Goal: Task Accomplishment & Management: Manage account settings

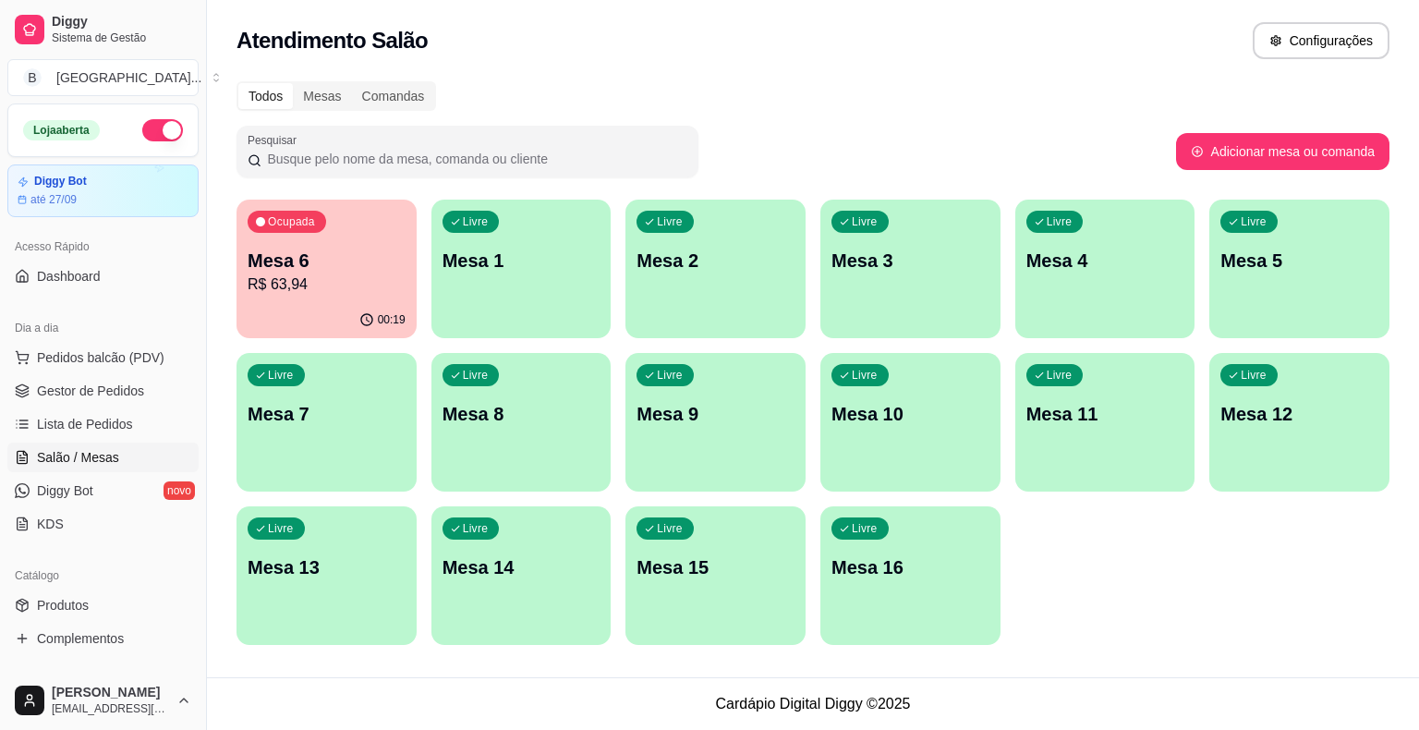
scroll to position [229, 0]
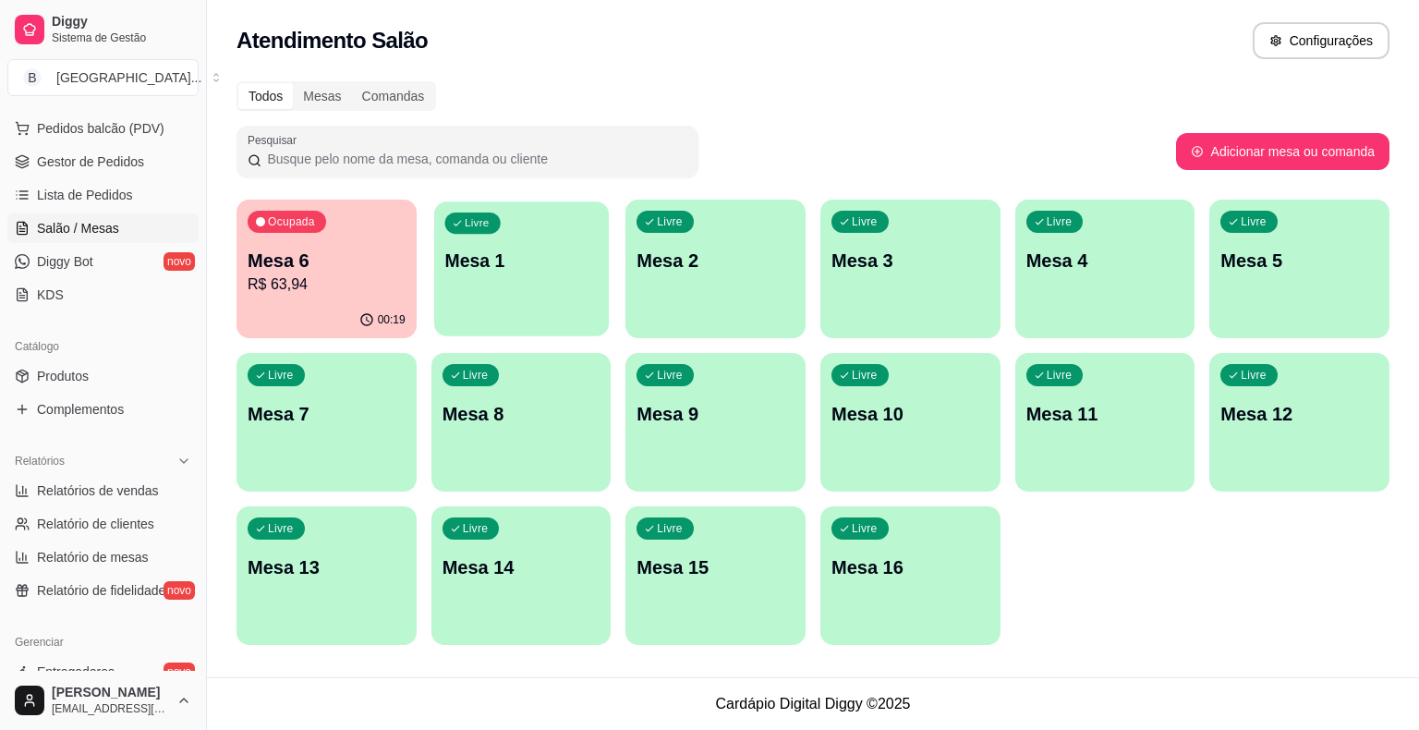
click at [476, 298] on div "Livre Mesa 1" at bounding box center [521, 257] width 175 height 113
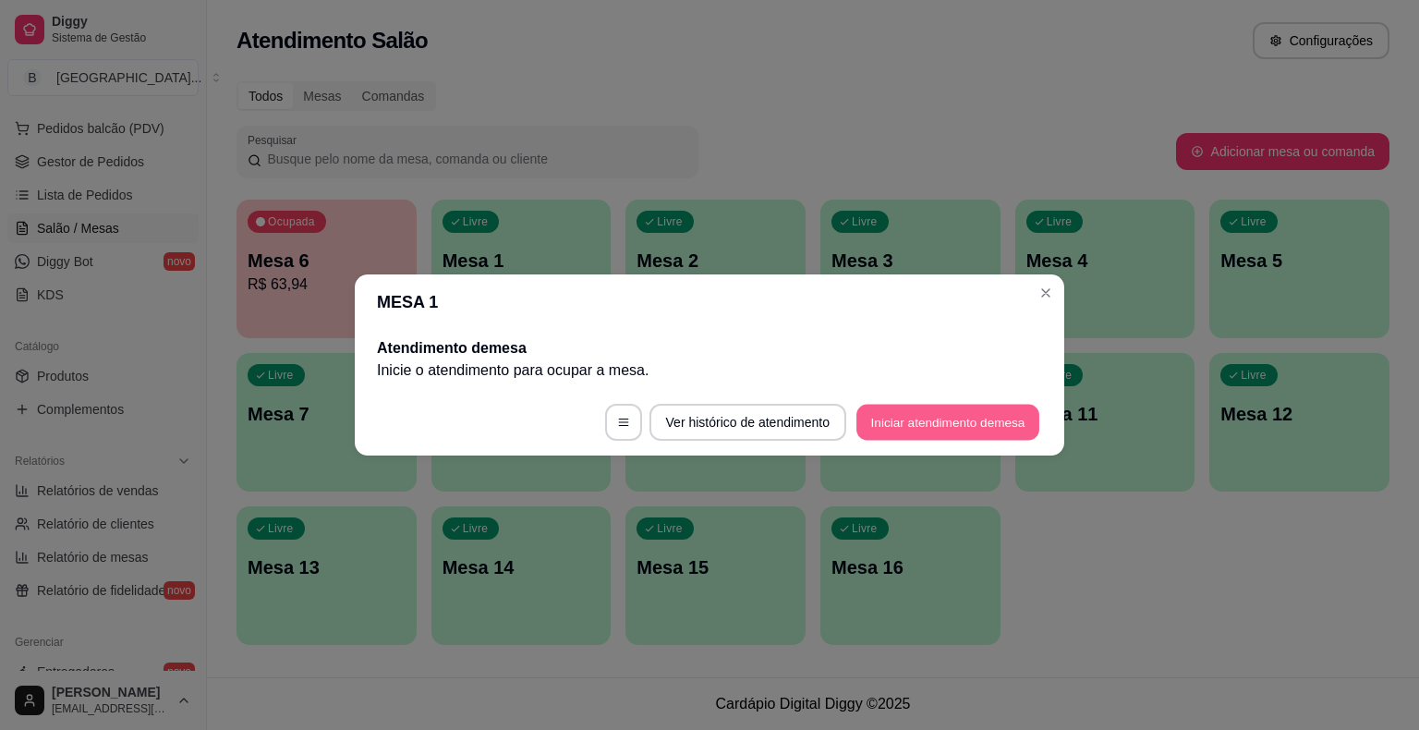
click at [886, 428] on button "Iniciar atendimento de mesa" at bounding box center [948, 423] width 183 height 36
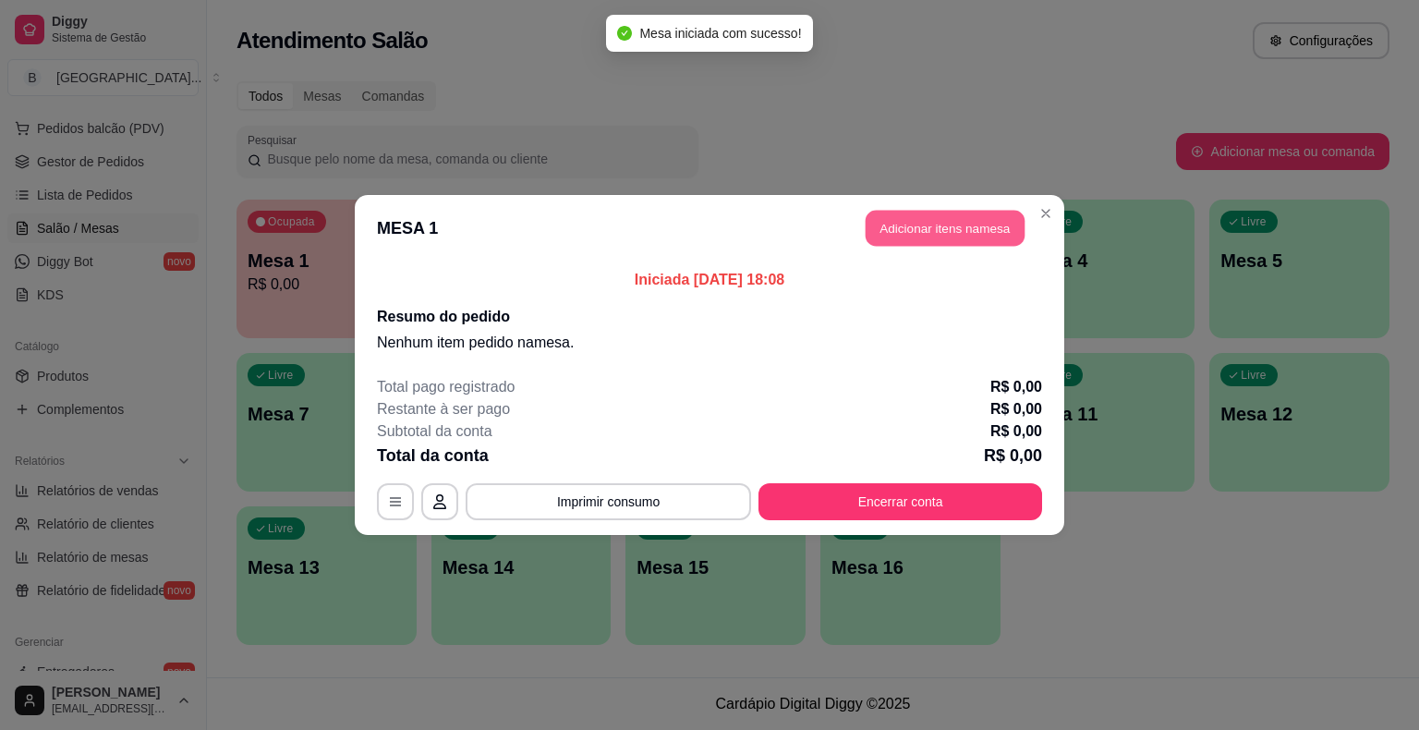
click at [919, 224] on button "Adicionar itens na mesa" at bounding box center [945, 229] width 159 height 36
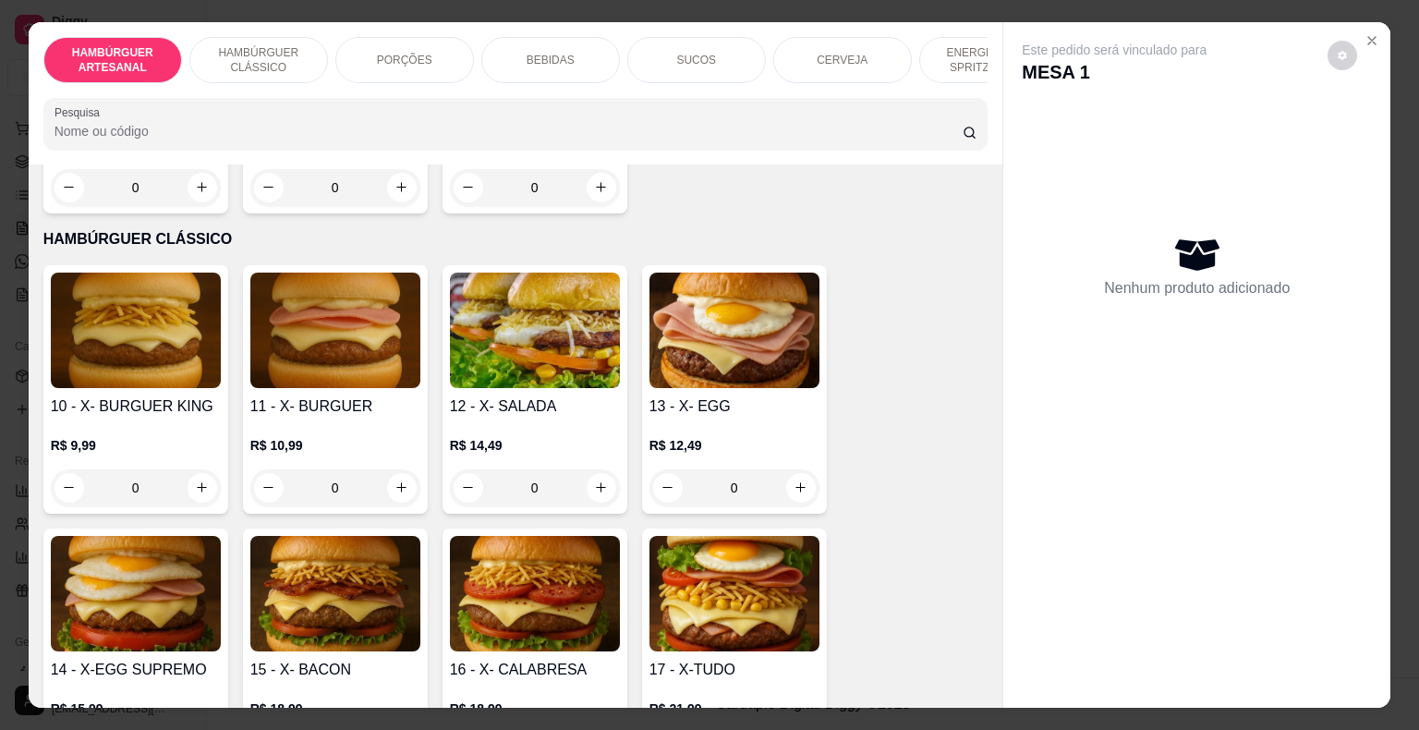
scroll to position [1016, 0]
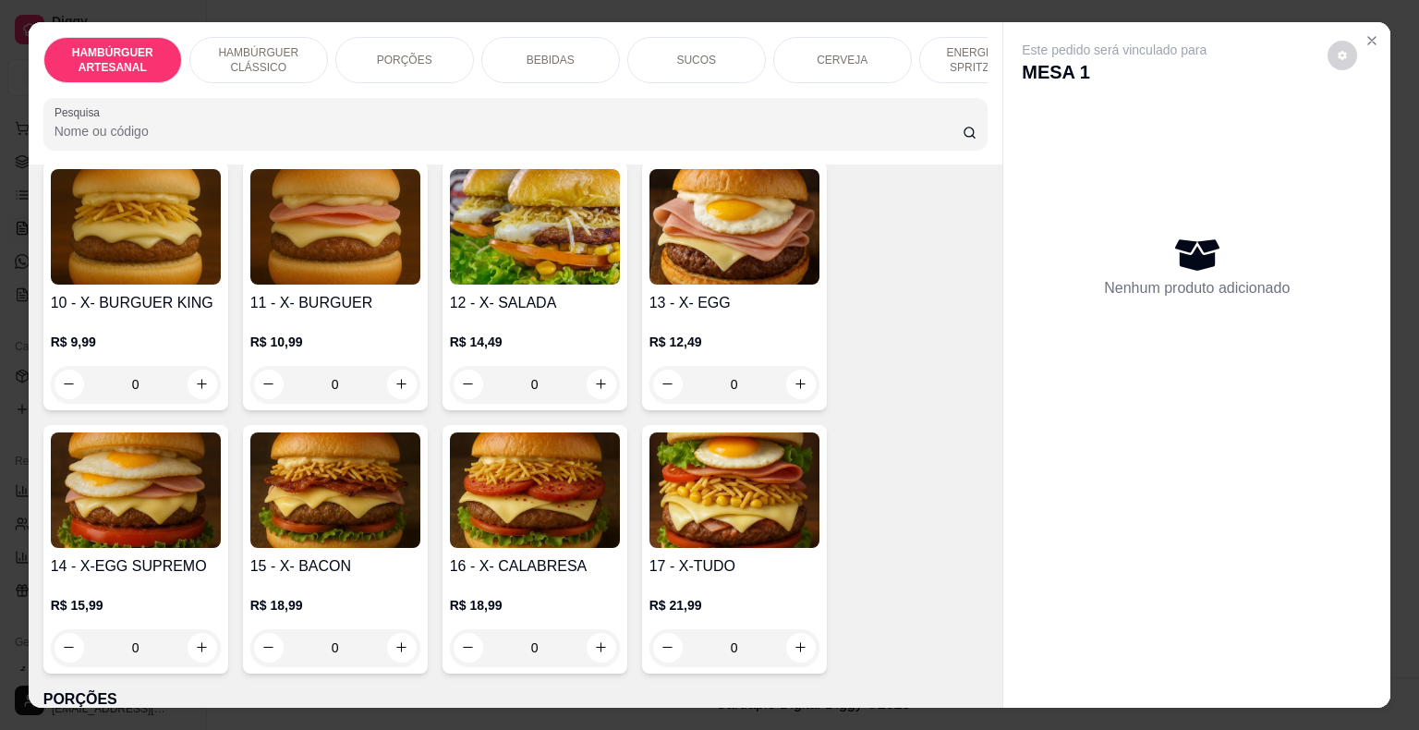
click at [784, 366] on div "0" at bounding box center [735, 384] width 170 height 37
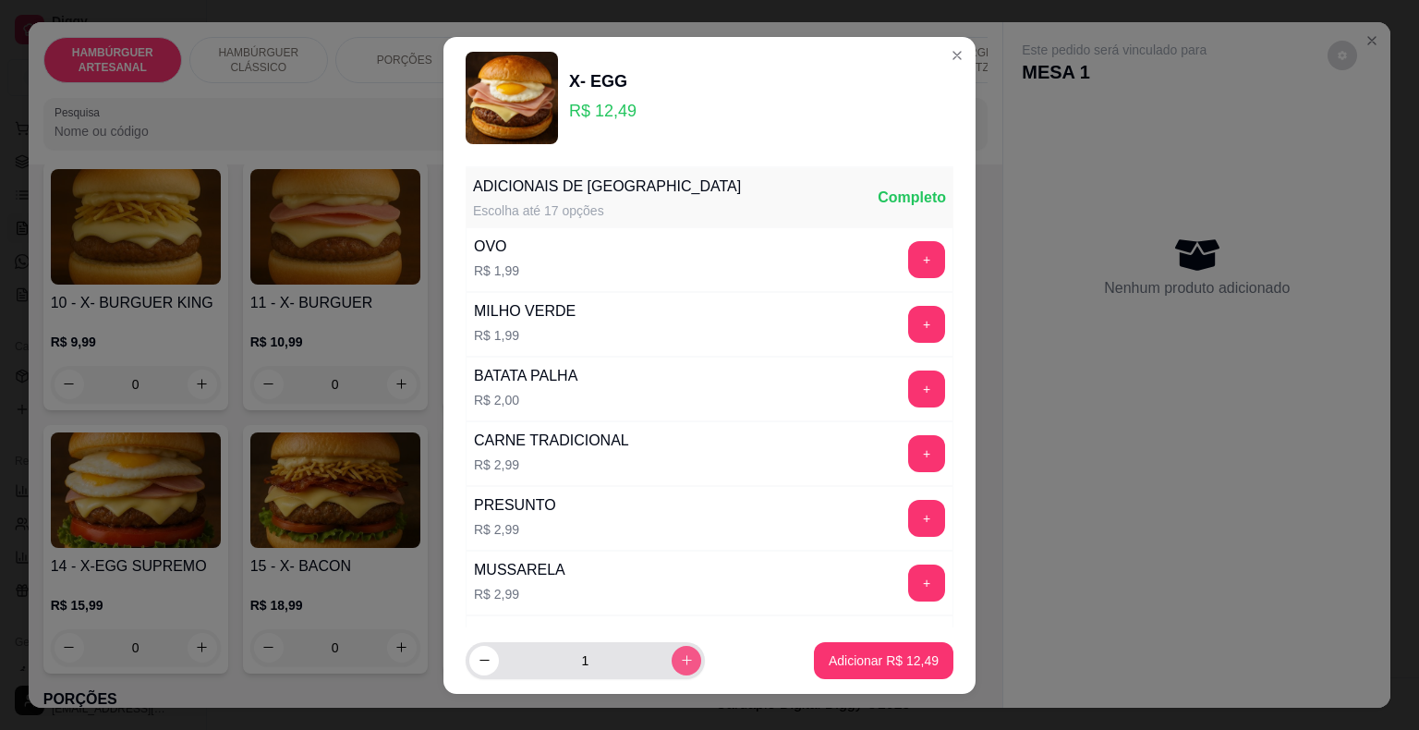
click at [674, 656] on button "increase-product-quantity" at bounding box center [687, 661] width 30 height 30
type input "3"
click at [857, 669] on p "Adicionar R$ 37,47" at bounding box center [884, 660] width 110 height 18
type input "3"
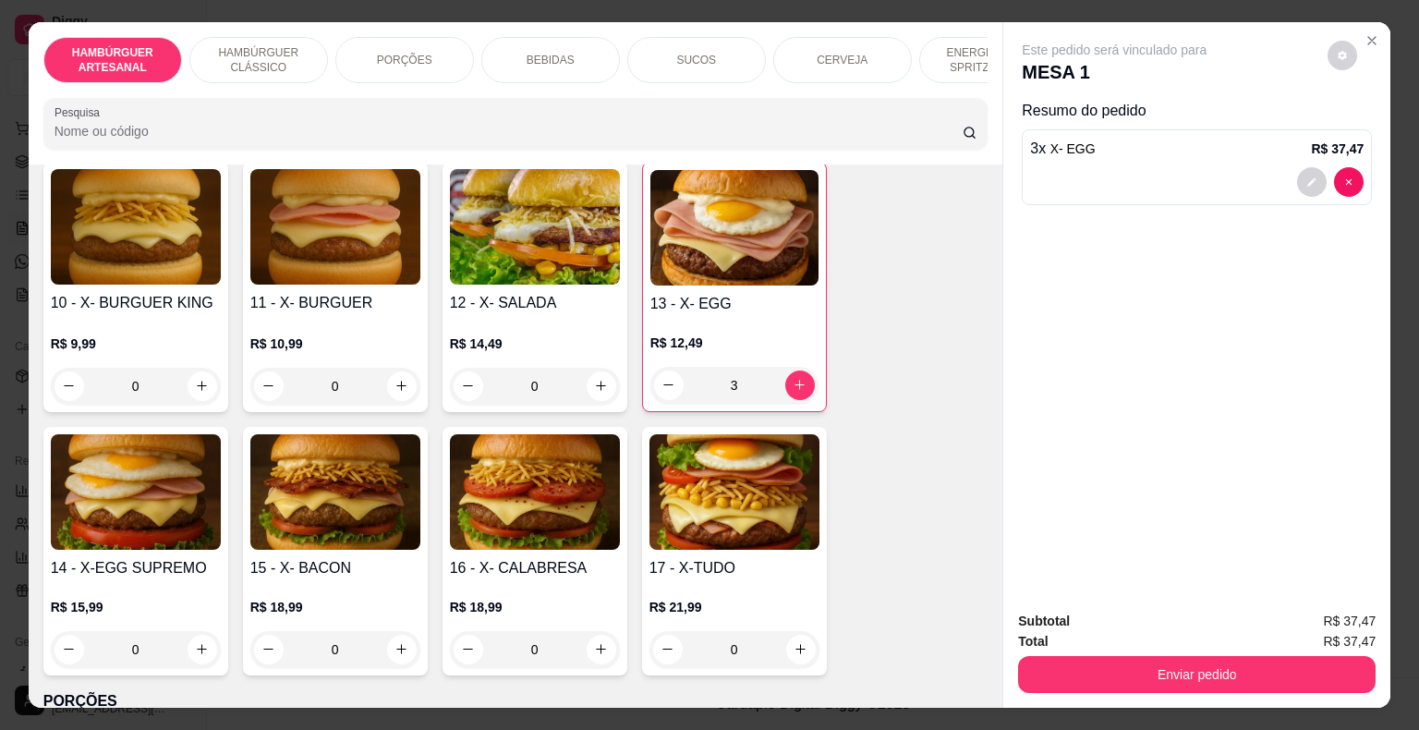
click at [577, 53] on div "BEBIDAS" at bounding box center [550, 60] width 139 height 46
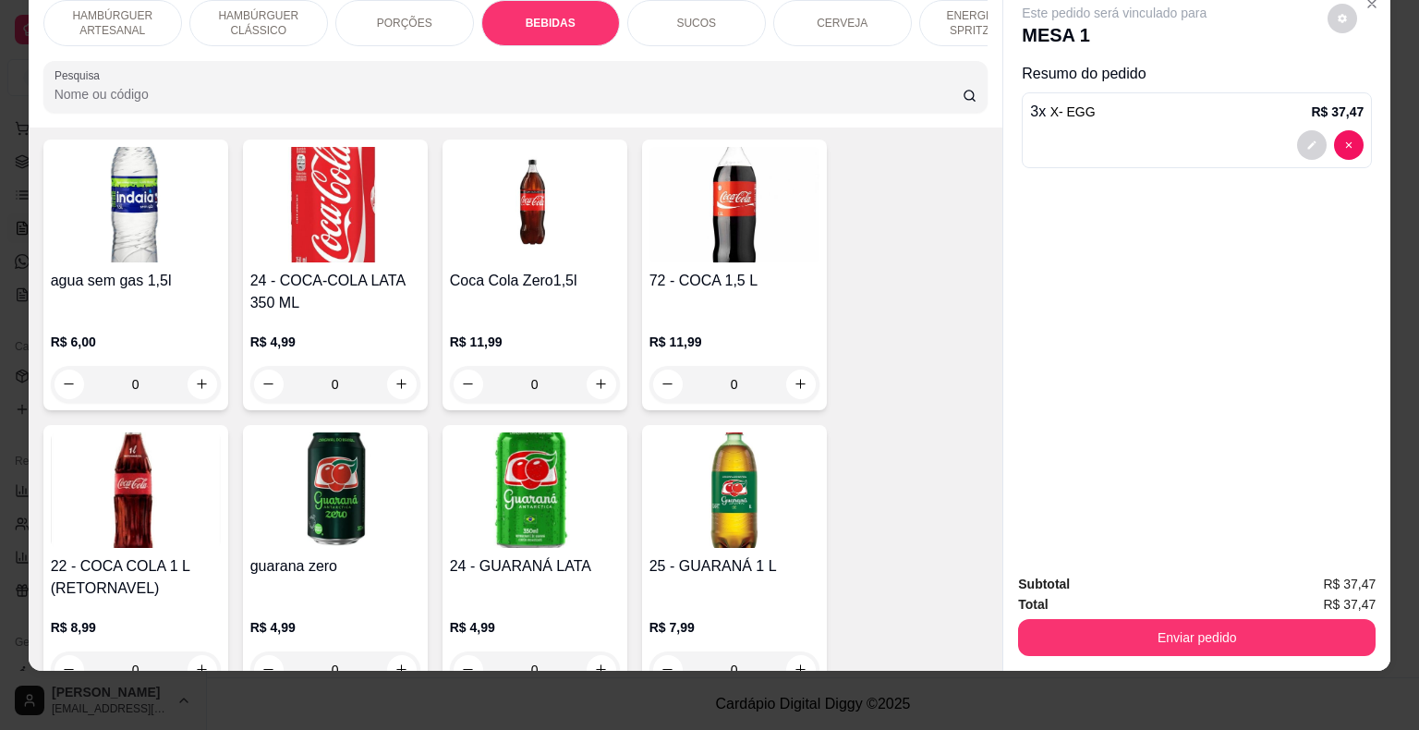
scroll to position [2360, 0]
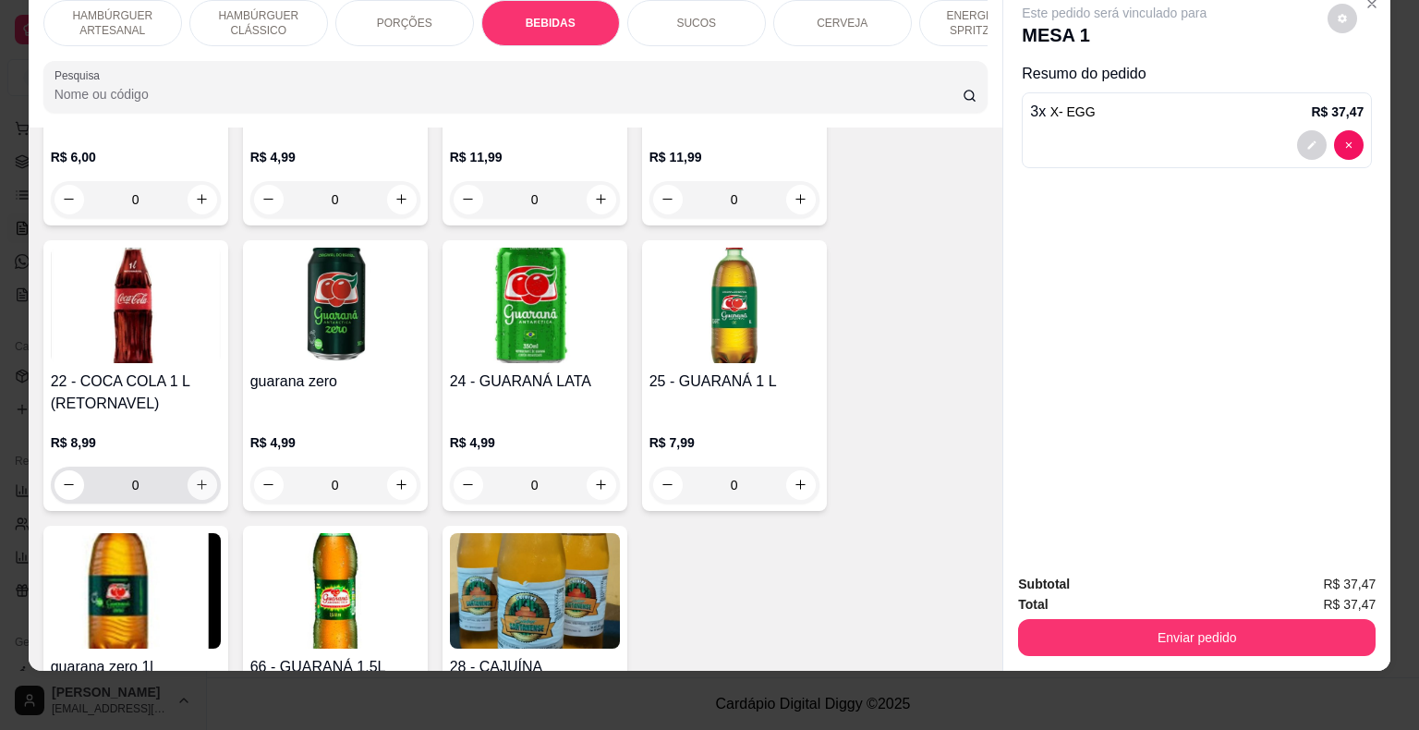
click at [203, 470] on button "increase-product-quantity" at bounding box center [203, 485] width 30 height 30
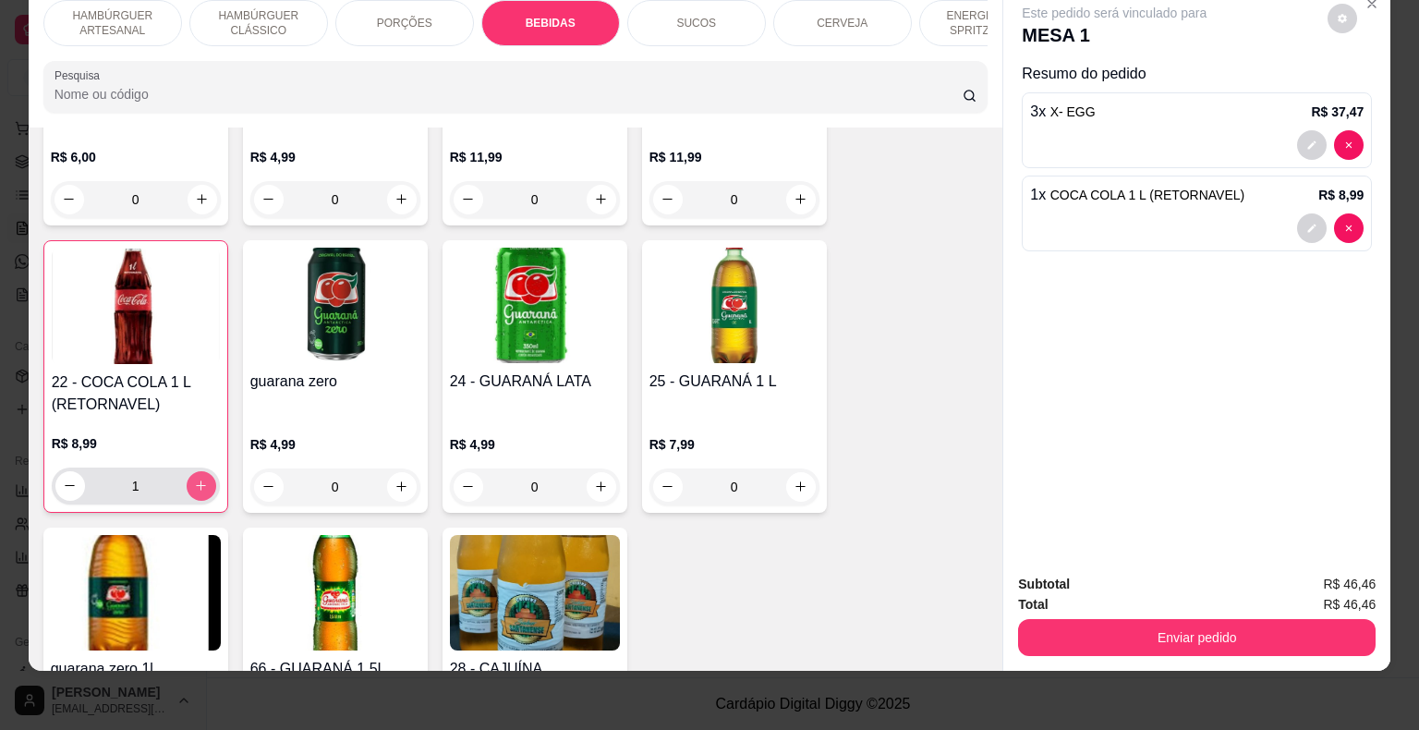
type input "1"
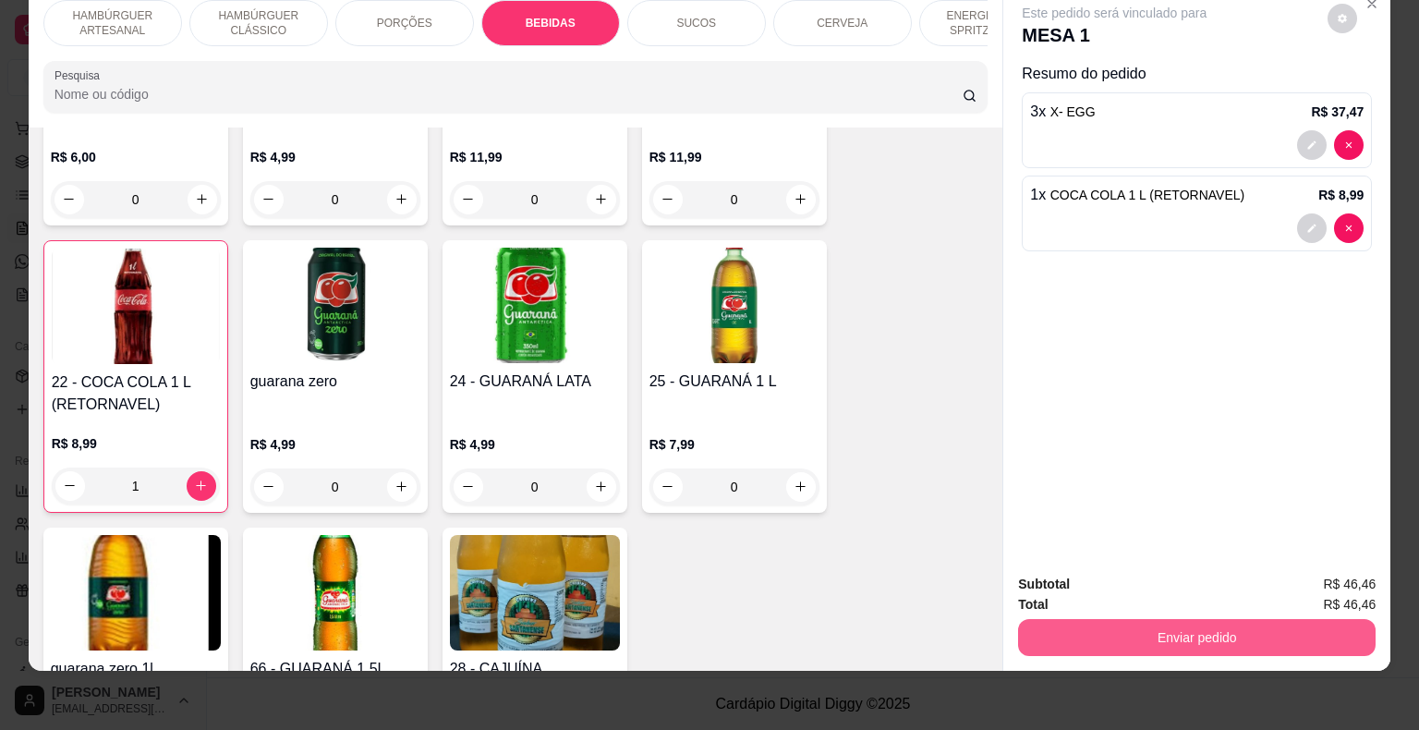
click at [1240, 638] on button "Enviar pedido" at bounding box center [1197, 637] width 358 height 37
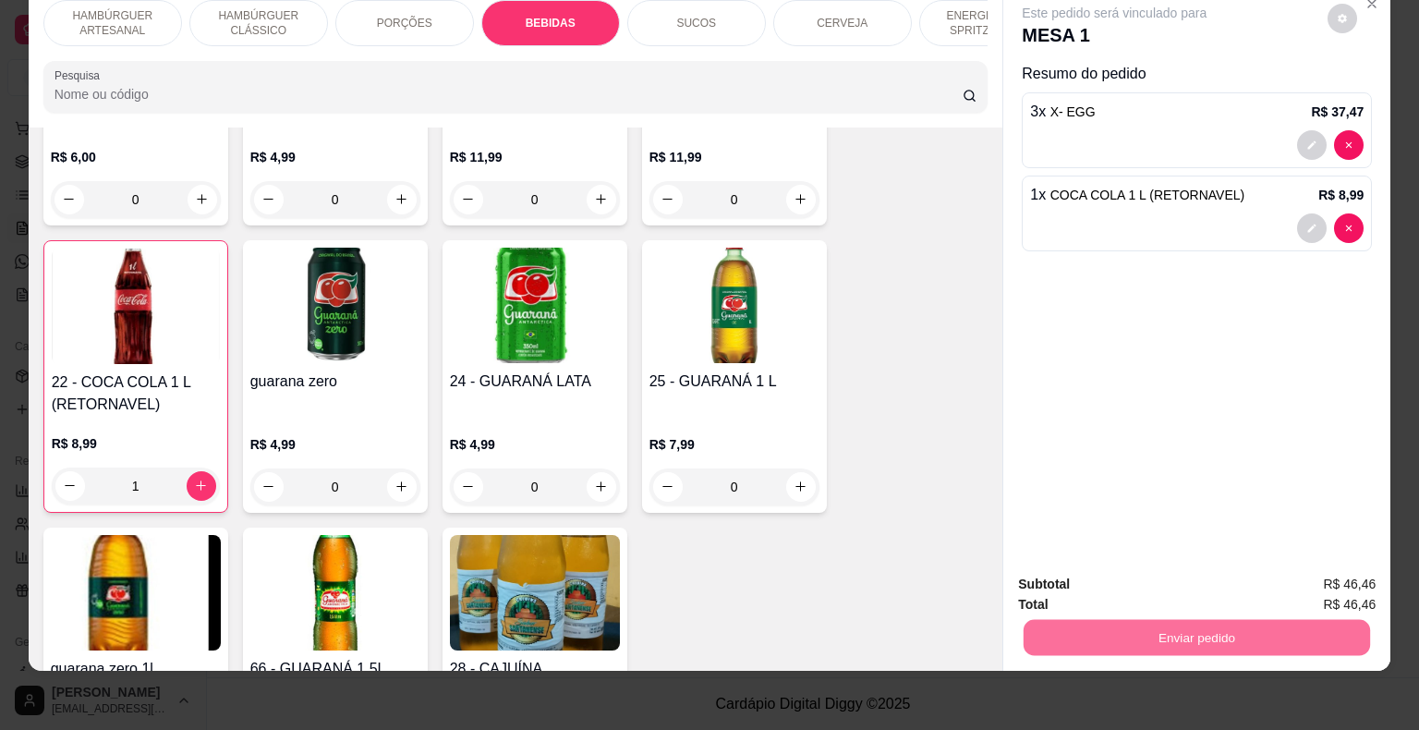
click at [1112, 595] on button "Não registrar e enviar pedido" at bounding box center [1135, 578] width 187 height 34
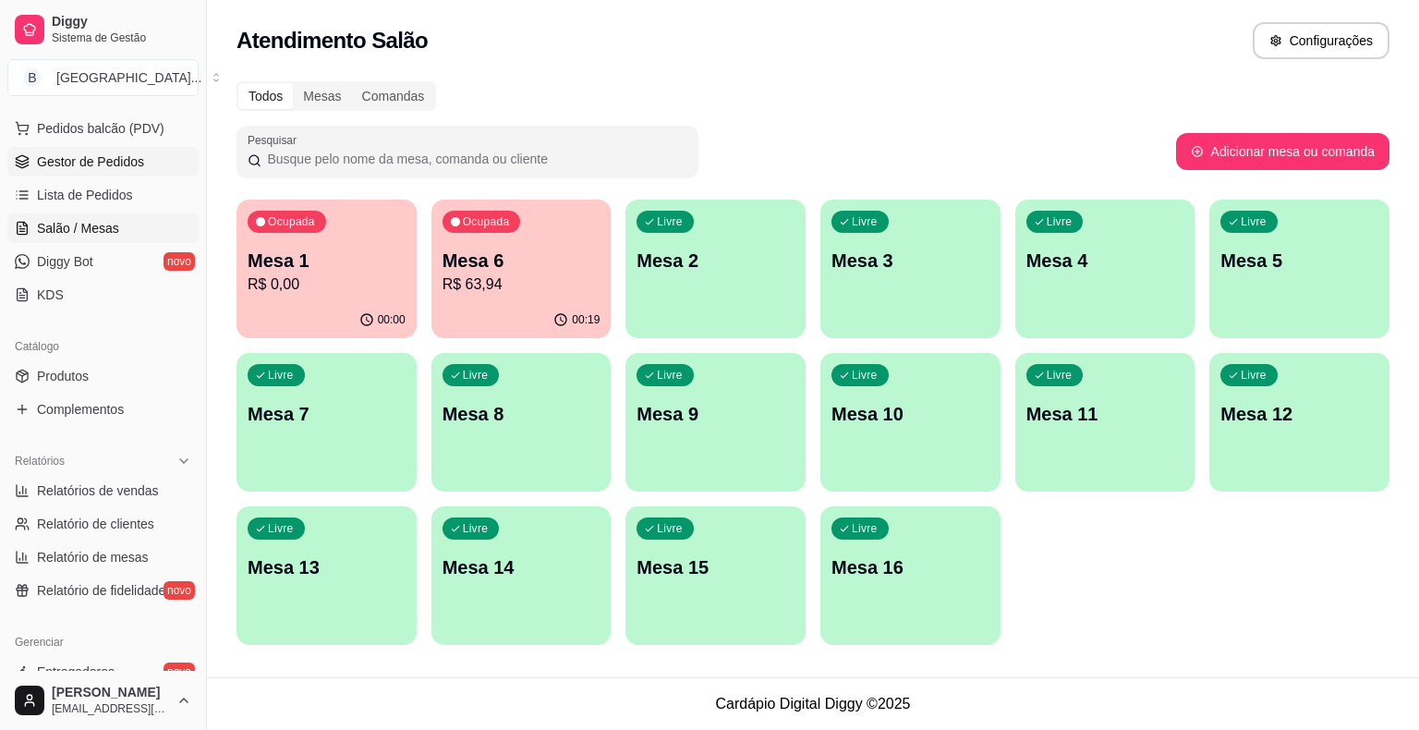
click at [73, 171] on link "Gestor de Pedidos" at bounding box center [102, 162] width 191 height 30
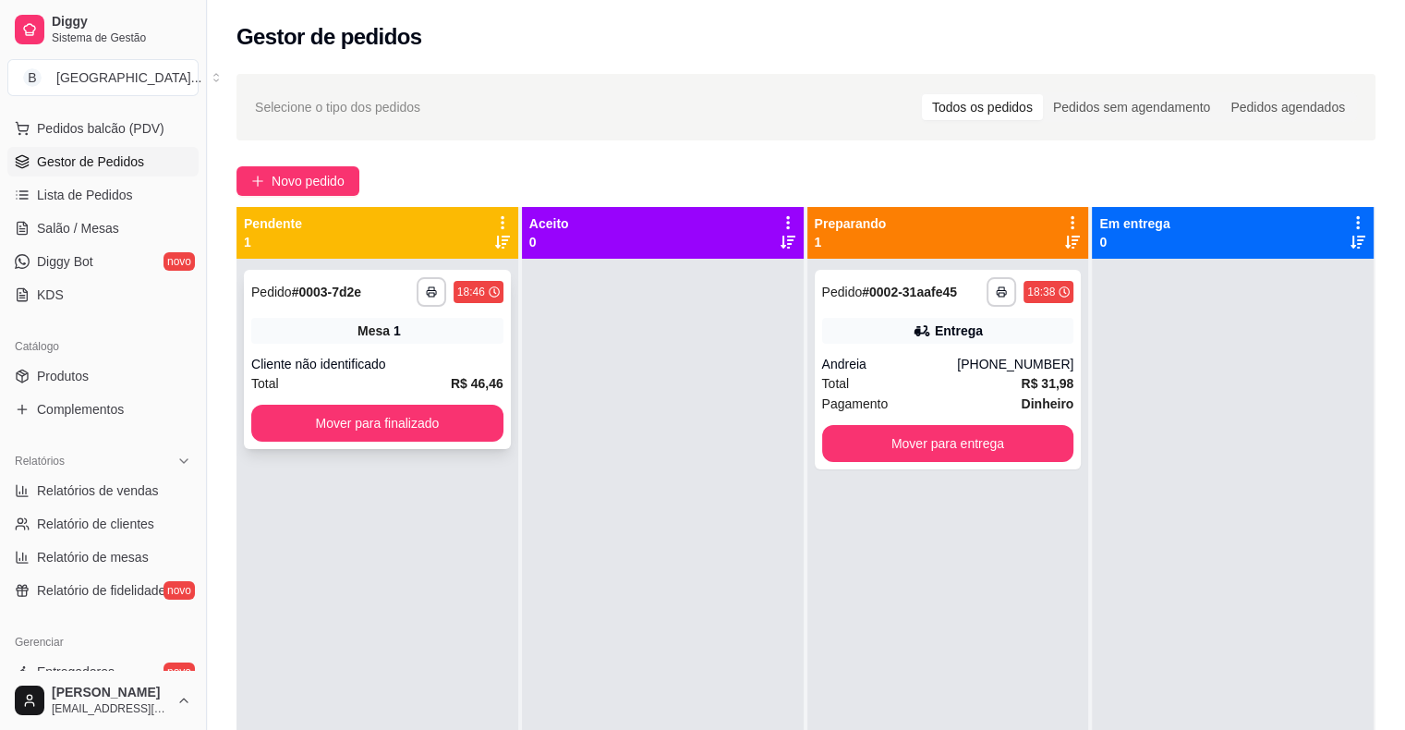
click at [285, 305] on div "**********" at bounding box center [377, 292] width 252 height 30
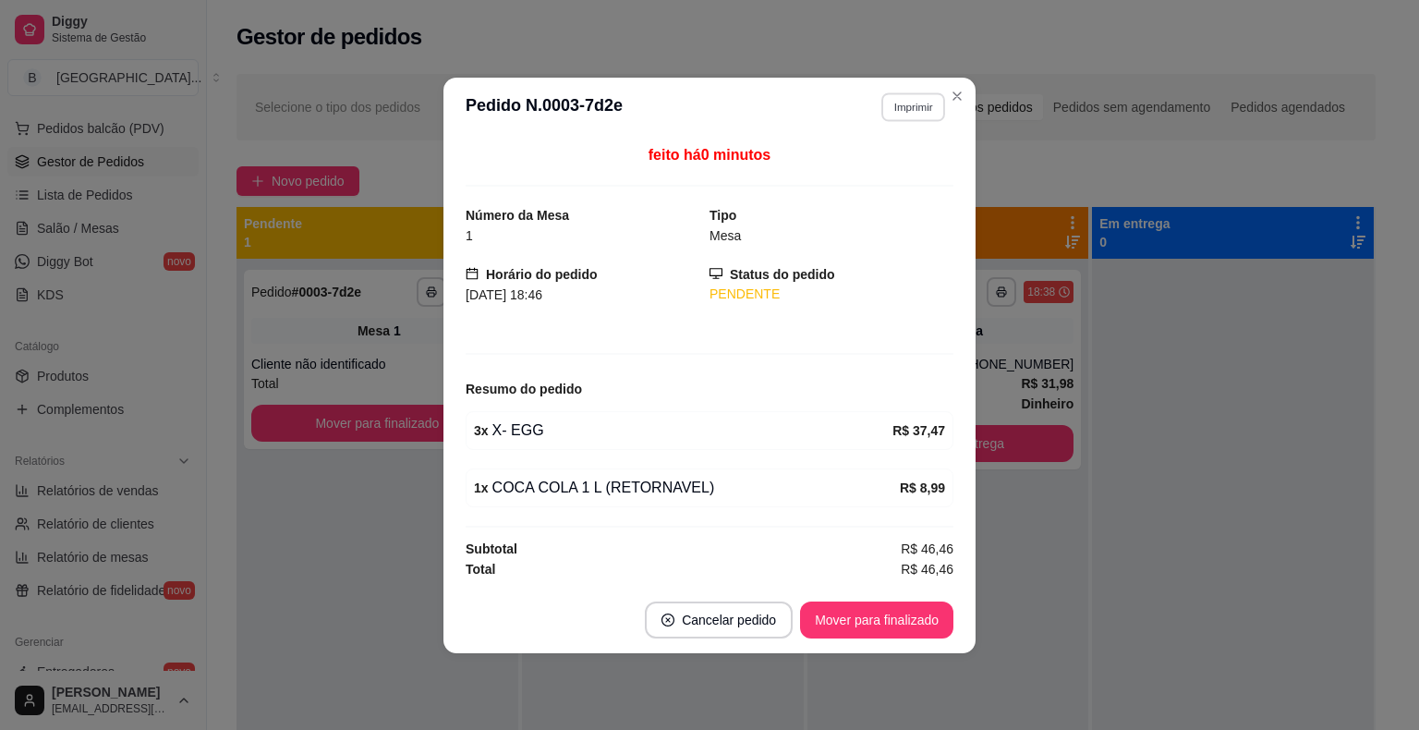
click at [905, 112] on button "Imprimir" at bounding box center [913, 106] width 64 height 29
click at [894, 153] on div "Escolha a impressora IMPRESSORA Impressora" at bounding box center [881, 178] width 152 height 100
click at [888, 172] on button "IMPRESSORA" at bounding box center [880, 172] width 129 height 29
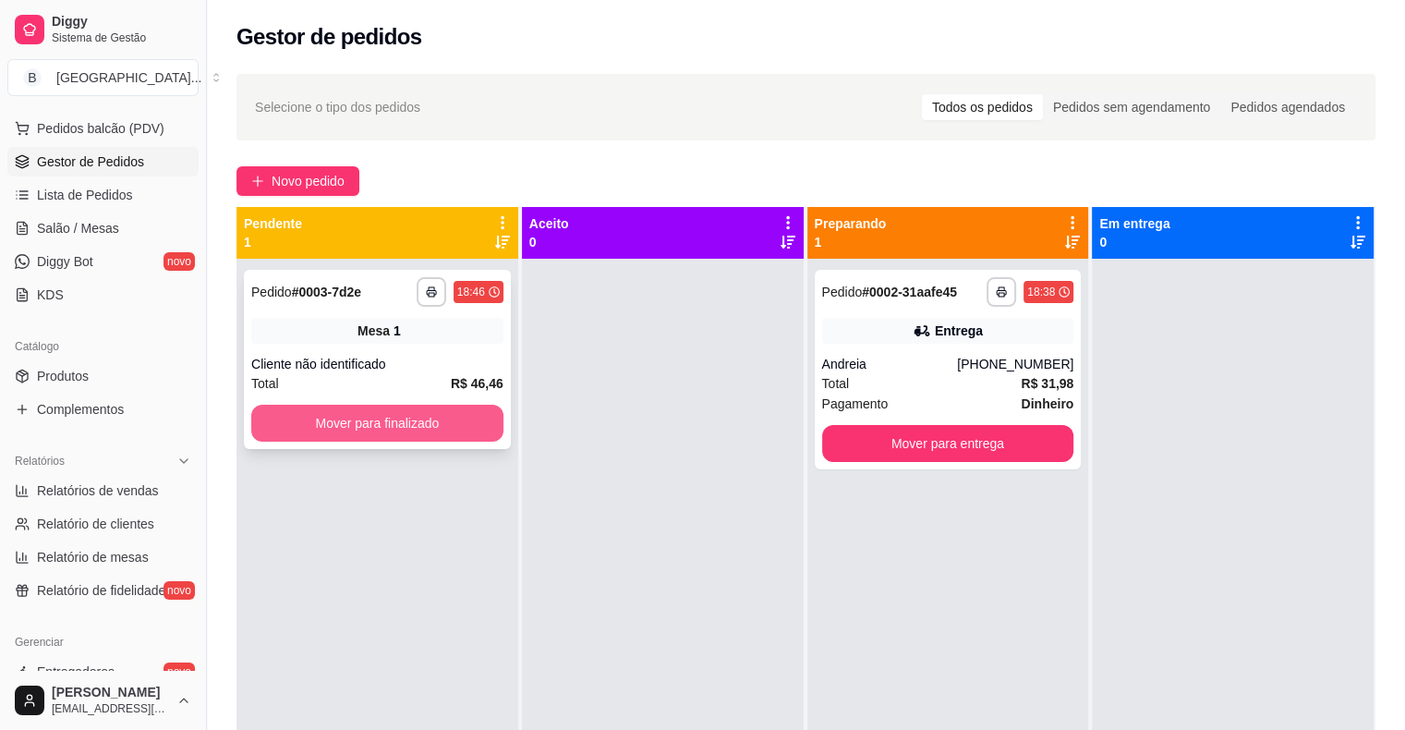
click at [395, 412] on button "Mover para finalizado" at bounding box center [377, 423] width 252 height 37
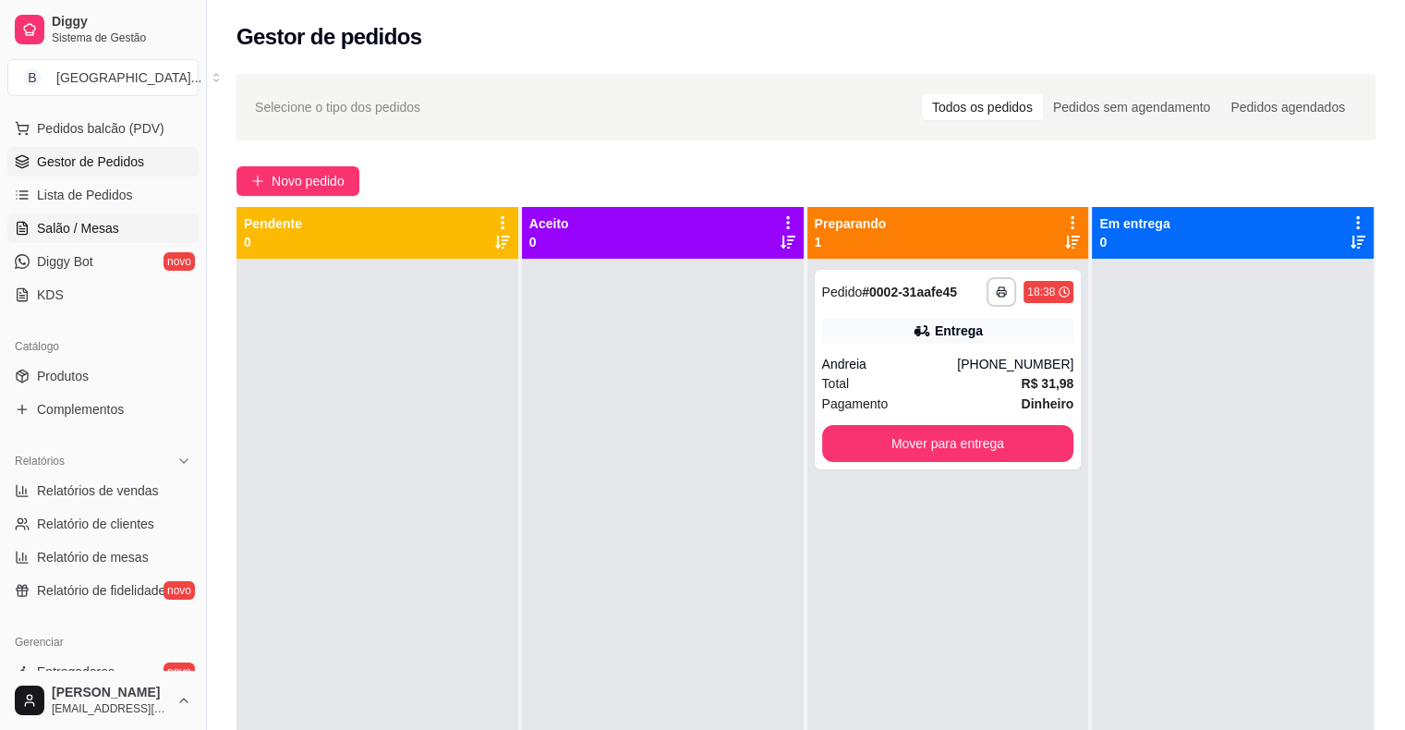
click at [101, 227] on span "Salão / Mesas" at bounding box center [78, 228] width 82 height 18
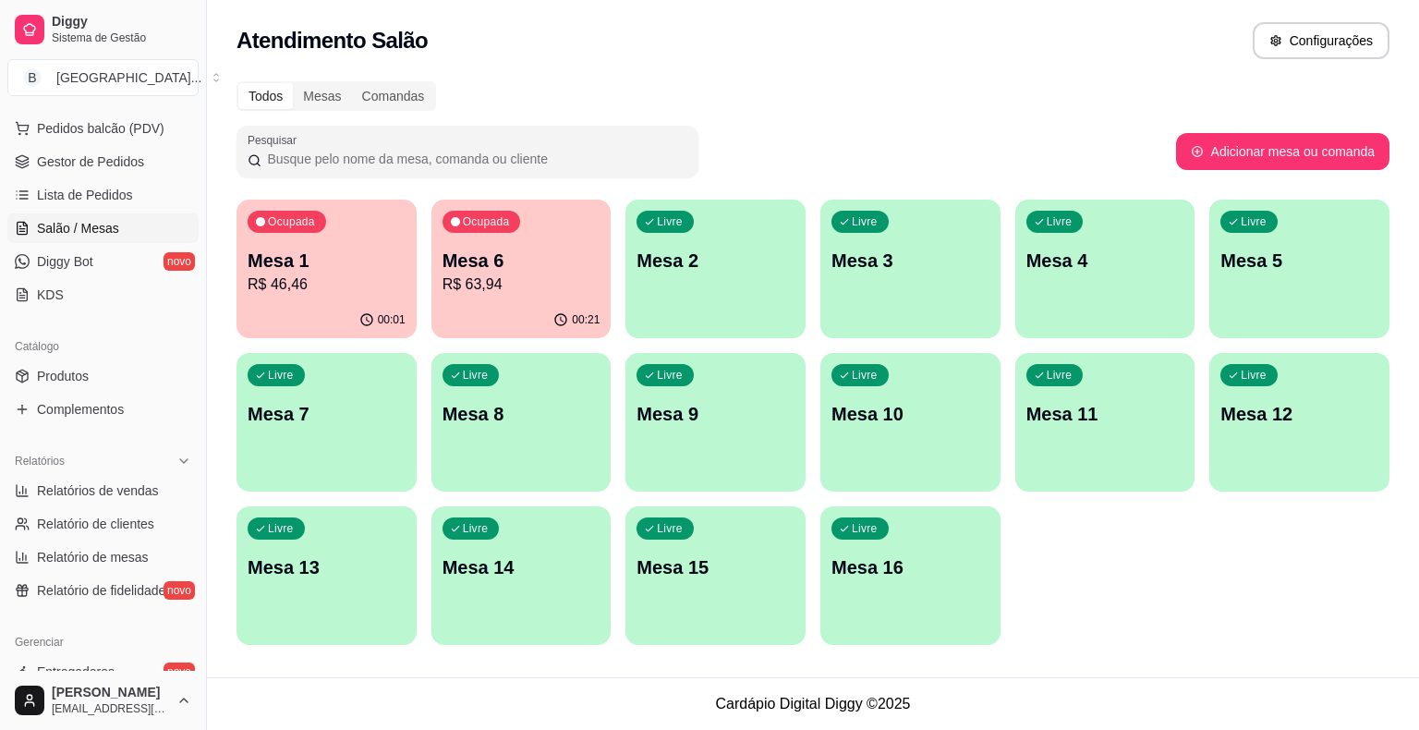
click at [318, 285] on p "R$ 46,46" at bounding box center [327, 284] width 158 height 22
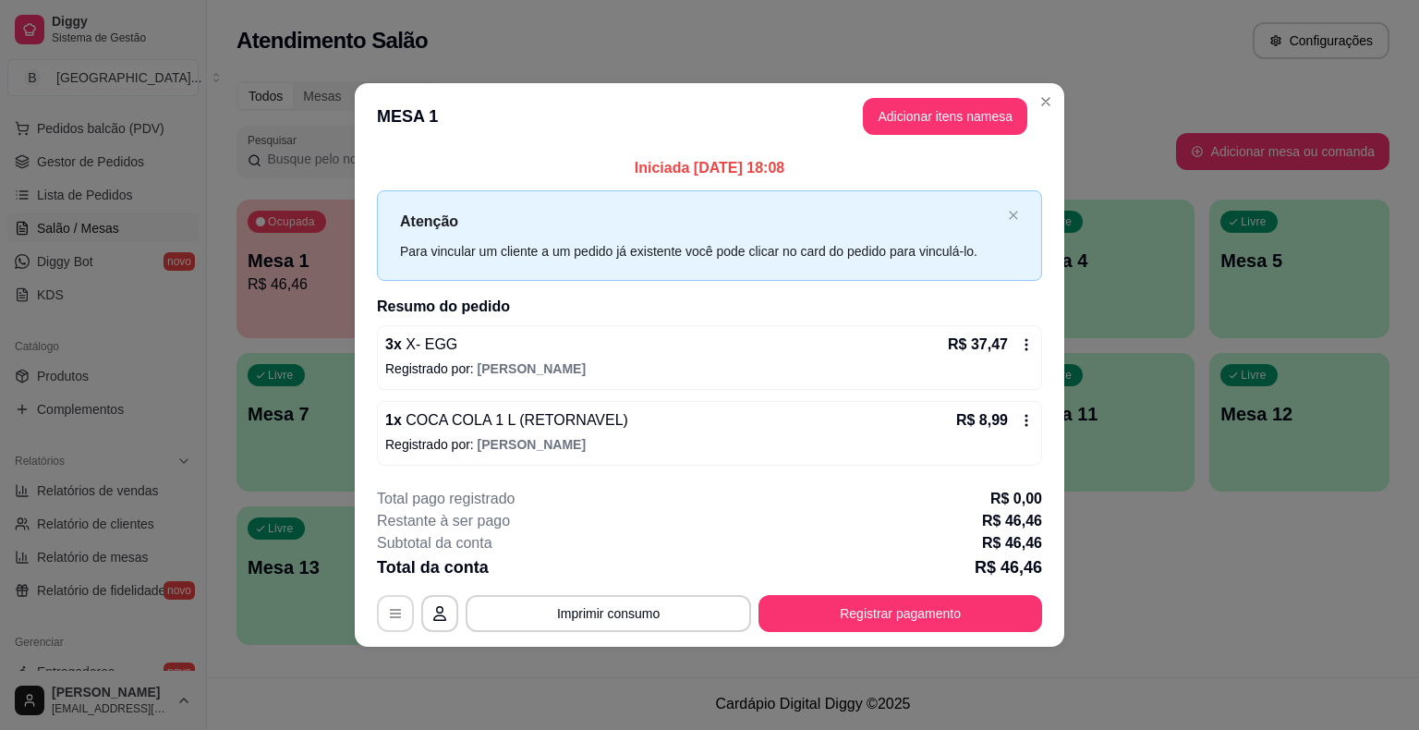
click at [407, 604] on button "button" at bounding box center [395, 613] width 37 height 37
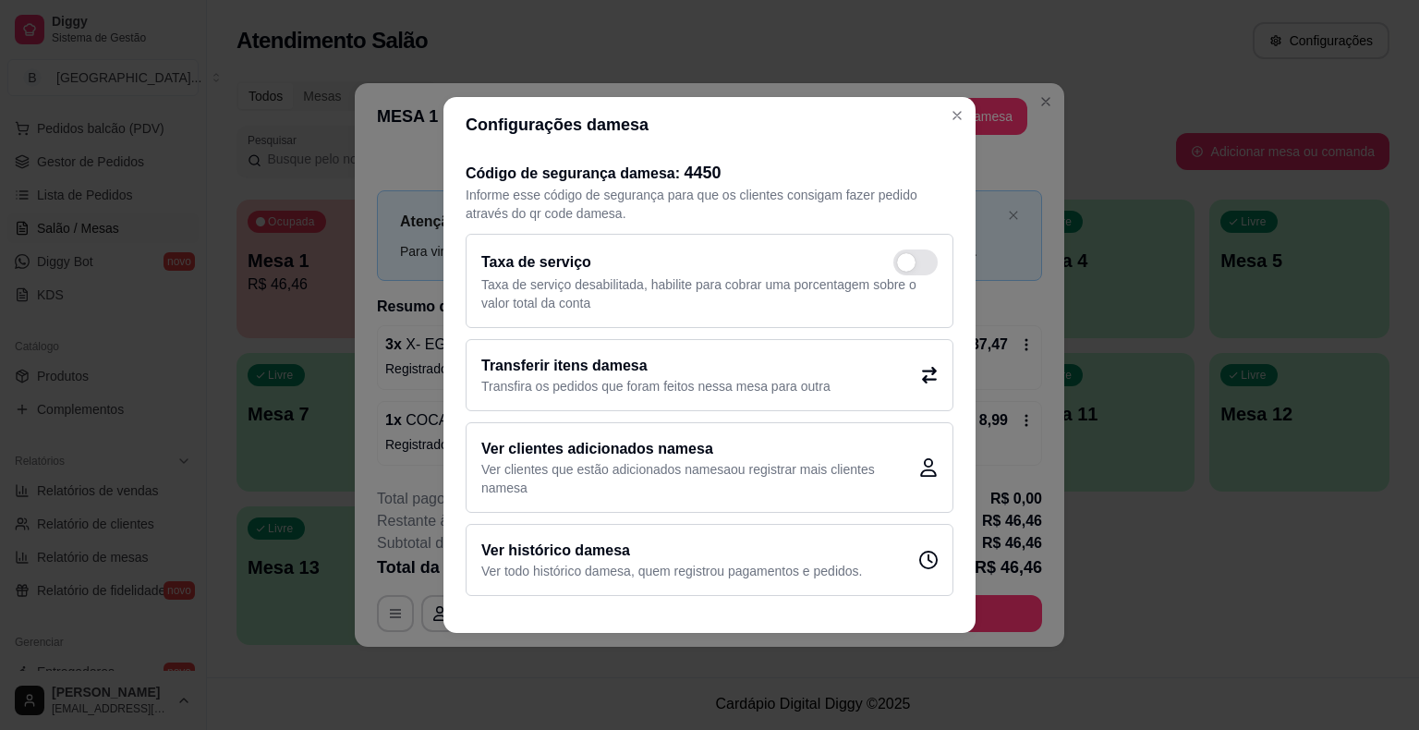
click at [648, 386] on p "Transfira os pedidos que foram feitos nessa mesa para outra" at bounding box center [655, 386] width 349 height 18
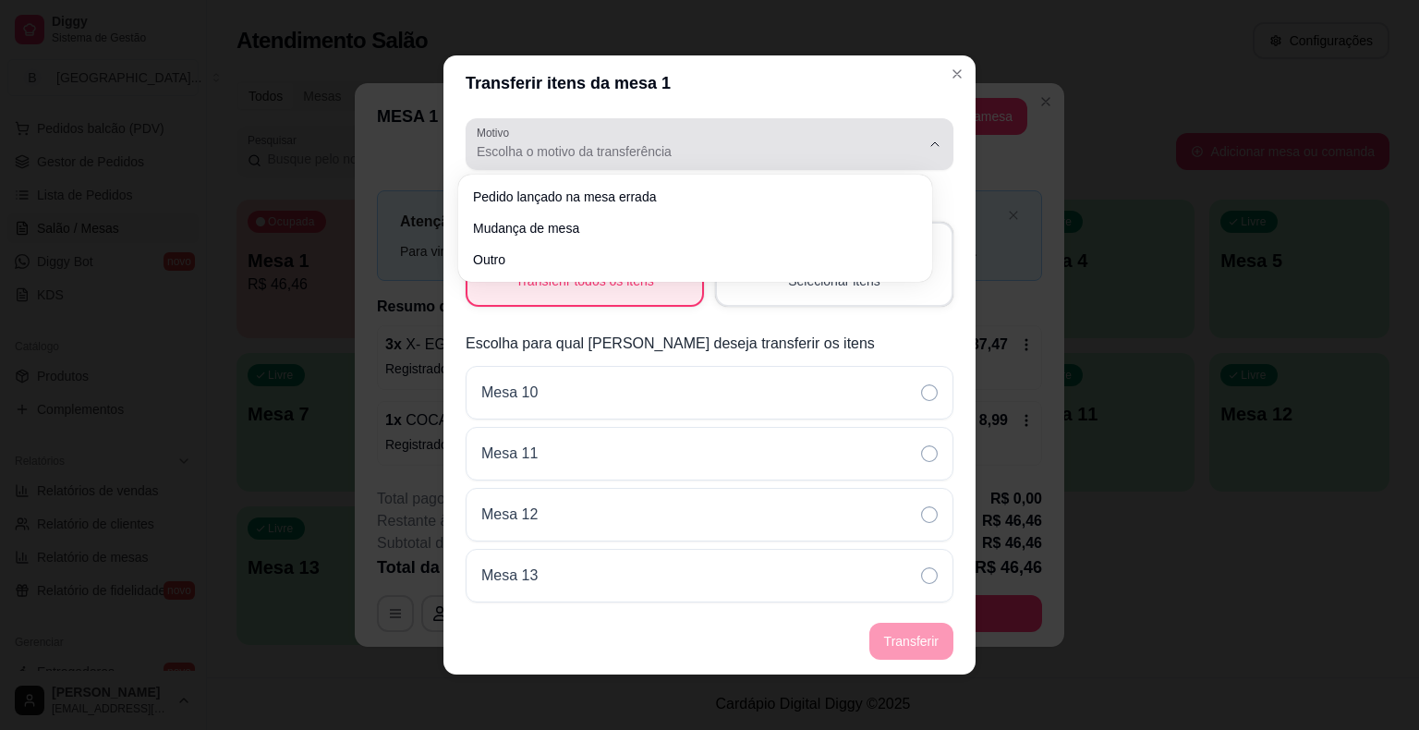
click at [680, 166] on button "Motivo Escolha o motivo da transferência" at bounding box center [710, 144] width 488 height 52
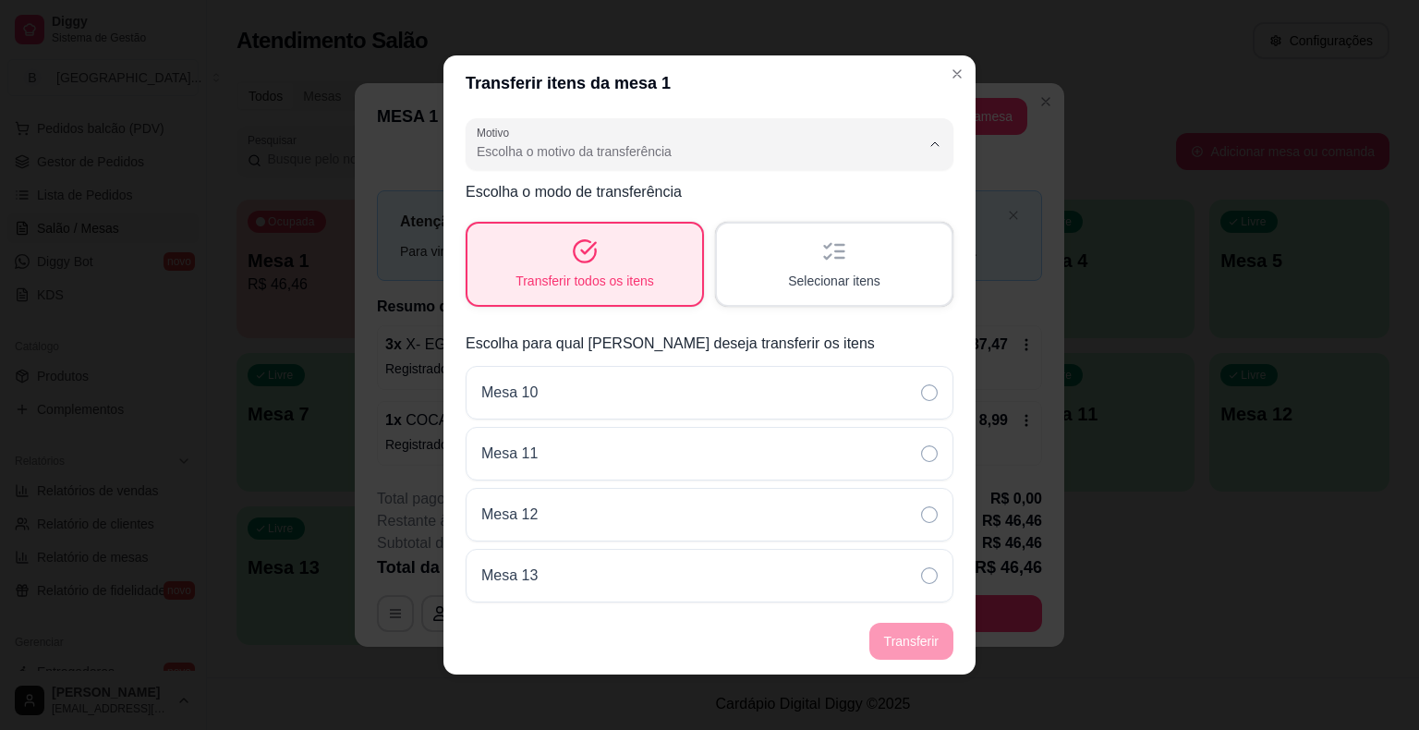
click at [665, 220] on span "Mudança de mesa" at bounding box center [686, 226] width 408 height 18
type input "TABLE_TRANSFER"
select select "TABLE_TRANSFER"
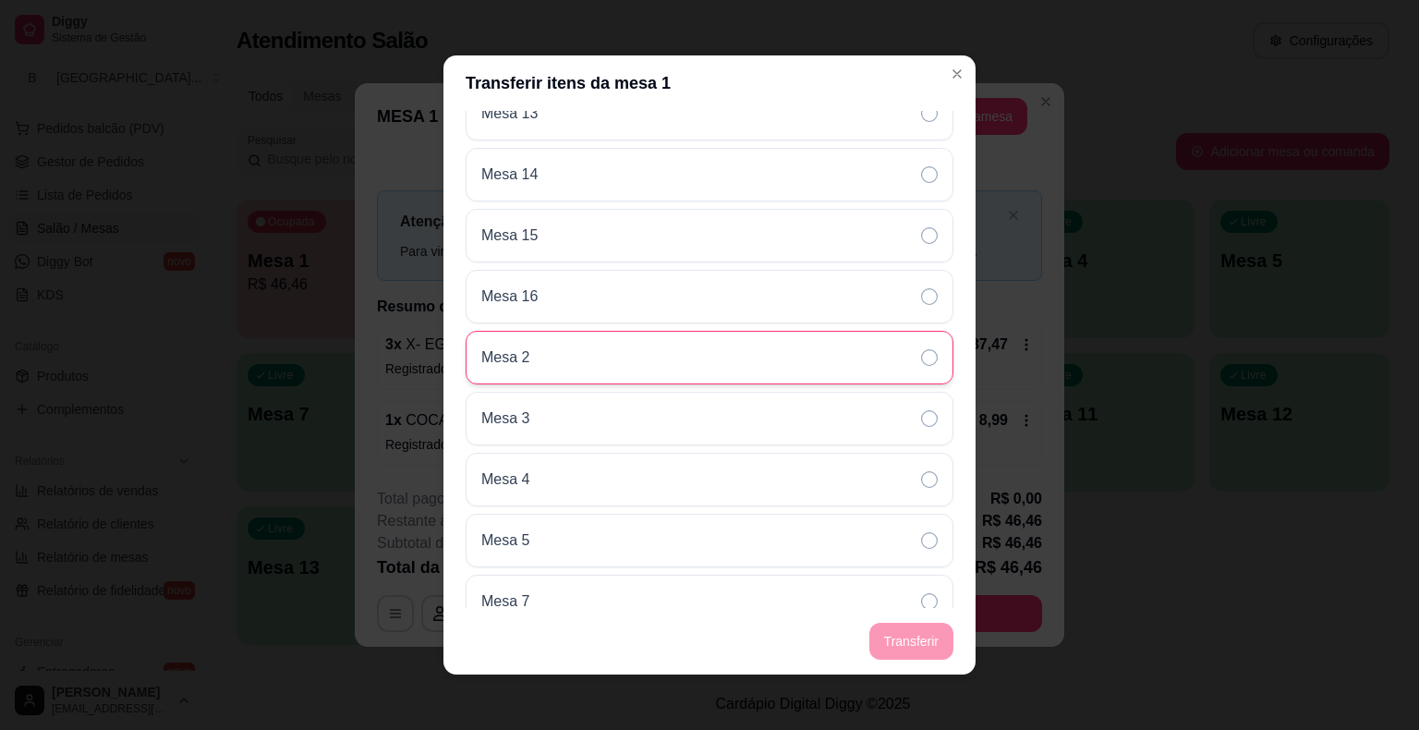
scroll to position [605, 0]
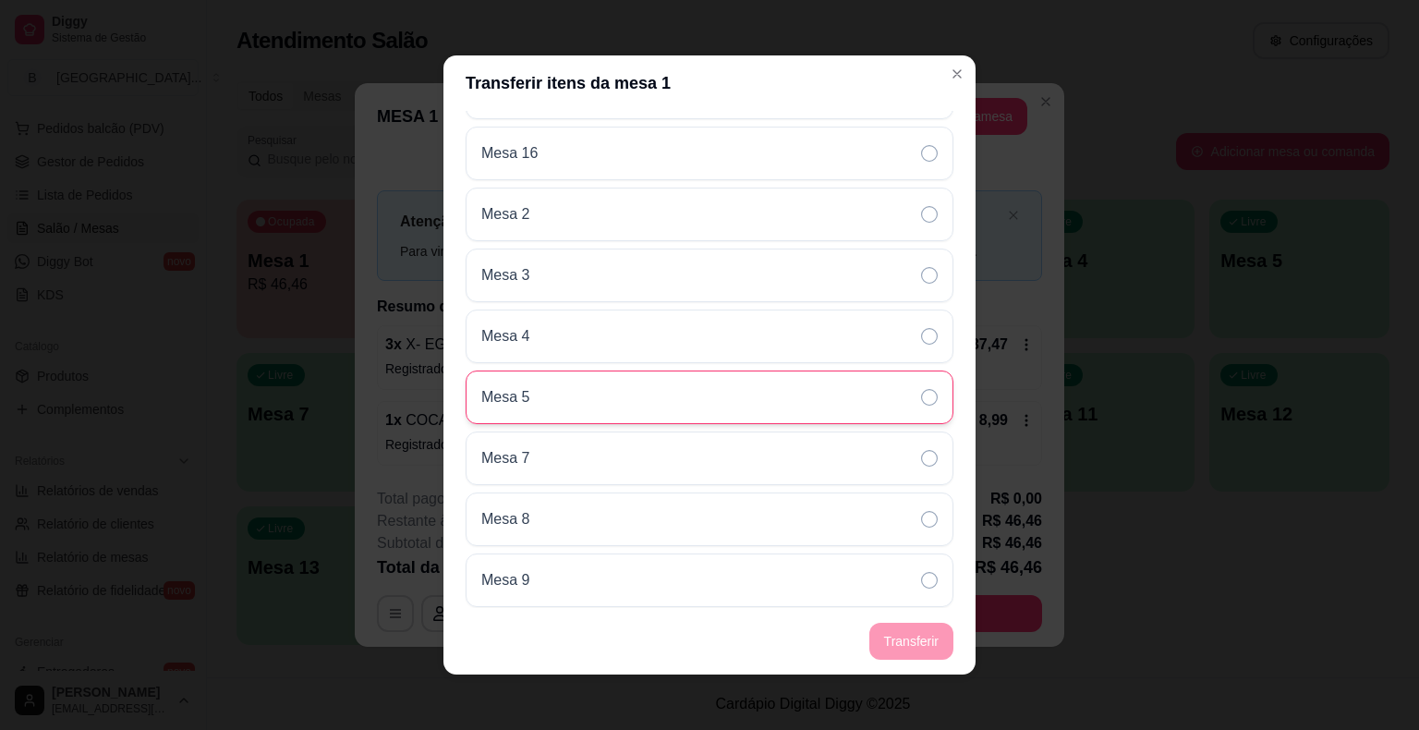
click at [648, 384] on div "Mesa 5" at bounding box center [710, 398] width 488 height 54
click at [883, 635] on button "Transferir" at bounding box center [911, 642] width 82 height 36
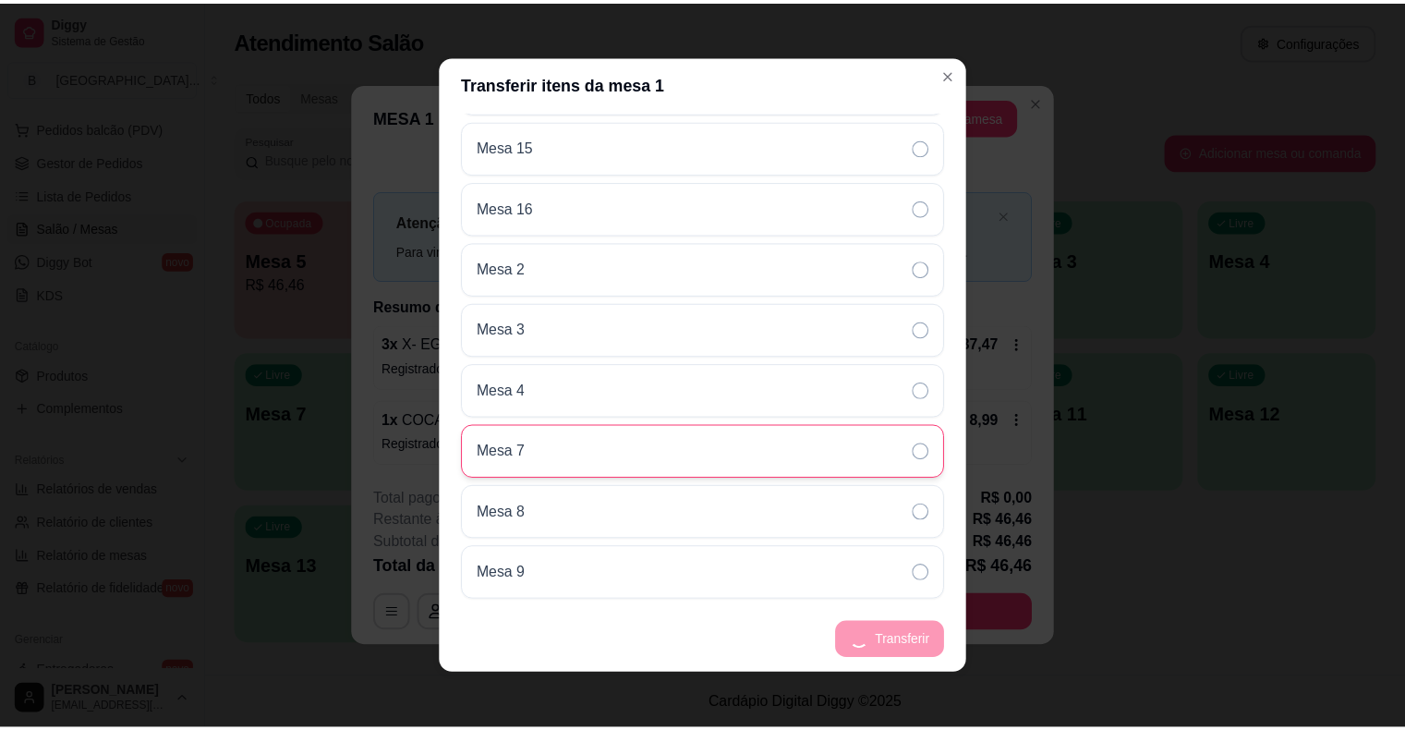
scroll to position [544, 0]
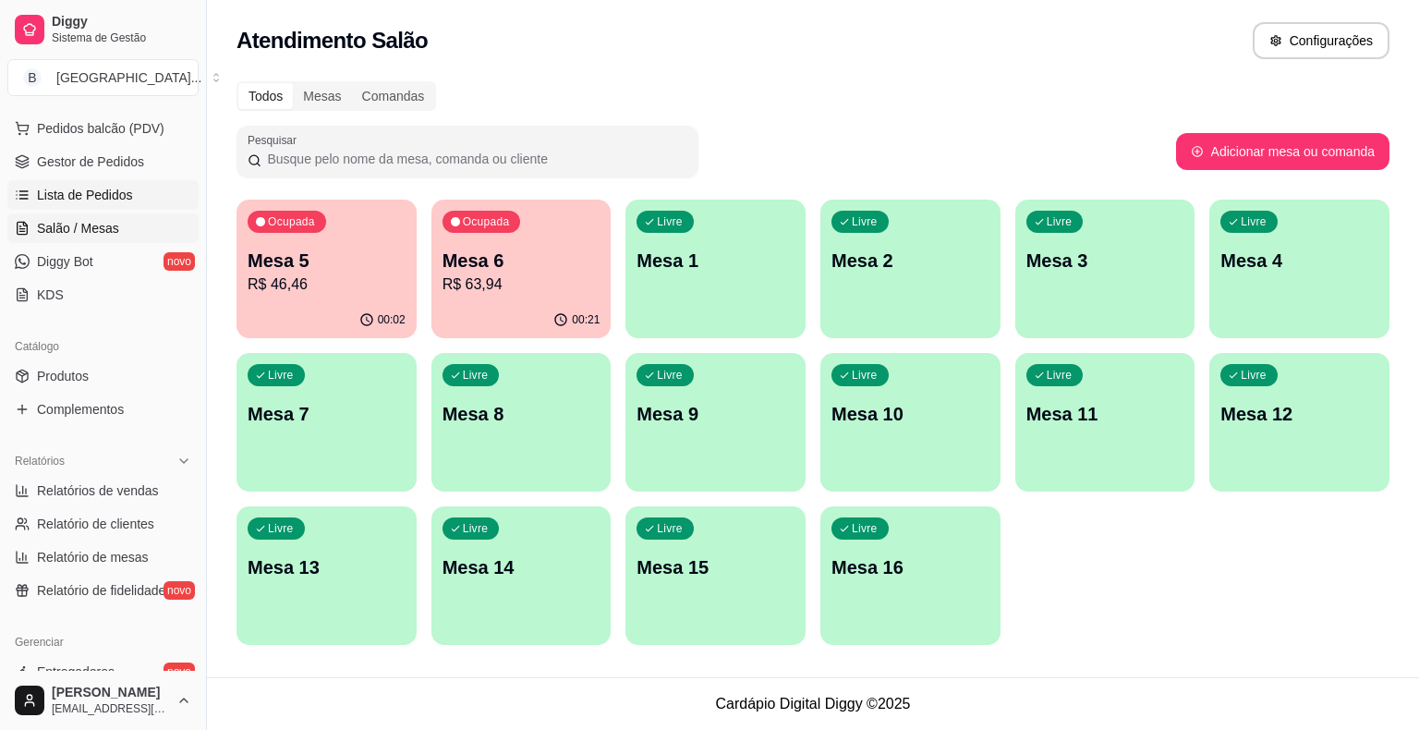
click at [103, 186] on span "Lista de Pedidos" at bounding box center [85, 195] width 96 height 18
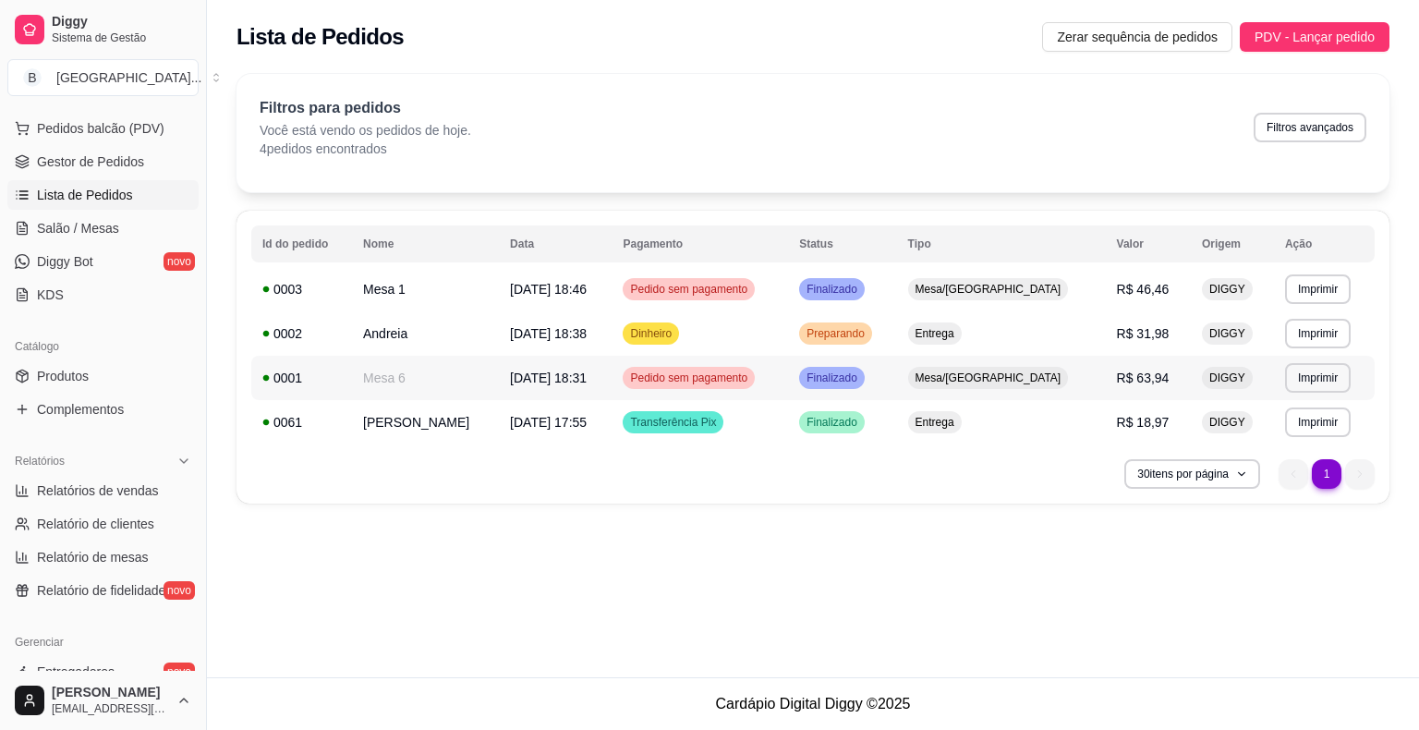
click at [481, 387] on td "Mesa 6" at bounding box center [425, 378] width 147 height 44
click at [606, 299] on td "[DATE] 18:46" at bounding box center [555, 289] width 113 height 44
click at [80, 157] on span "Gestor de Pedidos" at bounding box center [90, 161] width 107 height 18
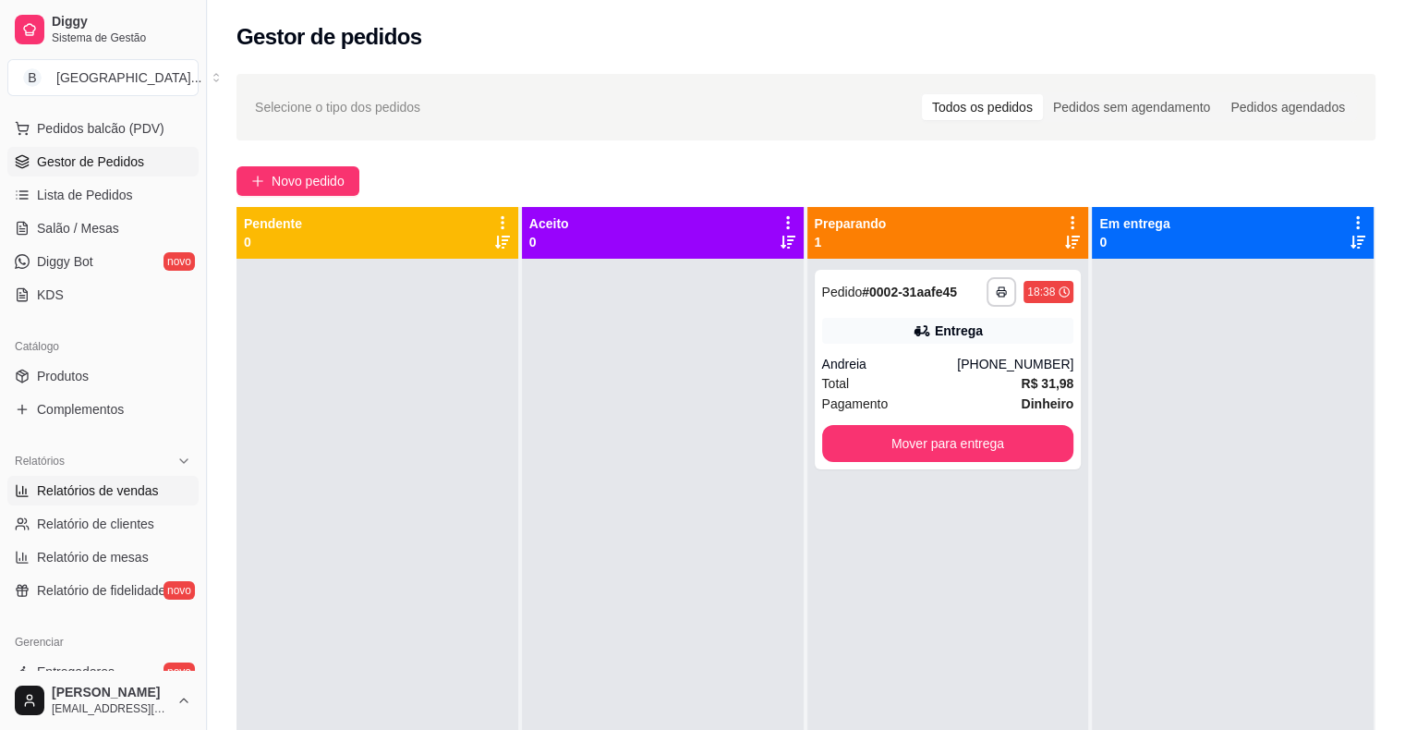
click at [81, 486] on span "Relatórios de vendas" at bounding box center [98, 490] width 122 height 18
select select "ALL"
select select "0"
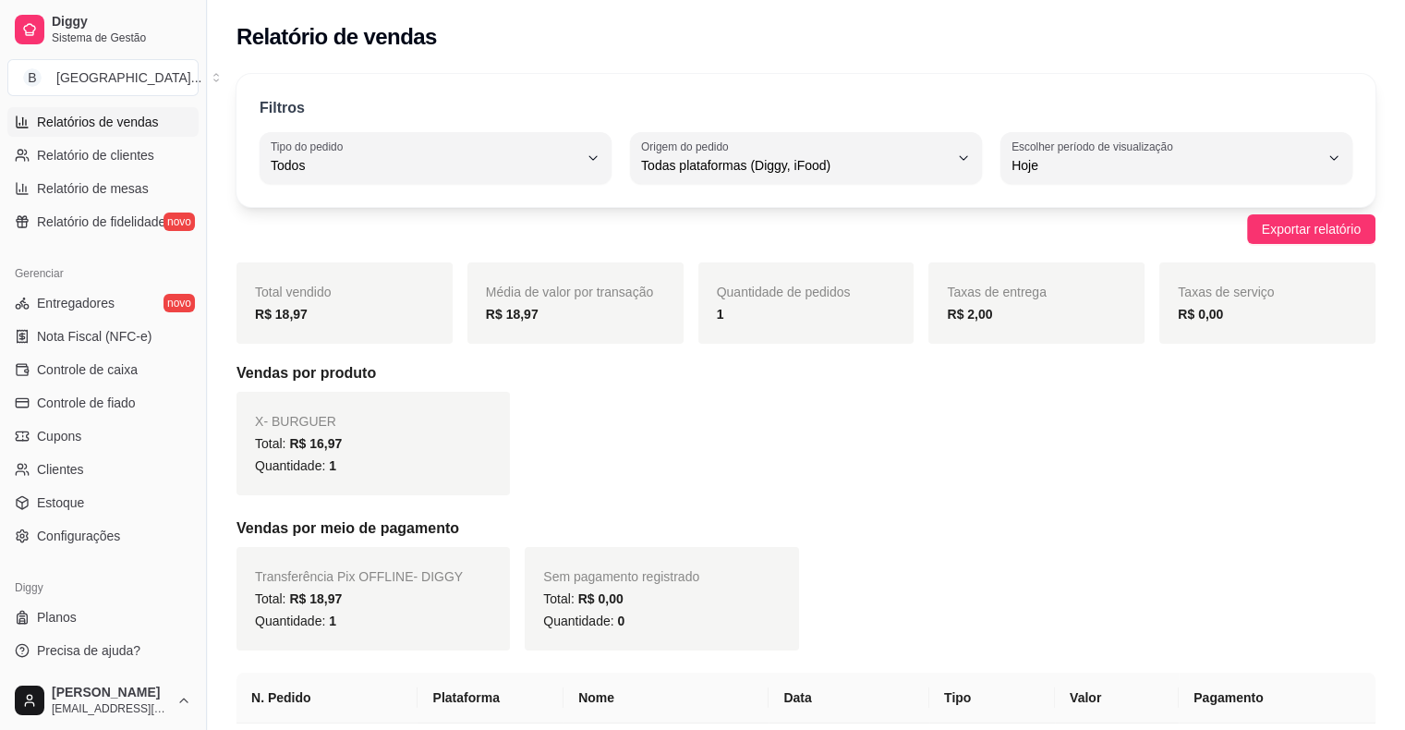
scroll to position [599, 0]
click at [118, 366] on span "Controle de caixa" at bounding box center [87, 368] width 101 height 18
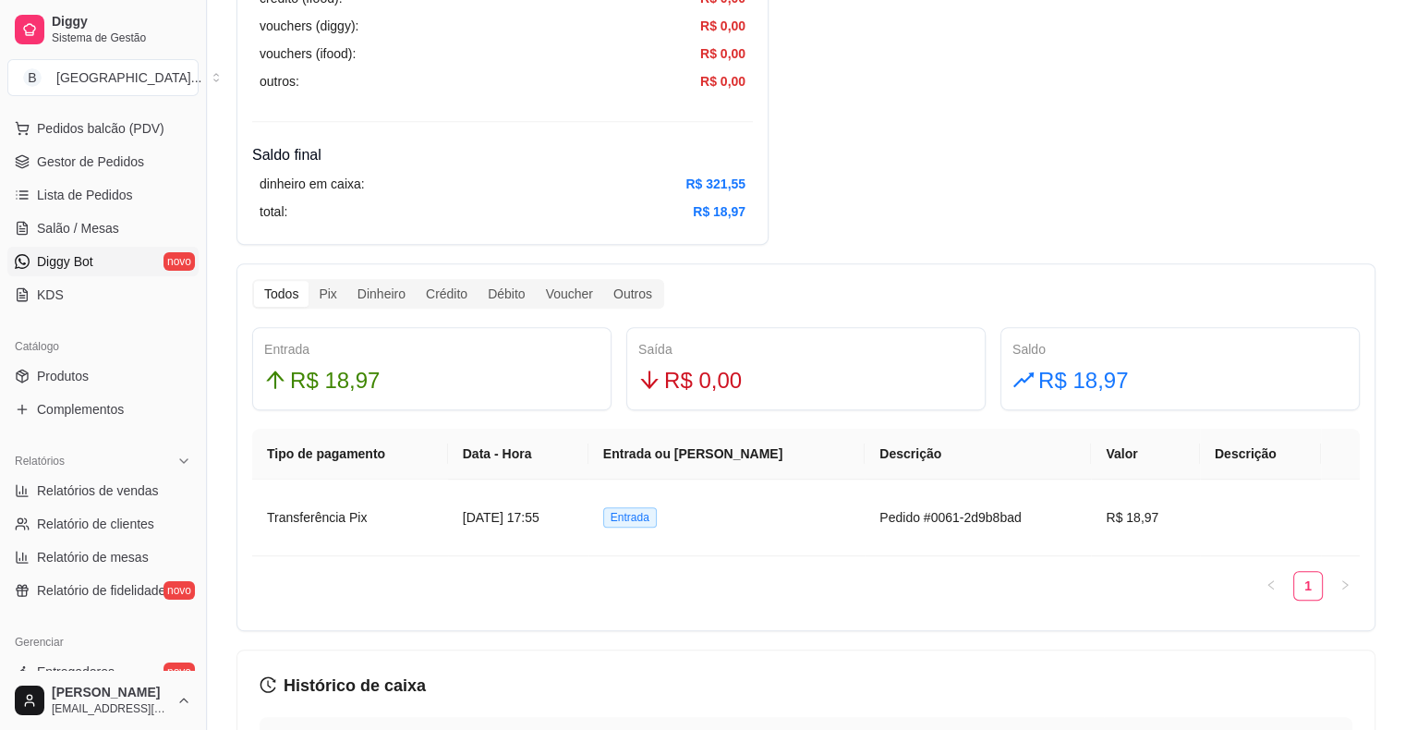
scroll to position [44, 0]
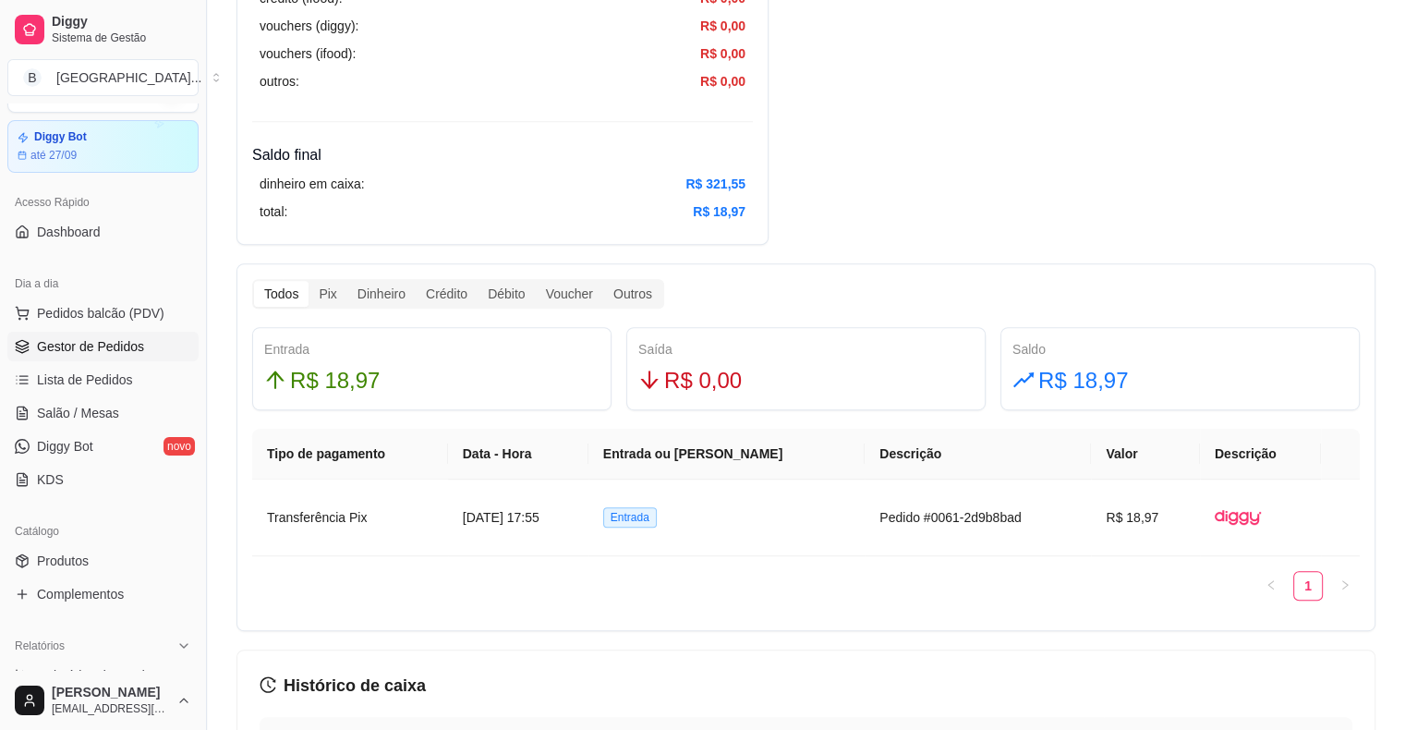
click at [96, 341] on span "Gestor de Pedidos" at bounding box center [90, 346] width 107 height 18
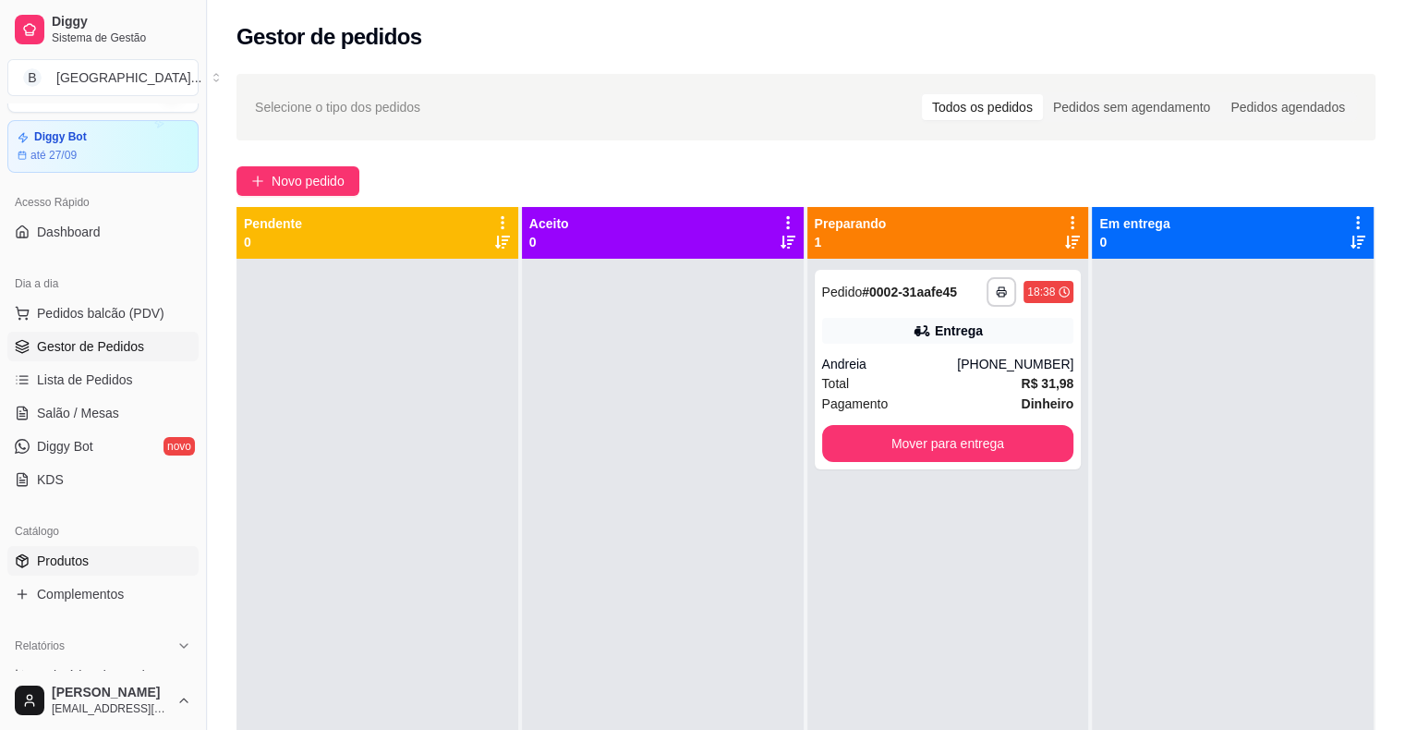
click at [74, 571] on link "Produtos" at bounding box center [102, 561] width 191 height 30
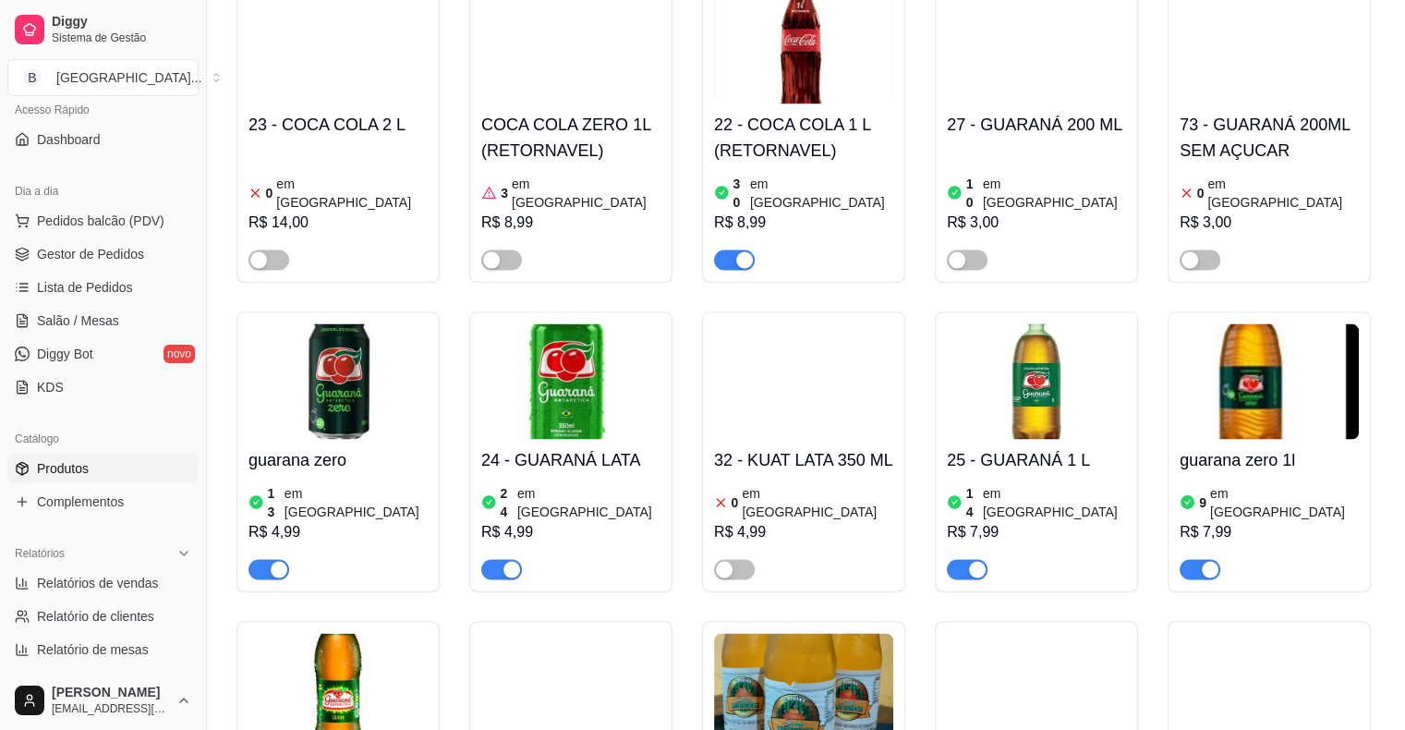
scroll to position [3511, 0]
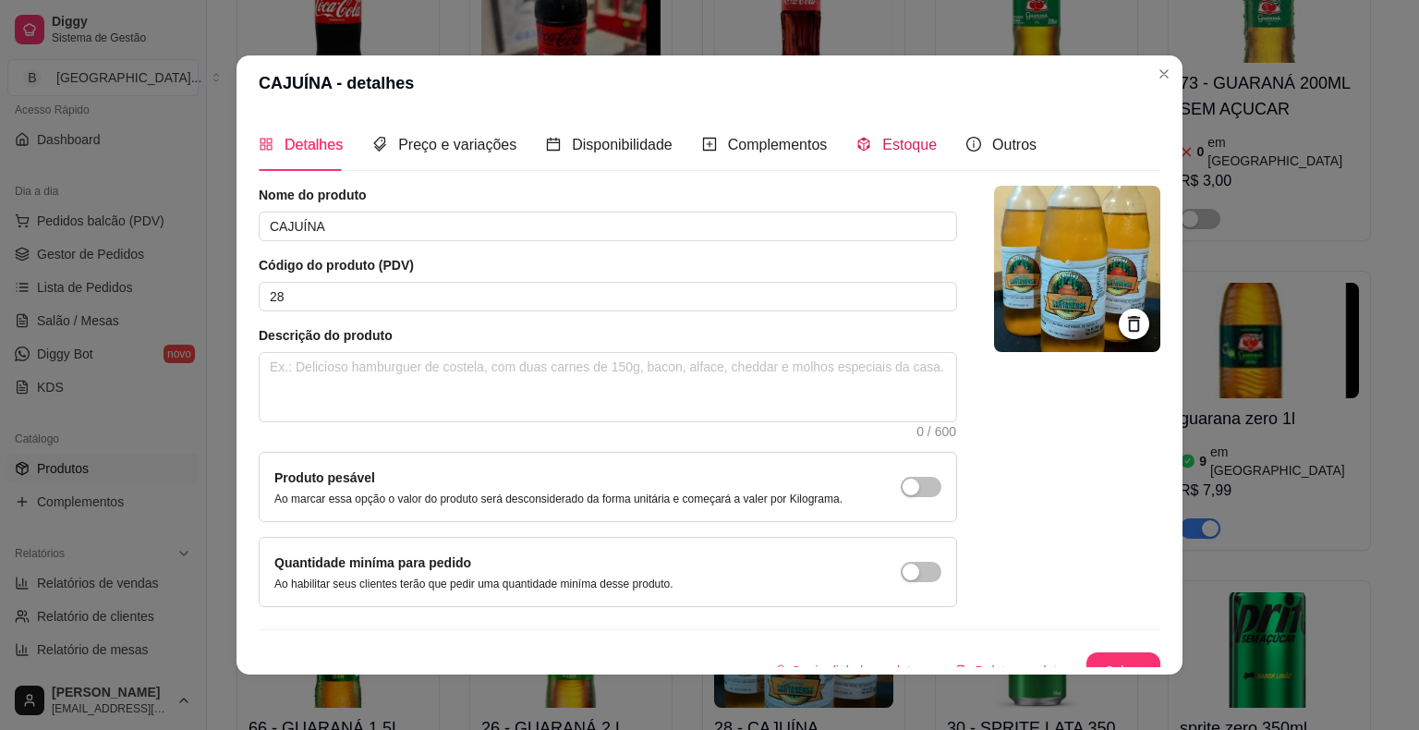
click at [882, 150] on span "Estoque" at bounding box center [909, 145] width 55 height 16
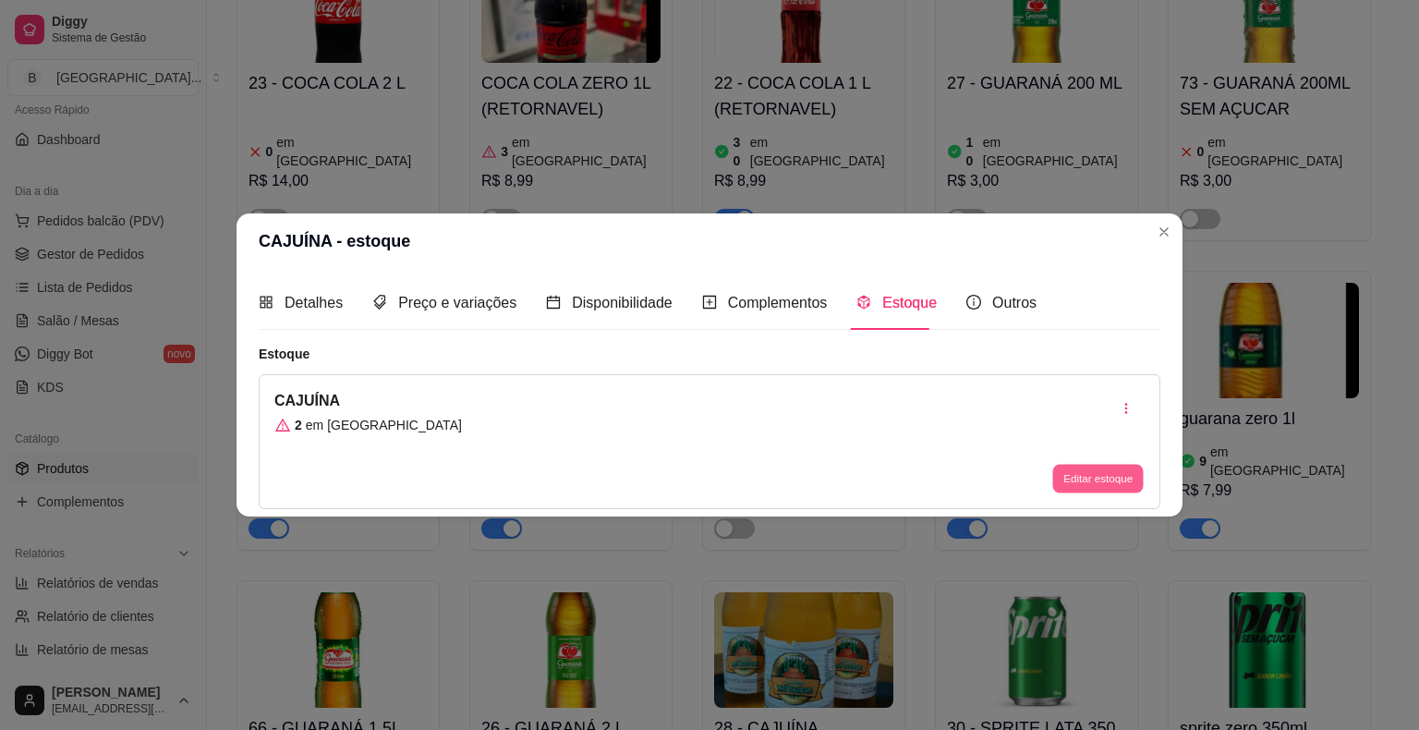
click at [1107, 466] on button "Editar estoque" at bounding box center [1097, 478] width 91 height 29
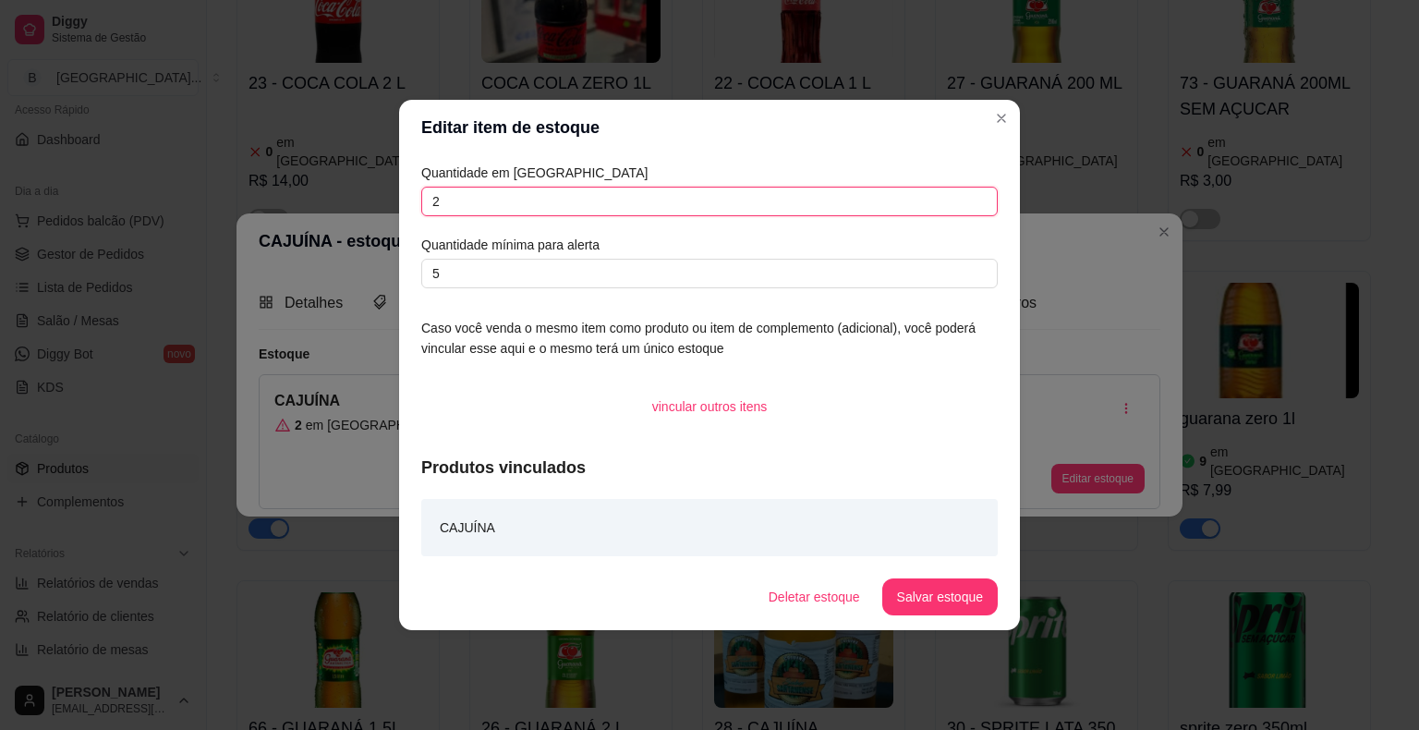
click at [958, 214] on input "2" at bounding box center [709, 202] width 577 height 30
type input "4"
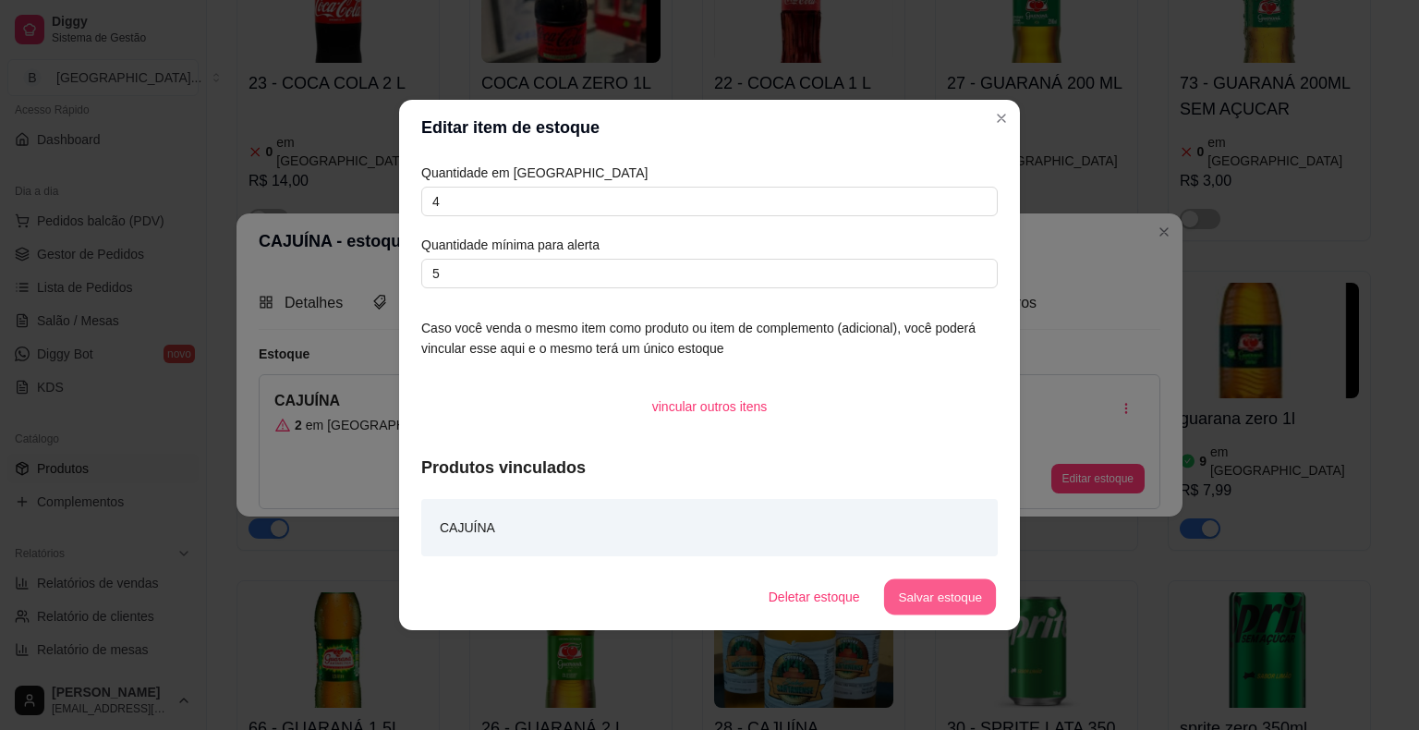
click at [984, 596] on button "Salvar estoque" at bounding box center [939, 597] width 113 height 36
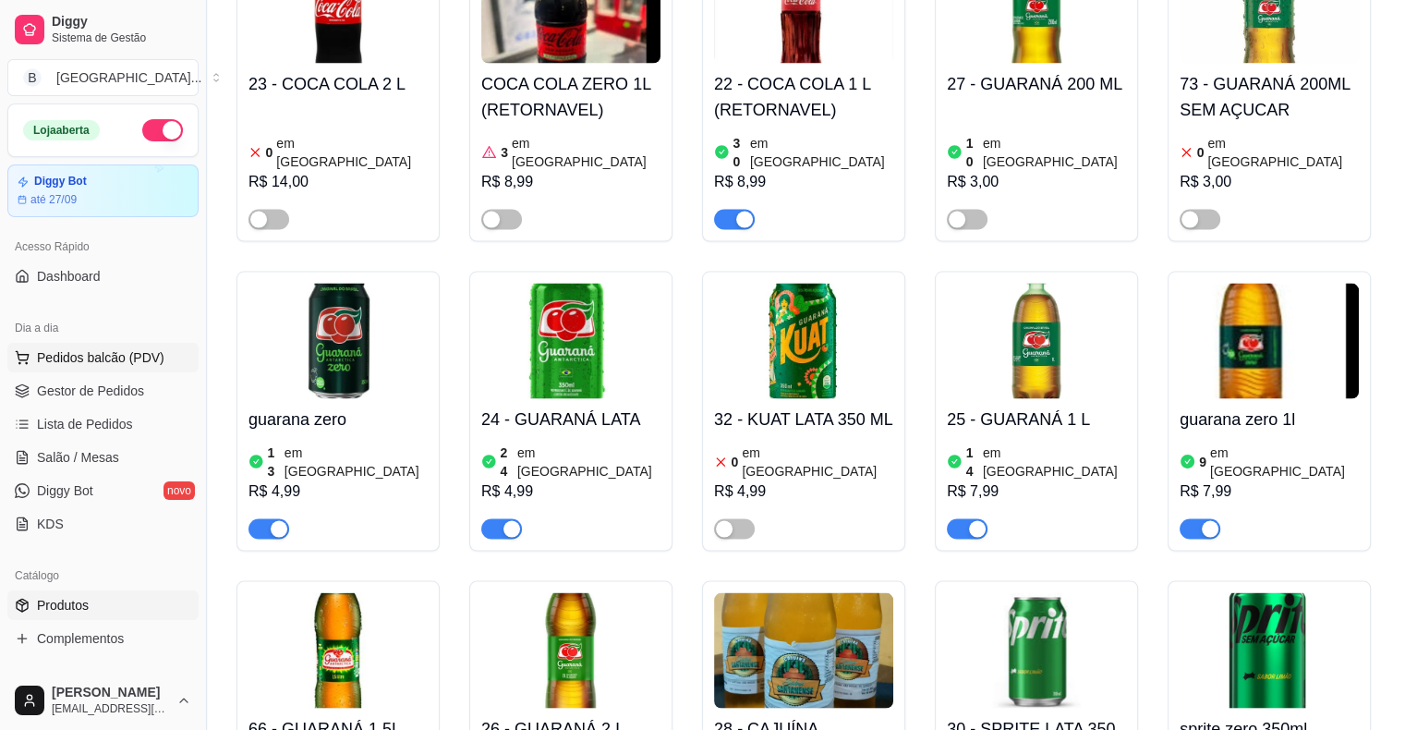
scroll to position [0, 0]
click at [87, 377] on link "Gestor de Pedidos" at bounding box center [102, 391] width 191 height 30
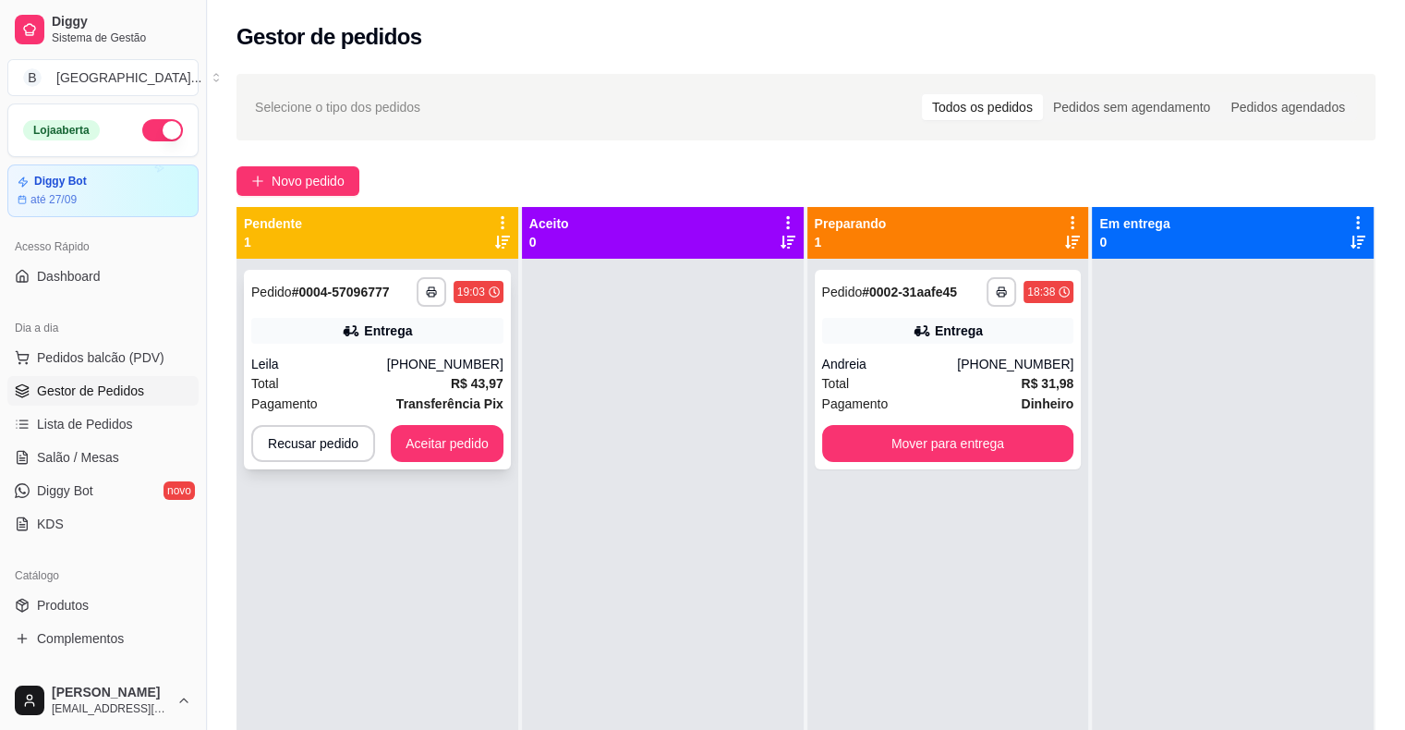
click at [347, 334] on icon at bounding box center [350, 330] width 13 height 11
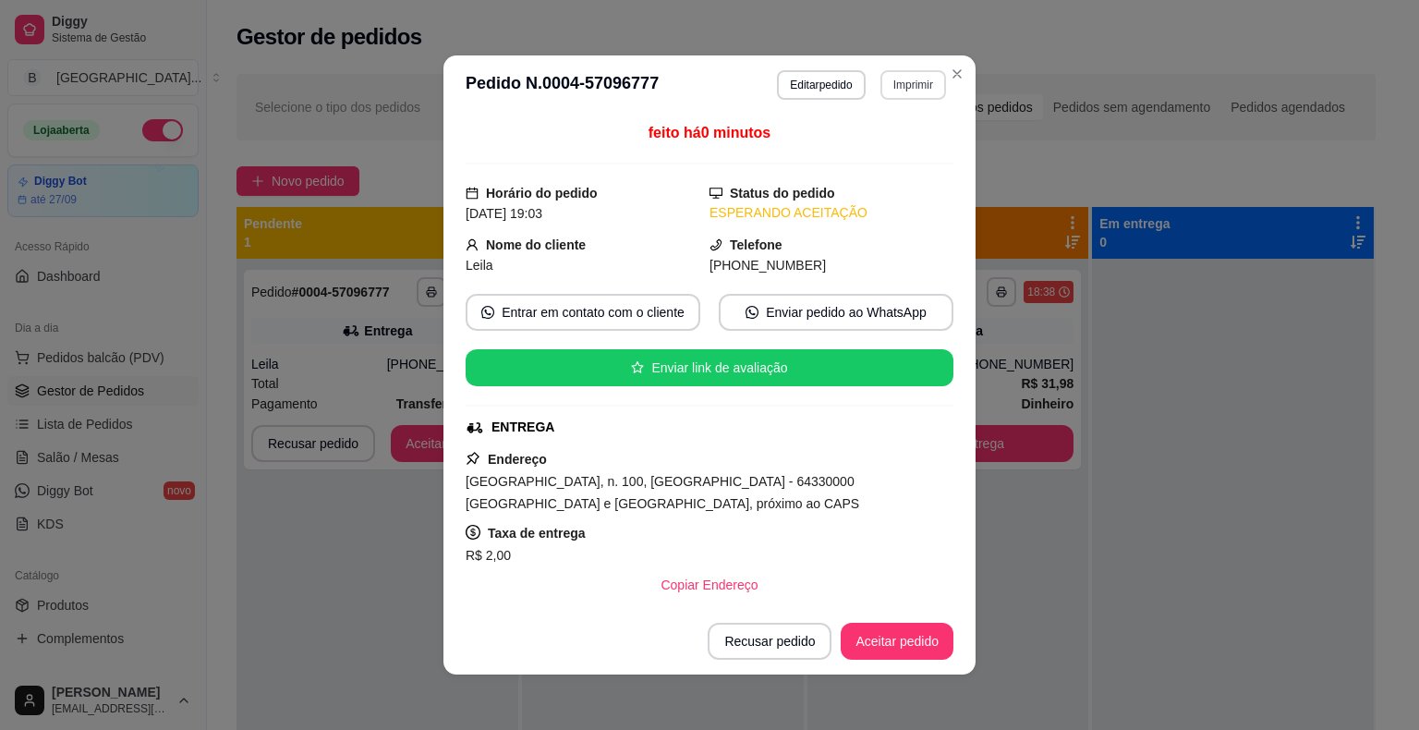
click at [898, 84] on button "Imprimir" at bounding box center [914, 85] width 66 height 30
click at [898, 145] on button "IMPRESSORA" at bounding box center [874, 150] width 134 height 30
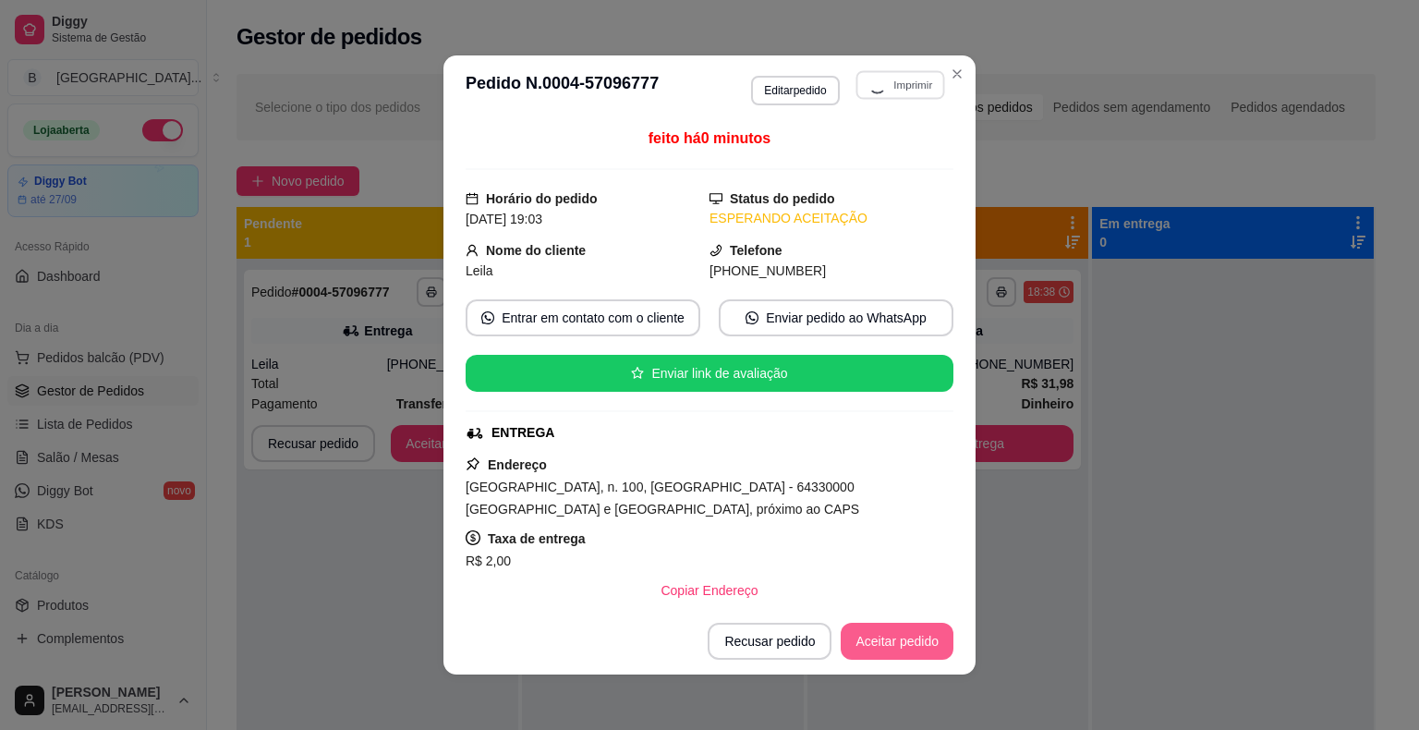
click at [886, 643] on button "Aceitar pedido" at bounding box center [897, 641] width 113 height 37
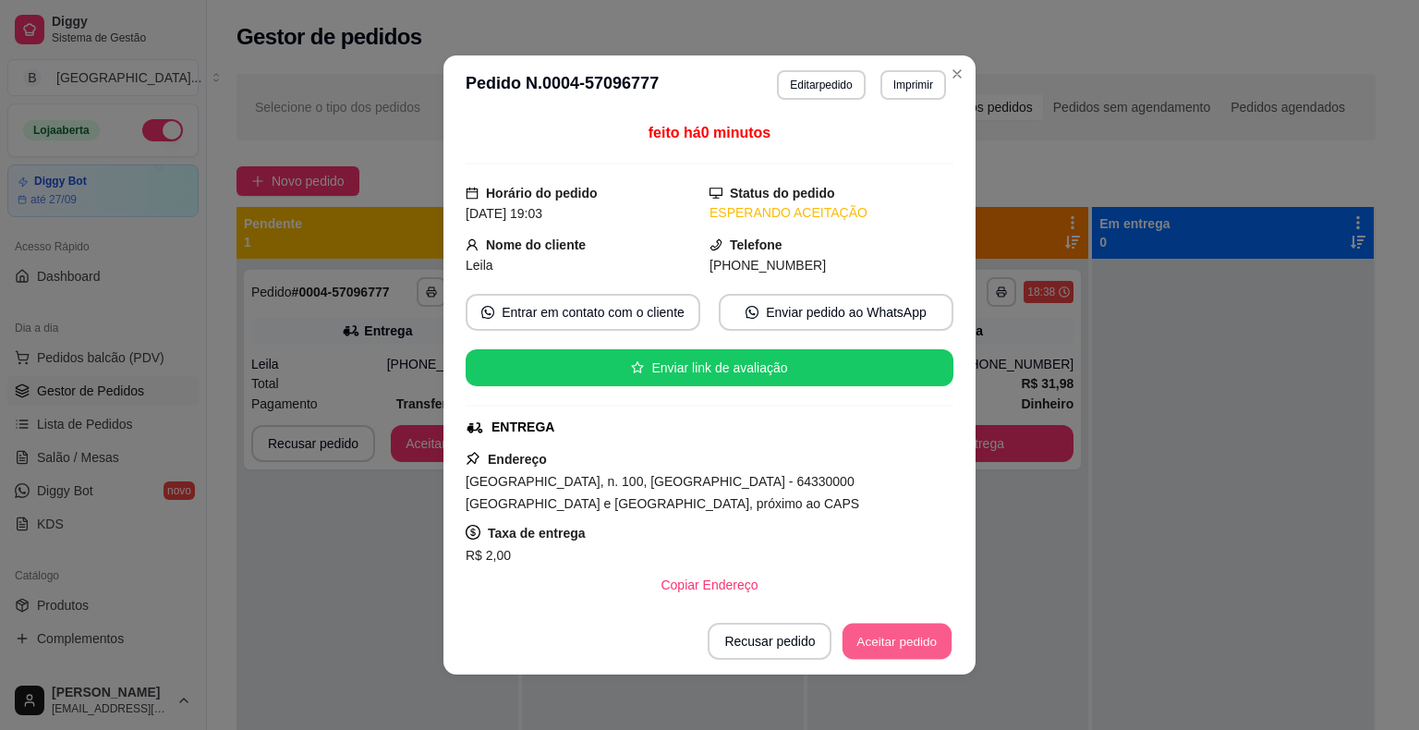
click at [915, 639] on button "Aceitar pedido" at bounding box center [897, 642] width 109 height 36
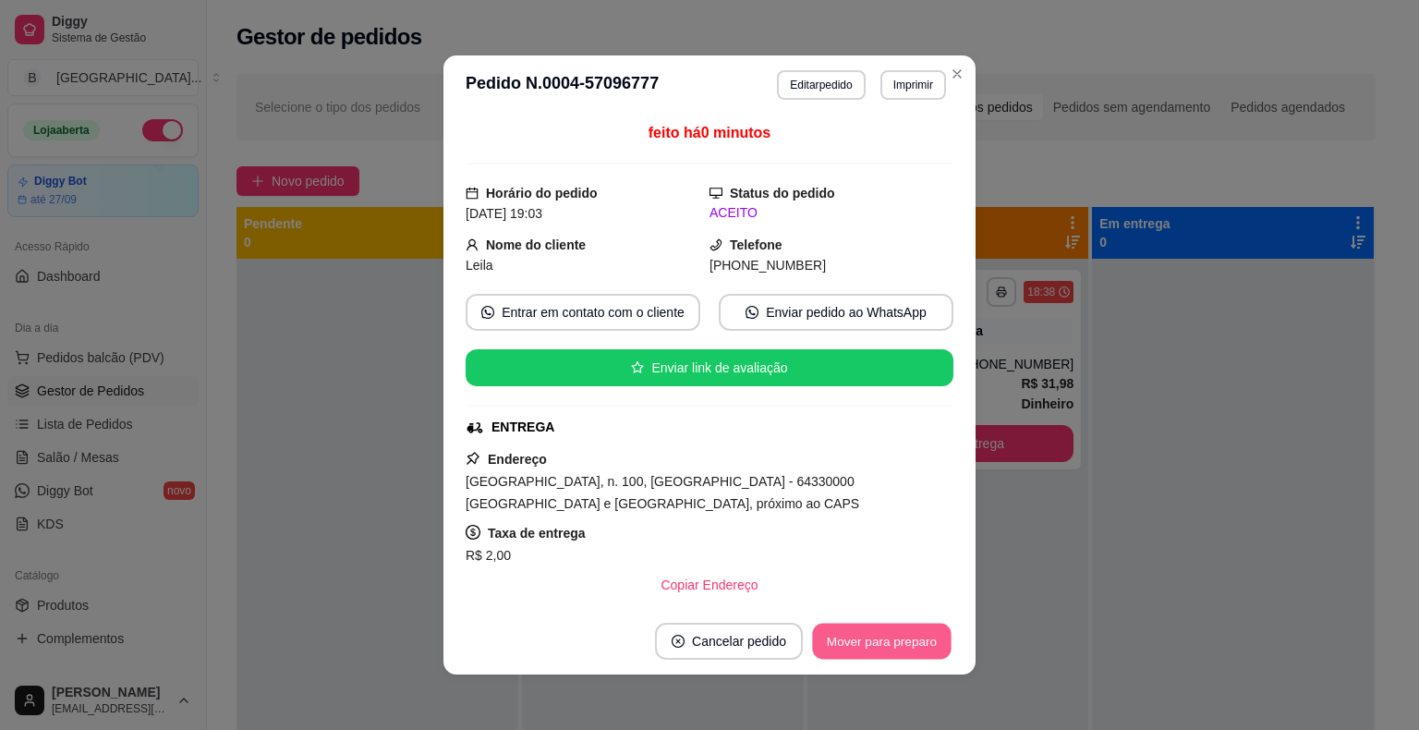
click at [915, 639] on button "Mover para preparo" at bounding box center [881, 642] width 139 height 36
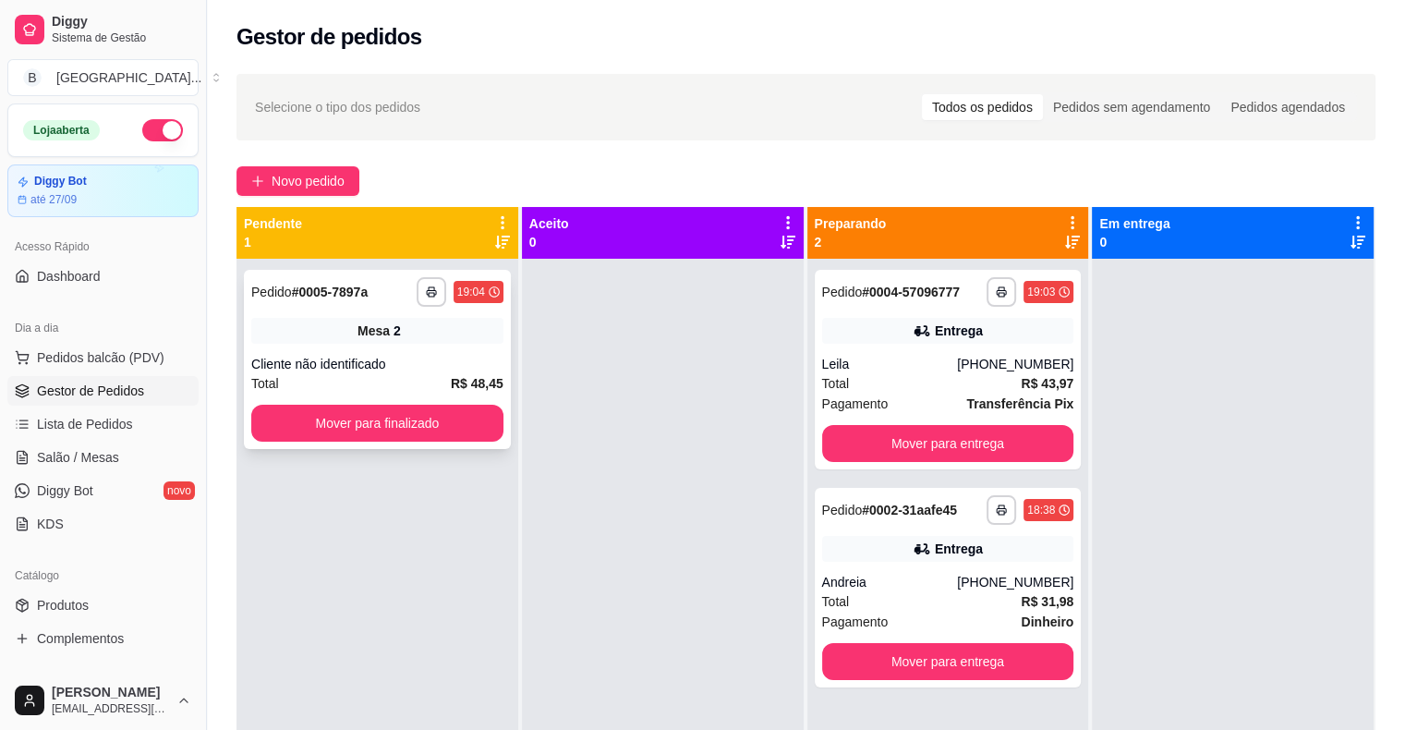
click at [467, 386] on strong "R$ 48,45" at bounding box center [477, 383] width 53 height 15
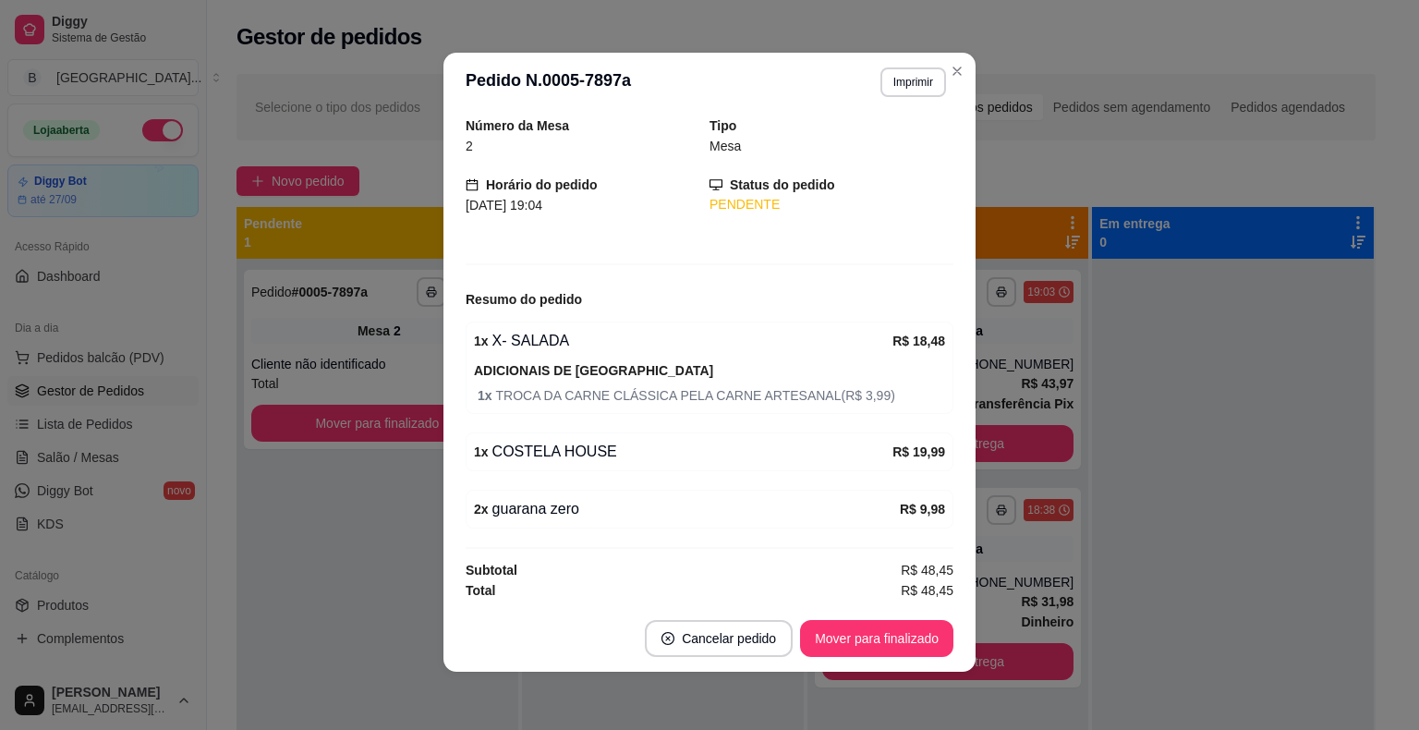
scroll to position [4, 0]
click at [893, 75] on button "Imprimir" at bounding box center [914, 82] width 66 height 30
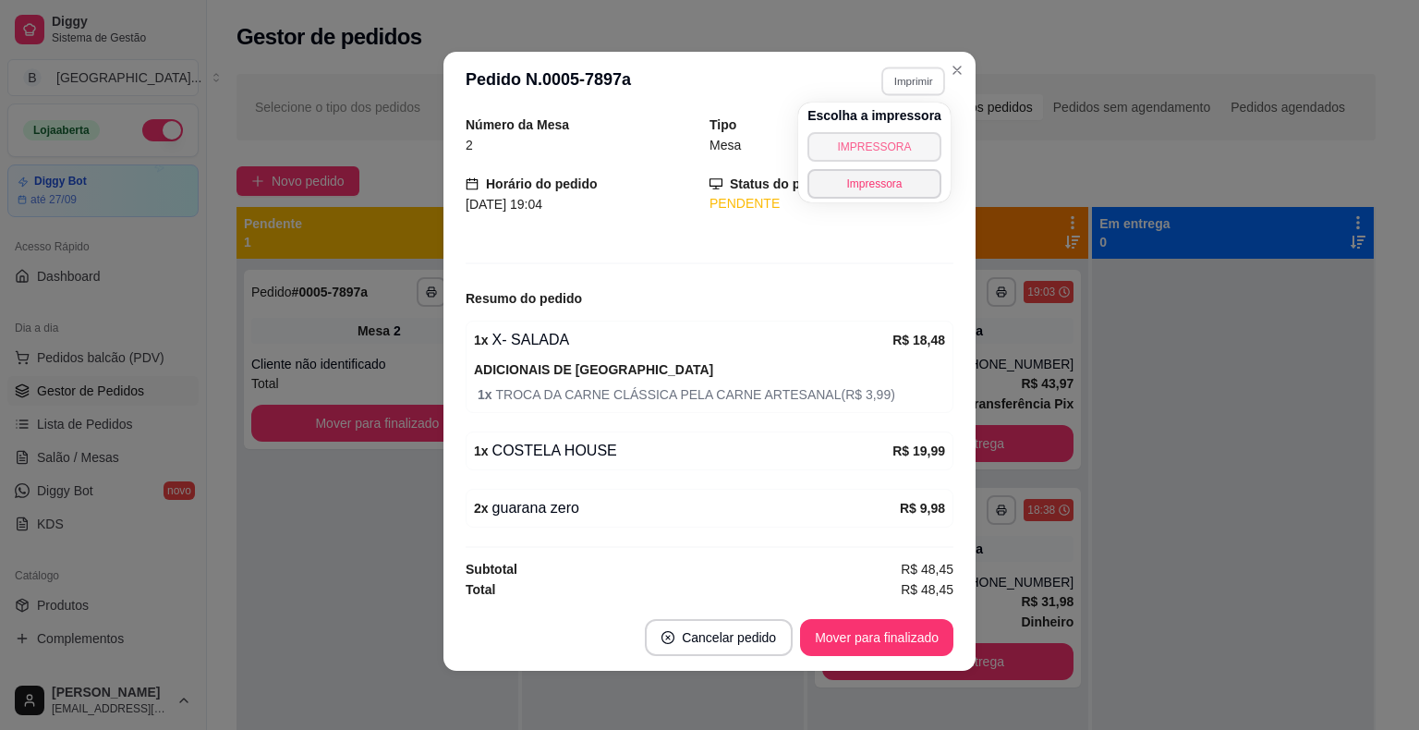
click at [893, 153] on button "IMPRESSORA" at bounding box center [875, 147] width 134 height 30
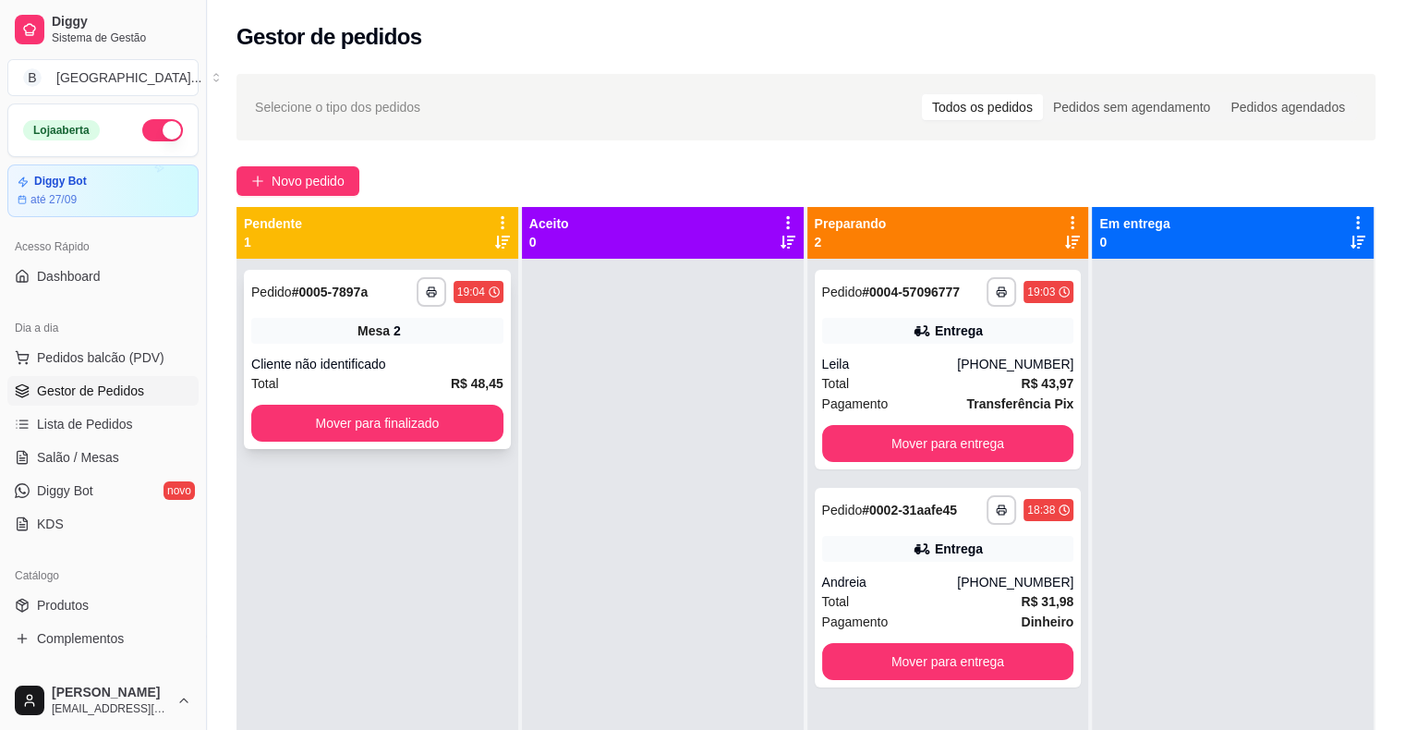
click at [455, 442] on div "**********" at bounding box center [377, 359] width 267 height 179
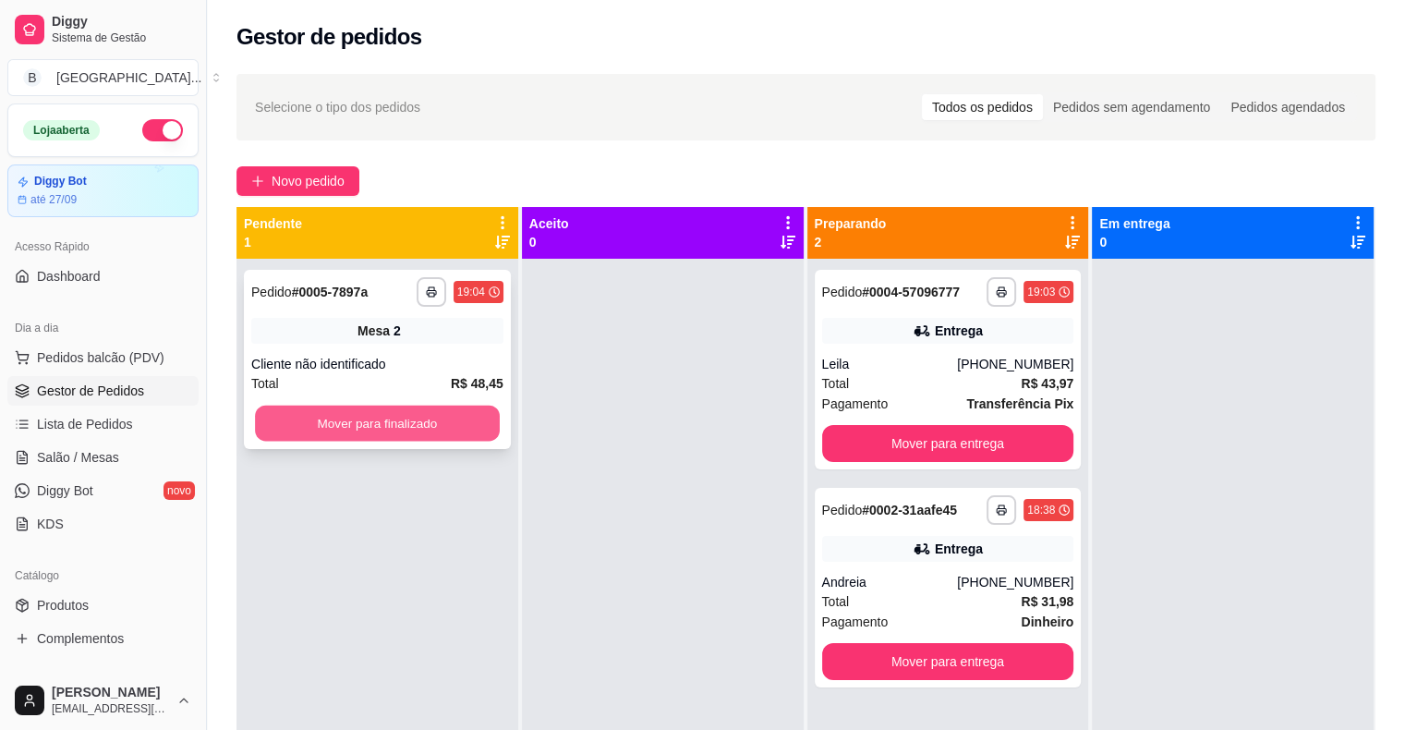
click at [419, 416] on button "Mover para finalizado" at bounding box center [377, 424] width 245 height 36
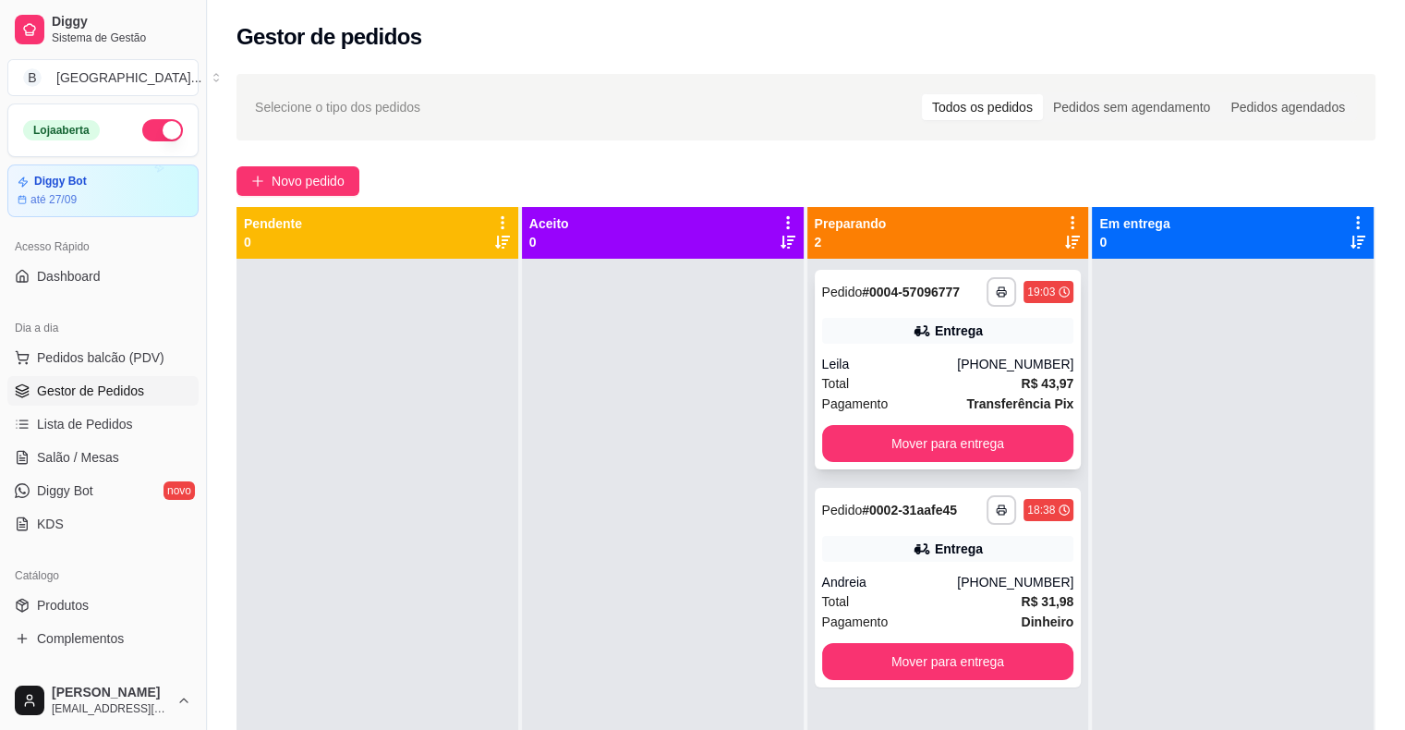
click at [860, 368] on div "Leila" at bounding box center [890, 364] width 136 height 18
click at [912, 629] on div "Pagamento Dinheiro" at bounding box center [948, 622] width 252 height 20
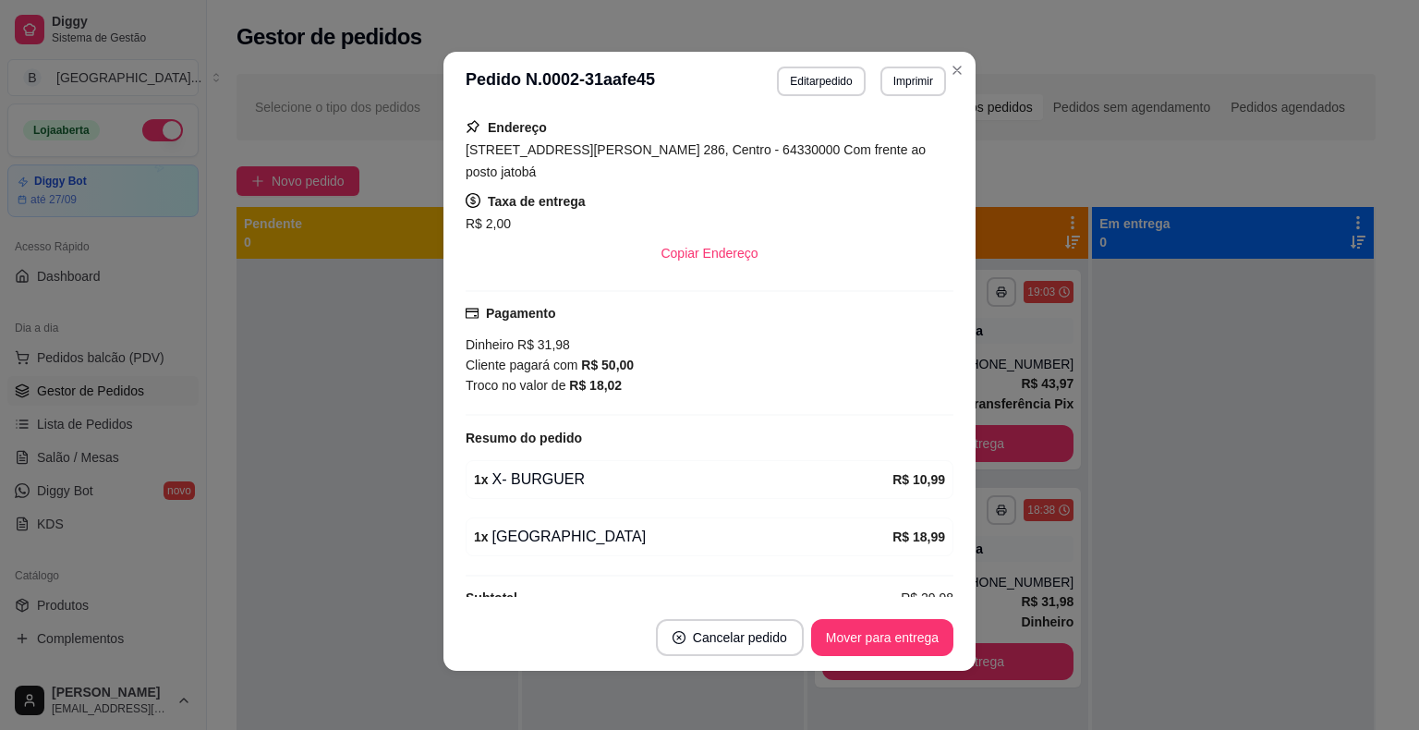
scroll to position [356, 0]
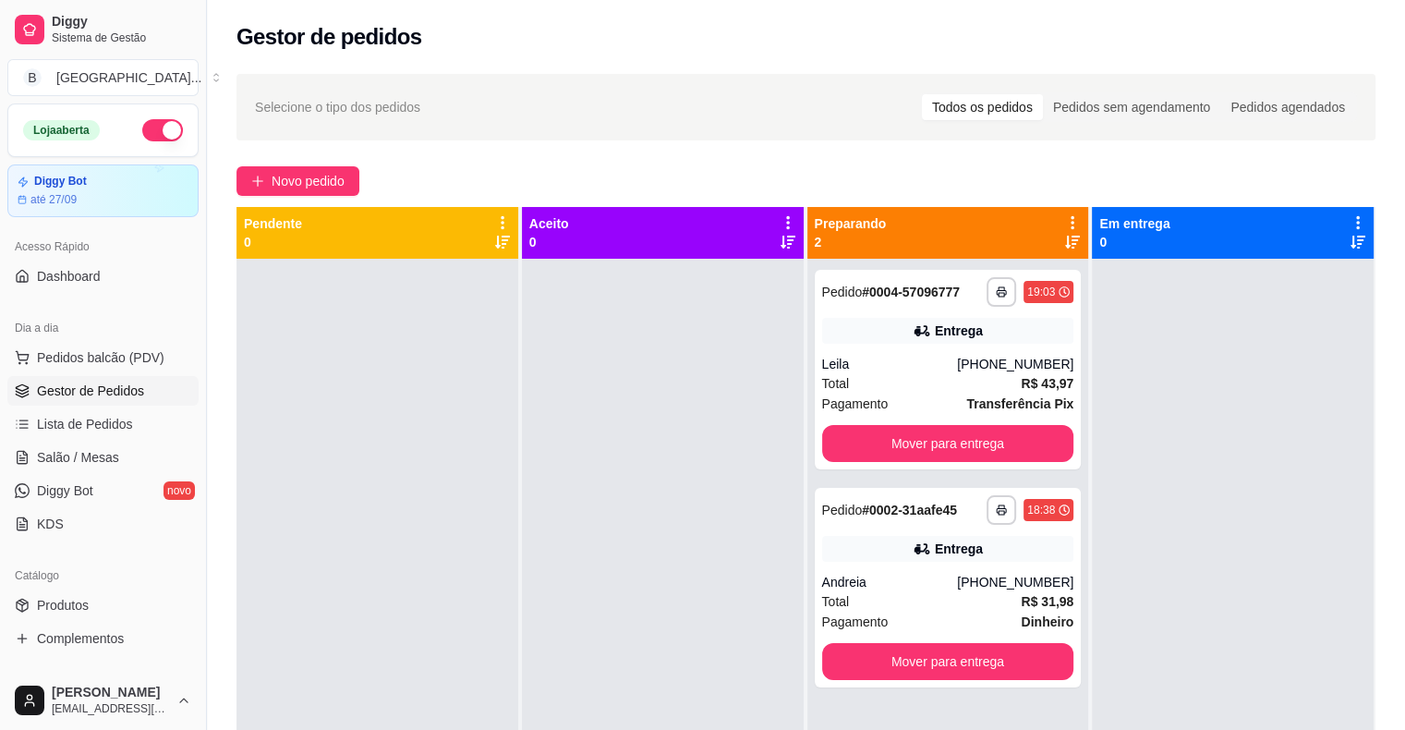
click at [113, 472] on ul "Pedidos balcão (PDV) Gestor de Pedidos Lista de Pedidos Salão / Mesas Diggy Bot…" at bounding box center [102, 441] width 191 height 196
click at [113, 465] on span "Salão / Mesas" at bounding box center [78, 457] width 82 height 18
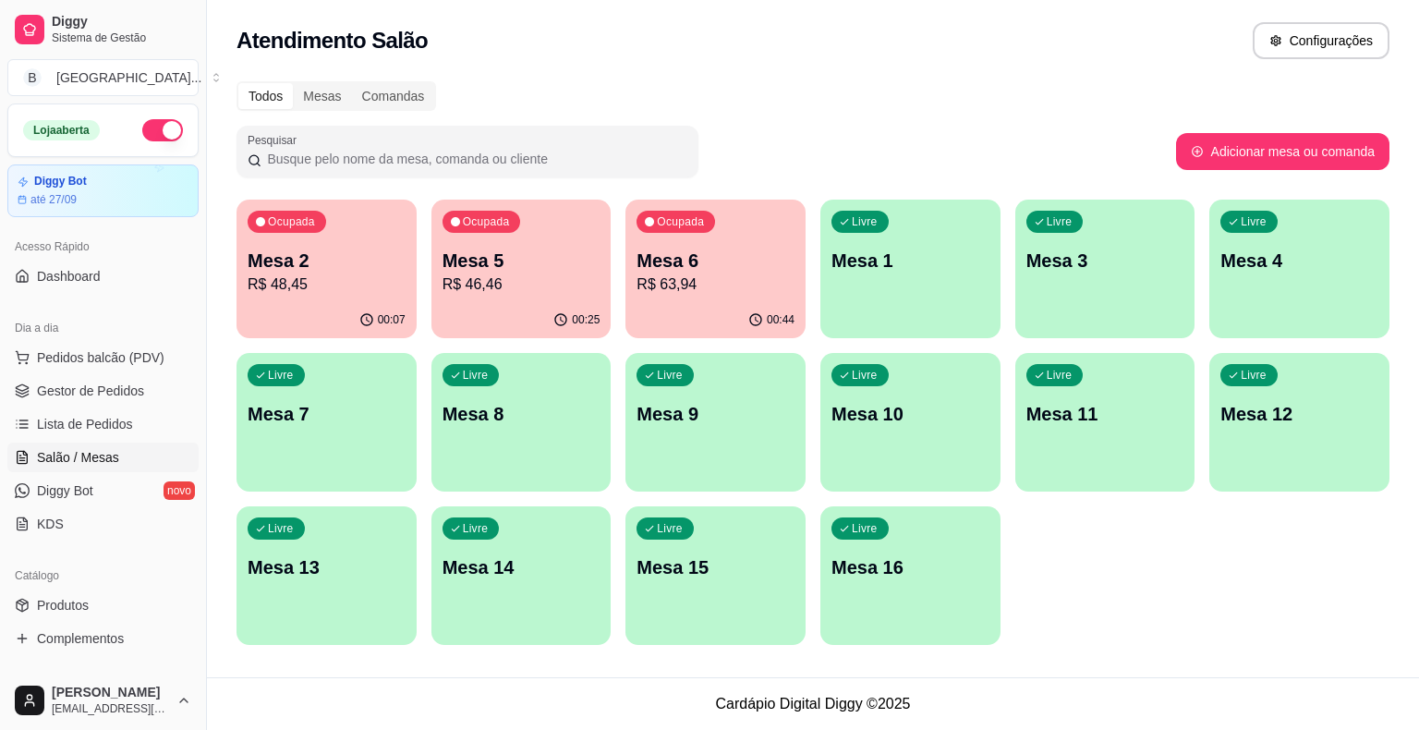
click at [322, 288] on p "R$ 48,45" at bounding box center [327, 284] width 158 height 22
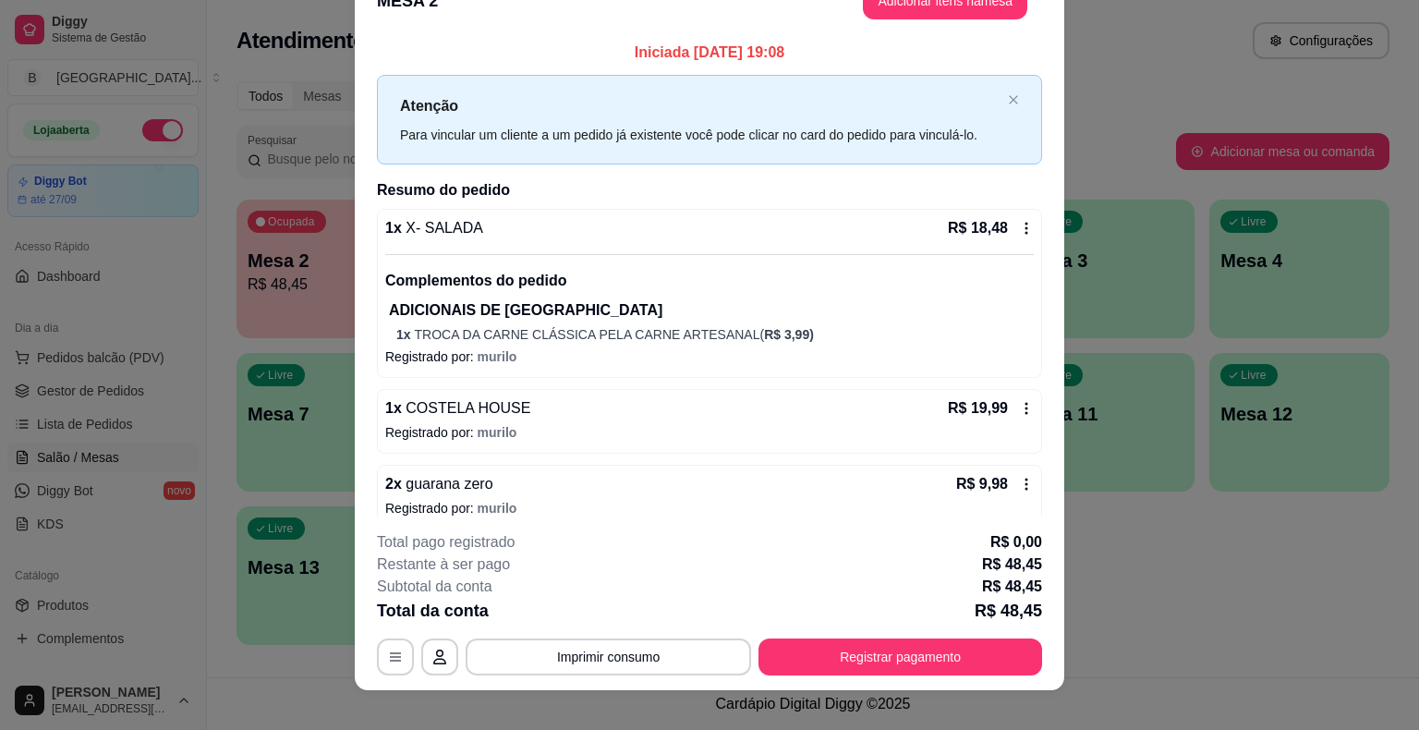
scroll to position [55, 0]
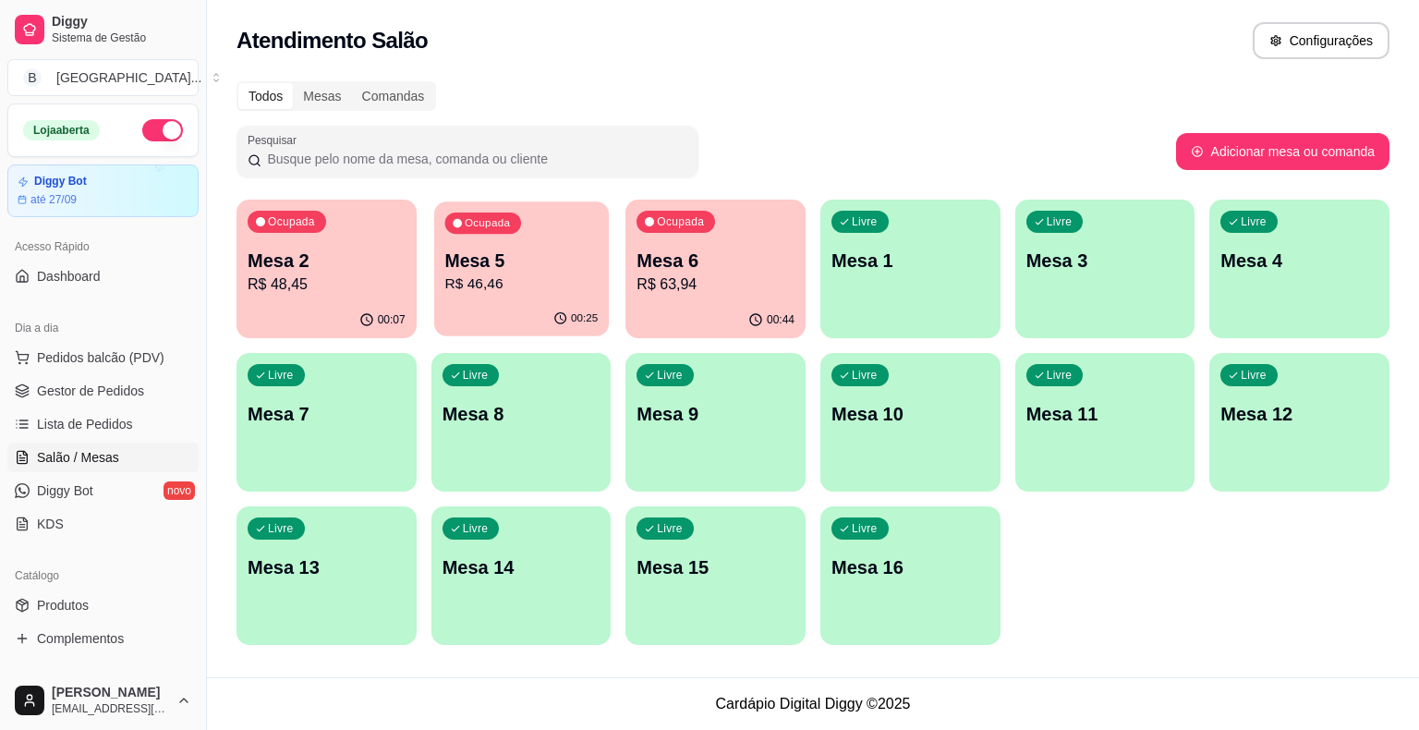
click at [506, 296] on div "Ocupada Mesa 5 R$ 46,46" at bounding box center [521, 251] width 175 height 100
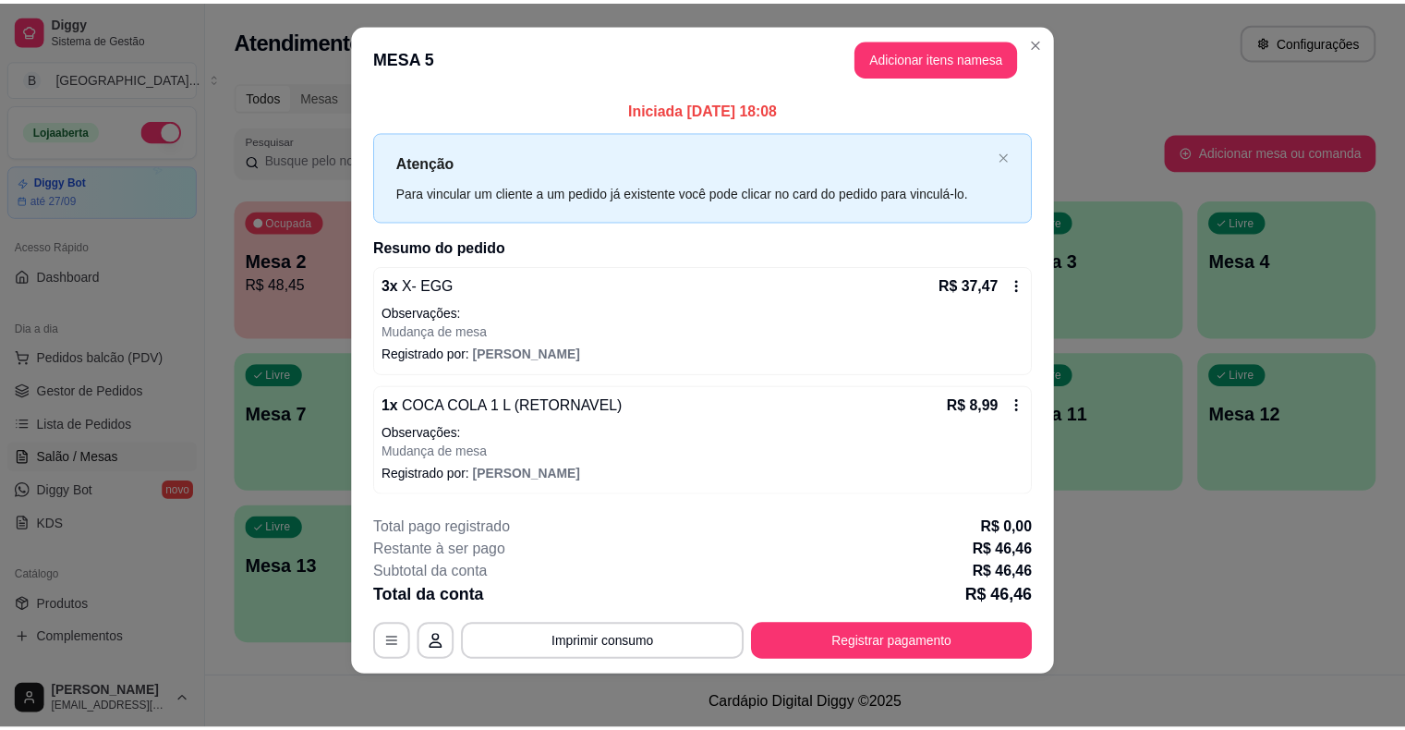
scroll to position [18, 0]
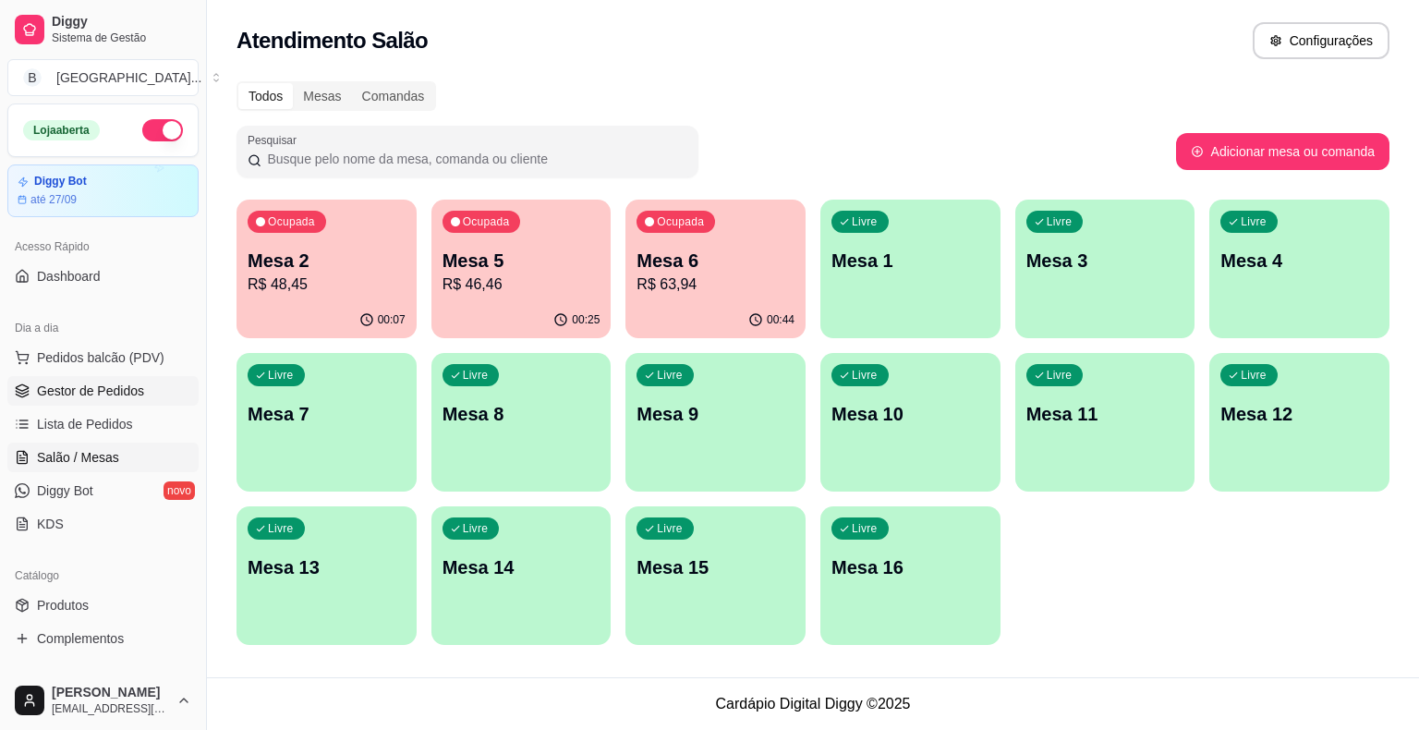
click at [144, 390] on link "Gestor de Pedidos" at bounding box center [102, 391] width 191 height 30
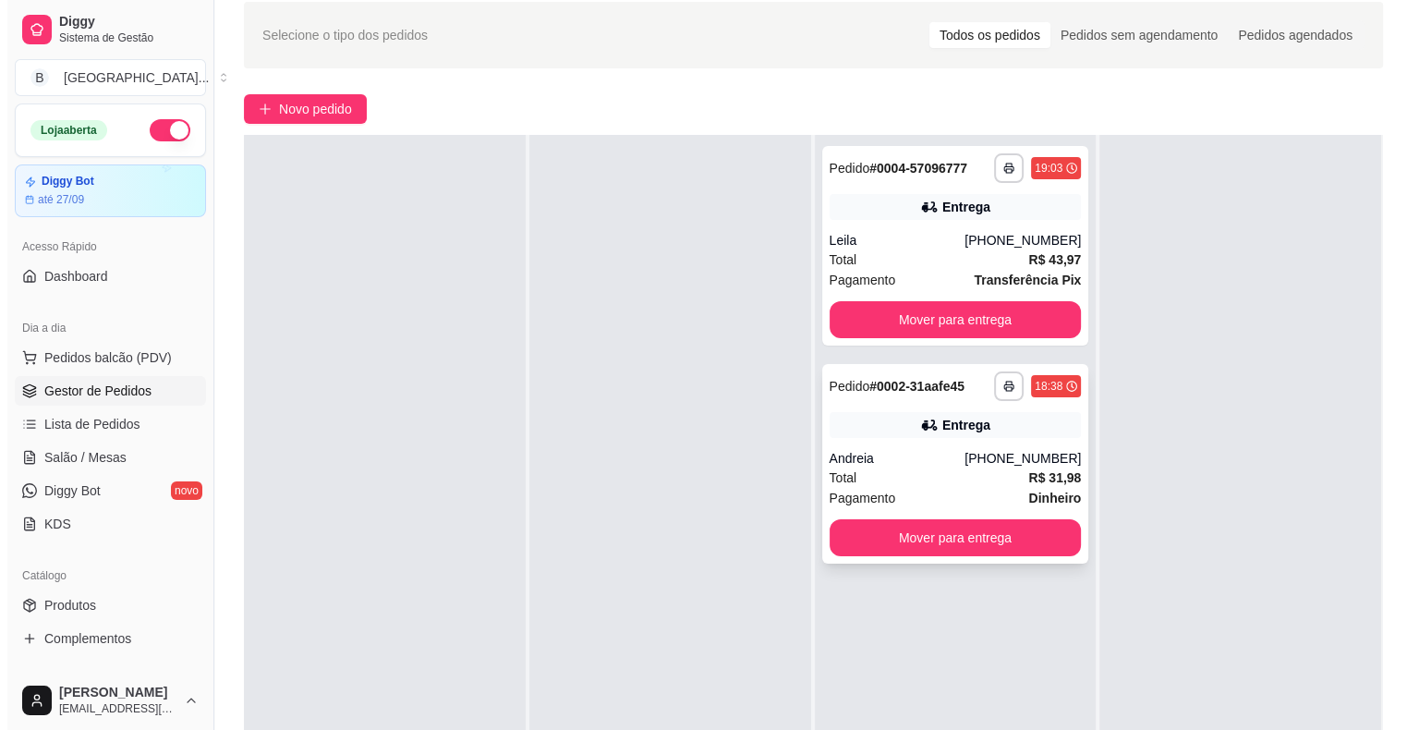
scroll to position [92, 0]
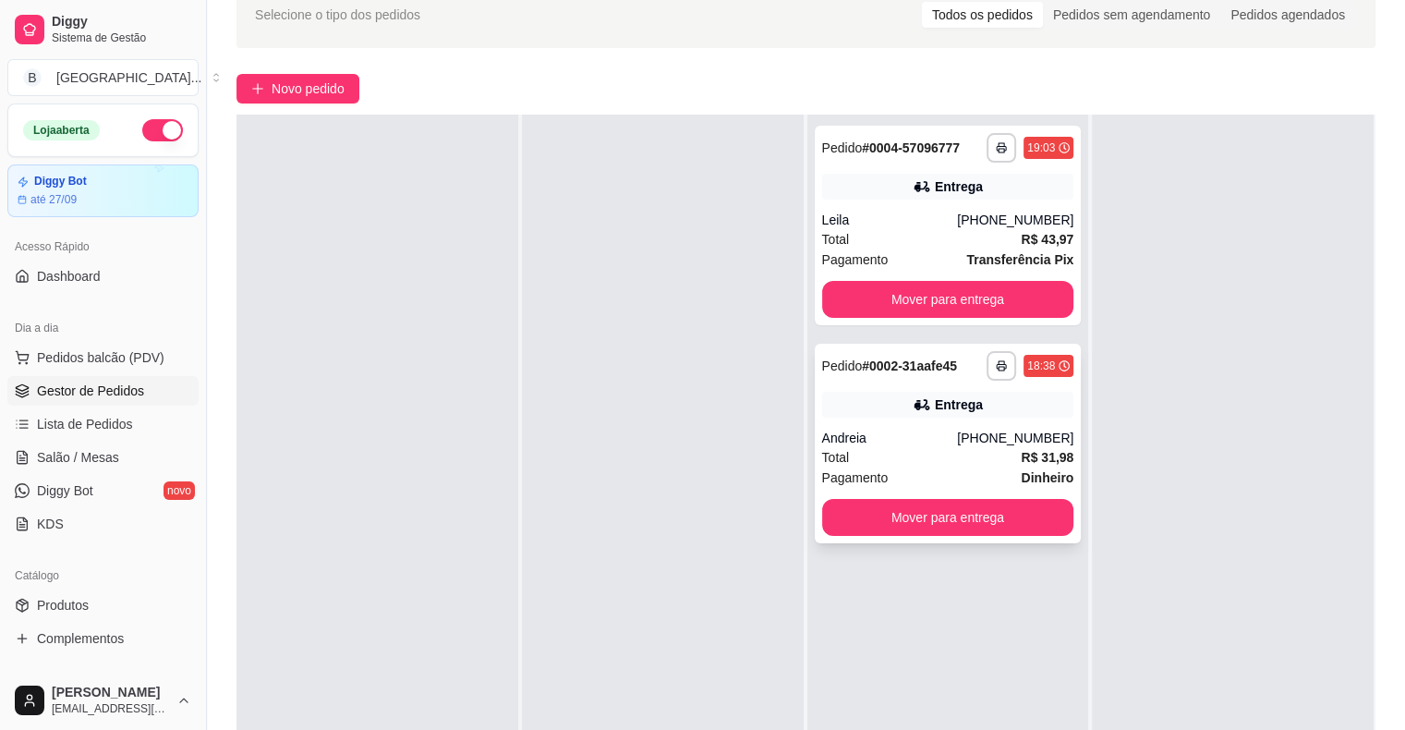
click at [984, 467] on div "Total R$ 31,98" at bounding box center [948, 457] width 252 height 20
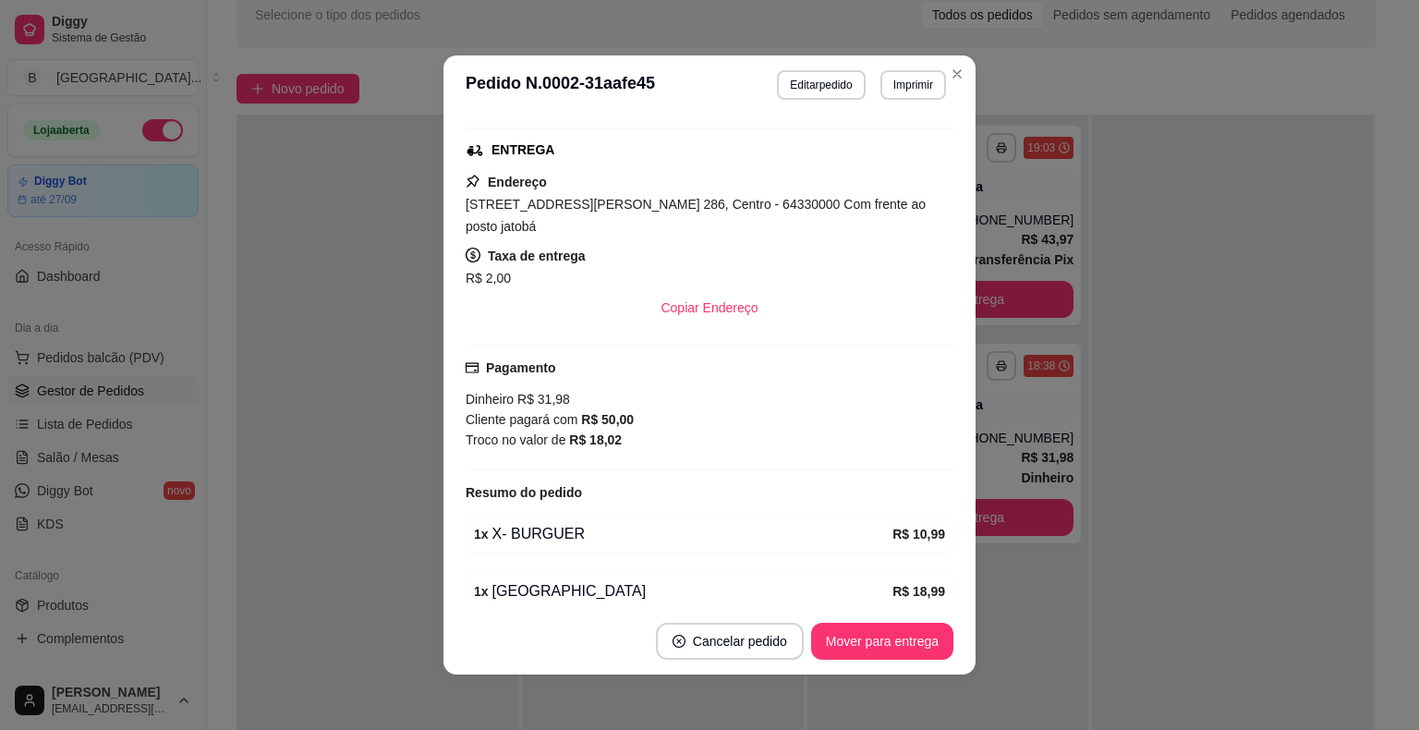
scroll to position [356, 0]
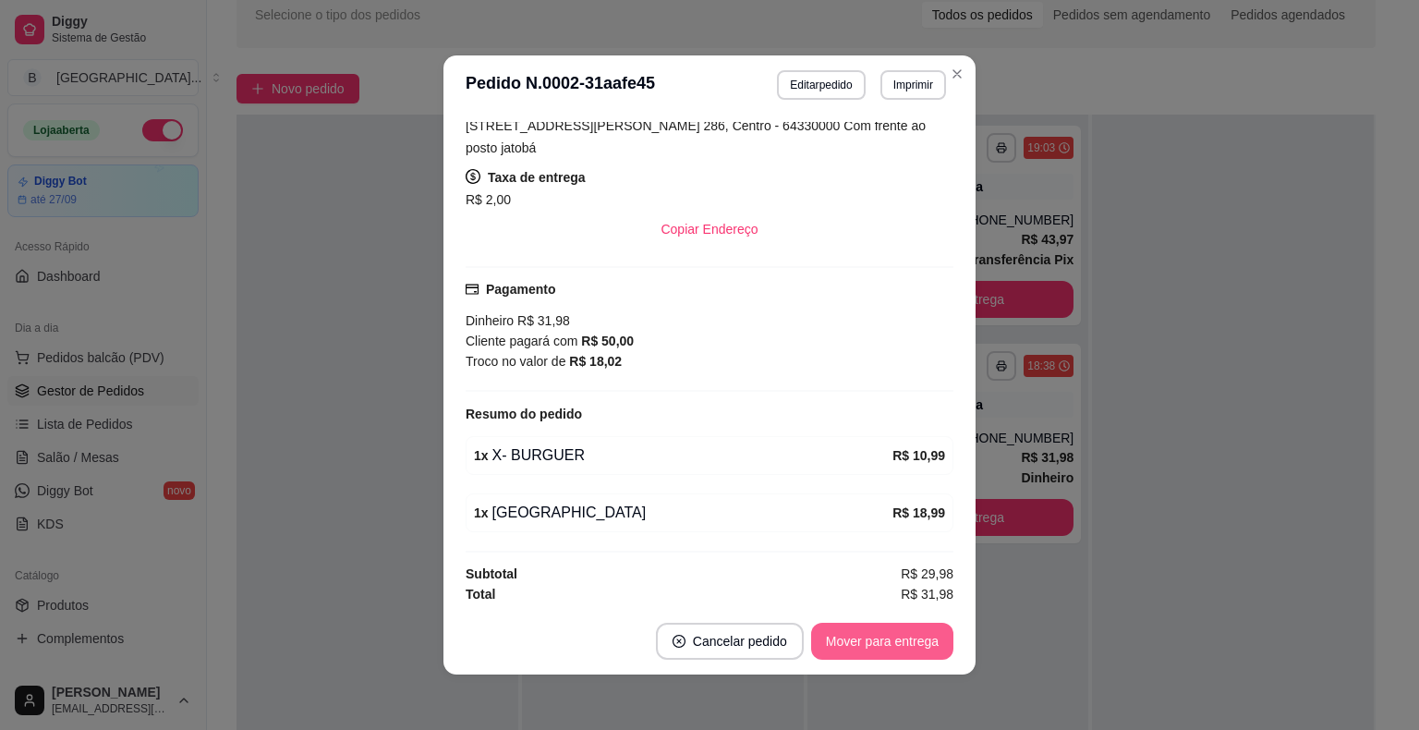
click at [860, 649] on button "Mover para entrega" at bounding box center [882, 641] width 142 height 37
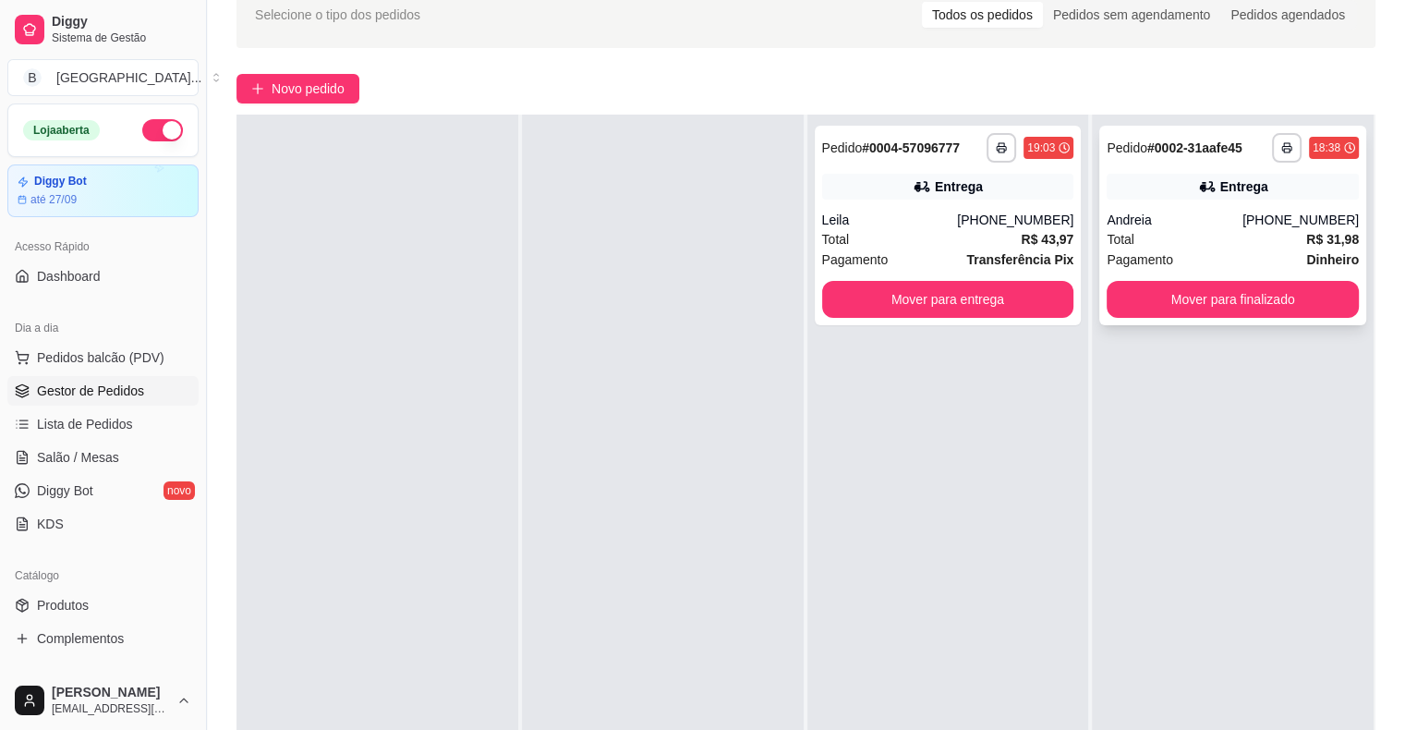
click at [1264, 231] on div "Total R$ 31,98" at bounding box center [1233, 239] width 252 height 20
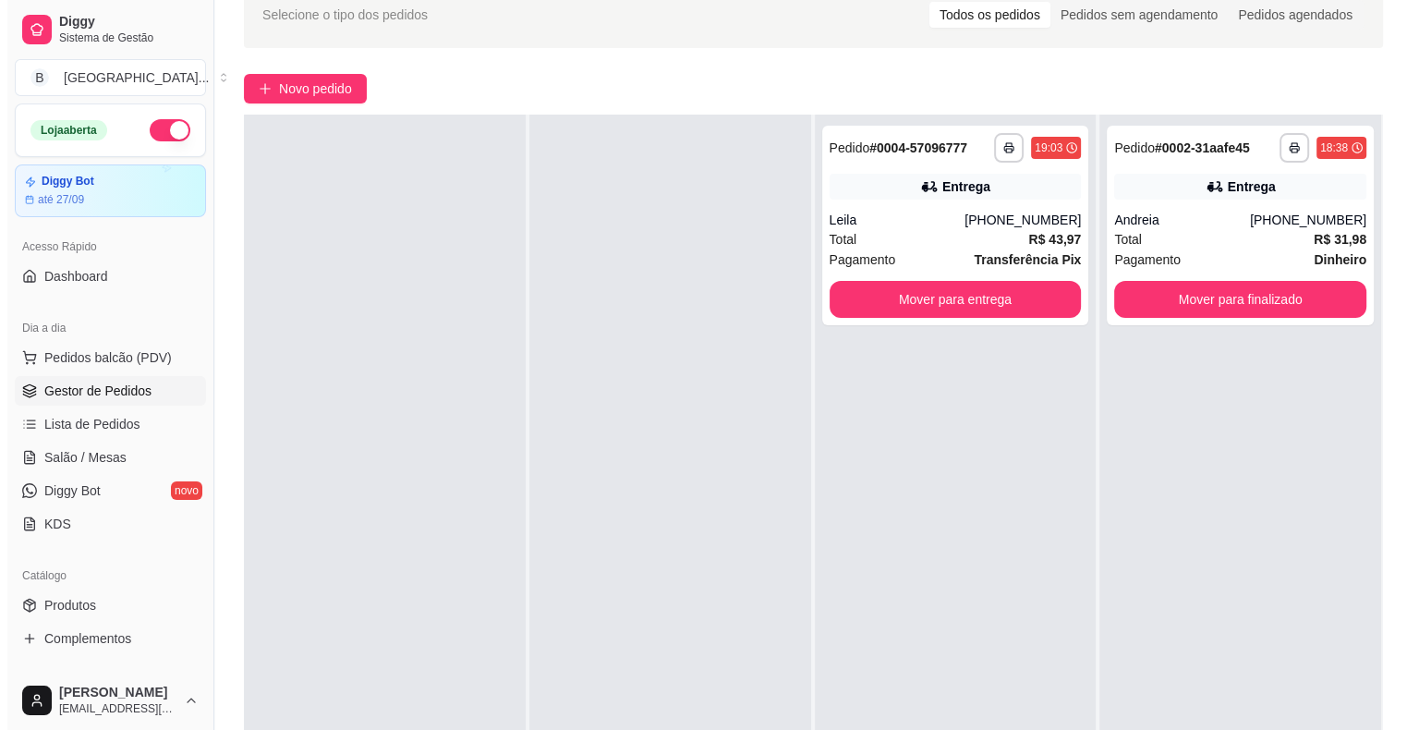
scroll to position [185, 0]
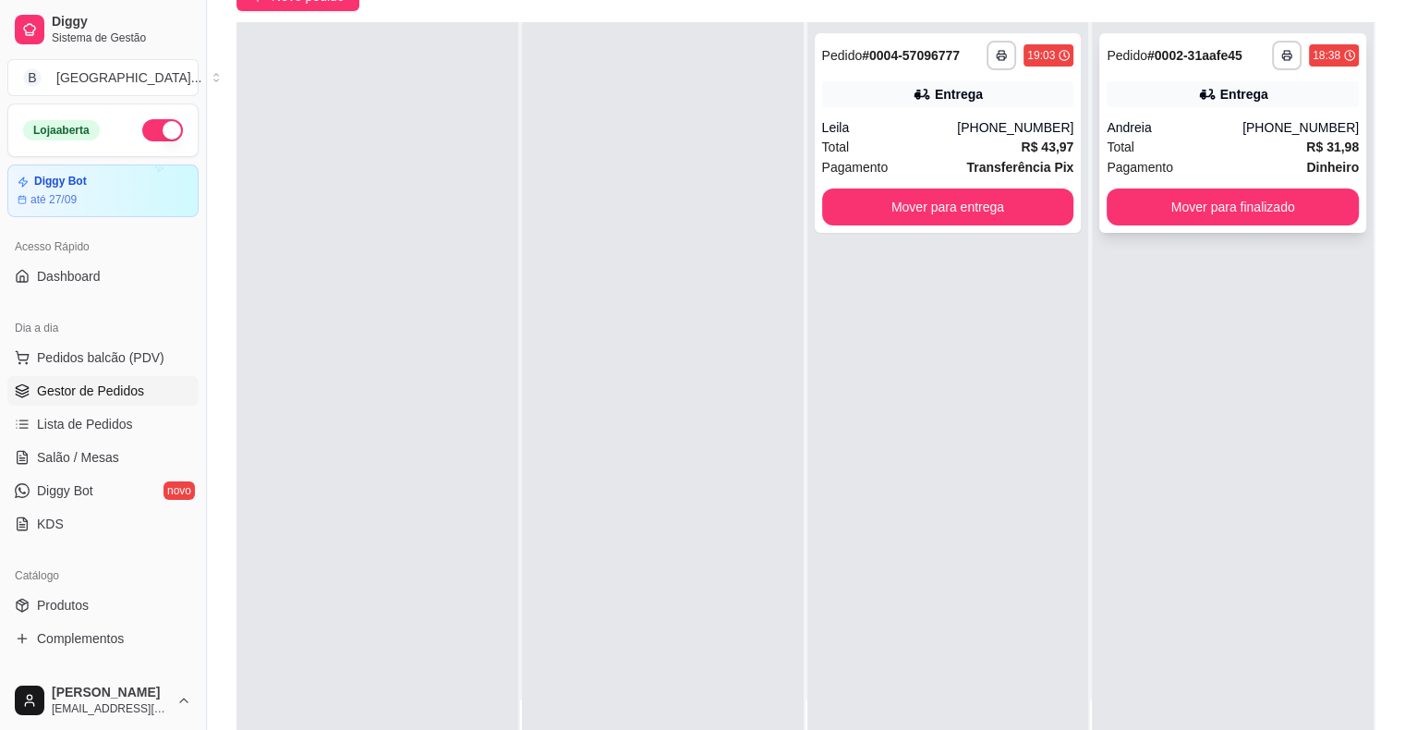
click at [1188, 127] on div "Andreia" at bounding box center [1175, 127] width 136 height 18
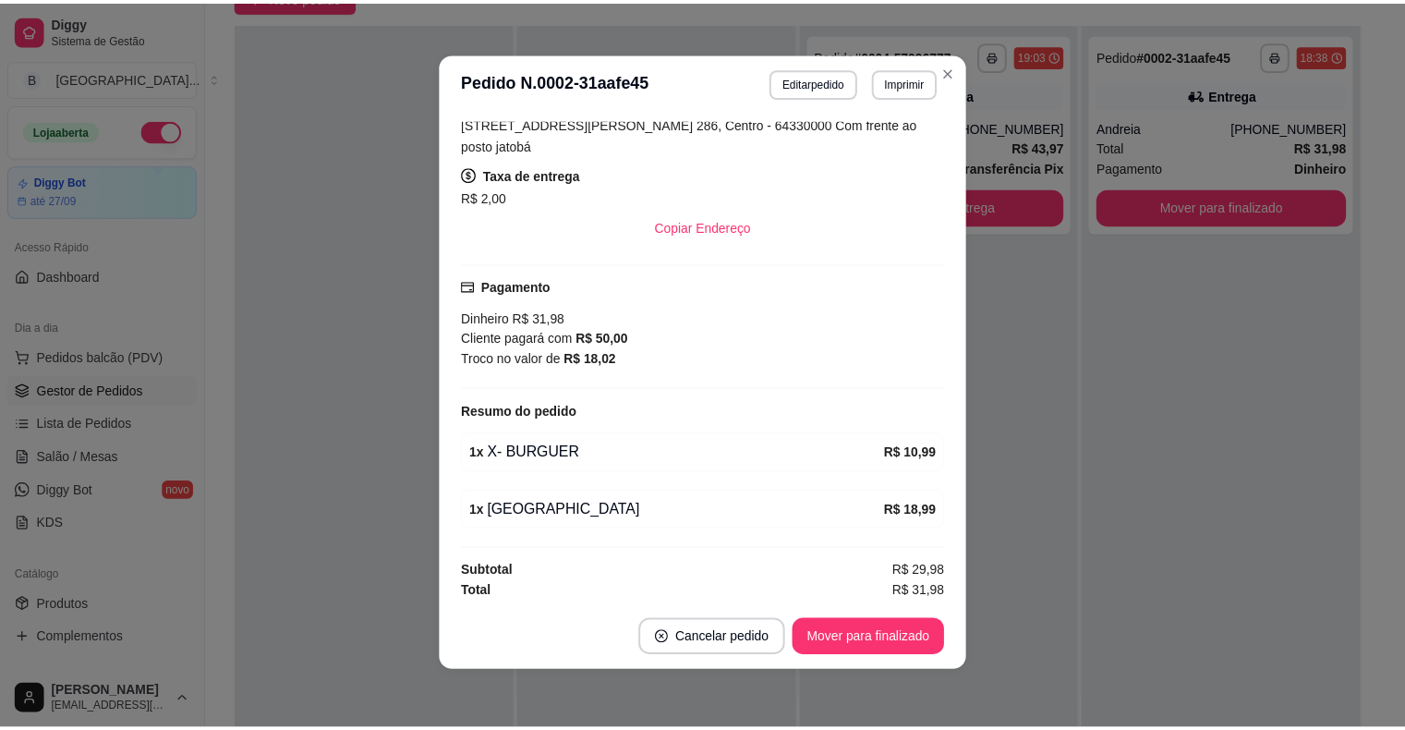
scroll to position [4, 0]
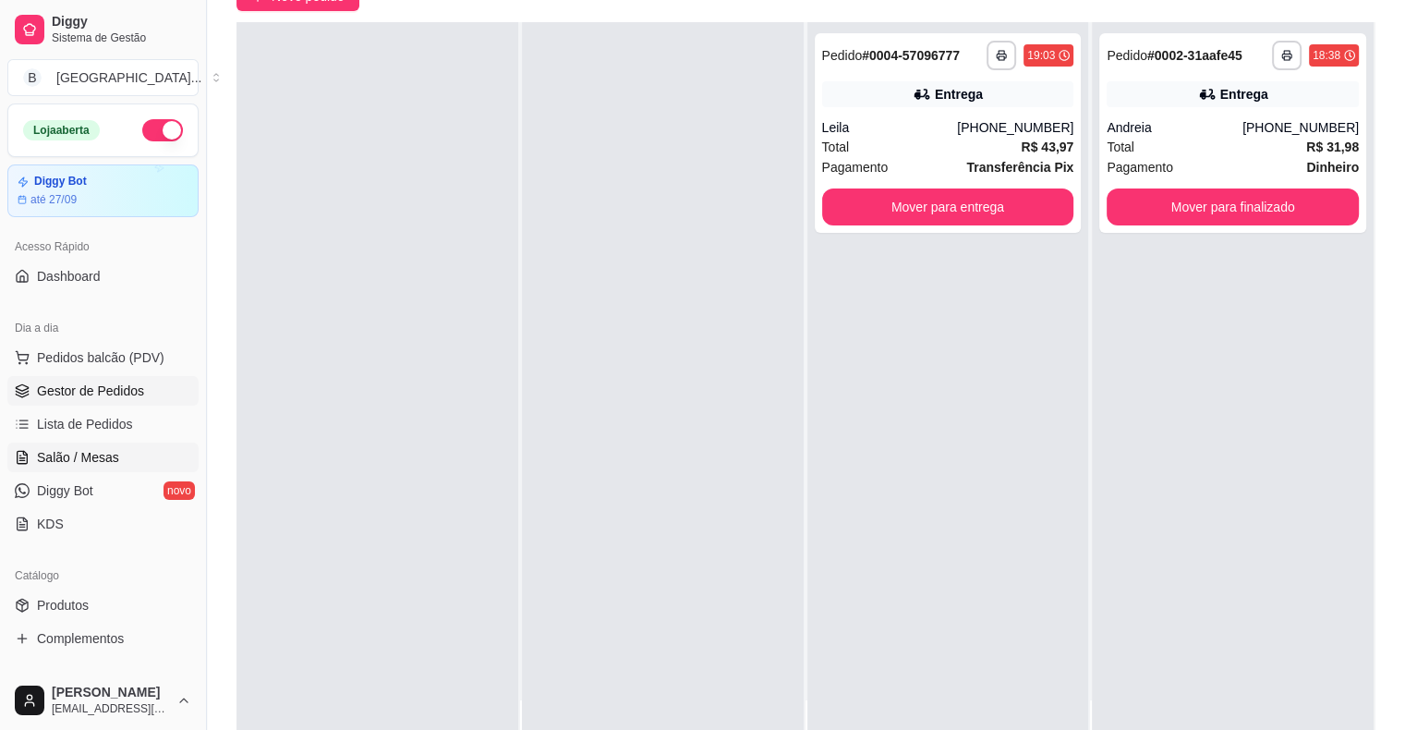
click at [83, 458] on span "Salão / Mesas" at bounding box center [78, 457] width 82 height 18
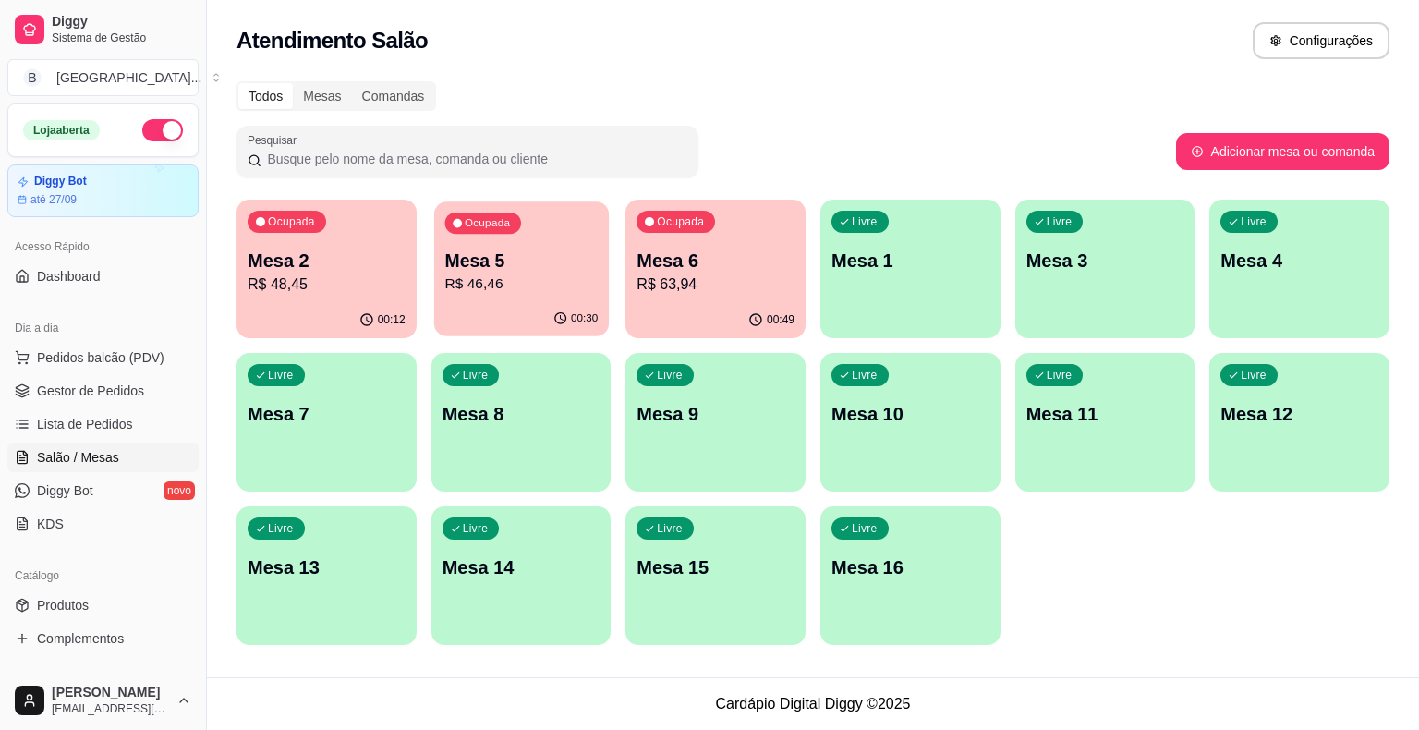
click at [537, 290] on p "R$ 46,46" at bounding box center [520, 283] width 153 height 21
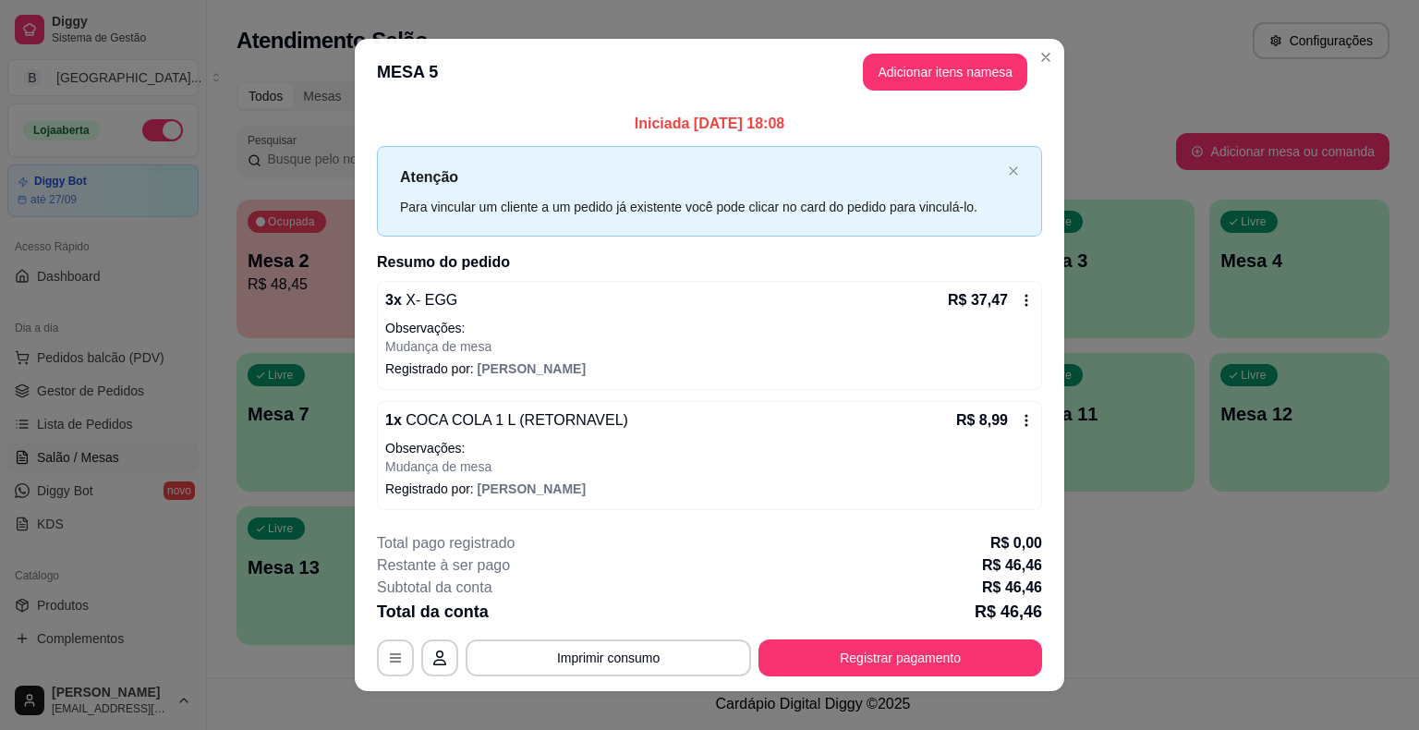
scroll to position [18, 0]
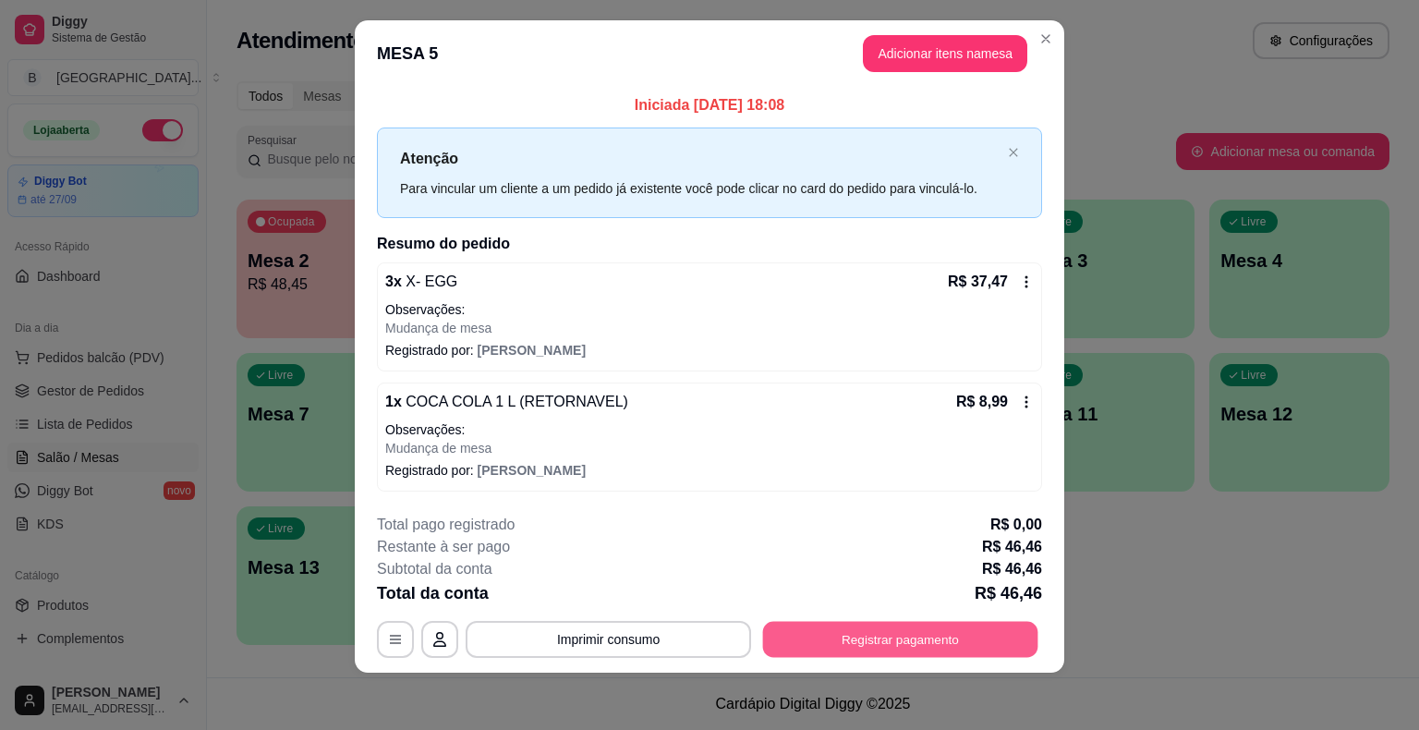
click at [998, 649] on button "Registrar pagamento" at bounding box center [900, 639] width 275 height 36
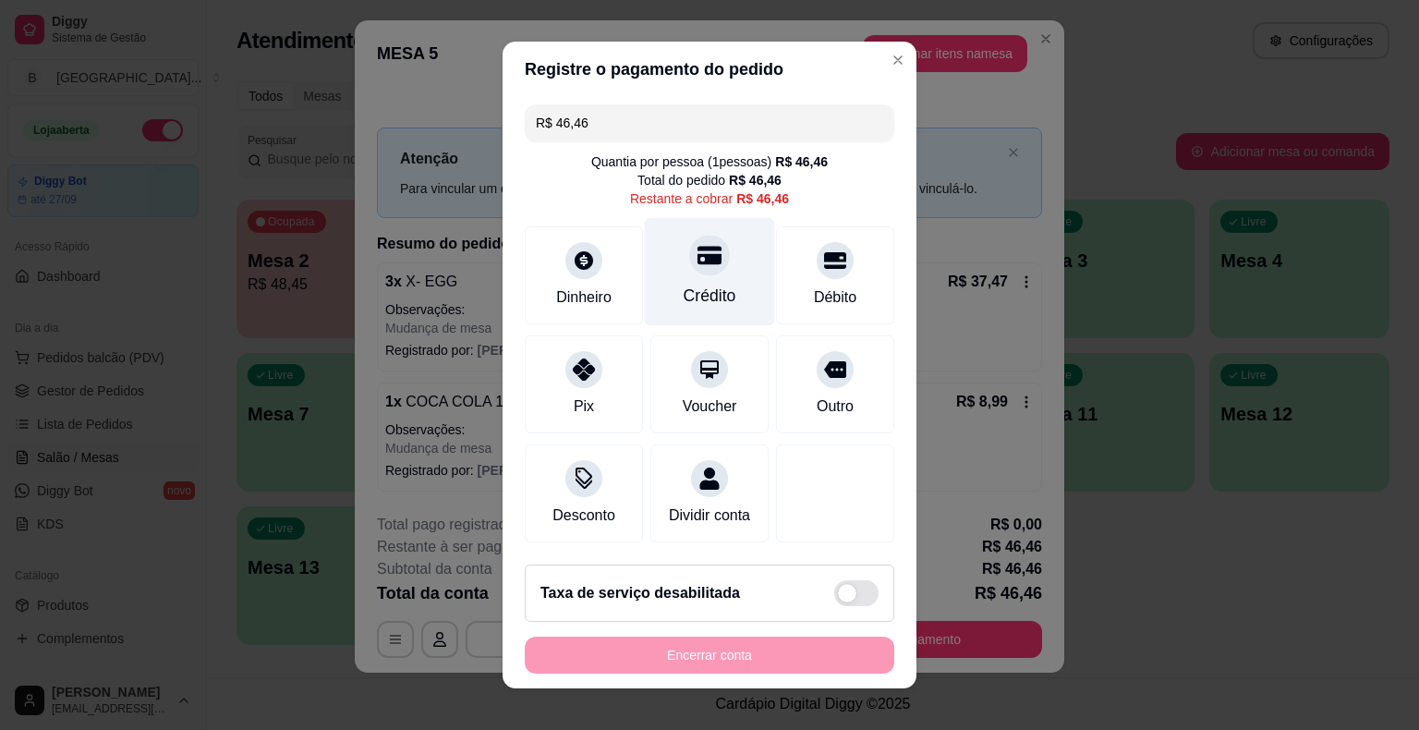
click at [645, 285] on div "Crédito" at bounding box center [710, 272] width 130 height 108
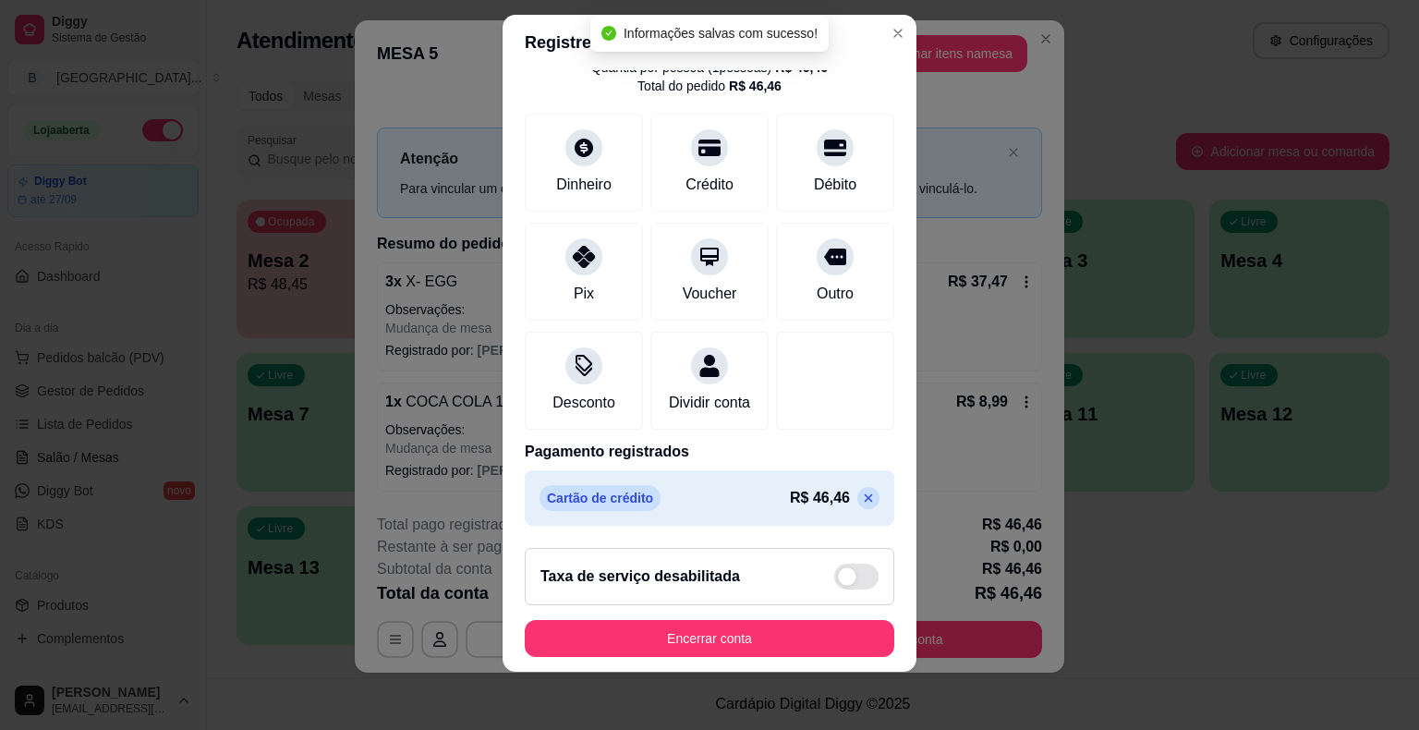
scroll to position [22, 0]
click at [861, 504] on icon at bounding box center [868, 498] width 15 height 15
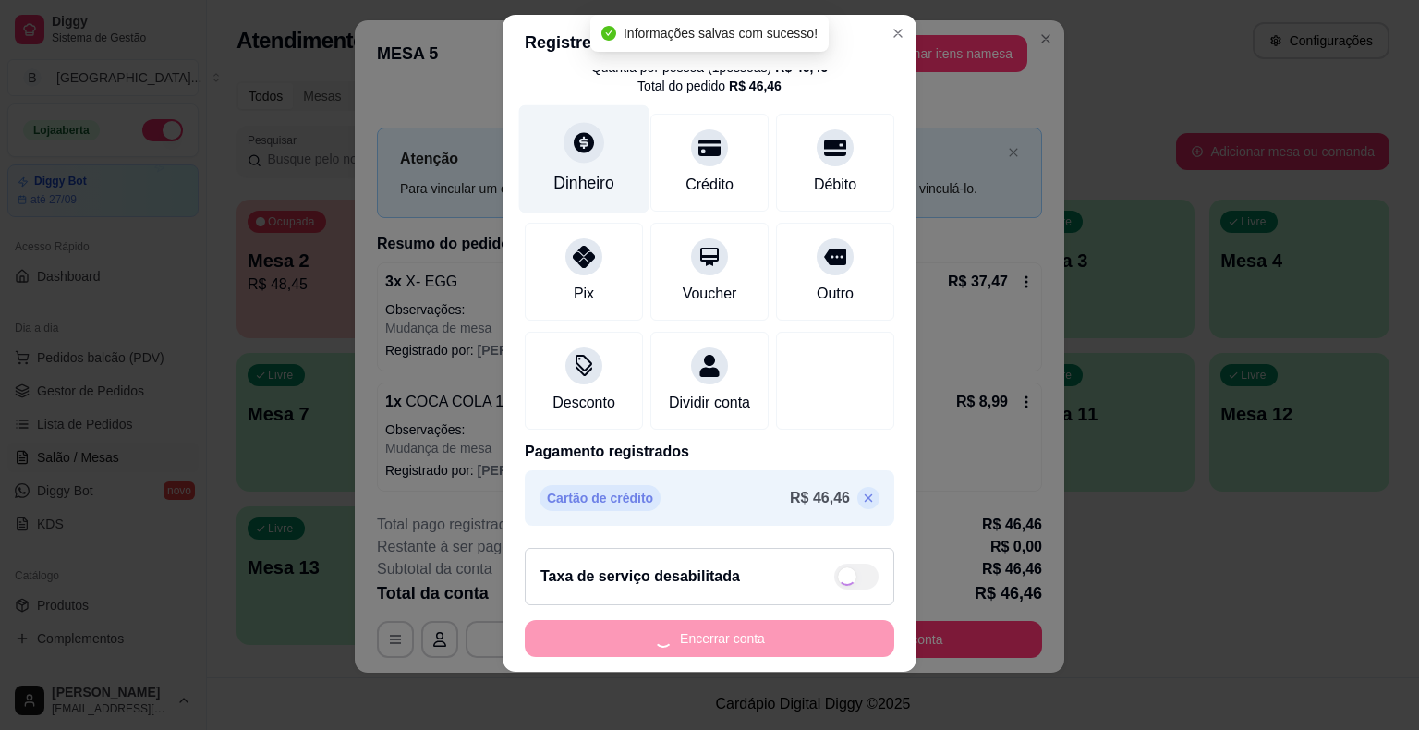
type input "R$ 46,46"
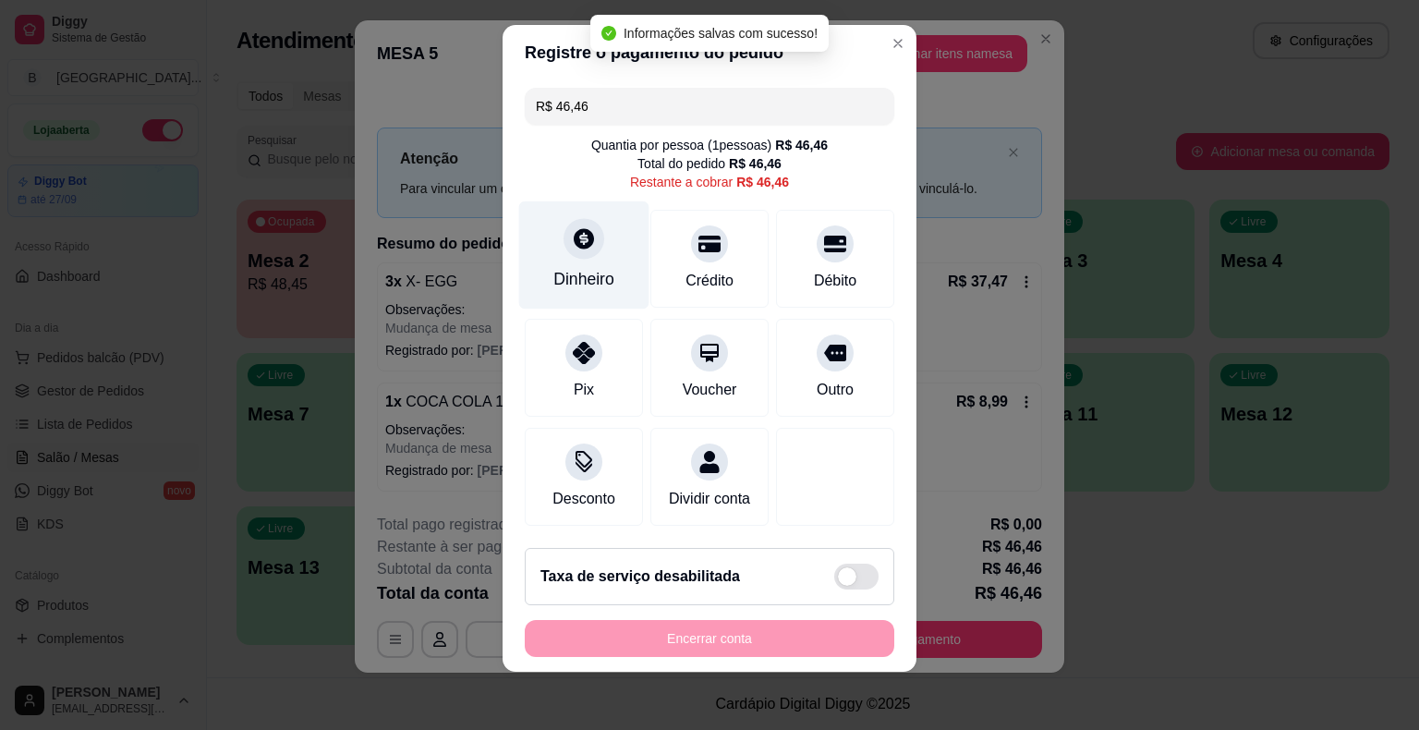
scroll to position [0, 0]
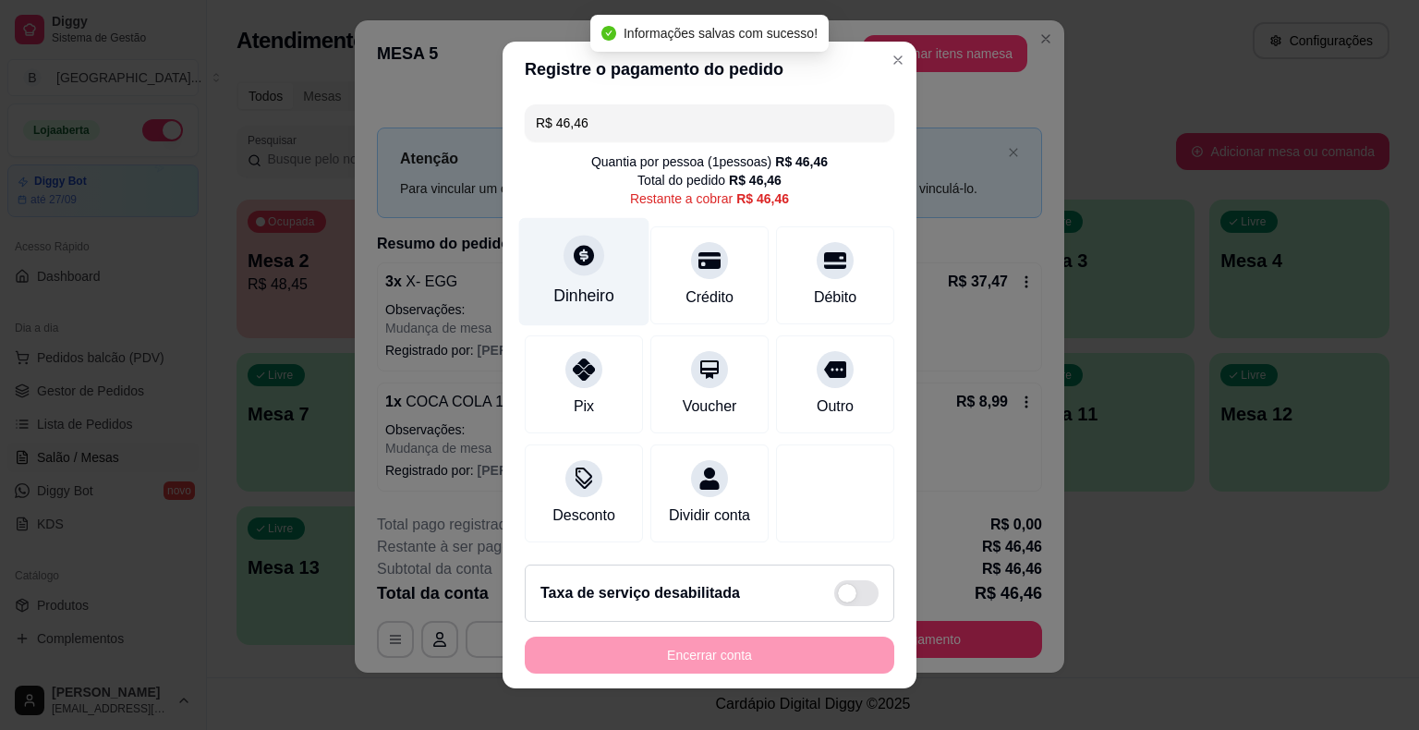
click at [572, 294] on div "Dinheiro" at bounding box center [583, 296] width 61 height 24
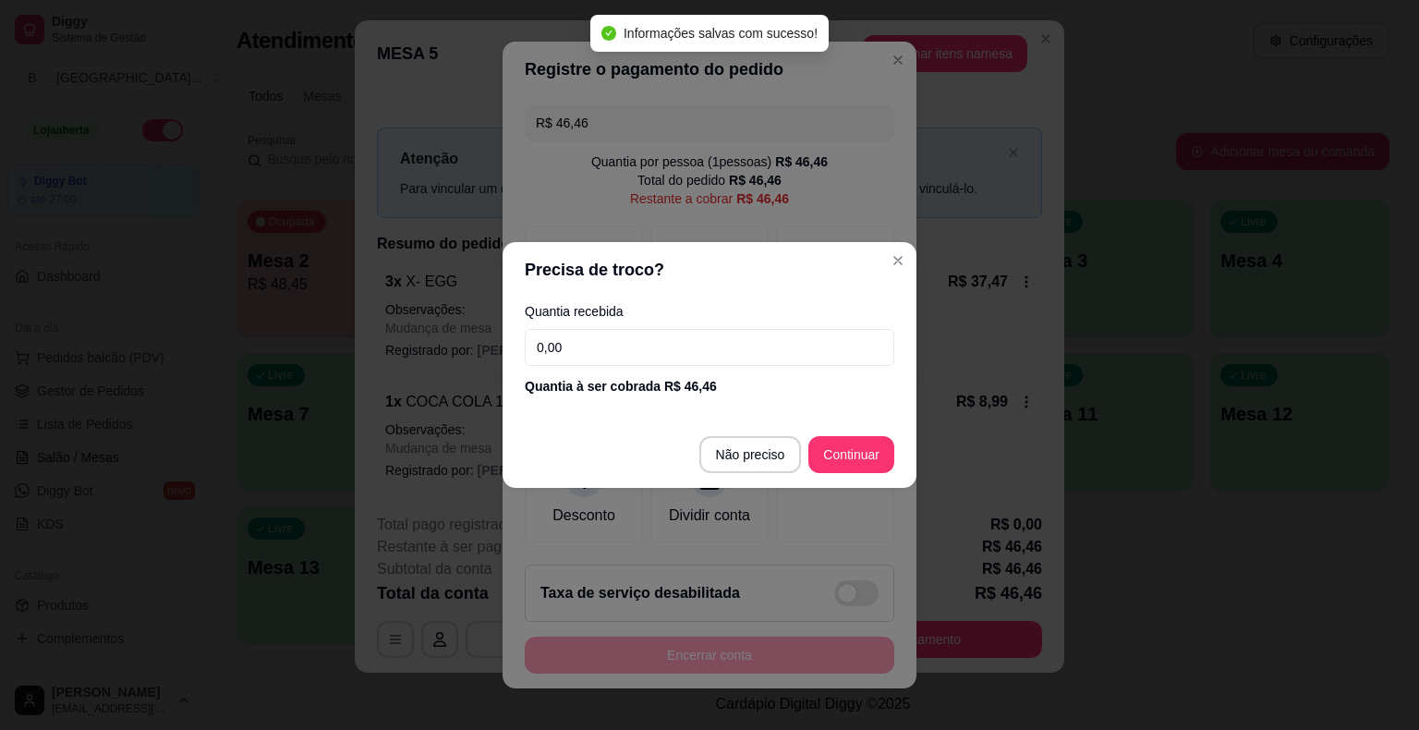
click at [599, 346] on input "0,00" at bounding box center [710, 347] width 370 height 37
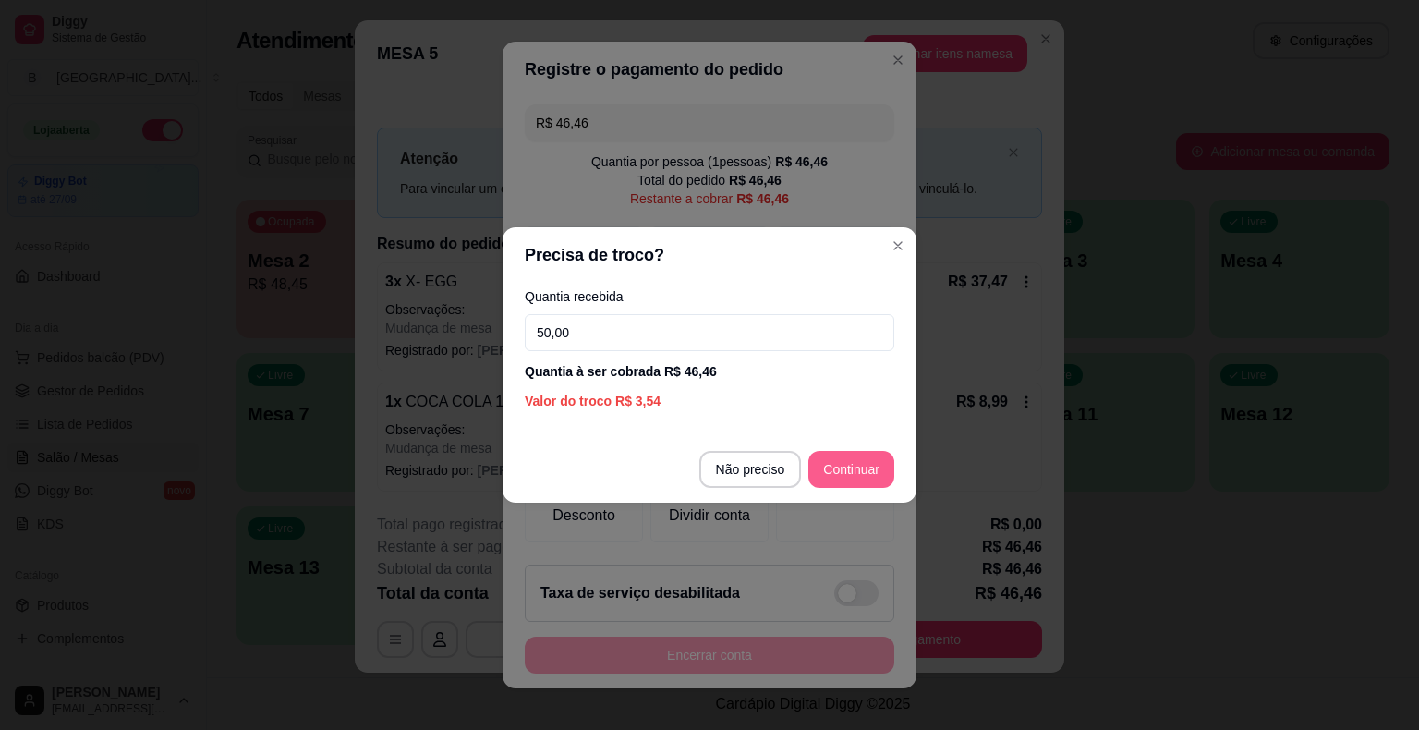
type input "50,00"
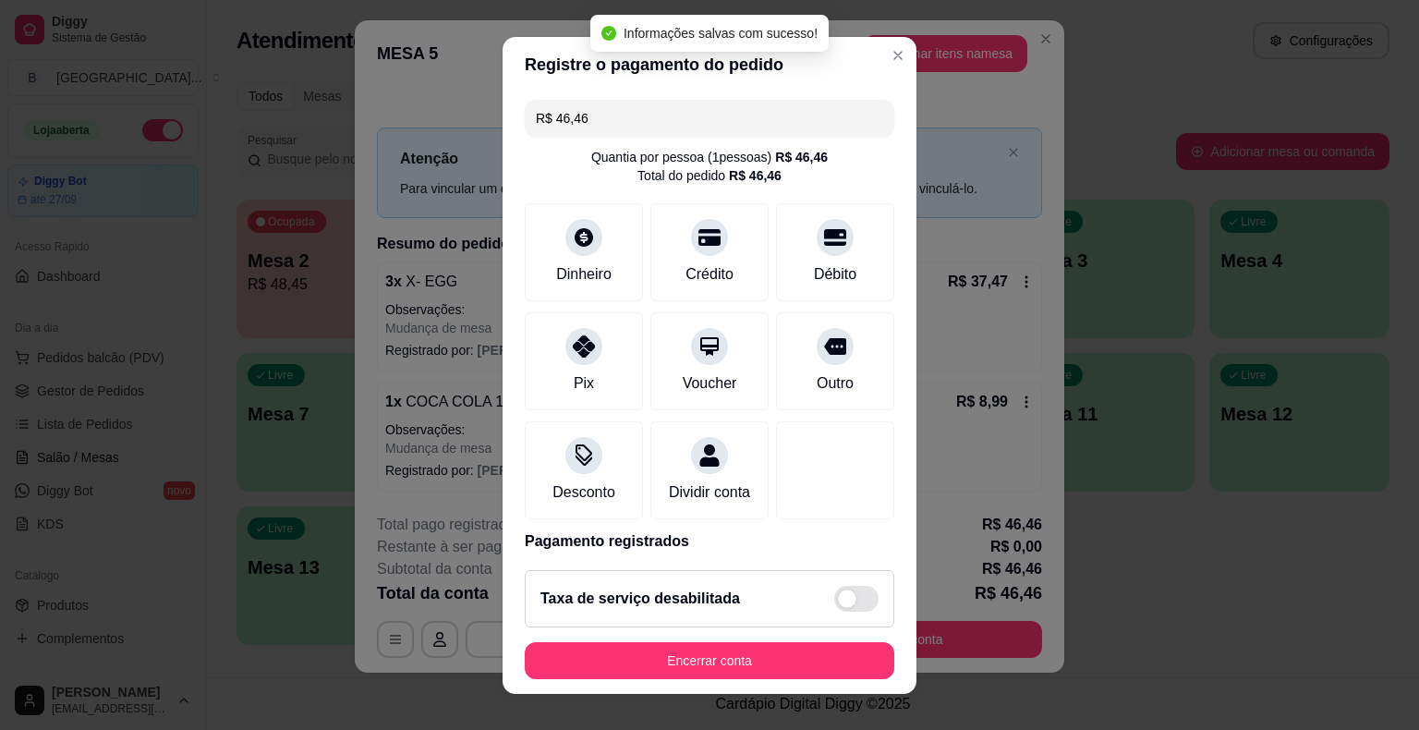
type input "R$ 0,00"
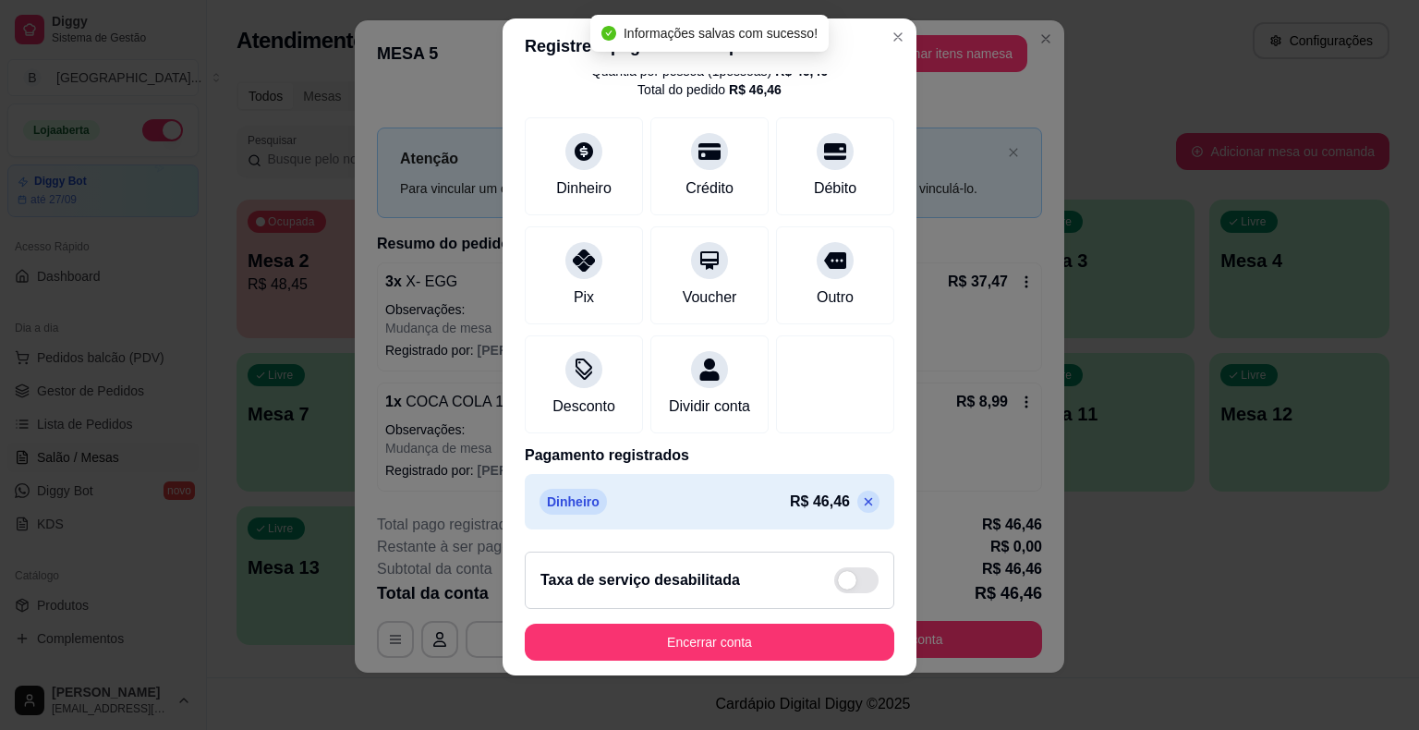
scroll to position [22, 0]
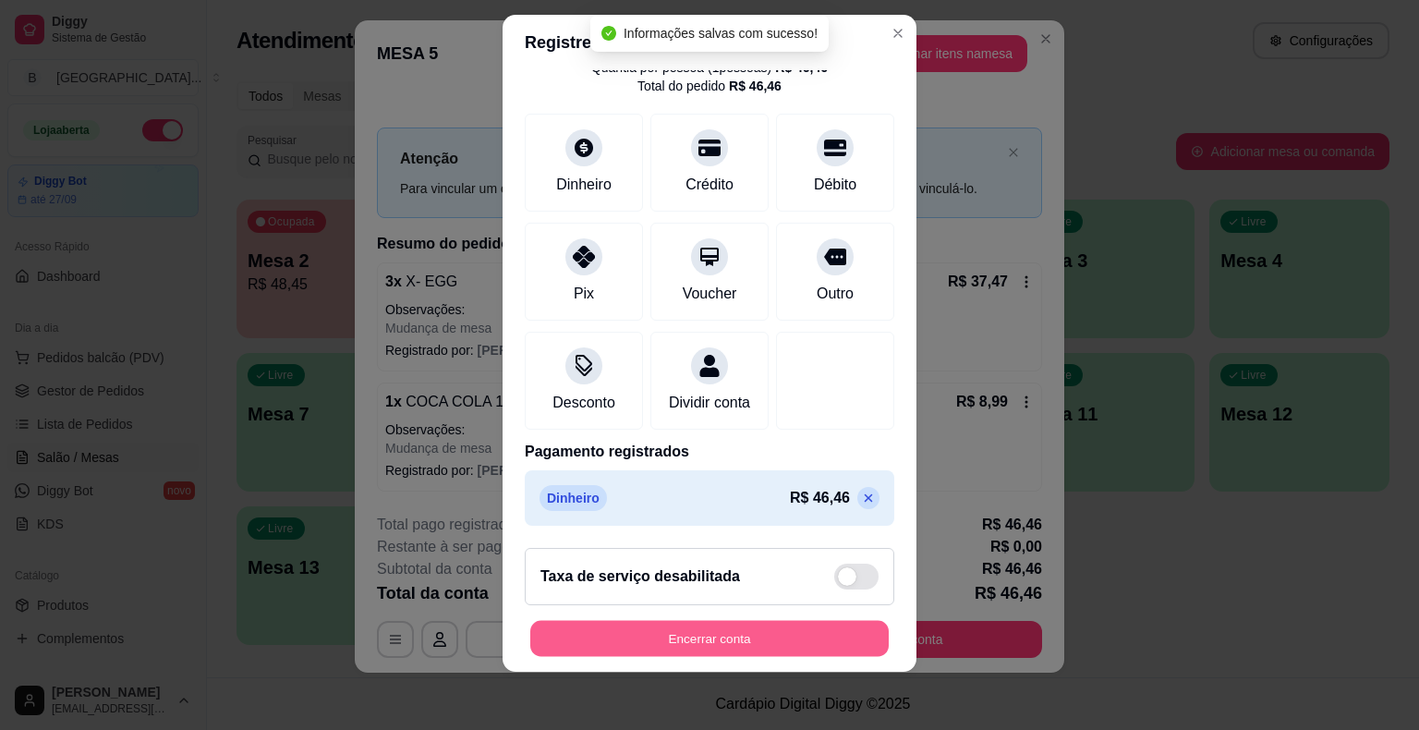
click at [760, 623] on button "Encerrar conta" at bounding box center [709, 638] width 359 height 36
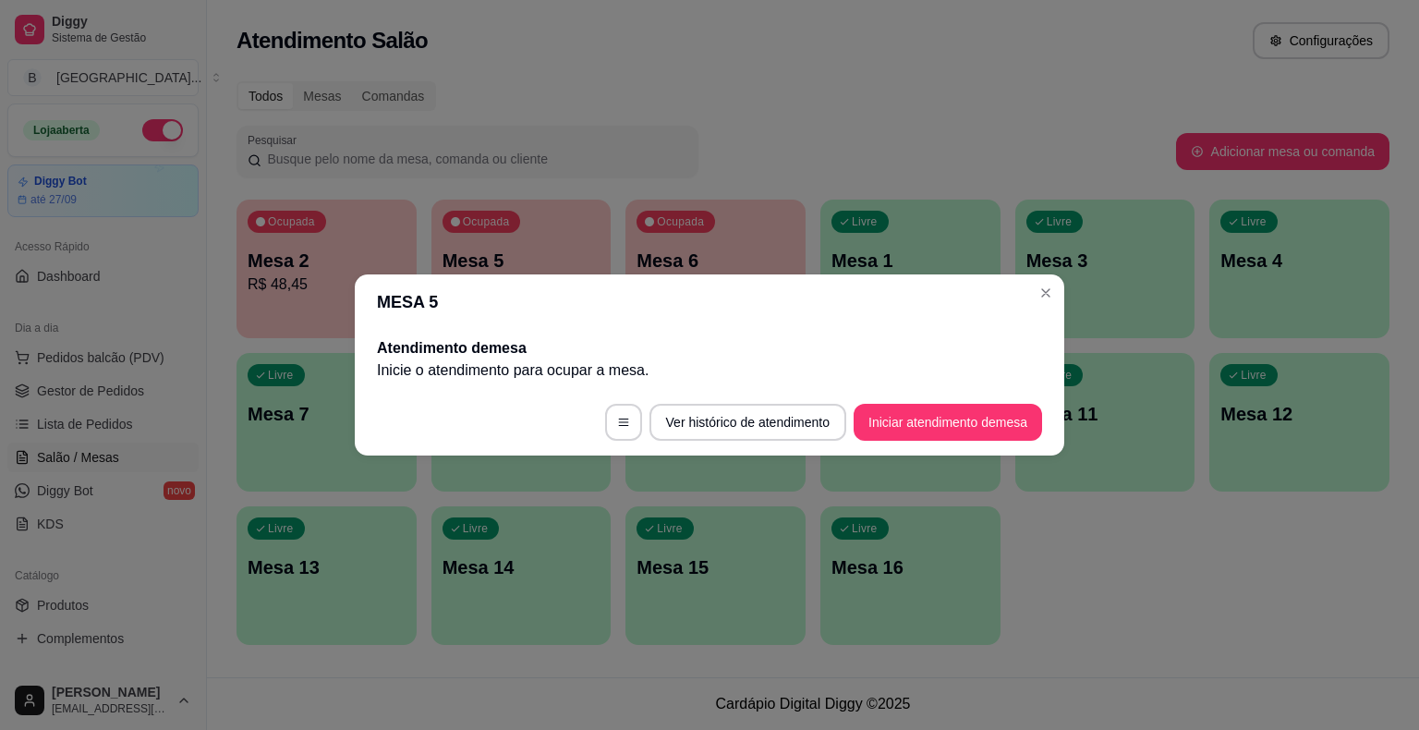
scroll to position [0, 0]
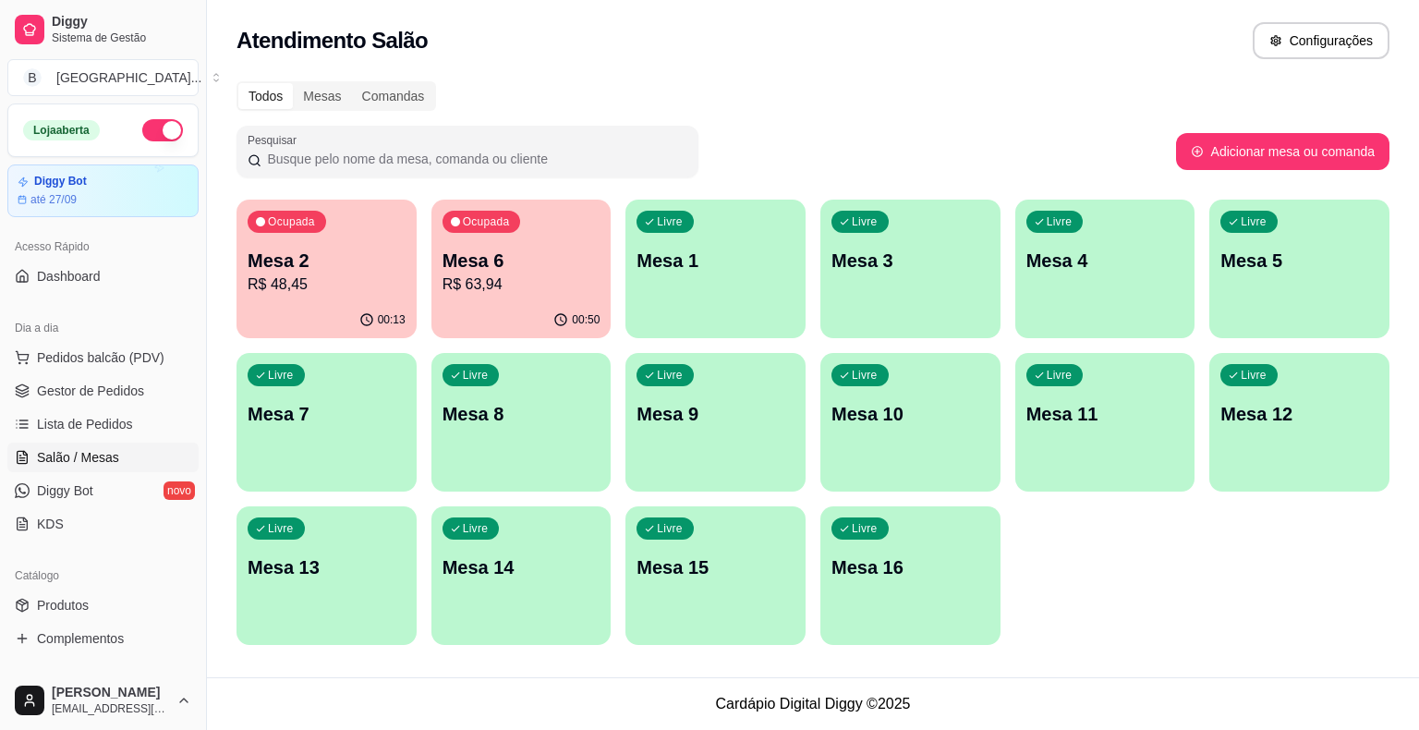
click at [576, 225] on div "Ocupada Mesa 6 R$ 63,94" at bounding box center [521, 251] width 180 height 103
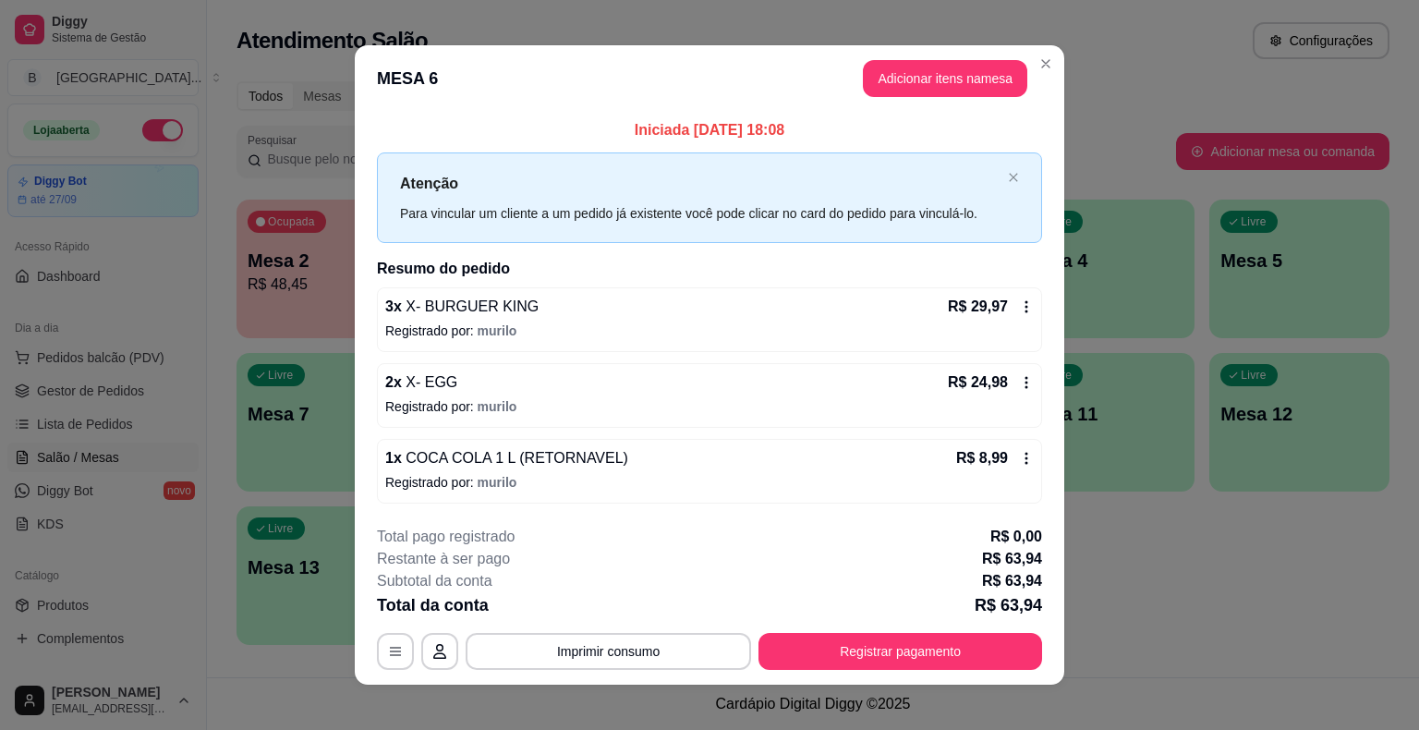
scroll to position [12, 0]
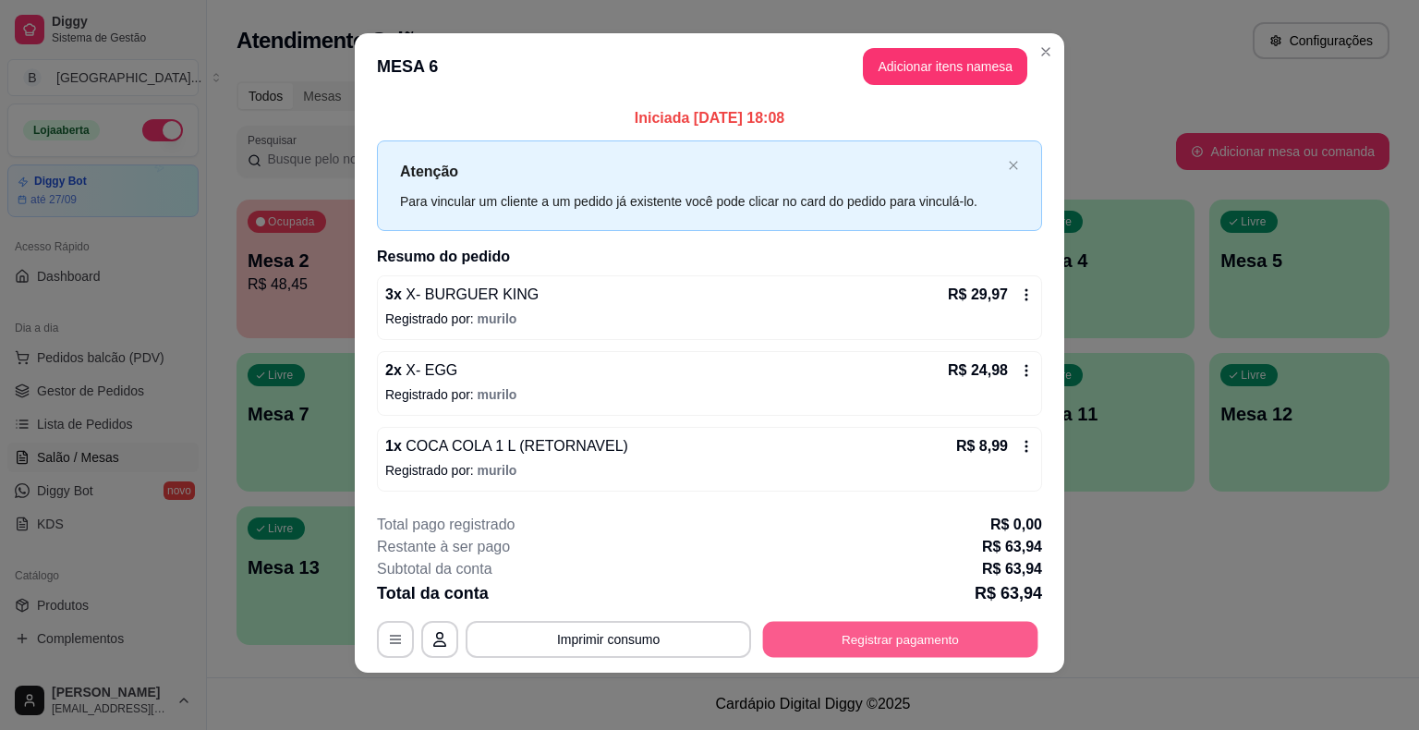
click at [872, 629] on button "Registrar pagamento" at bounding box center [900, 639] width 275 height 36
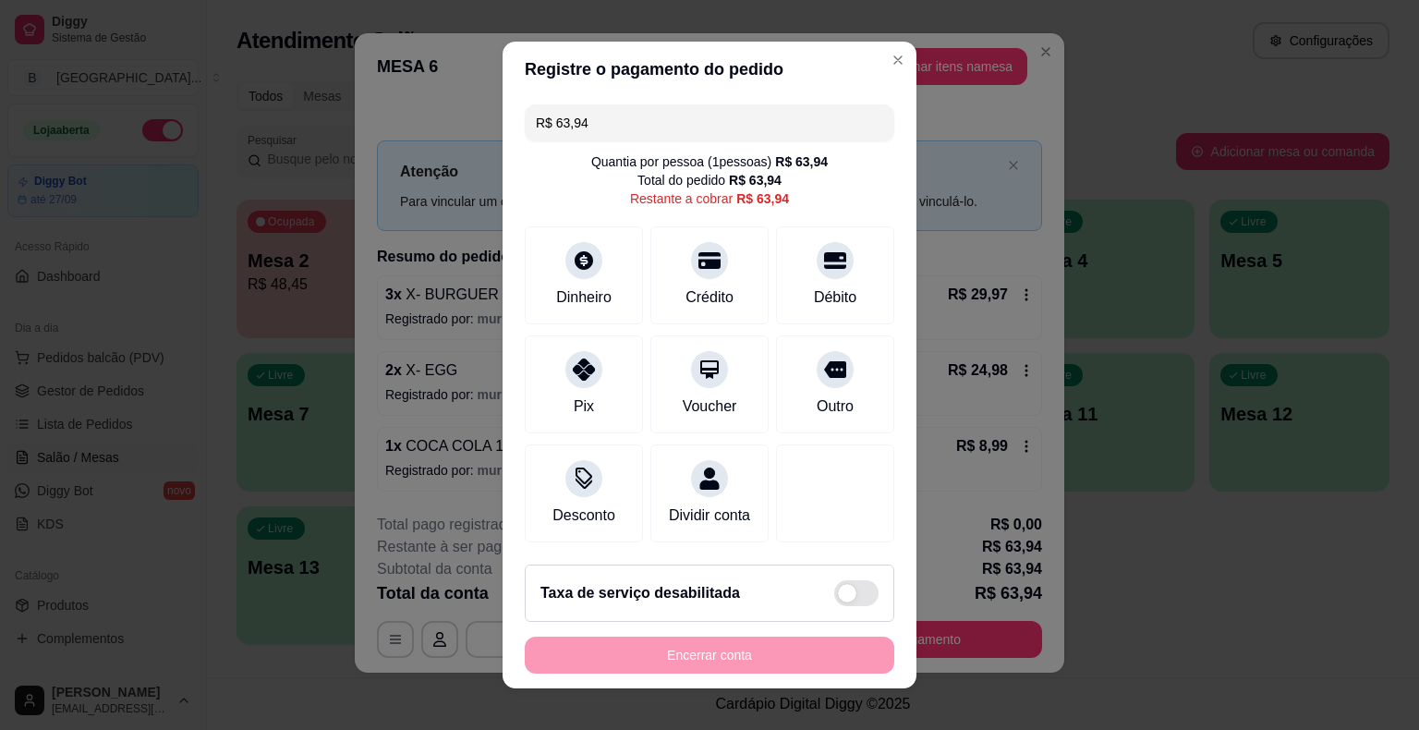
click at [660, 127] on input "R$ 63,94" at bounding box center [709, 122] width 347 height 37
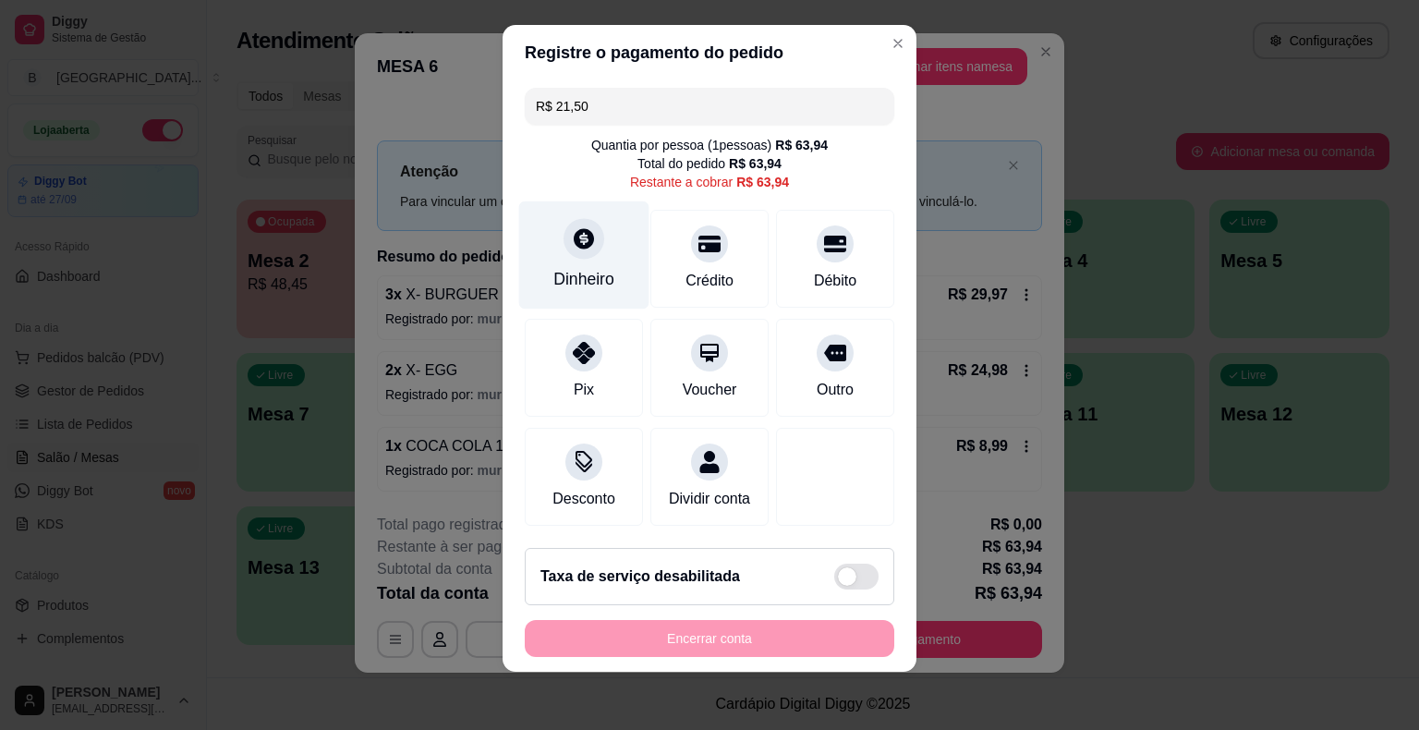
click at [565, 280] on div "Dinheiro" at bounding box center [583, 279] width 61 height 24
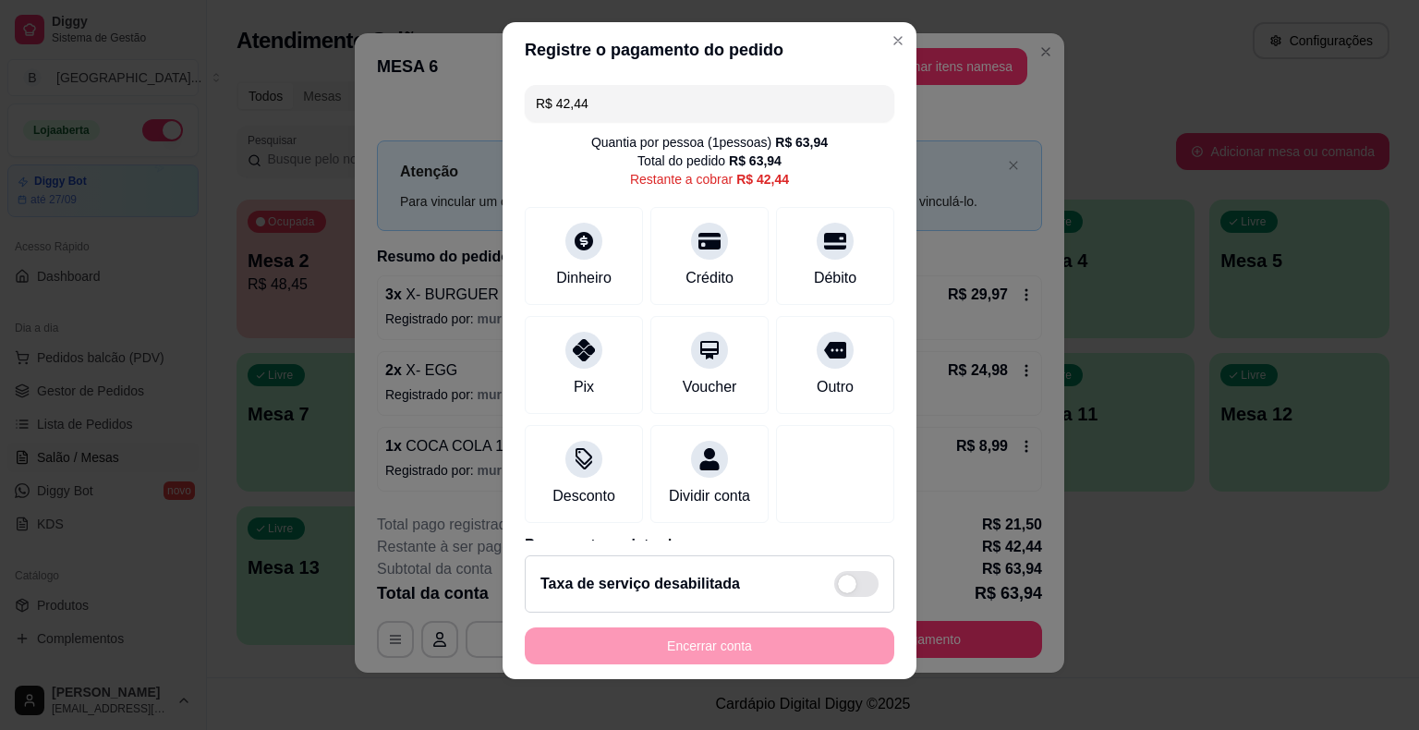
scroll to position [22, 0]
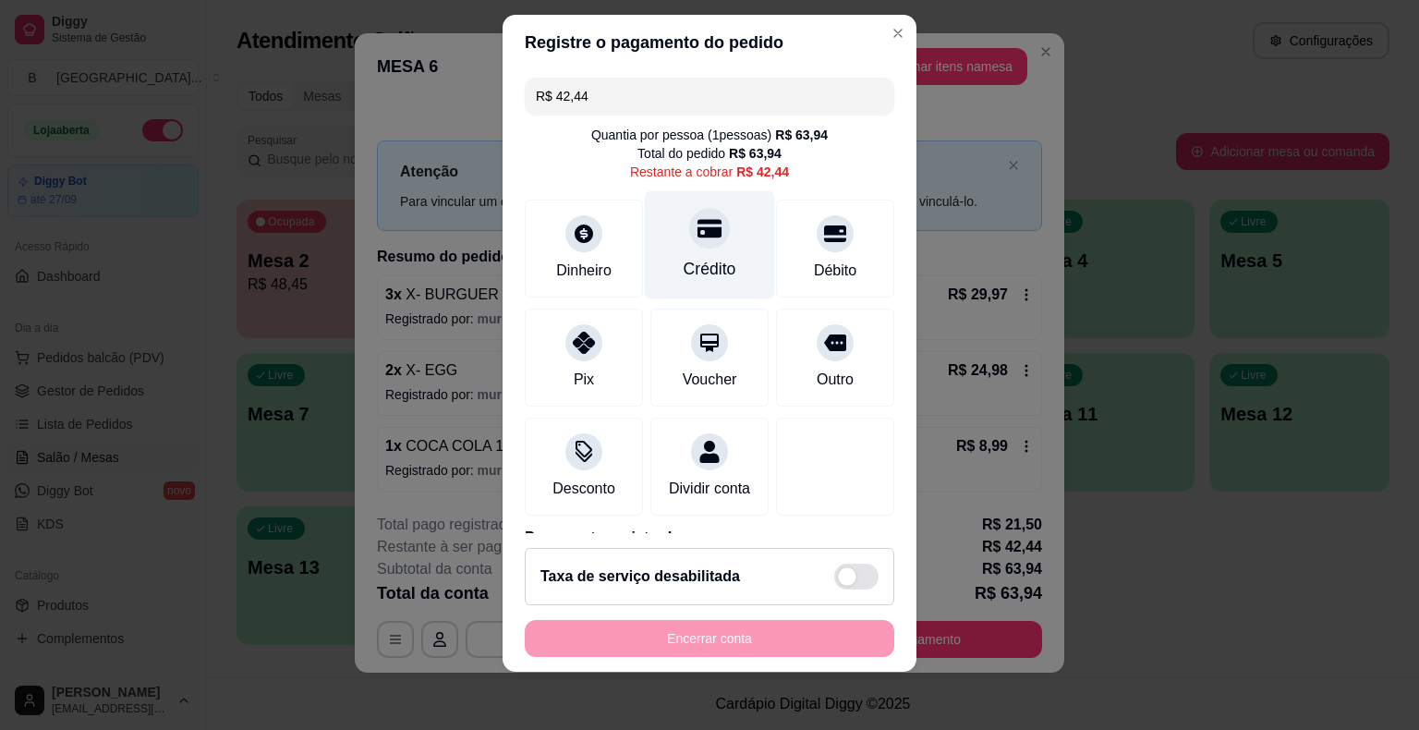
click at [723, 257] on div "Crédito" at bounding box center [710, 244] width 130 height 108
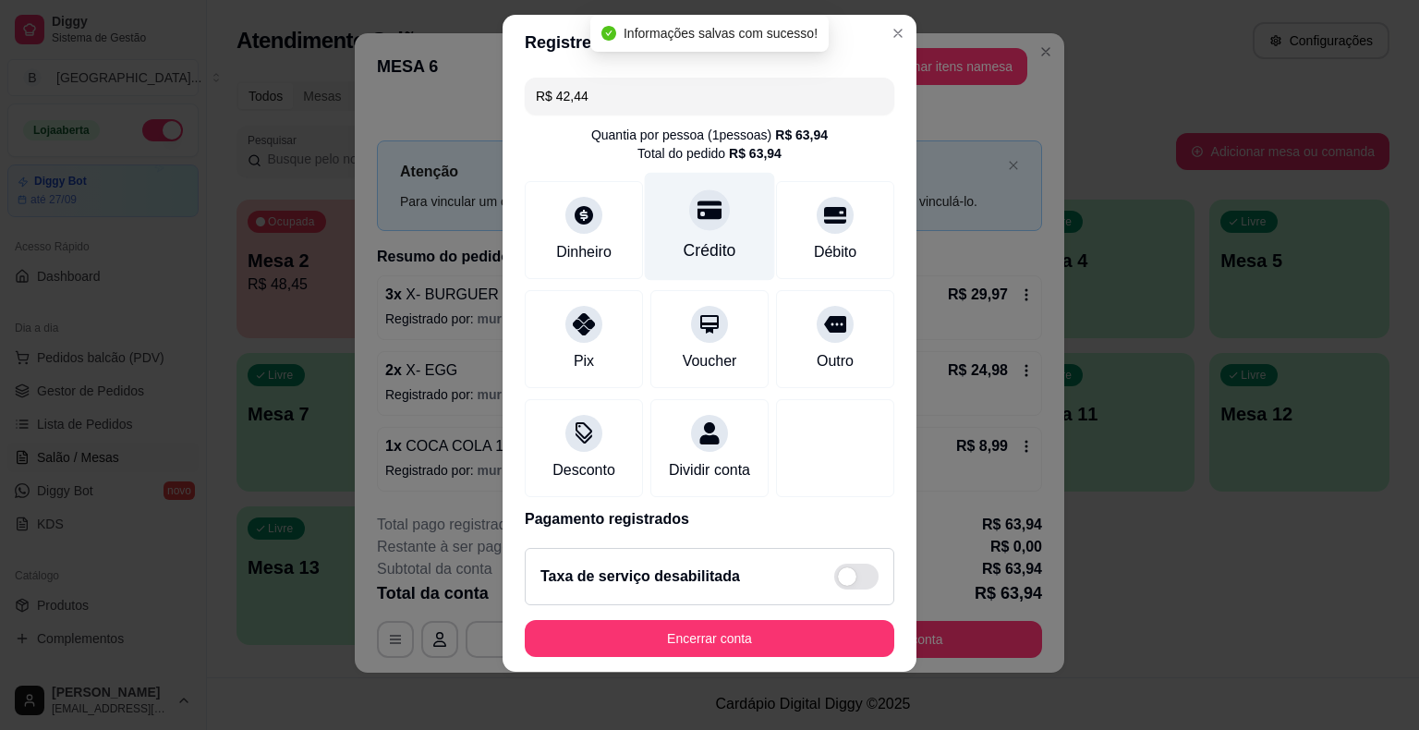
type input "R$ 0,00"
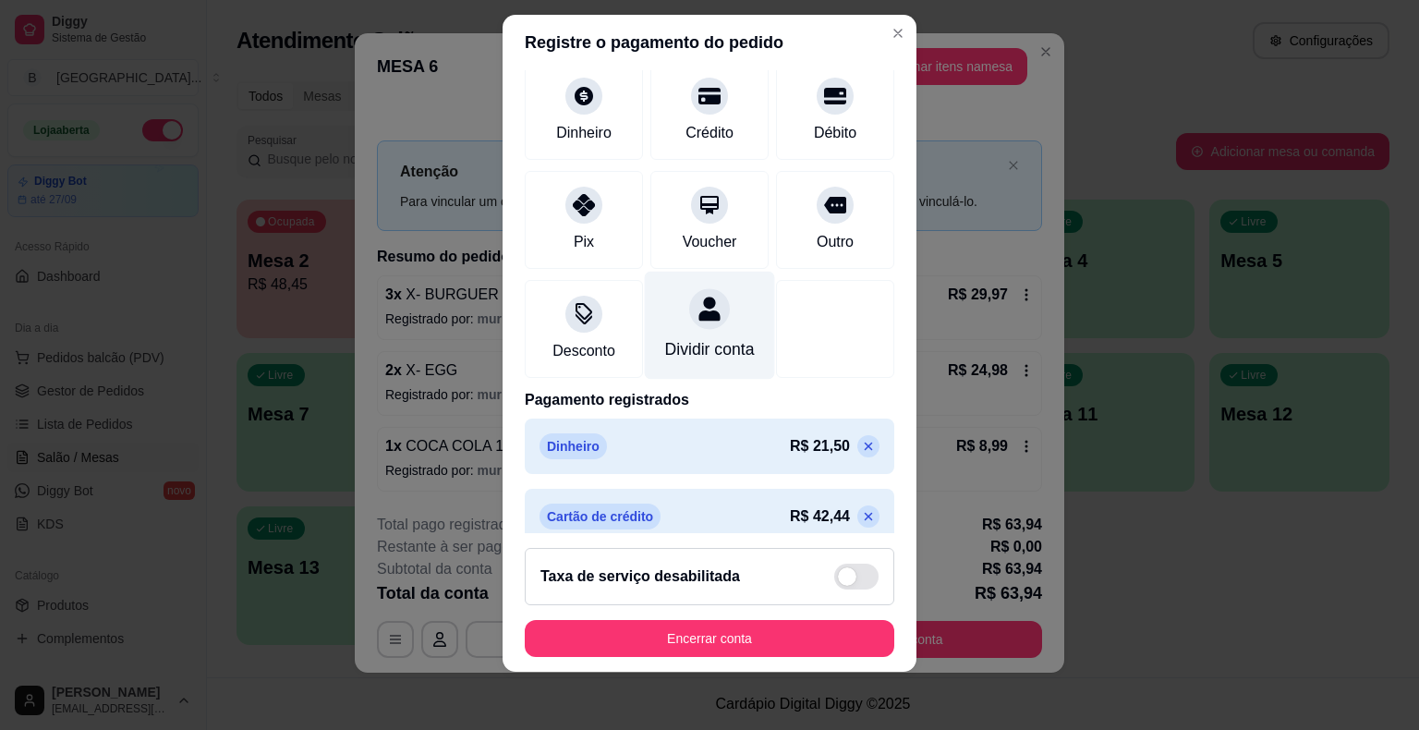
scroll to position [157, 0]
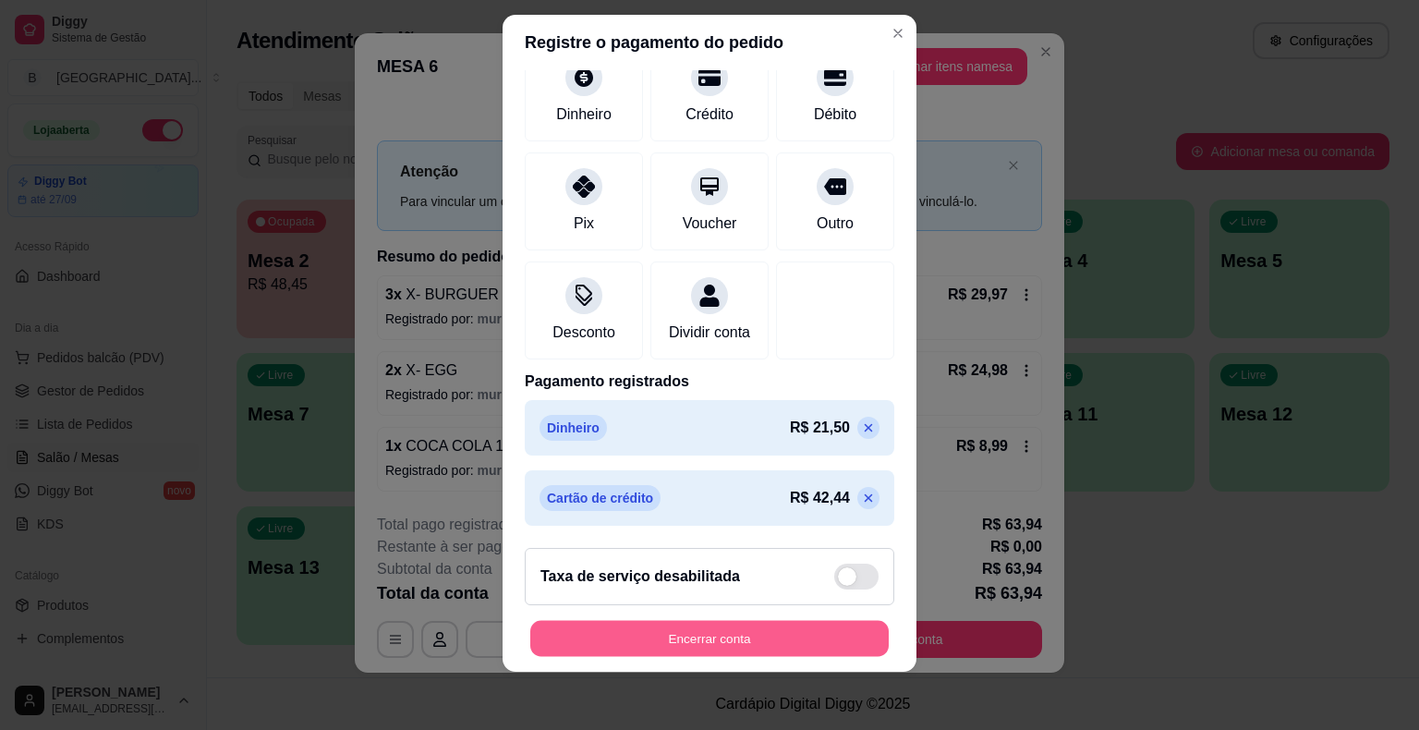
click at [752, 635] on button "Encerrar conta" at bounding box center [709, 638] width 359 height 36
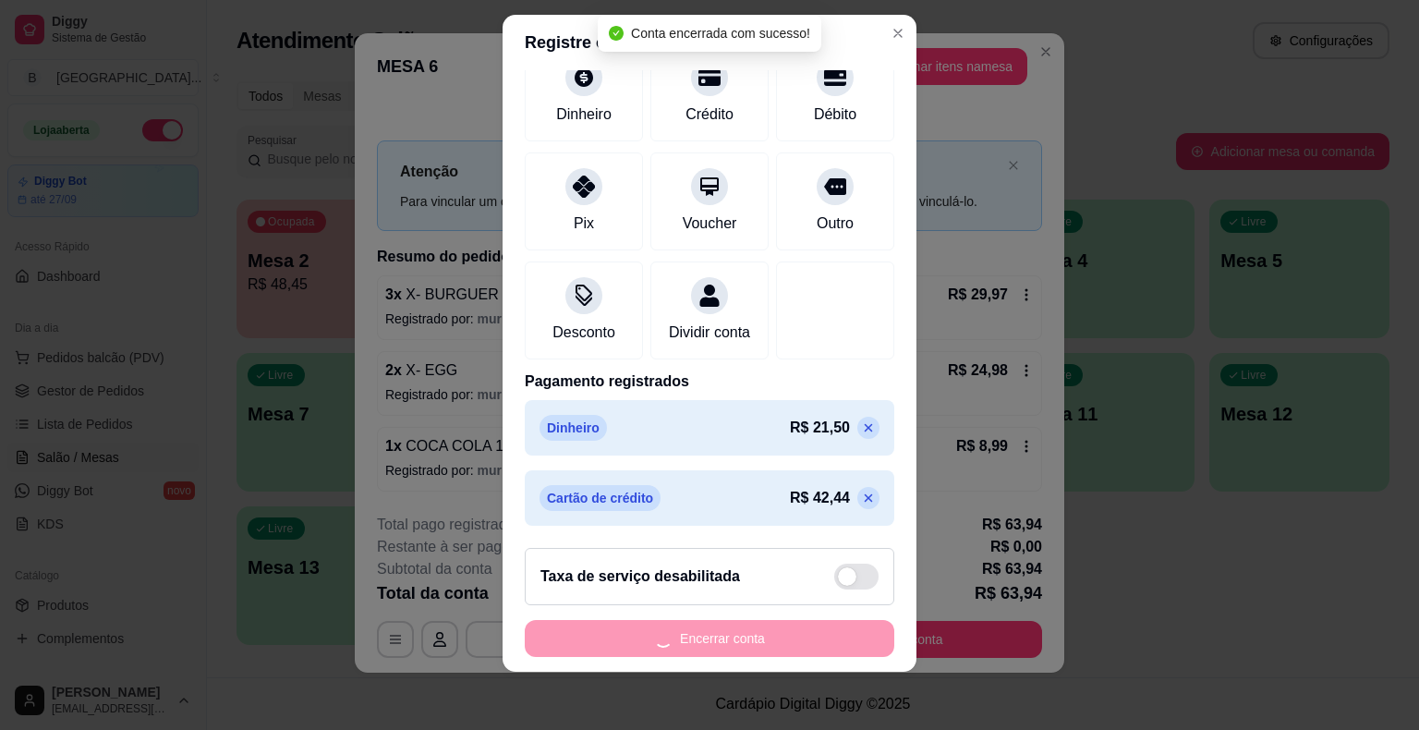
scroll to position [0, 0]
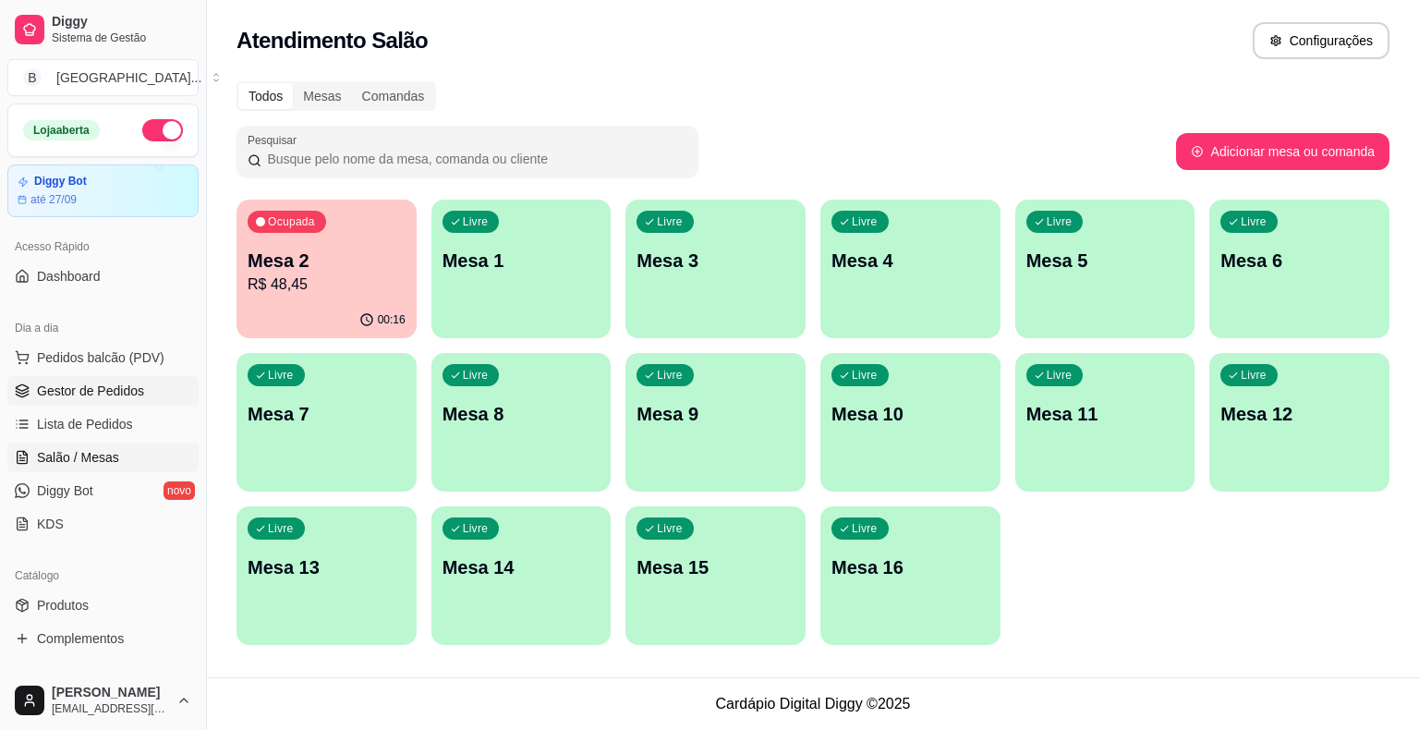
click at [123, 401] on link "Gestor de Pedidos" at bounding box center [102, 391] width 191 height 30
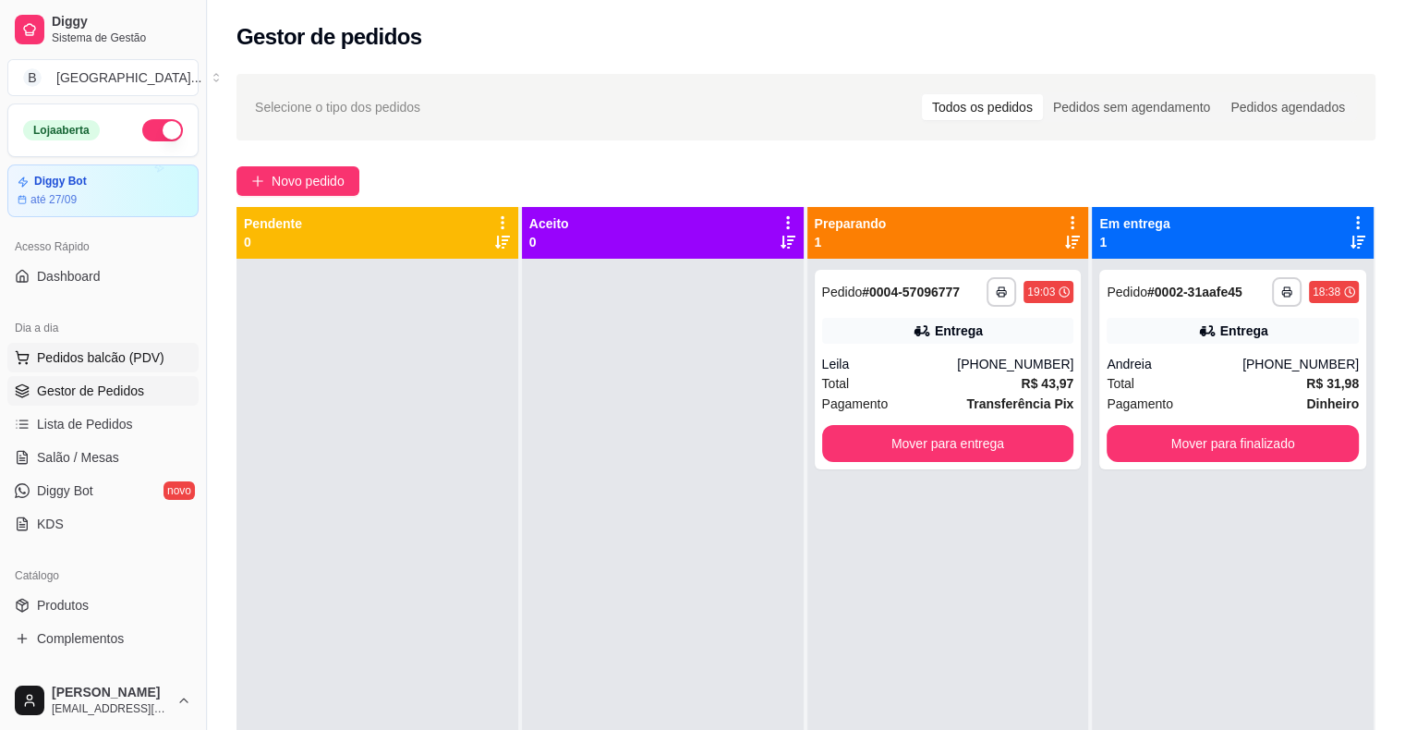
click at [99, 360] on span "Pedidos balcão (PDV)" at bounding box center [101, 357] width 128 height 18
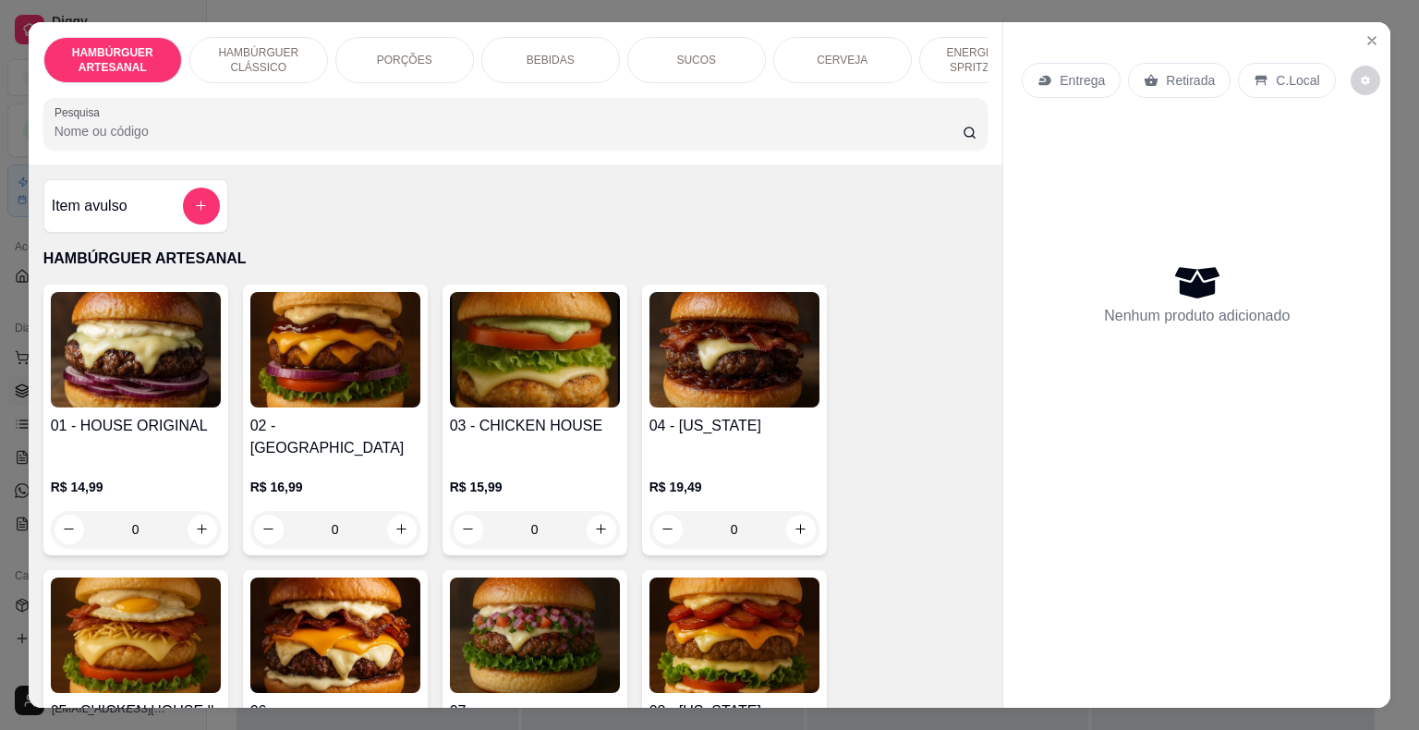
click at [419, 42] on div "PORÇÕES" at bounding box center [404, 60] width 139 height 46
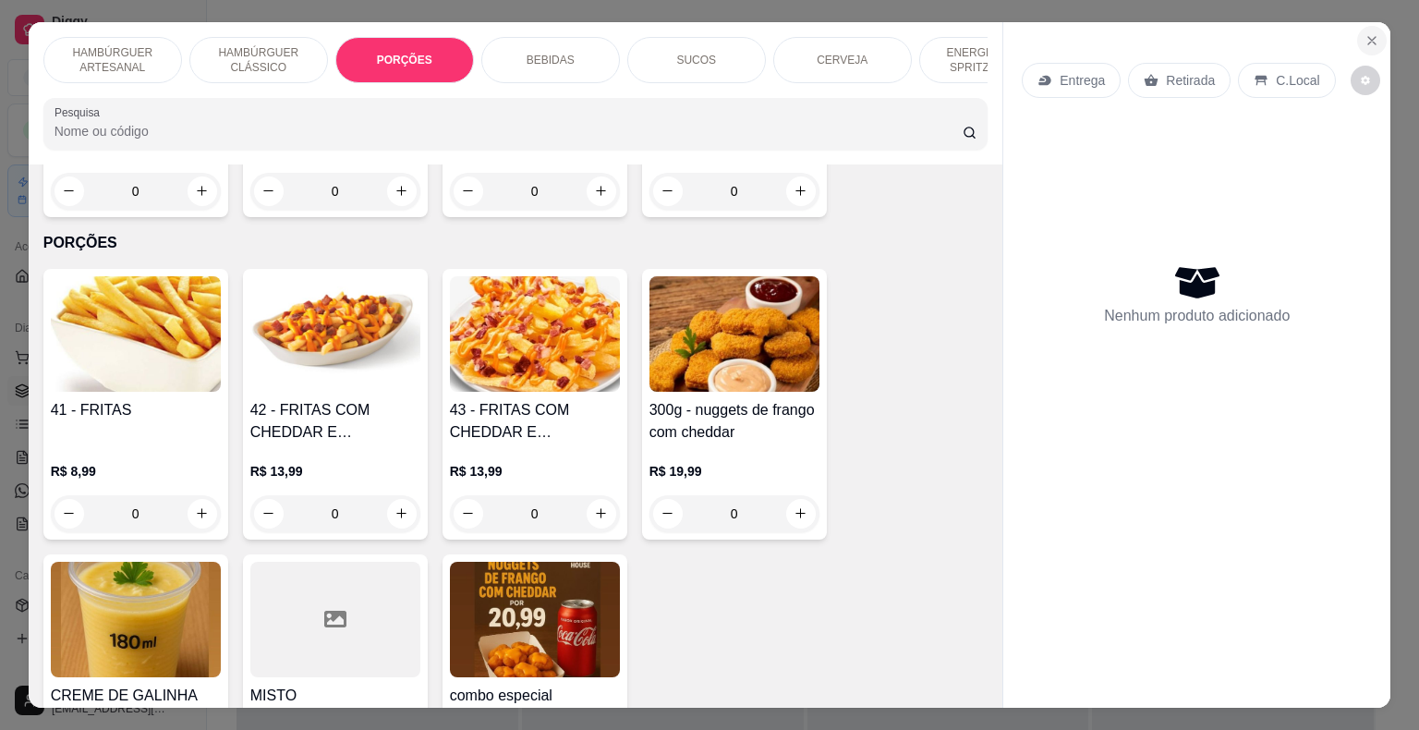
click at [1370, 35] on icon "Close" at bounding box center [1372, 40] width 15 height 15
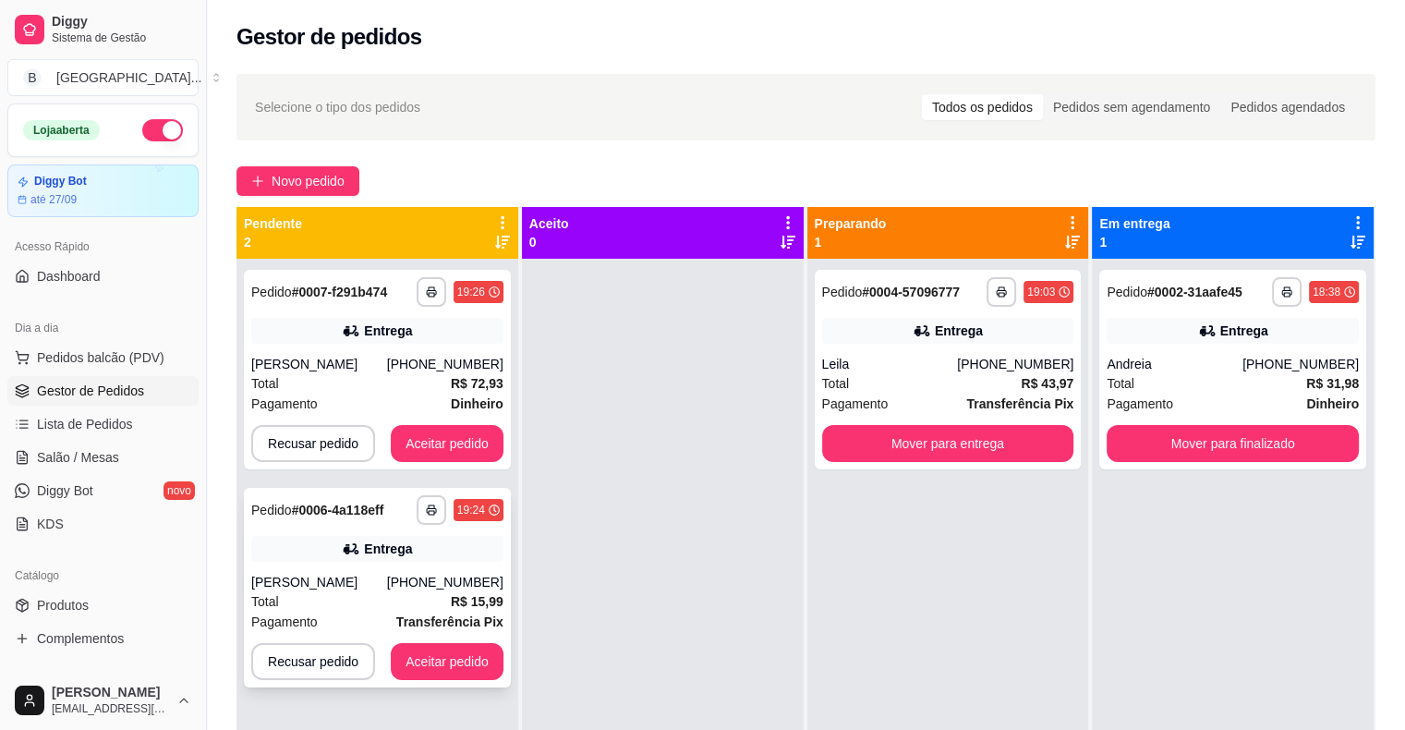
click at [367, 591] on div "[PERSON_NAME]" at bounding box center [319, 582] width 136 height 18
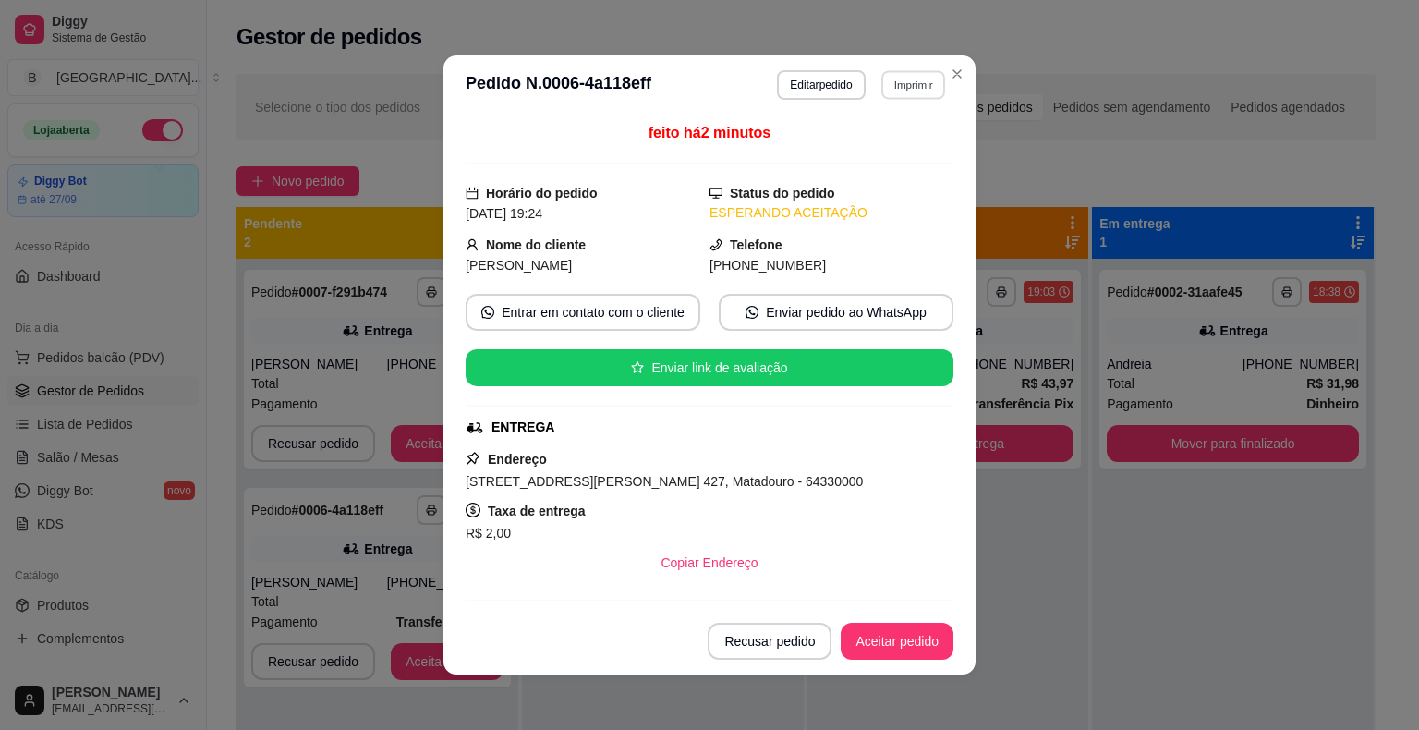
click at [920, 89] on button "Imprimir" at bounding box center [913, 84] width 64 height 29
click at [894, 152] on button "IMPRESSORA" at bounding box center [872, 149] width 129 height 29
click at [880, 630] on button "Aceitar pedido" at bounding box center [897, 642] width 109 height 36
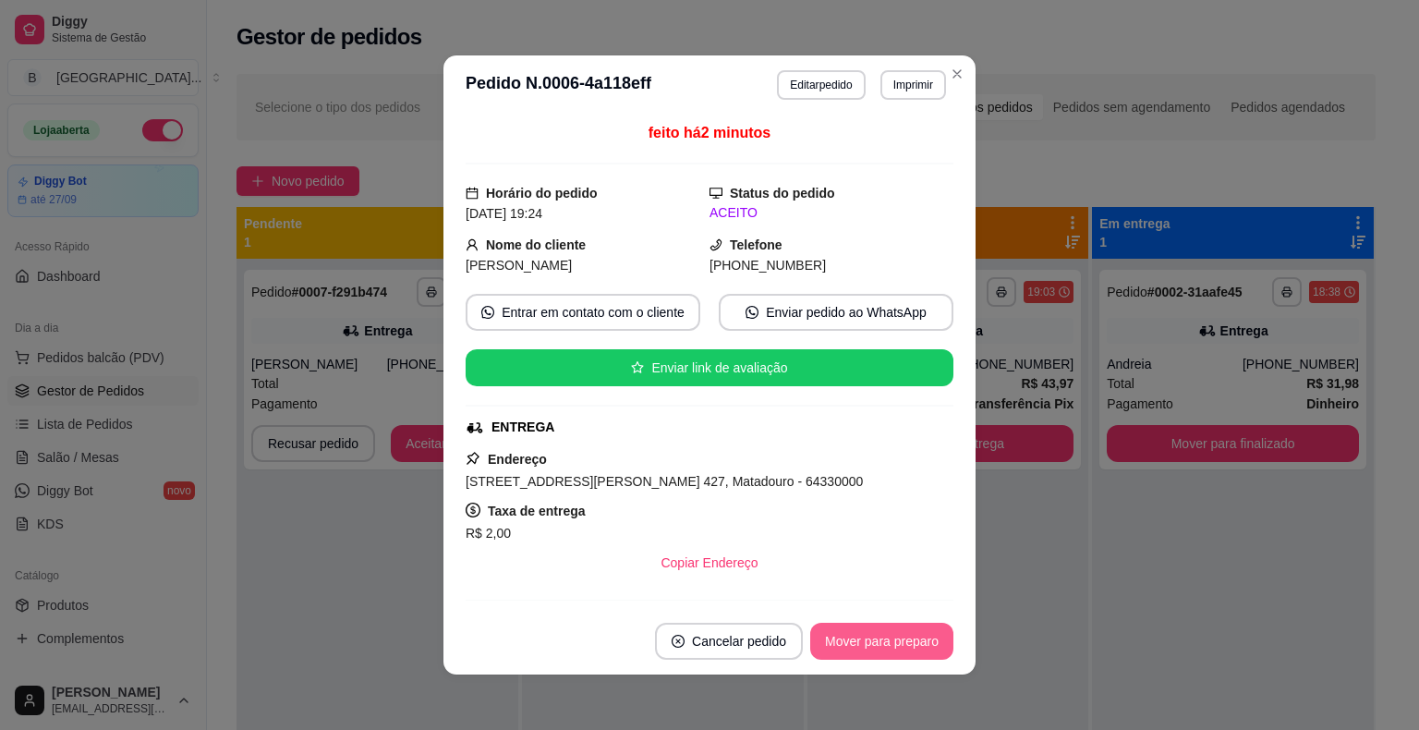
click at [880, 630] on button "Mover para preparo" at bounding box center [881, 641] width 143 height 37
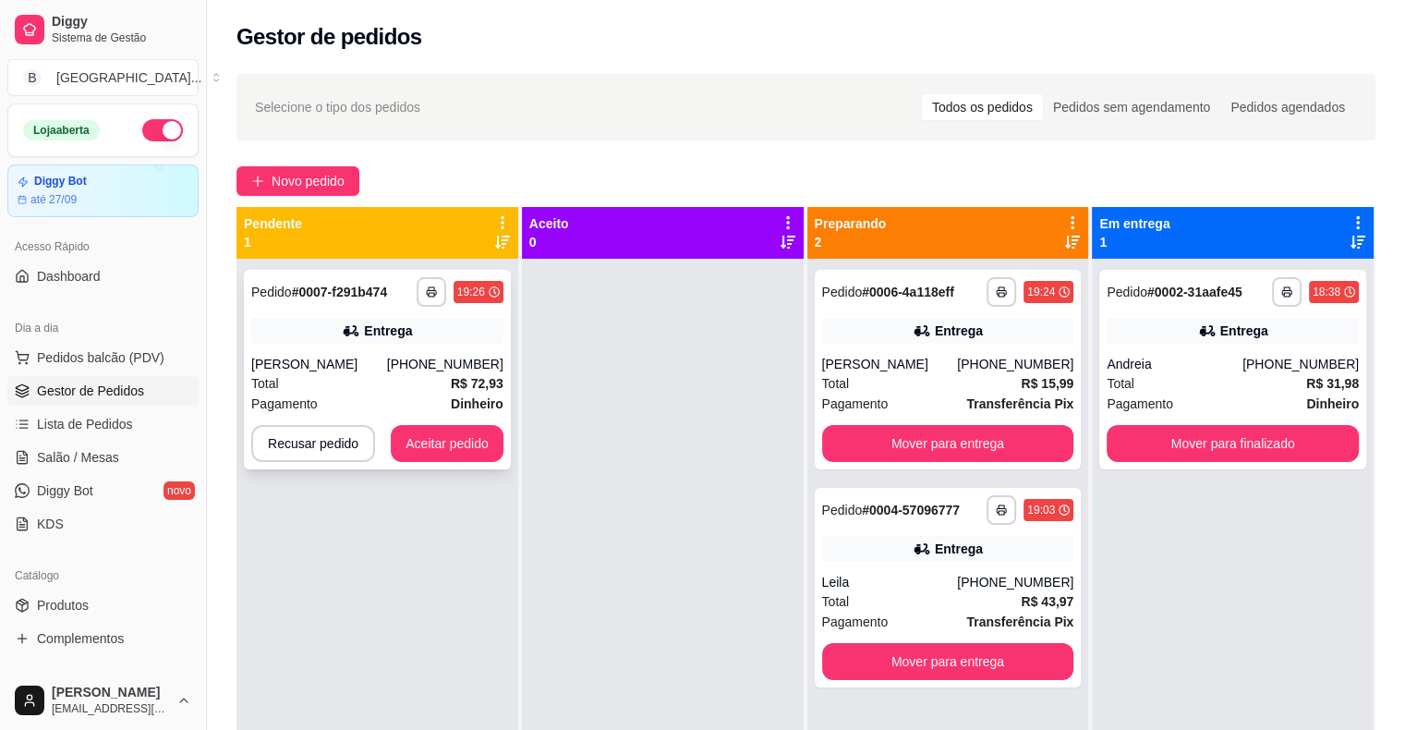
click at [350, 373] on div "[PERSON_NAME]" at bounding box center [319, 364] width 136 height 18
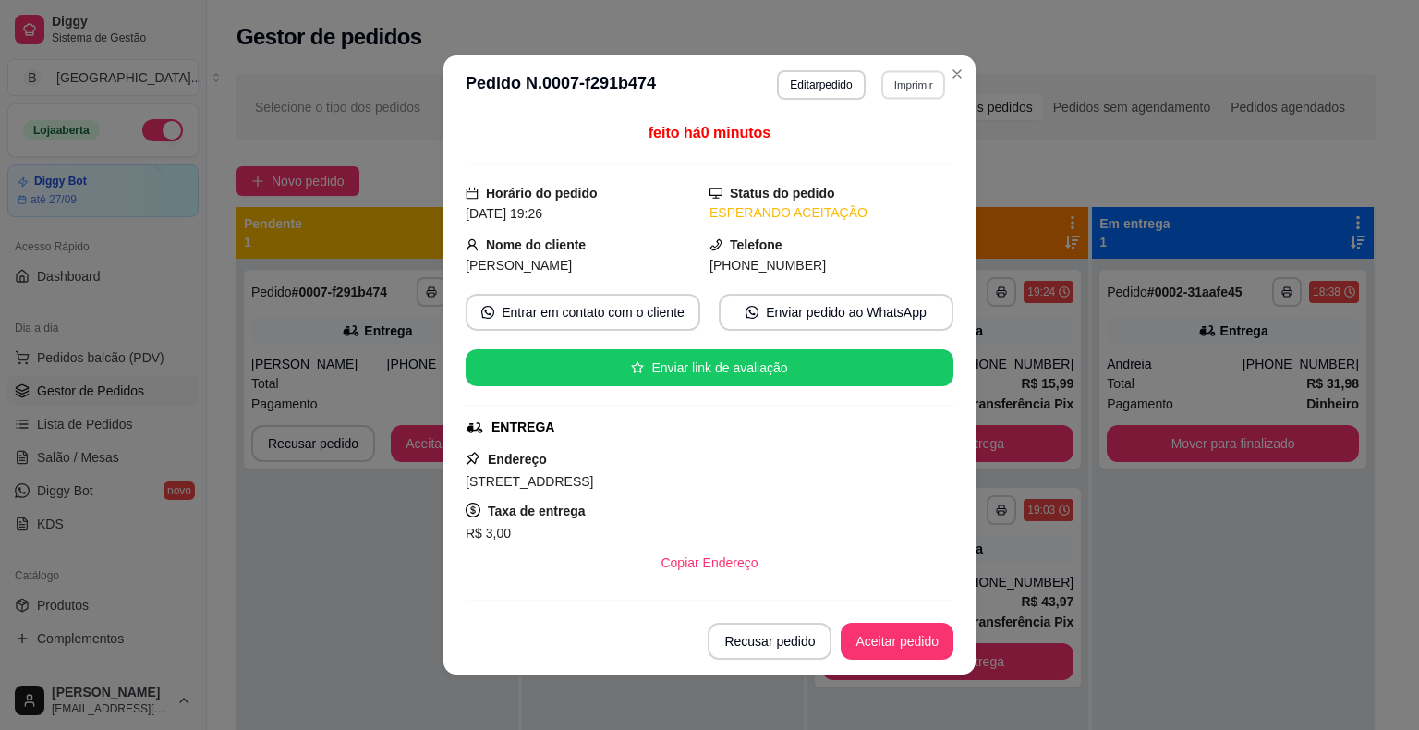
click at [921, 85] on button "Imprimir" at bounding box center [913, 84] width 64 height 29
click at [875, 135] on div "Escolha a impressora IMPRESSORA Impressora" at bounding box center [873, 155] width 152 height 100
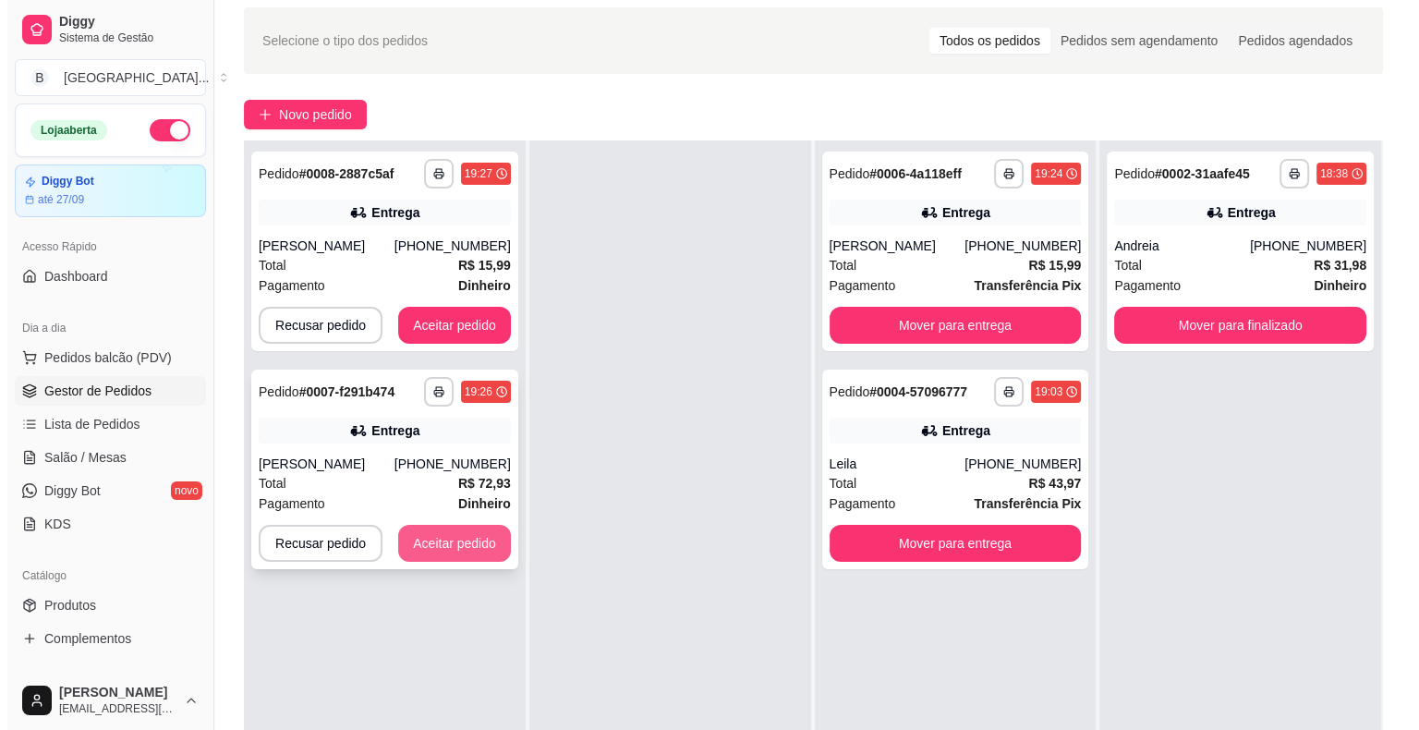
scroll to position [92, 0]
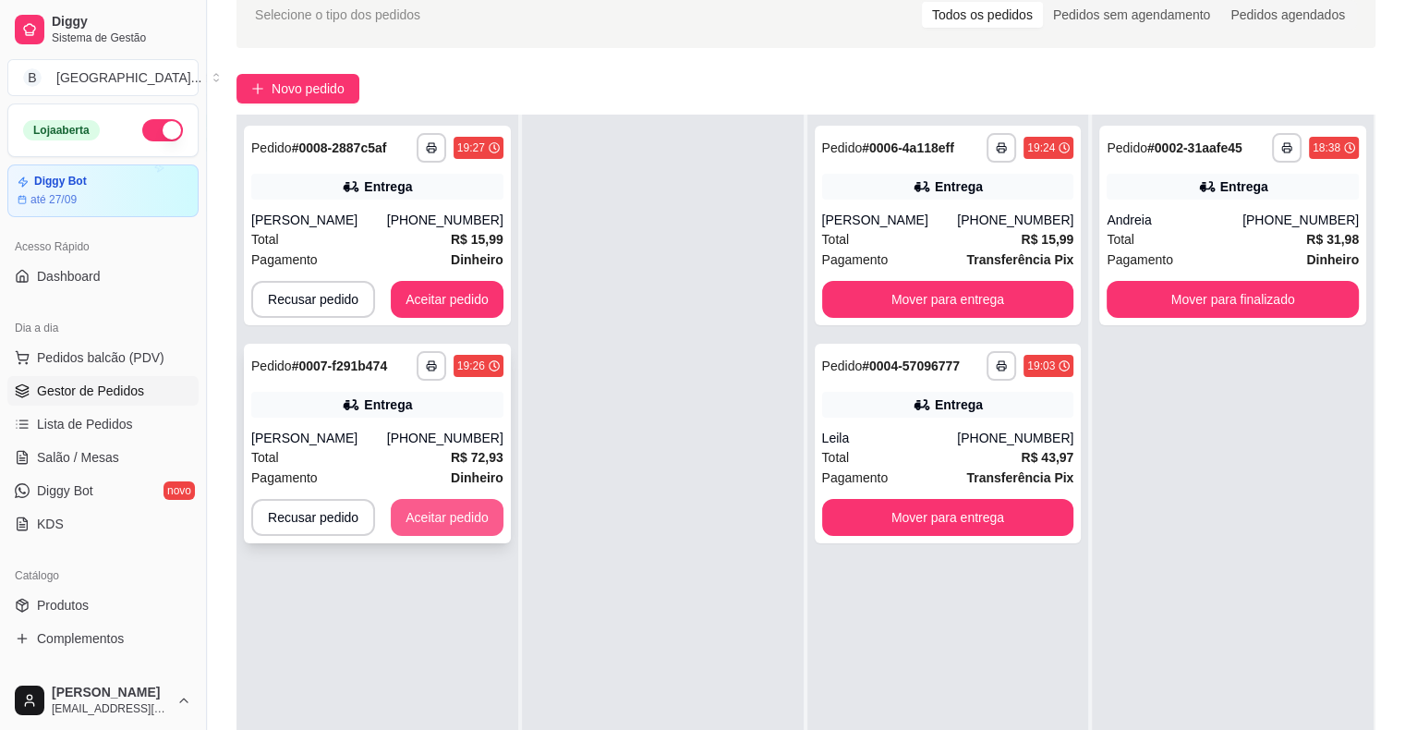
click at [423, 536] on button "Aceitar pedido" at bounding box center [447, 517] width 113 height 37
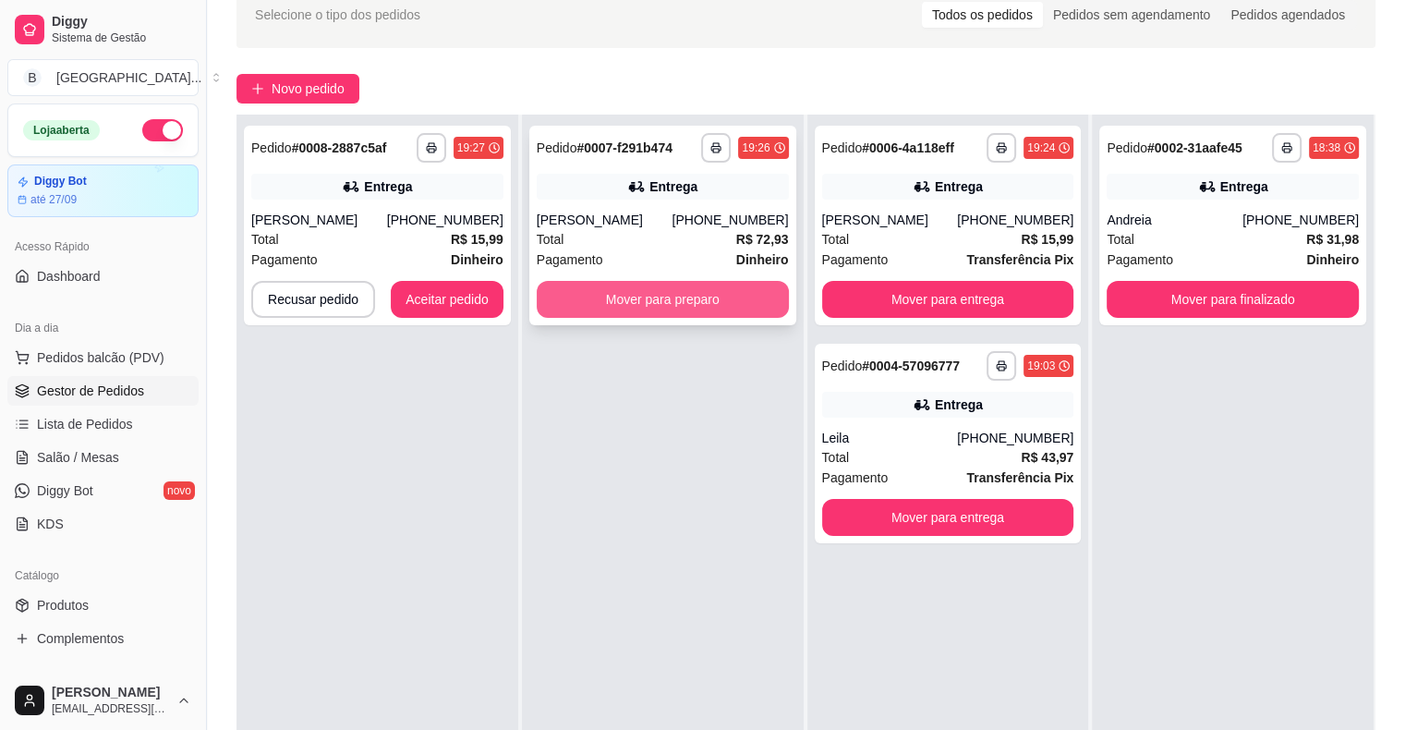
click at [687, 318] on button "Mover para preparo" at bounding box center [663, 299] width 252 height 37
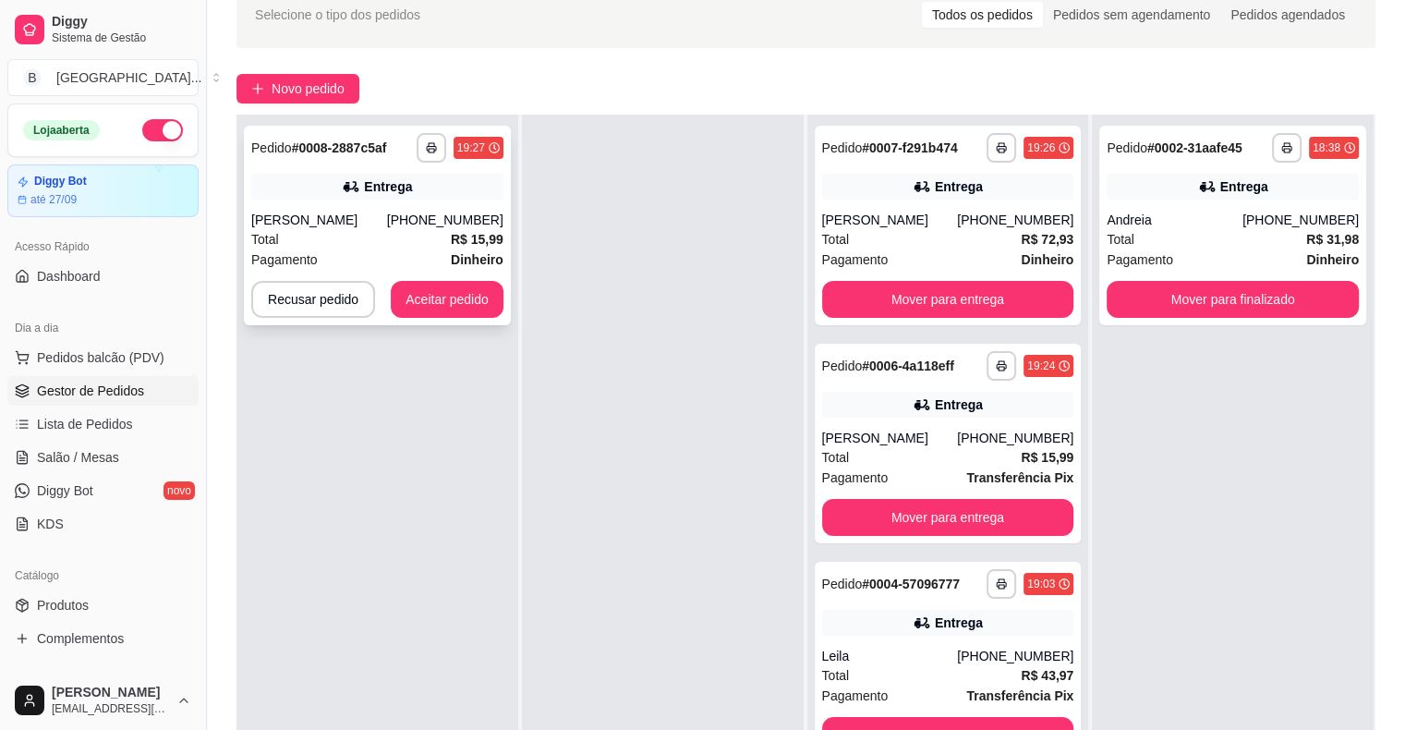
click at [385, 234] on div "Total R$ 15,99" at bounding box center [377, 239] width 252 height 20
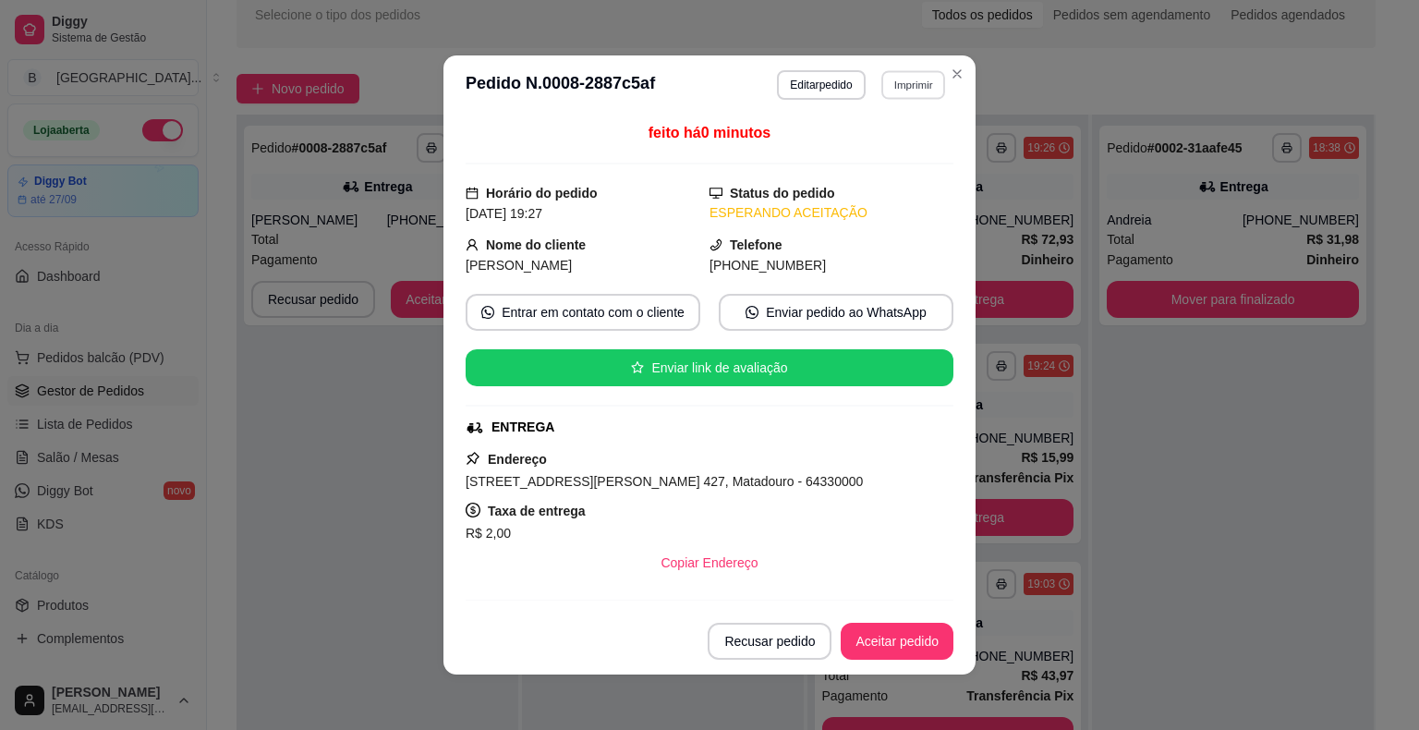
click at [900, 91] on button "Imprimir" at bounding box center [913, 84] width 64 height 29
click at [891, 140] on button "IMPRESSORA" at bounding box center [872, 149] width 129 height 29
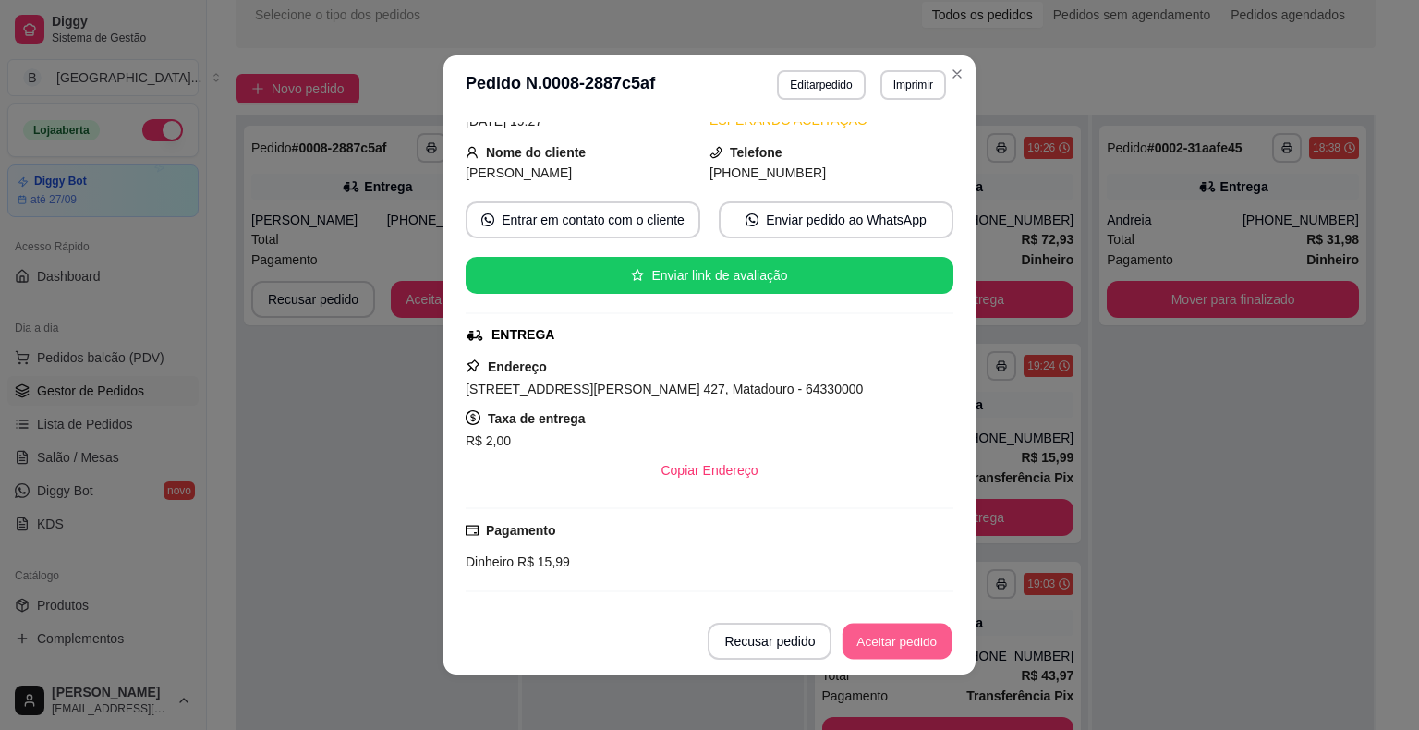
click at [855, 644] on button "Aceitar pedido" at bounding box center [897, 642] width 109 height 36
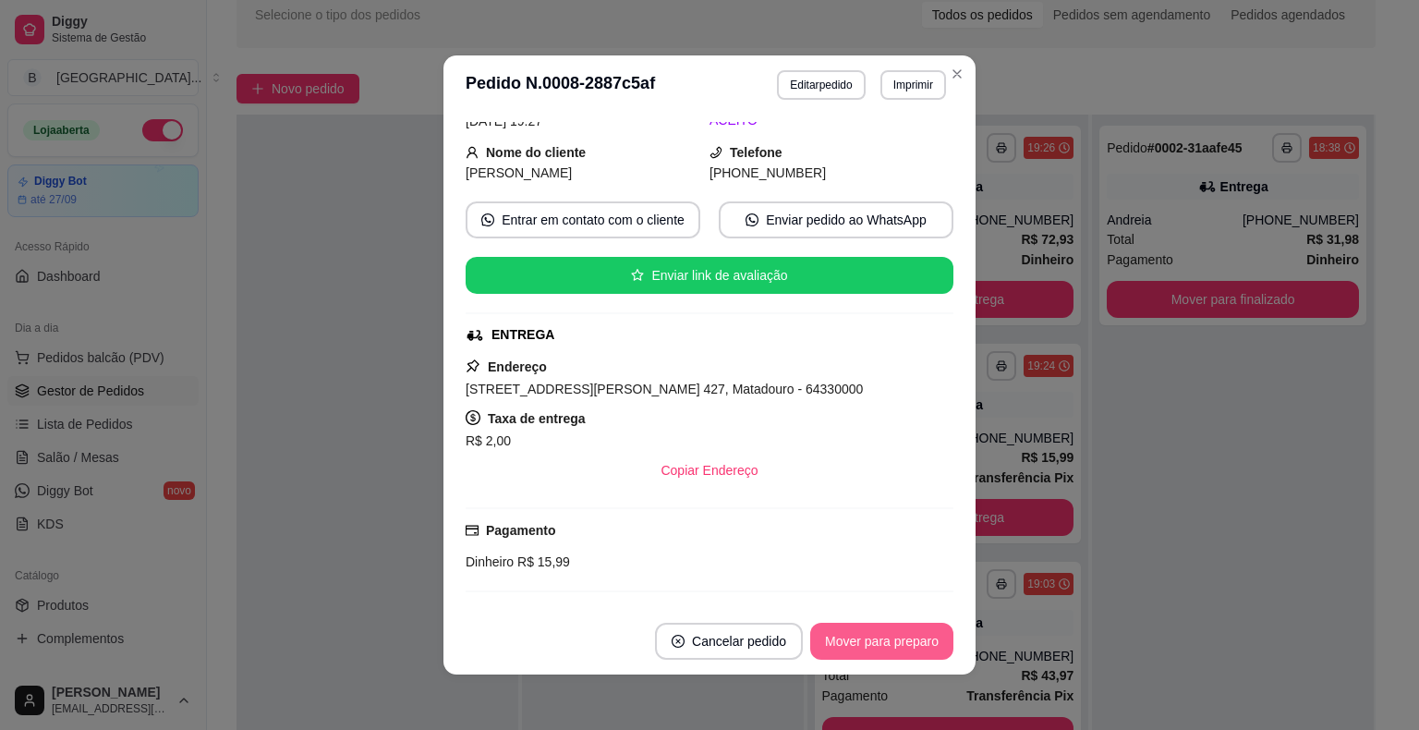
click at [855, 644] on button "Mover para preparo" at bounding box center [881, 641] width 143 height 37
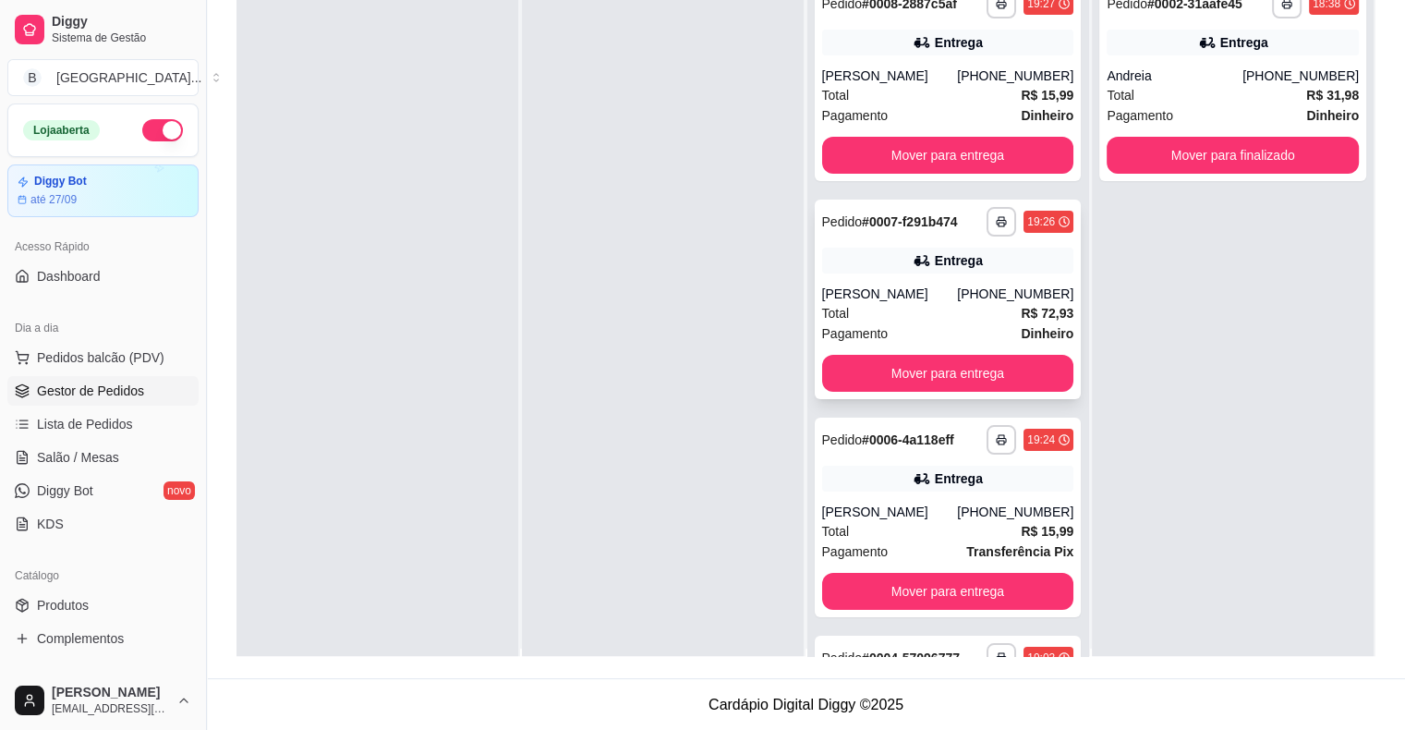
scroll to position [0, 0]
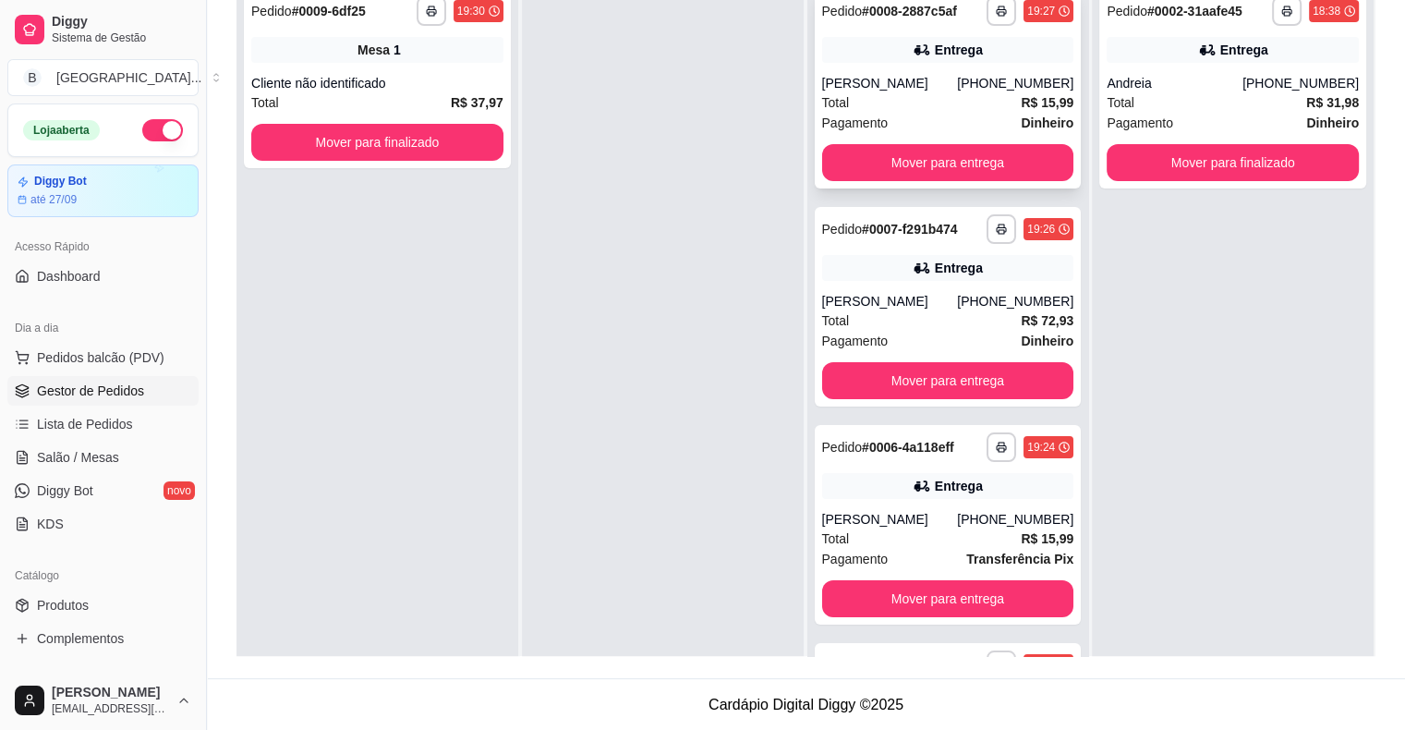
click at [921, 120] on div "Pagamento Dinheiro" at bounding box center [948, 123] width 252 height 20
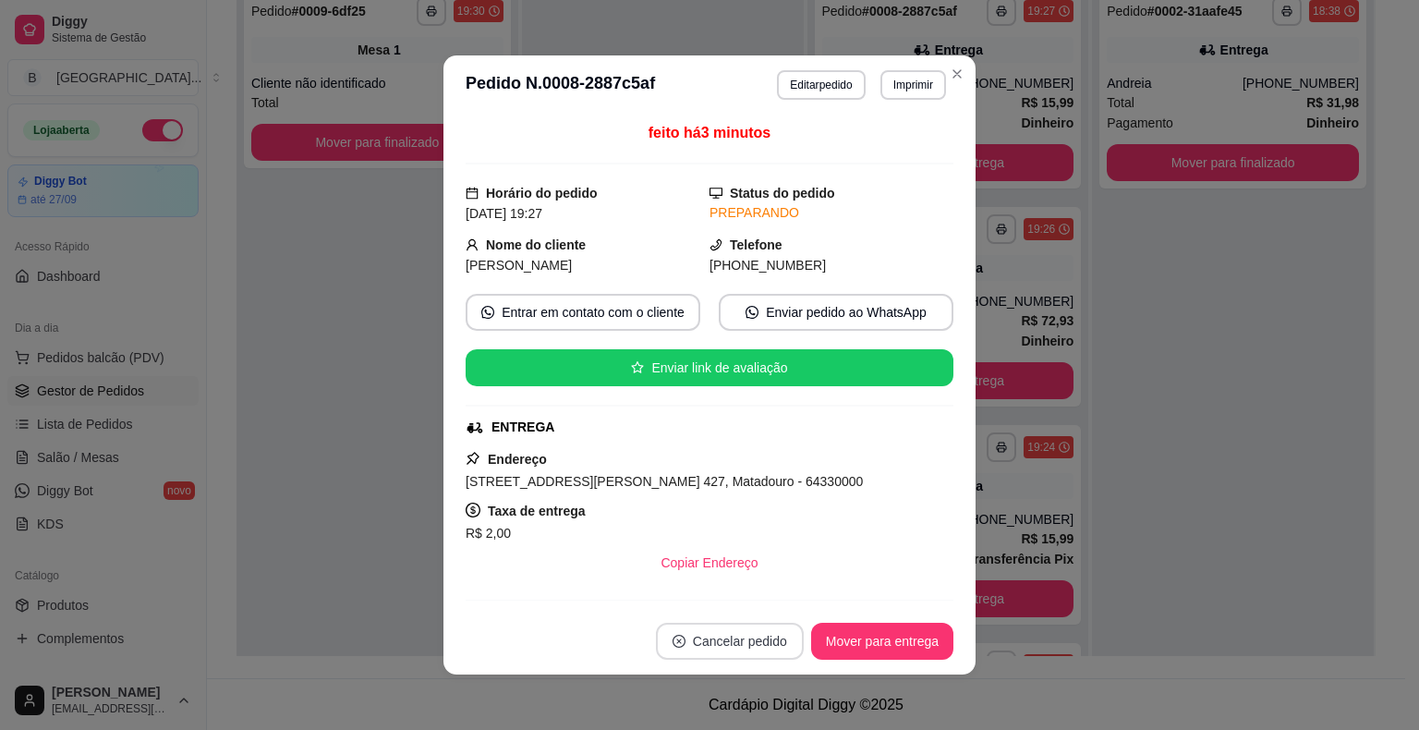
click at [729, 633] on button "Cancelar pedido" at bounding box center [730, 641] width 148 height 37
click at [772, 580] on button "Sim" at bounding box center [775, 596] width 72 height 36
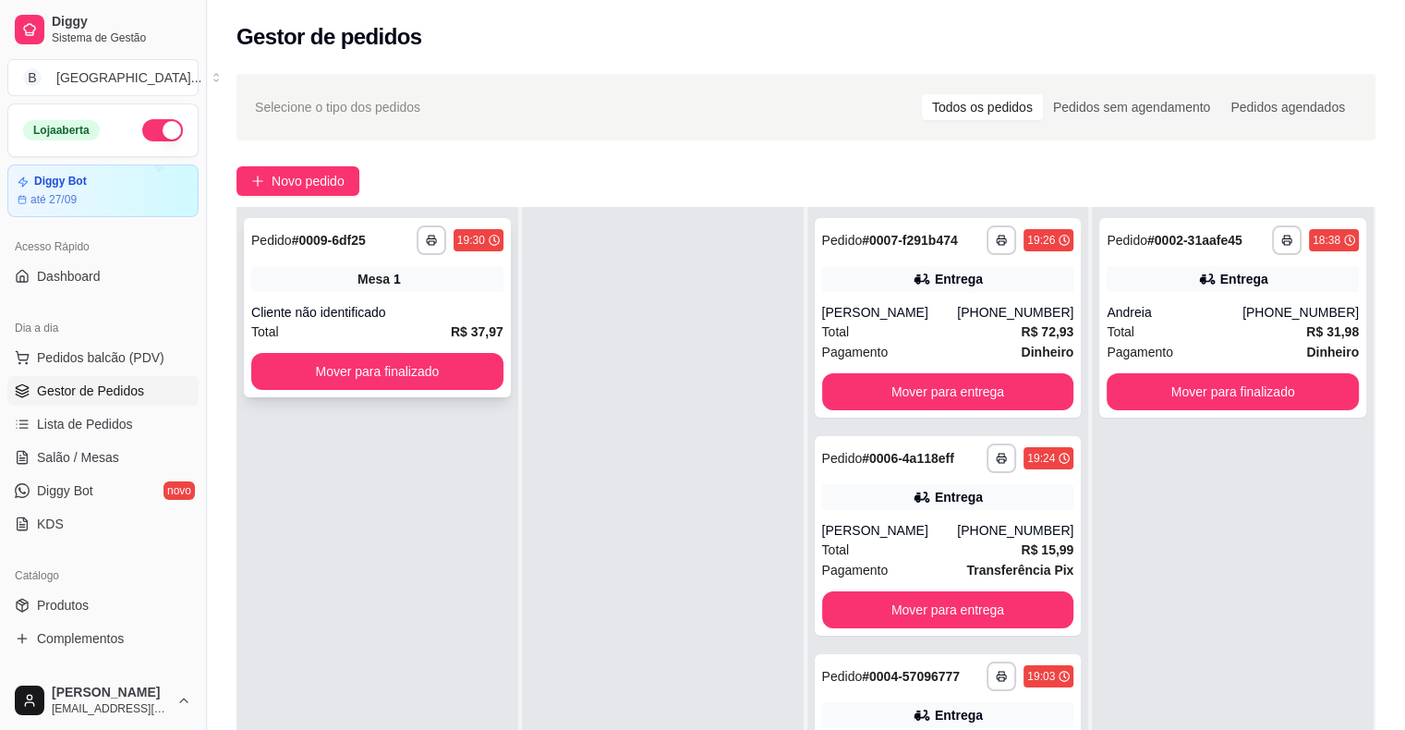
click at [425, 320] on div "Cliente não identificado" at bounding box center [377, 312] width 252 height 18
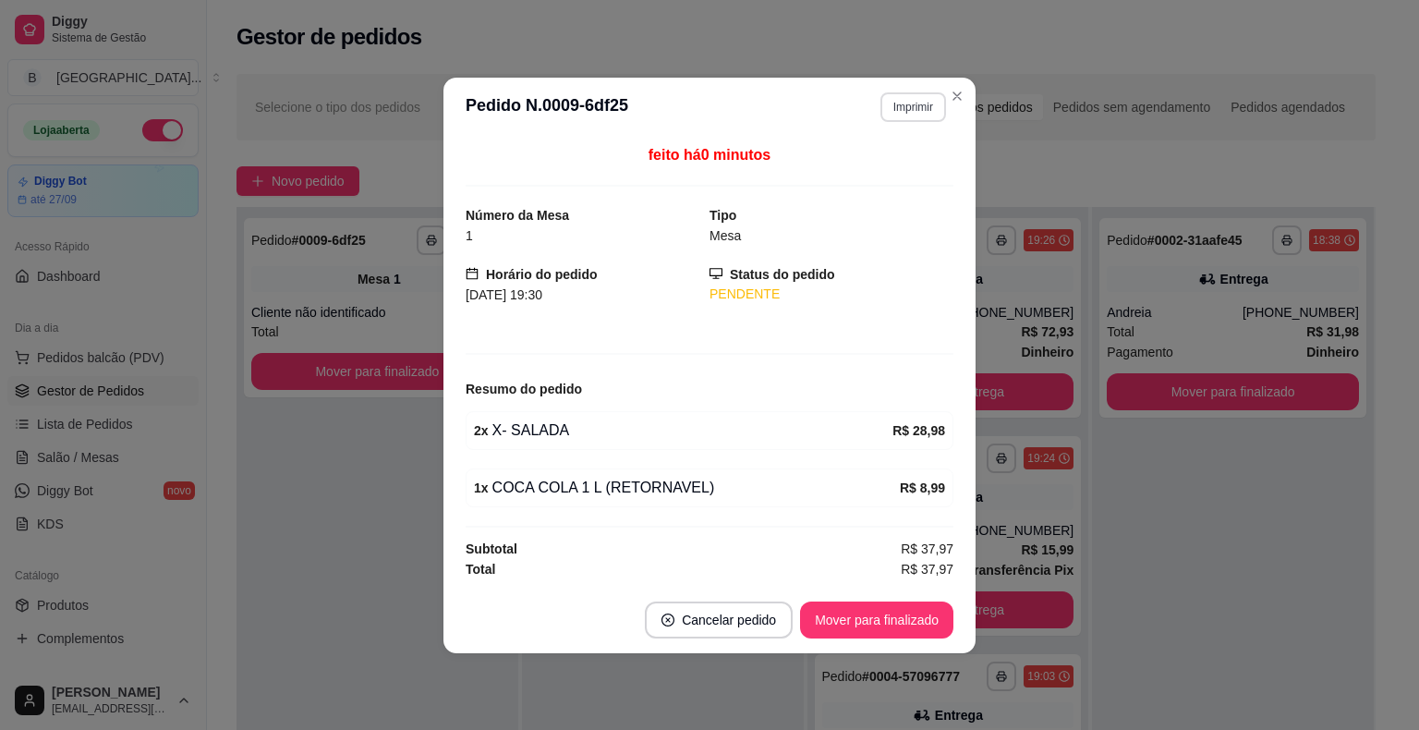
click at [905, 108] on button "Imprimir" at bounding box center [914, 107] width 66 height 30
click at [883, 163] on button "IMPRESSORA" at bounding box center [881, 173] width 134 height 30
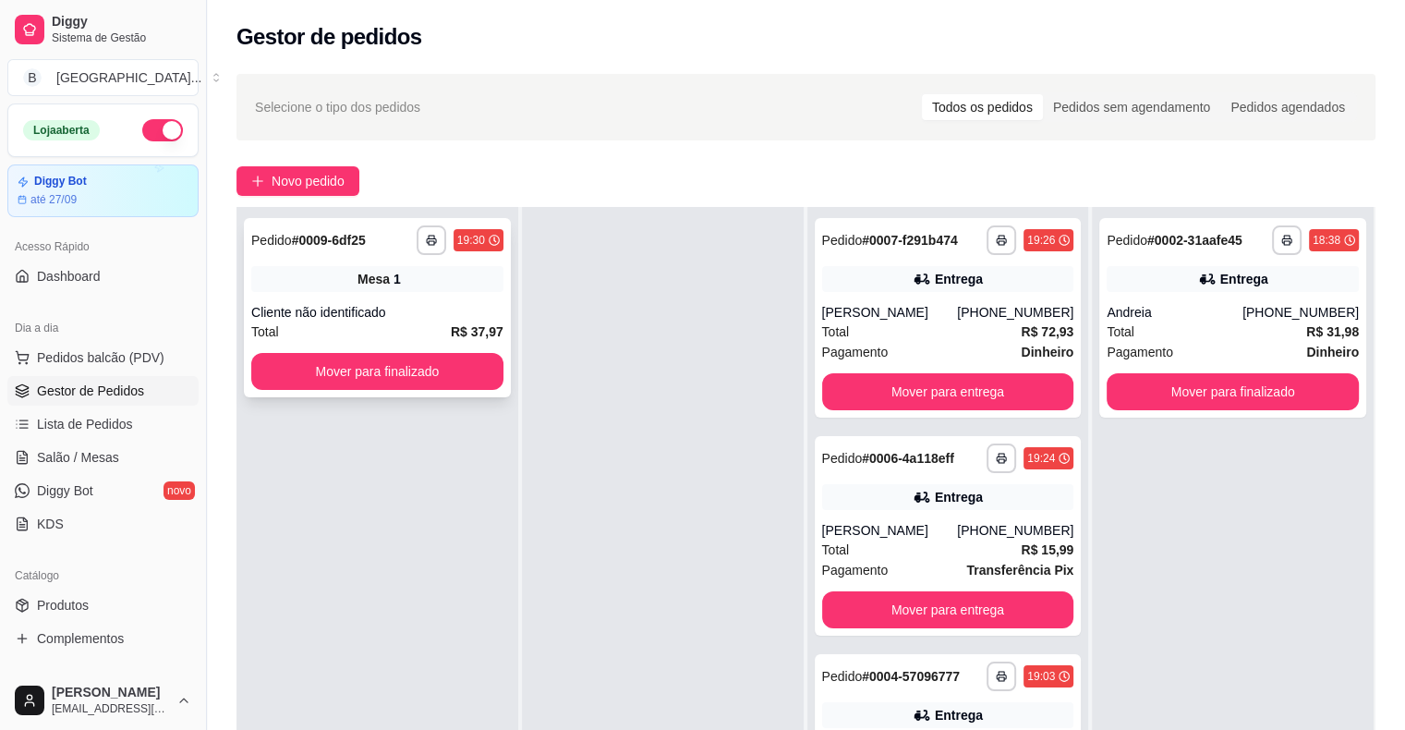
click at [412, 335] on div "Total R$ 37,97" at bounding box center [377, 332] width 252 height 20
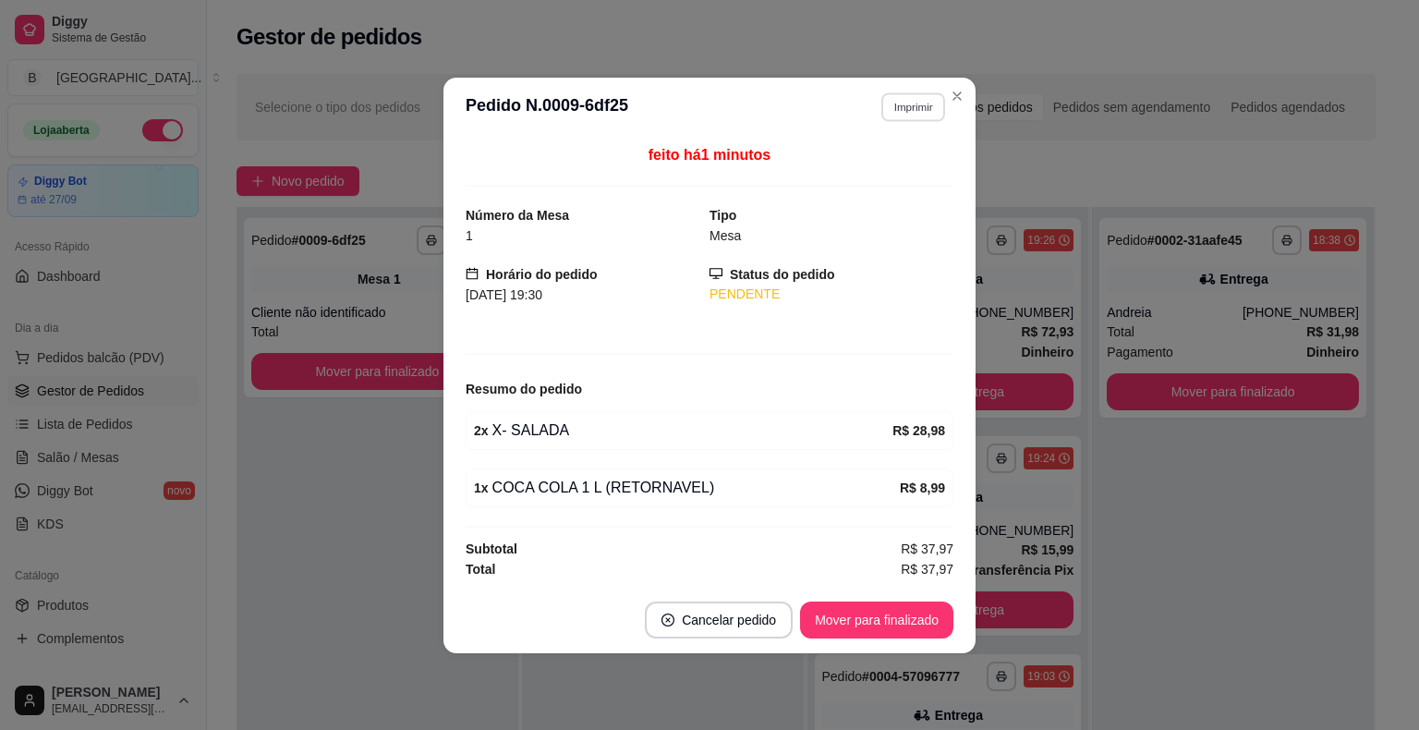
click at [911, 104] on button "Imprimir" at bounding box center [913, 106] width 64 height 29
click at [925, 172] on button "IMPRESSORA" at bounding box center [881, 173] width 134 height 30
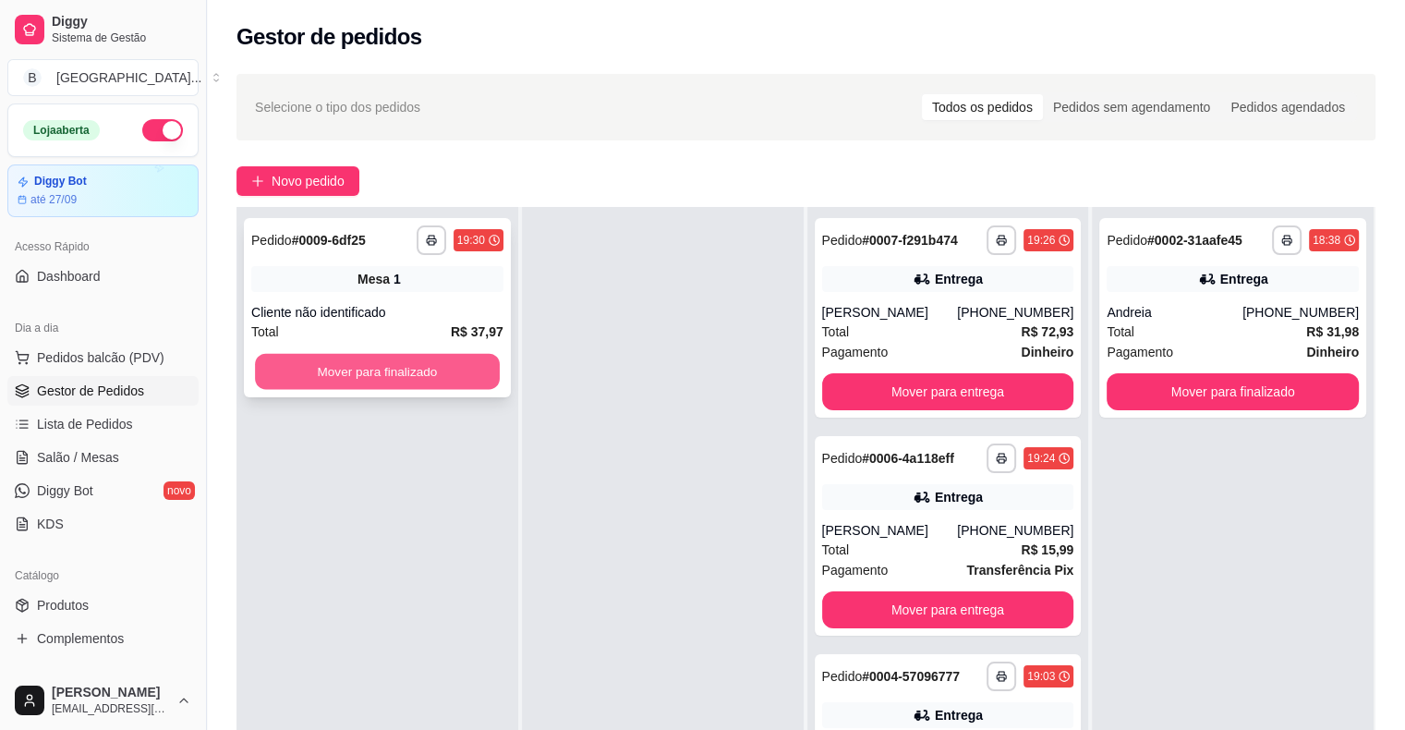
click at [370, 364] on button "Mover para finalizado" at bounding box center [377, 372] width 245 height 36
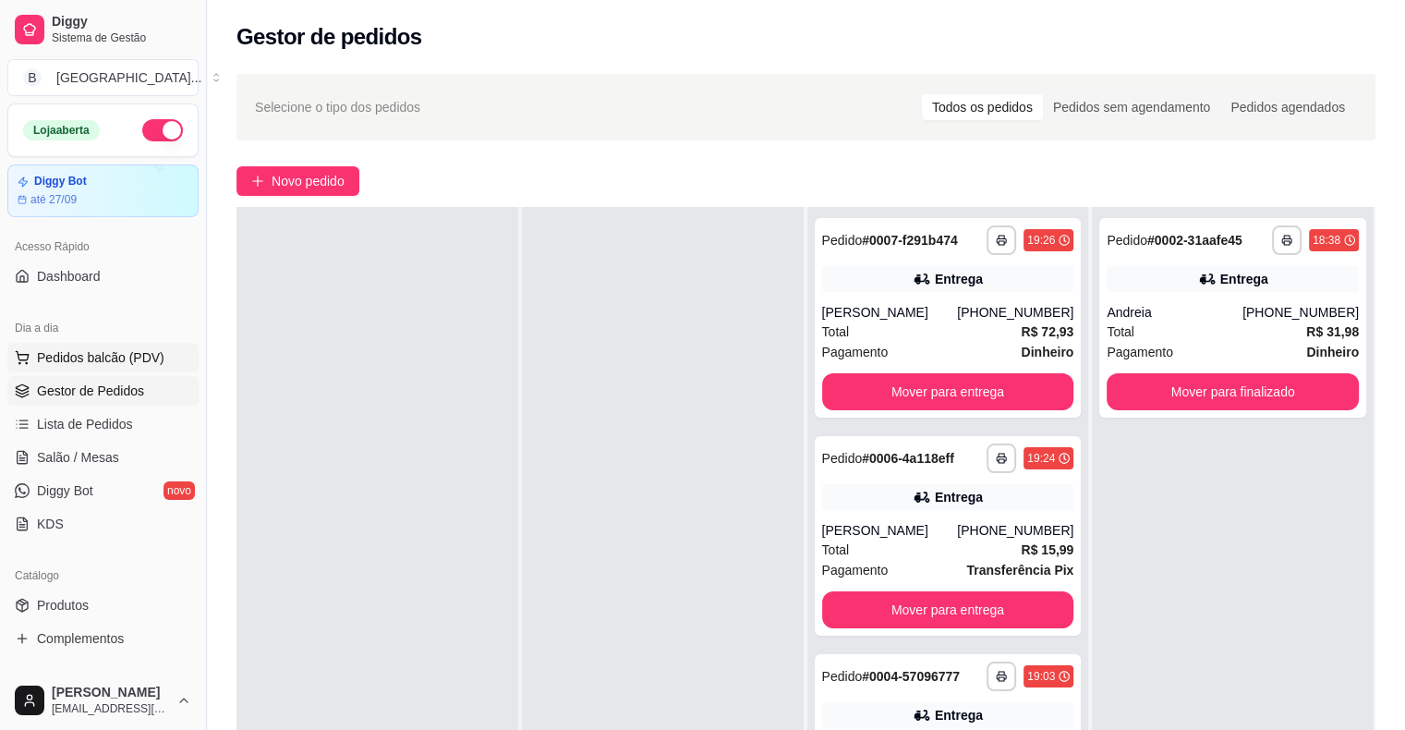
click at [75, 344] on button "Pedidos balcão (PDV)" at bounding box center [102, 358] width 191 height 30
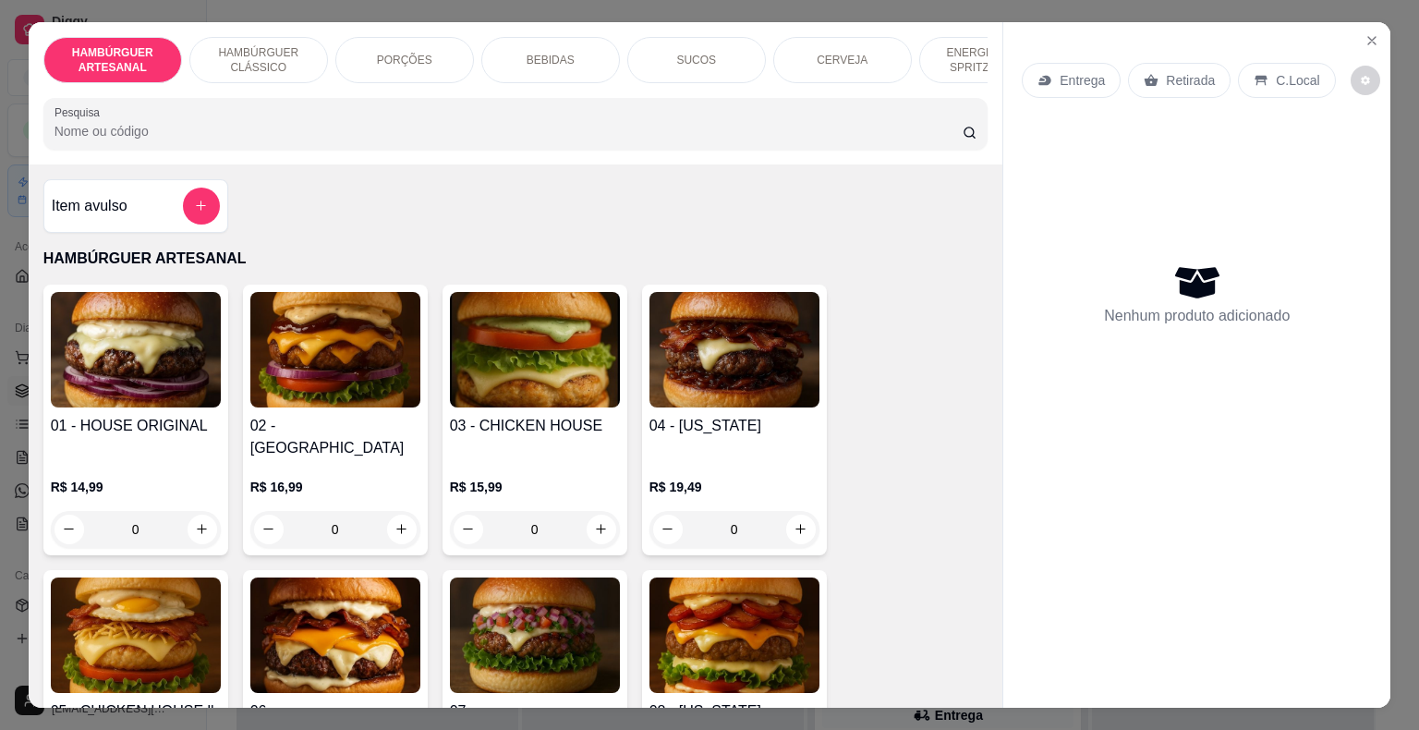
click at [415, 53] on p "PORÇÕES" at bounding box center [404, 60] width 55 height 15
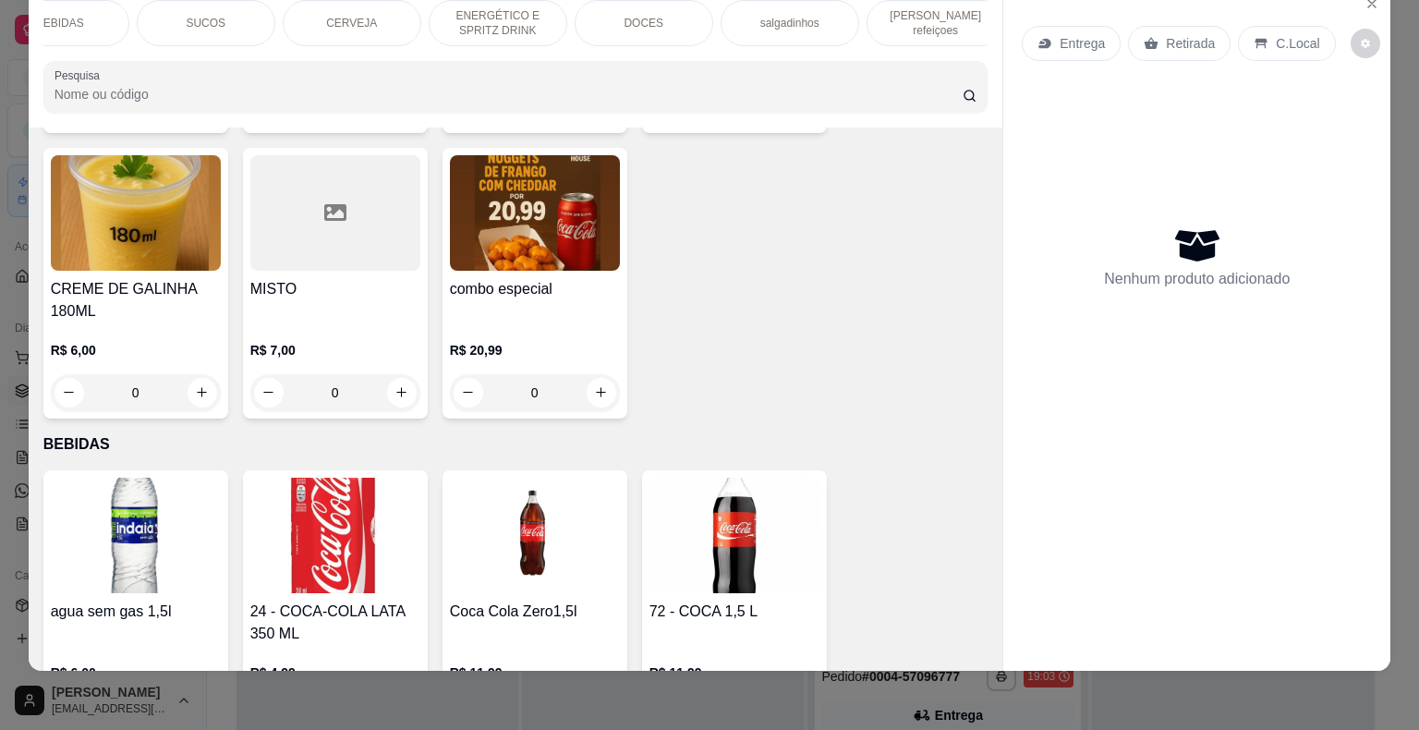
scroll to position [0, 507]
click at [906, 8] on p "[PERSON_NAME] refeiçoes" at bounding box center [919, 23] width 107 height 30
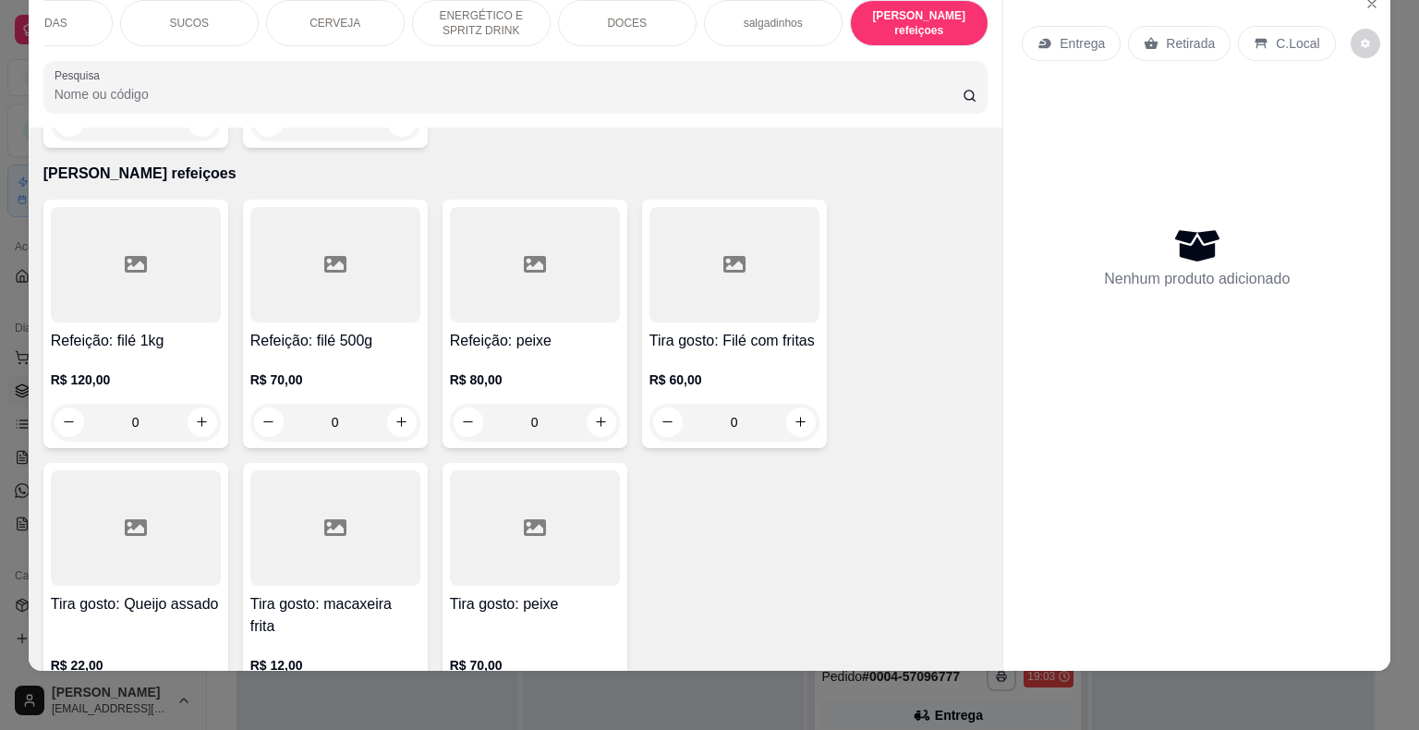
scroll to position [5058, 0]
click at [797, 403] on div "0" at bounding box center [735, 421] width 170 height 37
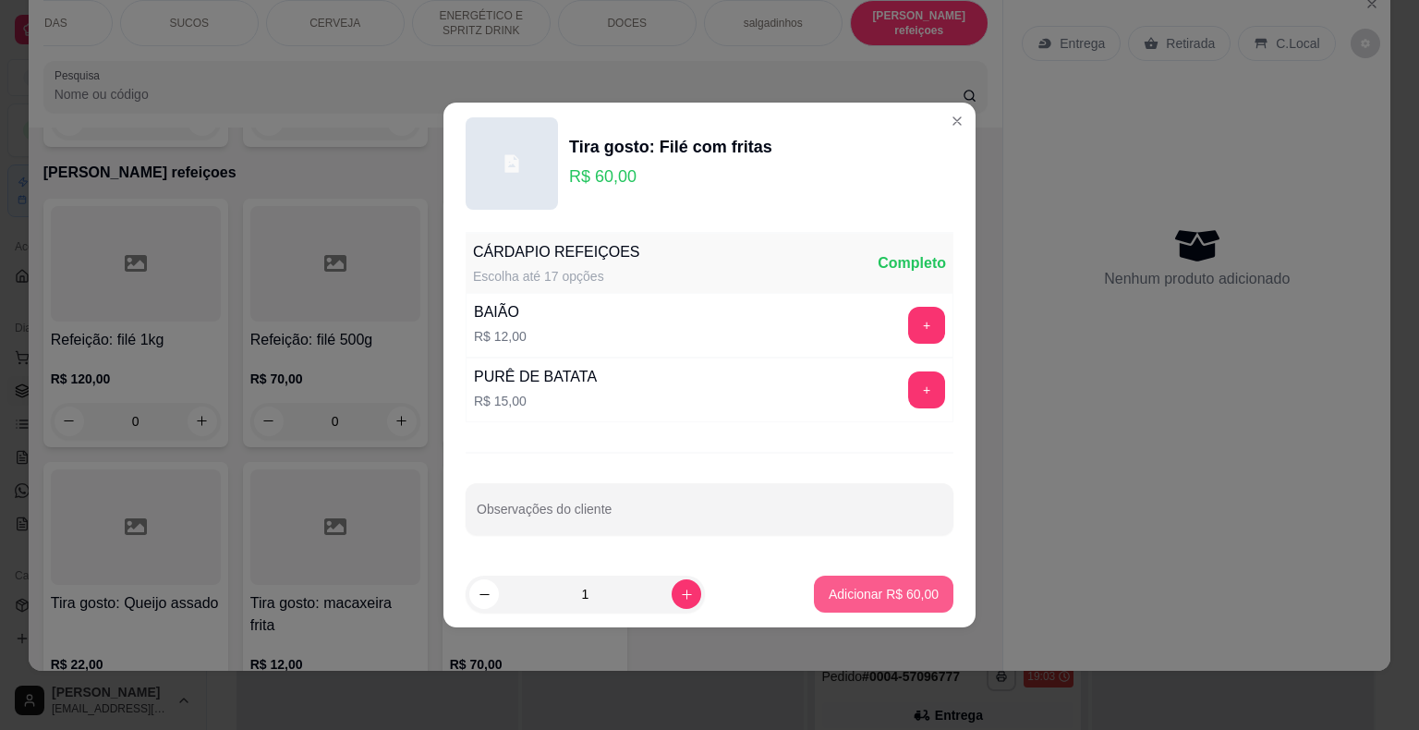
click at [867, 581] on button "Adicionar R$ 60,00" at bounding box center [884, 594] width 140 height 37
type input "1"
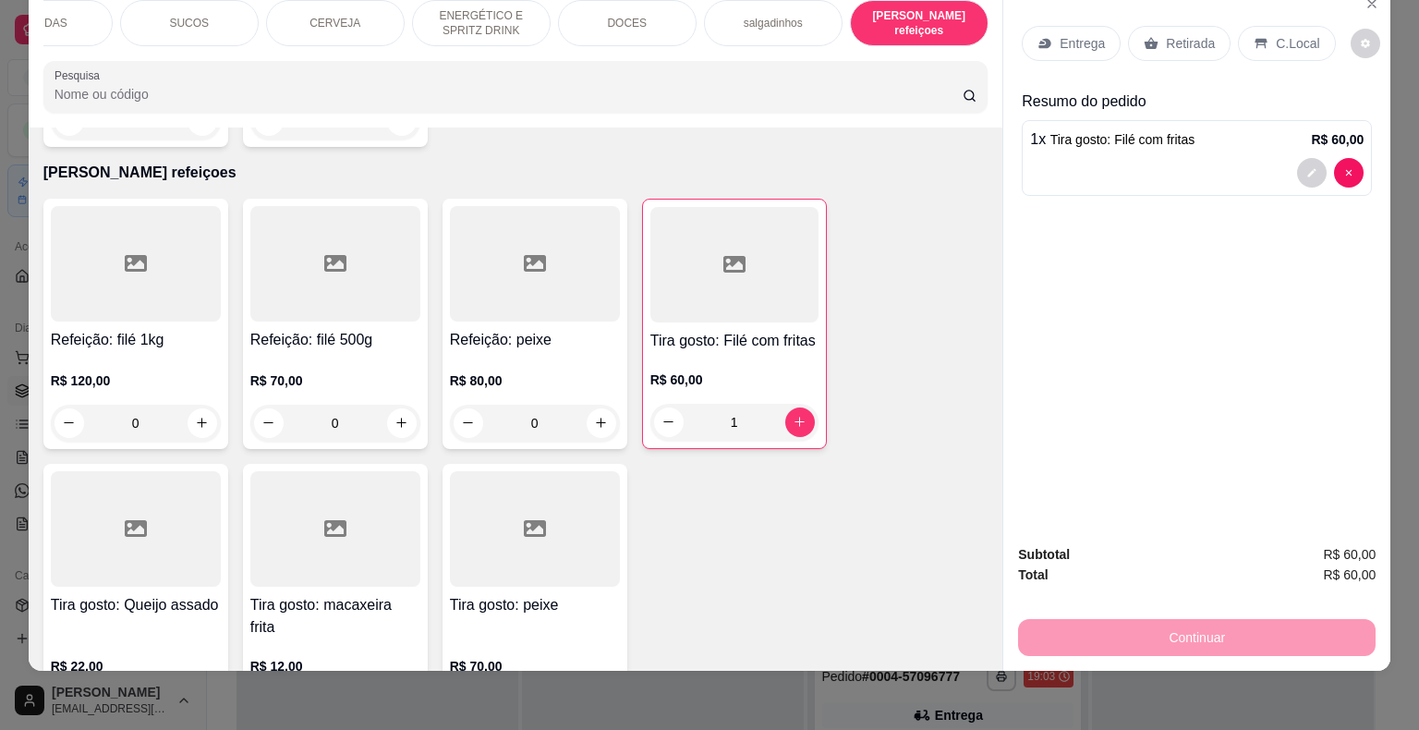
click at [1084, 34] on p "Entrega" at bounding box center [1082, 43] width 45 height 18
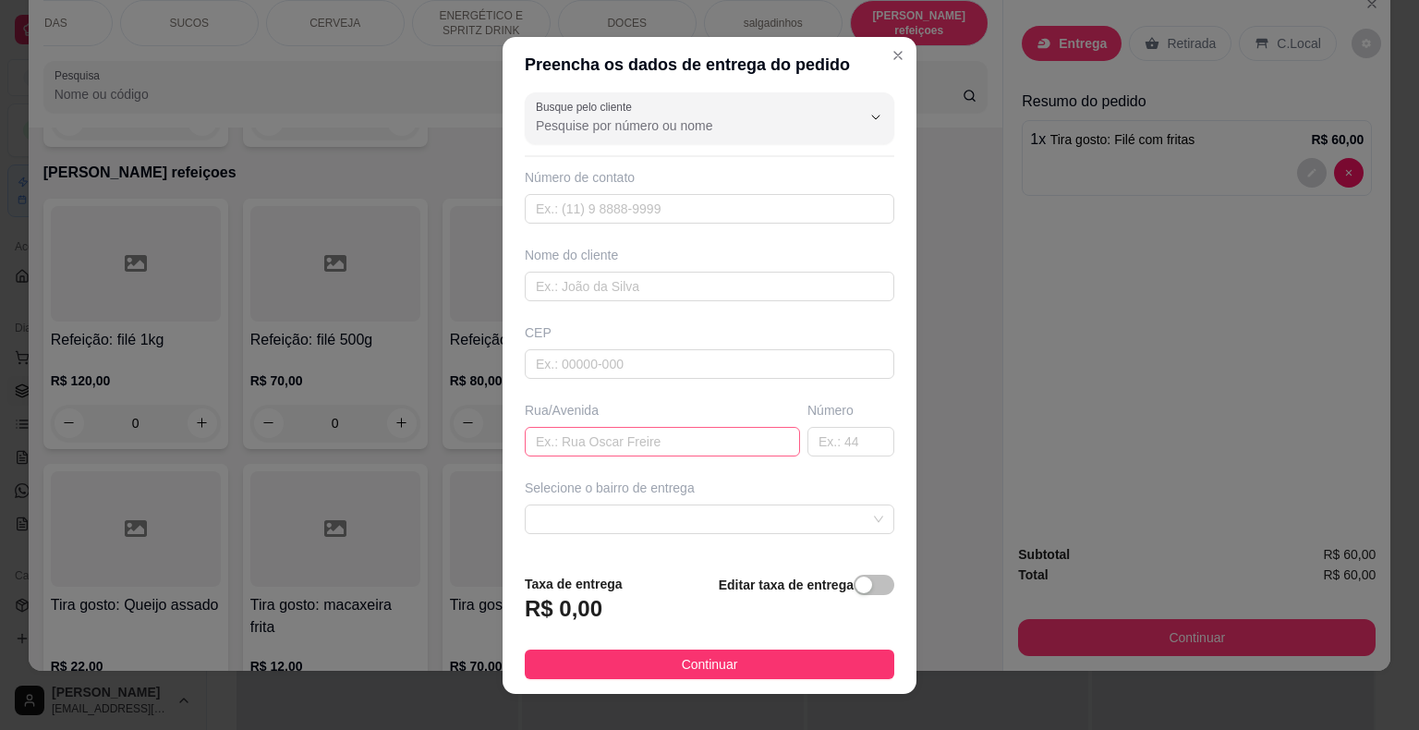
scroll to position [0, 0]
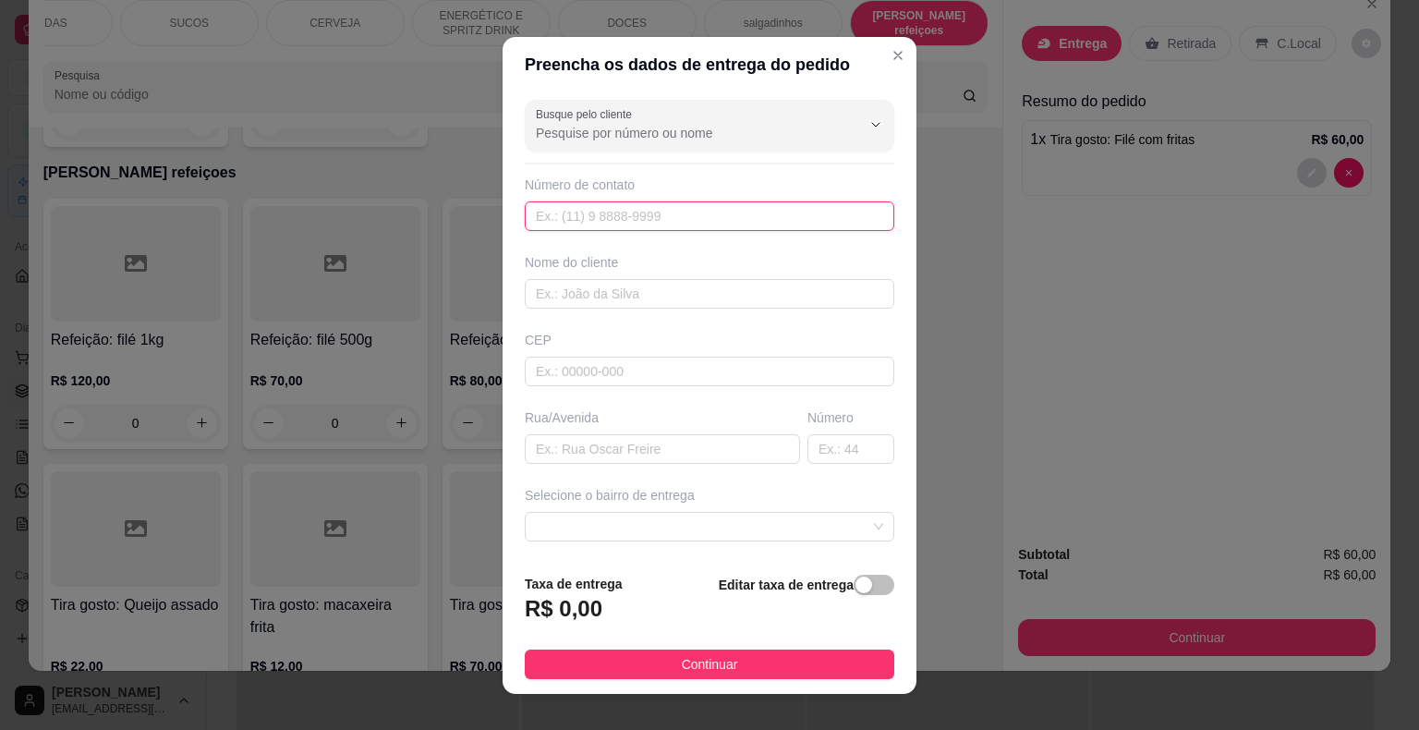
click at [672, 217] on input "text" at bounding box center [710, 216] width 370 height 30
type input "8"
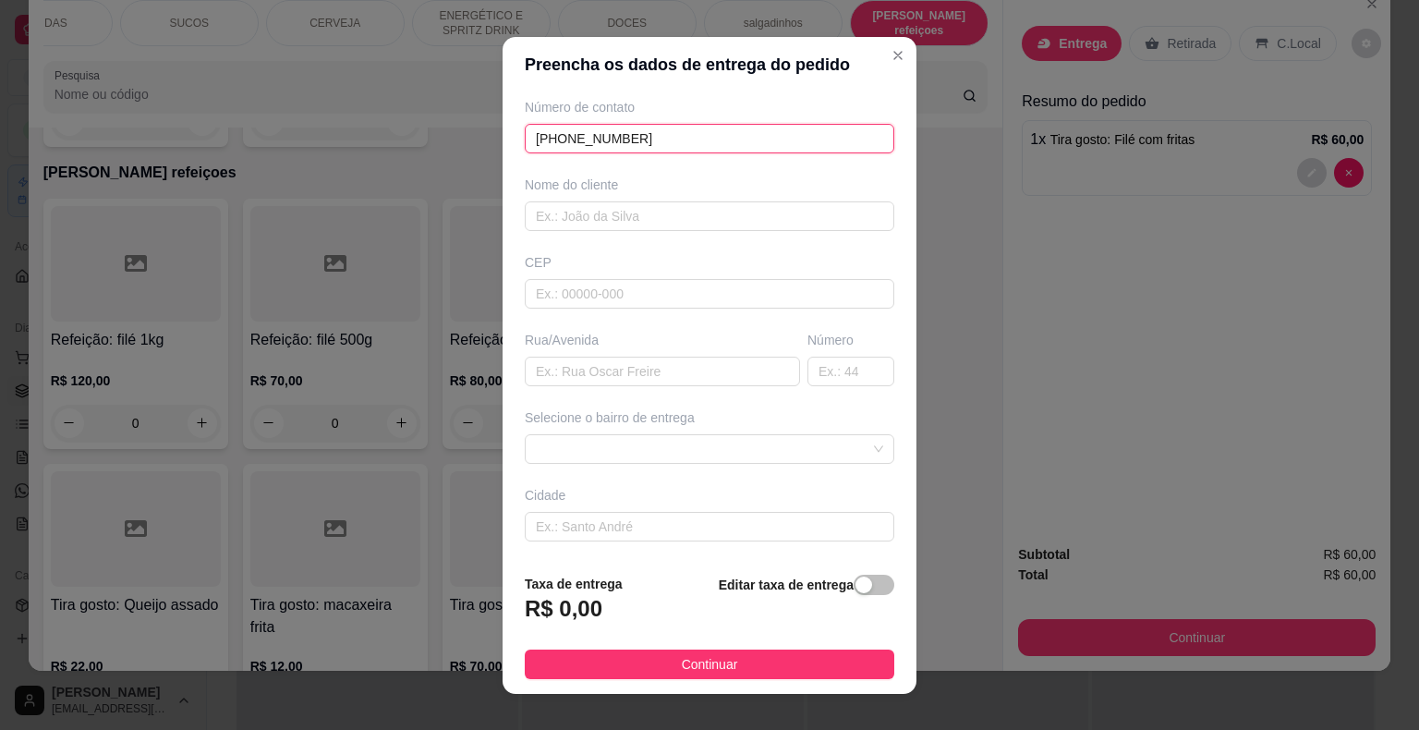
scroll to position [152, 0]
type input "[PHONE_NUMBER]"
click at [776, 148] on input "text" at bounding box center [710, 142] width 370 height 30
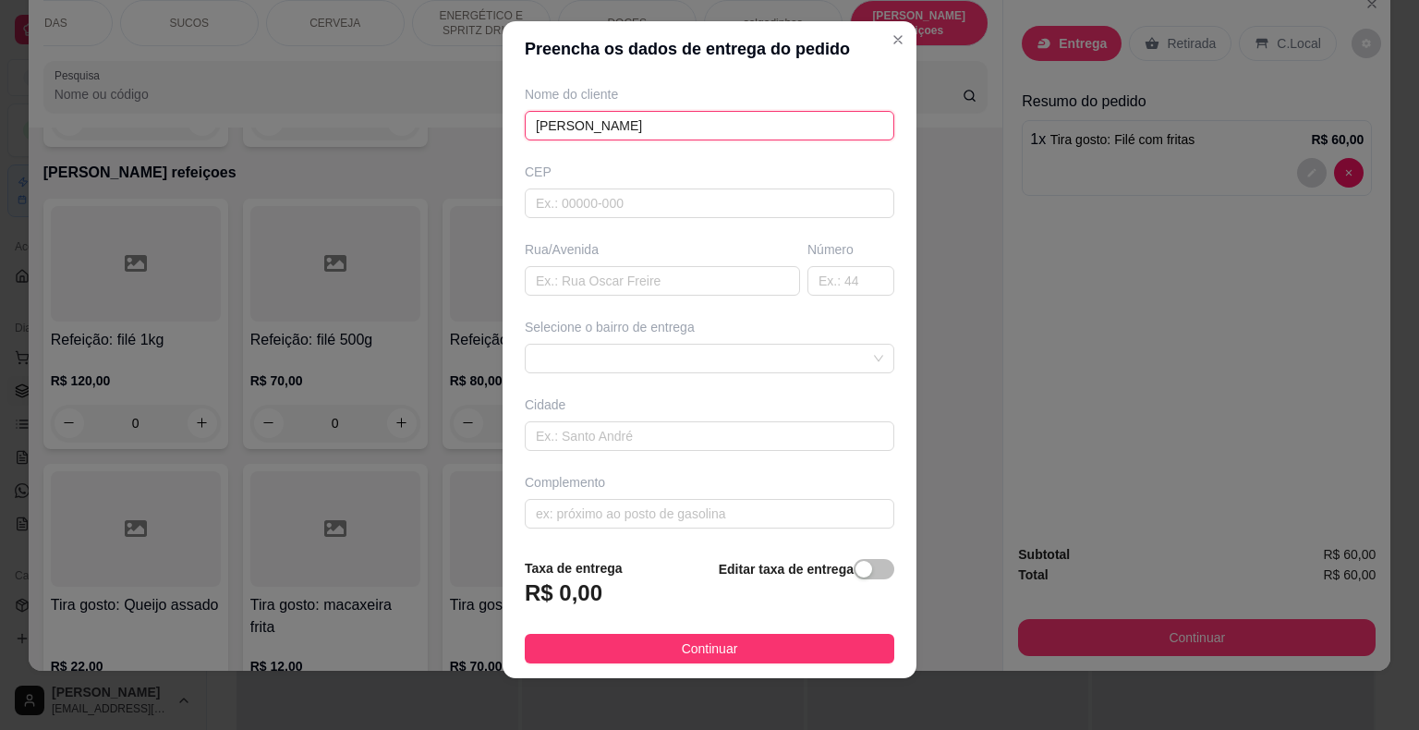
scroll to position [22, 0]
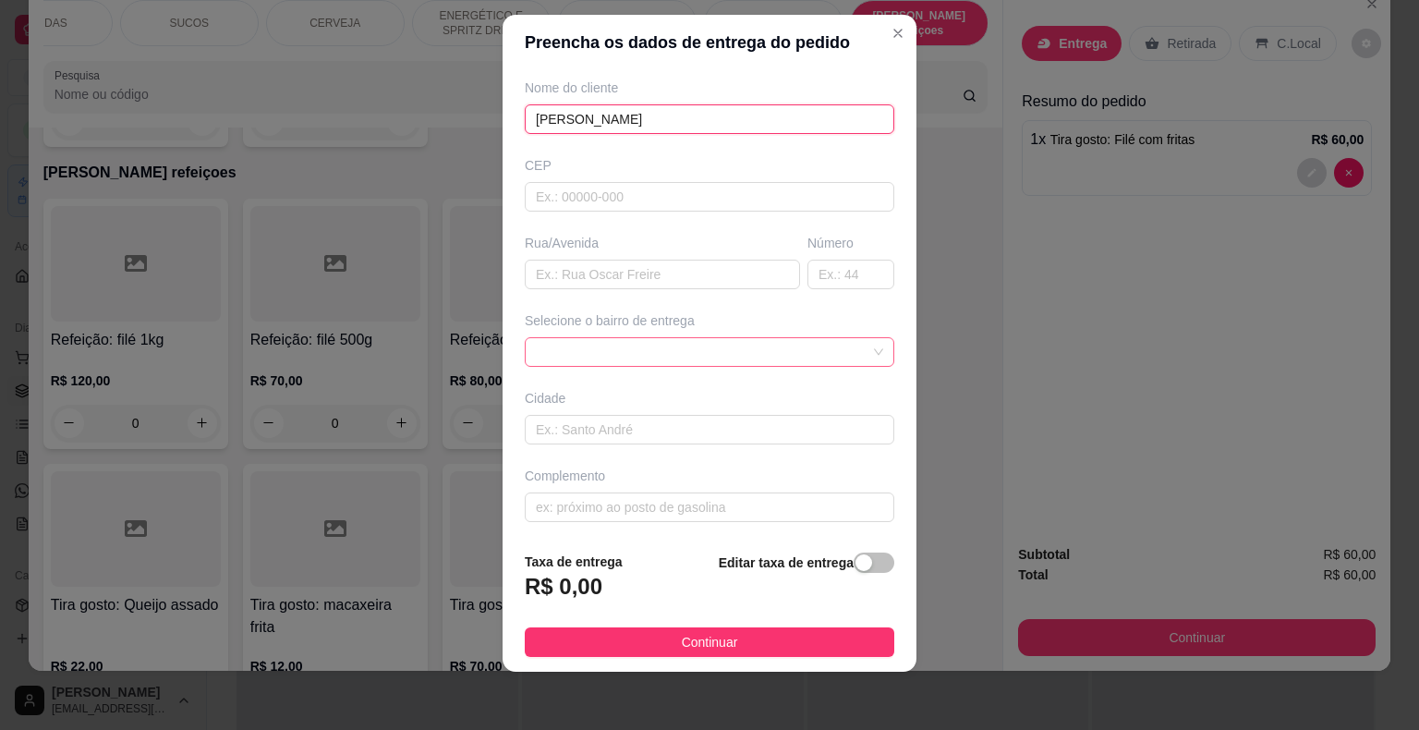
click at [759, 352] on span at bounding box center [709, 352] width 347 height 28
type input "[PERSON_NAME]"
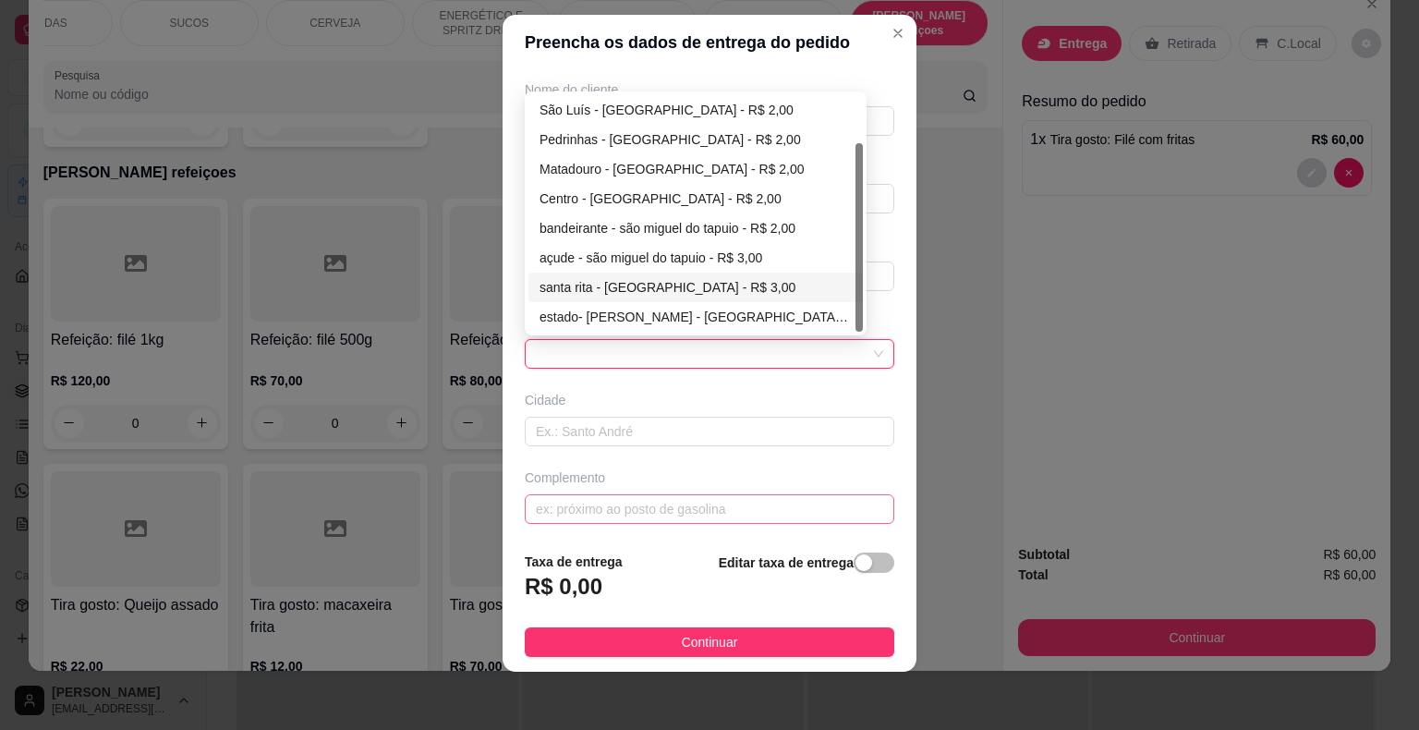
scroll to position [152, 0]
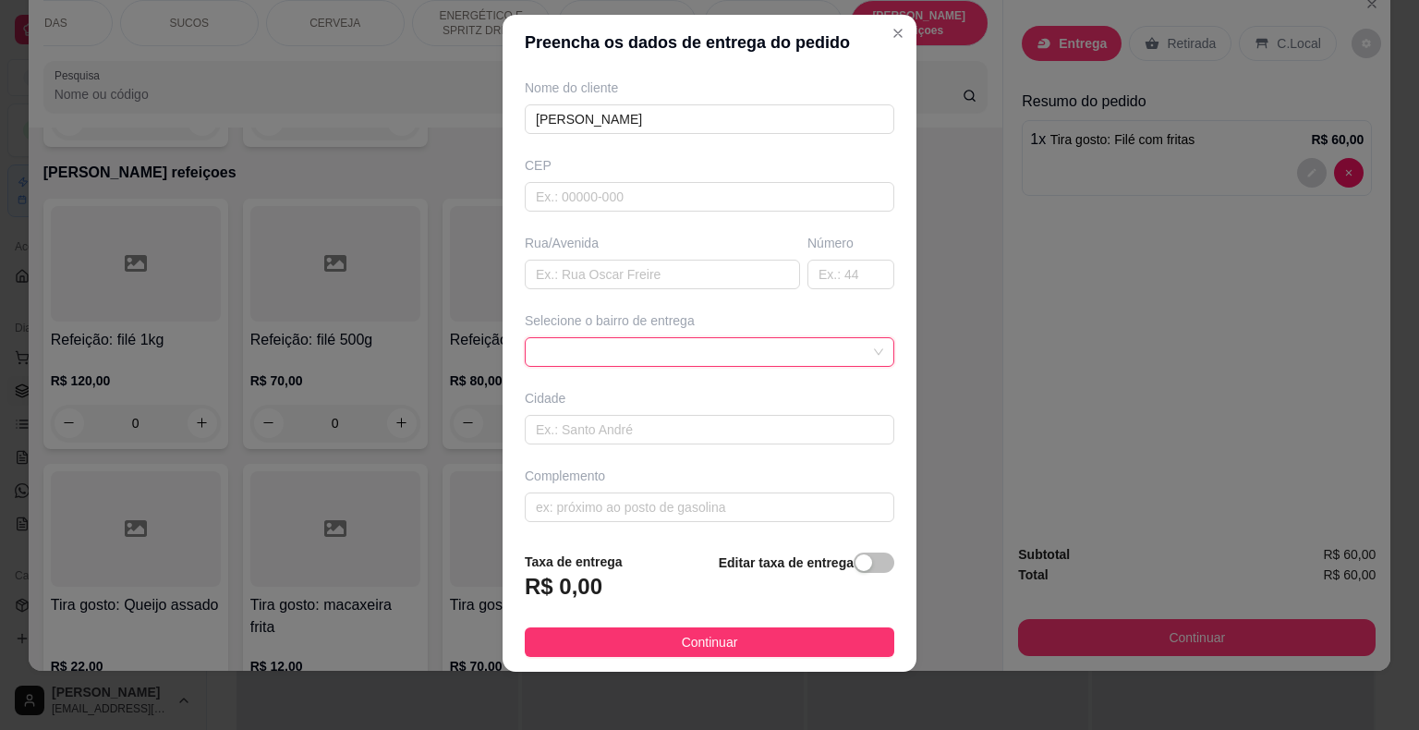
click at [723, 485] on div "Complemento" at bounding box center [709, 494] width 377 height 55
click at [729, 512] on input "text" at bounding box center [710, 507] width 370 height 30
click at [846, 350] on span at bounding box center [709, 352] width 347 height 28
type input "POSTO 2 IRMÃOS"
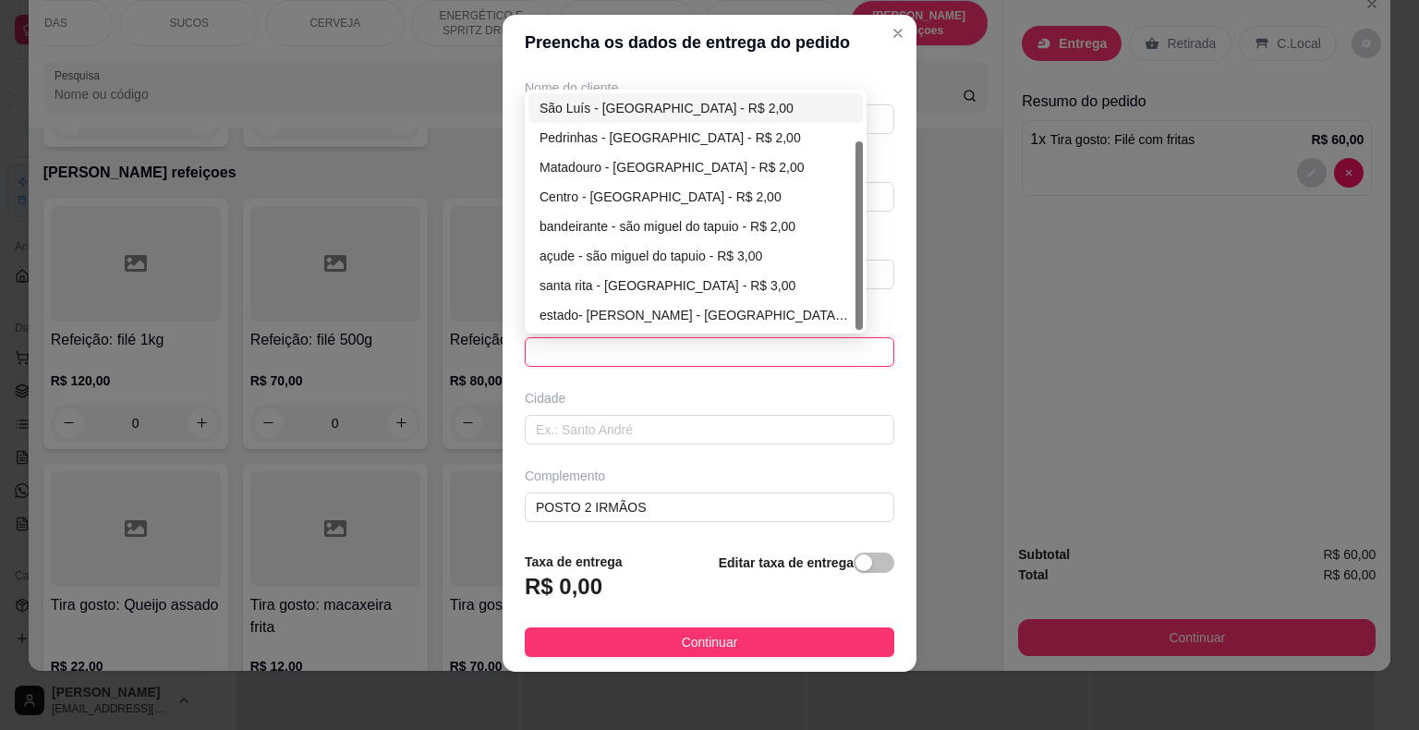
click at [676, 102] on div "São Luís - [GEOGRAPHIC_DATA] - R$ 2,00" at bounding box center [696, 108] width 312 height 20
type input "São Miguel do Tapuio"
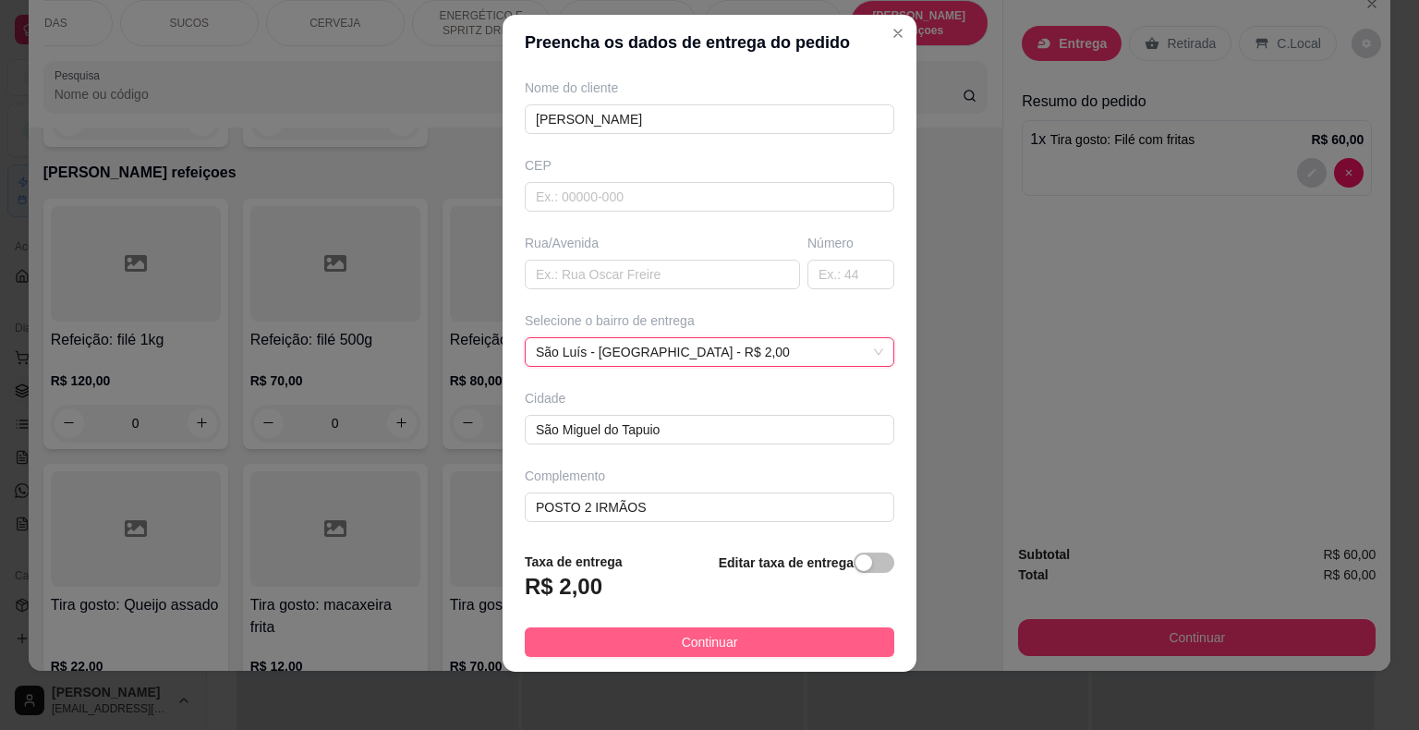
click at [855, 634] on button "Continuar" at bounding box center [710, 642] width 370 height 30
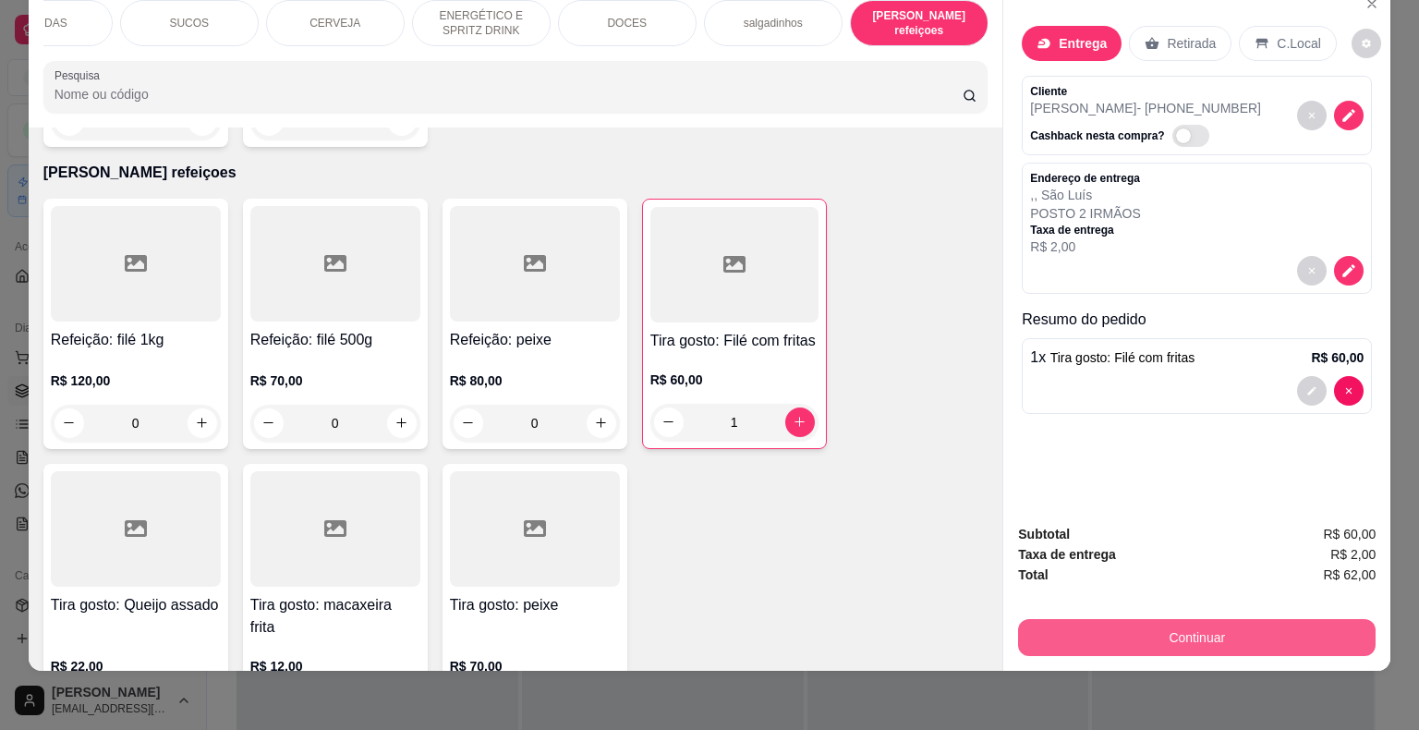
click at [1120, 619] on button "Continuar" at bounding box center [1197, 637] width 358 height 37
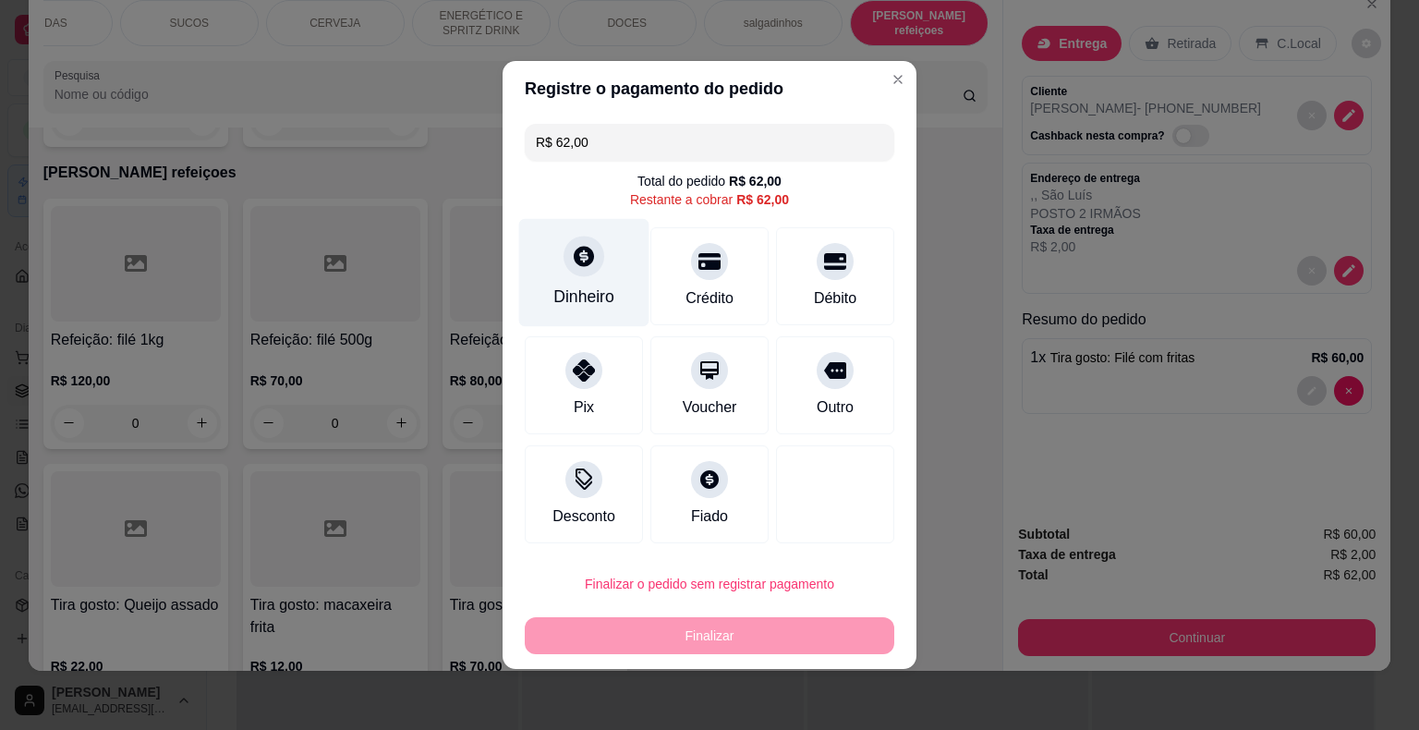
click at [553, 258] on div "Dinheiro" at bounding box center [584, 273] width 130 height 108
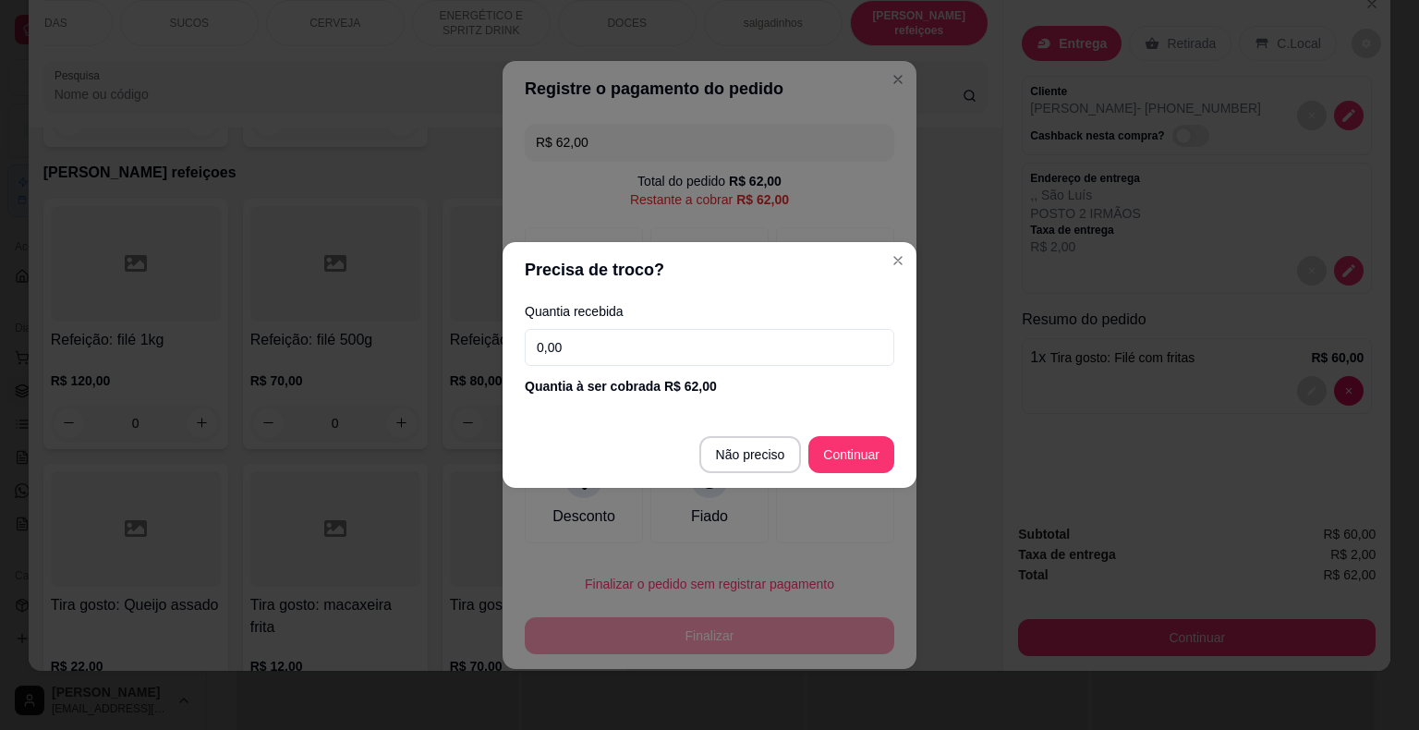
click at [704, 349] on input "0,00" at bounding box center [710, 347] width 370 height 37
type input "R$ 0,00"
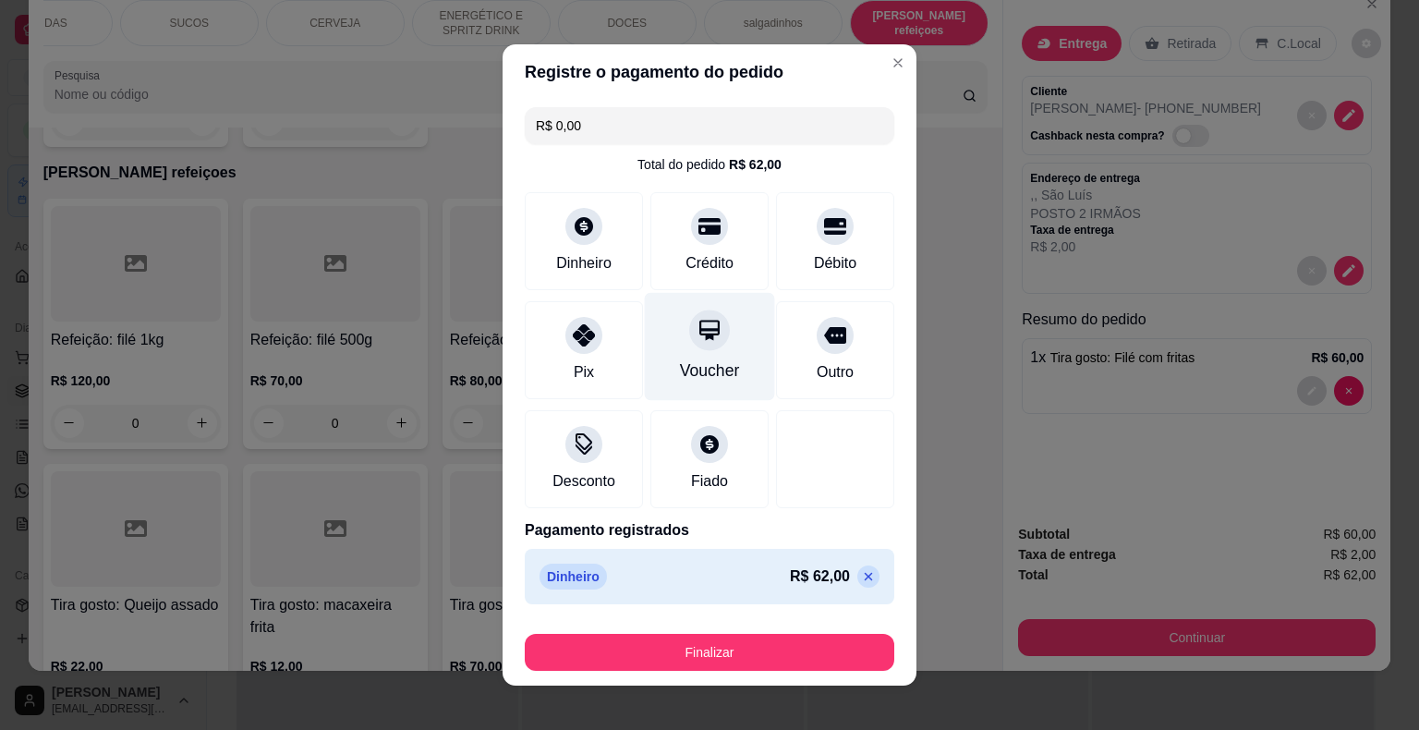
scroll to position [14, 0]
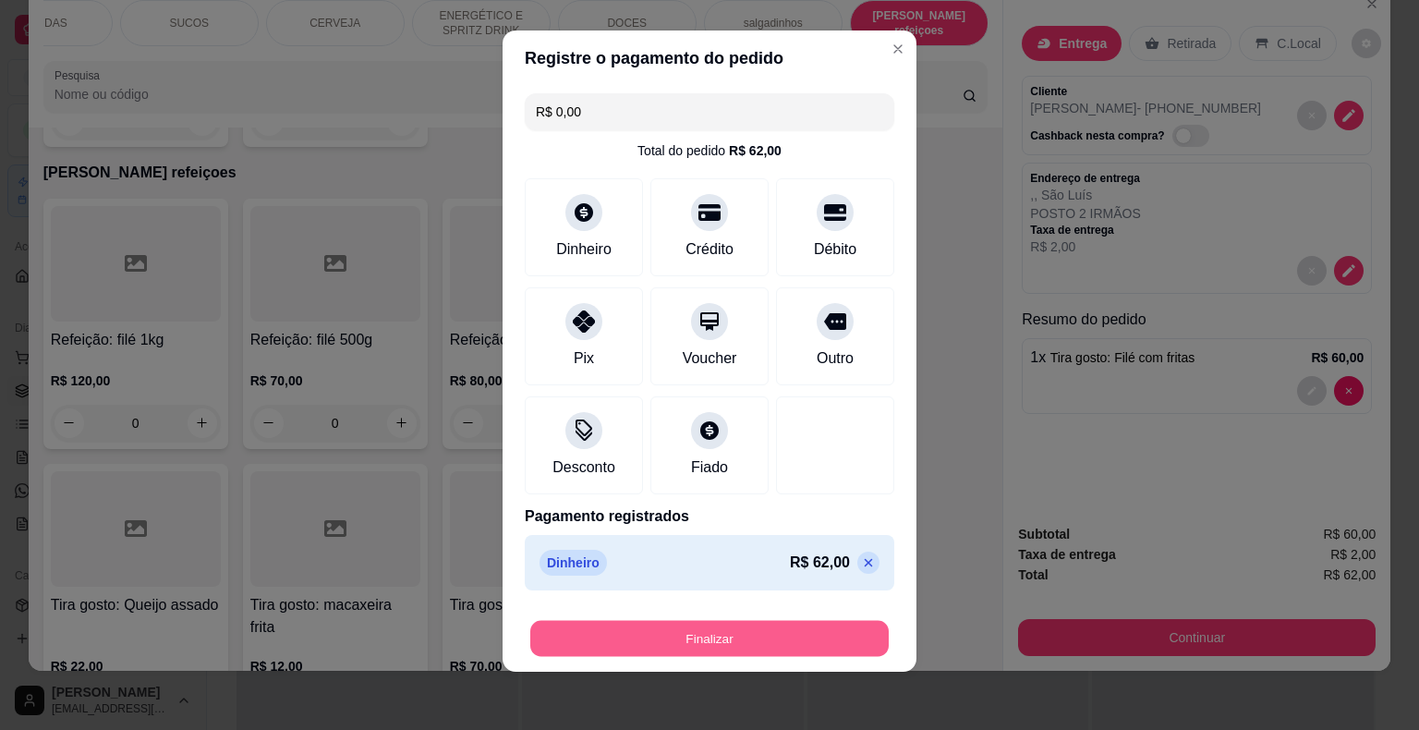
click at [737, 626] on button "Finalizar" at bounding box center [709, 639] width 359 height 36
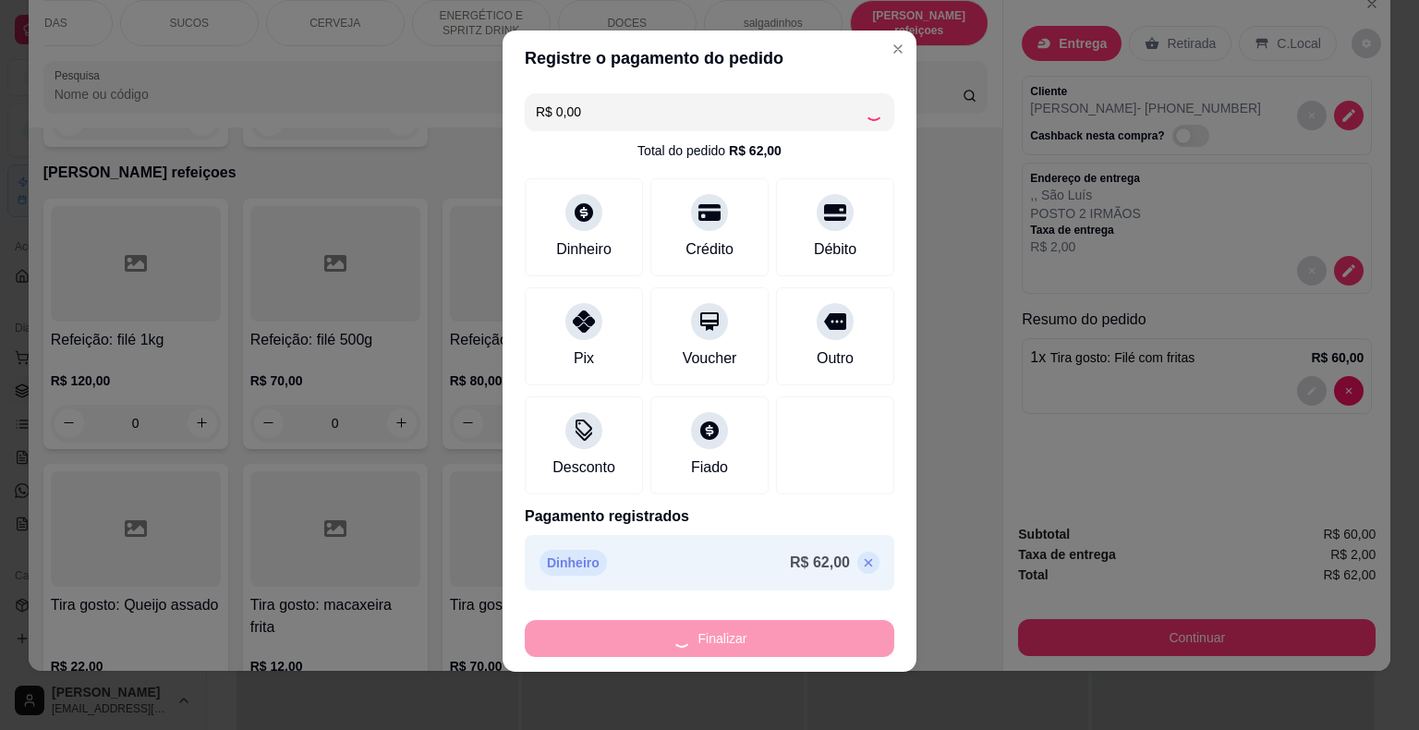
type input "0"
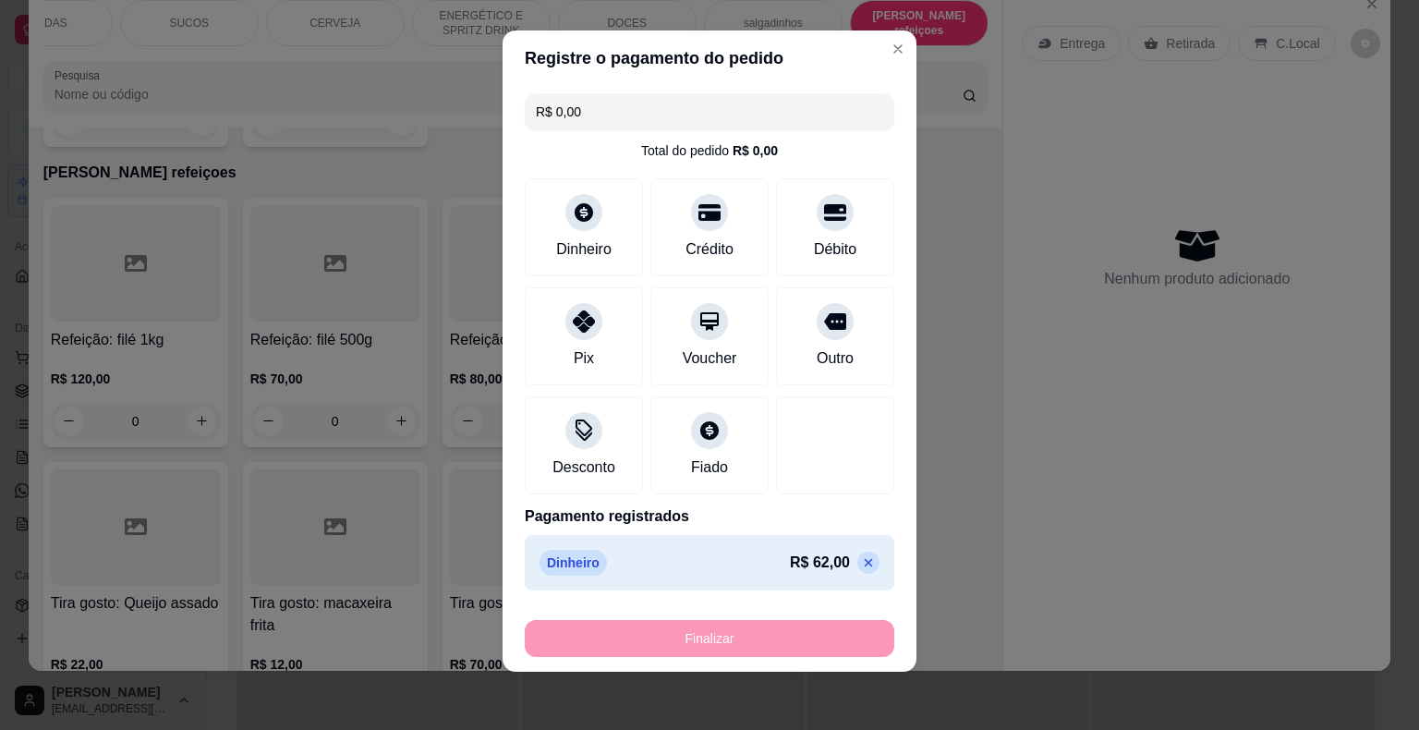
type input "-R$ 62,00"
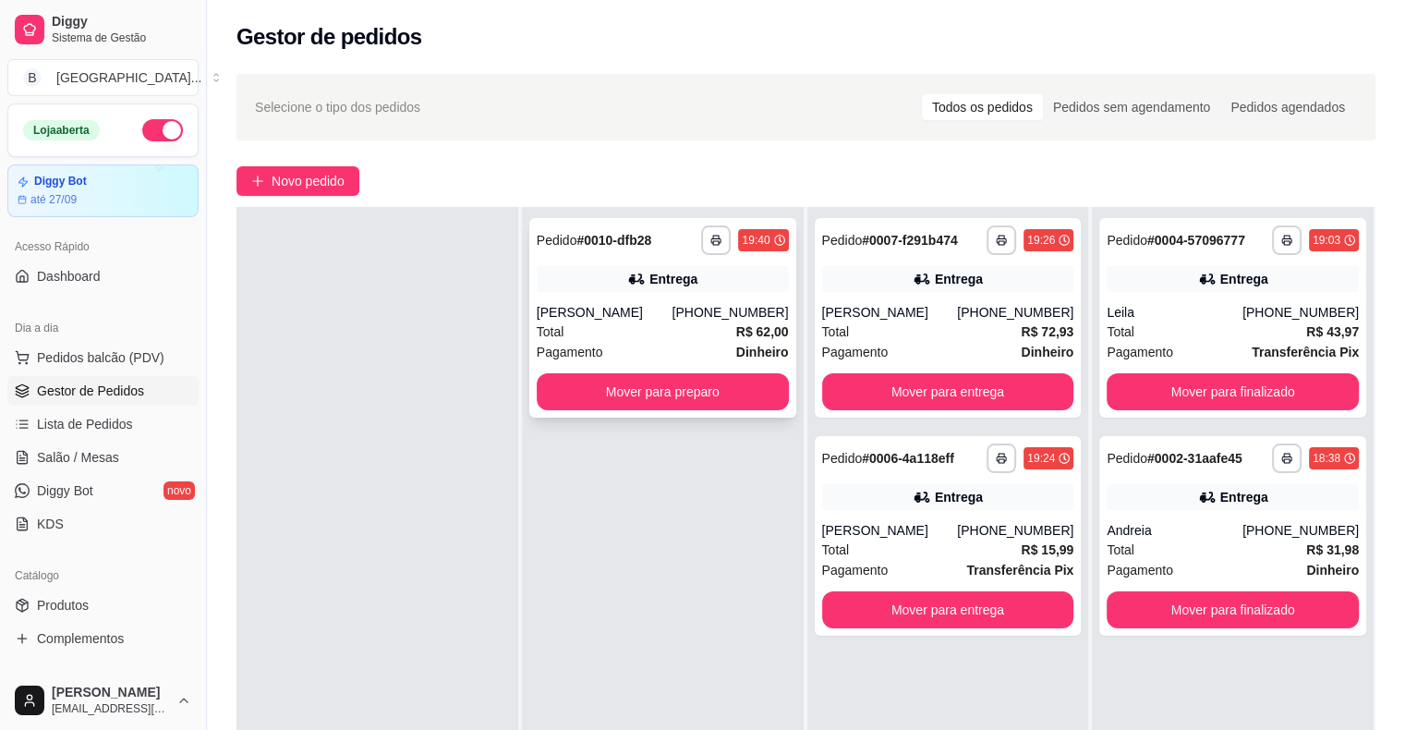
click at [662, 350] on div "Pagamento Dinheiro" at bounding box center [663, 352] width 252 height 20
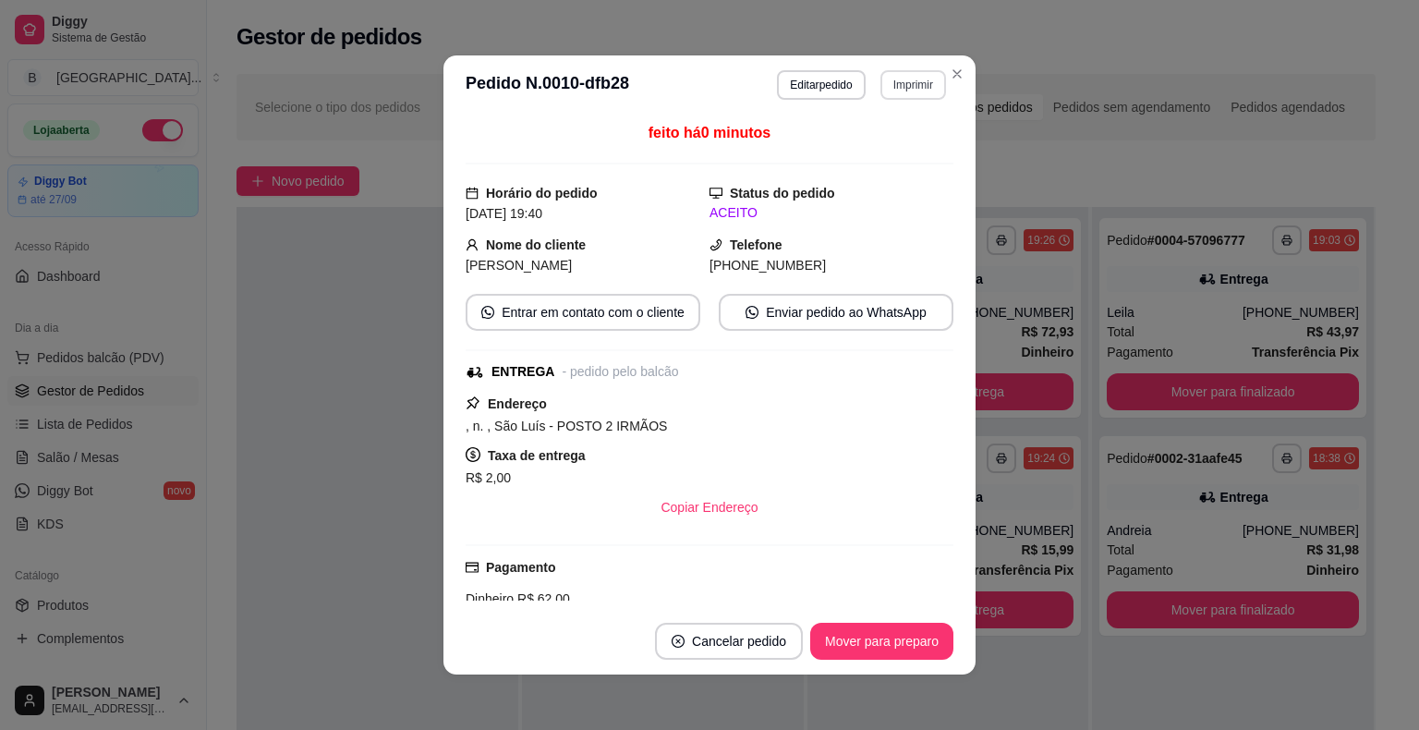
click at [930, 91] on button "Imprimir" at bounding box center [914, 85] width 66 height 30
click at [896, 136] on button "IMPRESSORA" at bounding box center [872, 149] width 129 height 29
click at [893, 645] on button "Mover para preparo" at bounding box center [881, 642] width 139 height 36
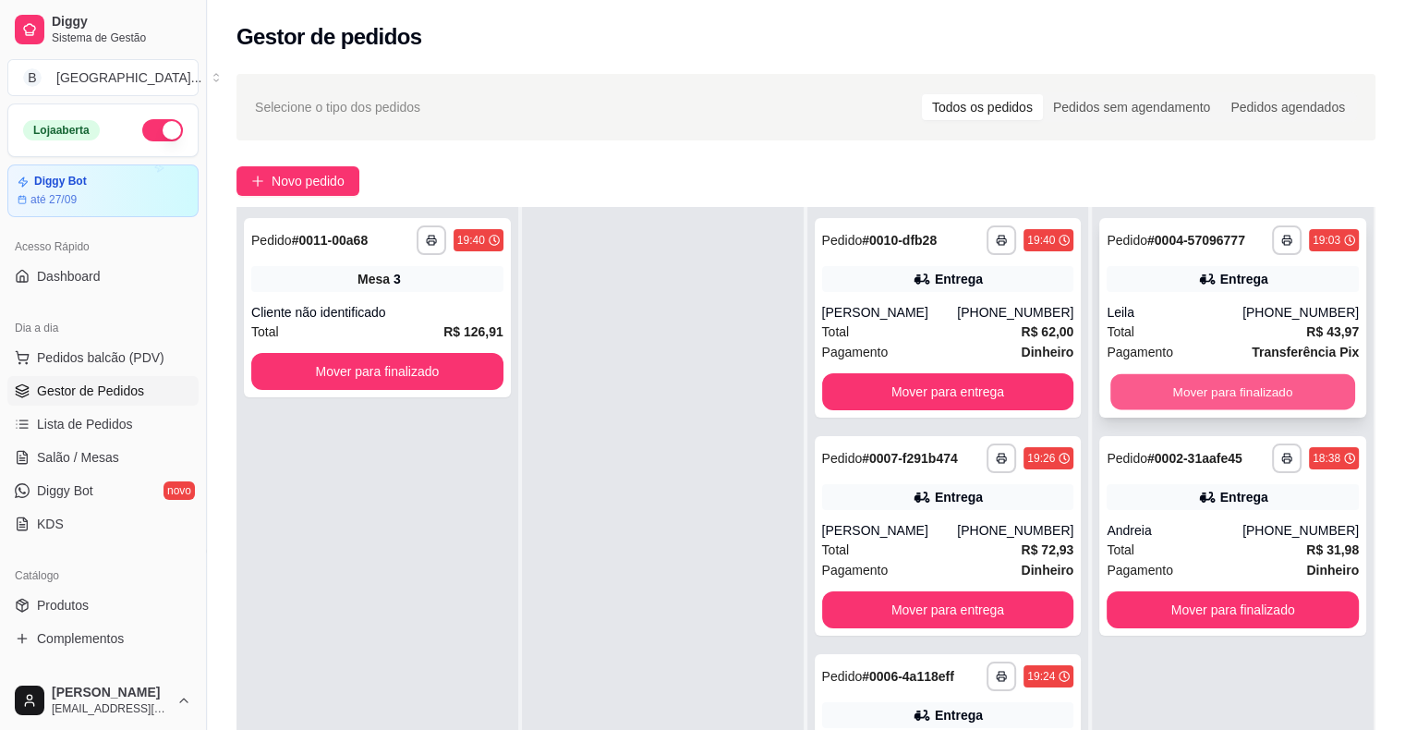
click at [1257, 391] on button "Mover para finalizado" at bounding box center [1233, 392] width 245 height 36
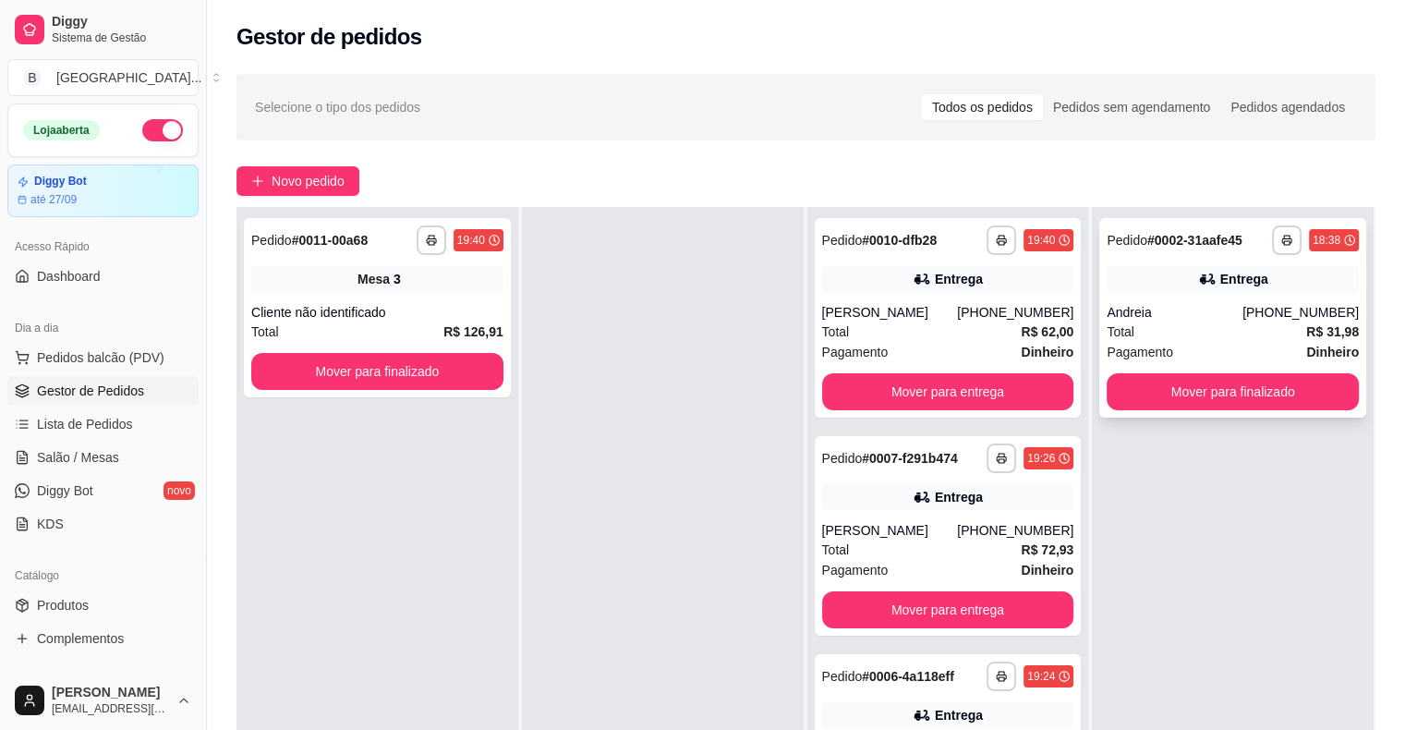
click at [1212, 367] on div "**********" at bounding box center [1233, 318] width 267 height 200
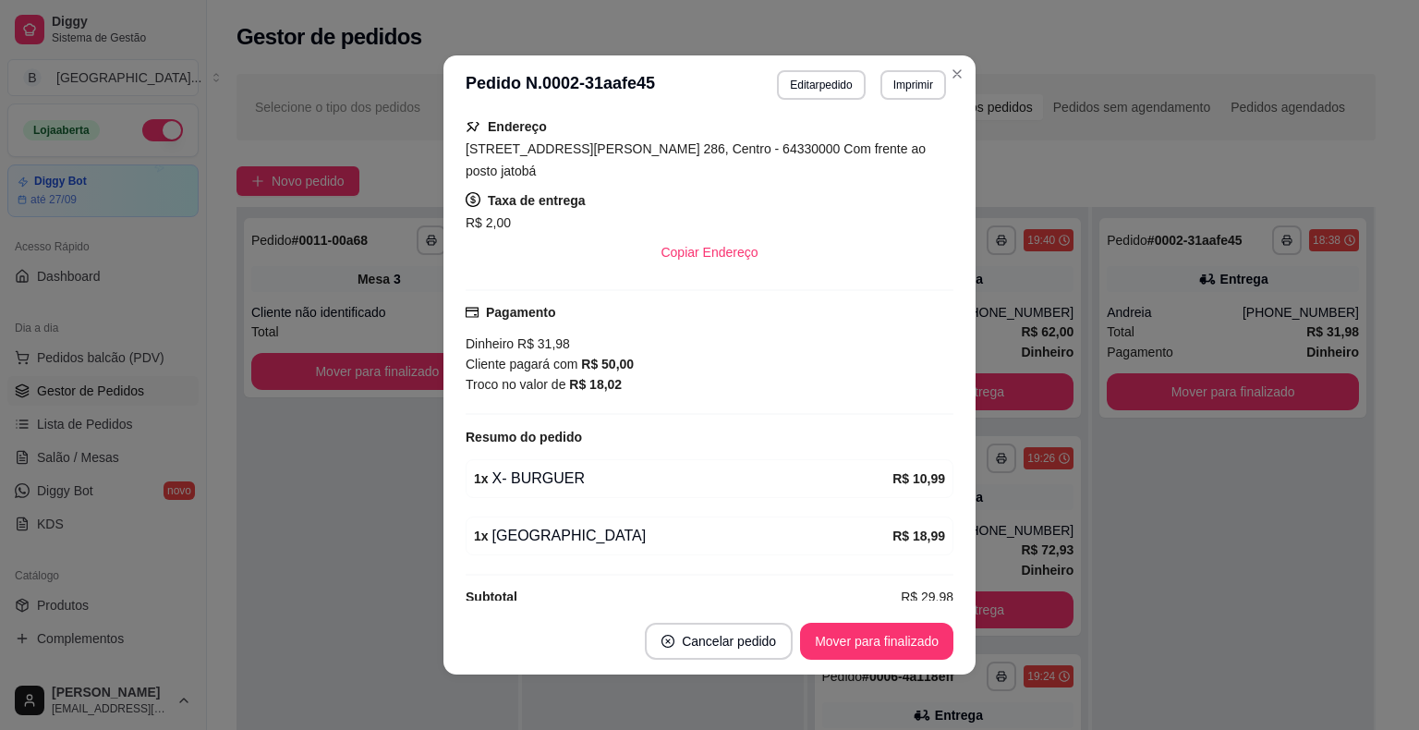
scroll to position [356, 0]
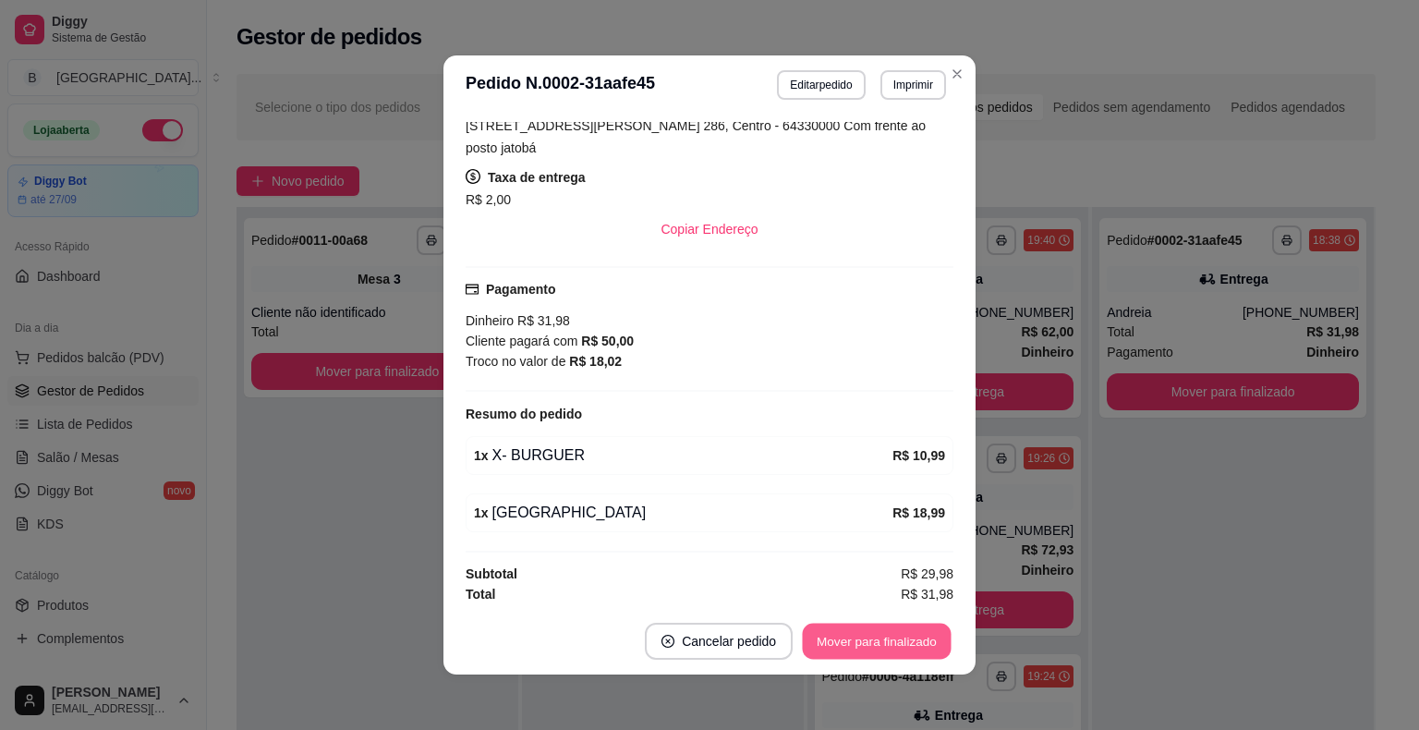
click at [907, 638] on button "Mover para finalizado" at bounding box center [877, 642] width 149 height 36
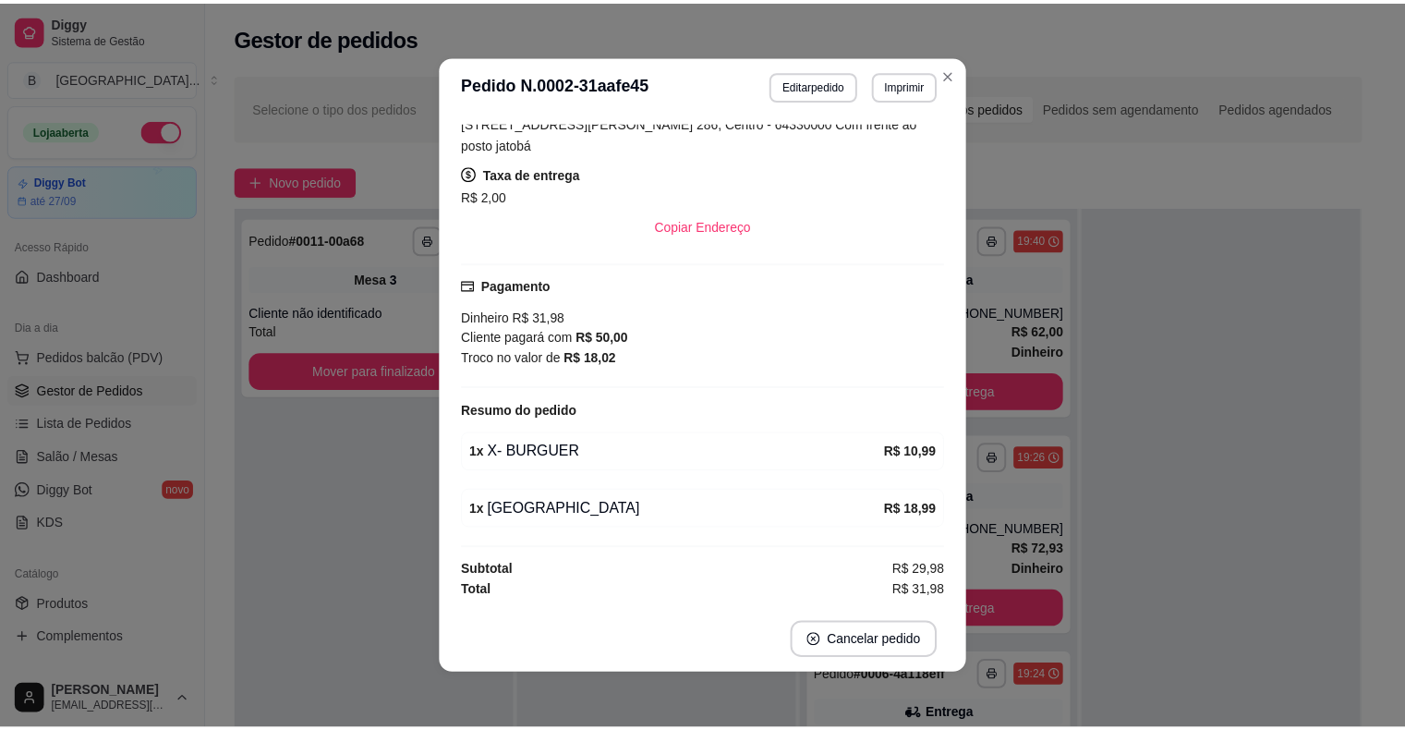
scroll to position [314, 0]
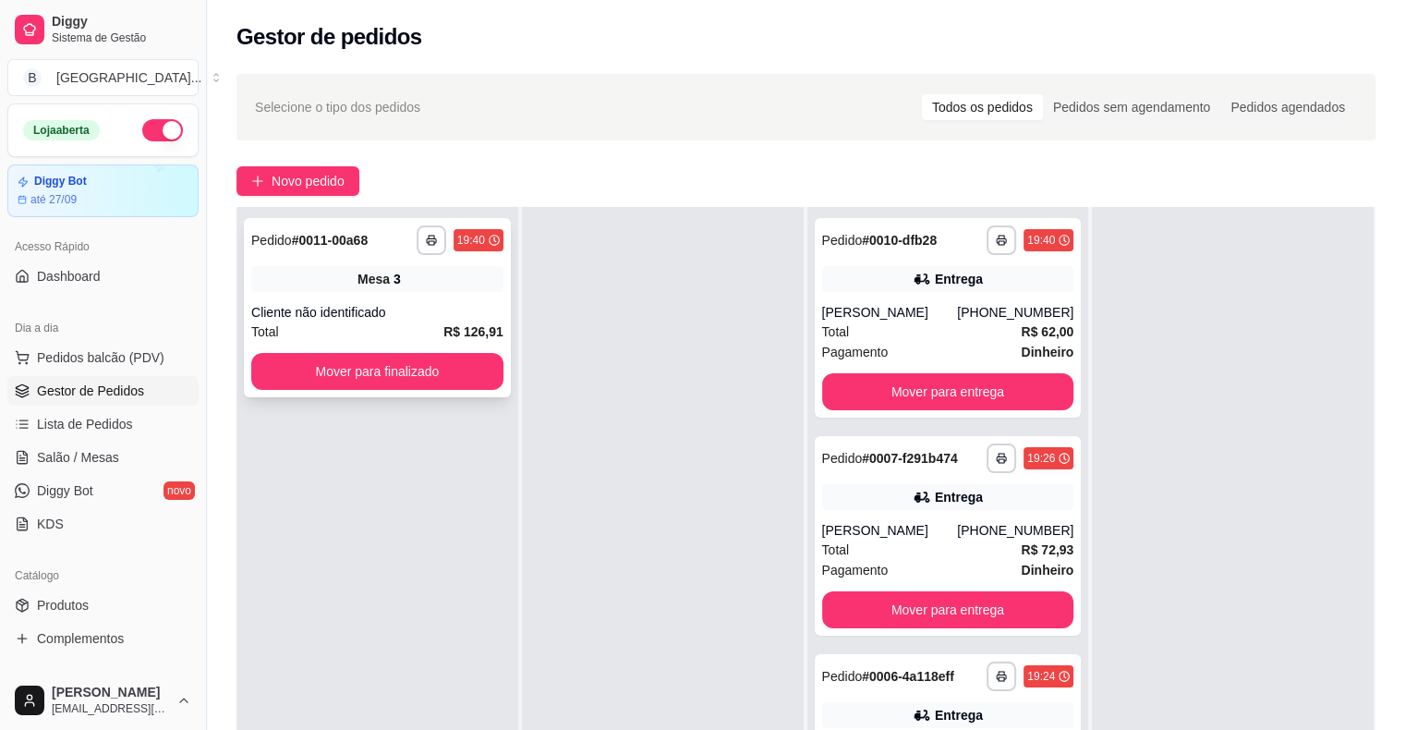
click at [458, 324] on strong "R$ 126,91" at bounding box center [474, 331] width 60 height 15
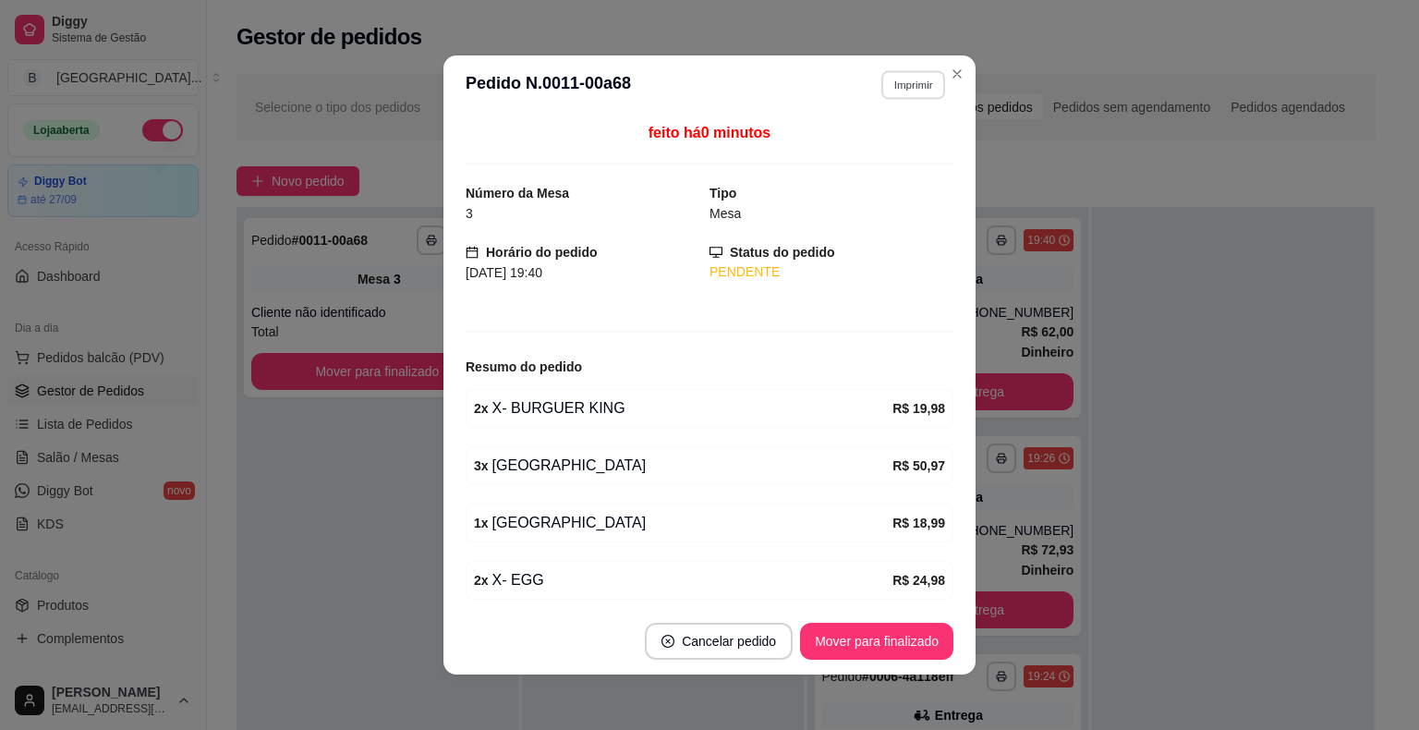
click at [904, 81] on button "Imprimir" at bounding box center [913, 84] width 64 height 29
click at [891, 148] on button "IMPRESSORA" at bounding box center [872, 149] width 129 height 29
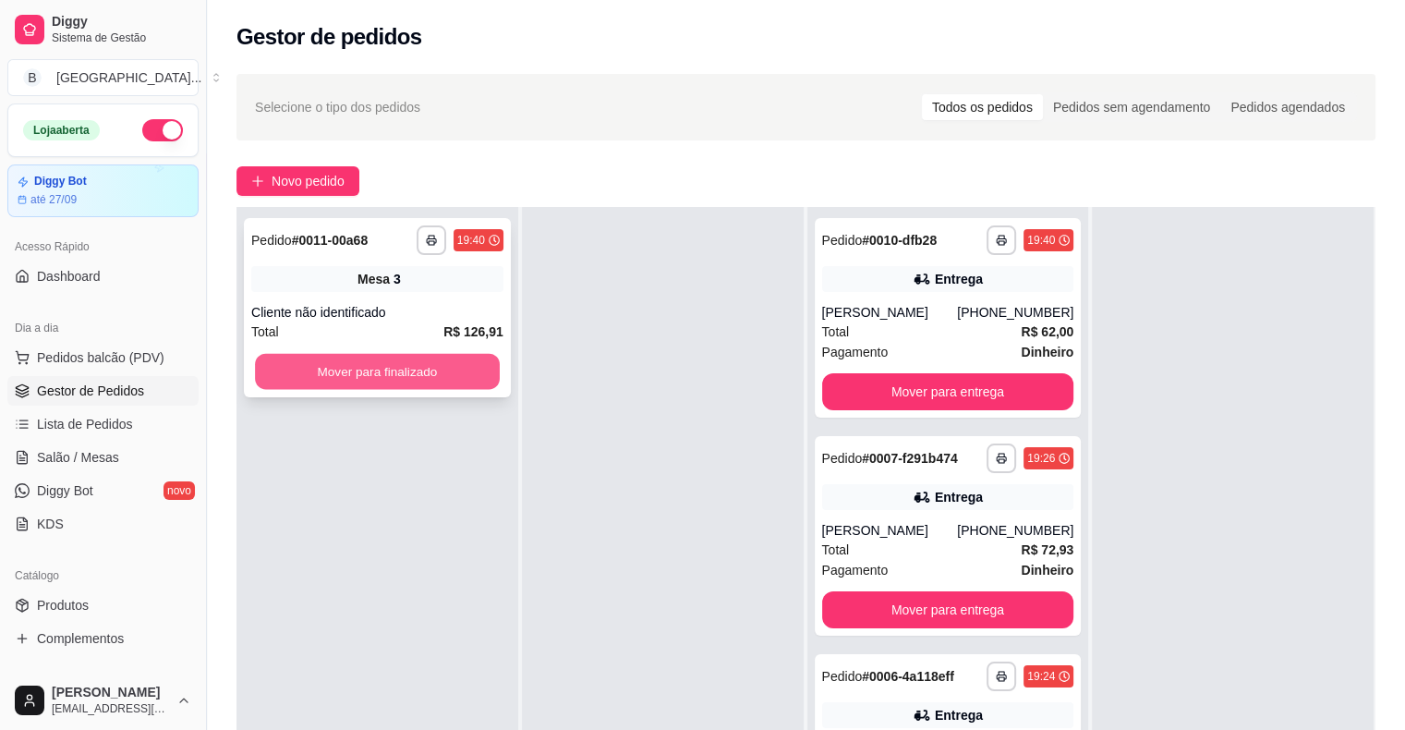
click at [492, 381] on button "Mover para finalizado" at bounding box center [377, 372] width 245 height 36
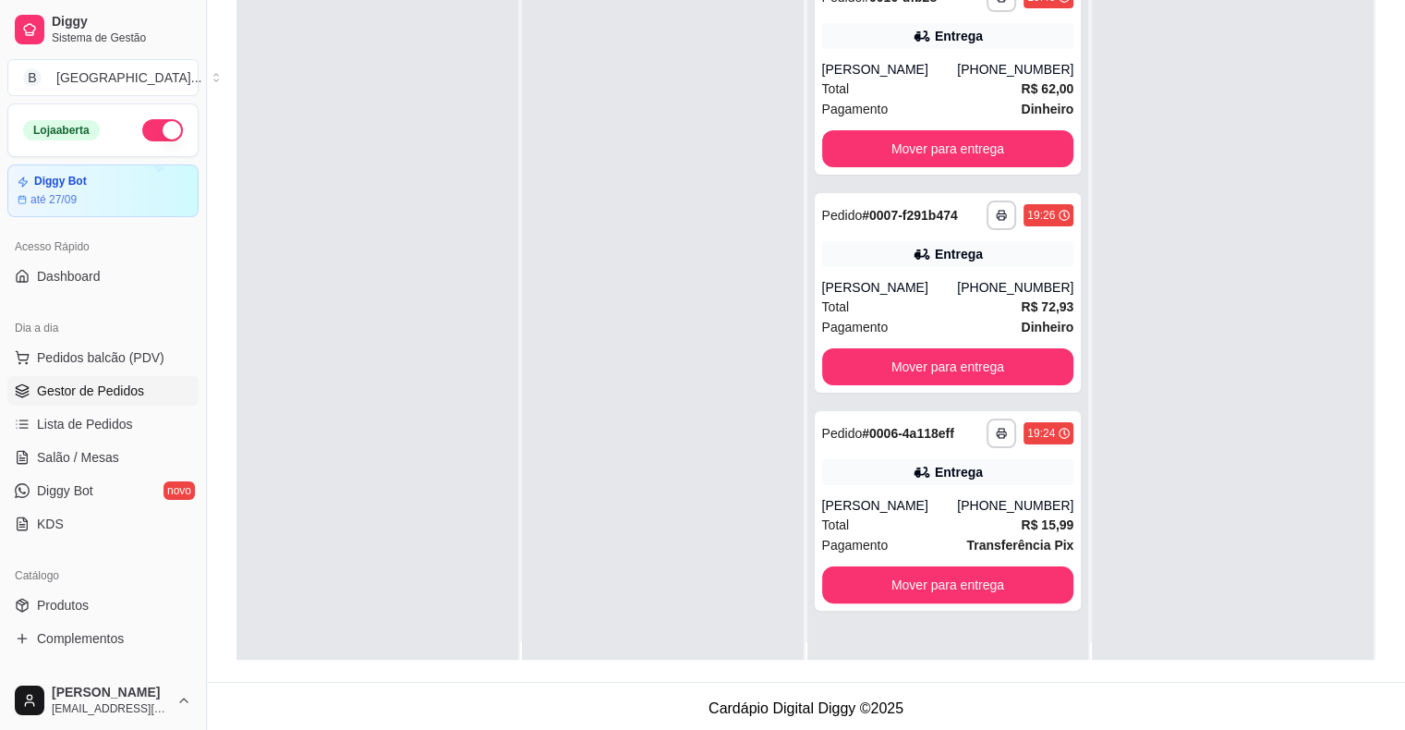
scroll to position [0, 0]
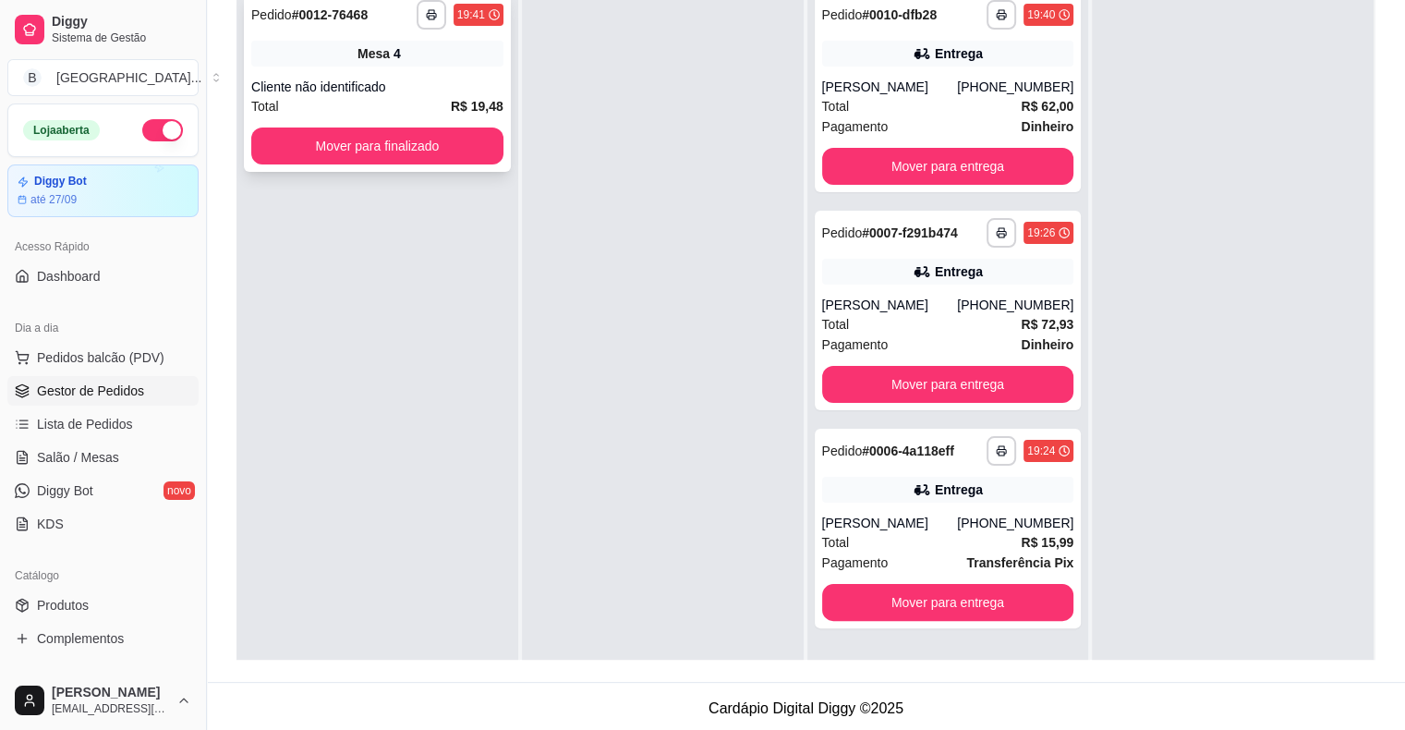
click at [451, 96] on span "R$ 19,48" at bounding box center [477, 106] width 53 height 20
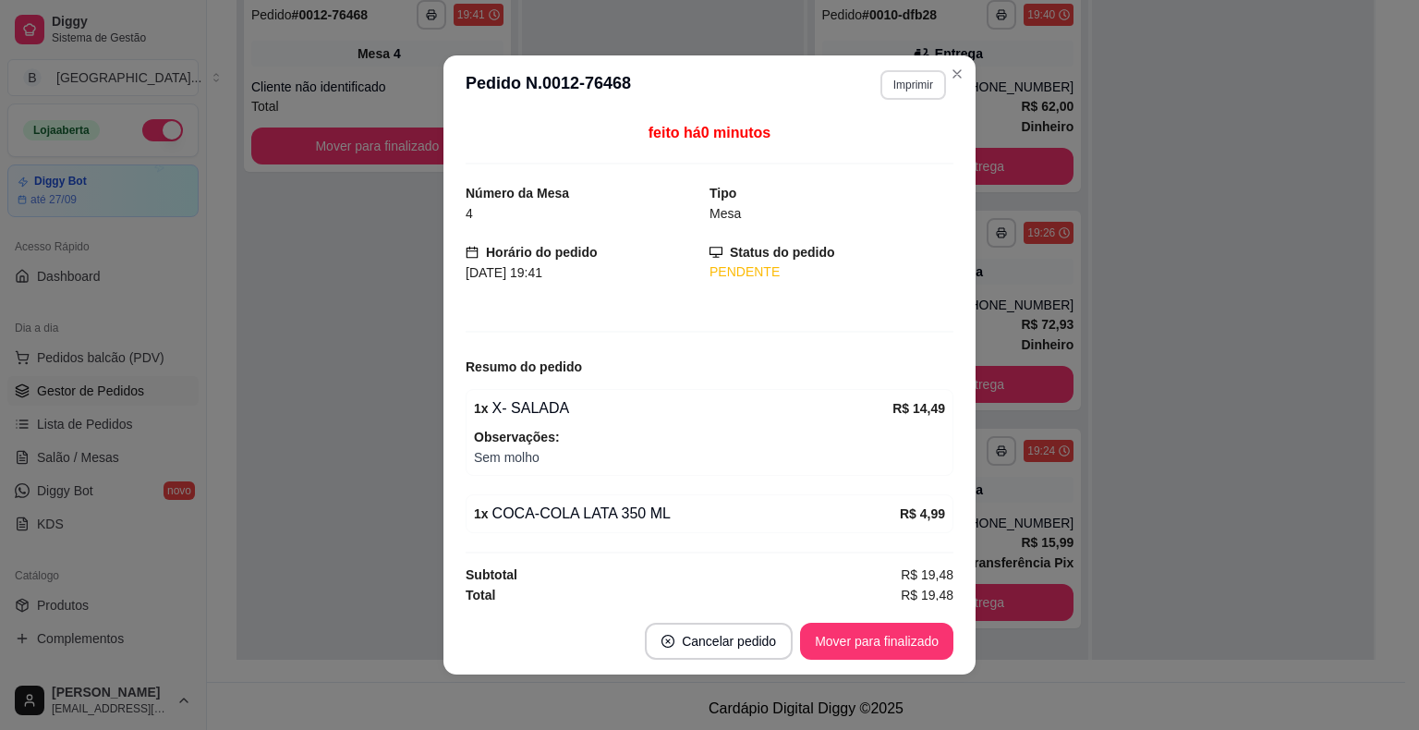
click at [883, 90] on button "Imprimir" at bounding box center [914, 85] width 66 height 30
click at [878, 152] on button "IMPRESSORA" at bounding box center [872, 149] width 129 height 29
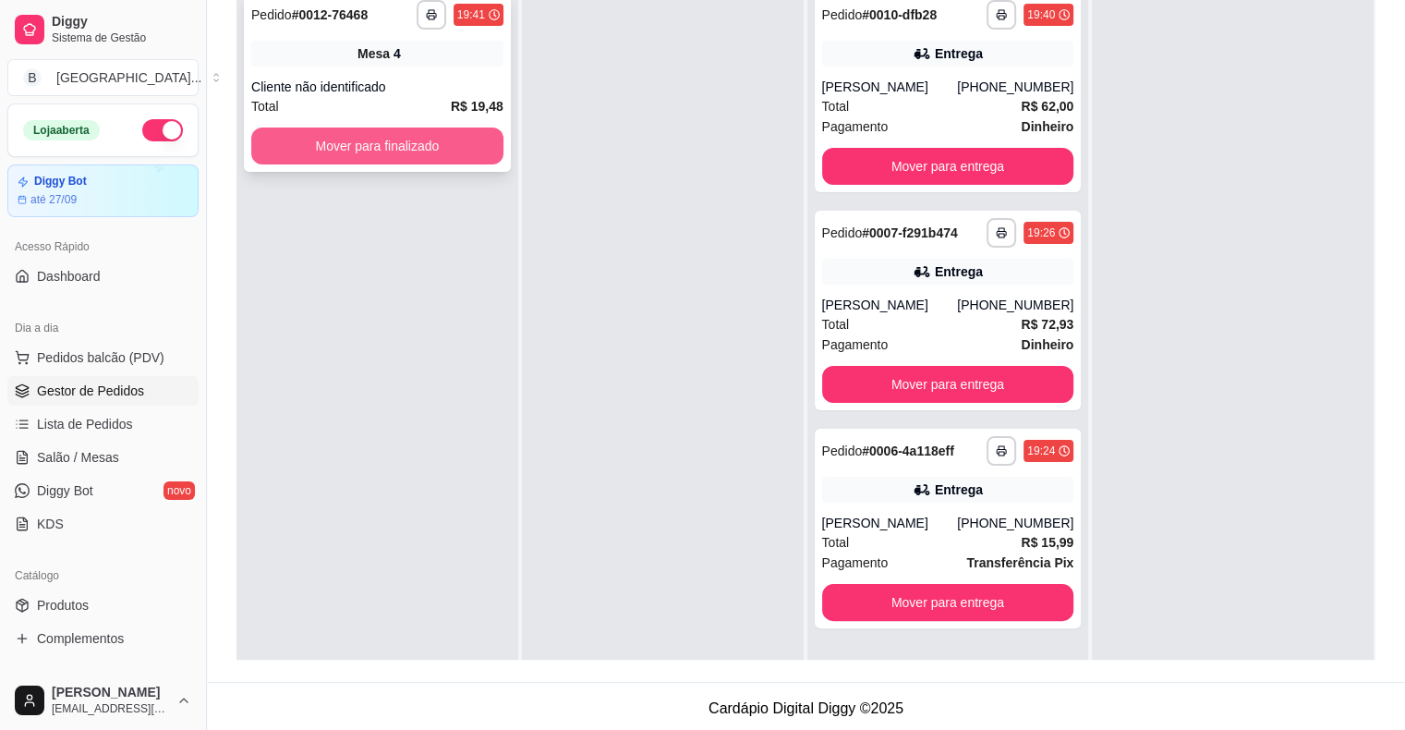
click at [388, 140] on button "Mover para finalizado" at bounding box center [377, 146] width 252 height 37
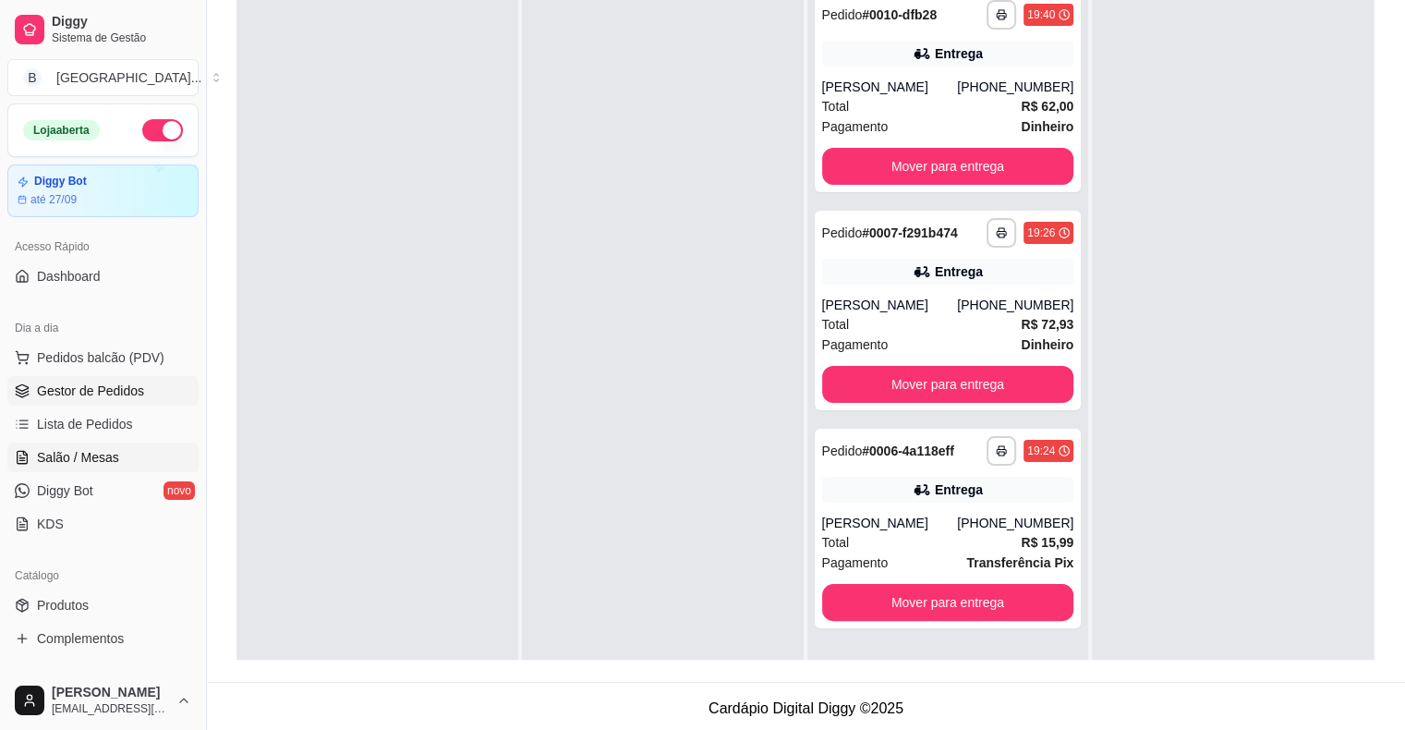
click at [100, 462] on span "Salão / Mesas" at bounding box center [78, 457] width 82 height 18
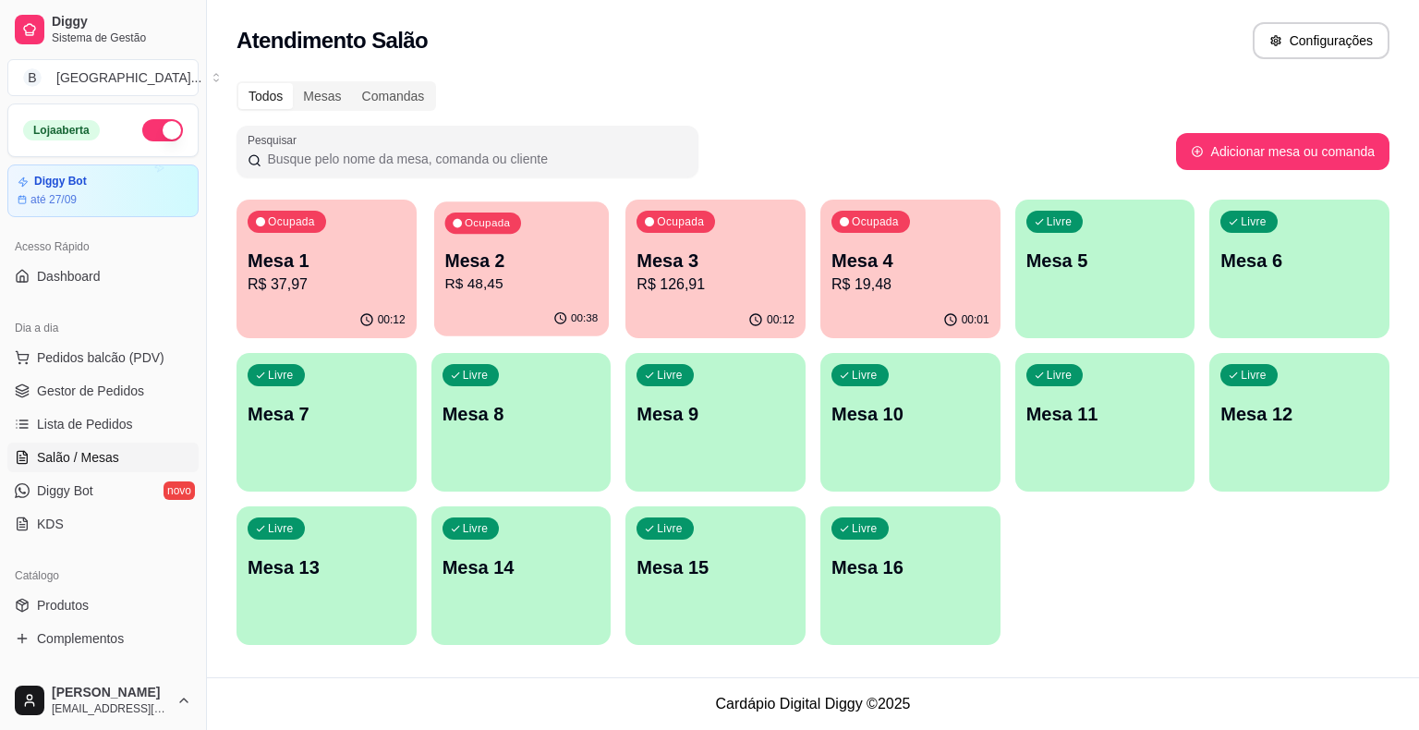
click at [522, 291] on p "R$ 48,45" at bounding box center [520, 283] width 153 height 21
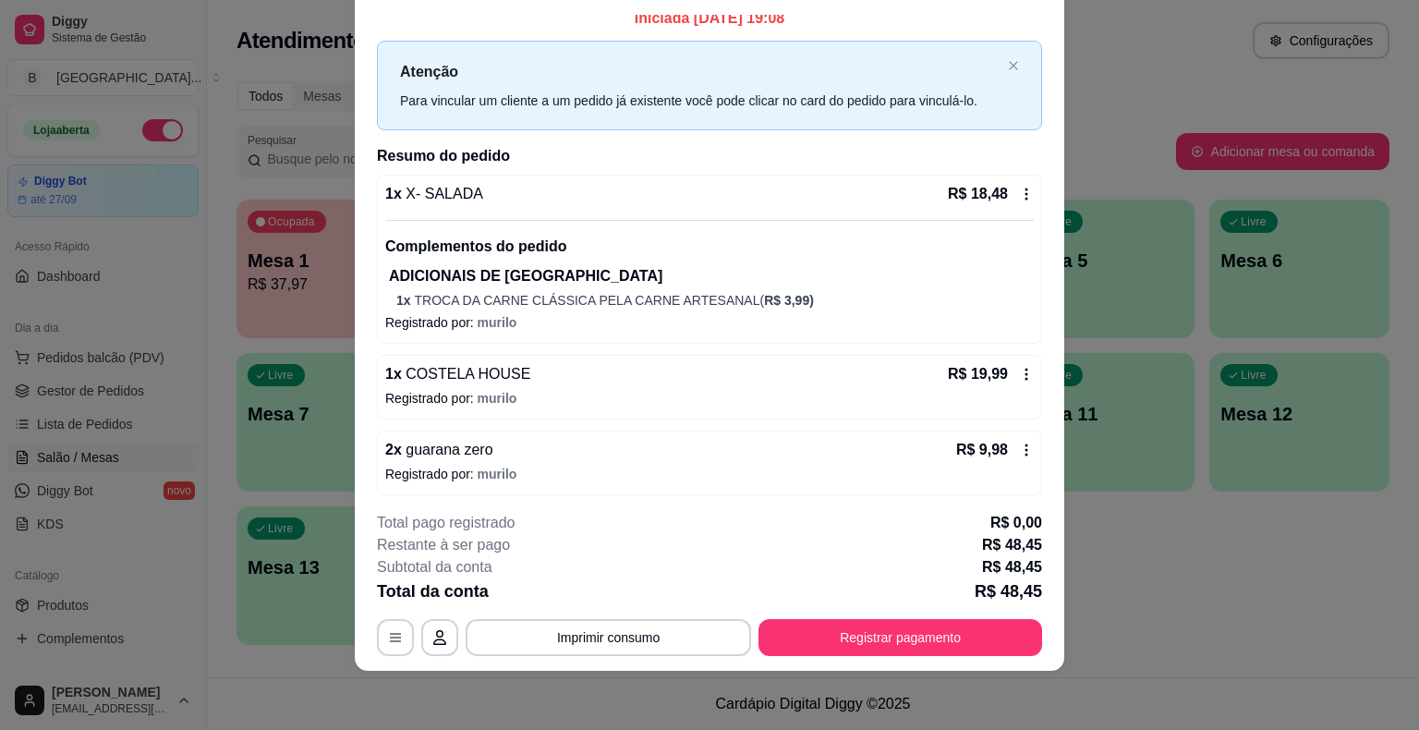
scroll to position [18, 0]
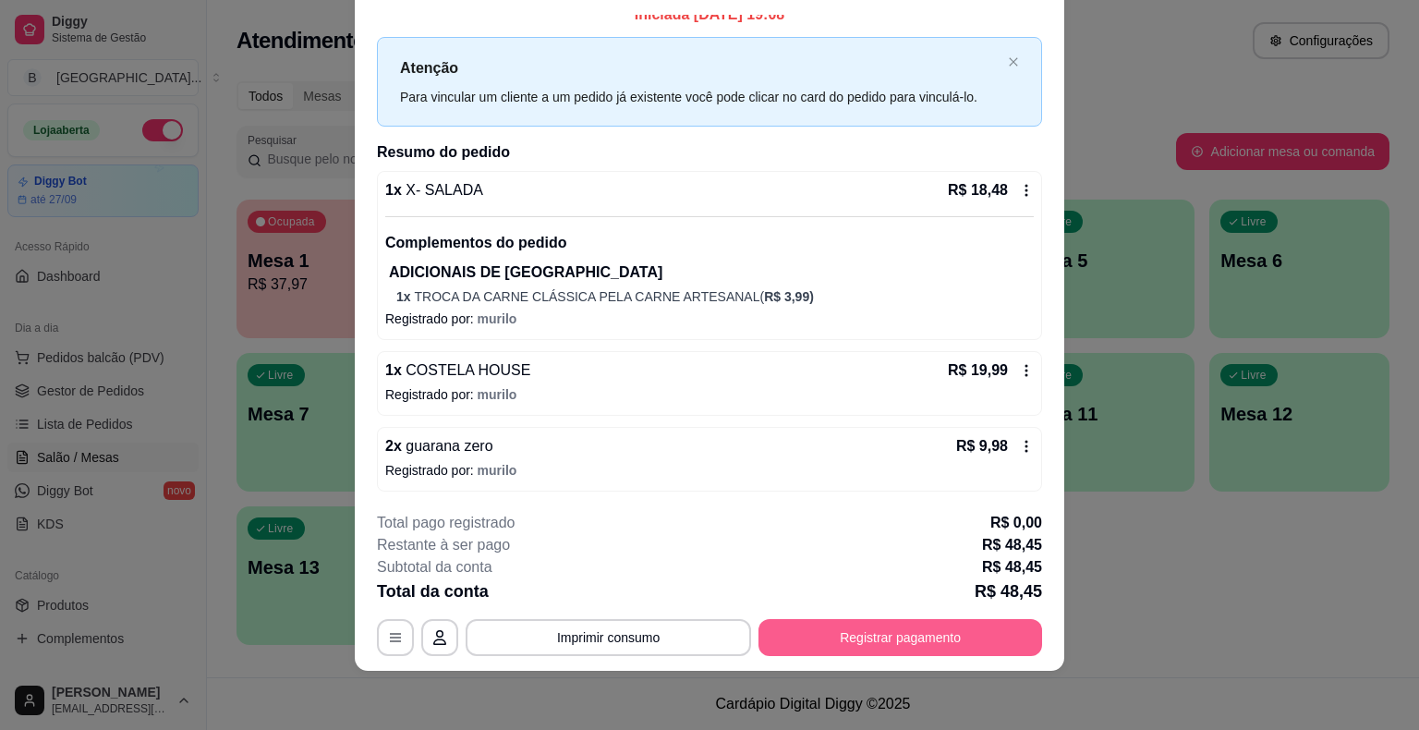
click at [845, 630] on button "Registrar pagamento" at bounding box center [901, 637] width 284 height 37
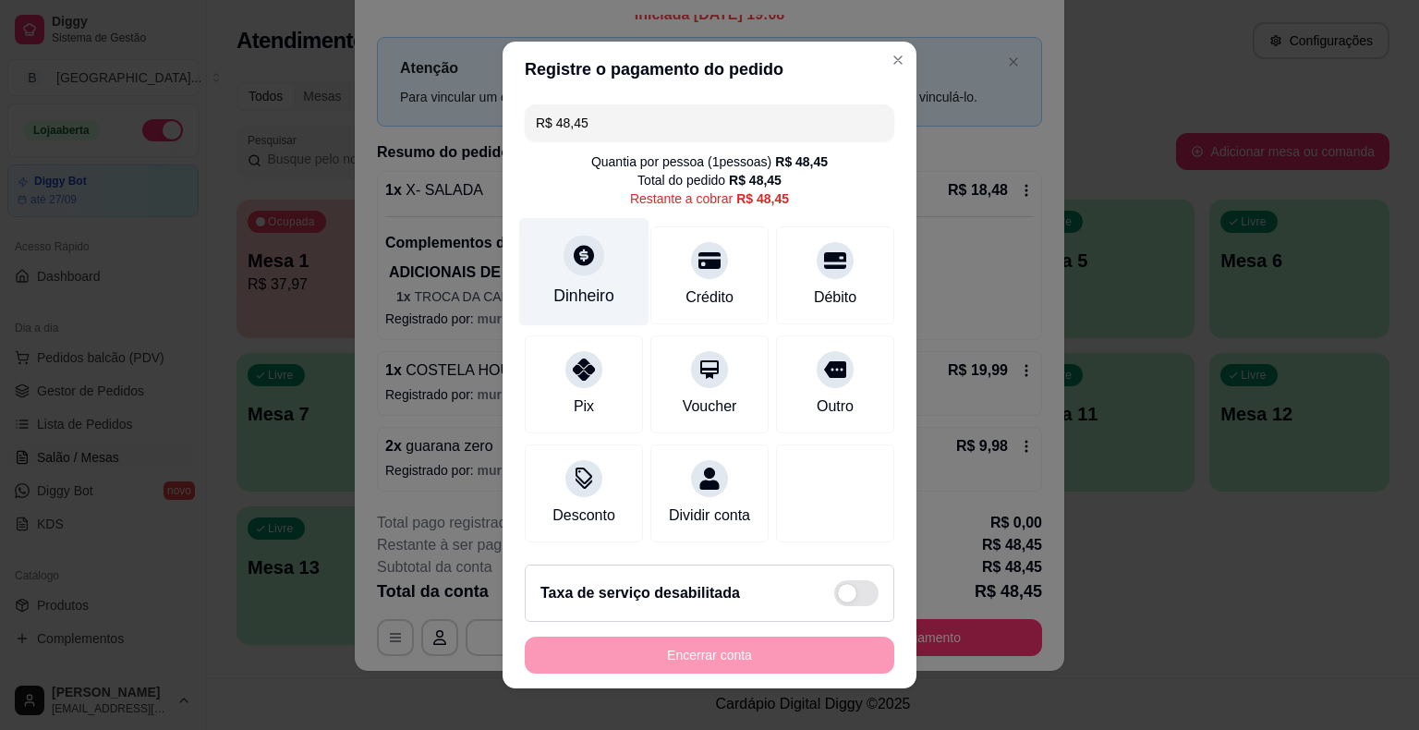
scroll to position [17, 0]
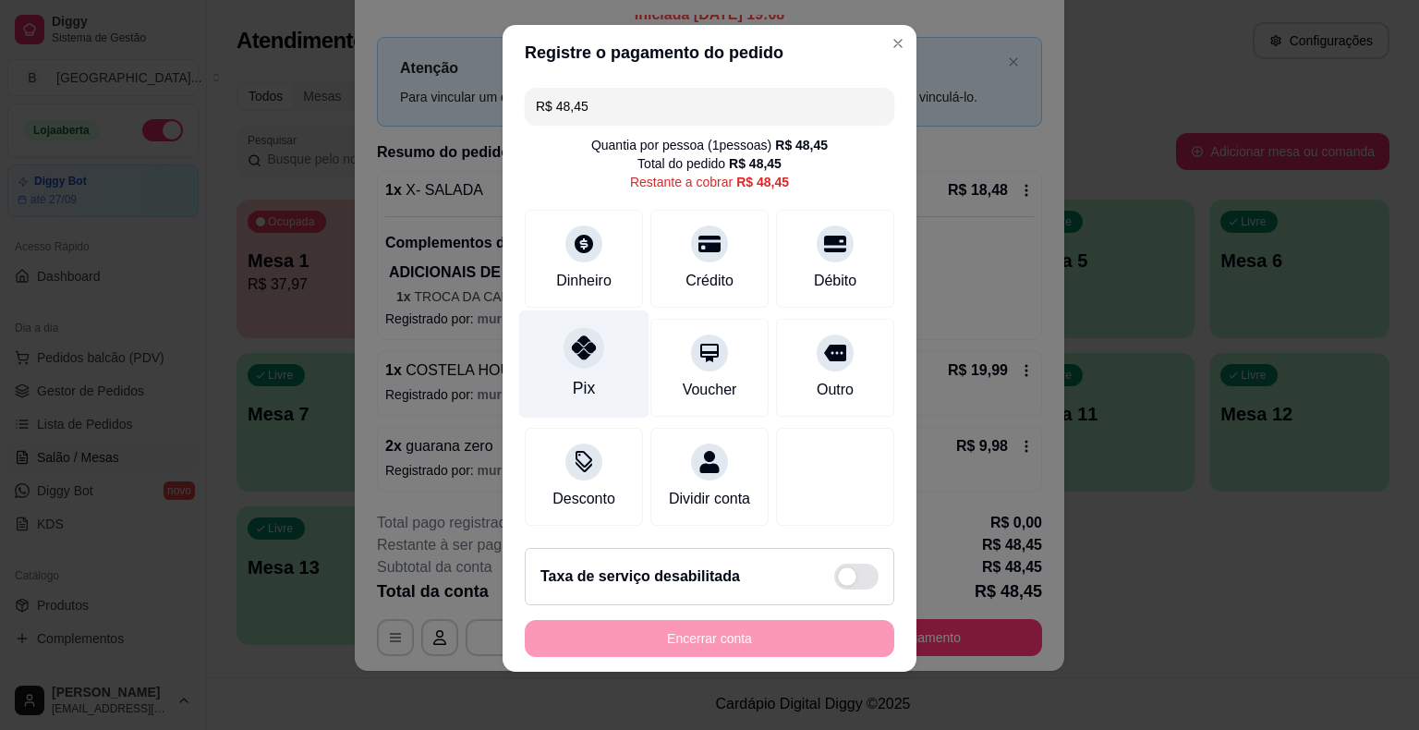
click at [573, 380] on div "Pix" at bounding box center [584, 388] width 22 height 24
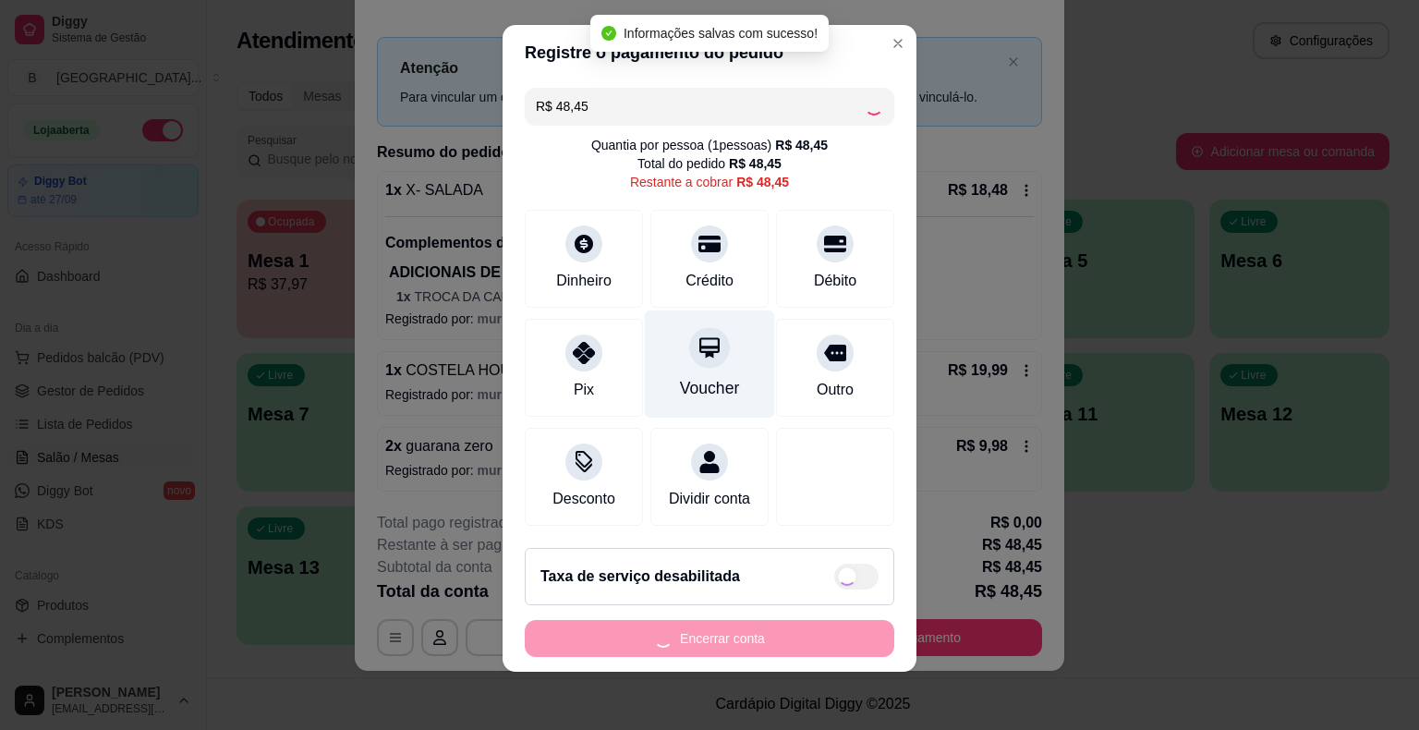
type input "R$ 0,00"
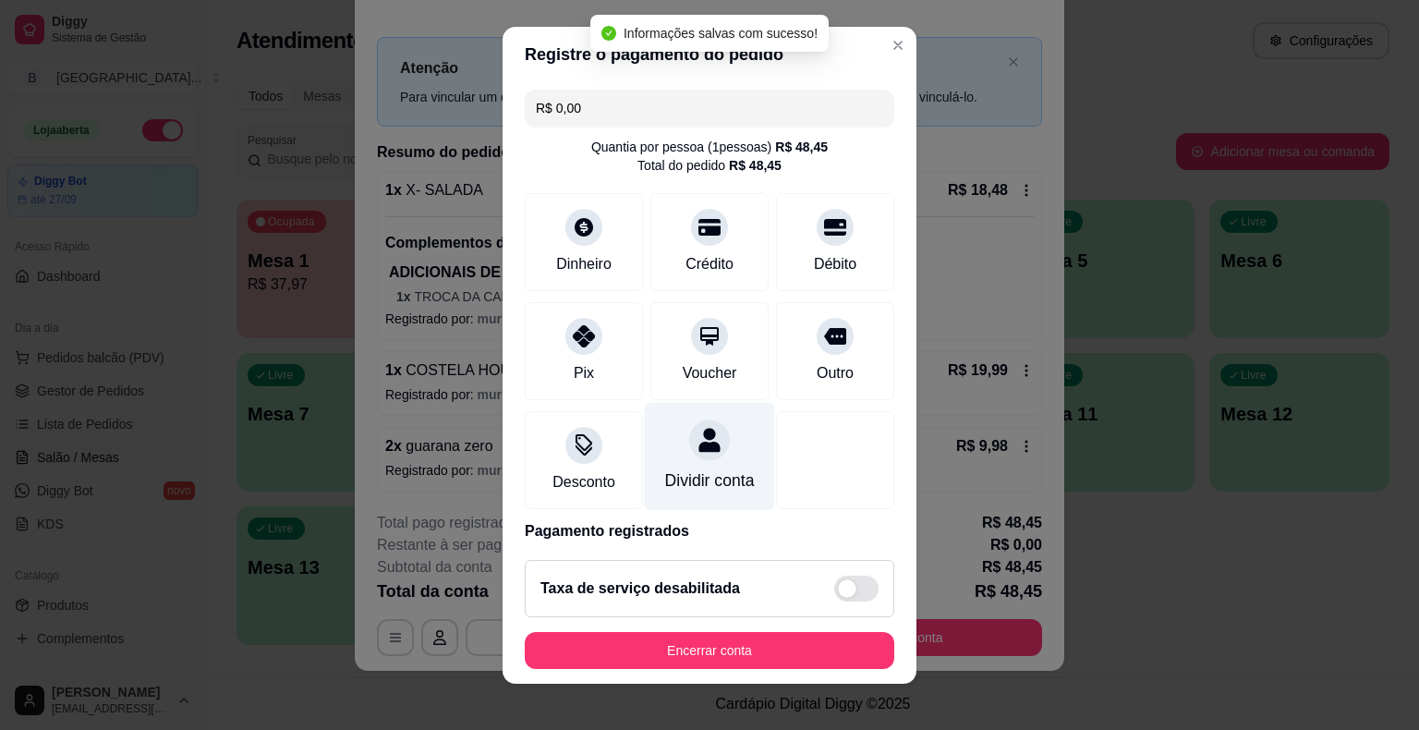
scroll to position [87, 0]
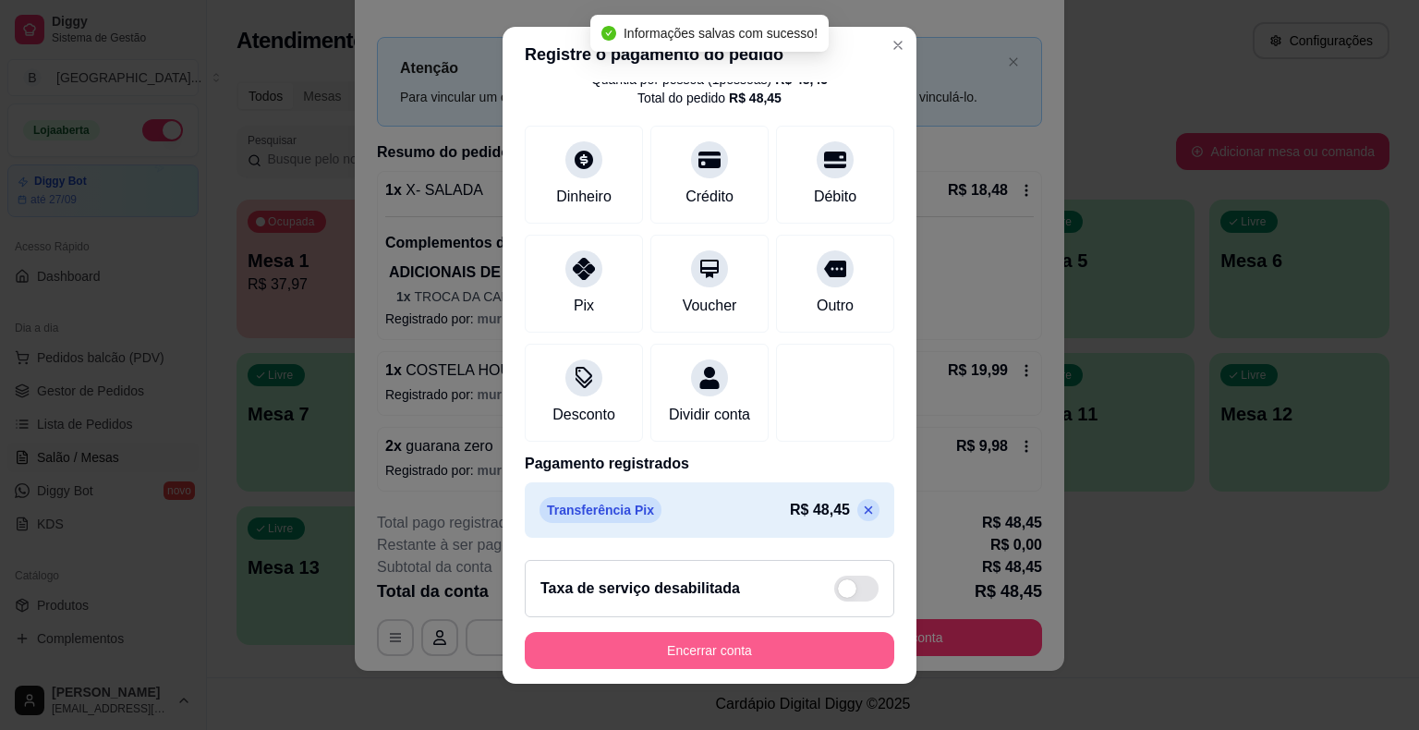
click at [761, 655] on button "Encerrar conta" at bounding box center [710, 650] width 370 height 37
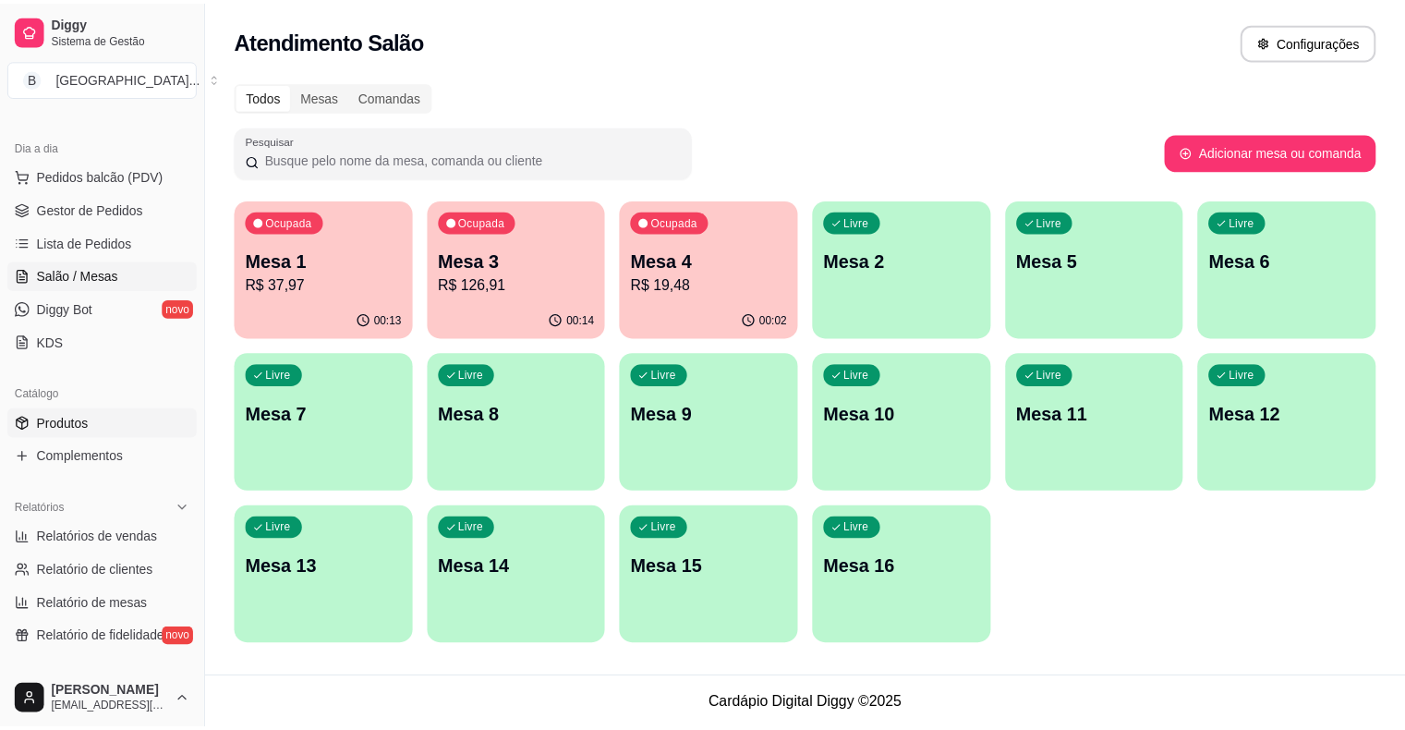
scroll to position [185, 0]
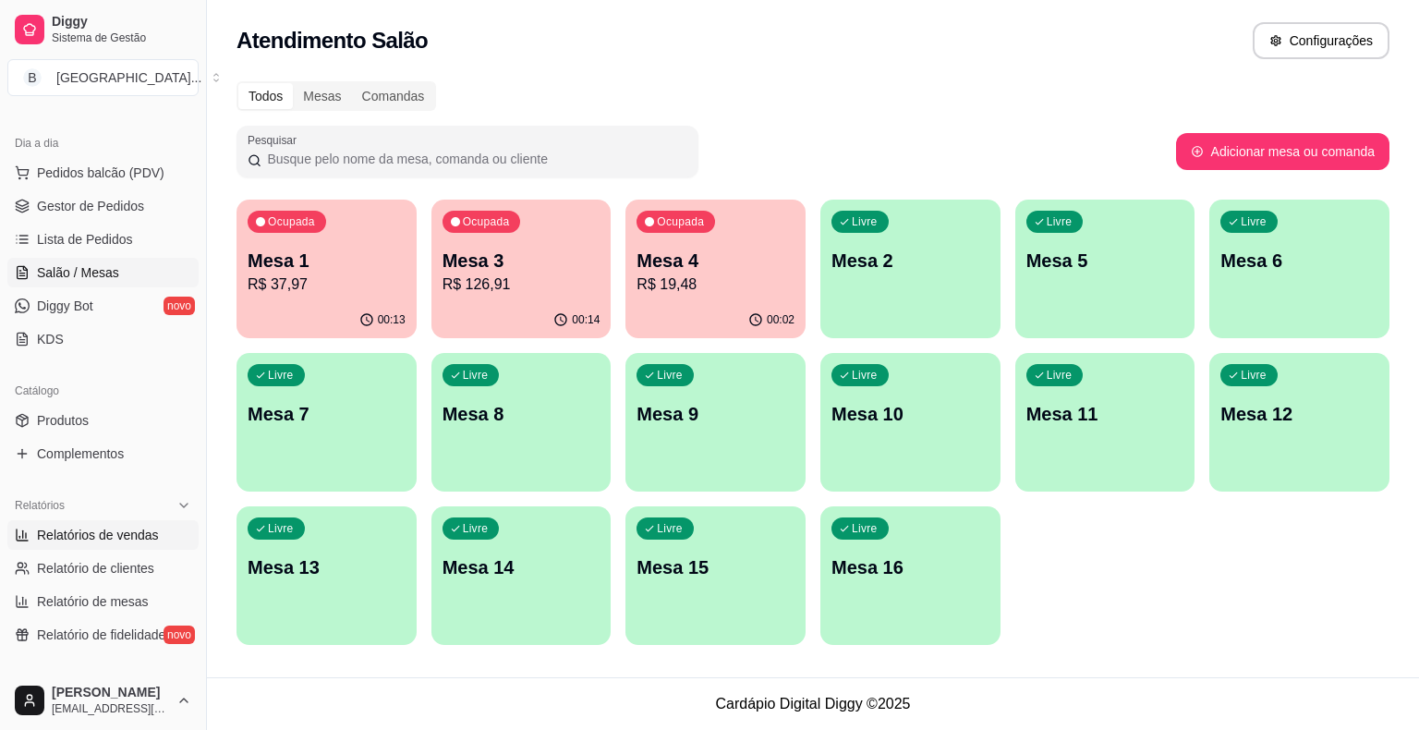
click at [125, 530] on span "Relatórios de vendas" at bounding box center [98, 535] width 122 height 18
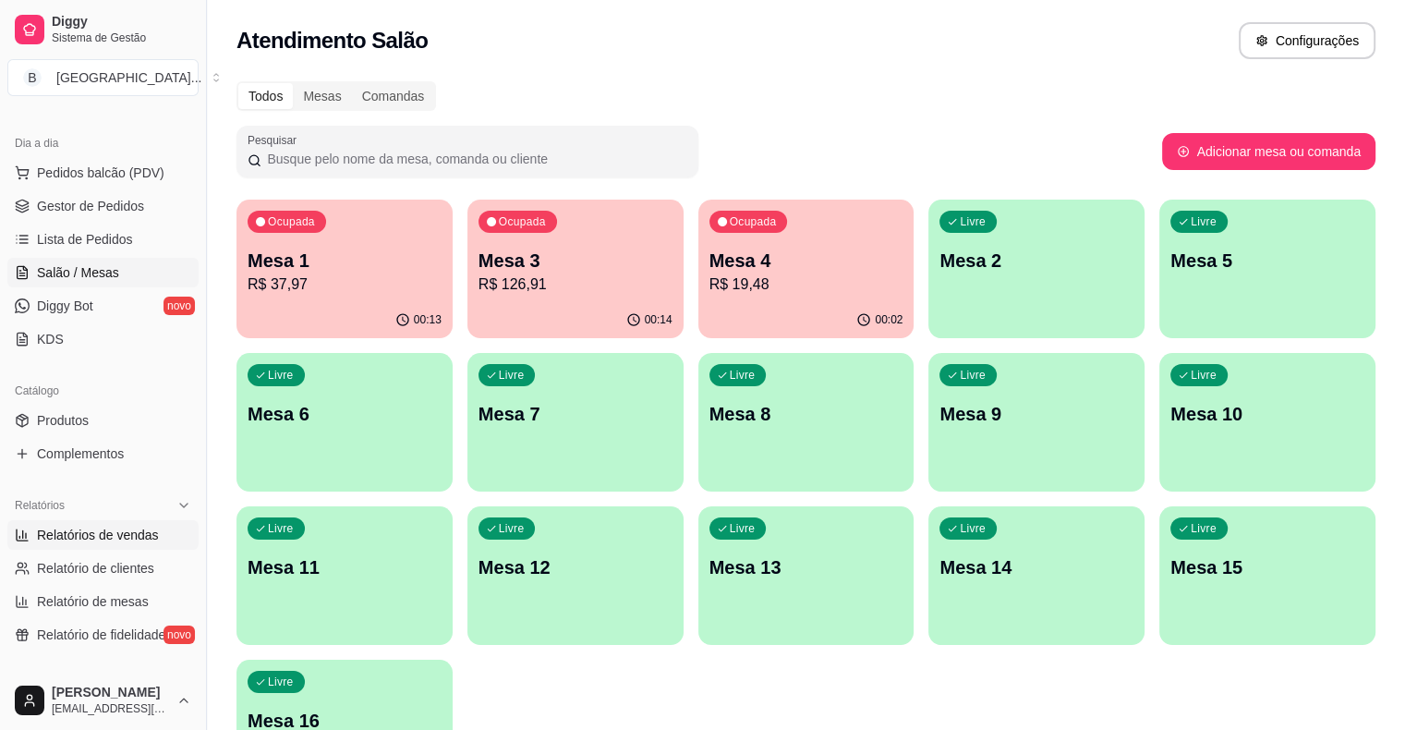
select select "ALL"
select select "0"
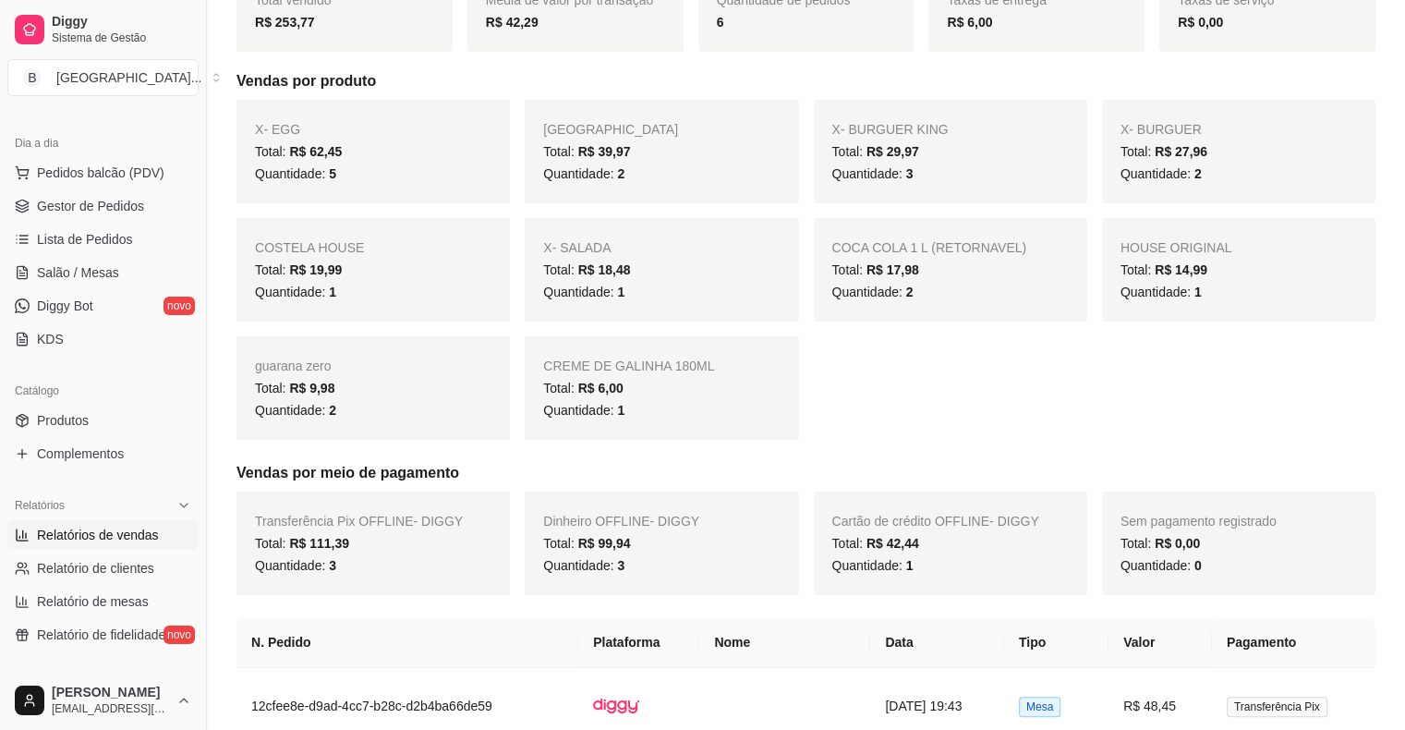
scroll to position [370, 0]
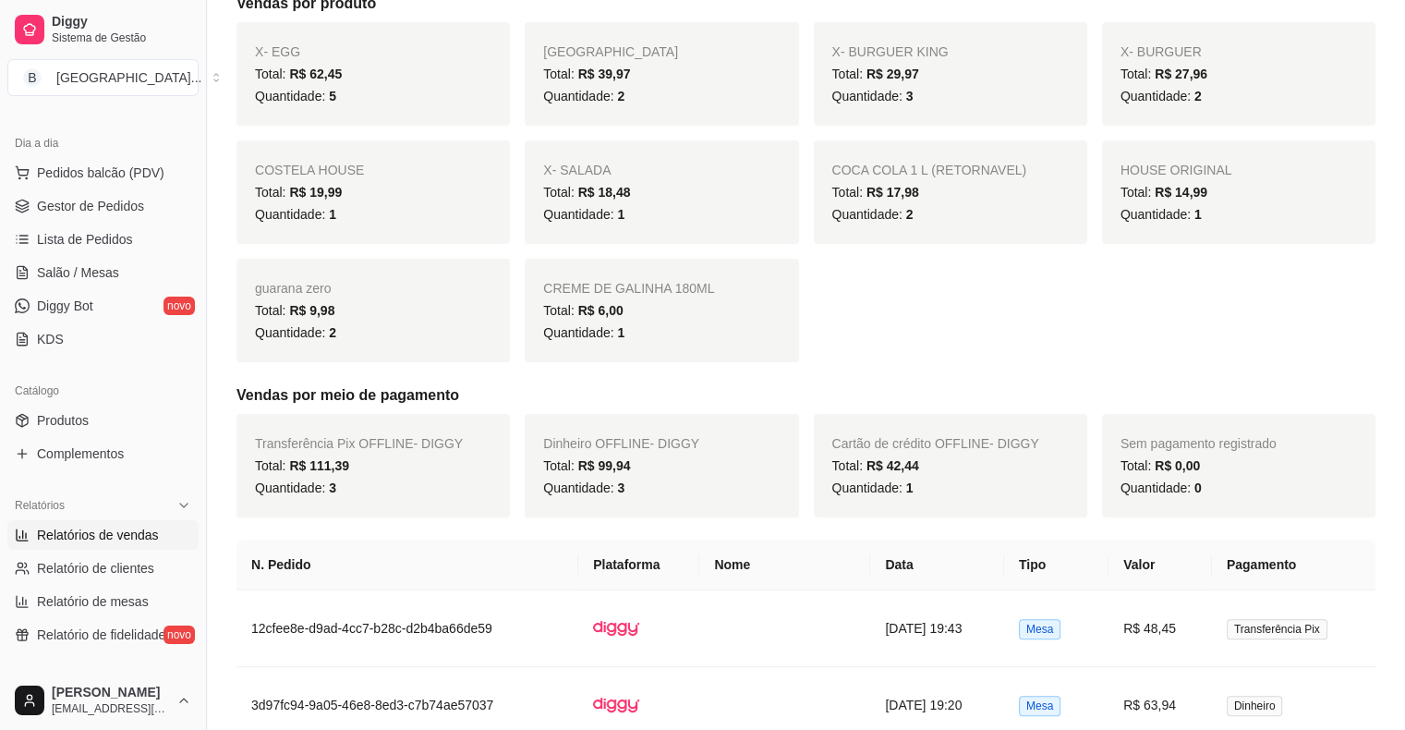
click at [689, 327] on div "Quantidade: 1" at bounding box center [661, 333] width 237 height 22
click at [137, 198] on span "Gestor de Pedidos" at bounding box center [90, 206] width 107 height 18
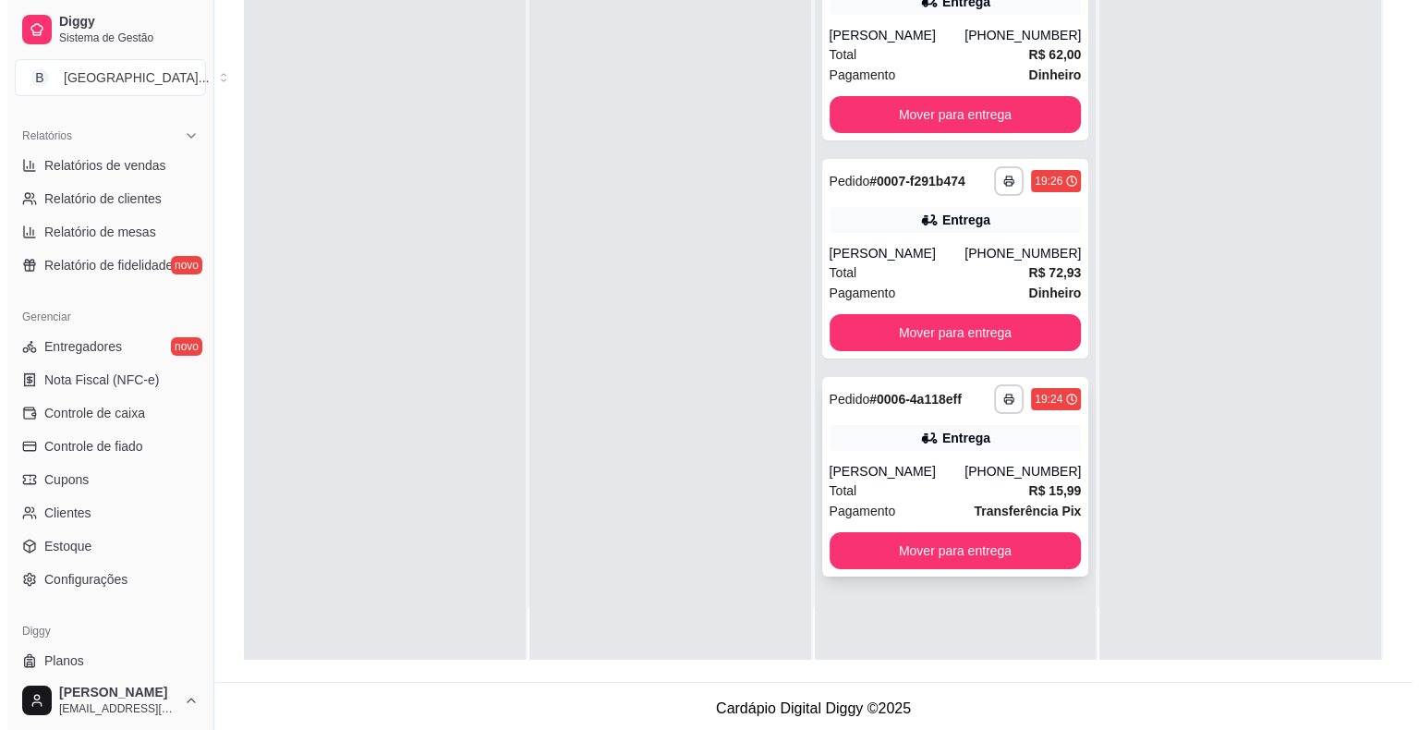
scroll to position [281, 0]
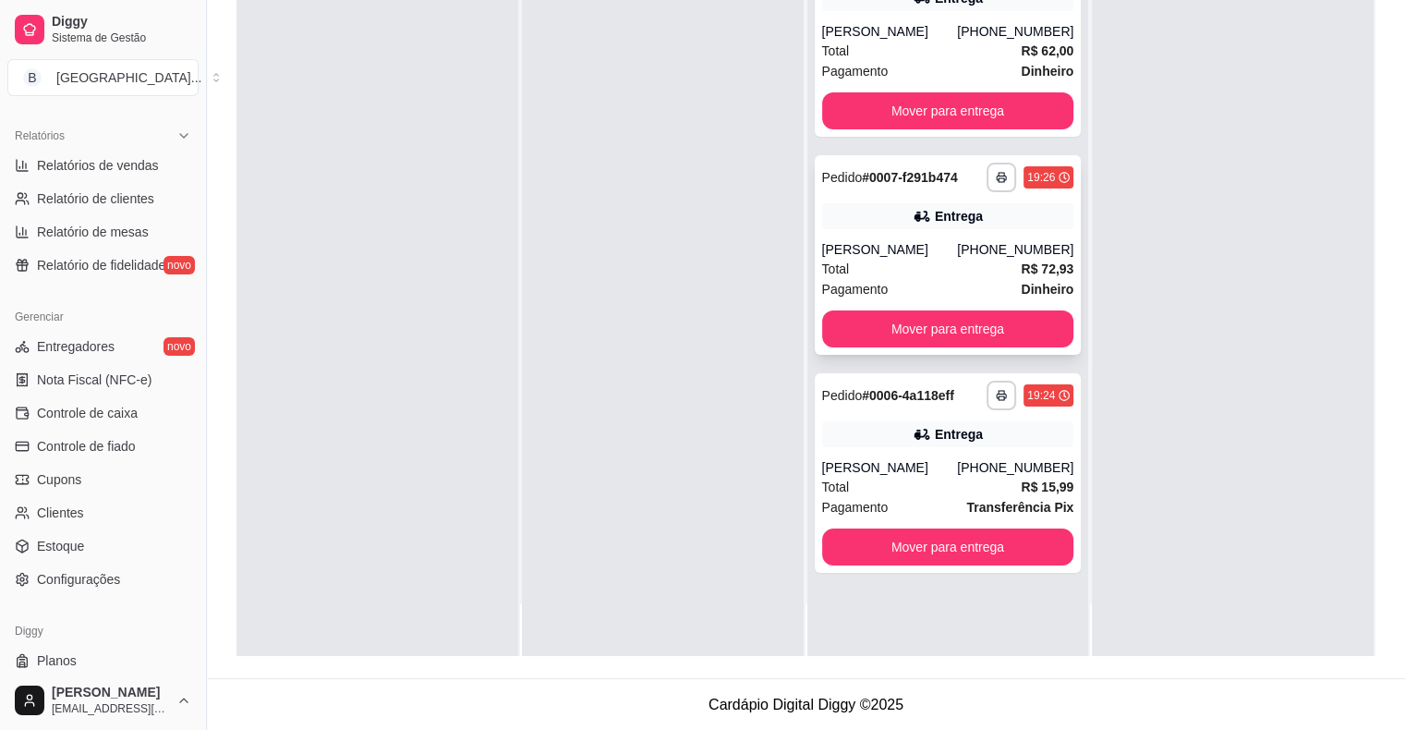
click at [887, 256] on div "[PERSON_NAME]" at bounding box center [890, 249] width 136 height 18
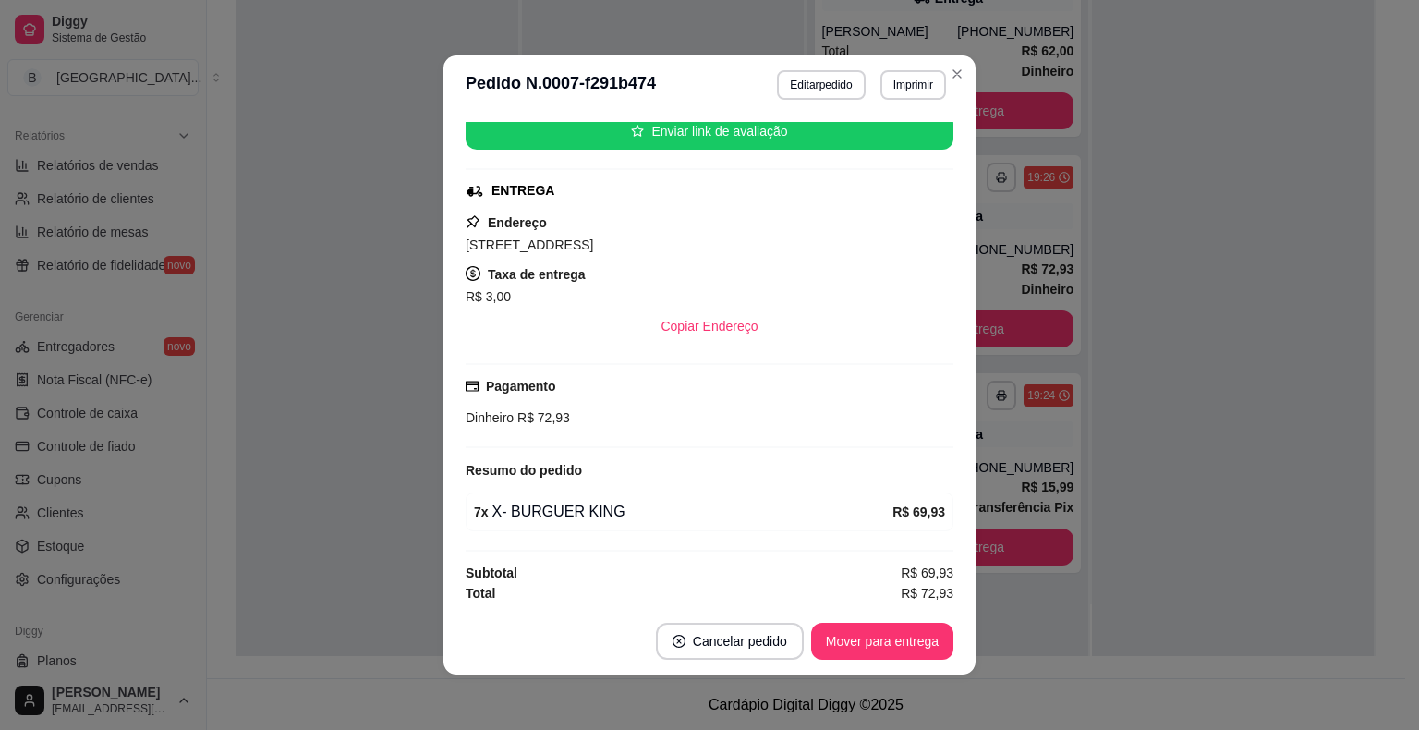
scroll to position [4, 0]
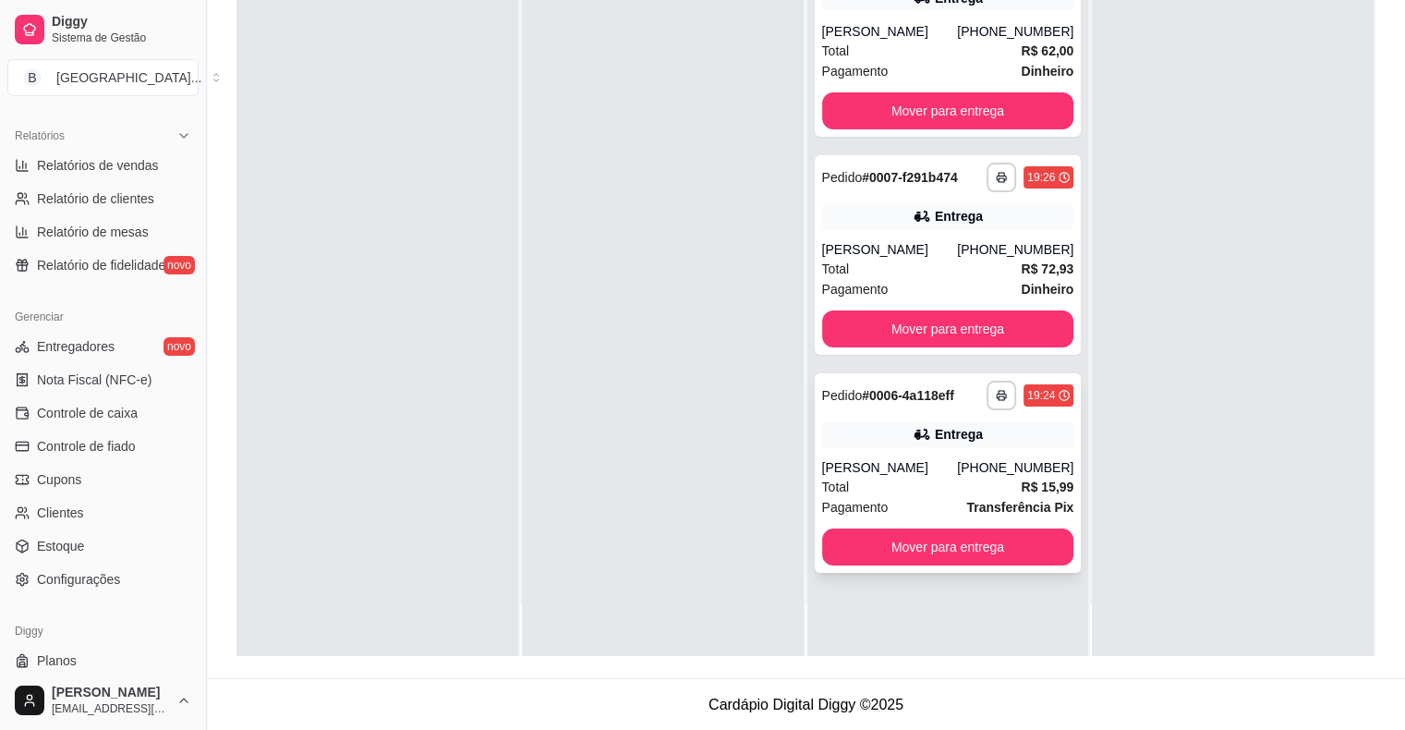
click at [944, 477] on div "[PERSON_NAME]" at bounding box center [890, 467] width 136 height 18
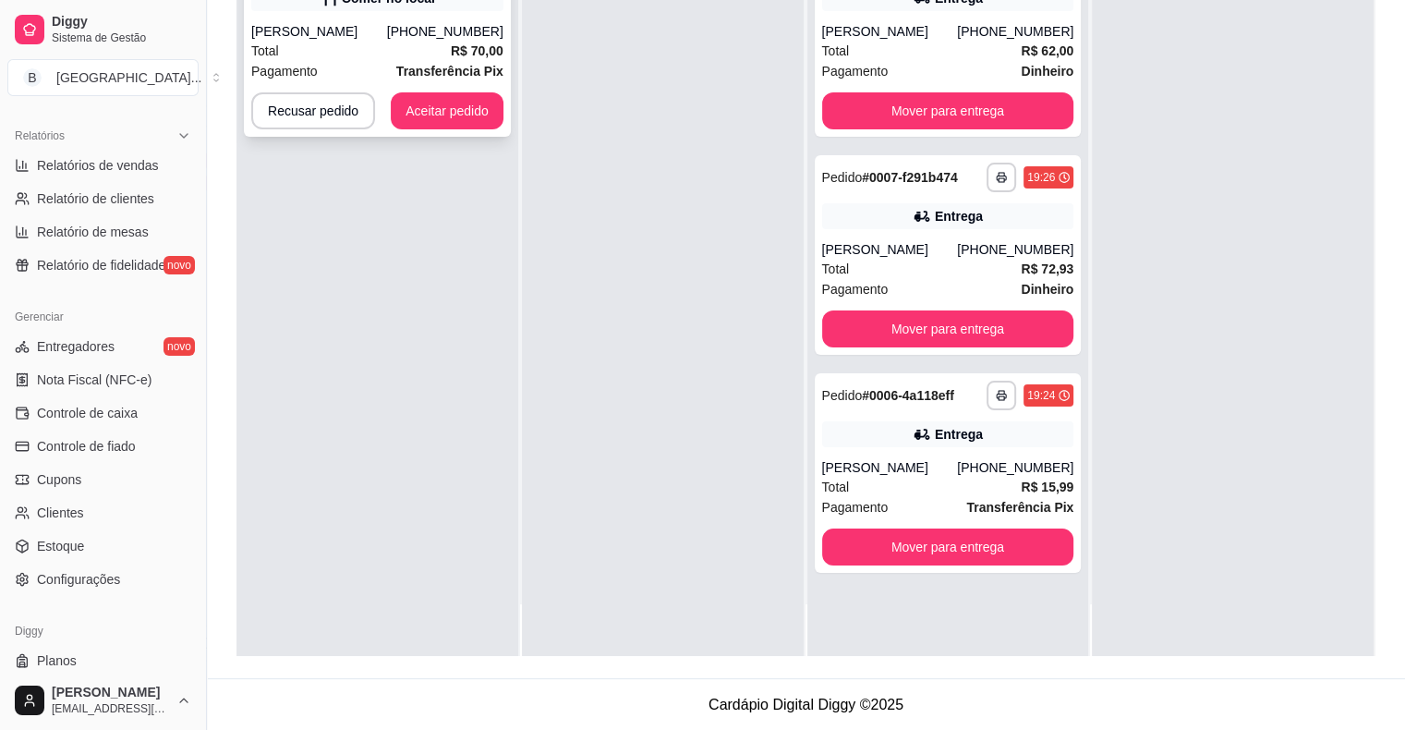
scroll to position [0, 0]
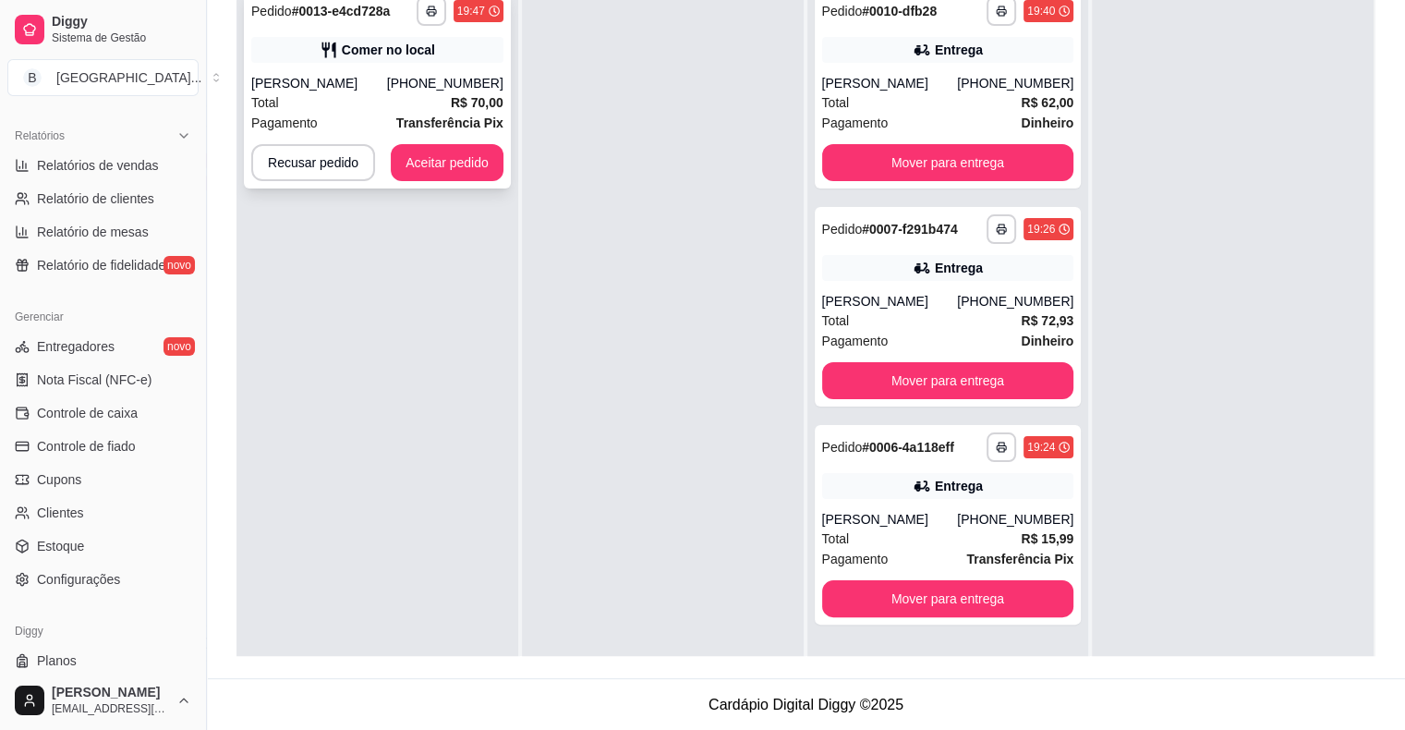
click at [383, 85] on div "[PERSON_NAME]" at bounding box center [319, 83] width 136 height 18
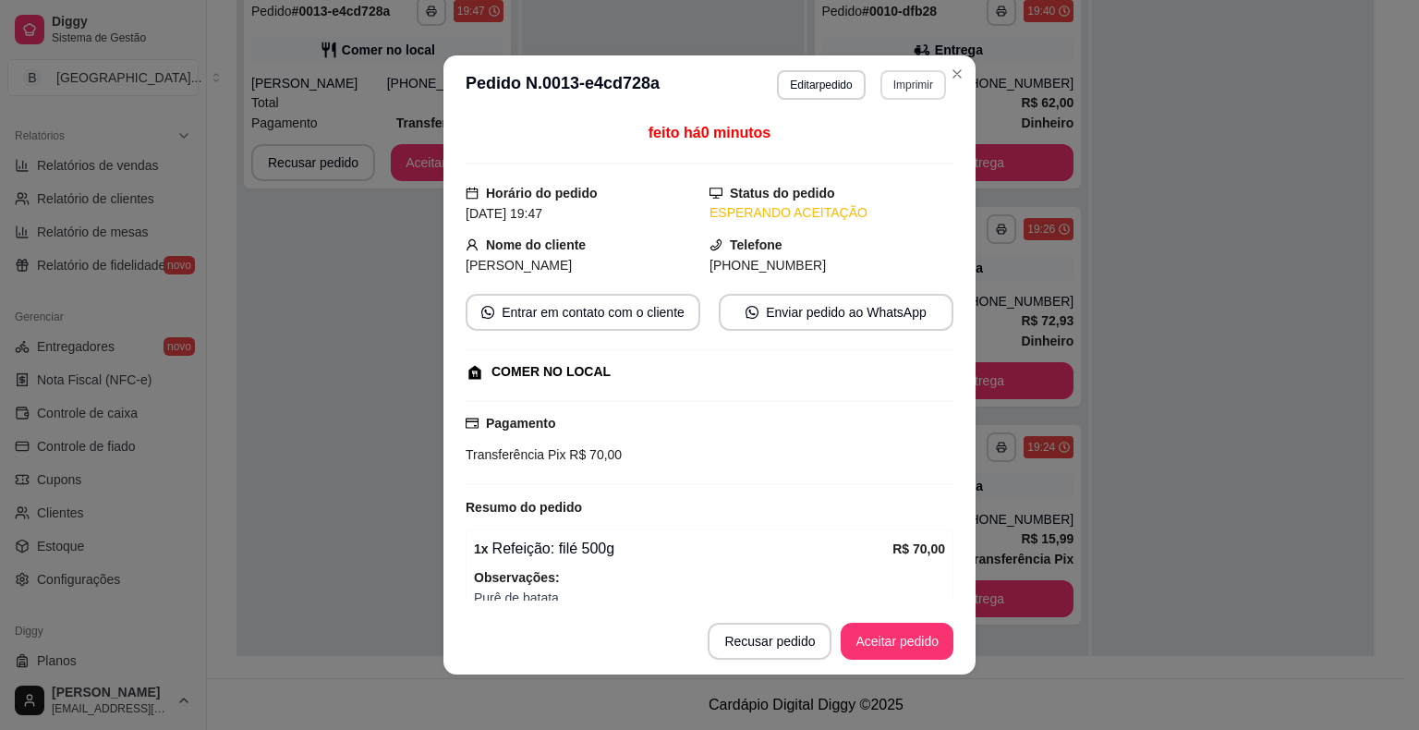
click at [895, 80] on button "Imprimir" at bounding box center [914, 85] width 66 height 30
click at [893, 143] on button "IMPRESSORA" at bounding box center [874, 151] width 134 height 30
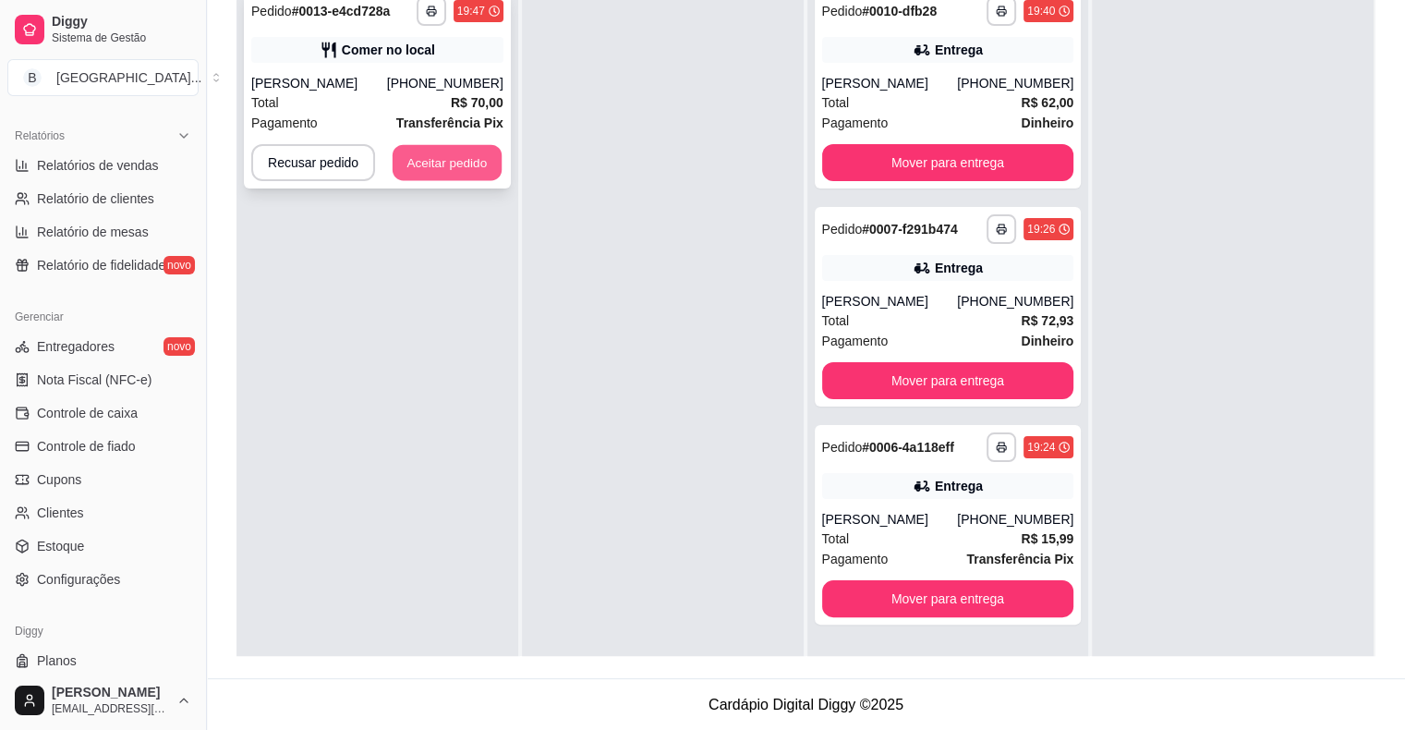
click at [446, 162] on button "Aceitar pedido" at bounding box center [447, 163] width 109 height 36
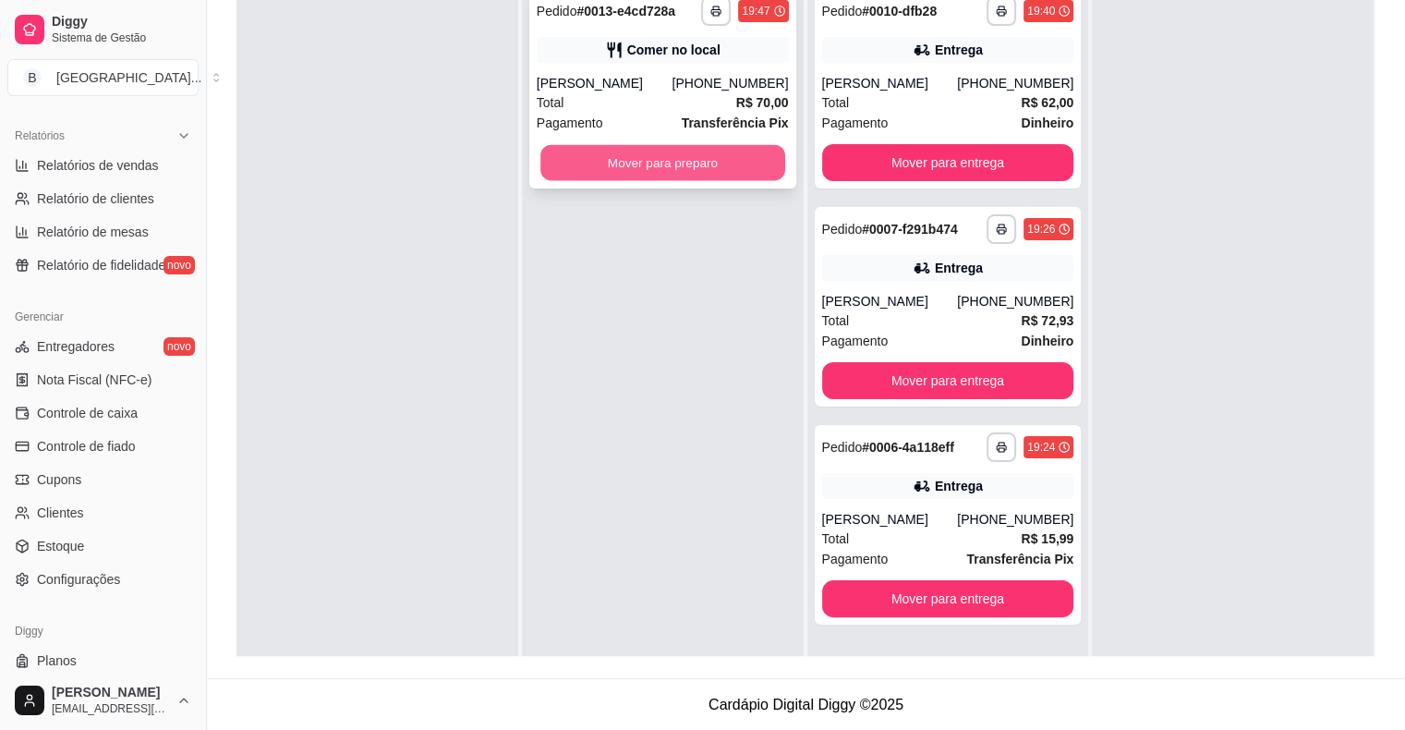
click at [675, 162] on button "Mover para preparo" at bounding box center [663, 163] width 245 height 36
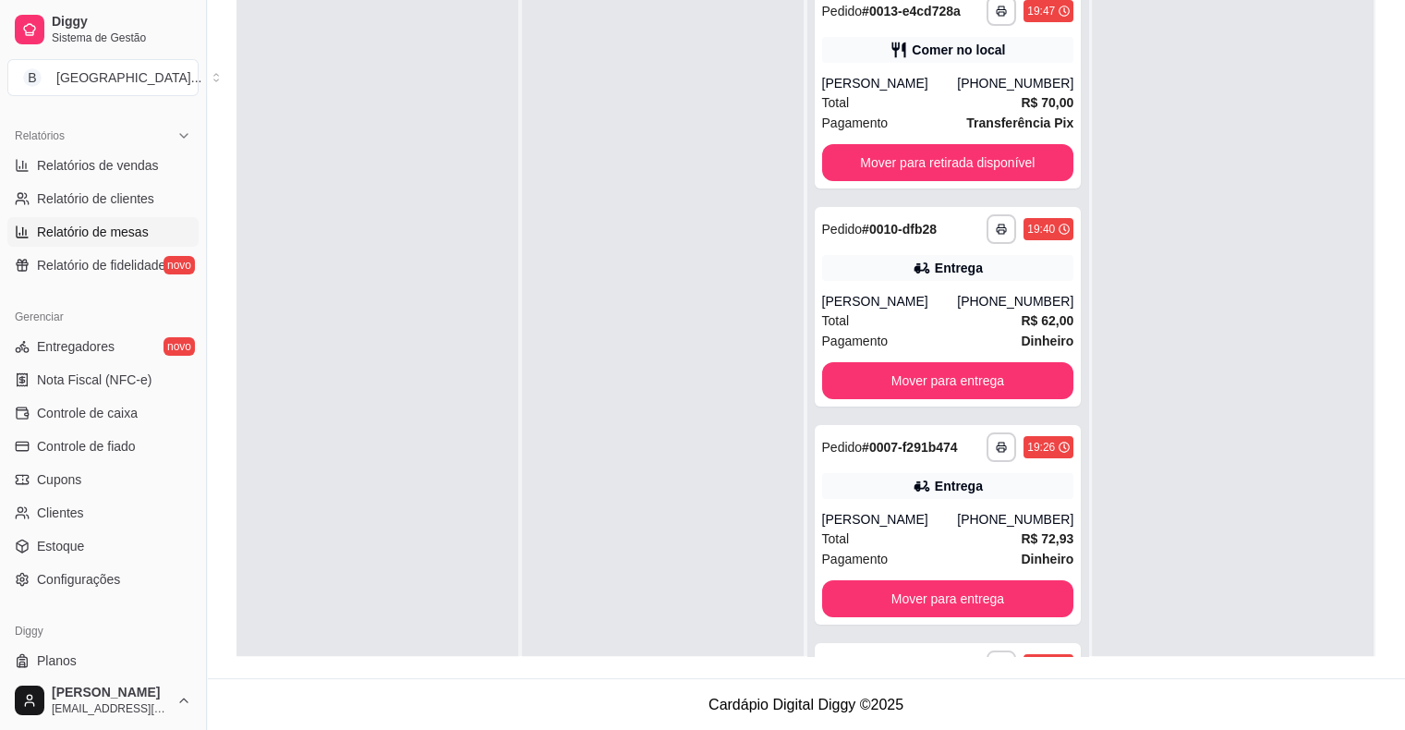
click at [138, 235] on span "Relatório de mesas" at bounding box center [93, 232] width 112 height 18
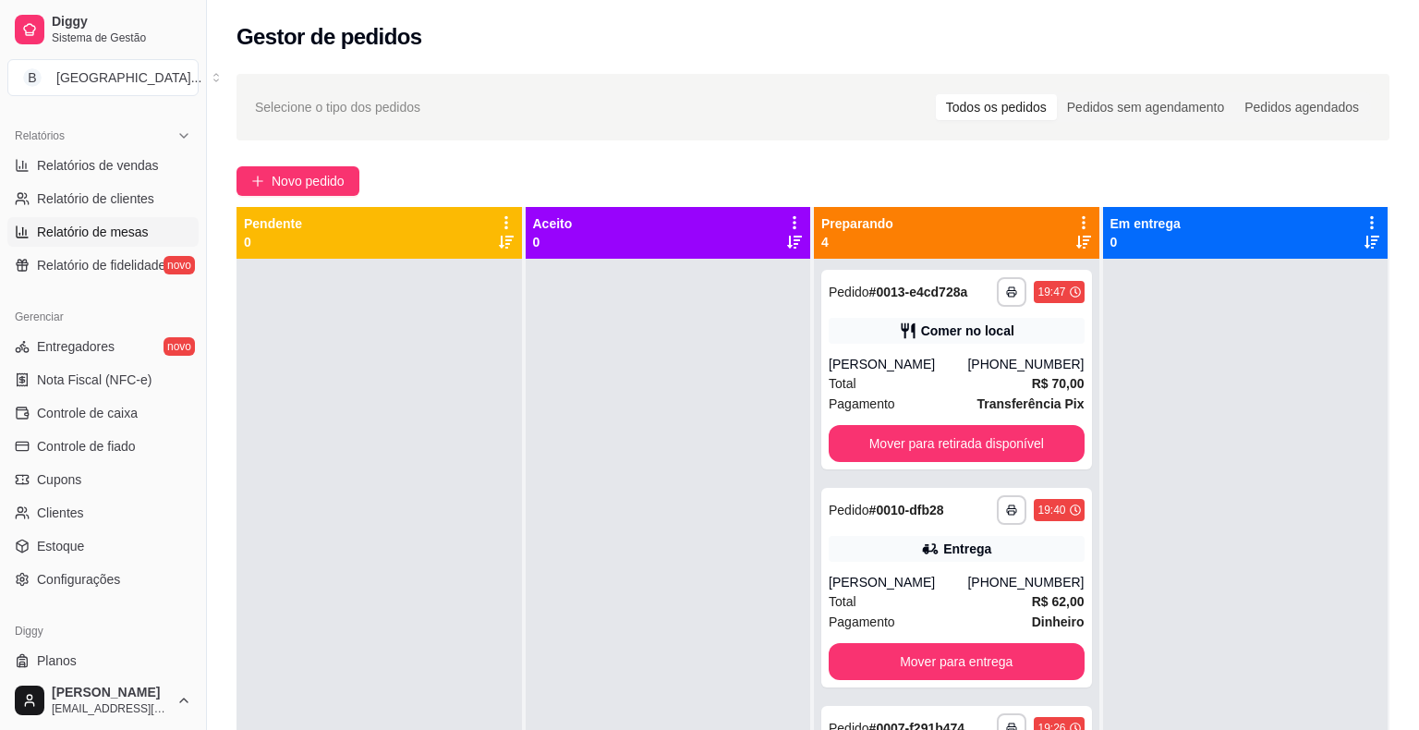
select select "TOTAL_OF_ORDERS"
select select "7"
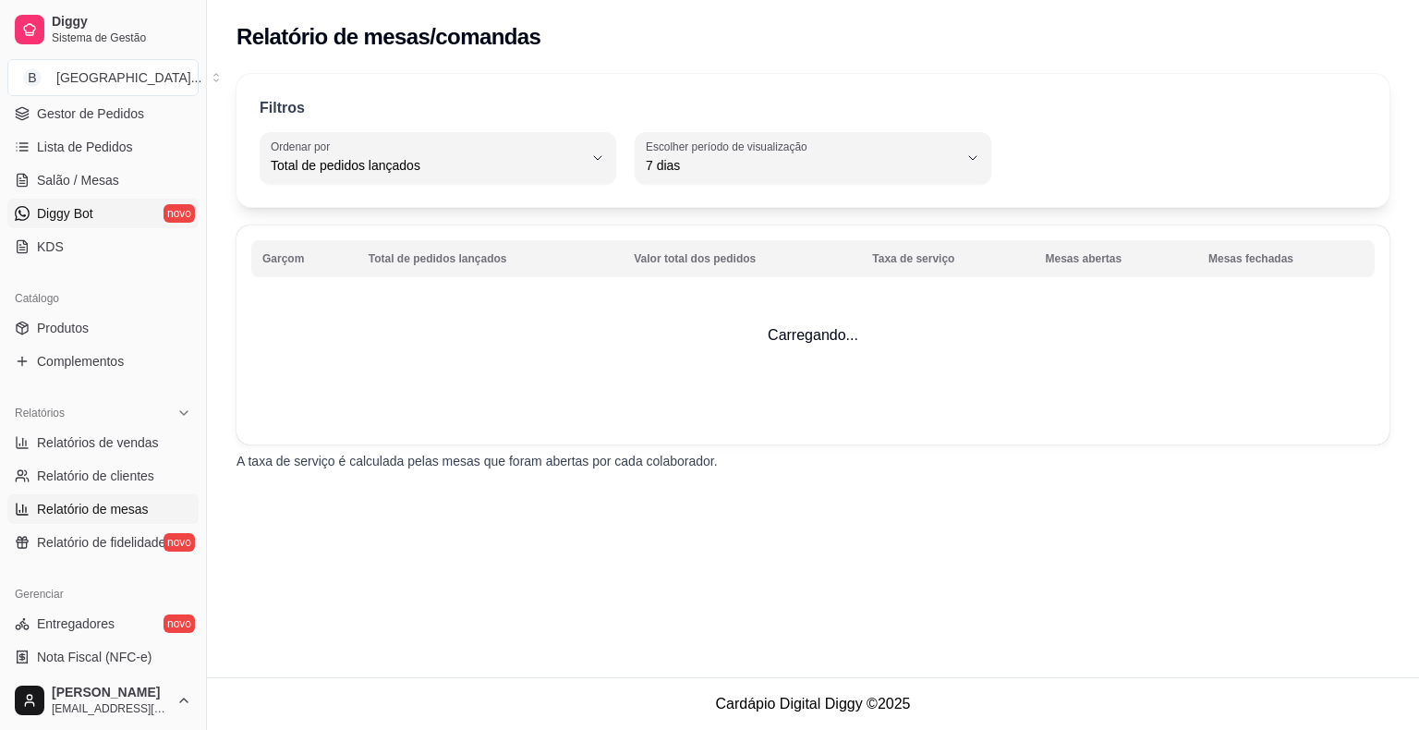
scroll to position [277, 0]
click at [125, 168] on link "Salão / Mesas" at bounding box center [102, 180] width 191 height 30
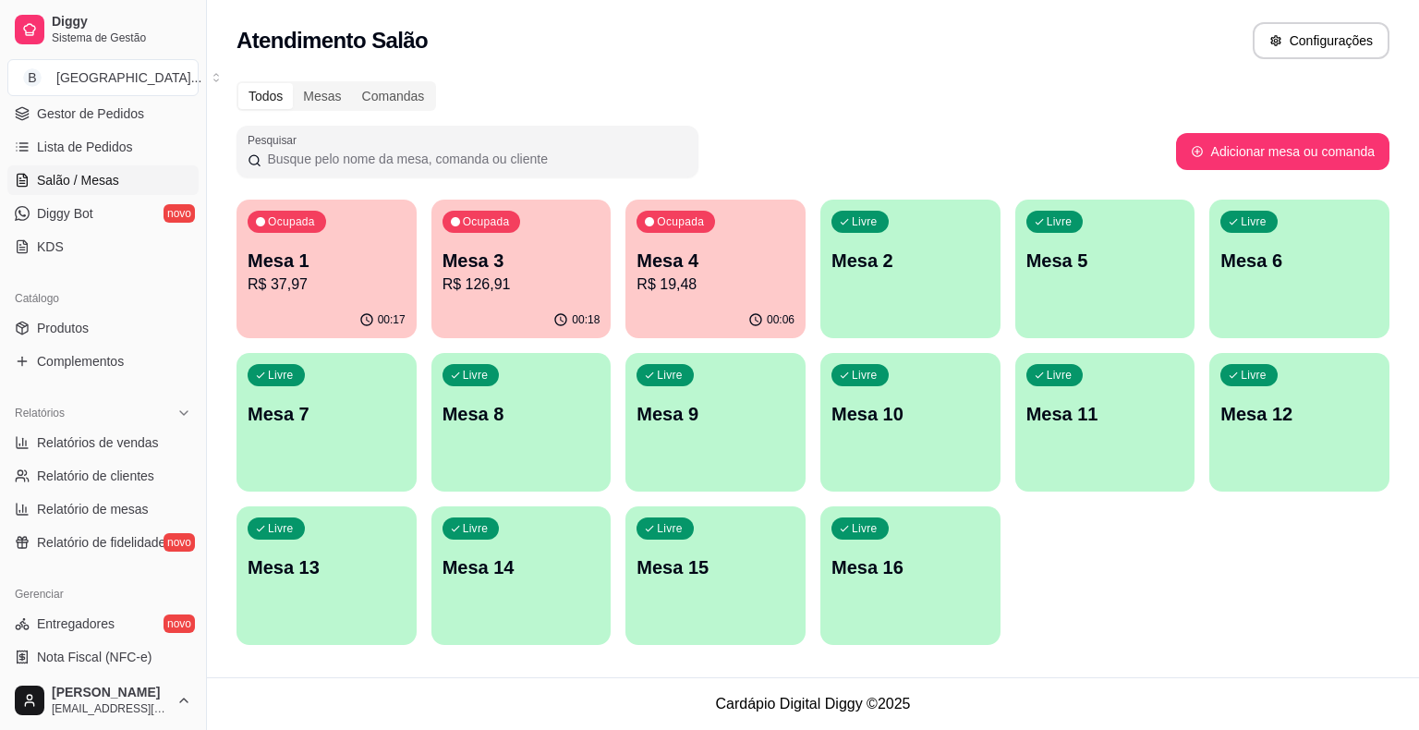
click at [518, 277] on p "R$ 126,91" at bounding box center [522, 284] width 158 height 22
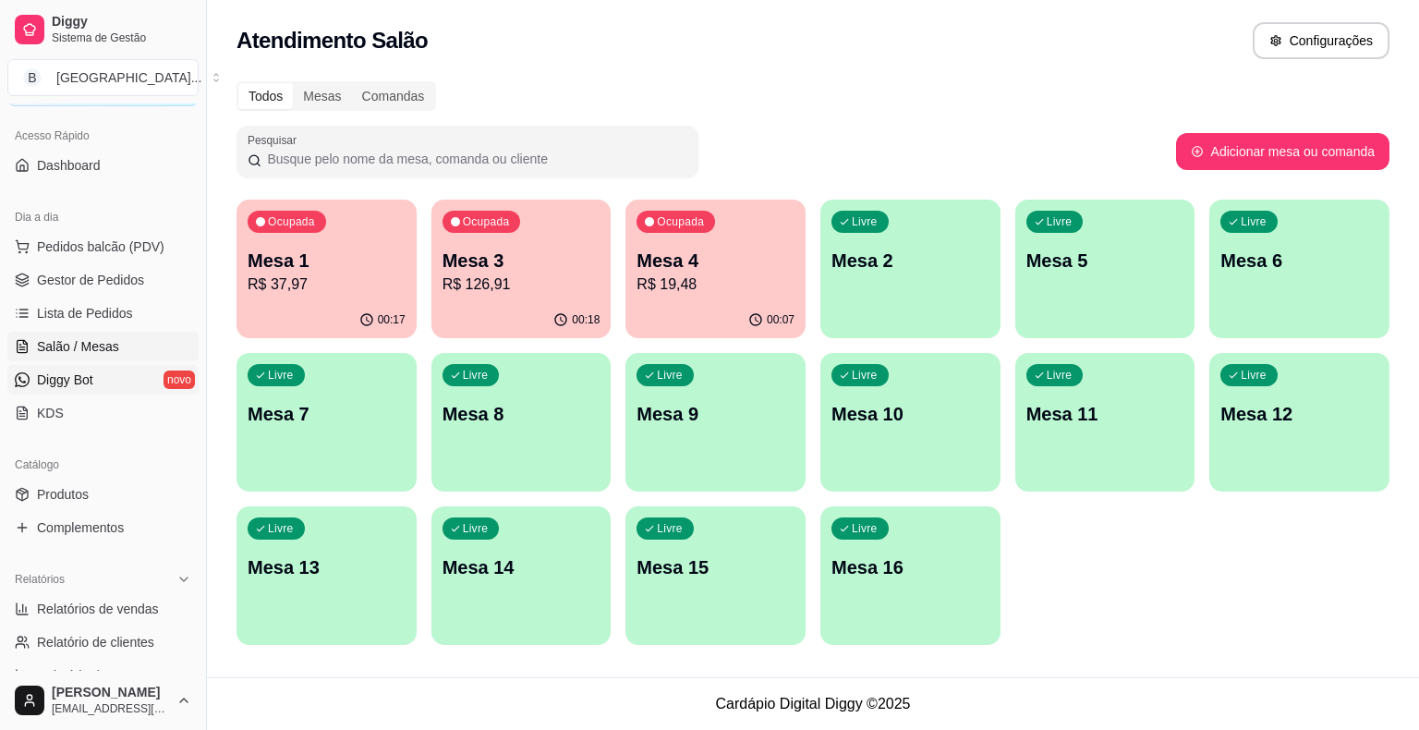
scroll to position [92, 0]
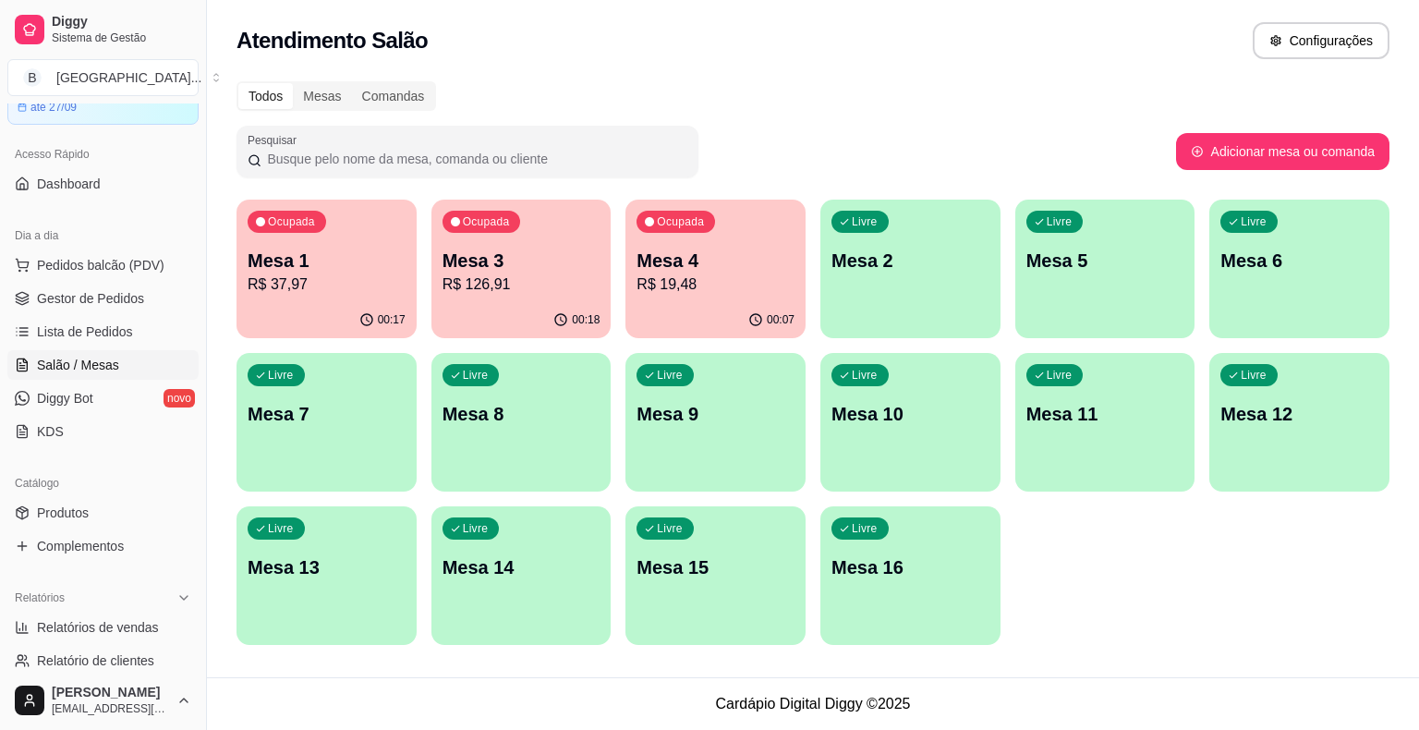
click at [503, 302] on div "00:18" at bounding box center [521, 320] width 180 height 36
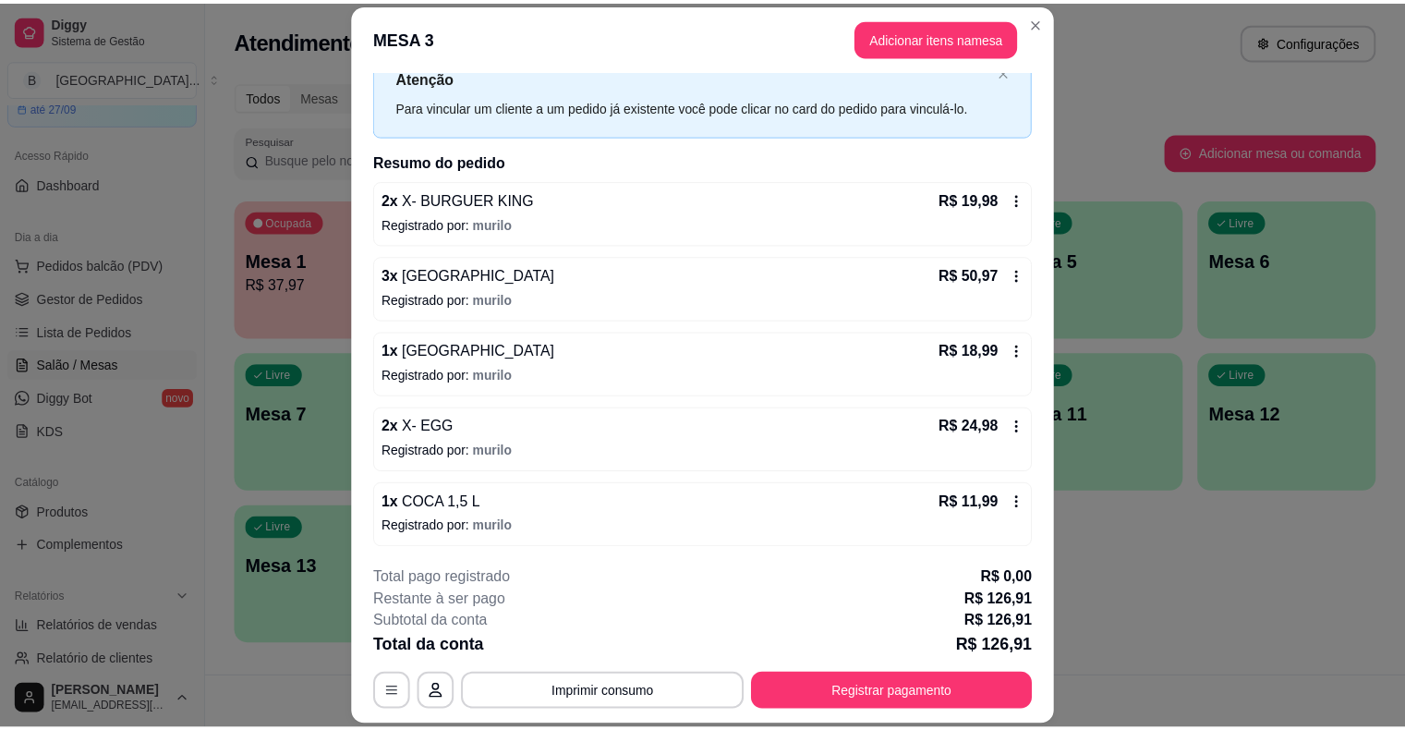
scroll to position [55, 0]
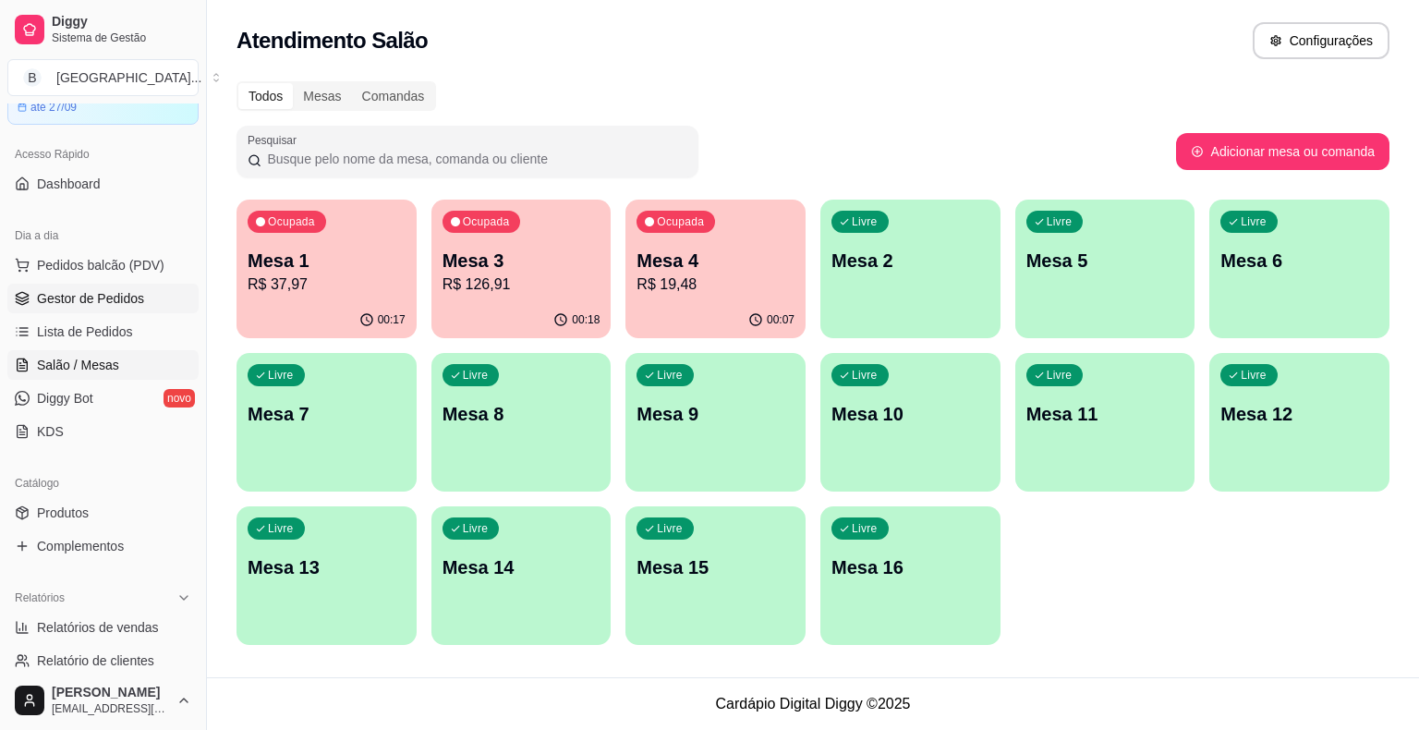
click at [146, 298] on link "Gestor de Pedidos" at bounding box center [102, 299] width 191 height 30
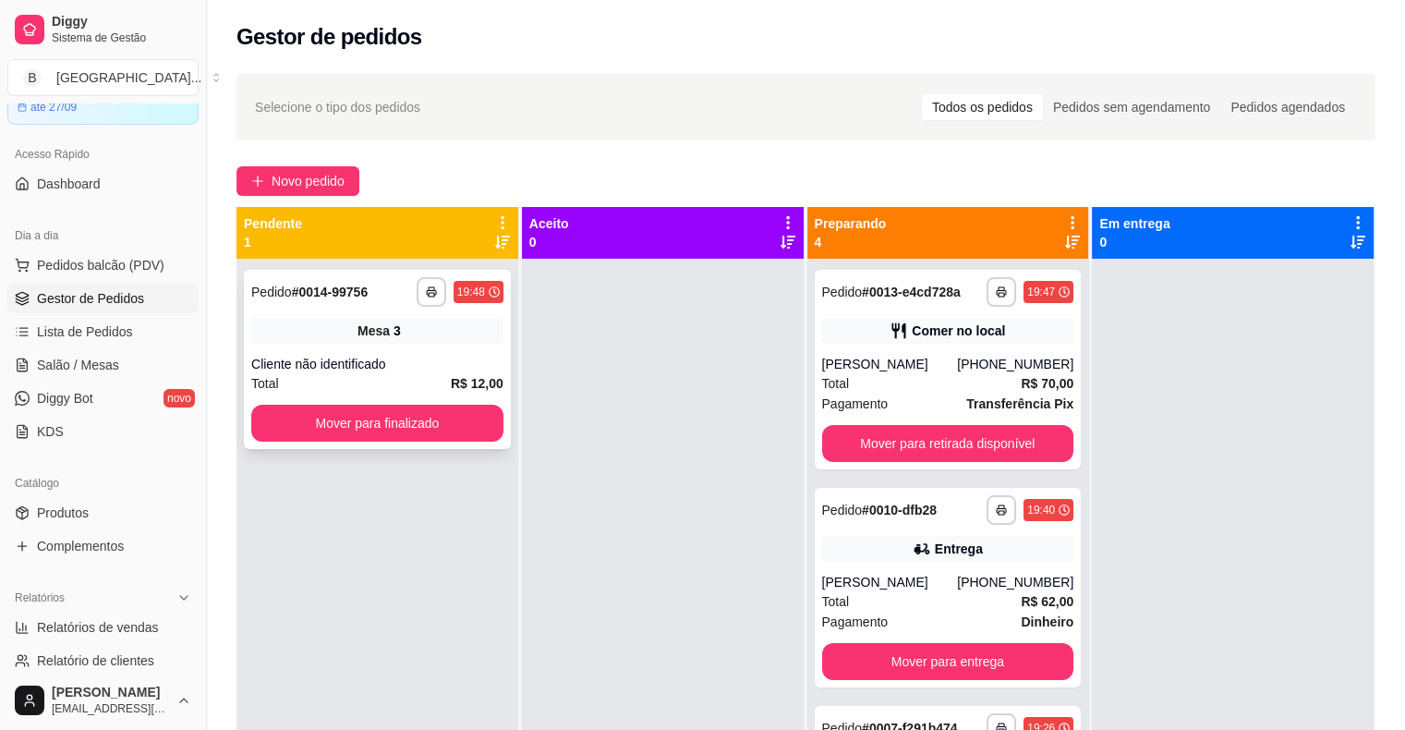
click at [425, 342] on div "Mesa 3" at bounding box center [377, 331] width 252 height 26
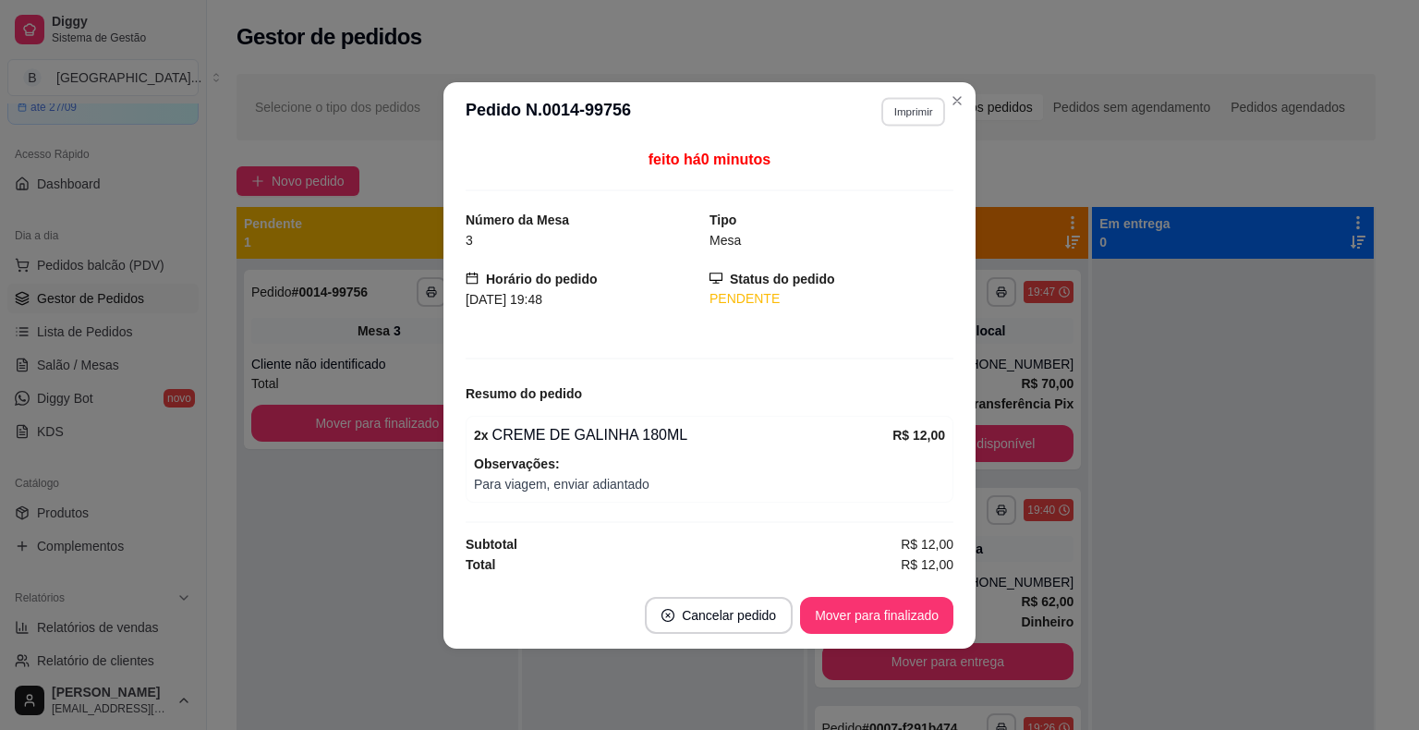
click at [902, 106] on button "Imprimir" at bounding box center [913, 111] width 64 height 29
click at [902, 164] on button "IMPRESSORA" at bounding box center [881, 178] width 134 height 30
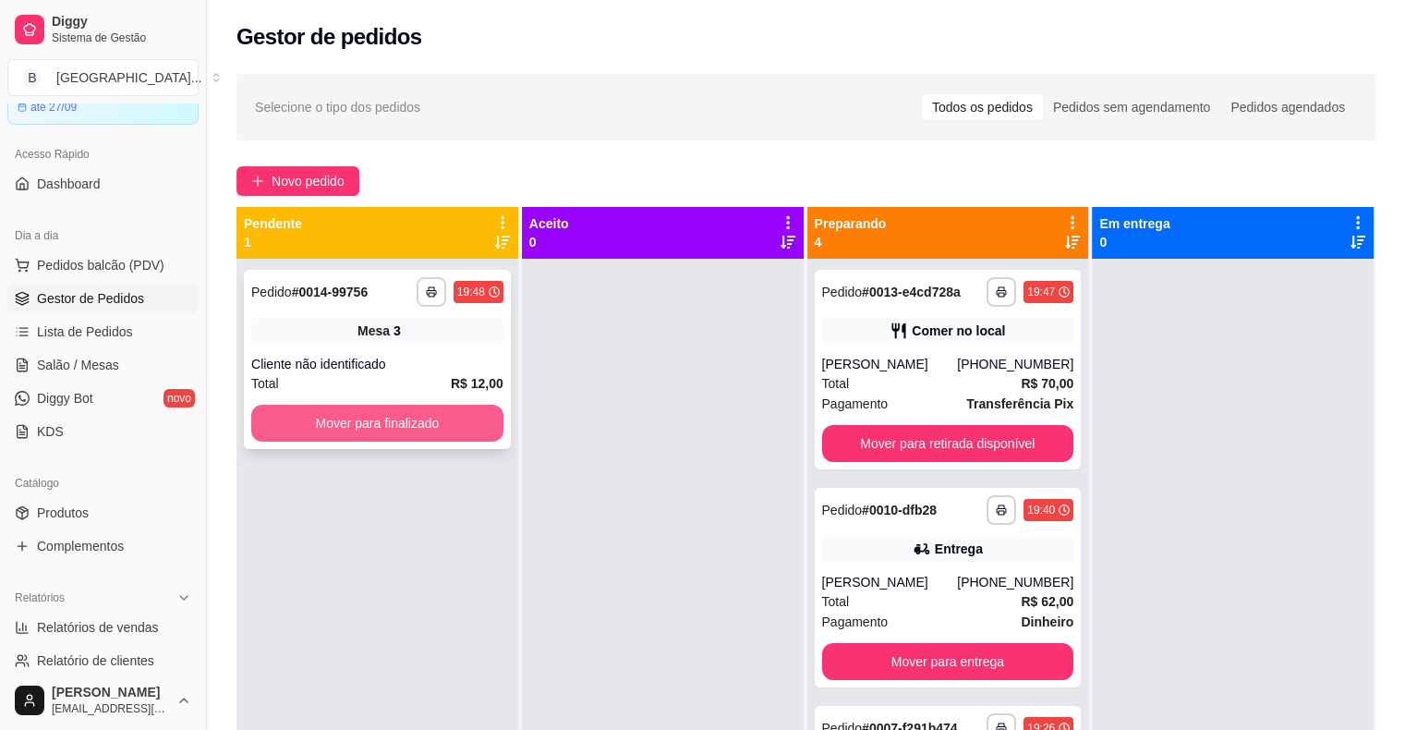
click at [325, 427] on button "Mover para finalizado" at bounding box center [377, 423] width 252 height 37
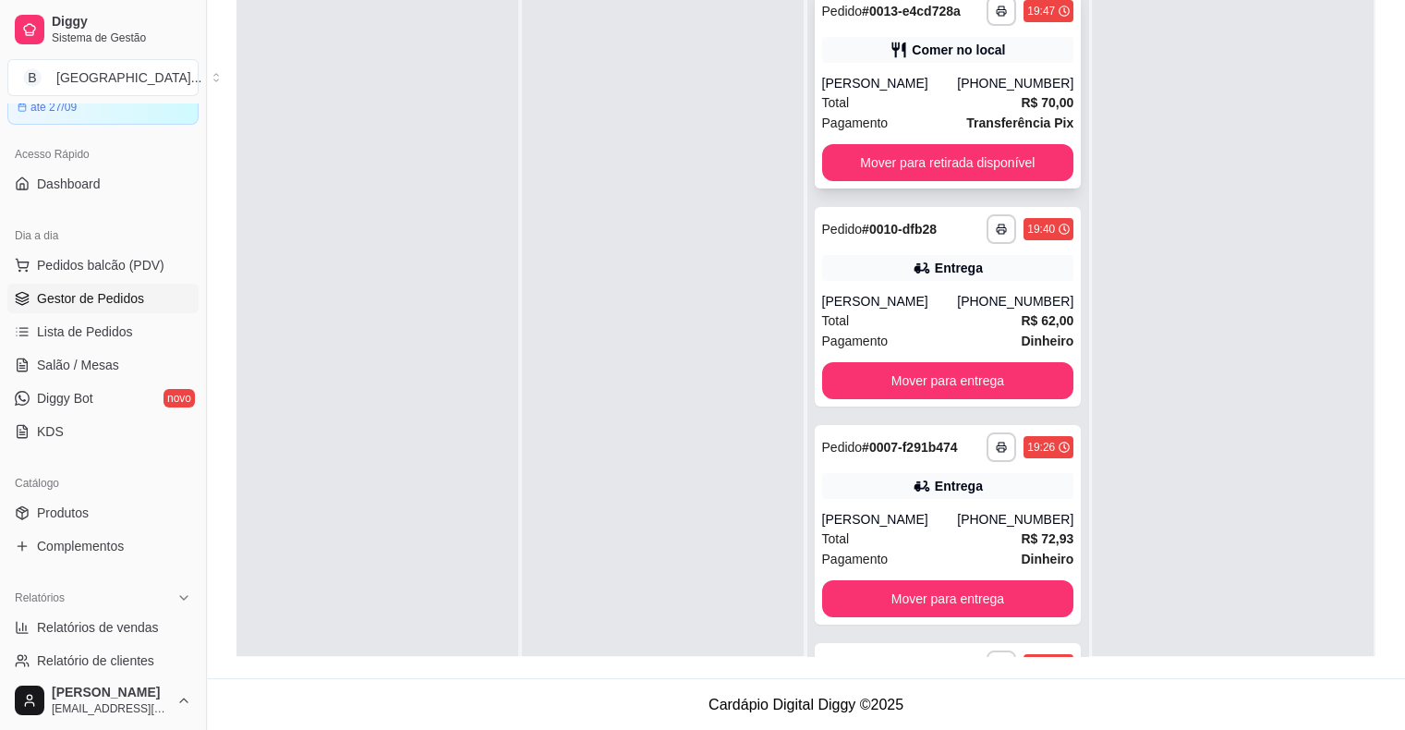
click at [900, 87] on div "[PERSON_NAME]" at bounding box center [890, 83] width 136 height 18
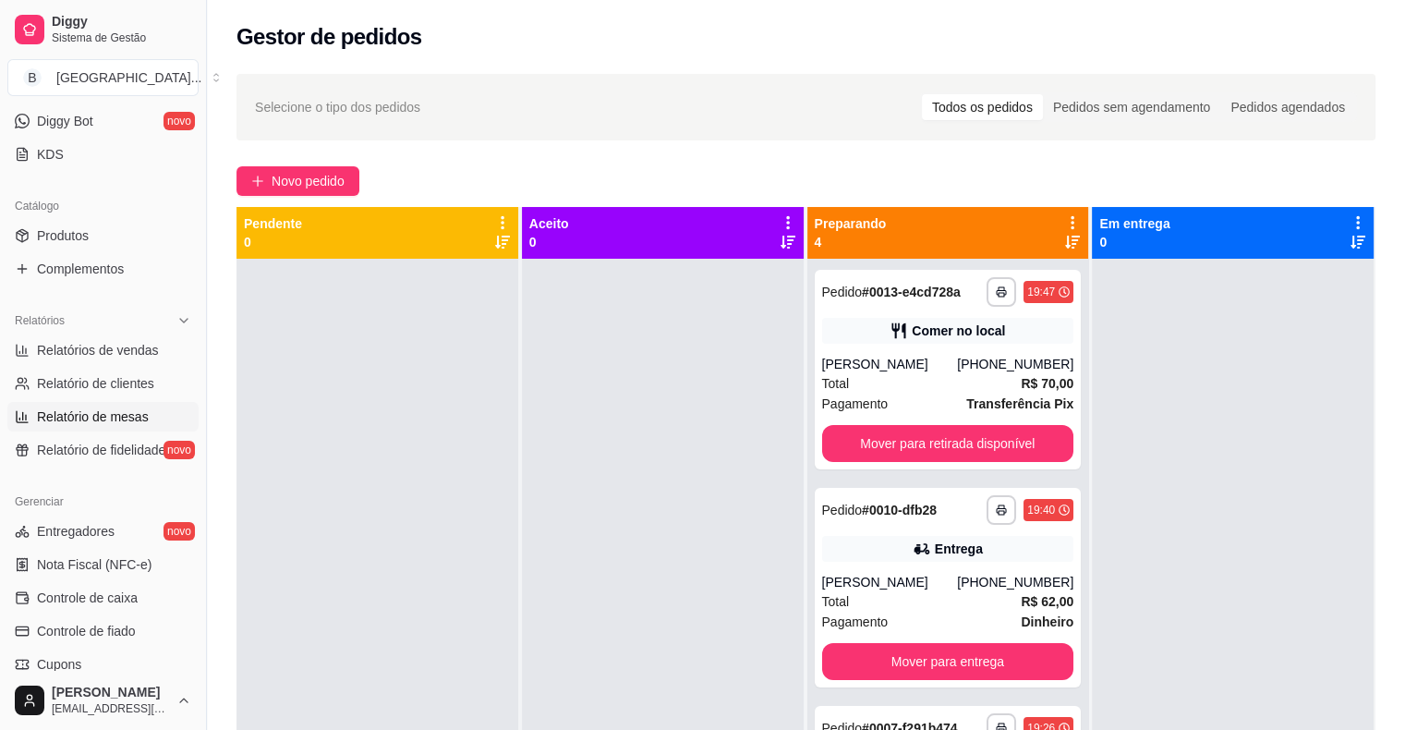
scroll to position [554, 0]
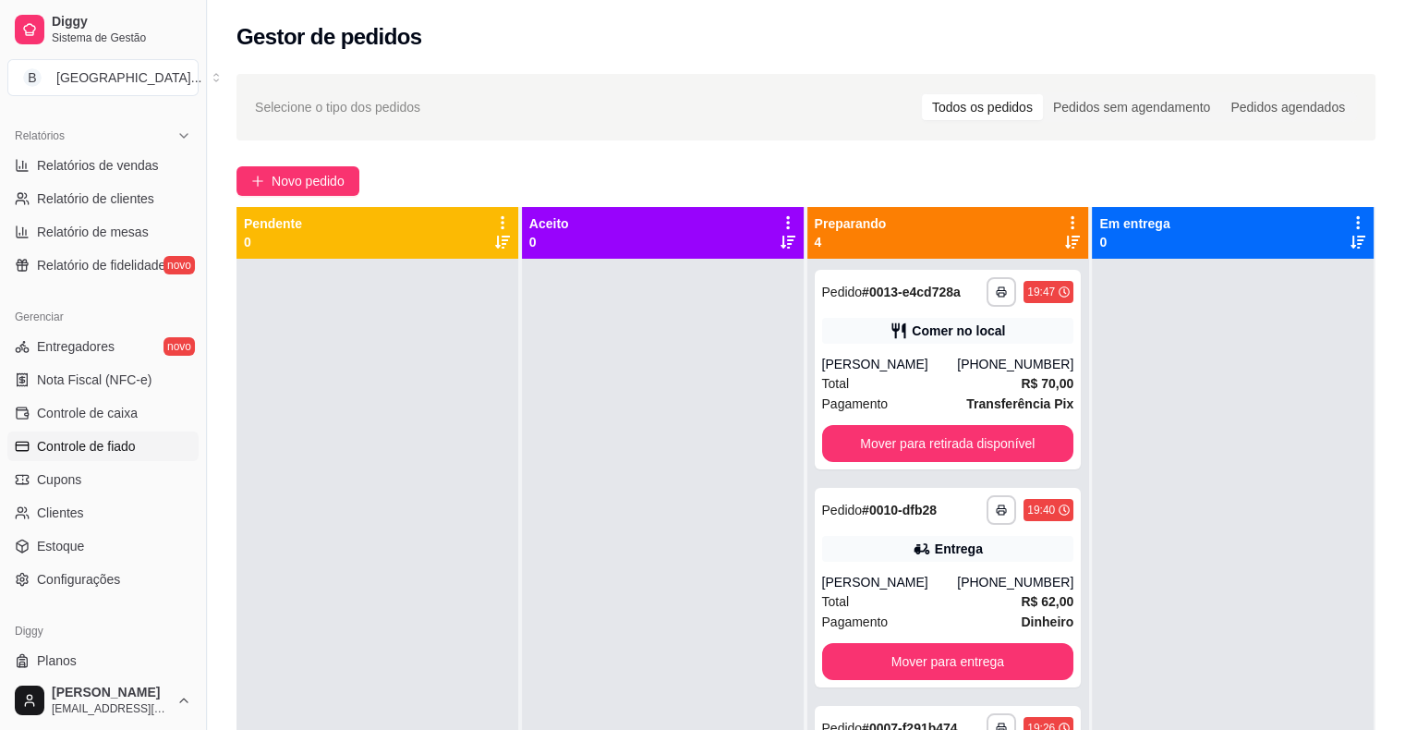
click at [151, 448] on link "Controle de fiado" at bounding box center [102, 446] width 191 height 30
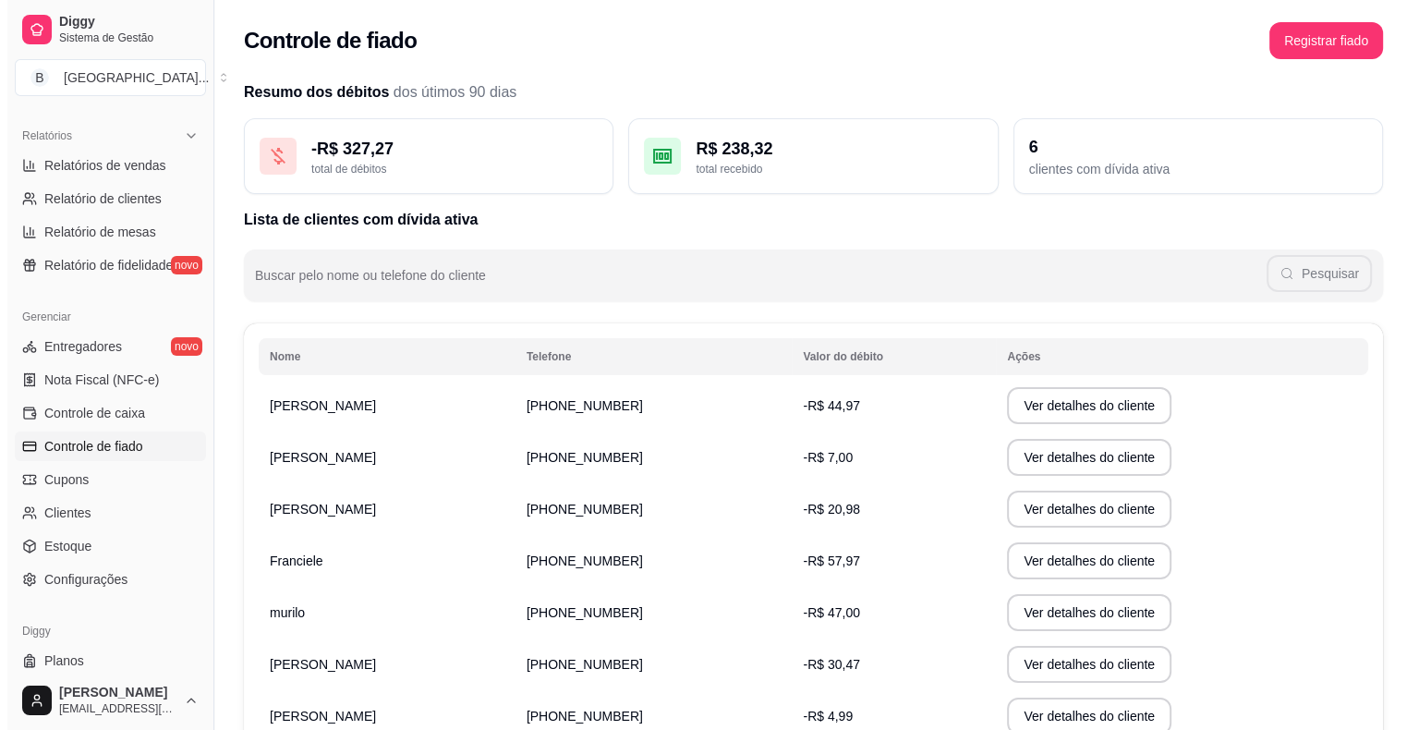
scroll to position [92, 0]
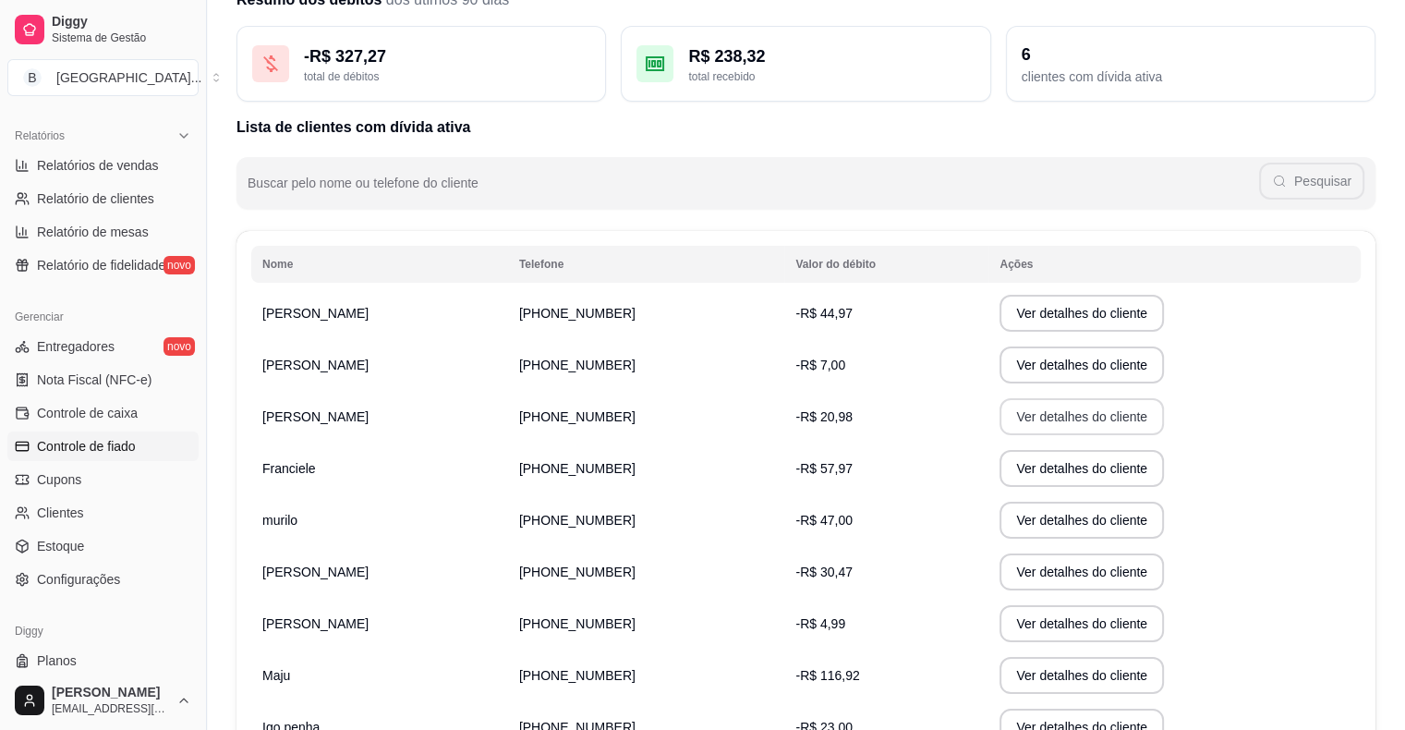
click at [1000, 427] on button "Ver detalhes do cliente" at bounding box center [1082, 416] width 164 height 37
click at [1000, 310] on button "Ver detalhes do cliente" at bounding box center [1082, 313] width 164 height 37
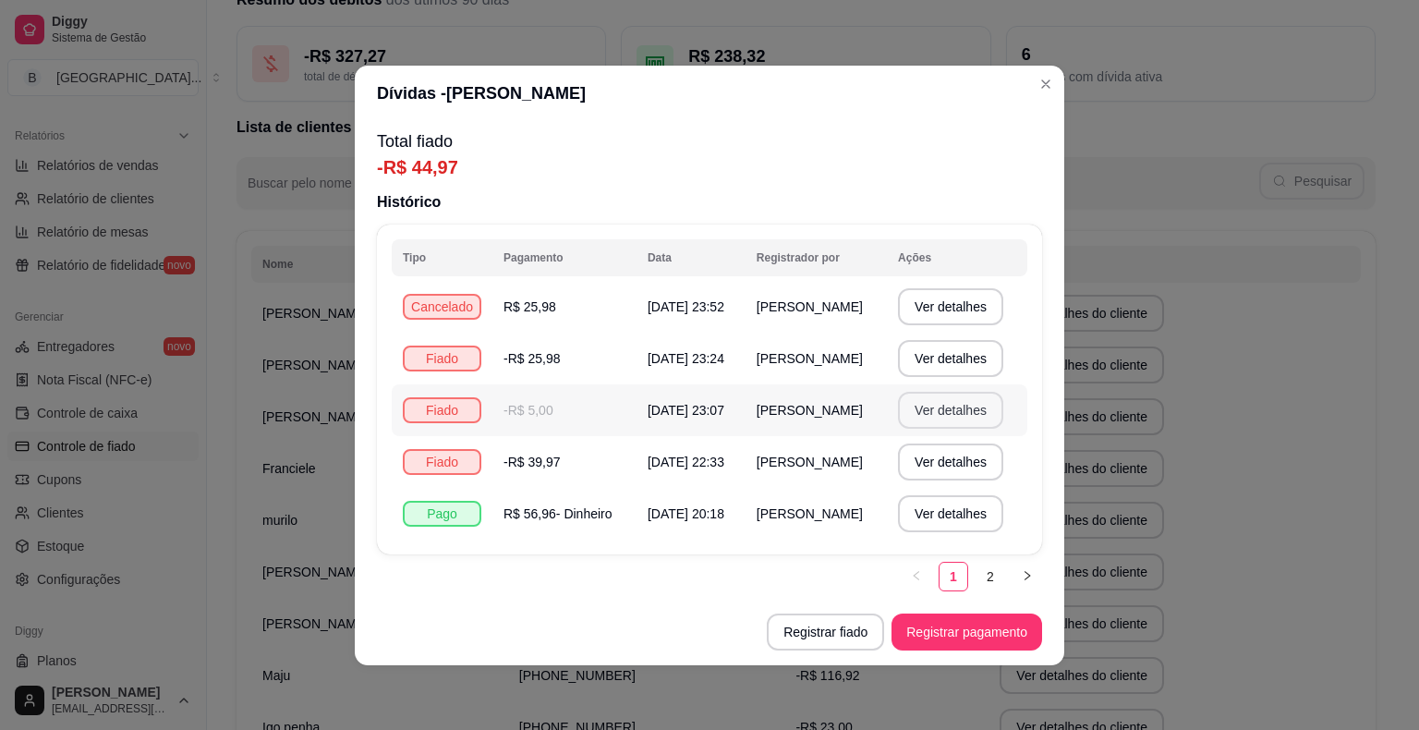
click at [997, 424] on button "Ver detalhes" at bounding box center [950, 410] width 105 height 37
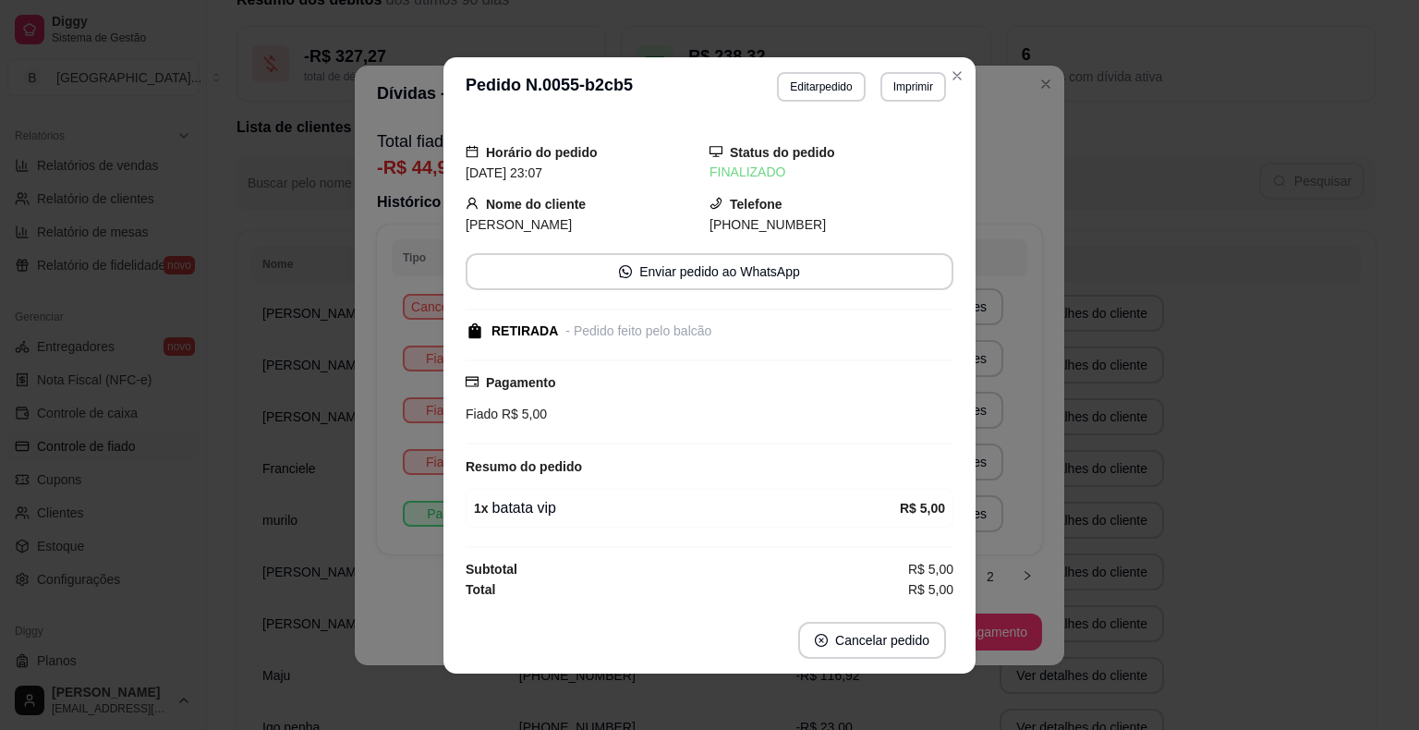
scroll to position [1, 0]
click at [1206, 407] on div "**********" at bounding box center [709, 365] width 1419 height 730
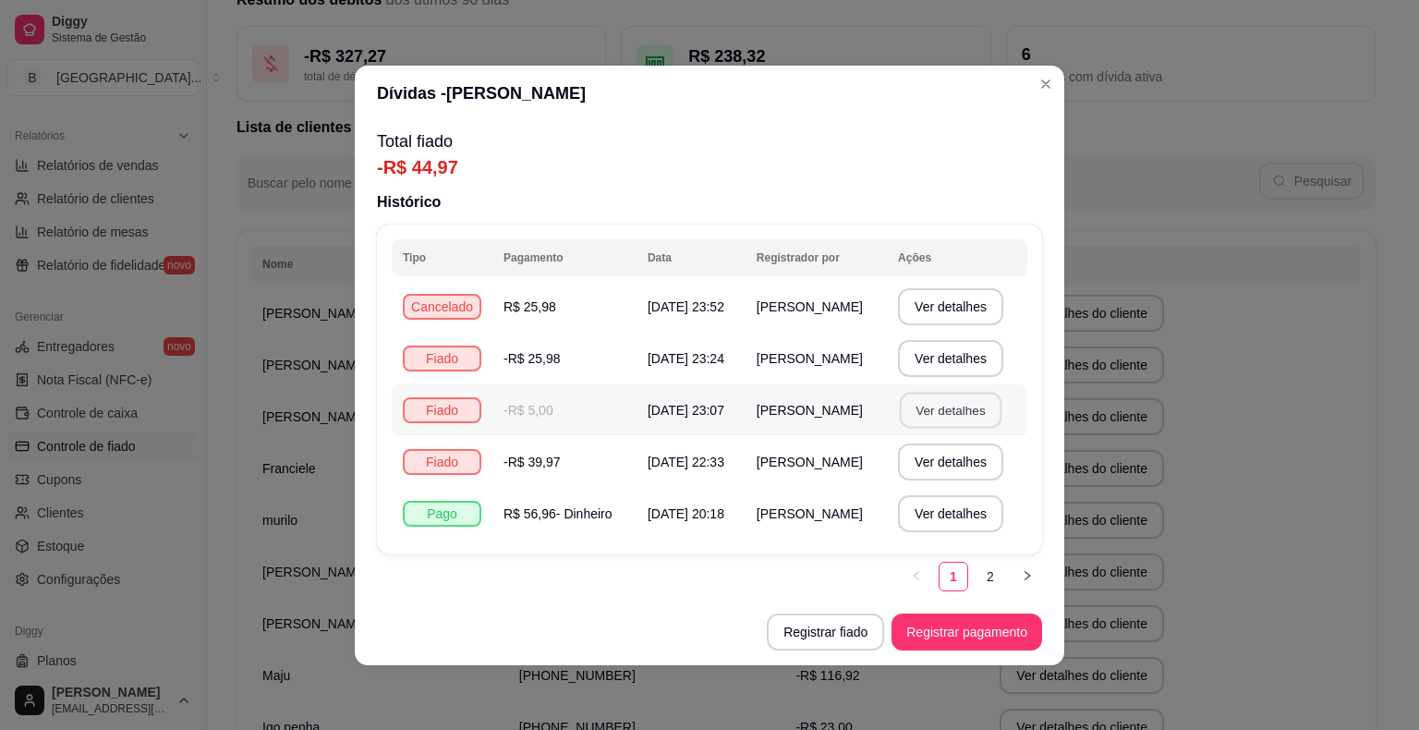
click at [984, 411] on button "Ver detalhes" at bounding box center [951, 410] width 102 height 36
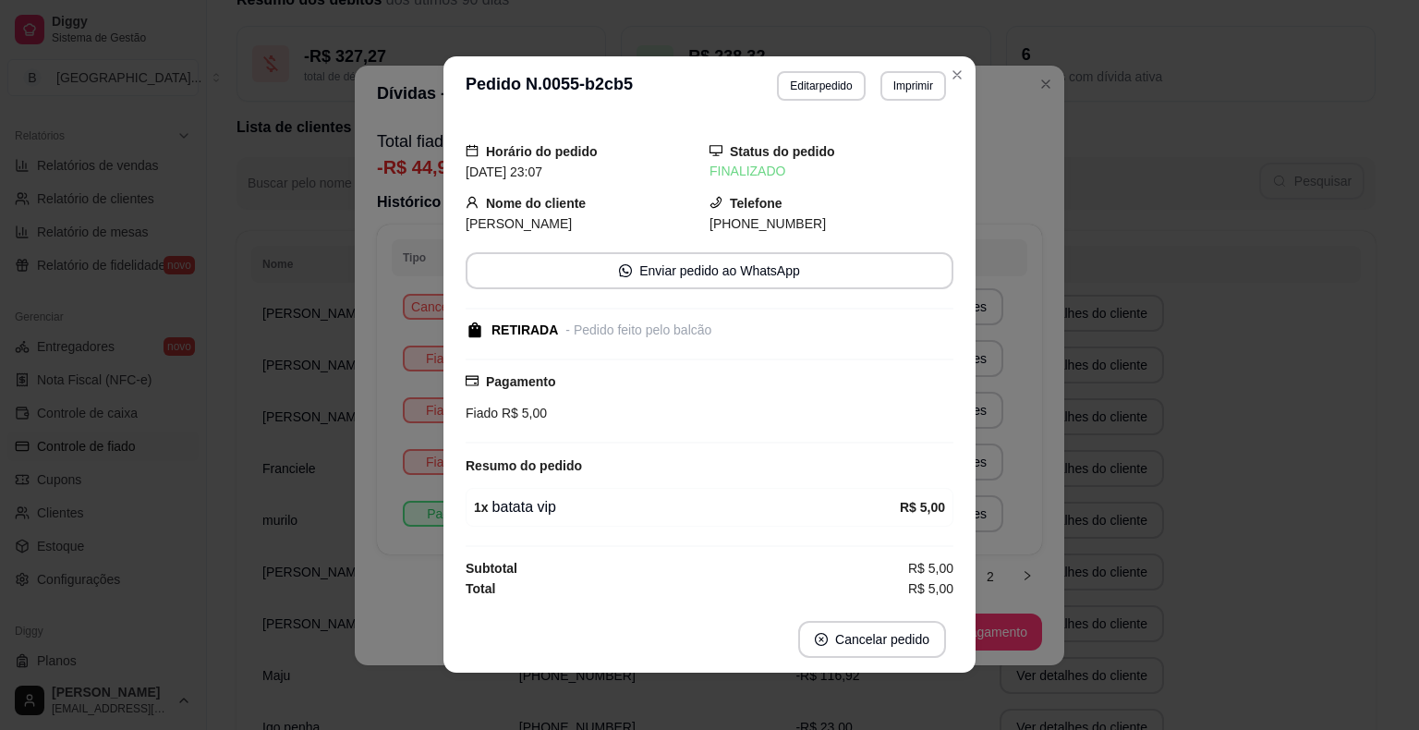
click at [1236, 371] on div "**********" at bounding box center [709, 365] width 1419 height 730
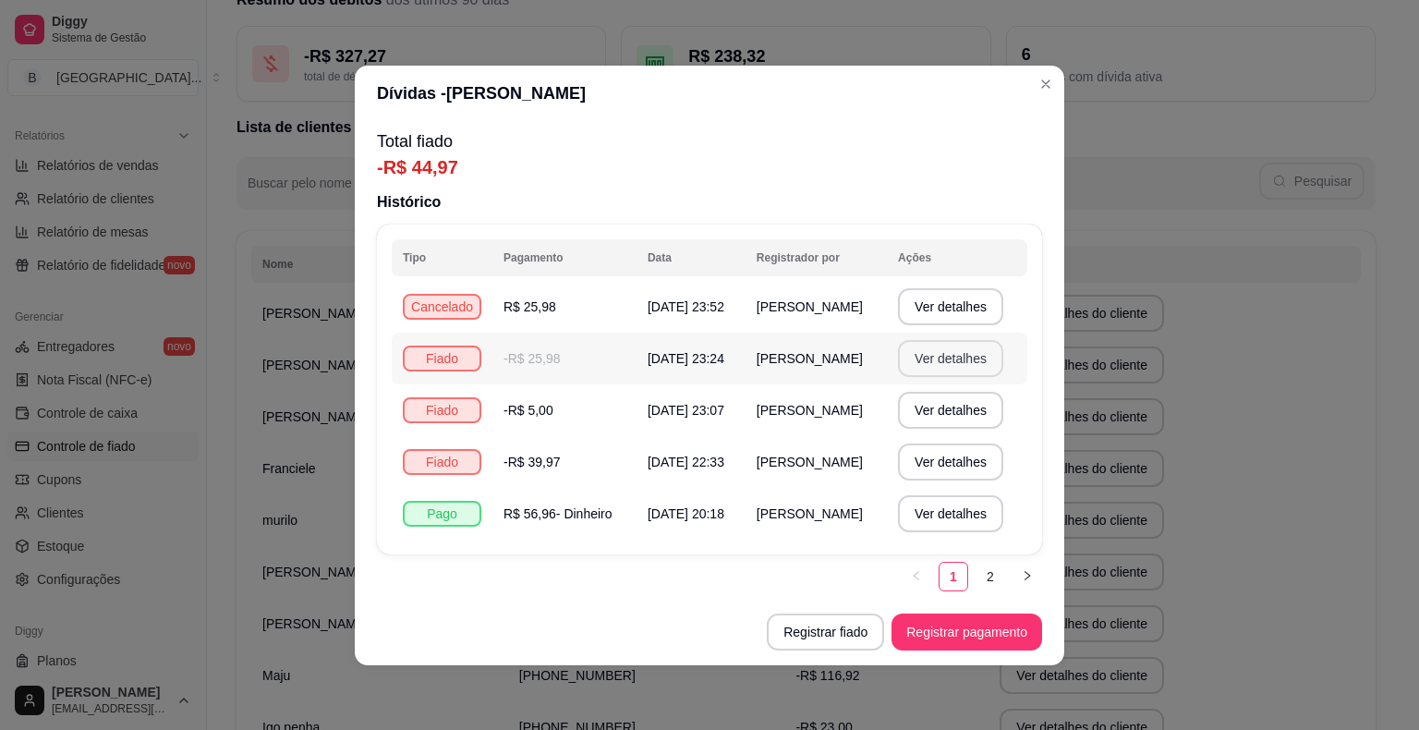
click at [932, 359] on button "Ver detalhes" at bounding box center [950, 358] width 105 height 37
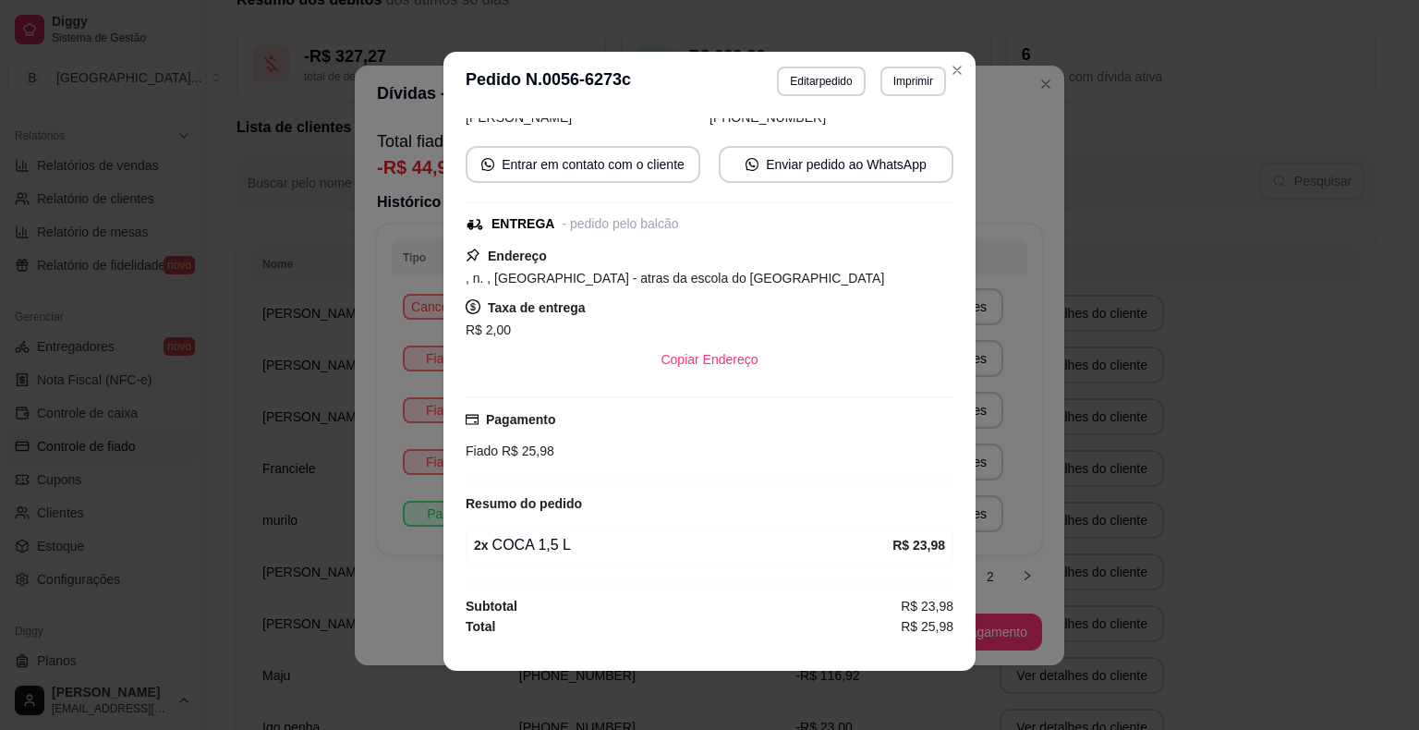
scroll to position [0, 0]
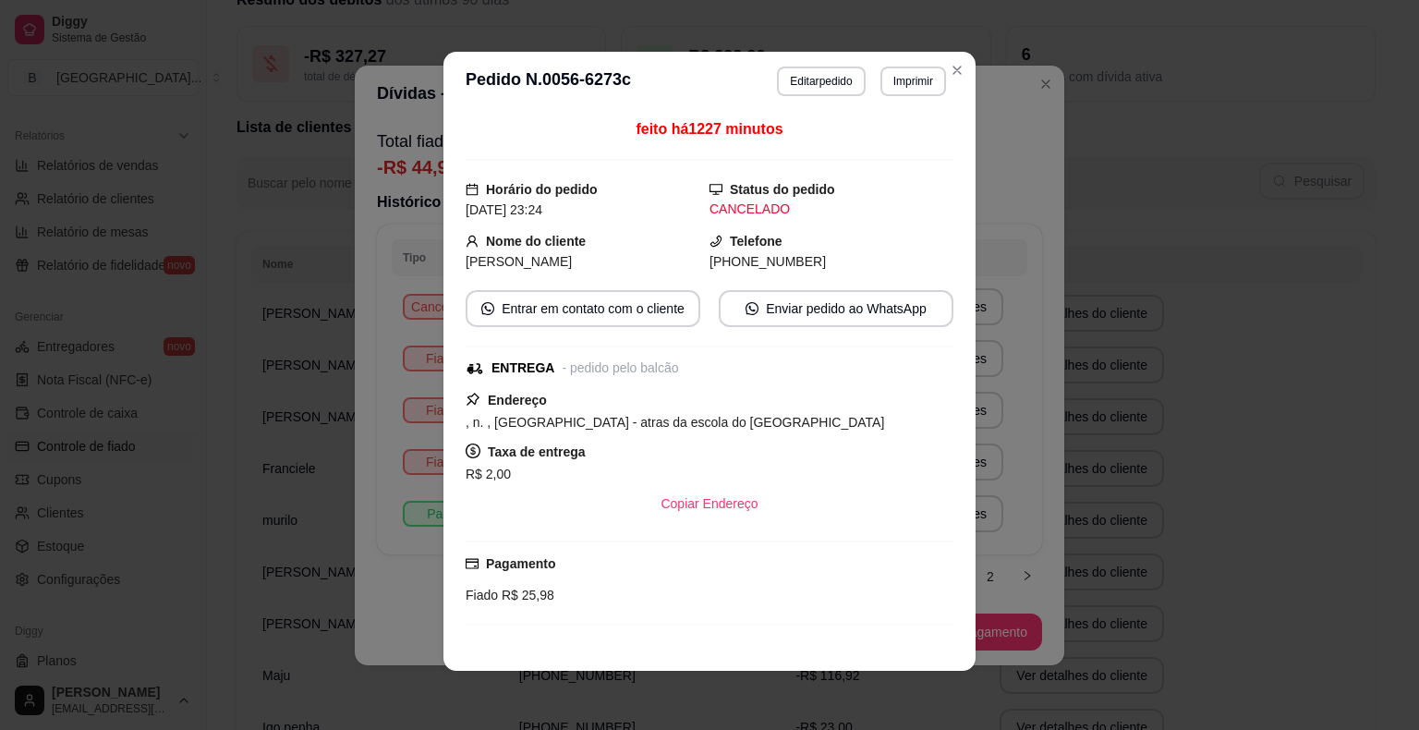
click at [772, 220] on div "feito há 1227 minutos Horário do pedido [DATE] 23:24 Status do pedido CANCELADO…" at bounding box center [710, 376] width 488 height 516
click at [758, 213] on div "CANCELADO" at bounding box center [832, 209] width 244 height 19
click at [1017, 267] on div "**********" at bounding box center [709, 365] width 1419 height 730
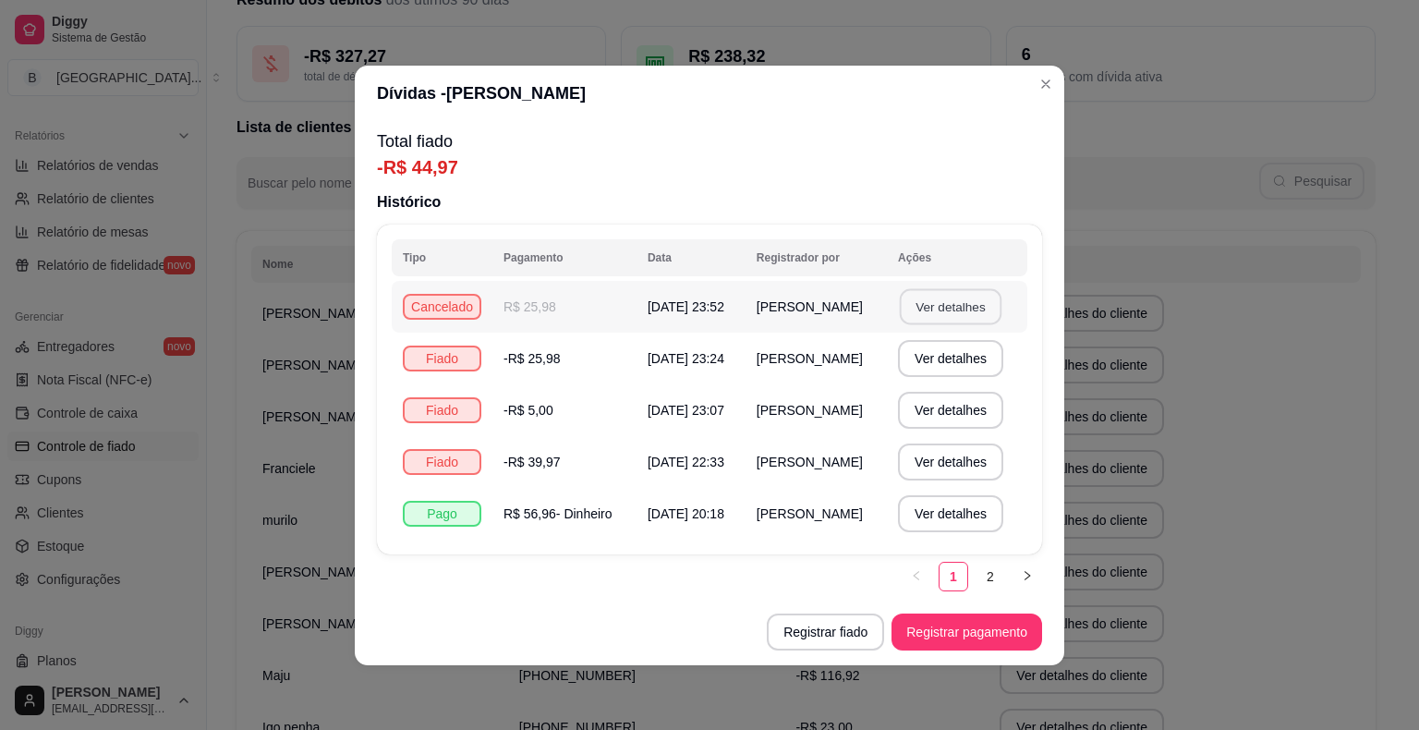
click at [968, 304] on button "Ver detalhes" at bounding box center [951, 306] width 102 height 36
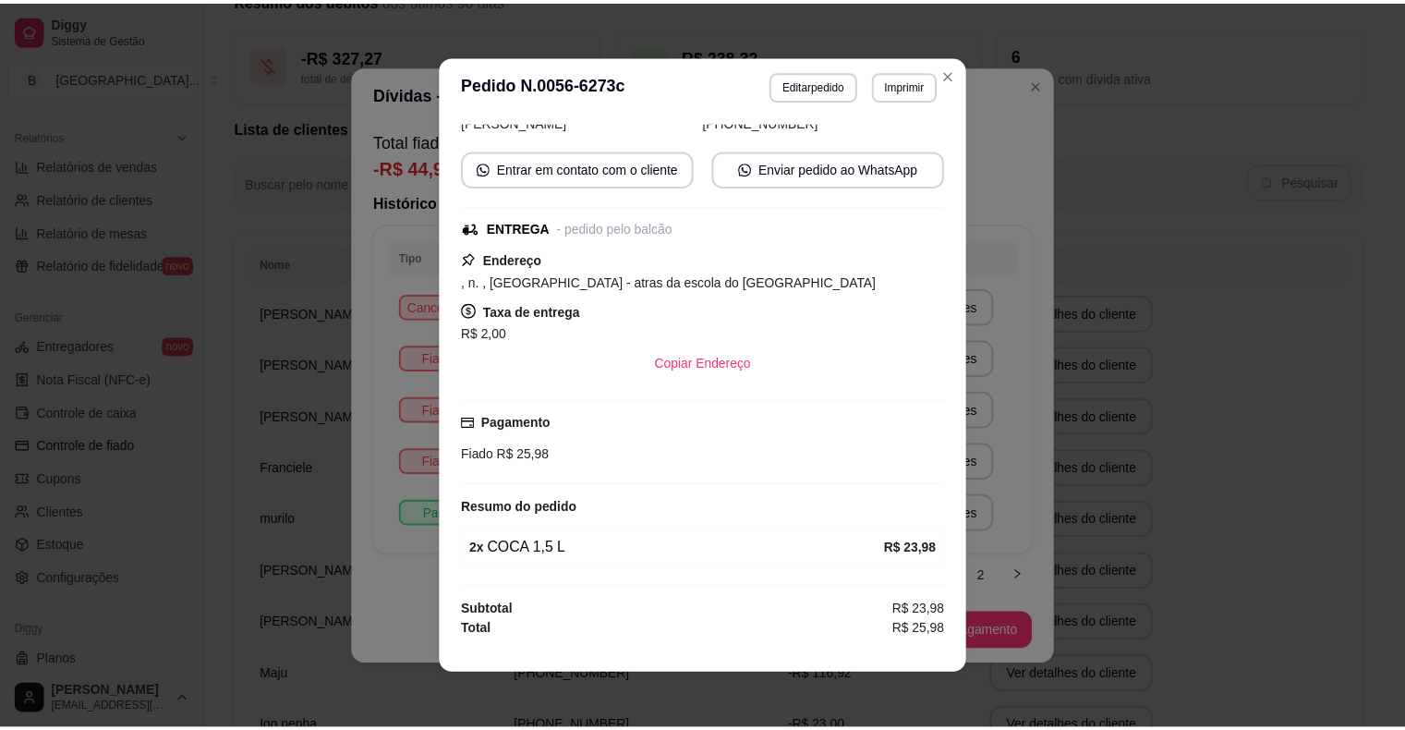
scroll to position [4, 0]
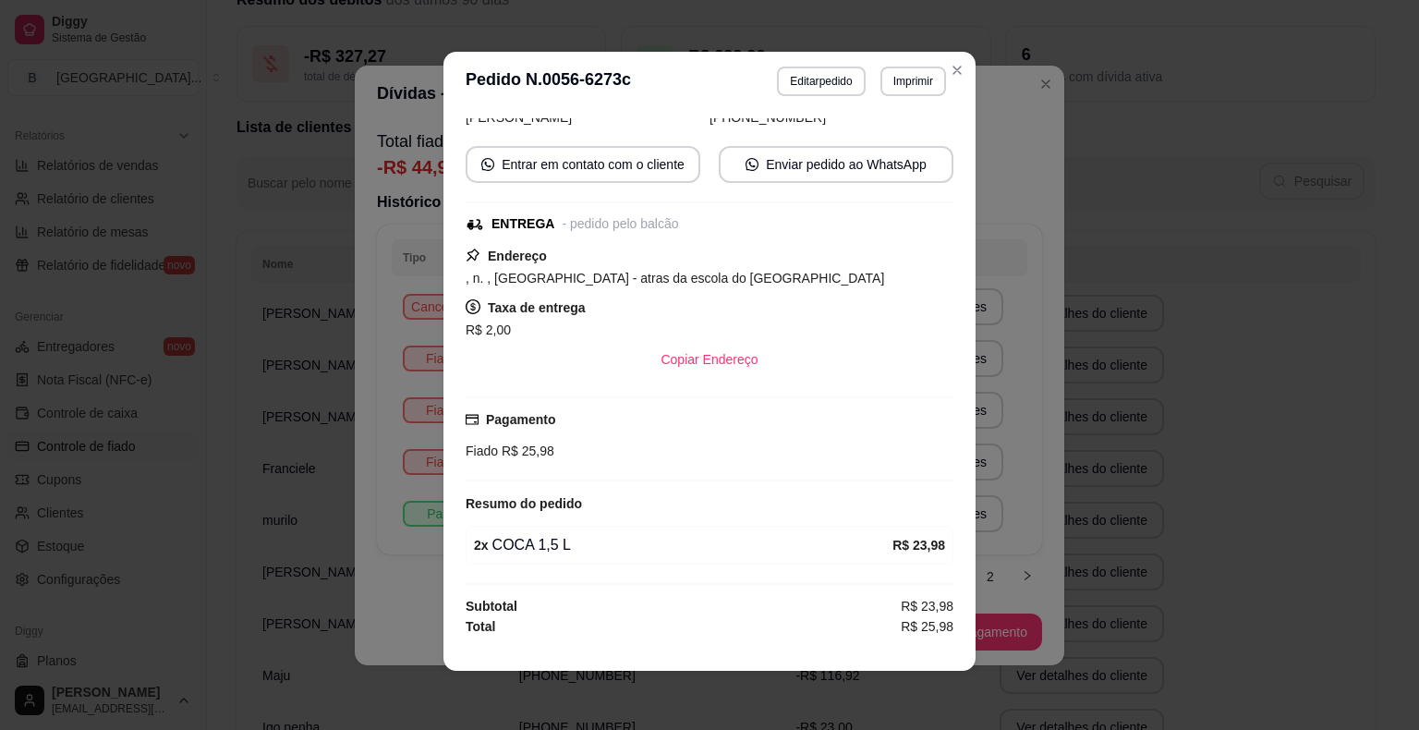
click at [1212, 407] on div "**********" at bounding box center [709, 365] width 1419 height 730
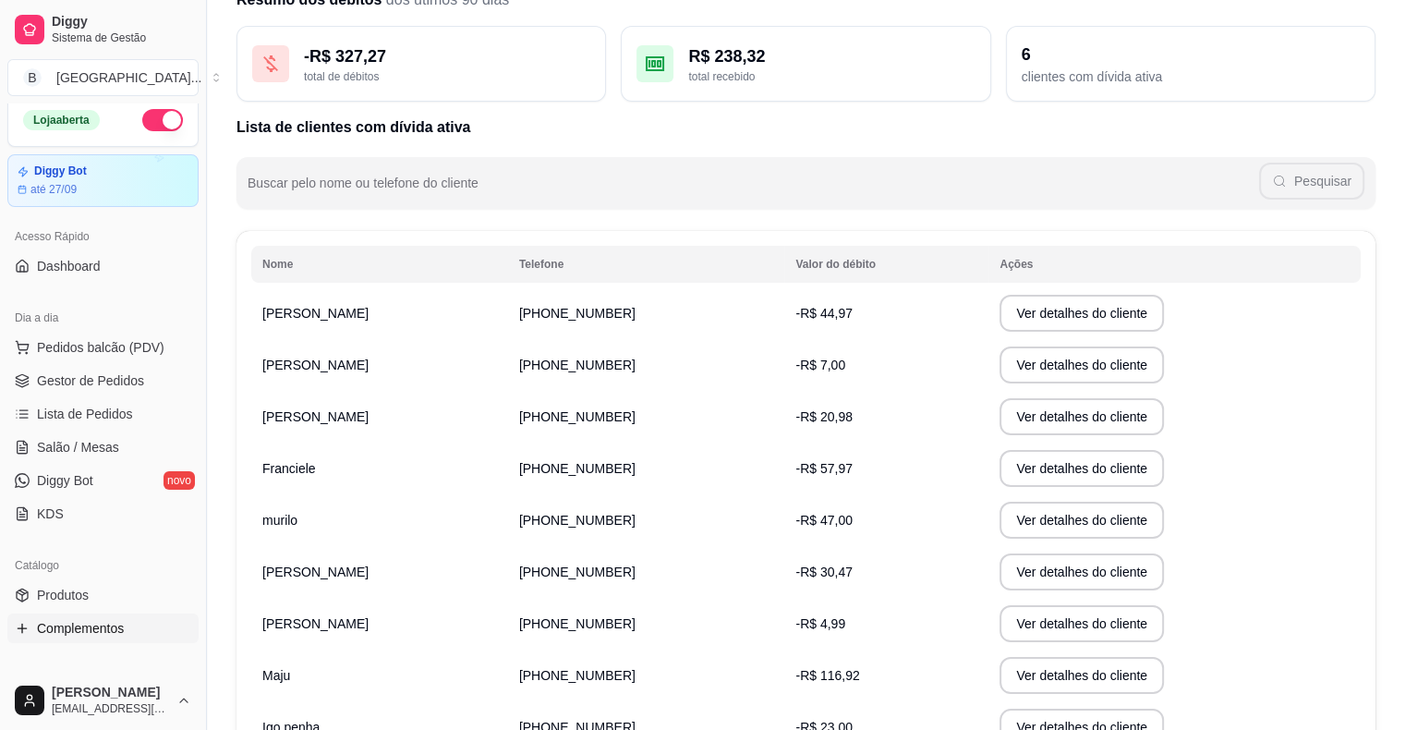
scroll to position [0, 0]
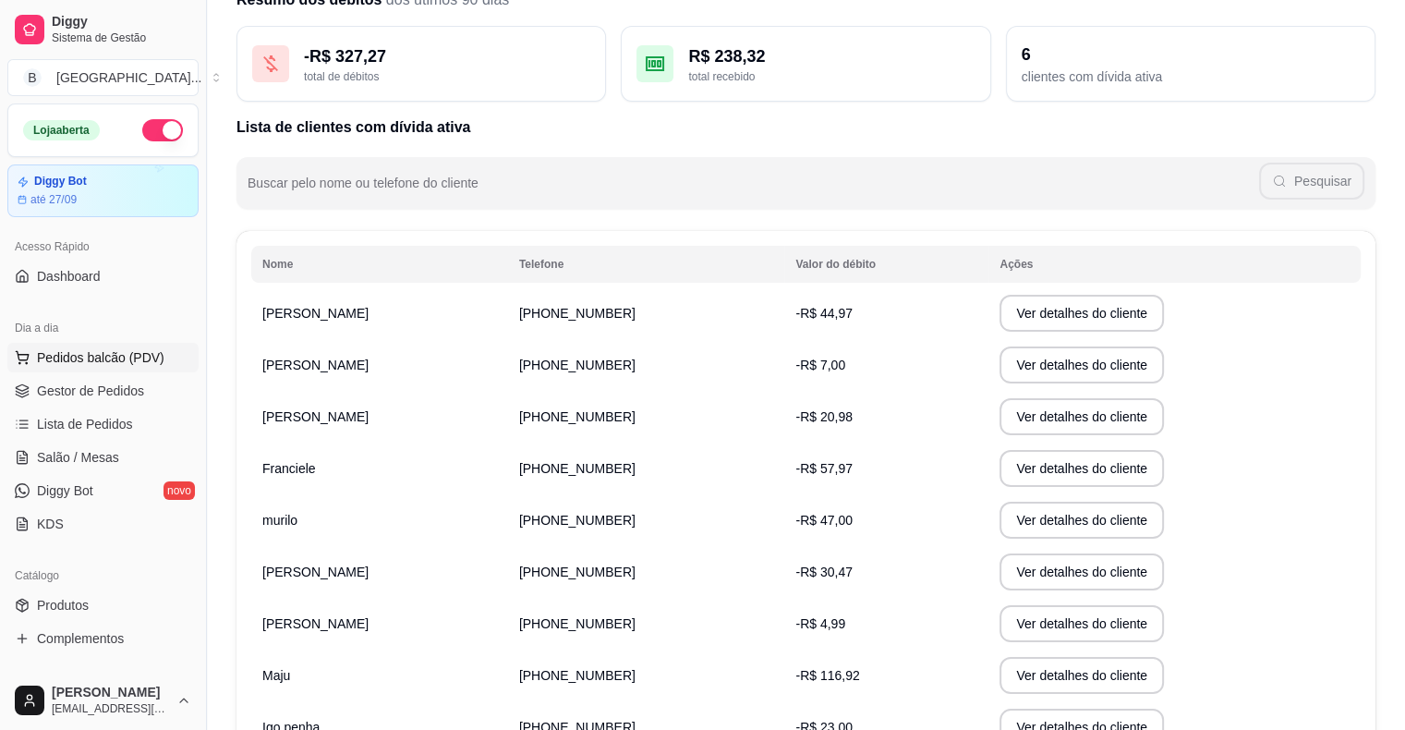
click at [105, 364] on span "Pedidos balcão (PDV)" at bounding box center [101, 357] width 128 height 18
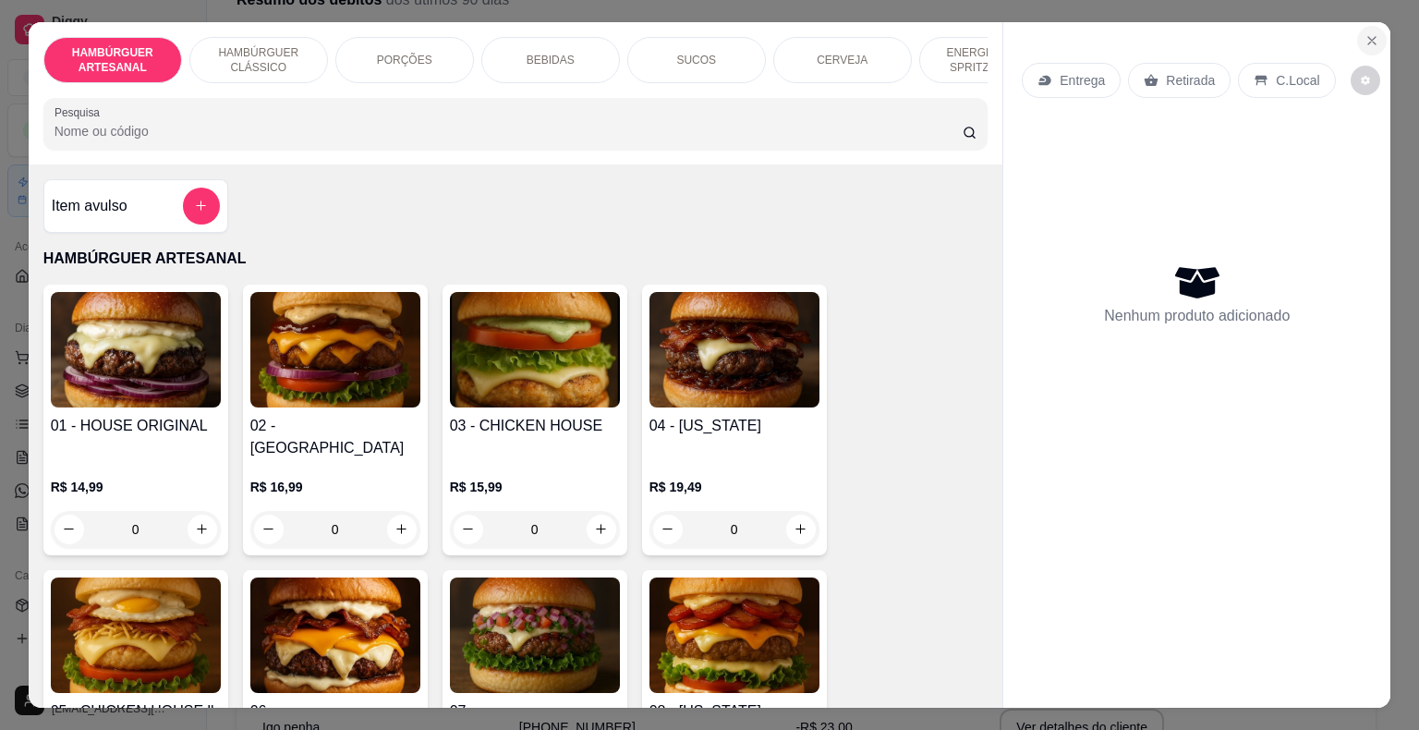
click at [1365, 35] on icon "Close" at bounding box center [1372, 40] width 15 height 15
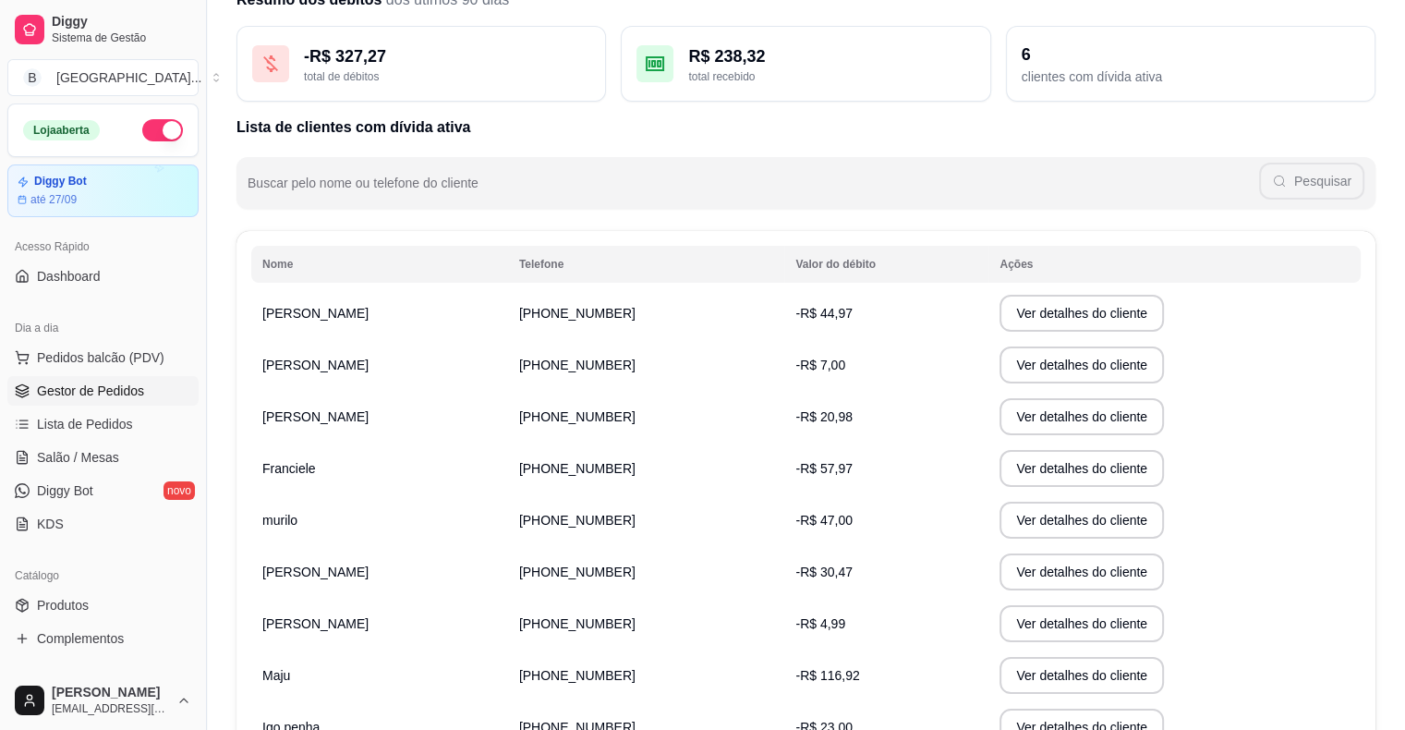
click at [131, 402] on link "Gestor de Pedidos" at bounding box center [102, 391] width 191 height 30
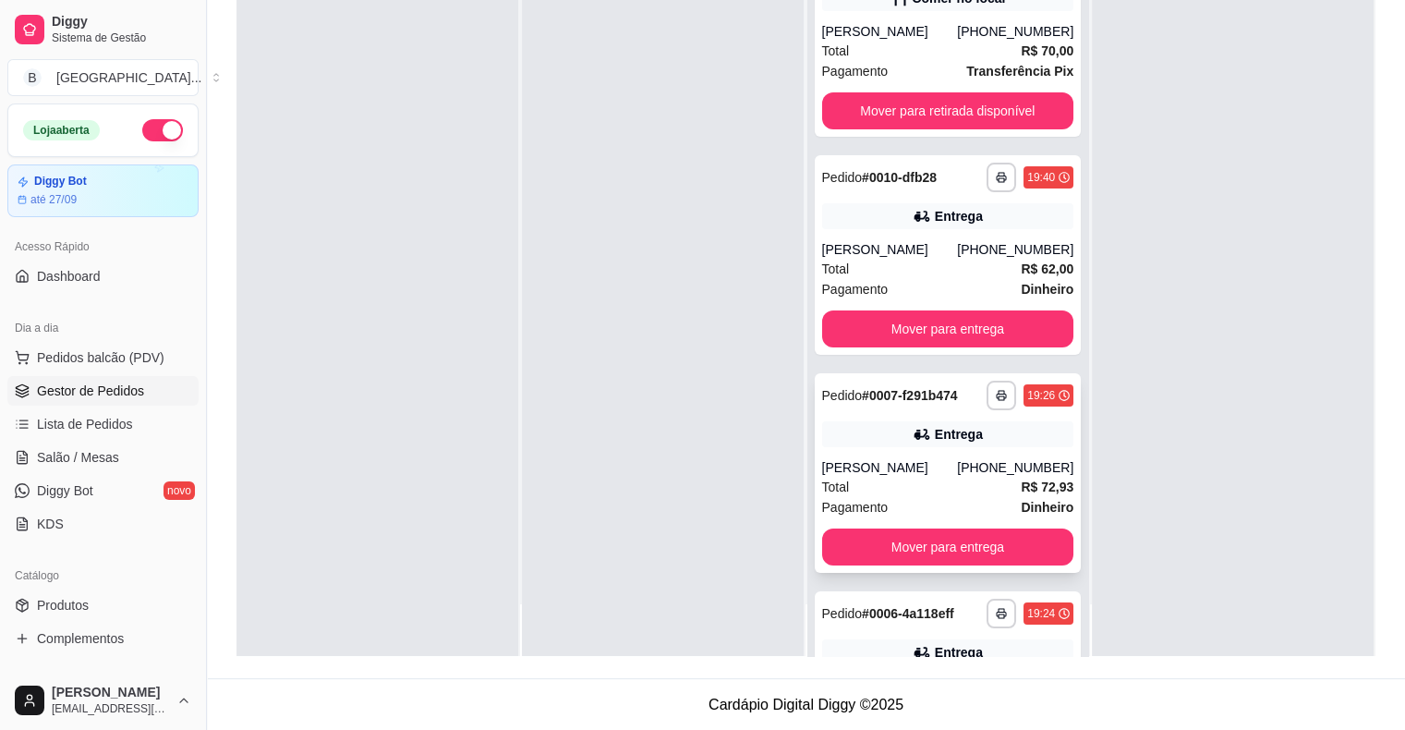
scroll to position [178, 0]
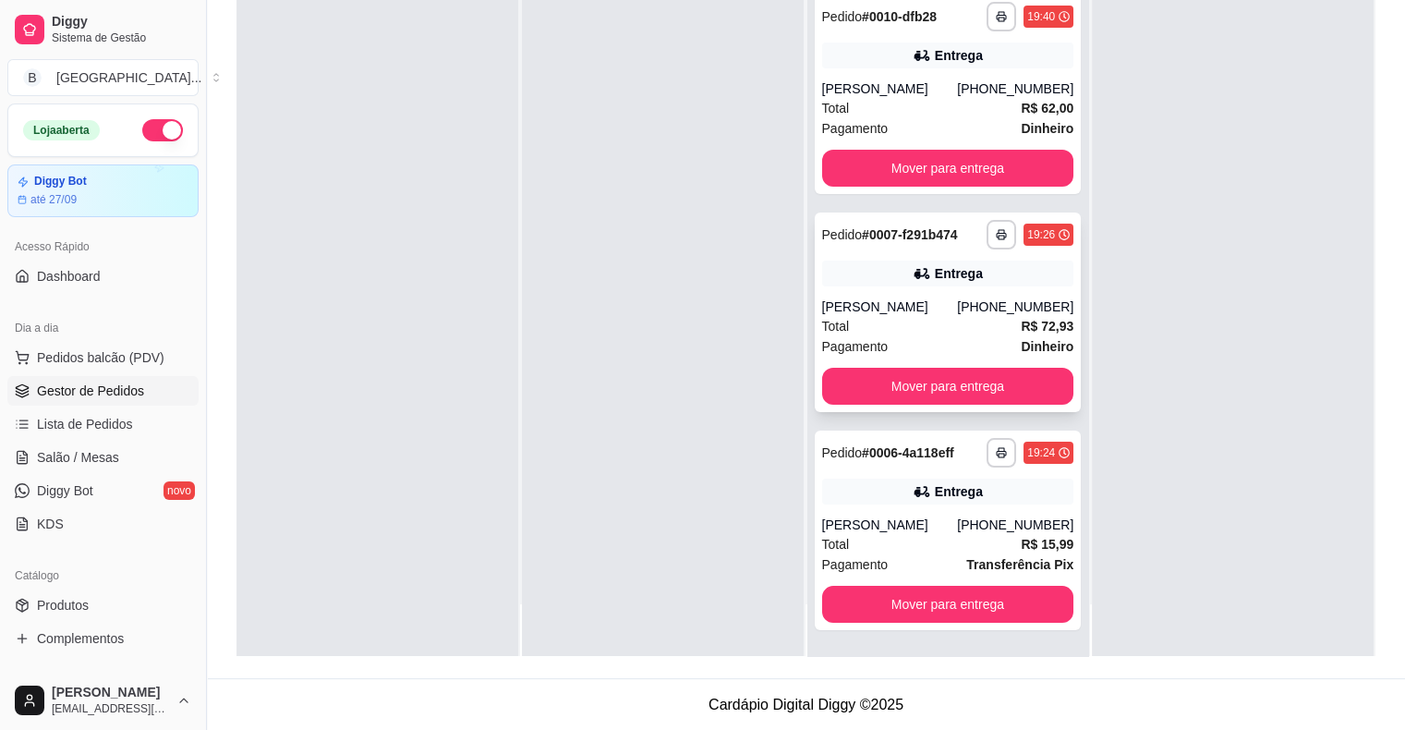
click at [960, 405] on div "**********" at bounding box center [948, 313] width 267 height 200
click at [1028, 385] on button "Mover para entrega" at bounding box center [948, 387] width 245 height 36
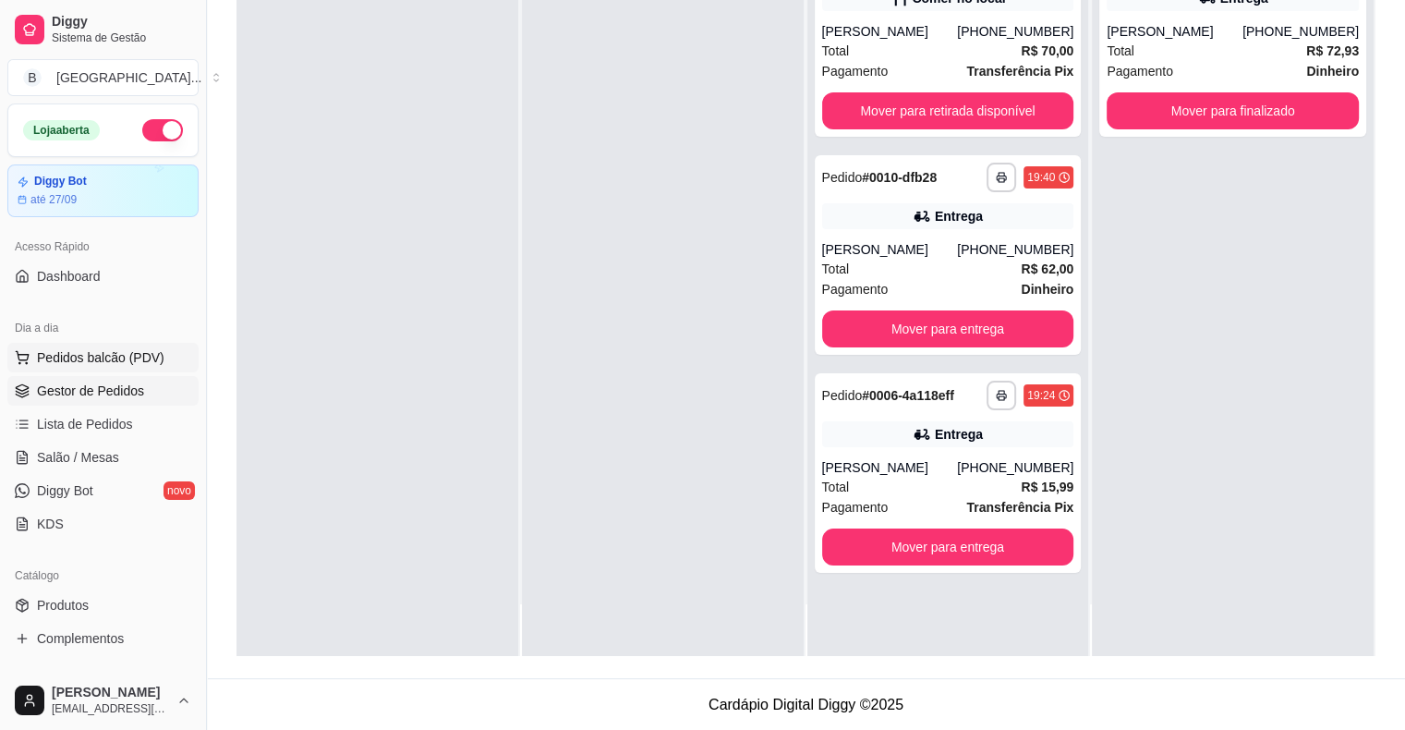
scroll to position [0, 0]
click at [97, 448] on span "Salão / Mesas" at bounding box center [78, 457] width 82 height 18
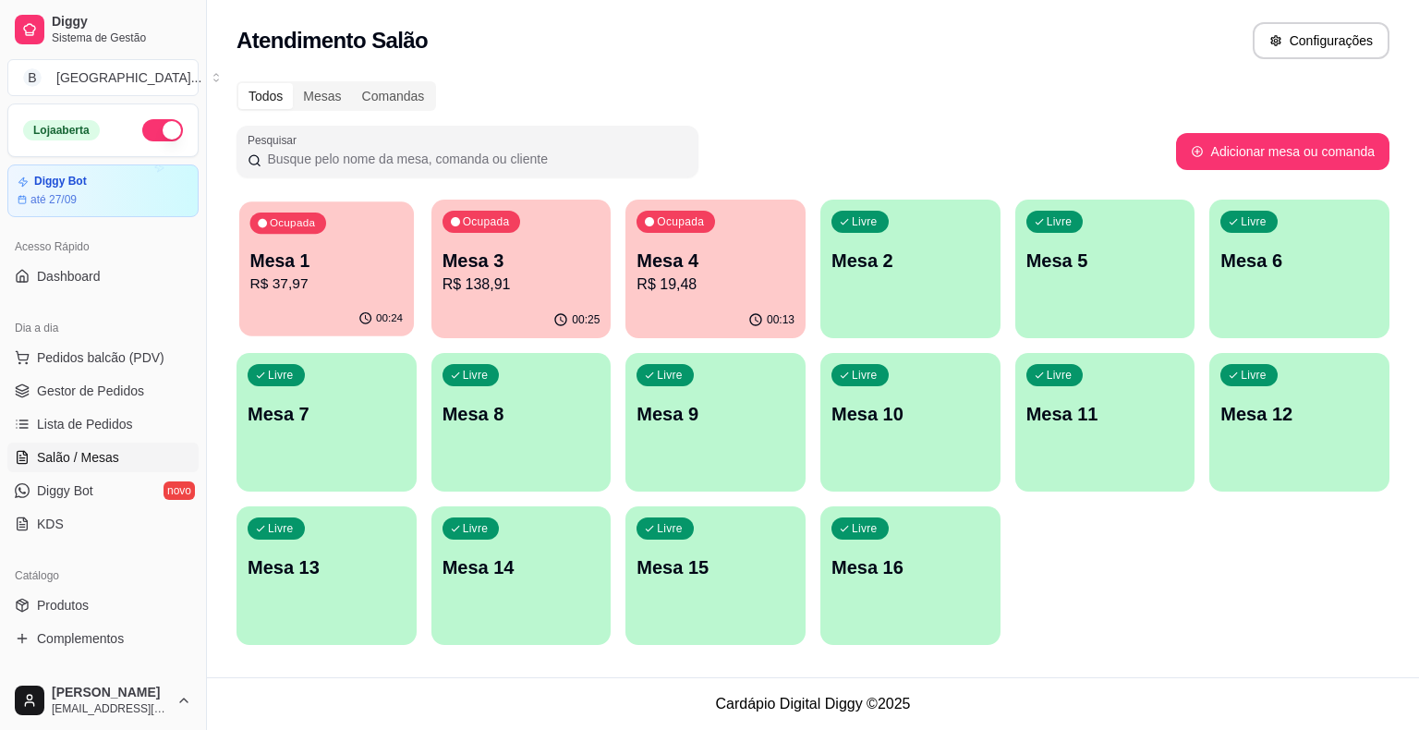
click at [390, 291] on p "R$ 37,97" at bounding box center [326, 283] width 153 height 21
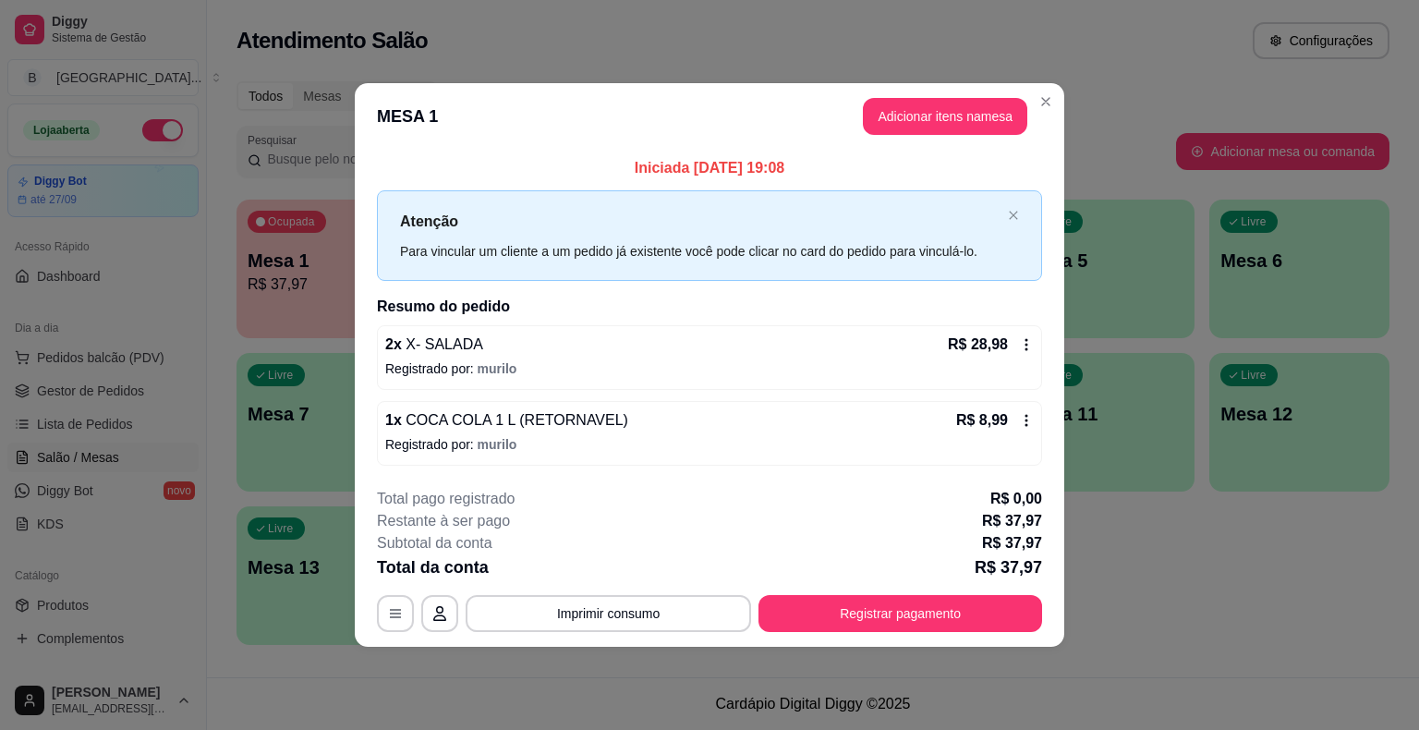
click at [1021, 636] on footer "**********" at bounding box center [710, 560] width 710 height 174
click at [958, 617] on button "Registrar pagamento" at bounding box center [901, 613] width 284 height 37
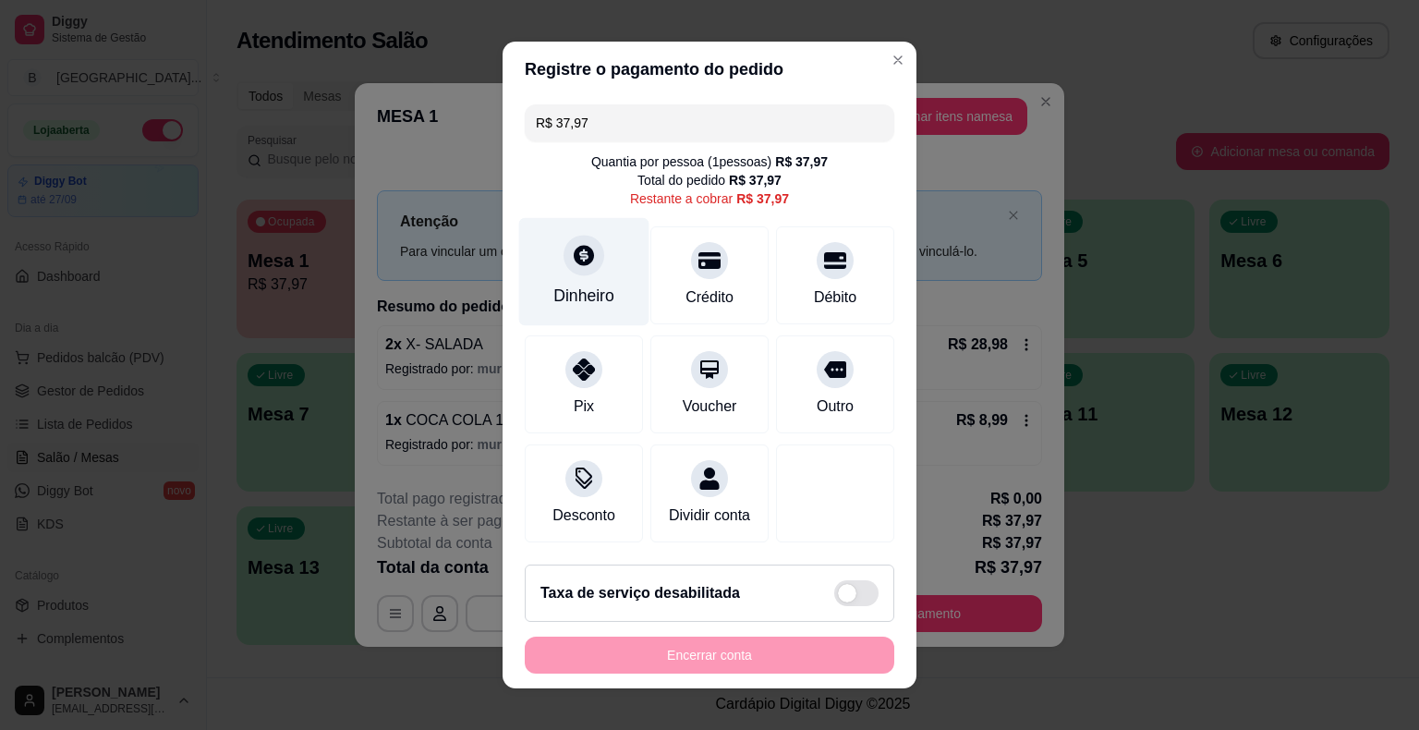
click at [584, 273] on div at bounding box center [584, 255] width 41 height 41
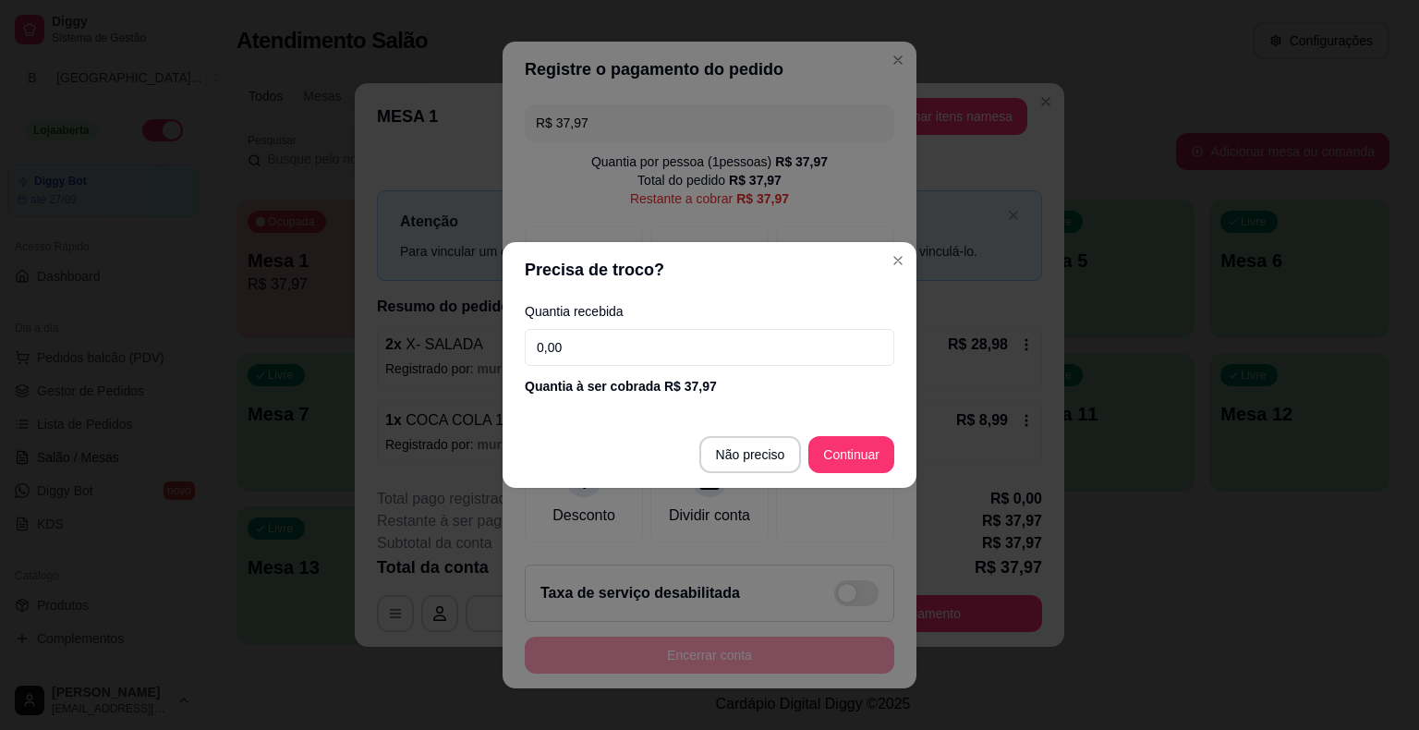
click at [718, 345] on input "0,00" at bounding box center [710, 347] width 370 height 37
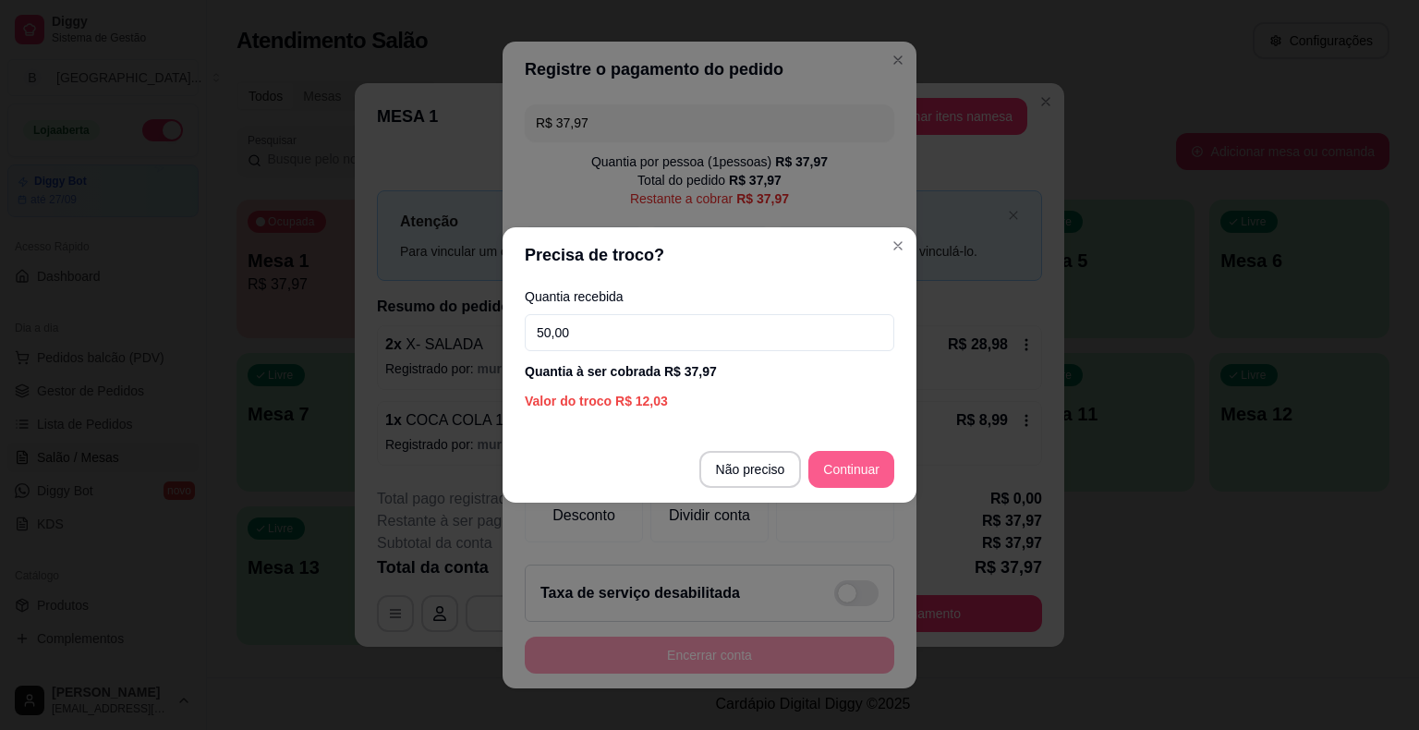
type input "50,00"
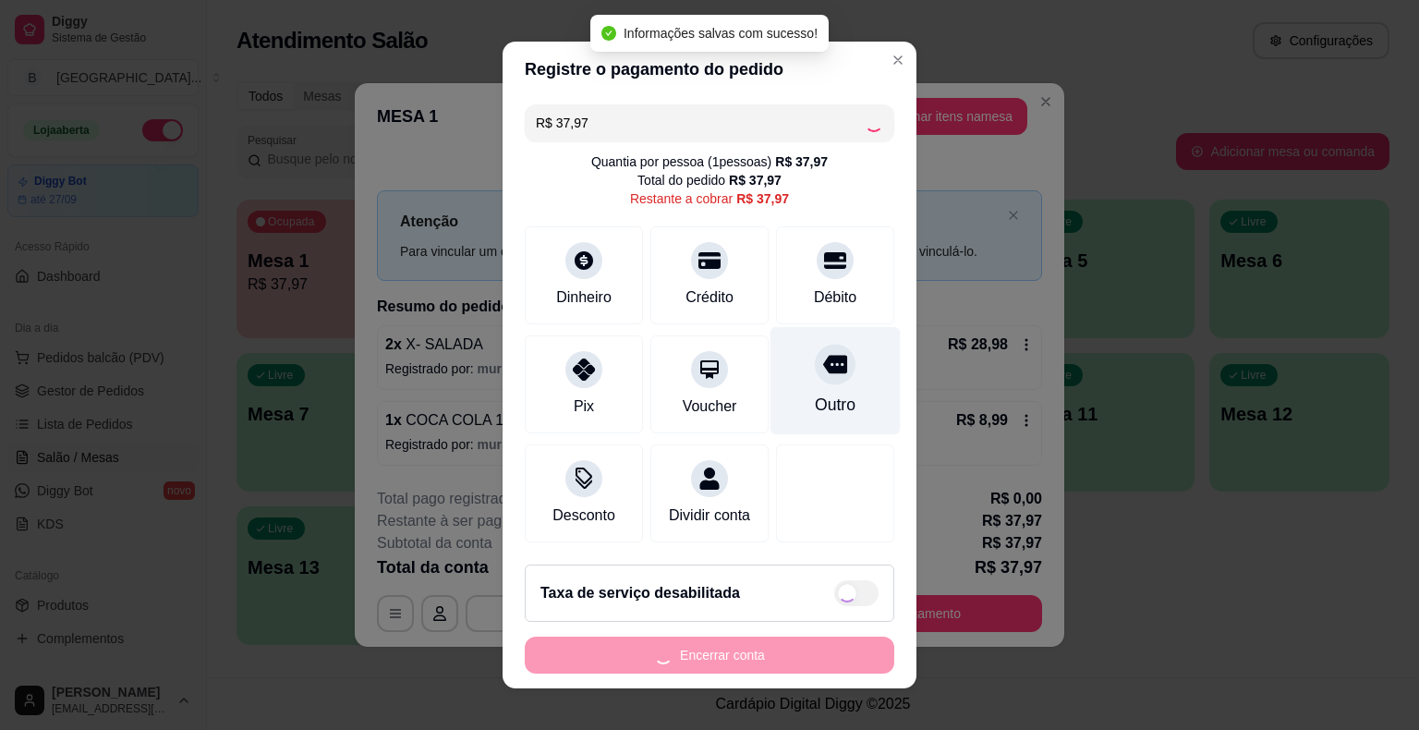
type input "R$ 0,00"
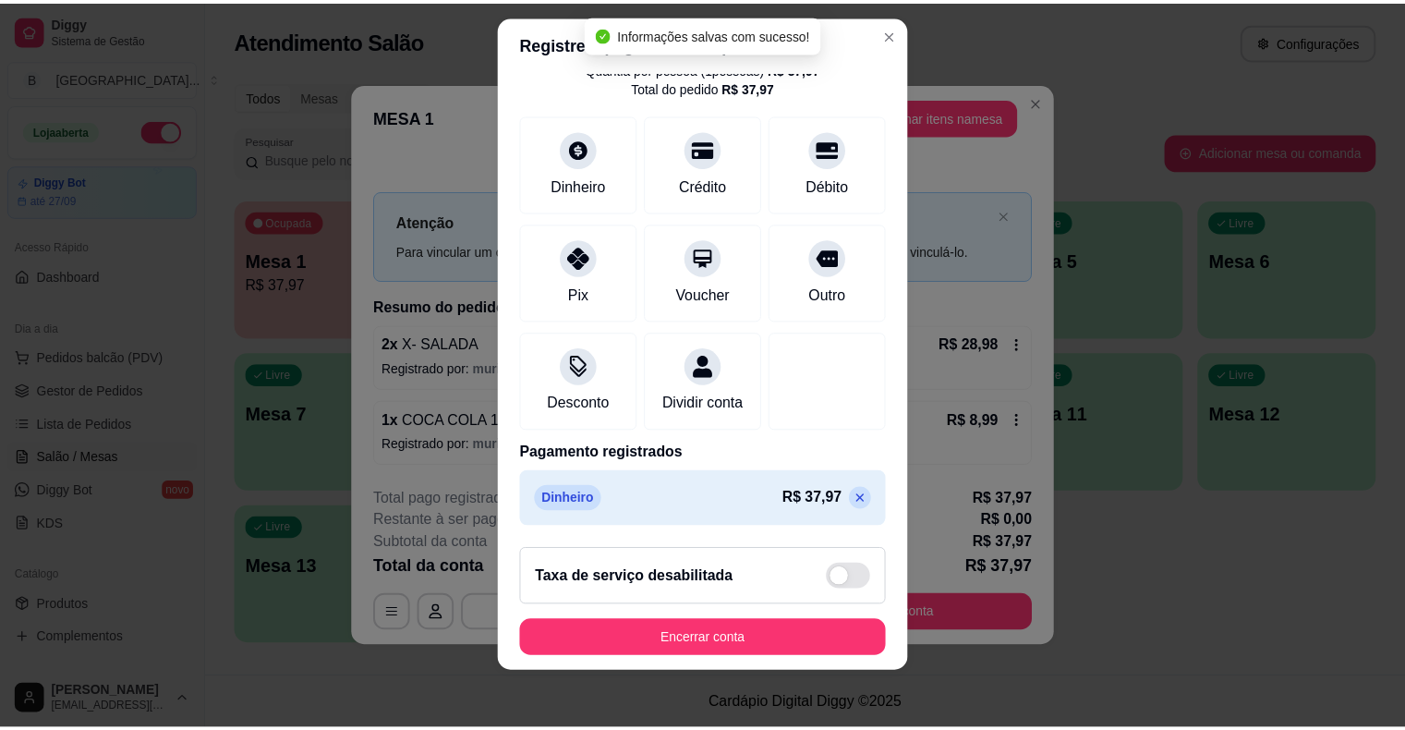
scroll to position [22, 0]
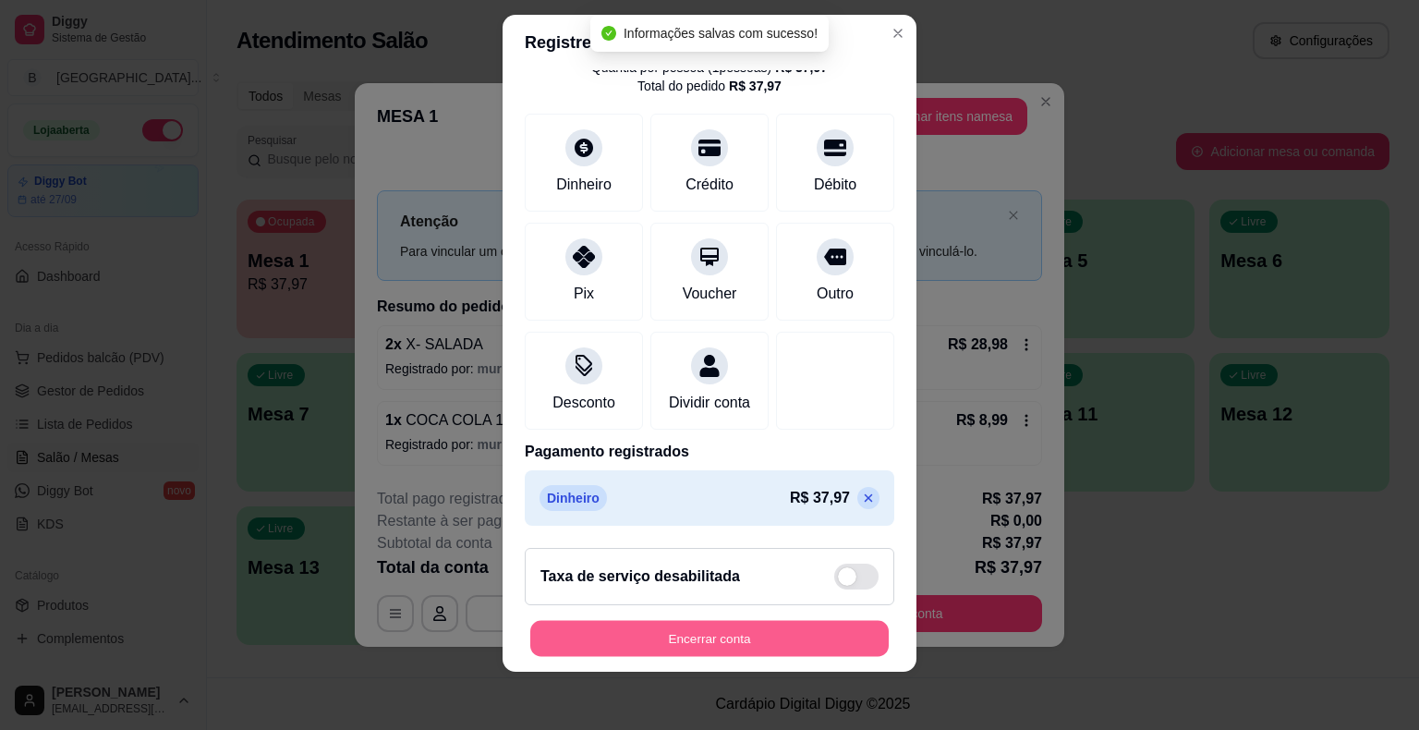
click at [749, 640] on button "Encerrar conta" at bounding box center [709, 638] width 359 height 36
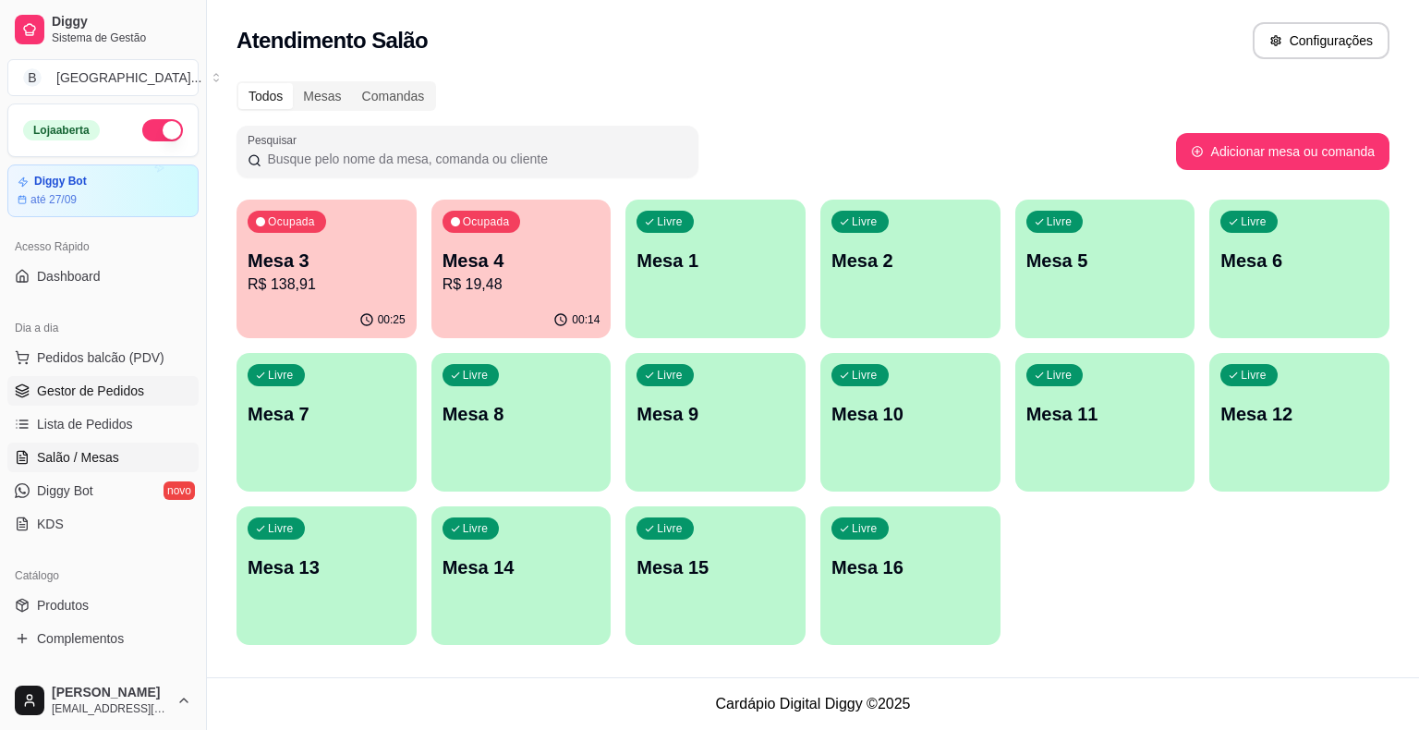
click at [103, 394] on span "Gestor de Pedidos" at bounding box center [90, 391] width 107 height 18
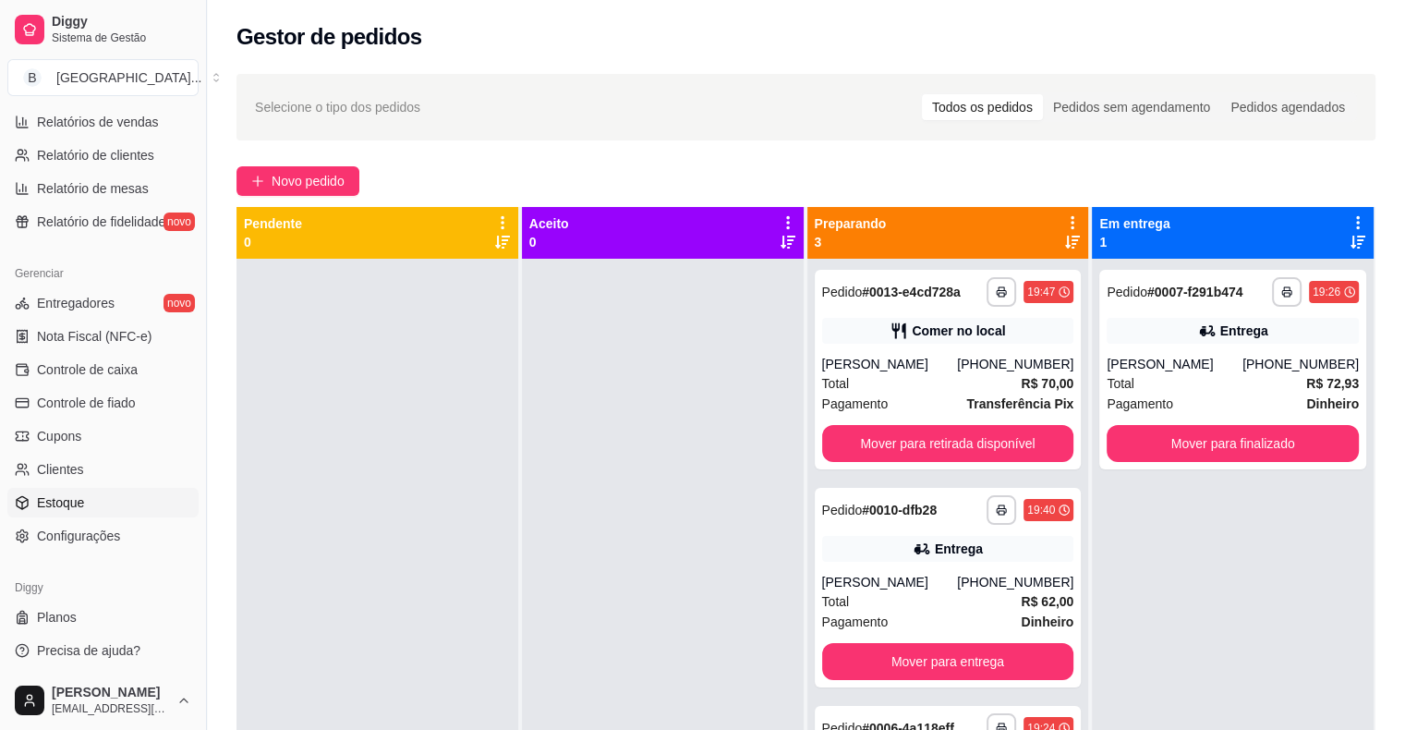
scroll to position [599, 0]
click at [104, 364] on span "Controle de caixa" at bounding box center [87, 368] width 101 height 18
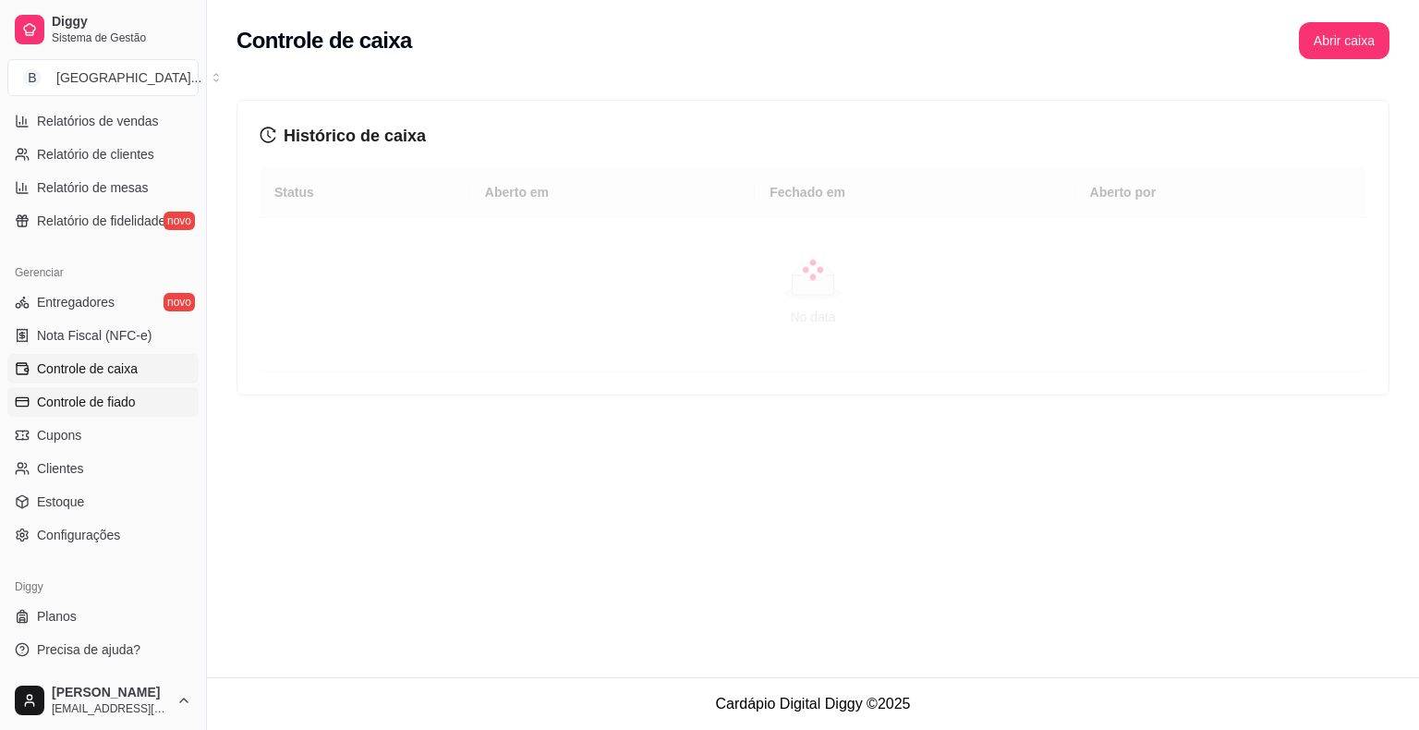
click at [110, 408] on span "Controle de fiado" at bounding box center [86, 402] width 99 height 18
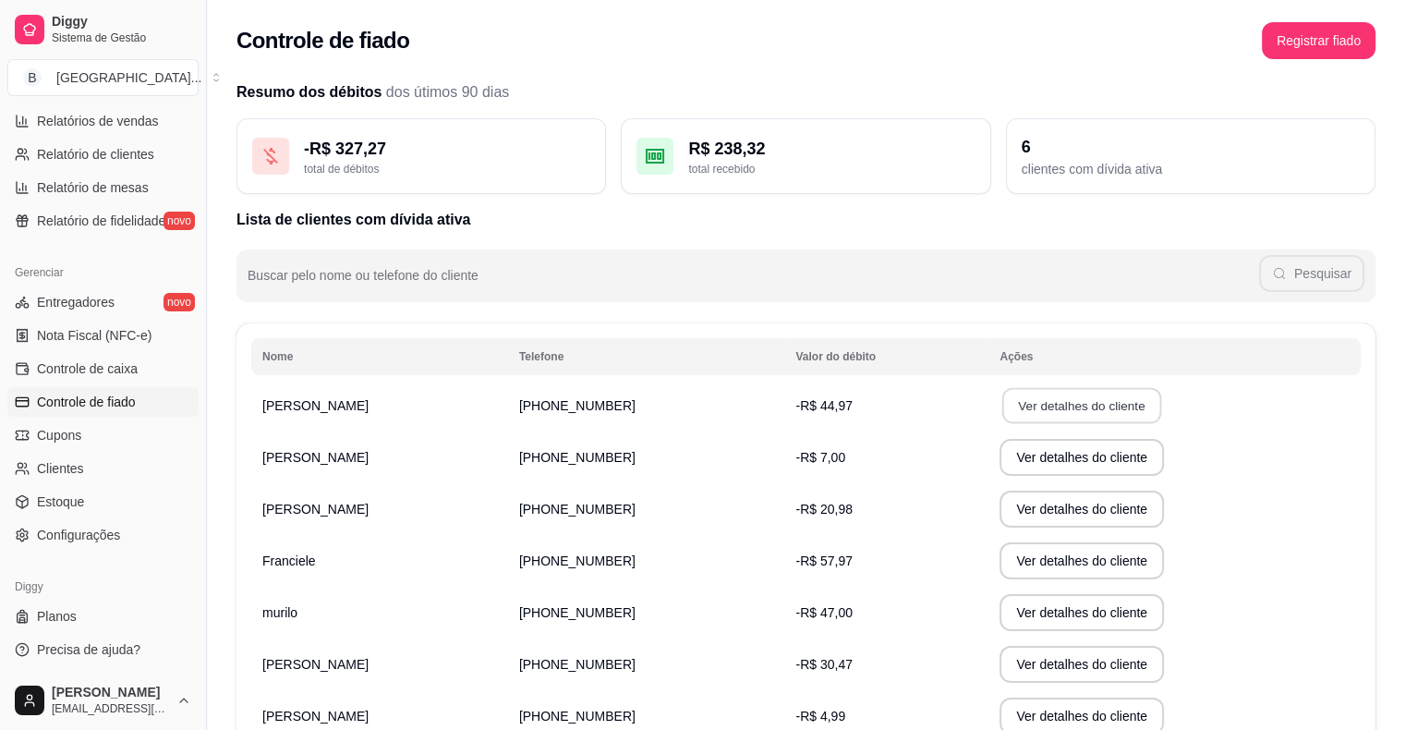
click at [1003, 398] on button "Ver detalhes do cliente" at bounding box center [1082, 406] width 159 height 36
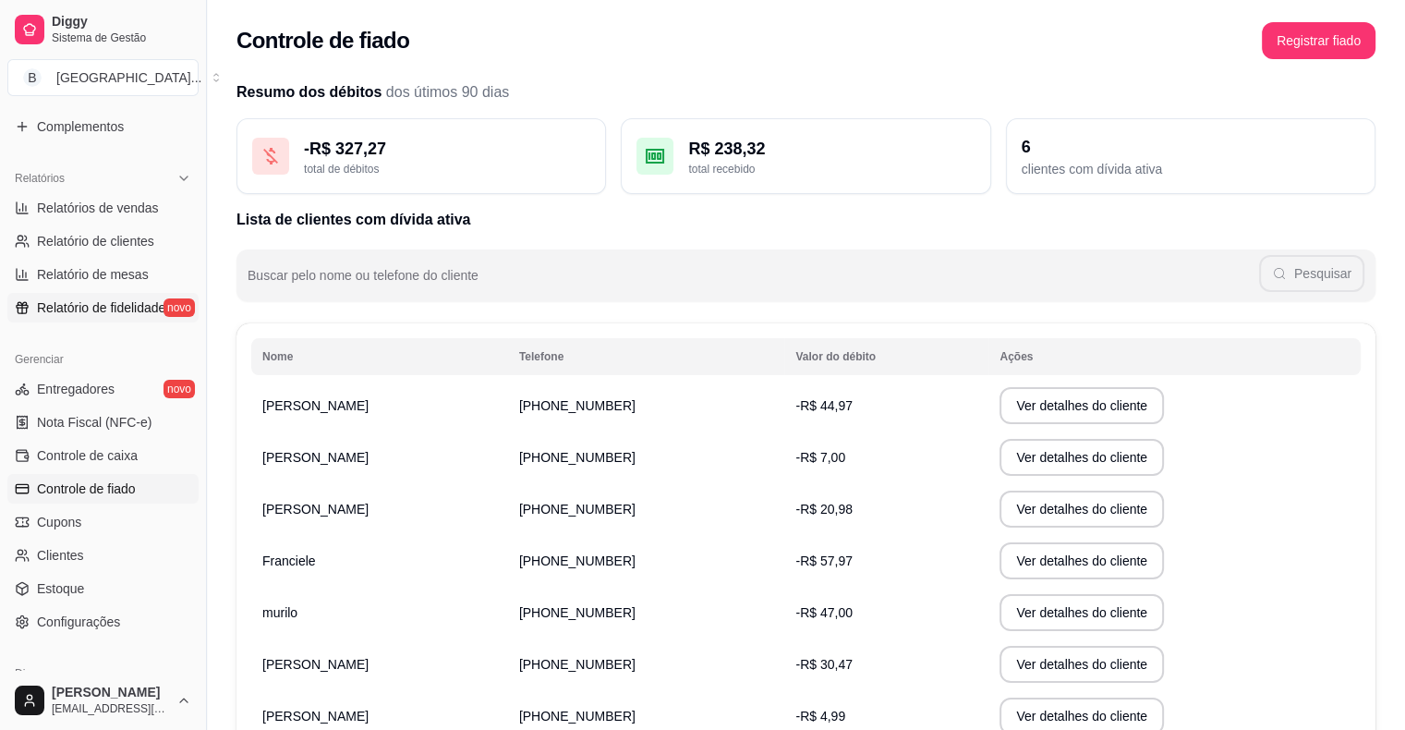
scroll to position [229, 0]
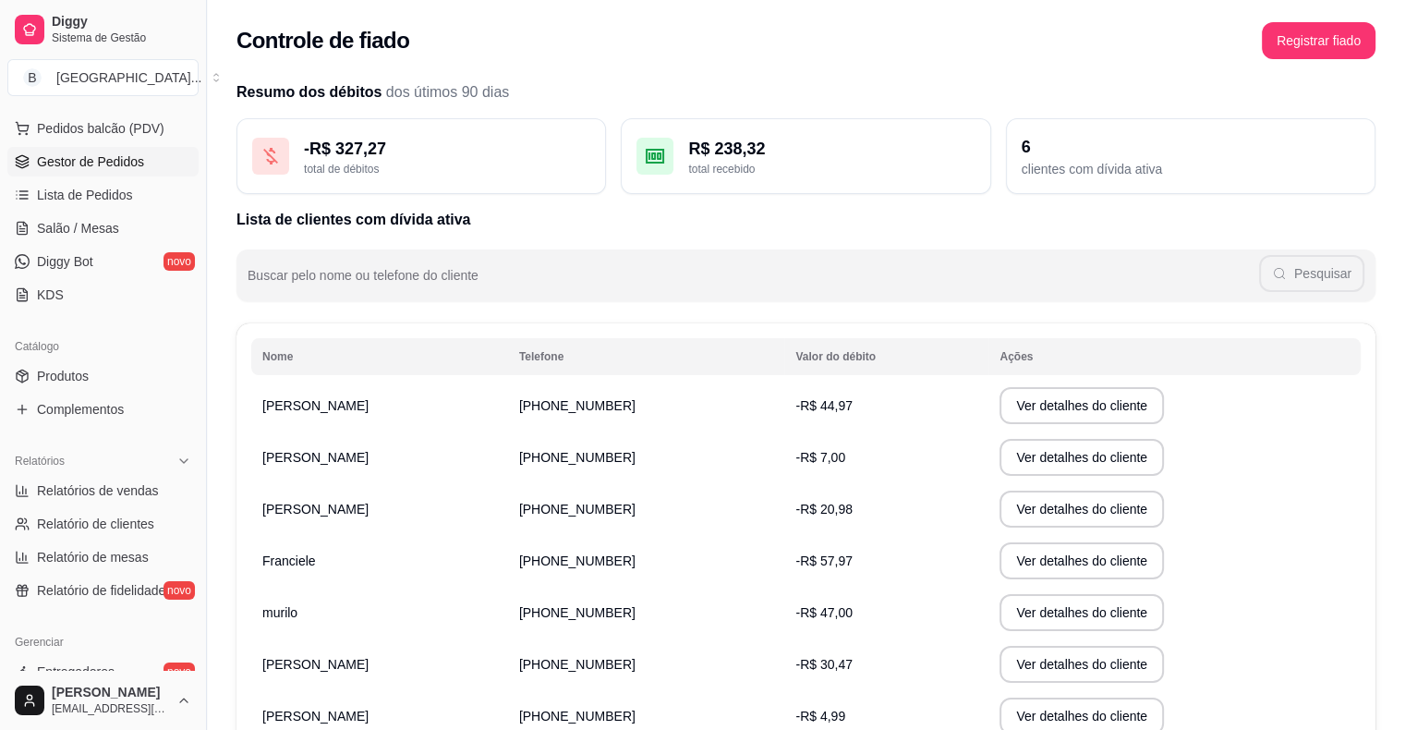
click at [115, 159] on span "Gestor de Pedidos" at bounding box center [90, 161] width 107 height 18
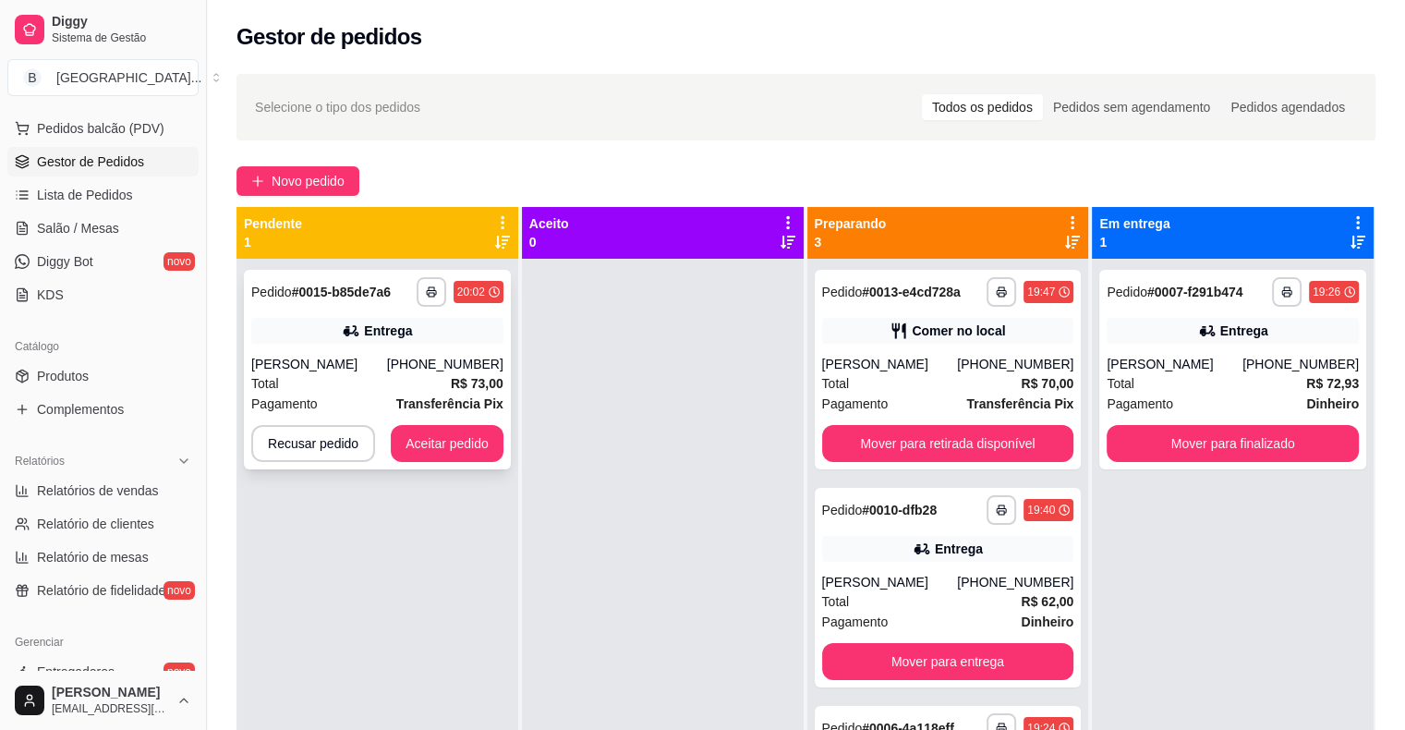
click at [335, 358] on div "[PERSON_NAME]" at bounding box center [319, 364] width 136 height 18
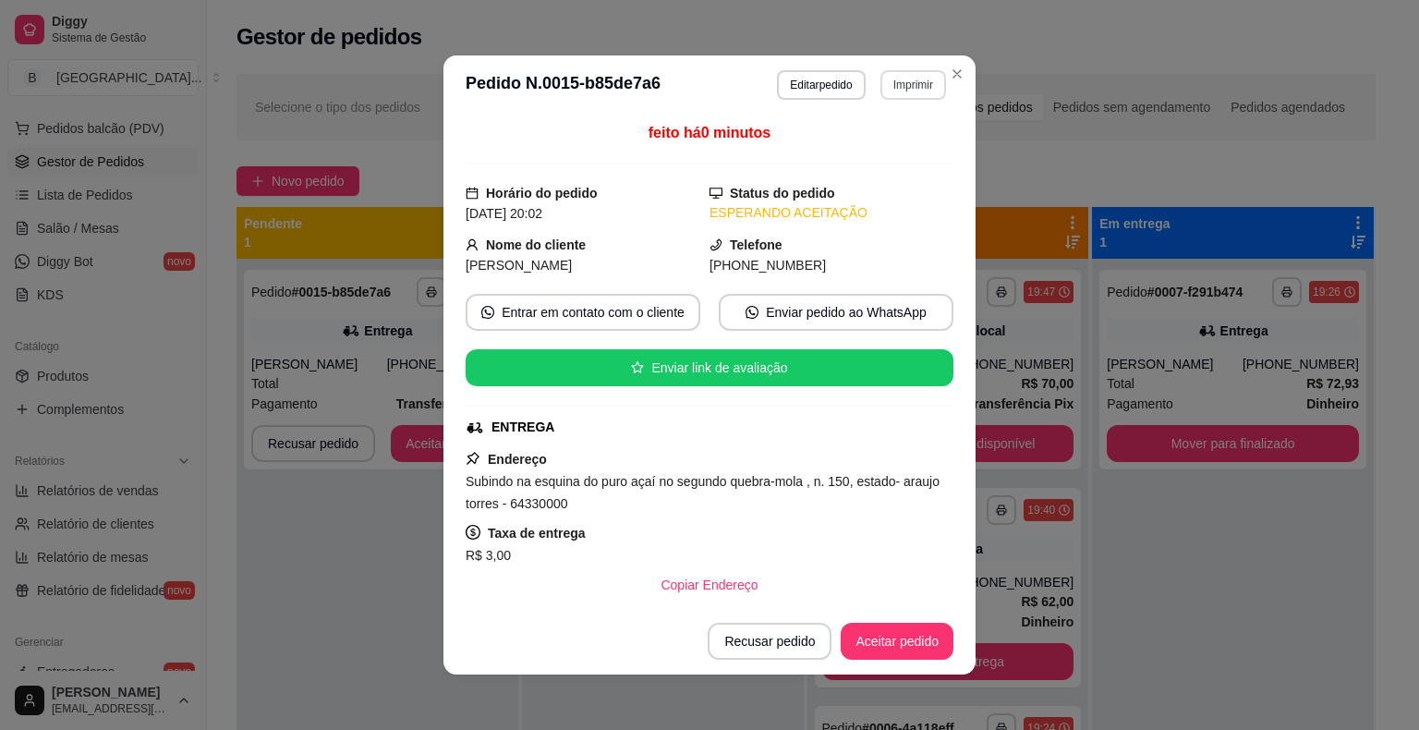
click at [917, 93] on button "Imprimir" at bounding box center [914, 85] width 66 height 30
click at [898, 157] on button "IMPRESSORA" at bounding box center [872, 149] width 129 height 29
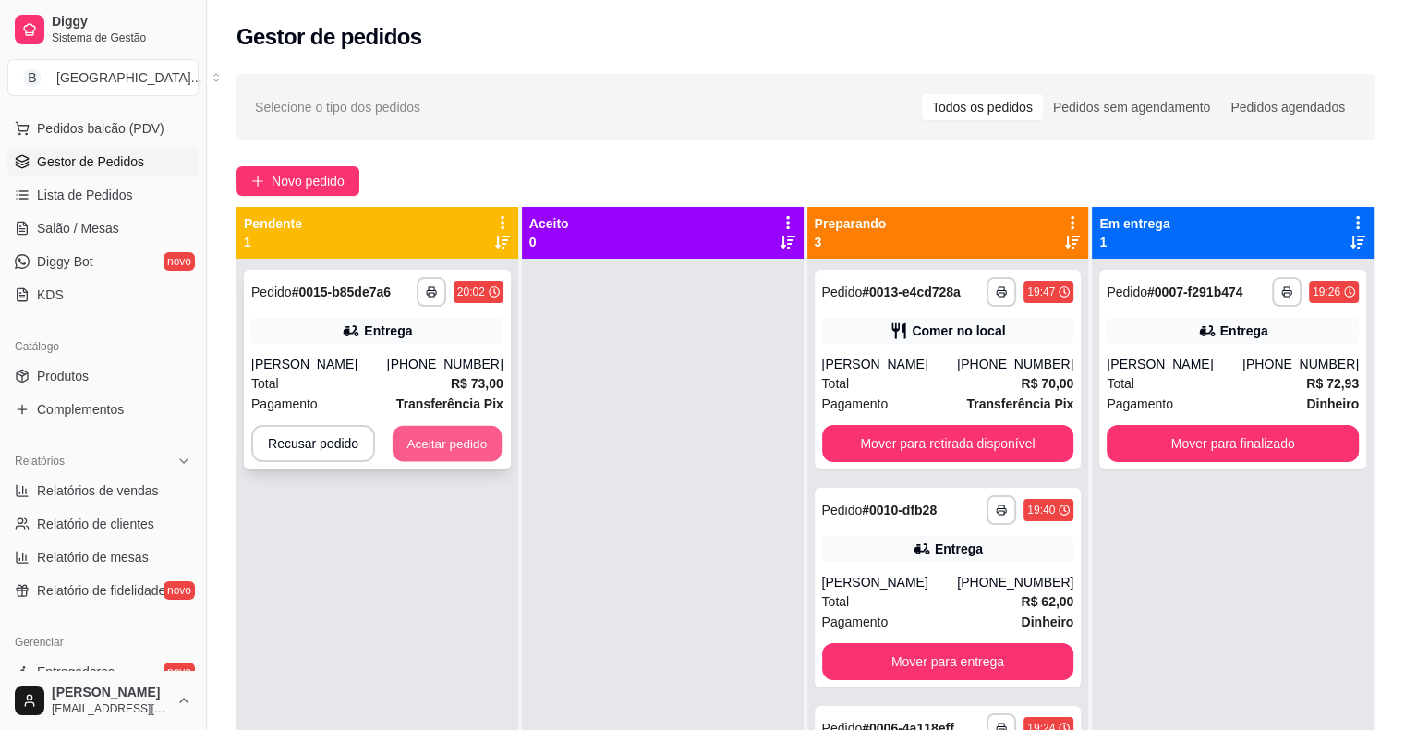
click at [433, 456] on button "Aceitar pedido" at bounding box center [447, 444] width 109 height 36
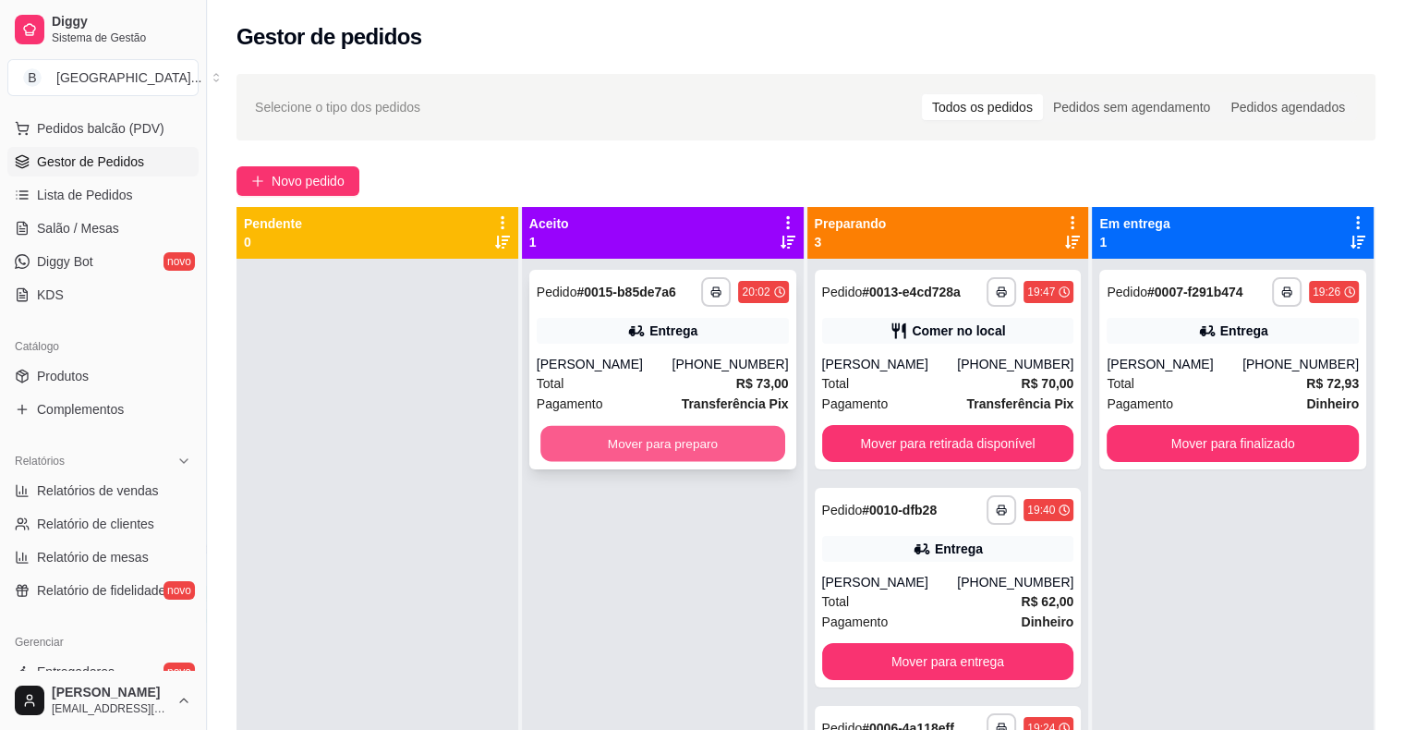
click at [672, 440] on button "Mover para preparo" at bounding box center [663, 444] width 245 height 36
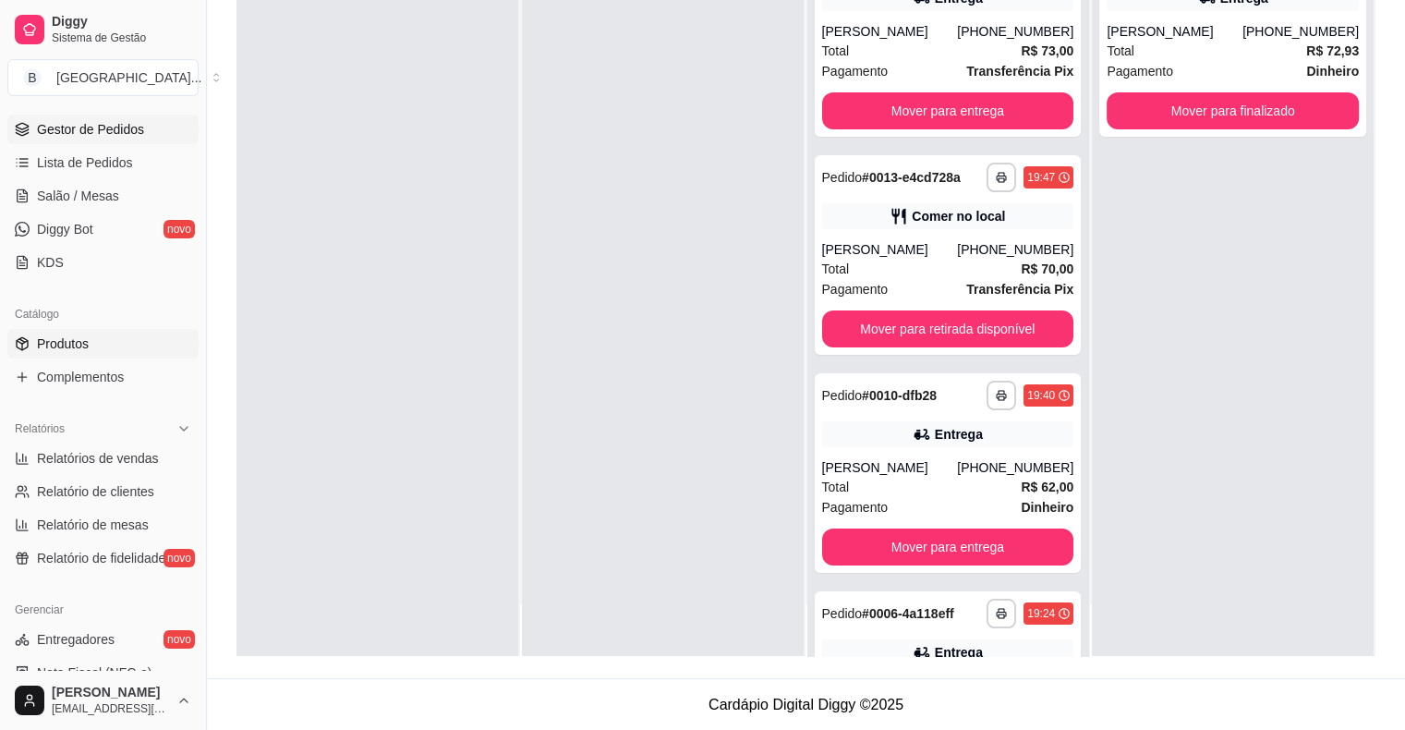
scroll to position [229, 0]
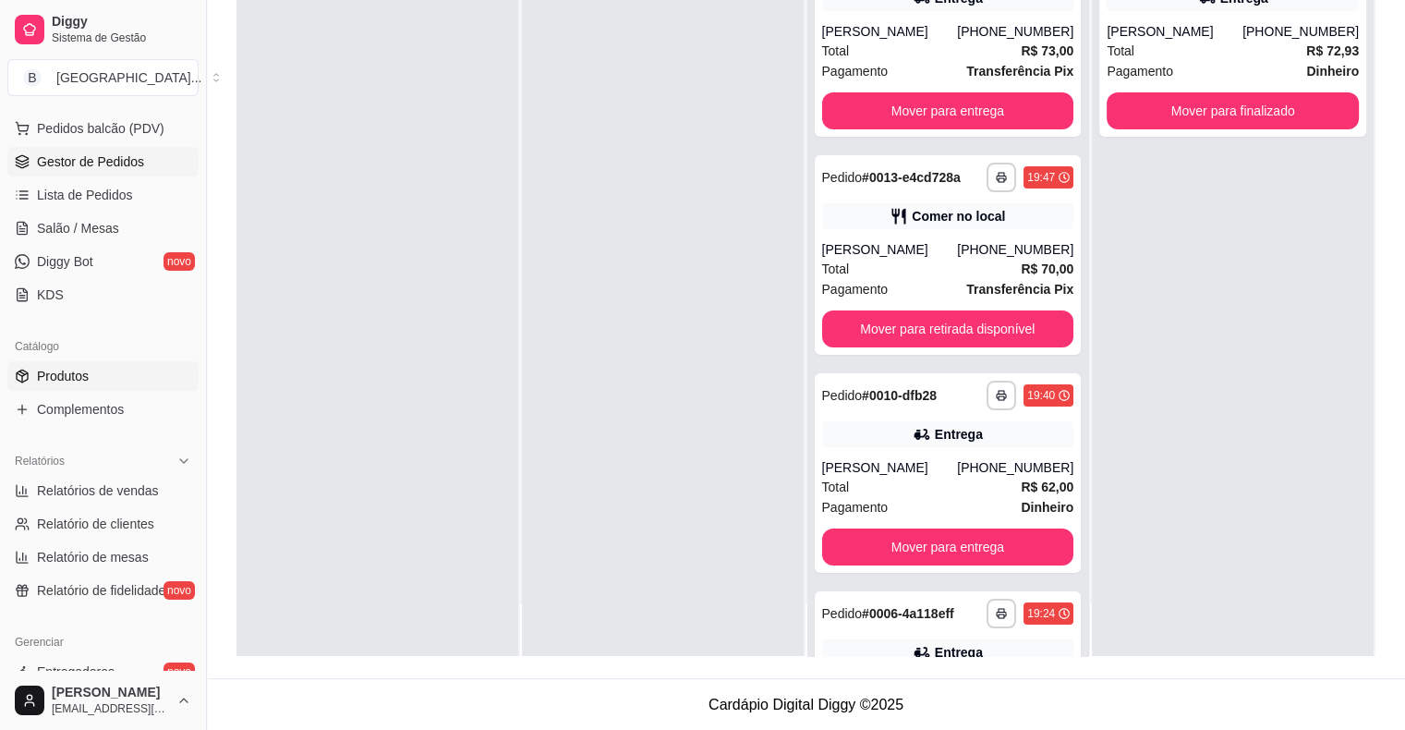
click at [122, 371] on link "Produtos" at bounding box center [102, 376] width 191 height 30
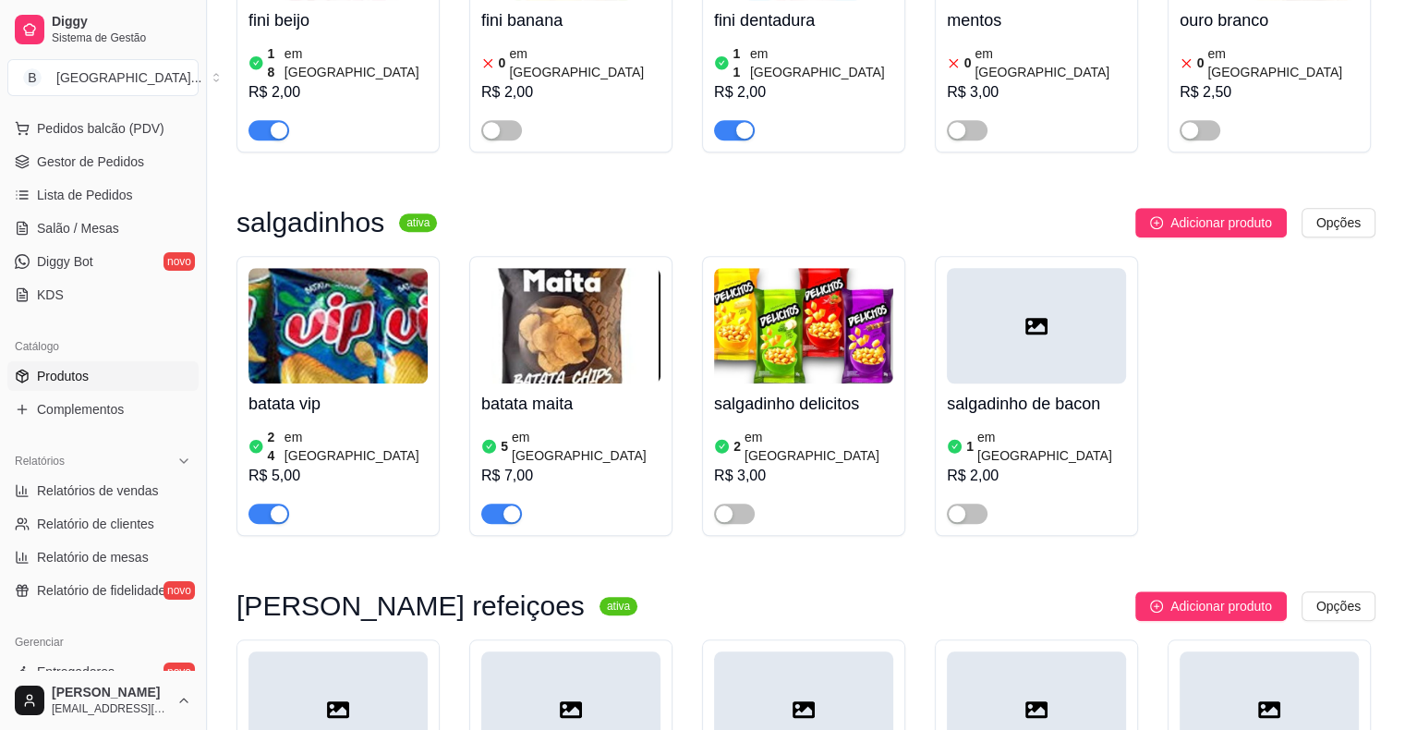
scroll to position [8598, 0]
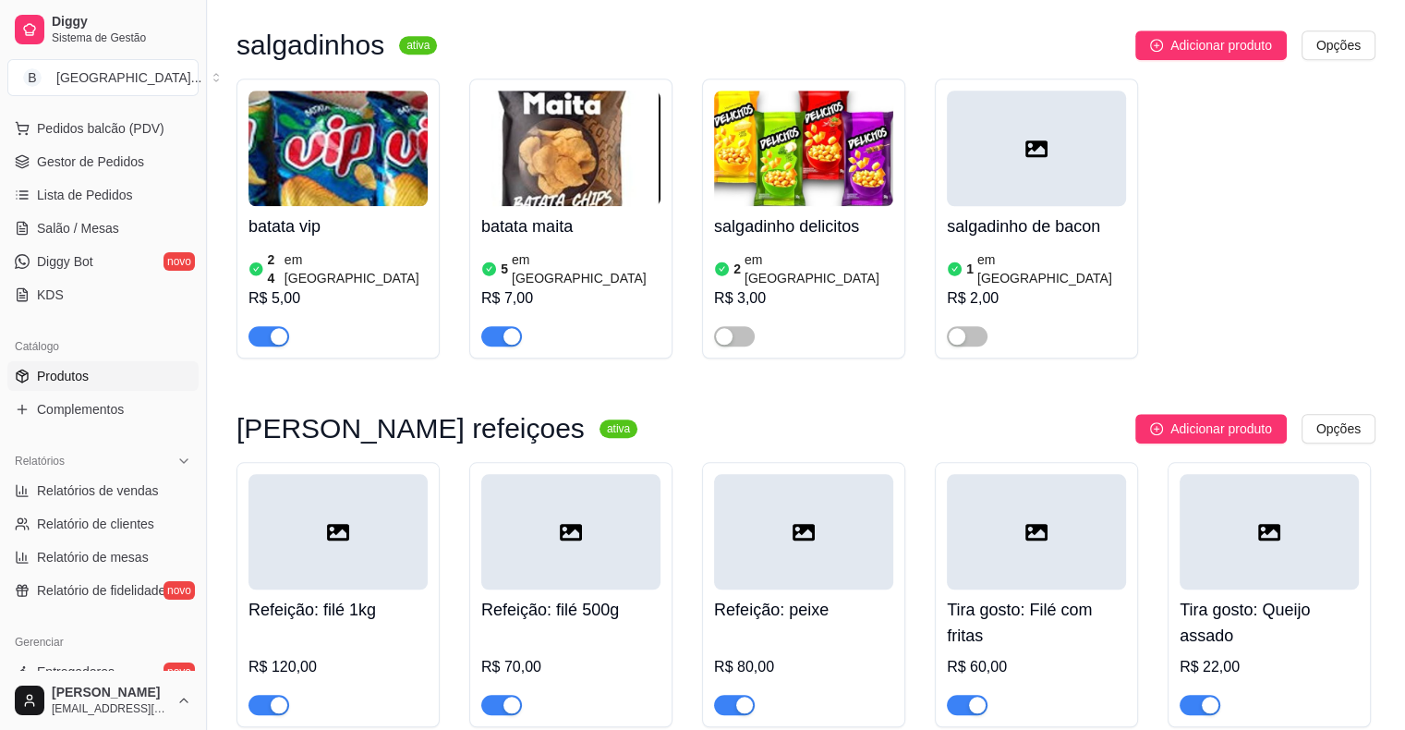
click at [277, 695] on span "button" at bounding box center [269, 705] width 41 height 20
click at [499, 695] on span "button" at bounding box center [501, 705] width 41 height 20
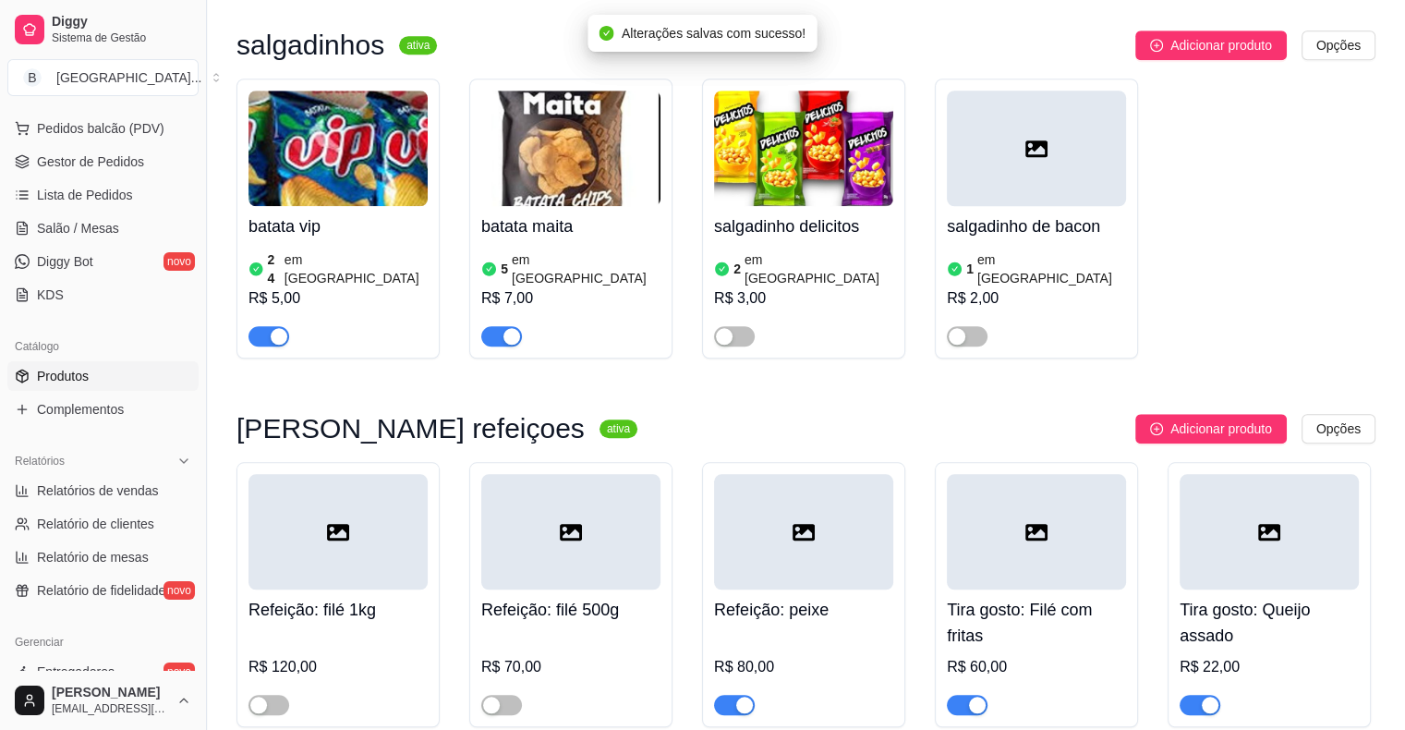
click at [954, 695] on span "button" at bounding box center [967, 705] width 41 height 20
click at [1190, 695] on span "button" at bounding box center [1200, 705] width 41 height 20
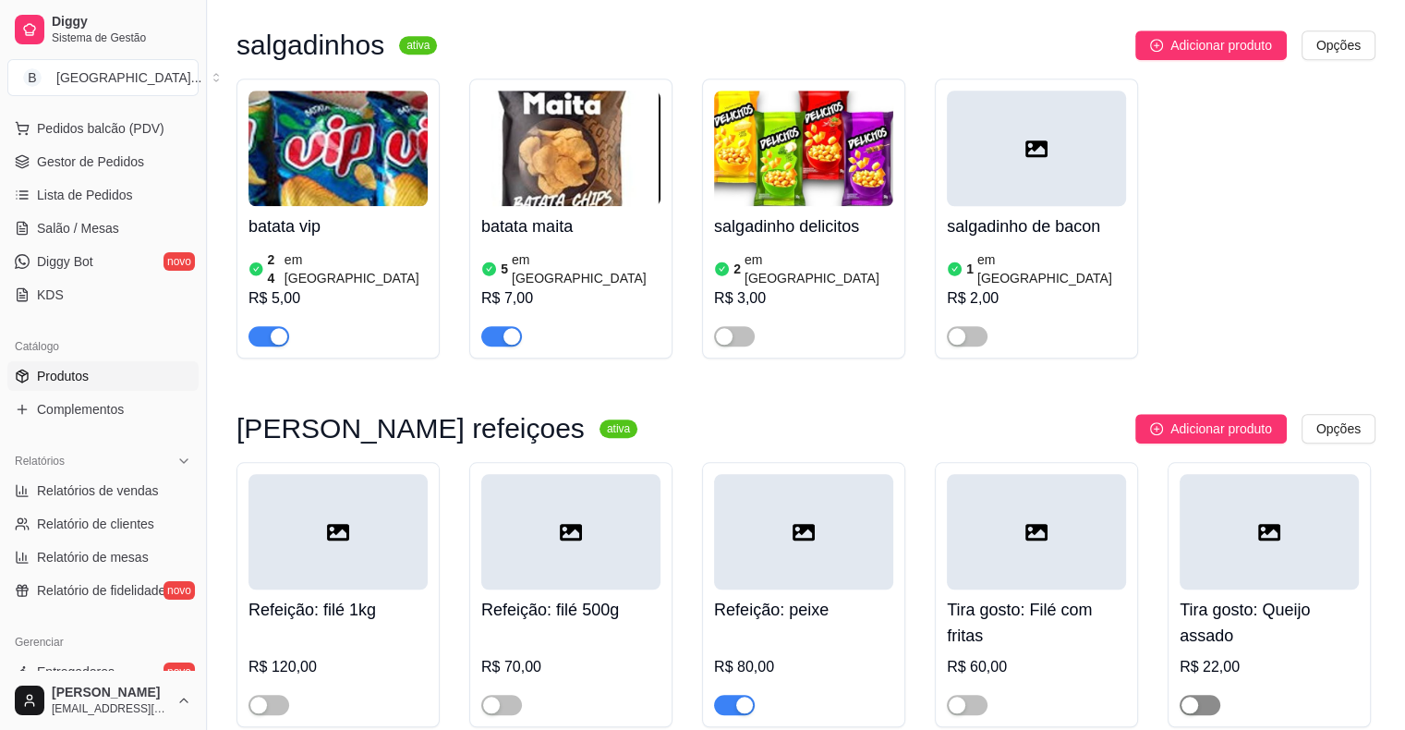
click at [1194, 697] on div "button" at bounding box center [1190, 705] width 17 height 17
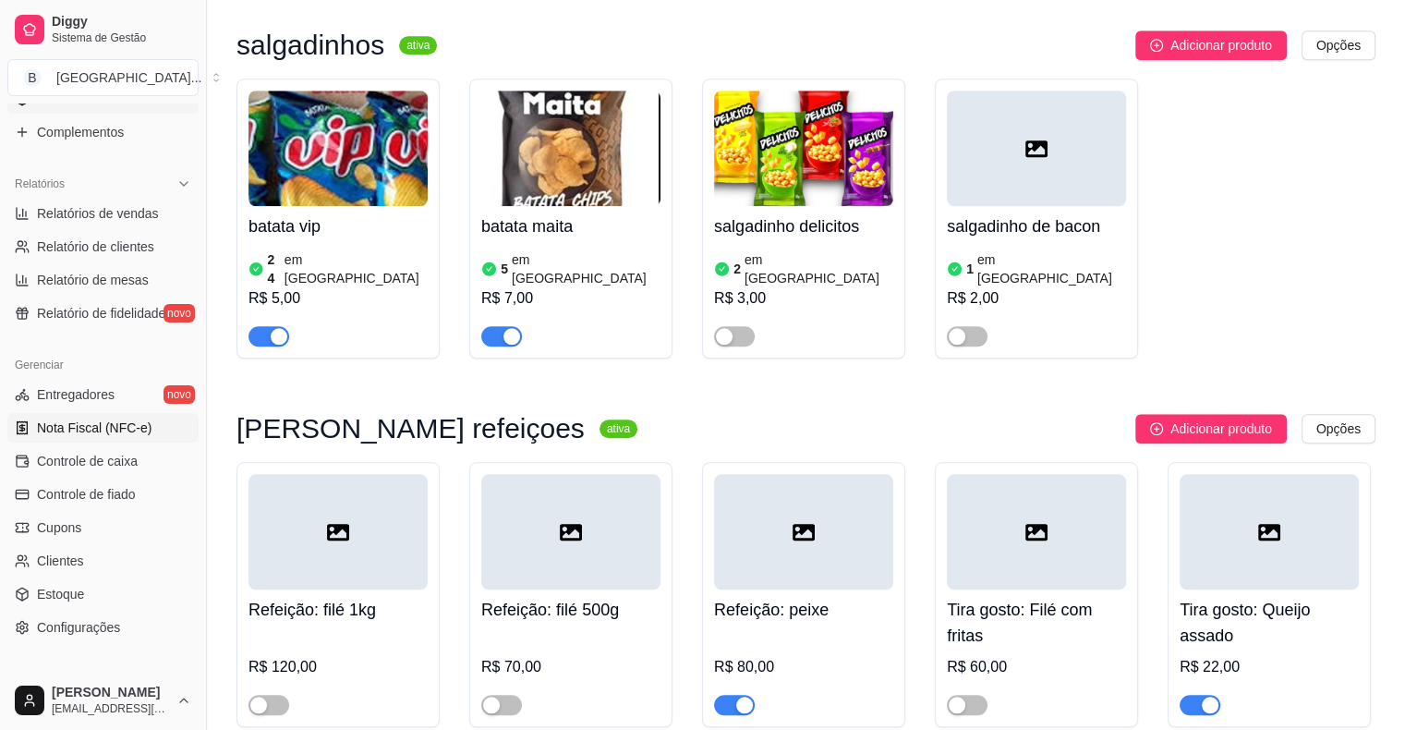
scroll to position [599, 0]
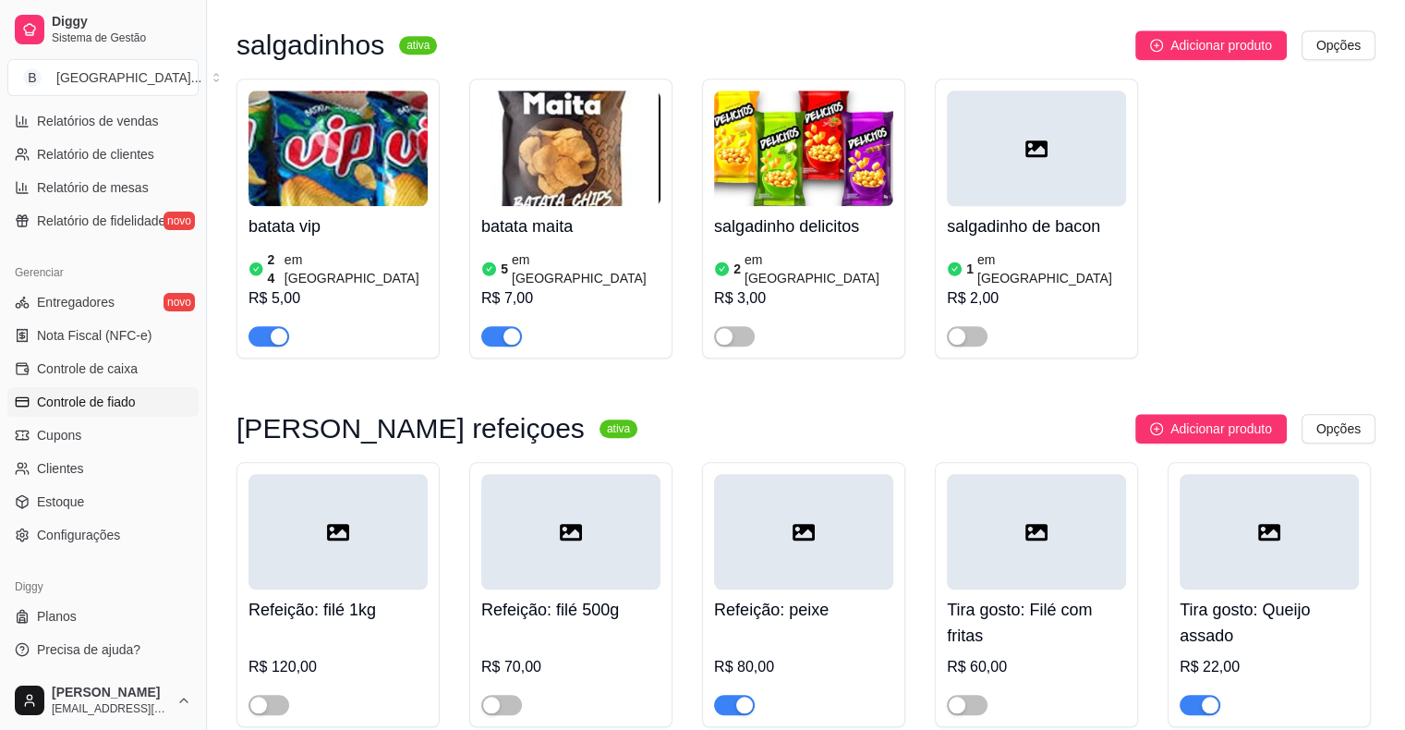
click at [137, 394] on link "Controle de fiado" at bounding box center [102, 402] width 191 height 30
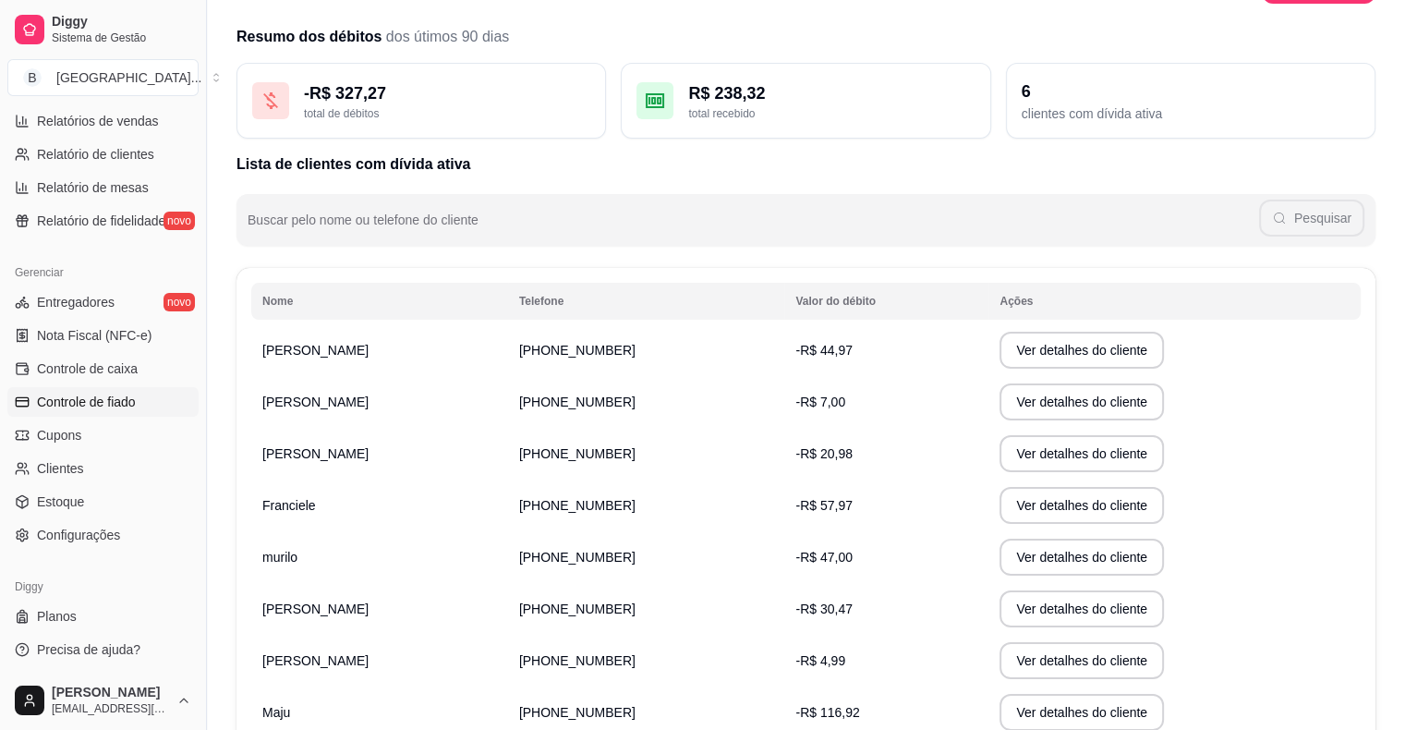
scroll to position [277, 0]
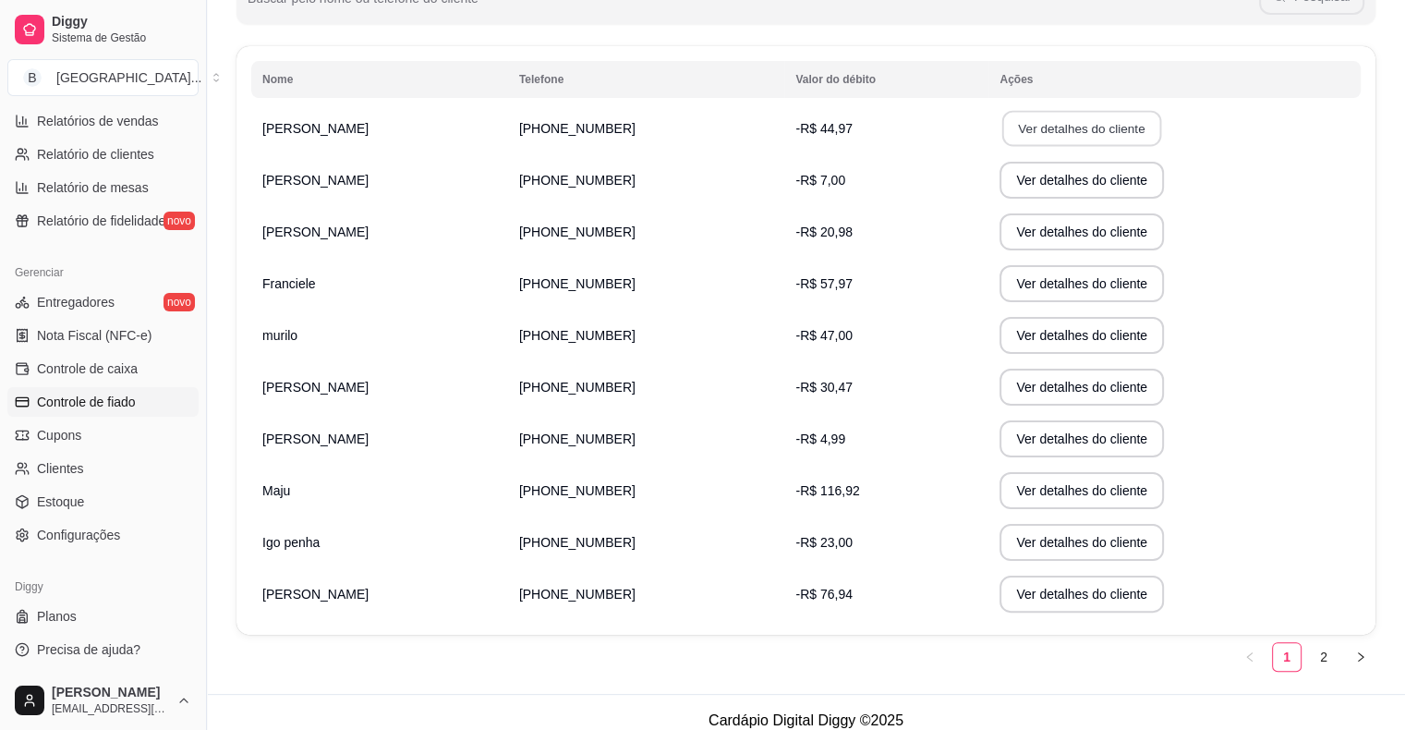
click at [1003, 124] on button "Ver detalhes do cliente" at bounding box center [1082, 129] width 159 height 36
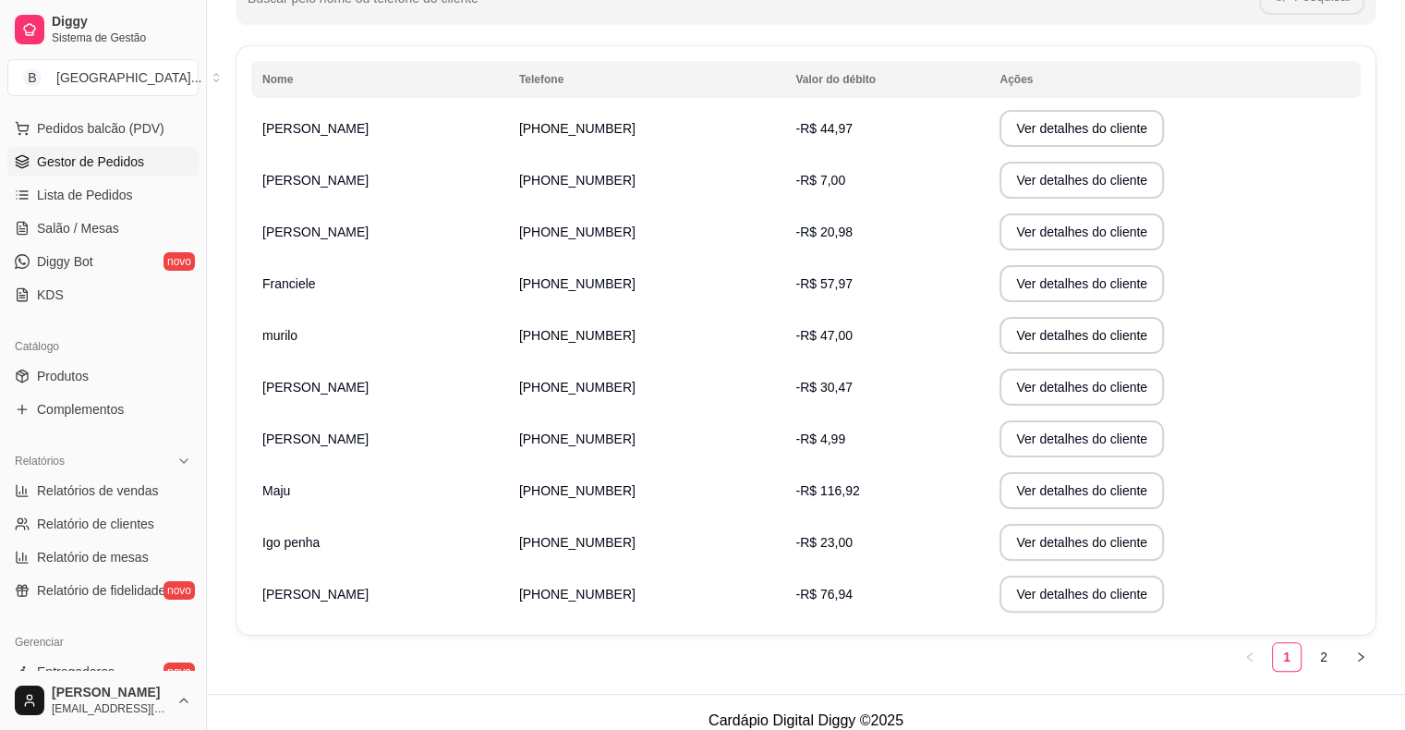
click at [135, 164] on span "Gestor de Pedidos" at bounding box center [90, 161] width 107 height 18
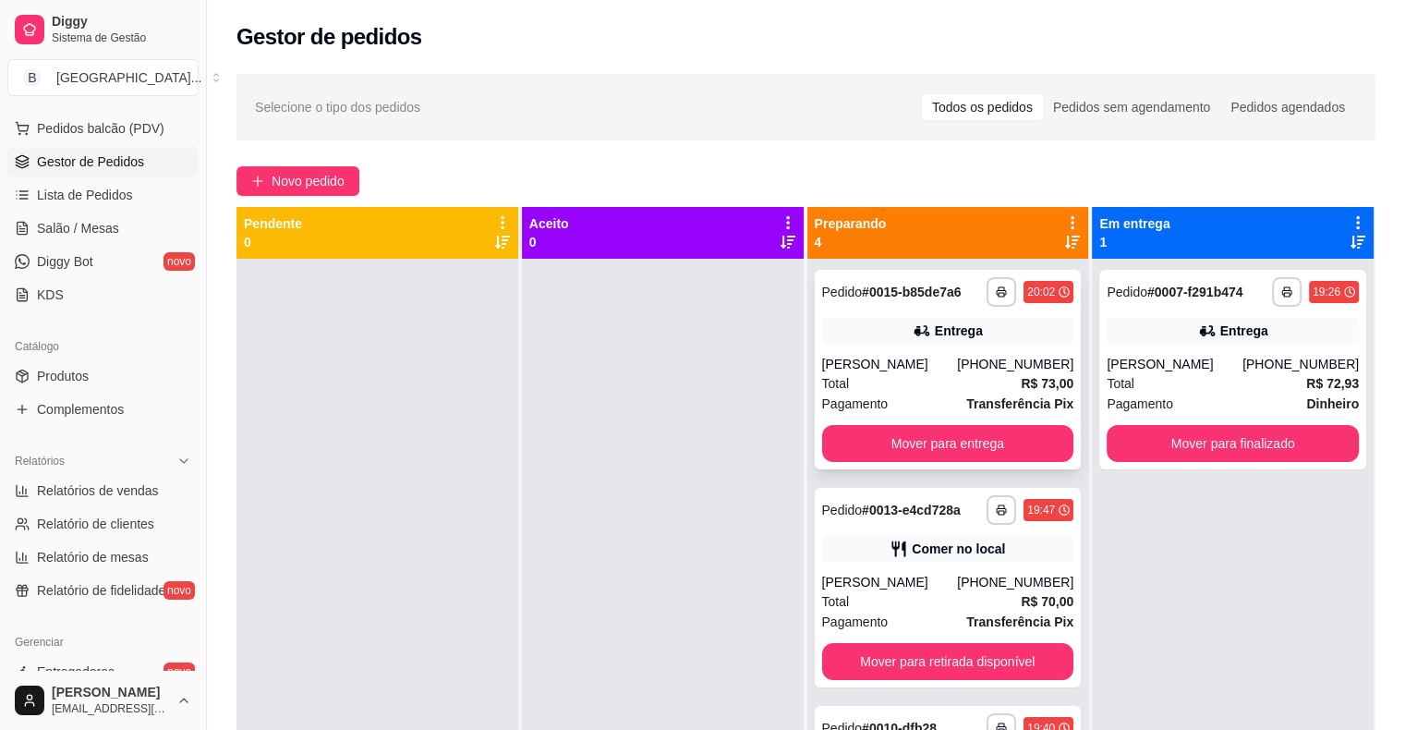
click at [859, 383] on div "Total R$ 73,00" at bounding box center [948, 383] width 252 height 20
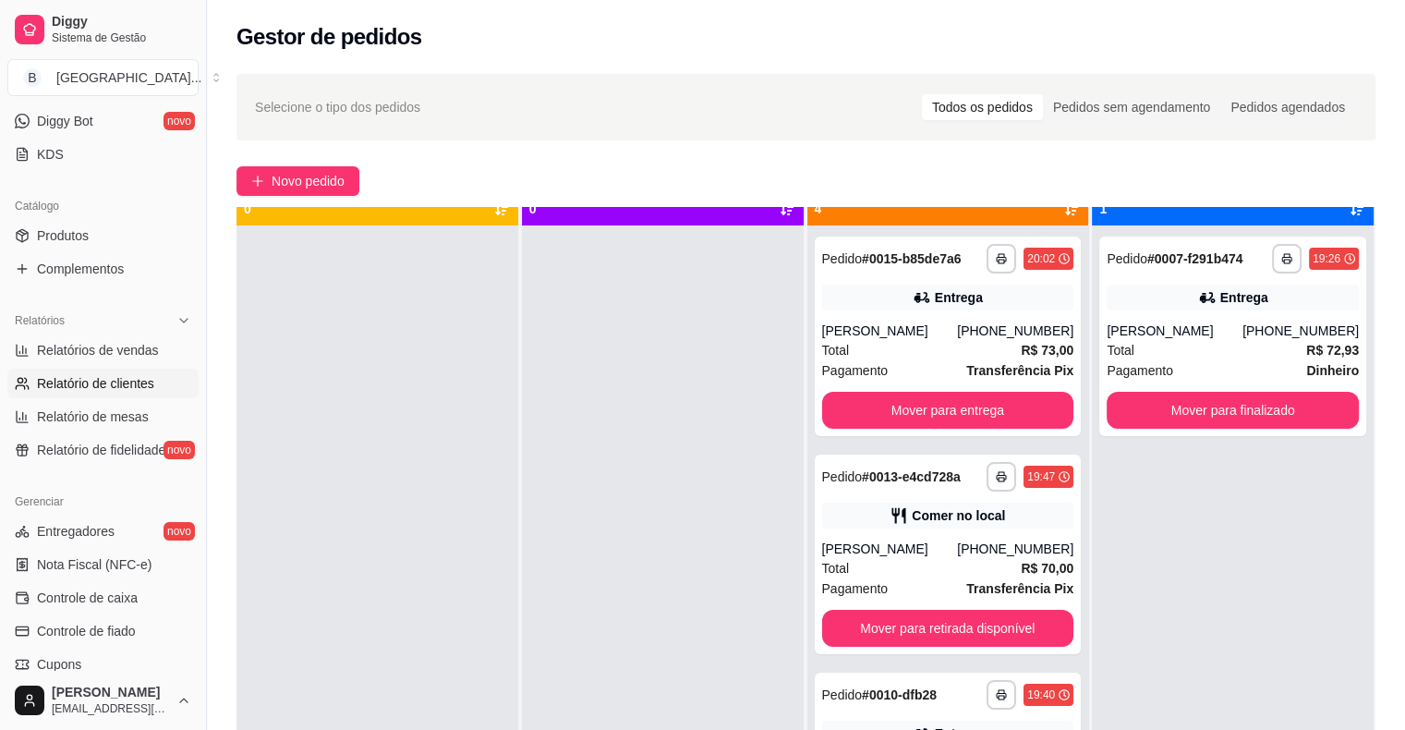
scroll to position [52, 0]
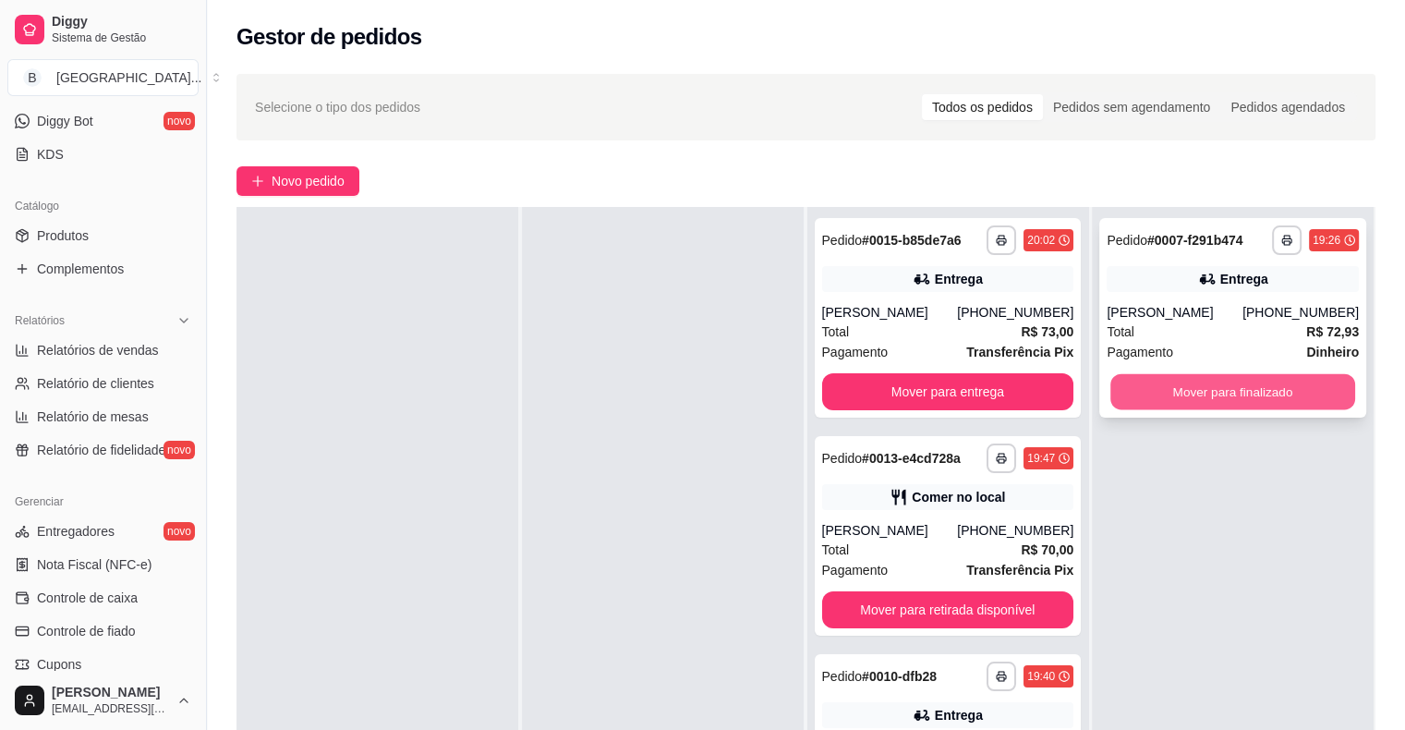
click at [1291, 405] on button "Mover para finalizado" at bounding box center [1233, 392] width 245 height 36
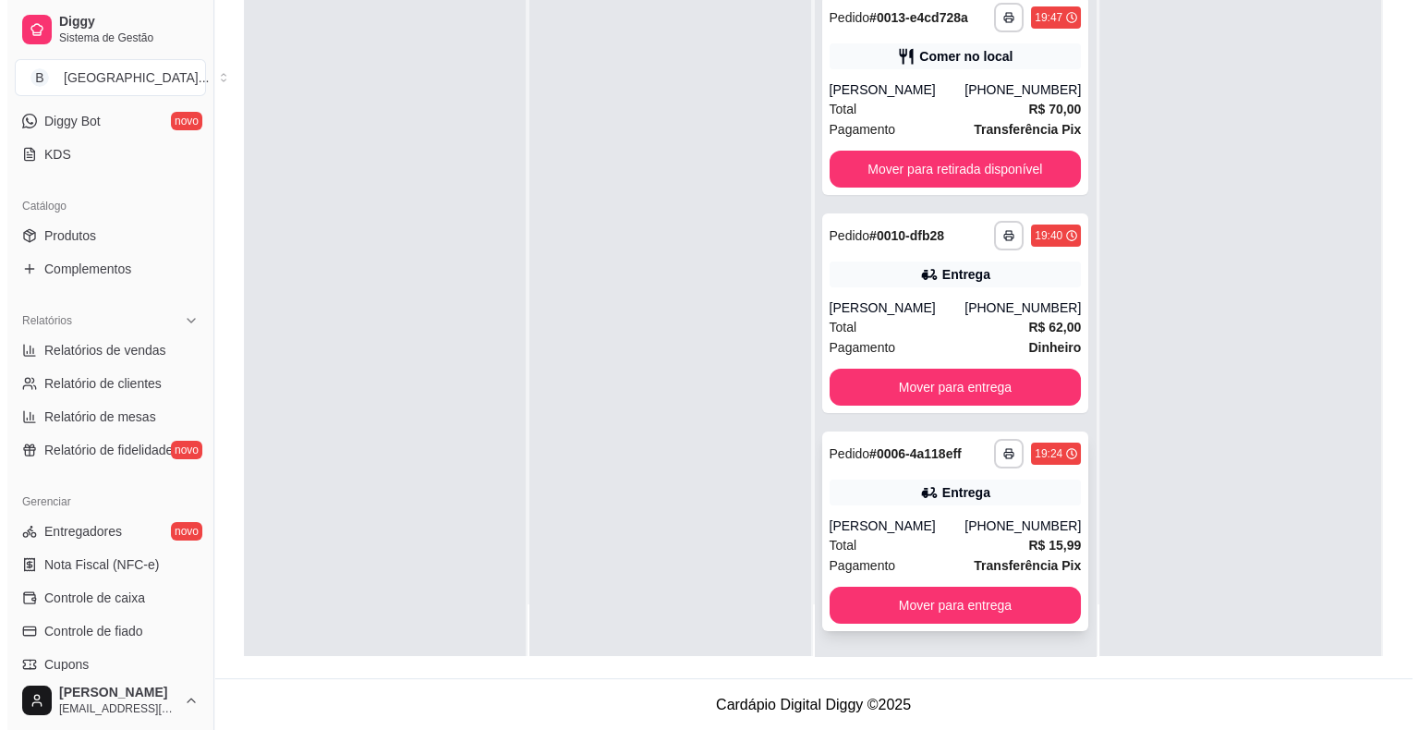
scroll to position [281, 0]
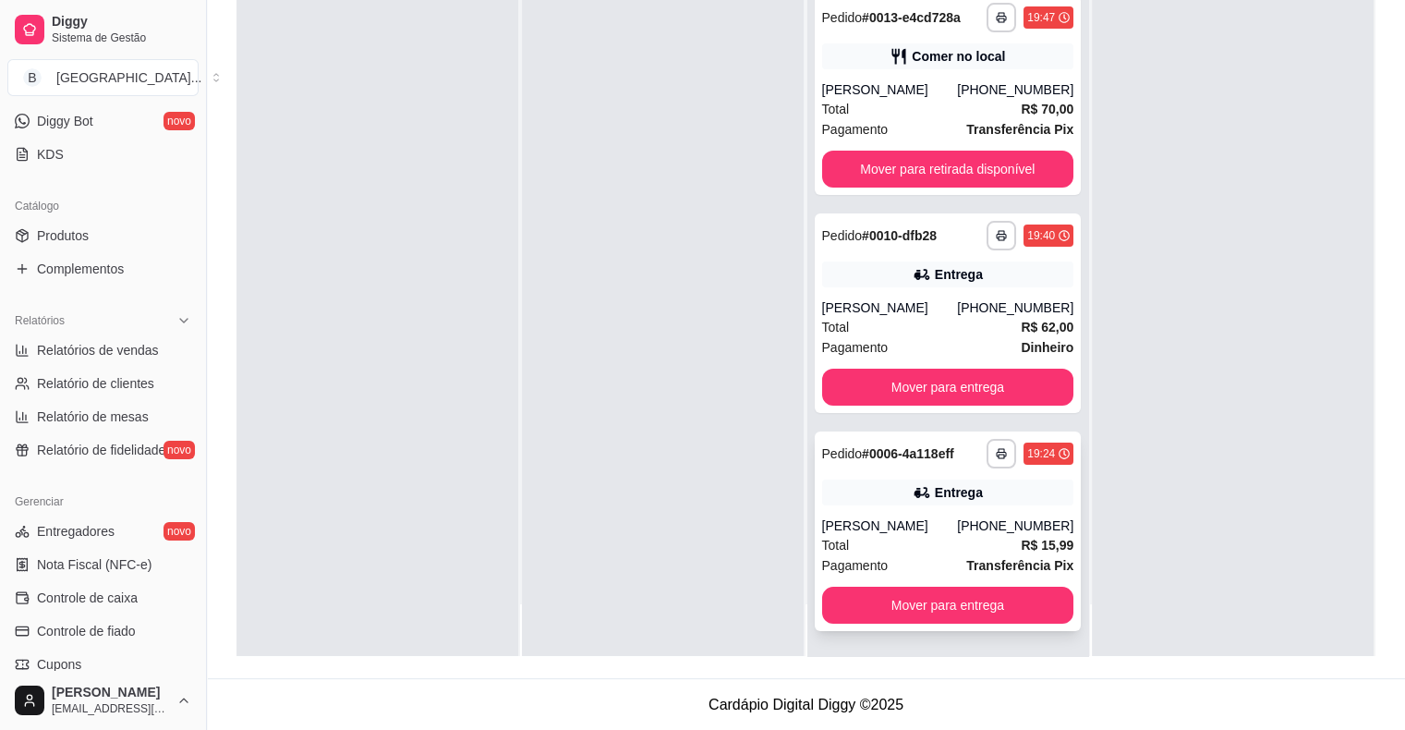
click at [973, 537] on div "Total R$ 15,99" at bounding box center [948, 545] width 252 height 20
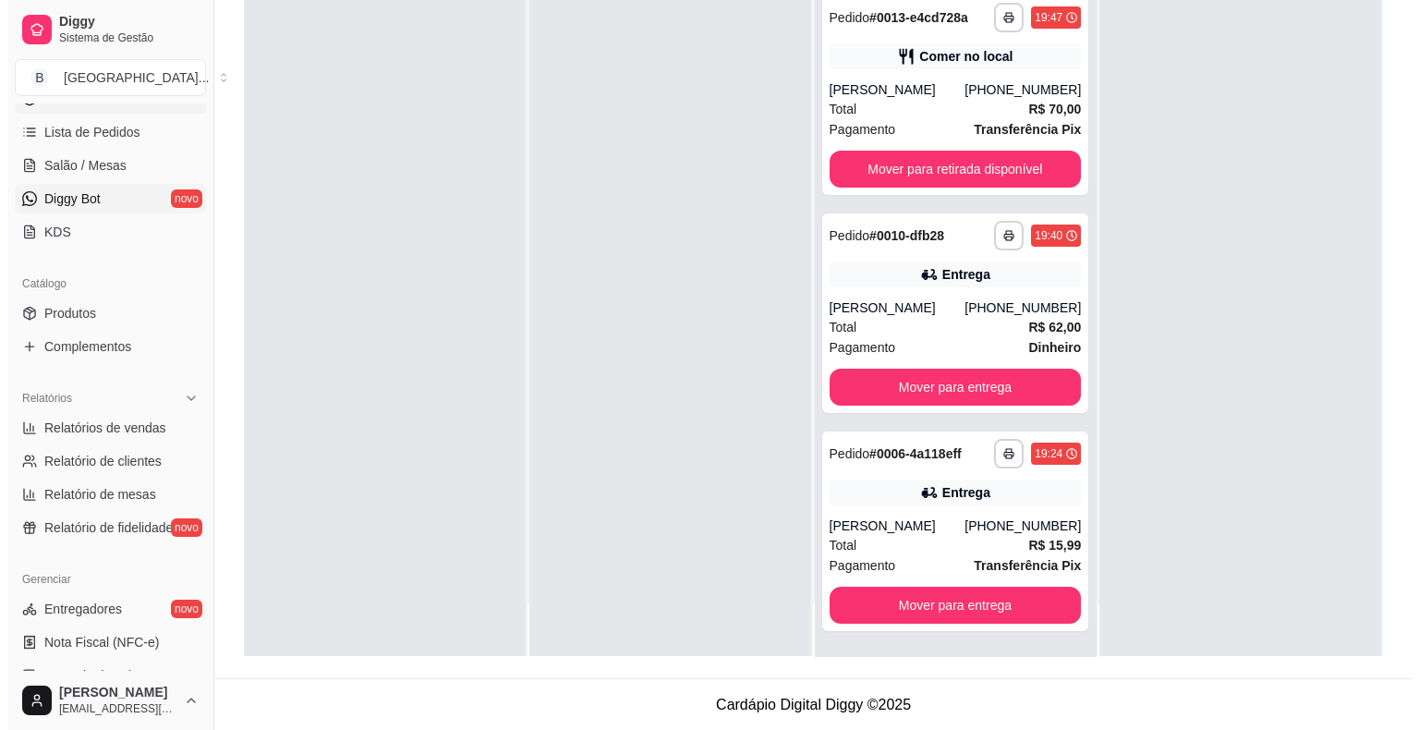
scroll to position [229, 0]
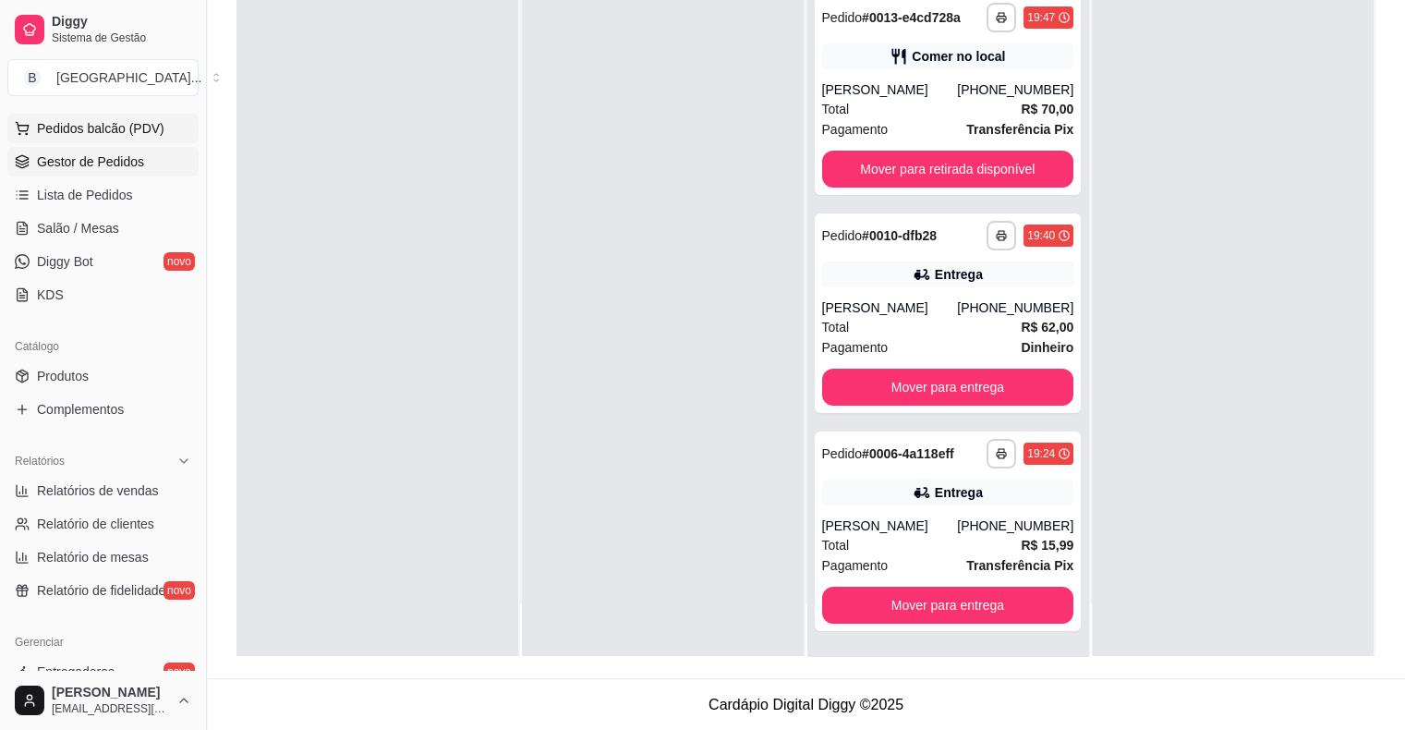
click at [143, 133] on span "Pedidos balcão (PDV)" at bounding box center [101, 128] width 128 height 18
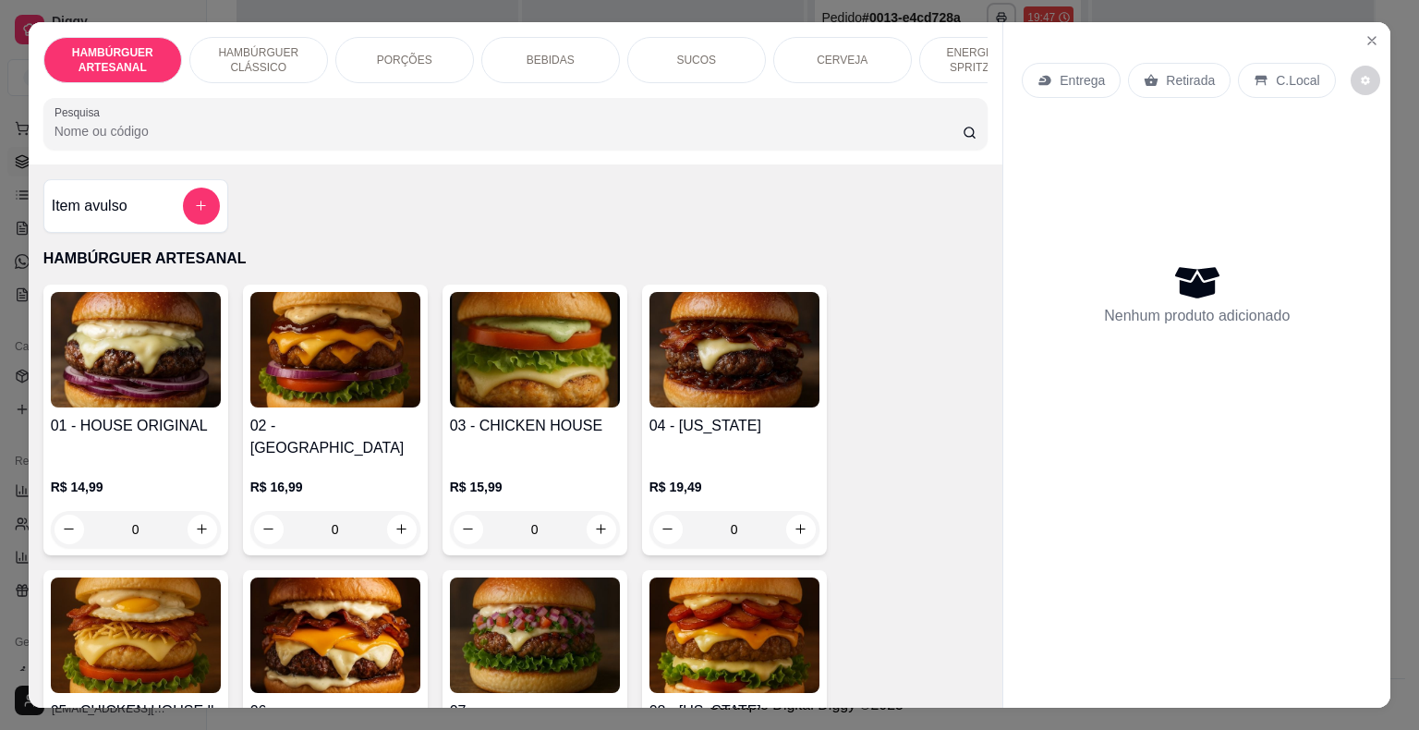
click at [579, 61] on div "BEBIDAS" at bounding box center [550, 60] width 139 height 46
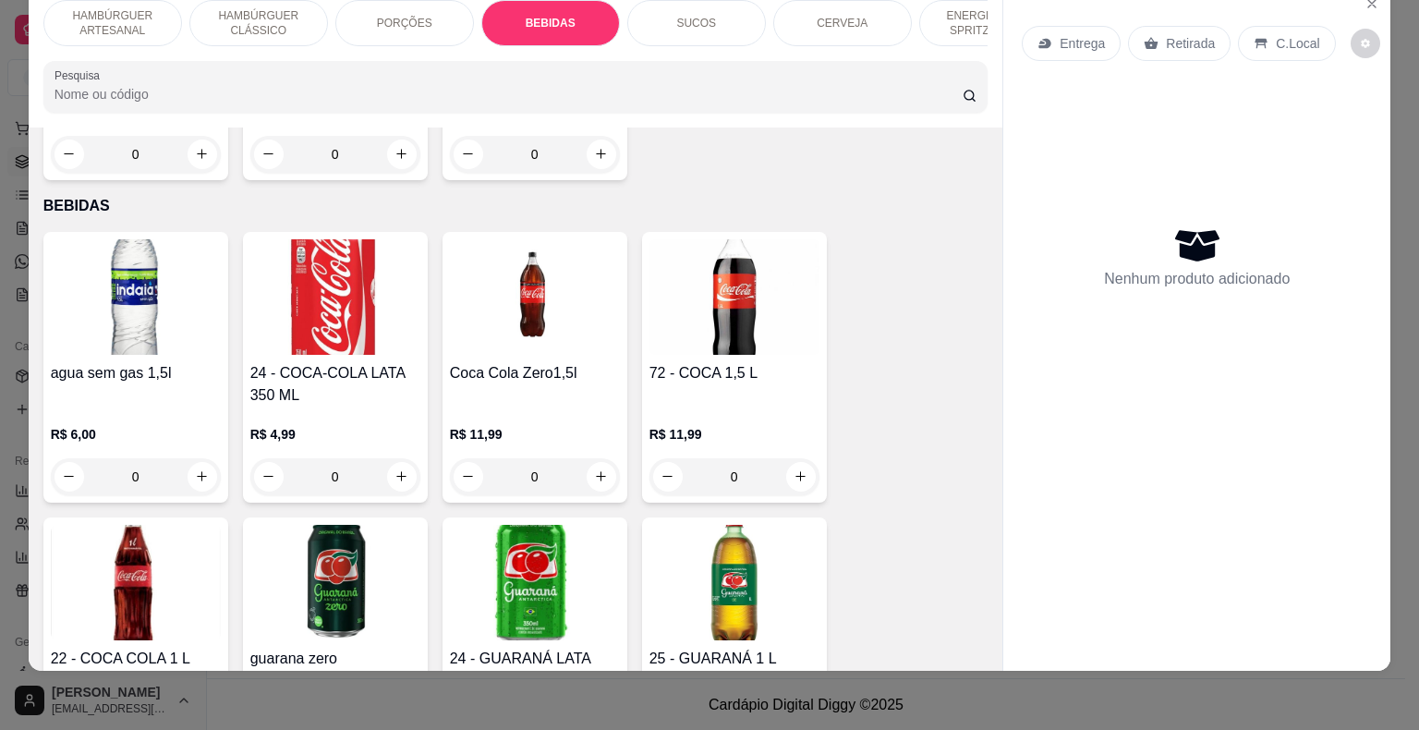
scroll to position [2173, 0]
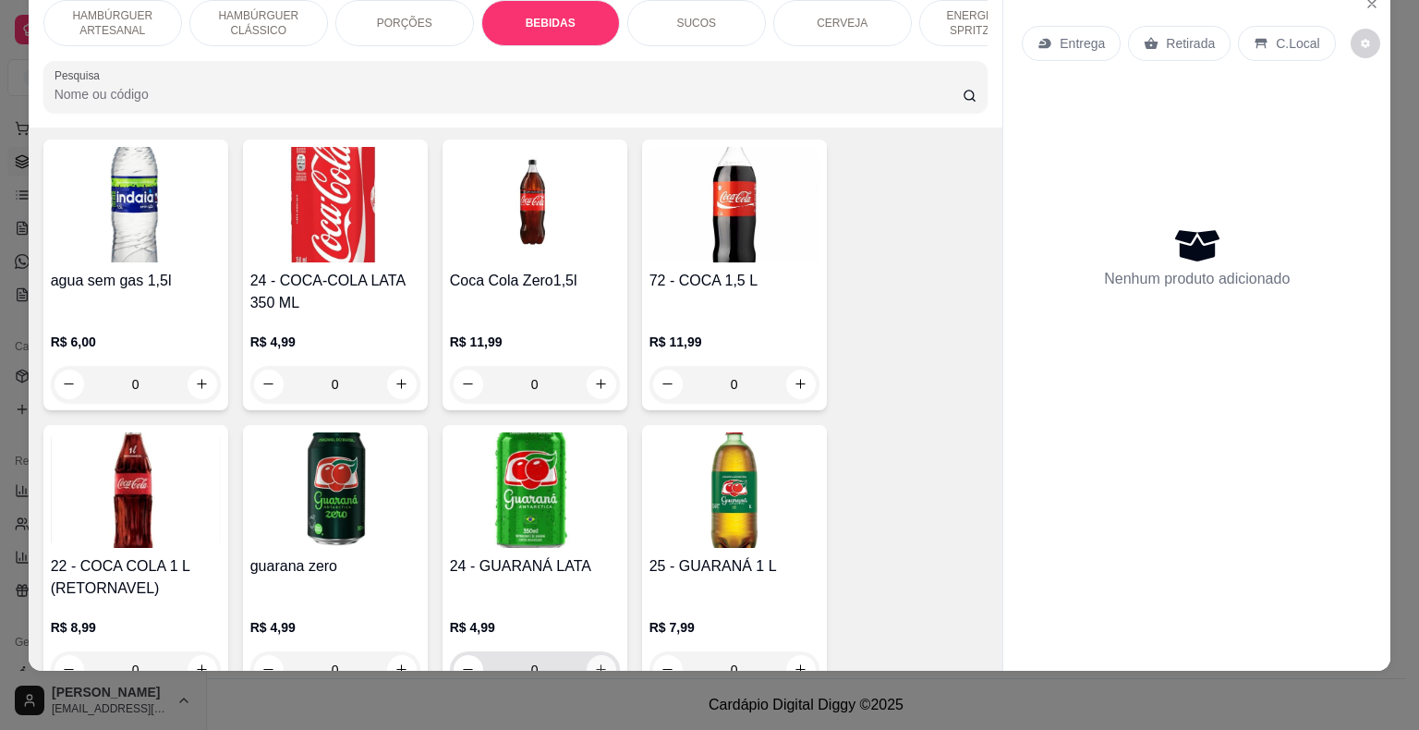
click at [597, 664] on icon "increase-product-quantity" at bounding box center [601, 669] width 10 height 10
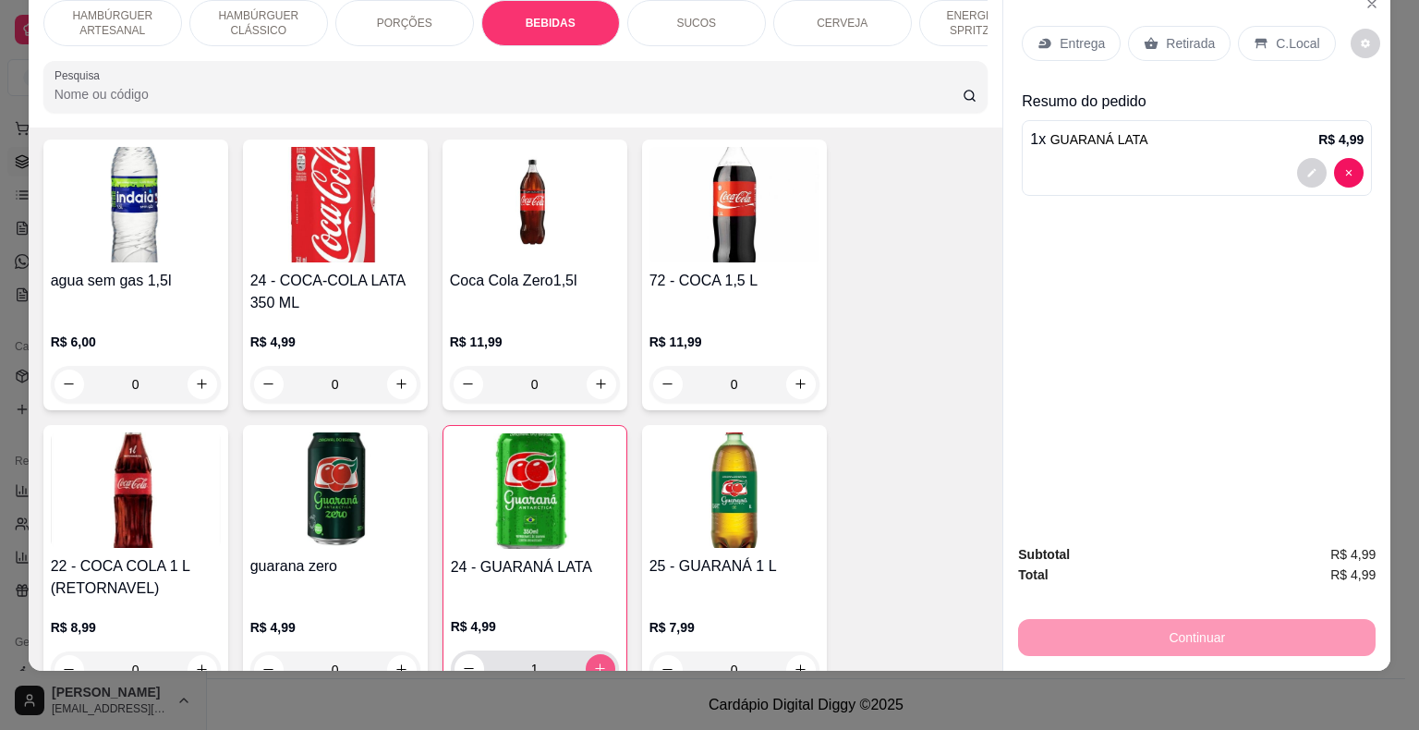
type input "1"
click at [395, 377] on icon "increase-product-quantity" at bounding box center [402, 384] width 14 height 14
type input "1"
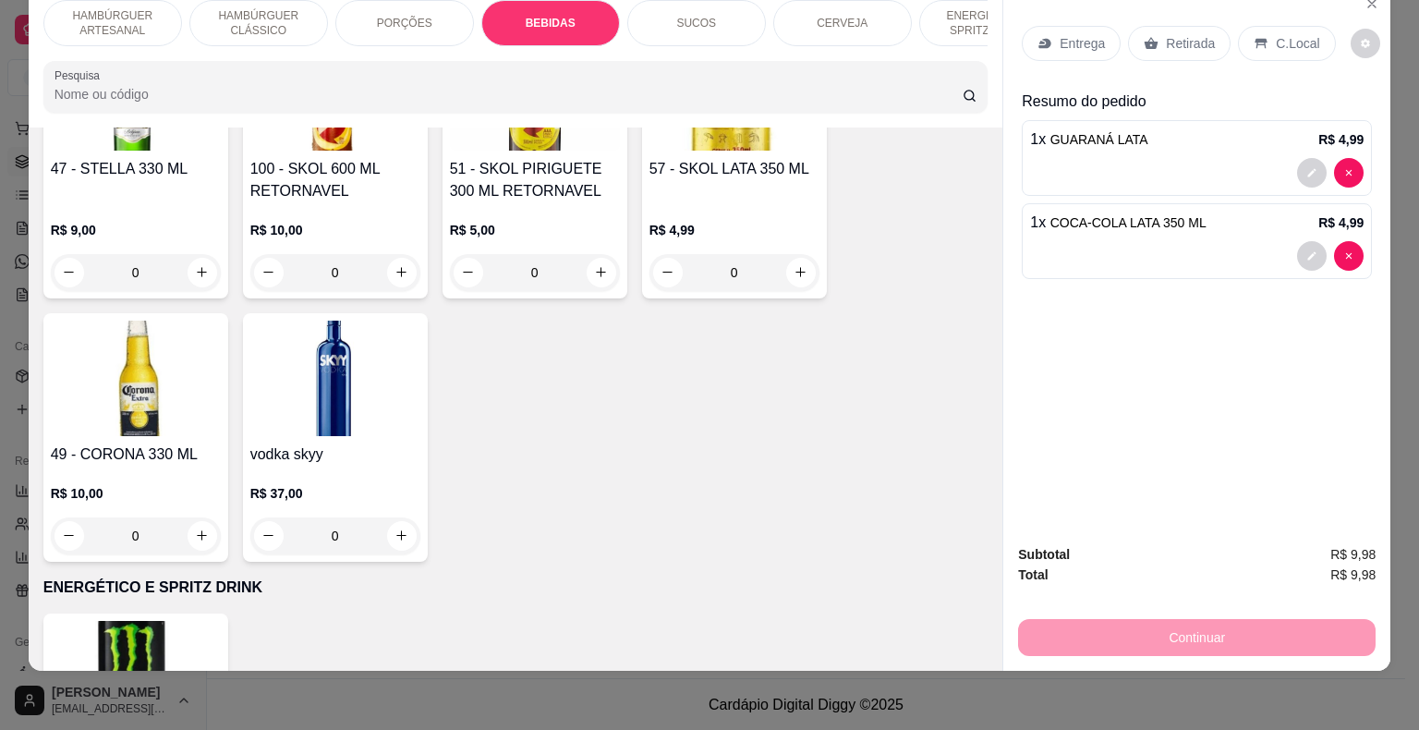
scroll to position [4206, 0]
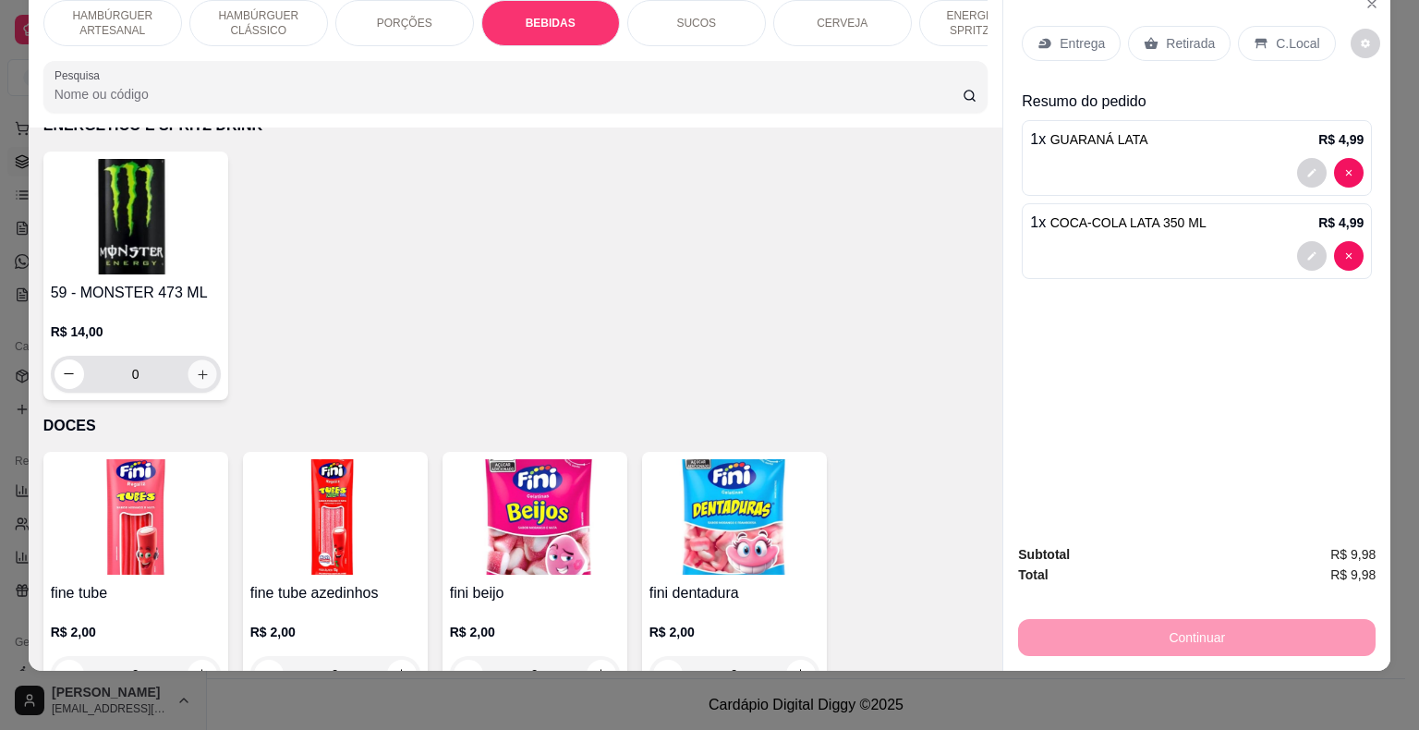
click at [199, 367] on icon "increase-product-quantity" at bounding box center [202, 374] width 14 height 14
type input "1"
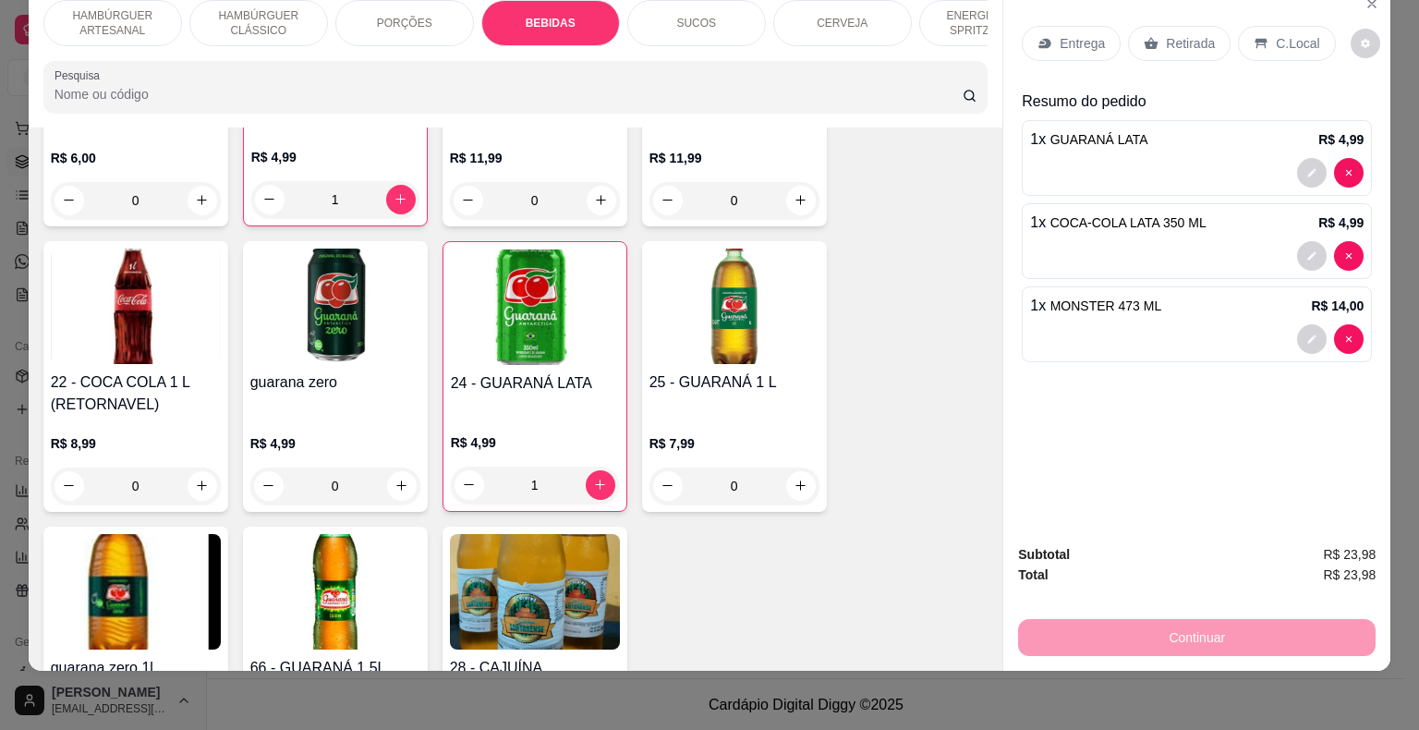
scroll to position [2082, 0]
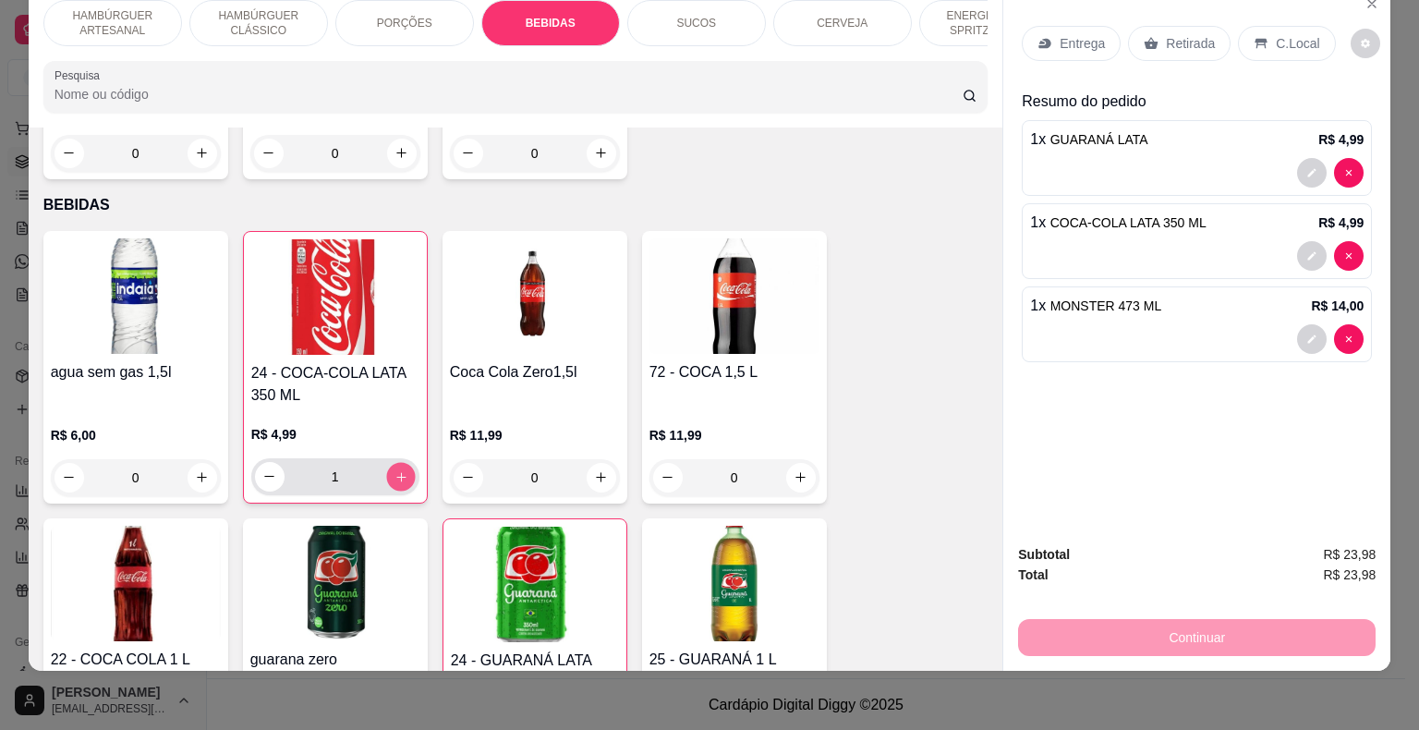
click at [386, 462] on button "increase-product-quantity" at bounding box center [400, 476] width 29 height 29
type input "2"
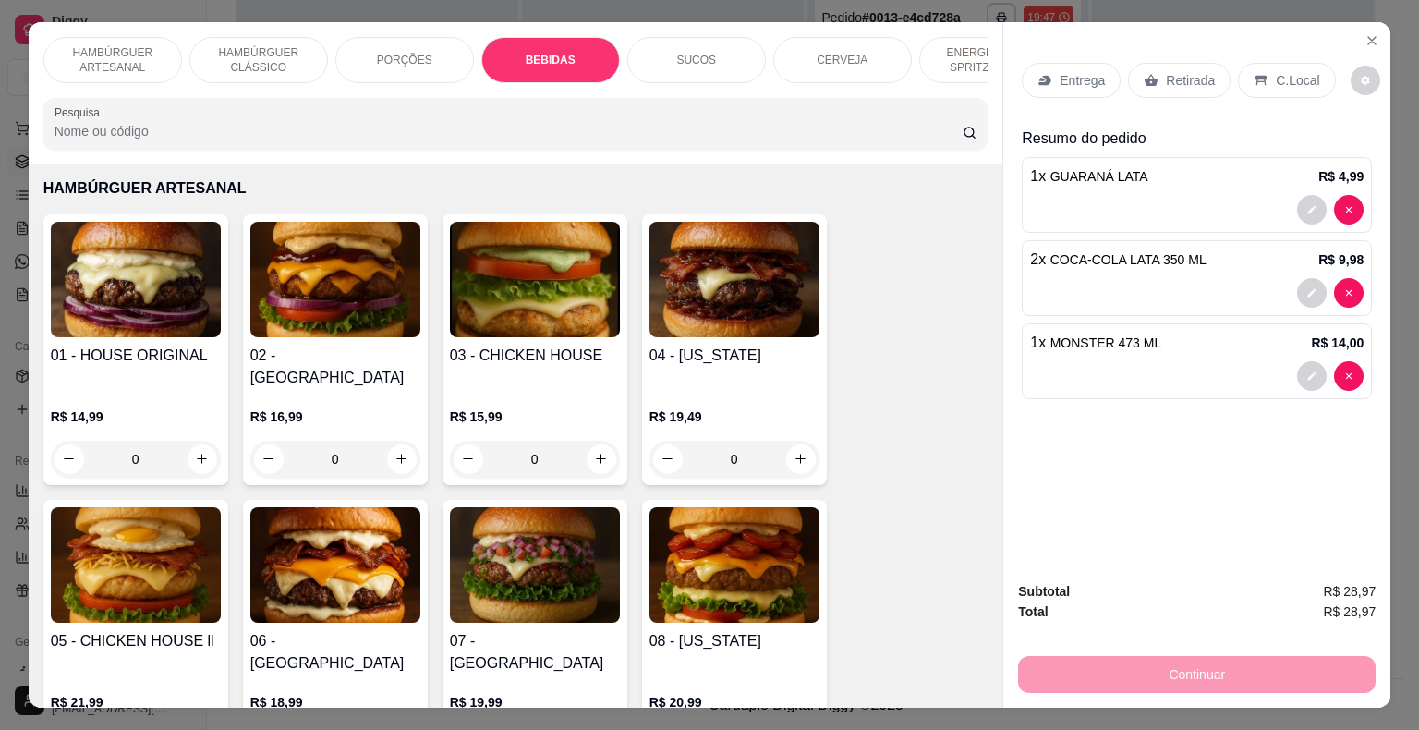
scroll to position [0, 0]
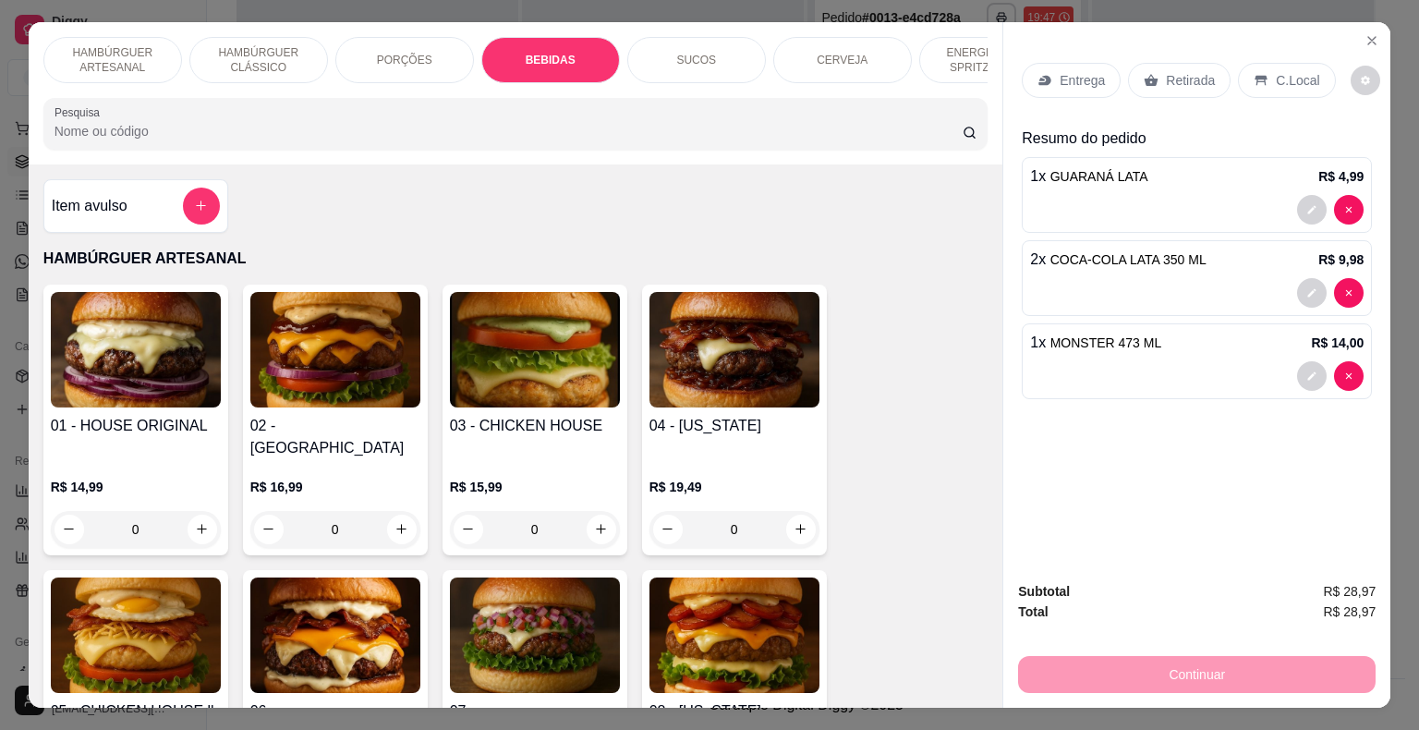
click at [166, 205] on div "Item avulso" at bounding box center [136, 206] width 168 height 37
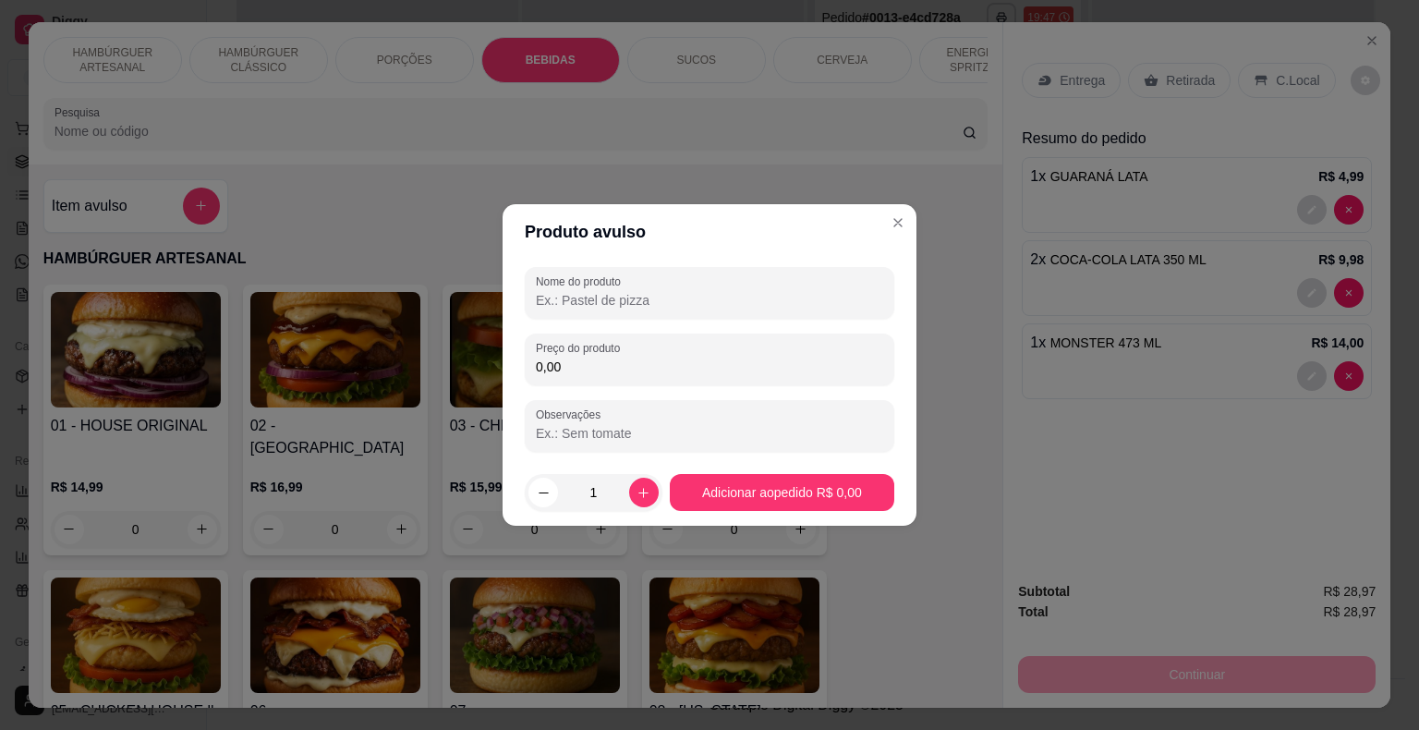
click at [635, 368] on input "0,00" at bounding box center [709, 367] width 347 height 18
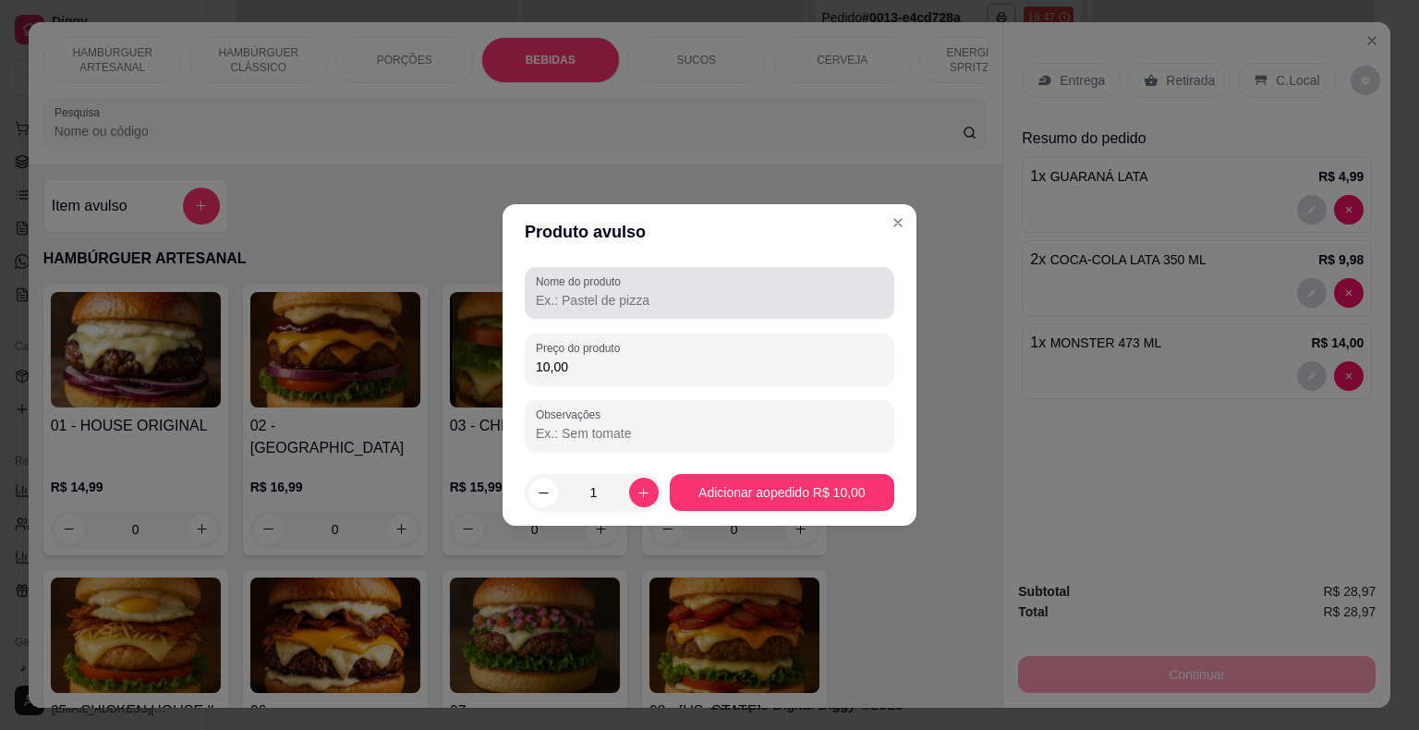
type input "10,00"
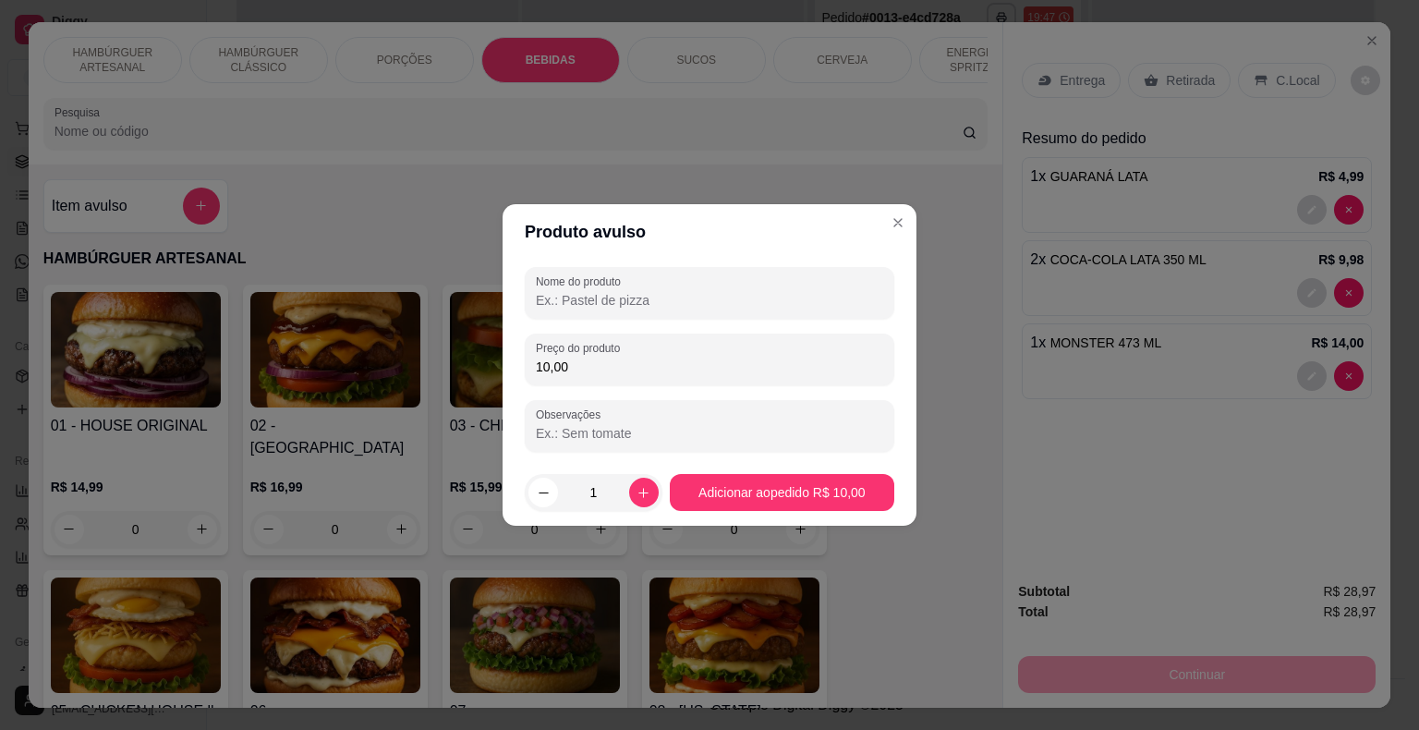
click at [872, 299] on input "Nome do produto" at bounding box center [709, 300] width 347 height 18
click at [848, 485] on button "Adicionar ao pedido R$ 10,00" at bounding box center [782, 492] width 225 height 37
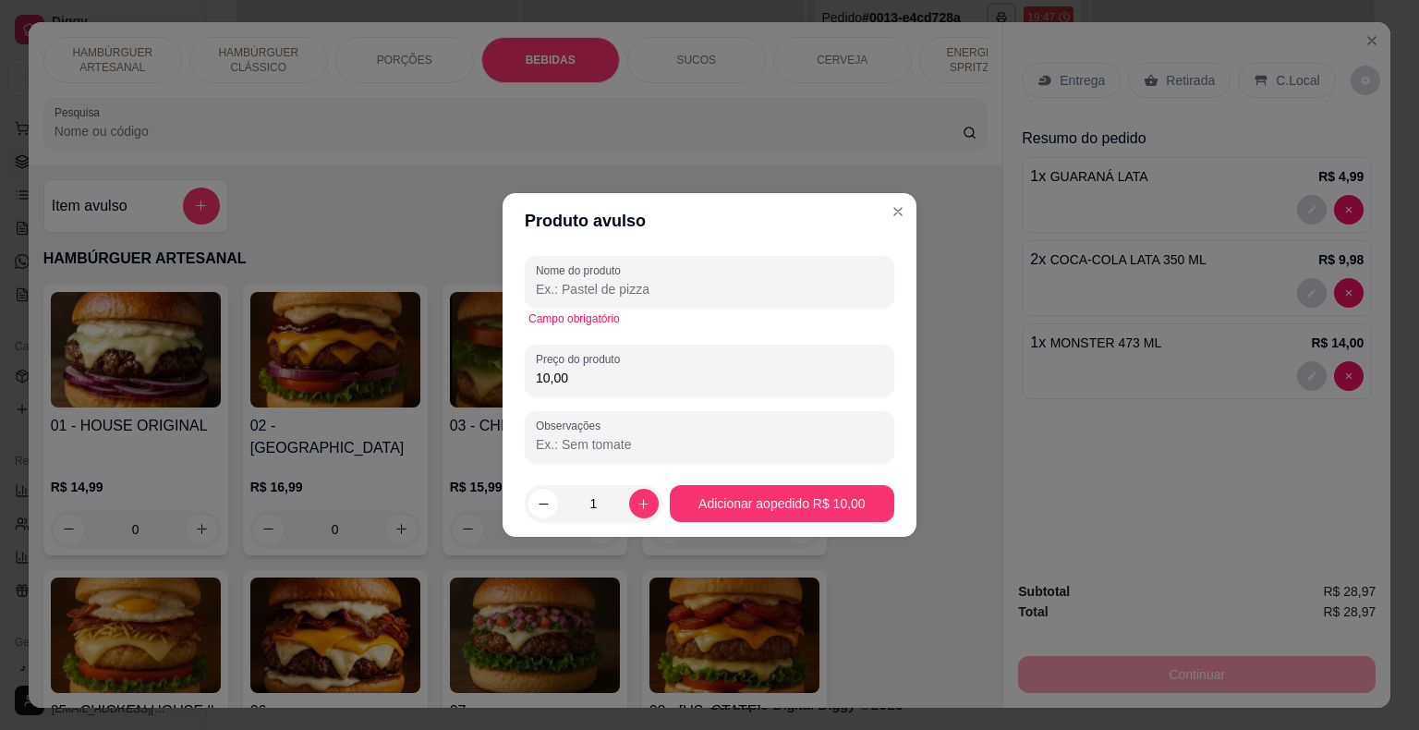
click at [815, 294] on input "Nome do produto" at bounding box center [709, 289] width 347 height 18
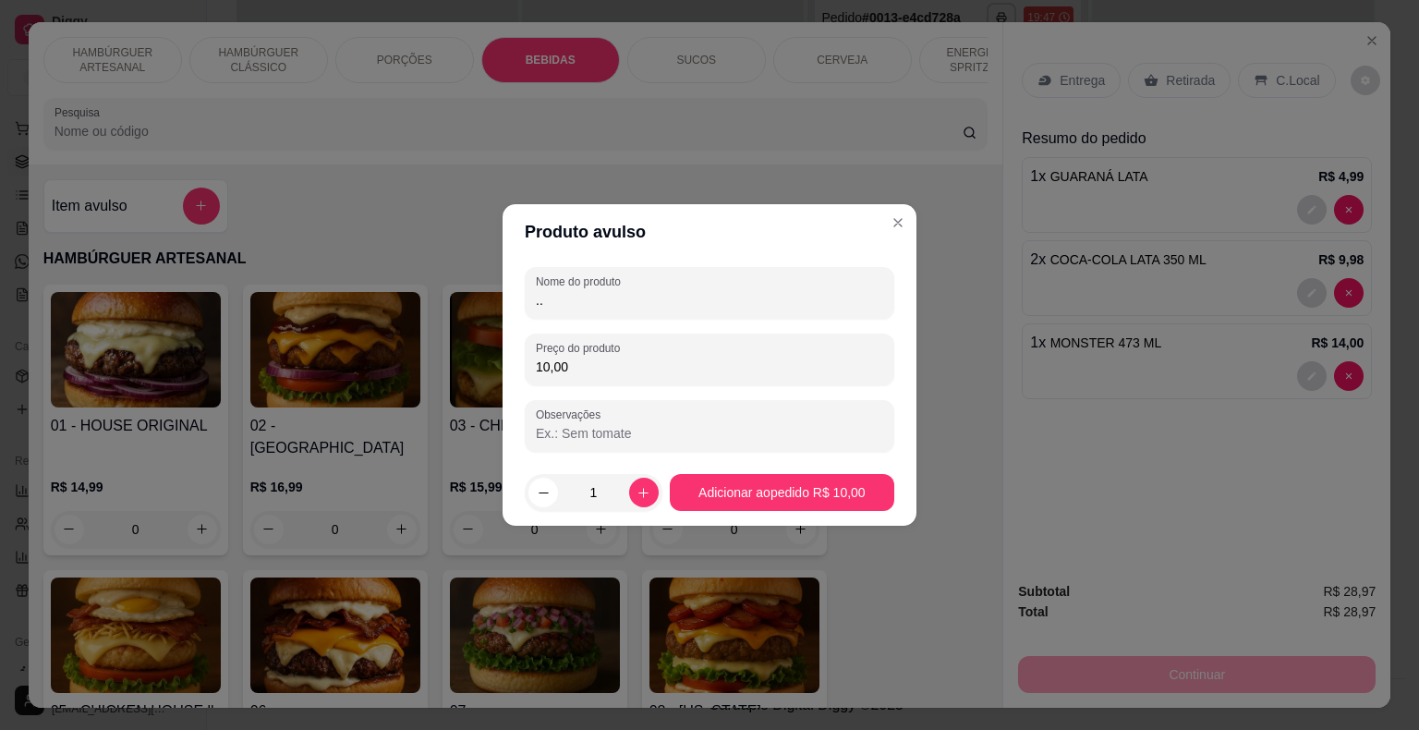
type input "."
type input "CONTA DO MES PASSADO"
drag, startPoint x: 809, startPoint y: 456, endPoint x: 812, endPoint y: 466, distance: 9.6
click at [812, 466] on section "Produto avulso Nome do produto CONTA DO MES PASSADO Preço do produto 10,00 Obse…" at bounding box center [710, 365] width 414 height 322
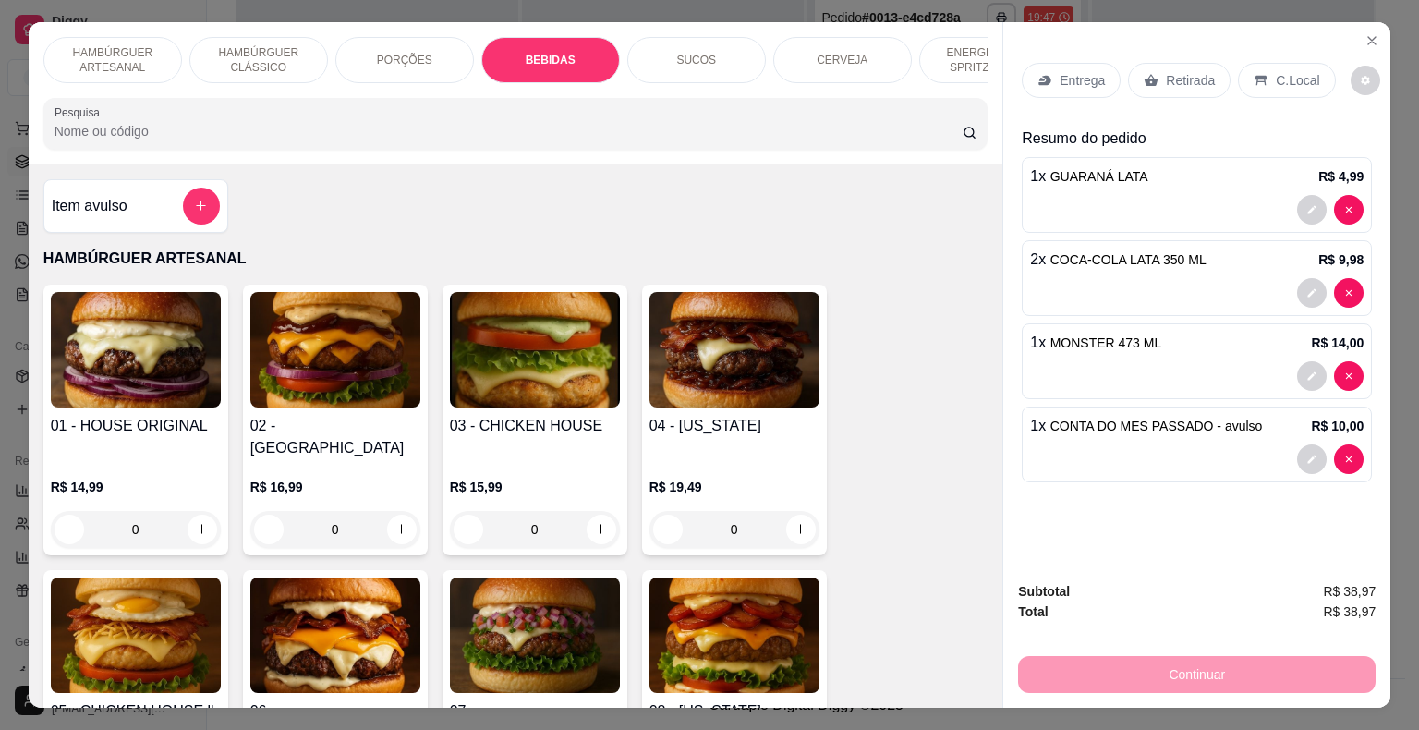
scroll to position [44, 0]
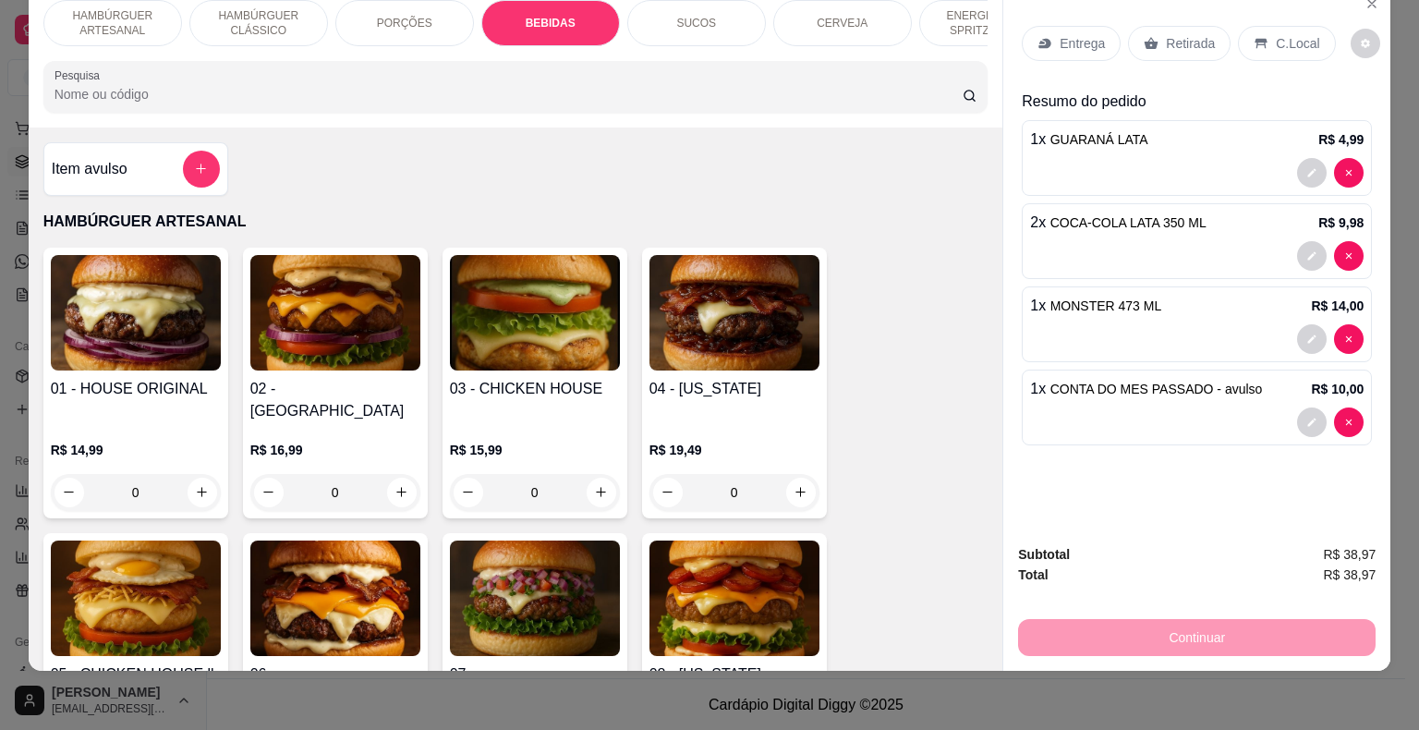
click at [1195, 34] on p "Retirada" at bounding box center [1190, 43] width 49 height 18
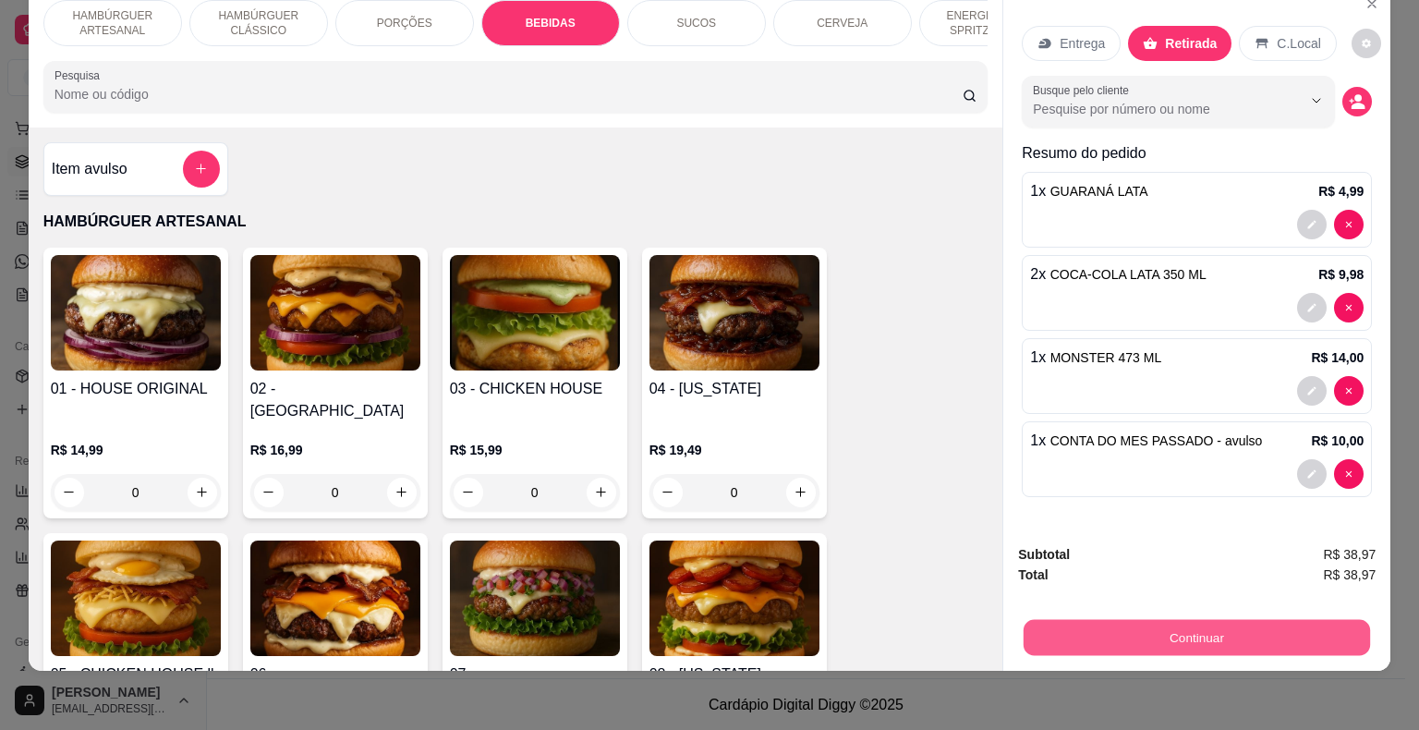
click at [1183, 625] on button "Continuar" at bounding box center [1197, 638] width 346 height 36
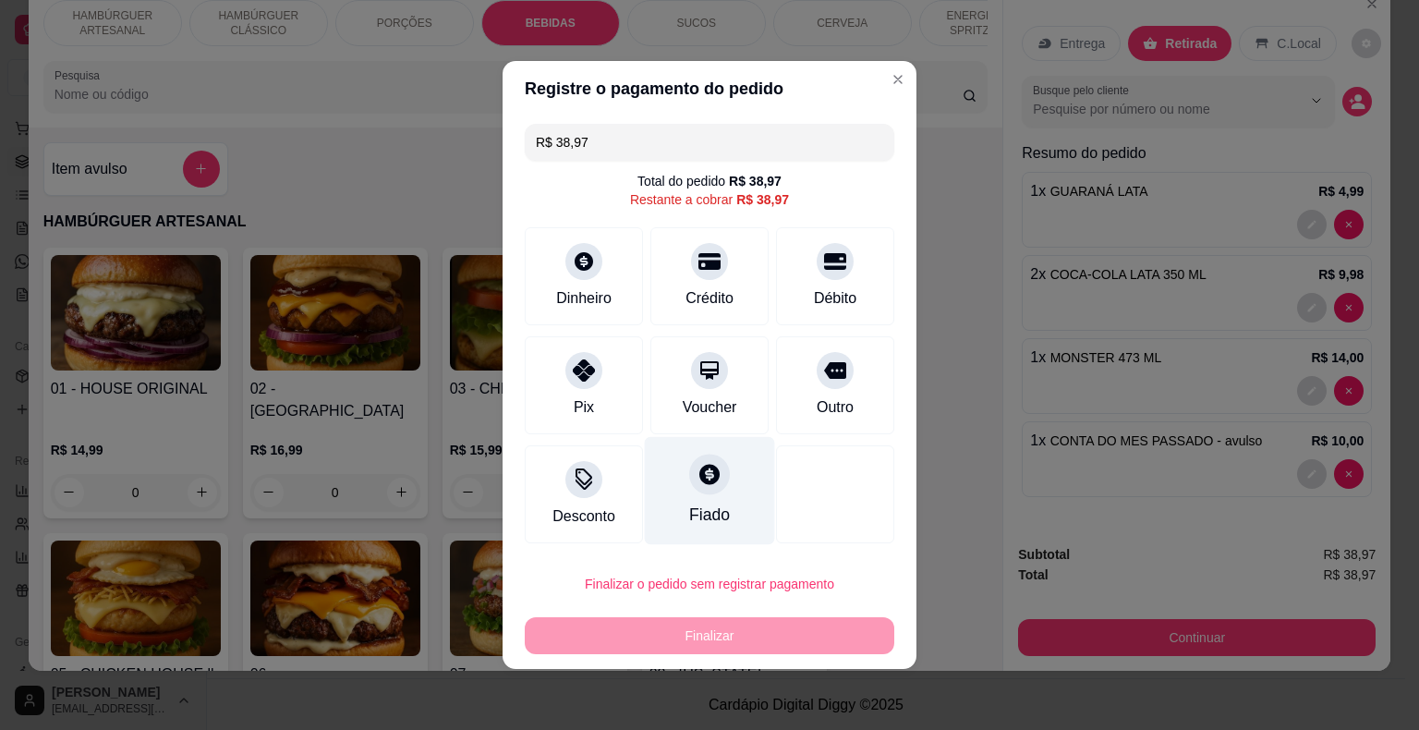
click at [729, 468] on div "Fiado" at bounding box center [710, 491] width 130 height 108
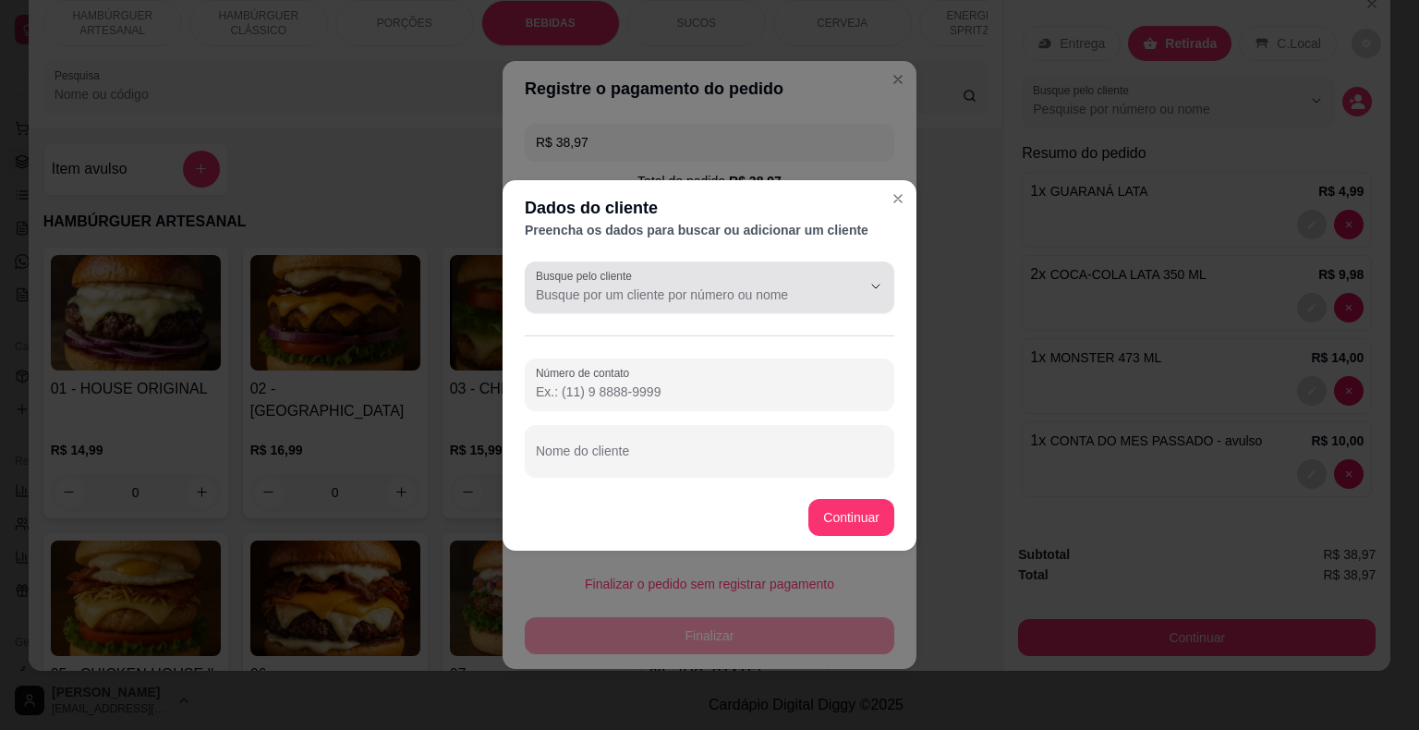
click at [747, 277] on div at bounding box center [709, 287] width 347 height 37
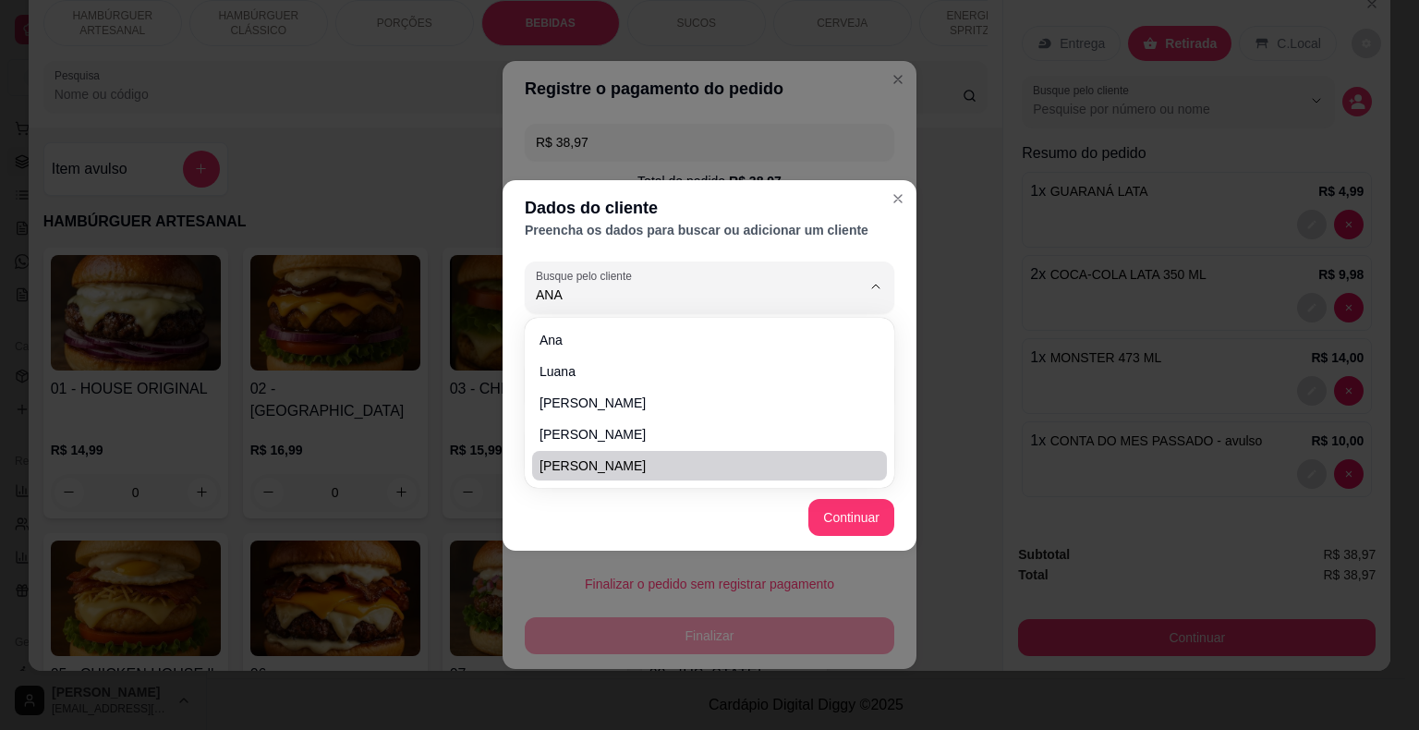
click at [744, 472] on span "[PERSON_NAME]" at bounding box center [701, 465] width 322 height 18
type input "[PERSON_NAME]"
type input "[PHONE_NUMBER]"
type input "[PERSON_NAME]"
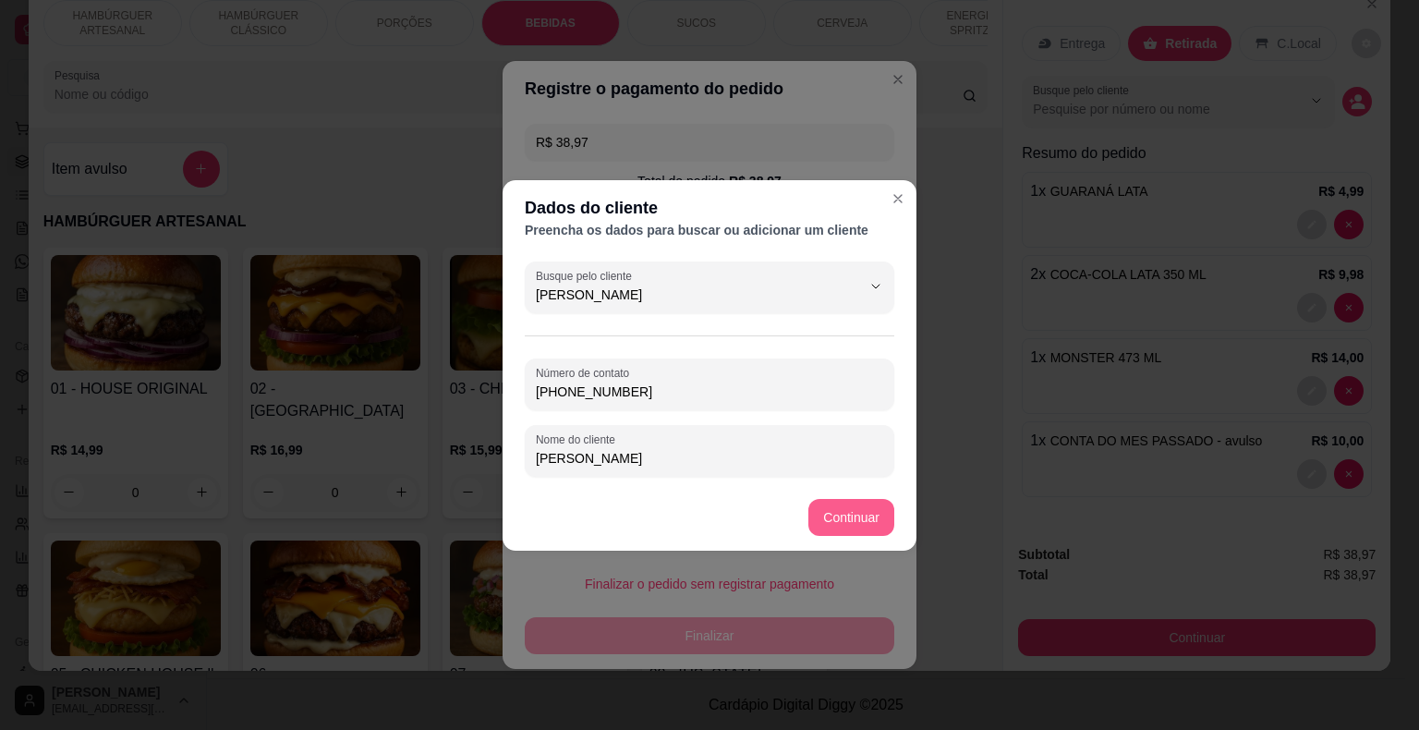
type input "[PERSON_NAME]"
type input "R$ 0,00"
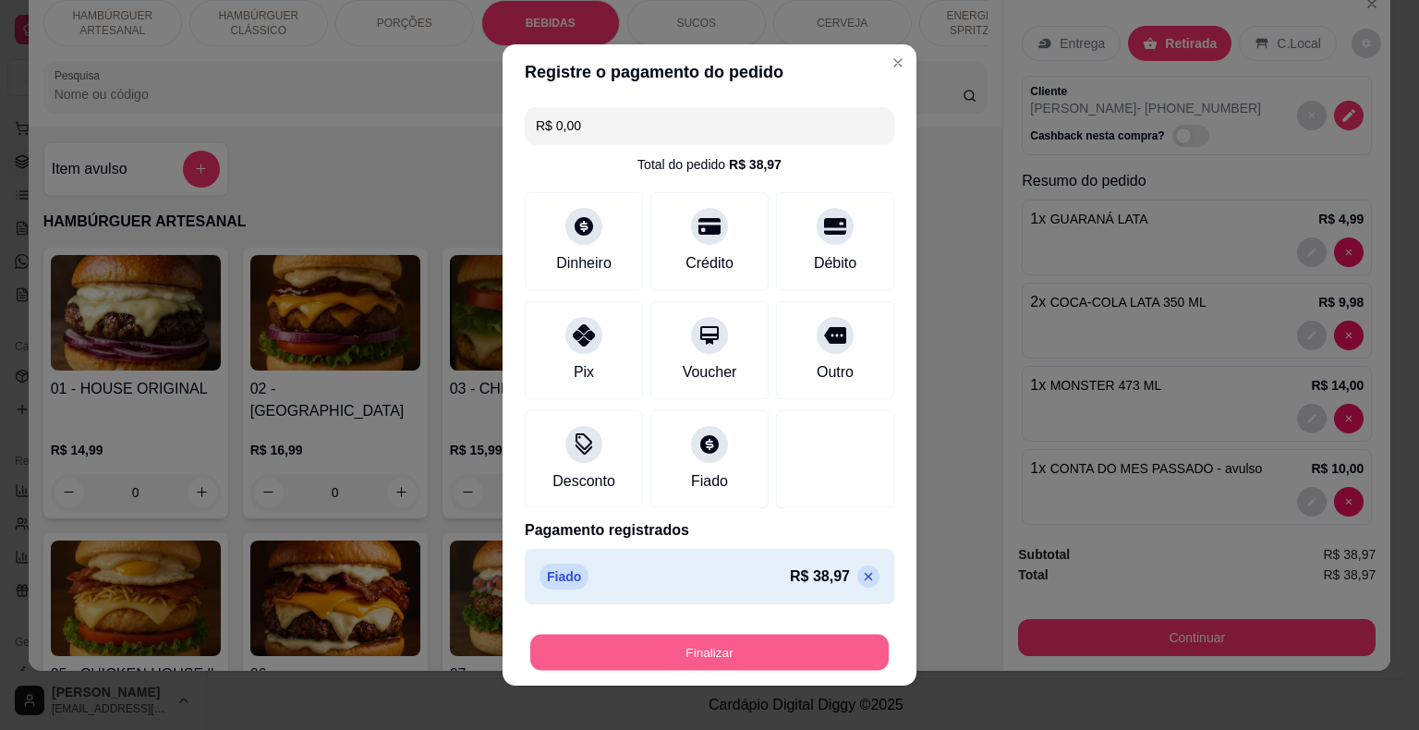
click at [835, 654] on button "Finalizar" at bounding box center [709, 653] width 359 height 36
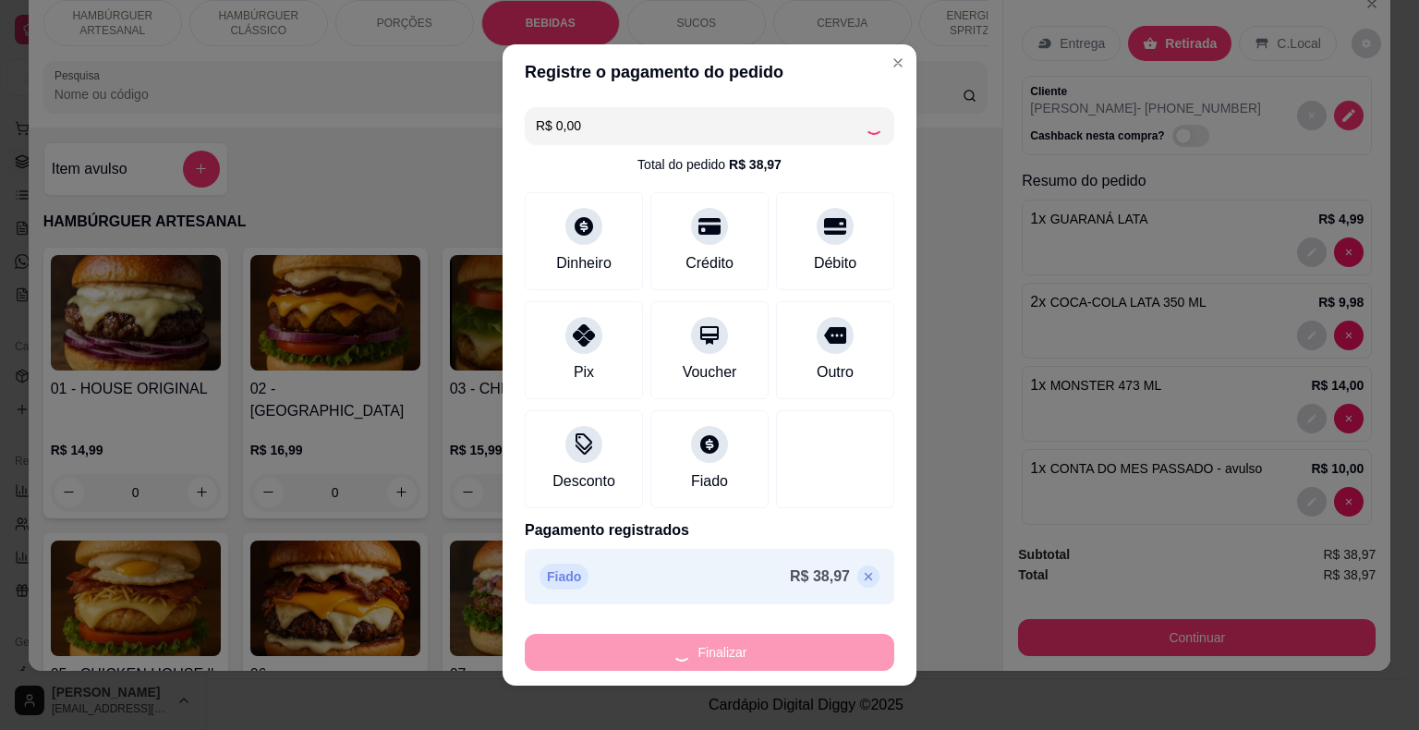
type input "0"
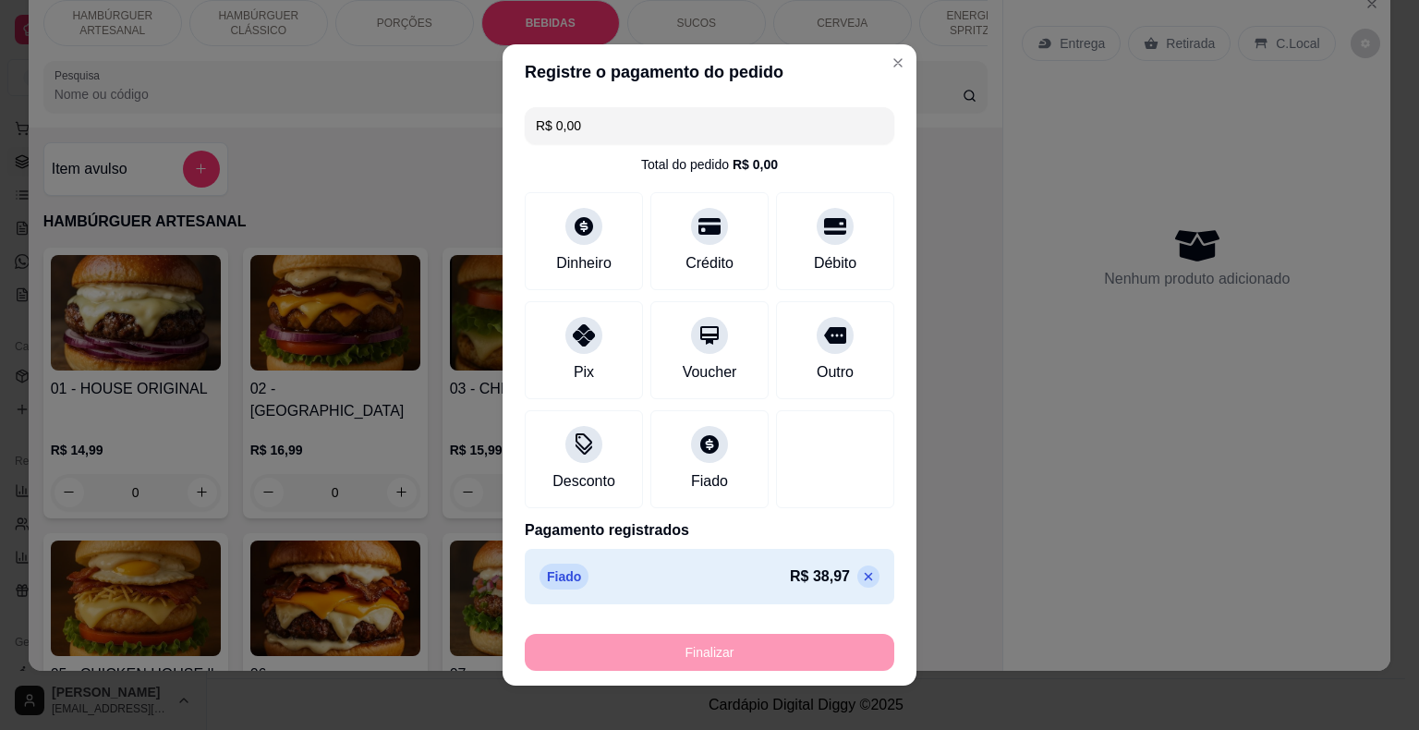
type input "-R$ 38,97"
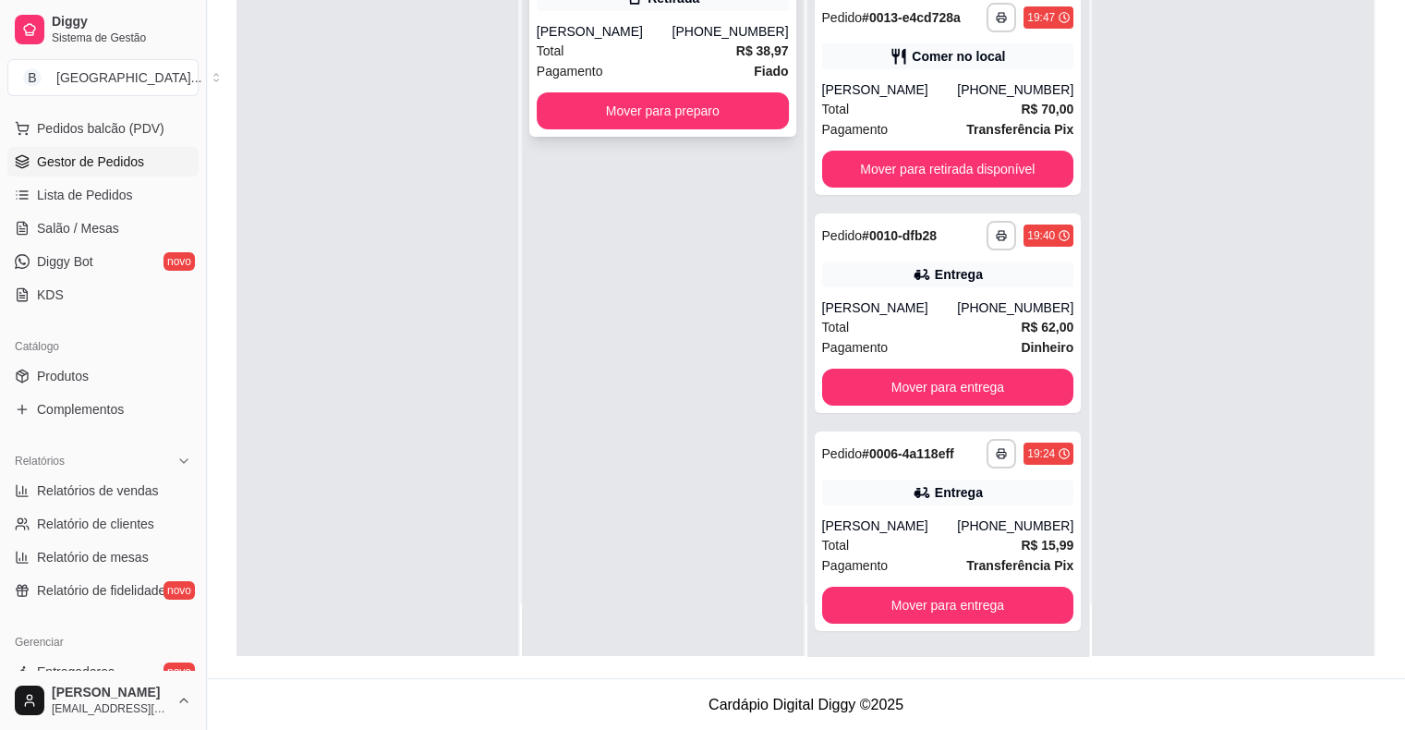
click at [647, 33] on div "[PERSON_NAME]" at bounding box center [605, 31] width 136 height 18
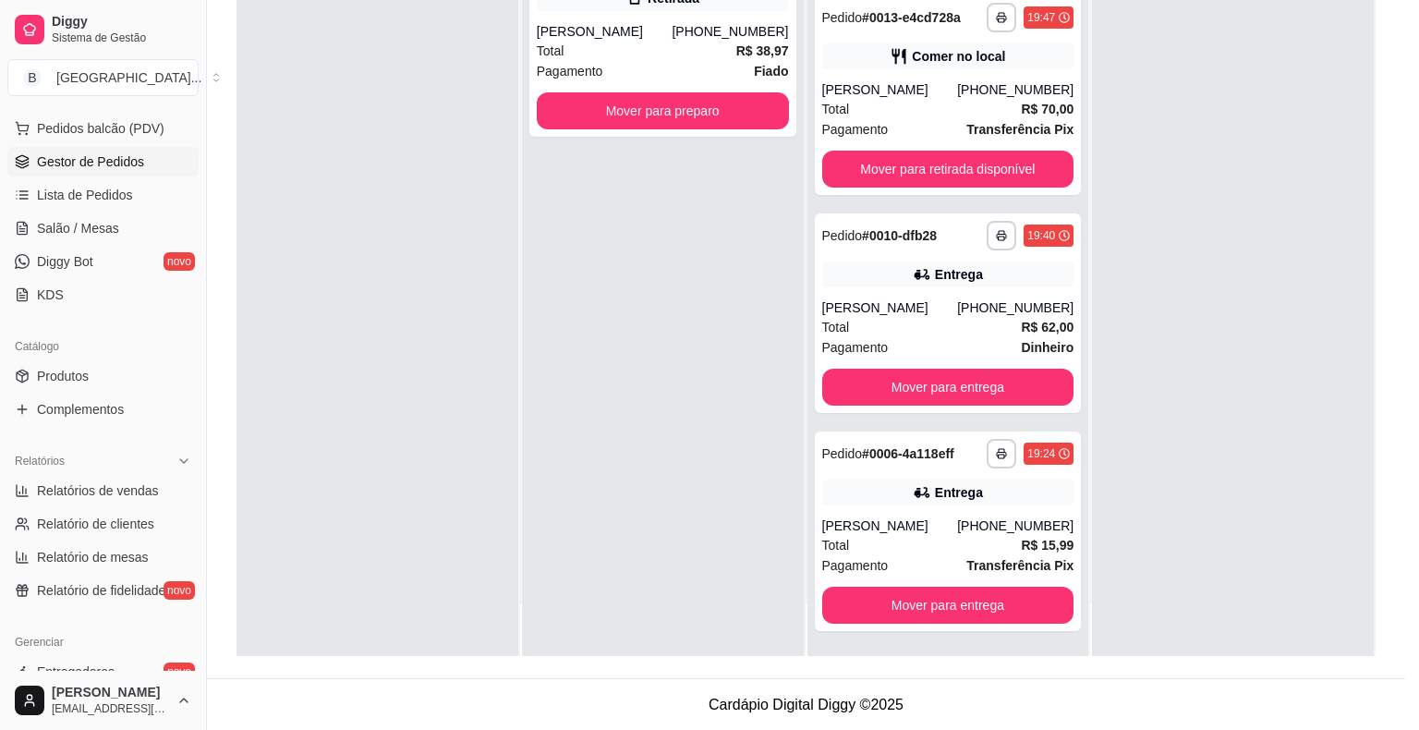
scroll to position [207, 0]
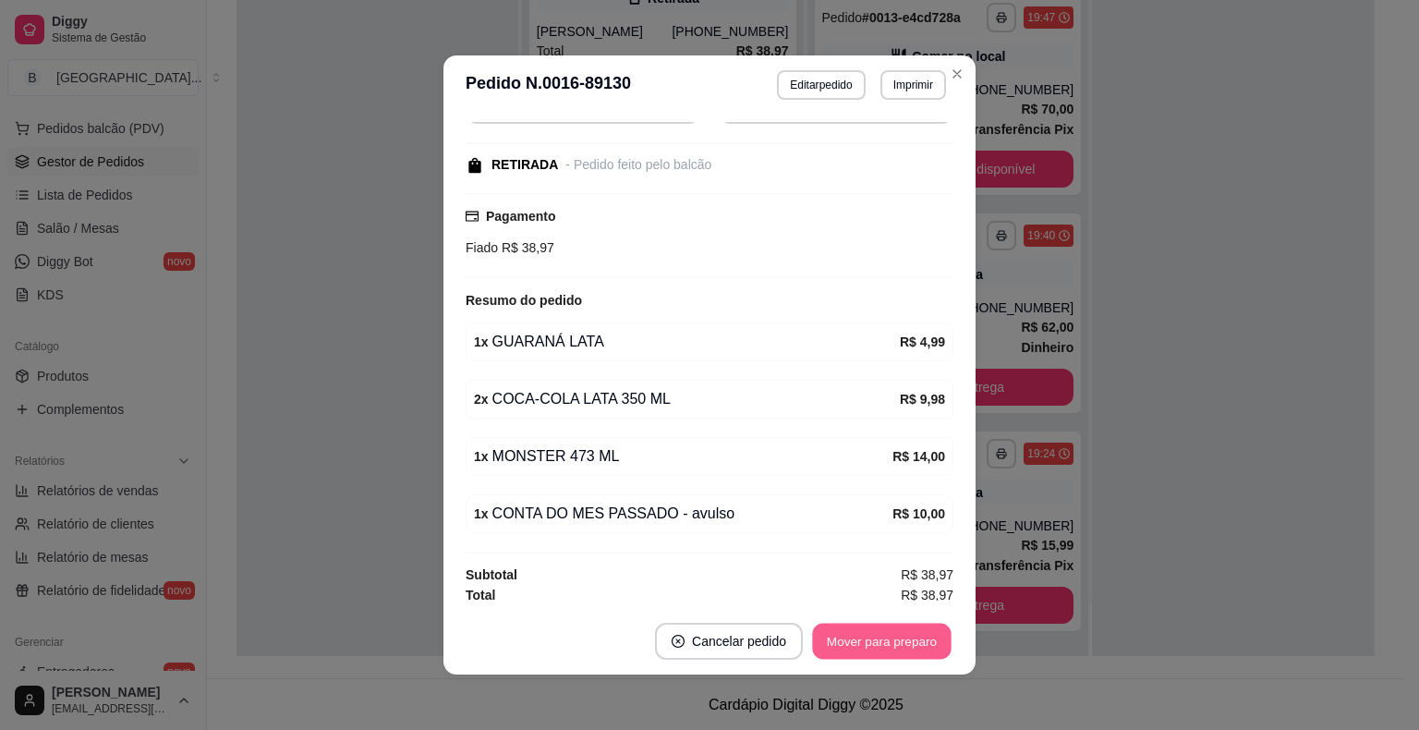
click at [854, 646] on button "Mover para preparo" at bounding box center [881, 642] width 139 height 36
click at [854, 646] on button "Mover para retirada disponível" at bounding box center [851, 642] width 198 height 36
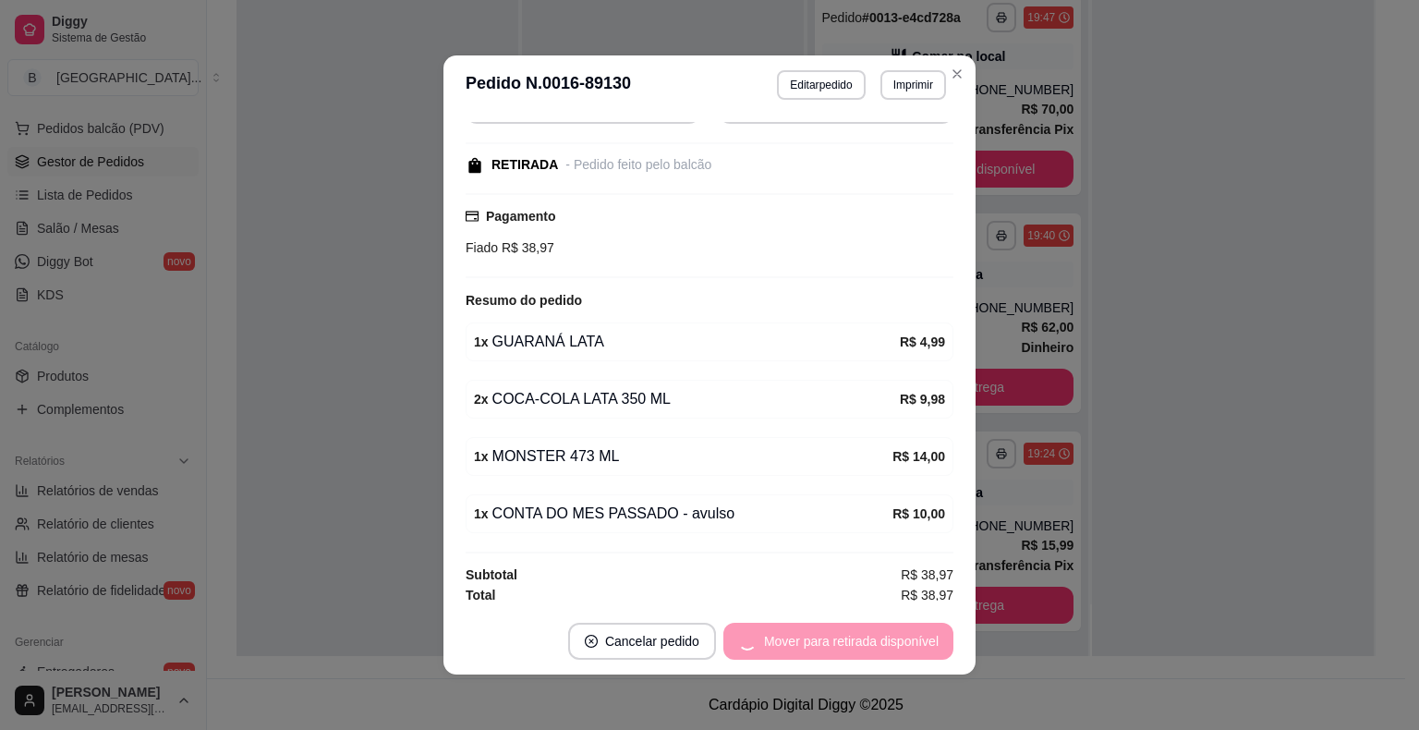
scroll to position [160, 0]
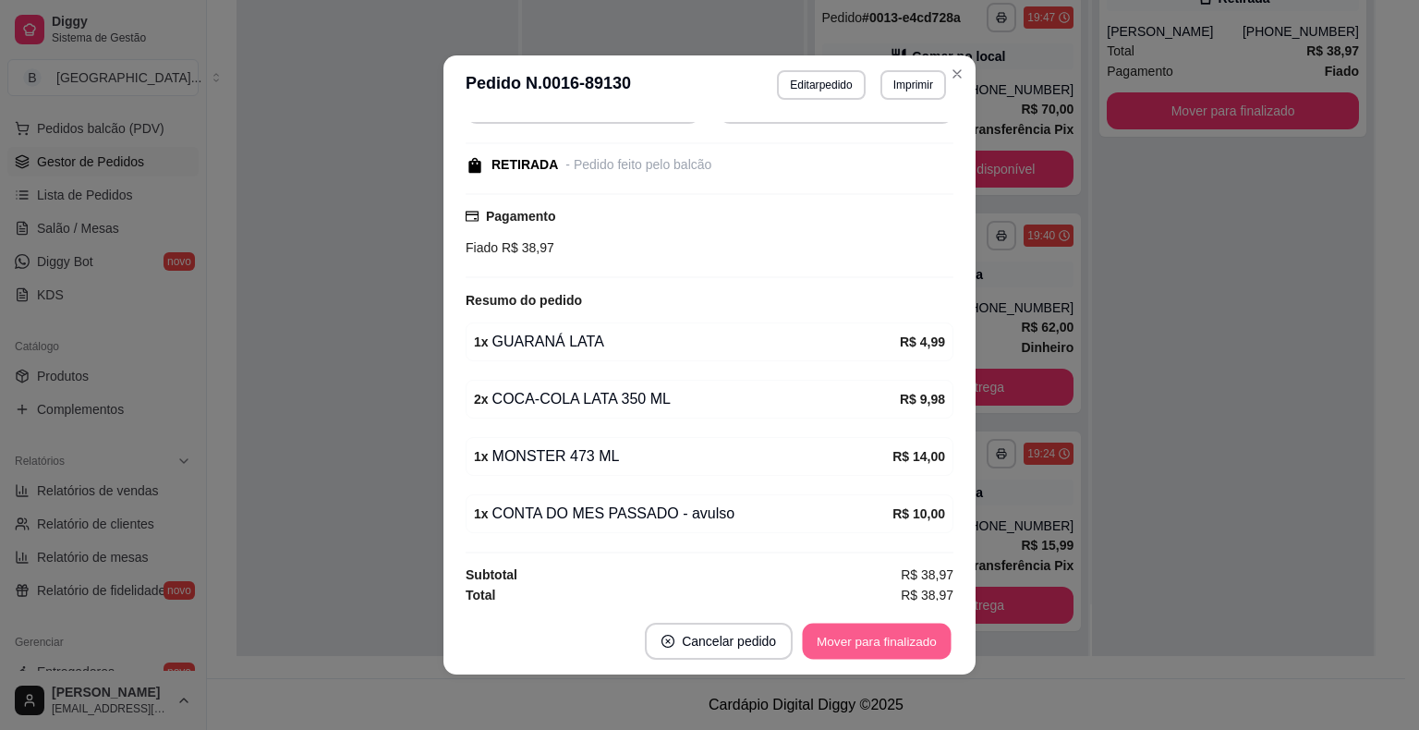
click at [854, 646] on button "Mover para finalizado" at bounding box center [877, 642] width 149 height 36
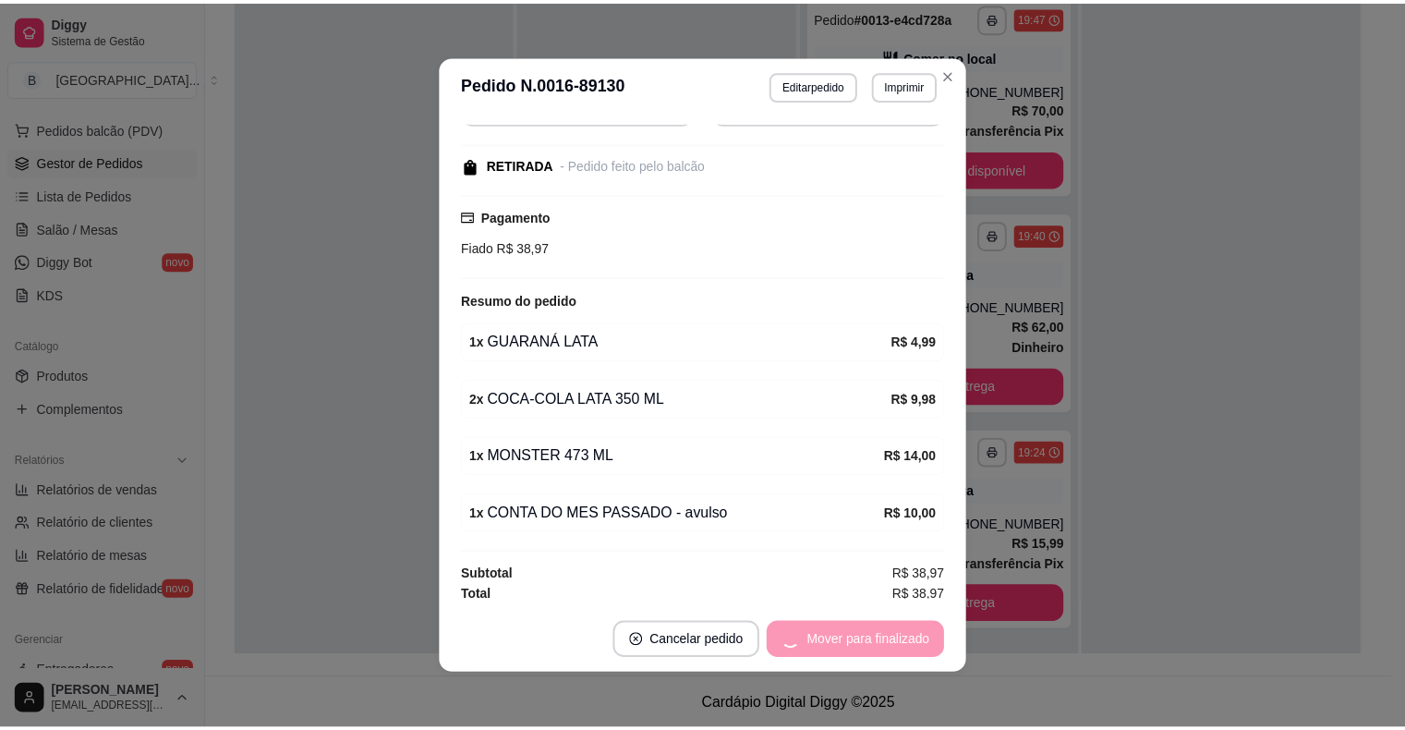
scroll to position [165, 0]
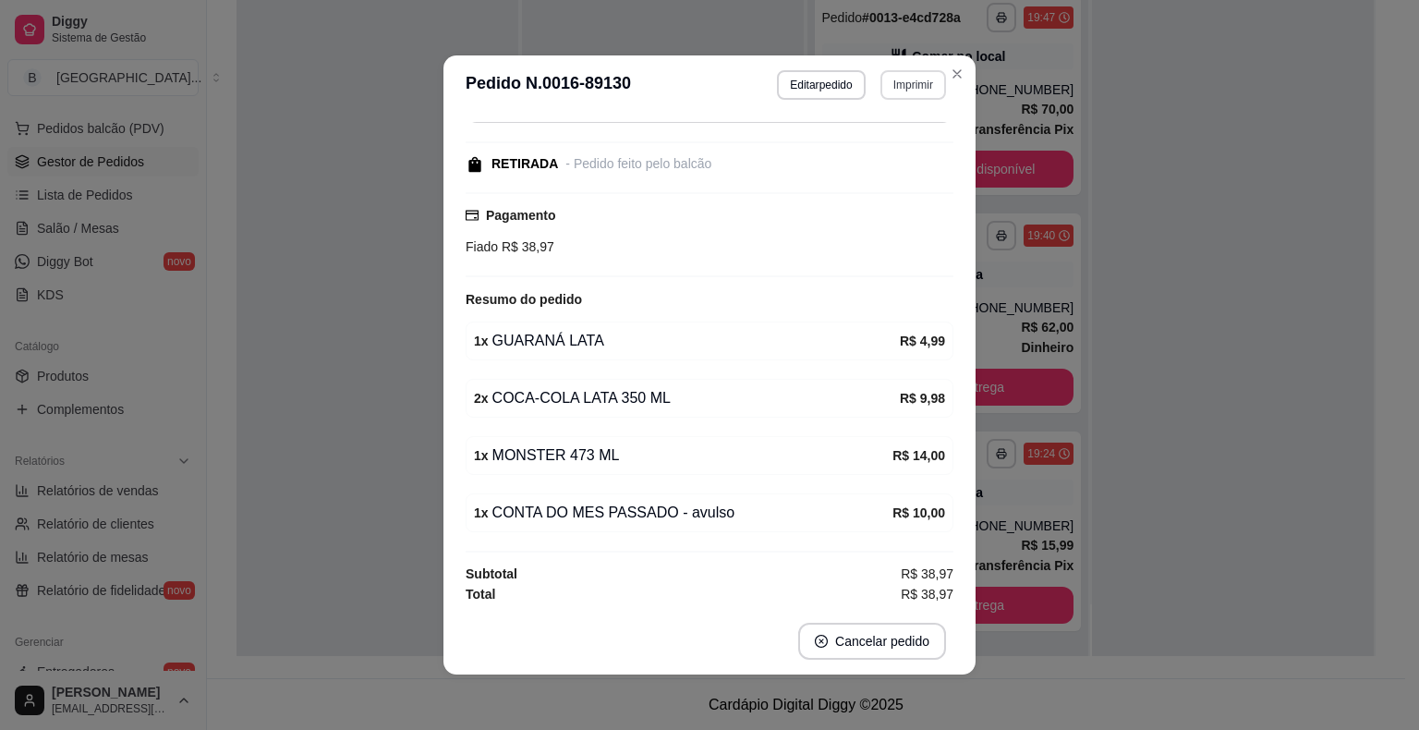
click at [907, 80] on button "Imprimir" at bounding box center [914, 85] width 66 height 30
click at [884, 159] on button "IMPRESSORA" at bounding box center [872, 150] width 129 height 29
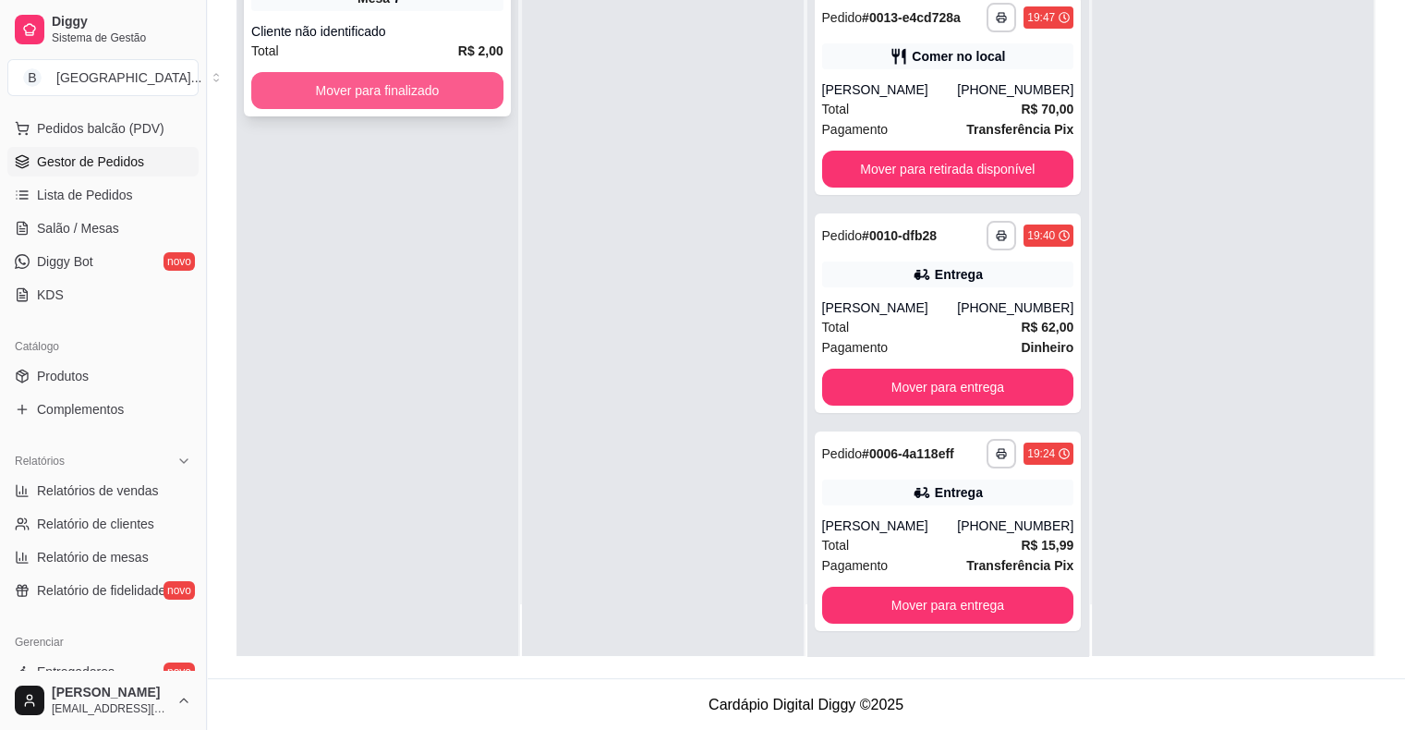
click at [456, 79] on button "Mover para finalizado" at bounding box center [377, 90] width 252 height 37
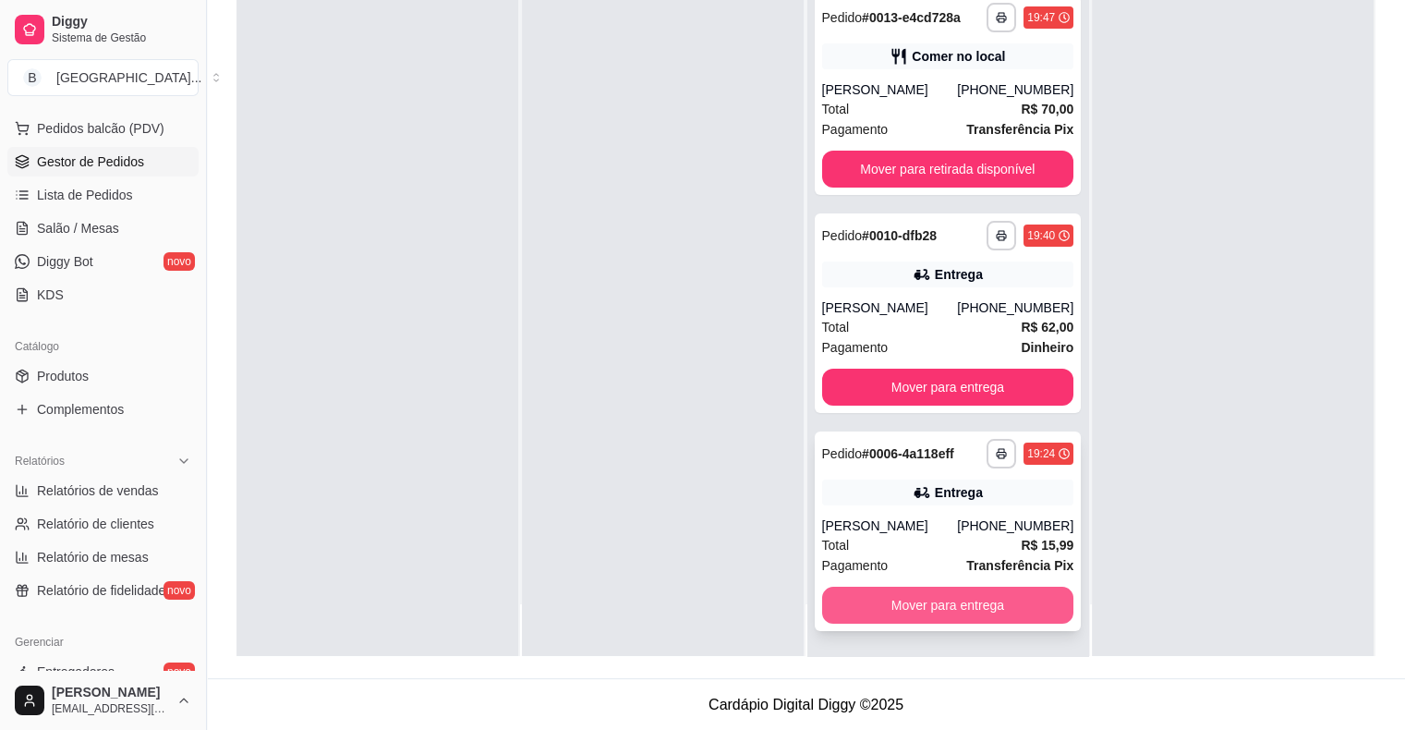
click at [971, 610] on button "Mover para entrega" at bounding box center [948, 605] width 252 height 37
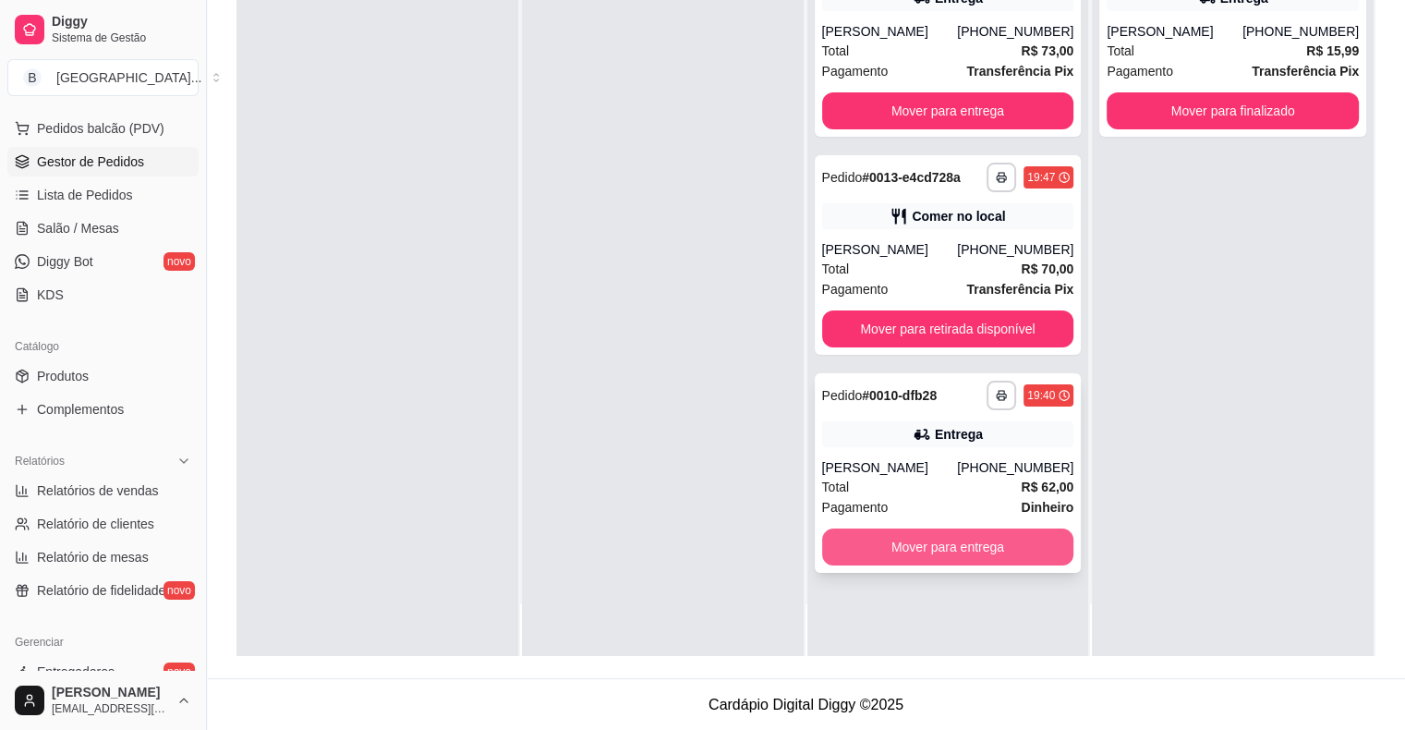
click at [860, 556] on button "Mover para entrega" at bounding box center [948, 547] width 252 height 37
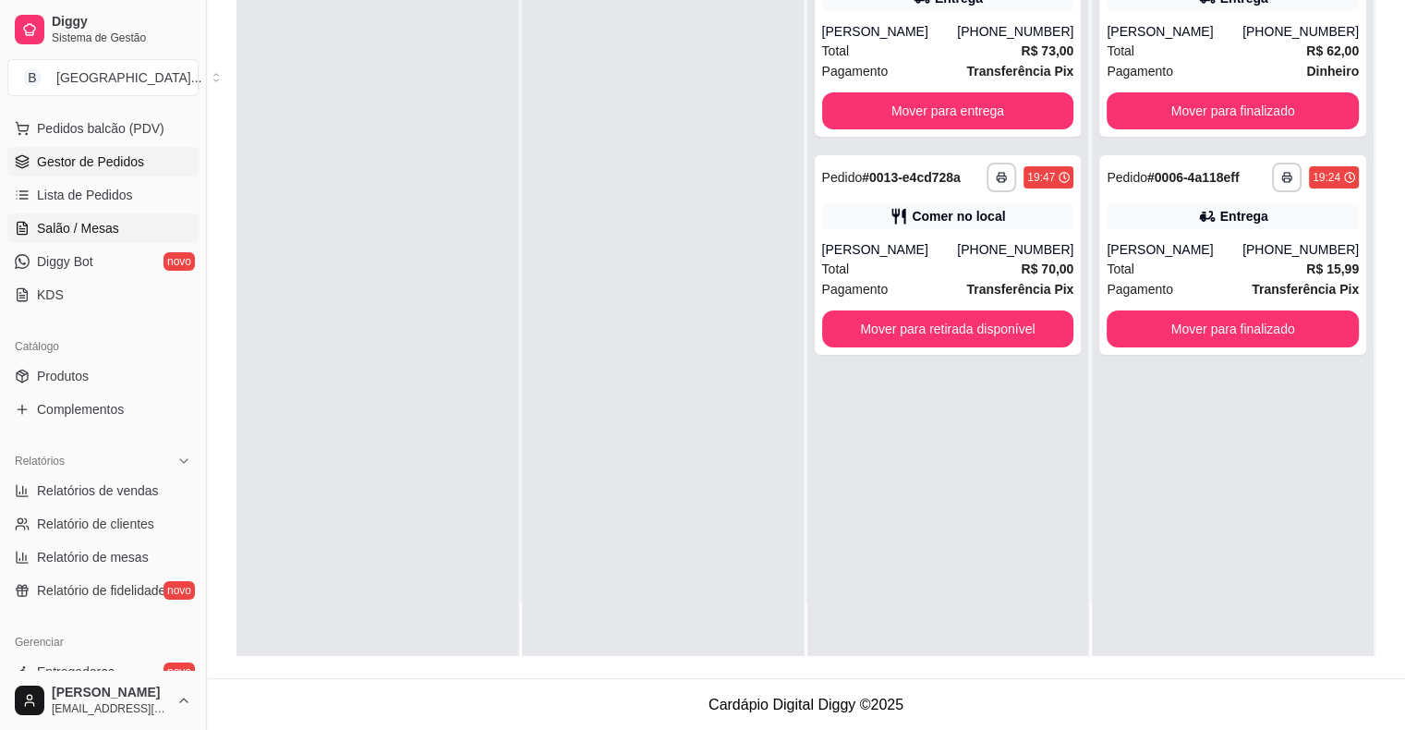
click at [107, 231] on span "Salão / Mesas" at bounding box center [78, 228] width 82 height 18
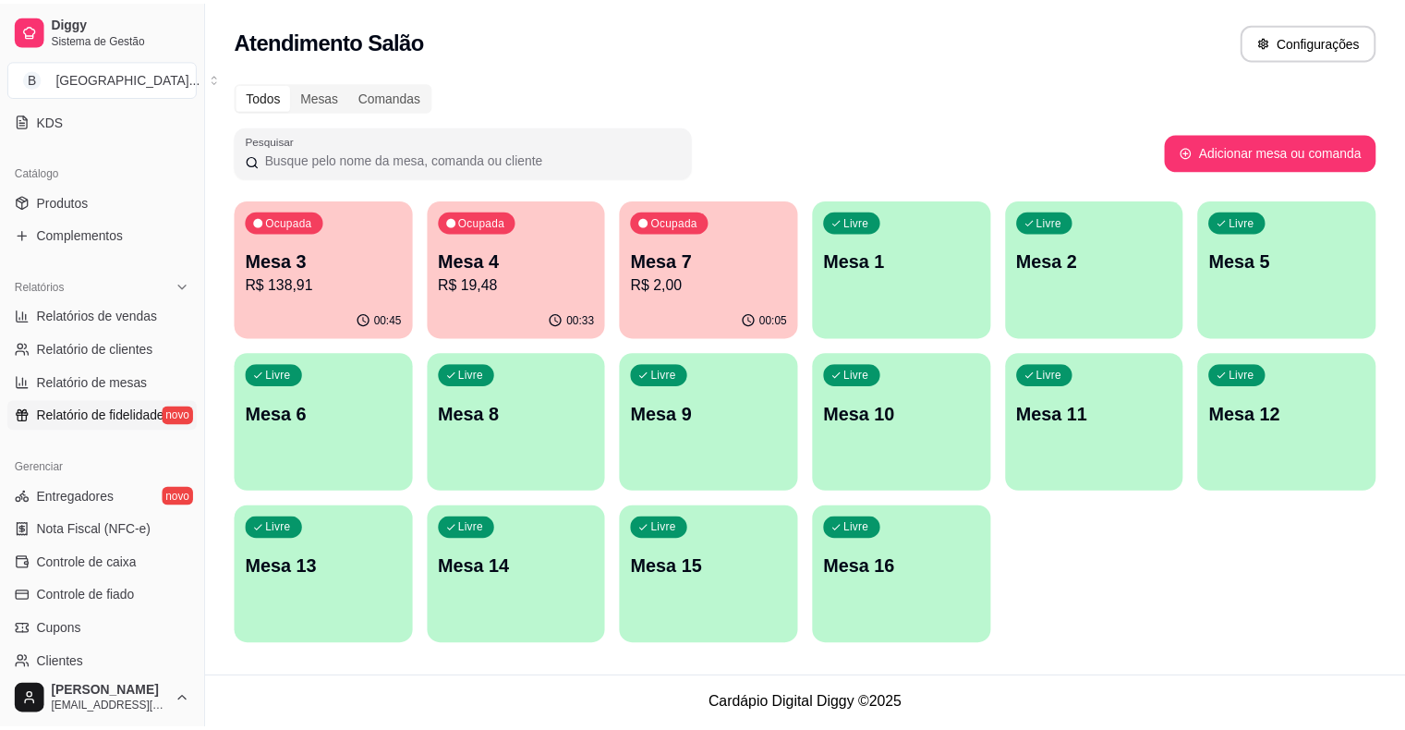
scroll to position [414, 0]
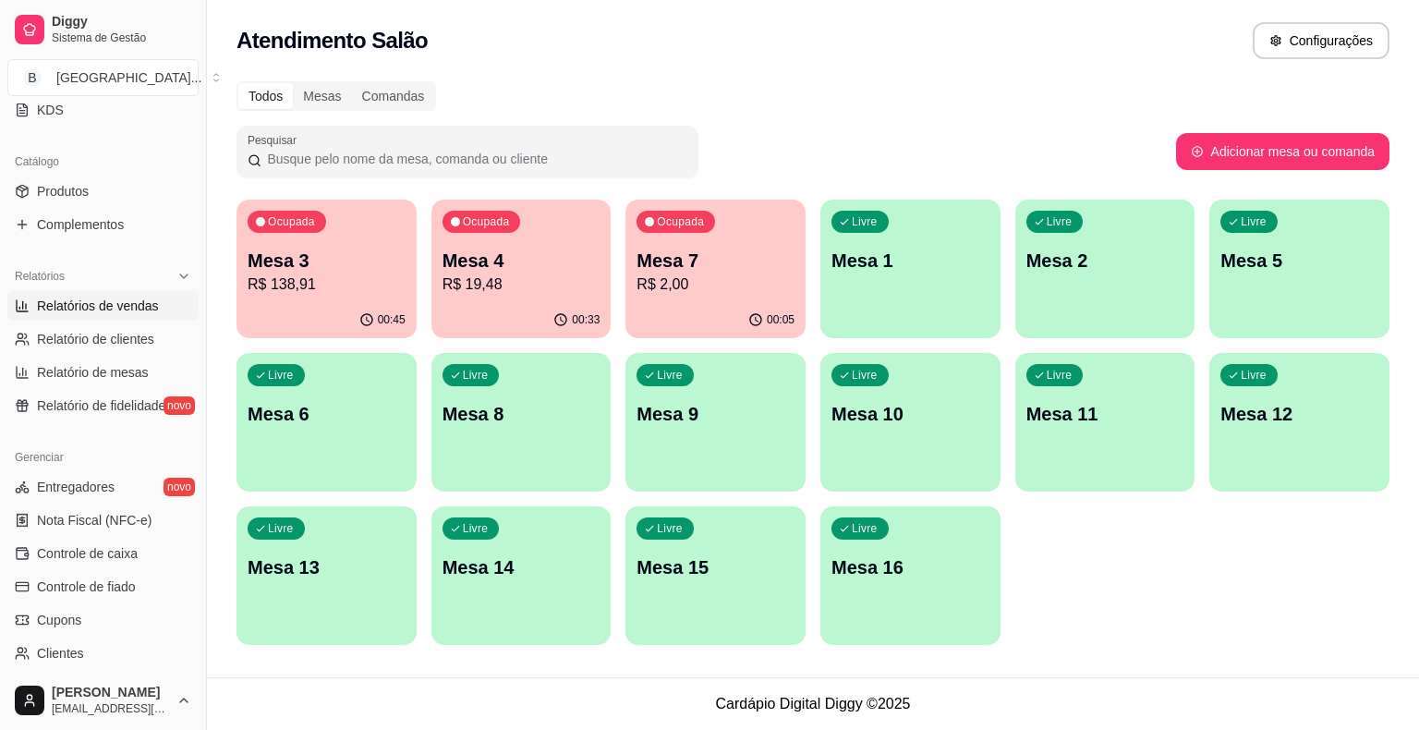
click at [149, 313] on span "Relatórios de vendas" at bounding box center [98, 306] width 122 height 18
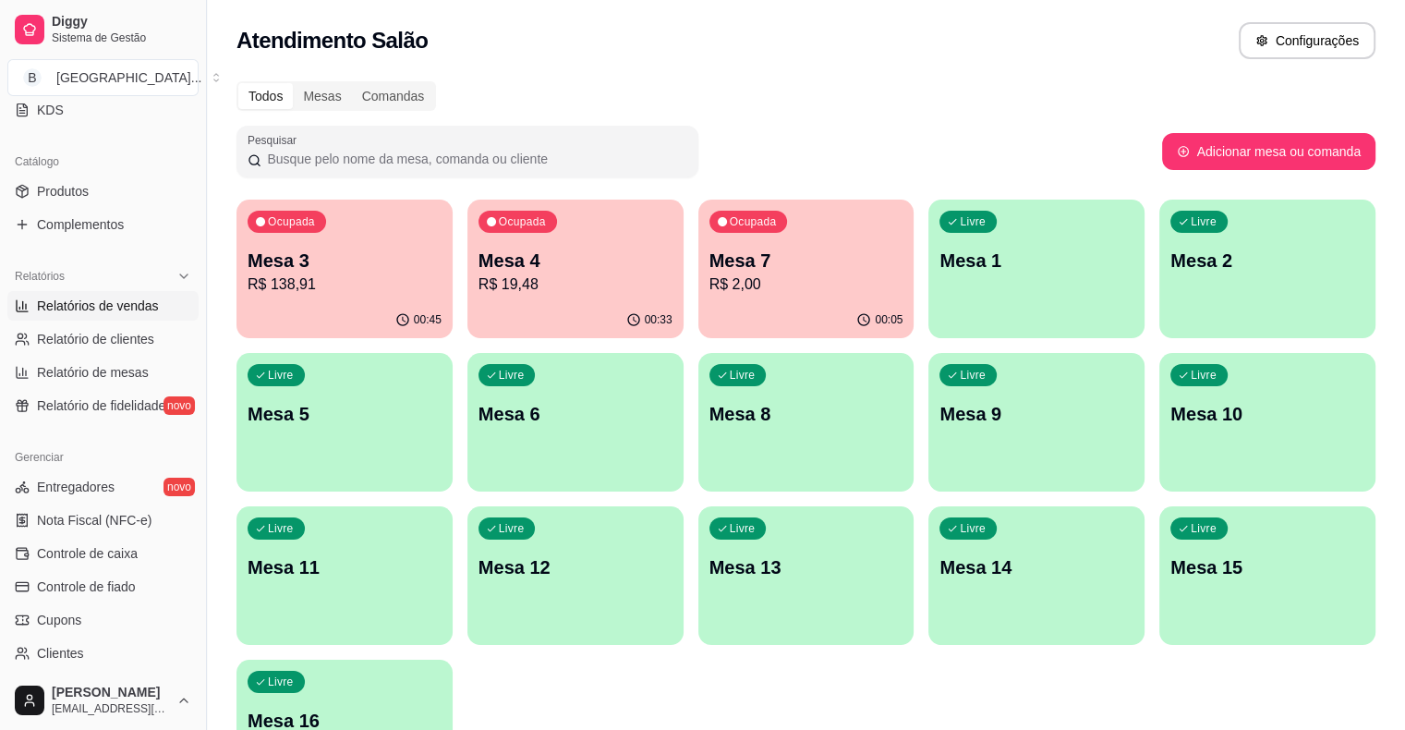
select select "ALL"
select select "0"
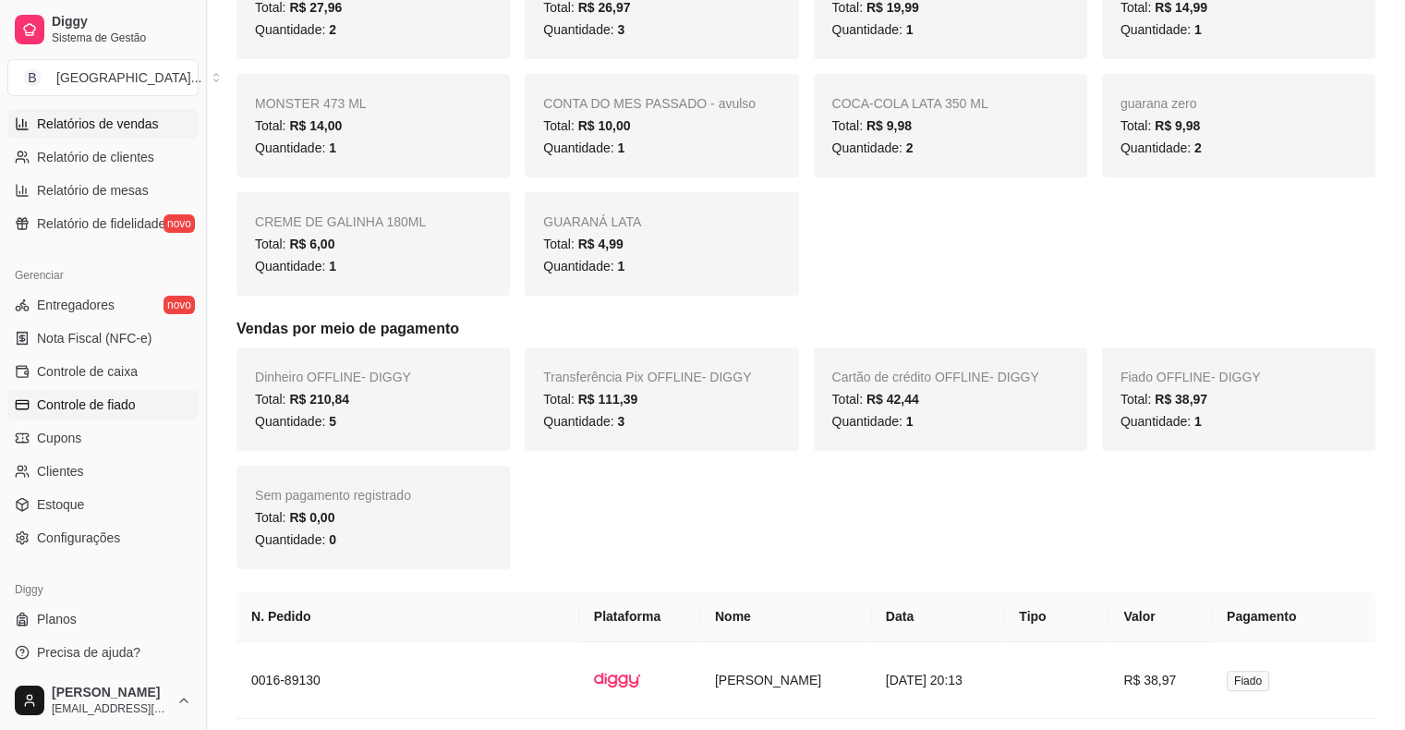
scroll to position [599, 0]
click at [115, 395] on span "Controle de fiado" at bounding box center [86, 402] width 99 height 18
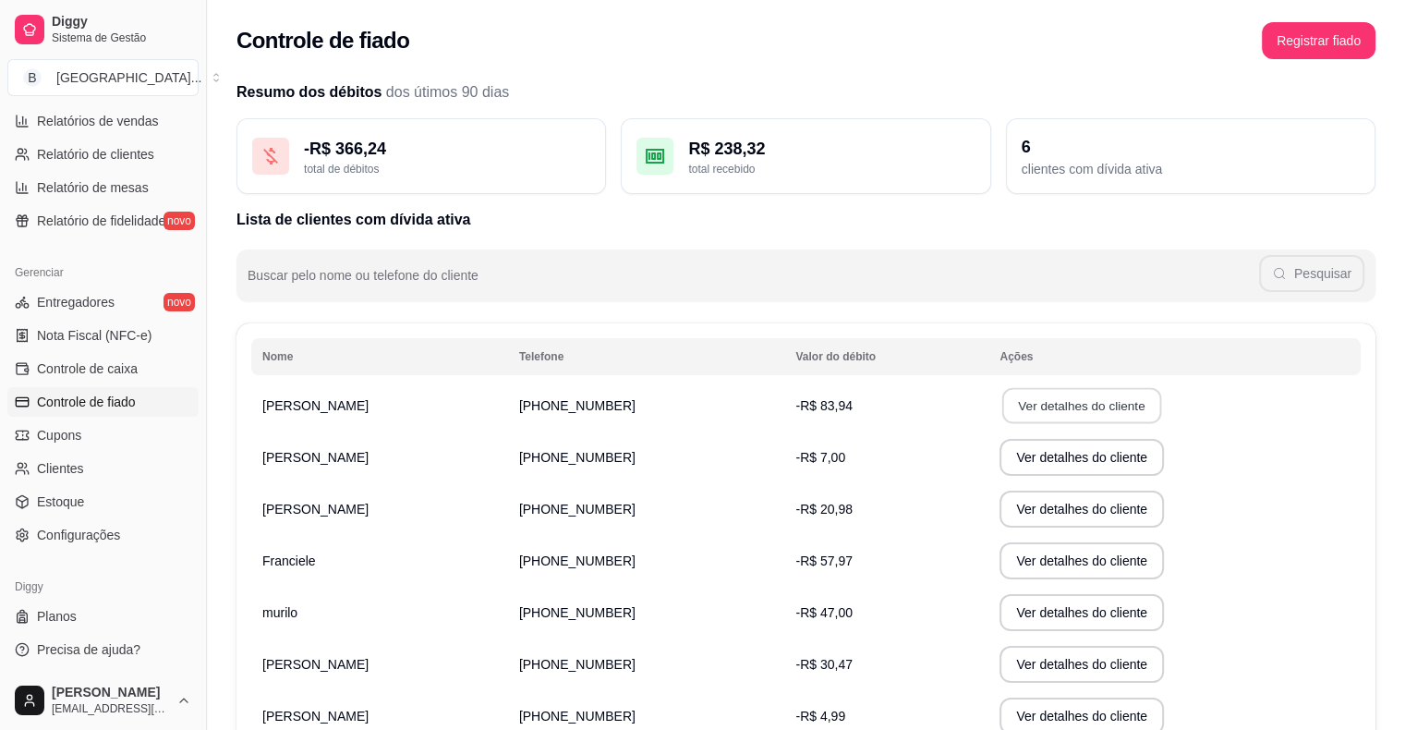
click at [1007, 405] on button "Ver detalhes do cliente" at bounding box center [1082, 406] width 159 height 36
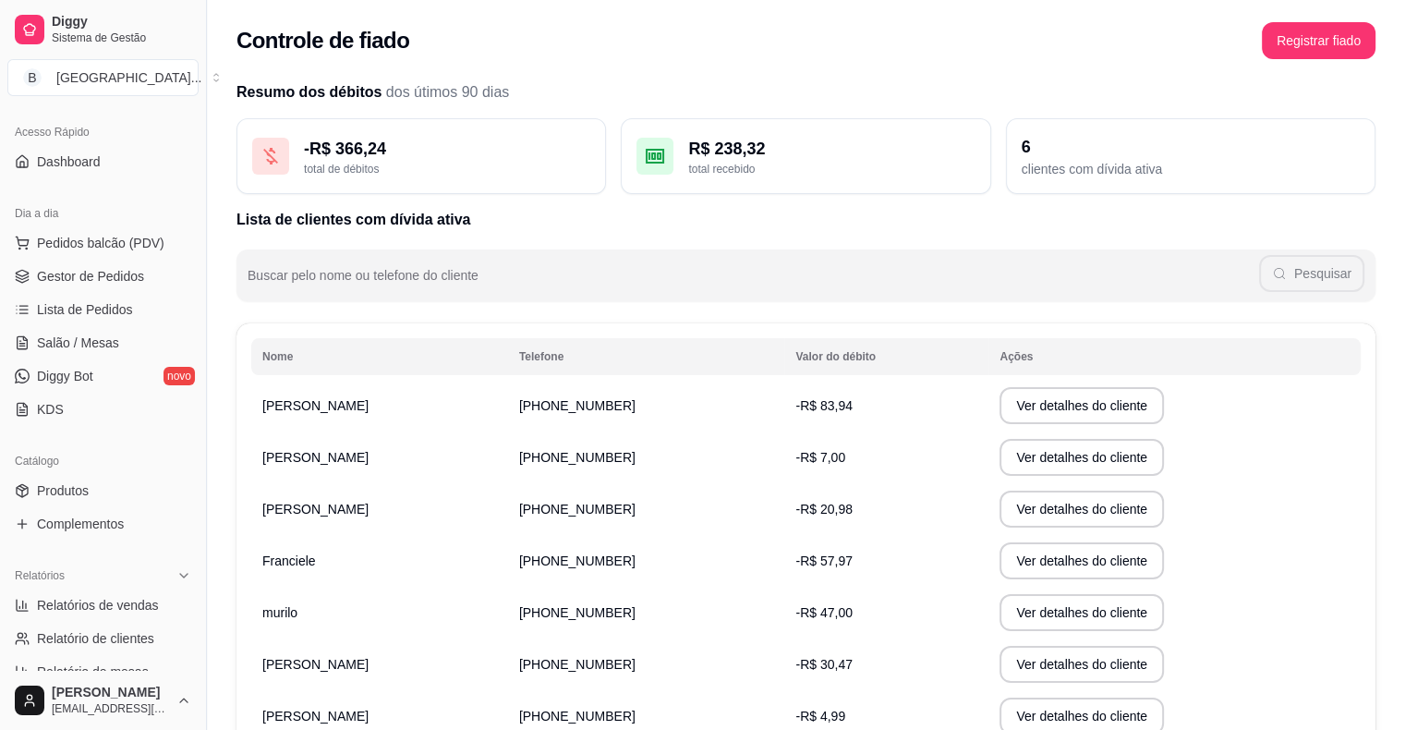
scroll to position [44, 0]
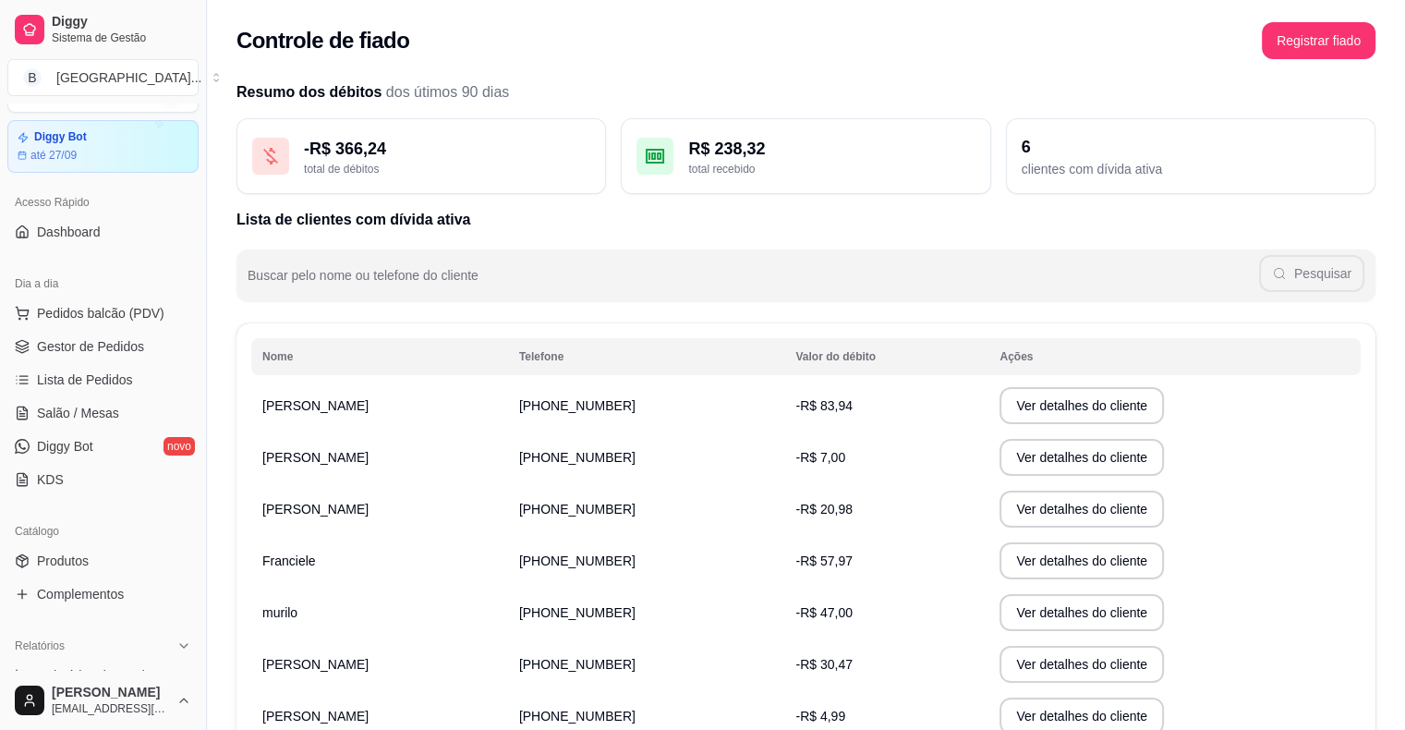
click at [121, 330] on ul "Pedidos balcão (PDV) Gestor de Pedidos Lista de Pedidos Salão / Mesas Diggy Bot…" at bounding box center [102, 396] width 191 height 196
click at [117, 344] on span "Gestor de Pedidos" at bounding box center [90, 346] width 107 height 18
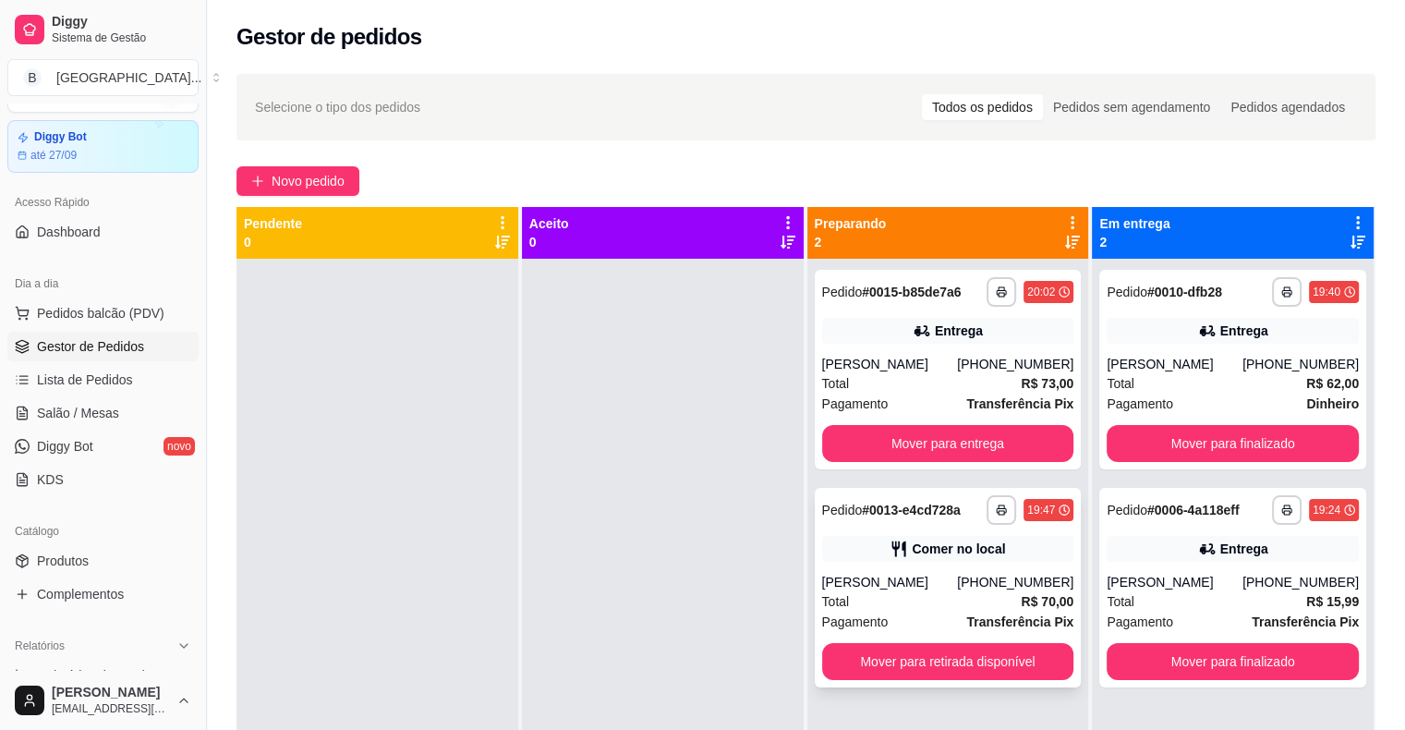
scroll to position [52, 0]
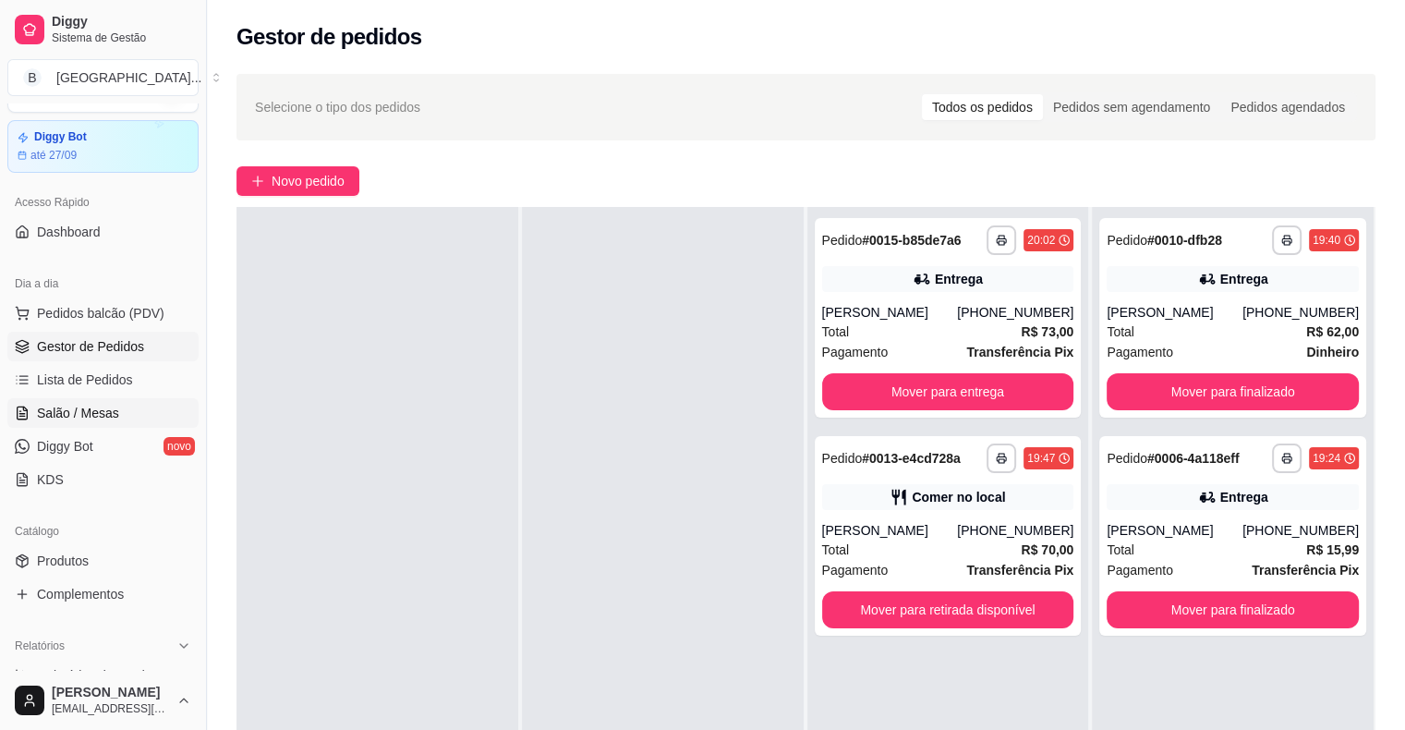
click at [111, 419] on span "Salão / Mesas" at bounding box center [78, 413] width 82 height 18
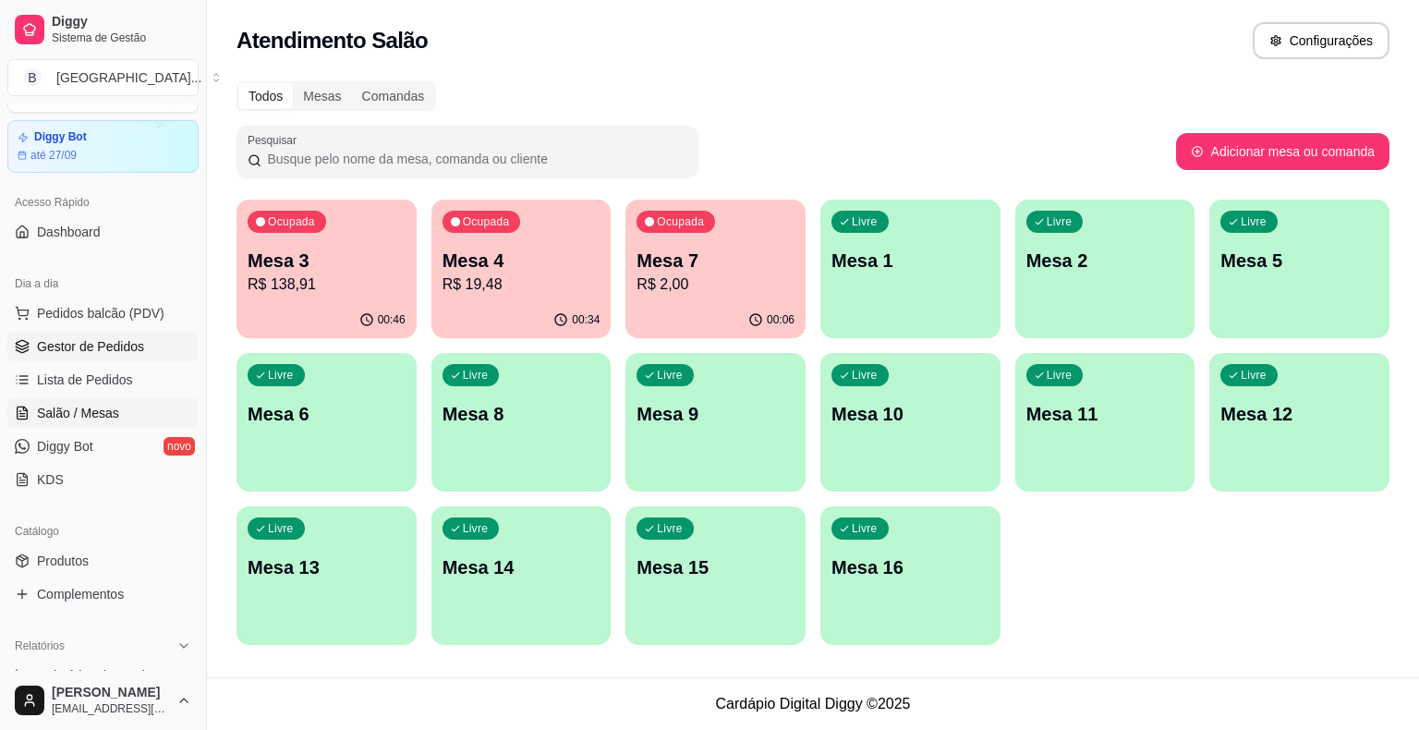
click at [137, 337] on span "Gestor de Pedidos" at bounding box center [90, 346] width 107 height 18
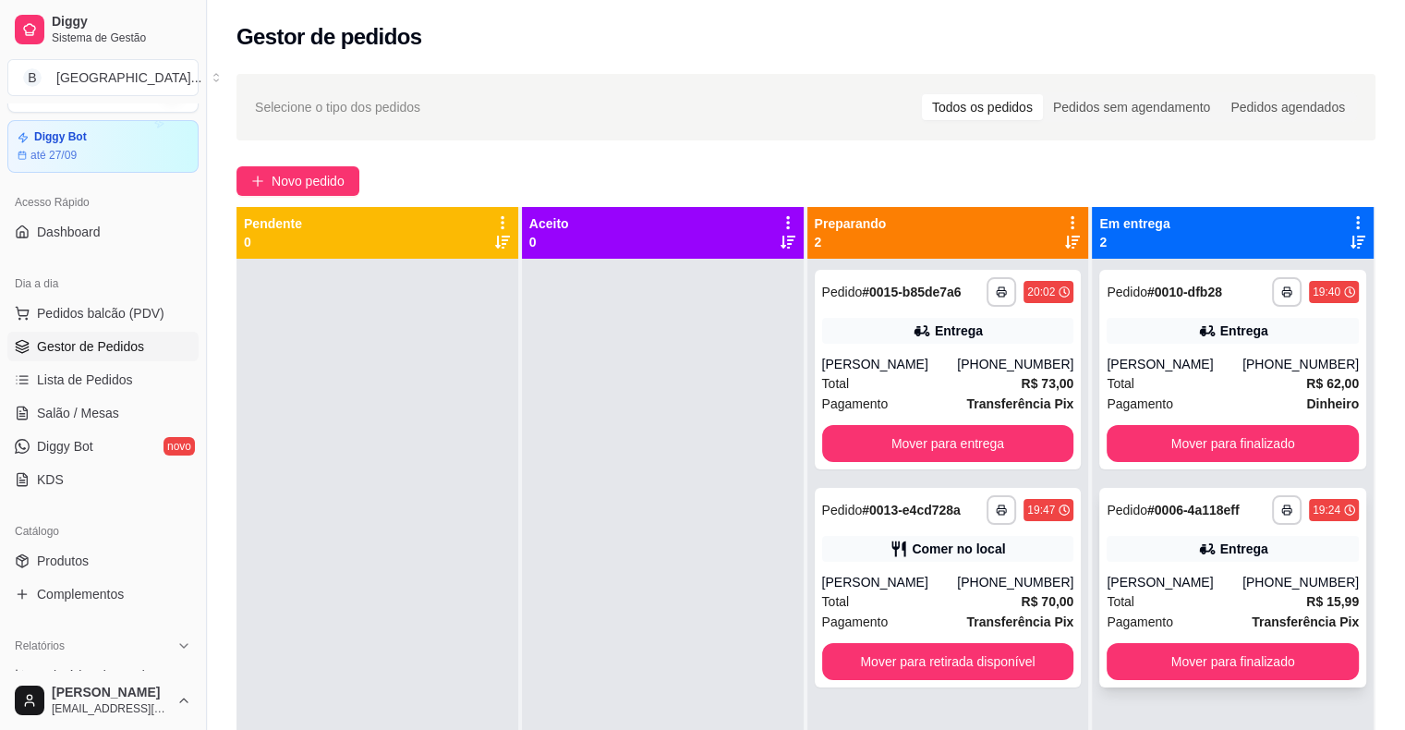
click at [1220, 584] on div "[PERSON_NAME]" at bounding box center [1175, 582] width 136 height 18
click at [885, 601] on div "Total R$ 70,00" at bounding box center [948, 601] width 252 height 20
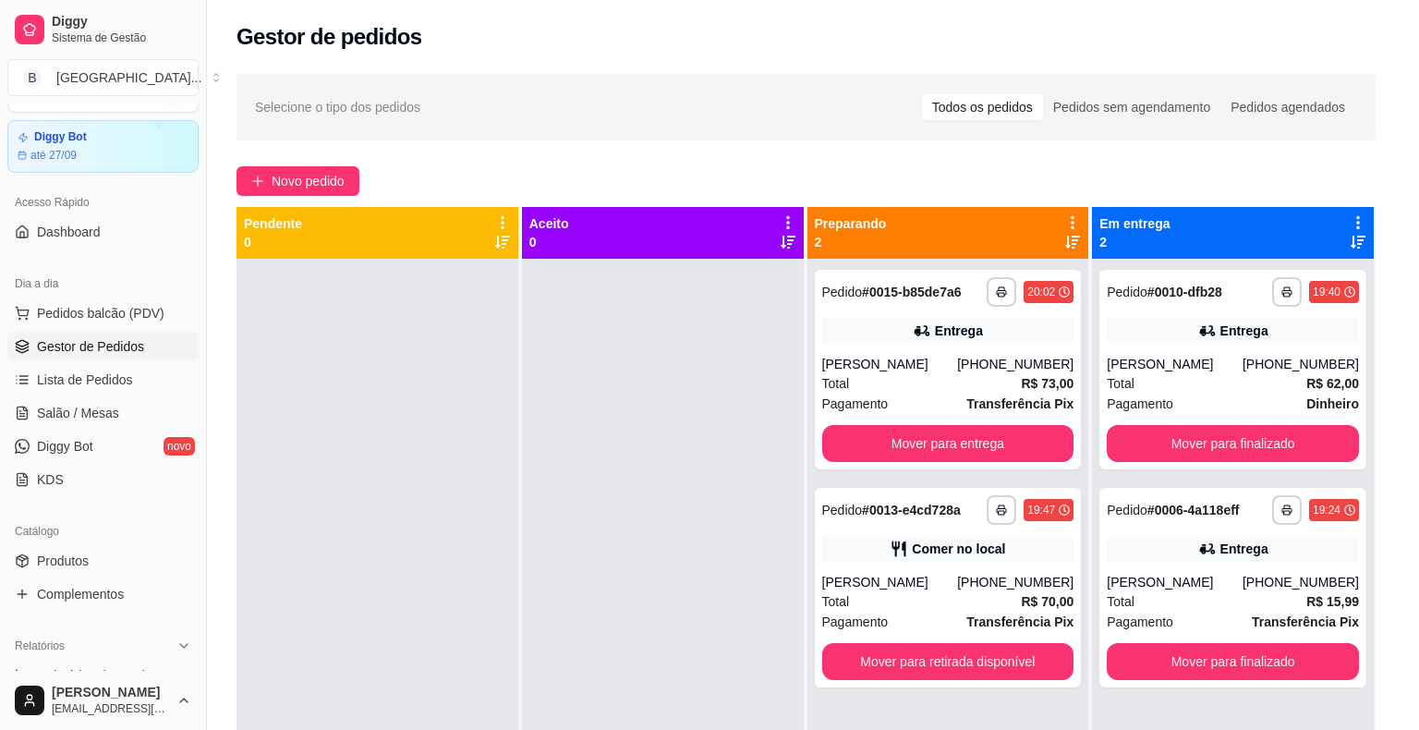
scroll to position [85, 0]
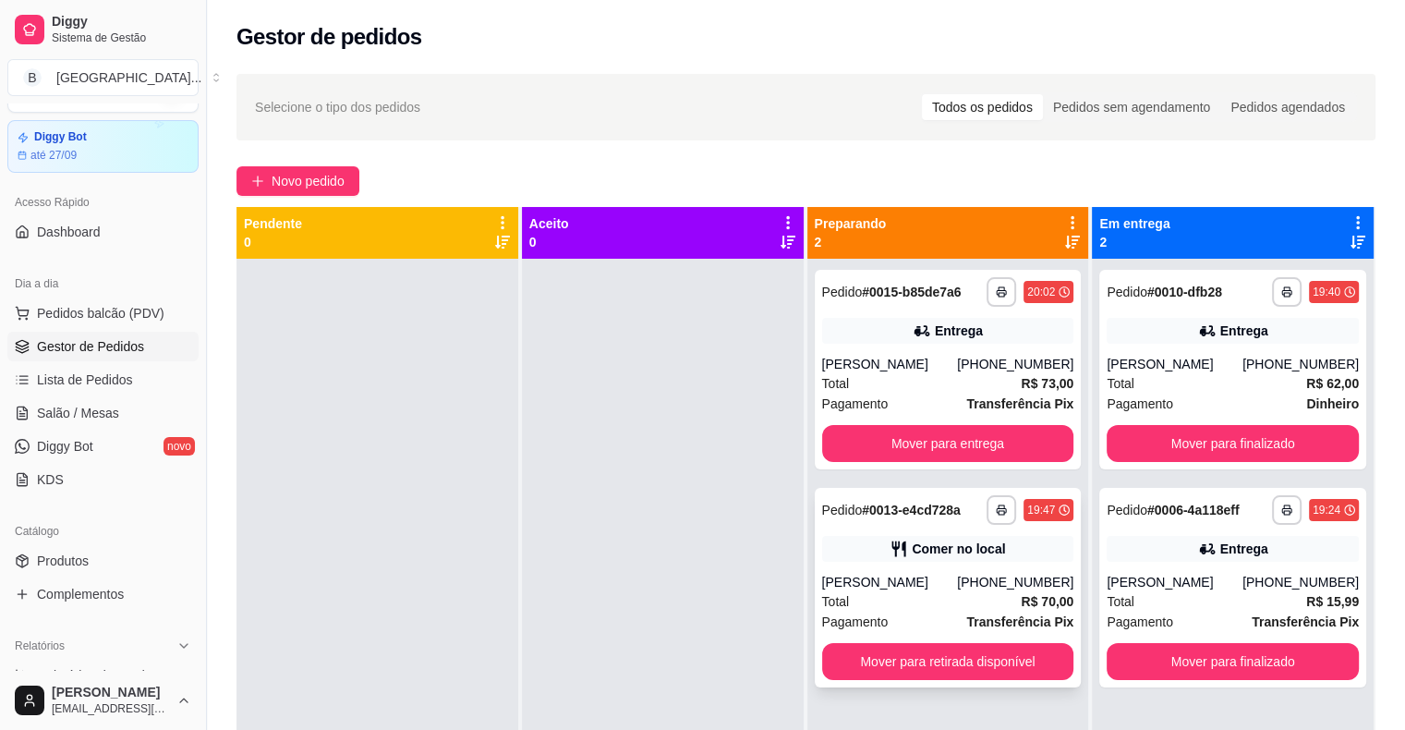
click at [928, 619] on div "Pagamento Transferência Pix" at bounding box center [948, 622] width 252 height 20
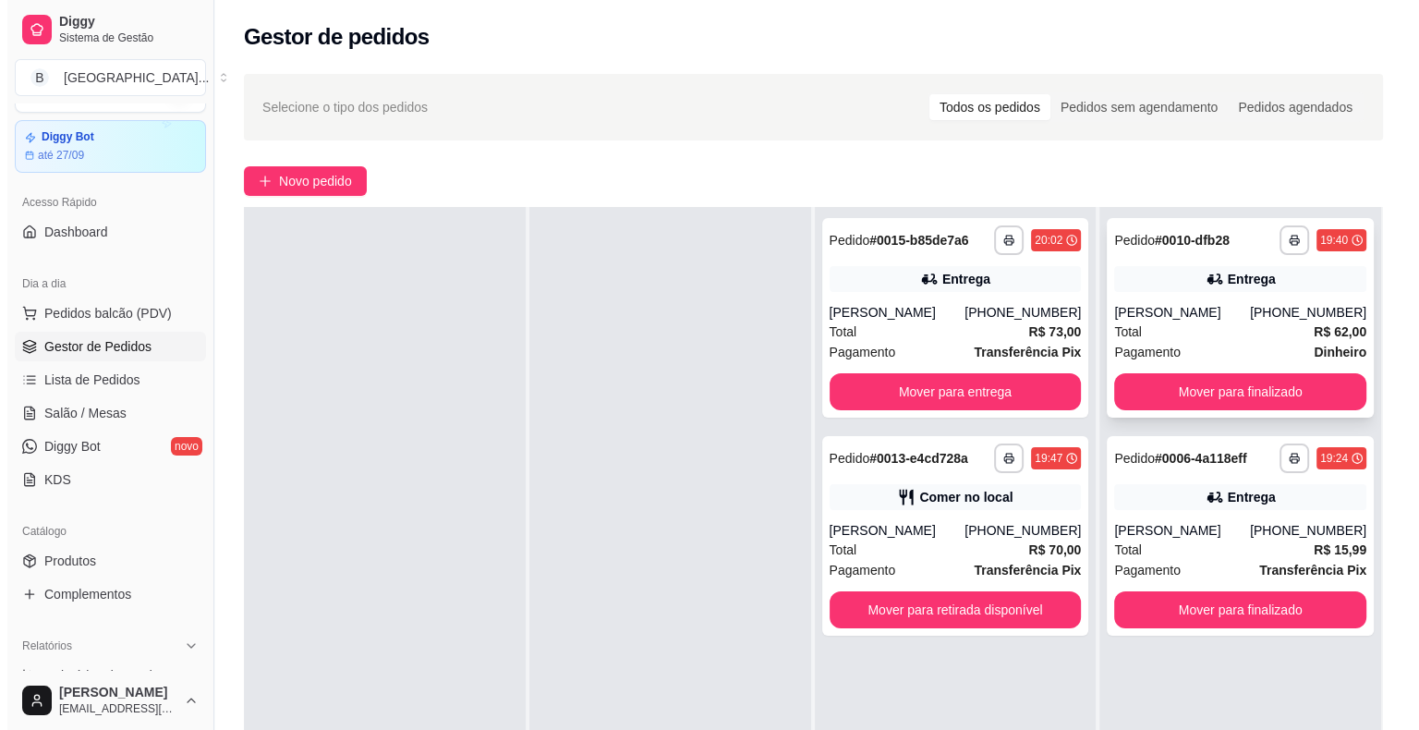
scroll to position [92, 0]
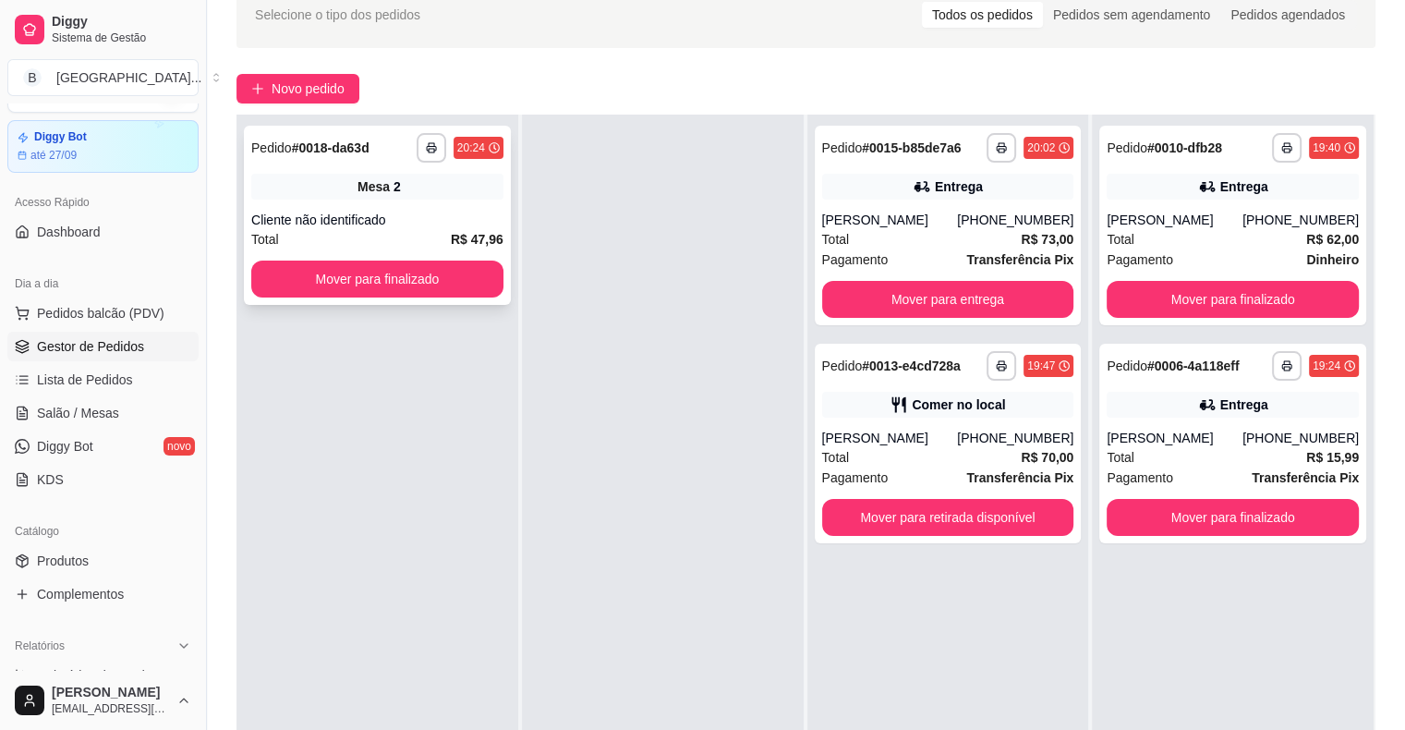
click at [377, 236] on div "Total R$ 47,96" at bounding box center [377, 239] width 252 height 20
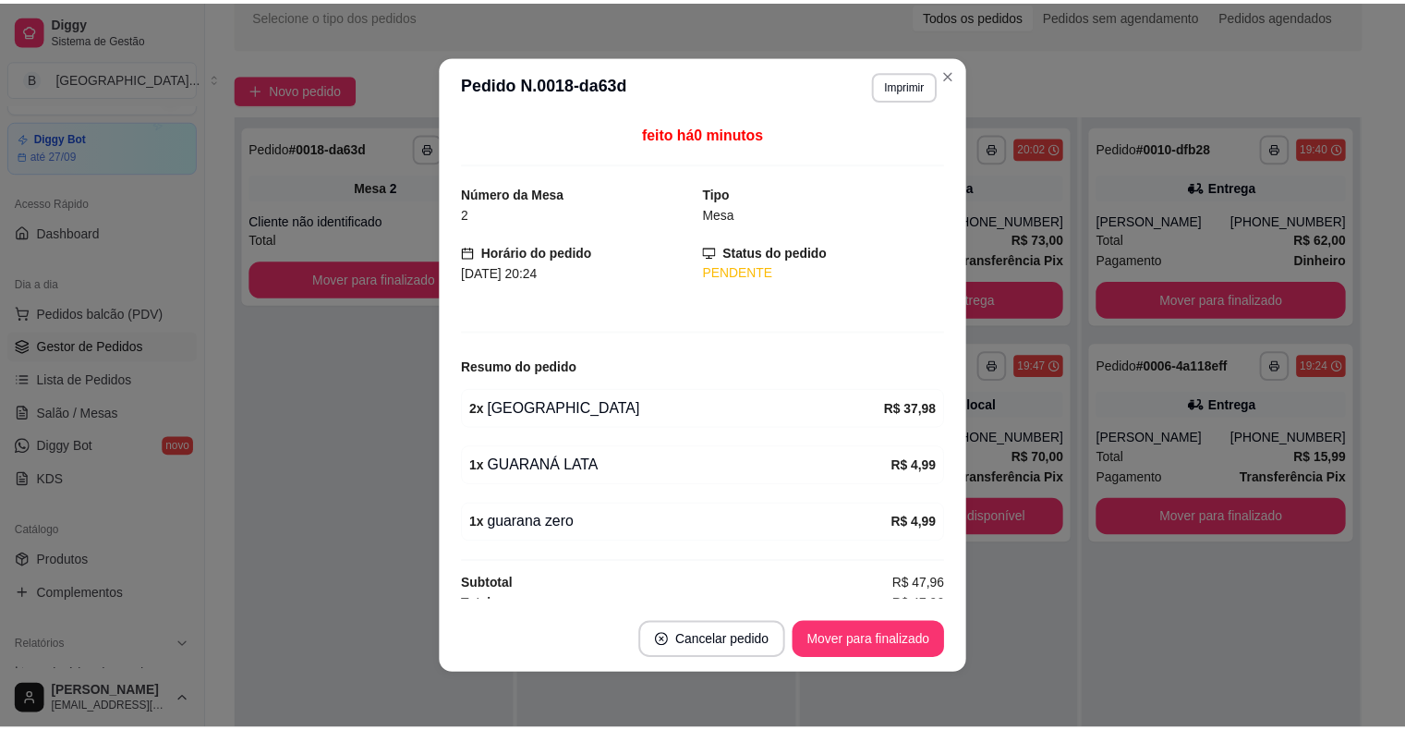
scroll to position [11, 0]
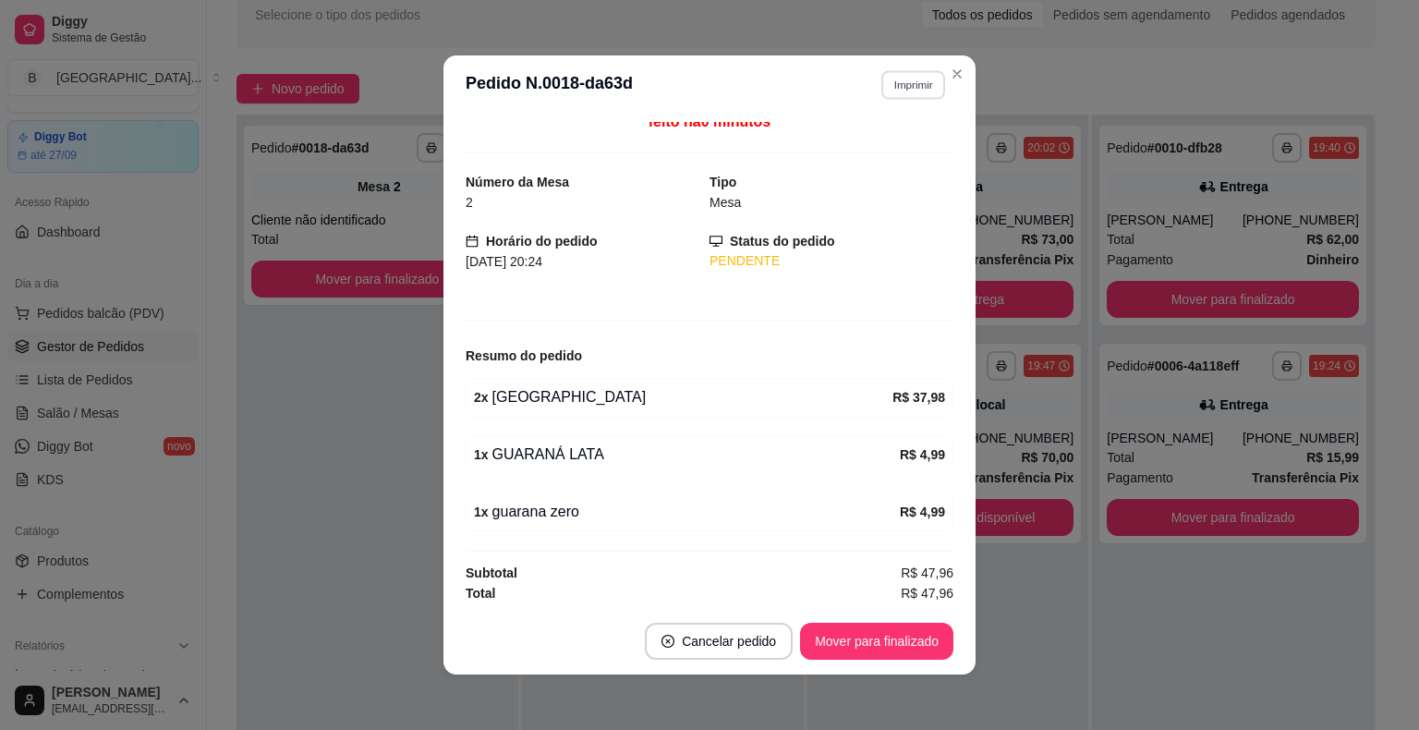
click at [895, 70] on button "Imprimir" at bounding box center [913, 84] width 64 height 29
click at [898, 90] on button "Imprimir" at bounding box center [914, 85] width 66 height 30
click at [900, 152] on button "IMPRESSORA" at bounding box center [872, 149] width 129 height 29
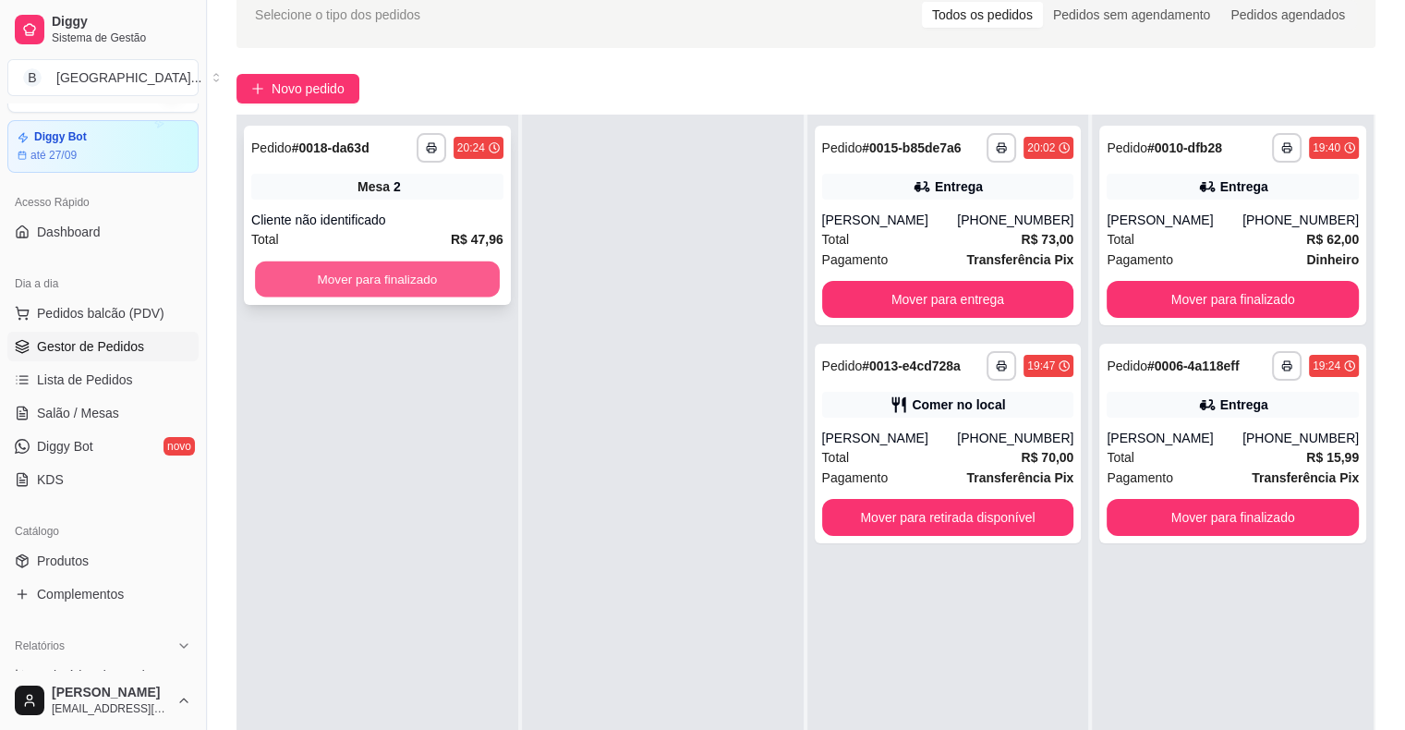
click at [477, 274] on button "Mover para finalizado" at bounding box center [377, 279] width 245 height 36
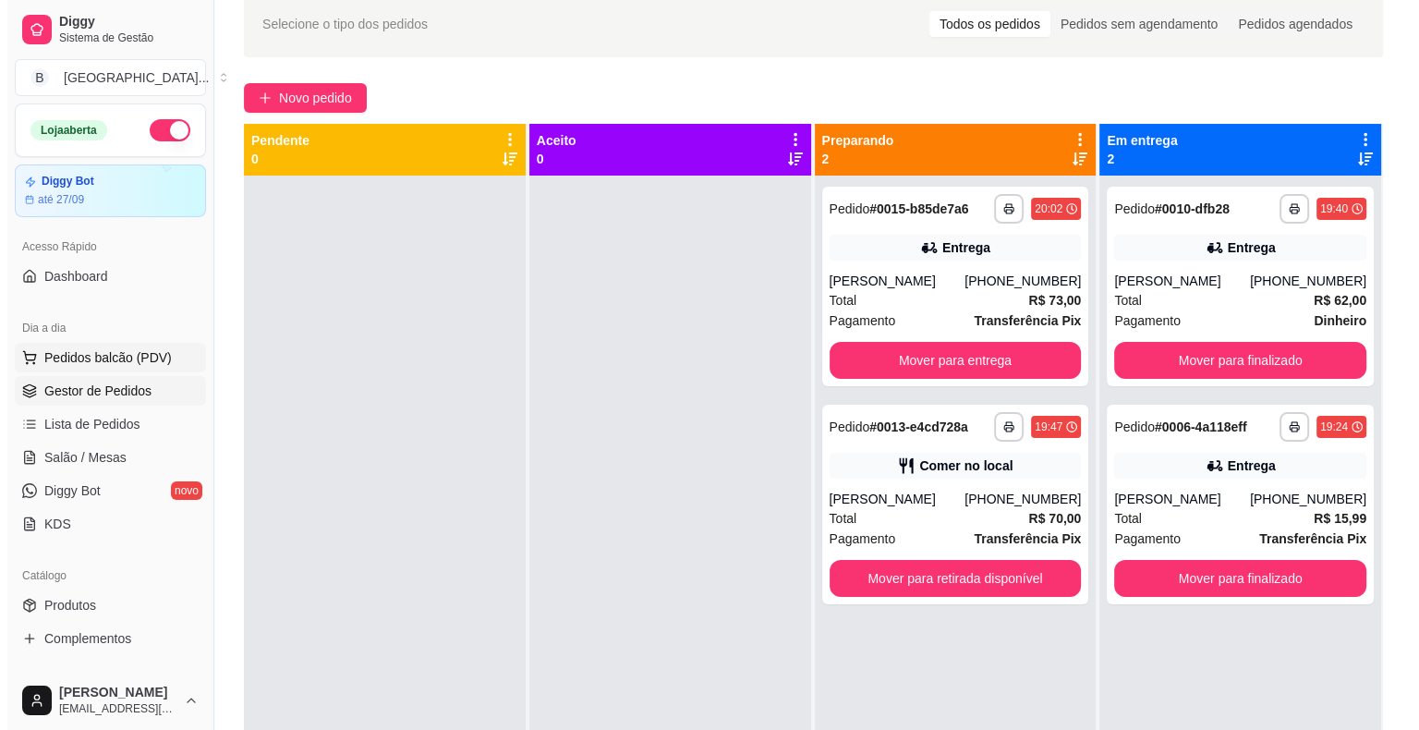
scroll to position [0, 0]
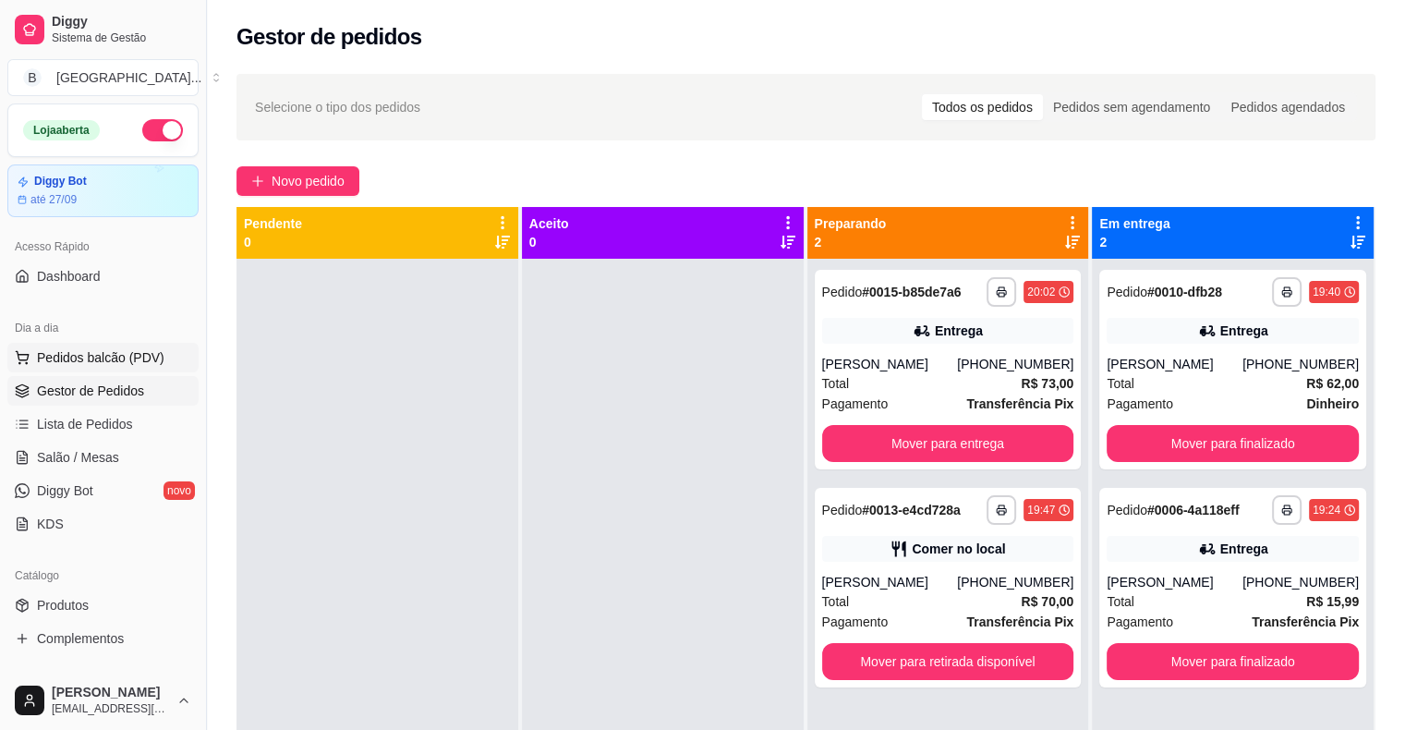
click at [115, 348] on span "Pedidos balcão (PDV)" at bounding box center [101, 357] width 128 height 18
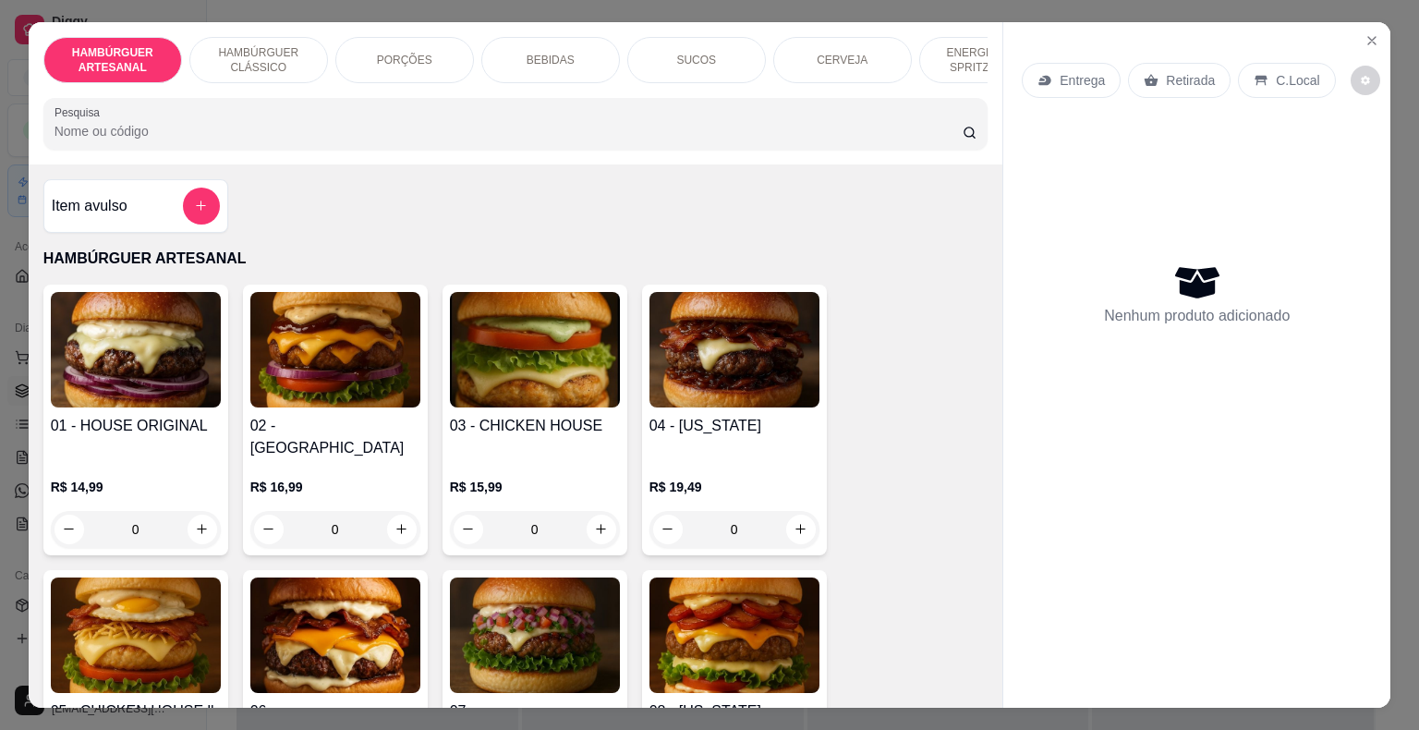
click at [122, 213] on div "Item avulso" at bounding box center [136, 206] width 168 height 37
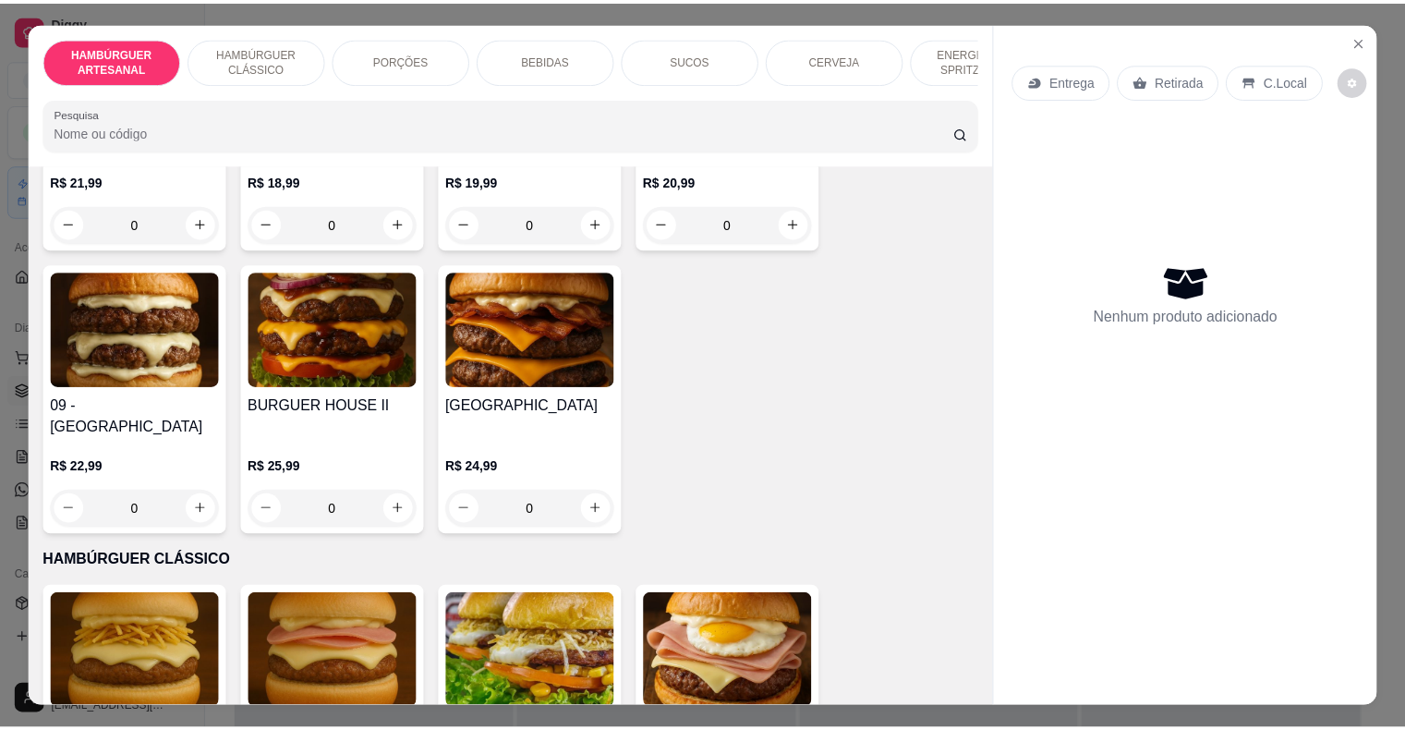
scroll to position [739, 0]
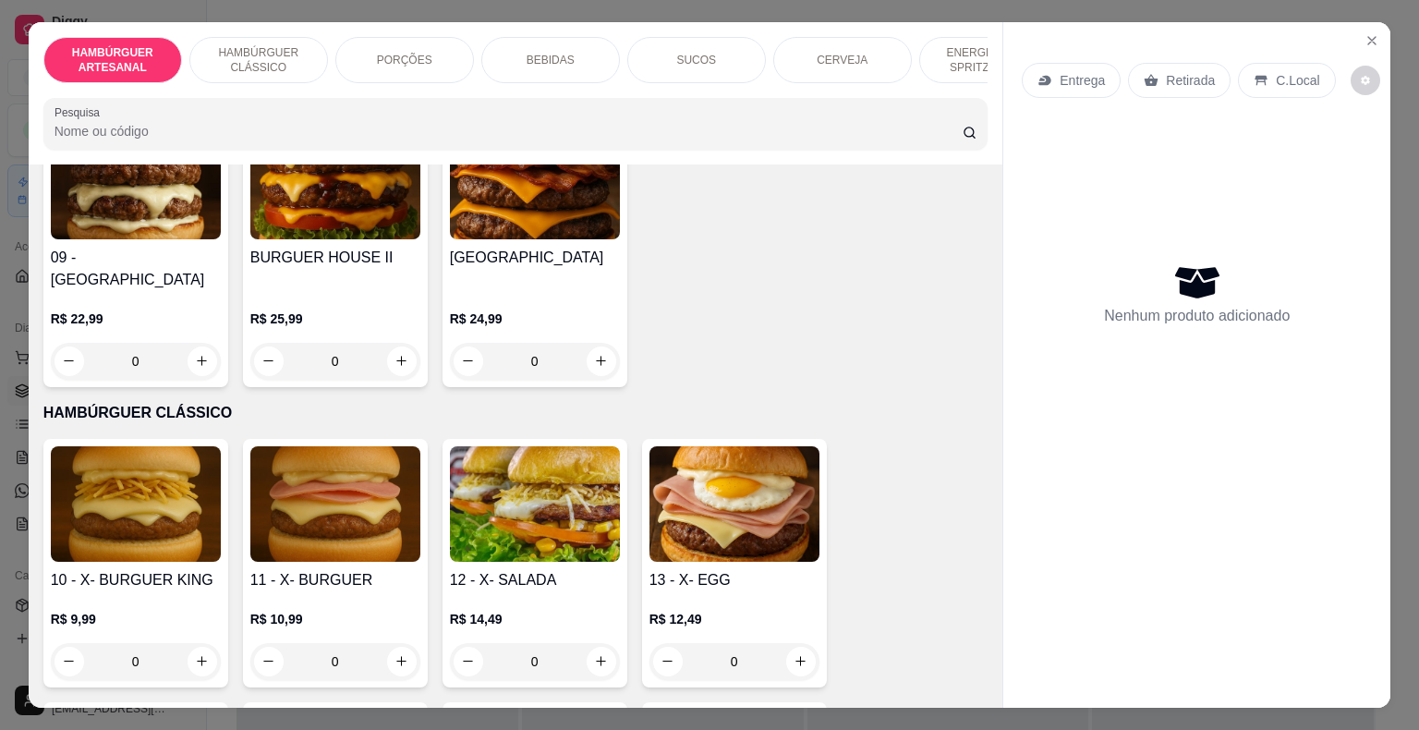
click at [190, 643] on div "0" at bounding box center [136, 661] width 170 height 37
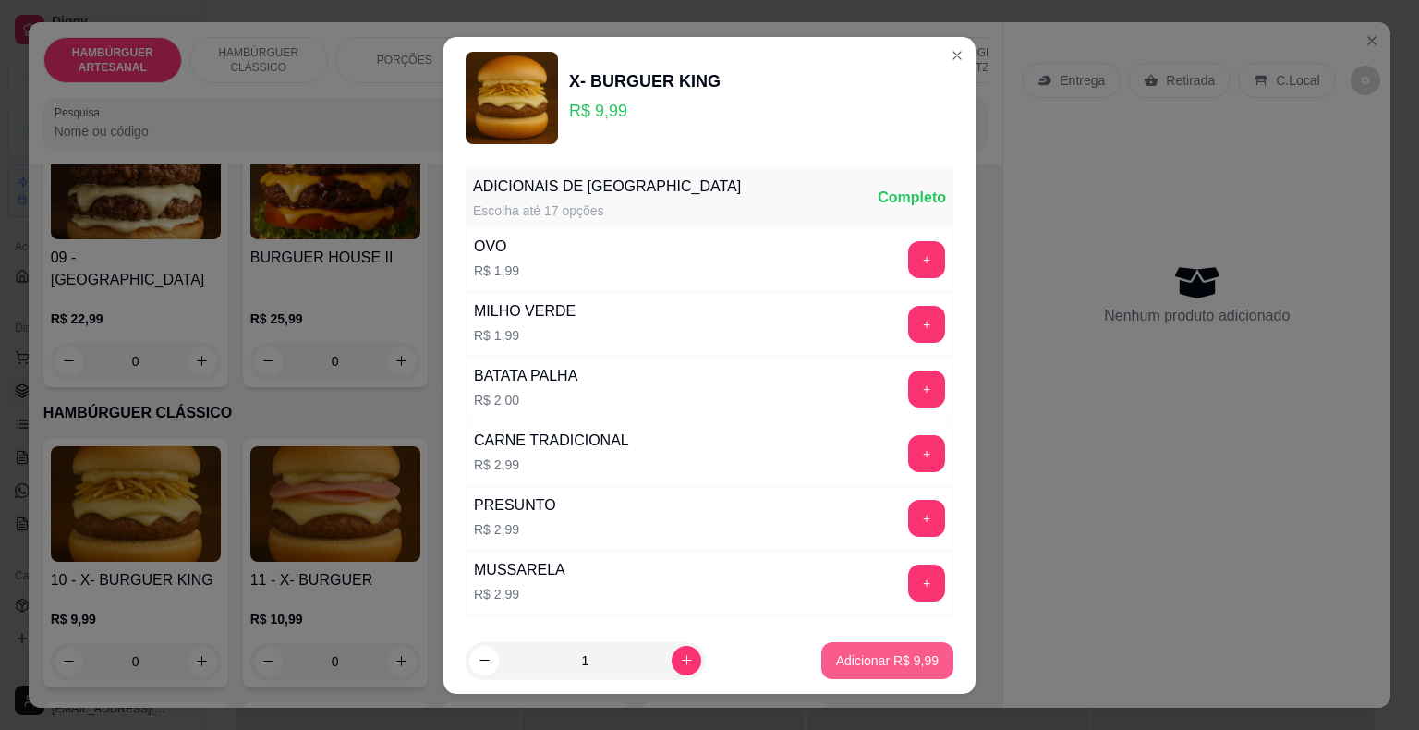
click at [821, 660] on button "Adicionar R$ 9,99" at bounding box center [887, 660] width 132 height 37
type input "1"
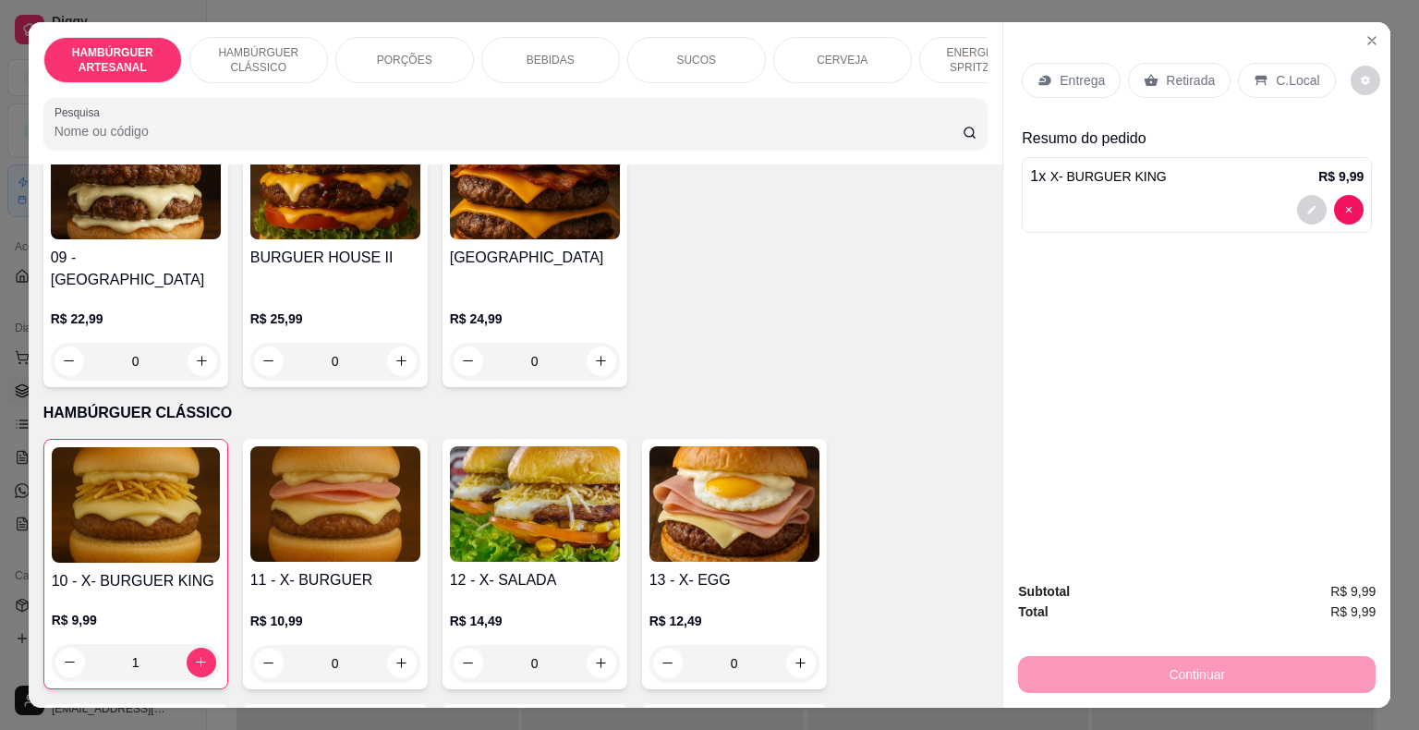
click at [1059, 63] on div "Entrega" at bounding box center [1071, 80] width 99 height 35
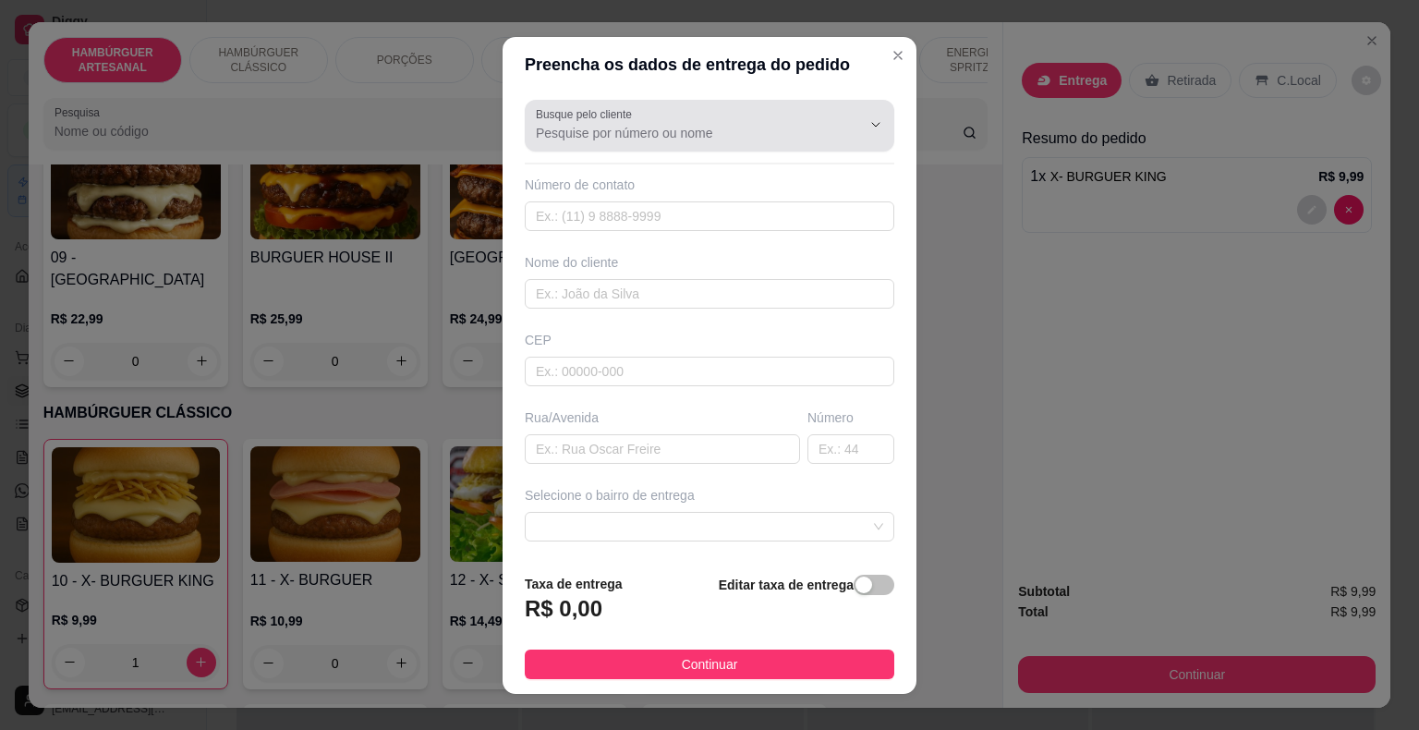
click at [832, 140] on div at bounding box center [861, 124] width 59 height 35
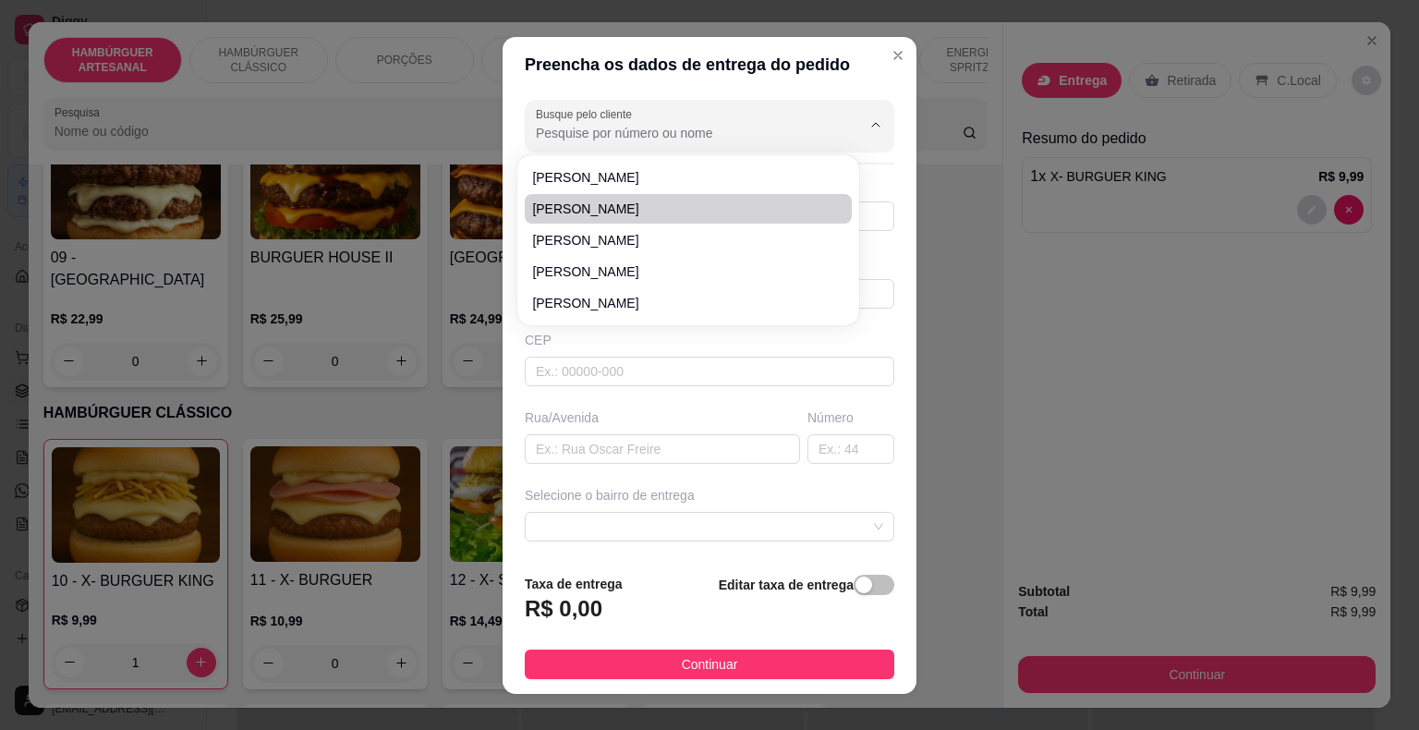
click at [1267, 122] on div "Preencha os dados de entrega do pedido Busque pelo cliente Número de contato No…" at bounding box center [709, 365] width 1419 height 730
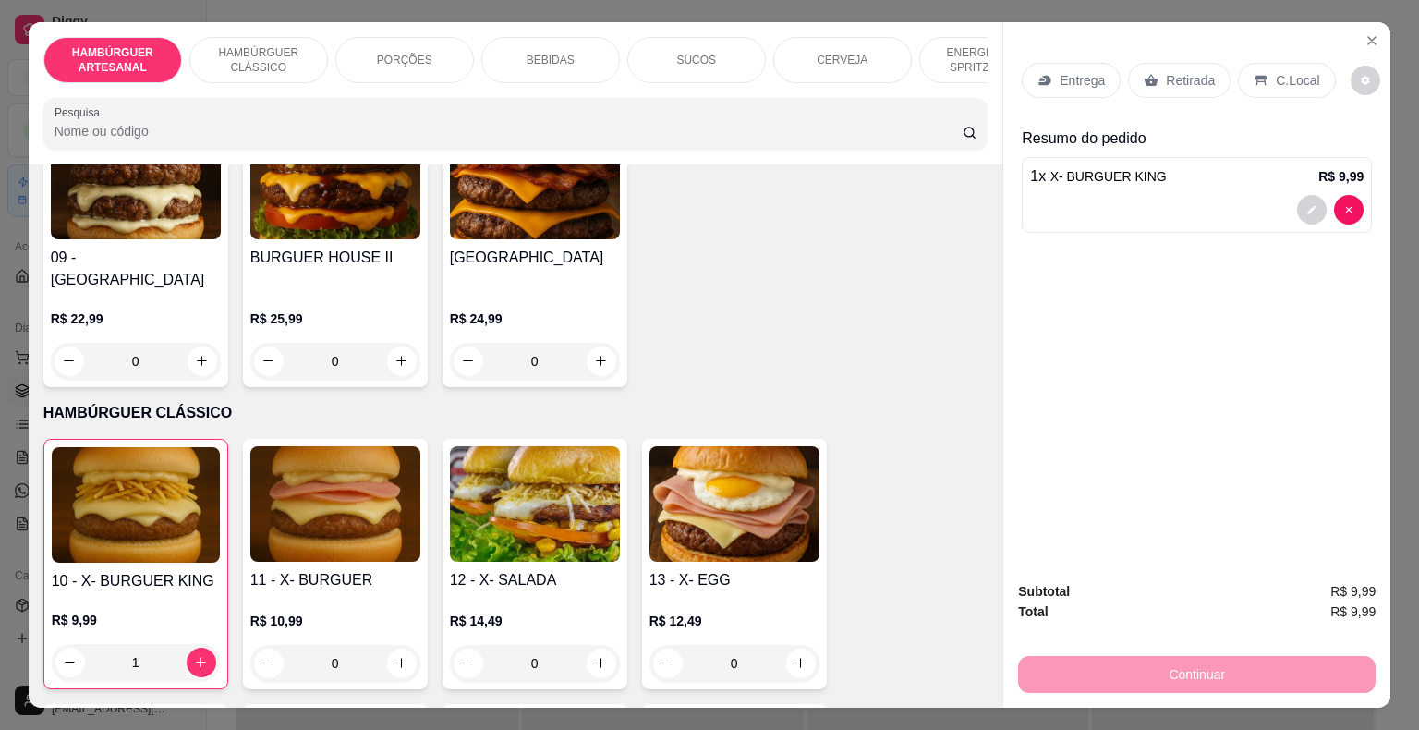
click at [1187, 71] on p "Retirada" at bounding box center [1190, 80] width 49 height 18
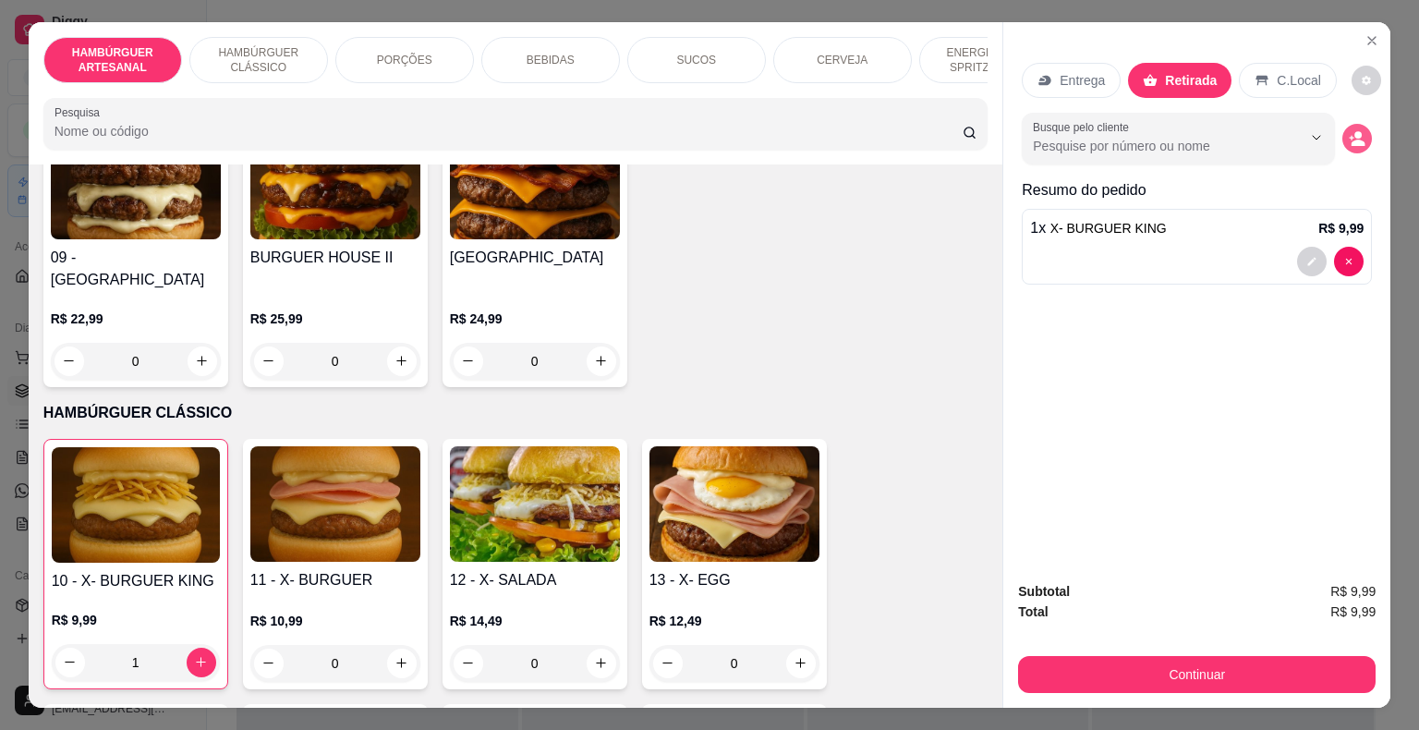
click at [1343, 124] on button "decrease-product-quantity" at bounding box center [1358, 139] width 30 height 30
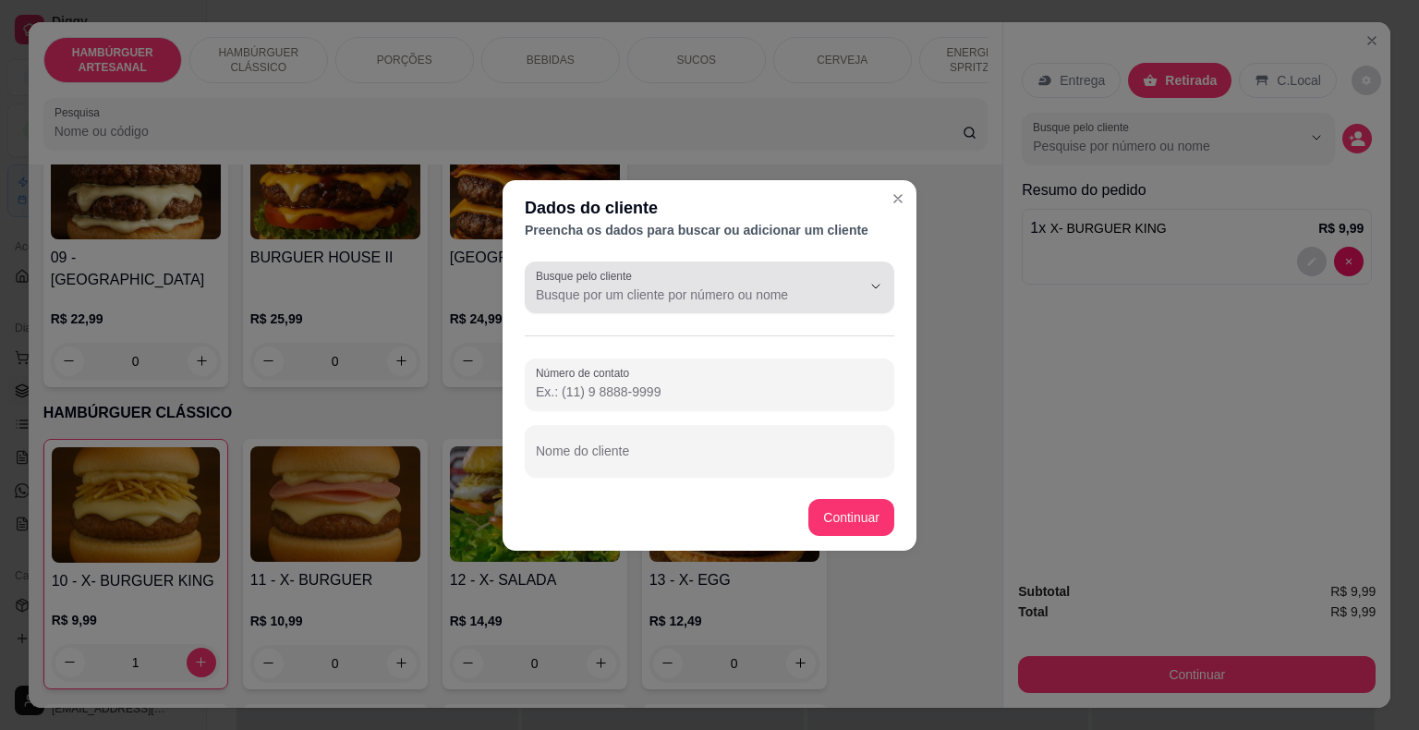
click at [848, 287] on icon "Show suggestions" at bounding box center [849, 286] width 7 height 7
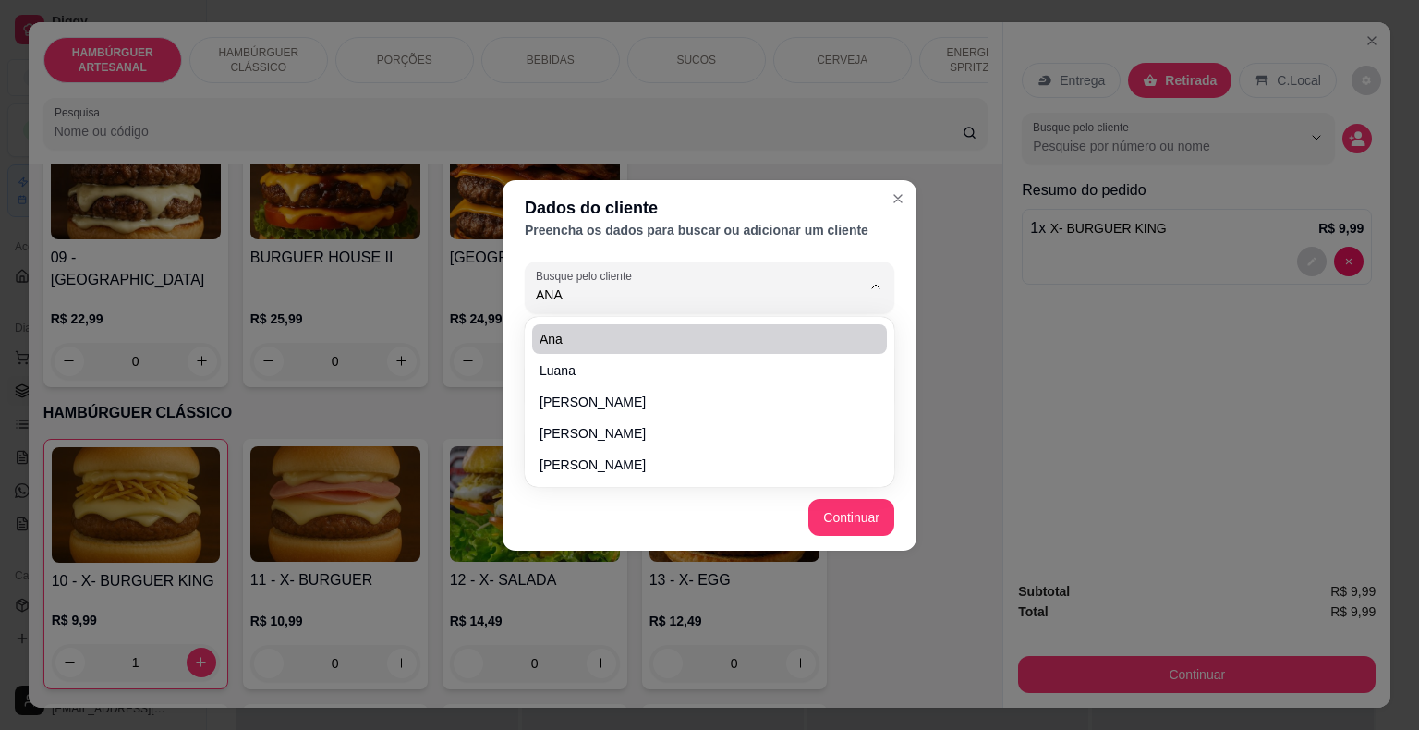
click at [831, 331] on span "Ana" at bounding box center [701, 339] width 322 height 18
type input "Ana"
type input "[PHONE_NUMBER]"
type input "Ana"
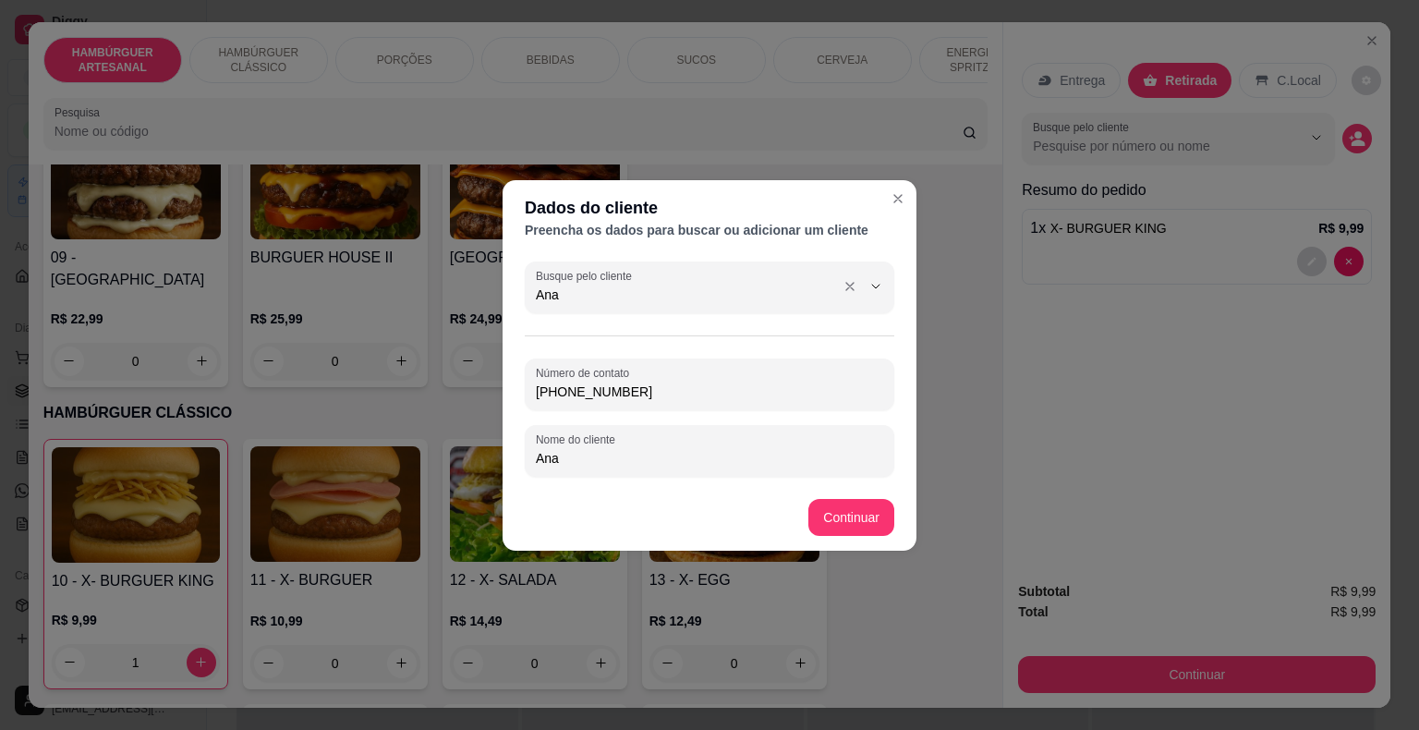
click at [803, 306] on div "Busque pelo cliente [PERSON_NAME]" at bounding box center [710, 287] width 370 height 52
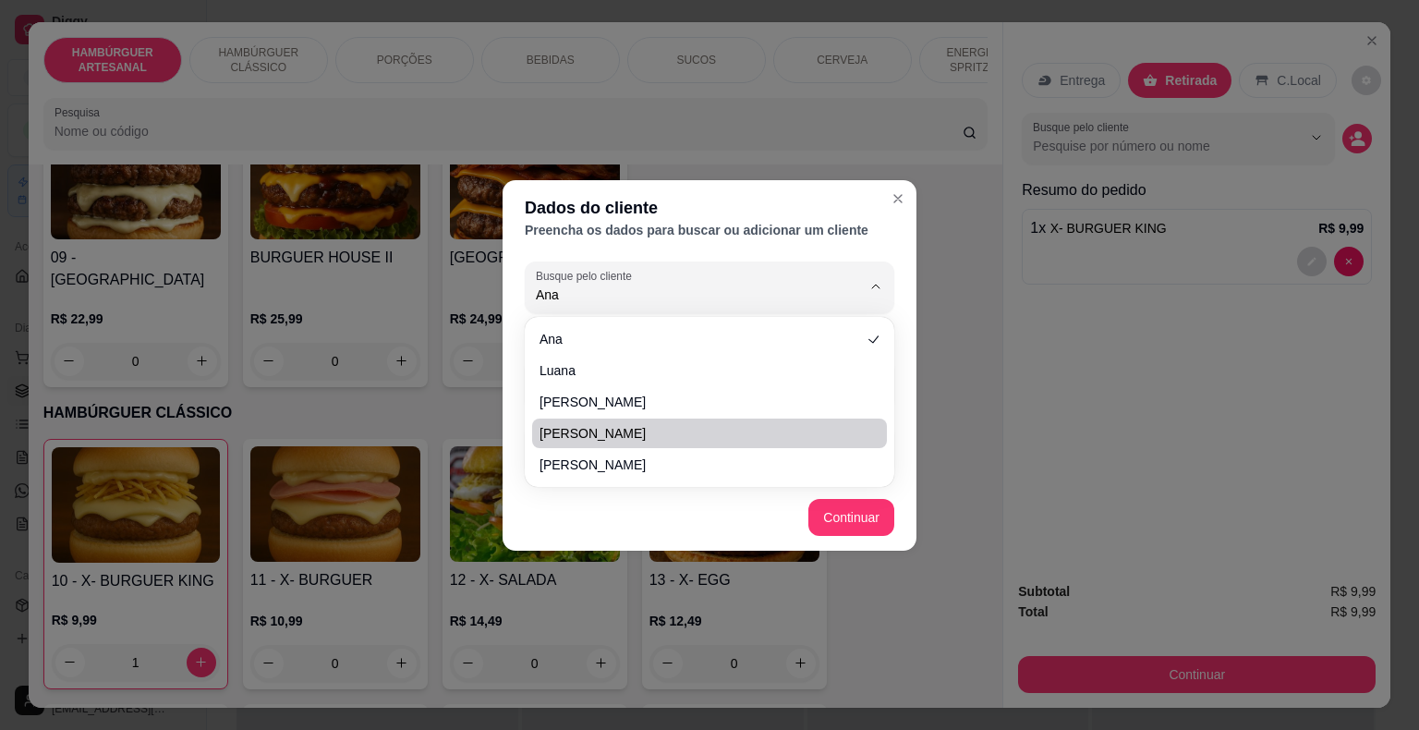
click at [800, 442] on span "[PERSON_NAME]" at bounding box center [701, 433] width 322 height 18
type input "[PERSON_NAME]"
type input "[PHONE_NUMBER]"
type input "[PERSON_NAME]"
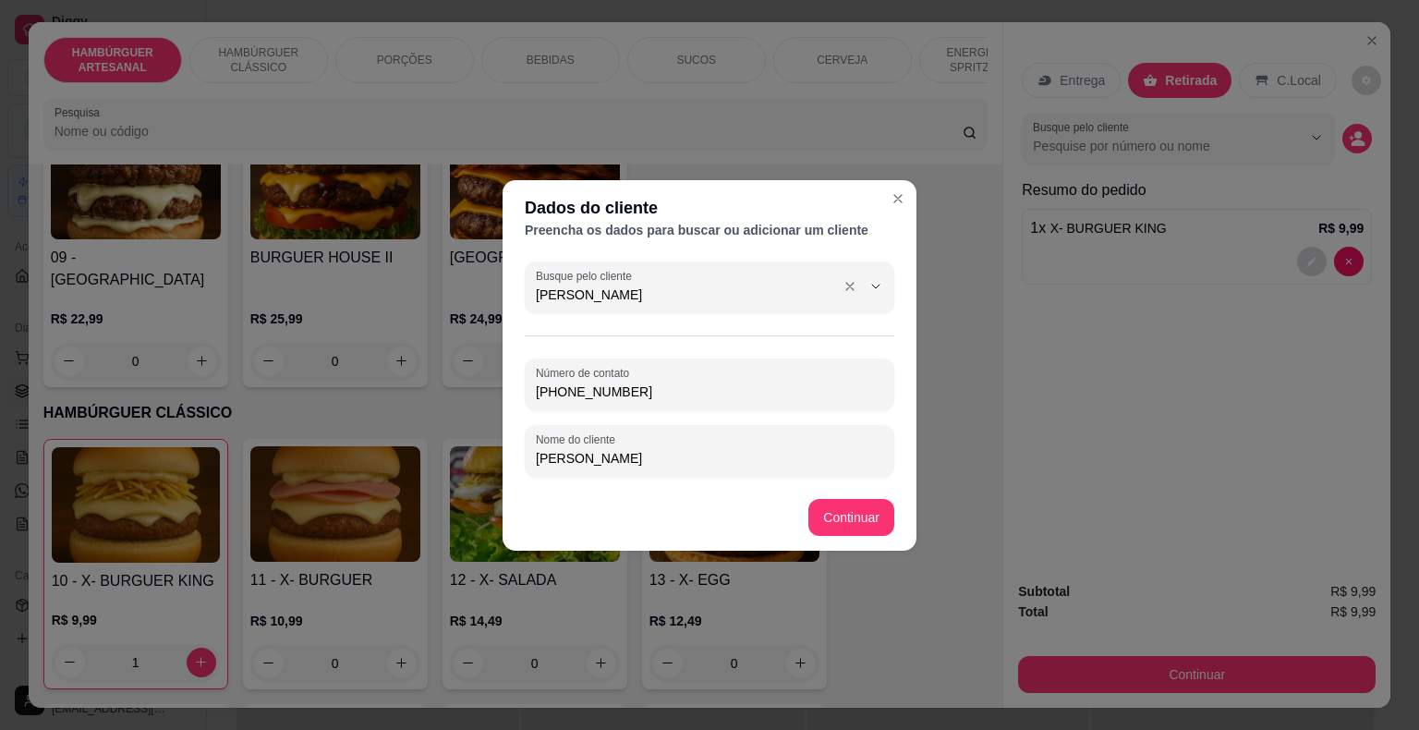
click at [761, 291] on input "[PERSON_NAME]" at bounding box center [684, 295] width 296 height 18
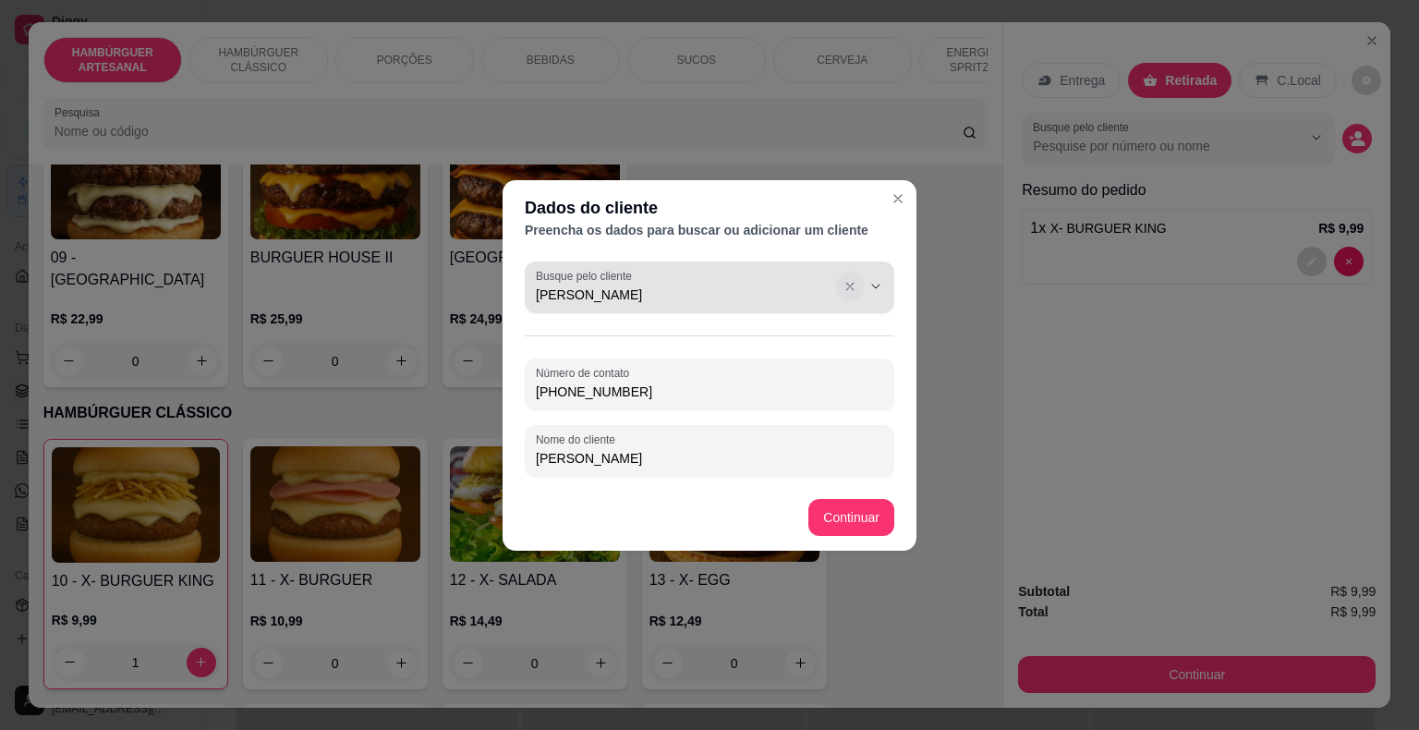
click at [846, 279] on icon "Show suggestions" at bounding box center [850, 286] width 15 height 15
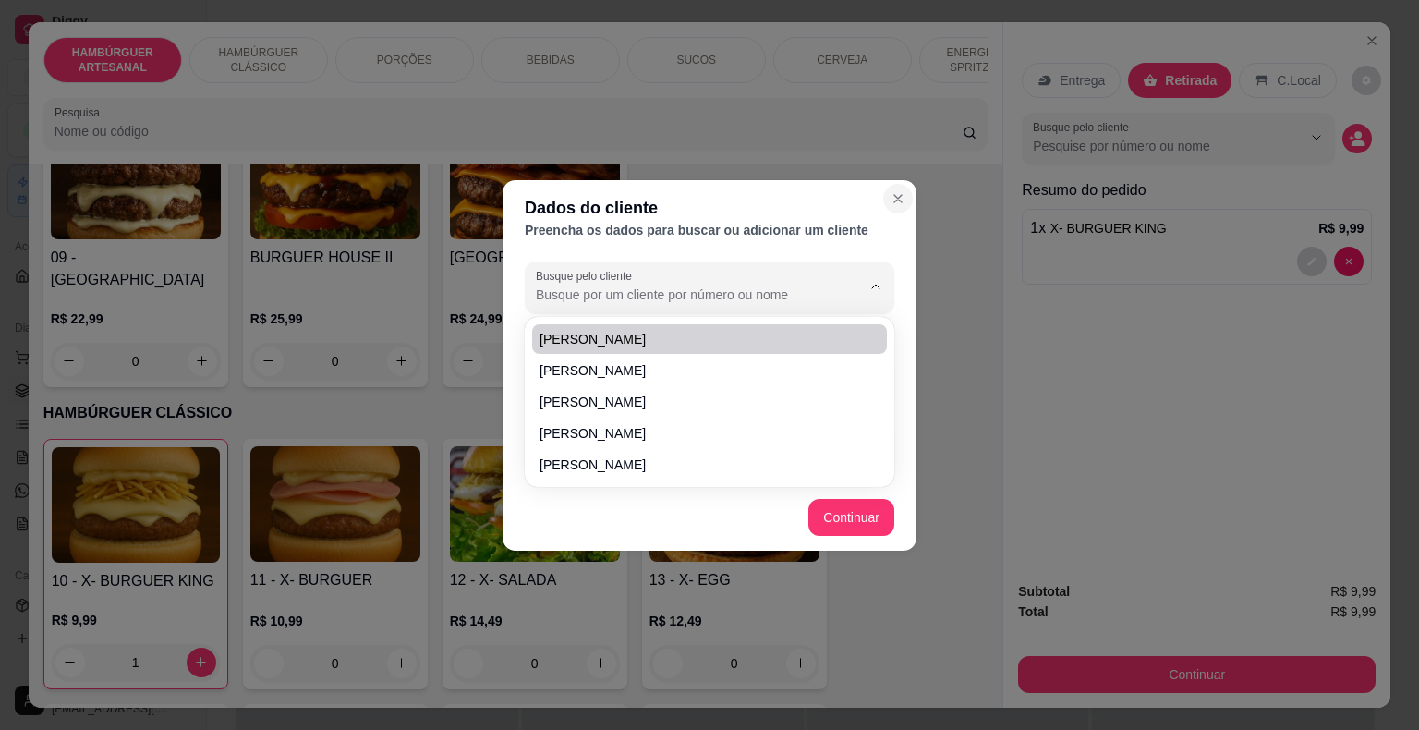
click at [901, 193] on icon "Close" at bounding box center [898, 198] width 15 height 15
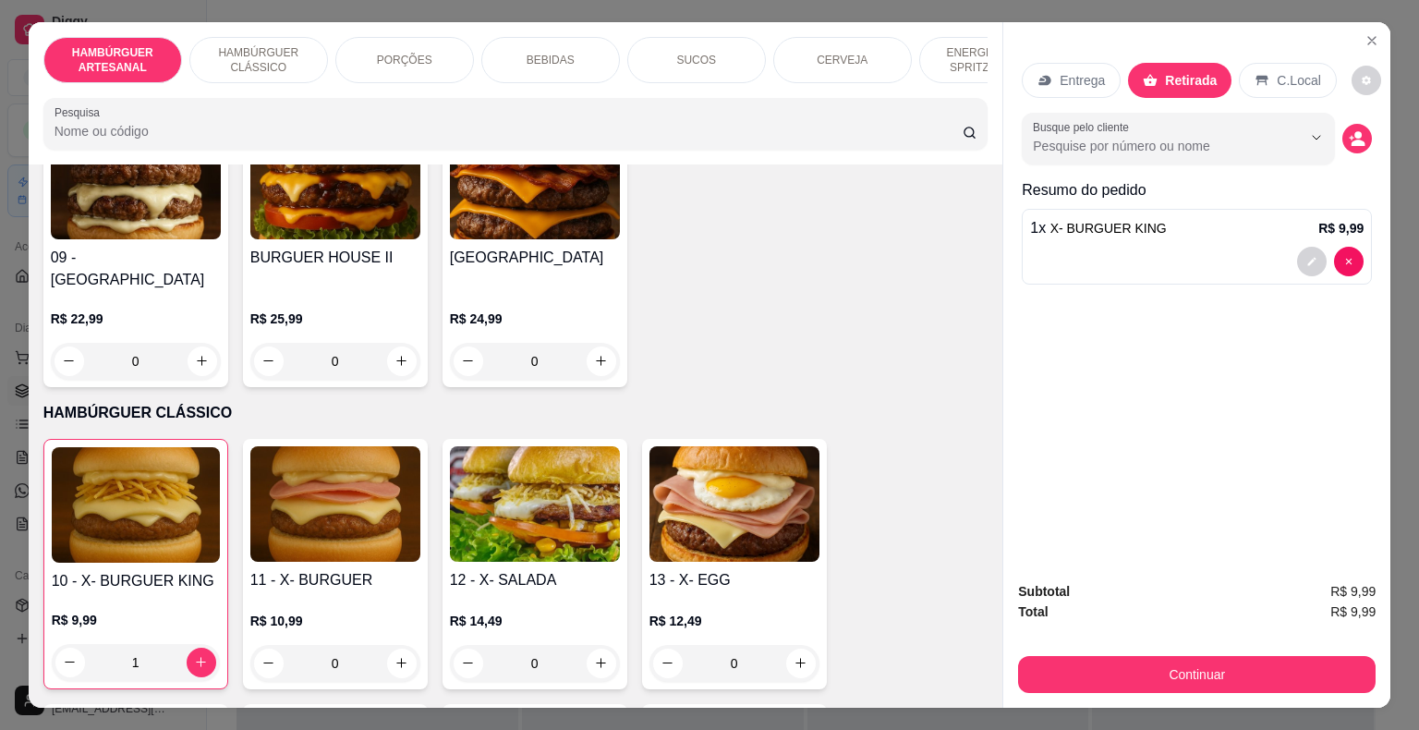
click at [1189, 77] on p "Retirada" at bounding box center [1191, 80] width 52 height 18
click at [1343, 124] on button "decrease-product-quantity" at bounding box center [1358, 139] width 30 height 30
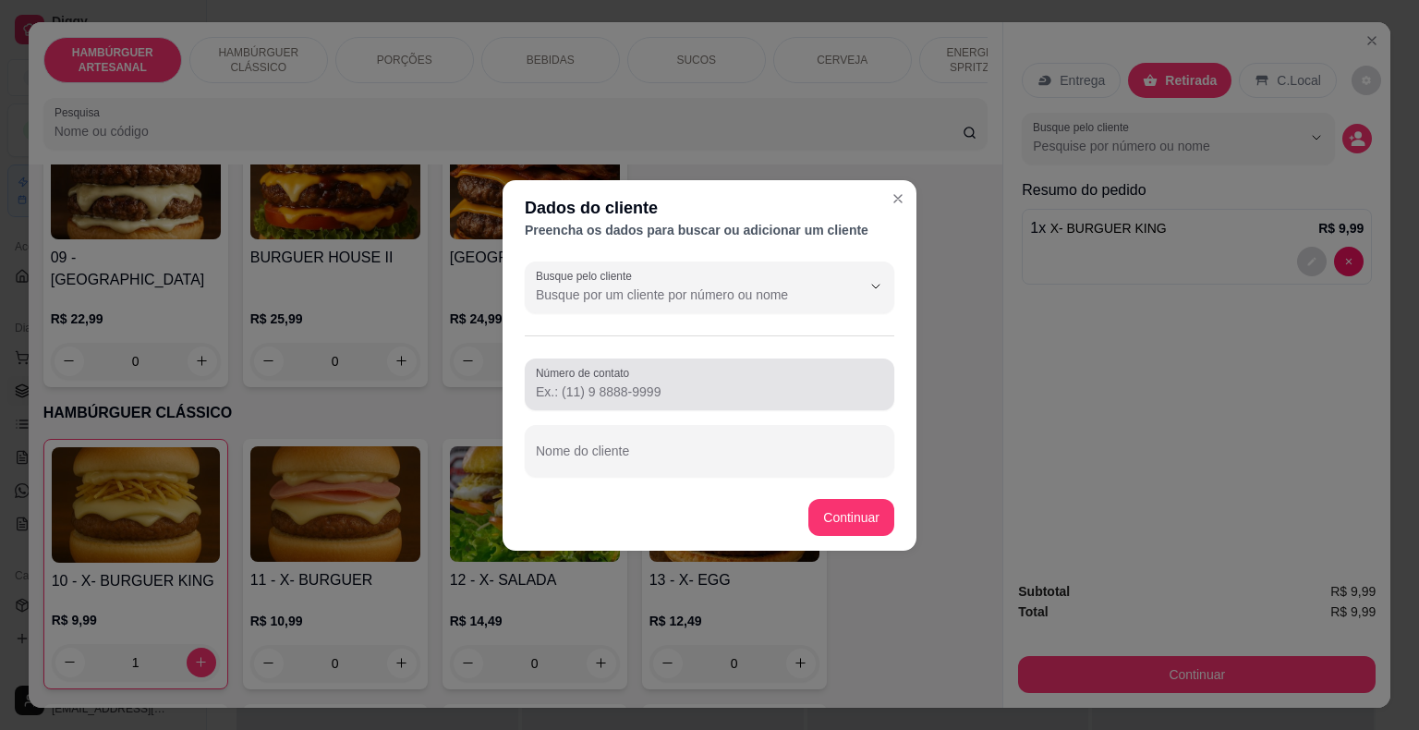
click at [689, 370] on div at bounding box center [709, 384] width 347 height 37
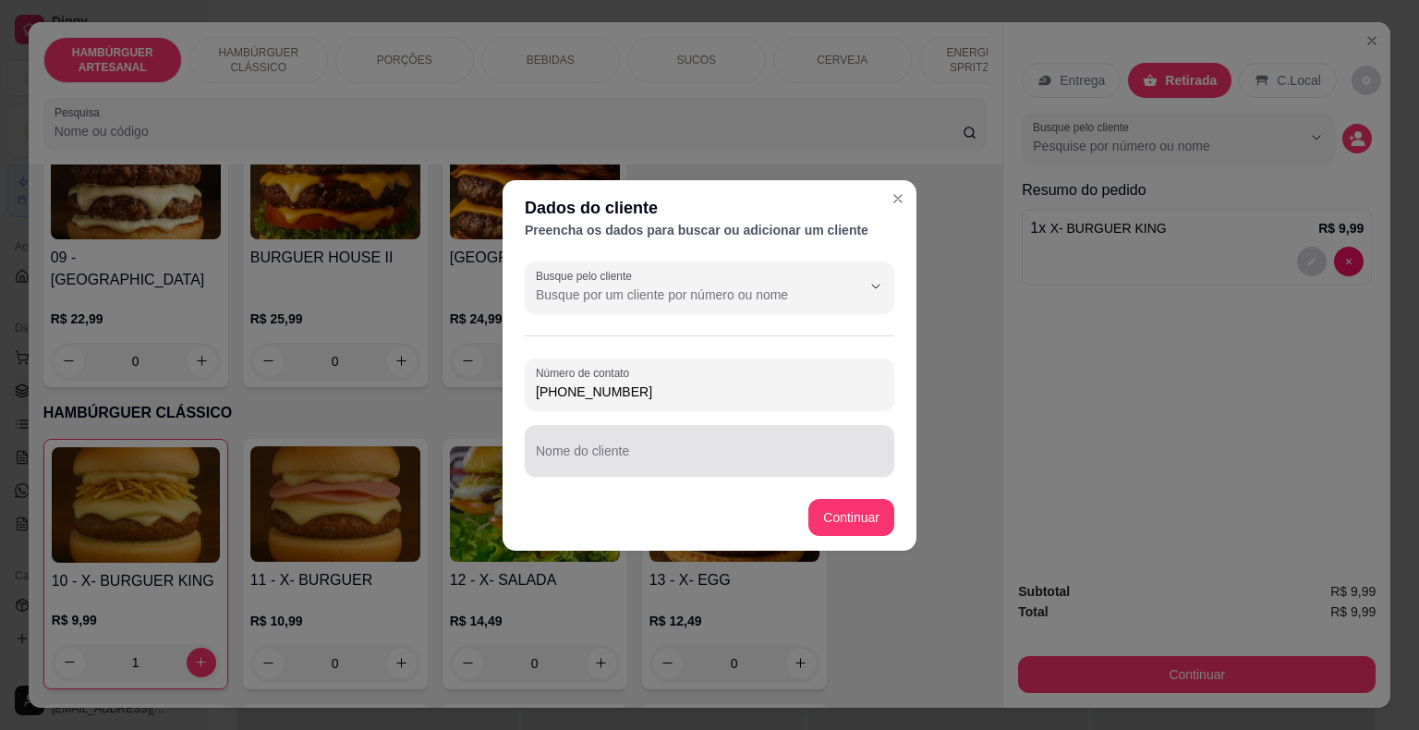
type input "[PHONE_NUMBER]"
click at [656, 461] on input "Nome do cliente" at bounding box center [709, 458] width 347 height 18
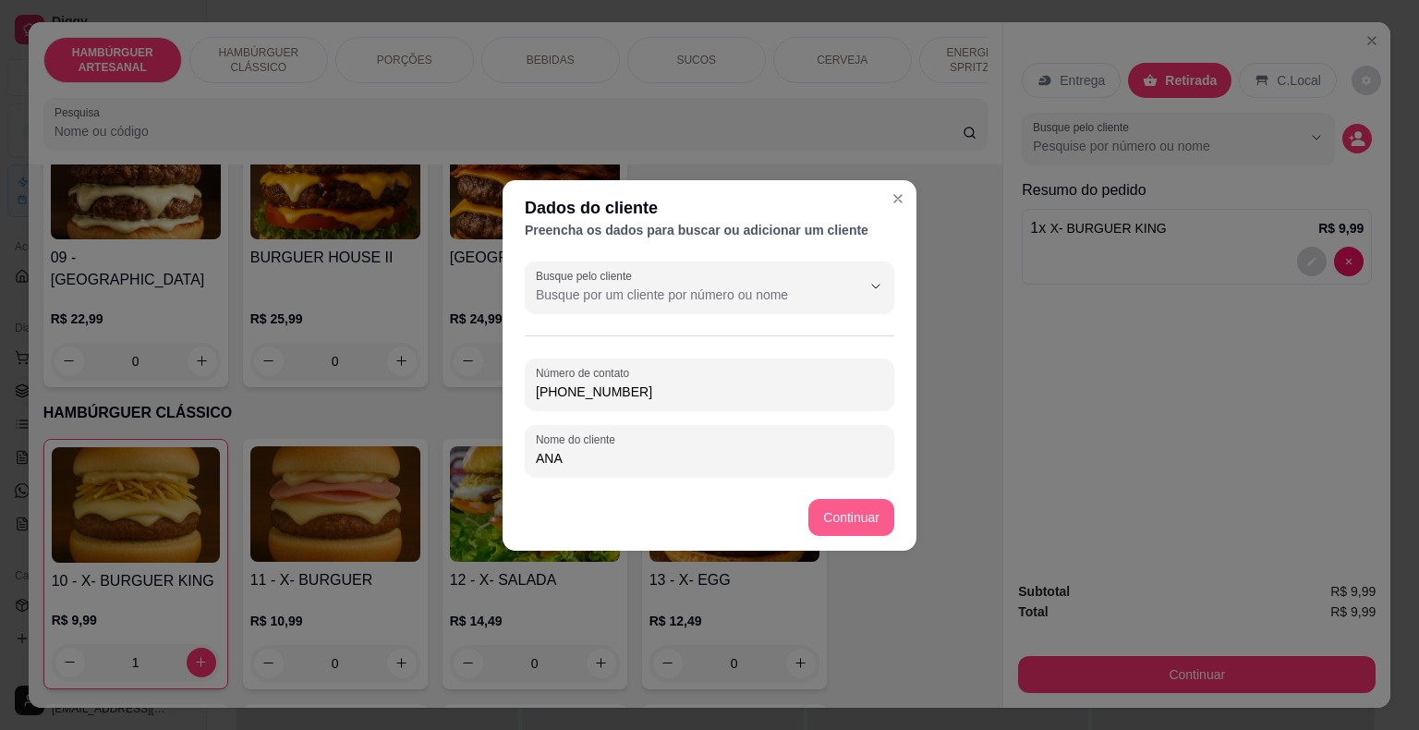
type input "ANA"
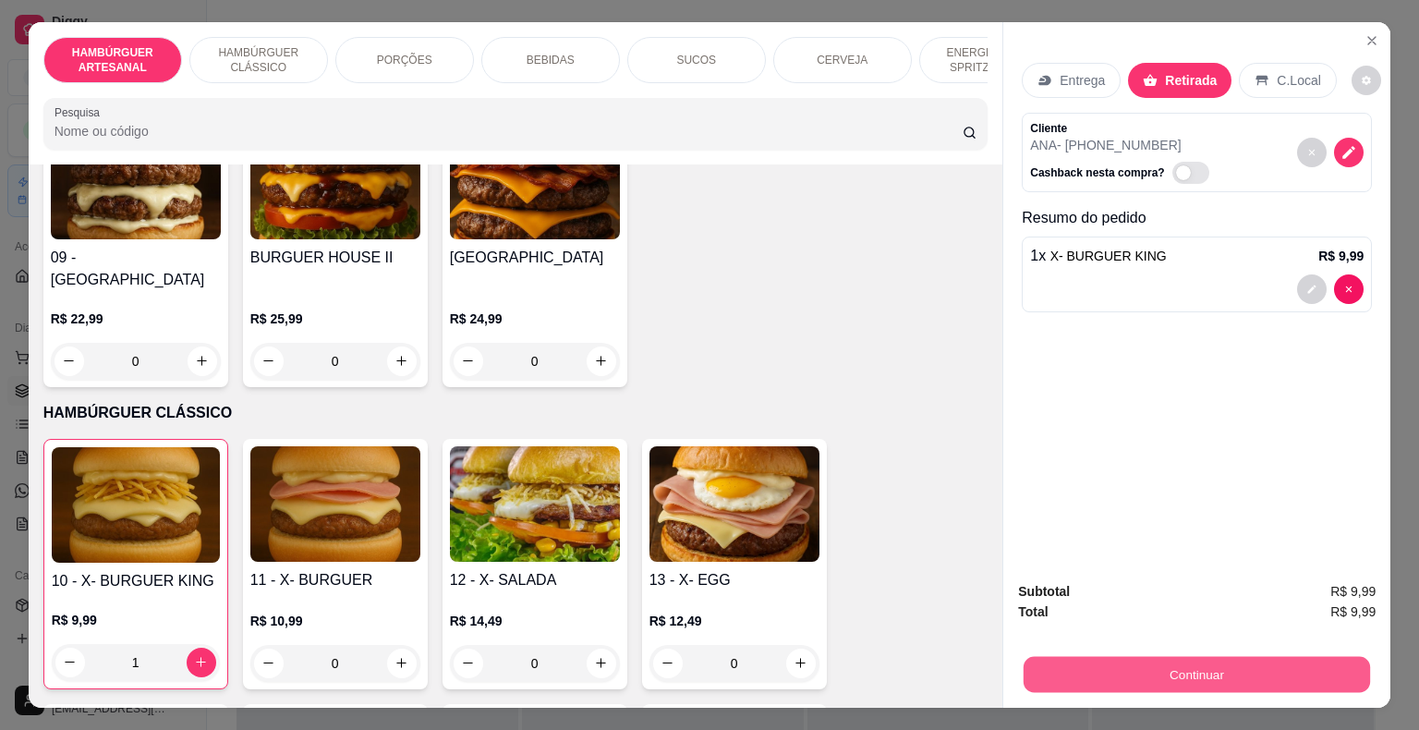
click at [1083, 680] on button "Continuar" at bounding box center [1197, 675] width 346 height 36
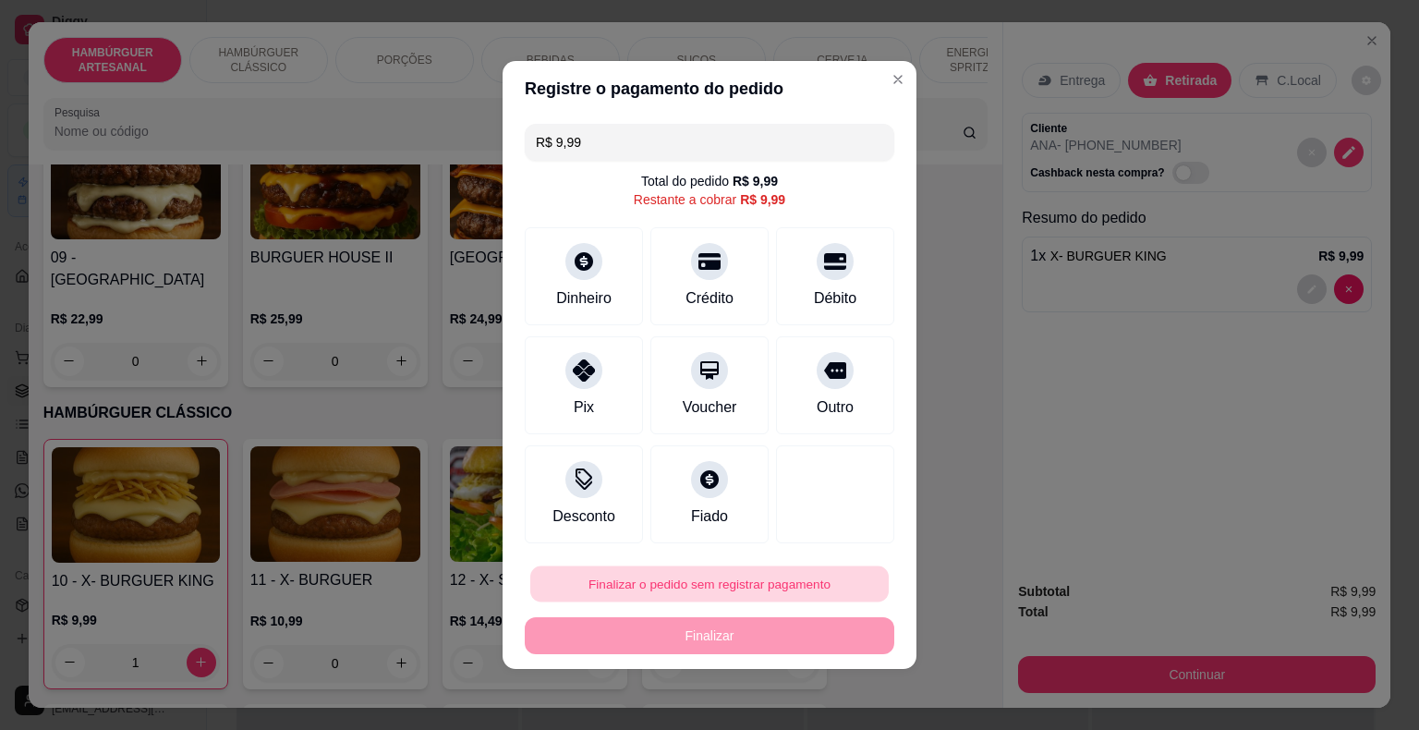
click at [818, 595] on button "Finalizar o pedido sem registrar pagamento" at bounding box center [709, 584] width 359 height 36
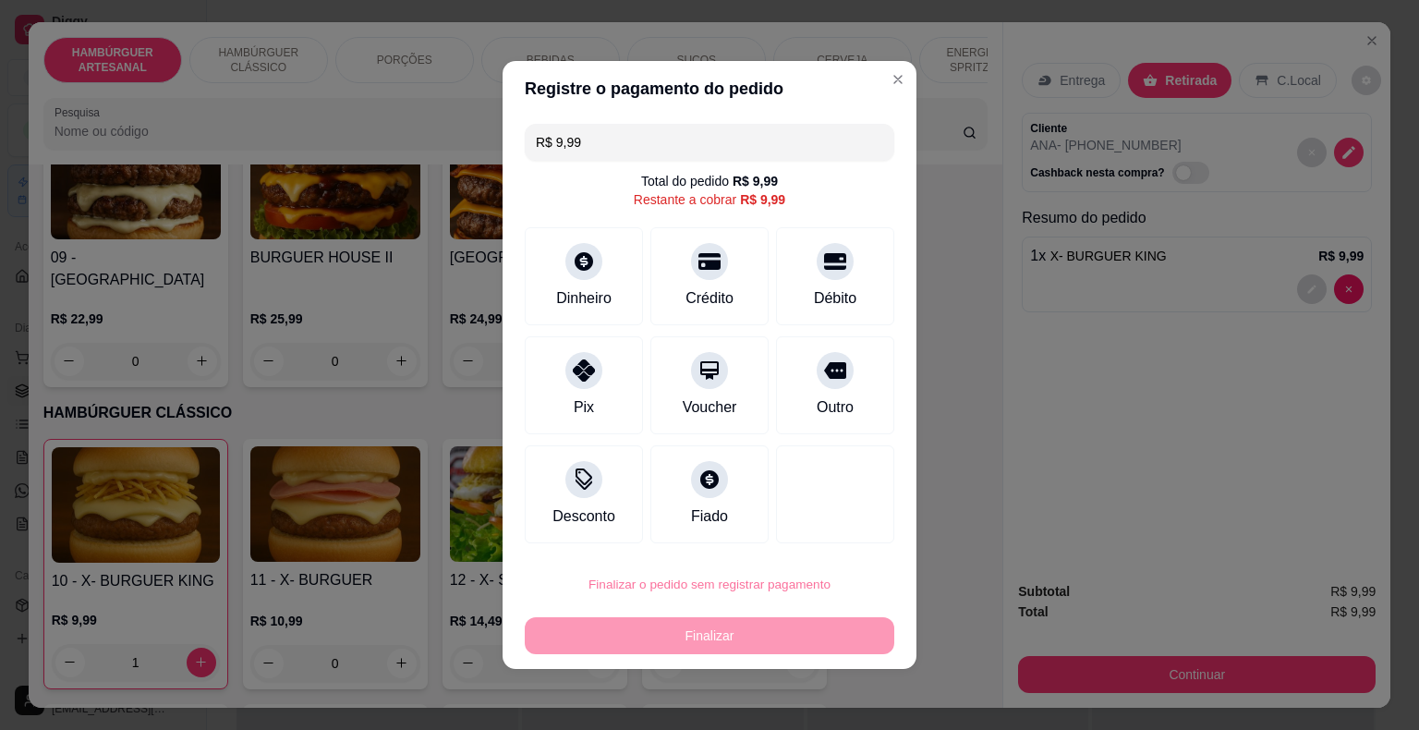
click at [833, 537] on button "Confirmar" at bounding box center [821, 531] width 66 height 28
type input "0"
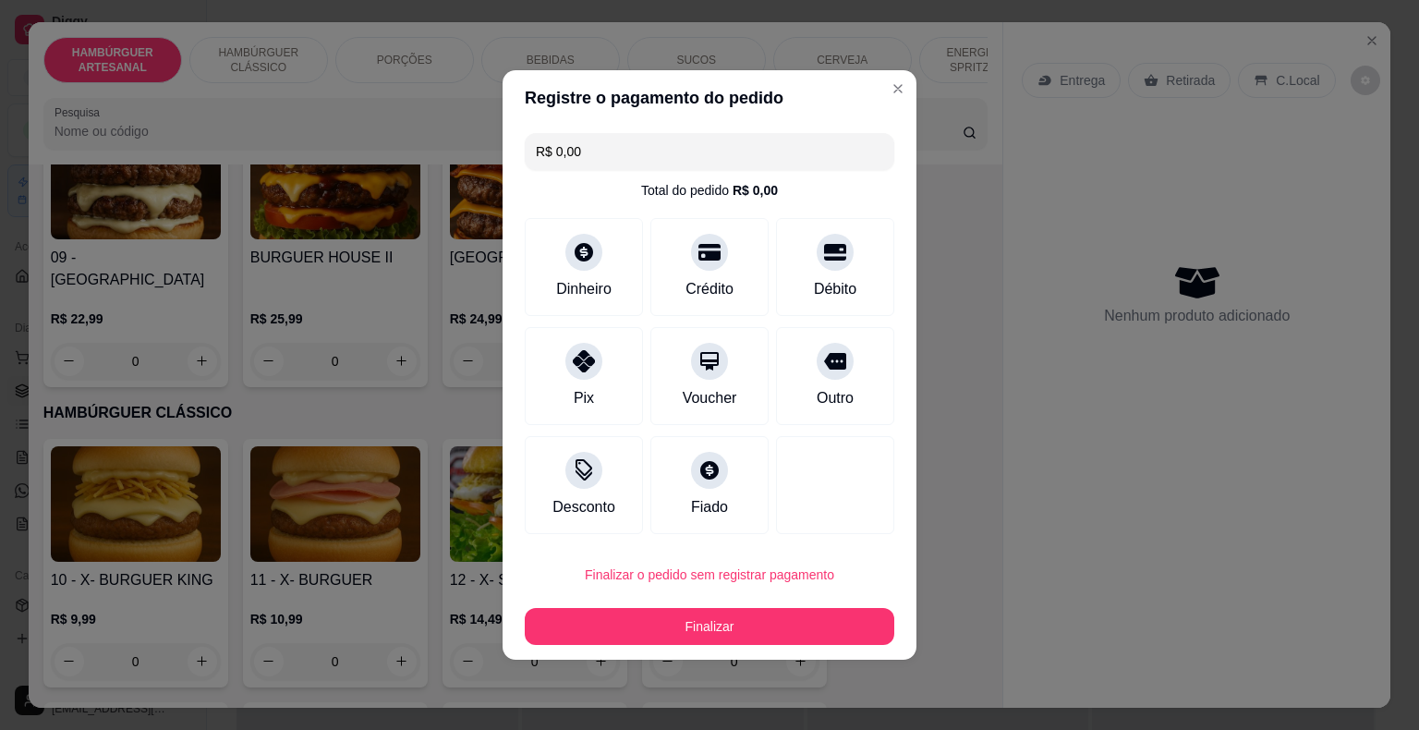
type input "R$ 0,00"
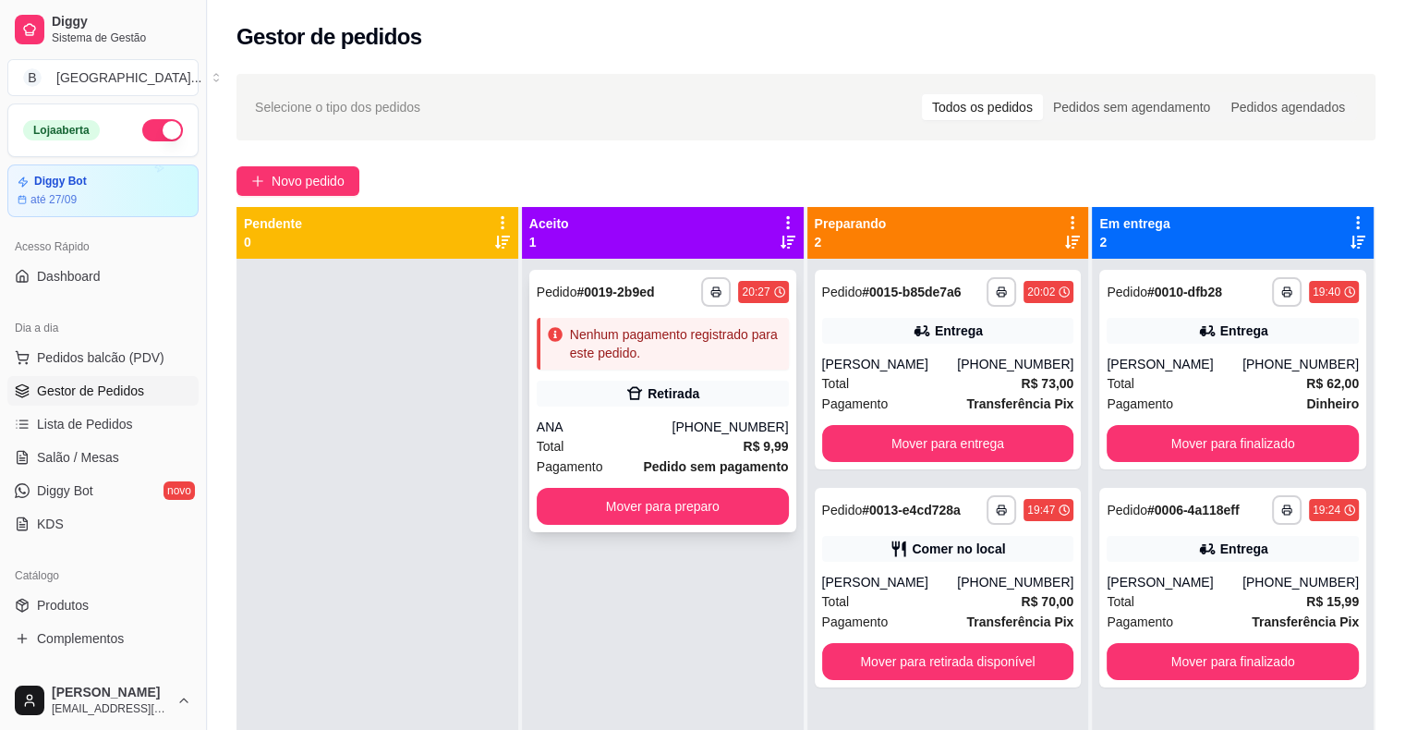
click at [738, 429] on div "[PHONE_NUMBER]" at bounding box center [730, 427] width 116 height 18
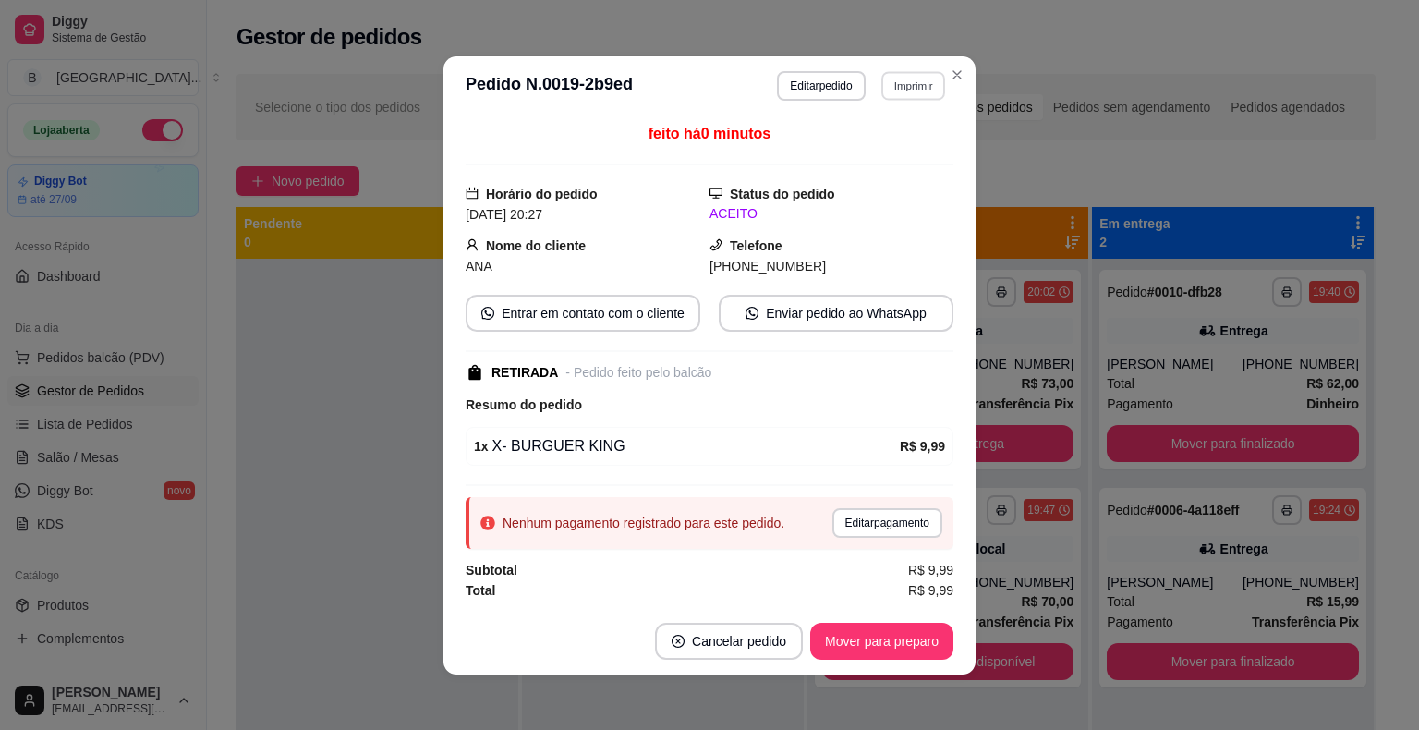
click at [914, 76] on button "Imprimir" at bounding box center [913, 85] width 64 height 29
click at [902, 159] on button "IMPRESSORA" at bounding box center [874, 152] width 134 height 30
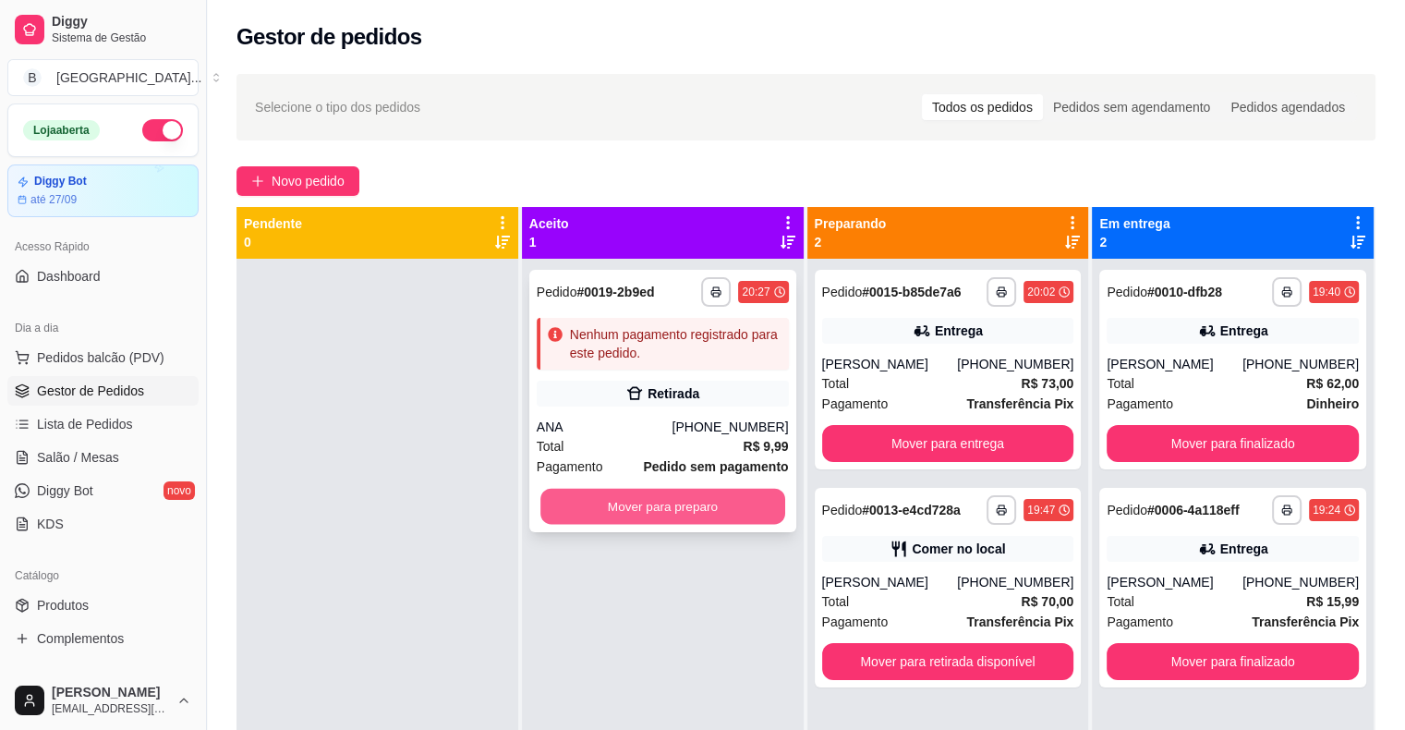
click at [735, 522] on button "Mover para preparo" at bounding box center [663, 507] width 245 height 36
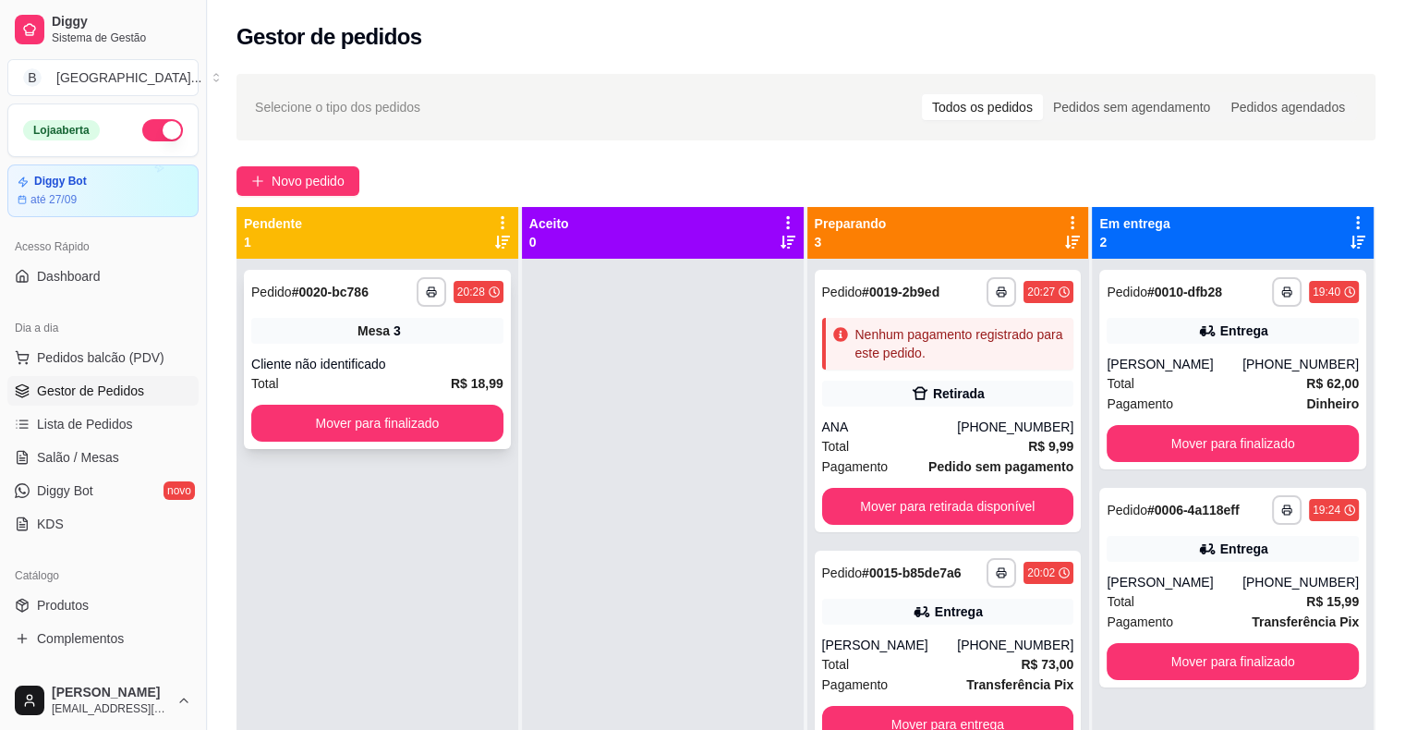
click at [421, 318] on div "Mesa 3" at bounding box center [377, 331] width 252 height 26
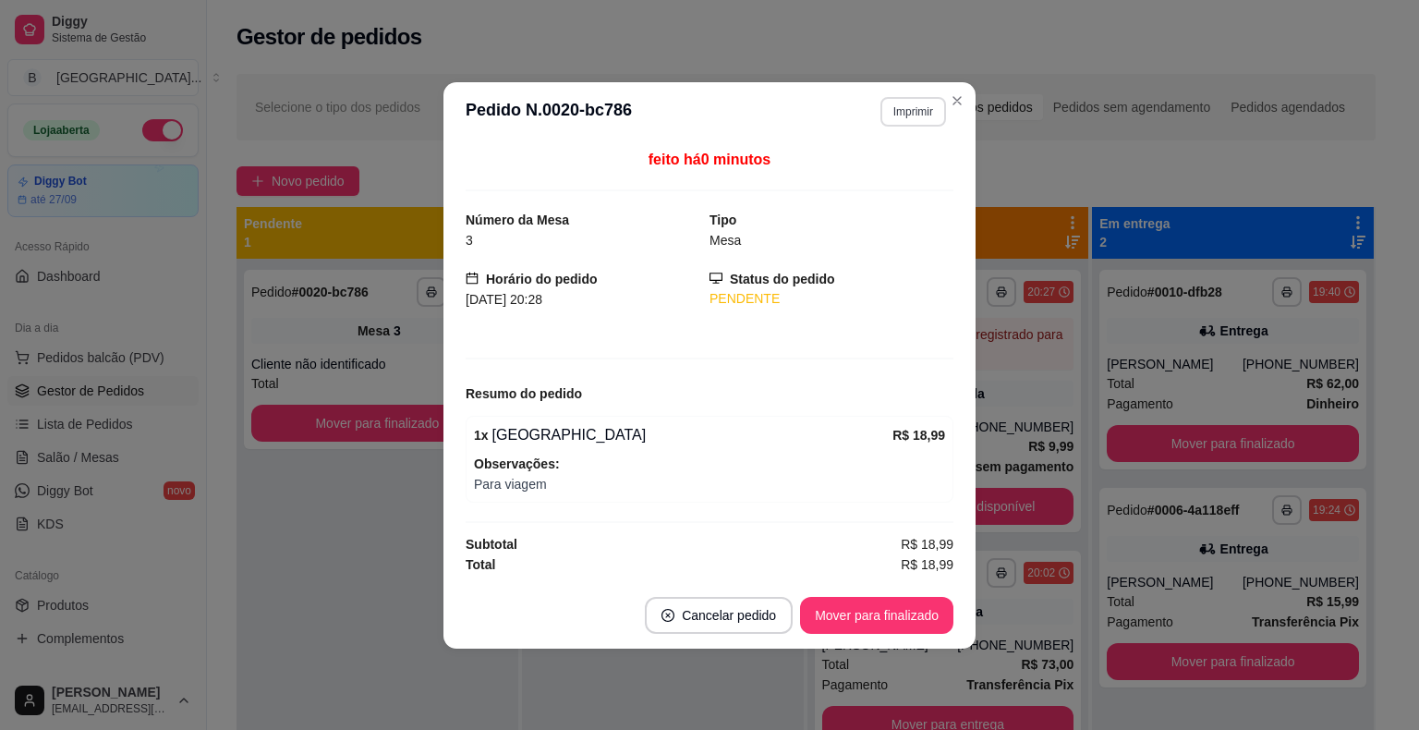
click at [905, 104] on button "Imprimir" at bounding box center [914, 112] width 66 height 30
click at [859, 176] on button "IMPRESSORA" at bounding box center [881, 178] width 134 height 30
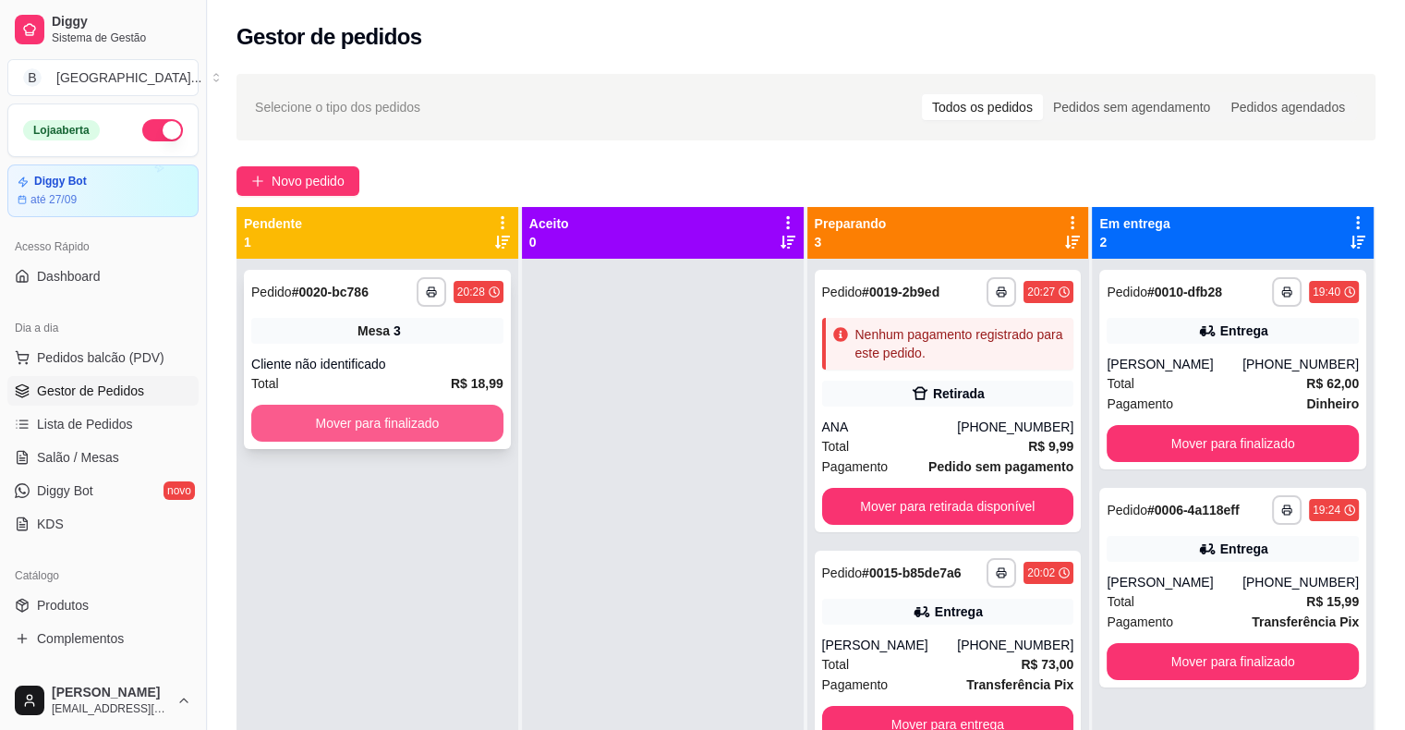
click at [431, 426] on button "Mover para finalizado" at bounding box center [377, 423] width 252 height 37
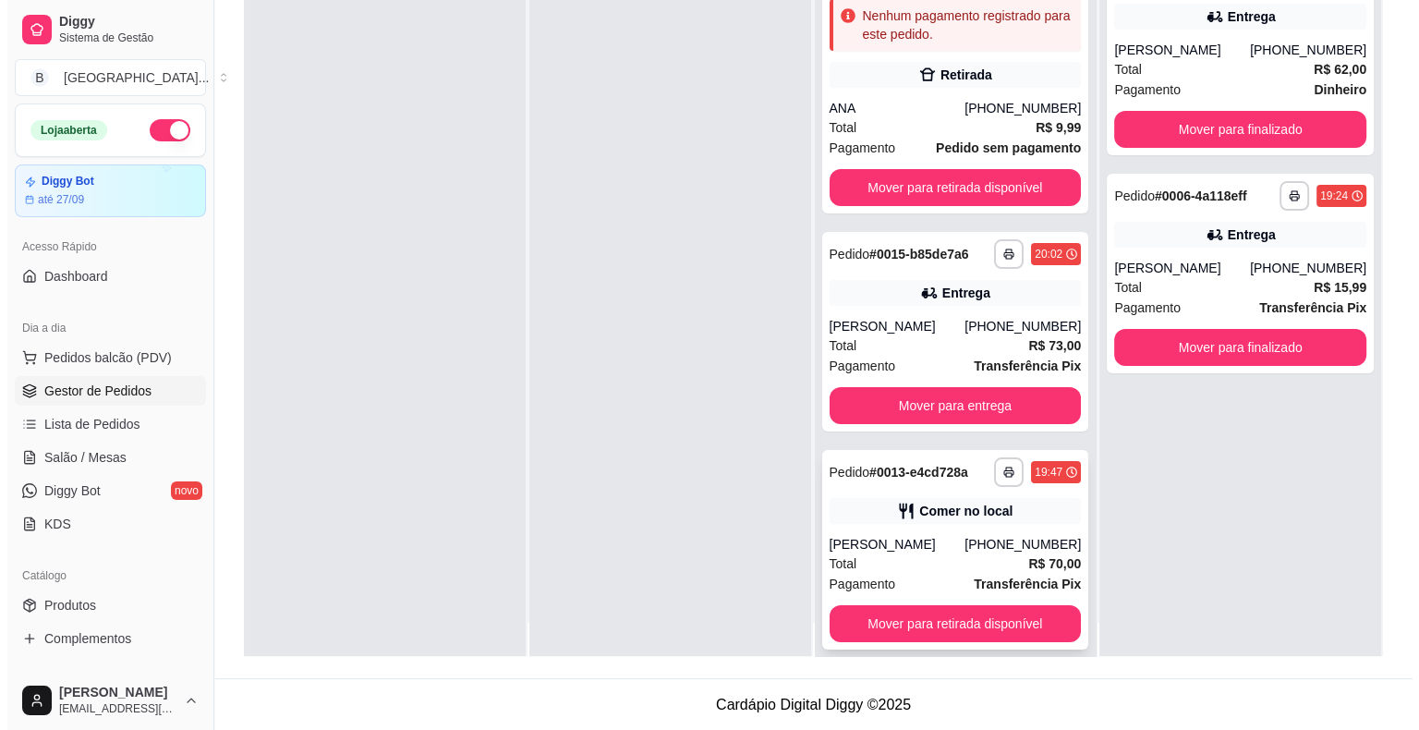
scroll to position [52, 0]
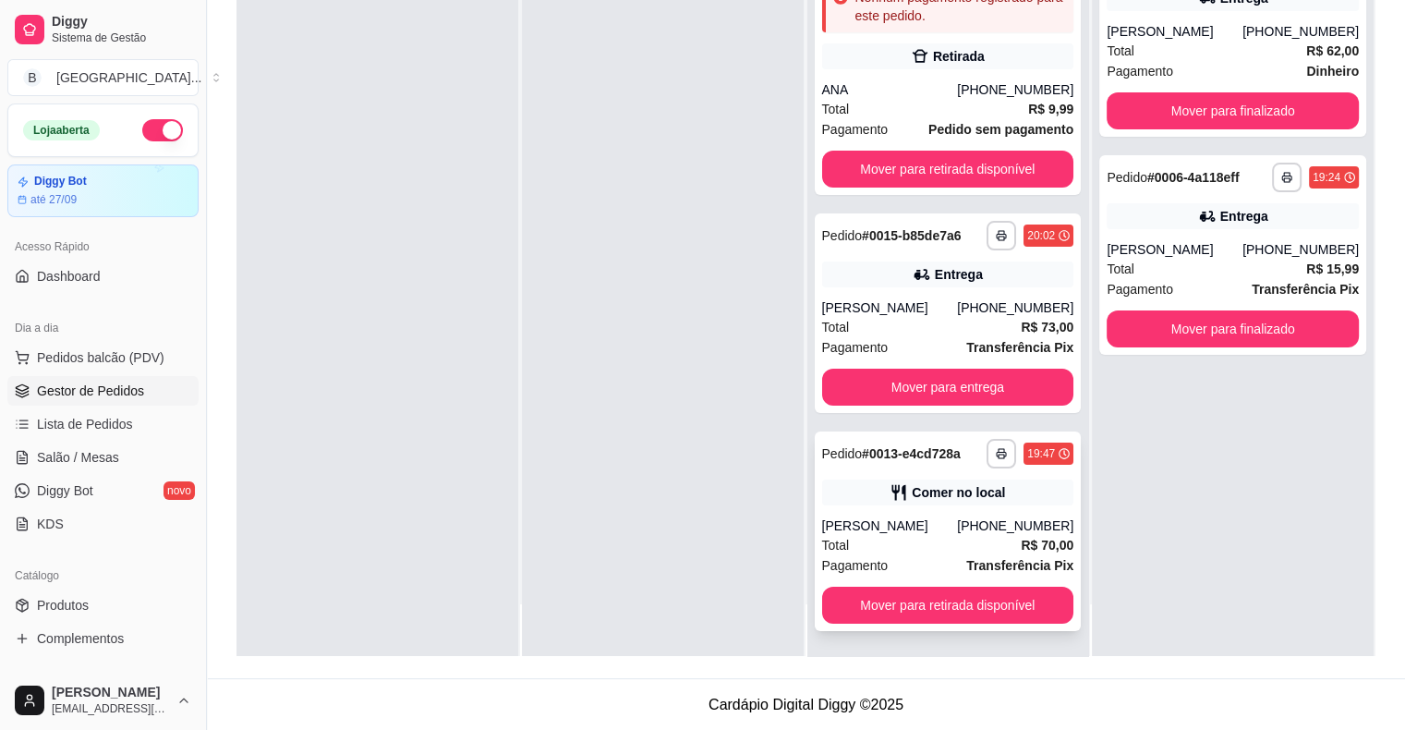
click at [930, 504] on div "**********" at bounding box center [948, 531] width 267 height 200
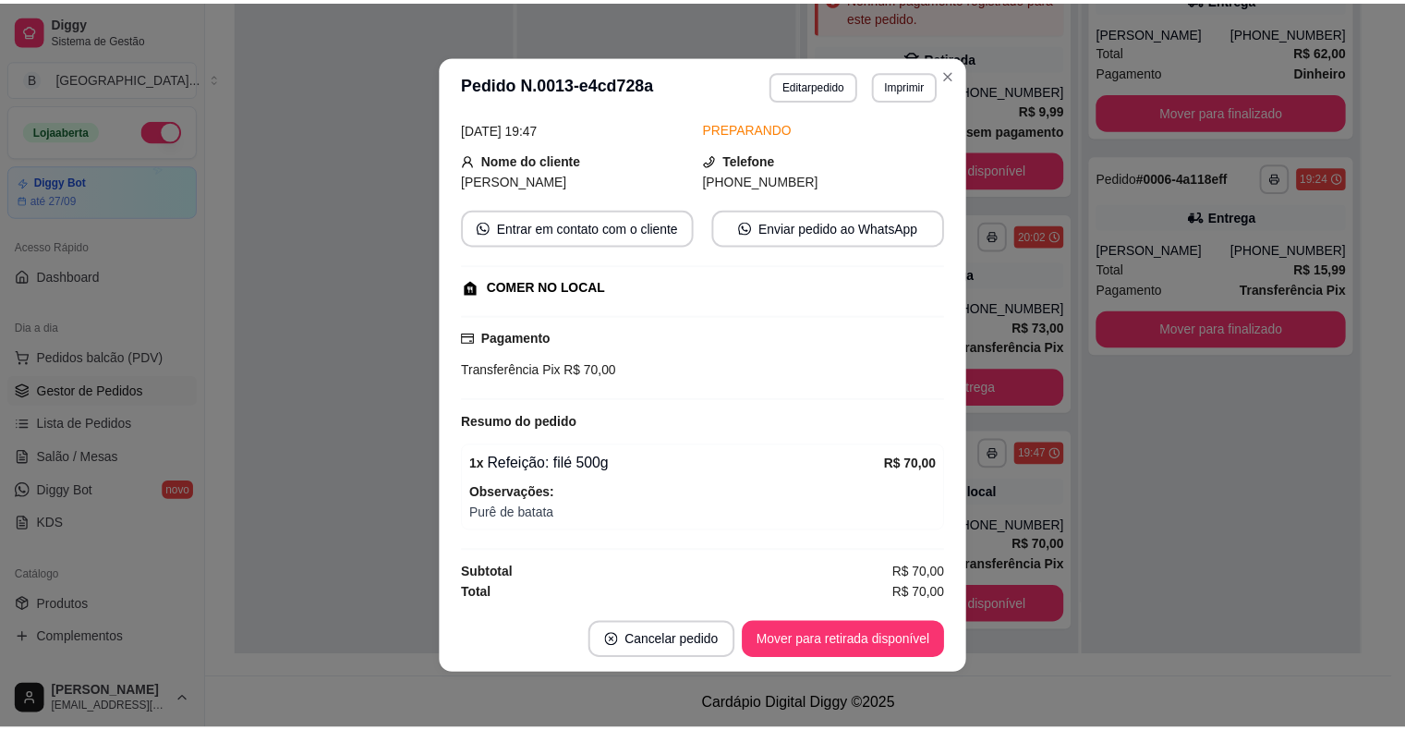
scroll to position [4, 0]
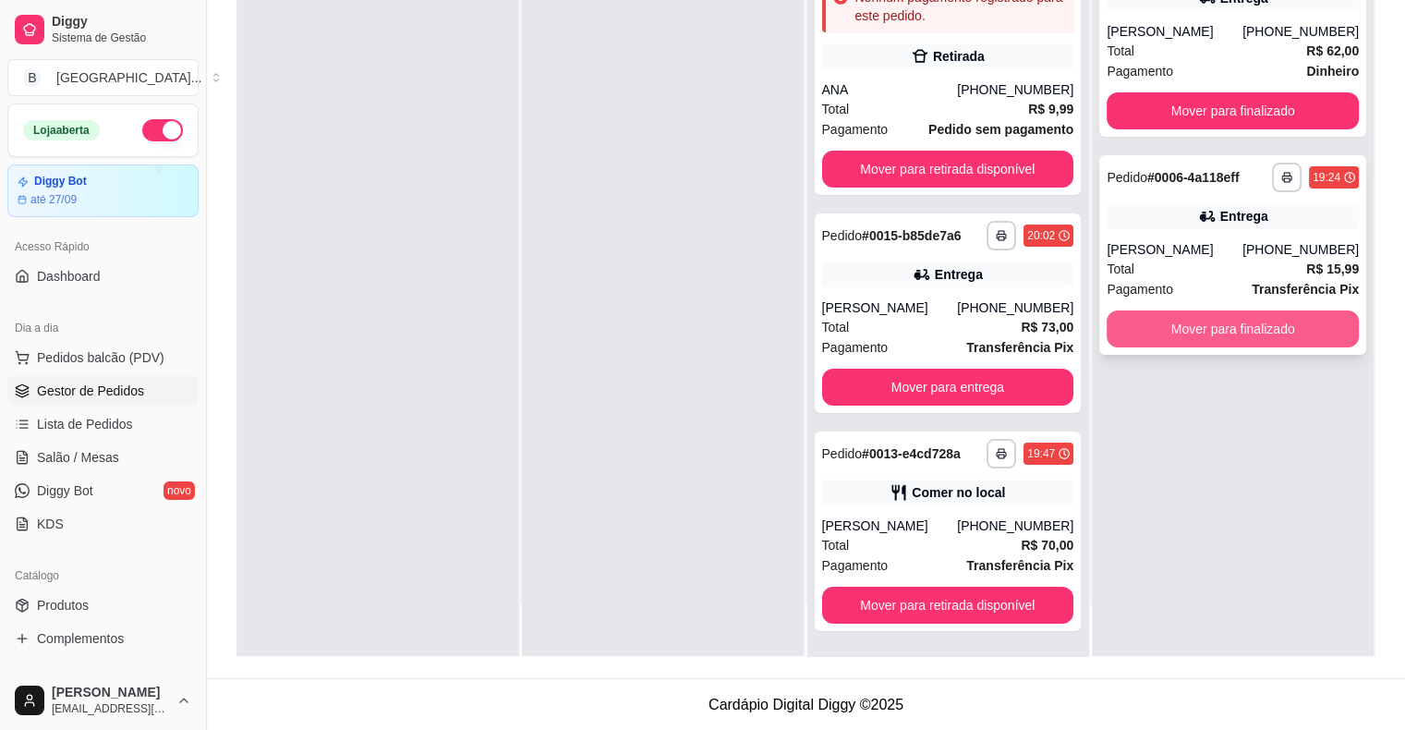
click at [1212, 334] on button "Mover para finalizado" at bounding box center [1233, 328] width 252 height 37
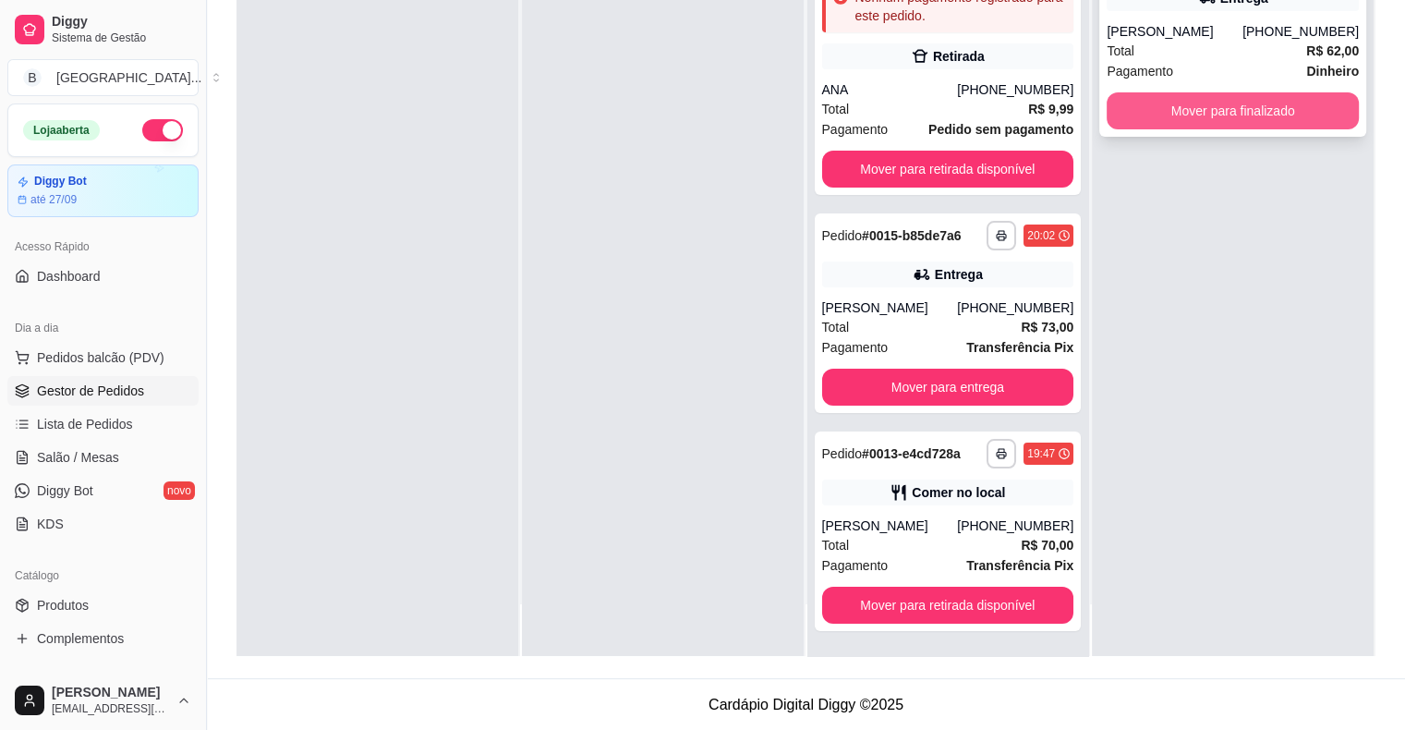
click at [1306, 112] on button "Mover para finalizado" at bounding box center [1233, 110] width 252 height 37
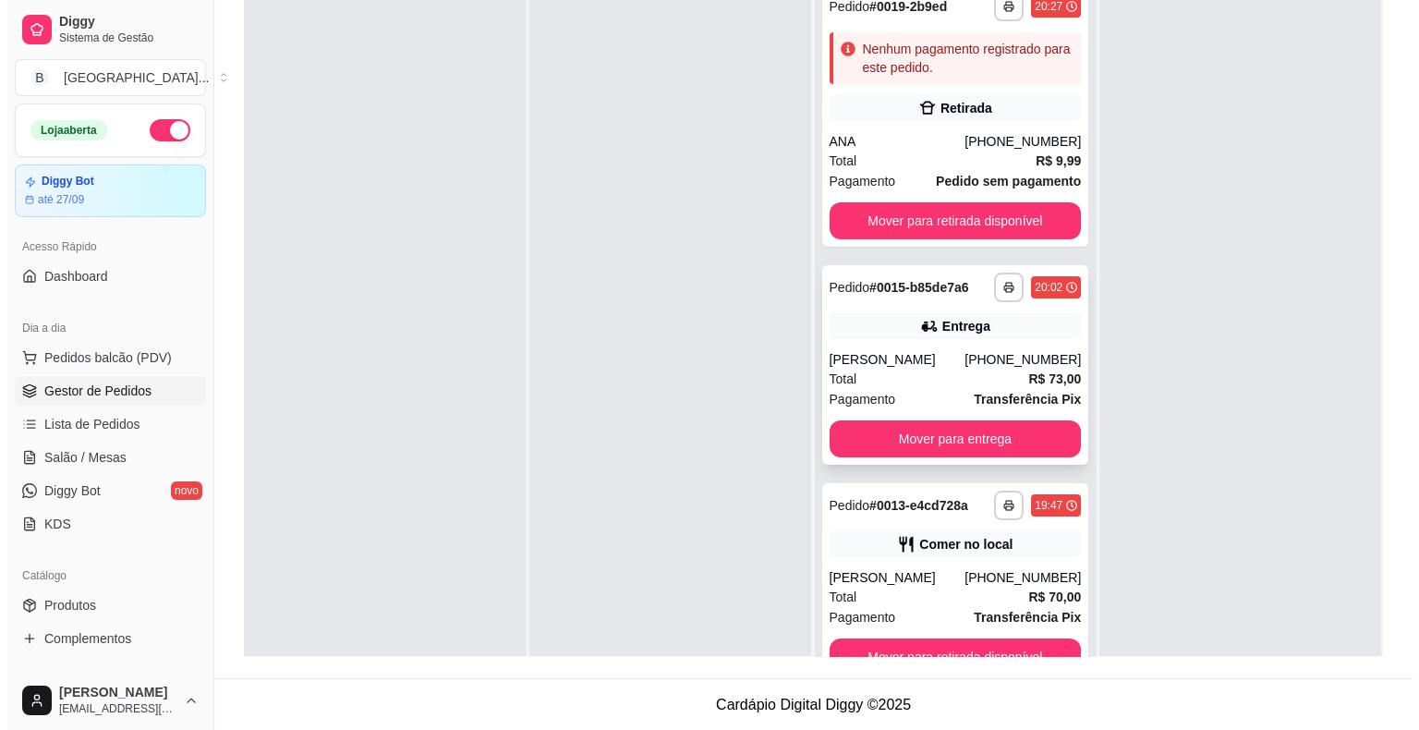
scroll to position [52, 0]
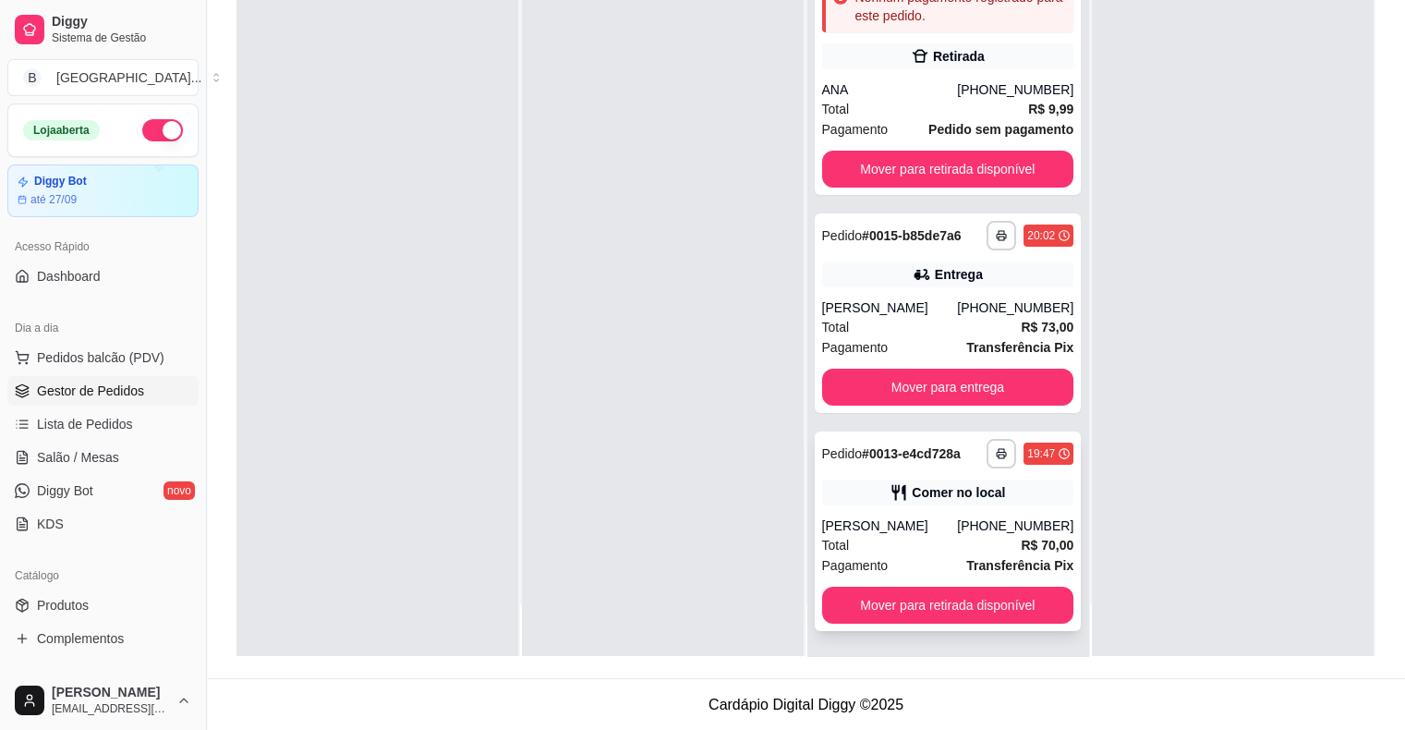
click at [918, 532] on div "[PERSON_NAME]" at bounding box center [890, 526] width 136 height 18
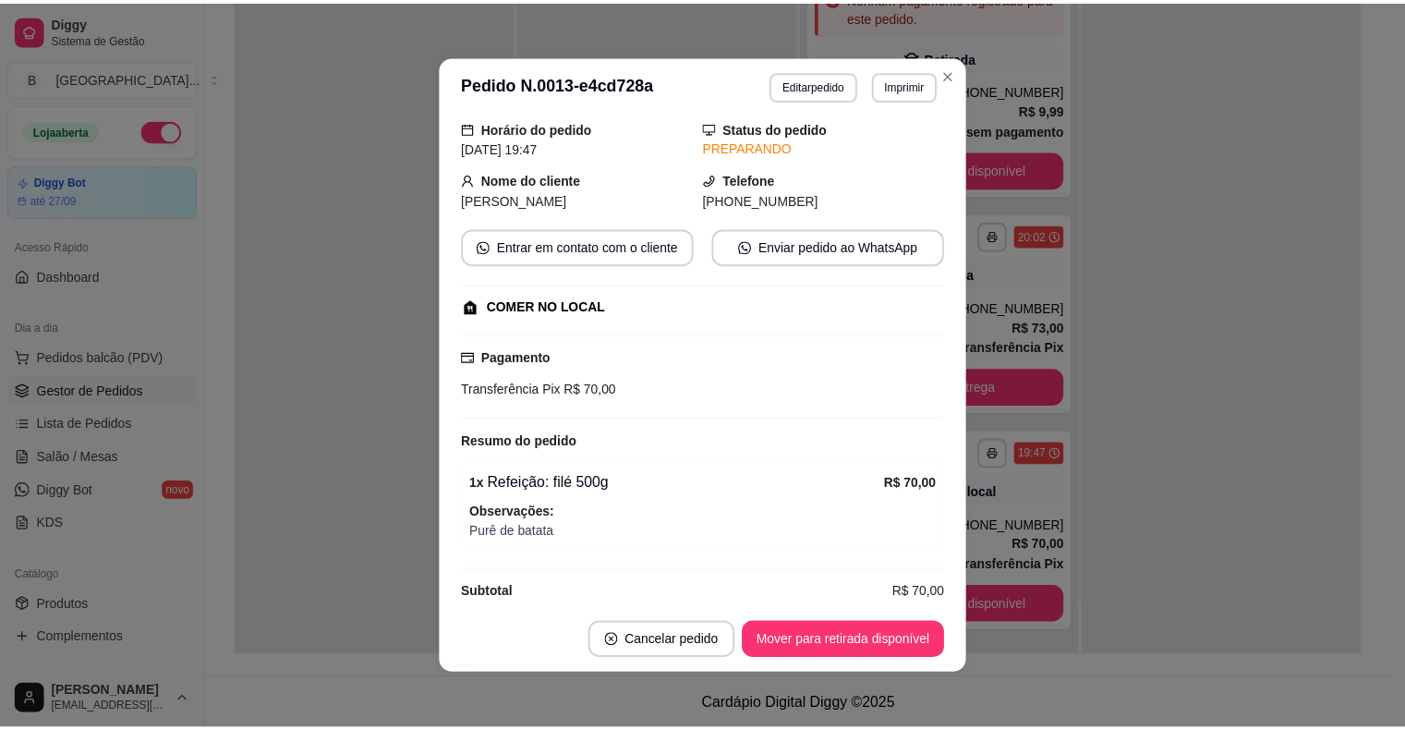
scroll to position [85, 0]
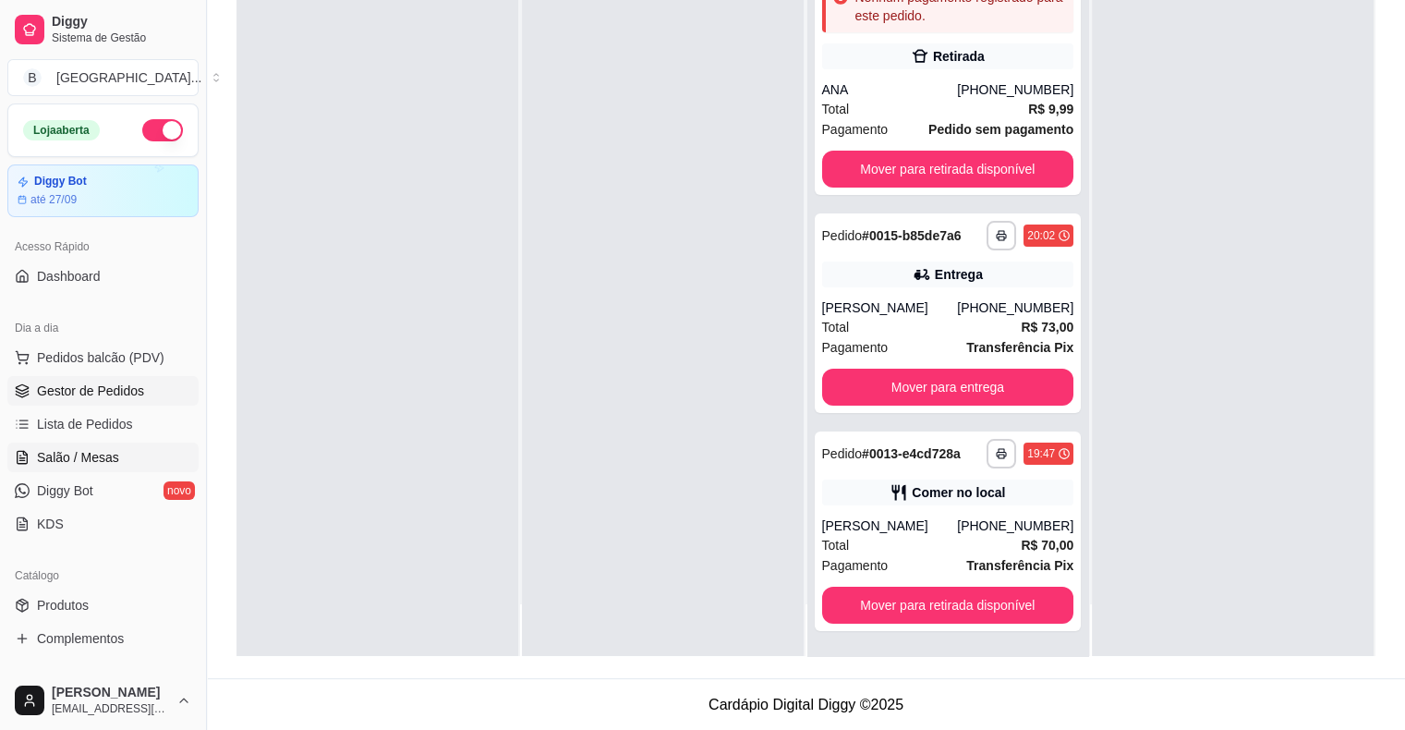
click at [128, 444] on link "Salão / Mesas" at bounding box center [102, 458] width 191 height 30
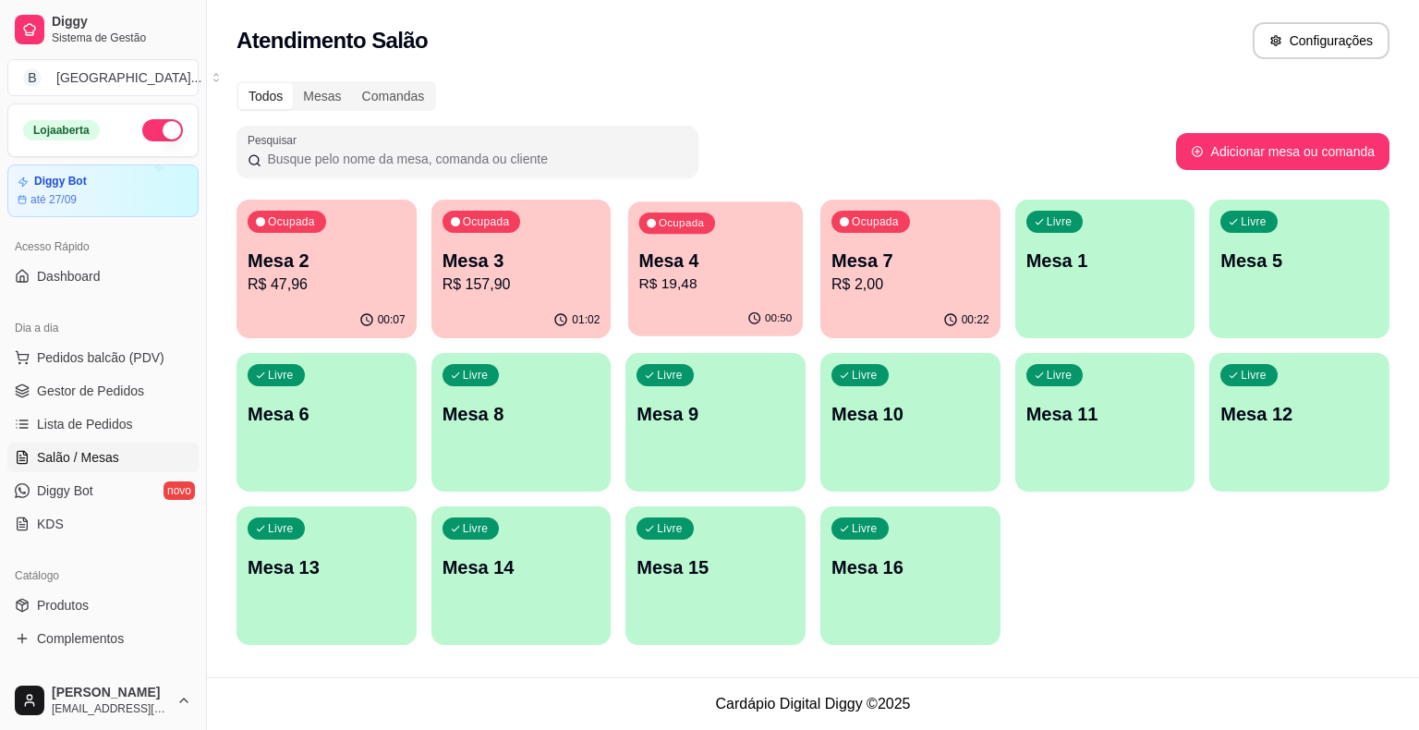
click at [680, 290] on p "R$ 19,48" at bounding box center [715, 283] width 153 height 21
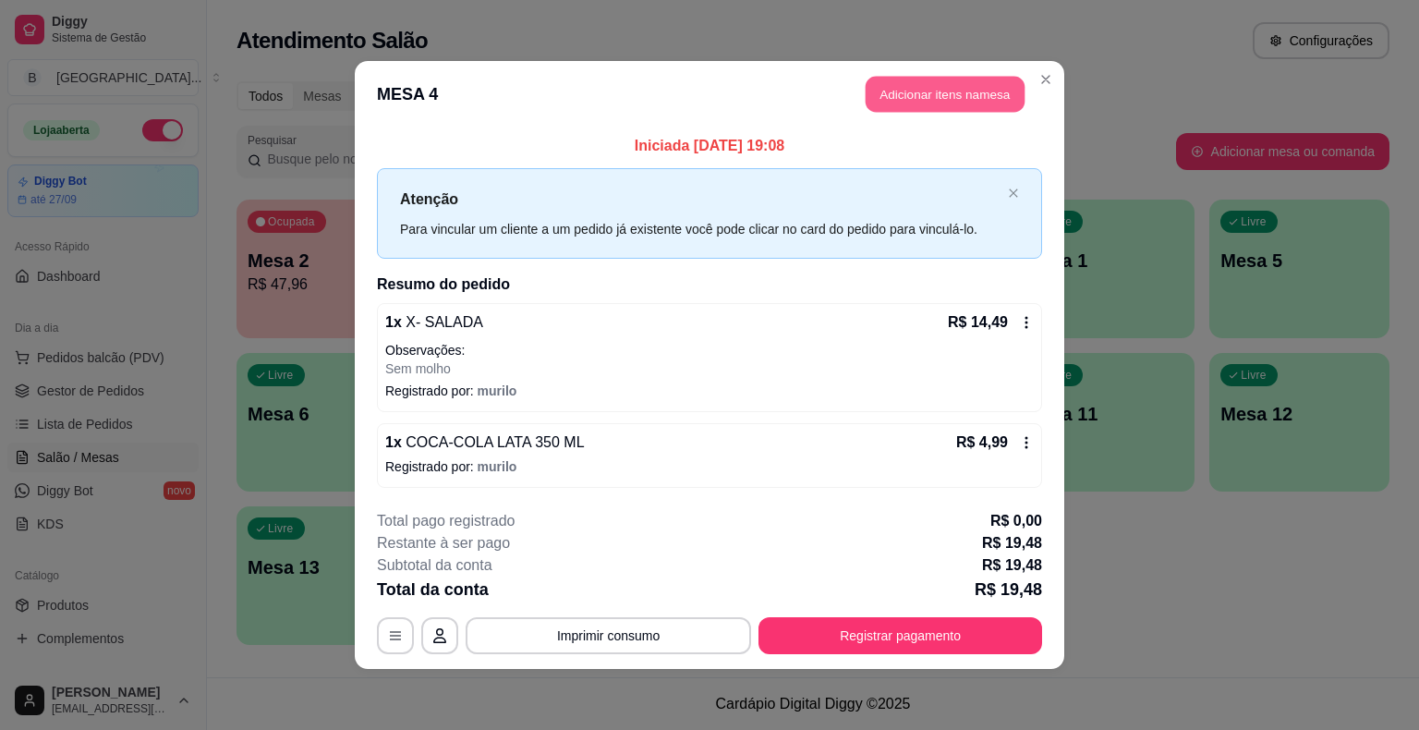
click at [935, 94] on button "Adicionar itens na mesa" at bounding box center [945, 95] width 159 height 36
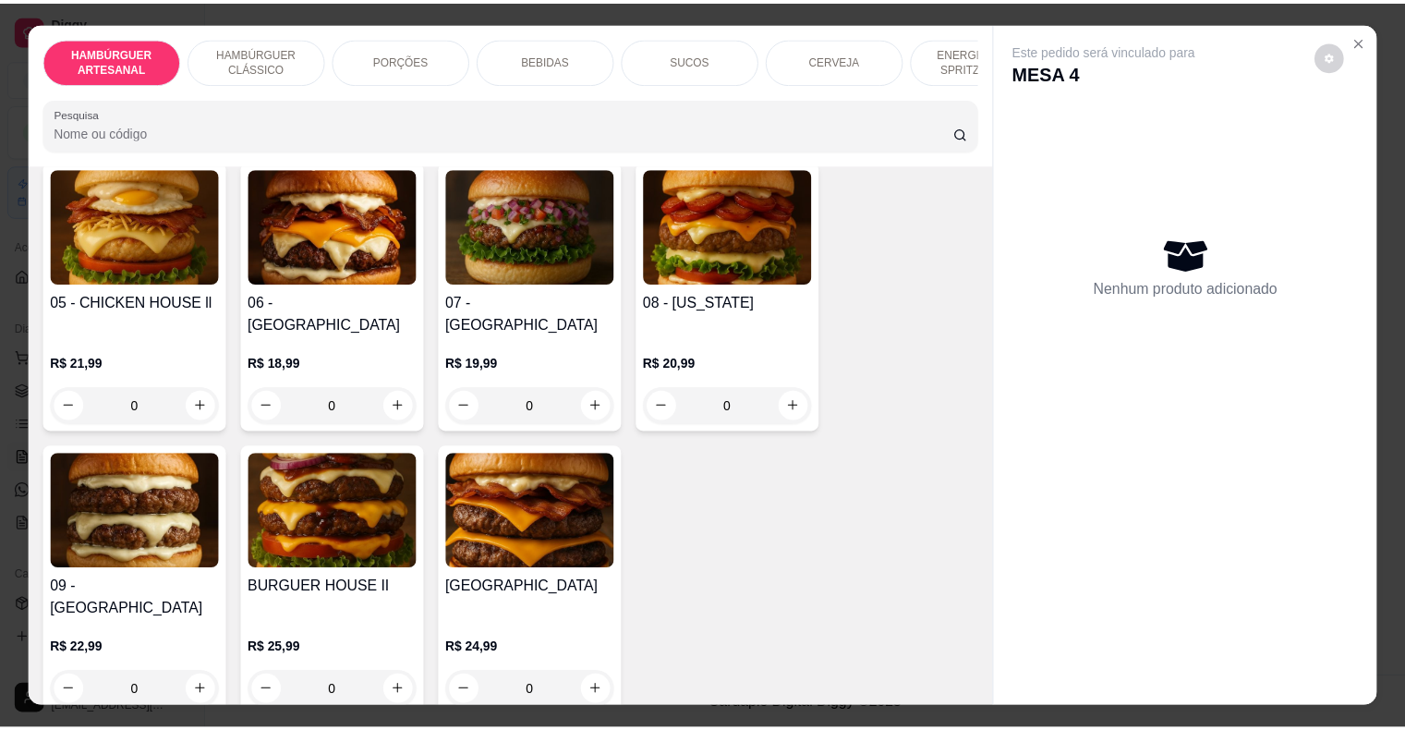
scroll to position [462, 0]
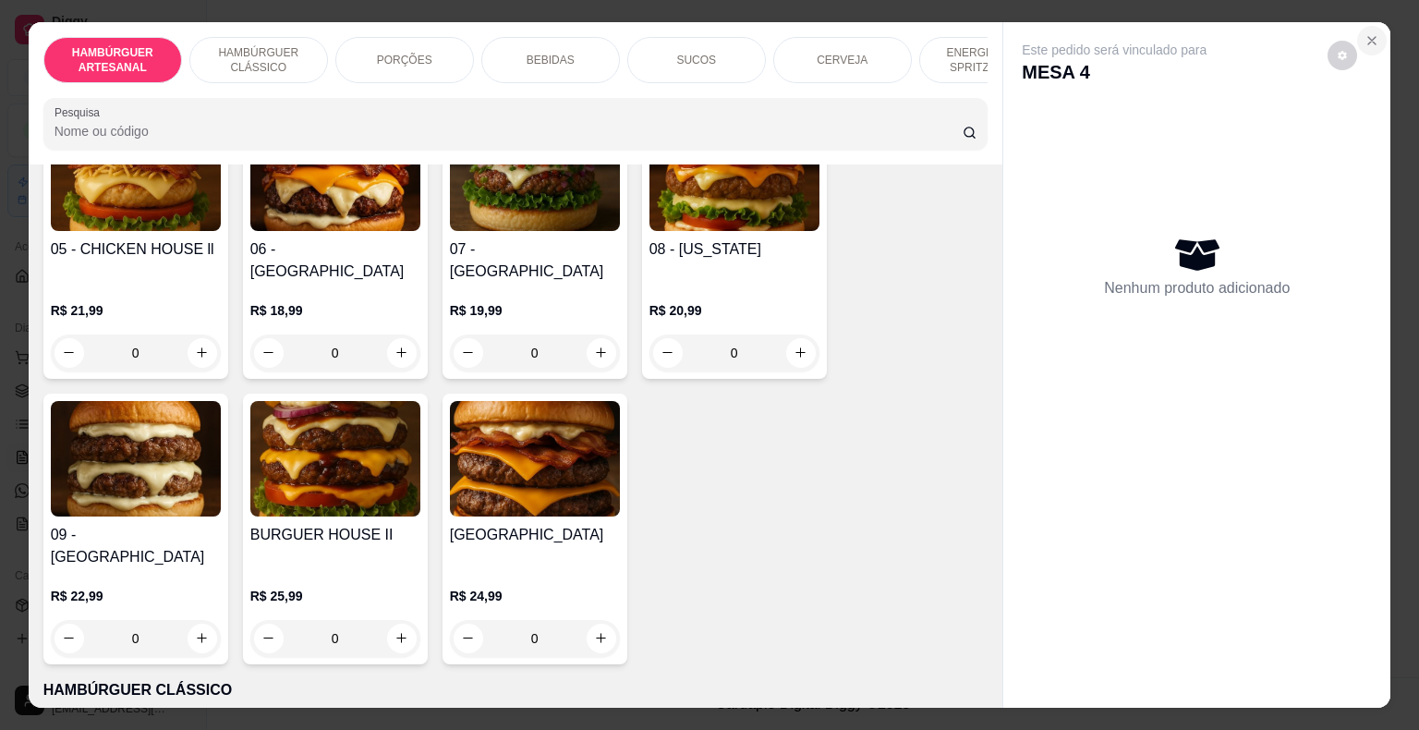
click at [1364, 26] on button "Close" at bounding box center [1372, 41] width 30 height 30
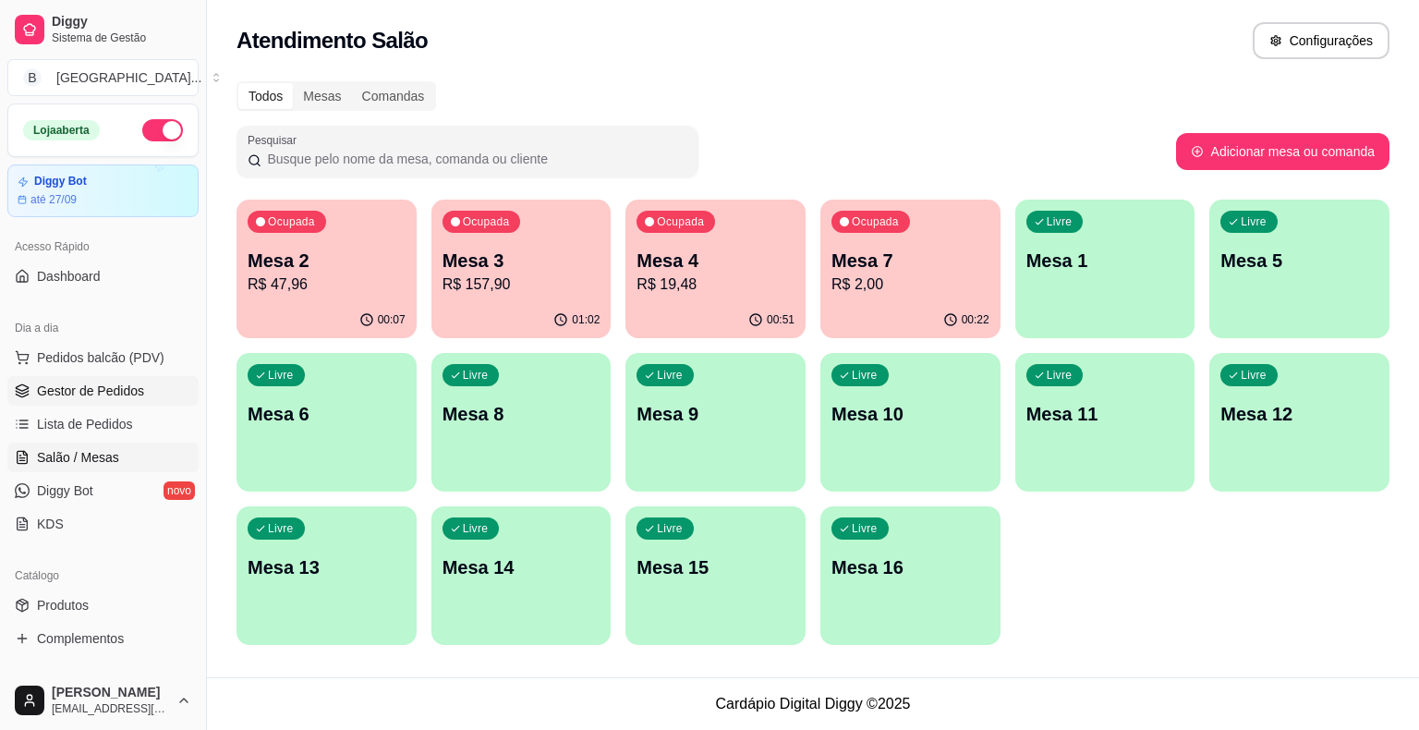
click at [68, 403] on link "Gestor de Pedidos" at bounding box center [102, 391] width 191 height 30
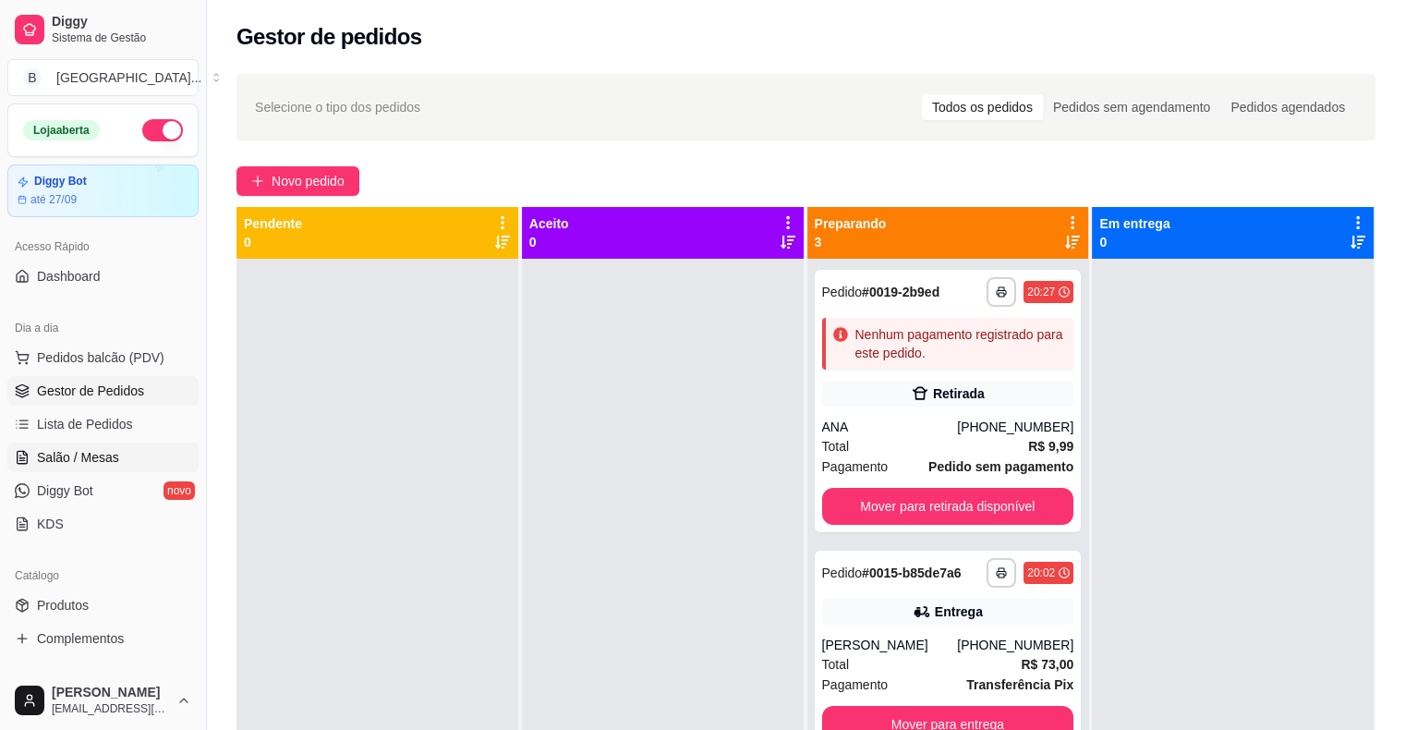
click at [92, 453] on span "Salão / Mesas" at bounding box center [78, 457] width 82 height 18
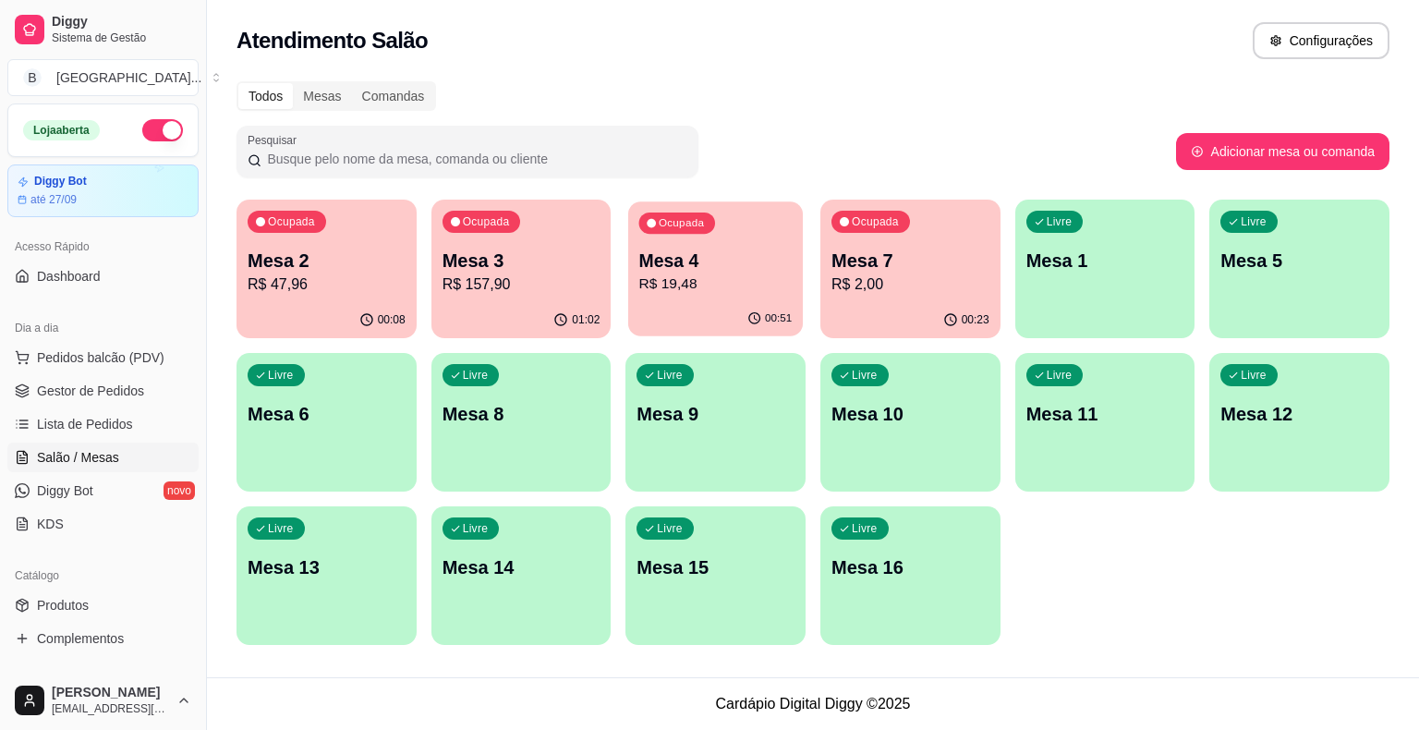
click at [696, 306] on div "00:51" at bounding box center [715, 318] width 175 height 35
click at [142, 404] on link "Gestor de Pedidos" at bounding box center [102, 391] width 191 height 30
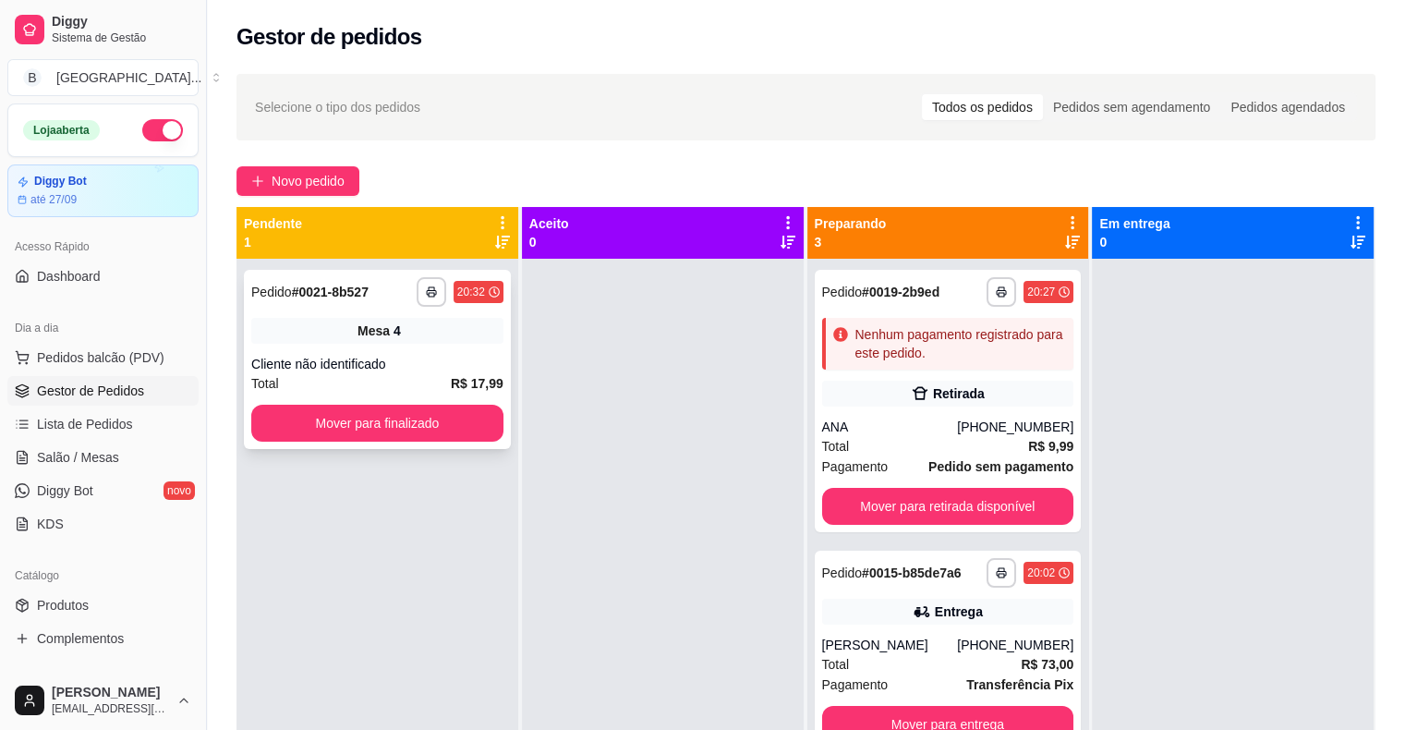
click at [473, 373] on span "R$ 17,99" at bounding box center [477, 383] width 53 height 20
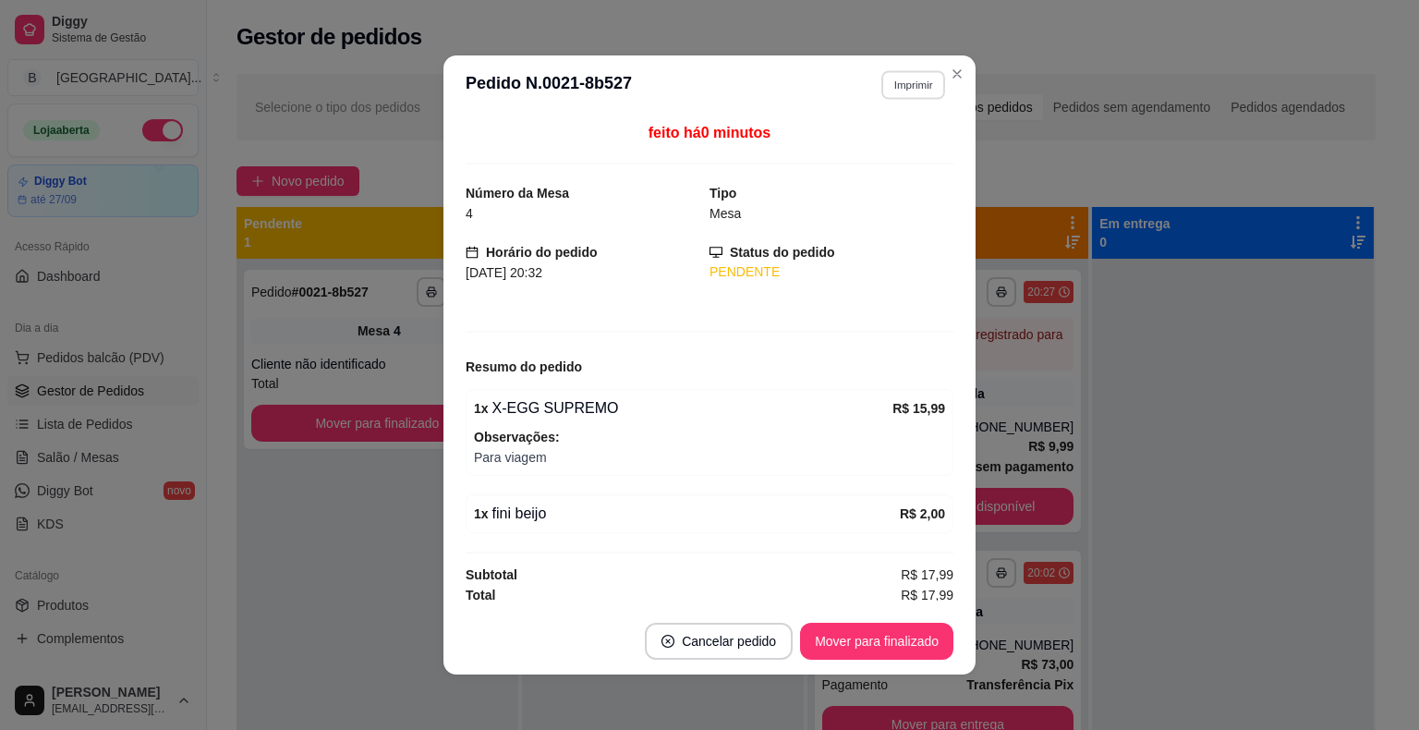
click at [888, 77] on button "Imprimir" at bounding box center [913, 84] width 64 height 29
click at [898, 153] on button "IMPRESSORA" at bounding box center [872, 149] width 129 height 29
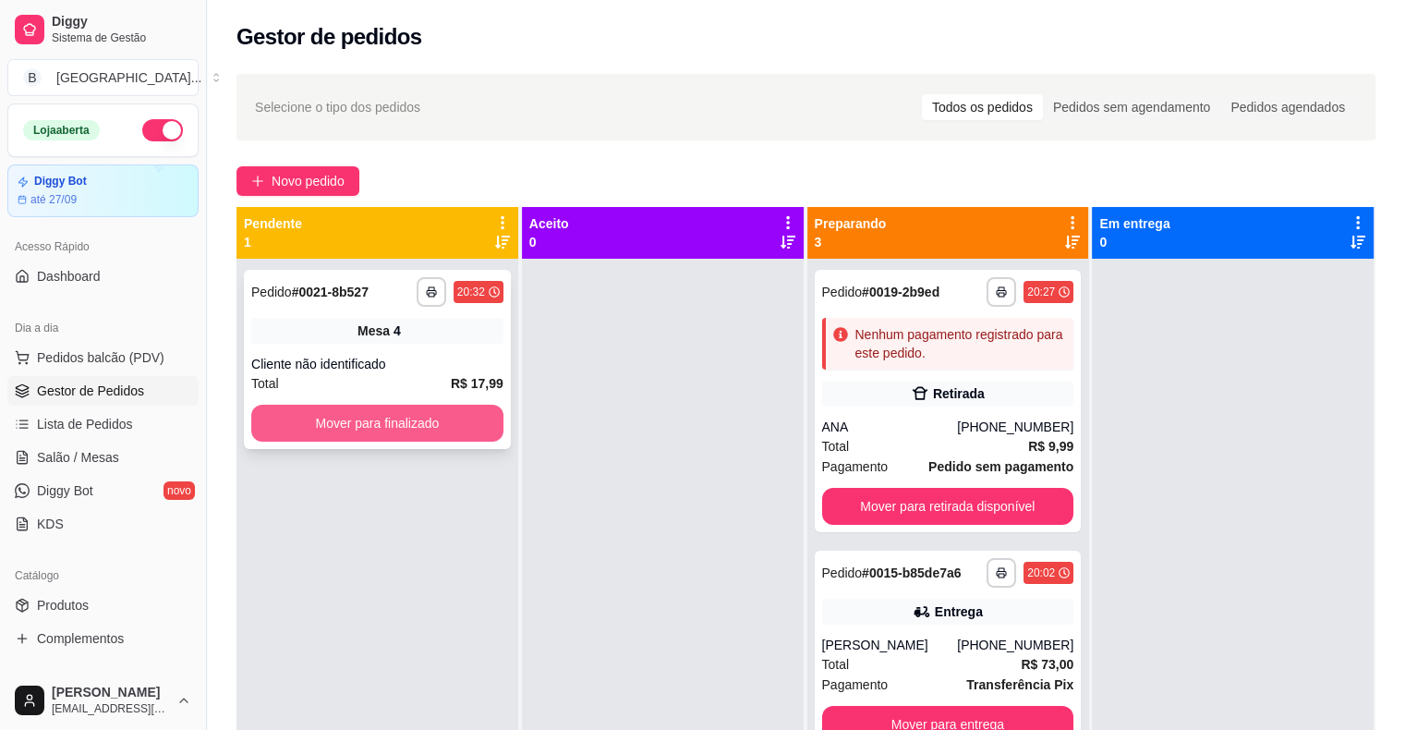
click at [455, 421] on button "Mover para finalizado" at bounding box center [377, 423] width 252 height 37
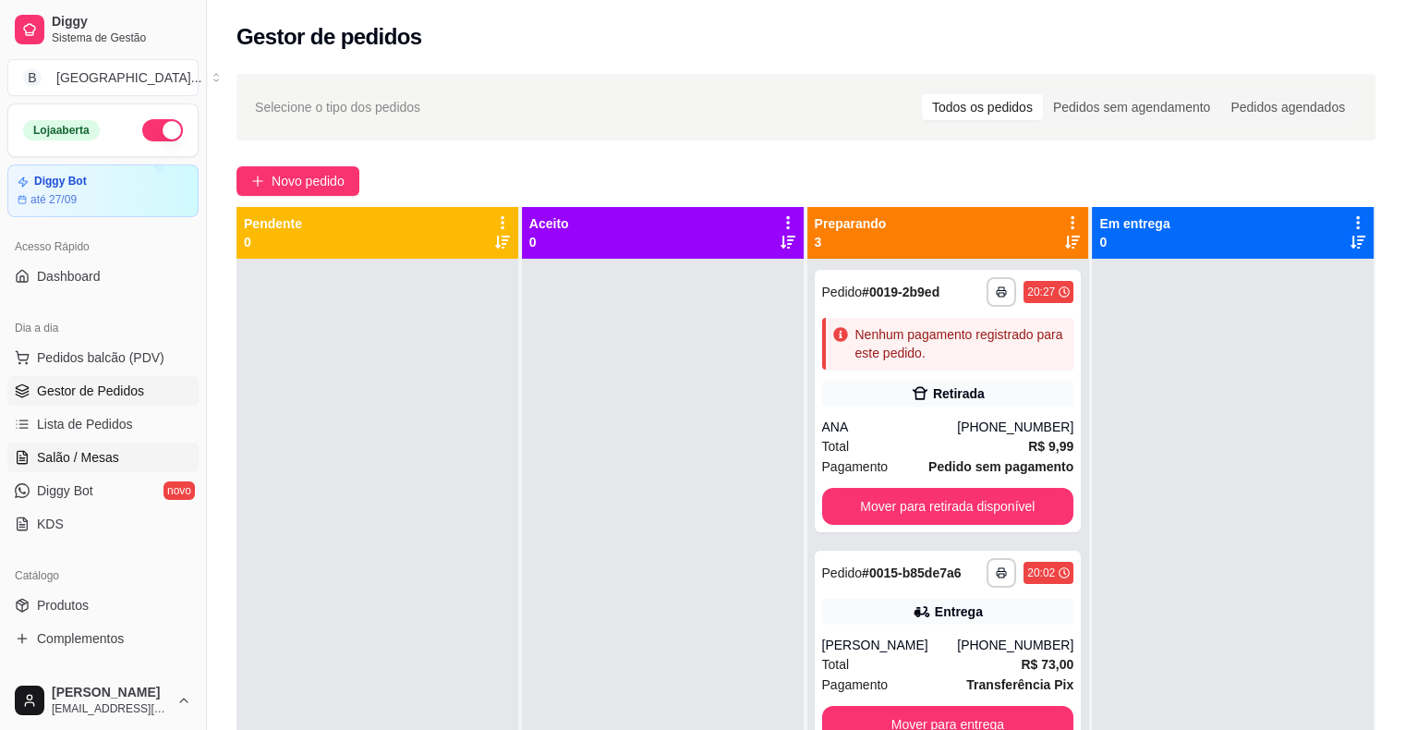
click at [118, 458] on link "Salão / Mesas" at bounding box center [102, 458] width 191 height 30
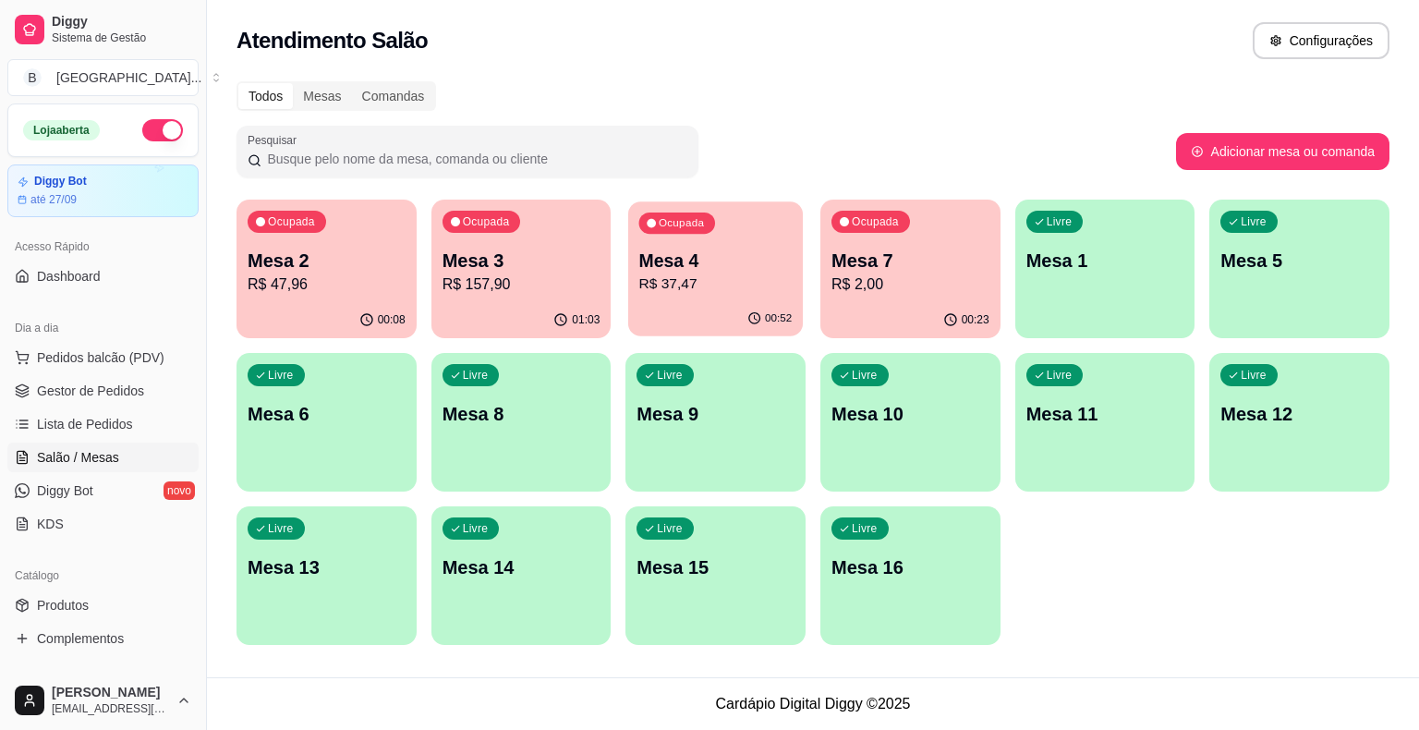
click at [673, 272] on p "Mesa 4" at bounding box center [715, 261] width 153 height 25
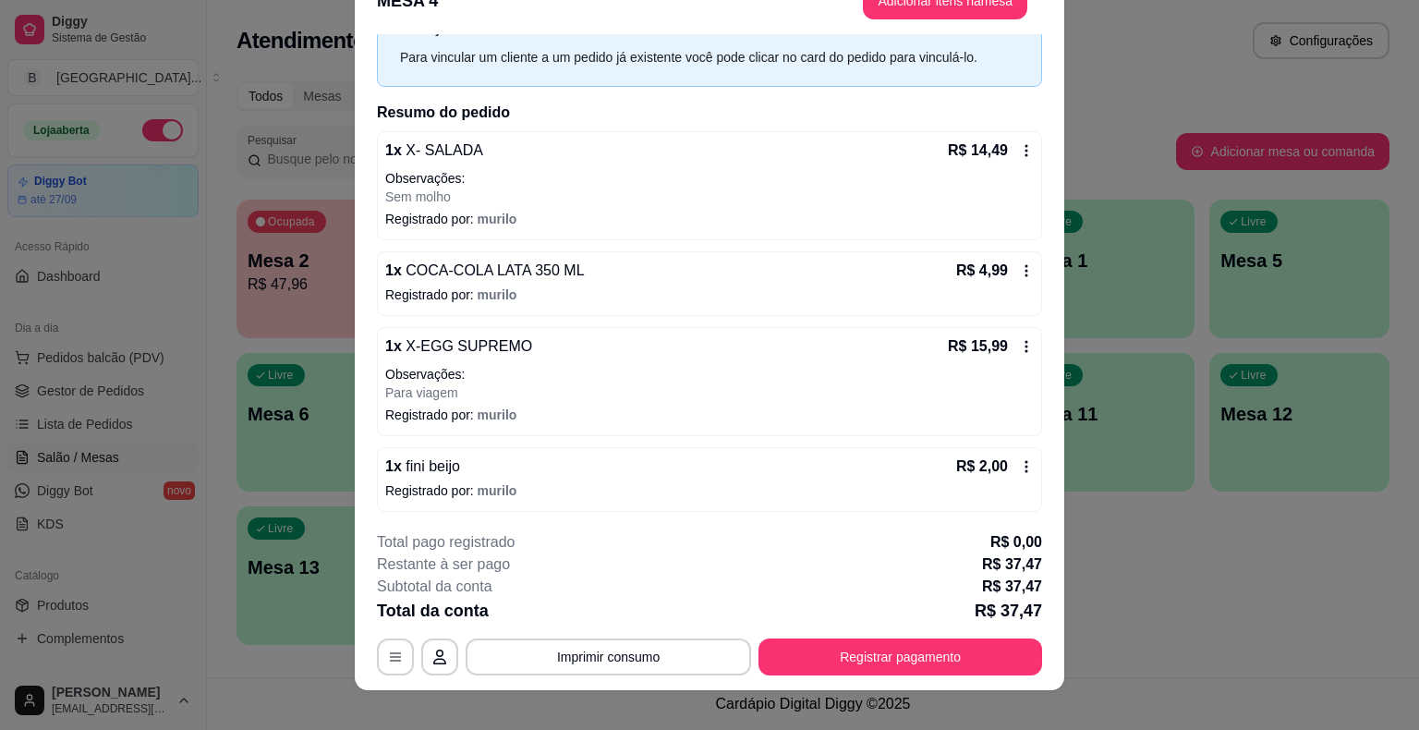
scroll to position [55, 0]
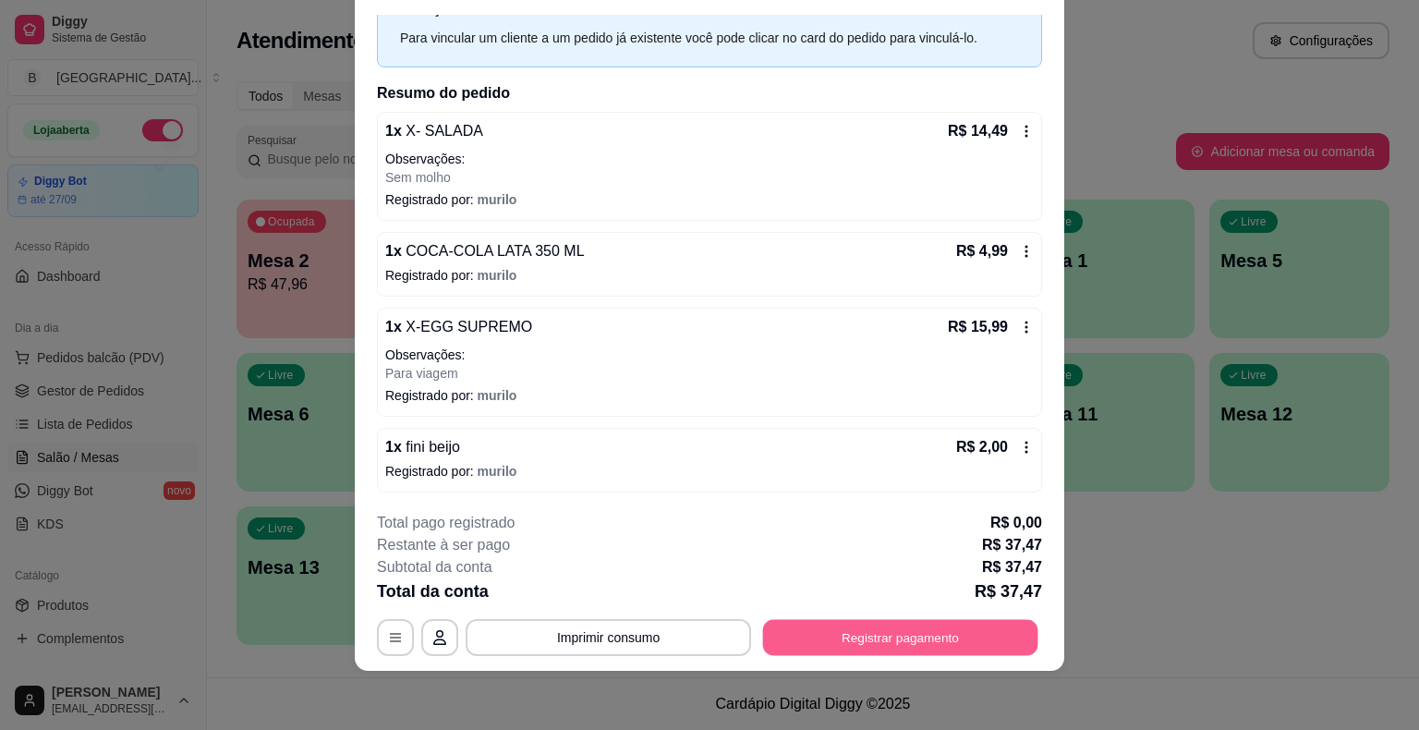
click at [832, 623] on button "Registrar pagamento" at bounding box center [900, 638] width 275 height 36
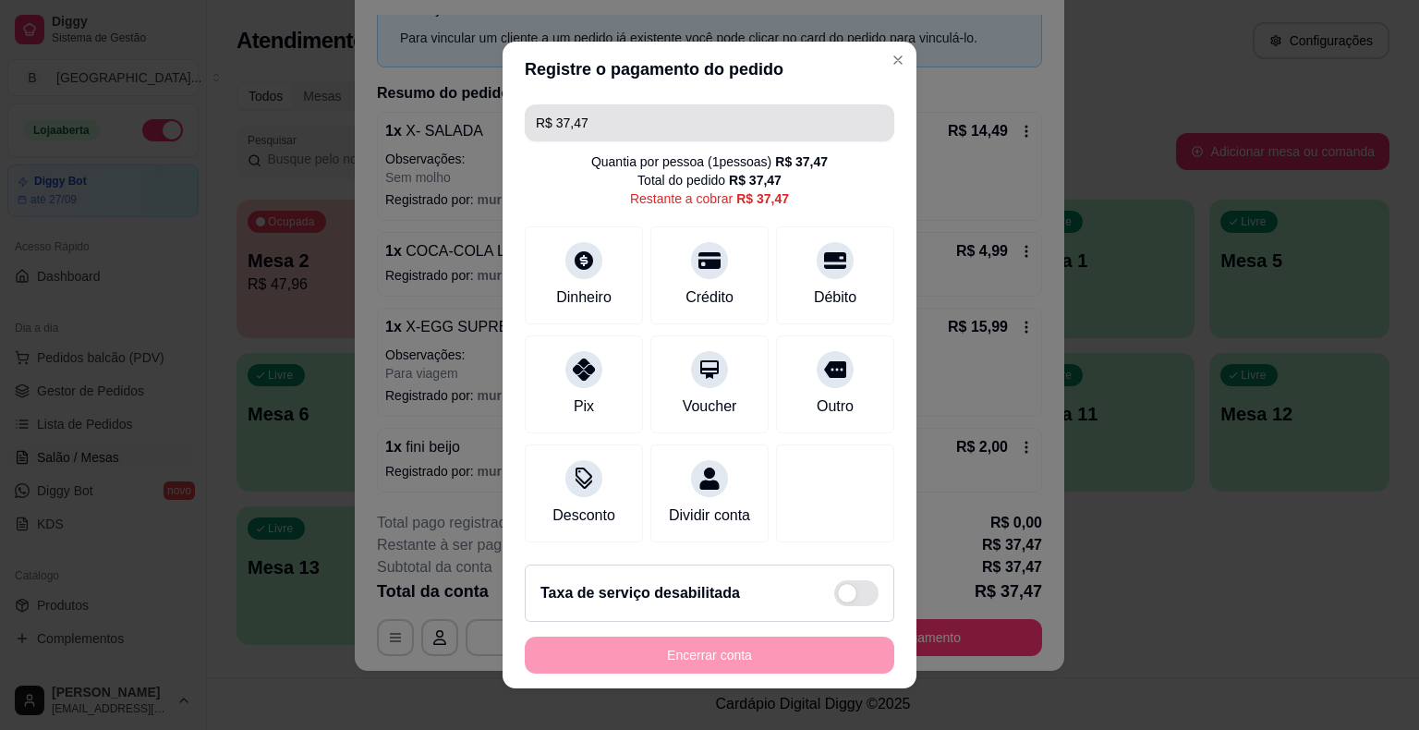
click at [731, 113] on input "R$ 37,47" at bounding box center [709, 122] width 347 height 37
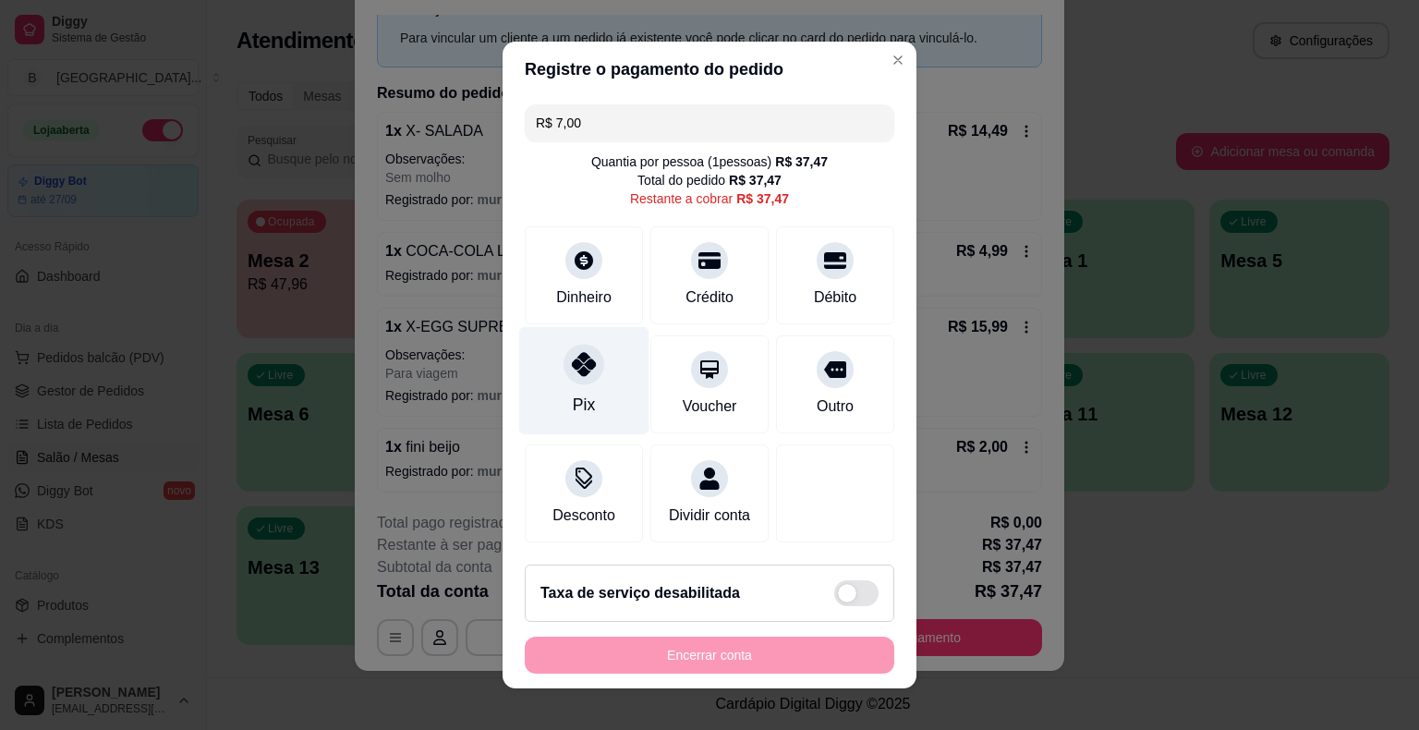
click at [563, 386] on div "Pix" at bounding box center [584, 381] width 130 height 108
type input "R$ 30,47"
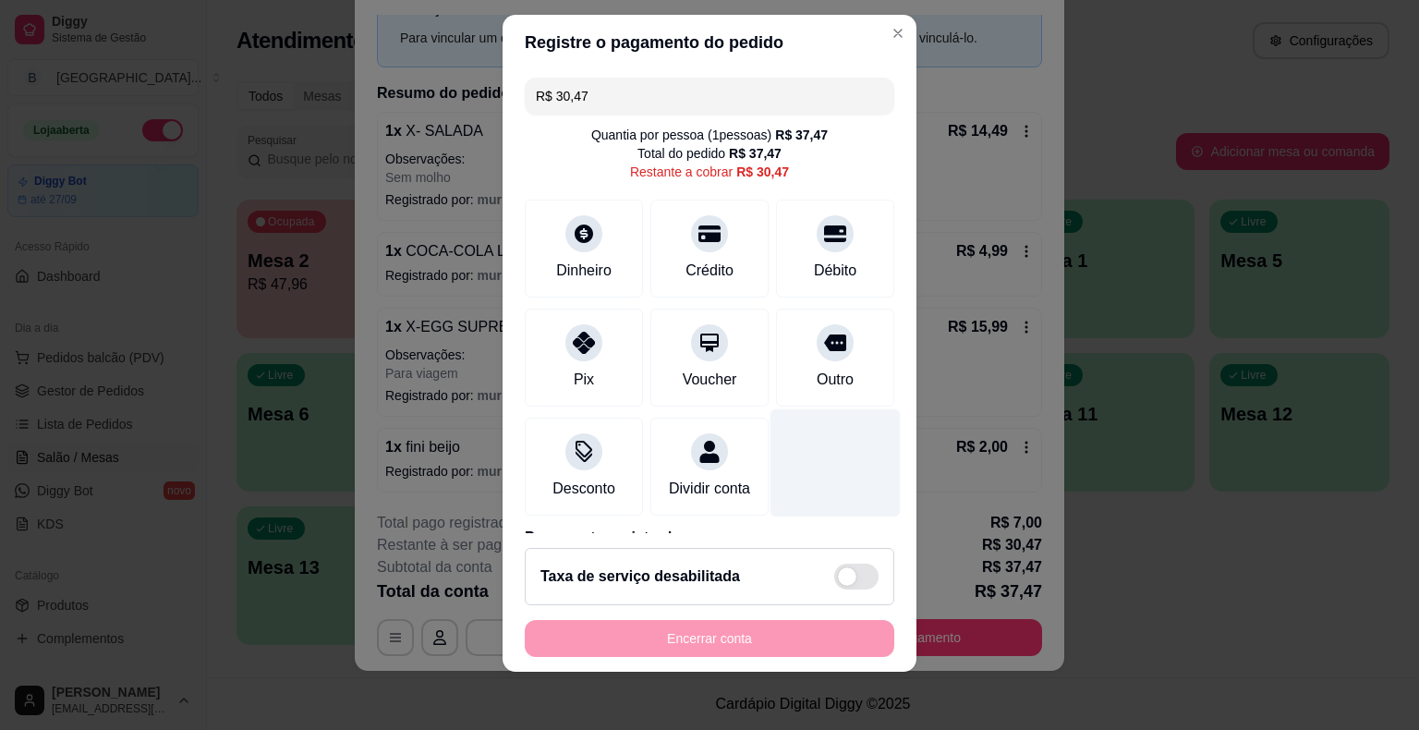
scroll to position [105, 0]
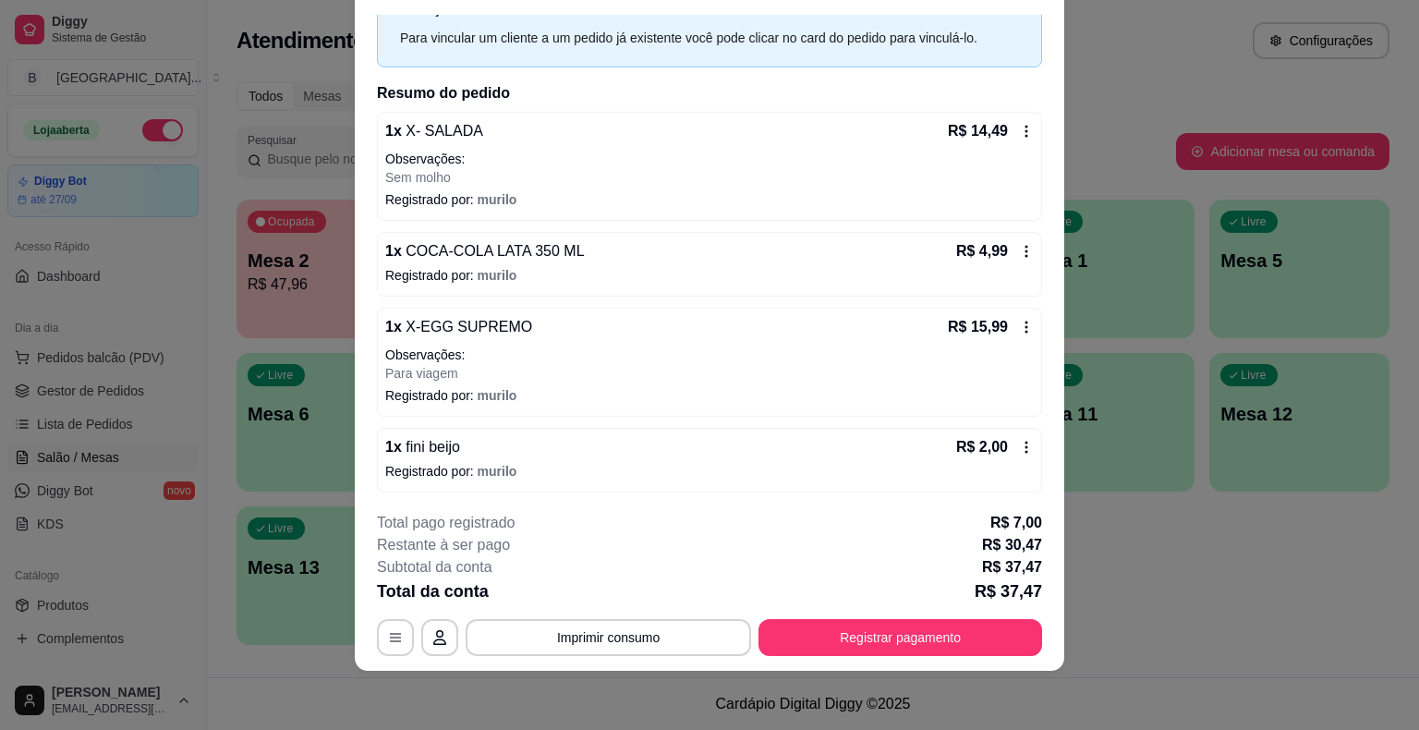
drag, startPoint x: 898, startPoint y: 663, endPoint x: 891, endPoint y: 653, distance: 12.6
click at [891, 653] on footer "**********" at bounding box center [710, 584] width 710 height 174
click at [887, 646] on button "Registrar pagamento" at bounding box center [901, 637] width 284 height 37
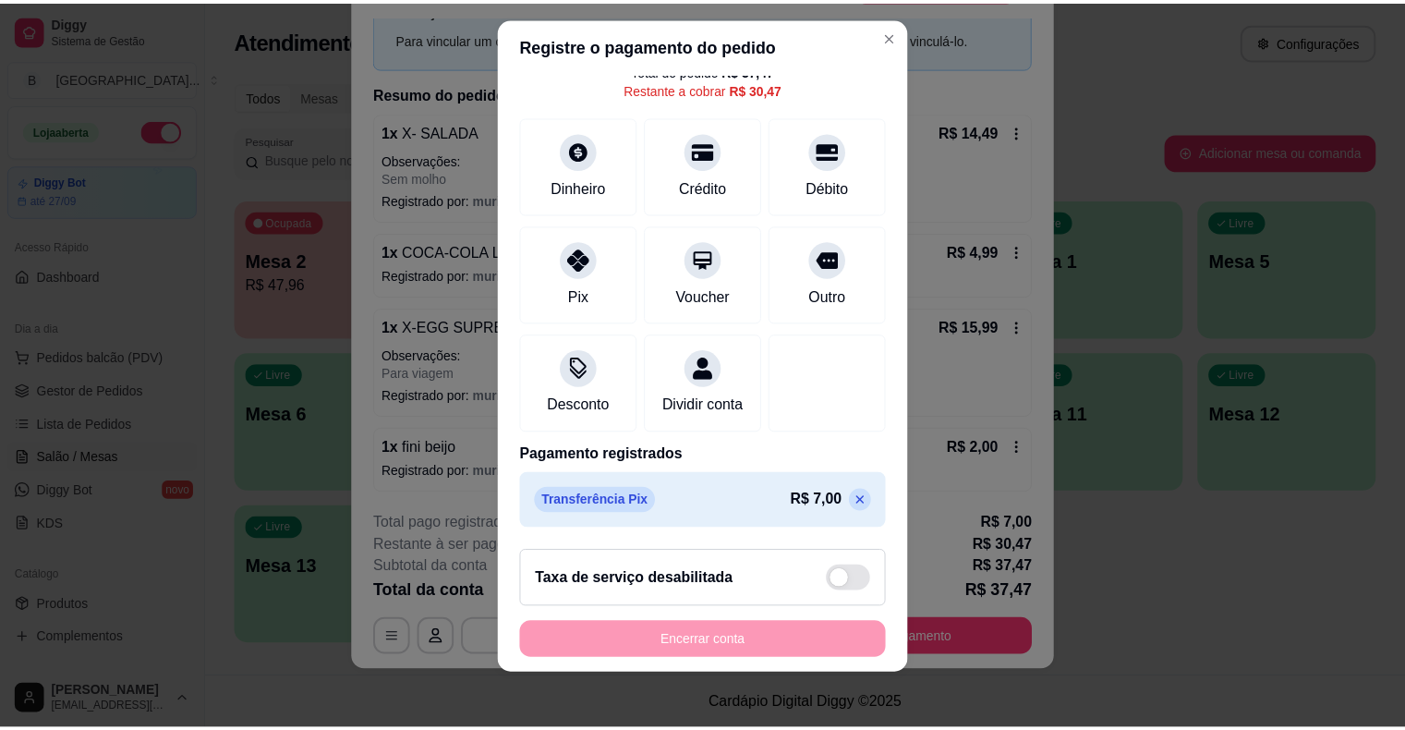
scroll to position [22, 0]
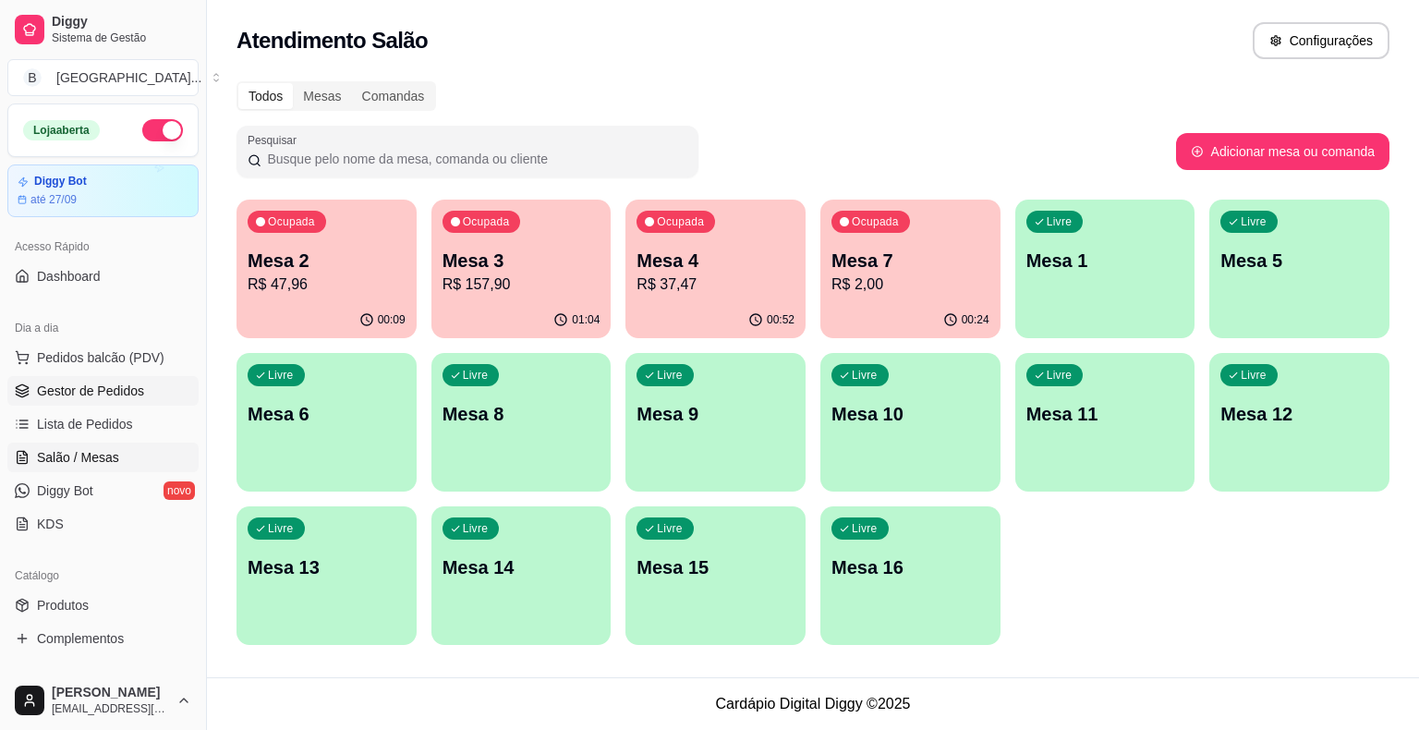
click at [166, 400] on link "Gestor de Pedidos" at bounding box center [102, 391] width 191 height 30
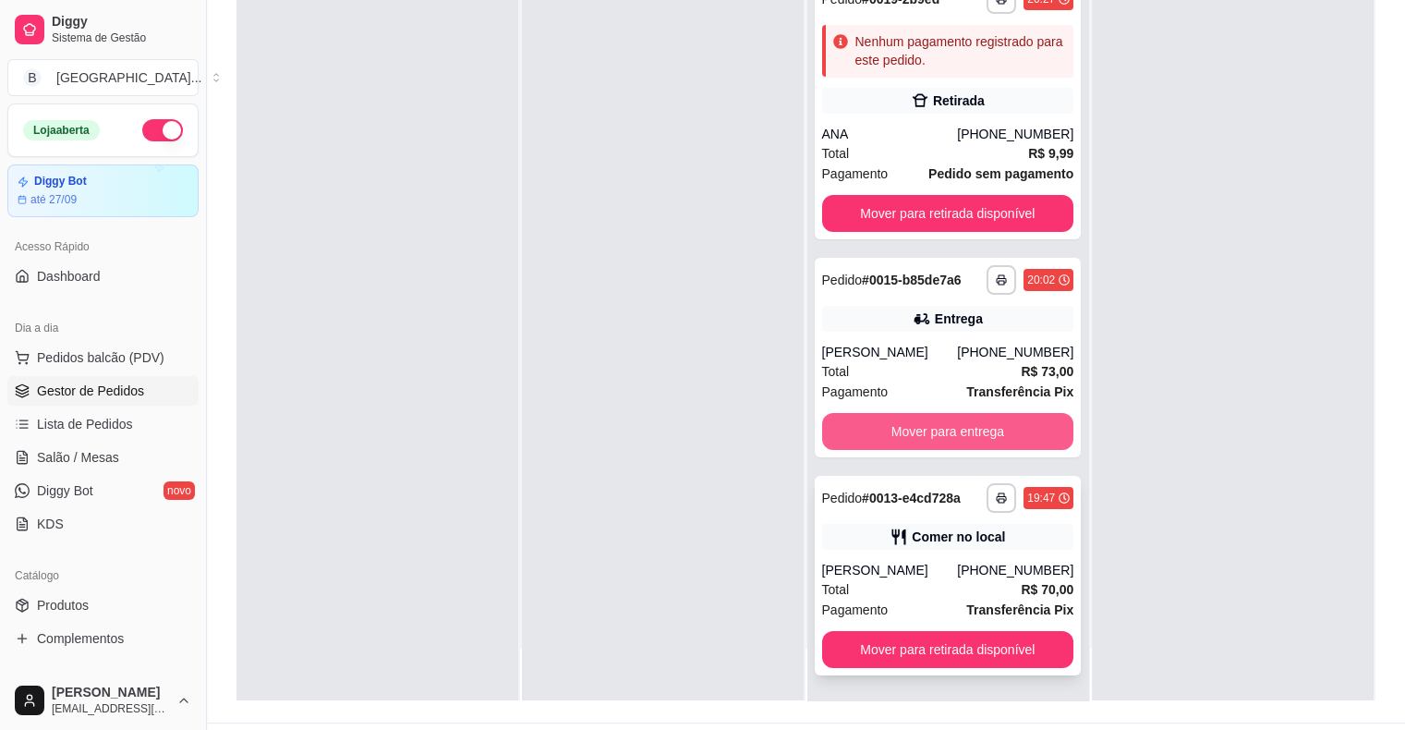
scroll to position [281, 0]
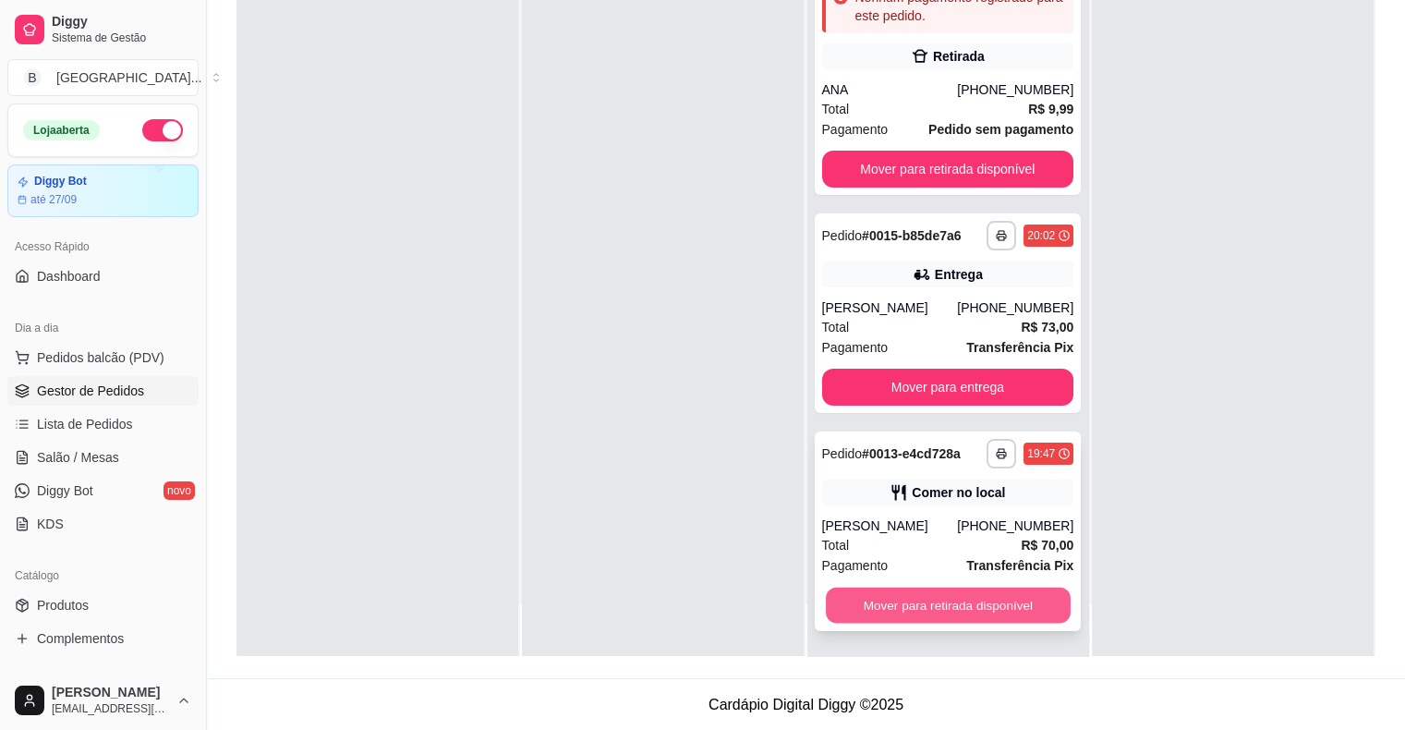
click at [907, 604] on button "Mover para retirada disponível" at bounding box center [948, 606] width 245 height 36
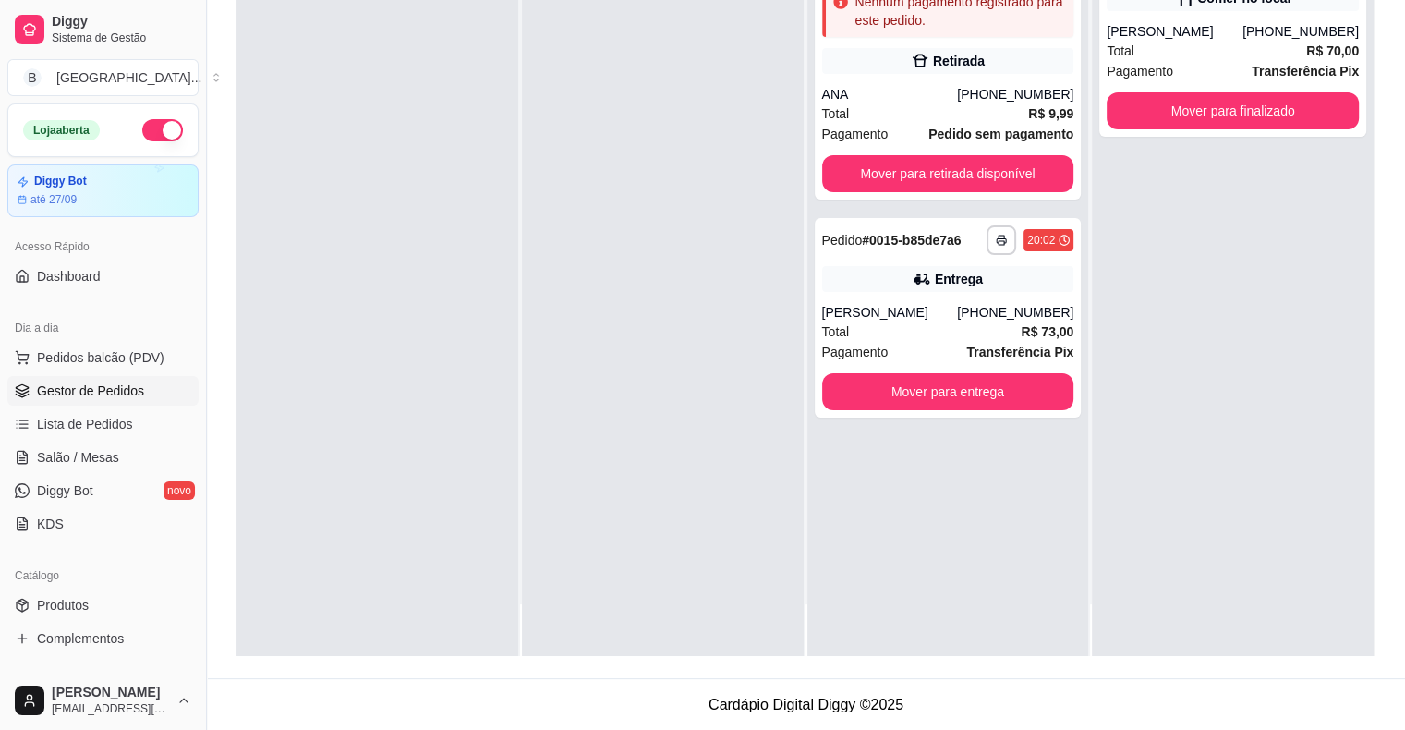
scroll to position [0, 0]
click at [55, 452] on span "Salão / Mesas" at bounding box center [78, 457] width 82 height 18
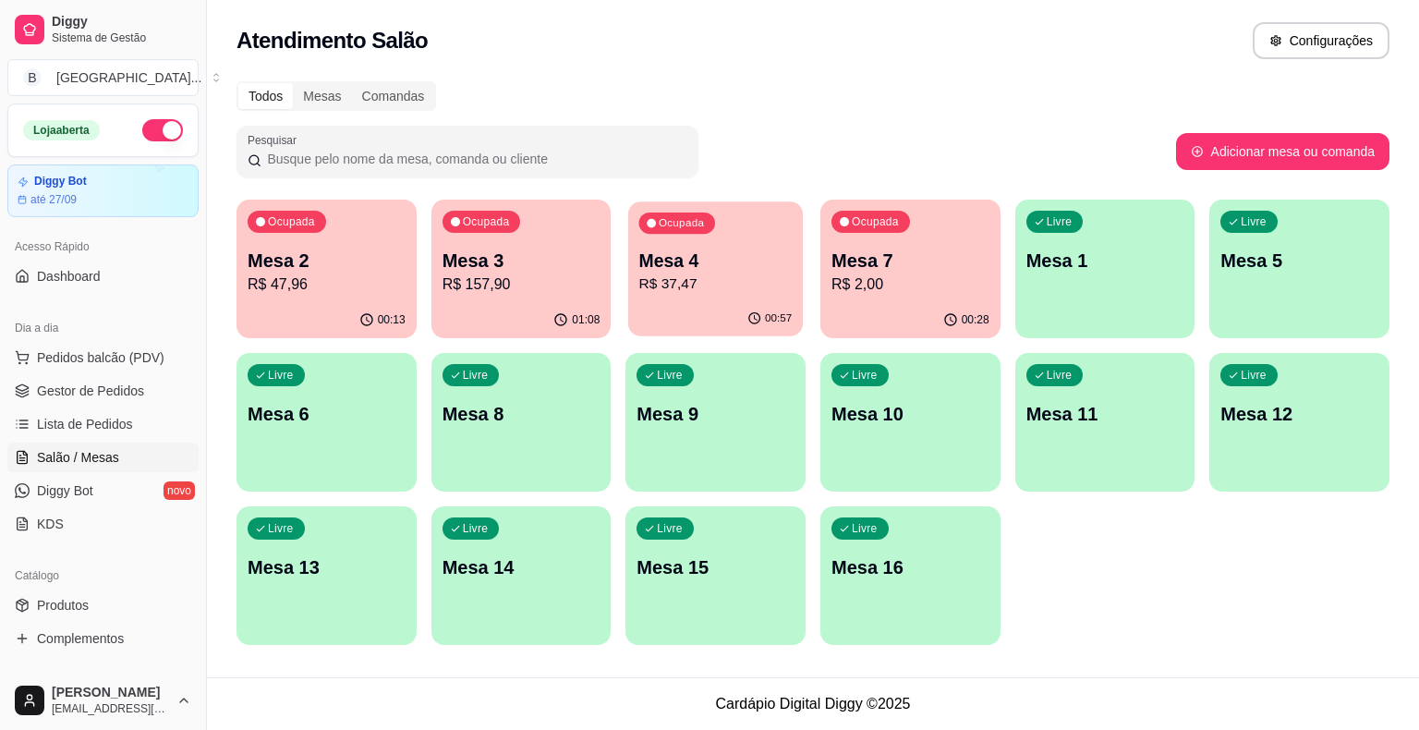
click at [679, 288] on p "R$ 37,47" at bounding box center [715, 283] width 153 height 21
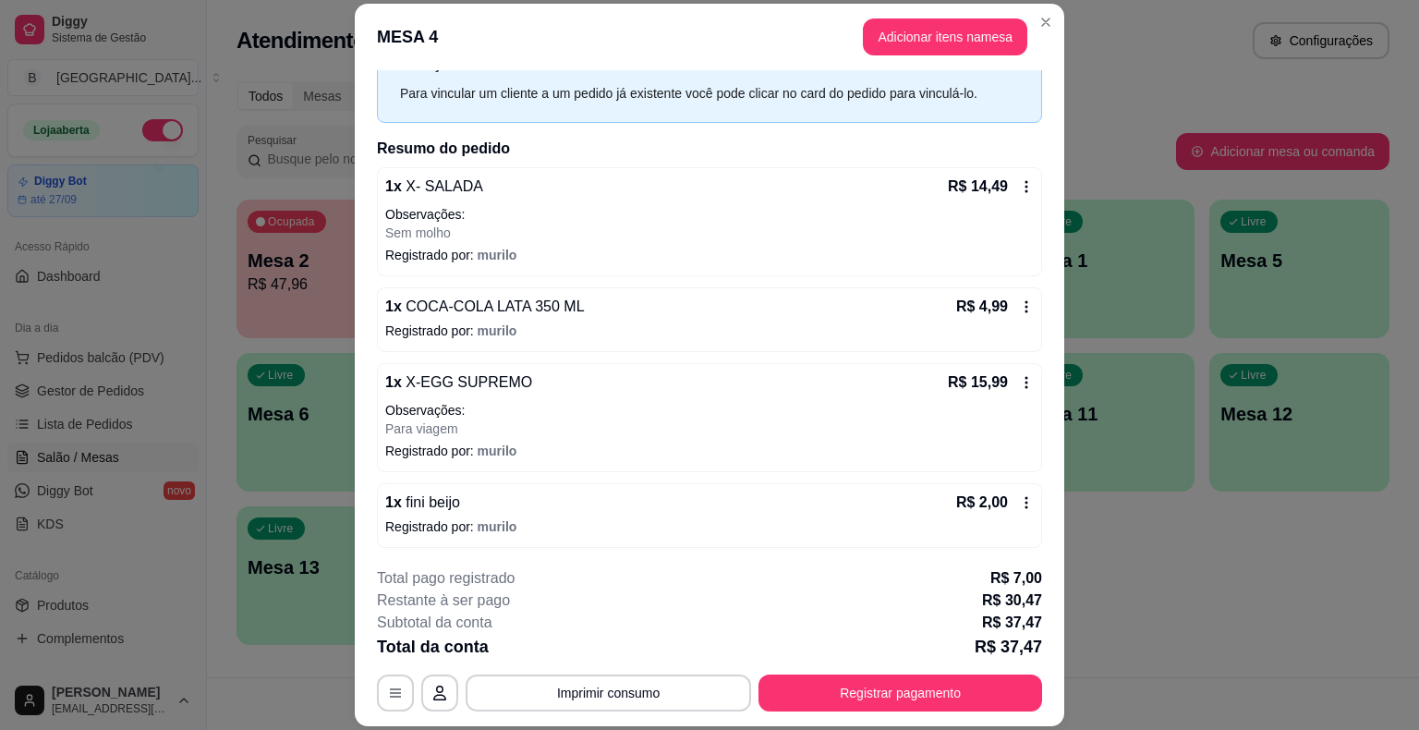
scroll to position [55, 0]
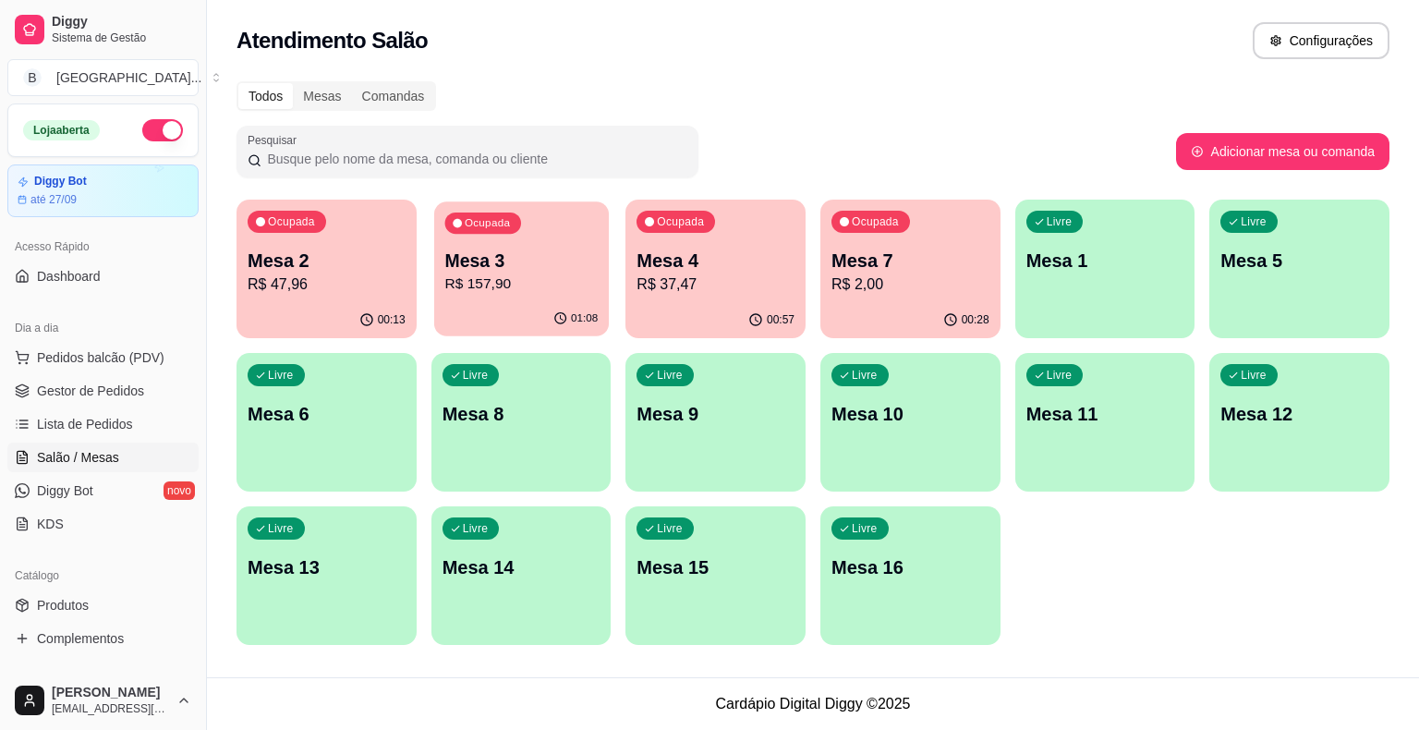
click at [511, 272] on p "Mesa 3" at bounding box center [520, 261] width 153 height 25
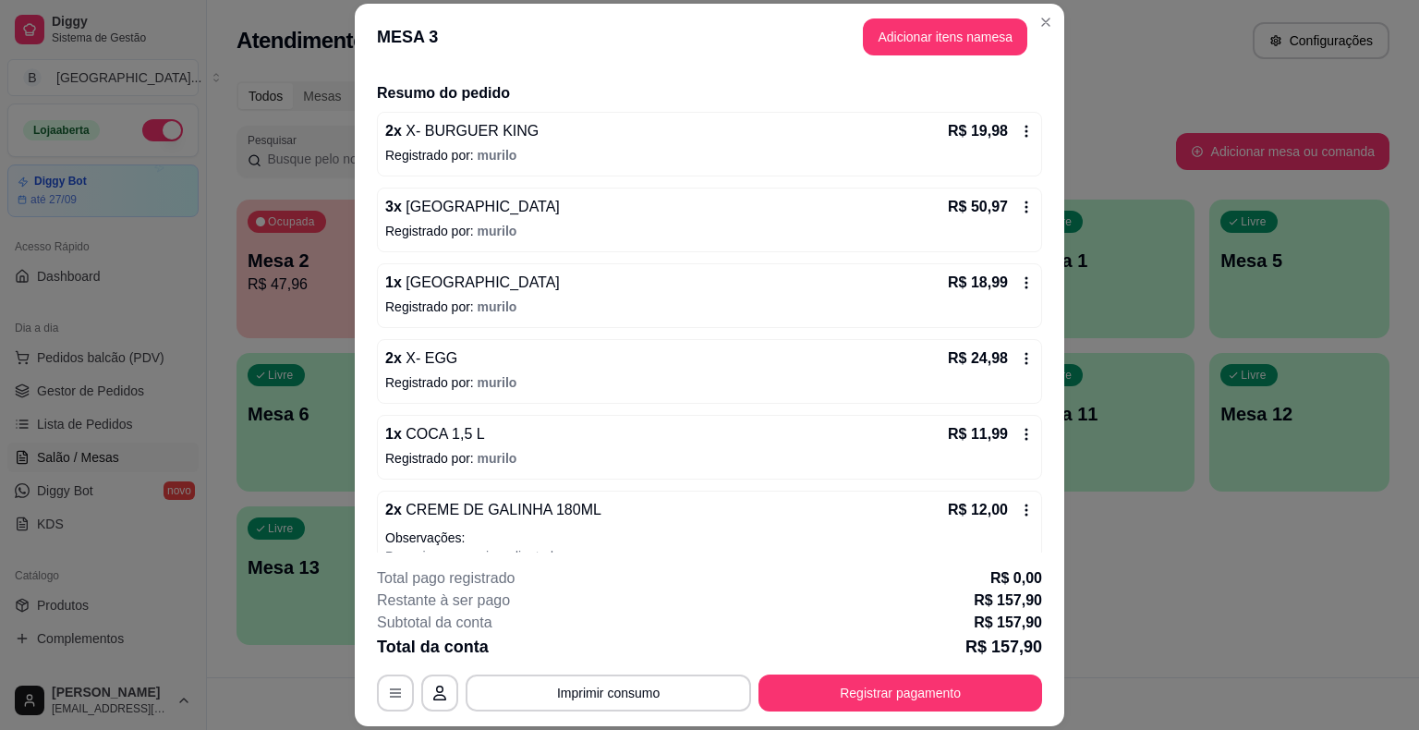
scroll to position [0, 0]
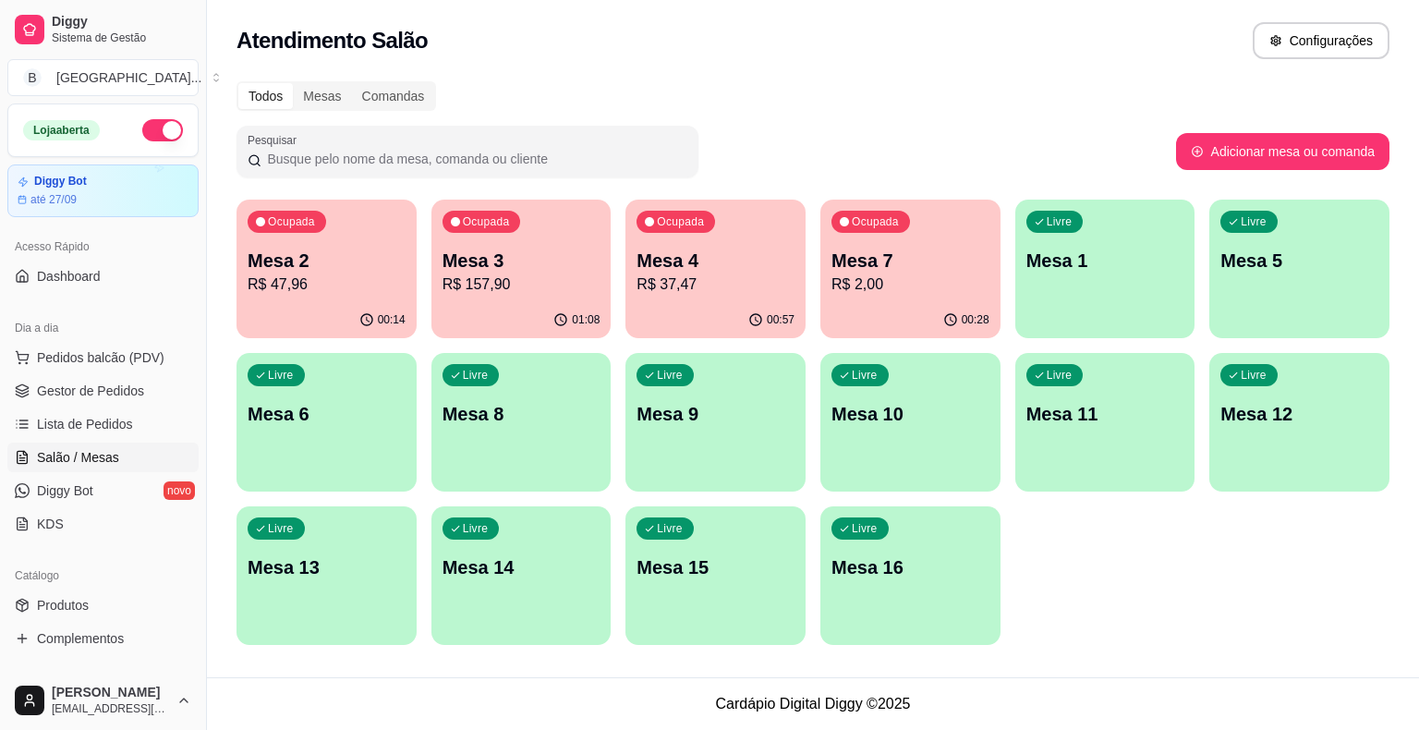
click at [529, 273] on p "R$ 157,90" at bounding box center [522, 284] width 158 height 22
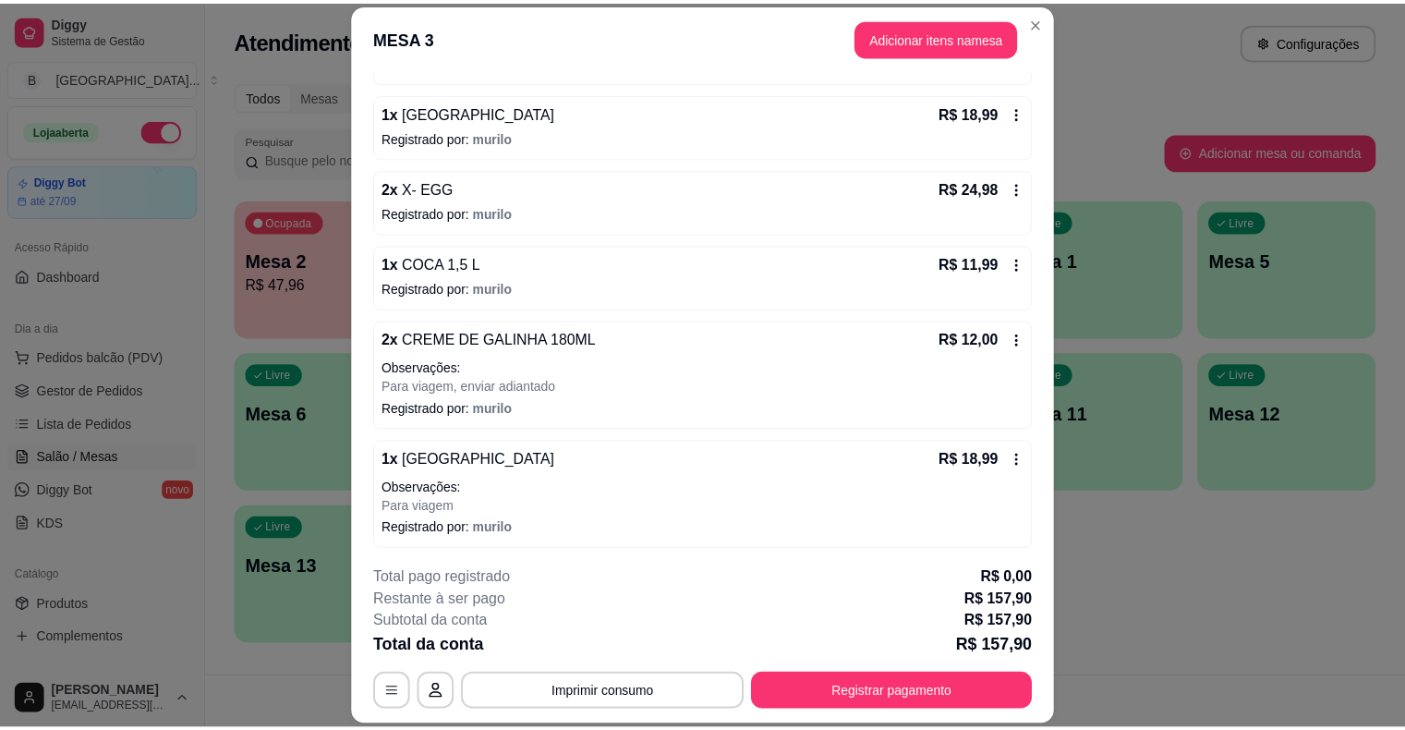
scroll to position [304, 0]
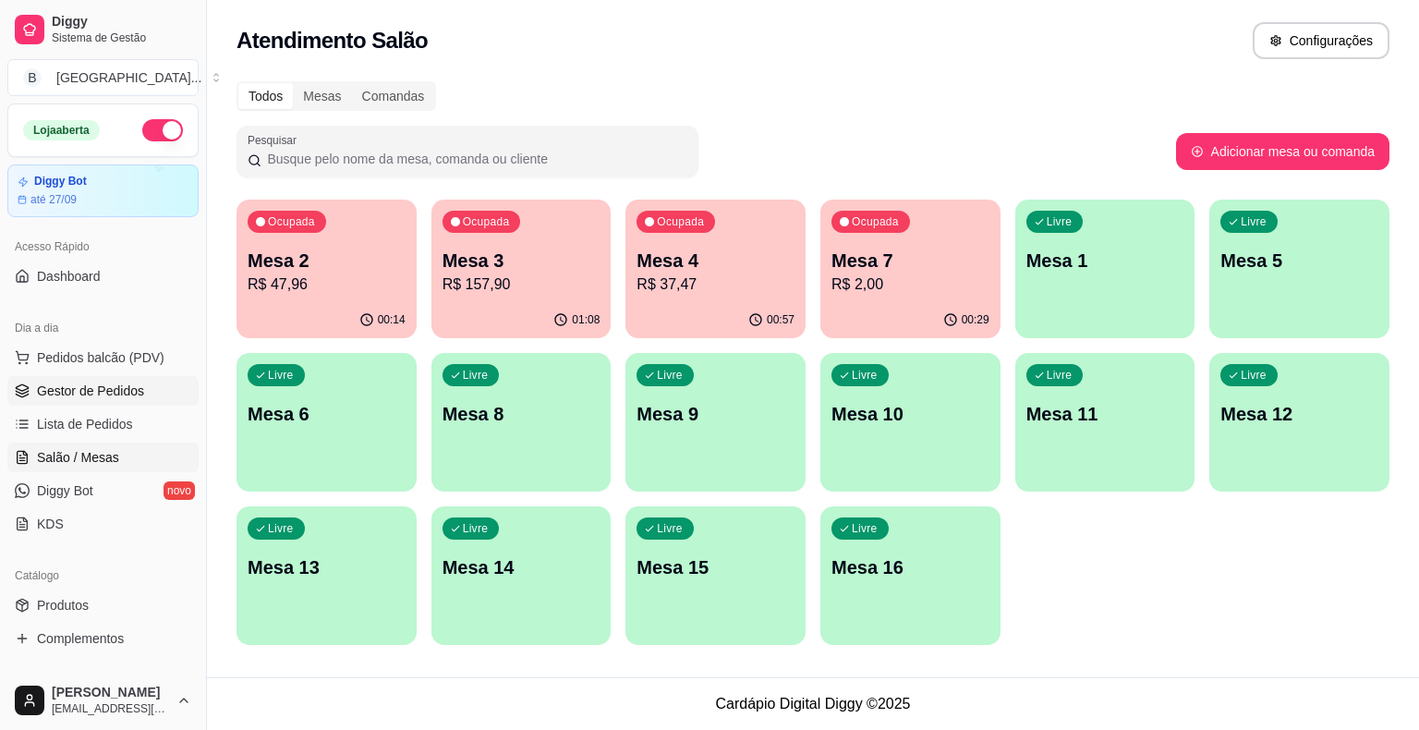
click at [115, 397] on span "Gestor de Pedidos" at bounding box center [90, 391] width 107 height 18
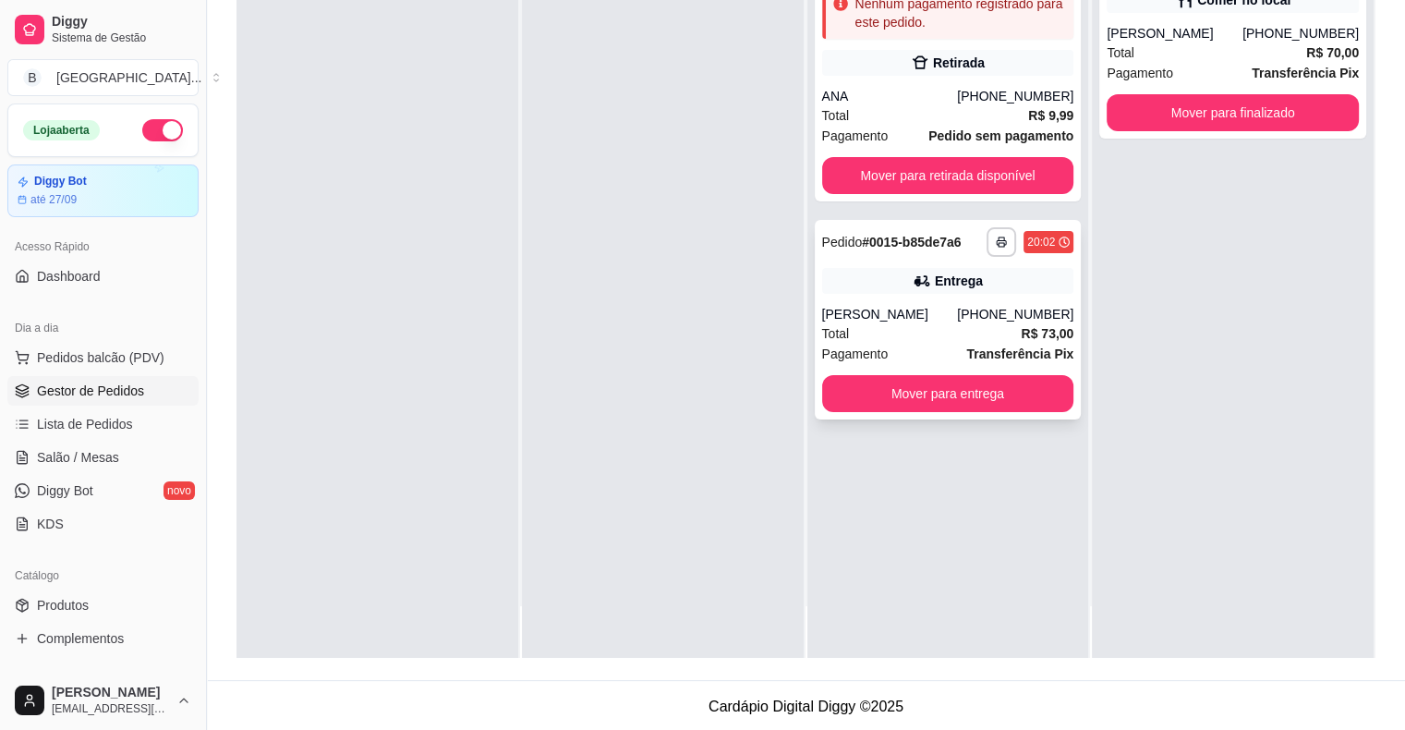
scroll to position [281, 0]
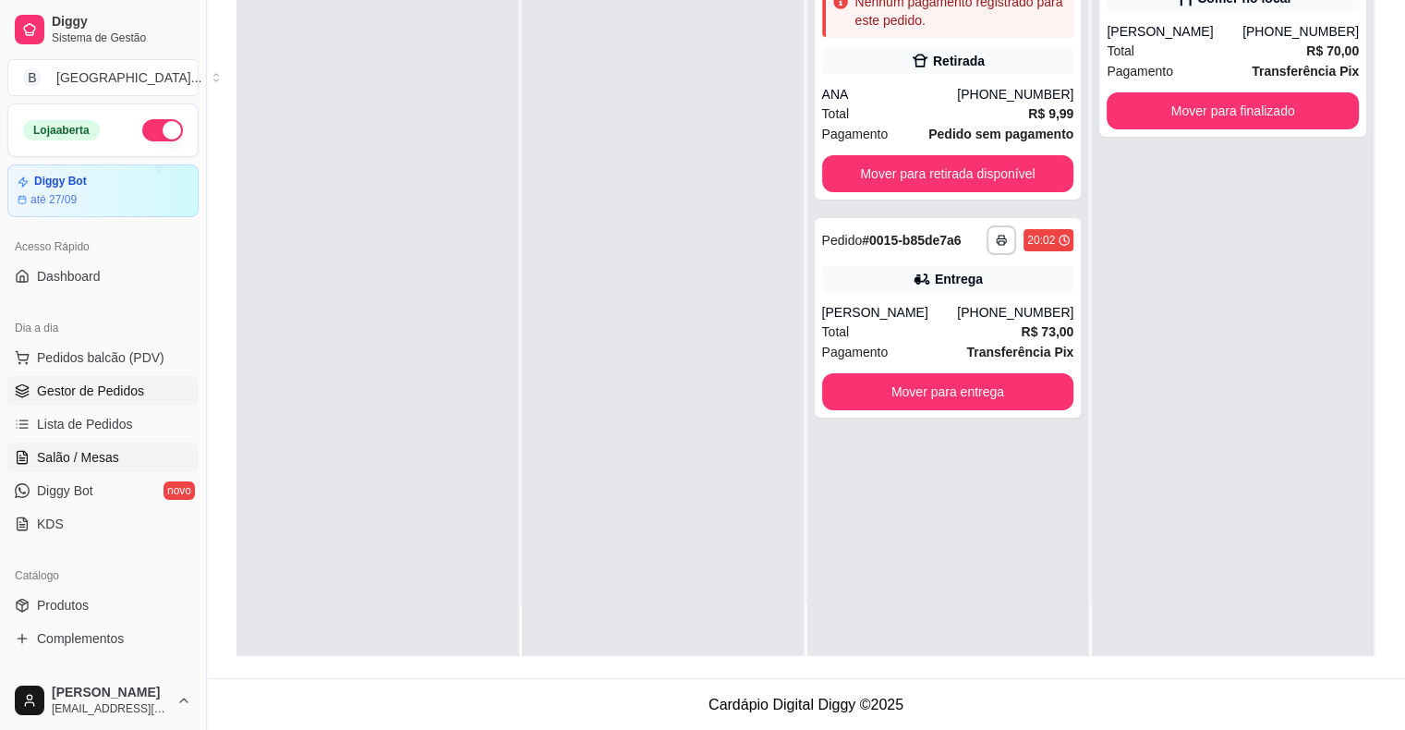
click at [89, 459] on span "Salão / Mesas" at bounding box center [78, 457] width 82 height 18
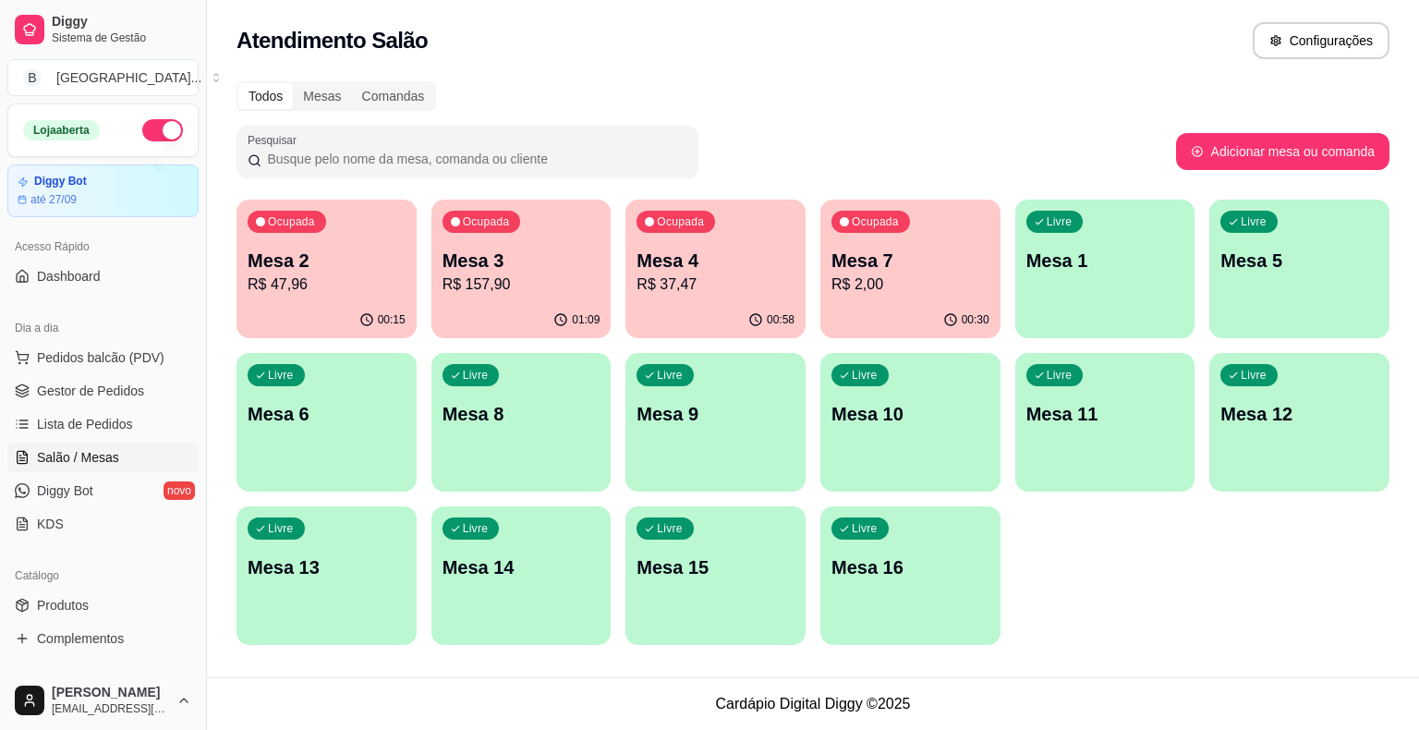
click at [504, 271] on p "Mesa 3" at bounding box center [522, 261] width 158 height 26
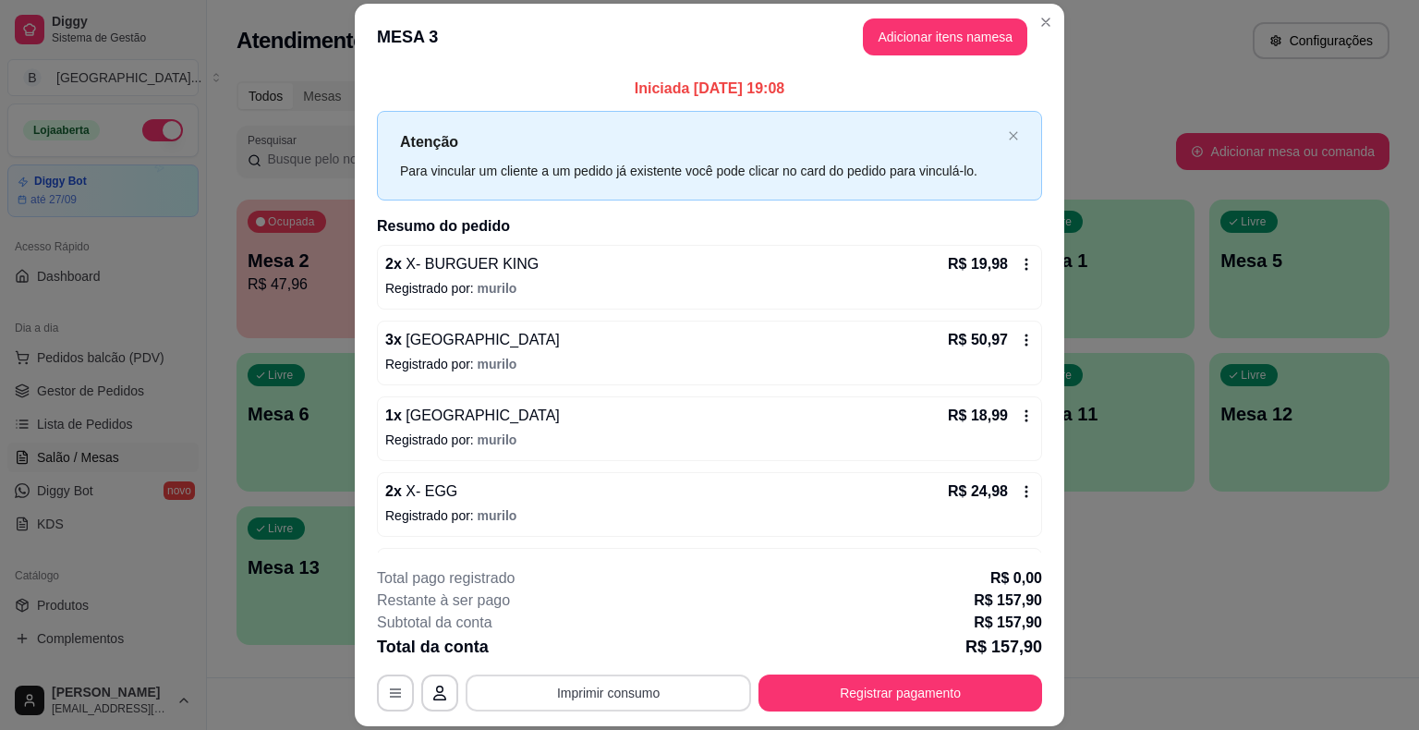
click at [554, 689] on button "Imprimir consumo" at bounding box center [609, 692] width 286 height 37
click at [580, 618] on button "IMPRESSORA" at bounding box center [608, 614] width 134 height 30
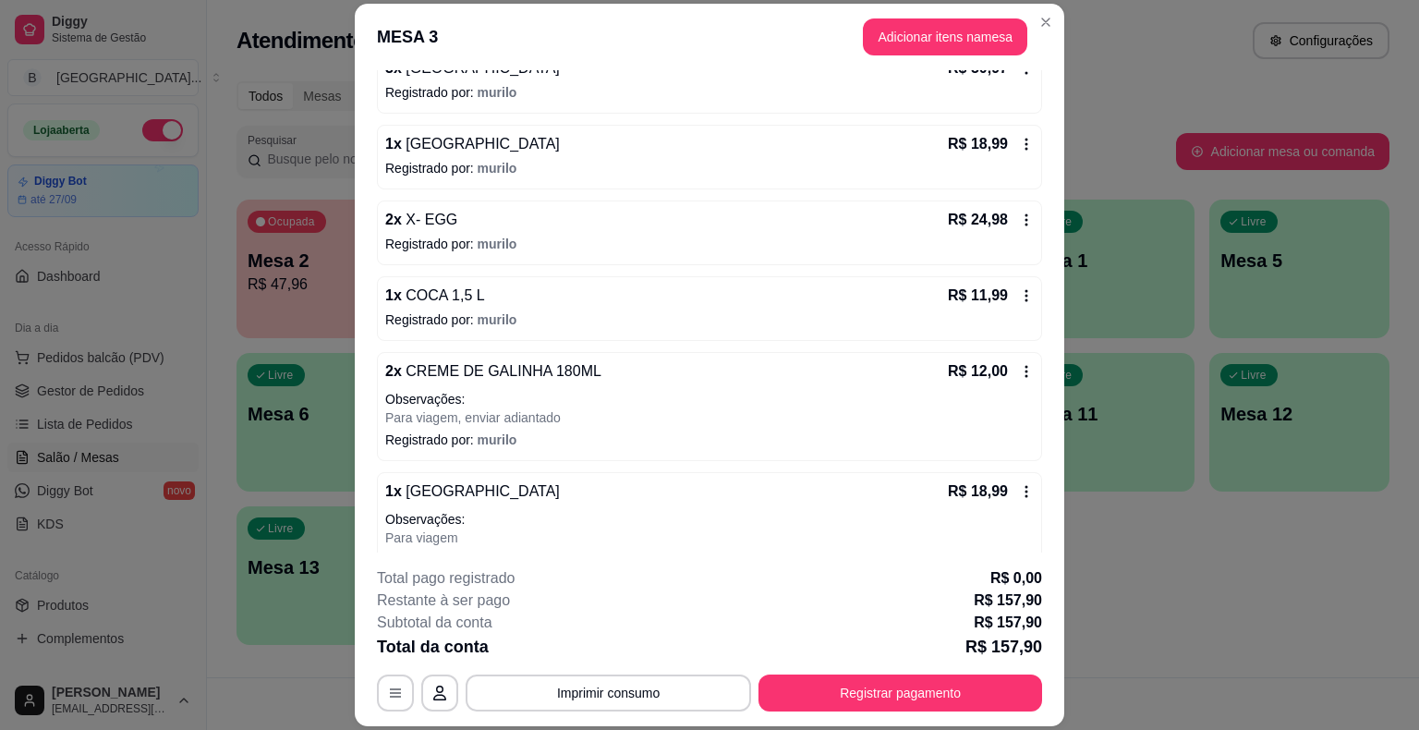
scroll to position [277, 0]
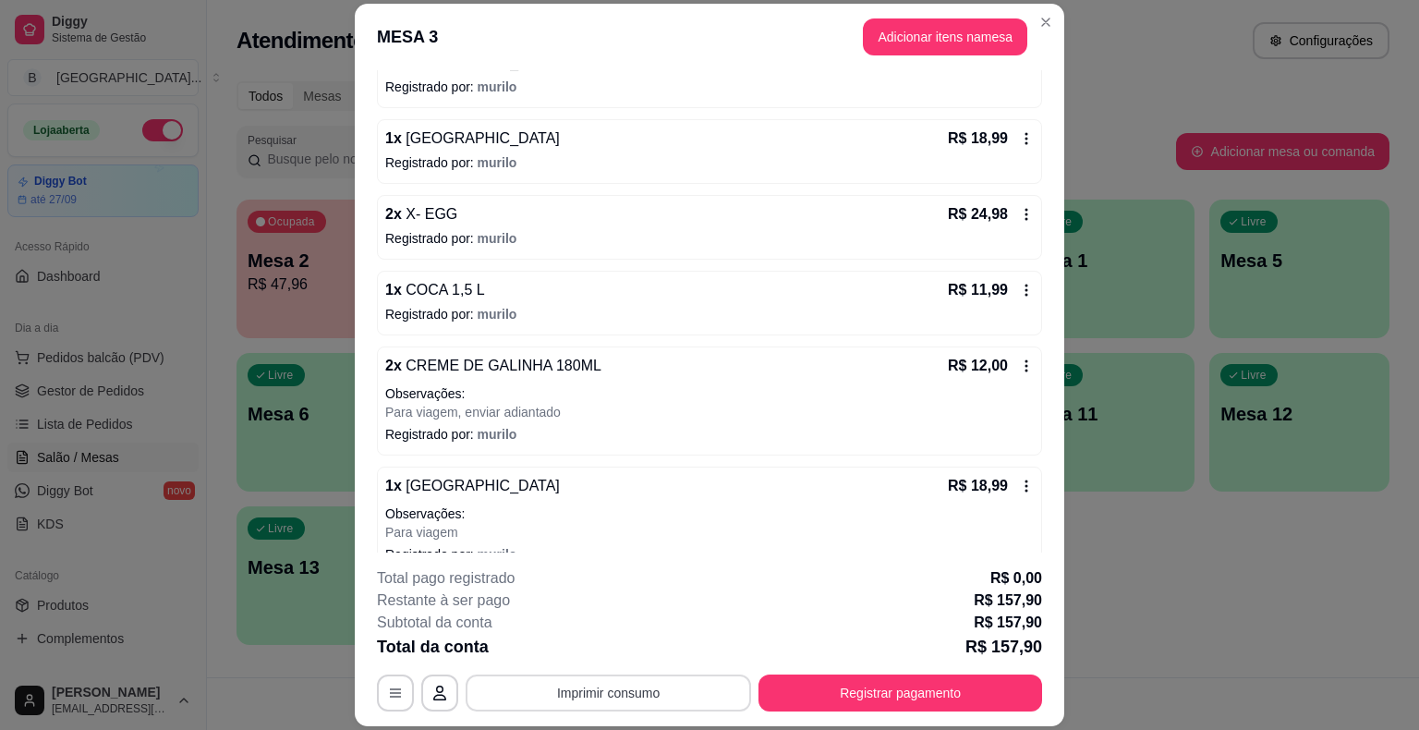
click at [643, 695] on button "Imprimir consumo" at bounding box center [609, 692] width 286 height 37
click at [593, 619] on button "IMPRESSORA" at bounding box center [608, 614] width 134 height 30
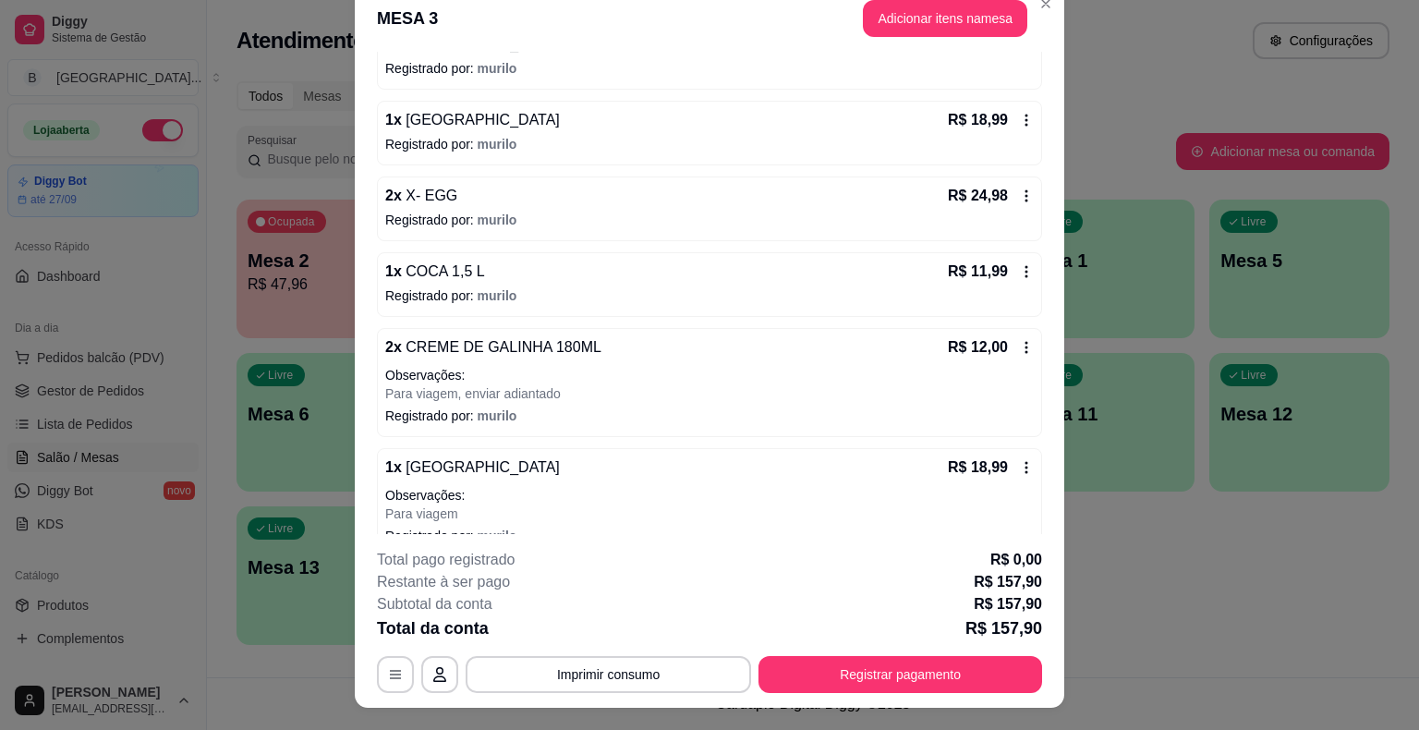
scroll to position [0, 0]
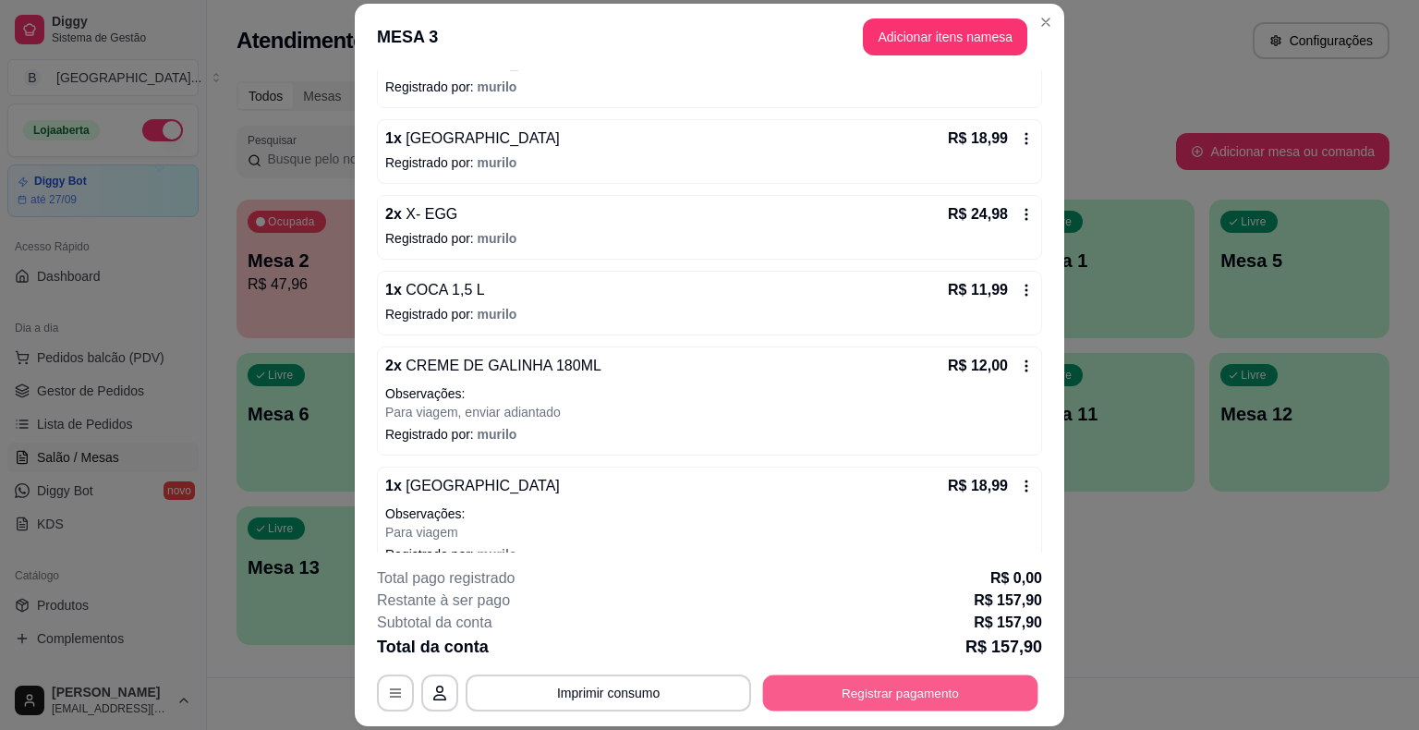
click at [909, 686] on button "Registrar pagamento" at bounding box center [900, 693] width 275 height 36
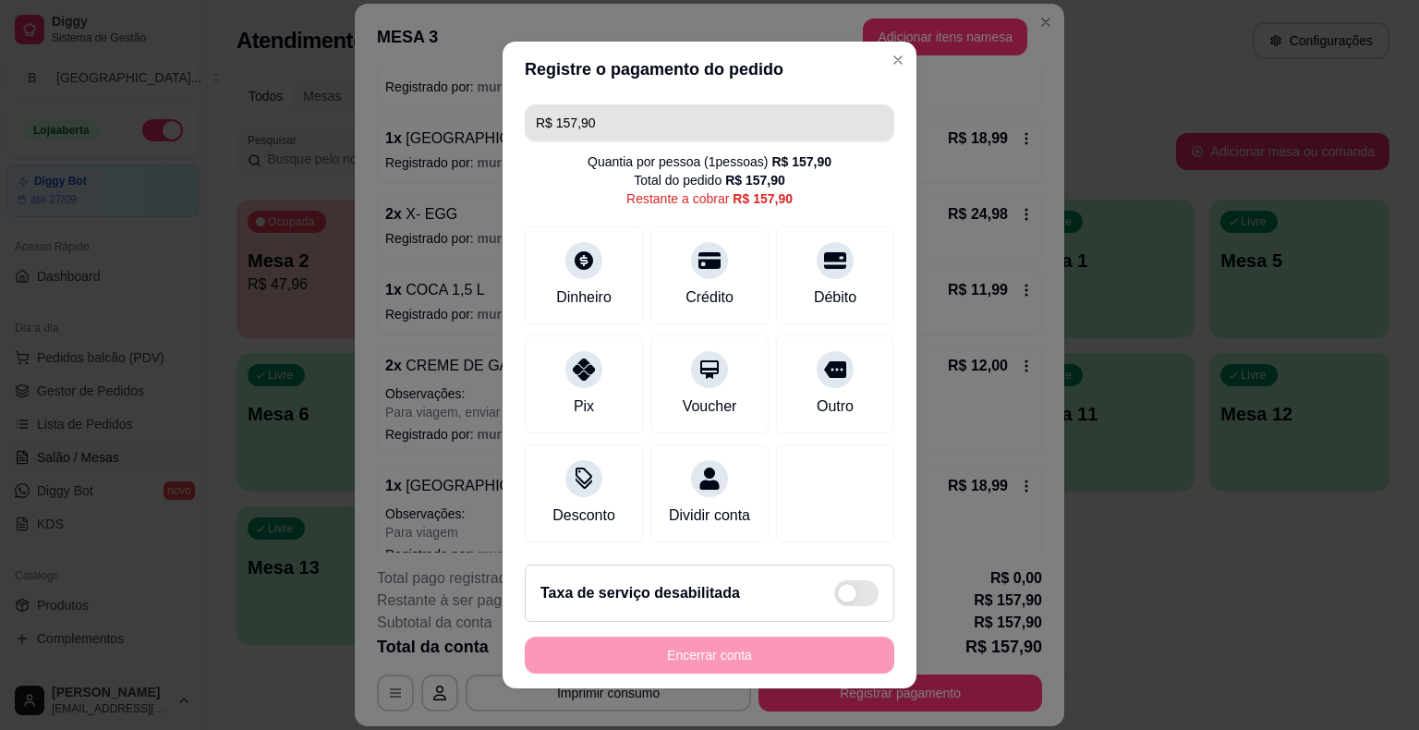
click at [672, 120] on input "R$ 157,90" at bounding box center [709, 122] width 347 height 37
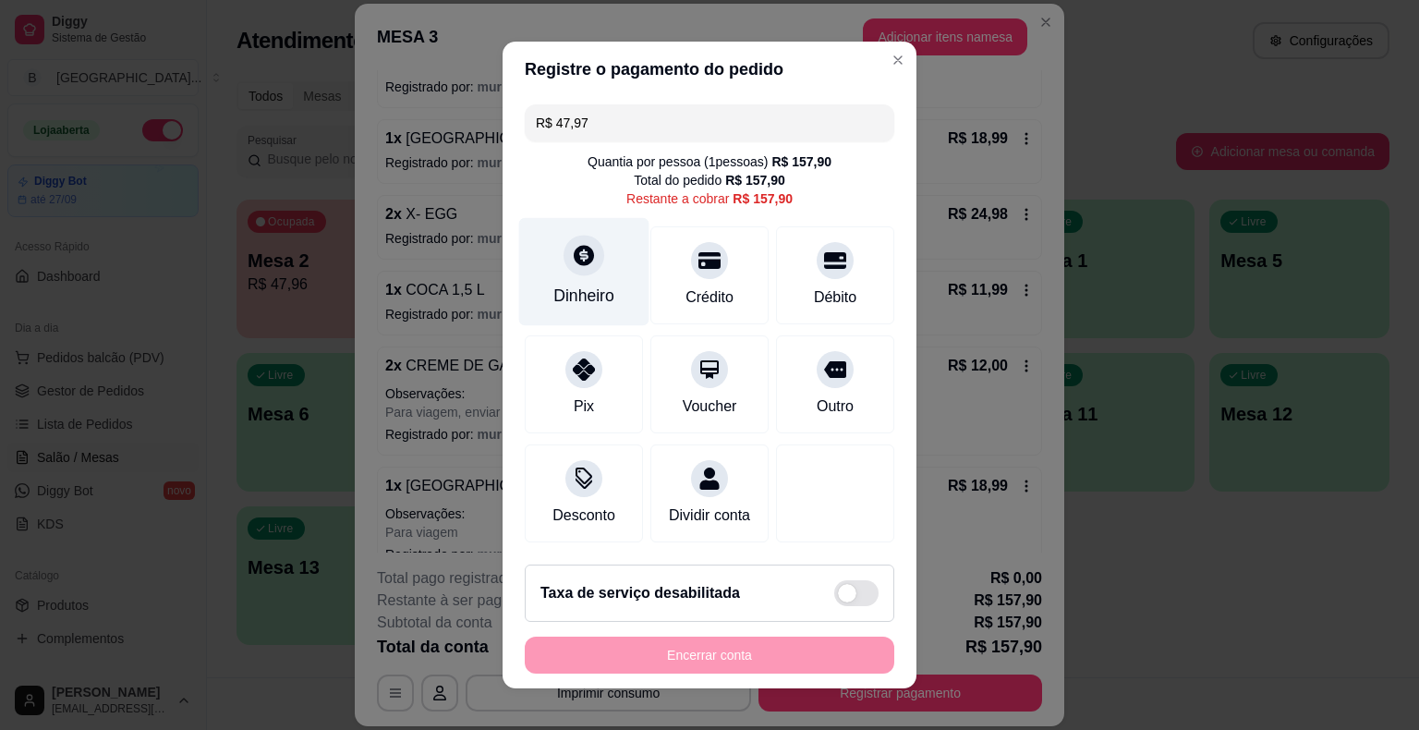
type input "R$ 47,97"
click at [605, 273] on div "Dinheiro" at bounding box center [584, 272] width 130 height 108
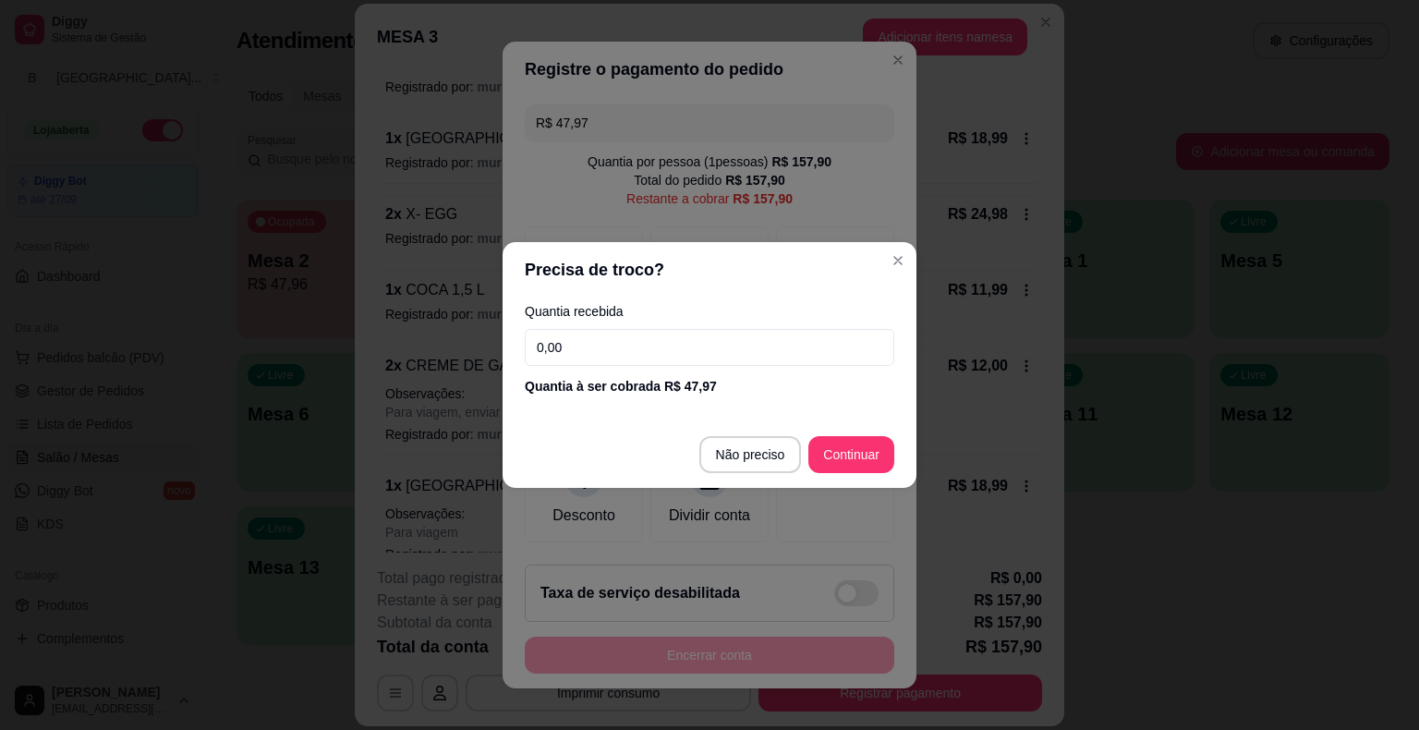
click at [619, 333] on input "0,00" at bounding box center [710, 347] width 370 height 37
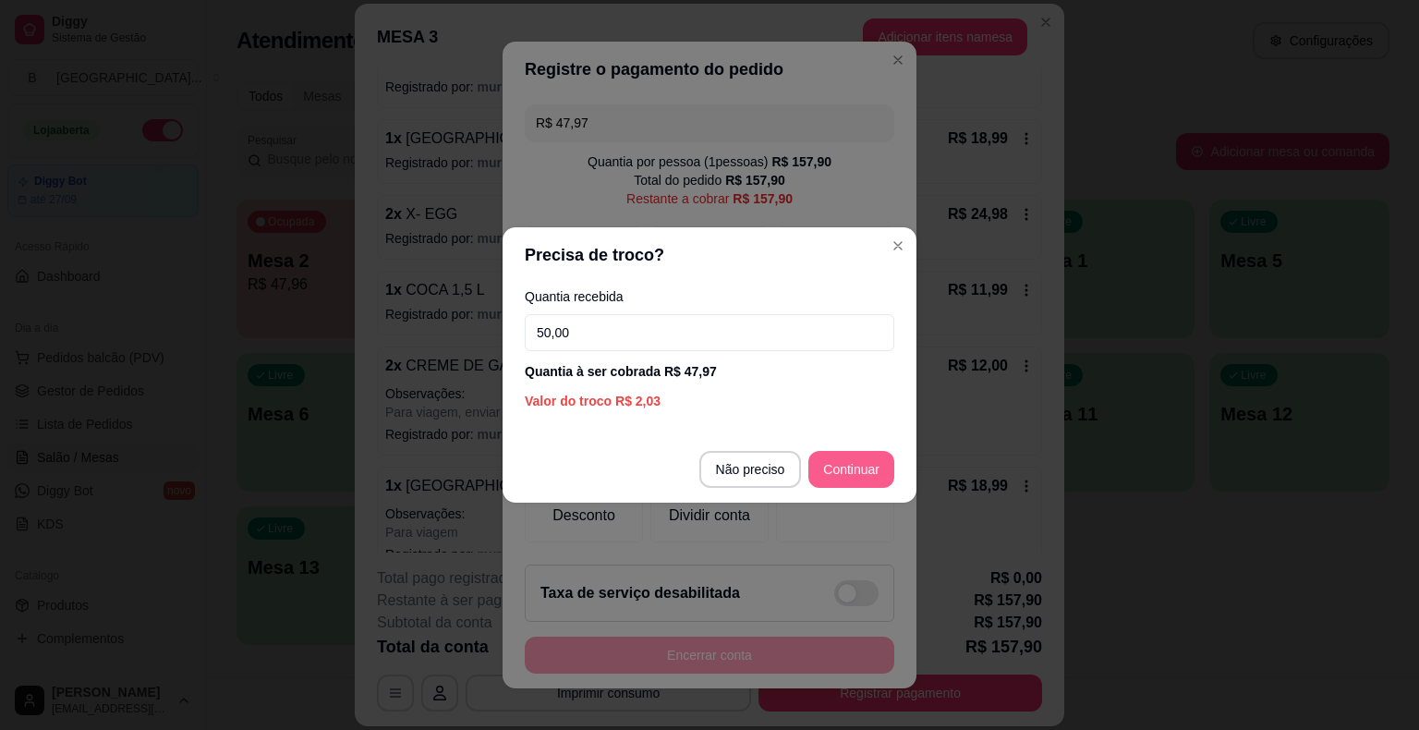
type input "50,00"
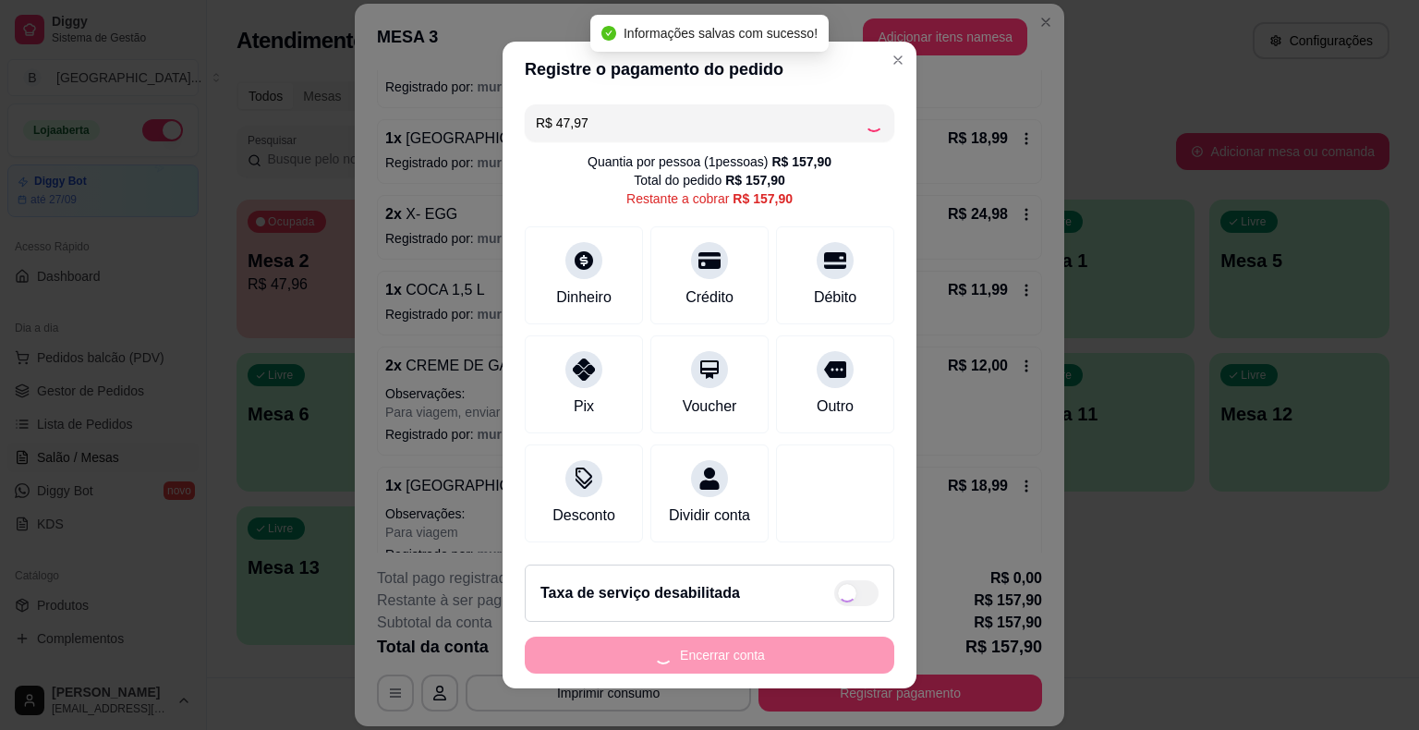
type input "R$ 109,93"
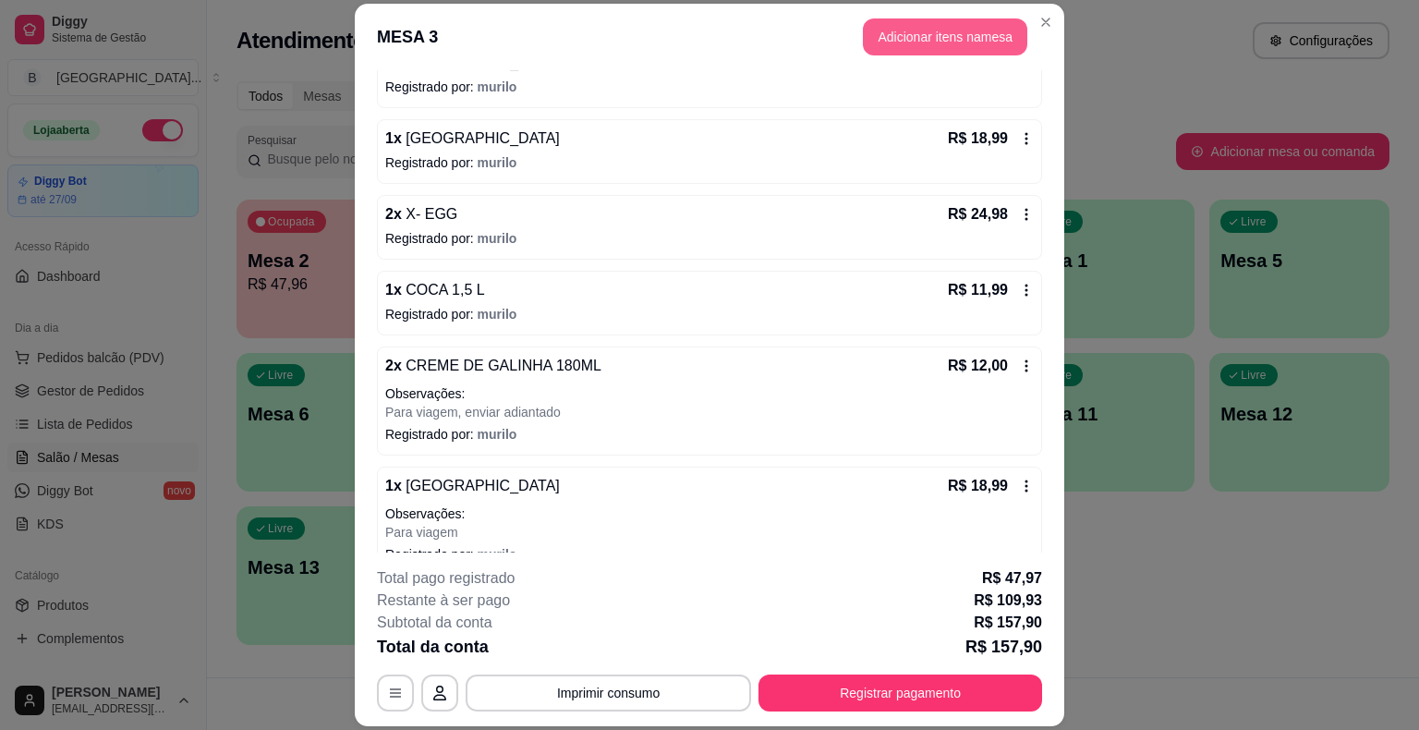
click at [904, 43] on button "Adicionar itens na mesa" at bounding box center [945, 36] width 164 height 37
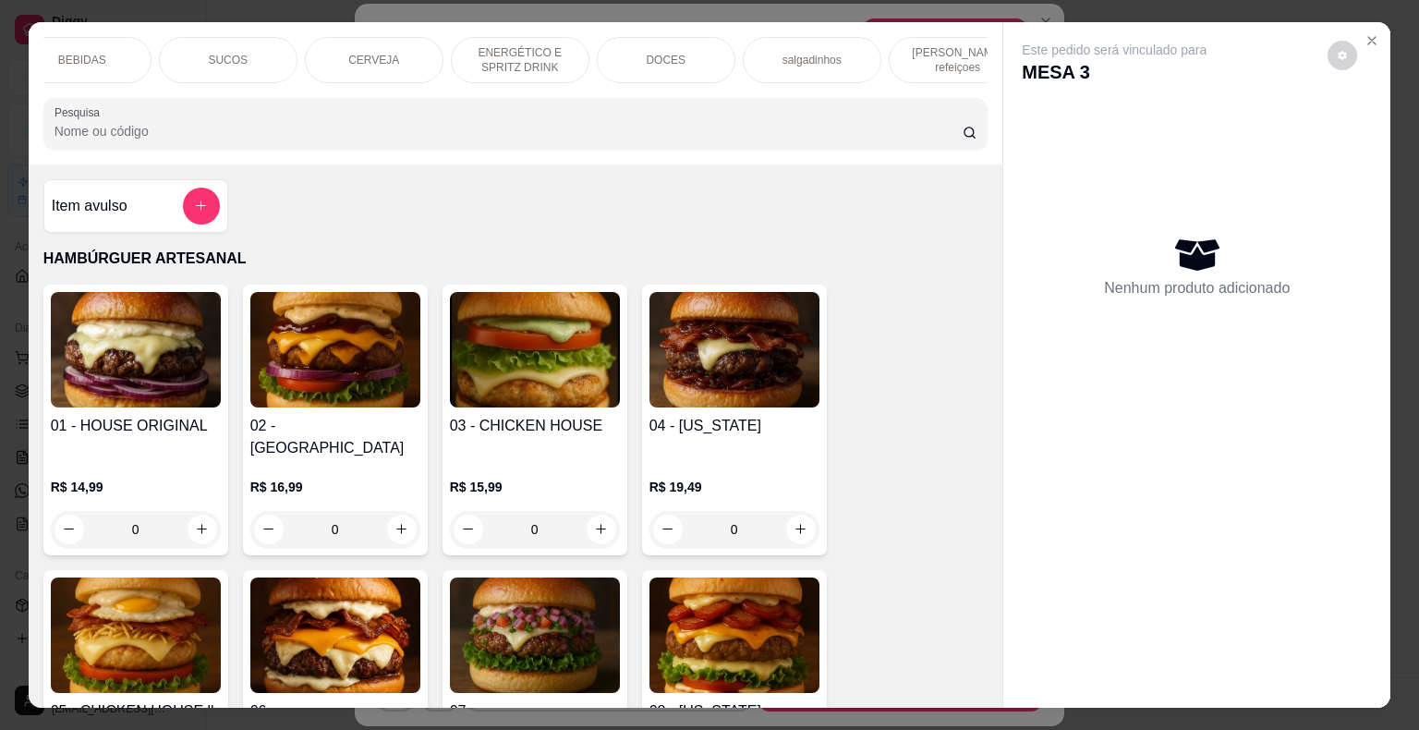
scroll to position [0, 507]
click at [754, 61] on div "salgadinhos" at bounding box center [773, 60] width 139 height 46
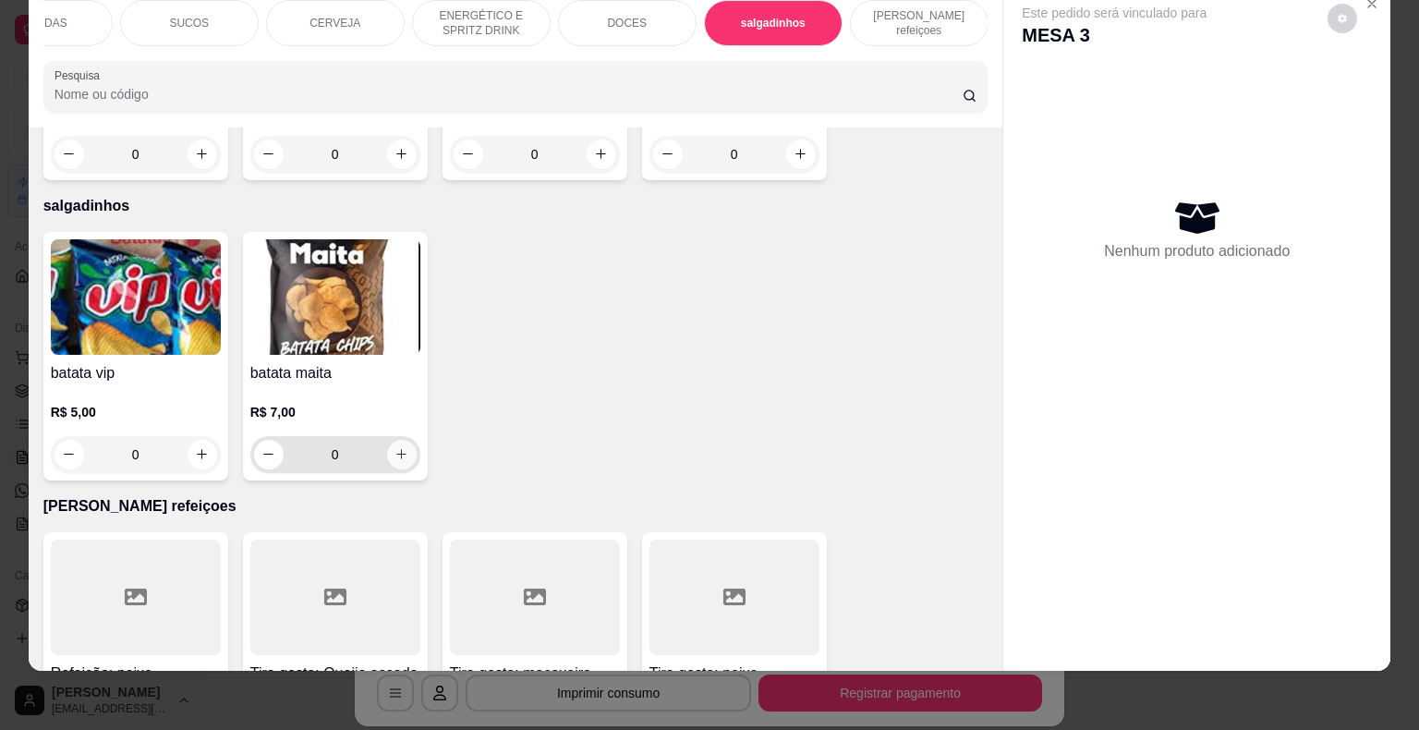
click at [392, 440] on button "increase-product-quantity" at bounding box center [402, 455] width 30 height 30
type input "1"
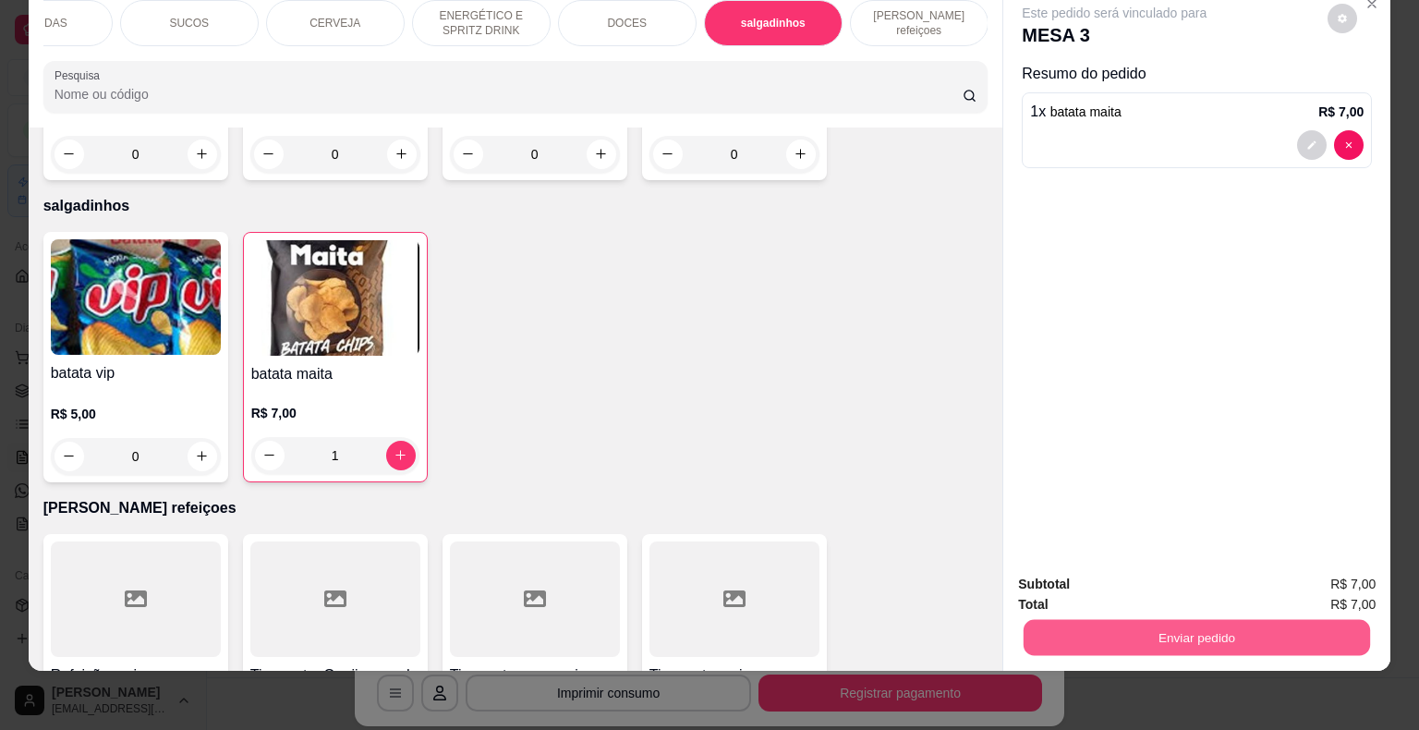
click at [1253, 620] on button "Enviar pedido" at bounding box center [1197, 638] width 346 height 36
click at [1197, 582] on button "Não registrar e enviar pedido" at bounding box center [1135, 578] width 187 height 34
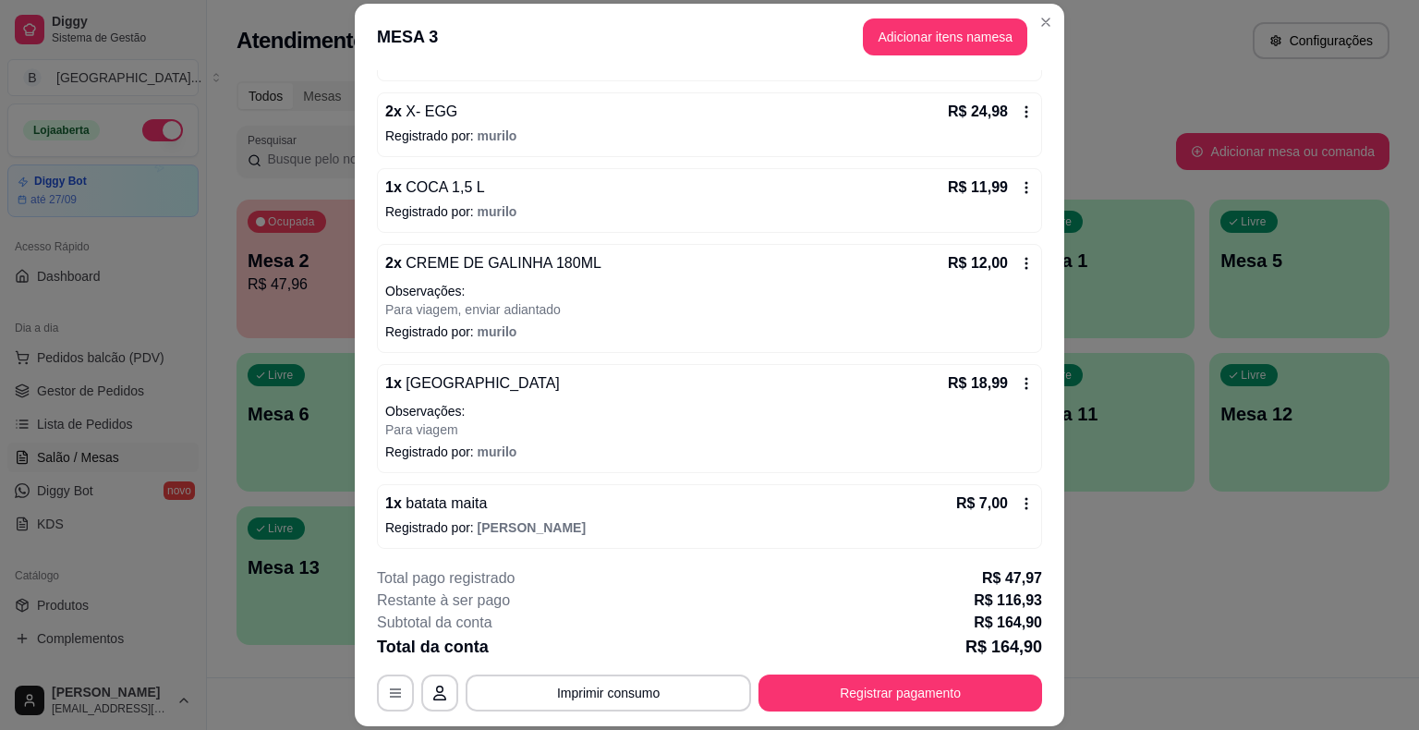
scroll to position [55, 0]
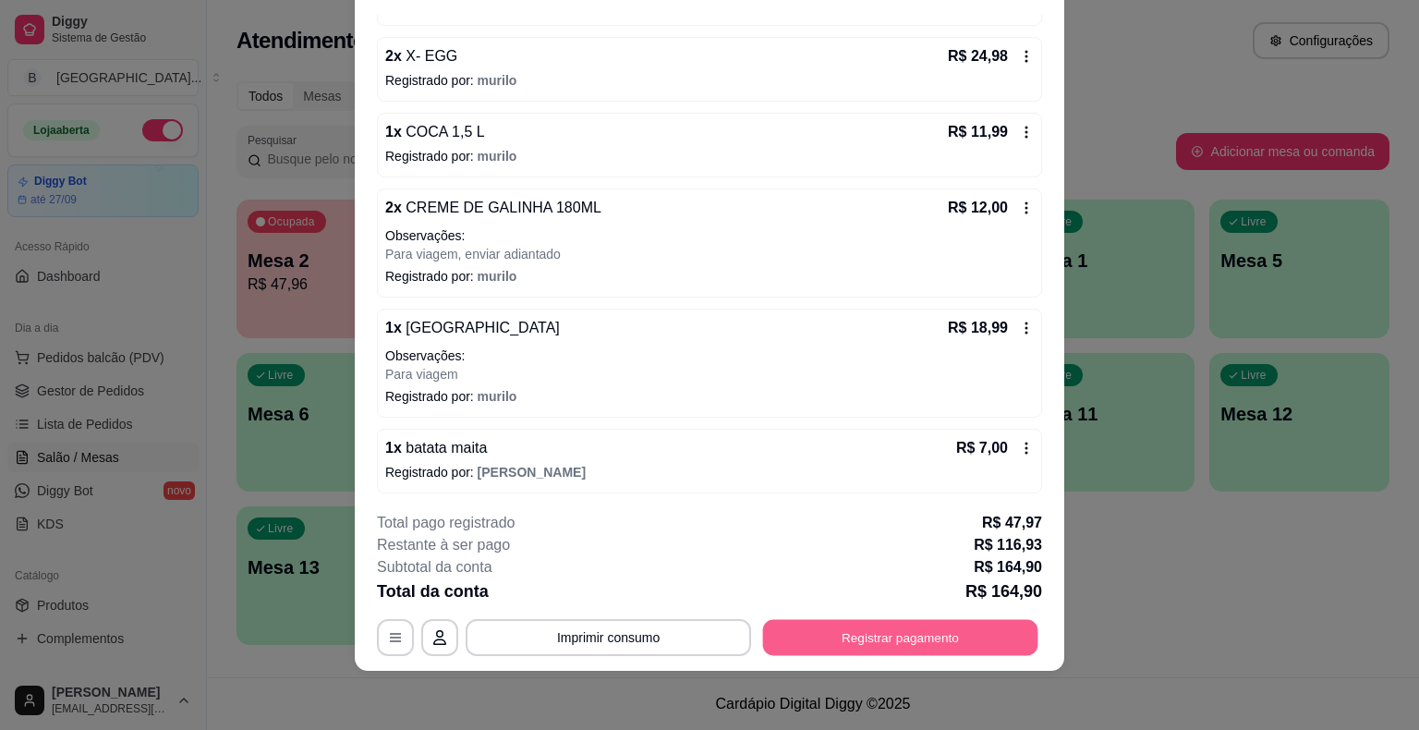
click at [1000, 647] on button "Registrar pagamento" at bounding box center [900, 638] width 275 height 36
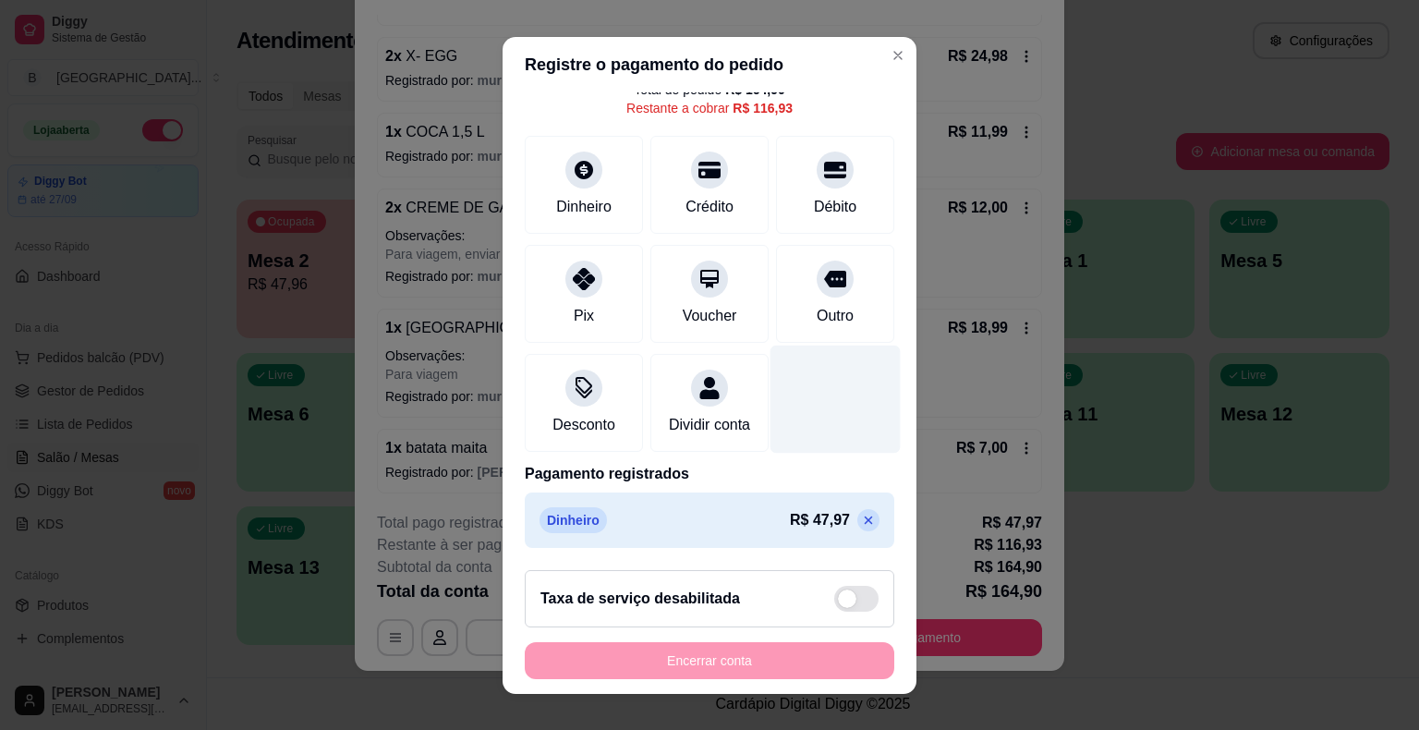
scroll to position [0, 0]
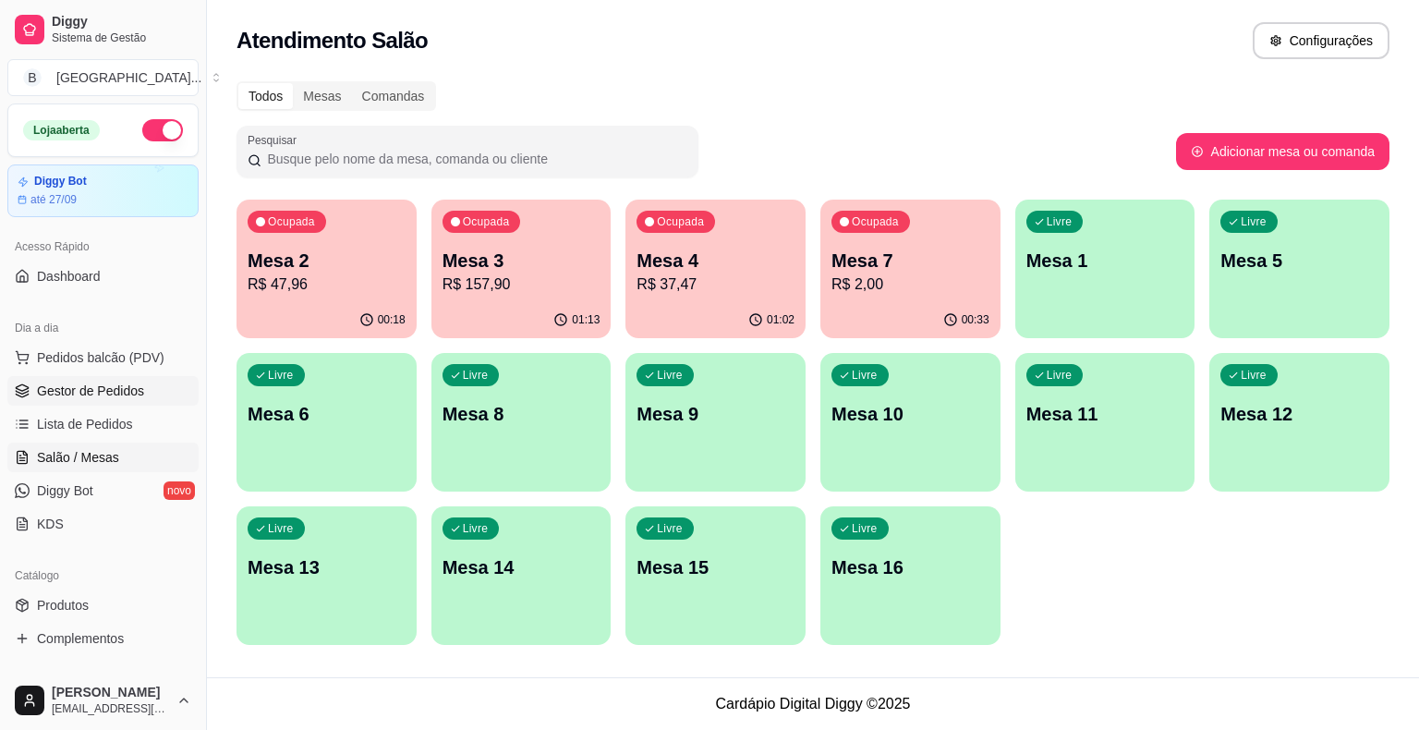
click at [140, 386] on link "Gestor de Pedidos" at bounding box center [102, 391] width 191 height 30
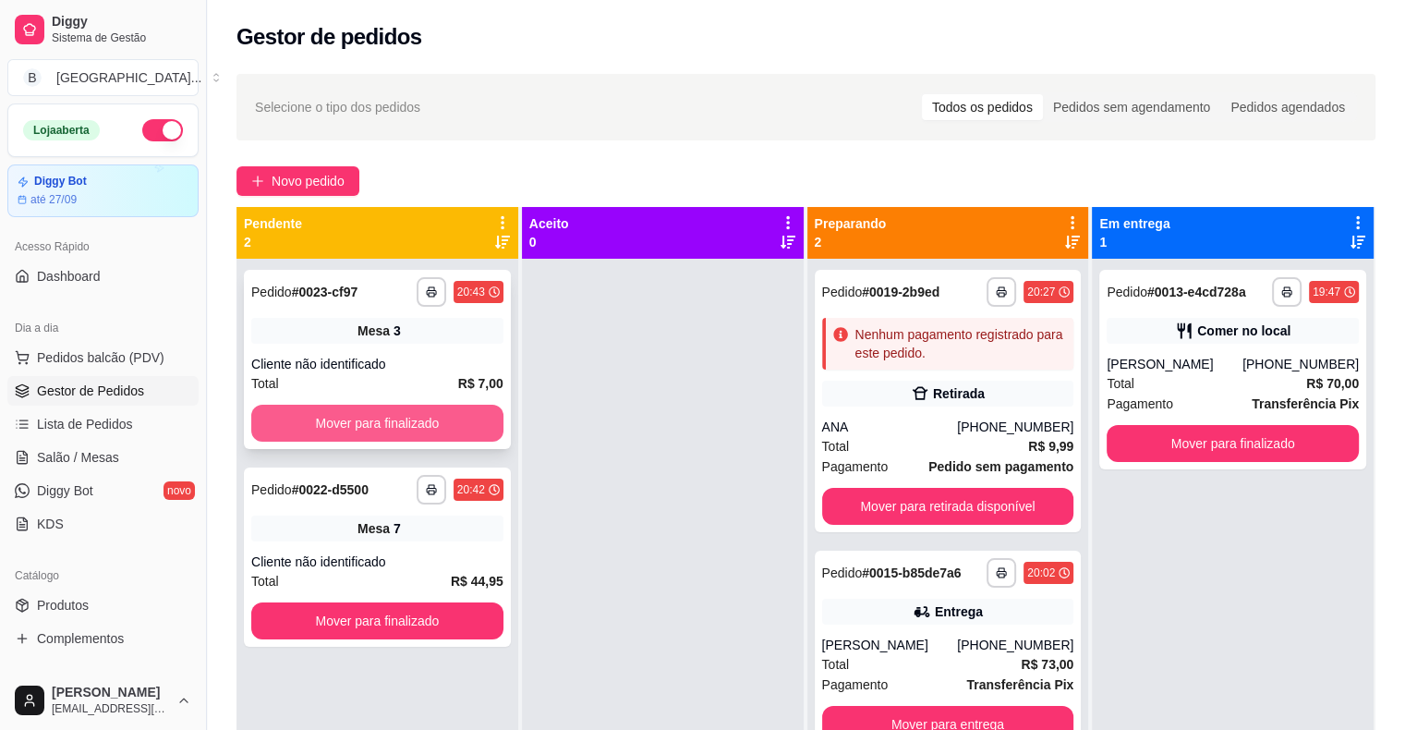
click at [407, 418] on button "Mover para finalizado" at bounding box center [377, 423] width 252 height 37
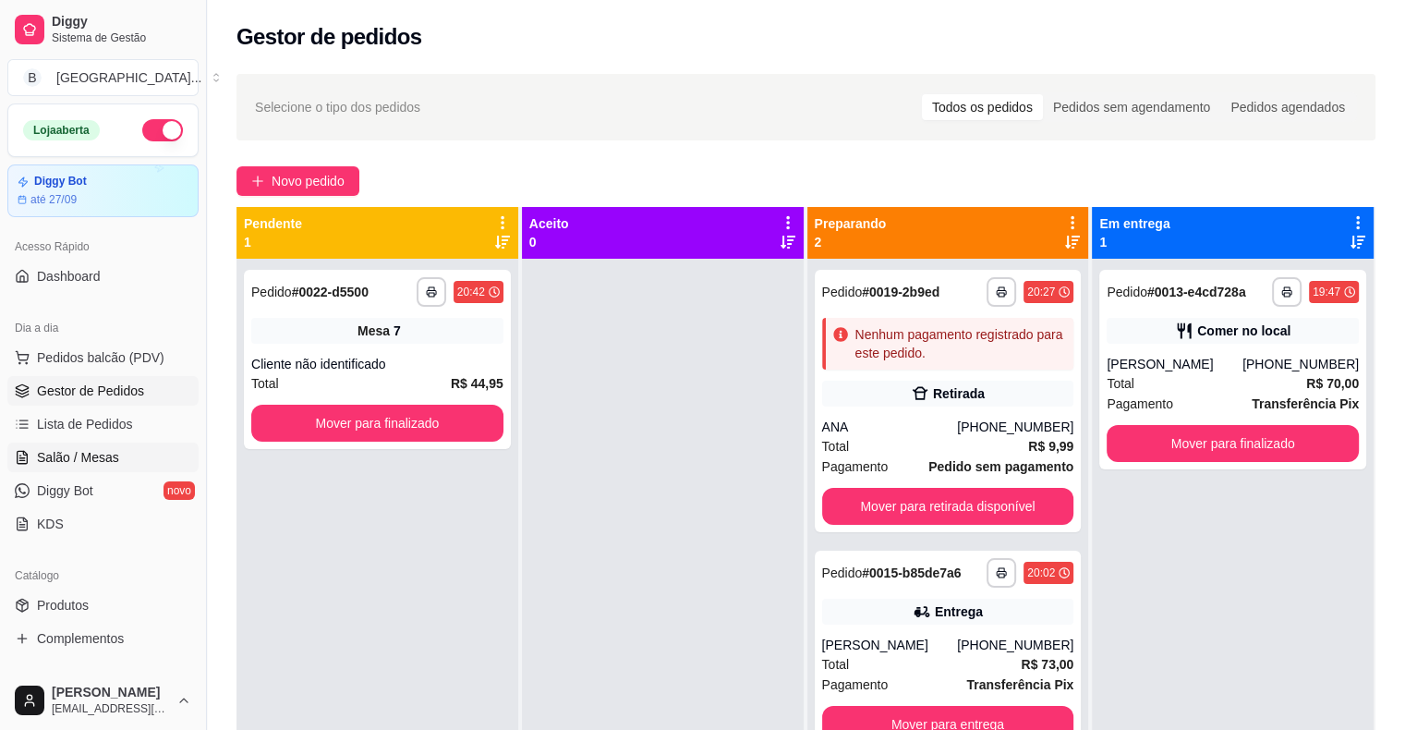
click at [168, 444] on link "Salão / Mesas" at bounding box center [102, 458] width 191 height 30
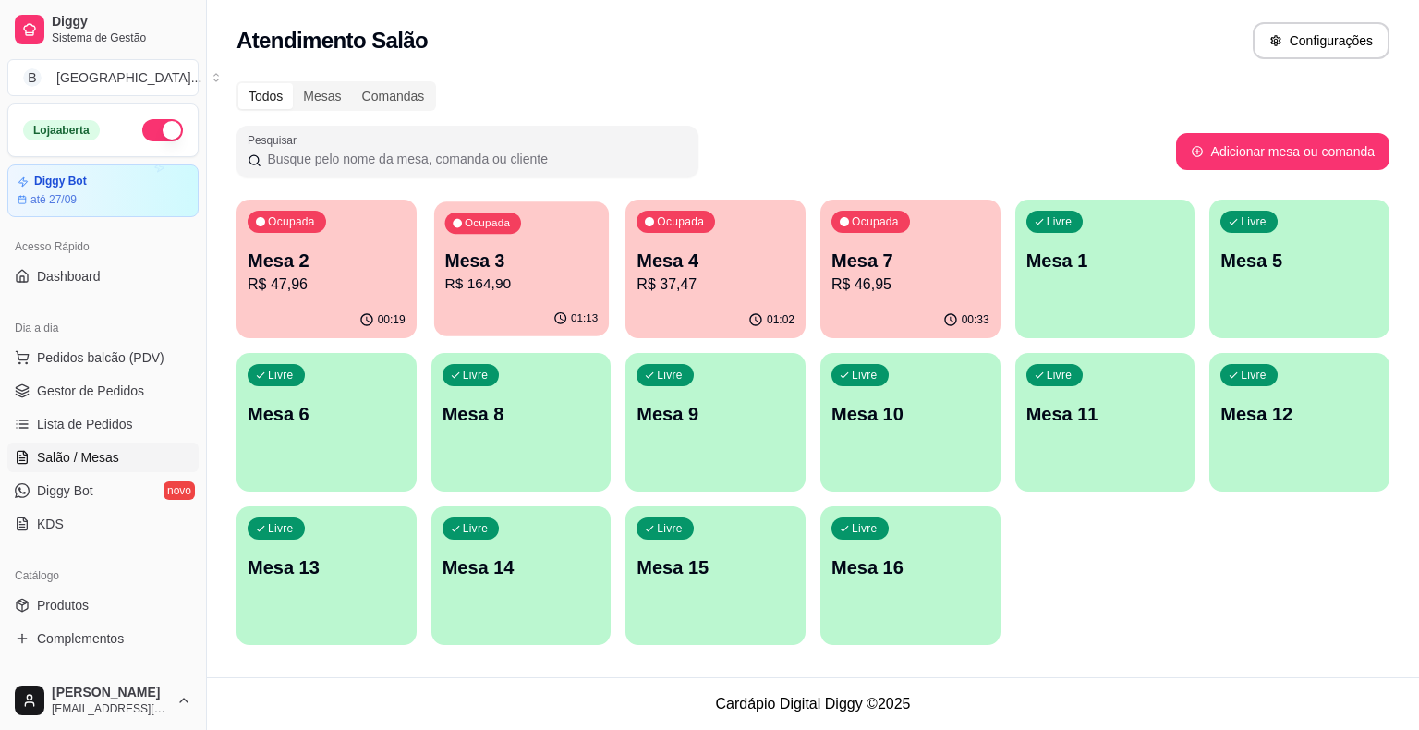
click at [495, 280] on p "R$ 164,90" at bounding box center [520, 283] width 153 height 21
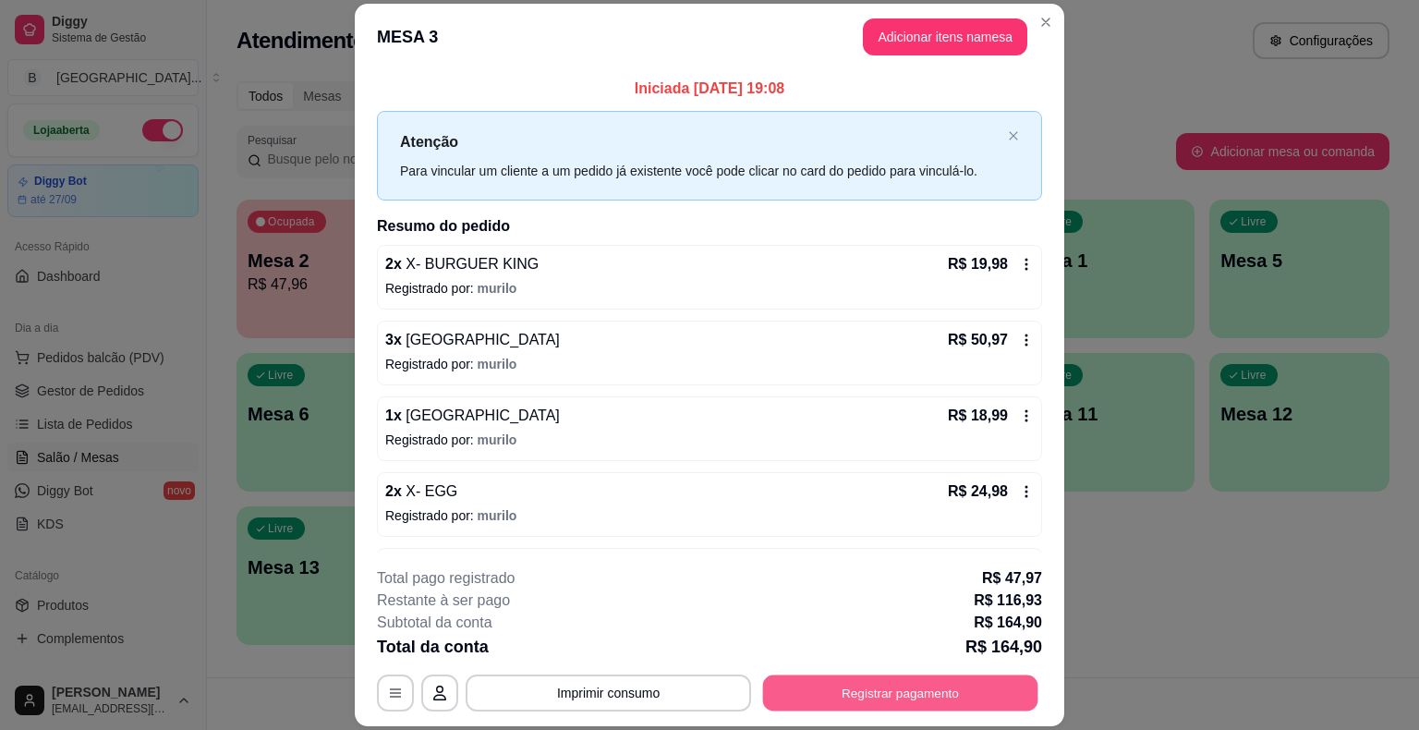
click at [832, 693] on button "Registrar pagamento" at bounding box center [900, 693] width 275 height 36
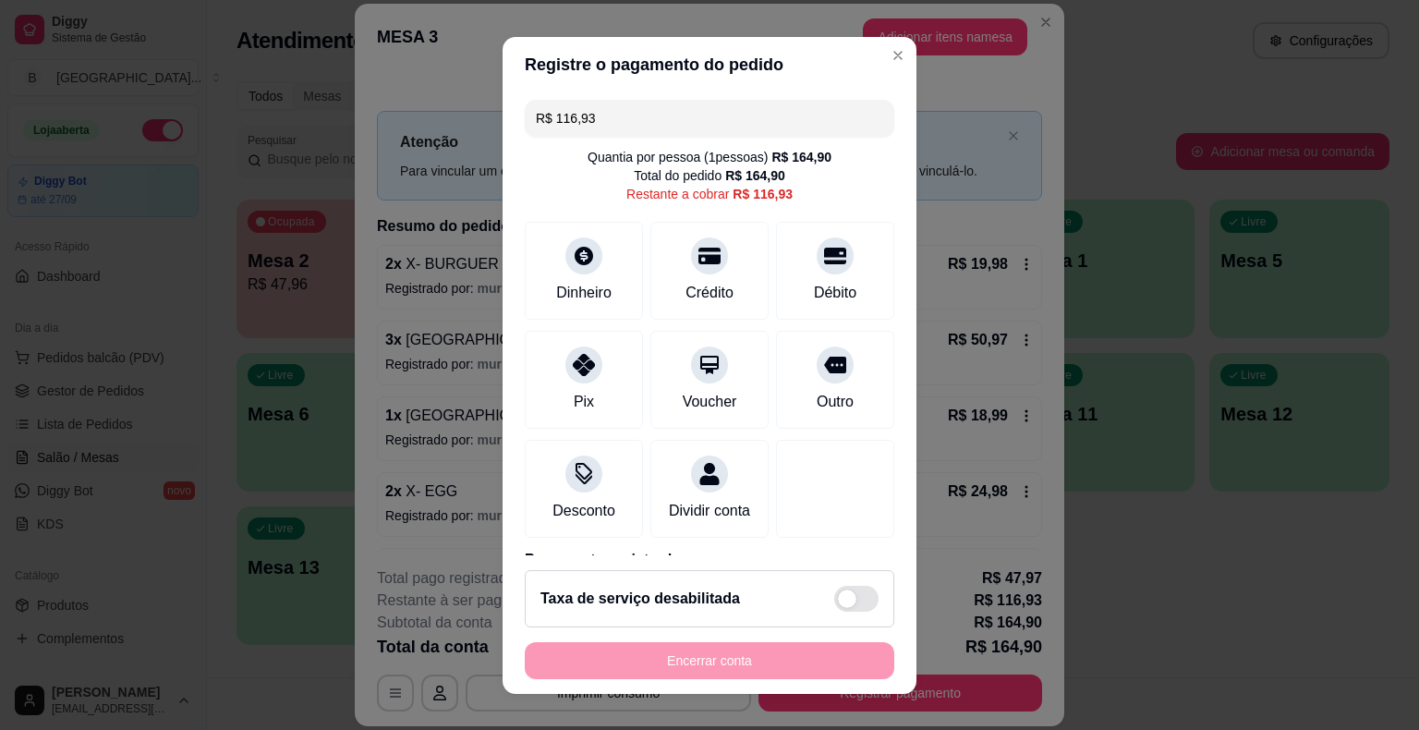
click at [665, 114] on input "R$ 116,93" at bounding box center [709, 118] width 347 height 37
click at [589, 273] on div "Dinheiro" at bounding box center [584, 267] width 130 height 108
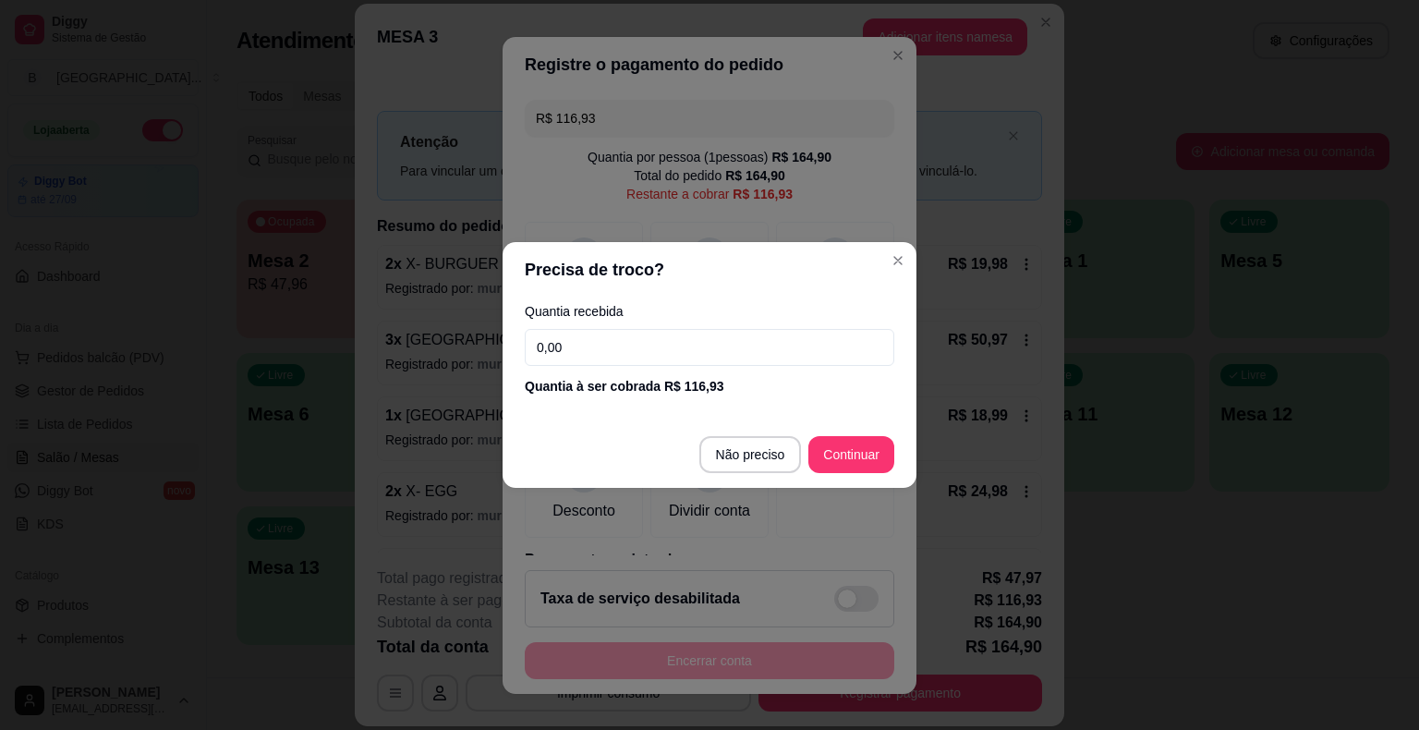
click at [627, 339] on input "0,00" at bounding box center [710, 347] width 370 height 37
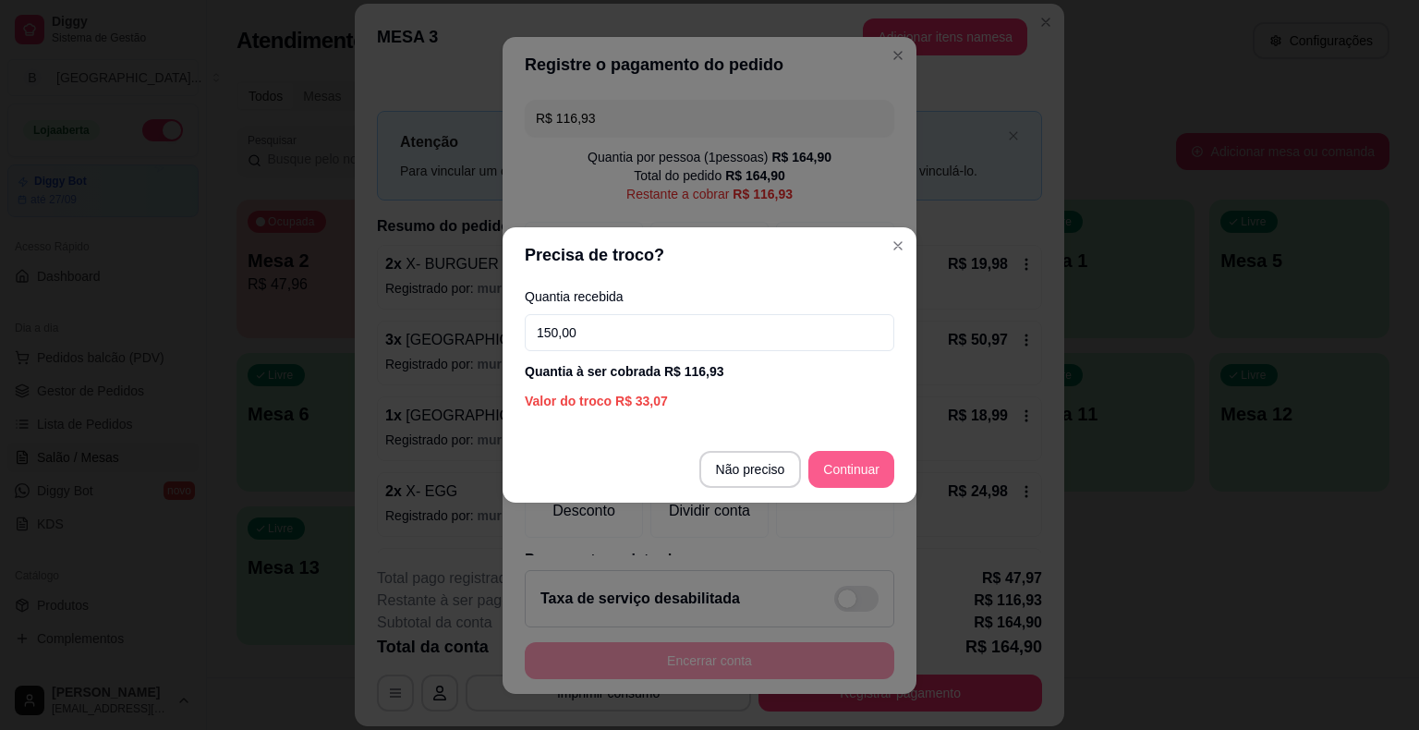
type input "150,00"
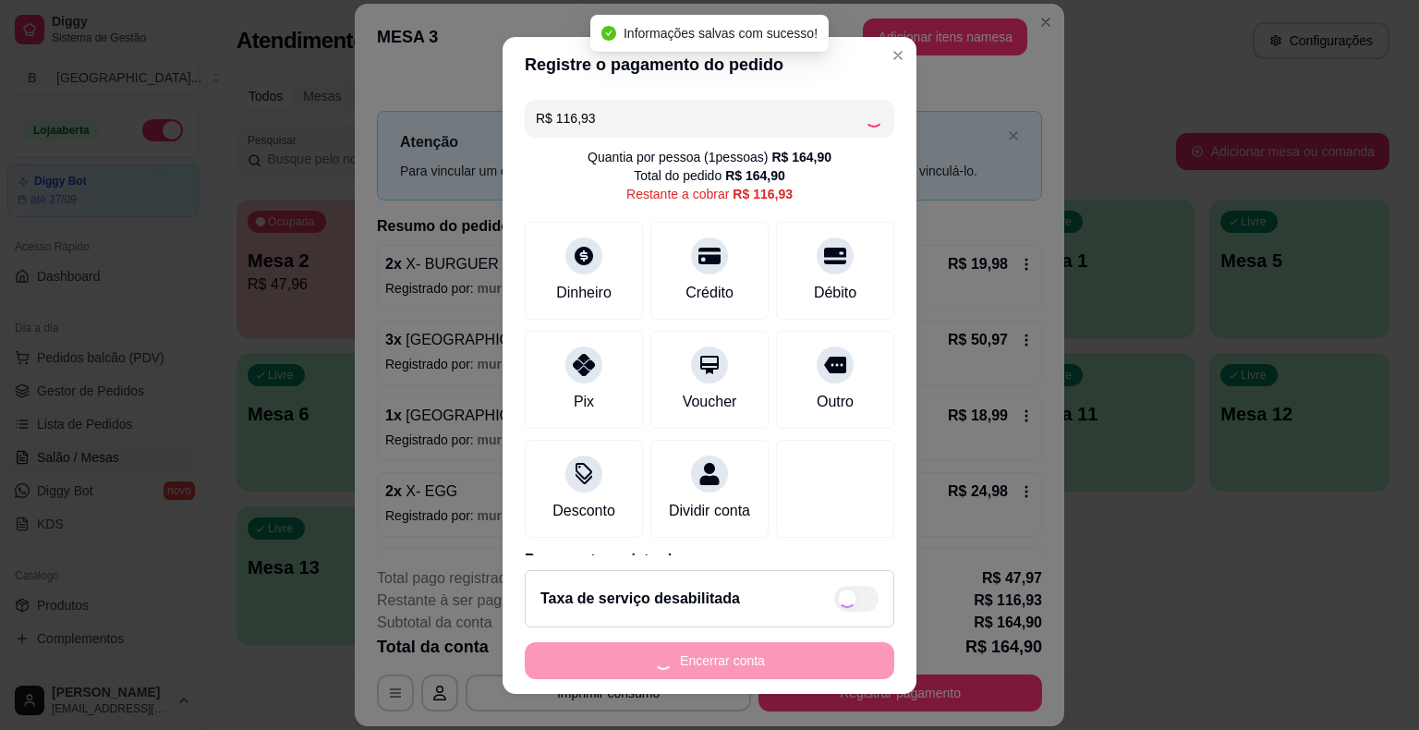
type input "R$ 0,00"
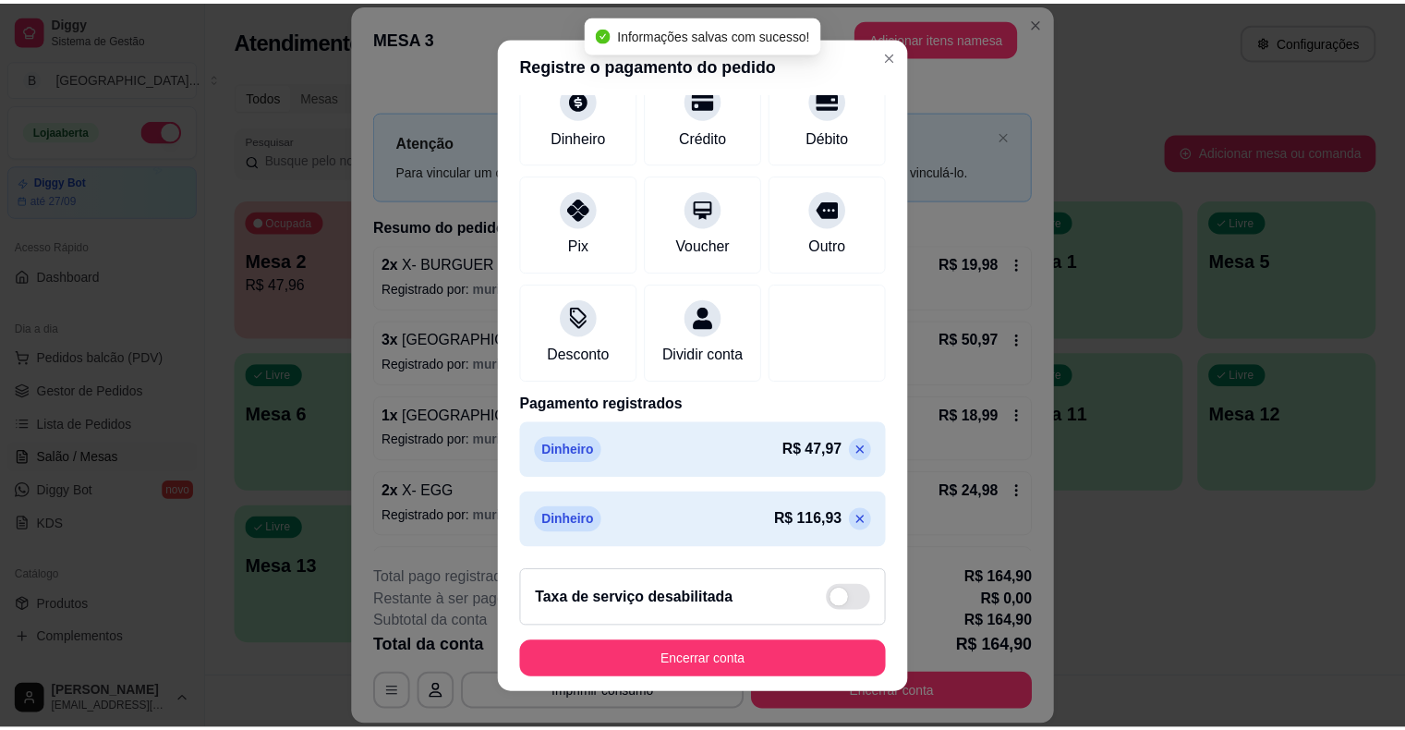
scroll to position [22, 0]
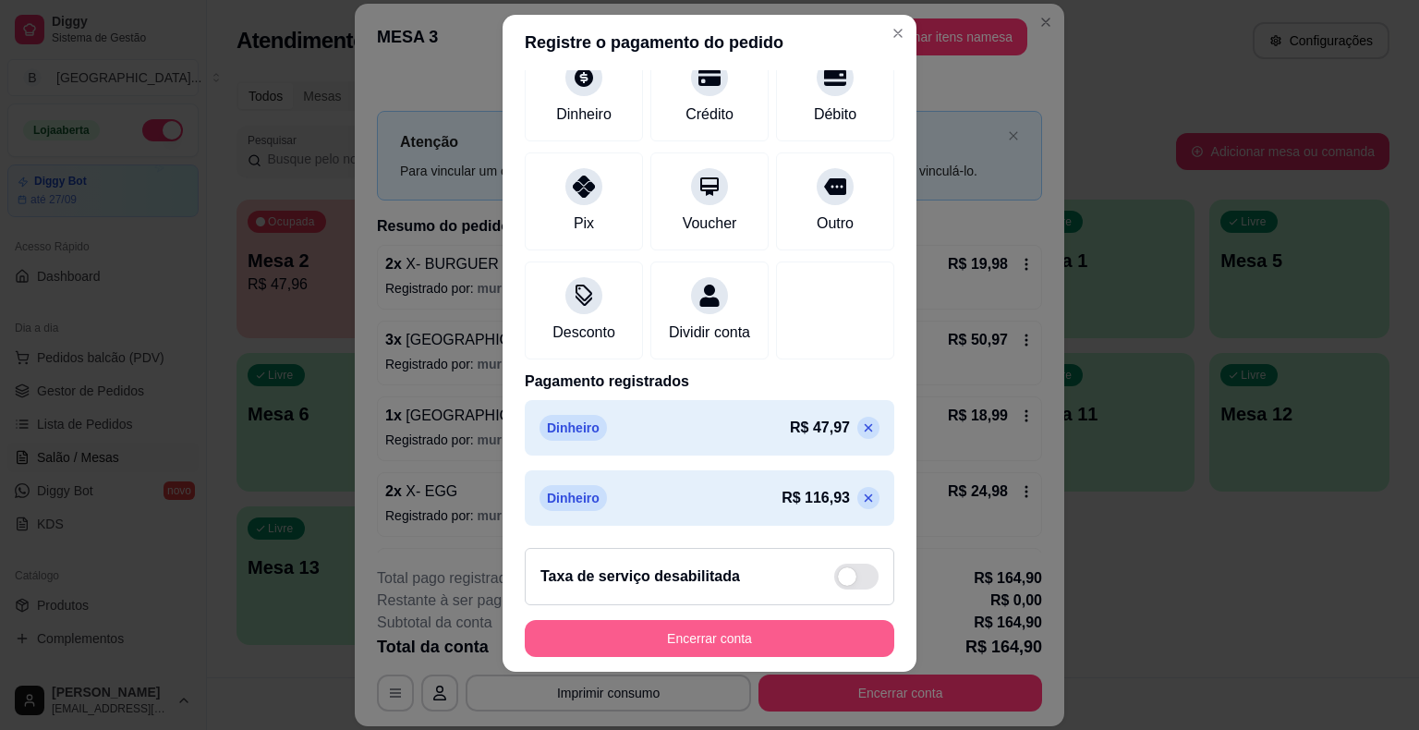
click at [796, 645] on button "Encerrar conta" at bounding box center [710, 638] width 370 height 37
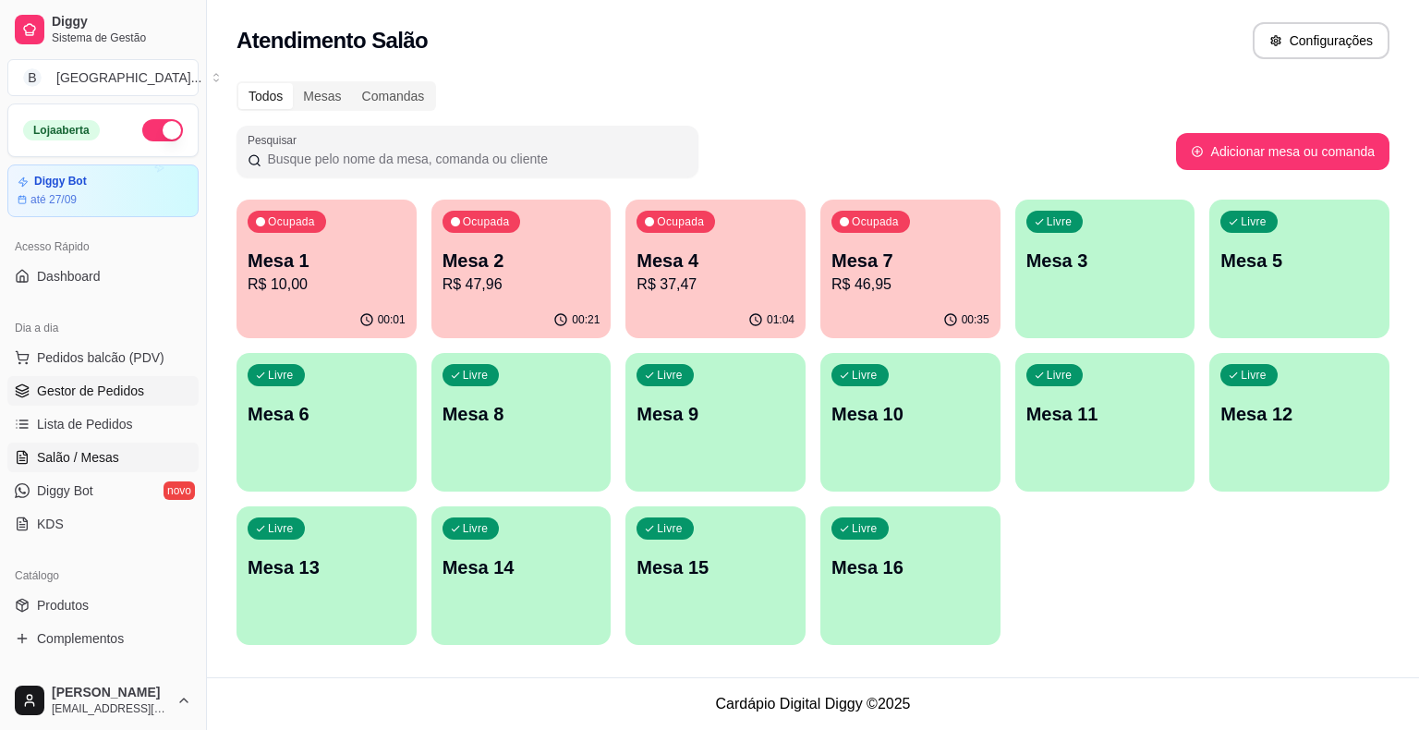
click at [52, 399] on link "Gestor de Pedidos" at bounding box center [102, 391] width 191 height 30
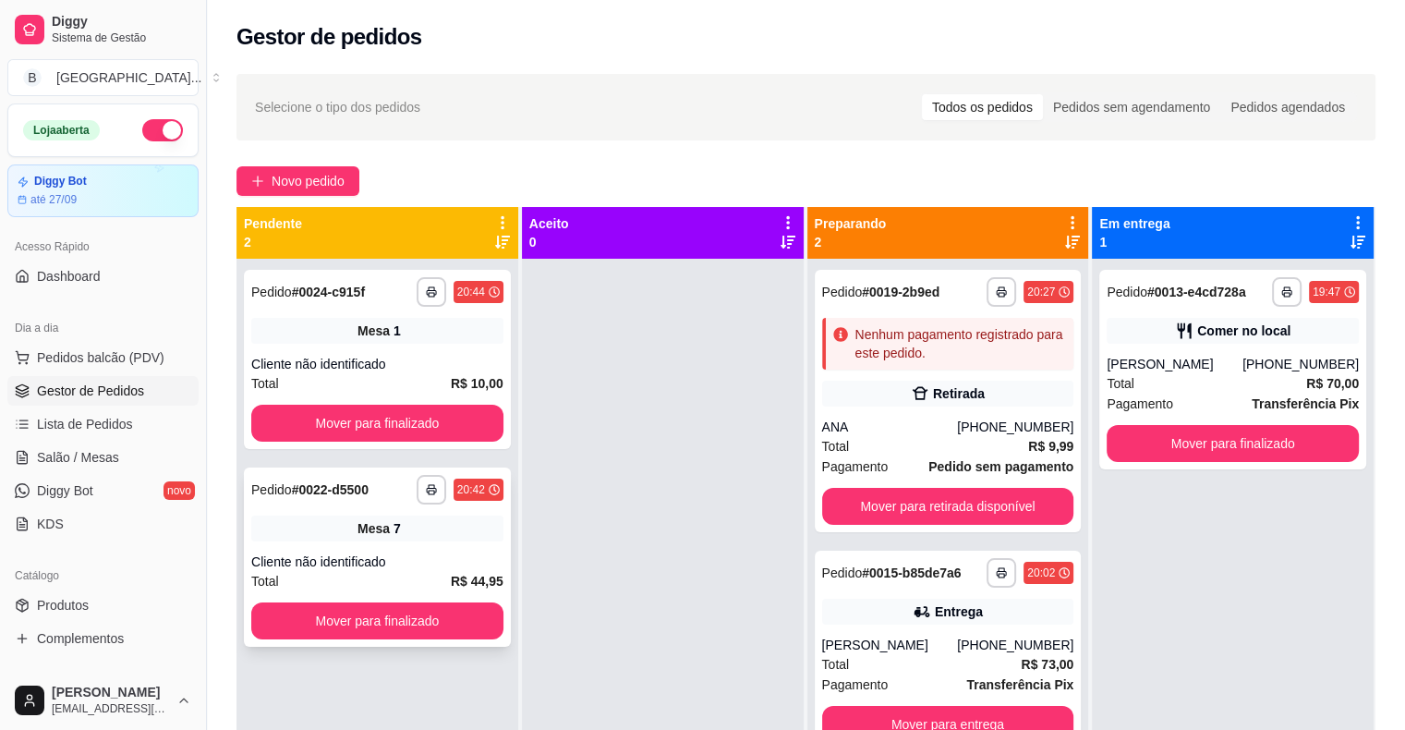
click at [439, 558] on div "Cliente não identificado" at bounding box center [377, 562] width 252 height 18
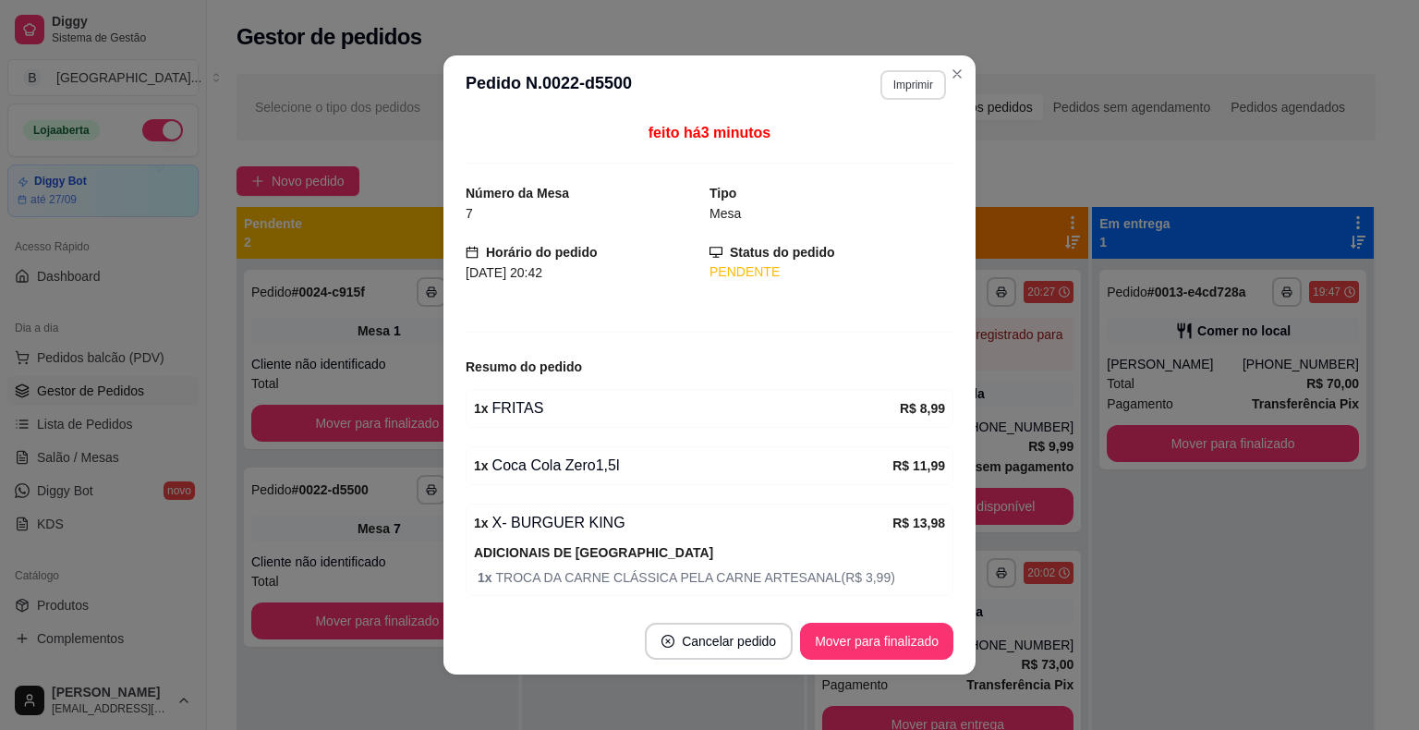
click at [882, 81] on button "Imprimir" at bounding box center [914, 85] width 66 height 30
click at [893, 161] on button "IMPRESSORA" at bounding box center [874, 150] width 134 height 30
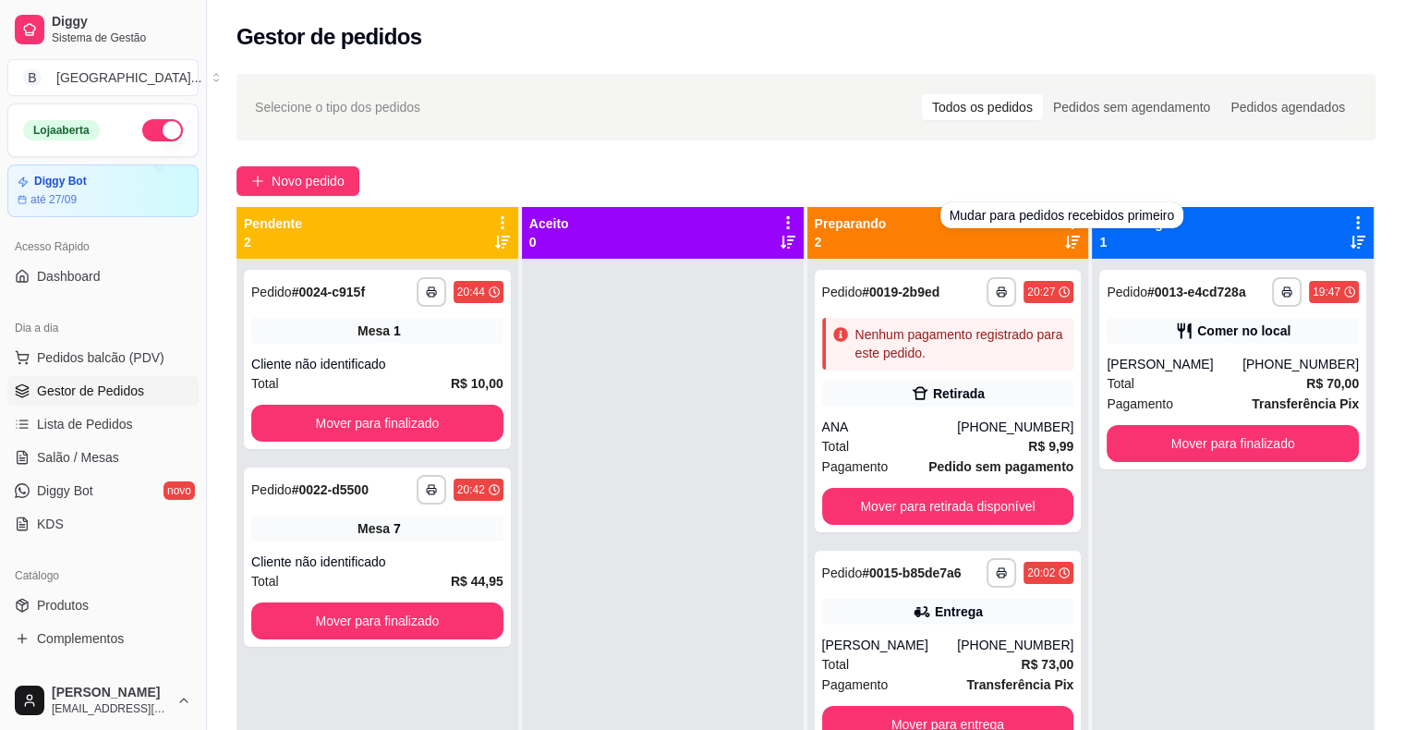
scroll to position [52, 0]
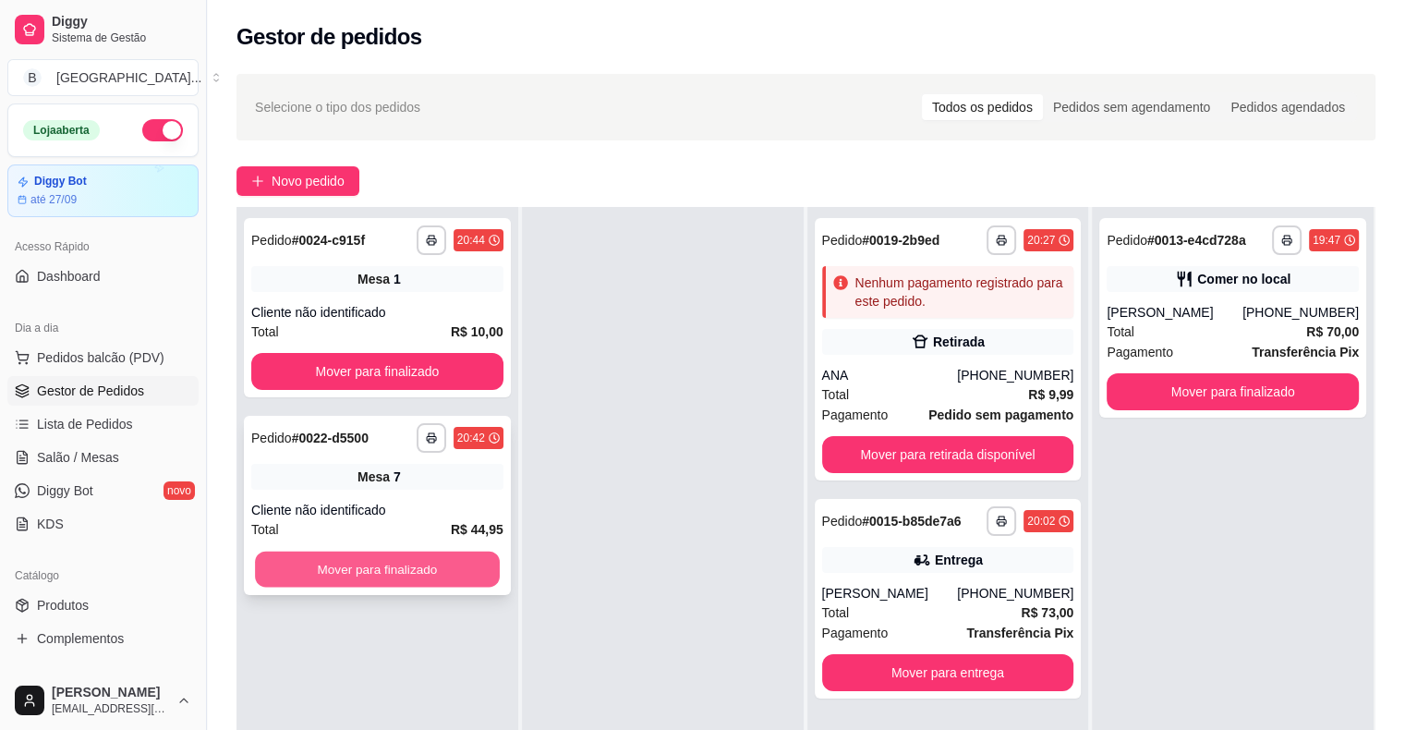
click at [389, 561] on button "Mover para finalizado" at bounding box center [377, 570] width 245 height 36
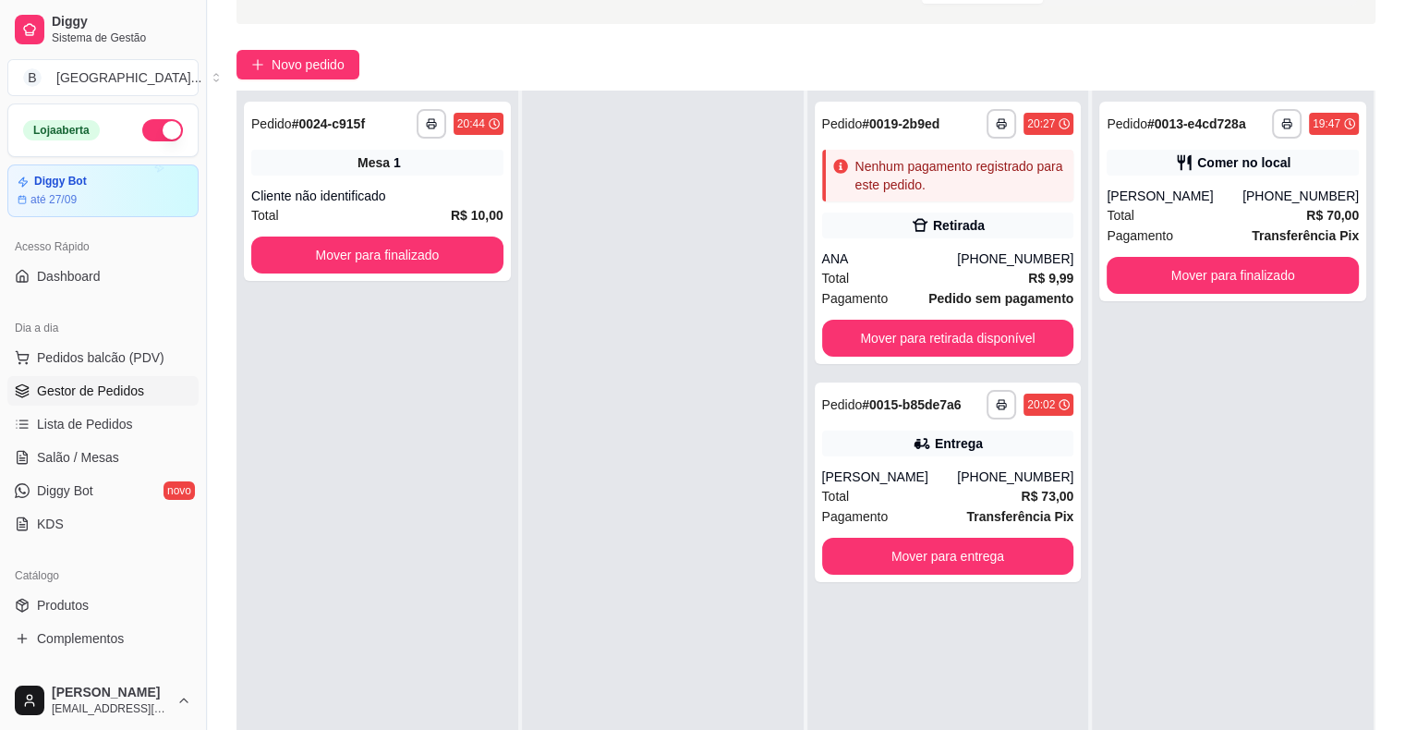
scroll to position [281, 0]
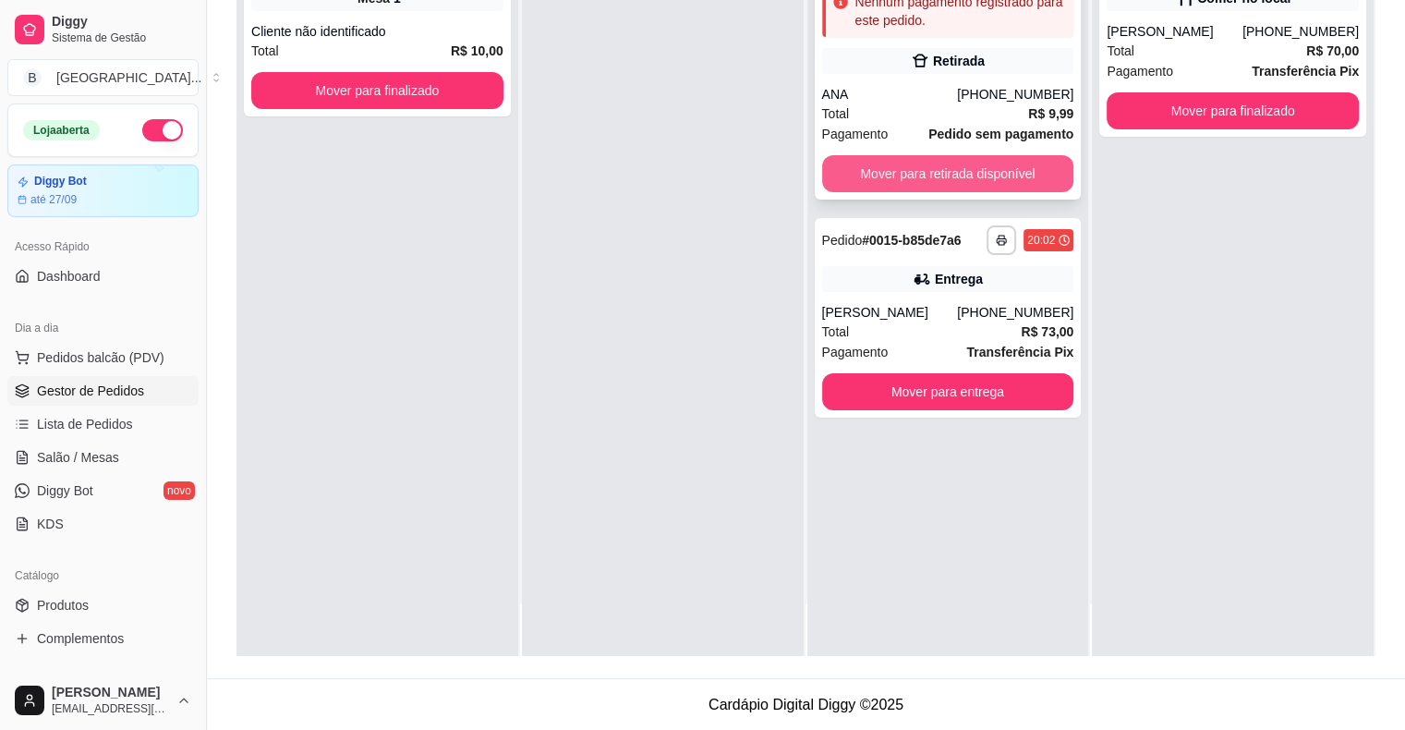
click at [1006, 175] on button "Mover para retirada disponível" at bounding box center [948, 173] width 252 height 37
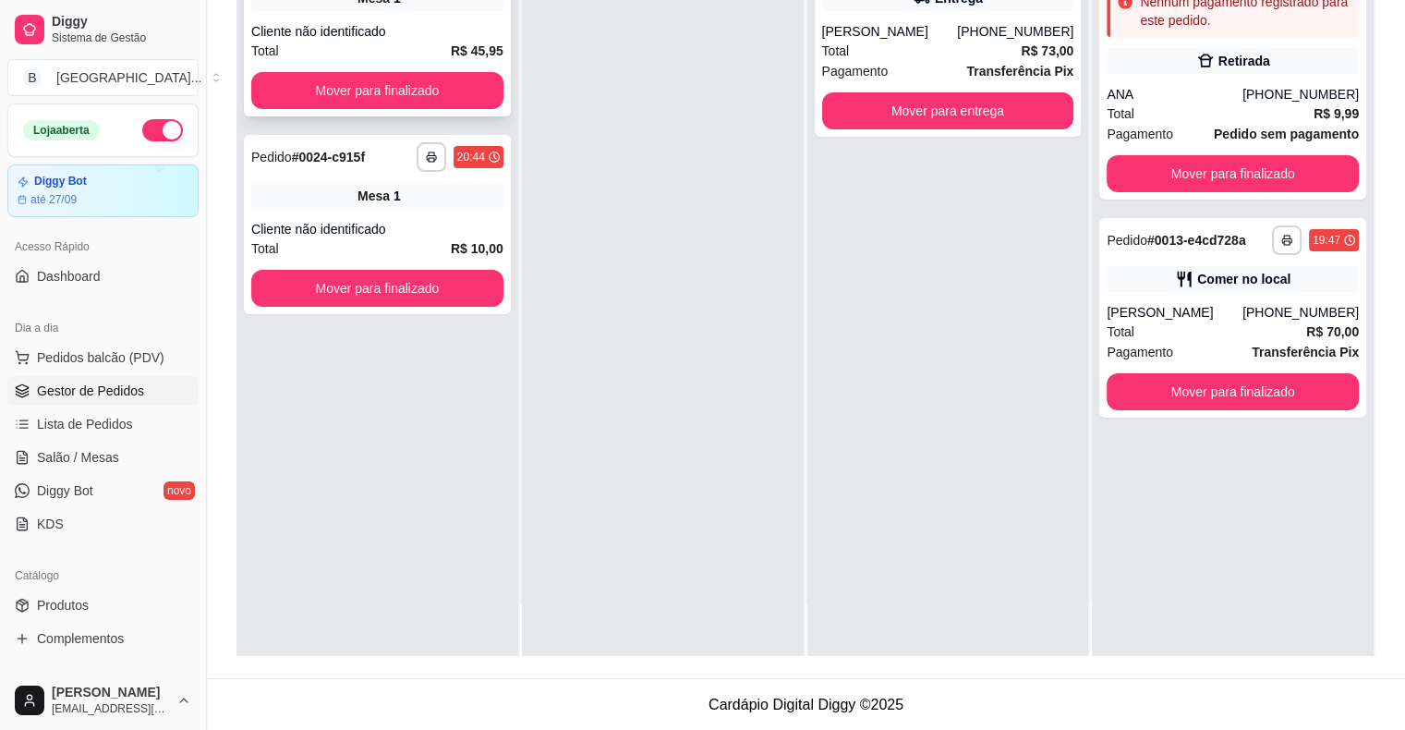
click at [387, 25] on div "Cliente não identificado" at bounding box center [377, 31] width 252 height 18
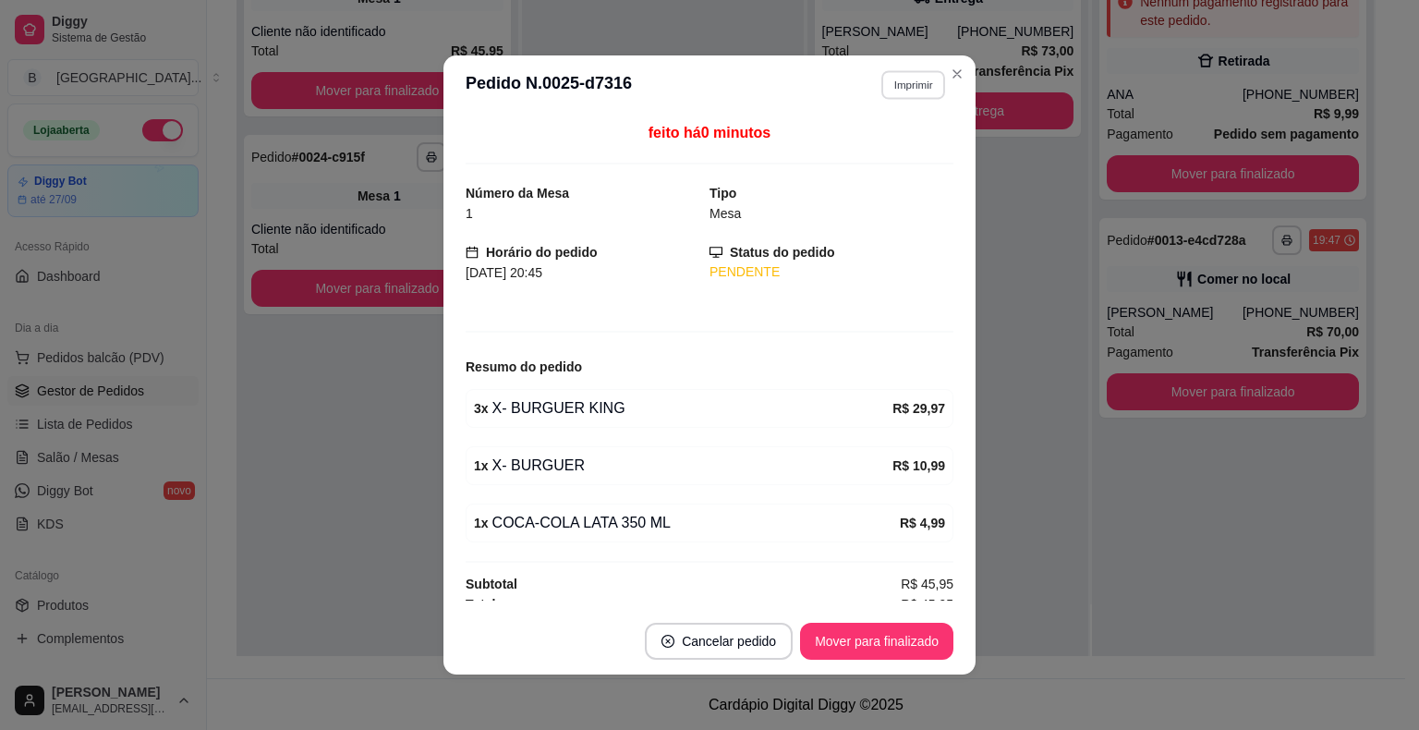
click at [893, 88] on button "Imprimir" at bounding box center [913, 84] width 64 height 29
click at [872, 150] on button "IMPRESSORA" at bounding box center [874, 151] width 134 height 30
click at [846, 635] on button "Mover para finalizado" at bounding box center [877, 642] width 149 height 36
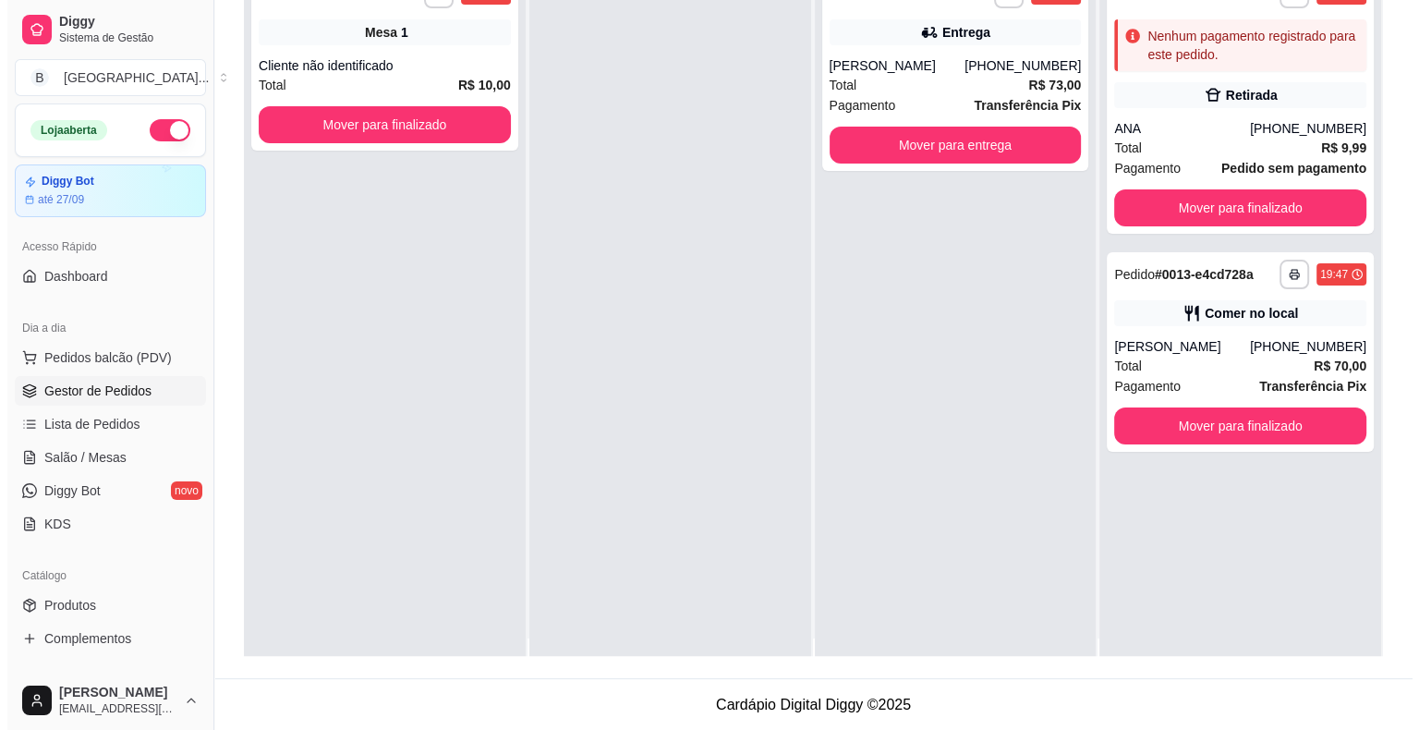
scroll to position [0, 0]
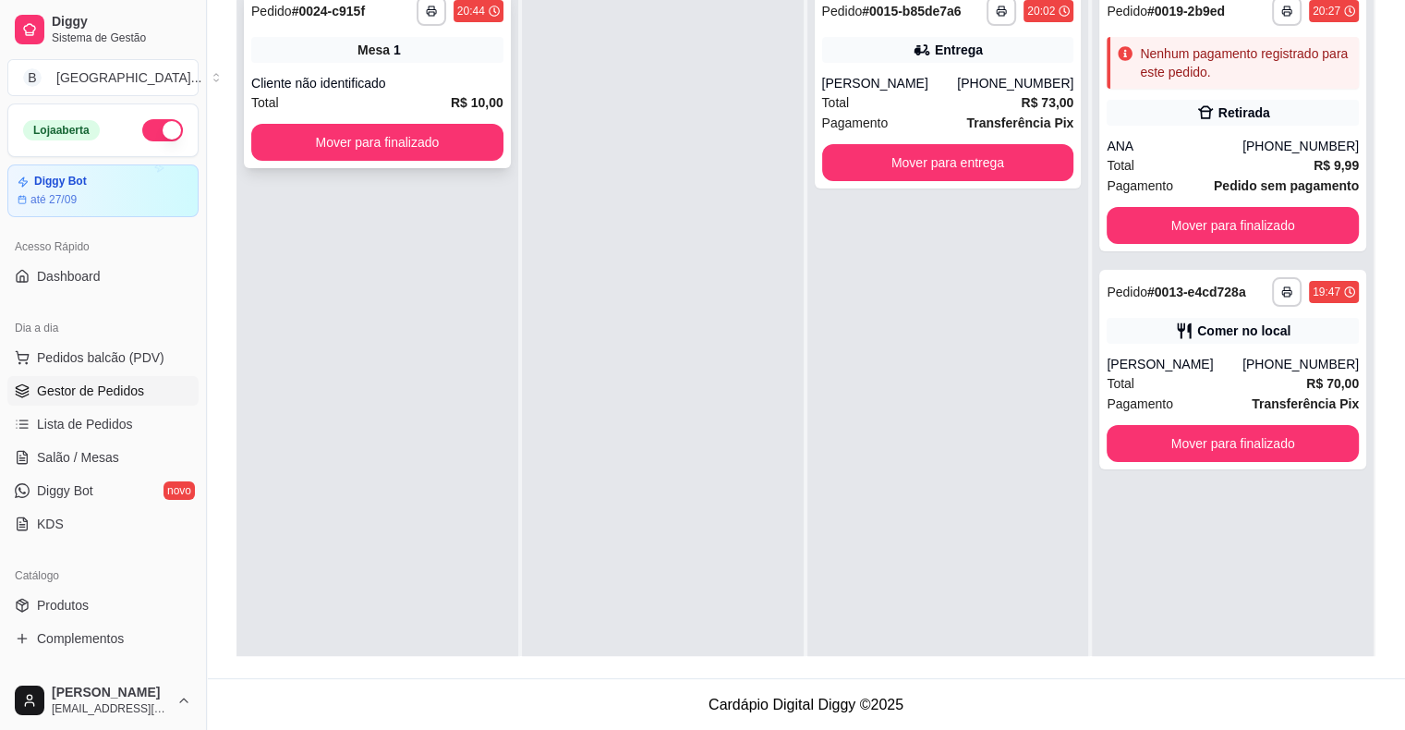
click at [391, 106] on div "Total R$ 10,00" at bounding box center [377, 102] width 252 height 20
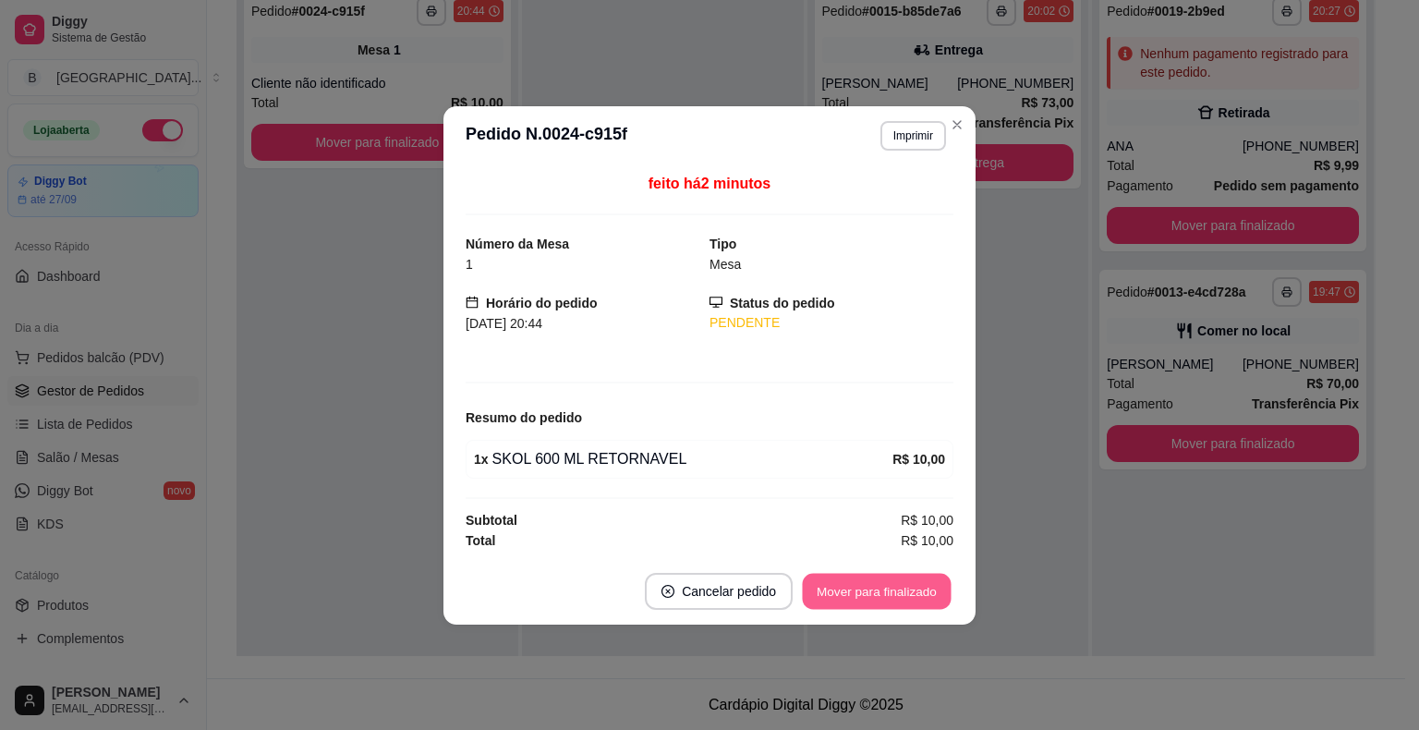
click at [892, 579] on button "Mover para finalizado" at bounding box center [877, 591] width 149 height 36
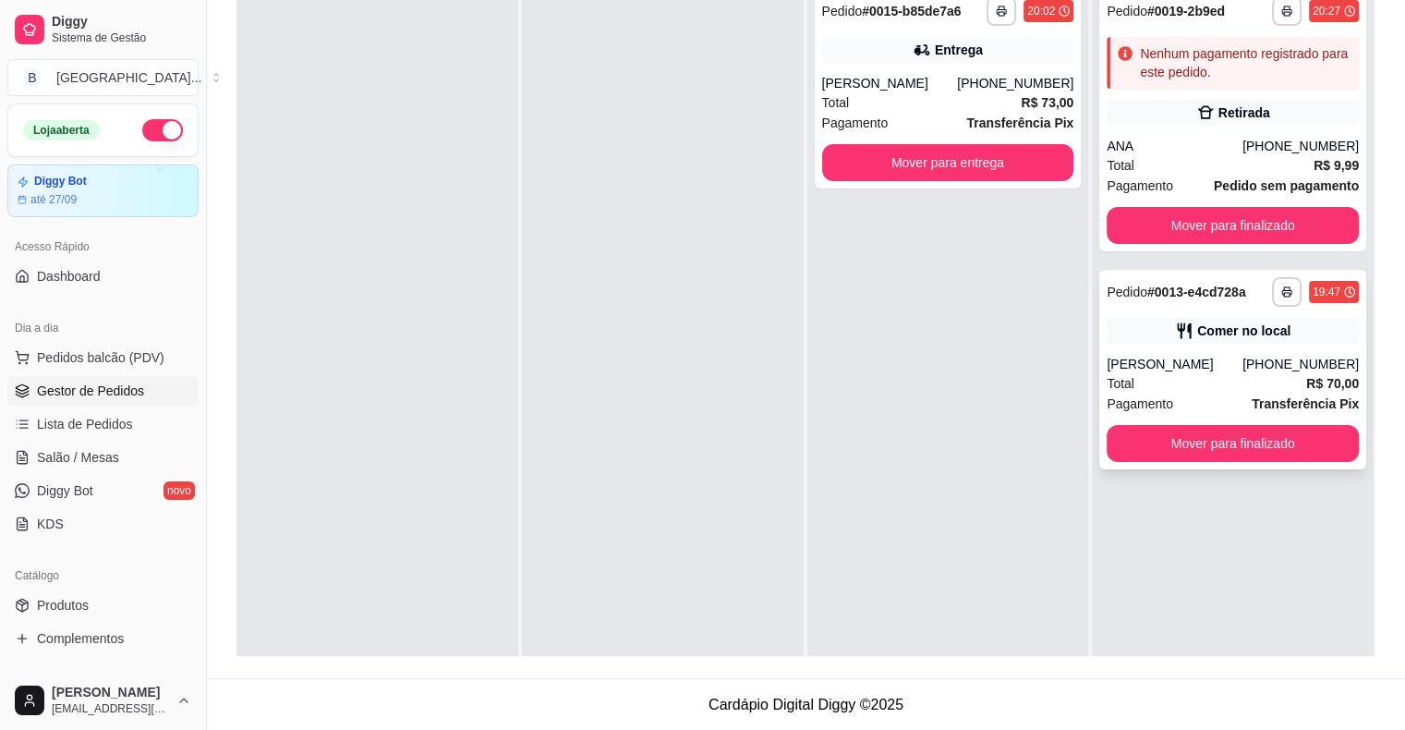
click at [1231, 371] on div "[PERSON_NAME]" at bounding box center [1175, 364] width 136 height 18
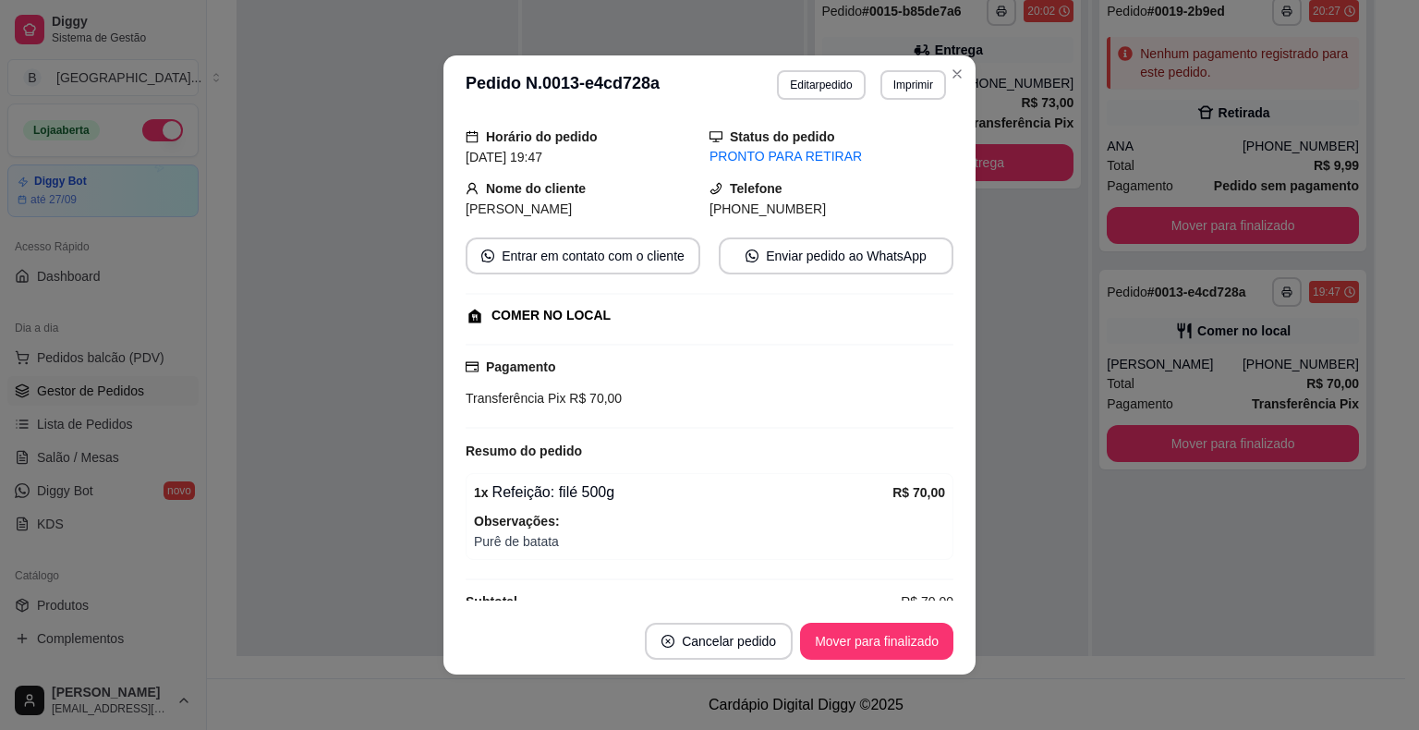
scroll to position [85, 0]
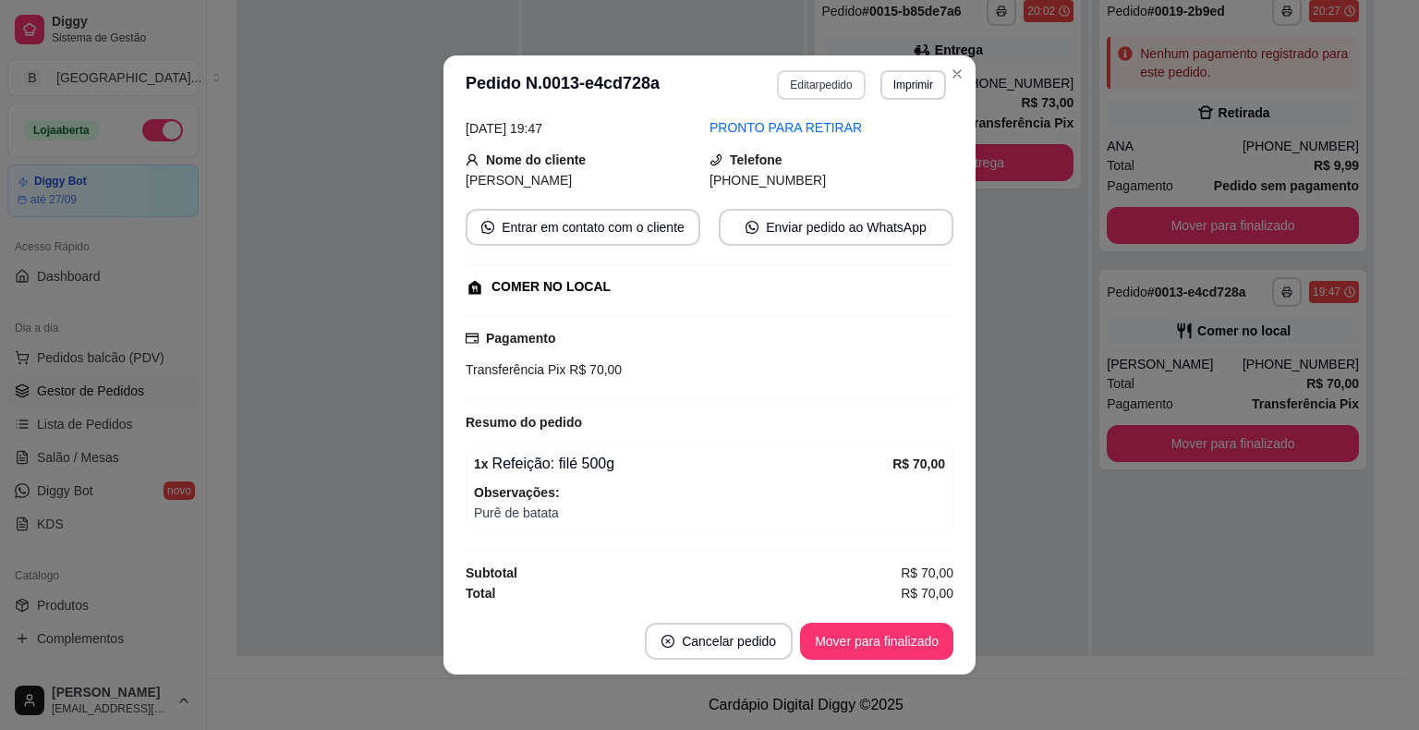
click at [832, 87] on button "Editar pedido" at bounding box center [821, 85] width 88 height 30
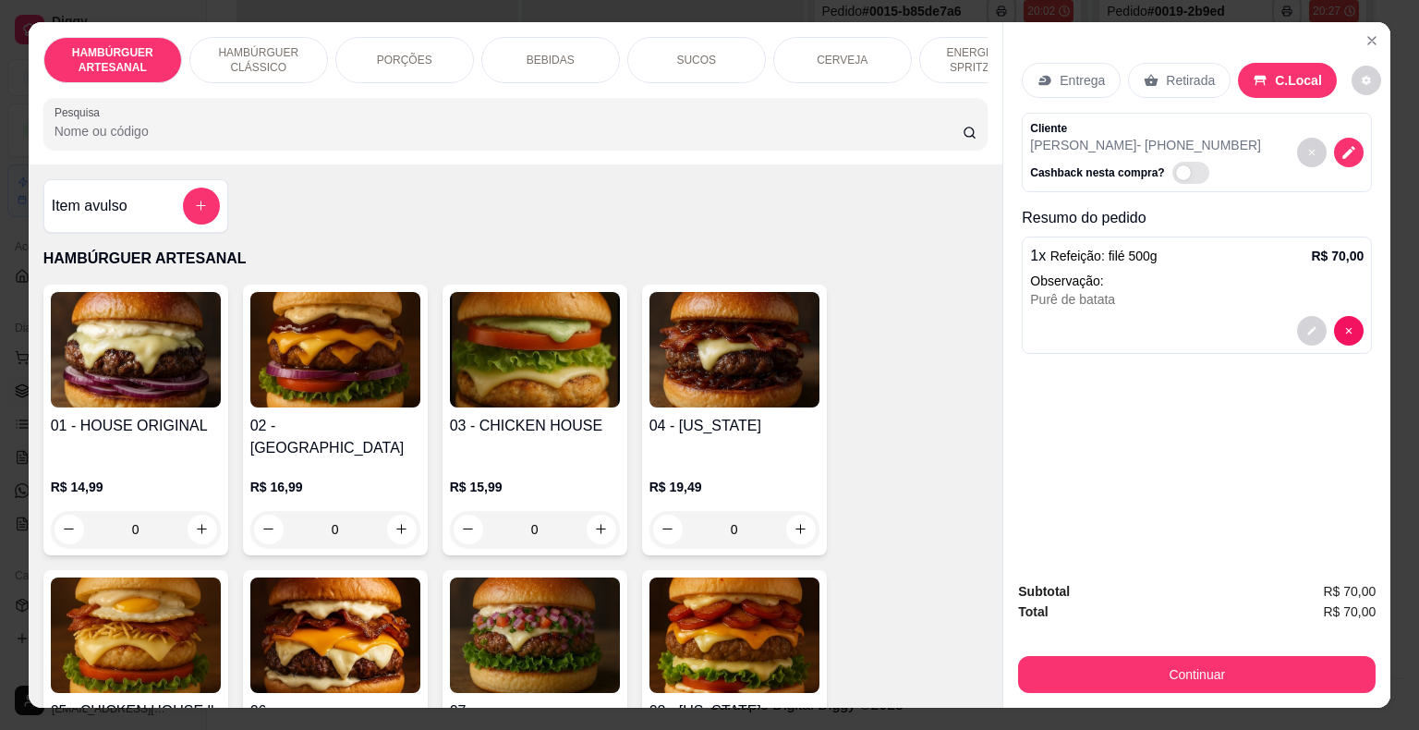
click at [687, 53] on p "SUCOS" at bounding box center [696, 60] width 40 height 15
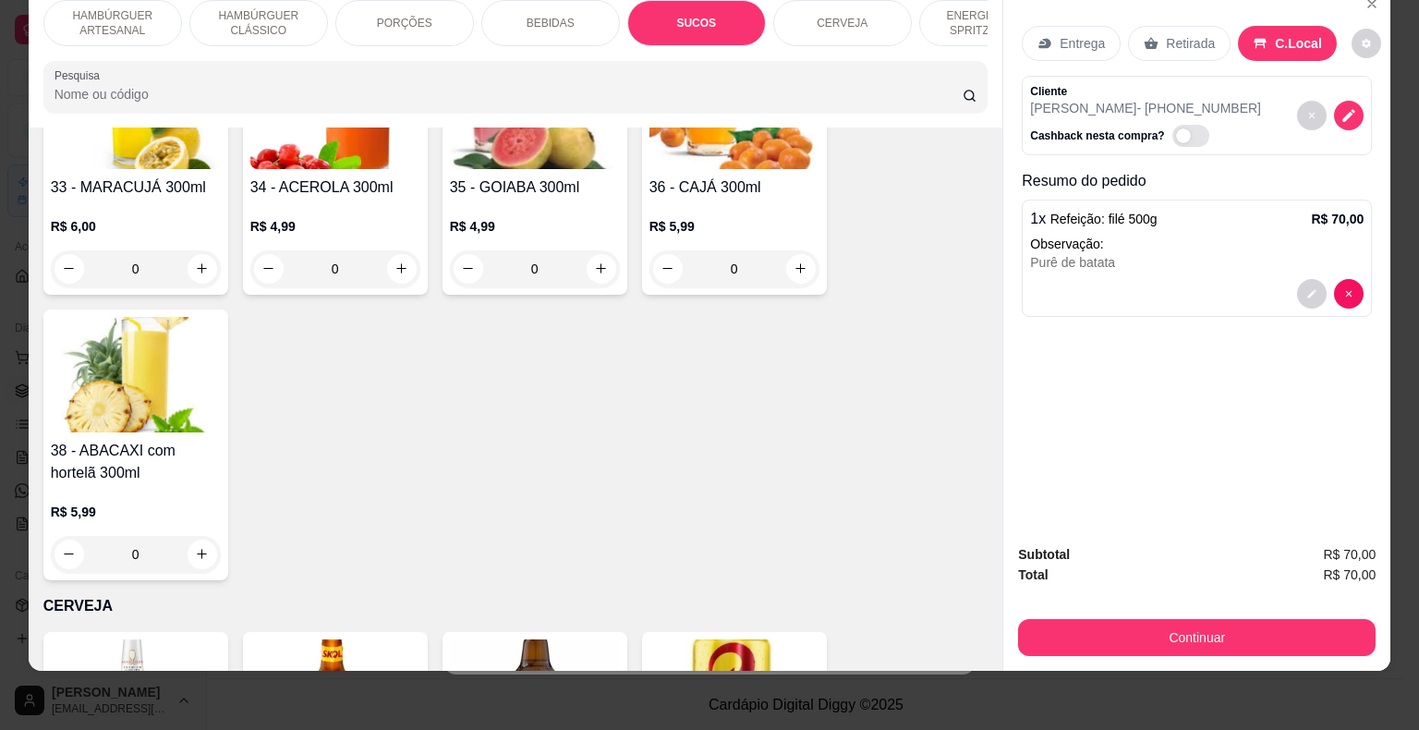
scroll to position [2953, 0]
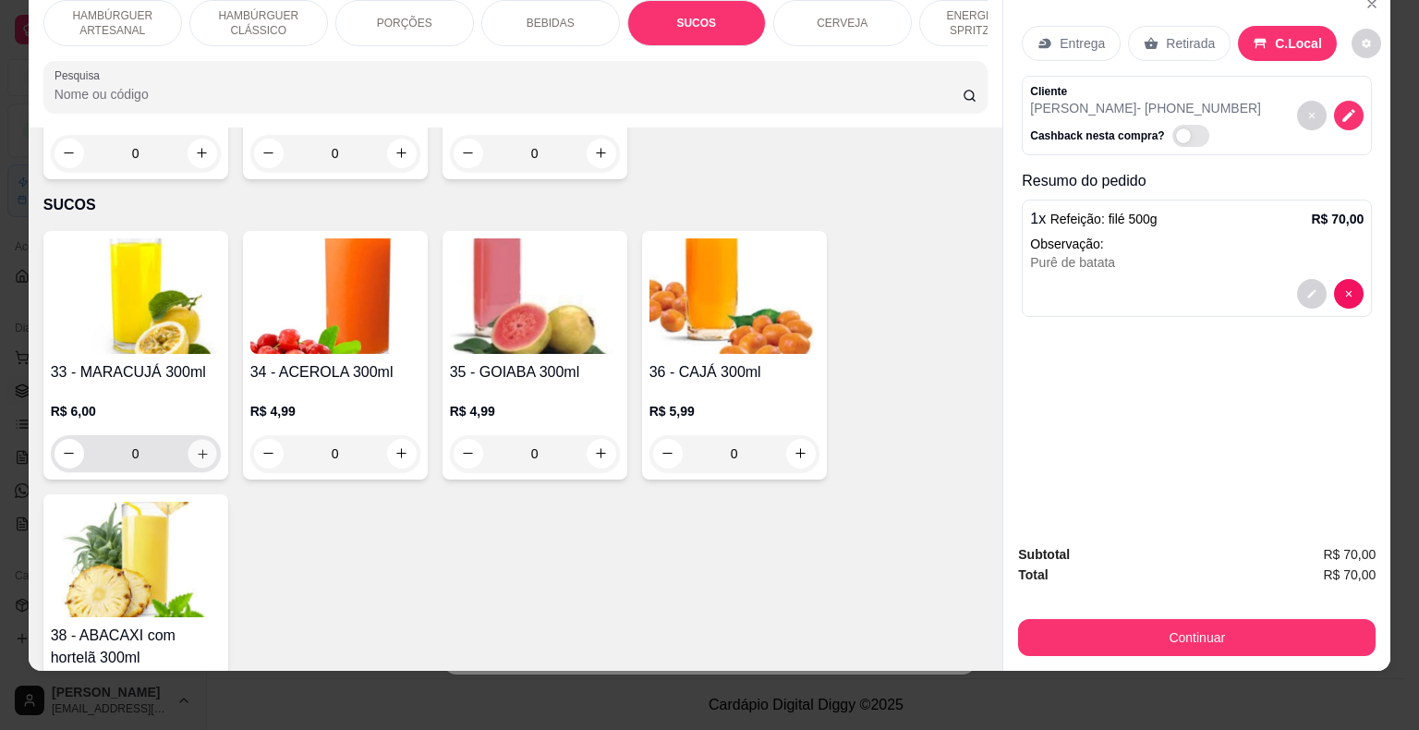
click at [193, 439] on button "increase-product-quantity" at bounding box center [202, 453] width 29 height 29
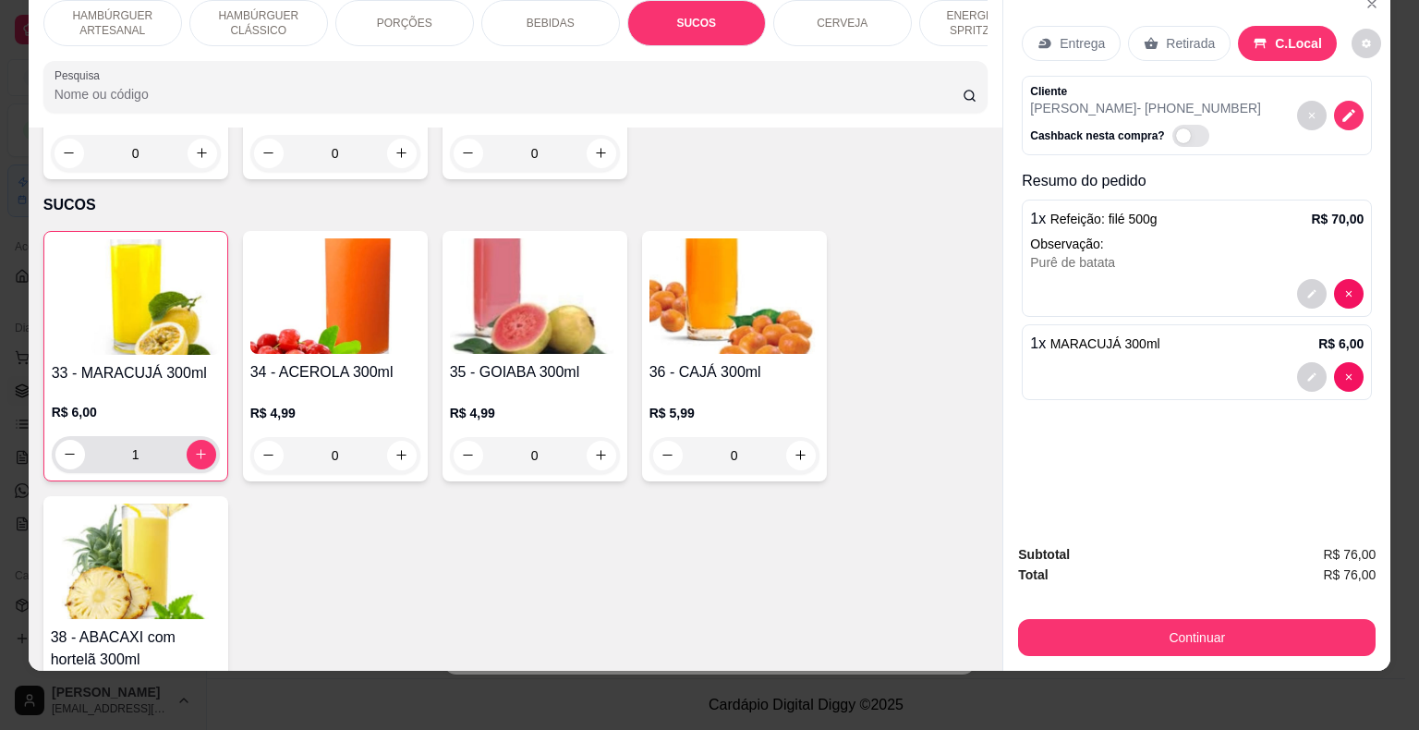
click at [206, 436] on div "1" at bounding box center [135, 454] width 161 height 37
click at [205, 440] on button "increase-product-quantity" at bounding box center [202, 455] width 30 height 30
type input "2"
click at [1140, 644] on div "Subtotal R$ 82,00 Total R$ 82,00 Continuar" at bounding box center [1196, 599] width 387 height 141
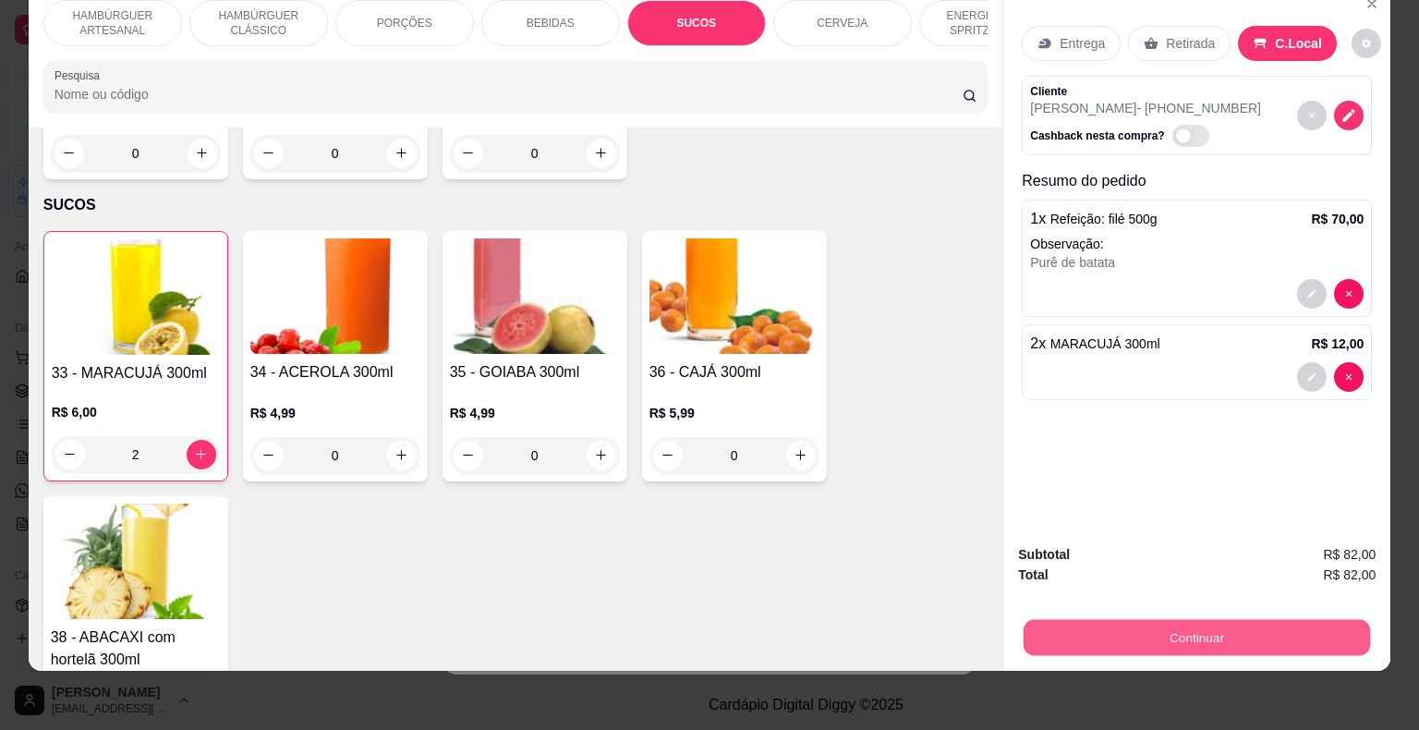
click at [1135, 624] on button "Continuar" at bounding box center [1197, 638] width 346 height 36
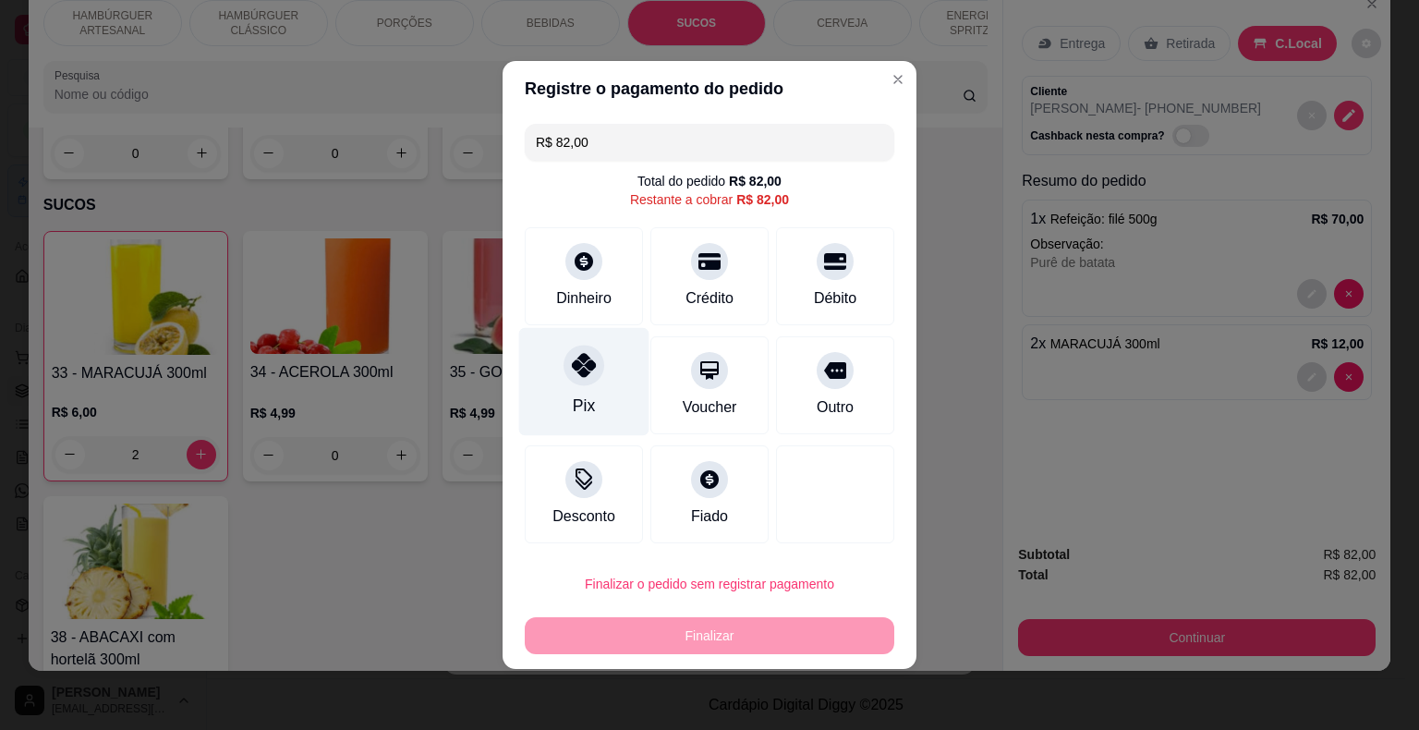
click at [578, 368] on icon at bounding box center [584, 365] width 24 height 24
type input "R$ 0,00"
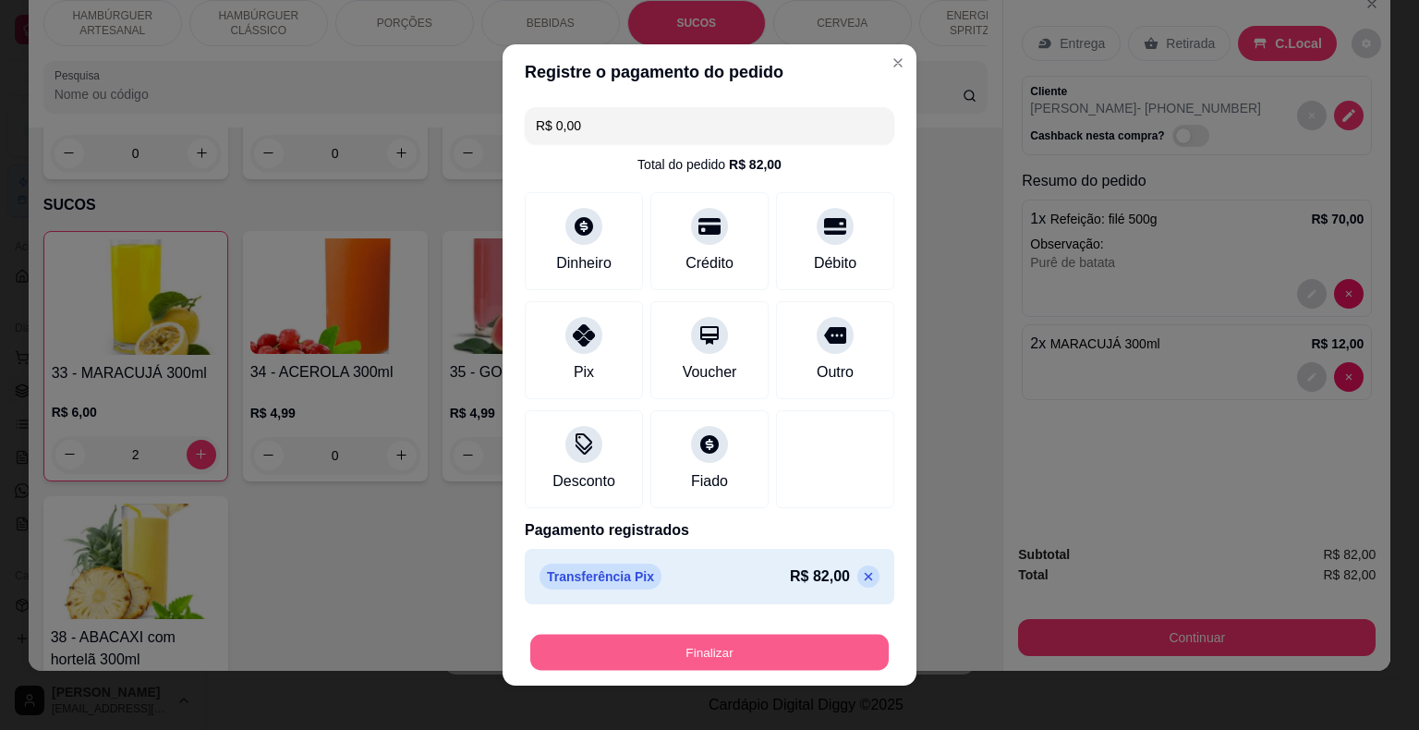
click at [682, 652] on button "Finalizar" at bounding box center [709, 653] width 359 height 36
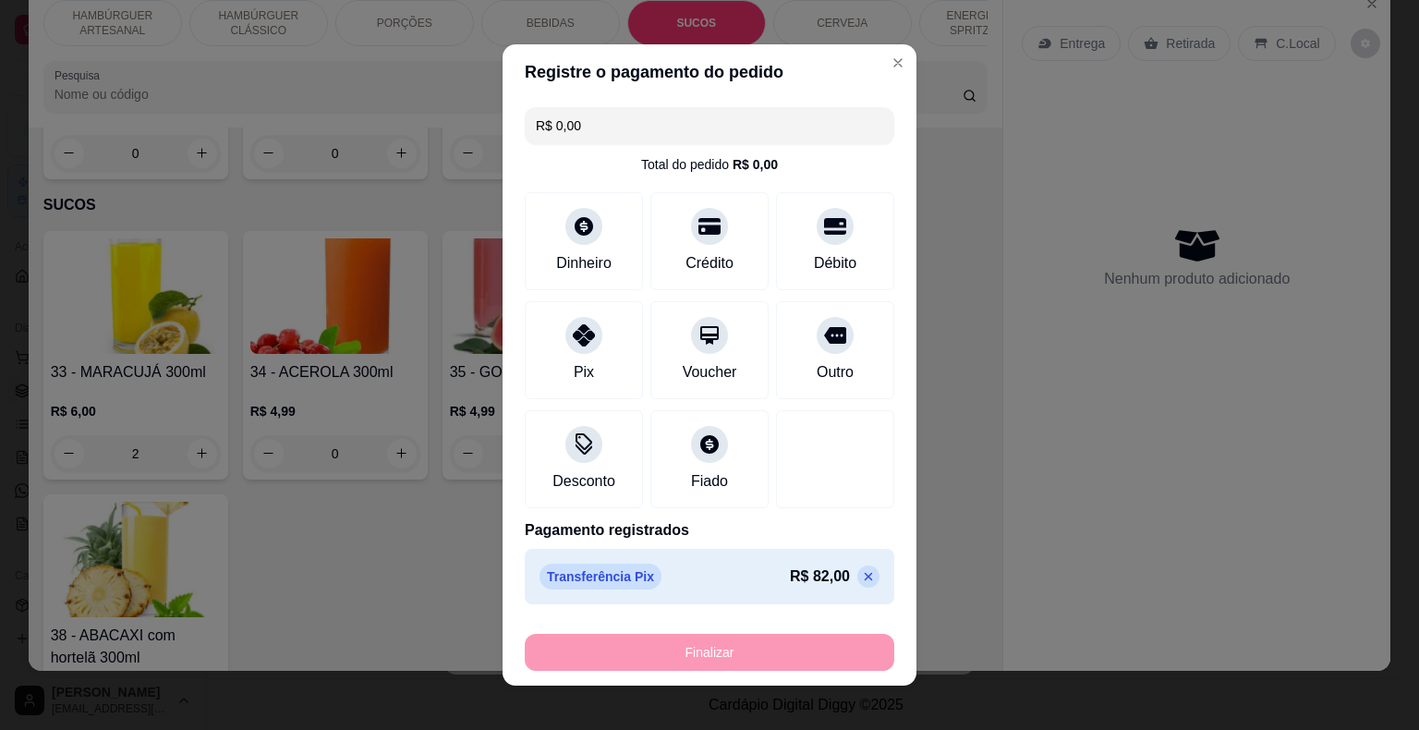
type input "0"
type input "-R$ 82,00"
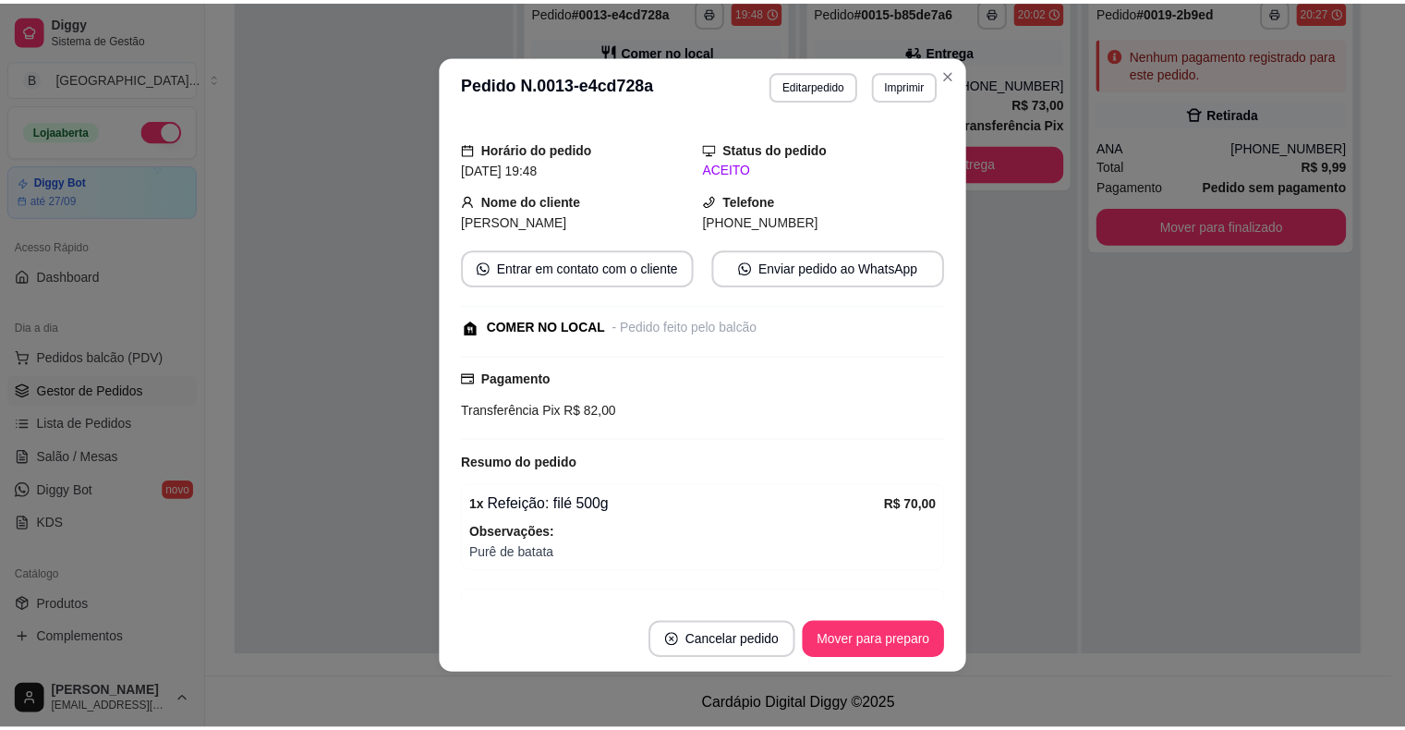
scroll to position [126, 0]
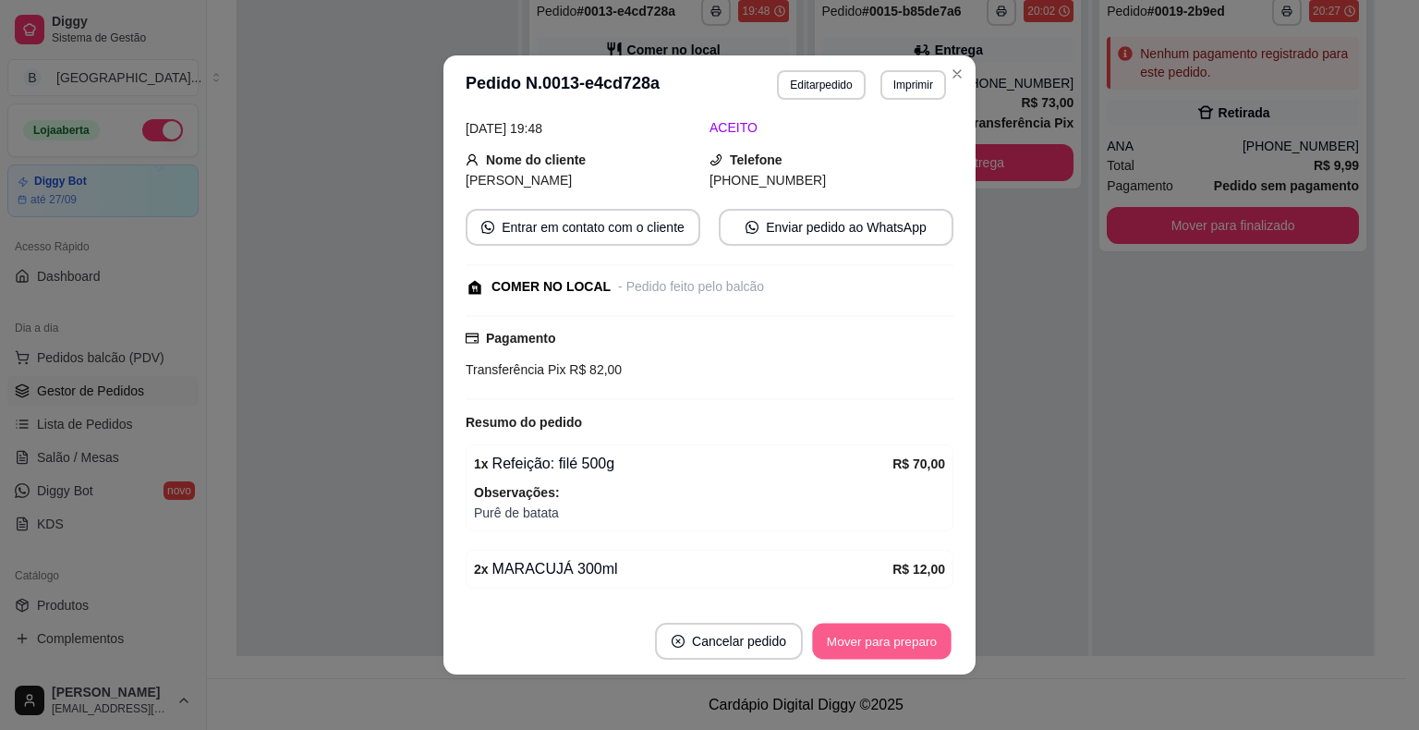
click at [863, 635] on button "Mover para preparo" at bounding box center [881, 642] width 139 height 36
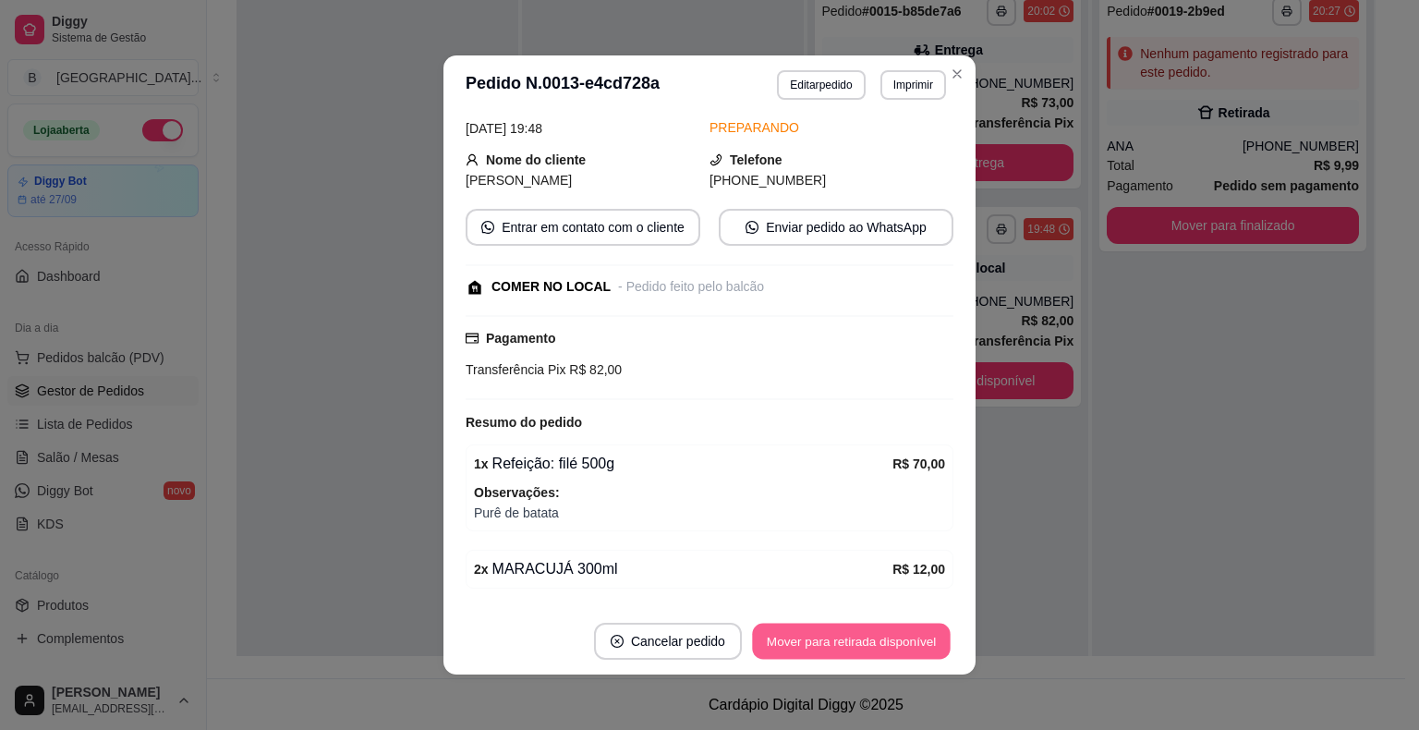
click at [876, 635] on button "Mover para retirada disponível" at bounding box center [851, 642] width 198 height 36
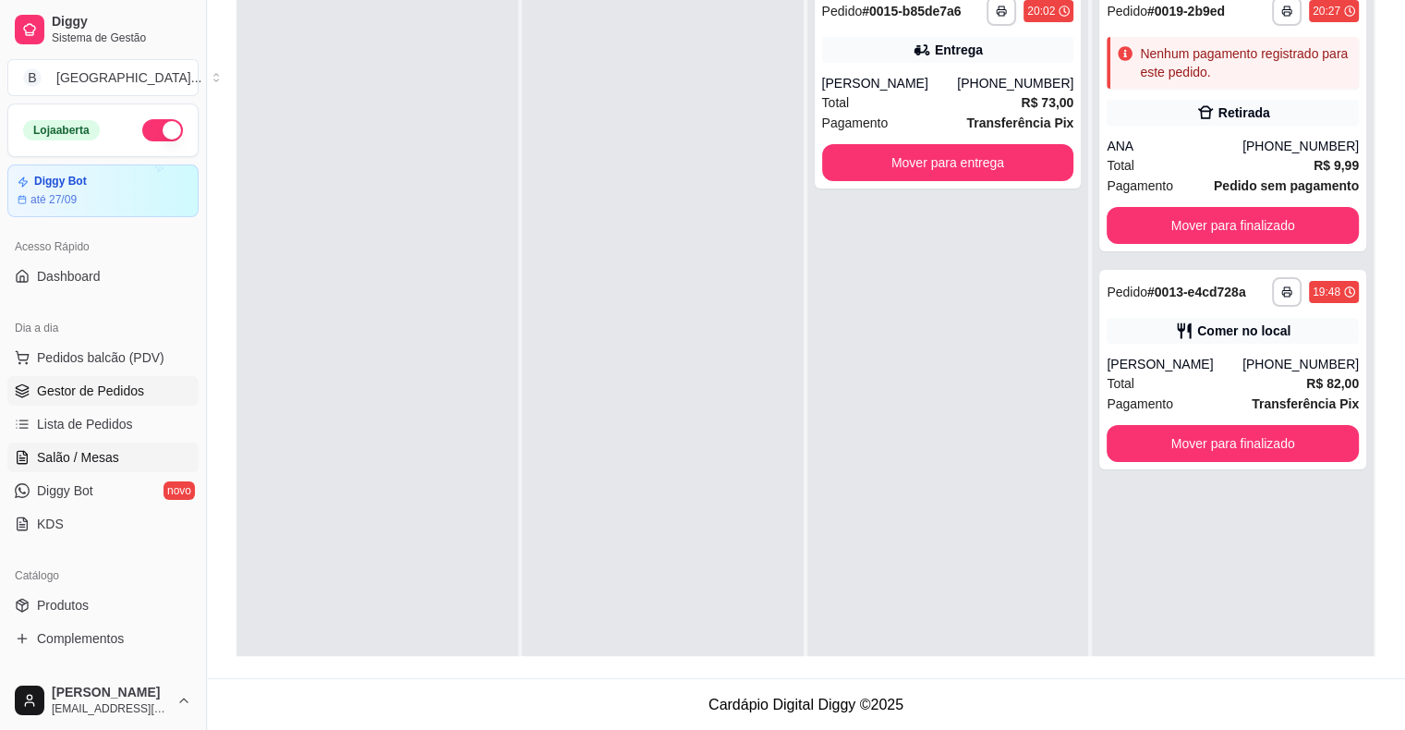
click at [115, 464] on link "Salão / Mesas" at bounding box center [102, 458] width 191 height 30
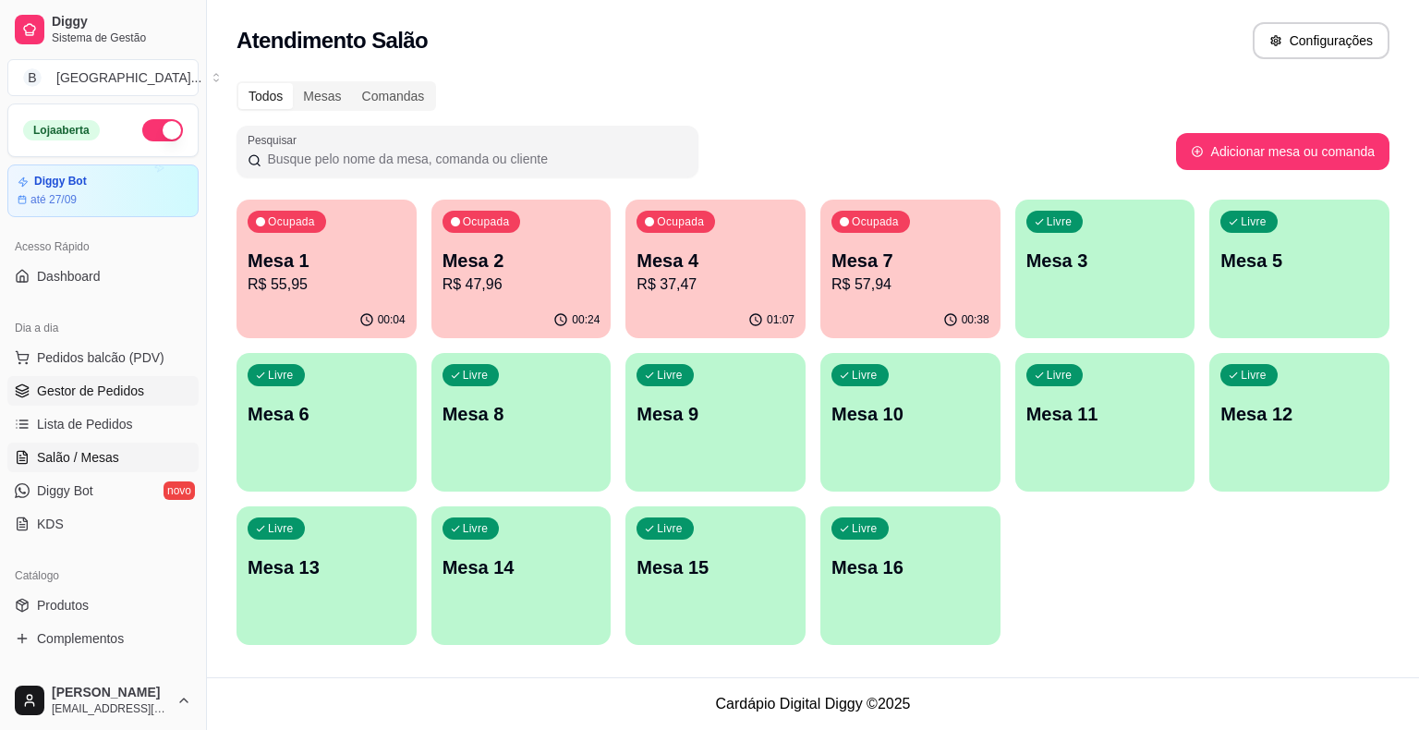
click at [88, 399] on link "Gestor de Pedidos" at bounding box center [102, 391] width 191 height 30
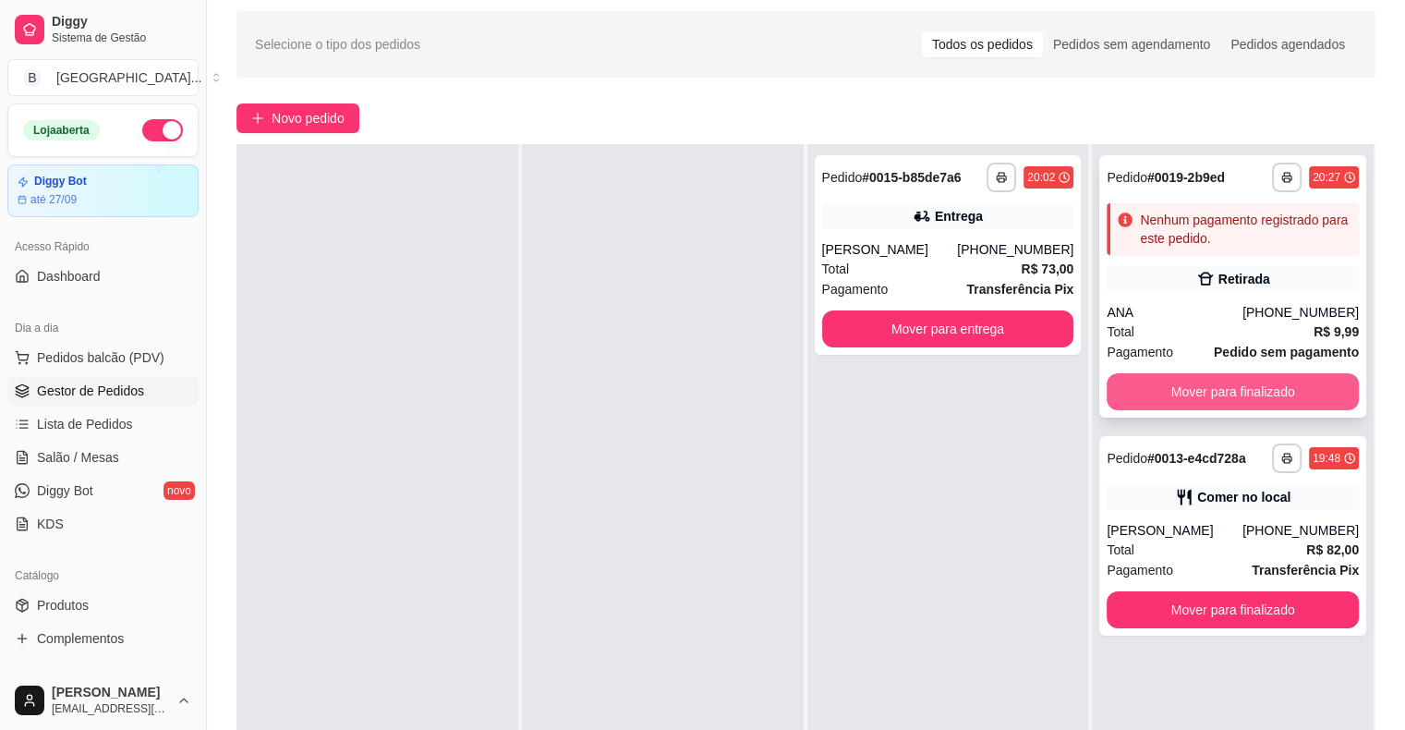
scroll to position [92, 0]
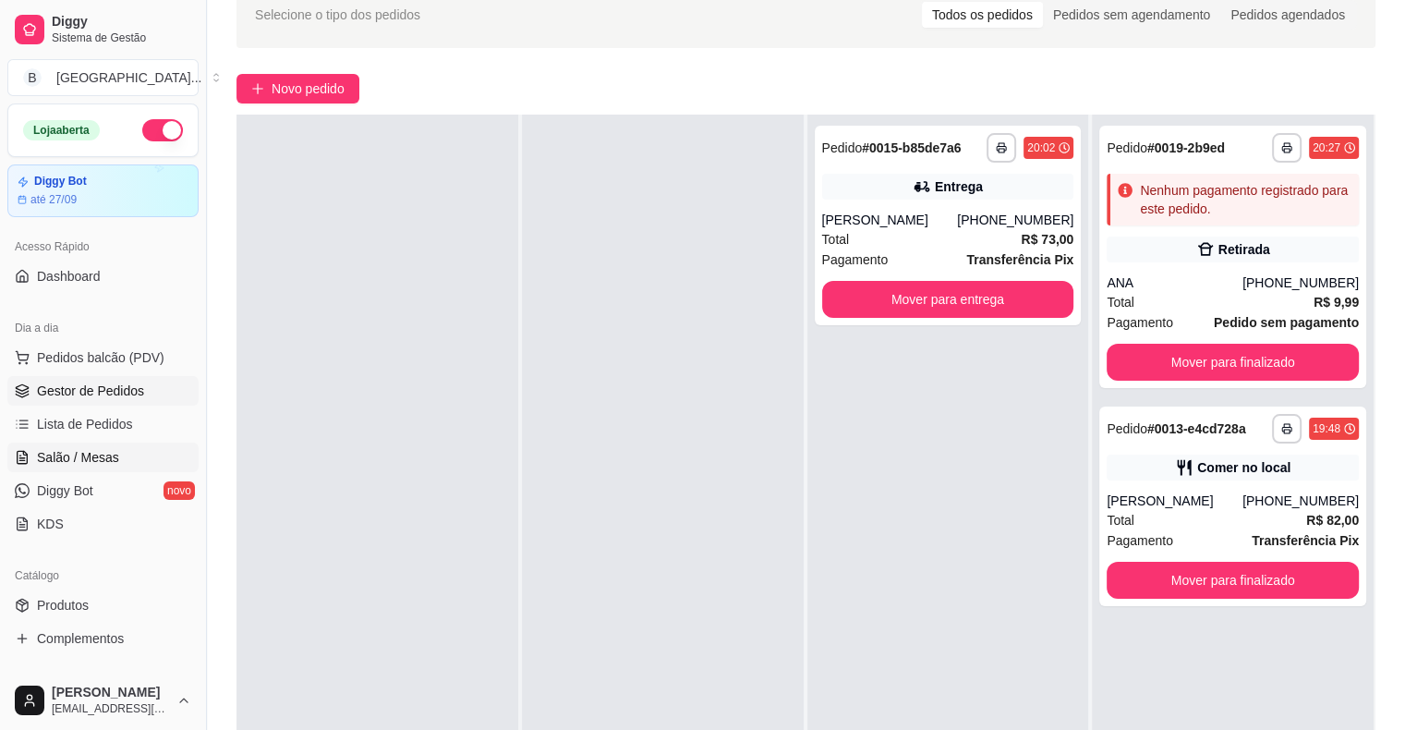
click at [69, 443] on link "Salão / Mesas" at bounding box center [102, 458] width 191 height 30
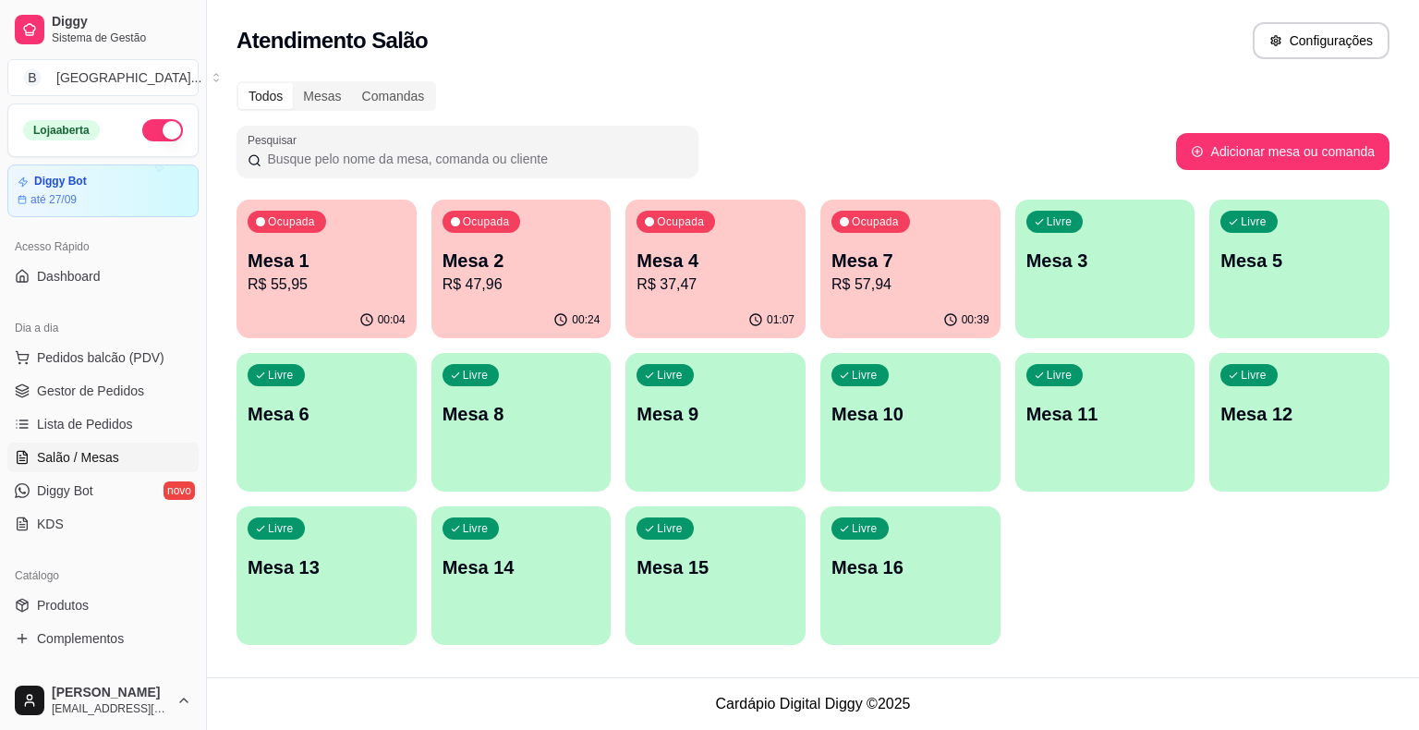
click at [321, 294] on p "R$ 55,95" at bounding box center [327, 284] width 158 height 22
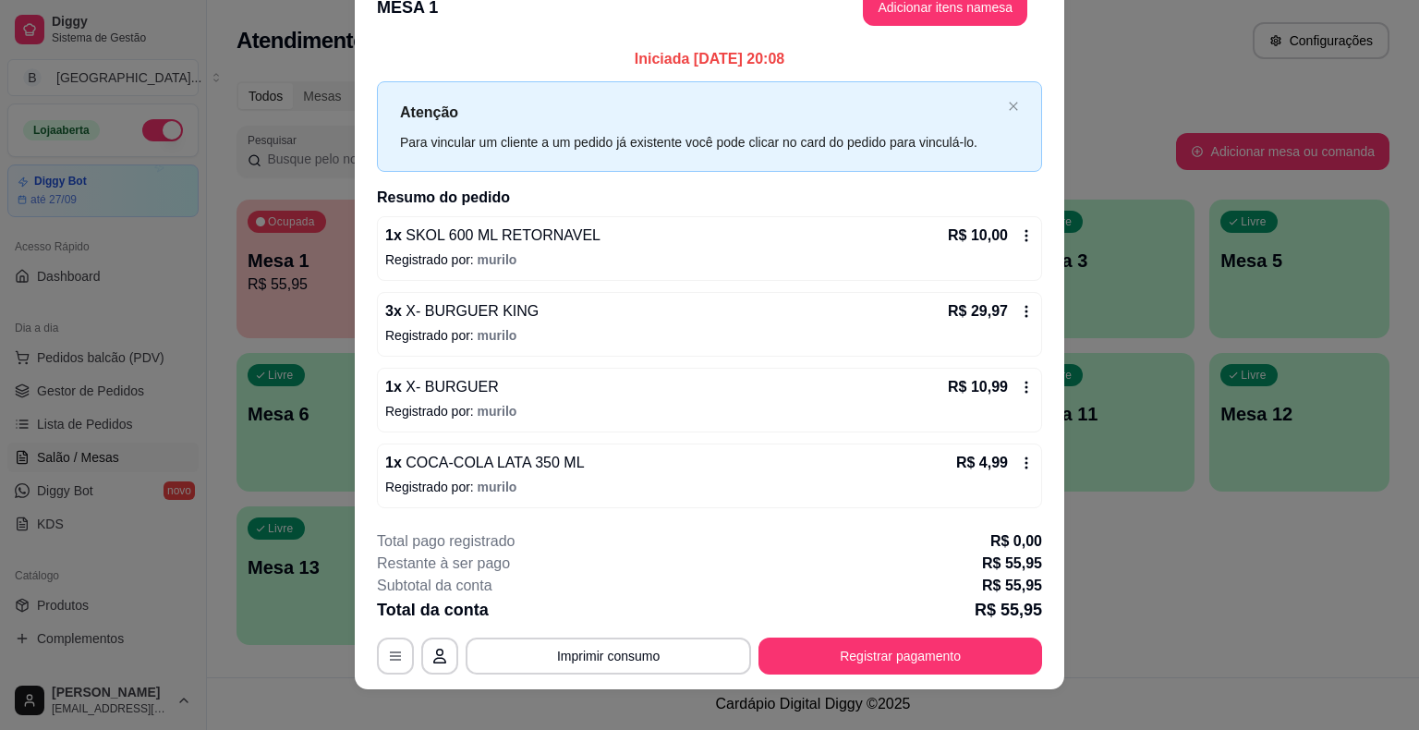
scroll to position [50, 0]
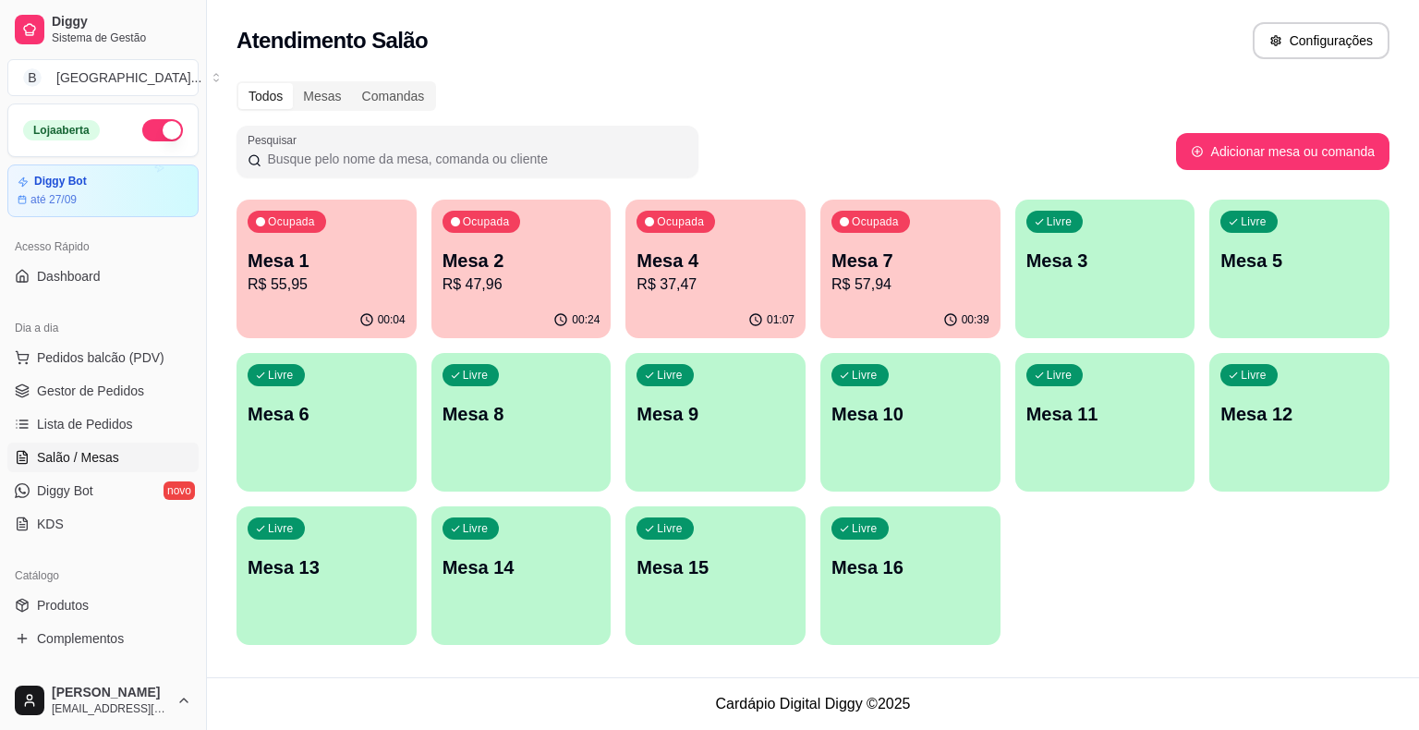
click at [499, 282] on p "R$ 47,96" at bounding box center [522, 284] width 158 height 22
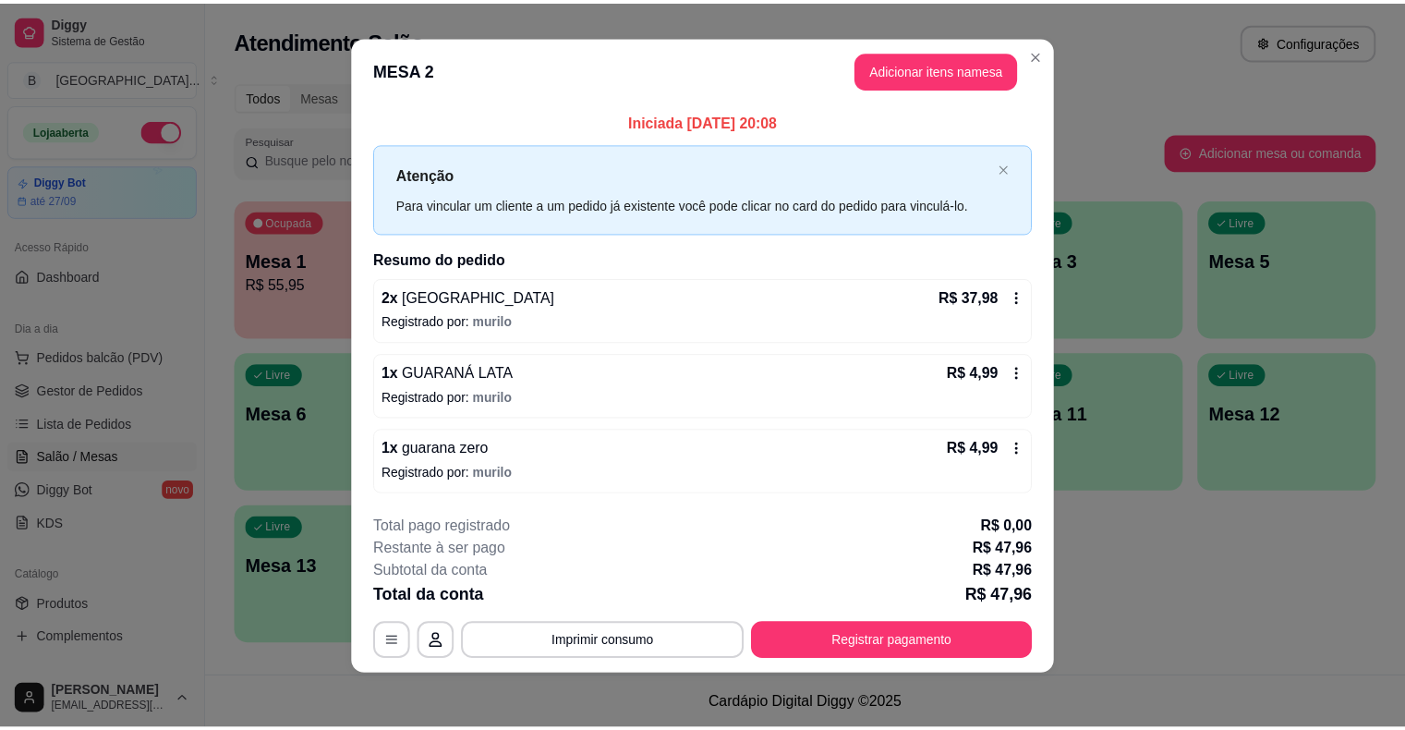
scroll to position [12, 0]
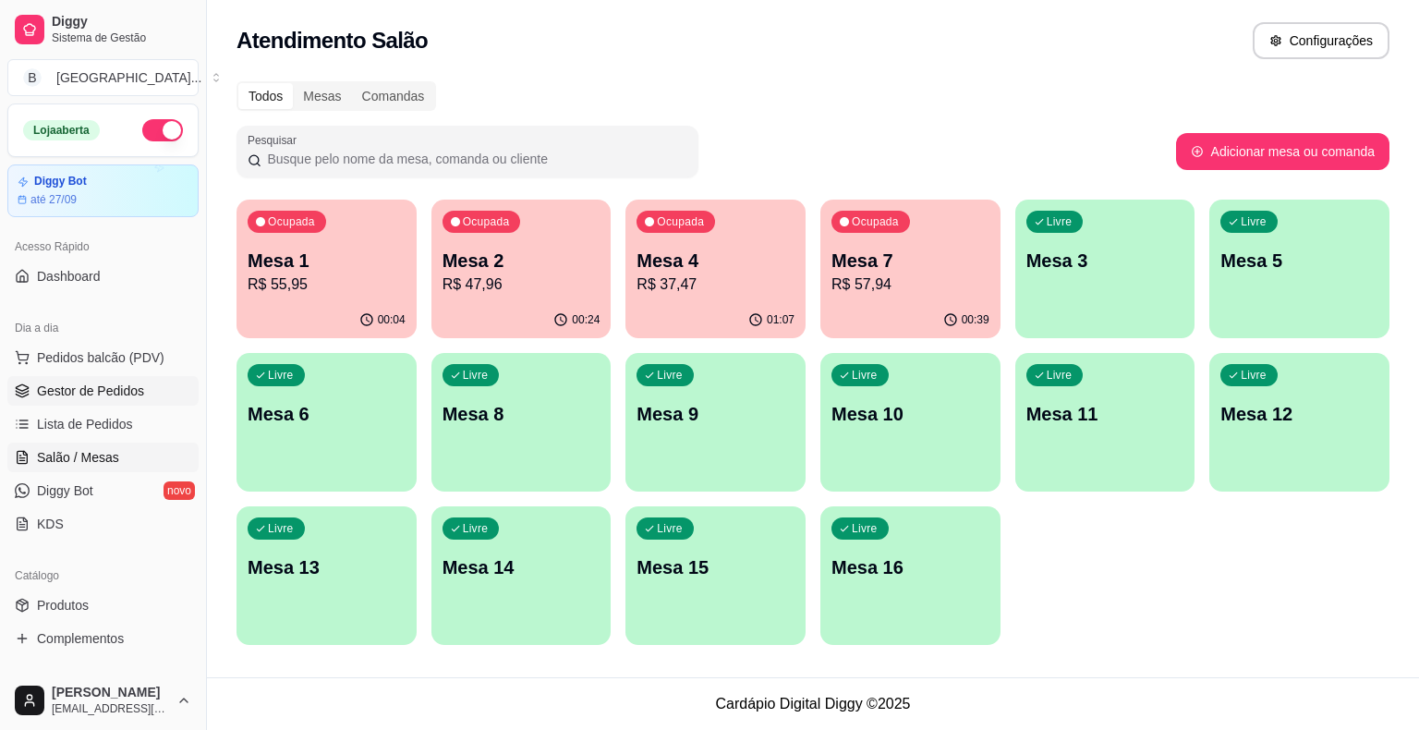
click at [126, 395] on span "Gestor de Pedidos" at bounding box center [90, 391] width 107 height 18
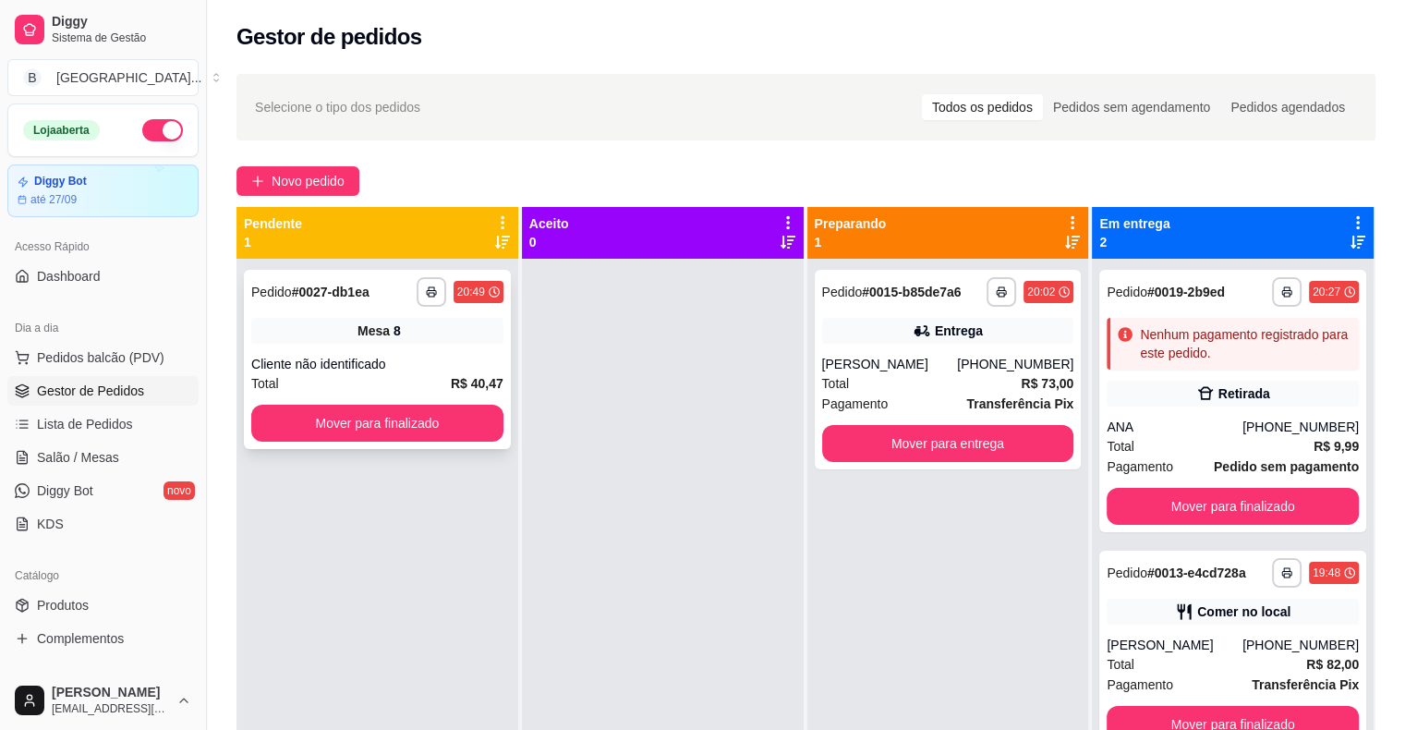
click at [358, 366] on div "Cliente não identificado" at bounding box center [377, 364] width 252 height 18
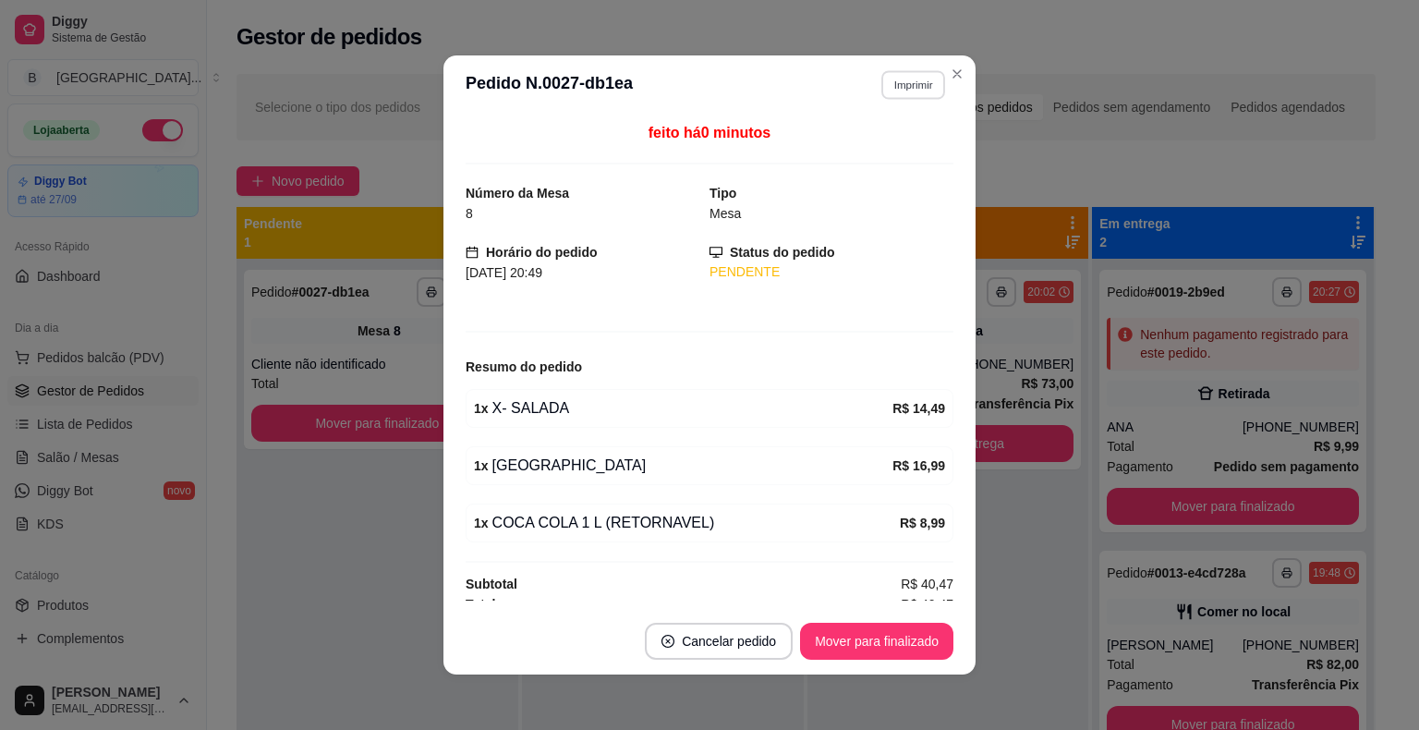
click at [924, 81] on button "Imprimir" at bounding box center [913, 84] width 64 height 29
click at [868, 159] on button "IMPRESSORA" at bounding box center [874, 150] width 134 height 30
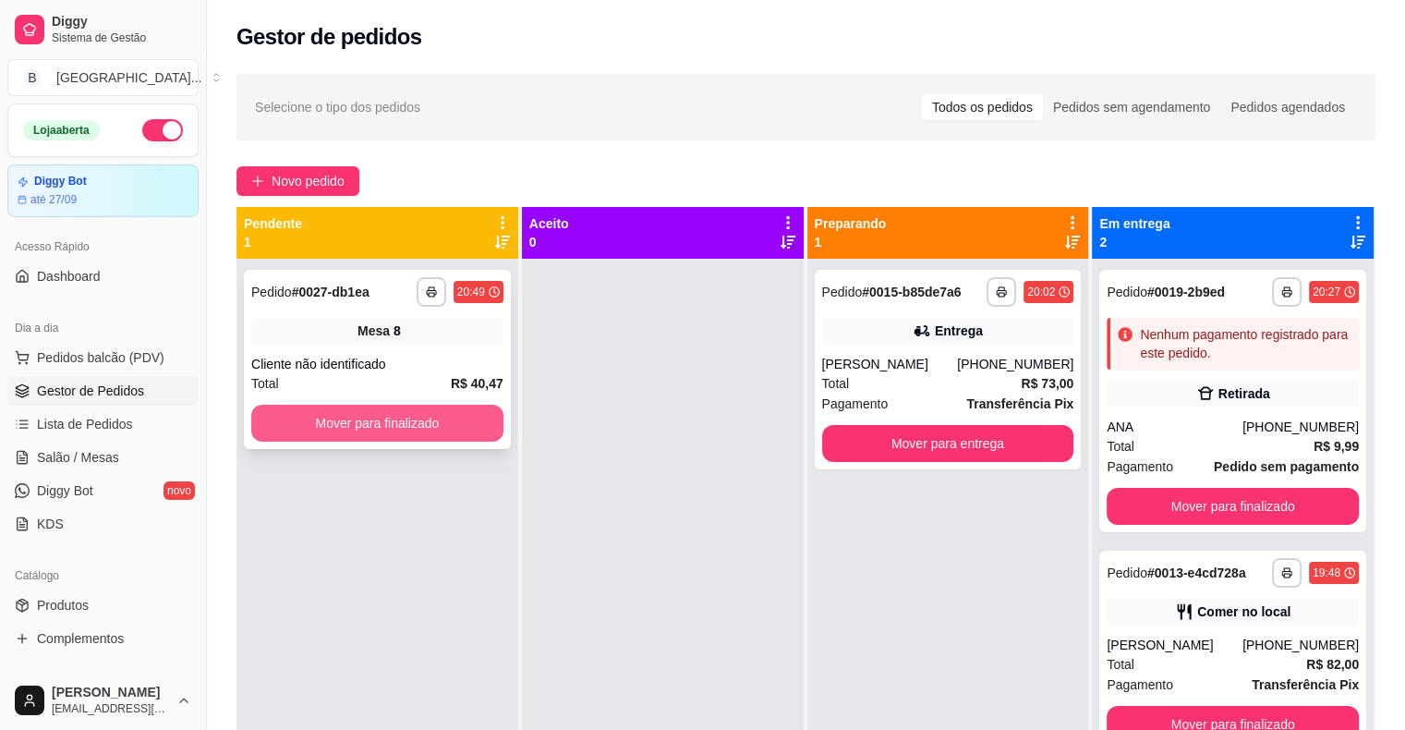
click at [458, 419] on button "Mover para finalizado" at bounding box center [377, 423] width 252 height 37
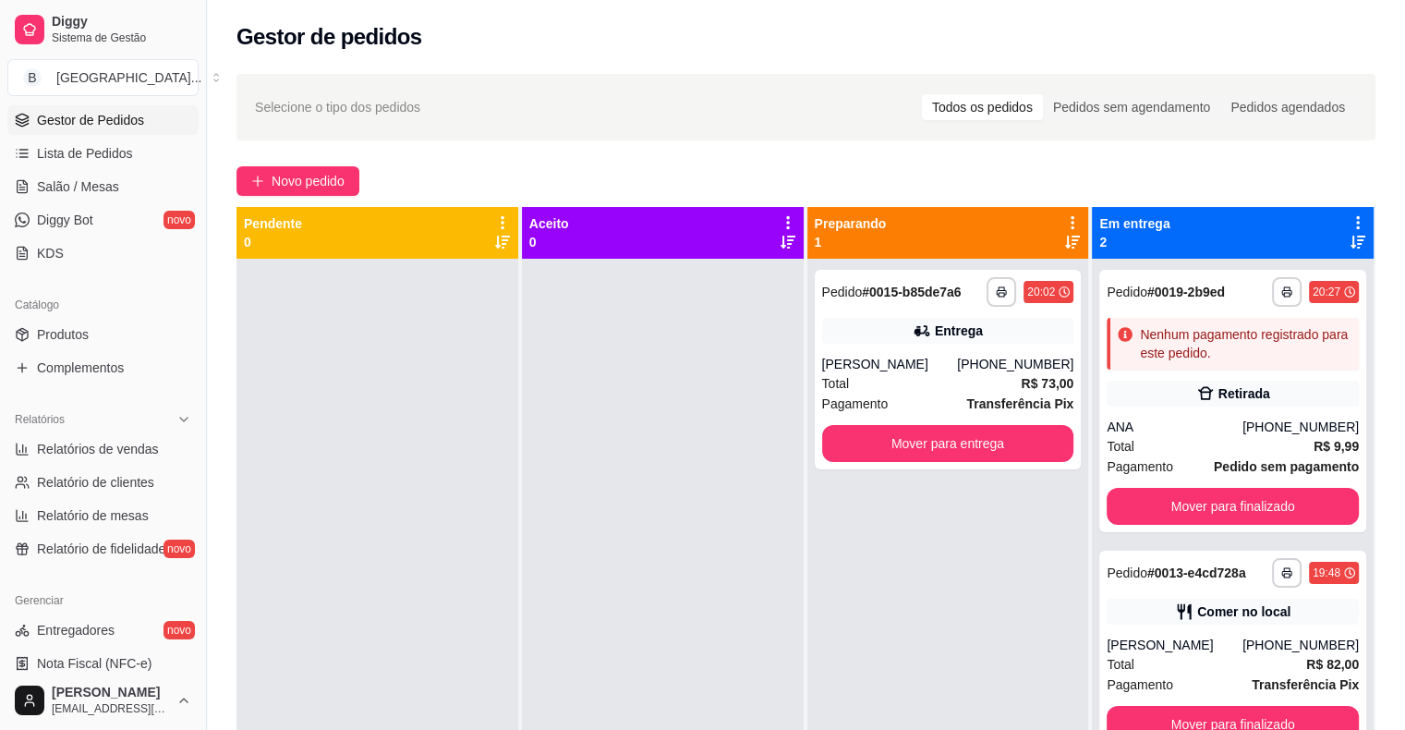
scroll to position [277, 0]
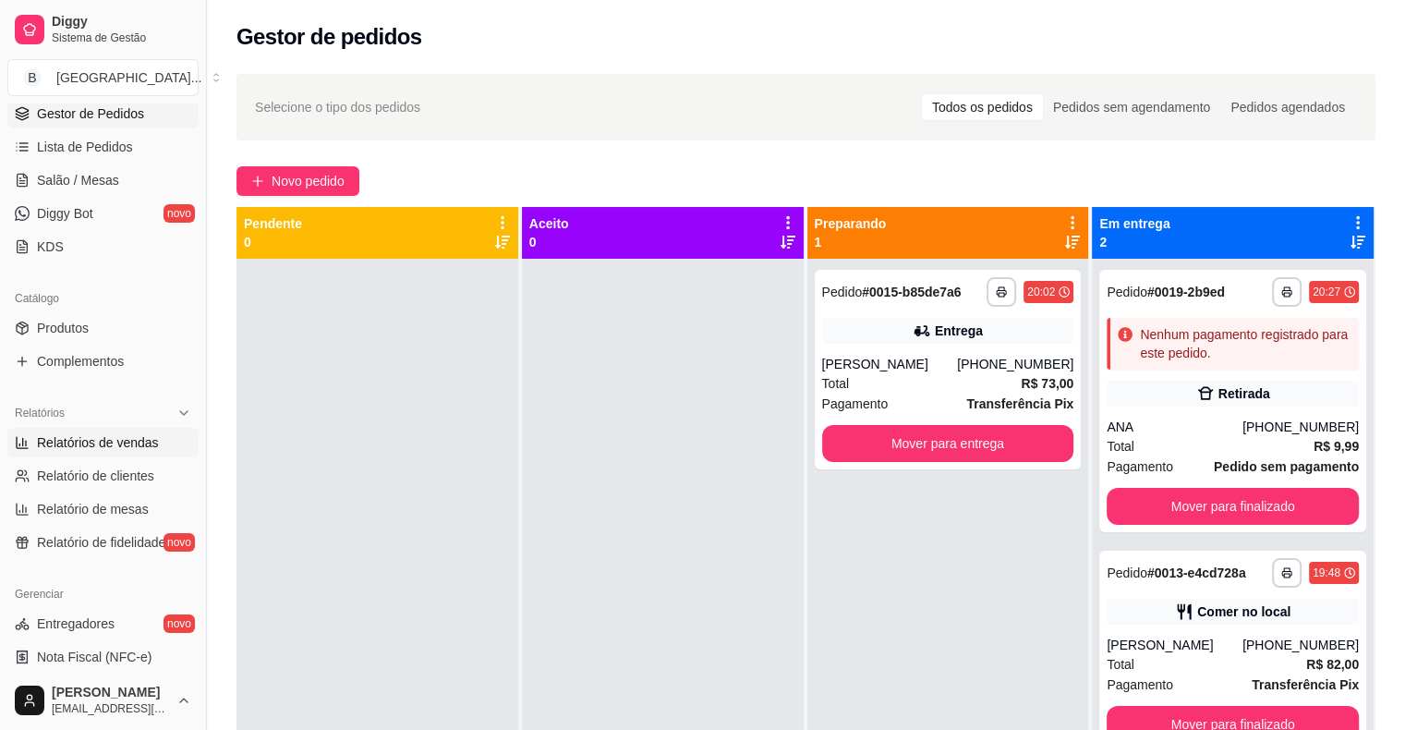
click at [156, 433] on link "Relatórios de vendas" at bounding box center [102, 443] width 191 height 30
select select "ALL"
select select "0"
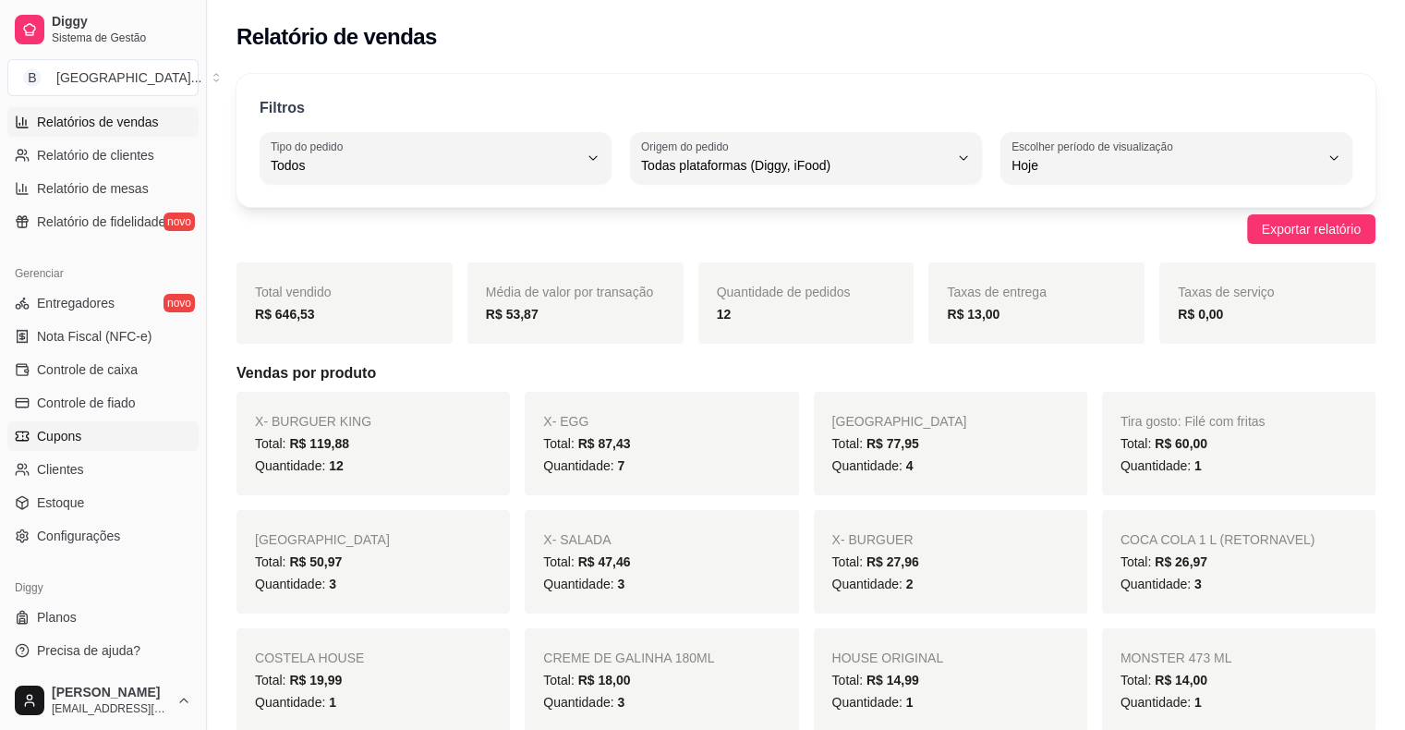
scroll to position [599, 0]
click at [100, 371] on span "Controle de caixa" at bounding box center [87, 368] width 101 height 18
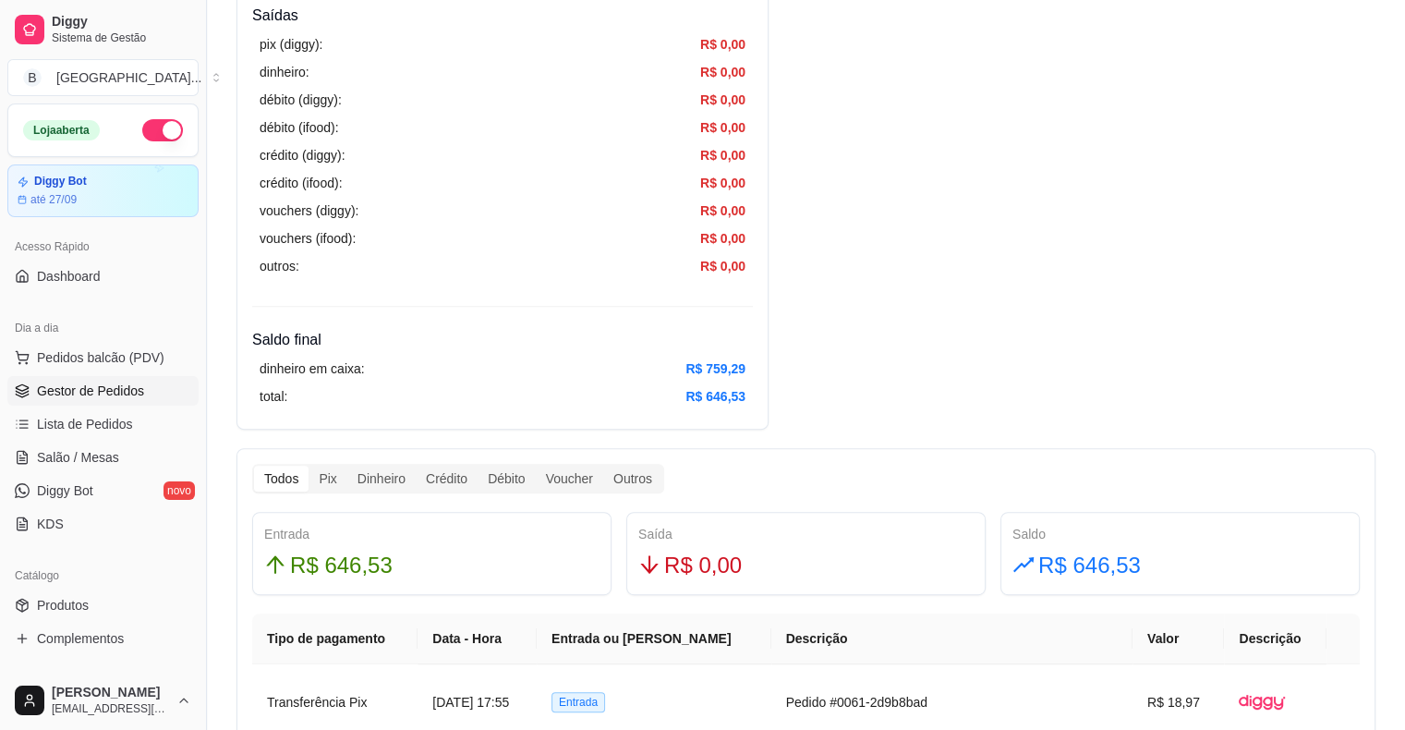
click at [95, 392] on span "Gestor de Pedidos" at bounding box center [90, 391] width 107 height 18
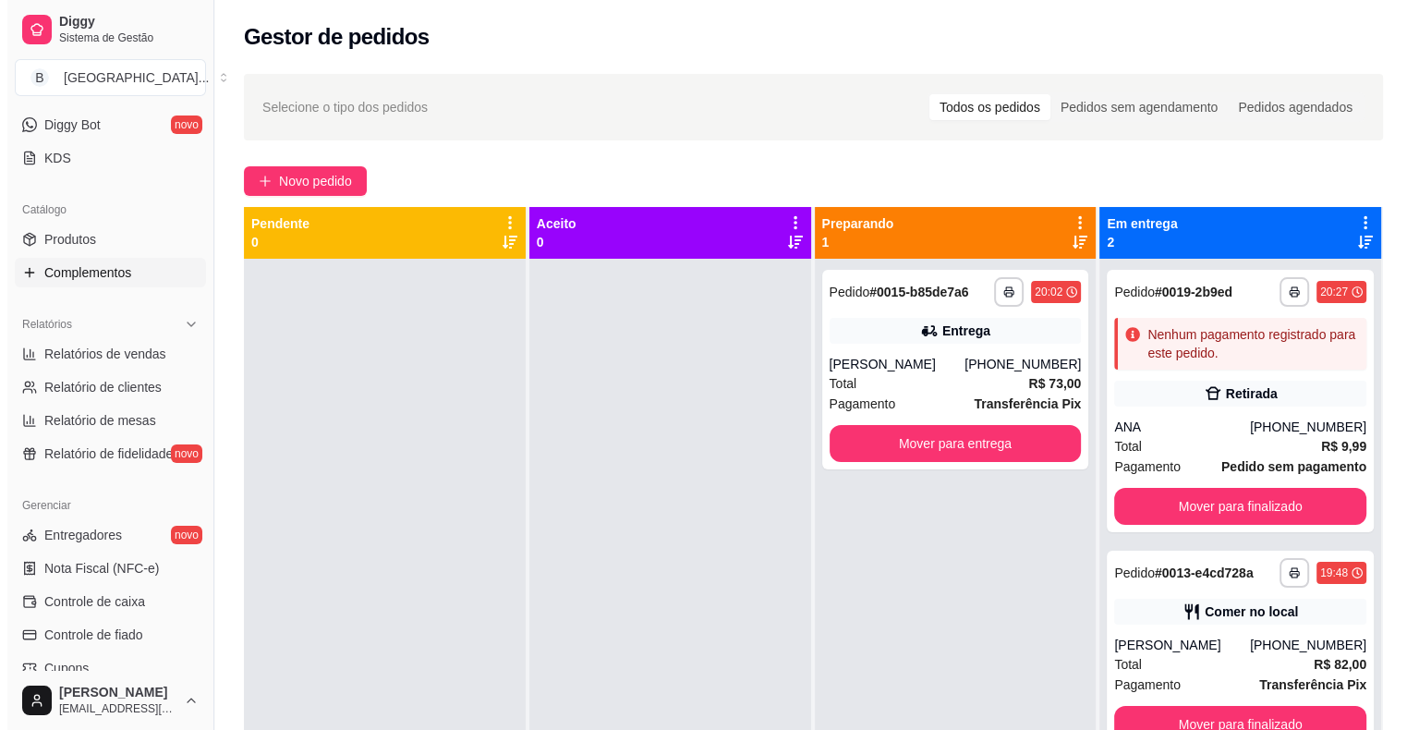
scroll to position [370, 0]
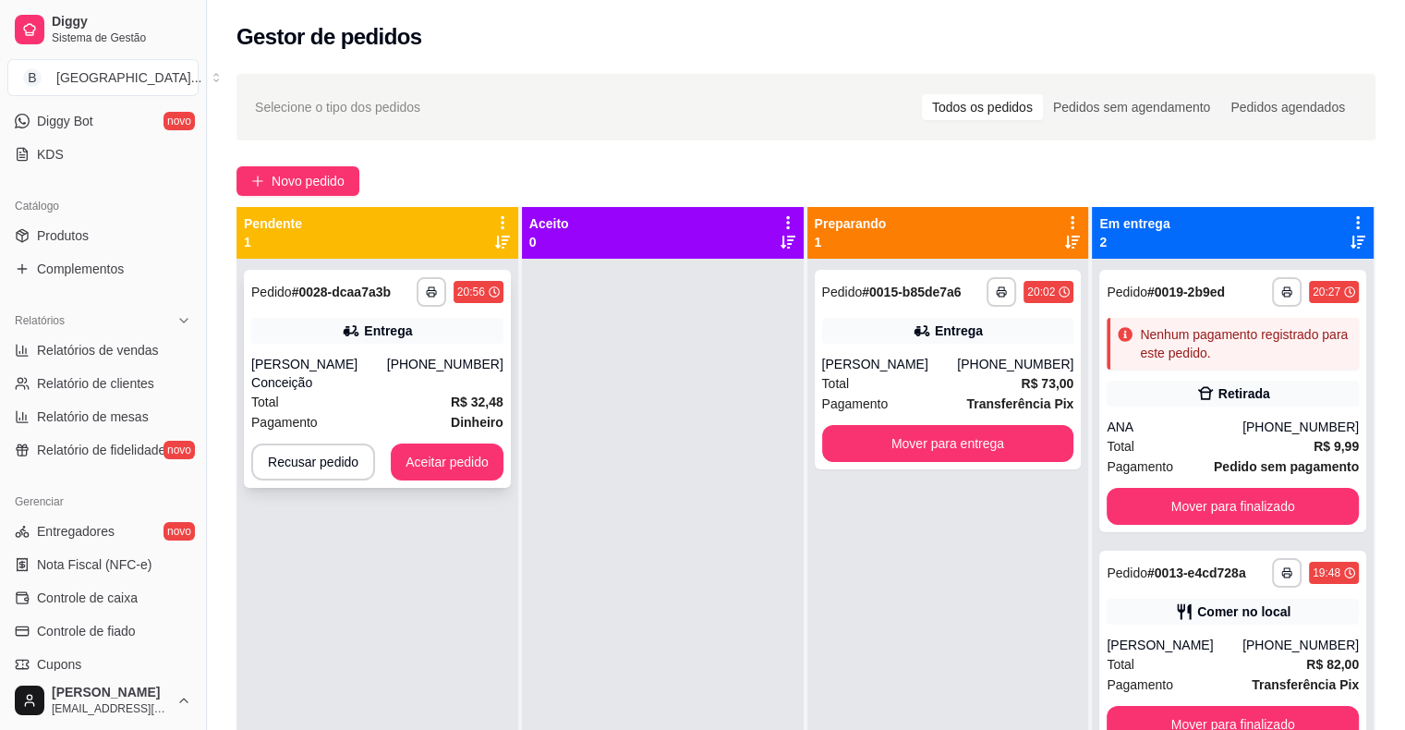
click at [395, 392] on div "Total R$ 32,48" at bounding box center [377, 402] width 252 height 20
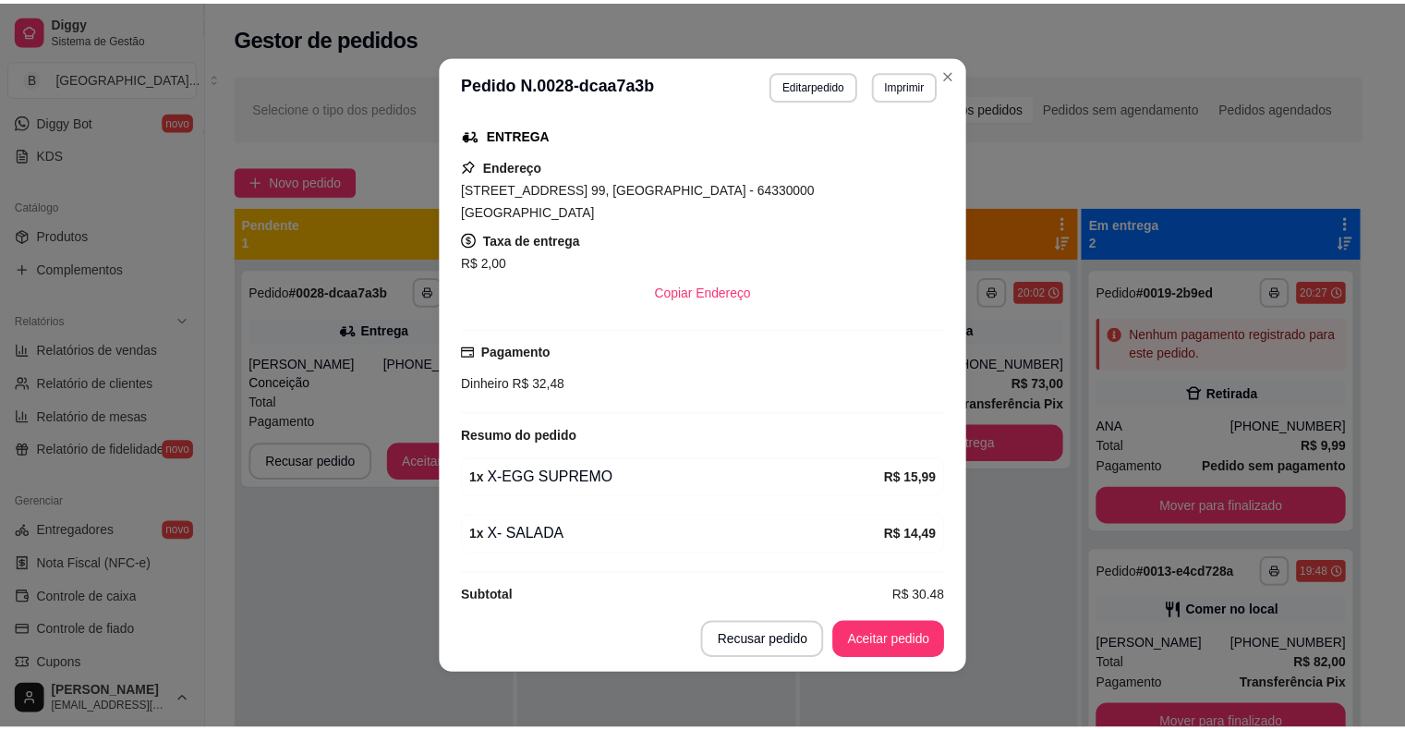
scroll to position [4, 0]
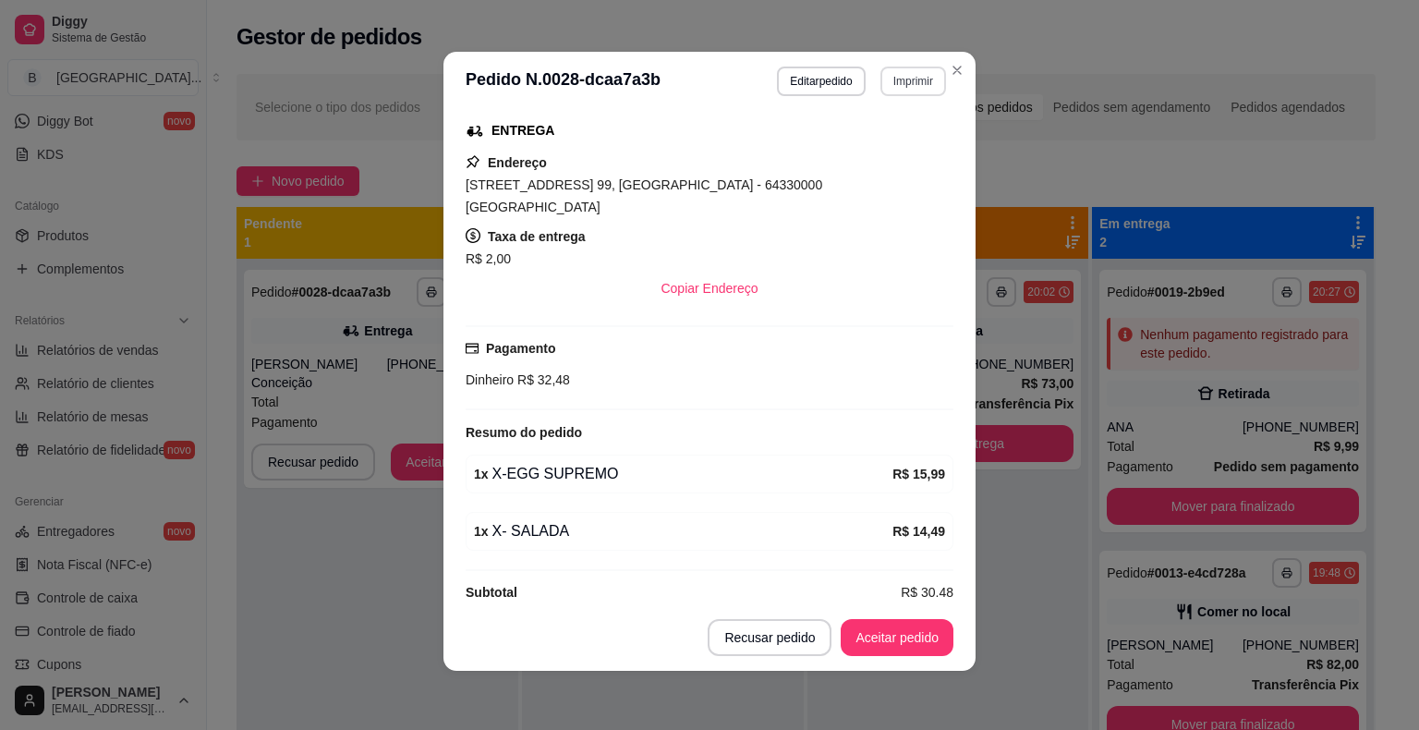
click at [917, 92] on button "Imprimir" at bounding box center [914, 82] width 66 height 30
click at [894, 137] on button "IMPRESSORA" at bounding box center [872, 145] width 129 height 29
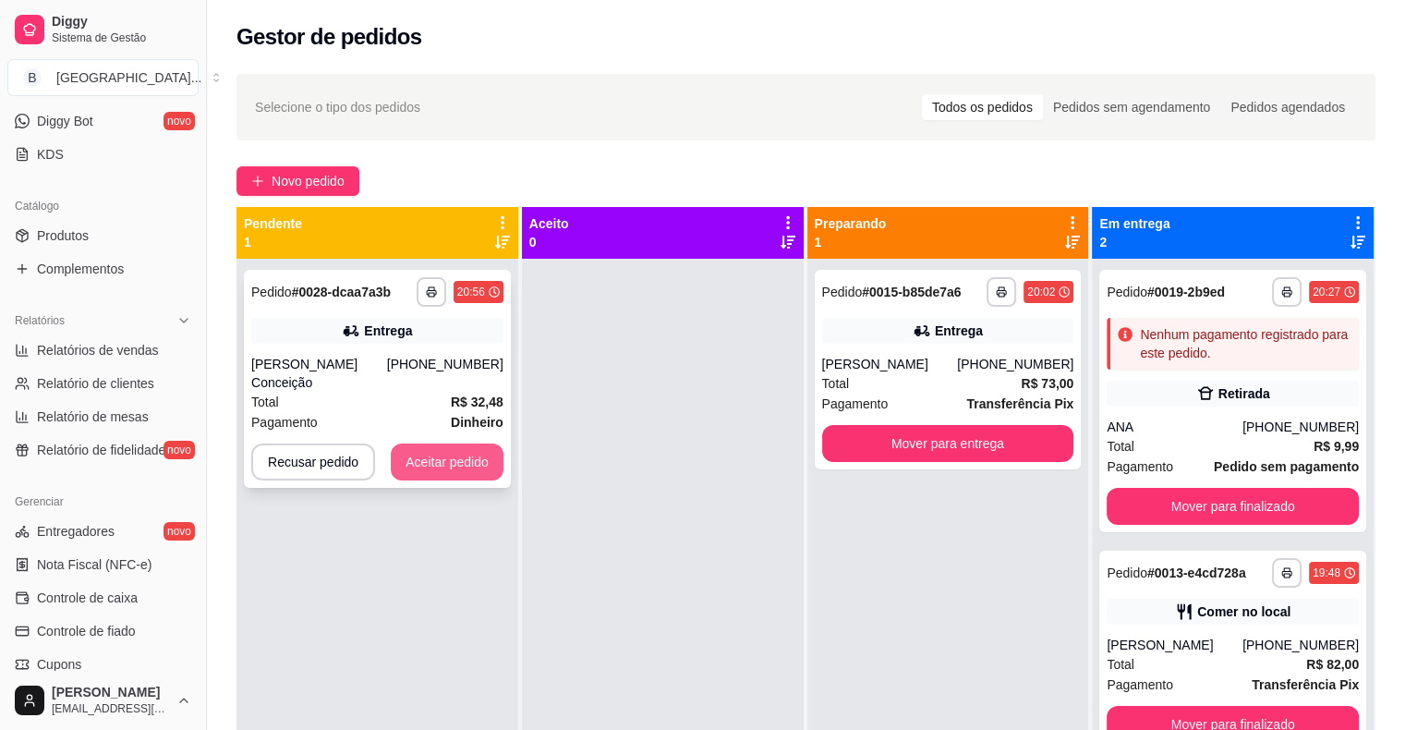
click at [419, 449] on button "Aceitar pedido" at bounding box center [447, 462] width 113 height 37
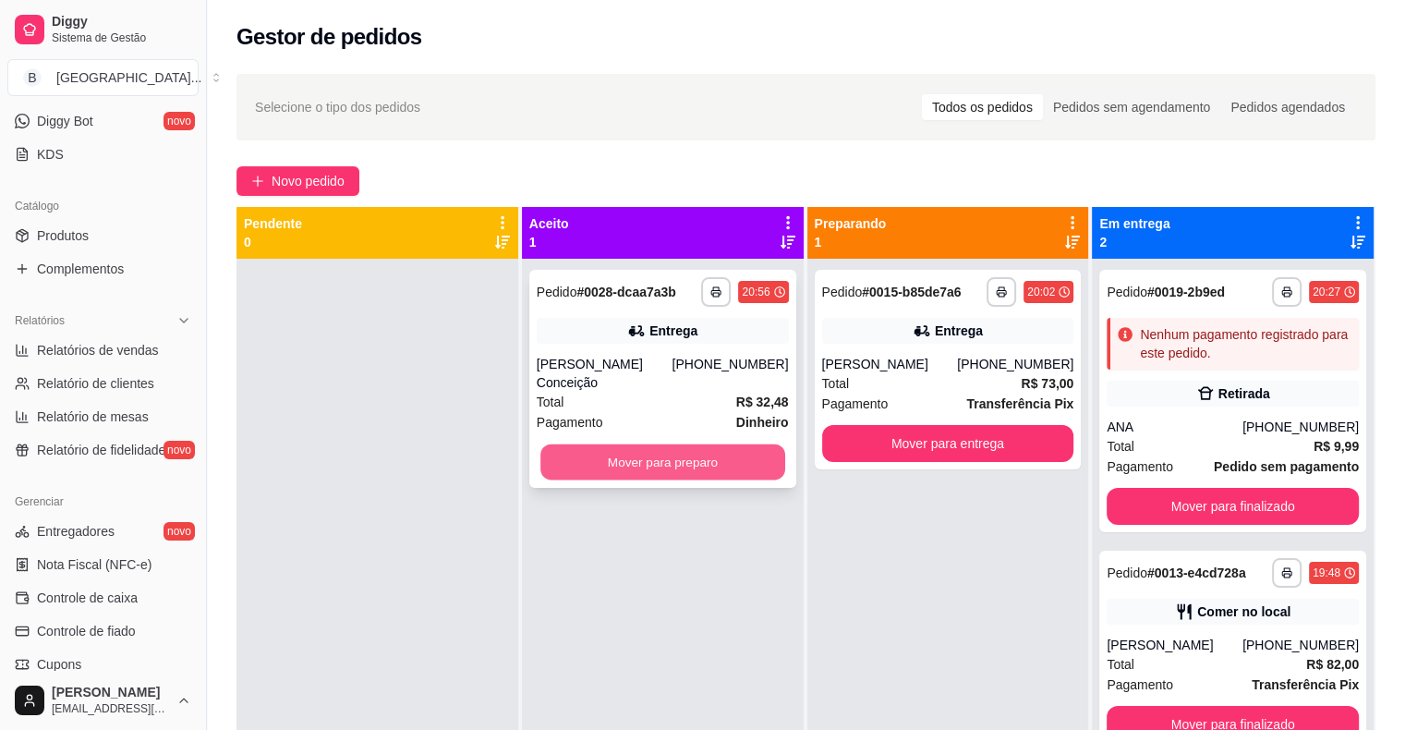
click at [585, 449] on button "Mover para preparo" at bounding box center [663, 462] width 245 height 36
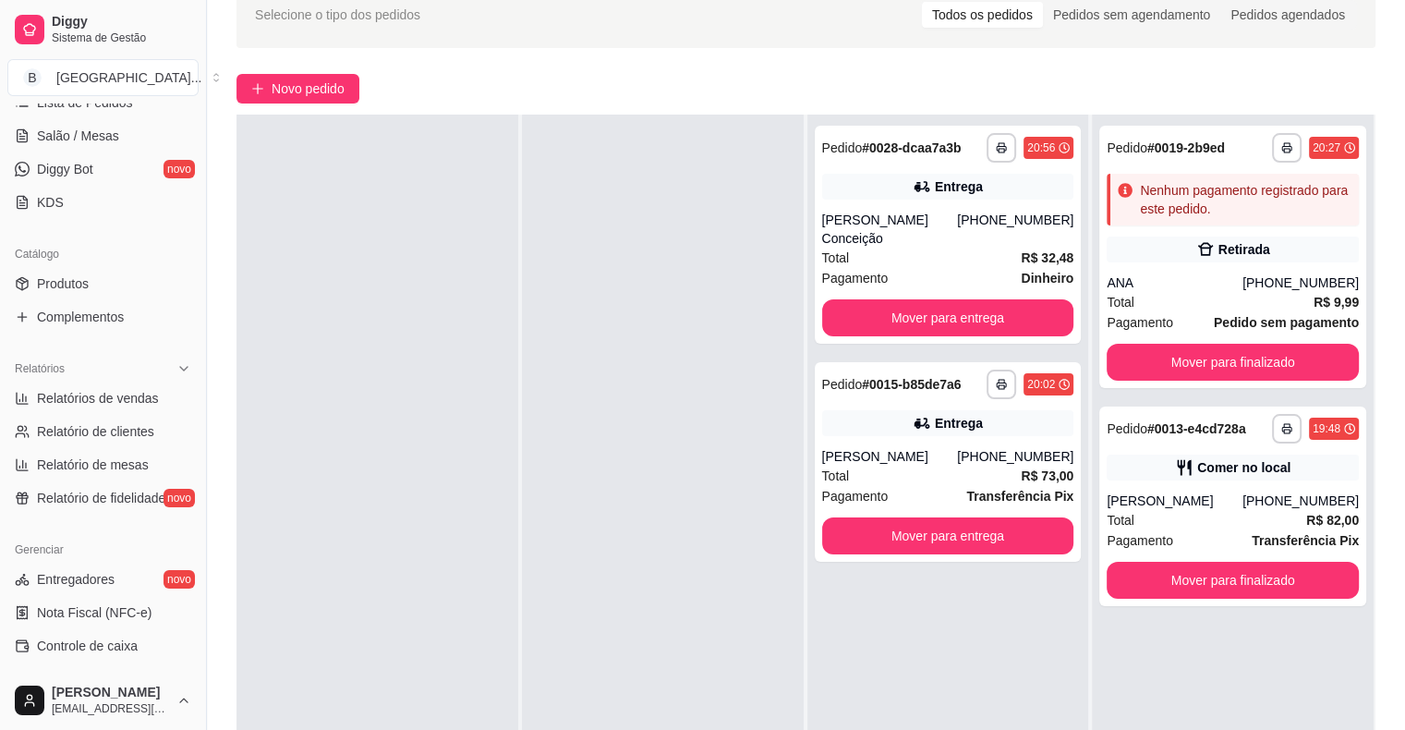
scroll to position [322, 0]
click at [80, 274] on span "Produtos" at bounding box center [63, 283] width 52 height 18
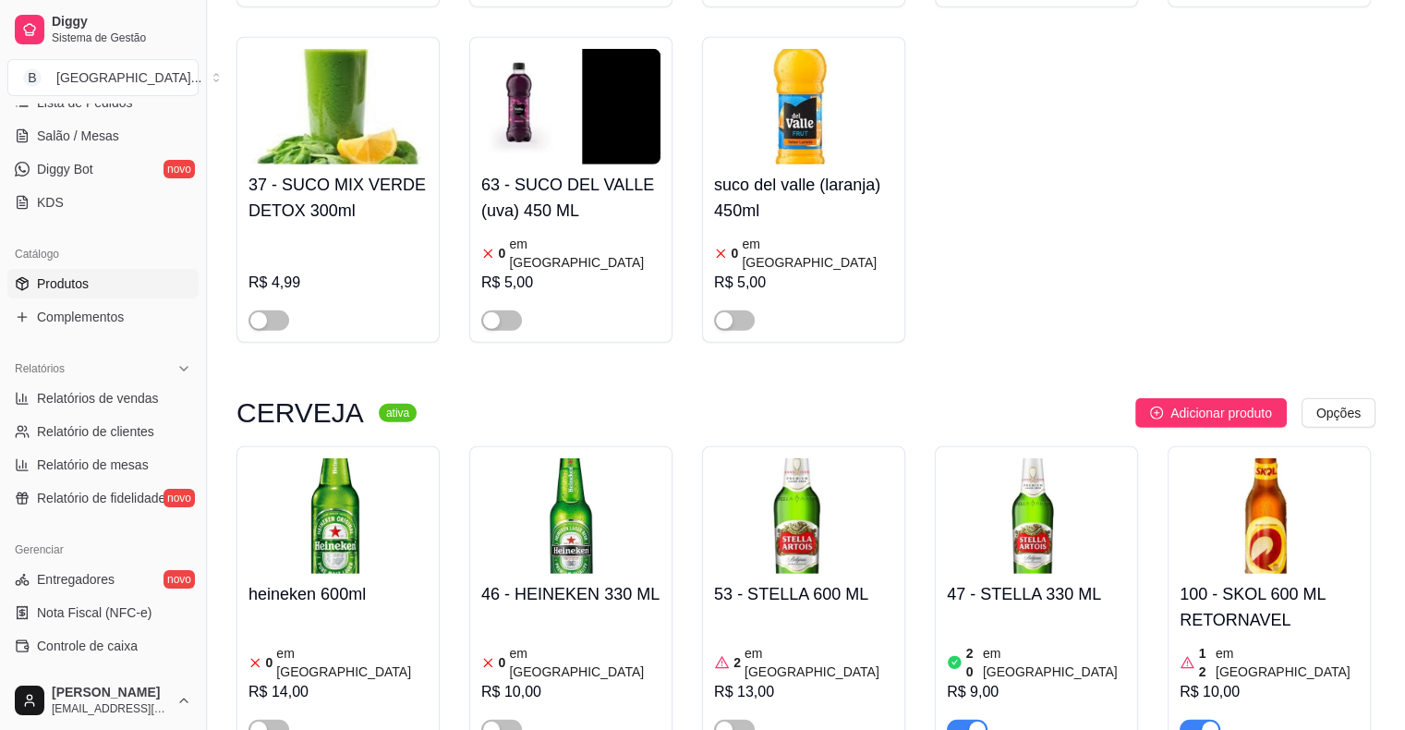
scroll to position [6042, 0]
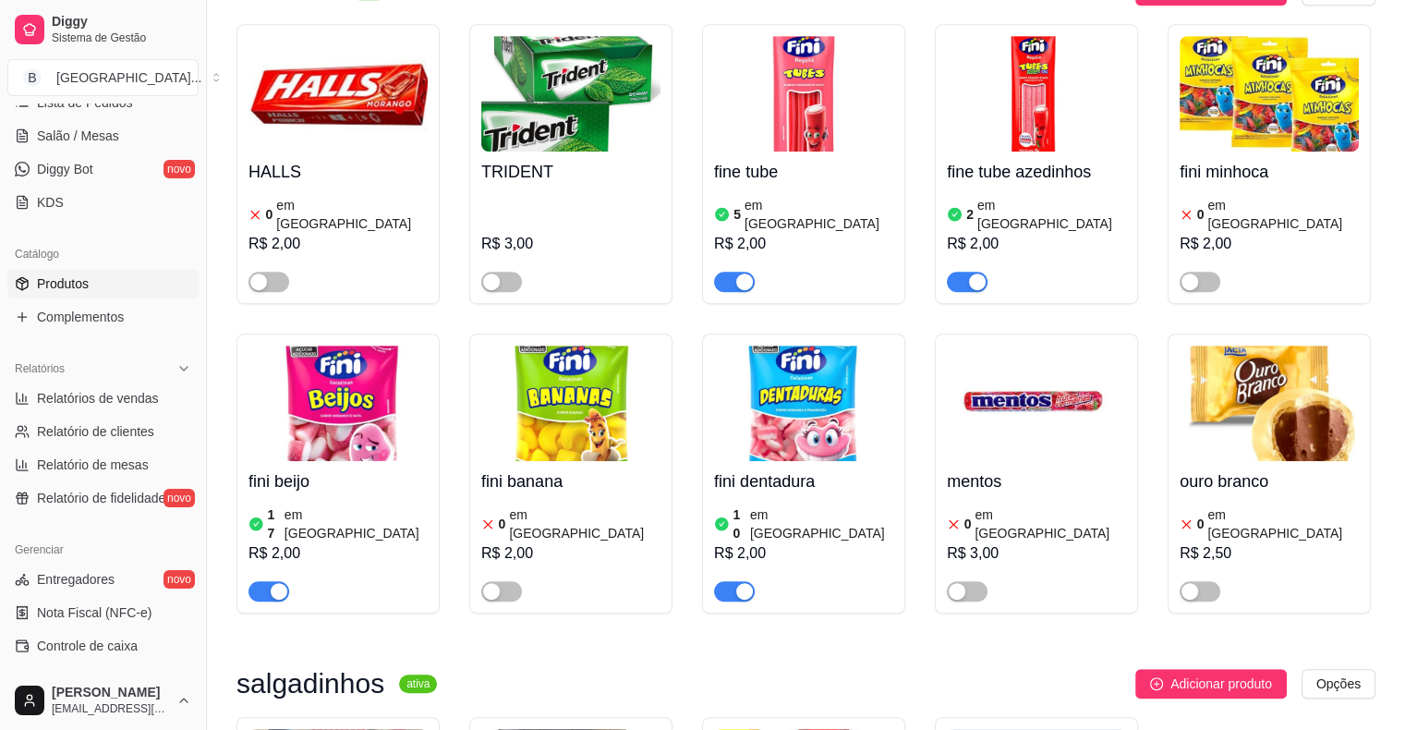
scroll to position [8598, 0]
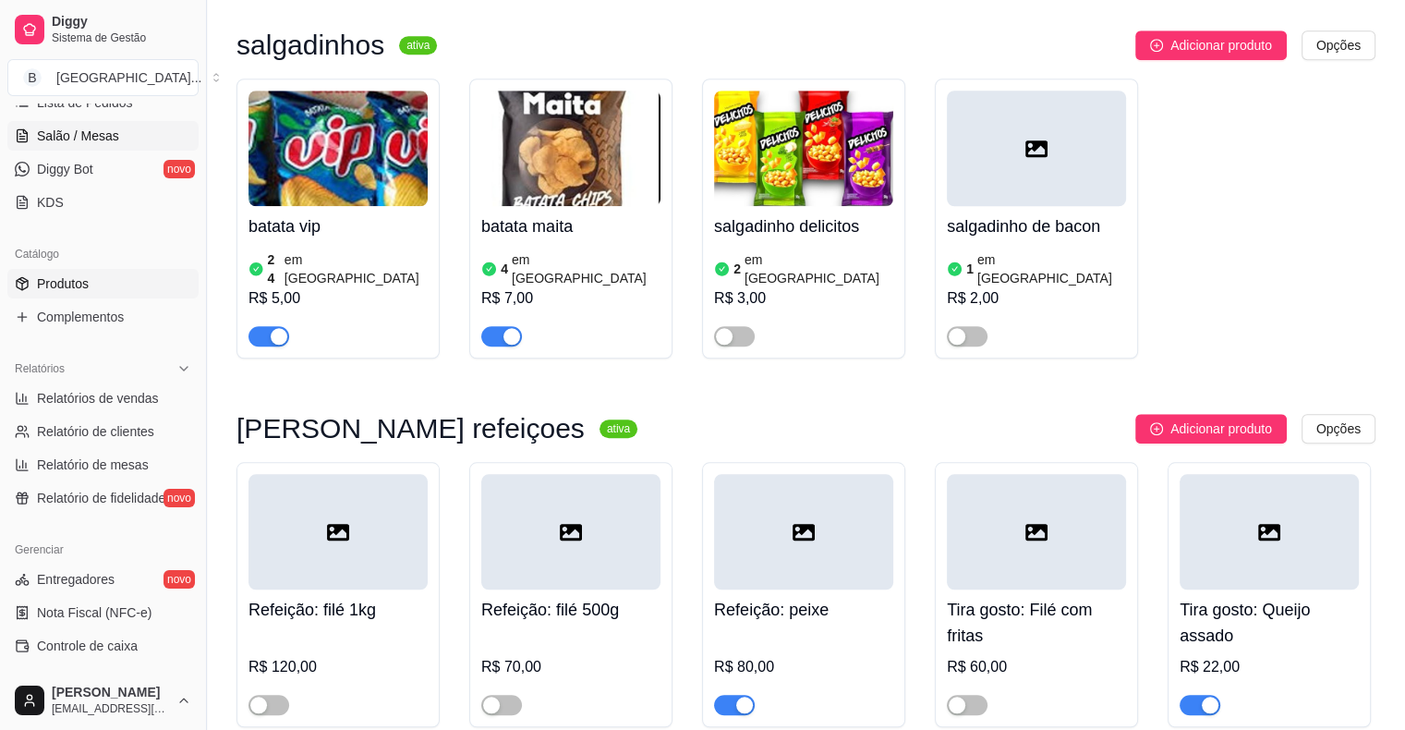
click at [107, 139] on span "Salão / Mesas" at bounding box center [78, 136] width 82 height 18
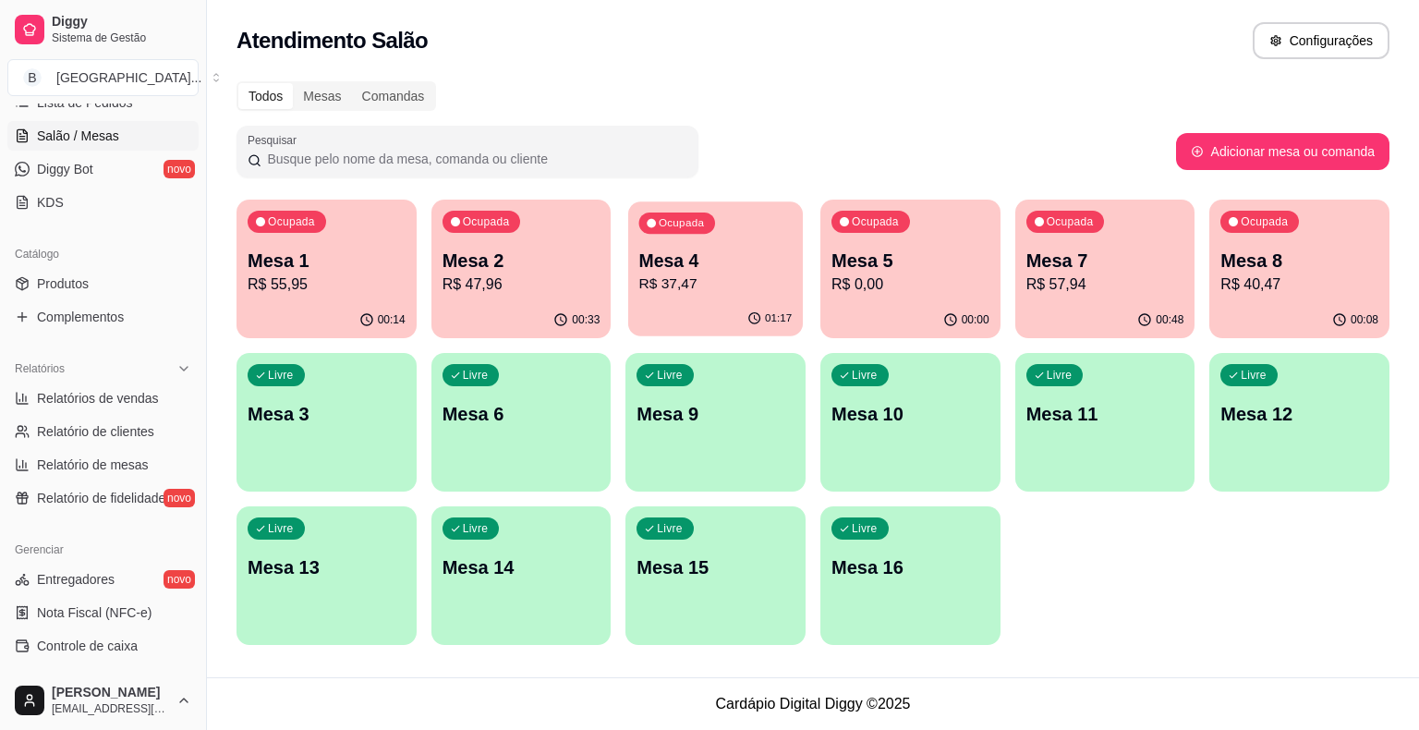
click at [723, 250] on p "Mesa 4" at bounding box center [715, 261] width 153 height 25
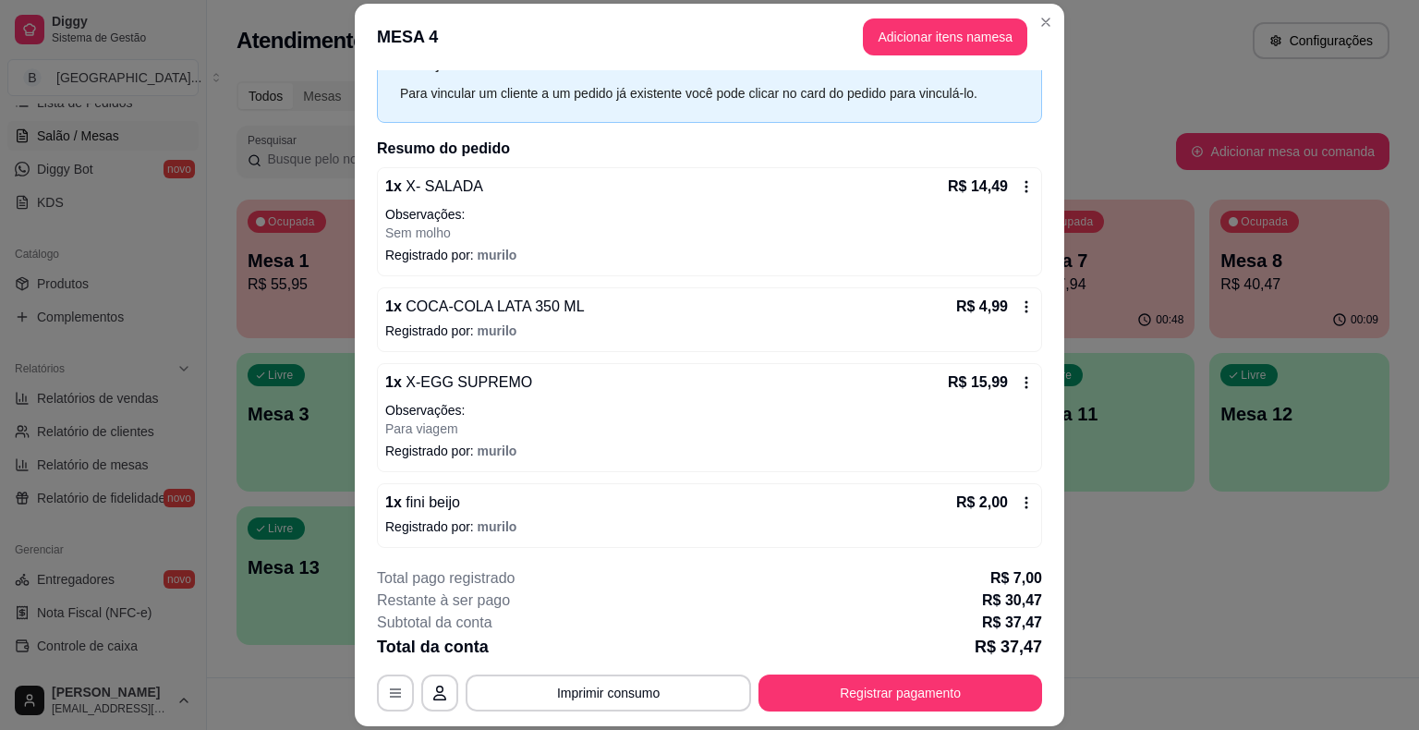
scroll to position [55, 0]
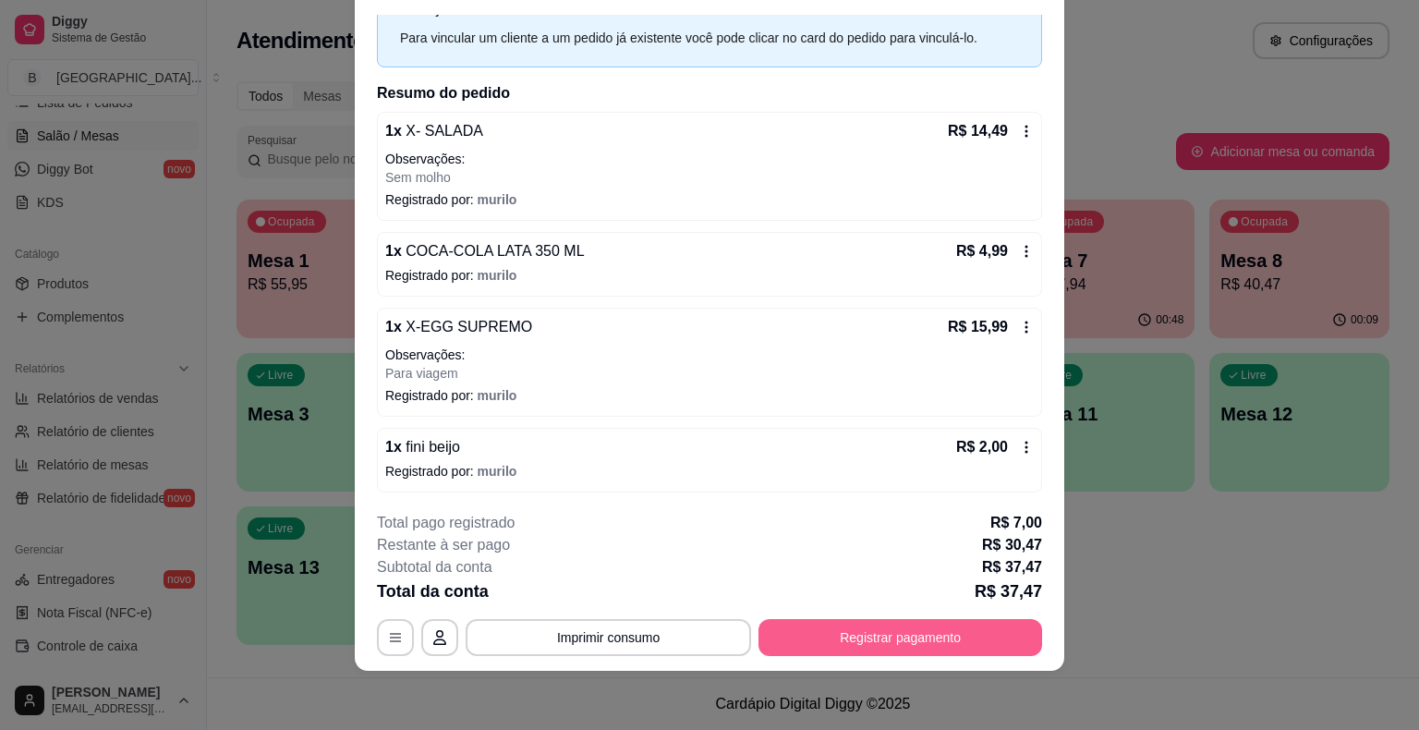
click at [857, 638] on button "Registrar pagamento" at bounding box center [901, 637] width 284 height 37
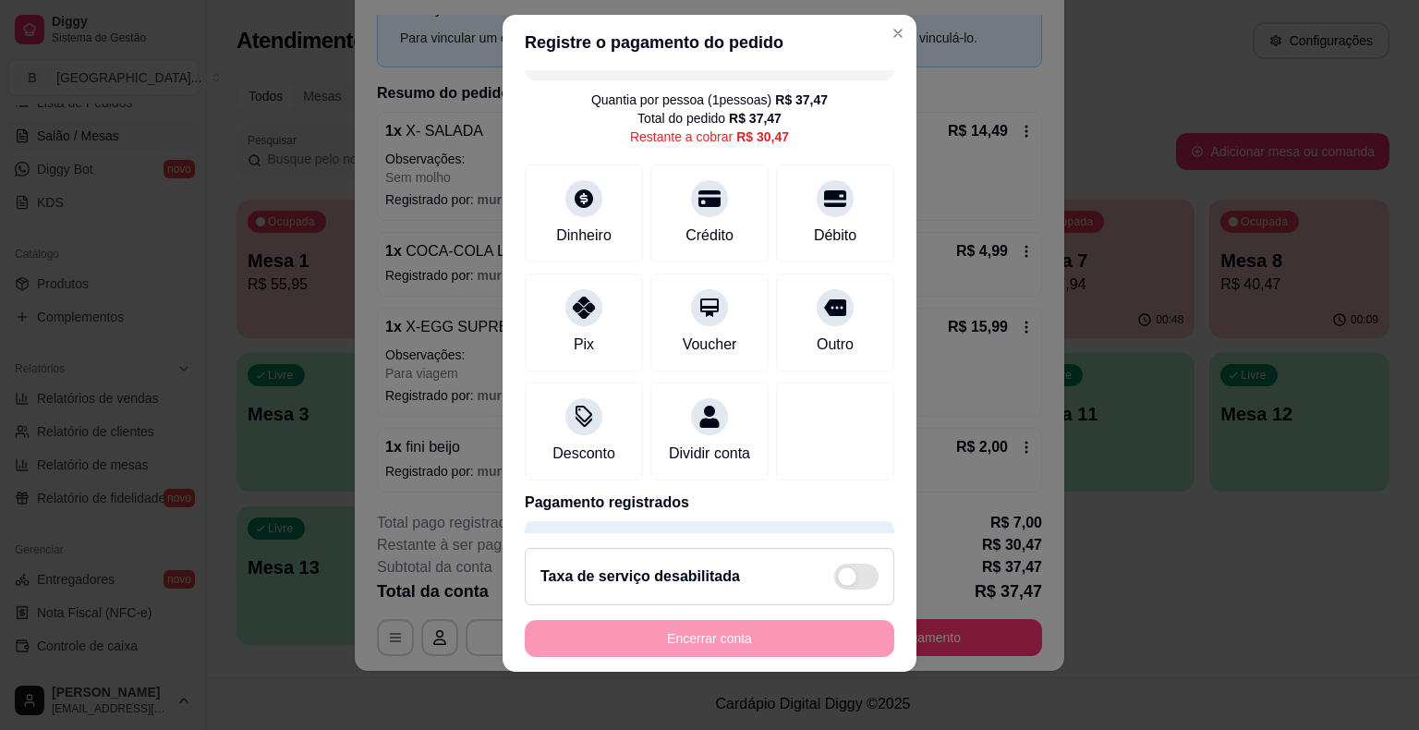
scroll to position [0, 0]
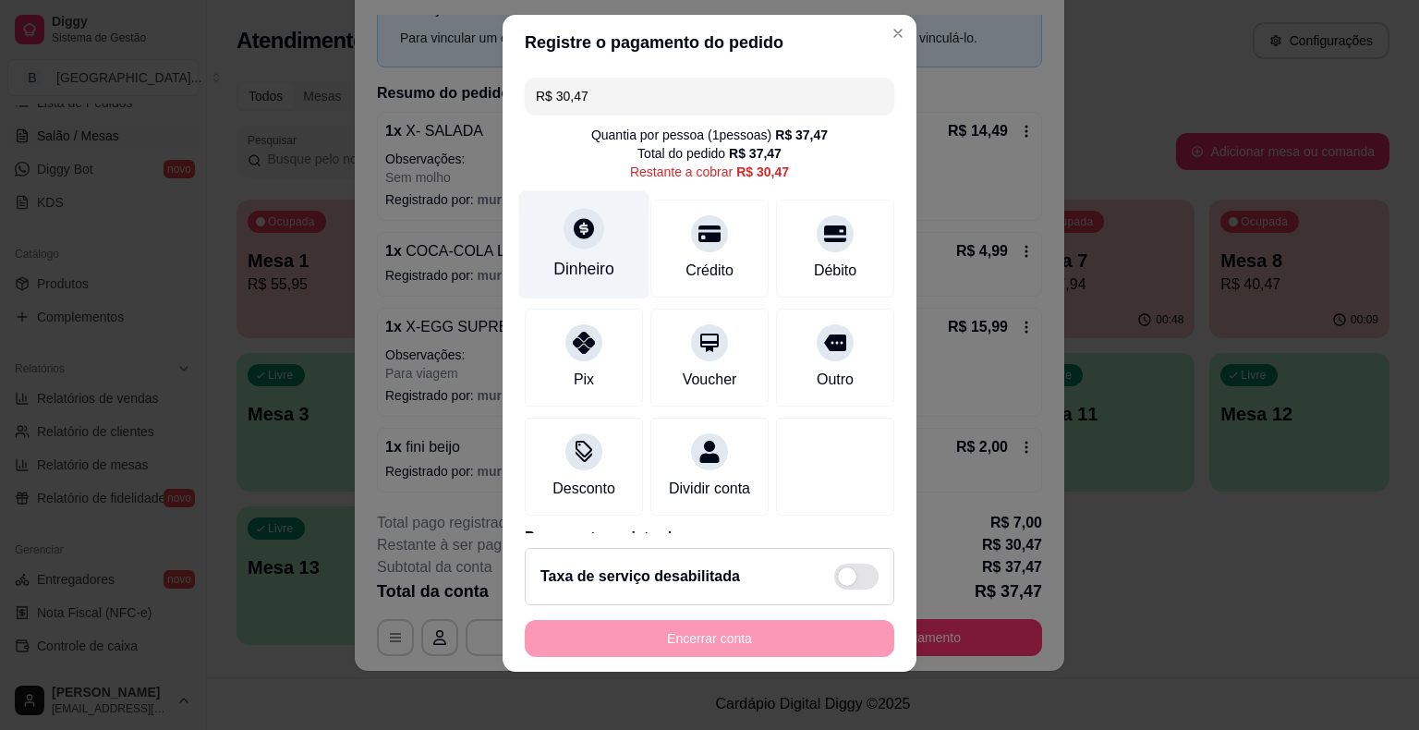
click at [590, 277] on div "Dinheiro" at bounding box center [583, 269] width 61 height 24
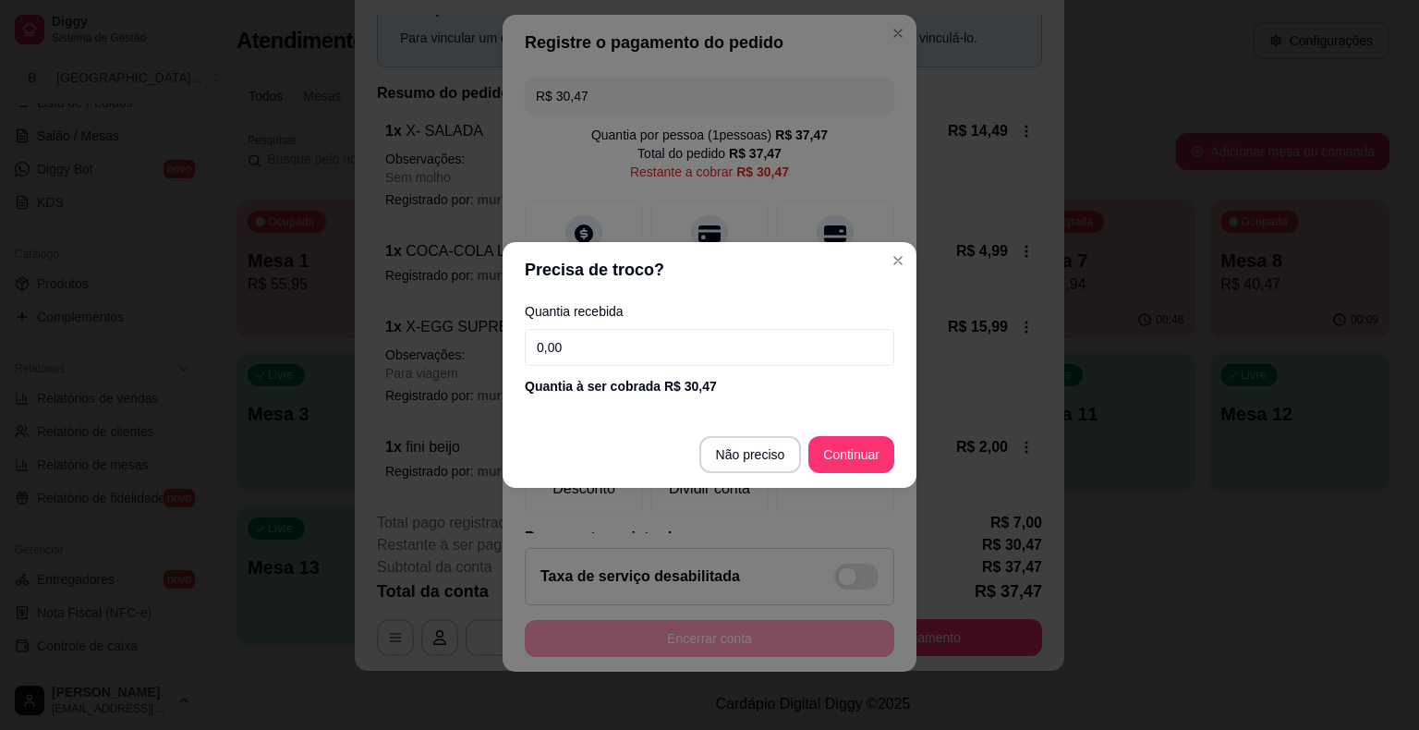
click at [614, 353] on input "0,00" at bounding box center [710, 347] width 370 height 37
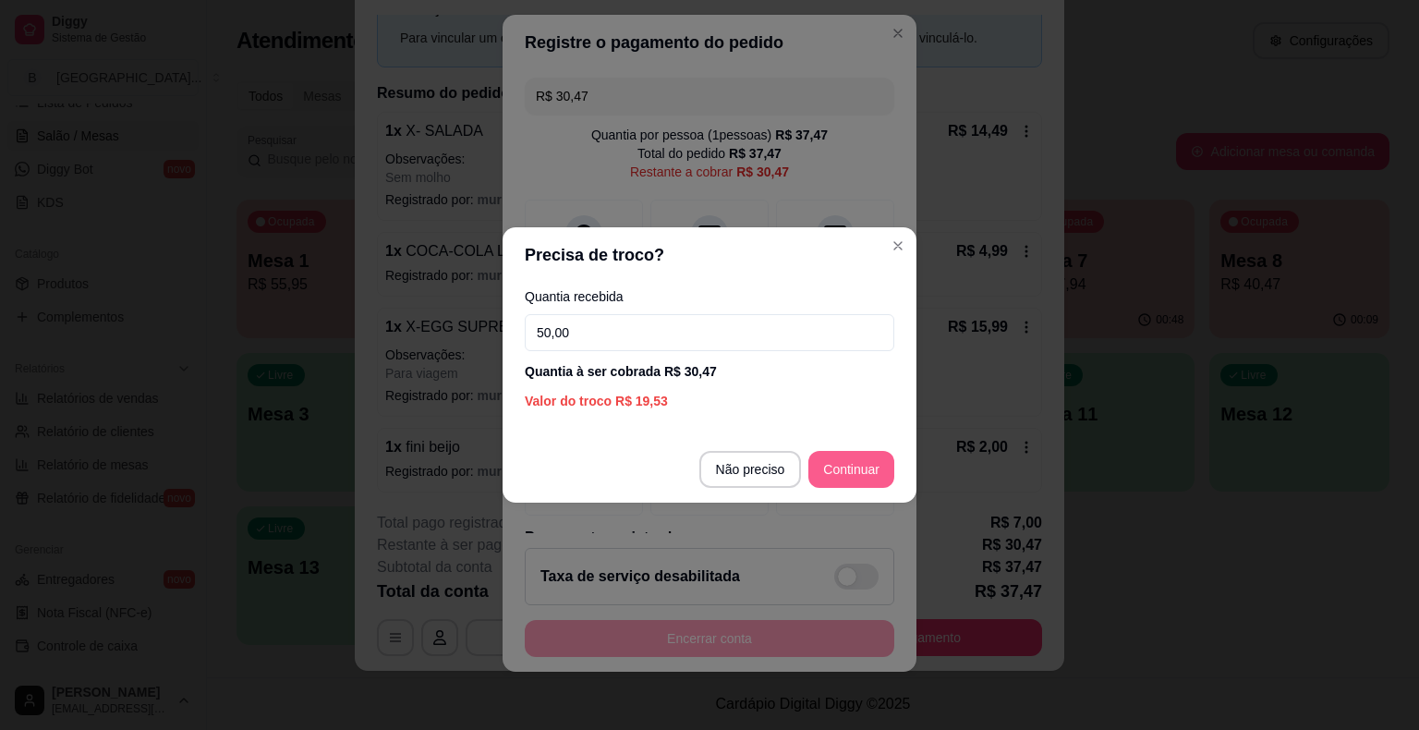
type input "50,00"
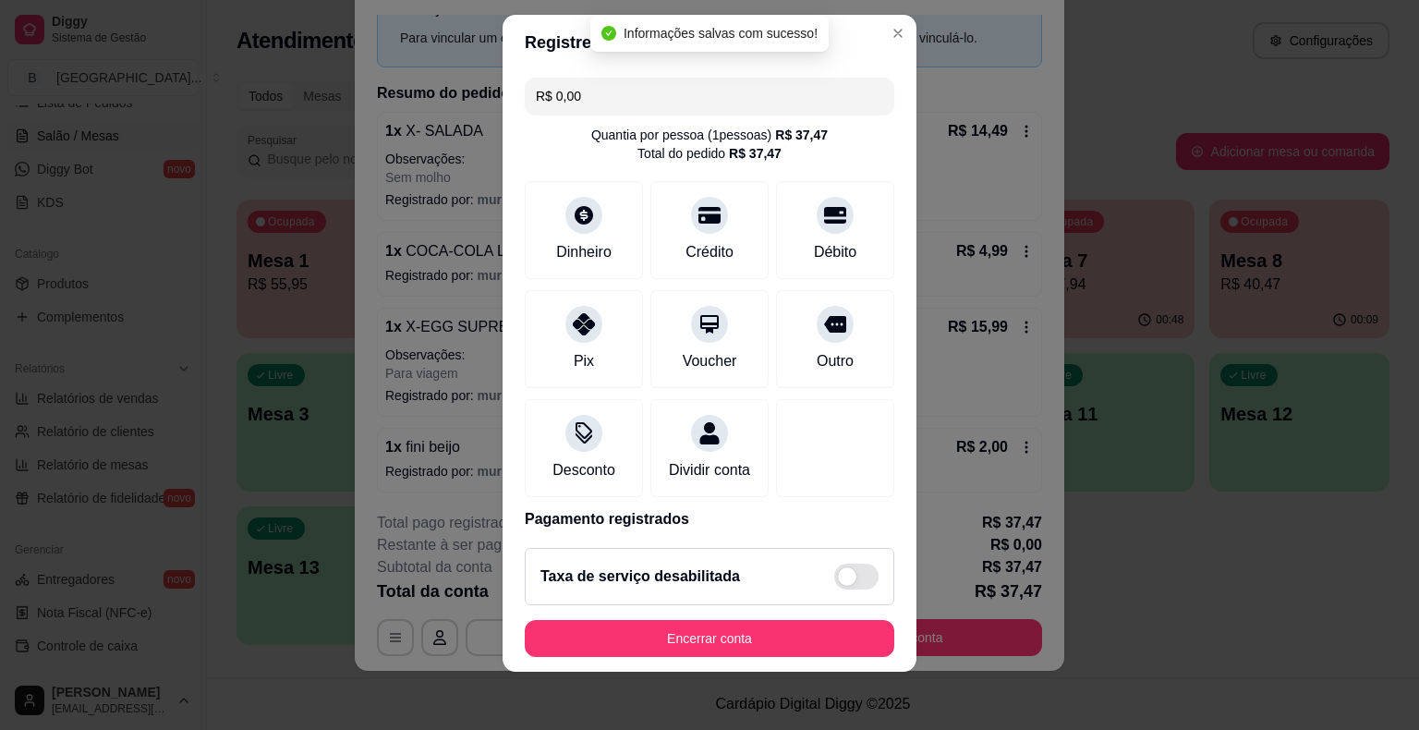
type input "R$ 0,00"
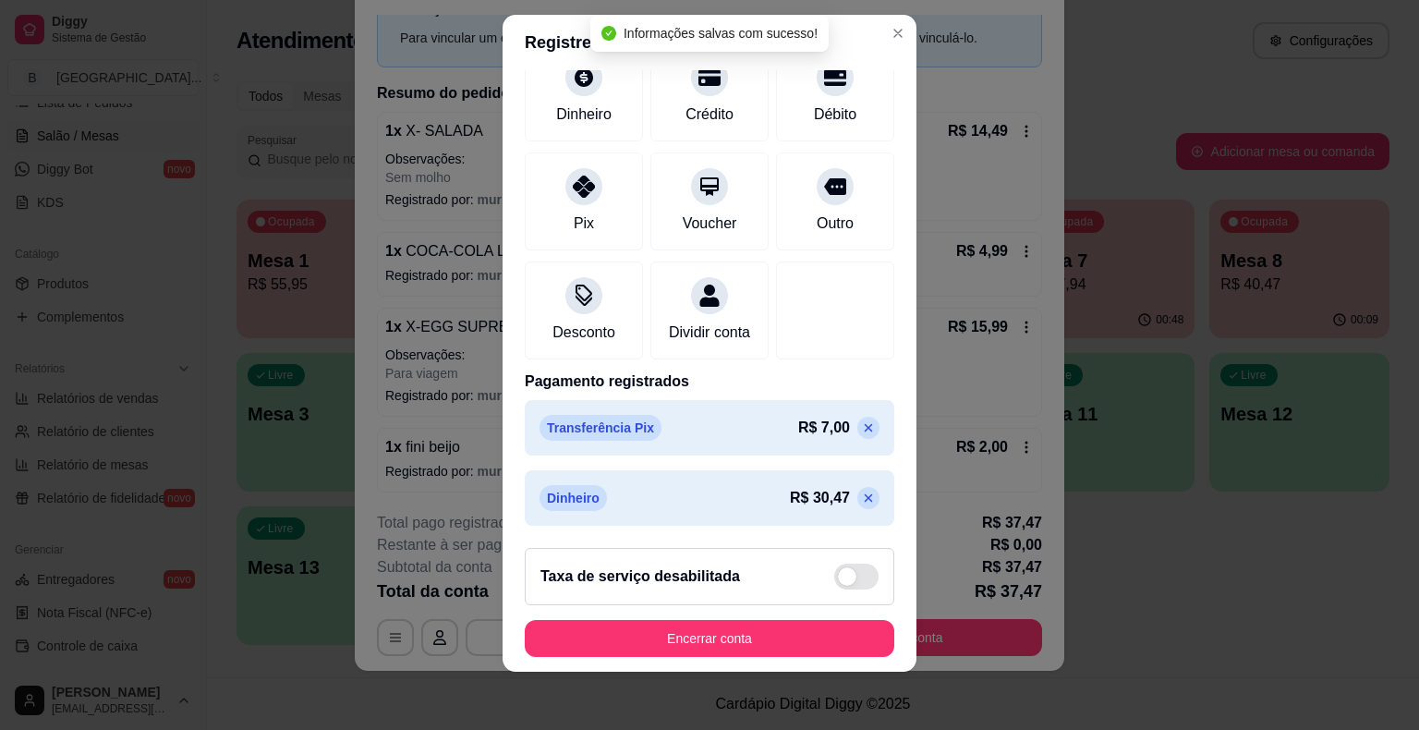
scroll to position [157, 0]
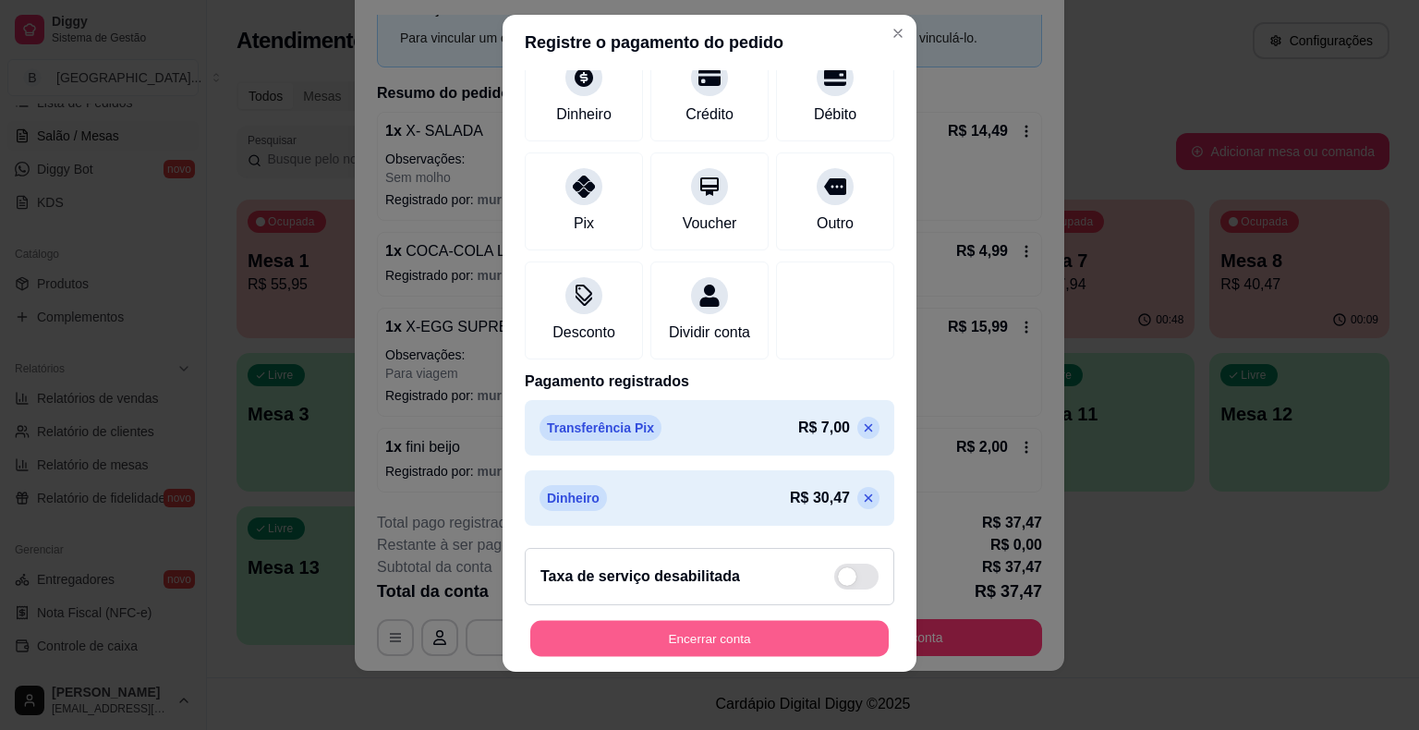
click at [835, 639] on button "Encerrar conta" at bounding box center [709, 638] width 359 height 36
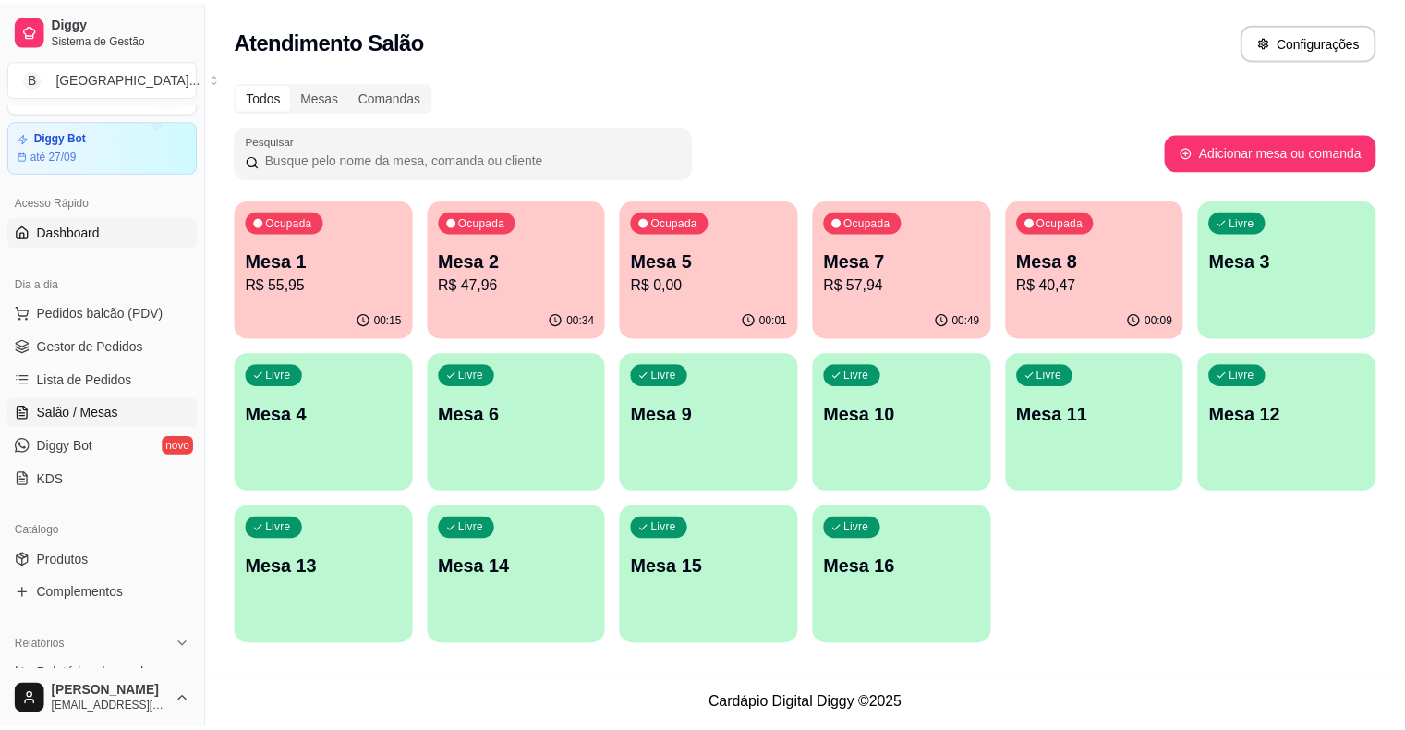
scroll to position [0, 0]
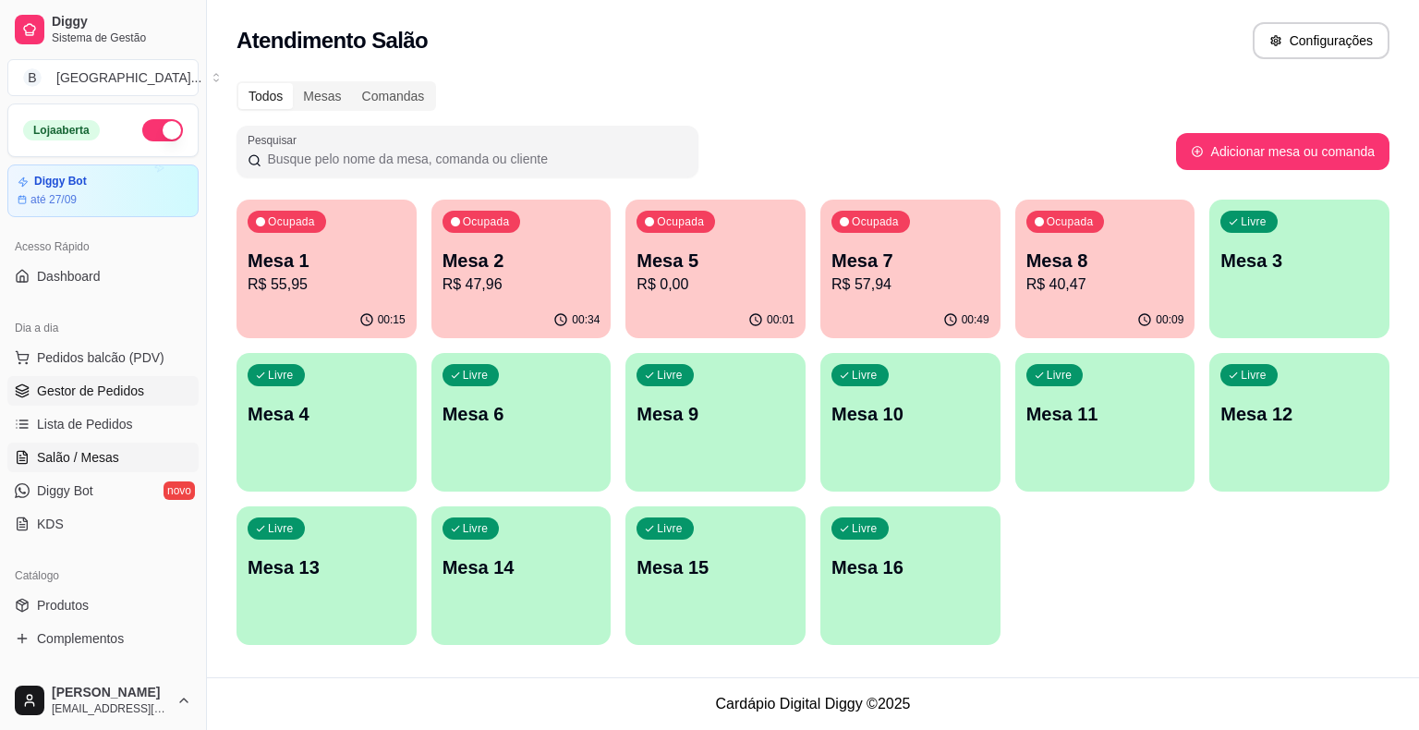
click at [96, 389] on span "Gestor de Pedidos" at bounding box center [90, 391] width 107 height 18
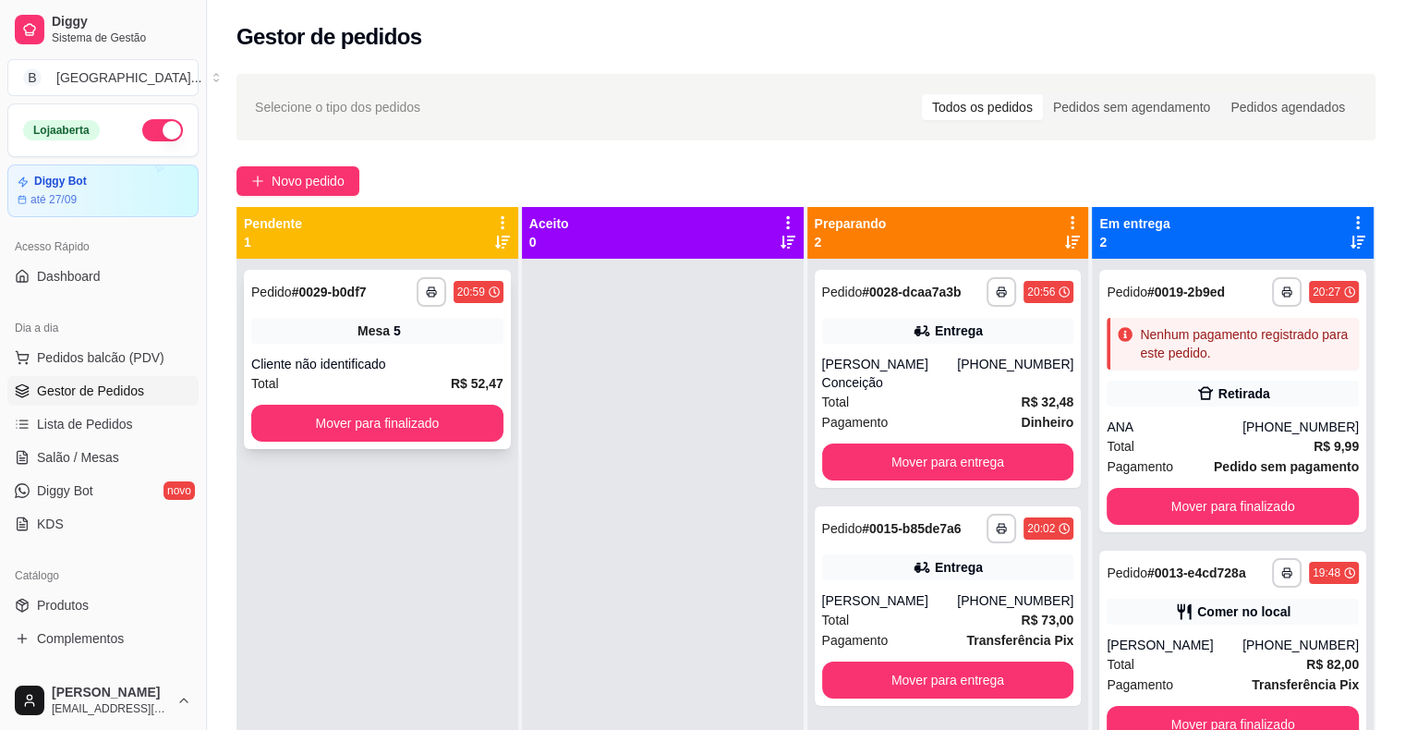
click at [359, 322] on span "Mesa" at bounding box center [374, 331] width 32 height 18
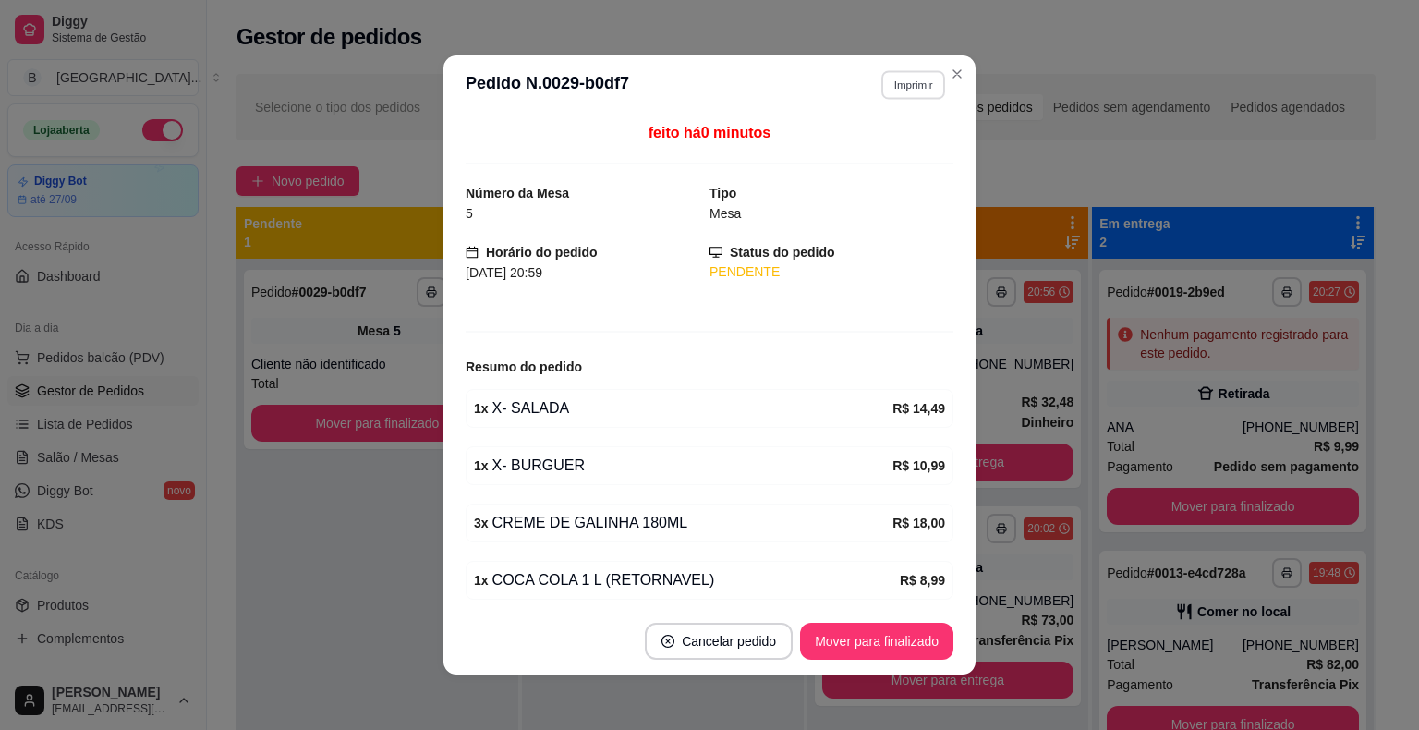
click at [915, 79] on button "Imprimir" at bounding box center [913, 84] width 64 height 29
click at [902, 157] on button "IMPRESSORA" at bounding box center [872, 149] width 129 height 29
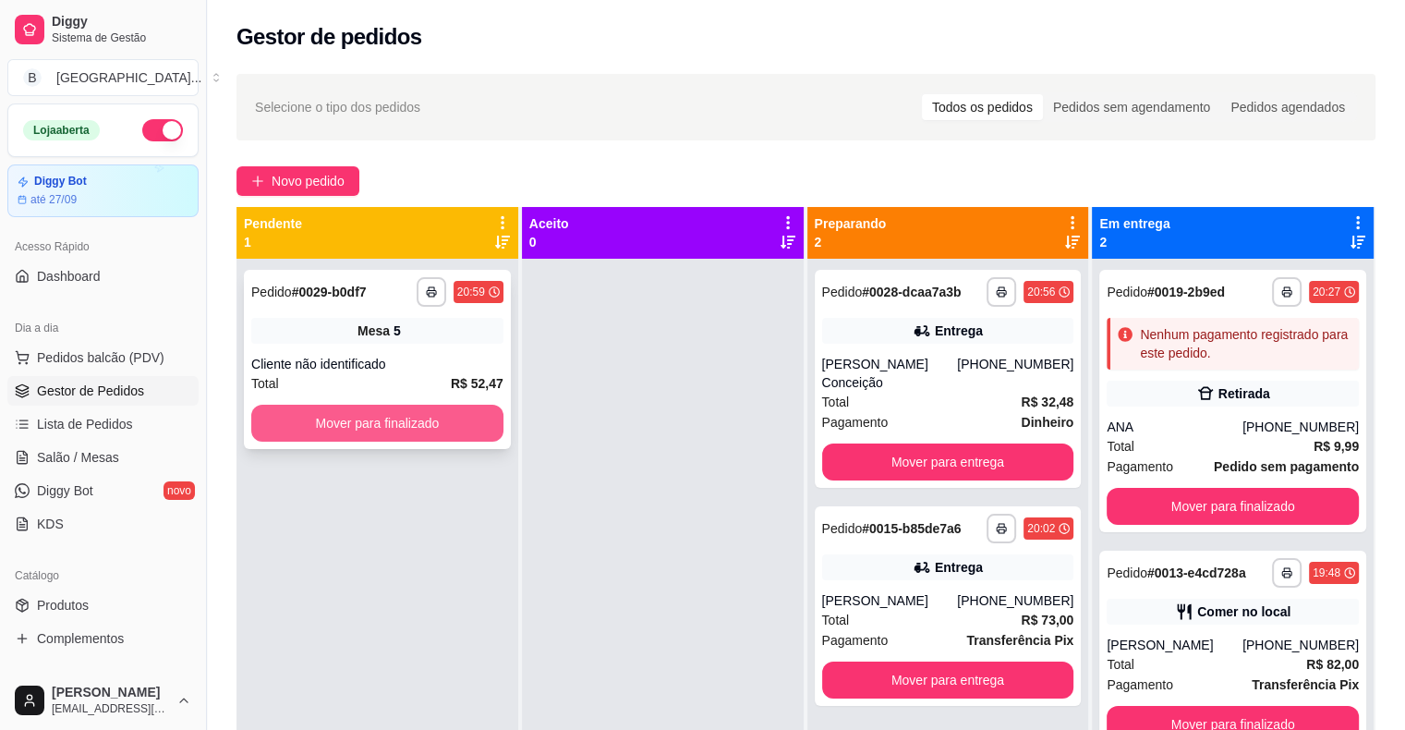
click at [412, 420] on button "Mover para finalizado" at bounding box center [377, 423] width 252 height 37
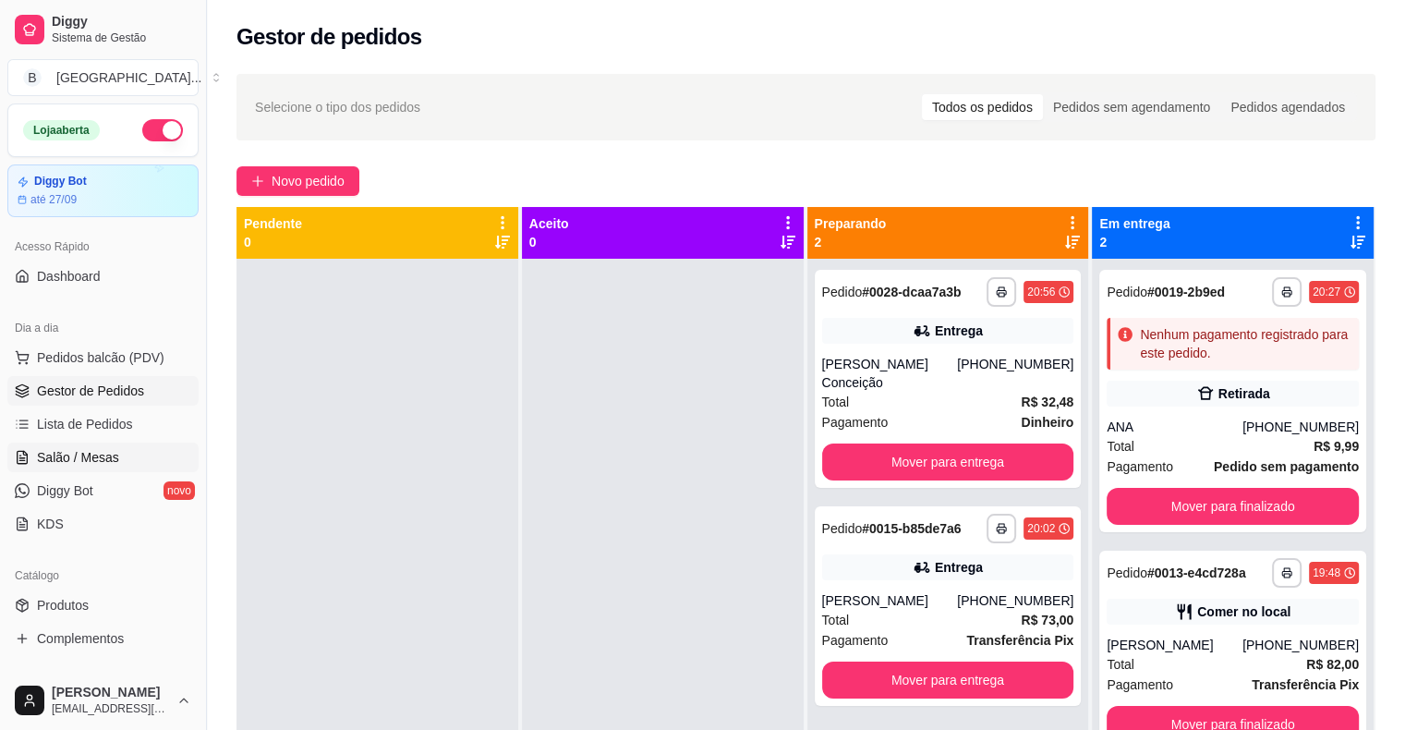
click at [62, 448] on span "Salão / Mesas" at bounding box center [78, 457] width 82 height 18
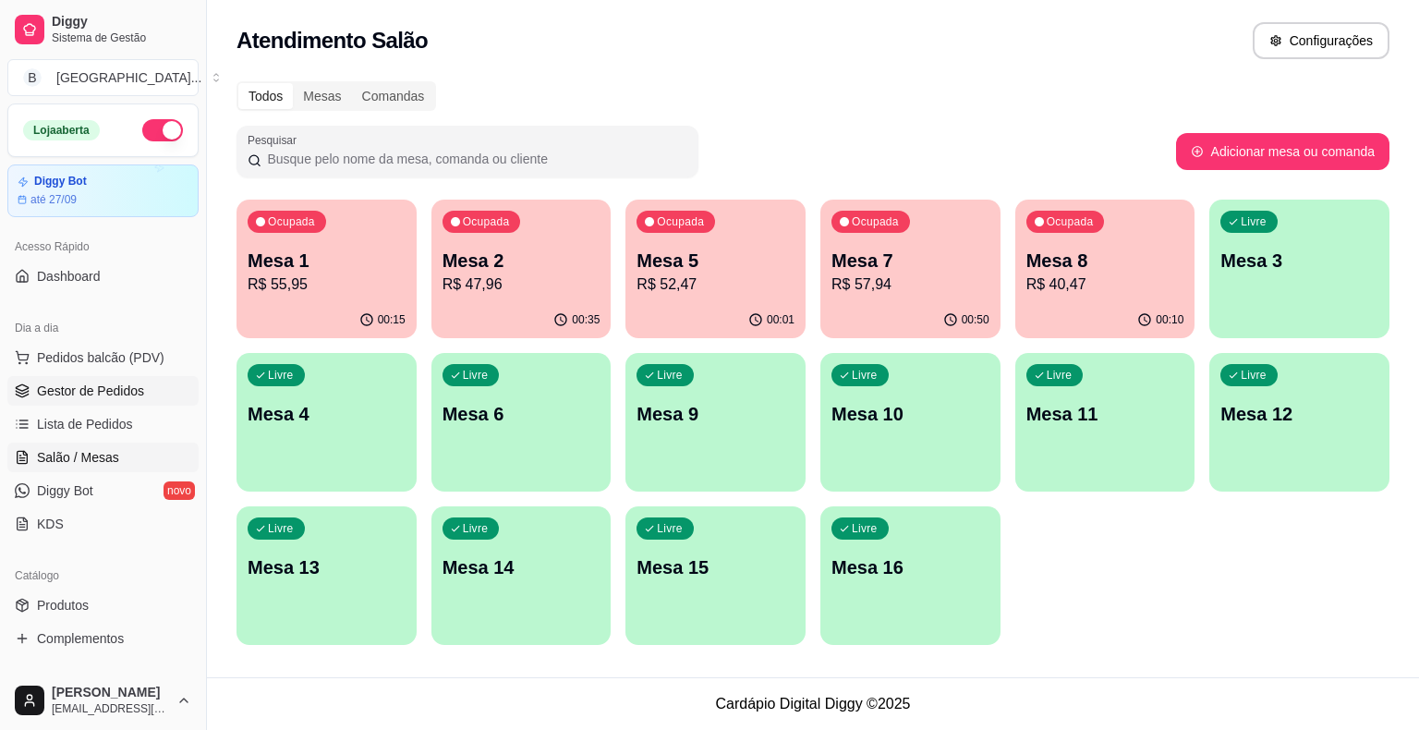
click at [120, 392] on span "Gestor de Pedidos" at bounding box center [90, 391] width 107 height 18
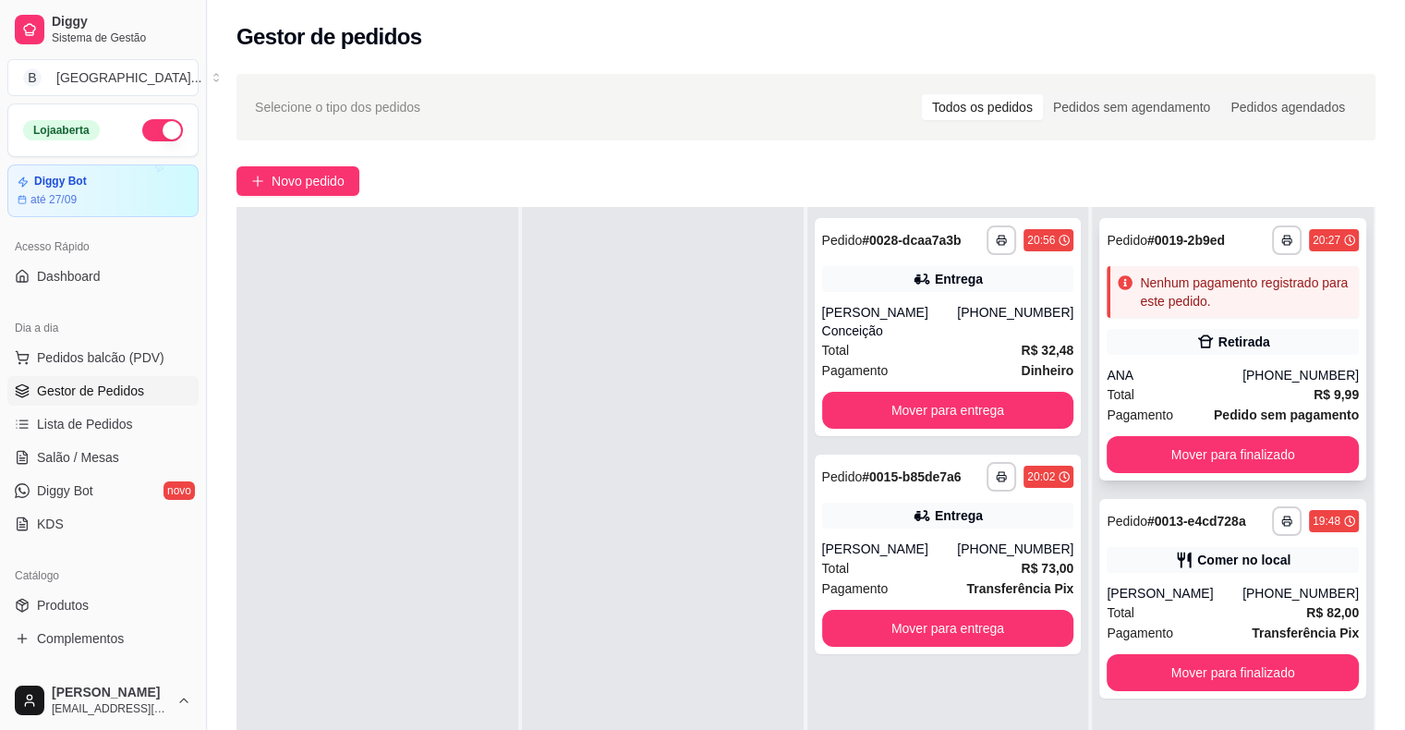
click at [1164, 373] on div "ANA" at bounding box center [1175, 375] width 136 height 18
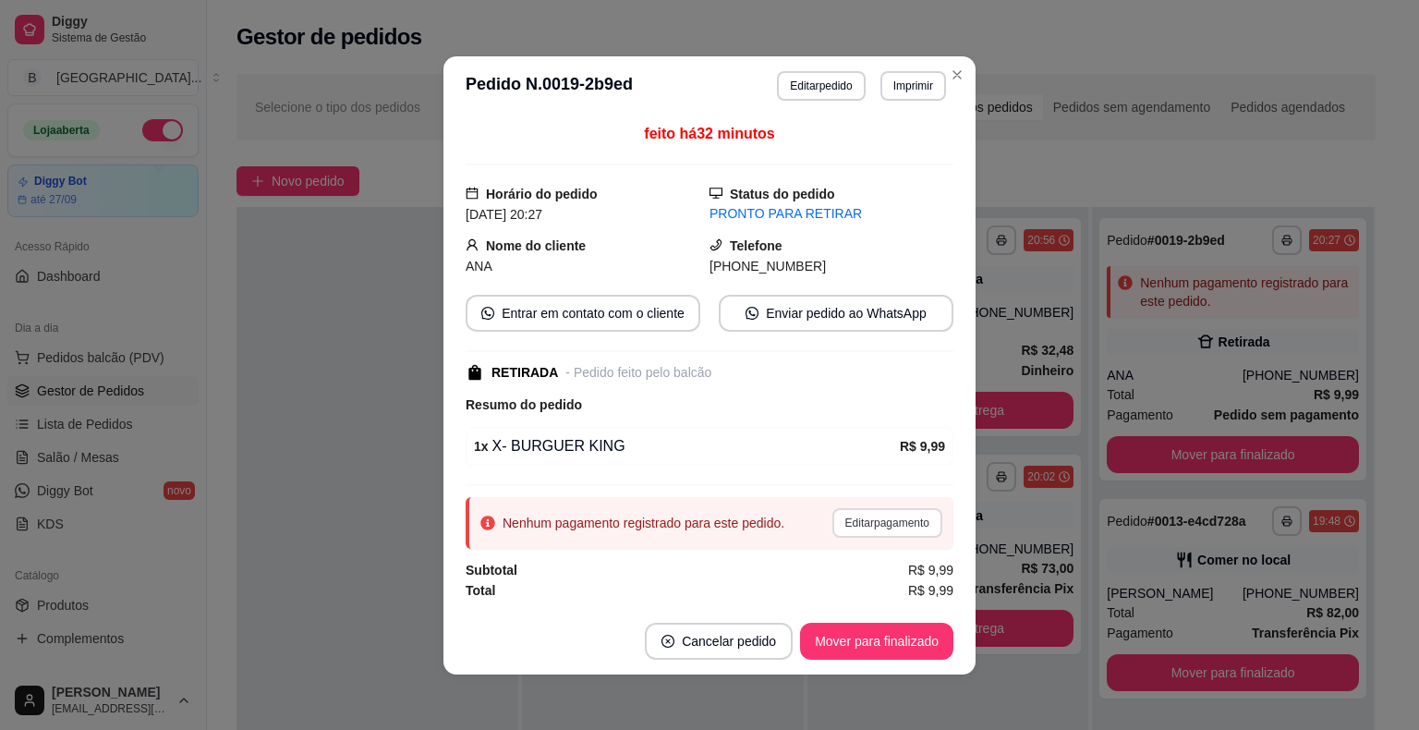
click at [881, 527] on button "Editar pagamento" at bounding box center [887, 523] width 110 height 30
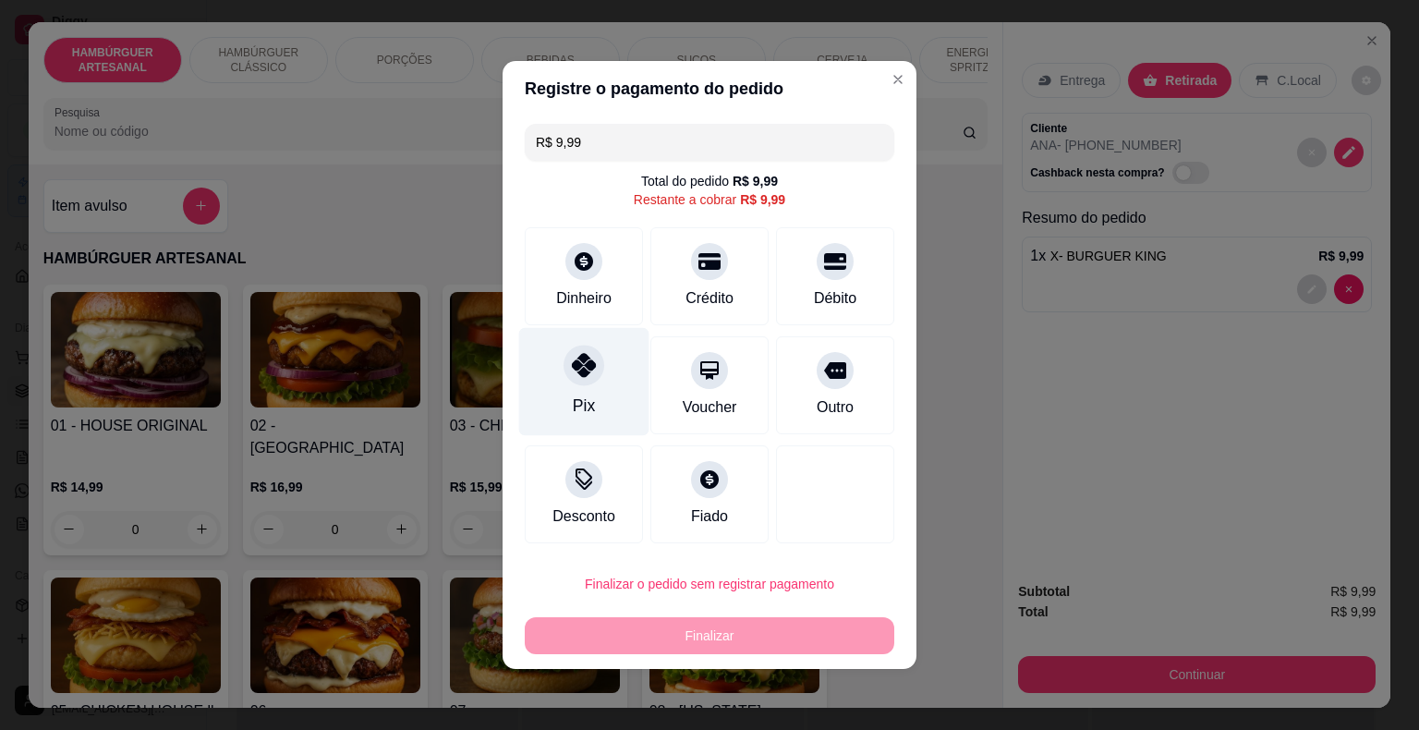
click at [588, 422] on div "Pix" at bounding box center [584, 382] width 130 height 108
type input "R$ 0,00"
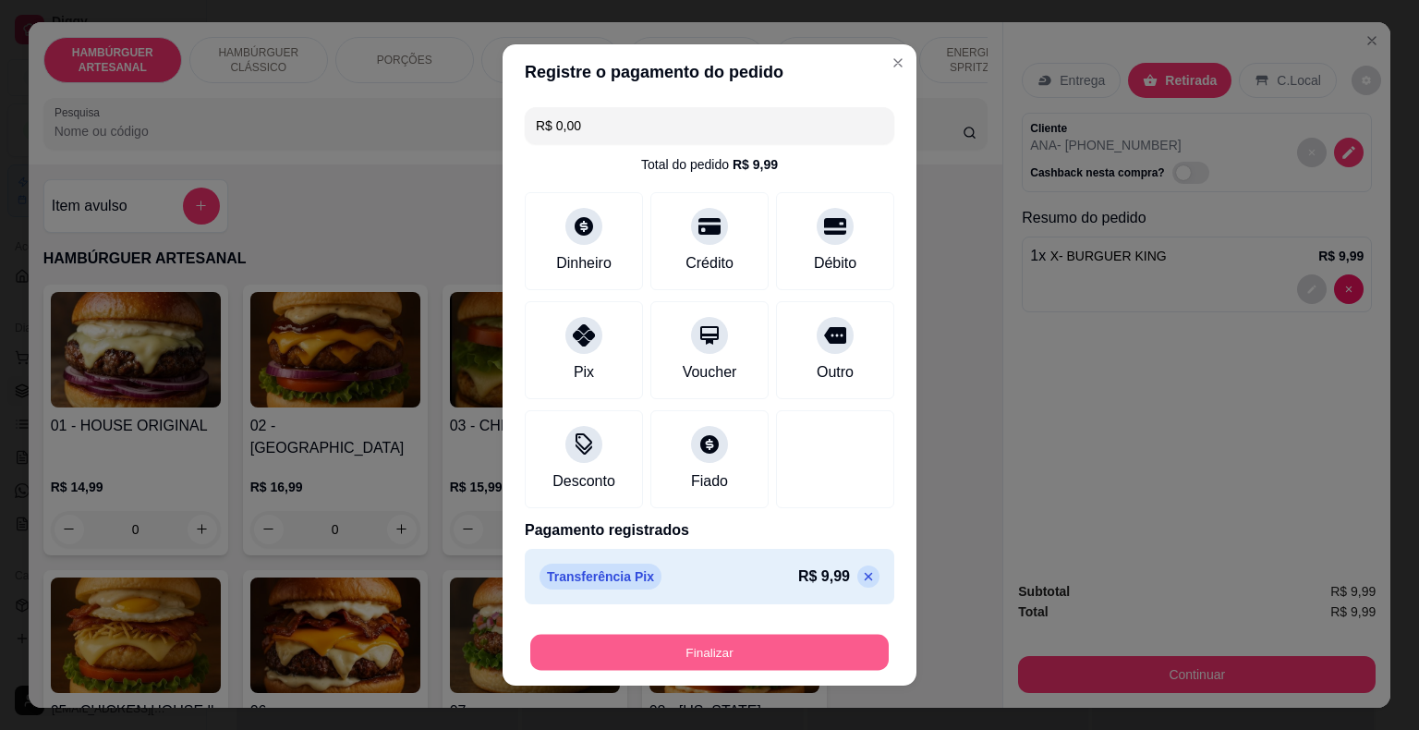
click at [659, 638] on button "Finalizar" at bounding box center [709, 653] width 359 height 36
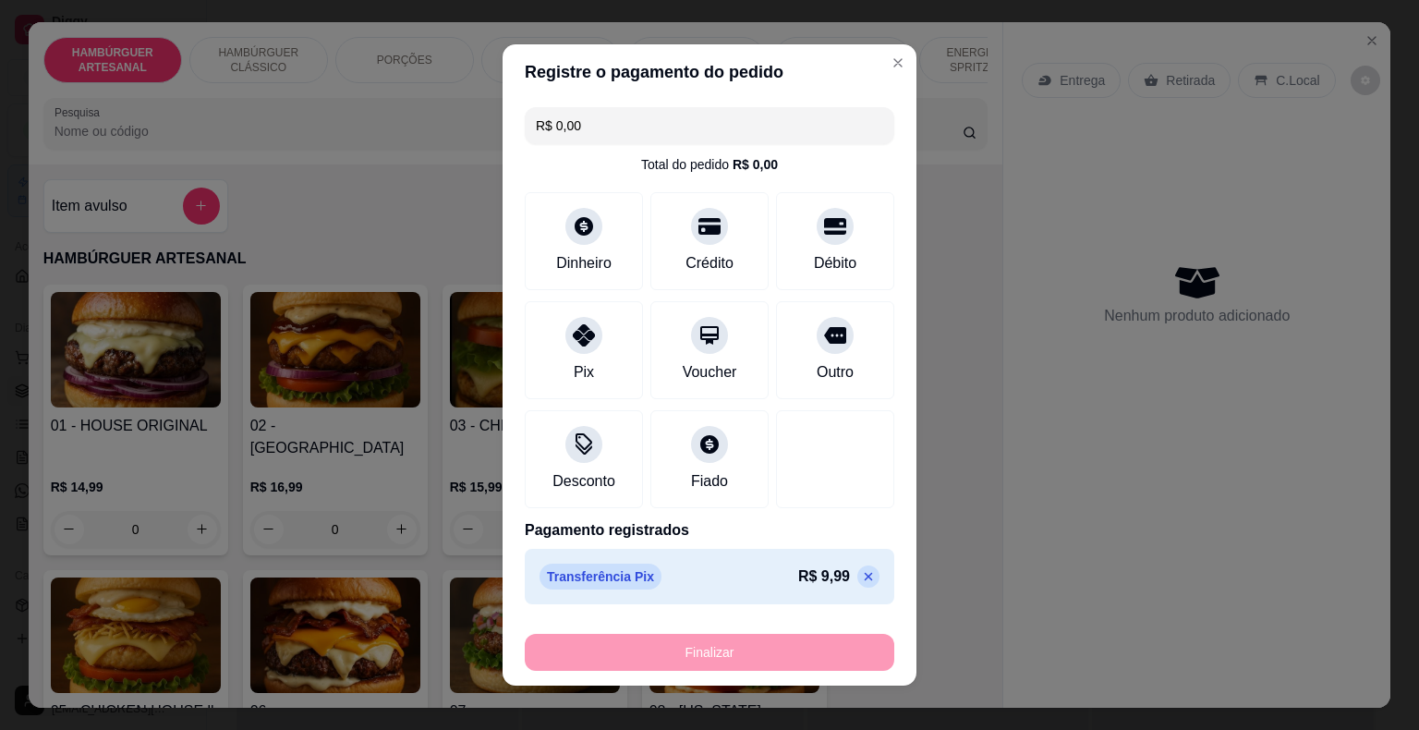
type input "0"
type input "-R$ 9,99"
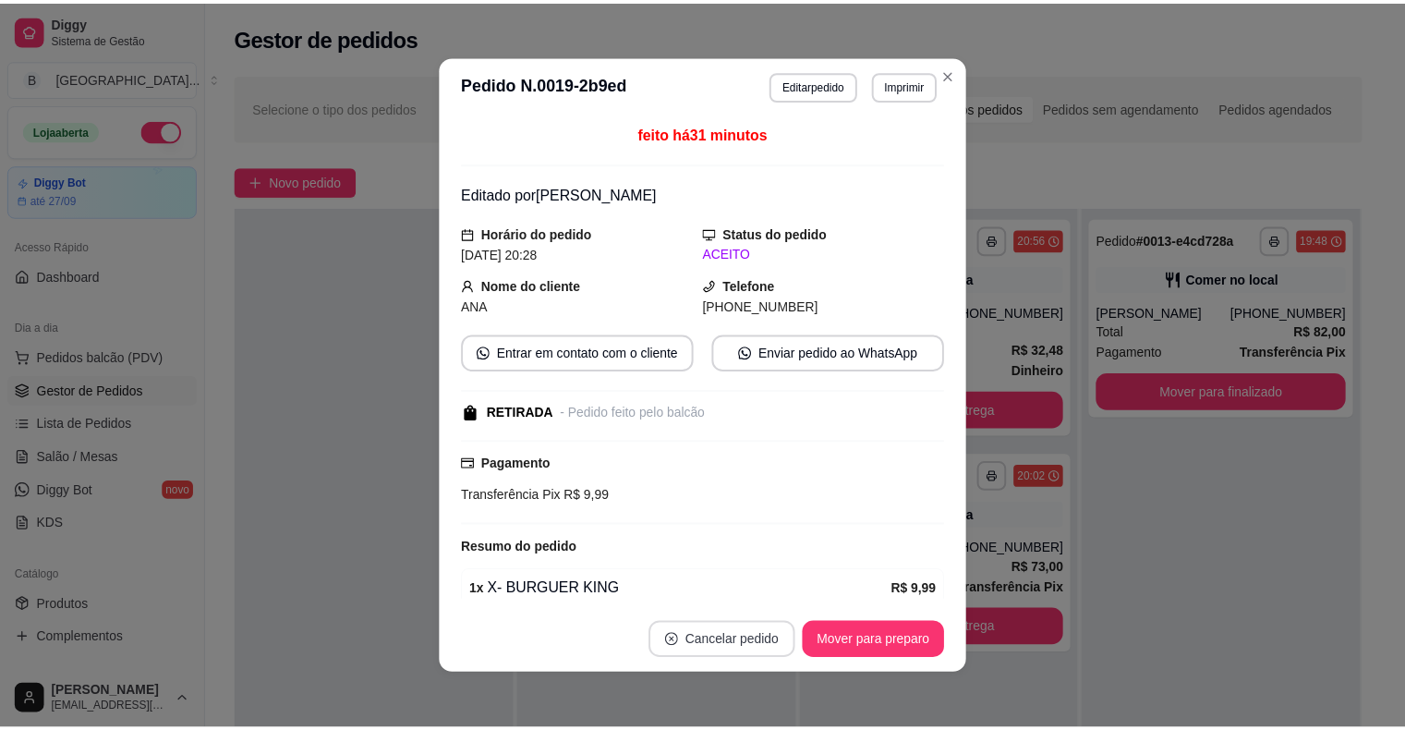
scroll to position [4, 0]
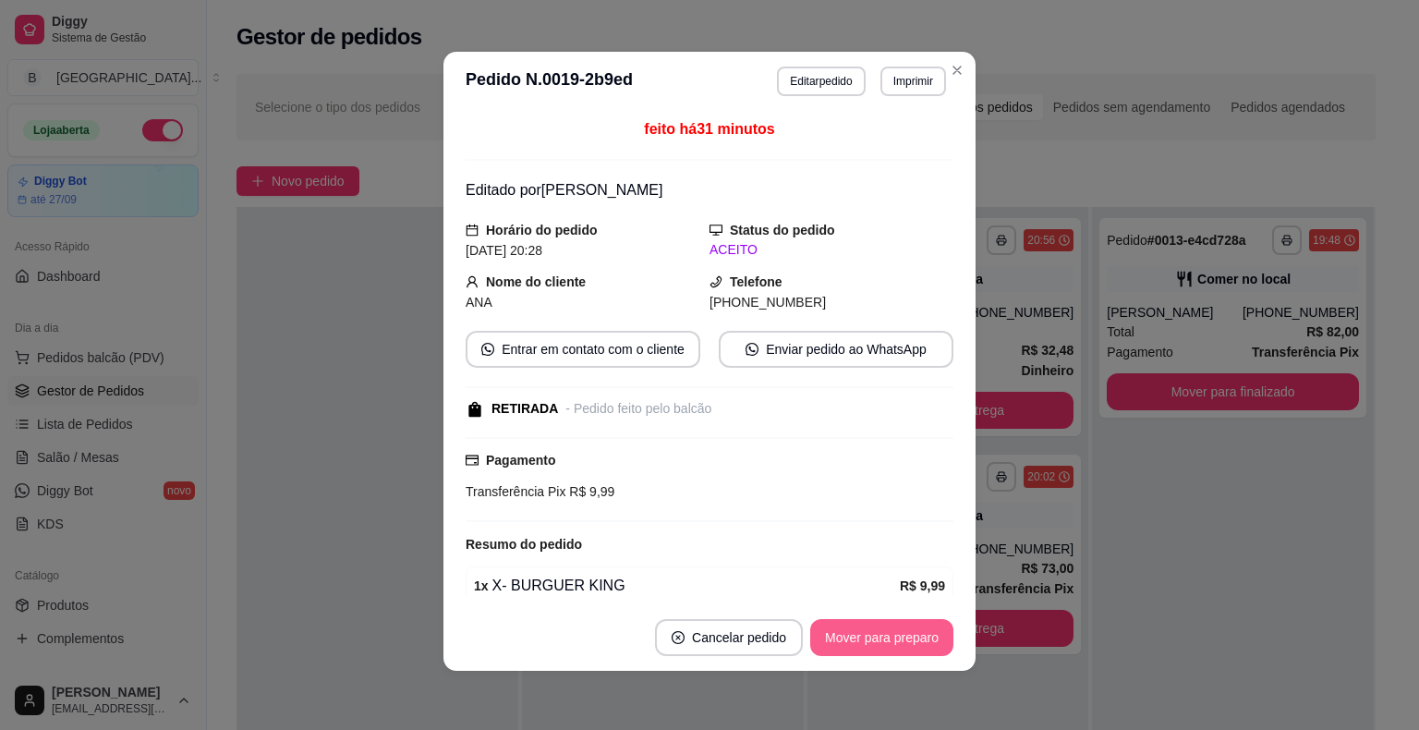
click at [816, 649] on button "Mover para preparo" at bounding box center [881, 637] width 143 height 37
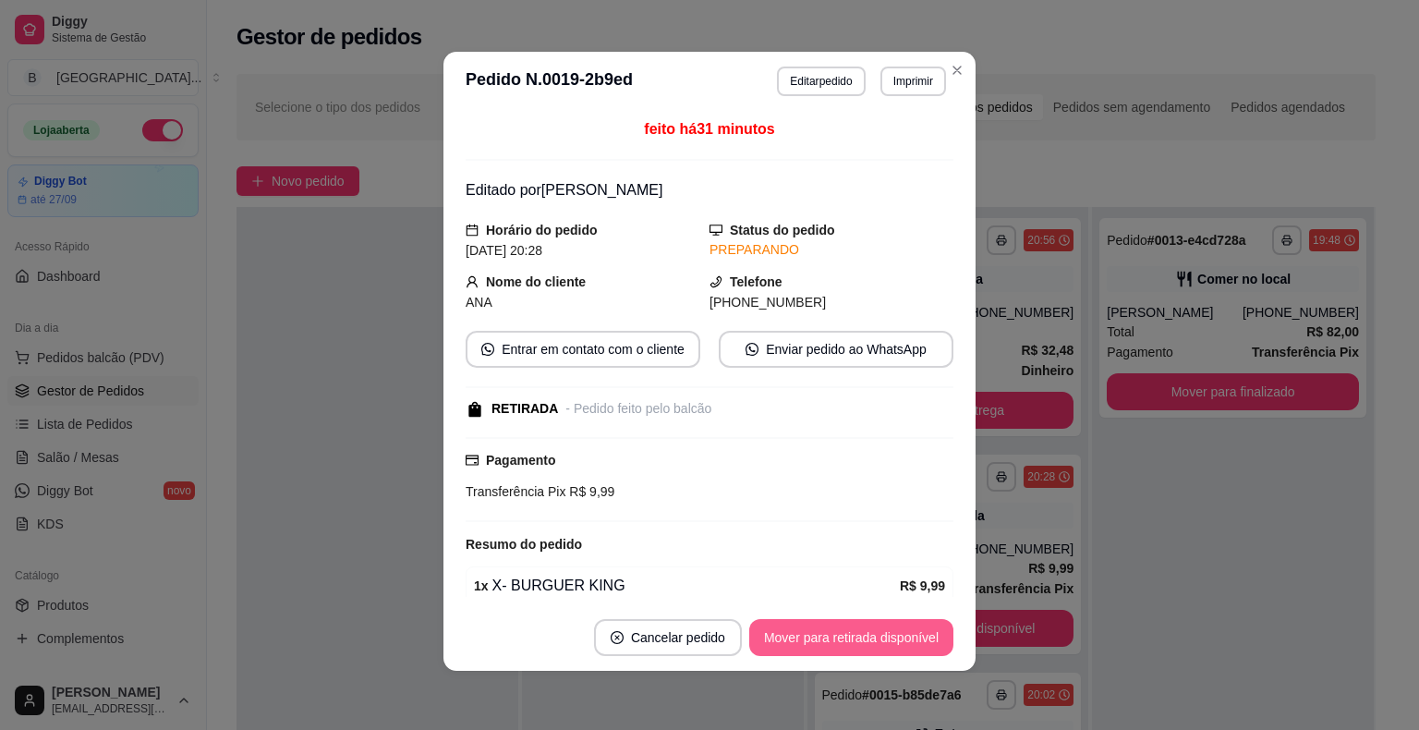
click at [816, 649] on button "Mover para retirada disponível" at bounding box center [851, 637] width 204 height 37
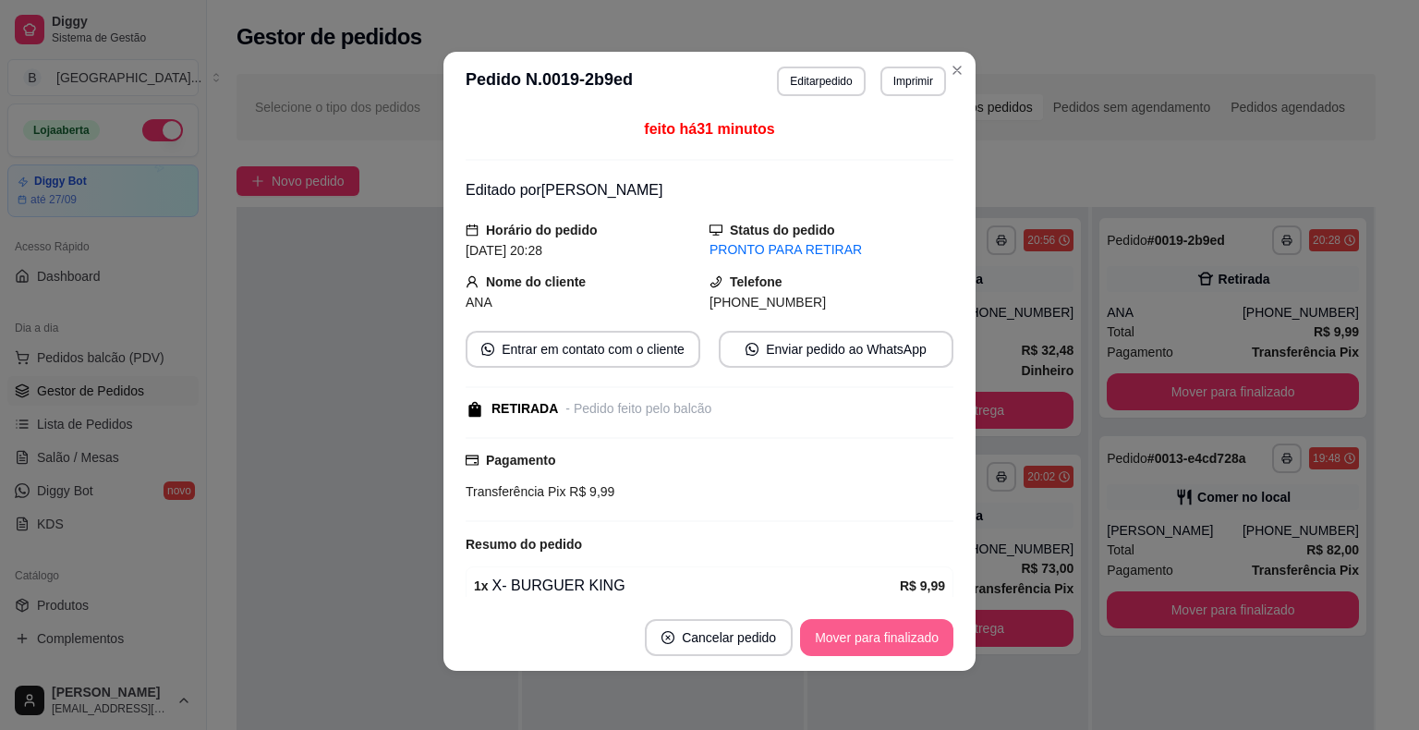
click at [816, 649] on button "Mover para finalizado" at bounding box center [876, 637] width 153 height 37
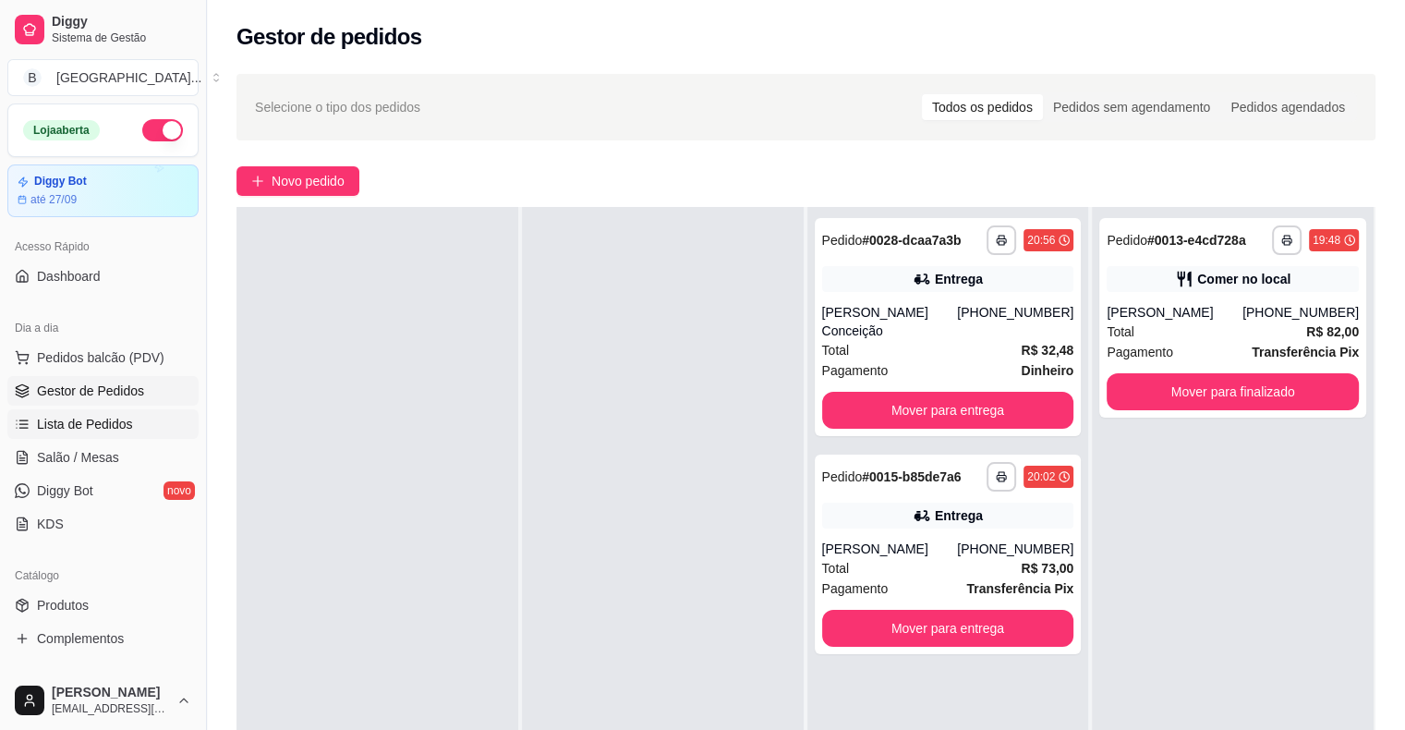
click at [67, 424] on span "Lista de Pedidos" at bounding box center [85, 424] width 96 height 18
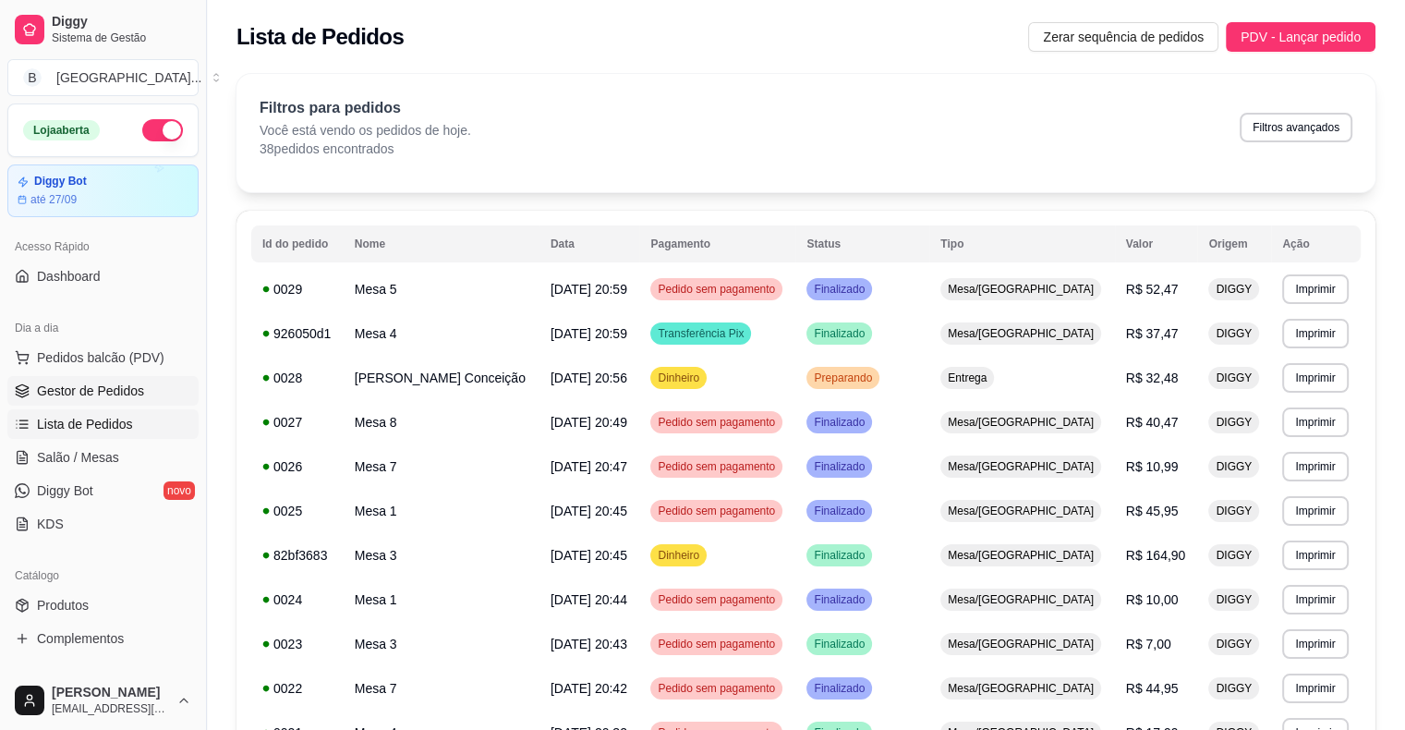
click at [74, 390] on span "Gestor de Pedidos" at bounding box center [90, 391] width 107 height 18
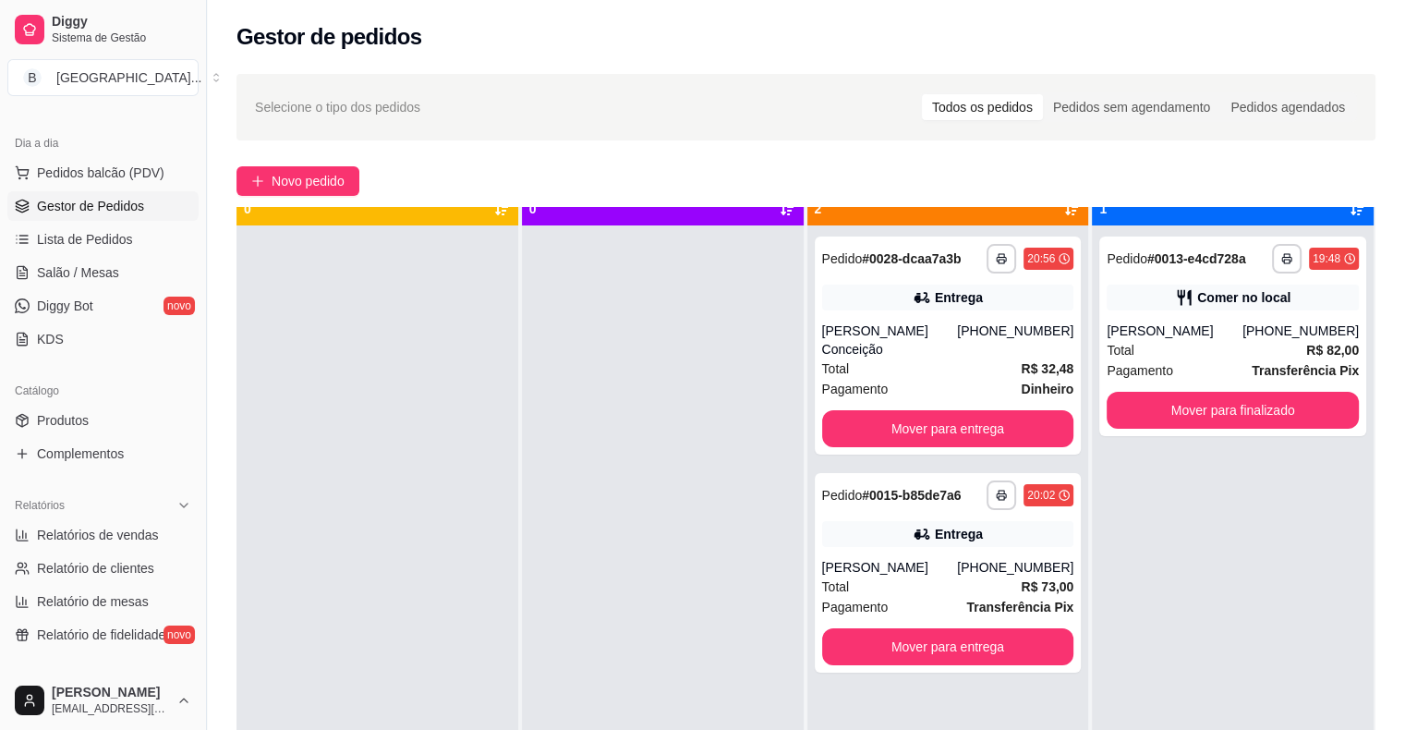
scroll to position [52, 0]
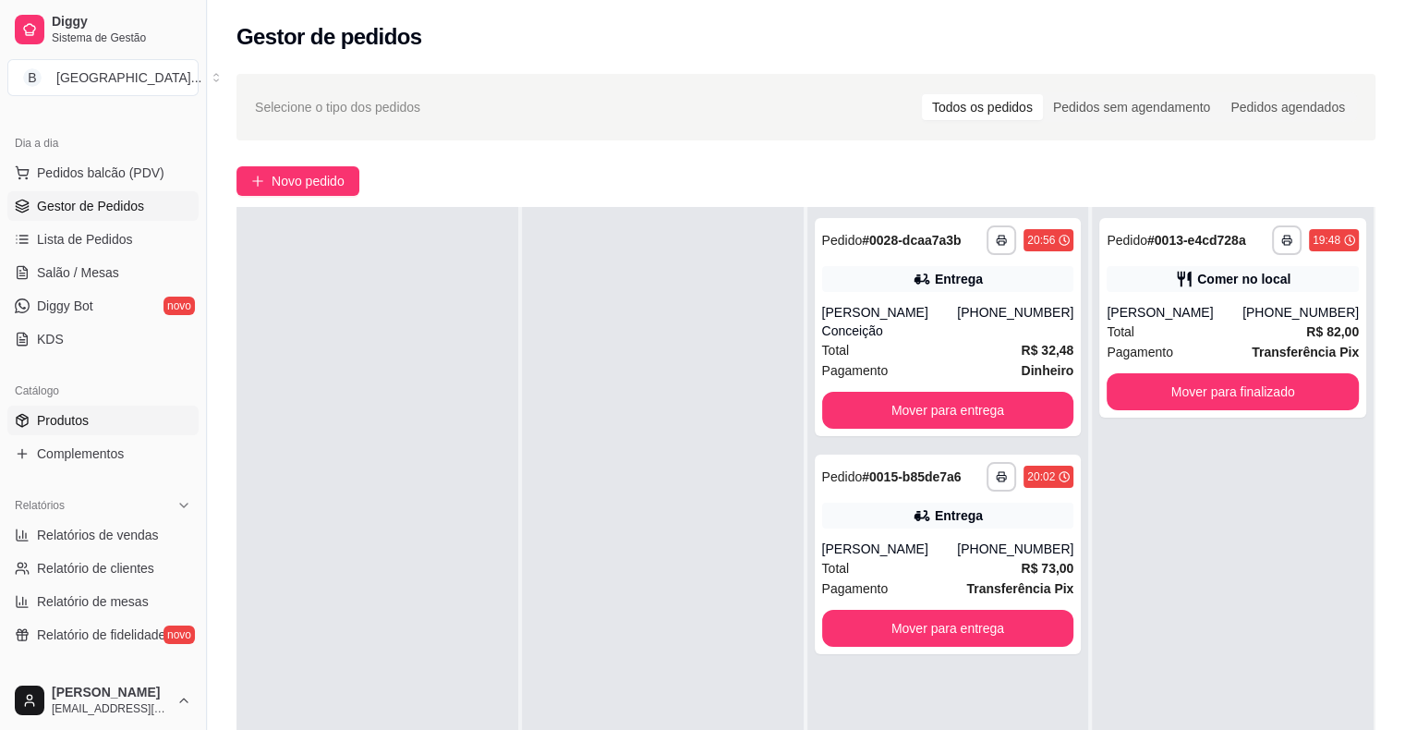
click at [77, 419] on span "Produtos" at bounding box center [63, 420] width 52 height 18
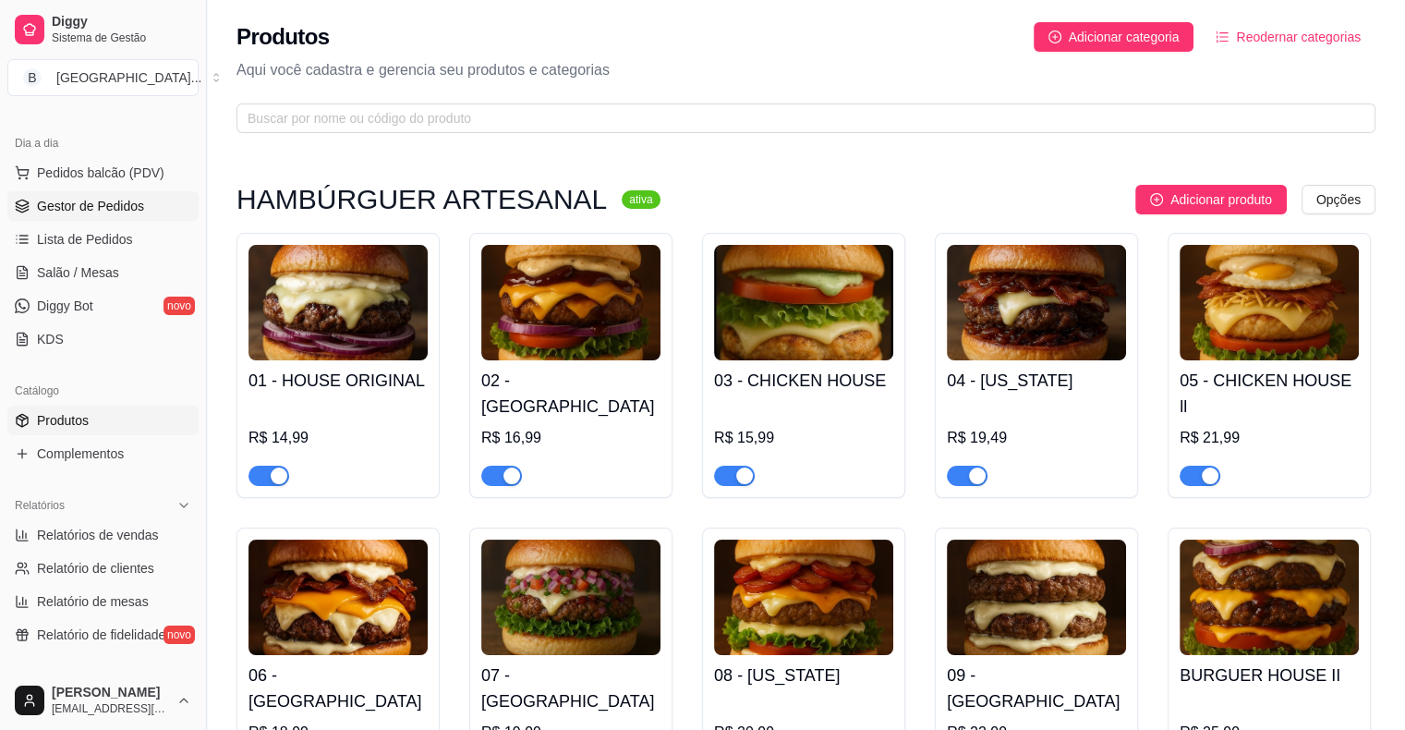
click at [126, 210] on span "Gestor de Pedidos" at bounding box center [90, 206] width 107 height 18
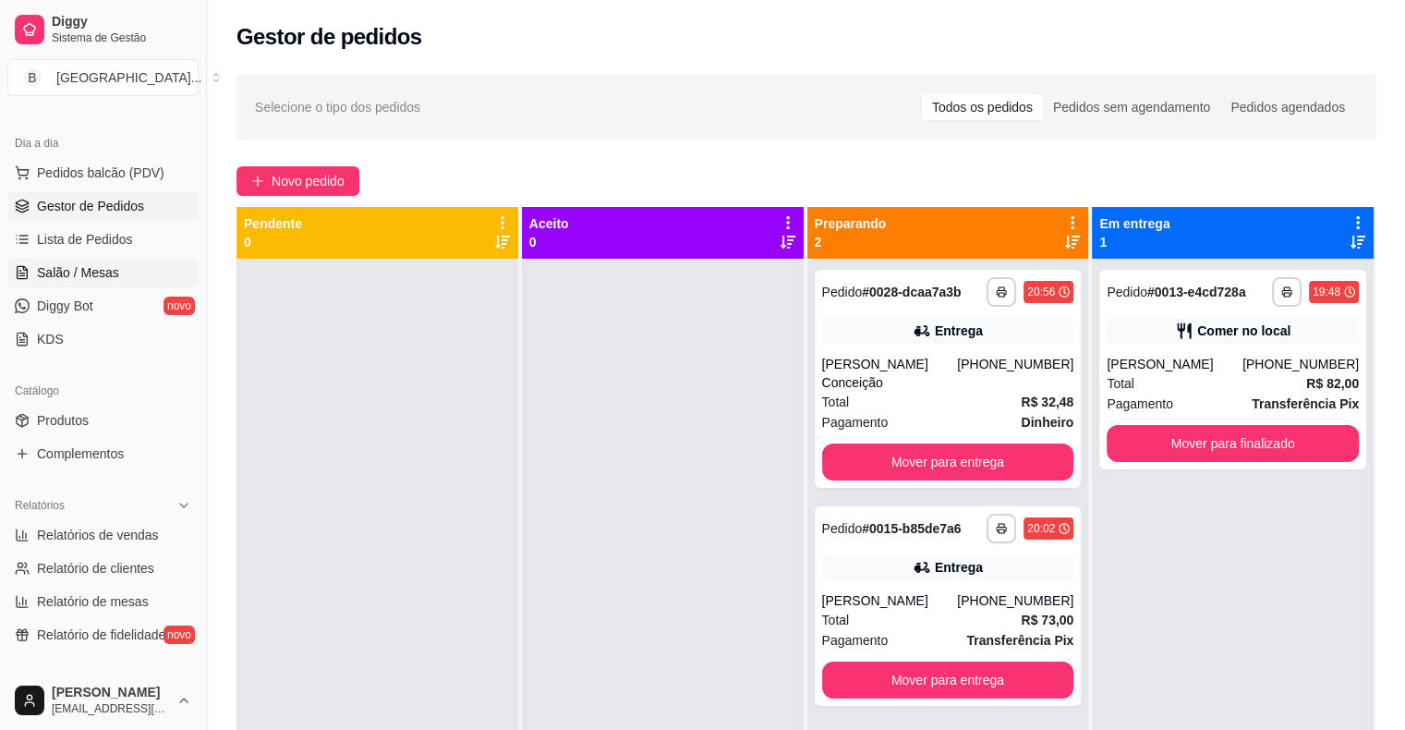
click at [127, 266] on link "Salão / Mesas" at bounding box center [102, 273] width 191 height 30
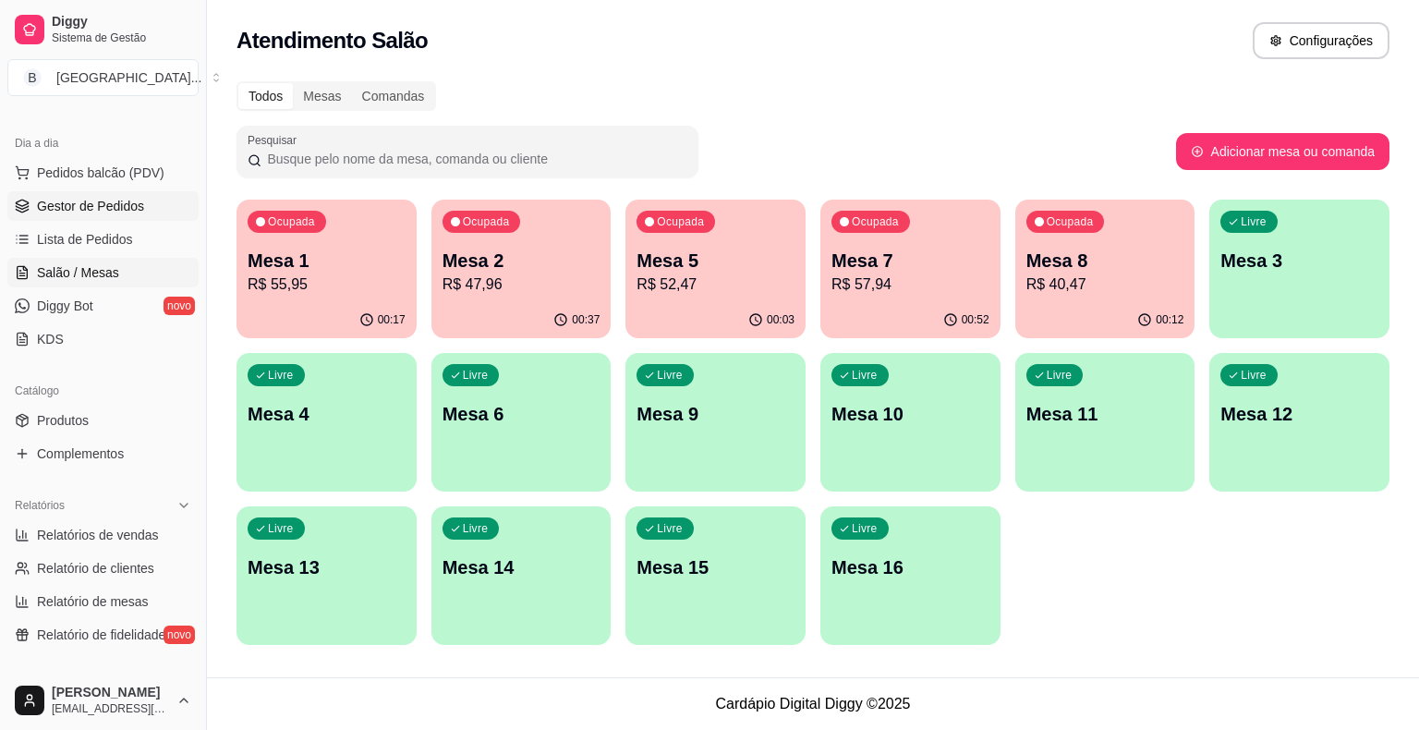
click at [107, 211] on span "Gestor de Pedidos" at bounding box center [90, 206] width 107 height 18
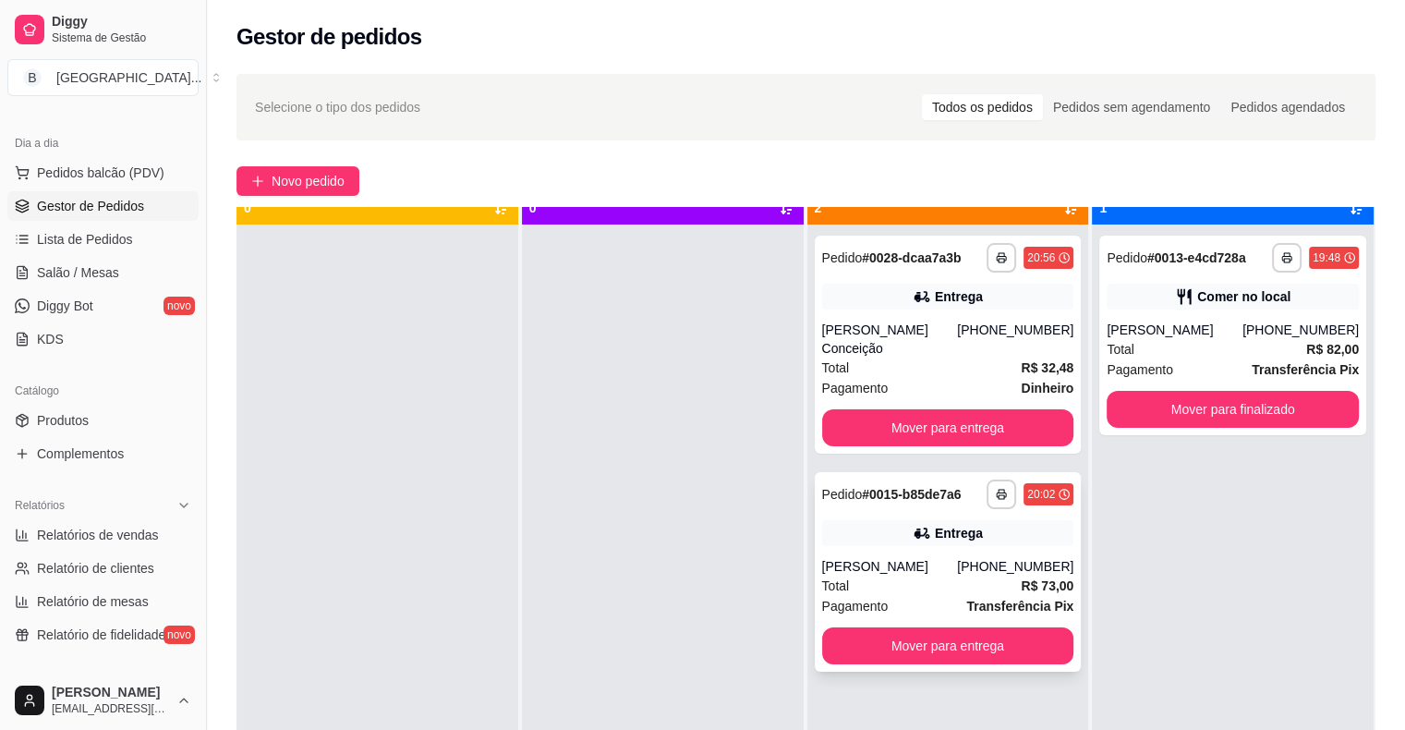
scroll to position [52, 0]
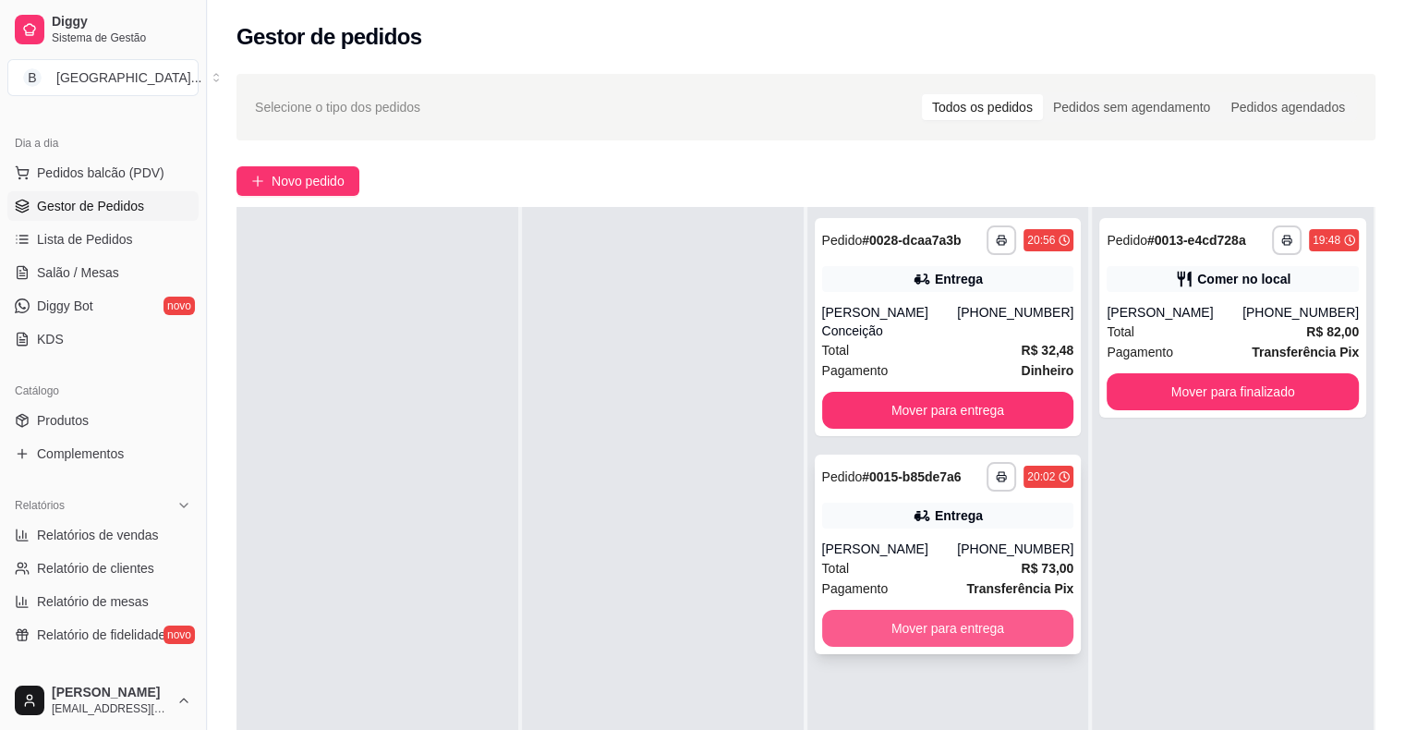
click at [968, 610] on button "Mover para entrega" at bounding box center [948, 628] width 252 height 37
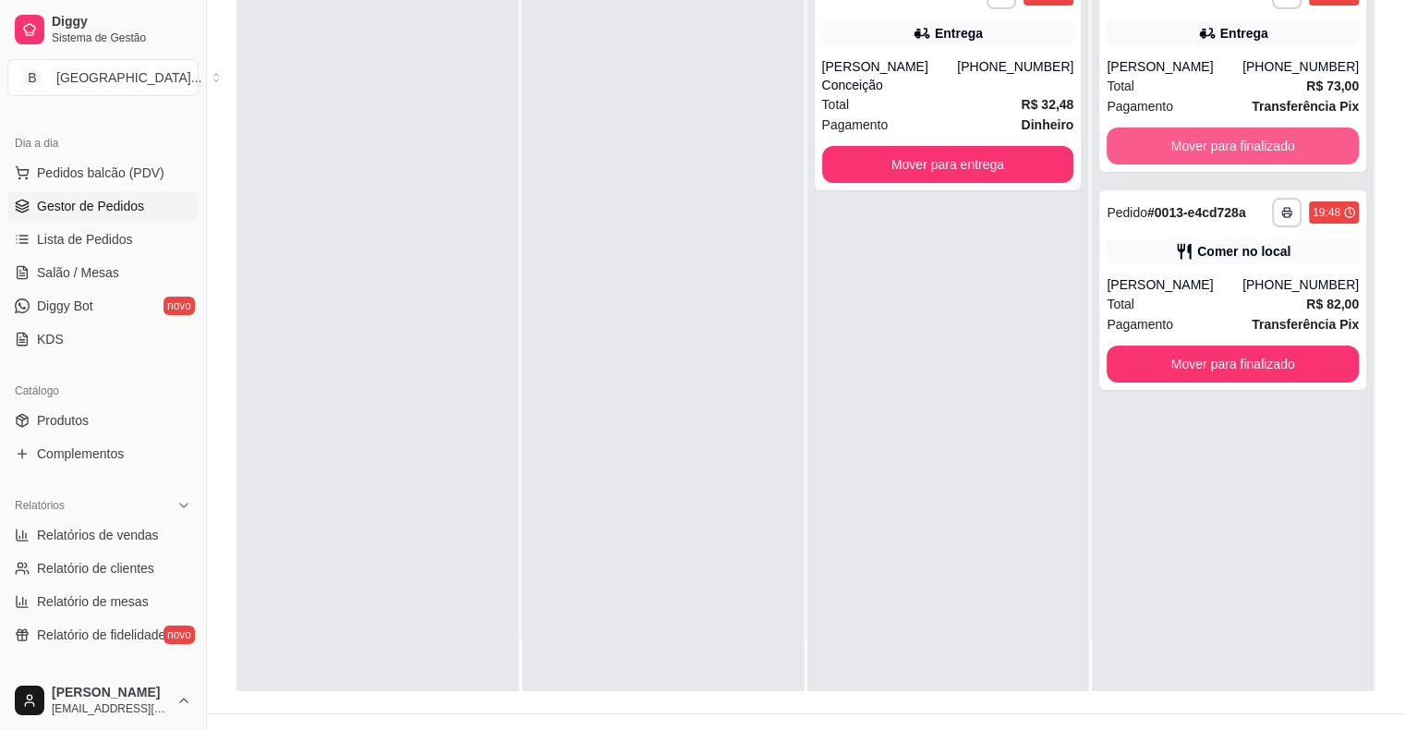
scroll to position [281, 0]
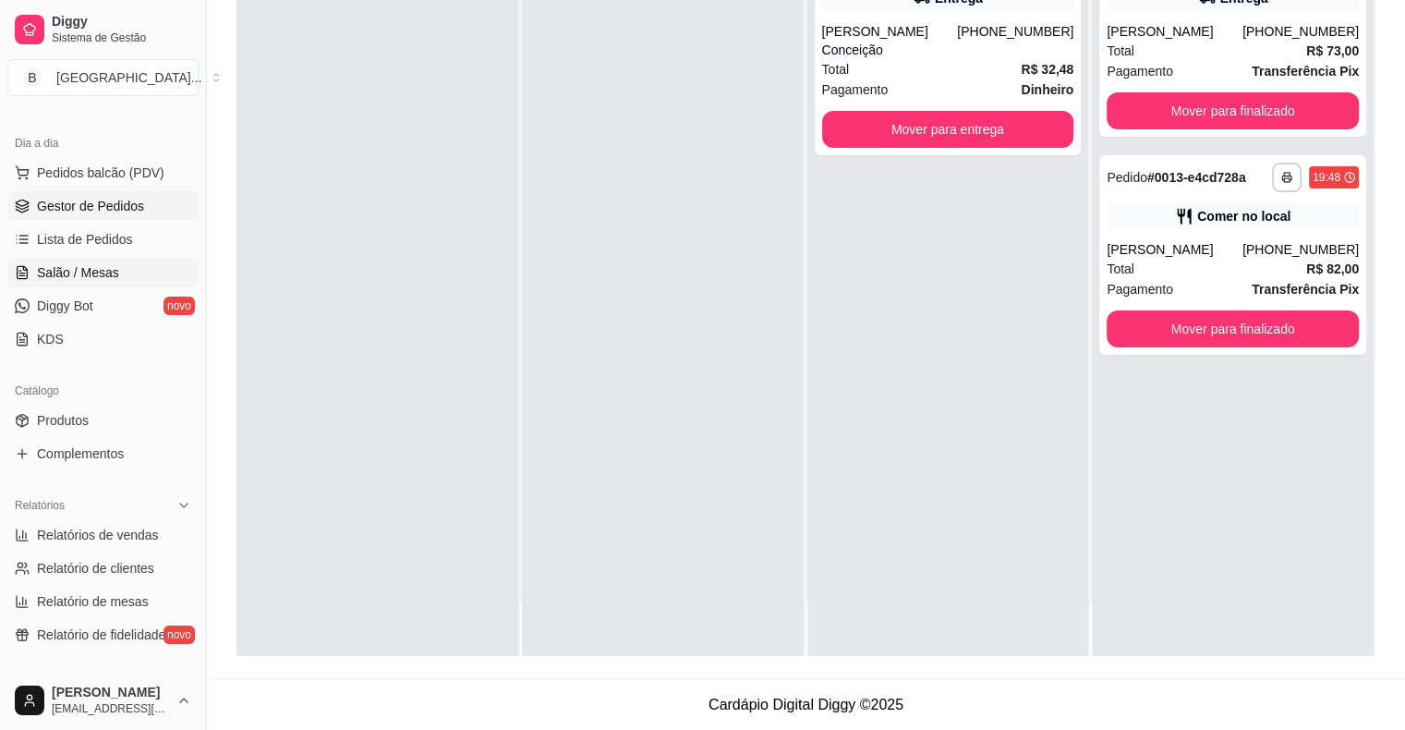
click at [83, 268] on span "Salão / Mesas" at bounding box center [78, 272] width 82 height 18
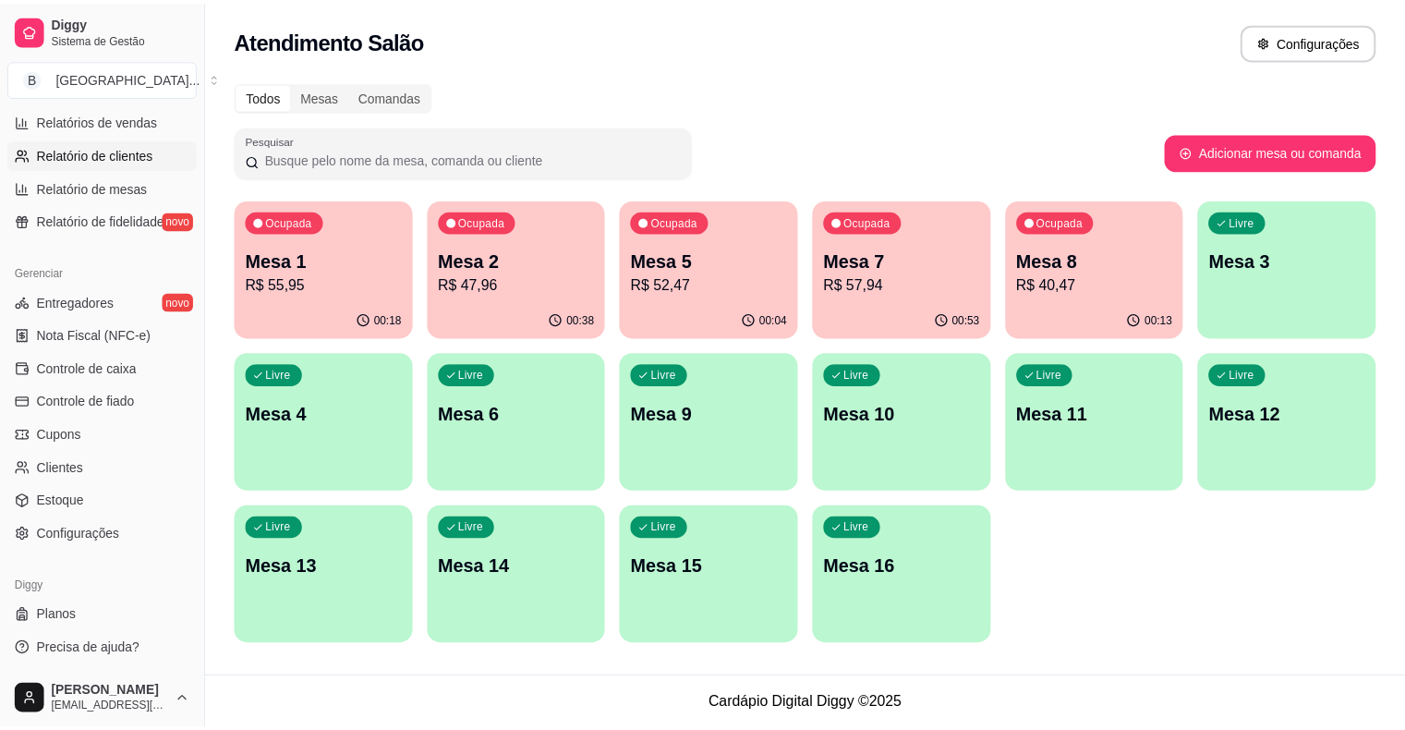
scroll to position [414, 0]
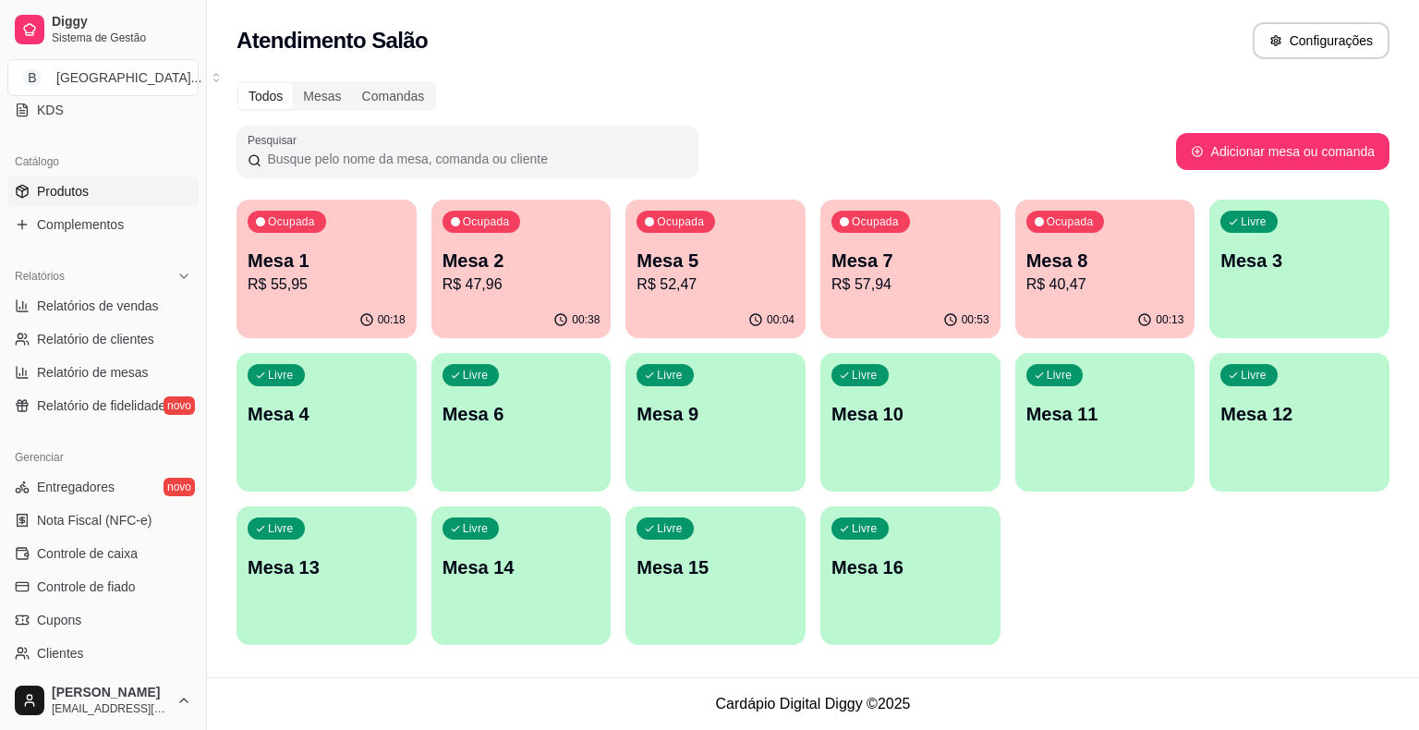
click at [95, 201] on link "Produtos" at bounding box center [102, 191] width 191 height 30
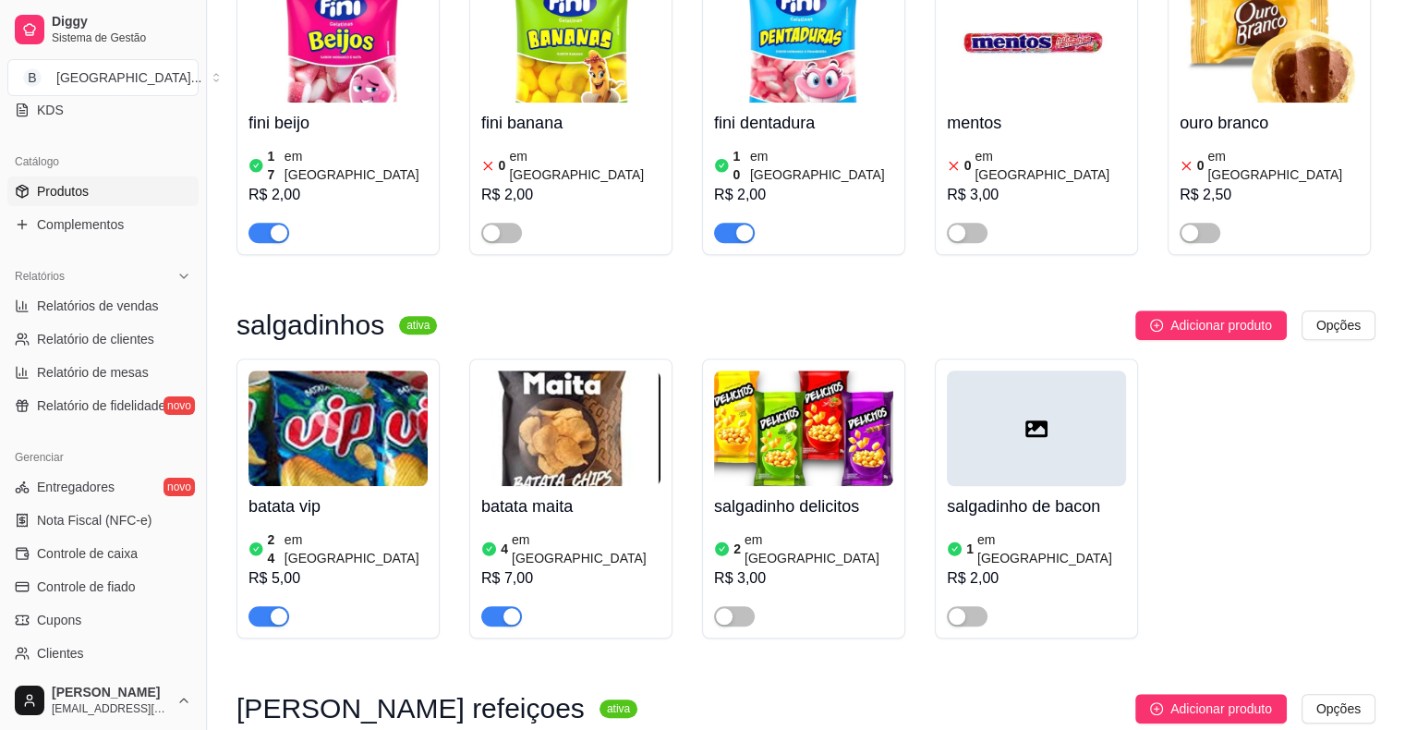
scroll to position [8586, 0]
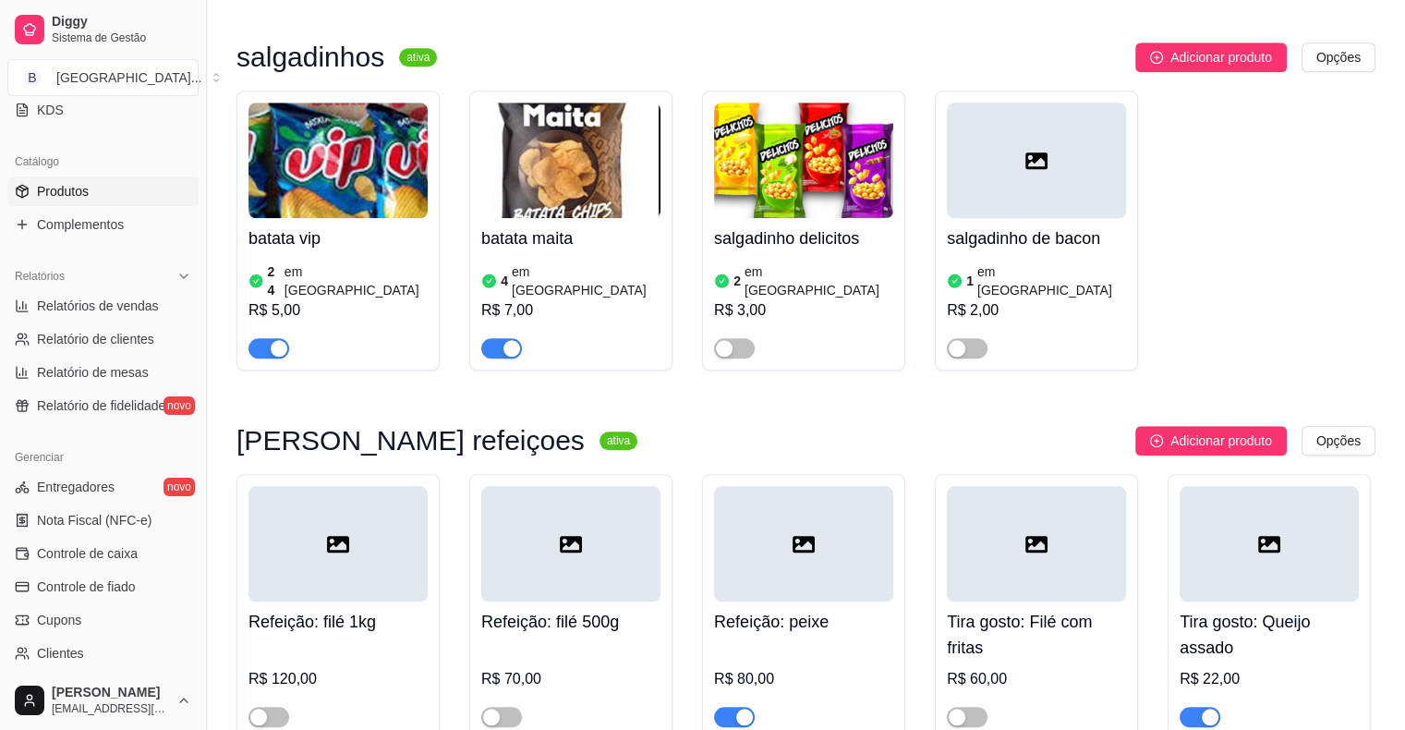
click at [384, 609] on h4 "Refeição: filé 1kg" at bounding box center [338, 622] width 179 height 26
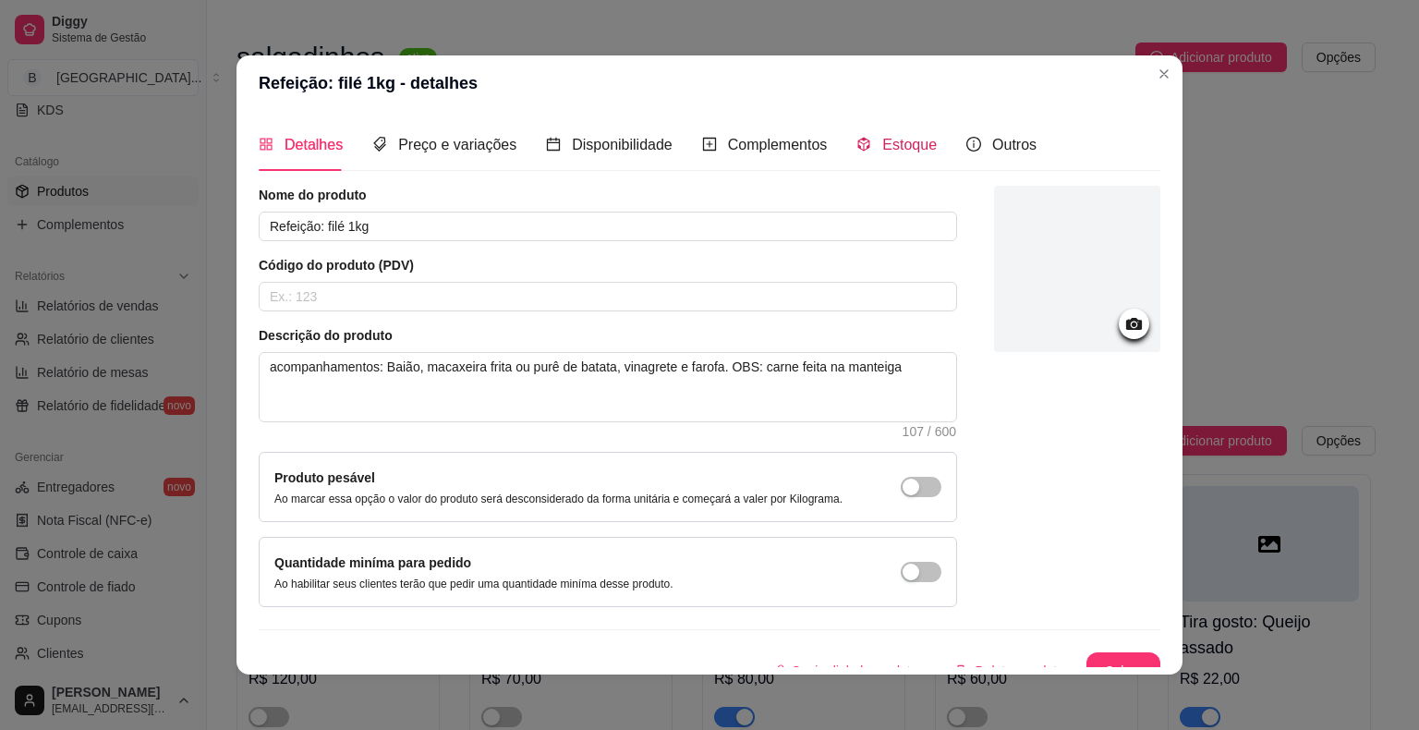
click at [886, 137] on span "Estoque" at bounding box center [909, 145] width 55 height 16
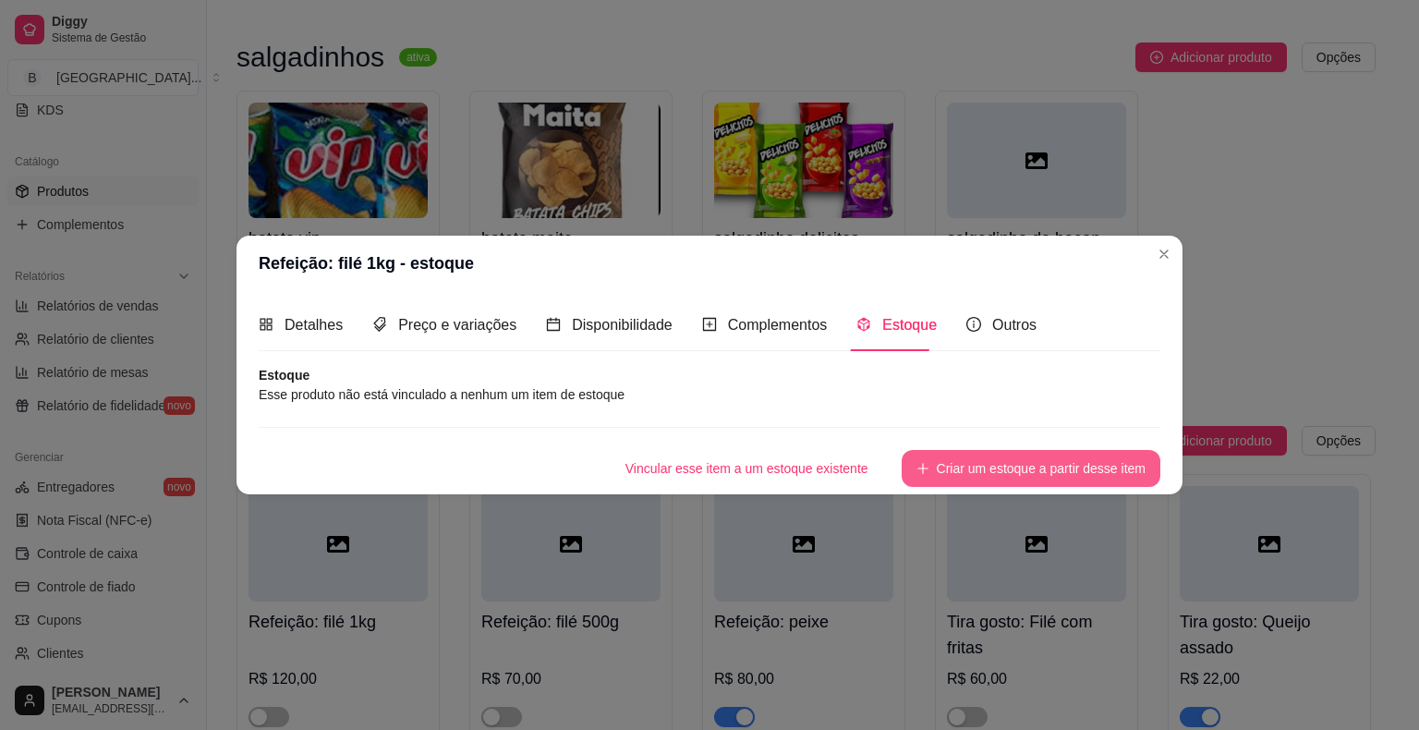
click at [942, 469] on button "Criar um estoque a partir desse item" at bounding box center [1031, 468] width 259 height 37
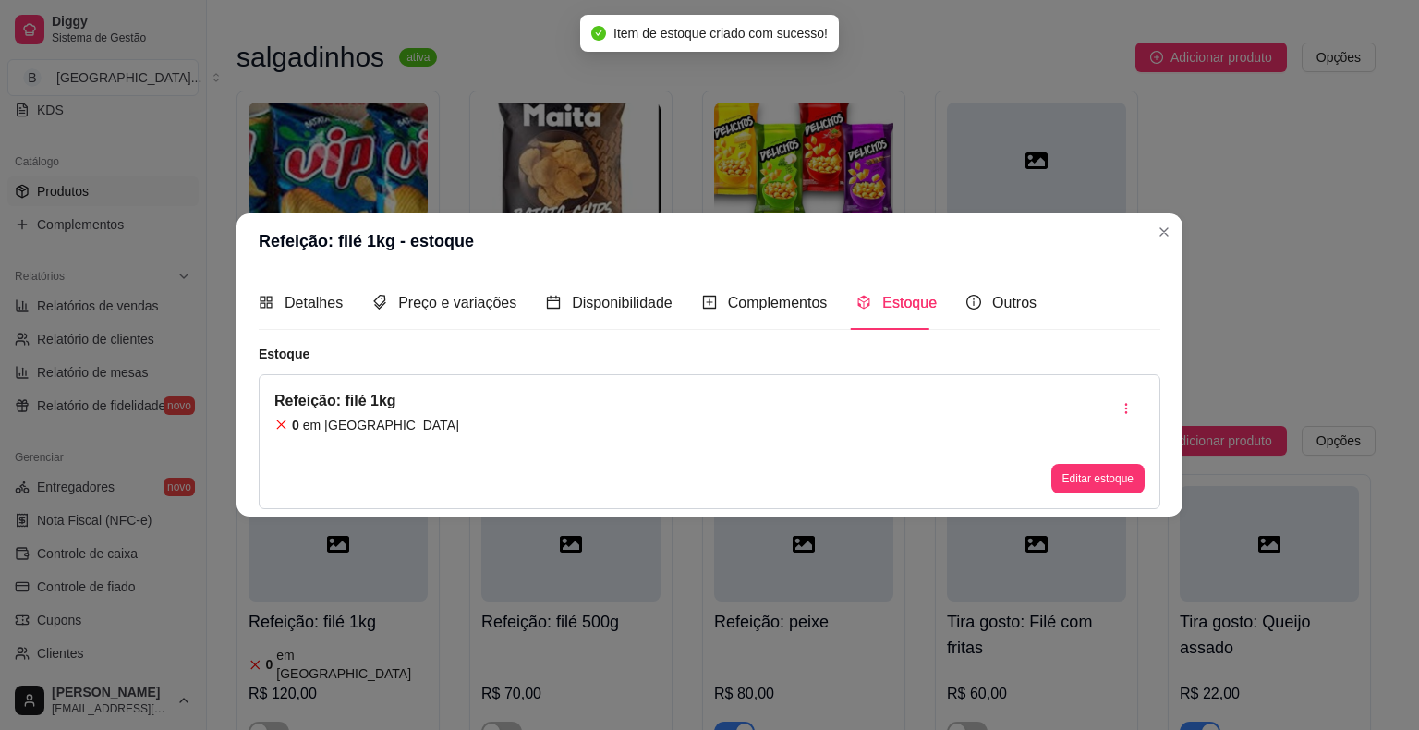
click at [1146, 244] on header "Refeição: filé 1kg - estoque" at bounding box center [710, 240] width 946 height 55
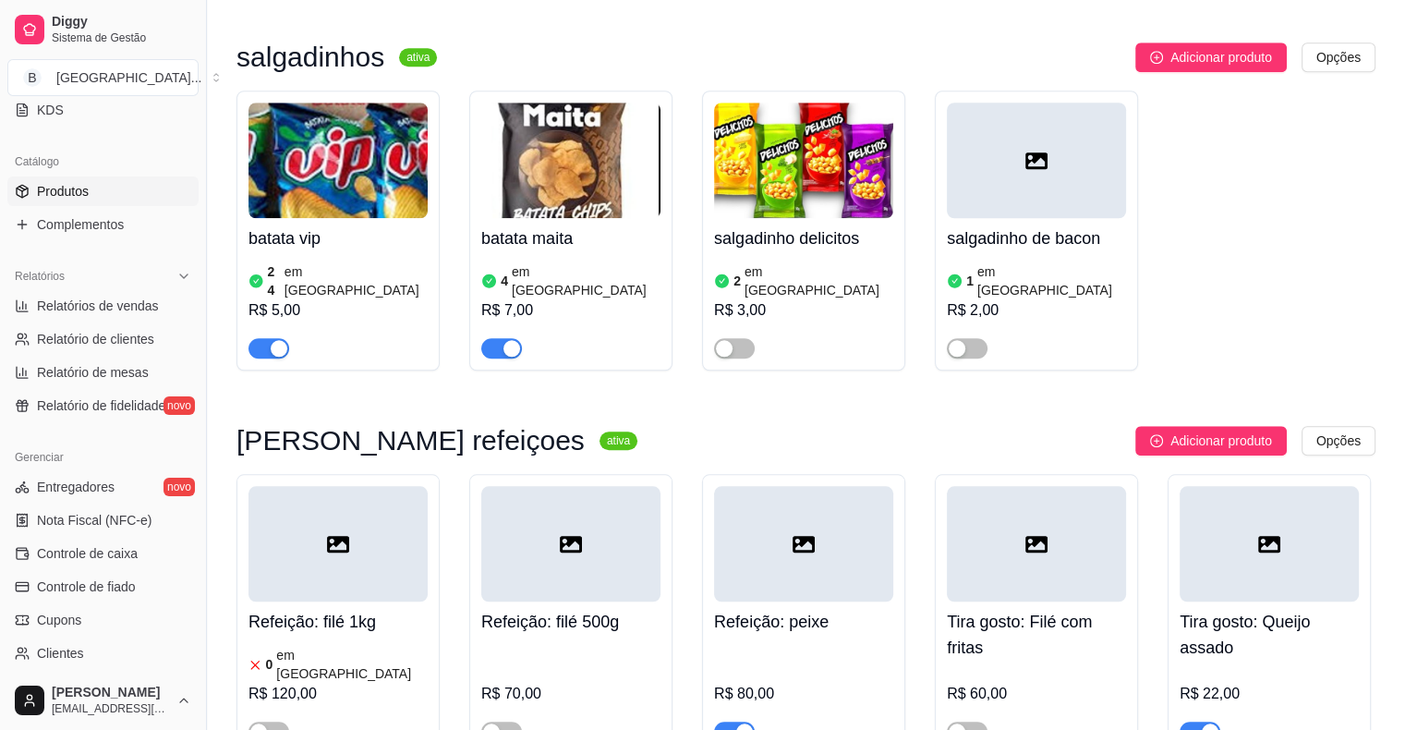
click at [394, 683] on div "R$ 120,00" at bounding box center [338, 694] width 179 height 22
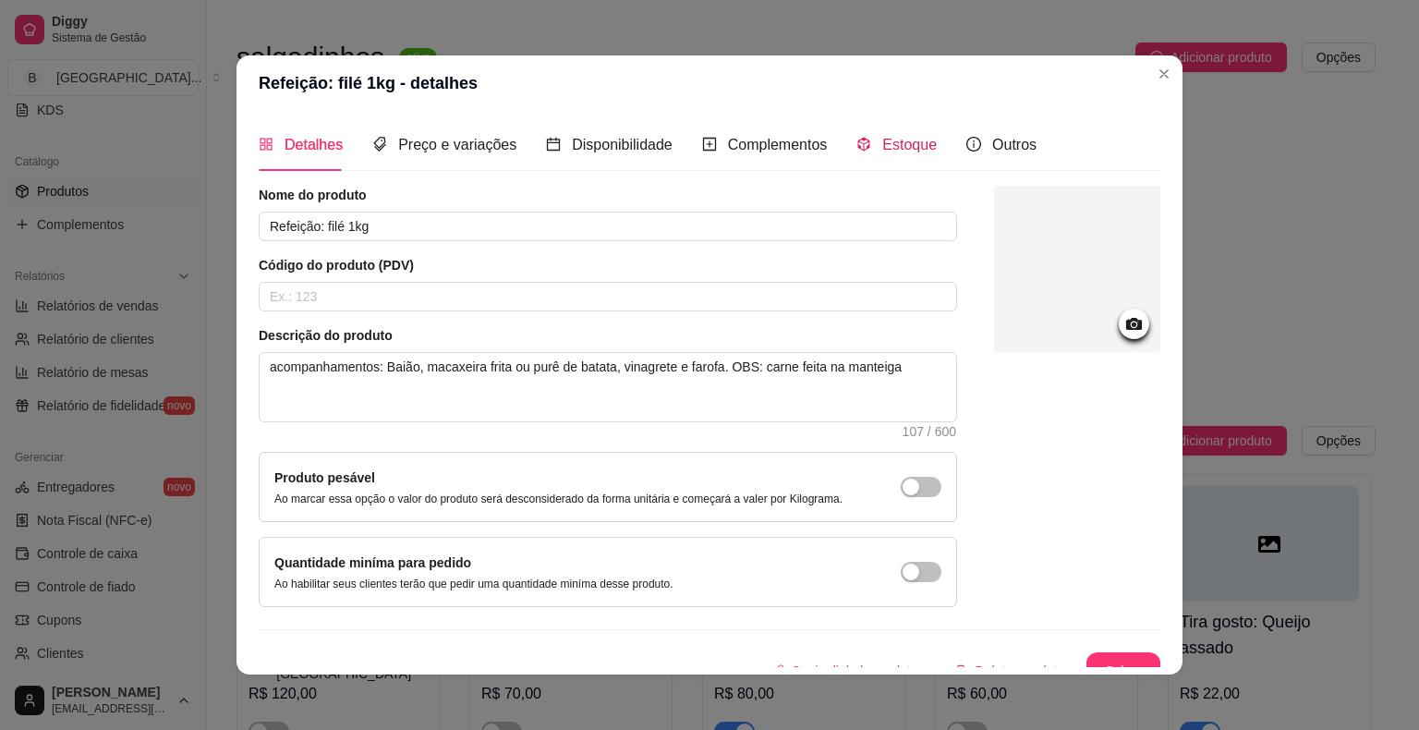
click at [894, 146] on span "Estoque" at bounding box center [909, 145] width 55 height 16
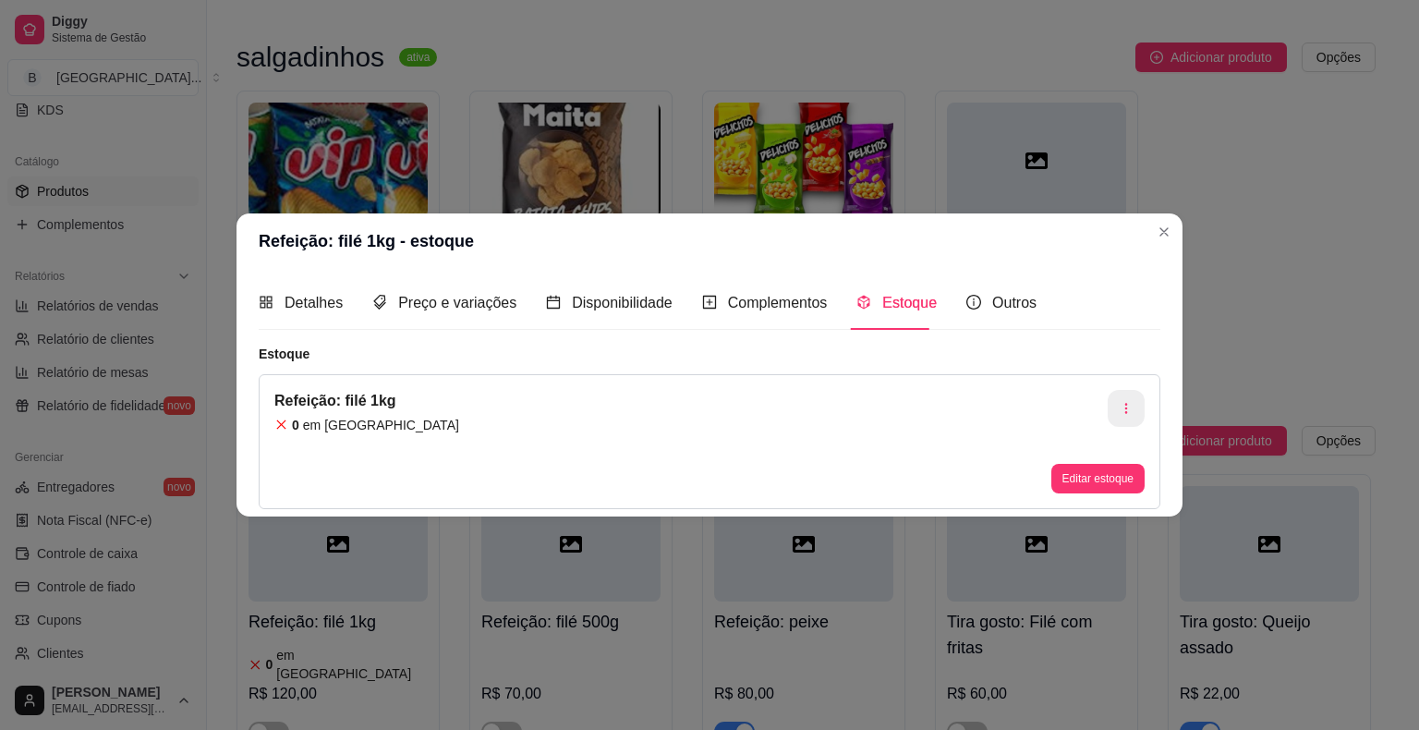
click at [1131, 394] on button "button" at bounding box center [1126, 408] width 37 height 37
click at [1094, 486] on span "Apagar estoque" at bounding box center [1136, 486] width 135 height 18
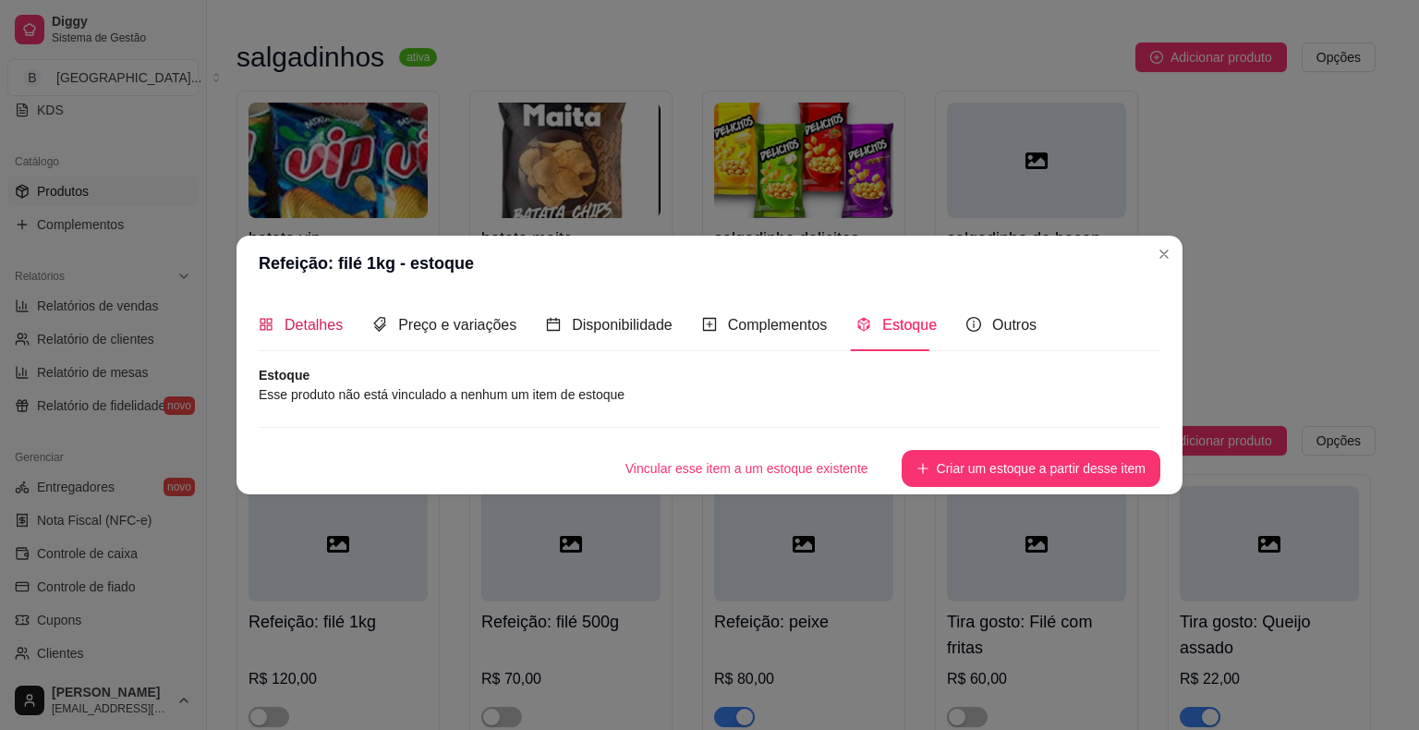
click at [338, 333] on span "Detalhes" at bounding box center [314, 325] width 58 height 16
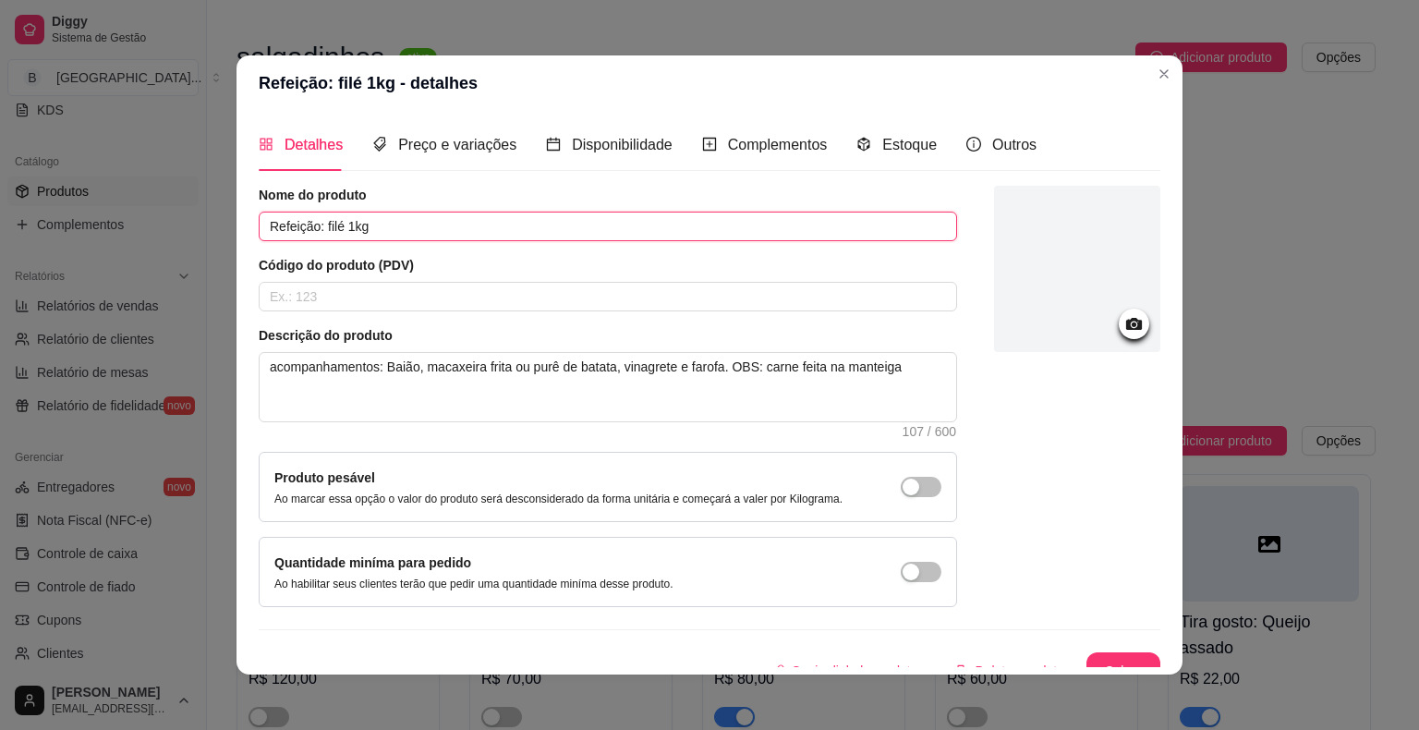
click at [451, 219] on input "Refeição: filé 1kg" at bounding box center [608, 227] width 699 height 30
click at [343, 230] on input "Refeição: filé 1kg" at bounding box center [608, 227] width 699 height 30
click at [336, 229] on input "Refeição: filé 1kg" at bounding box center [608, 227] width 699 height 30
click at [331, 228] on input "Refeição: filé 1kg" at bounding box center [608, 227] width 699 height 30
type input "Refeição: CARR 1kg"
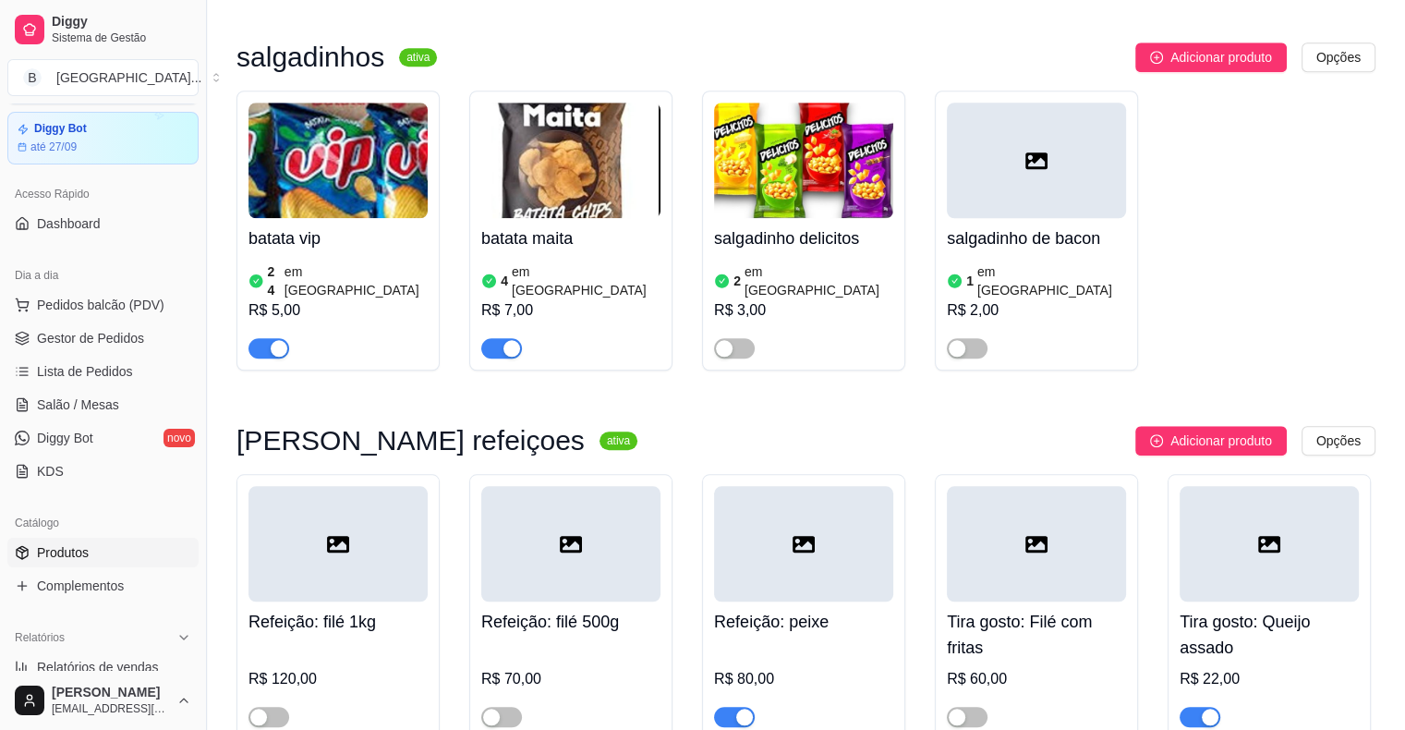
scroll to position [44, 0]
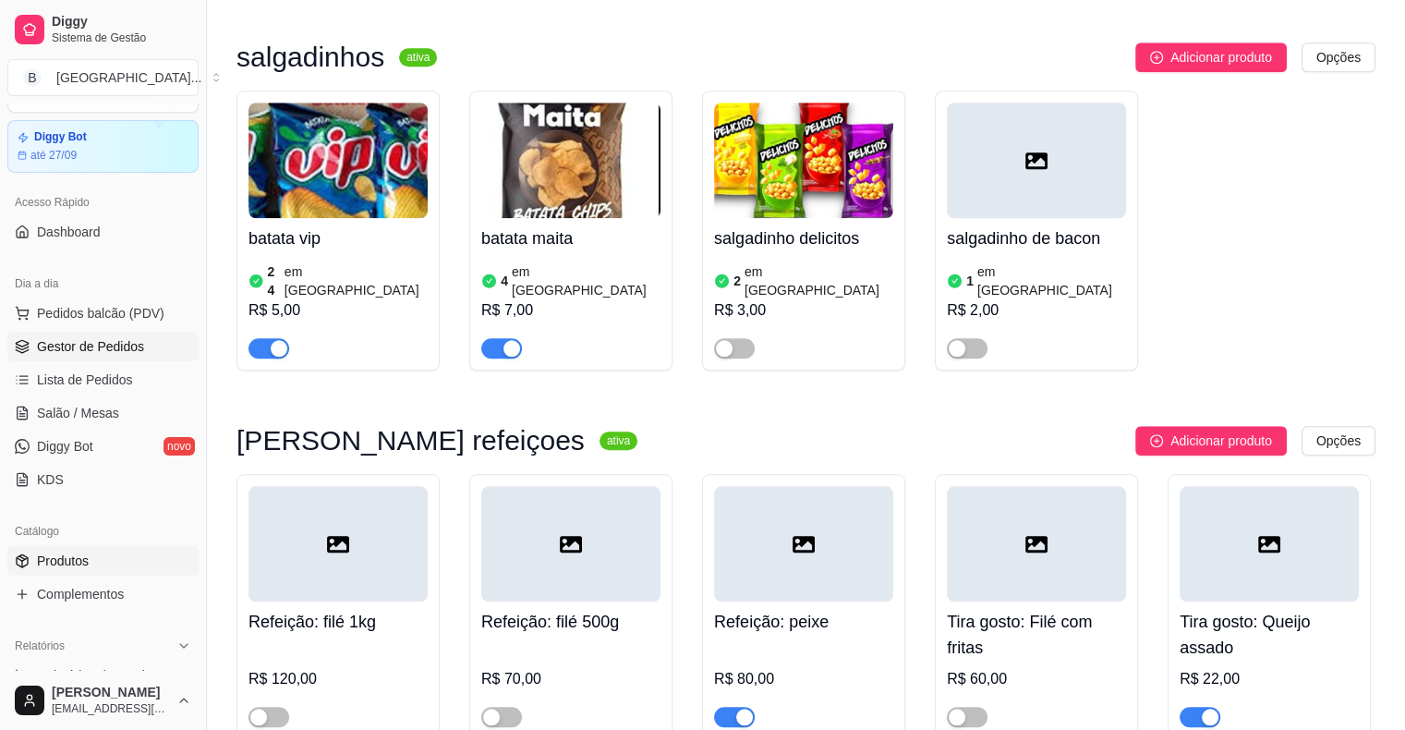
click at [98, 353] on span "Gestor de Pedidos" at bounding box center [90, 346] width 107 height 18
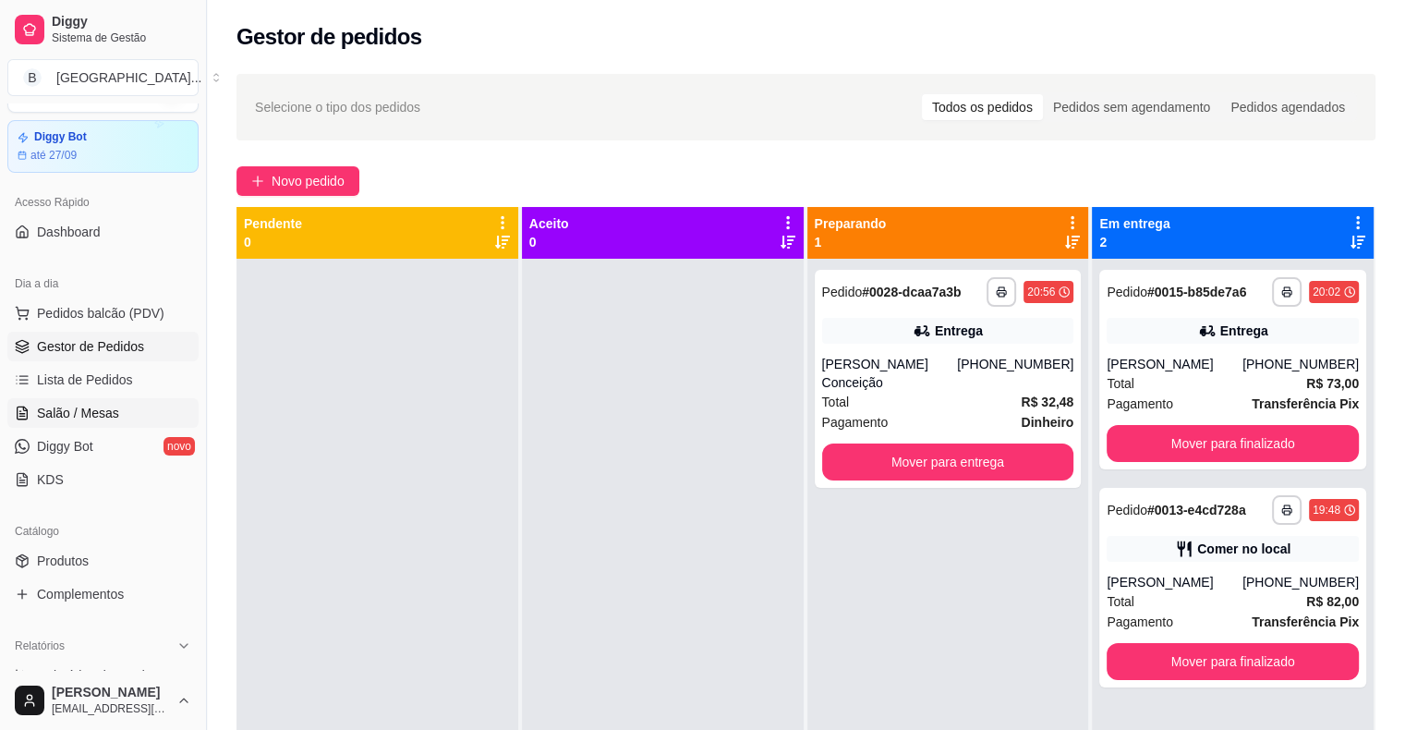
click at [113, 424] on link "Salão / Mesas" at bounding box center [102, 413] width 191 height 30
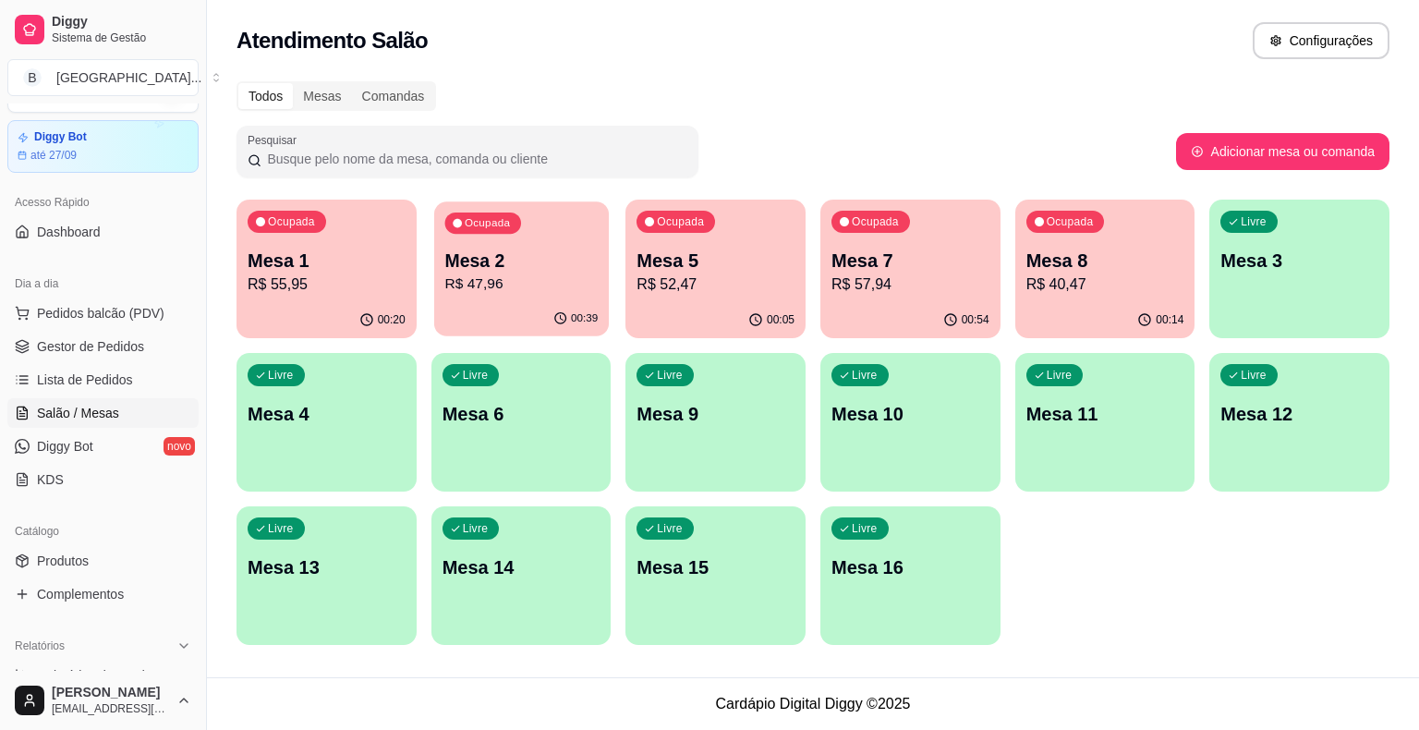
click at [473, 286] on p "R$ 47,96" at bounding box center [520, 283] width 153 height 21
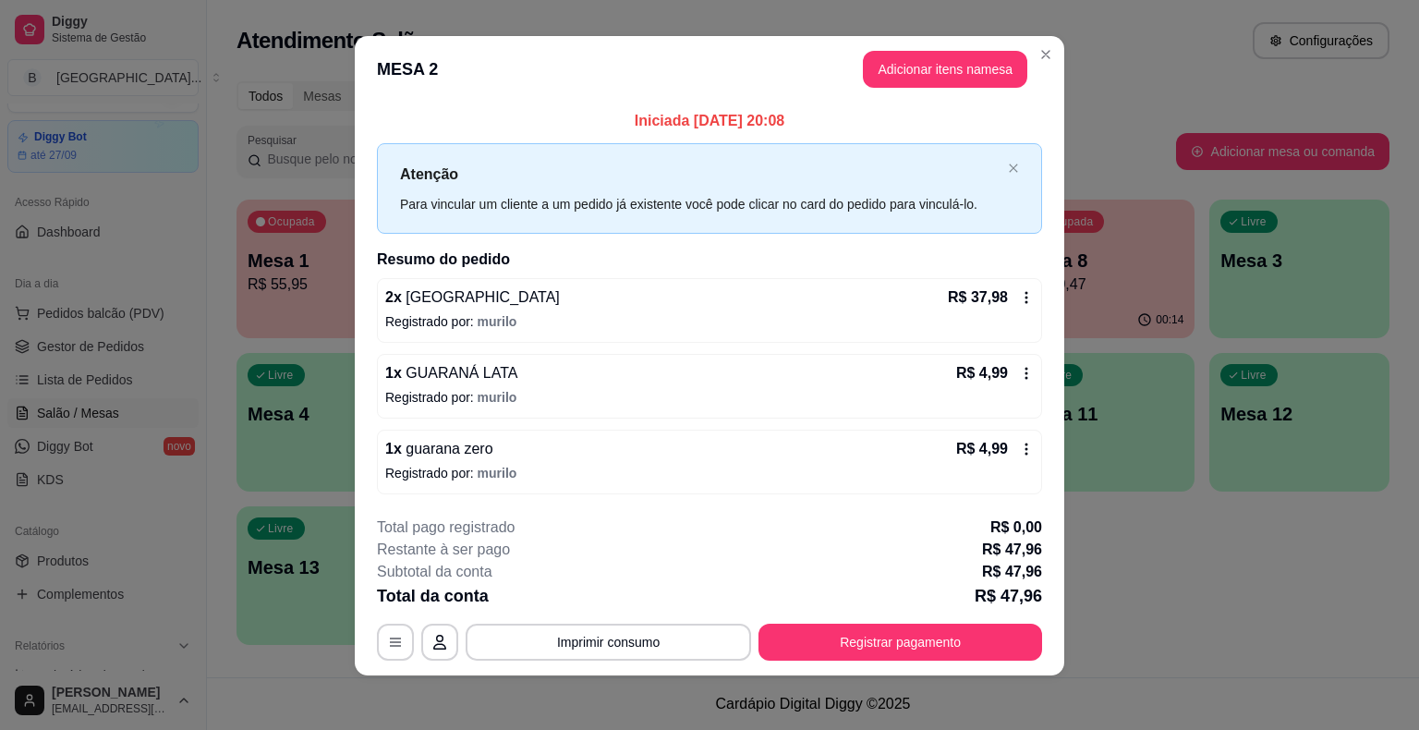
scroll to position [12, 0]
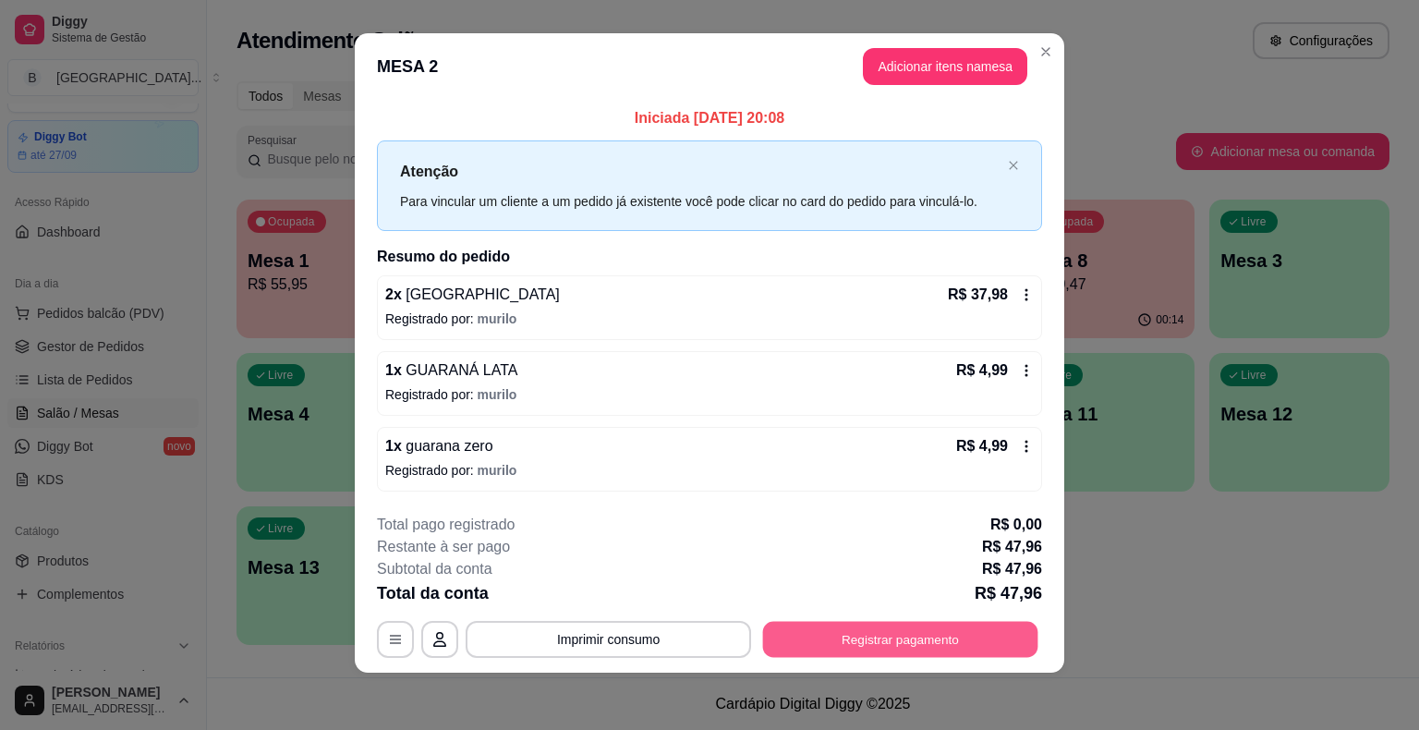
click at [947, 638] on button "Registrar pagamento" at bounding box center [900, 639] width 275 height 36
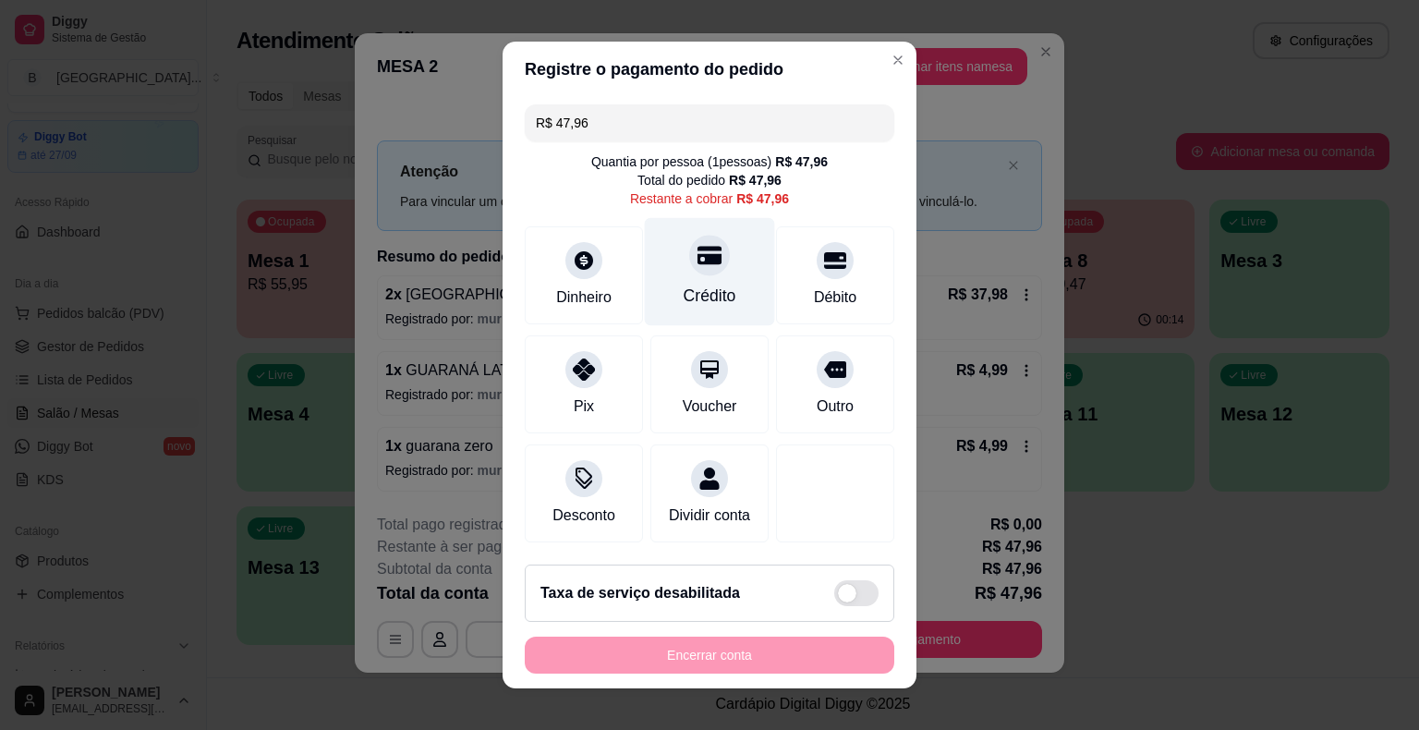
click at [698, 298] on div "Crédito" at bounding box center [710, 296] width 53 height 24
type input "R$ 0,00"
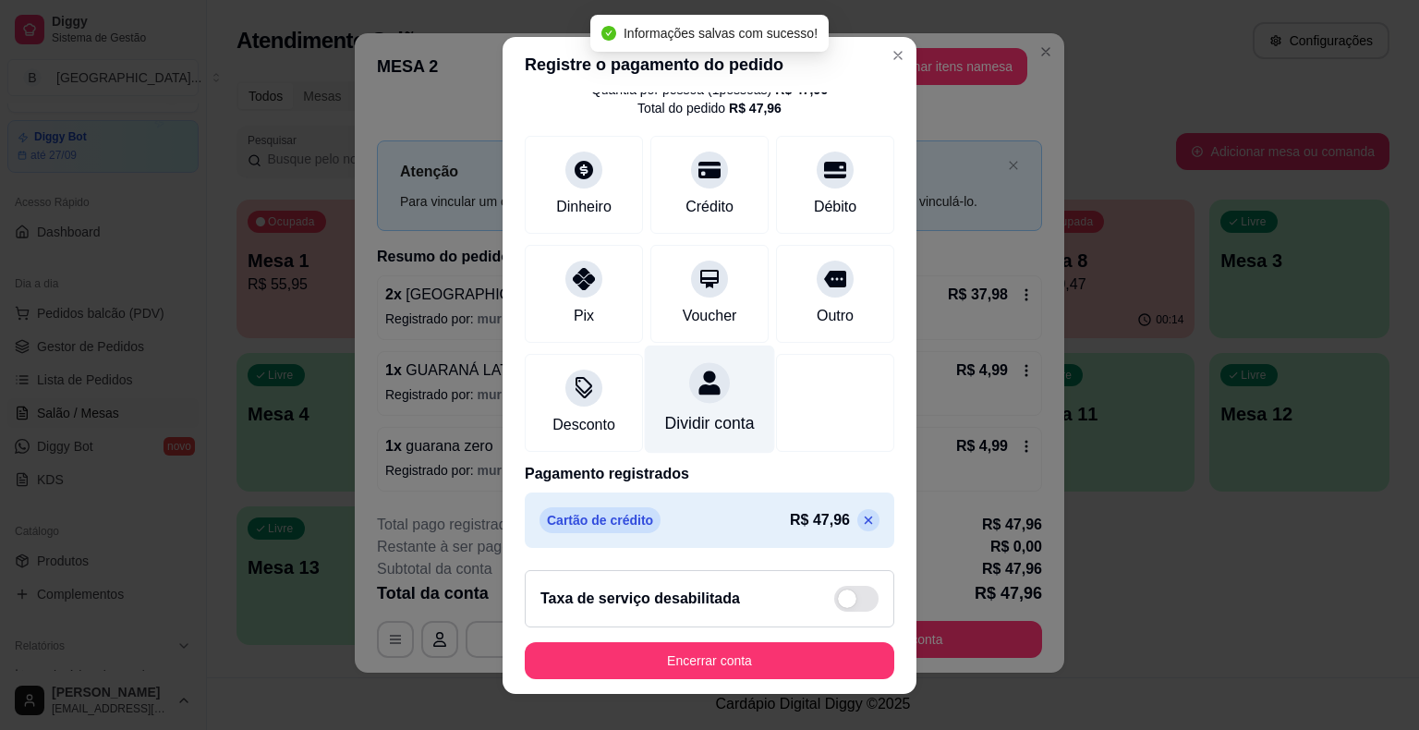
scroll to position [22, 0]
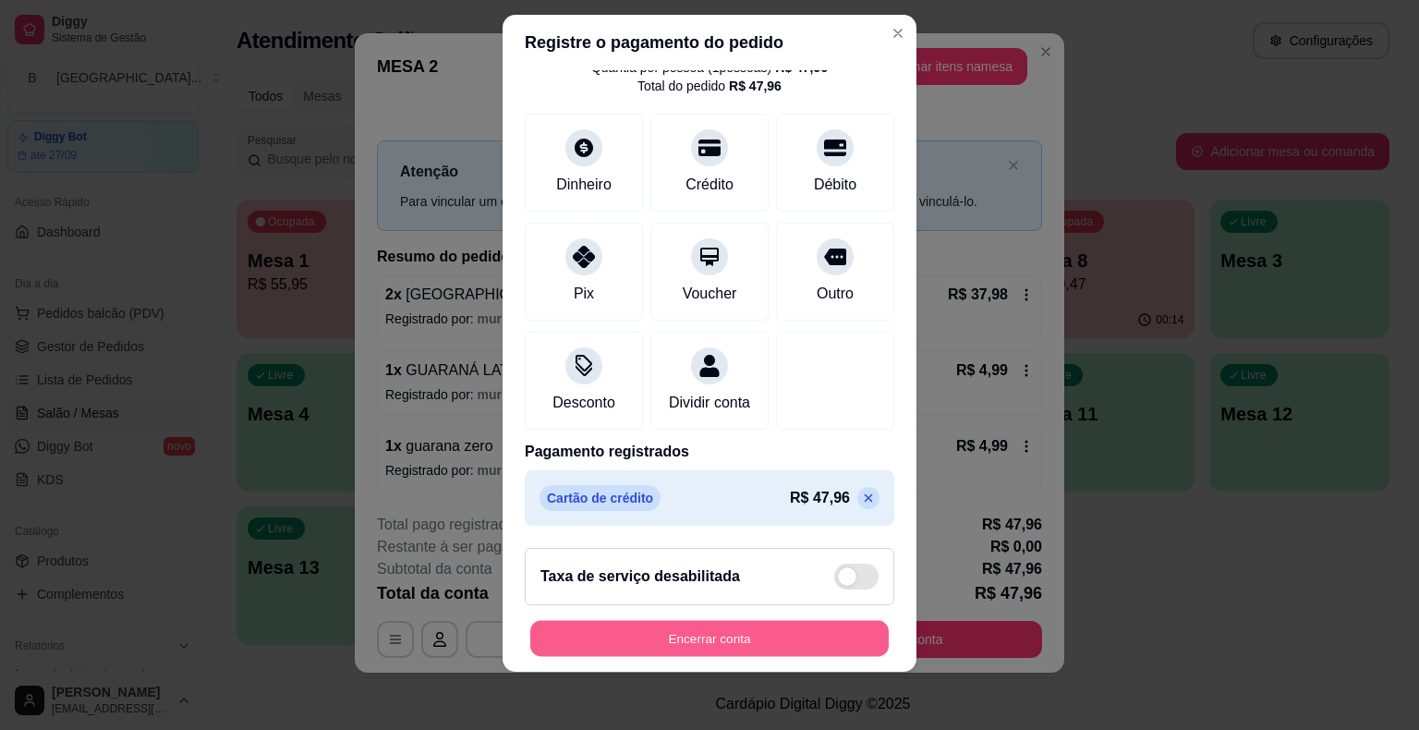
click at [749, 636] on button "Encerrar conta" at bounding box center [709, 638] width 359 height 36
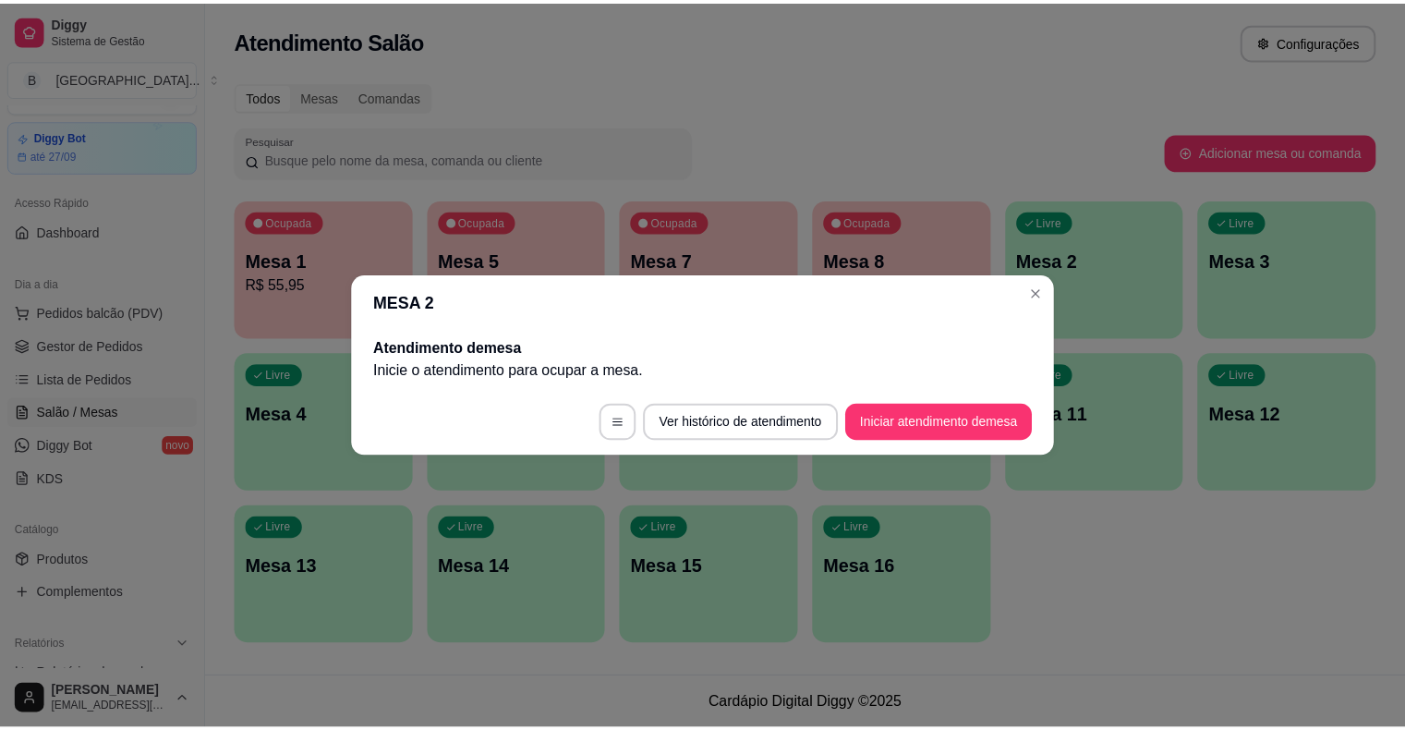
scroll to position [0, 0]
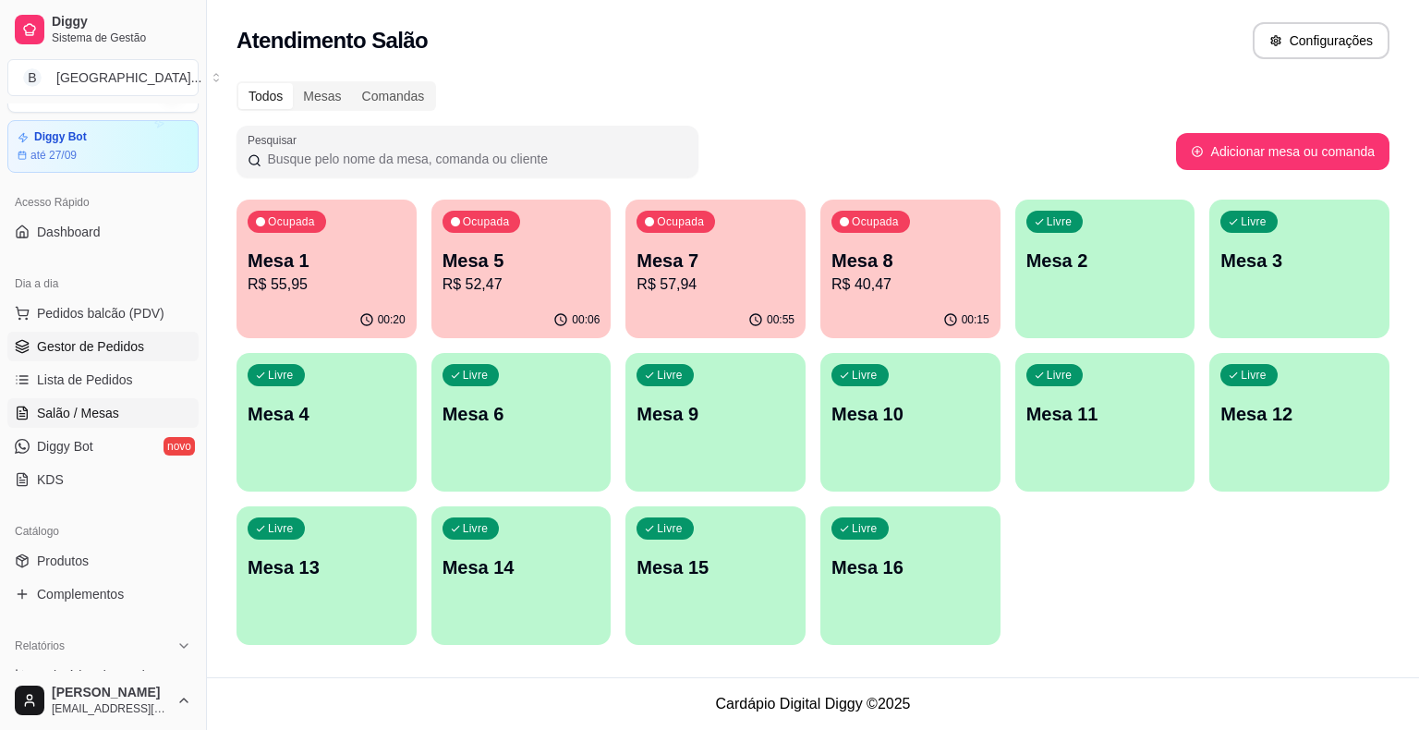
click at [96, 338] on span "Gestor de Pedidos" at bounding box center [90, 346] width 107 height 18
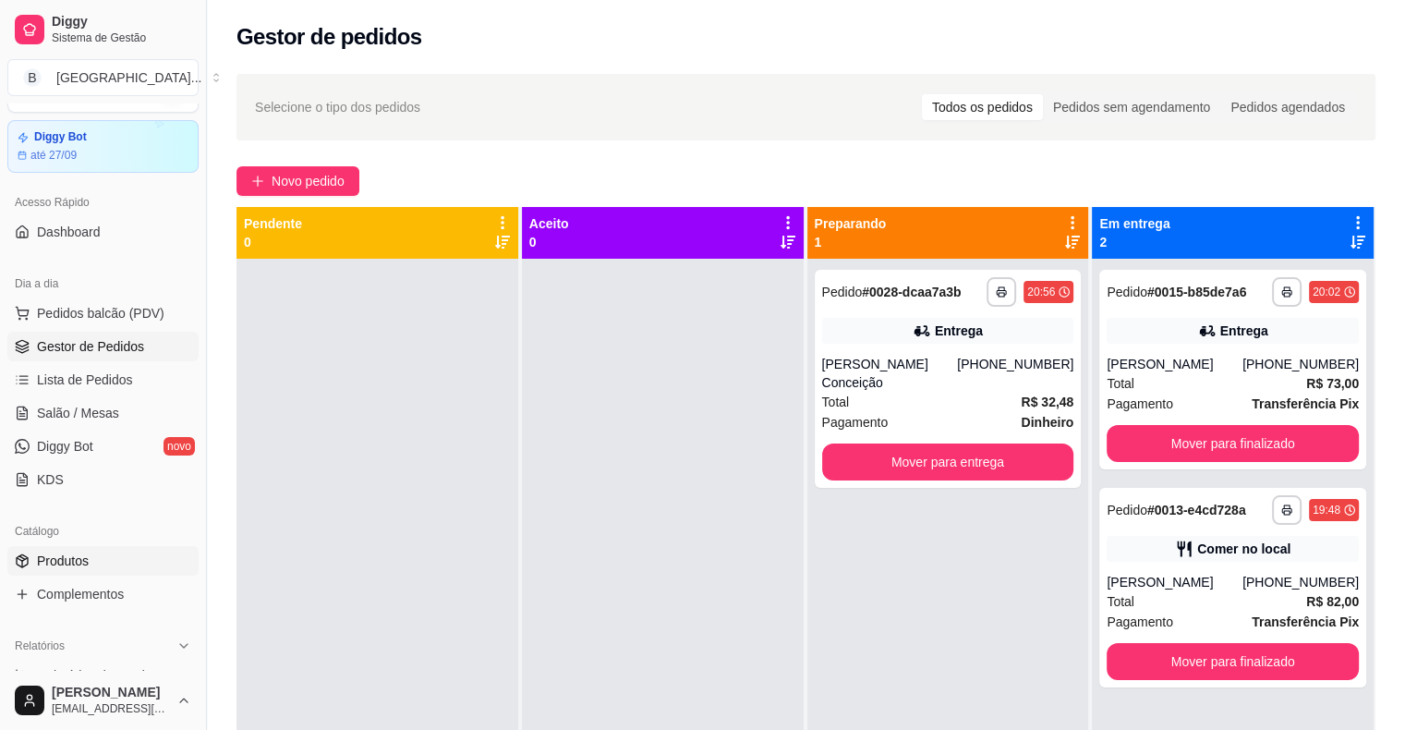
click at [79, 552] on span "Produtos" at bounding box center [63, 561] width 52 height 18
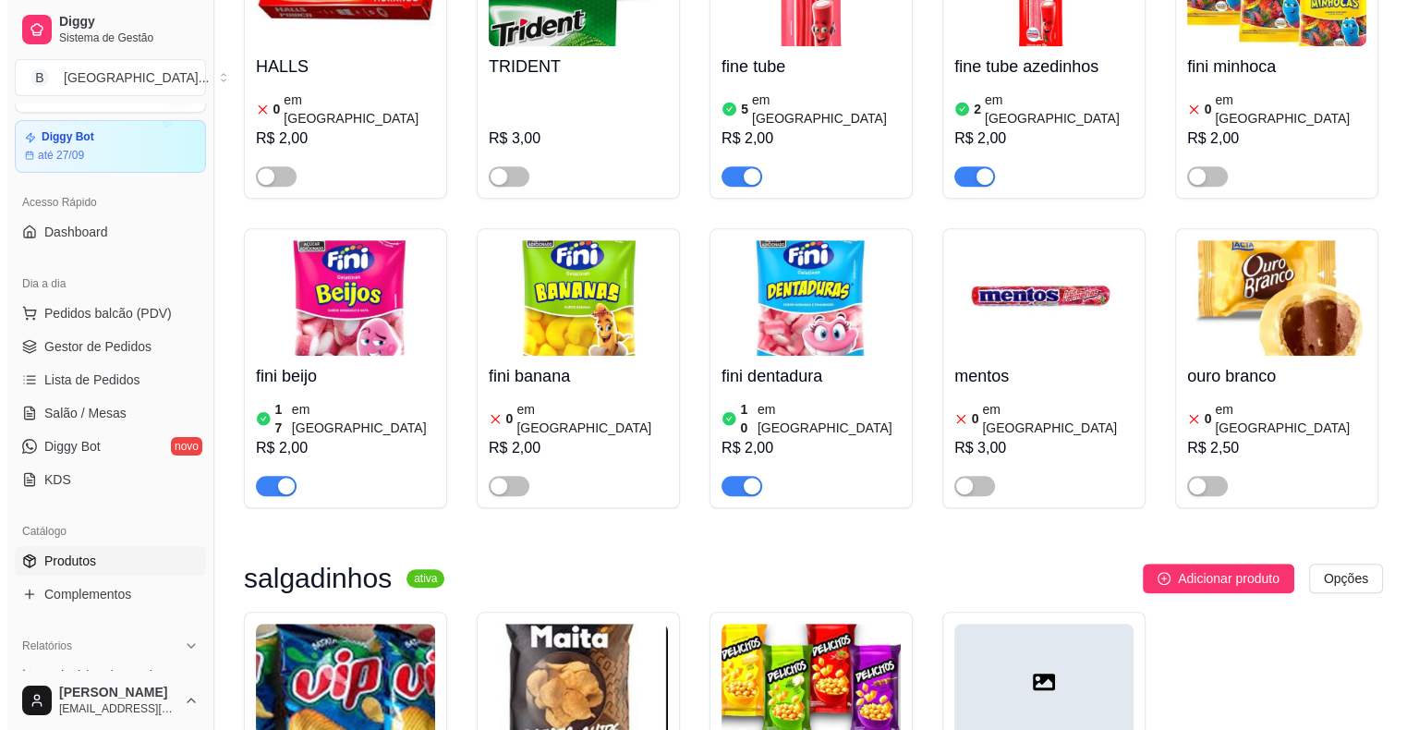
scroll to position [8598, 0]
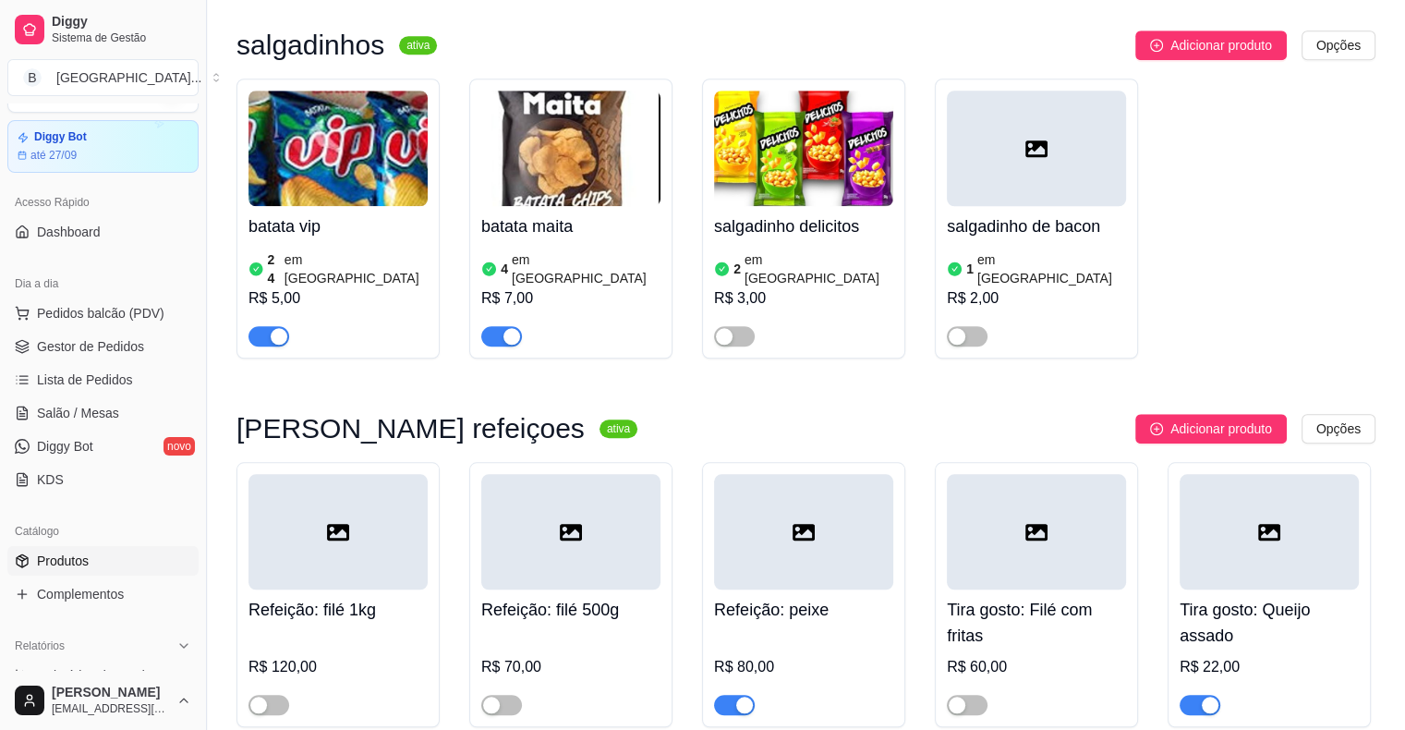
click at [386, 589] on div "Refeição: filé 1kg R$ 120,00" at bounding box center [338, 652] width 179 height 126
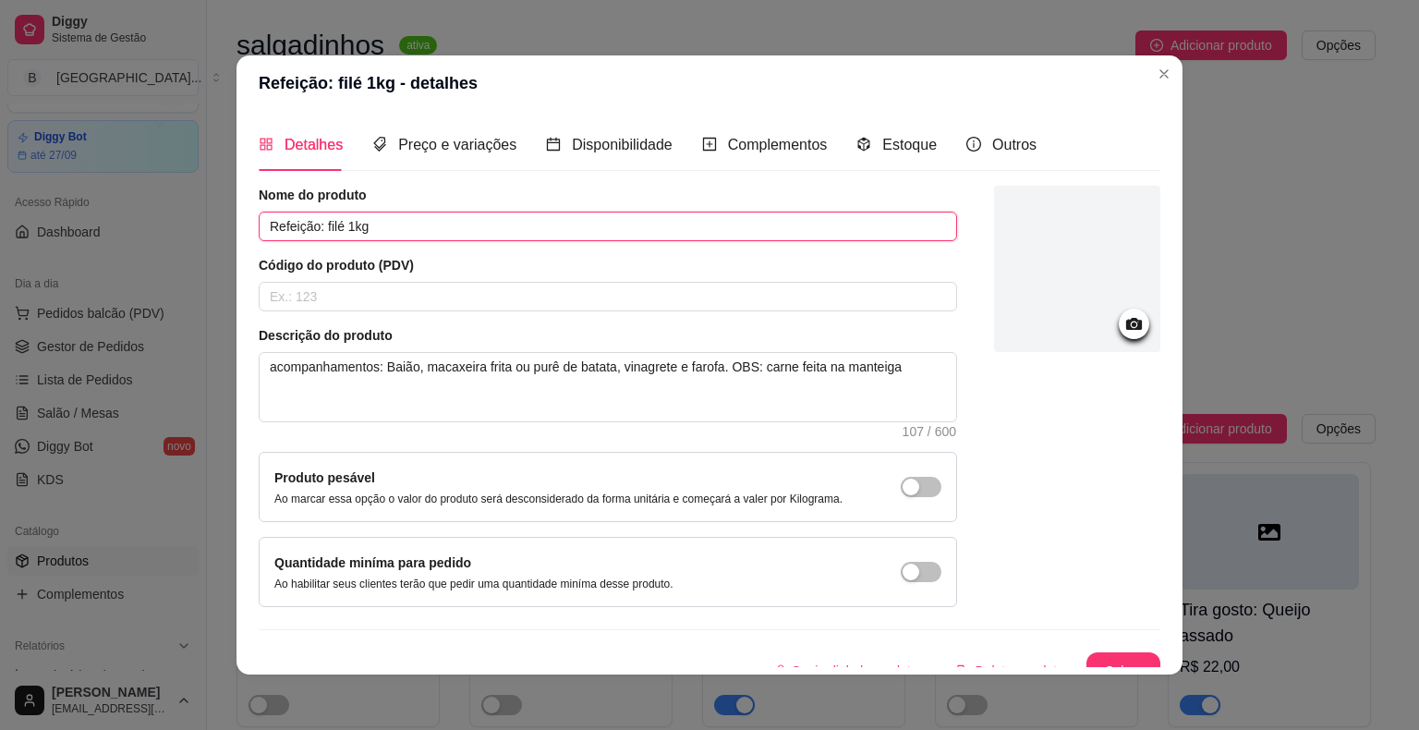
click at [329, 227] on input "Refeição: filé 1kg" at bounding box center [608, 227] width 699 height 30
click at [332, 228] on input "Refeição: filé 1kg" at bounding box center [608, 227] width 699 height 30
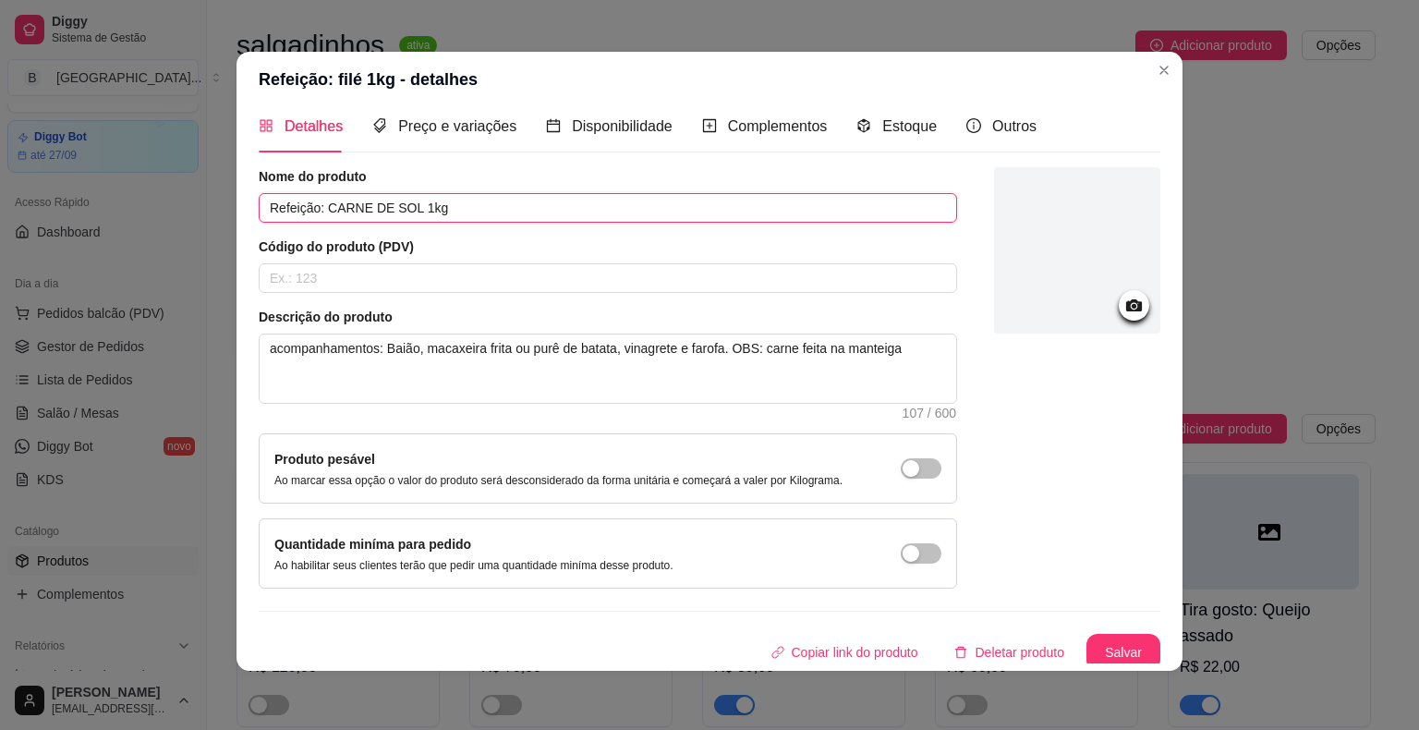
scroll to position [19, 0]
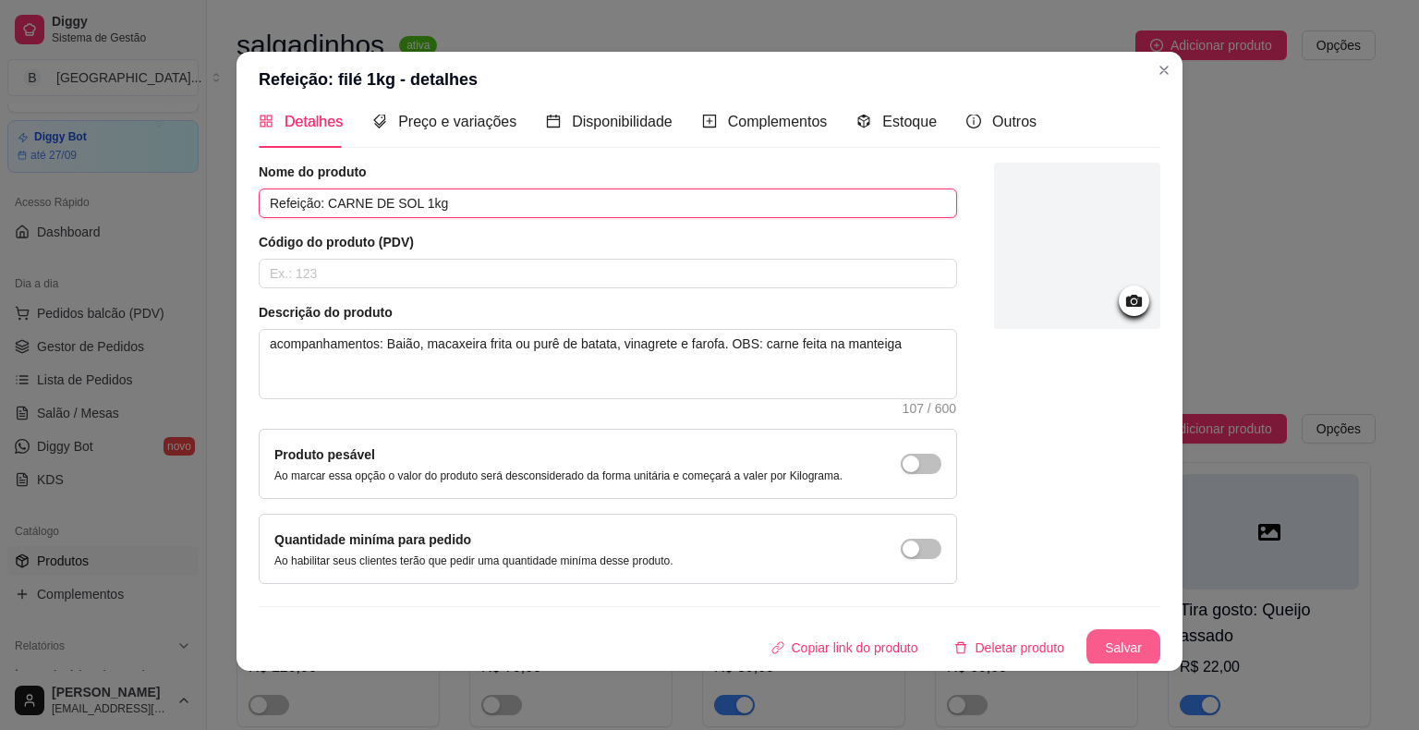
type input "Refeição: CARNE DE SOL 1kg"
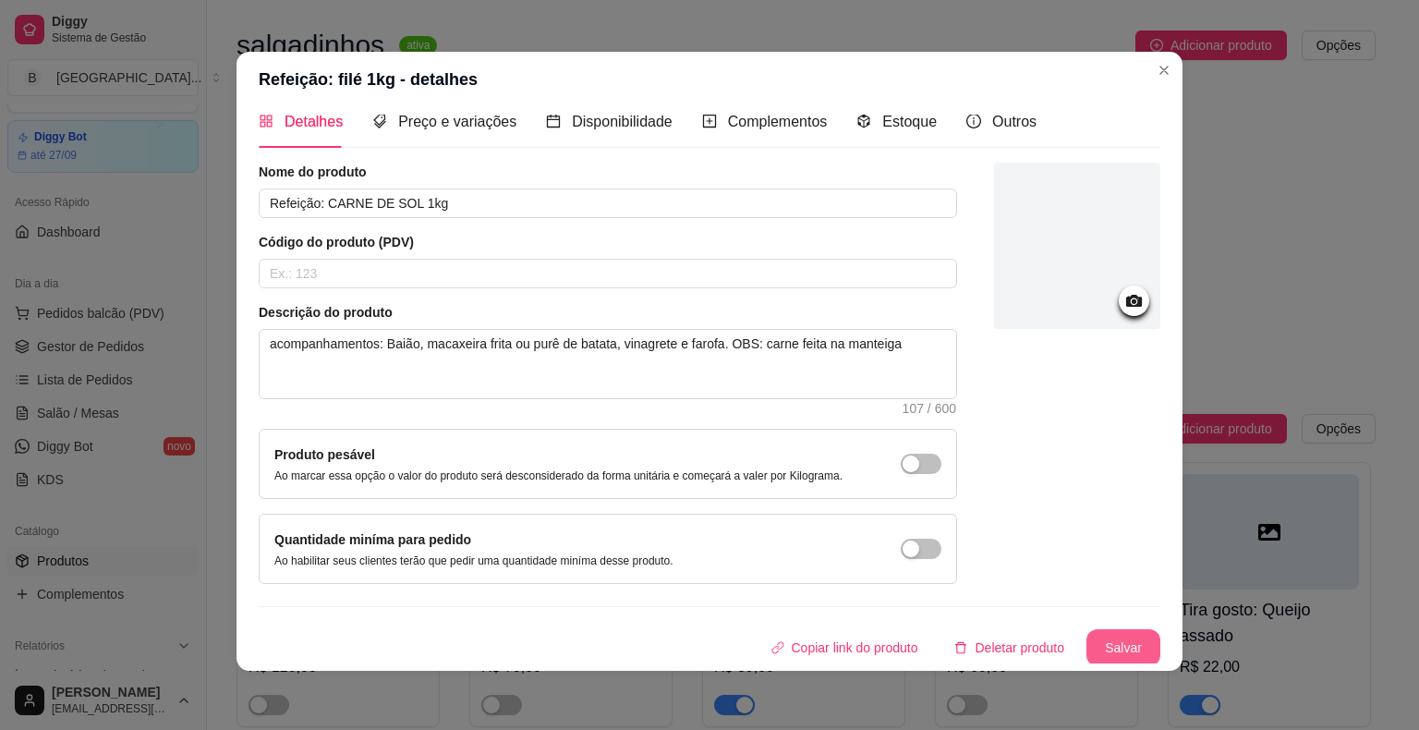
click at [1090, 648] on button "Salvar" at bounding box center [1124, 647] width 74 height 37
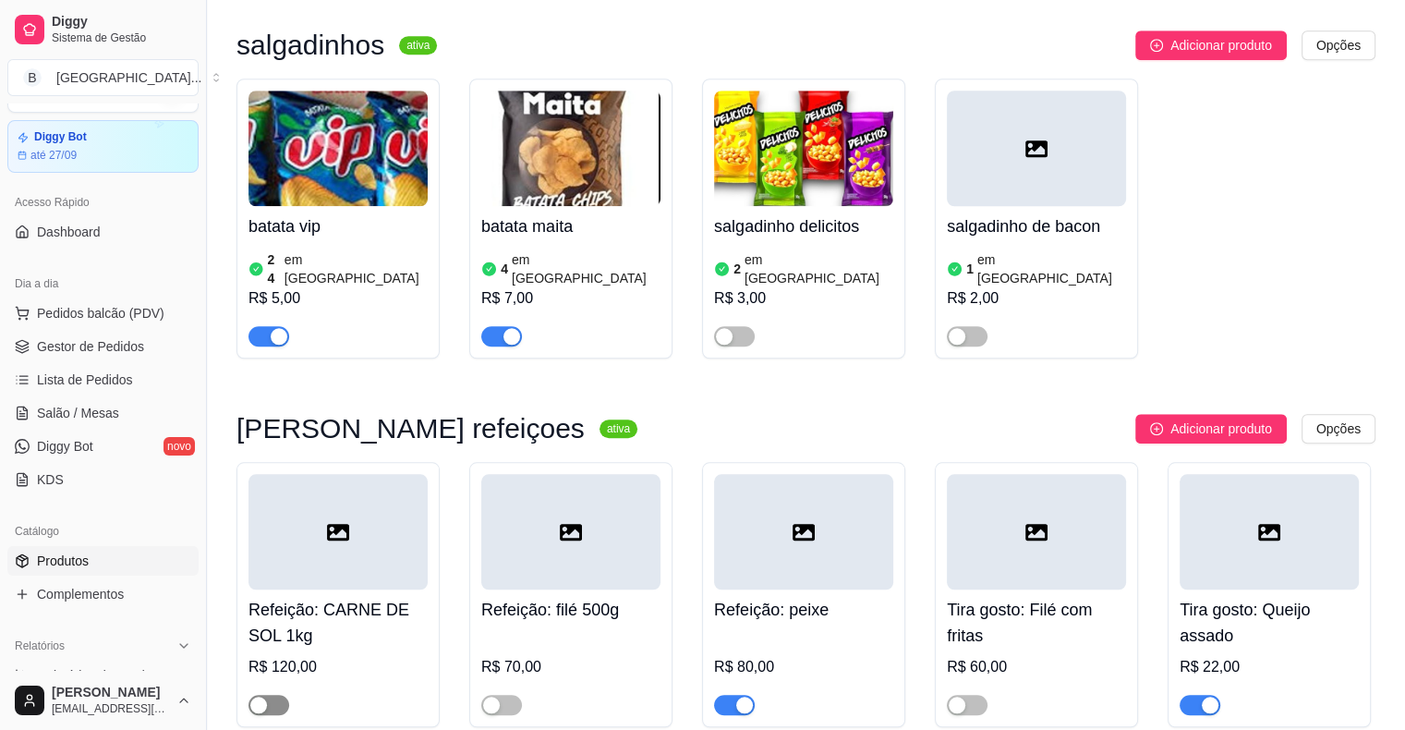
click at [280, 695] on span "button" at bounding box center [269, 705] width 41 height 20
click at [532, 630] on div "R$ 70,00" at bounding box center [570, 672] width 179 height 85
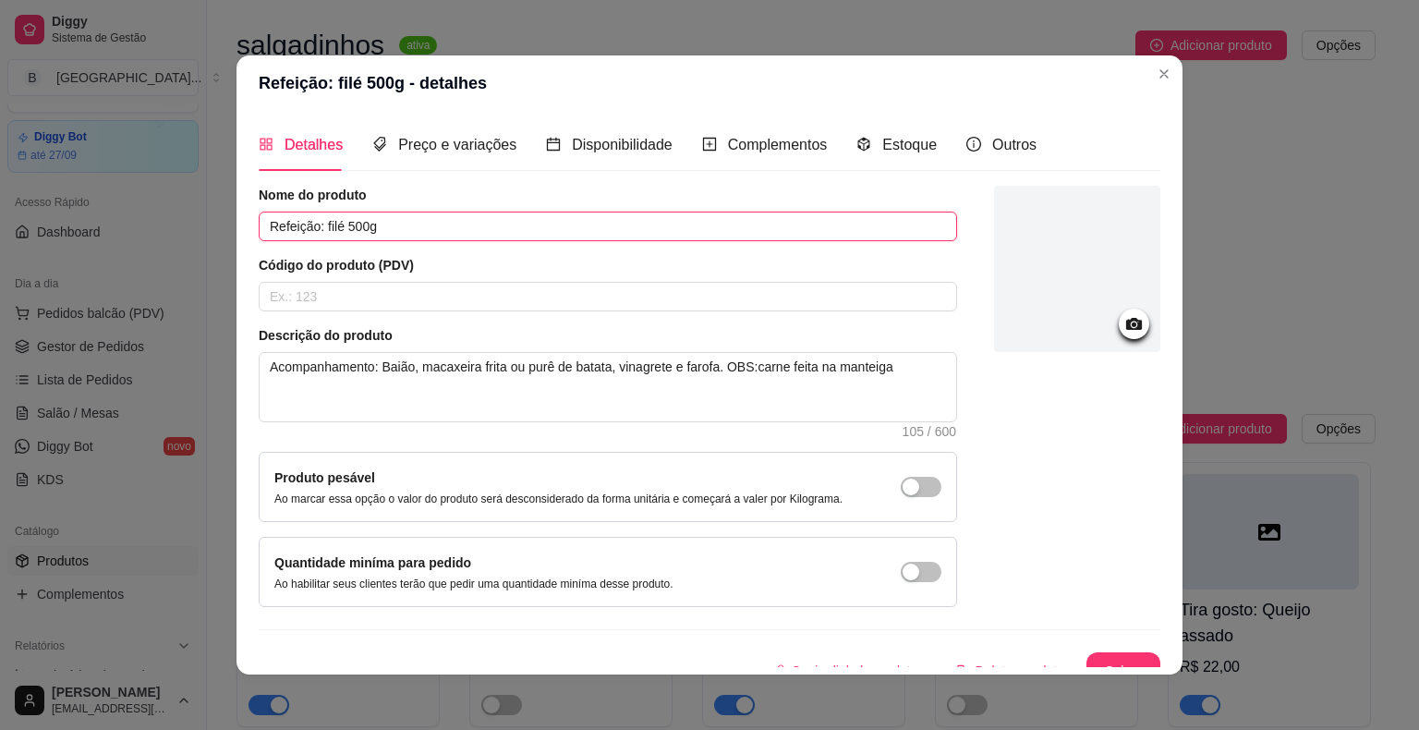
click at [333, 224] on input "Refeição: filé 500g" at bounding box center [608, 227] width 699 height 30
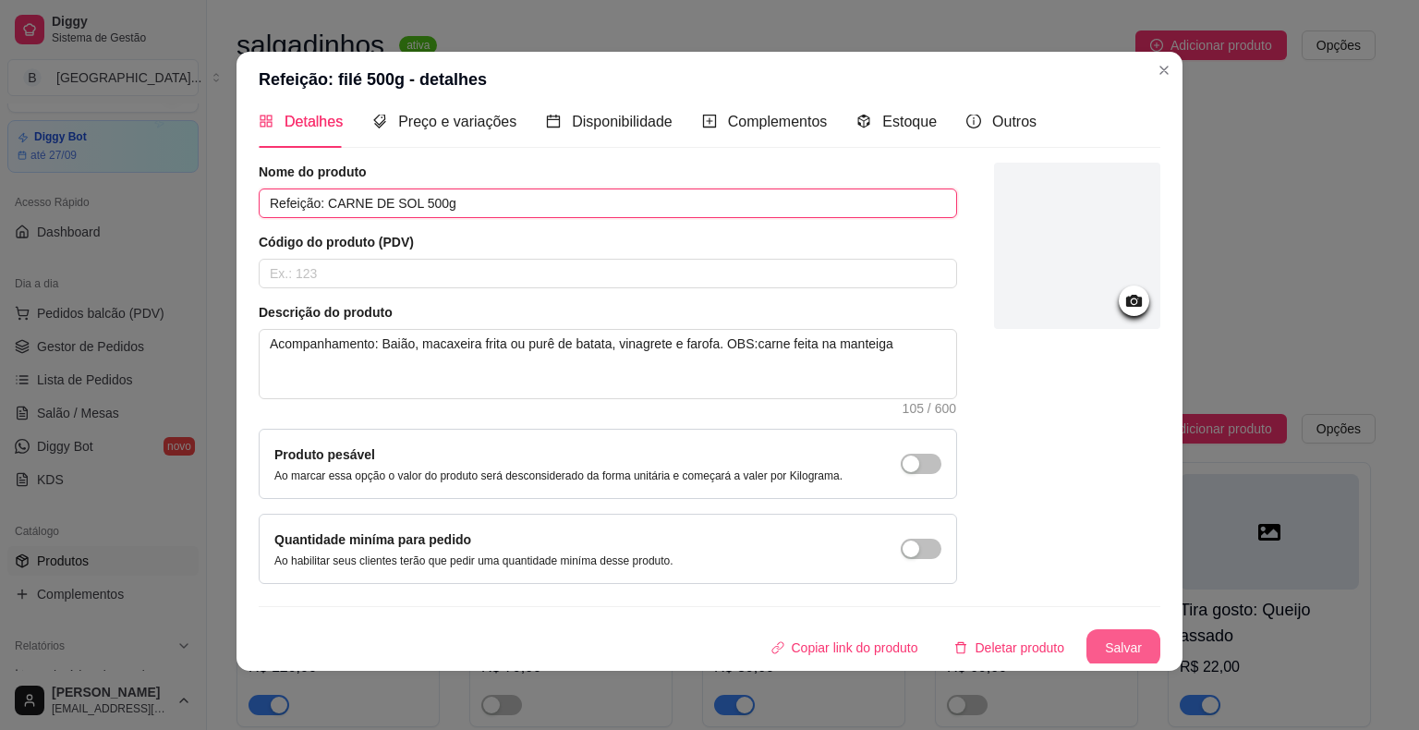
type input "Refeição: CARNE DE SOL 500g"
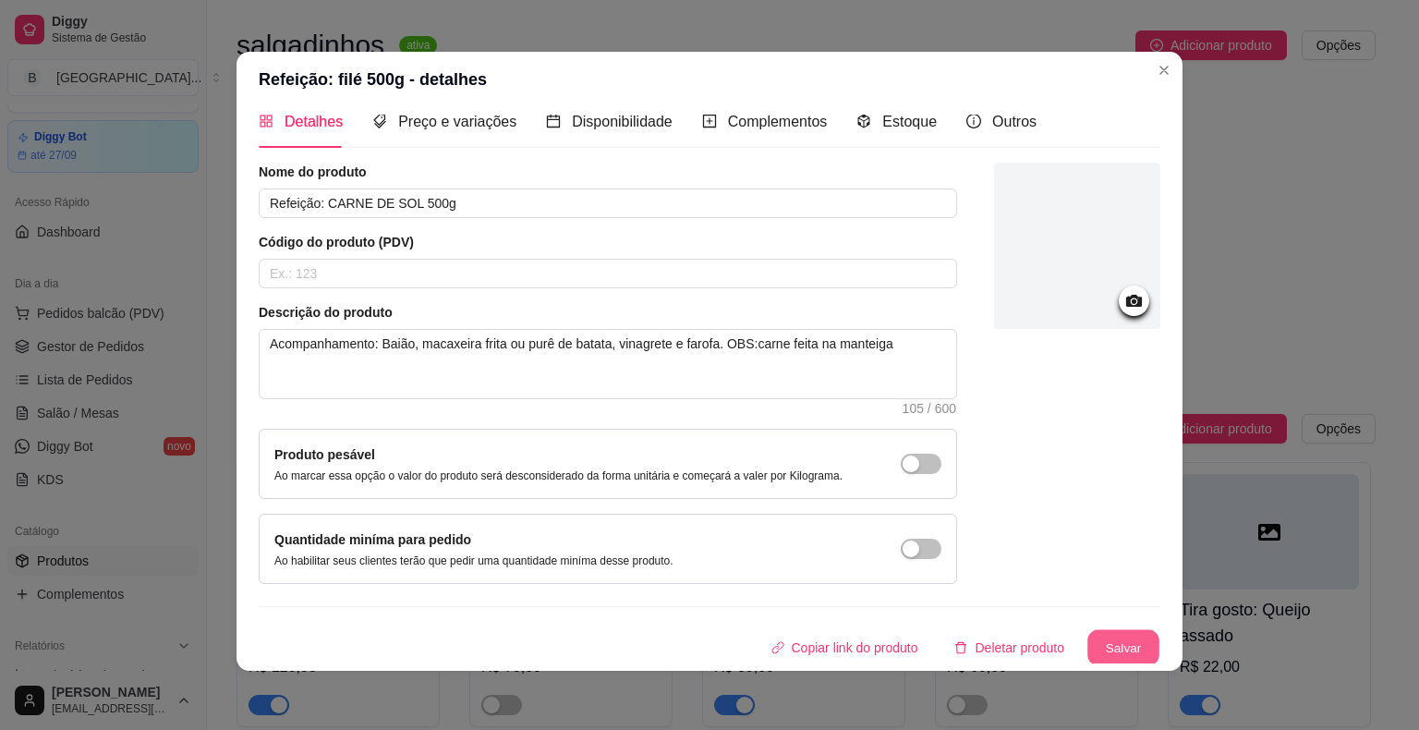
click at [1092, 649] on button "Salvar" at bounding box center [1124, 648] width 72 height 36
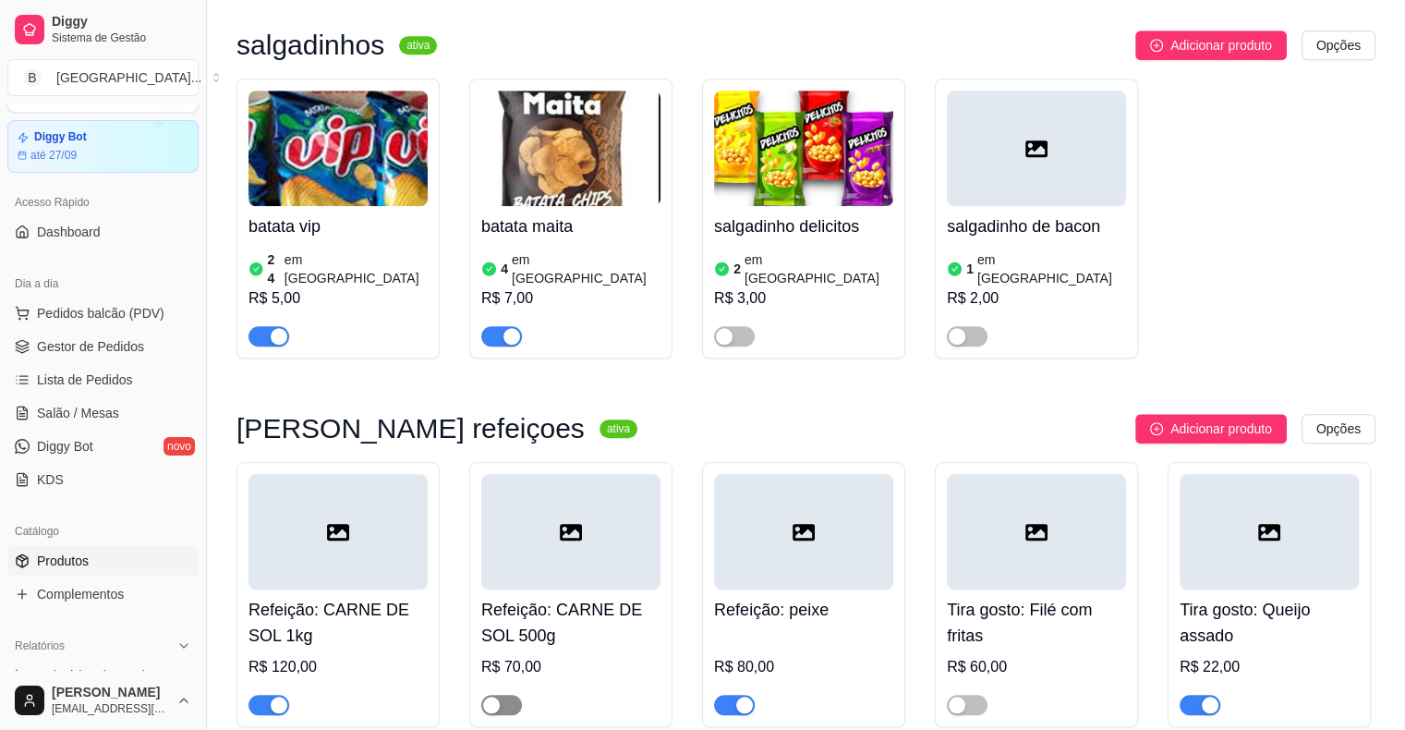
click at [508, 695] on span "button" at bounding box center [501, 705] width 41 height 20
click at [1071, 656] on div "R$ 60,00" at bounding box center [1036, 667] width 179 height 22
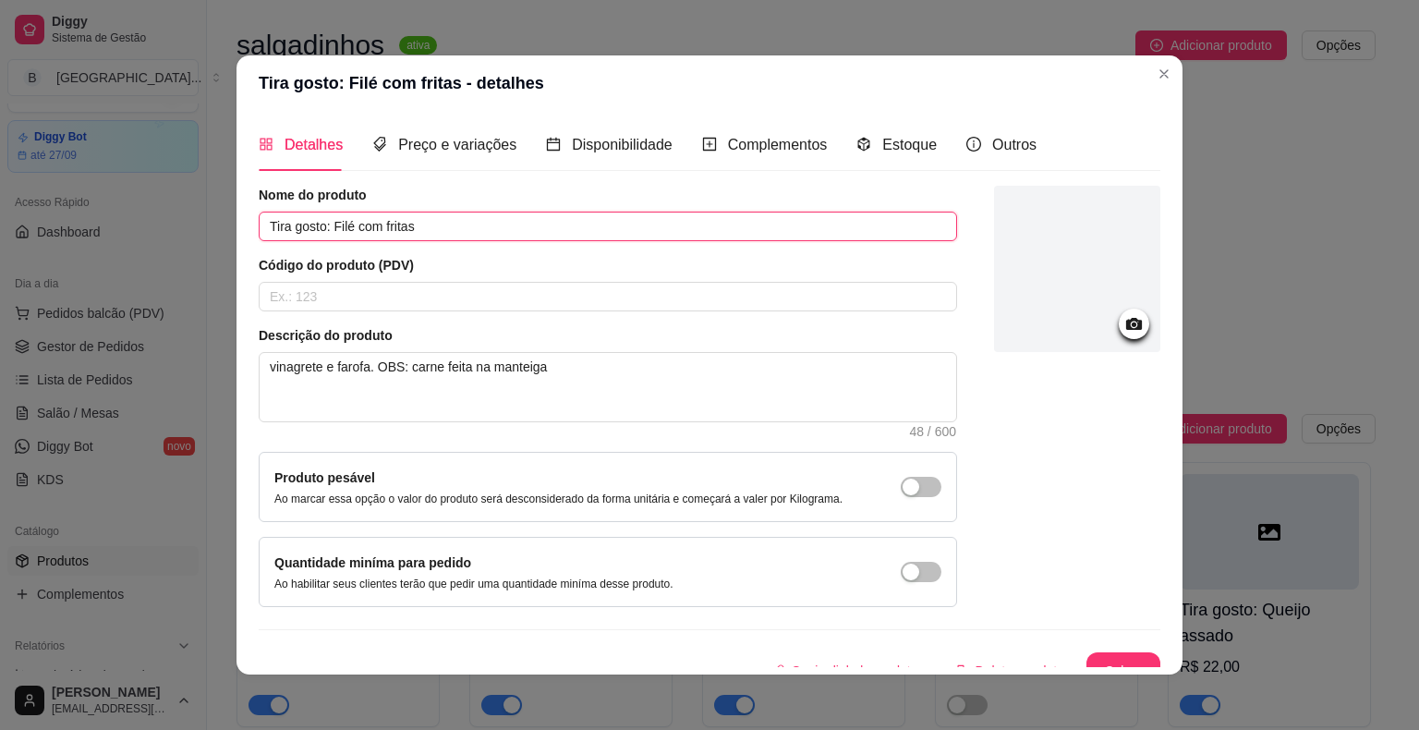
click at [346, 234] on input "Tira gosto: Filé com fritas" at bounding box center [608, 227] width 699 height 30
click at [443, 234] on input "Tira gosto: CARNE DE SOL com fritas" at bounding box center [608, 227] width 699 height 30
click at [492, 225] on input "Tira gosto: CARNE DE SOL COM fritas" at bounding box center [608, 227] width 699 height 30
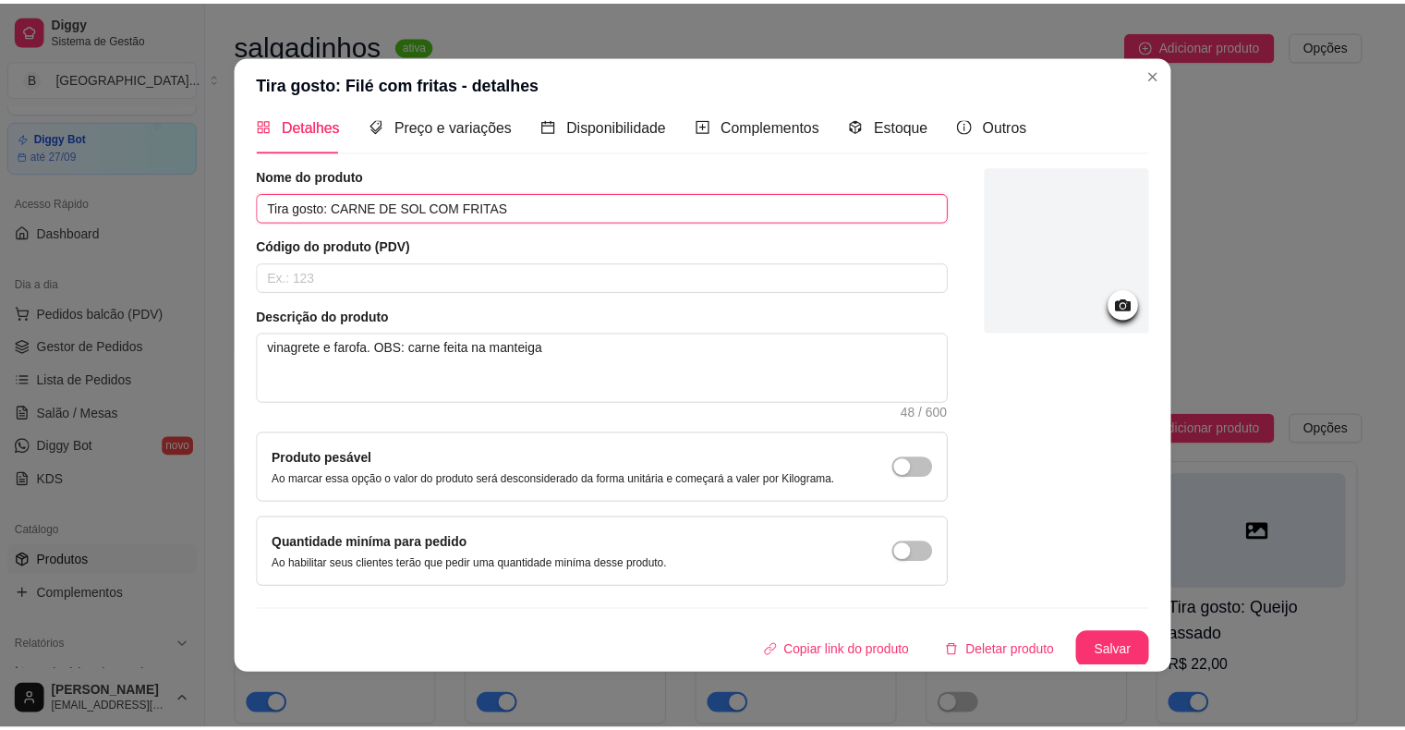
scroll to position [4, 0]
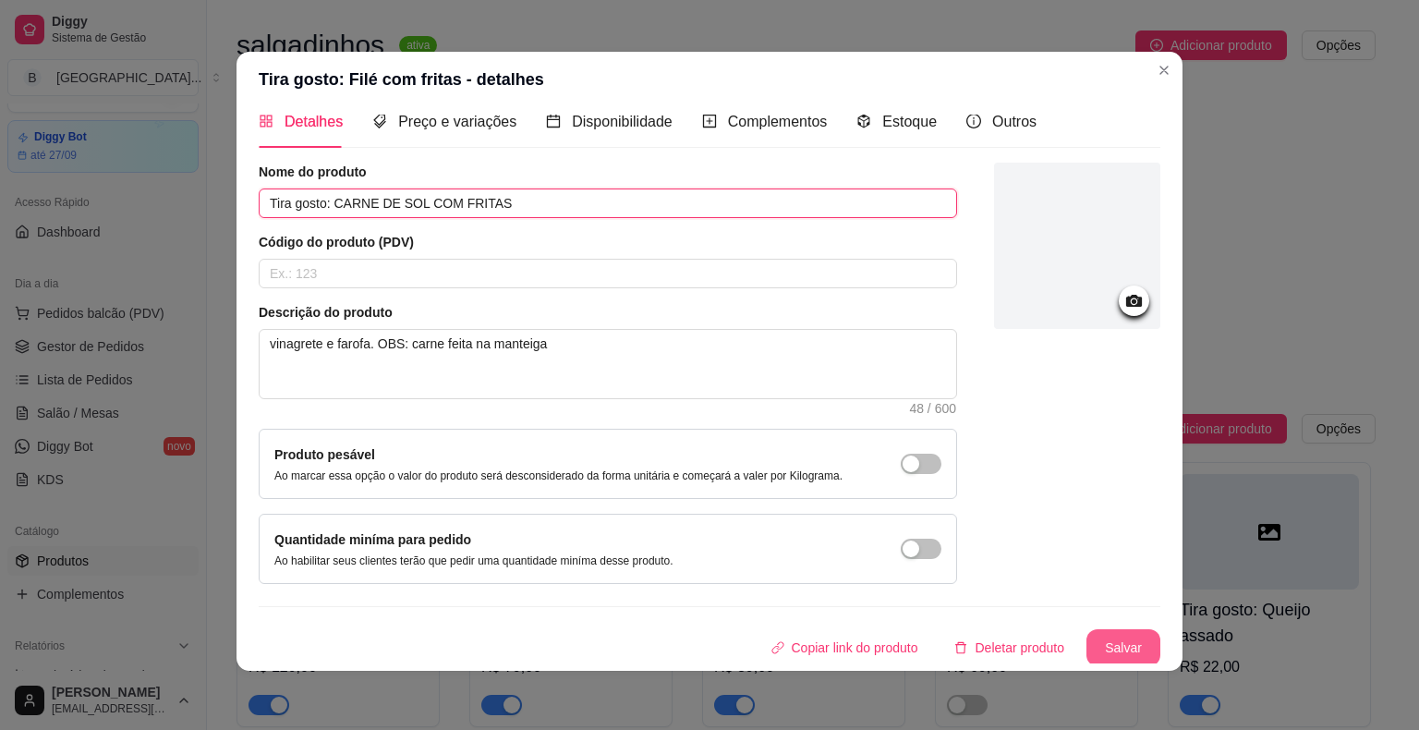
type input "Tira gosto: CARNE DE SOL COM FRITAS"
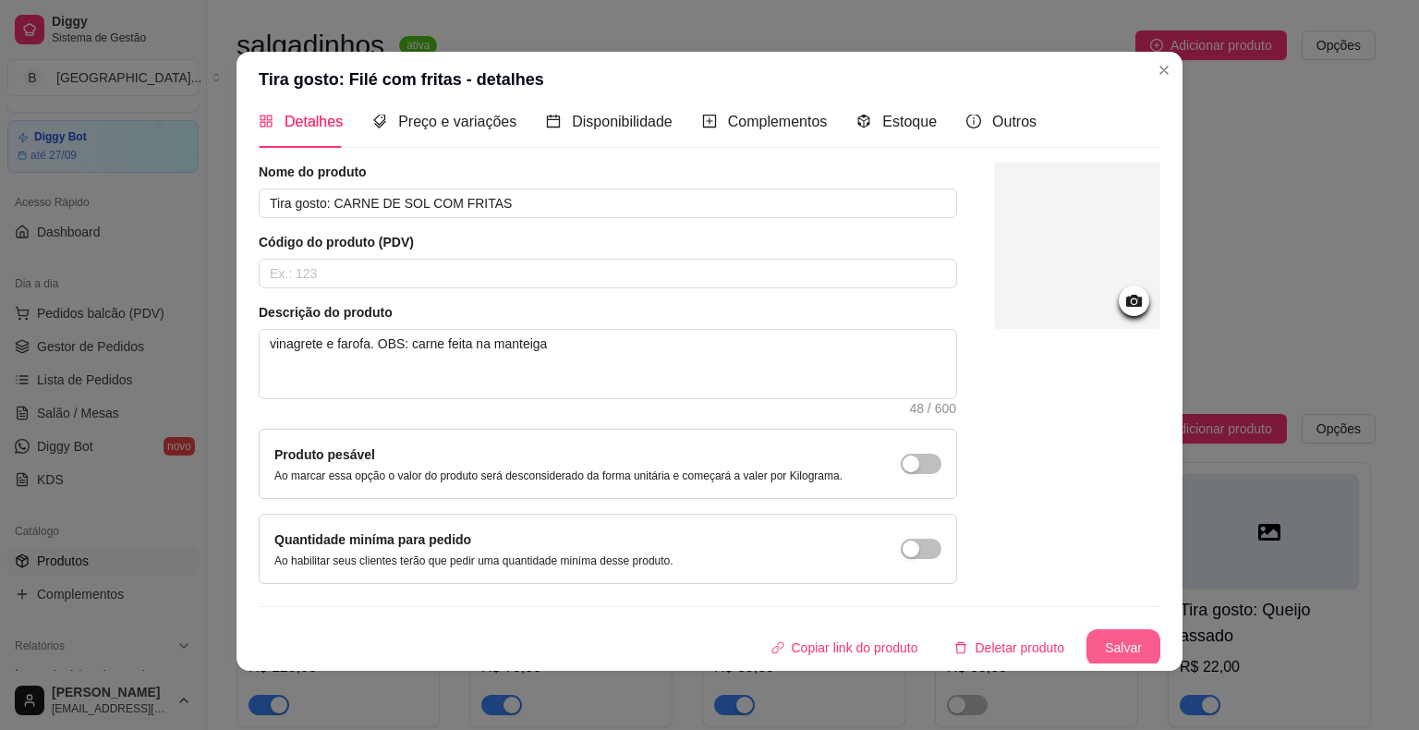
click at [1122, 656] on button "Salvar" at bounding box center [1124, 647] width 74 height 37
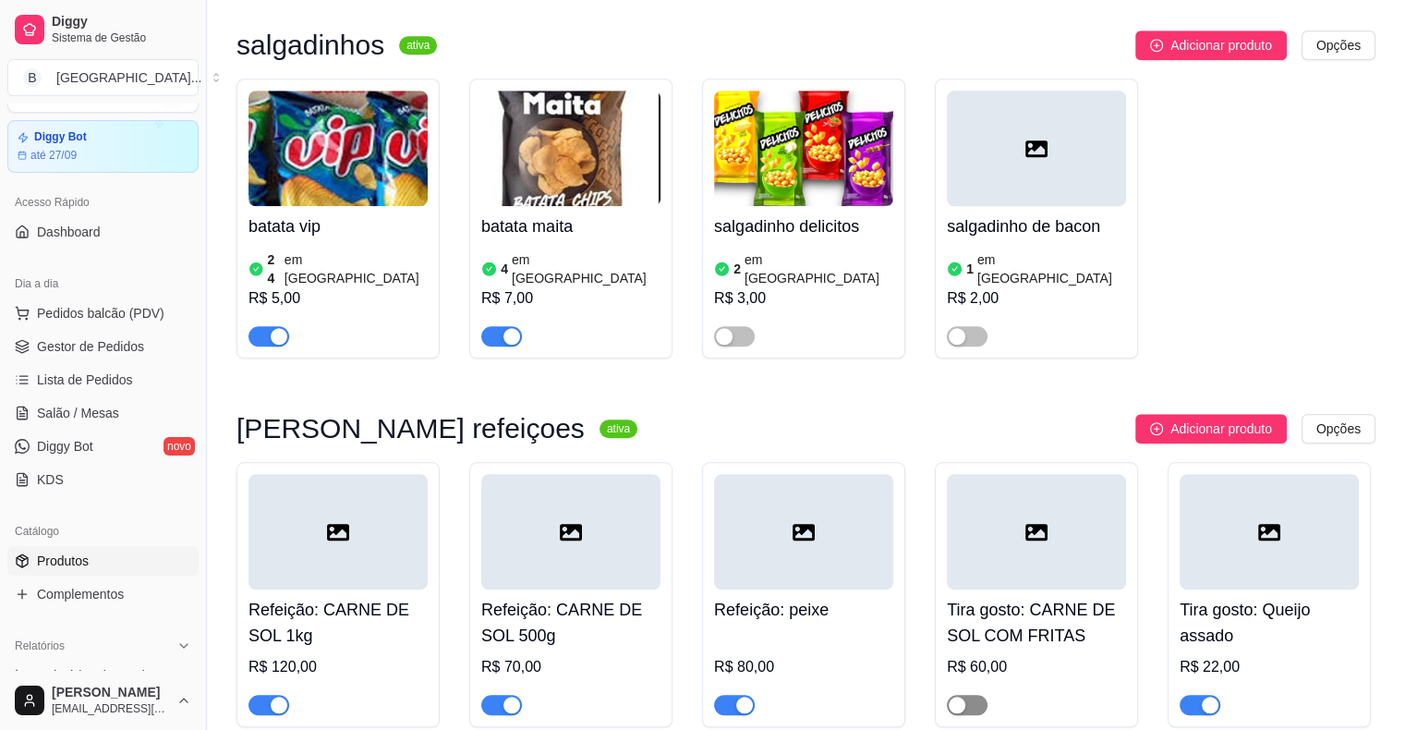
click at [978, 695] on span "button" at bounding box center [967, 705] width 41 height 20
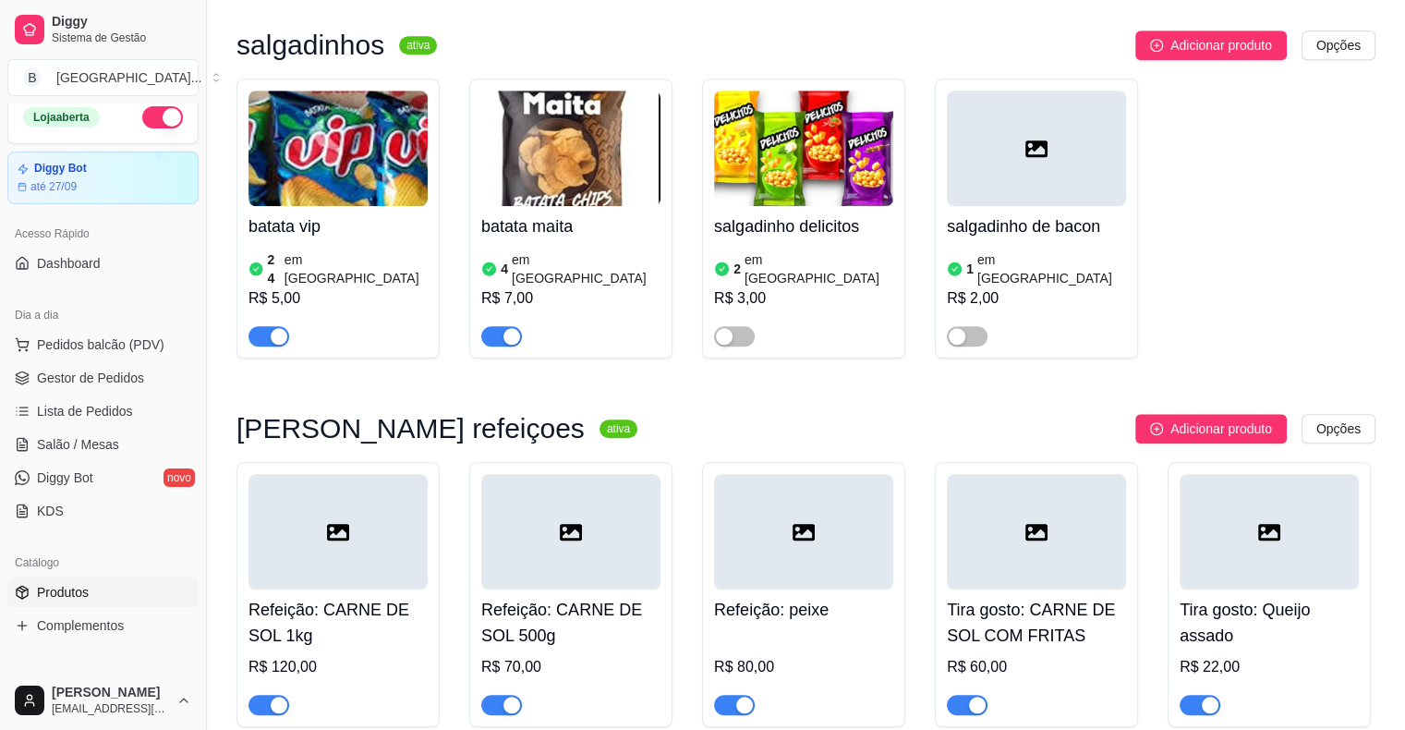
scroll to position [0, 0]
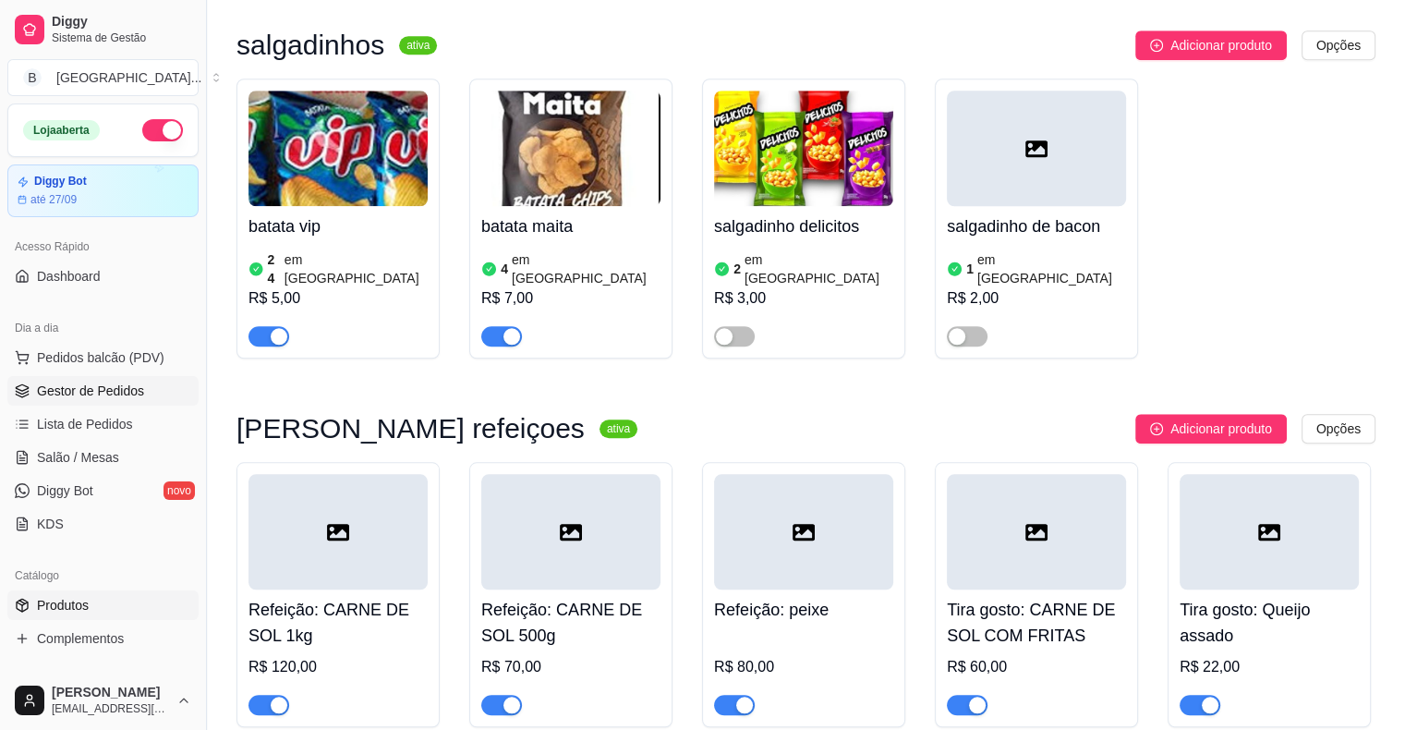
click at [57, 378] on link "Gestor de Pedidos" at bounding box center [102, 391] width 191 height 30
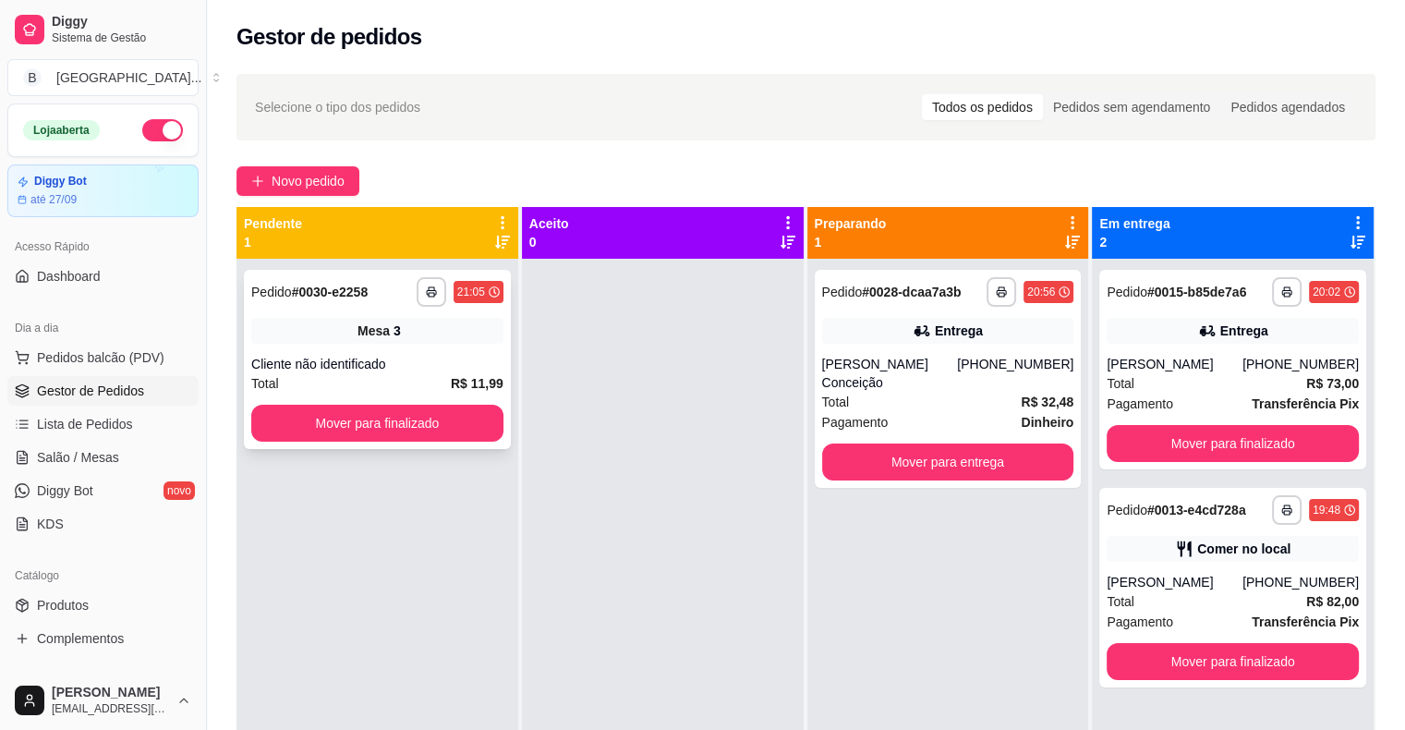
click at [366, 359] on div "Cliente não identificado" at bounding box center [377, 364] width 252 height 18
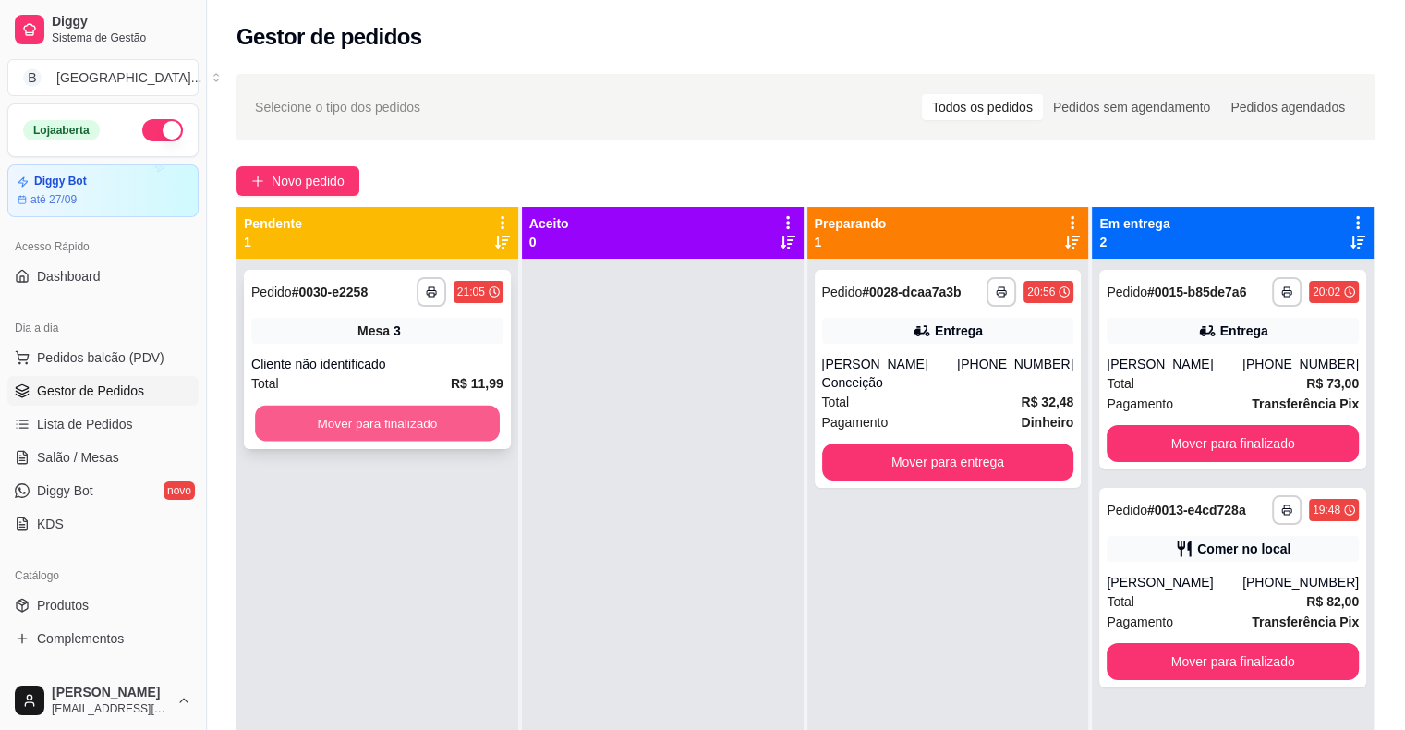
click at [403, 423] on button "Mover para finalizado" at bounding box center [377, 424] width 245 height 36
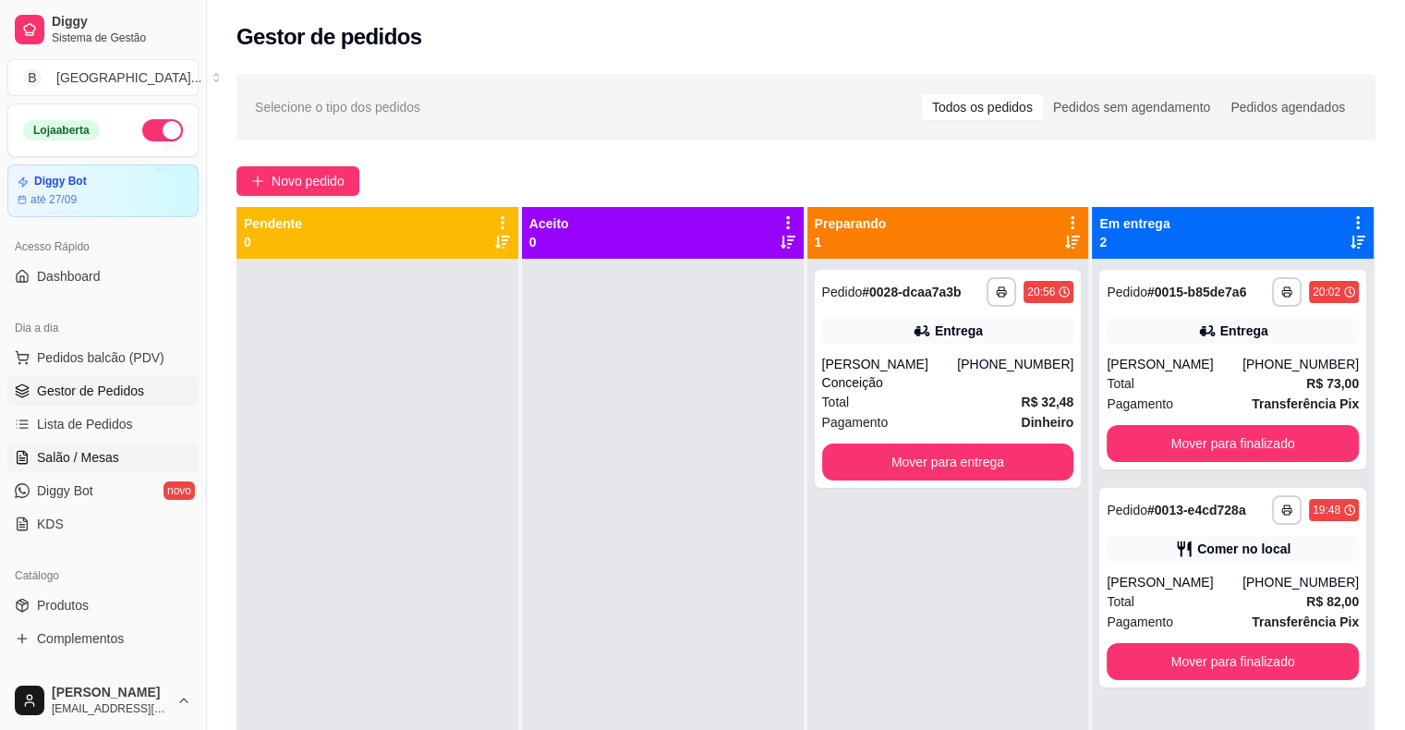
click at [111, 461] on span "Salão / Mesas" at bounding box center [78, 457] width 82 height 18
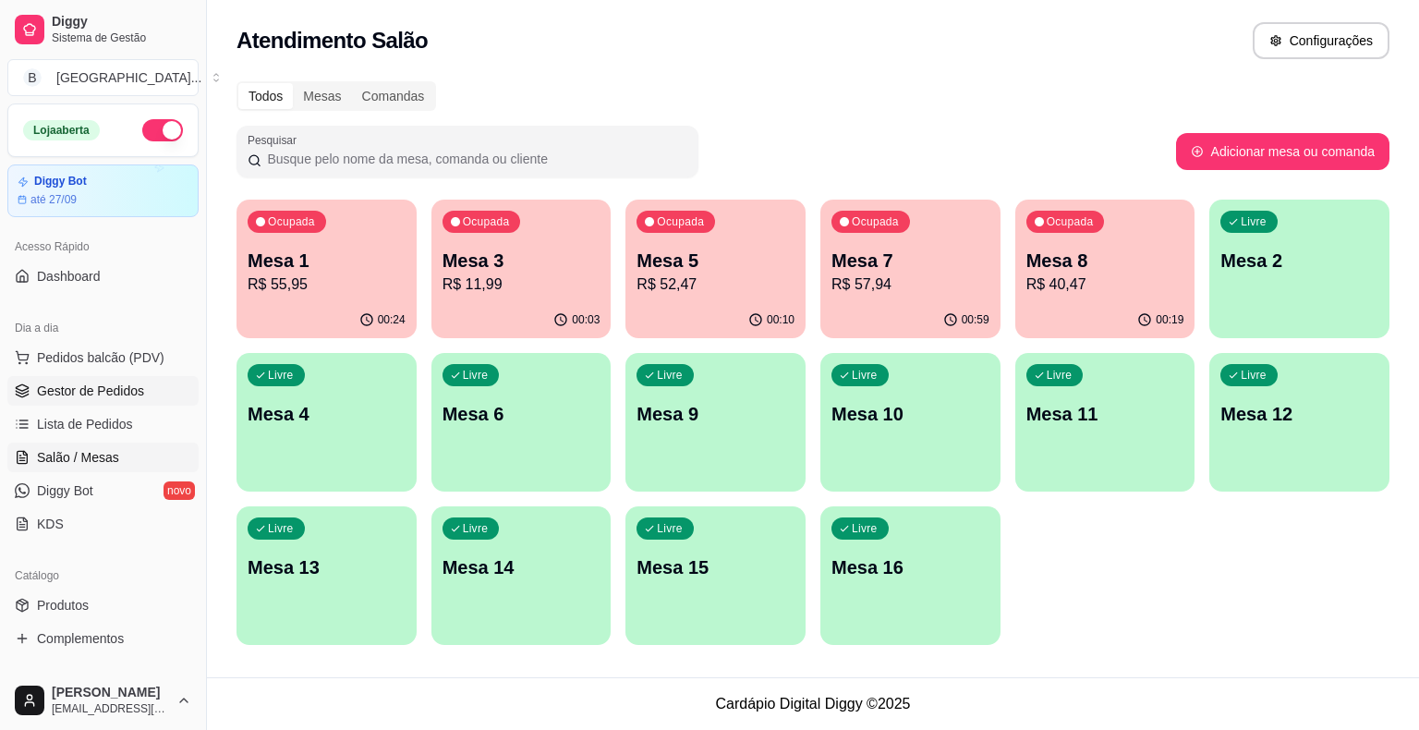
click at [57, 399] on link "Gestor de Pedidos" at bounding box center [102, 391] width 191 height 30
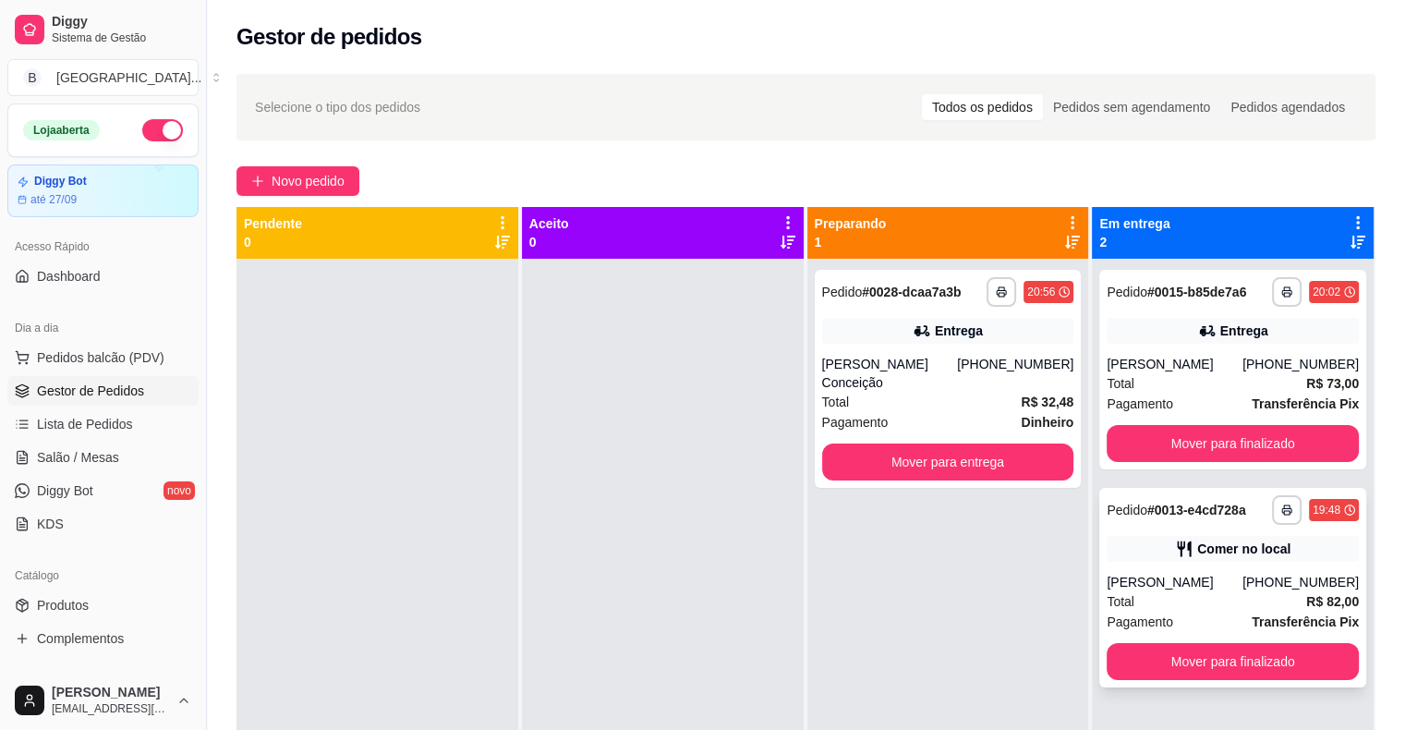
click at [1223, 621] on div "Pagamento Transferência Pix" at bounding box center [1233, 622] width 252 height 20
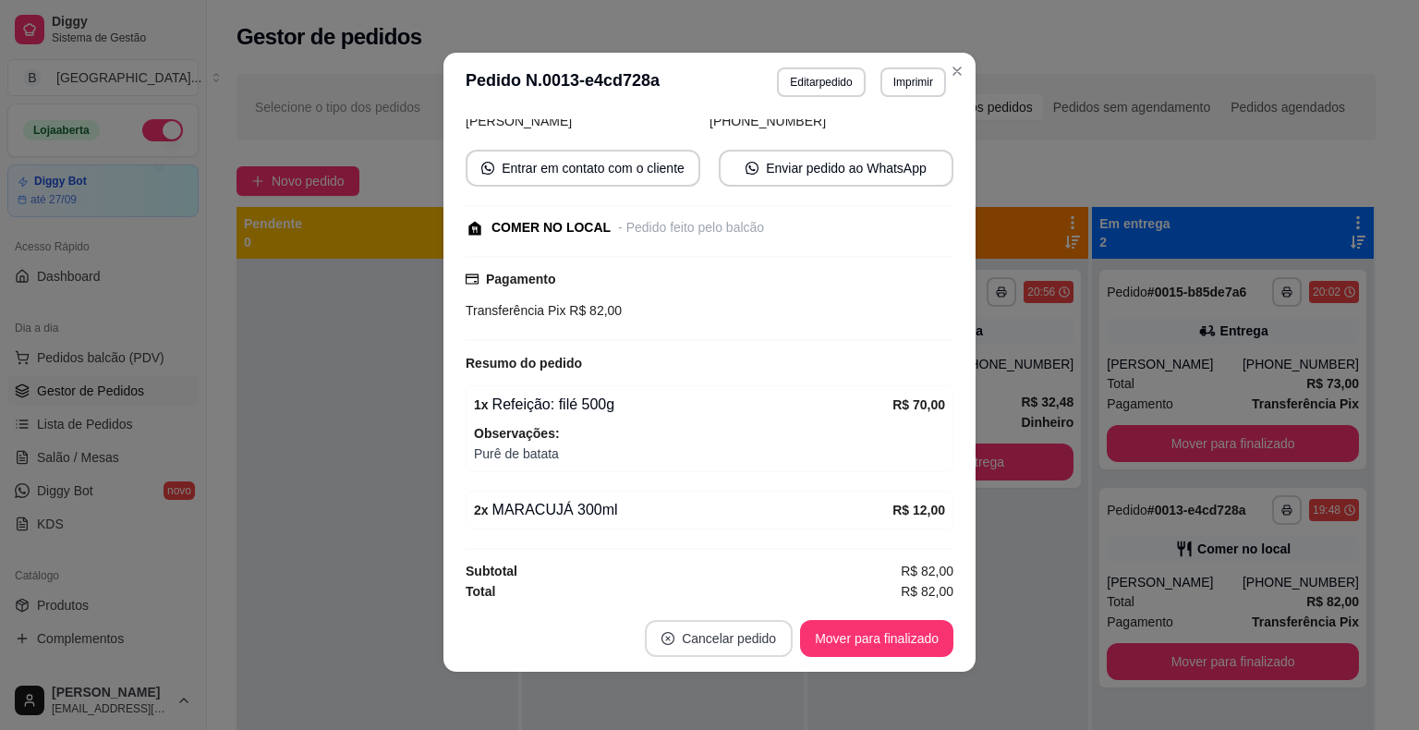
scroll to position [4, 0]
click at [845, 635] on button "Mover para finalizado" at bounding box center [876, 637] width 153 height 37
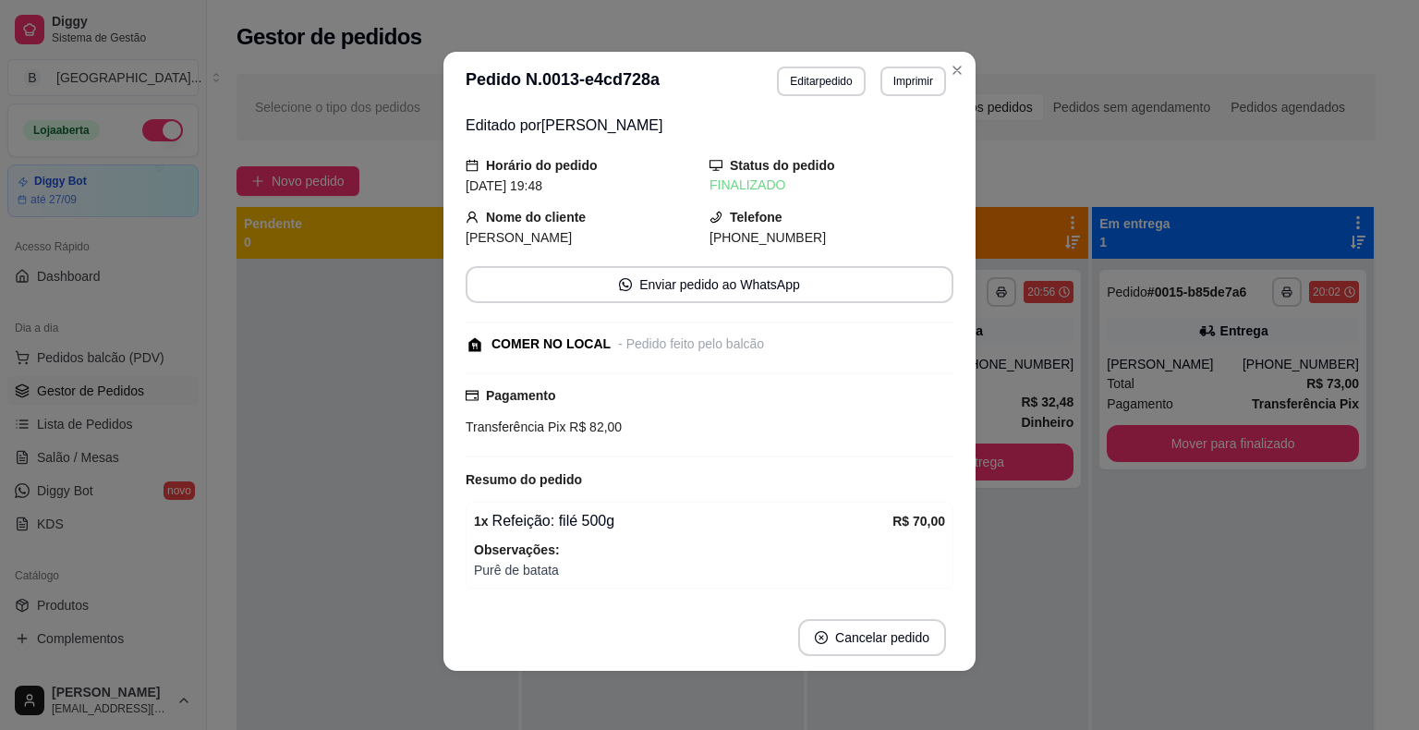
scroll to position [0, 0]
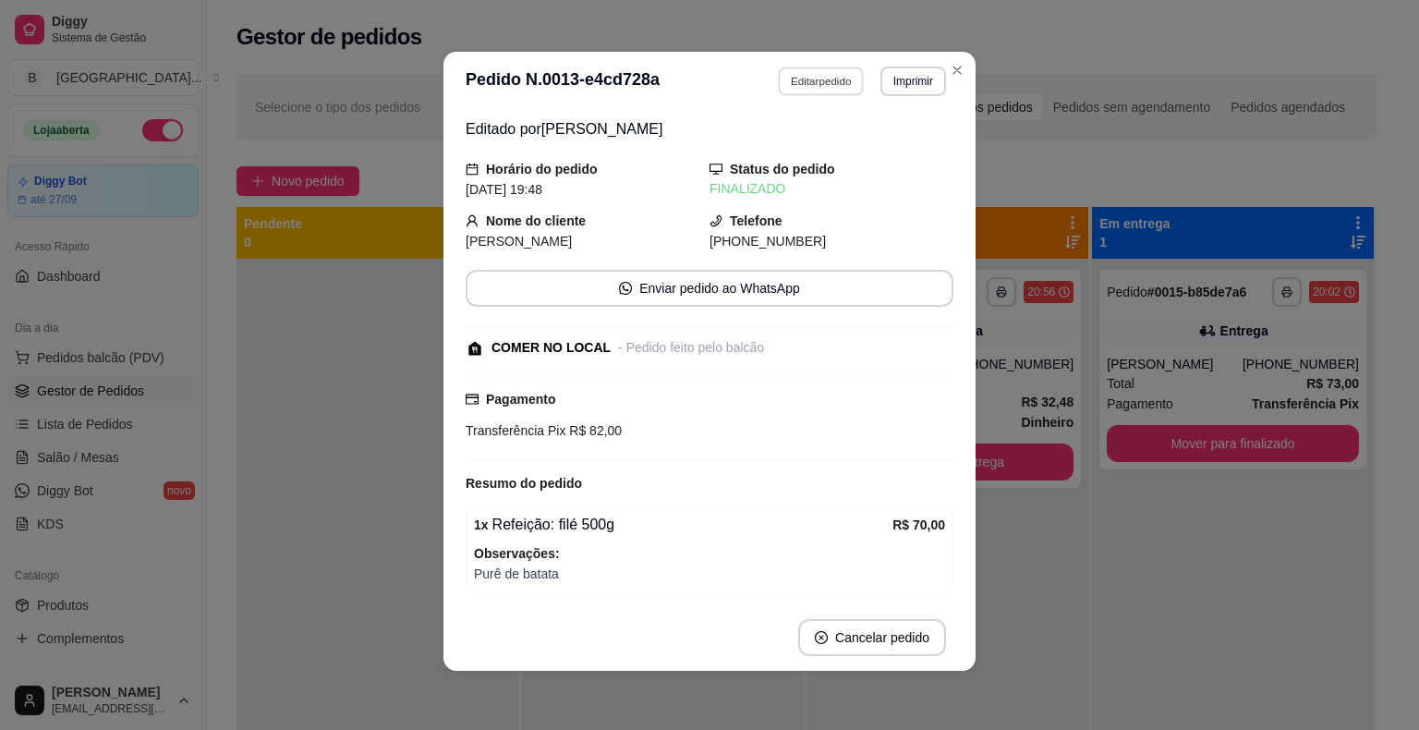
click at [802, 80] on button "Editar pedido" at bounding box center [822, 81] width 86 height 29
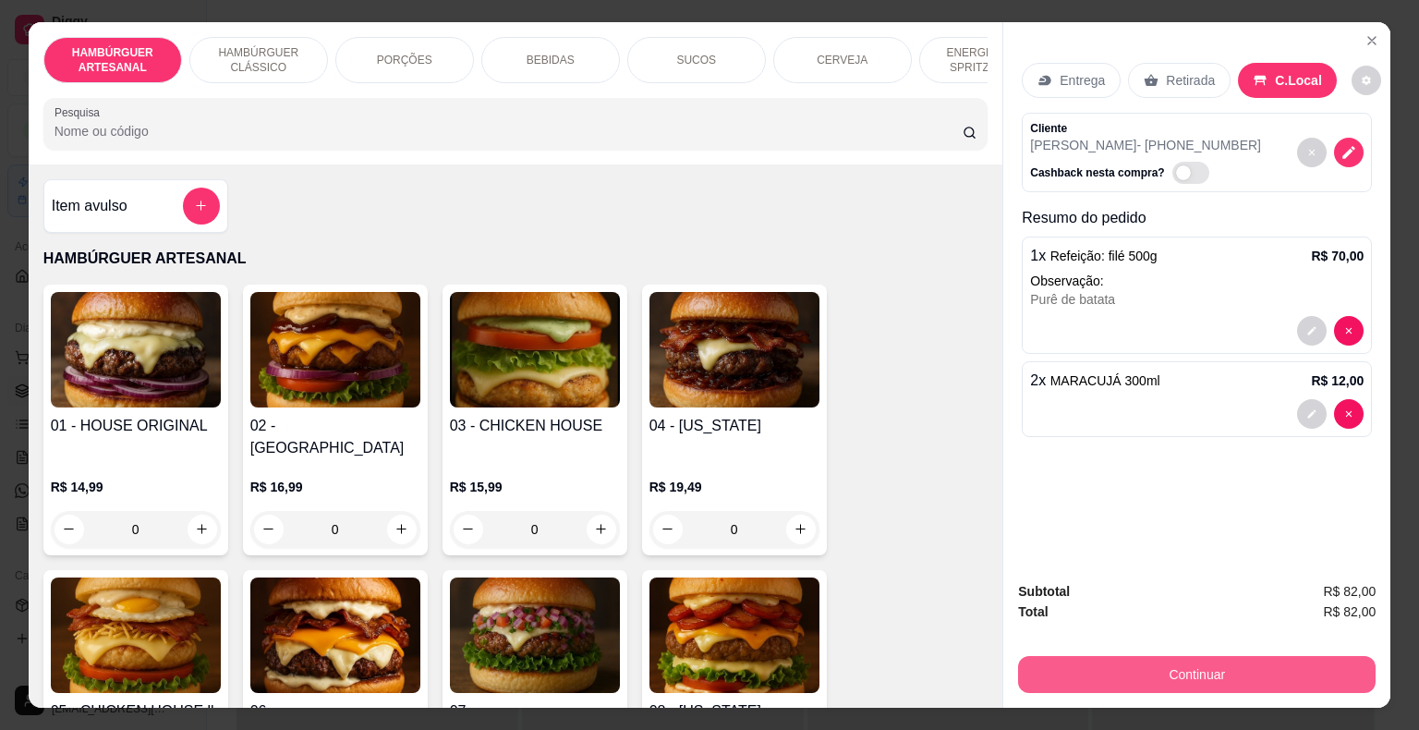
click at [1186, 672] on button "Continuar" at bounding box center [1197, 674] width 358 height 37
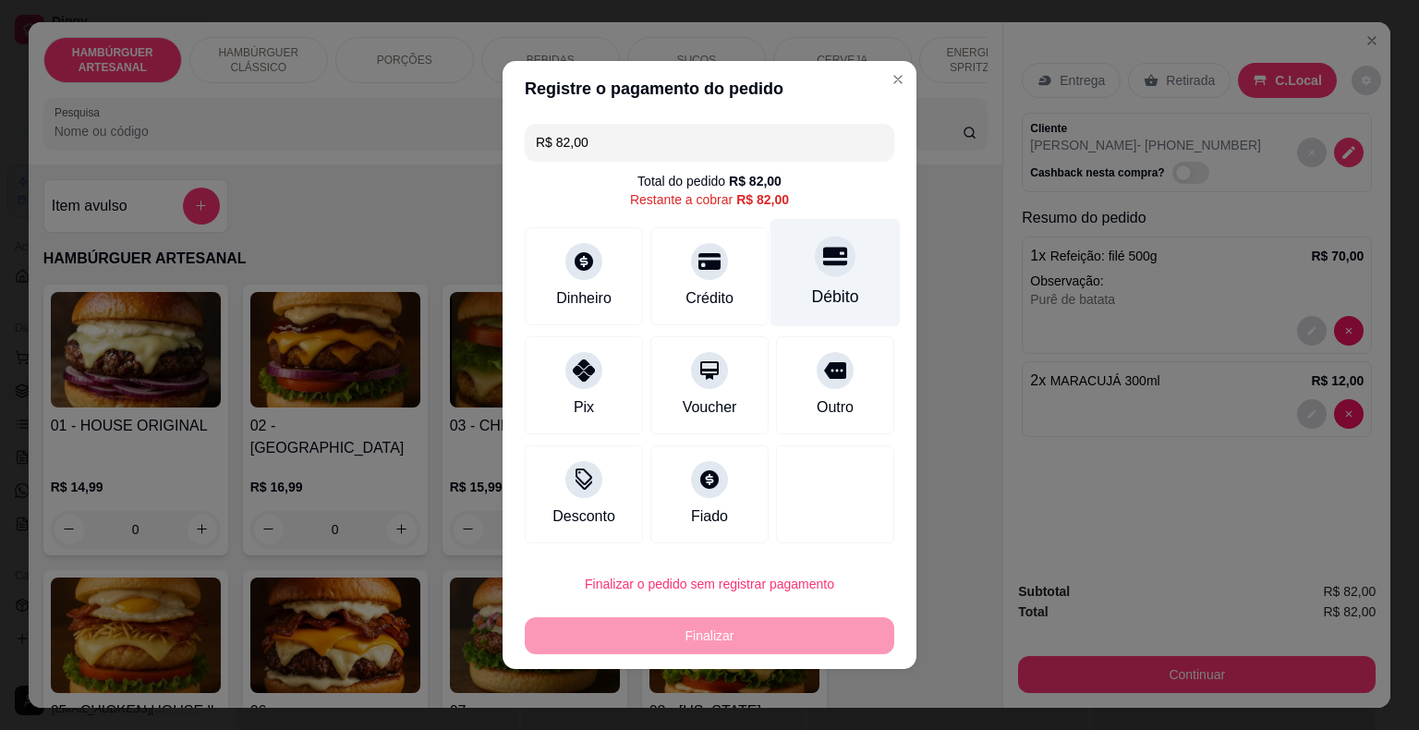
click at [839, 282] on div "Débito" at bounding box center [836, 273] width 130 height 108
type input "R$ 0,00"
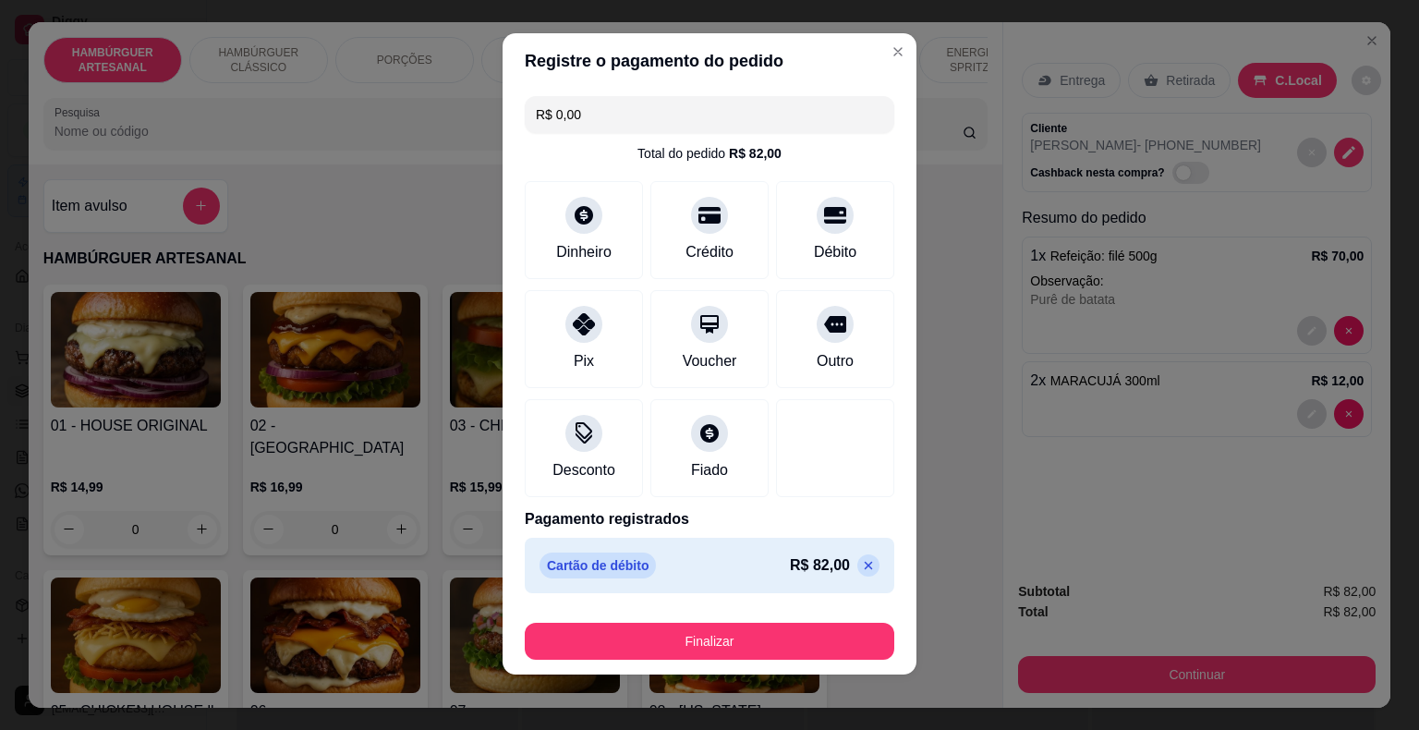
scroll to position [14, 0]
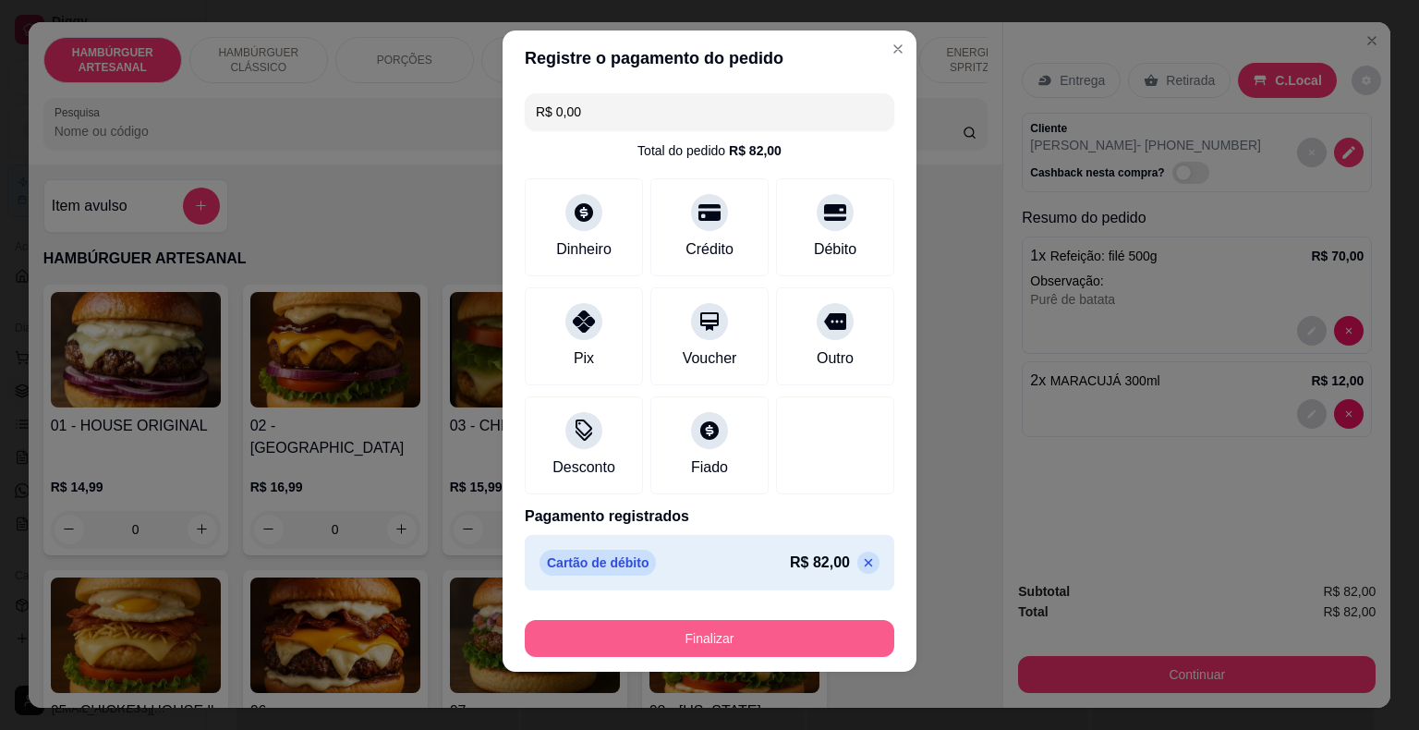
click at [728, 630] on button "Finalizar" at bounding box center [710, 638] width 370 height 37
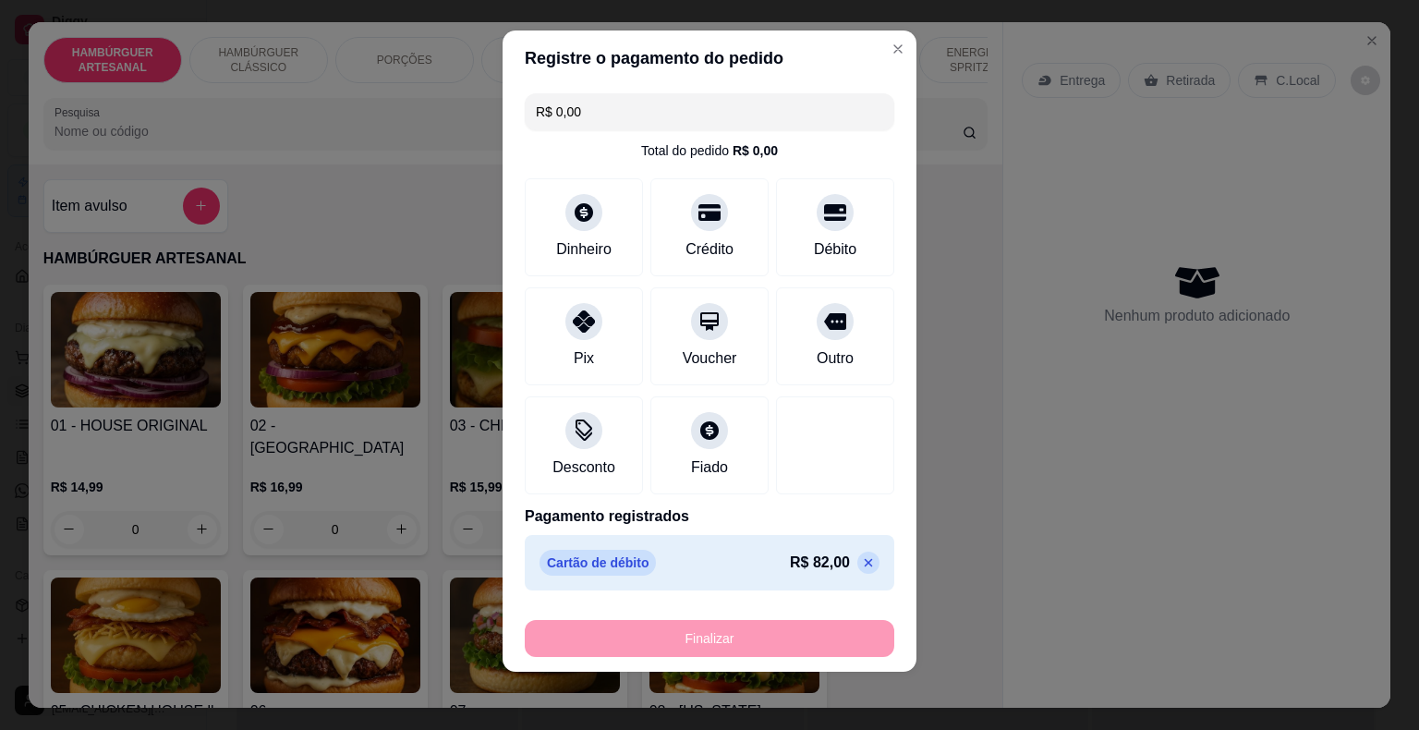
type input "0"
type input "-R$ 82,00"
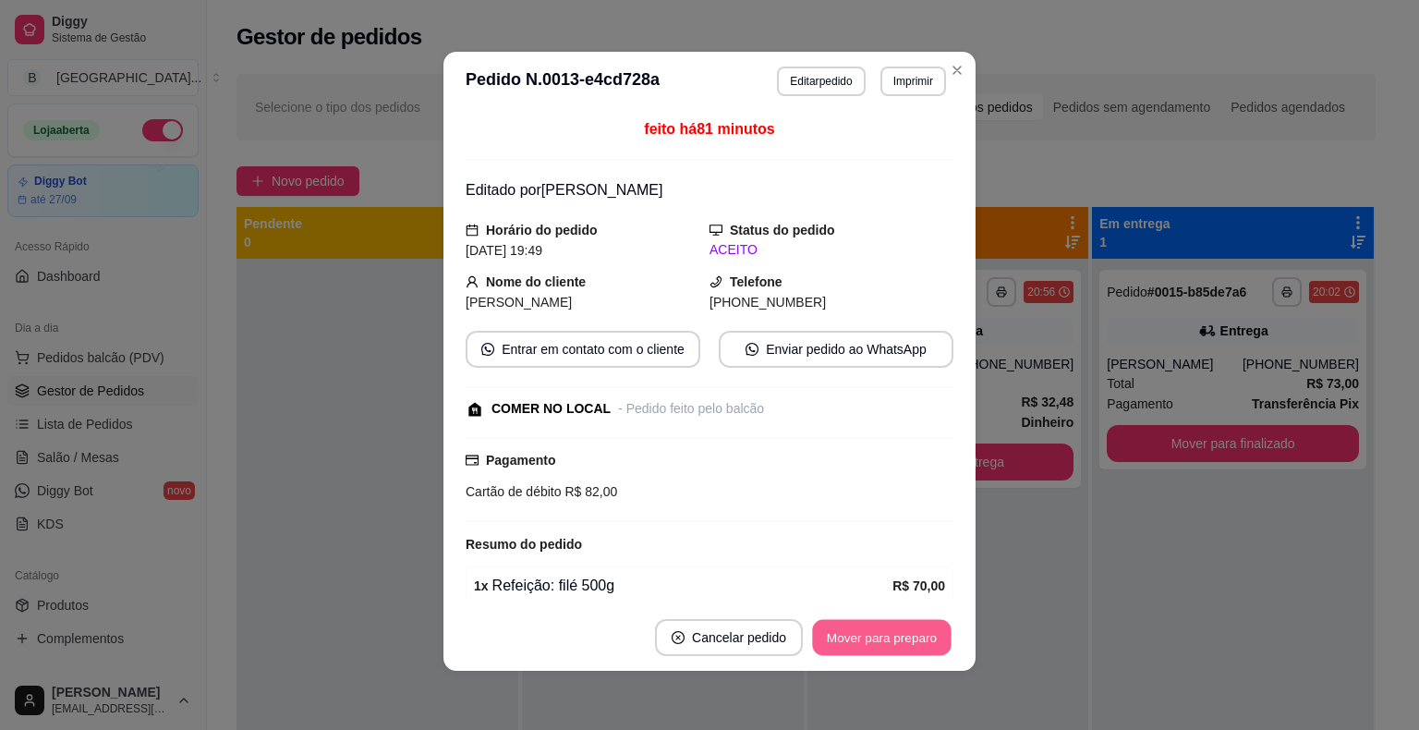
click at [826, 649] on button "Mover para preparo" at bounding box center [881, 638] width 139 height 36
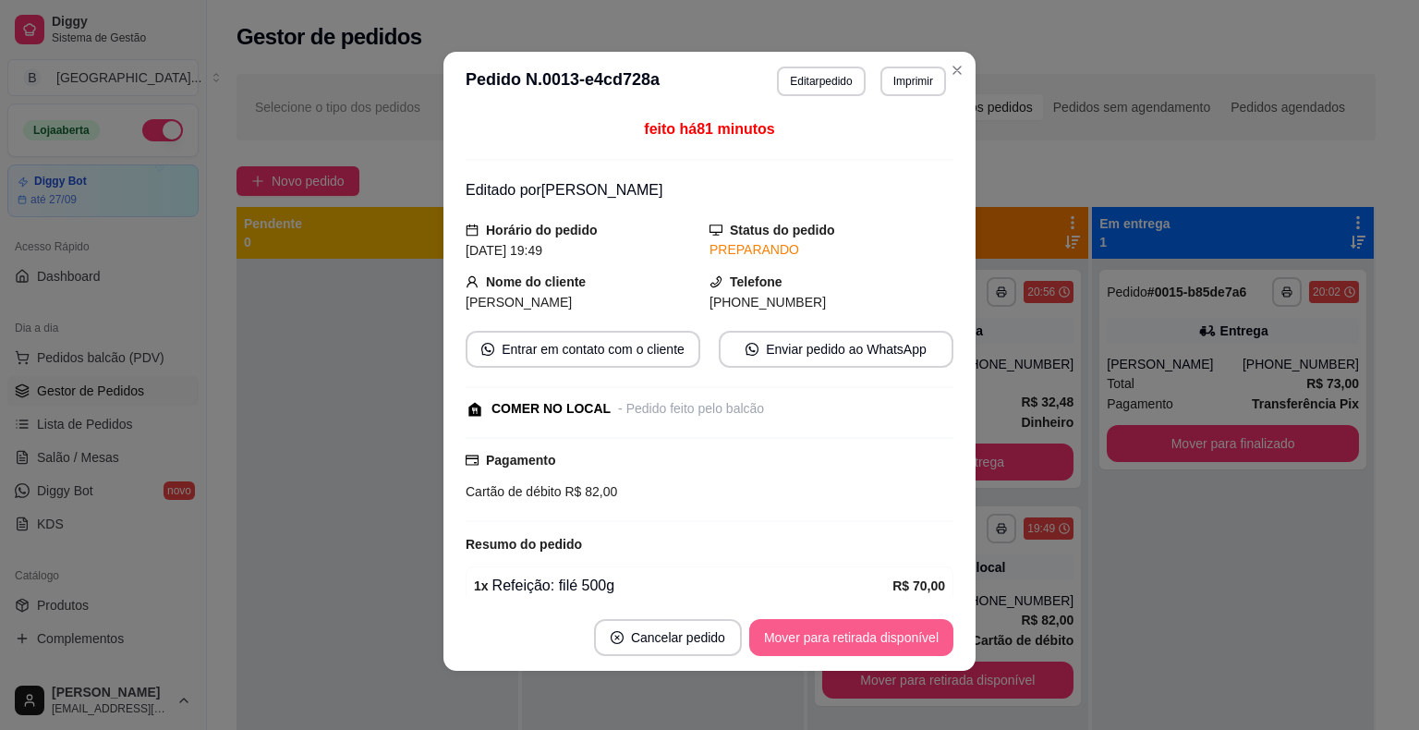
click at [826, 649] on button "Mover para retirada disponível" at bounding box center [851, 637] width 204 height 37
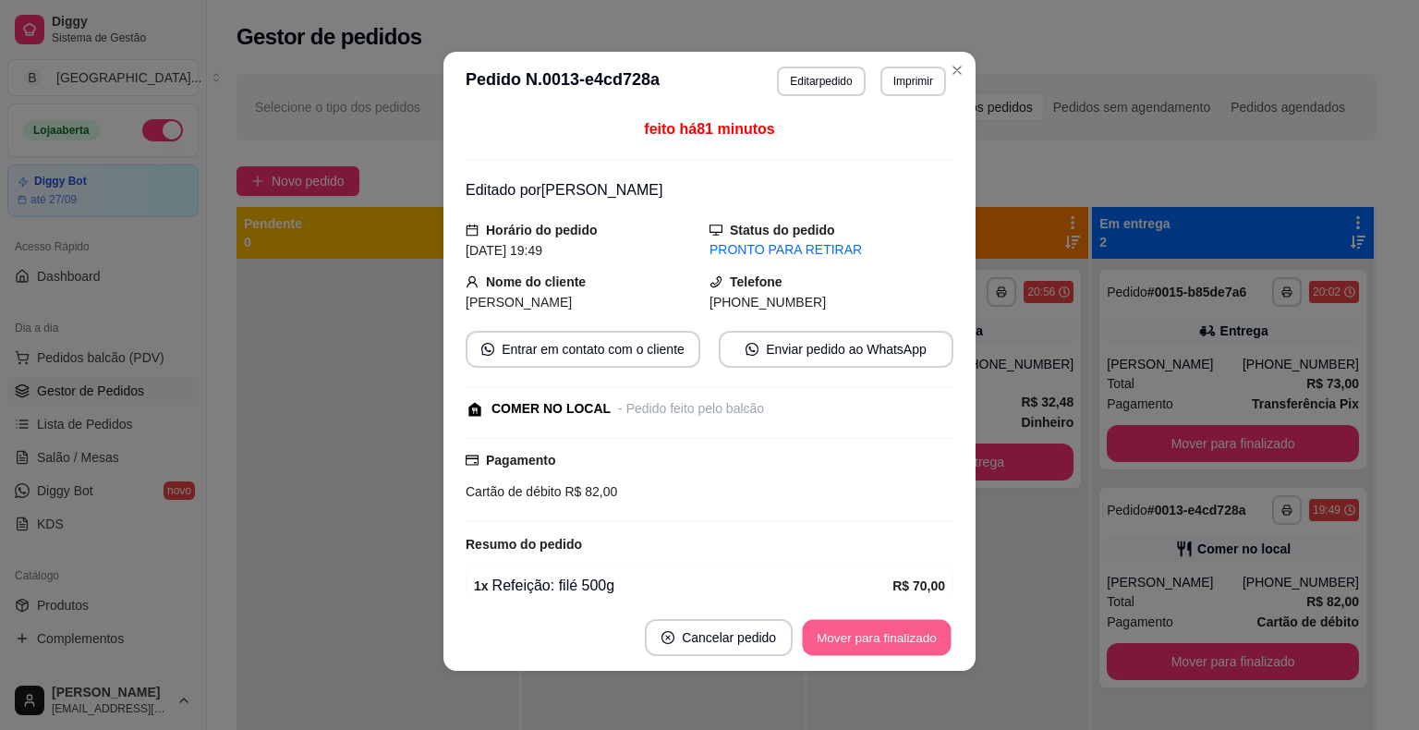
click at [826, 649] on button "Mover para finalizado" at bounding box center [877, 638] width 149 height 36
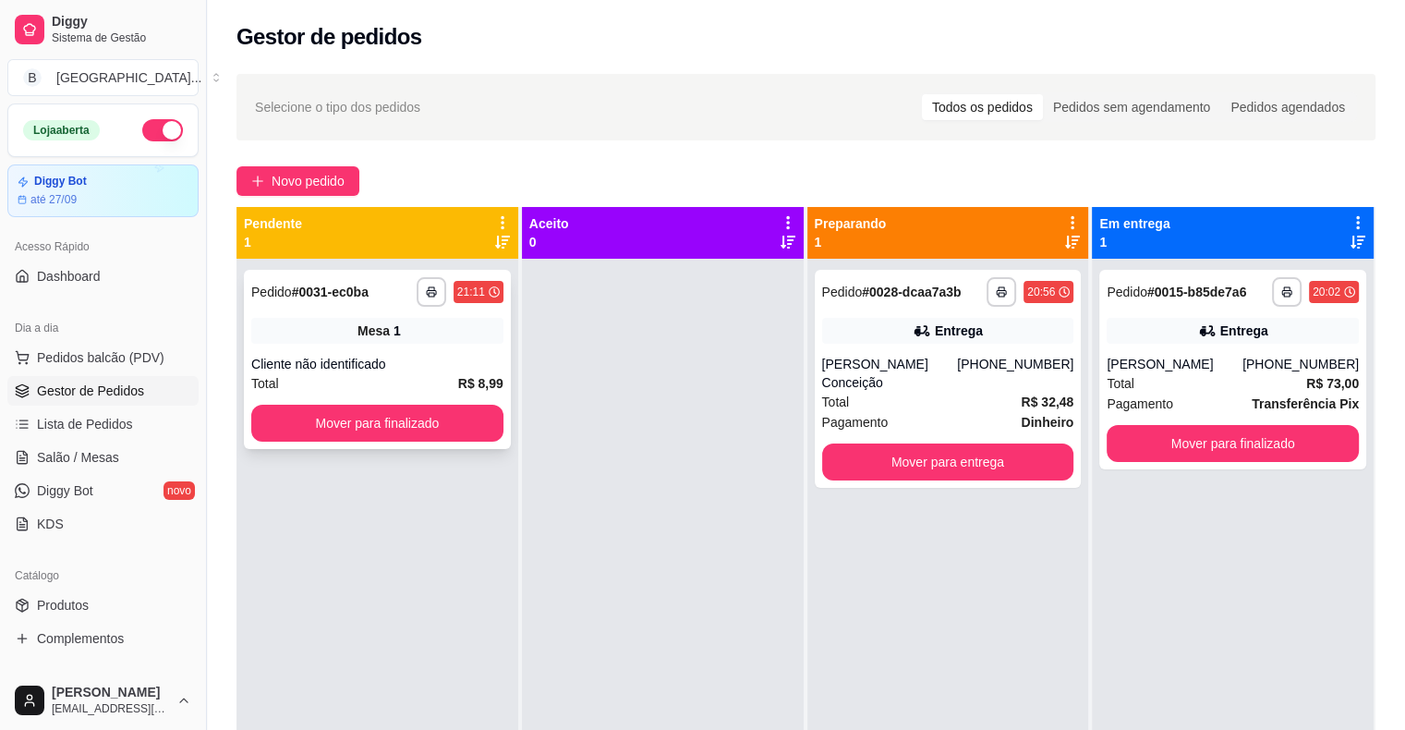
click at [412, 347] on div "**********" at bounding box center [377, 359] width 267 height 179
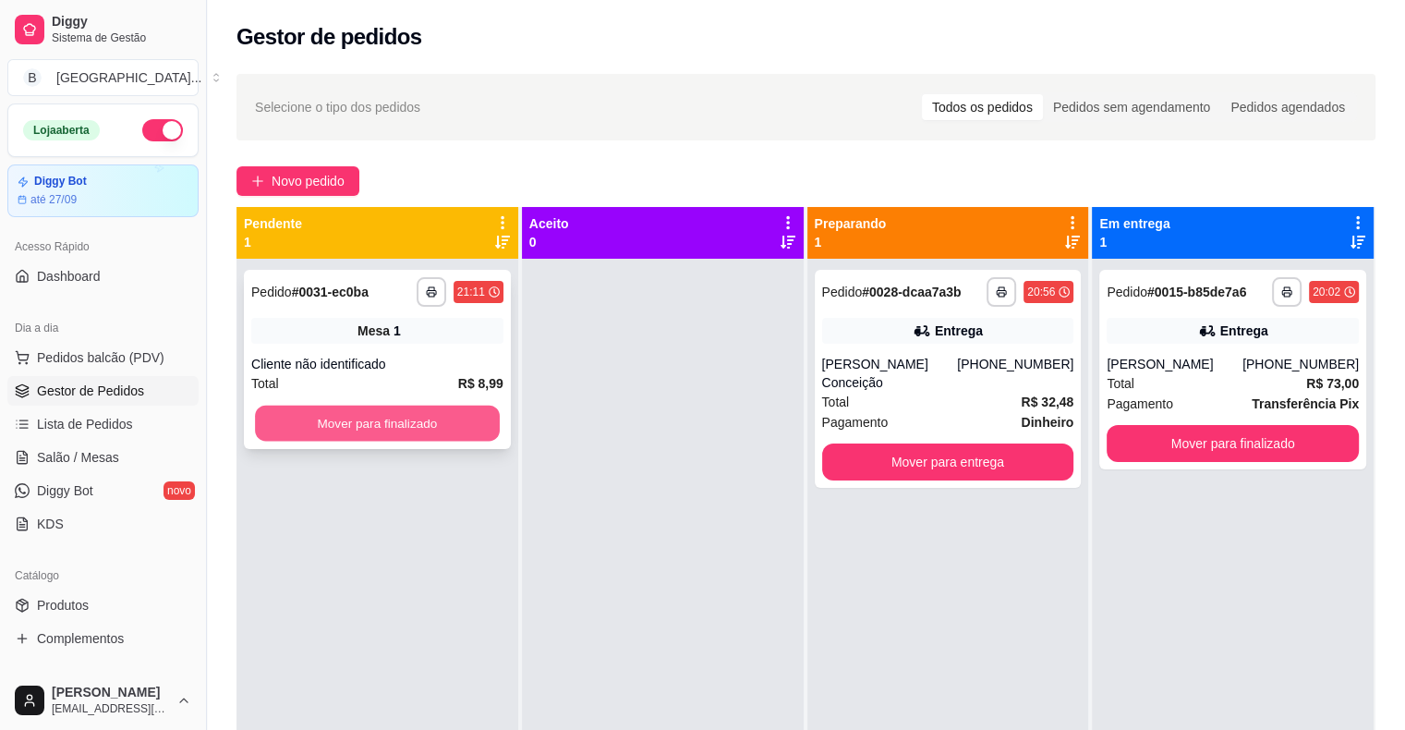
click at [410, 427] on button "Mover para finalizado" at bounding box center [377, 424] width 245 height 36
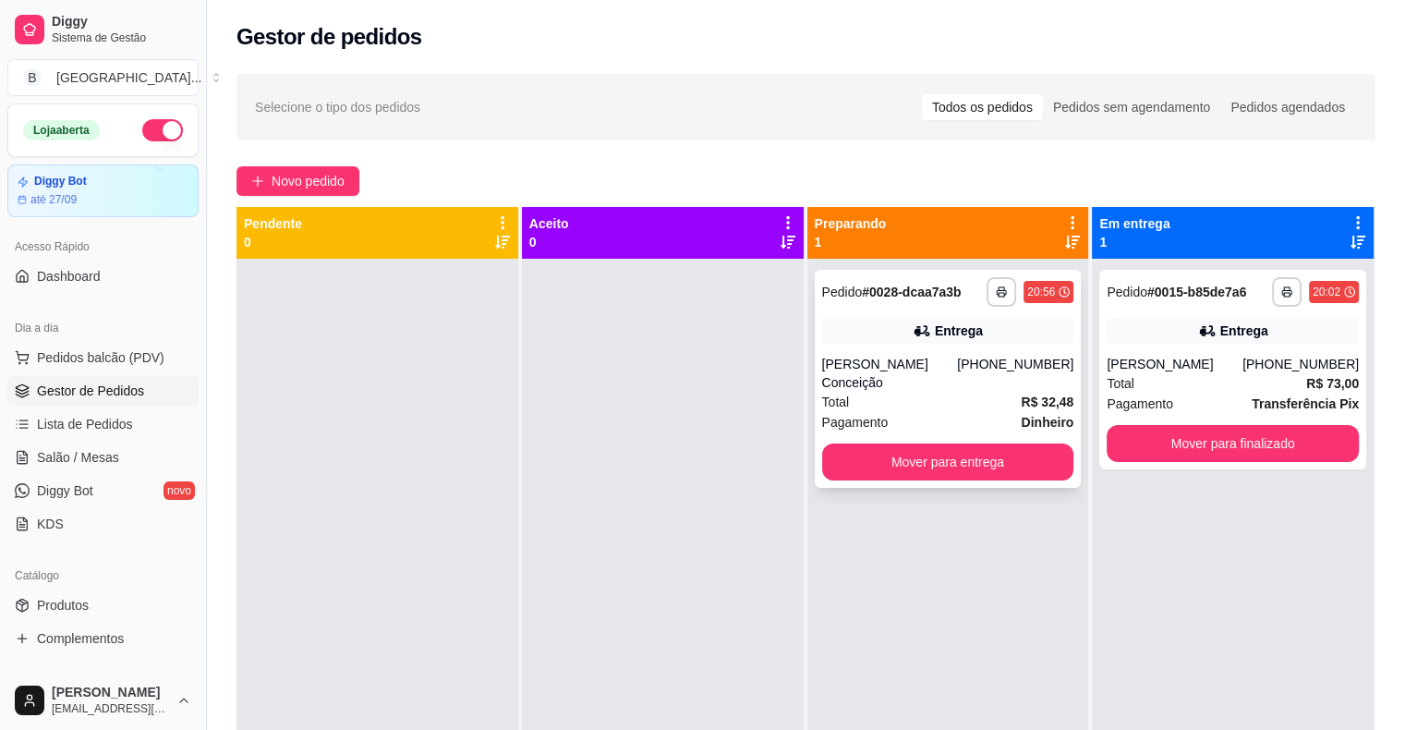
click at [924, 392] on div "Total R$ 32,48" at bounding box center [948, 402] width 252 height 20
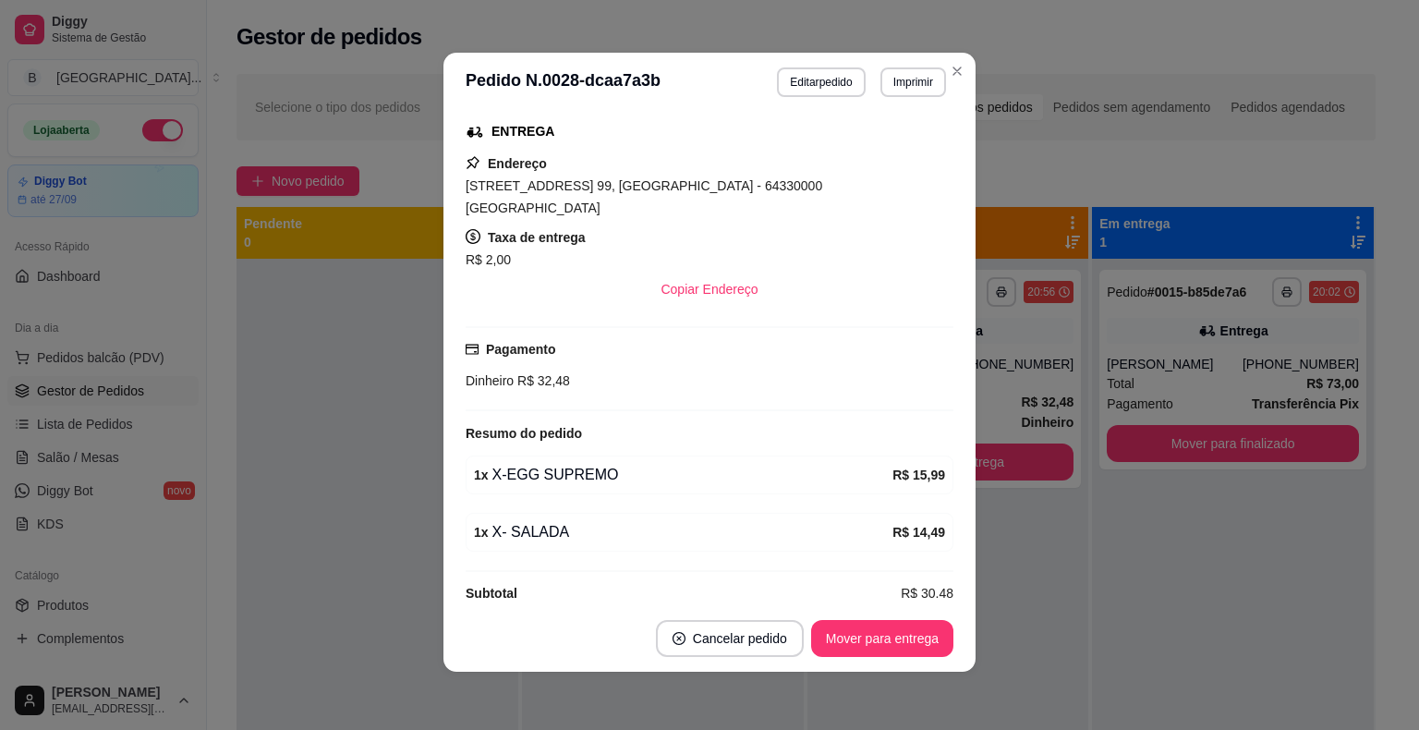
scroll to position [4, 0]
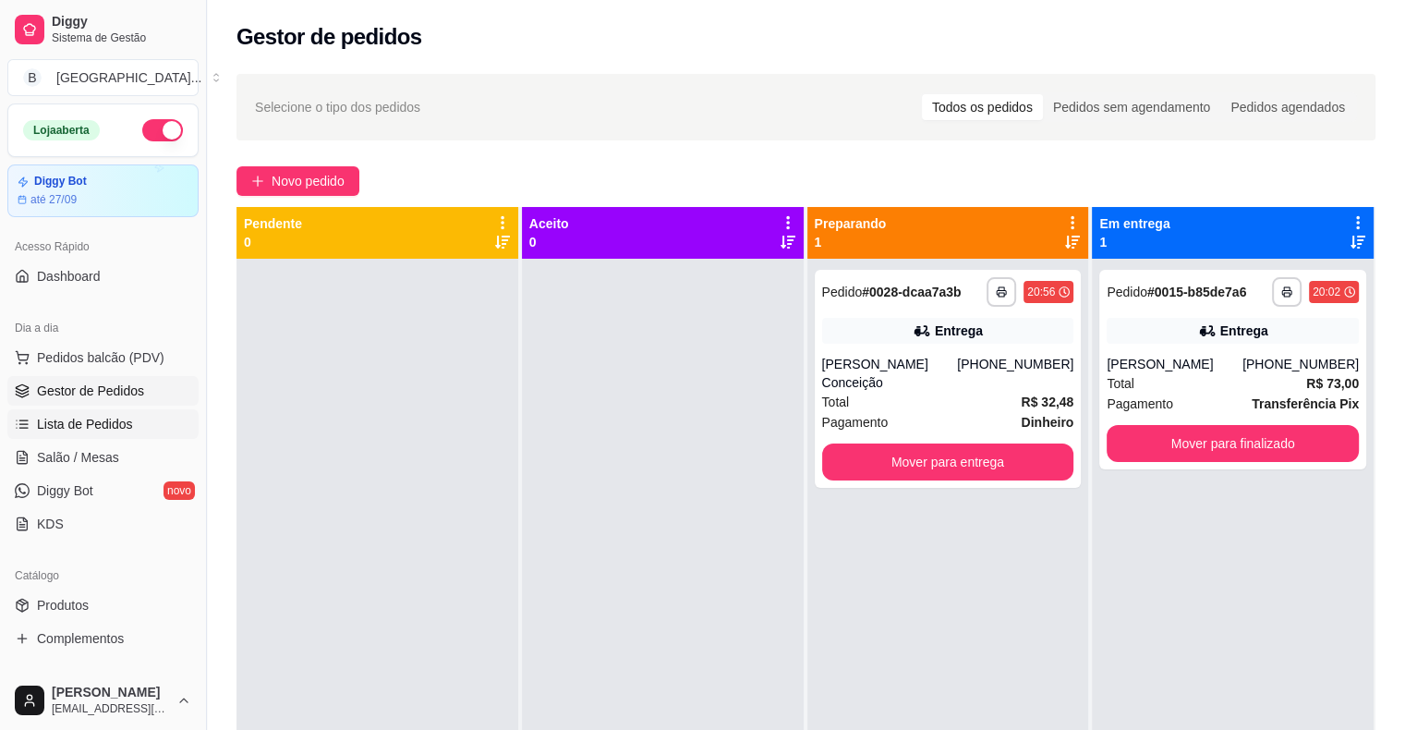
click at [75, 412] on link "Lista de Pedidos" at bounding box center [102, 424] width 191 height 30
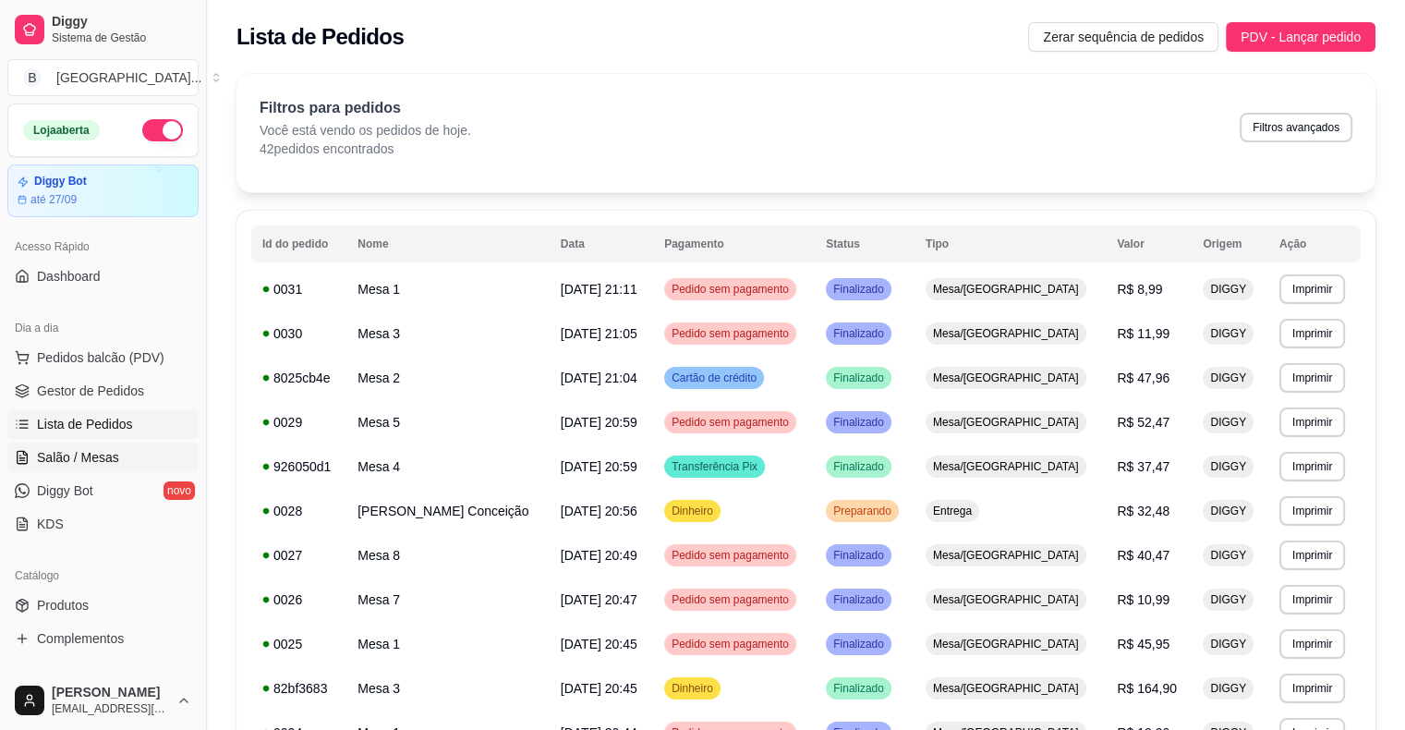
click at [85, 443] on link "Salão / Mesas" at bounding box center [102, 458] width 191 height 30
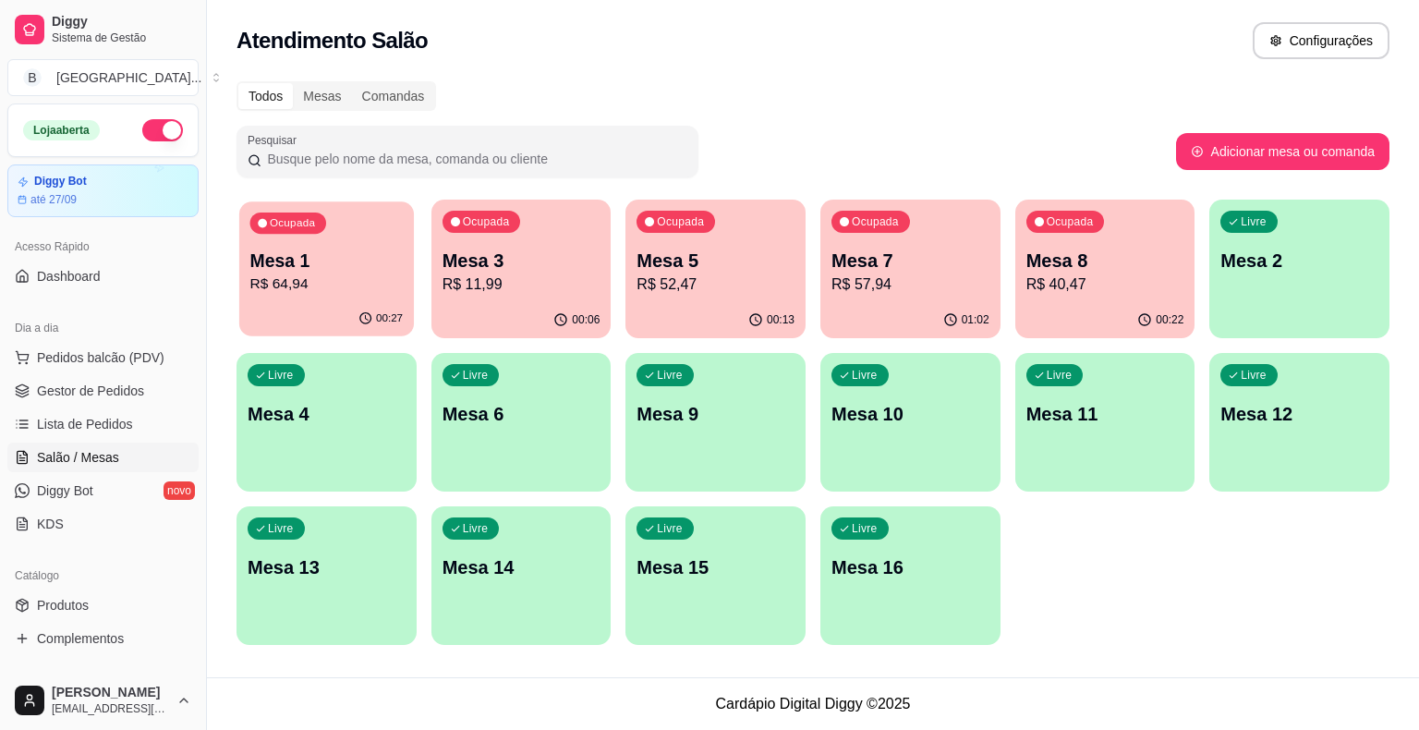
click at [348, 297] on div "Ocupada Mesa 1 R$ 64,94" at bounding box center [326, 251] width 175 height 100
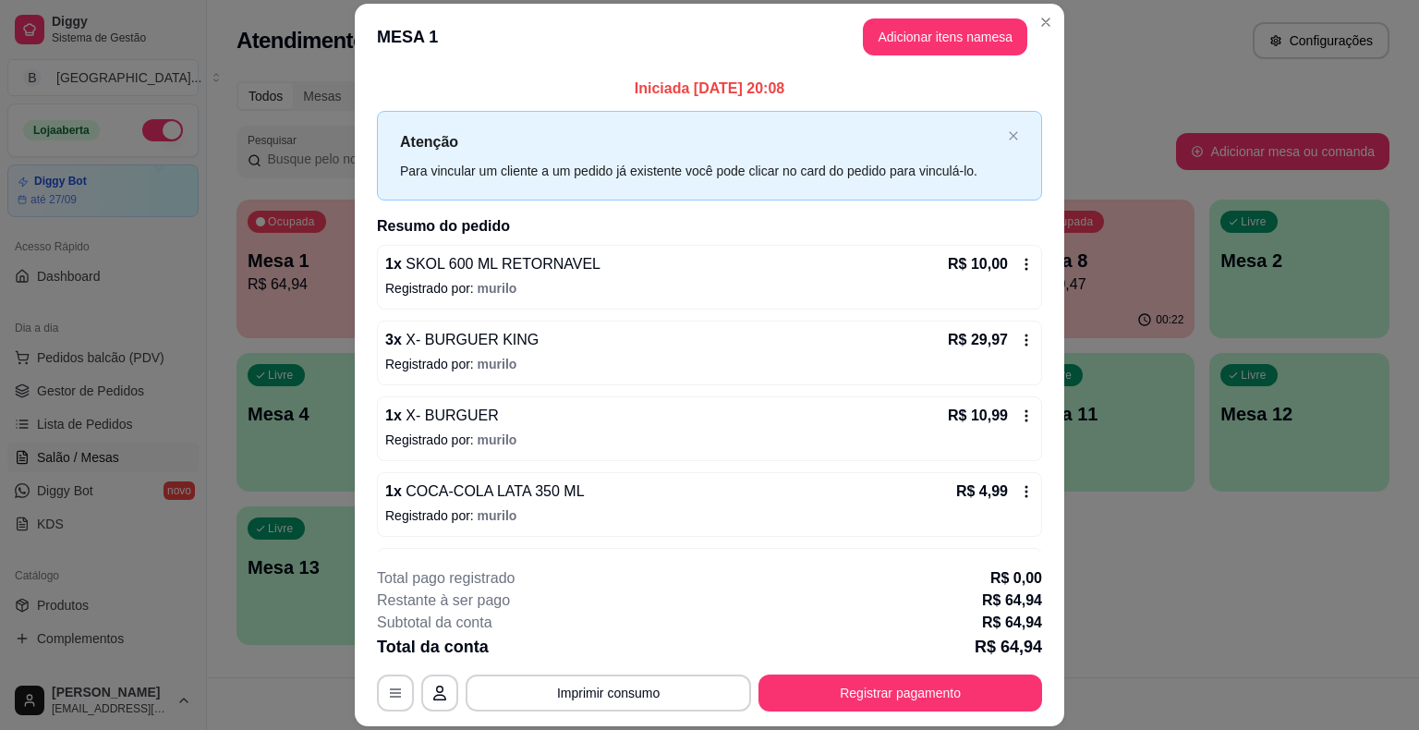
scroll to position [65, 0]
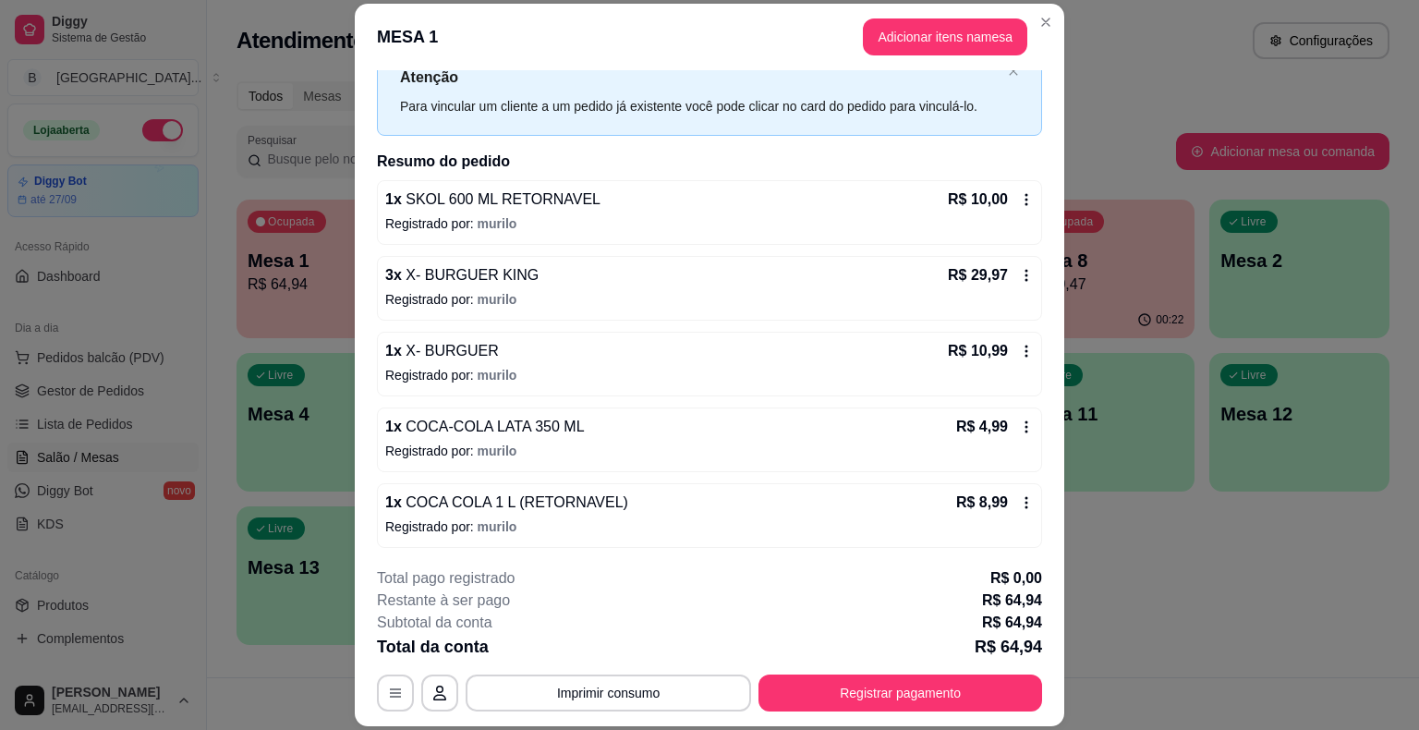
click at [1019, 419] on icon at bounding box center [1026, 426] width 15 height 15
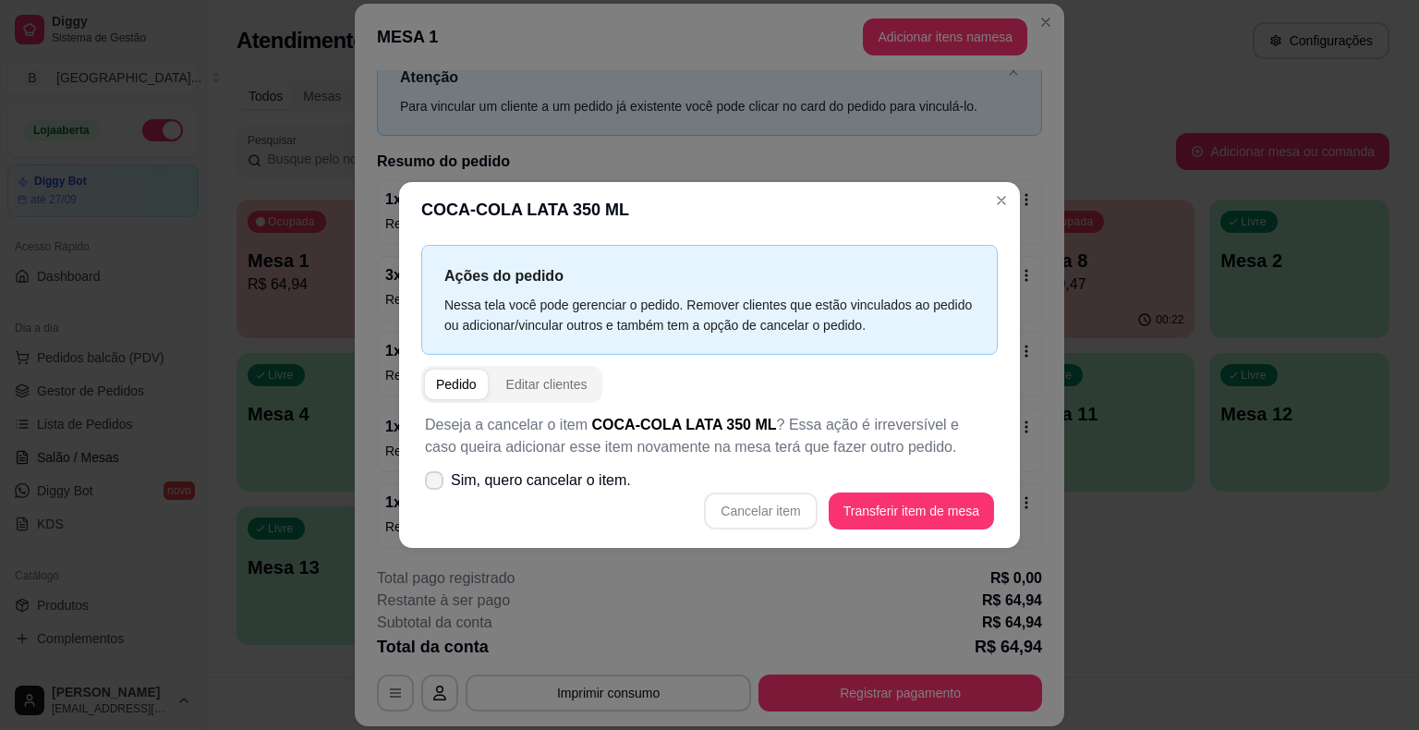
click at [515, 486] on span "Sim, quero cancelar o item." at bounding box center [541, 480] width 180 height 22
click at [436, 486] on input "Sim, quero cancelar o item." at bounding box center [430, 490] width 12 height 12
checkbox input "true"
click at [779, 504] on button "Cancelar item" at bounding box center [761, 511] width 110 height 36
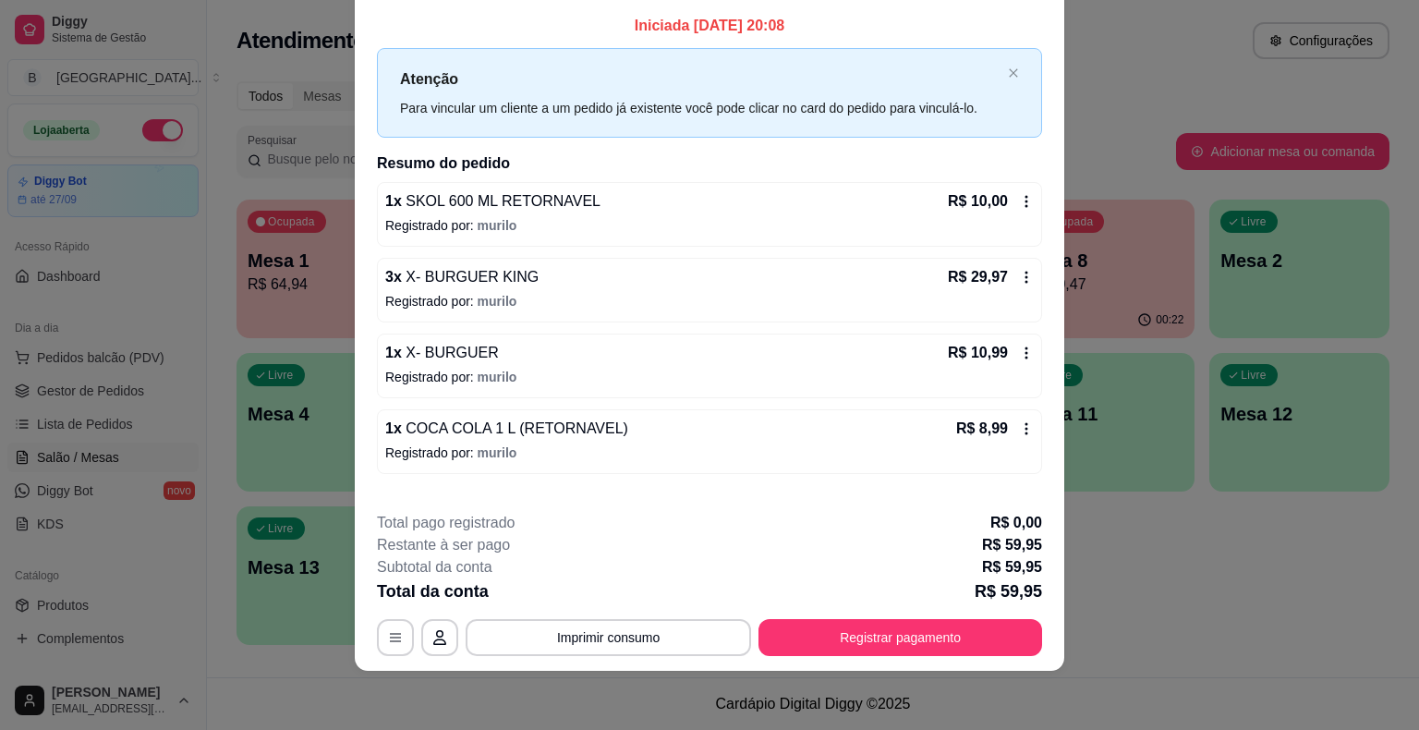
scroll to position [0, 0]
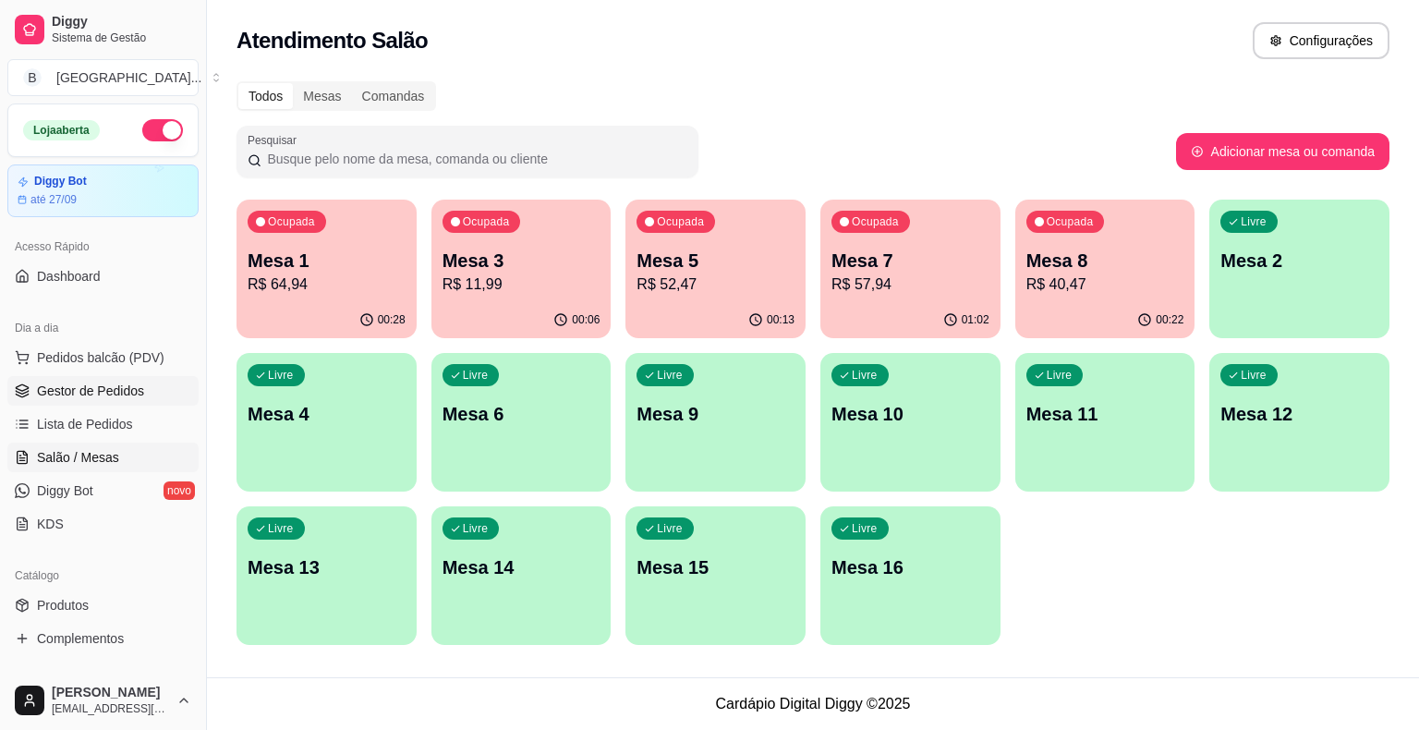
click at [148, 395] on link "Gestor de Pedidos" at bounding box center [102, 391] width 191 height 30
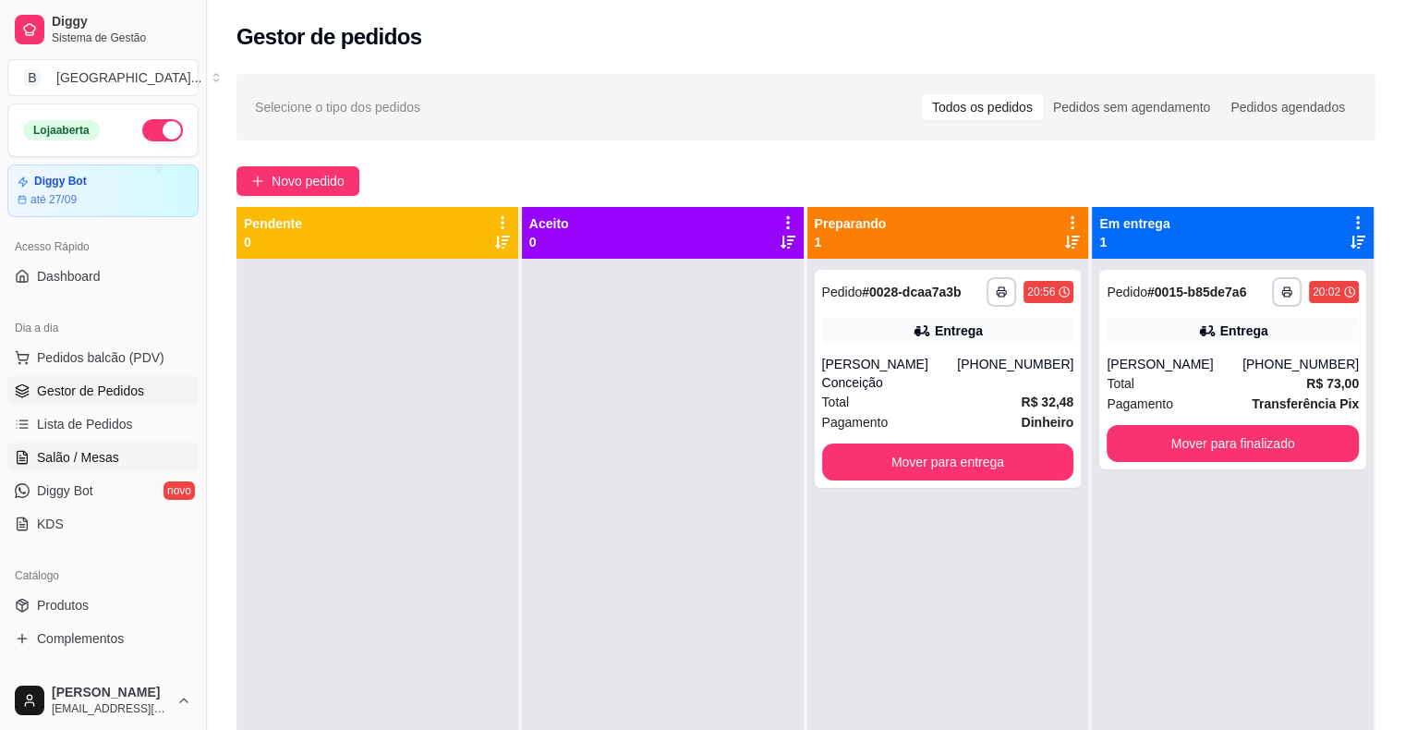
click at [110, 453] on span "Salão / Mesas" at bounding box center [78, 457] width 82 height 18
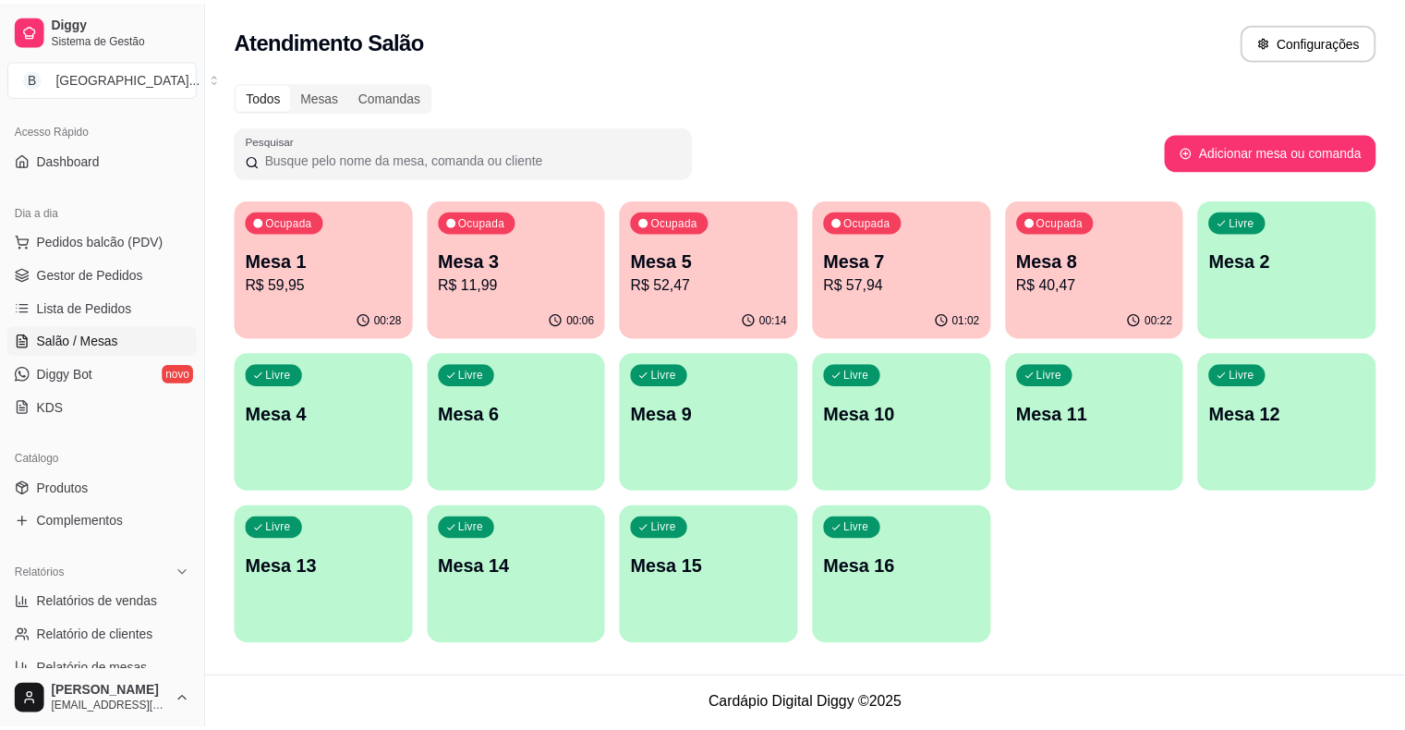
scroll to position [277, 0]
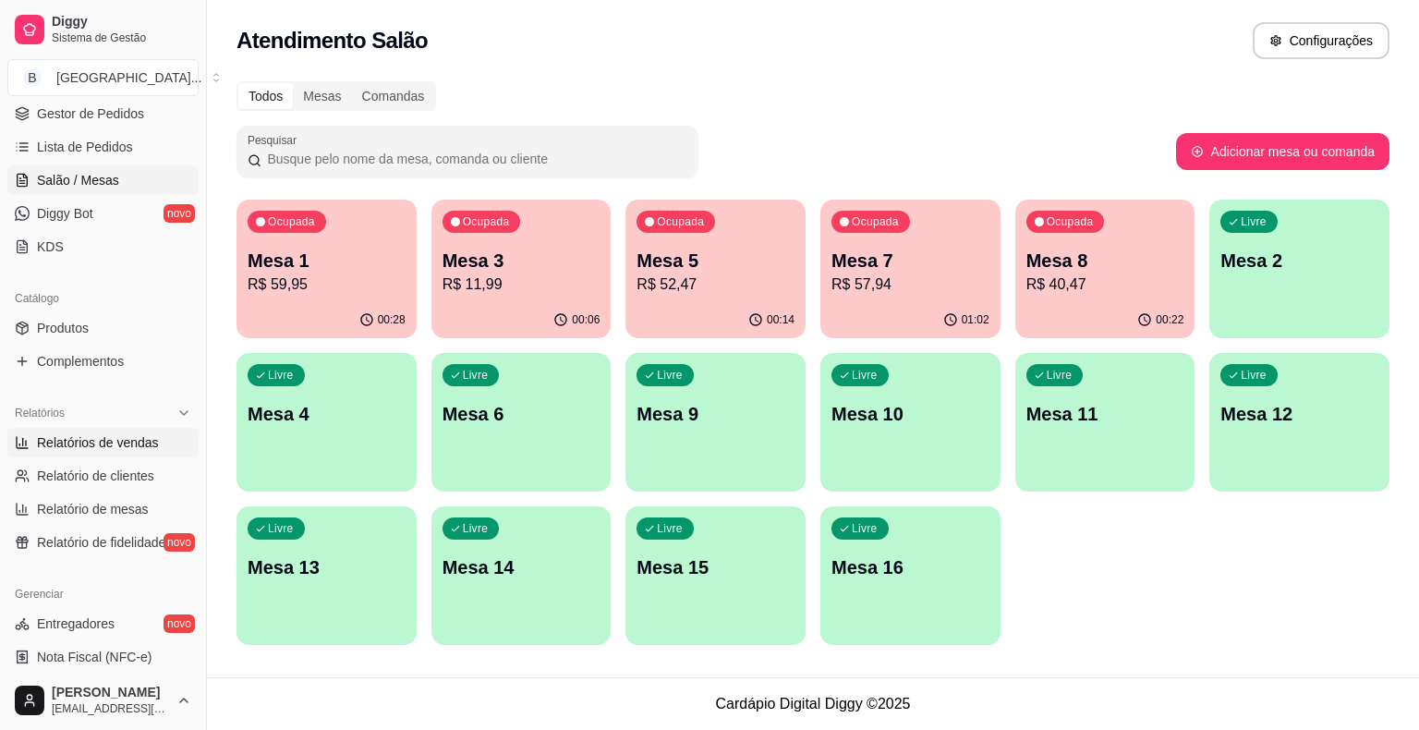
click at [126, 438] on span "Relatórios de vendas" at bounding box center [98, 442] width 122 height 18
select select "ALL"
select select "0"
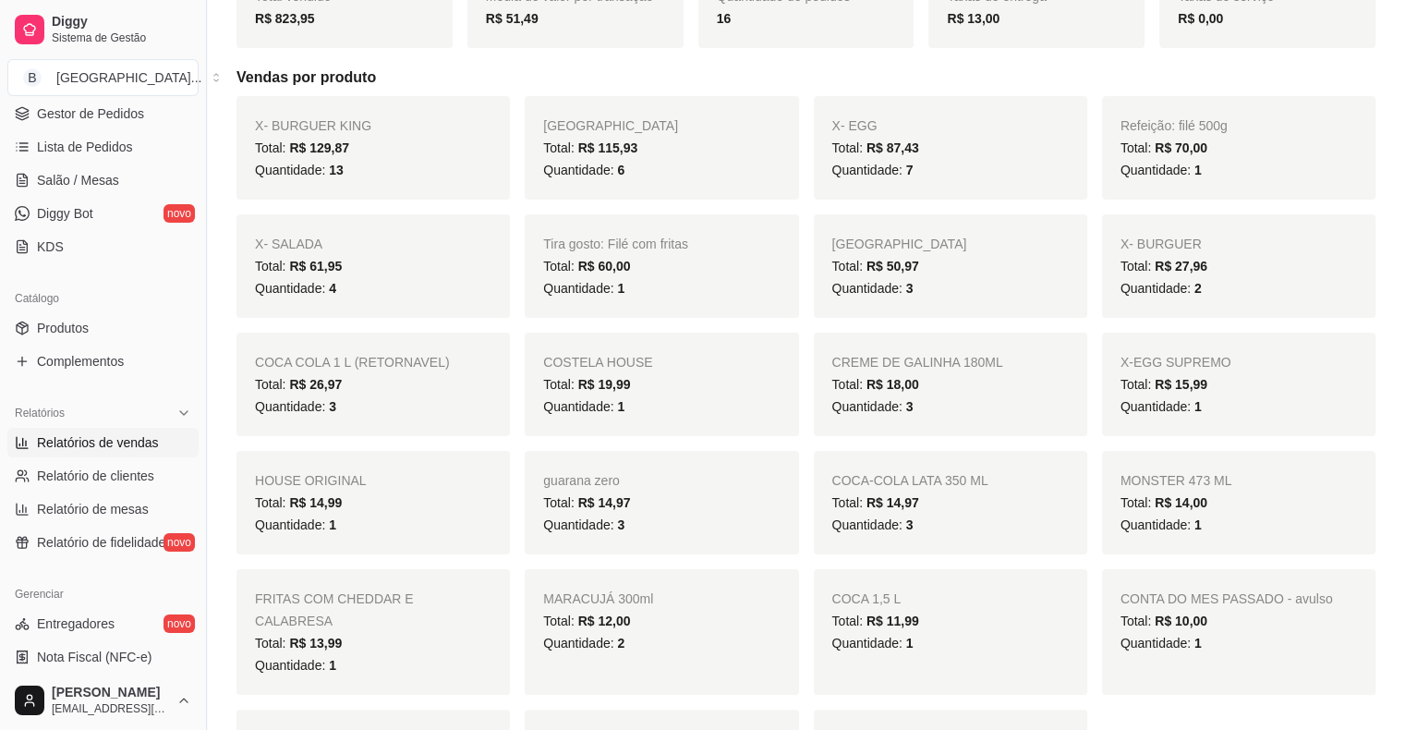
scroll to position [370, 0]
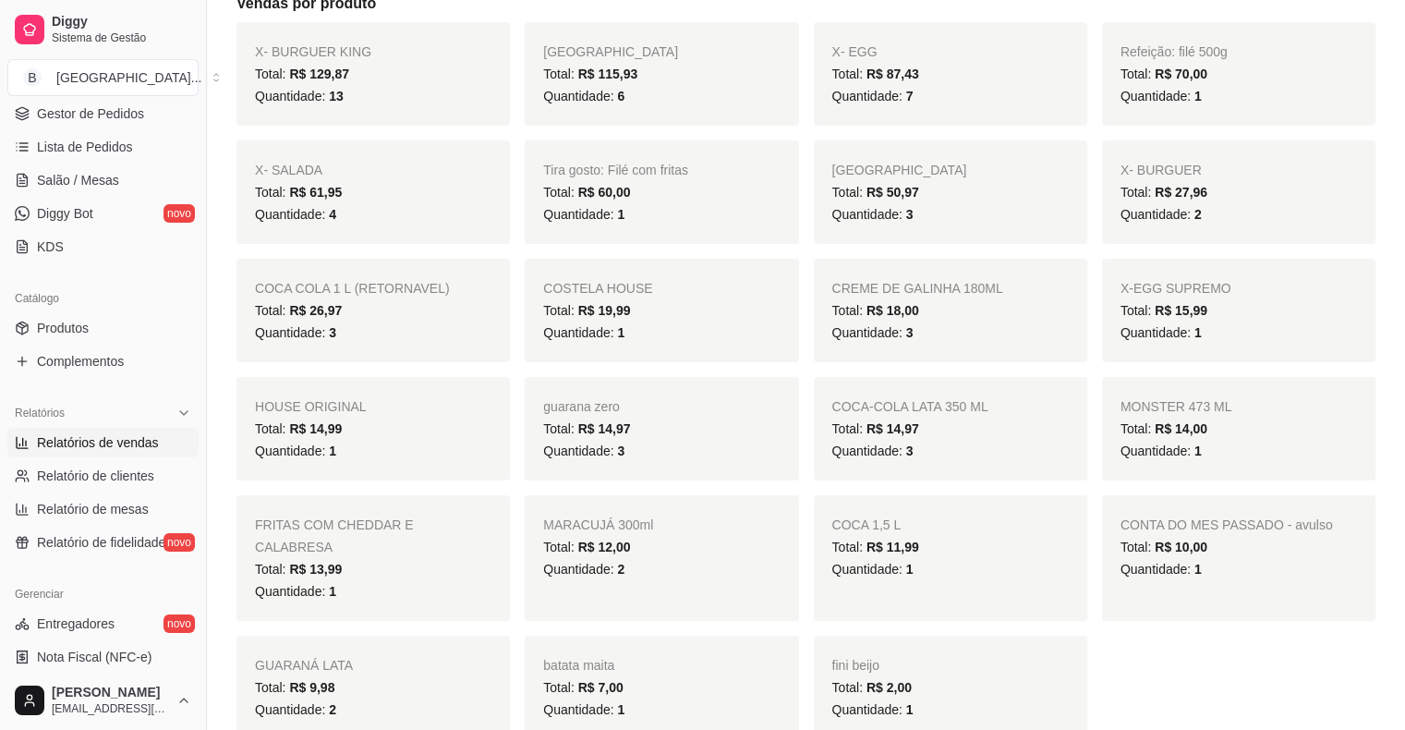
click at [996, 322] on div "Quantidade: 3" at bounding box center [950, 333] width 237 height 22
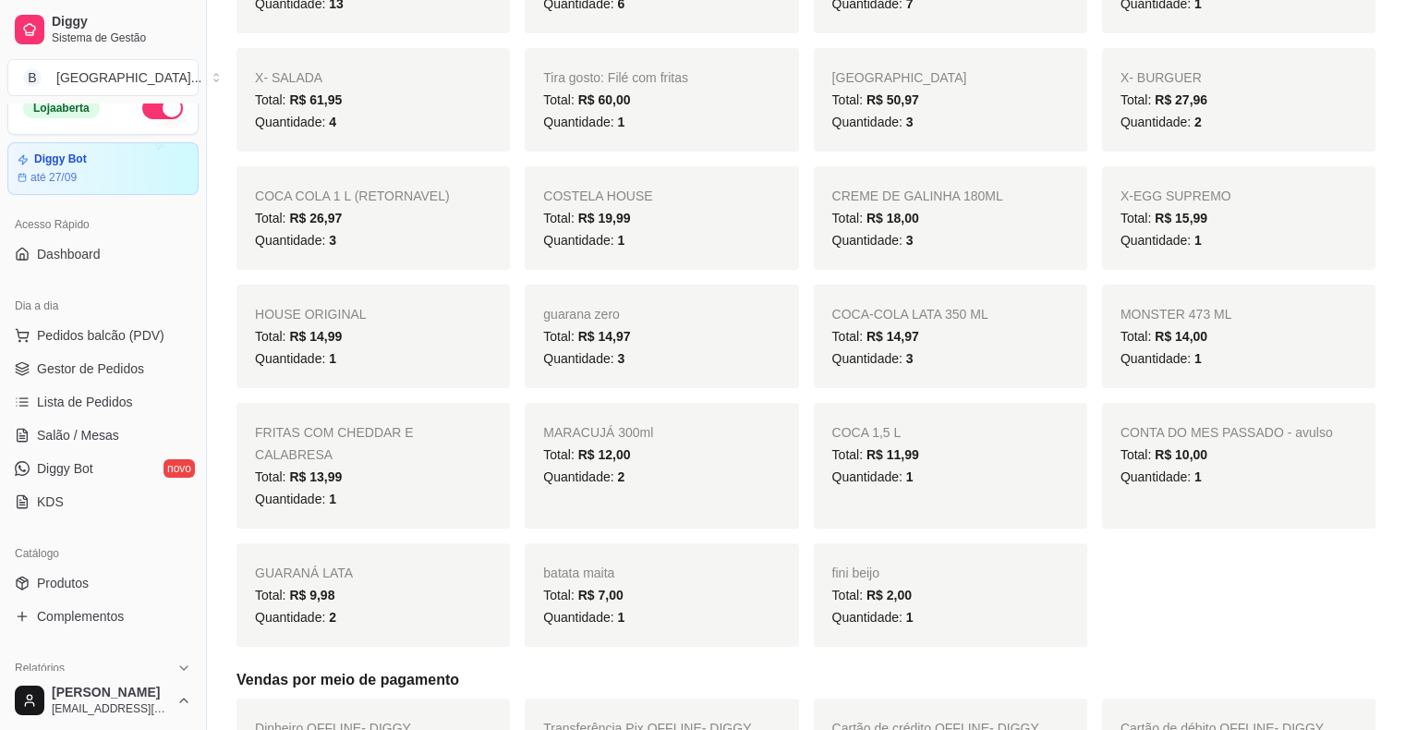
scroll to position [0, 0]
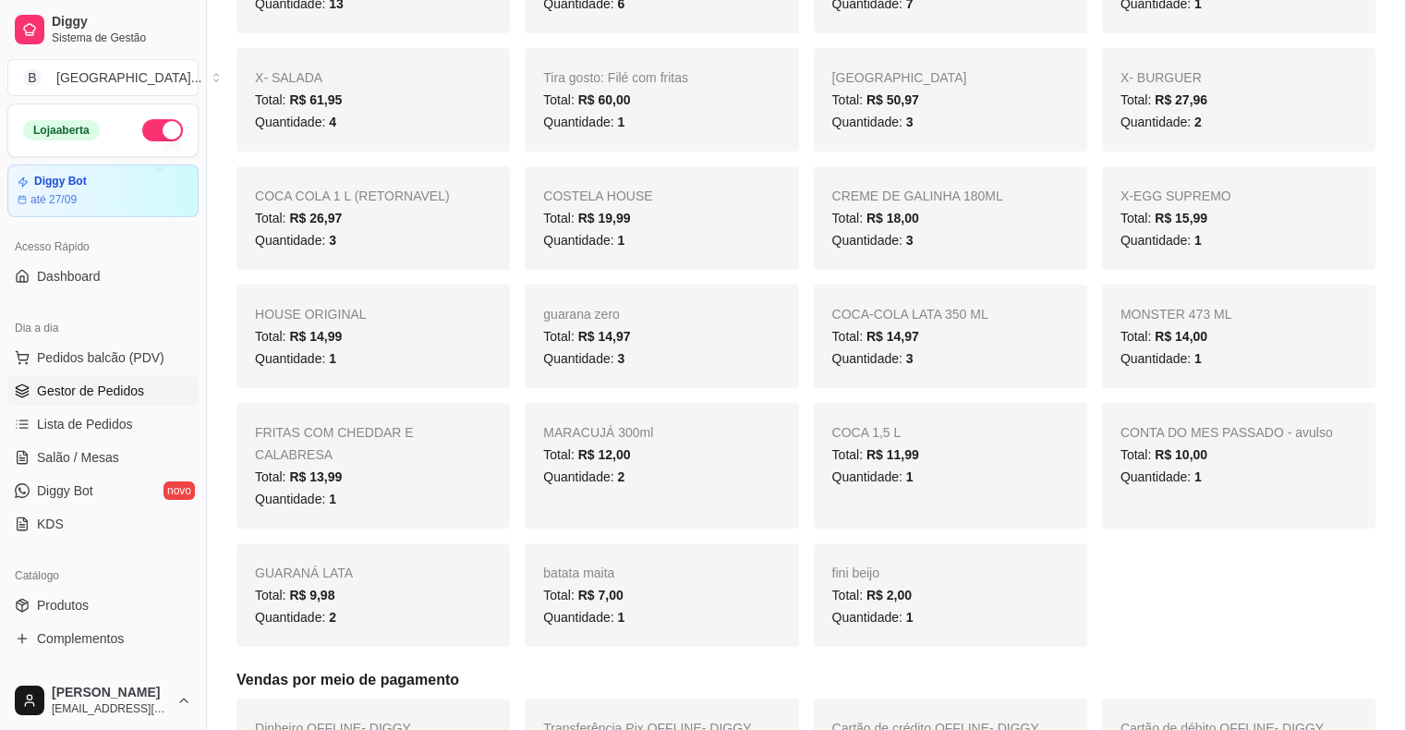
click at [88, 386] on span "Gestor de Pedidos" at bounding box center [90, 391] width 107 height 18
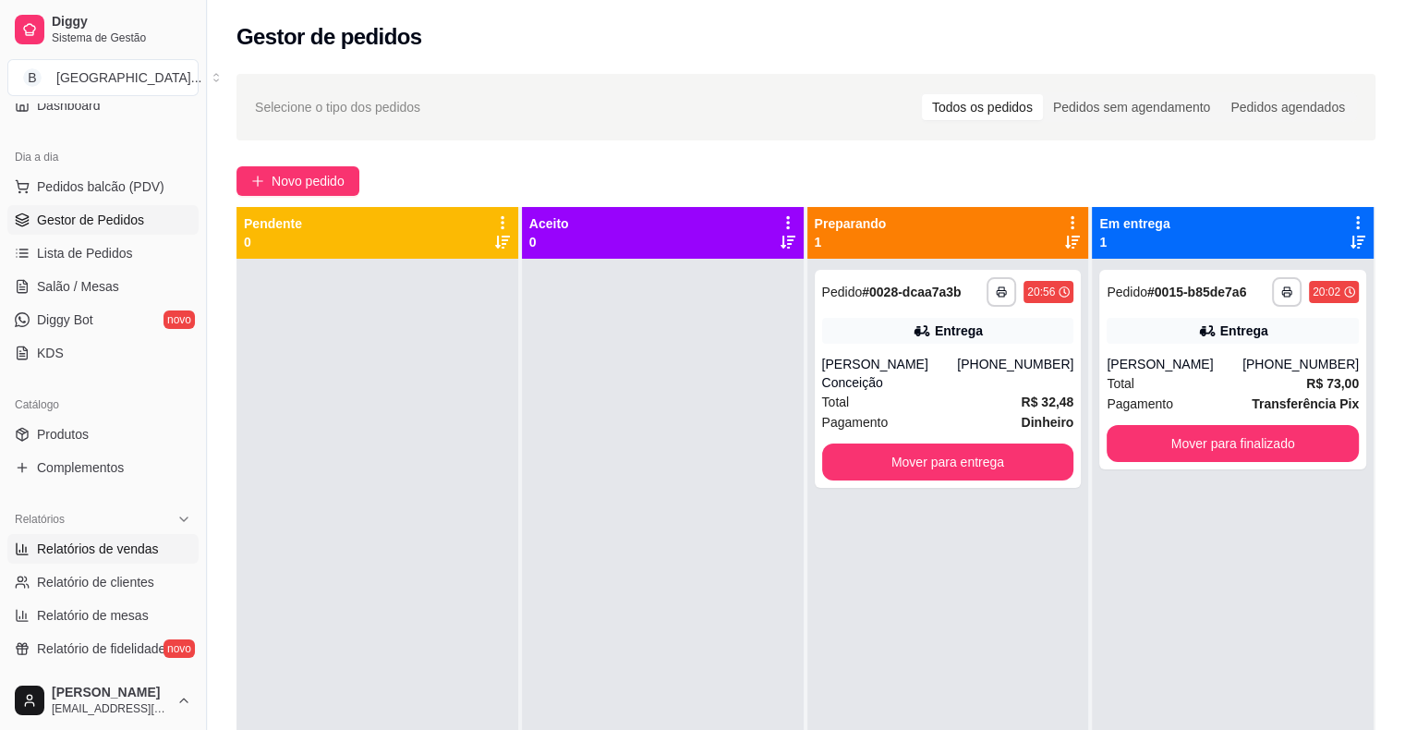
scroll to position [185, 0]
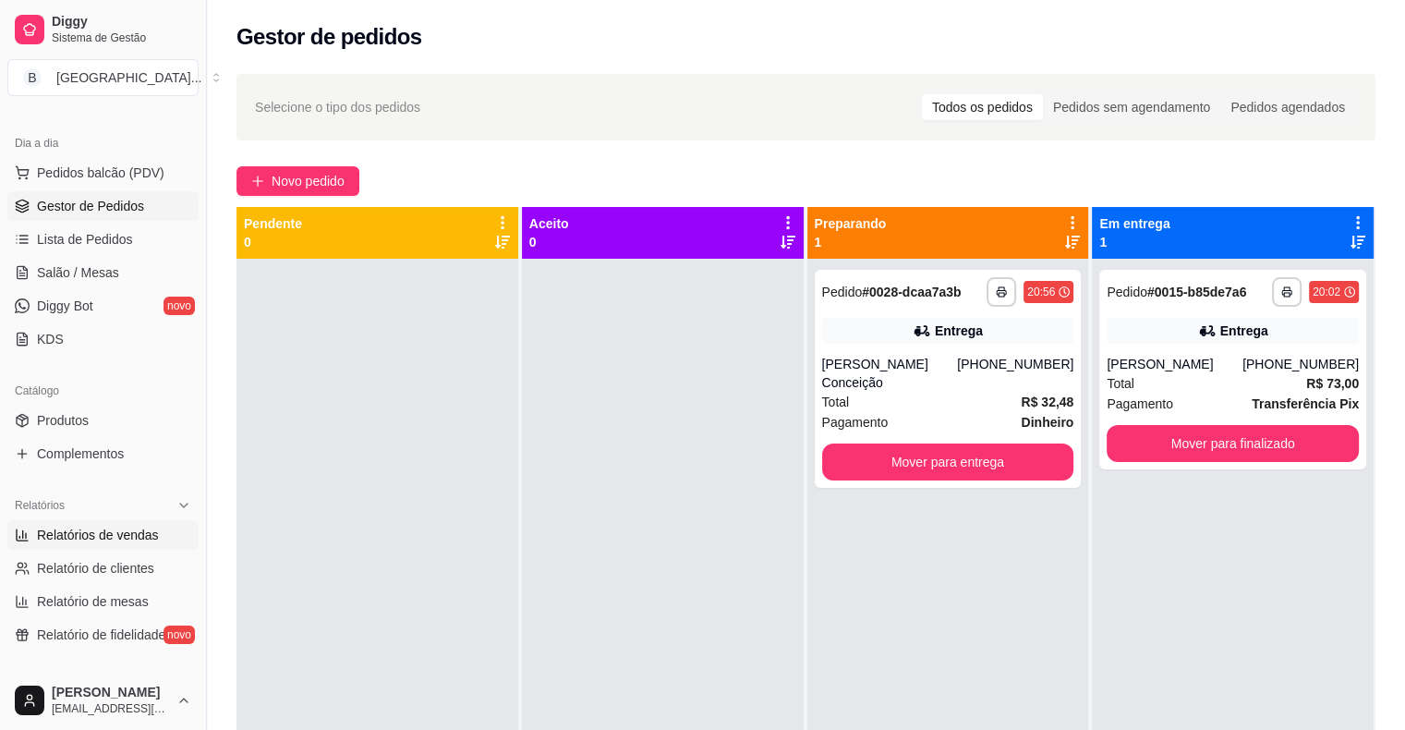
click at [140, 537] on span "Relatórios de vendas" at bounding box center [98, 535] width 122 height 18
select select "ALL"
select select "0"
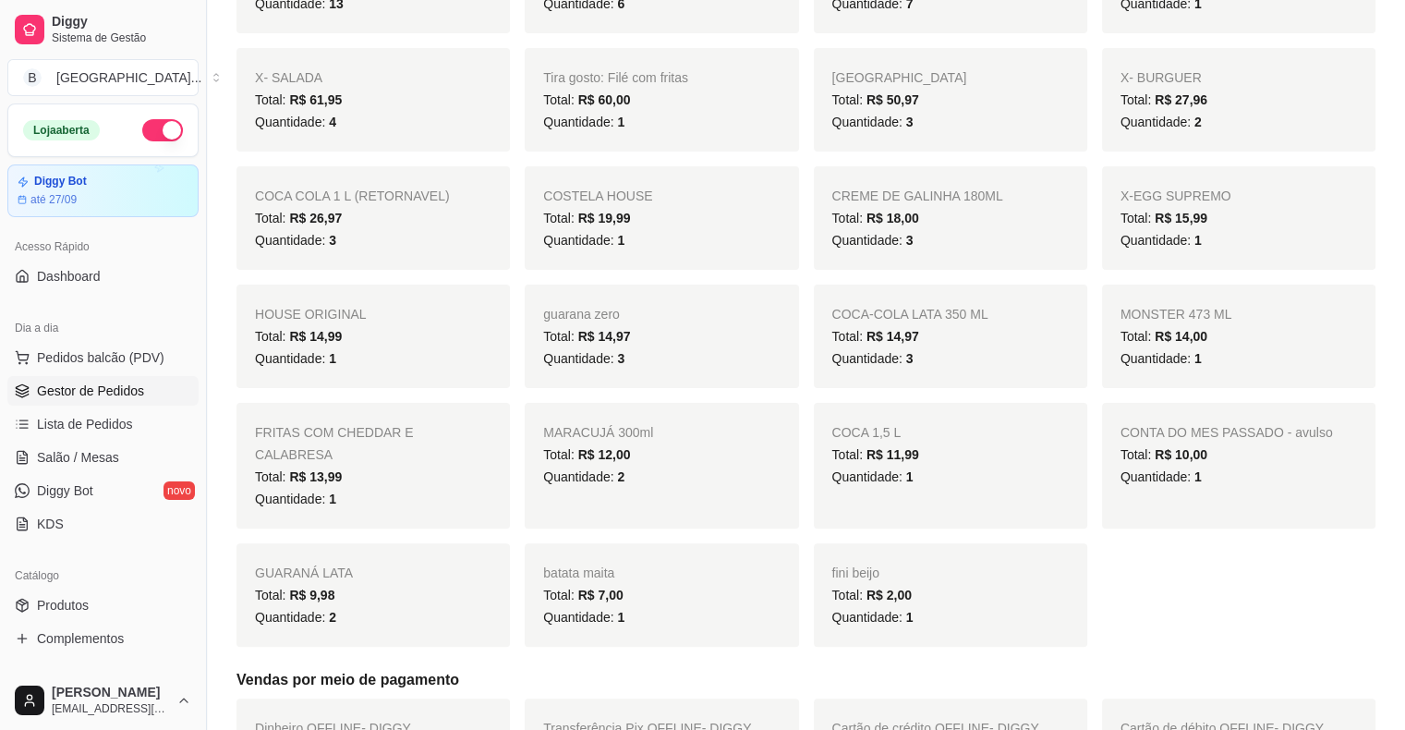
click at [144, 389] on link "Gestor de Pedidos" at bounding box center [102, 391] width 191 height 30
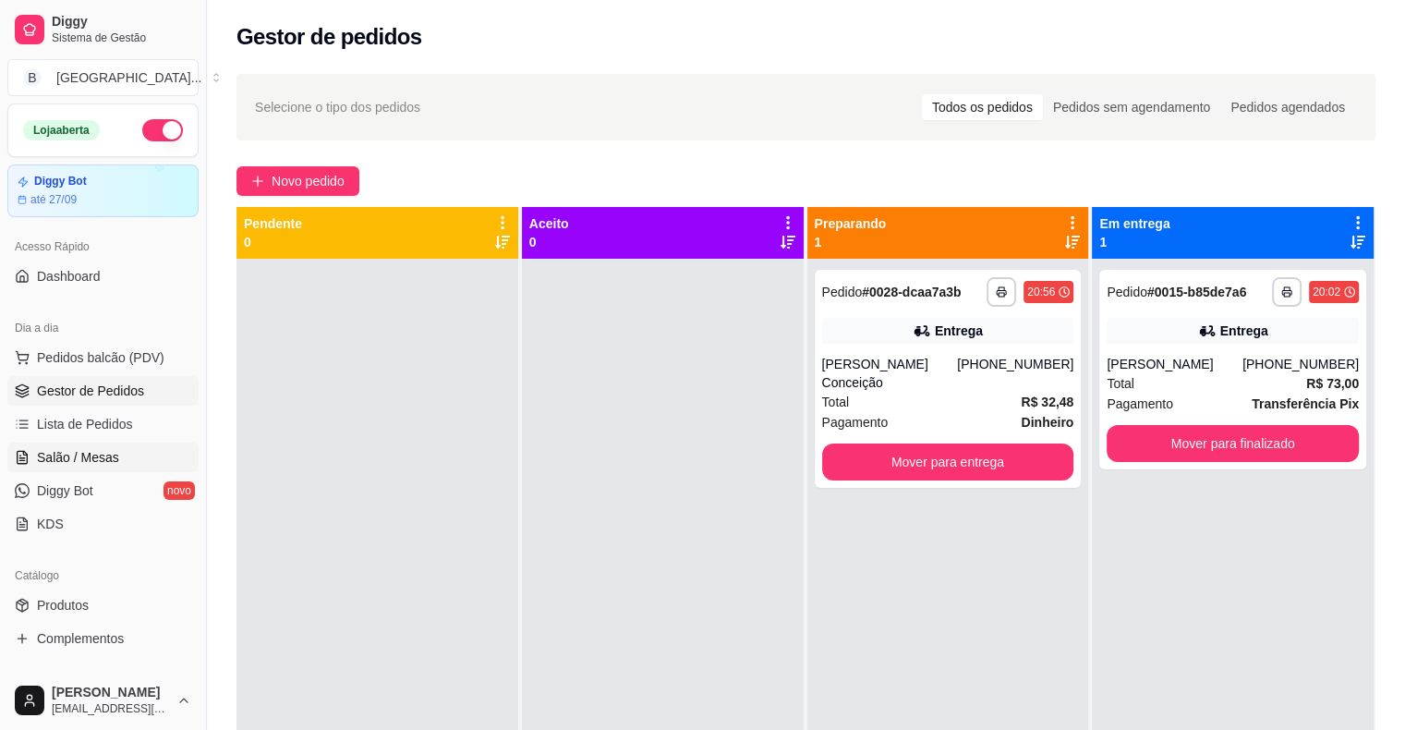
click at [103, 444] on link "Salão / Mesas" at bounding box center [102, 458] width 191 height 30
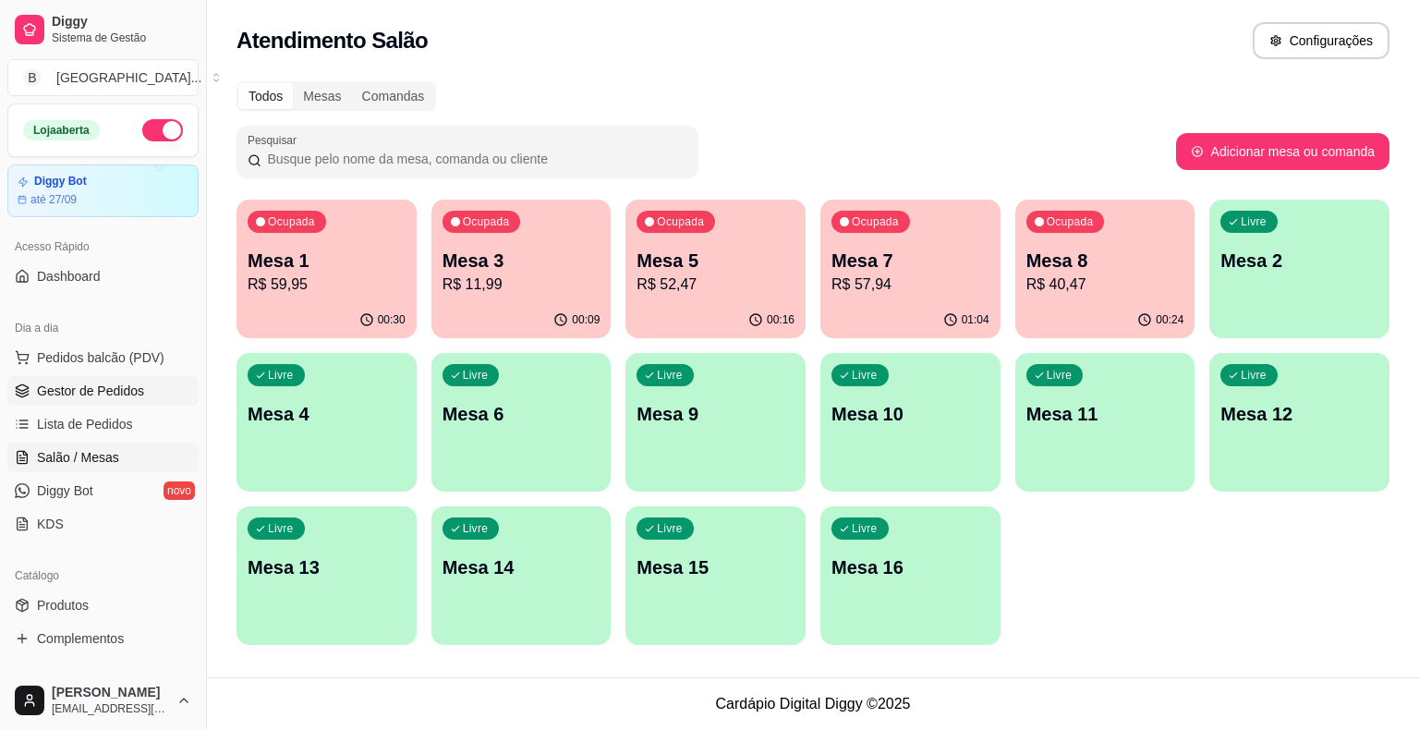
click at [104, 392] on span "Gestor de Pedidos" at bounding box center [90, 391] width 107 height 18
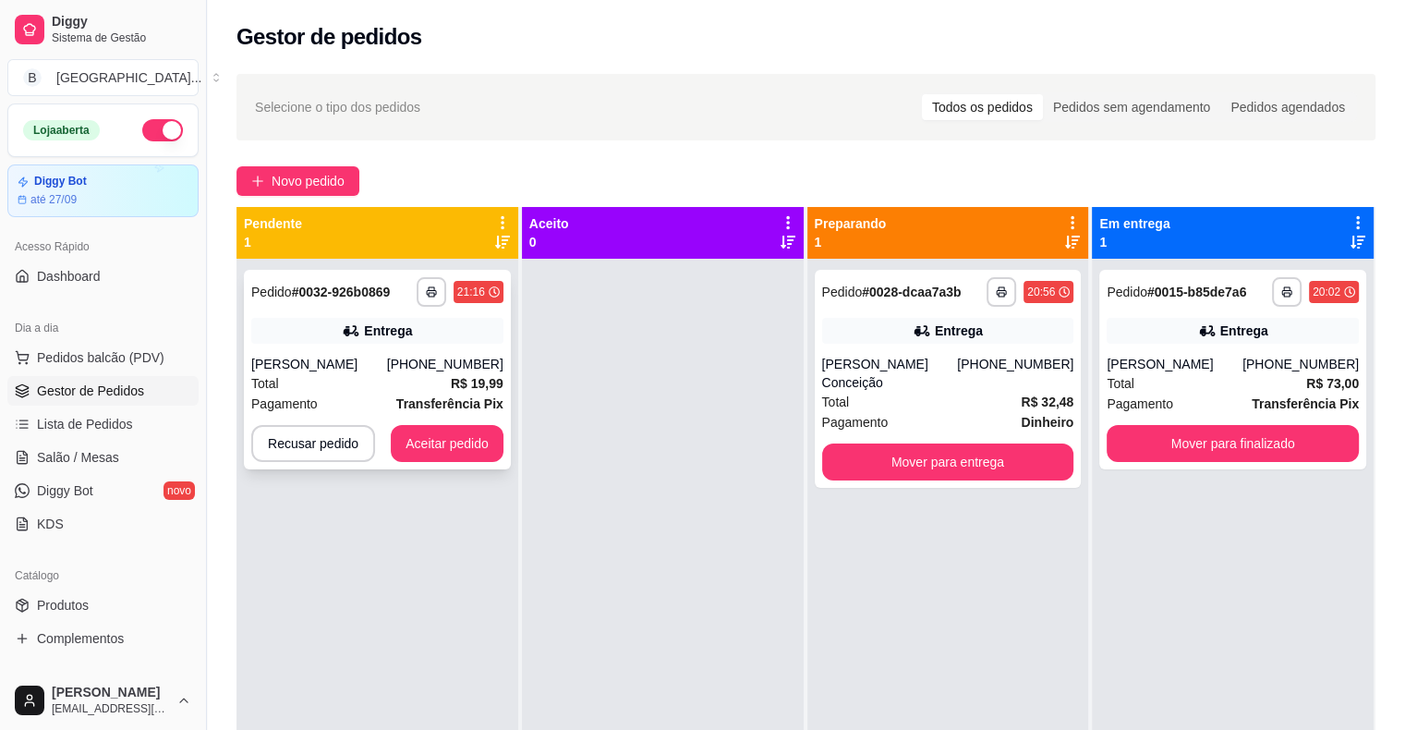
click at [262, 382] on span "Total" at bounding box center [265, 383] width 28 height 20
click at [1016, 146] on div "**********" at bounding box center [806, 511] width 1198 height 896
click at [398, 379] on div "Total R$ 19,99" at bounding box center [377, 383] width 252 height 20
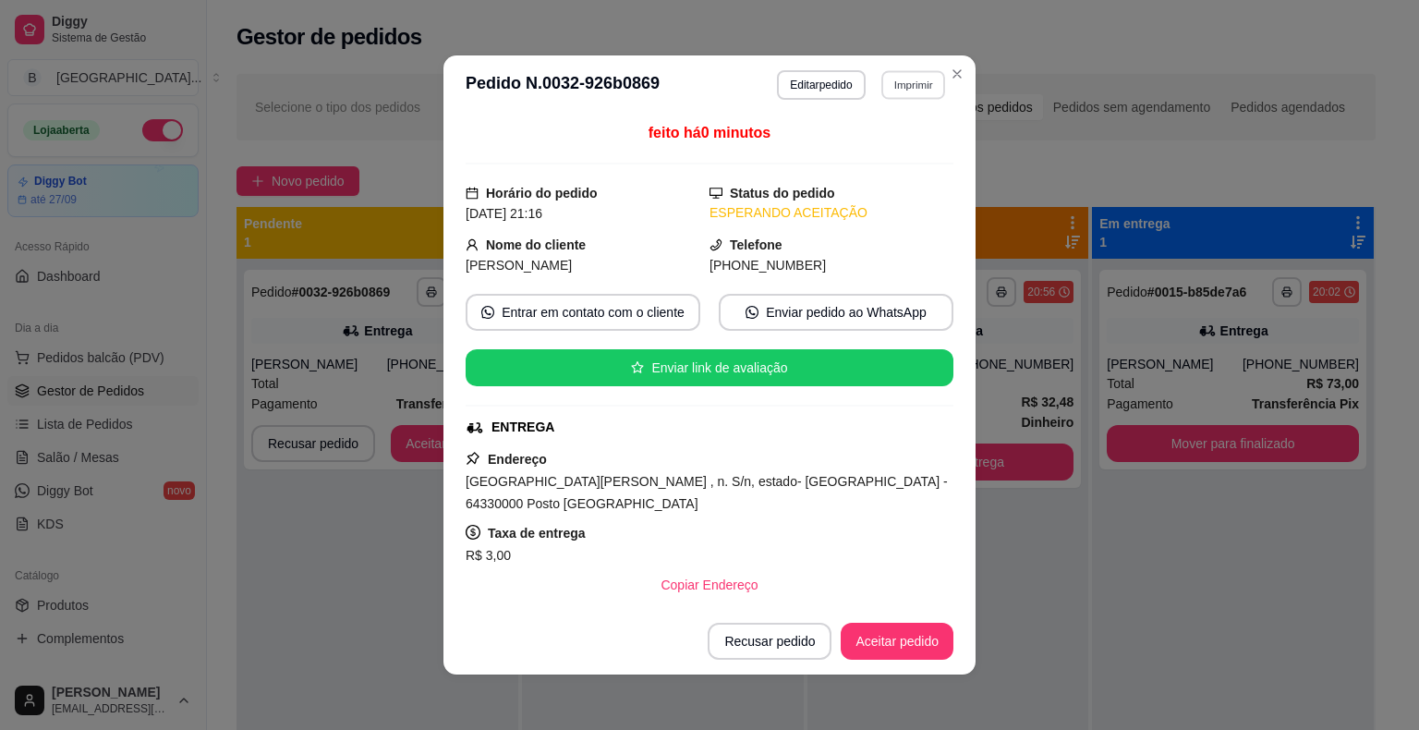
click at [923, 74] on button "Imprimir" at bounding box center [913, 84] width 64 height 29
click at [869, 146] on button "IMPRESSORA" at bounding box center [874, 150] width 134 height 30
click at [861, 651] on button "Aceitar pedido" at bounding box center [897, 642] width 109 height 36
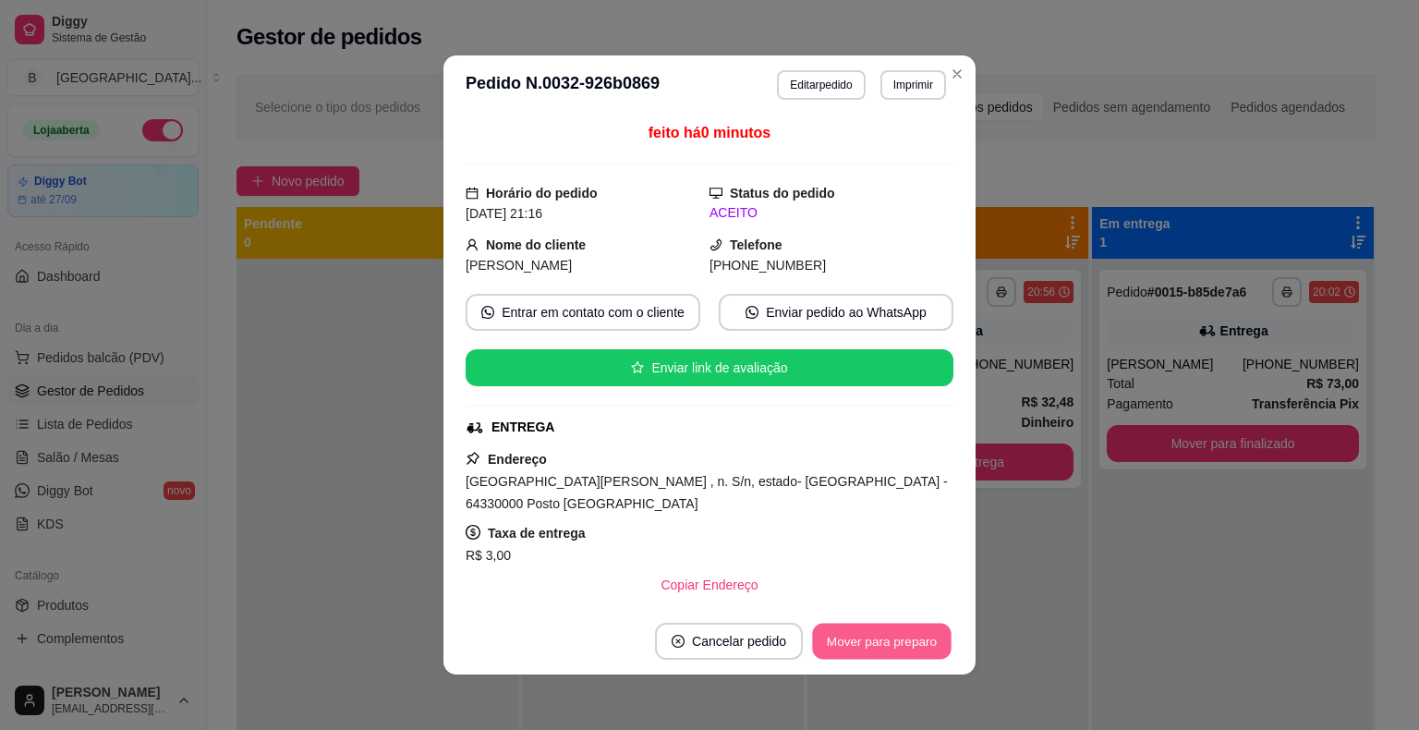
click at [861, 651] on button "Mover para preparo" at bounding box center [881, 642] width 139 height 36
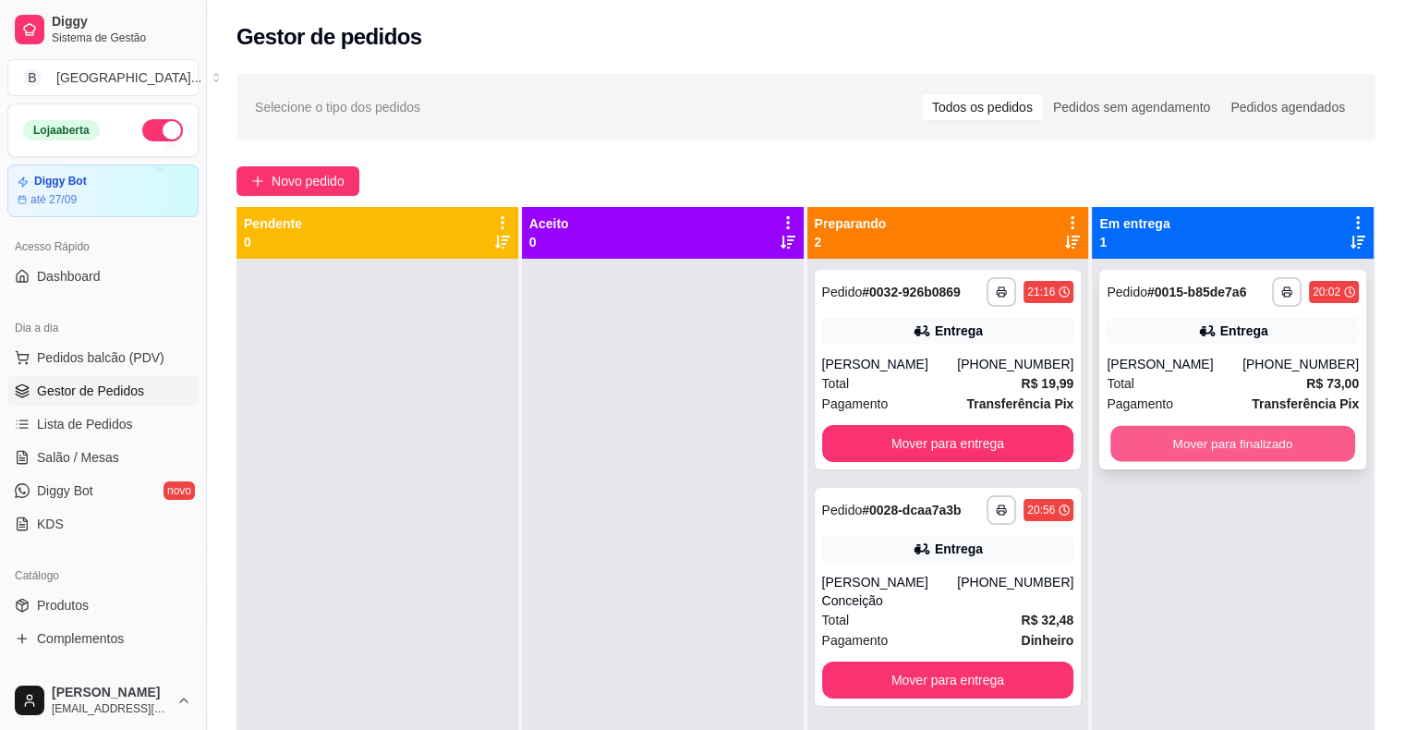
click at [1223, 444] on button "Mover para finalizado" at bounding box center [1233, 444] width 245 height 36
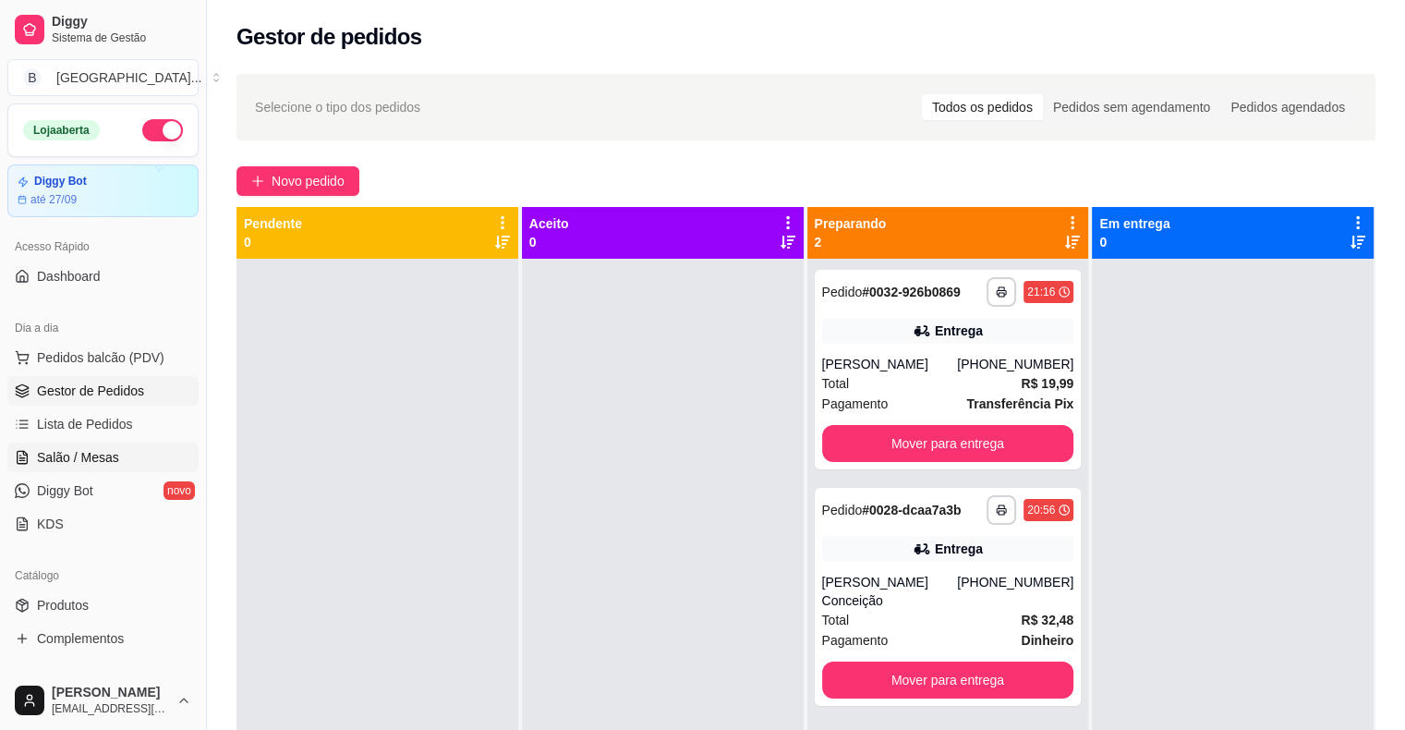
click at [112, 468] on link "Salão / Mesas" at bounding box center [102, 458] width 191 height 30
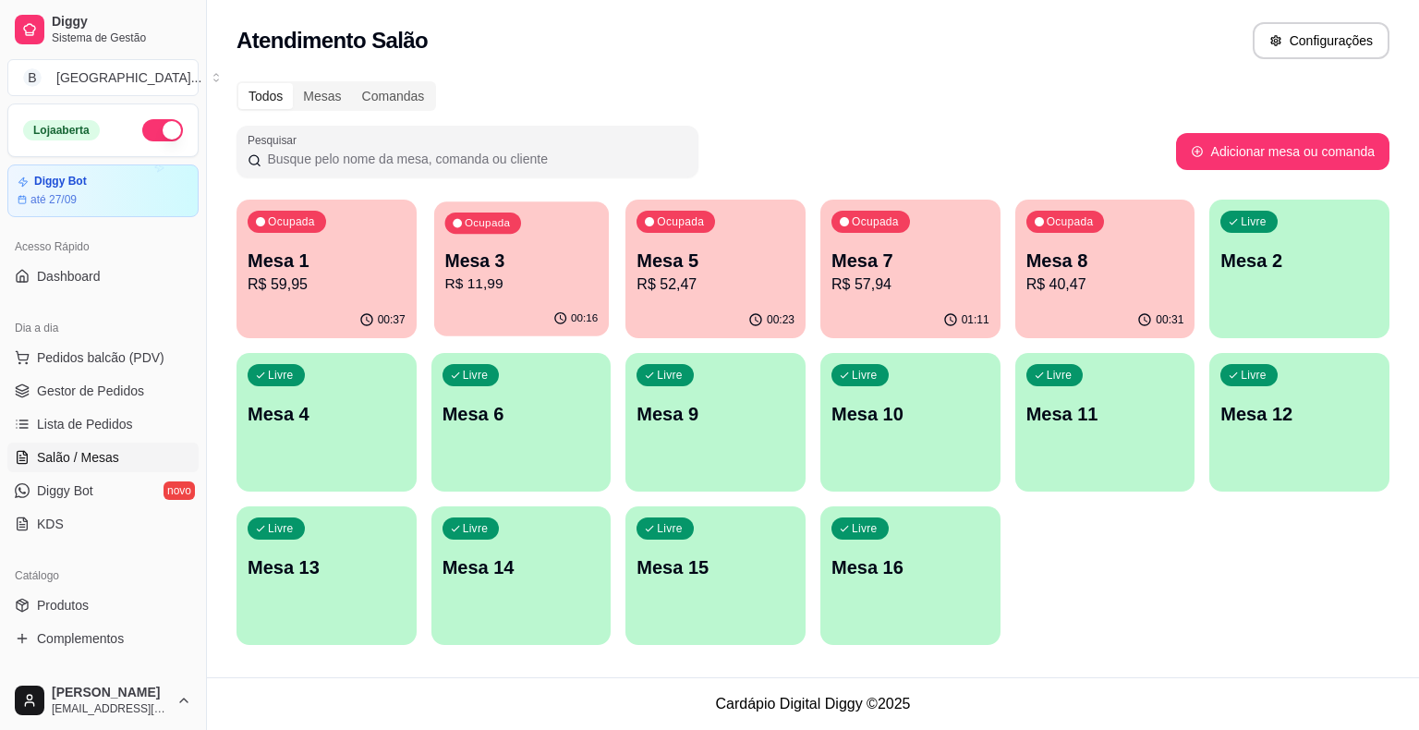
click at [559, 295] on div "Ocupada Mesa 3 R$ 11,99" at bounding box center [521, 251] width 175 height 100
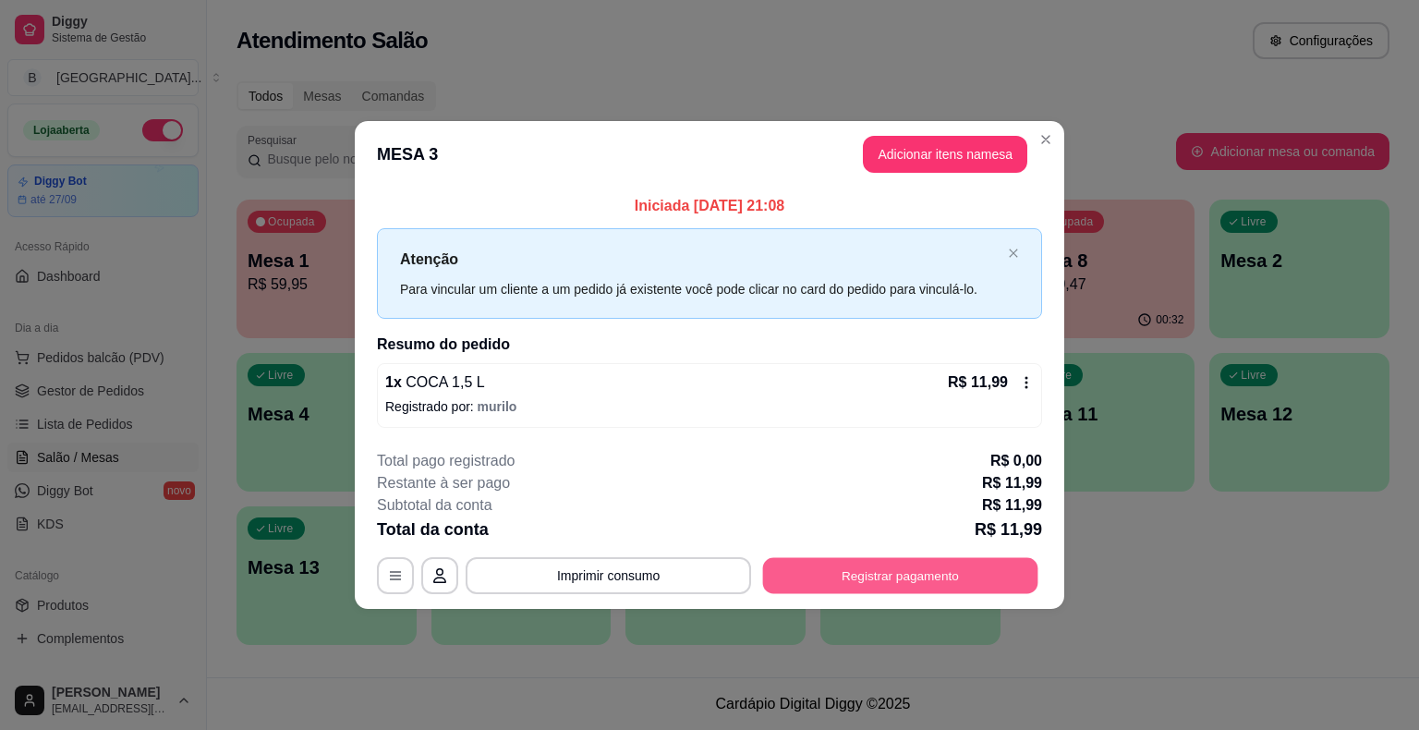
click at [846, 582] on button "Registrar pagamento" at bounding box center [900, 575] width 275 height 36
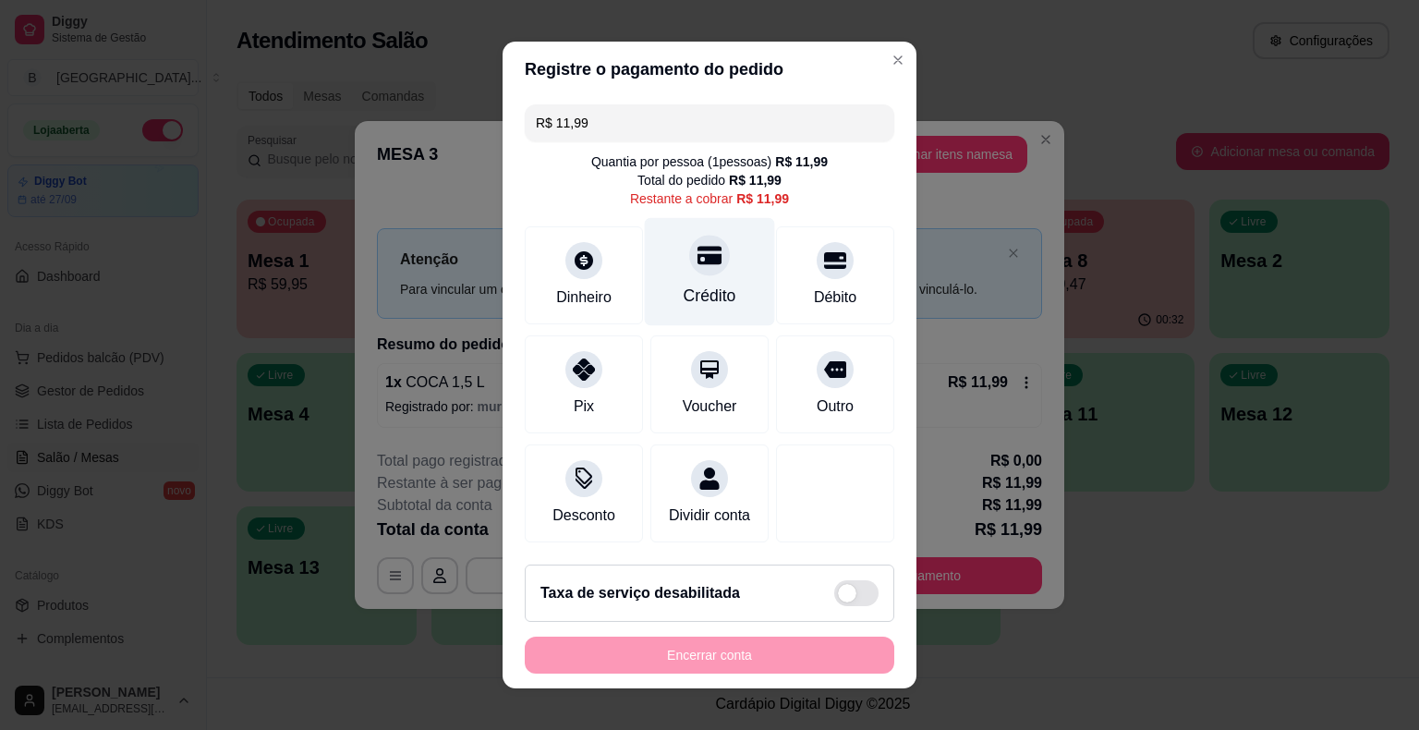
click at [666, 321] on div "Crédito" at bounding box center [710, 272] width 130 height 108
type input "R$ 0,00"
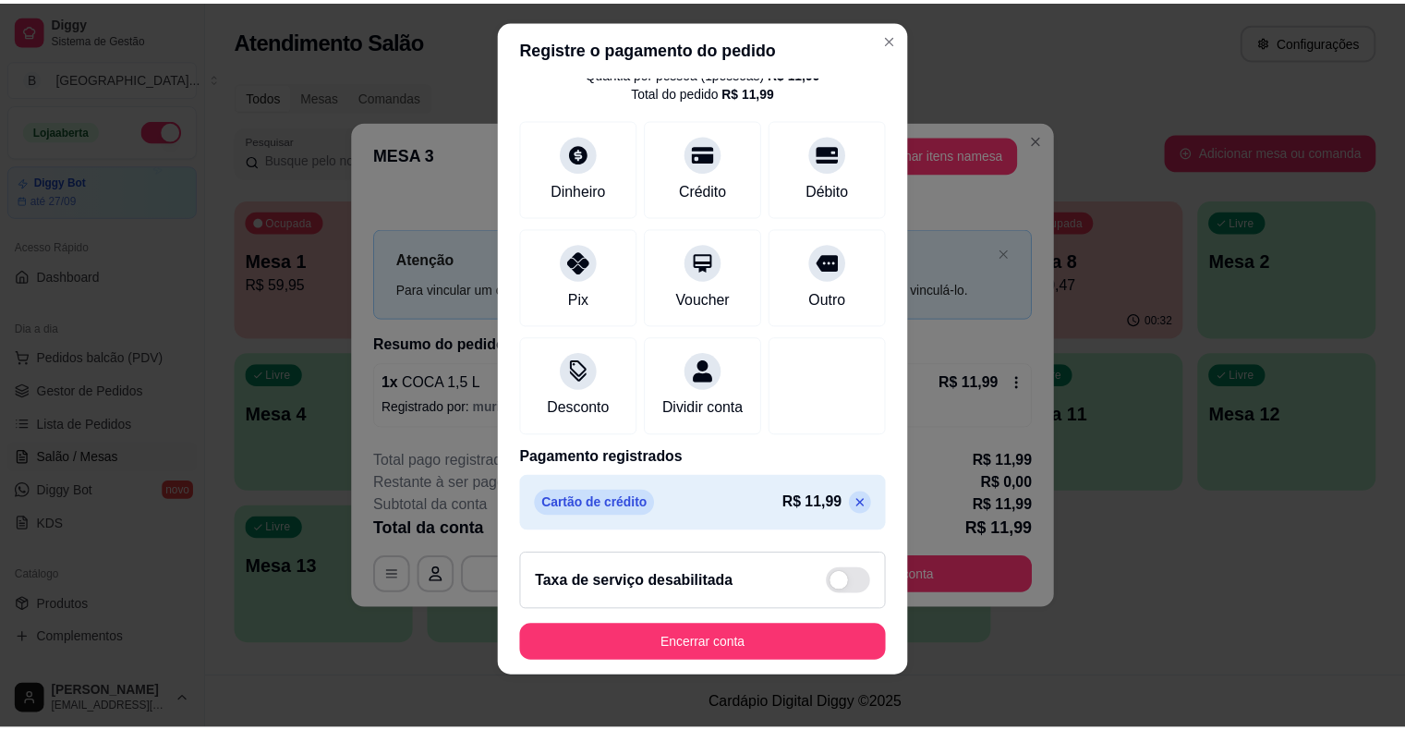
scroll to position [22, 0]
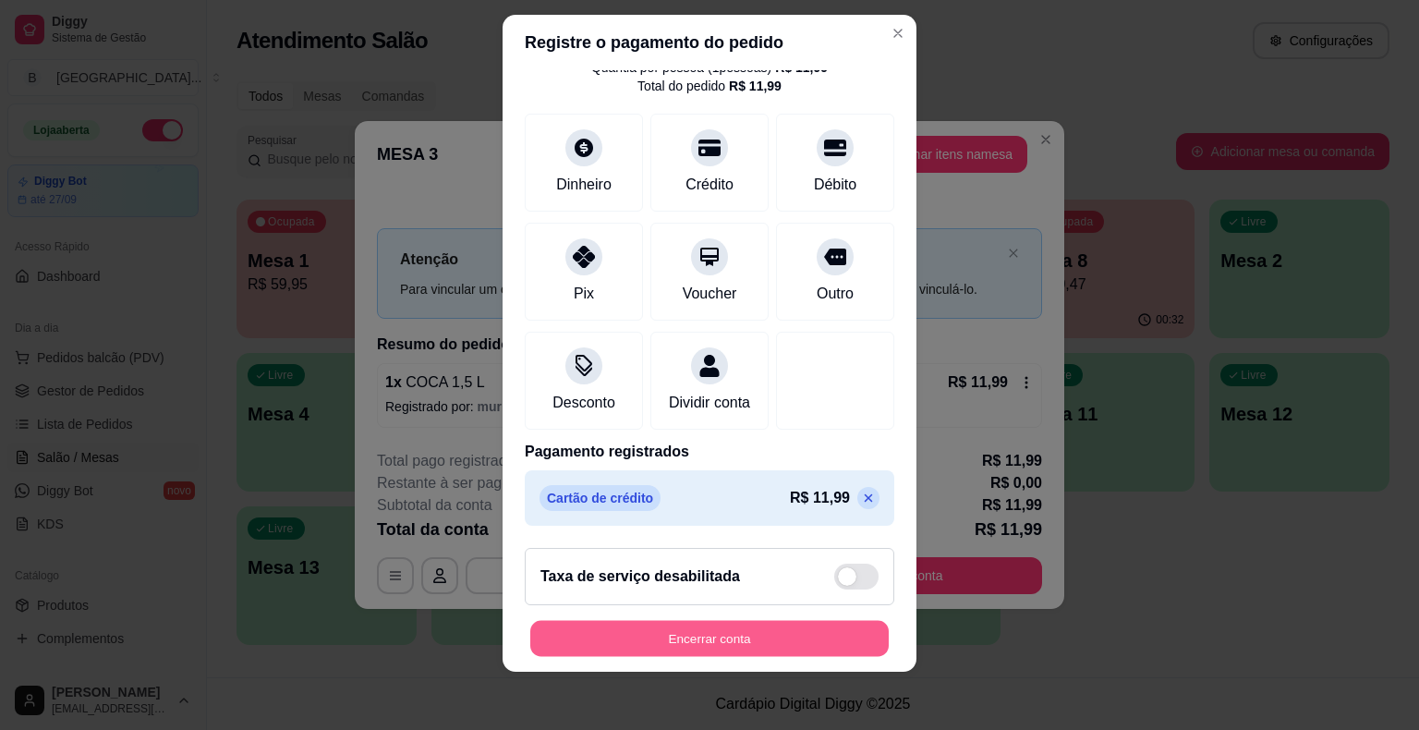
click at [727, 630] on button "Encerrar conta" at bounding box center [709, 638] width 359 height 36
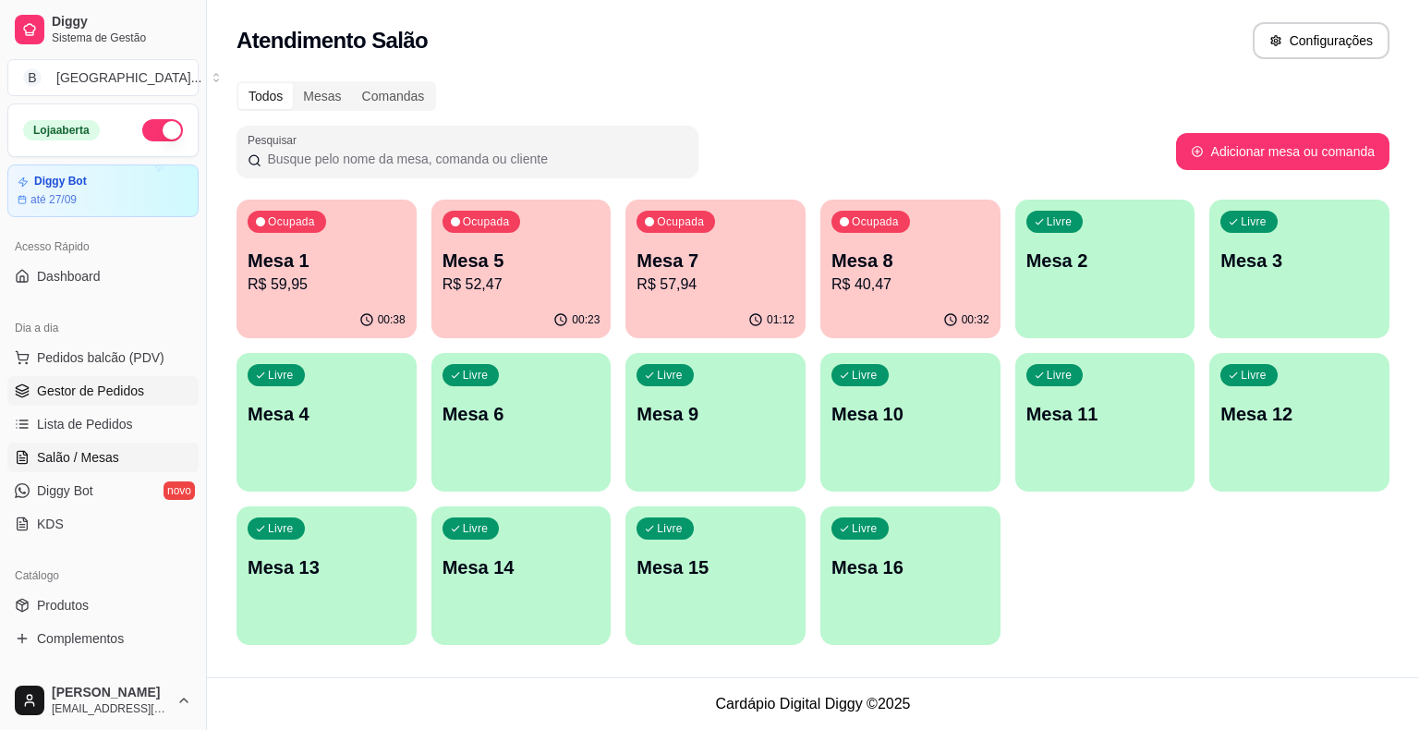
click at [122, 391] on span "Gestor de Pedidos" at bounding box center [90, 391] width 107 height 18
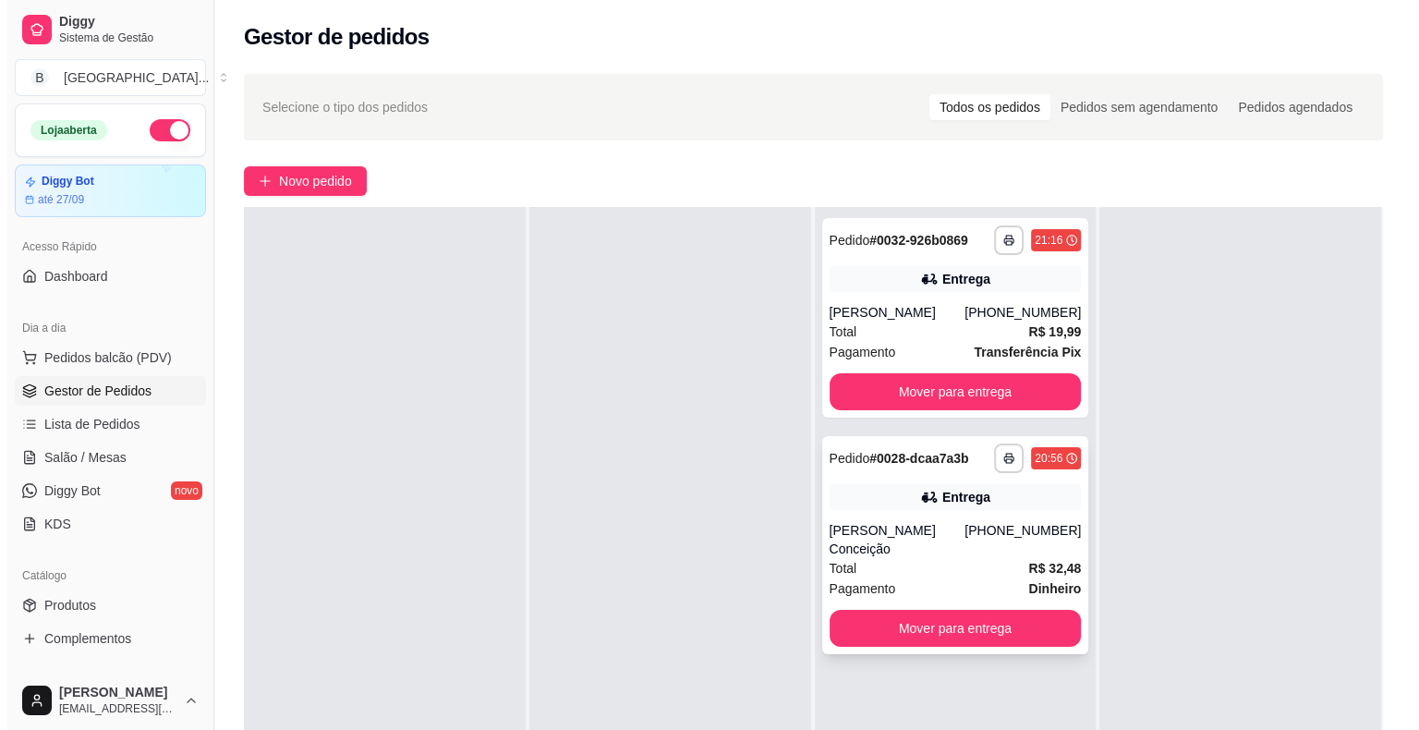
scroll to position [277, 0]
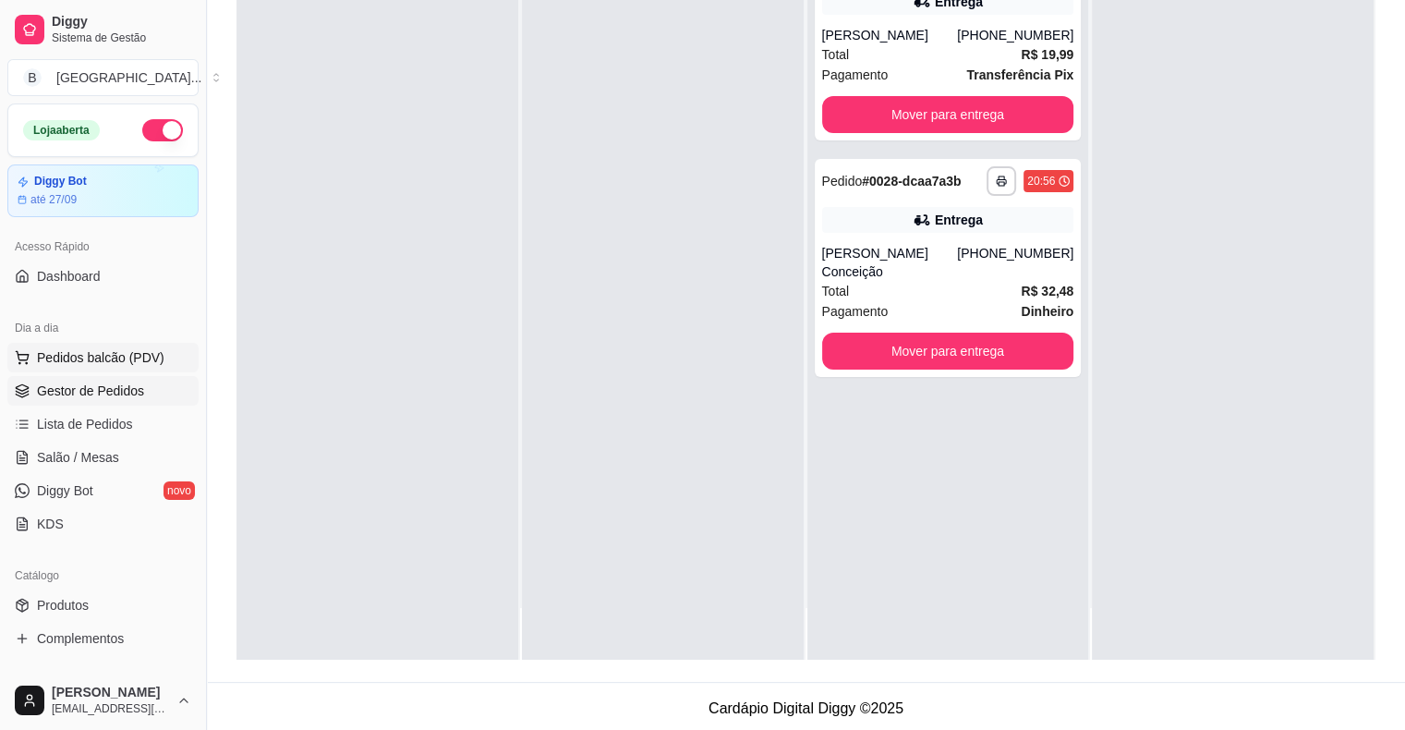
click at [91, 355] on span "Pedidos balcão (PDV)" at bounding box center [101, 357] width 128 height 18
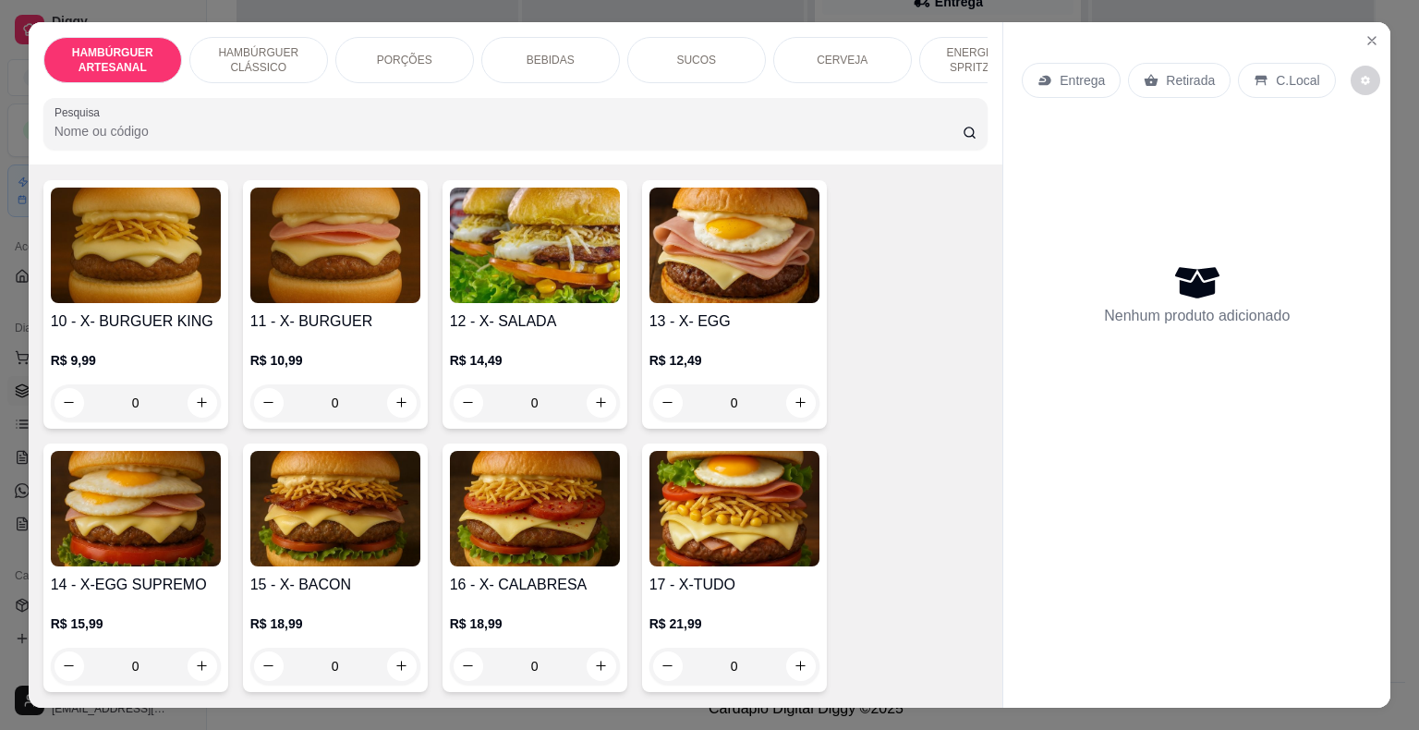
scroll to position [1016, 0]
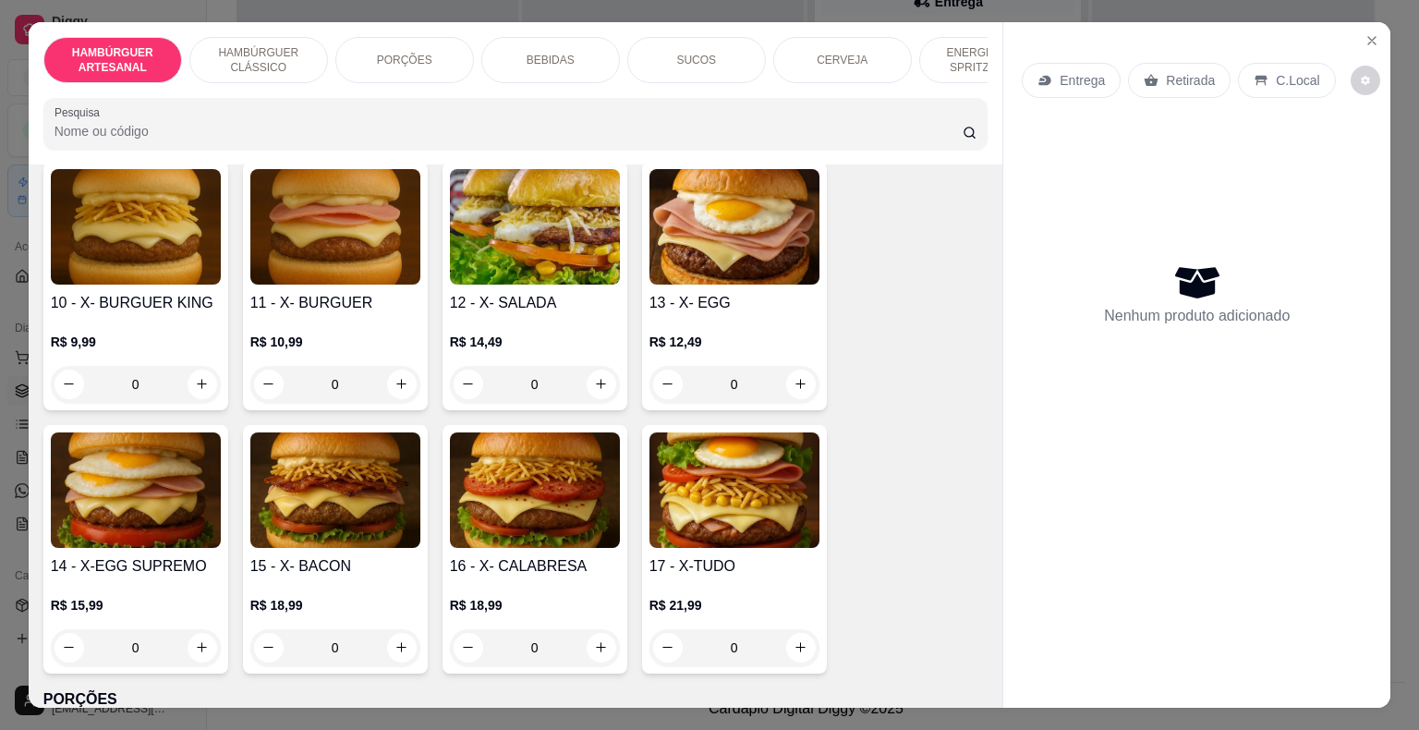
click at [777, 629] on div "0" at bounding box center [735, 647] width 170 height 37
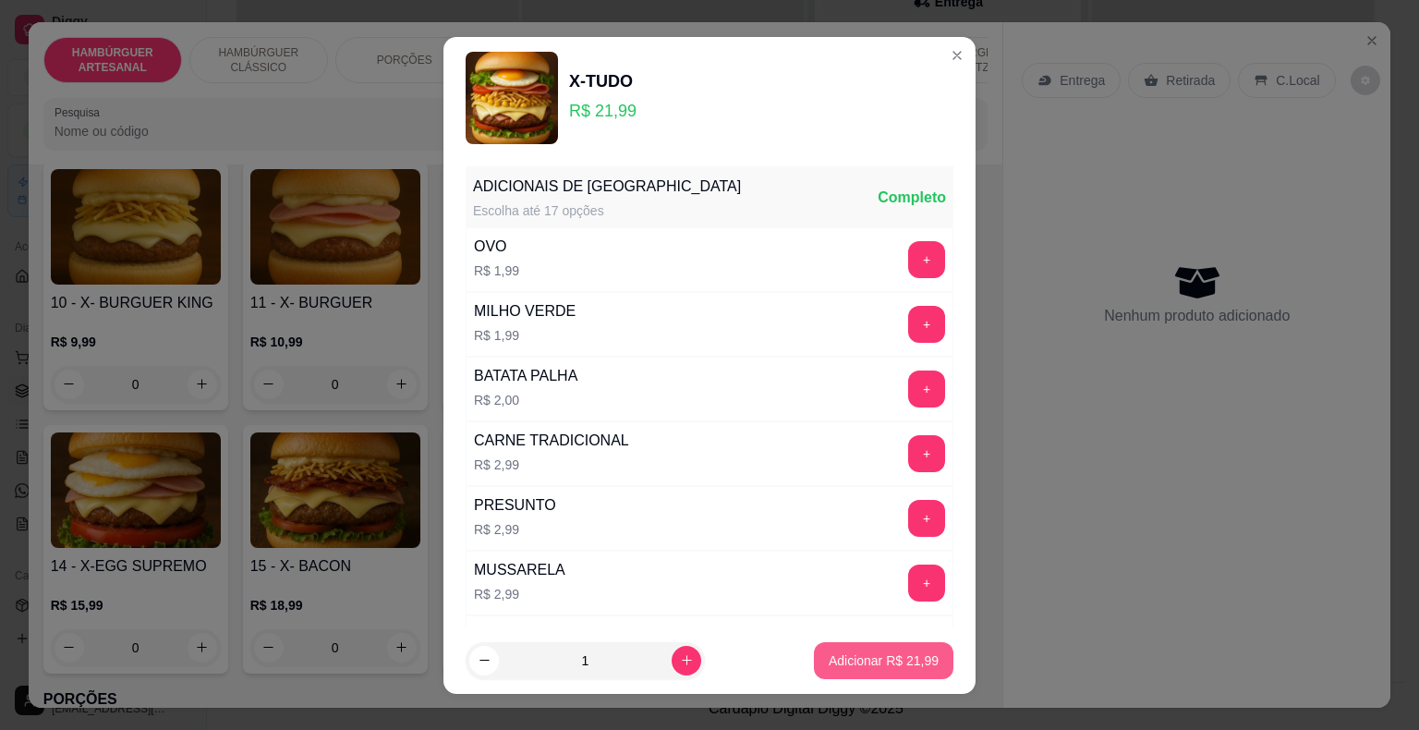
click at [863, 661] on p "Adicionar R$ 21,99" at bounding box center [884, 660] width 110 height 18
type input "1"
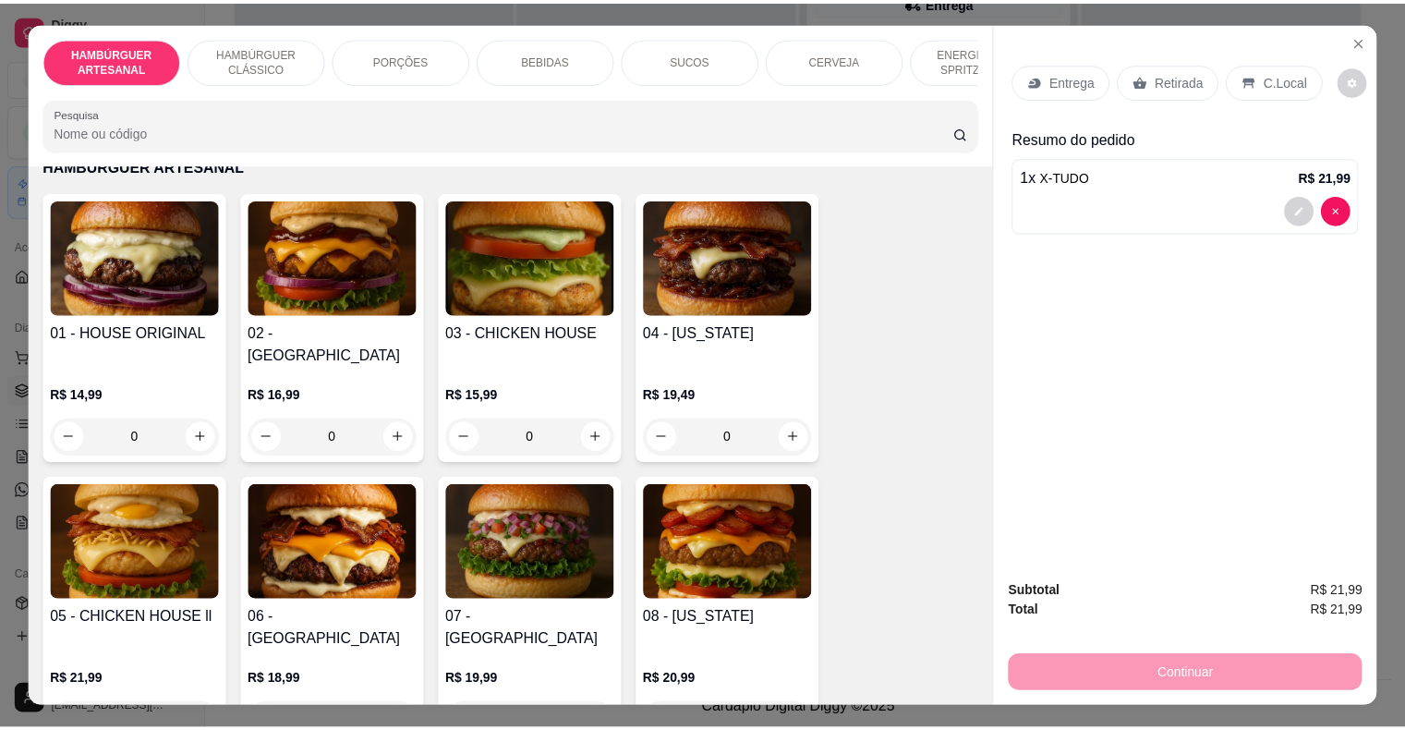
scroll to position [277, 0]
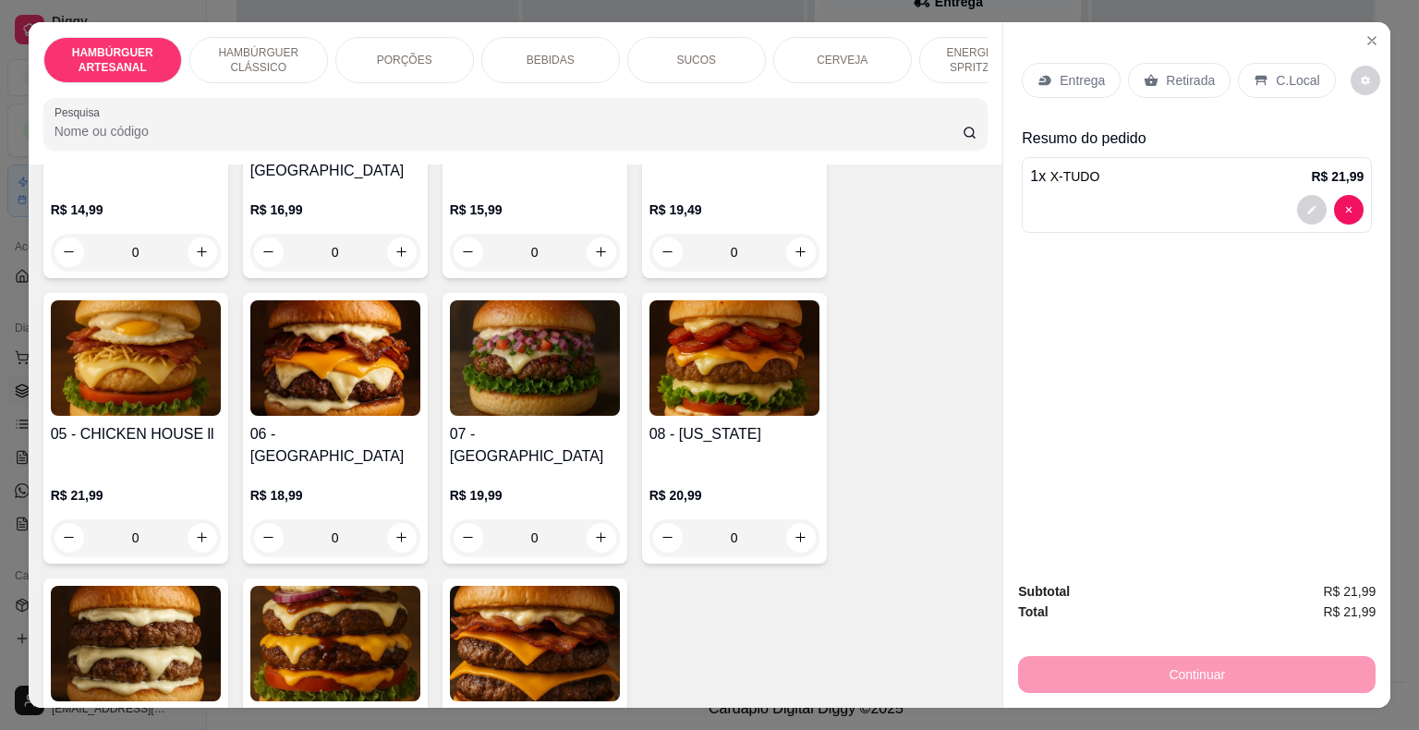
click at [808, 519] on div "0" at bounding box center [735, 537] width 170 height 37
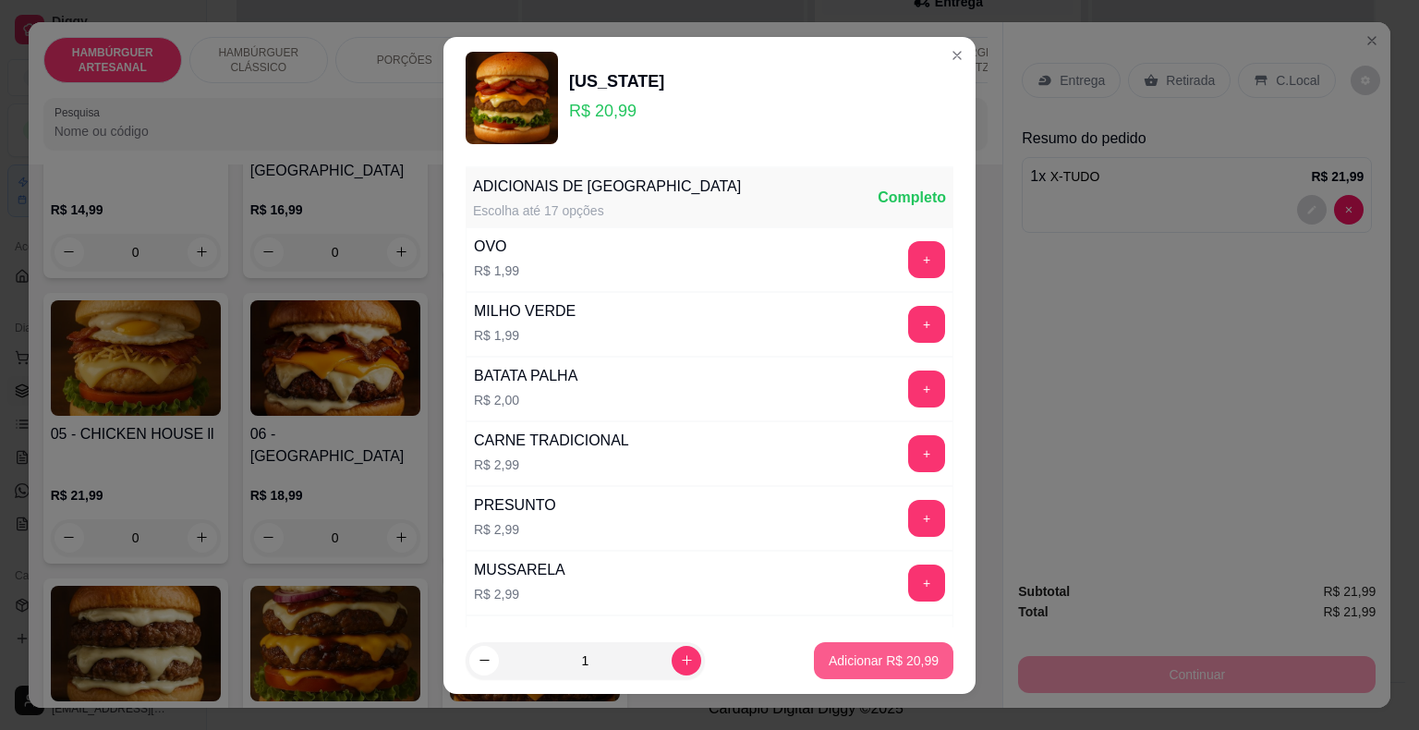
click at [856, 666] on p "Adicionar R$ 20,99" at bounding box center [884, 660] width 110 height 18
type input "1"
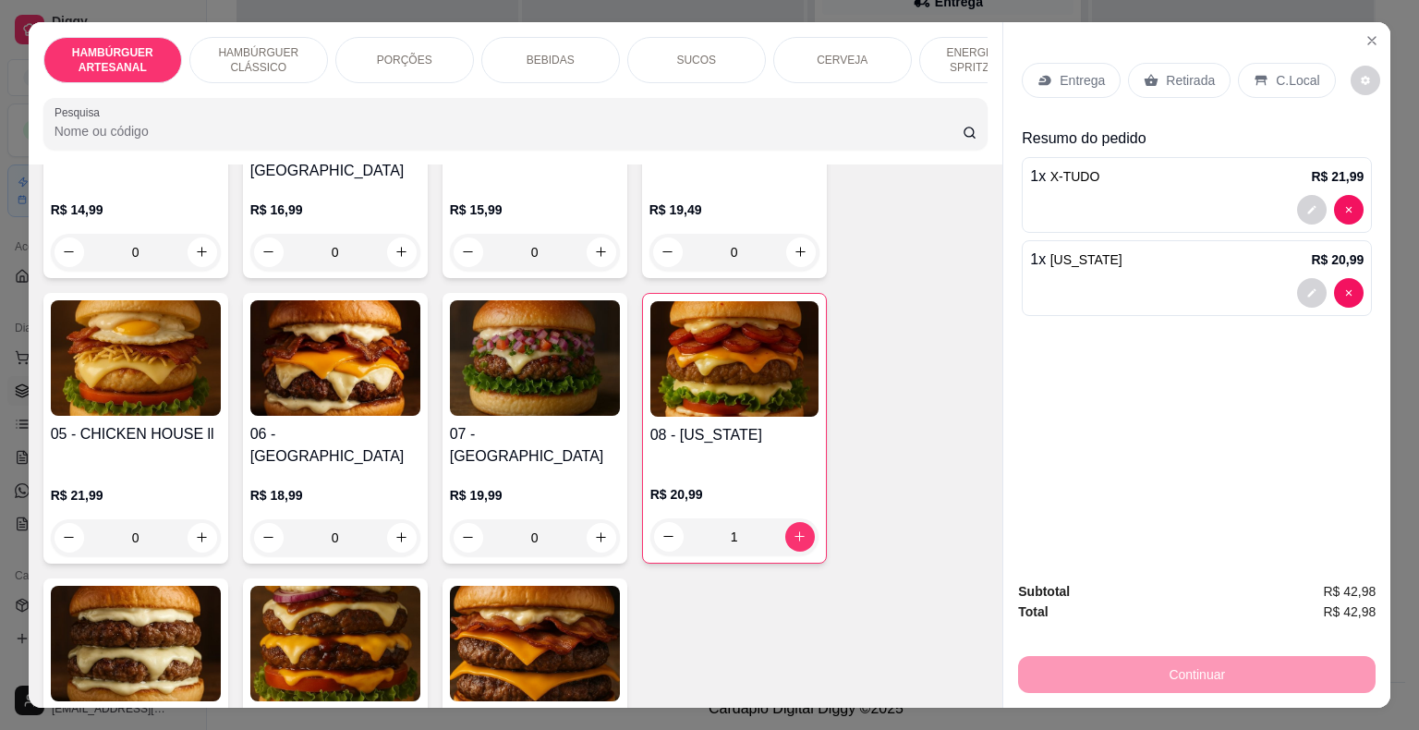
click at [1271, 63] on div "C.Local" at bounding box center [1286, 80] width 97 height 35
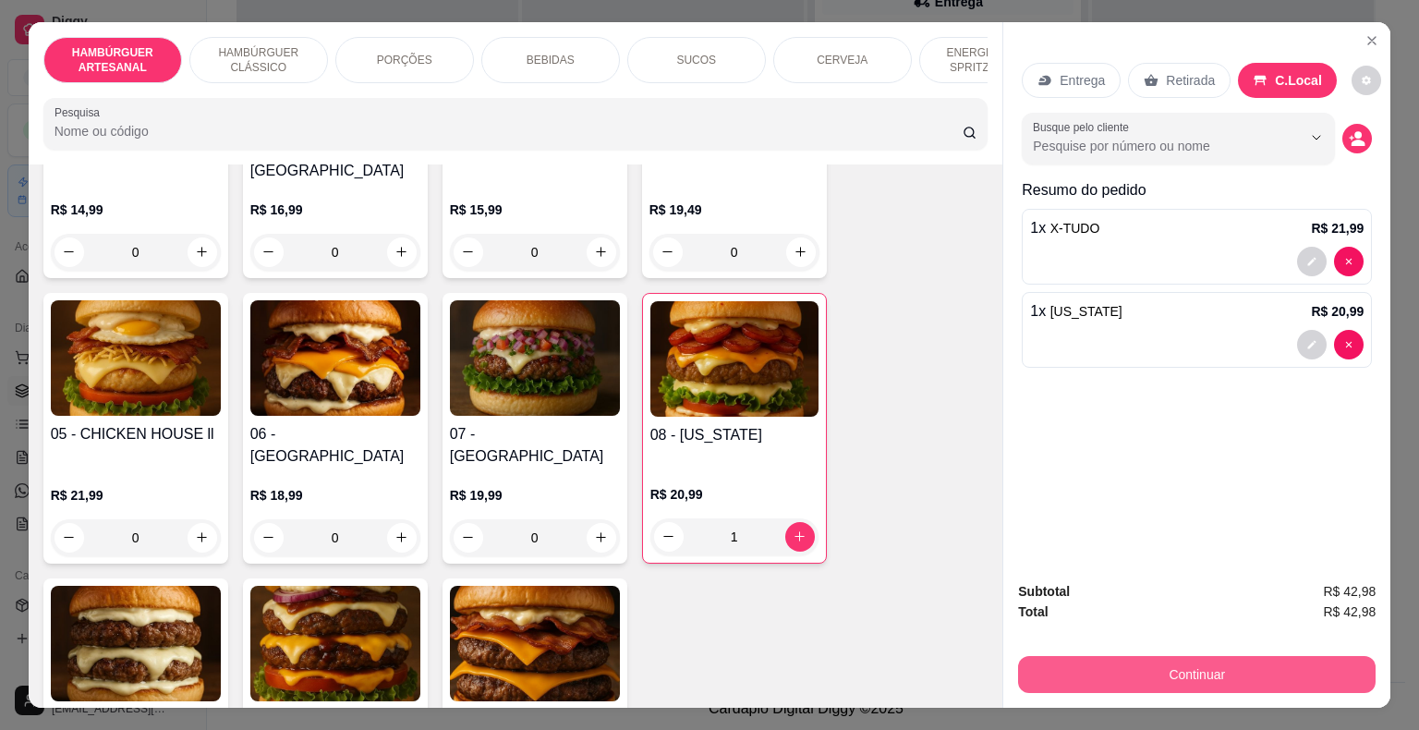
click at [1118, 666] on button "Continuar" at bounding box center [1197, 674] width 358 height 37
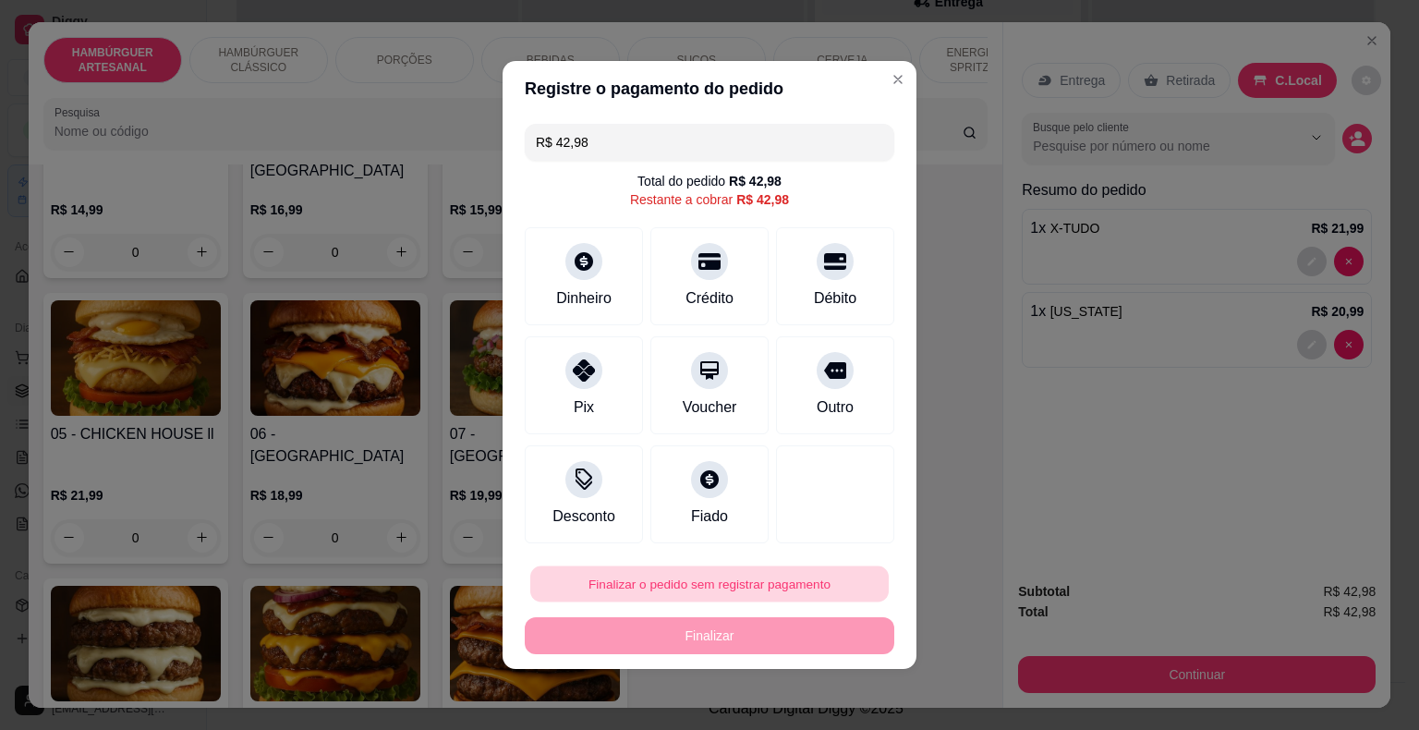
click at [654, 579] on button "Finalizar o pedido sem registrar pagamento" at bounding box center [709, 584] width 359 height 36
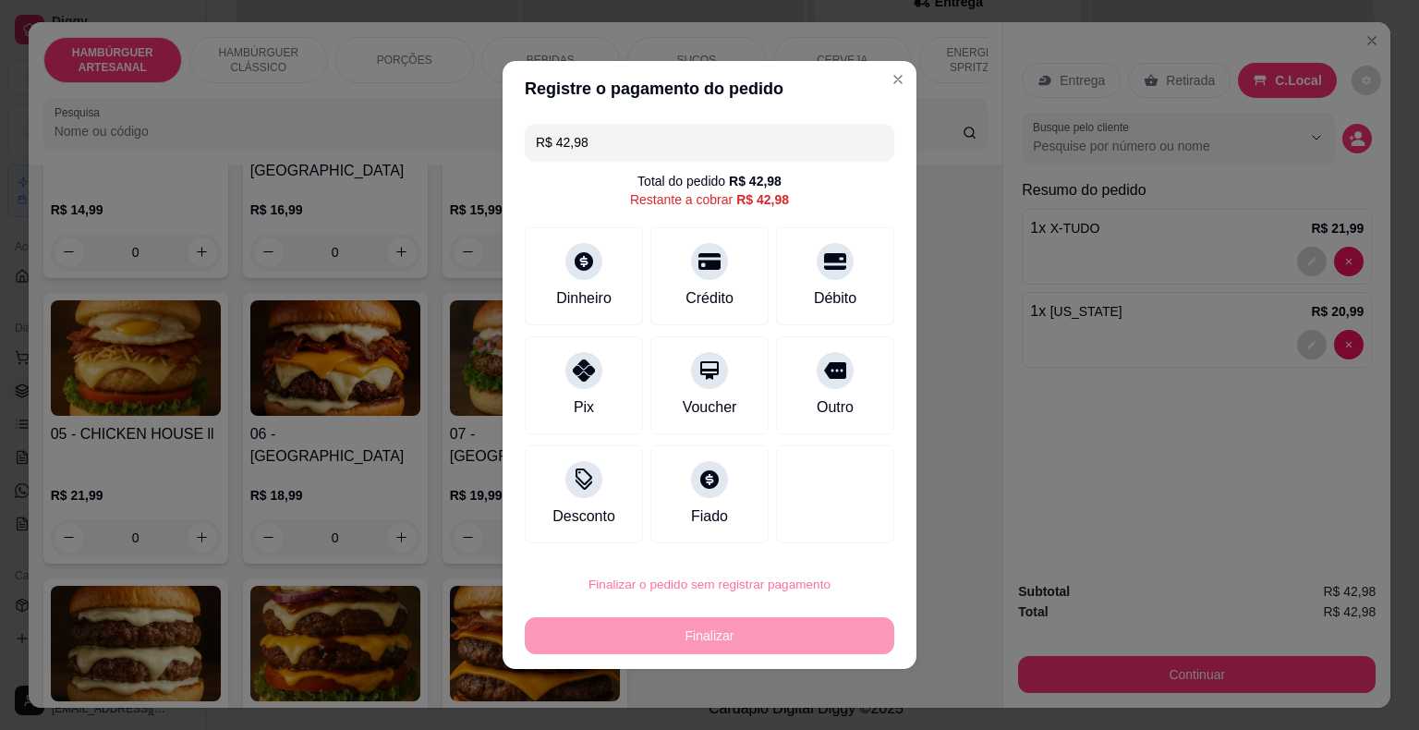
click at [832, 522] on button "Confirmar" at bounding box center [822, 531] width 68 height 29
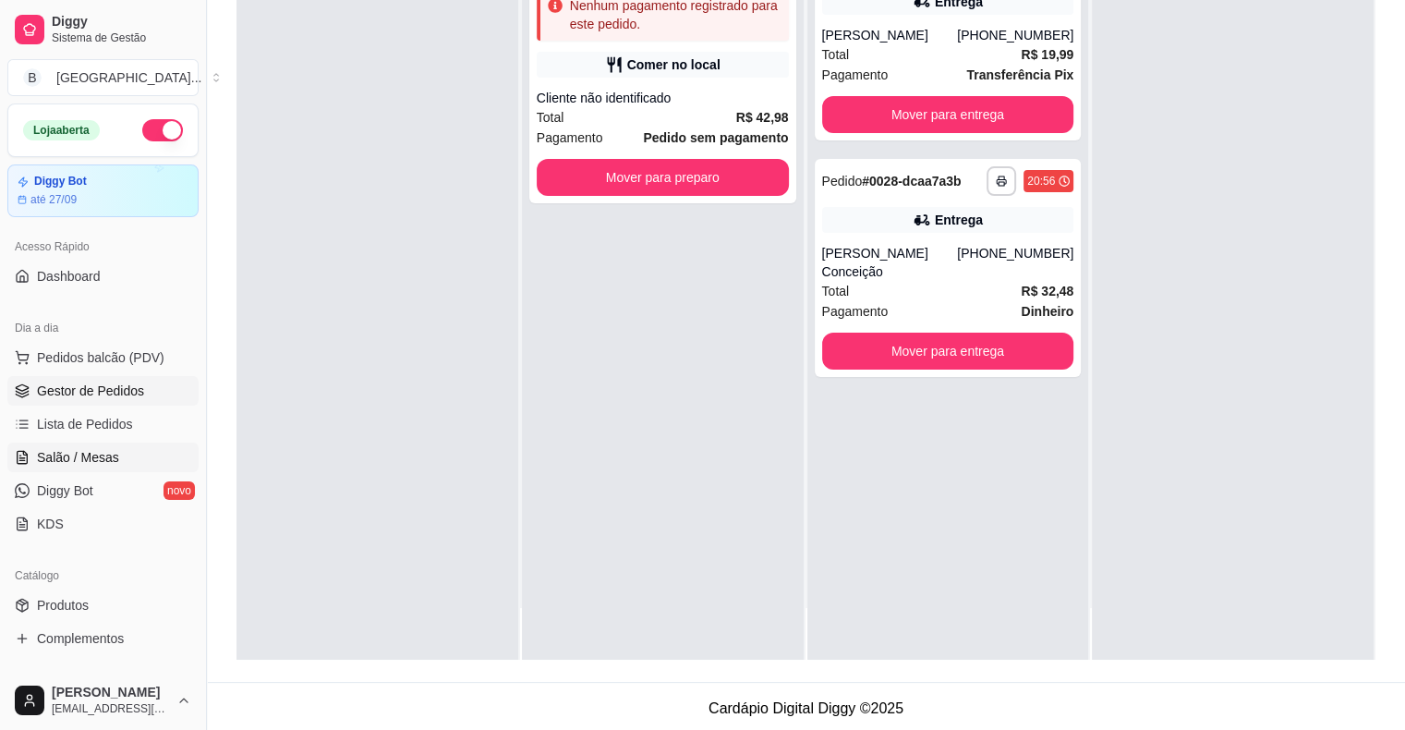
click at [108, 463] on span "Salão / Mesas" at bounding box center [78, 457] width 82 height 18
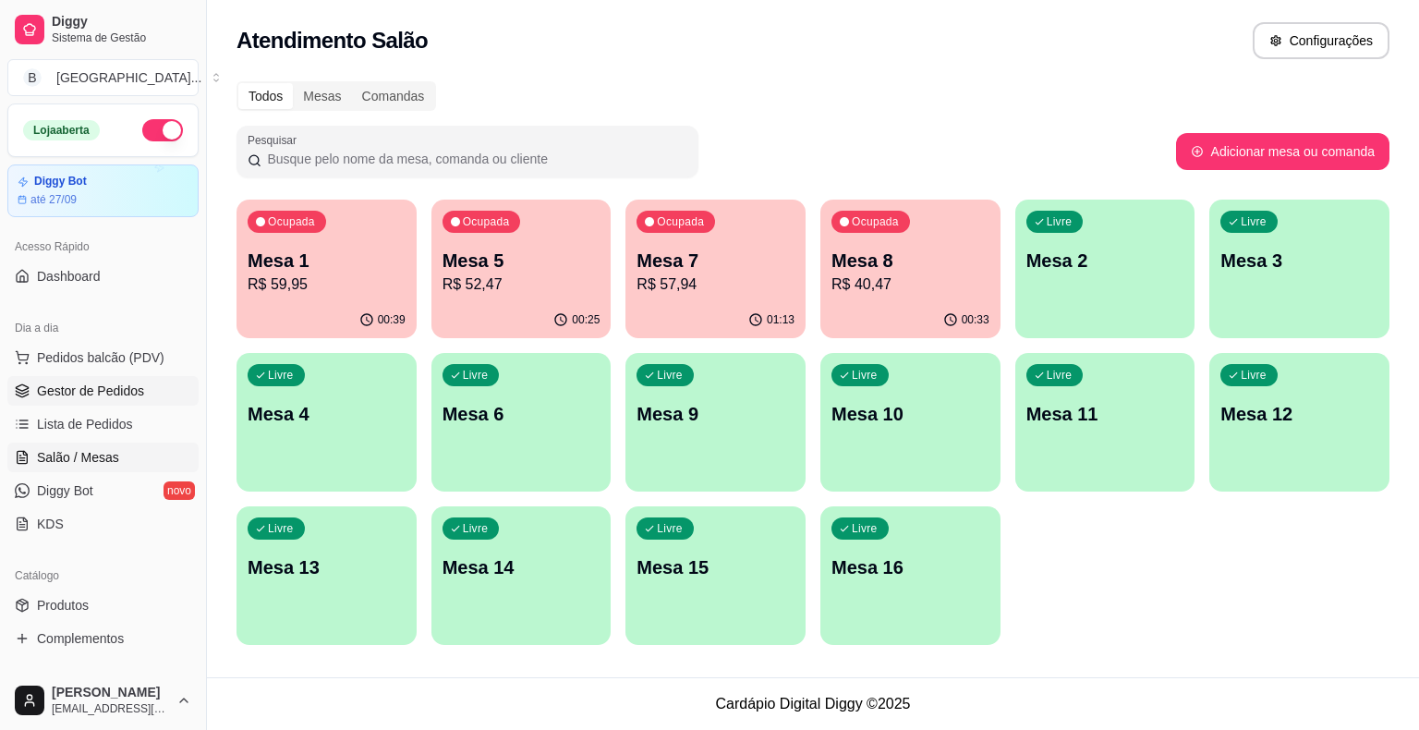
click at [100, 382] on span "Gestor de Pedidos" at bounding box center [90, 391] width 107 height 18
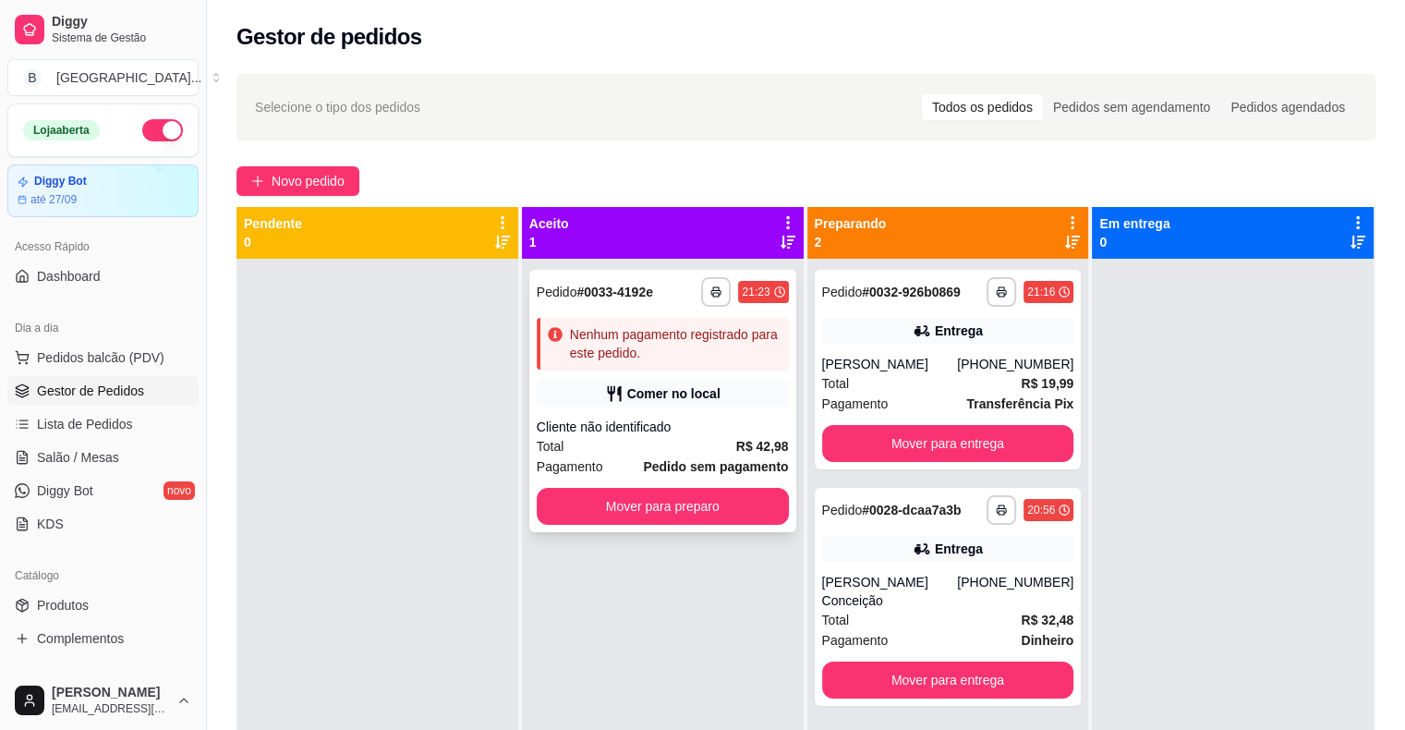
click at [699, 387] on div "Comer no local" at bounding box center [673, 393] width 93 height 18
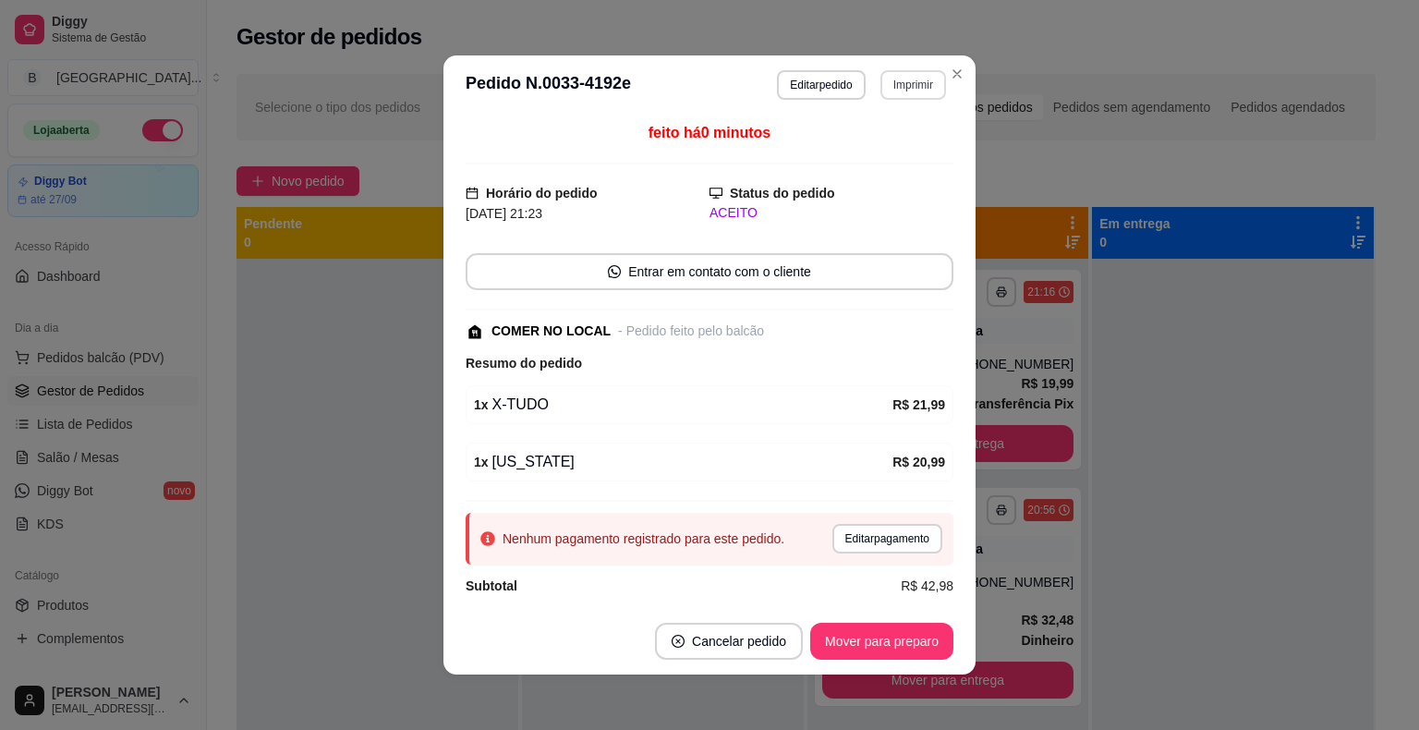
click at [914, 87] on button "Imprimir" at bounding box center [914, 85] width 66 height 30
click at [855, 155] on button "IMPRESSORA" at bounding box center [874, 150] width 134 height 30
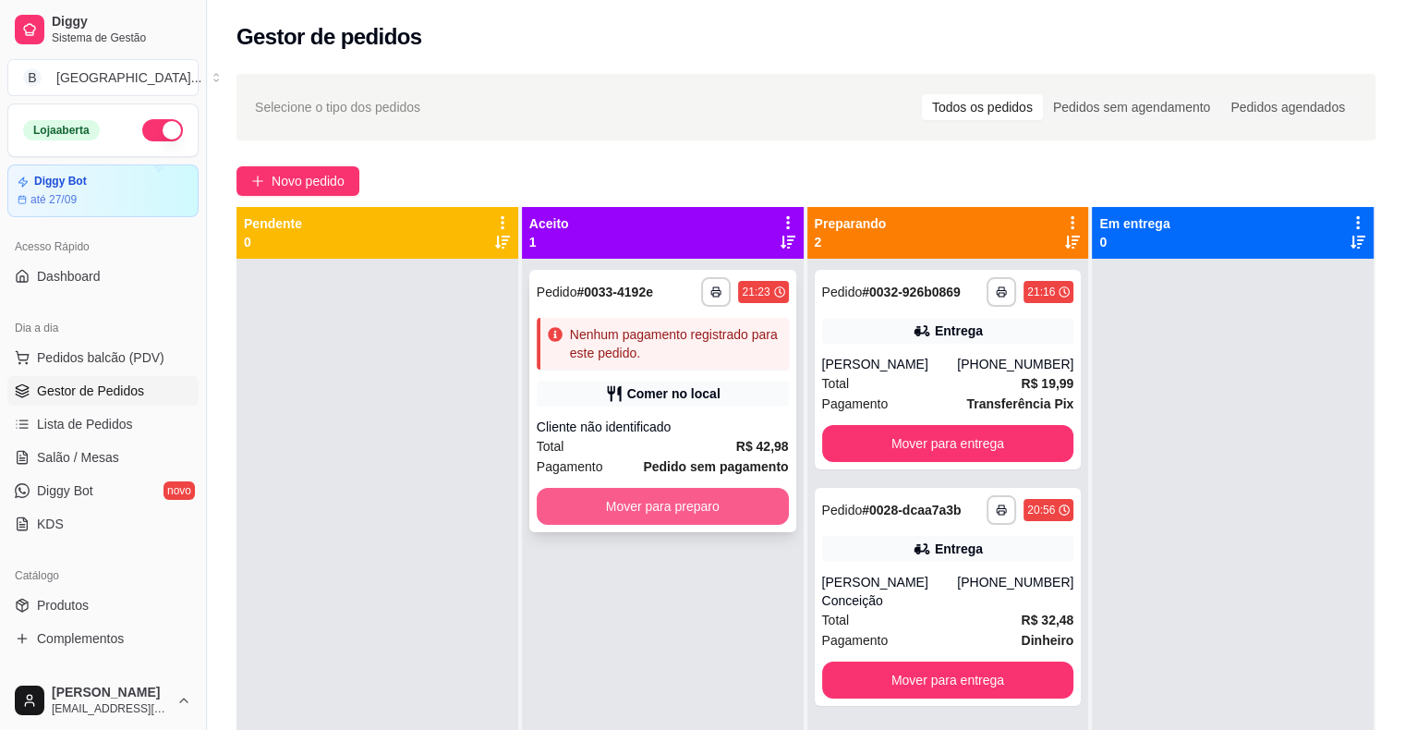
click at [685, 504] on button "Mover para preparo" at bounding box center [663, 506] width 252 height 37
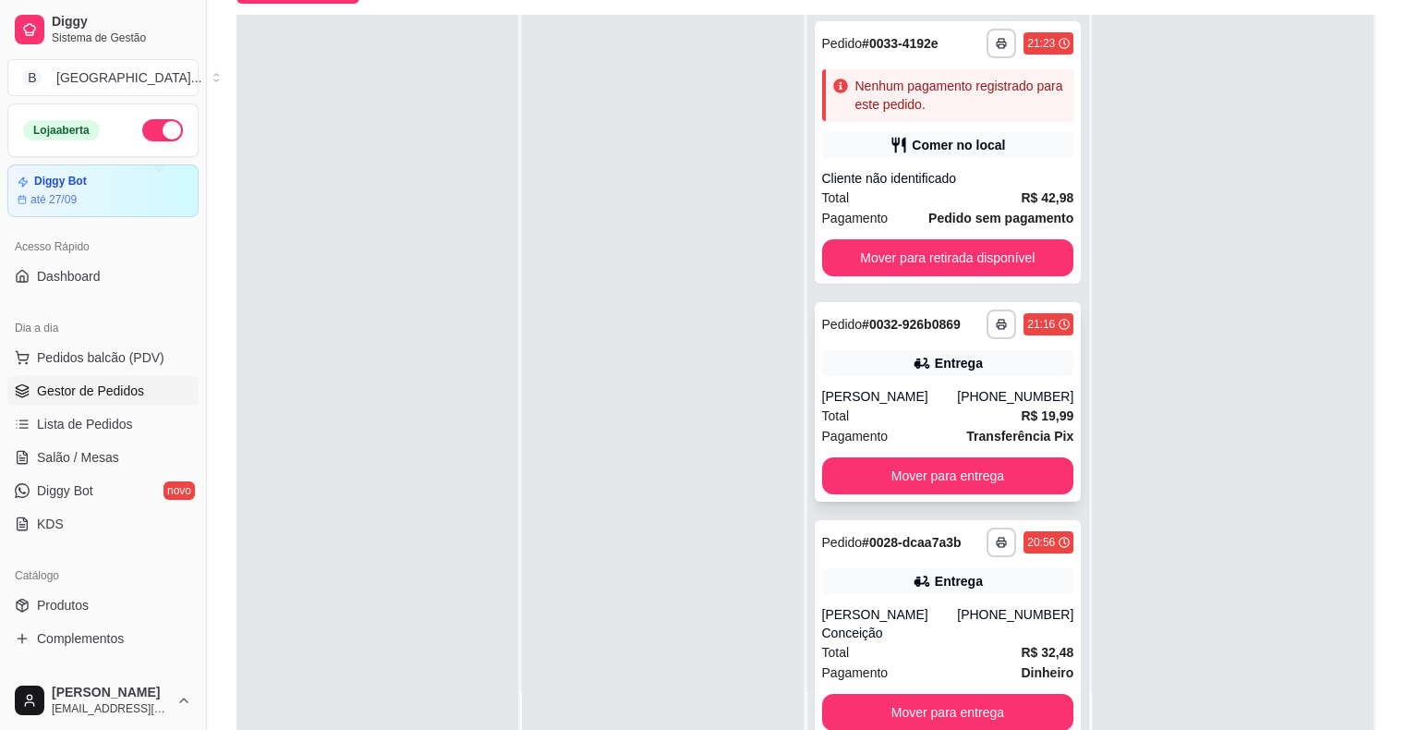
scroll to position [281, 0]
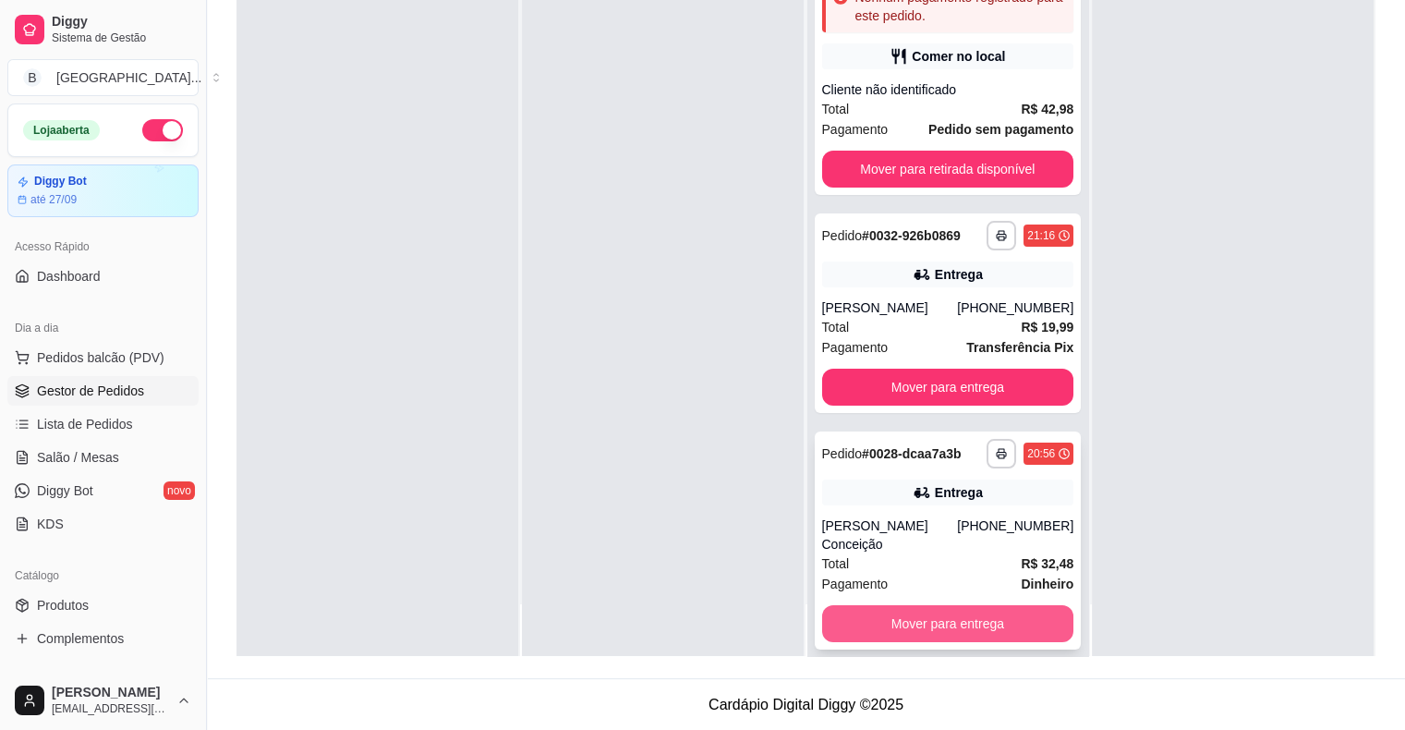
click at [971, 608] on button "Mover para entrega" at bounding box center [948, 623] width 252 height 37
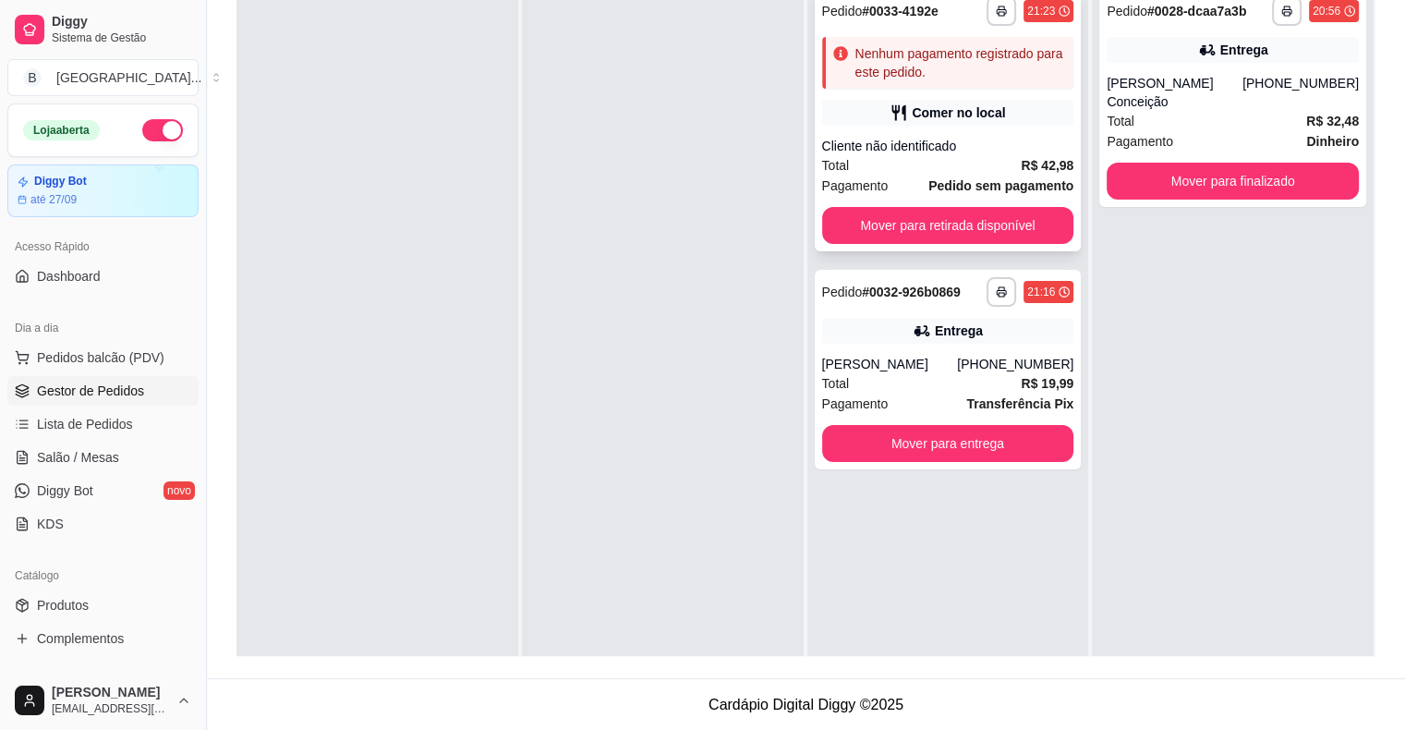
scroll to position [188, 0]
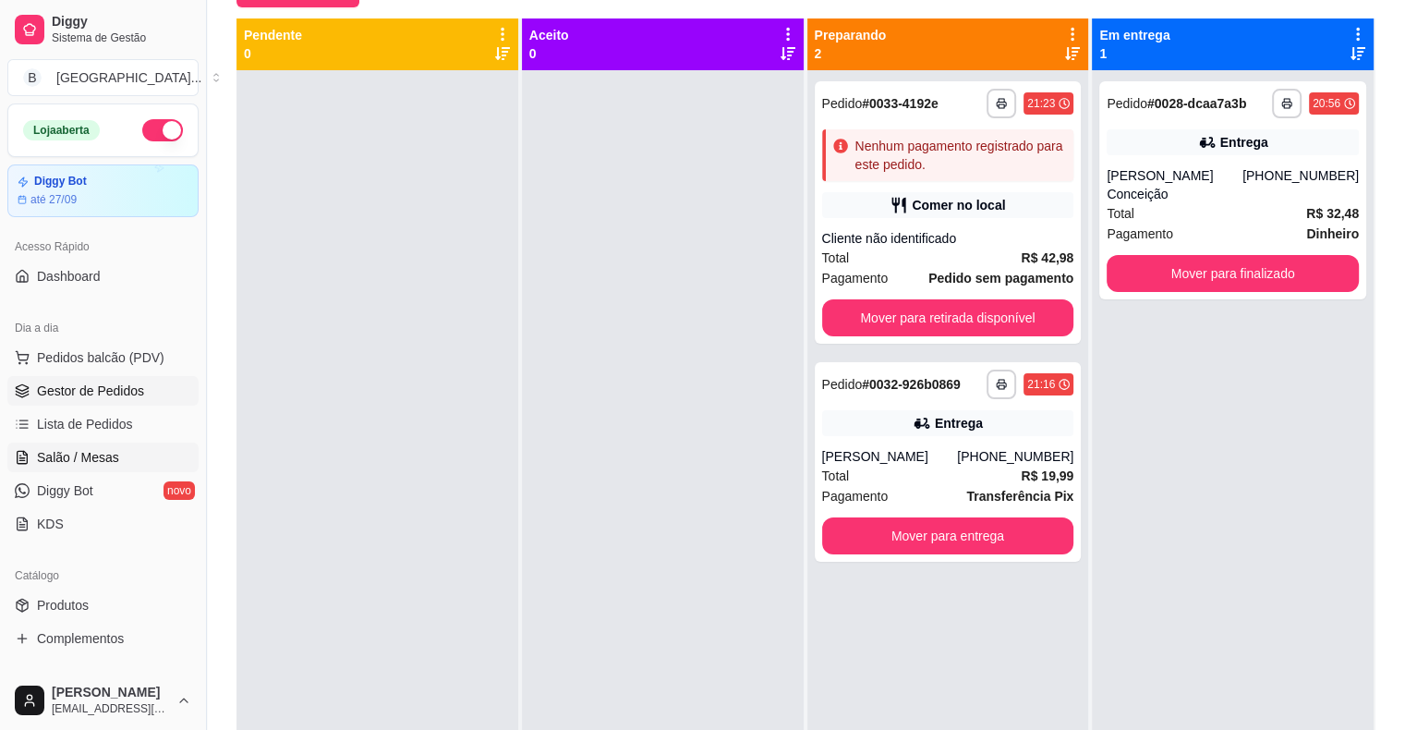
click at [59, 453] on span "Salão / Mesas" at bounding box center [78, 457] width 82 height 18
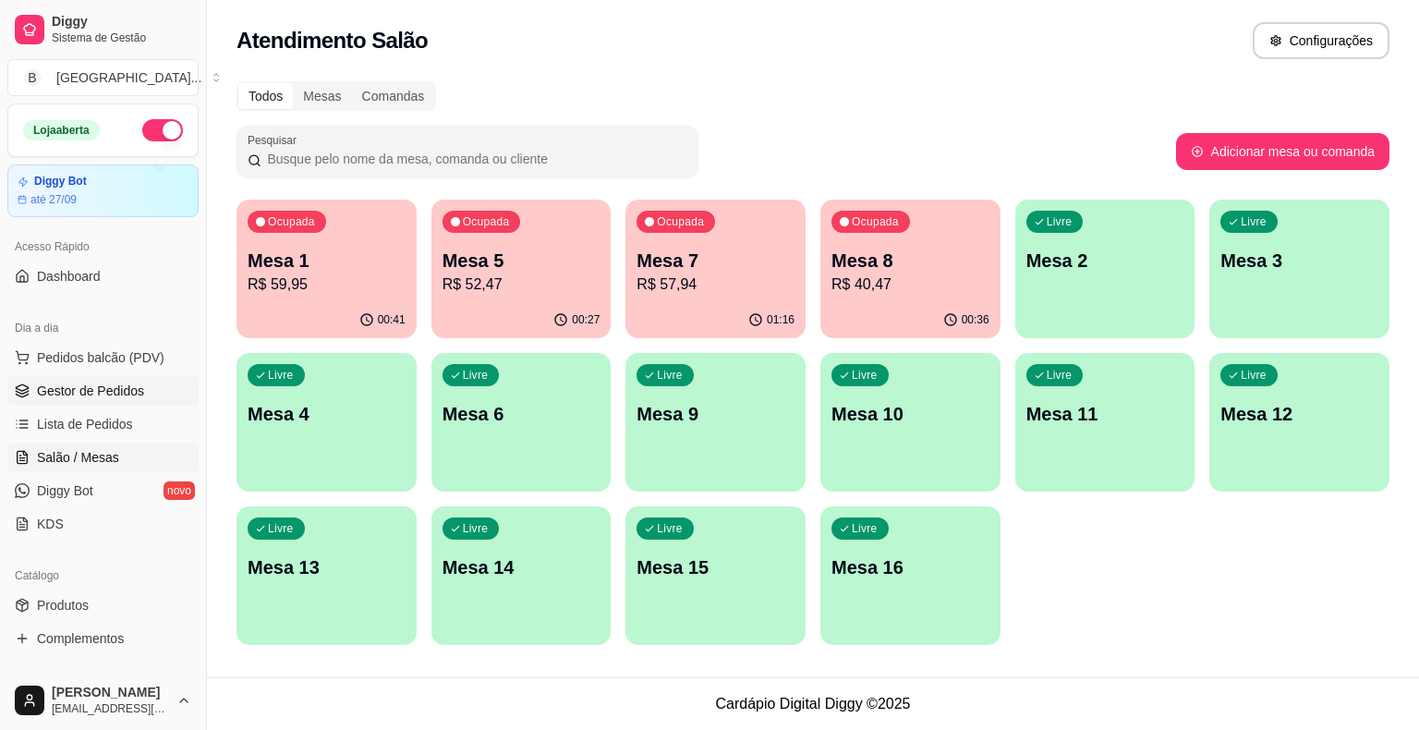
click at [109, 390] on span "Gestor de Pedidos" at bounding box center [90, 391] width 107 height 18
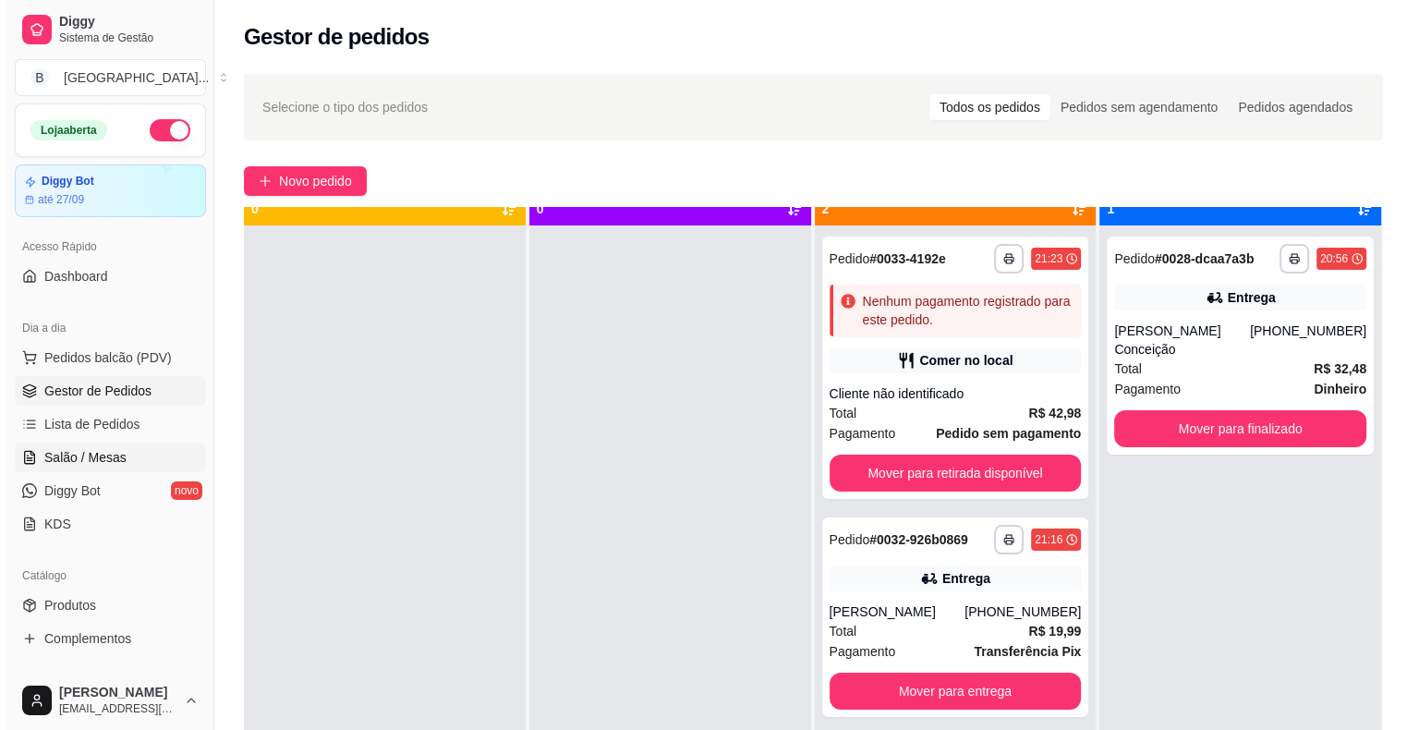
scroll to position [52, 0]
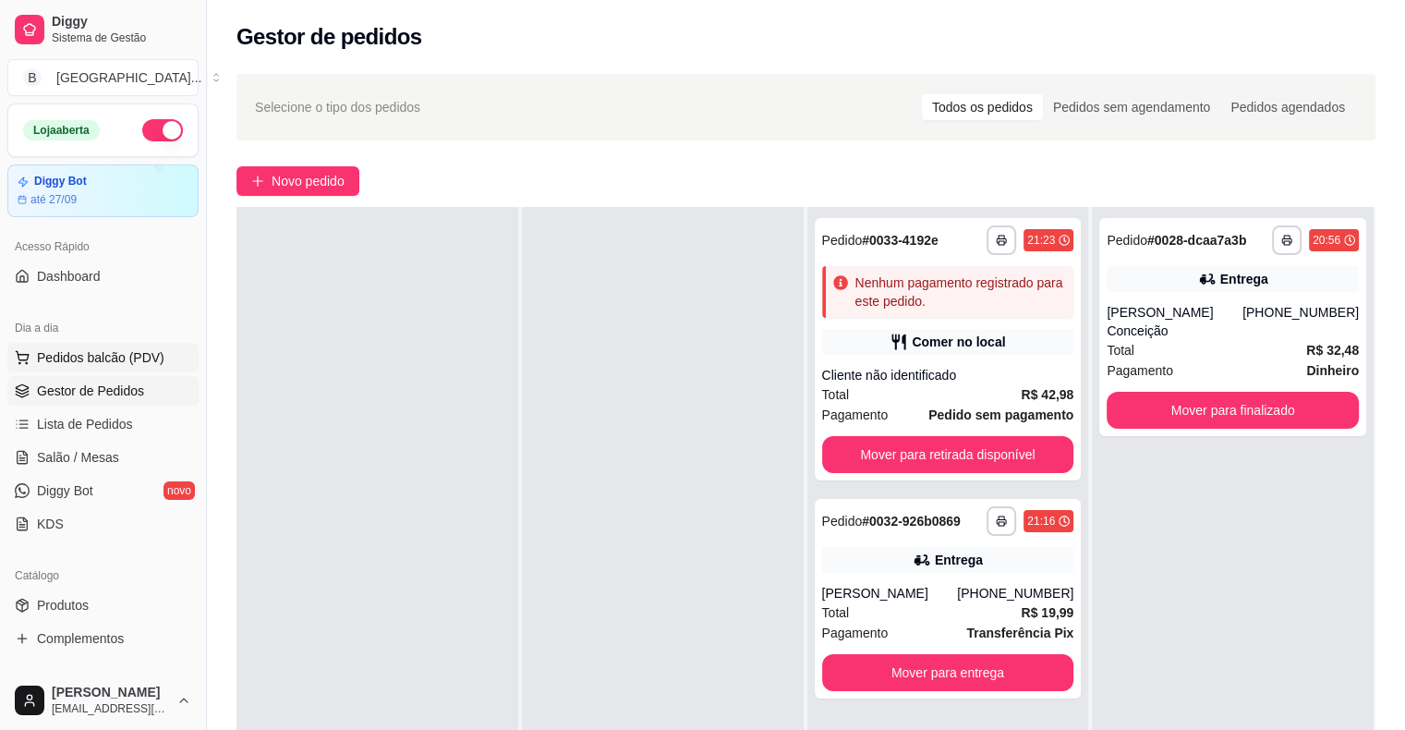
click at [96, 346] on button "Pedidos balcão (PDV)" at bounding box center [102, 358] width 191 height 30
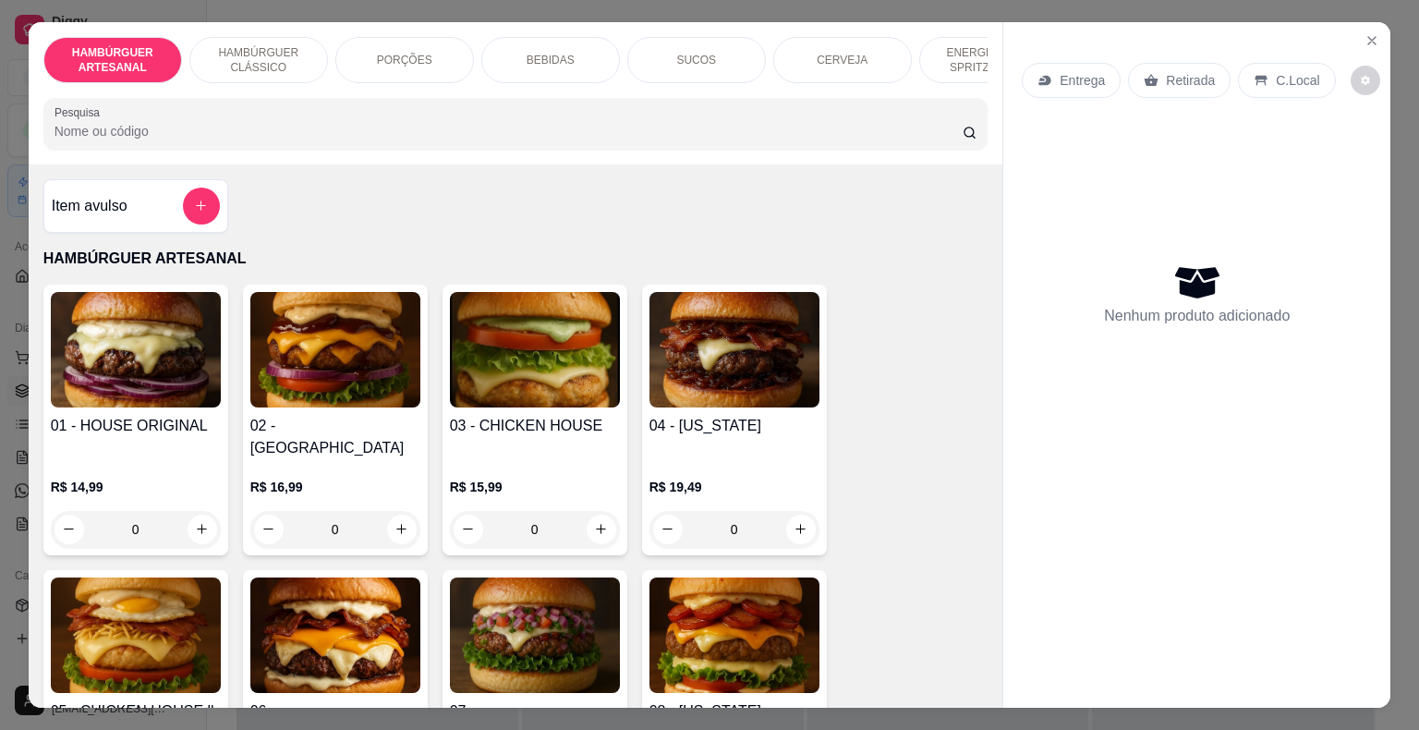
click at [588, 67] on div "BEBIDAS" at bounding box center [550, 60] width 139 height 46
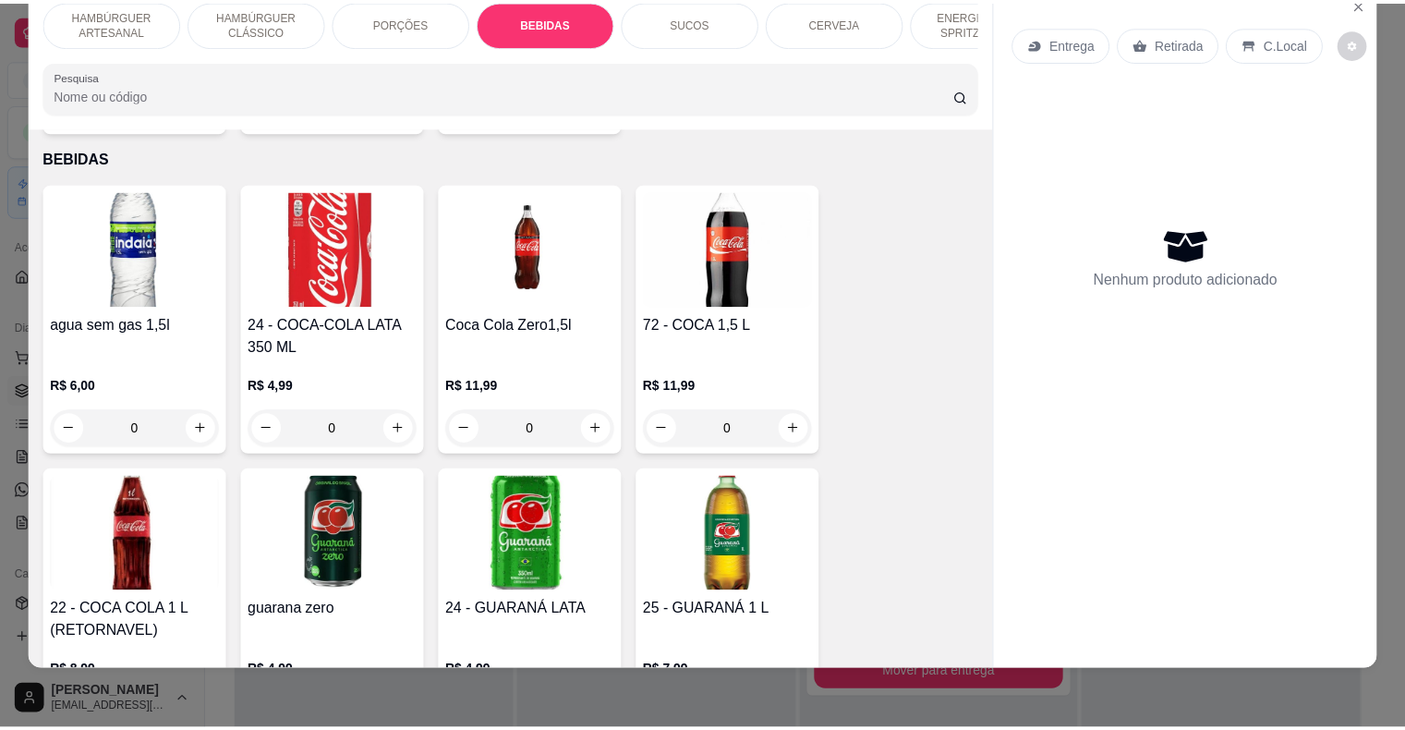
scroll to position [2081, 0]
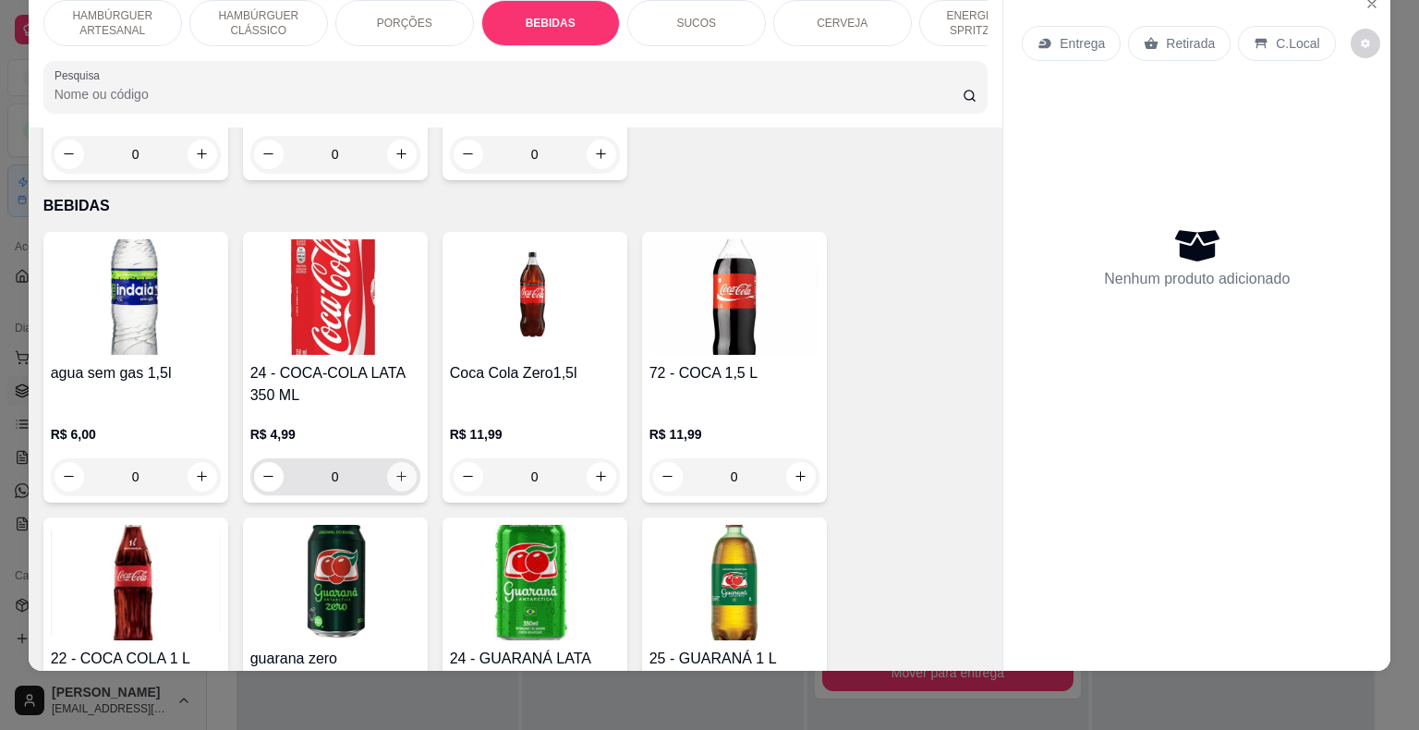
click at [387, 462] on button "increase-product-quantity" at bounding box center [402, 477] width 30 height 30
type input "1"
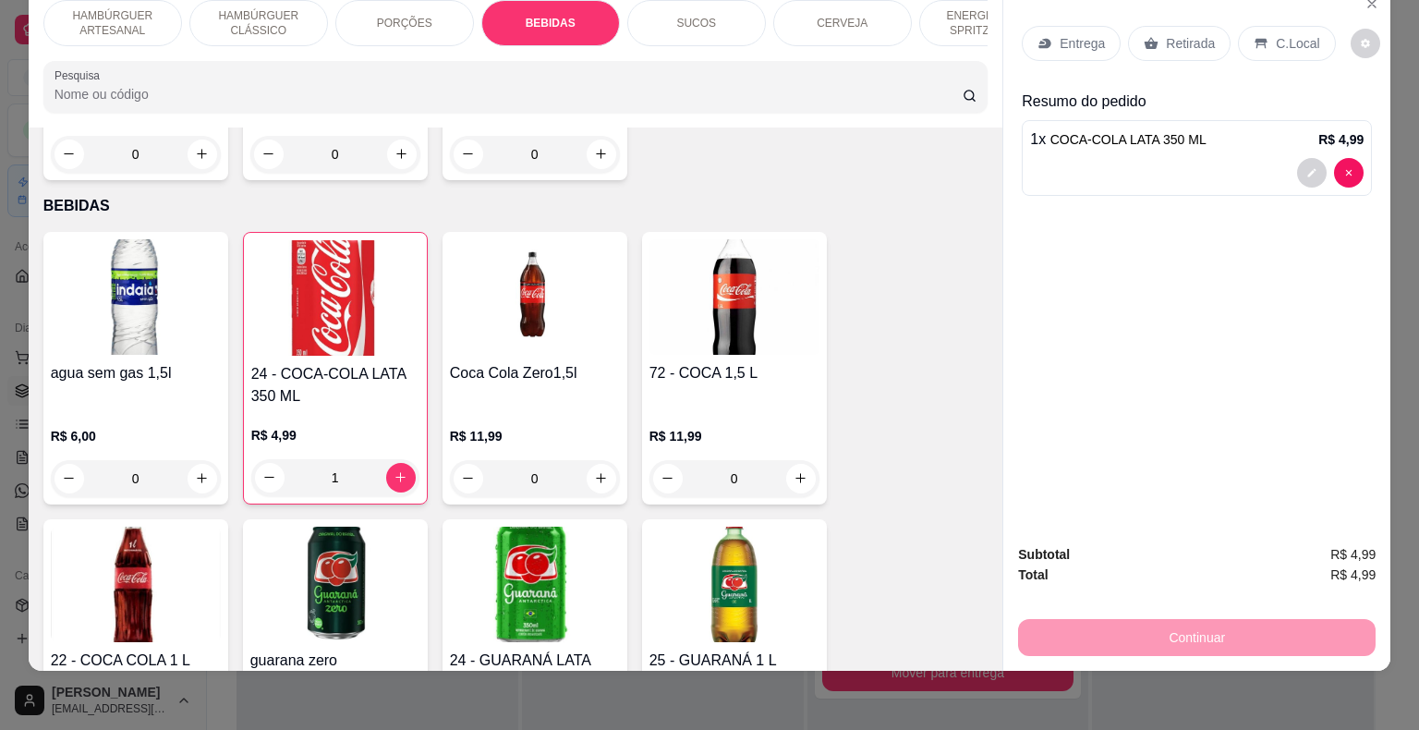
click at [1151, 26] on div "Retirada" at bounding box center [1179, 43] width 103 height 35
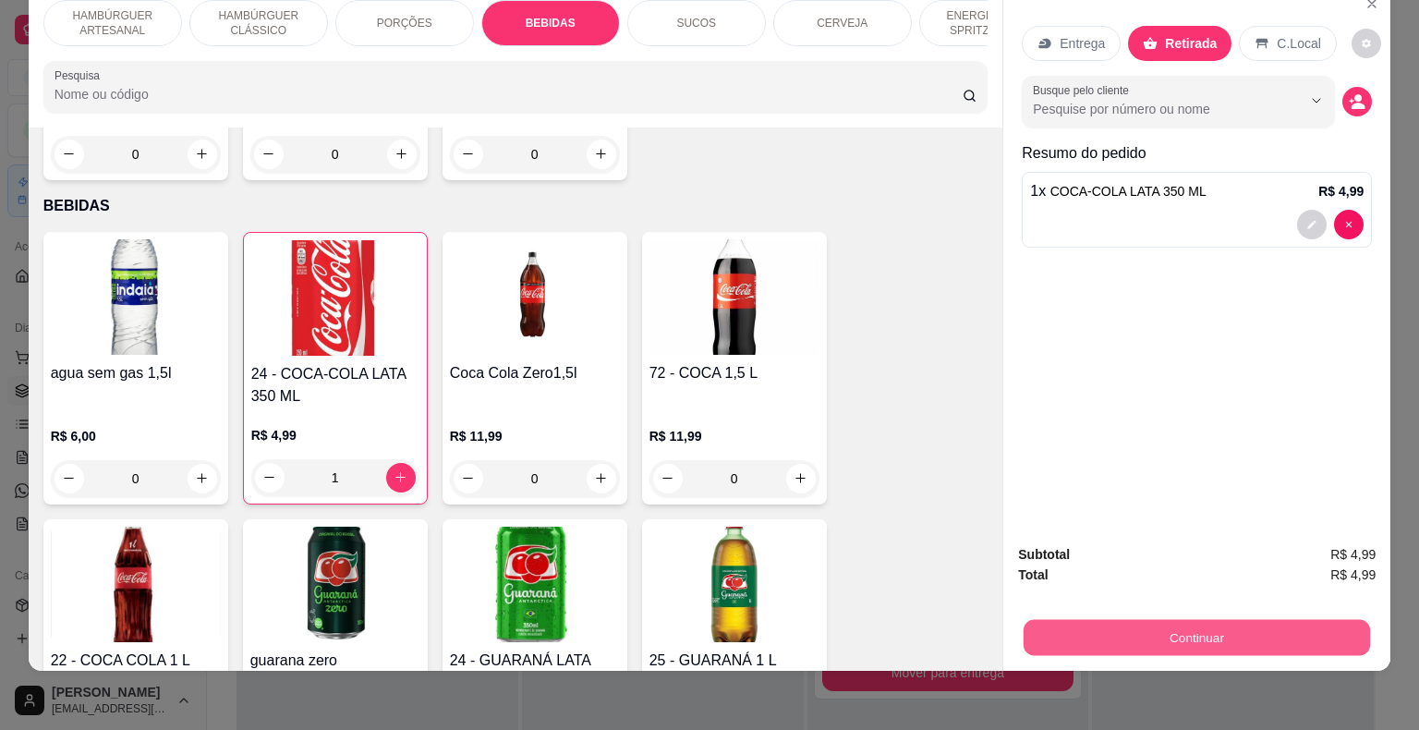
click at [1177, 620] on button "Continuar" at bounding box center [1197, 638] width 346 height 36
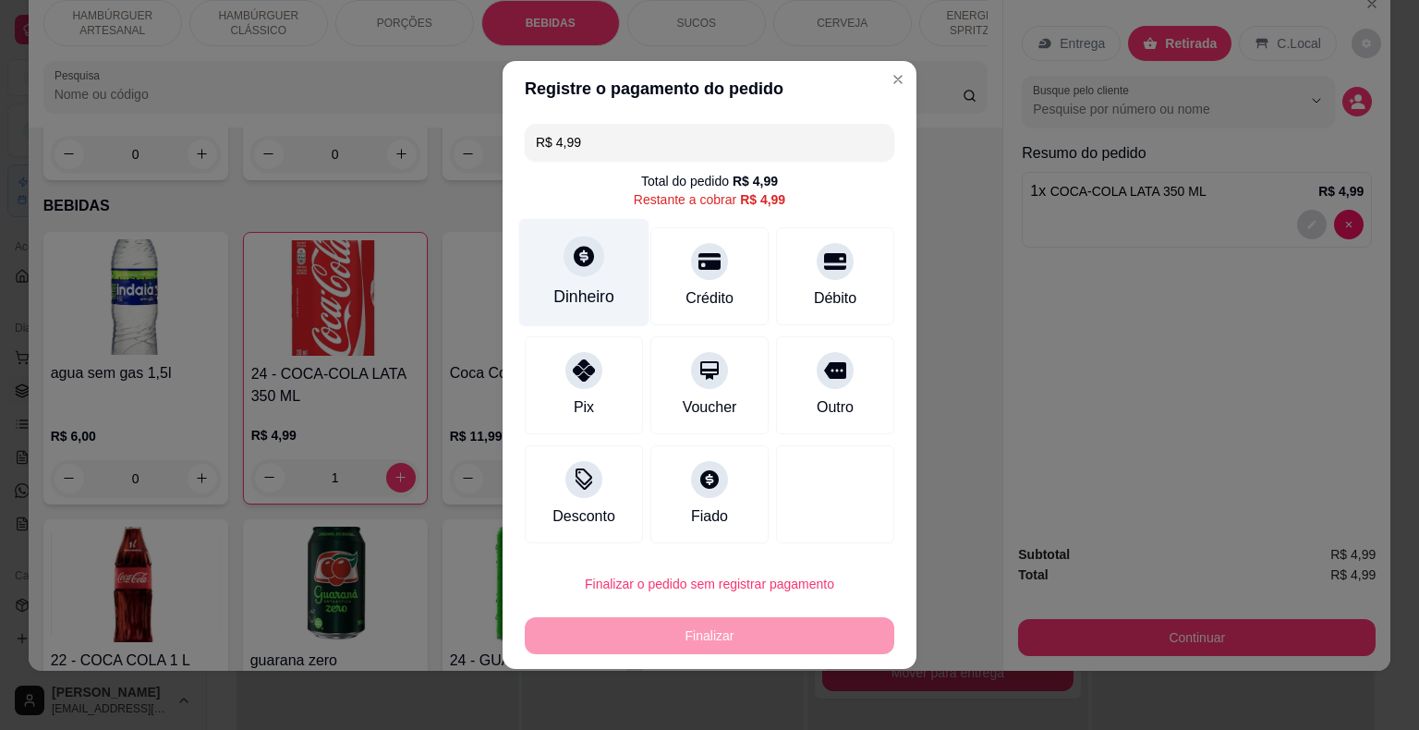
click at [575, 321] on div "Dinheiro" at bounding box center [584, 273] width 130 height 108
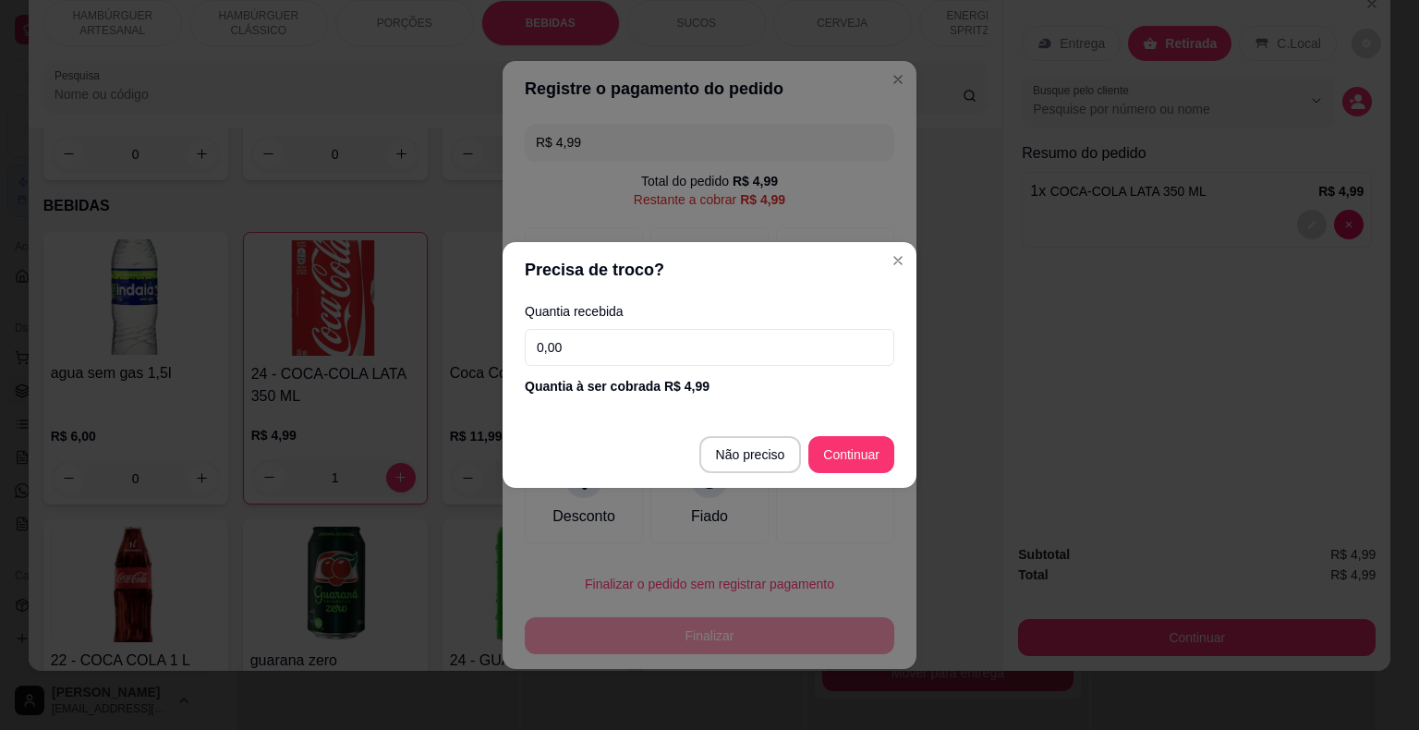
click at [678, 338] on input "0,00" at bounding box center [710, 347] width 370 height 37
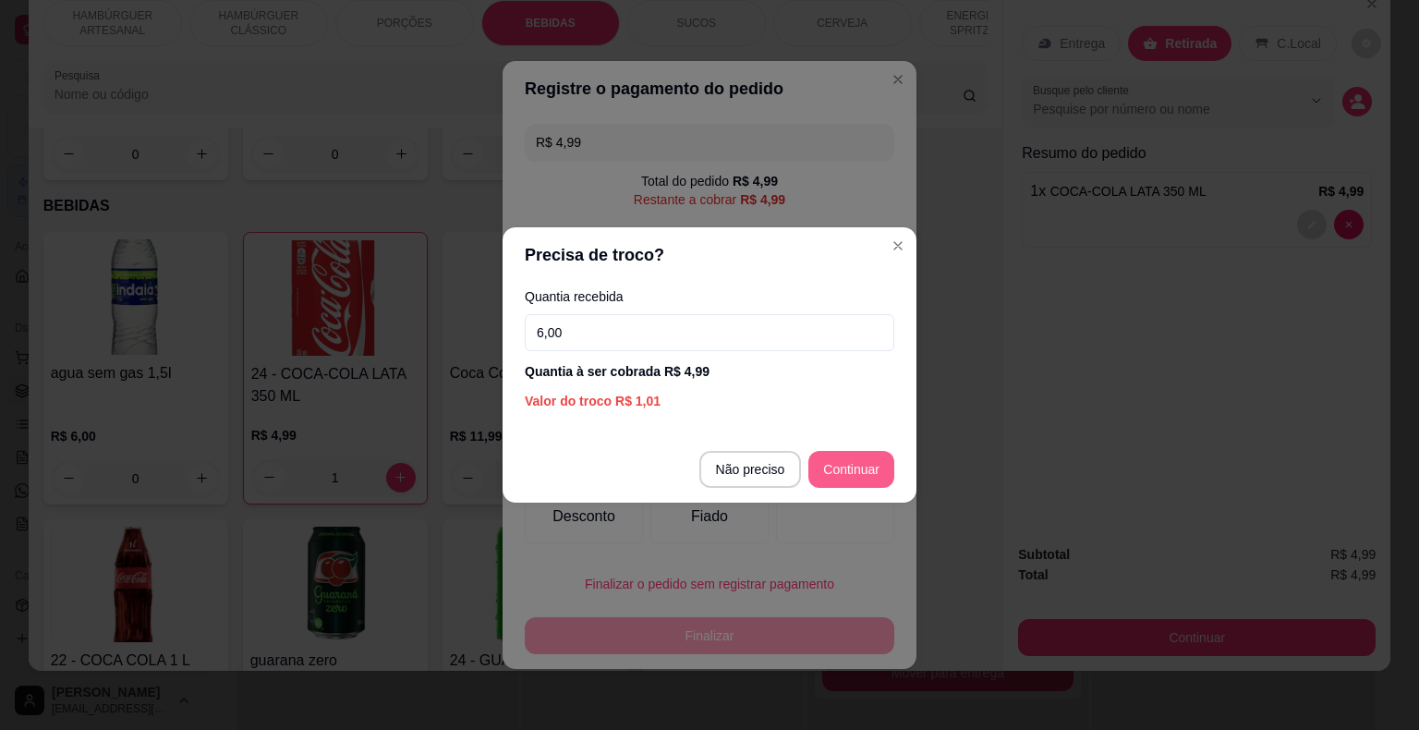
type input "6,00"
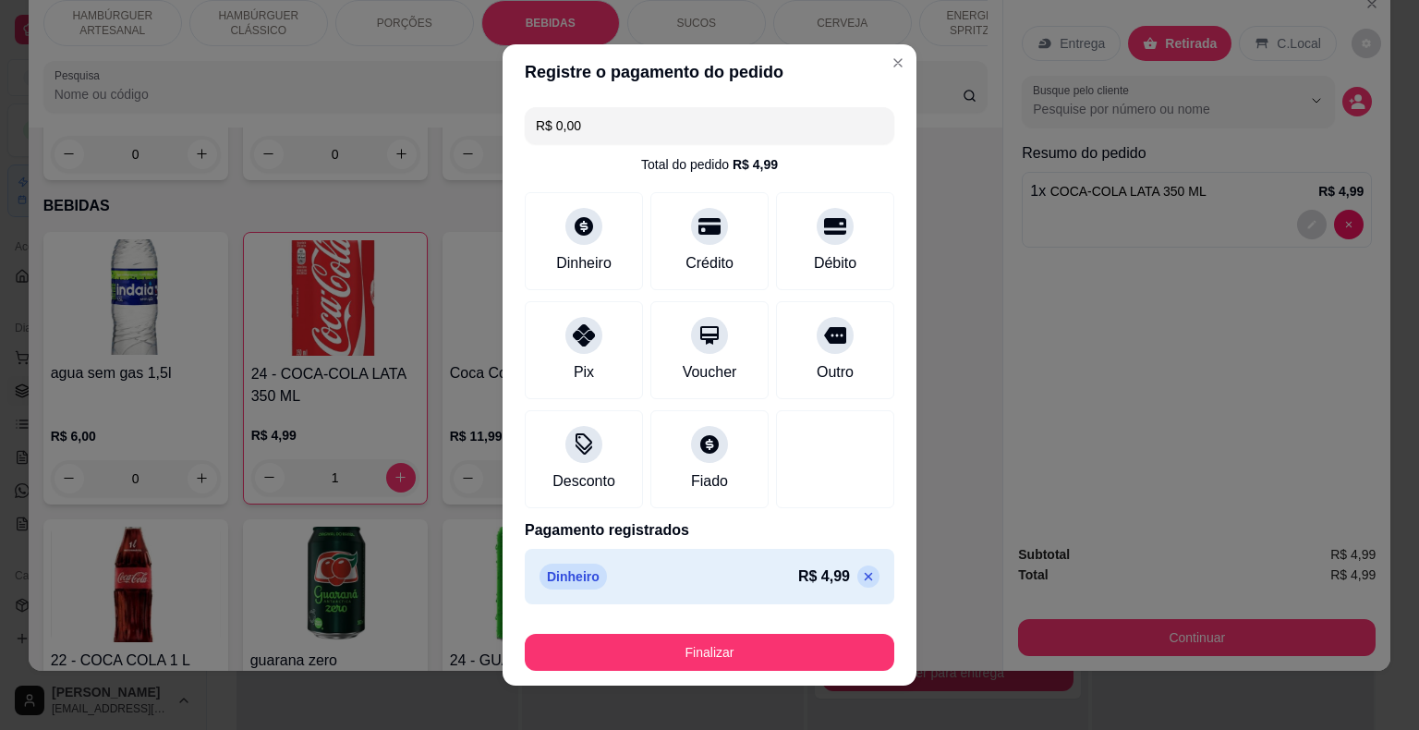
type input "R$ 0,00"
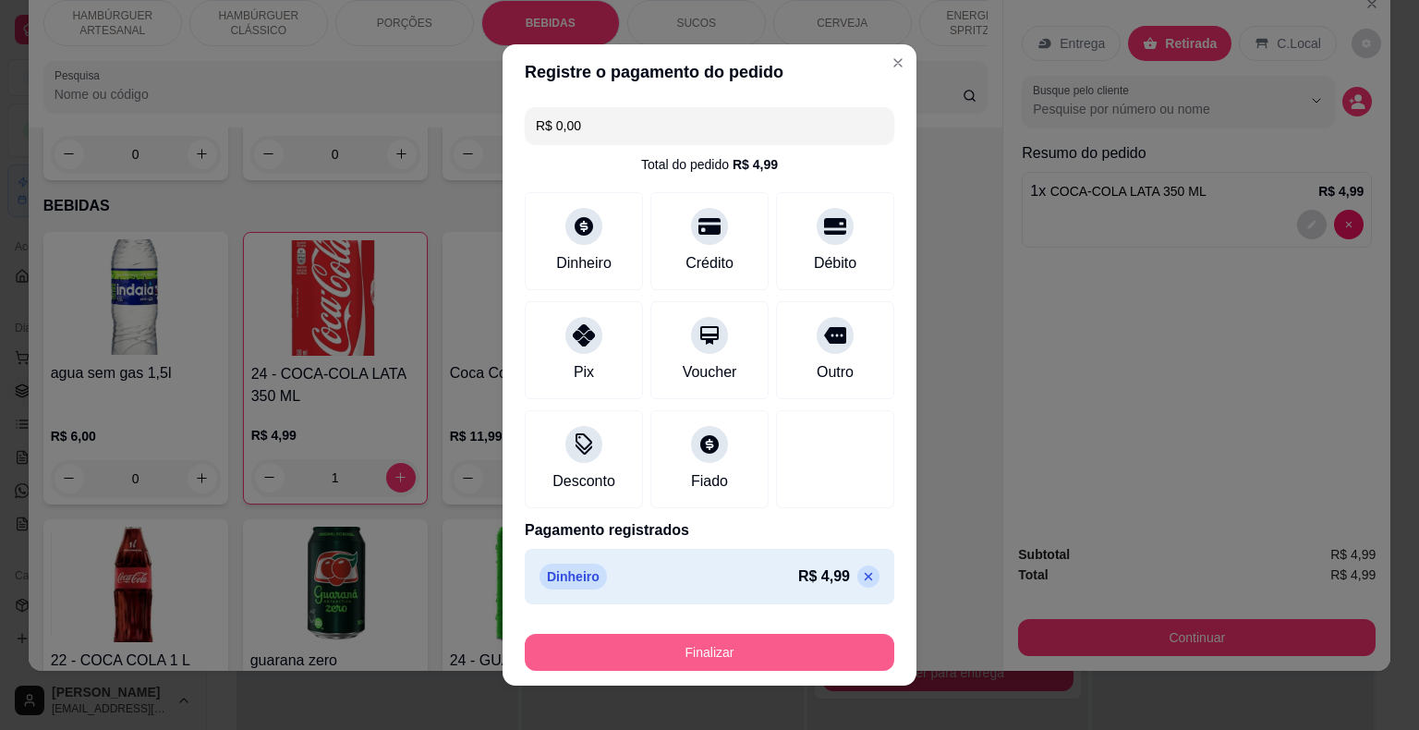
click at [714, 644] on button "Finalizar" at bounding box center [710, 652] width 370 height 37
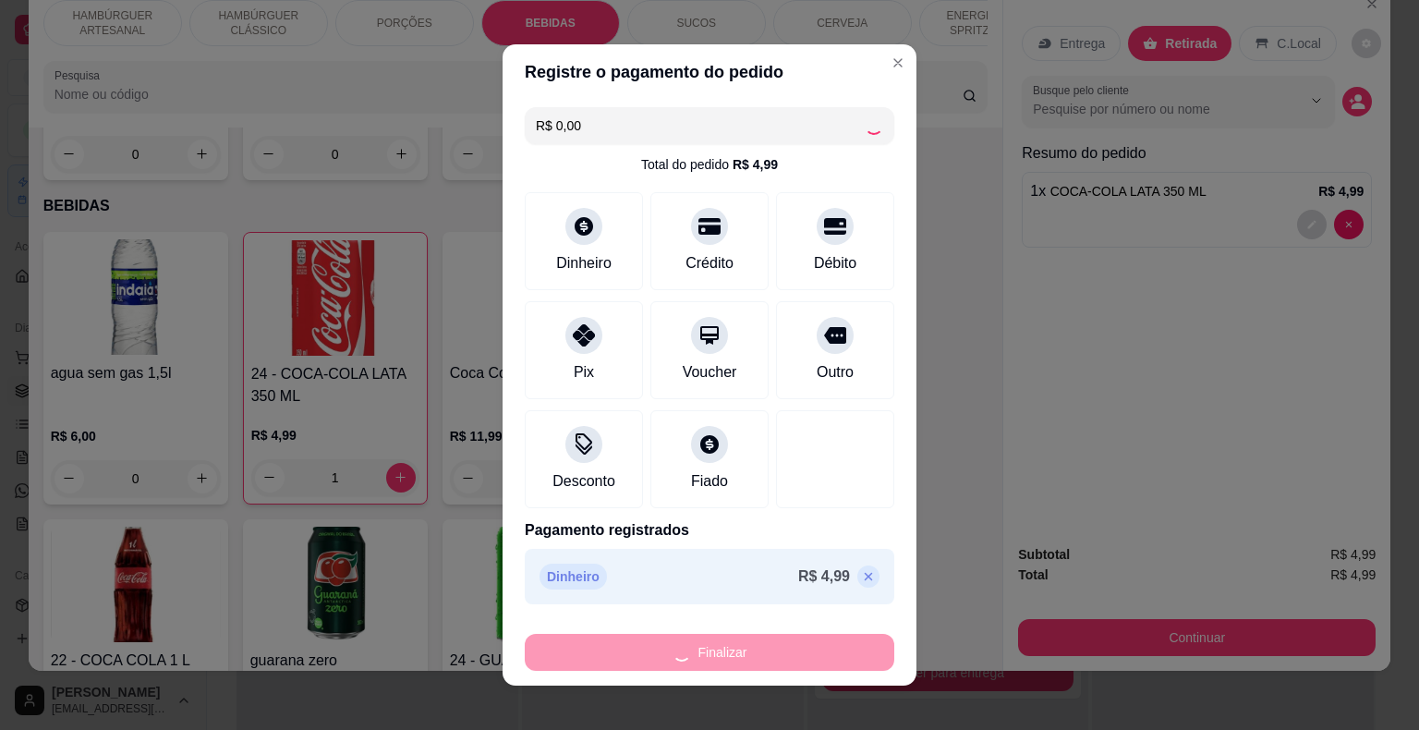
type input "0"
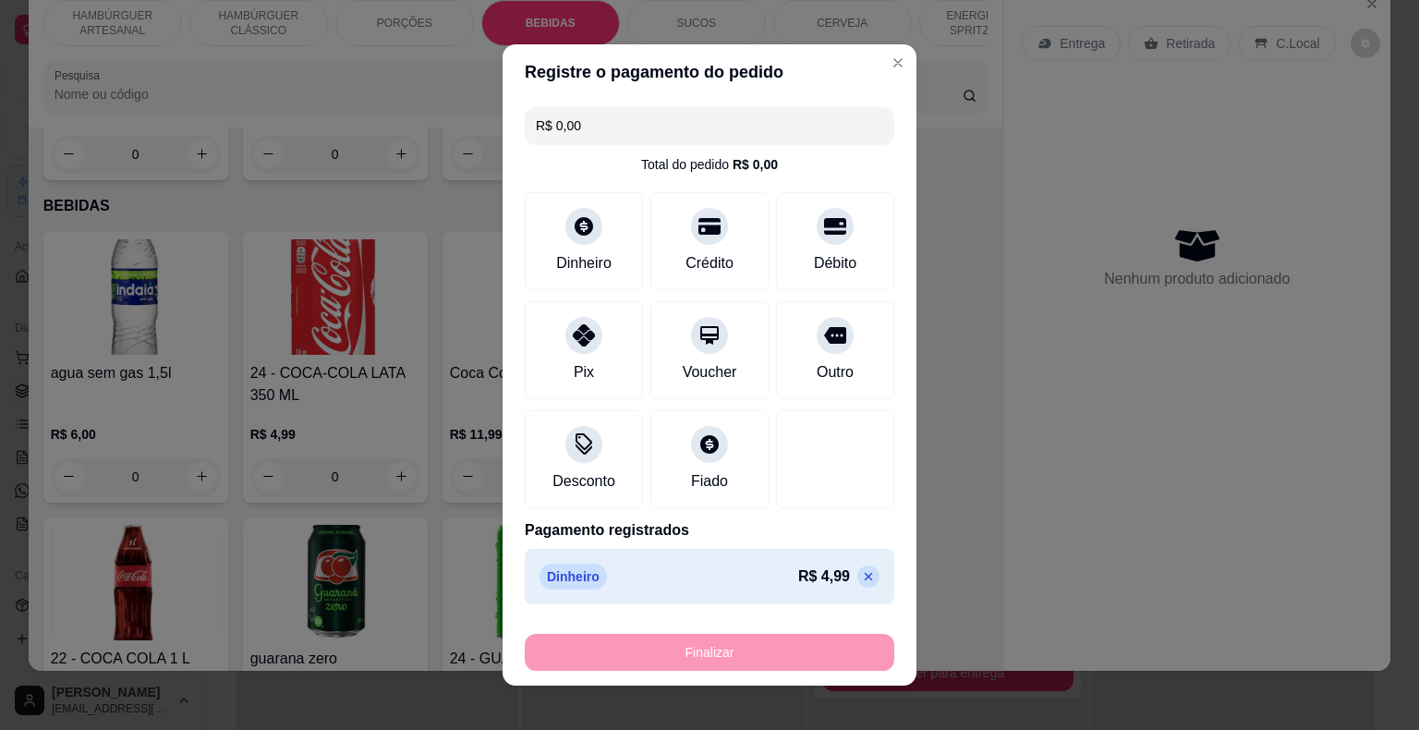
type input "-R$ 4,99"
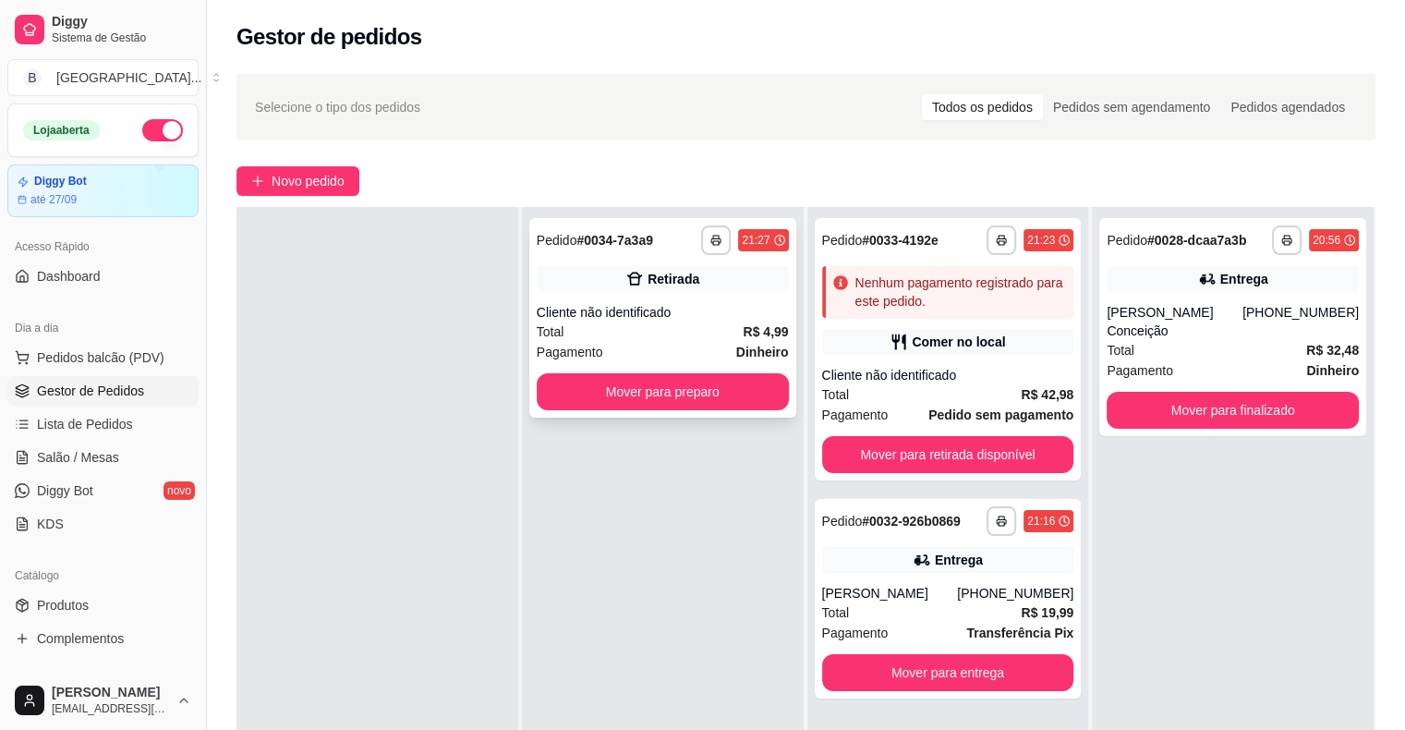
click at [589, 359] on span "Pagamento" at bounding box center [570, 352] width 67 height 20
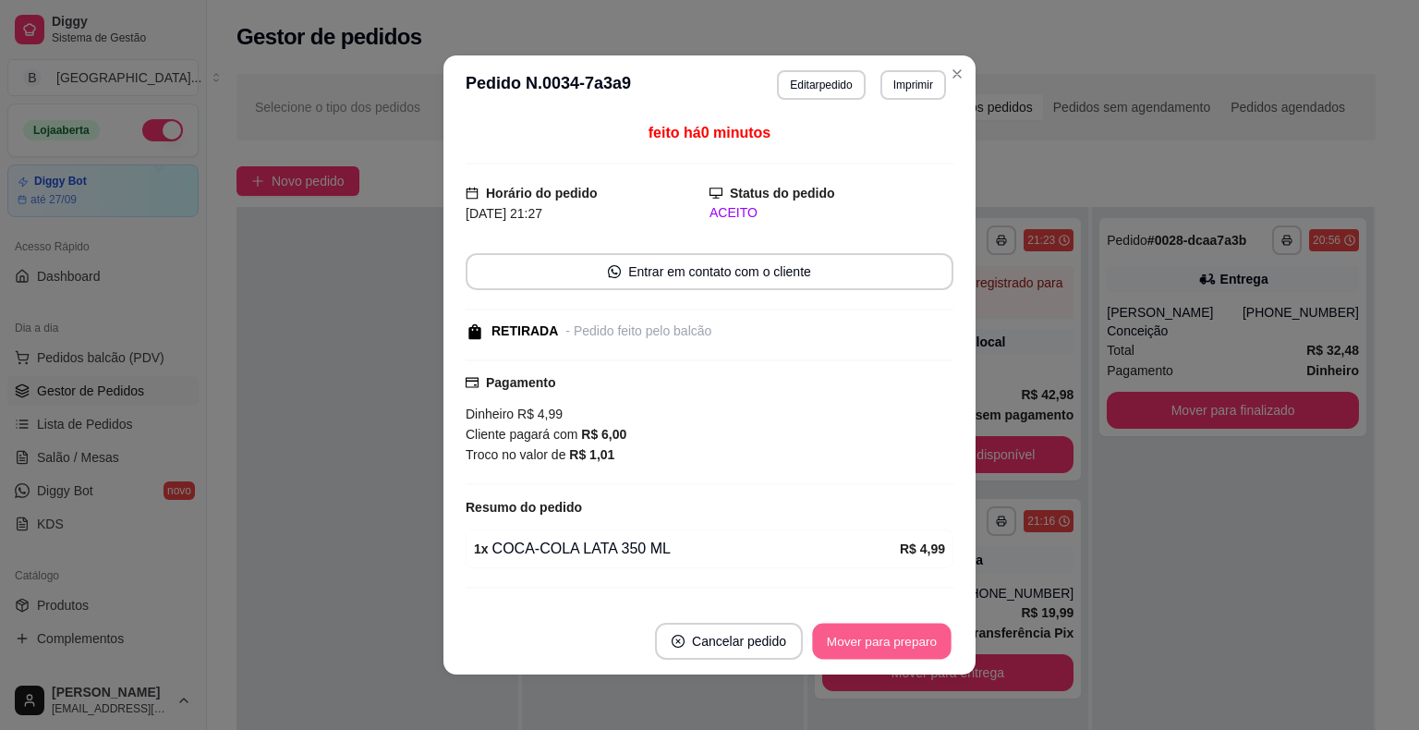
click at [843, 638] on button "Mover para preparo" at bounding box center [881, 642] width 139 height 36
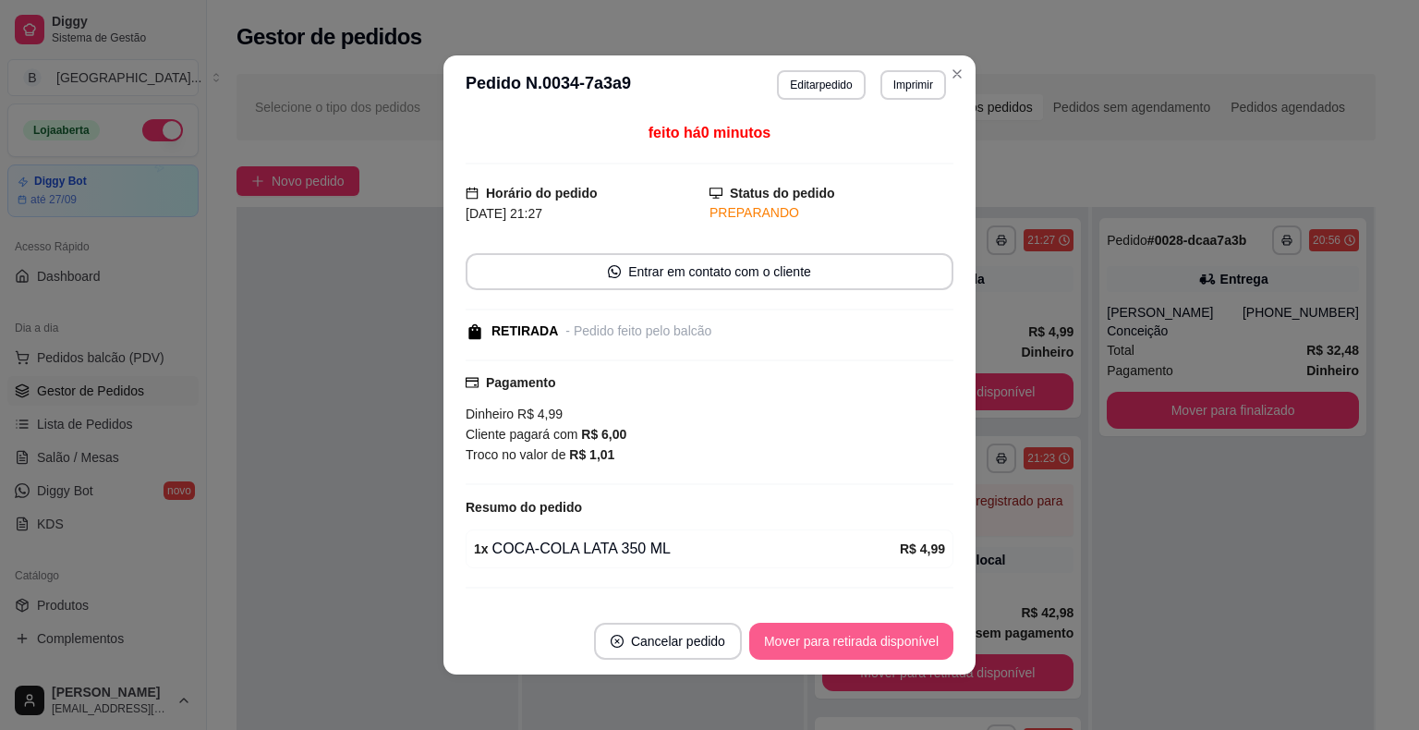
click at [843, 638] on button "Mover para retirada disponível" at bounding box center [851, 641] width 204 height 37
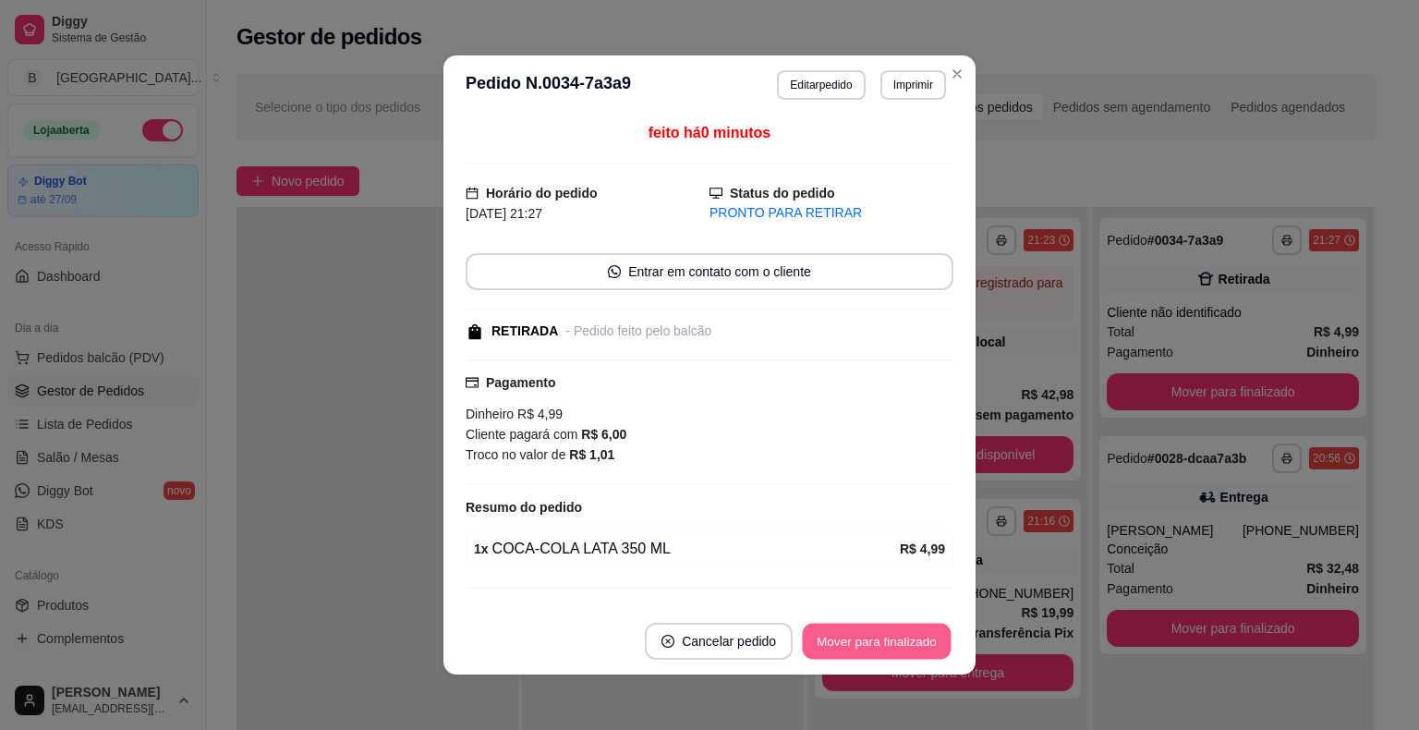
click at [843, 638] on button "Mover para finalizado" at bounding box center [877, 642] width 149 height 36
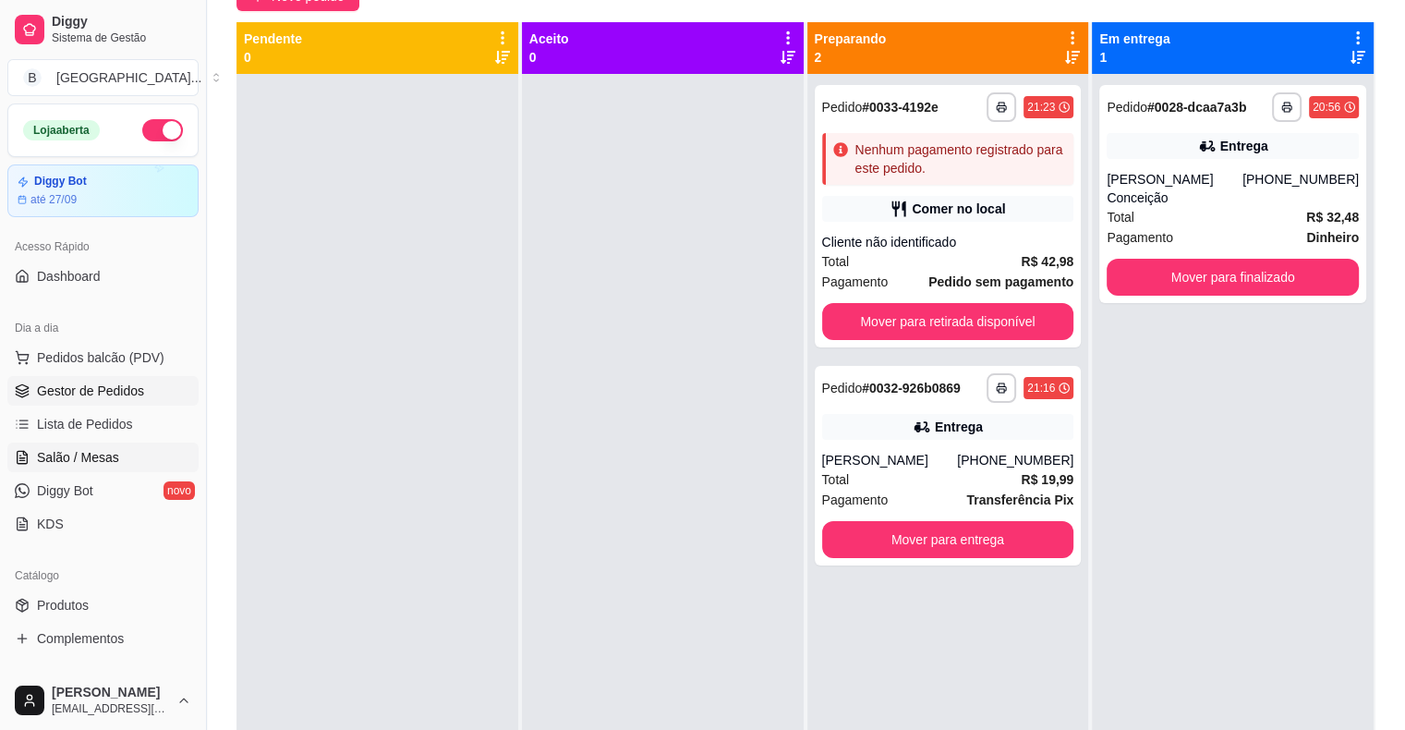
click at [84, 460] on span "Salão / Mesas" at bounding box center [78, 457] width 82 height 18
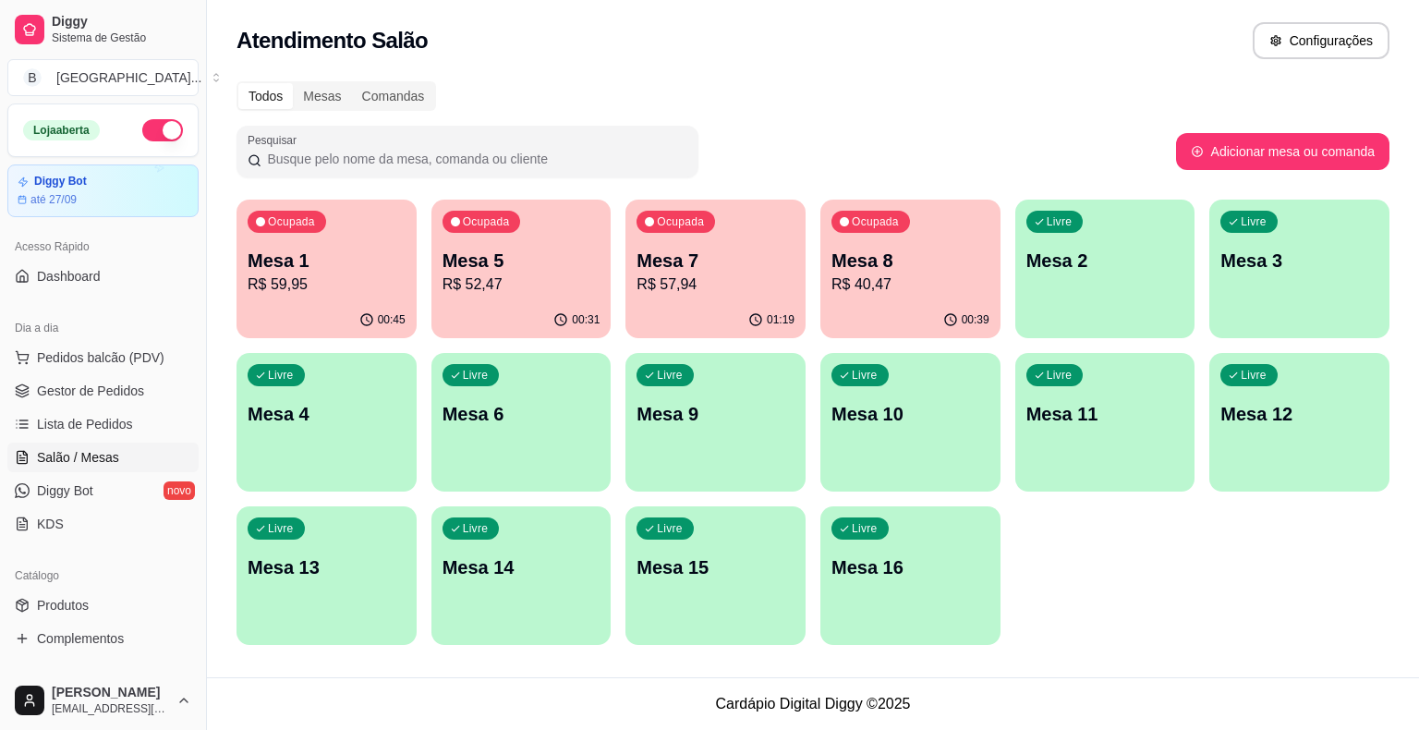
click at [878, 294] on p "R$ 40,47" at bounding box center [911, 284] width 158 height 22
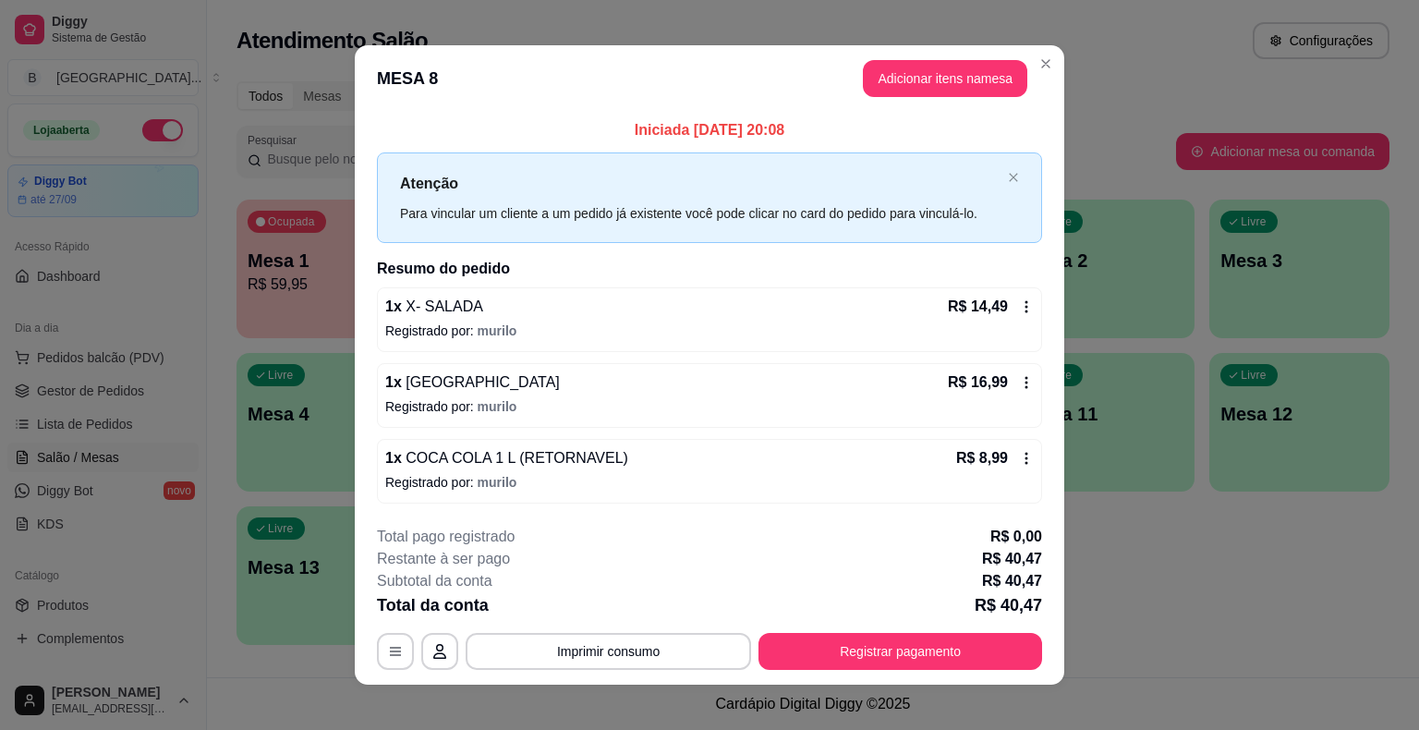
scroll to position [12, 0]
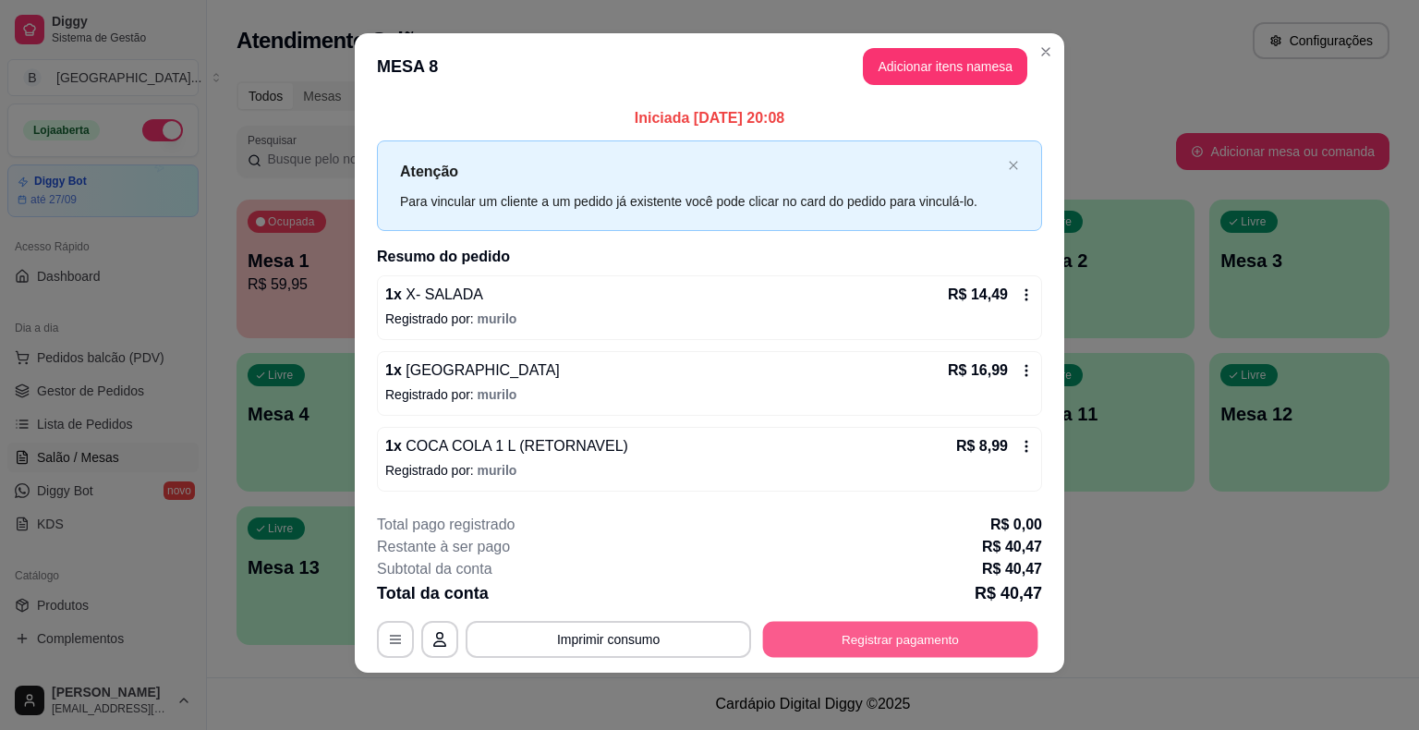
click at [867, 638] on button "Registrar pagamento" at bounding box center [900, 639] width 275 height 36
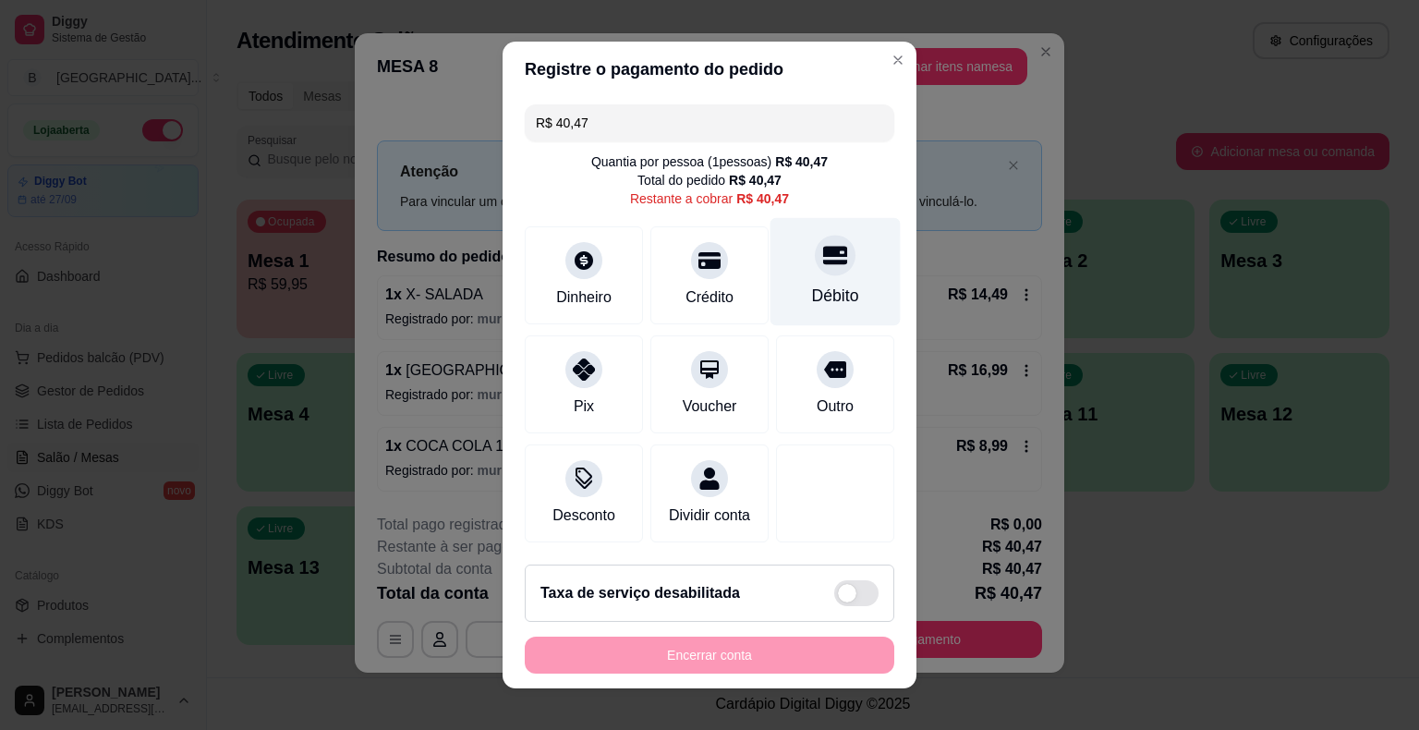
click at [849, 264] on div "Débito" at bounding box center [836, 272] width 130 height 108
type input "R$ 0,00"
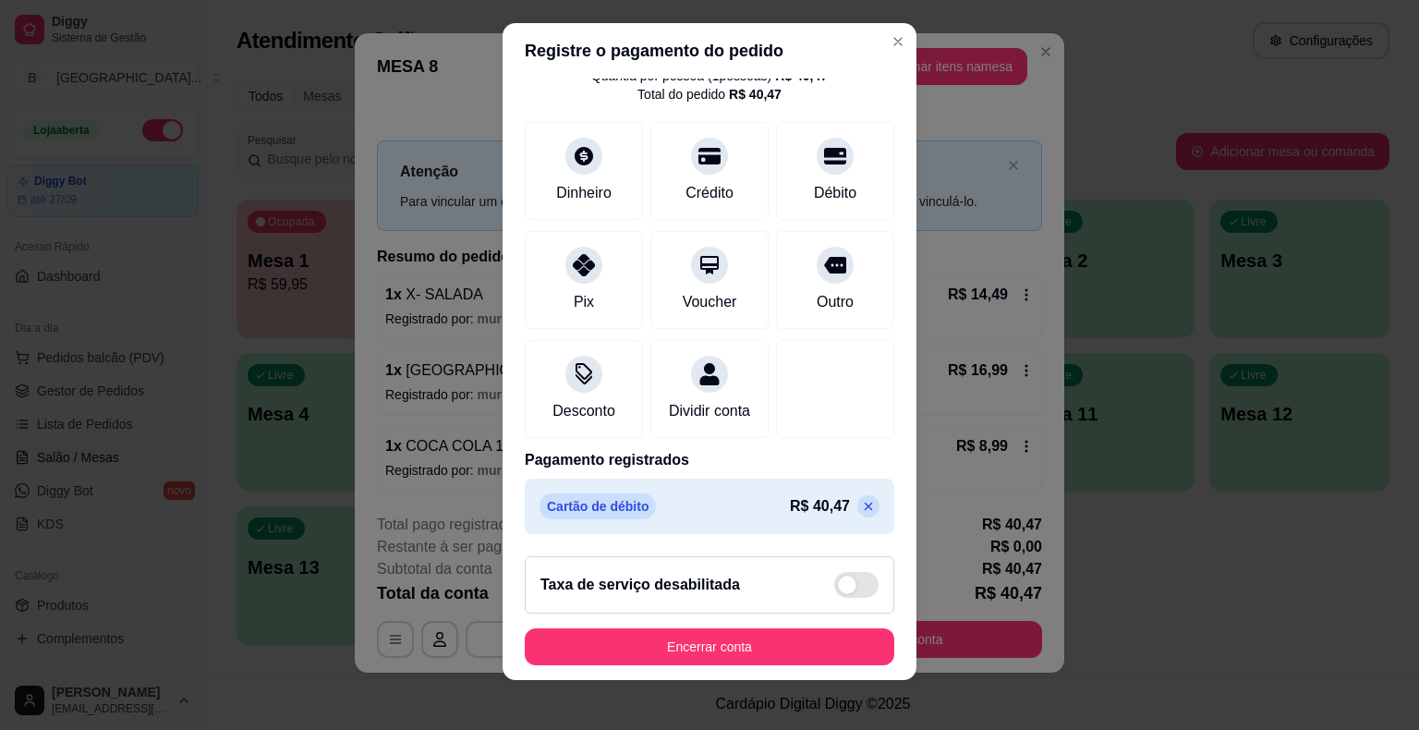
scroll to position [22, 0]
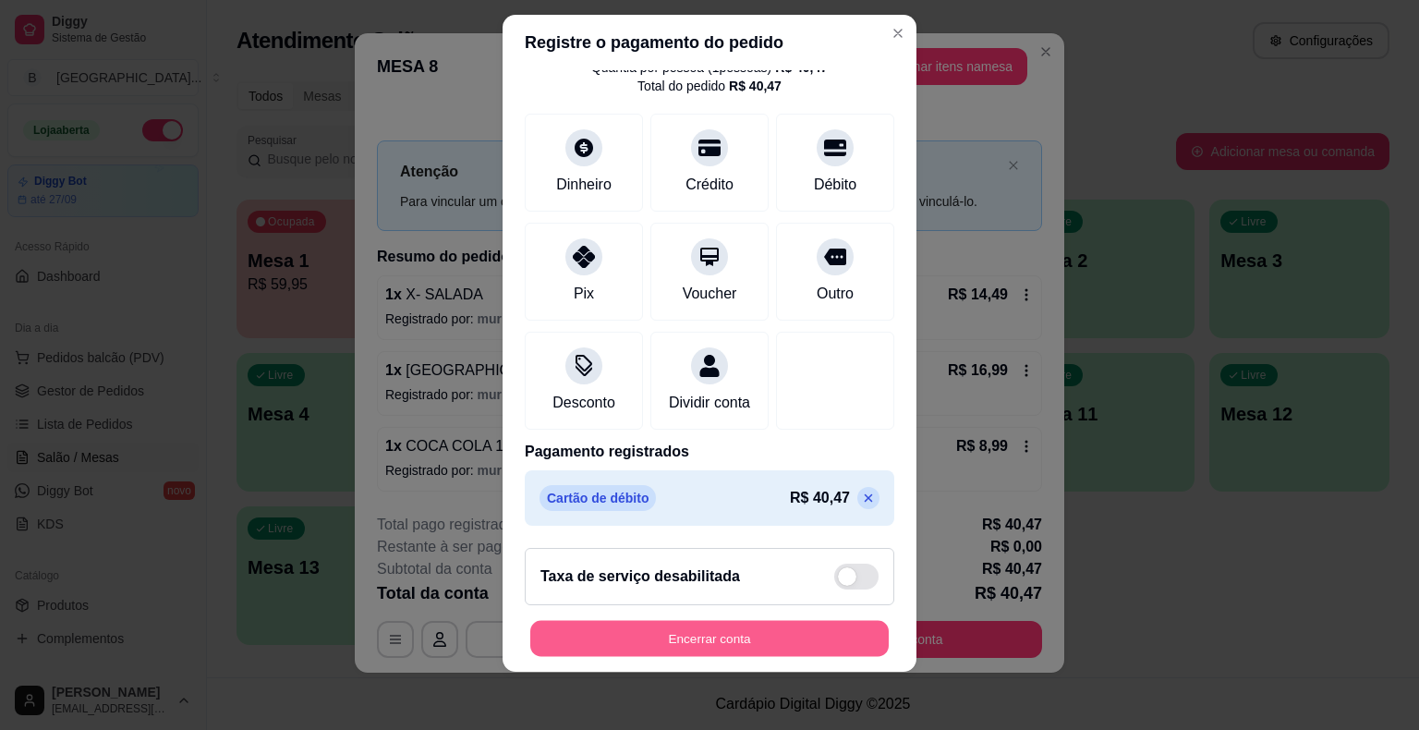
click at [680, 634] on button "Encerrar conta" at bounding box center [709, 638] width 359 height 36
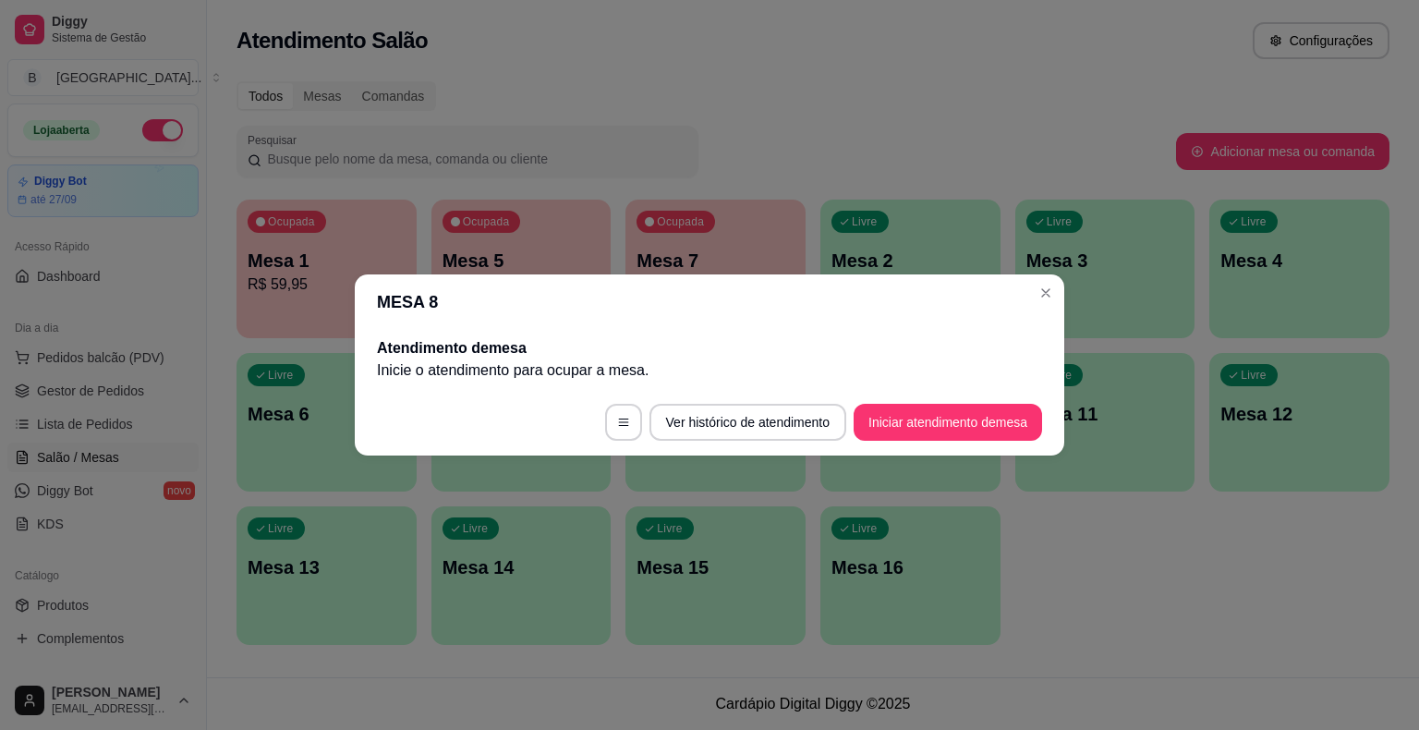
scroll to position [0, 0]
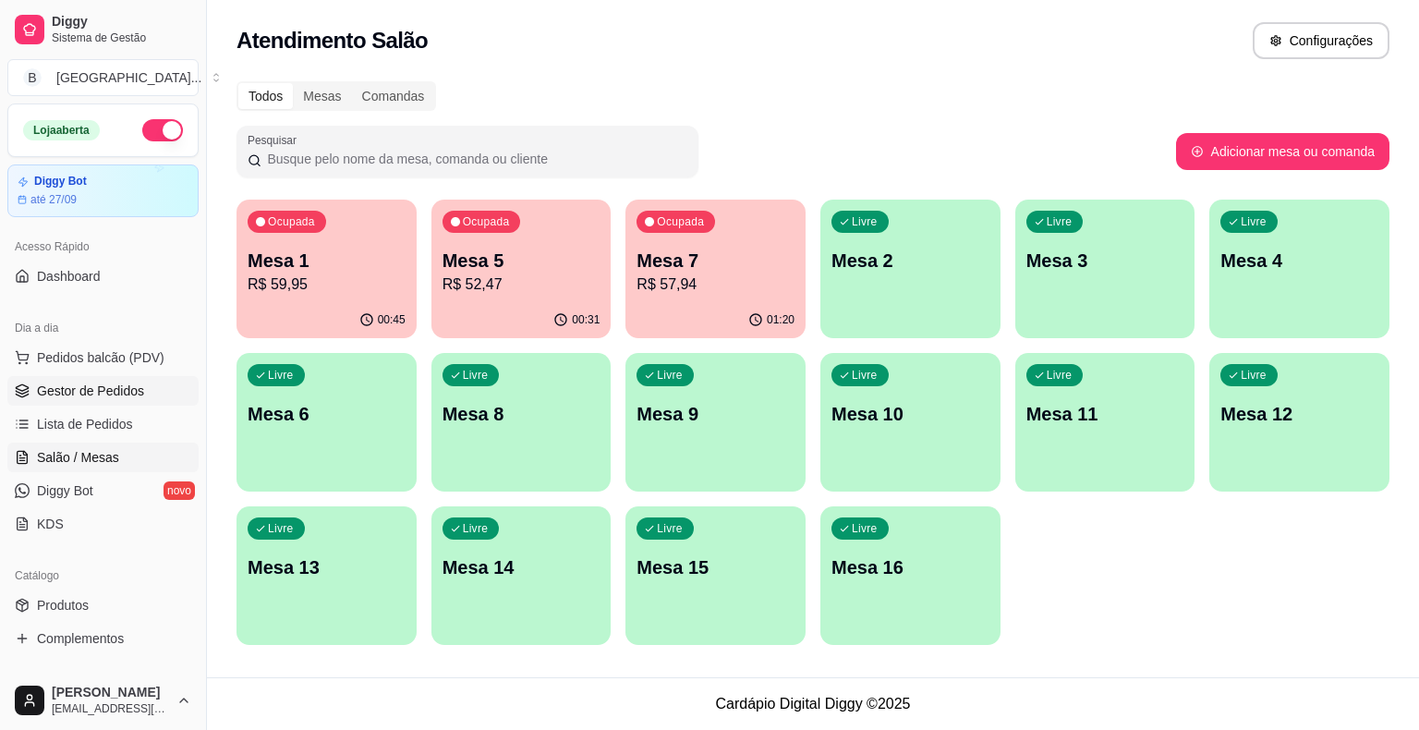
click at [122, 400] on link "Gestor de Pedidos" at bounding box center [102, 391] width 191 height 30
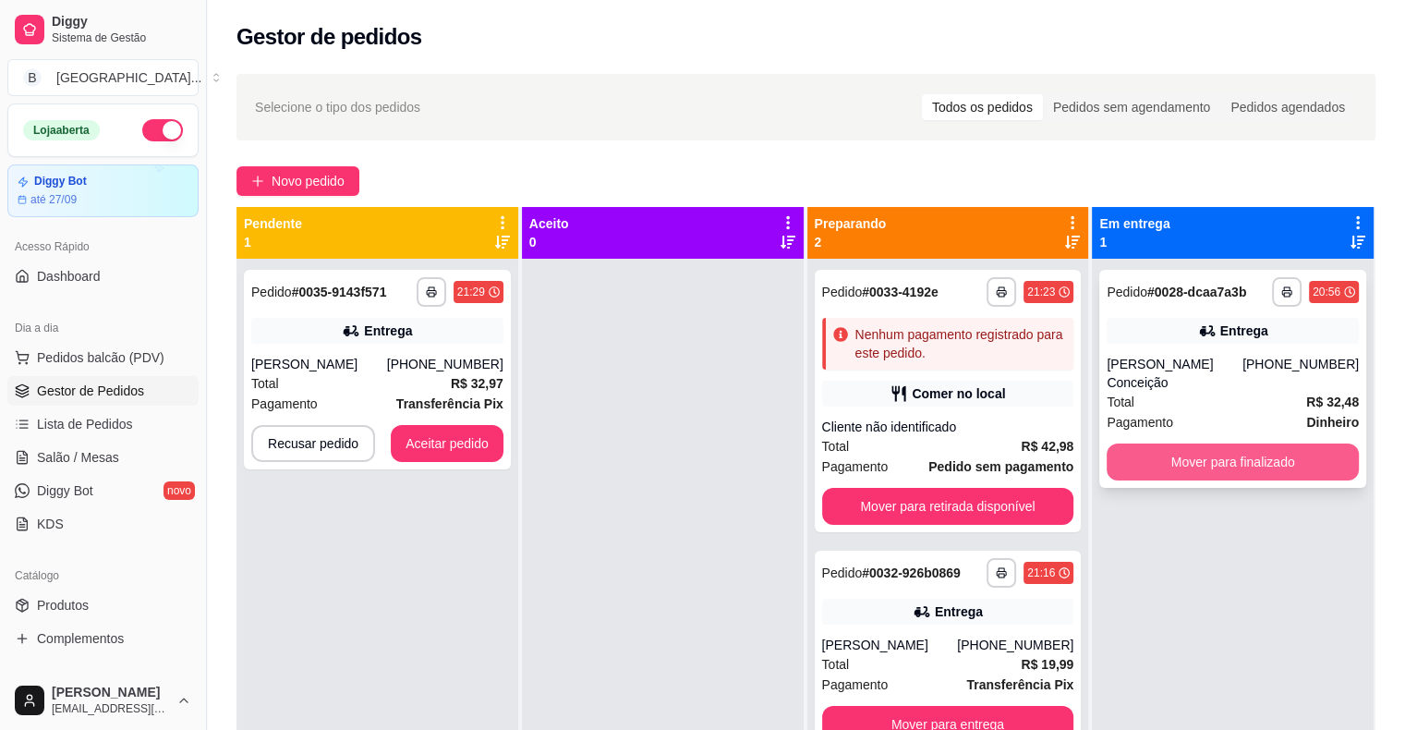
click at [1207, 444] on button "Mover para finalizado" at bounding box center [1233, 462] width 252 height 37
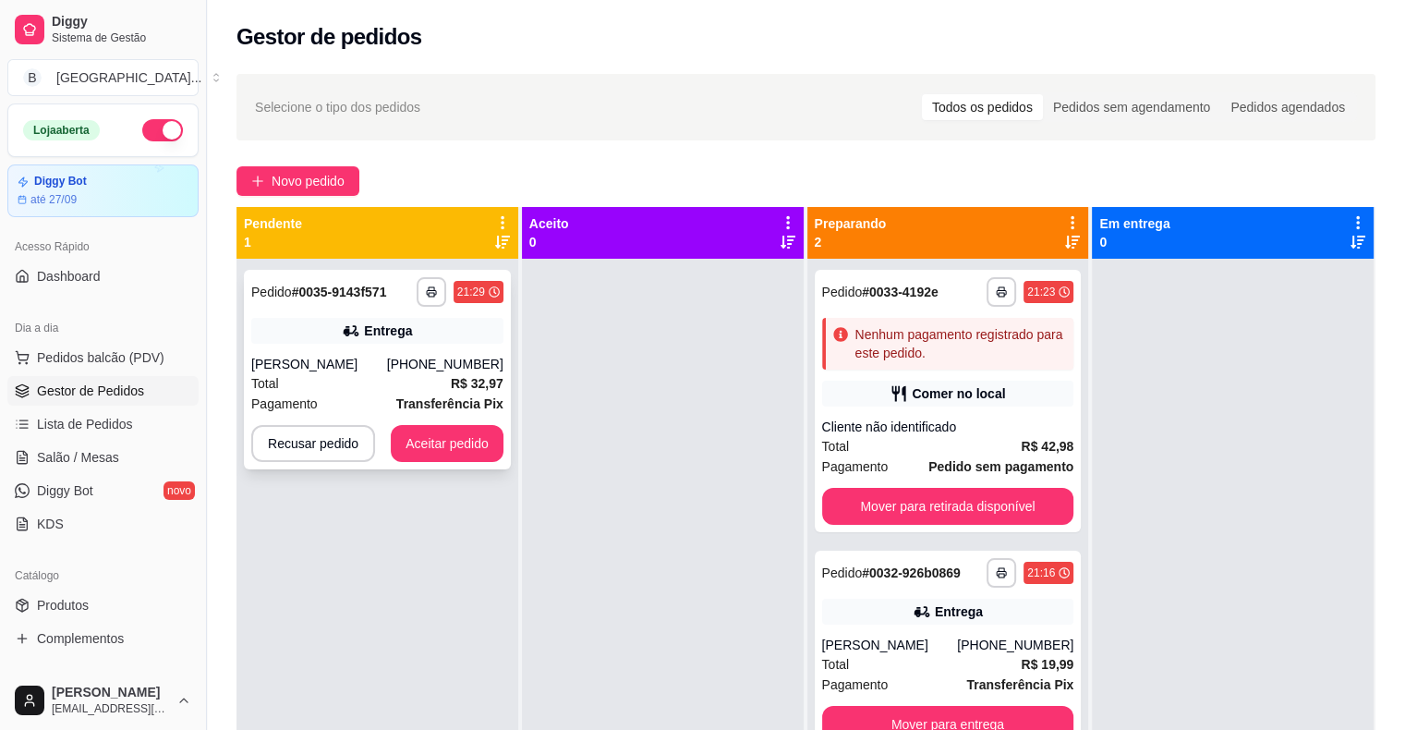
click at [329, 372] on div "[PERSON_NAME]" at bounding box center [319, 364] width 136 height 18
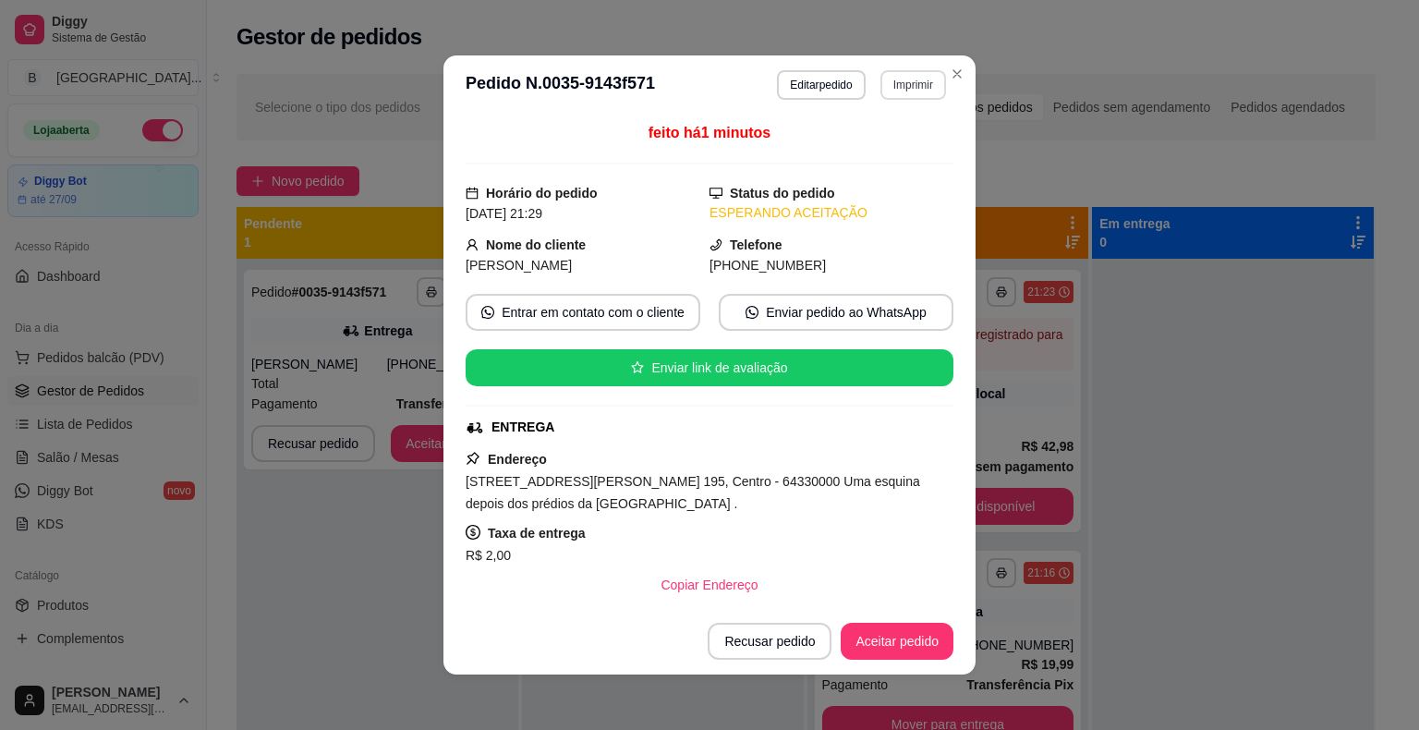
click at [885, 94] on button "Imprimir" at bounding box center [914, 85] width 66 height 30
click at [885, 147] on button "IMPRESSORA" at bounding box center [874, 150] width 134 height 30
click at [856, 635] on button "Aceitar pedido" at bounding box center [897, 642] width 109 height 36
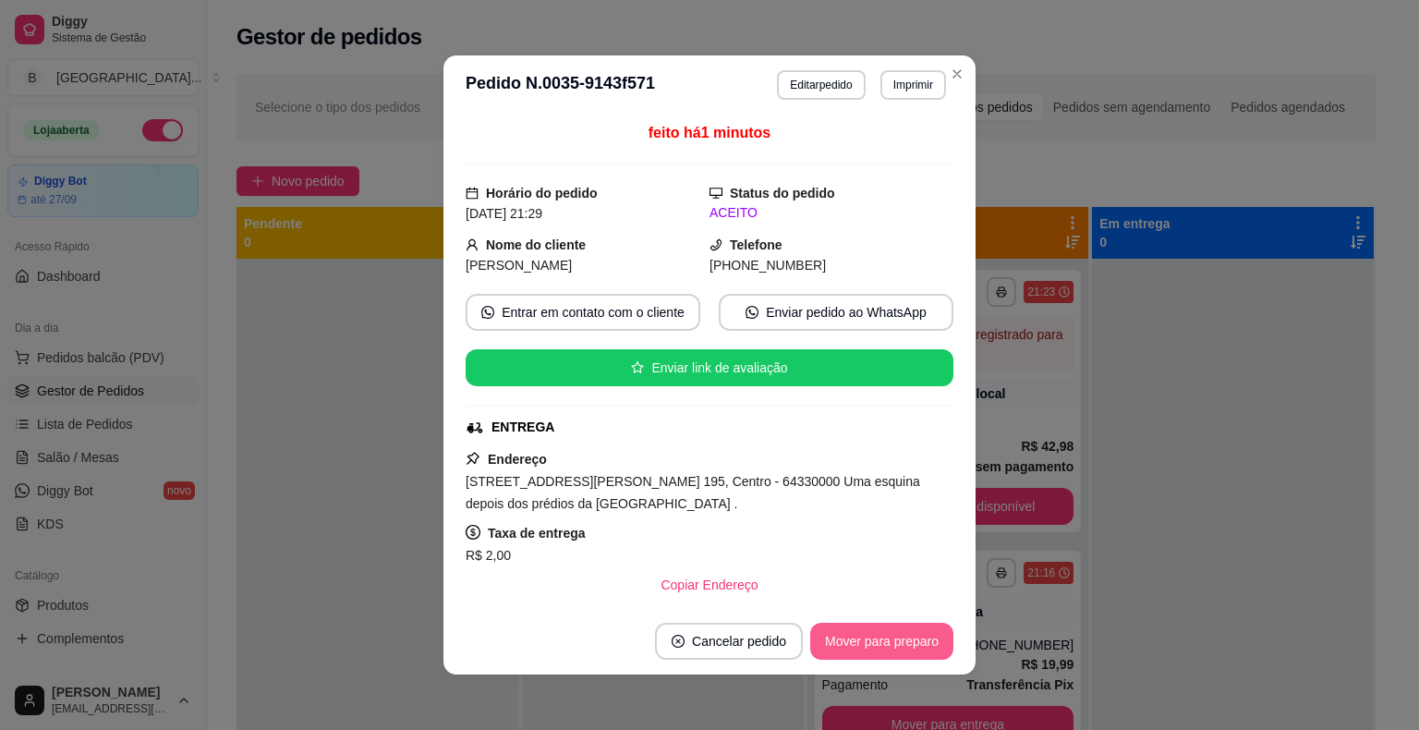
click at [856, 635] on button "Mover para preparo" at bounding box center [881, 641] width 143 height 37
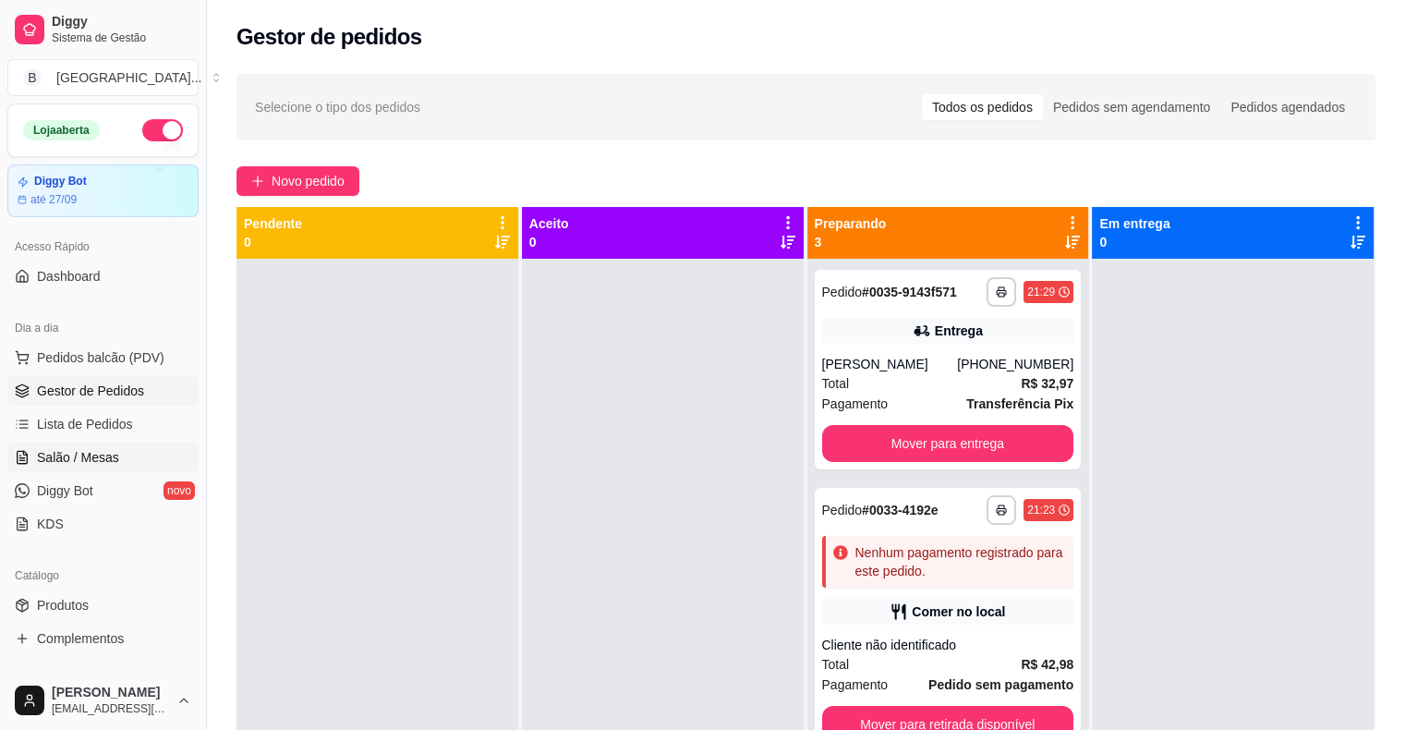
click at [44, 450] on span "Salão / Mesas" at bounding box center [78, 457] width 82 height 18
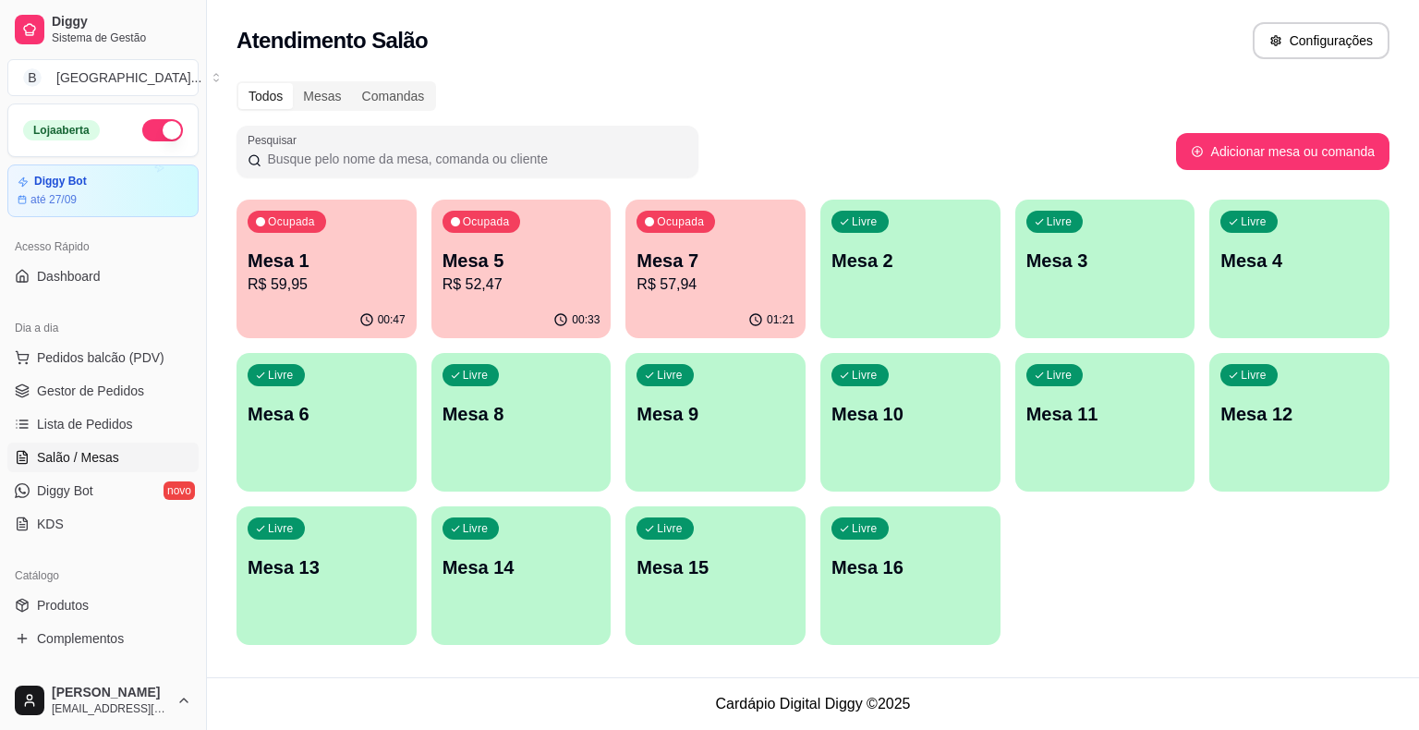
click at [495, 278] on p "R$ 52,47" at bounding box center [522, 284] width 158 height 22
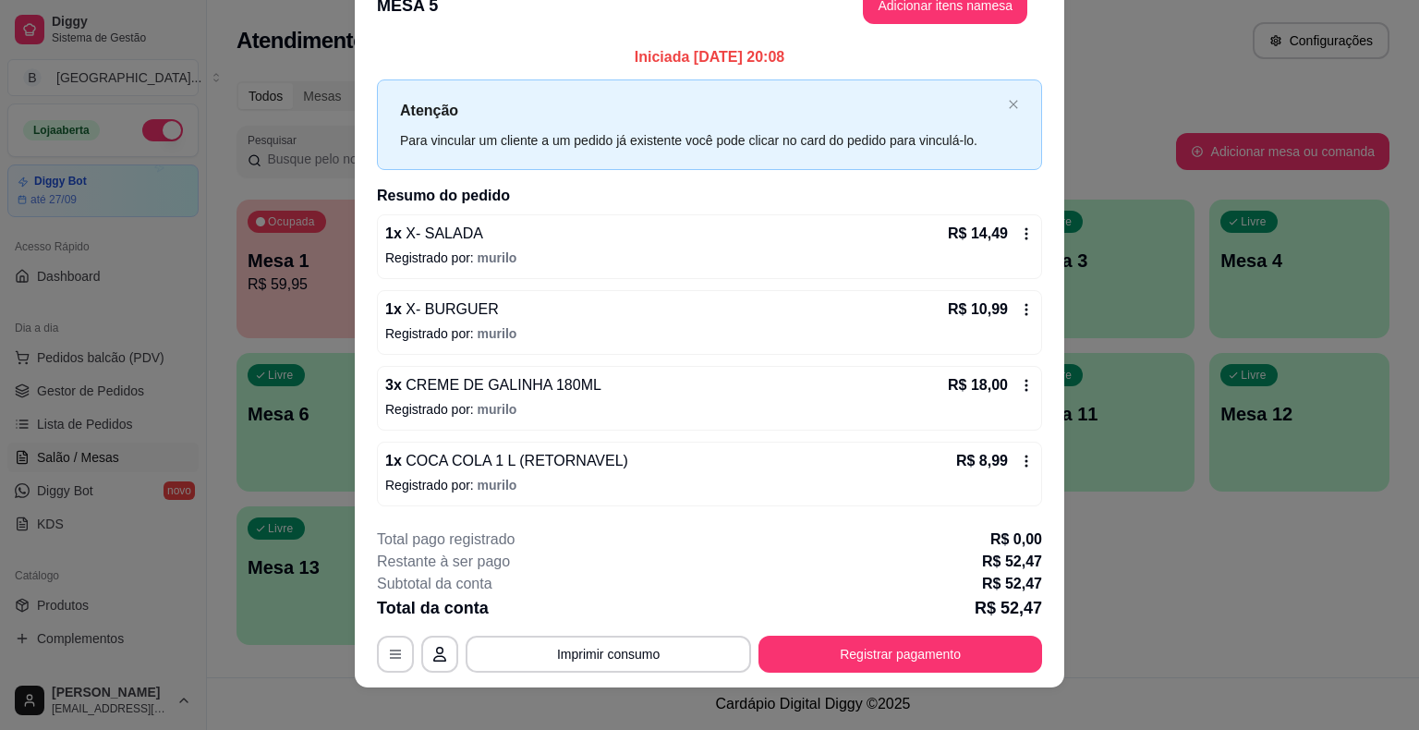
scroll to position [50, 0]
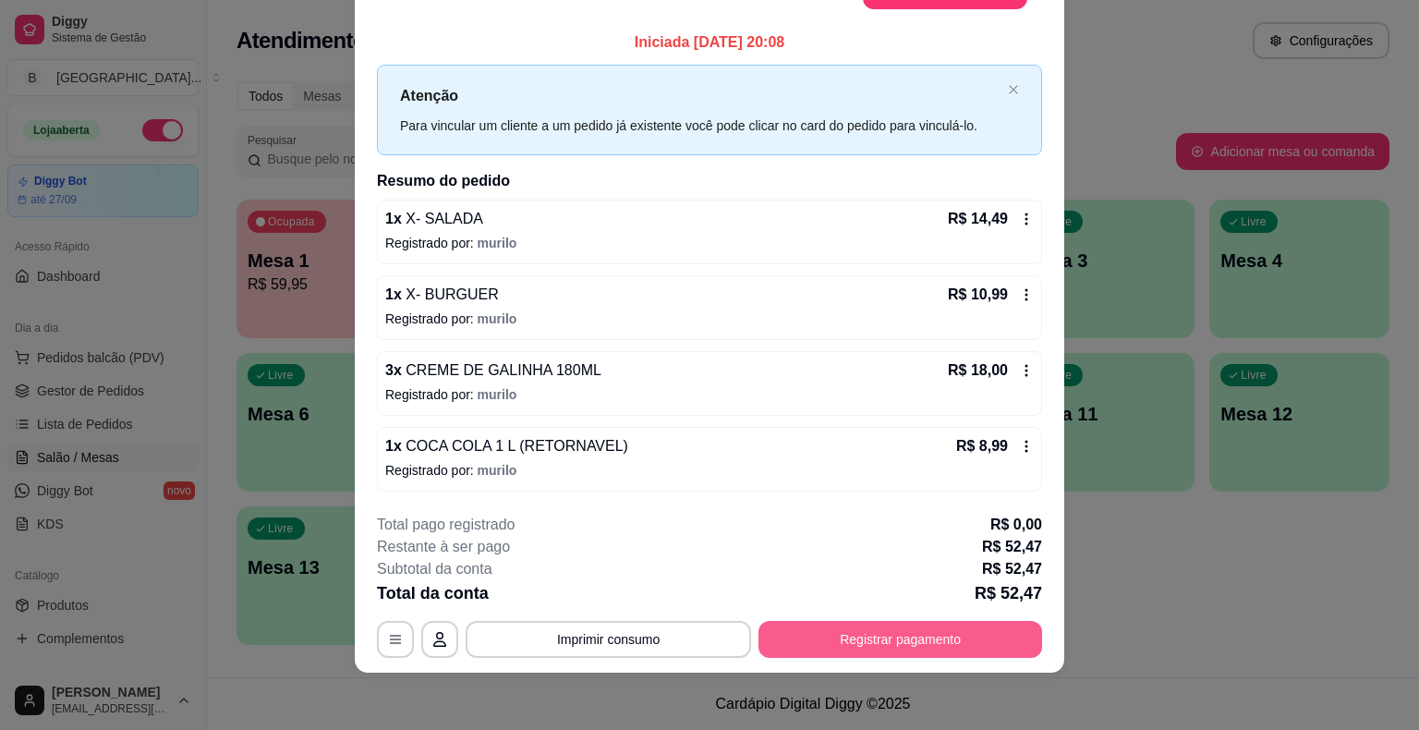
click at [882, 631] on button "Registrar pagamento" at bounding box center [901, 639] width 284 height 37
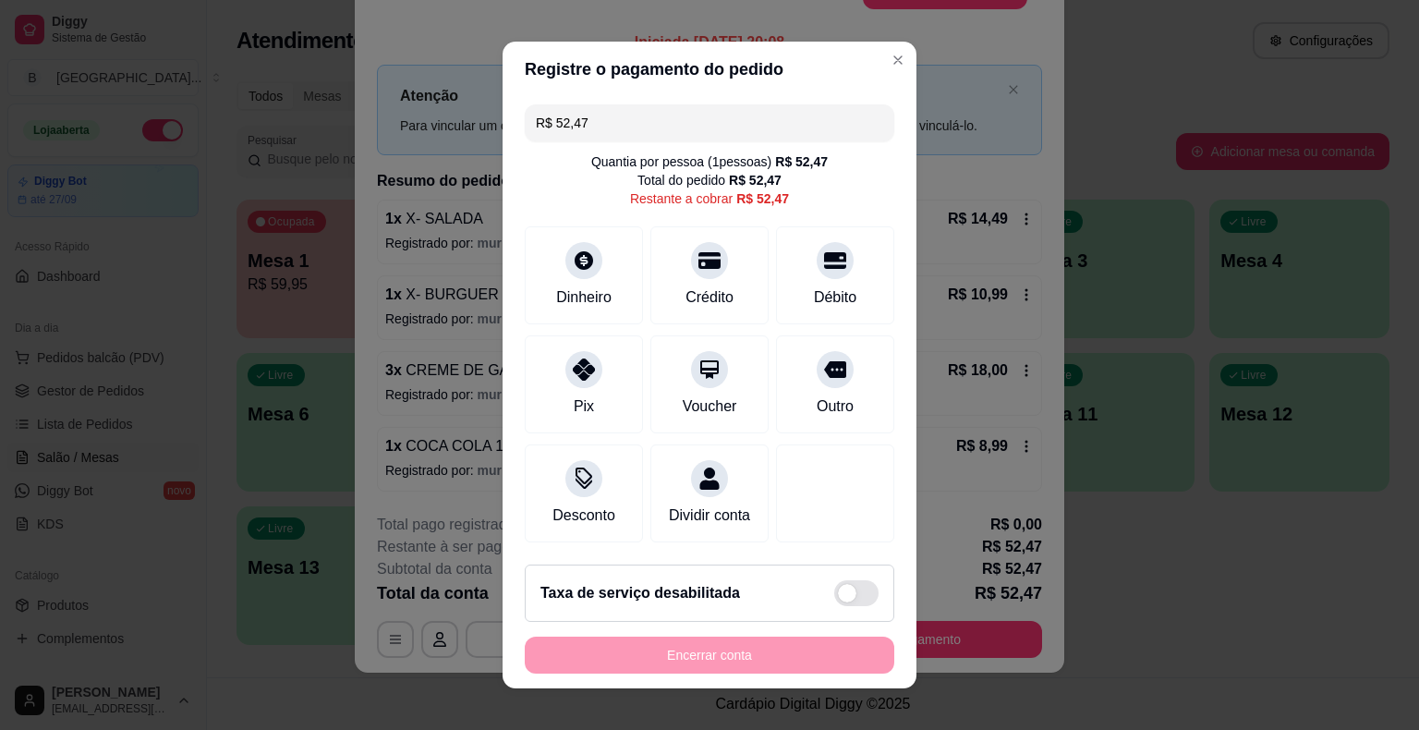
click at [733, 112] on input "R$ 52,47" at bounding box center [709, 122] width 347 height 37
type input "R$ 35,00"
click at [583, 272] on div at bounding box center [584, 255] width 41 height 41
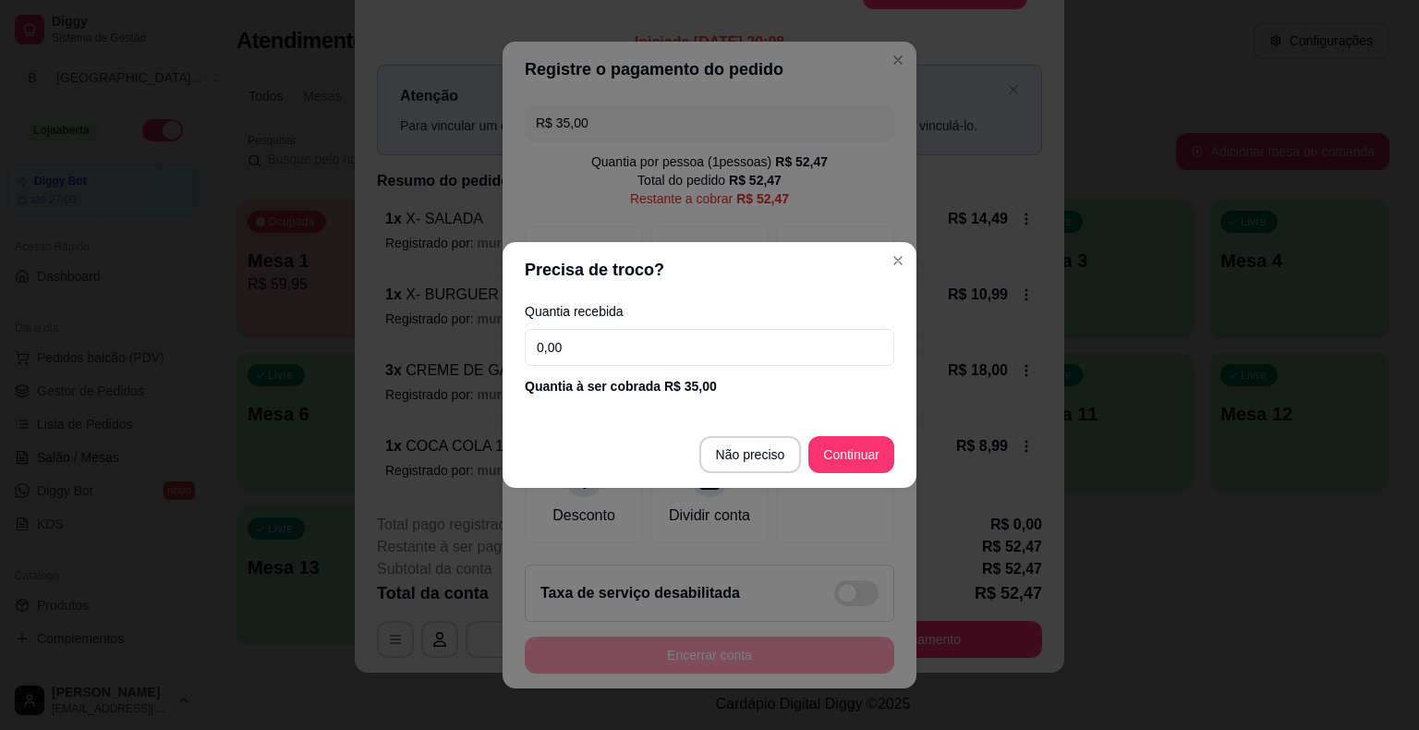
click at [610, 342] on input "0,00" at bounding box center [710, 347] width 370 height 37
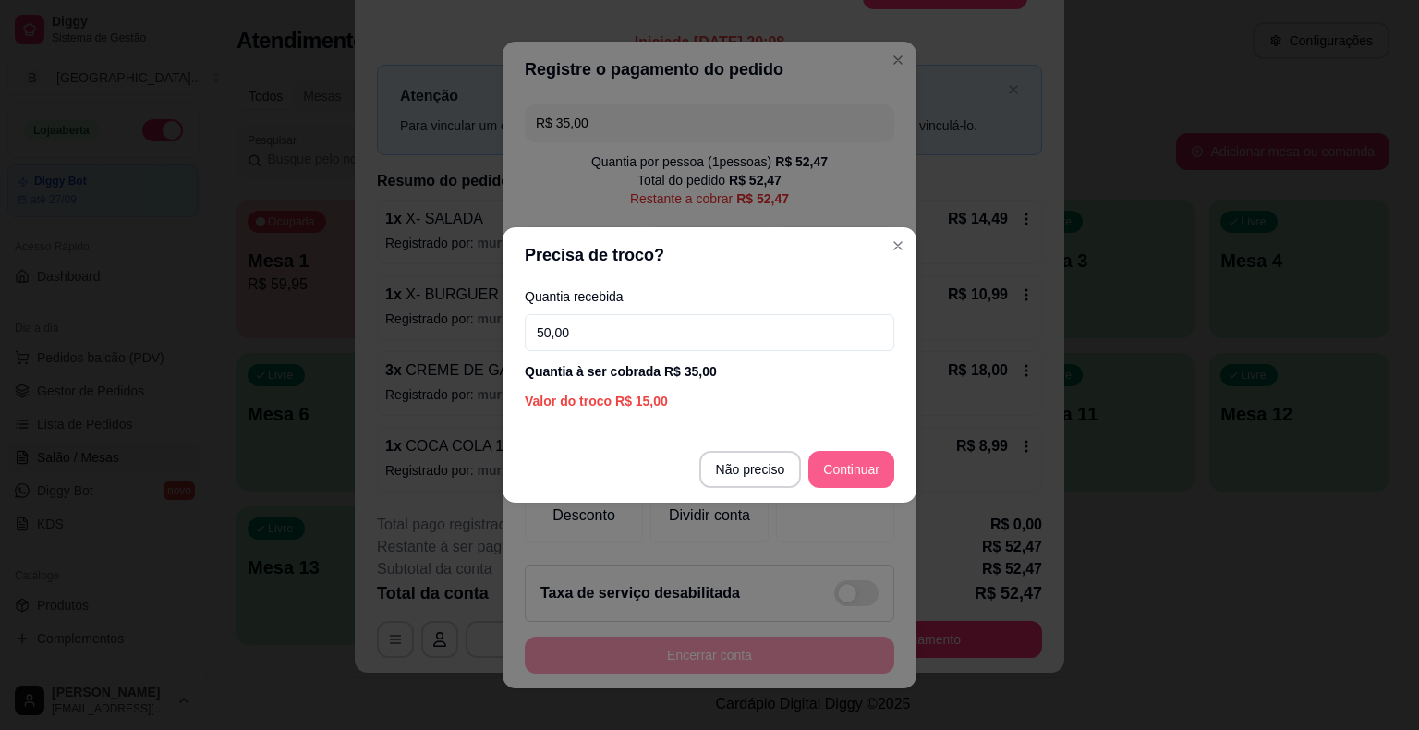
type input "50,00"
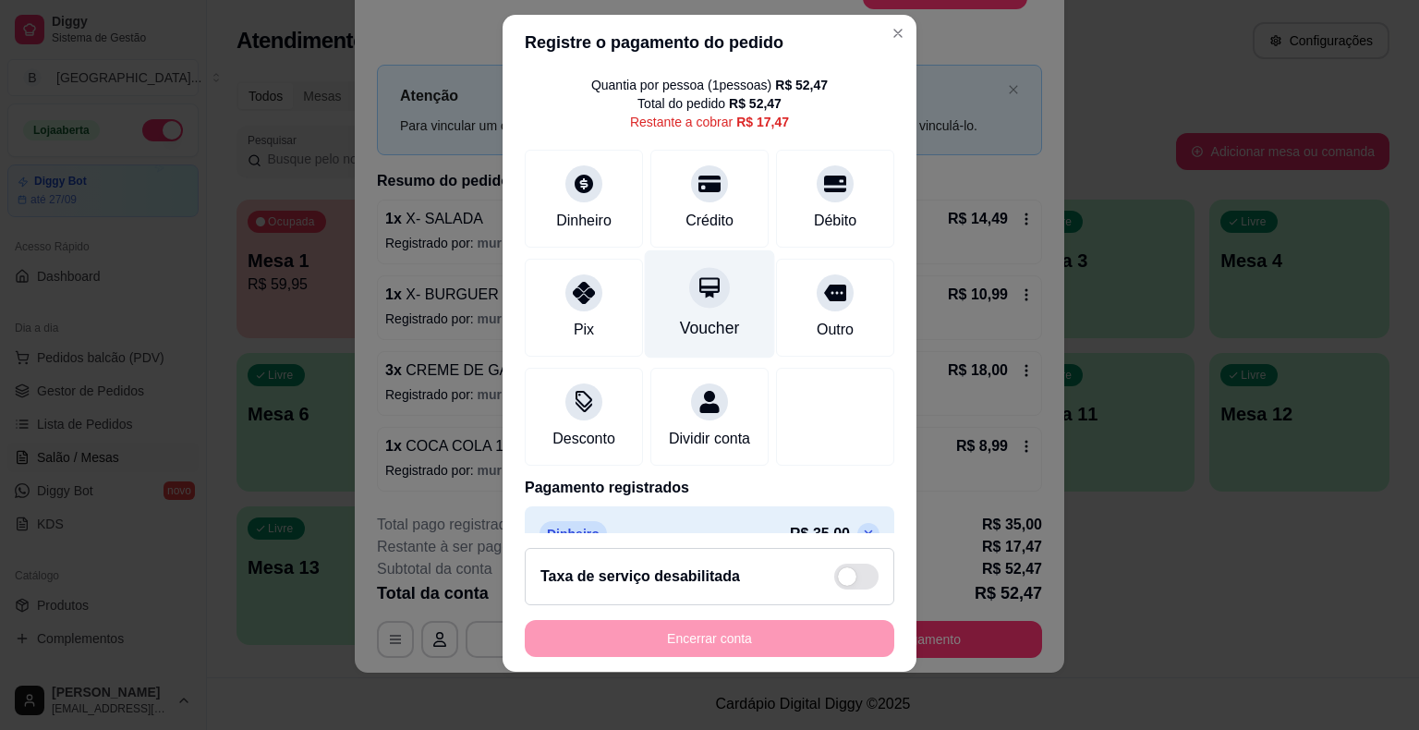
scroll to position [0, 0]
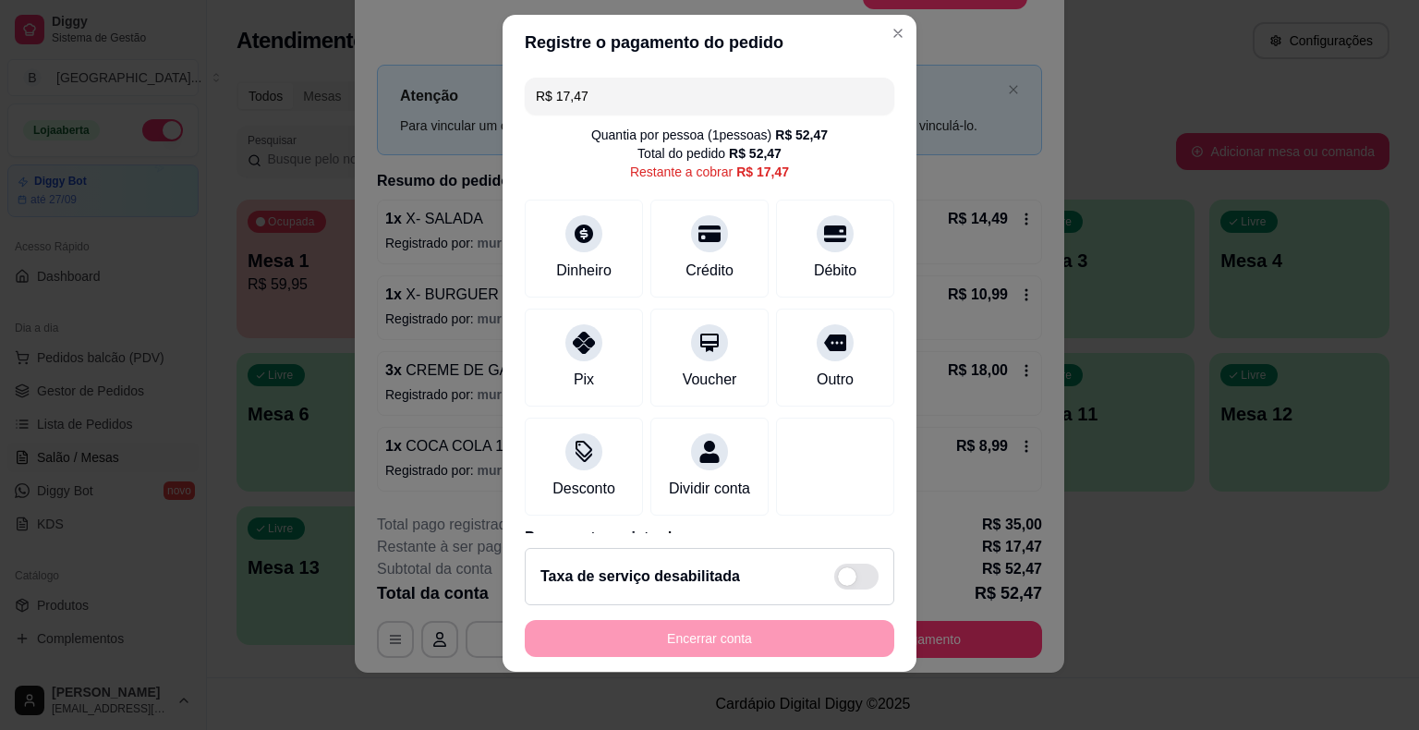
click at [691, 99] on input "R$ 17,47" at bounding box center [709, 96] width 347 height 37
click at [554, 248] on div "Dinheiro" at bounding box center [584, 244] width 130 height 108
click at [643, 106] on input "R$ 17,47" at bounding box center [709, 96] width 347 height 37
type input "R$ 0,48"
click at [541, 209] on div "Dinheiro" at bounding box center [584, 244] width 130 height 108
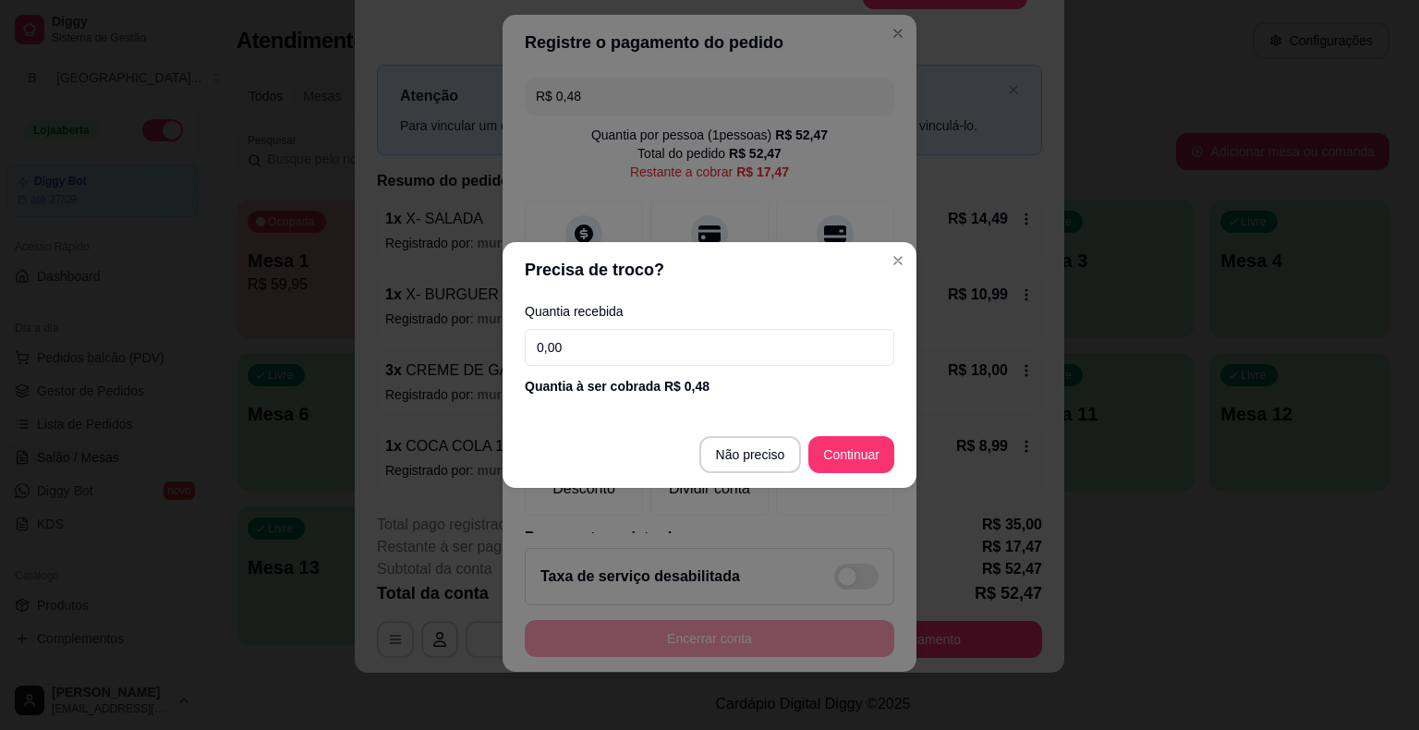
click at [636, 363] on input "0,00" at bounding box center [710, 347] width 370 height 37
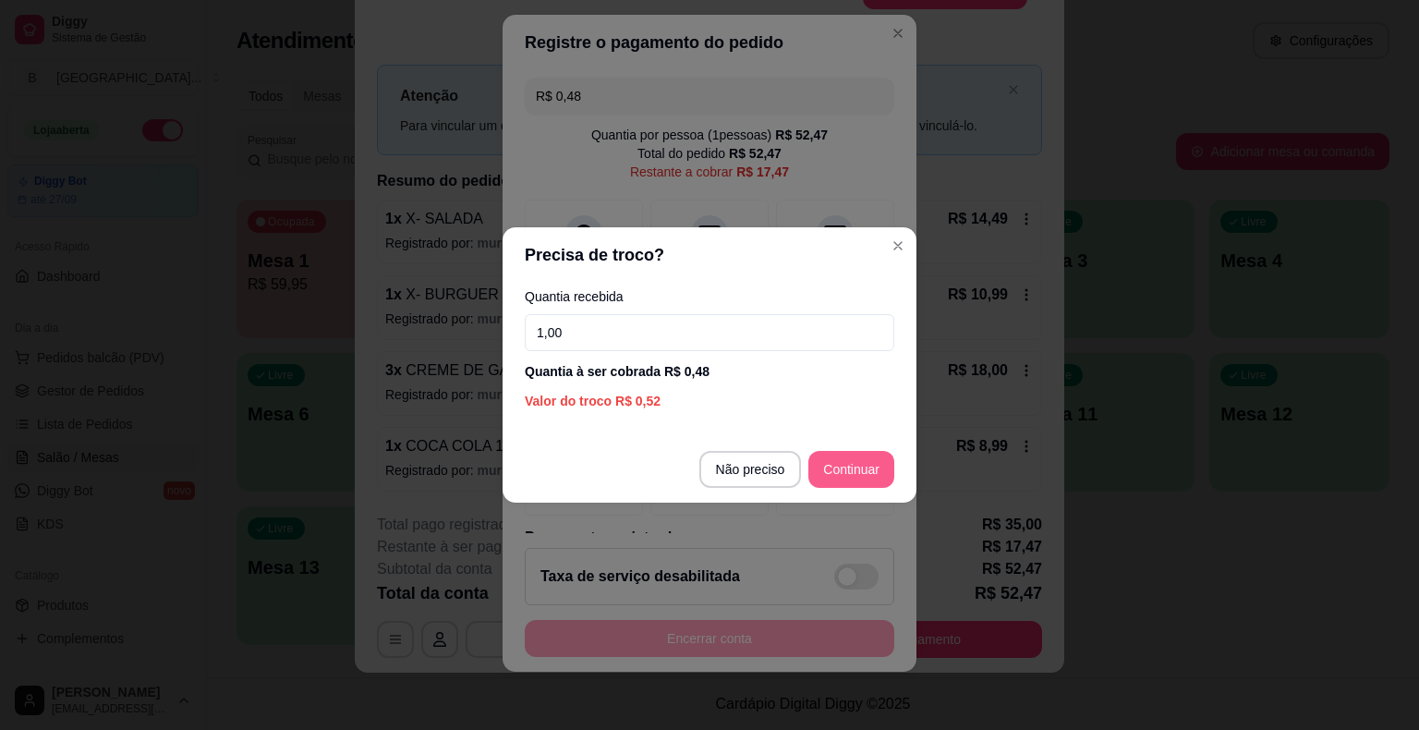
type input "1,00"
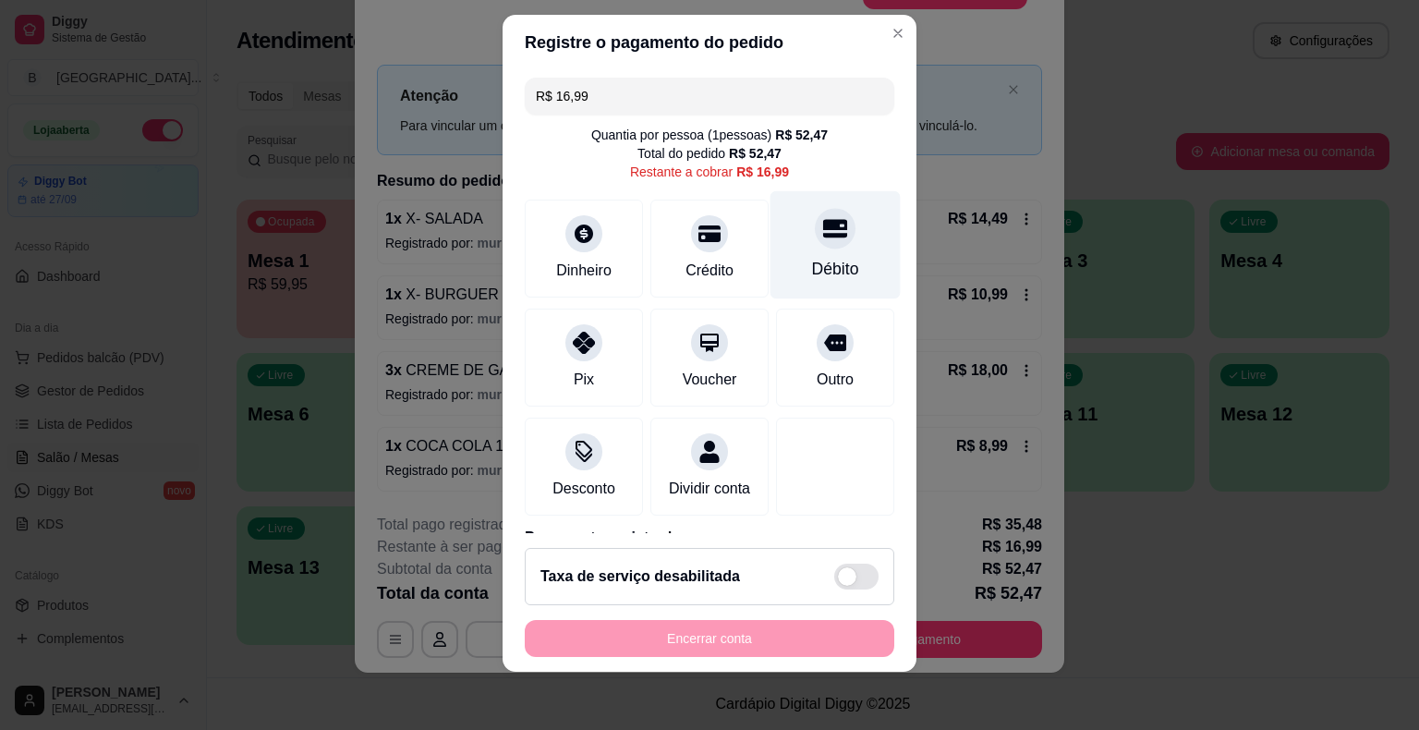
click at [842, 253] on div "Débito" at bounding box center [836, 244] width 130 height 108
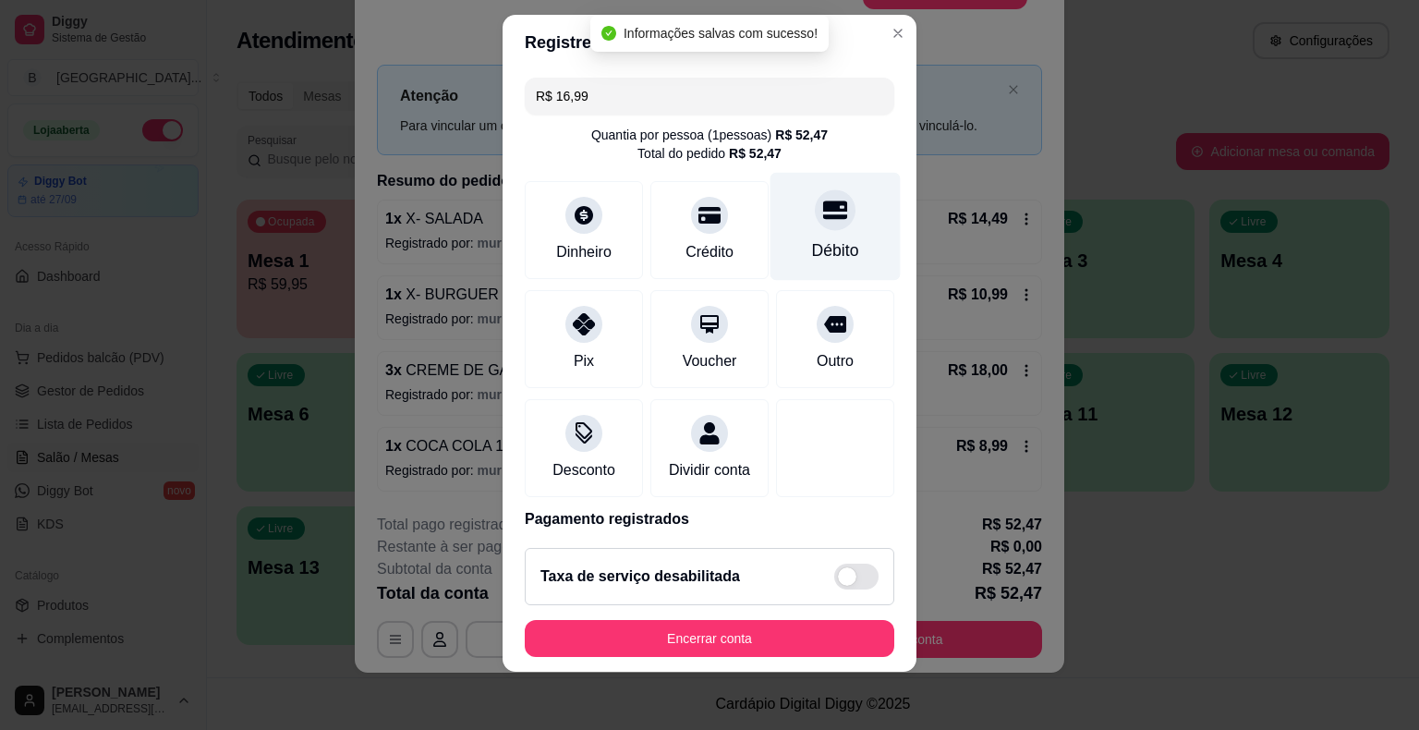
type input "R$ 0,00"
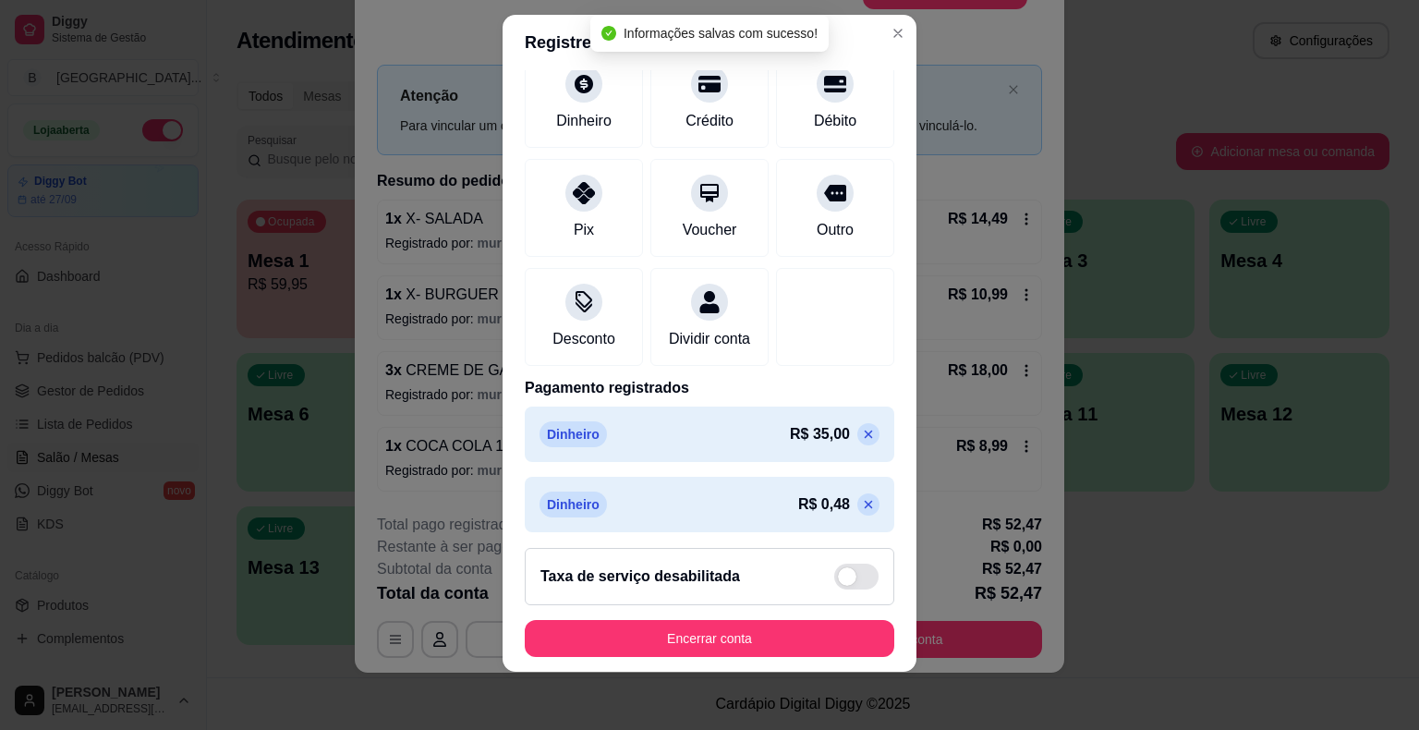
scroll to position [227, 0]
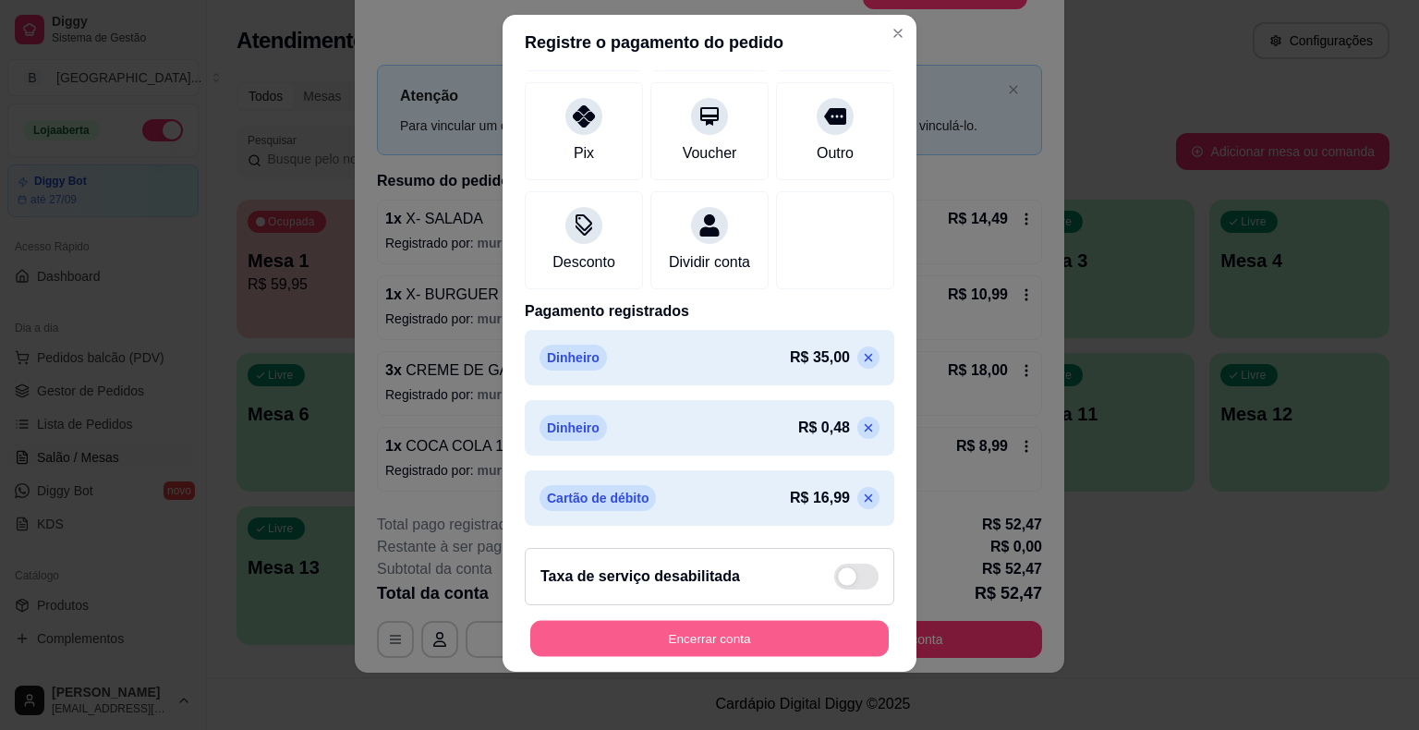
click at [743, 645] on button "Encerrar conta" at bounding box center [709, 638] width 359 height 36
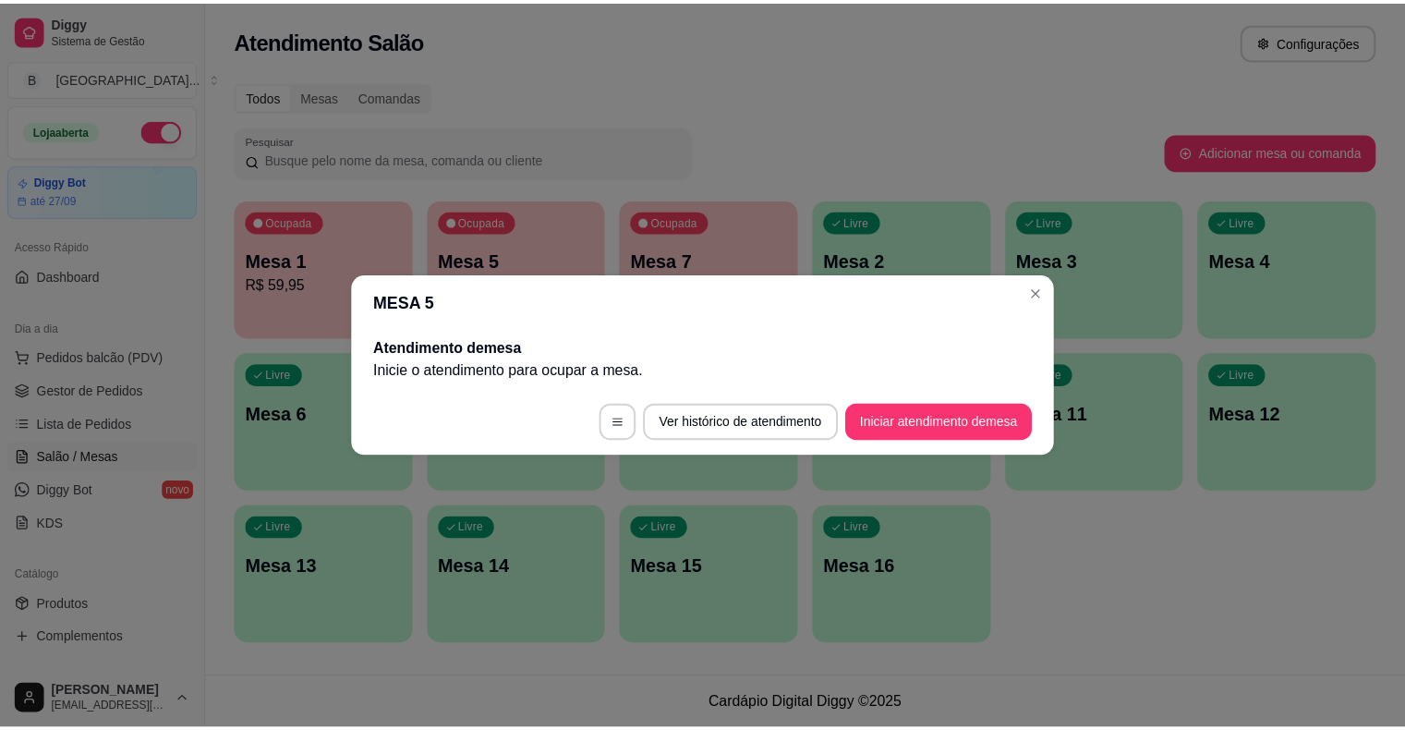
scroll to position [0, 0]
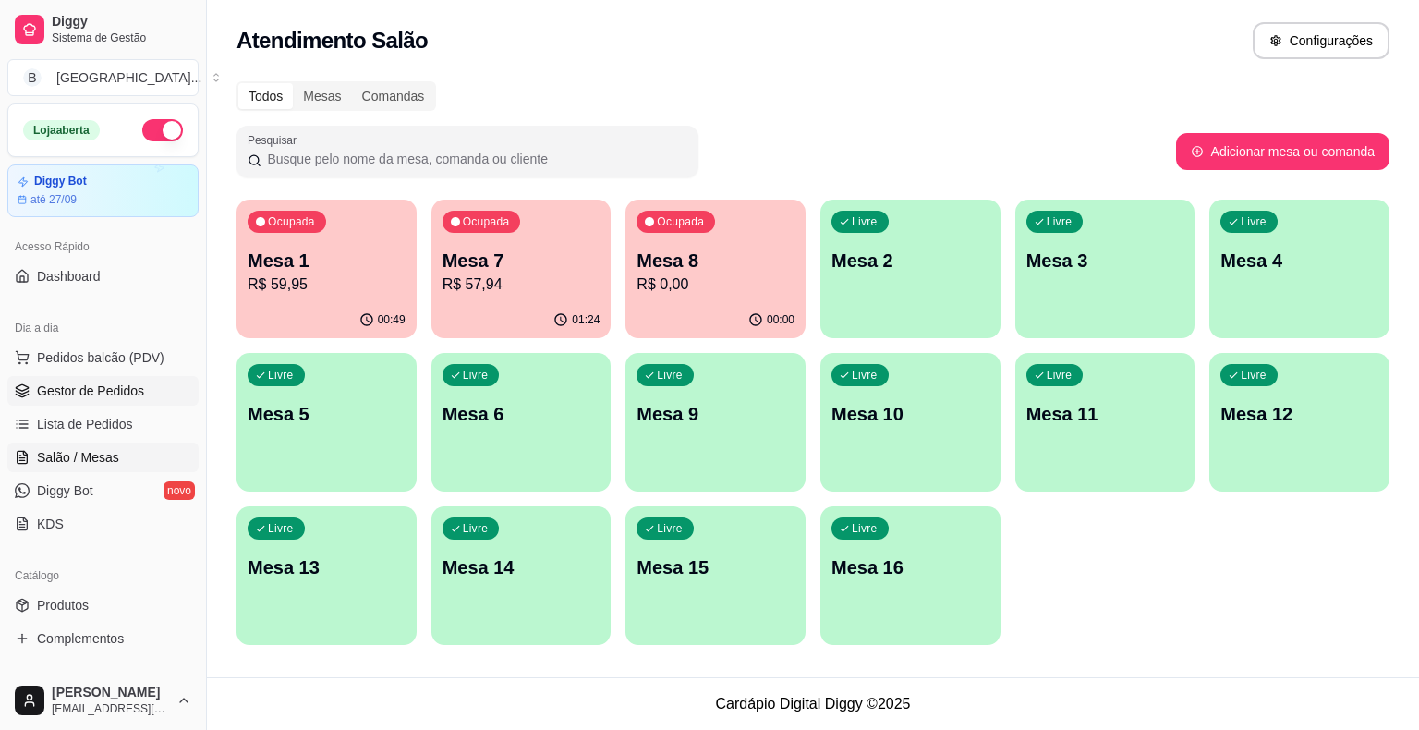
click at [137, 392] on span "Gestor de Pedidos" at bounding box center [90, 391] width 107 height 18
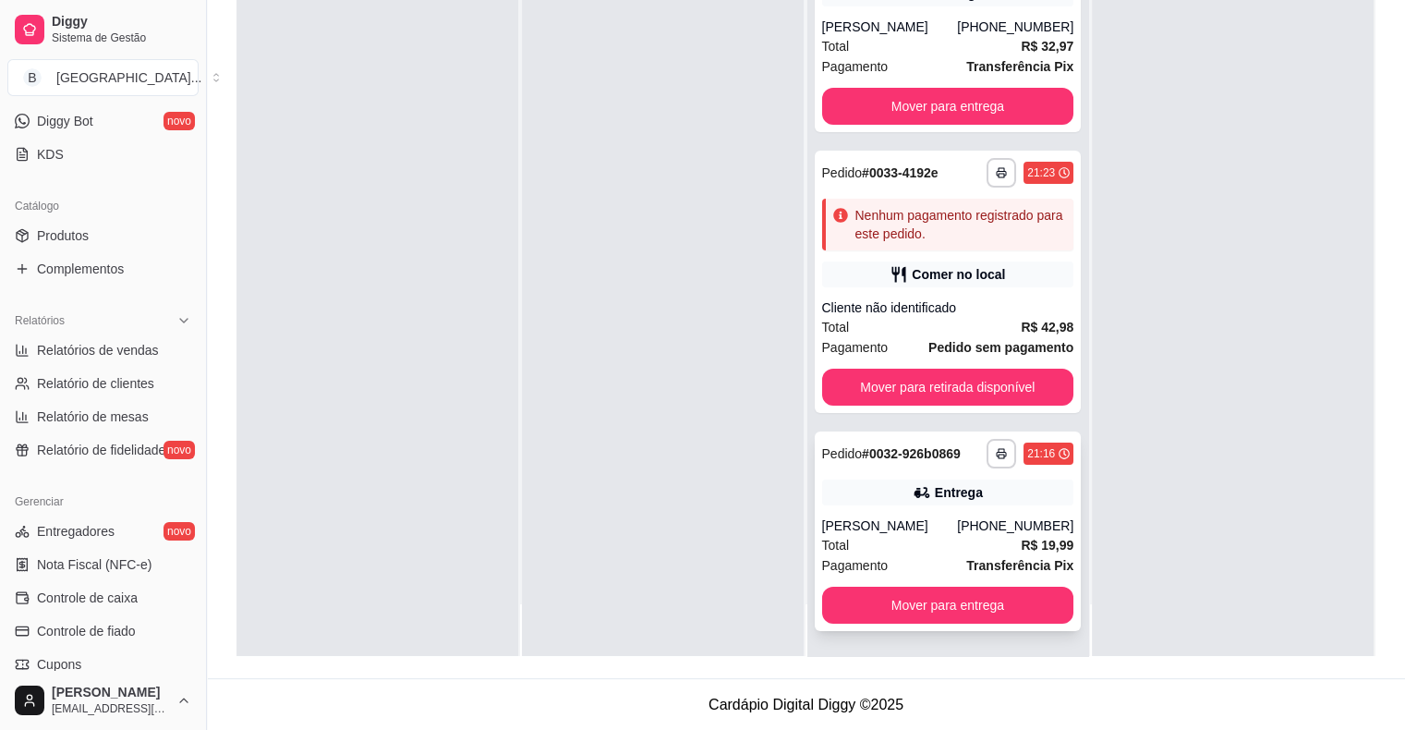
scroll to position [281, 0]
click at [931, 597] on button "Mover para entrega" at bounding box center [948, 605] width 252 height 37
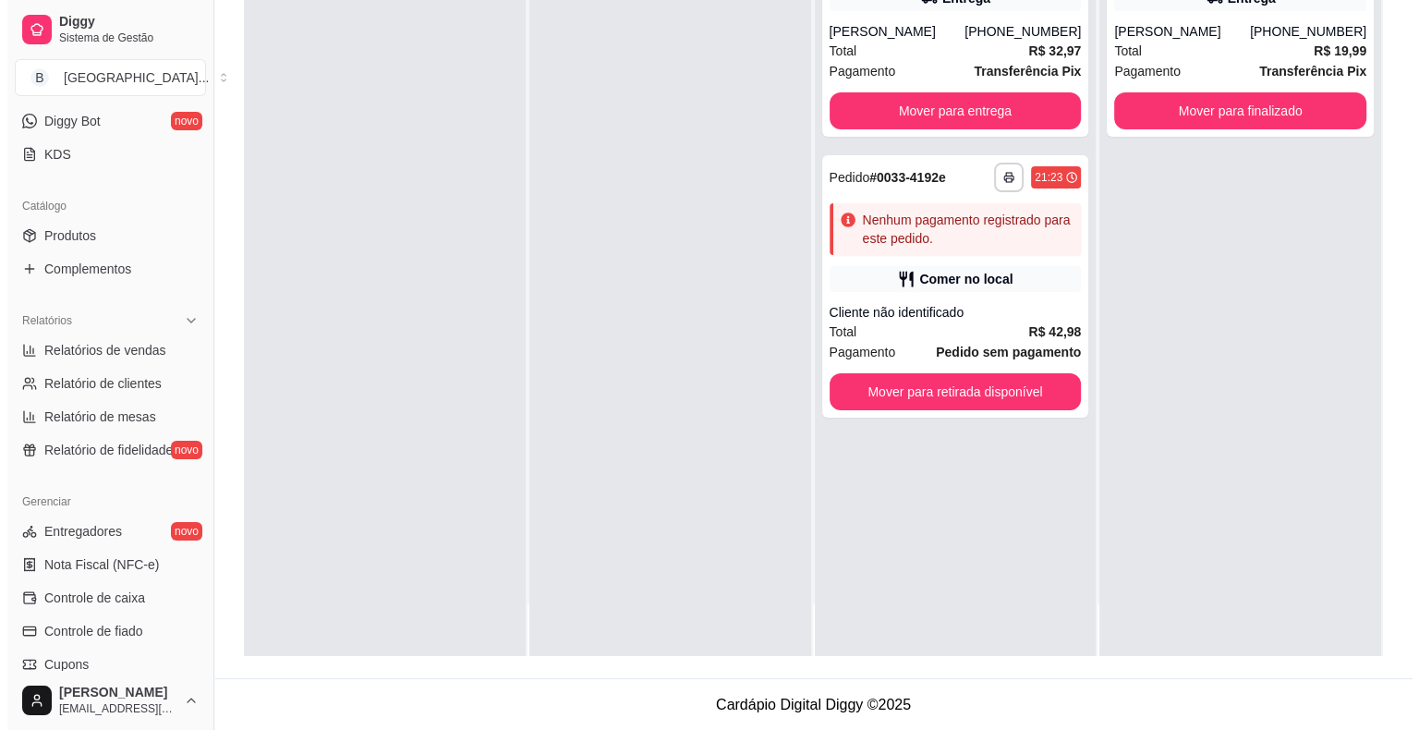
scroll to position [0, 0]
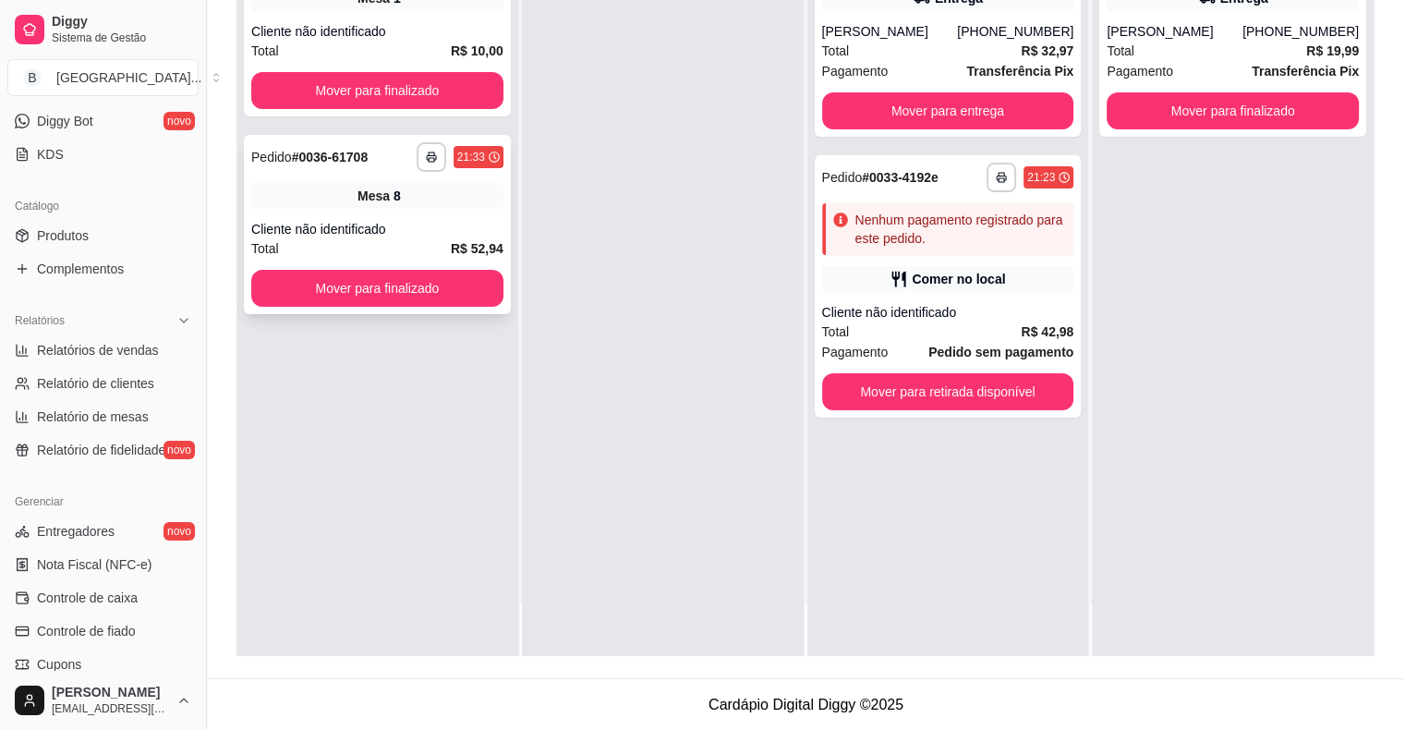
click at [318, 239] on div "Total R$ 52,94" at bounding box center [377, 248] width 252 height 20
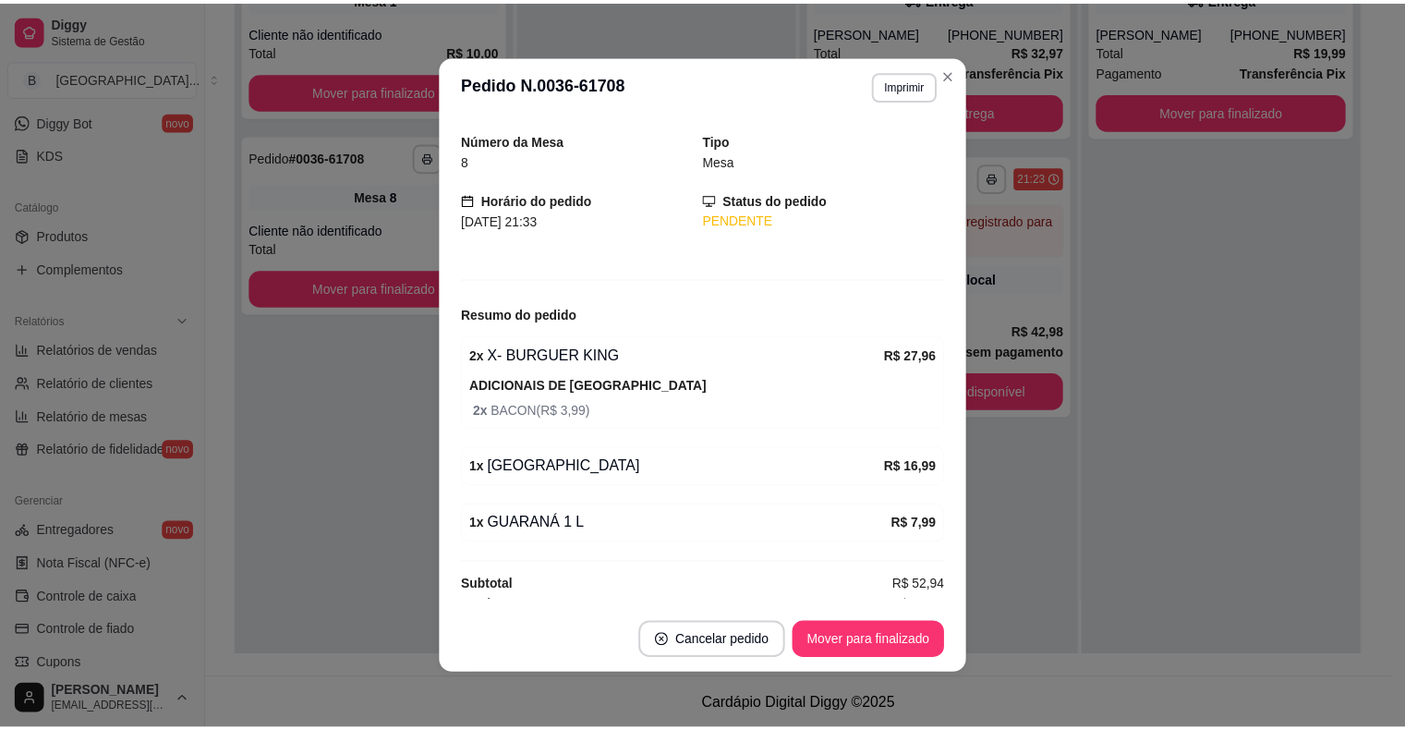
scroll to position [65, 0]
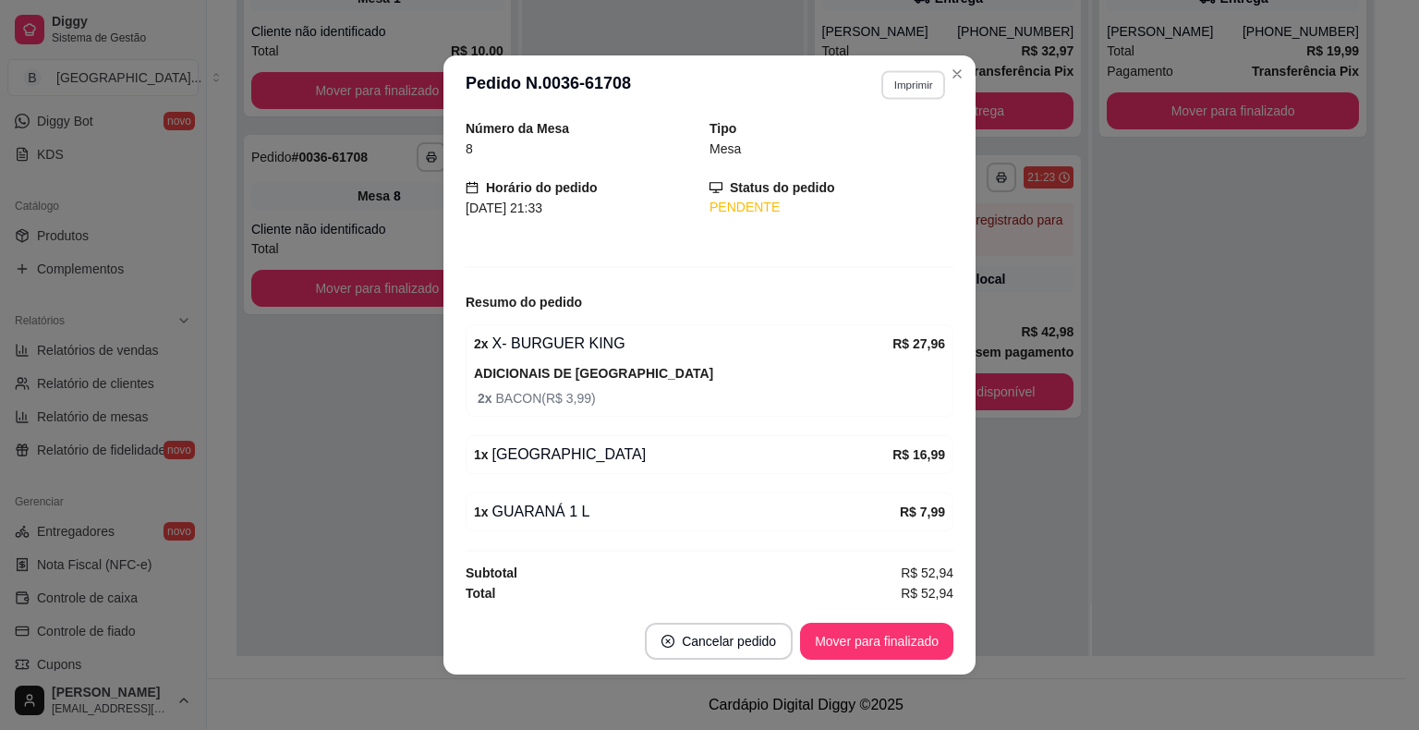
click at [917, 98] on button "Imprimir" at bounding box center [913, 84] width 64 height 29
click at [883, 161] on button "IMPRESSORA" at bounding box center [874, 151] width 134 height 30
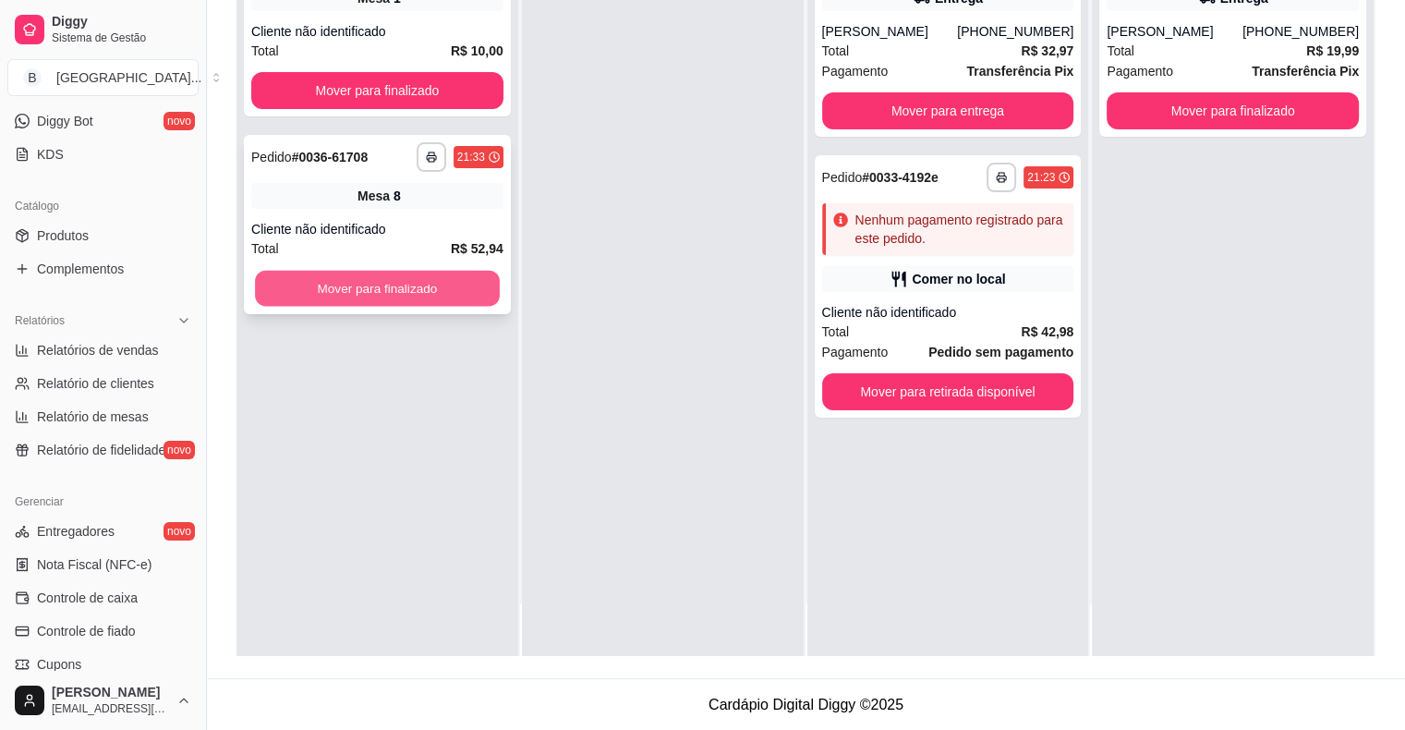
click at [417, 286] on button "Mover para finalizado" at bounding box center [377, 289] width 245 height 36
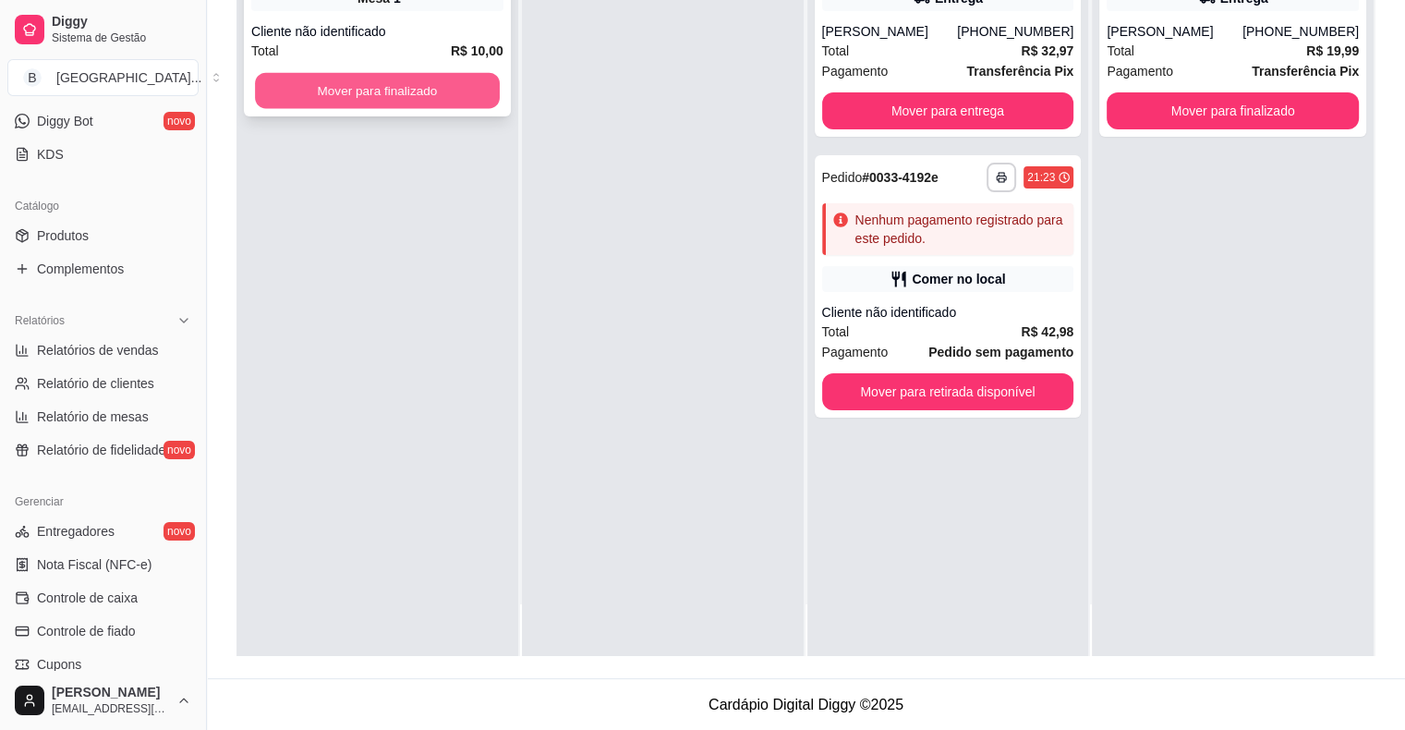
click at [357, 100] on button "Mover para finalizado" at bounding box center [377, 91] width 245 height 36
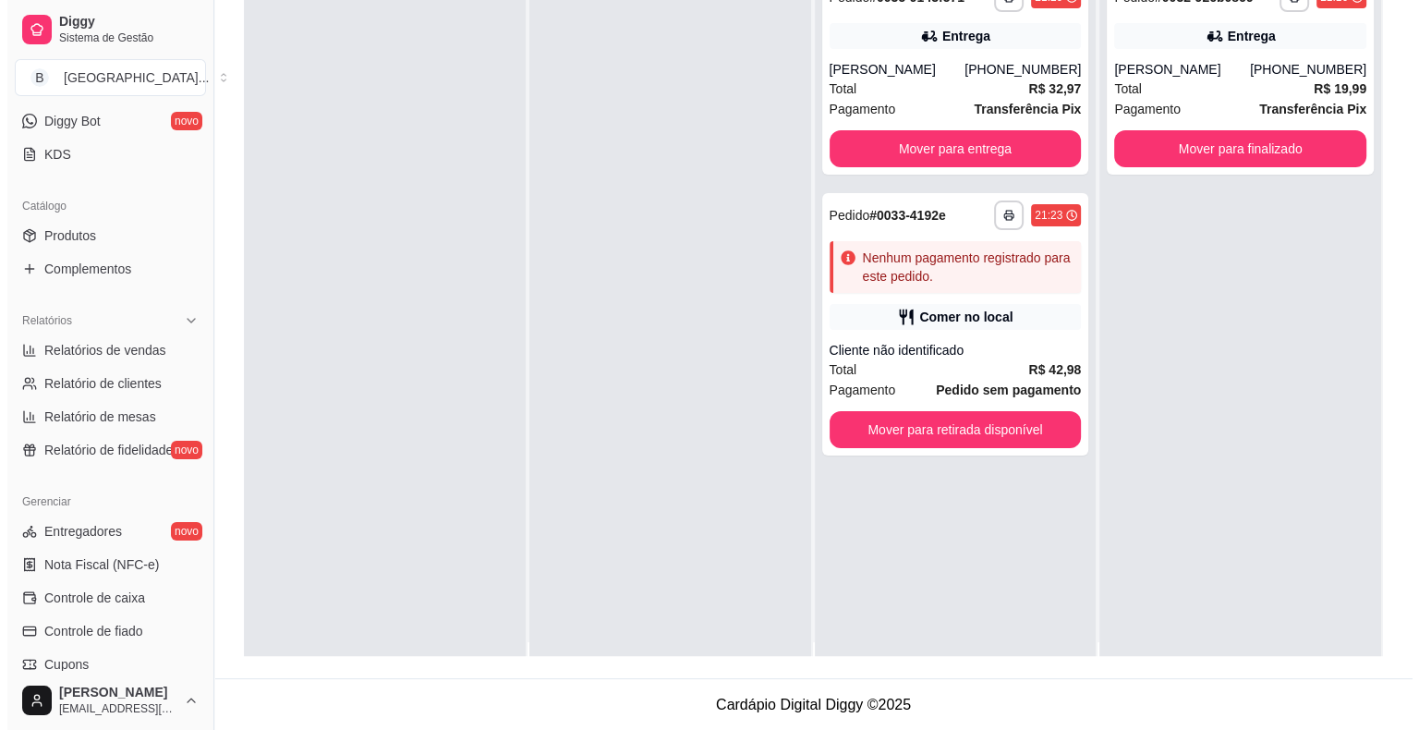
scroll to position [0, 0]
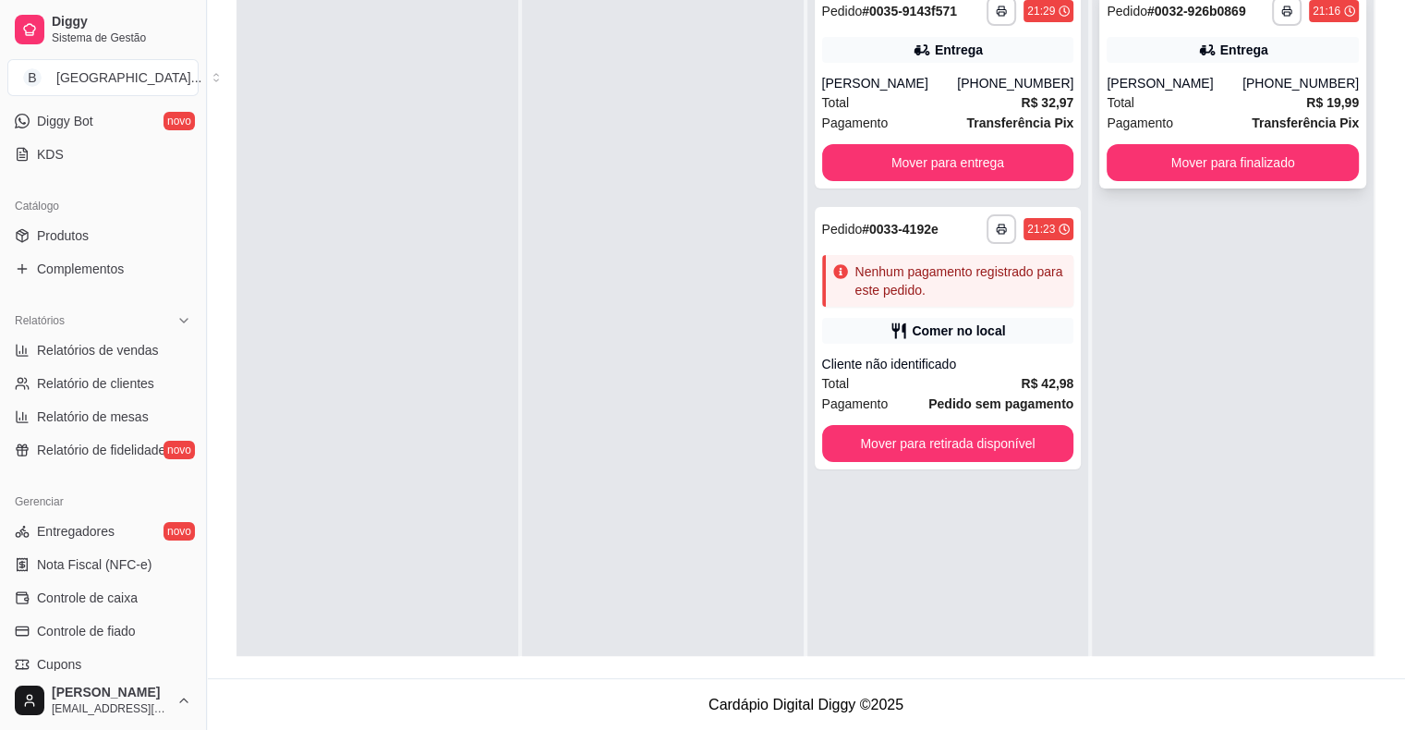
click at [1213, 113] on div "Pagamento Transferência Pix" at bounding box center [1233, 123] width 252 height 20
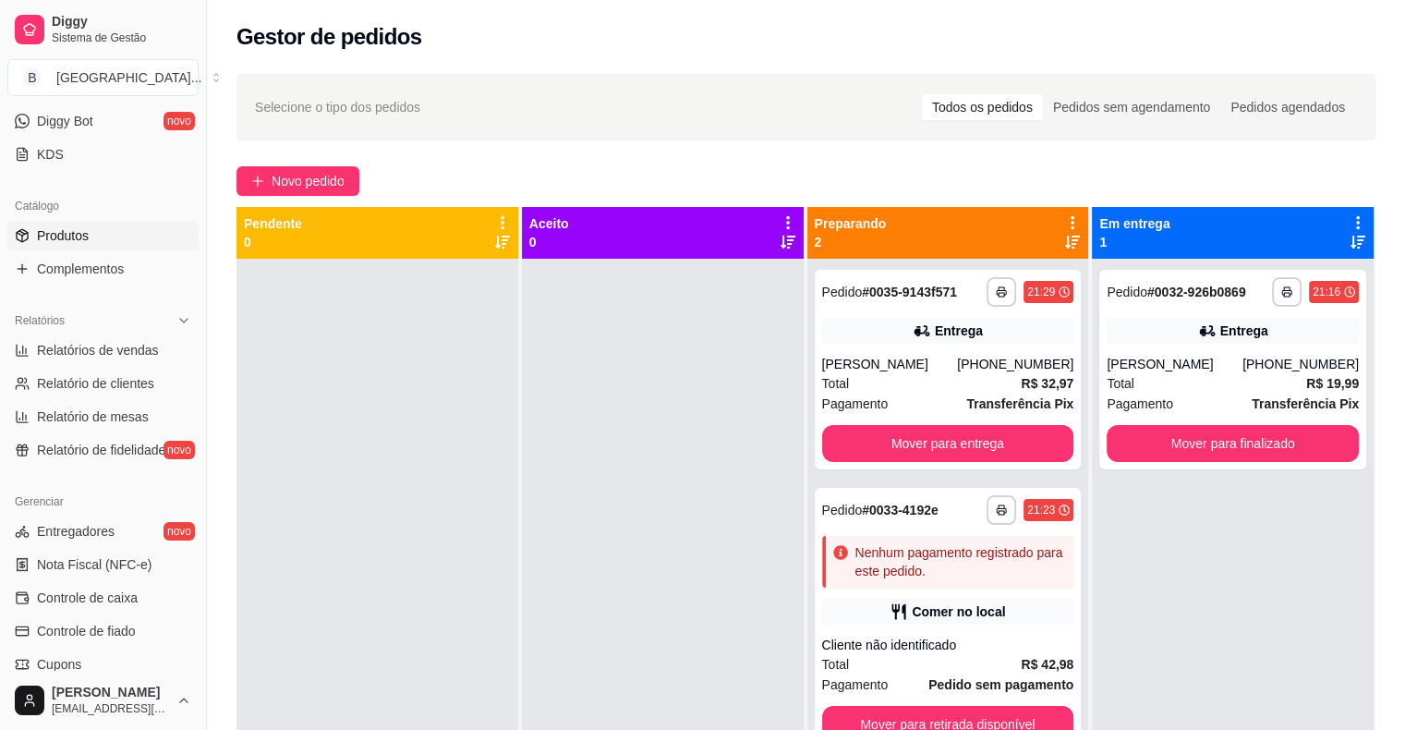
click at [81, 242] on span "Produtos" at bounding box center [63, 235] width 52 height 18
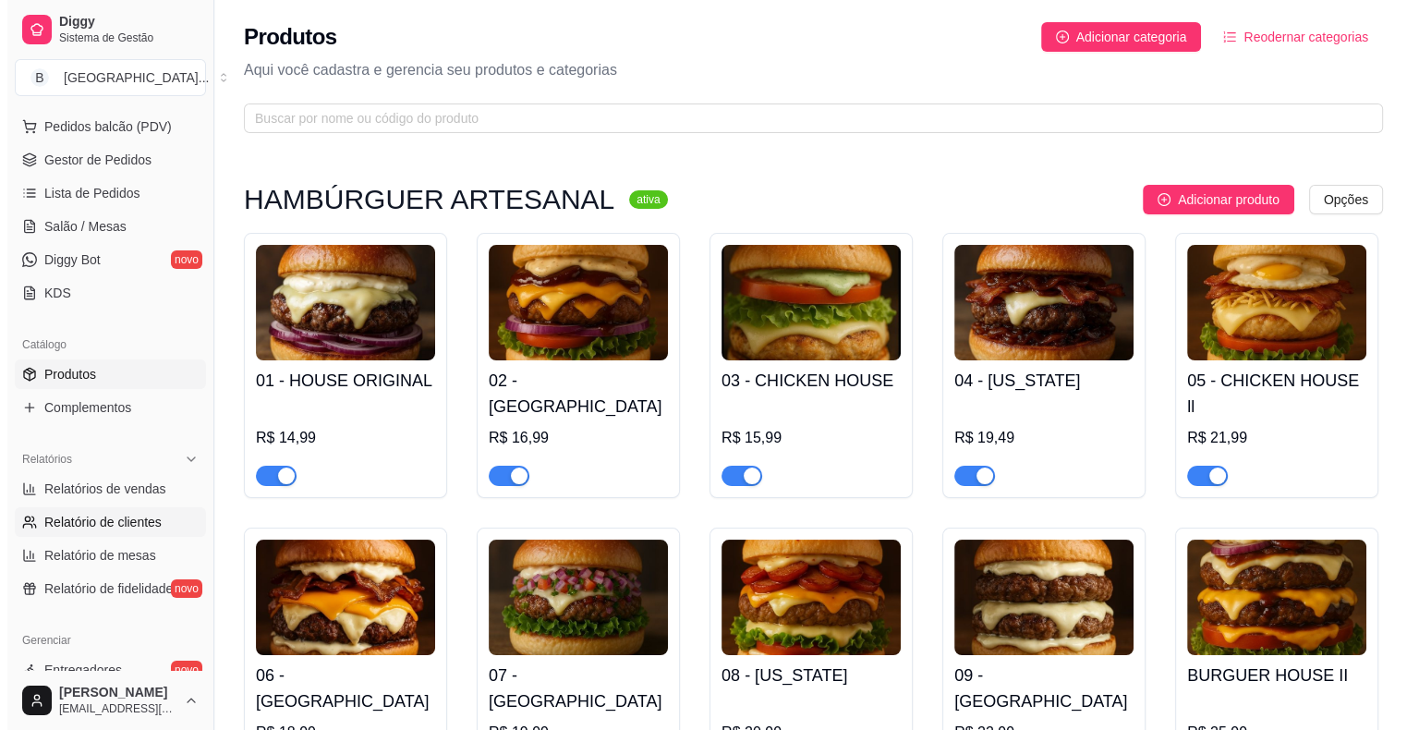
scroll to position [185, 0]
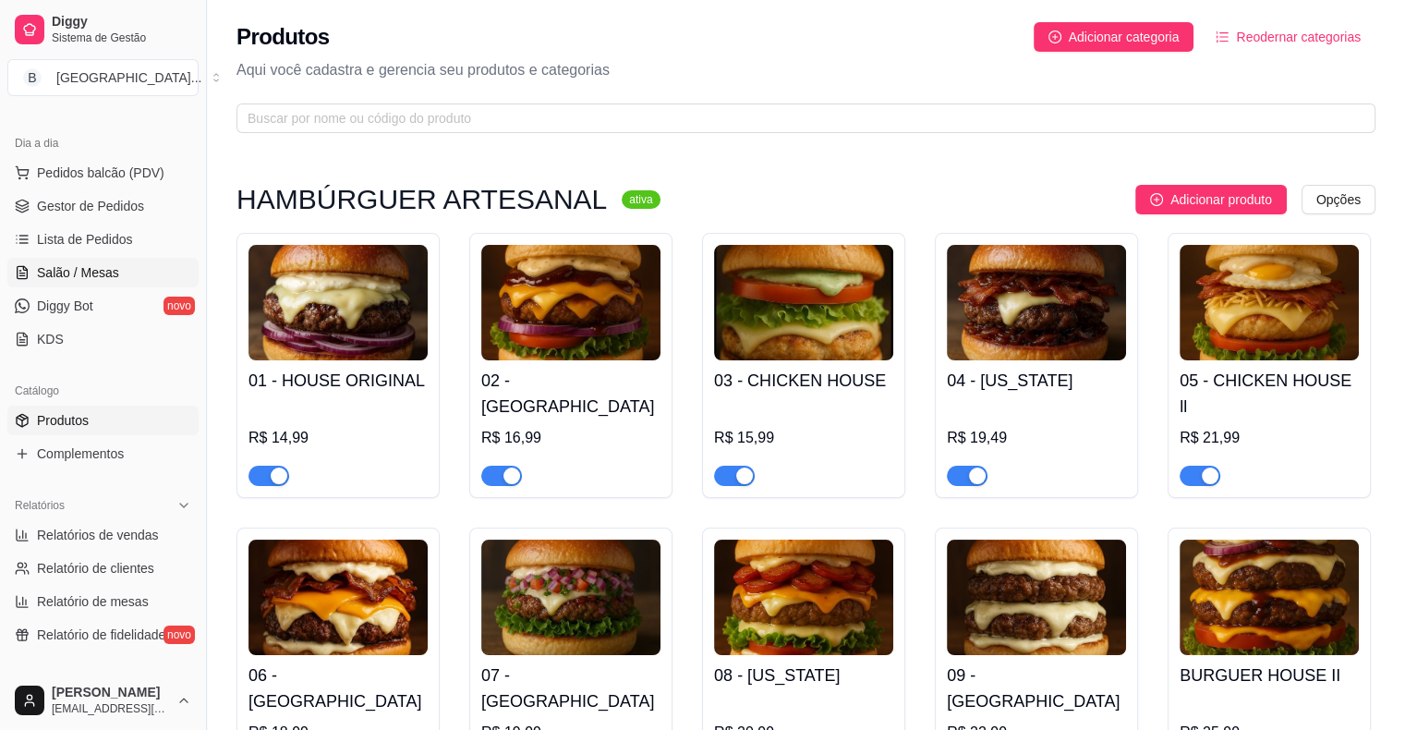
click at [105, 259] on link "Salão / Mesas" at bounding box center [102, 273] width 191 height 30
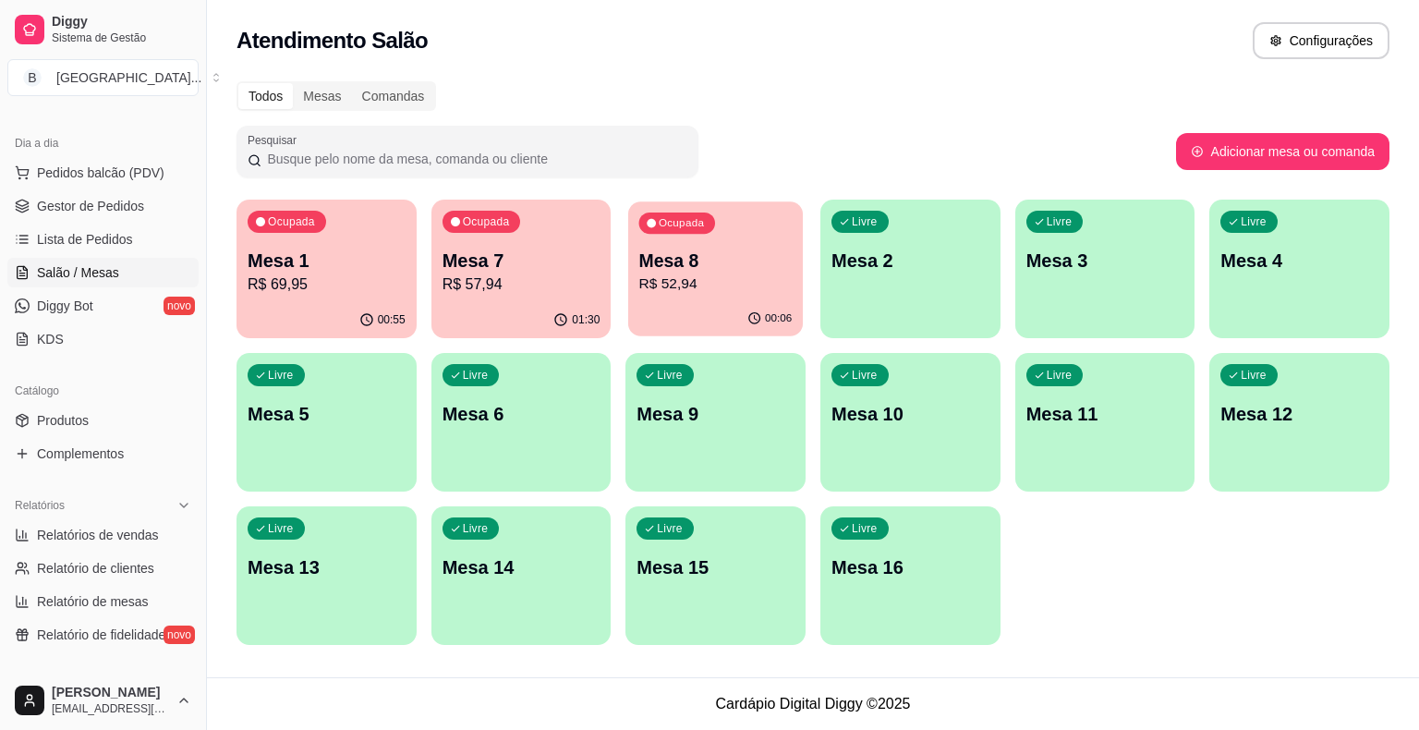
click at [662, 282] on p "R$ 52,94" at bounding box center [715, 283] width 153 height 21
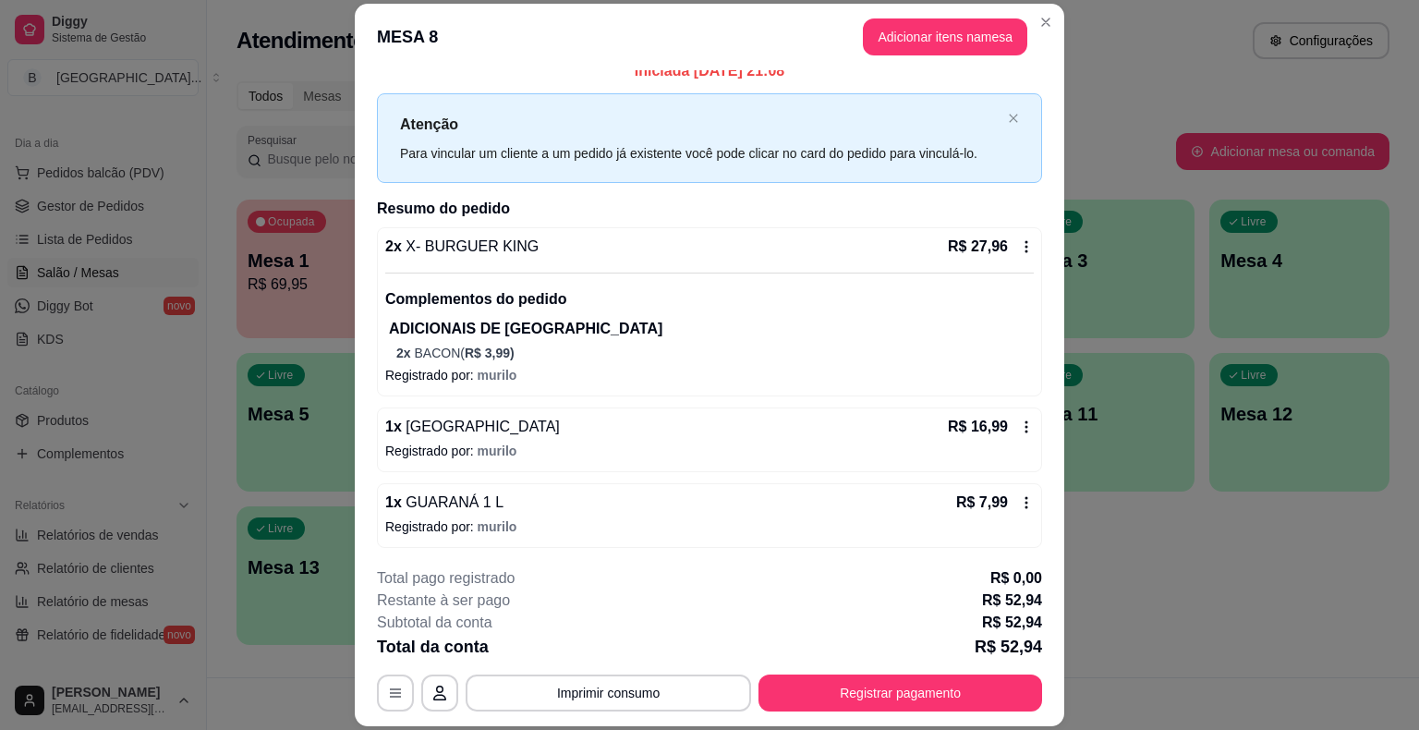
scroll to position [18, 0]
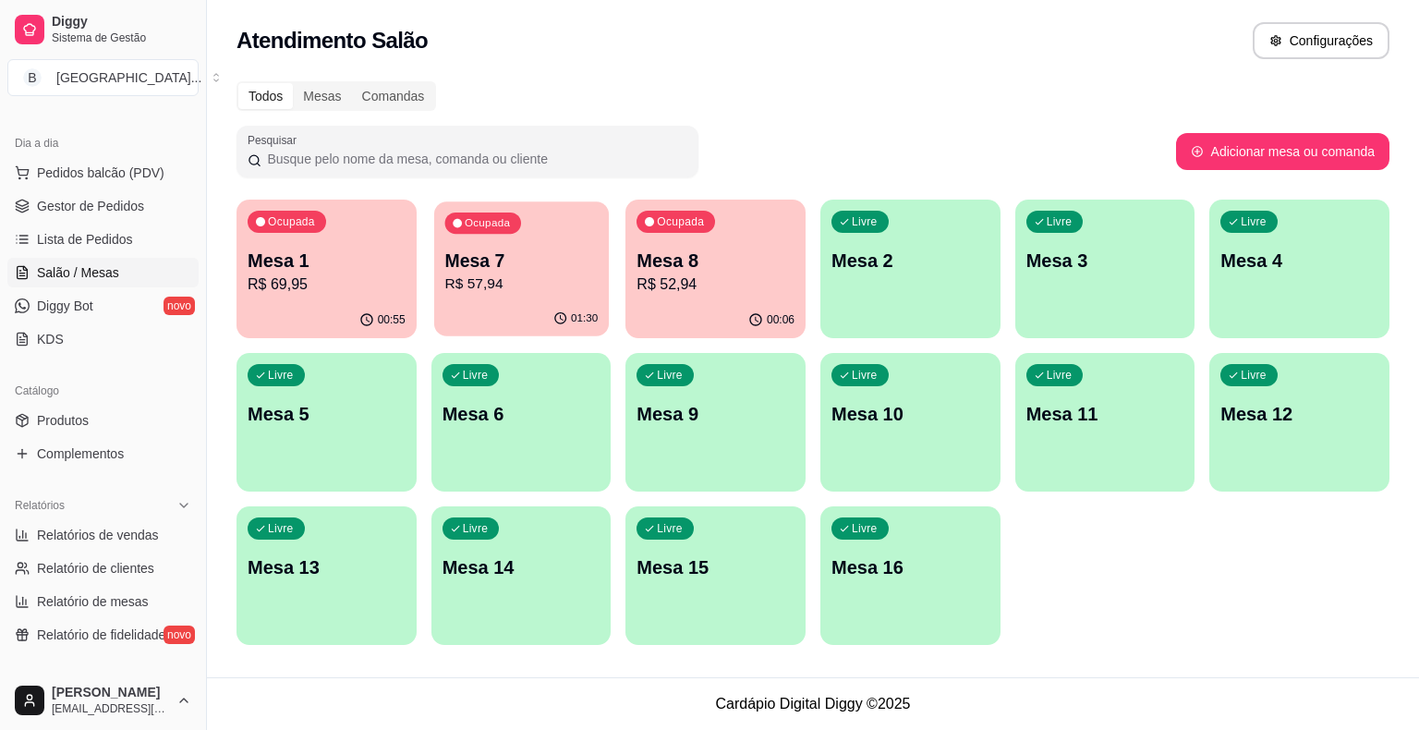
click at [512, 310] on div "01:30" at bounding box center [521, 318] width 175 height 35
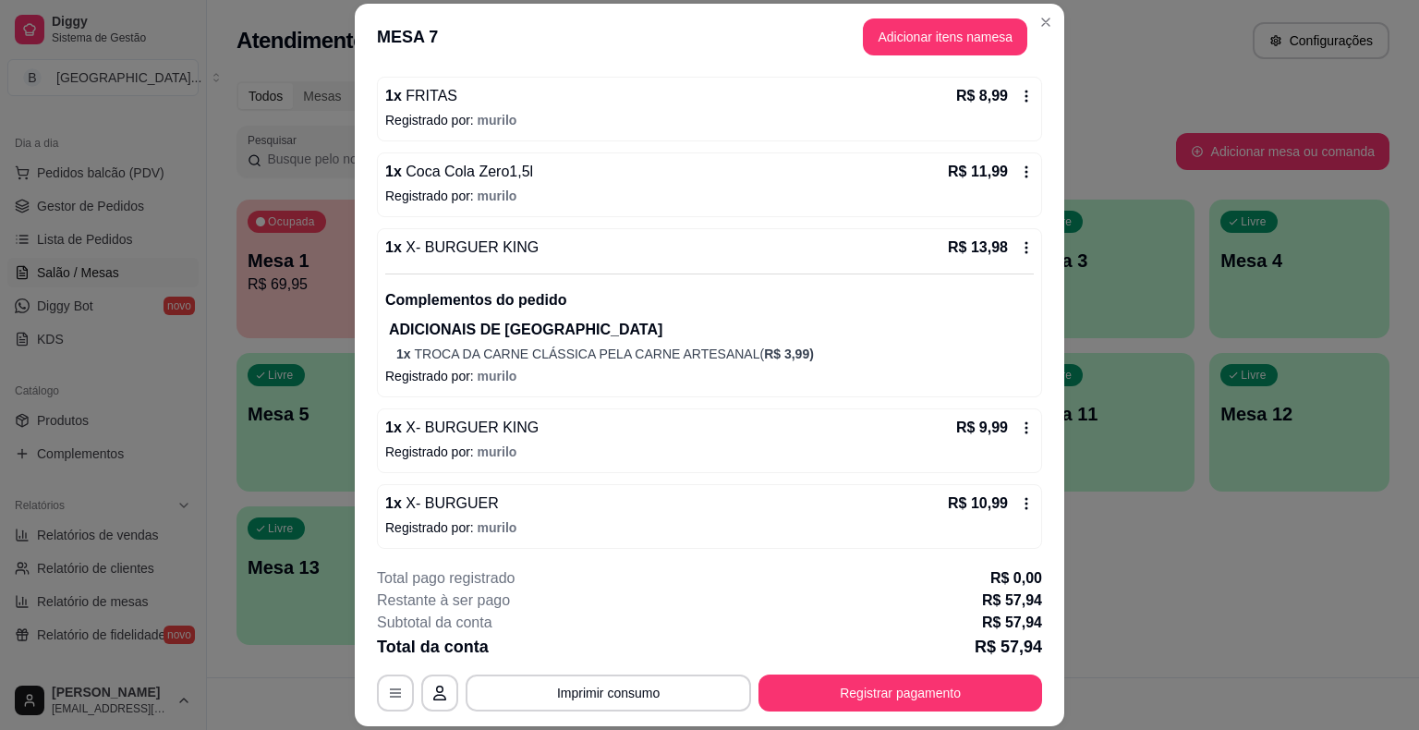
scroll to position [0, 0]
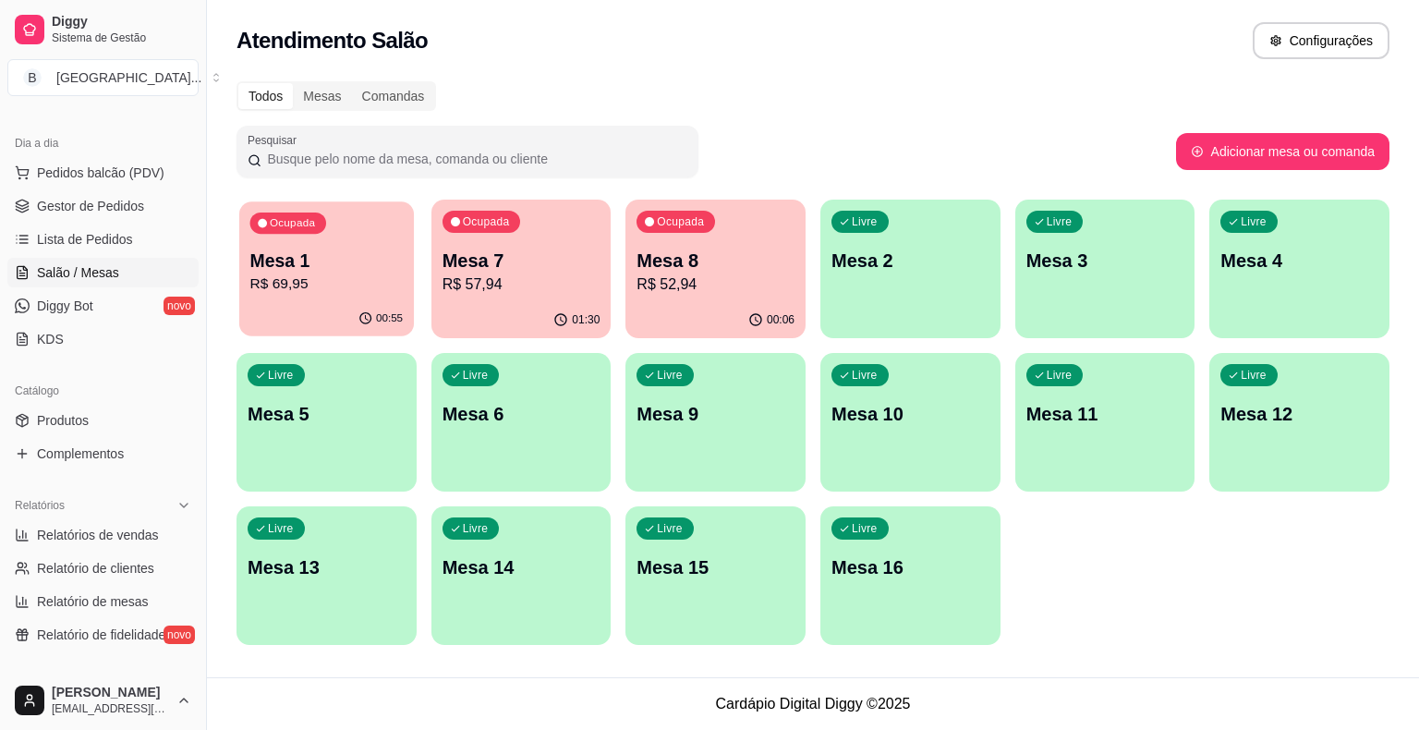
click at [361, 303] on div "00:55" at bounding box center [326, 318] width 175 height 35
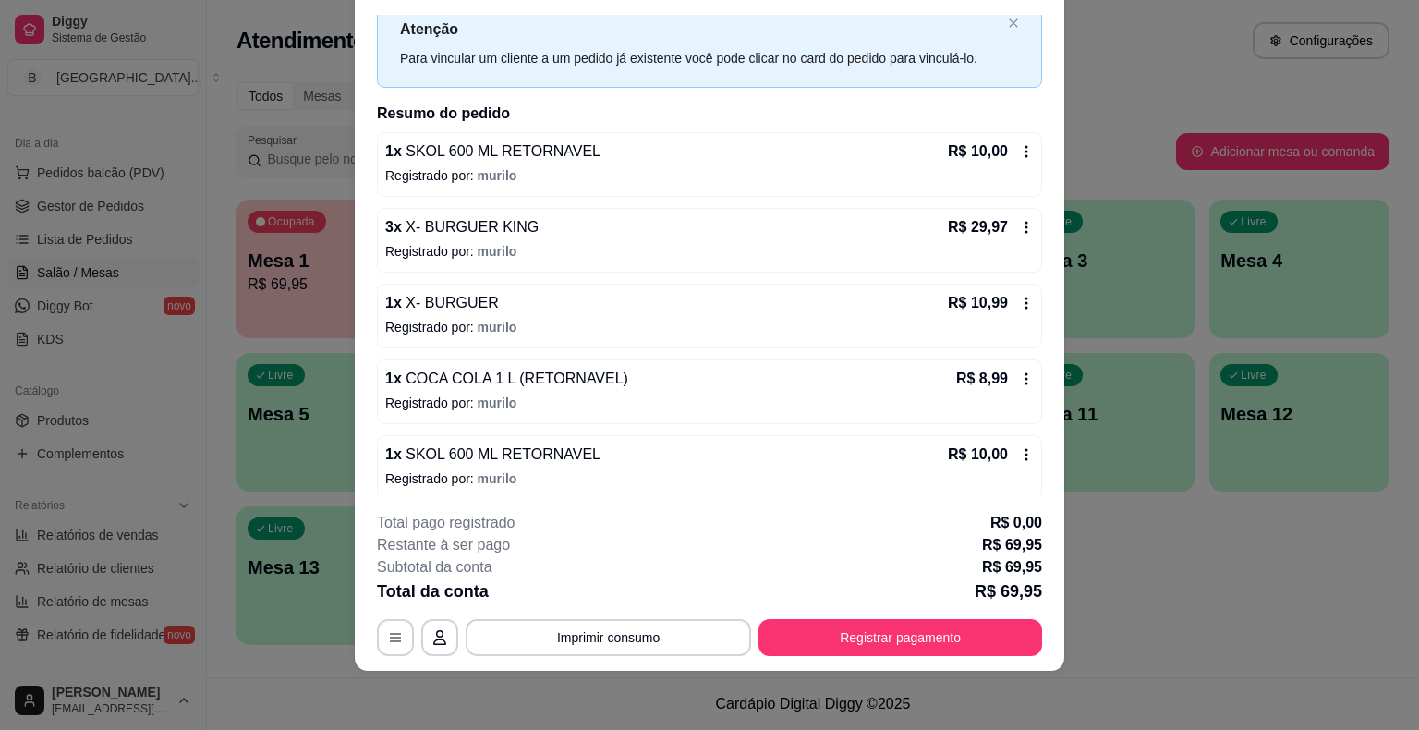
scroll to position [170, 0]
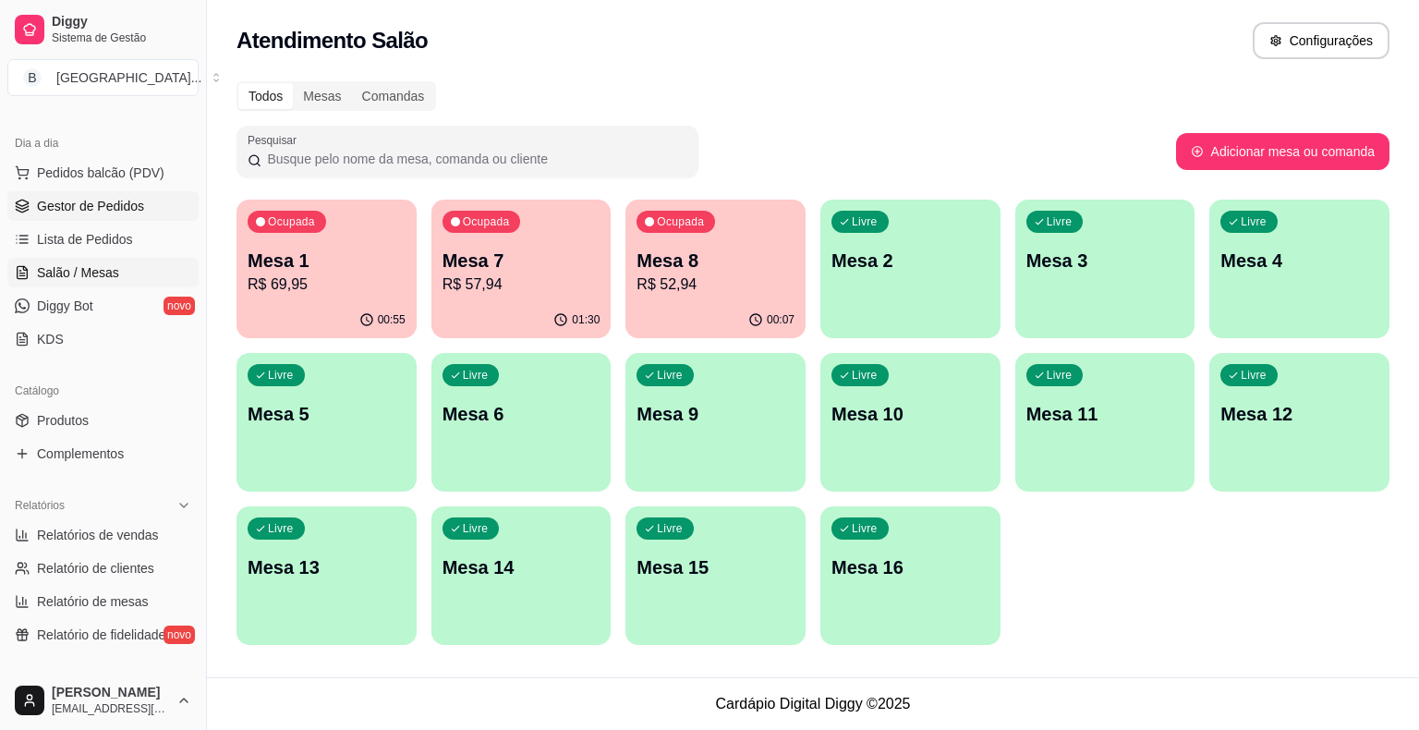
click at [109, 197] on span "Gestor de Pedidos" at bounding box center [90, 206] width 107 height 18
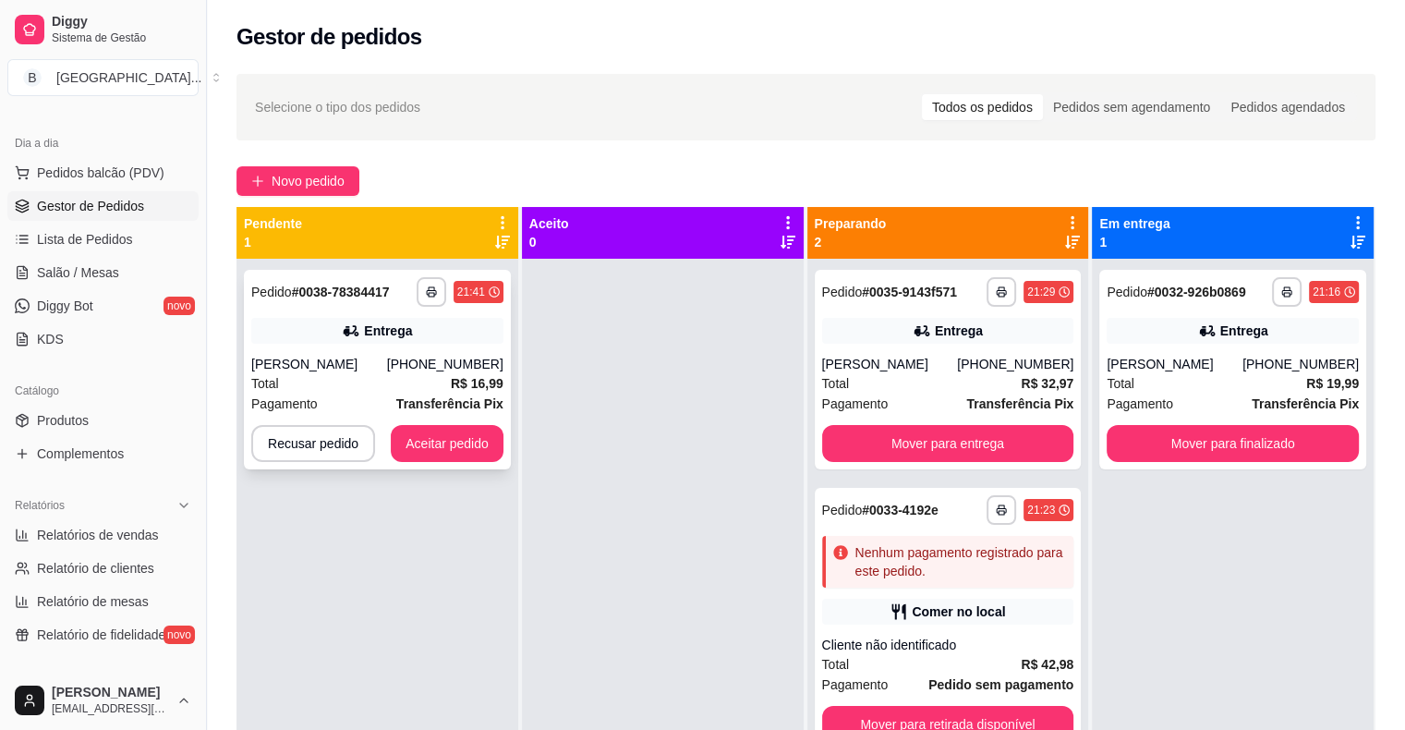
click at [319, 407] on div "Pagamento Transferência Pix" at bounding box center [377, 404] width 252 height 20
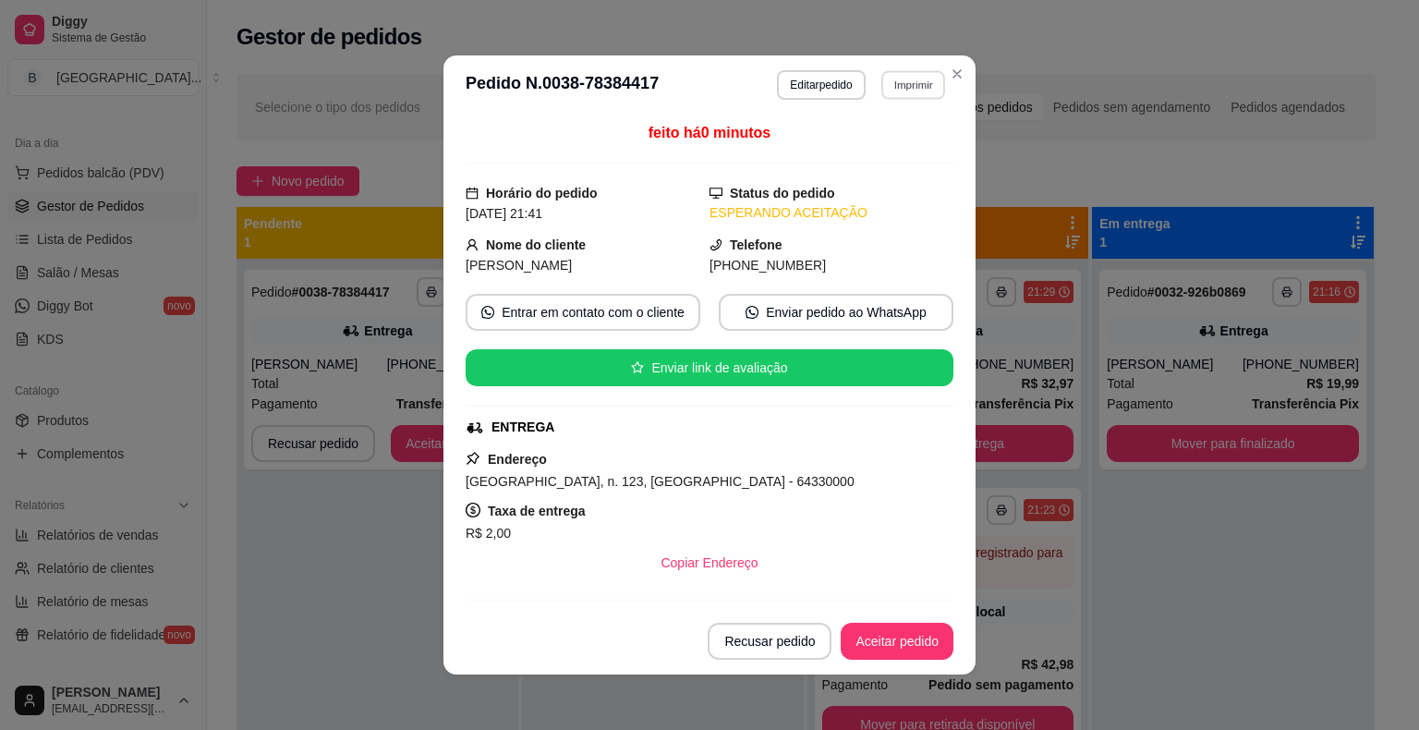
click at [916, 79] on button "Imprimir" at bounding box center [913, 84] width 64 height 29
click at [903, 143] on button "IMPRESSORA" at bounding box center [874, 150] width 134 height 30
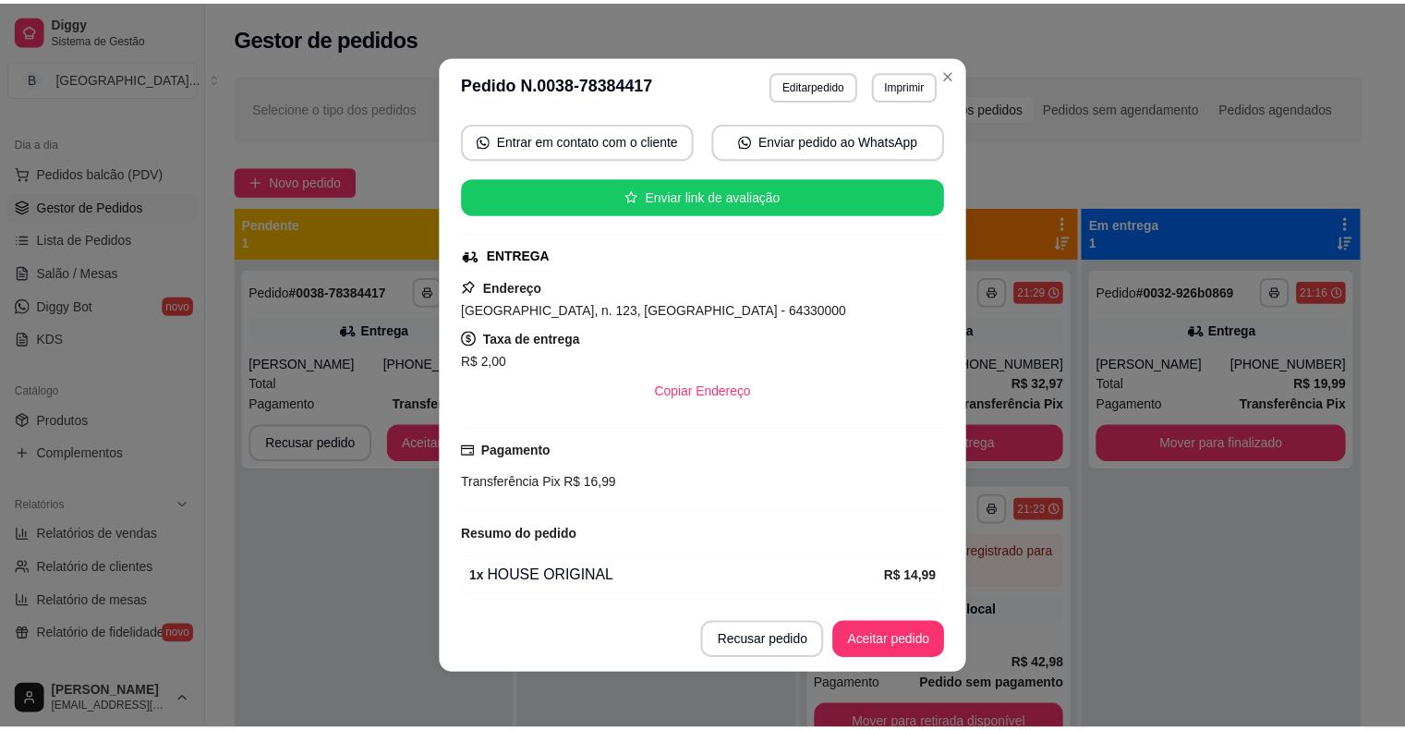
scroll to position [237, 0]
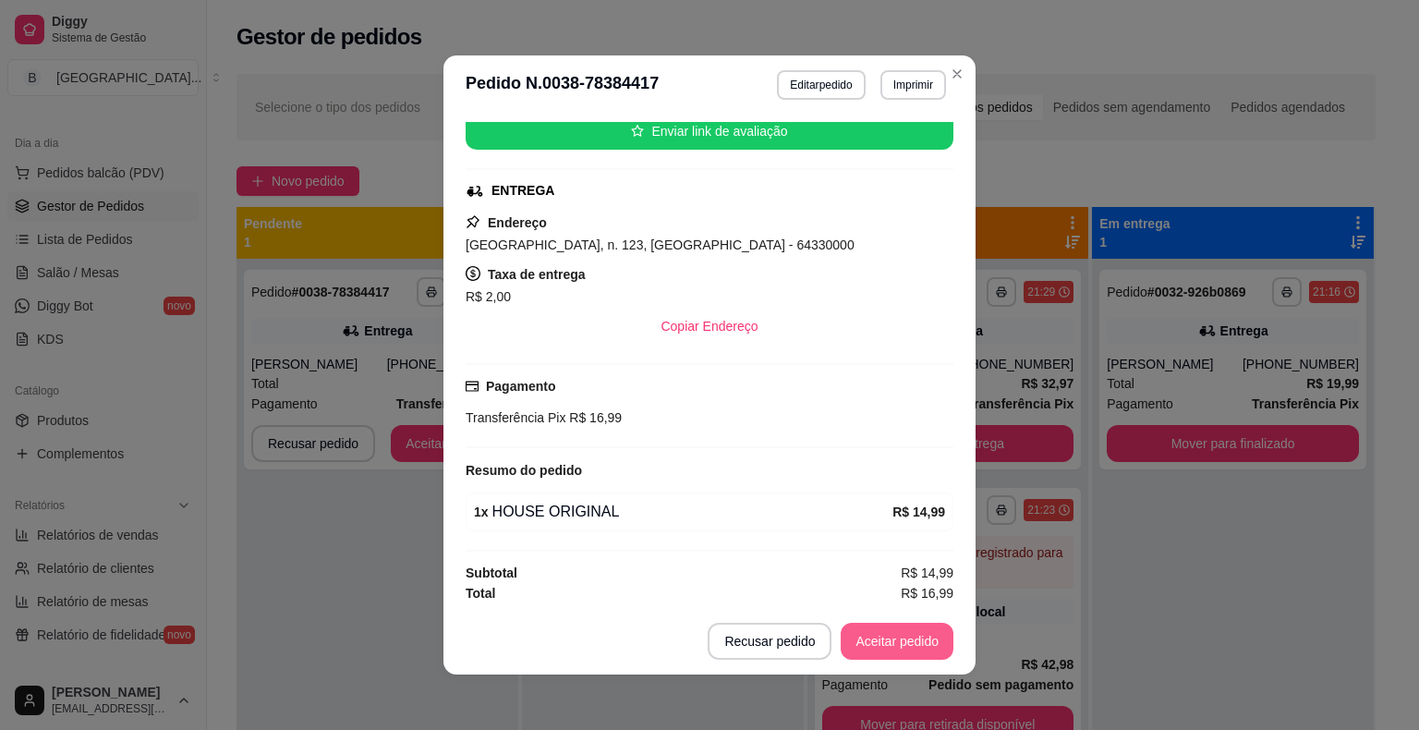
click at [876, 629] on button "Aceitar pedido" at bounding box center [897, 641] width 113 height 37
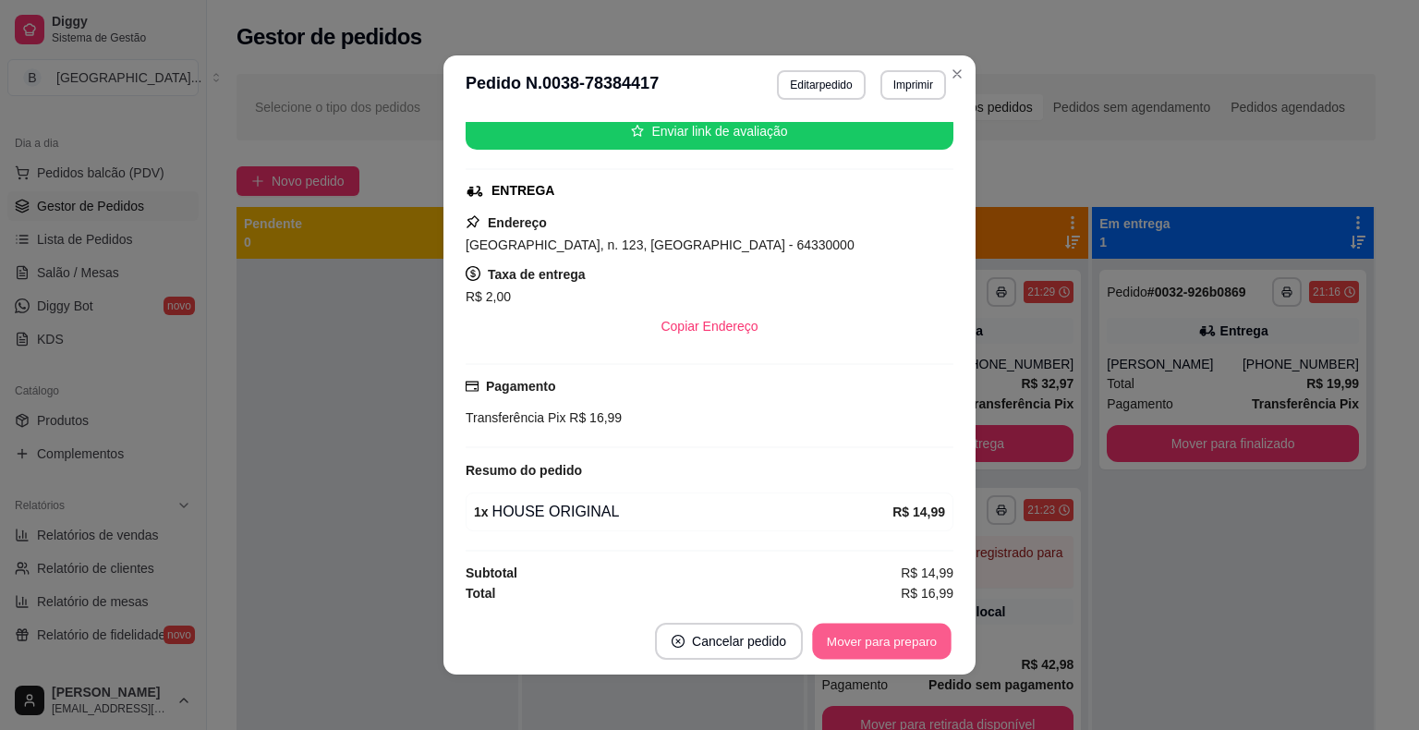
click at [876, 629] on button "Mover para preparo" at bounding box center [881, 642] width 139 height 36
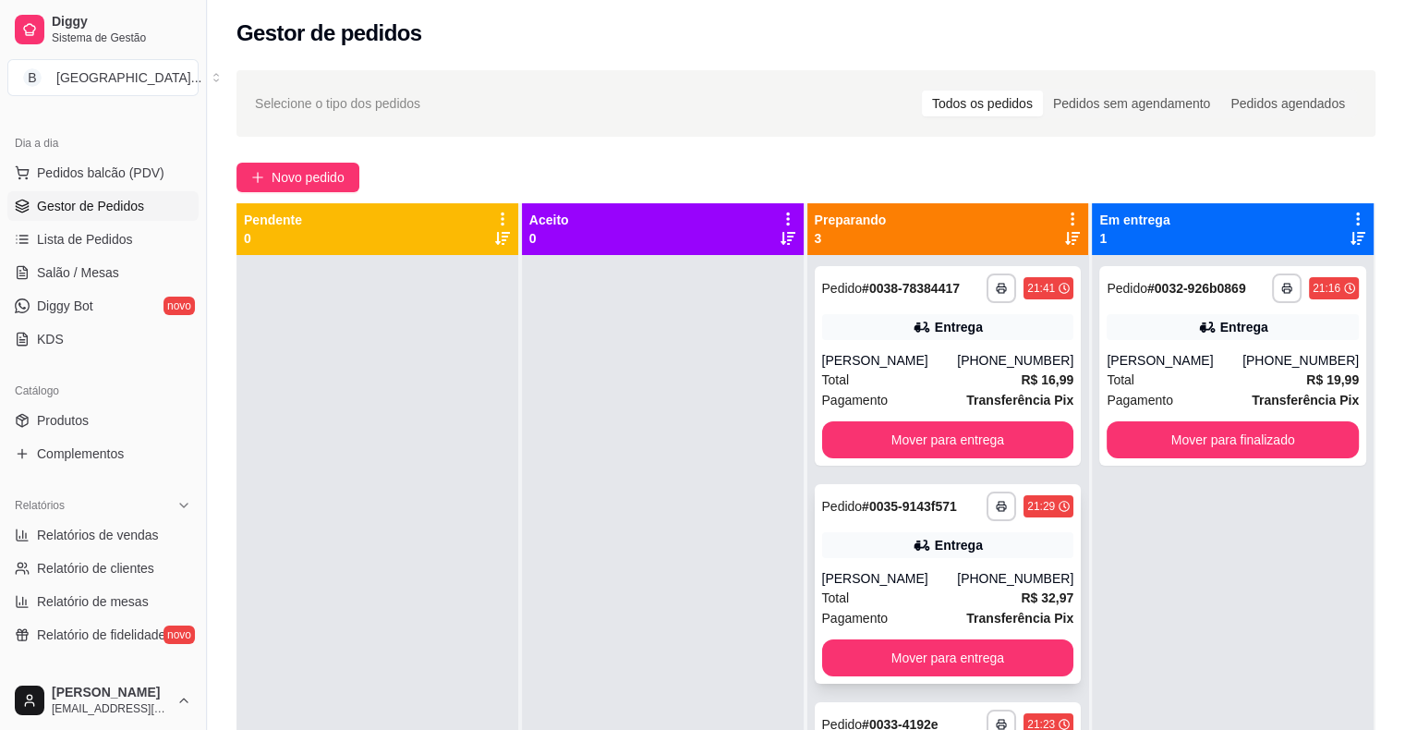
scroll to position [0, 0]
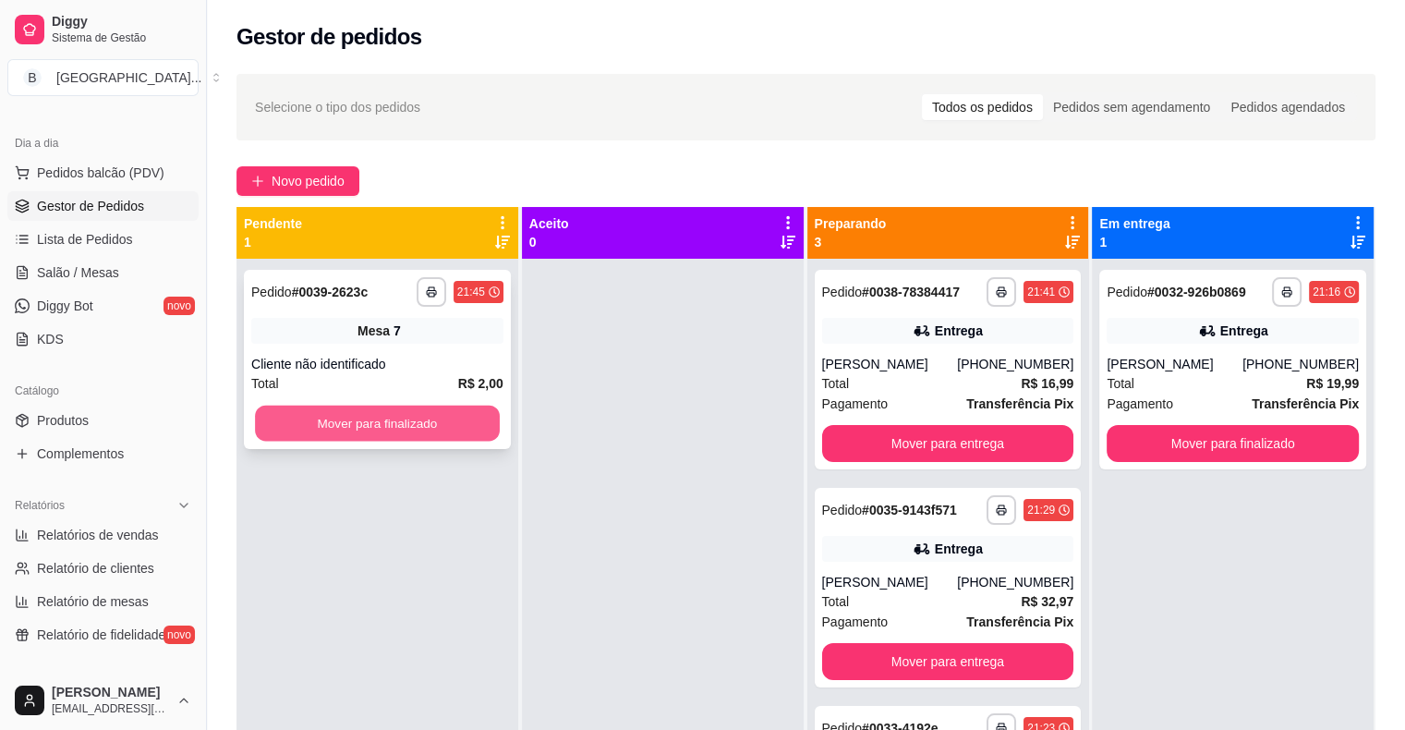
click at [335, 432] on button "Mover para finalizado" at bounding box center [377, 424] width 245 height 36
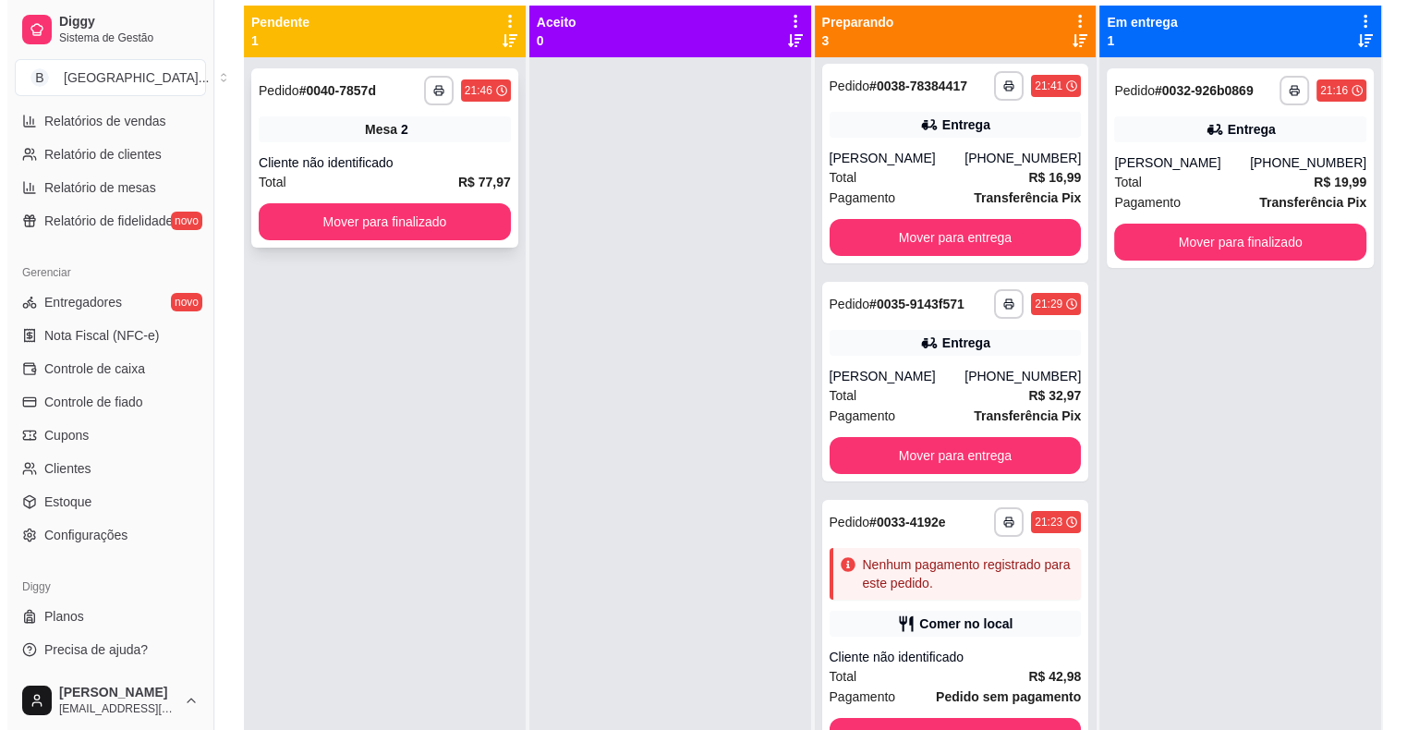
scroll to position [96, 0]
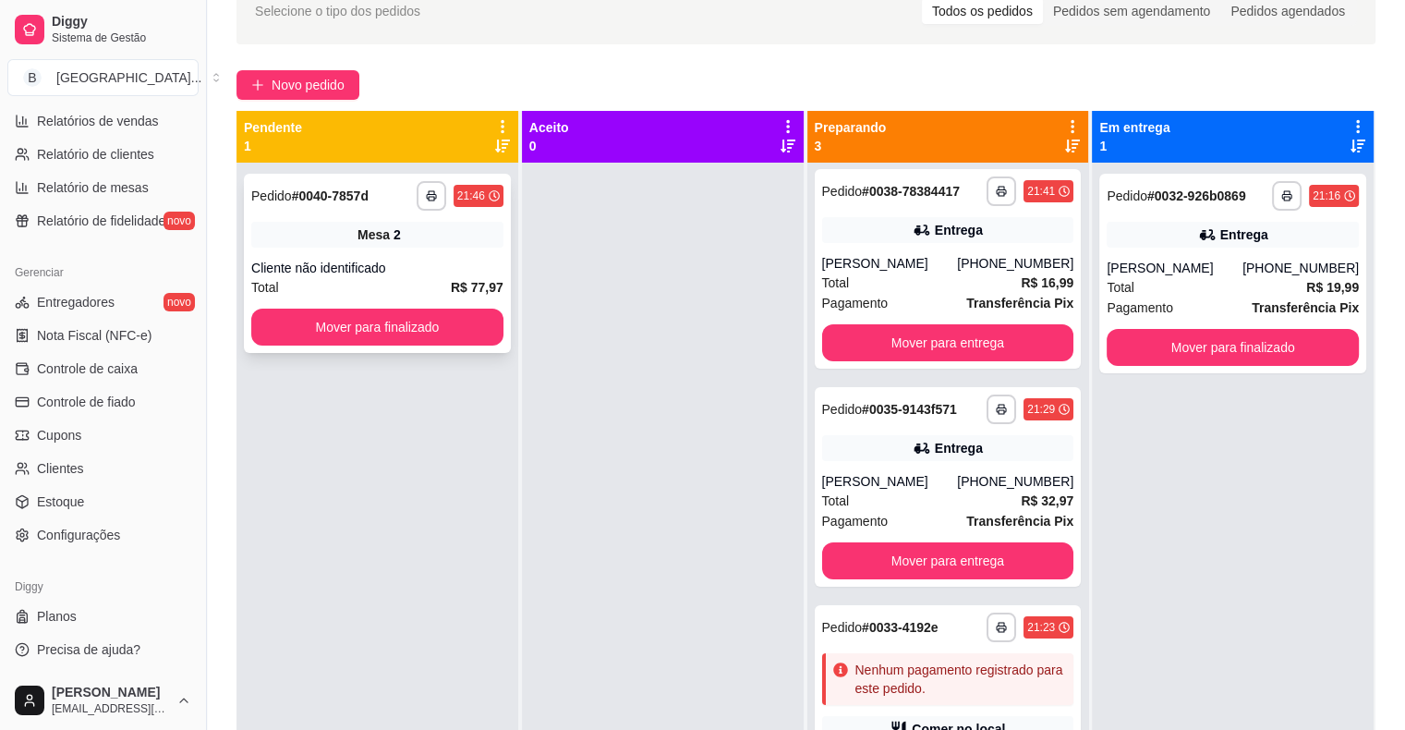
click at [378, 247] on div "**********" at bounding box center [377, 263] width 267 height 179
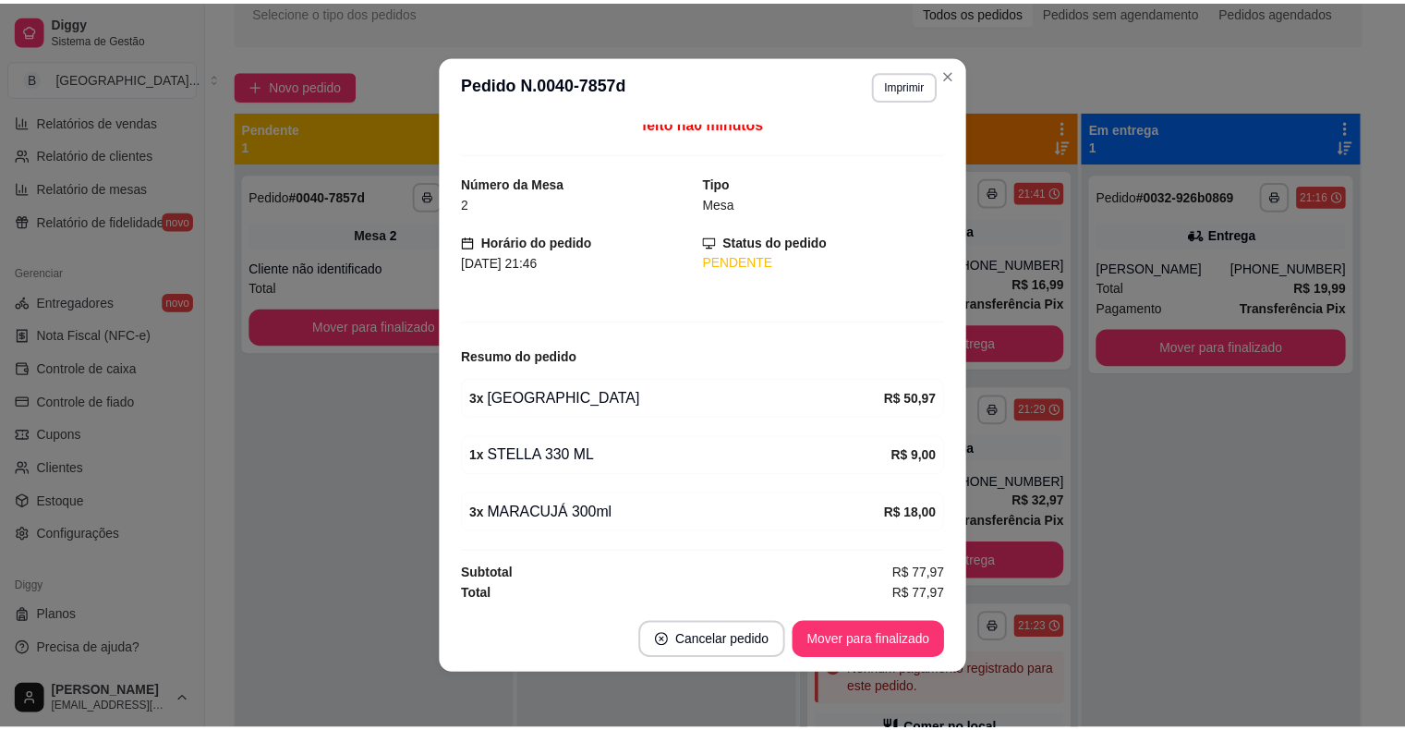
scroll to position [11, 0]
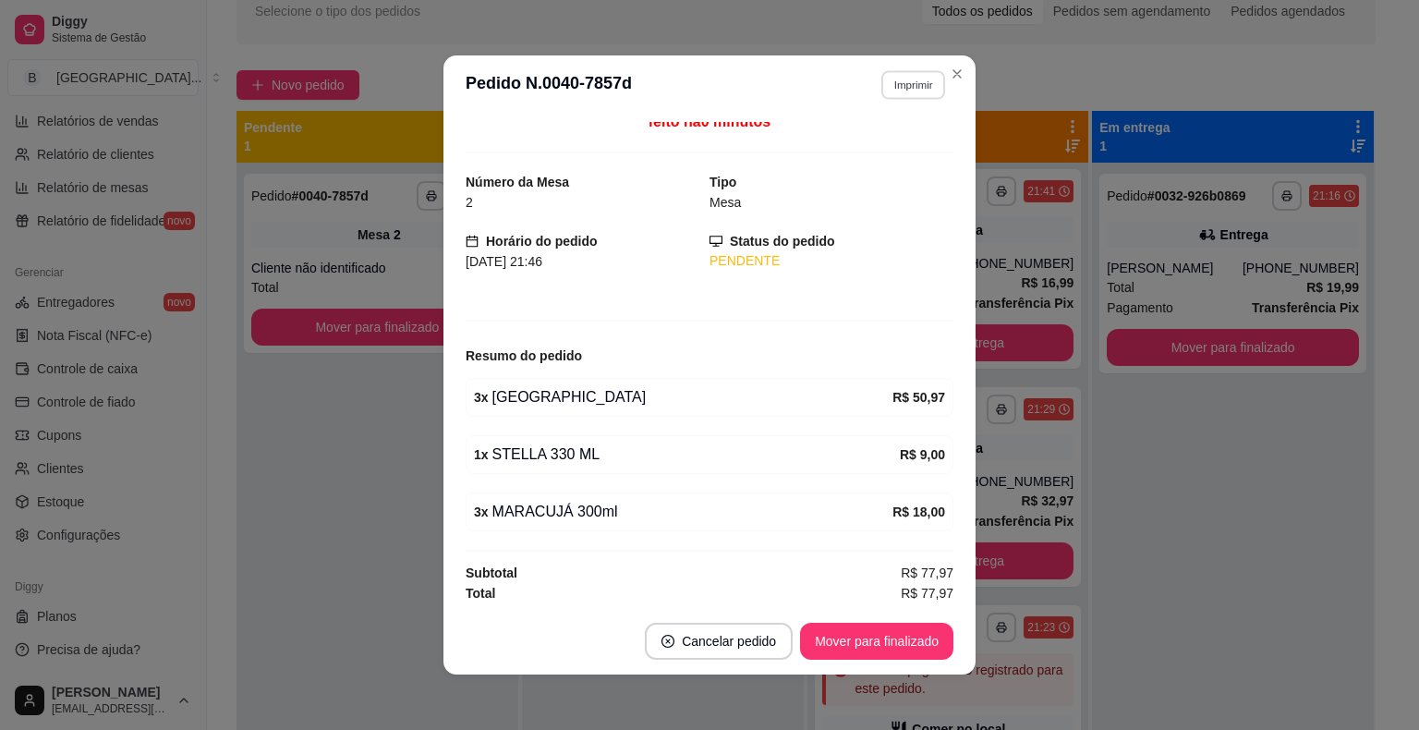
click at [883, 85] on button "Imprimir" at bounding box center [913, 84] width 64 height 29
click at [886, 146] on button "IMPRESSORA" at bounding box center [874, 151] width 134 height 30
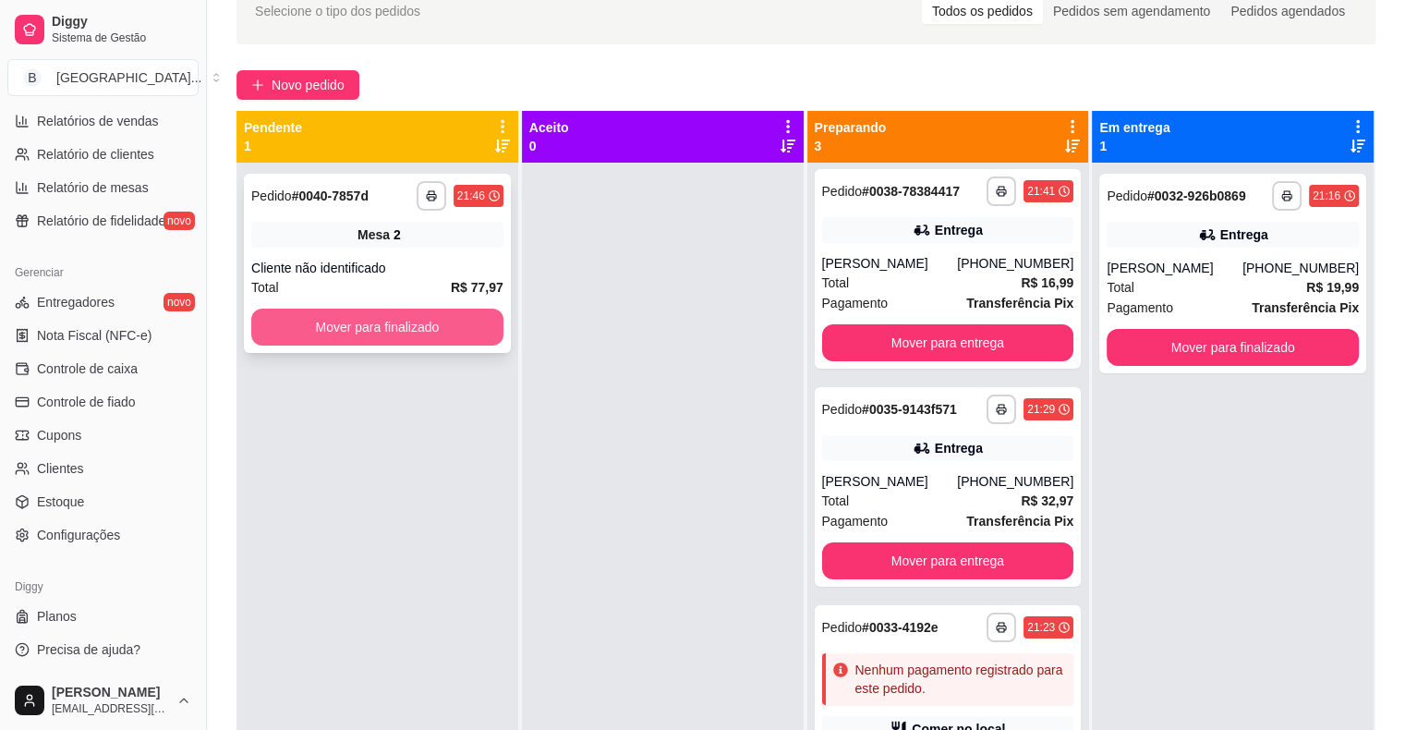
click at [463, 310] on button "Mover para finalizado" at bounding box center [377, 327] width 252 height 37
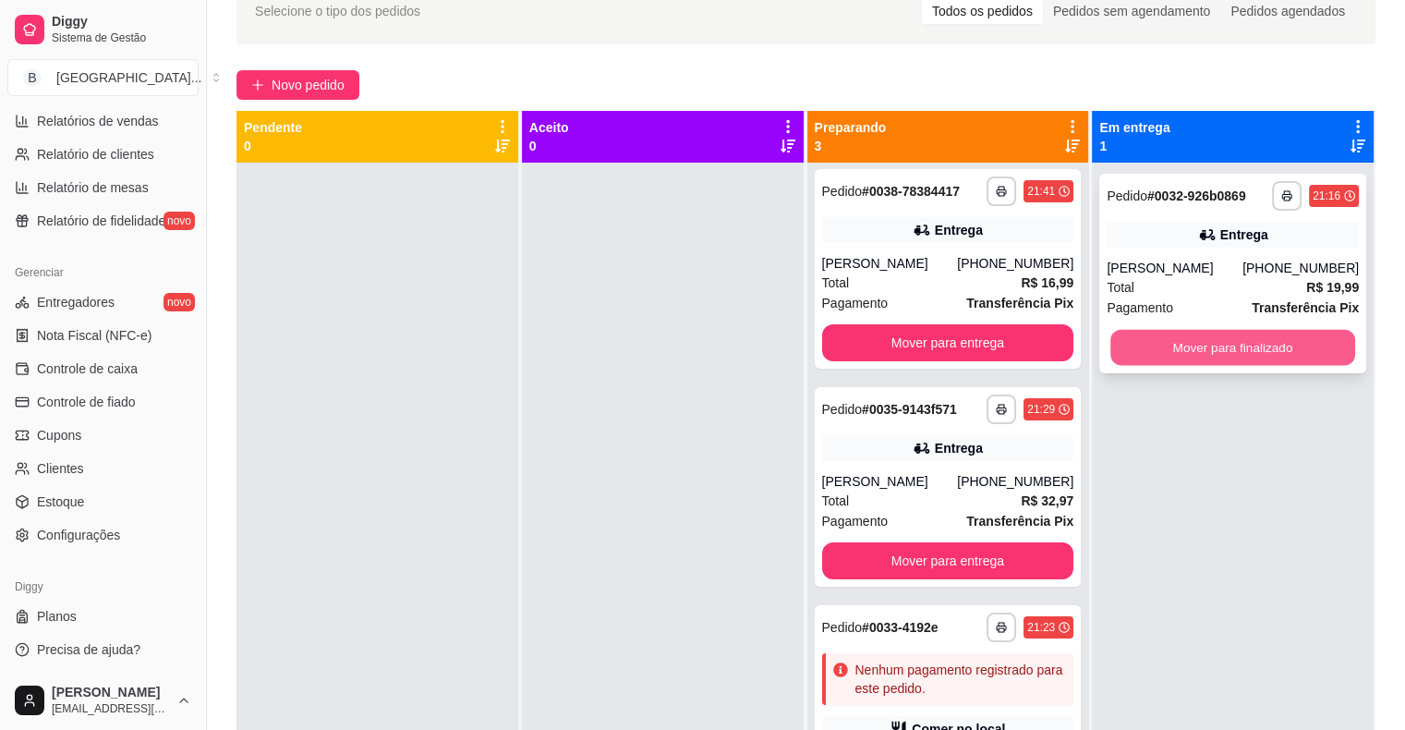
click at [1266, 346] on button "Mover para finalizado" at bounding box center [1233, 348] width 245 height 36
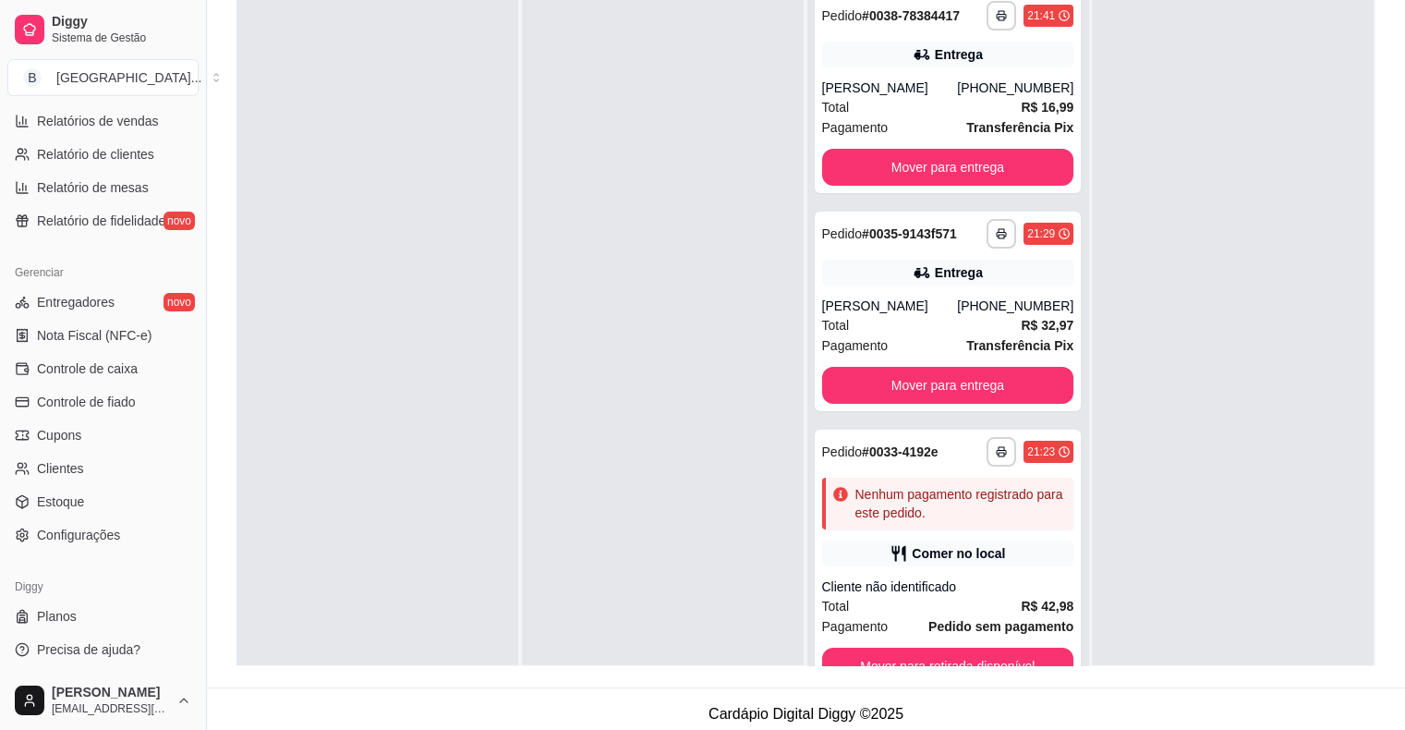
scroll to position [281, 0]
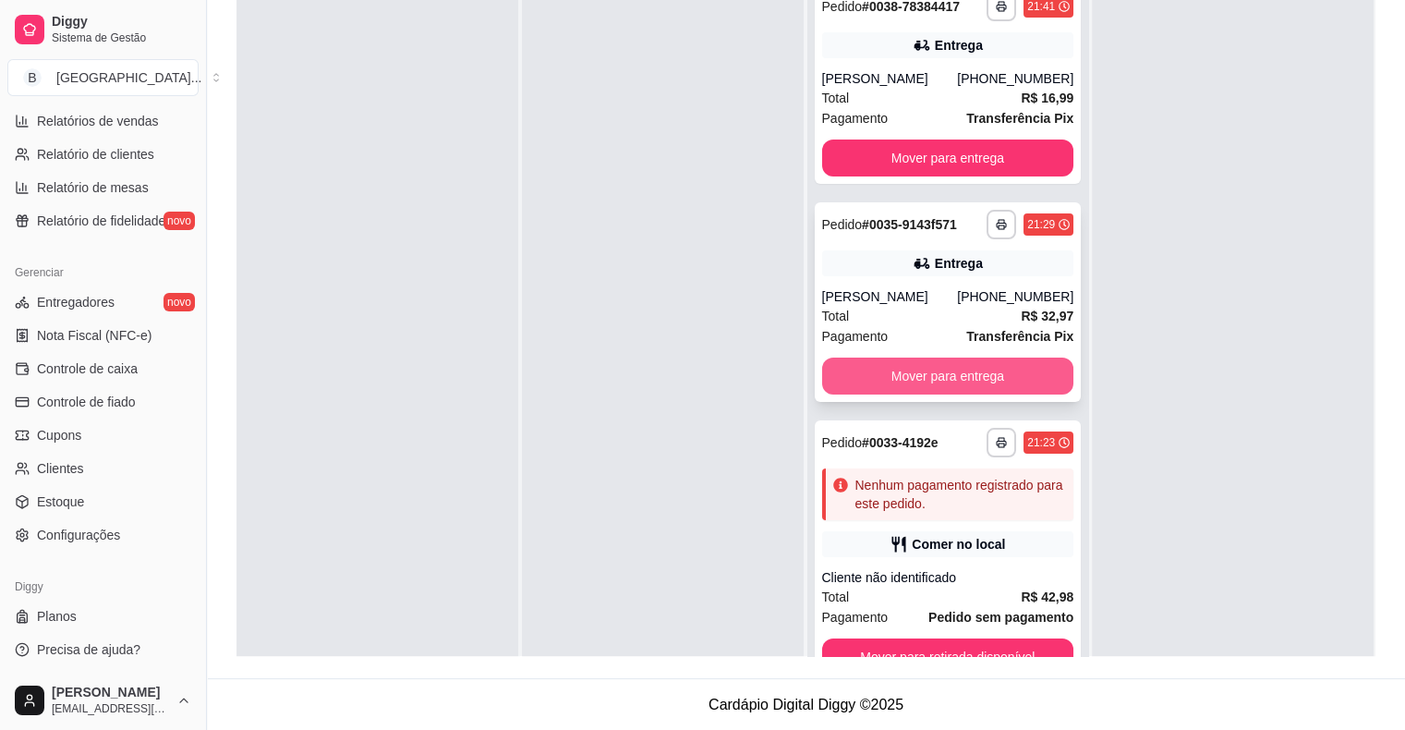
click at [942, 374] on button "Mover para entrega" at bounding box center [948, 376] width 252 height 37
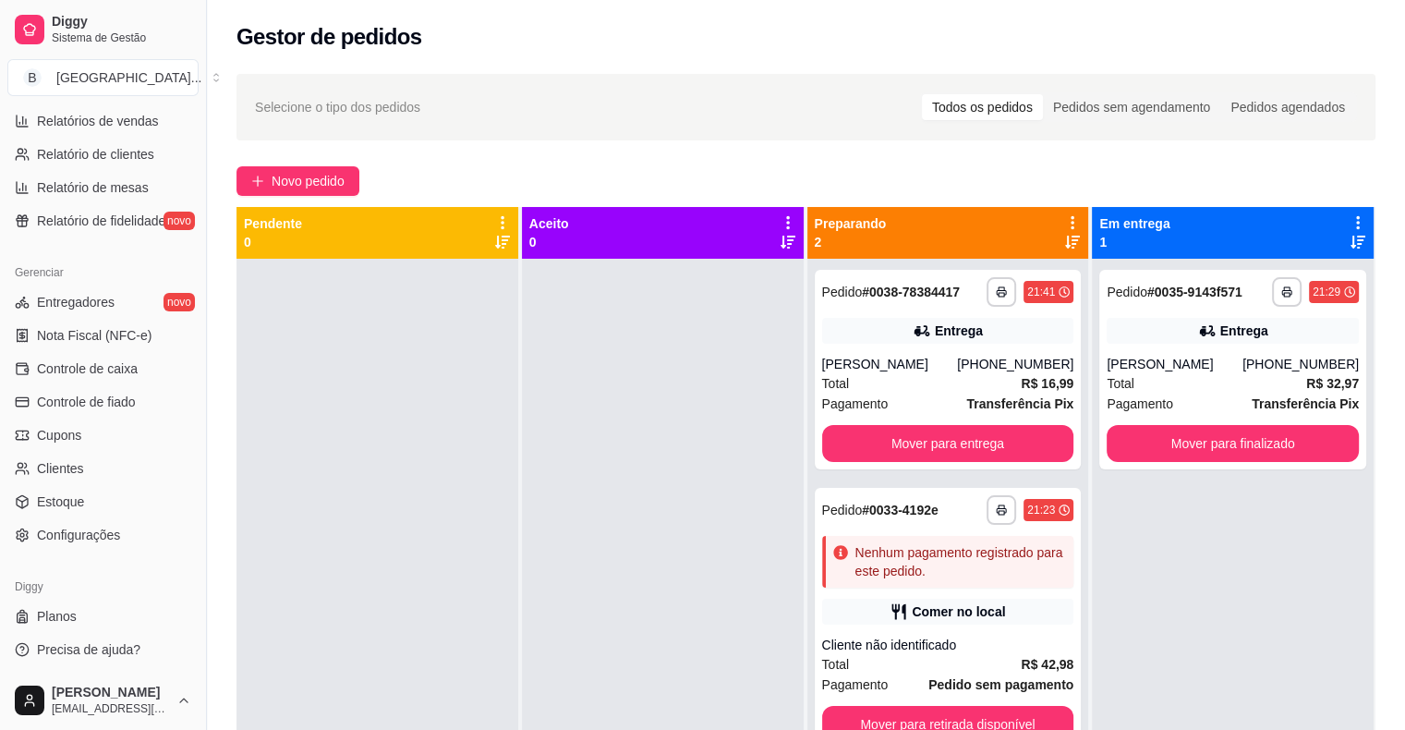
scroll to position [52, 0]
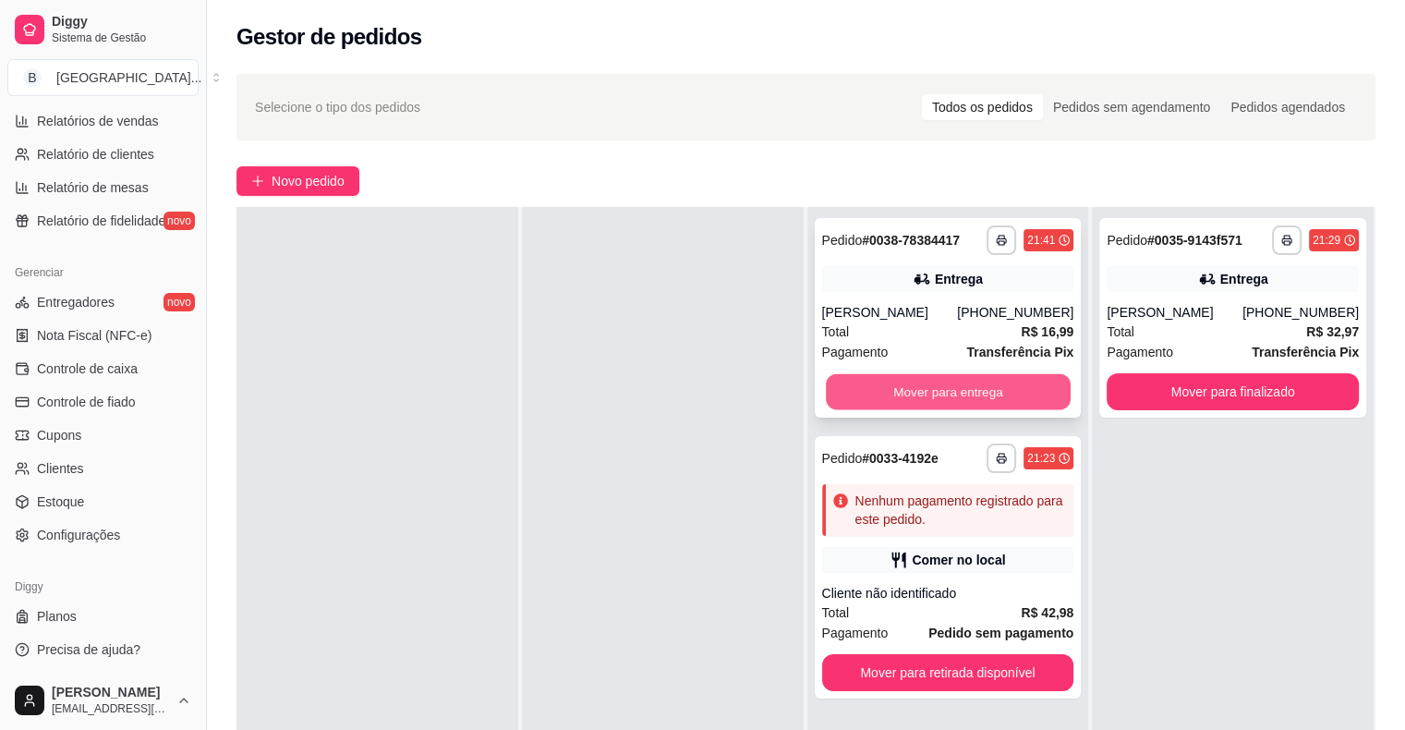
click at [898, 404] on button "Mover para entrega" at bounding box center [948, 392] width 245 height 36
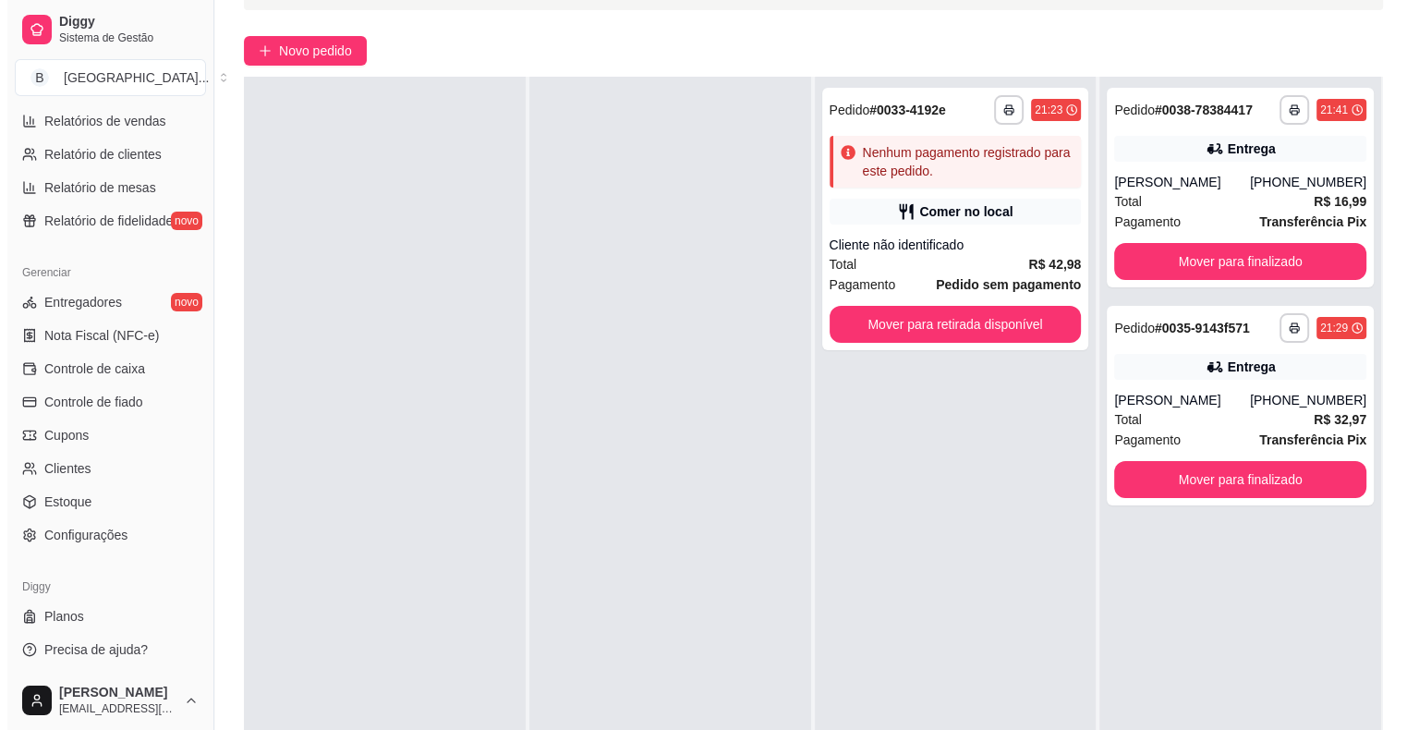
scroll to position [277, 0]
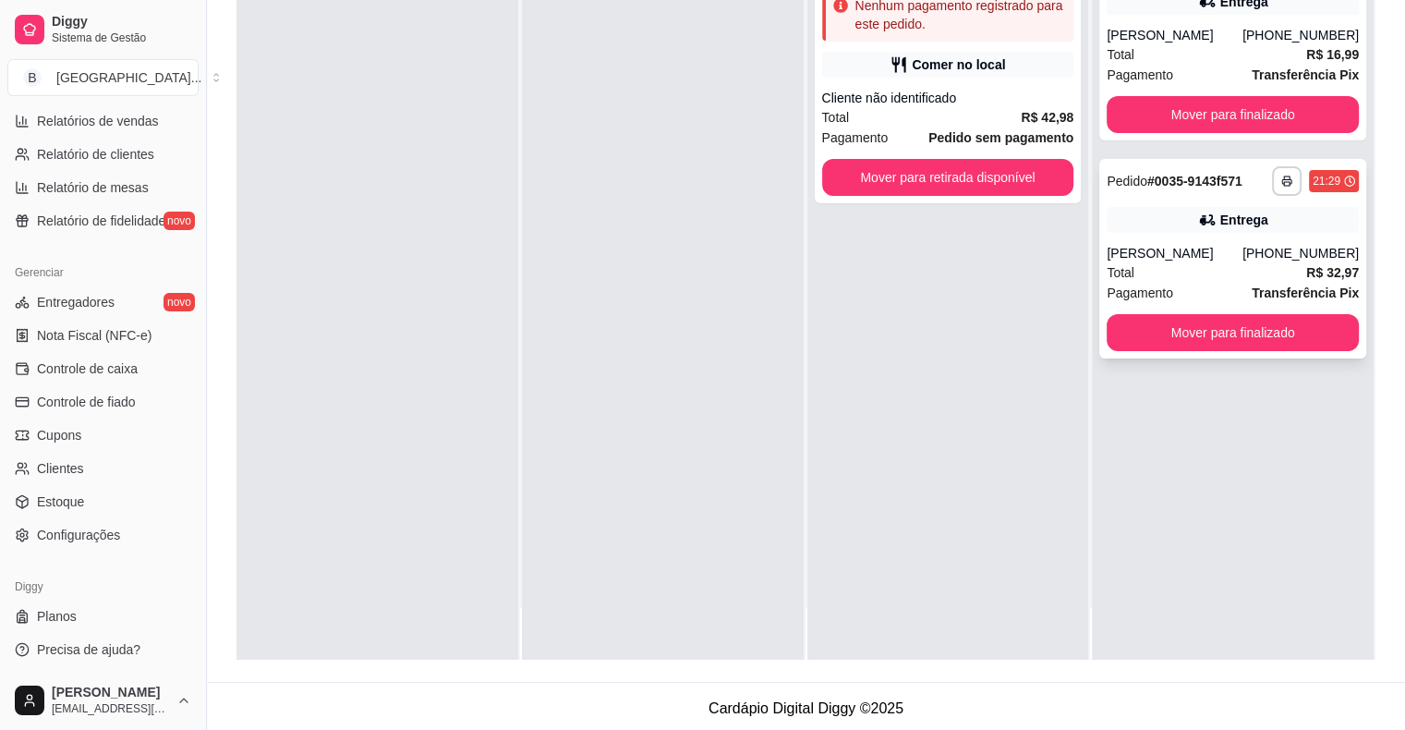
click at [1181, 229] on div "Entrega" at bounding box center [1233, 220] width 252 height 26
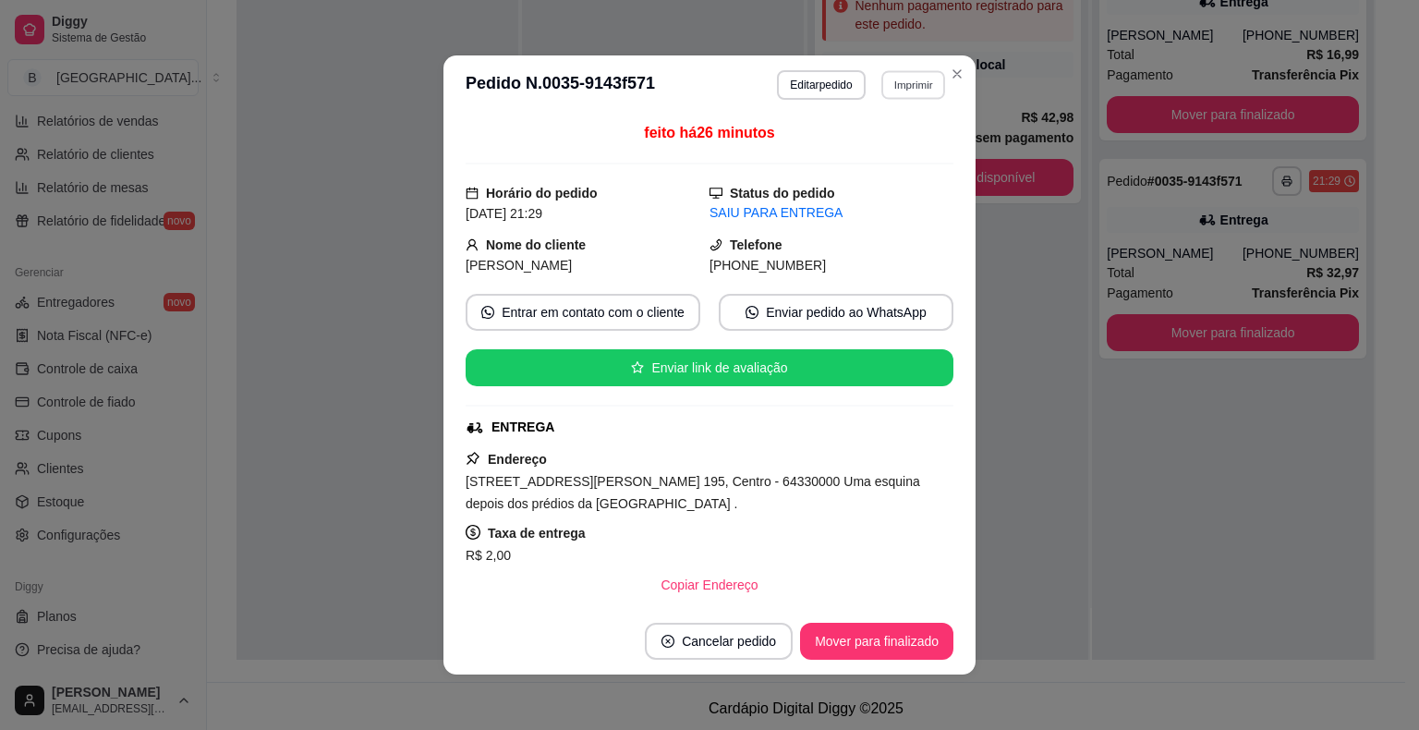
click at [903, 87] on button "Imprimir" at bounding box center [913, 84] width 64 height 29
click at [916, 143] on button "IMPRESSORA" at bounding box center [872, 149] width 129 height 29
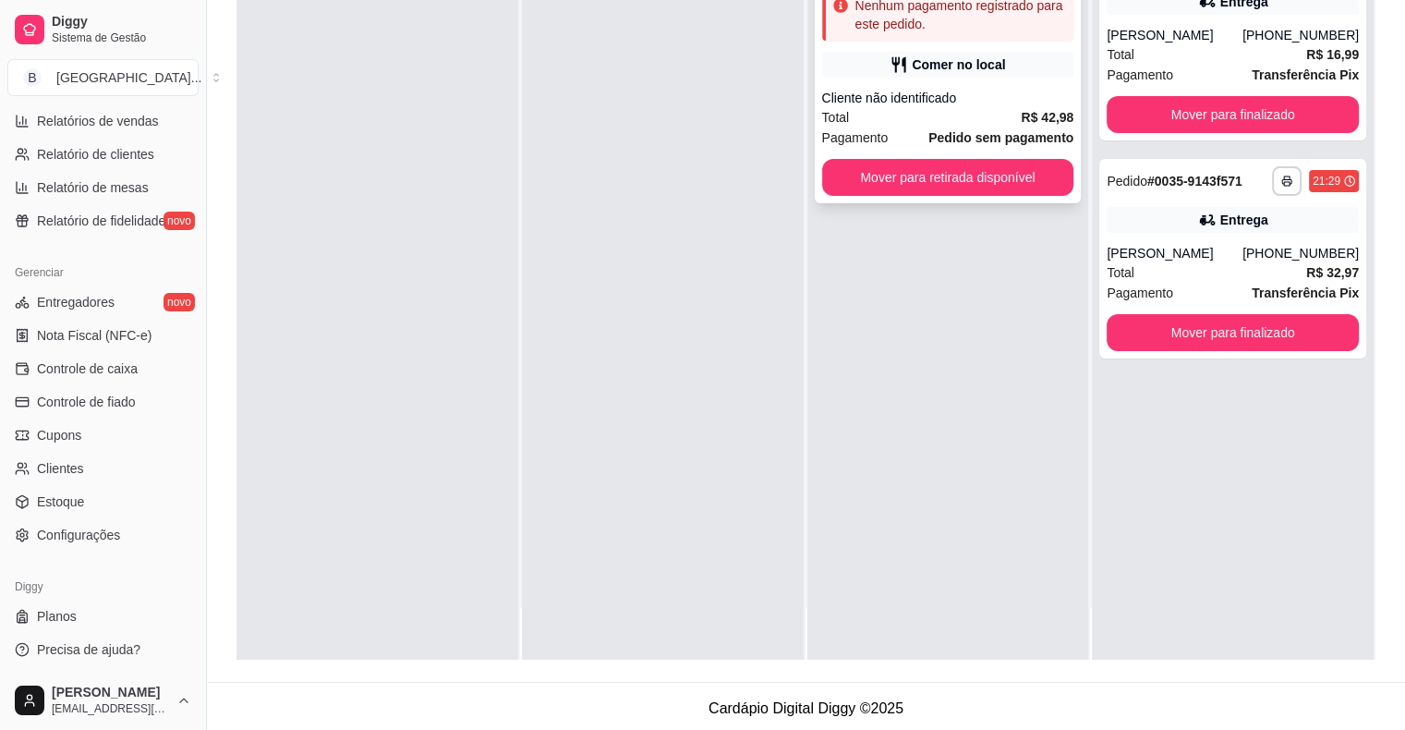
click at [909, 109] on div "Total R$ 42,98" at bounding box center [948, 117] width 252 height 20
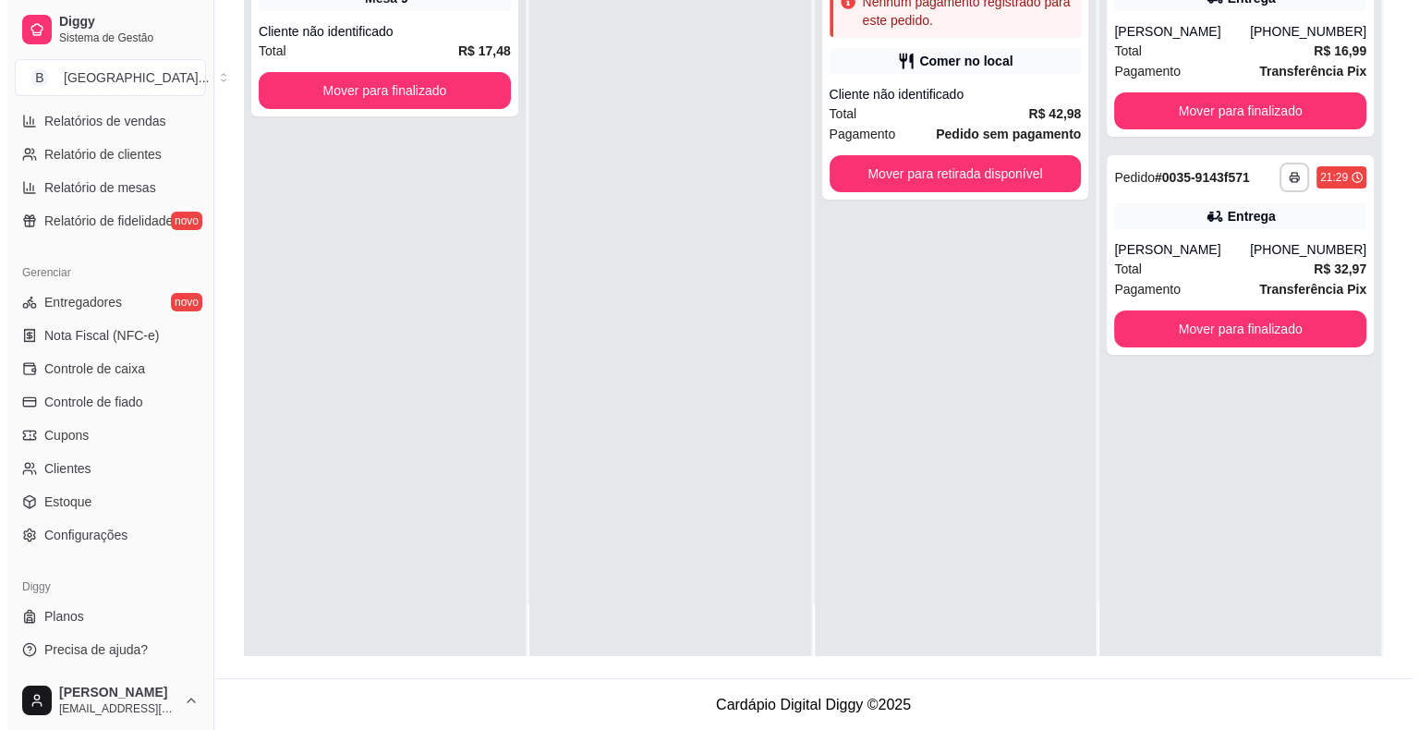
scroll to position [0, 0]
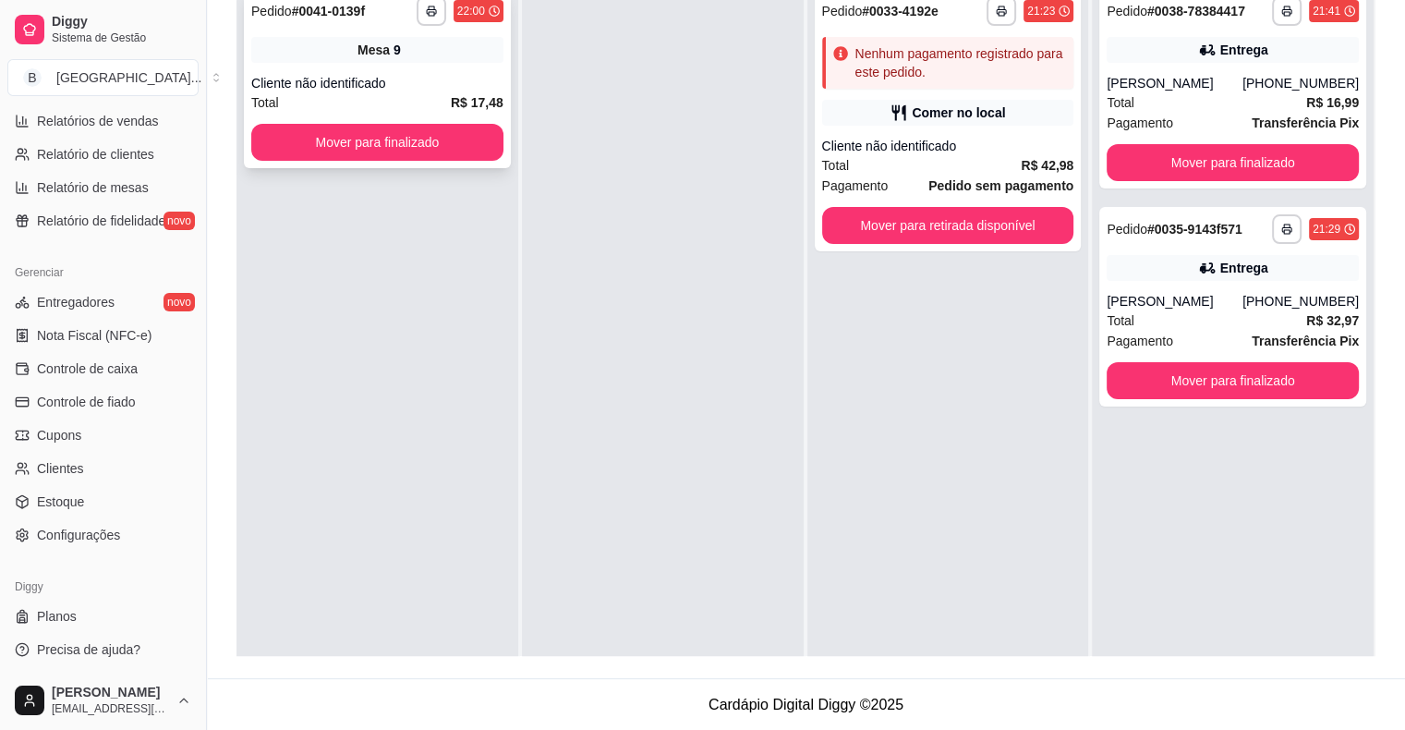
click at [355, 70] on div "**********" at bounding box center [377, 78] width 267 height 179
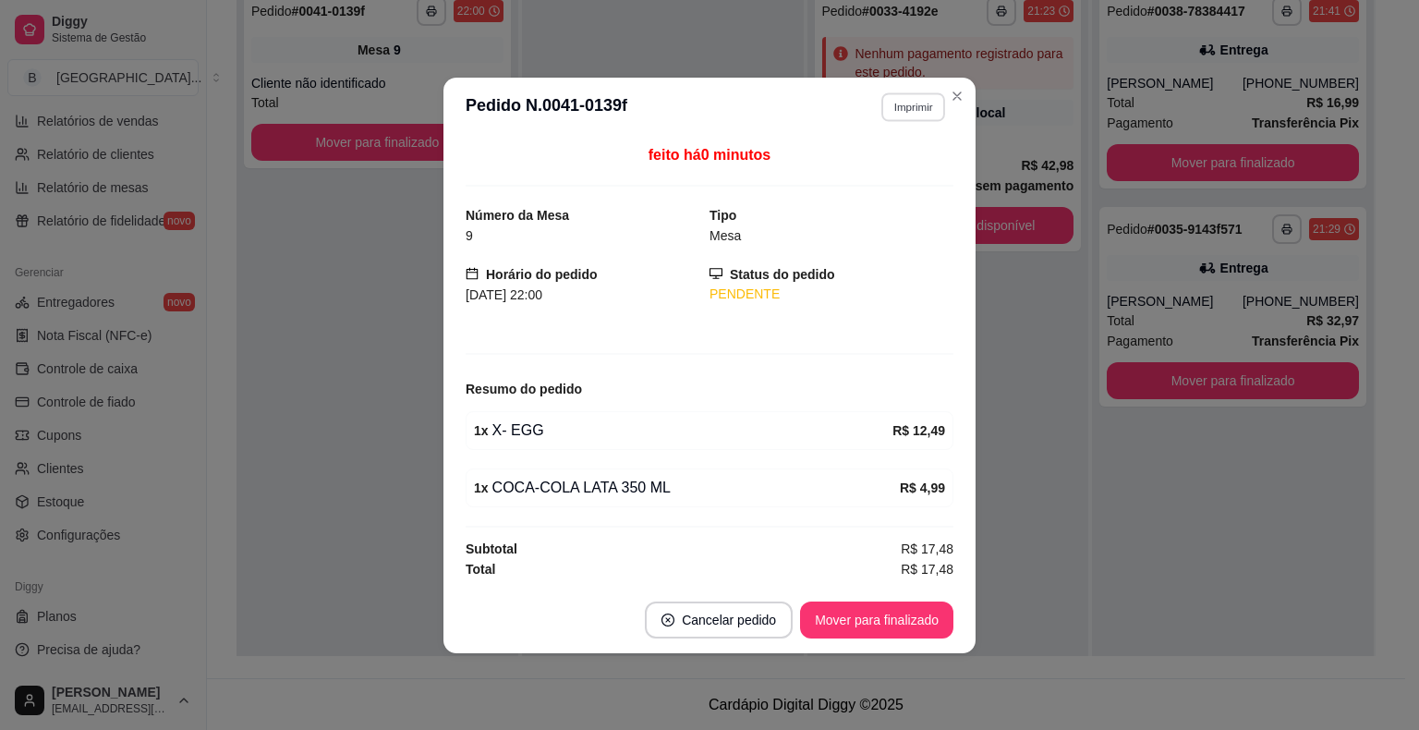
click at [920, 111] on button "Imprimir" at bounding box center [913, 106] width 64 height 29
click at [891, 161] on button "IMPRESSORA" at bounding box center [881, 174] width 134 height 30
click at [909, 615] on button "Mover para finalizado" at bounding box center [877, 620] width 149 height 36
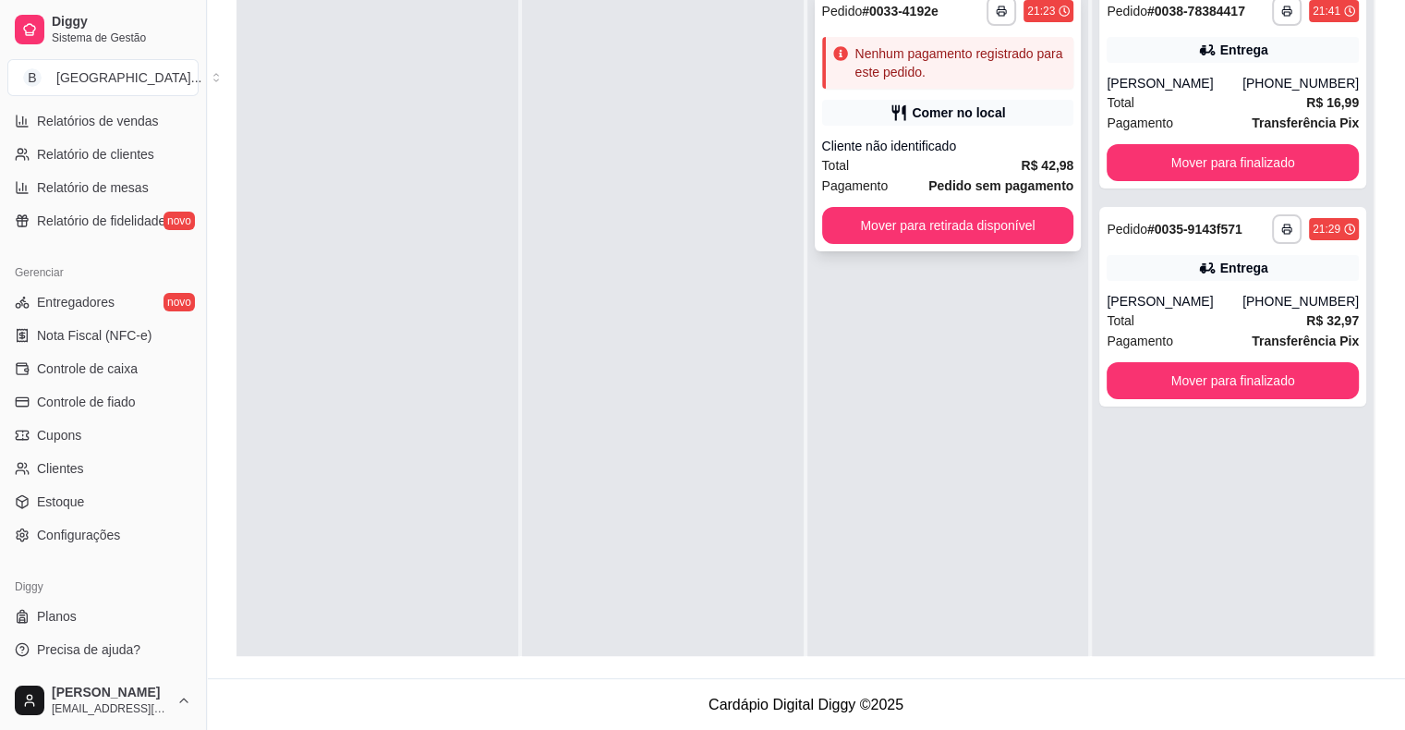
click at [859, 110] on div "Comer no local" at bounding box center [948, 113] width 252 height 26
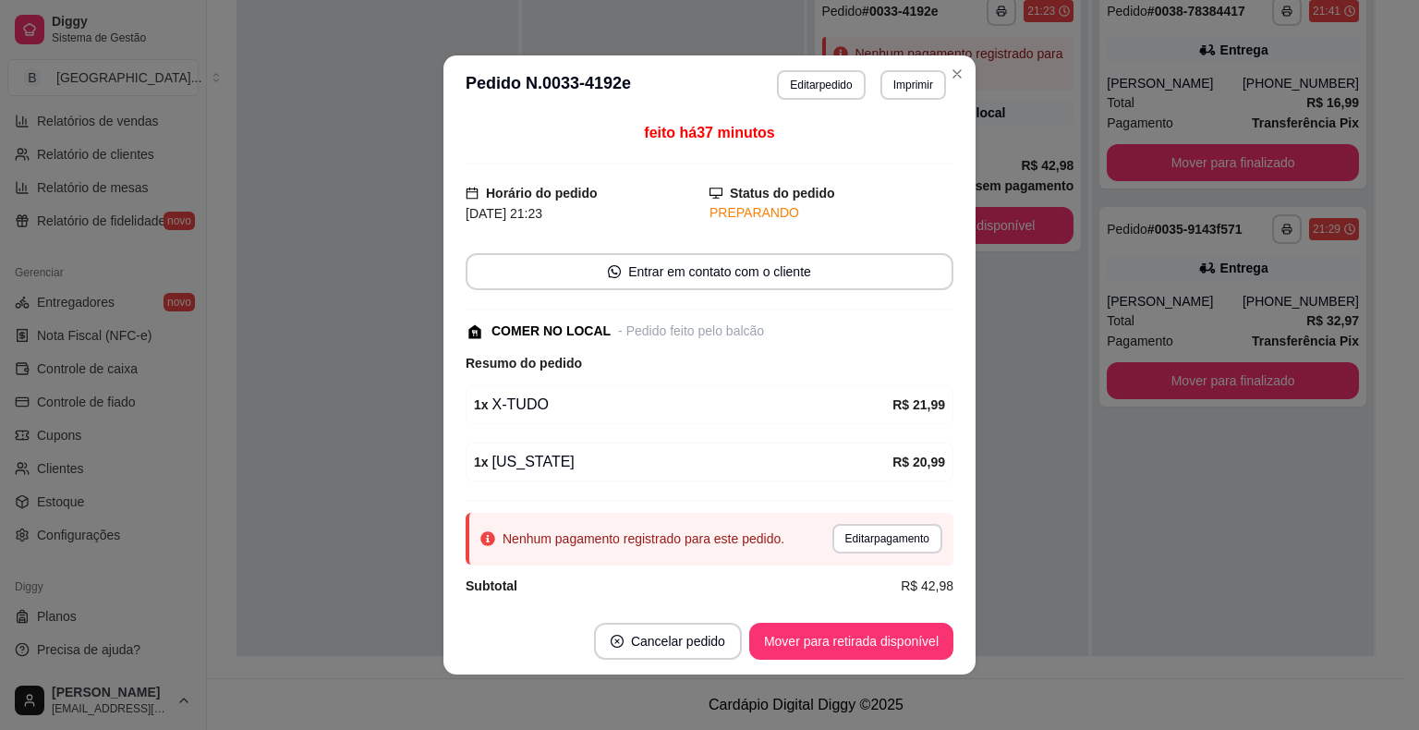
click at [820, 91] on button "Editar pedido" at bounding box center [821, 85] width 88 height 30
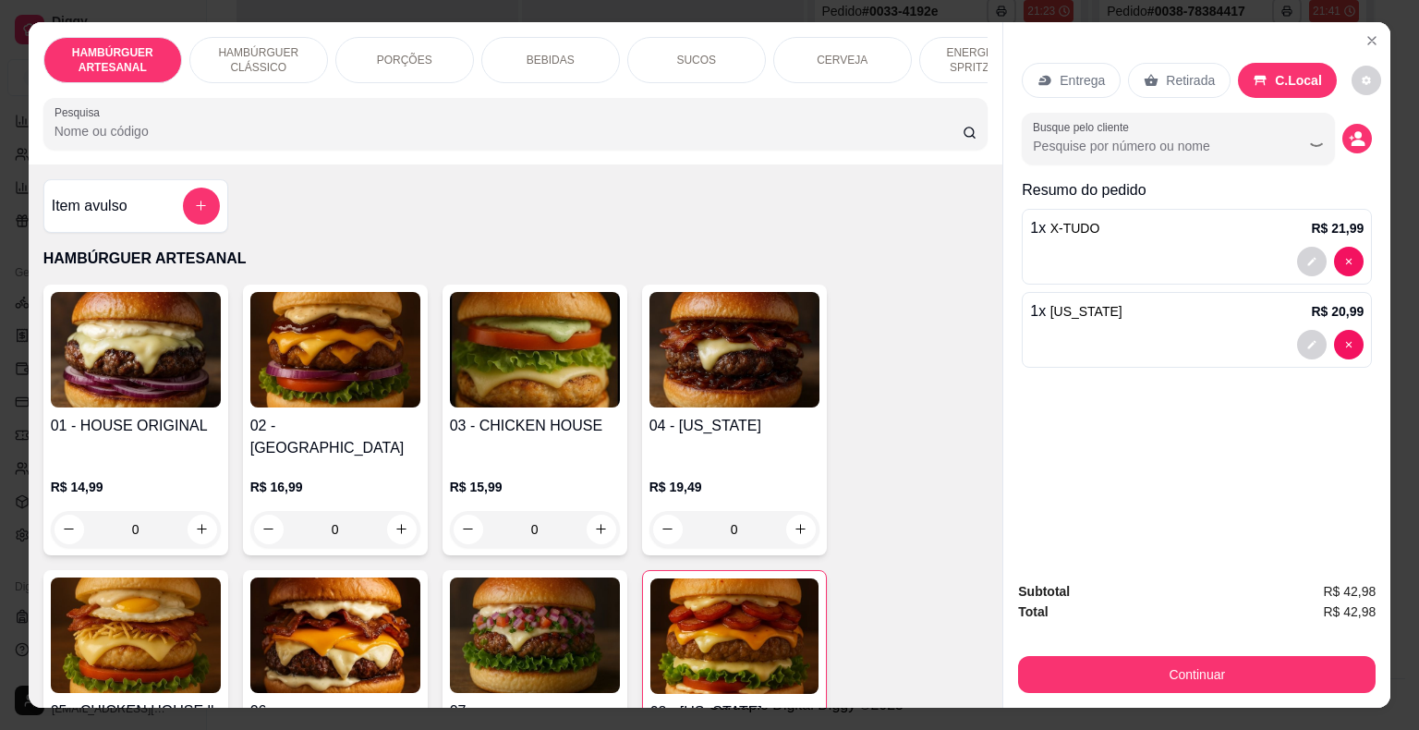
click at [577, 56] on div "BEBIDAS" at bounding box center [550, 60] width 139 height 46
click at [528, 98] on div "Pesquisa" at bounding box center [515, 124] width 945 height 52
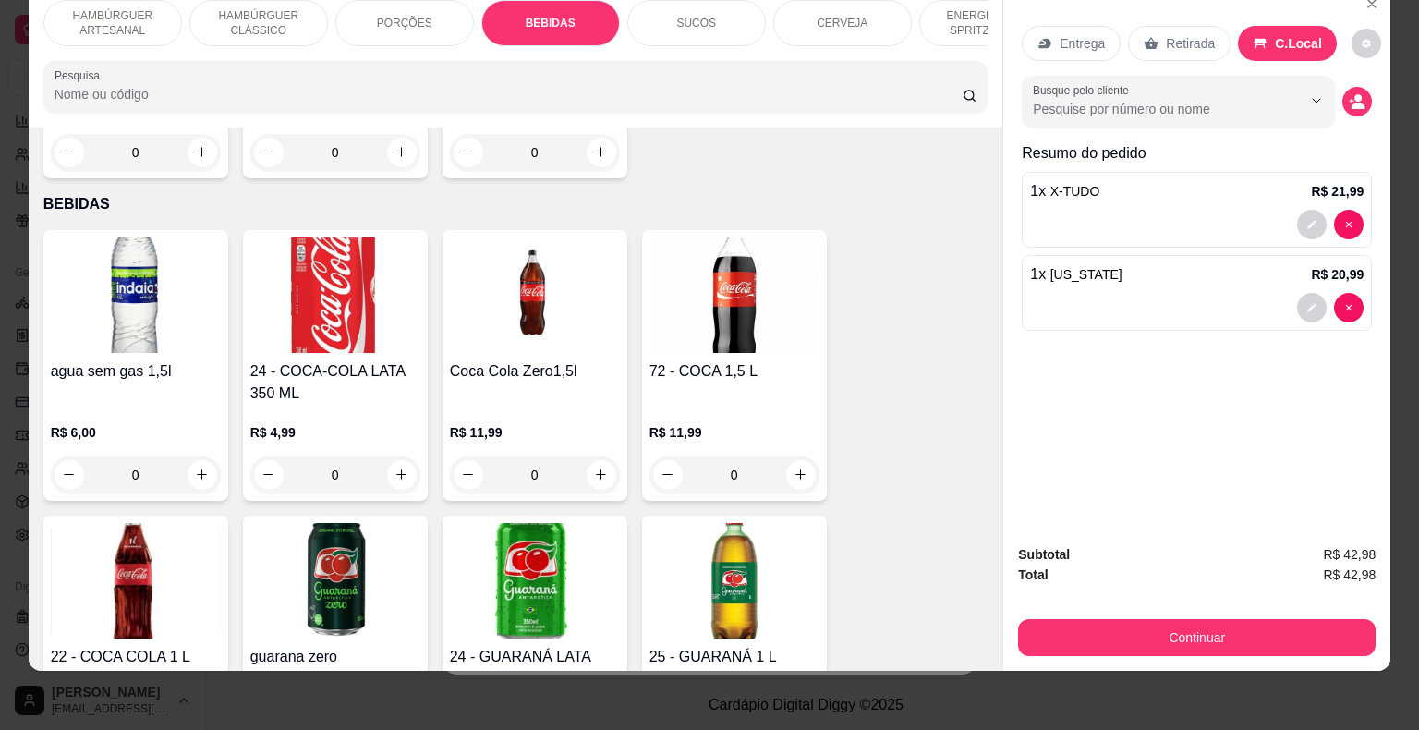
scroll to position [2269, 0]
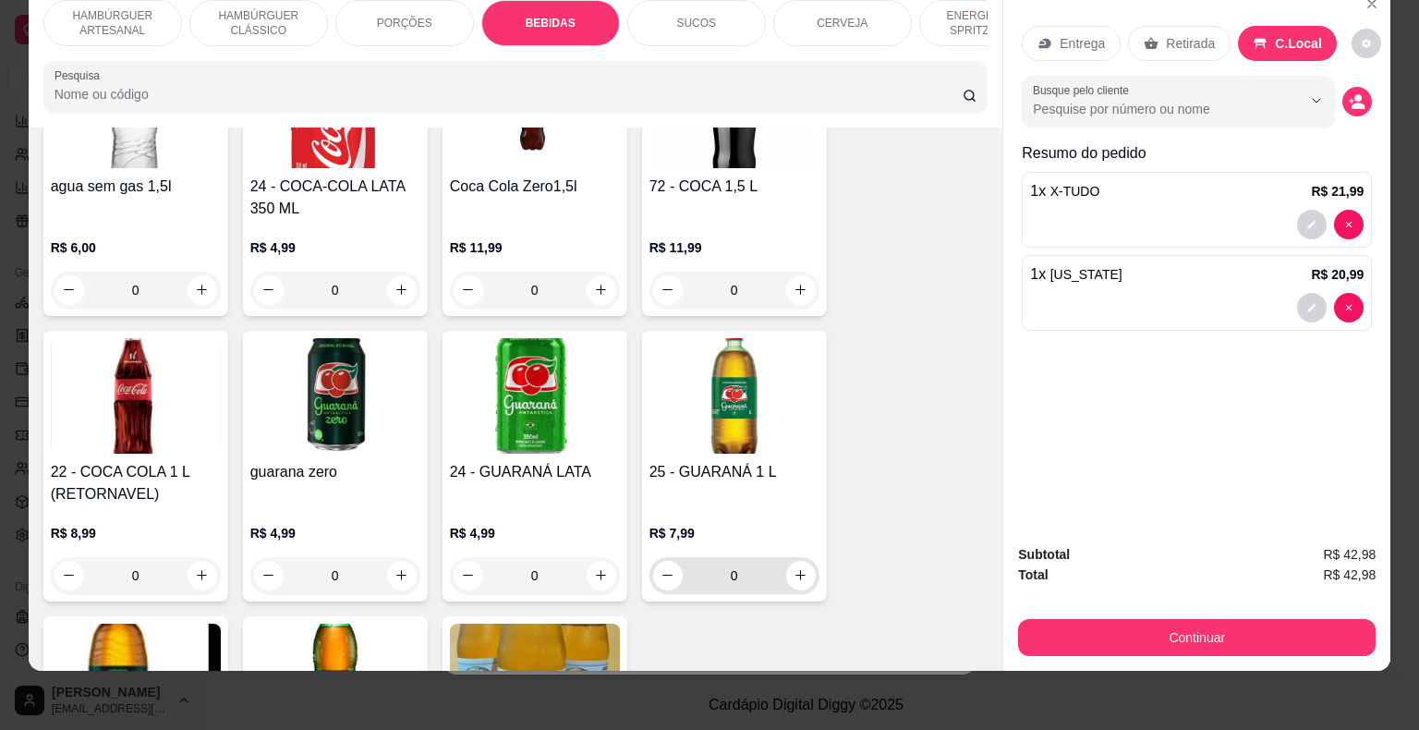
click at [787, 557] on div "0" at bounding box center [734, 575] width 163 height 37
click at [796, 568] on icon "increase-product-quantity" at bounding box center [801, 575] width 14 height 14
type input "1"
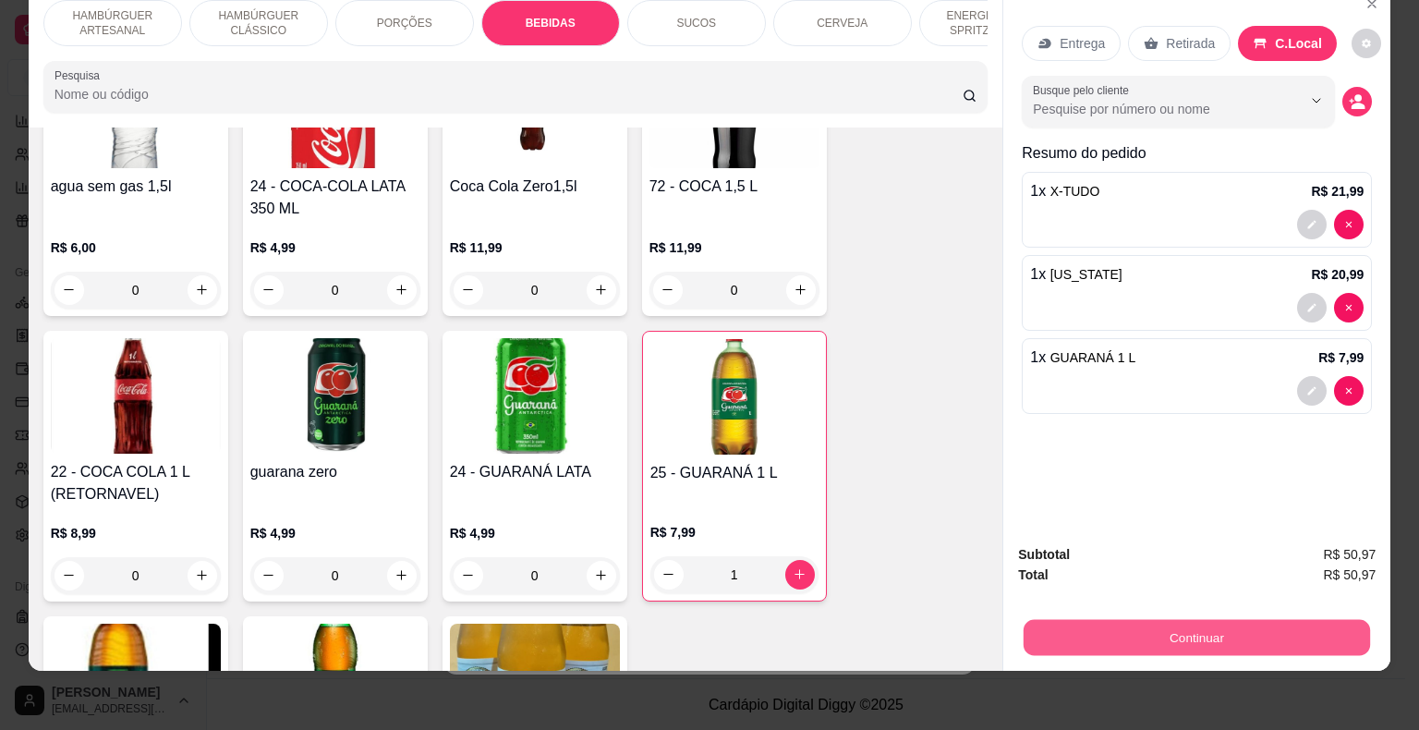
click at [1046, 638] on button "Continuar" at bounding box center [1197, 638] width 346 height 36
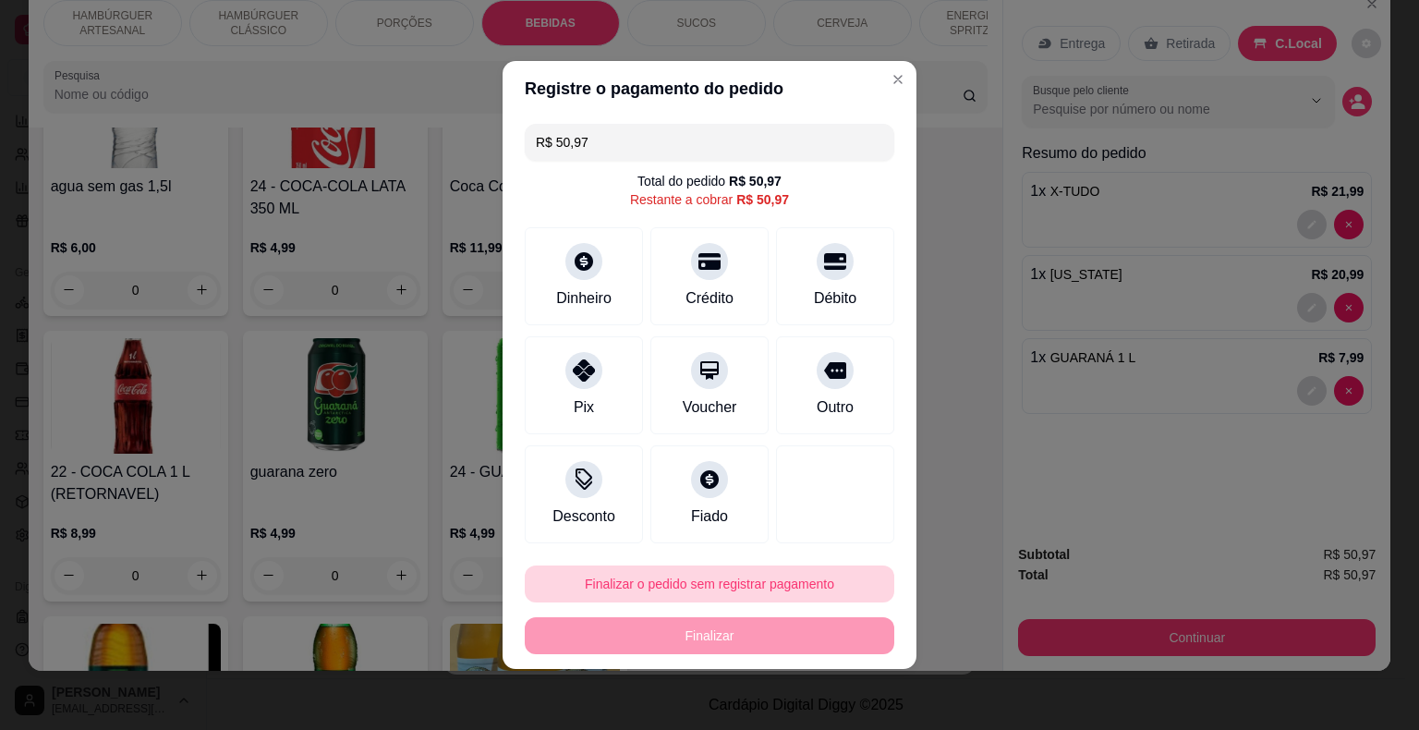
click at [749, 578] on button "Finalizar o pedido sem registrar pagamento" at bounding box center [710, 583] width 370 height 37
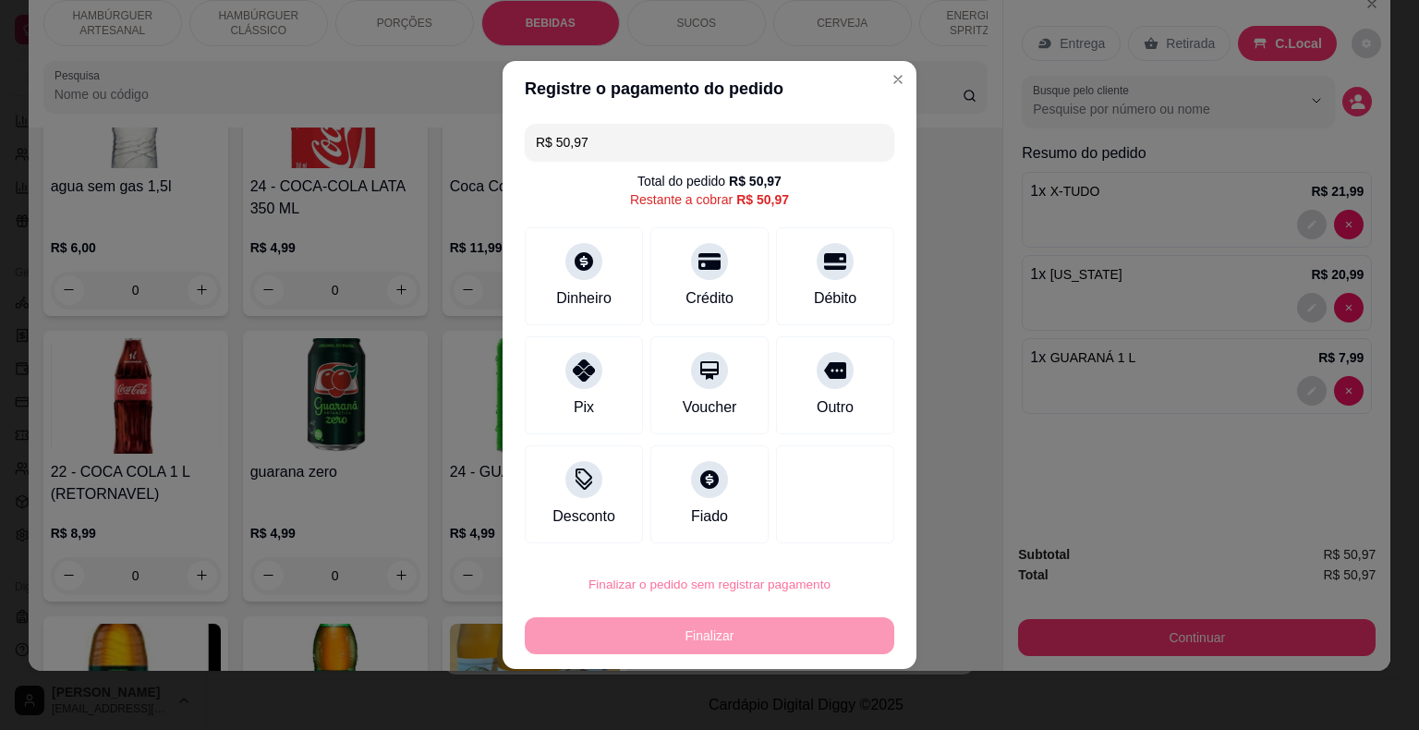
click at [824, 529] on button "Confirmar" at bounding box center [822, 531] width 68 height 29
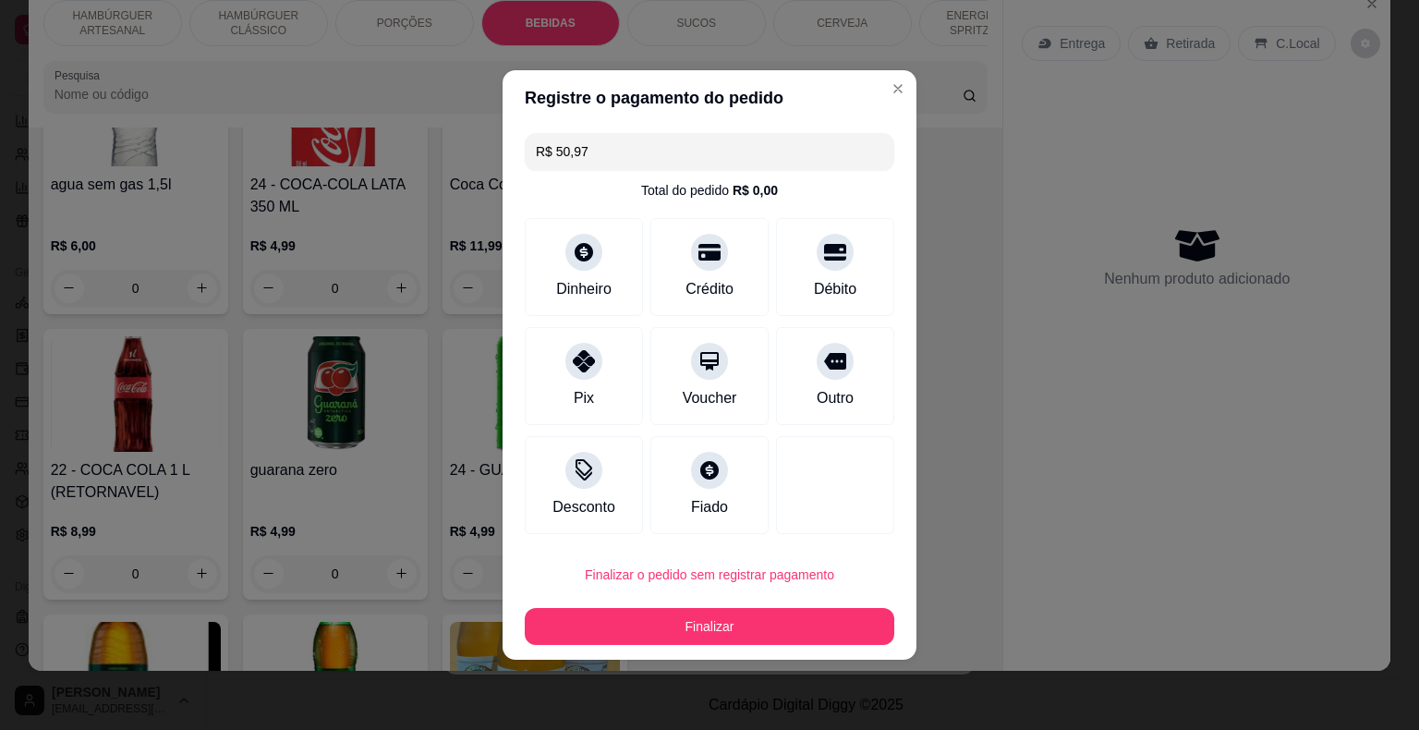
type input "0"
type input "R$ 0,00"
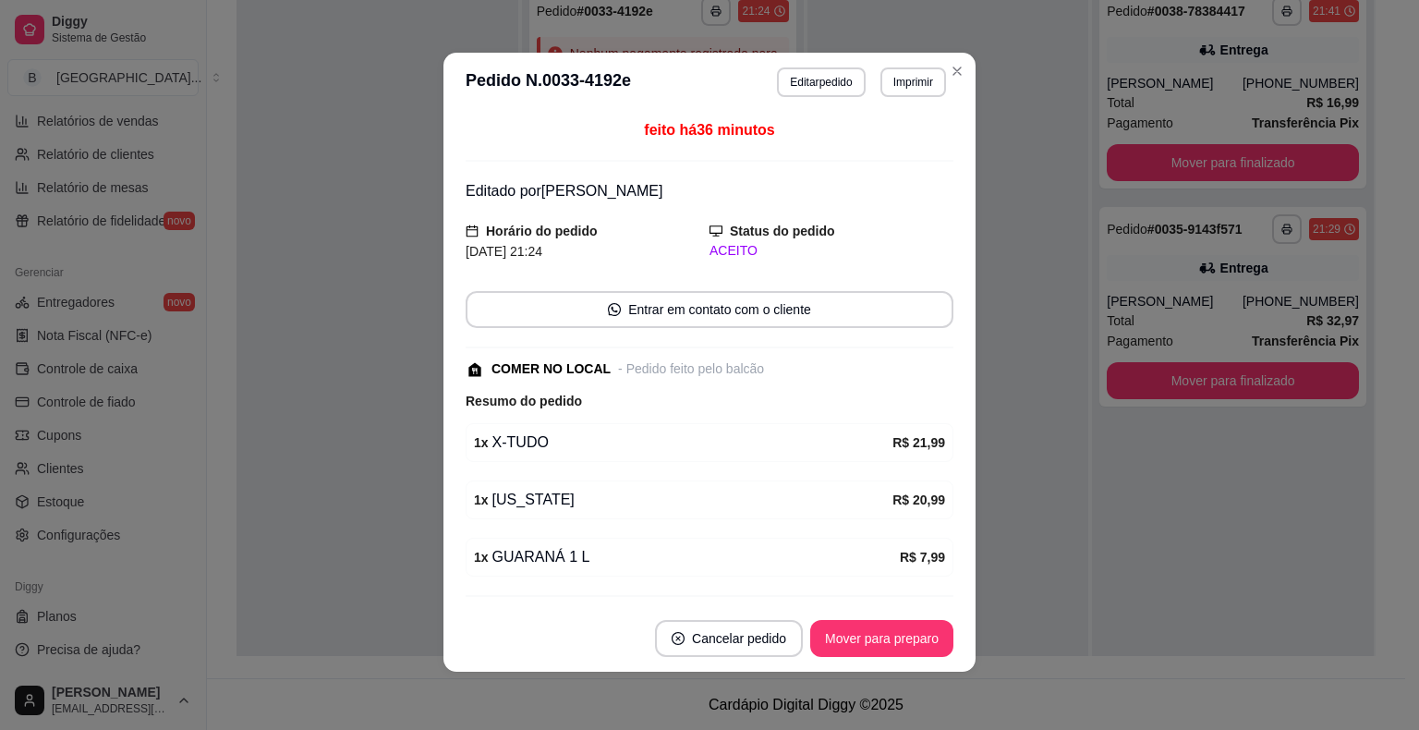
scroll to position [4, 0]
click at [885, 626] on button "Mover para preparo" at bounding box center [881, 638] width 139 height 36
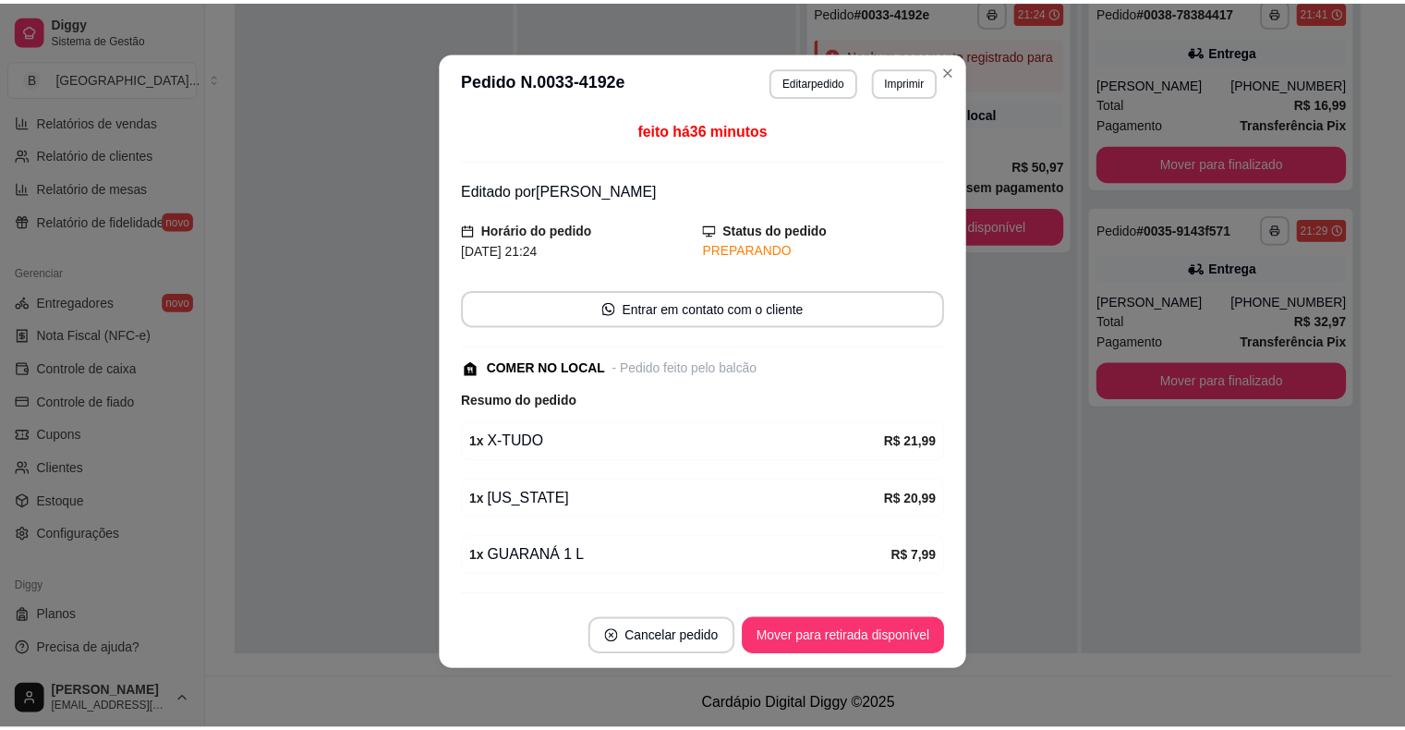
scroll to position [111, 0]
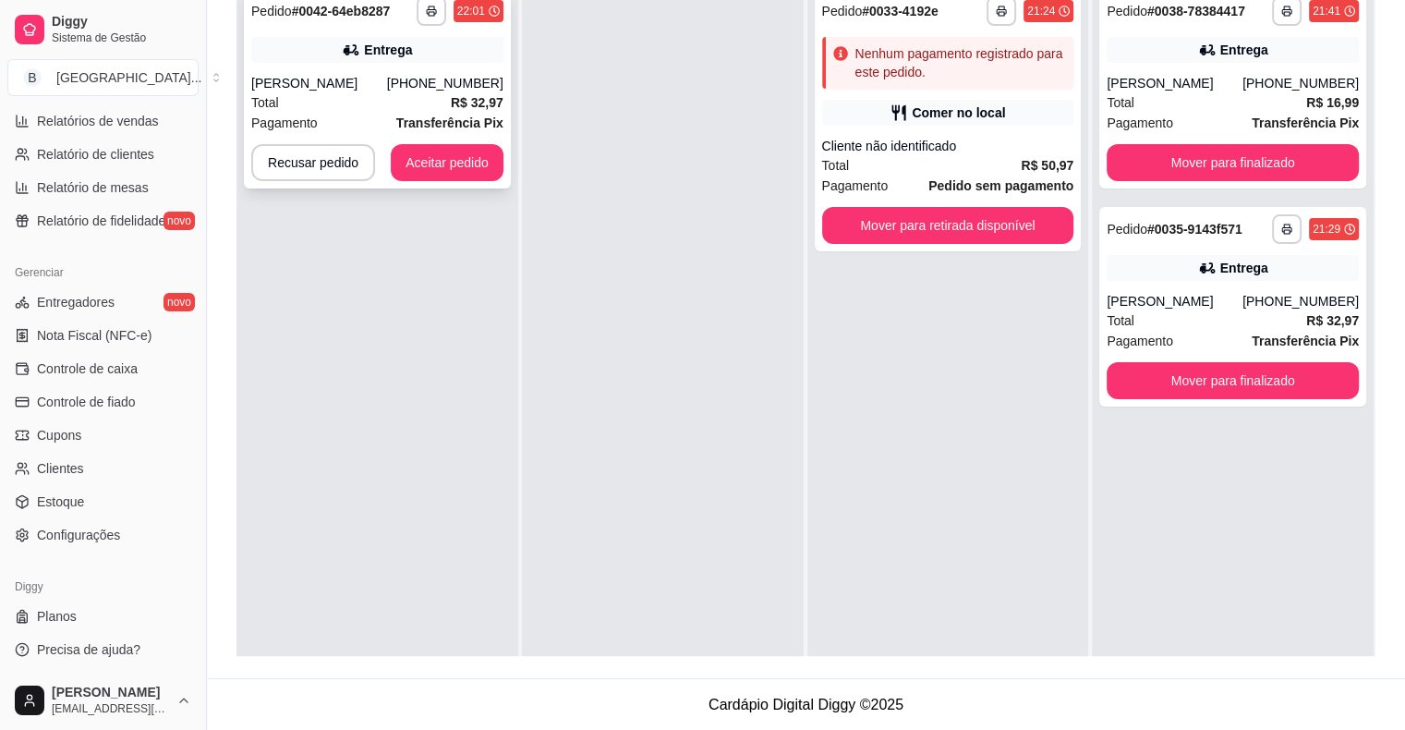
click at [270, 87] on div "[PERSON_NAME]" at bounding box center [319, 83] width 136 height 18
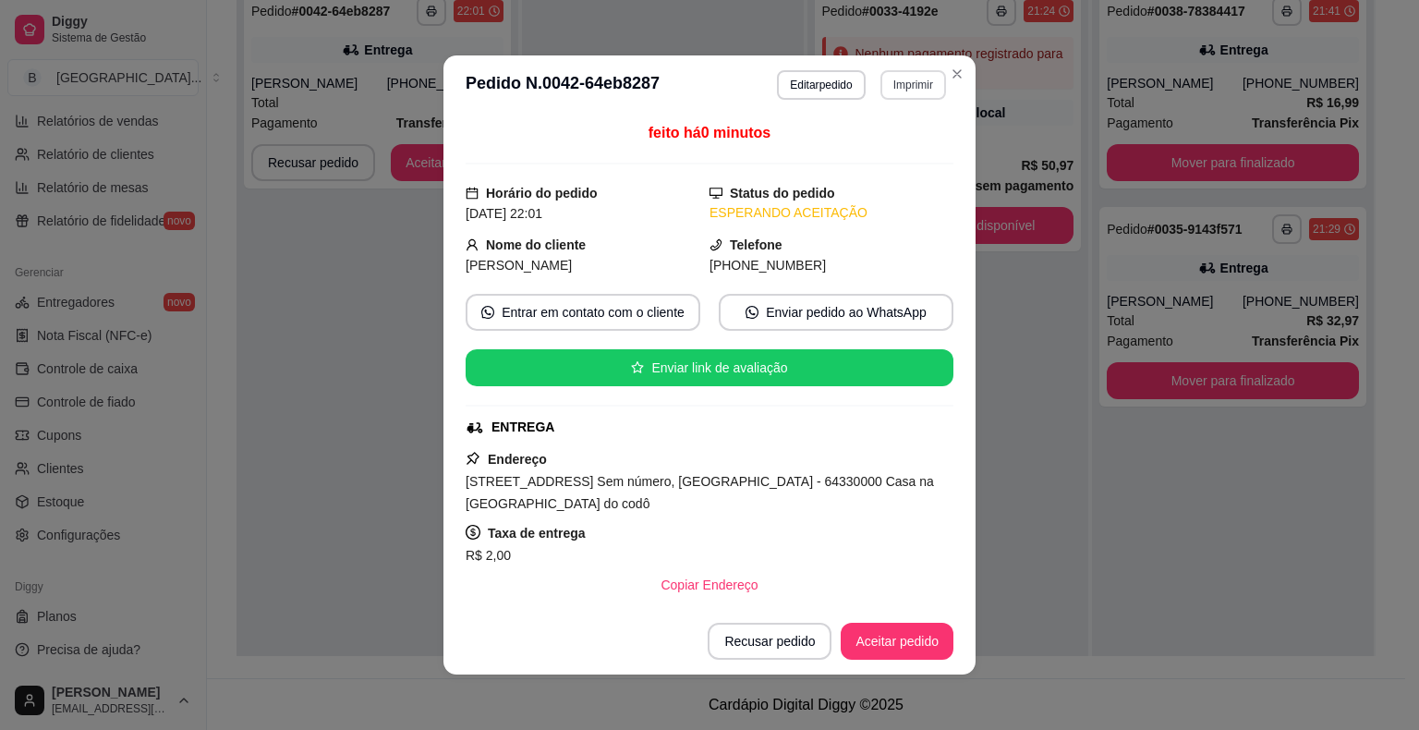
click at [909, 84] on button "Imprimir" at bounding box center [914, 85] width 66 height 30
click at [903, 147] on button "IMPRESSORA" at bounding box center [874, 151] width 134 height 30
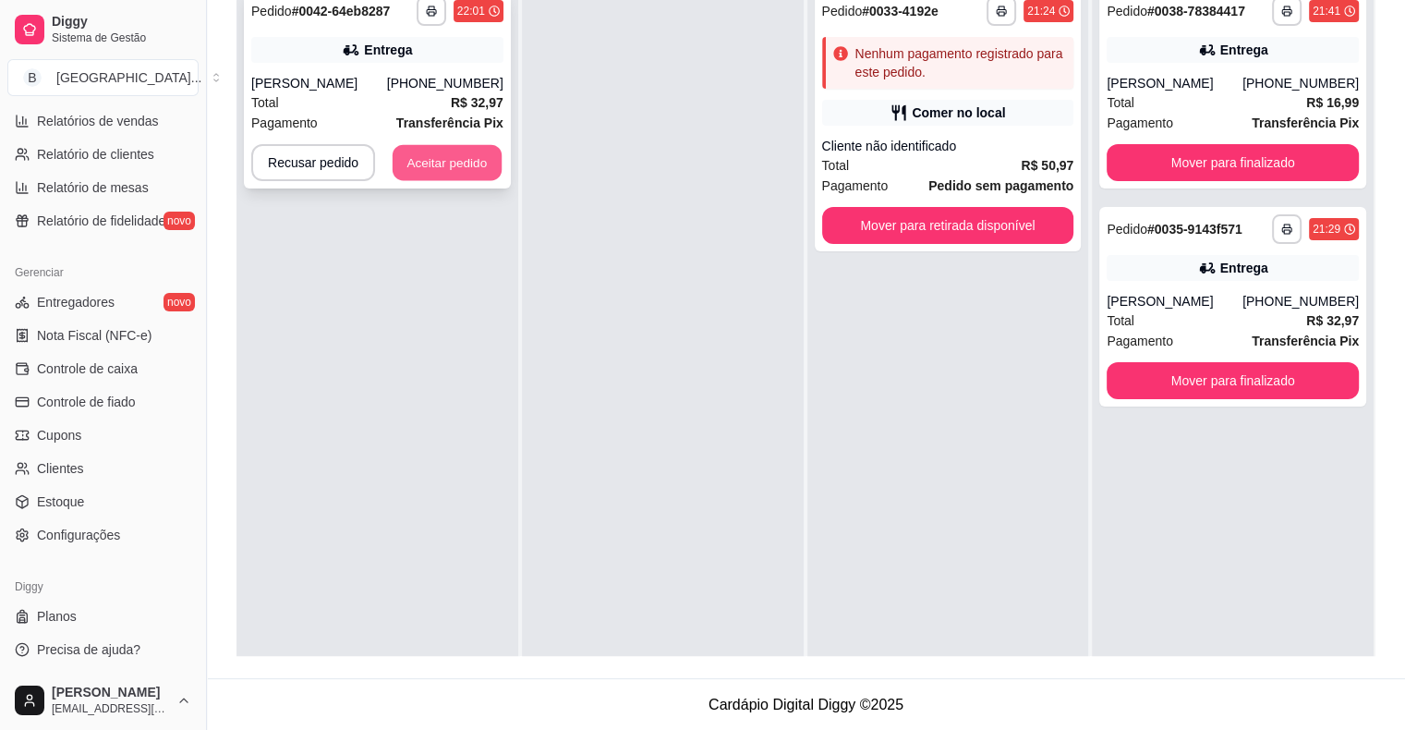
click at [486, 160] on button "Aceitar pedido" at bounding box center [447, 163] width 109 height 36
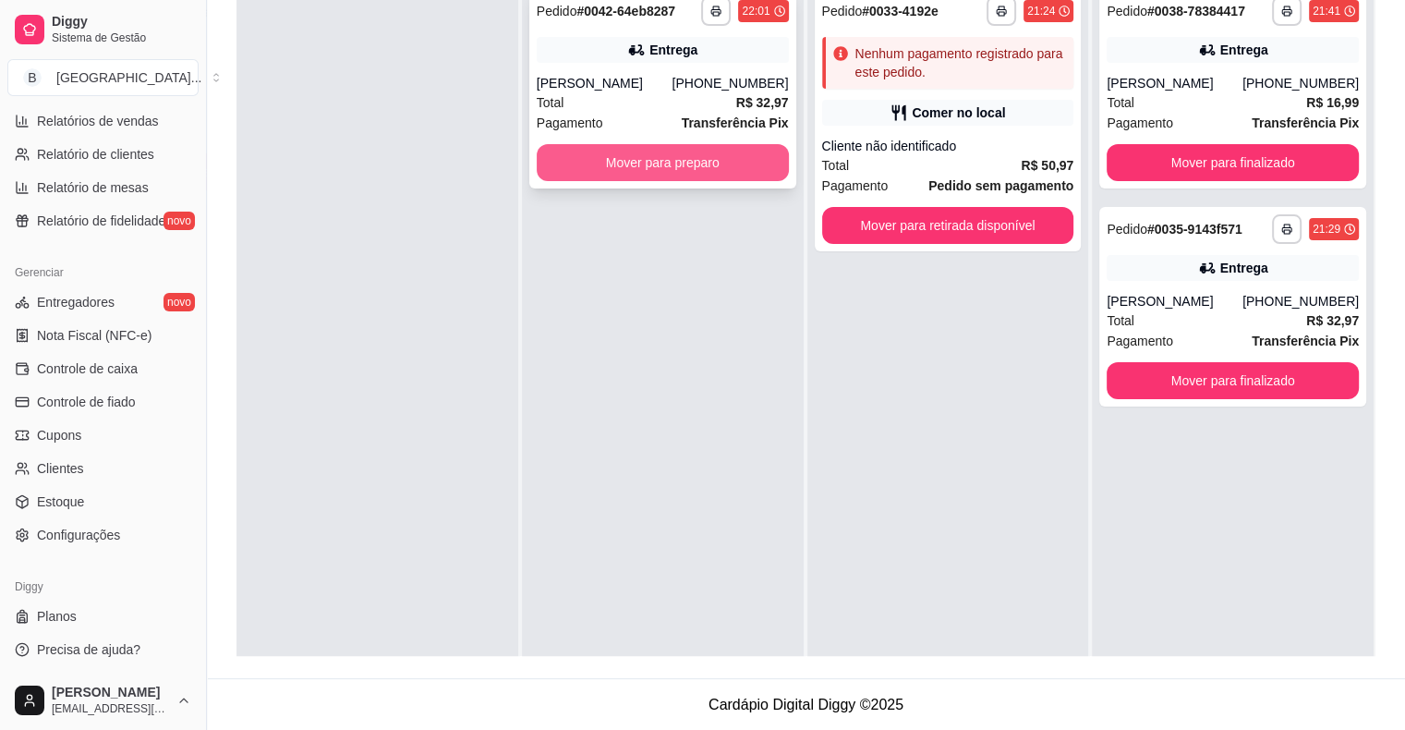
click at [665, 152] on button "Mover para preparo" at bounding box center [663, 162] width 252 height 37
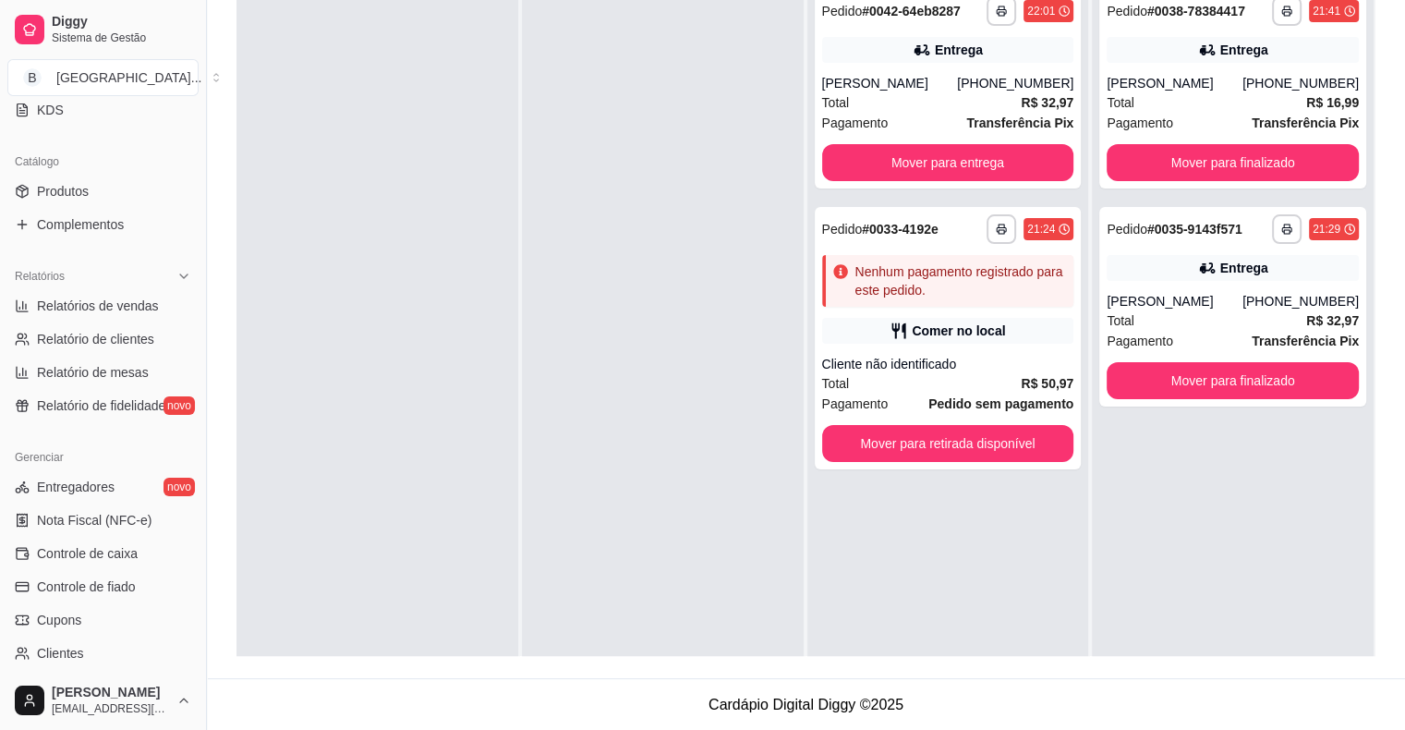
scroll to position [408, 0]
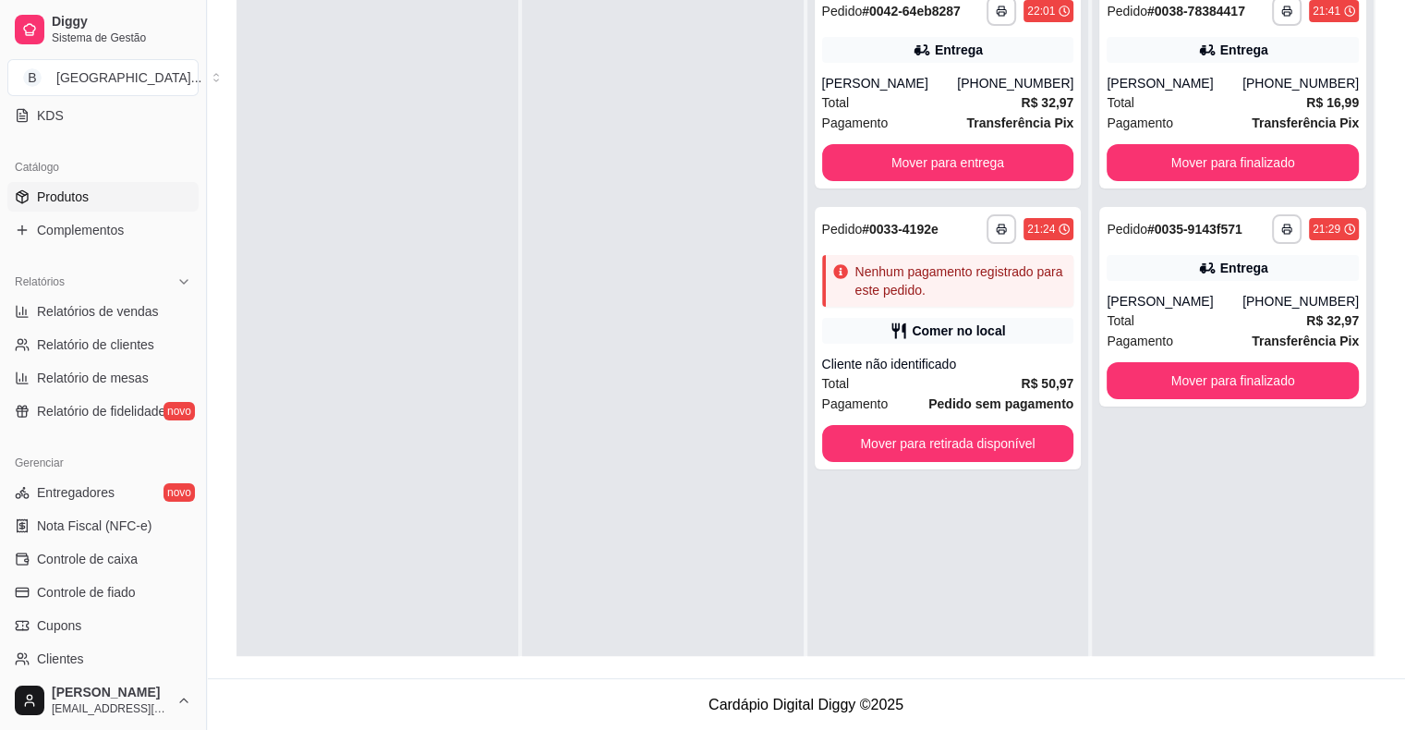
click at [99, 194] on link "Produtos" at bounding box center [102, 197] width 191 height 30
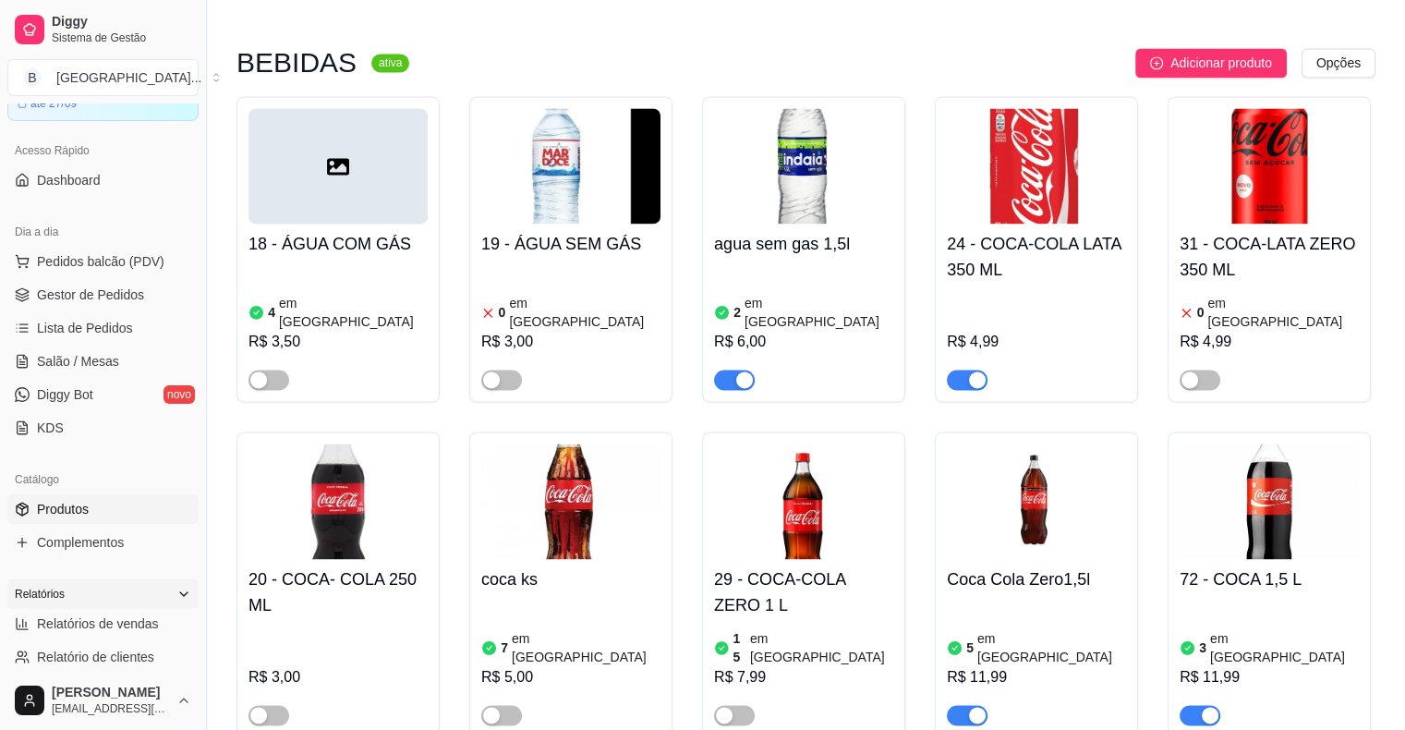
scroll to position [39, 0]
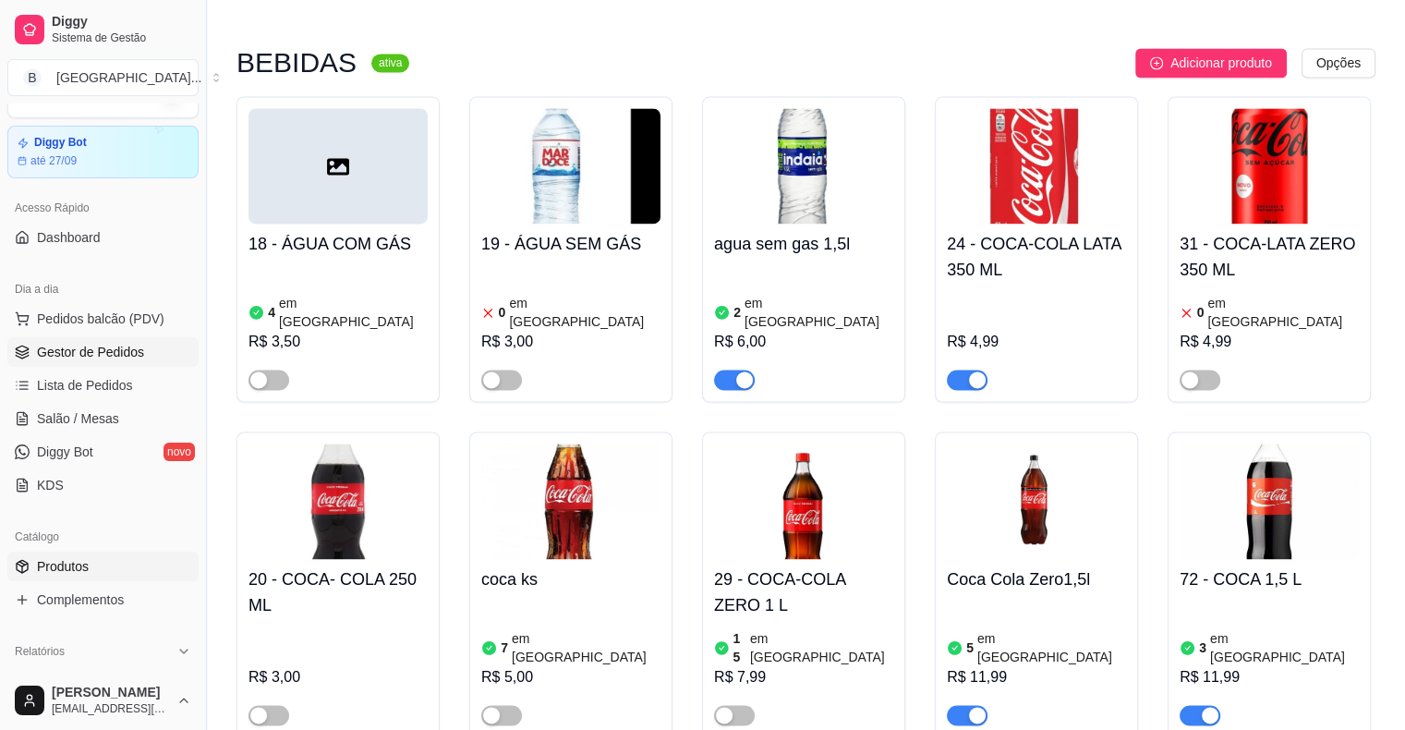
click at [107, 354] on span "Gestor de Pedidos" at bounding box center [90, 352] width 107 height 18
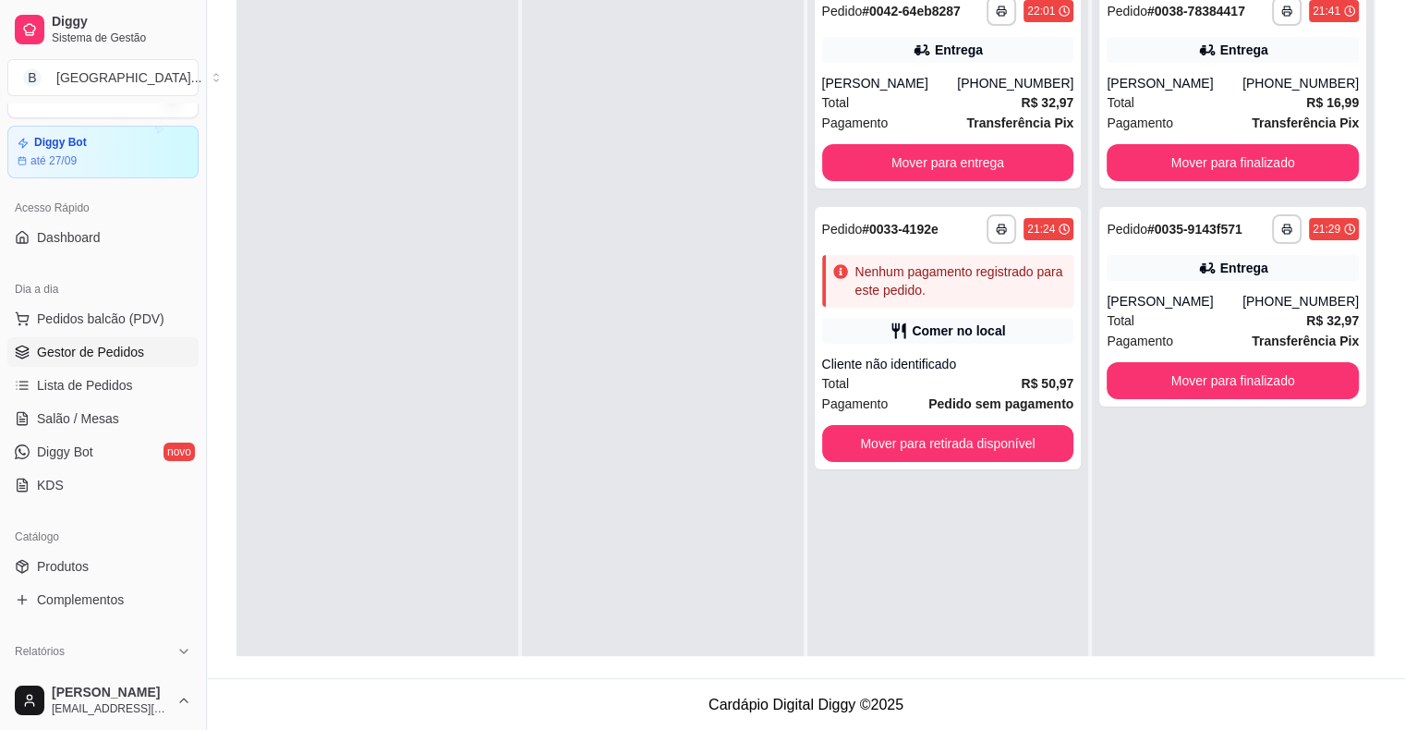
click at [105, 547] on div "Catálogo" at bounding box center [102, 537] width 191 height 30
click at [93, 559] on link "Produtos" at bounding box center [102, 567] width 191 height 30
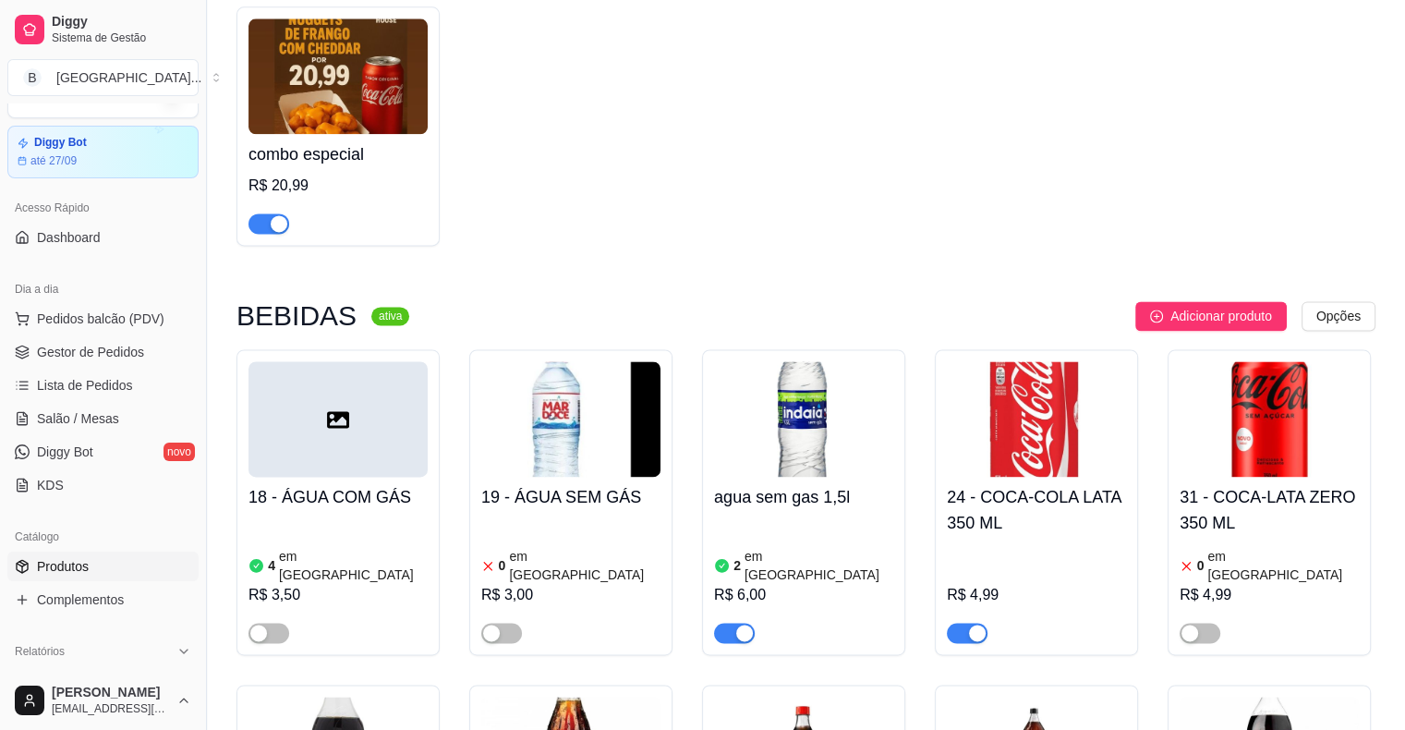
scroll to position [2495, 0]
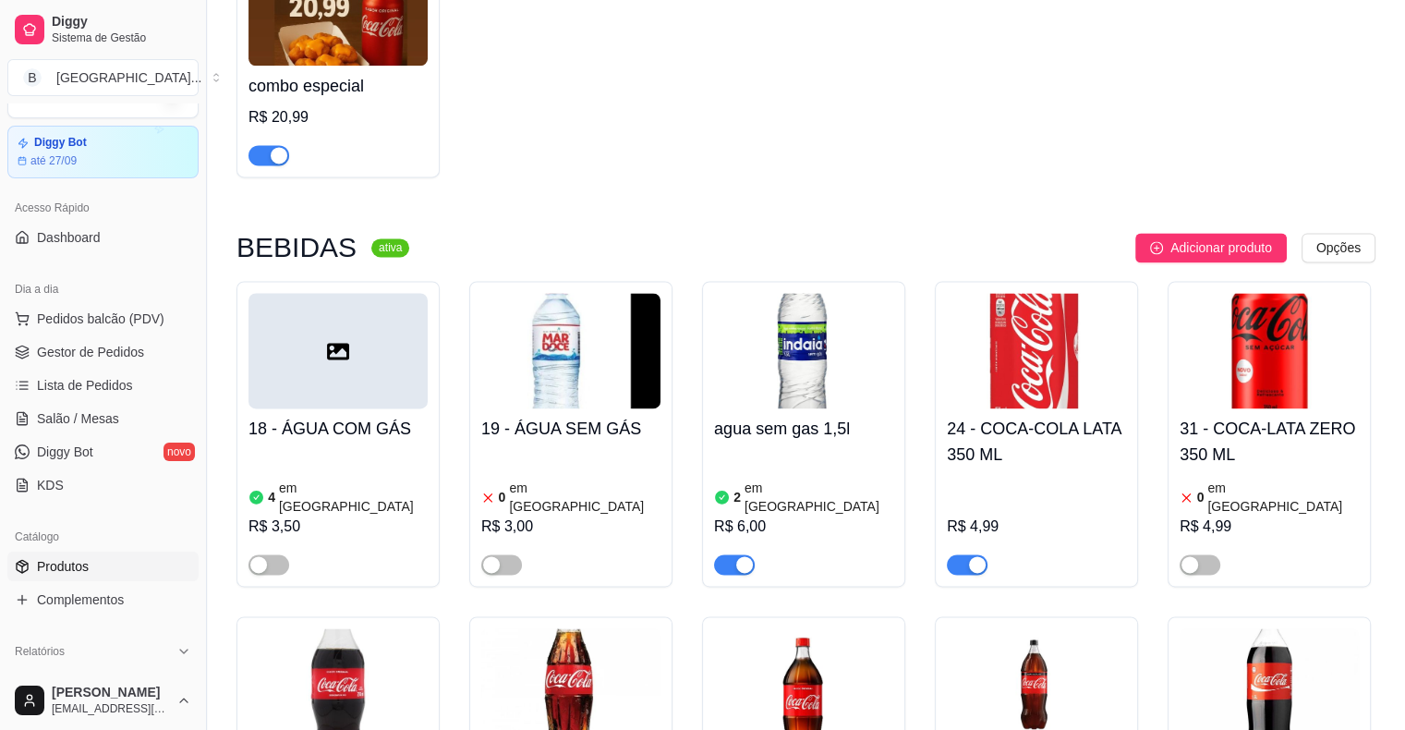
click at [262, 516] on div "R$ 3,50" at bounding box center [338, 527] width 179 height 22
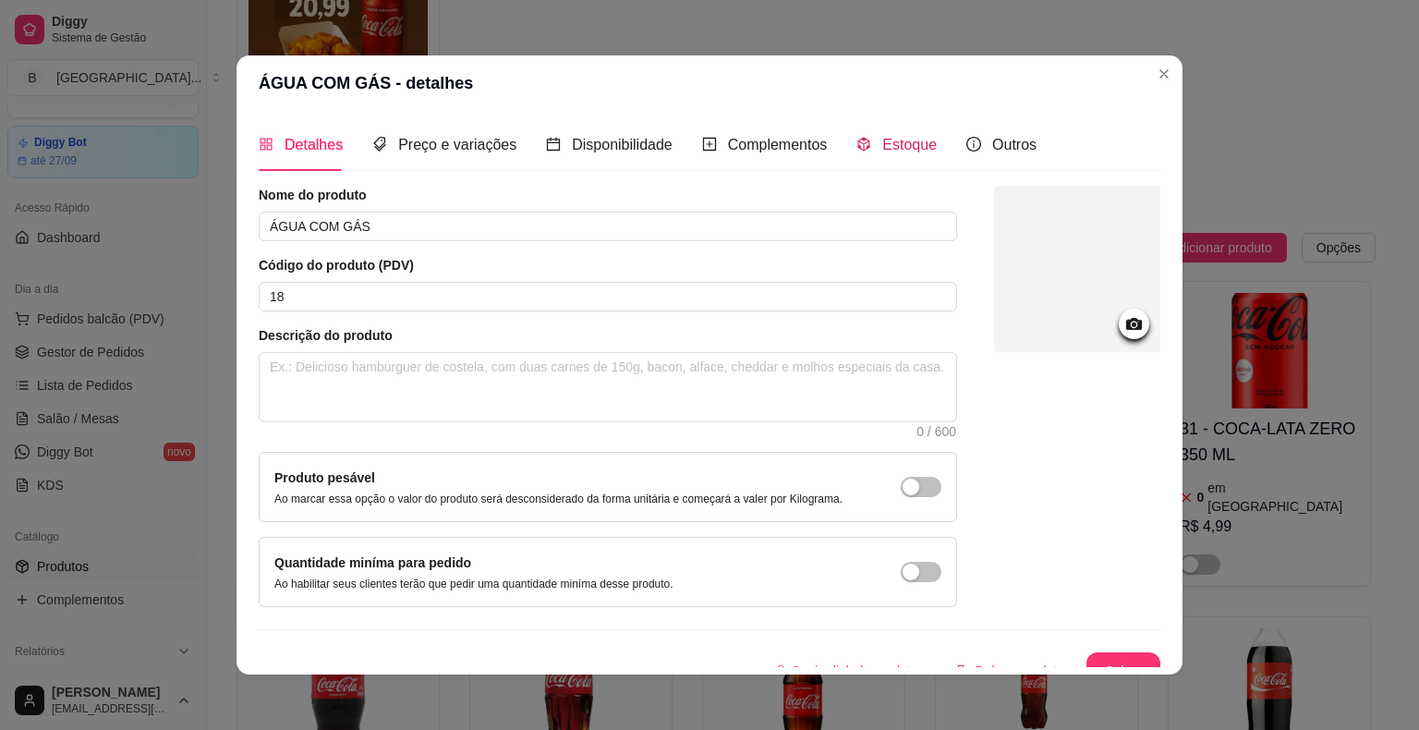
click at [872, 133] on div "Estoque" at bounding box center [897, 144] width 80 height 23
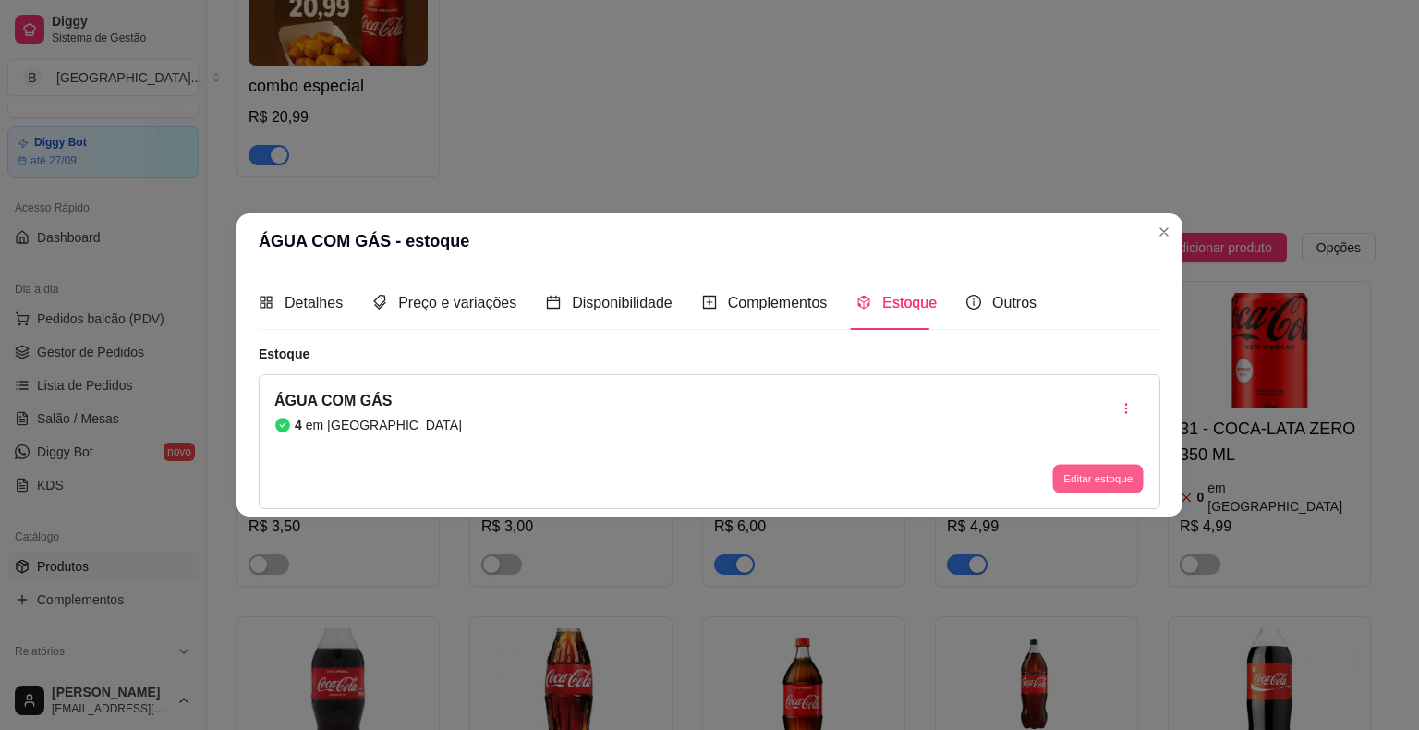
click at [1087, 481] on button "Editar estoque" at bounding box center [1097, 478] width 91 height 29
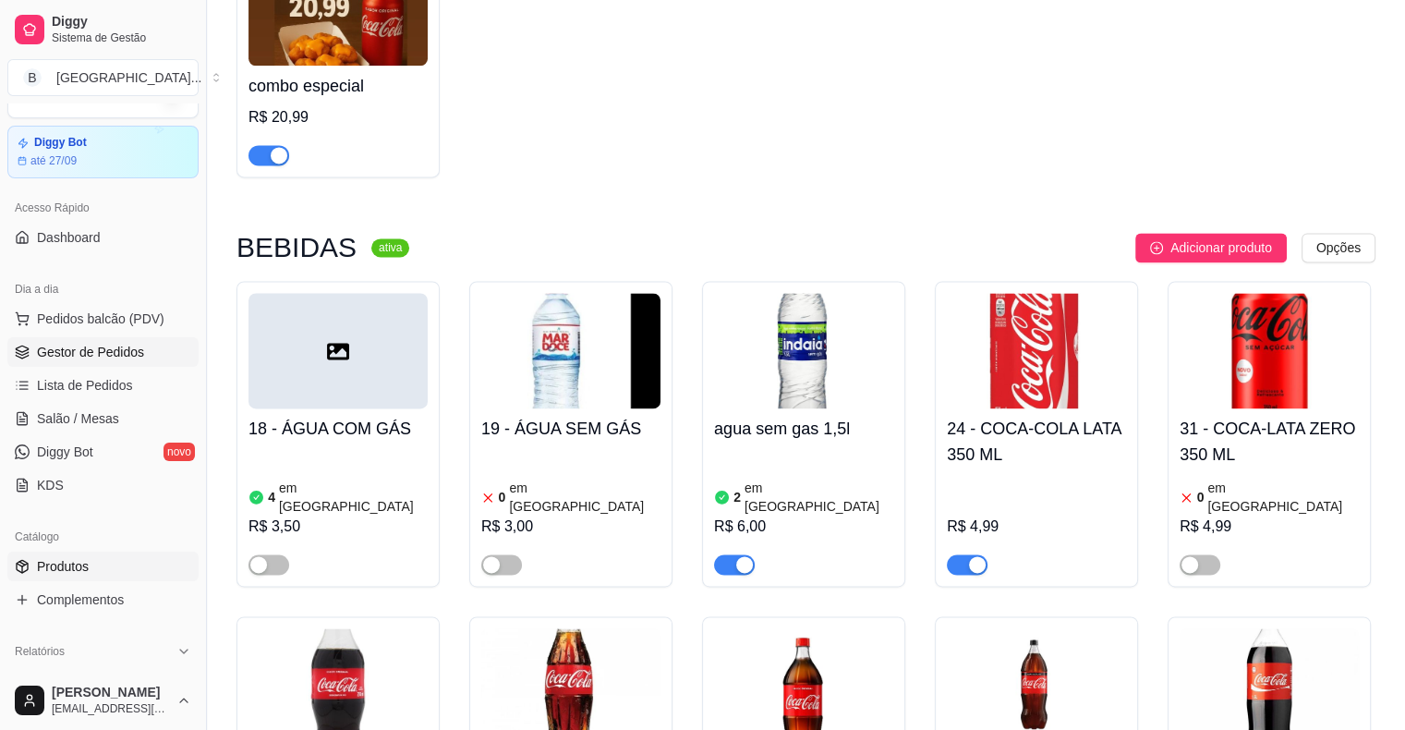
click at [104, 339] on link "Gestor de Pedidos" at bounding box center [102, 352] width 191 height 30
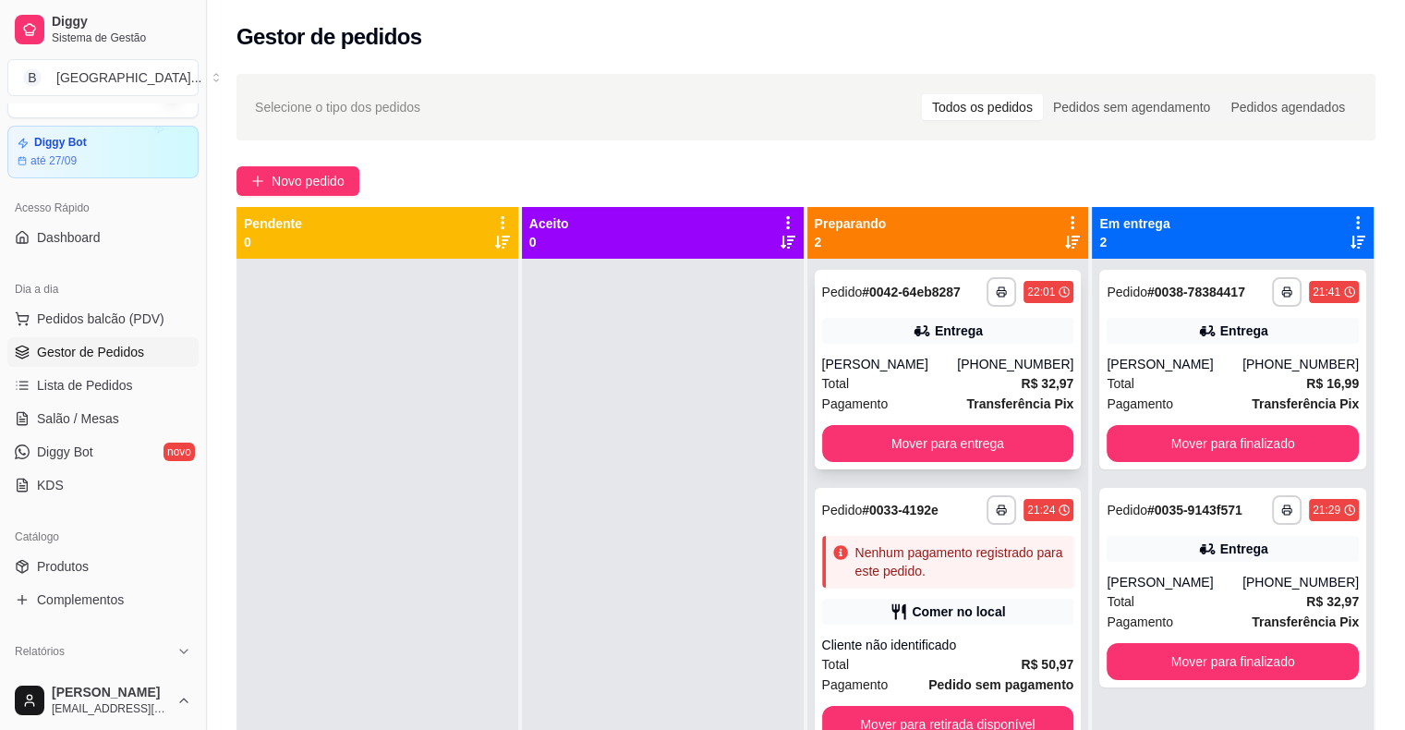
click at [885, 390] on div "Total R$ 32,97" at bounding box center [948, 383] width 252 height 20
click at [101, 431] on link "Salão / Mesas" at bounding box center [102, 419] width 191 height 30
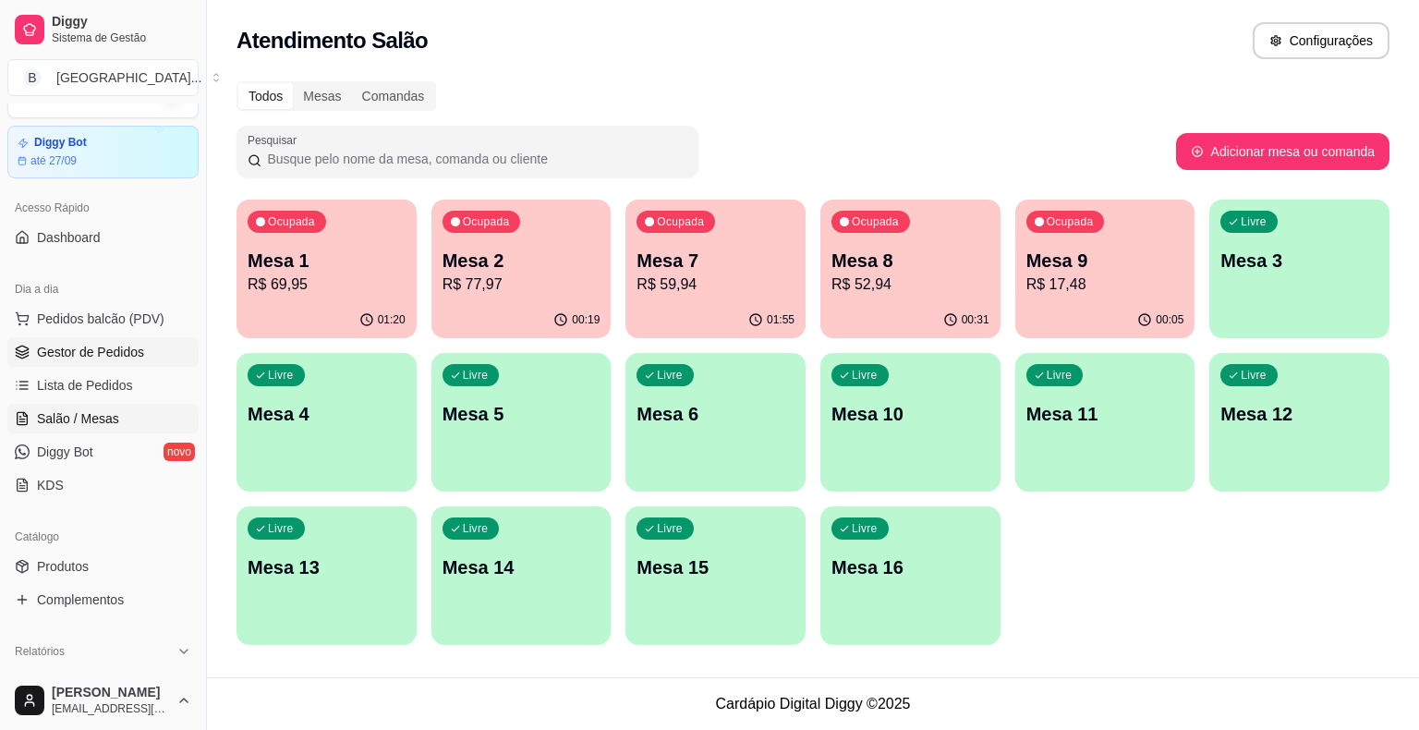
click at [73, 348] on span "Gestor de Pedidos" at bounding box center [90, 352] width 107 height 18
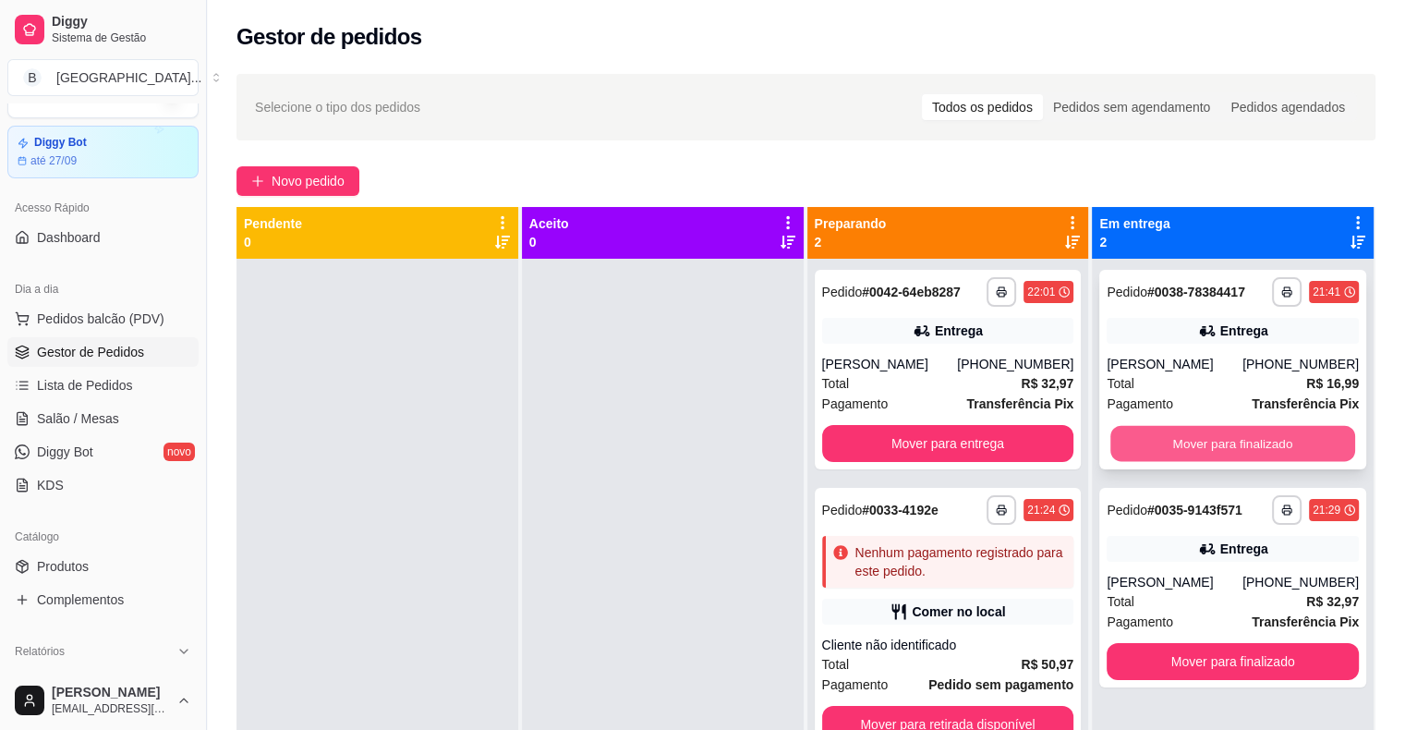
click at [1253, 446] on button "Mover para finalizado" at bounding box center [1233, 444] width 245 height 36
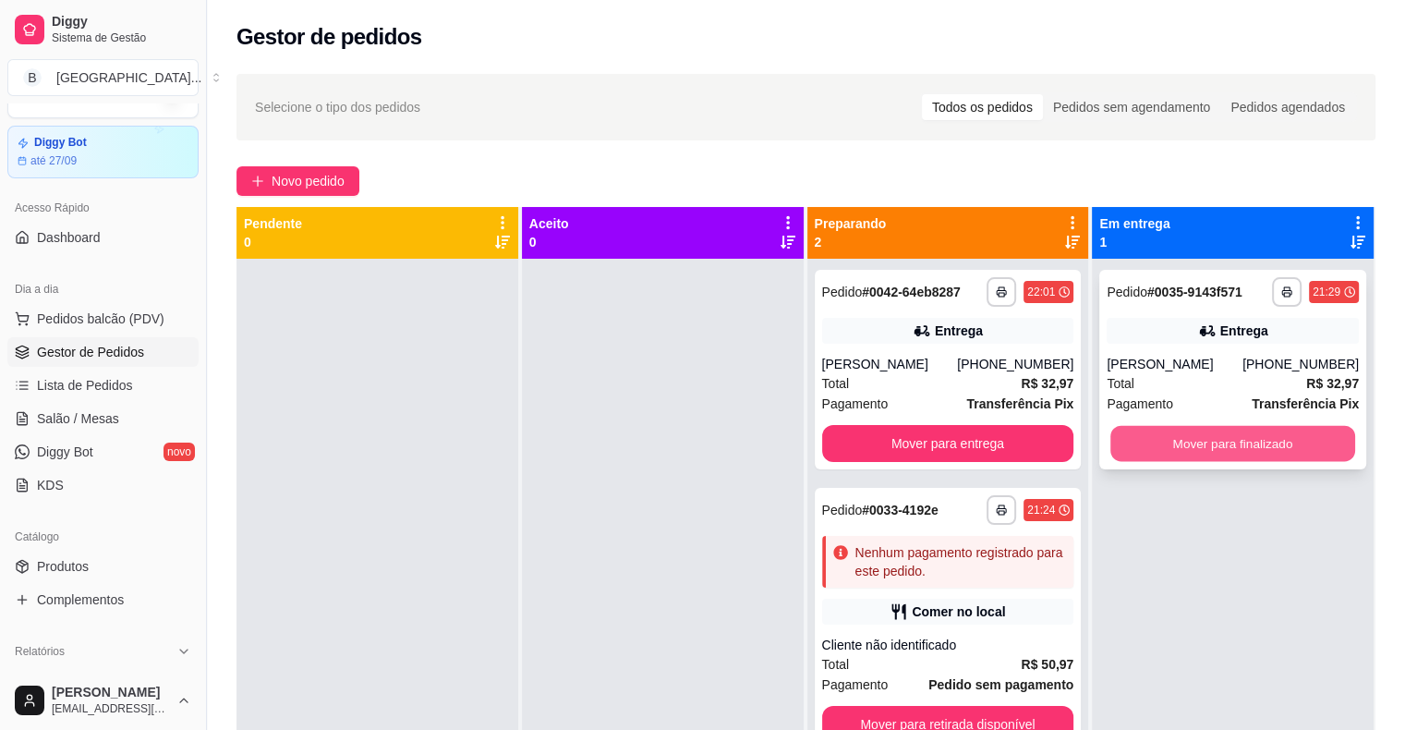
click at [1235, 431] on button "Mover para finalizado" at bounding box center [1233, 444] width 245 height 36
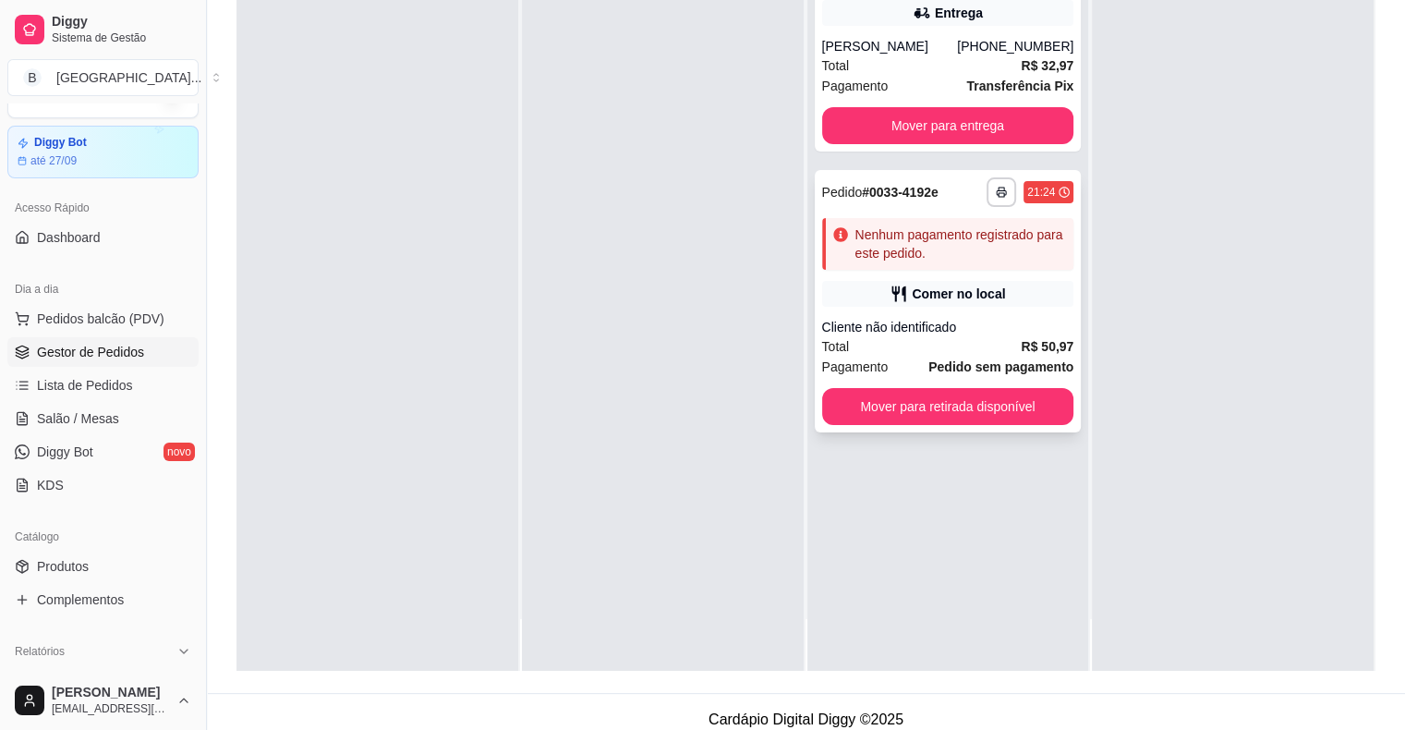
scroll to position [277, 0]
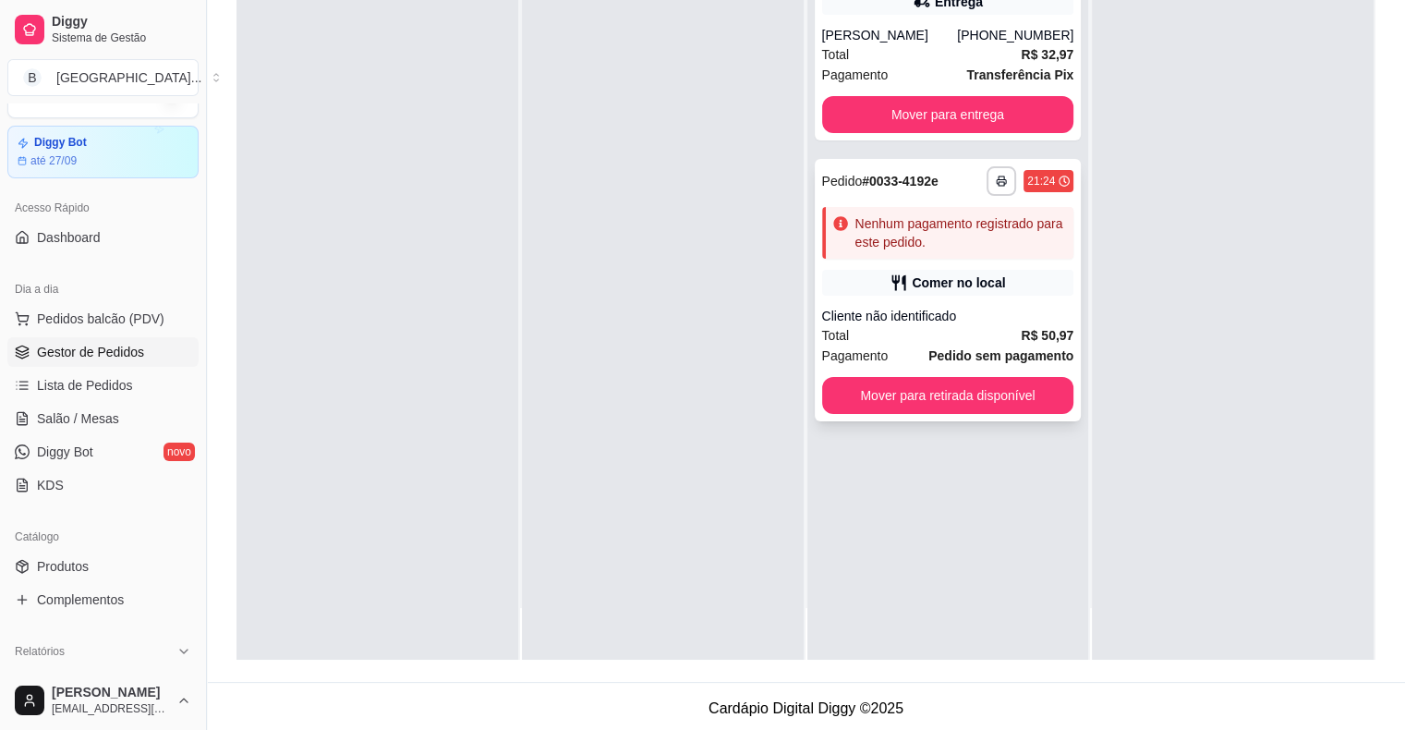
click at [960, 338] on div "Total R$ 50,97" at bounding box center [948, 335] width 252 height 20
click at [74, 416] on span "Salão / Mesas" at bounding box center [78, 418] width 82 height 18
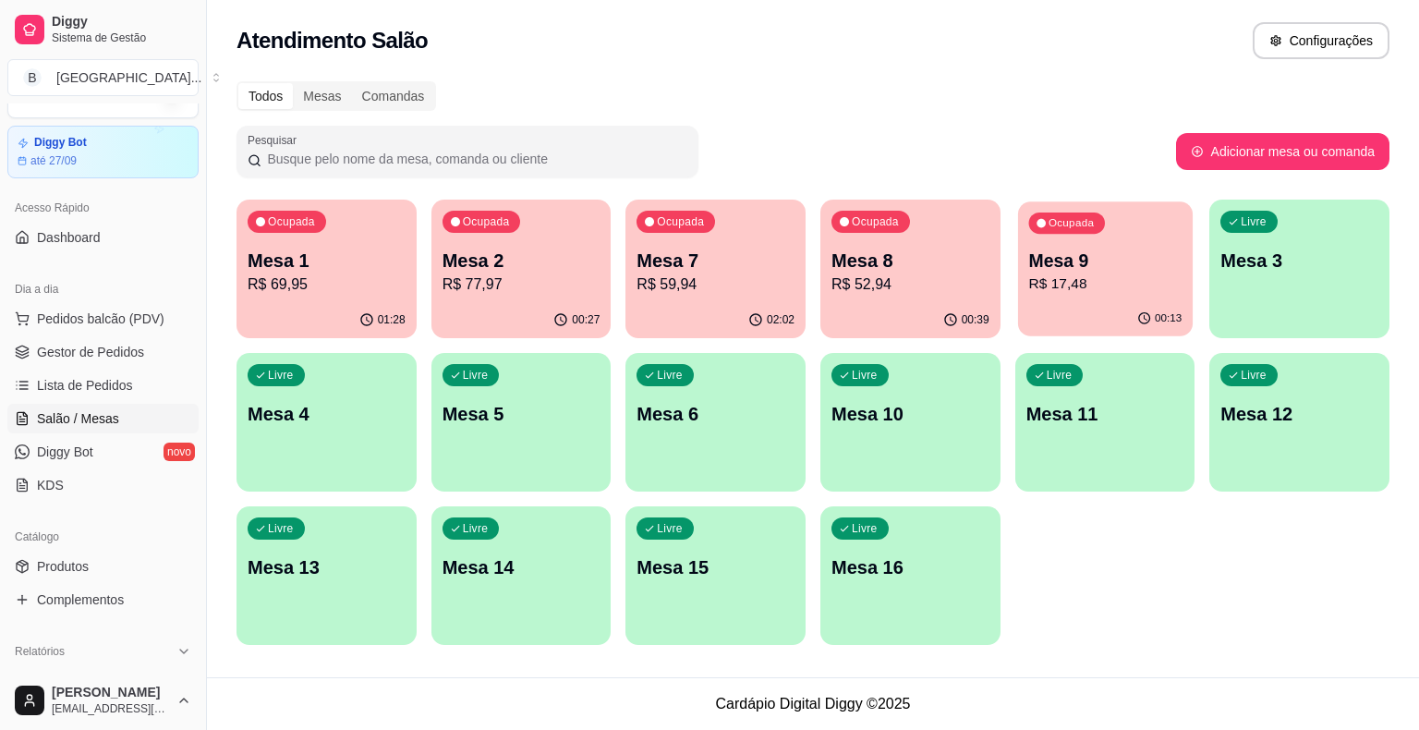
click at [1078, 286] on p "R$ 17,48" at bounding box center [1104, 283] width 153 height 21
click at [85, 343] on span "Gestor de Pedidos" at bounding box center [90, 352] width 107 height 18
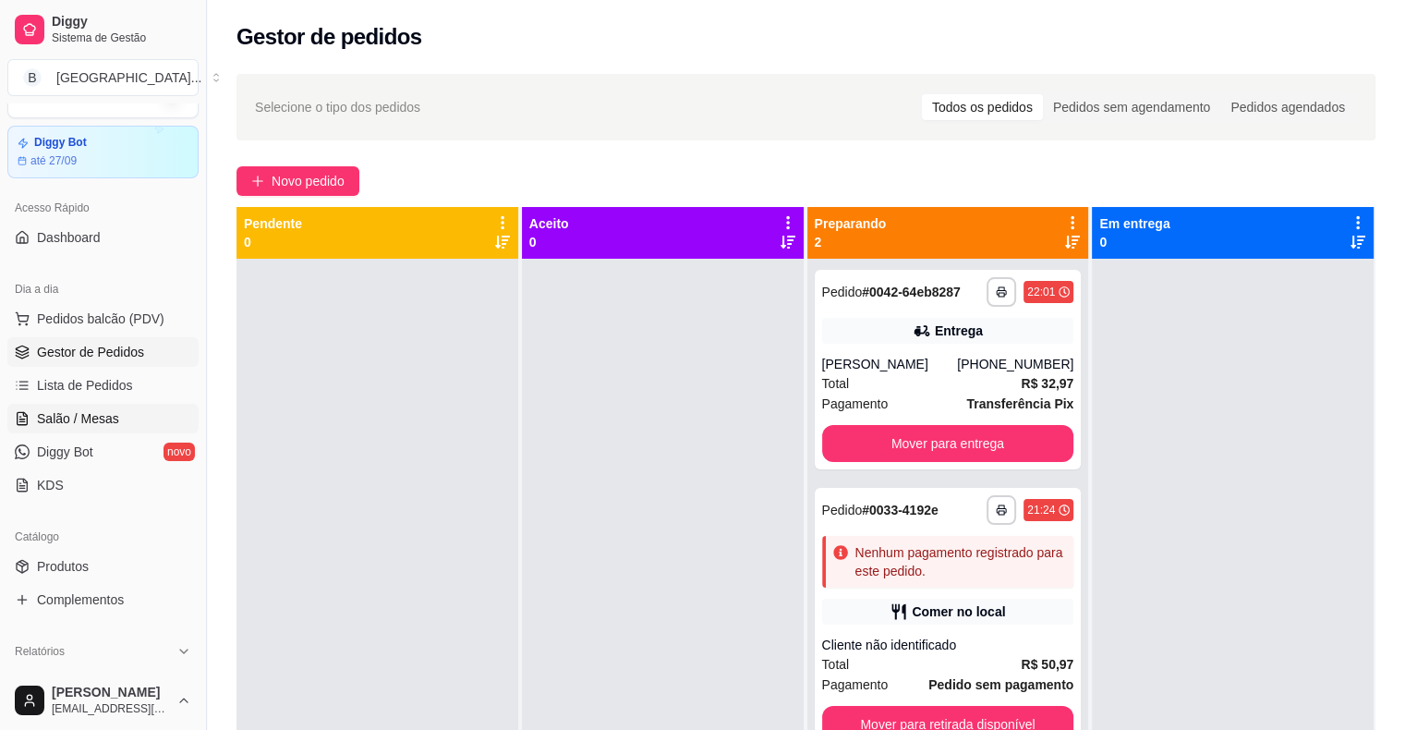
click at [66, 421] on span "Salão / Mesas" at bounding box center [78, 418] width 82 height 18
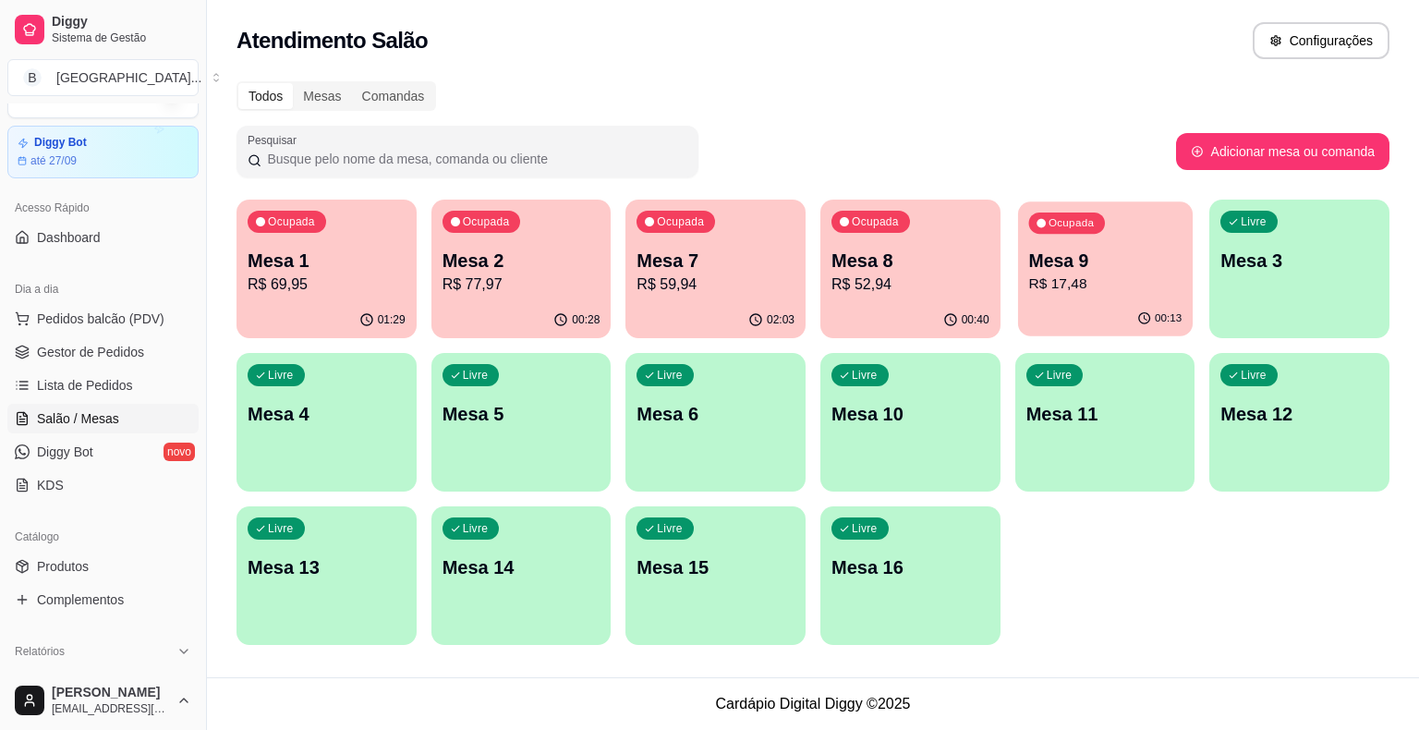
click at [1161, 262] on p "Mesa 9" at bounding box center [1104, 261] width 153 height 25
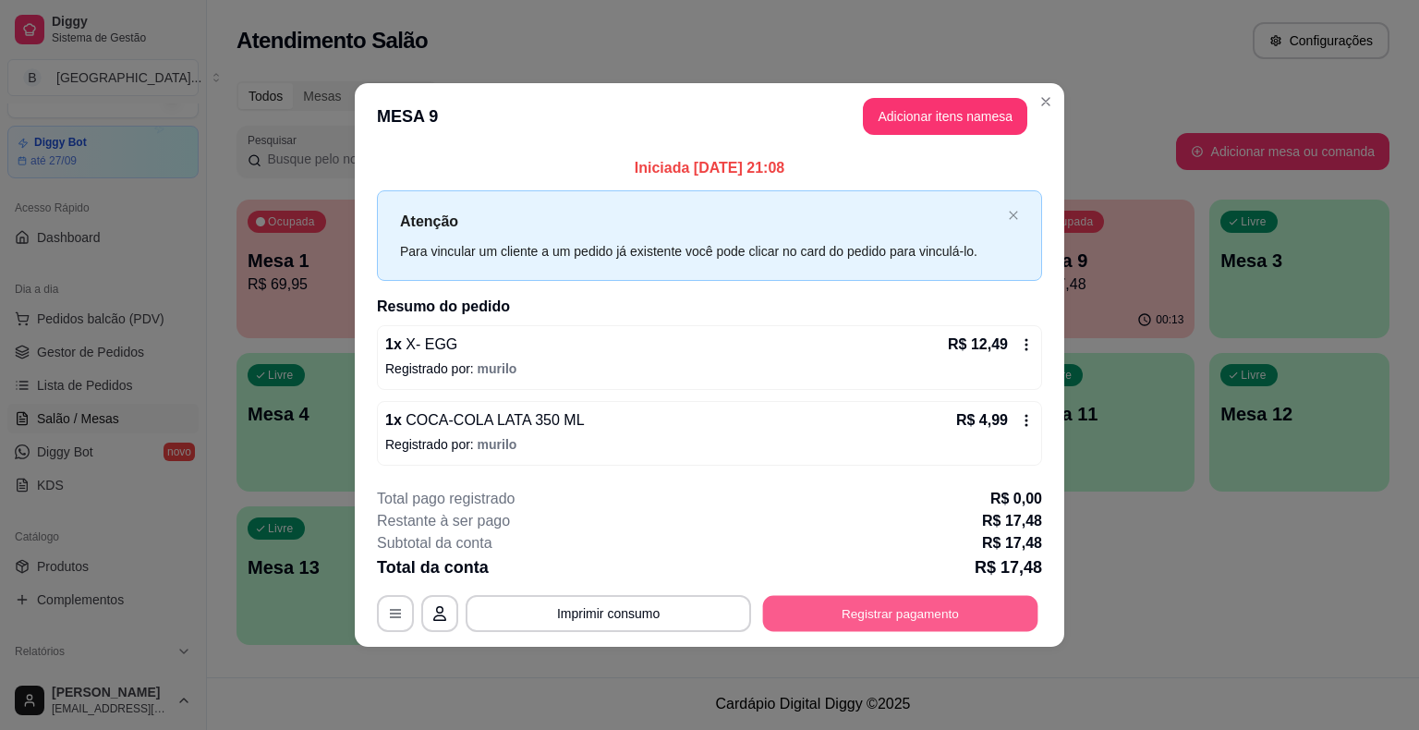
click at [814, 604] on button "Registrar pagamento" at bounding box center [900, 613] width 275 height 36
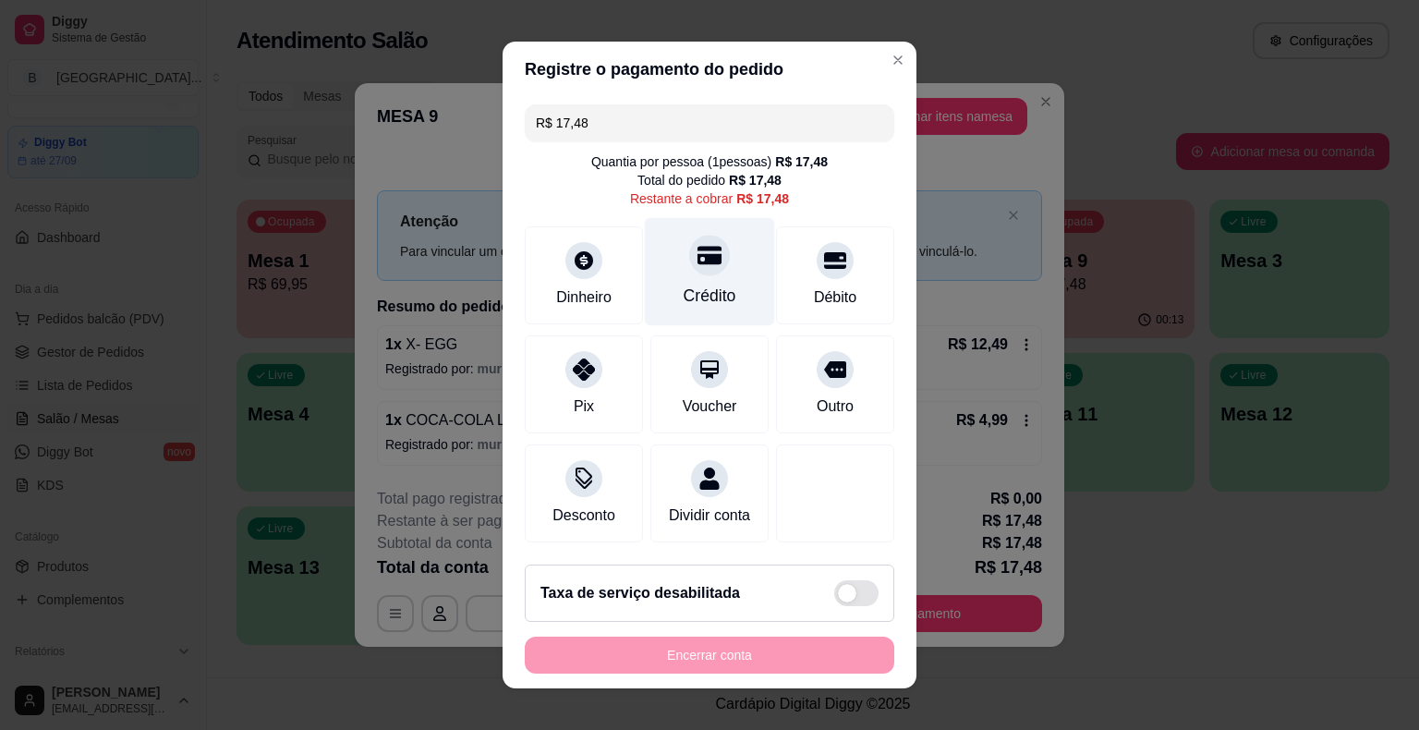
click at [732, 267] on div "Crédito" at bounding box center [710, 272] width 130 height 108
type input "R$ 0,00"
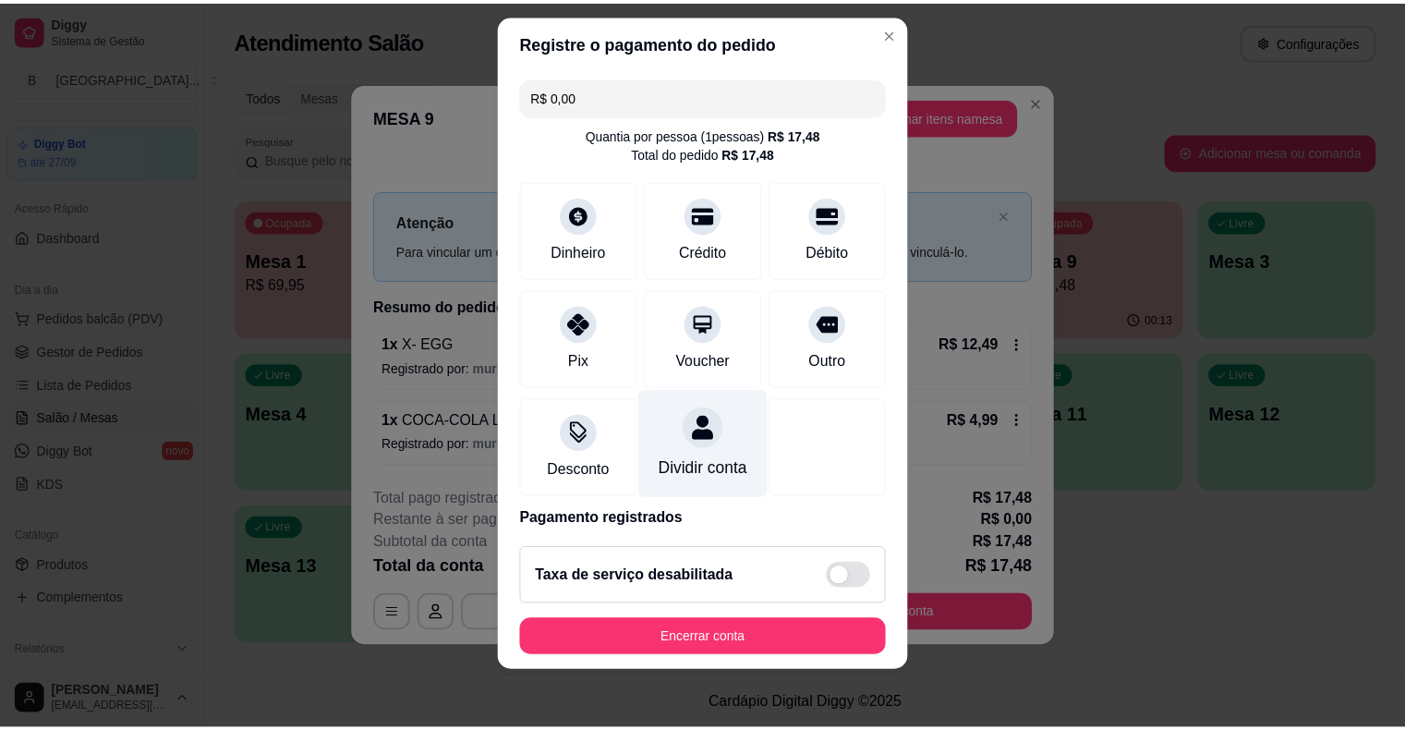
scroll to position [87, 0]
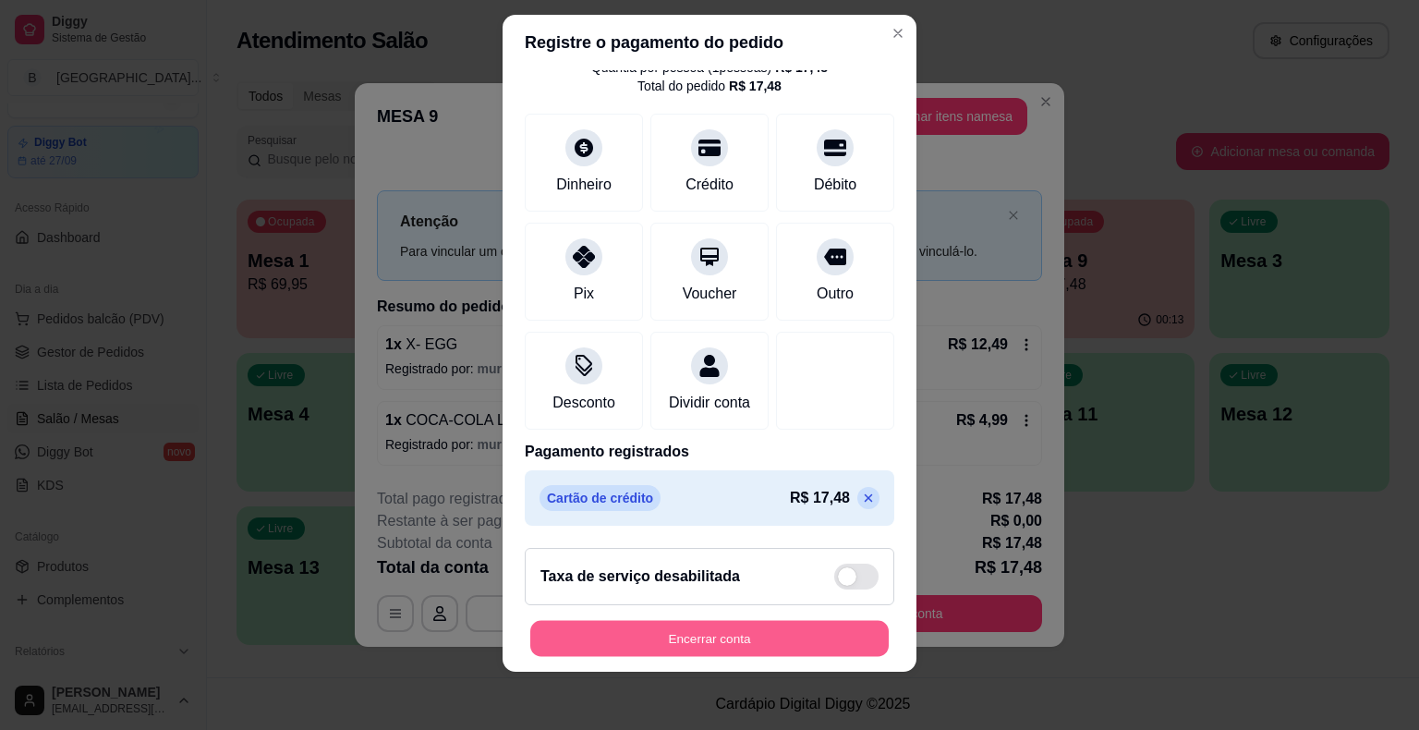
click at [704, 627] on button "Encerrar conta" at bounding box center [709, 638] width 359 height 36
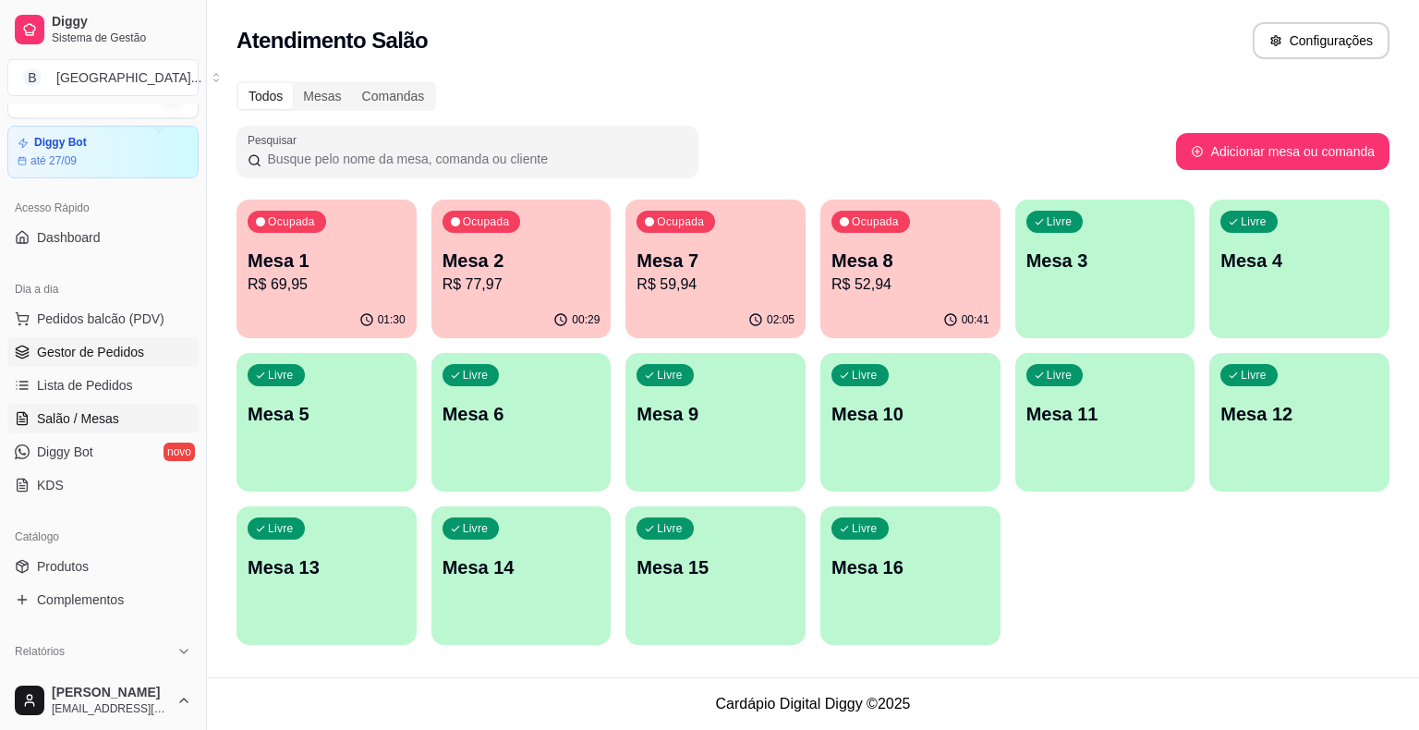
click at [109, 348] on span "Gestor de Pedidos" at bounding box center [90, 352] width 107 height 18
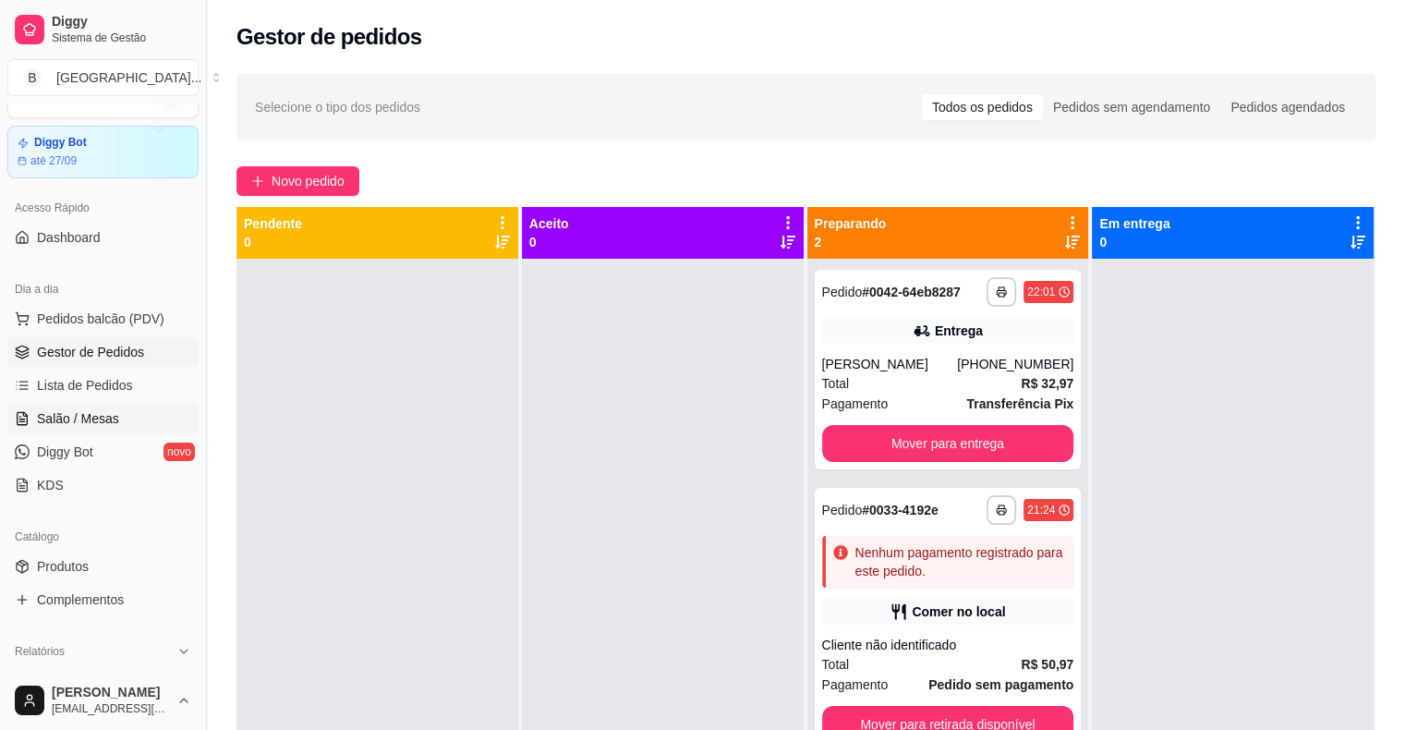
click at [125, 417] on link "Salão / Mesas" at bounding box center [102, 419] width 191 height 30
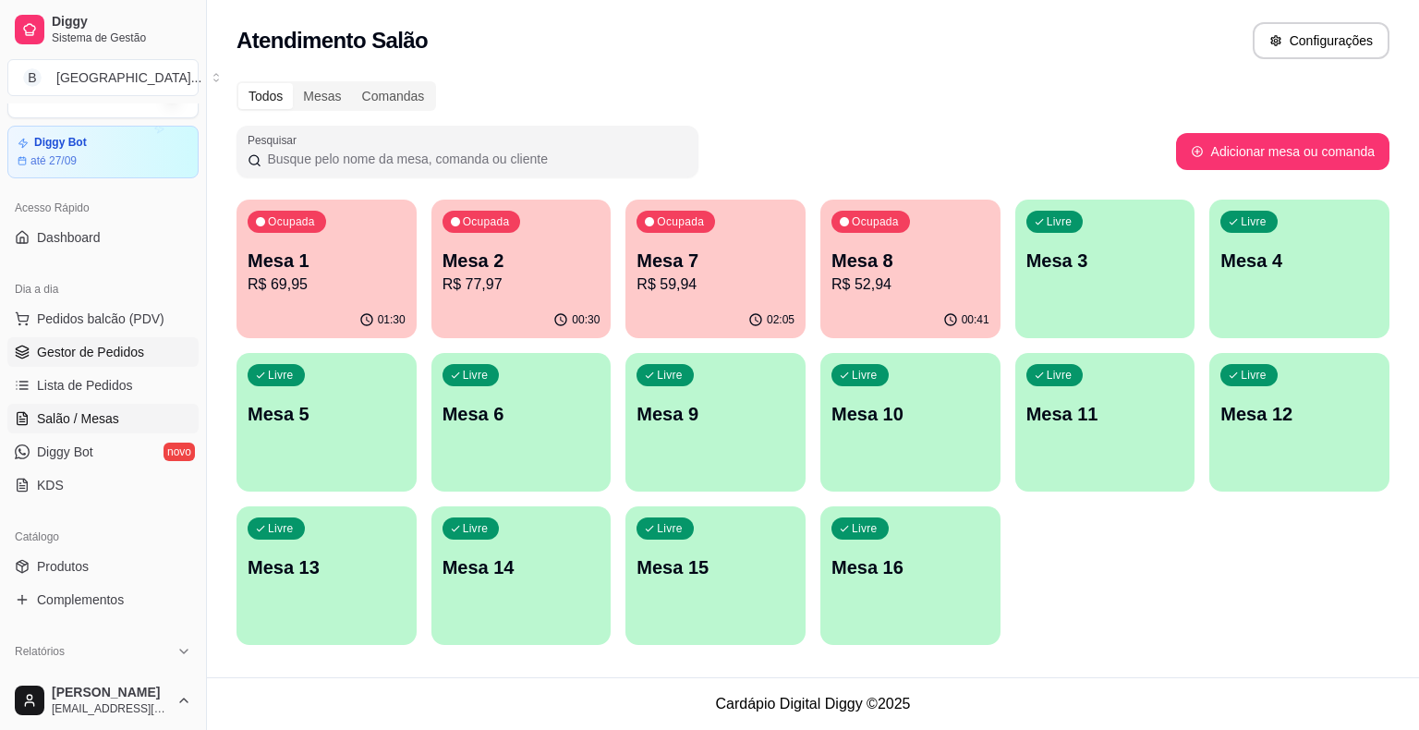
click at [107, 343] on span "Gestor de Pedidos" at bounding box center [90, 352] width 107 height 18
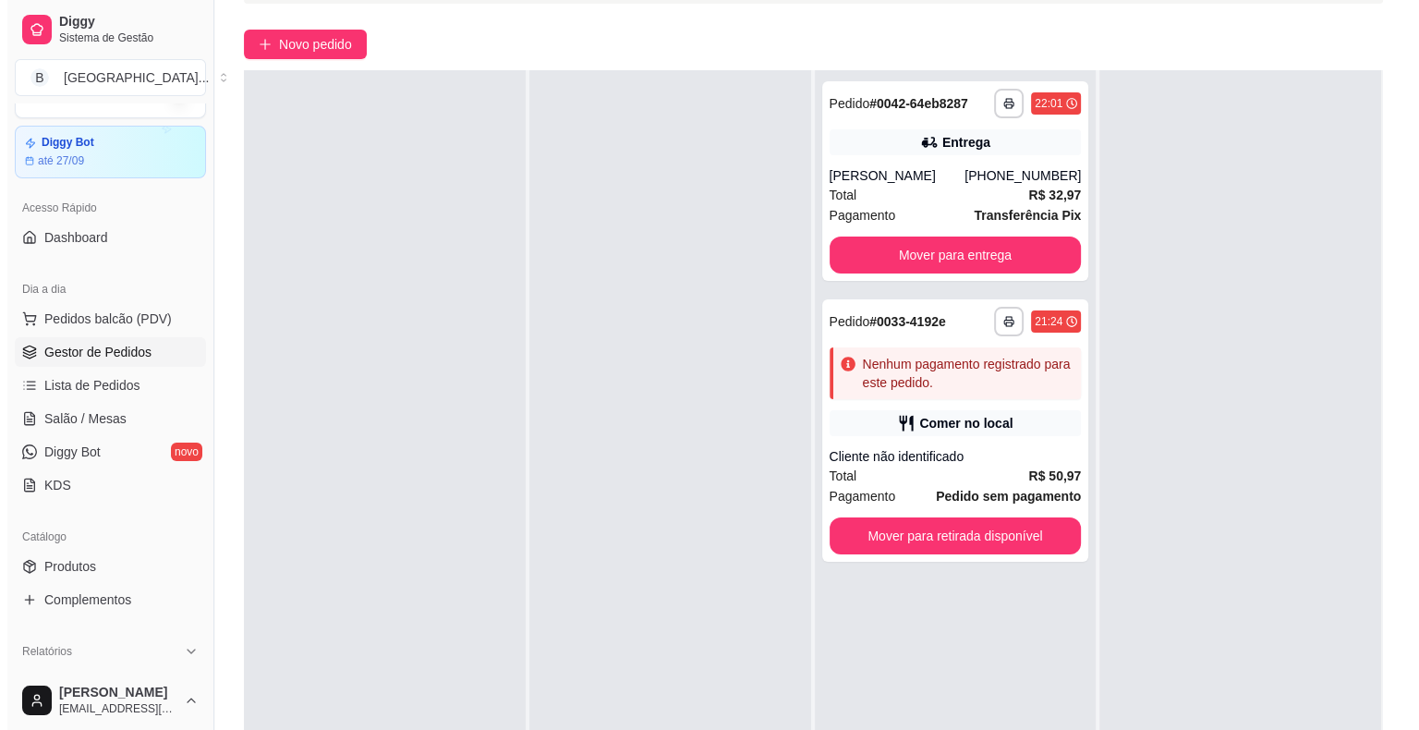
scroll to position [281, 0]
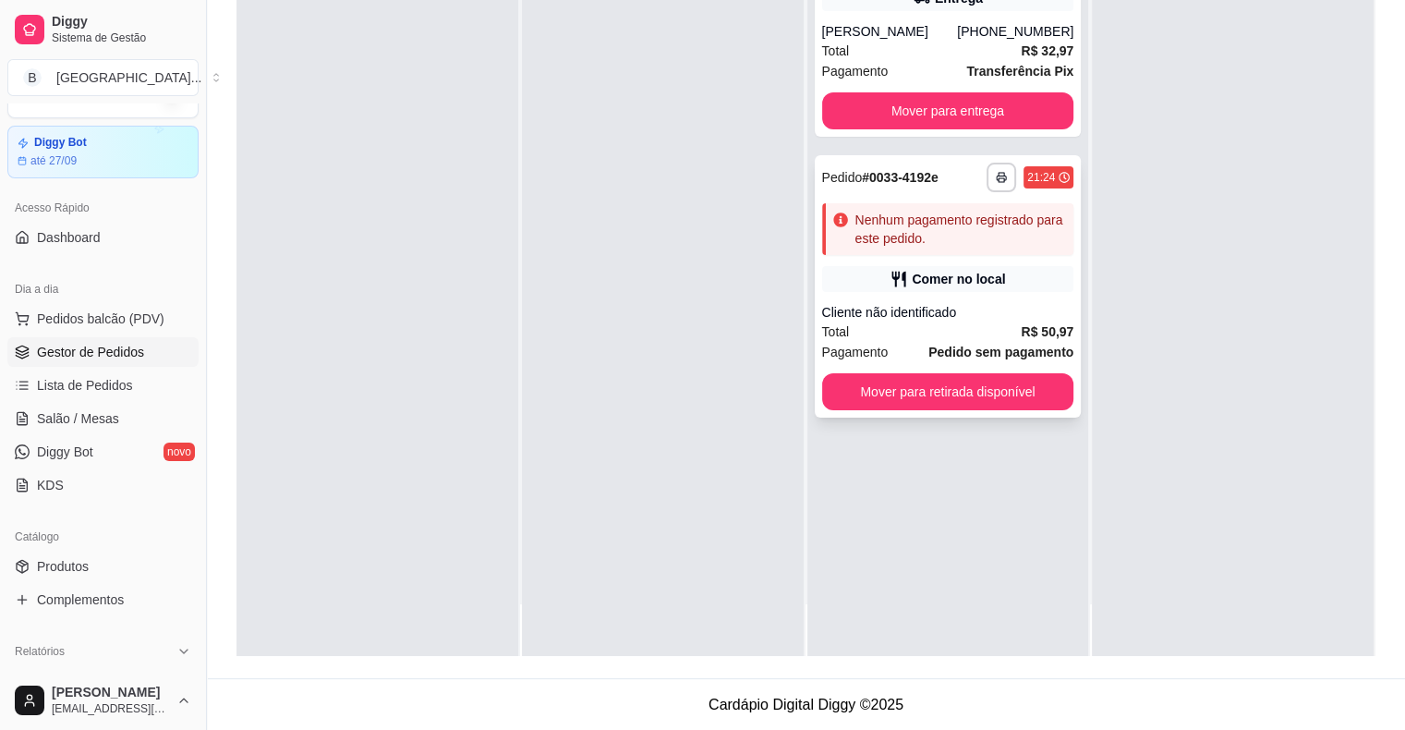
click at [963, 309] on div "Cliente não identificado" at bounding box center [948, 312] width 252 height 18
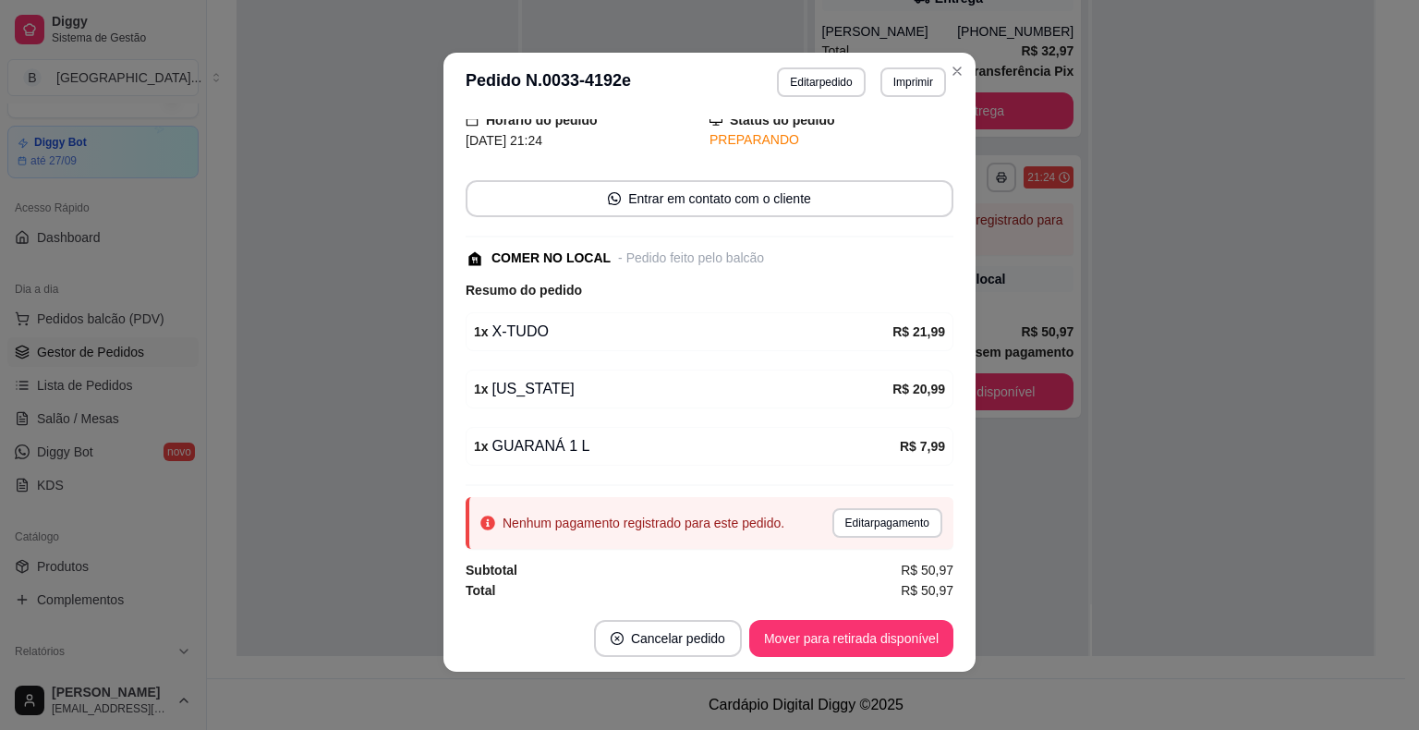
scroll to position [4, 0]
click at [851, 524] on button "Editar pagamento" at bounding box center [886, 521] width 107 height 29
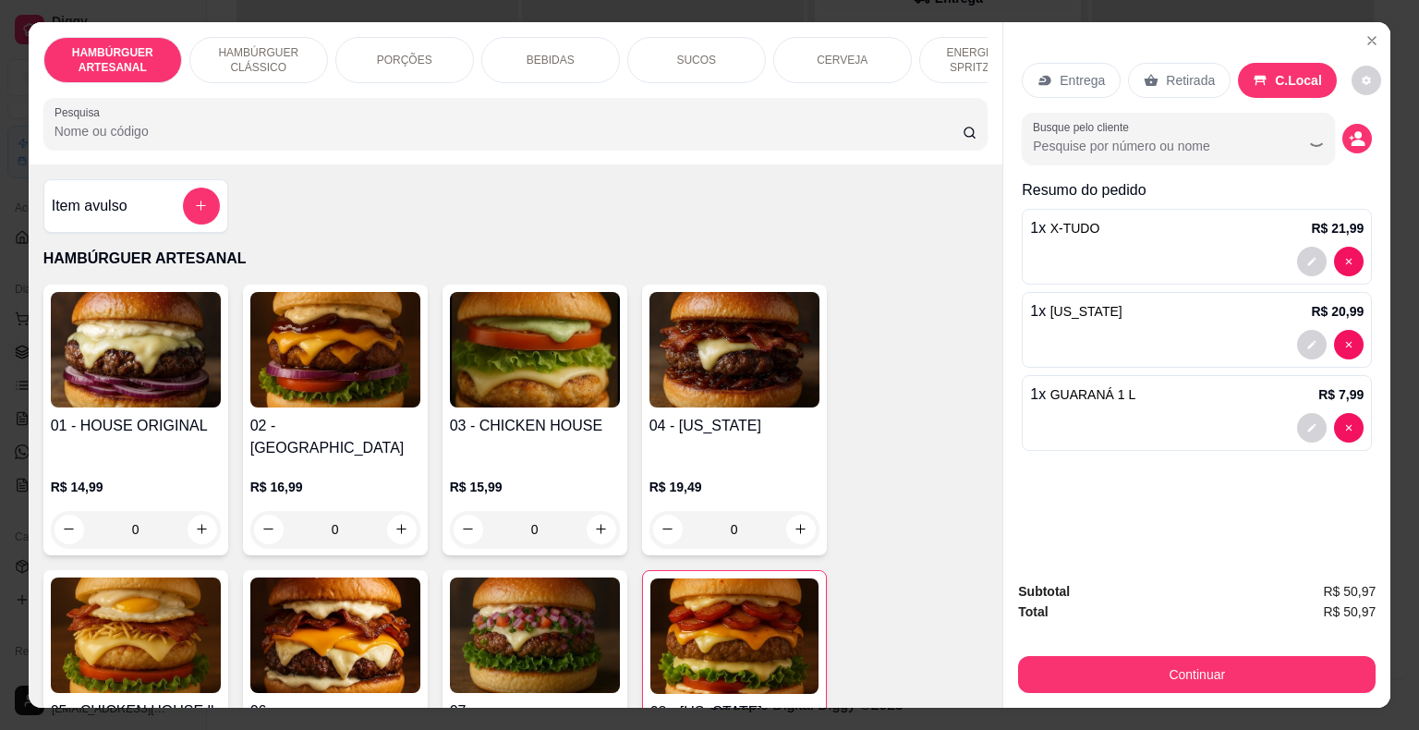
scroll to position [44, 0]
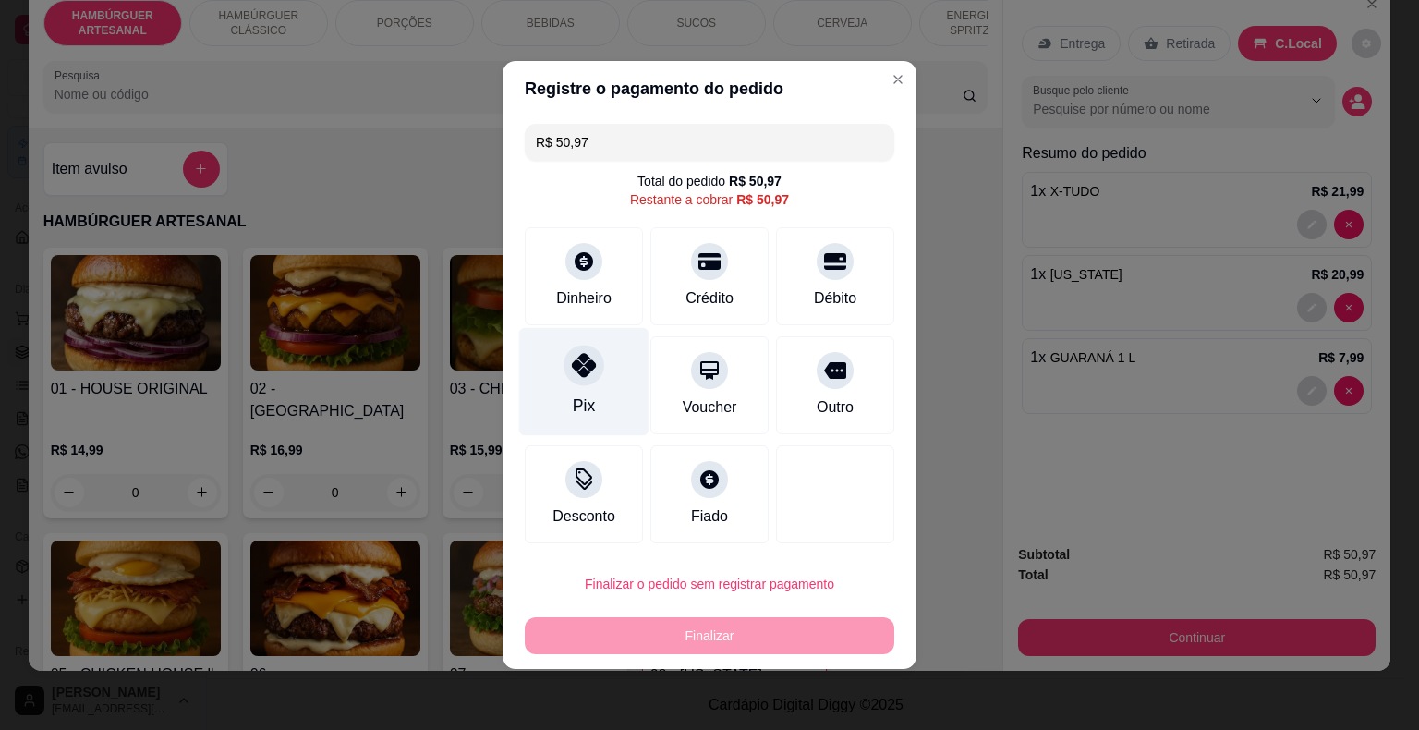
click at [587, 407] on div "Pix" at bounding box center [584, 406] width 22 height 24
type input "R$ 0,00"
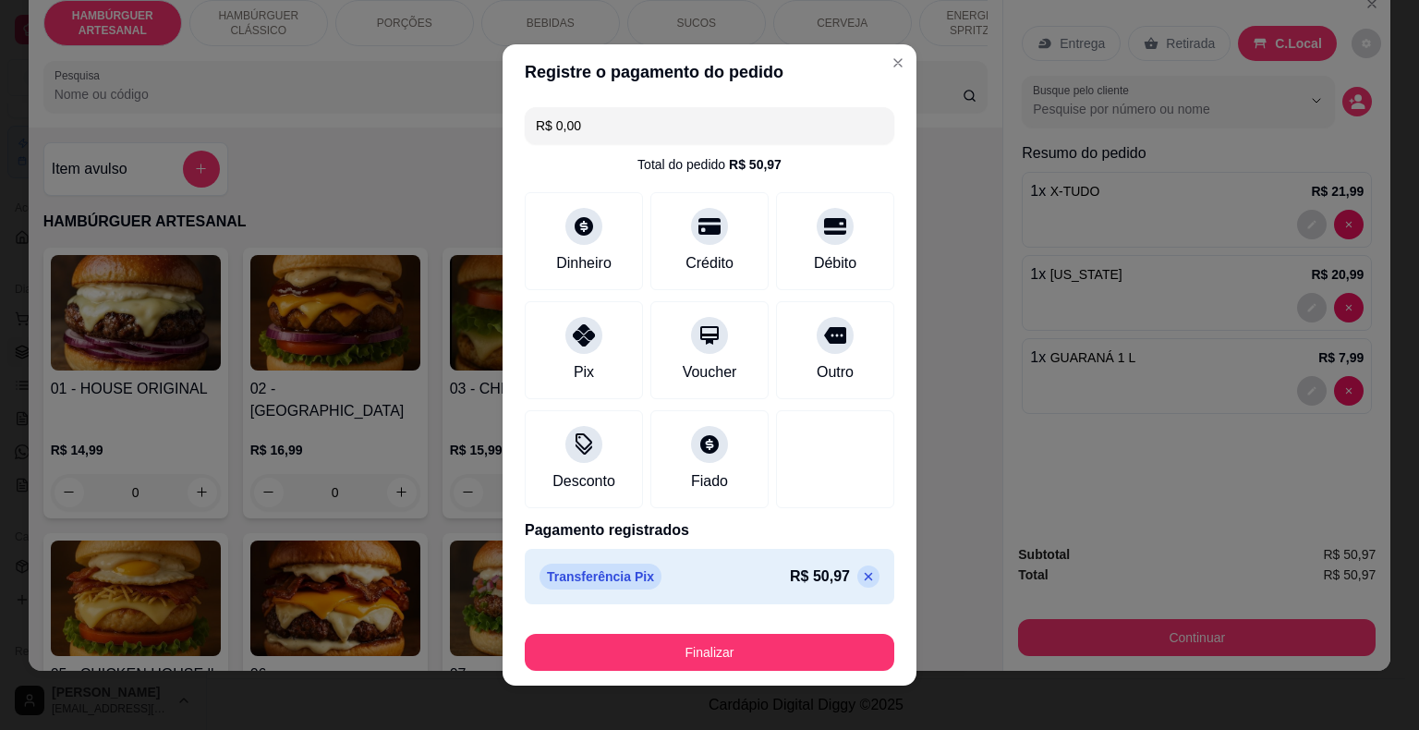
scroll to position [14, 0]
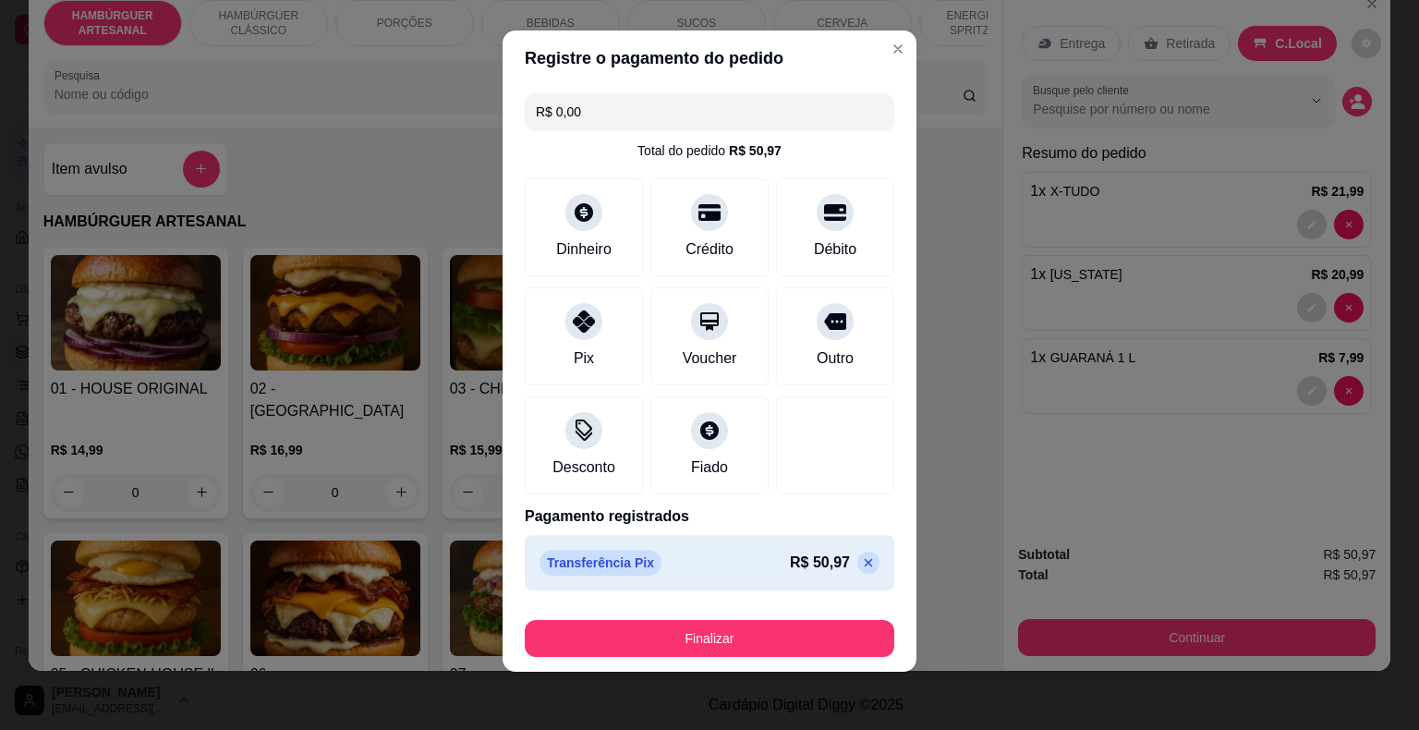
click at [688, 657] on footer "Finalizar" at bounding box center [710, 635] width 414 height 74
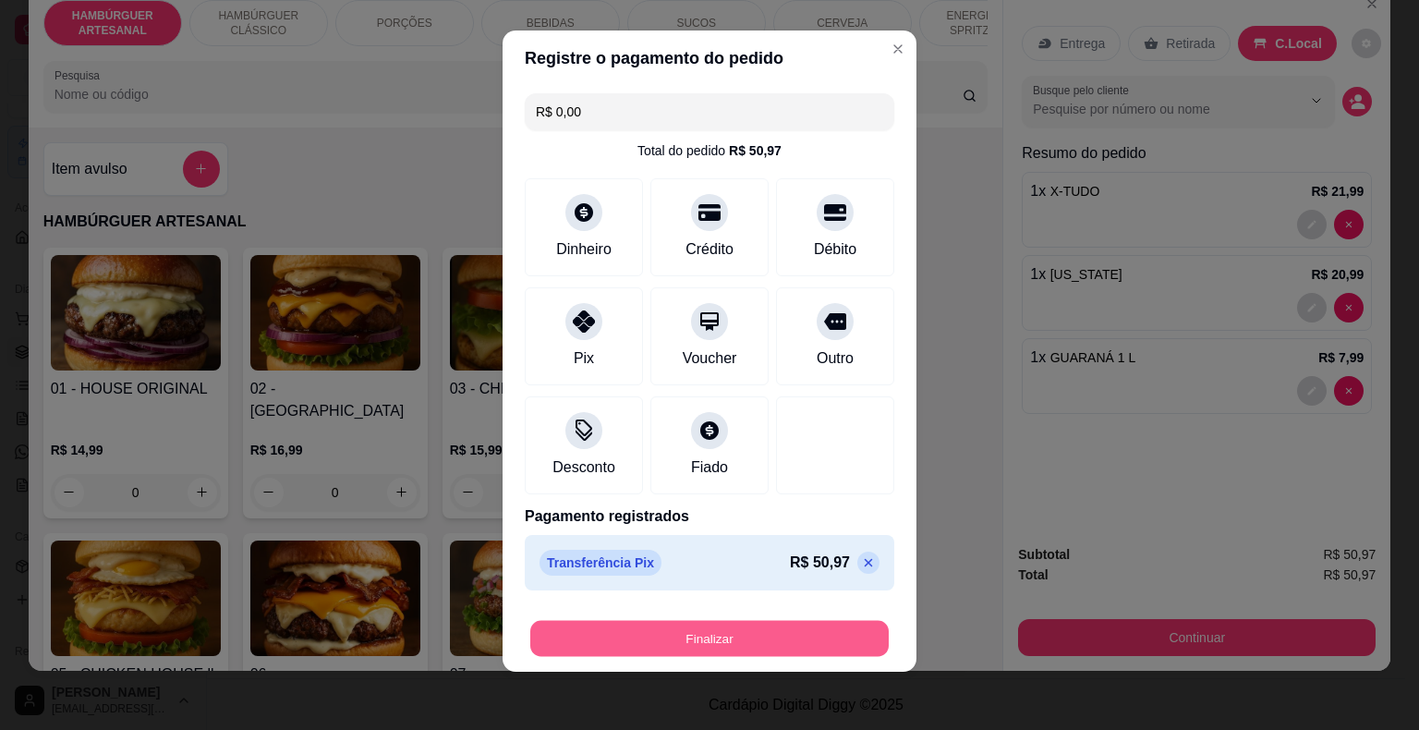
click at [697, 627] on button "Finalizar" at bounding box center [709, 639] width 359 height 36
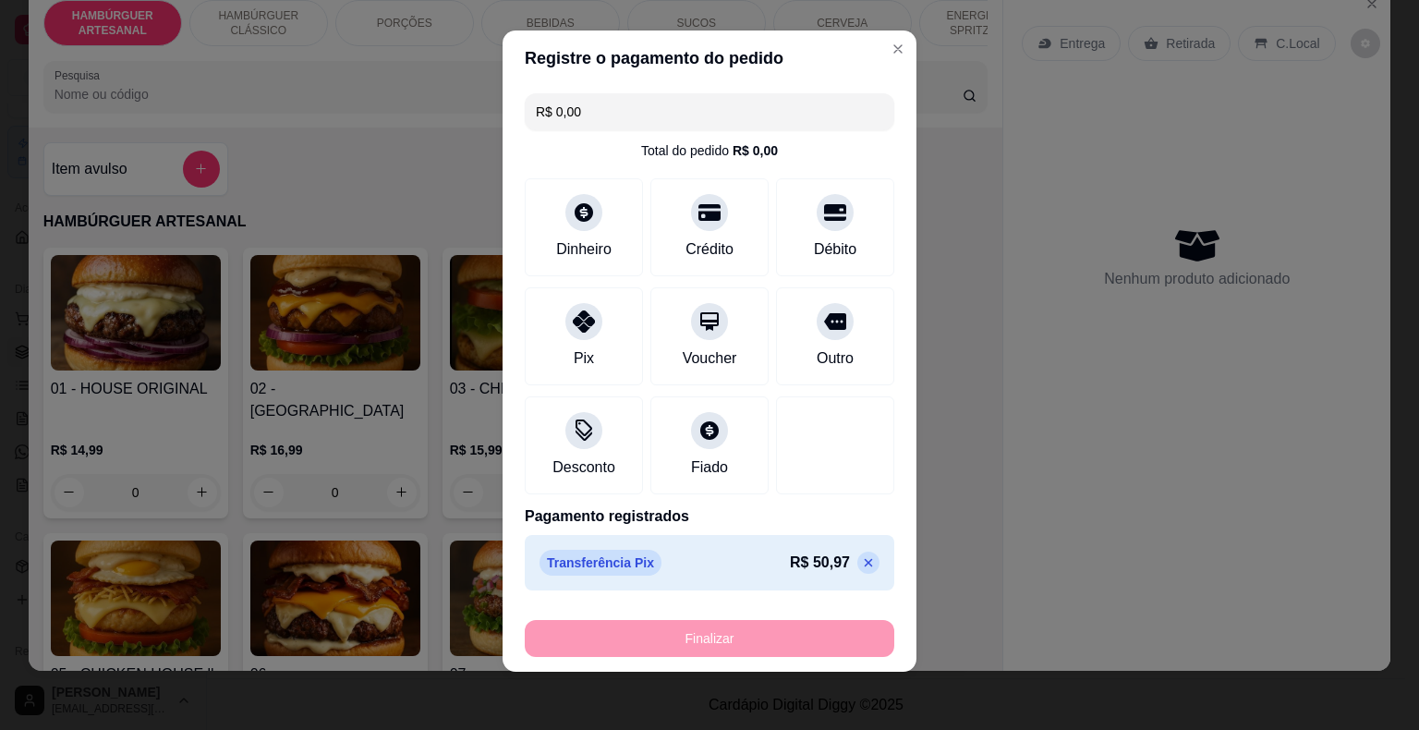
type input "0"
type input "-R$ 50,97"
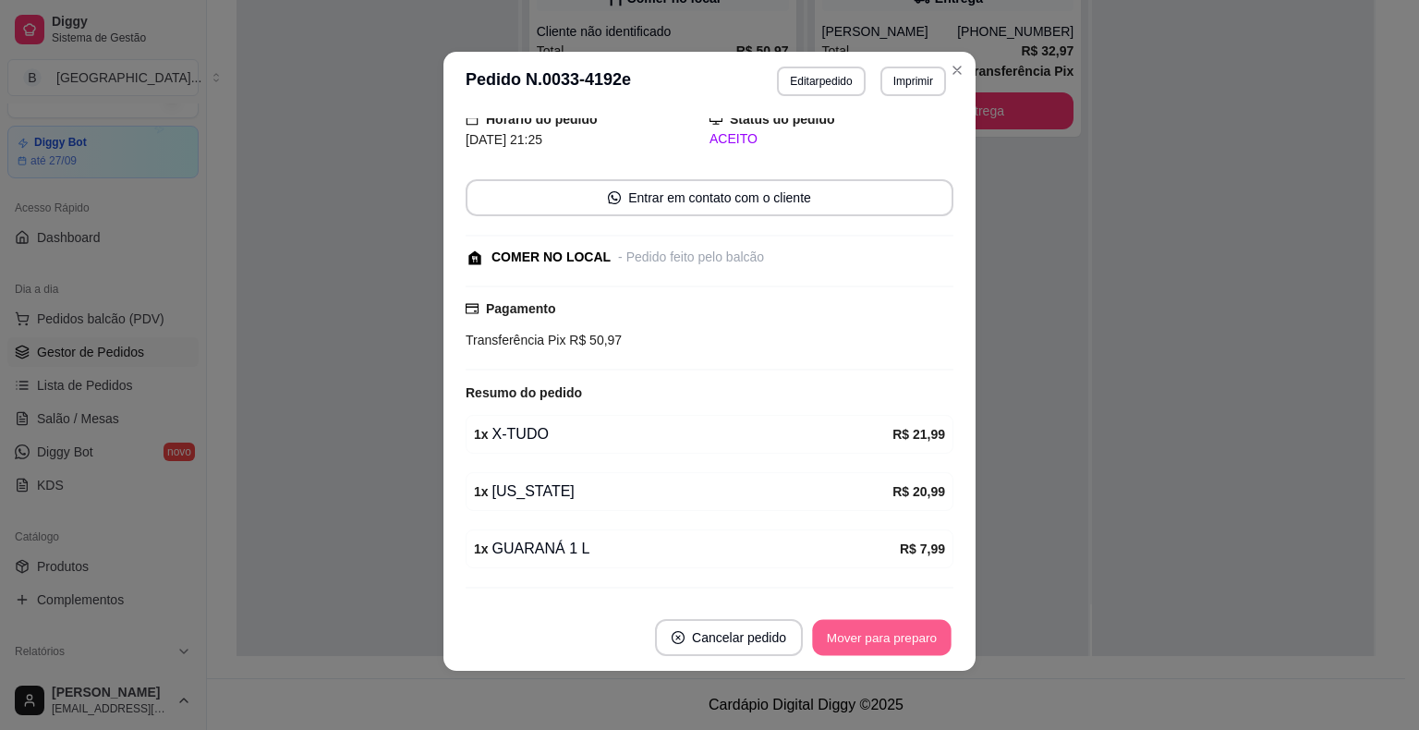
click at [861, 648] on button "Mover para preparo" at bounding box center [881, 638] width 139 height 36
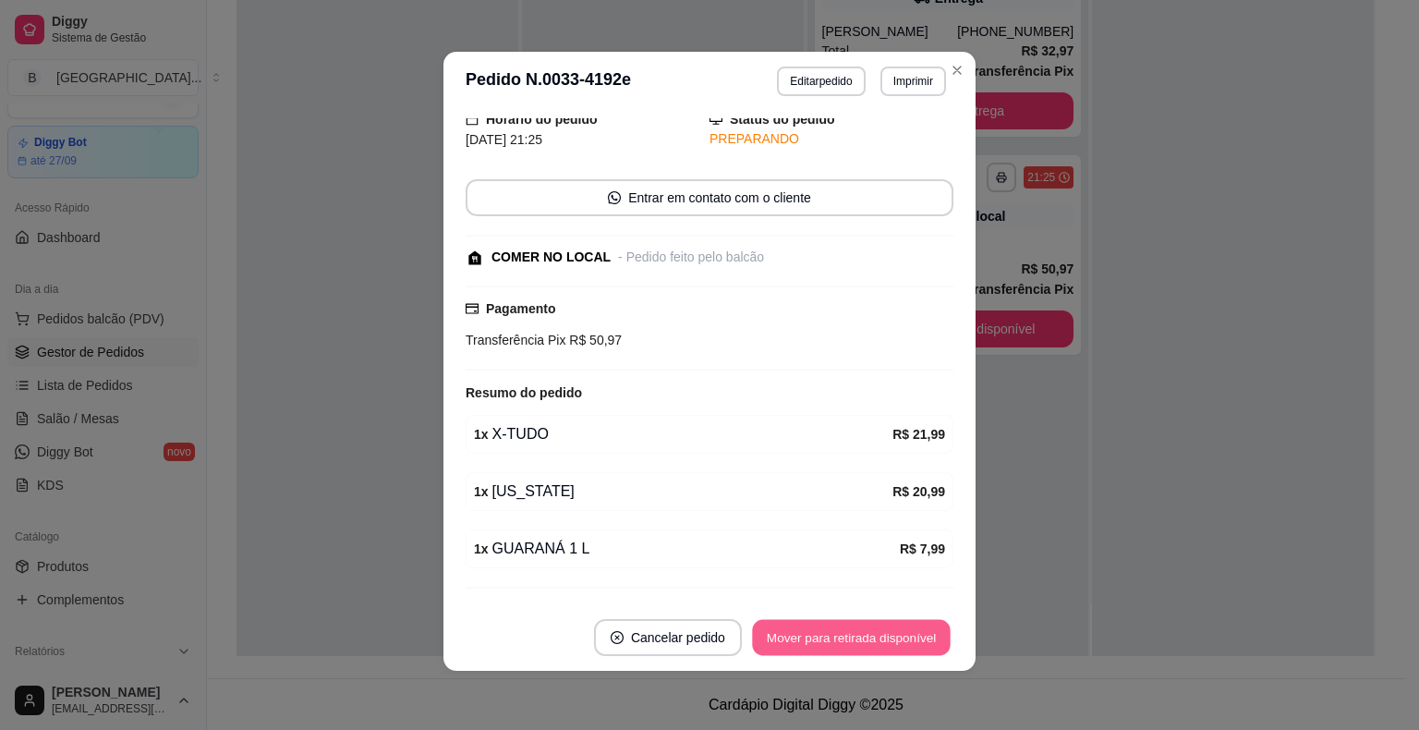
click at [861, 648] on button "Mover para retirada disponível" at bounding box center [851, 638] width 198 height 36
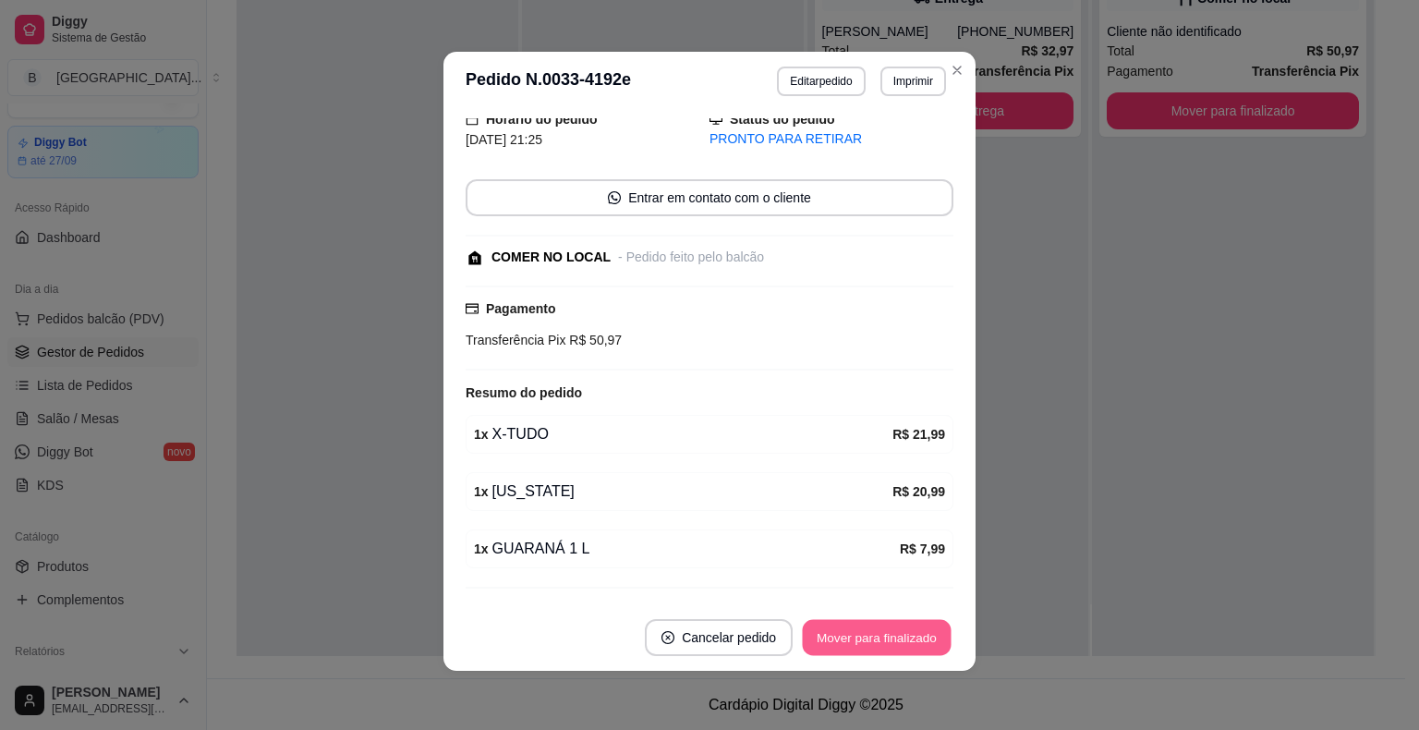
click at [861, 648] on button "Mover para finalizado" at bounding box center [877, 638] width 149 height 36
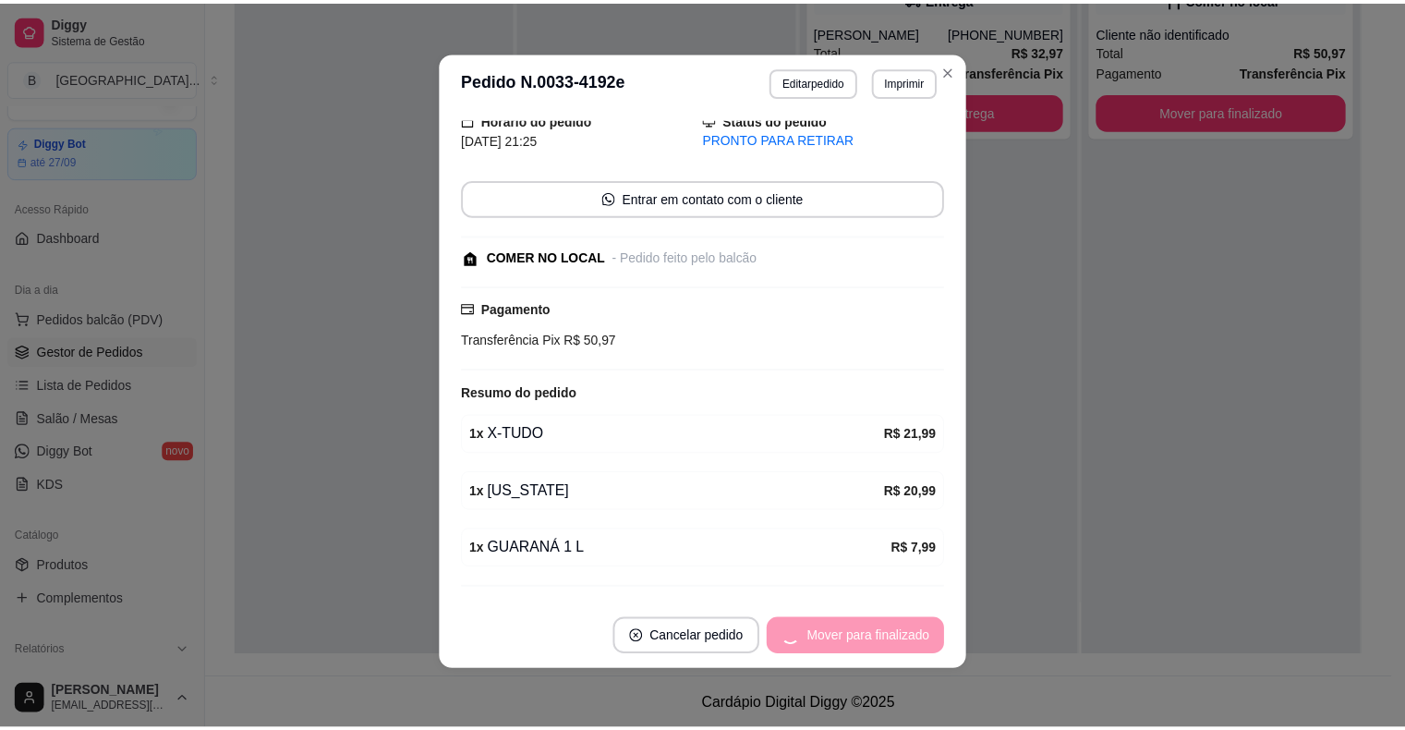
scroll to position [50, 0]
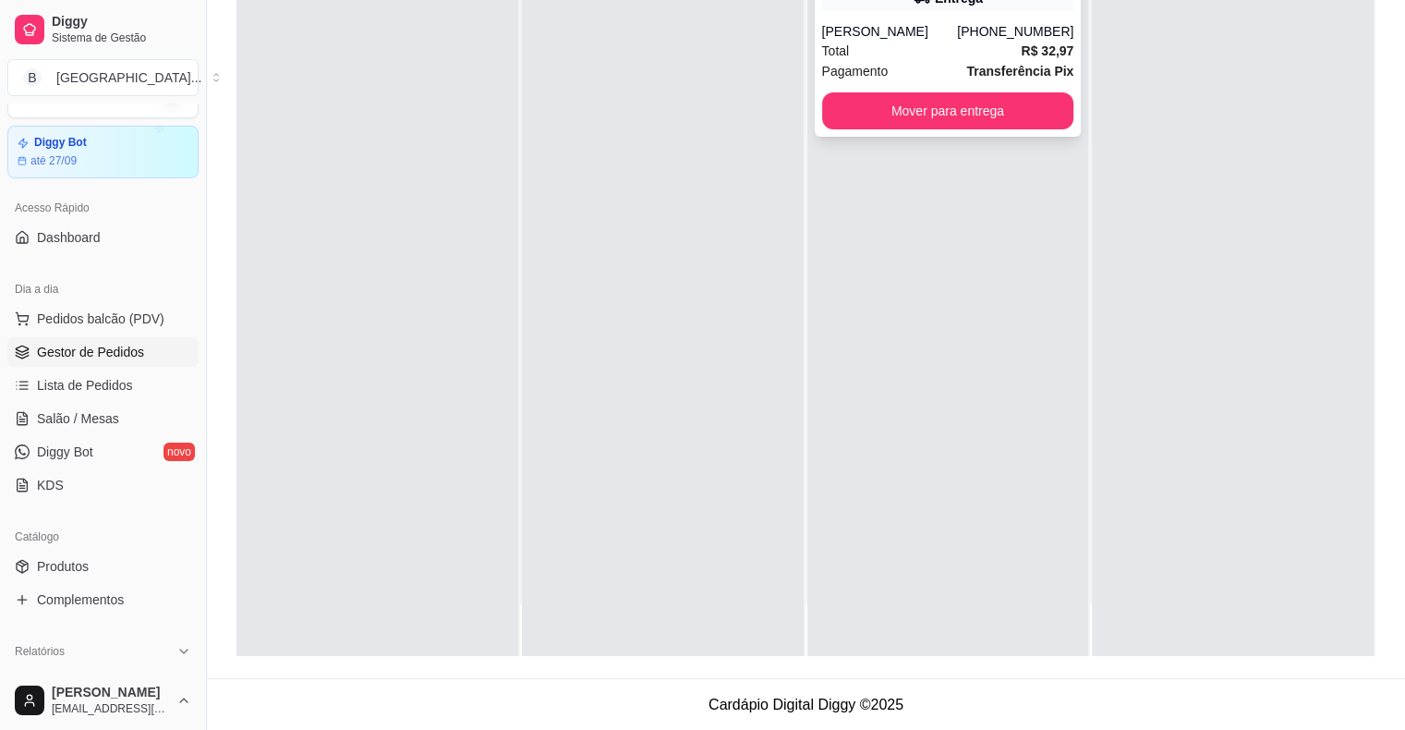
click at [998, 132] on div "**********" at bounding box center [948, 37] width 267 height 200
click at [941, 96] on button "Mover para entrega" at bounding box center [948, 111] width 245 height 36
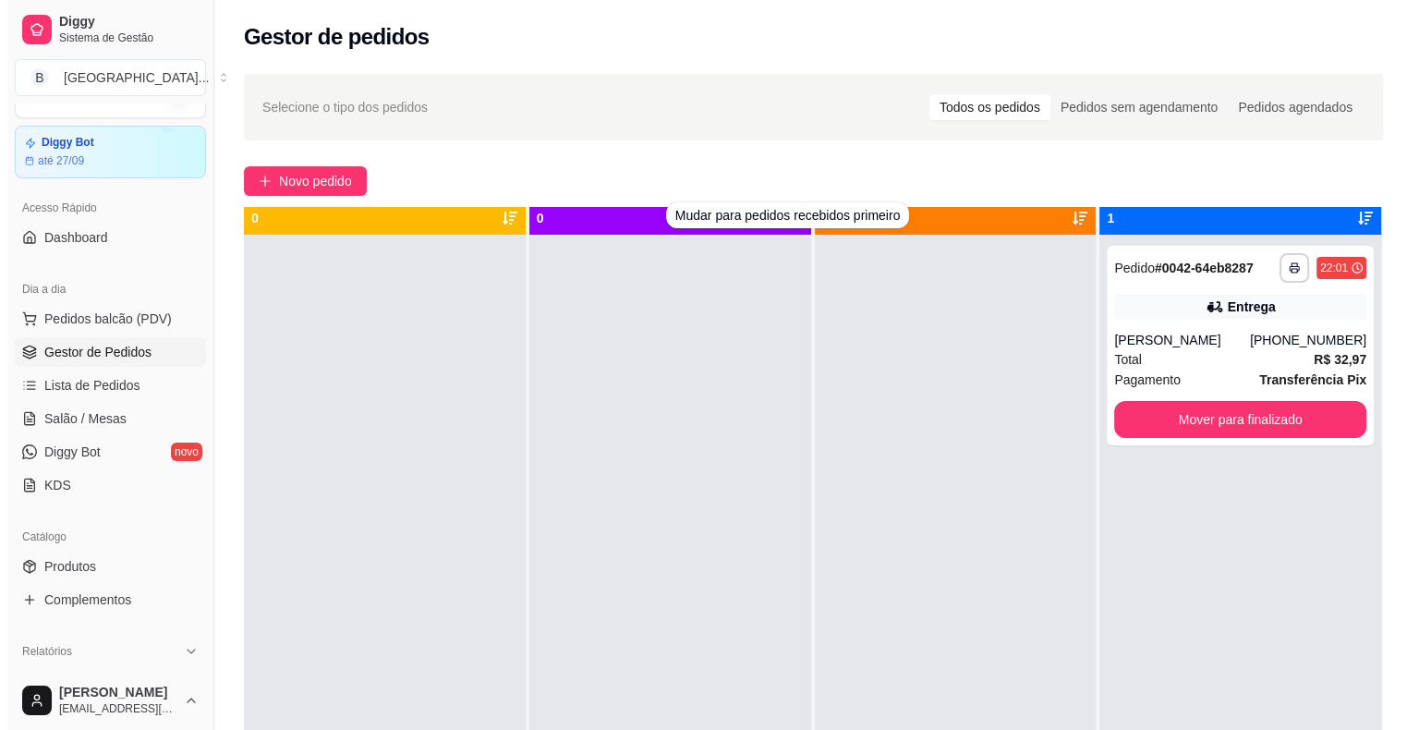
scroll to position [0, 0]
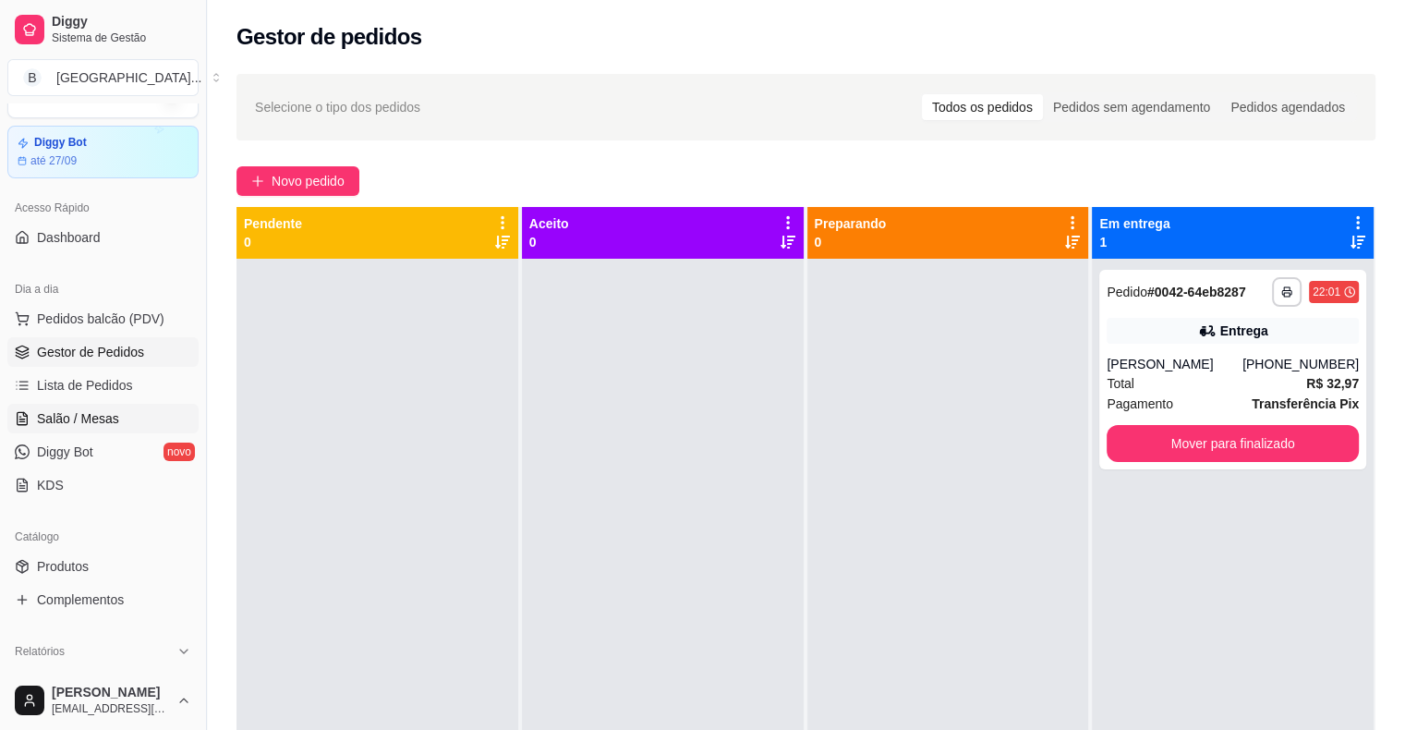
click at [47, 407] on link "Salão / Mesas" at bounding box center [102, 419] width 191 height 30
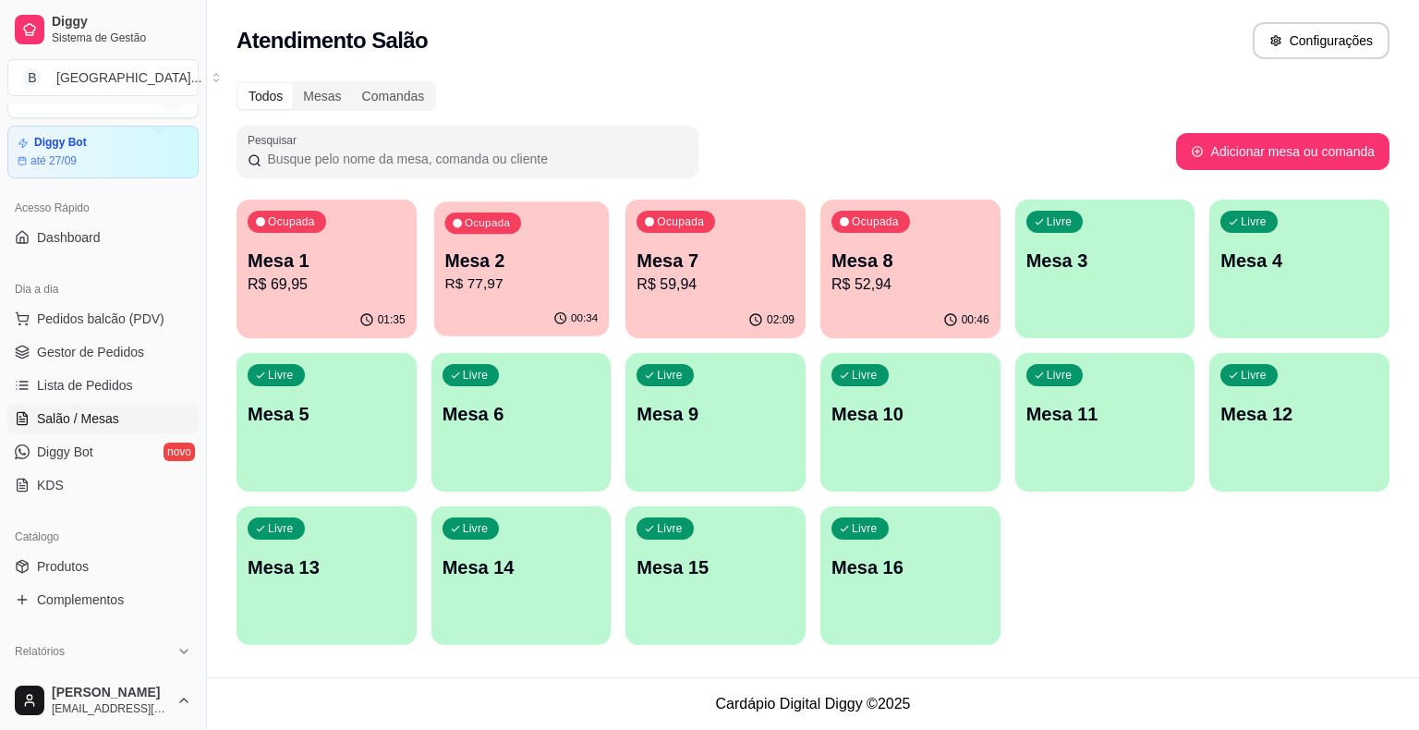
click at [557, 261] on p "Mesa 2" at bounding box center [520, 261] width 153 height 25
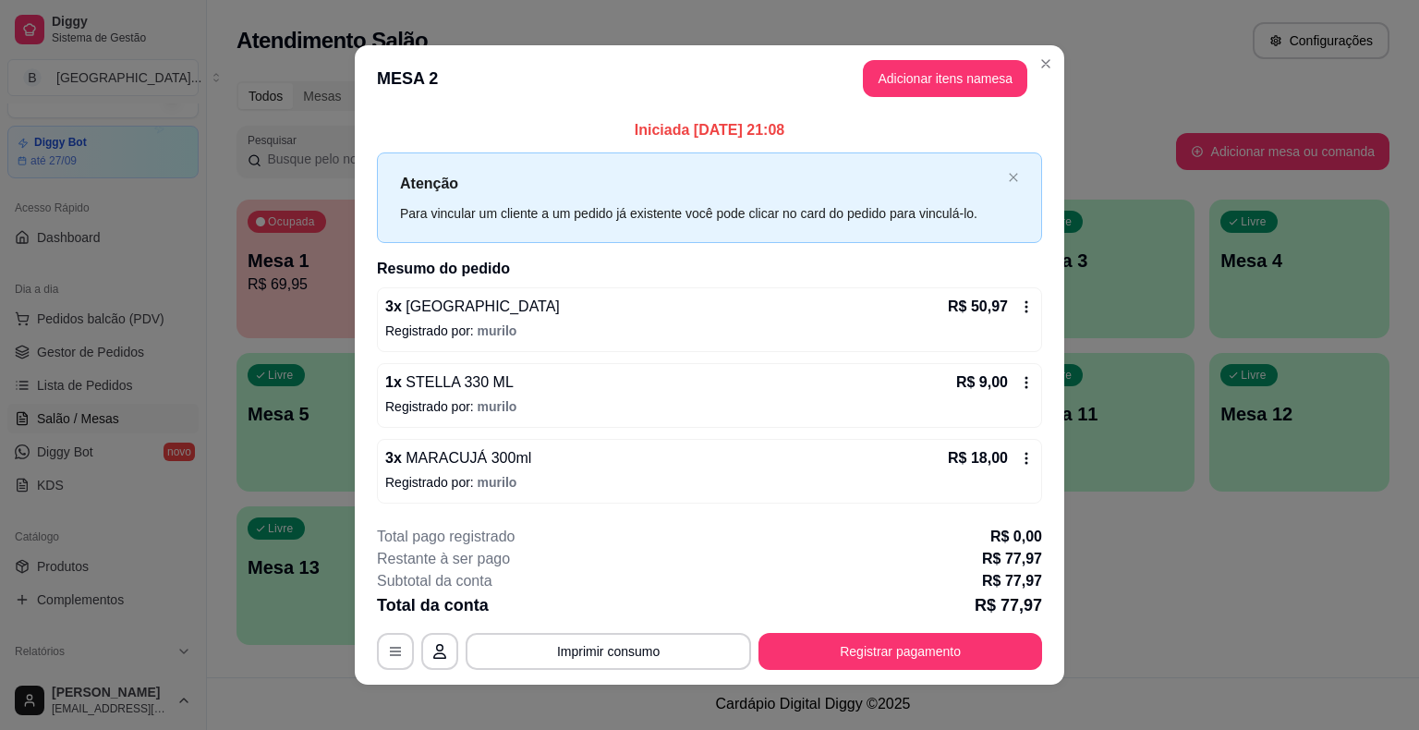
scroll to position [12, 0]
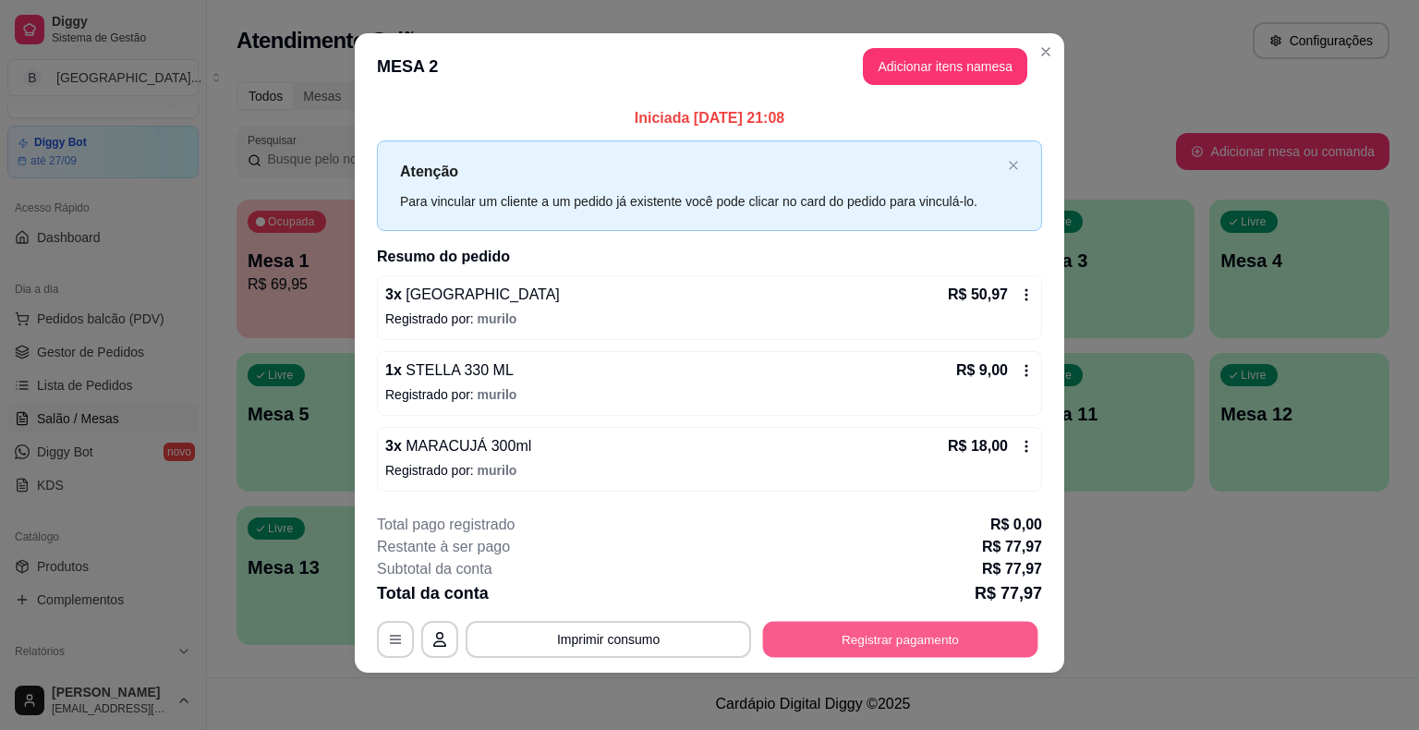
click at [807, 638] on button "Registrar pagamento" at bounding box center [900, 639] width 275 height 36
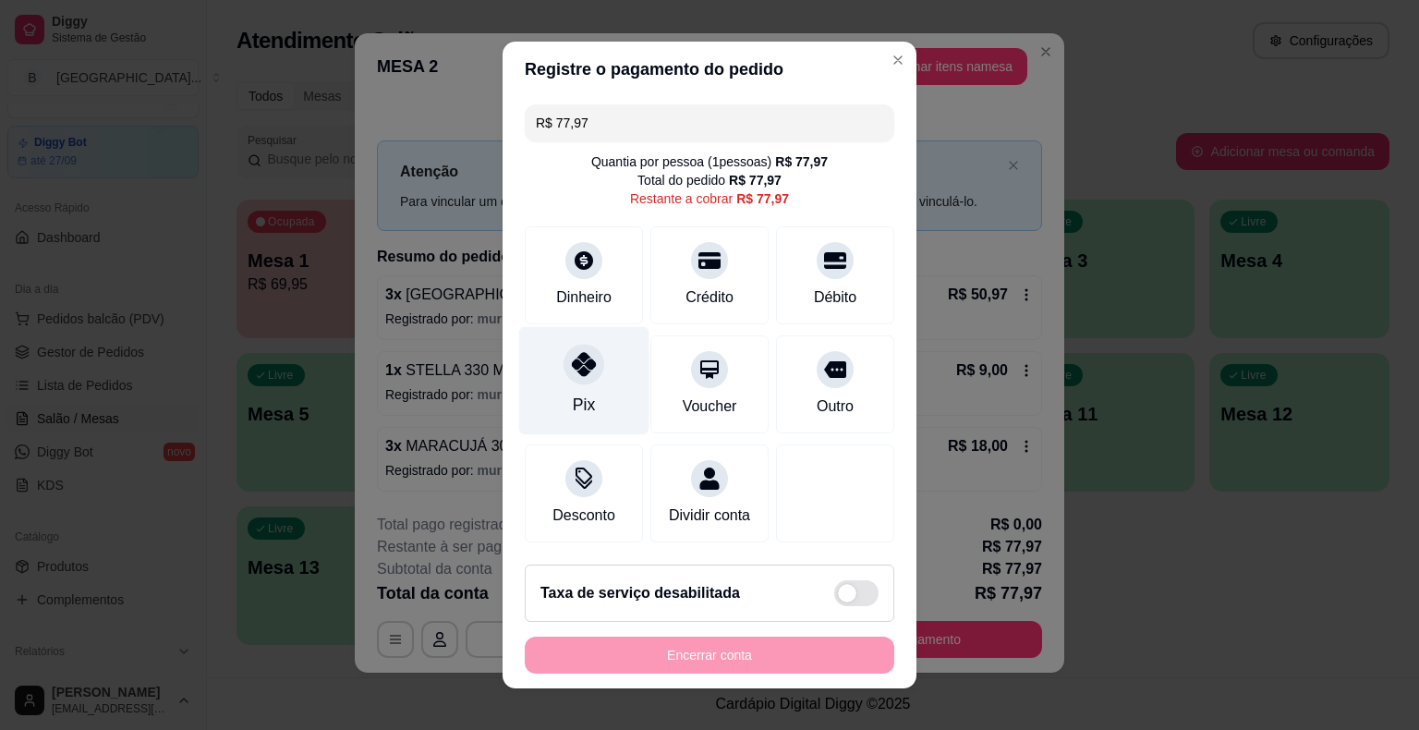
click at [564, 371] on div at bounding box center [584, 364] width 41 height 41
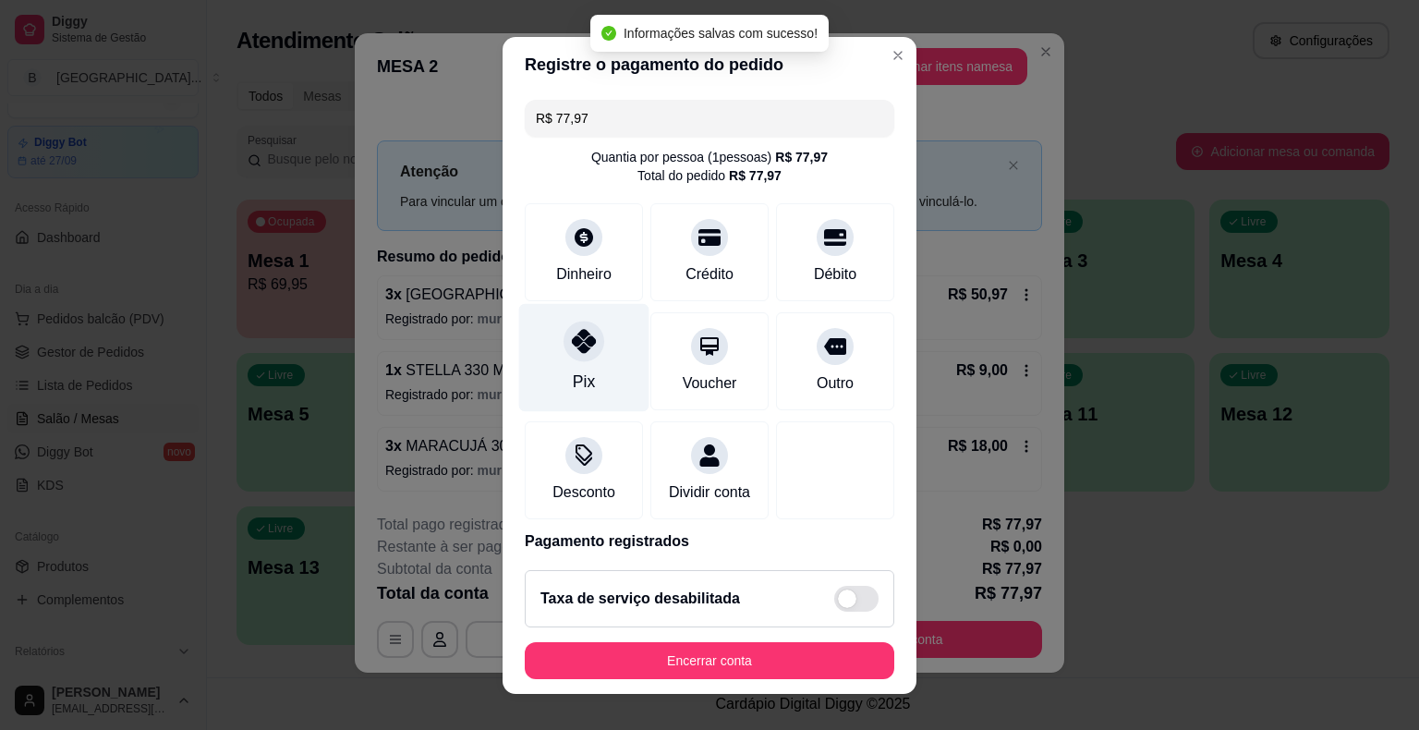
type input "R$ 0,00"
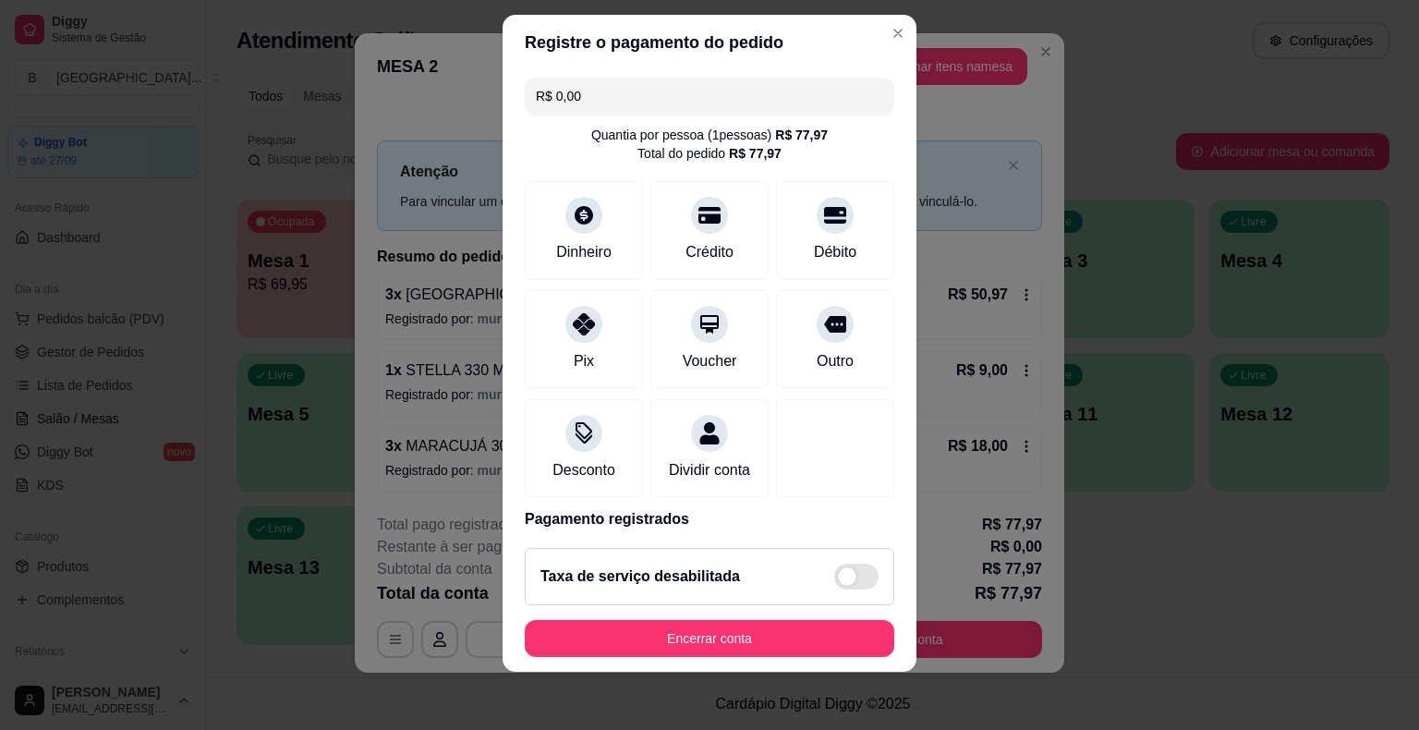
scroll to position [87, 0]
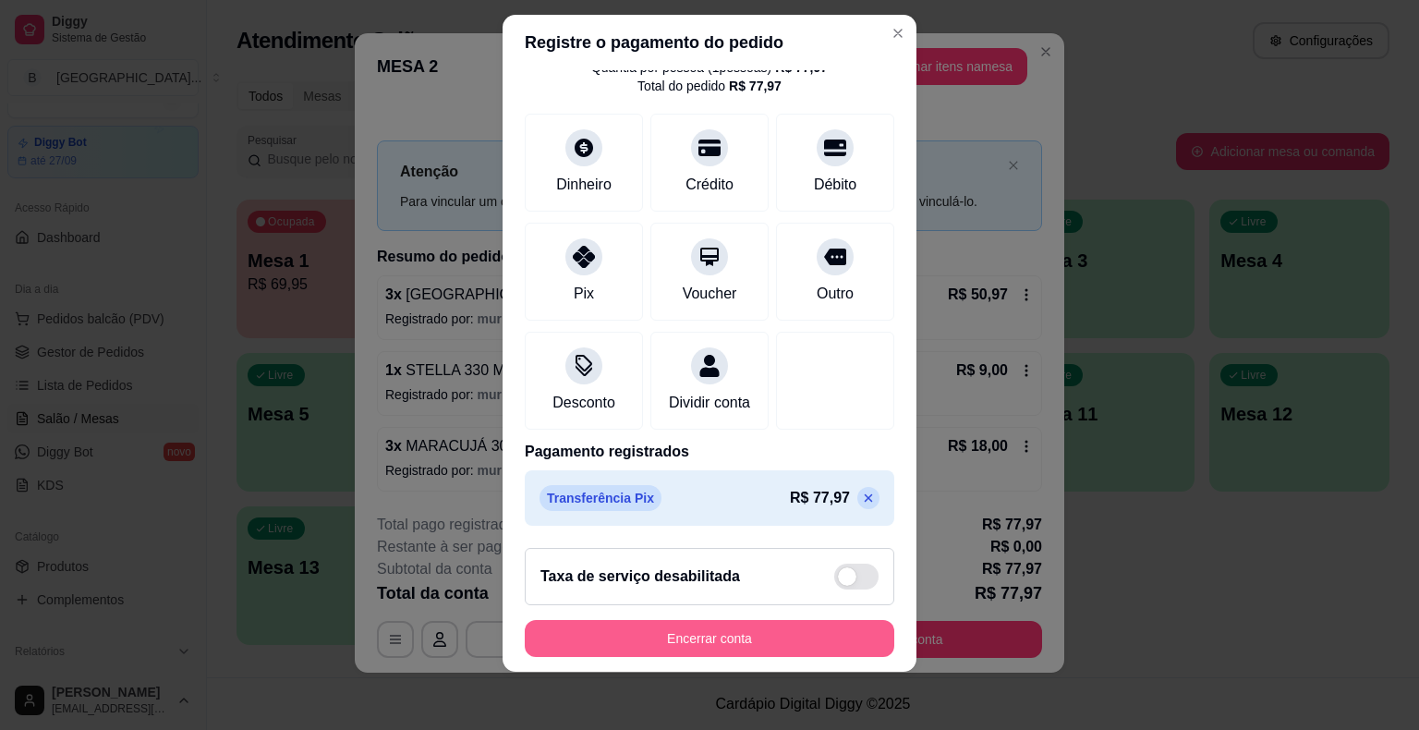
click at [704, 632] on button "Encerrar conta" at bounding box center [710, 638] width 370 height 37
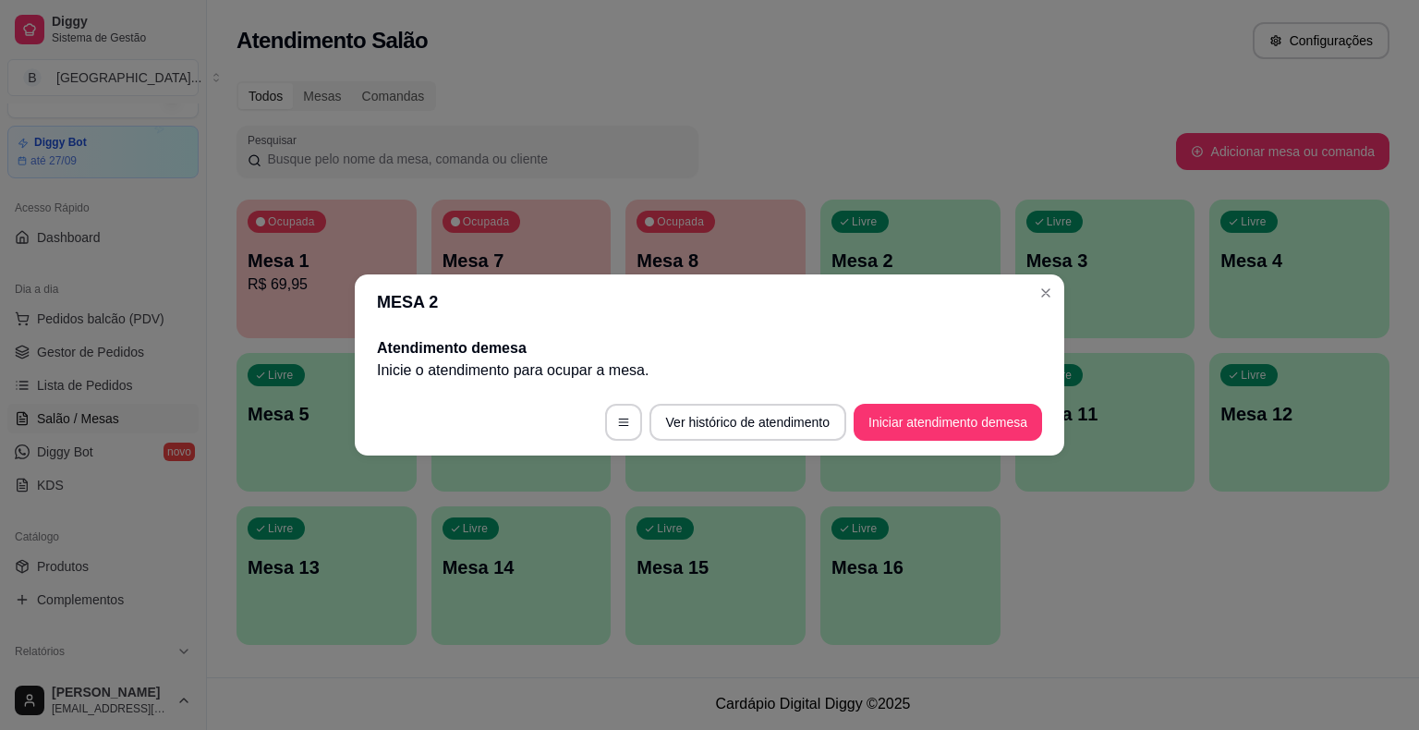
scroll to position [0, 0]
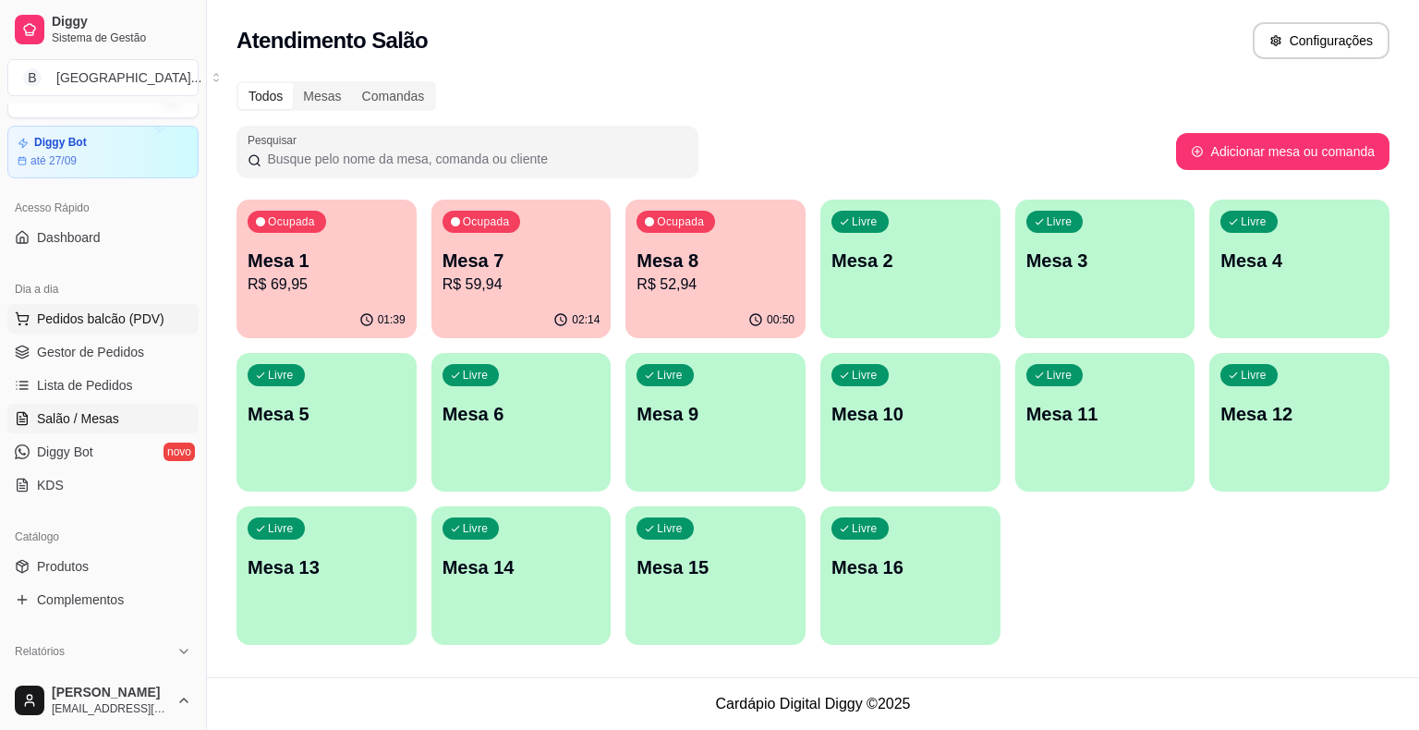
click at [51, 324] on span "Pedidos balcão (PDV)" at bounding box center [101, 319] width 128 height 18
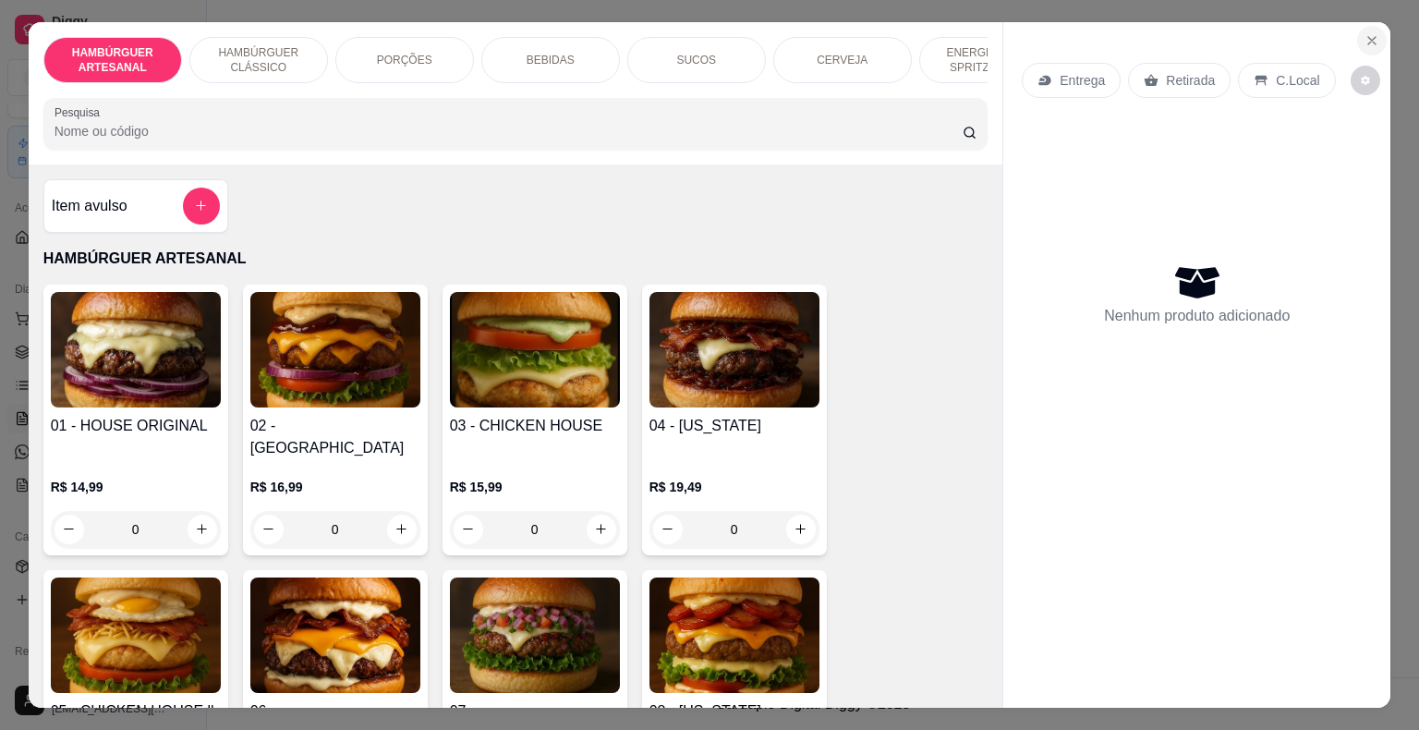
click at [1365, 33] on icon "Close" at bounding box center [1372, 40] width 15 height 15
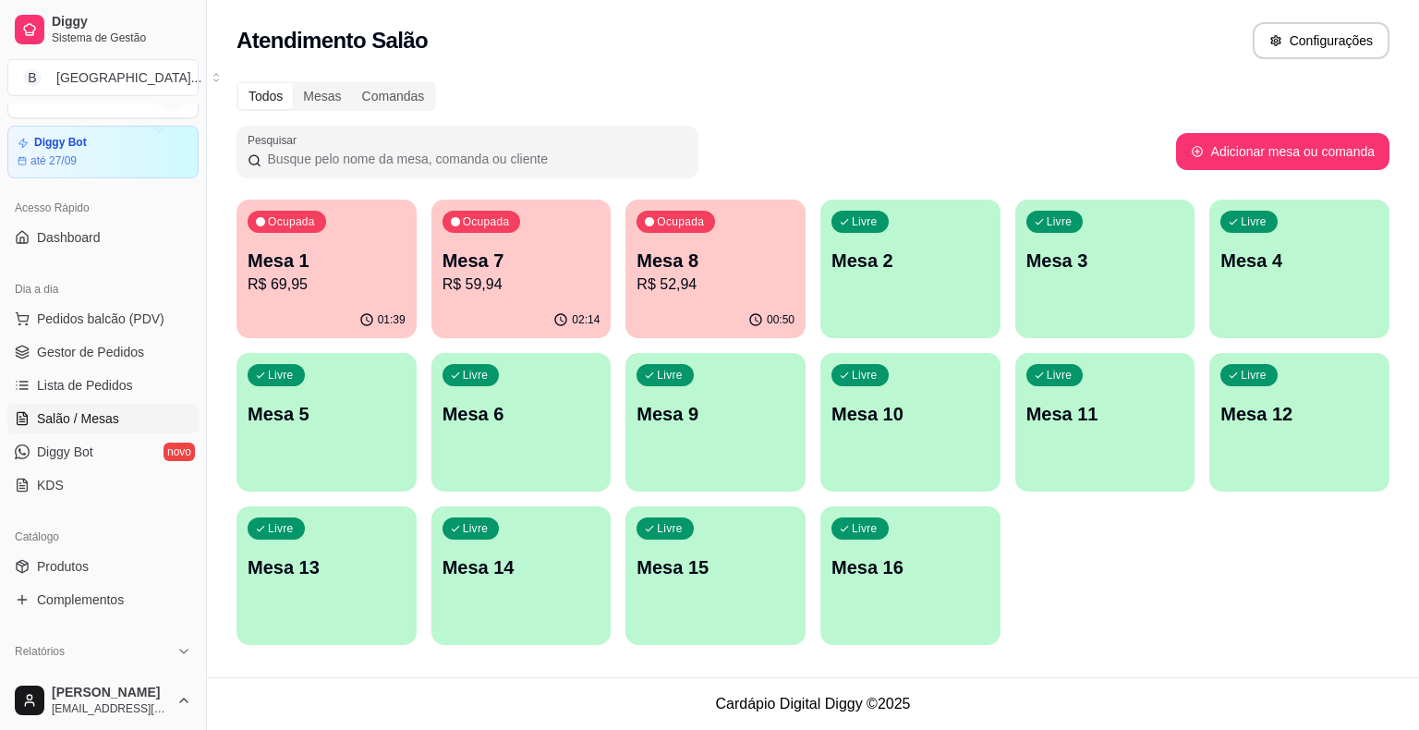
click at [730, 276] on p "R$ 52,94" at bounding box center [716, 284] width 158 height 22
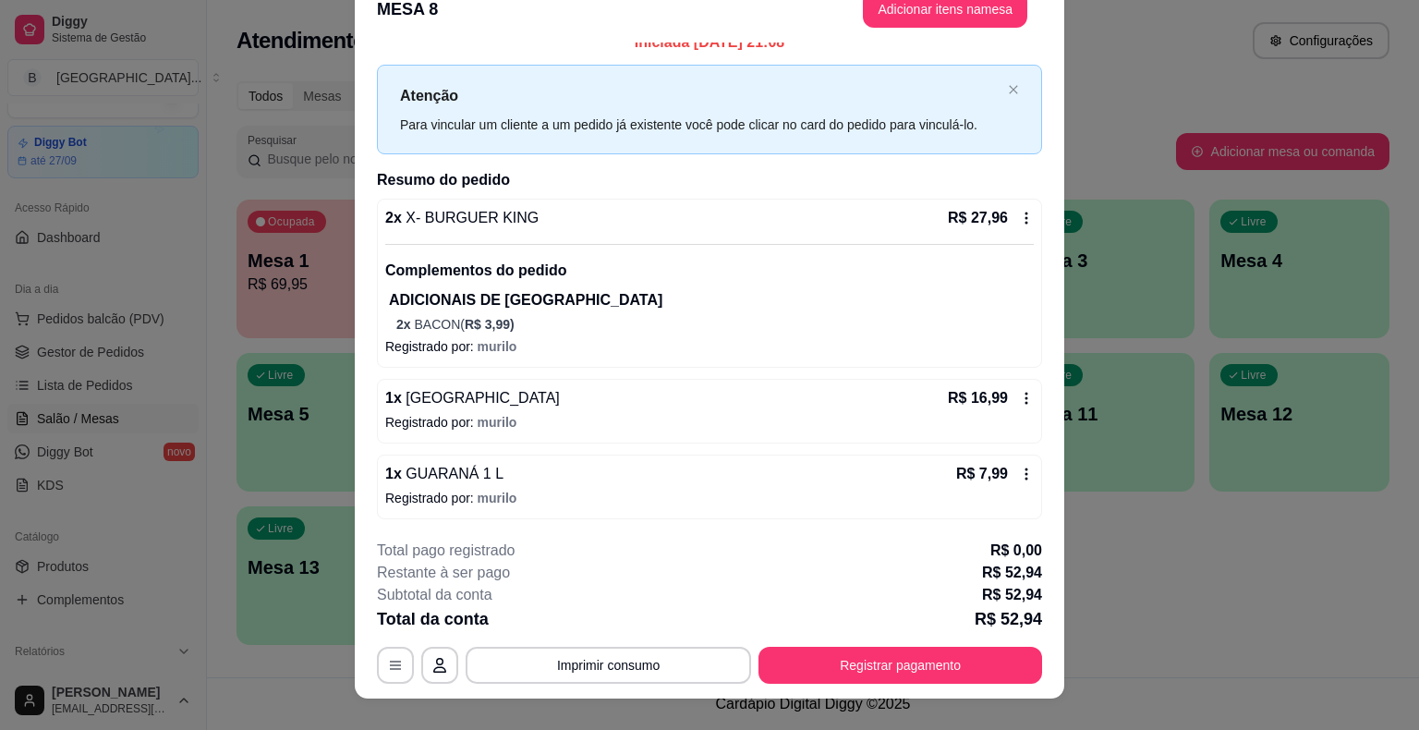
scroll to position [55, 0]
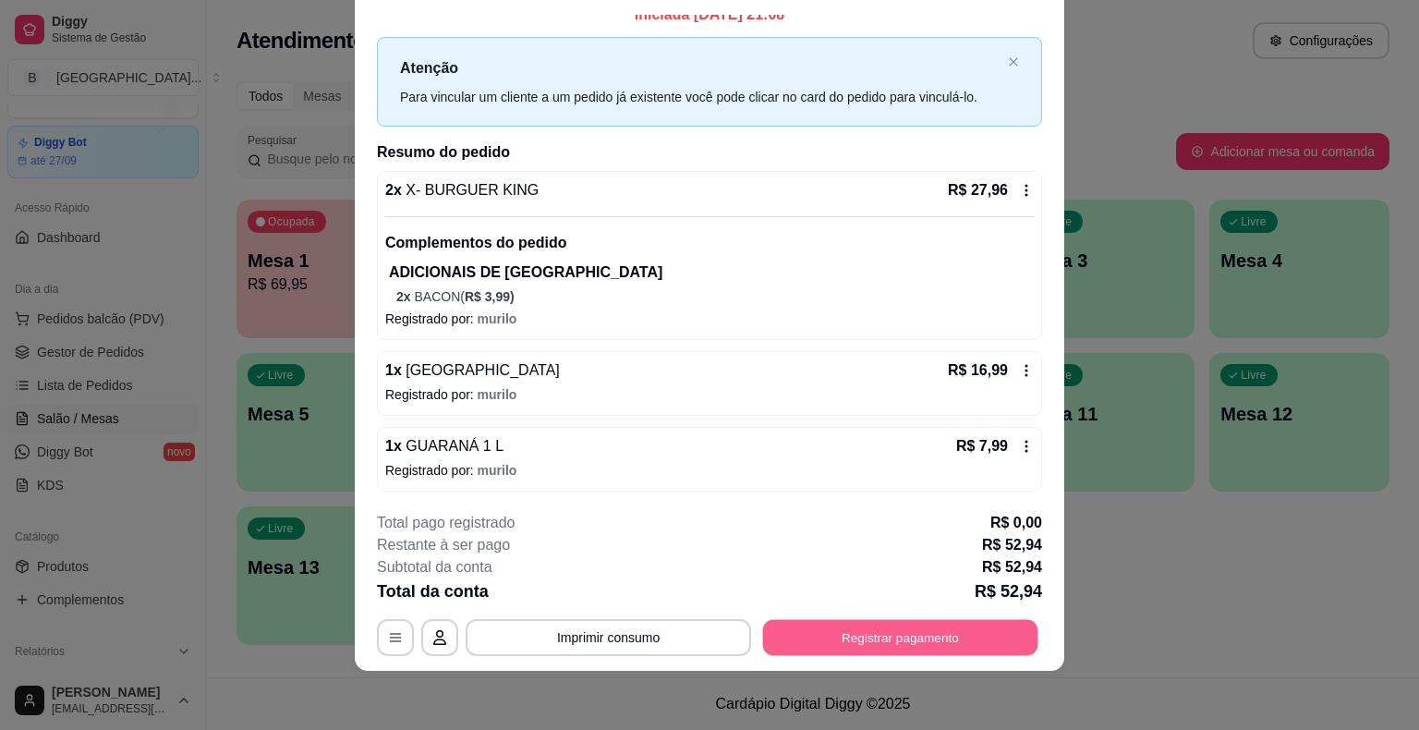
click at [957, 630] on button "Registrar pagamento" at bounding box center [900, 638] width 275 height 36
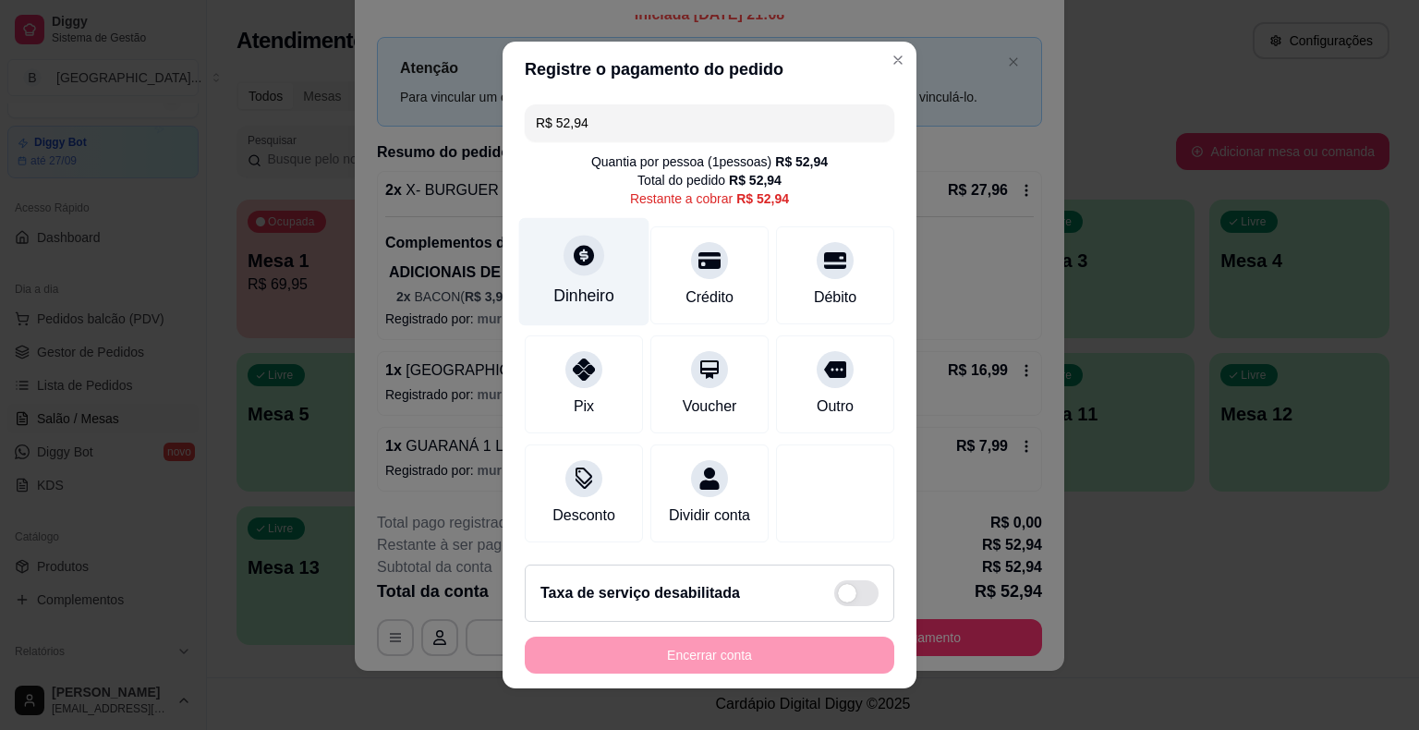
click at [585, 249] on icon at bounding box center [584, 255] width 24 height 24
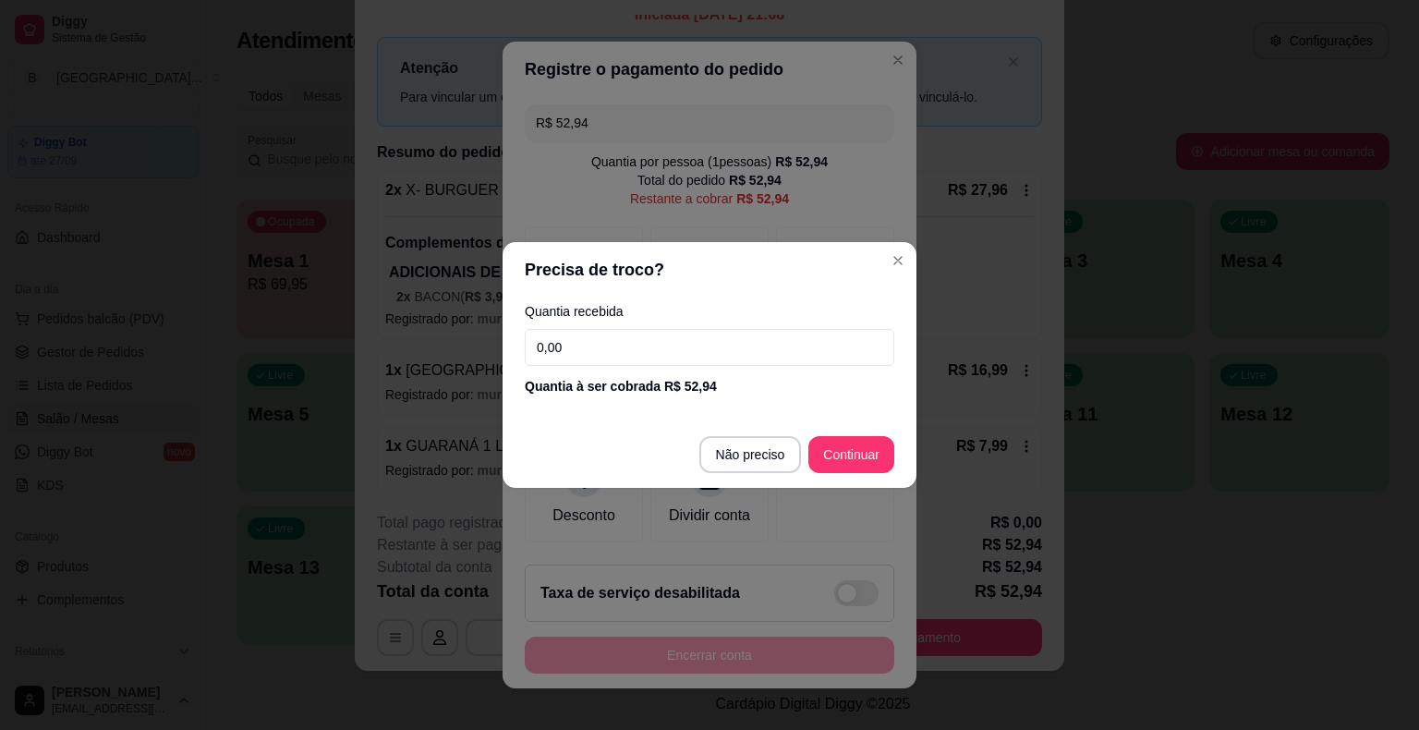
click at [626, 346] on input "0,00" at bounding box center [710, 347] width 370 height 37
type input "50,00"
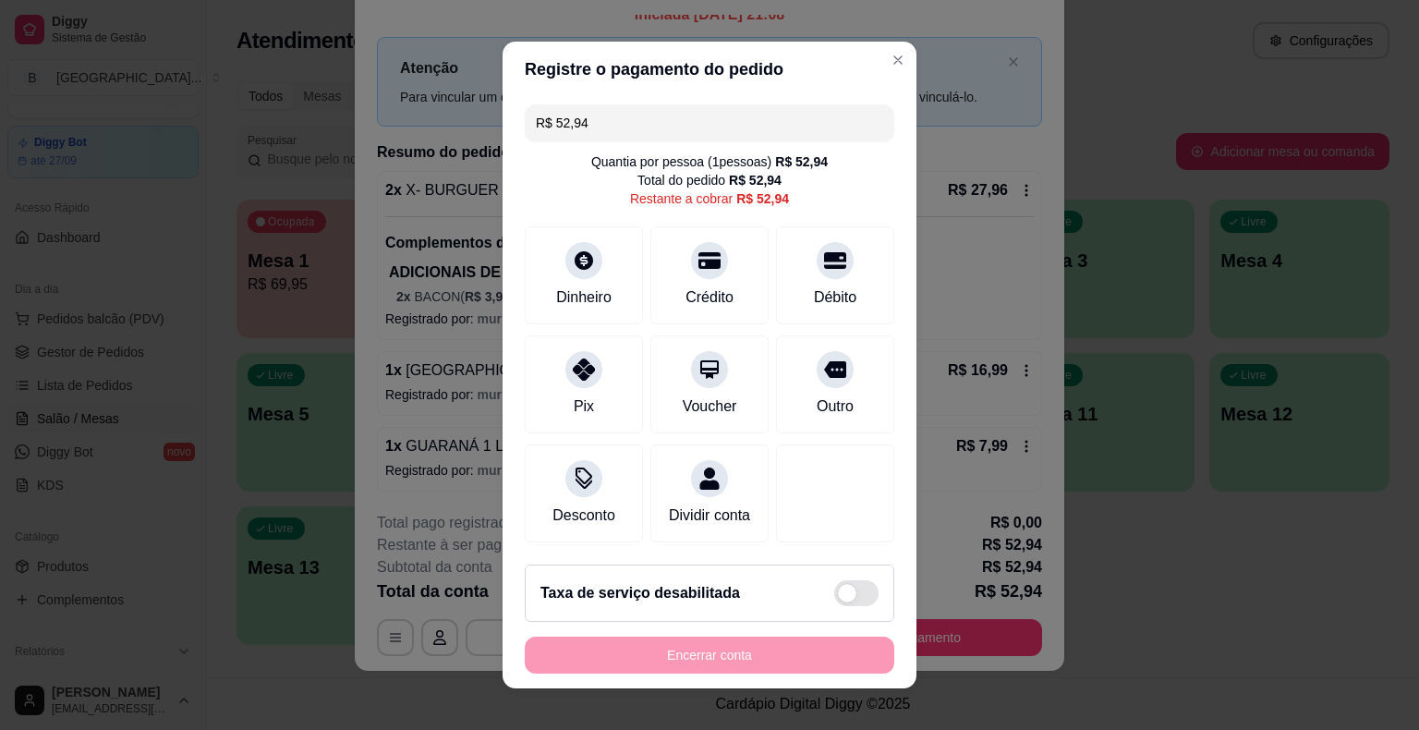
click at [728, 130] on input "R$ 52,94" at bounding box center [709, 122] width 347 height 37
click at [556, 267] on div "Dinheiro" at bounding box center [584, 272] width 130 height 108
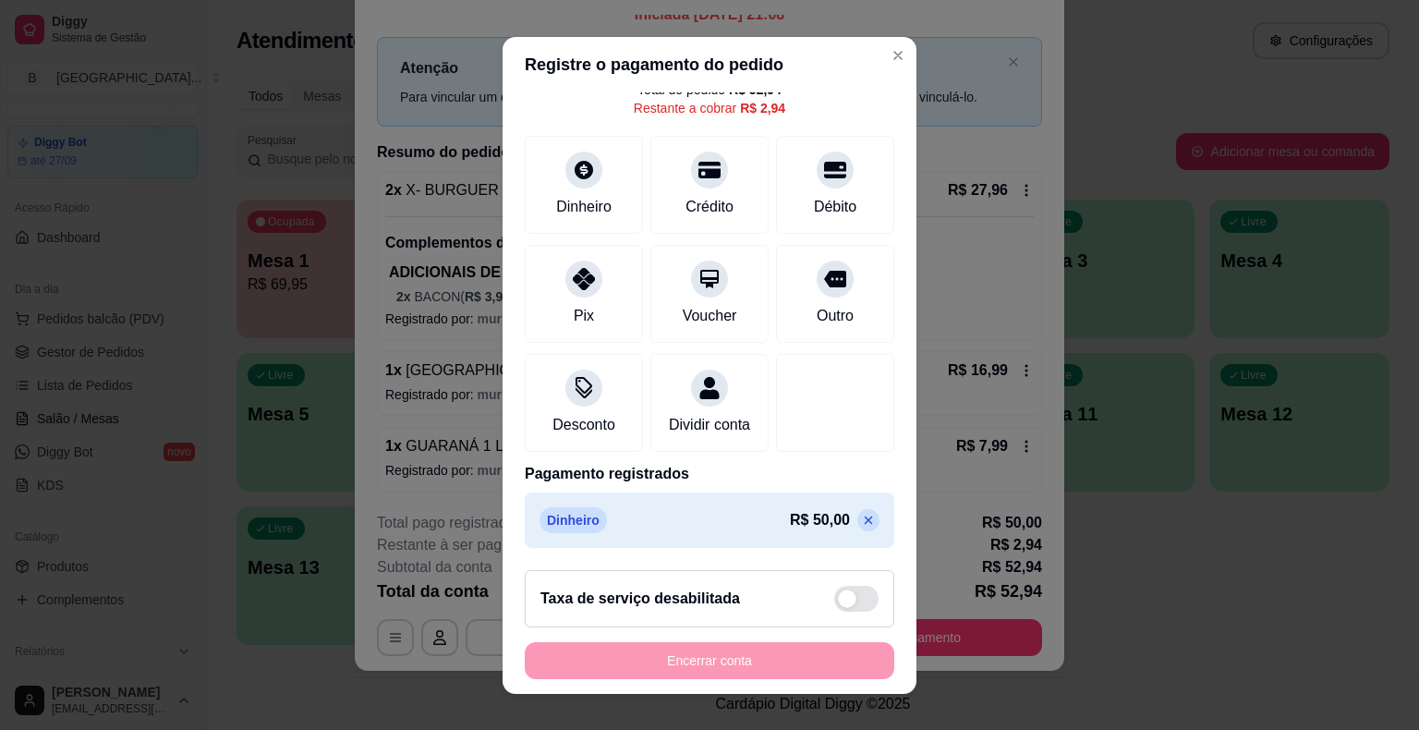
scroll to position [0, 0]
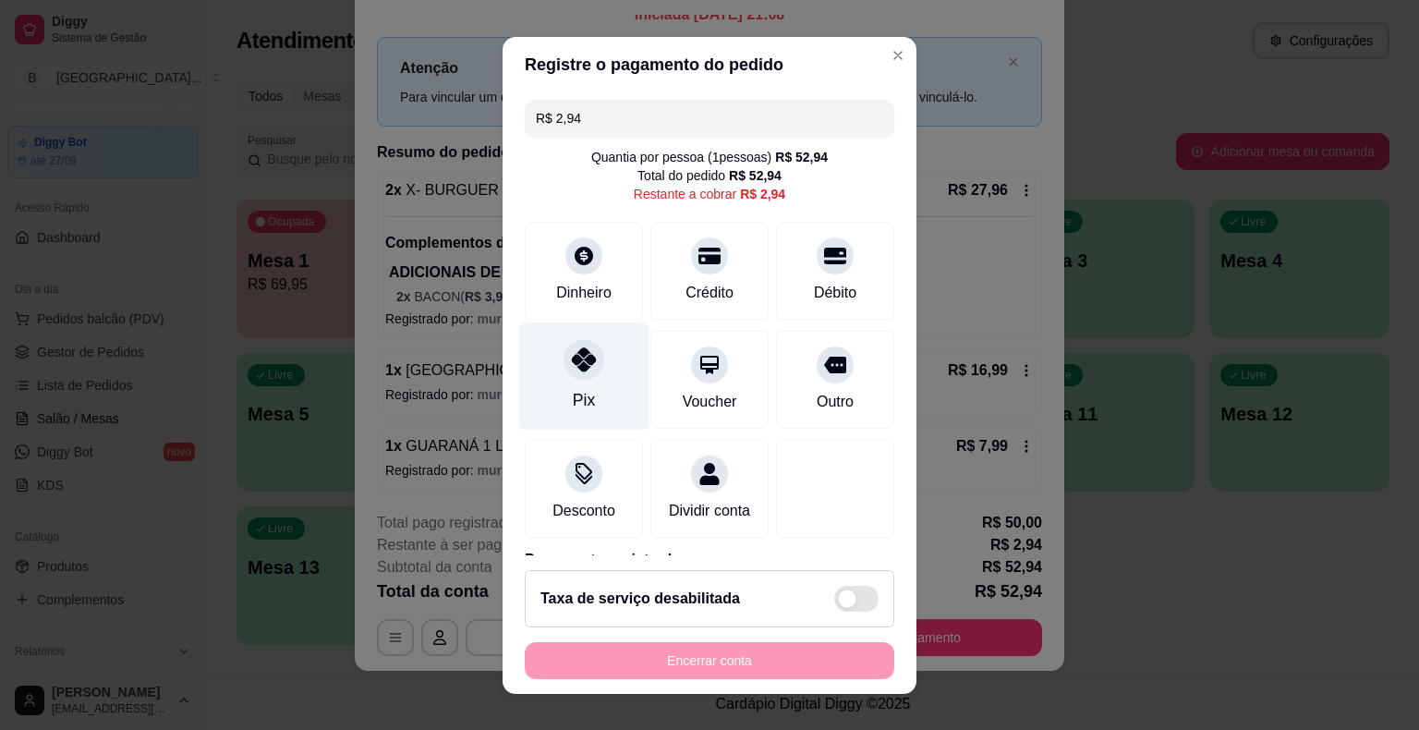
click at [530, 353] on div "Pix" at bounding box center [584, 376] width 130 height 108
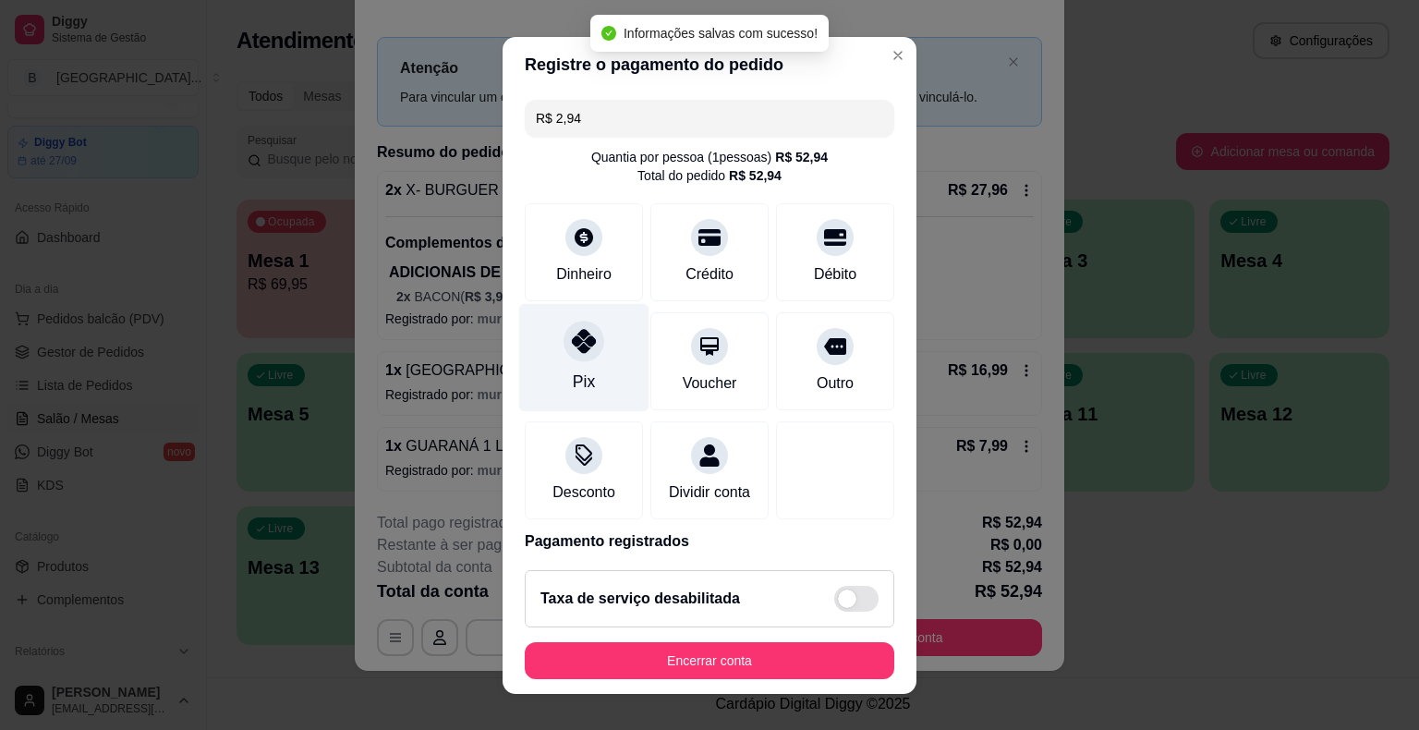
type input "R$ 0,00"
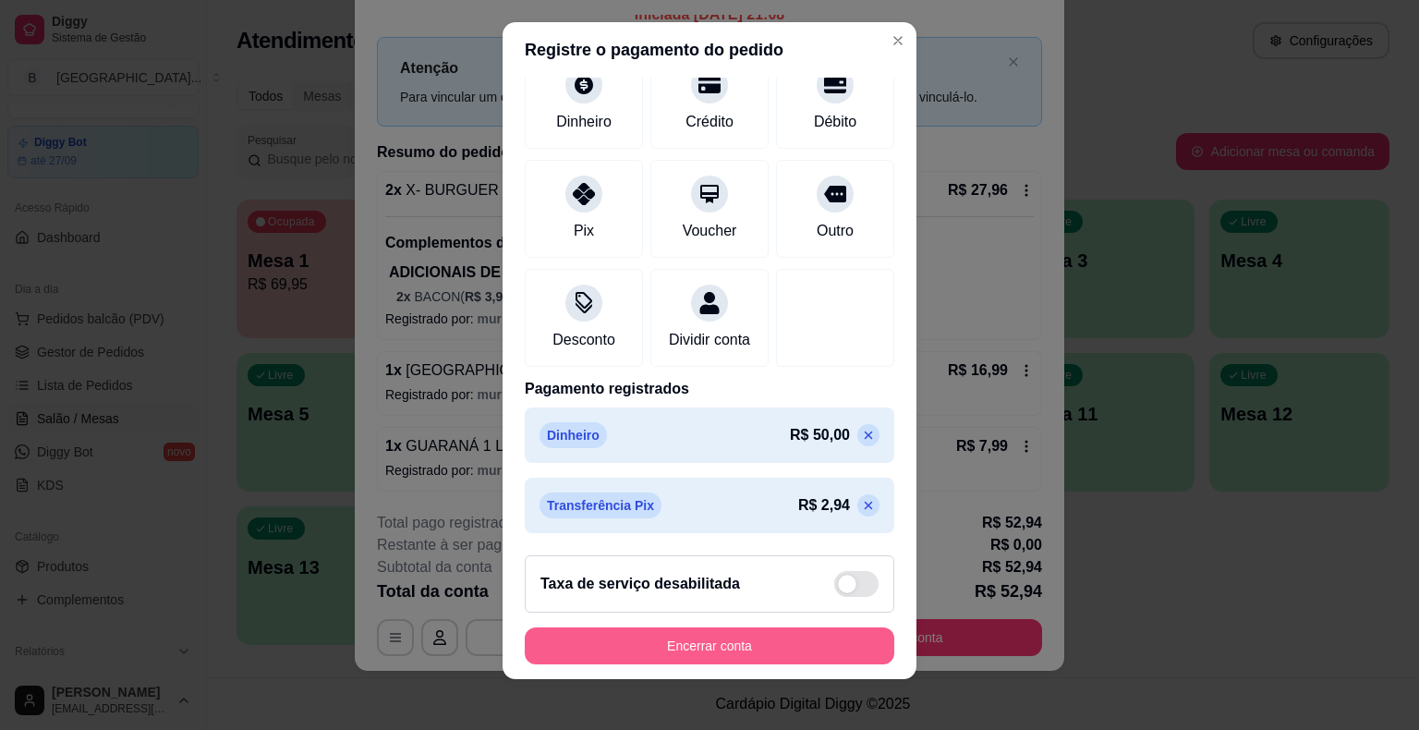
scroll to position [22, 0]
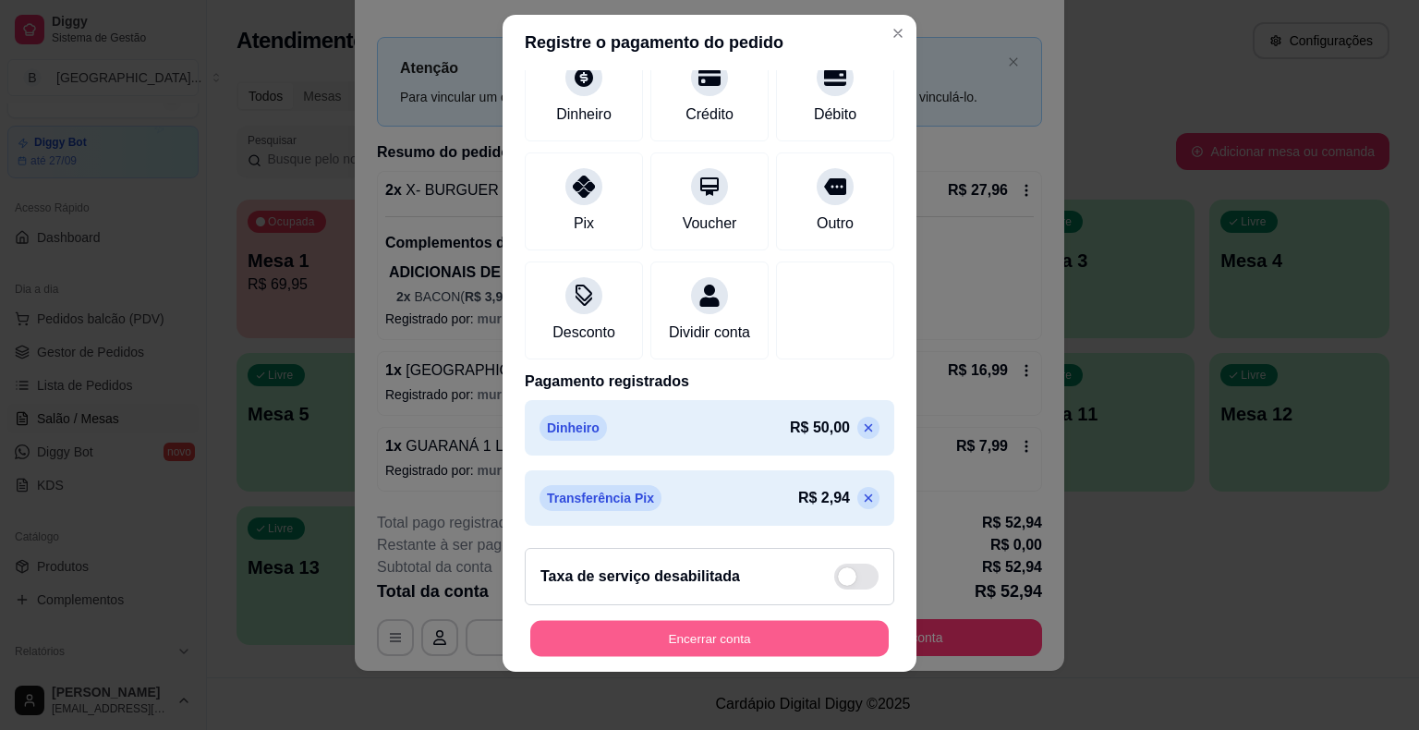
click at [796, 639] on button "Encerrar conta" at bounding box center [709, 638] width 359 height 36
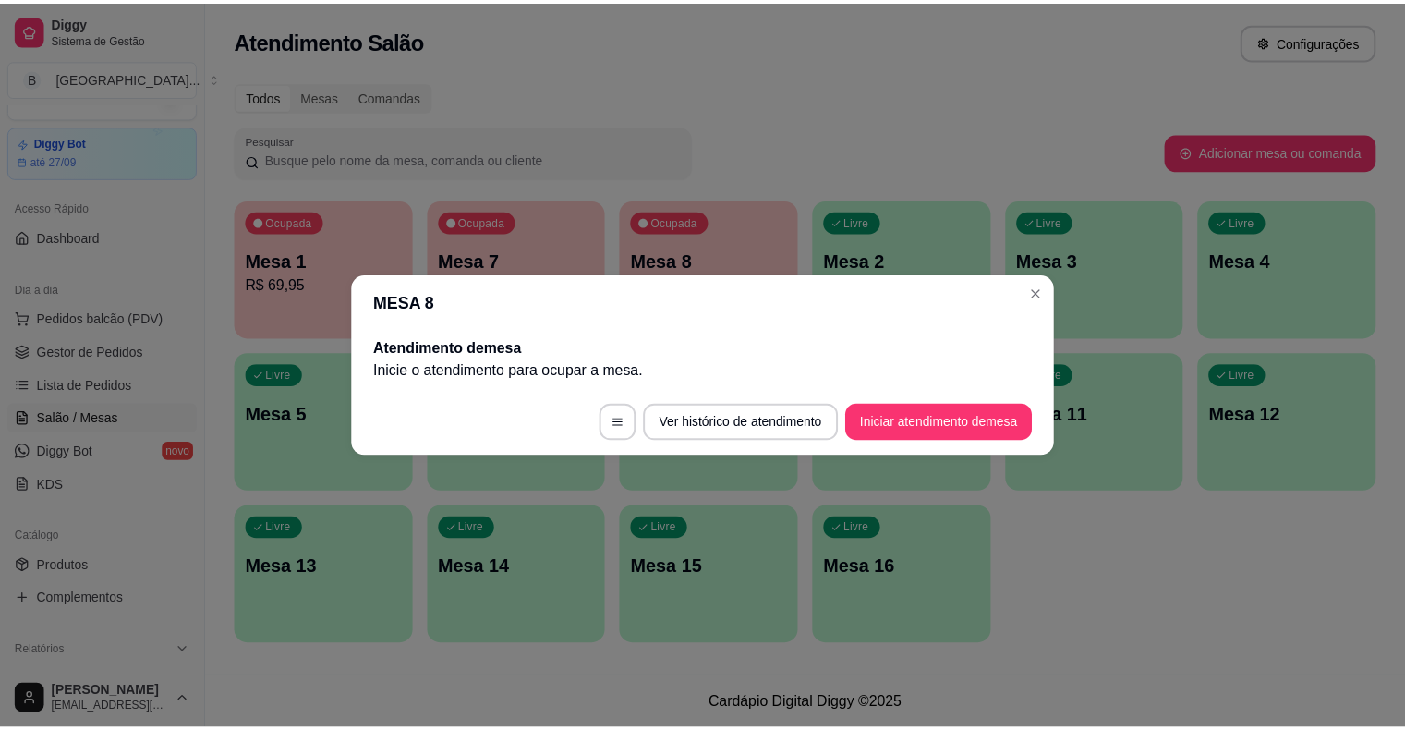
scroll to position [0, 0]
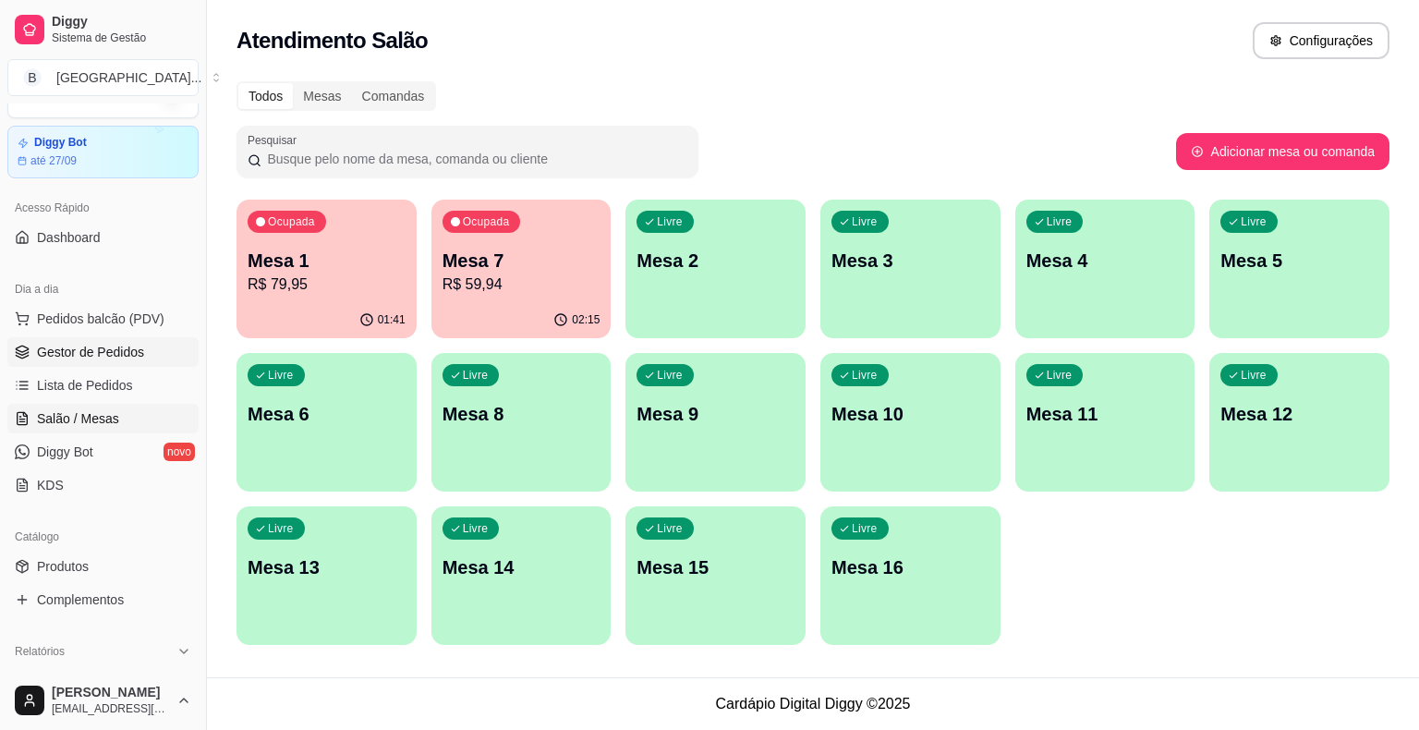
click at [105, 344] on span "Gestor de Pedidos" at bounding box center [90, 352] width 107 height 18
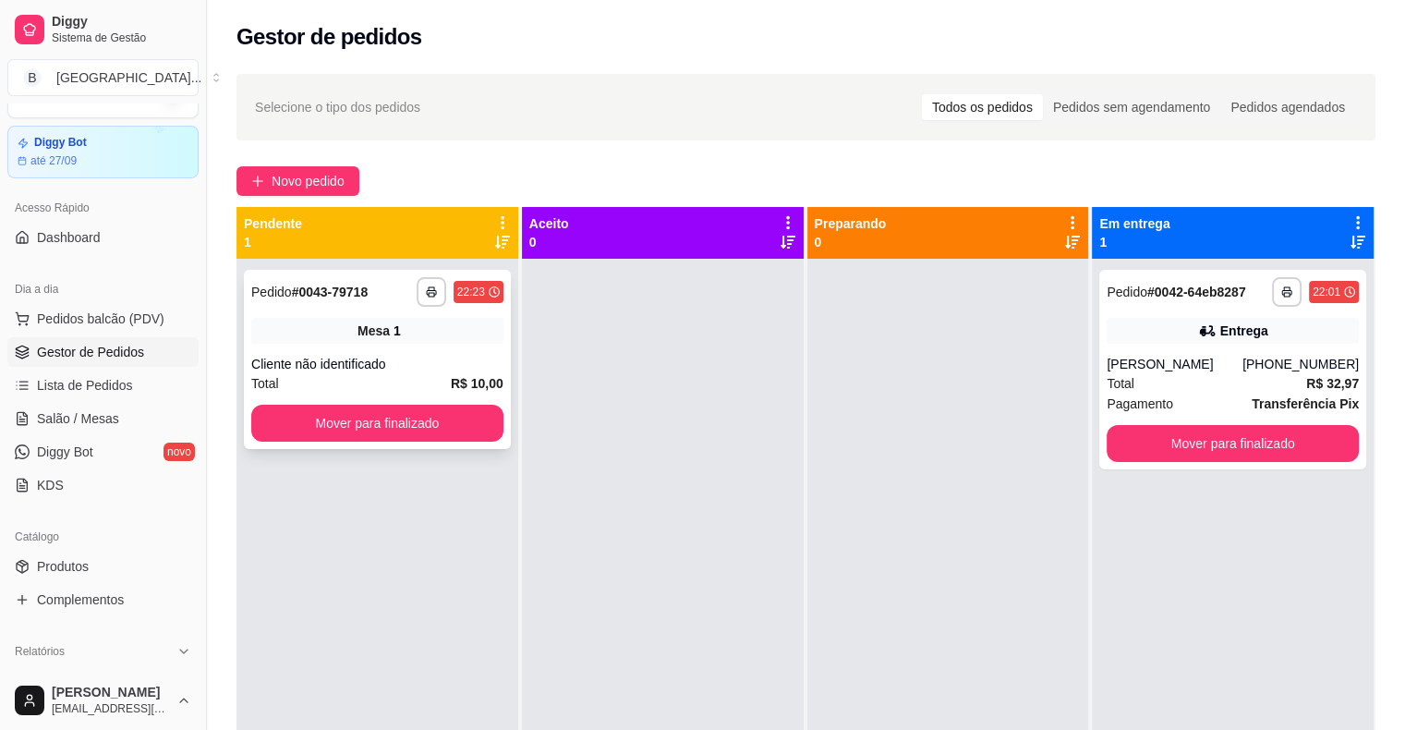
click at [392, 386] on div "Total R$ 10,00" at bounding box center [377, 383] width 252 height 20
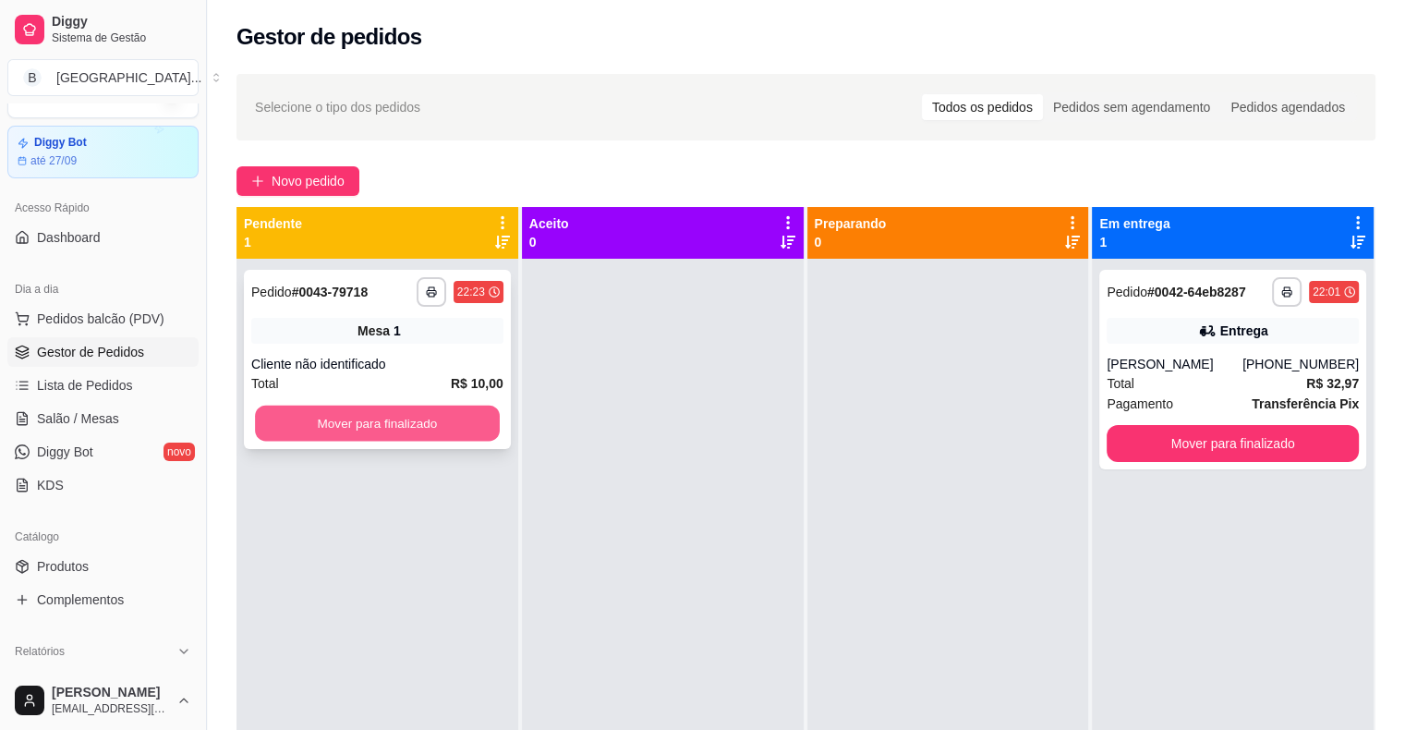
click at [369, 427] on button "Mover para finalizado" at bounding box center [377, 424] width 245 height 36
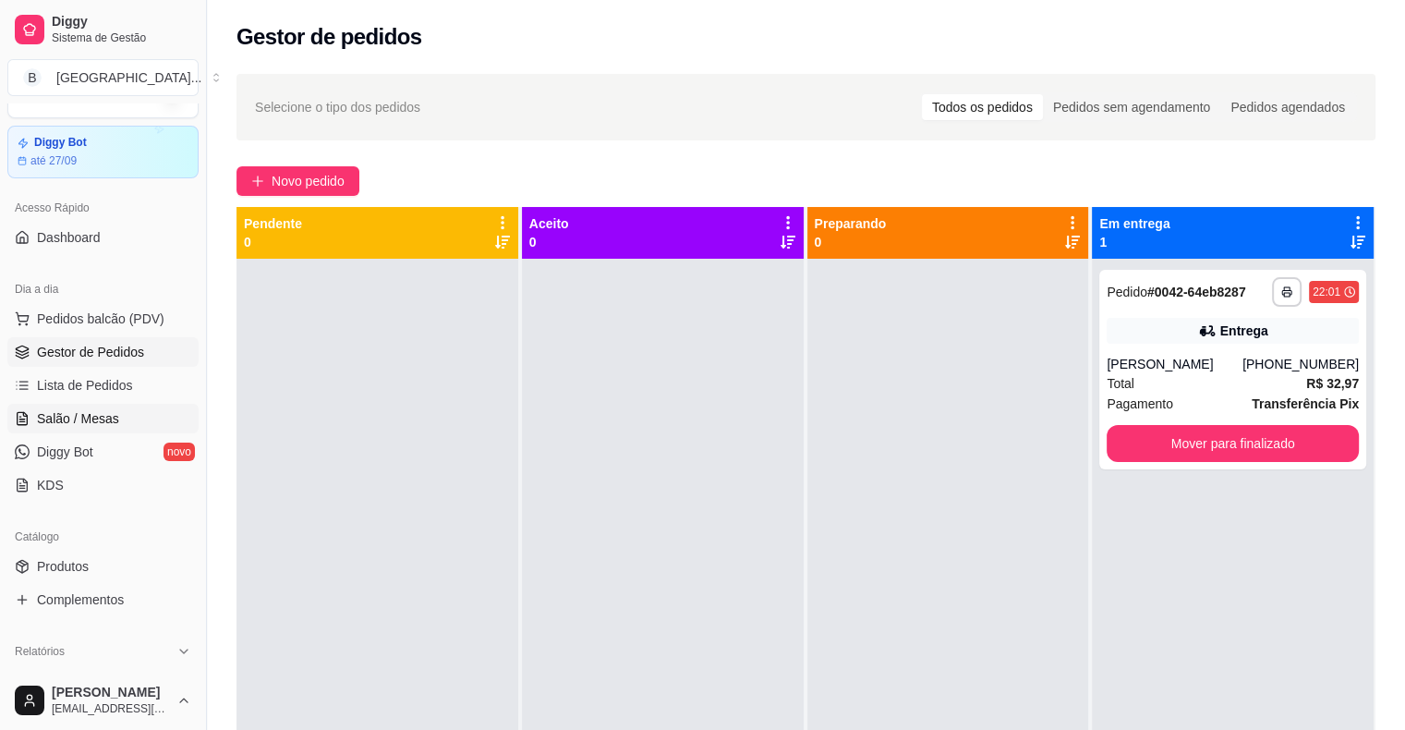
click at [96, 429] on link "Salão / Mesas" at bounding box center [102, 419] width 191 height 30
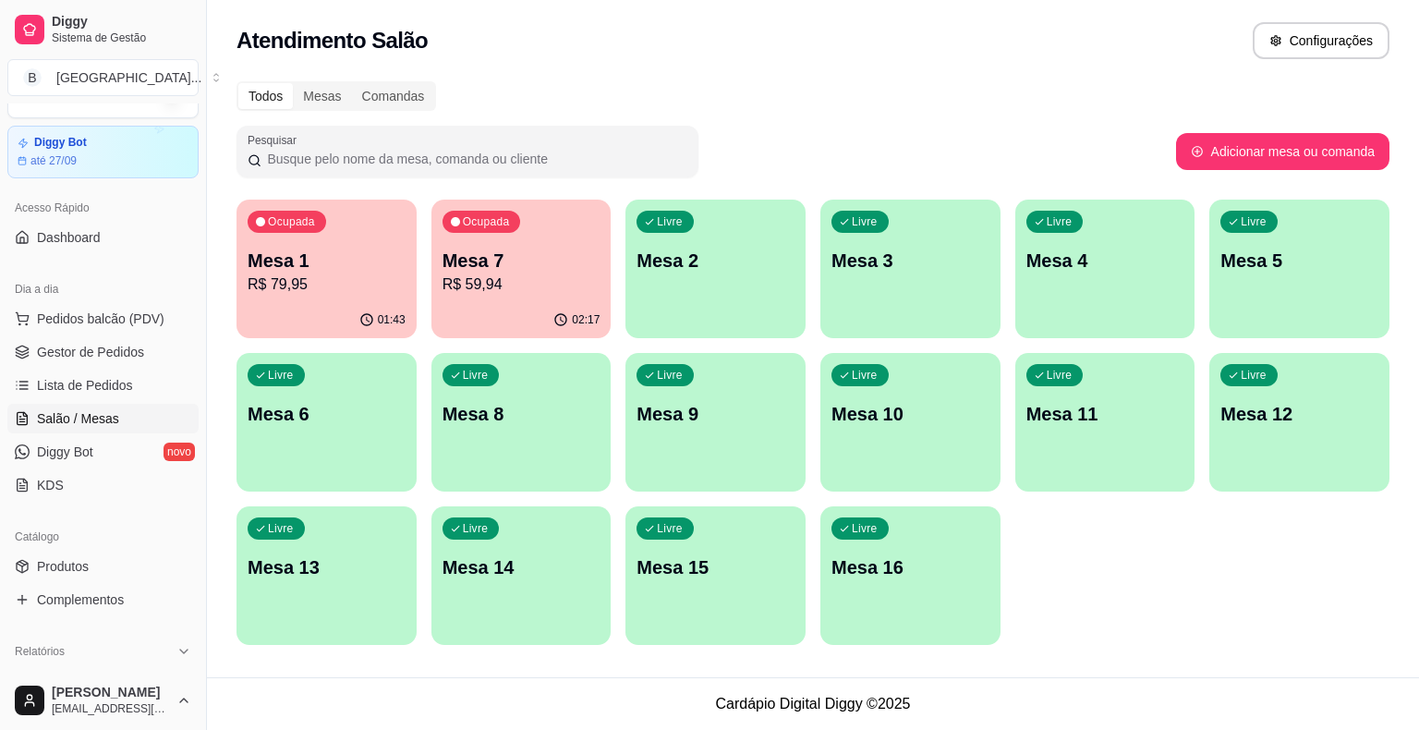
click at [43, 368] on ul "Pedidos balcão (PDV) Gestor de Pedidos Lista de Pedidos Salão / Mesas Diggy Bot…" at bounding box center [102, 402] width 191 height 196
click at [545, 279] on p "R$ 59,94" at bounding box center [522, 284] width 158 height 22
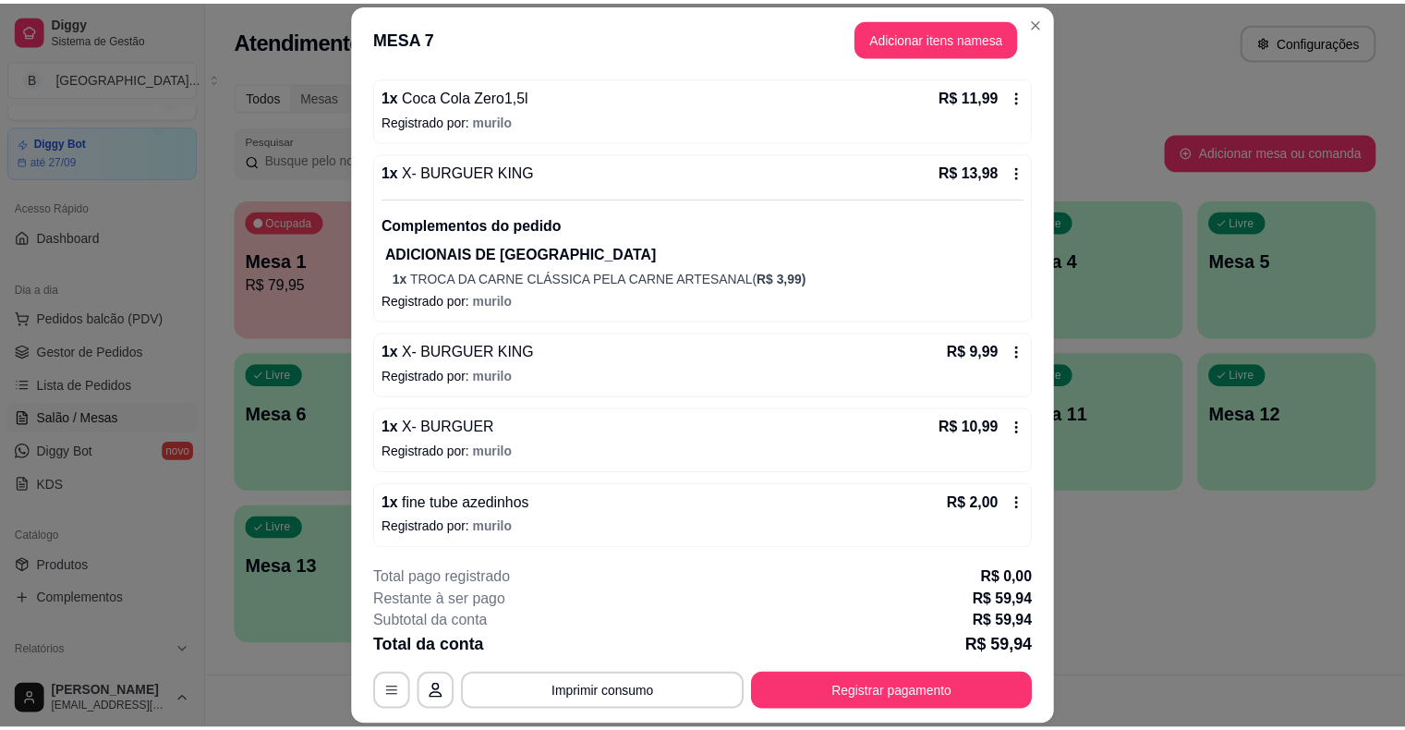
scroll to position [55, 0]
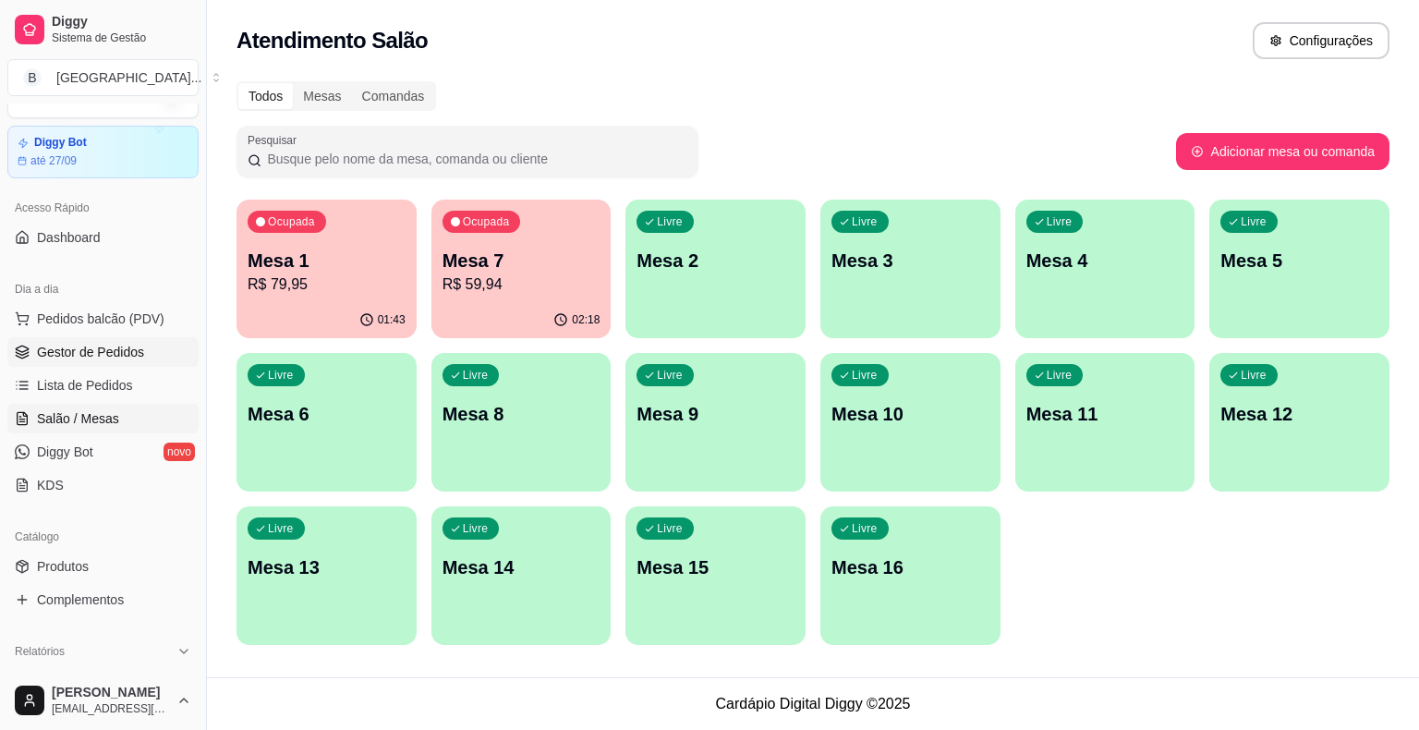
click at [68, 345] on span "Gestor de Pedidos" at bounding box center [90, 352] width 107 height 18
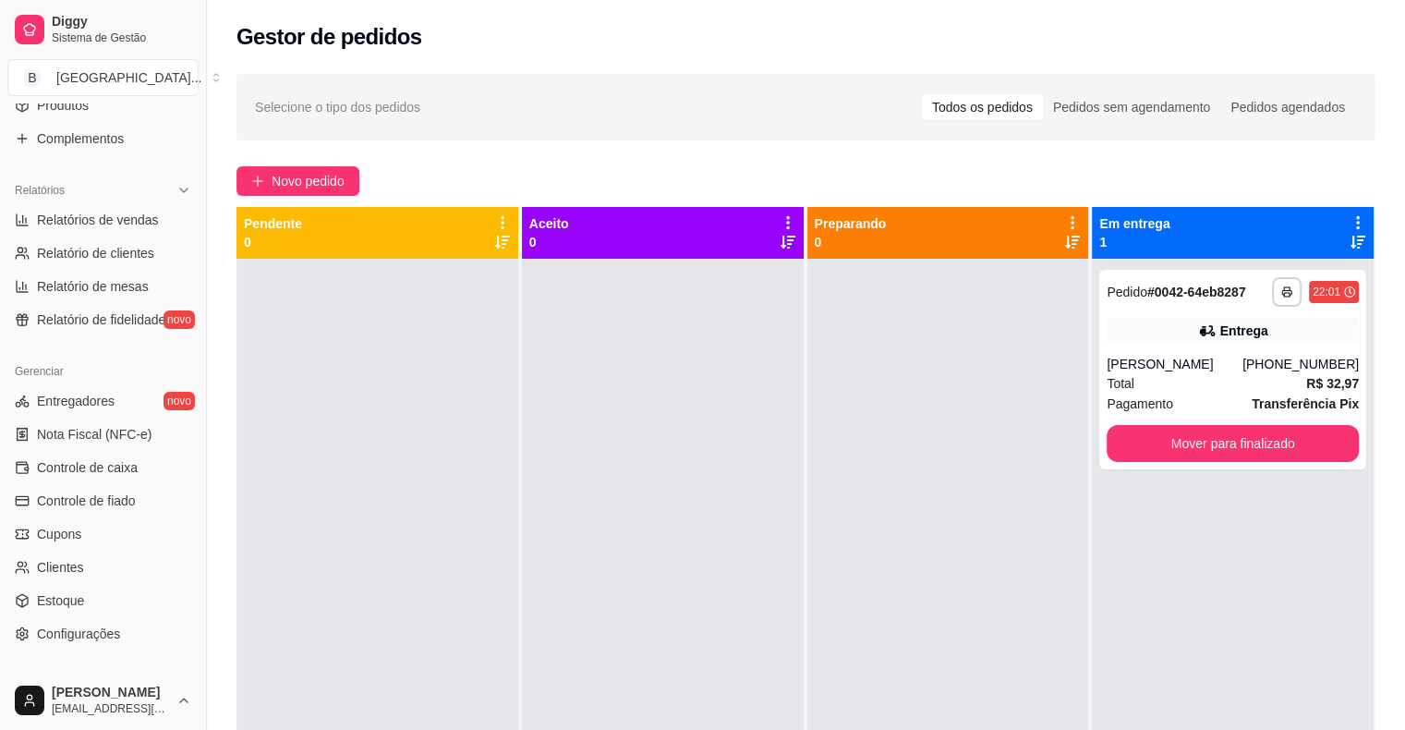
scroll to position [501, 0]
click at [127, 213] on span "Relatórios de vendas" at bounding box center [98, 219] width 122 height 18
select select "ALL"
select select "0"
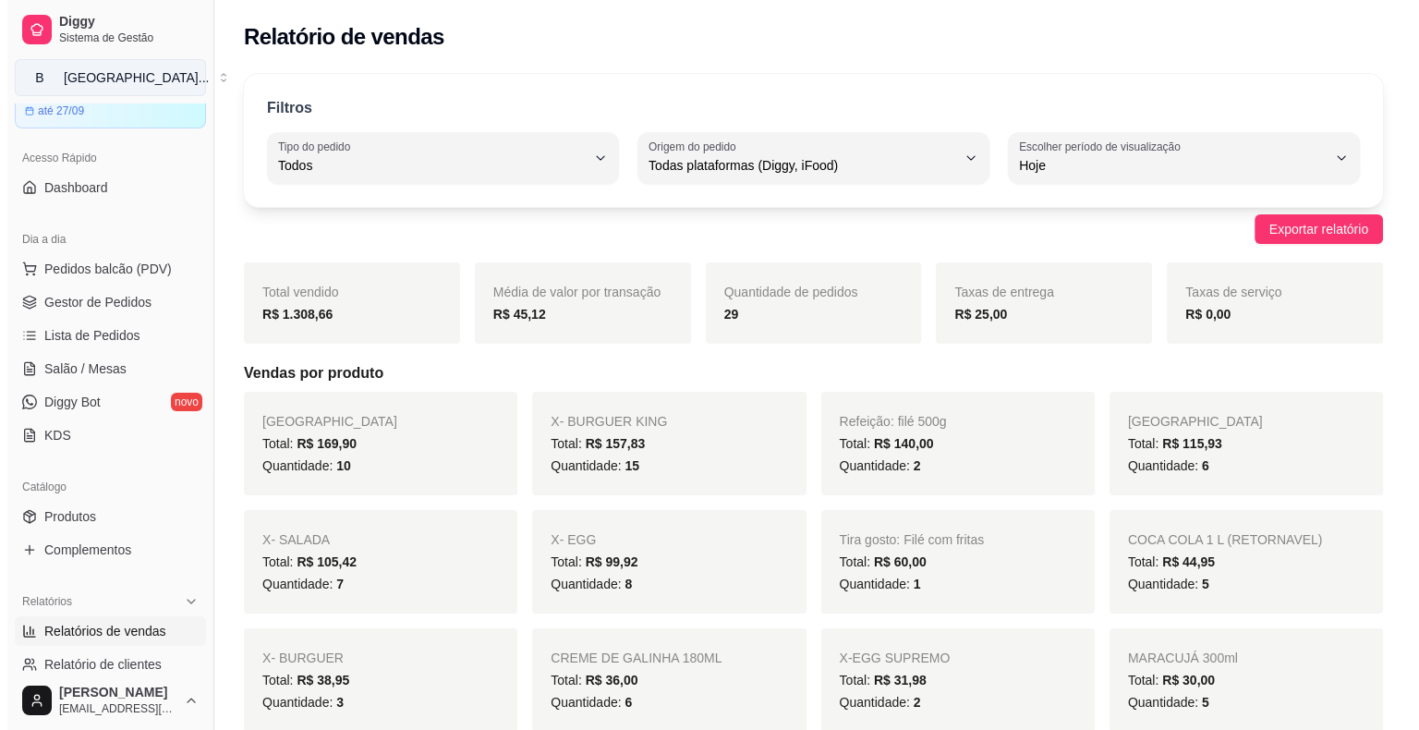
scroll to position [44, 0]
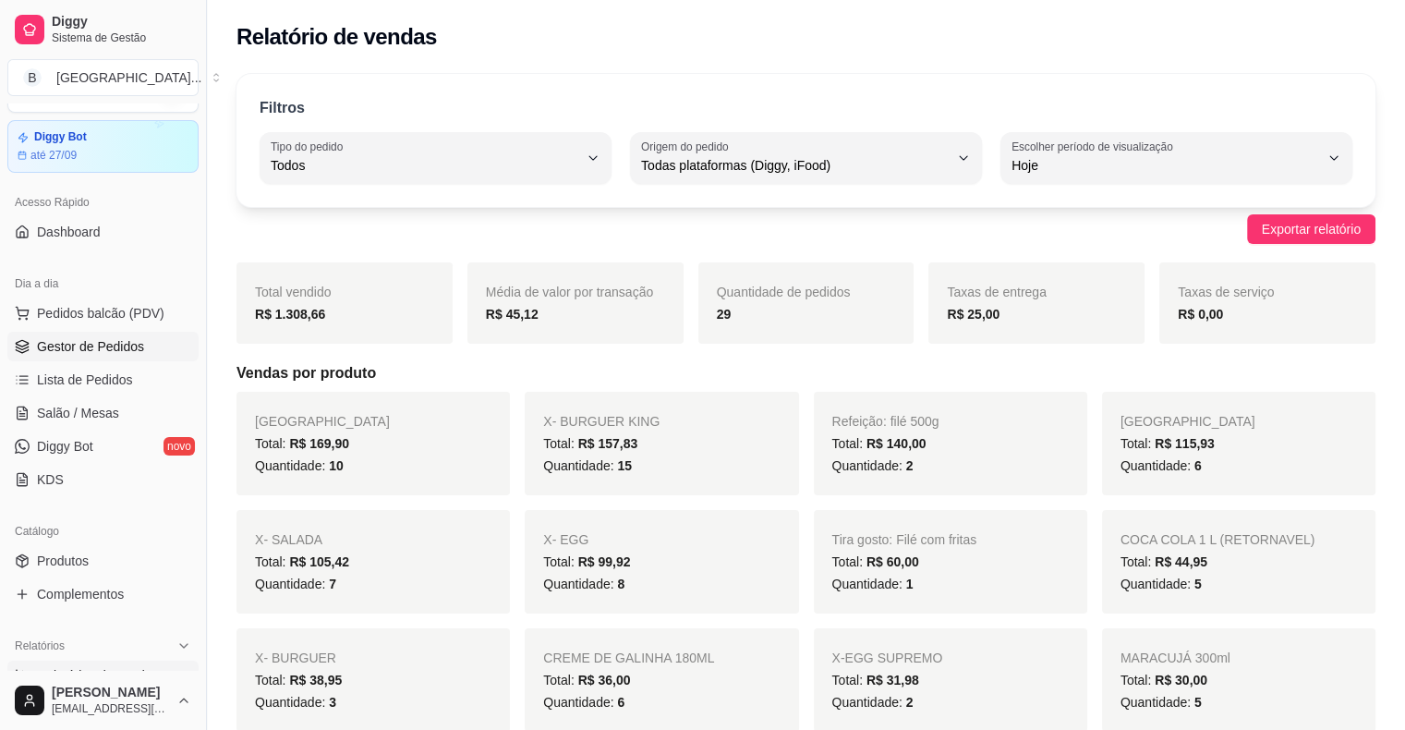
click at [134, 337] on span "Gestor de Pedidos" at bounding box center [90, 346] width 107 height 18
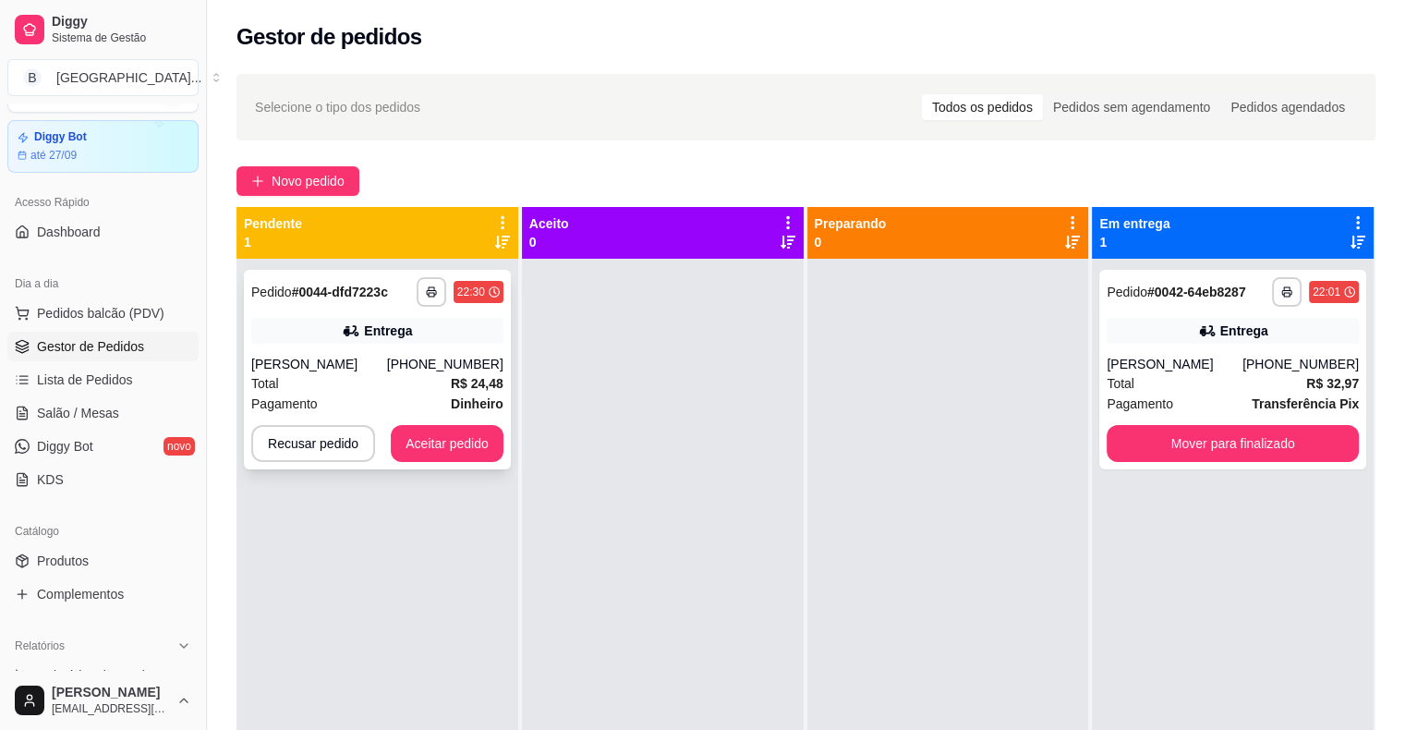
click at [419, 347] on div "**********" at bounding box center [377, 370] width 267 height 200
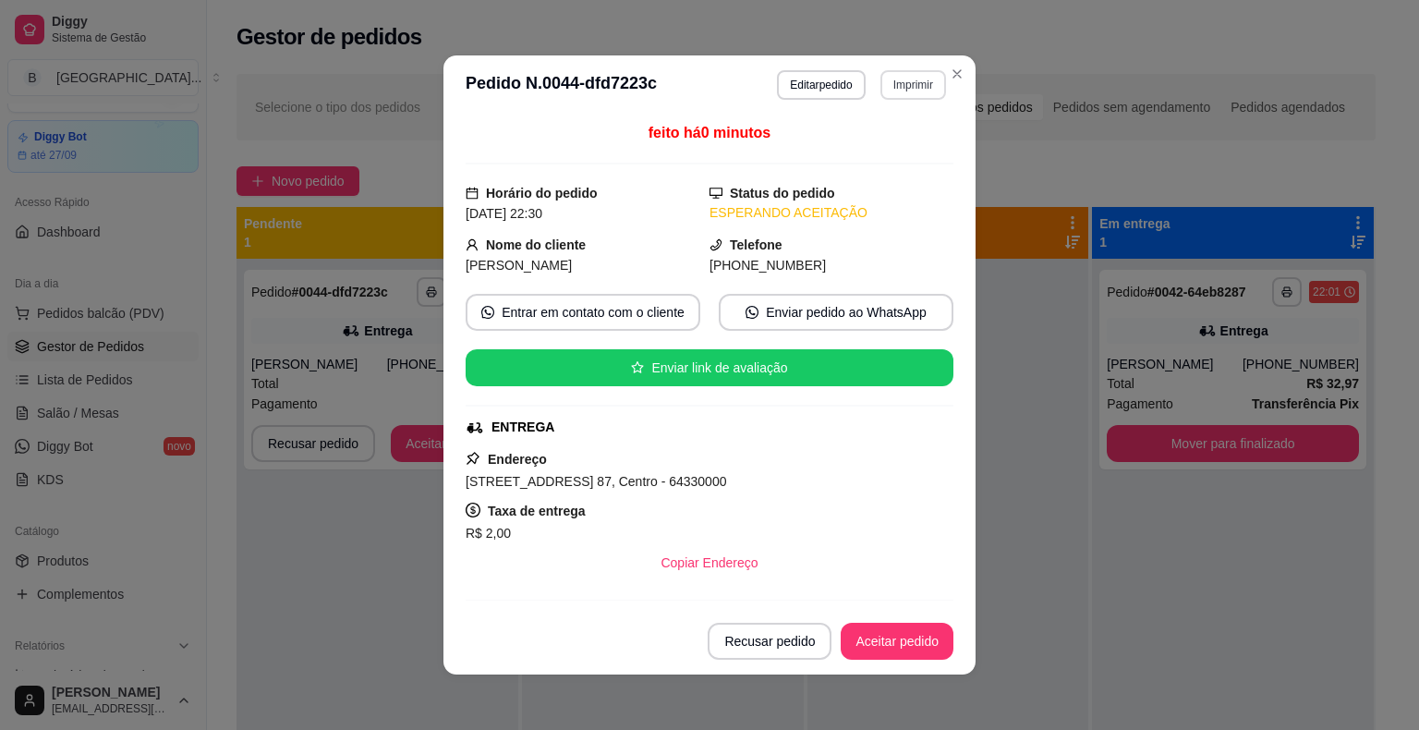
click at [907, 87] on button "Imprimir" at bounding box center [914, 85] width 66 height 30
click at [881, 140] on button "IMPRESSORA" at bounding box center [872, 149] width 129 height 29
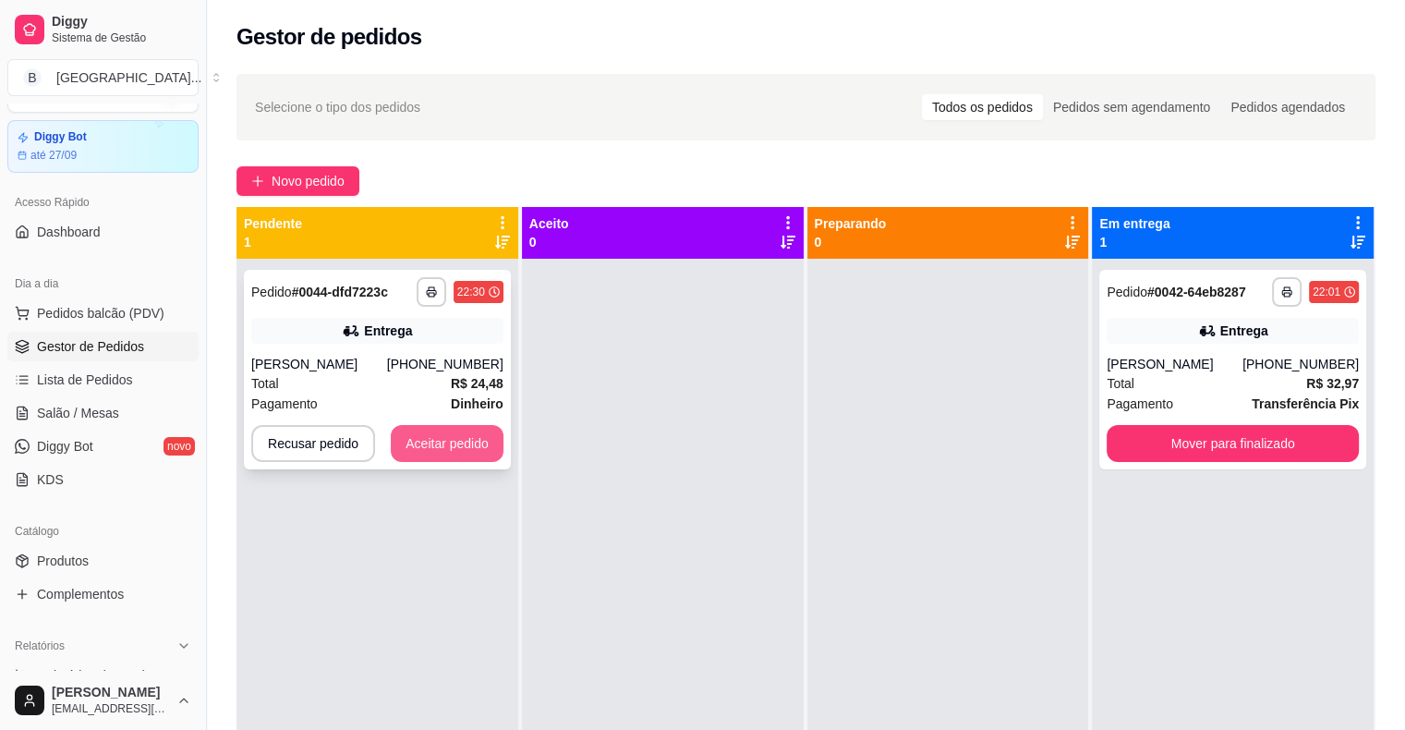
click at [417, 429] on button "Aceitar pedido" at bounding box center [447, 443] width 113 height 37
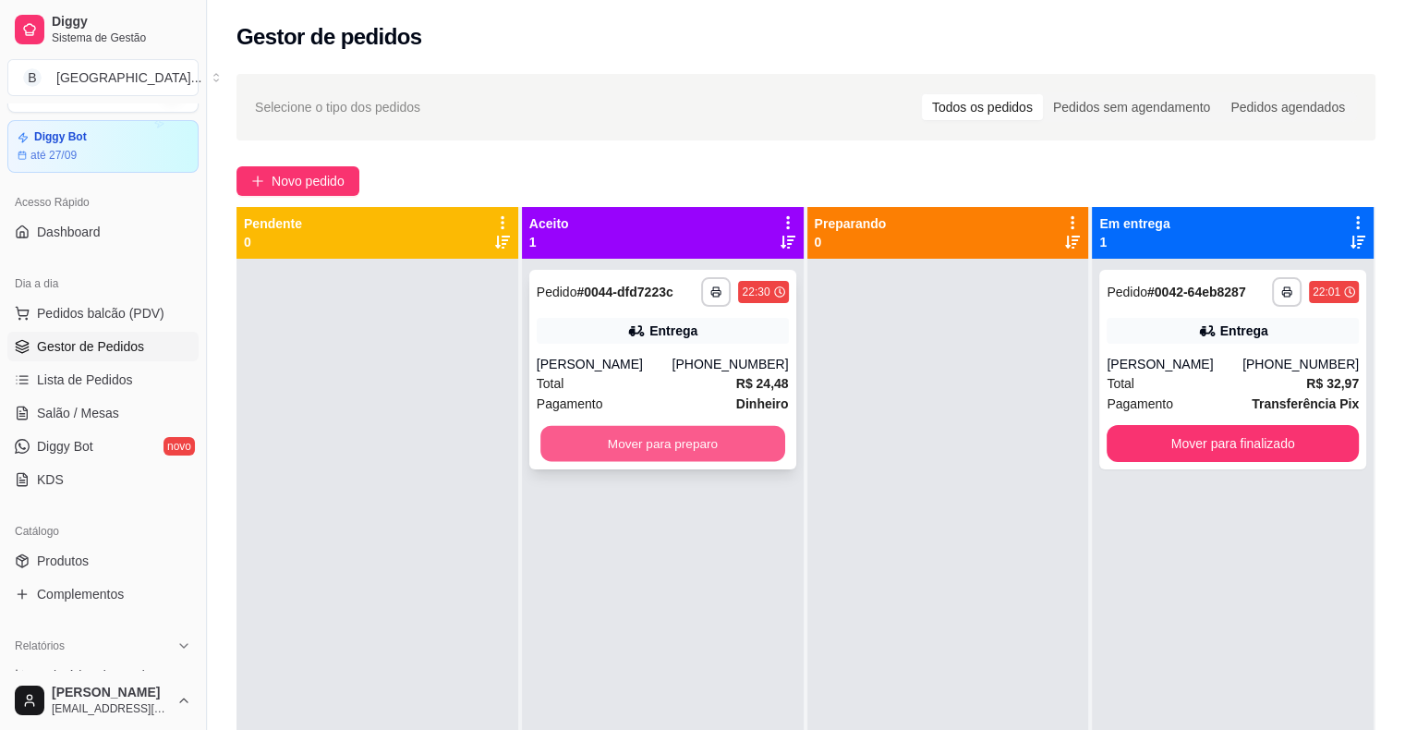
click at [584, 438] on button "Mover para preparo" at bounding box center [663, 444] width 245 height 36
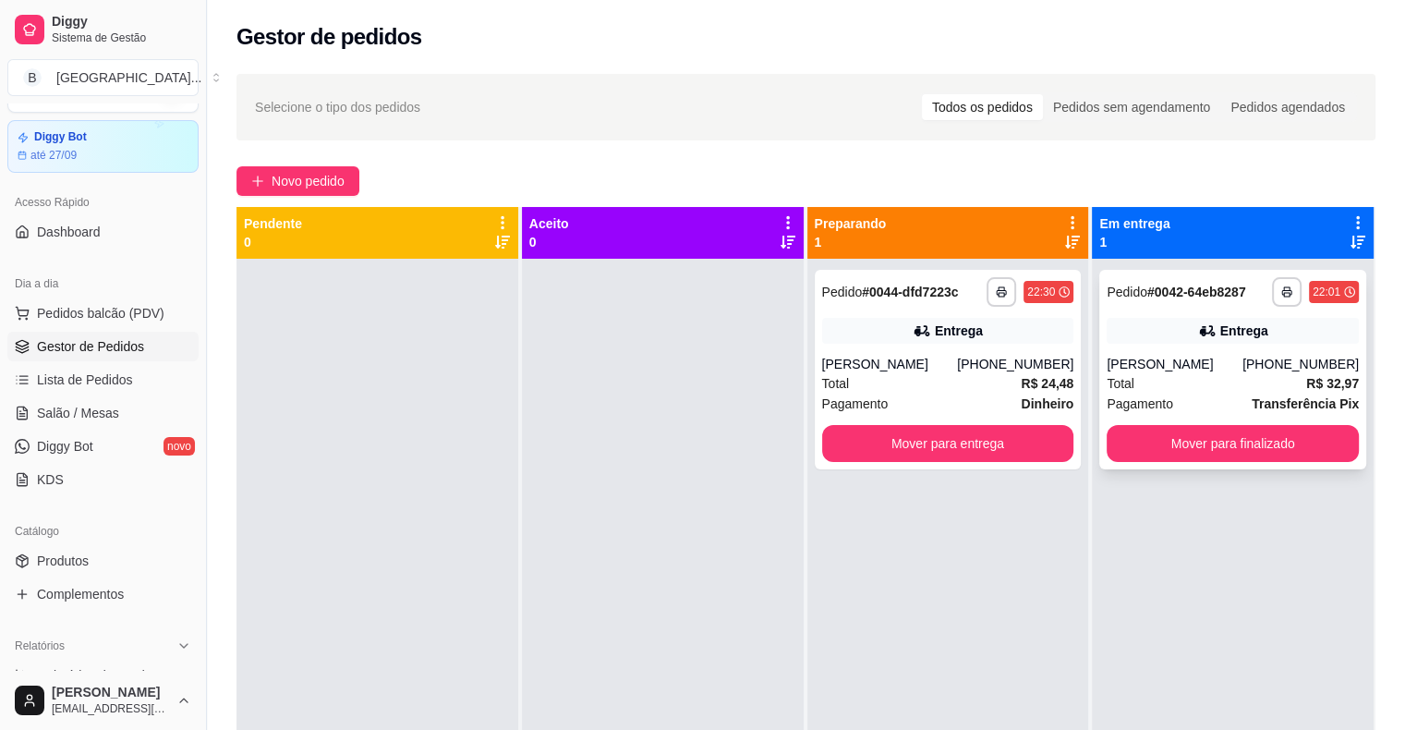
click at [1161, 394] on div "Pagamento Transferência Pix" at bounding box center [1233, 404] width 252 height 20
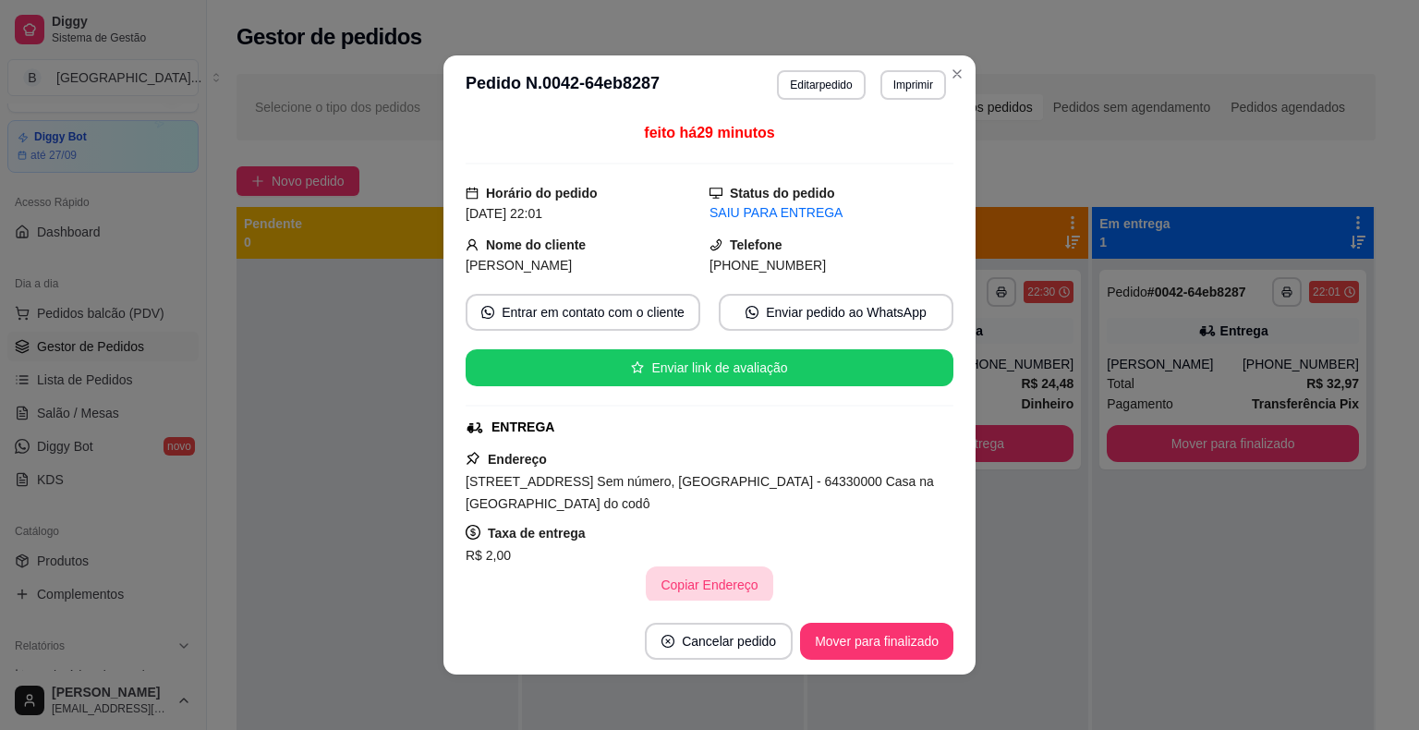
scroll to position [372, 0]
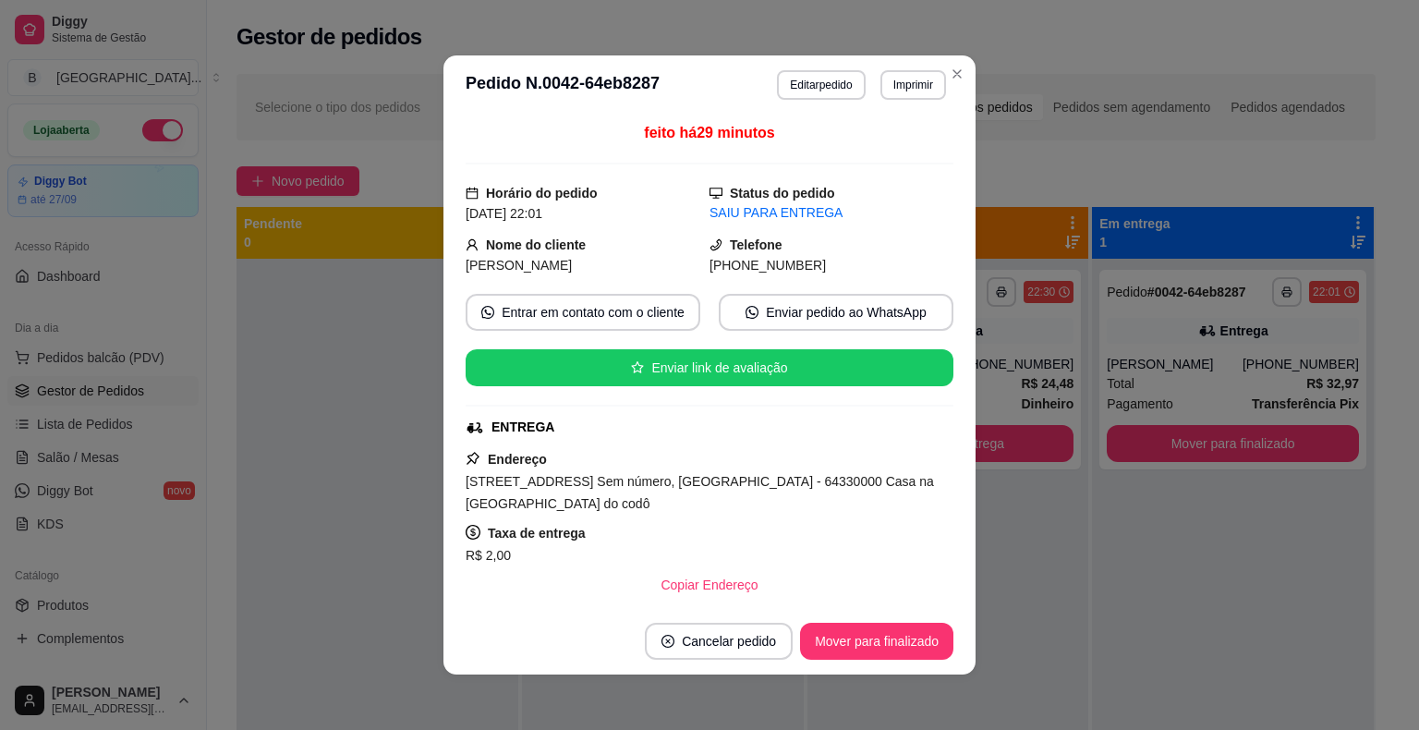
scroll to position [372, 0]
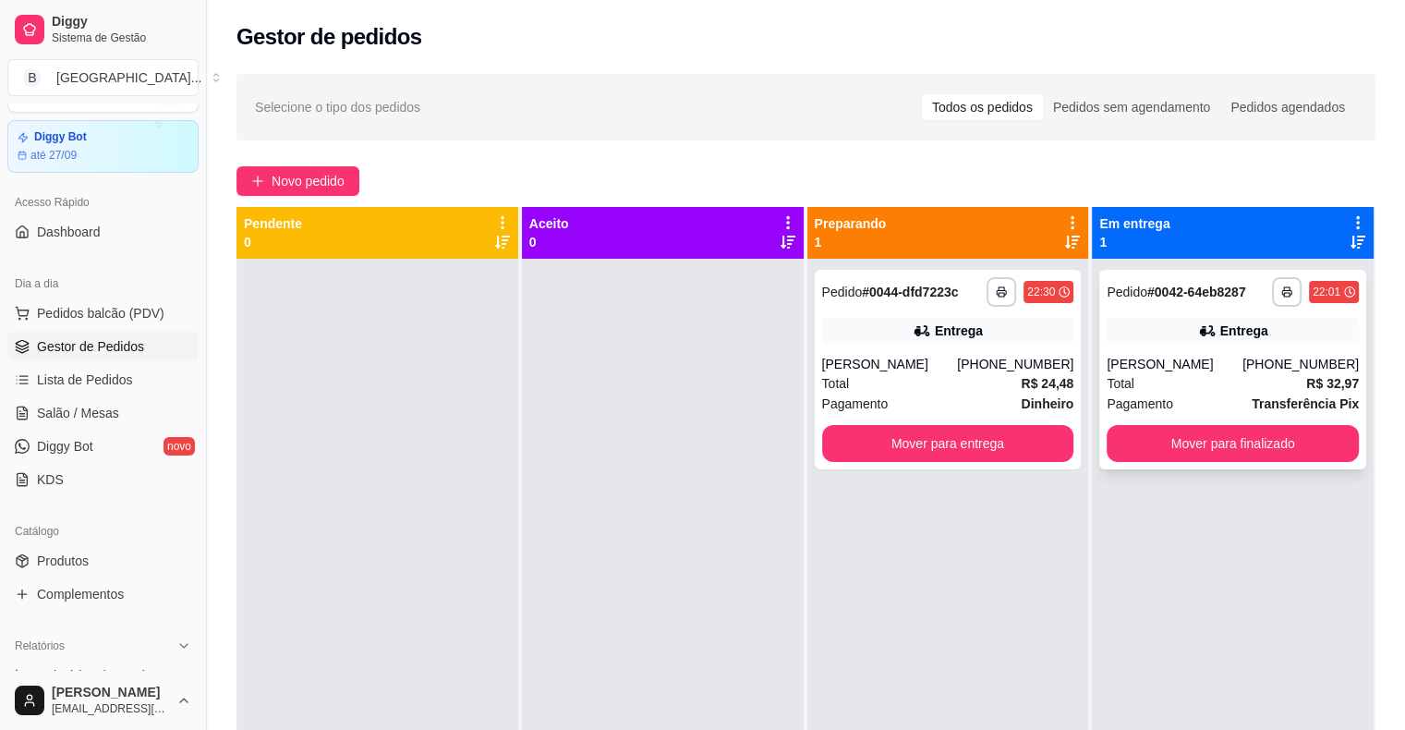
click at [1140, 389] on div "Total R$ 32,97" at bounding box center [1233, 383] width 252 height 20
click at [1113, 431] on button "Mover para finalizado" at bounding box center [1233, 444] width 245 height 36
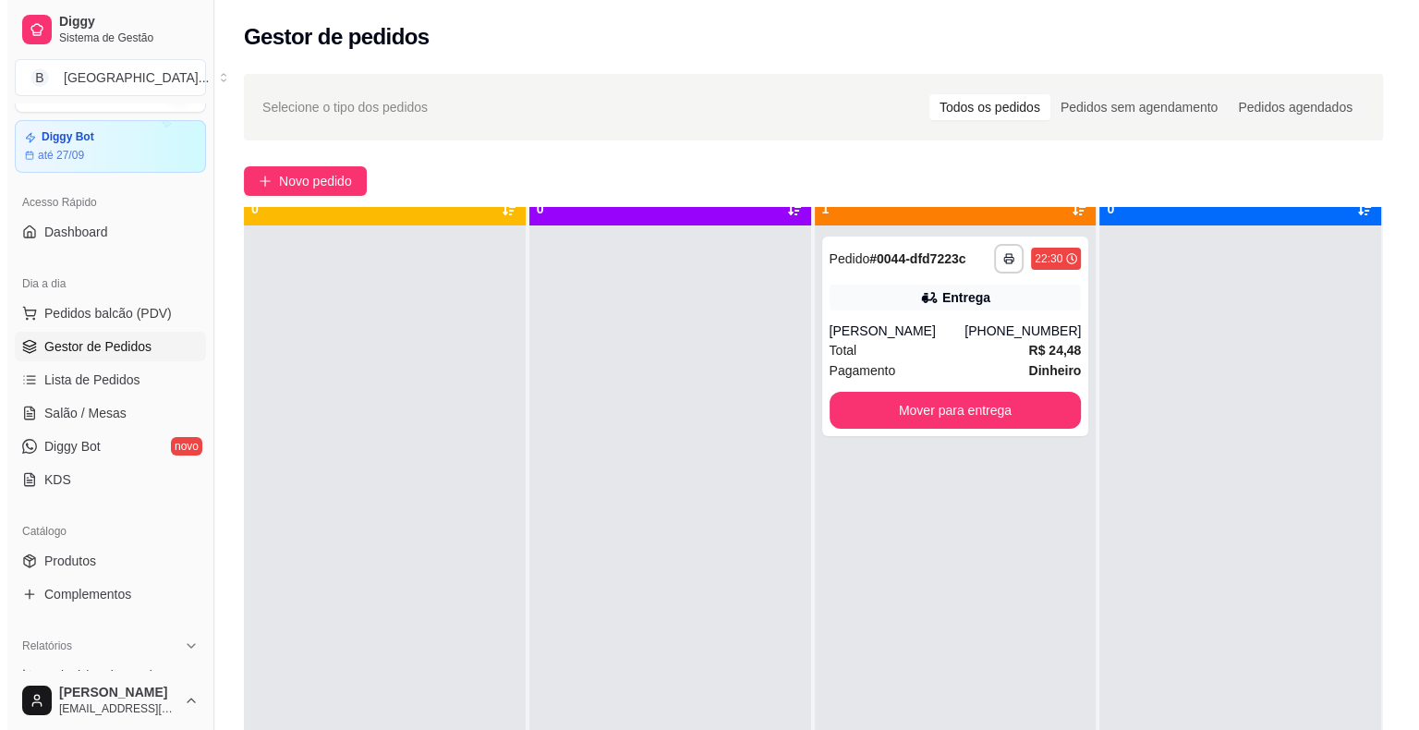
scroll to position [52, 0]
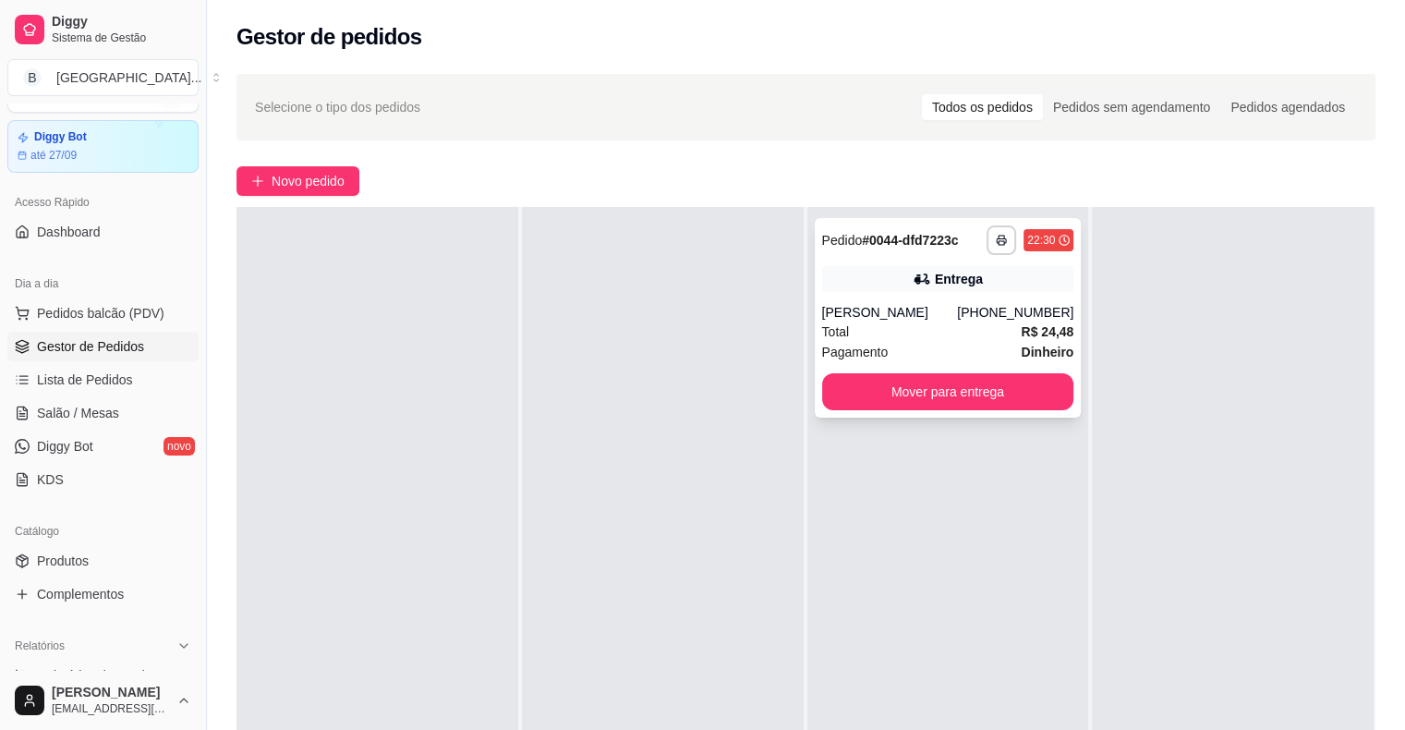
click at [887, 334] on div "Total R$ 24,48" at bounding box center [948, 332] width 252 height 20
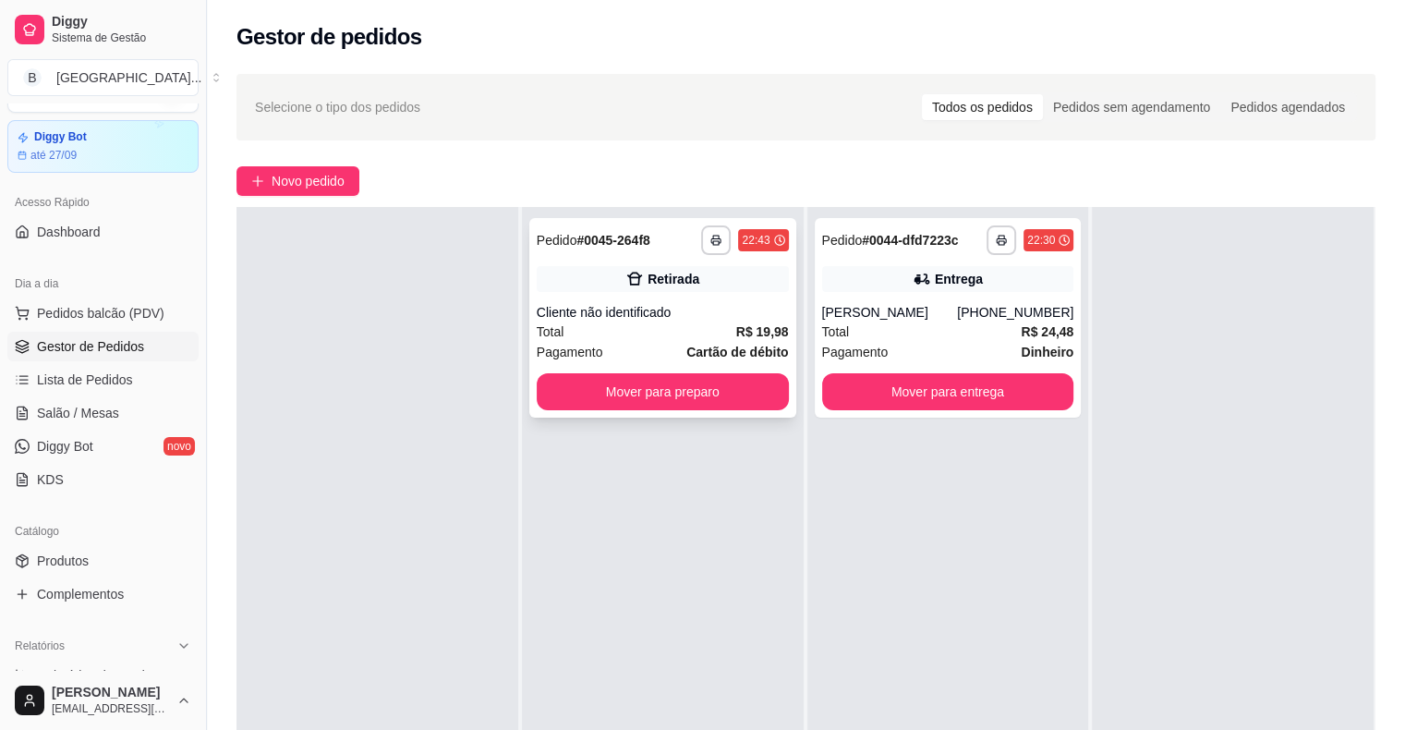
click at [638, 316] on div "Cliente não identificado" at bounding box center [663, 312] width 252 height 18
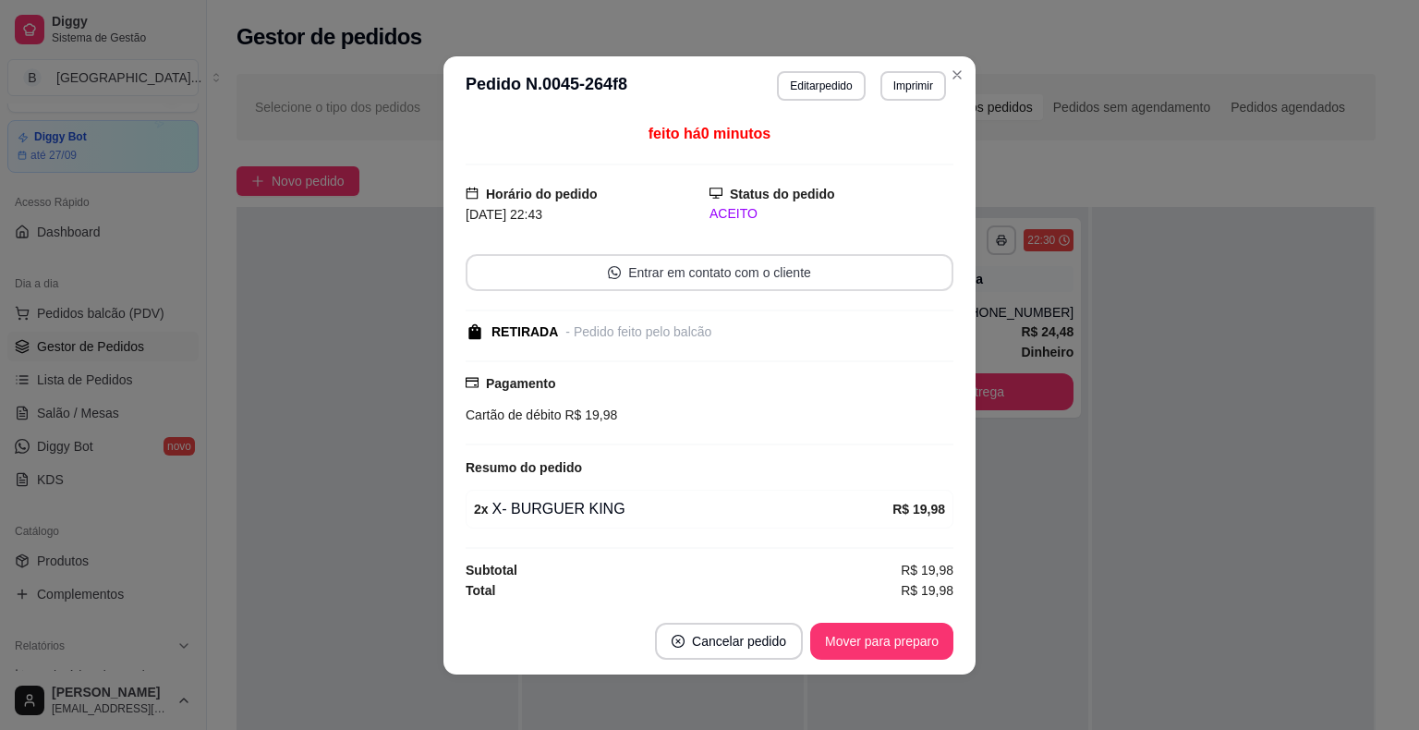
scroll to position [2, 0]
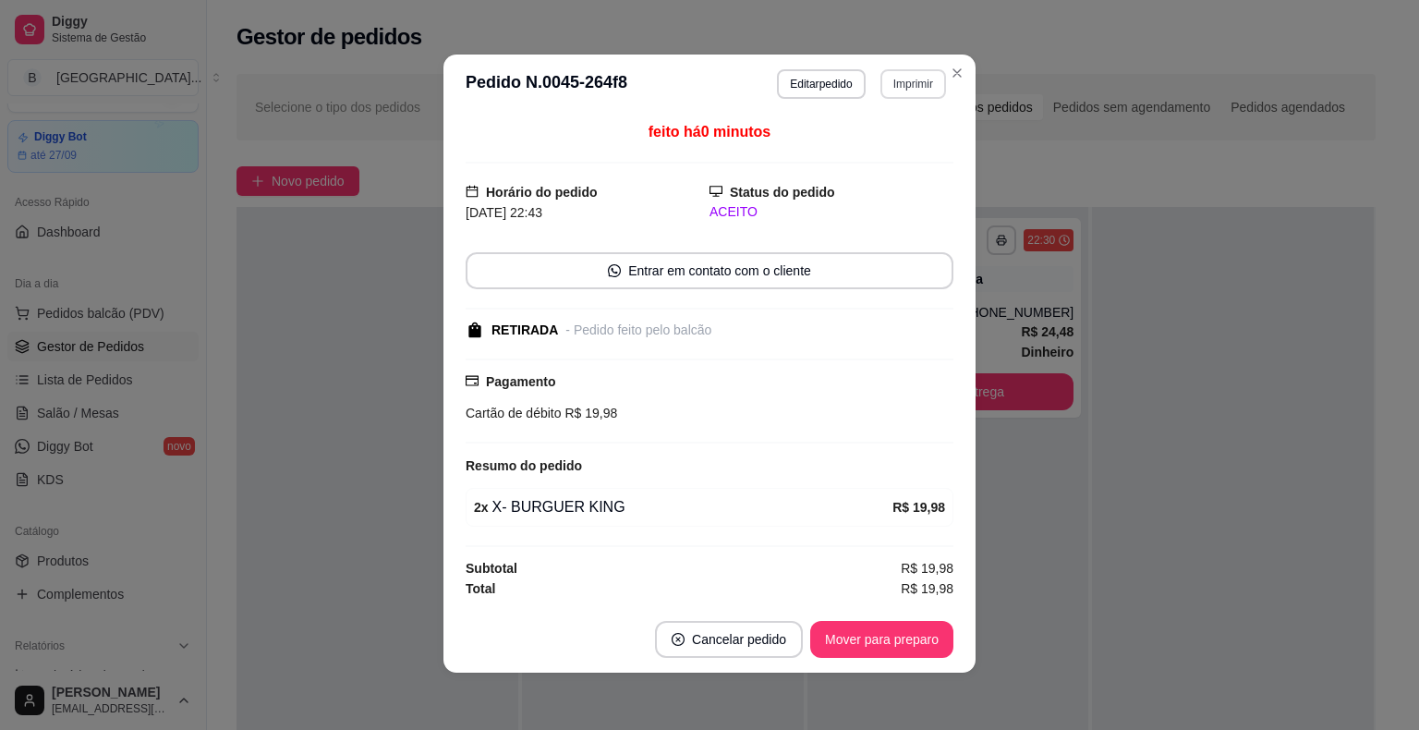
click at [925, 85] on button "Imprimir" at bounding box center [914, 84] width 66 height 30
click at [887, 146] on button "IMPRESSORA" at bounding box center [874, 150] width 134 height 30
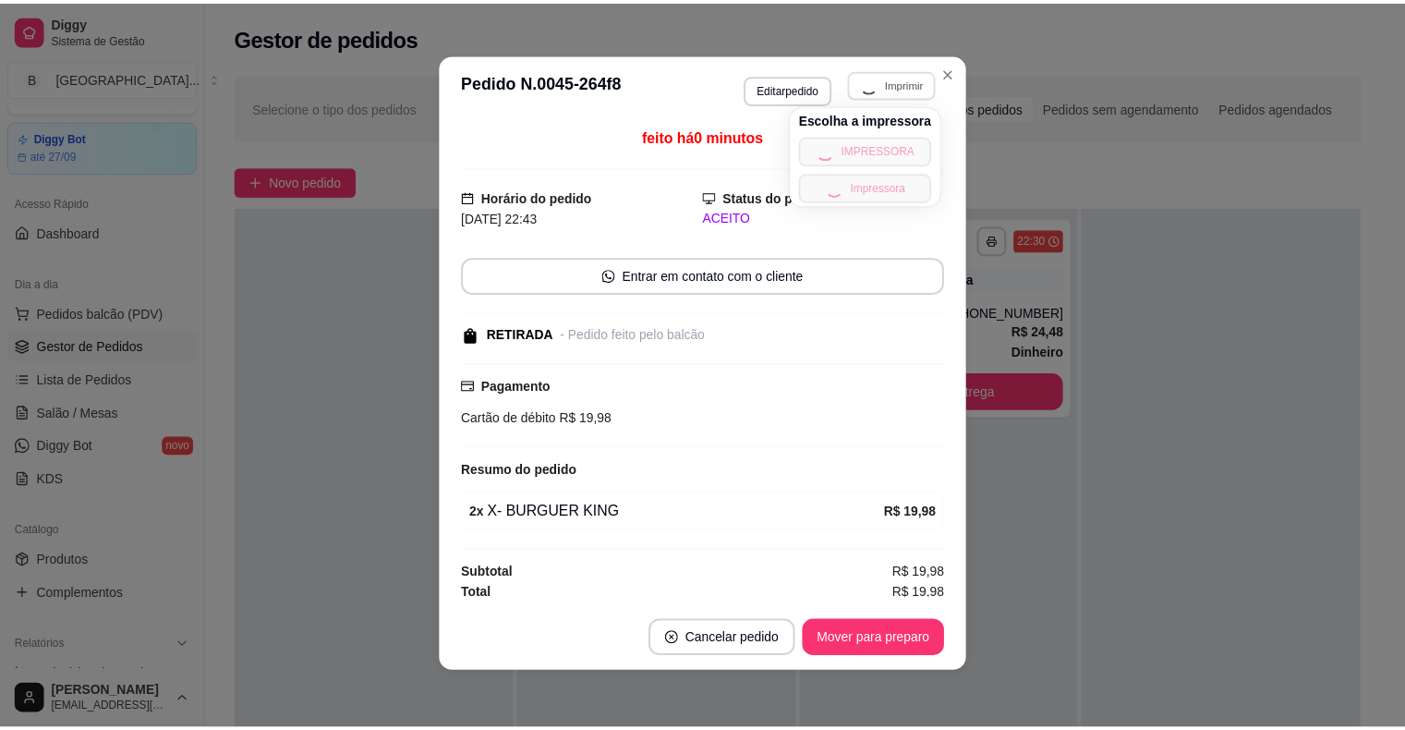
scroll to position [0, 0]
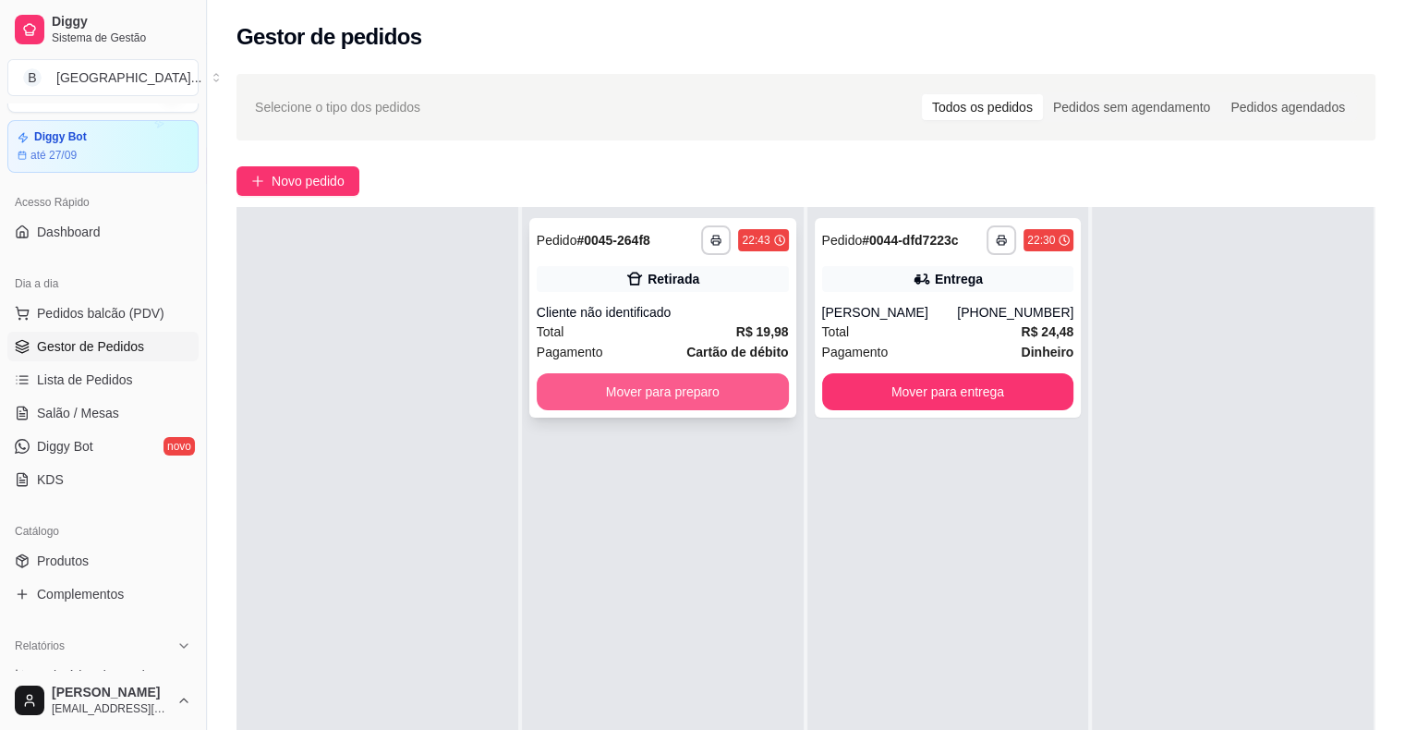
click at [667, 383] on button "Mover para preparo" at bounding box center [663, 391] width 252 height 37
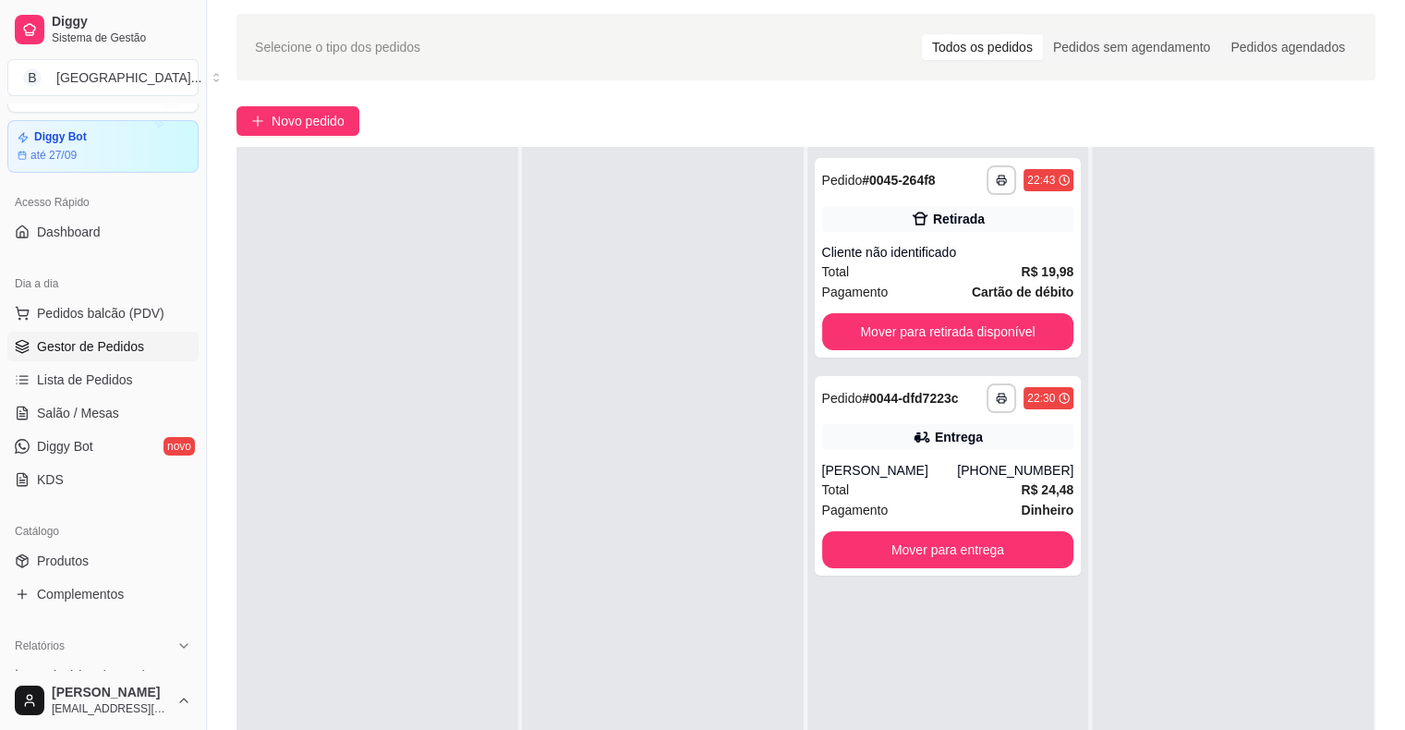
scroll to position [92, 0]
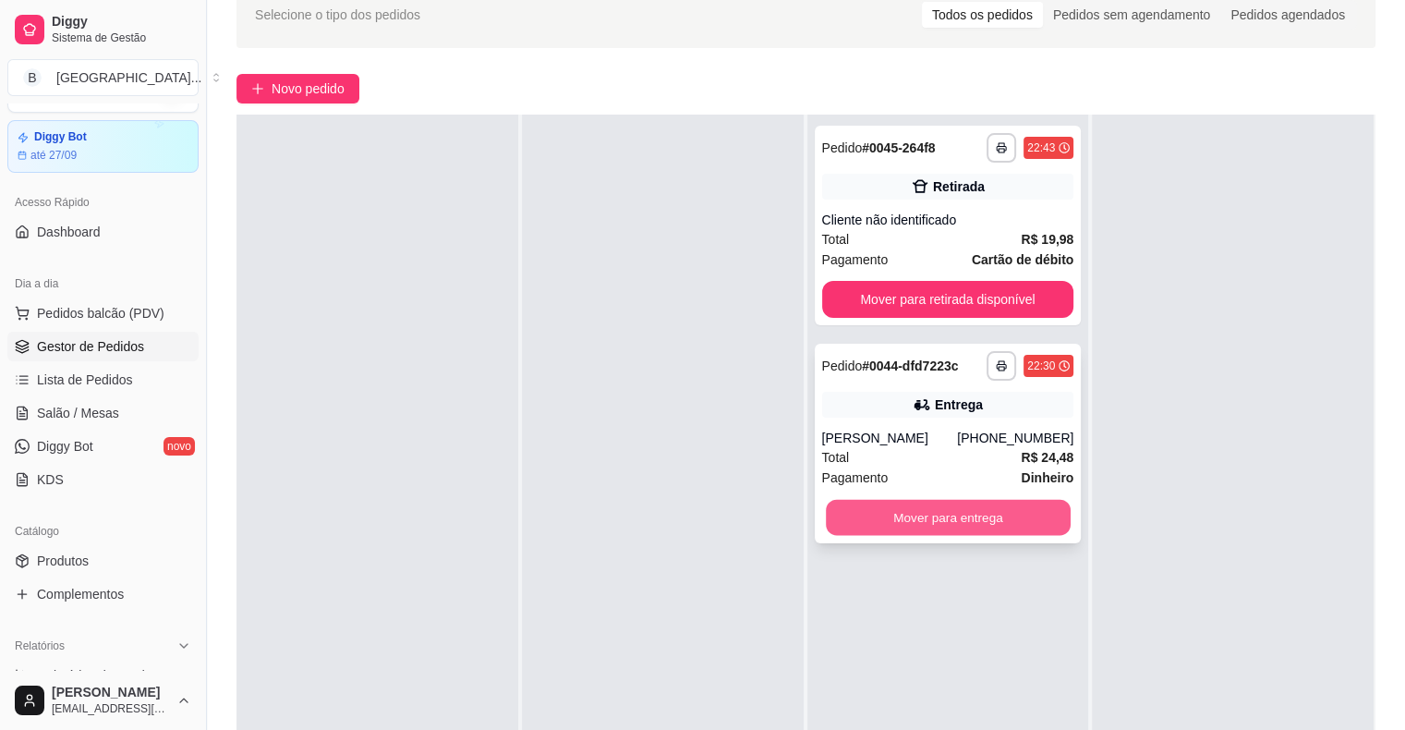
click at [928, 526] on button "Mover para entrega" at bounding box center [948, 518] width 245 height 36
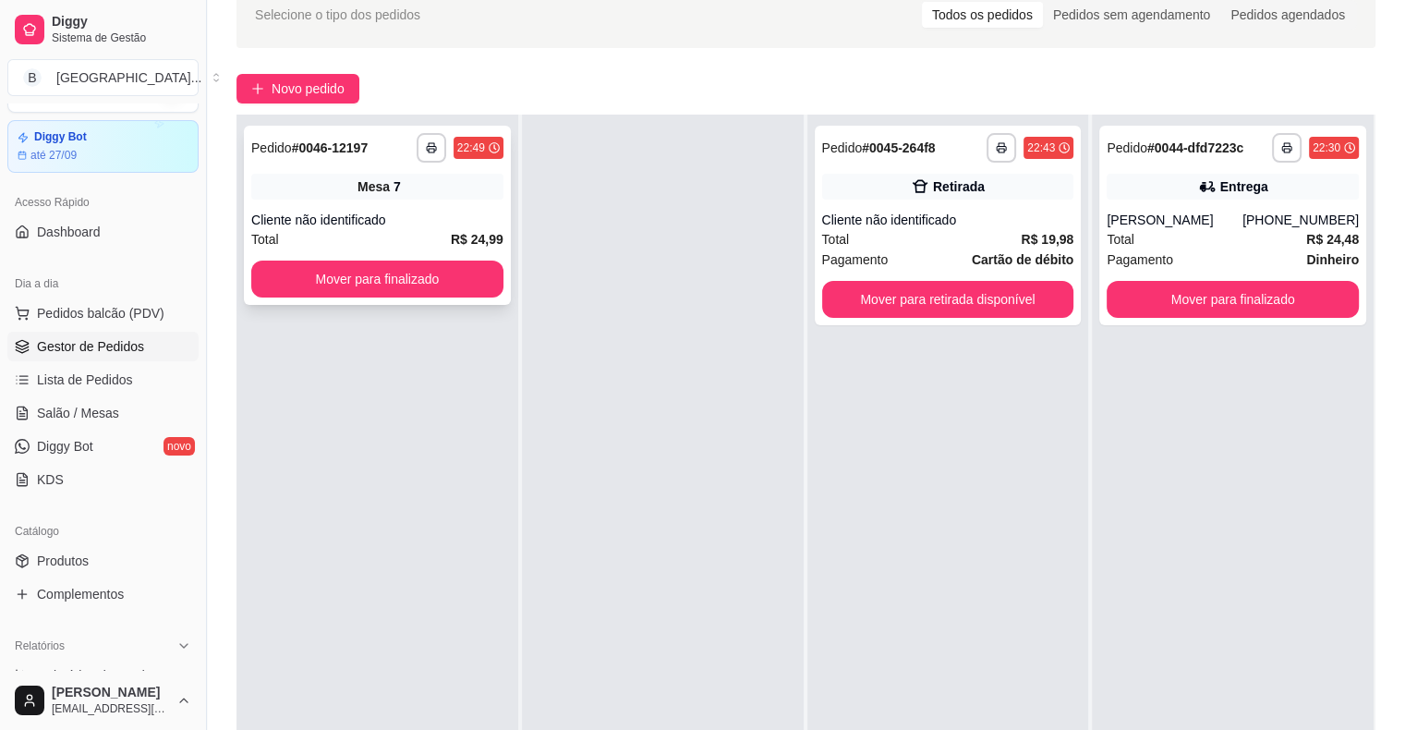
click at [437, 201] on div "**********" at bounding box center [377, 215] width 267 height 179
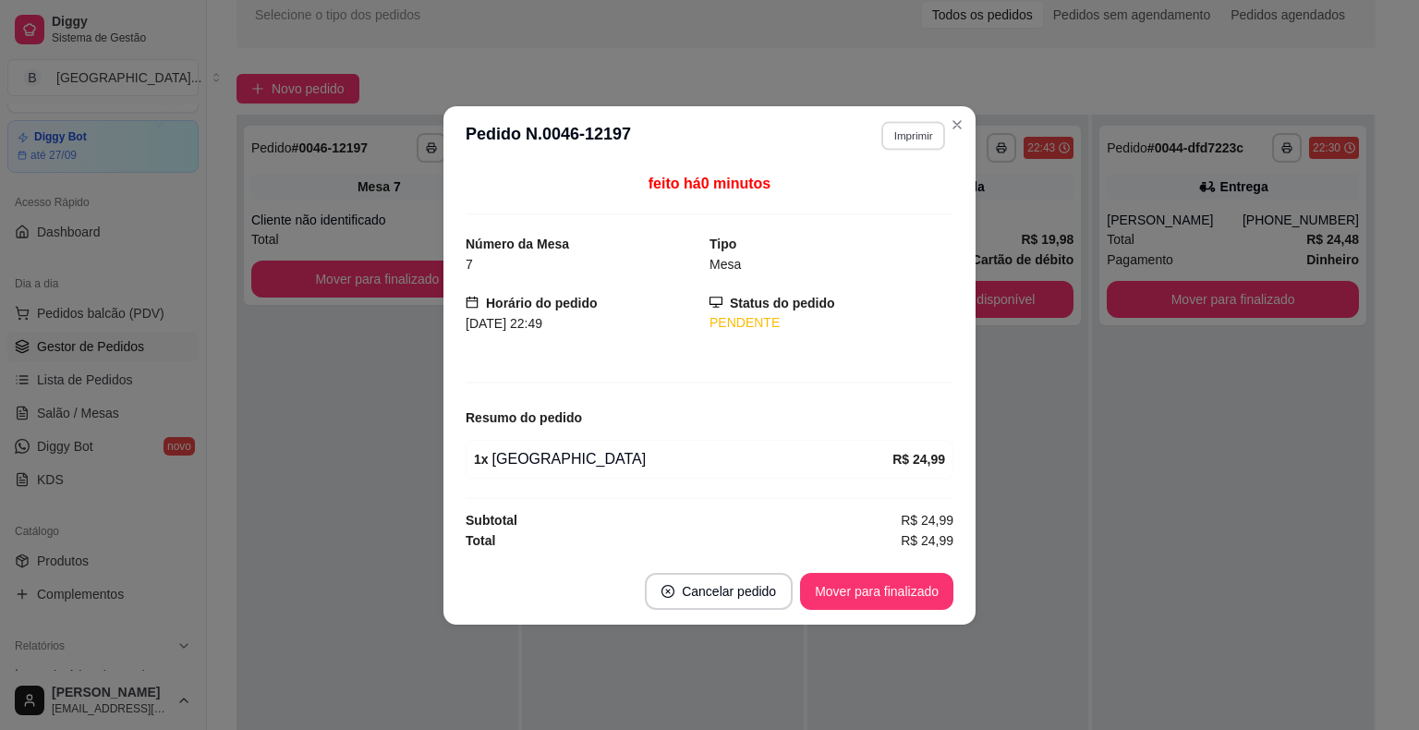
click at [905, 147] on button "Imprimir" at bounding box center [913, 135] width 64 height 29
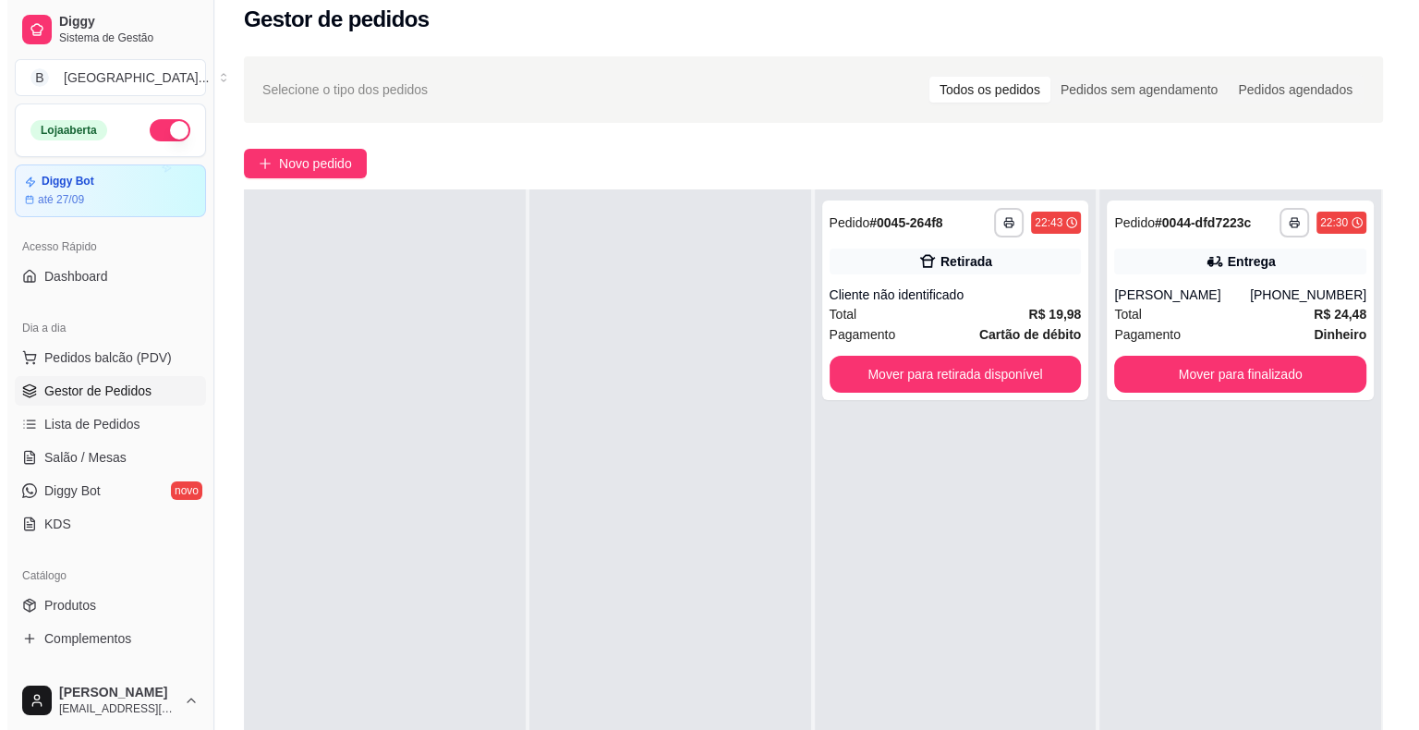
scroll to position [0, 0]
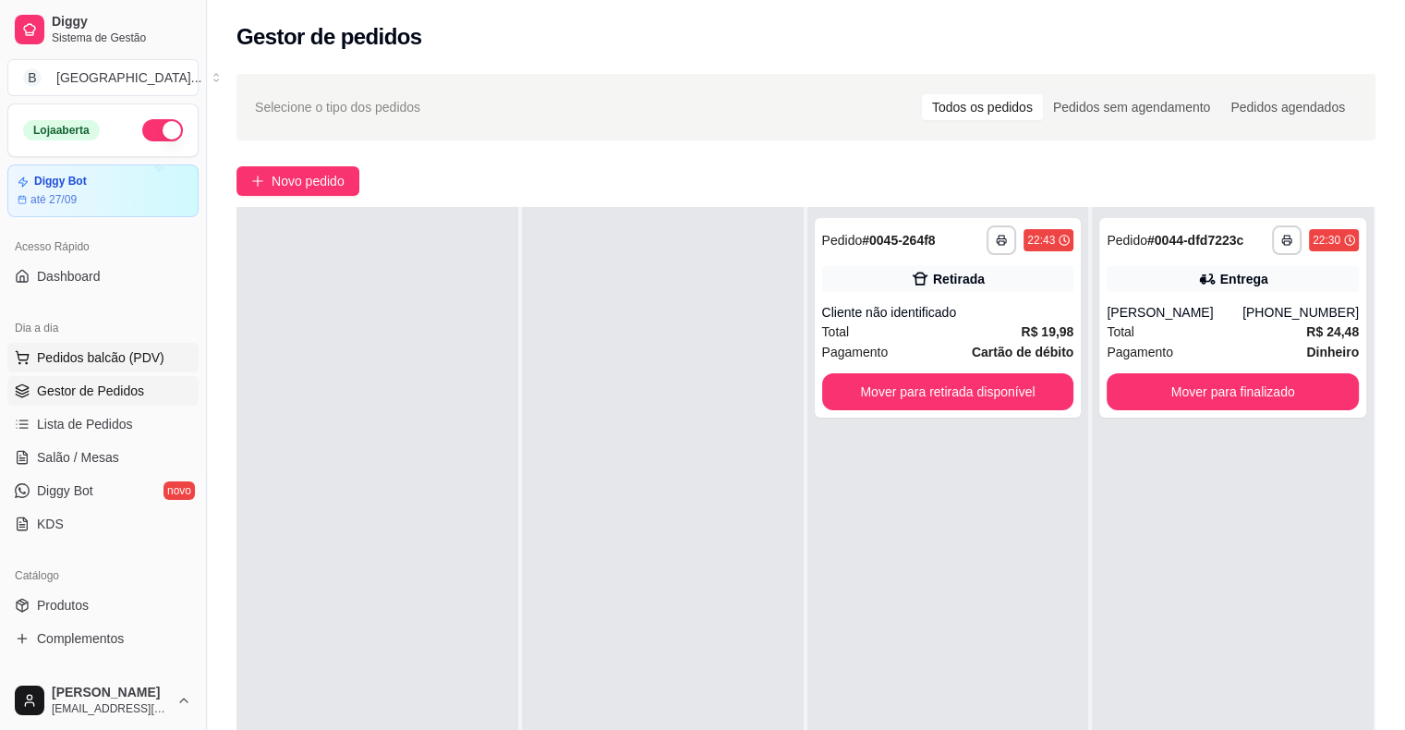
click at [73, 343] on button "Pedidos balcão (PDV)" at bounding box center [102, 358] width 191 height 30
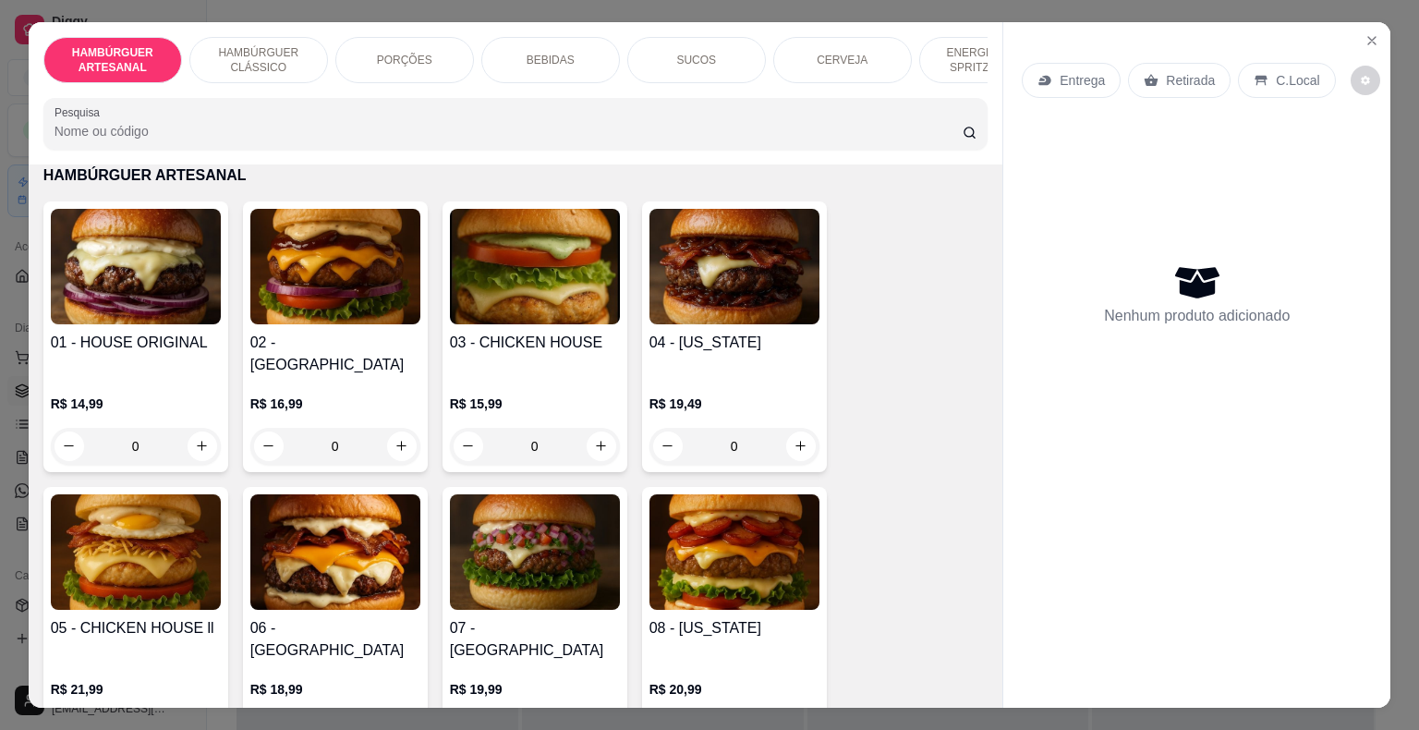
scroll to position [185, 0]
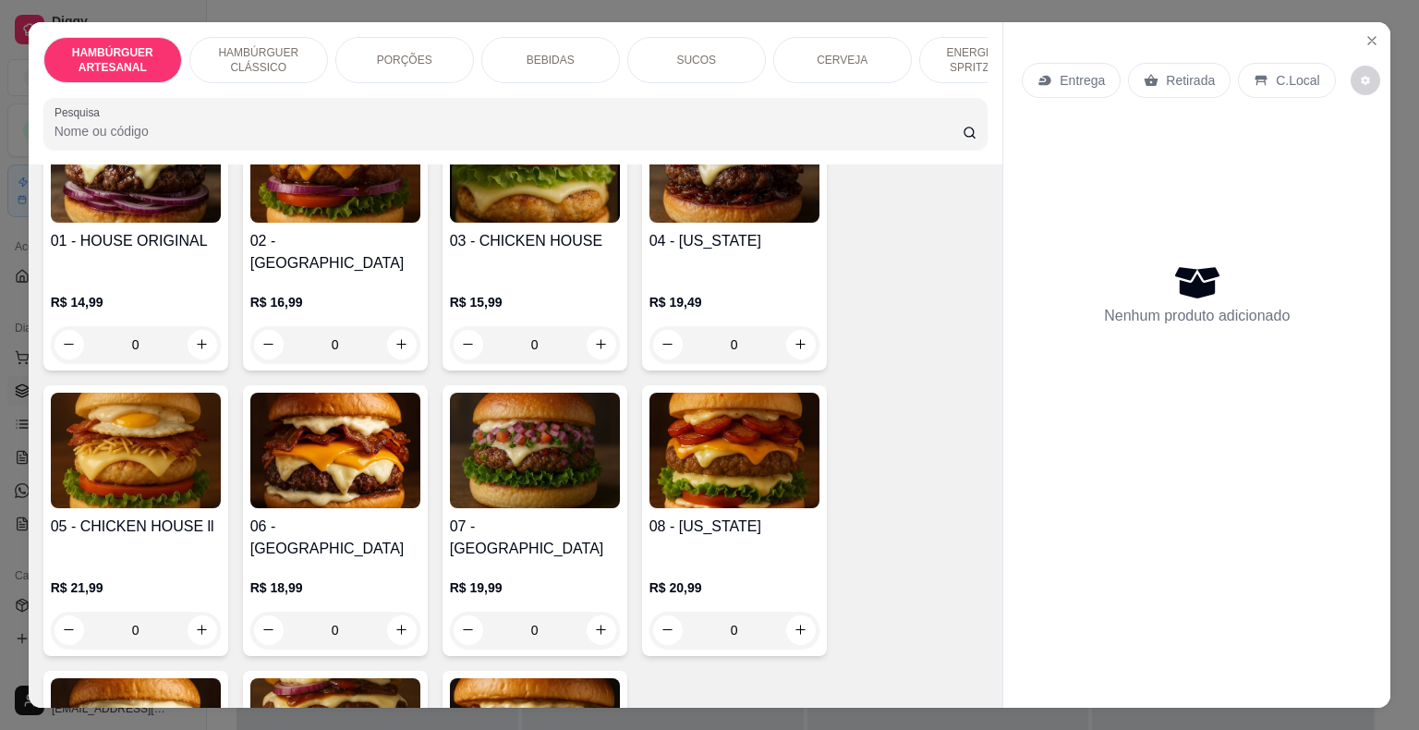
click at [387, 326] on div "0" at bounding box center [335, 344] width 170 height 37
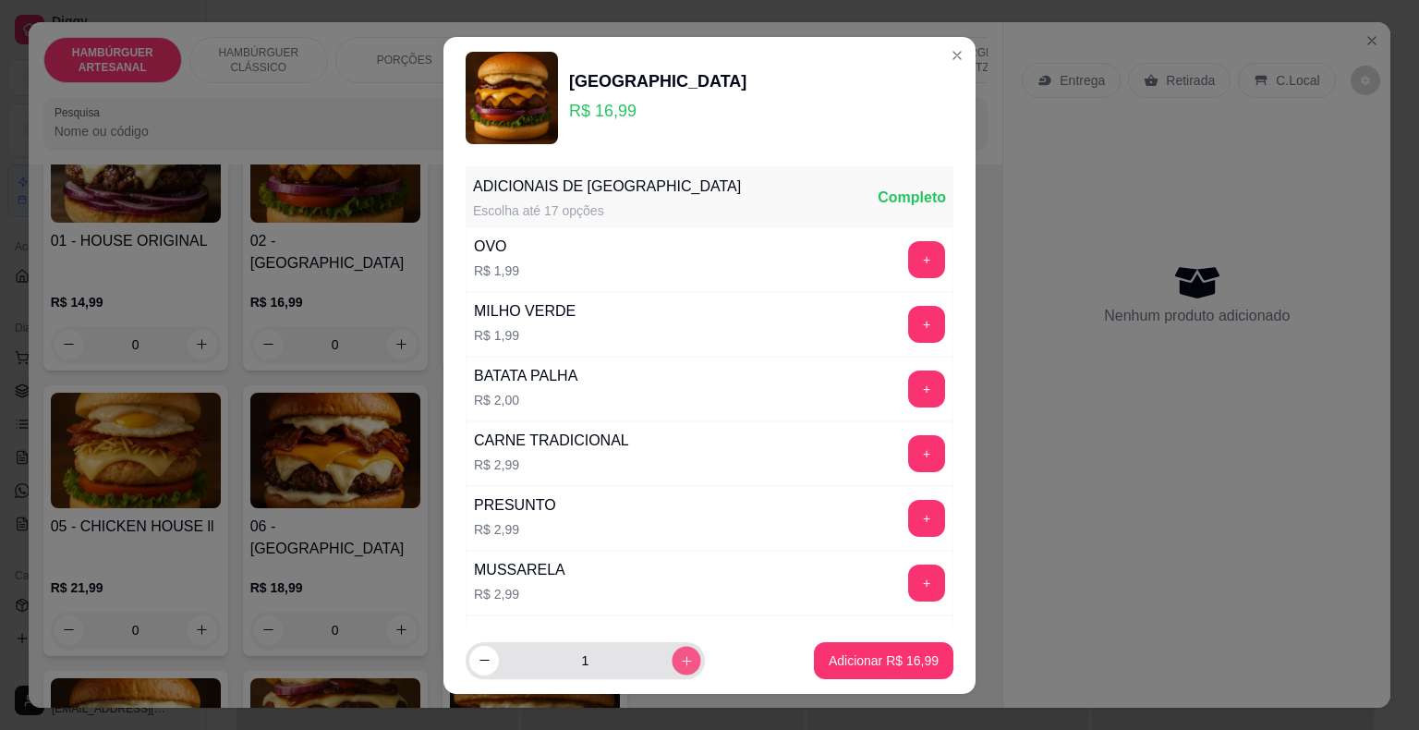
click at [673, 656] on button "increase-product-quantity" at bounding box center [686, 660] width 29 height 29
type input "2"
click at [829, 665] on p "Adicionar R$ 33,98" at bounding box center [884, 660] width 110 height 18
type input "2"
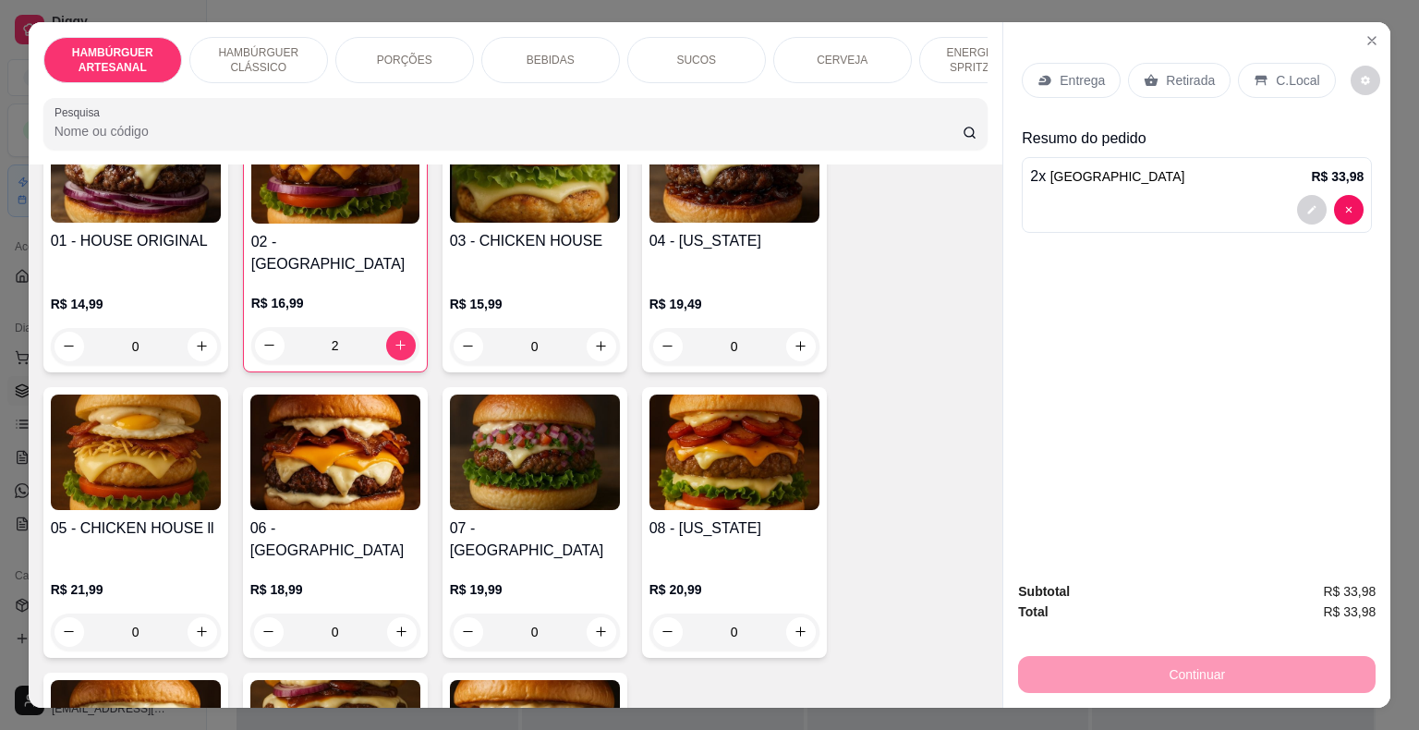
click at [388, 327] on div "2" at bounding box center [335, 345] width 168 height 37
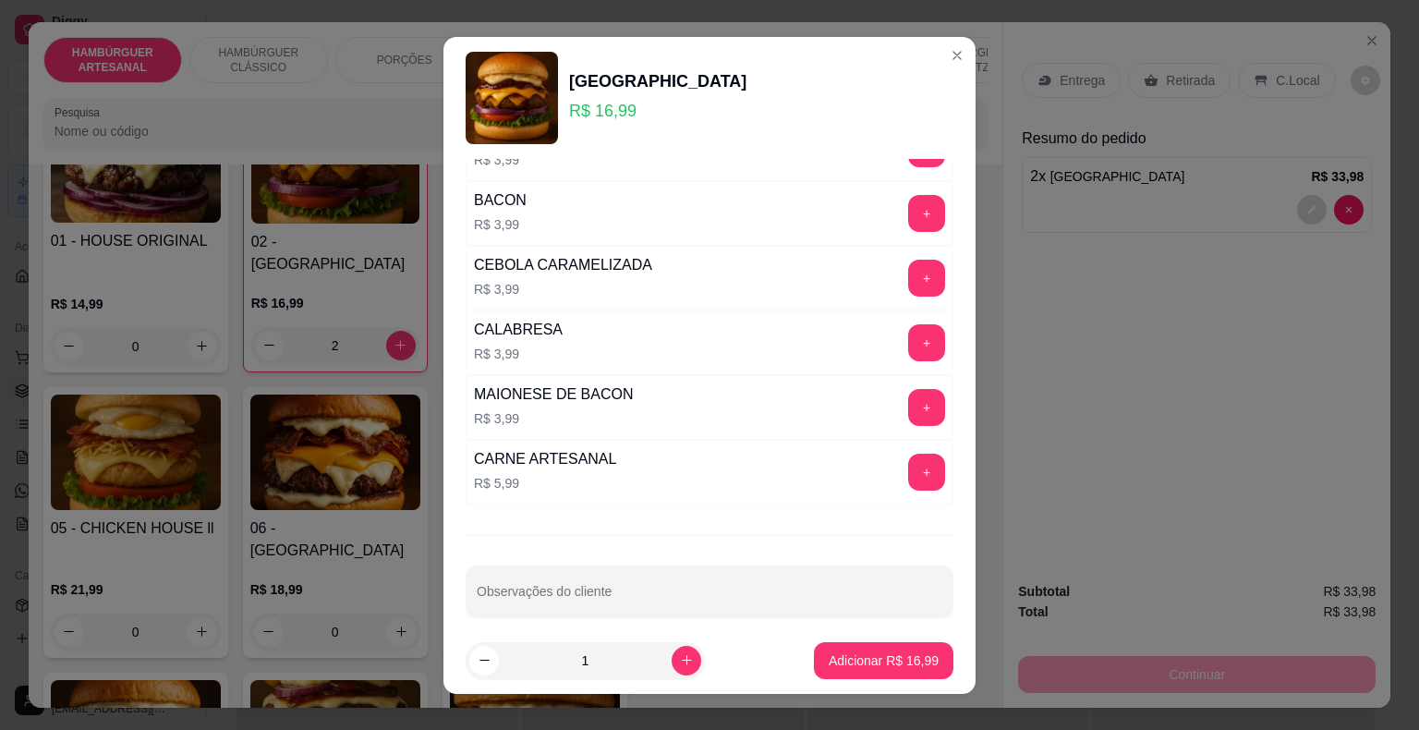
scroll to position [894, 0]
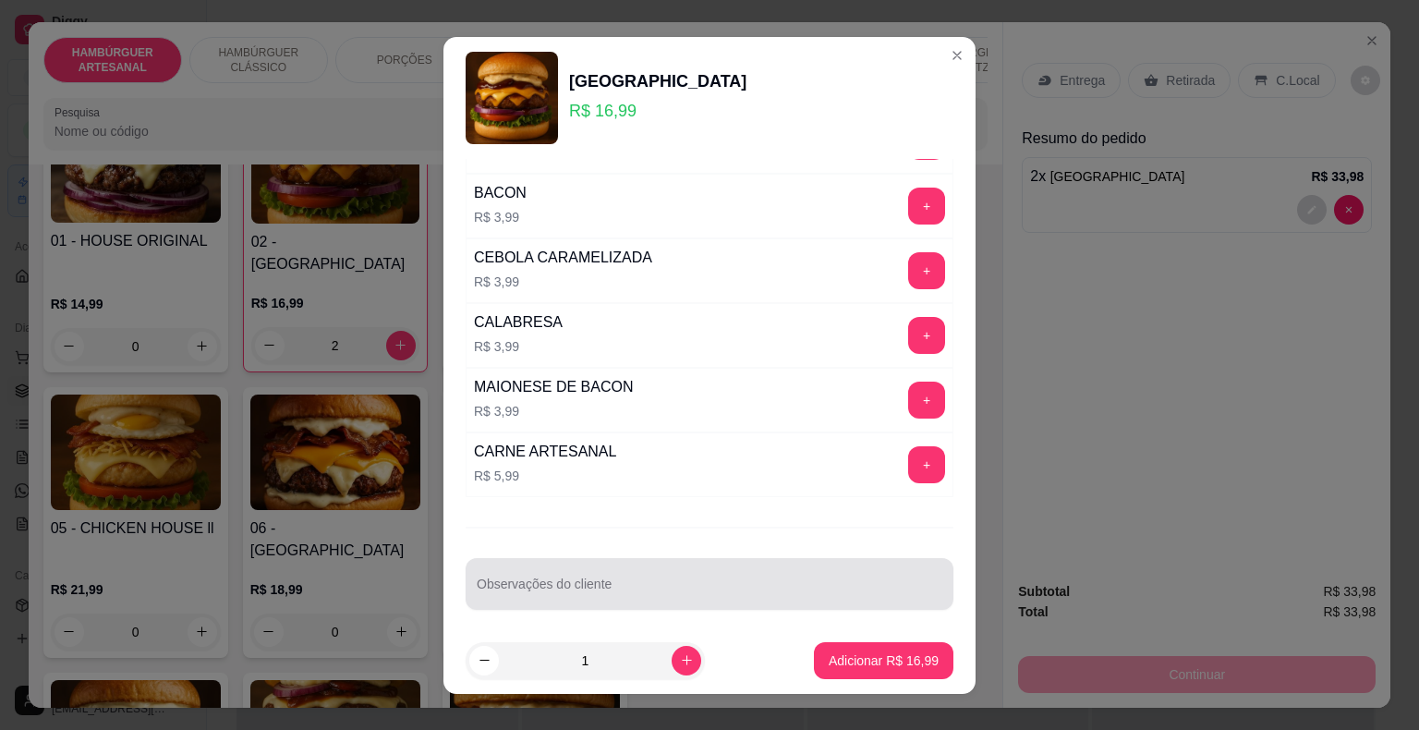
click at [701, 565] on div at bounding box center [710, 583] width 466 height 37
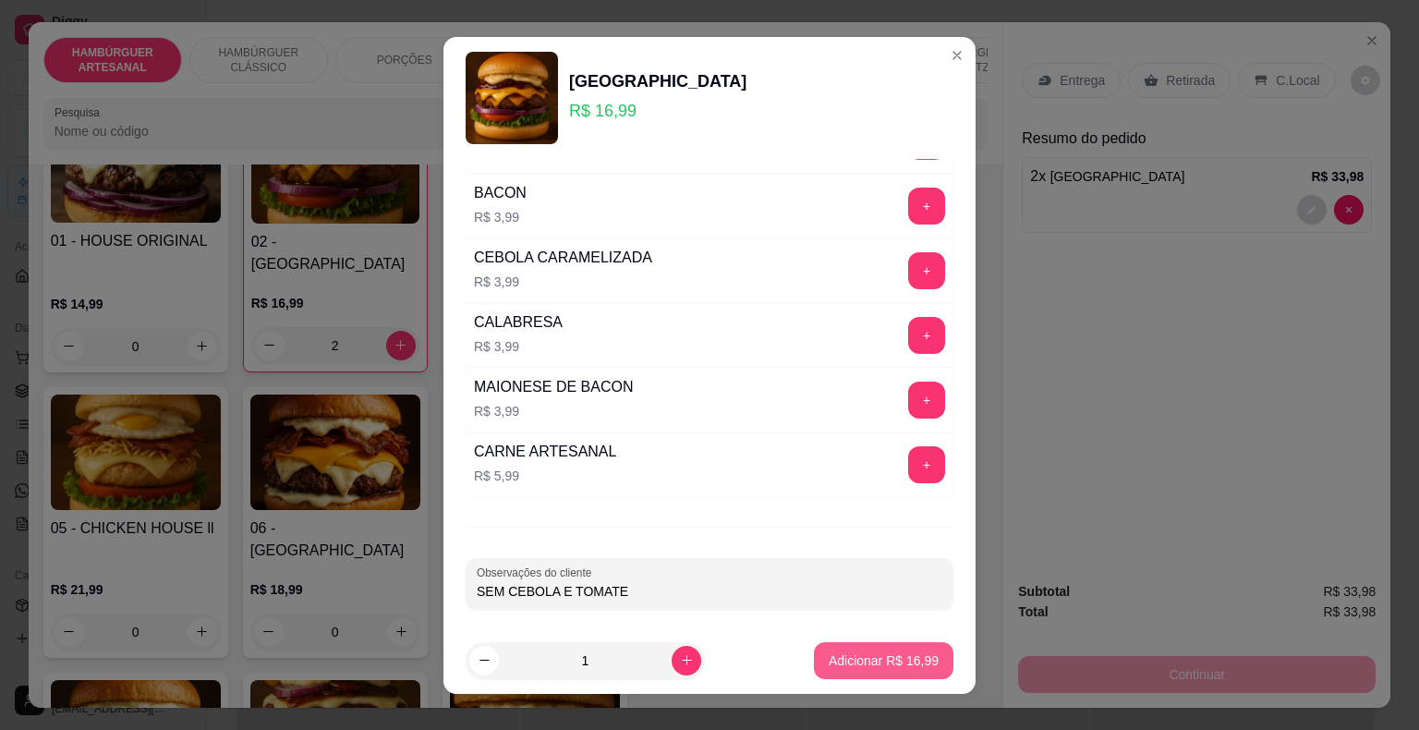
type input "SEM CEBOLA E TOMATE"
click at [835, 654] on p "Adicionar R$ 16,99" at bounding box center [884, 660] width 107 height 18
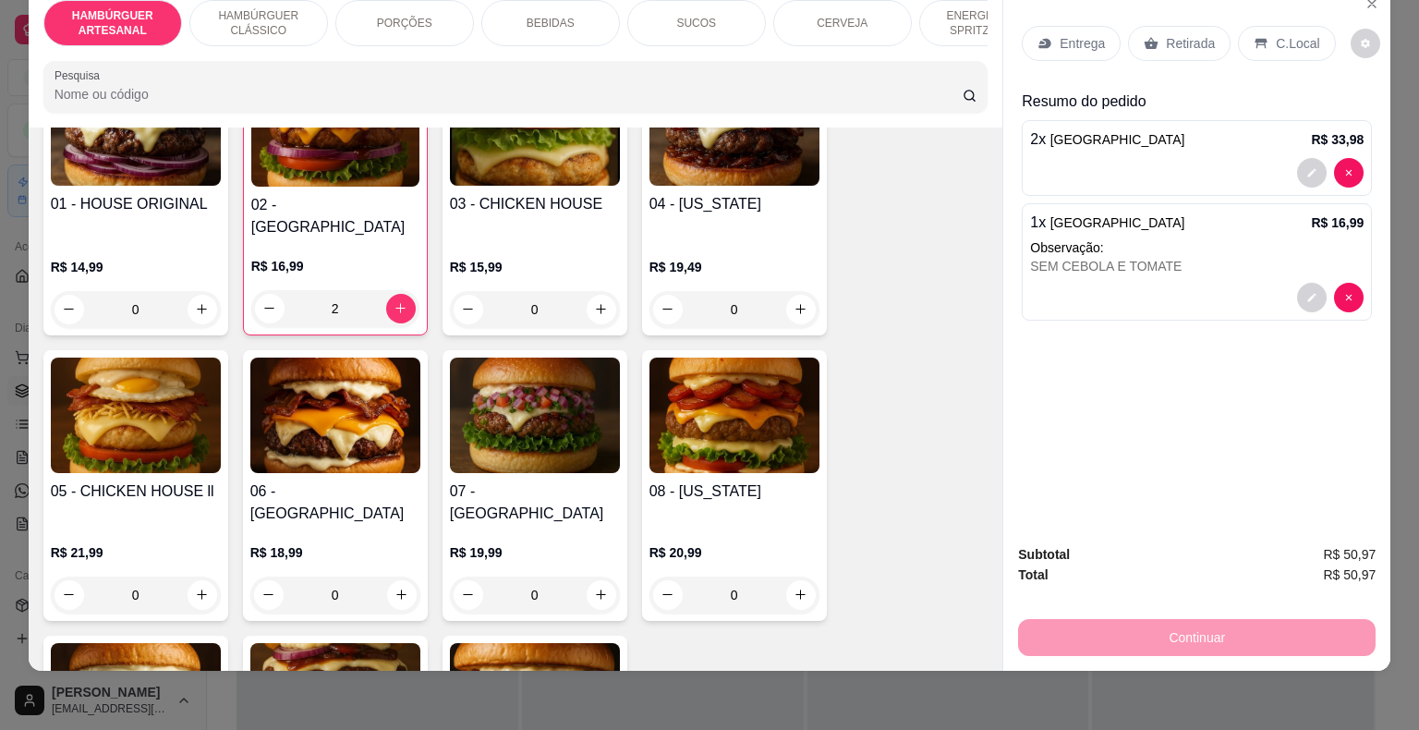
scroll to position [44, 0]
click at [1258, 26] on div "C.Local" at bounding box center [1286, 43] width 97 height 35
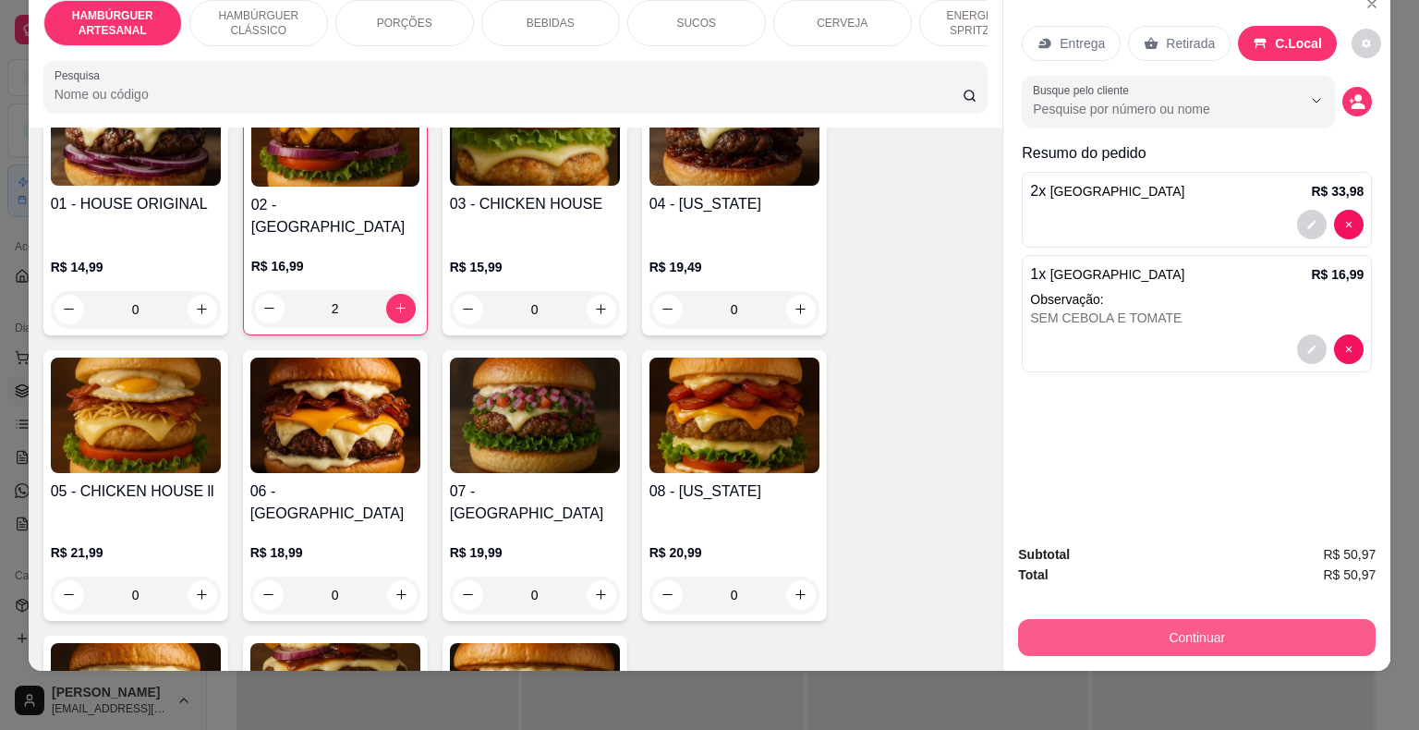
click at [1144, 619] on button "Continuar" at bounding box center [1197, 637] width 358 height 37
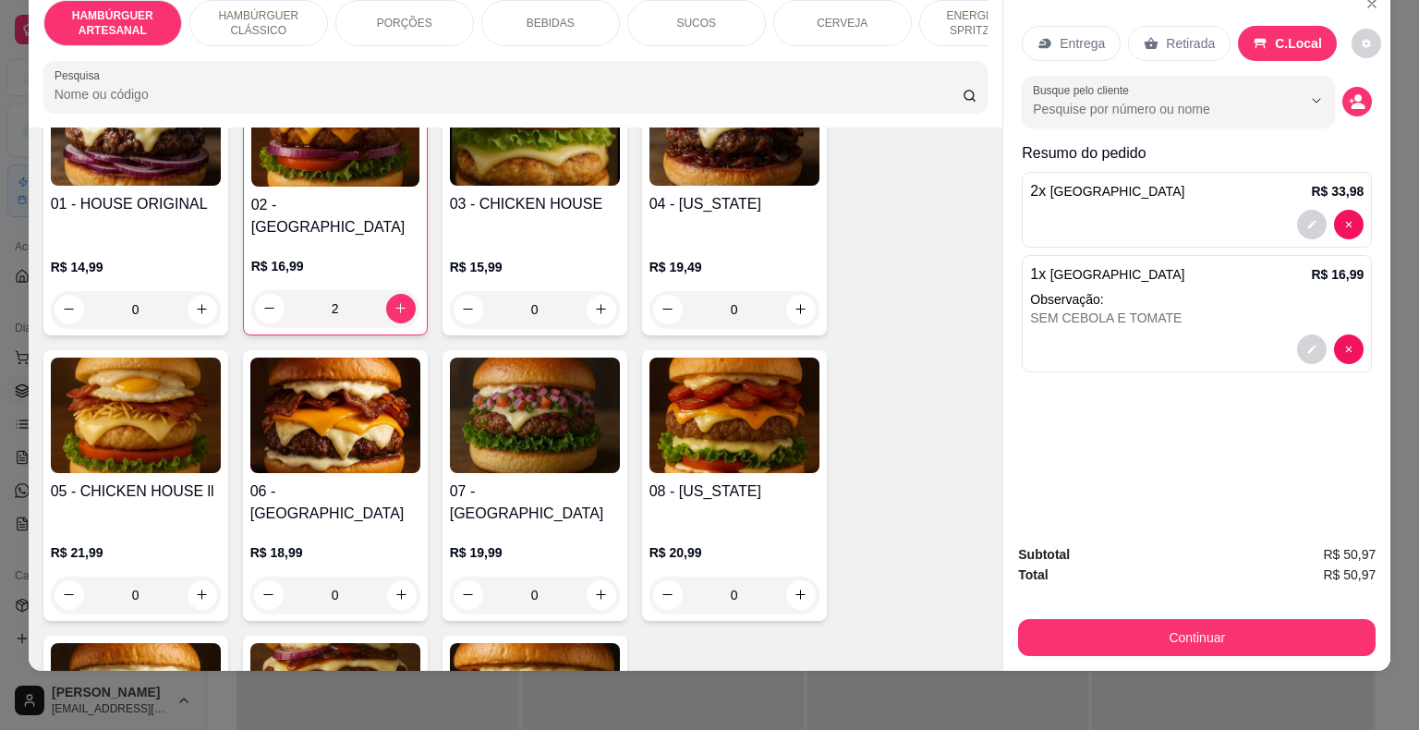
click at [594, 18] on div "BEBIDAS" at bounding box center [550, 23] width 139 height 46
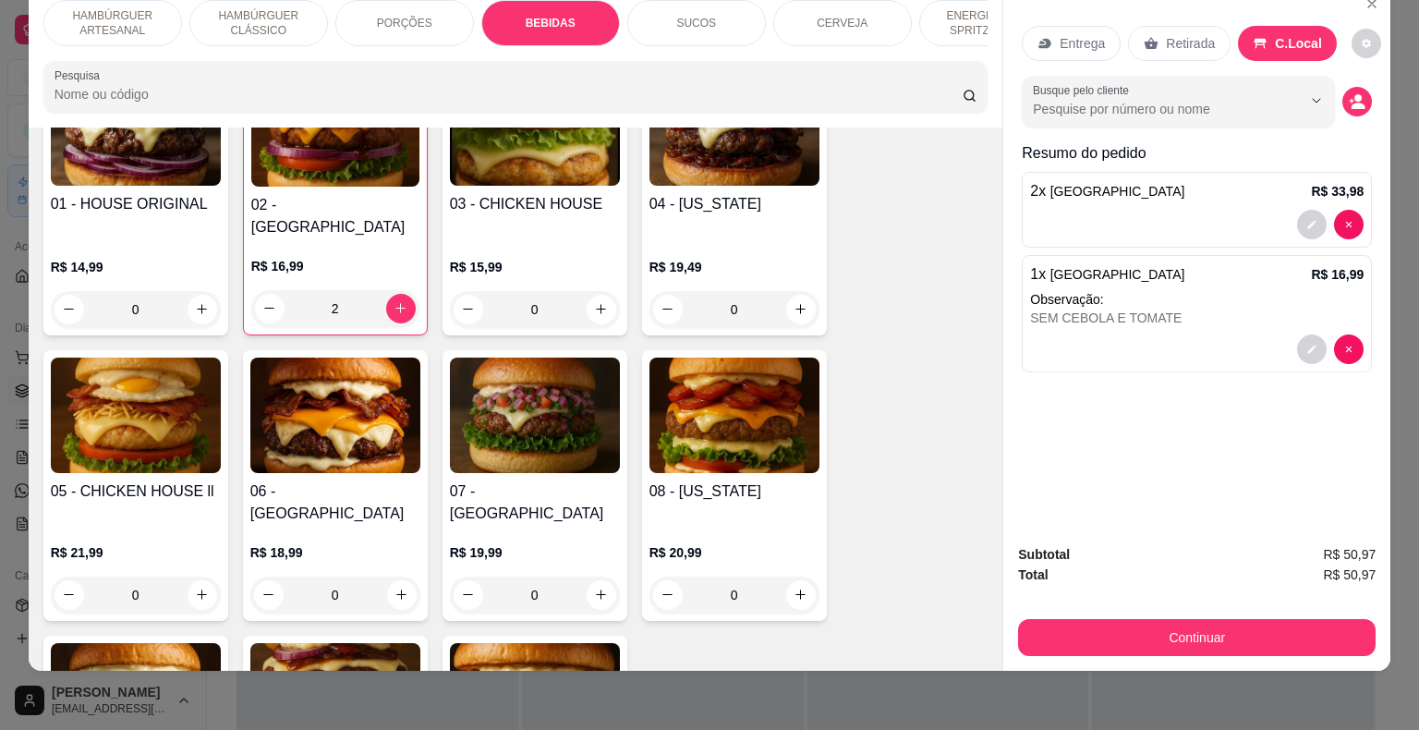
scroll to position [2083, 0]
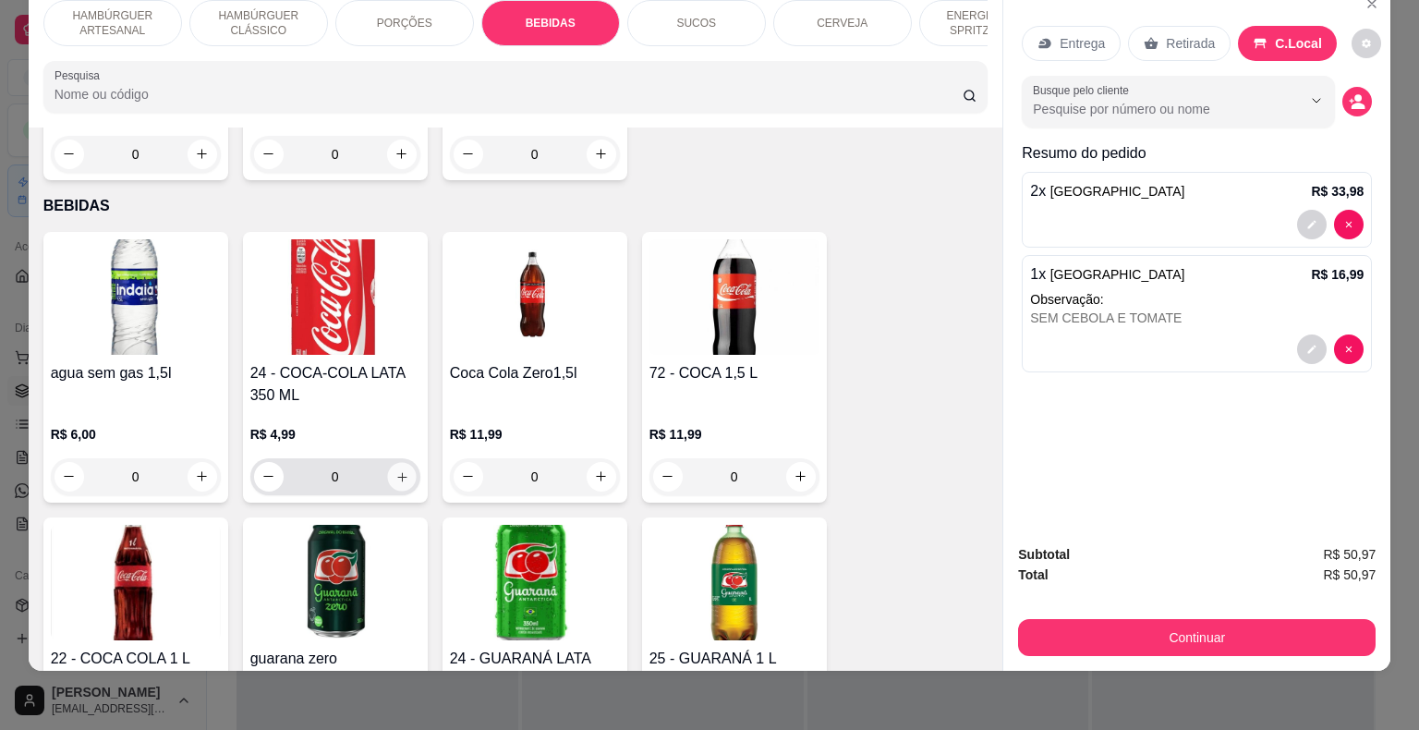
click at [400, 469] on icon "increase-product-quantity" at bounding box center [402, 476] width 14 height 14
type input "1"
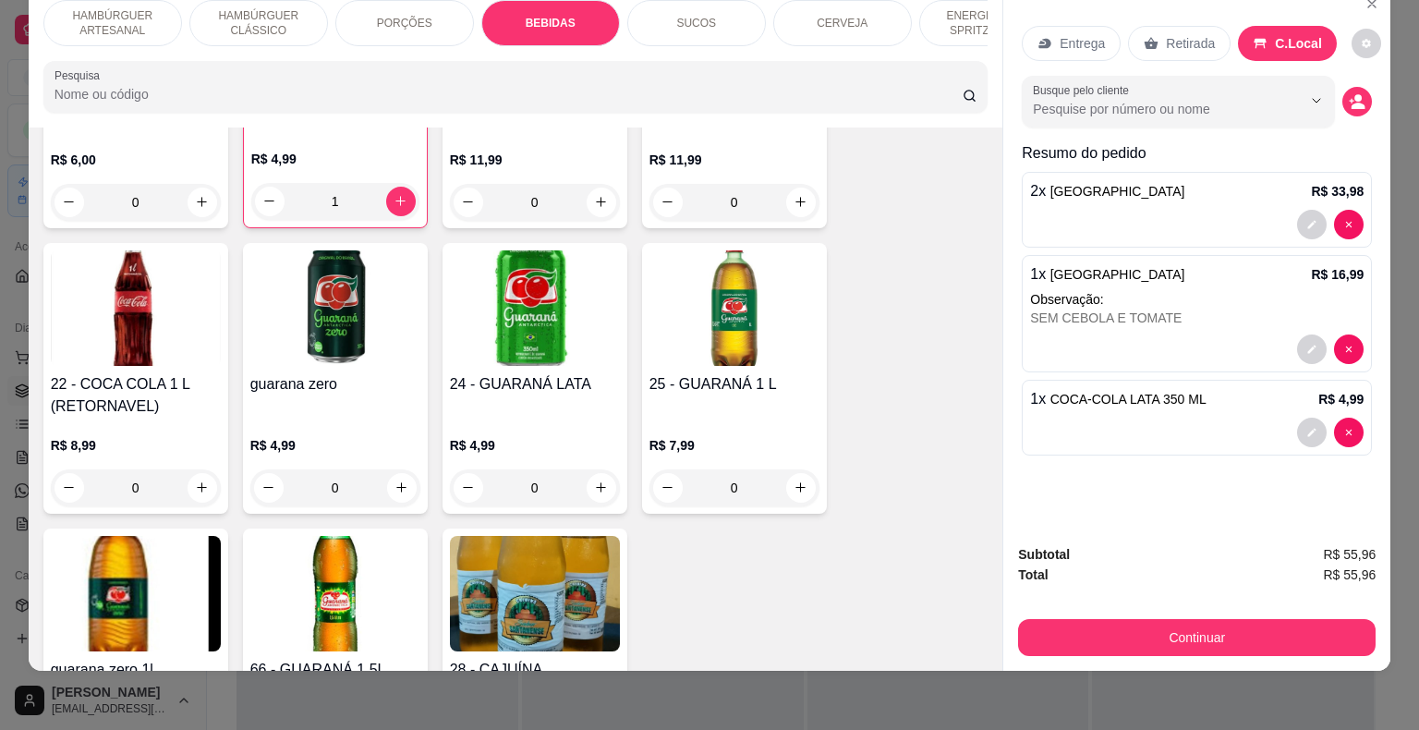
scroll to position [2360, 0]
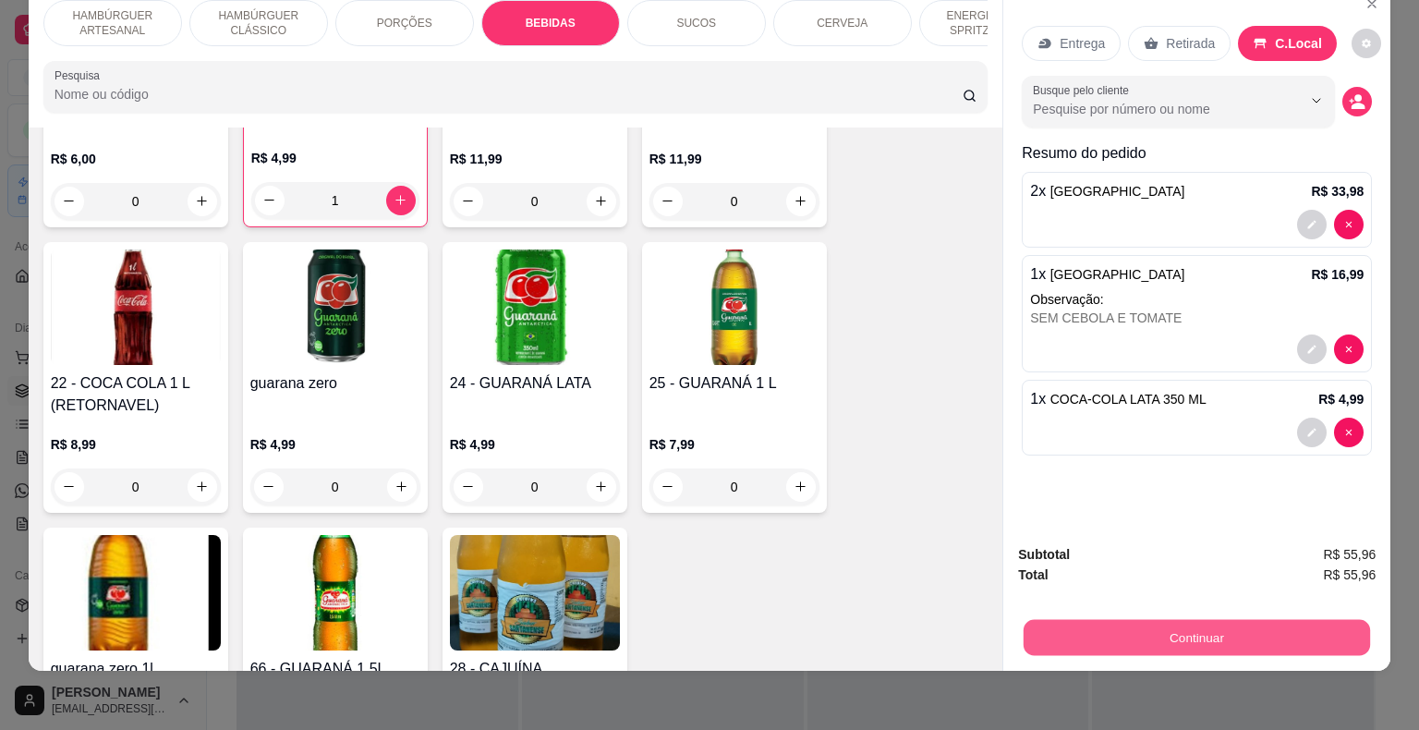
click at [1133, 632] on button "Continuar" at bounding box center [1197, 638] width 346 height 36
click at [1068, 630] on button "Continuar" at bounding box center [1197, 638] width 346 height 36
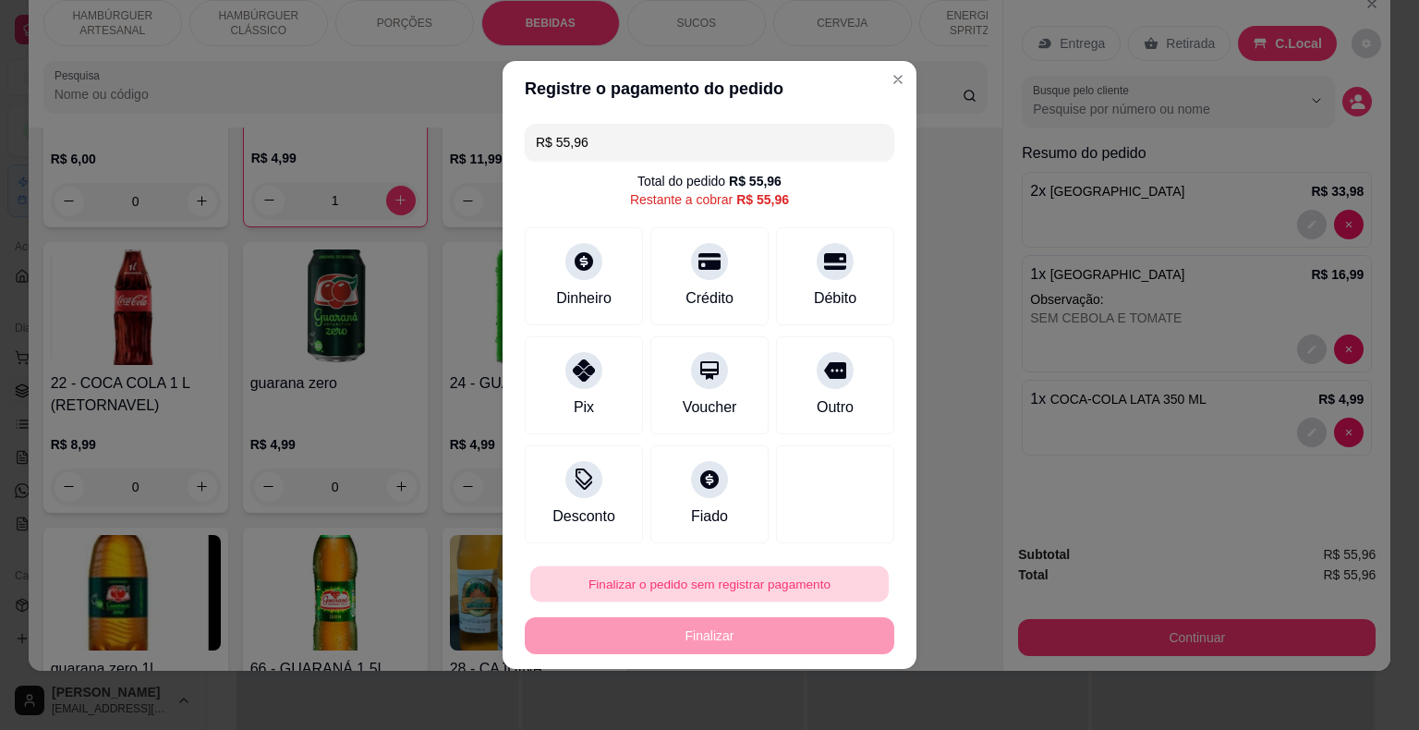
click at [647, 578] on button "Finalizar o pedido sem registrar pagamento" at bounding box center [709, 584] width 359 height 36
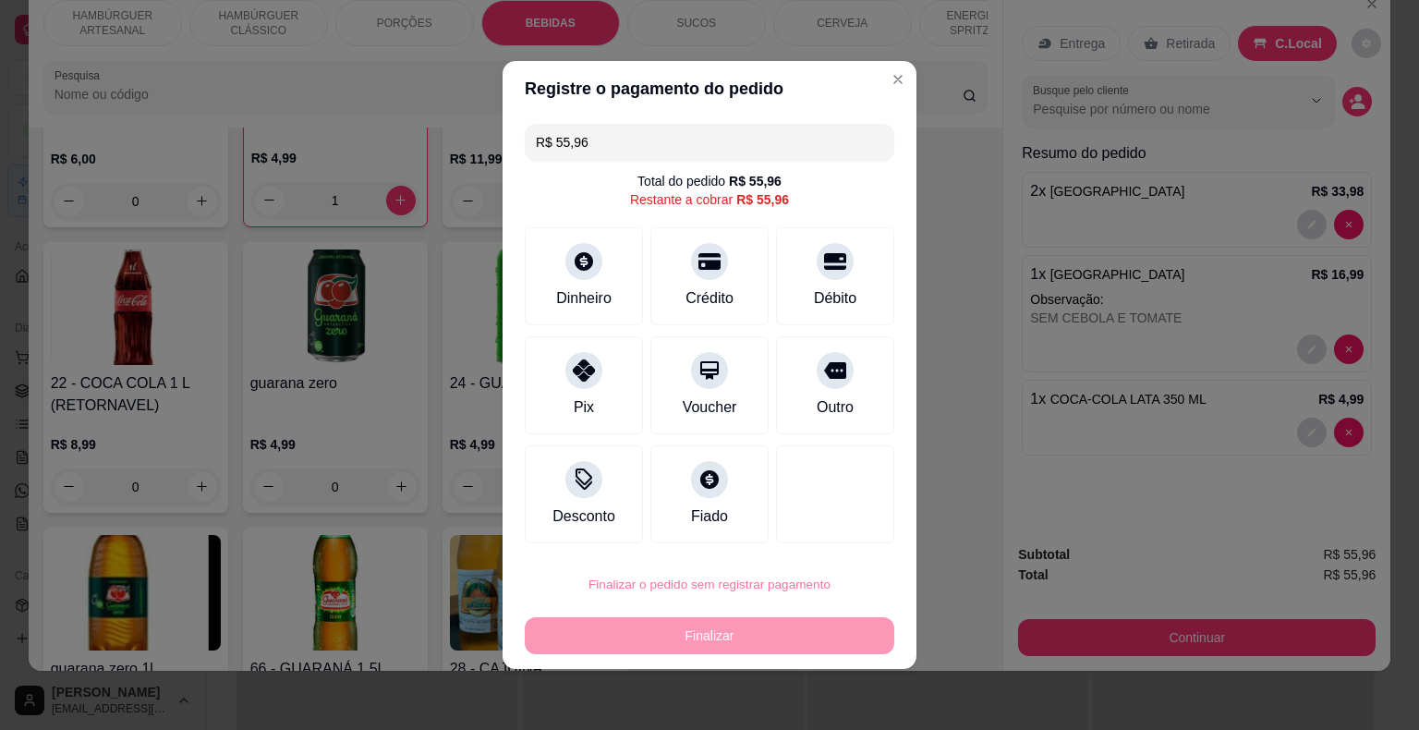
click at [808, 520] on button "Confirmar" at bounding box center [822, 531] width 66 height 28
type input "0"
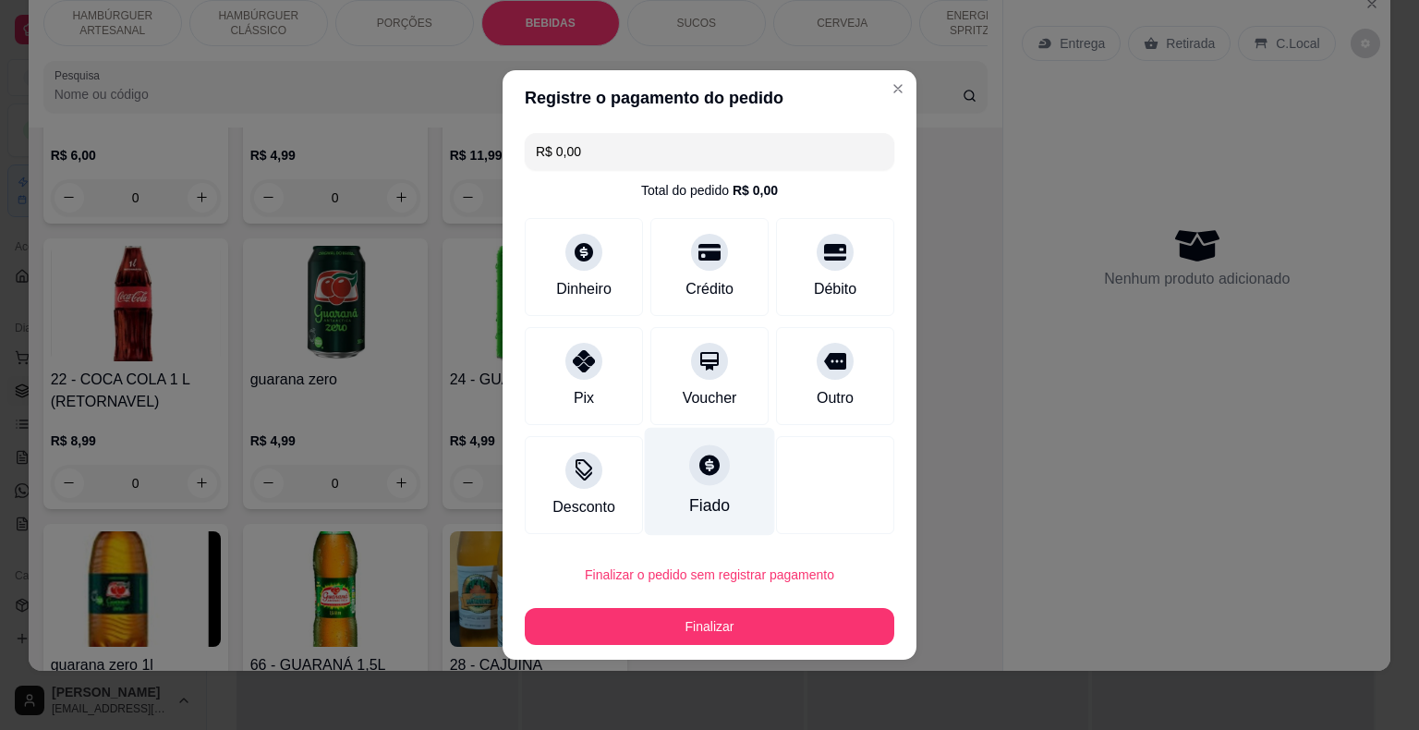
type input "R$ 0,00"
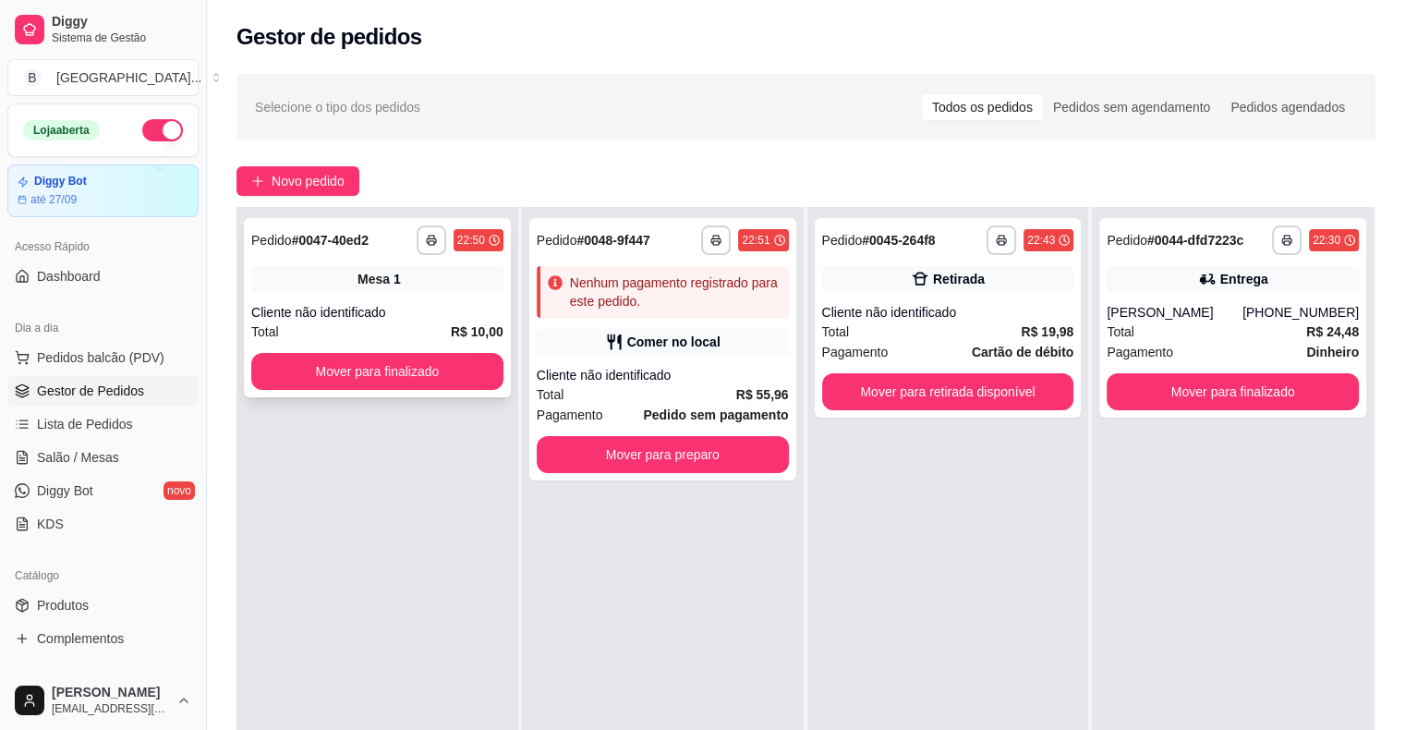
click at [480, 312] on div "Cliente não identificado" at bounding box center [377, 312] width 252 height 18
click at [384, 376] on button "Mover para finalizado" at bounding box center [377, 372] width 245 height 36
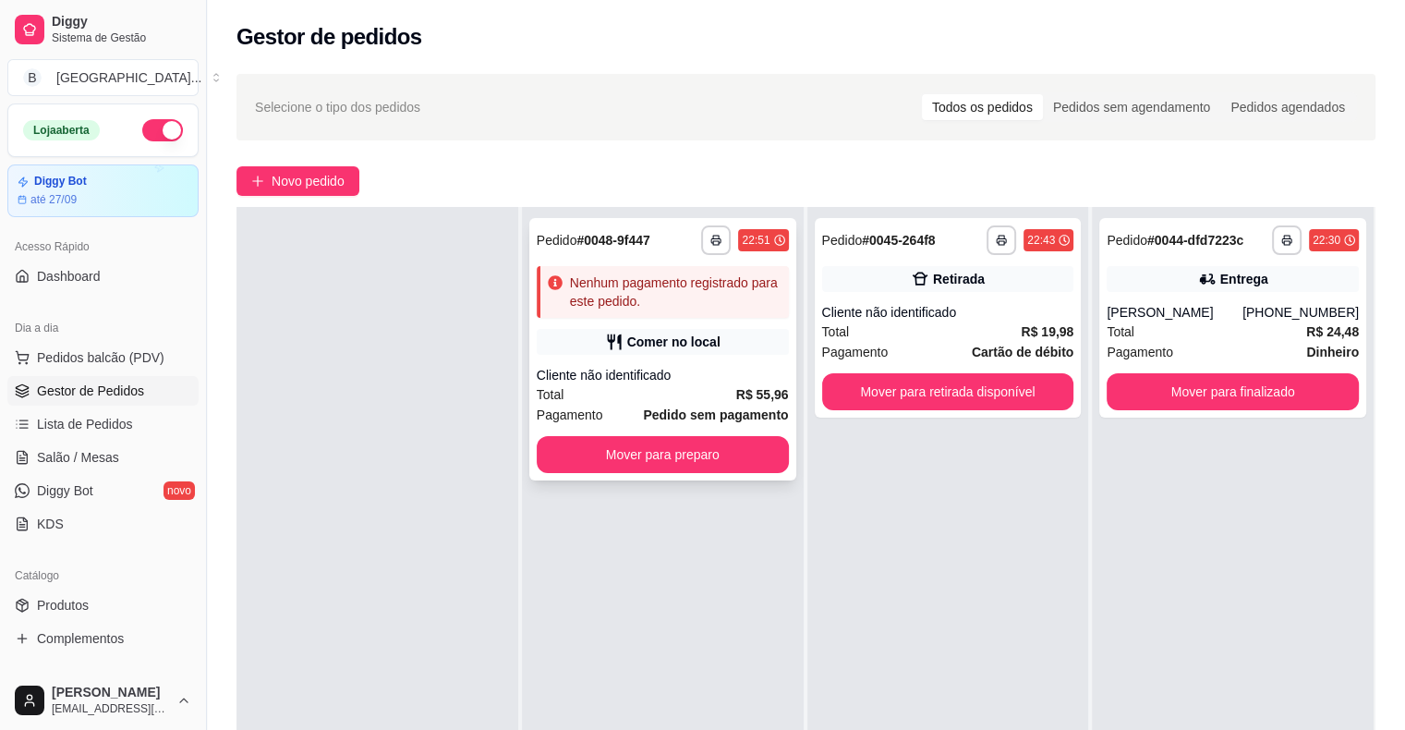
click at [679, 415] on strong "Pedido sem pagamento" at bounding box center [715, 414] width 145 height 15
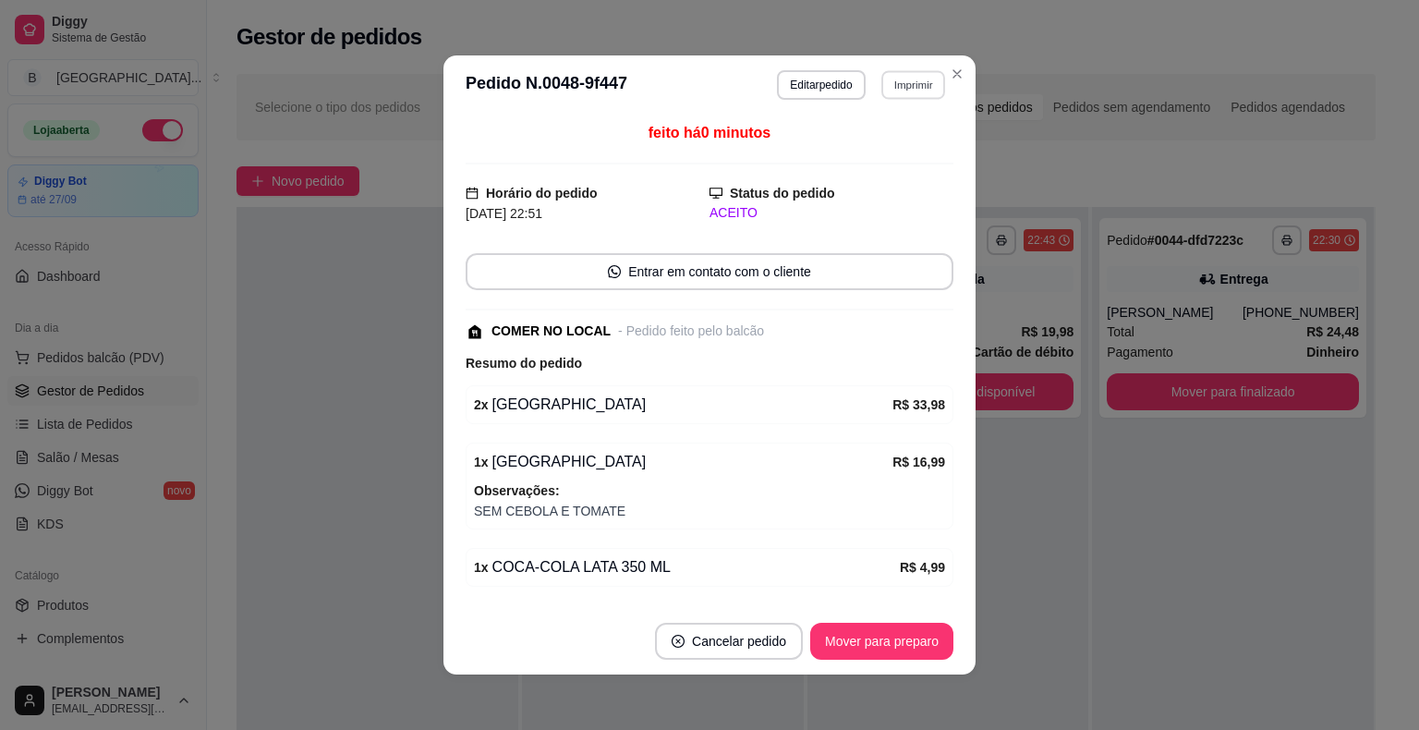
click at [887, 80] on button "Imprimir" at bounding box center [913, 84] width 64 height 29
click at [869, 145] on button "IMPRESSORA" at bounding box center [874, 150] width 134 height 30
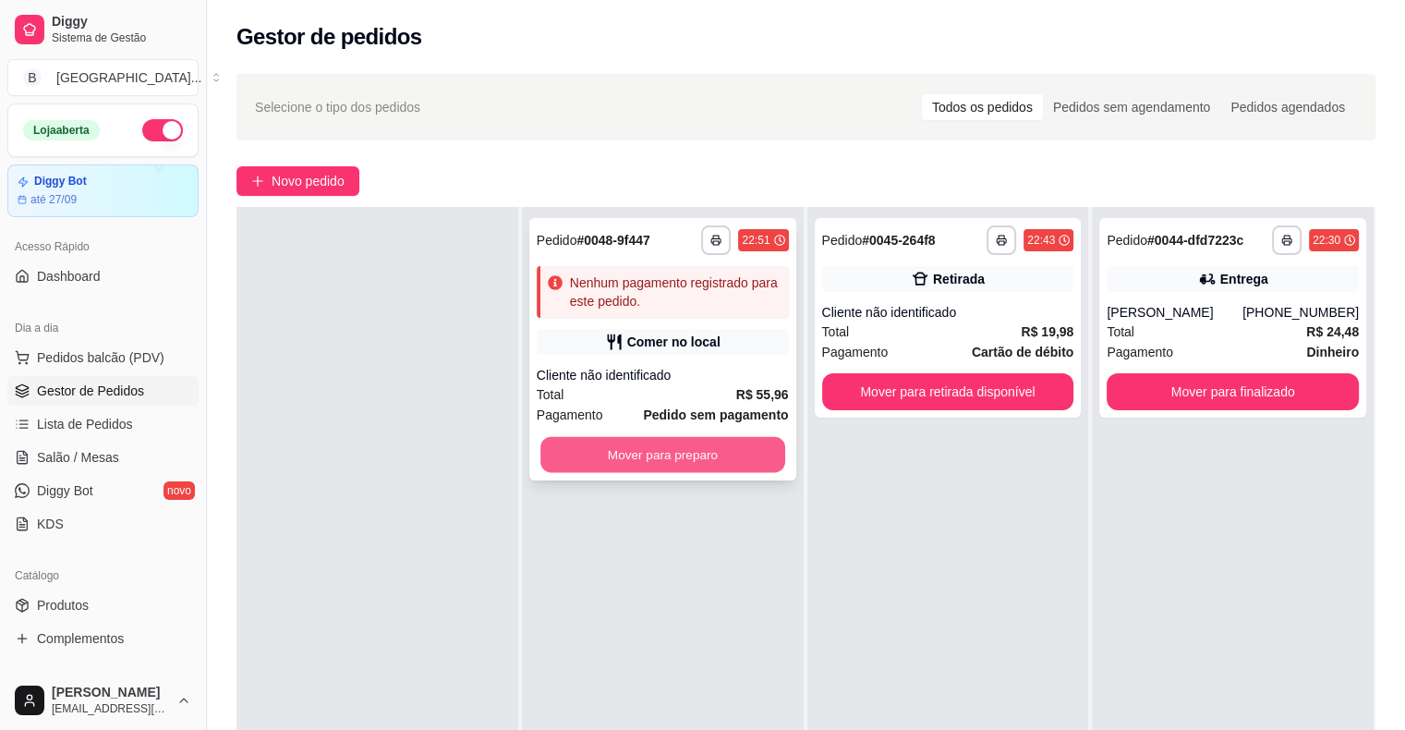
click at [693, 447] on button "Mover para preparo" at bounding box center [663, 455] width 245 height 36
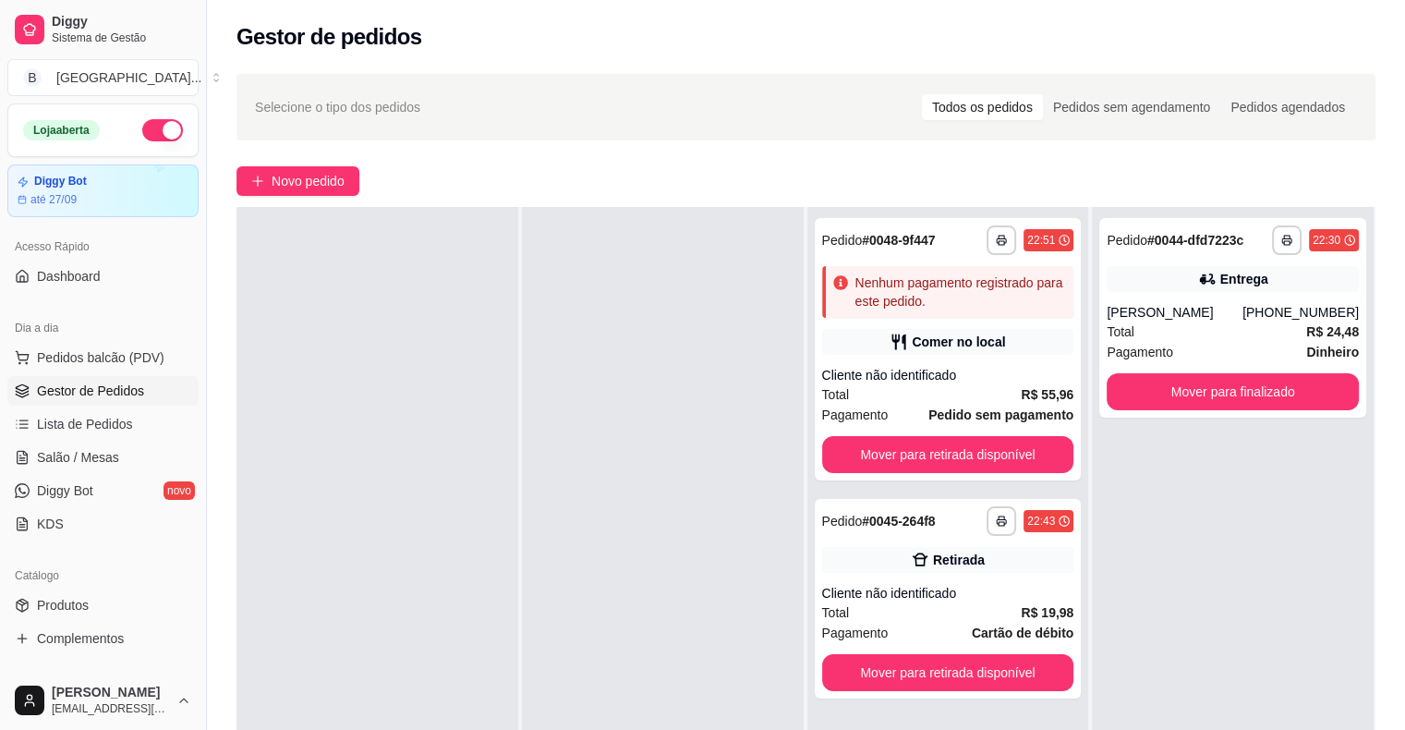
click at [131, 440] on ul "Pedidos balcão (PDV) Gestor de Pedidos Lista de Pedidos Salão / Mesas Diggy Bot…" at bounding box center [102, 441] width 191 height 196
click at [136, 456] on link "Salão / Mesas" at bounding box center [102, 458] width 191 height 30
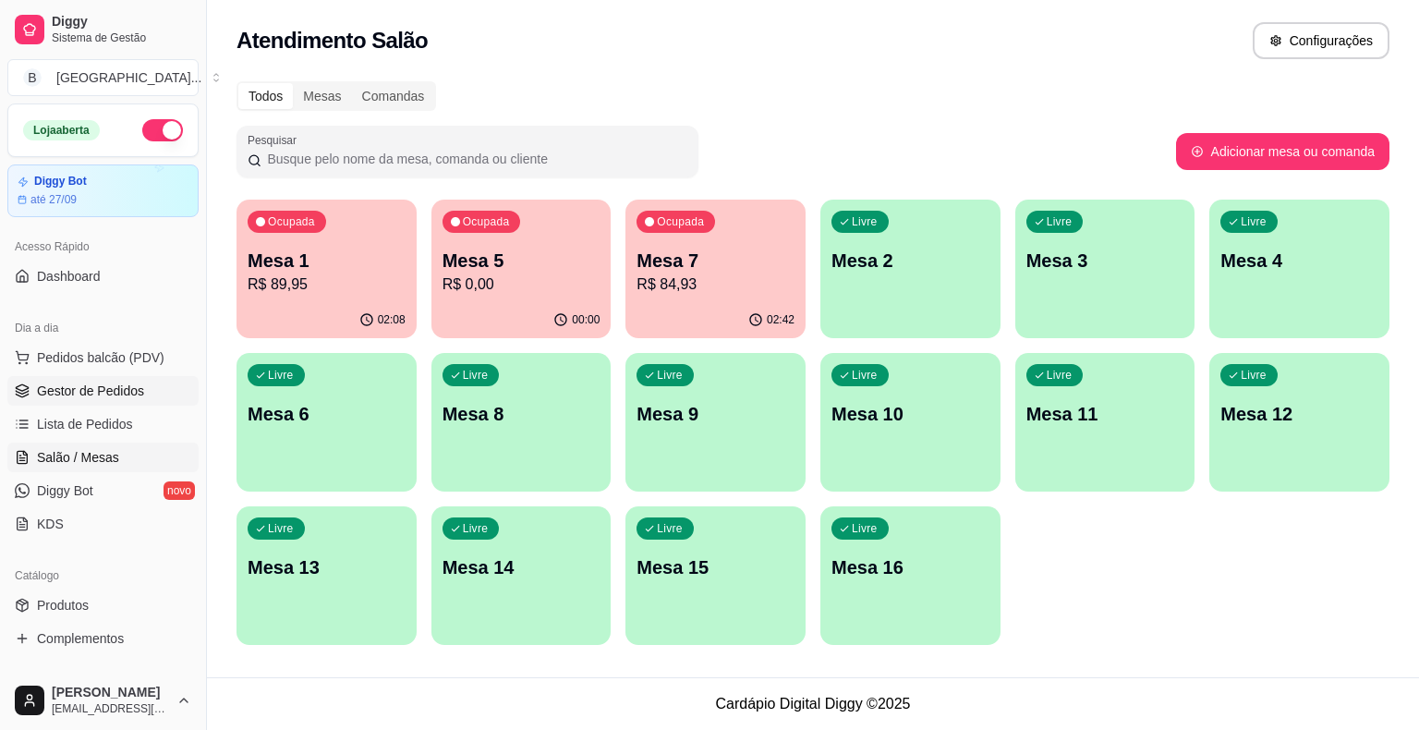
click at [117, 391] on span "Gestor de Pedidos" at bounding box center [90, 391] width 107 height 18
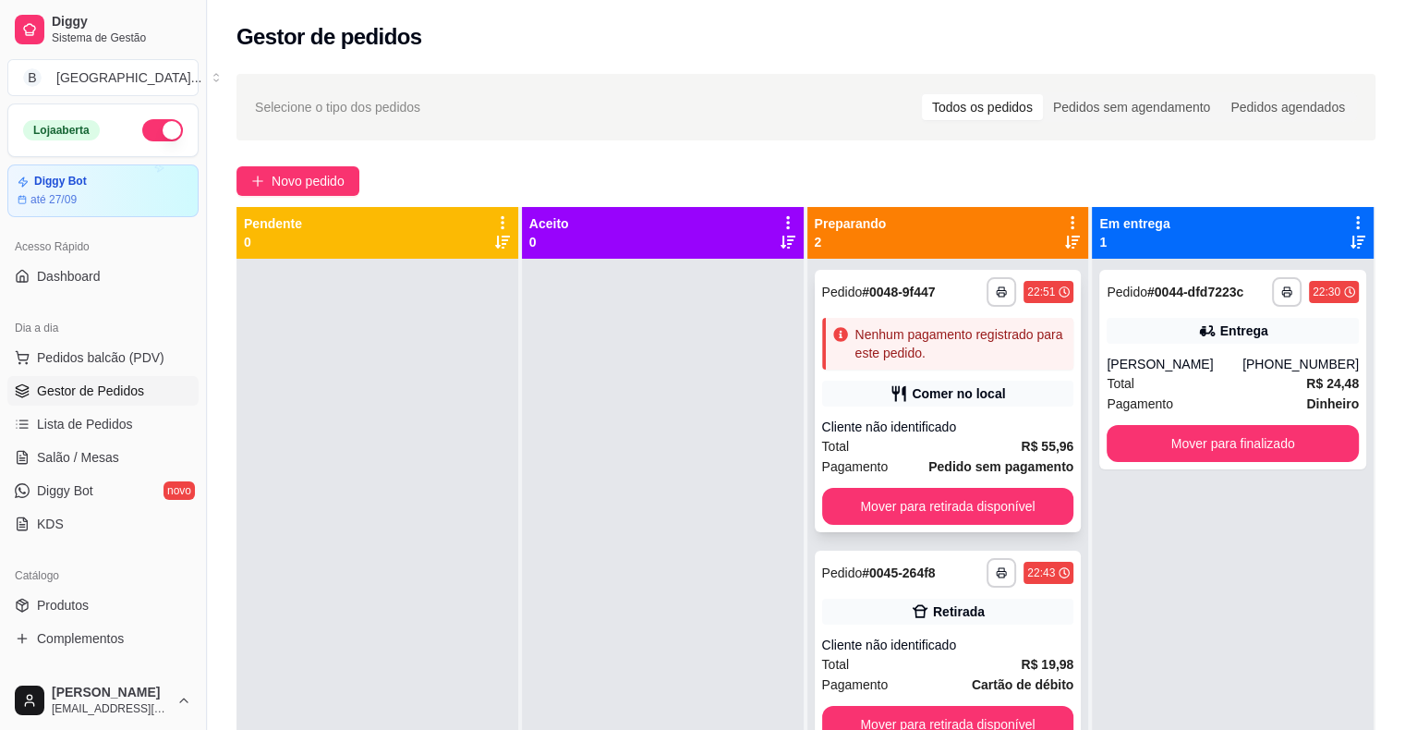
click at [909, 371] on div "**********" at bounding box center [948, 401] width 267 height 262
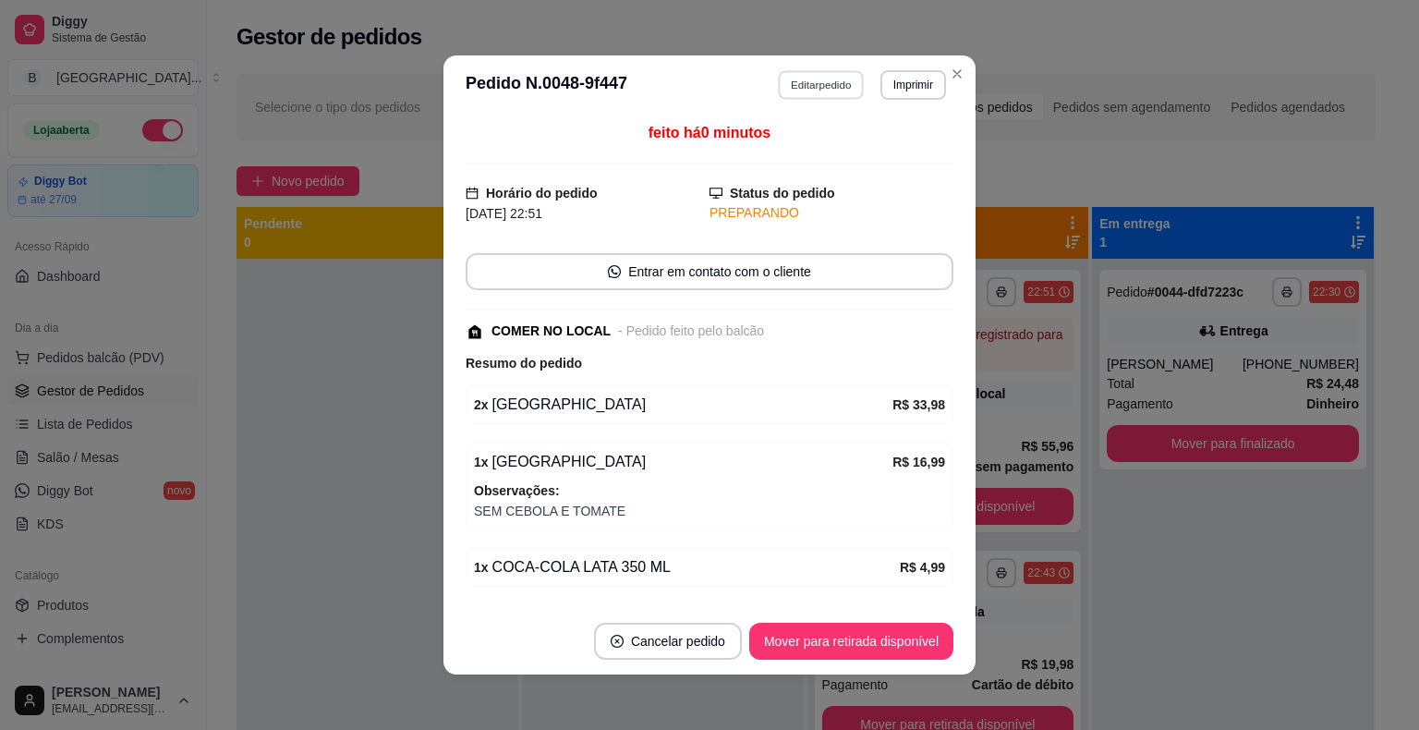
click at [827, 88] on button "Editar pedido" at bounding box center [822, 84] width 86 height 29
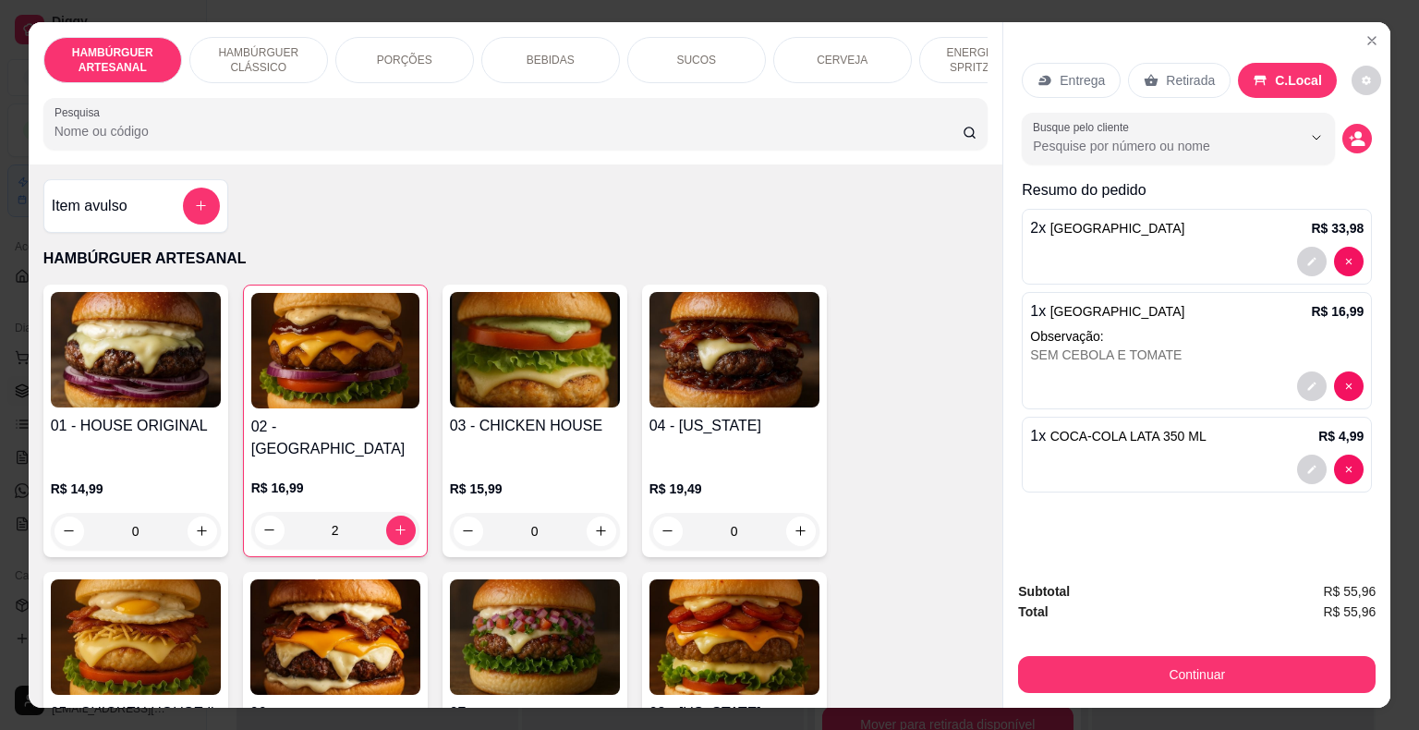
scroll to position [92, 0]
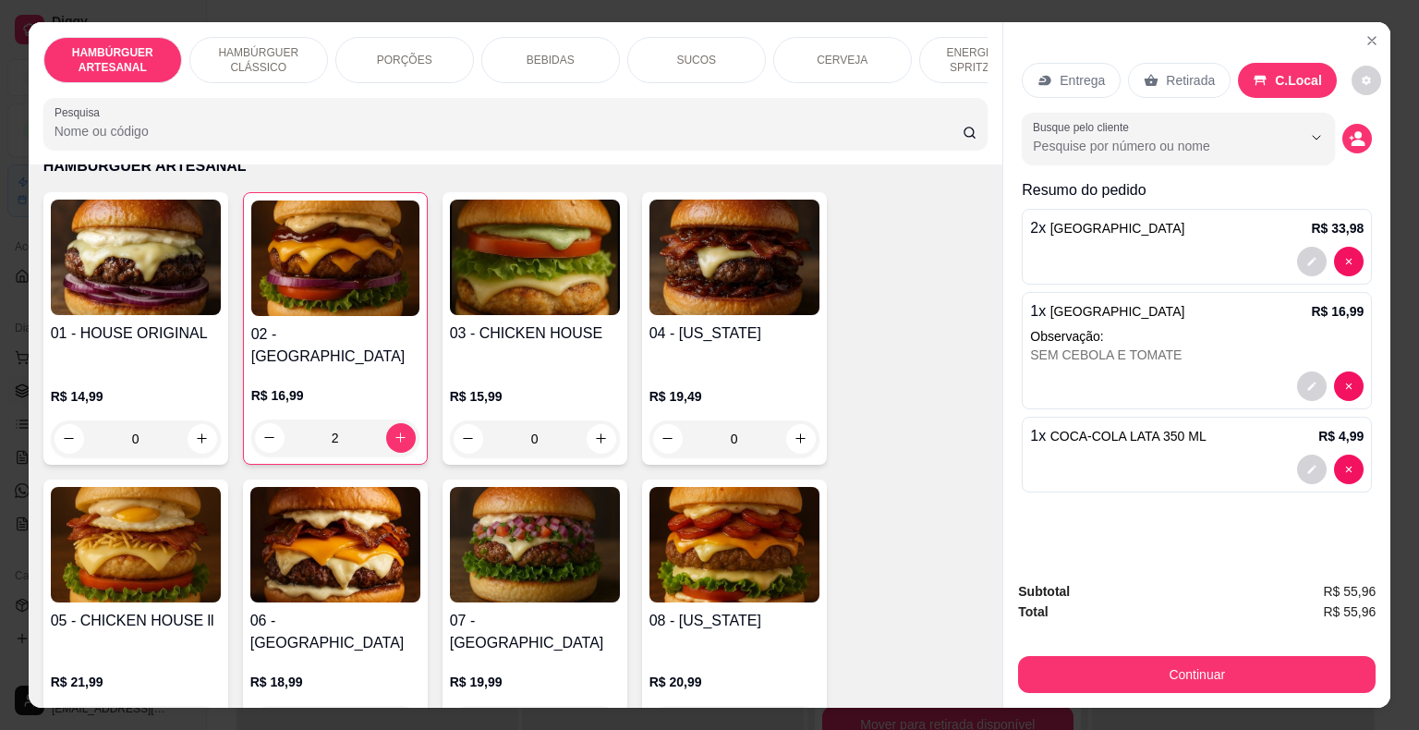
click at [202, 420] on div "0" at bounding box center [136, 438] width 170 height 37
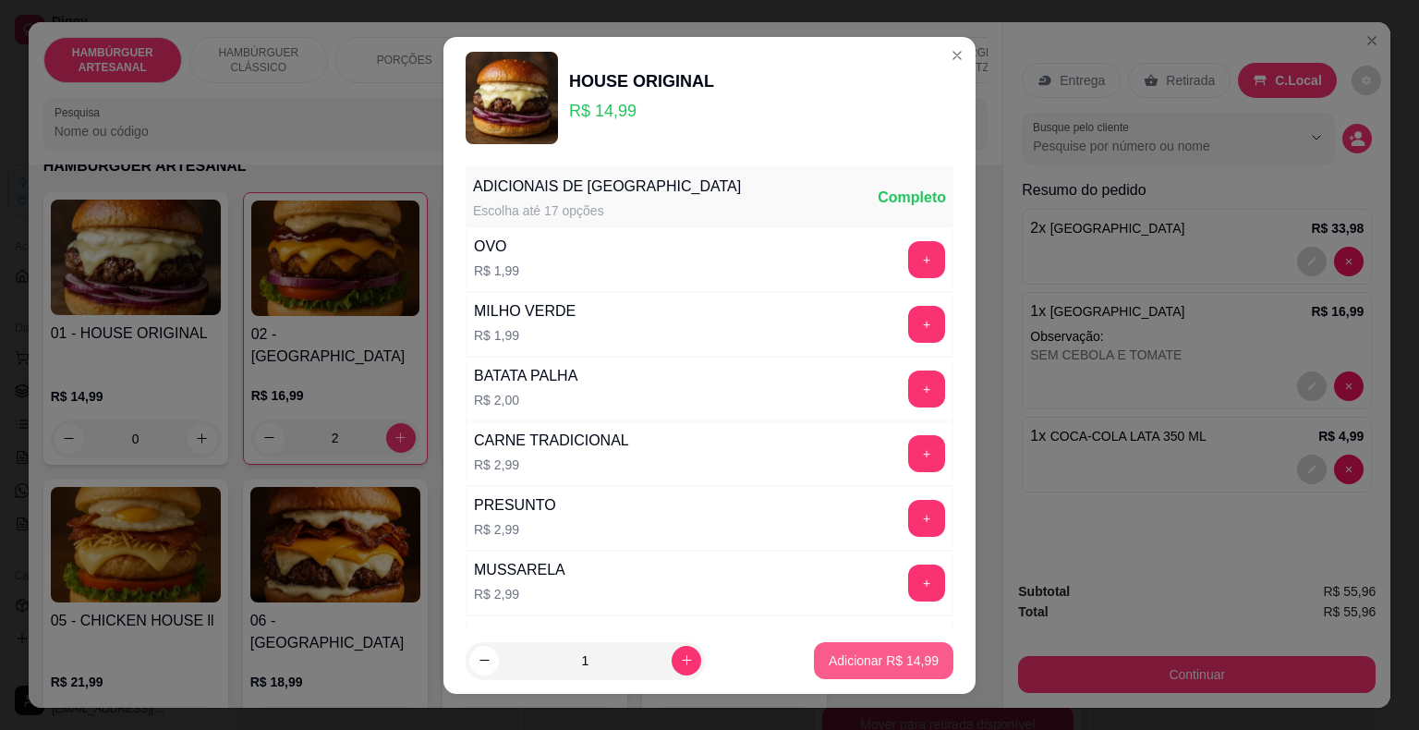
click at [861, 663] on p "Adicionar R$ 14,99" at bounding box center [884, 660] width 110 height 18
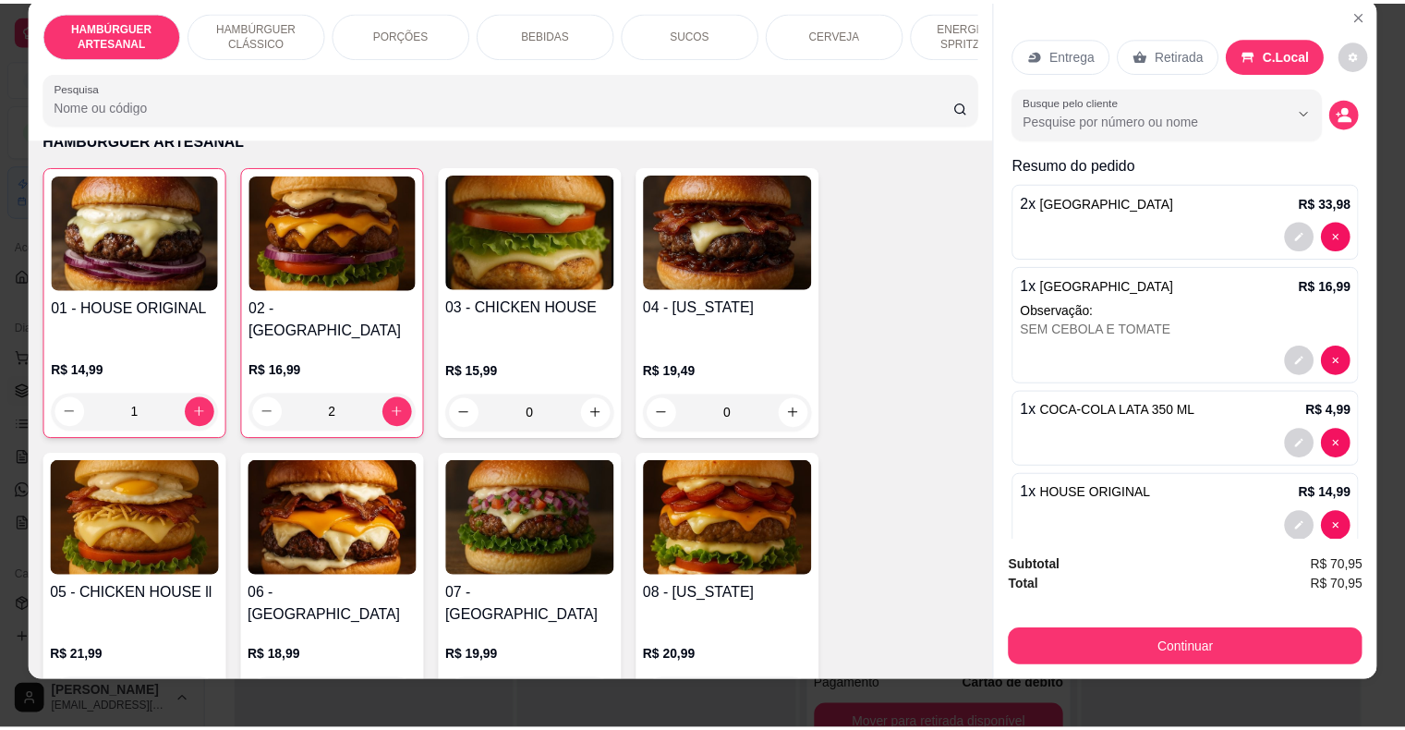
scroll to position [44, 0]
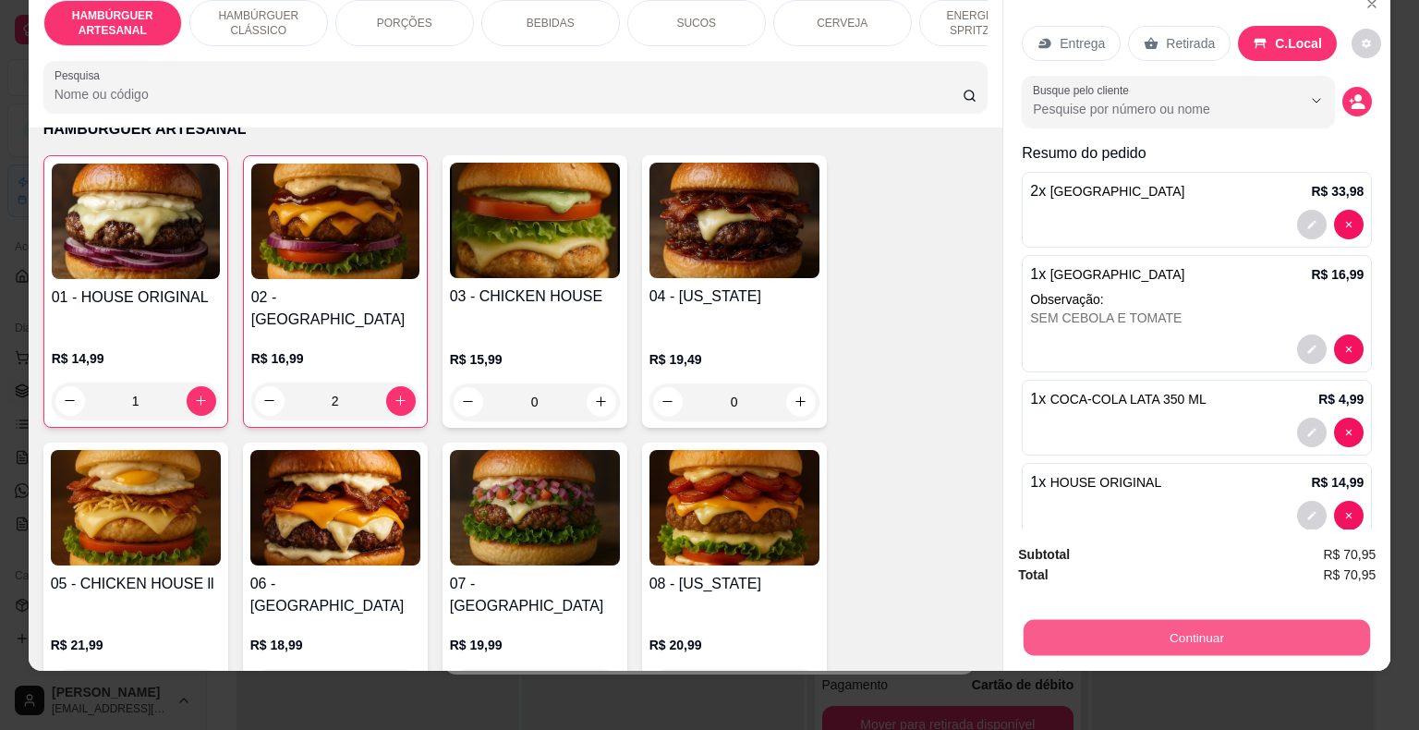
click at [1049, 620] on button "Continuar" at bounding box center [1197, 638] width 346 height 36
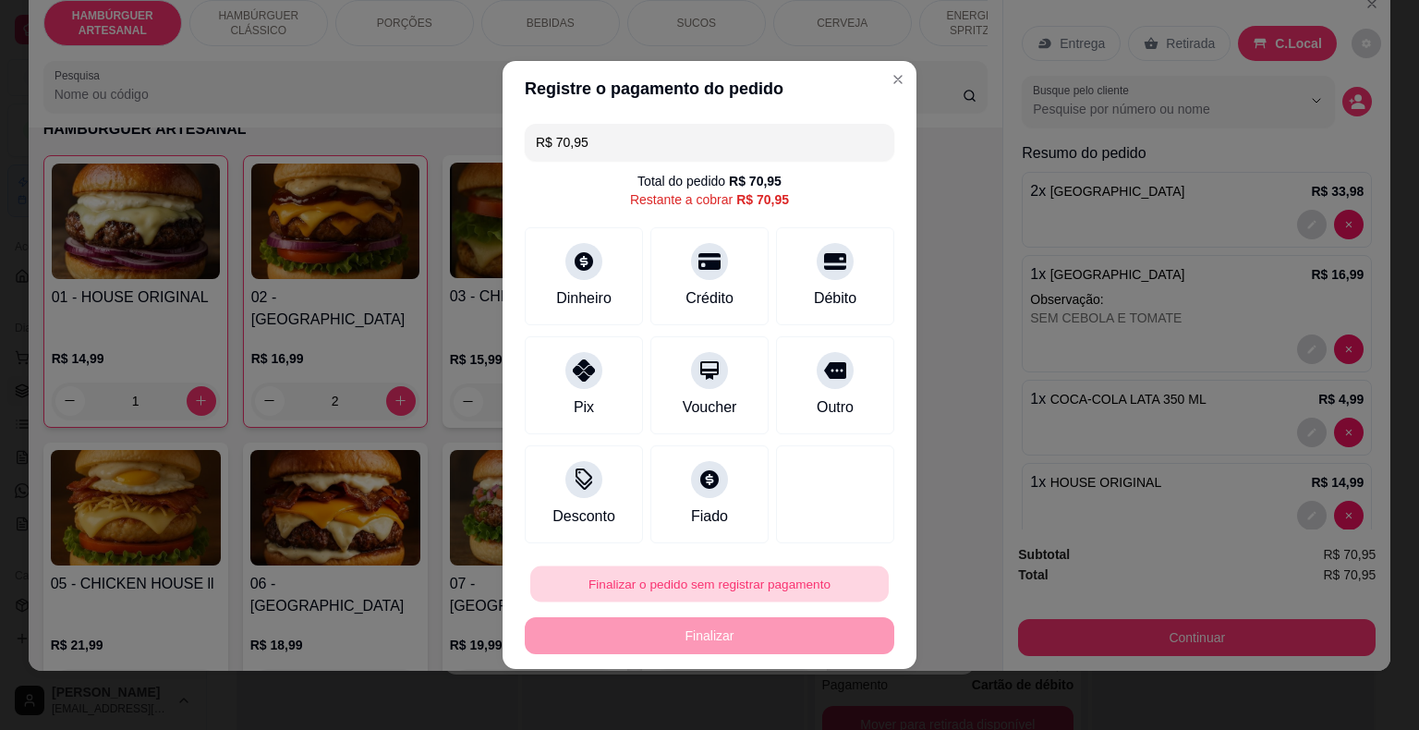
click at [765, 591] on button "Finalizar o pedido sem registrar pagamento" at bounding box center [709, 584] width 359 height 36
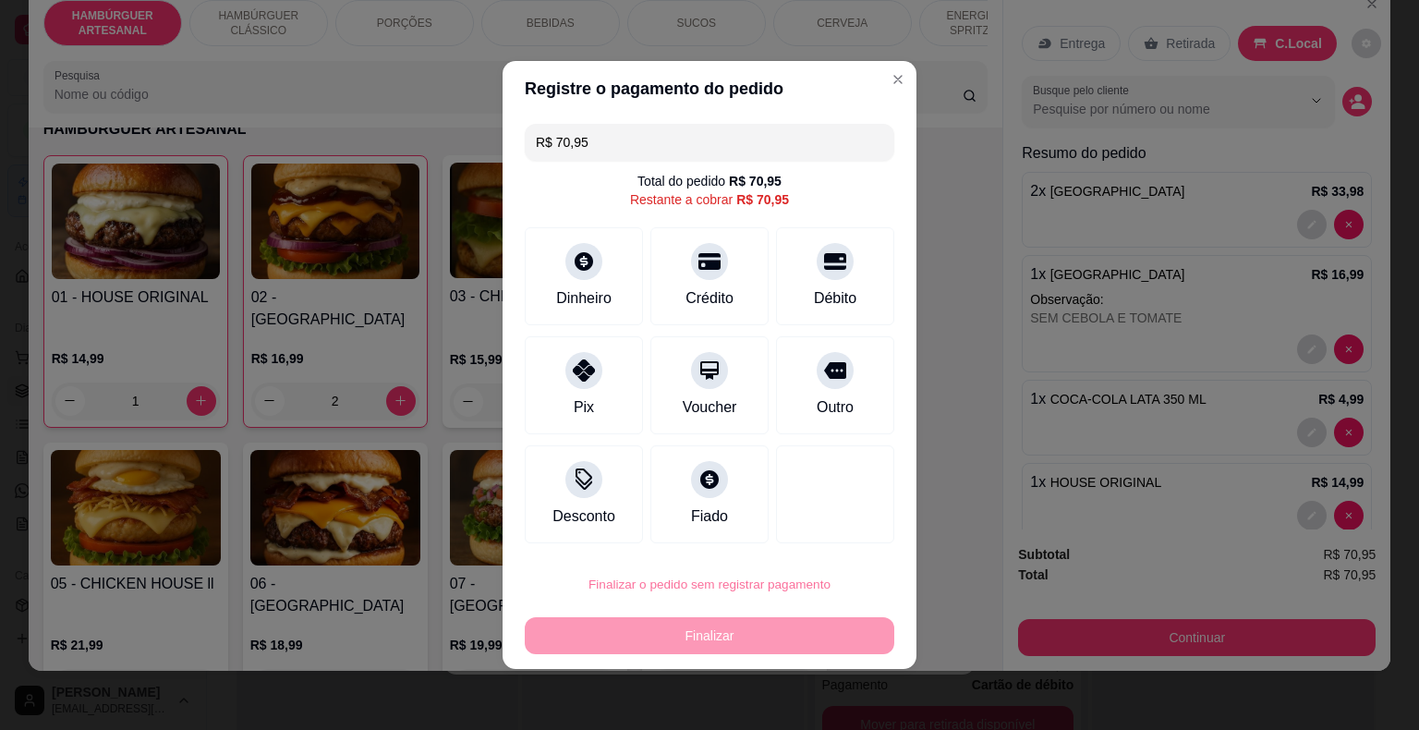
click at [831, 534] on button "Confirmar" at bounding box center [824, 531] width 68 height 29
type input "0"
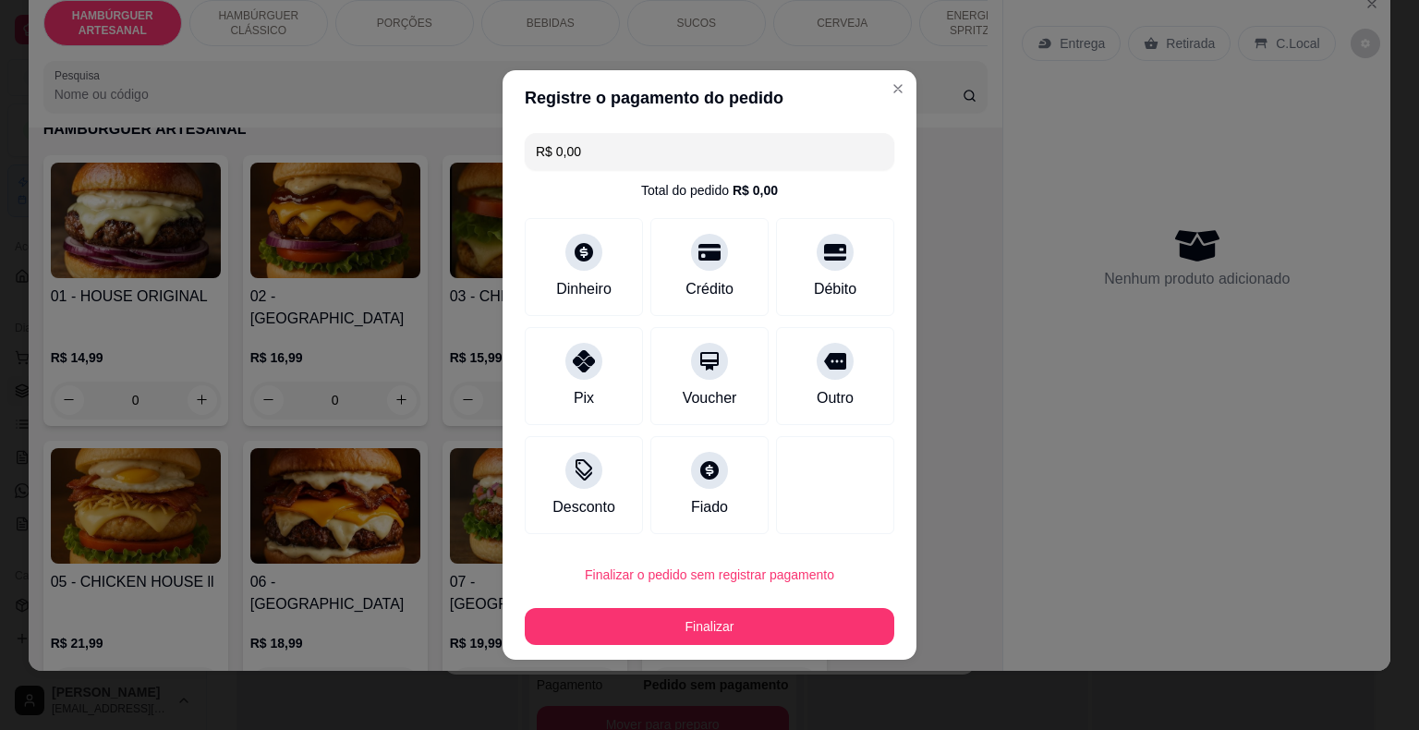
type input "R$ 0,00"
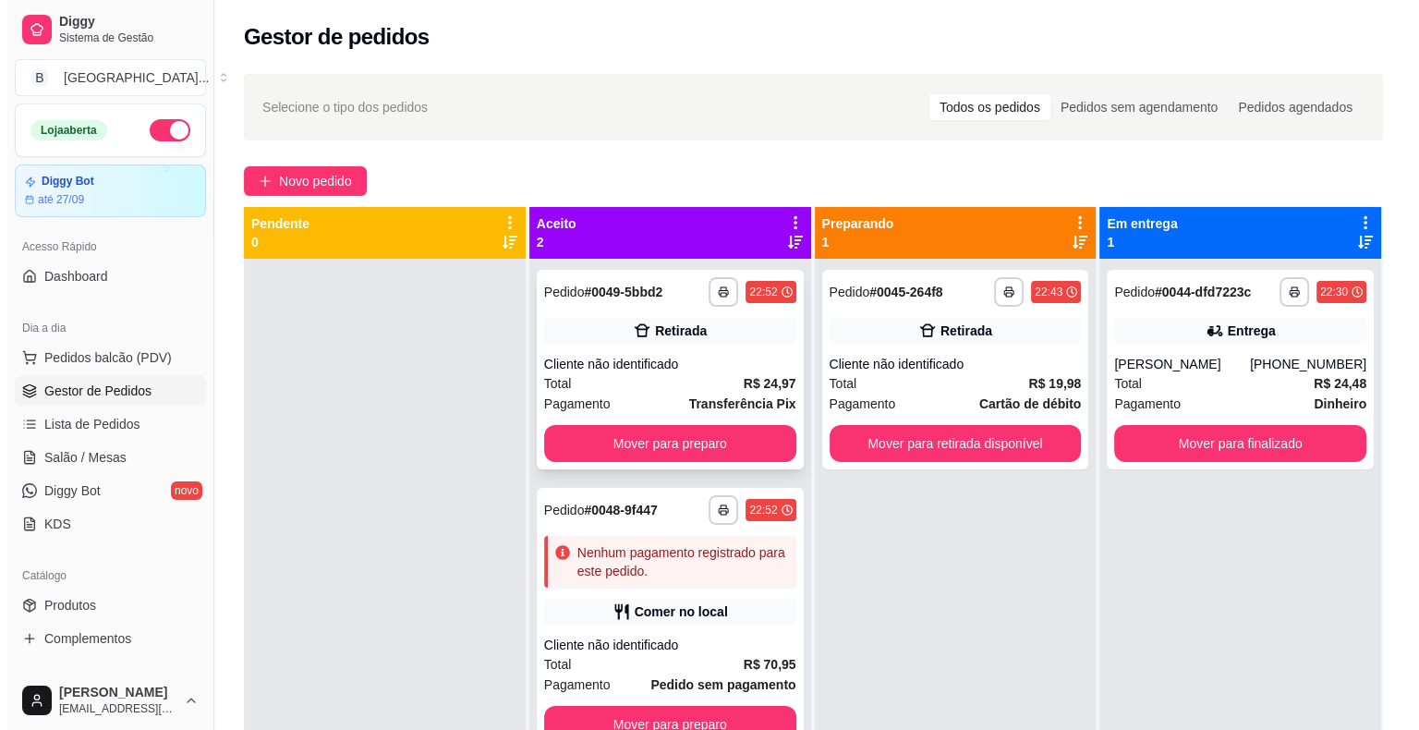
scroll to position [52, 0]
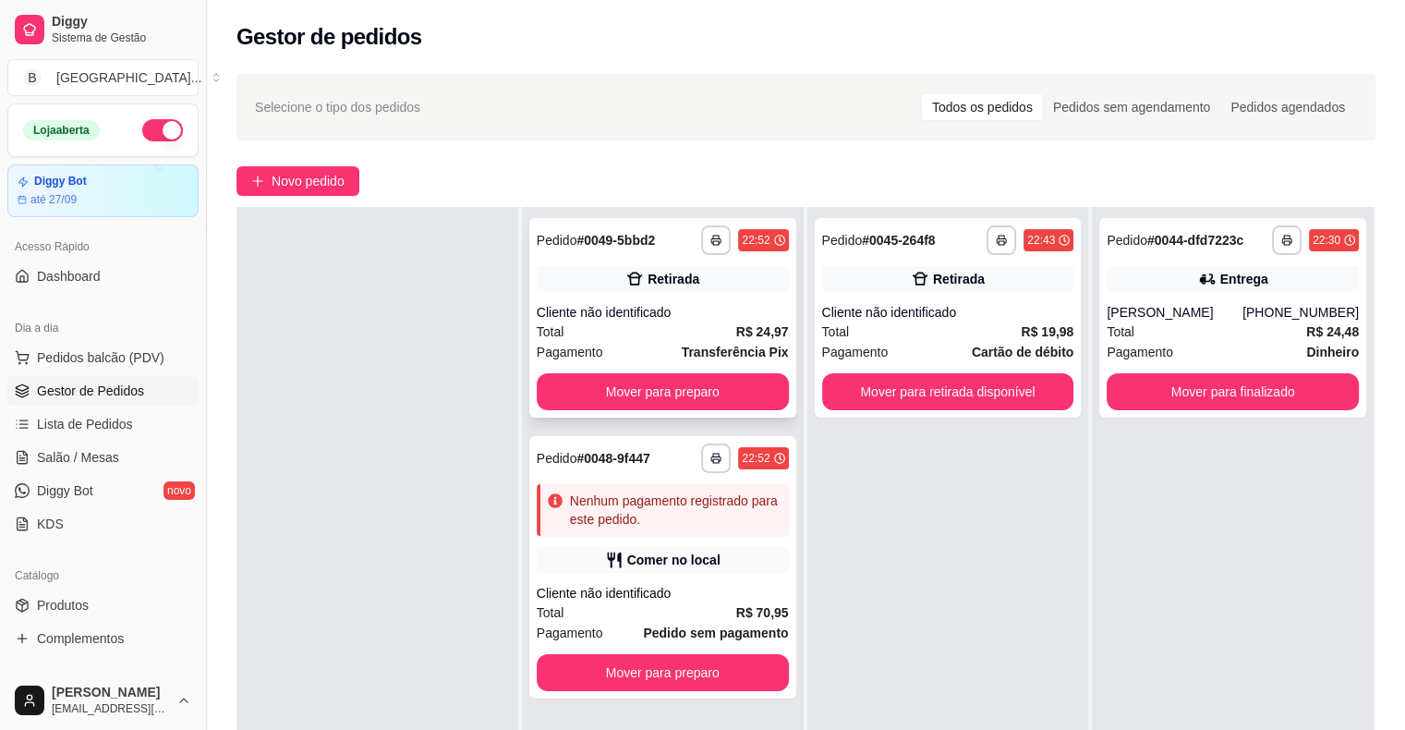
click at [700, 279] on div "Retirada" at bounding box center [663, 279] width 252 height 26
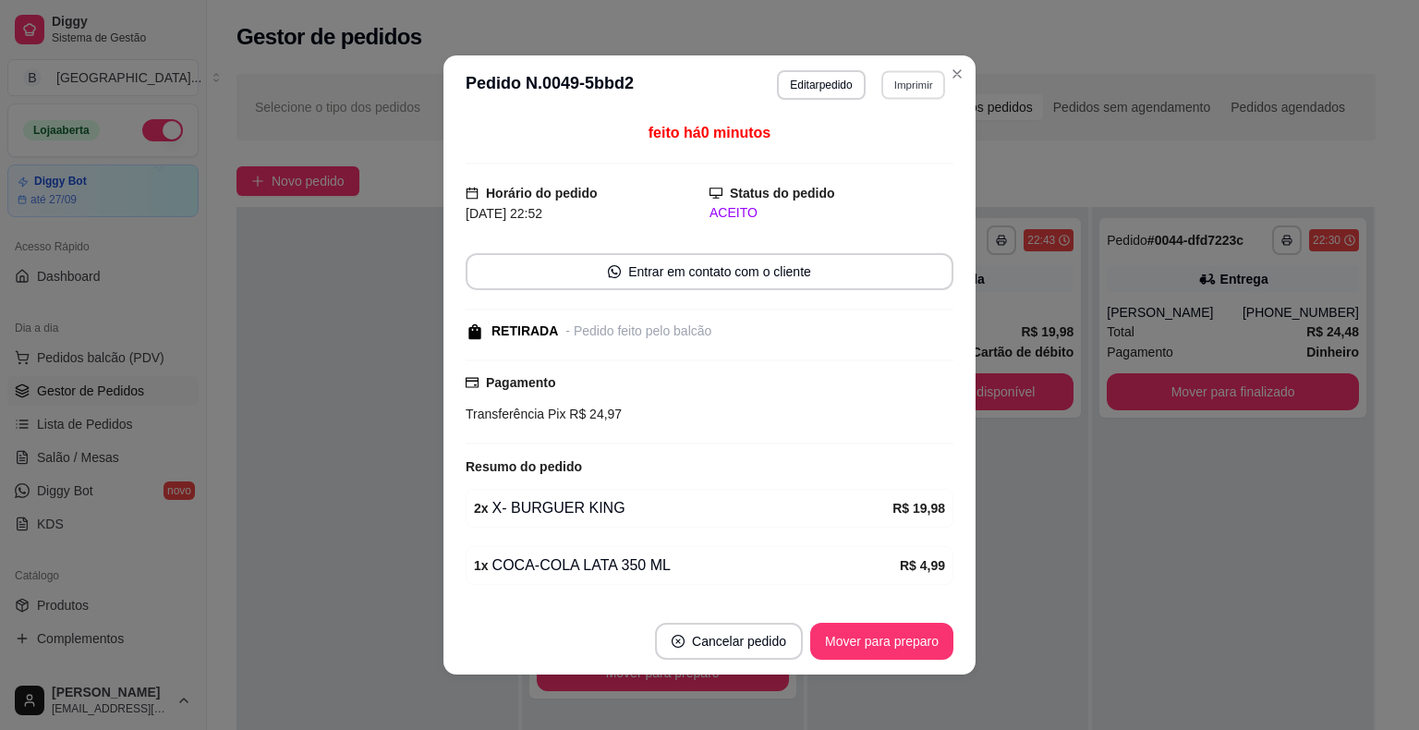
click at [890, 79] on button "Imprimir" at bounding box center [913, 84] width 64 height 29
click at [872, 140] on button "IMPRESSORA" at bounding box center [872, 149] width 129 height 29
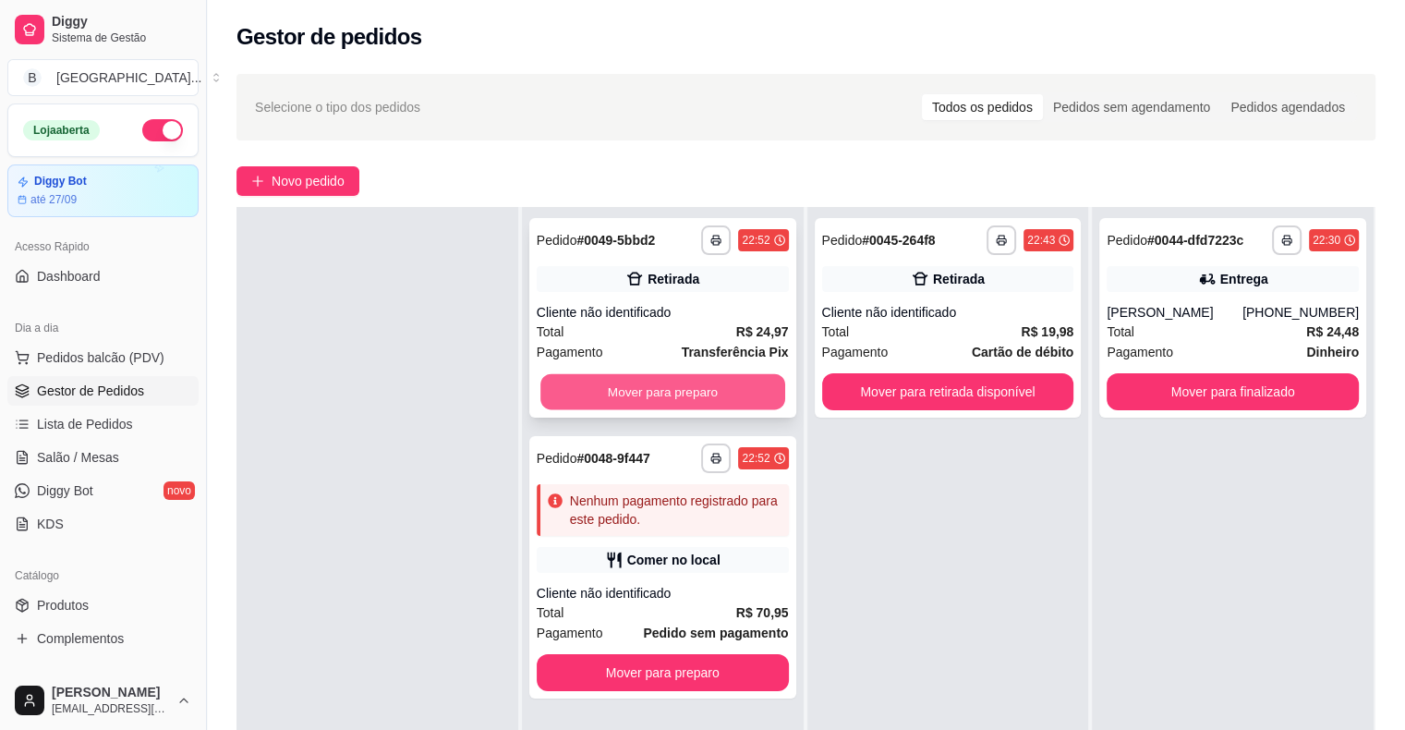
click at [721, 379] on button "Mover para preparo" at bounding box center [663, 392] width 245 height 36
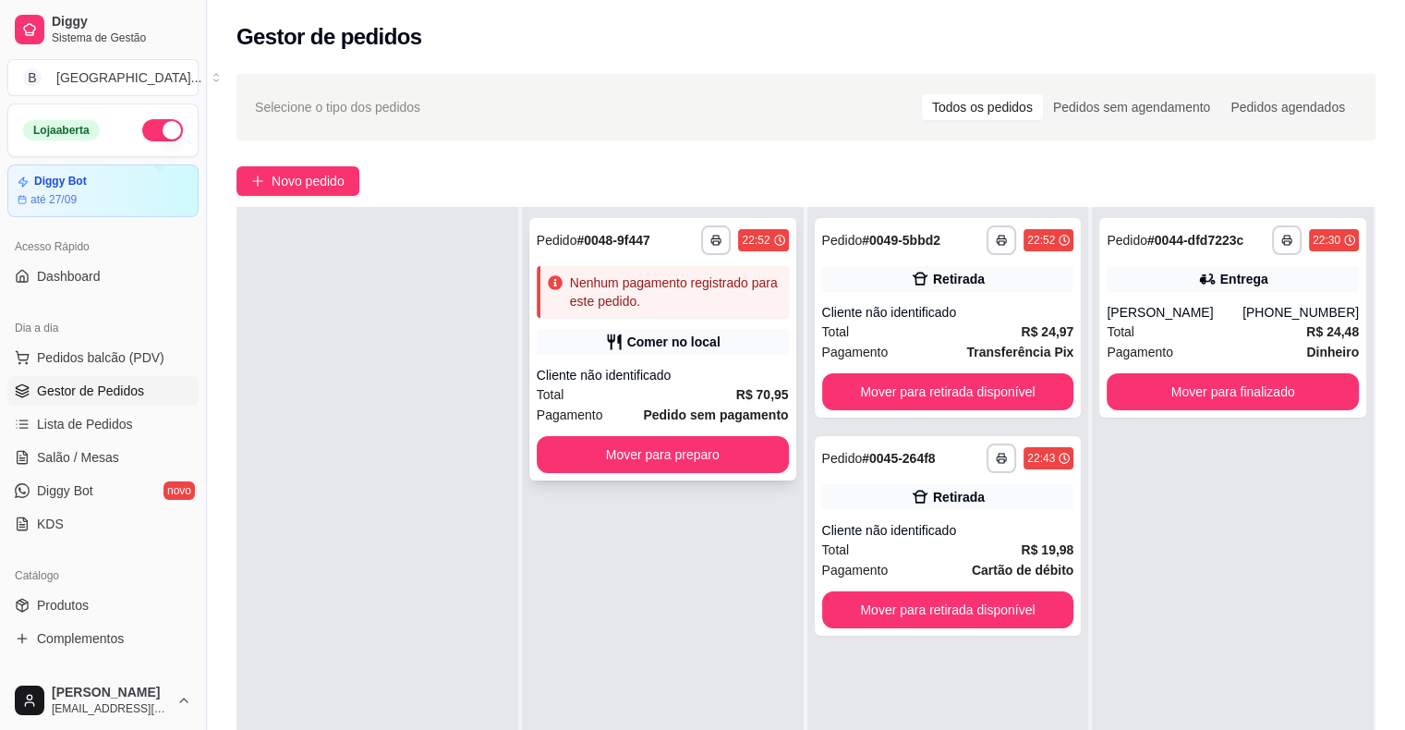
click at [739, 391] on strong "R$ 70,95" at bounding box center [762, 394] width 53 height 15
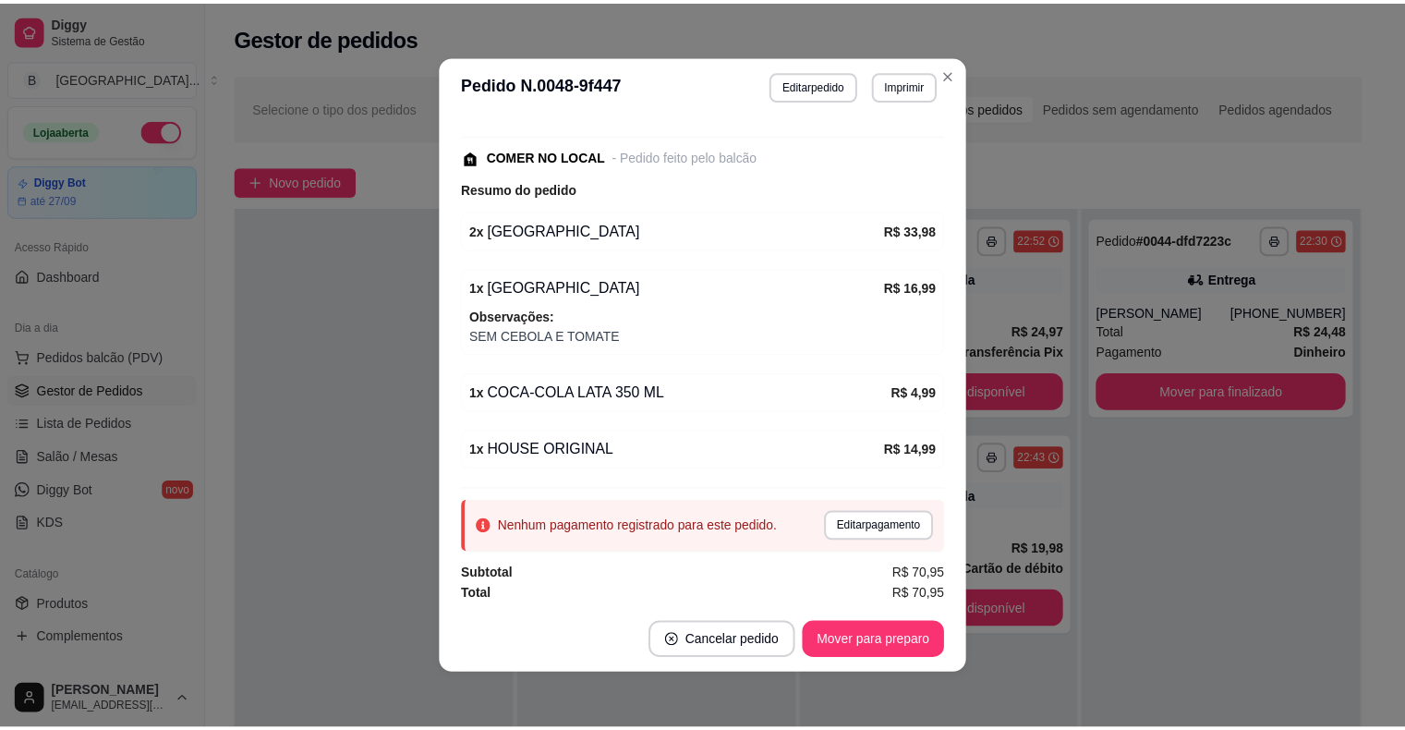
scroll to position [4, 0]
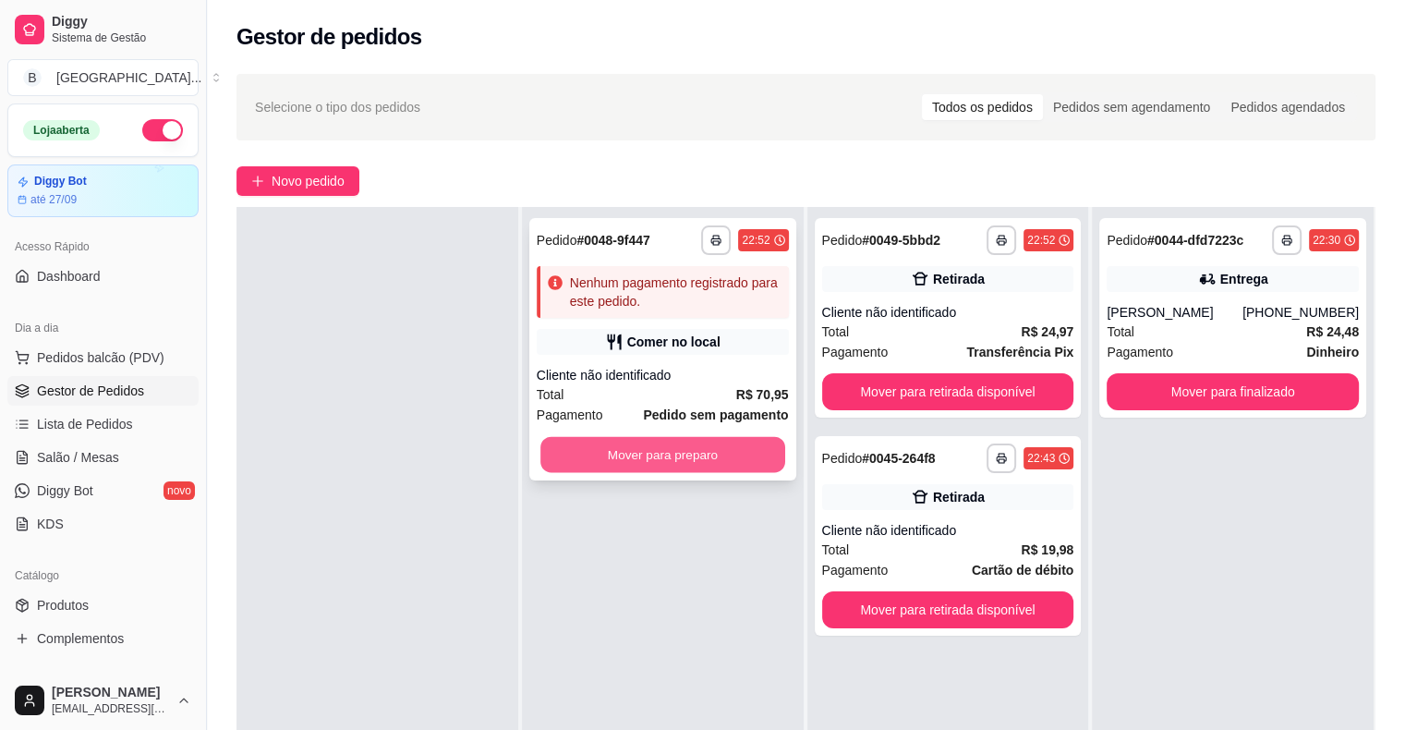
click at [677, 453] on button "Mover para preparo" at bounding box center [663, 455] width 245 height 36
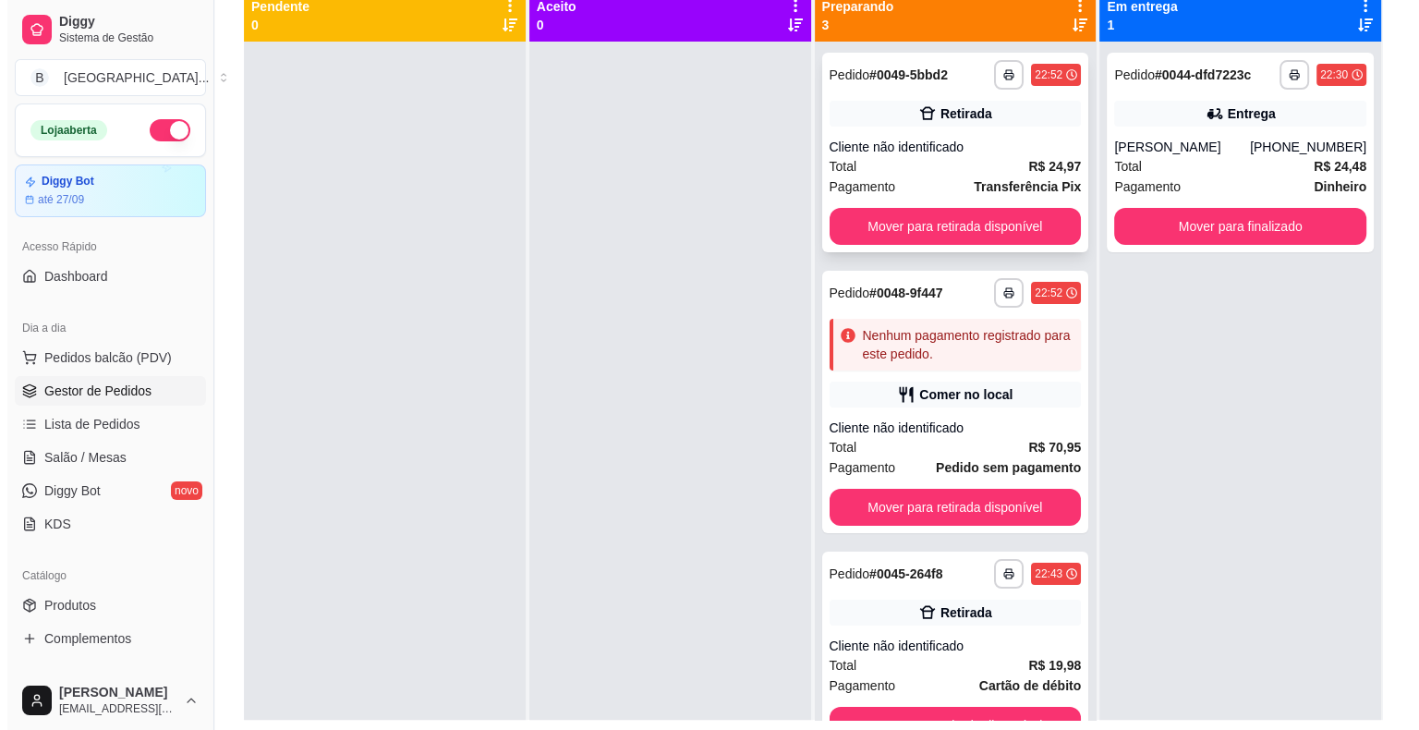
scroll to position [0, 0]
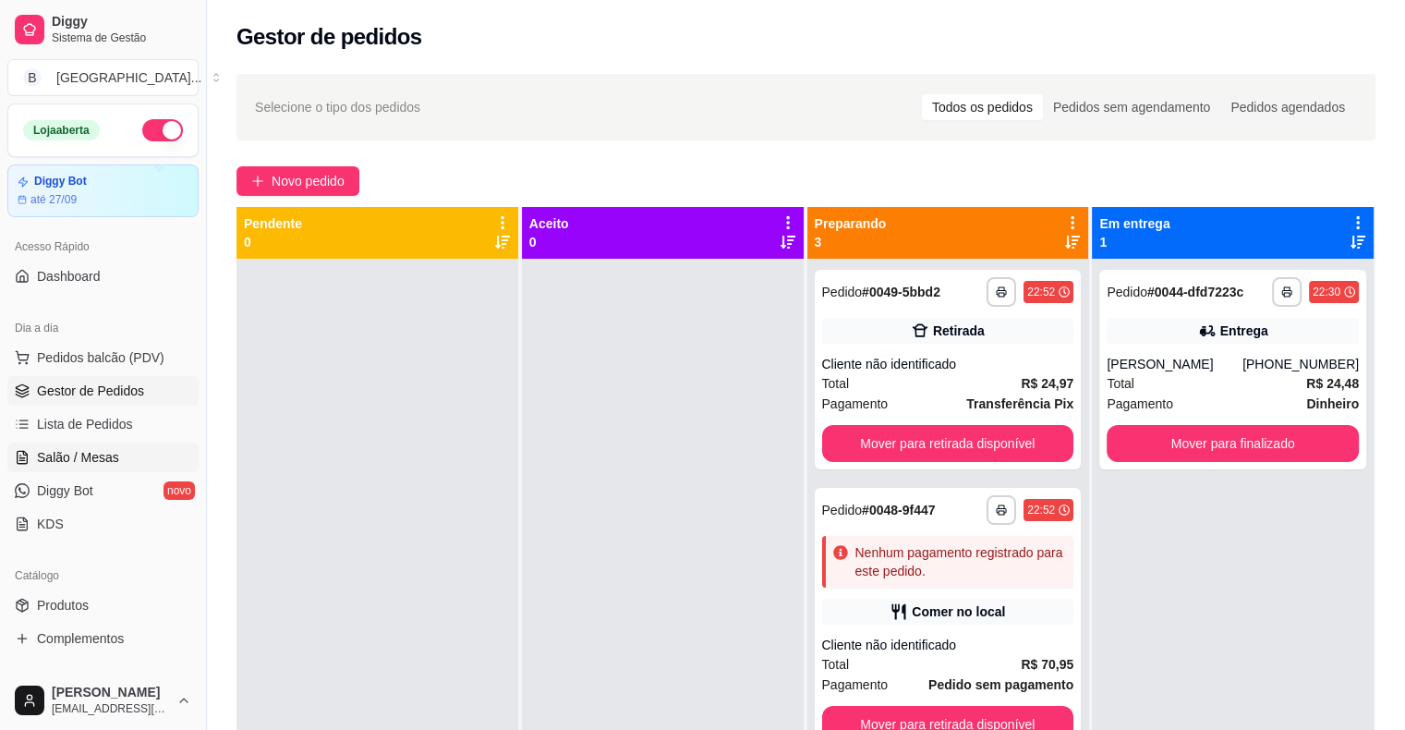
click at [153, 452] on link "Salão / Mesas" at bounding box center [102, 458] width 191 height 30
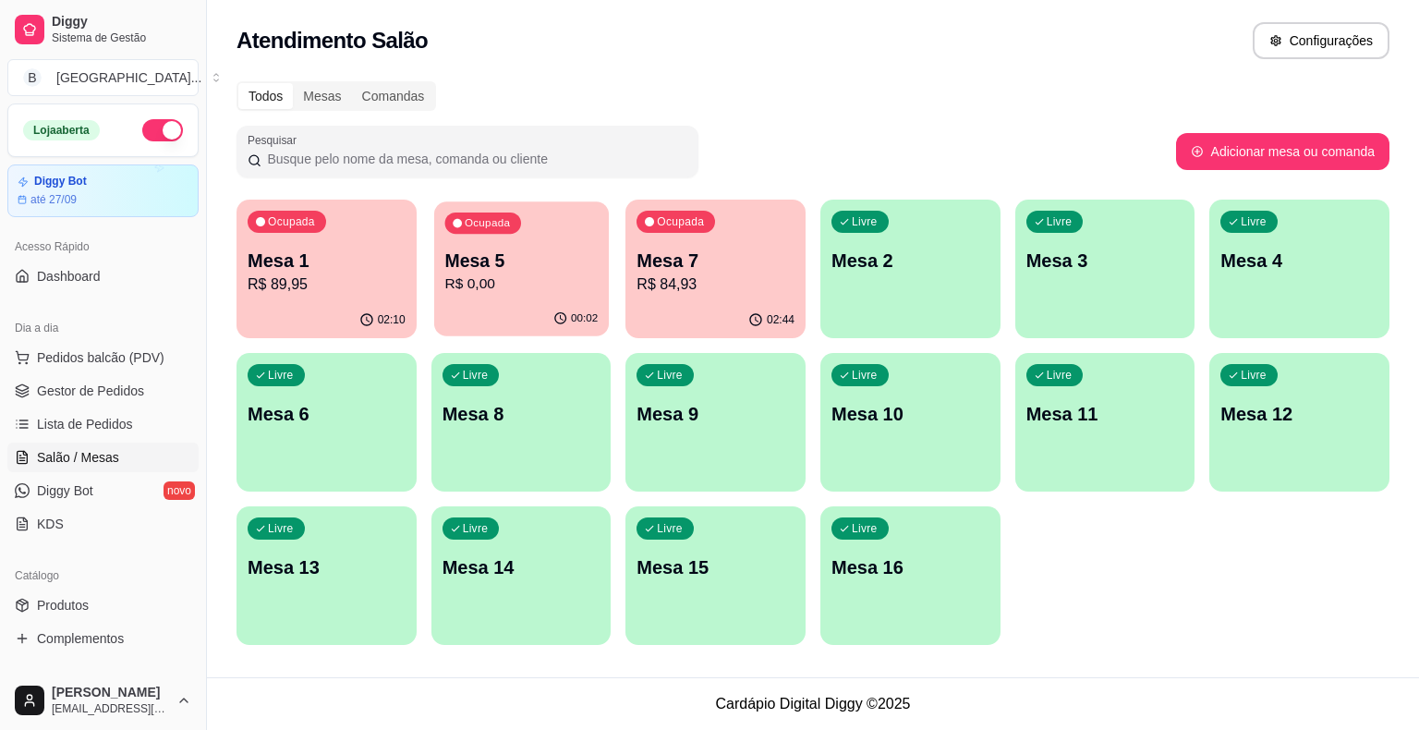
click at [475, 299] on div "Ocupada Mesa 5 R$ 0,00" at bounding box center [521, 251] width 175 height 100
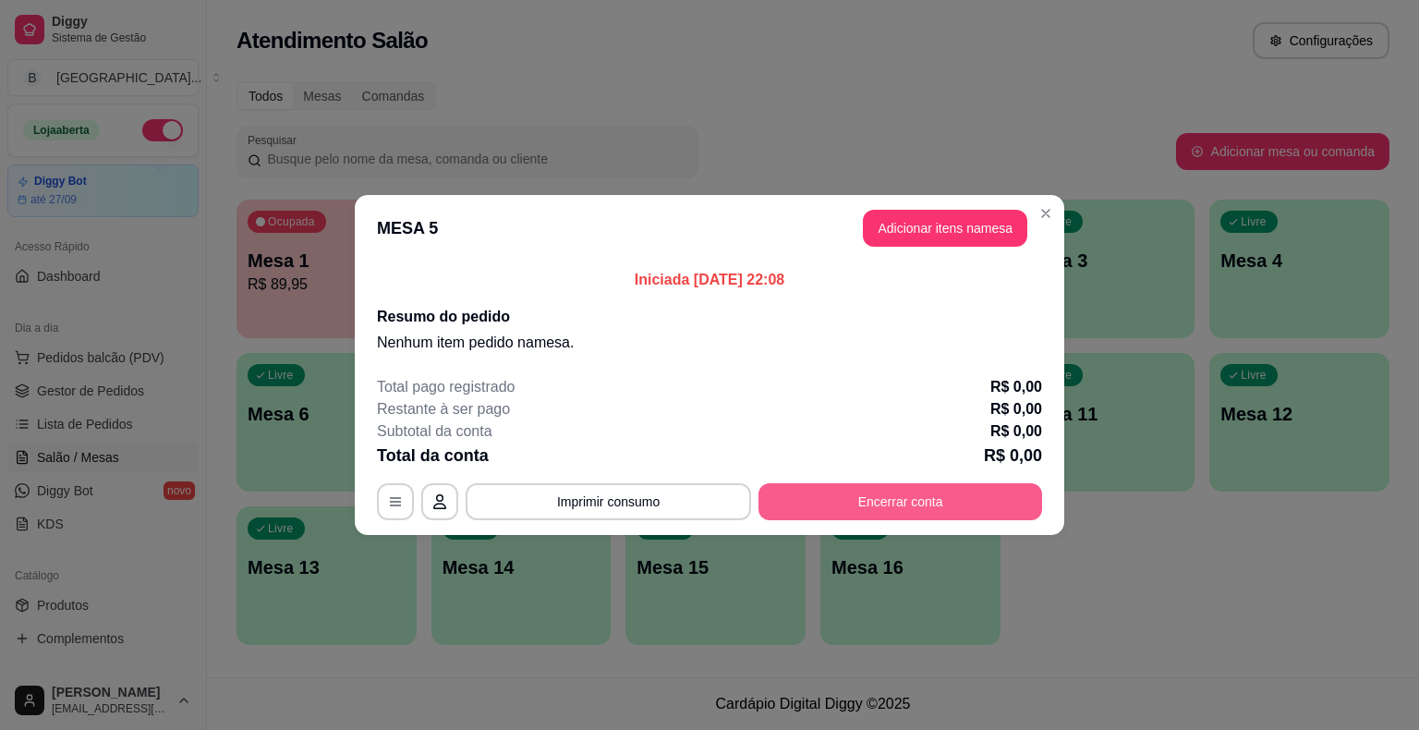
click at [865, 506] on button "Encerrar conta" at bounding box center [901, 501] width 284 height 37
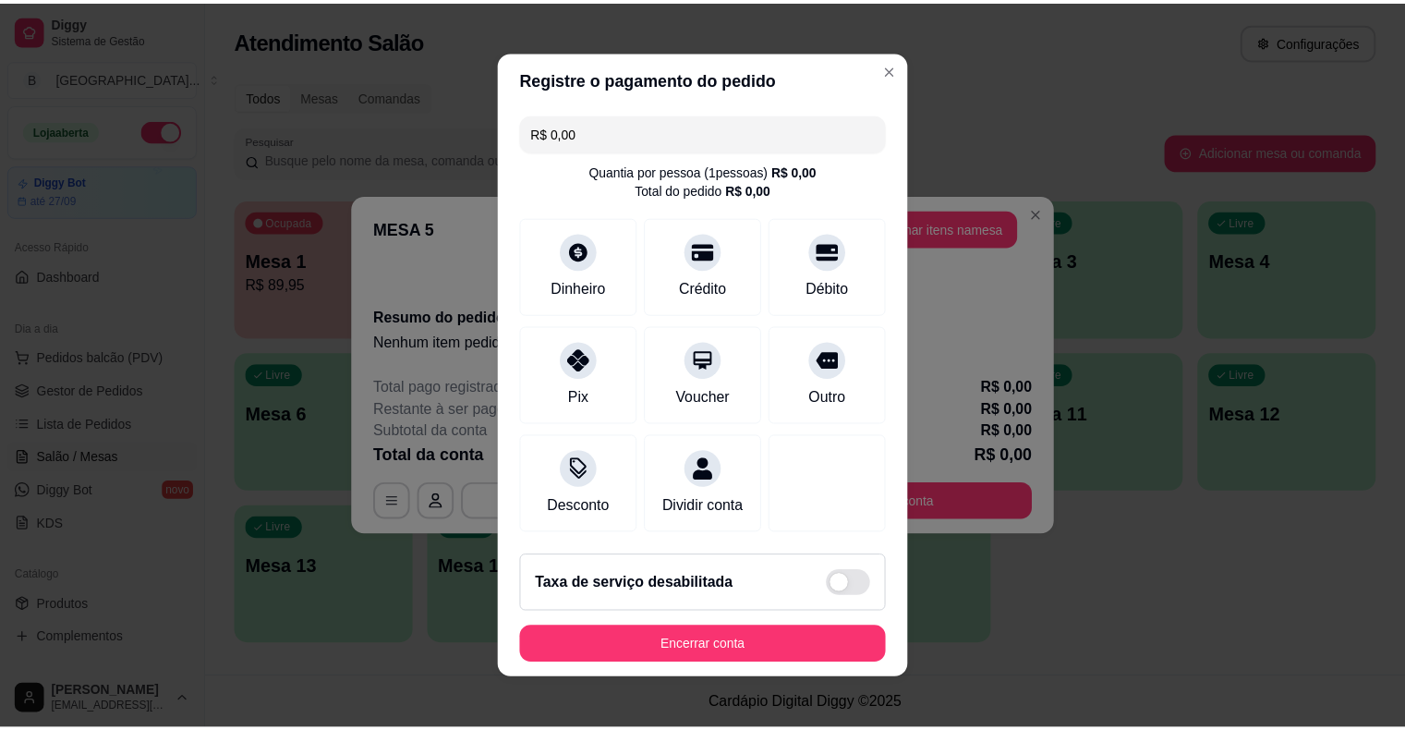
scroll to position [7, 0]
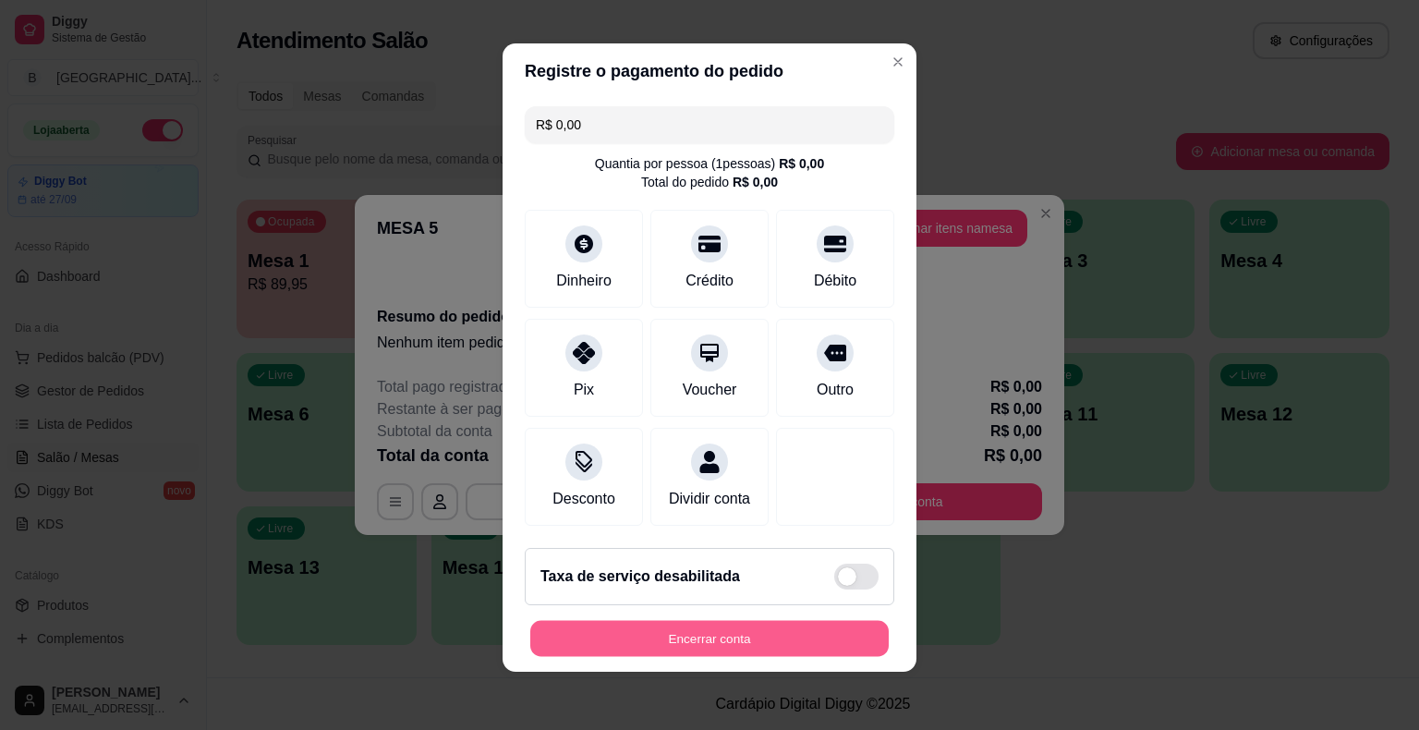
click at [713, 635] on button "Encerrar conta" at bounding box center [709, 639] width 359 height 36
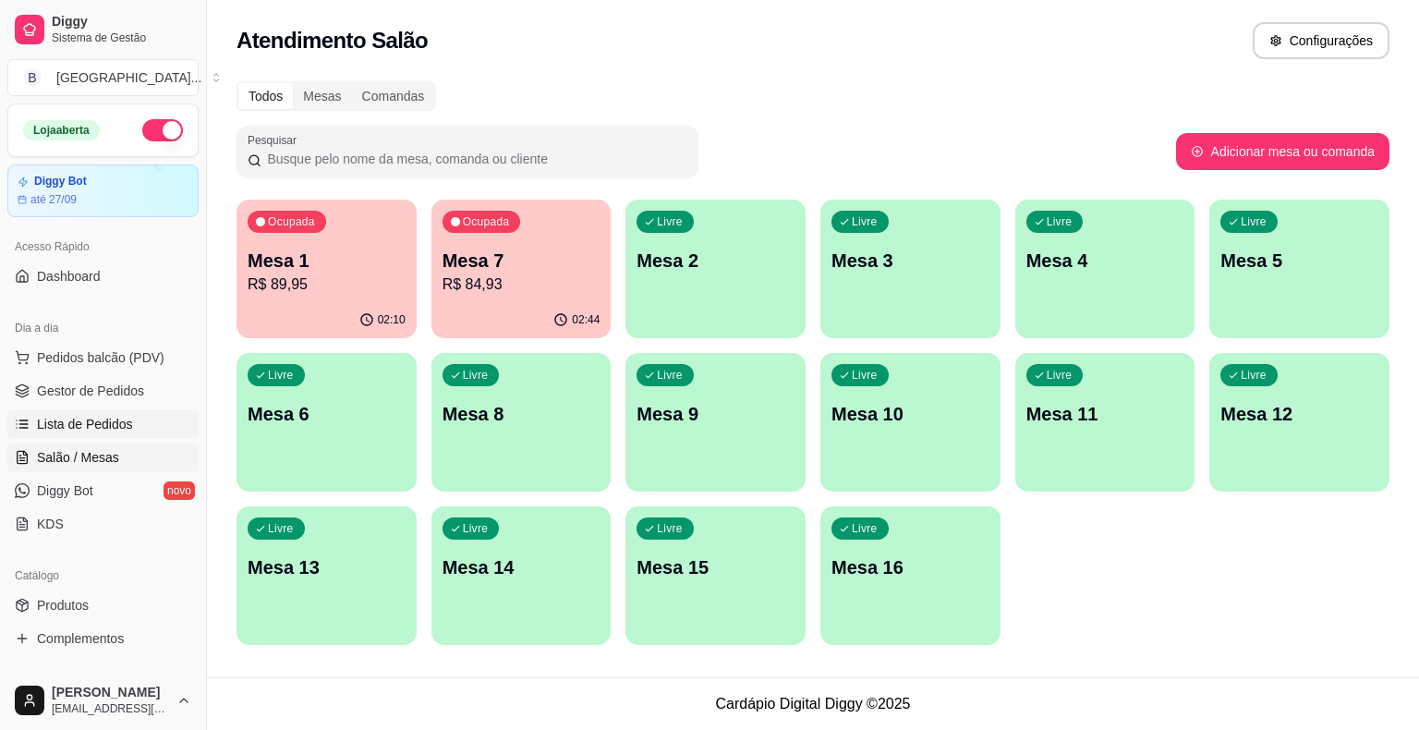
click at [131, 430] on link "Lista de Pedidos" at bounding box center [102, 424] width 191 height 30
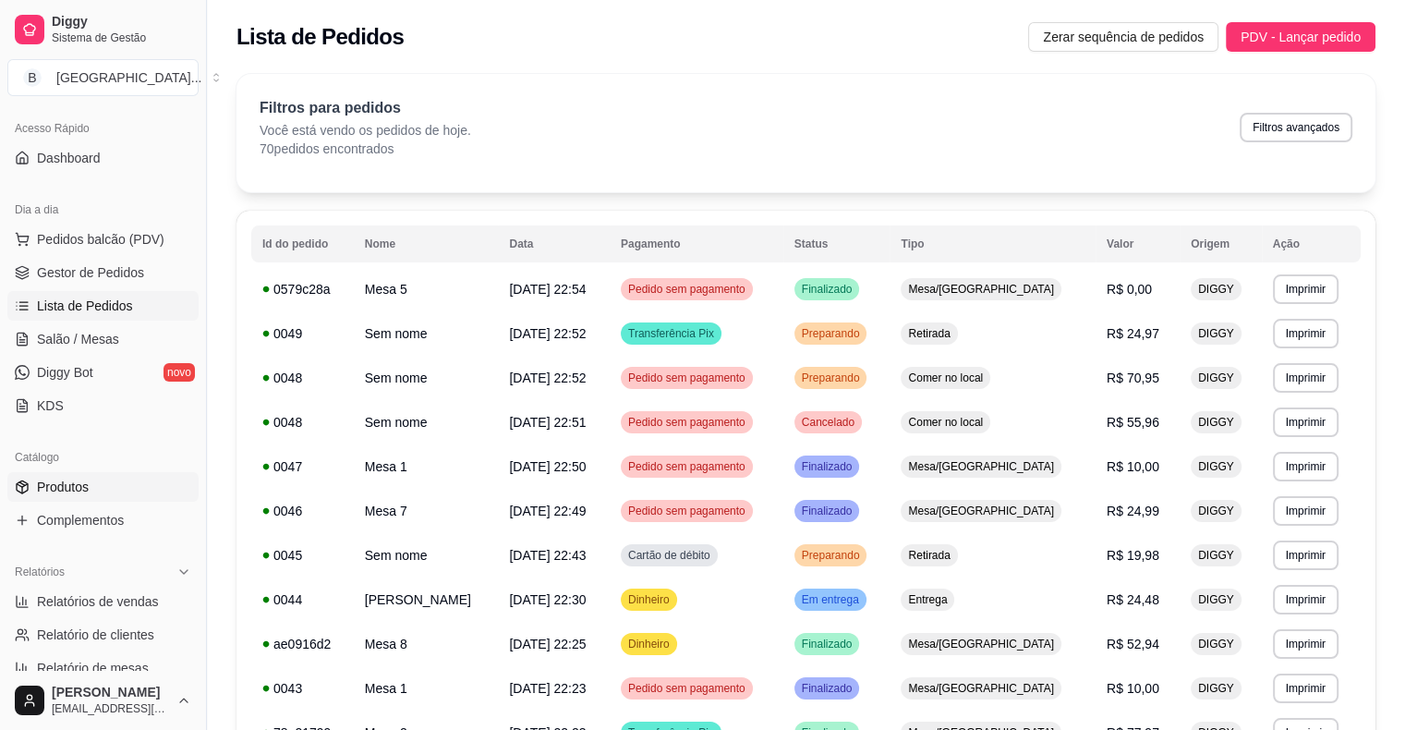
scroll to position [185, 0]
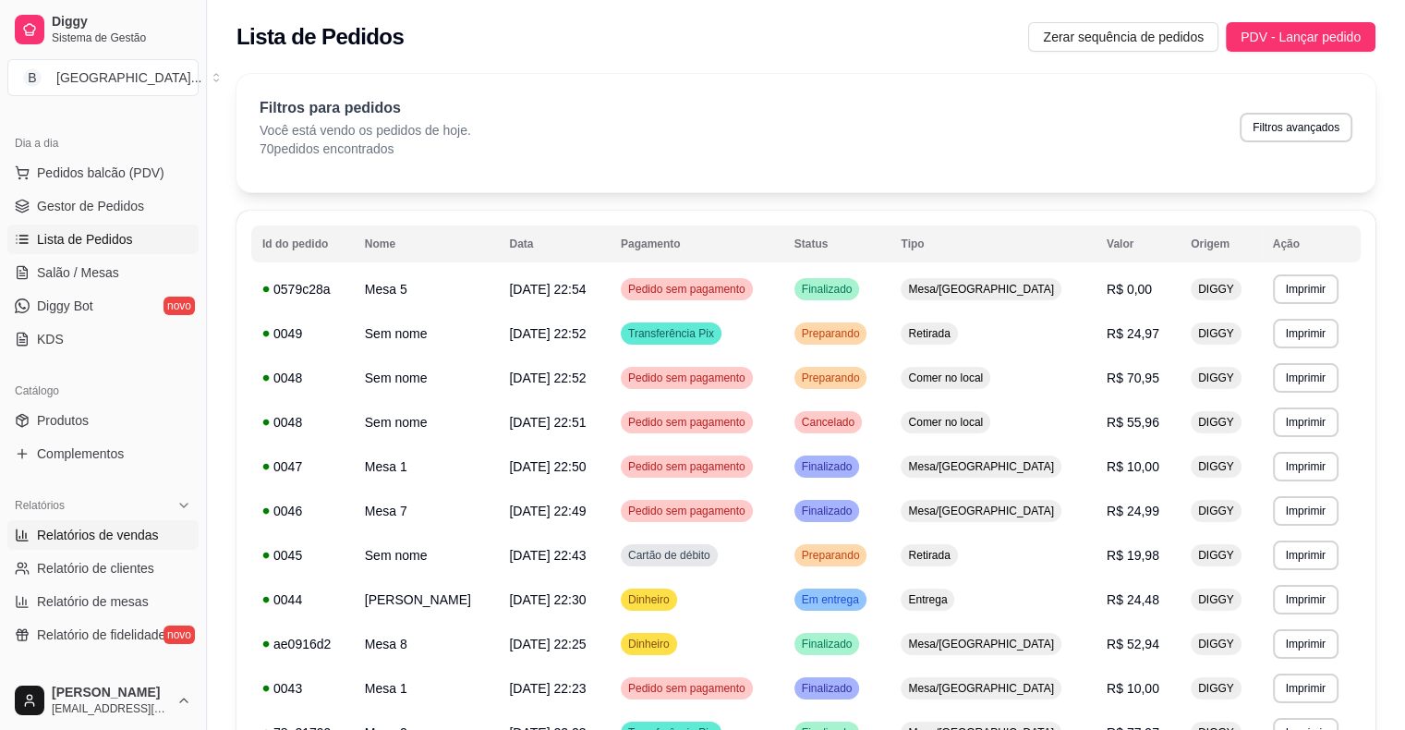
click at [71, 530] on span "Relatórios de vendas" at bounding box center [98, 535] width 122 height 18
select select "ALL"
select select "0"
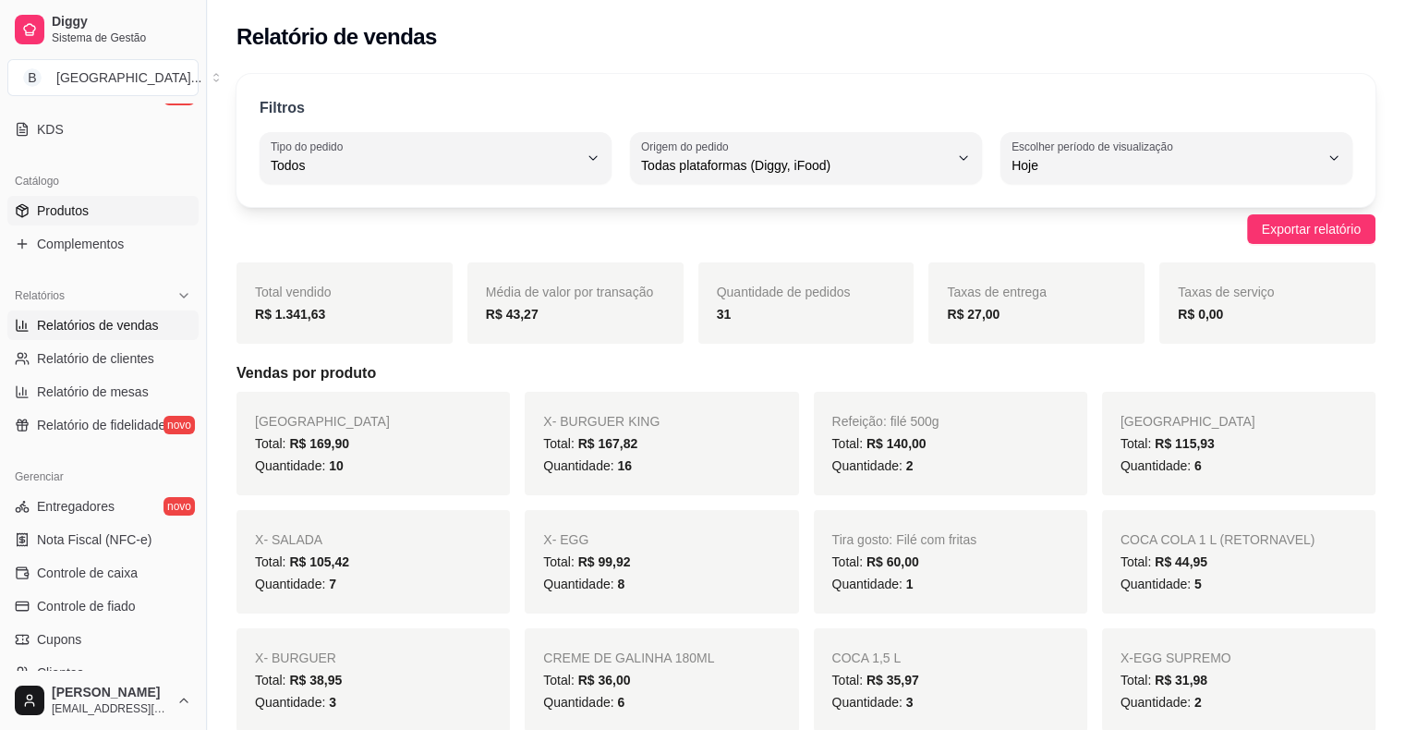
scroll to position [462, 0]
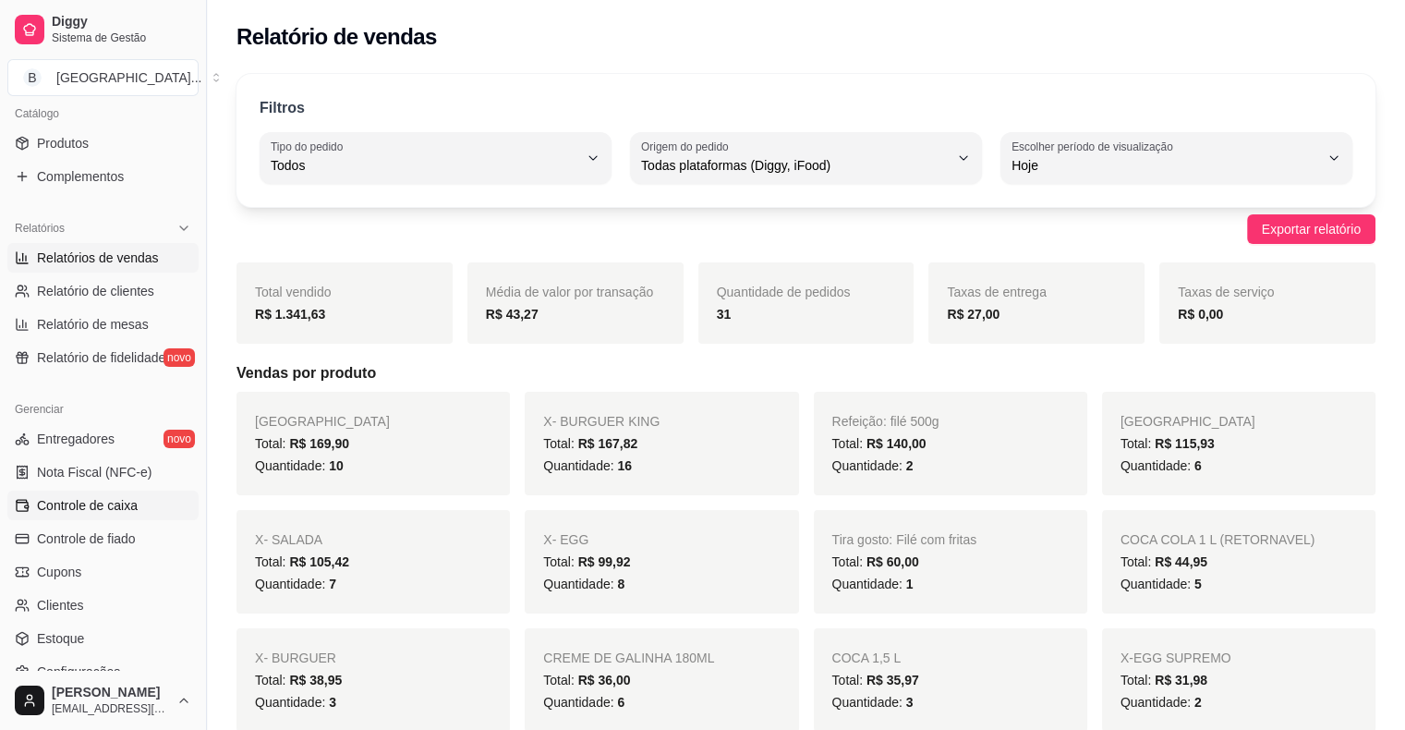
click at [137, 507] on link "Controle de caixa" at bounding box center [102, 506] width 191 height 30
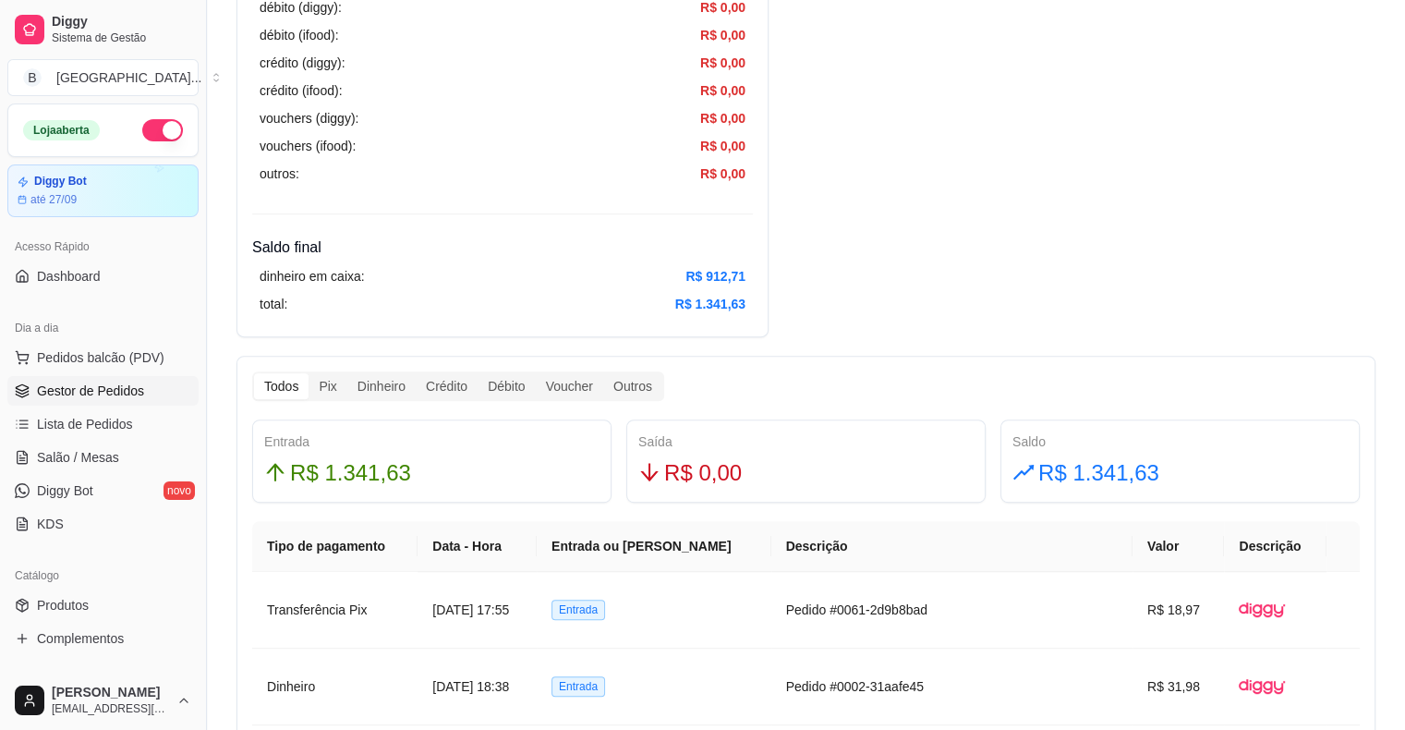
click at [140, 393] on link "Gestor de Pedidos" at bounding box center [102, 391] width 191 height 30
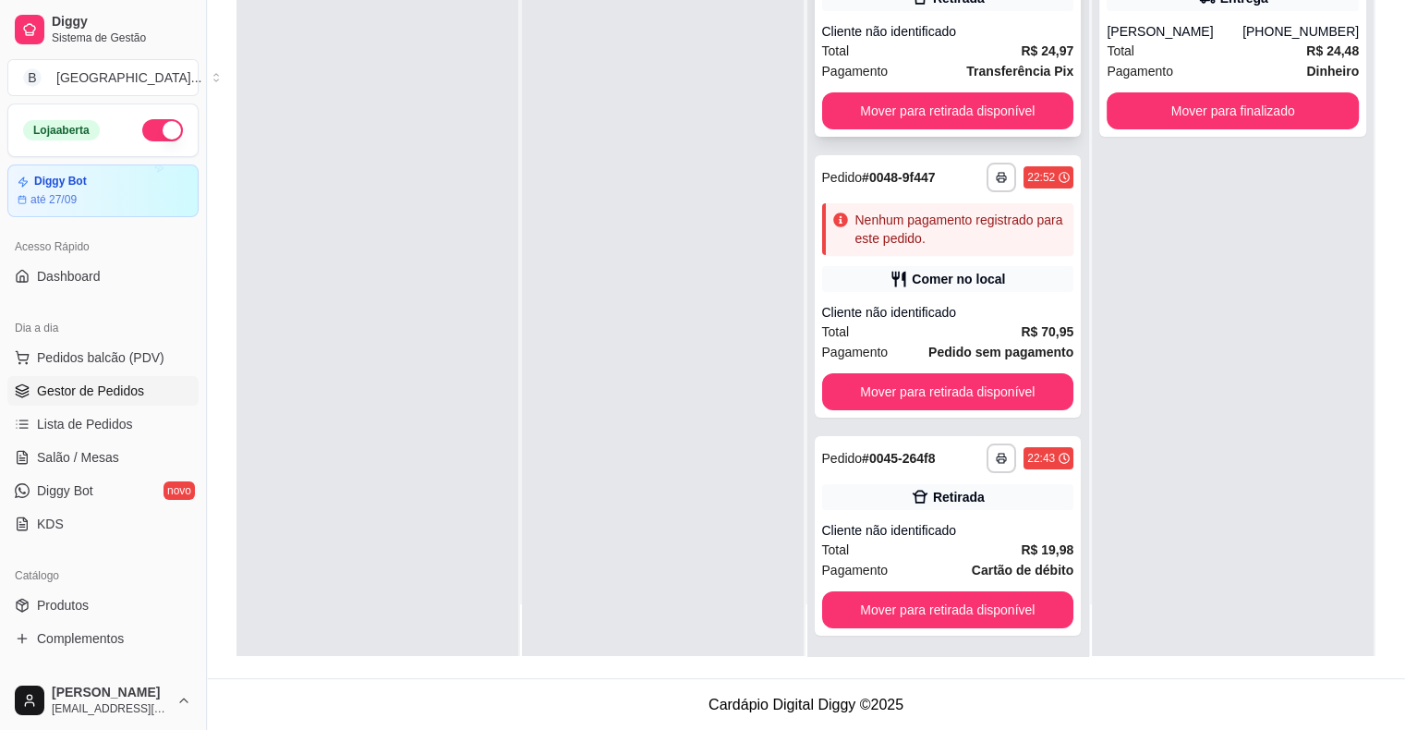
click at [992, 31] on div "Cliente não identificado" at bounding box center [948, 31] width 252 height 18
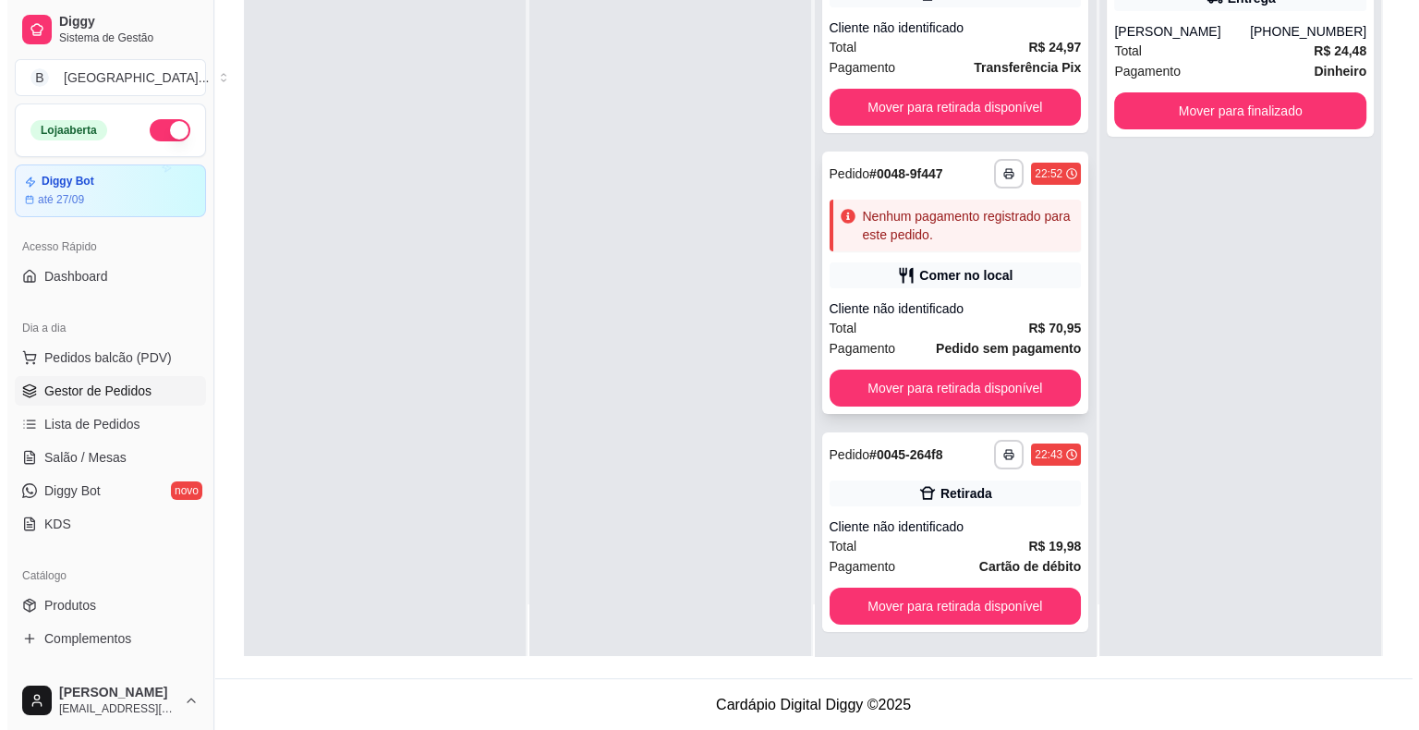
scroll to position [5, 0]
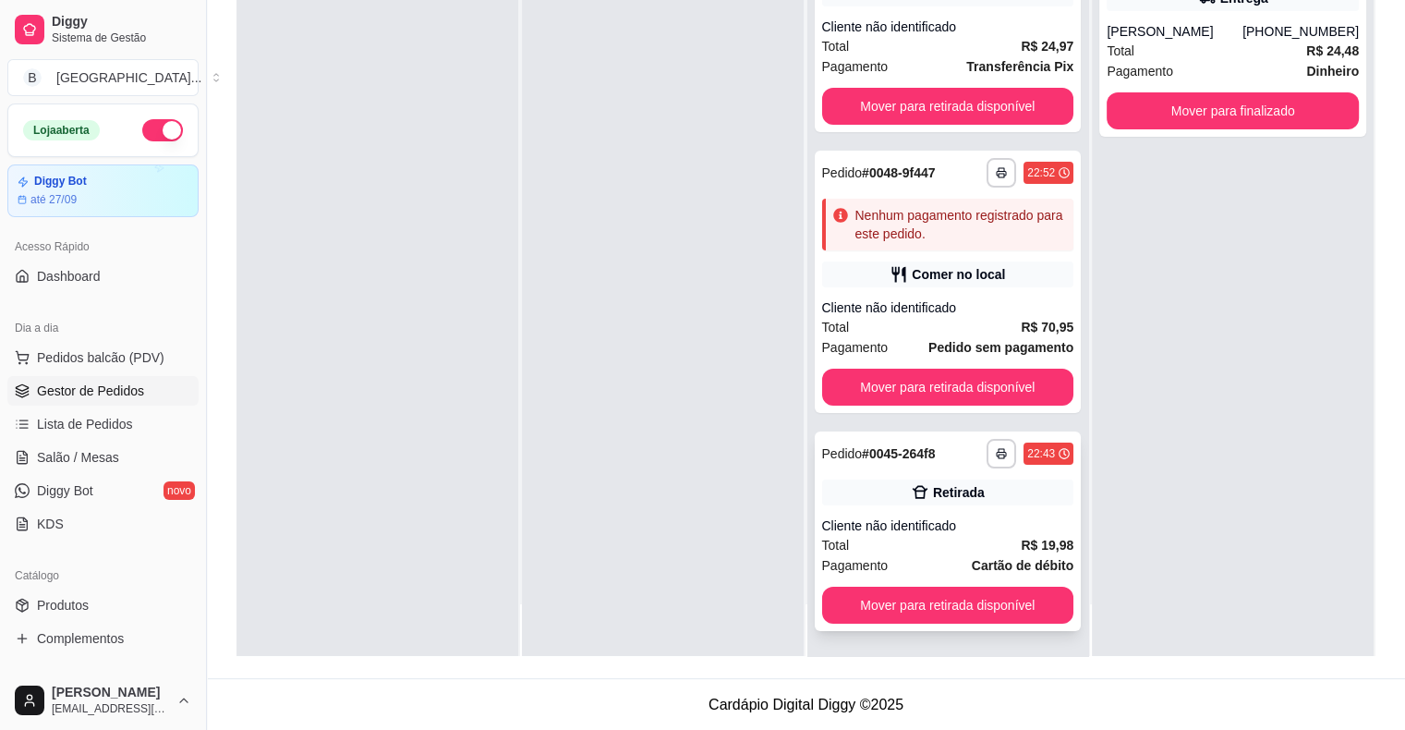
click at [933, 492] on div "Retirada" at bounding box center [959, 492] width 52 height 18
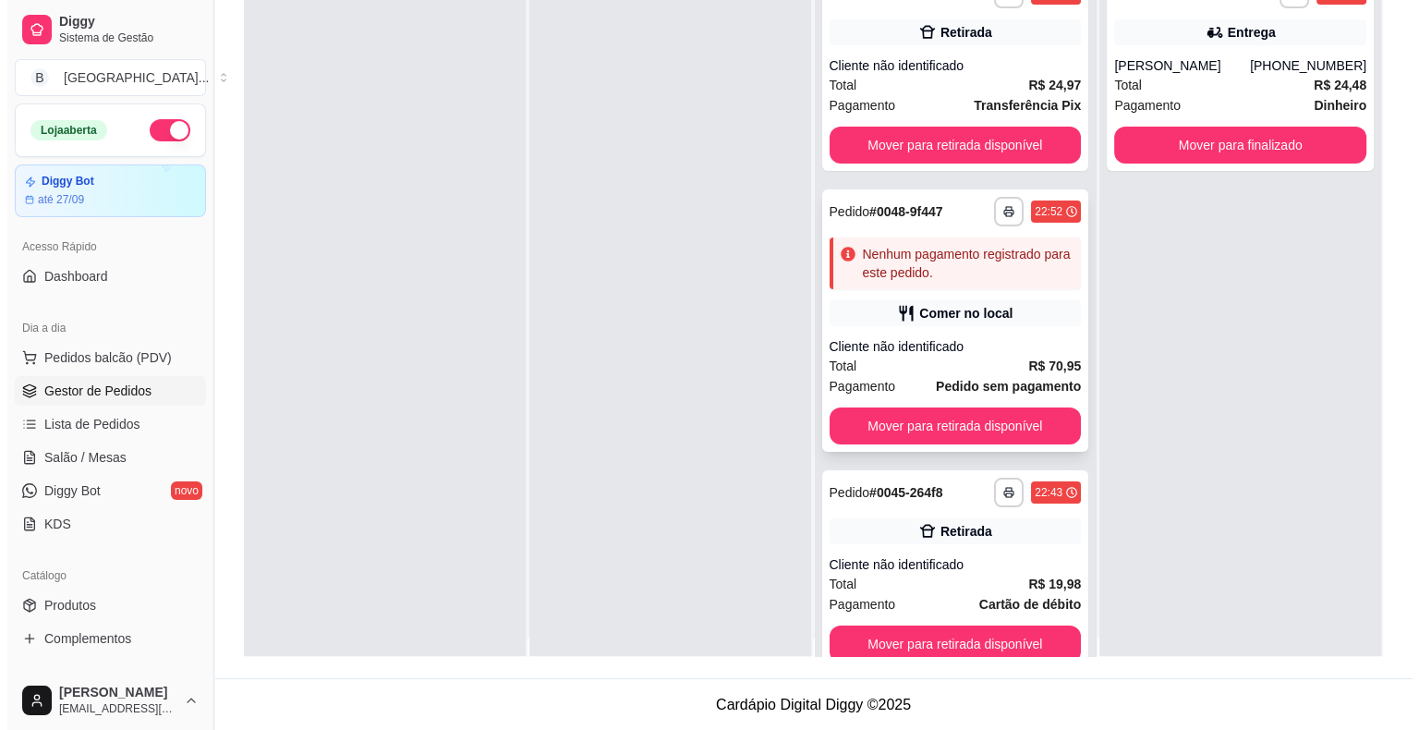
scroll to position [0, 0]
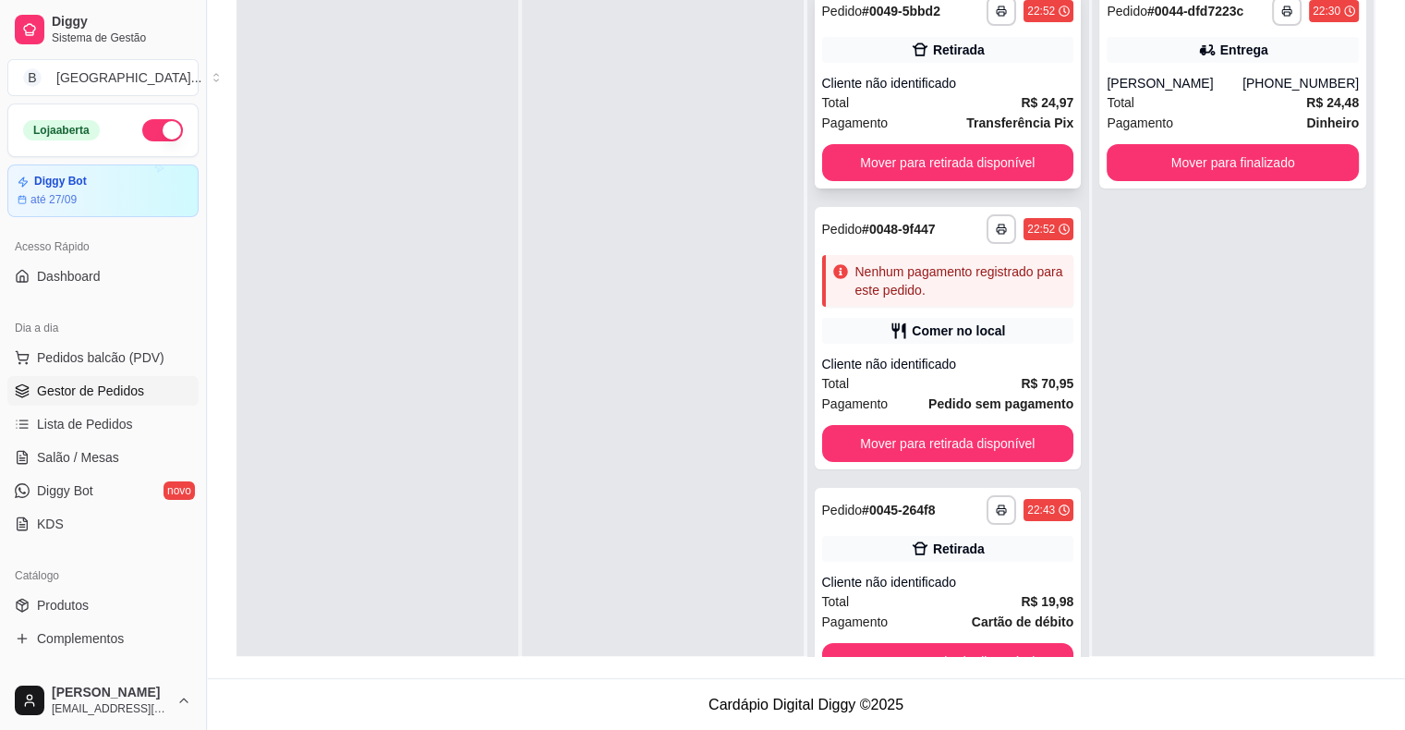
click at [931, 115] on div "Pagamento Transferência Pix" at bounding box center [948, 123] width 252 height 20
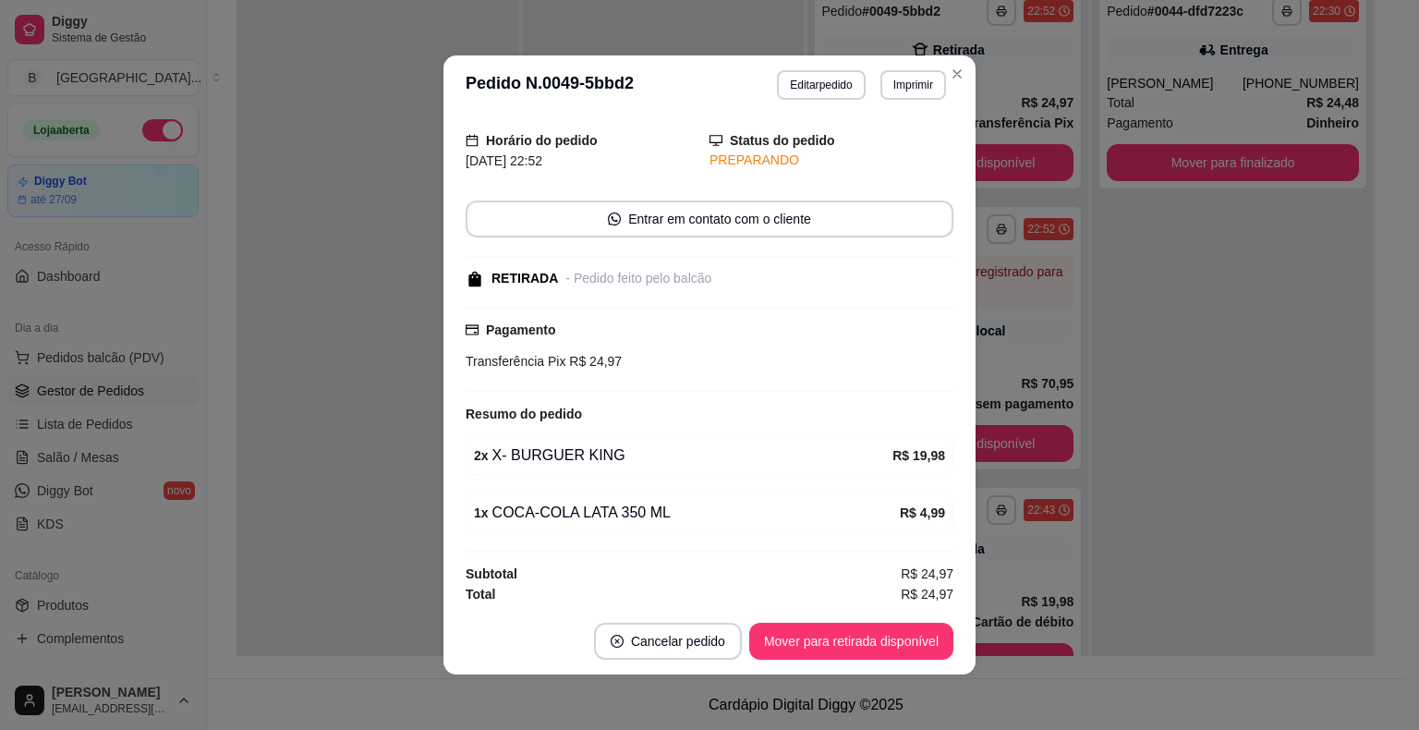
scroll to position [4, 0]
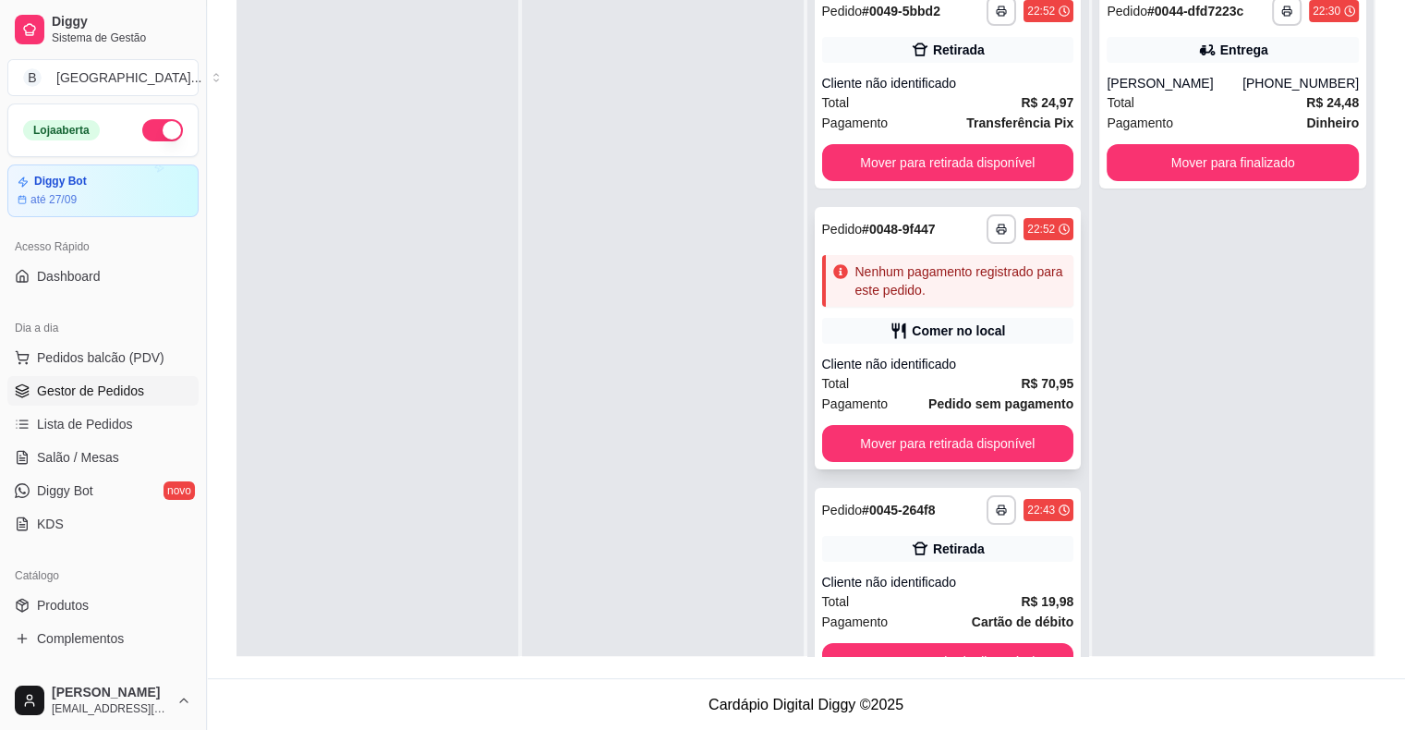
click at [894, 338] on icon at bounding box center [899, 331] width 18 height 18
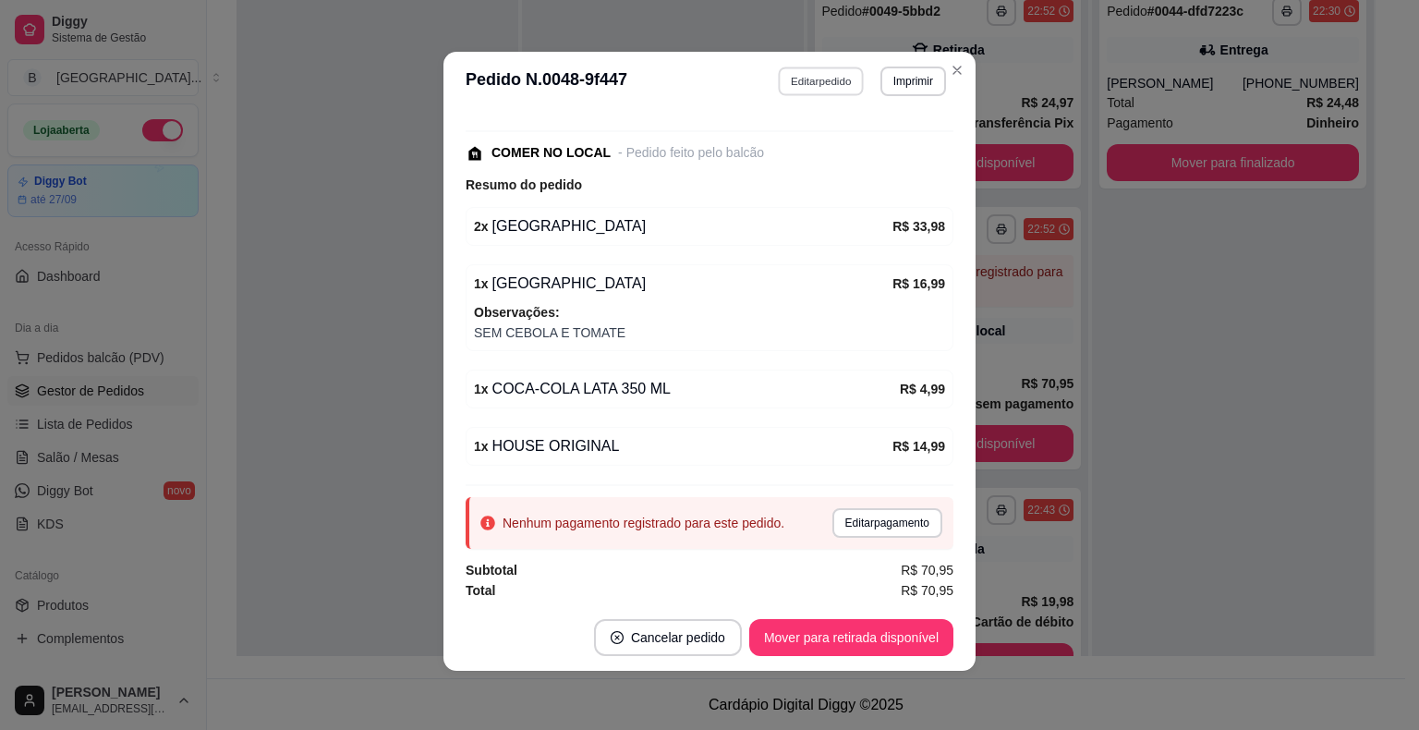
click at [823, 75] on button "Editar pedido" at bounding box center [822, 81] width 86 height 29
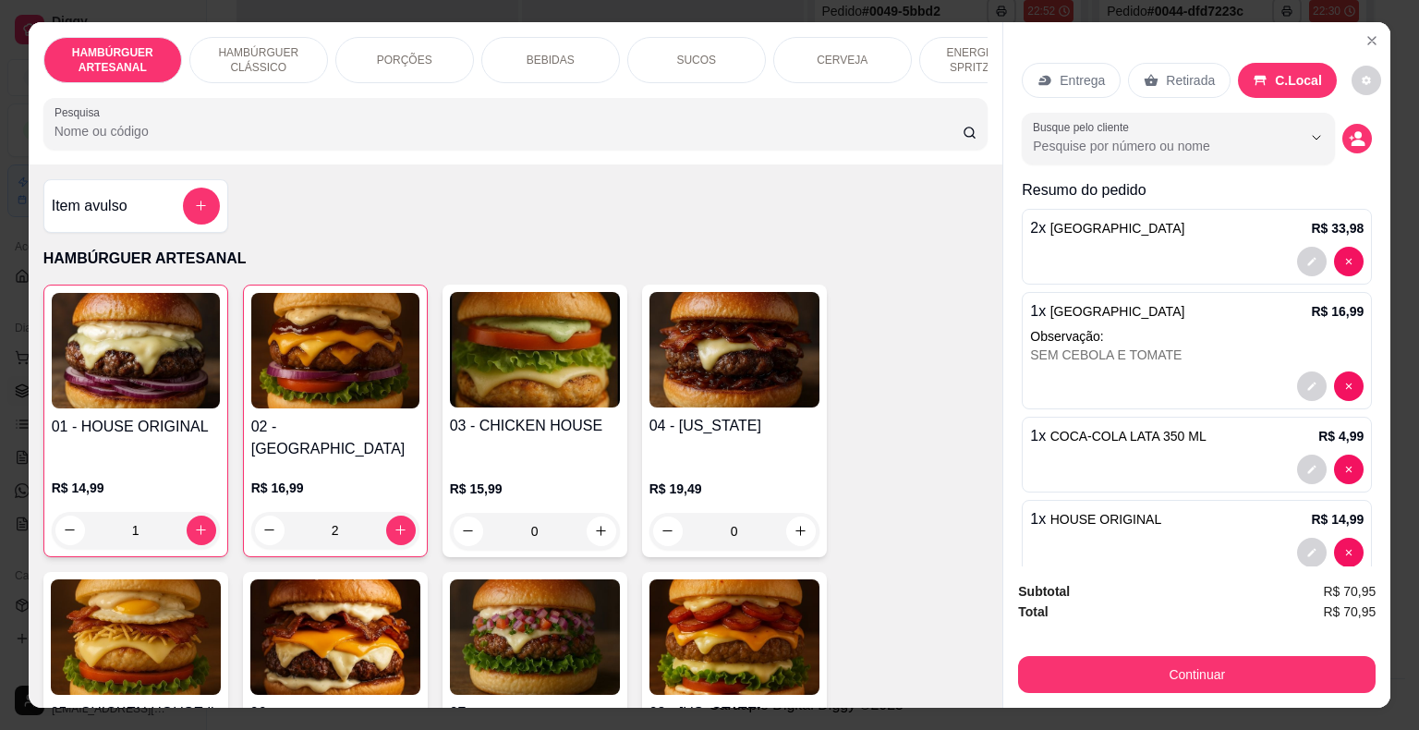
click at [433, 40] on div "PORÇÕES" at bounding box center [404, 60] width 139 height 46
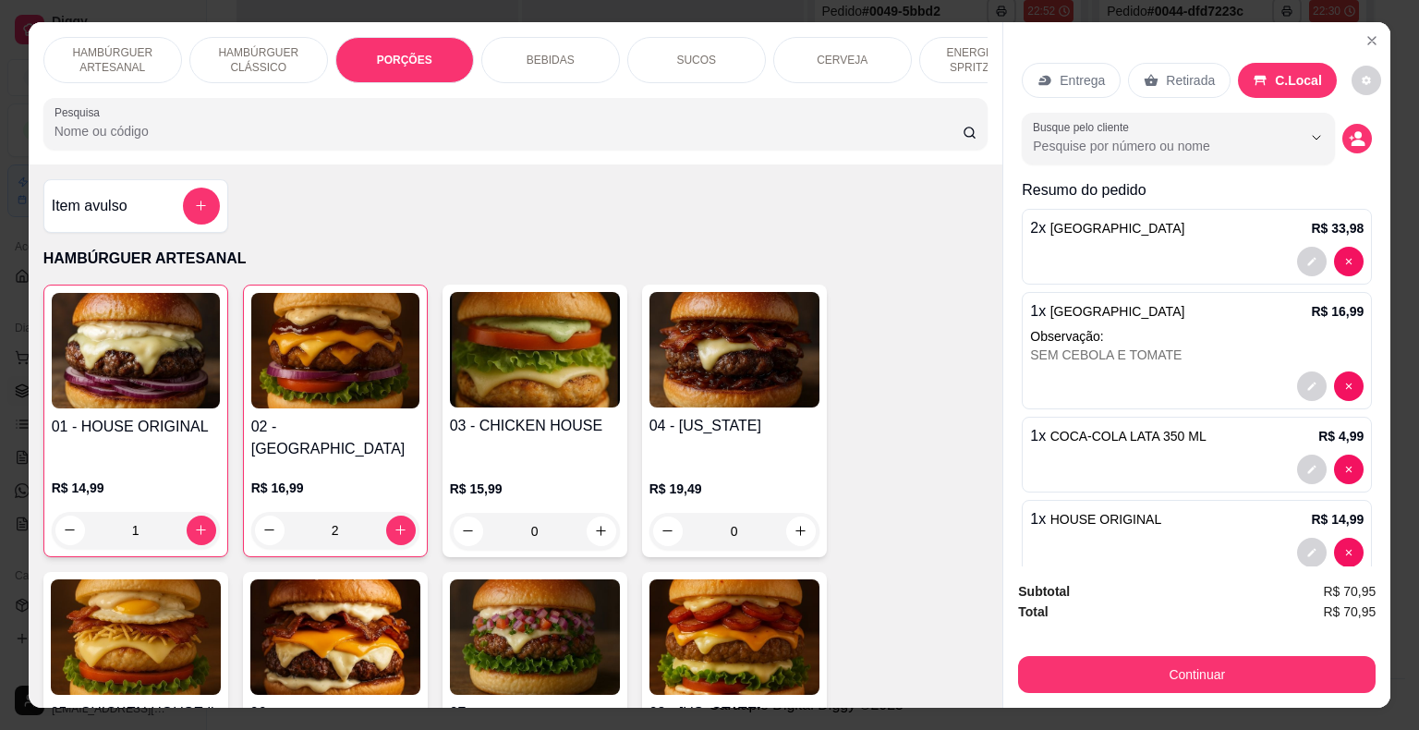
scroll to position [44, 0]
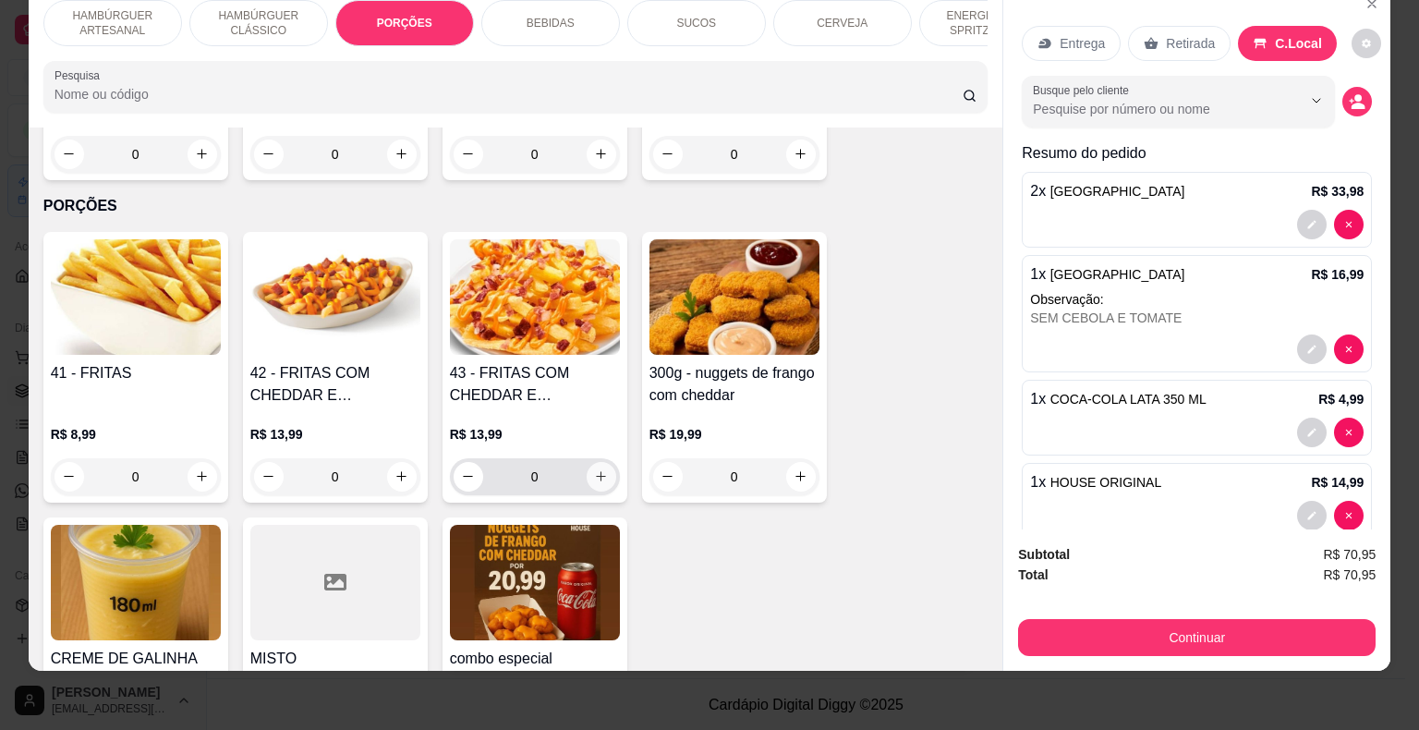
click at [600, 469] on icon "increase-product-quantity" at bounding box center [601, 476] width 14 height 14
type input "1"
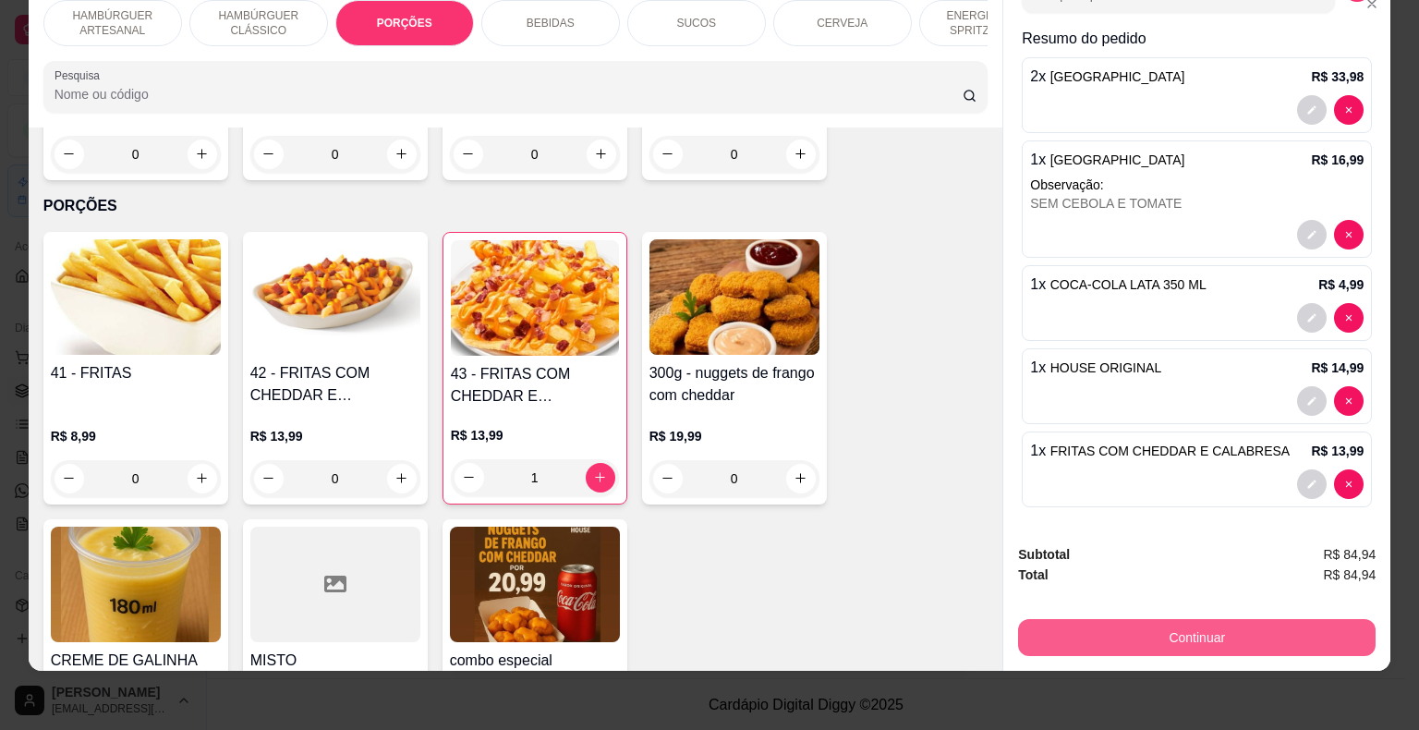
scroll to position [1752, 0]
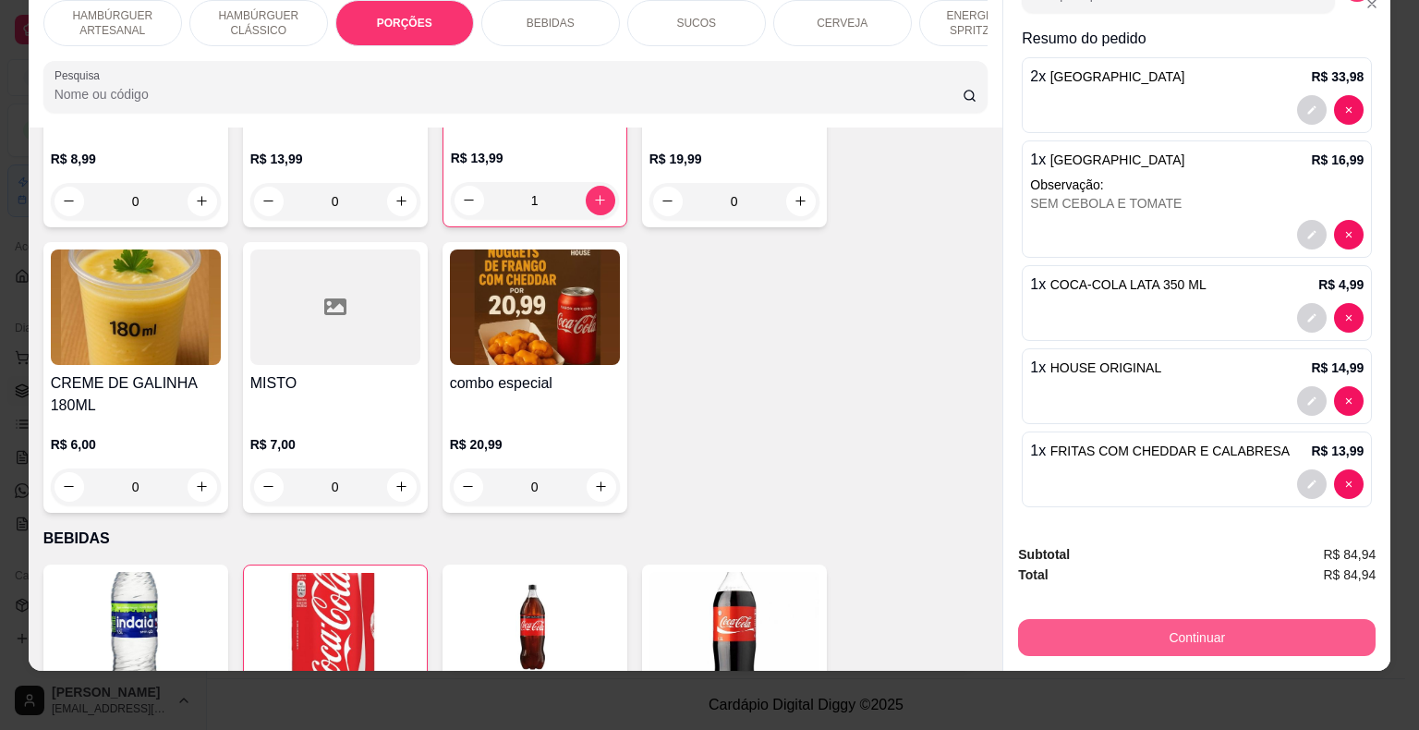
click at [1059, 619] on button "Continuar" at bounding box center [1197, 637] width 358 height 37
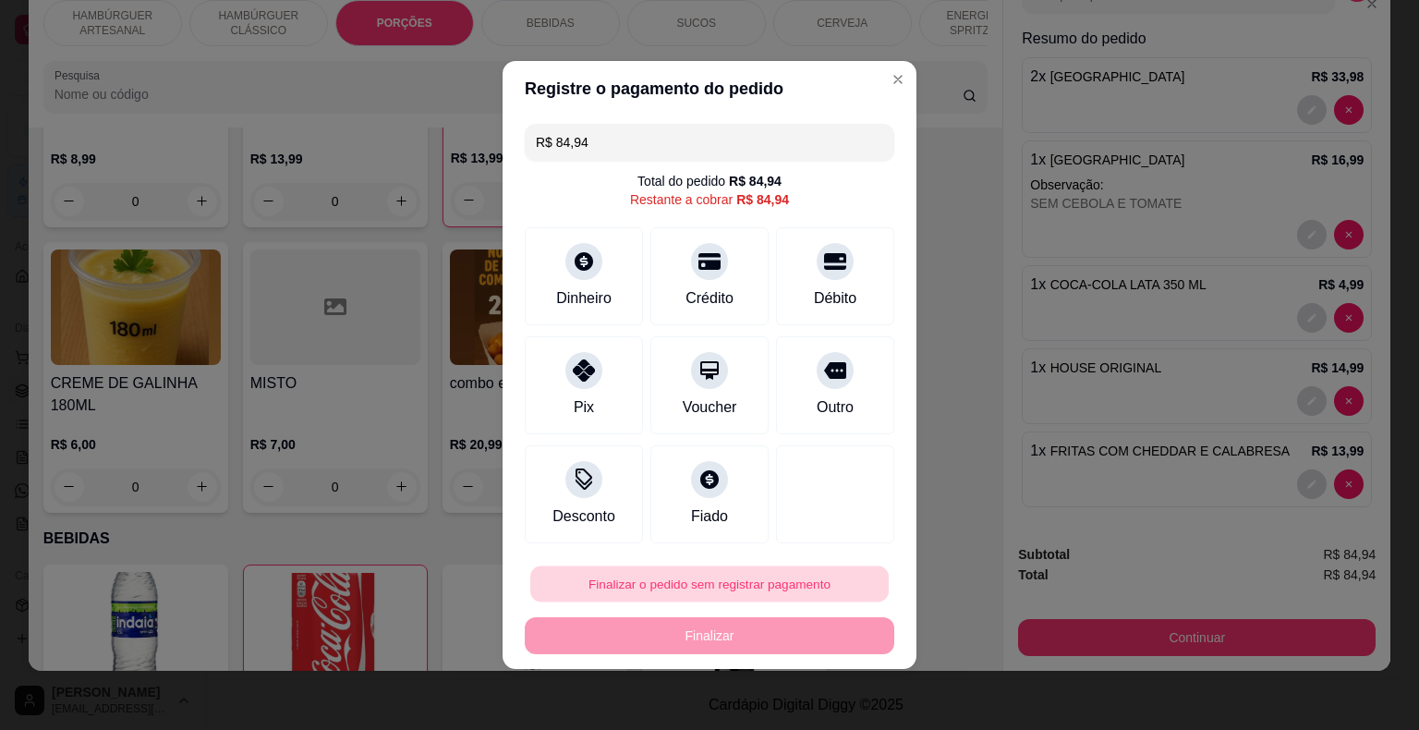
click at [728, 569] on button "Finalizar o pedido sem registrar pagamento" at bounding box center [709, 584] width 359 height 36
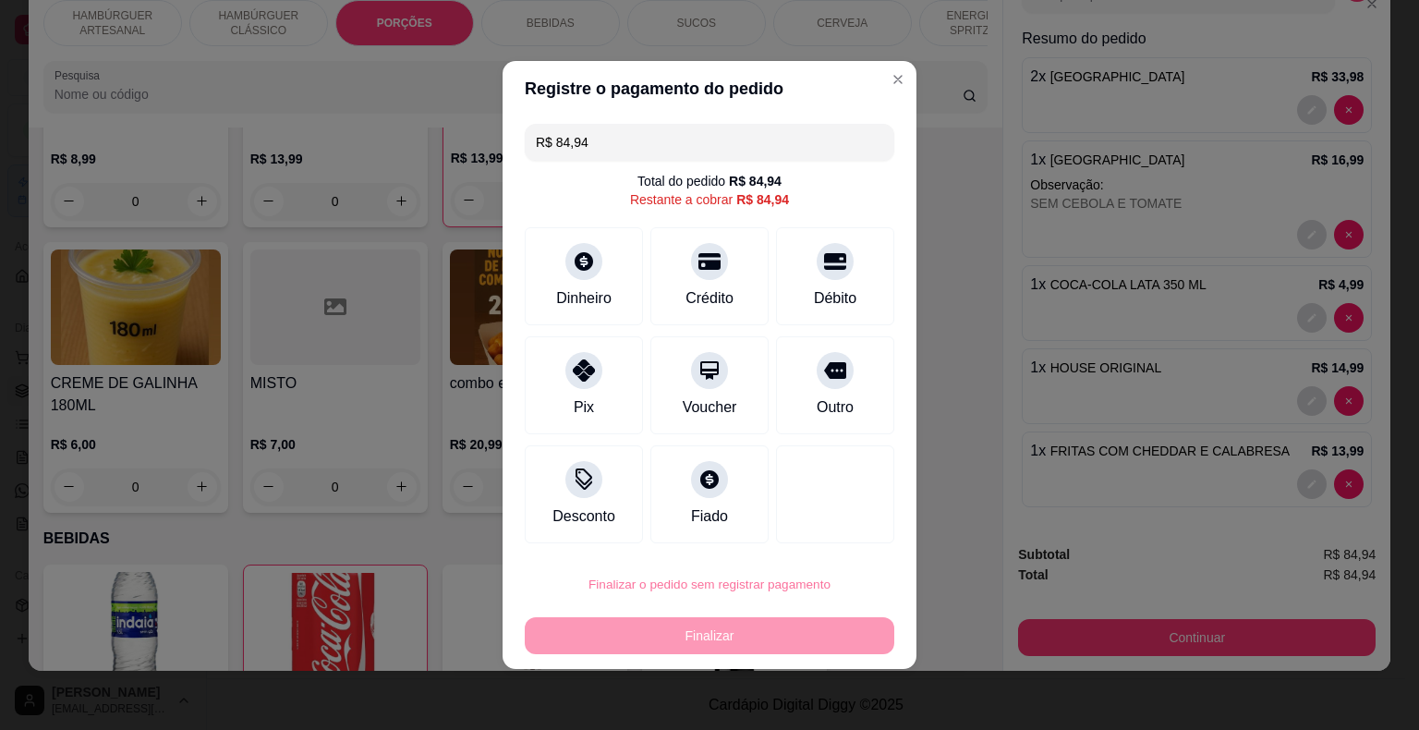
click at [804, 531] on button "Confirmar" at bounding box center [822, 531] width 66 height 28
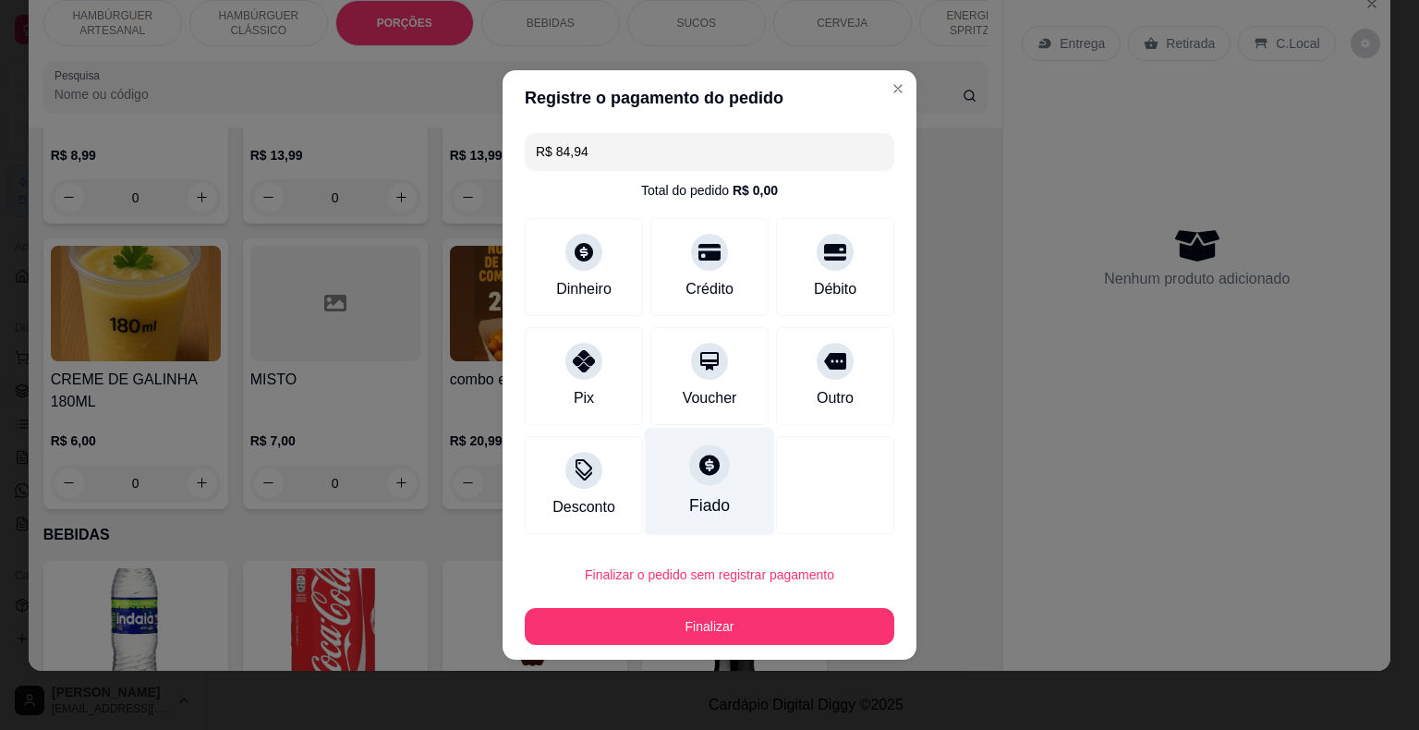
type input "0"
type input "R$ 0,00"
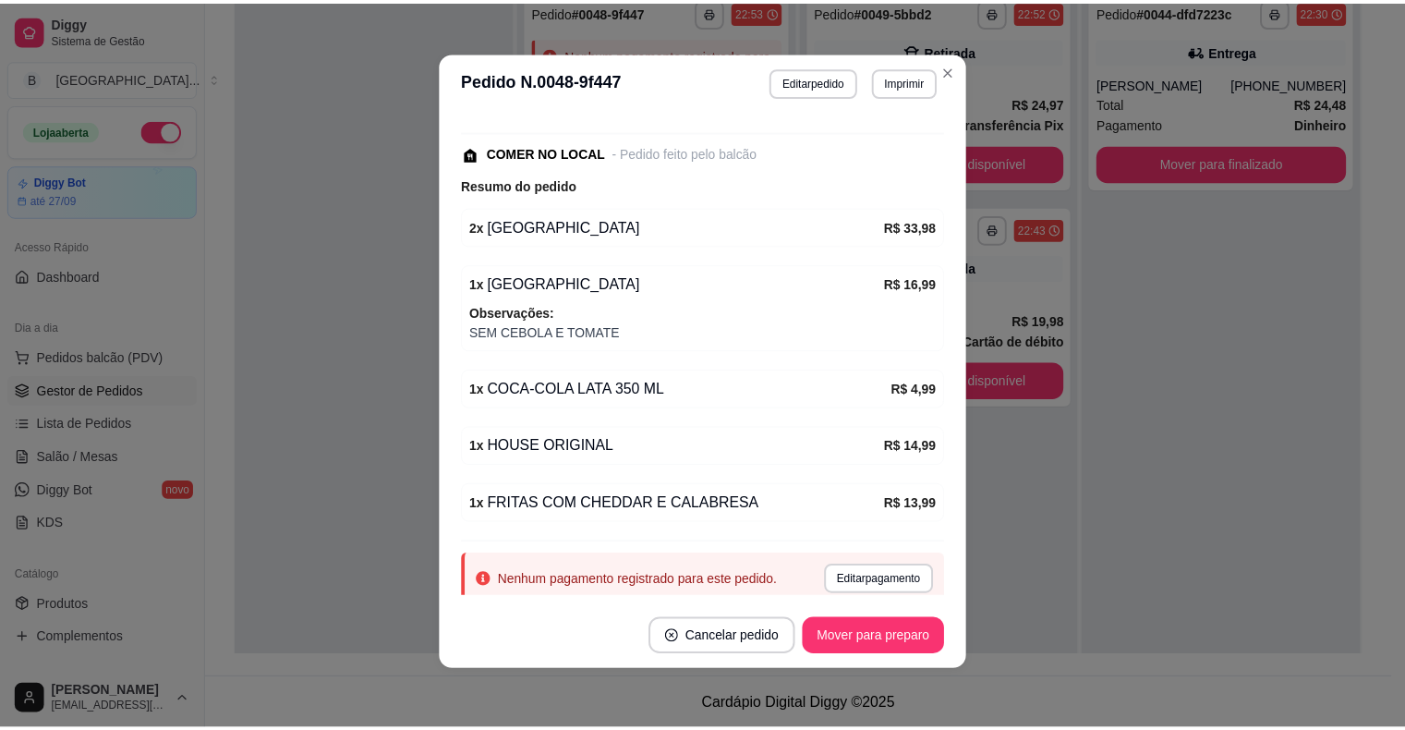
scroll to position [273, 0]
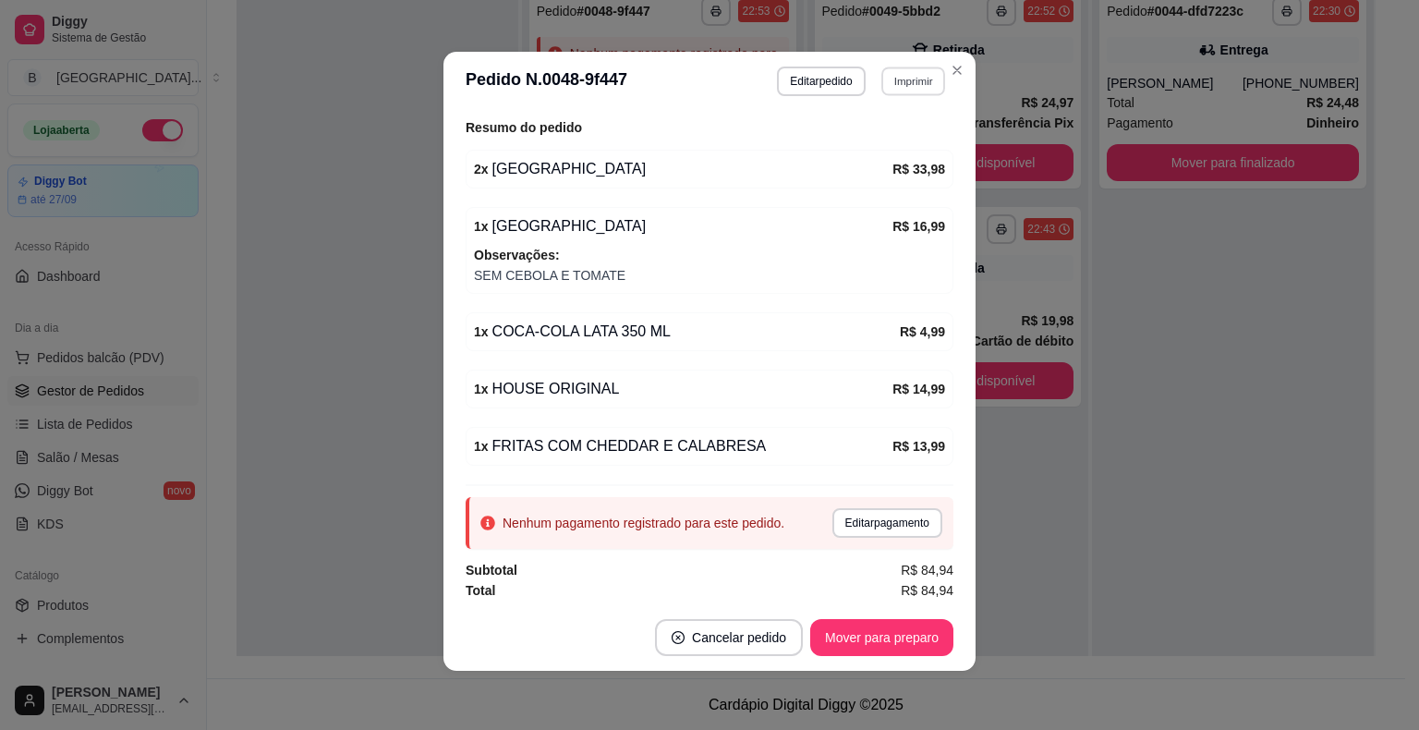
click at [905, 80] on button "Imprimir" at bounding box center [913, 81] width 64 height 29
click at [874, 137] on button "IMPRESSORA" at bounding box center [872, 146] width 129 height 29
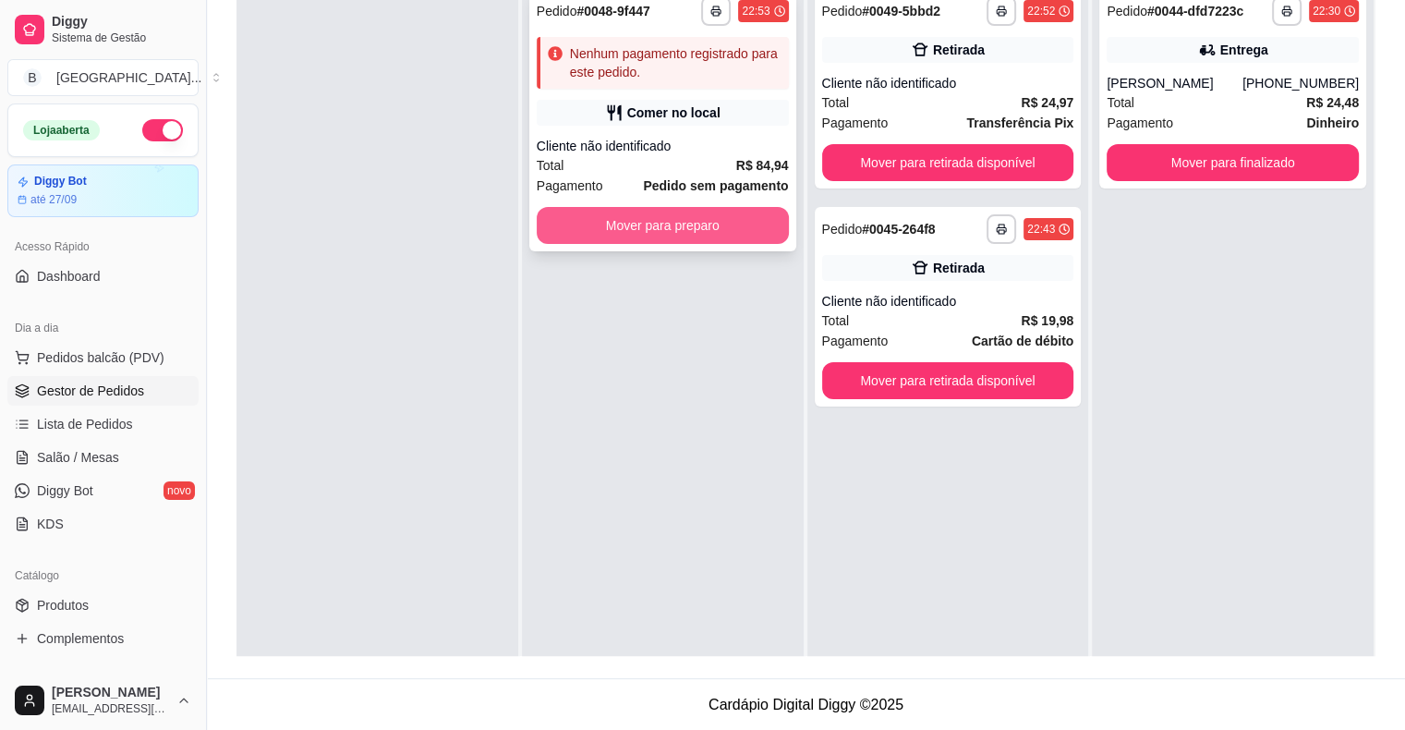
click at [670, 226] on button "Mover para preparo" at bounding box center [663, 225] width 252 height 37
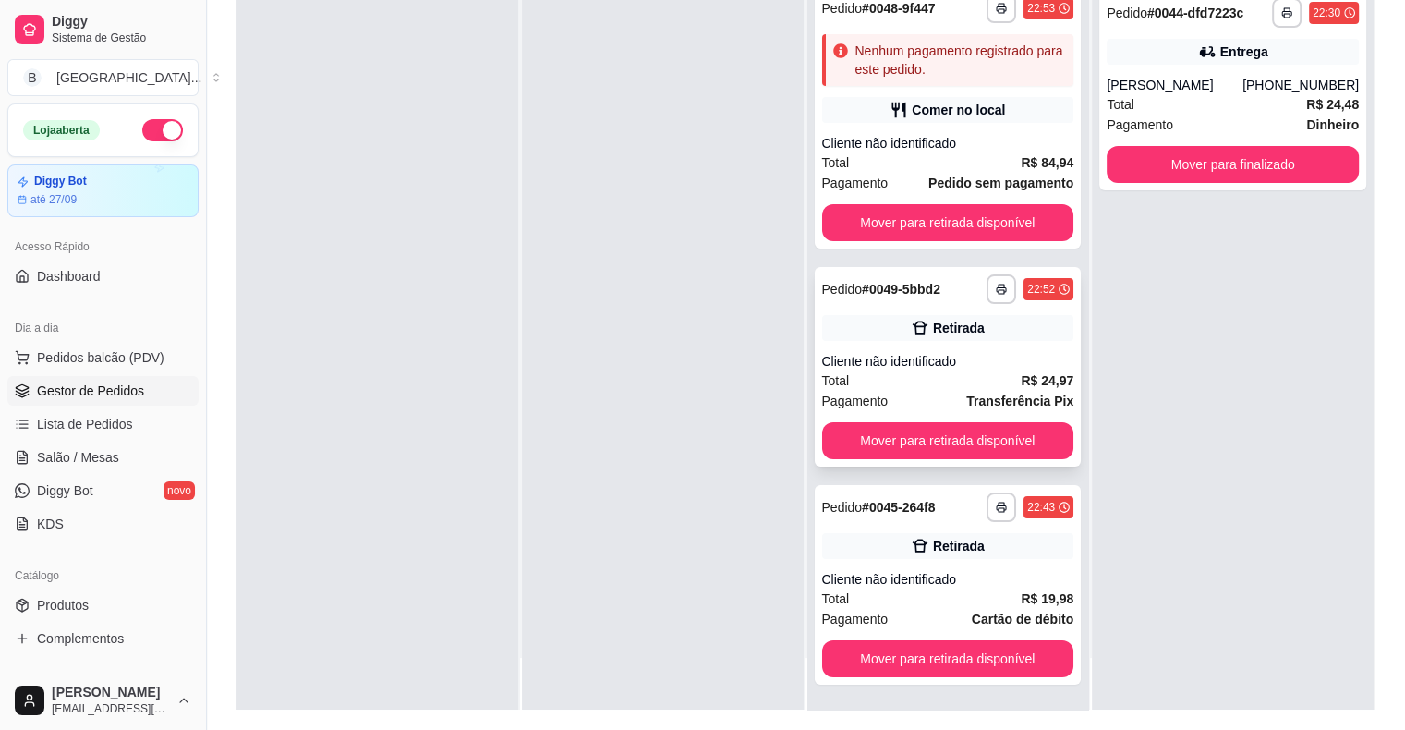
scroll to position [281, 0]
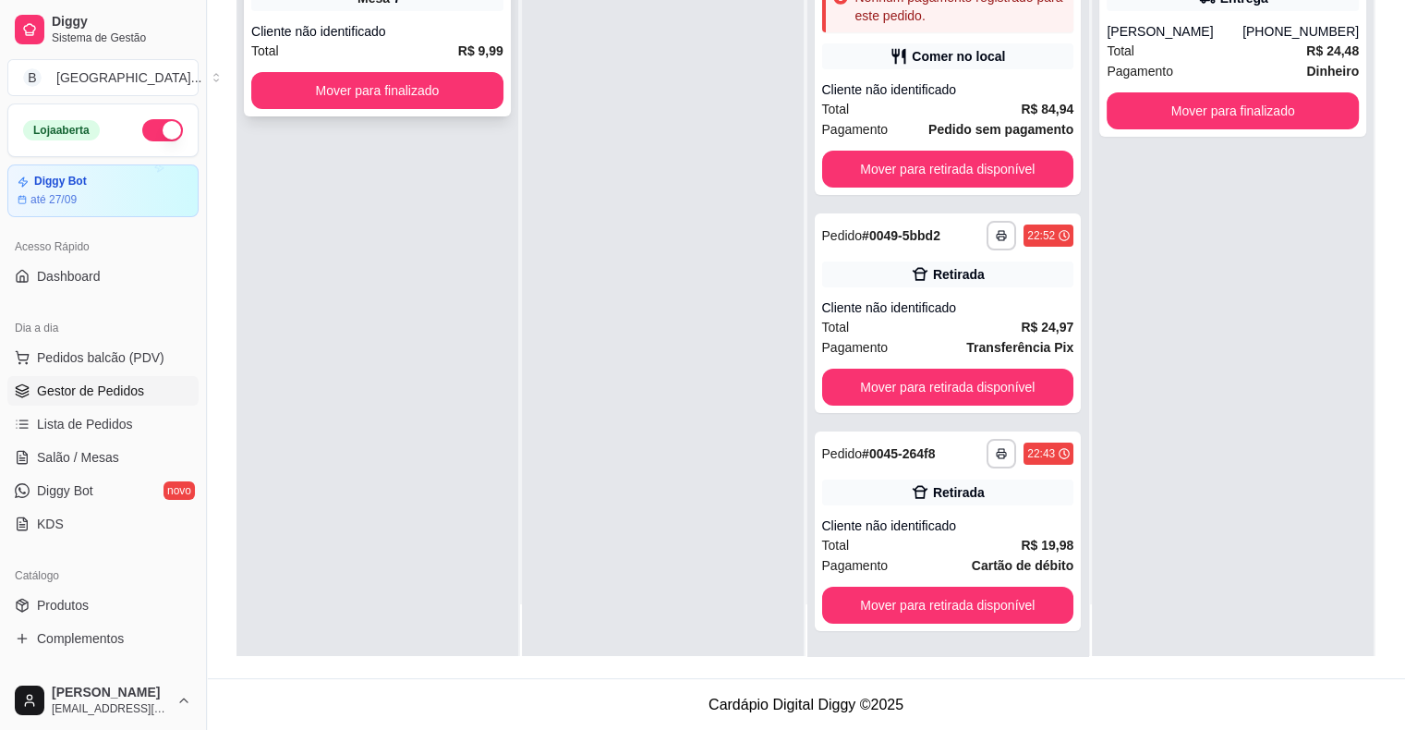
click at [398, 24] on div "Cliente não identificado" at bounding box center [377, 31] width 252 height 18
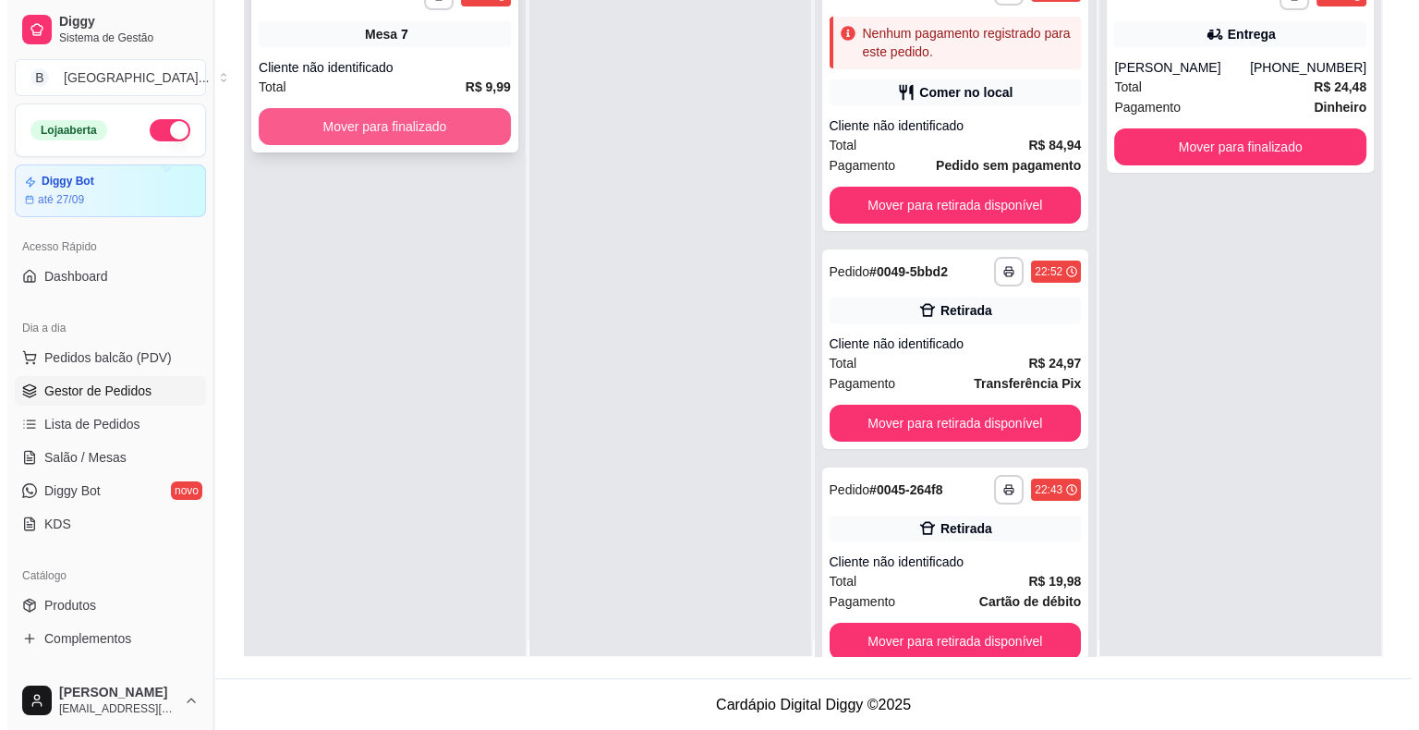
scroll to position [0, 0]
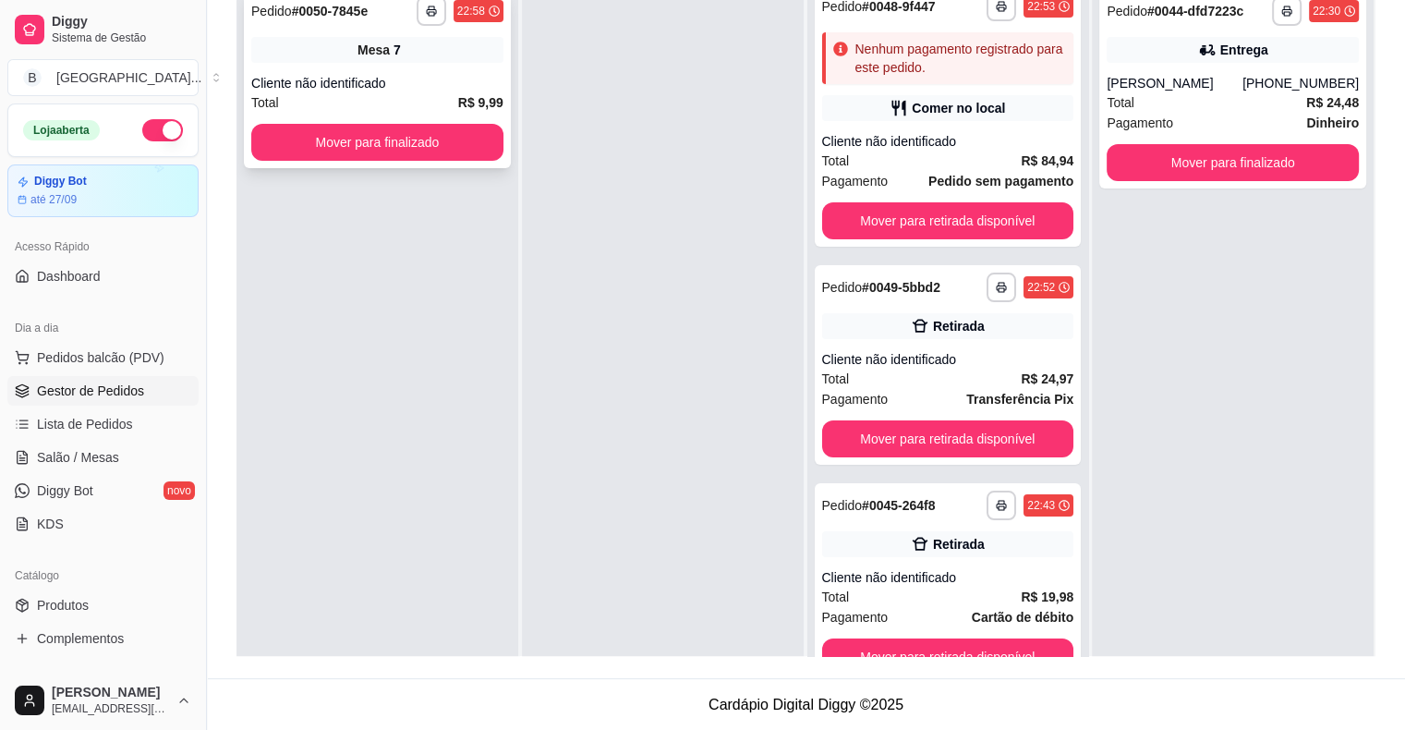
click at [432, 84] on div "Cliente não identificado" at bounding box center [377, 83] width 252 height 18
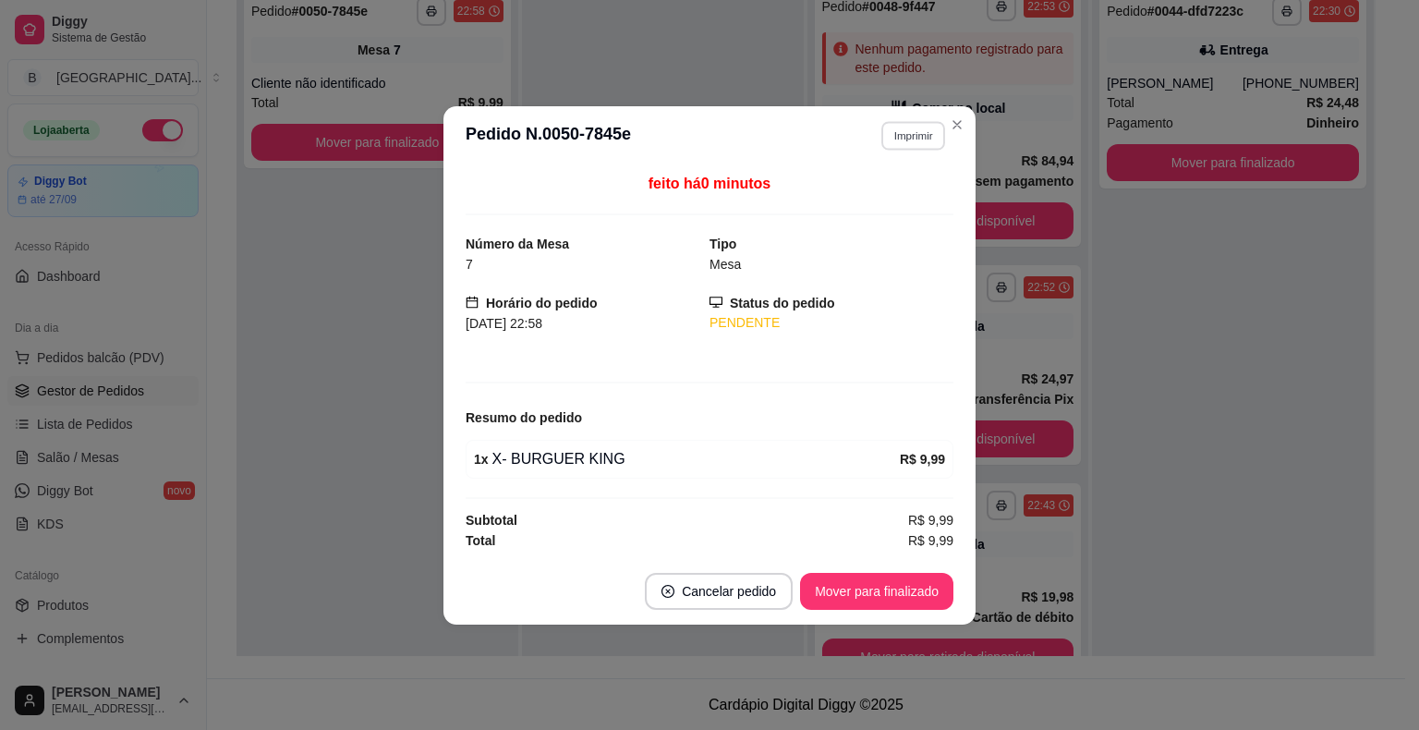
click at [903, 142] on button "Imprimir" at bounding box center [913, 135] width 64 height 29
click at [883, 203] on button "IMPRESSORA" at bounding box center [880, 201] width 129 height 29
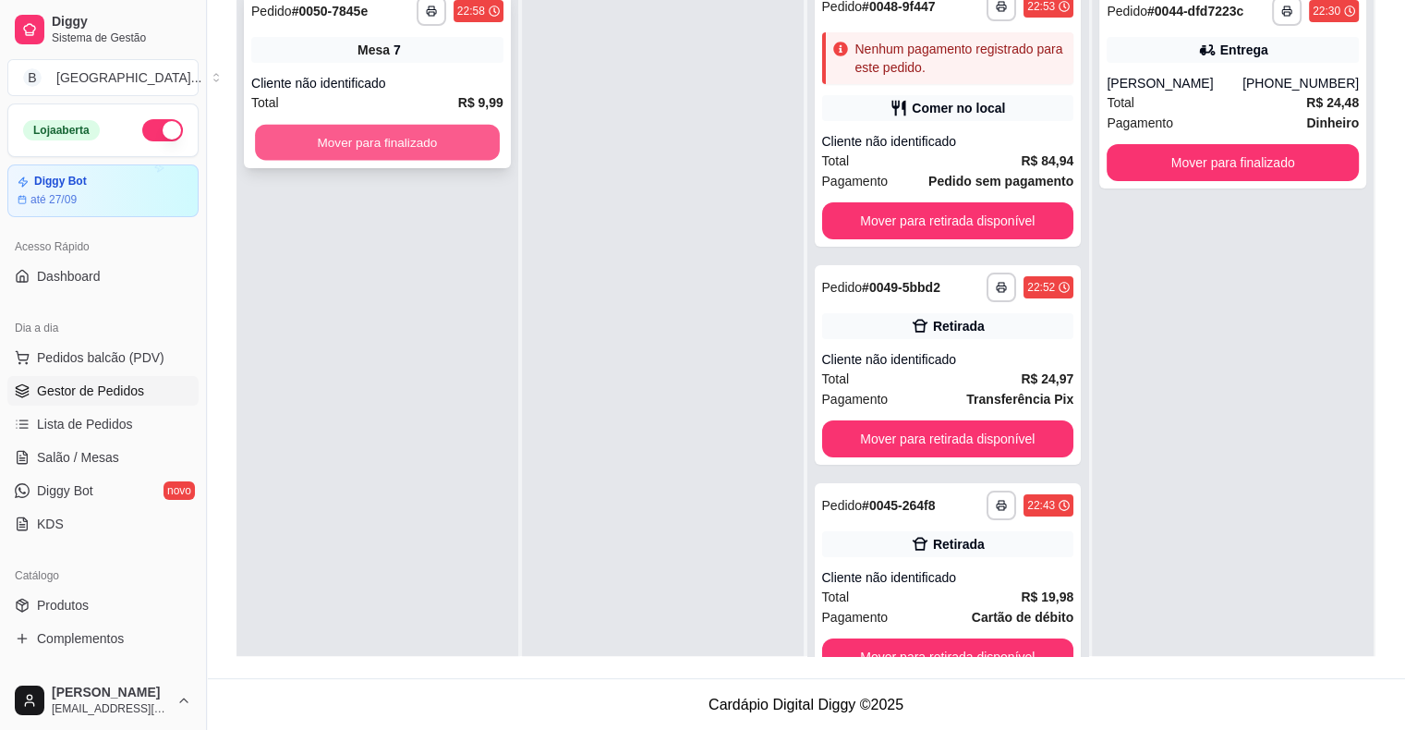
click at [324, 151] on button "Mover para finalizado" at bounding box center [377, 143] width 245 height 36
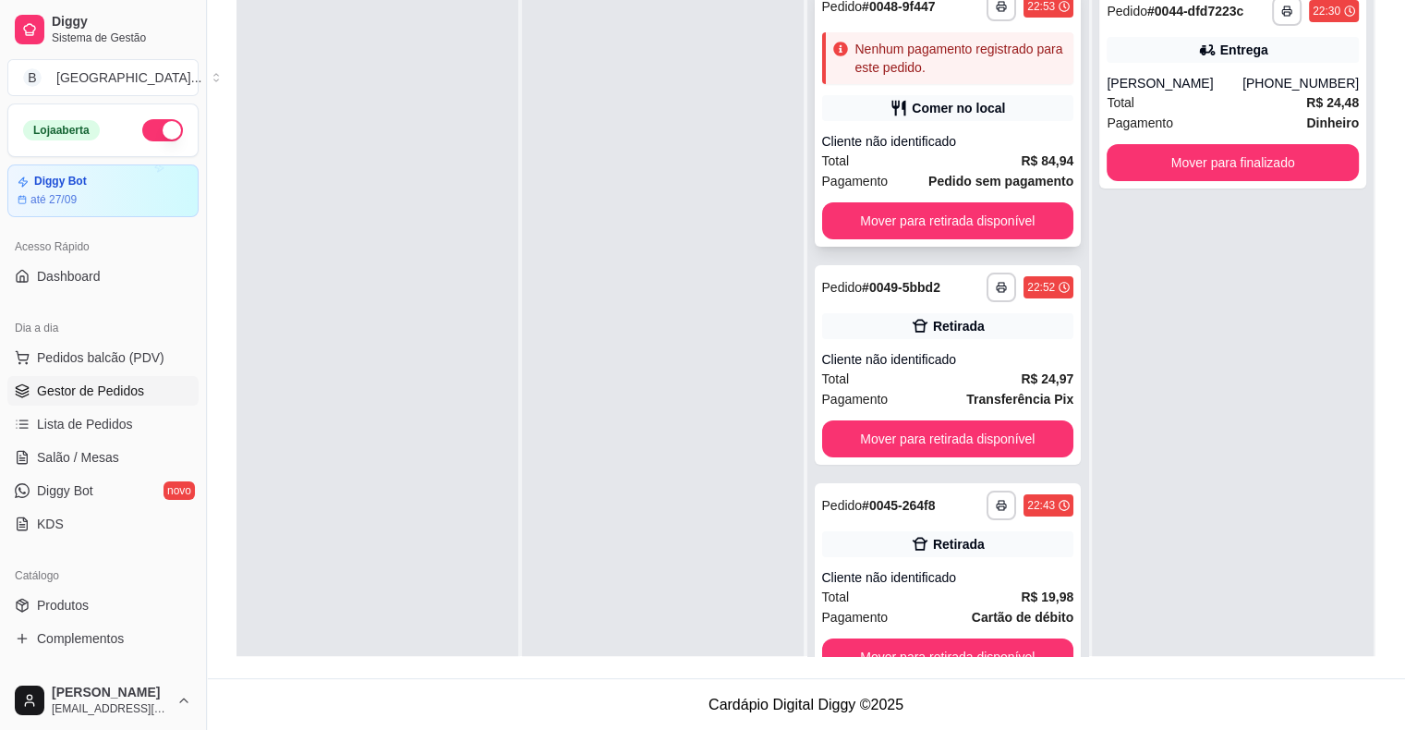
click at [857, 159] on div "Total R$ 84,94" at bounding box center [948, 161] width 252 height 20
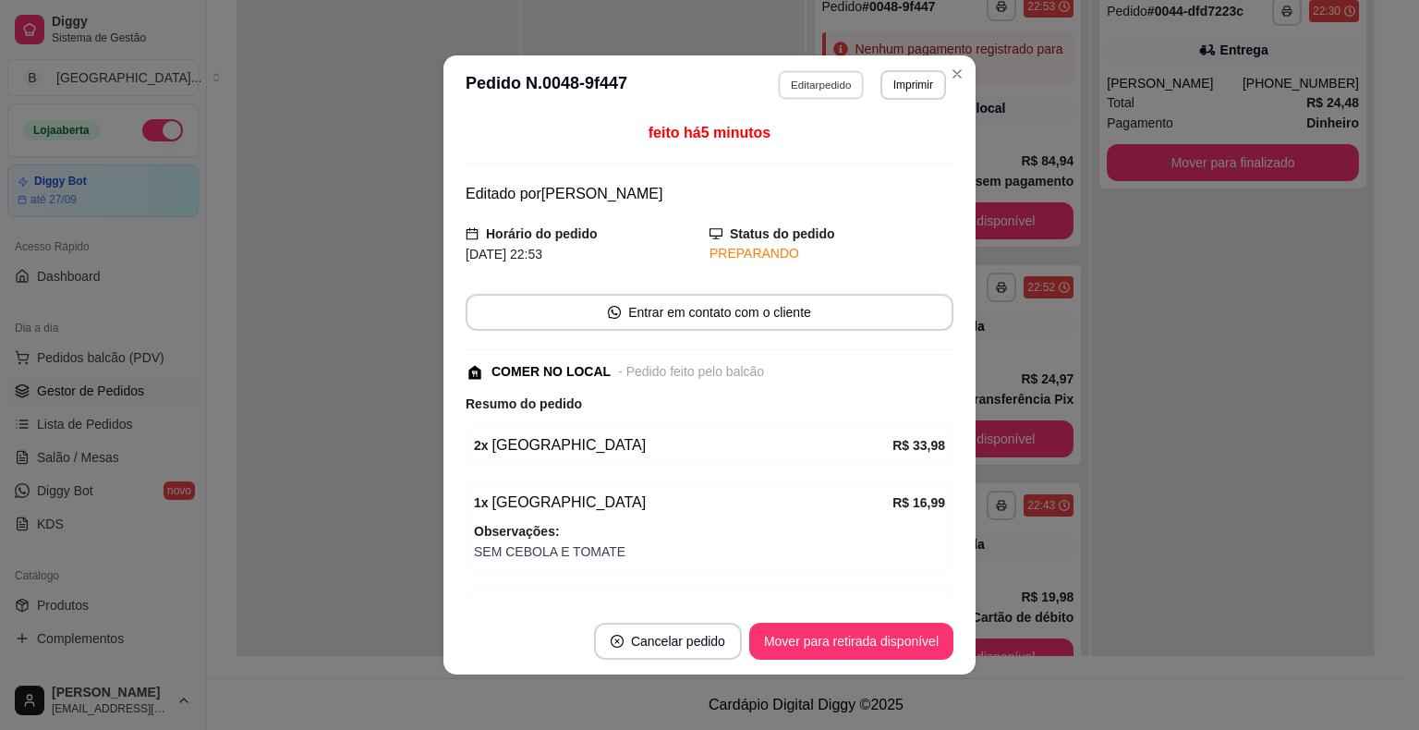
click at [809, 76] on button "Editar pedido" at bounding box center [822, 84] width 86 height 29
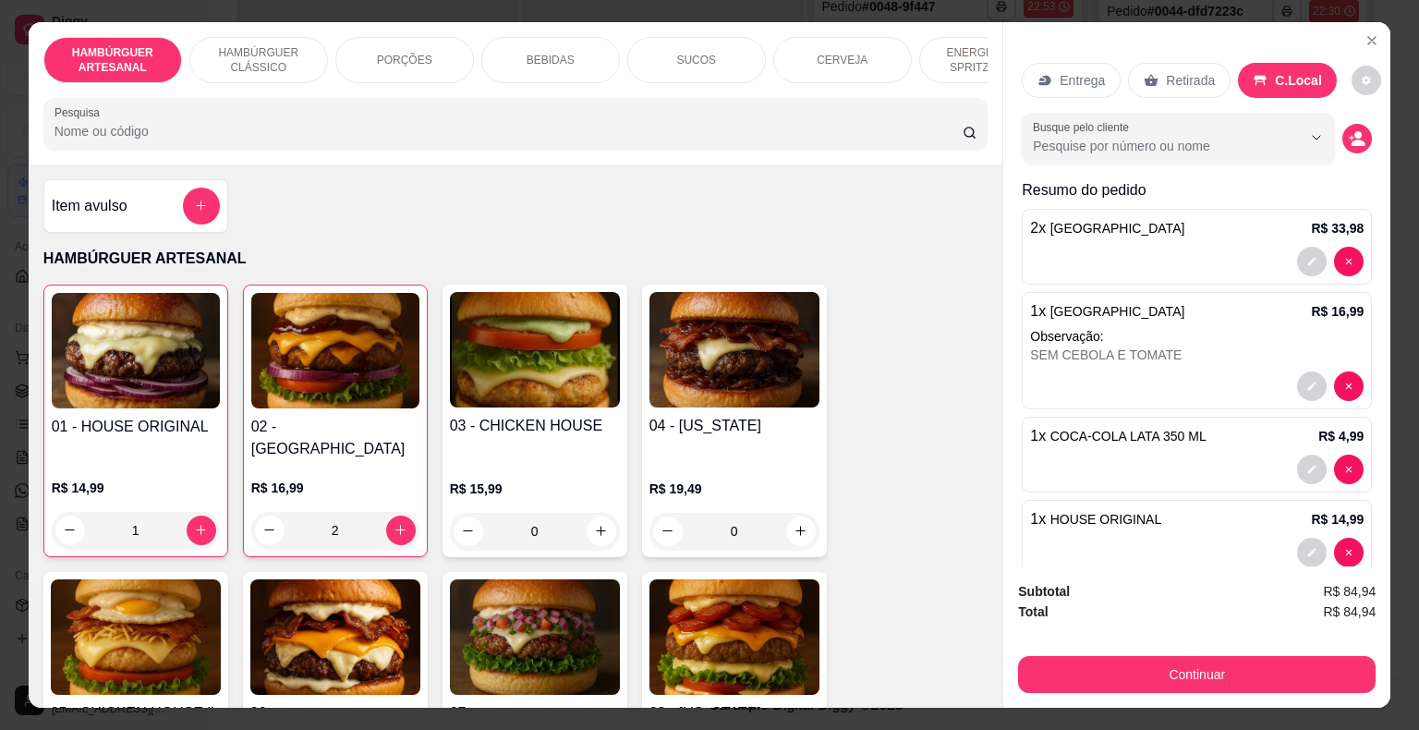
click at [561, 53] on p "BEBIDAS" at bounding box center [551, 60] width 48 height 15
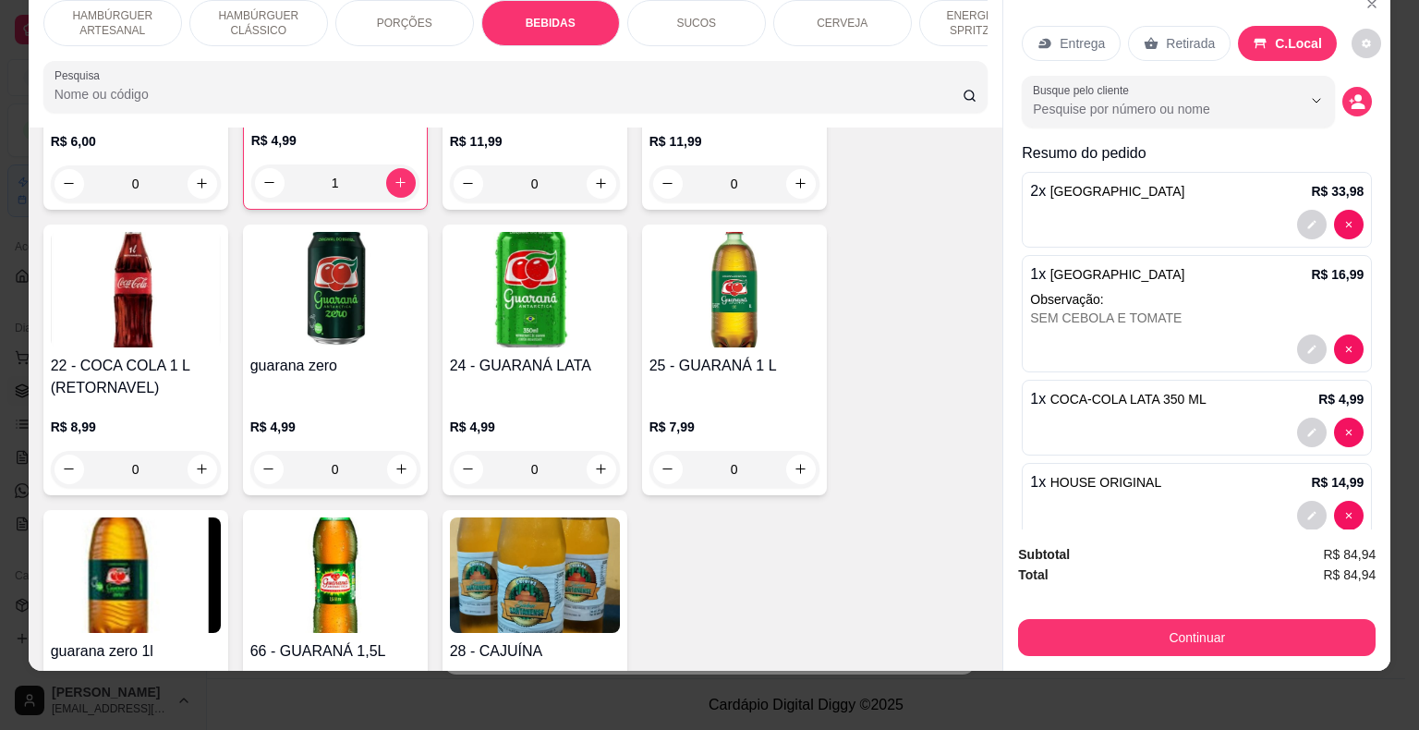
scroll to position [2824, 0]
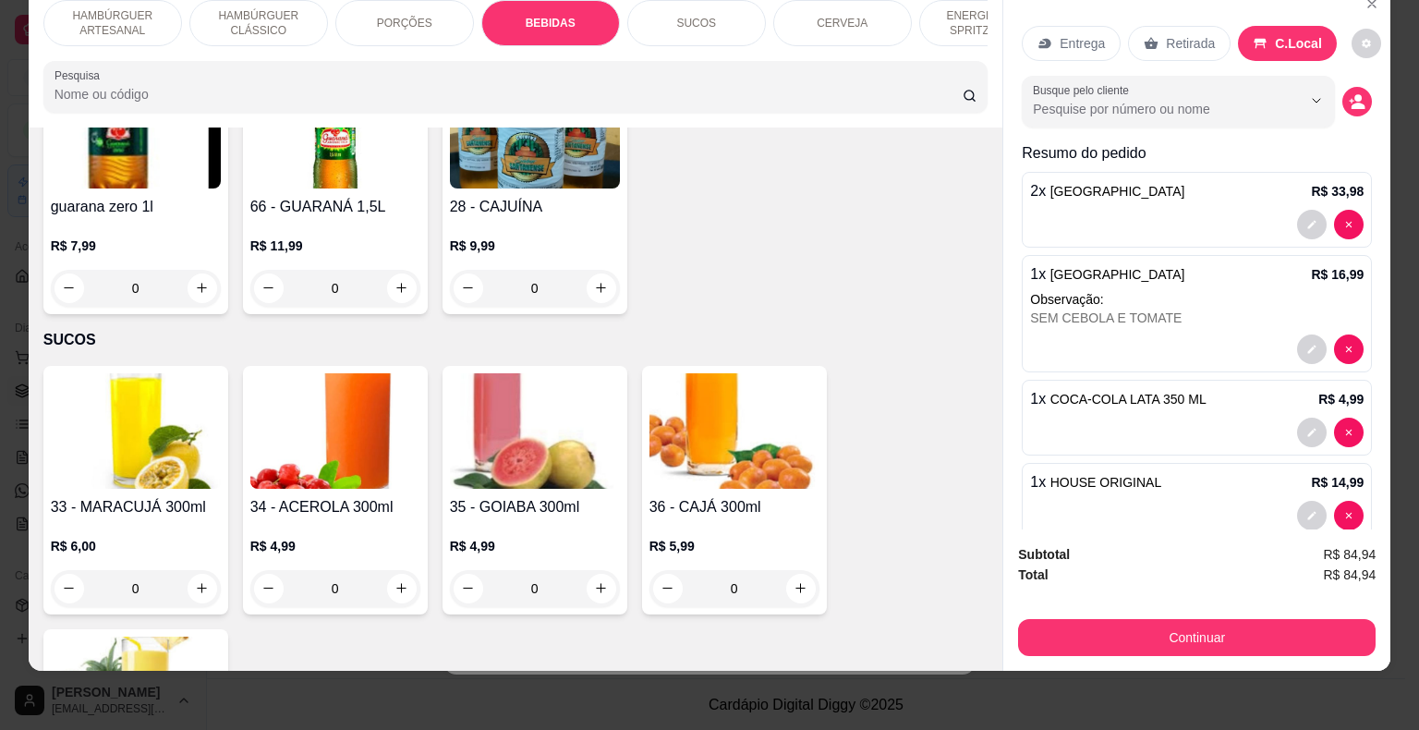
click at [964, 44] on div "HAMBÚRGUER ARTESANAL HAMBÚRGUER CLÁSSICO PORÇÕES BEBIDAS SUCOS CERVEJA ENERGÉTI…" at bounding box center [516, 56] width 975 height 142
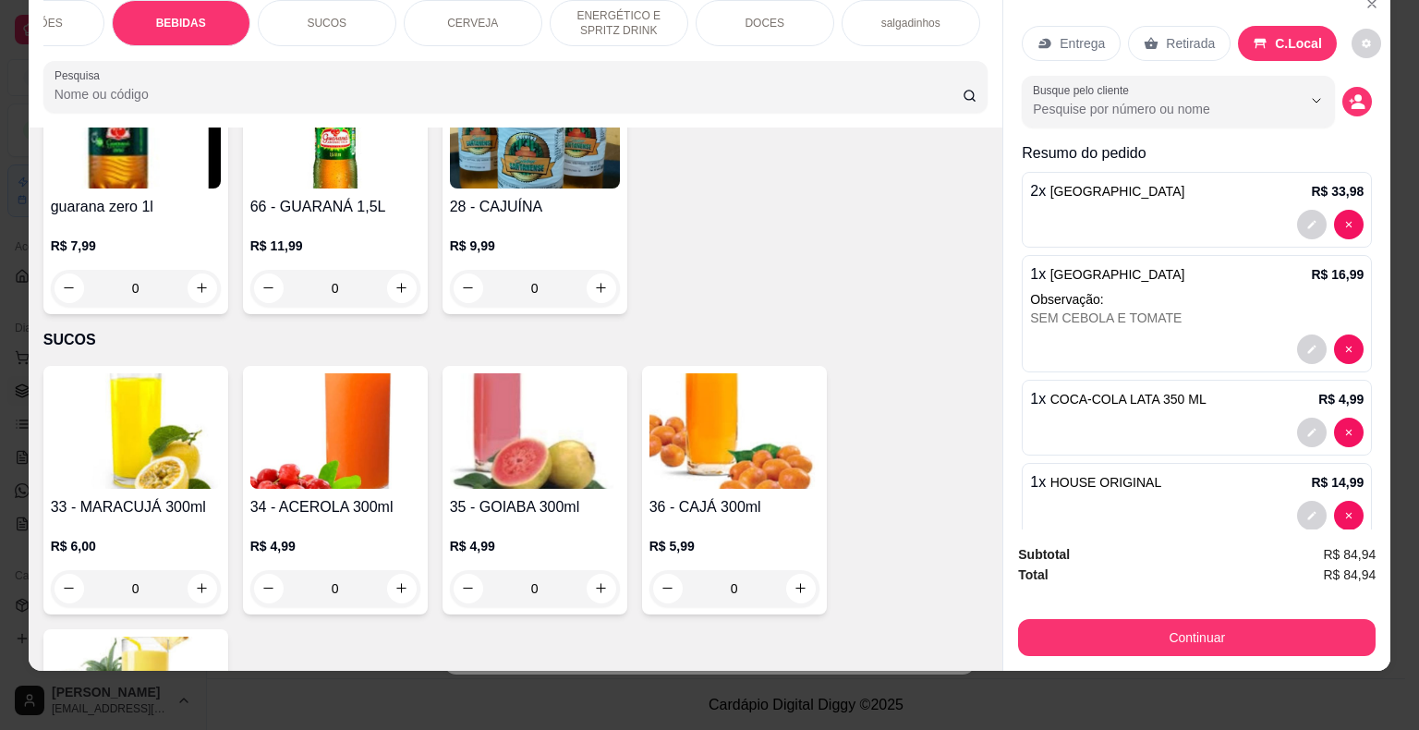
scroll to position [0, 407]
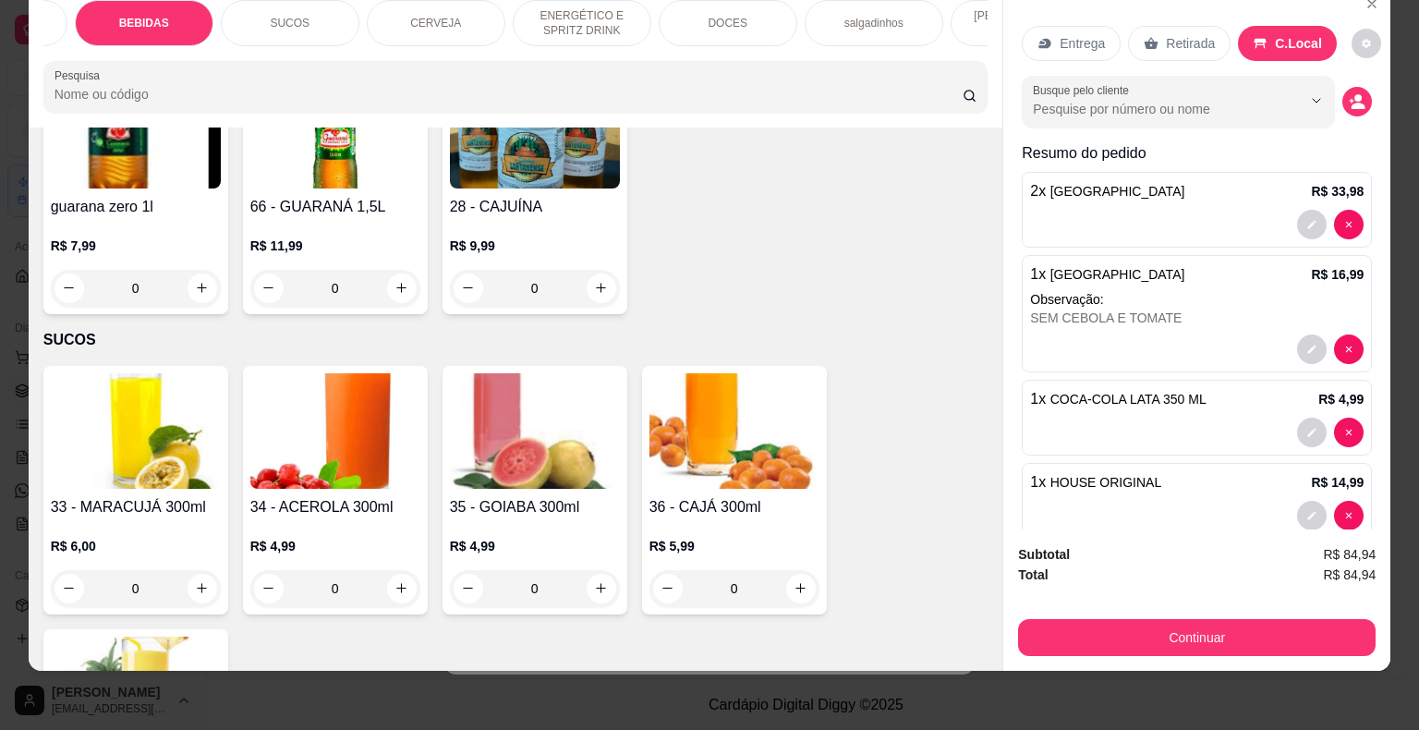
click at [901, 6] on div "salgadinhos" at bounding box center [874, 23] width 139 height 46
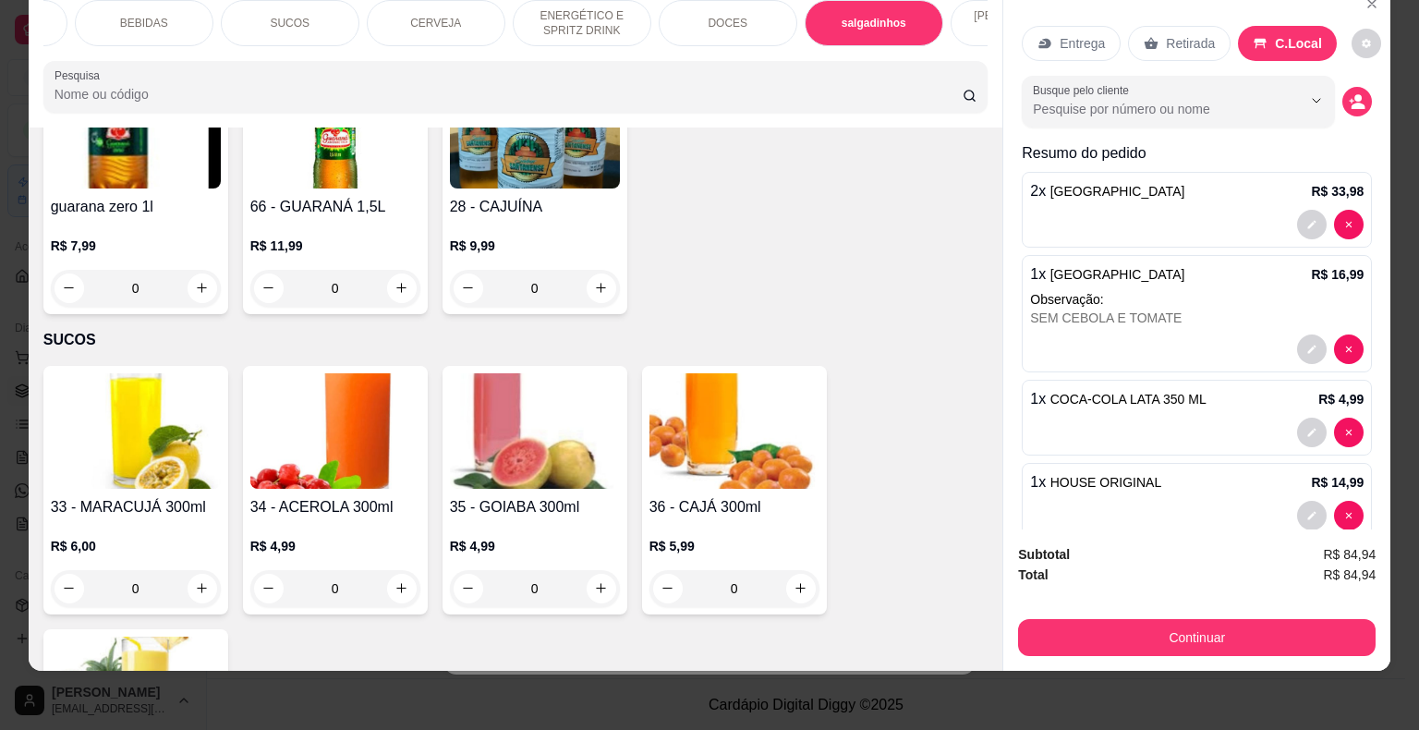
scroll to position [4729, 0]
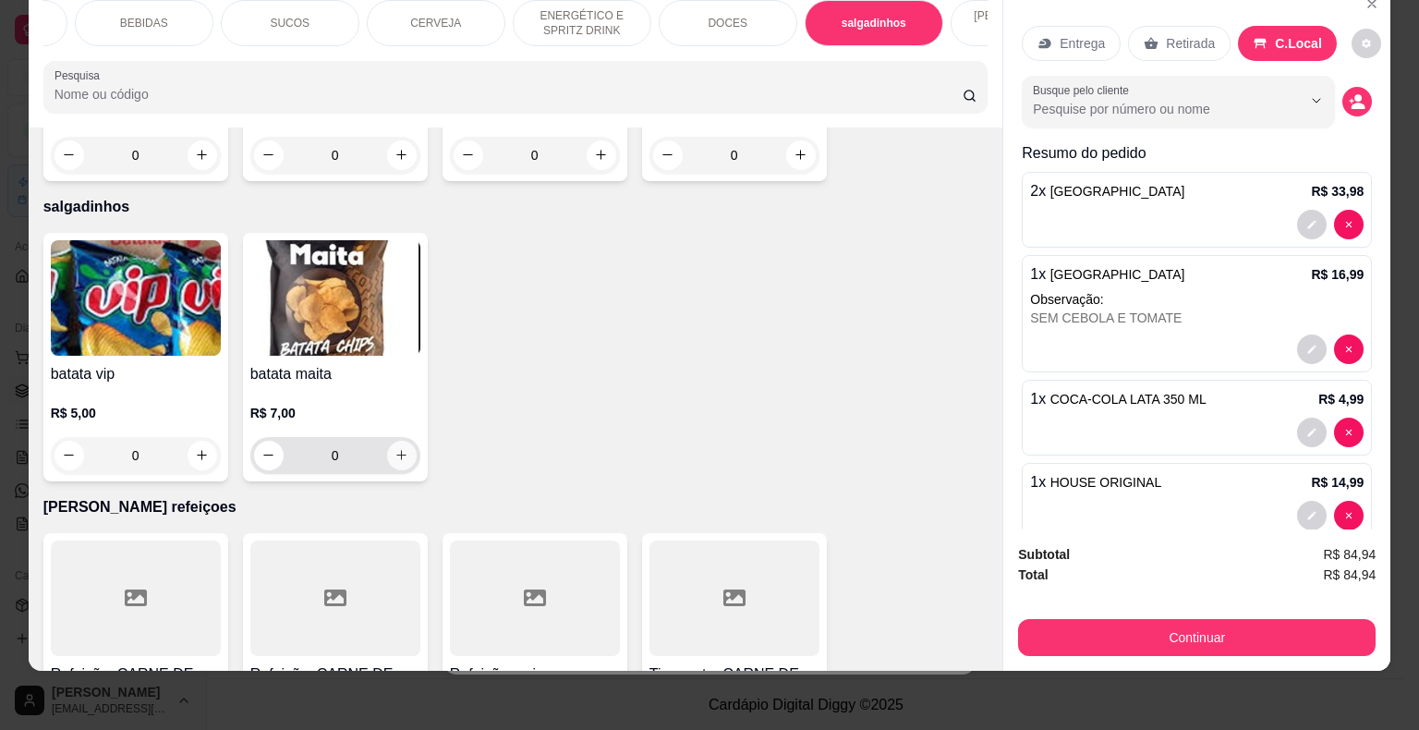
click at [395, 448] on icon "increase-product-quantity" at bounding box center [402, 455] width 14 height 14
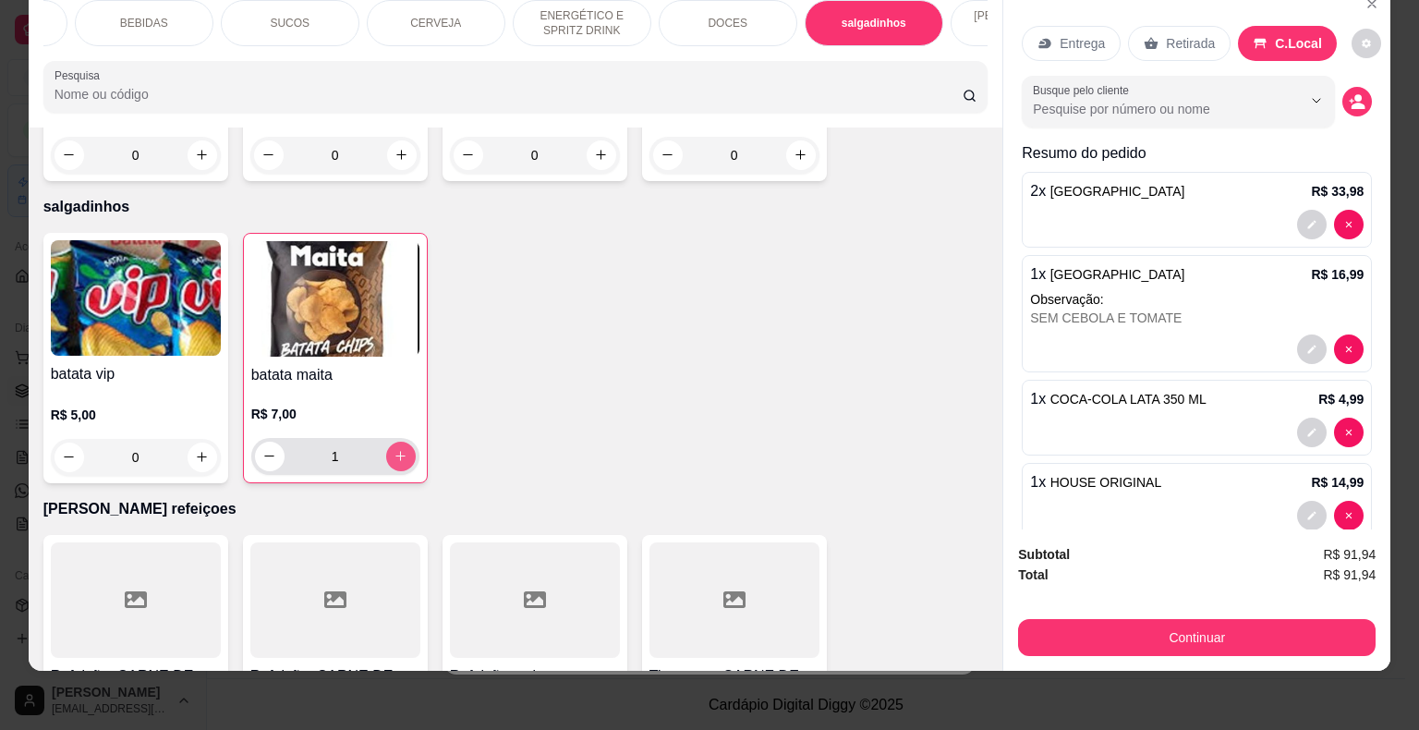
type input "1"
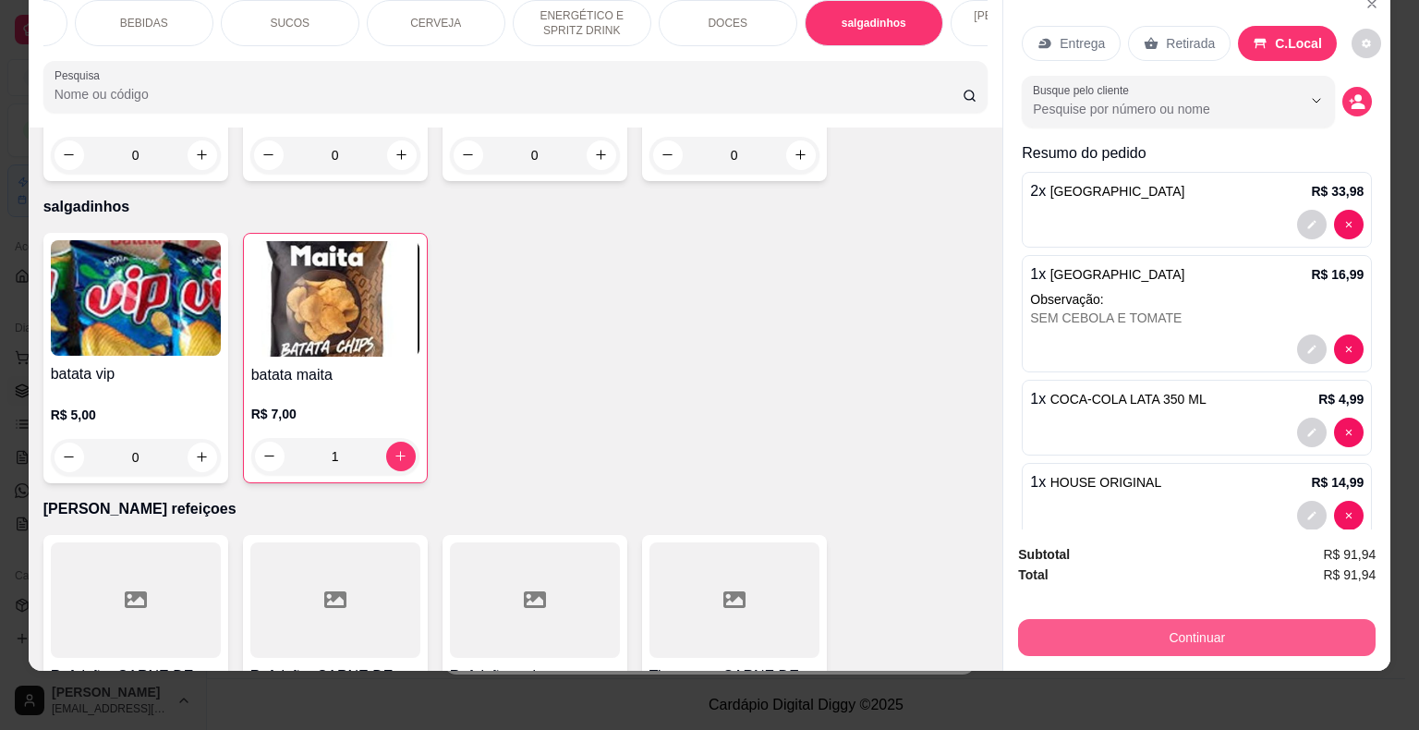
click at [1031, 619] on button "Continuar" at bounding box center [1197, 637] width 358 height 37
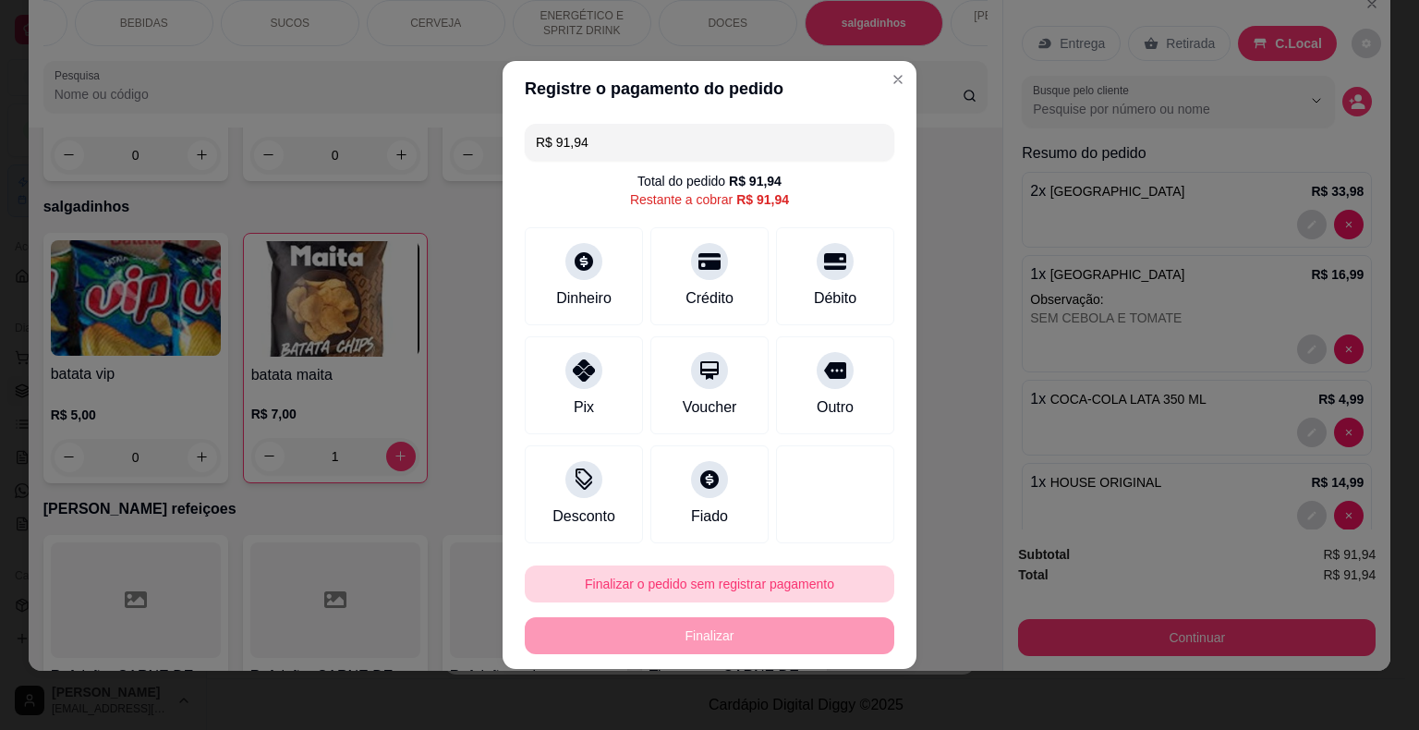
click at [731, 590] on button "Finalizar o pedido sem registrar pagamento" at bounding box center [710, 583] width 370 height 37
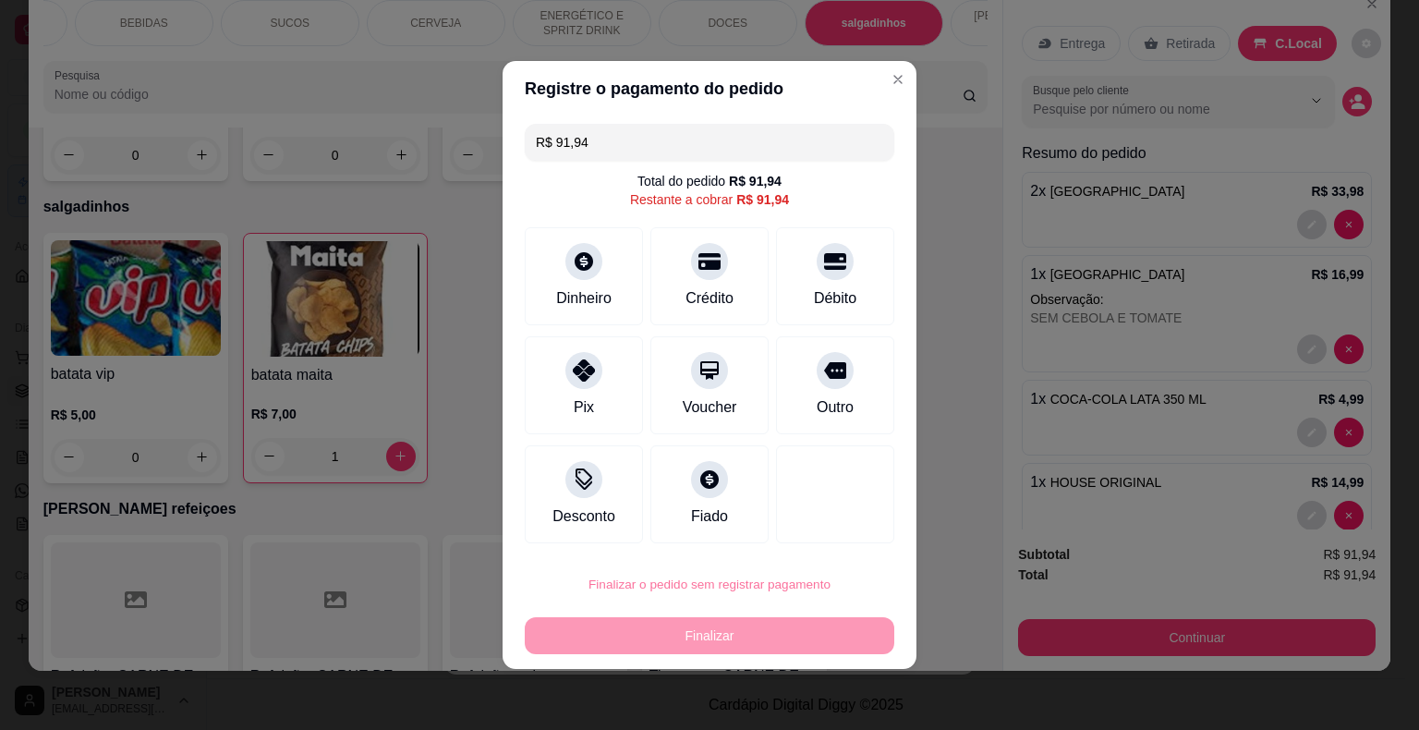
click at [807, 527] on button "Confirmar" at bounding box center [822, 531] width 66 height 28
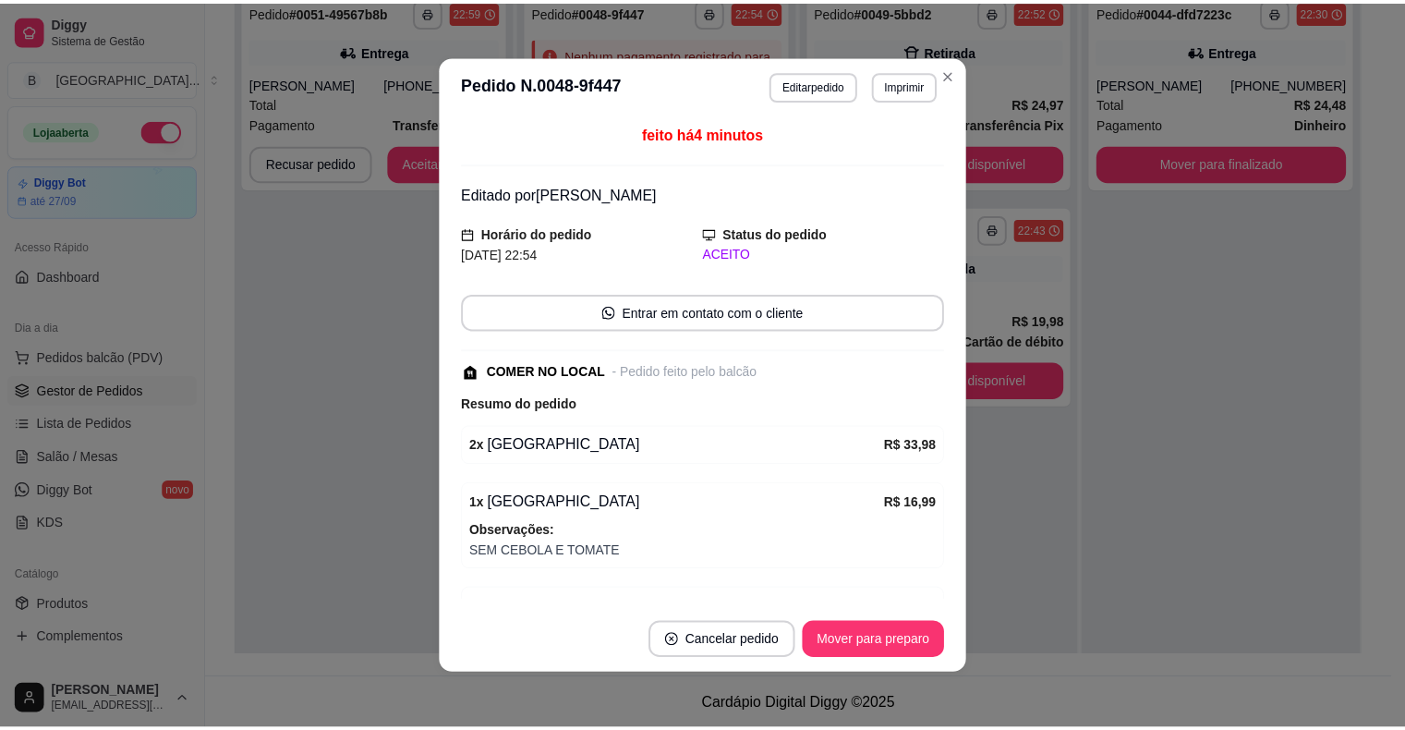
scroll to position [0, 0]
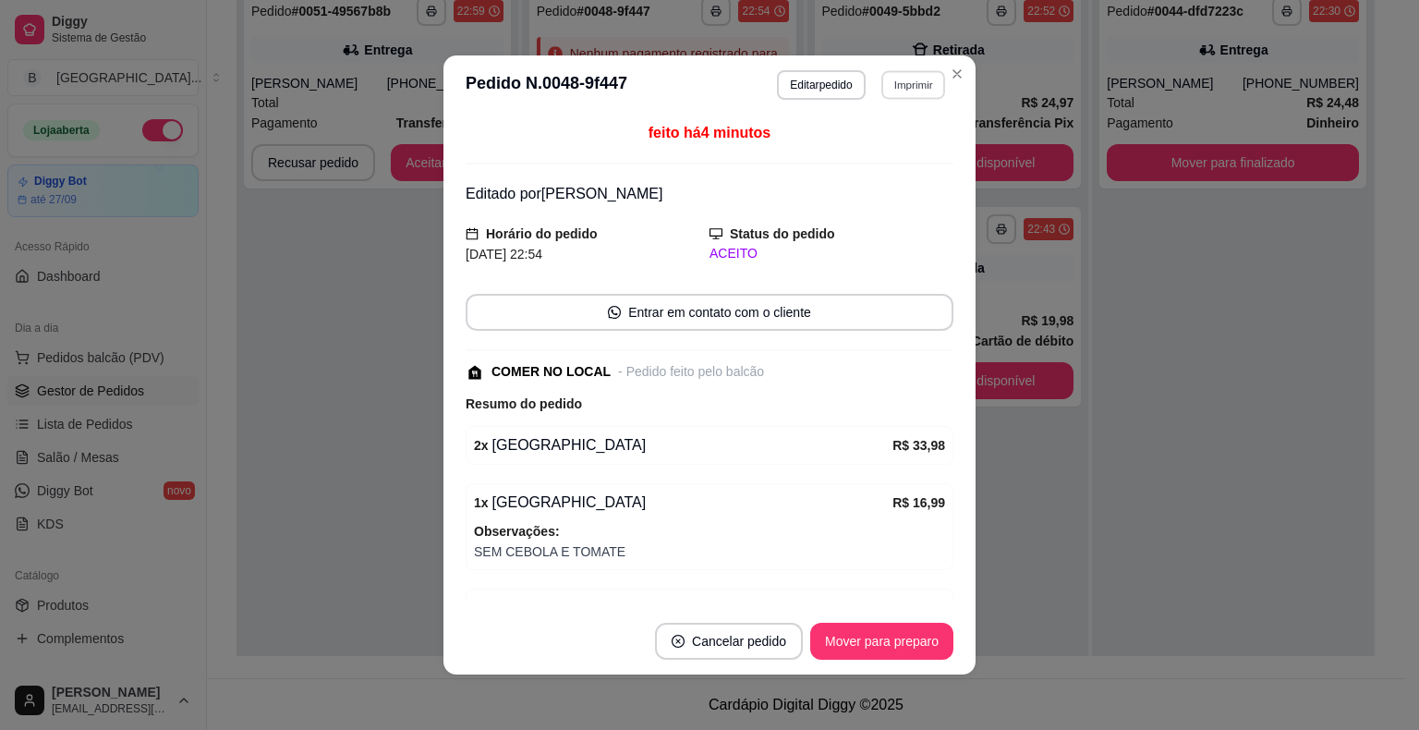
click at [895, 85] on button "Imprimir" at bounding box center [913, 84] width 64 height 29
click at [864, 149] on button "IMPRESSORA" at bounding box center [874, 151] width 134 height 30
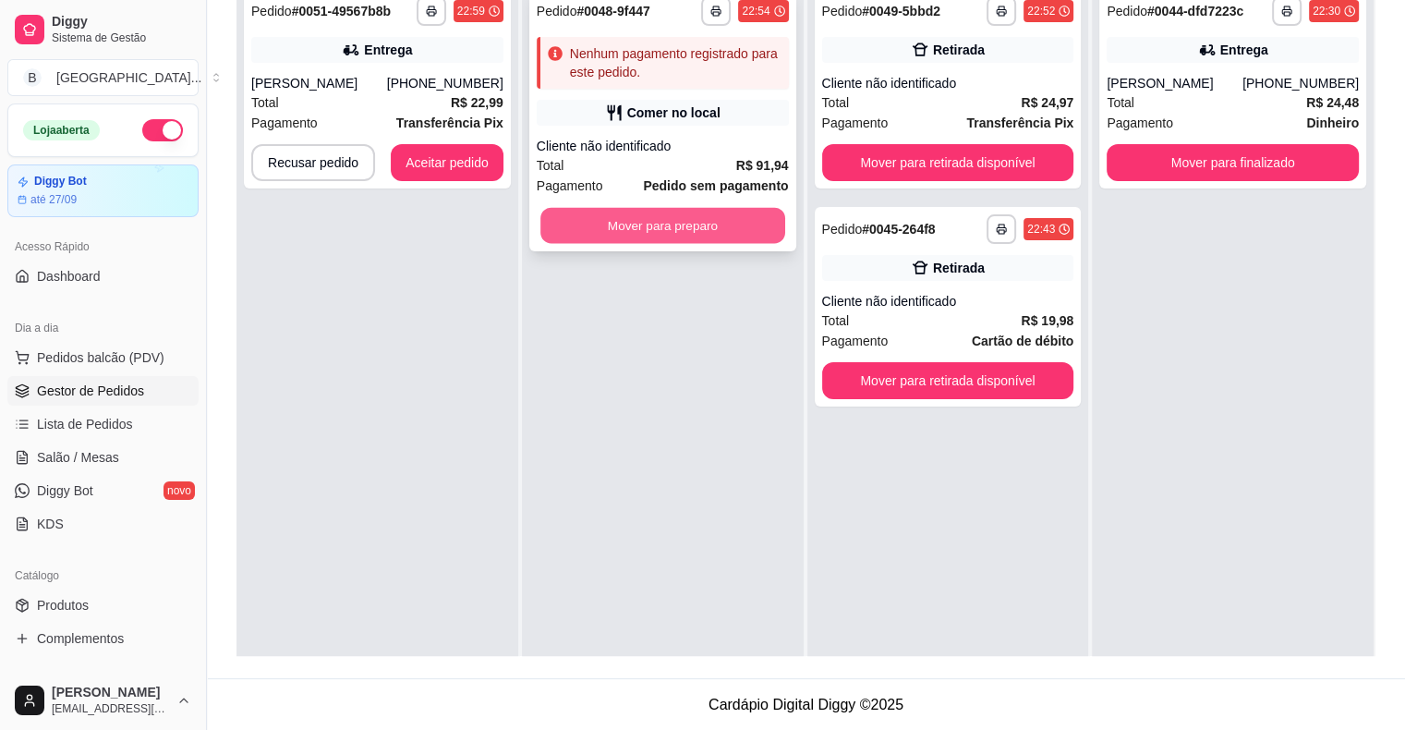
click at [628, 235] on button "Mover para preparo" at bounding box center [663, 226] width 245 height 36
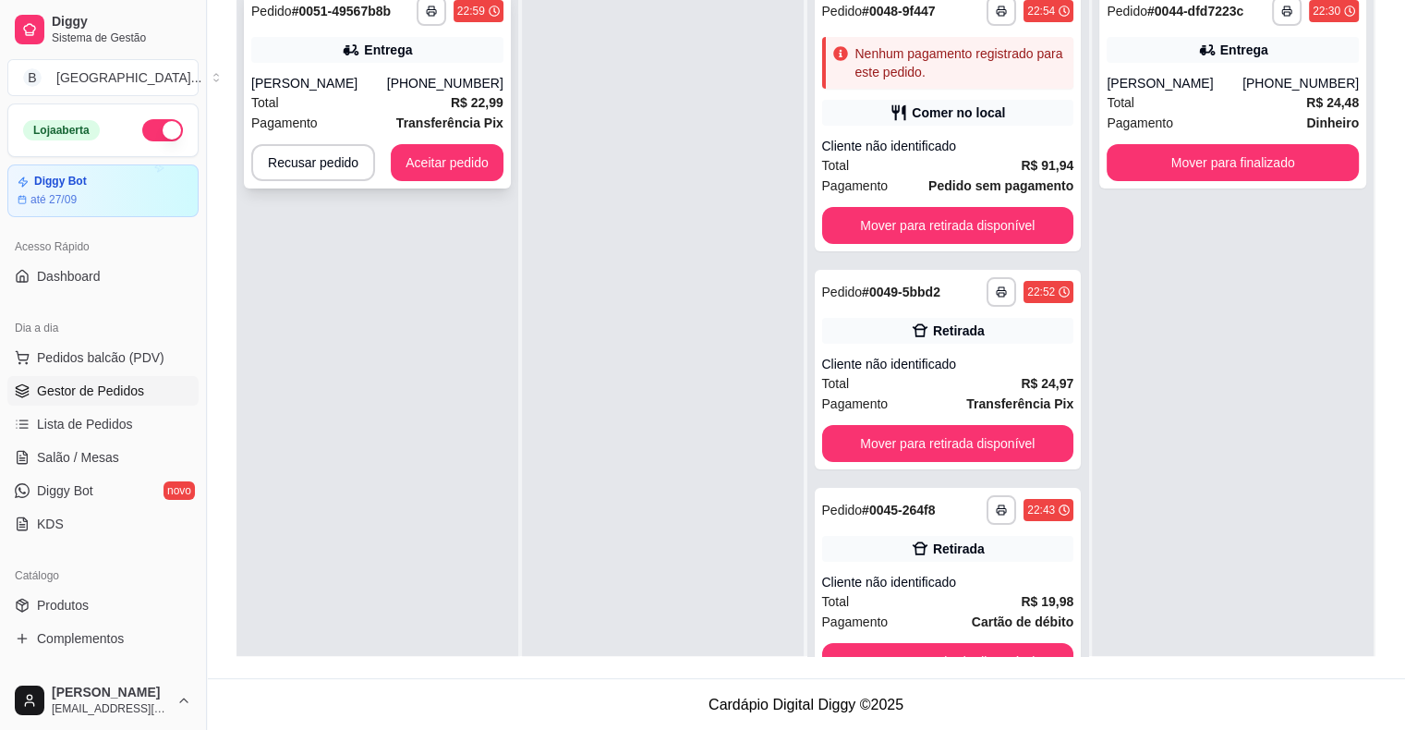
click at [473, 115] on strong "Transferência Pix" at bounding box center [449, 122] width 107 height 15
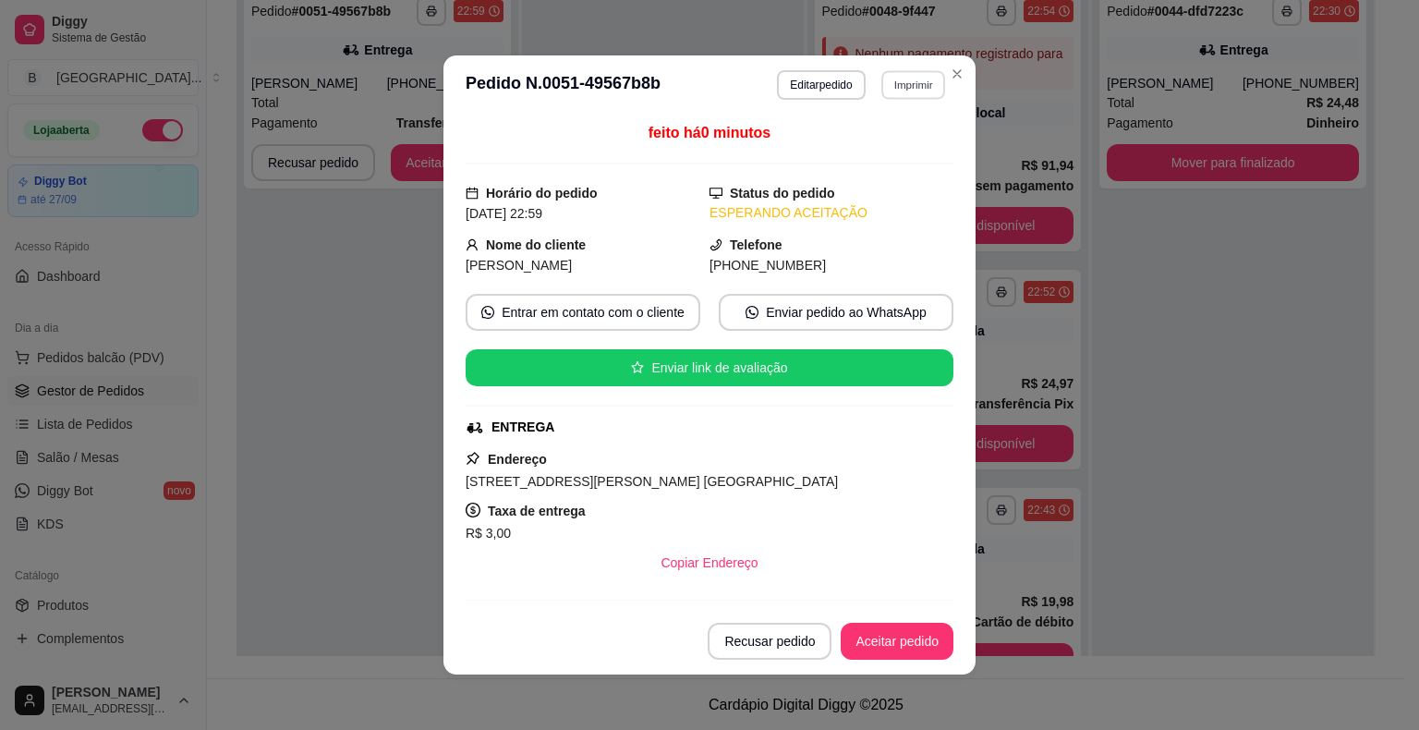
click at [888, 98] on button "Imprimir" at bounding box center [913, 84] width 64 height 29
click at [878, 150] on button "IMPRESSORA" at bounding box center [874, 151] width 134 height 30
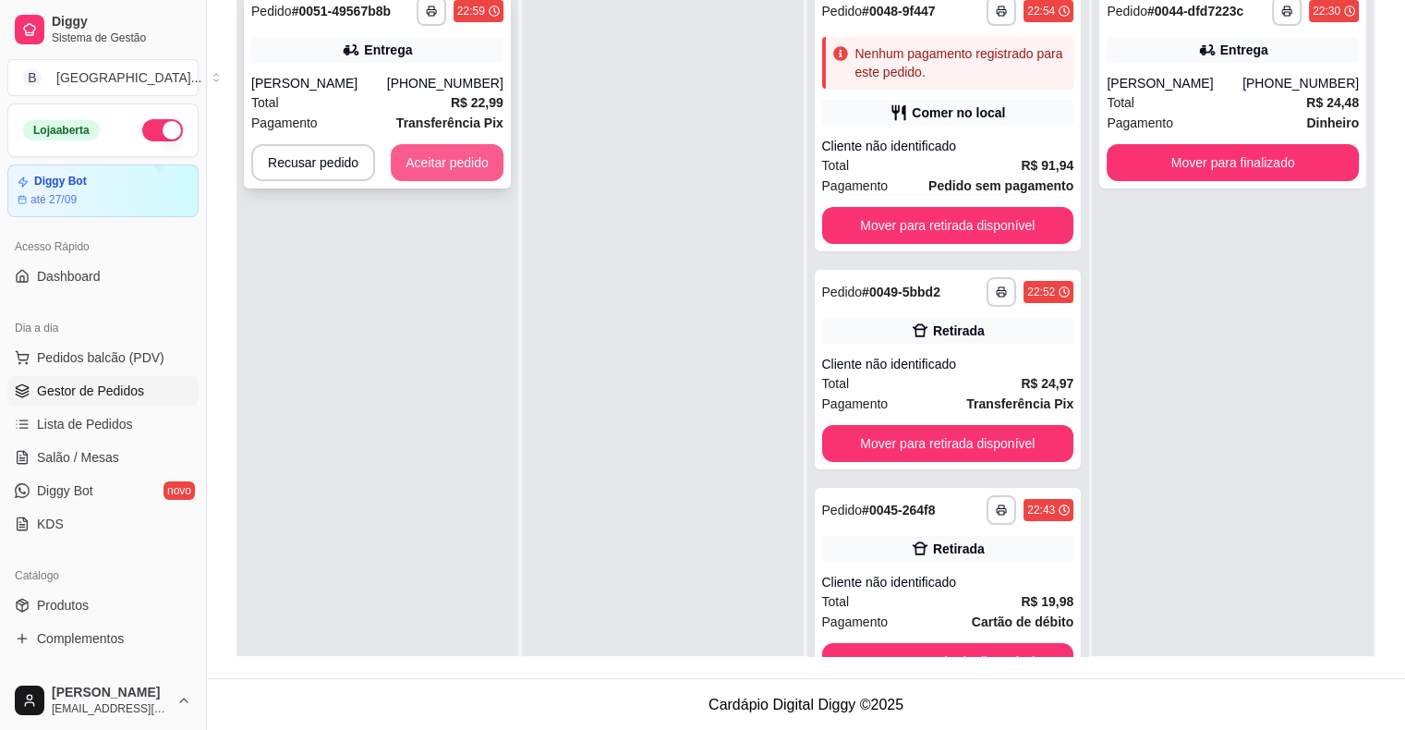
click at [467, 160] on button "Aceitar pedido" at bounding box center [447, 162] width 113 height 37
click at [467, 160] on button "Aceitar pedido" at bounding box center [447, 163] width 109 height 36
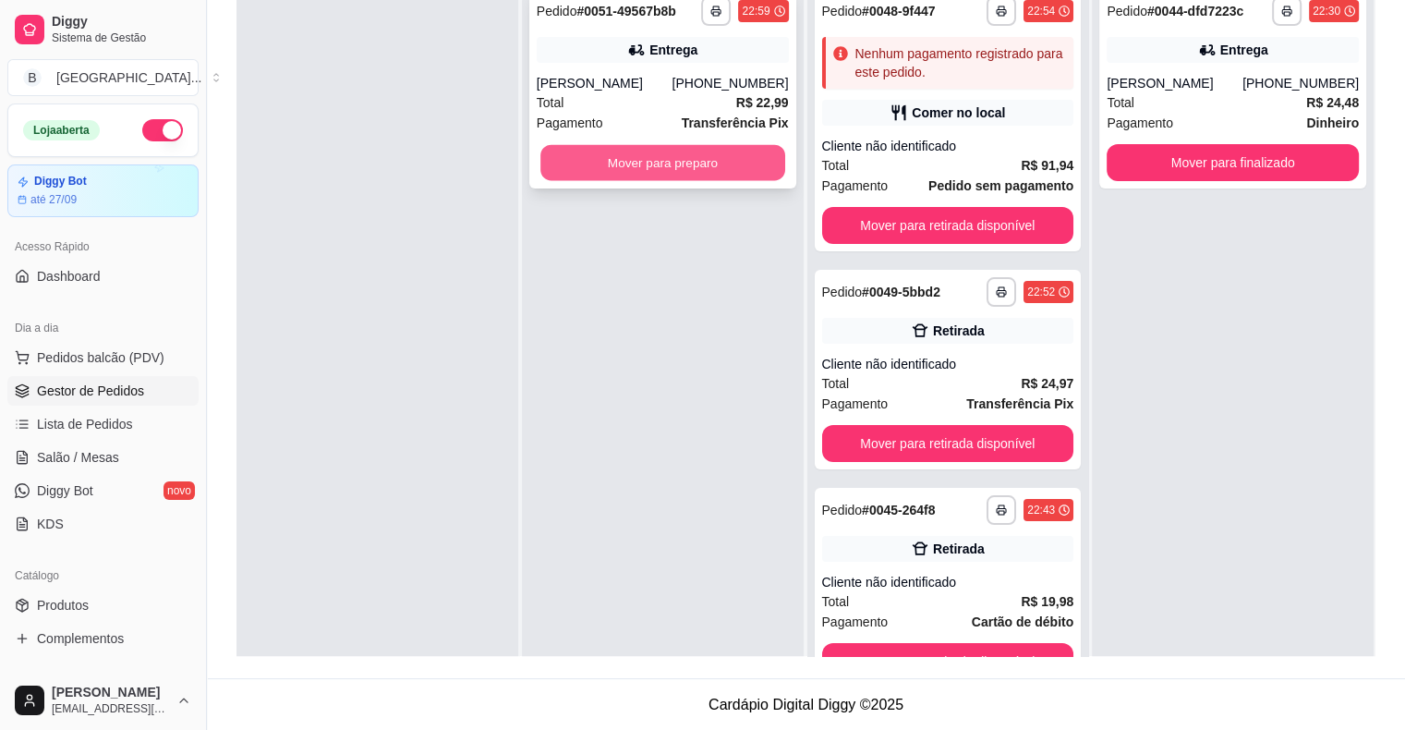
click at [617, 167] on button "Mover para preparo" at bounding box center [663, 163] width 245 height 36
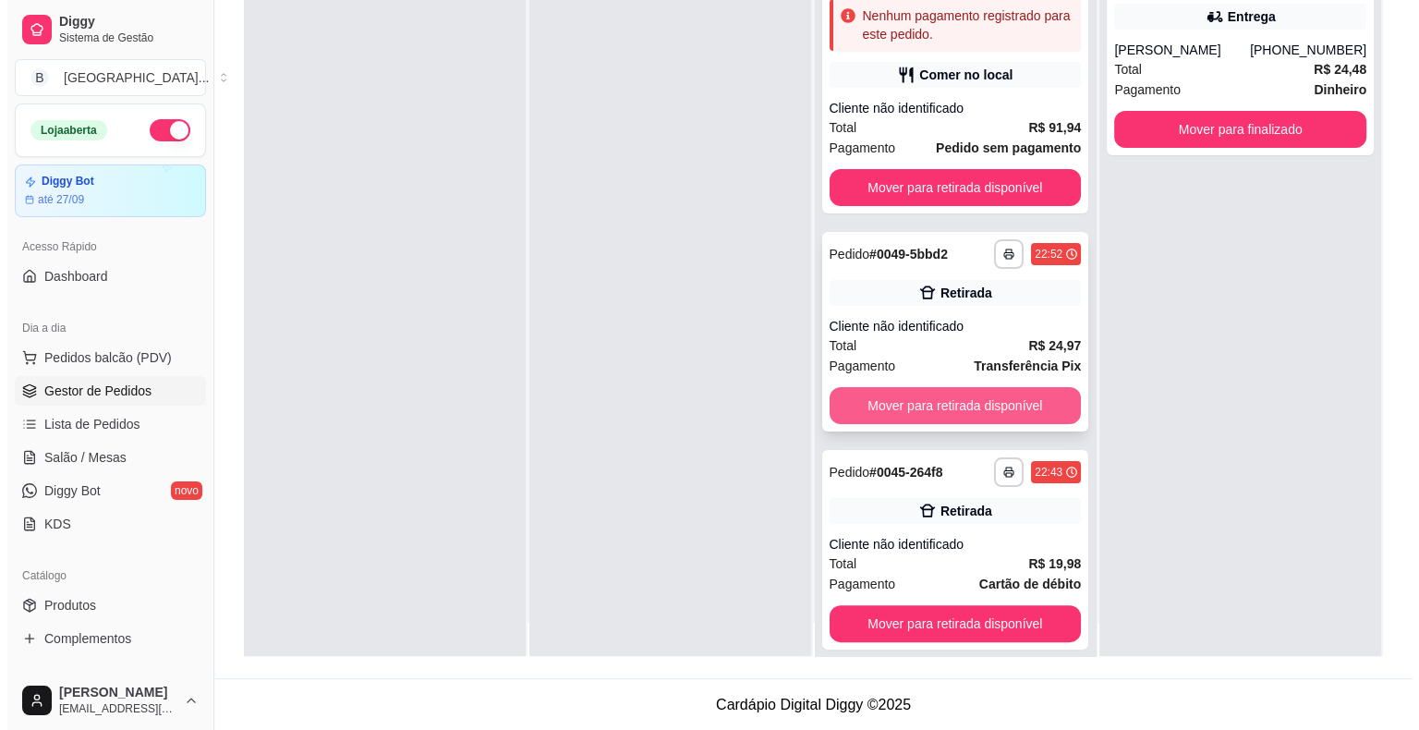
scroll to position [52, 0]
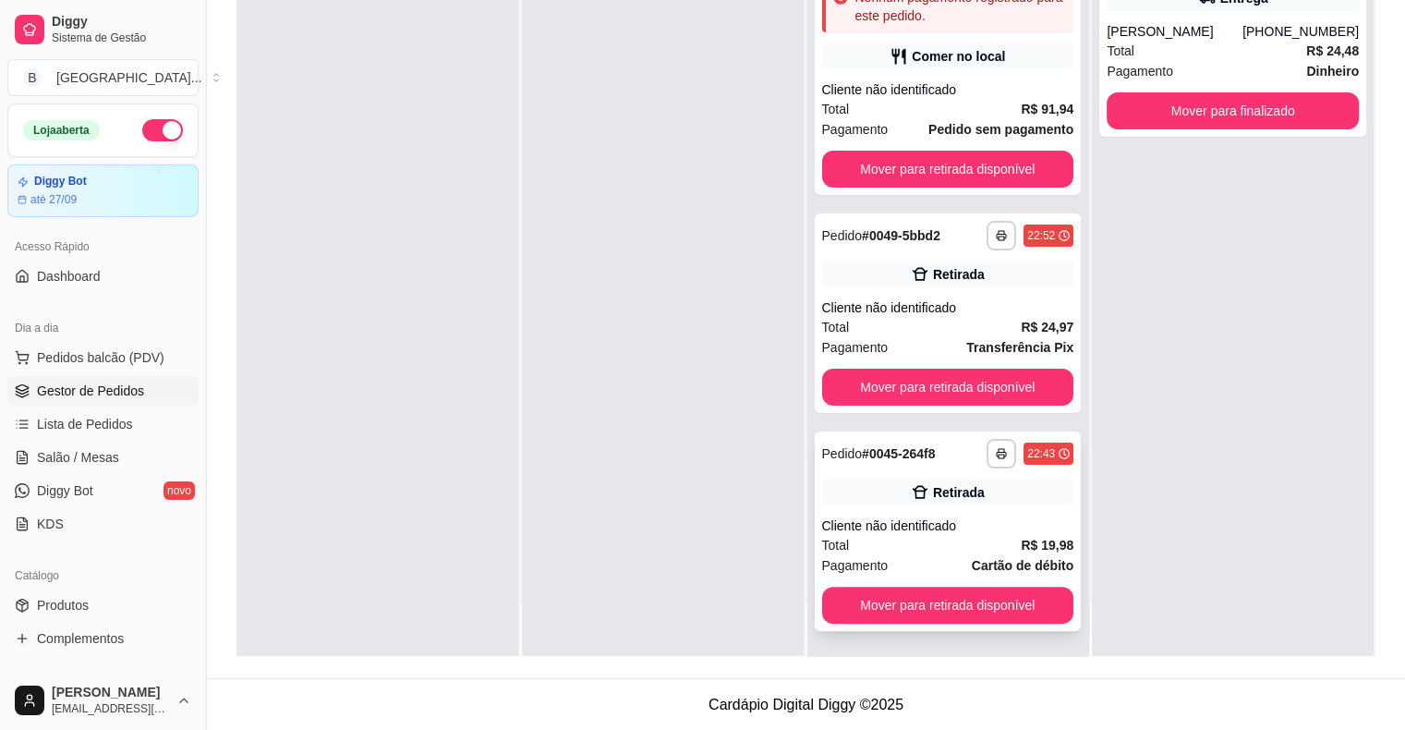
click at [924, 542] on div "Total R$ 19,98" at bounding box center [948, 545] width 252 height 20
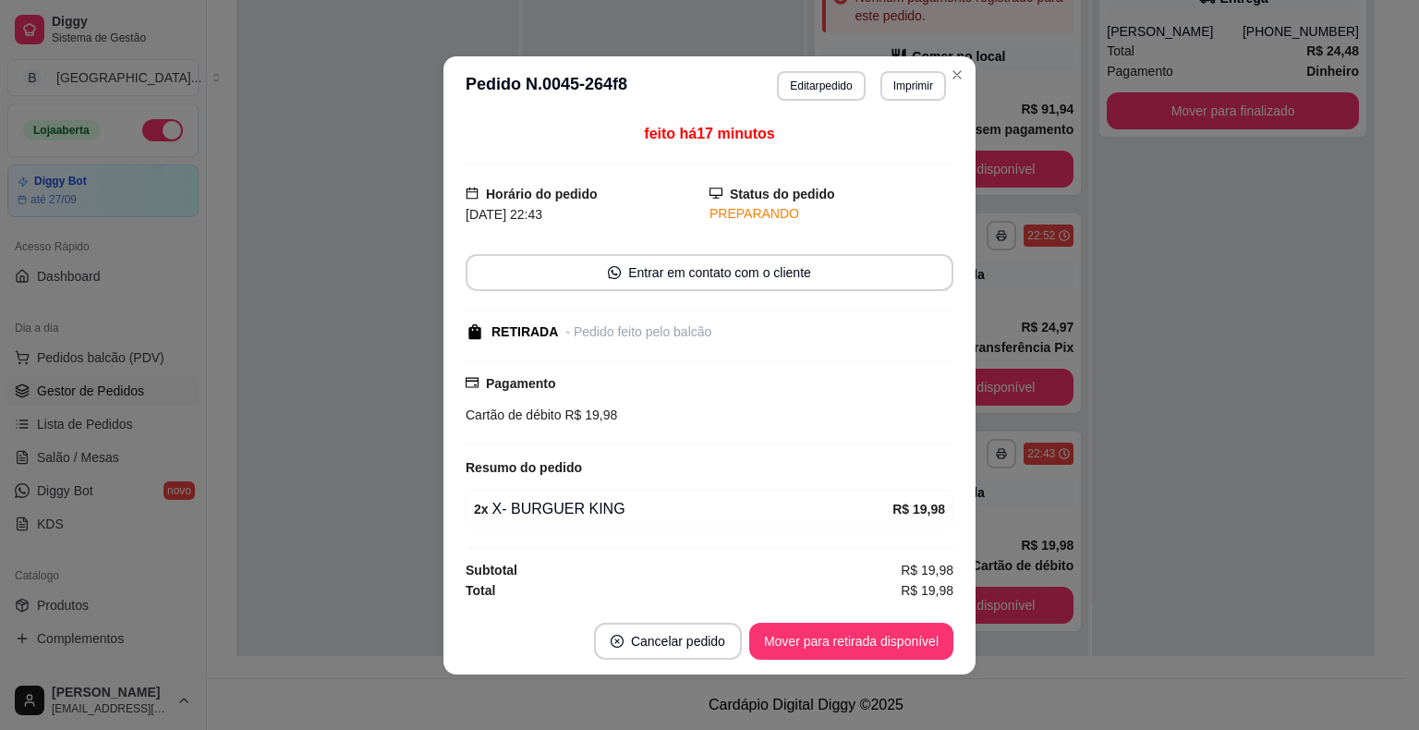
scroll to position [2, 0]
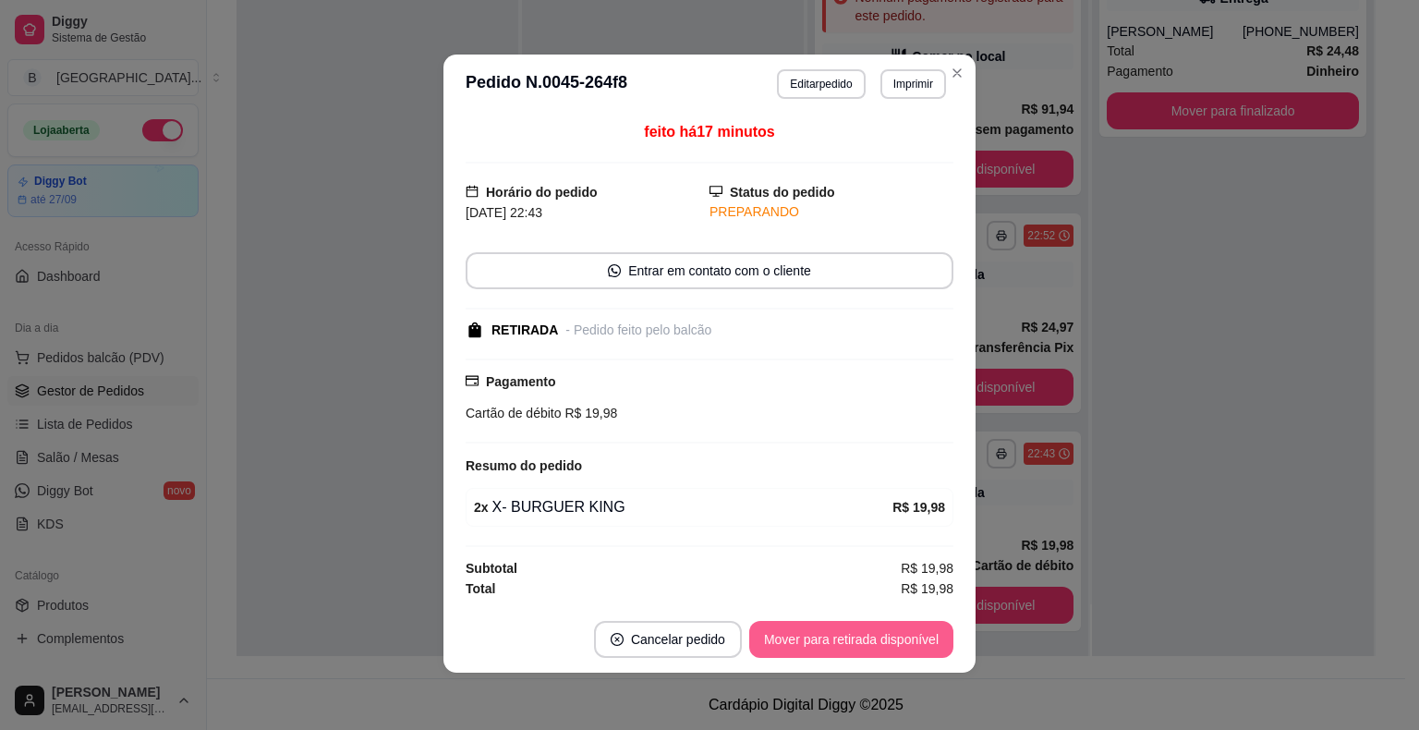
click at [910, 634] on button "Mover para retirada disponível" at bounding box center [851, 639] width 204 height 37
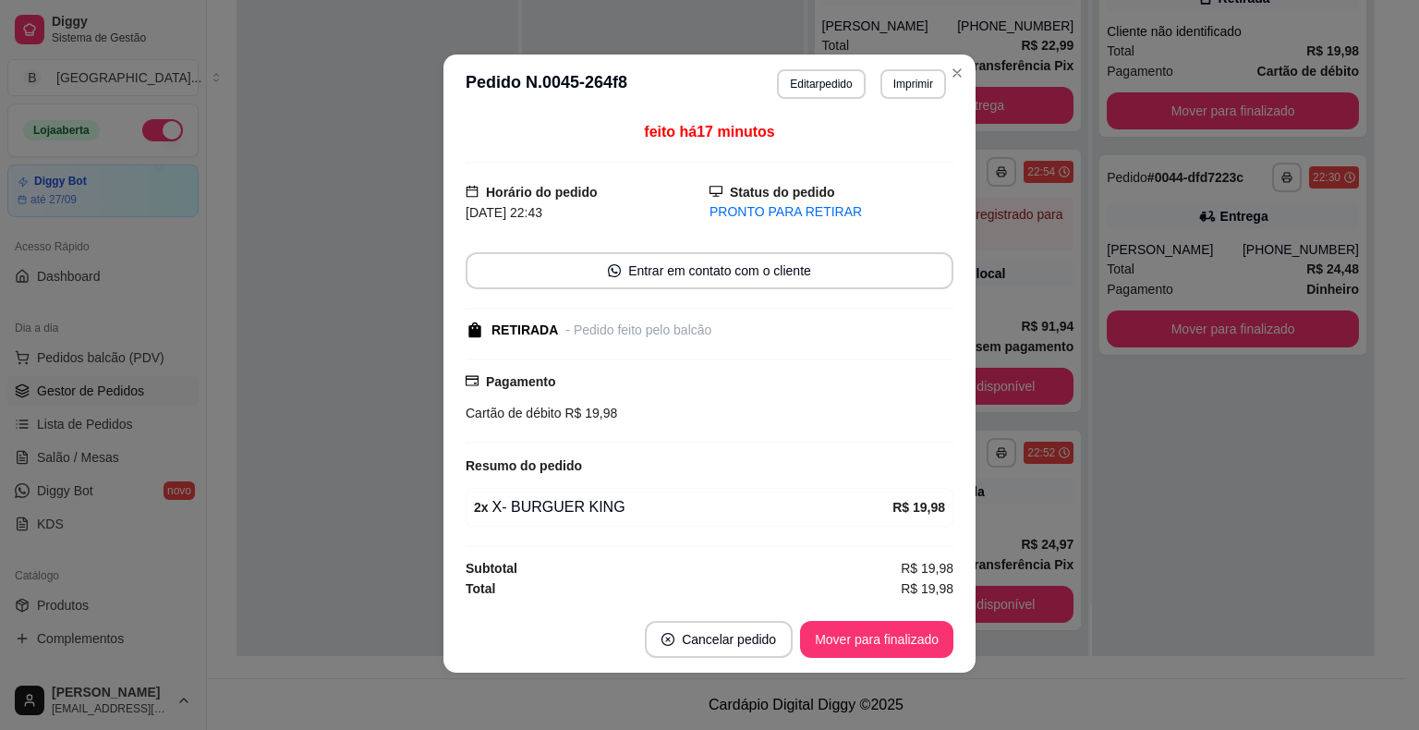
scroll to position [5, 0]
click at [910, 634] on button "Mover para finalizado" at bounding box center [877, 639] width 149 height 36
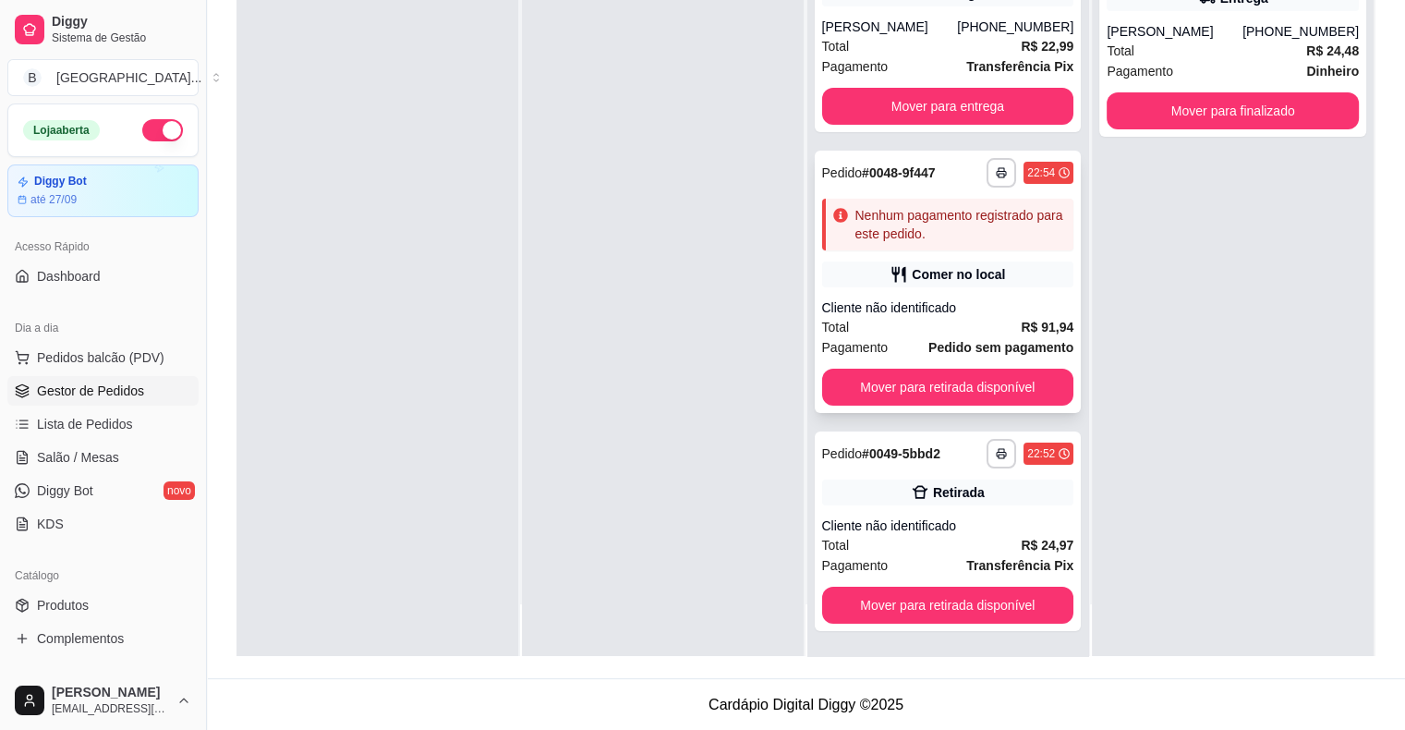
scroll to position [281, 0]
click at [83, 462] on span "Salão / Mesas" at bounding box center [78, 457] width 82 height 18
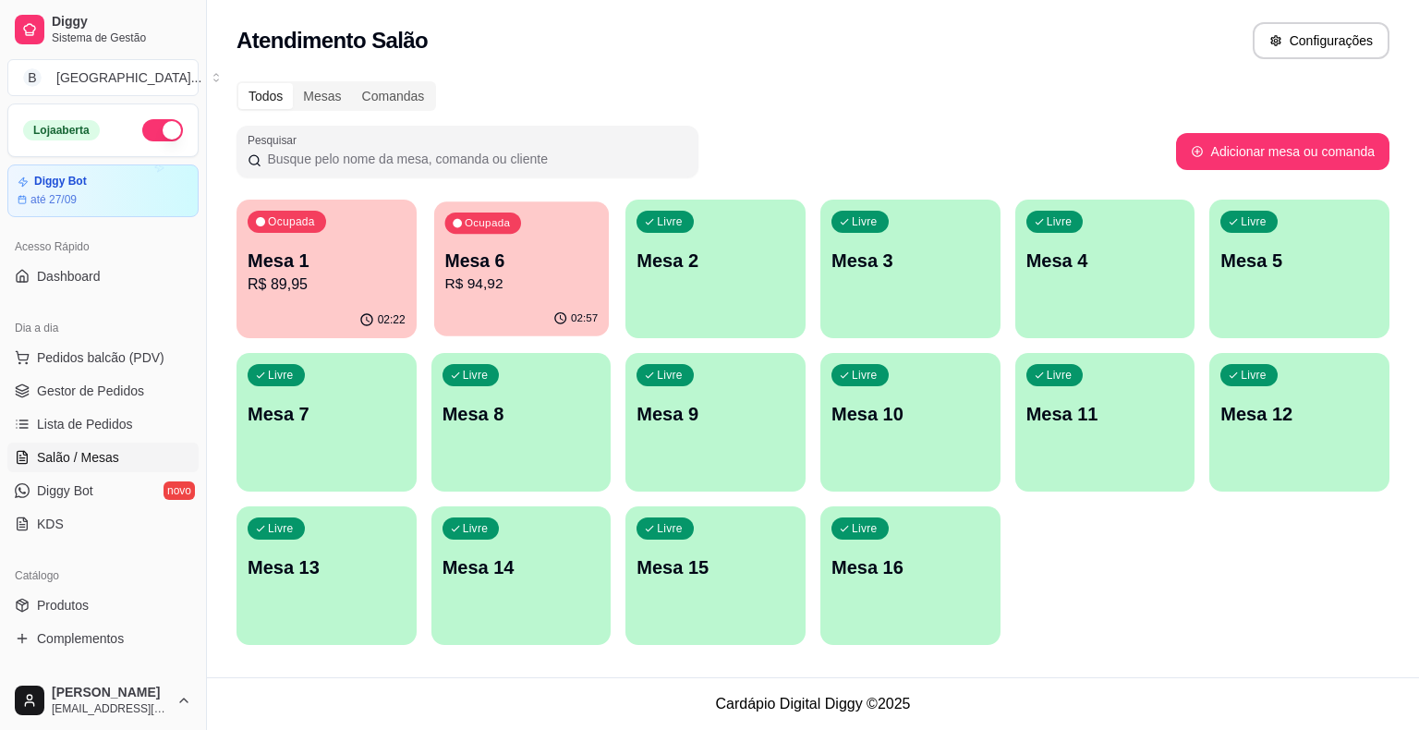
click at [478, 295] on div "Ocupada Mesa 6 R$ 94,92" at bounding box center [521, 251] width 175 height 100
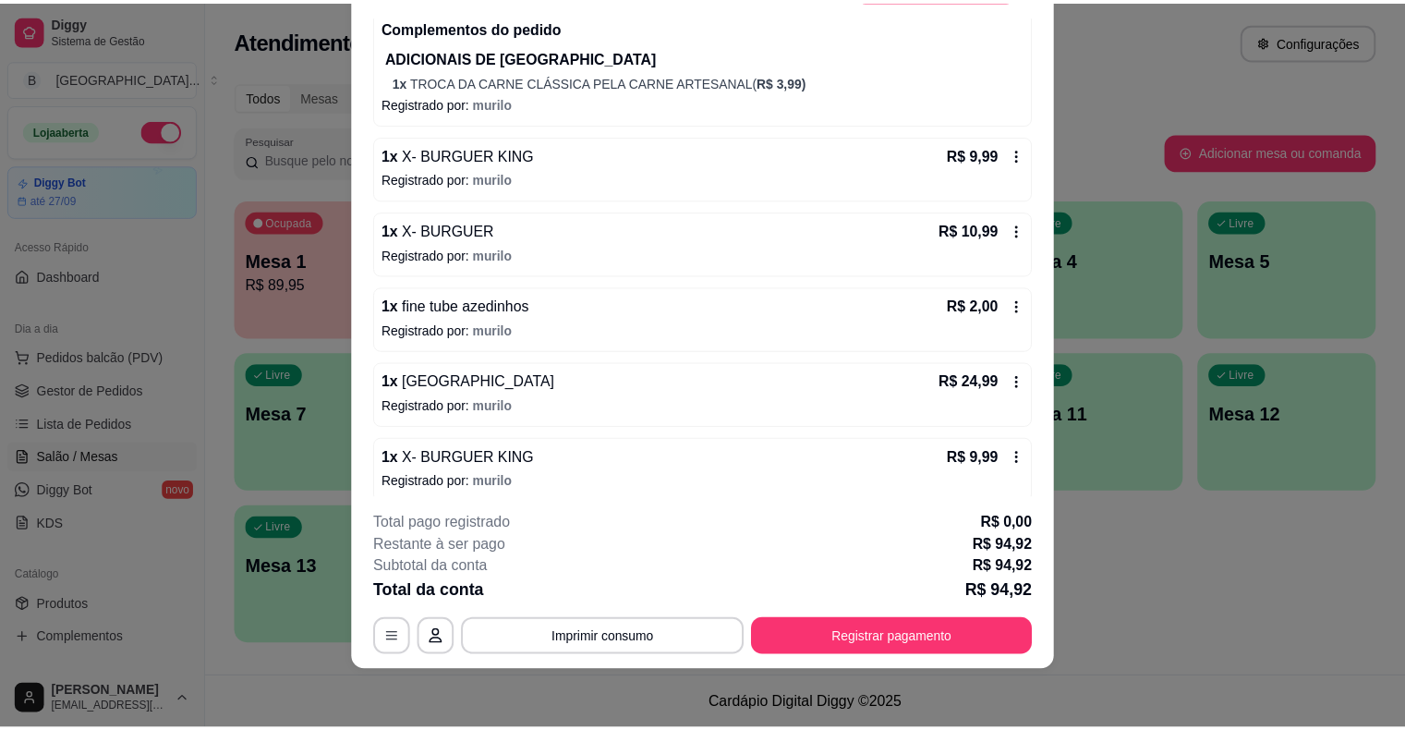
scroll to position [470, 0]
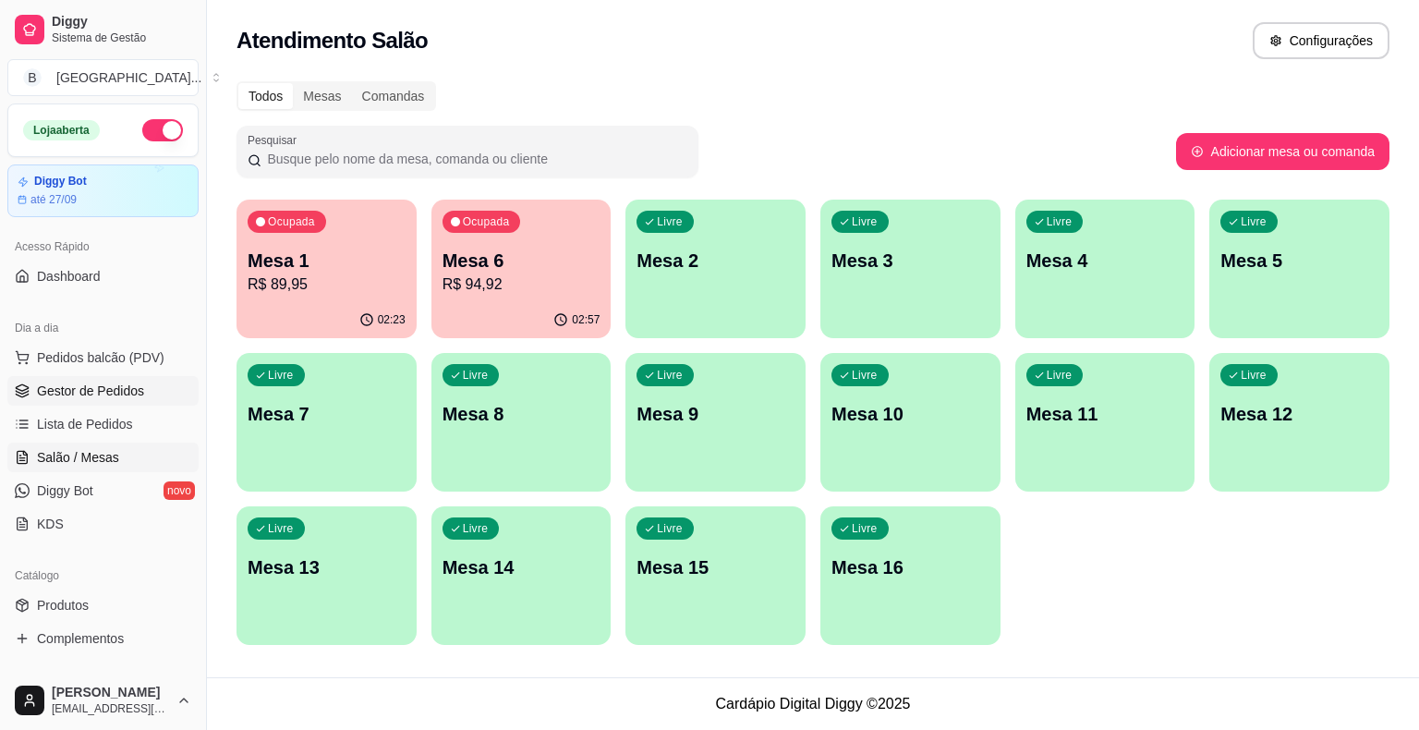
click at [56, 390] on span "Gestor de Pedidos" at bounding box center [90, 391] width 107 height 18
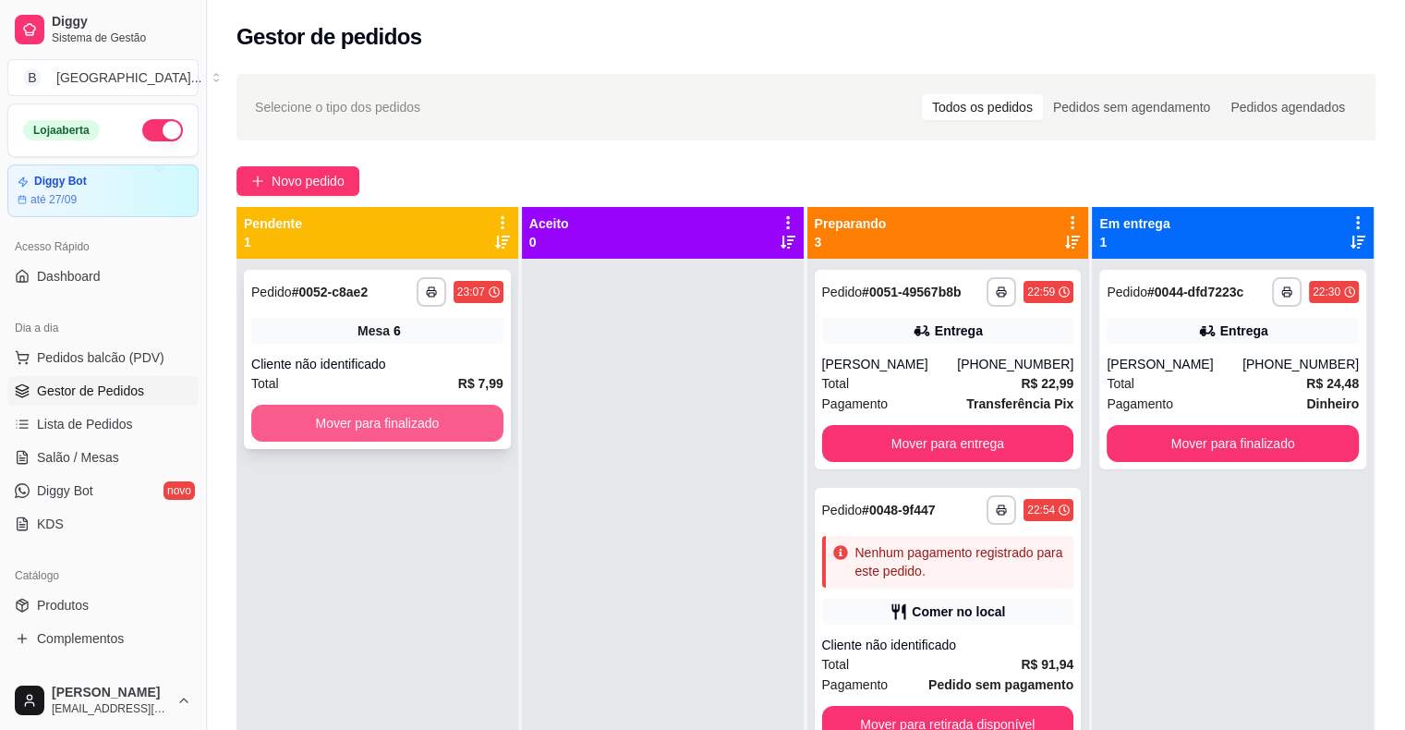
click at [482, 407] on button "Mover para finalizado" at bounding box center [377, 423] width 252 height 37
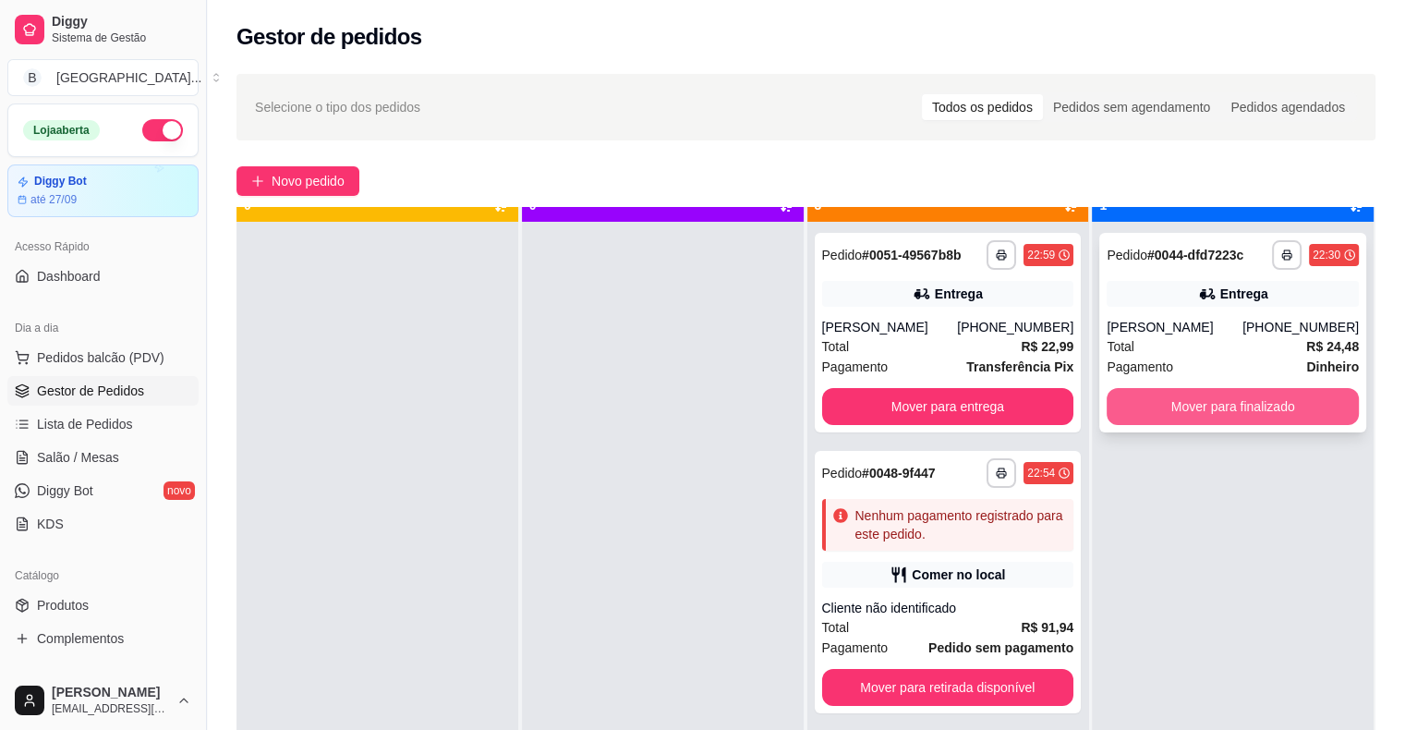
scroll to position [52, 0]
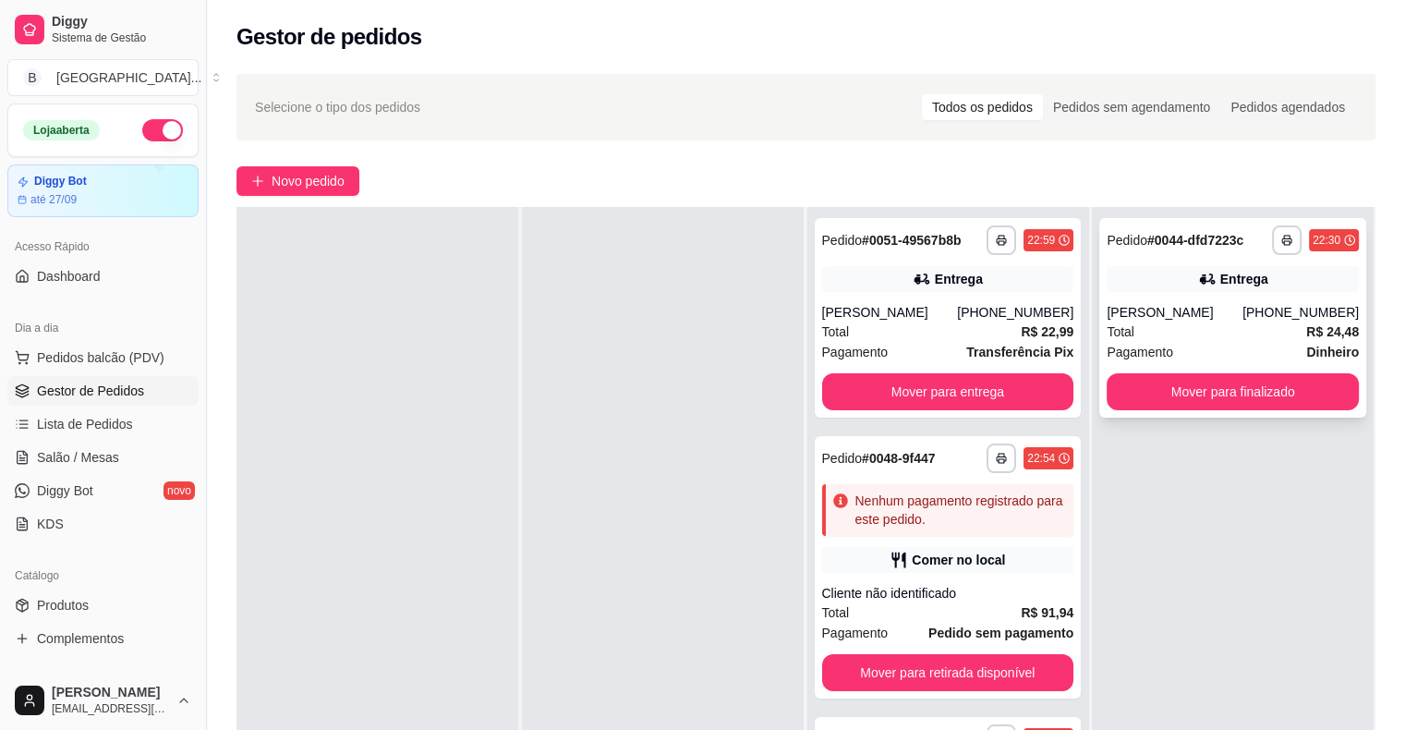
click at [1237, 331] on div "Total R$ 24,48" at bounding box center [1233, 332] width 252 height 20
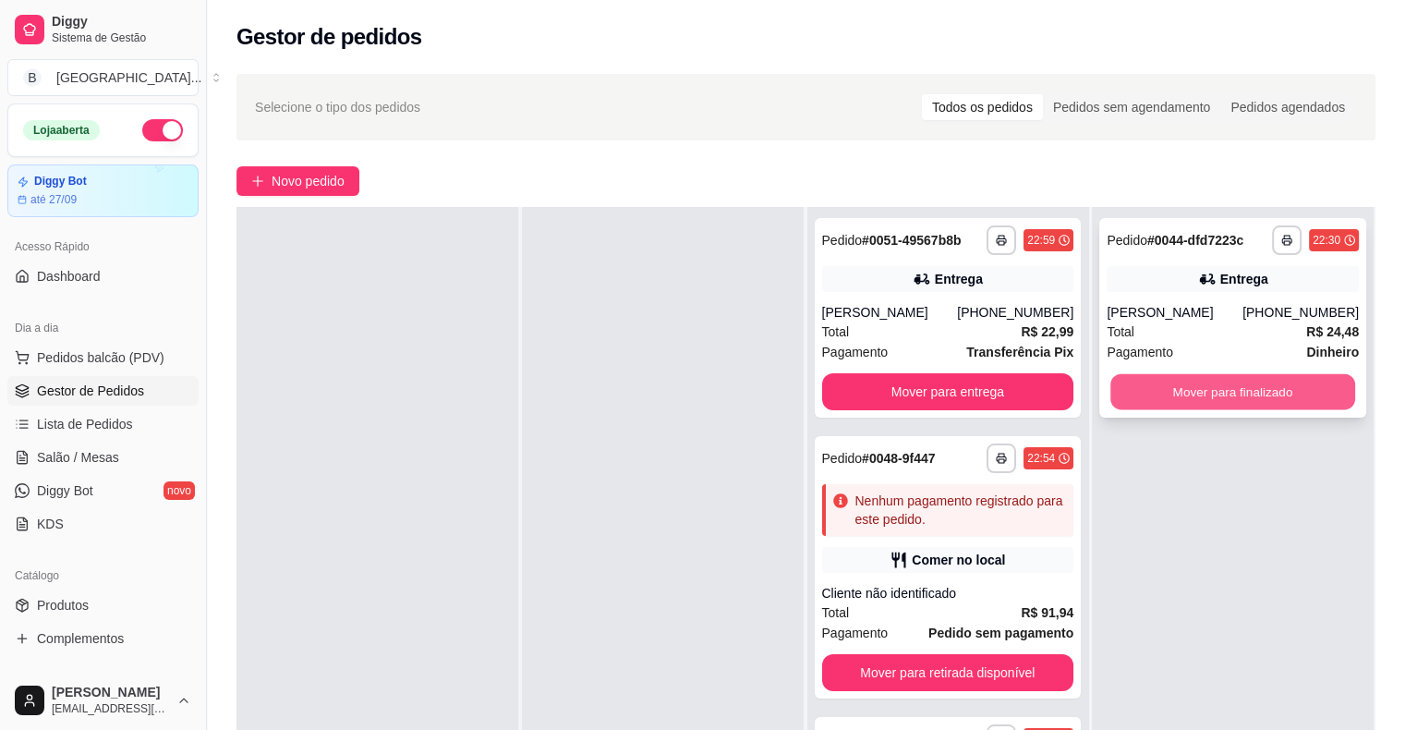
click at [1260, 401] on button "Mover para finalizado" at bounding box center [1233, 392] width 245 height 36
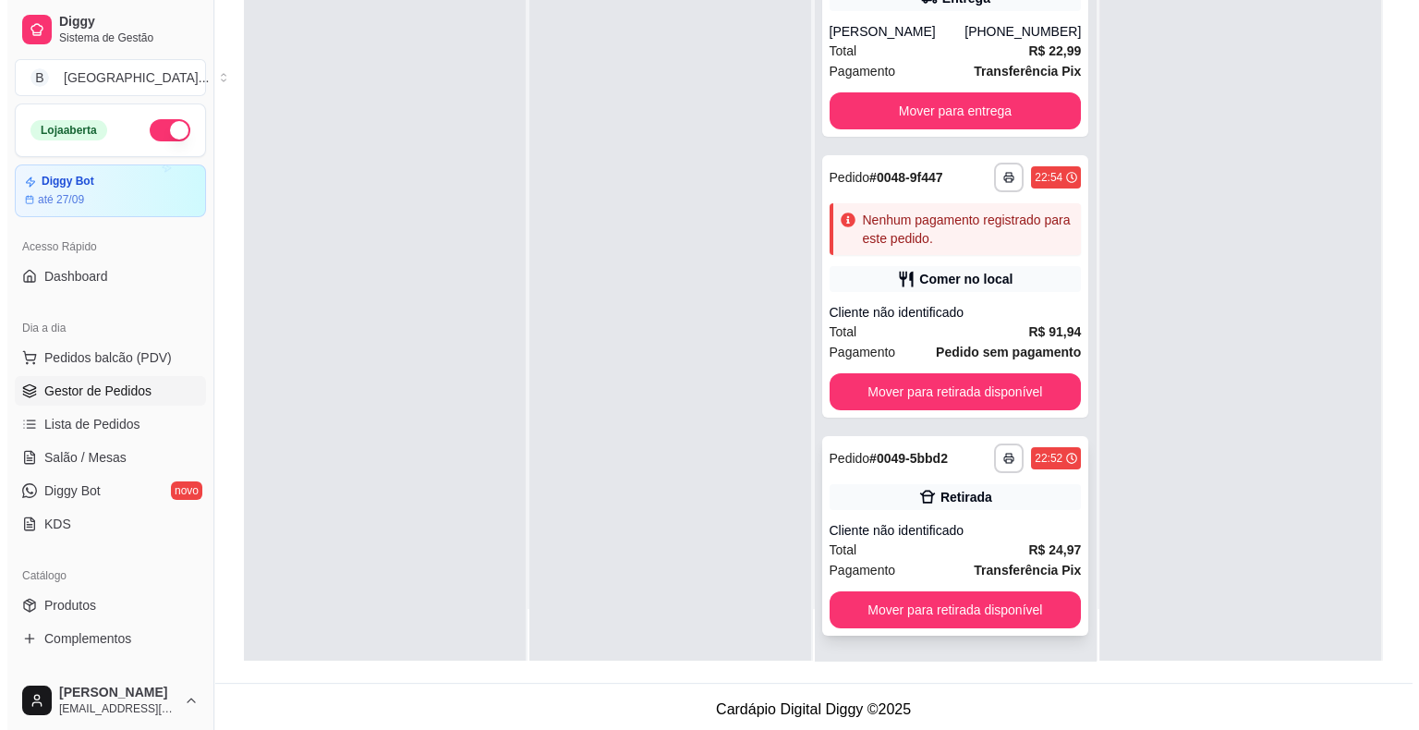
scroll to position [281, 0]
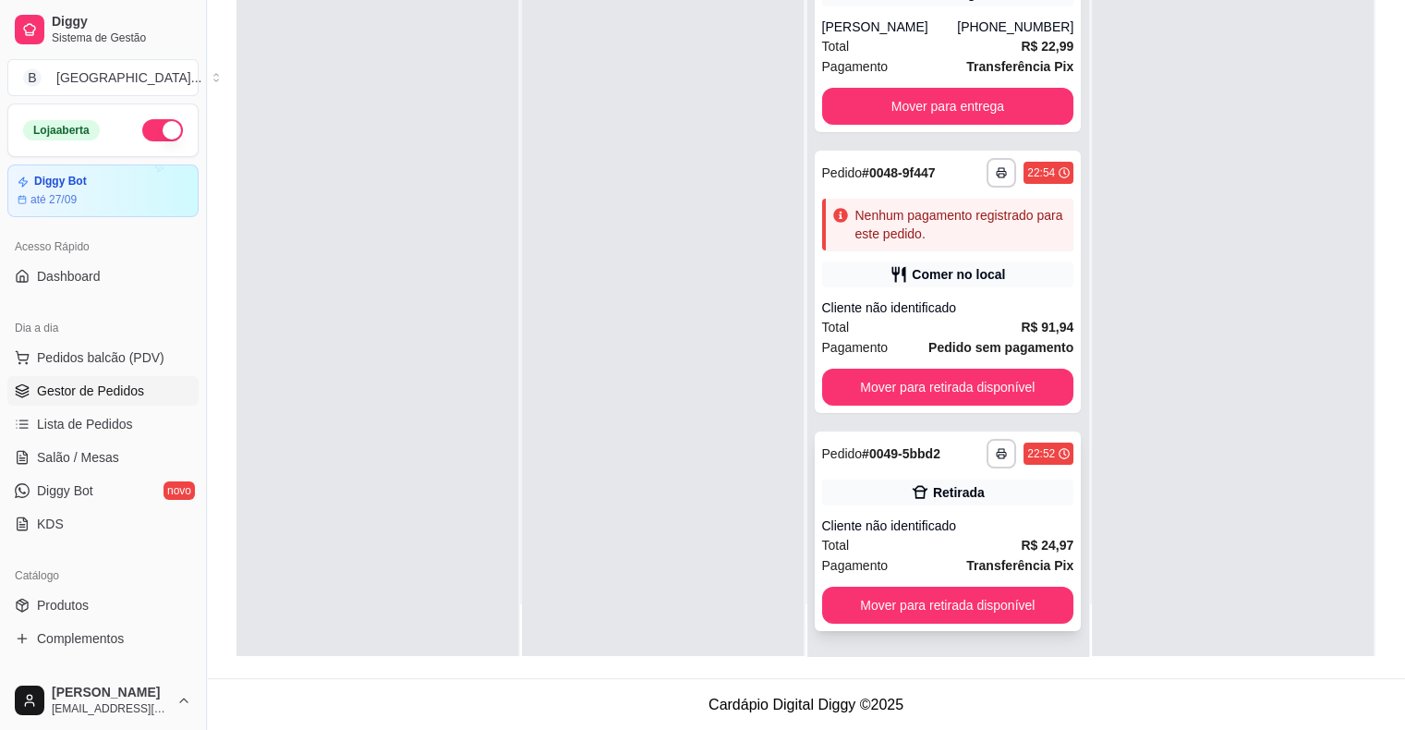
click at [959, 535] on div "Total R$ 24,97" at bounding box center [948, 545] width 252 height 20
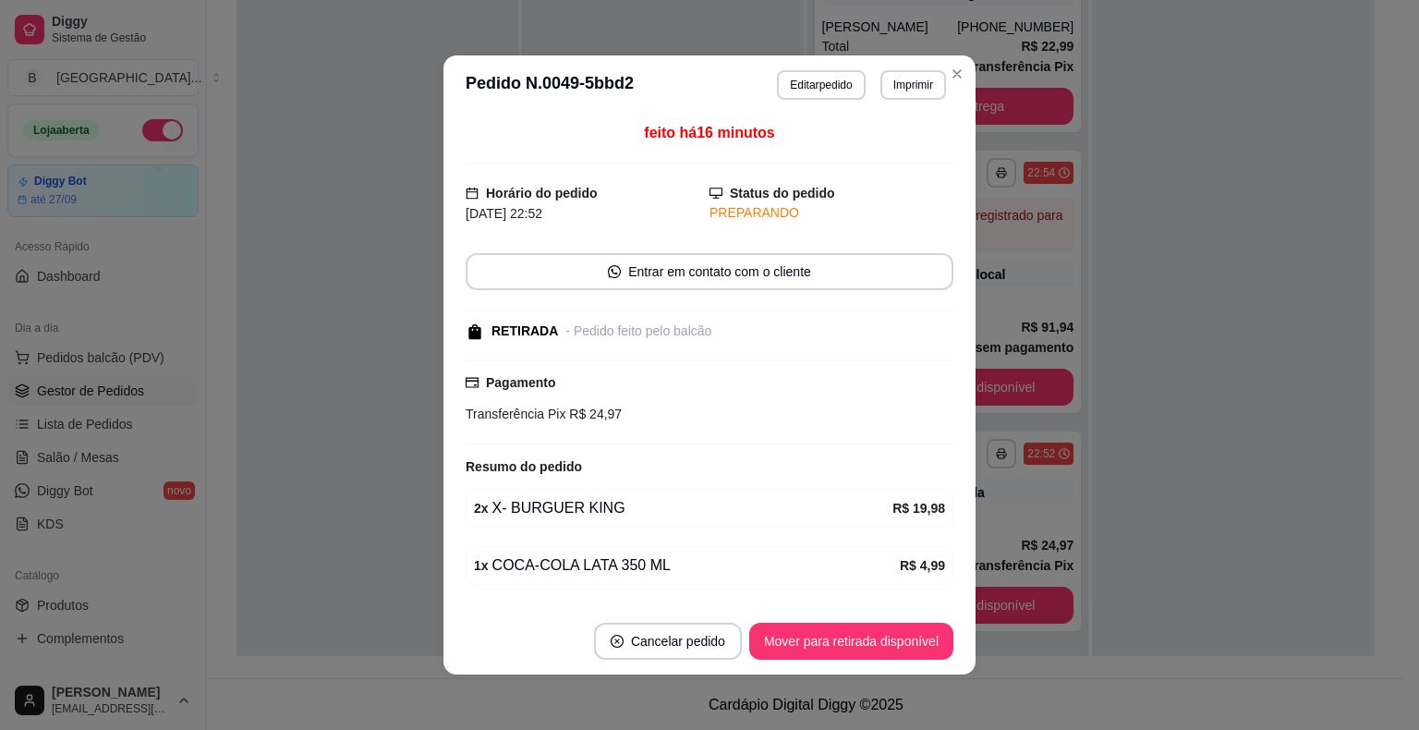
scroll to position [53, 0]
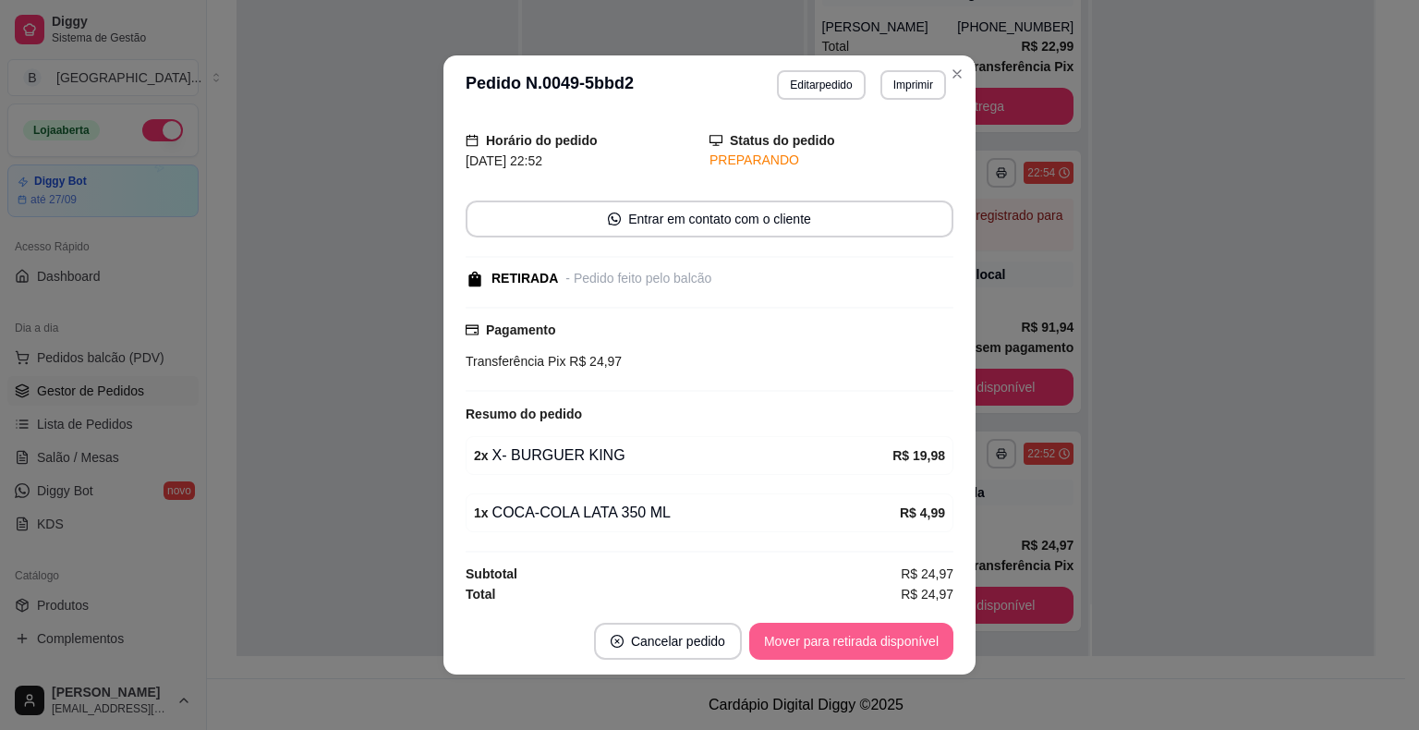
click at [878, 628] on button "Mover para retirada disponível" at bounding box center [851, 641] width 204 height 37
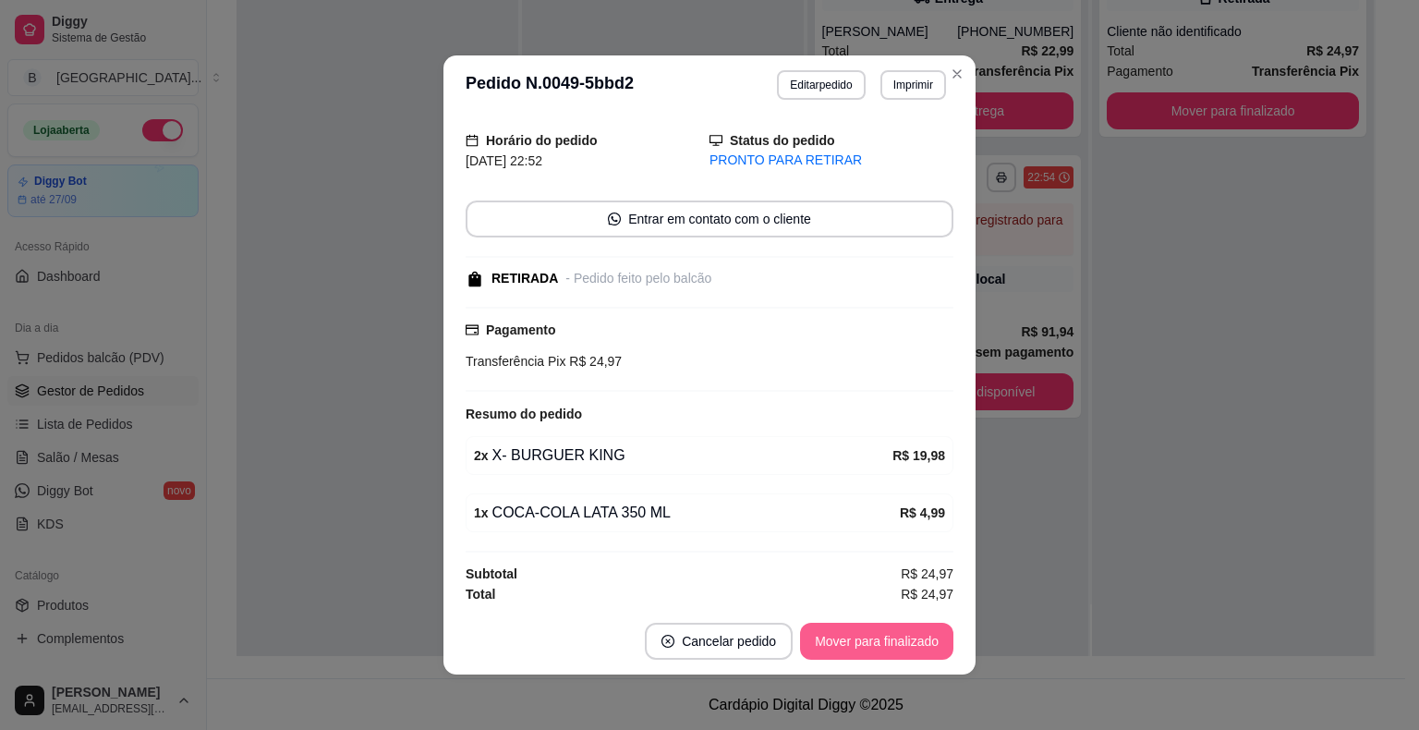
scroll to position [0, 0]
click at [878, 628] on button "Mover para finalizado" at bounding box center [876, 641] width 153 height 37
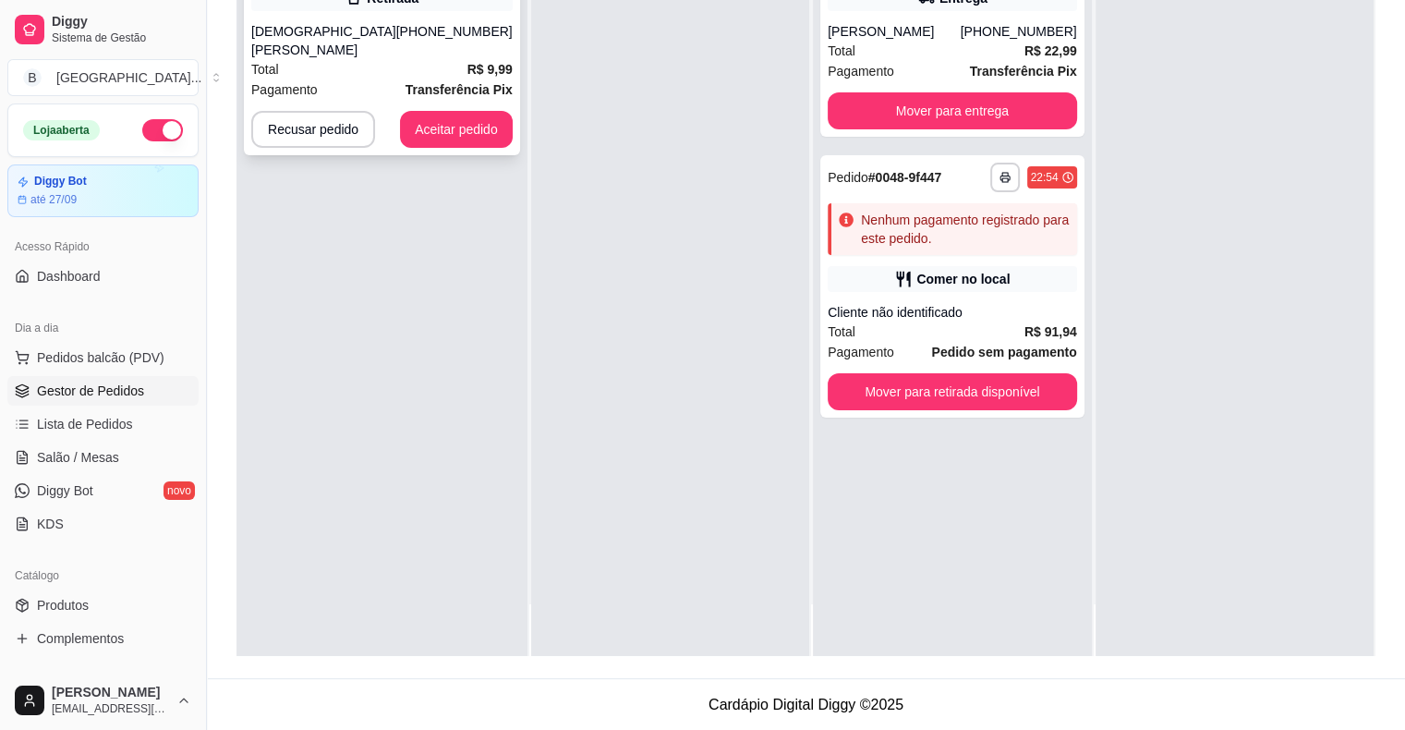
click at [359, 31] on div "Thaila Cecilia Da Silva" at bounding box center [323, 40] width 145 height 37
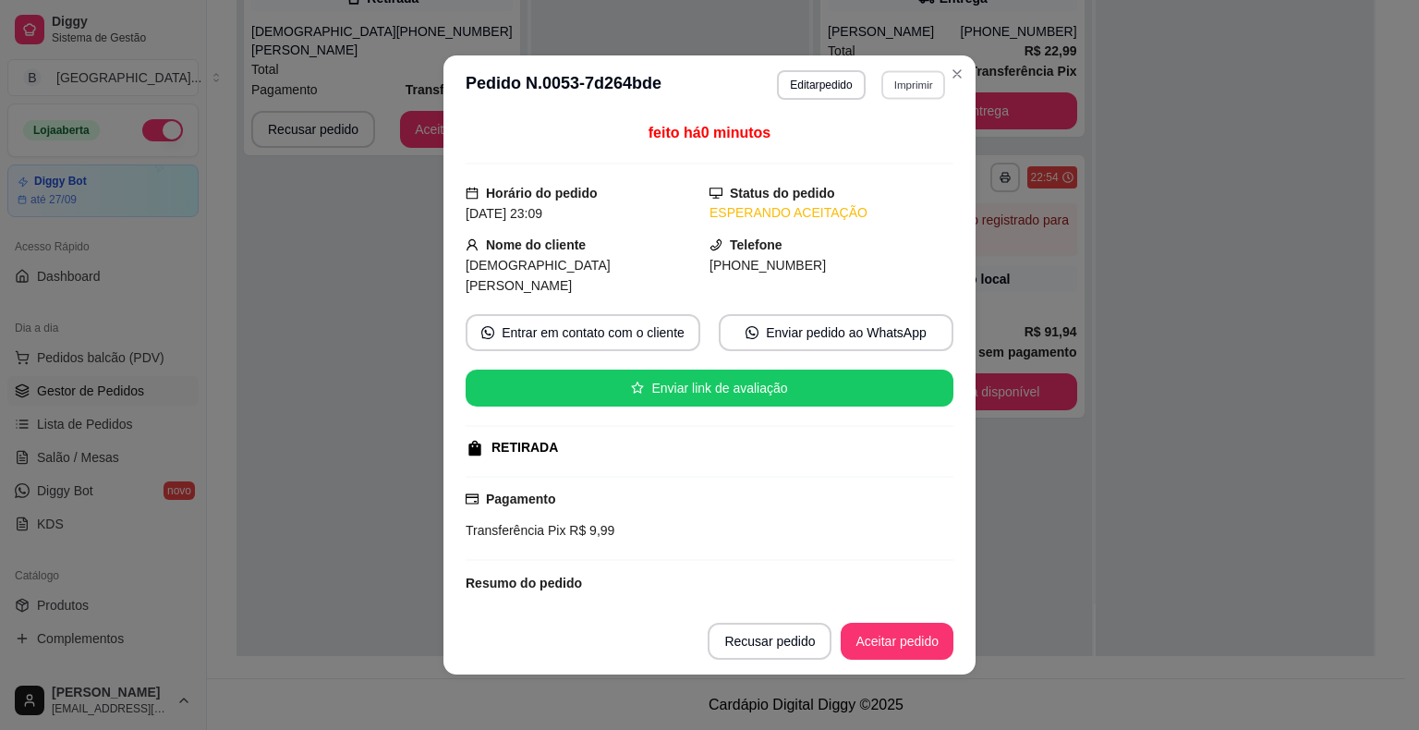
click at [908, 82] on button "Imprimir" at bounding box center [913, 84] width 64 height 29
click at [900, 128] on div "Escolha a impressora IMPRESSORA Impressora" at bounding box center [873, 156] width 152 height 100
click at [844, 153] on button "IMPRESSORA" at bounding box center [872, 150] width 129 height 29
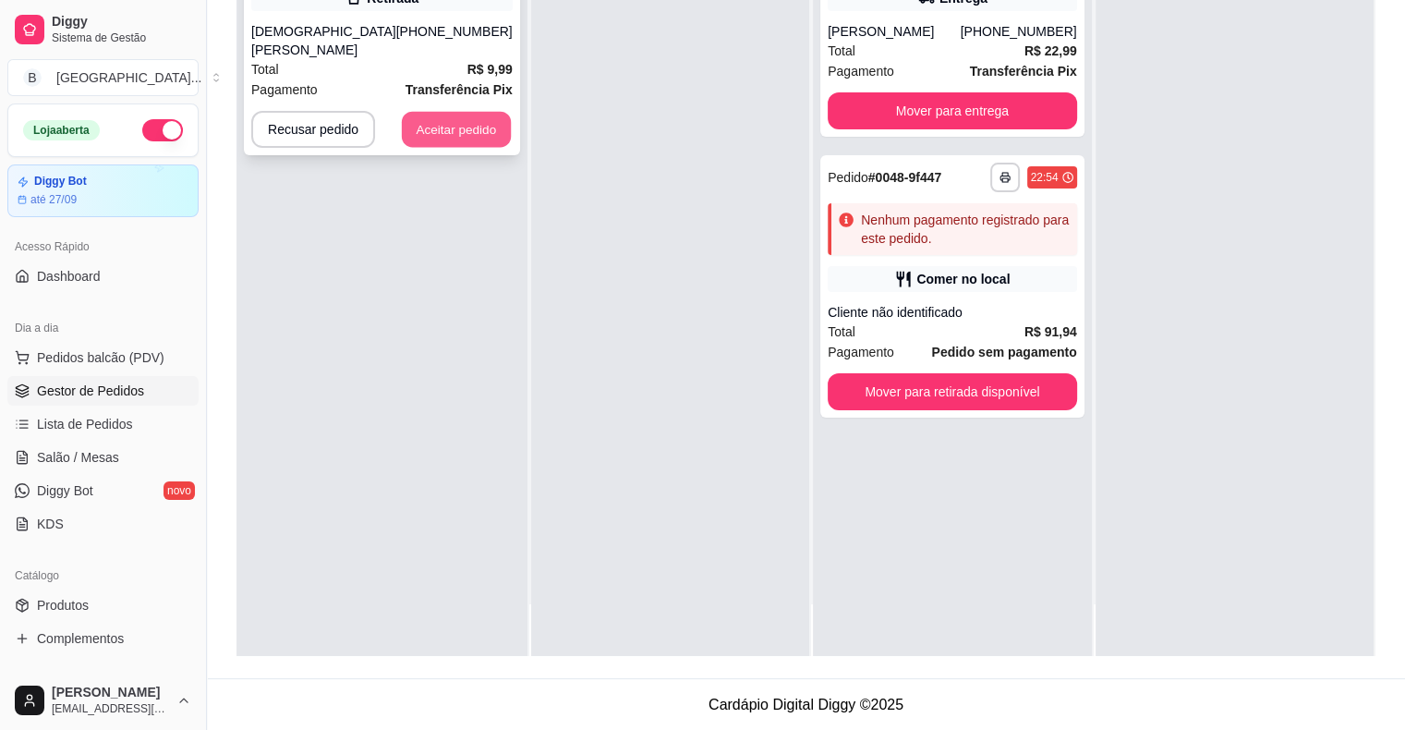
click at [484, 116] on button "Aceitar pedido" at bounding box center [456, 130] width 109 height 36
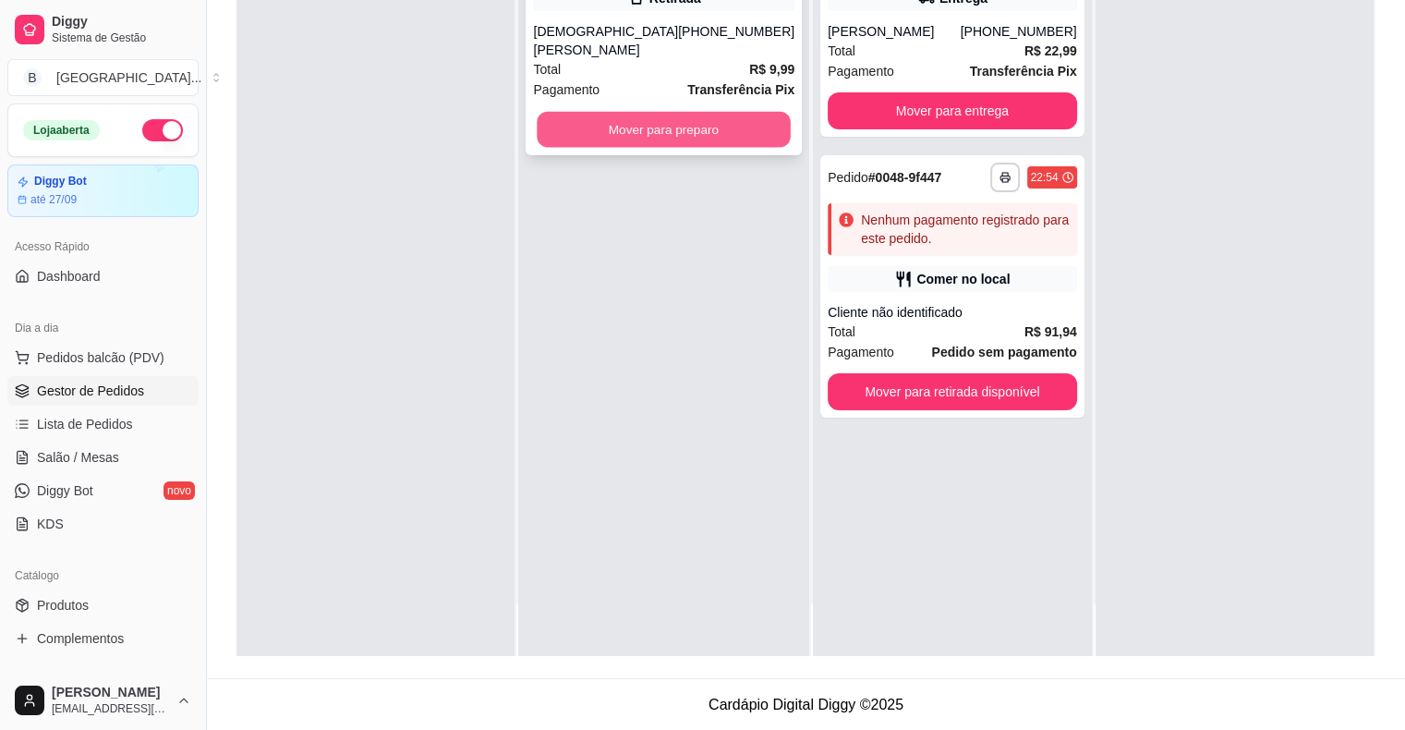
click at [618, 111] on div "Mover para preparo" at bounding box center [663, 129] width 261 height 37
click at [562, 111] on button "Mover para preparo" at bounding box center [663, 129] width 261 height 37
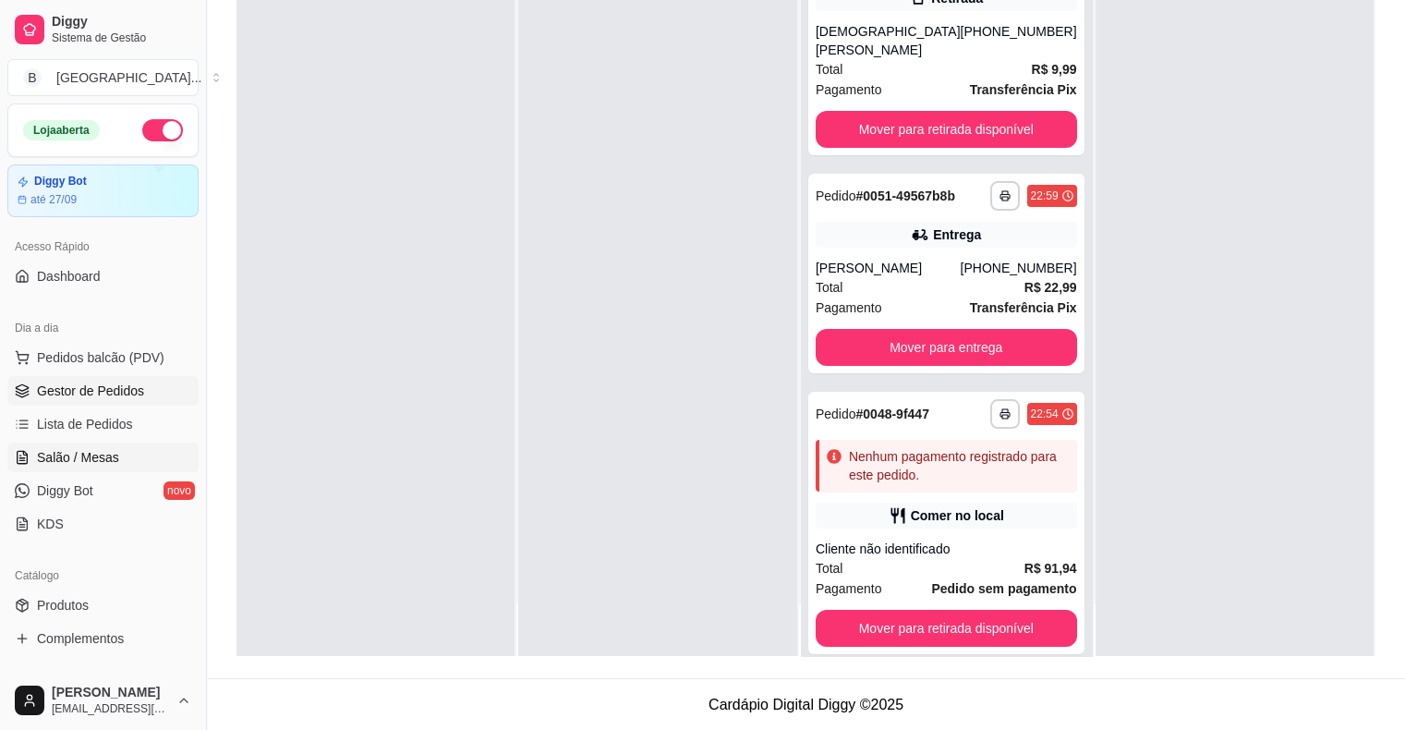
click at [104, 454] on span "Salão / Mesas" at bounding box center [78, 457] width 82 height 18
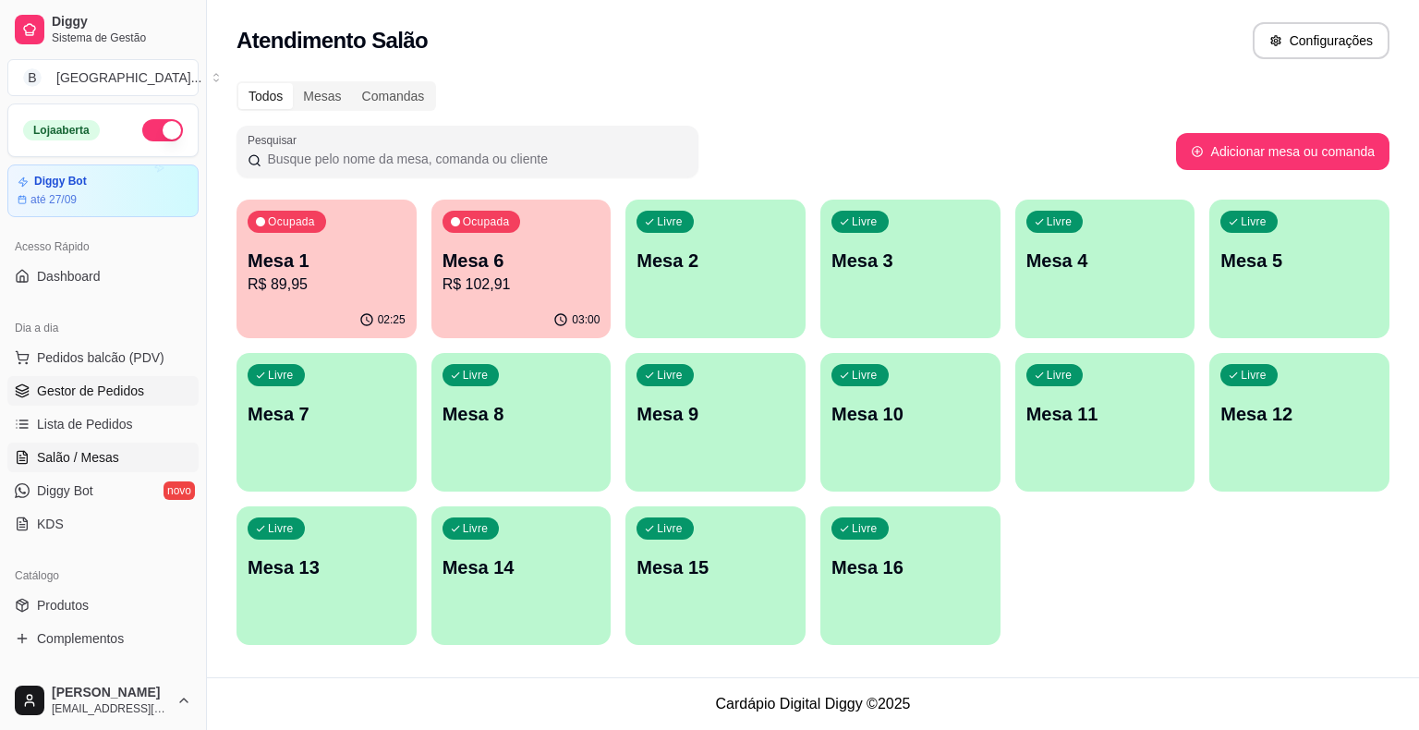
click at [119, 396] on span "Gestor de Pedidos" at bounding box center [90, 391] width 107 height 18
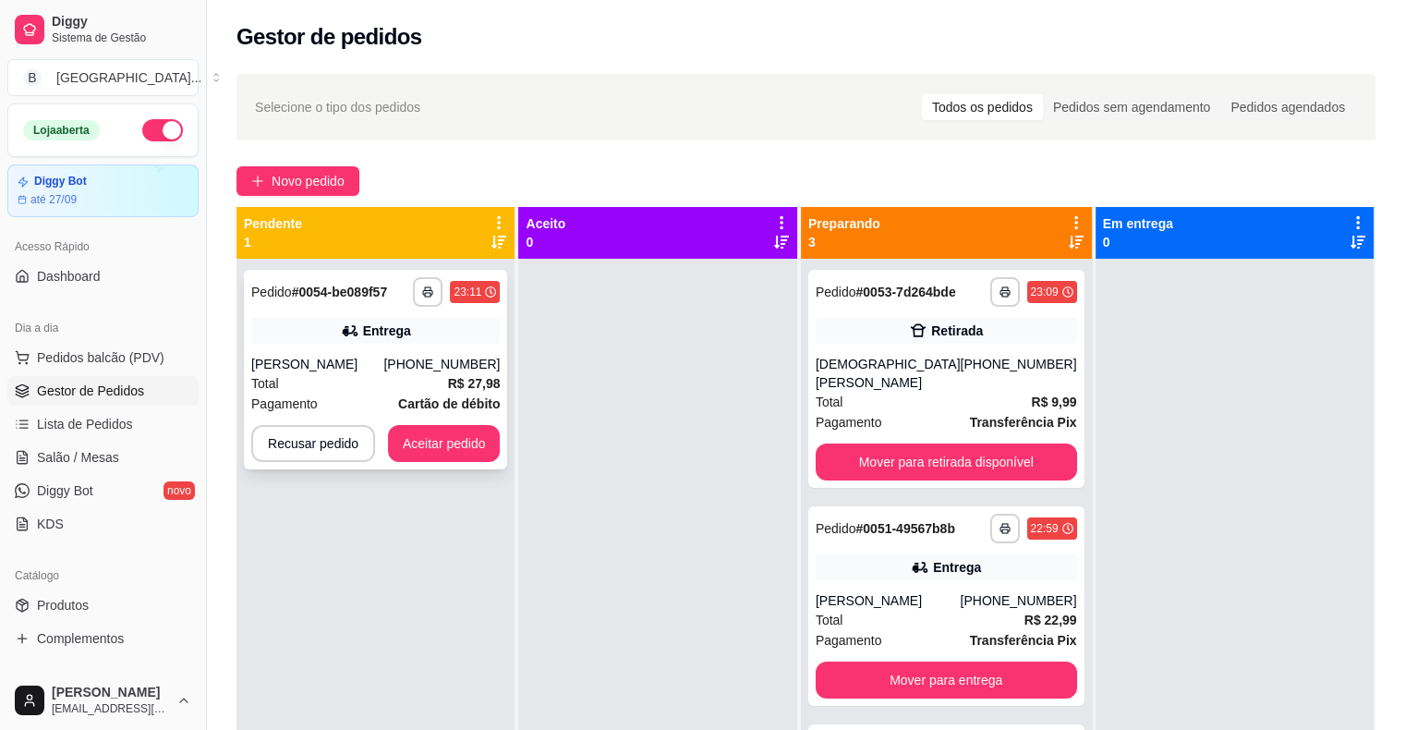
click at [331, 403] on div "Pagamento Cartão de débito" at bounding box center [375, 404] width 249 height 20
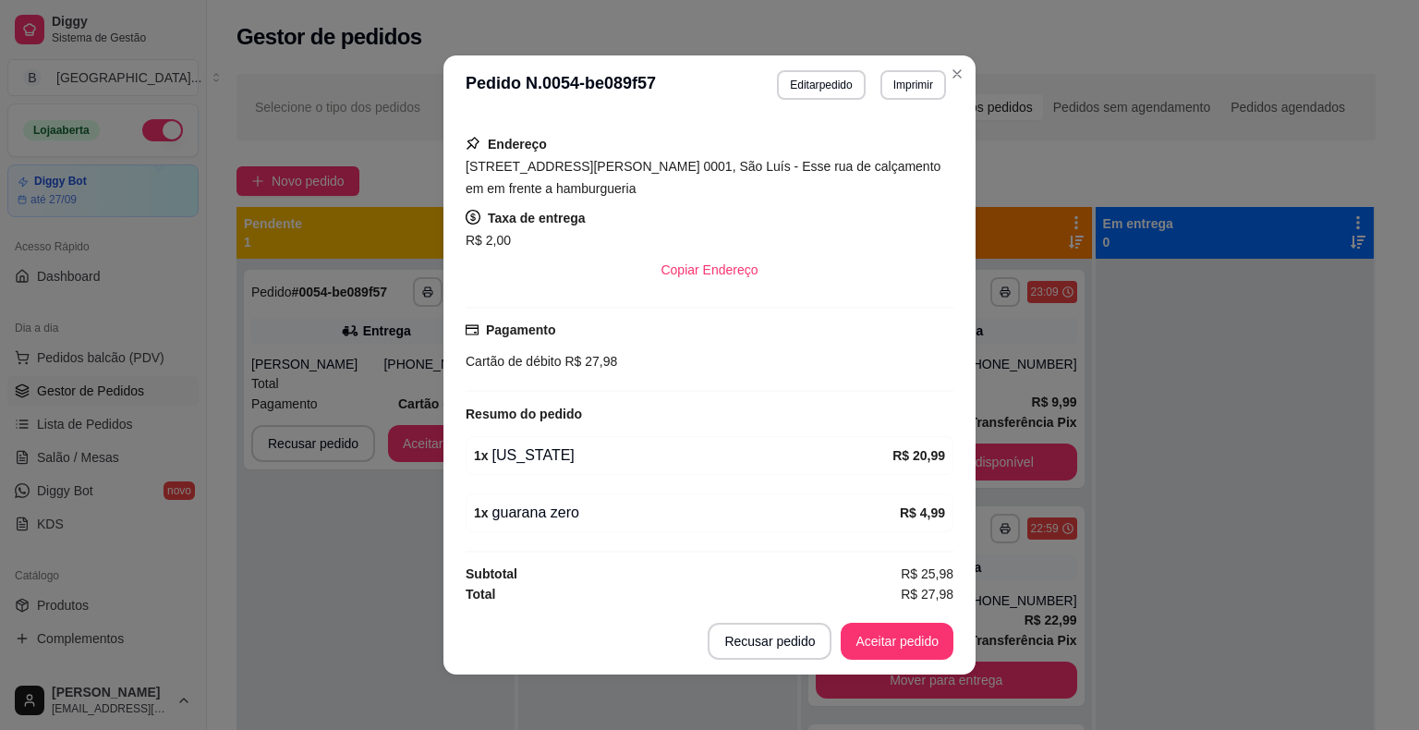
scroll to position [4, 0]
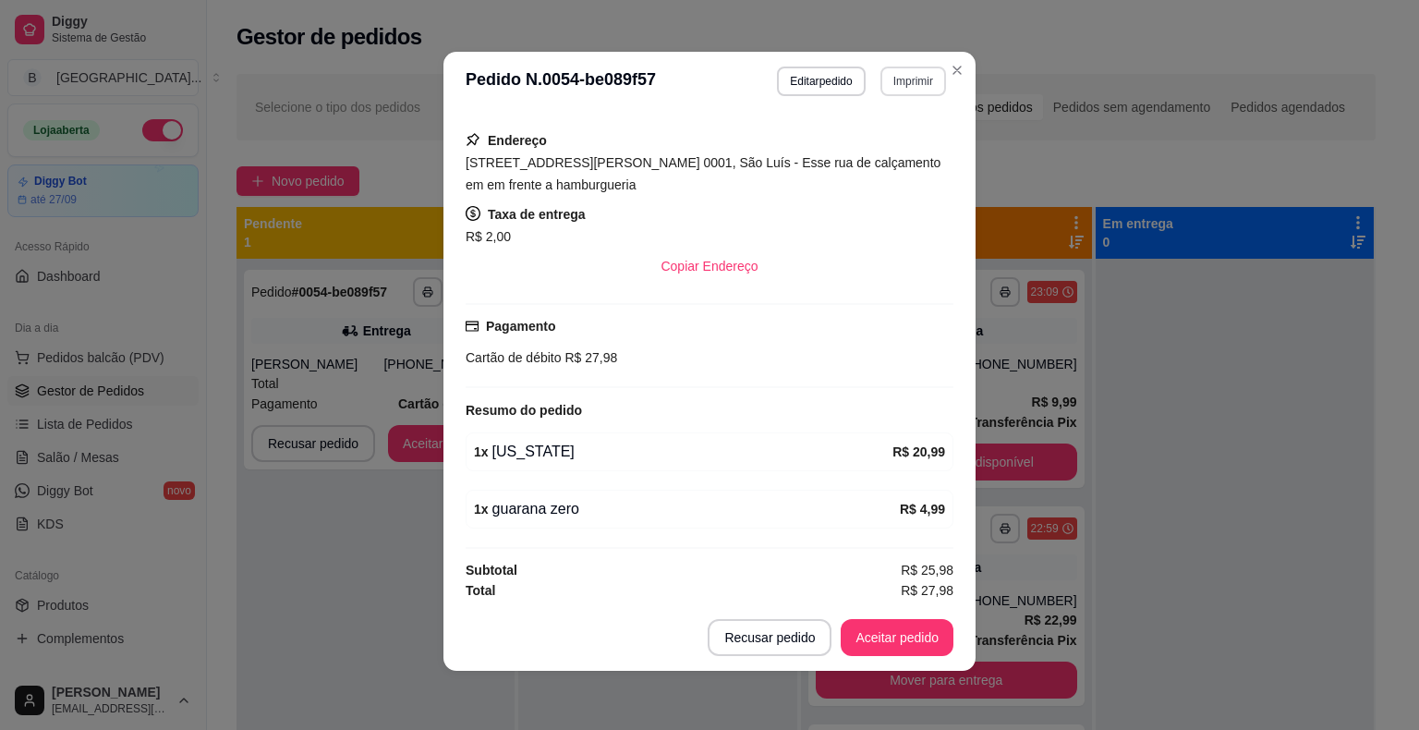
click at [895, 72] on button "Imprimir" at bounding box center [914, 82] width 66 height 30
click at [880, 132] on button "IMPRESSORA" at bounding box center [874, 146] width 134 height 30
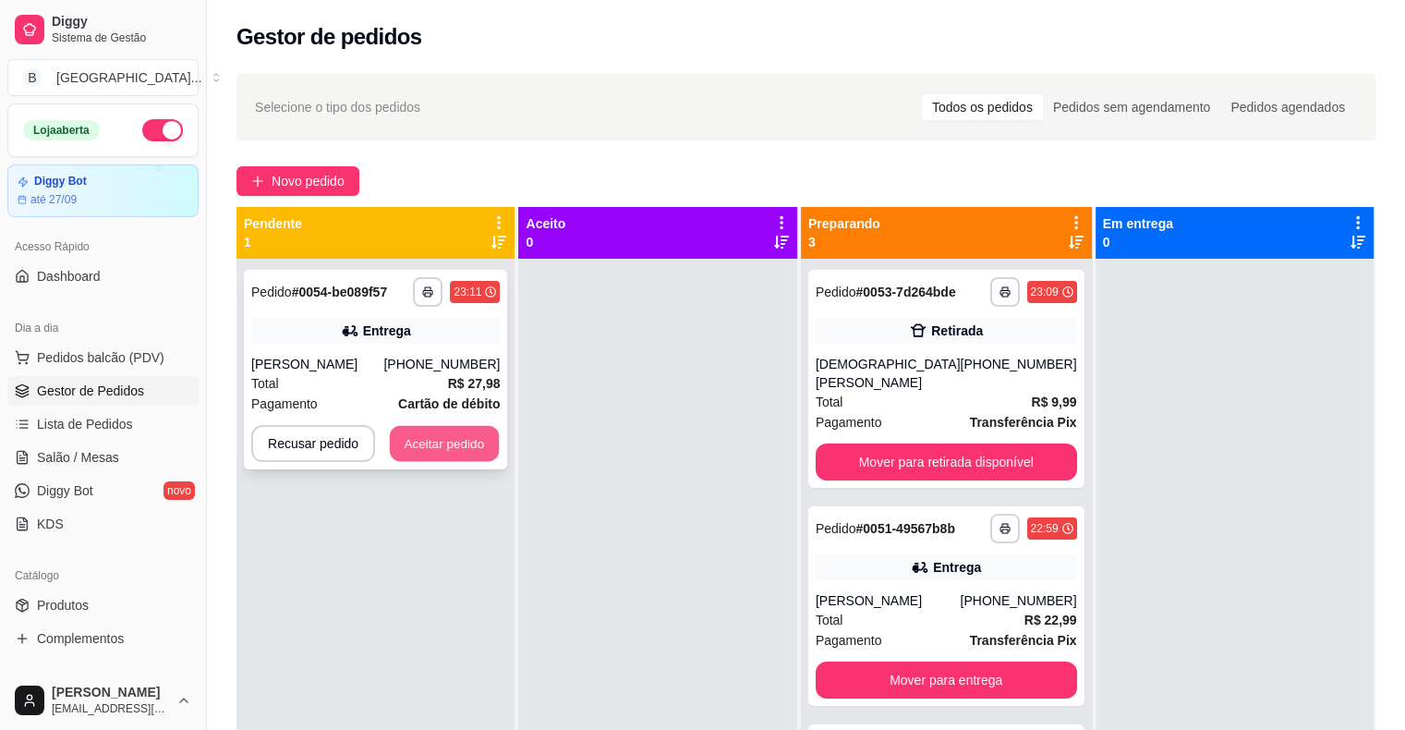
click at [474, 446] on button "Aceitar pedido" at bounding box center [444, 444] width 109 height 36
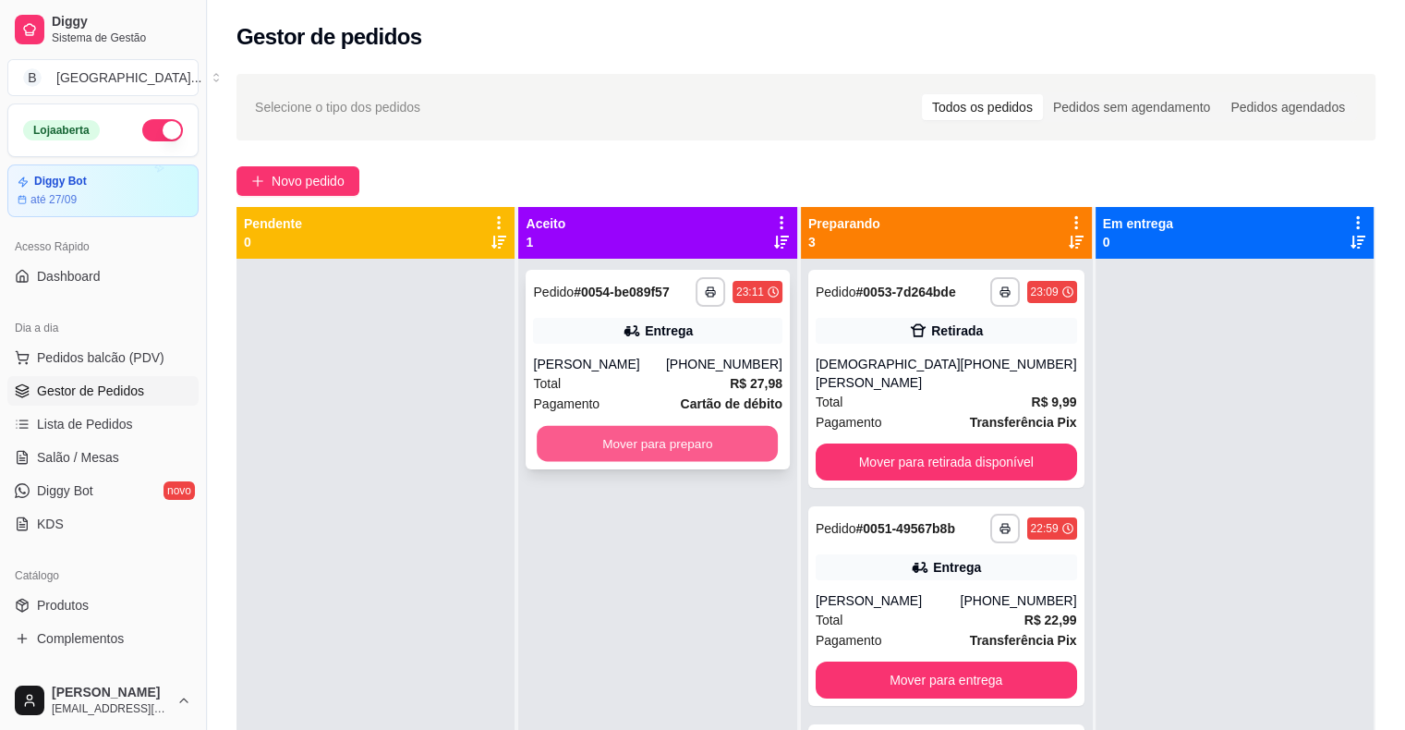
click at [565, 442] on button "Mover para preparo" at bounding box center [657, 444] width 241 height 36
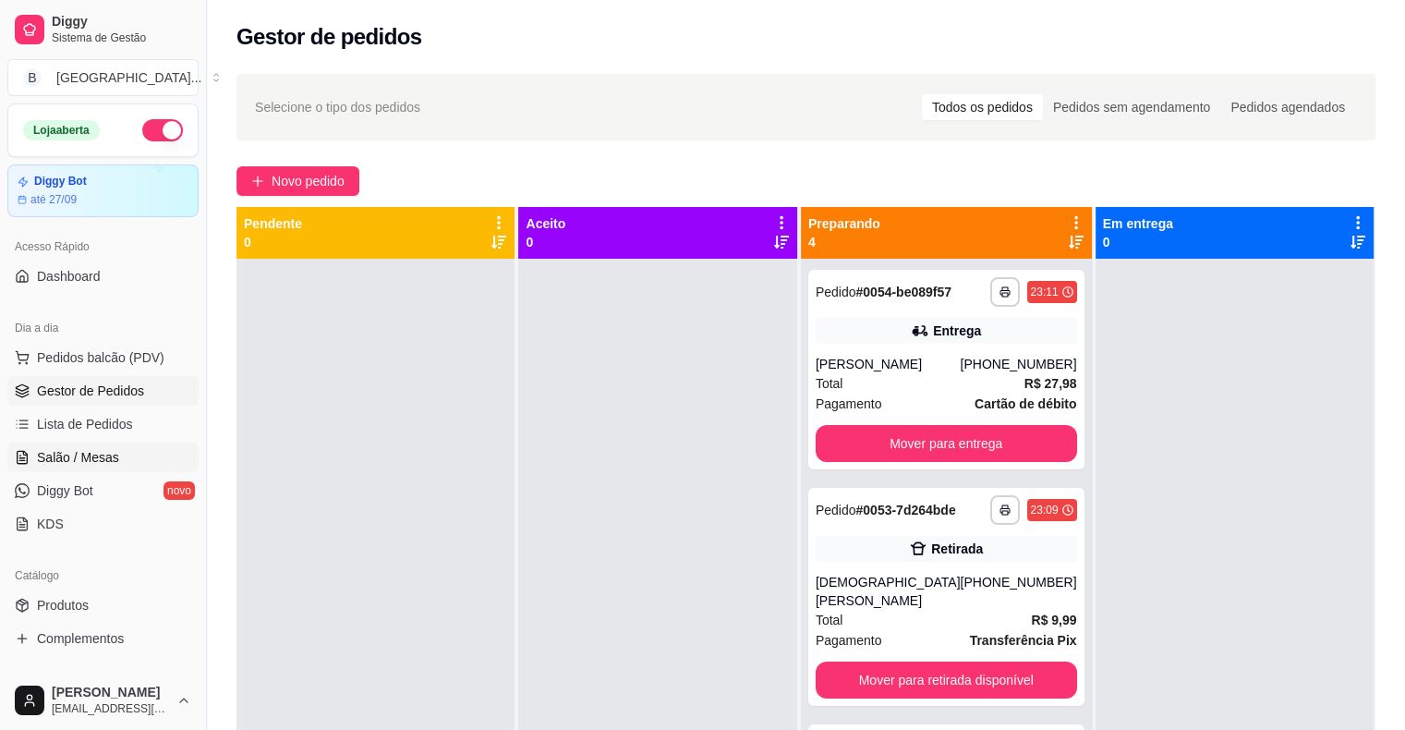
click at [103, 444] on link "Salão / Mesas" at bounding box center [102, 458] width 191 height 30
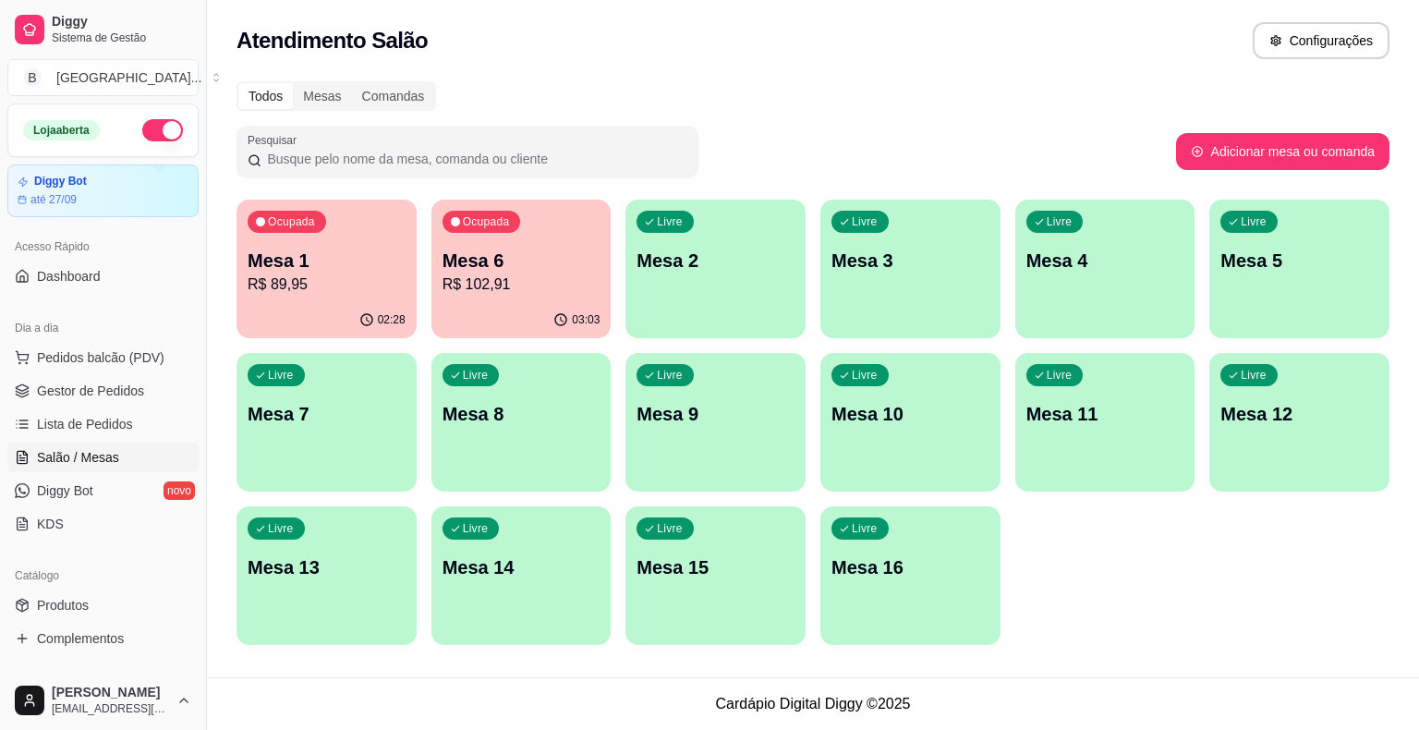
click at [536, 270] on p "Mesa 6" at bounding box center [522, 261] width 158 height 26
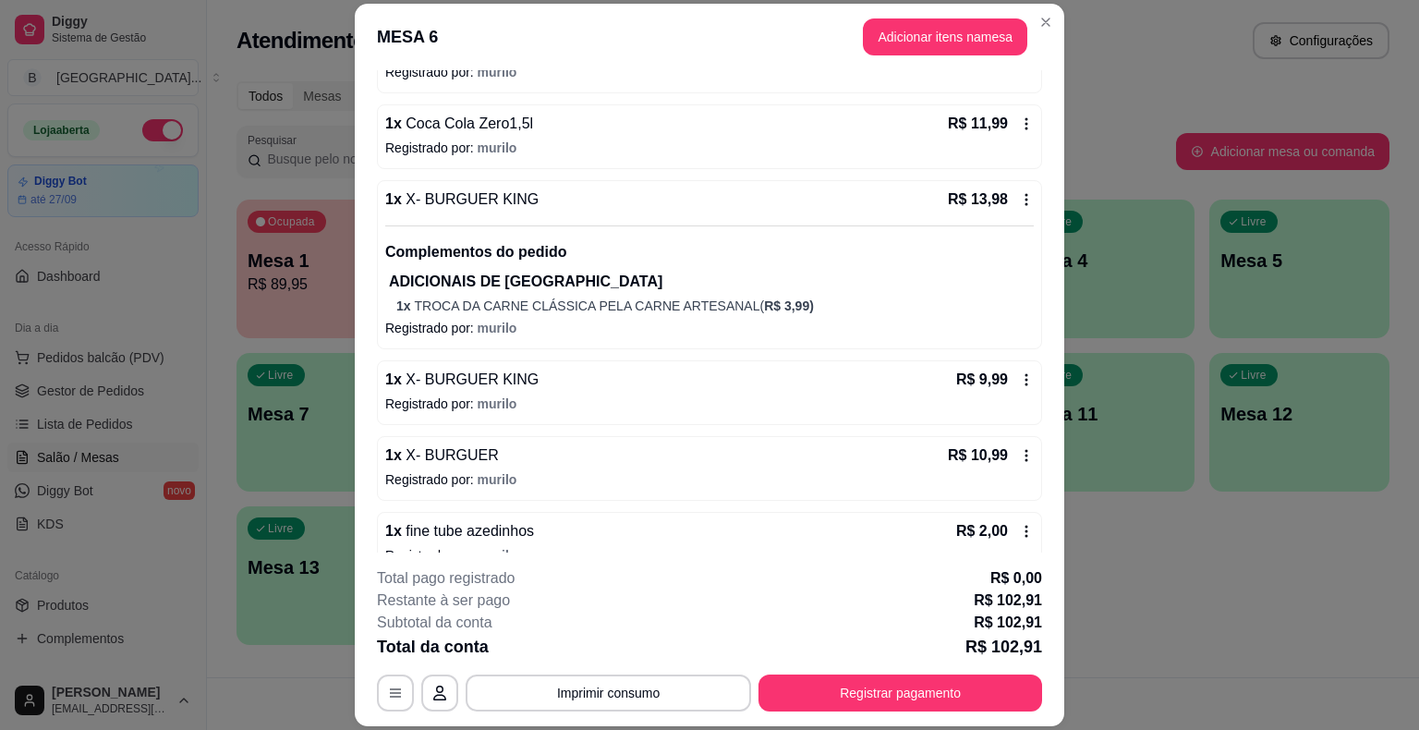
scroll to position [370, 0]
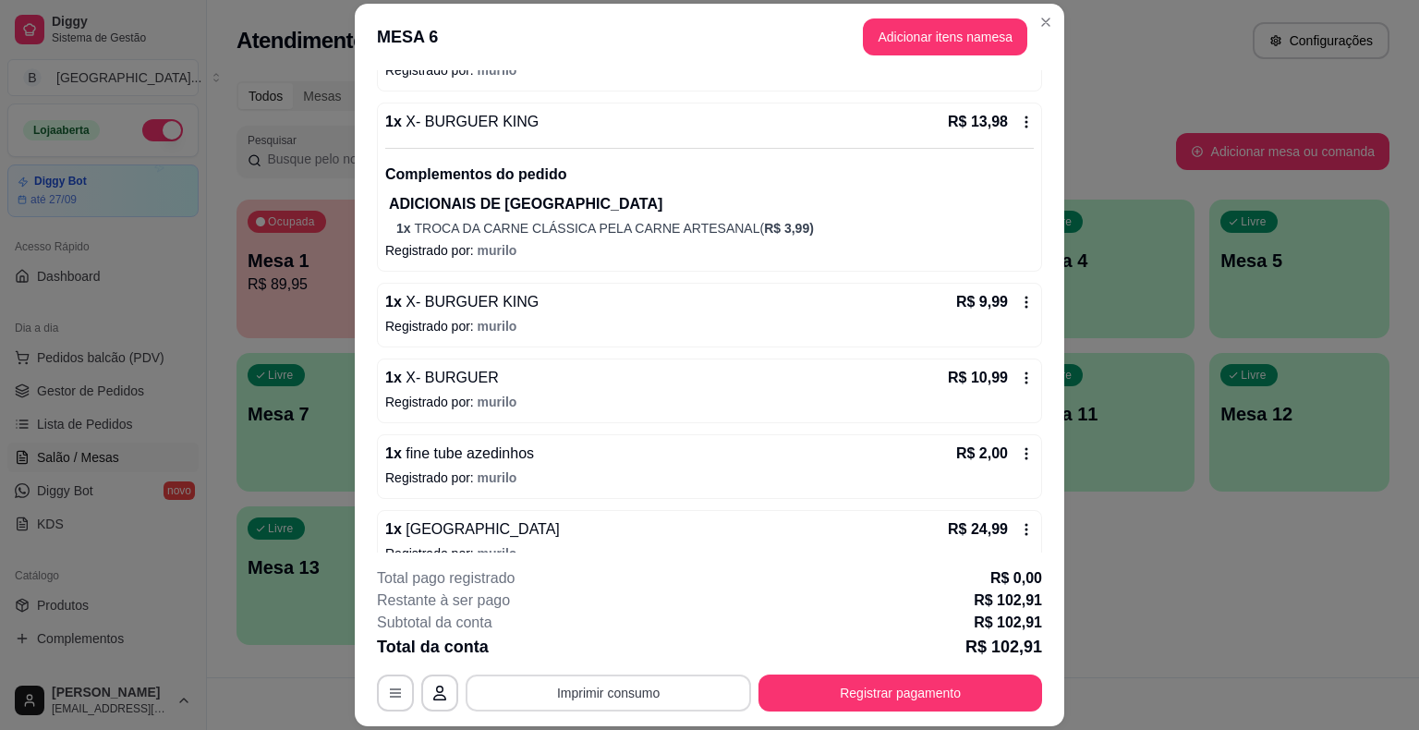
click at [615, 697] on button "Imprimir consumo" at bounding box center [609, 692] width 286 height 37
click at [613, 616] on button "IMPRESSORA" at bounding box center [608, 614] width 134 height 30
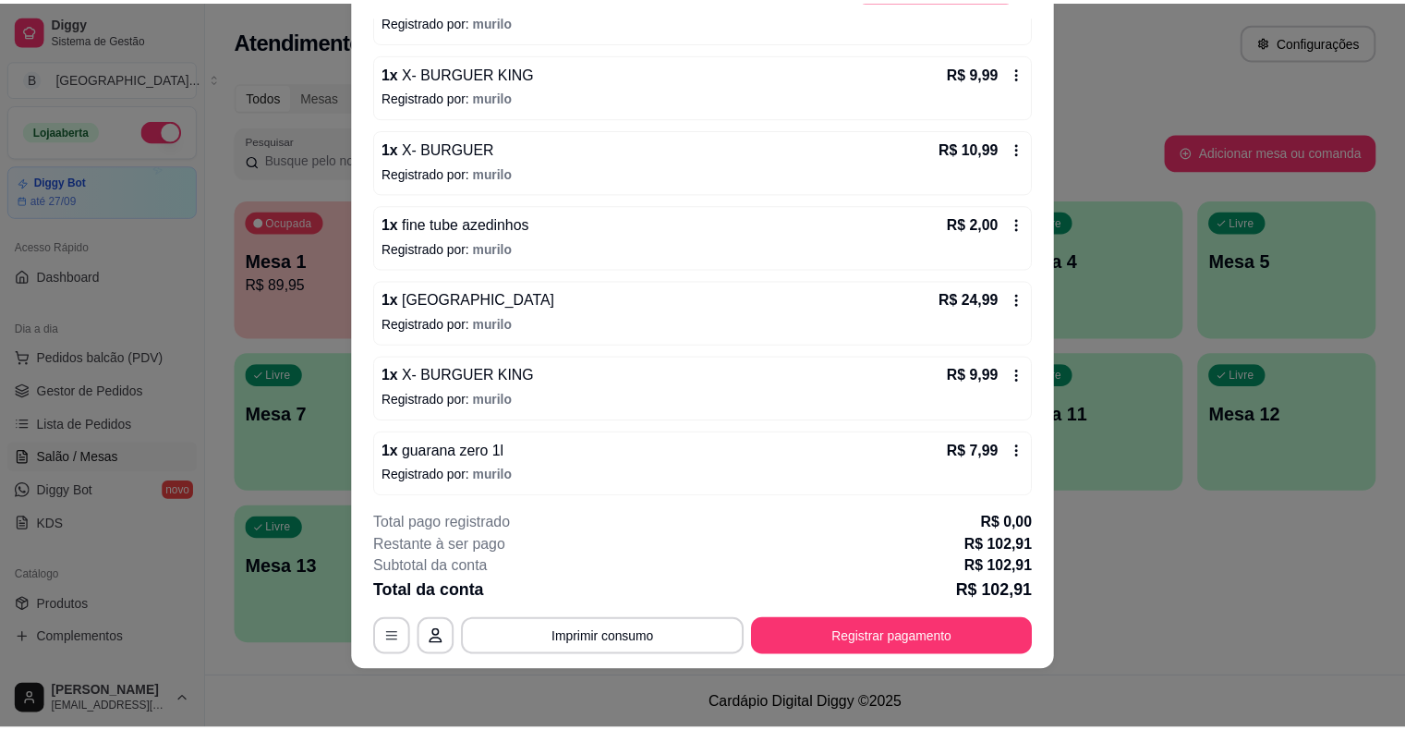
scroll to position [546, 0]
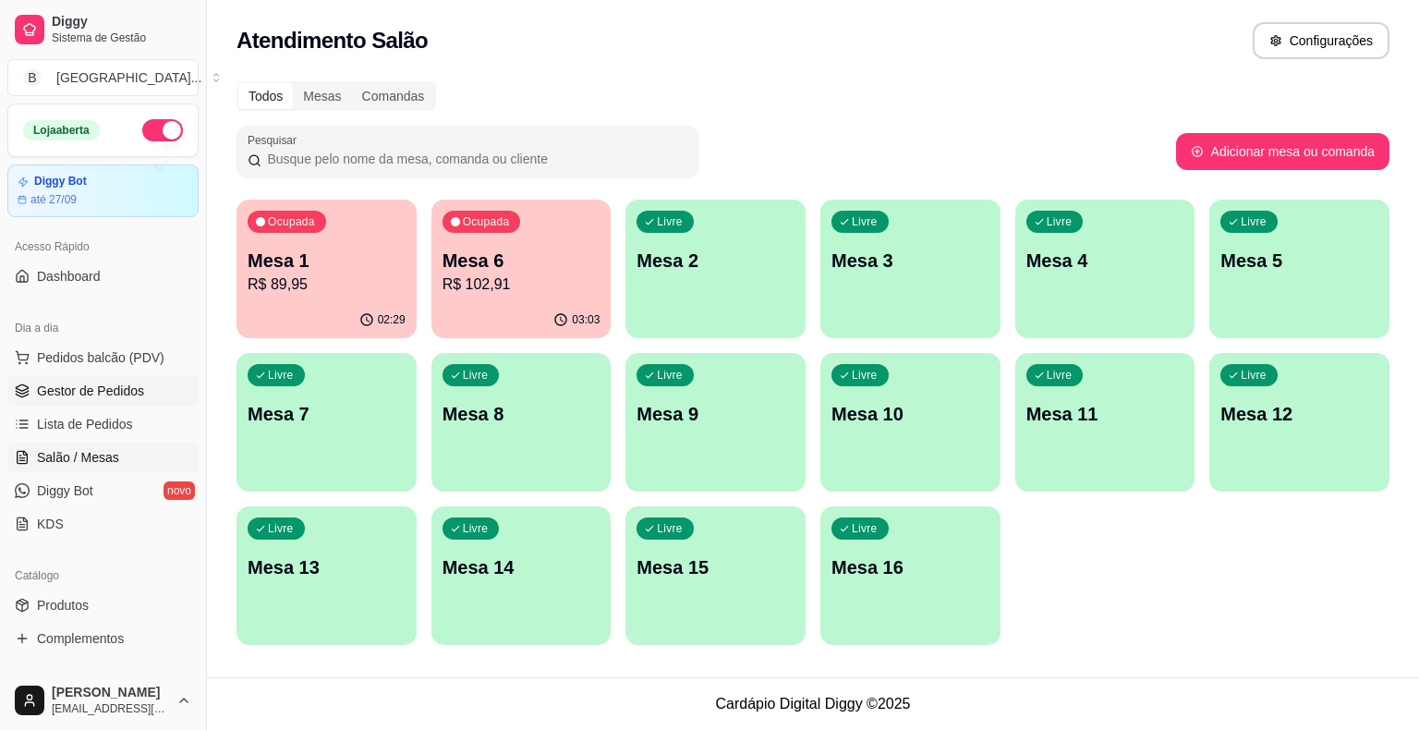
click at [162, 380] on link "Gestor de Pedidos" at bounding box center [102, 391] width 191 height 30
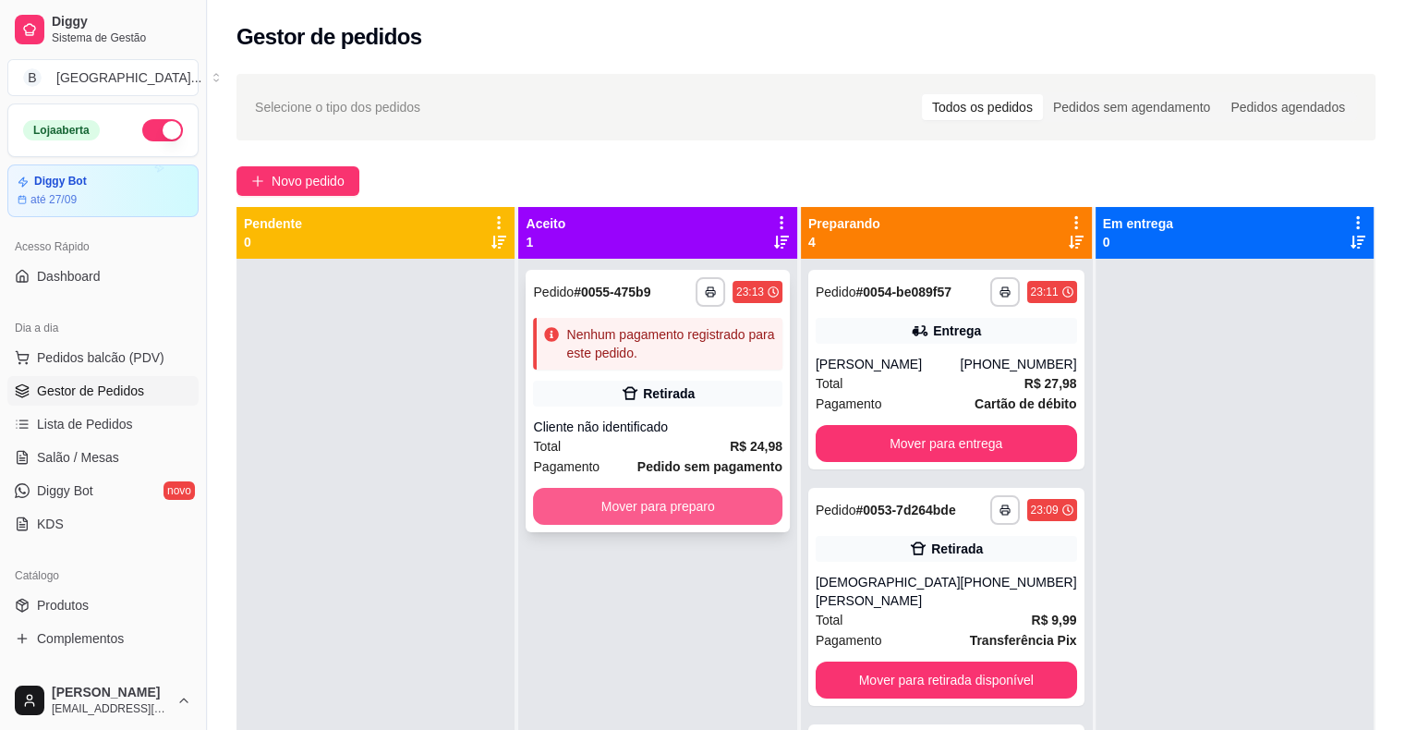
click at [699, 504] on button "Mover para preparo" at bounding box center [657, 506] width 249 height 37
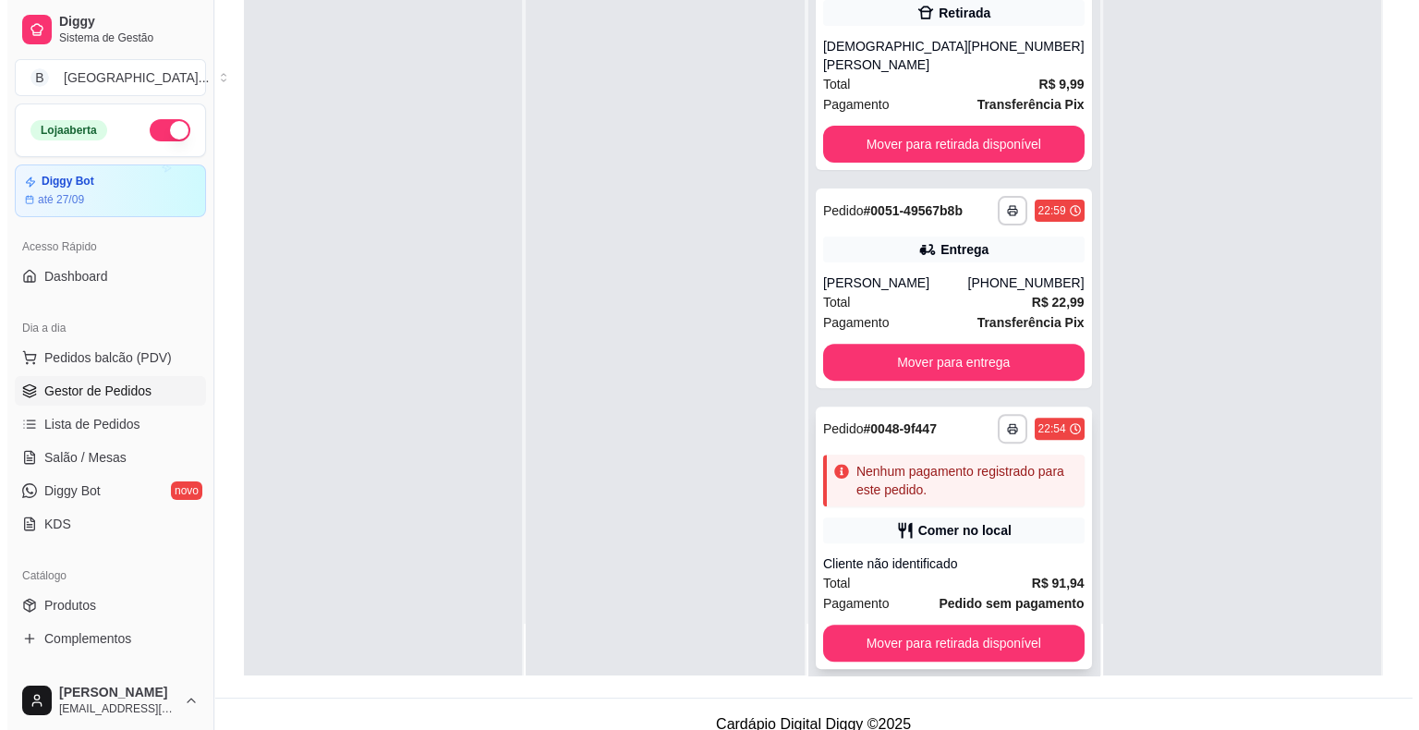
scroll to position [281, 0]
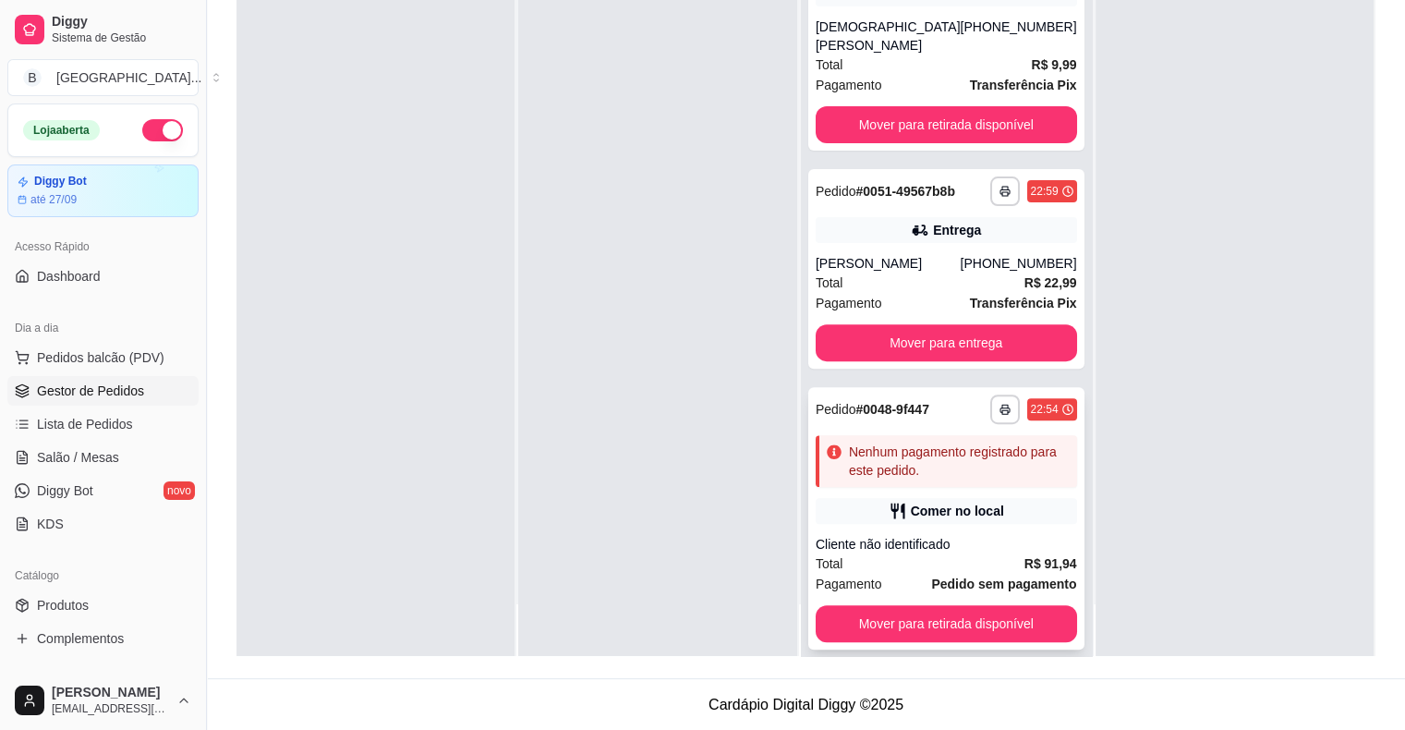
click at [901, 535] on div "Cliente não identificado" at bounding box center [946, 544] width 261 height 18
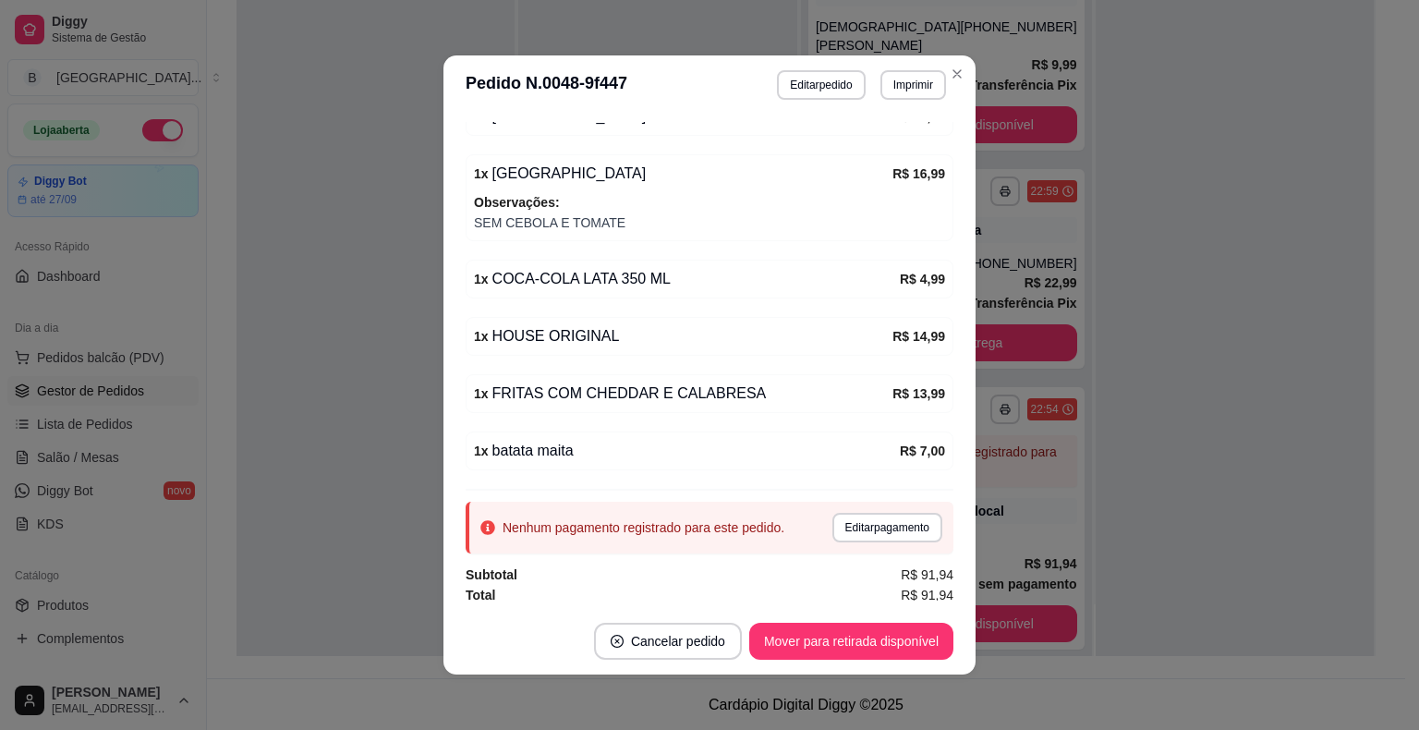
scroll to position [4, 0]
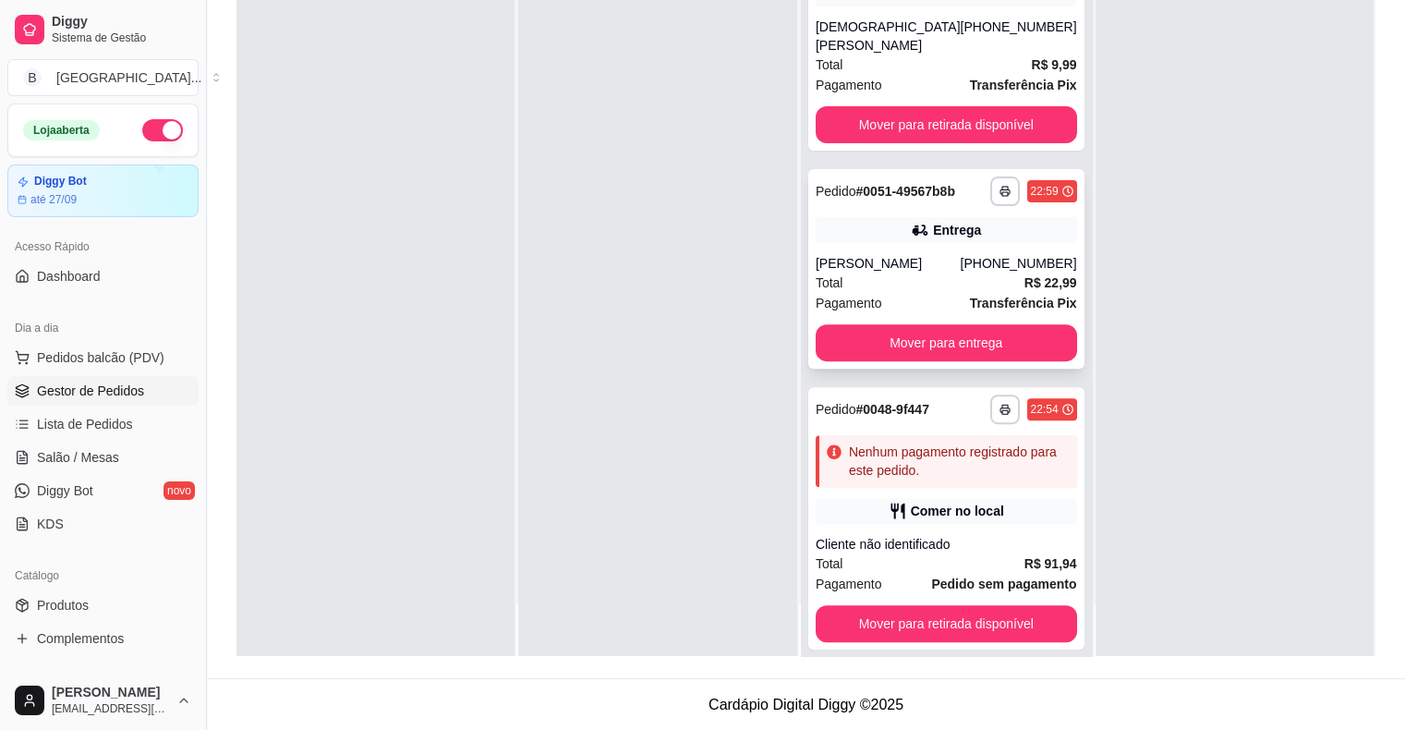
click at [921, 293] on div "Pagamento Transferência Pix" at bounding box center [946, 303] width 261 height 20
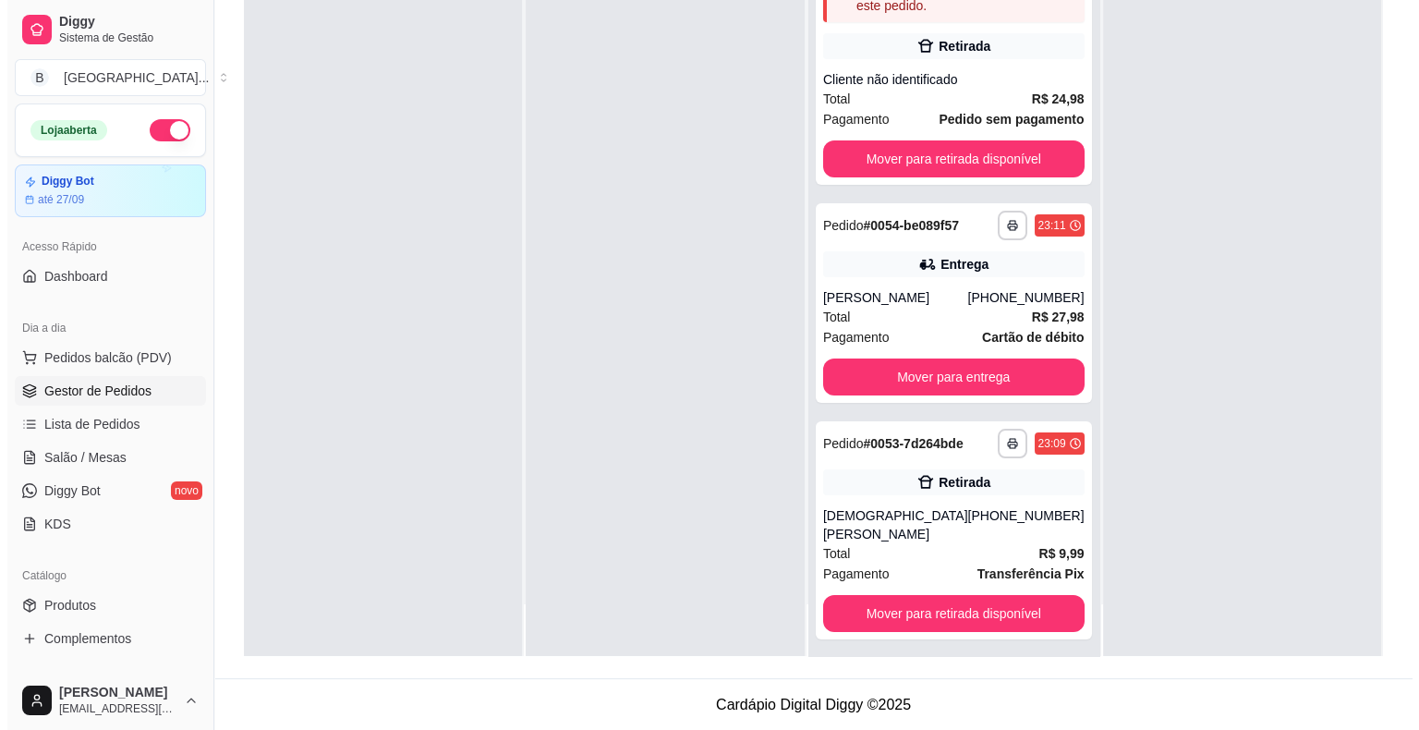
scroll to position [0, 0]
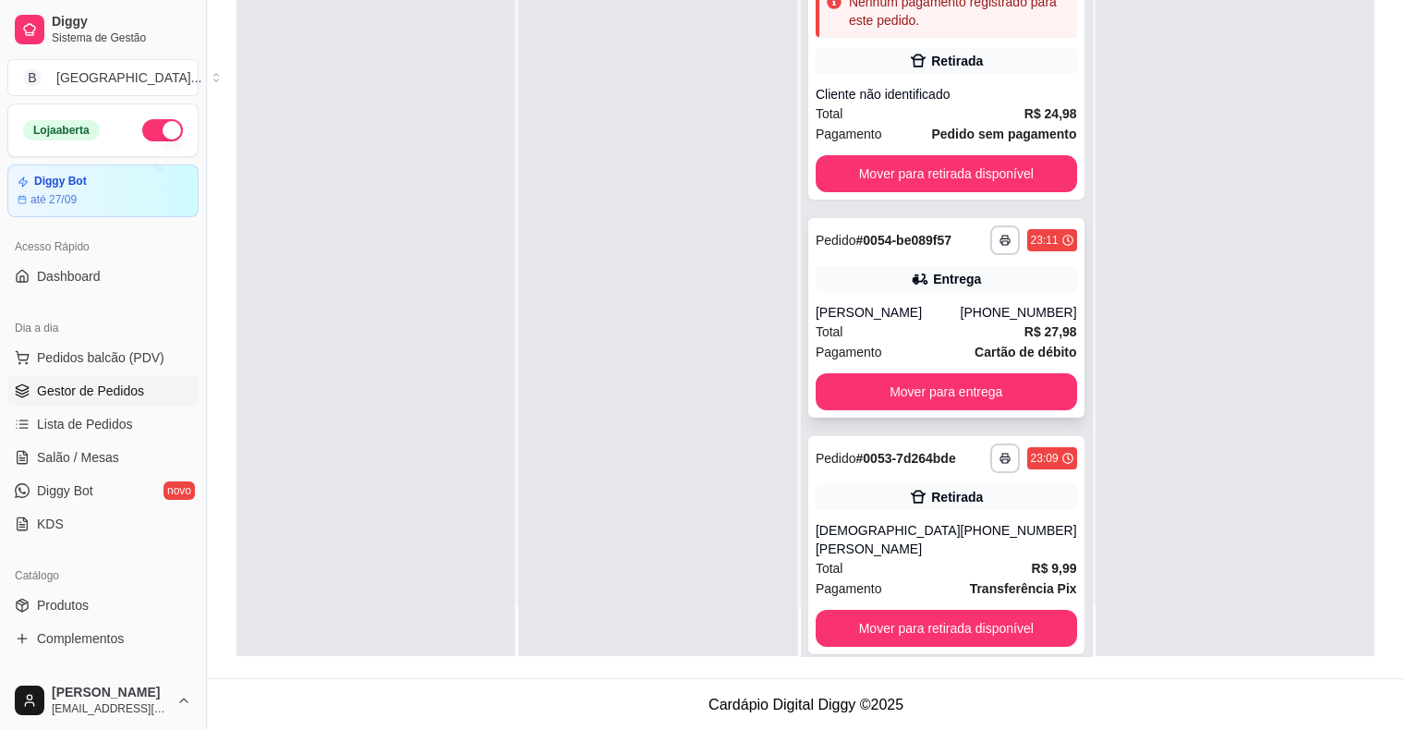
click at [912, 317] on div "Samuel" at bounding box center [888, 312] width 145 height 18
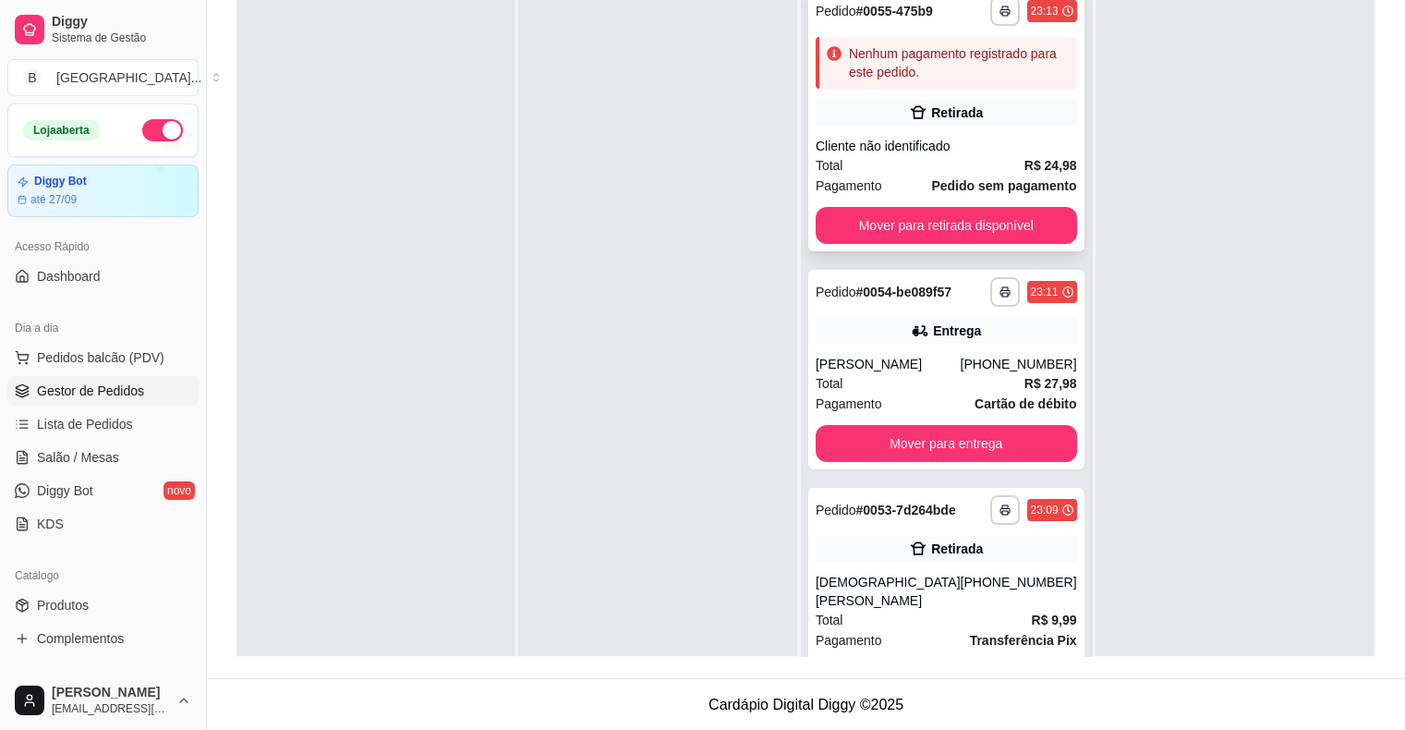
scroll to position [4, 0]
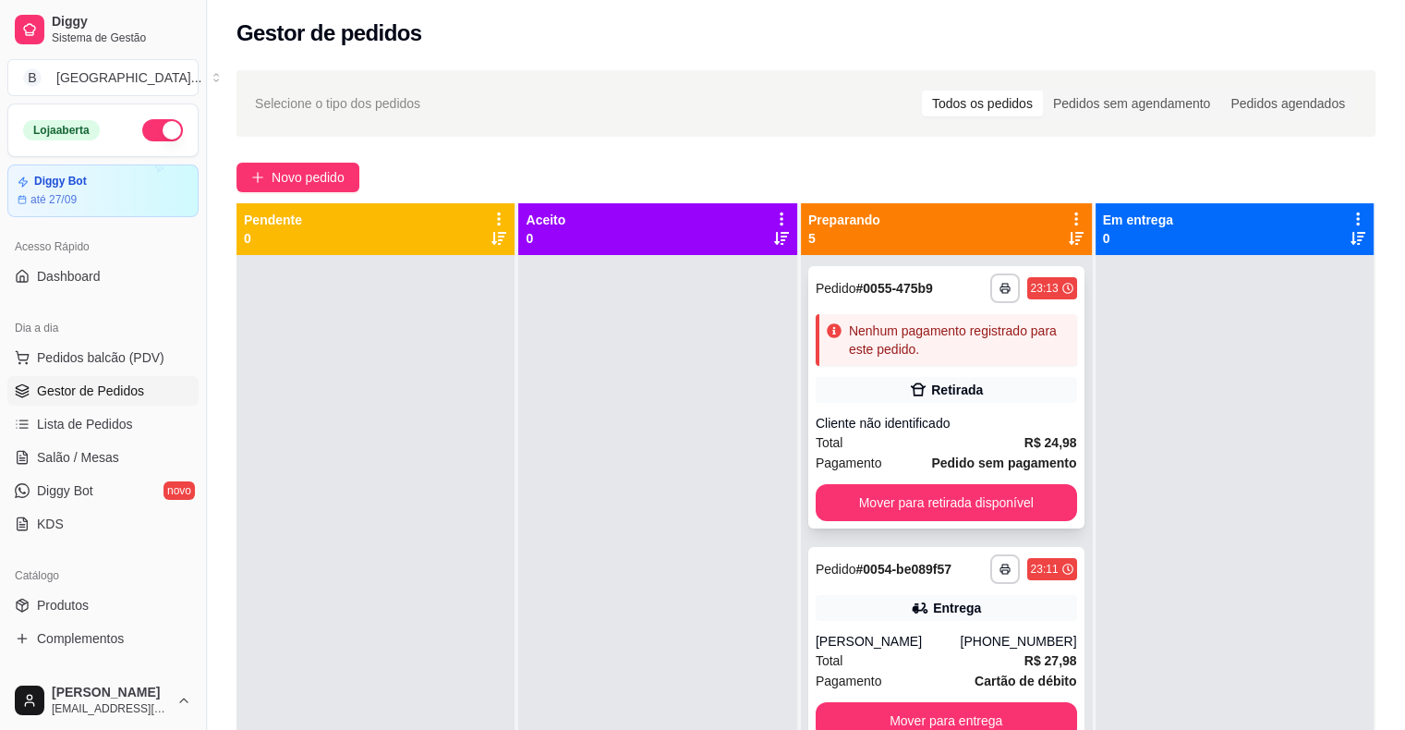
click at [944, 410] on div "**********" at bounding box center [946, 397] width 276 height 262
click at [100, 459] on span "Salão / Mesas" at bounding box center [78, 457] width 82 height 18
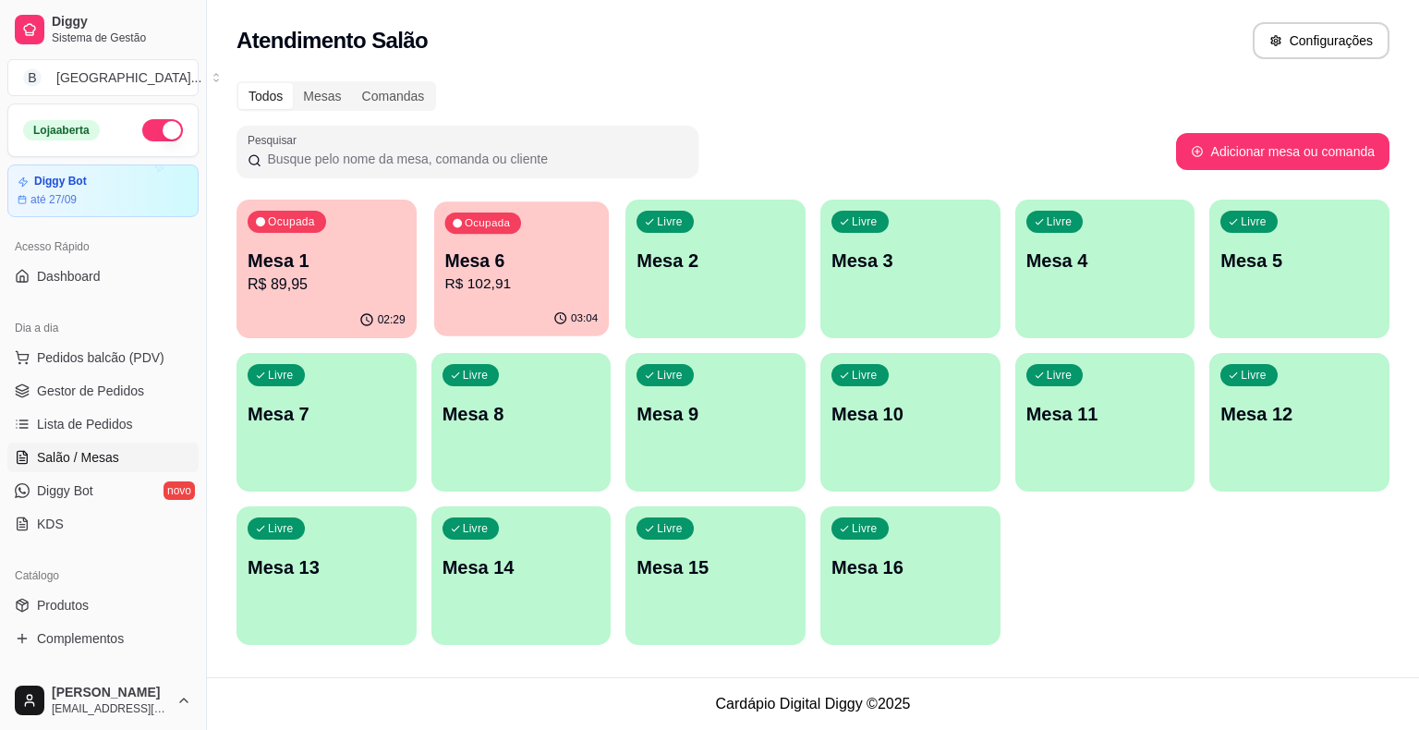
click at [454, 289] on p "R$ 102,91" at bounding box center [520, 283] width 153 height 21
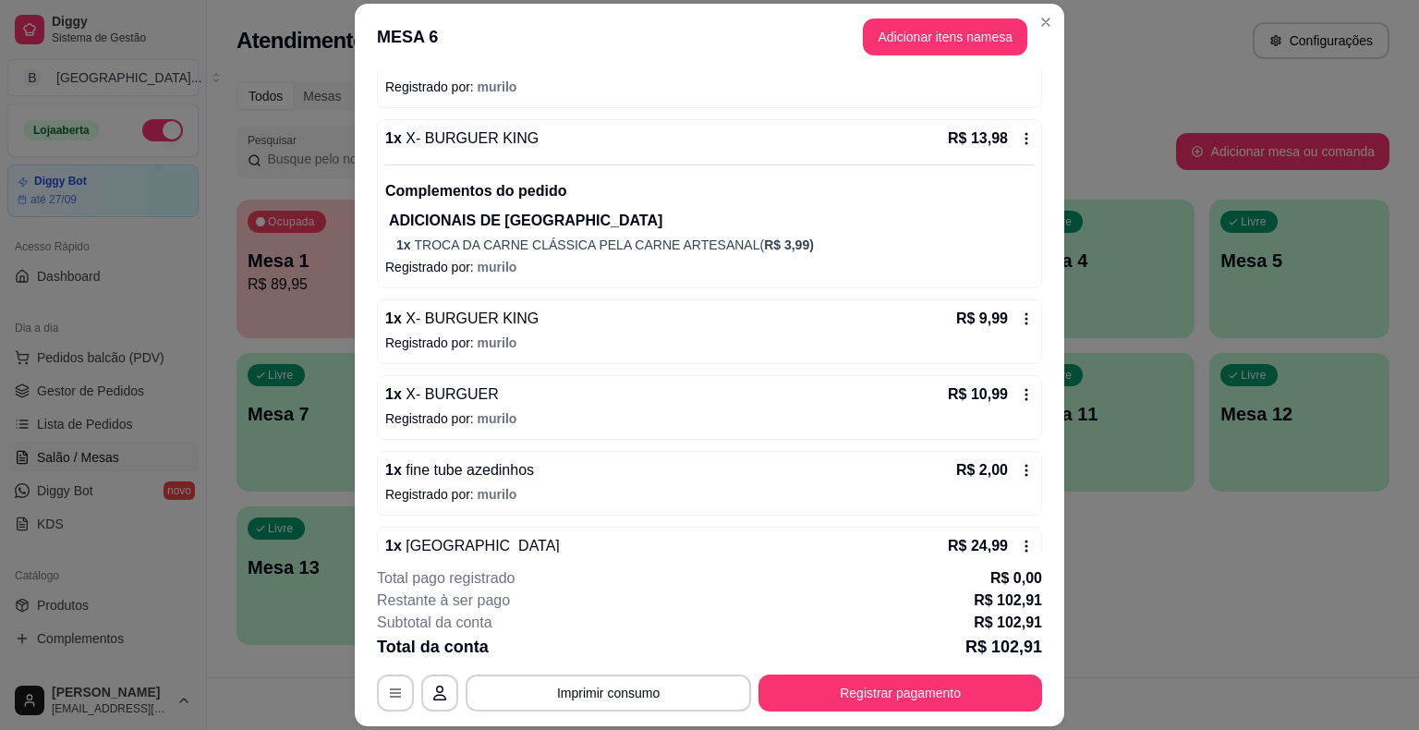
scroll to position [370, 0]
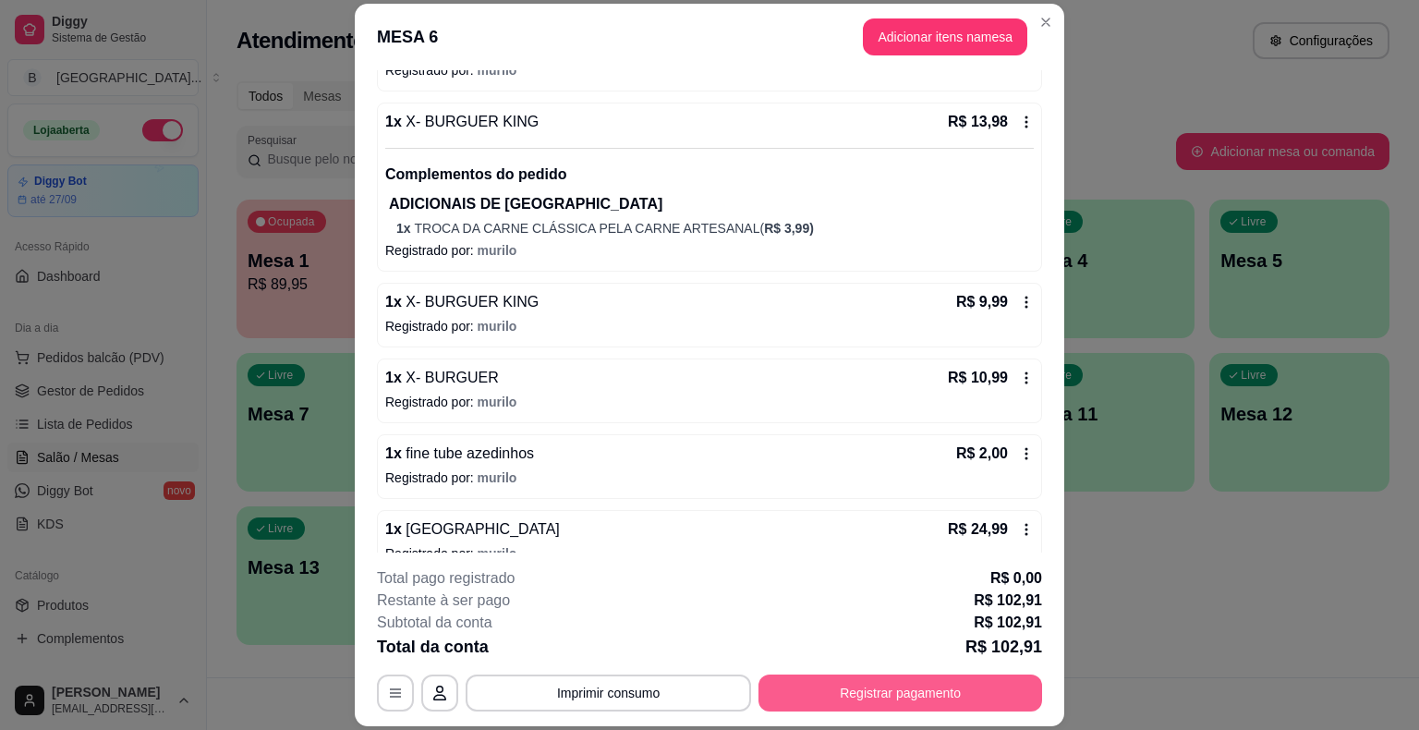
click at [887, 706] on button "Registrar pagamento" at bounding box center [901, 692] width 284 height 37
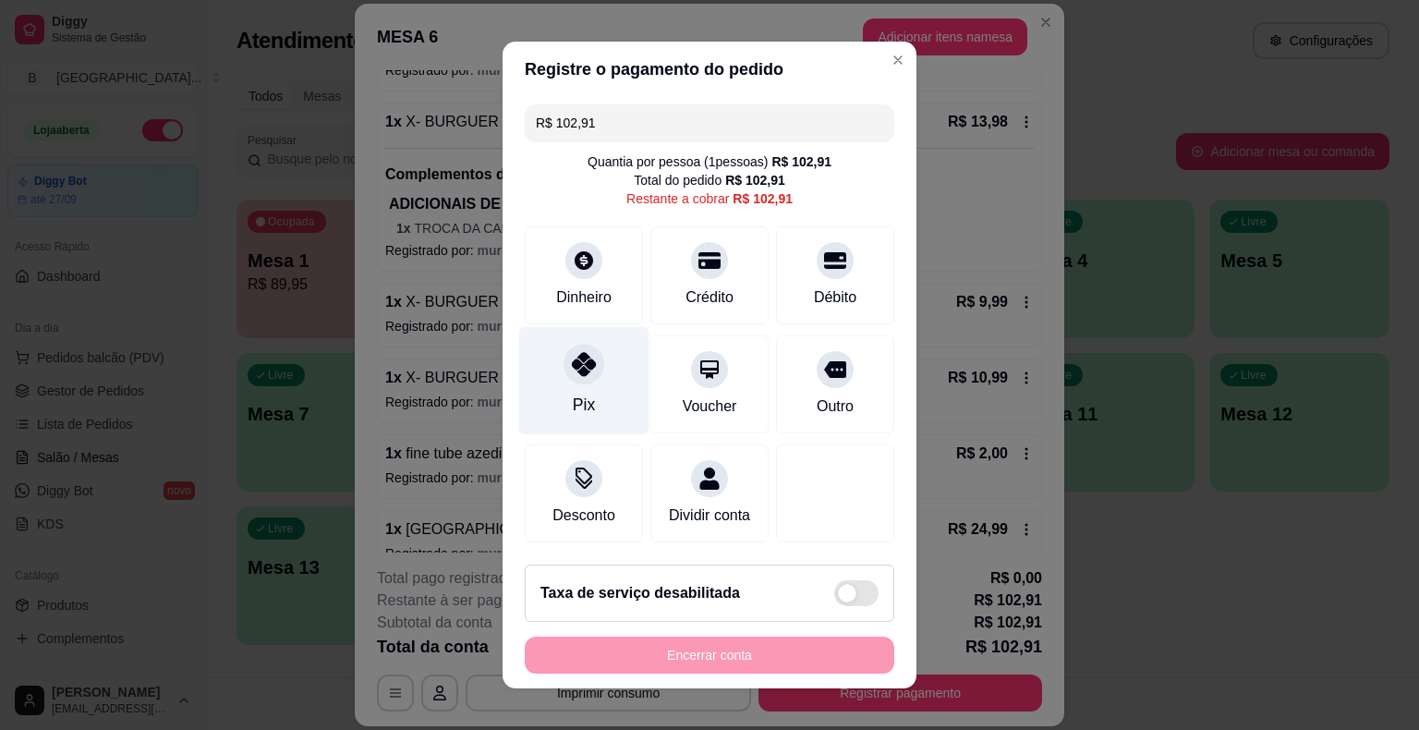
click at [572, 375] on icon at bounding box center [584, 364] width 24 height 24
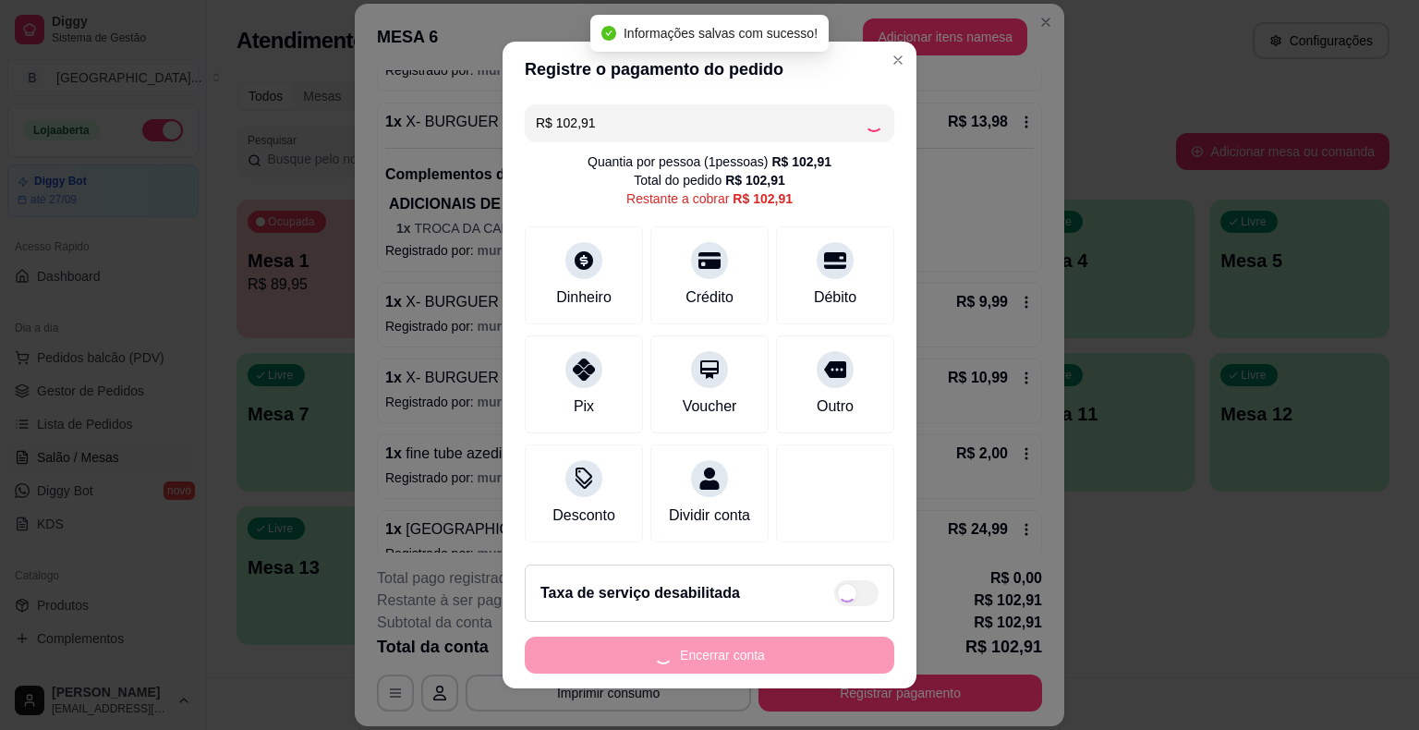
type input "R$ 0,00"
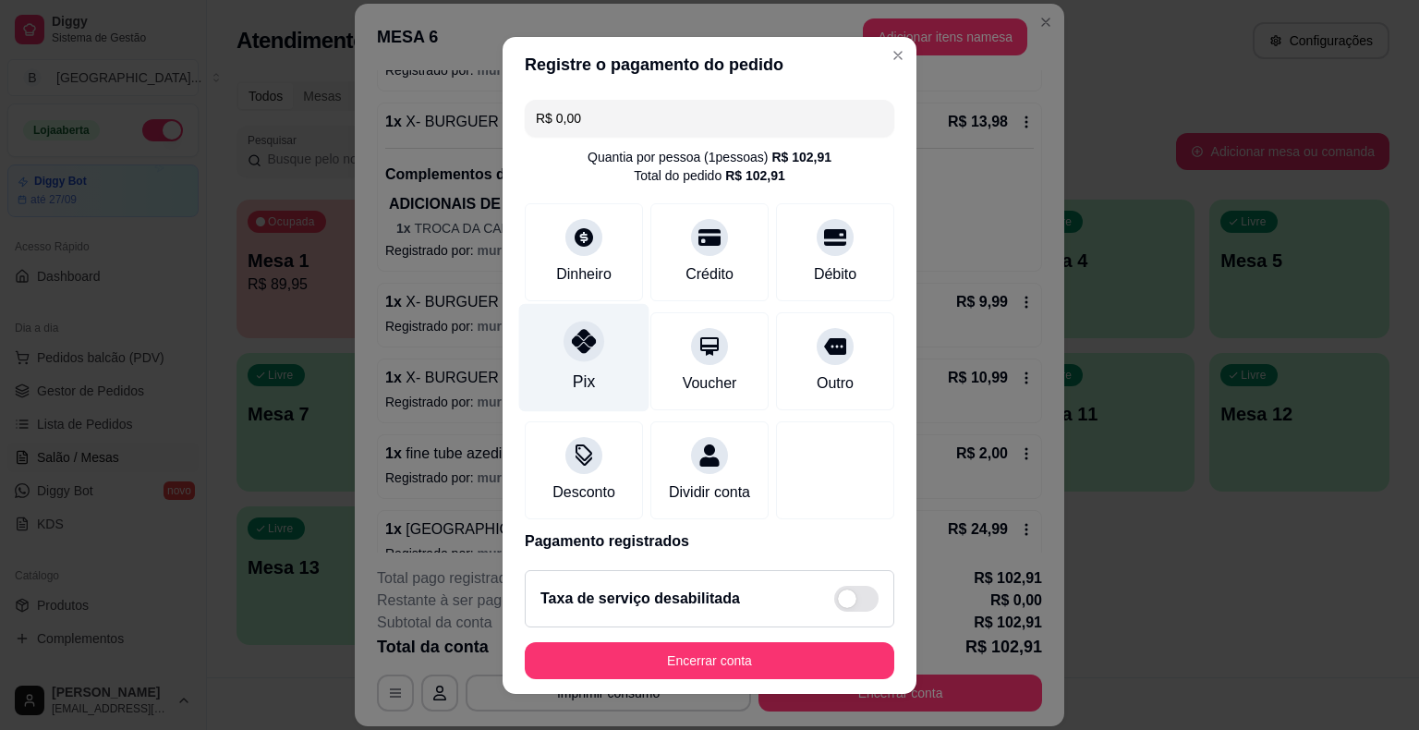
click at [613, 376] on div "Pix" at bounding box center [584, 357] width 130 height 108
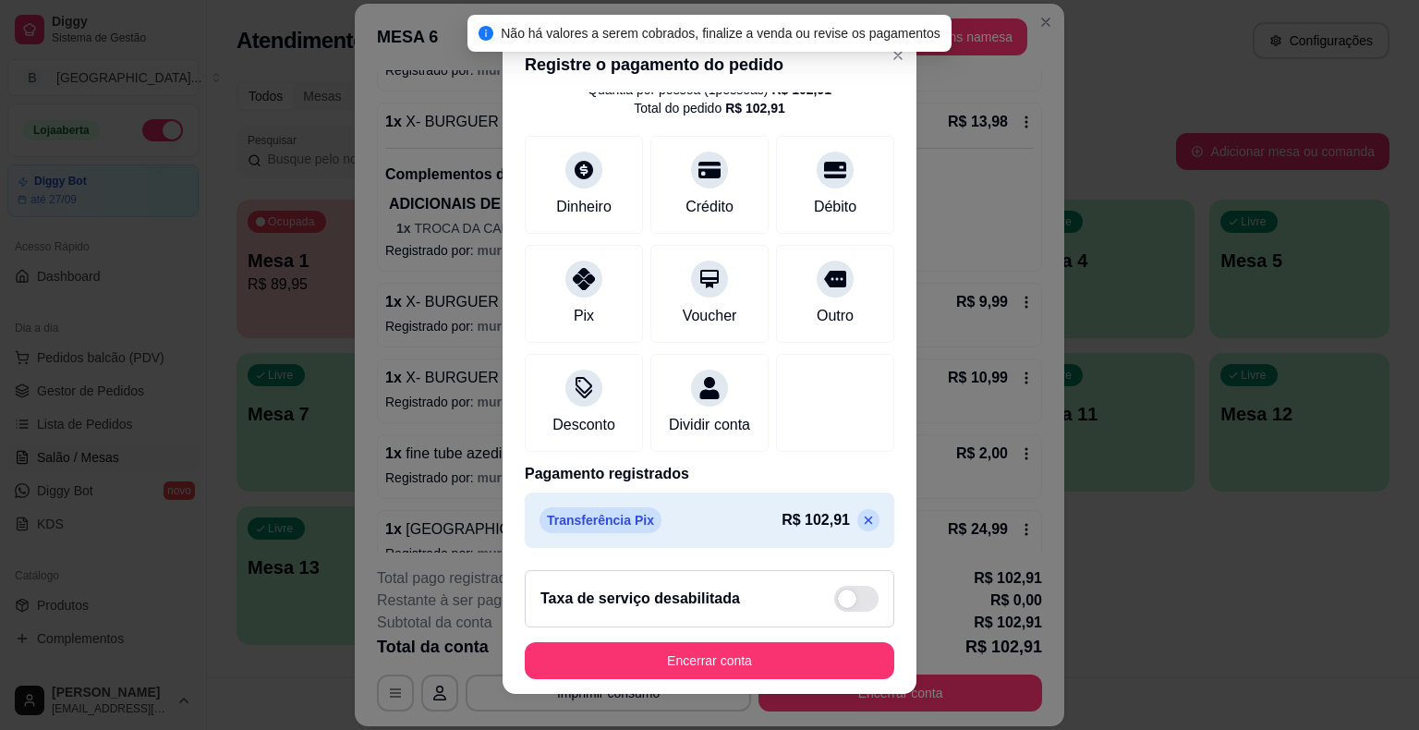
scroll to position [22, 0]
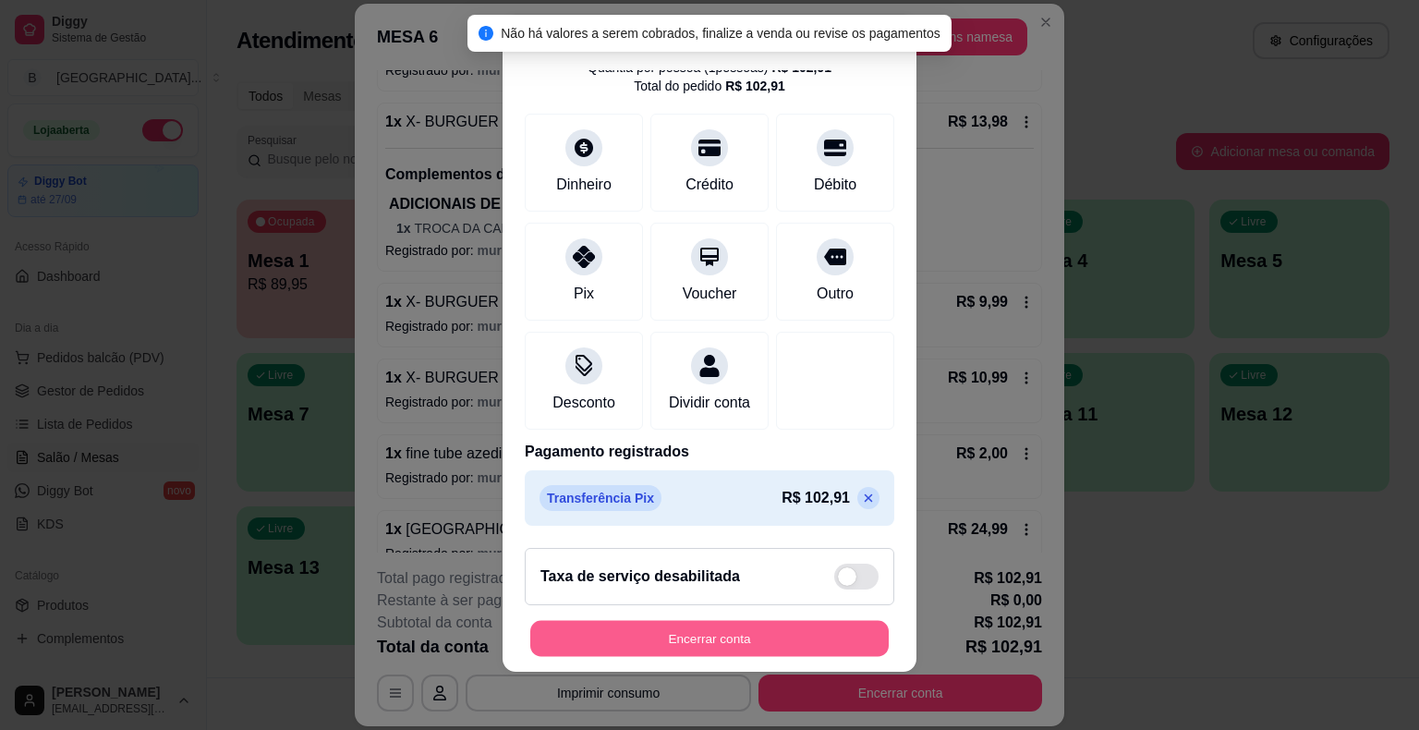
click at [797, 636] on button "Encerrar conta" at bounding box center [709, 638] width 359 height 36
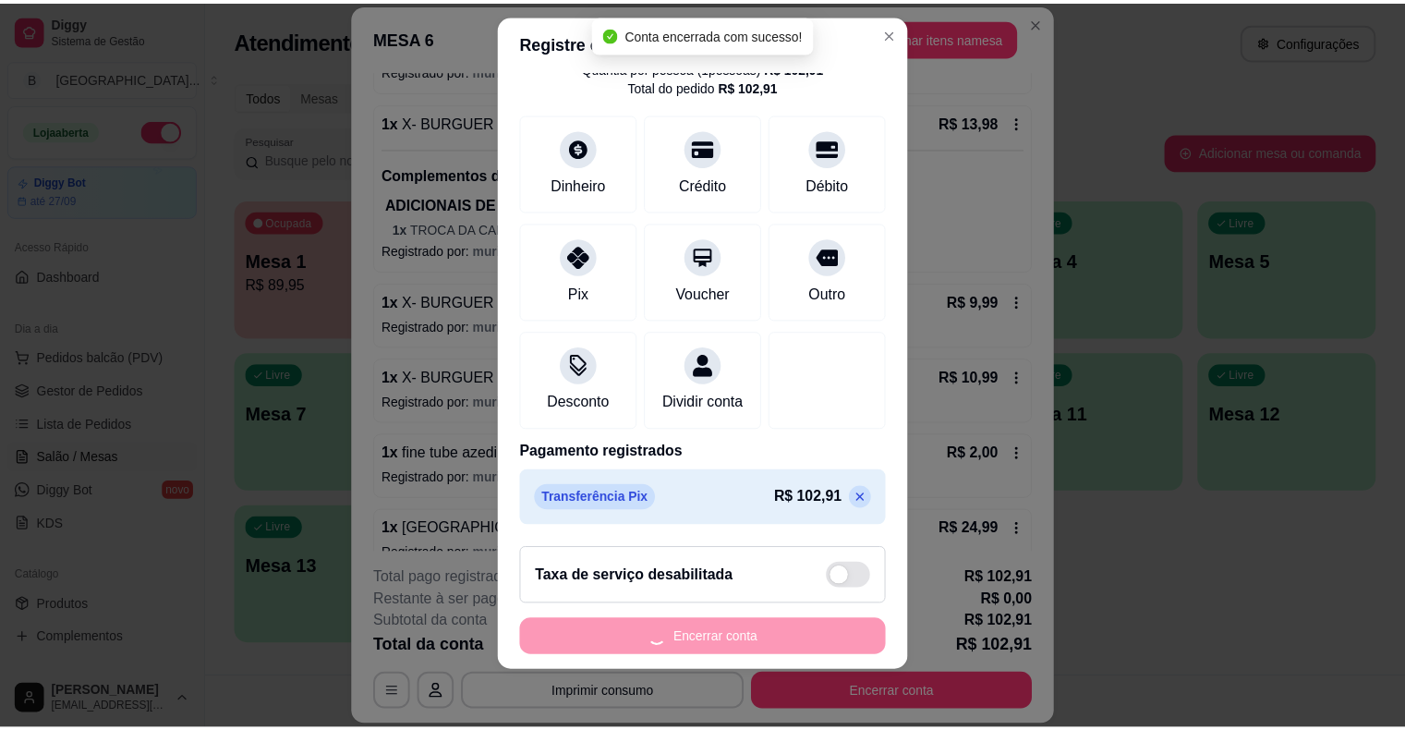
scroll to position [0, 0]
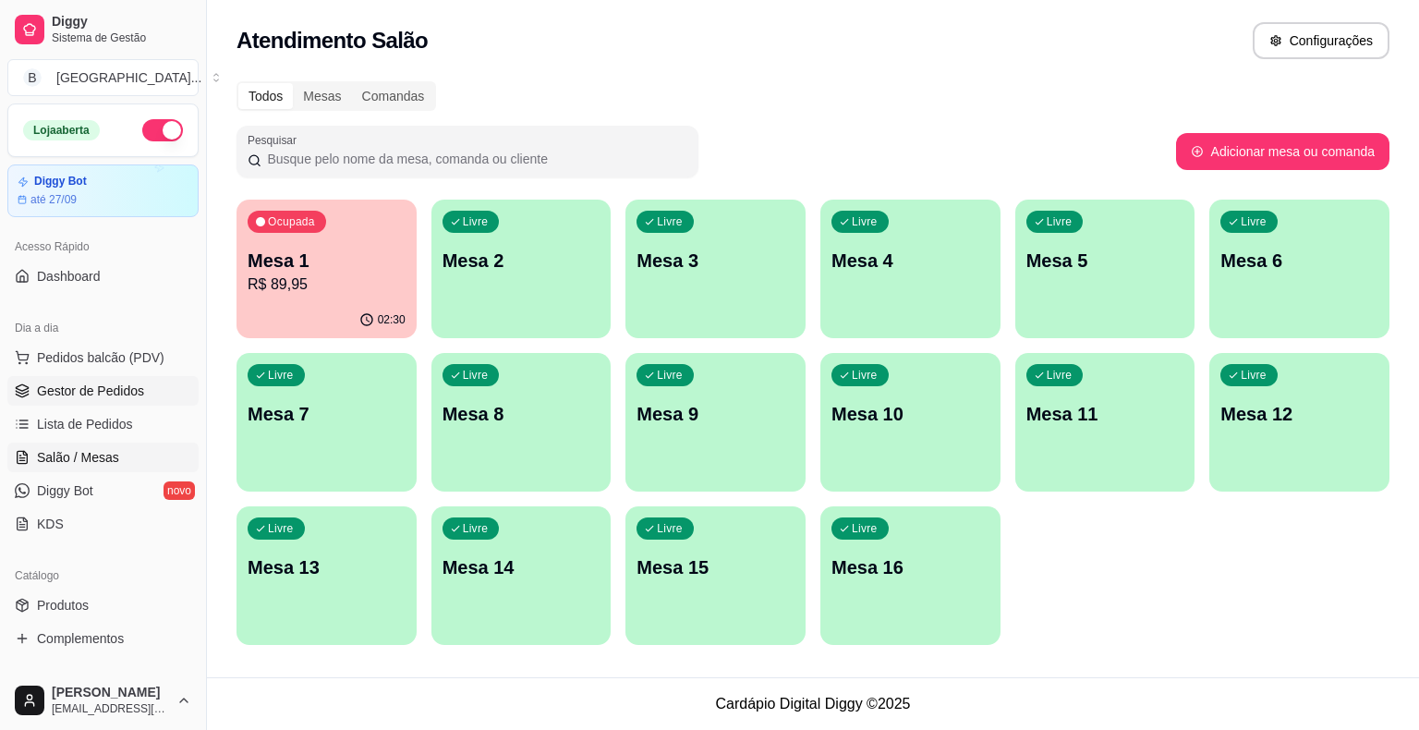
click at [132, 390] on span "Gestor de Pedidos" at bounding box center [90, 391] width 107 height 18
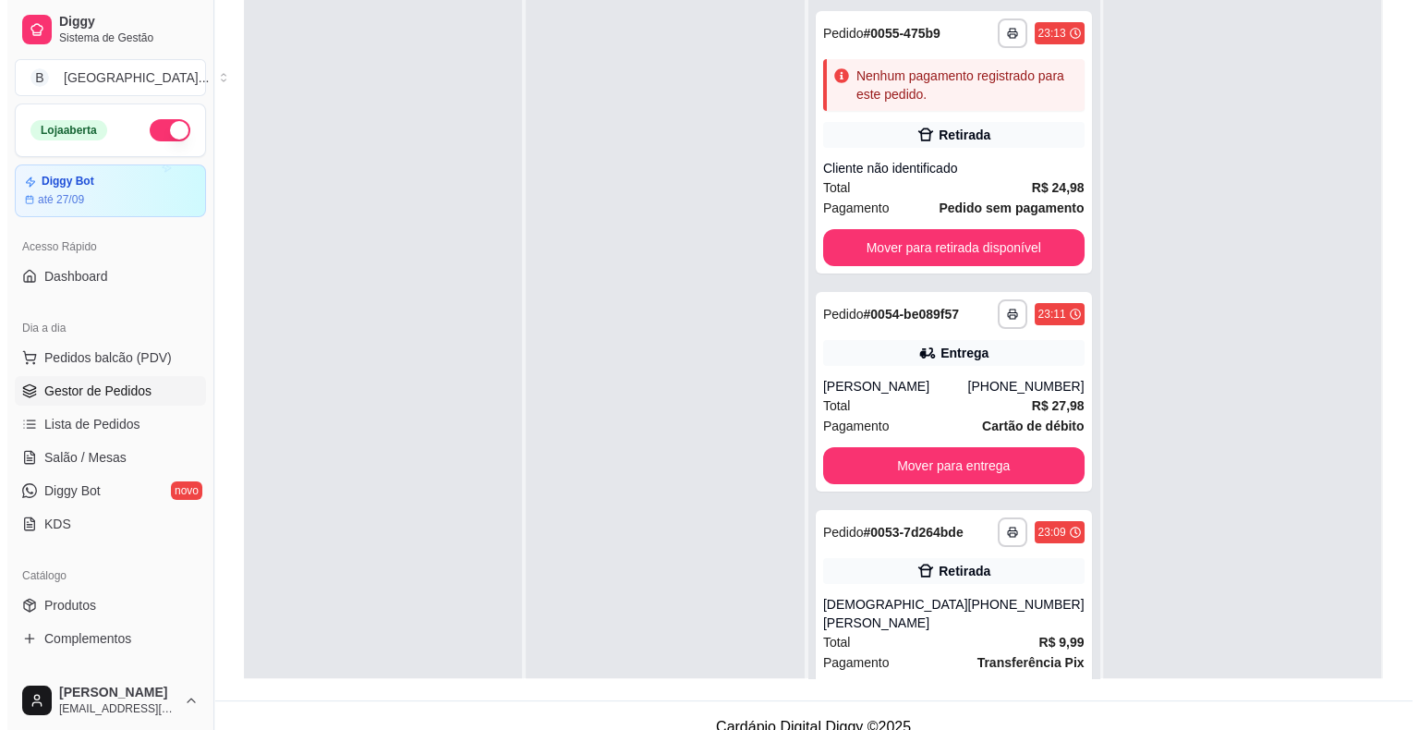
scroll to position [281, 0]
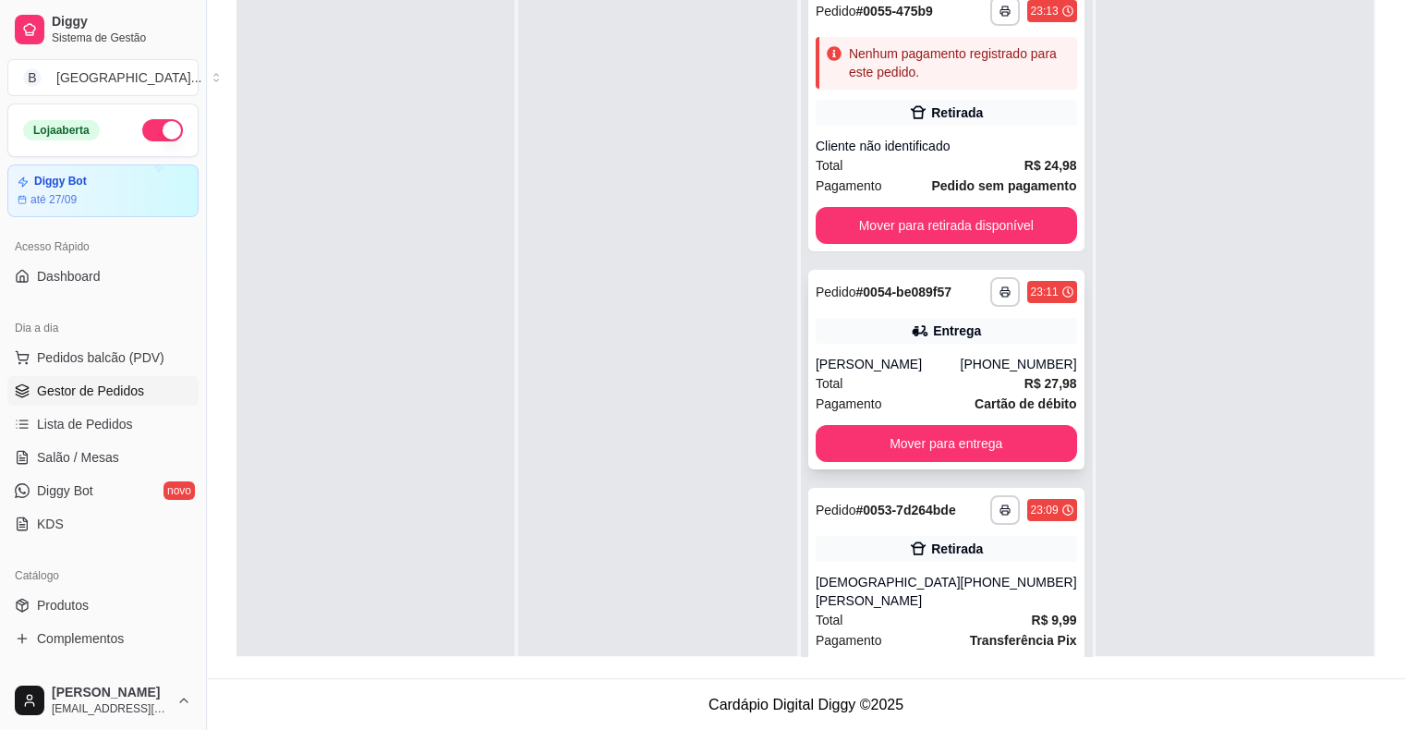
click at [869, 356] on div "Samuel" at bounding box center [888, 364] width 145 height 18
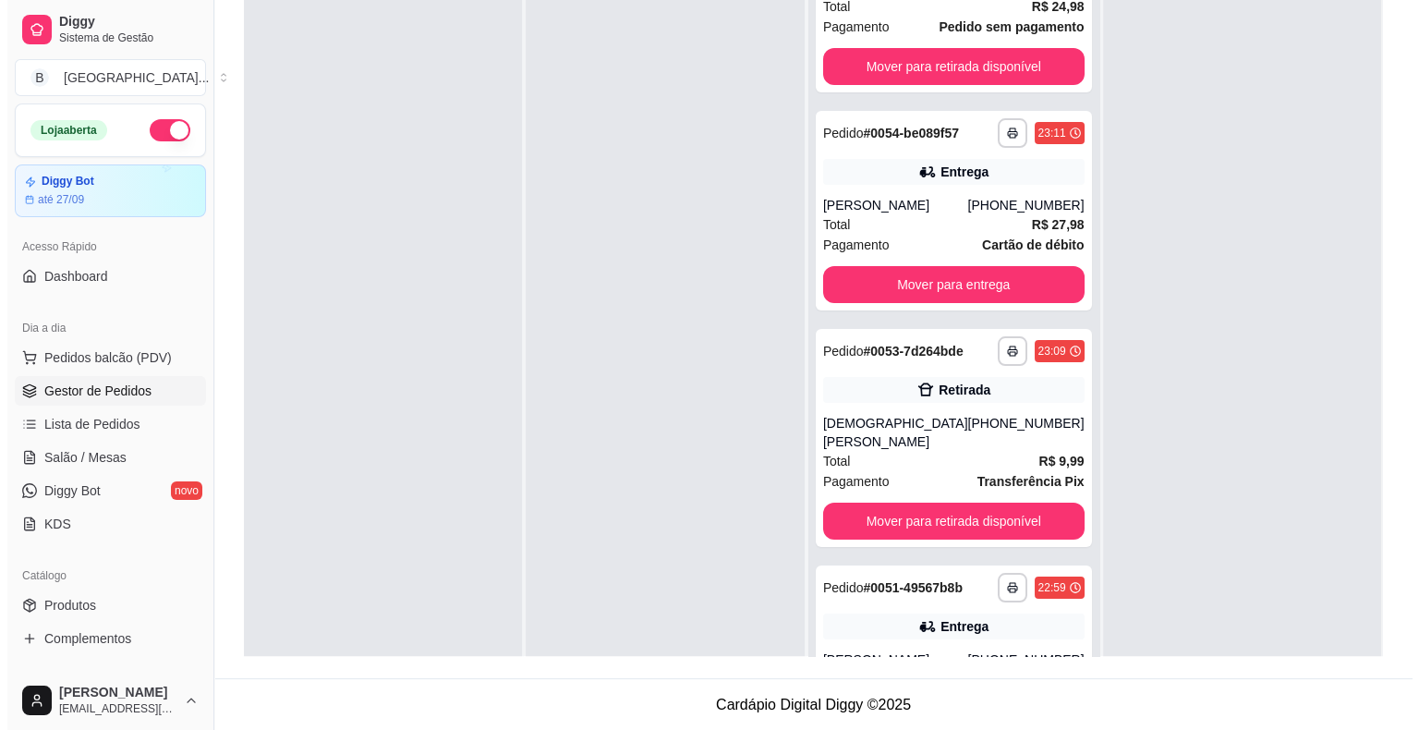
scroll to position [370, 0]
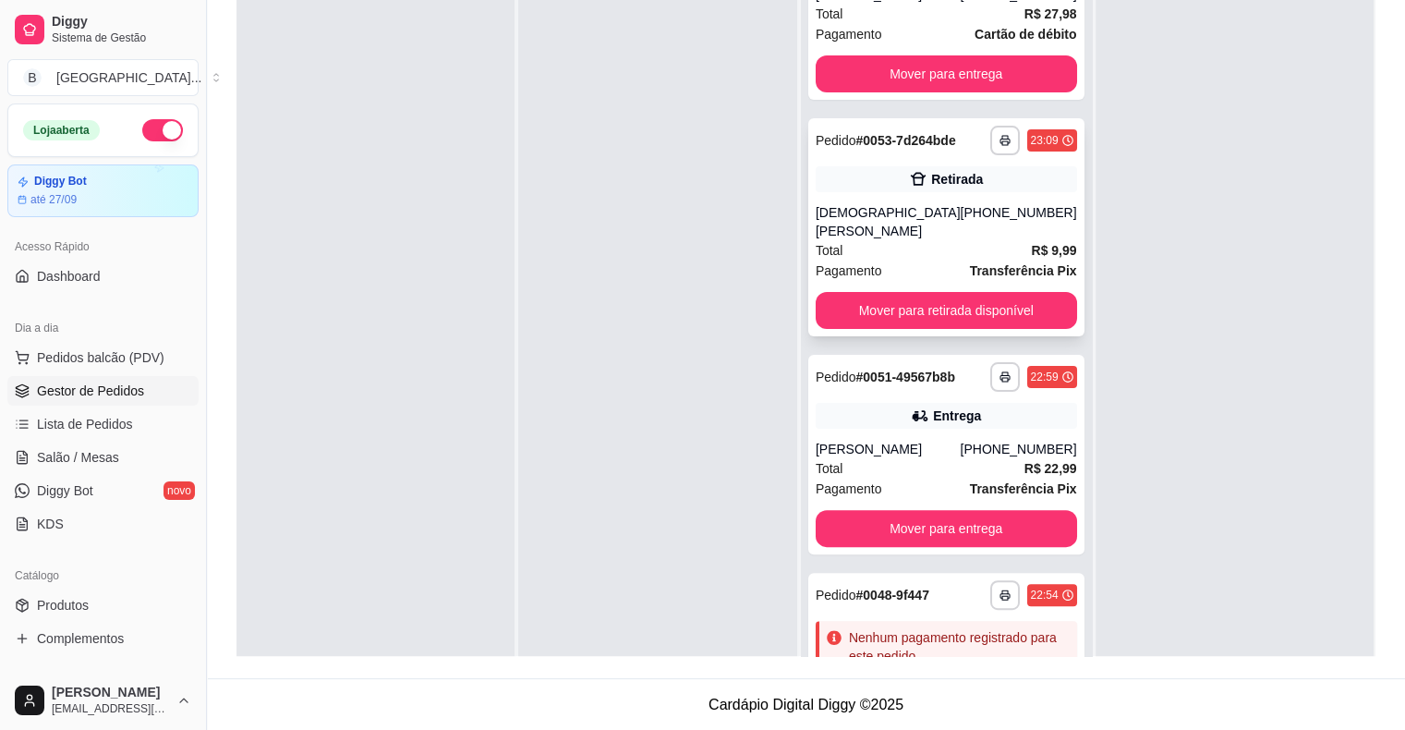
click at [876, 191] on div "**********" at bounding box center [946, 227] width 276 height 218
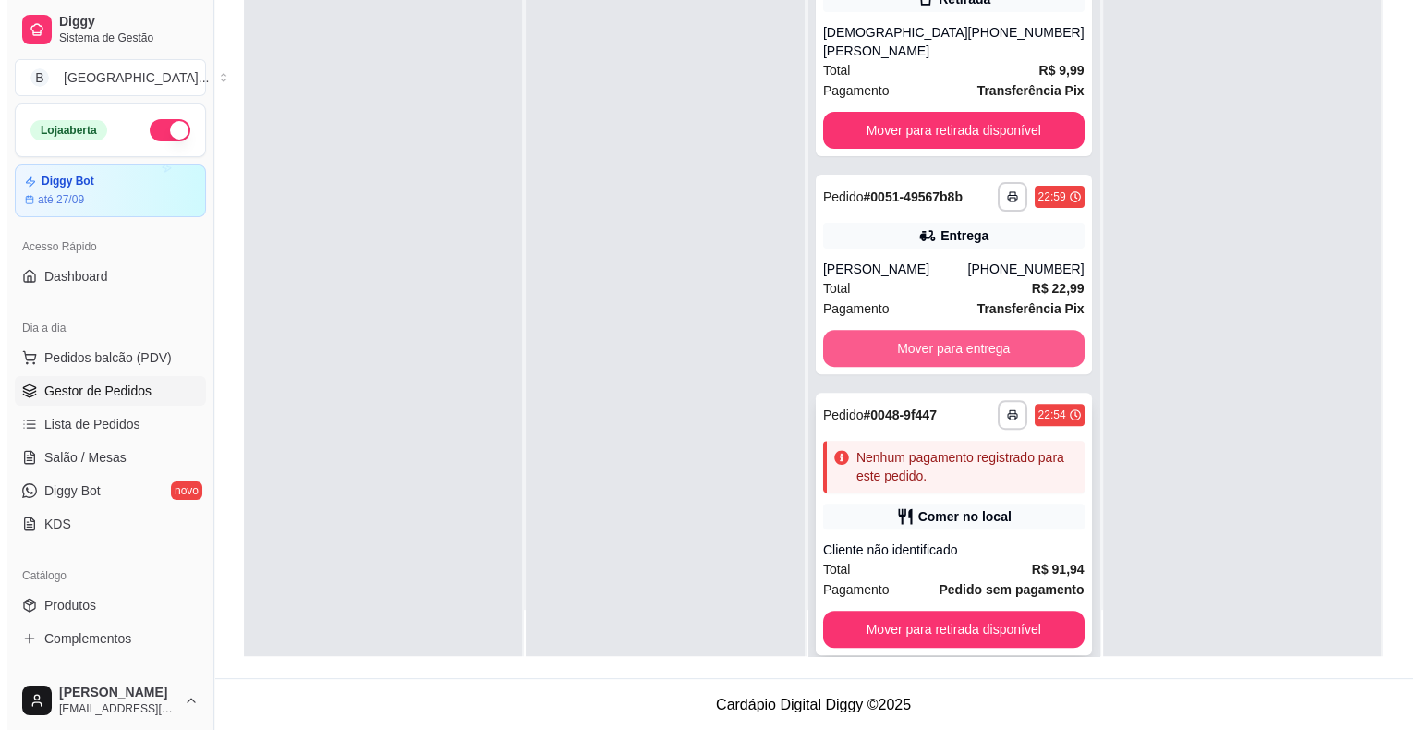
scroll to position [52, 0]
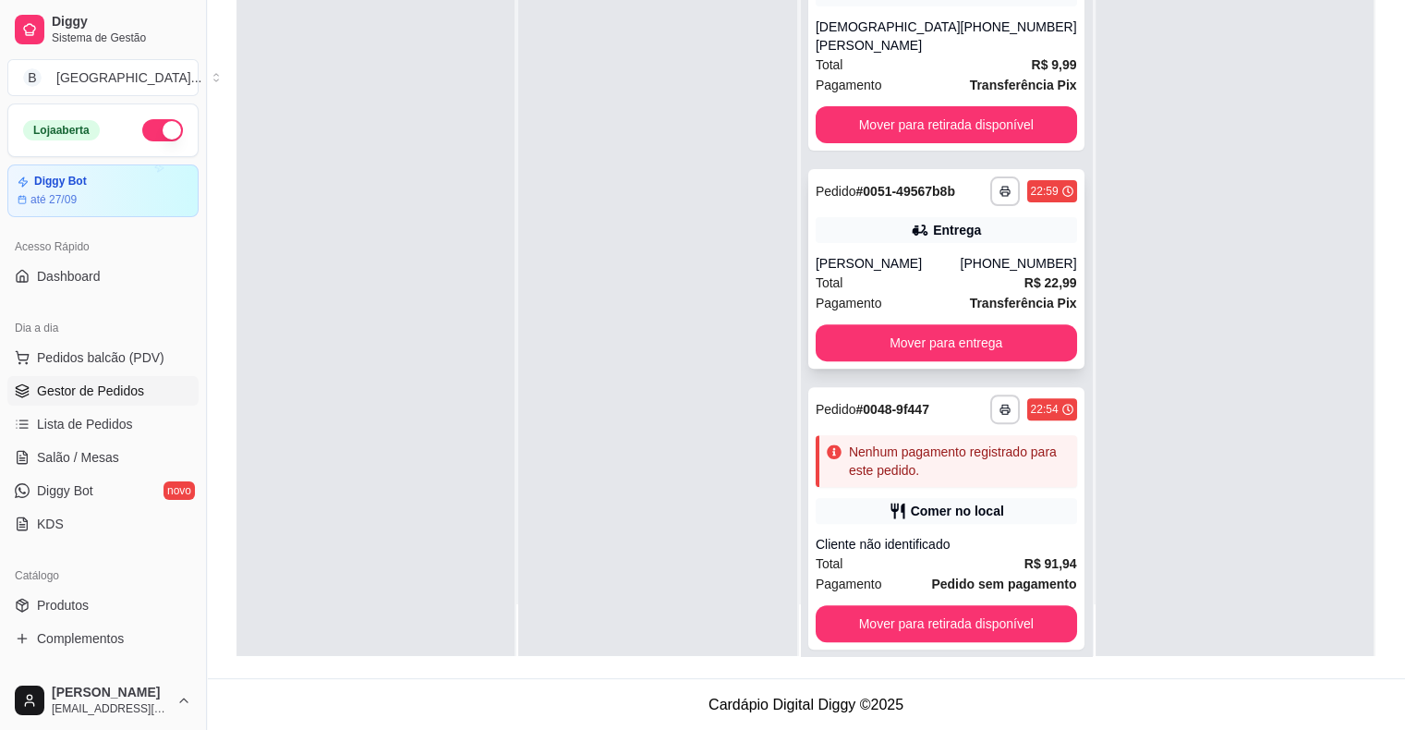
click at [972, 273] on div "Total R$ 22,99" at bounding box center [946, 283] width 261 height 20
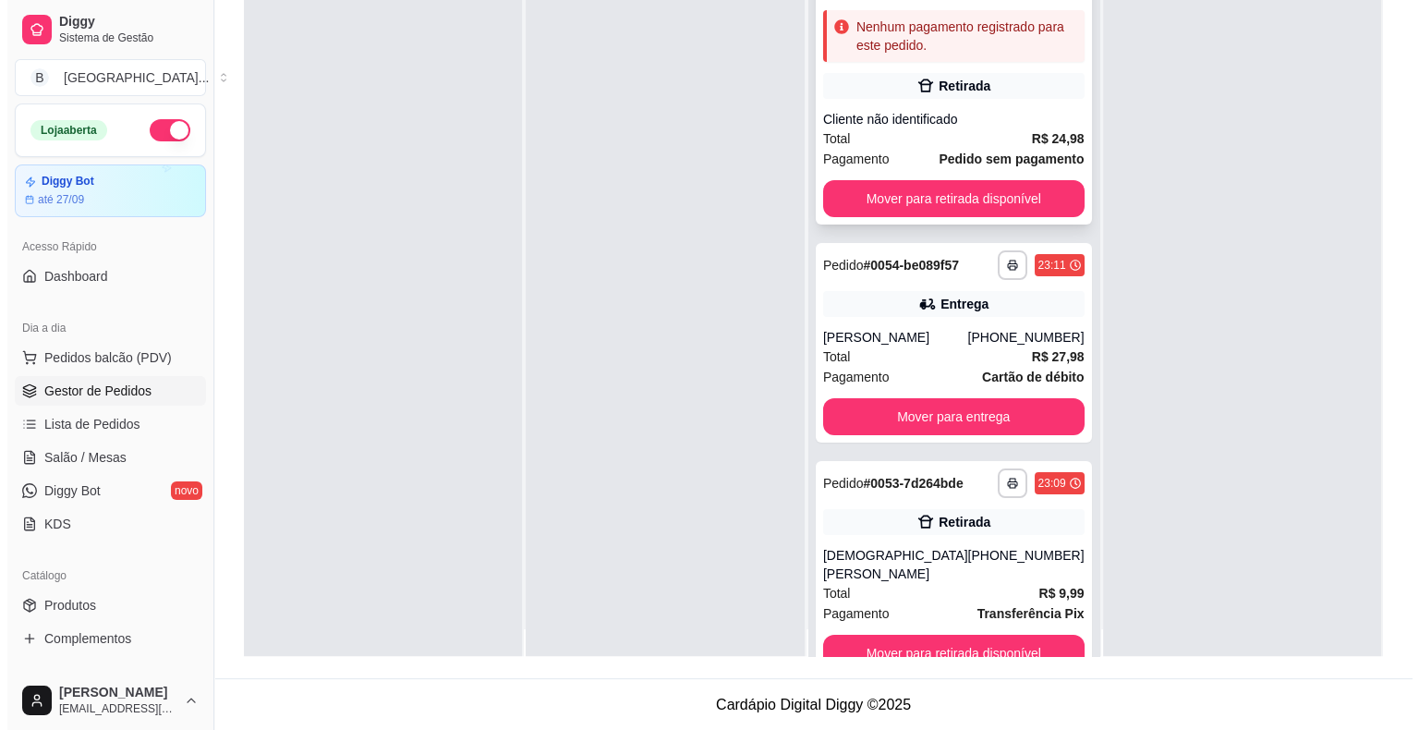
scroll to position [0, 0]
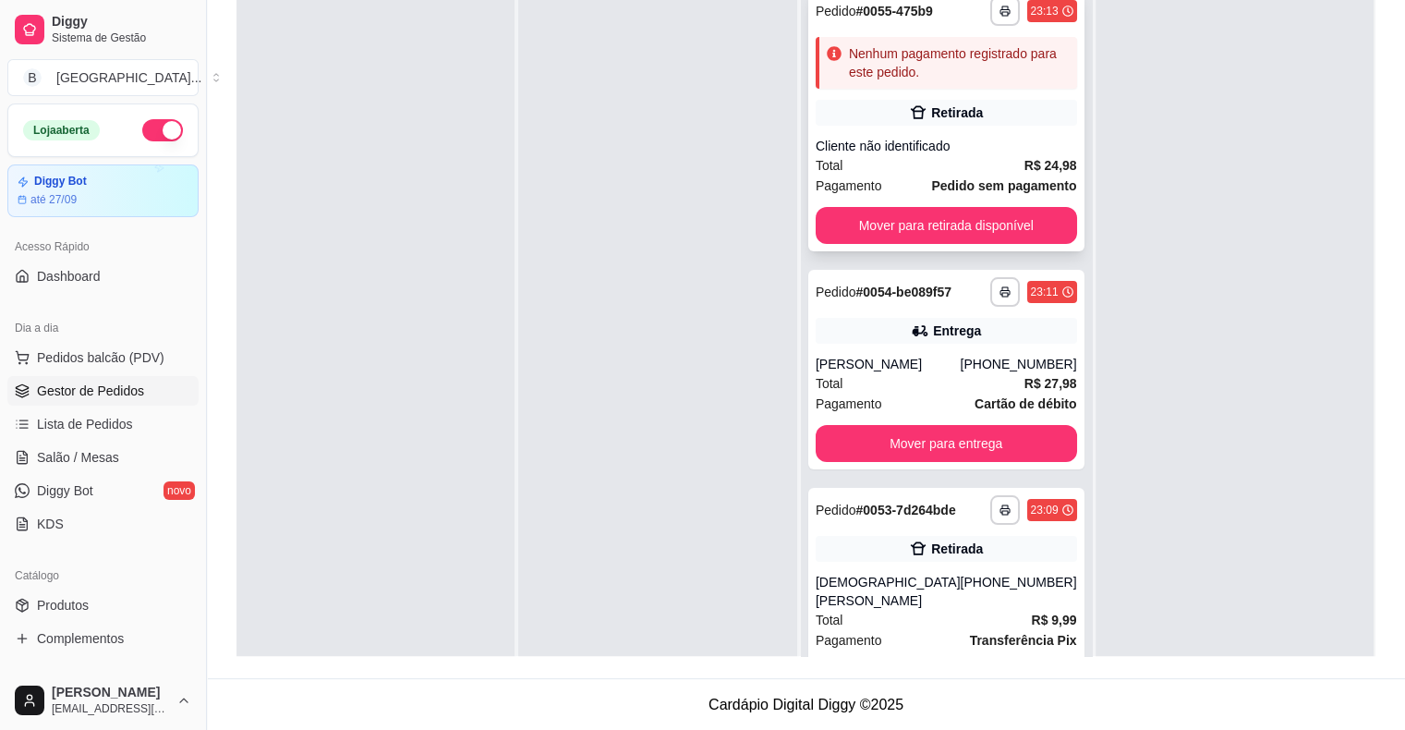
click at [936, 187] on strong "Pedido sem pagamento" at bounding box center [1003, 185] width 145 height 15
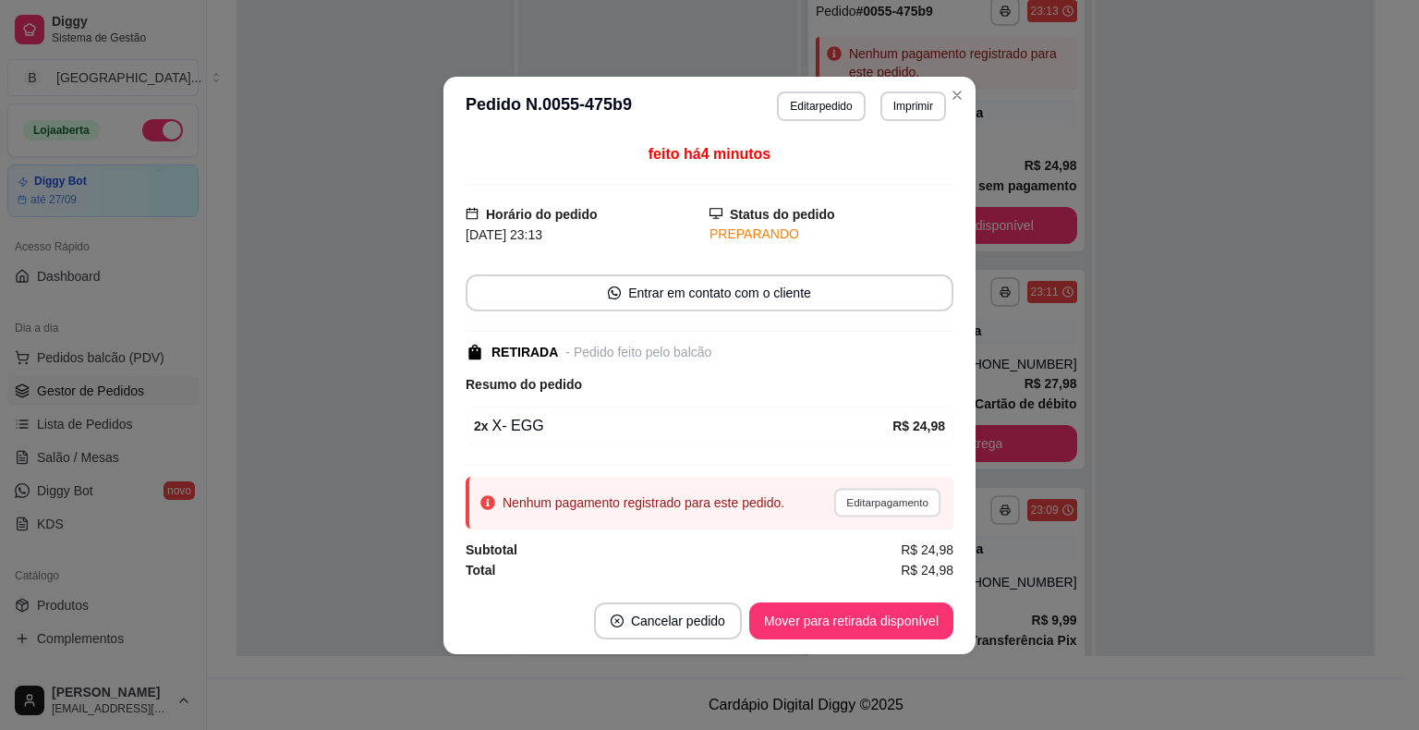
click at [918, 503] on button "Editar pagamento" at bounding box center [886, 502] width 107 height 29
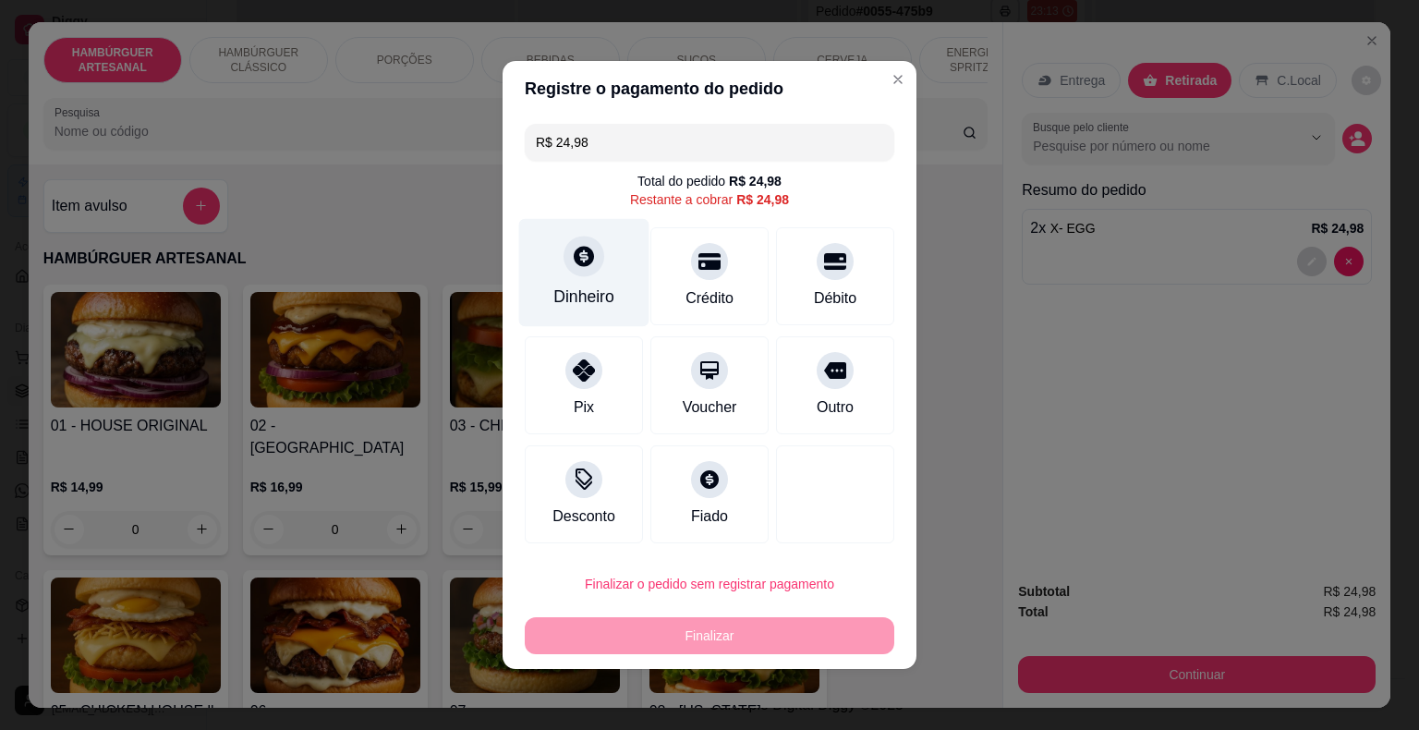
click at [585, 266] on icon at bounding box center [584, 256] width 20 height 20
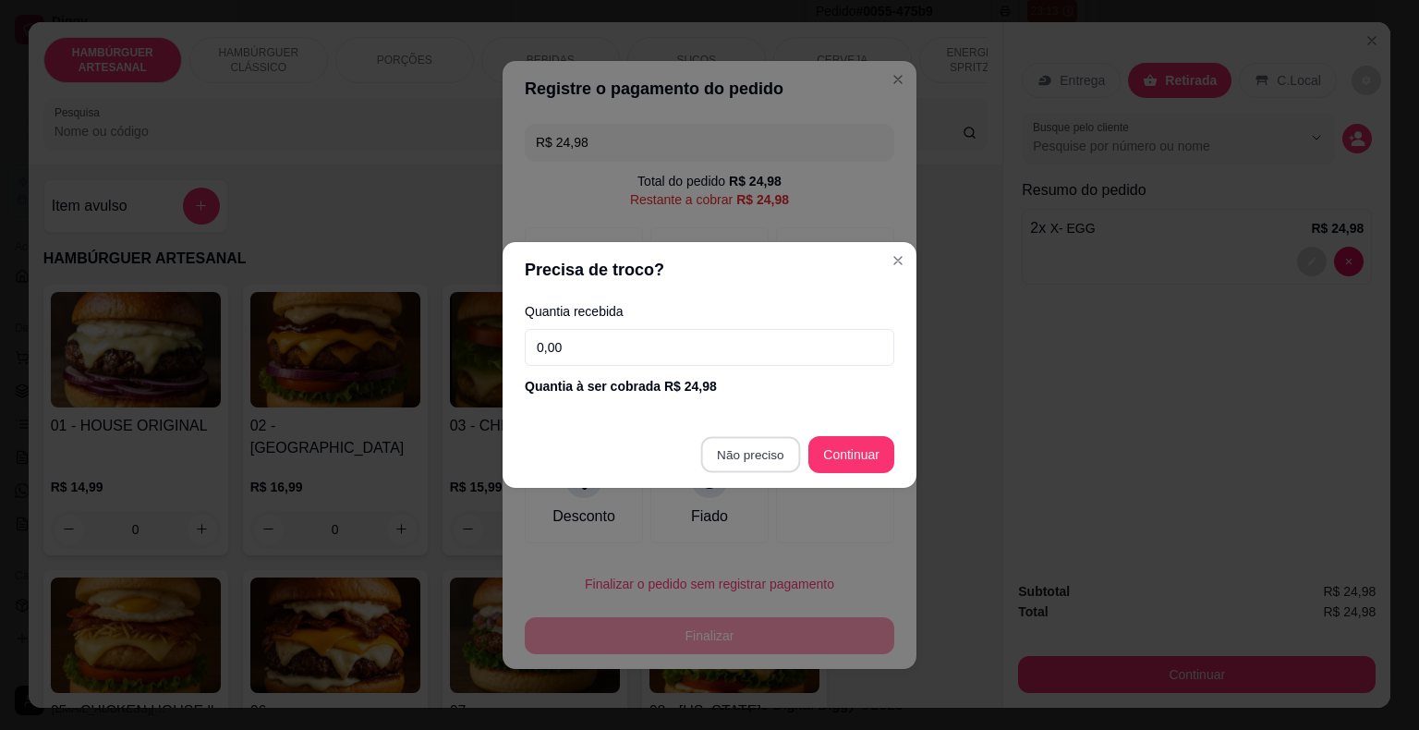
type input "R$ 0,00"
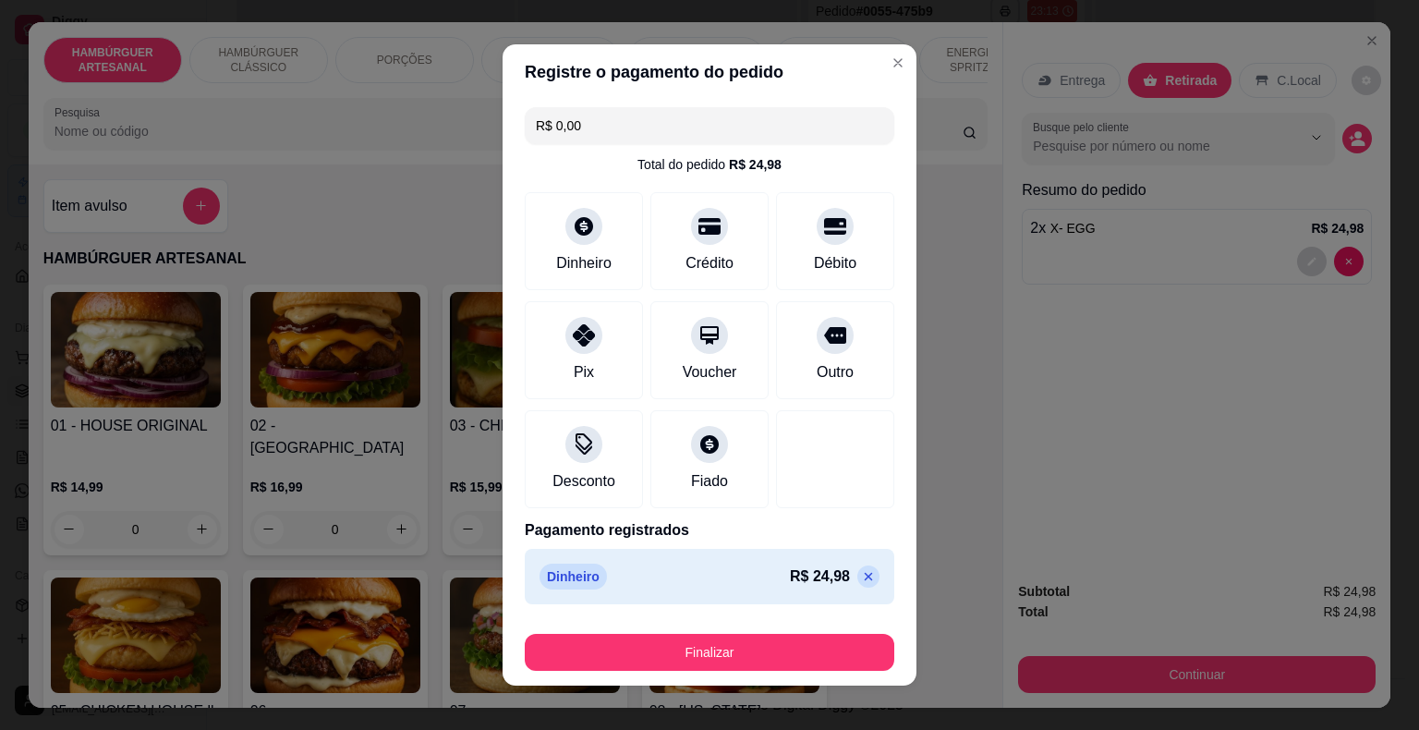
scroll to position [14, 0]
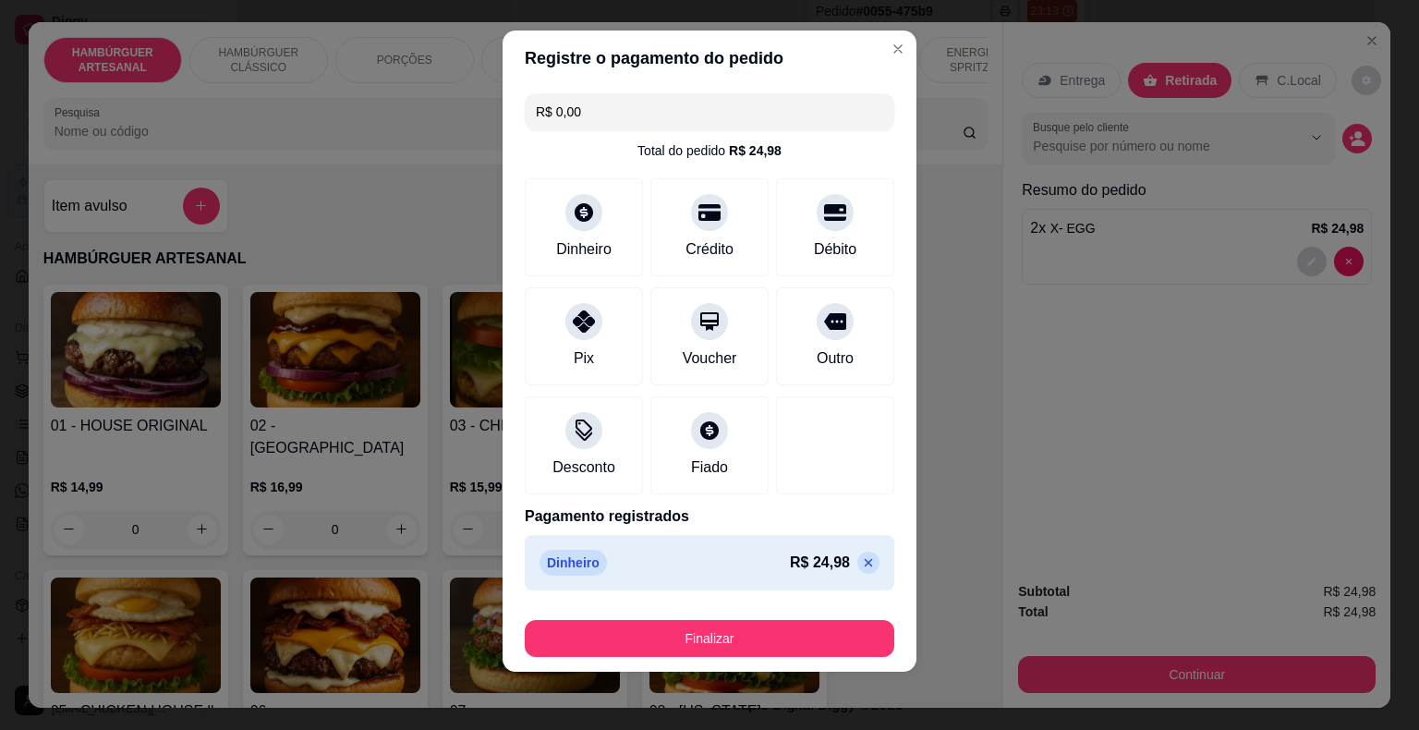
click at [772, 595] on div "R$ 0,00 Total do pedido R$ 24,98 Dinheiro Crédito Débito Pix Voucher Outro Desc…" at bounding box center [710, 342] width 414 height 512
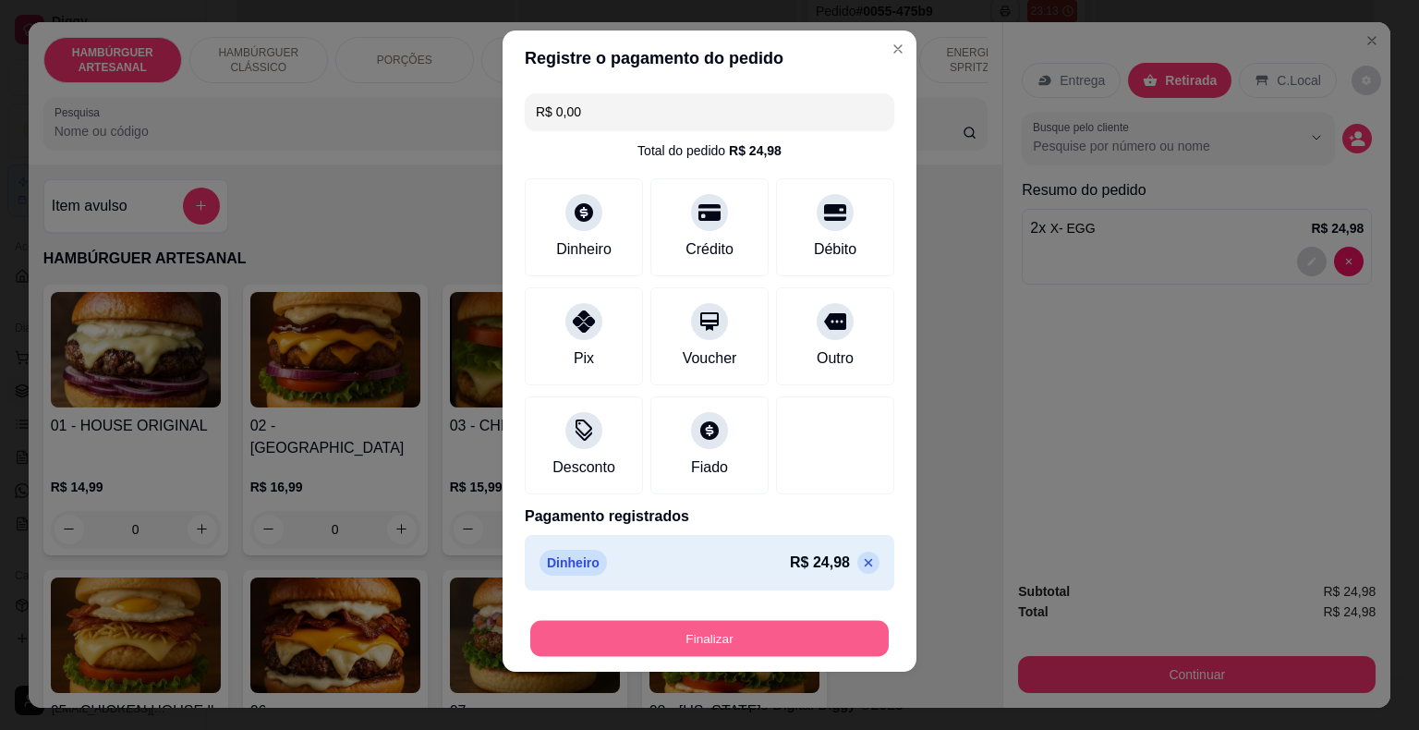
click at [760, 623] on button "Finalizar" at bounding box center [709, 639] width 359 height 36
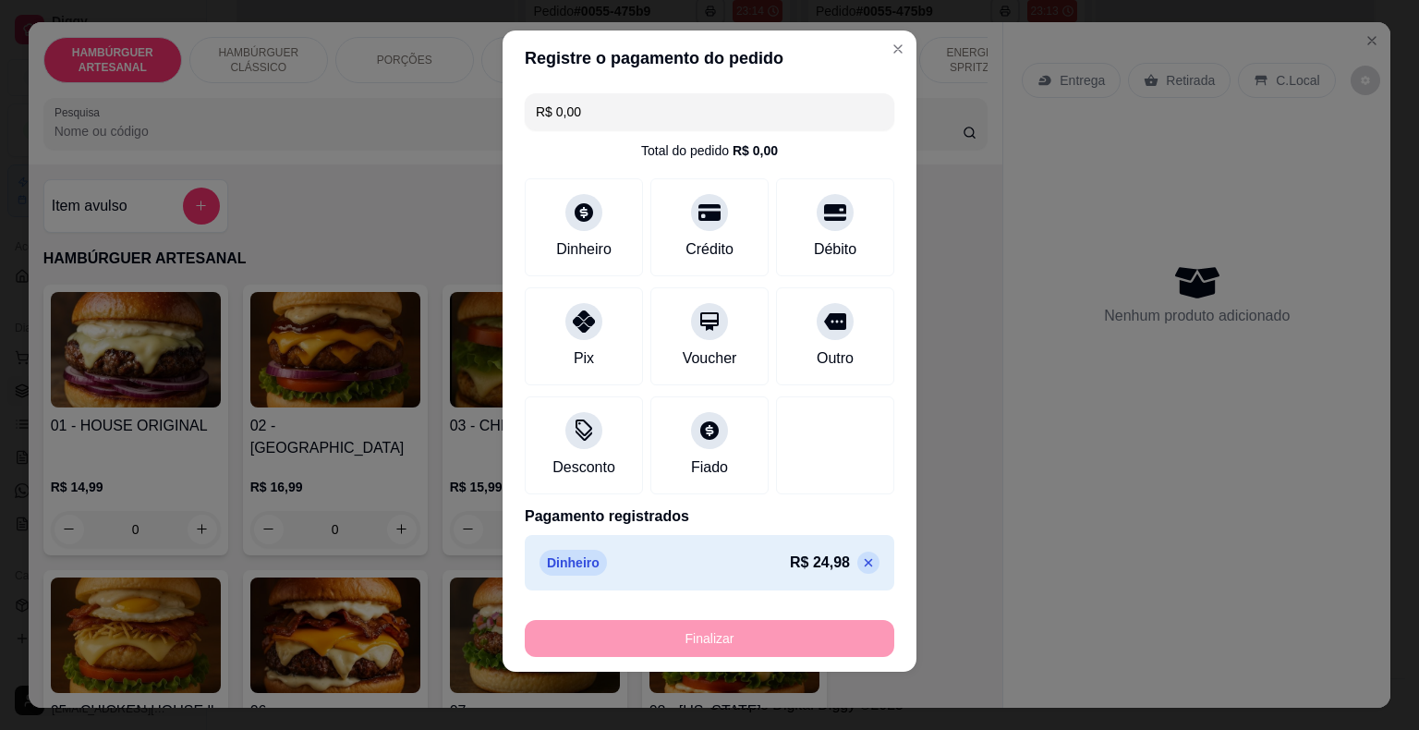
type input "0"
type input "-R$ 24,98"
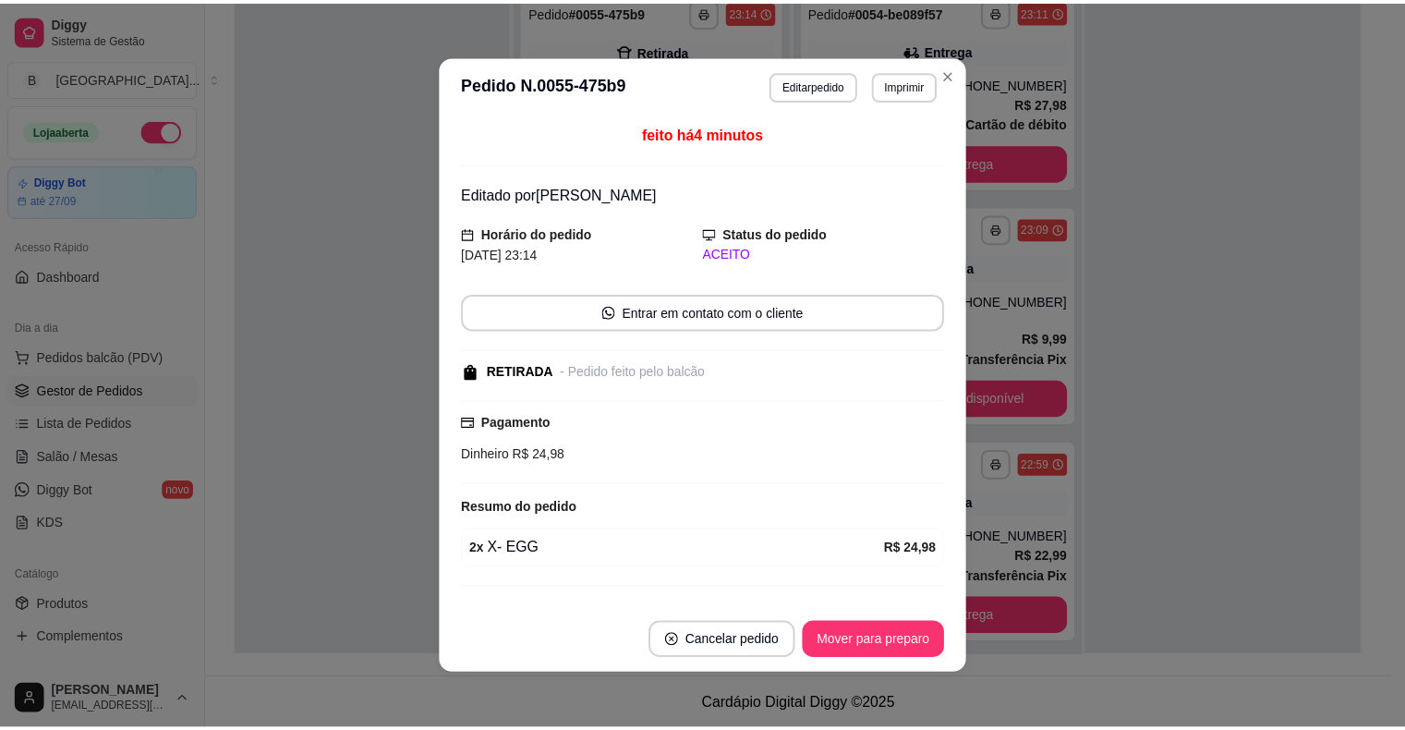
scroll to position [37, 0]
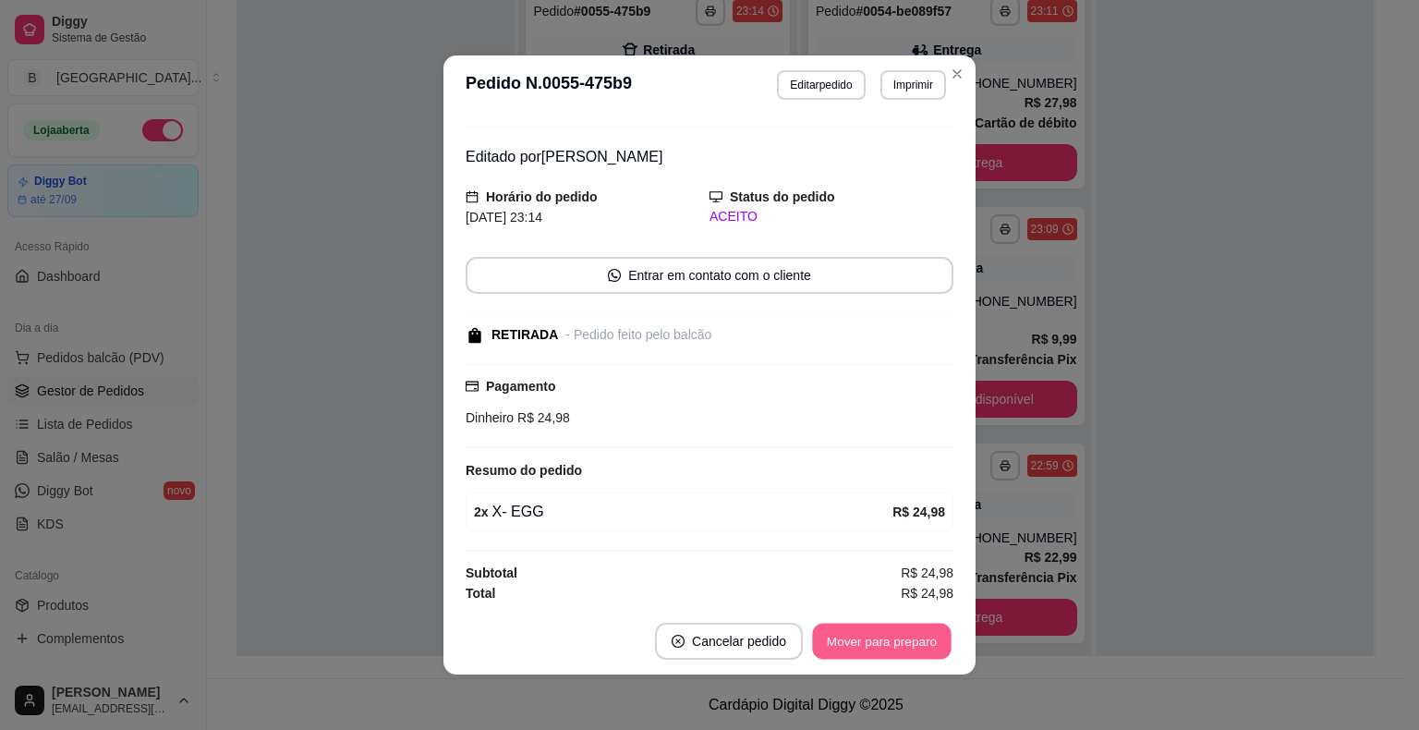
click at [837, 636] on button "Mover para preparo" at bounding box center [881, 642] width 139 height 36
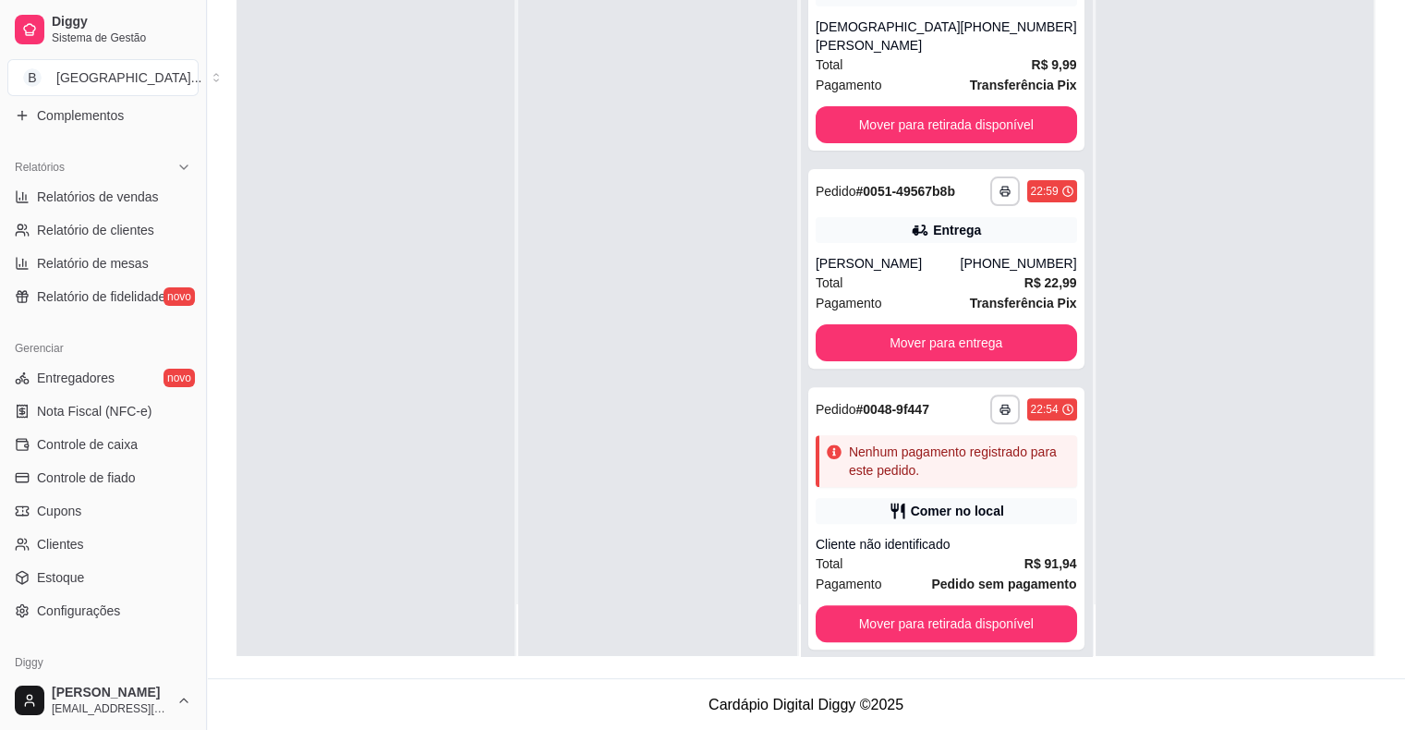
scroll to position [554, 0]
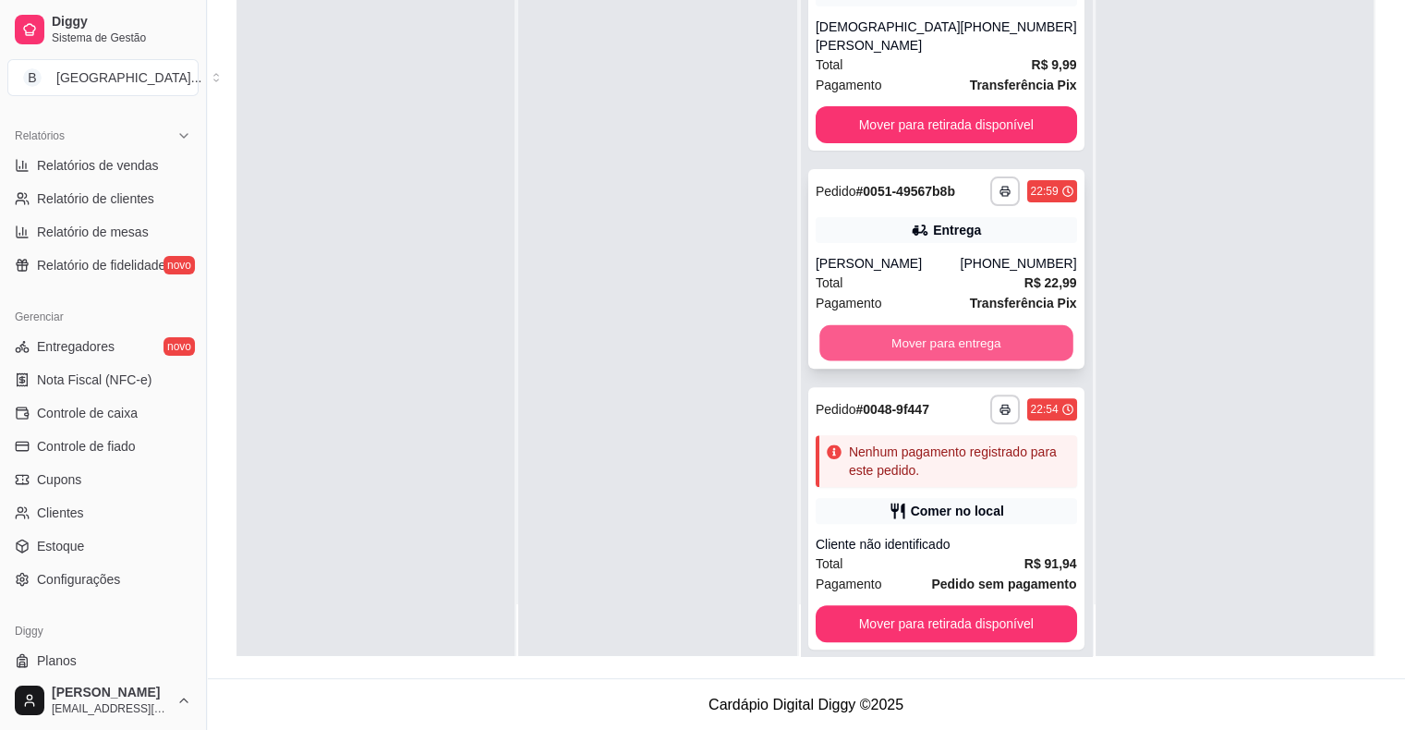
click at [978, 327] on button "Mover para entrega" at bounding box center [946, 343] width 253 height 36
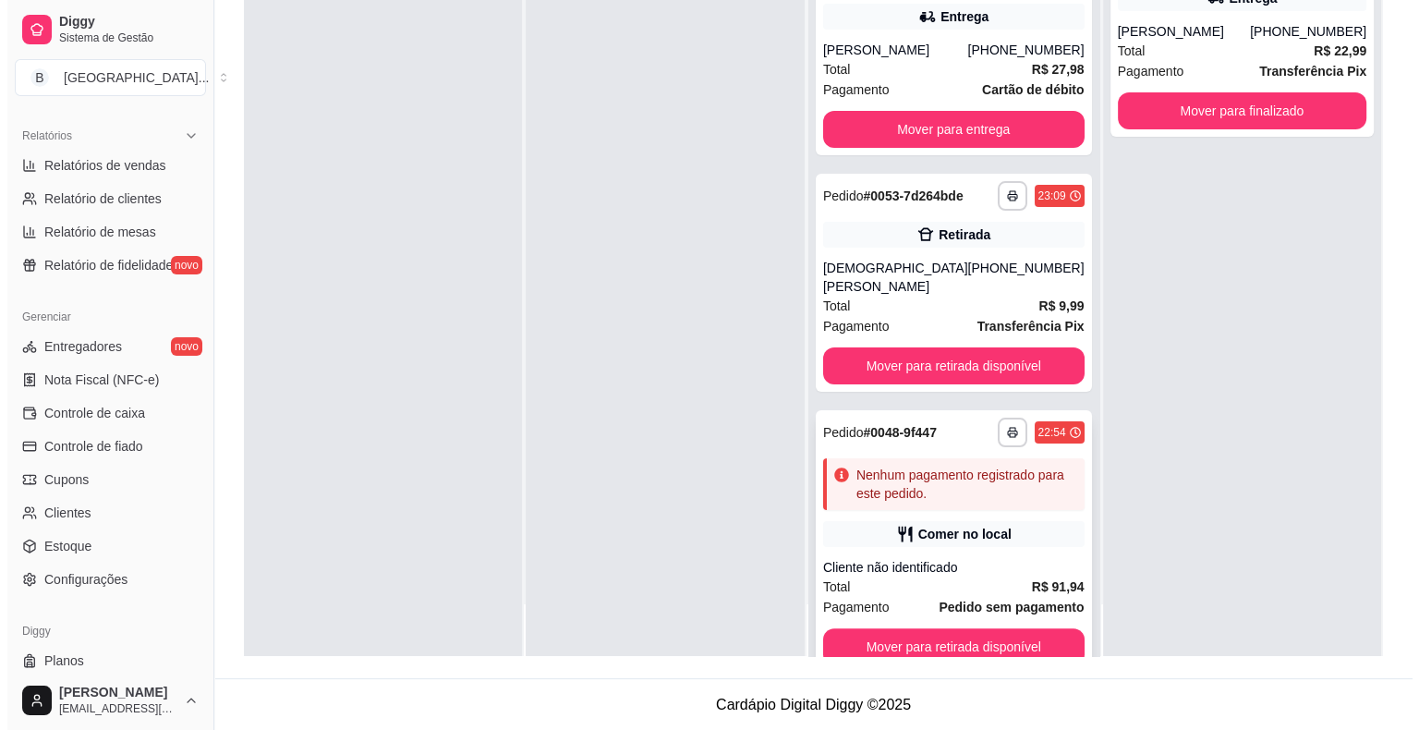
scroll to position [223, 0]
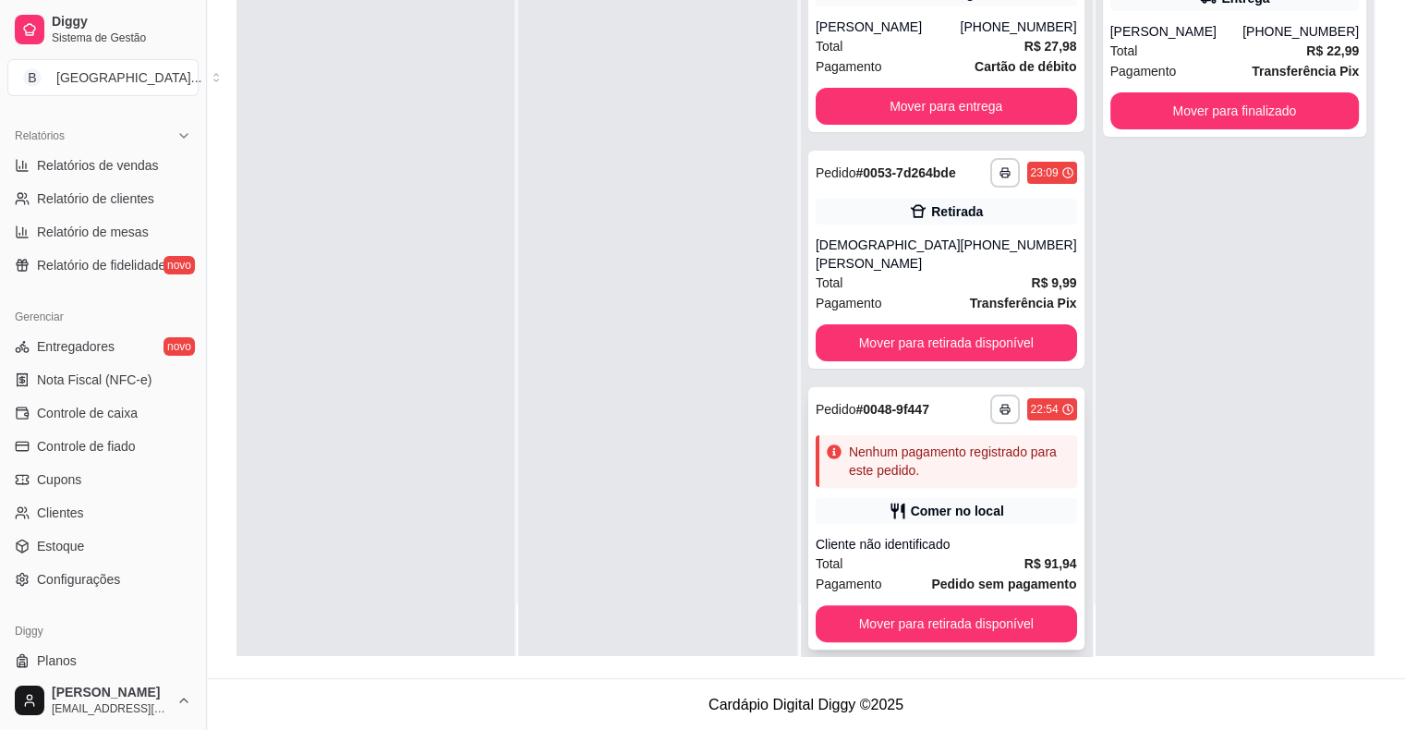
click at [928, 502] on div "Comer no local" at bounding box center [957, 511] width 93 height 18
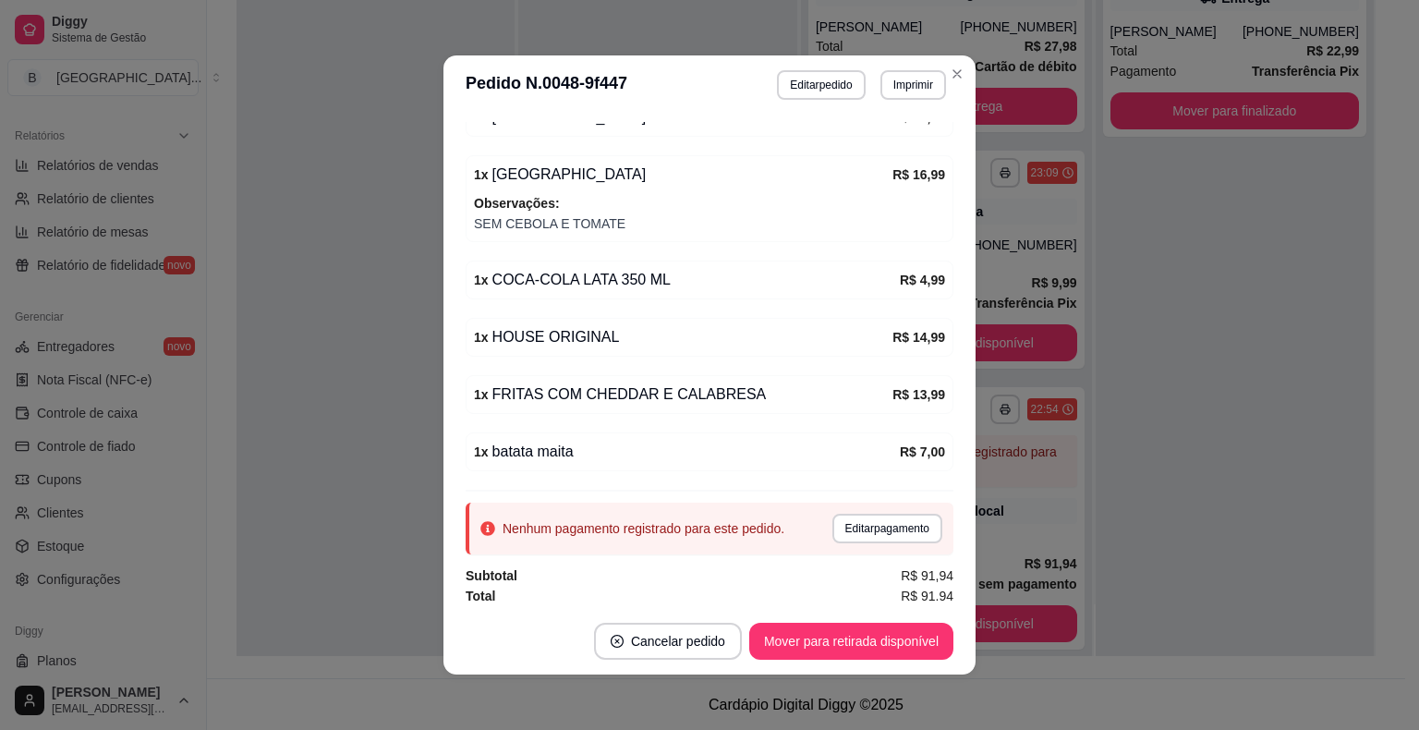
scroll to position [329, 0]
click at [793, 82] on button "Editar pedido" at bounding box center [822, 84] width 86 height 29
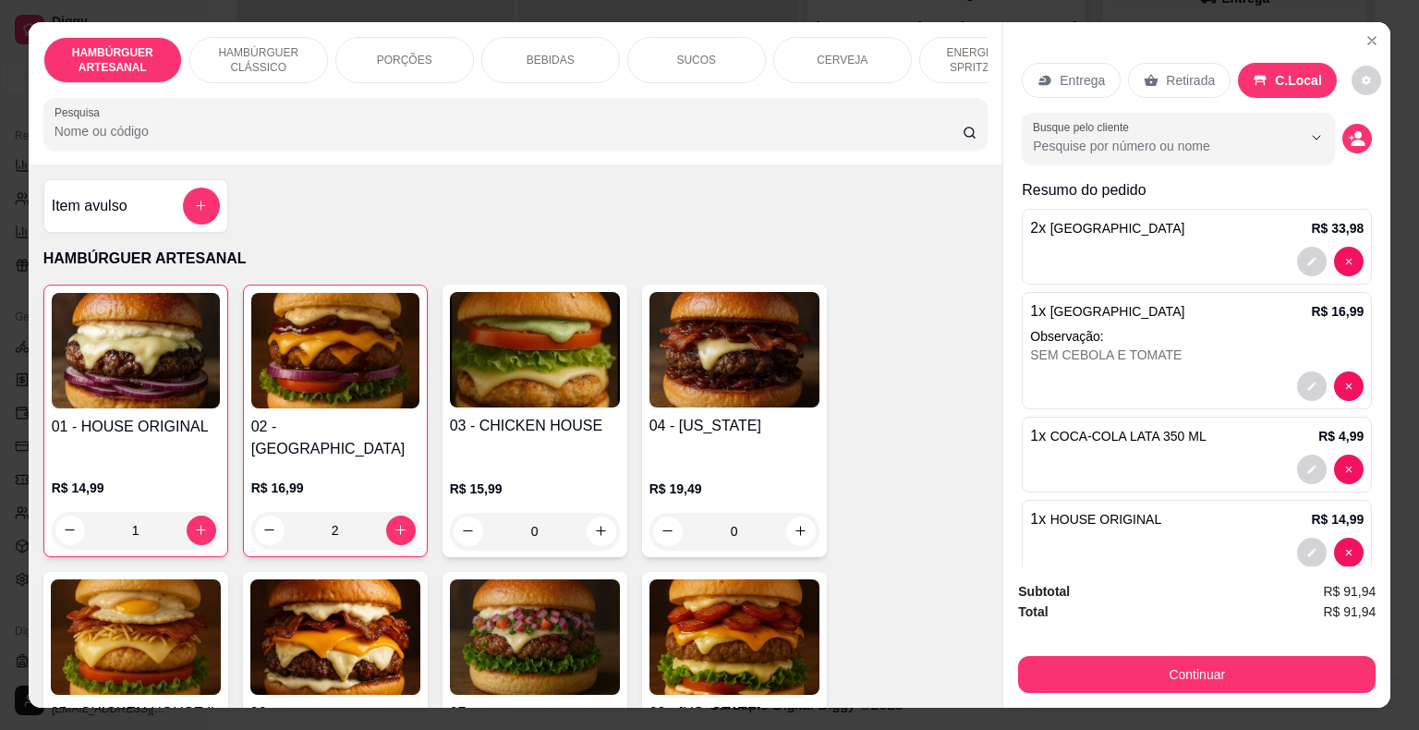
click at [551, 53] on p "BEBIDAS" at bounding box center [551, 60] width 48 height 15
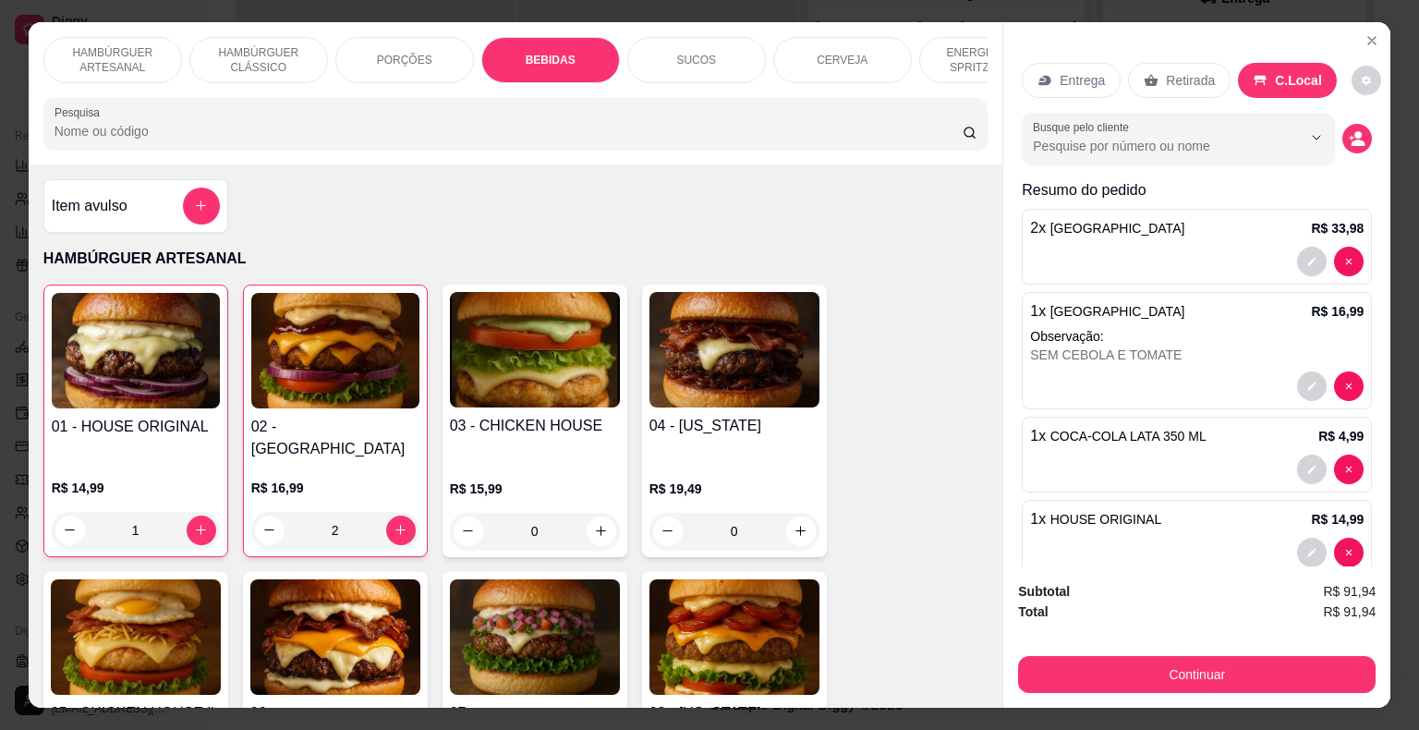
scroll to position [44, 0]
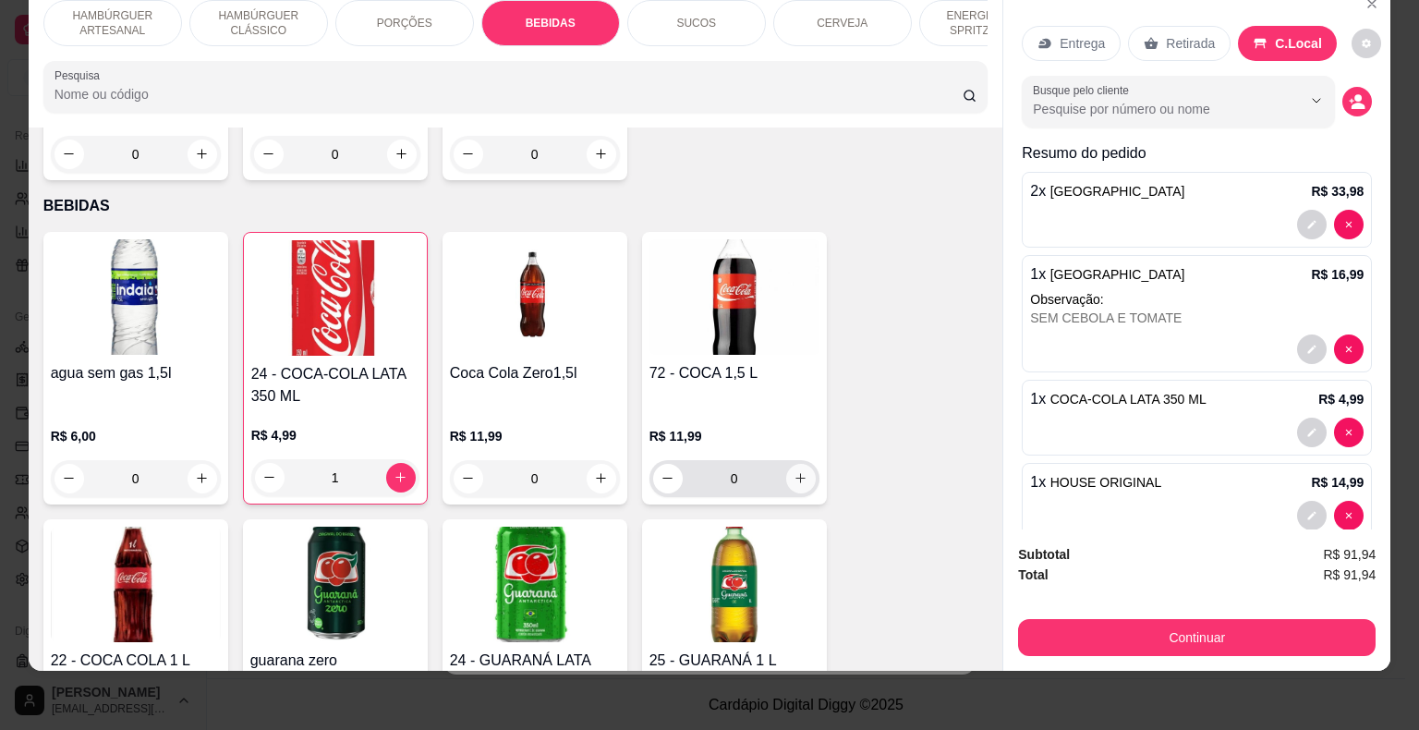
click at [801, 464] on button "increase-product-quantity" at bounding box center [801, 479] width 30 height 30
type input "1"
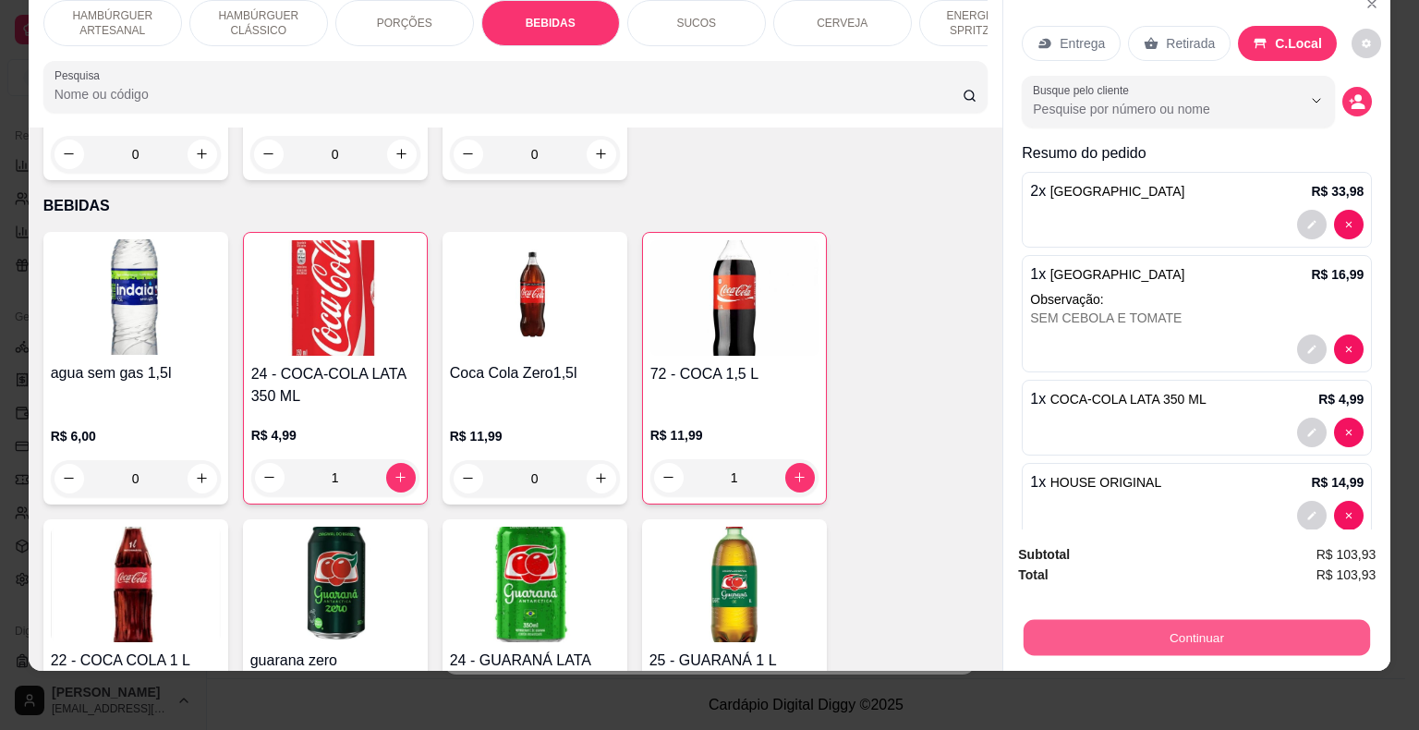
click at [1101, 620] on button "Continuar" at bounding box center [1197, 638] width 346 height 36
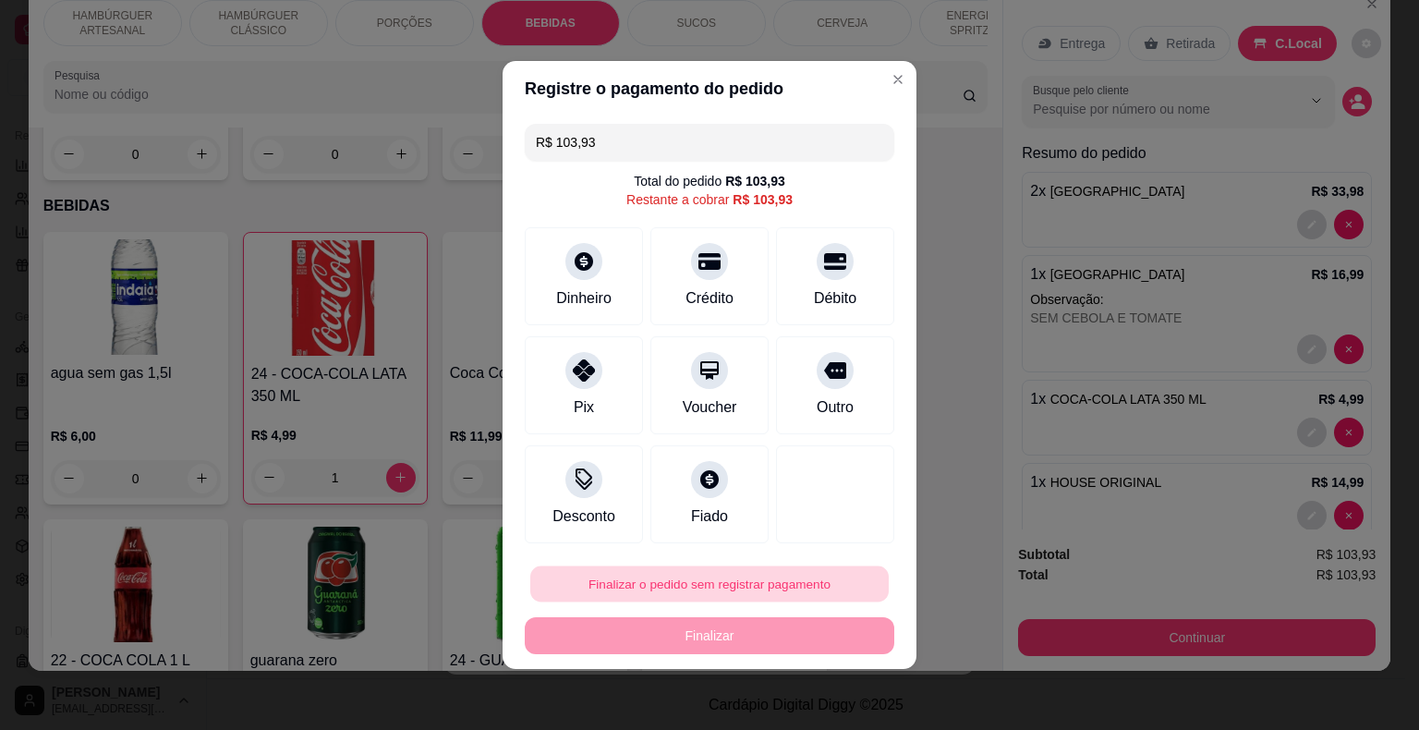
click at [809, 572] on button "Finalizar o pedido sem registrar pagamento" at bounding box center [709, 584] width 359 height 36
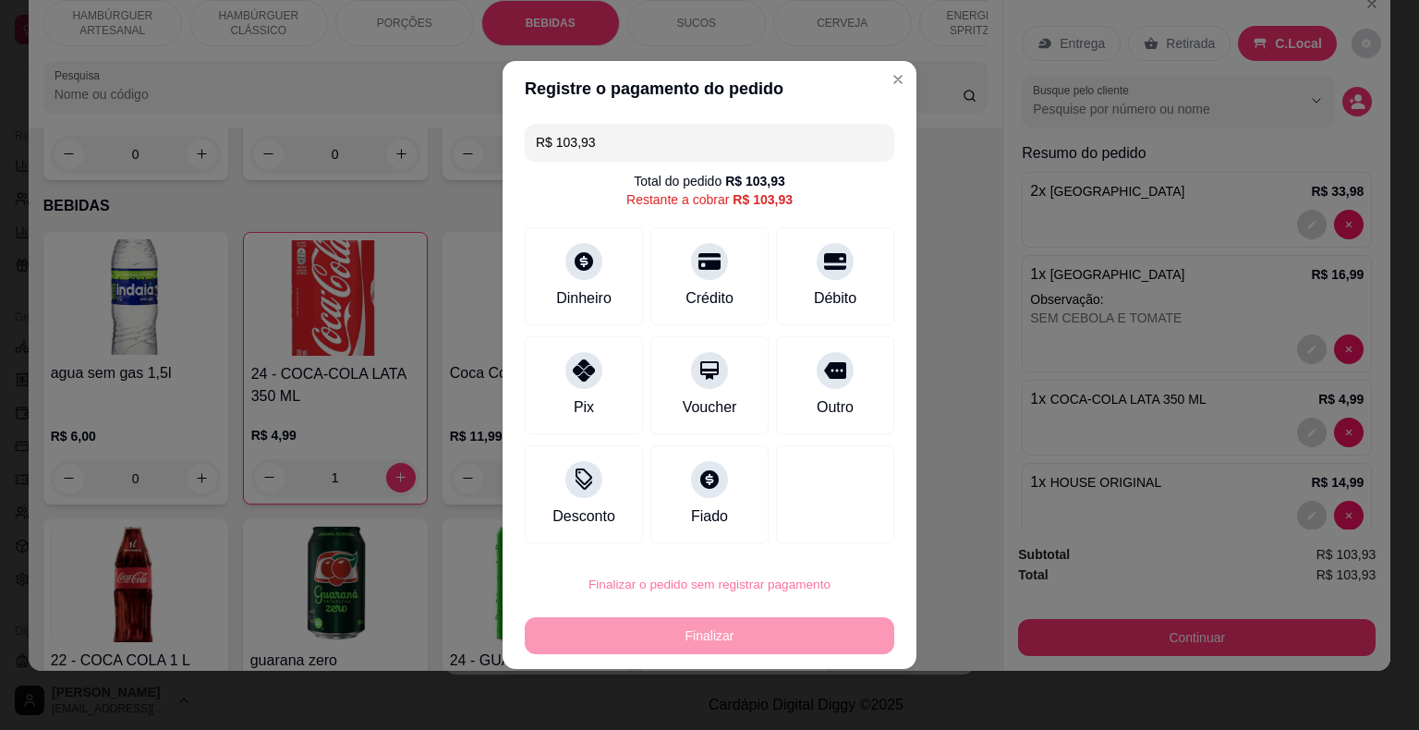
click at [828, 529] on button "Confirmar" at bounding box center [822, 531] width 68 height 29
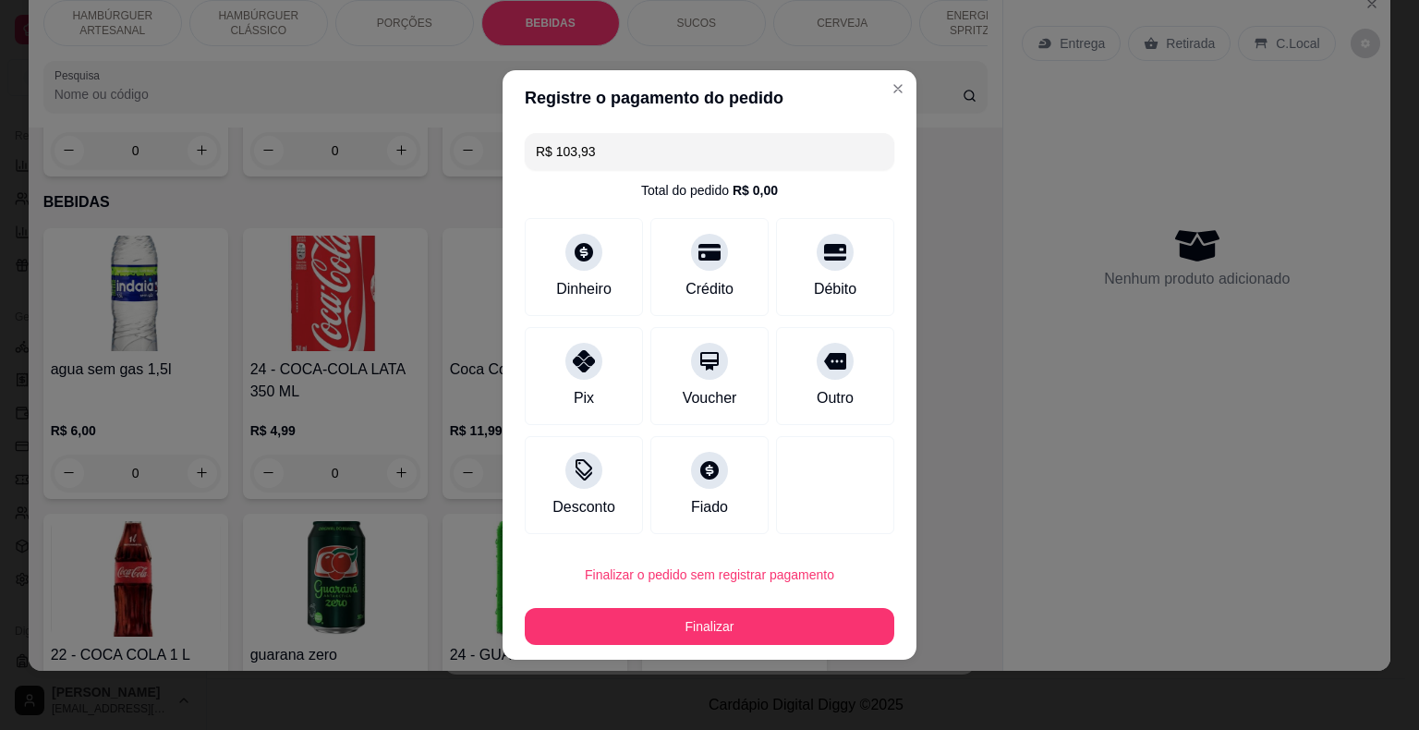
type input "0"
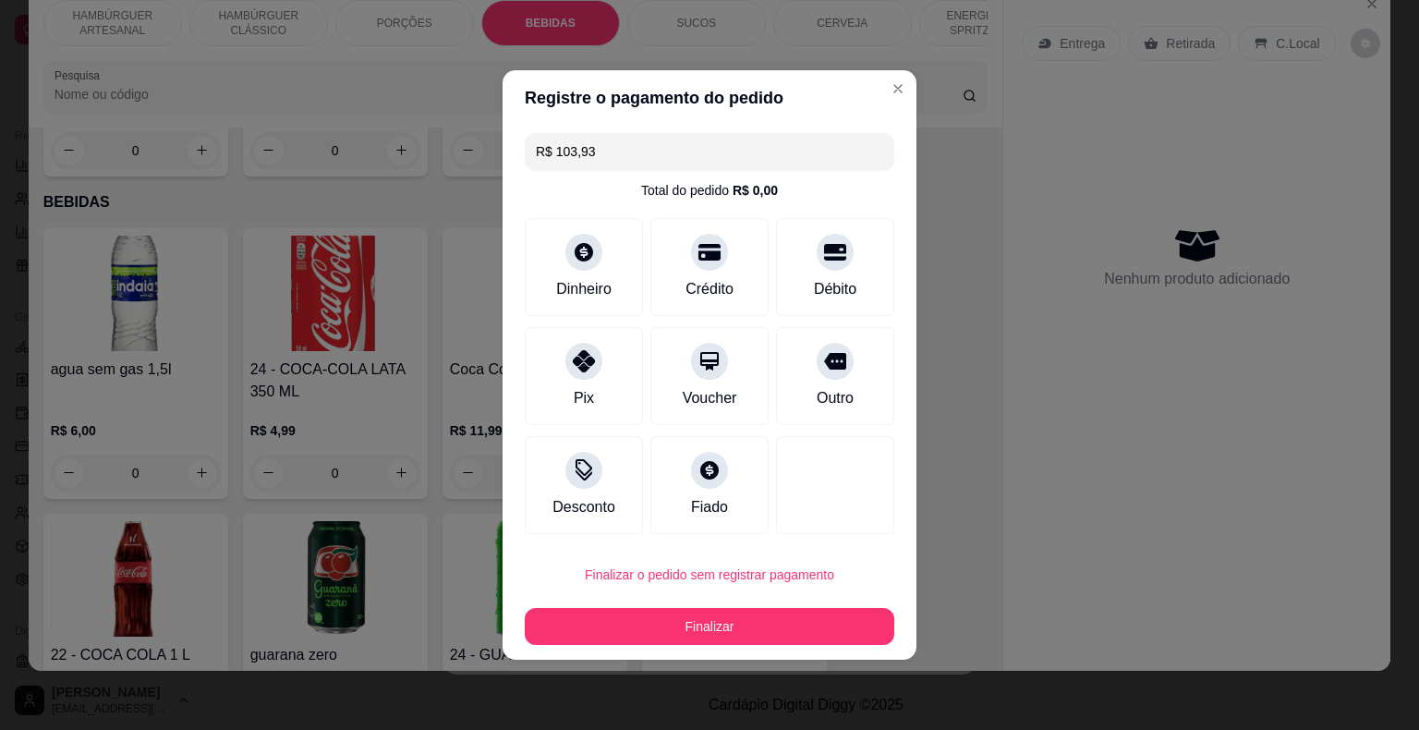
type input "0"
type input "R$ 0,00"
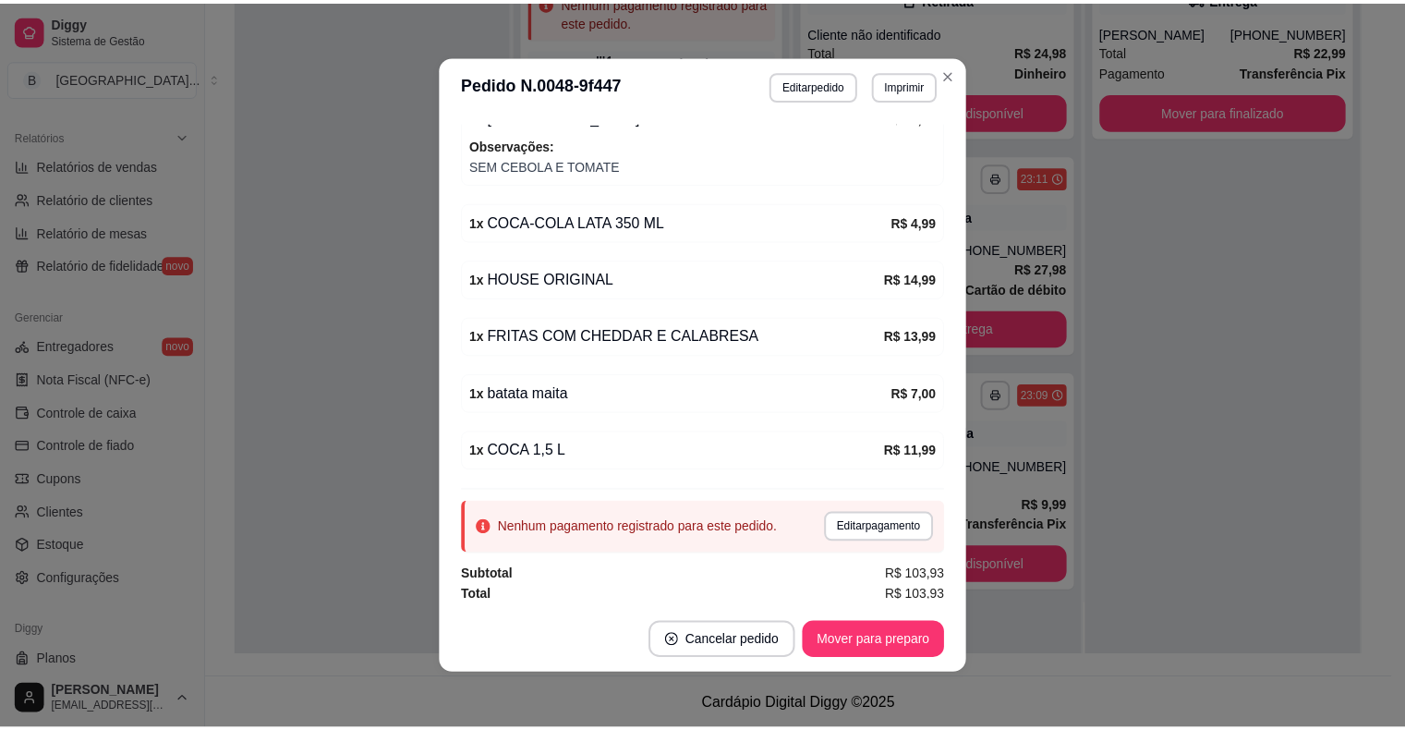
scroll to position [4, 0]
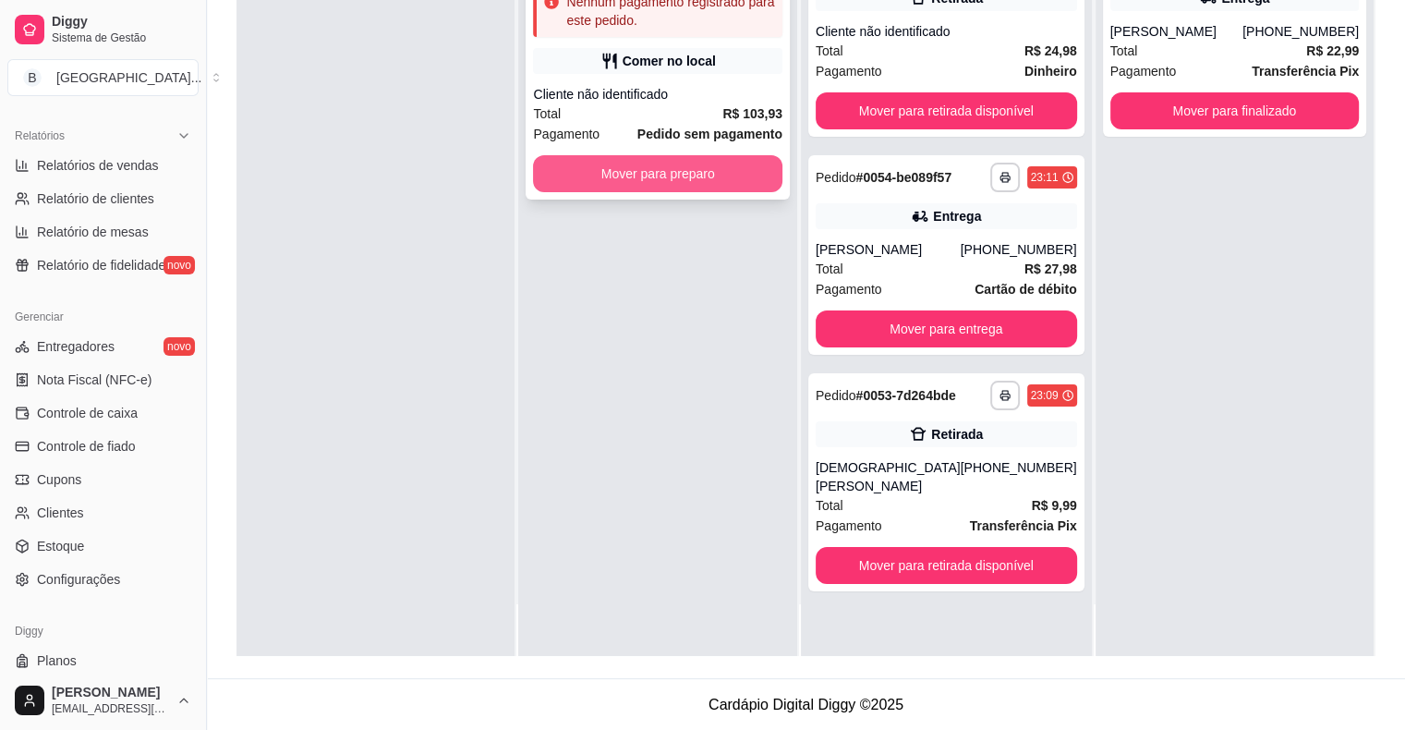
click at [684, 184] on button "Mover para preparo" at bounding box center [657, 173] width 249 height 37
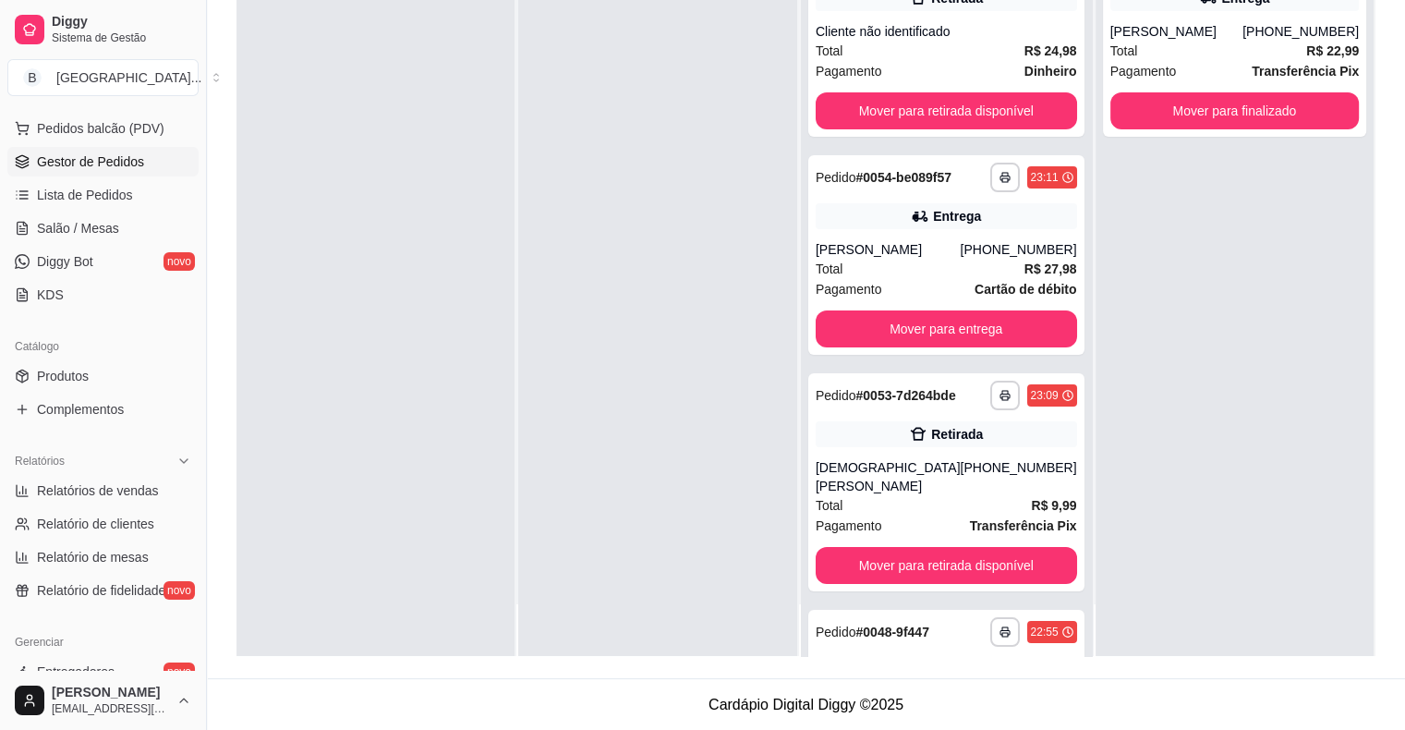
scroll to position [185, 0]
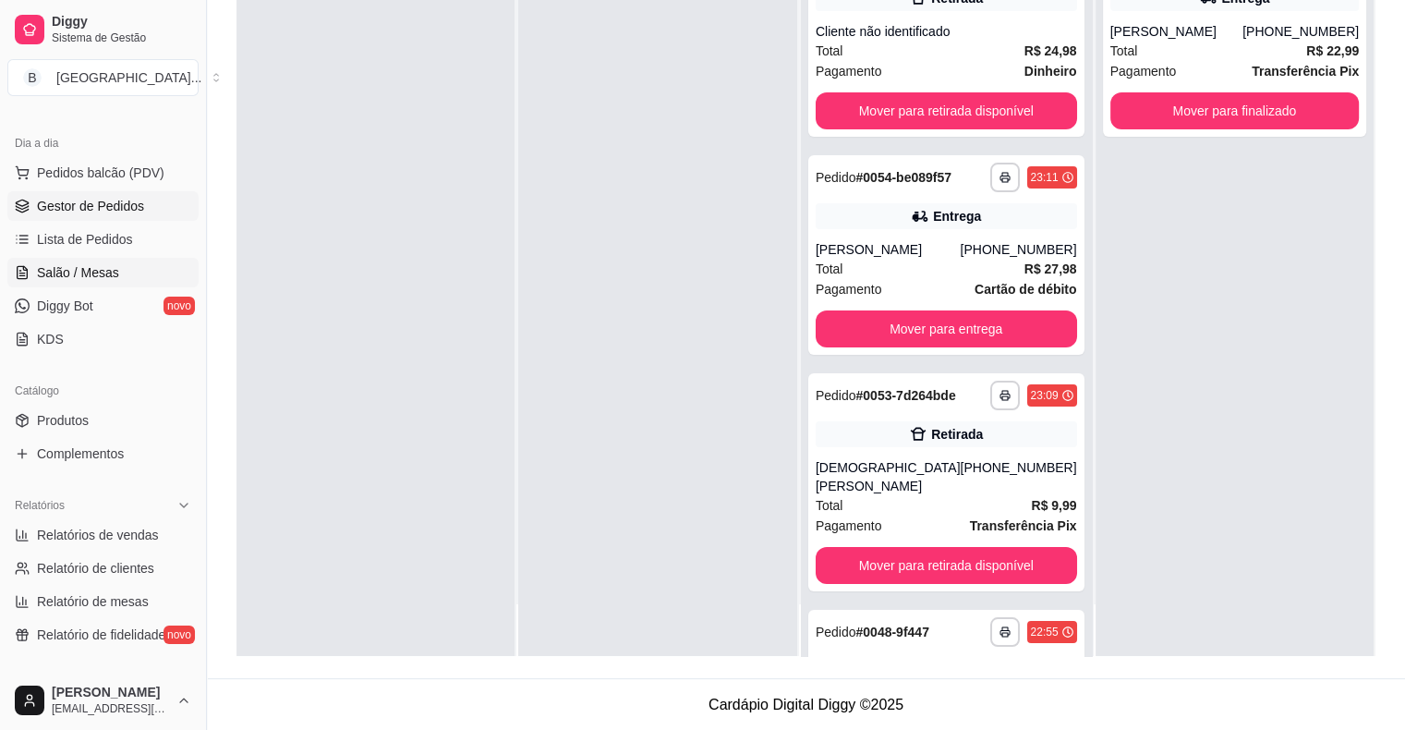
click at [107, 268] on span "Salão / Mesas" at bounding box center [78, 272] width 82 height 18
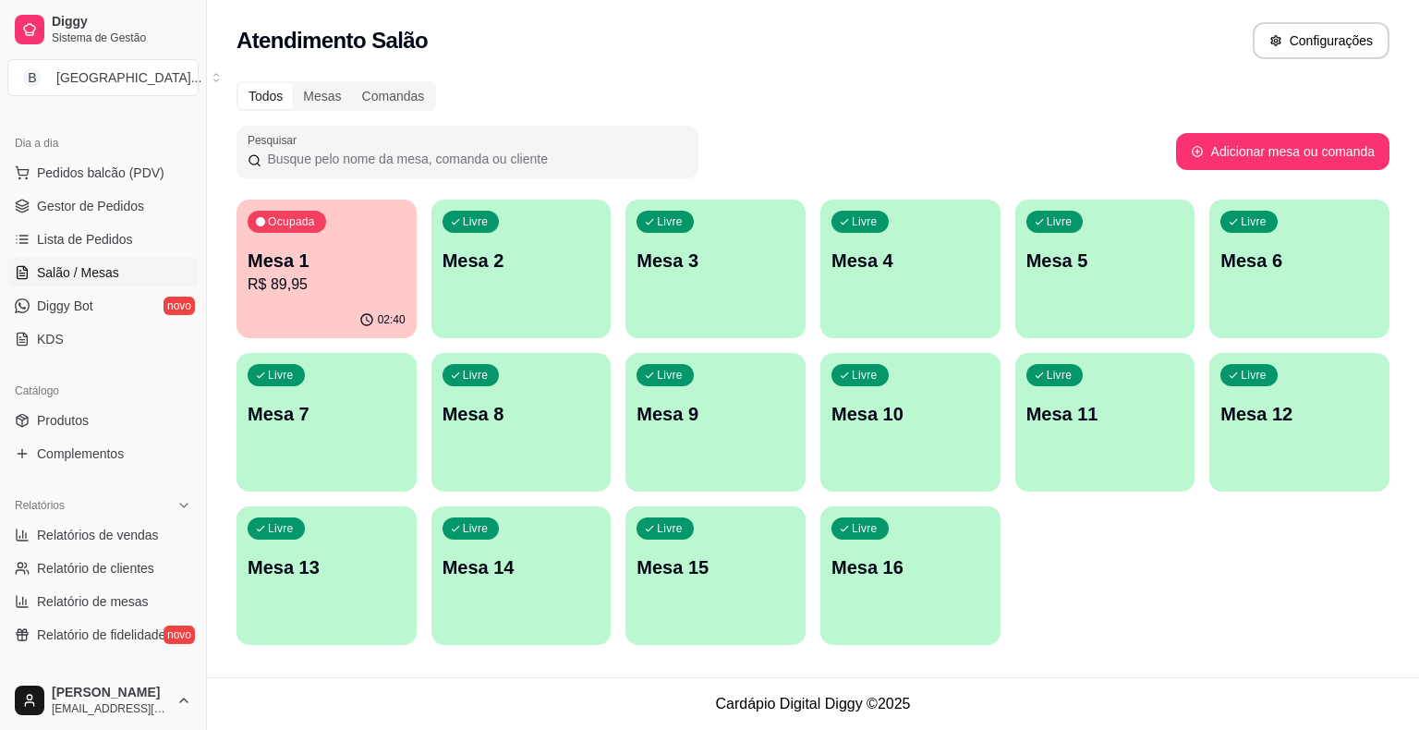
click at [296, 285] on p "R$ 89,95" at bounding box center [327, 284] width 158 height 22
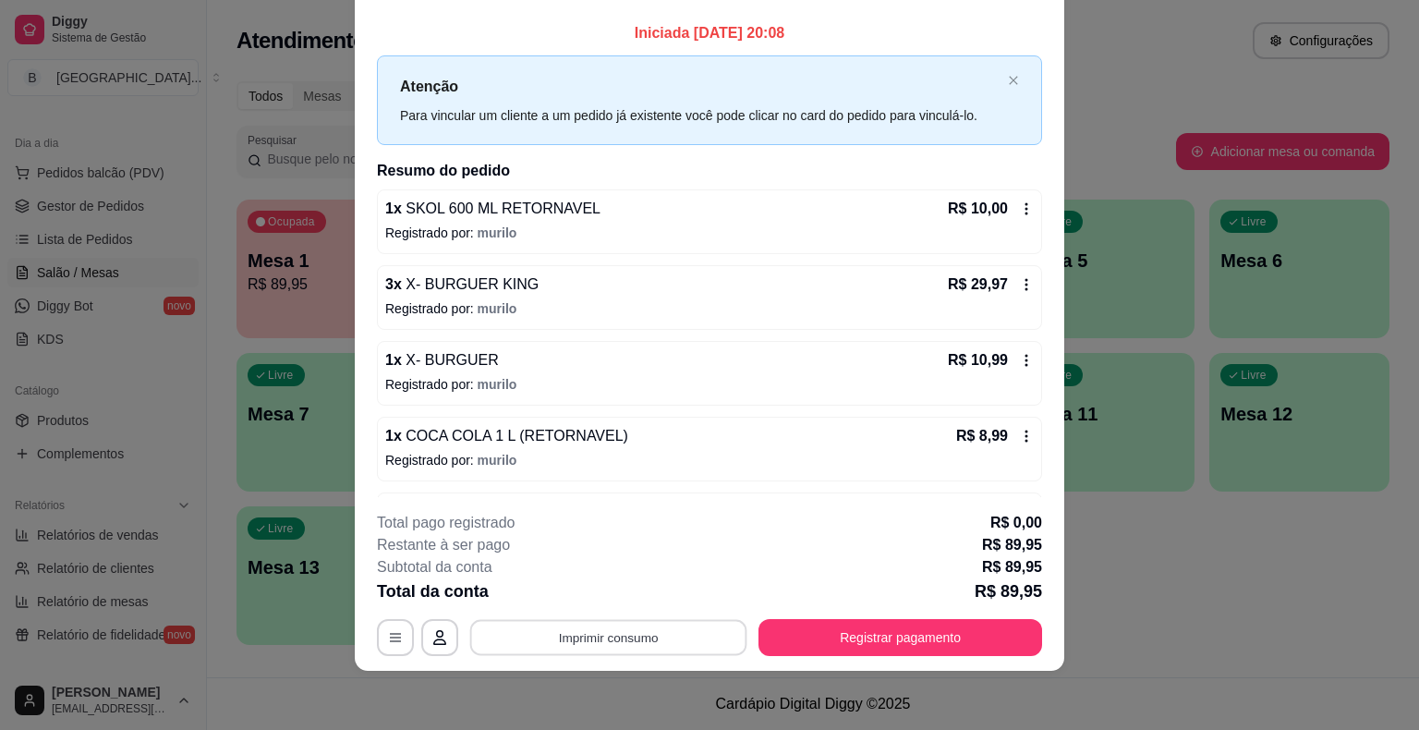
click at [585, 650] on button "Imprimir consumo" at bounding box center [608, 638] width 277 height 36
click at [573, 567] on button "IMPRESSORA" at bounding box center [608, 559] width 134 height 30
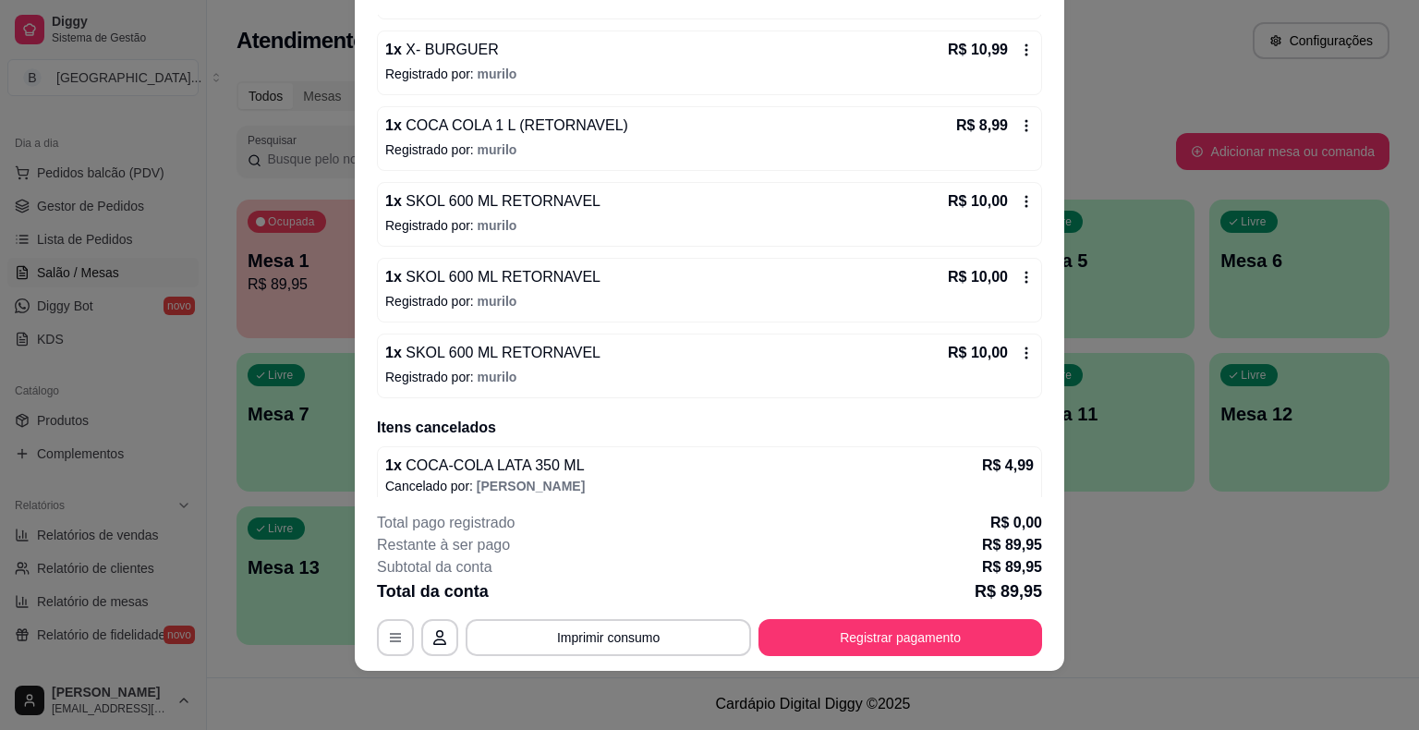
scroll to position [321, 0]
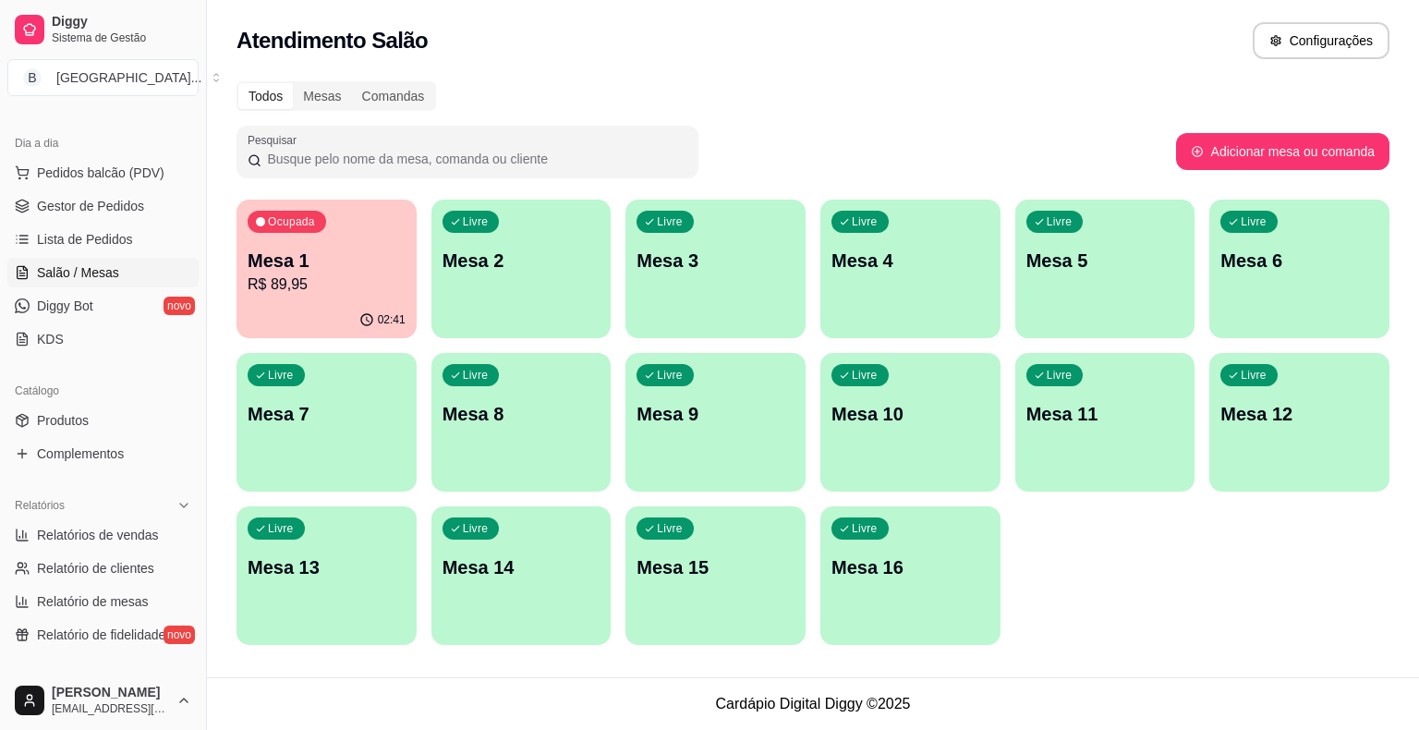
click at [340, 265] on p "Mesa 1" at bounding box center [327, 261] width 158 height 26
click at [100, 206] on span "Gestor de Pedidos" at bounding box center [90, 206] width 107 height 18
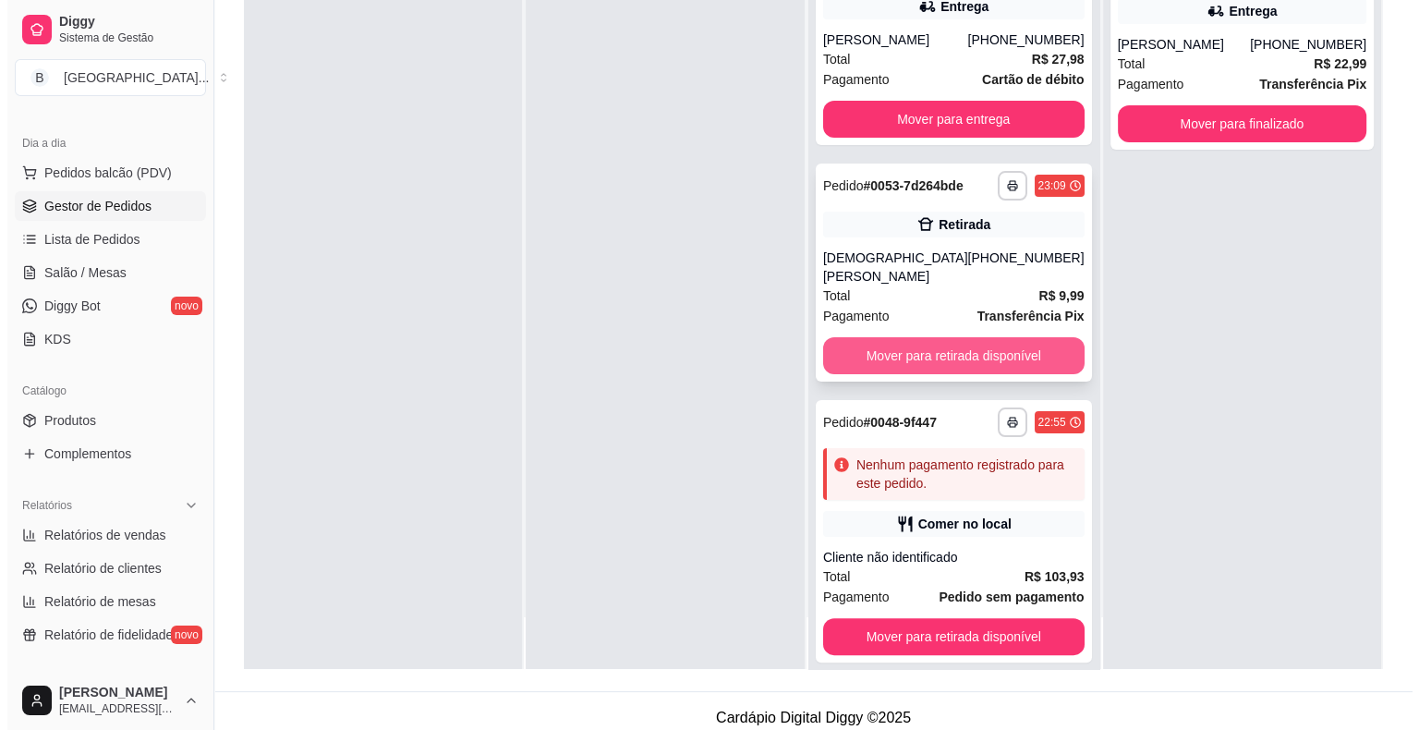
scroll to position [281, 0]
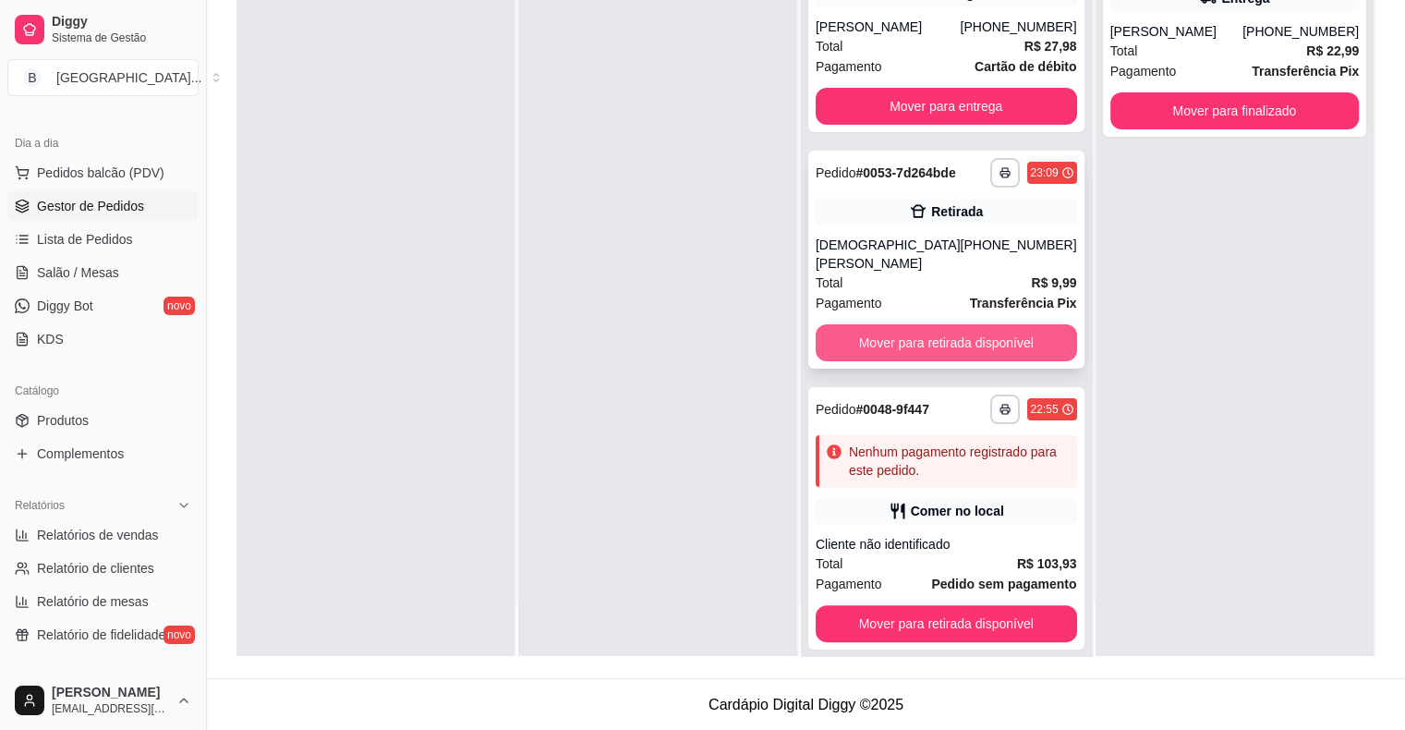
click at [897, 535] on div "Cliente não identificado" at bounding box center [946, 544] width 261 height 18
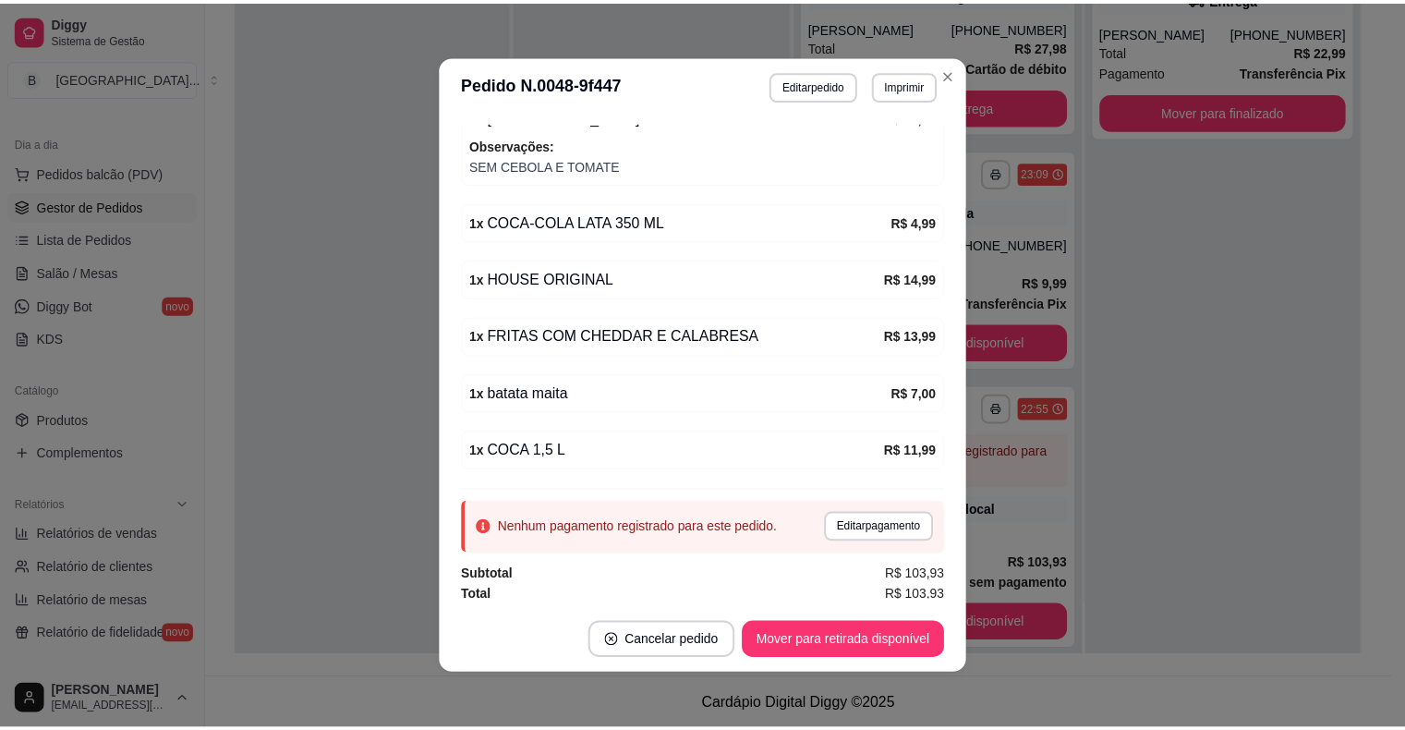
scroll to position [4, 0]
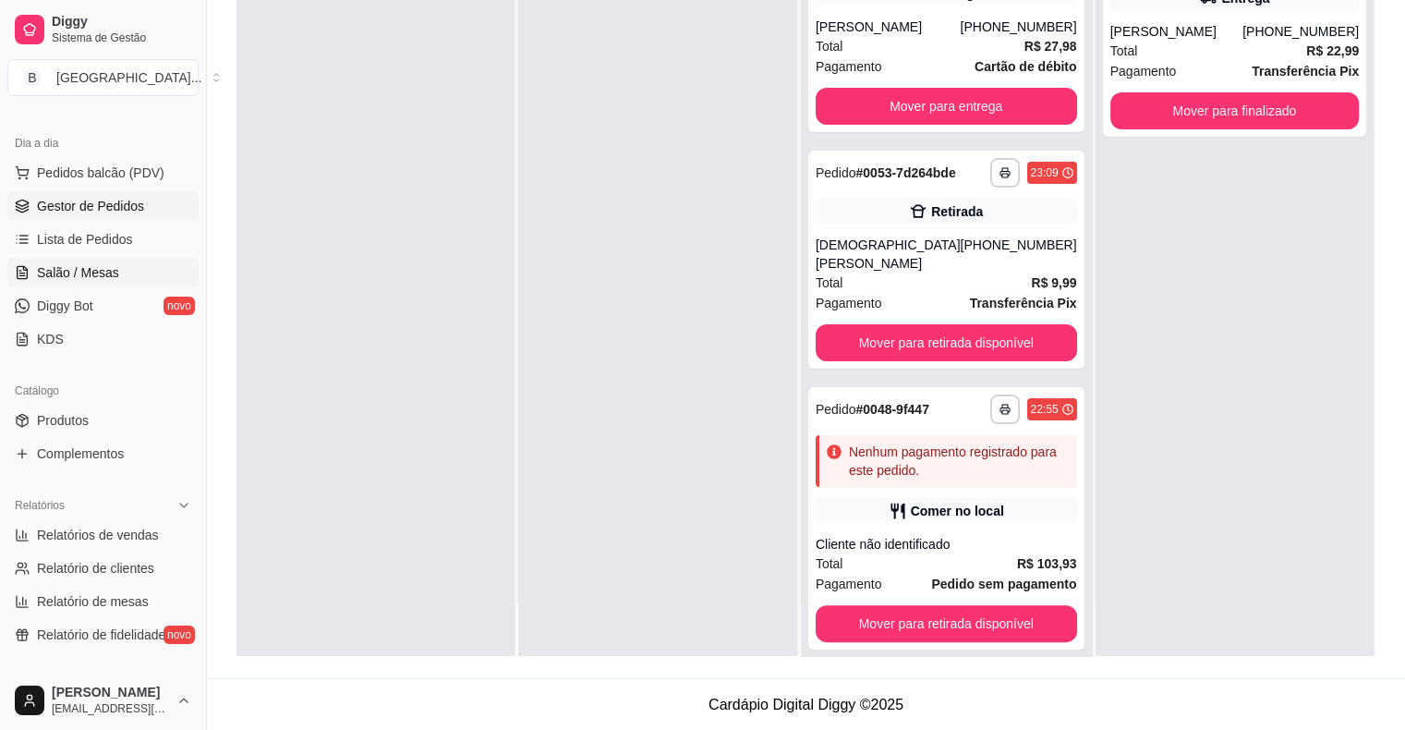
click at [64, 282] on link "Salão / Mesas" at bounding box center [102, 273] width 191 height 30
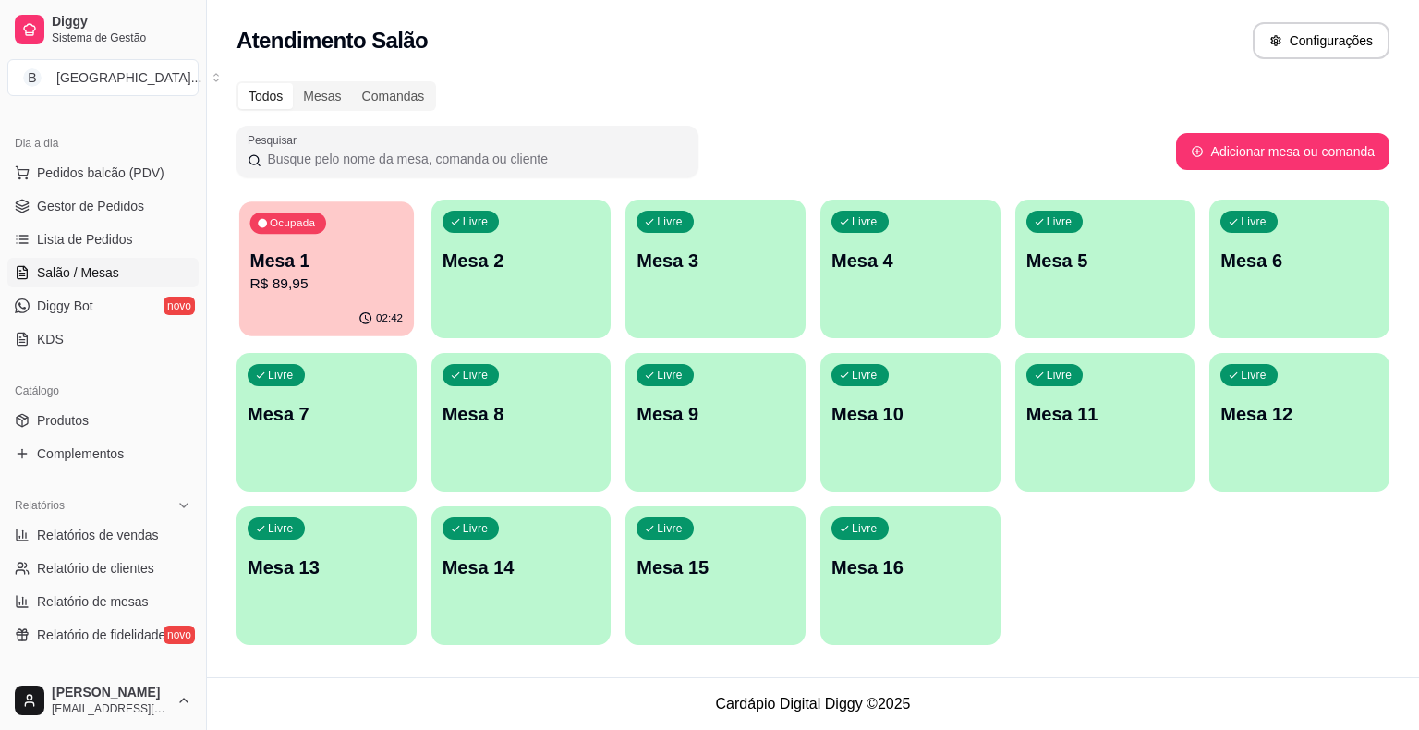
click at [273, 294] on p "R$ 89,95" at bounding box center [326, 283] width 153 height 21
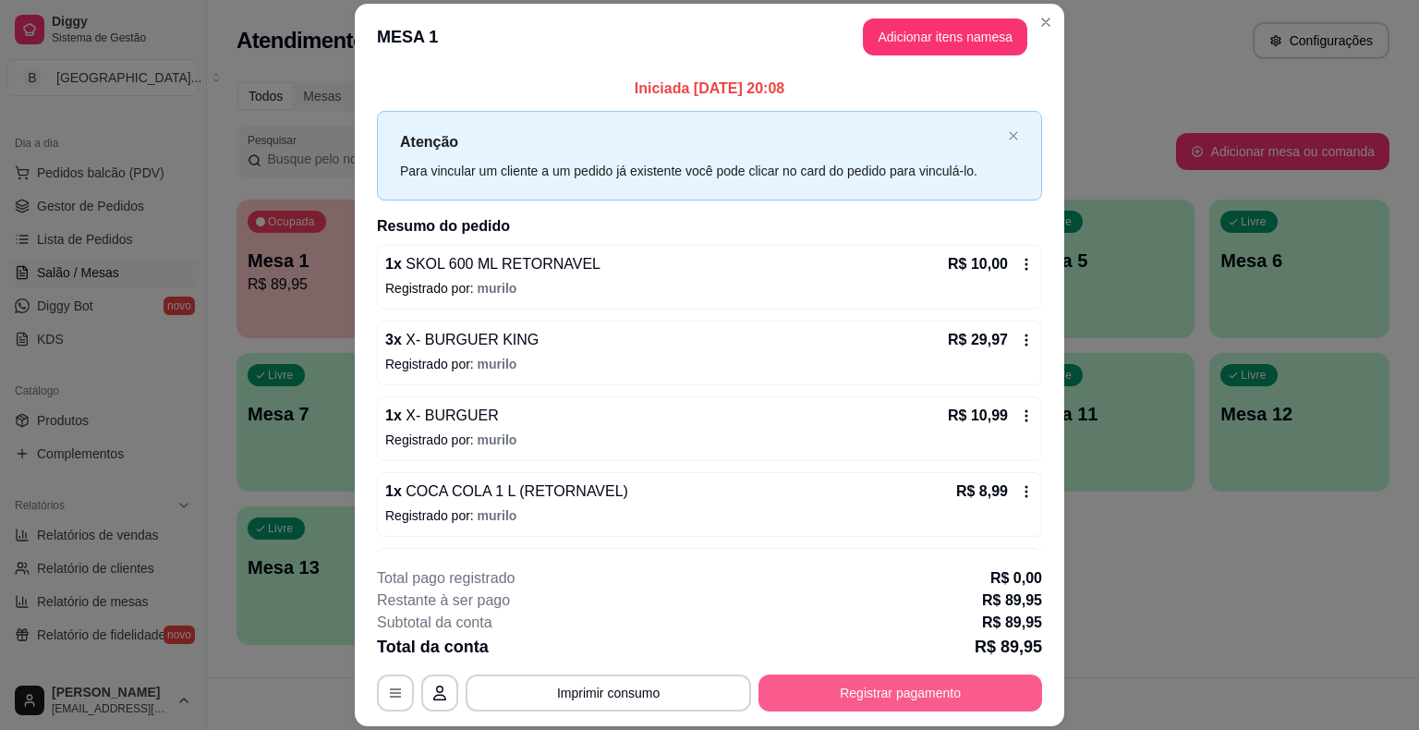
click at [939, 686] on button "Registrar pagamento" at bounding box center [901, 692] width 284 height 37
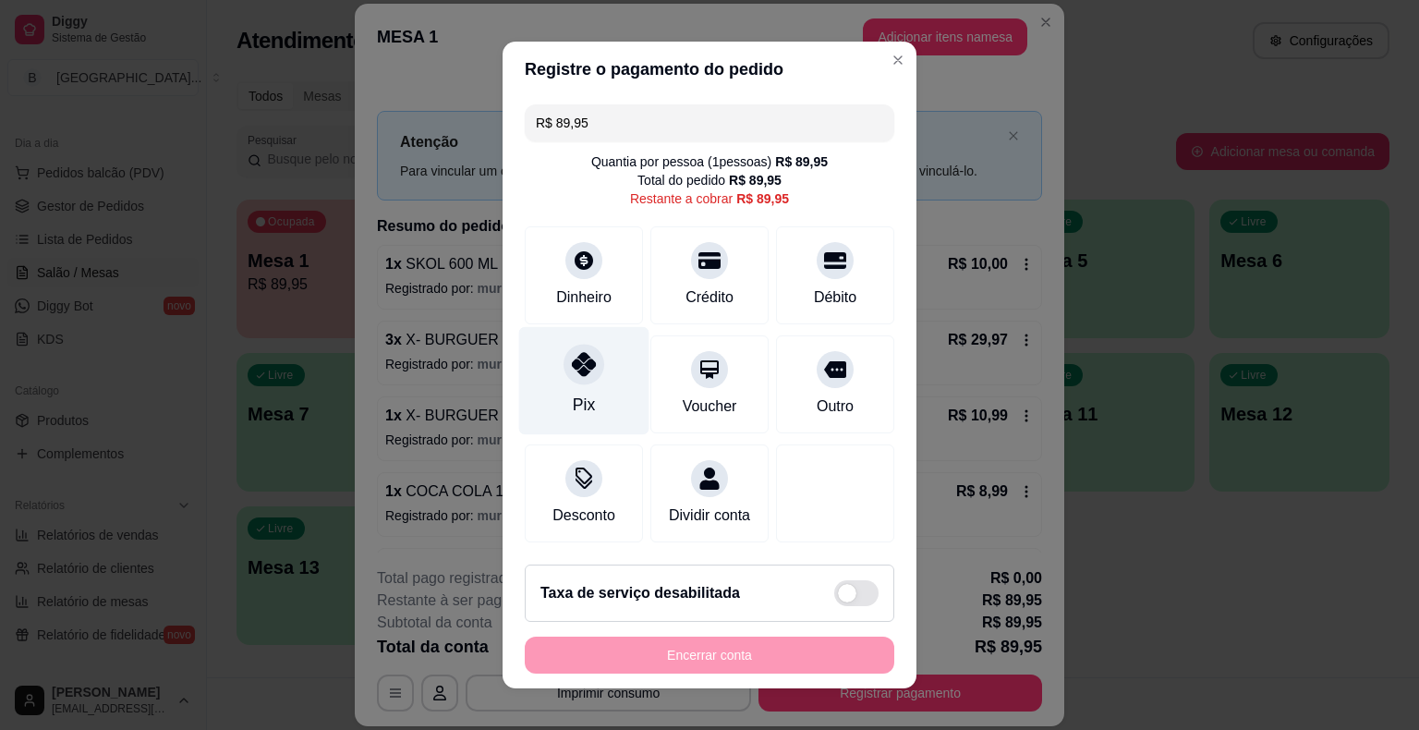
click at [594, 365] on div at bounding box center [584, 364] width 41 height 41
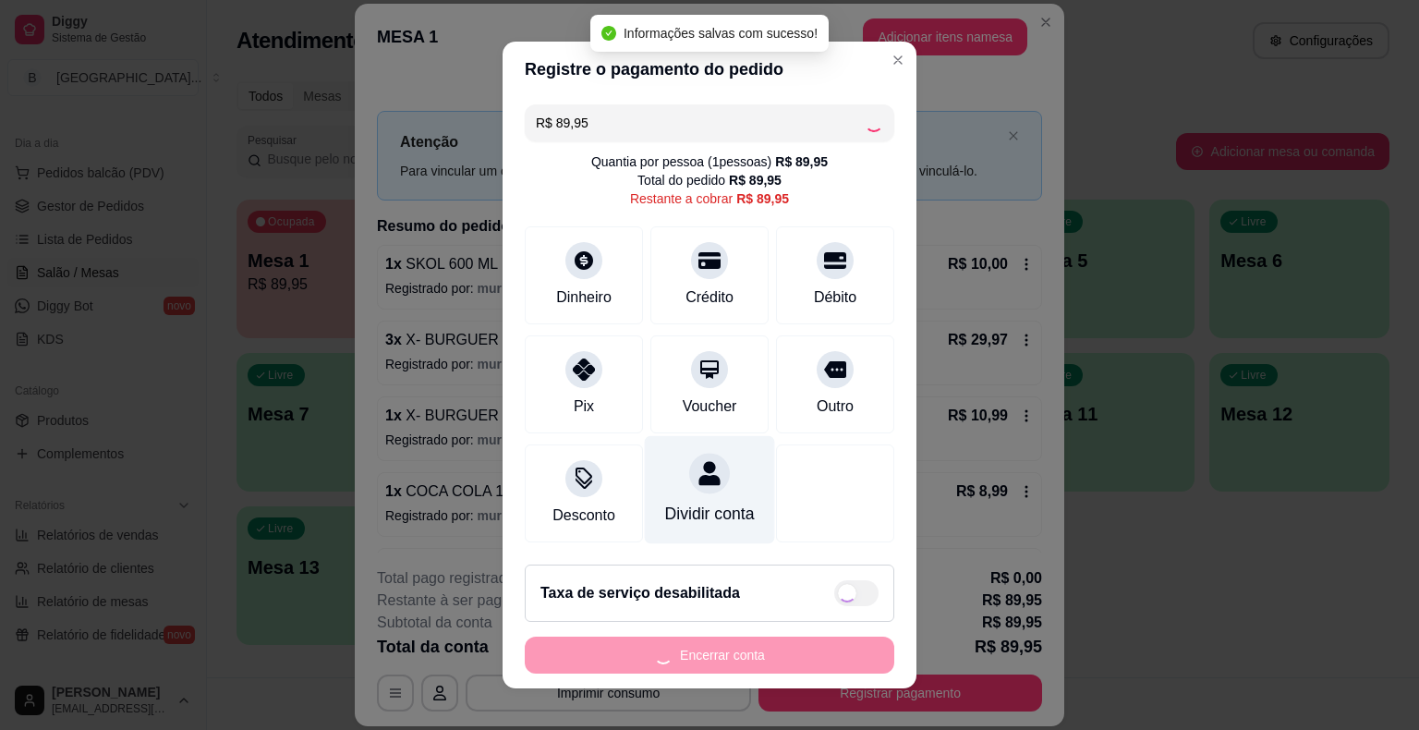
type input "R$ 0,00"
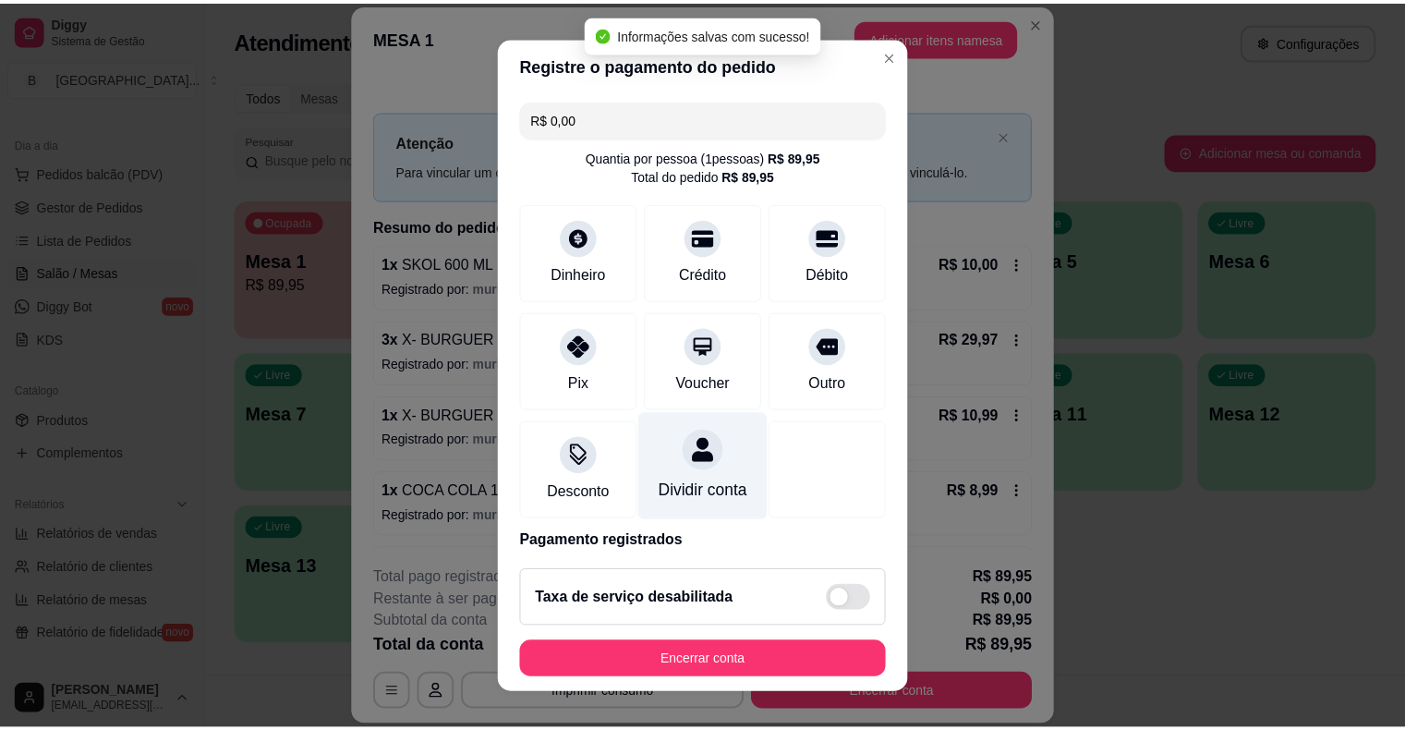
scroll to position [87, 0]
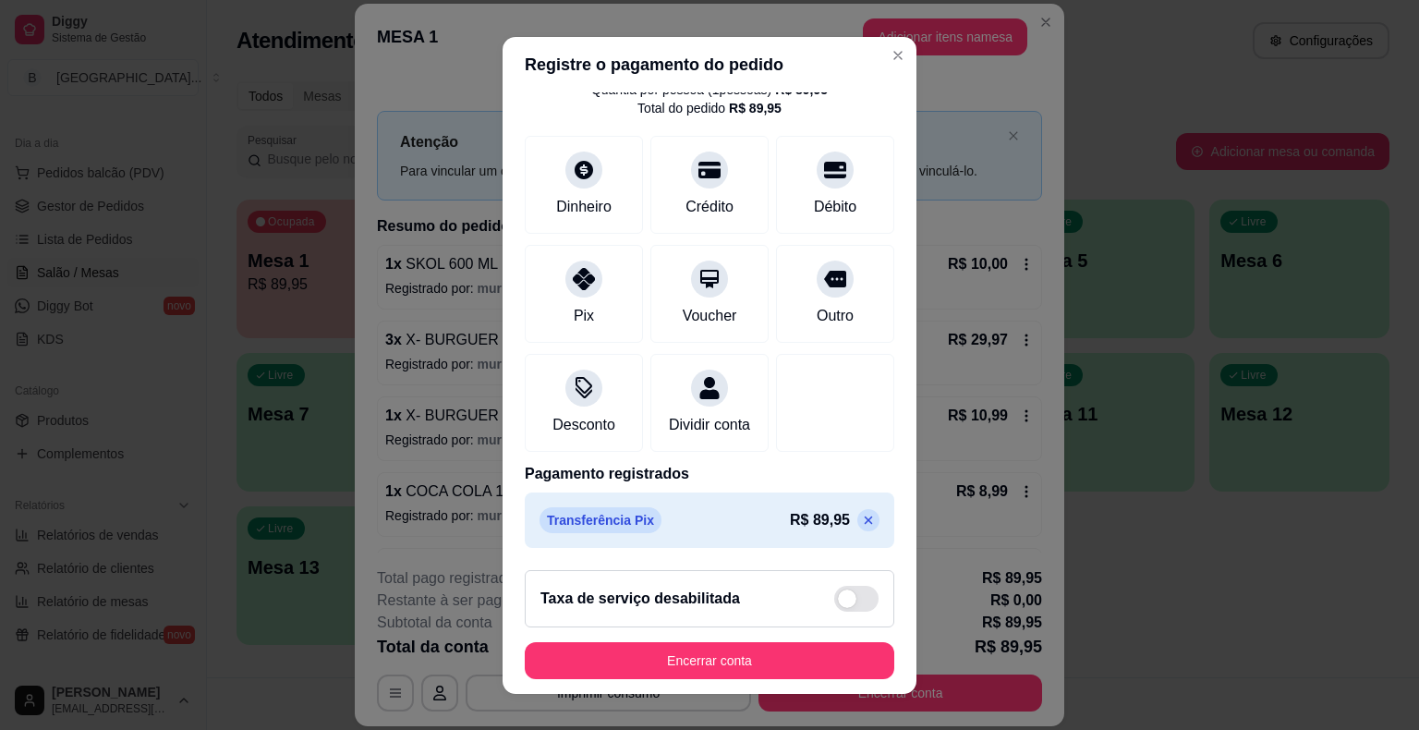
click at [685, 632] on footer "Taxa de serviço desabilitada Encerrar conta" at bounding box center [710, 624] width 414 height 139
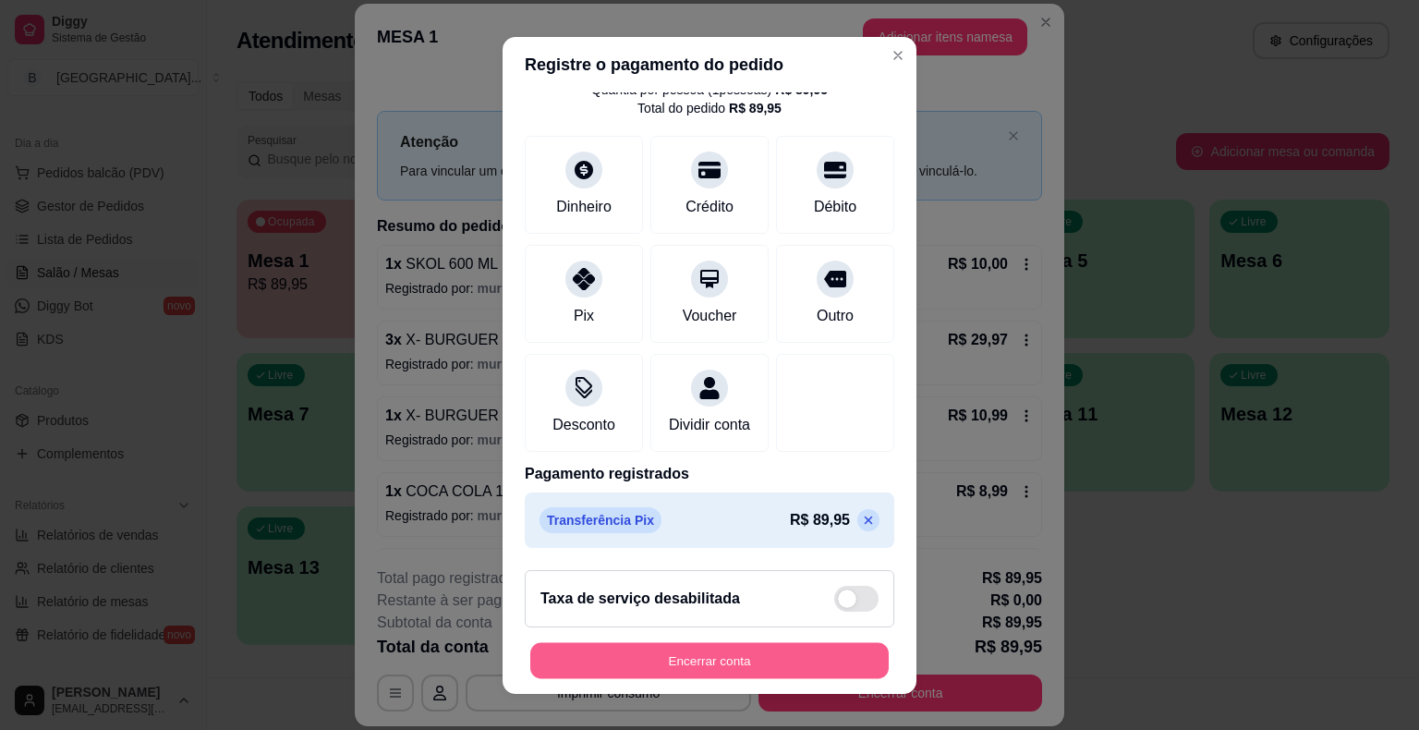
click at [671, 650] on button "Encerrar conta" at bounding box center [709, 660] width 359 height 36
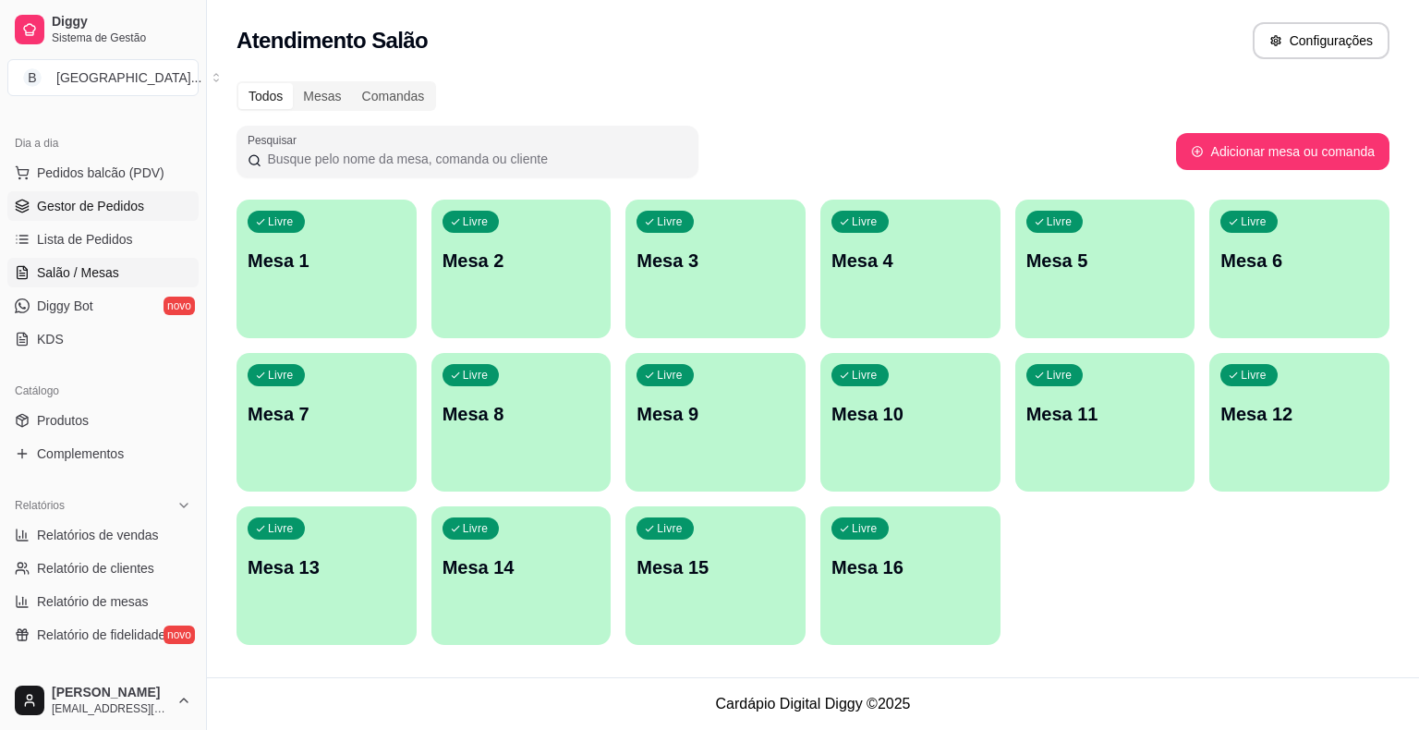
click at [105, 202] on span "Gestor de Pedidos" at bounding box center [90, 206] width 107 height 18
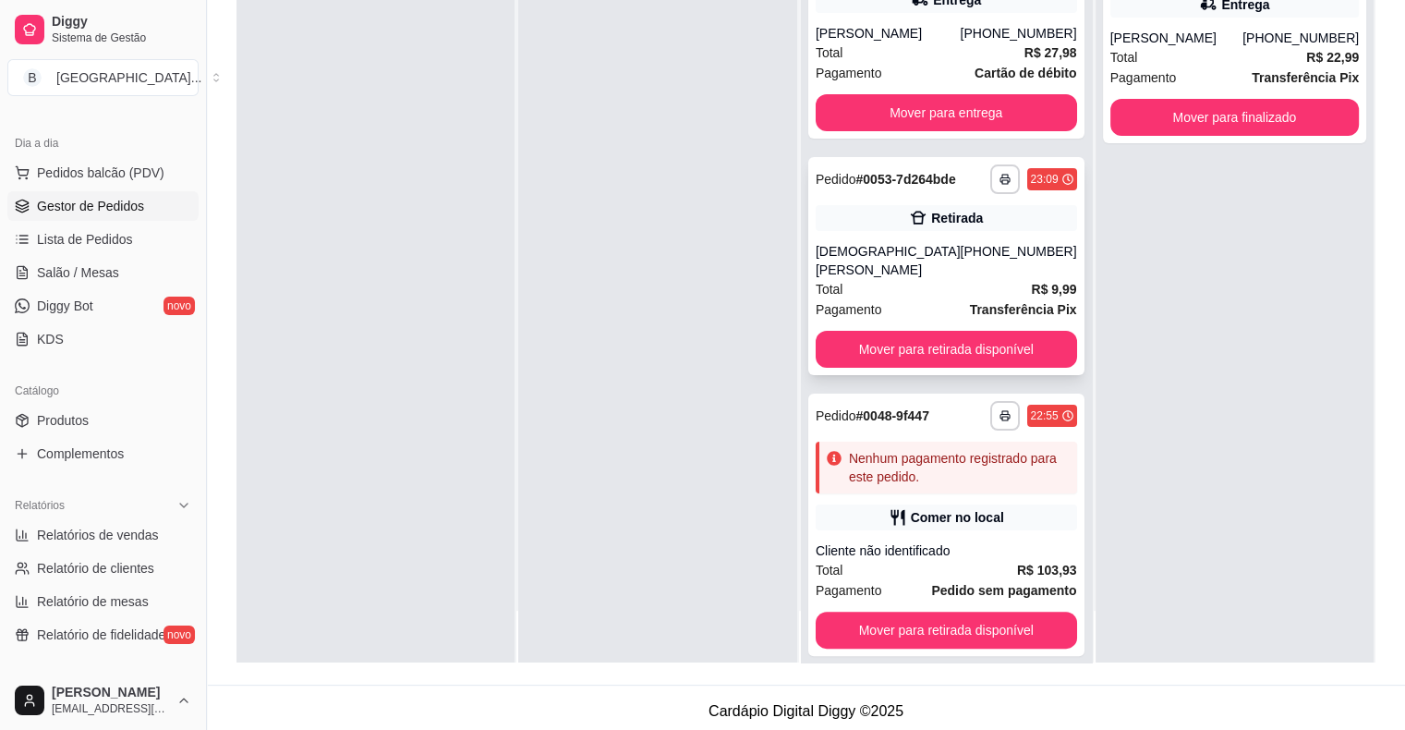
scroll to position [281, 0]
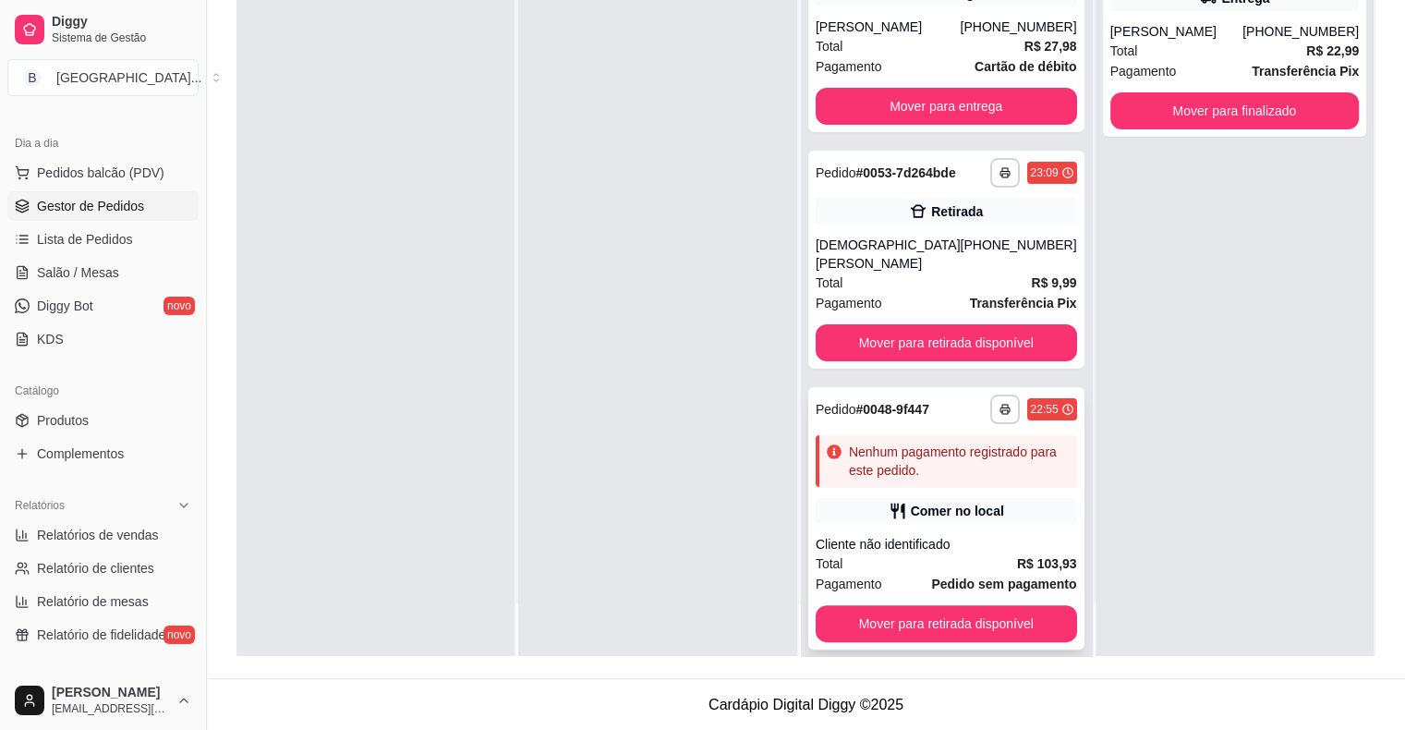
click at [825, 502] on div "Comer no local" at bounding box center [946, 511] width 261 height 26
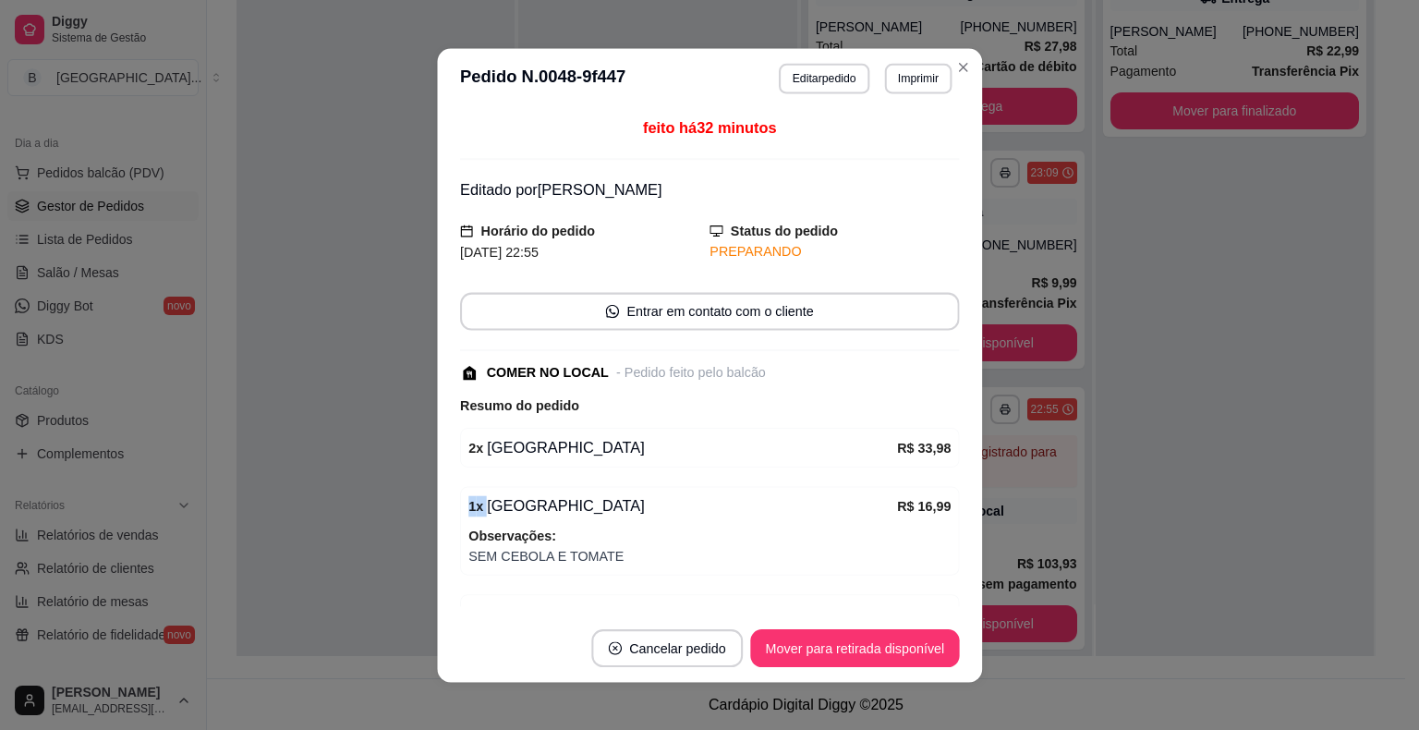
click at [869, 494] on div "1 x BURGUER HOUSE" at bounding box center [682, 505] width 429 height 23
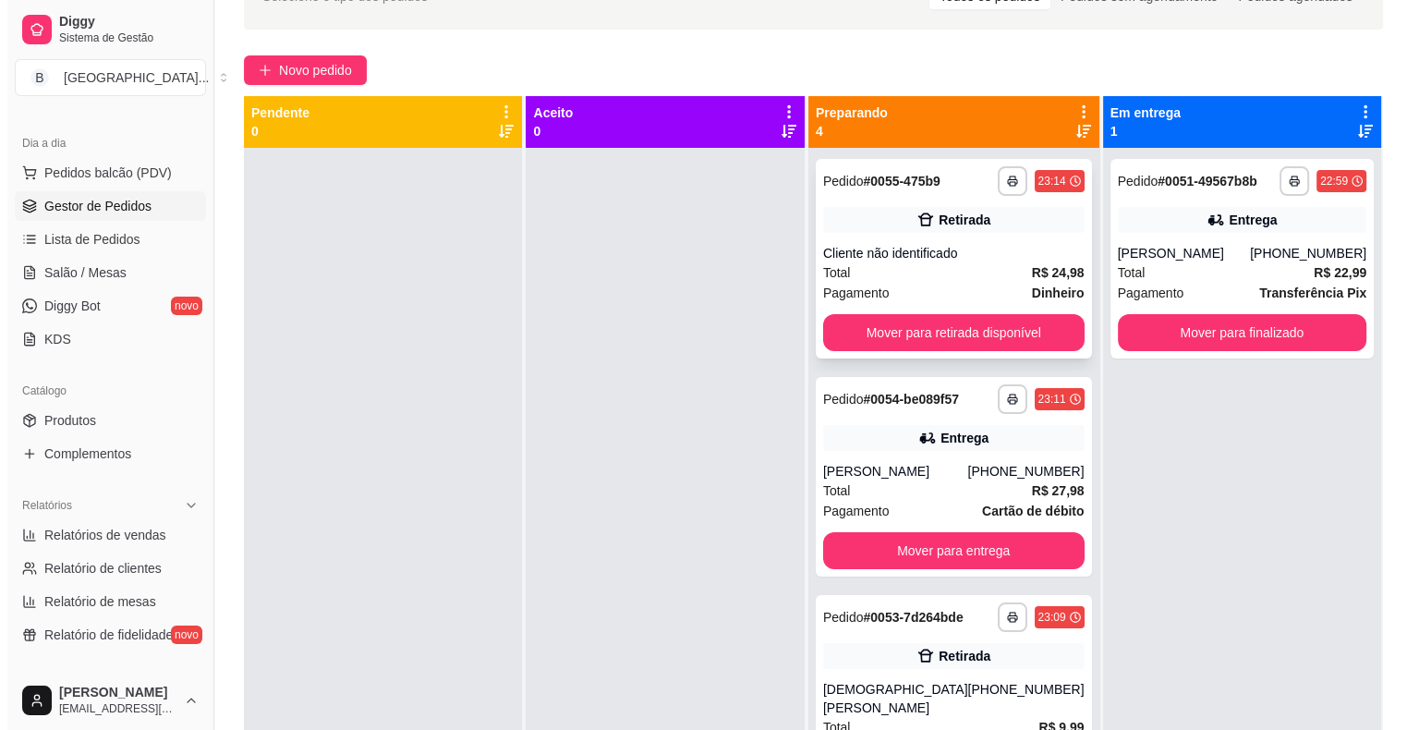
scroll to position [96, 0]
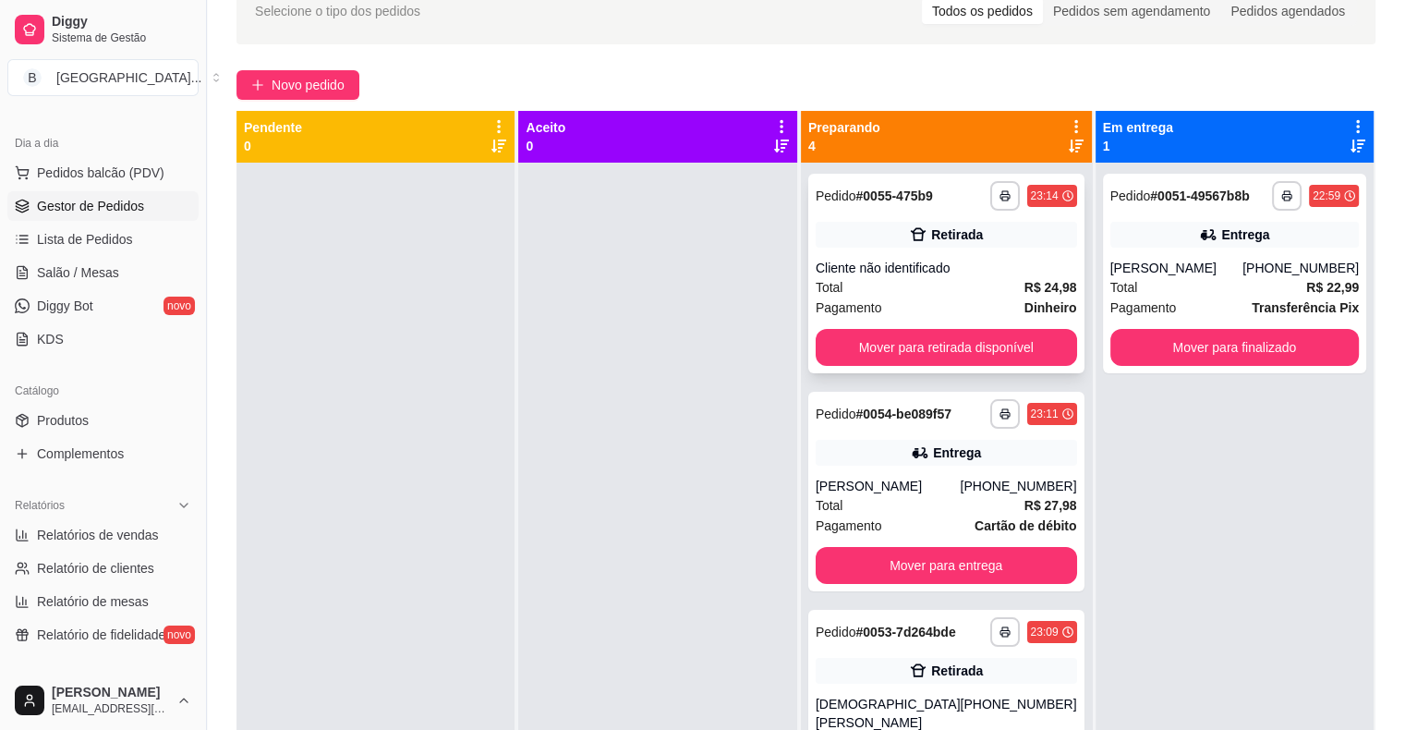
click at [936, 275] on div "Cliente não identificado" at bounding box center [946, 268] width 261 height 18
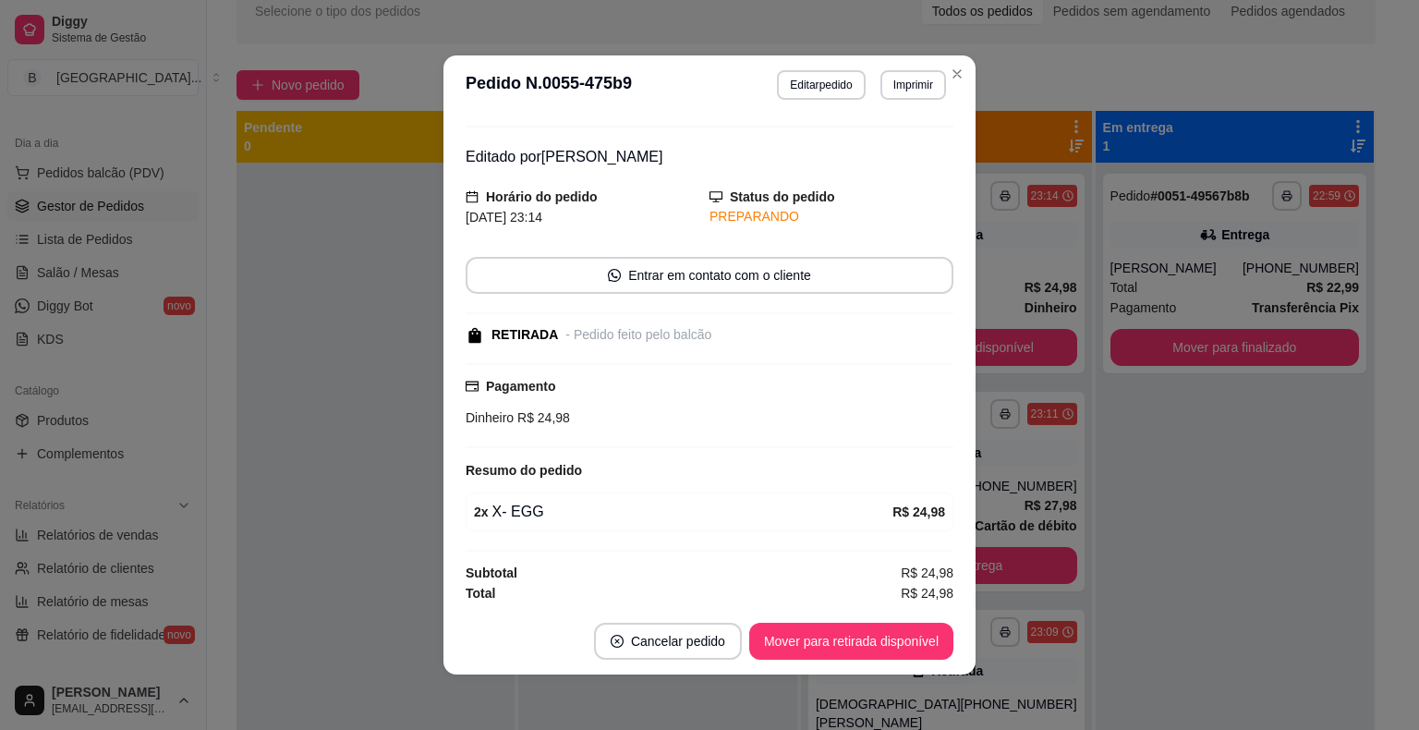
scroll to position [4, 0]
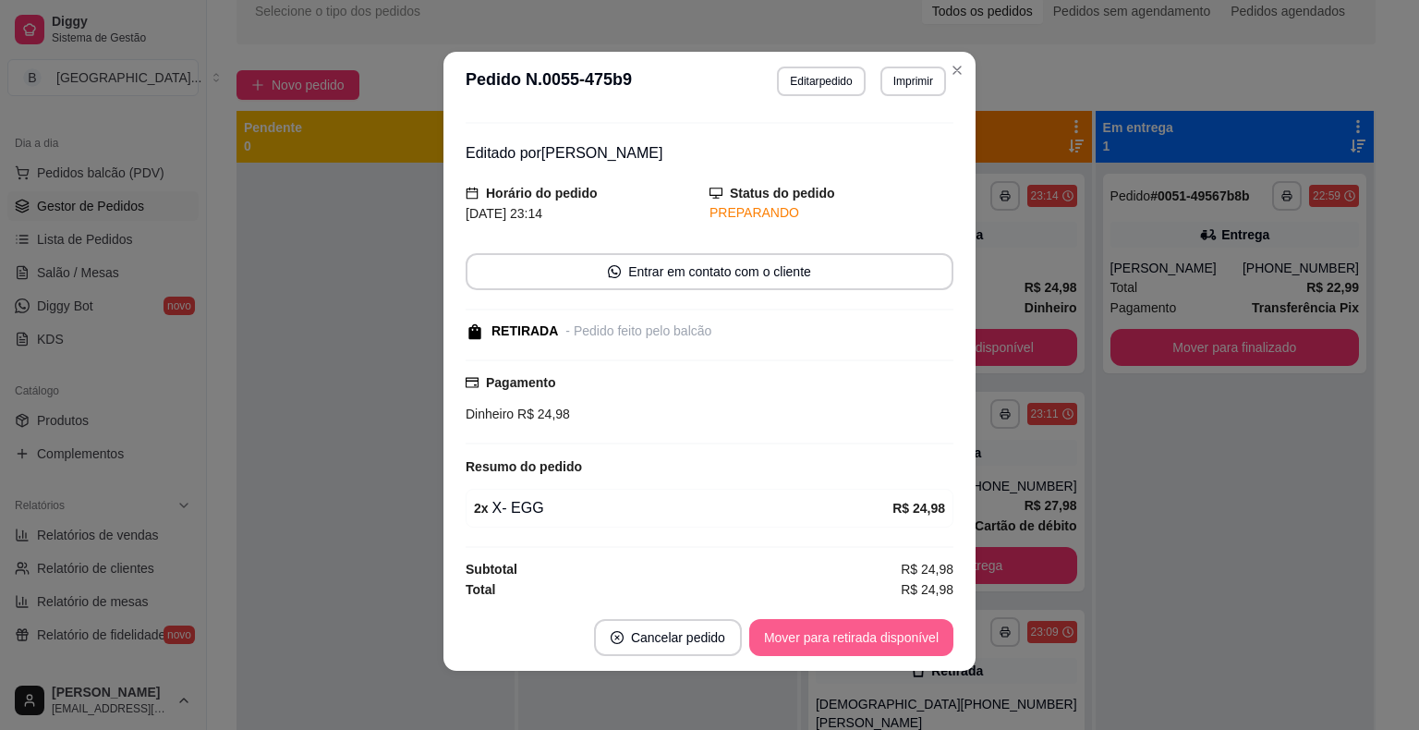
click at [894, 626] on button "Mover para retirada disponível" at bounding box center [851, 637] width 204 height 37
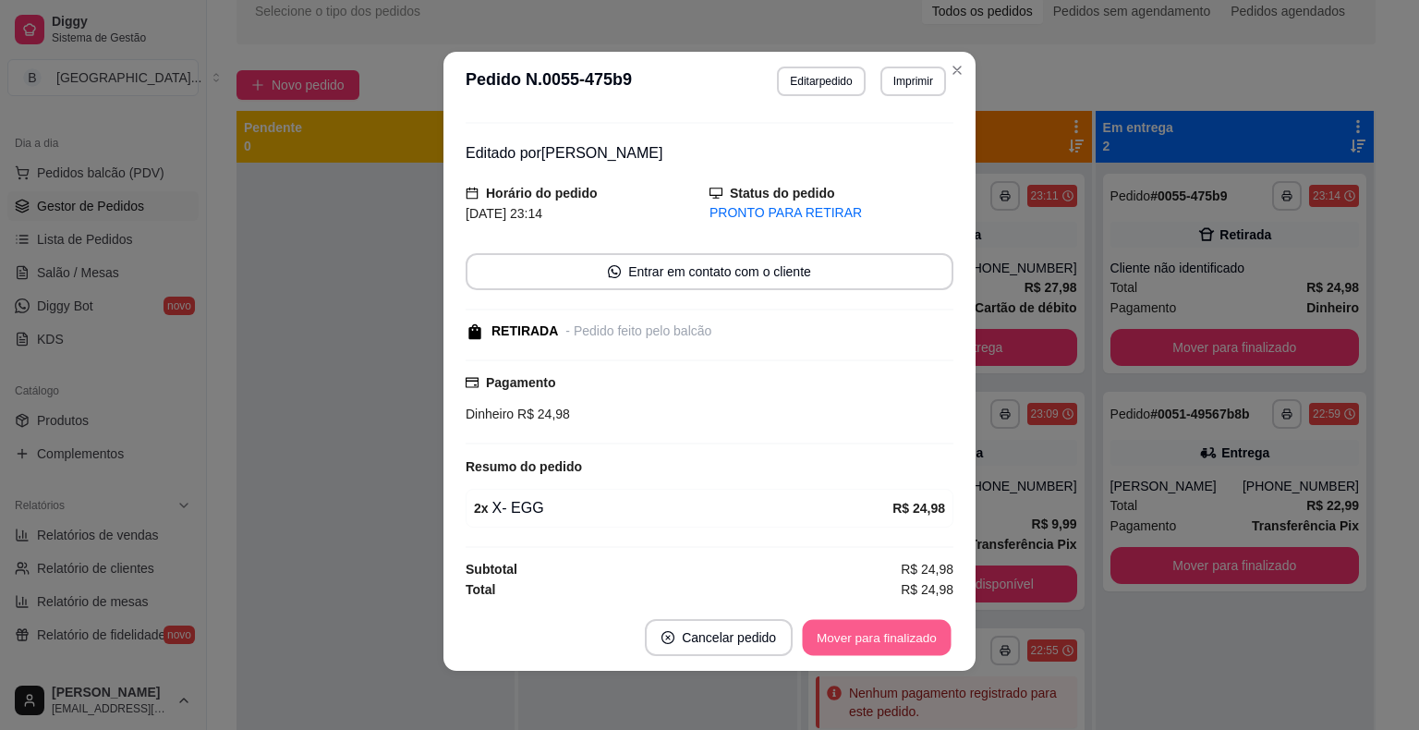
click at [894, 626] on button "Mover para finalizado" at bounding box center [877, 638] width 149 height 36
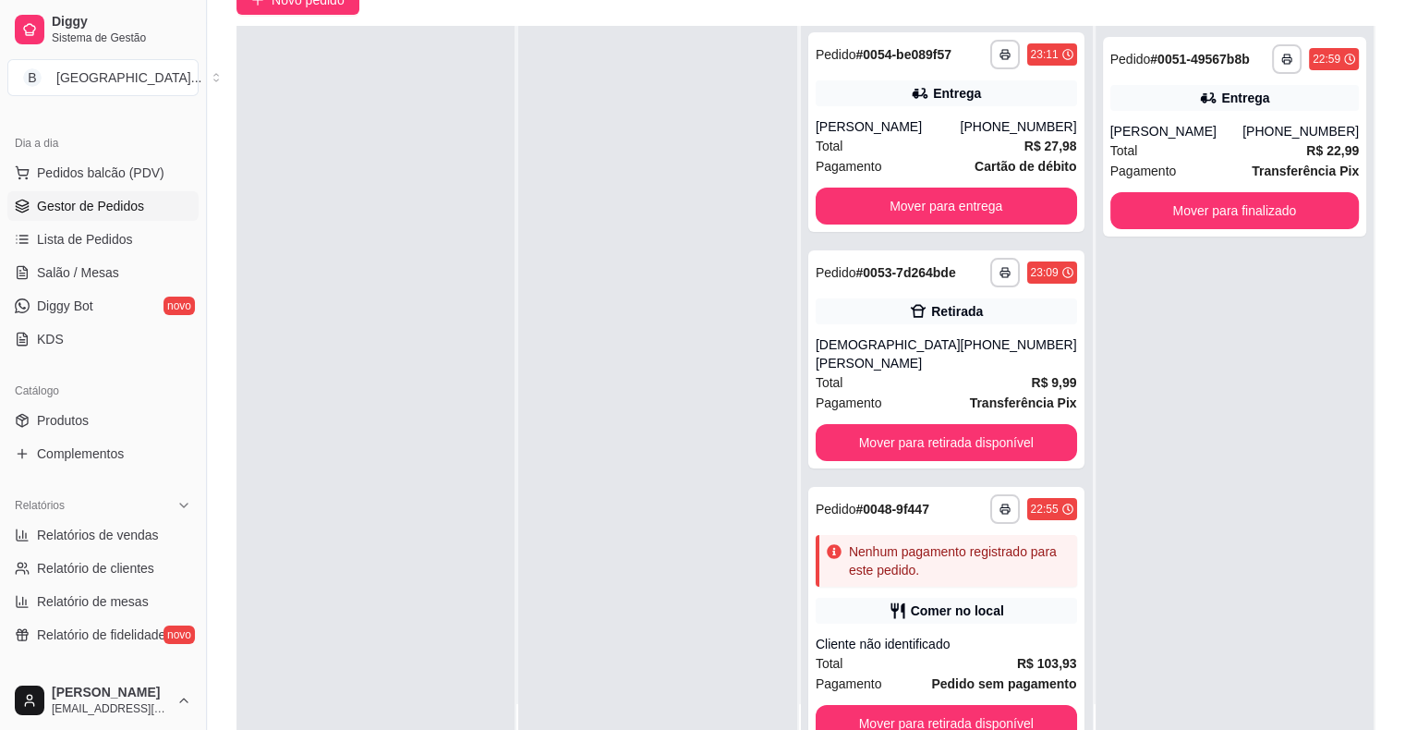
scroll to position [281, 0]
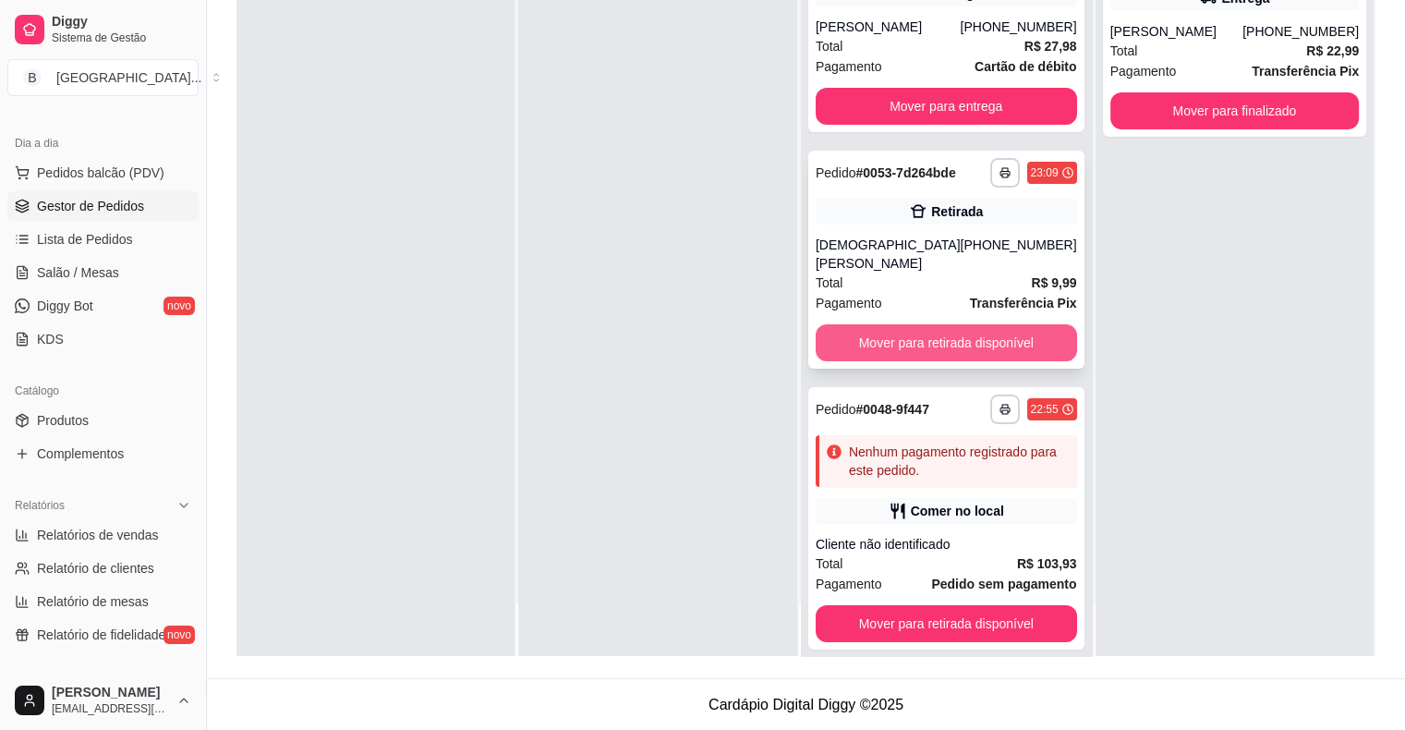
click at [912, 324] on button "Mover para retirada disponível" at bounding box center [946, 342] width 261 height 37
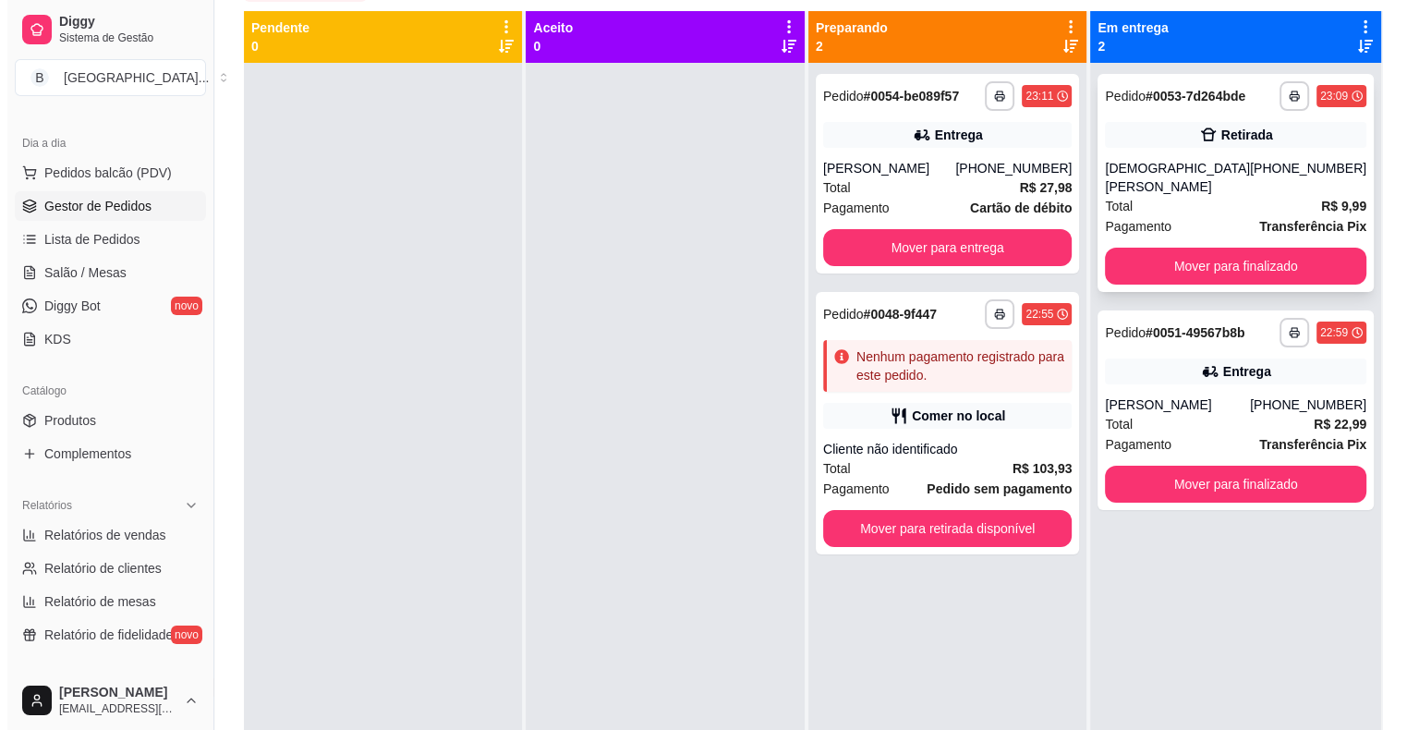
scroll to position [96, 0]
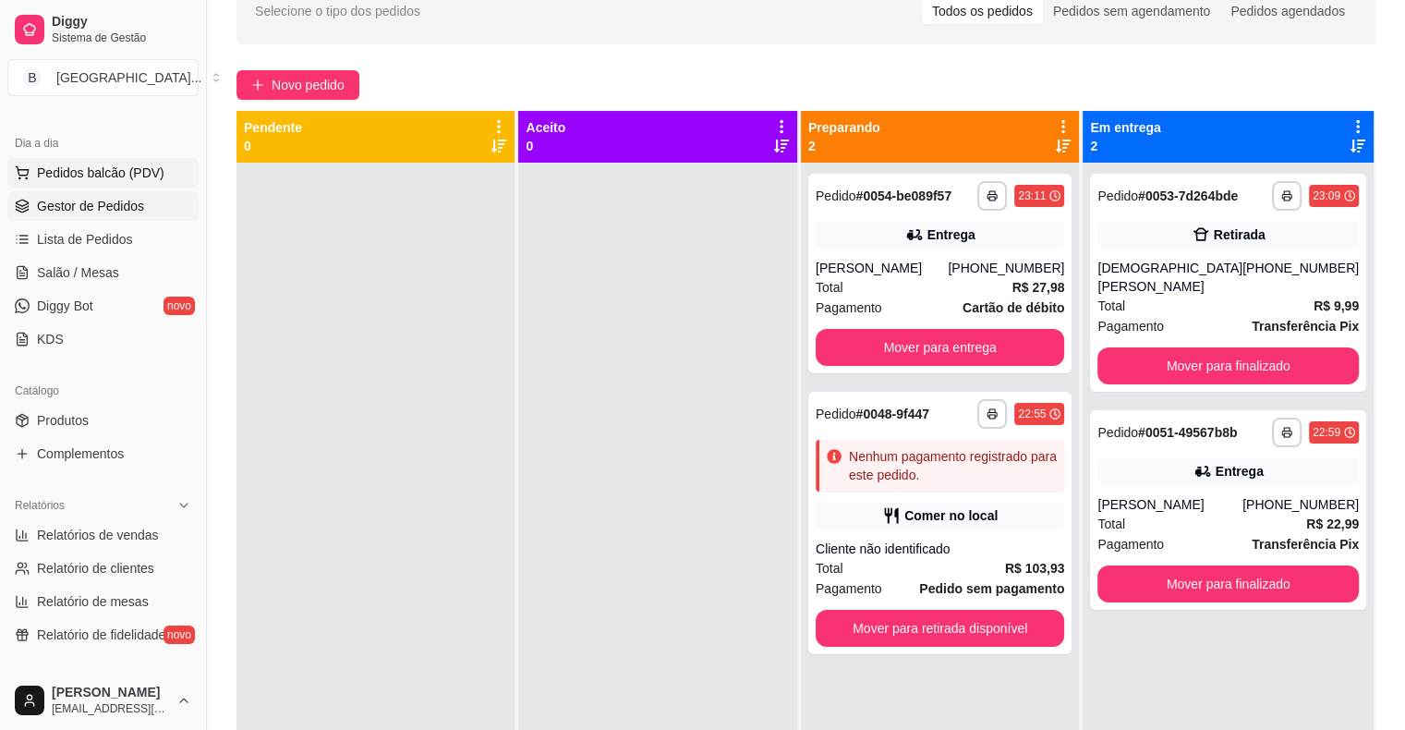
click at [104, 173] on span "Pedidos balcão (PDV)" at bounding box center [101, 173] width 128 height 18
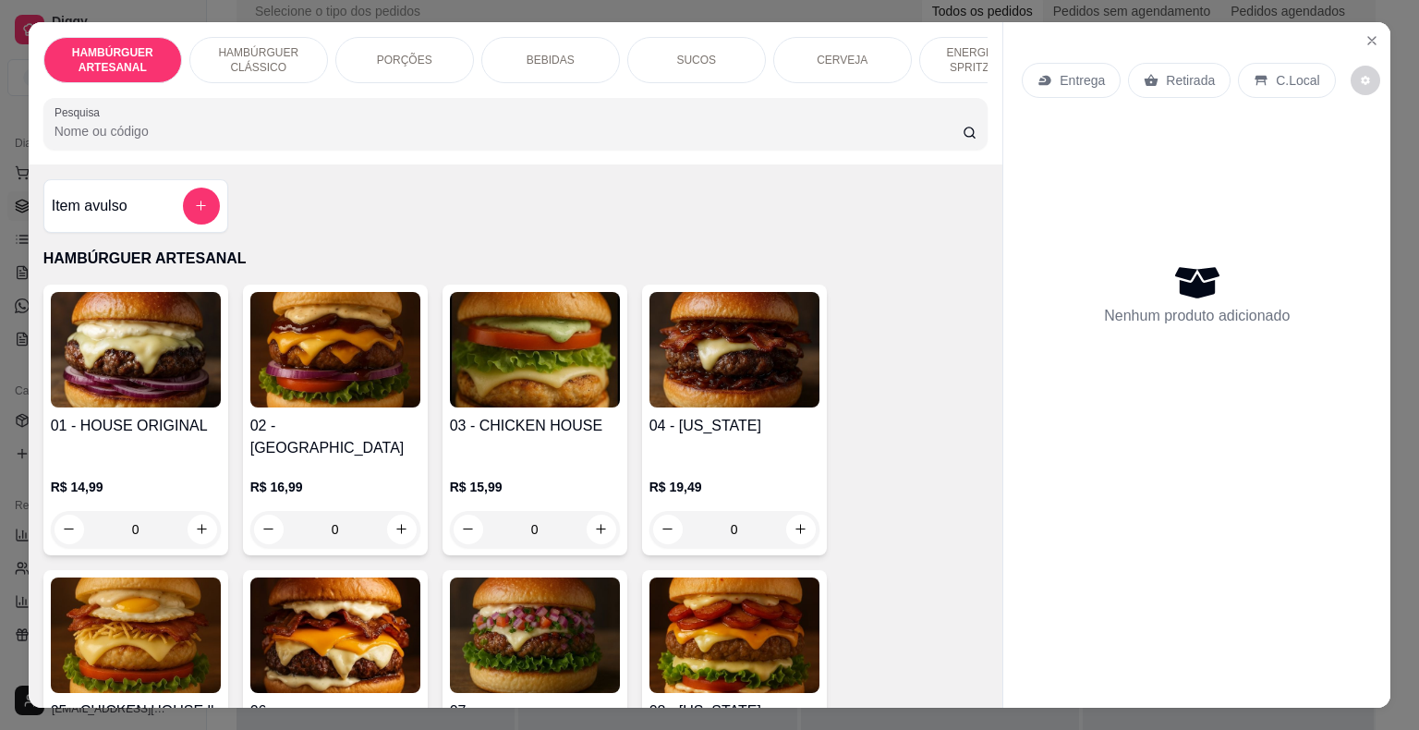
click at [514, 57] on div "BEBIDAS" at bounding box center [550, 60] width 139 height 46
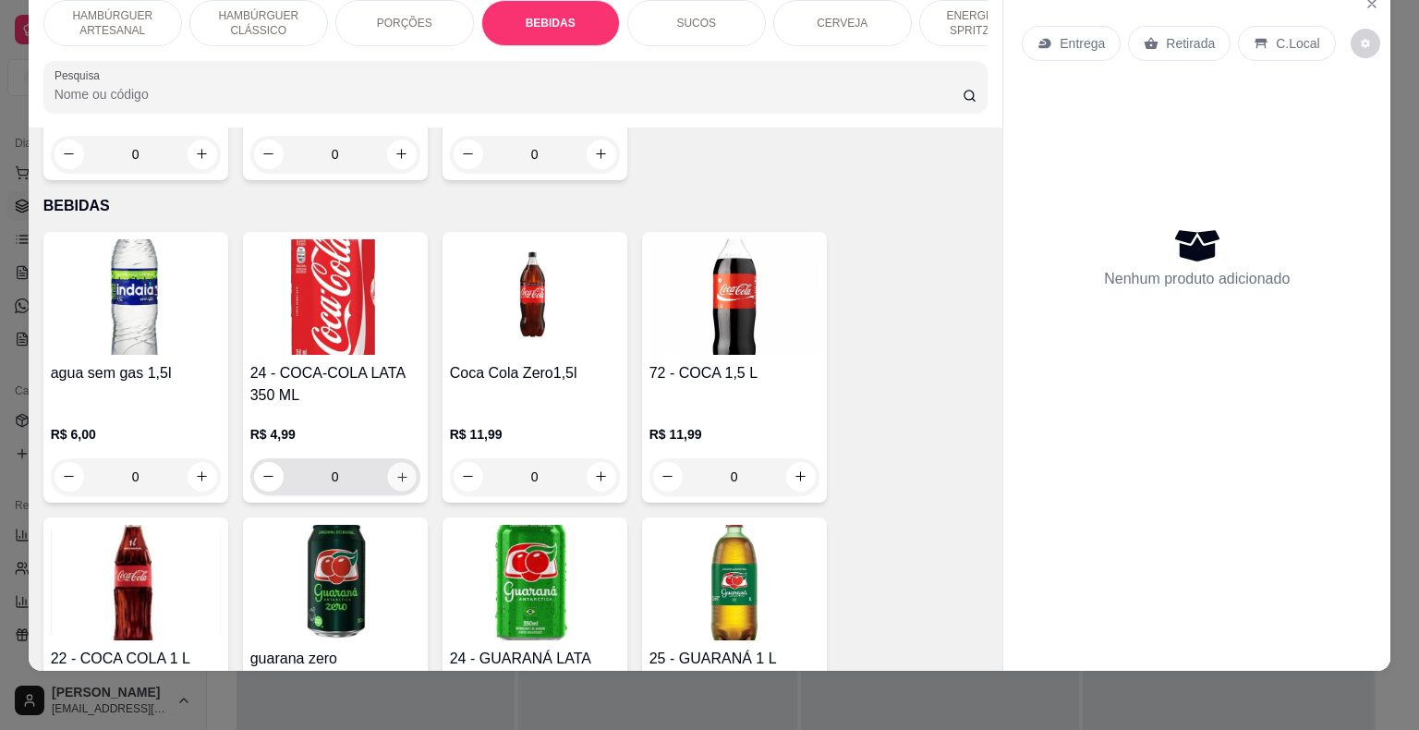
click at [403, 462] on button "increase-product-quantity" at bounding box center [401, 476] width 29 height 29
type input "1"
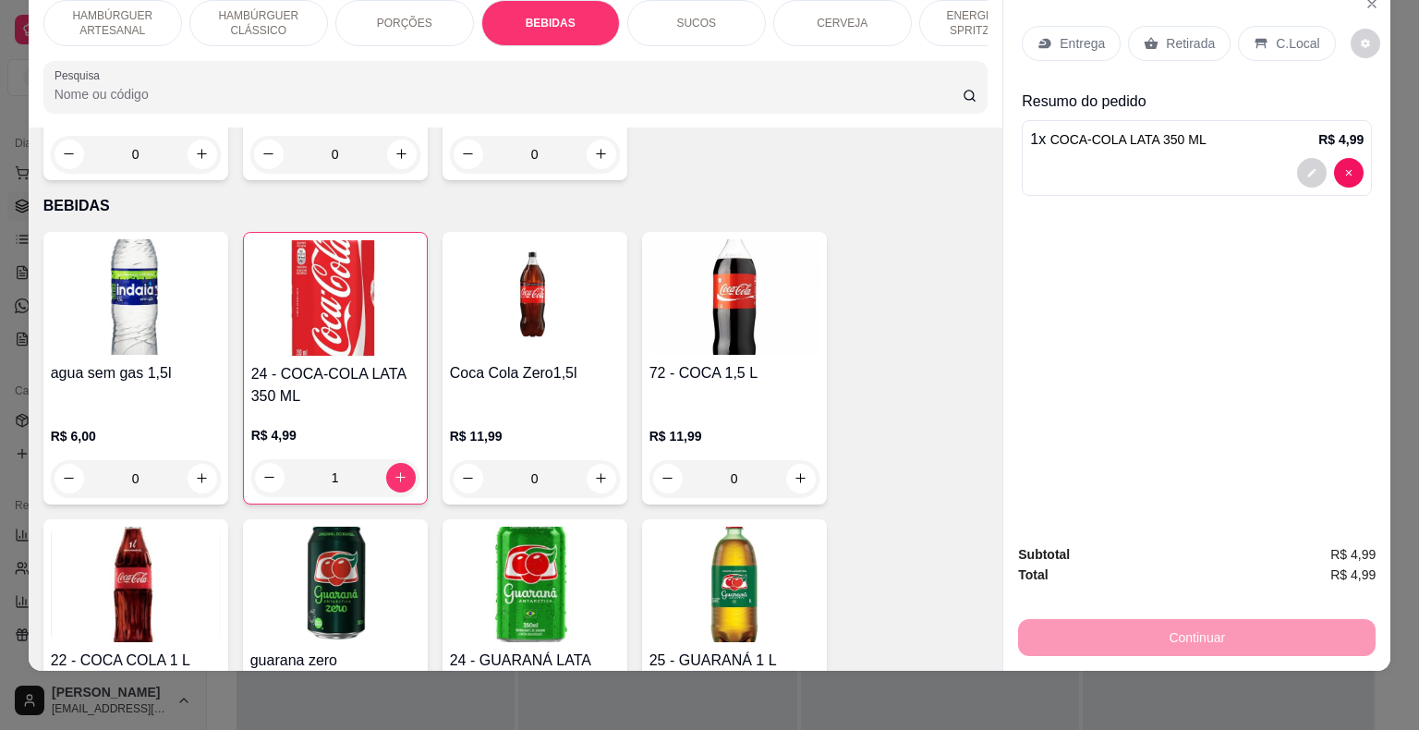
click at [1166, 34] on p "Retirada" at bounding box center [1190, 43] width 49 height 18
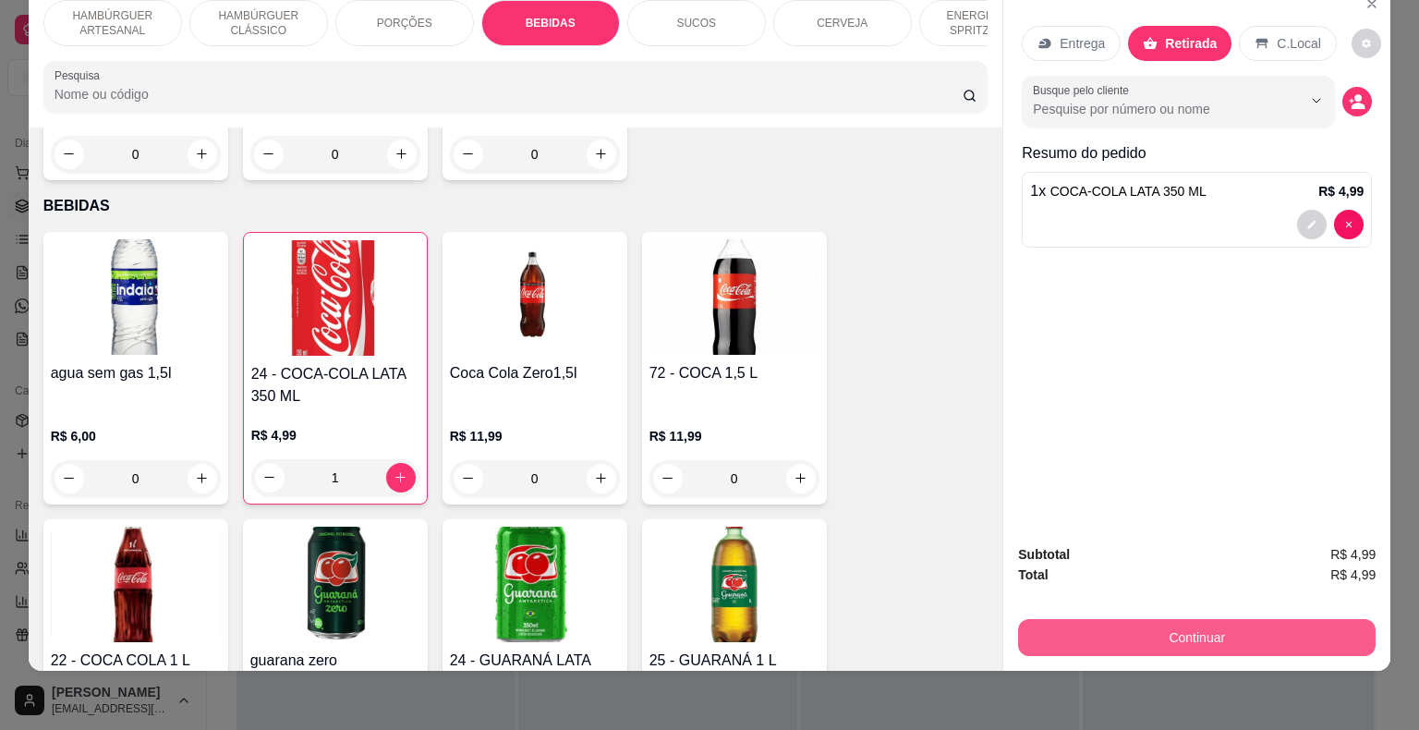
click at [1213, 619] on button "Continuar" at bounding box center [1197, 637] width 358 height 37
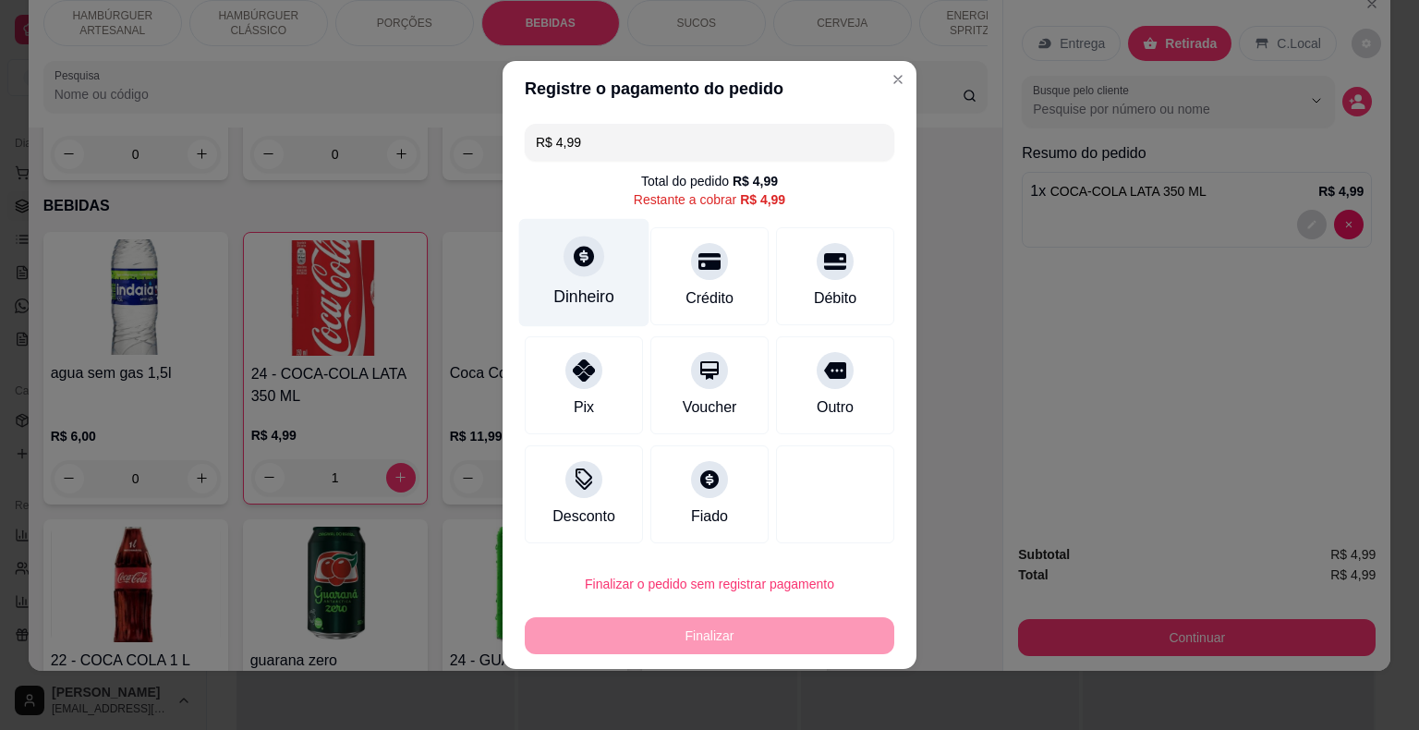
click at [579, 261] on icon at bounding box center [584, 256] width 20 height 20
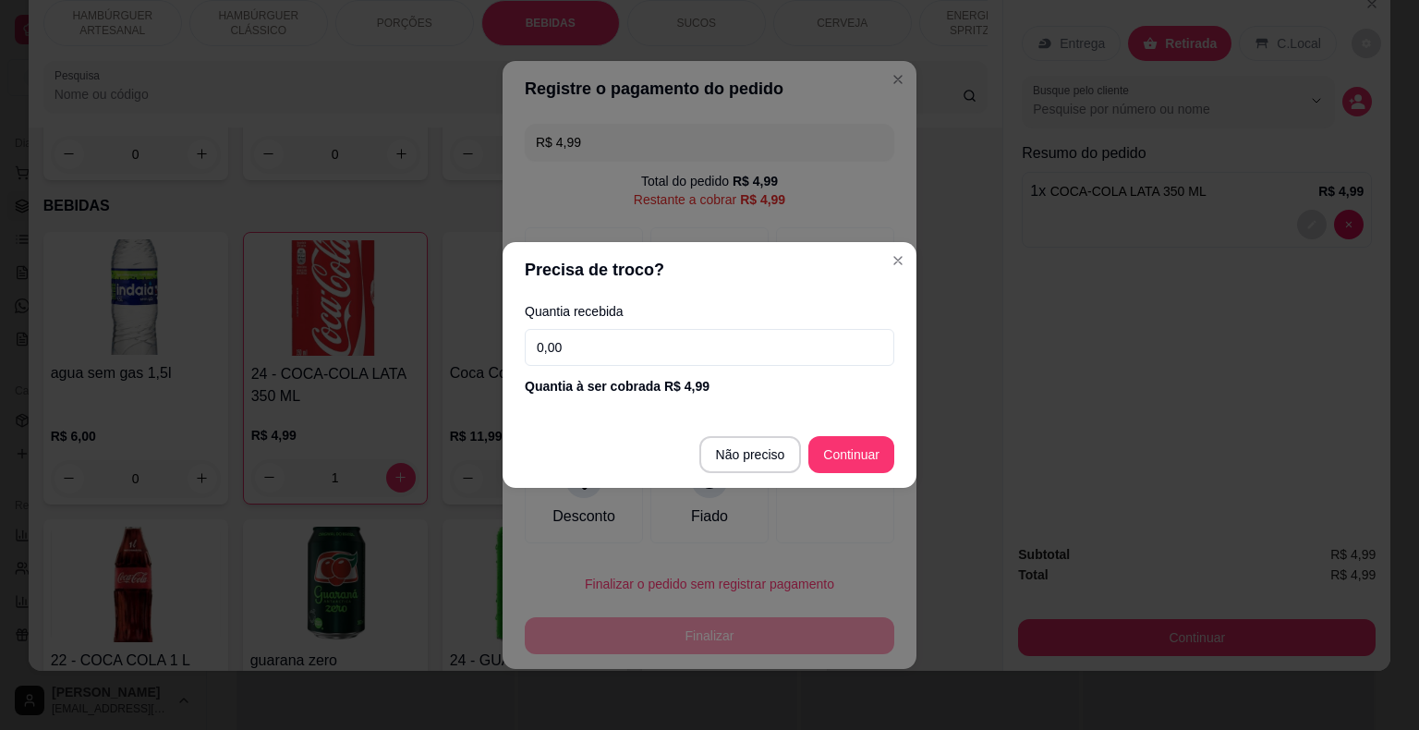
click at [579, 339] on input "0,00" at bounding box center [710, 347] width 370 height 37
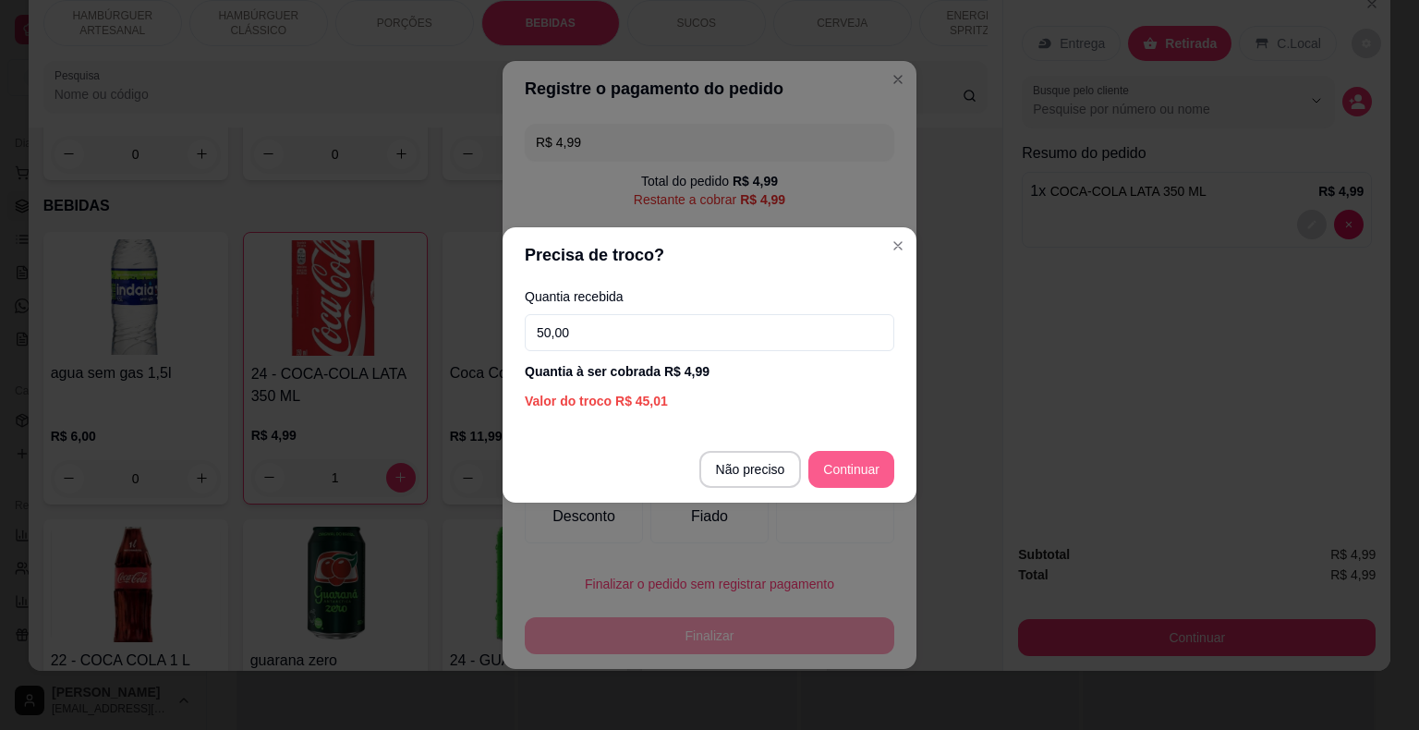
type input "50,00"
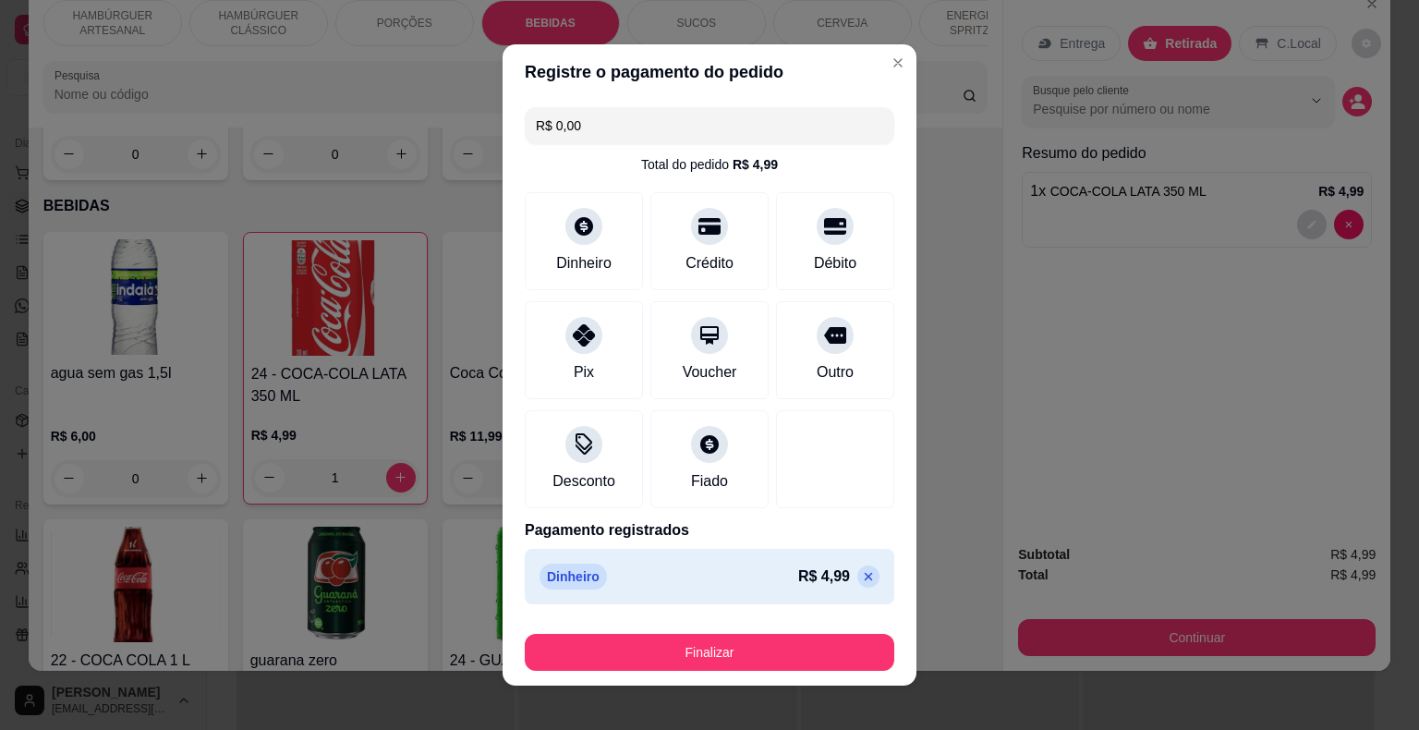
type input "R$ 0,00"
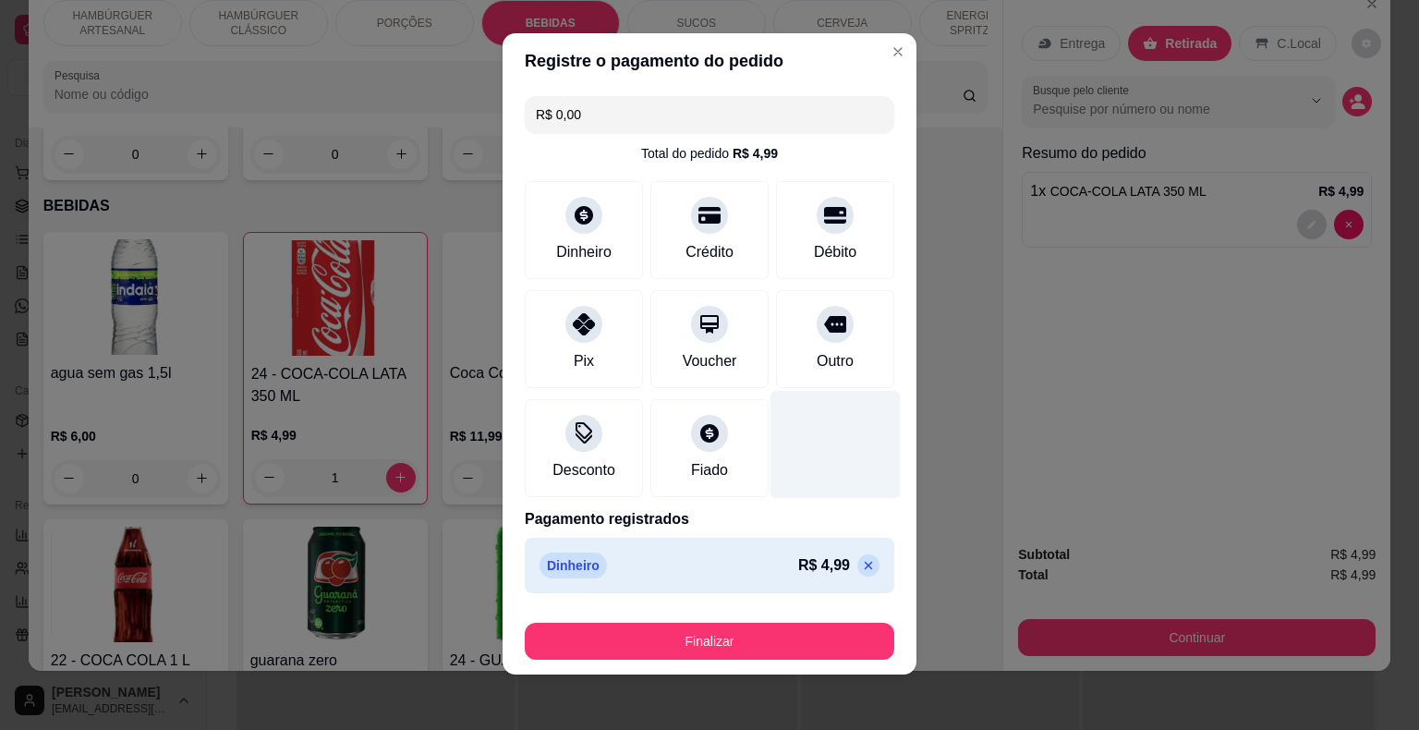
scroll to position [14, 0]
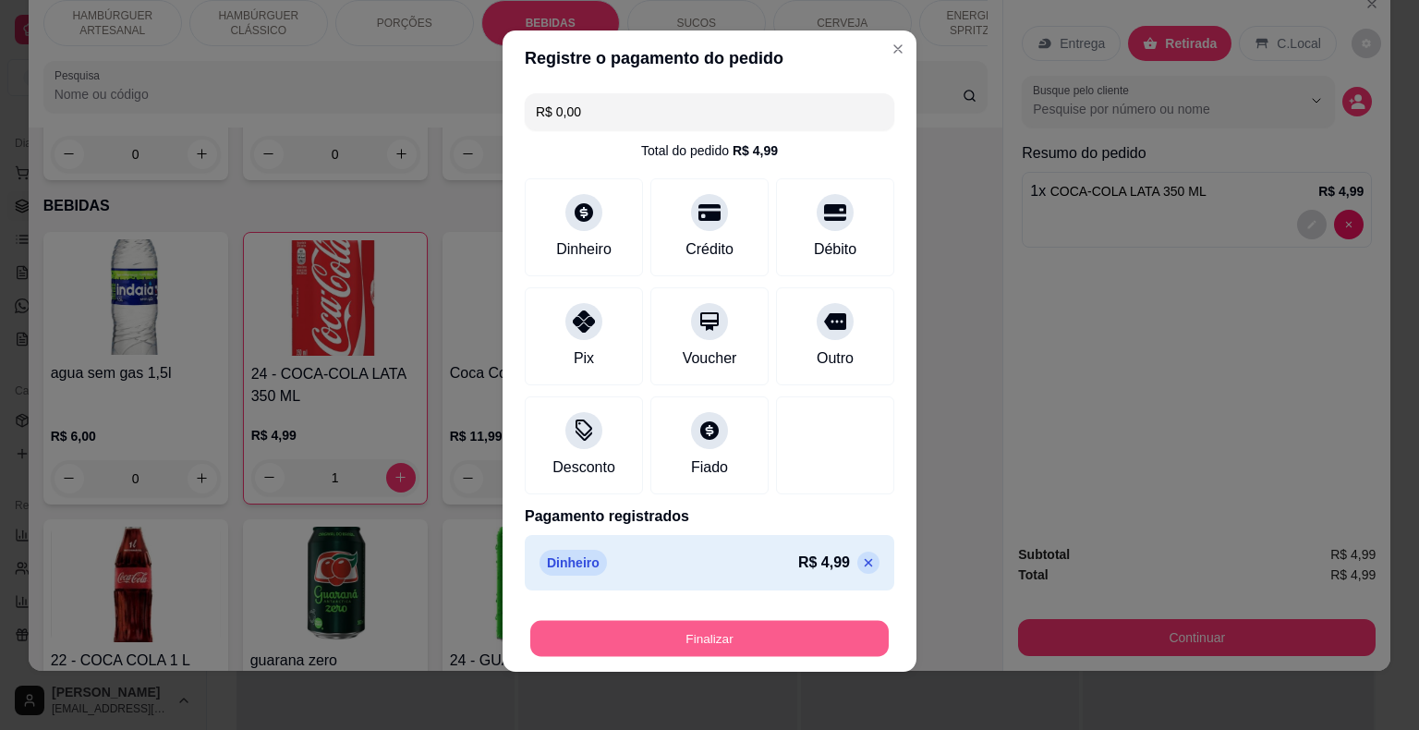
click at [784, 623] on button "Finalizar" at bounding box center [709, 639] width 359 height 36
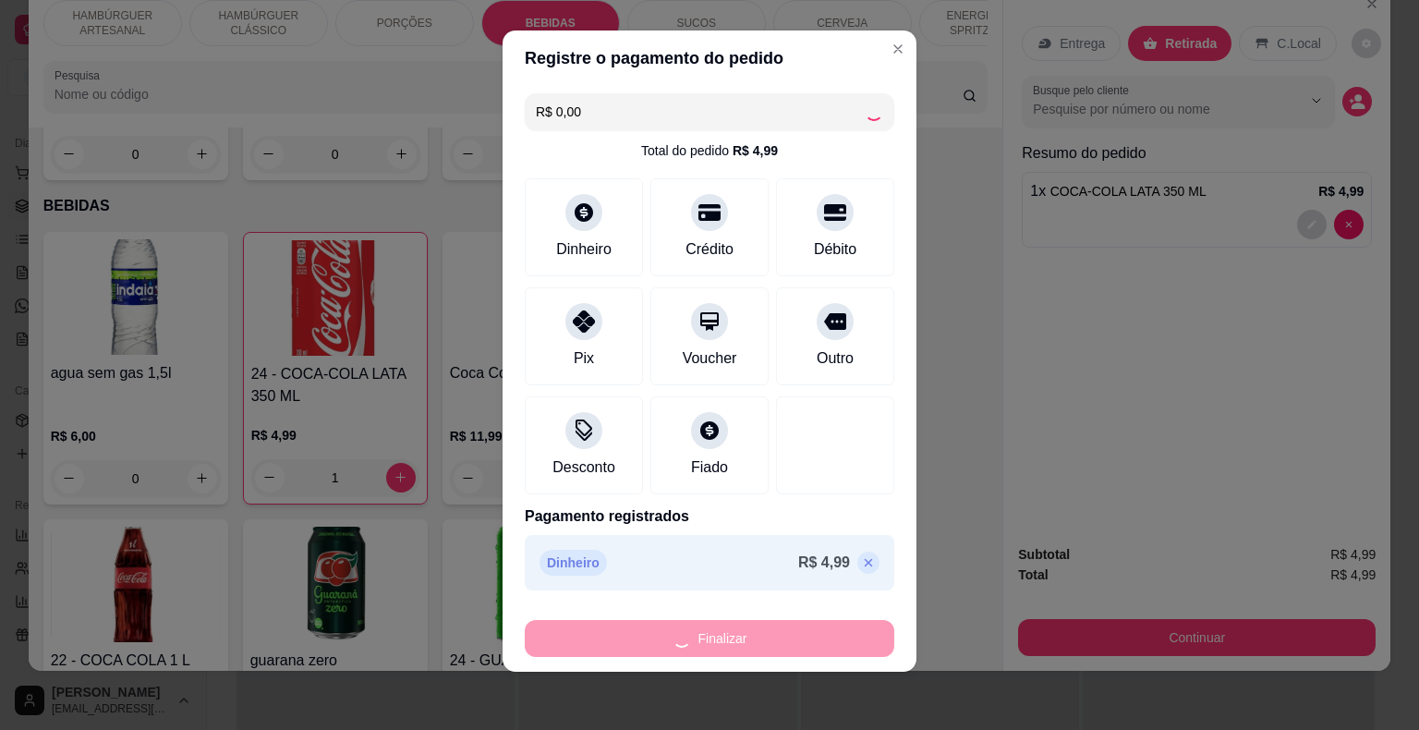
type input "0"
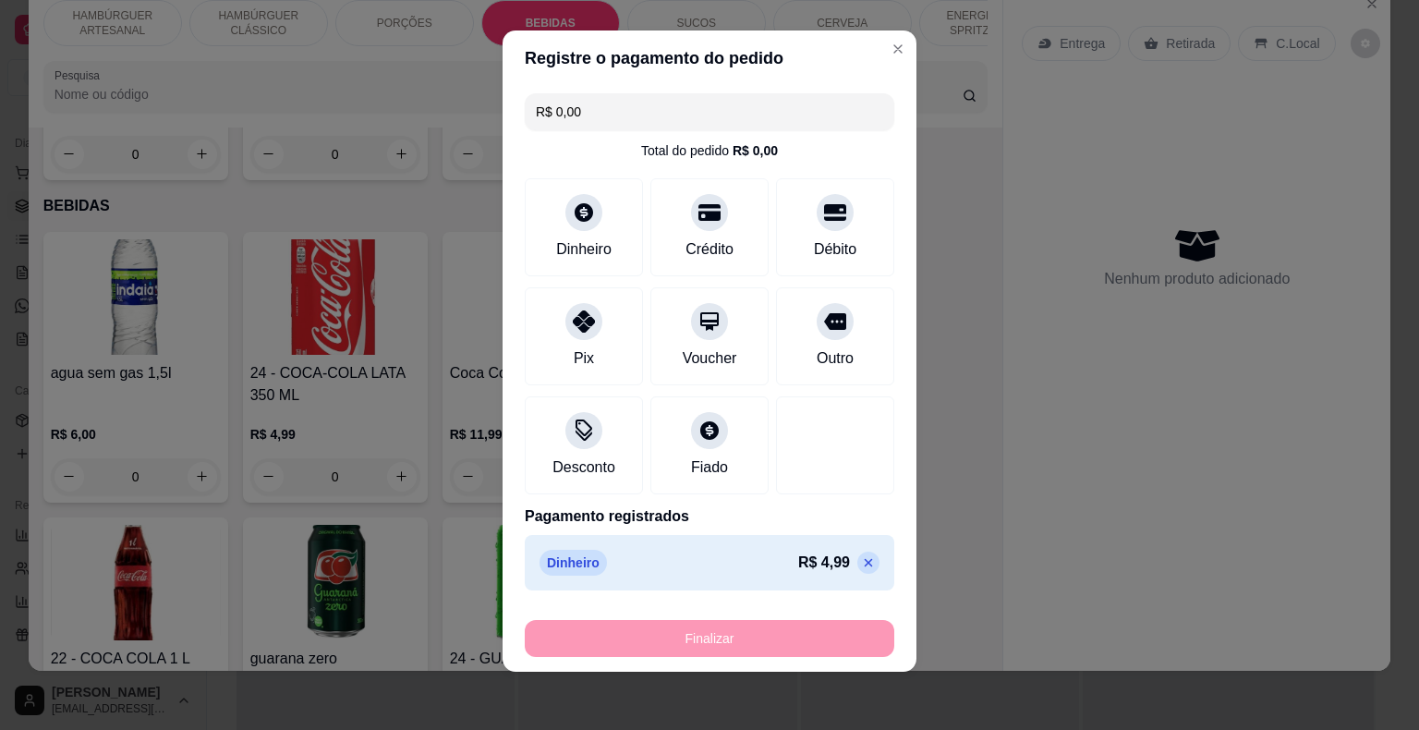
type input "-R$ 4,99"
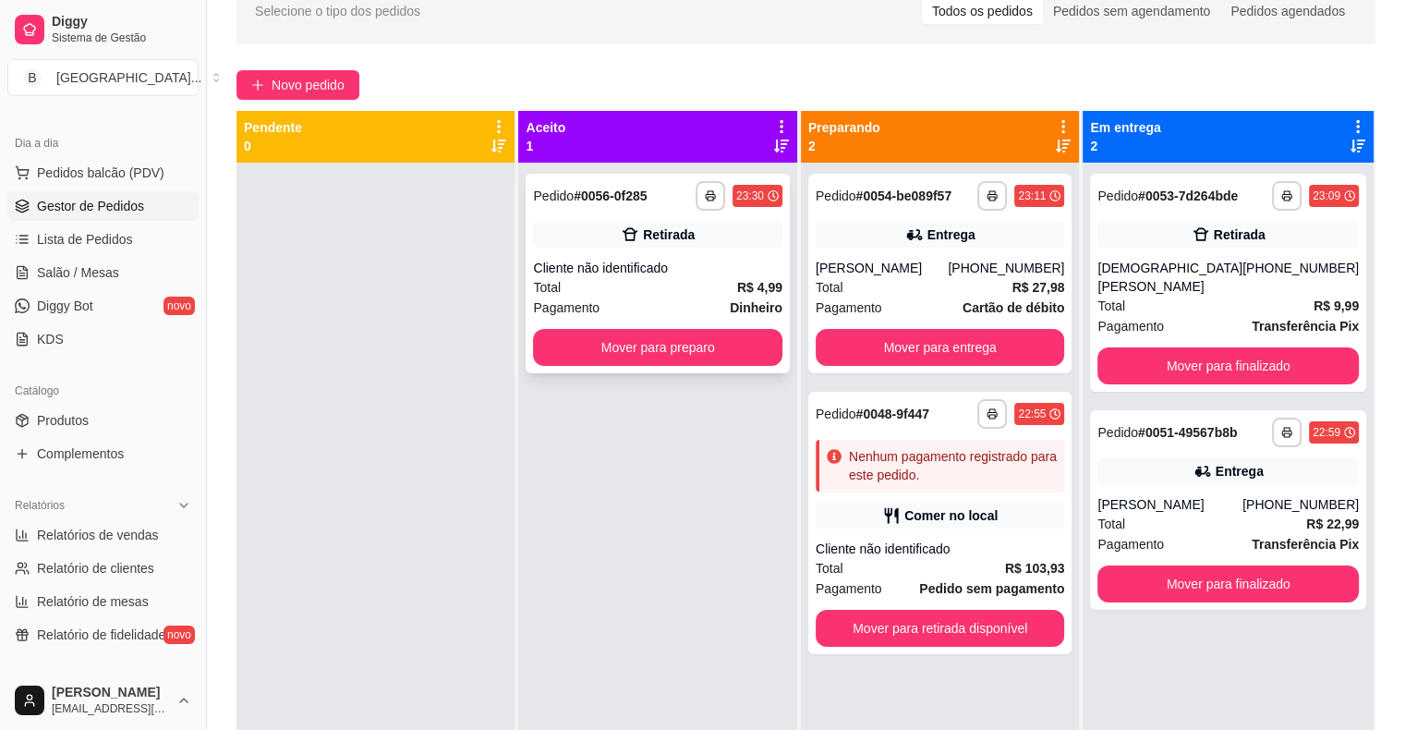
click at [699, 310] on div "Pagamento Dinheiro" at bounding box center [657, 308] width 249 height 20
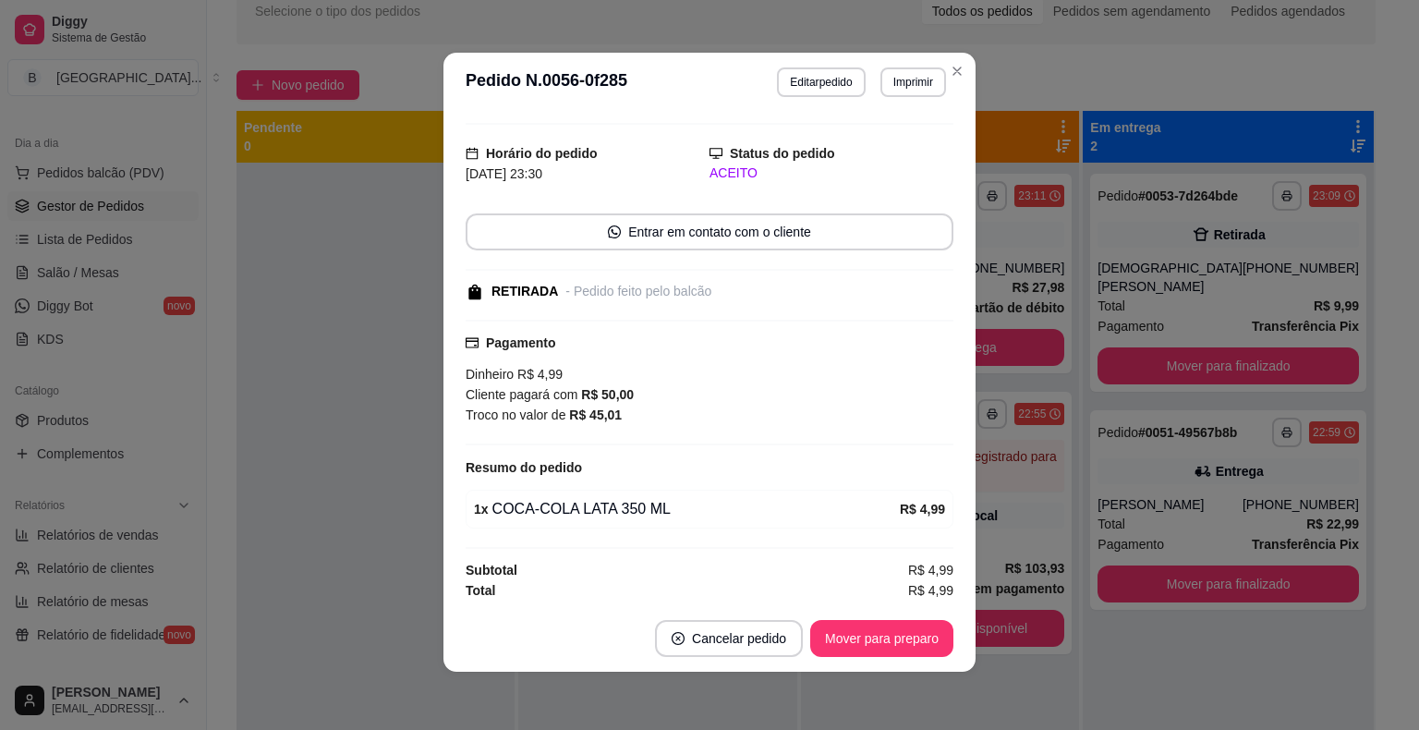
scroll to position [4, 0]
click at [859, 630] on button "Mover para preparo" at bounding box center [881, 637] width 143 height 37
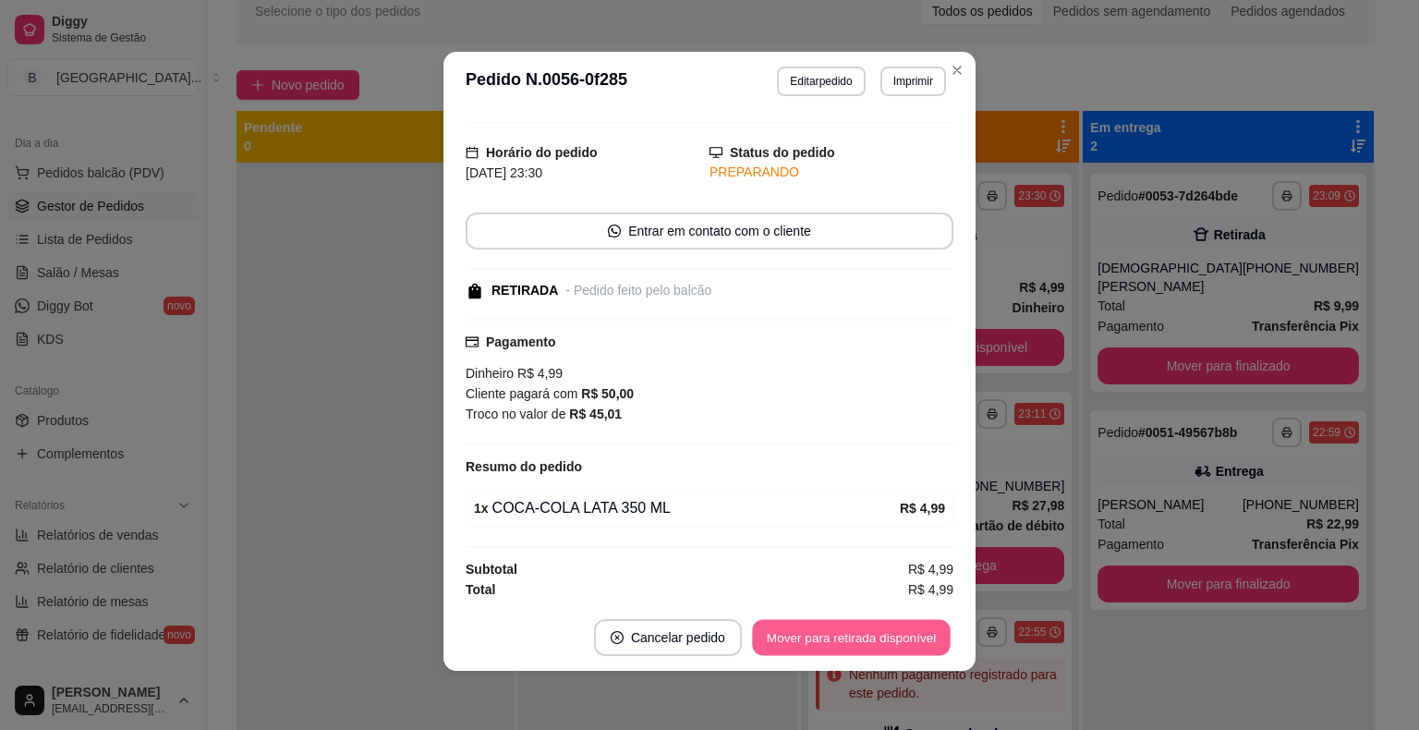
click at [859, 630] on button "Mover para retirada disponível" at bounding box center [851, 638] width 198 height 36
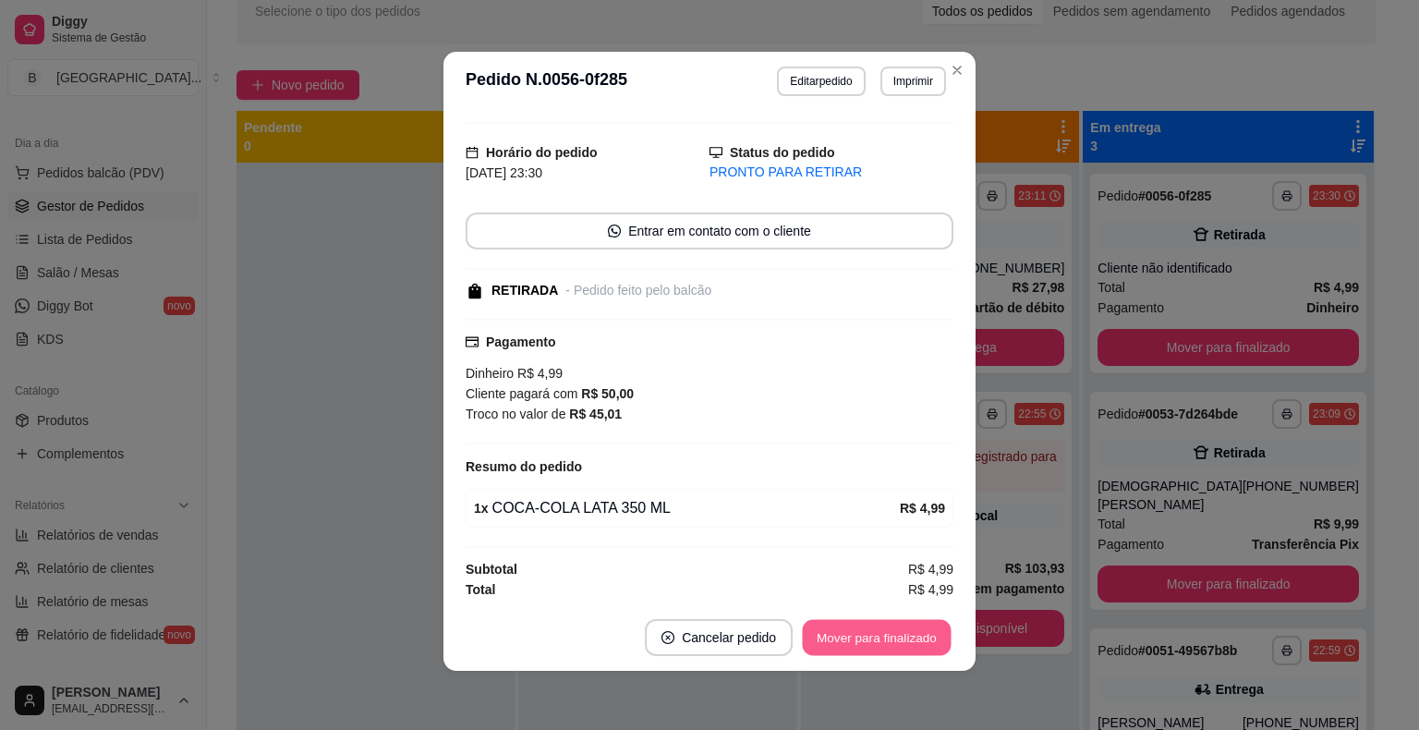
click at [859, 630] on button "Mover para finalizado" at bounding box center [877, 638] width 149 height 36
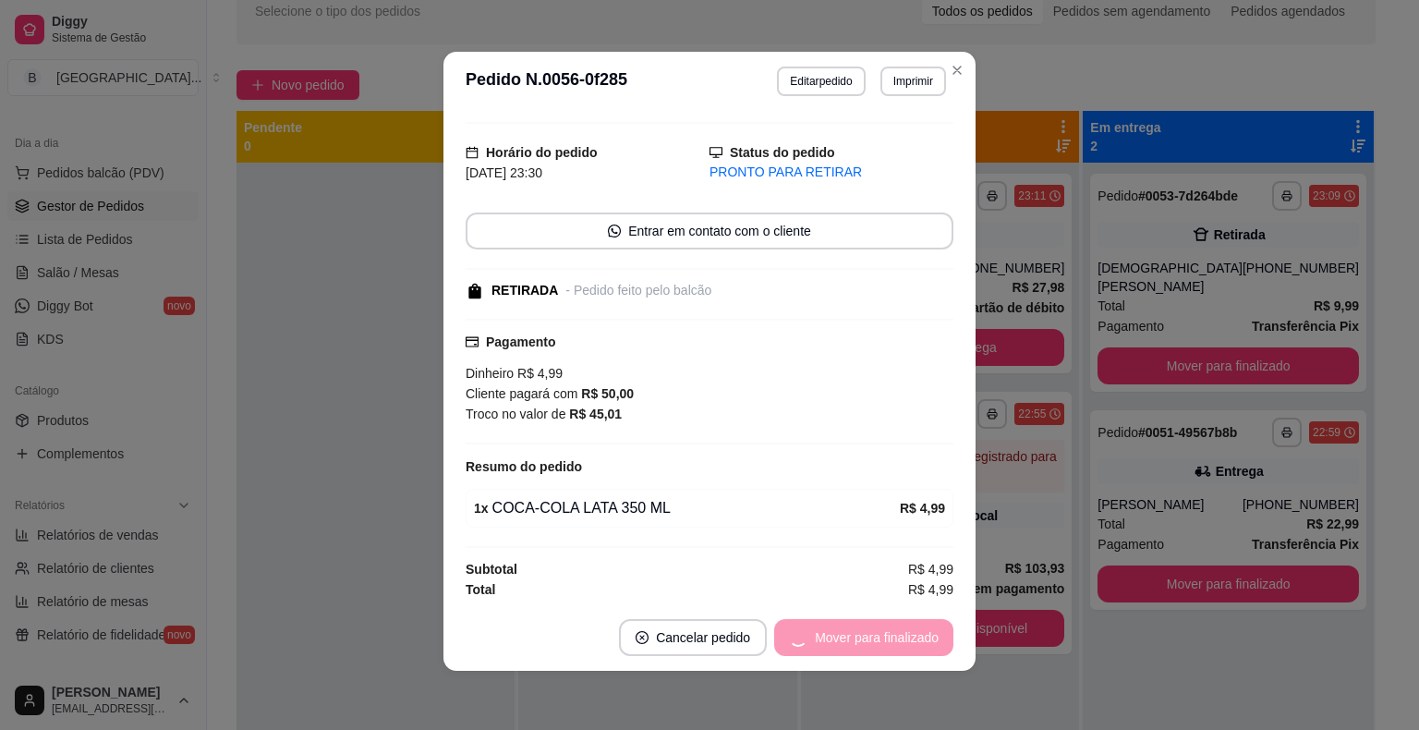
scroll to position [0, 0]
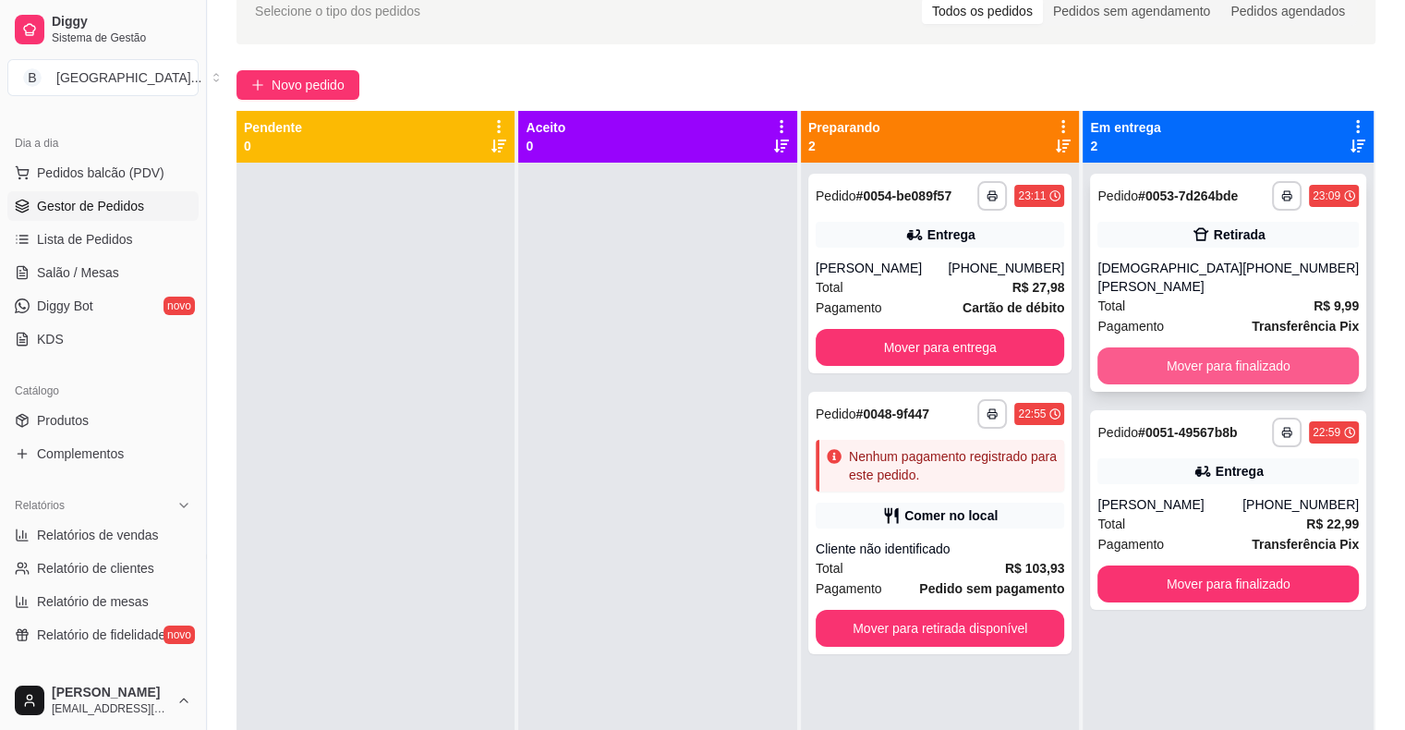
click at [1207, 348] on button "Mover para finalizado" at bounding box center [1228, 365] width 261 height 37
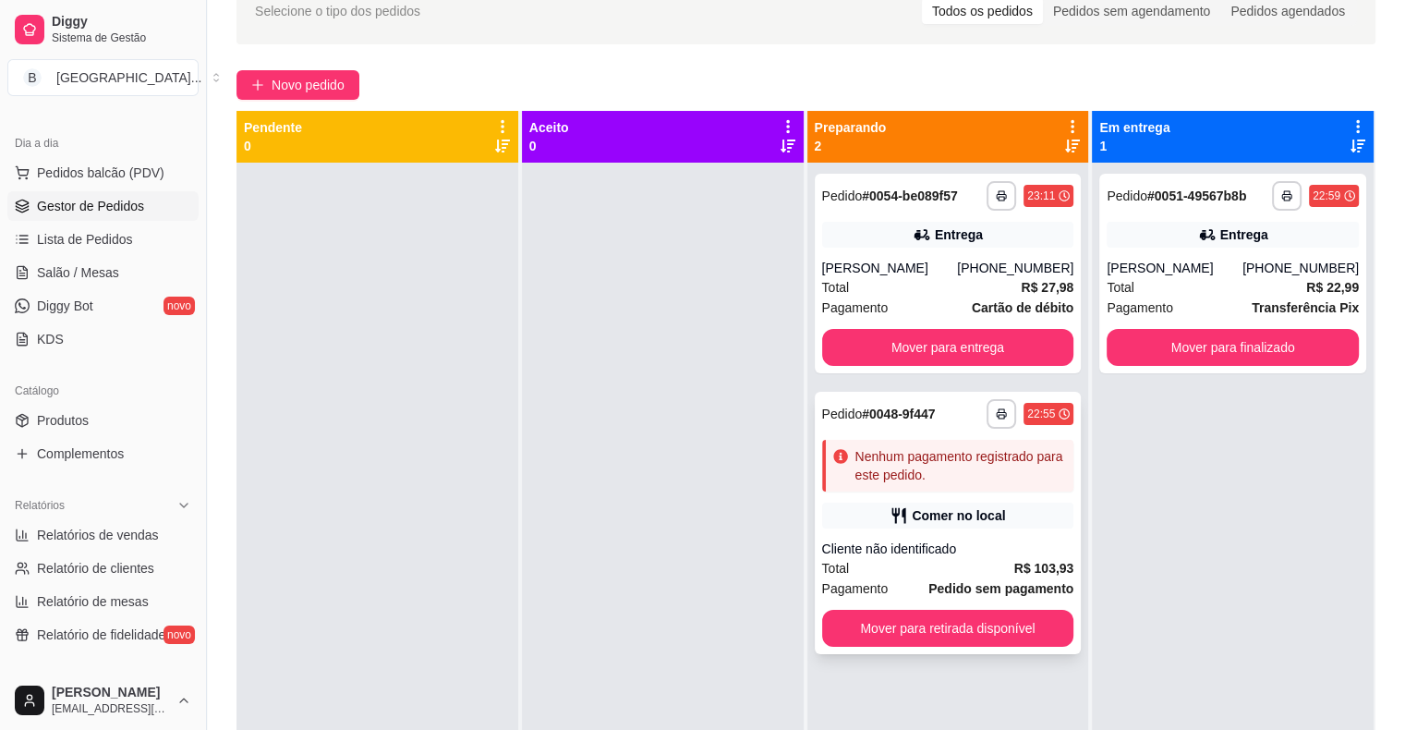
click at [964, 500] on div "**********" at bounding box center [948, 523] width 267 height 262
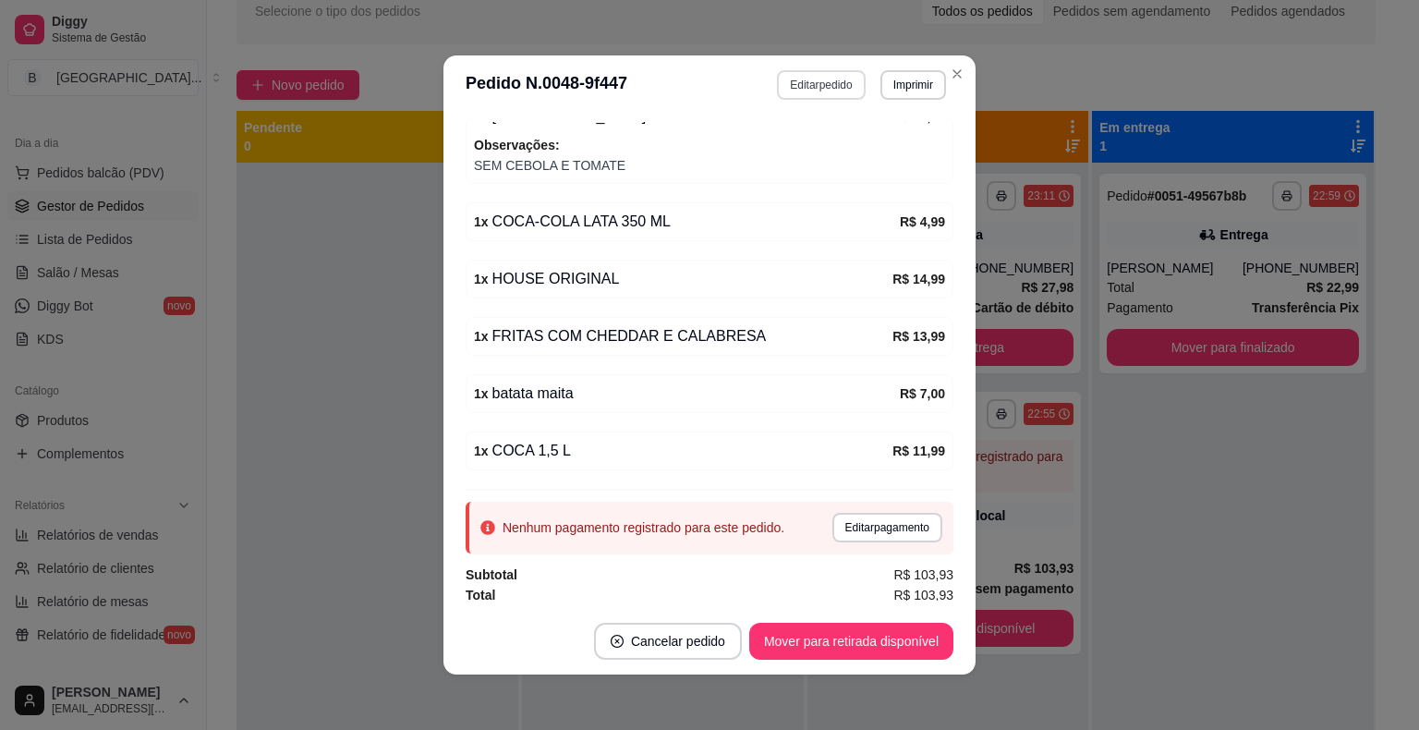
scroll to position [4, 0]
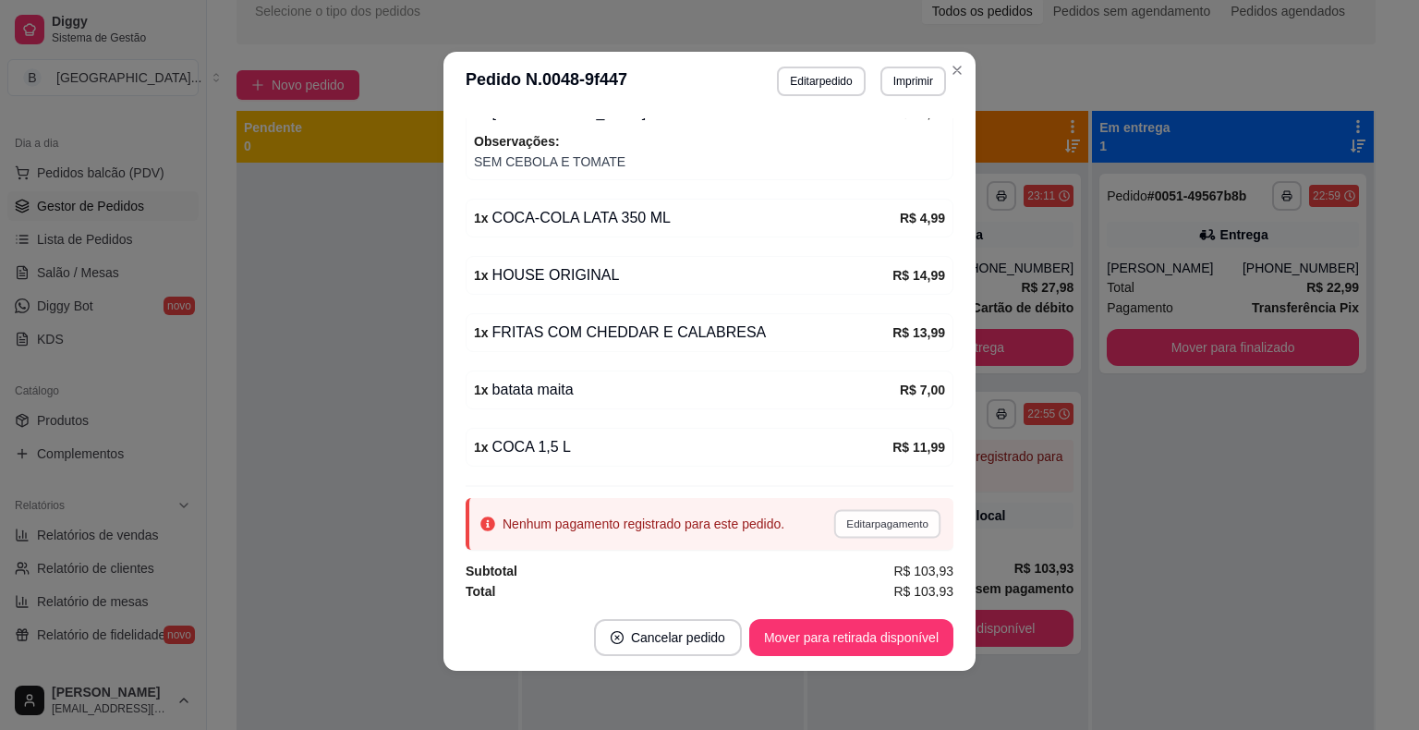
click at [894, 512] on button "Editar pagamento" at bounding box center [886, 523] width 107 height 29
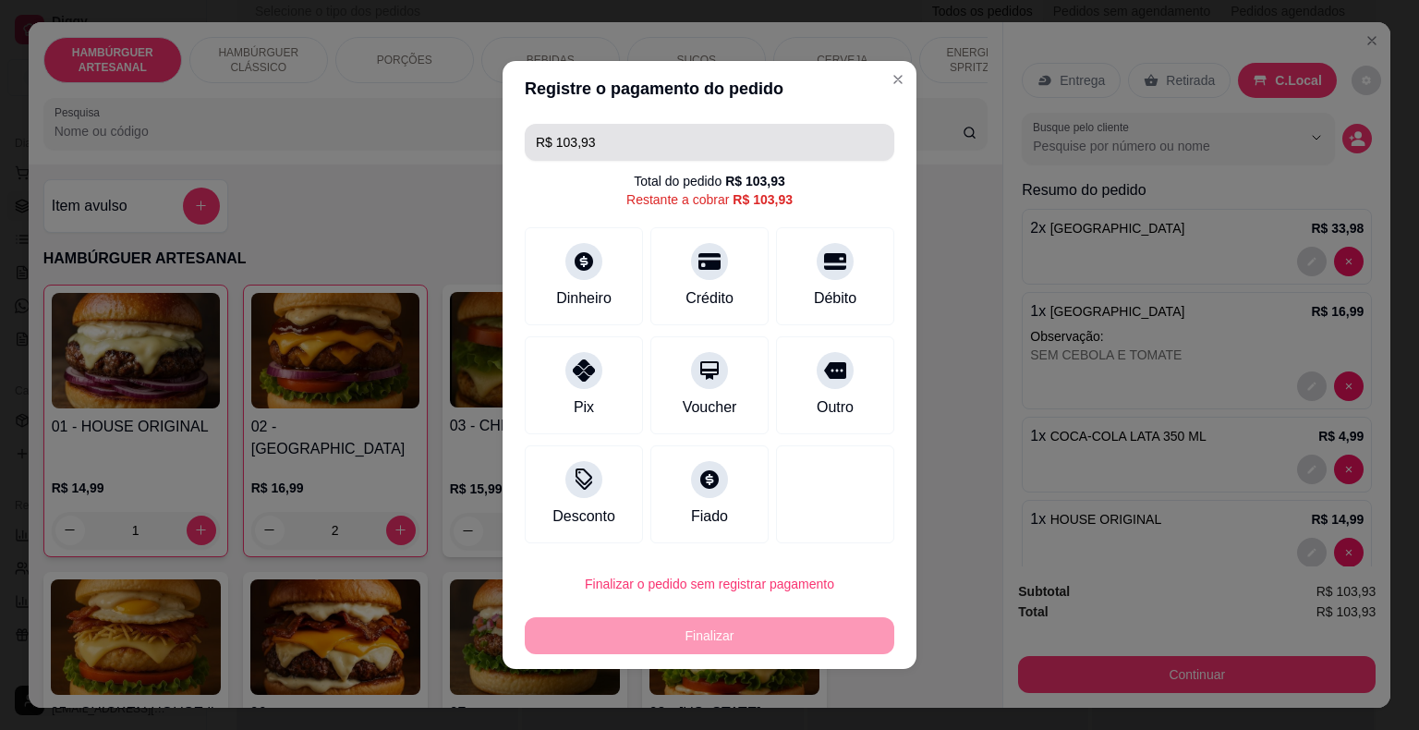
click at [690, 146] on input "R$ 103,93" at bounding box center [709, 142] width 347 height 37
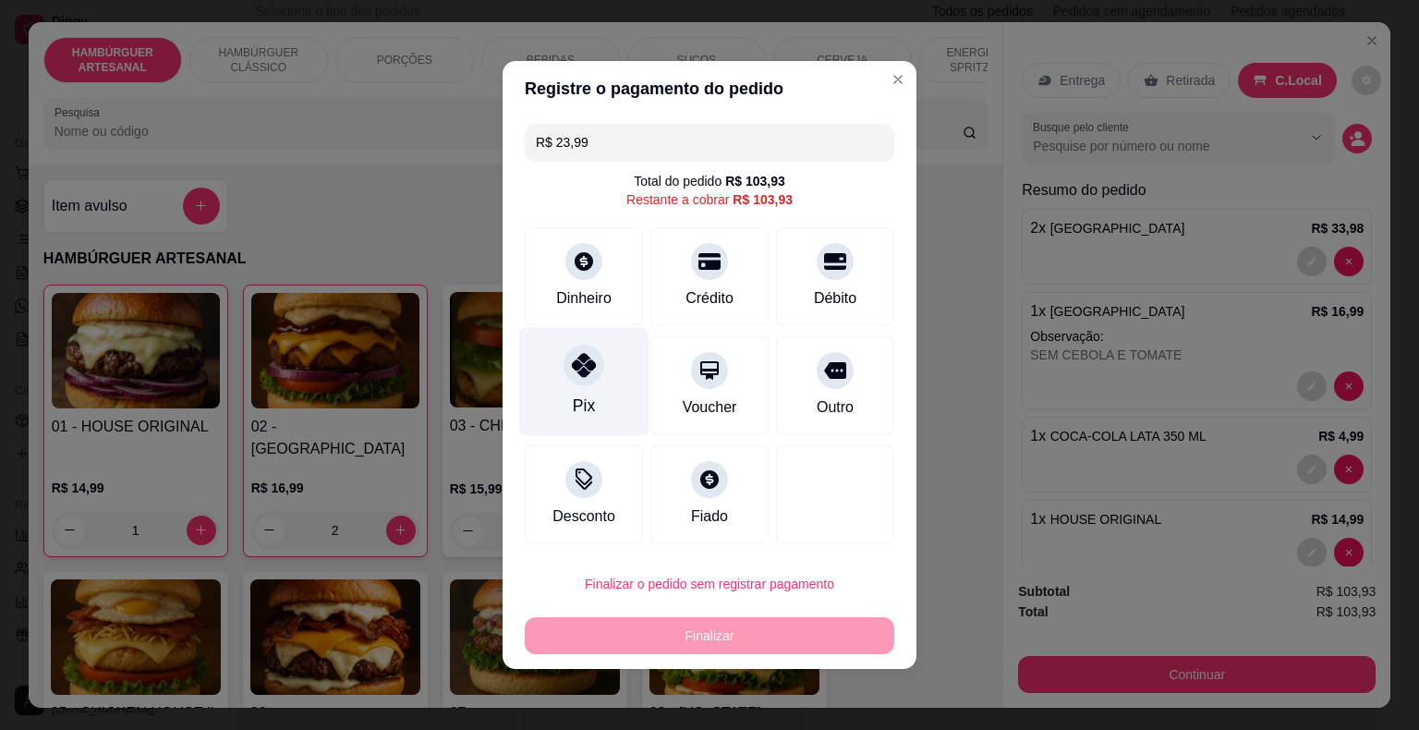
click at [606, 396] on div "Pix" at bounding box center [584, 382] width 130 height 108
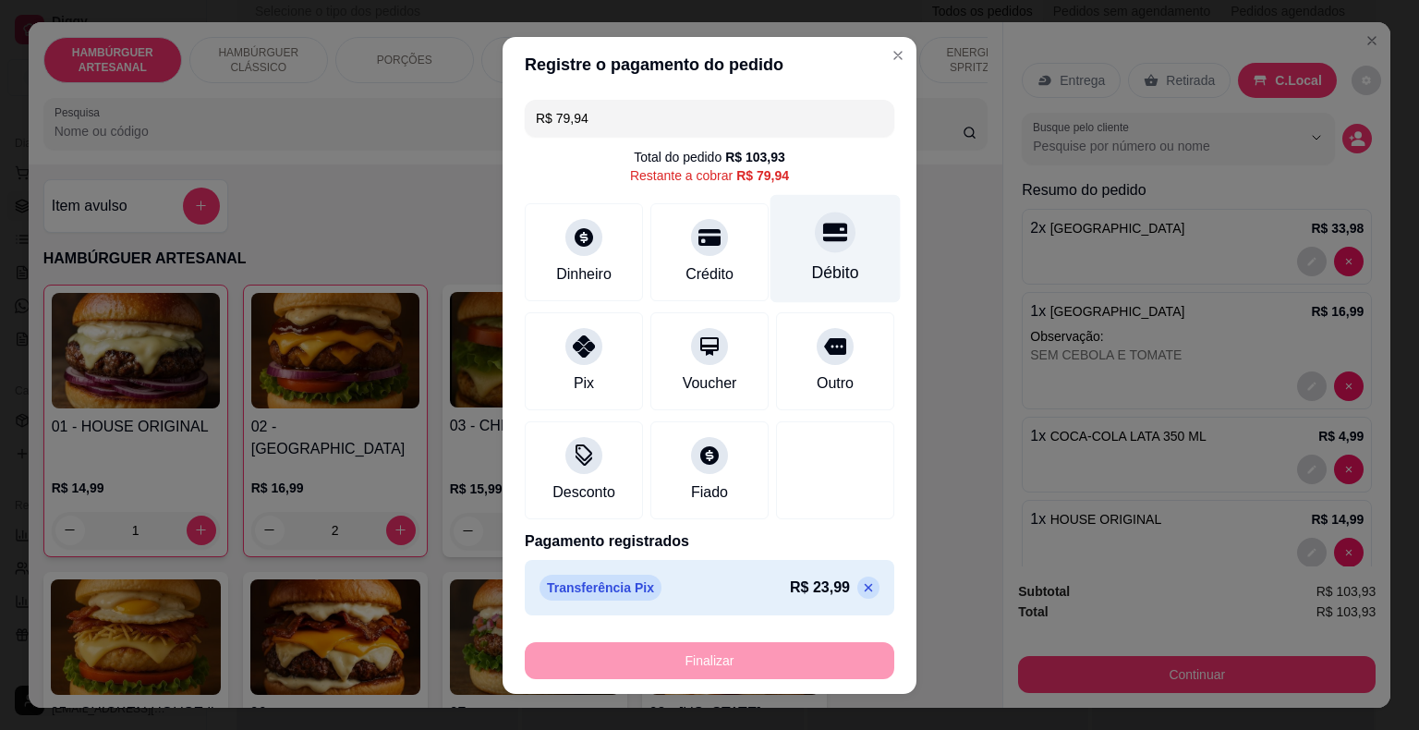
scroll to position [22, 0]
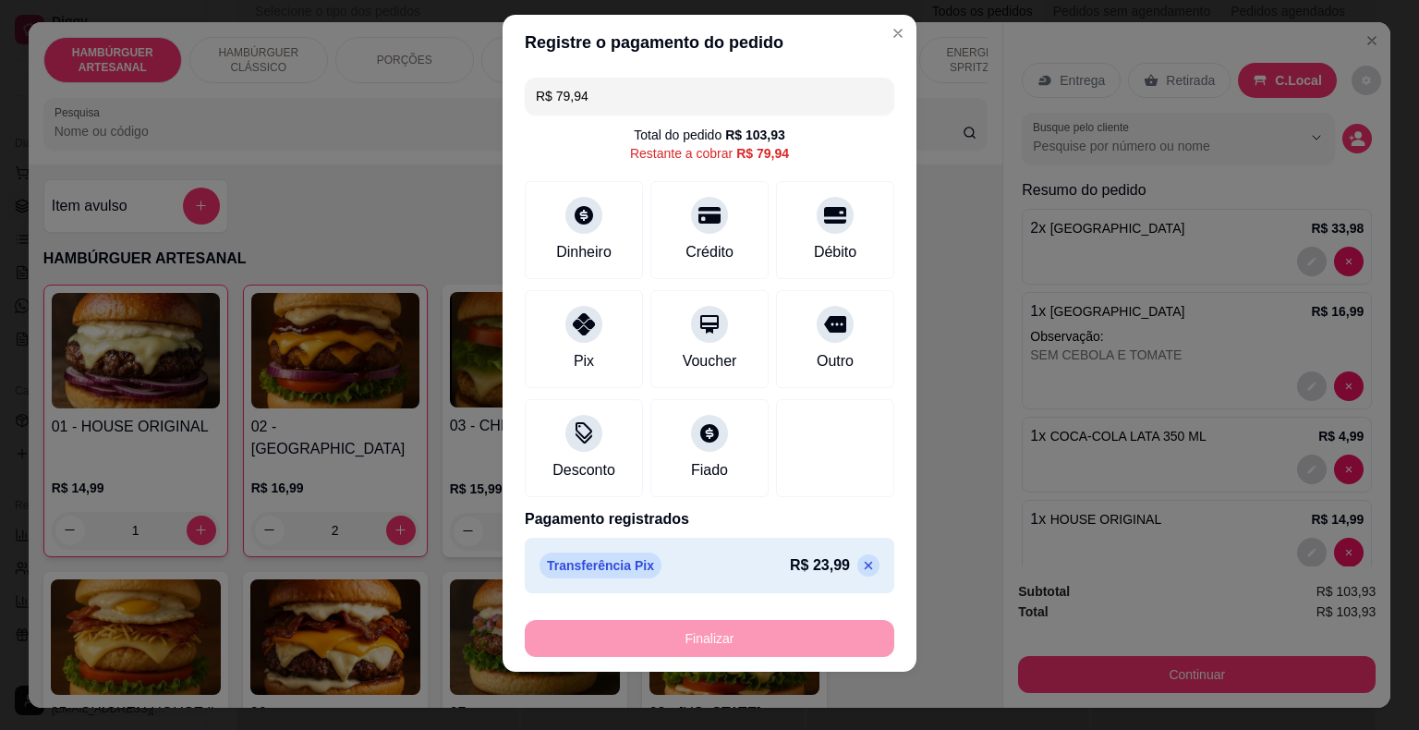
click at [746, 91] on input "R$ 79,94" at bounding box center [709, 96] width 347 height 37
click at [589, 344] on div "Pix" at bounding box center [584, 335] width 130 height 108
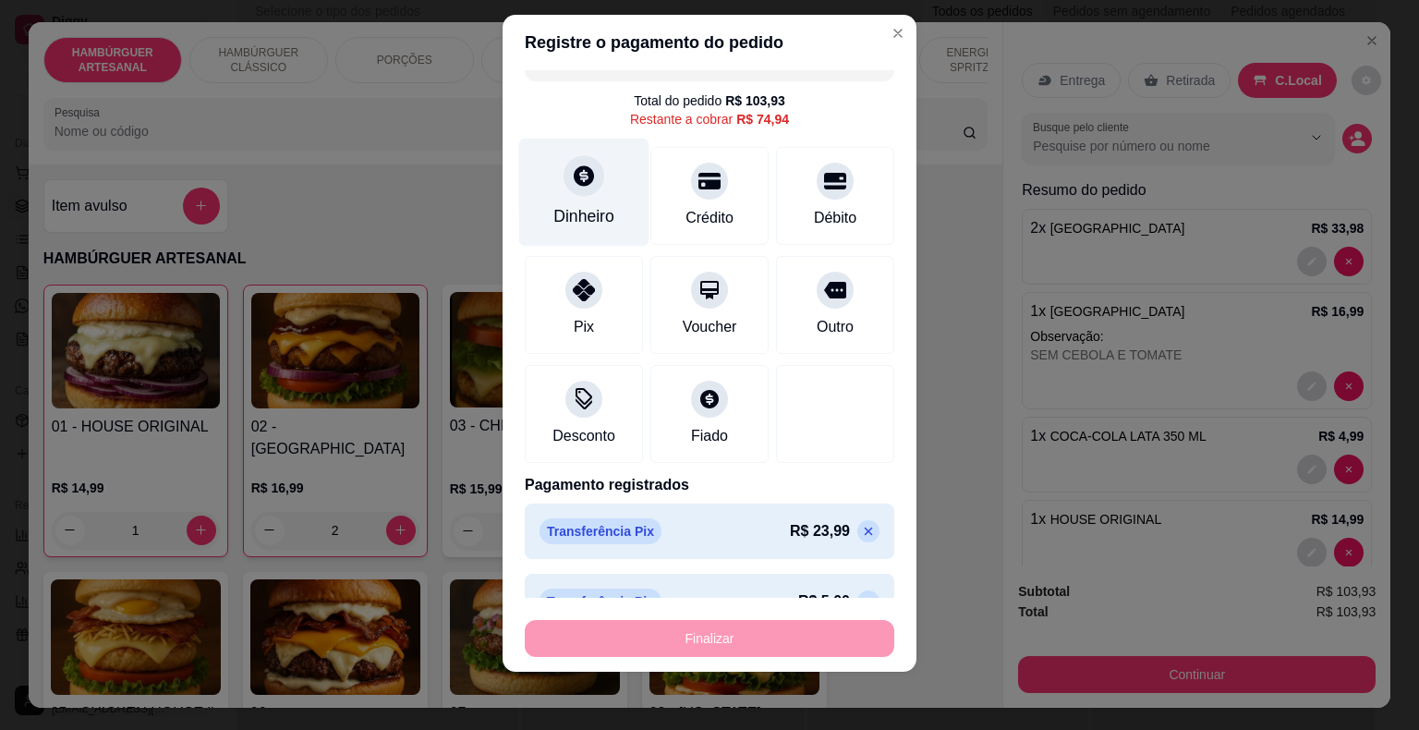
scroll to position [0, 0]
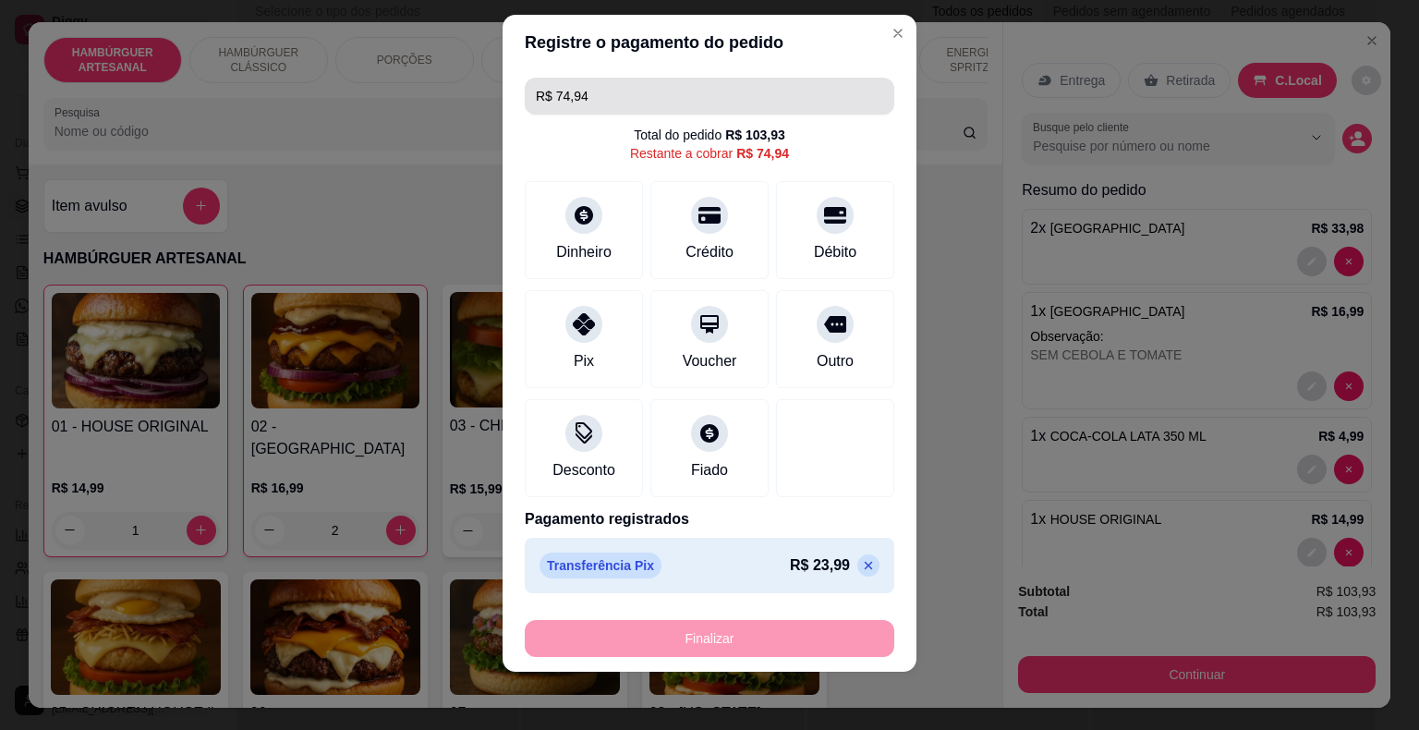
click at [644, 80] on input "R$ 74,94" at bounding box center [709, 96] width 347 height 37
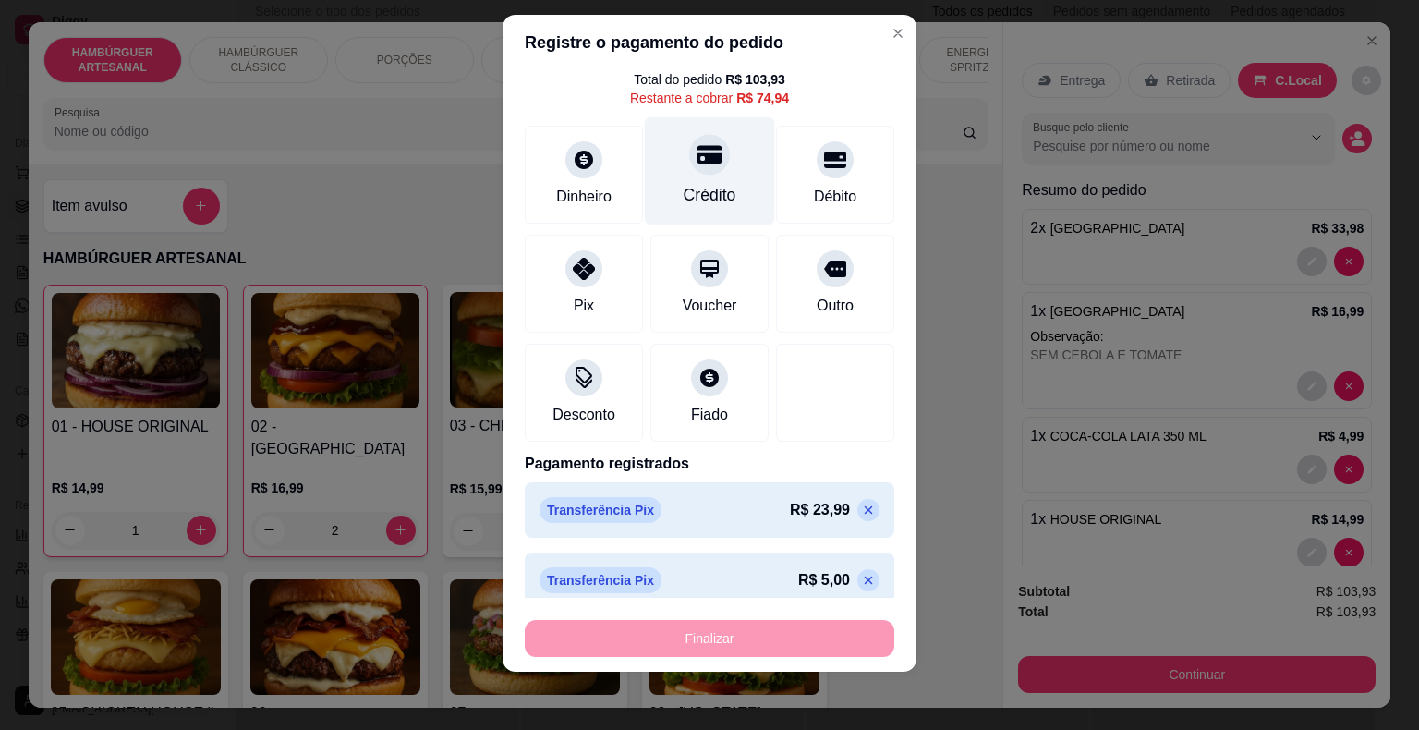
scroll to position [70, 0]
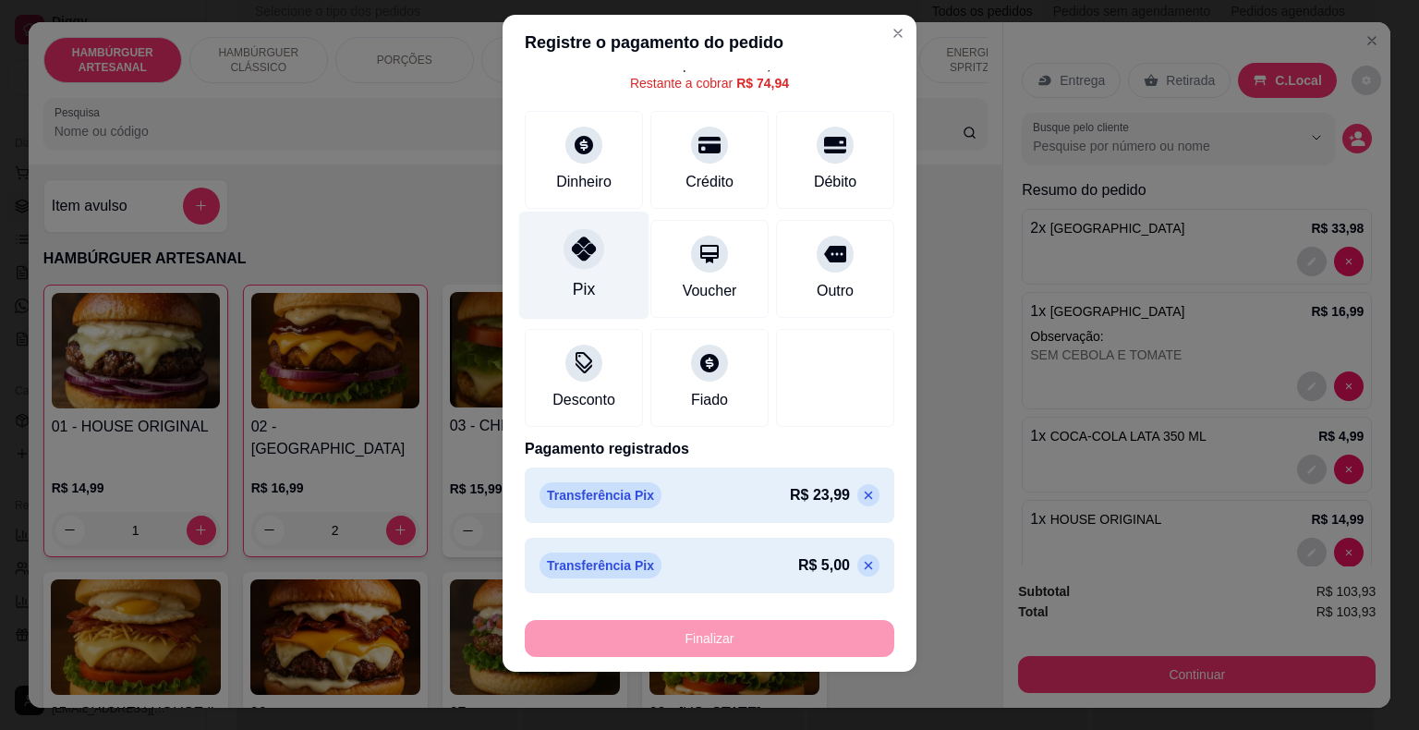
click at [573, 284] on div "Pix" at bounding box center [584, 289] width 22 height 24
type input "R$ 57,94"
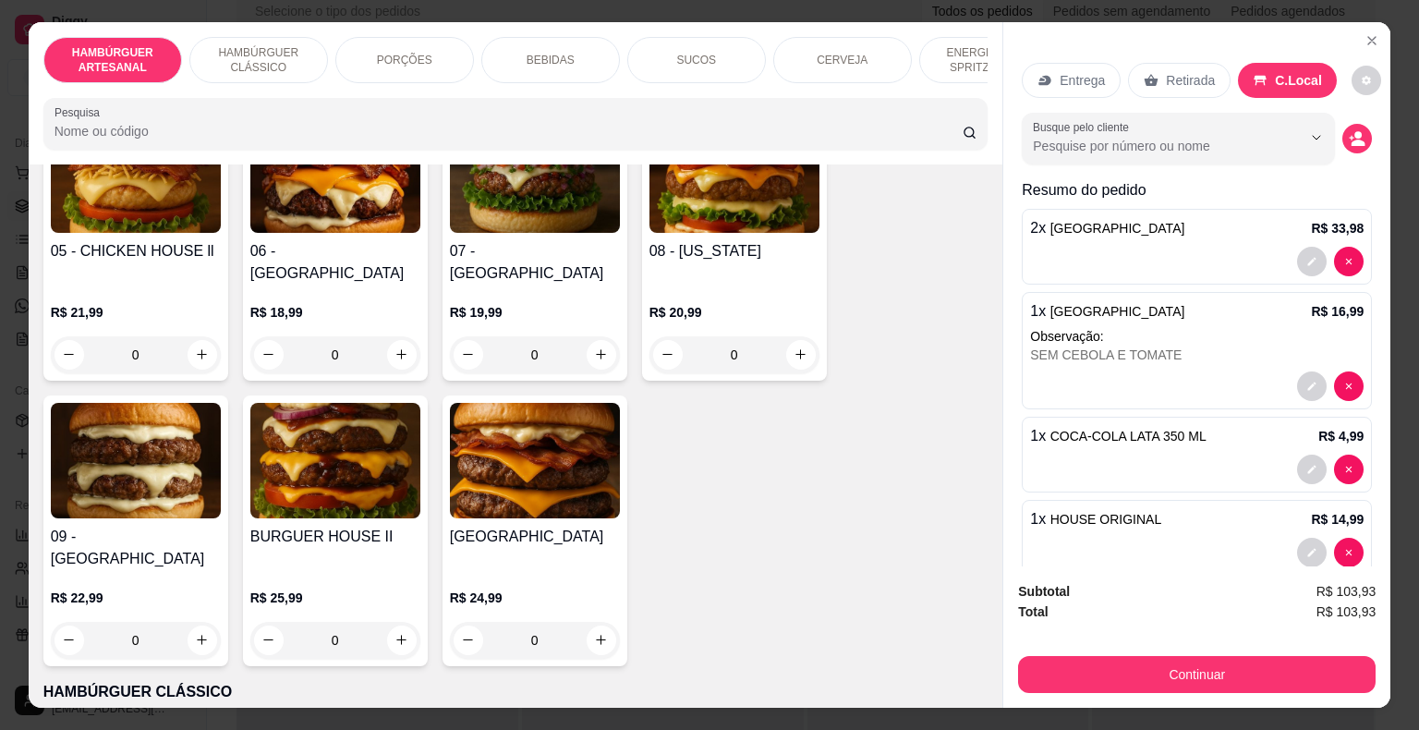
scroll to position [280, 0]
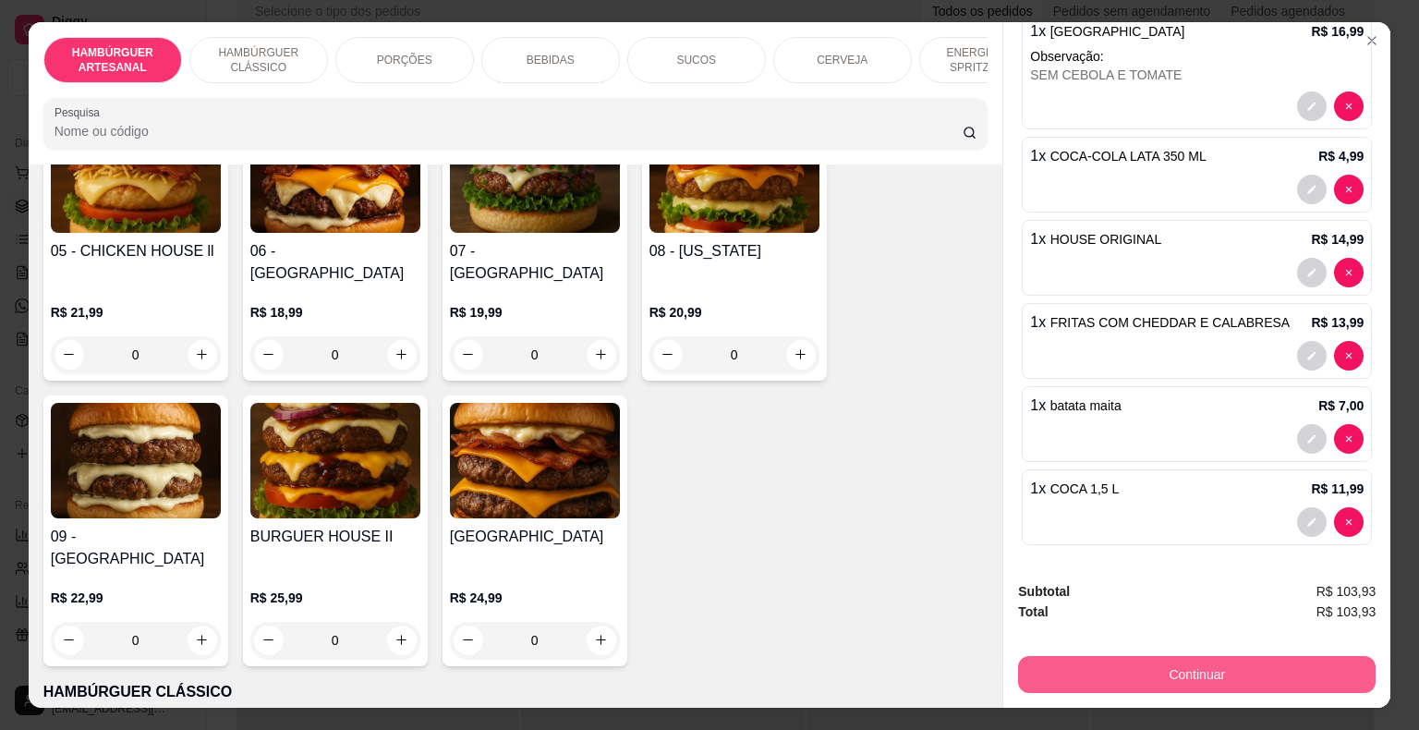
click at [1190, 674] on button "Continuar" at bounding box center [1197, 674] width 358 height 37
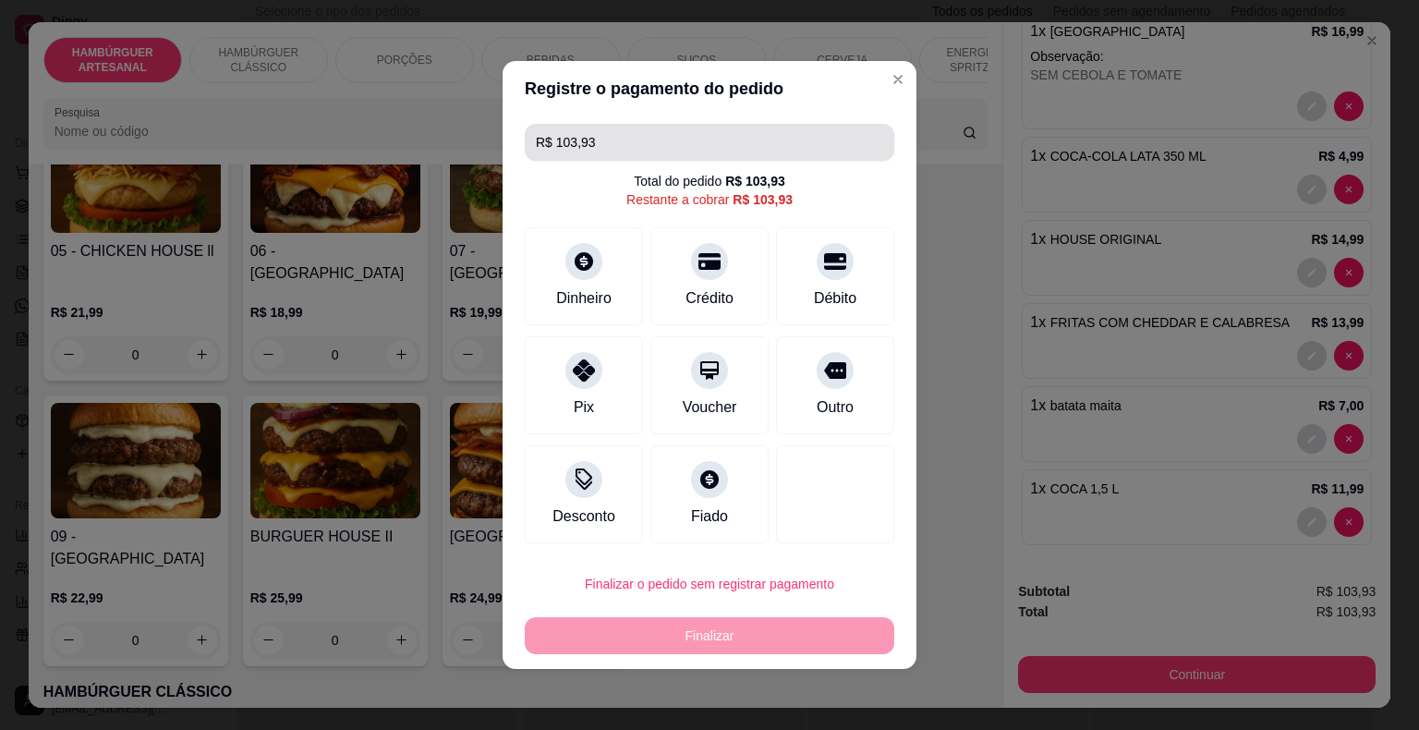
click at [721, 142] on input "R$ 103,93" at bounding box center [709, 142] width 347 height 37
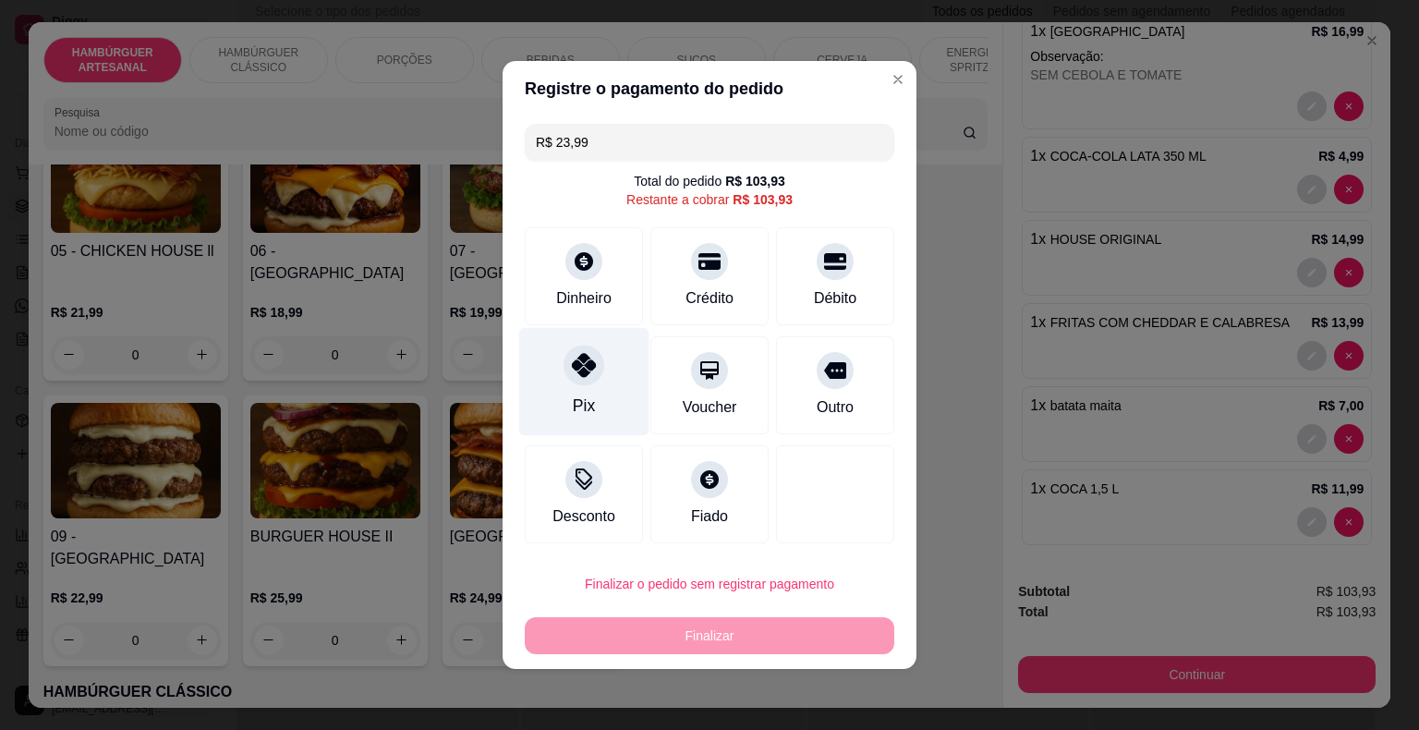
click at [590, 409] on div "Pix" at bounding box center [584, 406] width 22 height 24
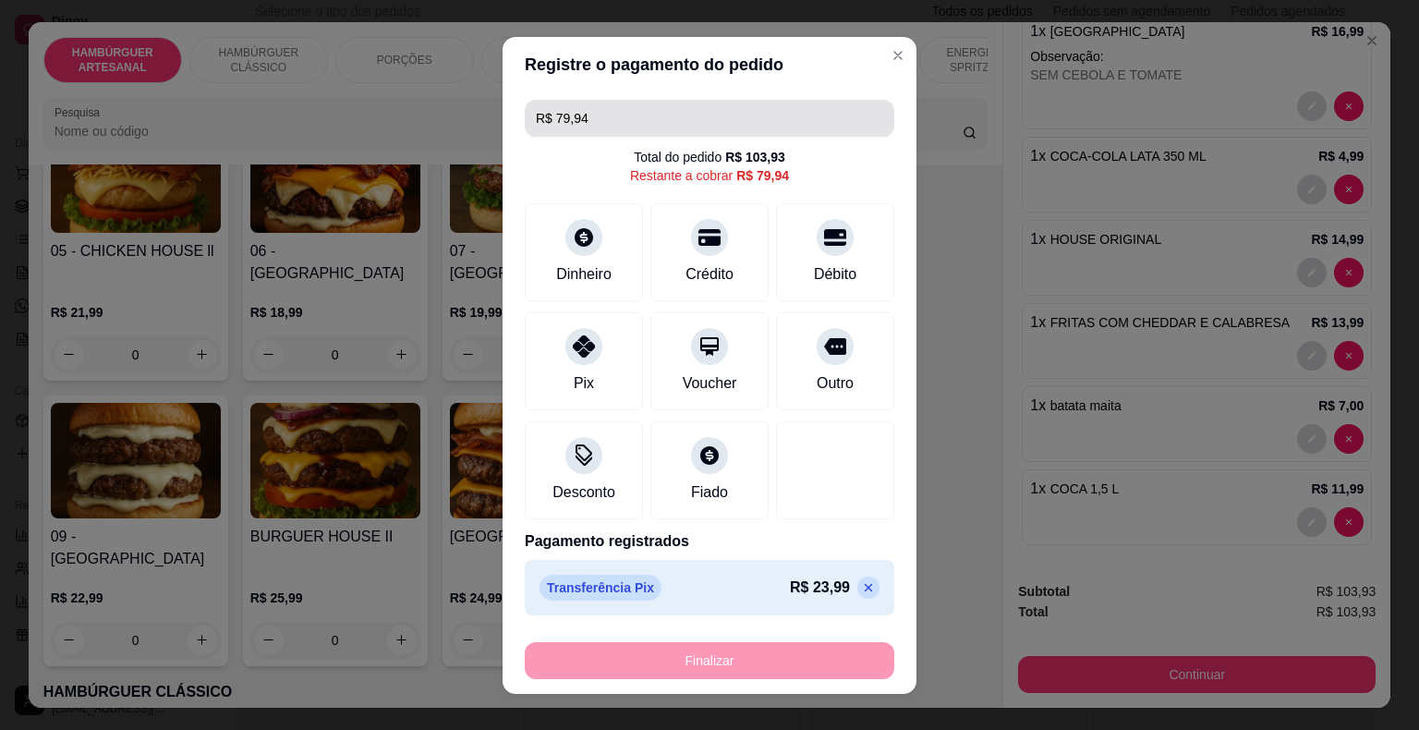
click at [643, 109] on input "R$ 79,94" at bounding box center [709, 118] width 347 height 37
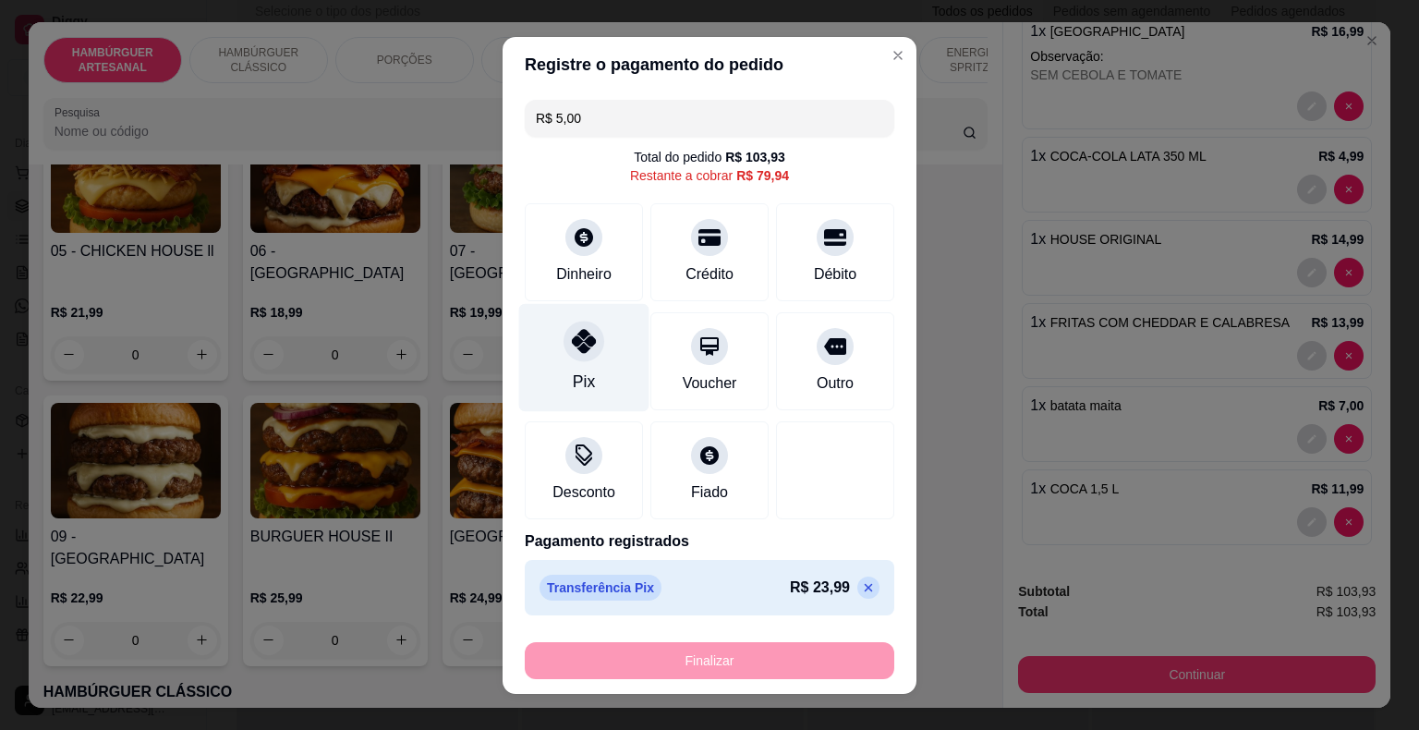
click at [584, 331] on icon at bounding box center [584, 341] width 24 height 24
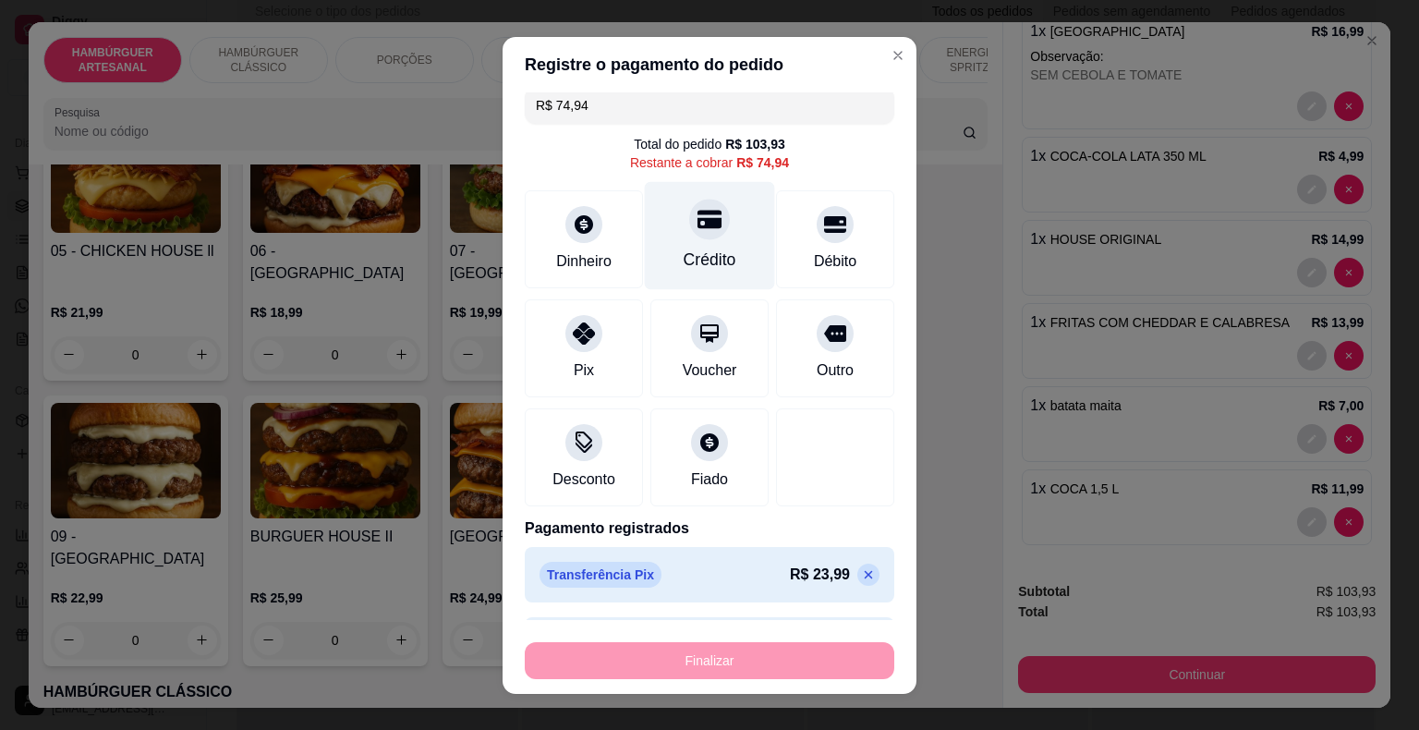
scroll to position [0, 0]
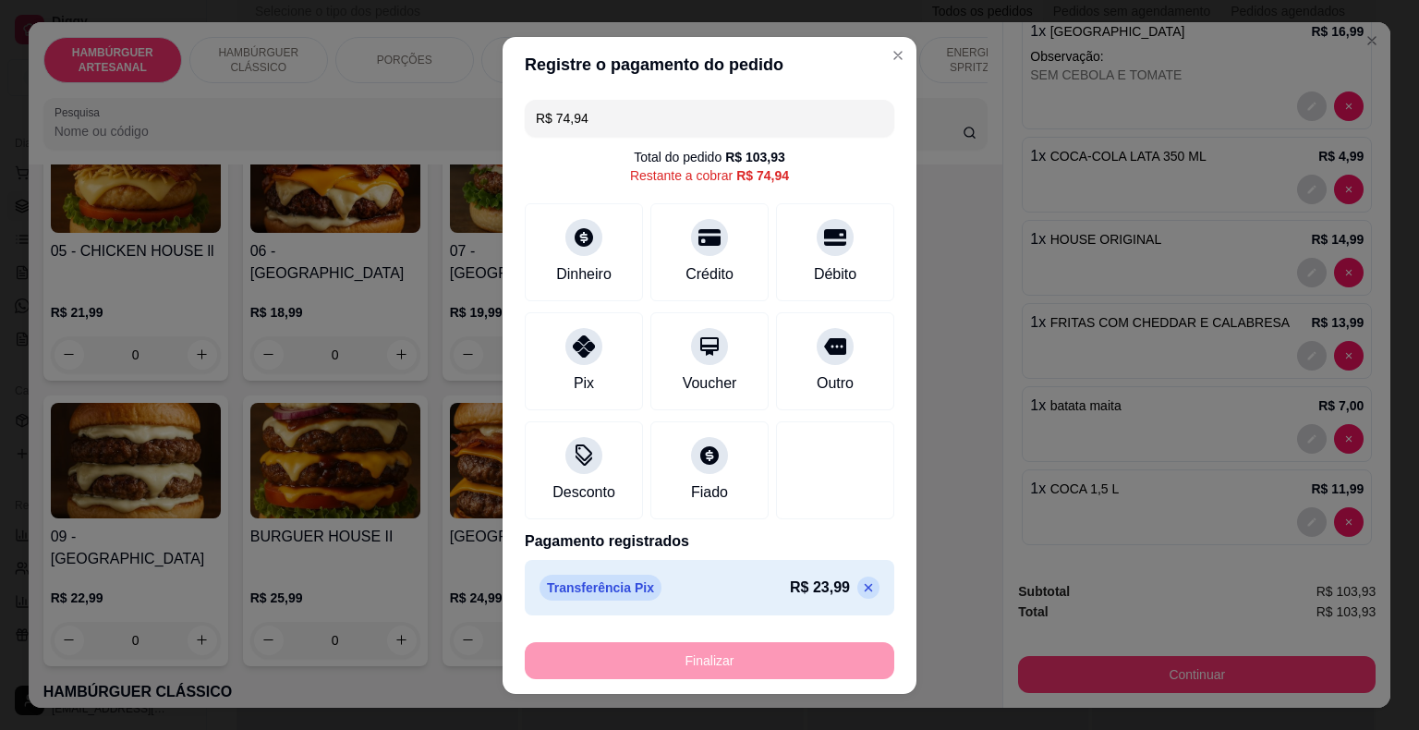
click at [695, 104] on input "R$ 74,94" at bounding box center [709, 118] width 347 height 37
click at [558, 358] on div "Pix" at bounding box center [584, 357] width 130 height 108
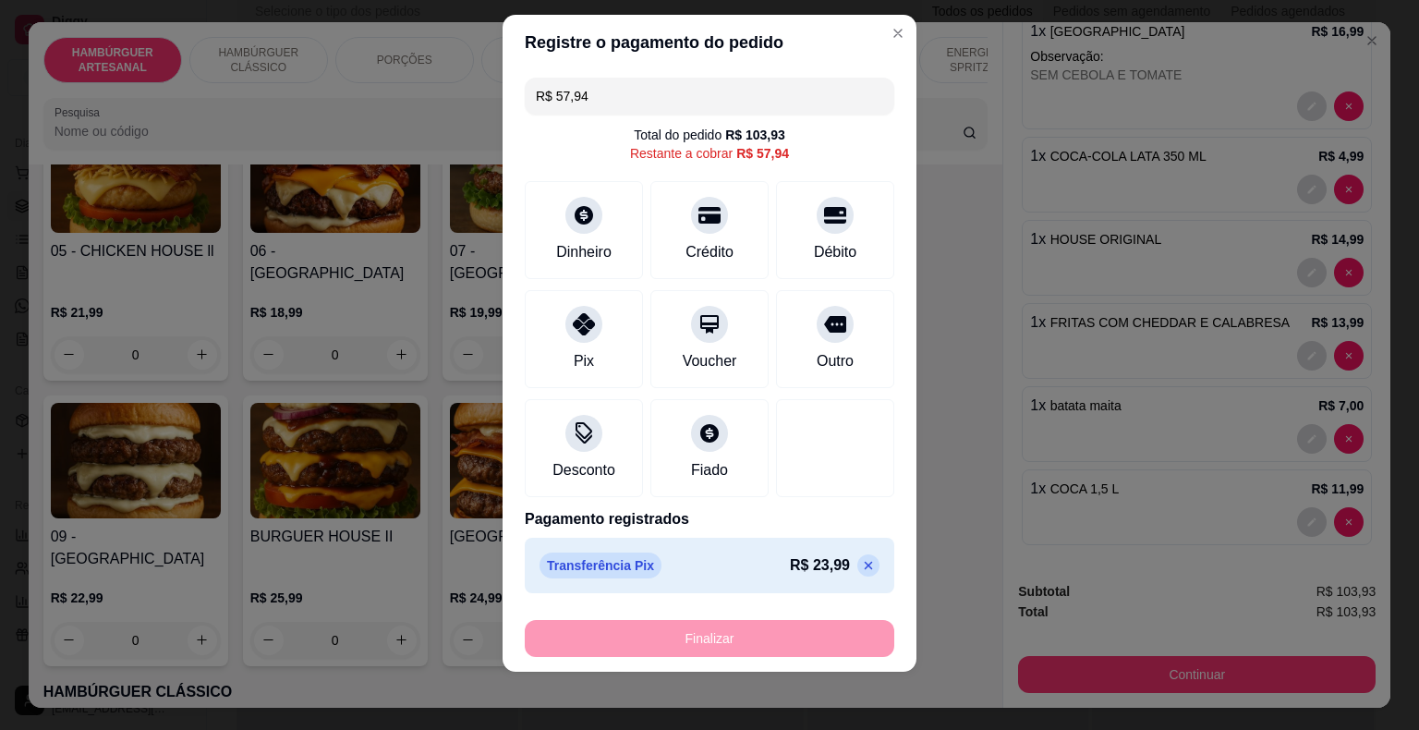
click at [759, 84] on input "R$ 57,94" at bounding box center [709, 96] width 347 height 37
click at [812, 252] on div "Débito" at bounding box center [835, 250] width 47 height 24
type input "R$ 16,97"
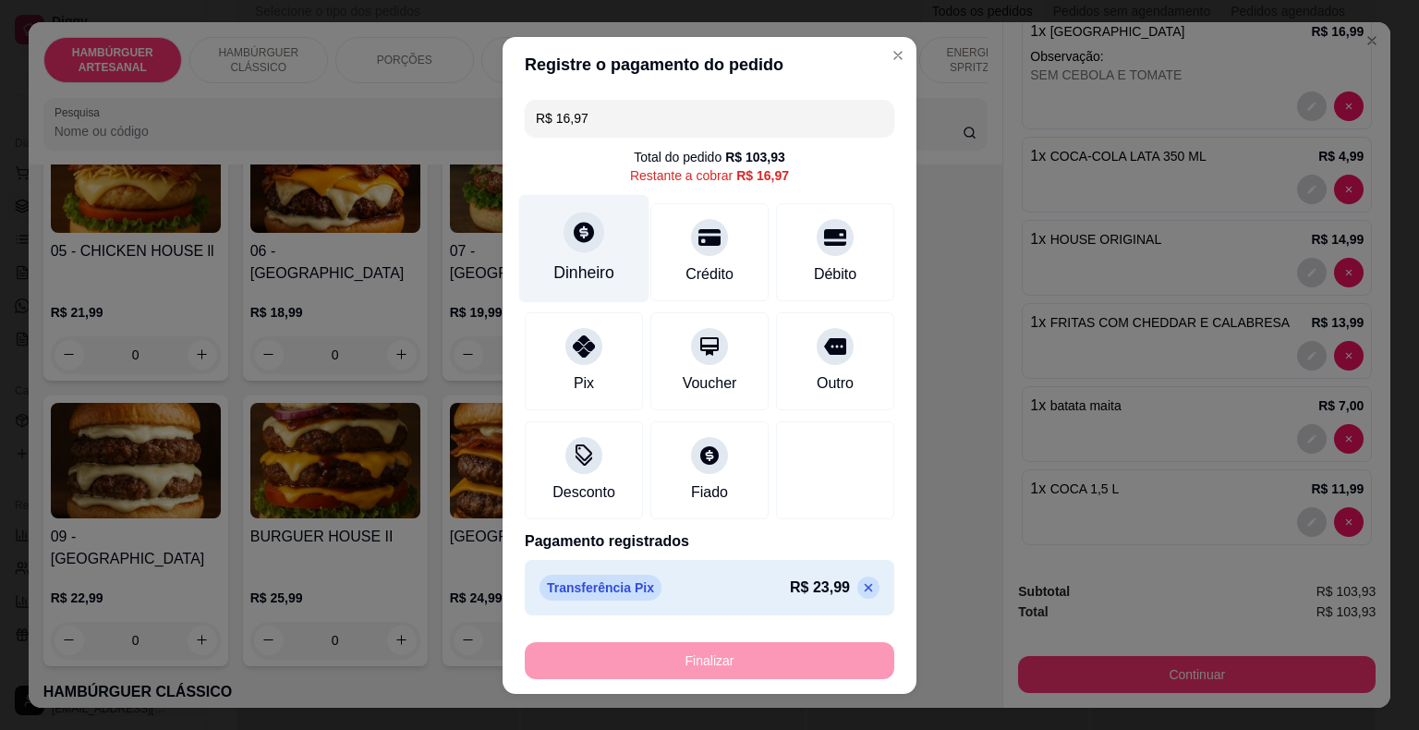
click at [589, 253] on div "Dinheiro" at bounding box center [584, 248] width 130 height 108
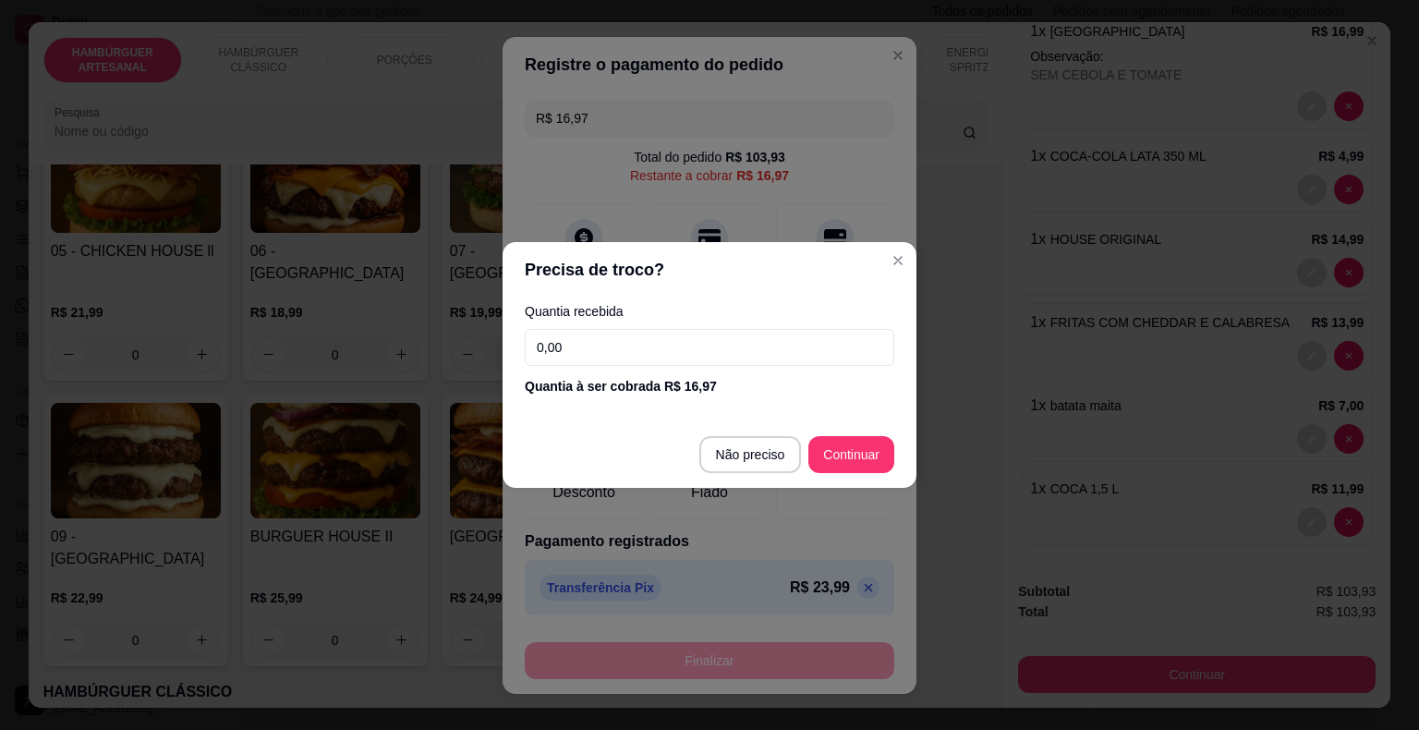
click at [614, 342] on input "0,00" at bounding box center [710, 347] width 370 height 37
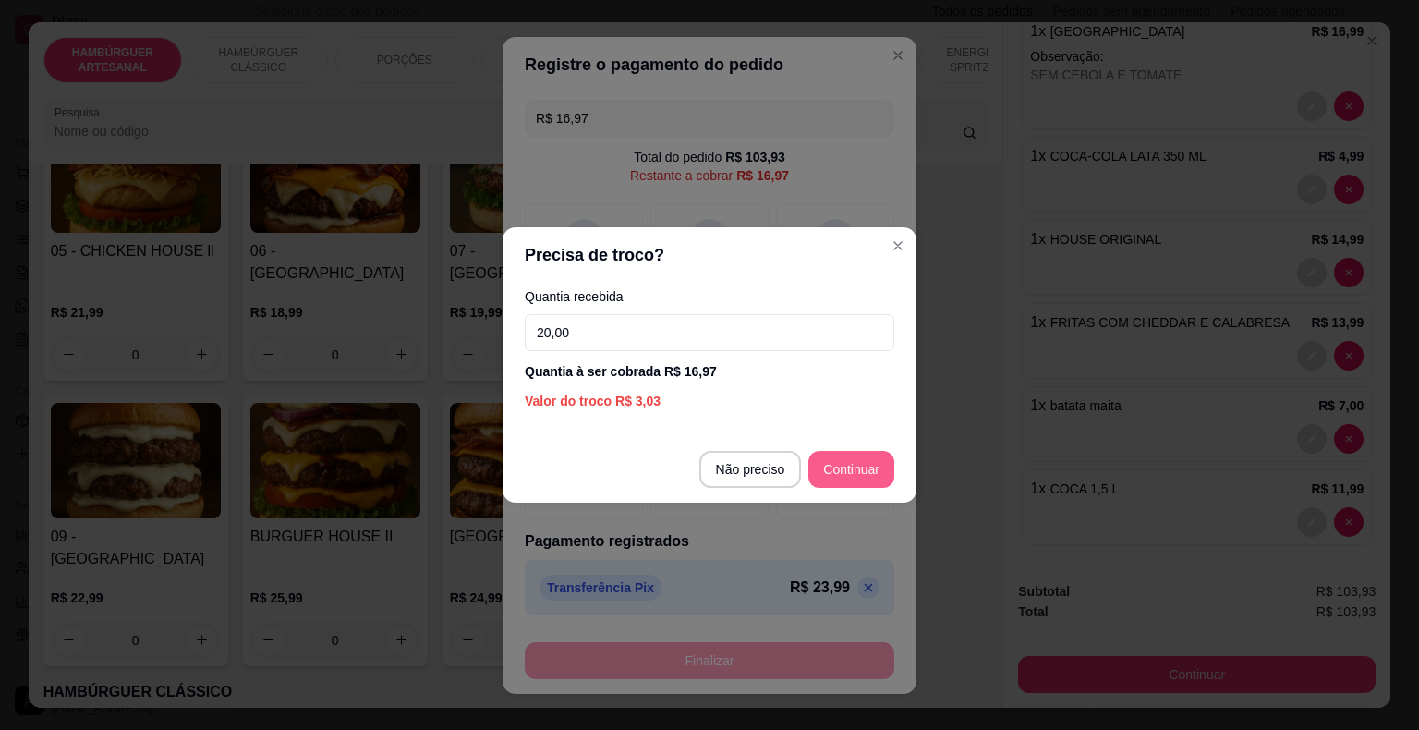
type input "20,00"
type input "R$ 0,00"
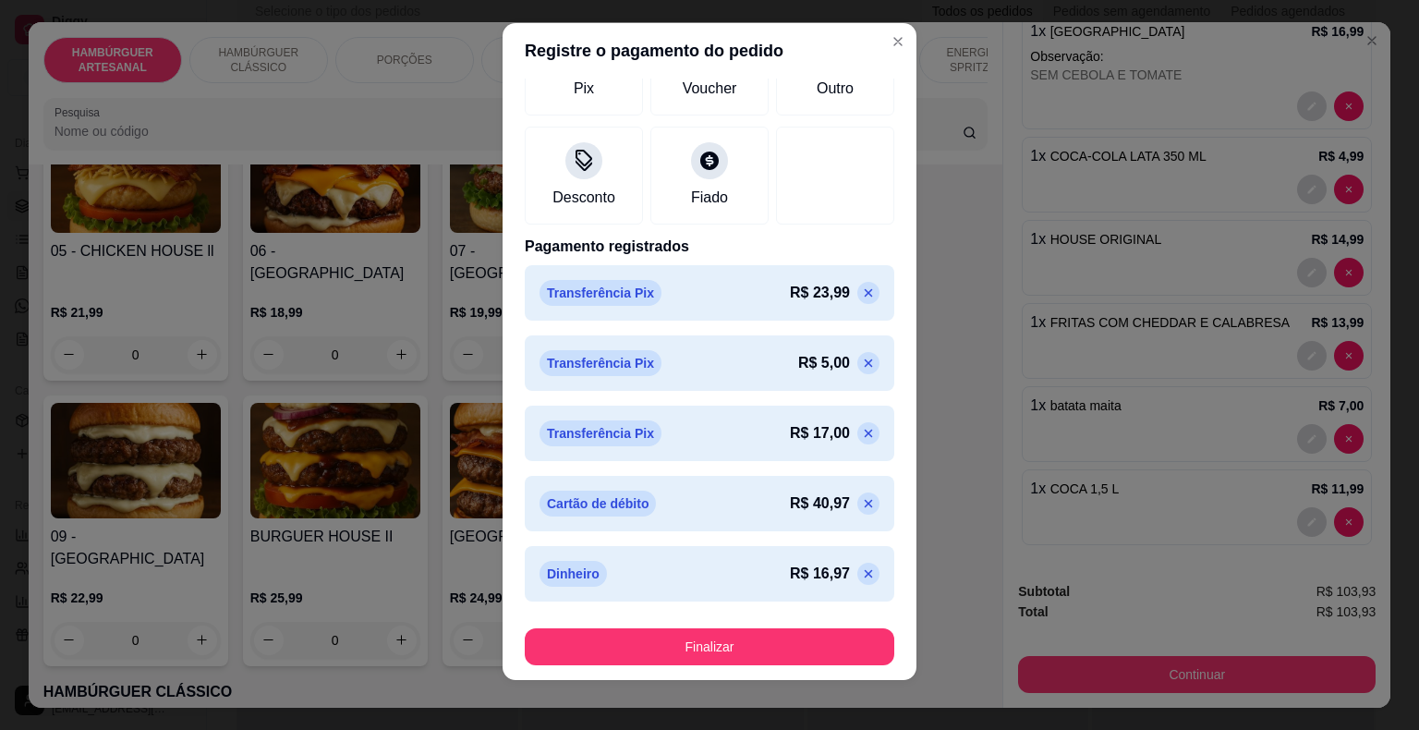
scroll to position [22, 0]
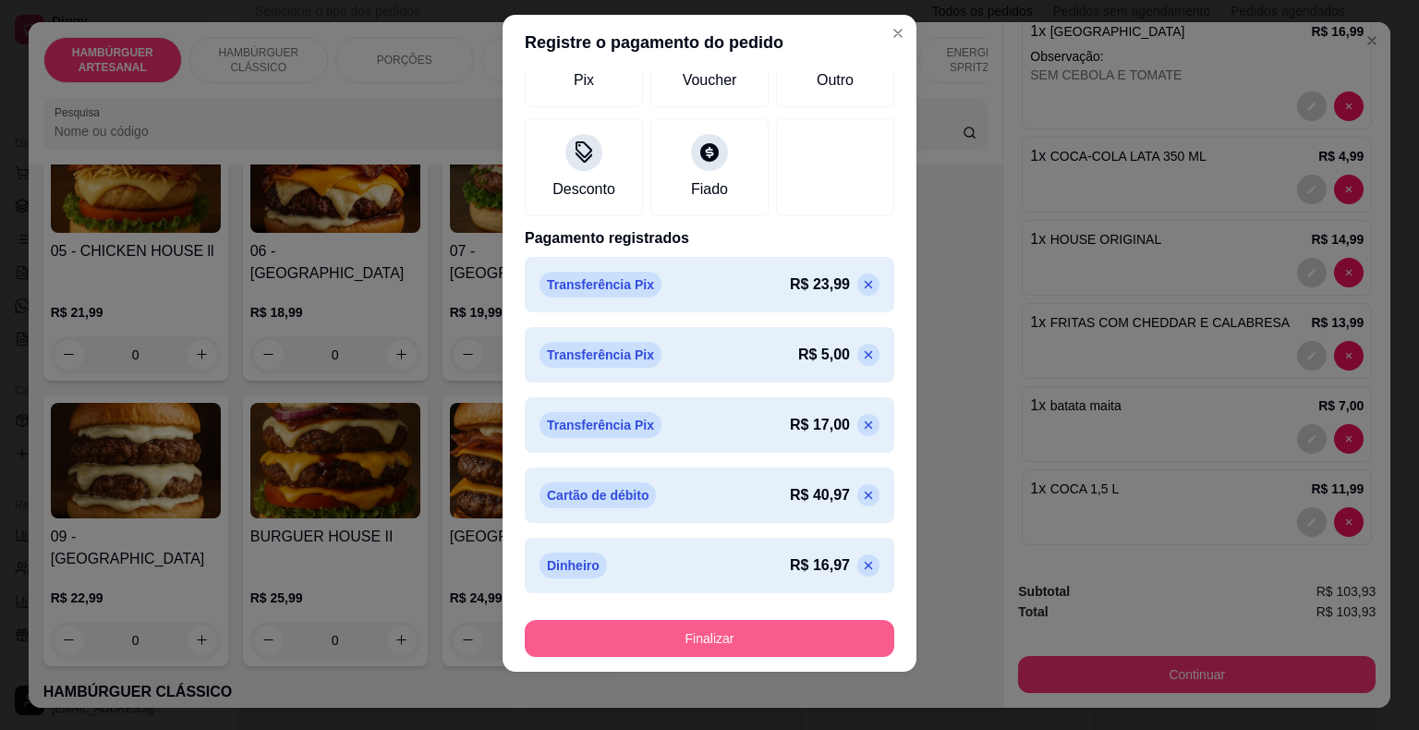
click at [785, 649] on button "Finalizar" at bounding box center [710, 638] width 370 height 37
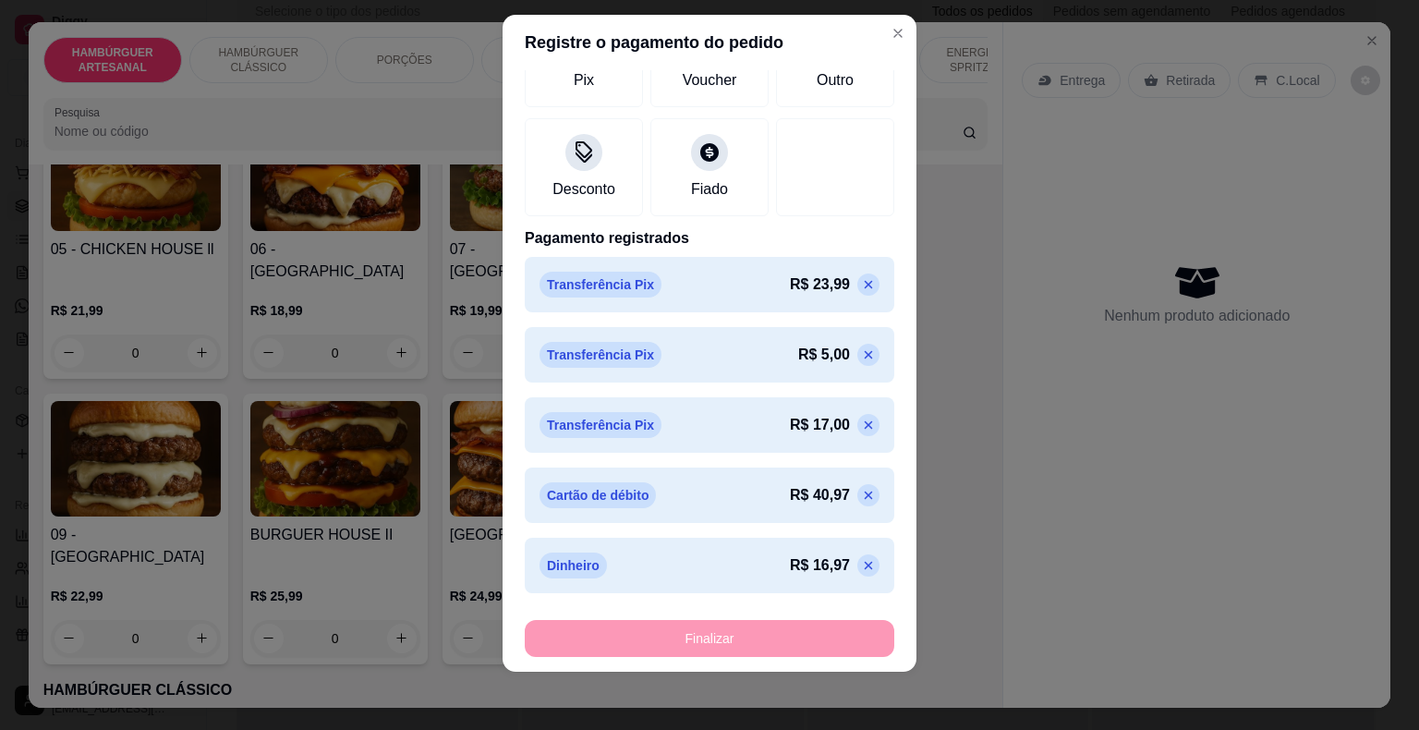
type input "0"
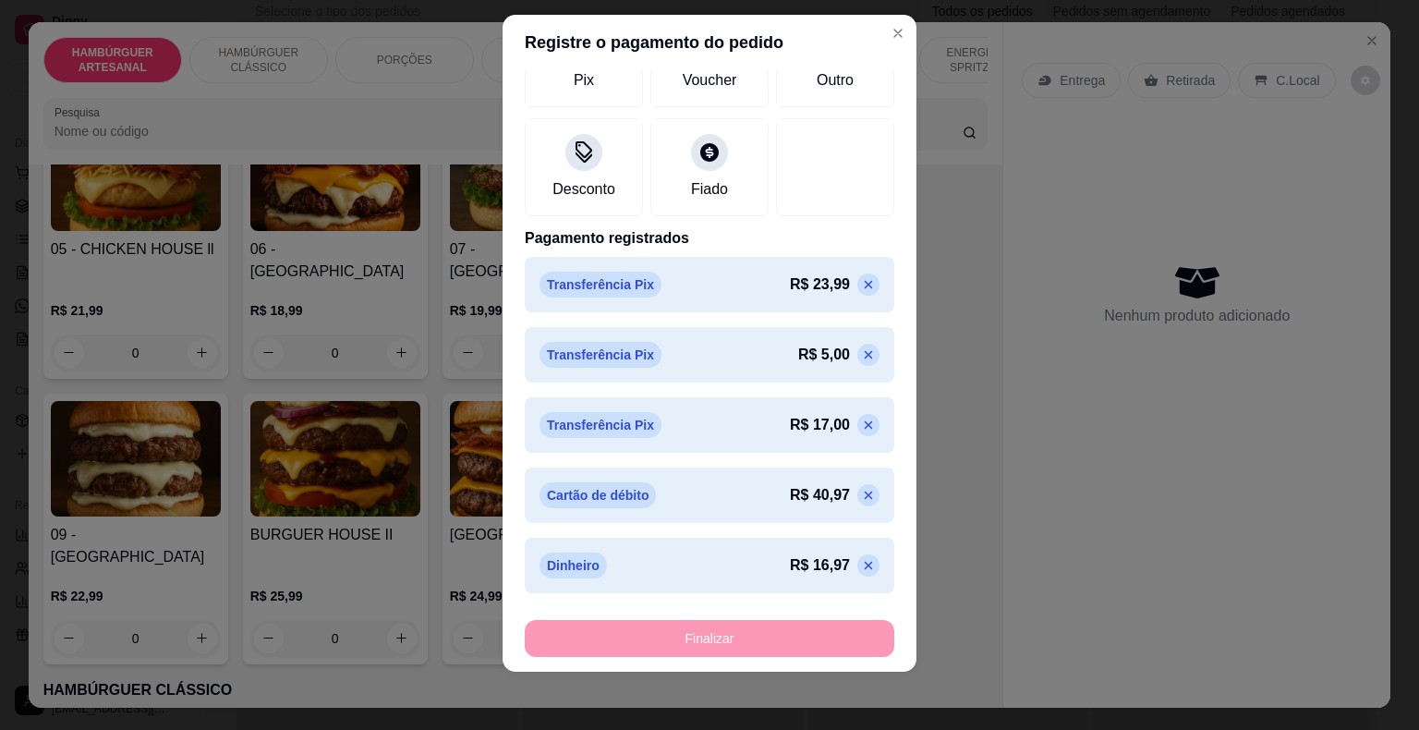
type input "0"
type input "-R$ 103,93"
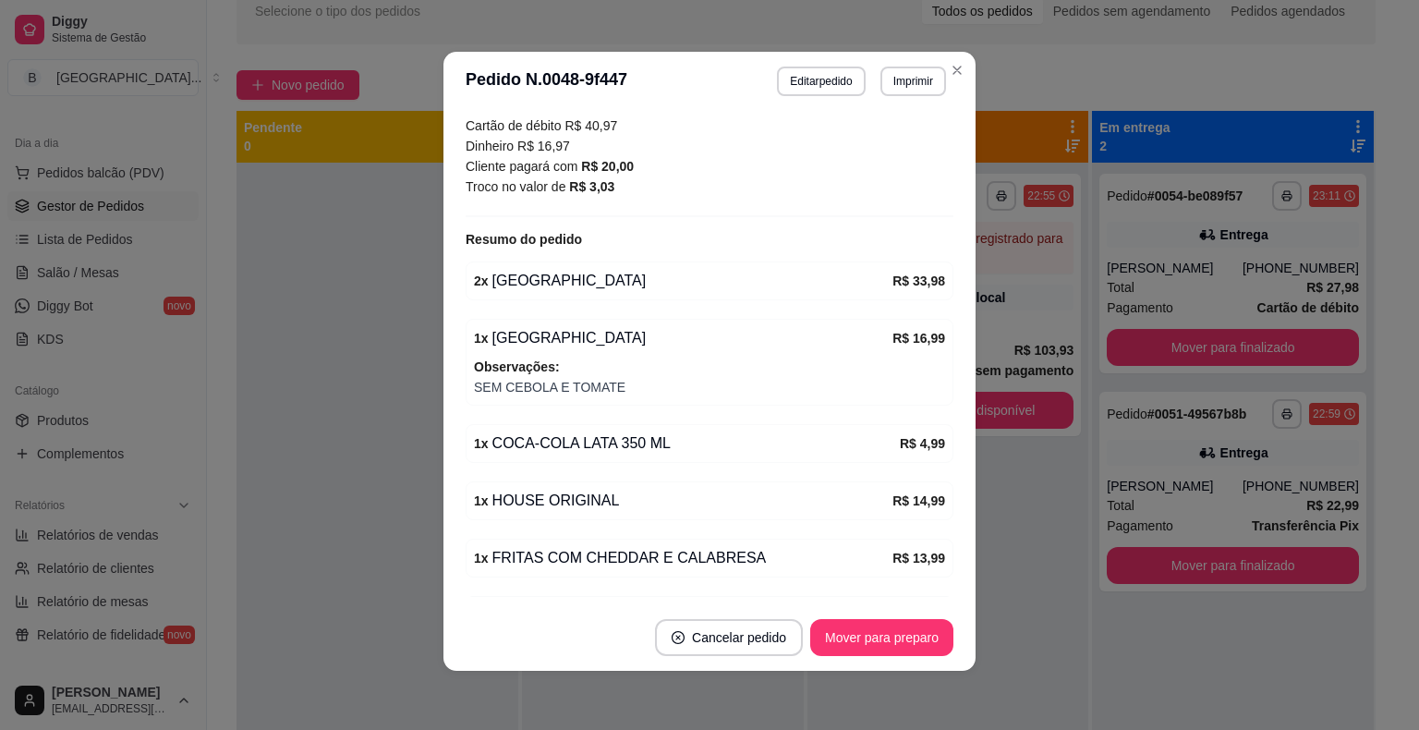
scroll to position [548, 0]
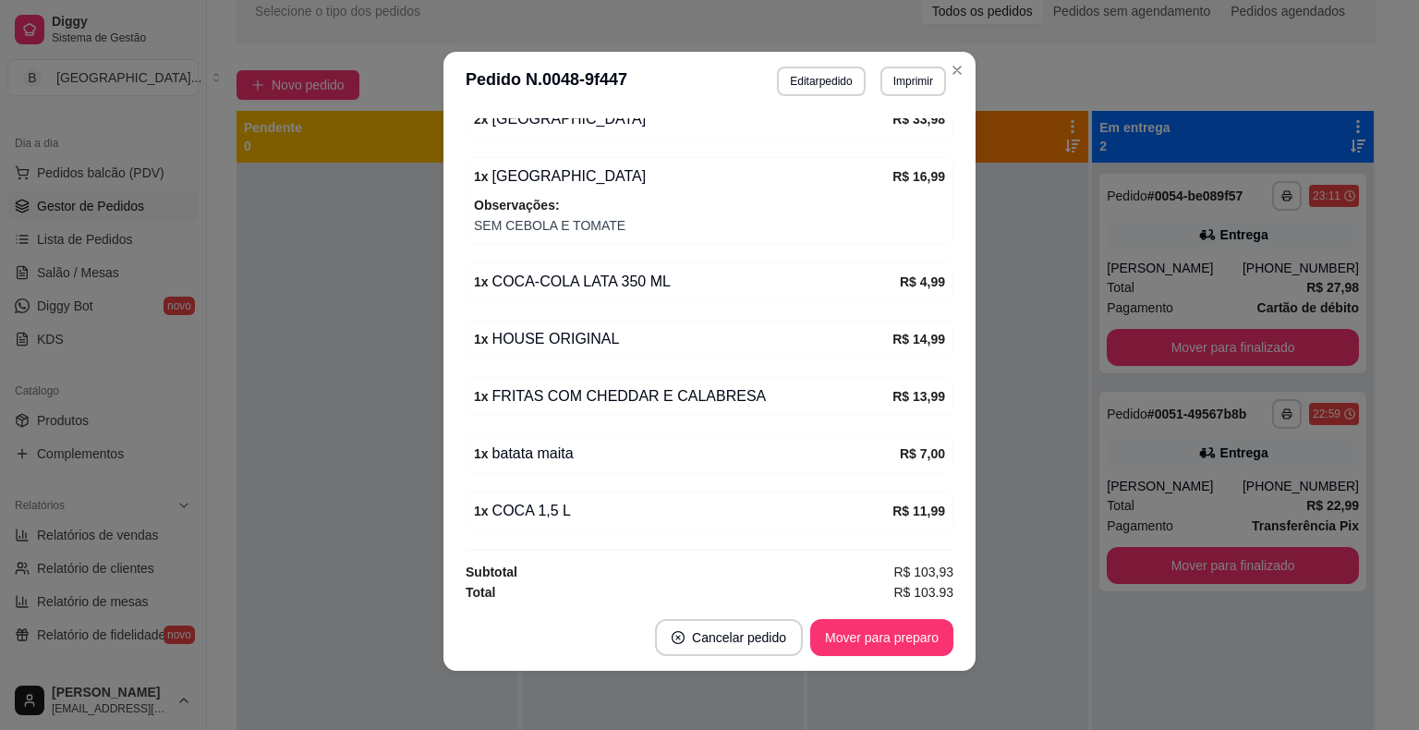
click at [894, 98] on header "**********" at bounding box center [710, 81] width 532 height 59
click at [900, 87] on button "Imprimir" at bounding box center [913, 81] width 64 height 29
click at [880, 143] on button "IMPRESSORA" at bounding box center [874, 147] width 134 height 30
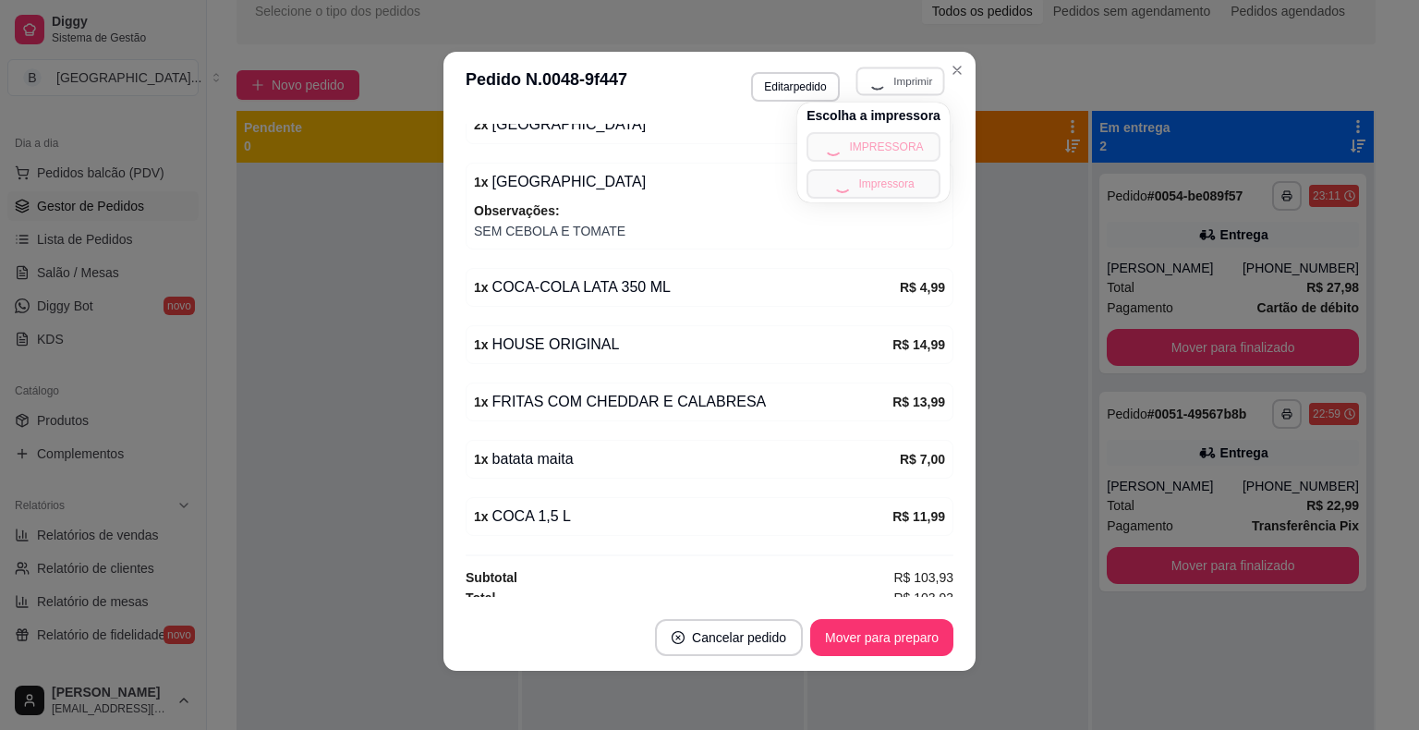
scroll to position [553, 0]
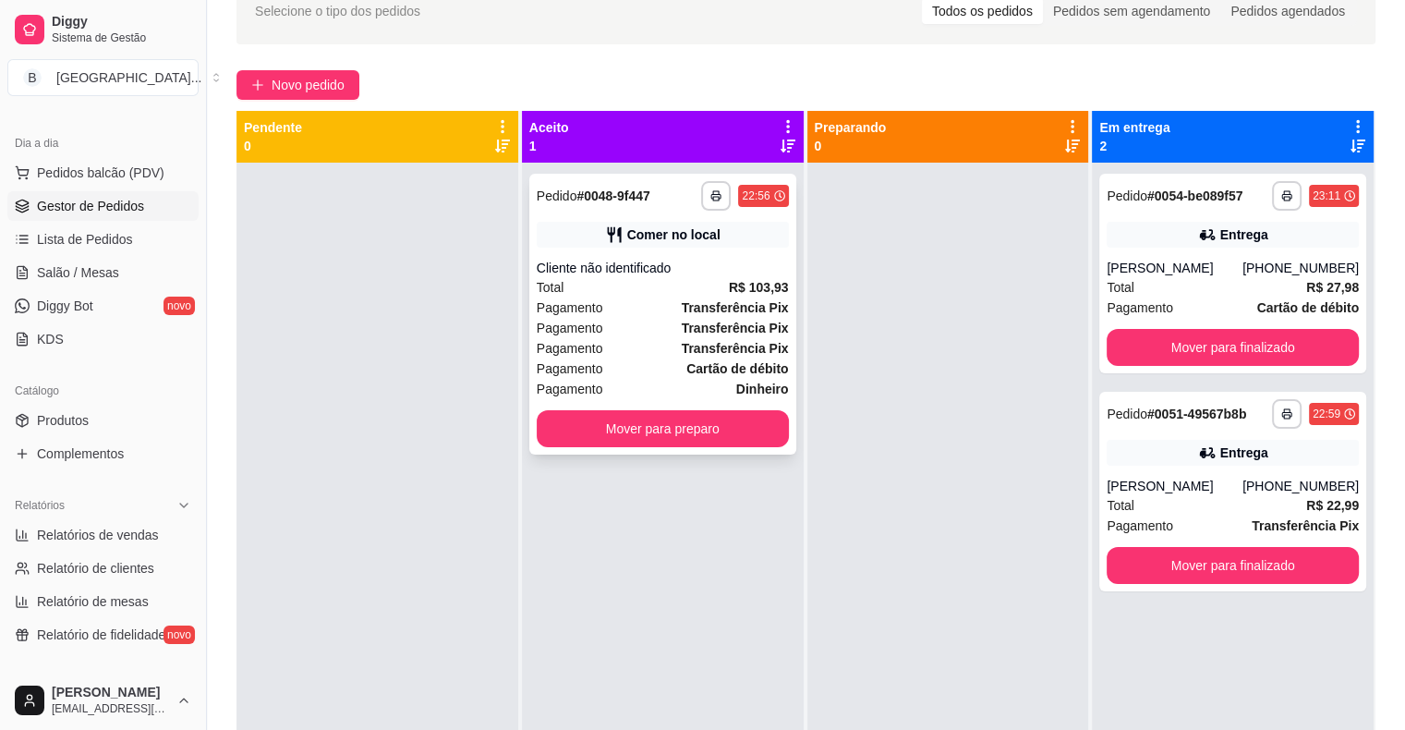
click at [744, 349] on strong "Transferência Pix" at bounding box center [735, 348] width 107 height 15
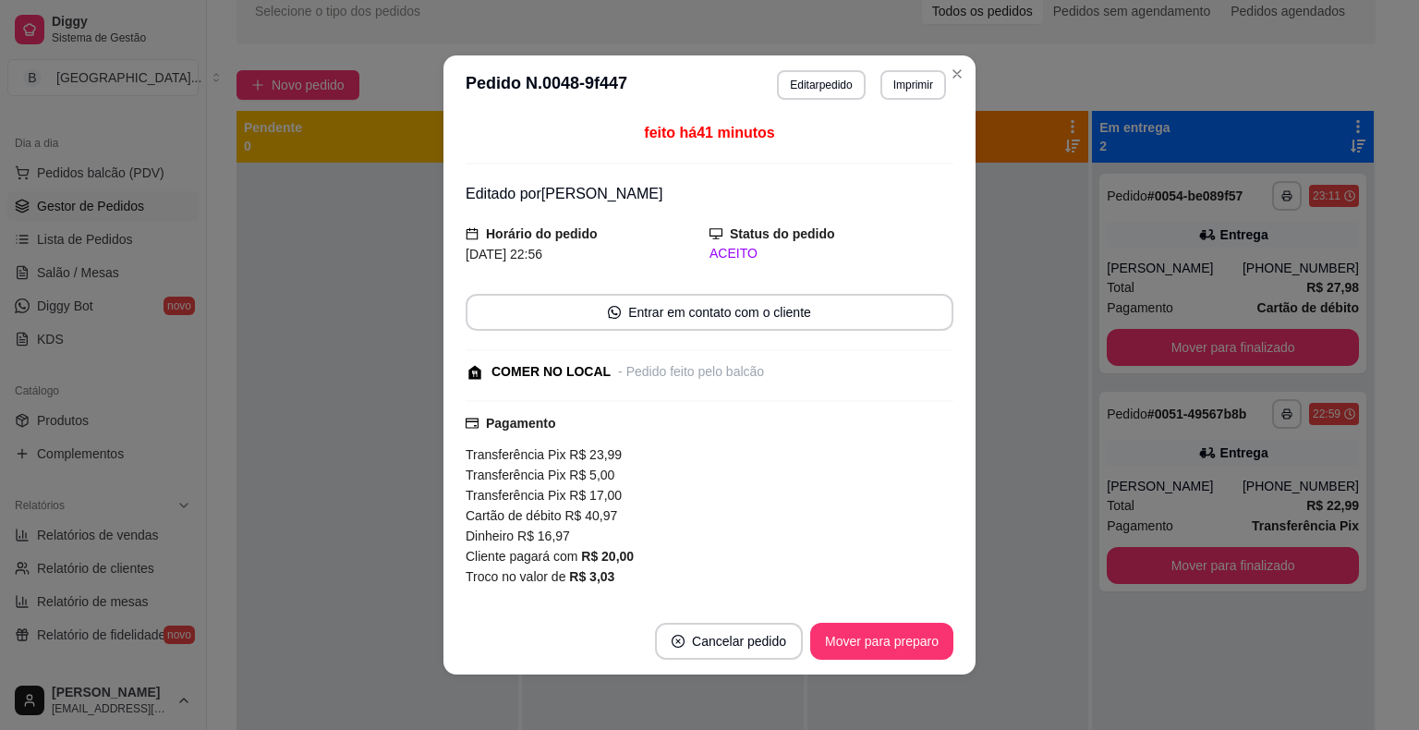
scroll to position [370, 0]
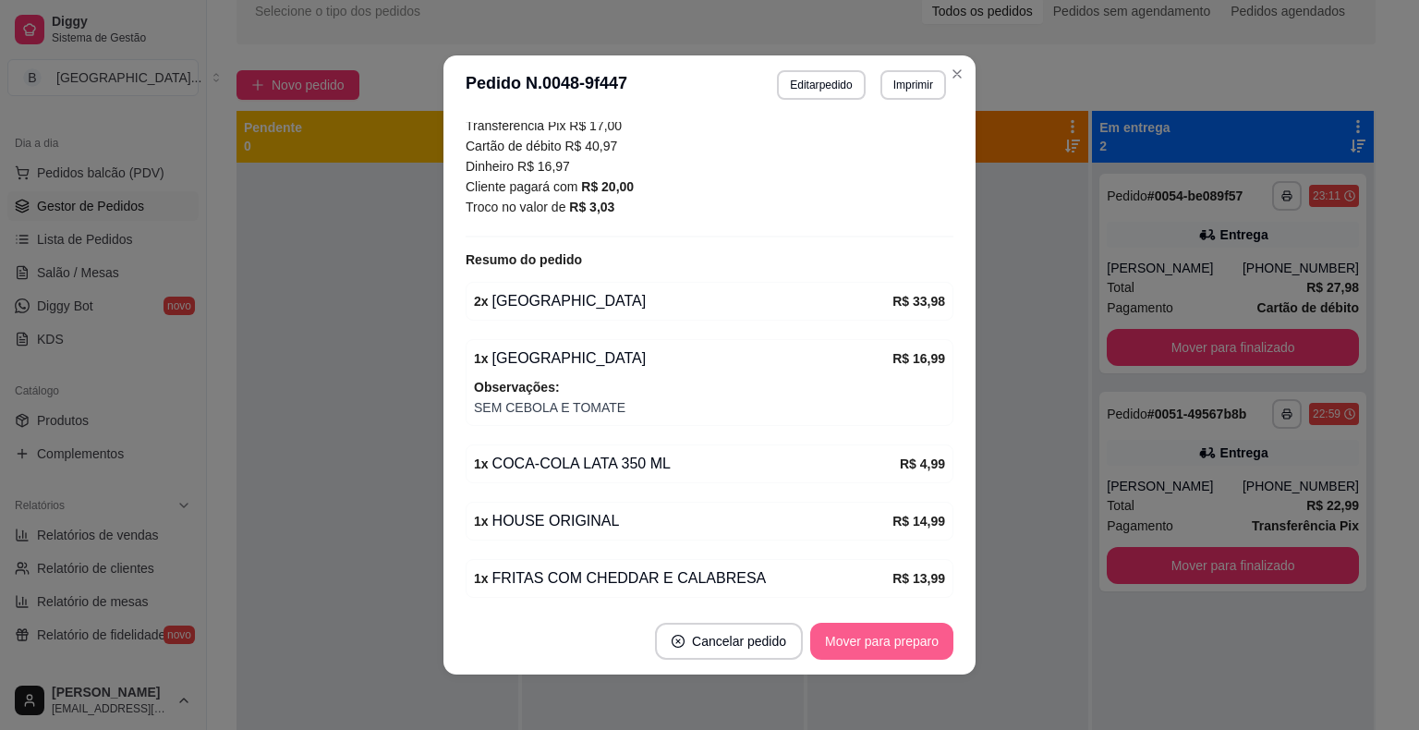
click at [825, 627] on button "Mover para preparo" at bounding box center [881, 641] width 143 height 37
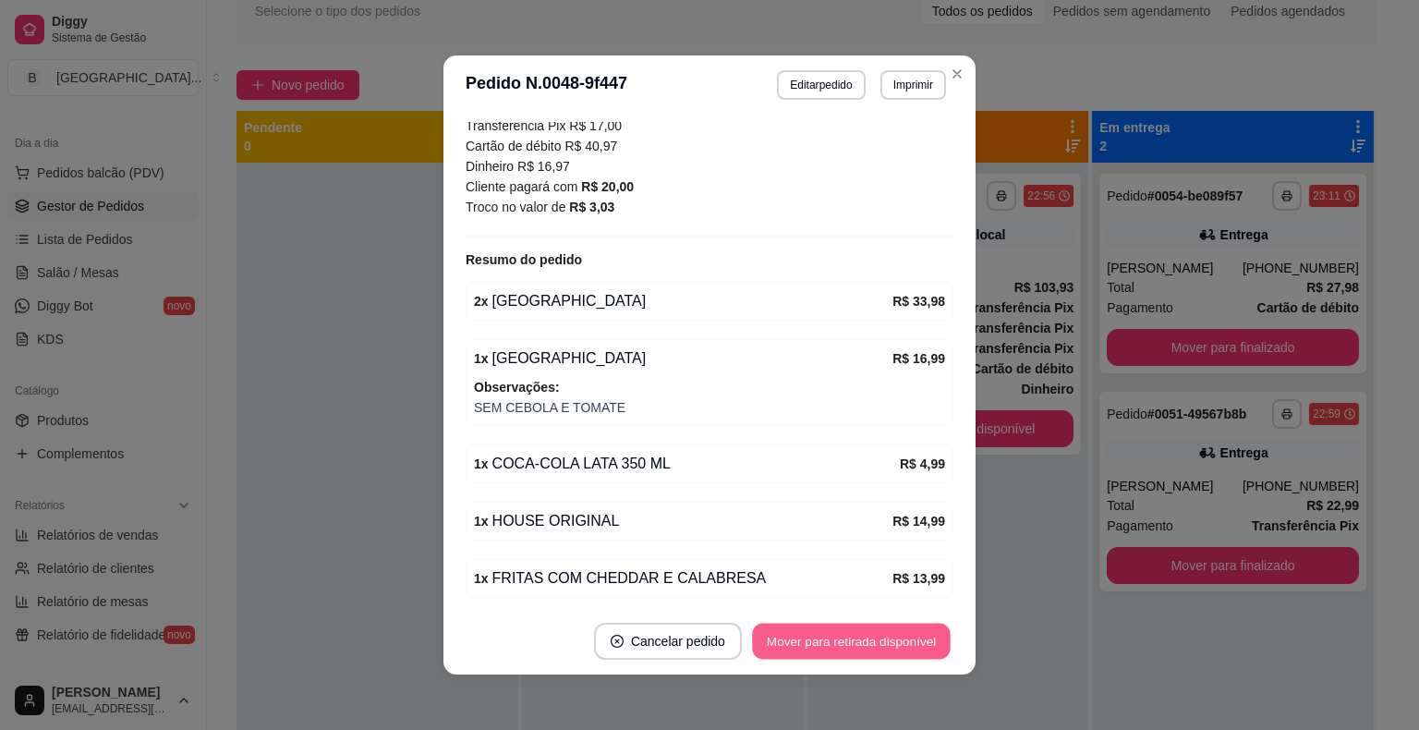
click at [825, 627] on button "Mover para retirada disponível" at bounding box center [851, 642] width 198 height 36
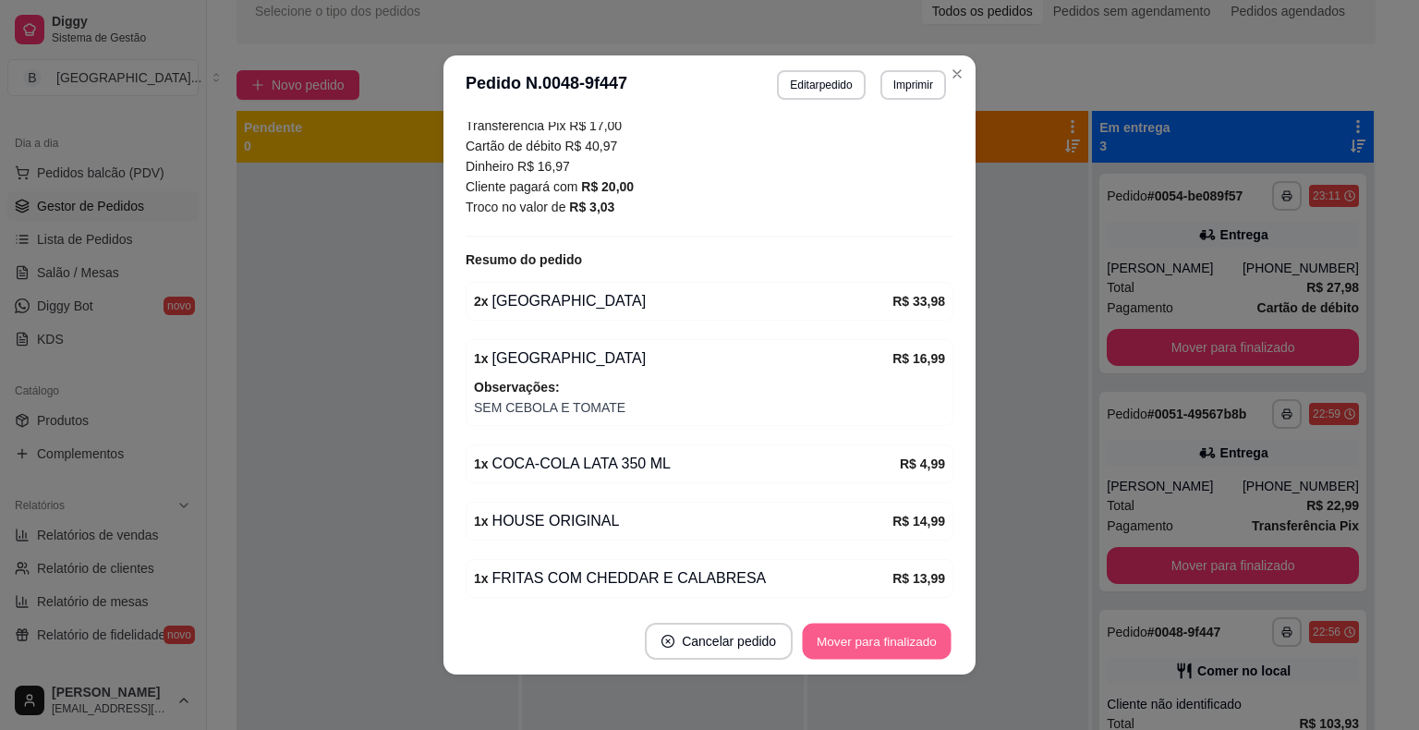
click at [825, 627] on button "Mover para finalizado" at bounding box center [877, 642] width 149 height 36
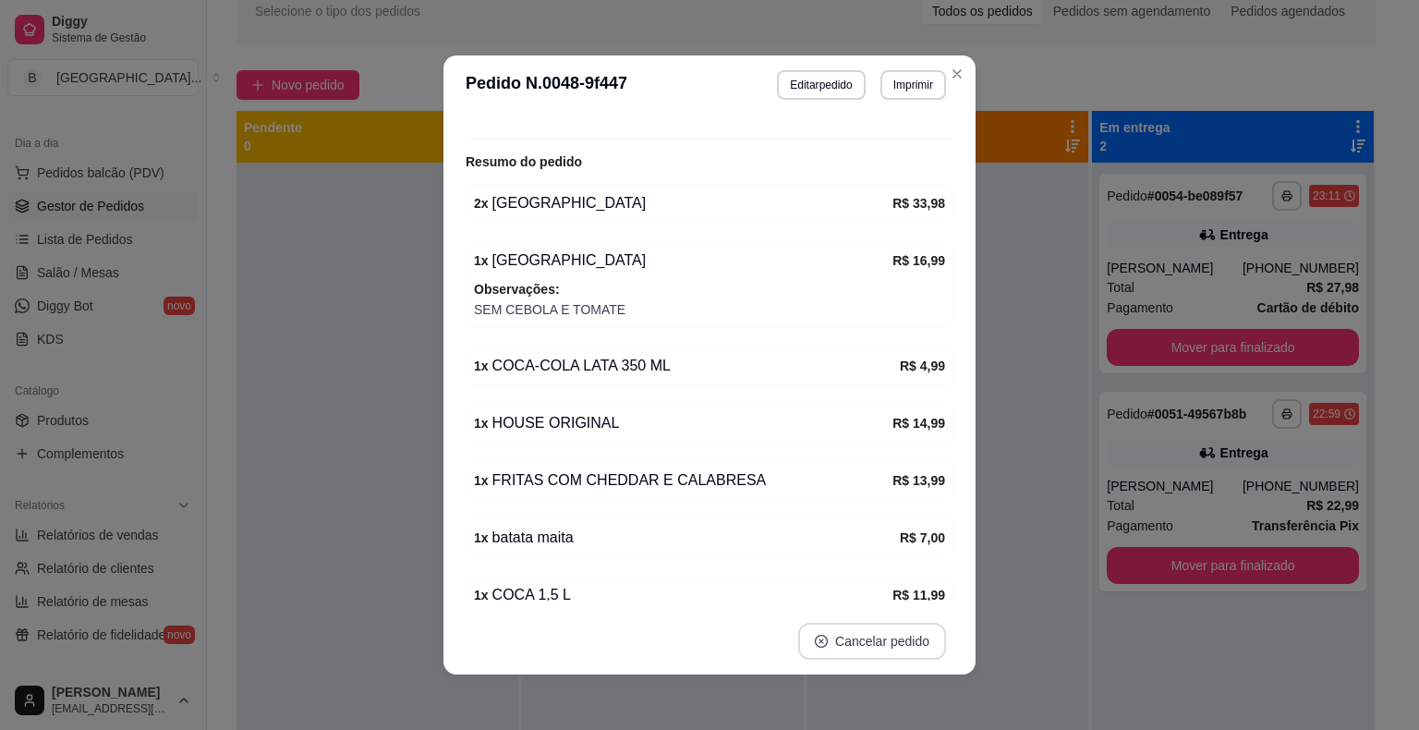
scroll to position [272, 0]
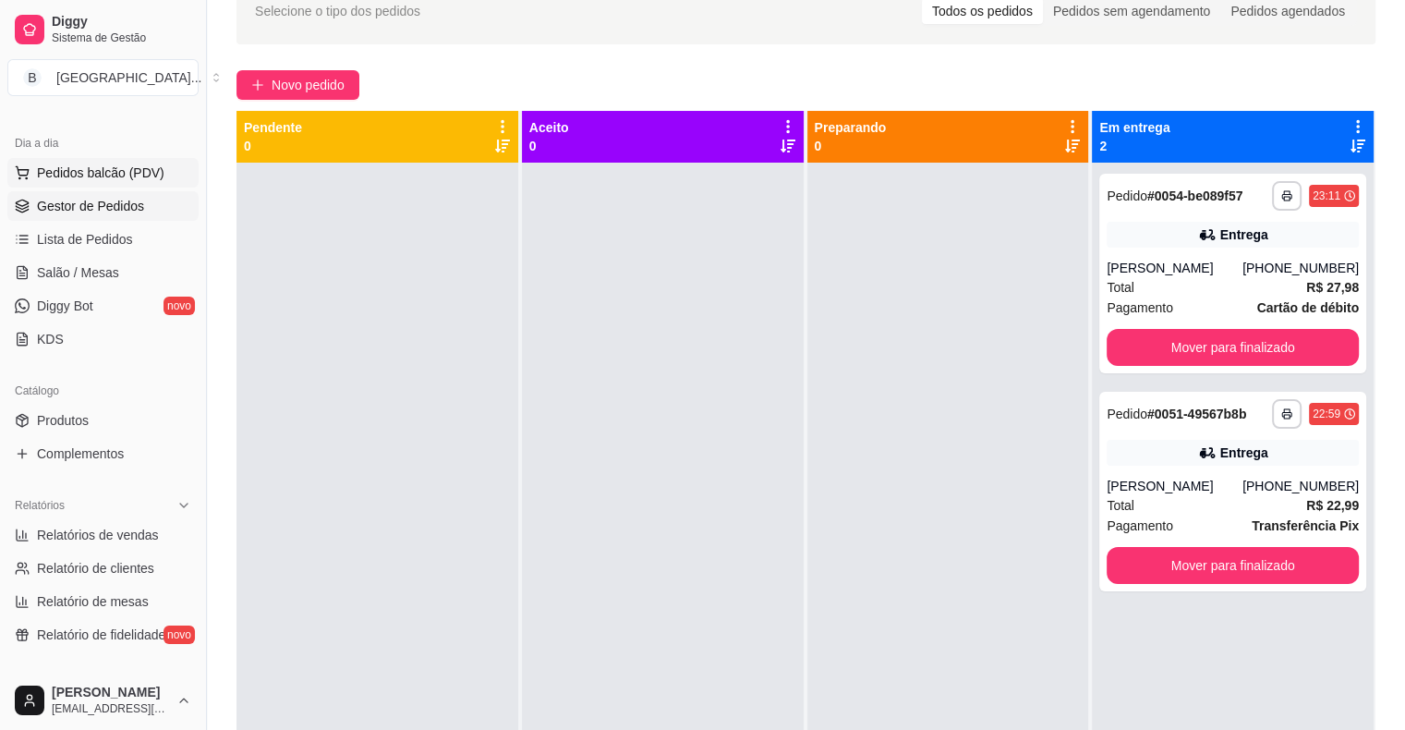
click at [100, 161] on button "Pedidos balcão (PDV)" at bounding box center [102, 173] width 191 height 30
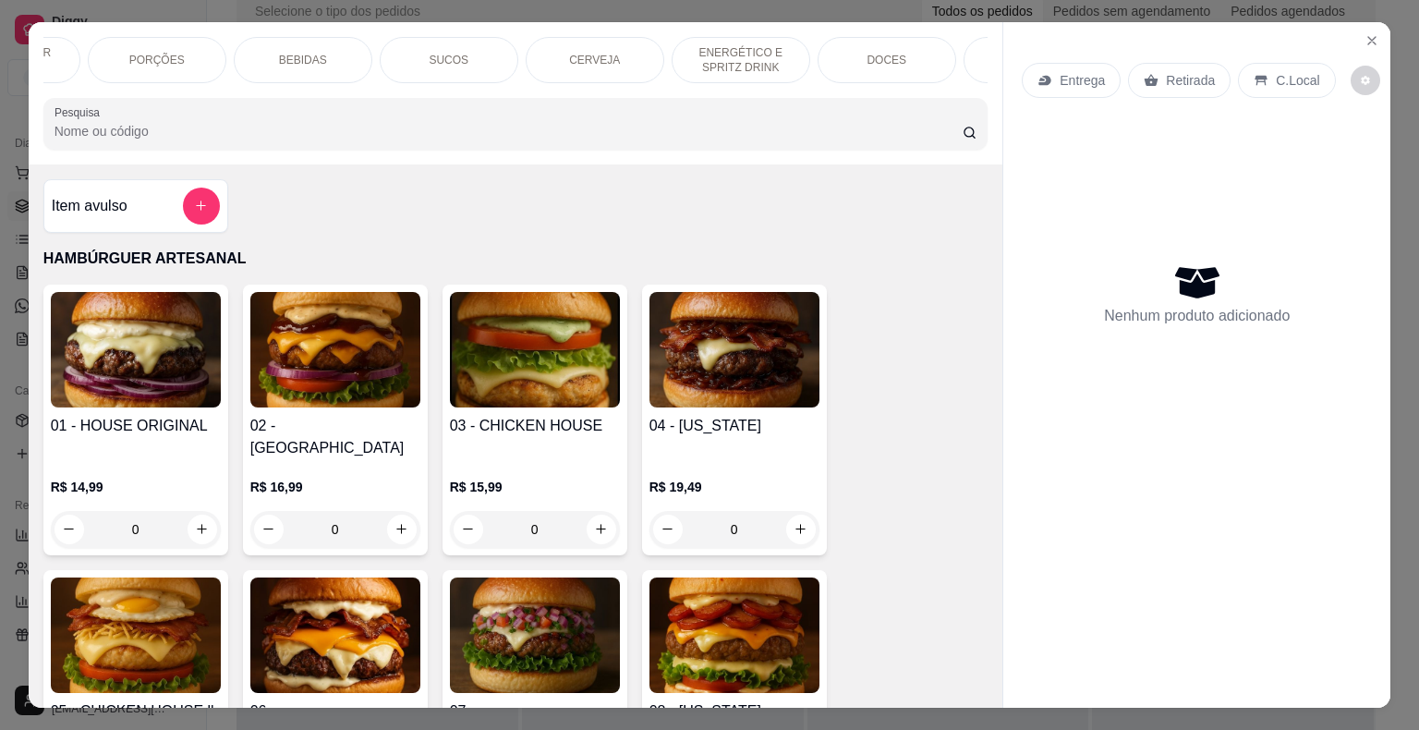
scroll to position [0, 296]
click at [843, 60] on div "DOCES" at bounding box center [839, 60] width 139 height 46
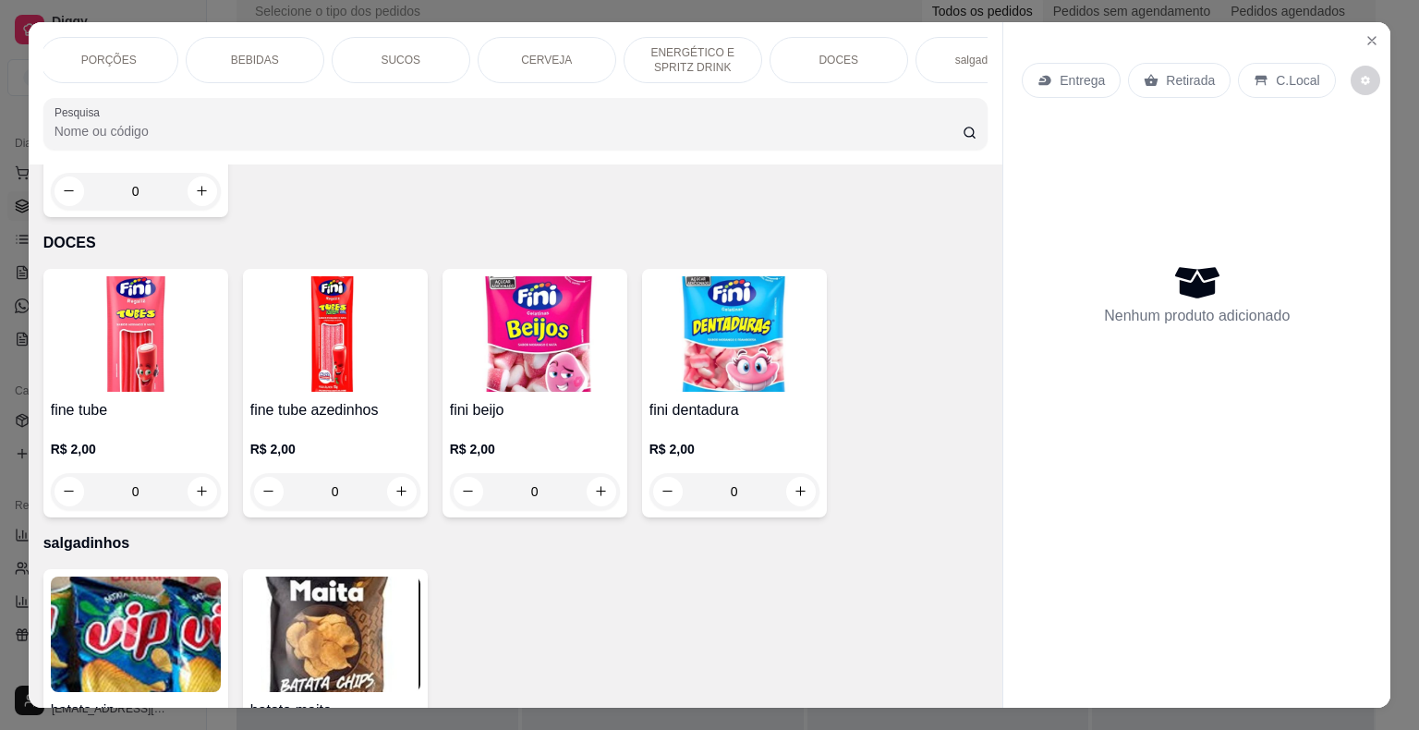
scroll to position [44, 0]
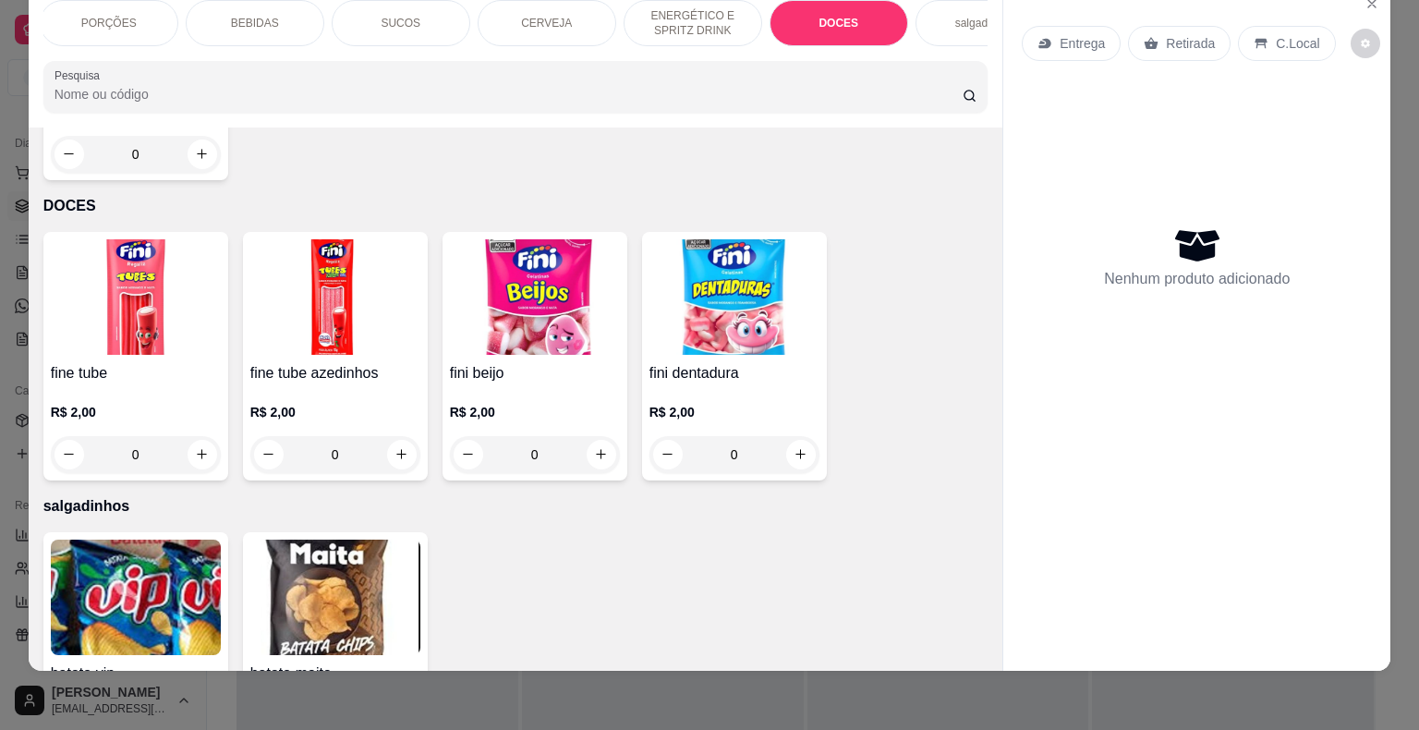
click at [932, 19] on div "salgadinhos" at bounding box center [985, 23] width 139 height 46
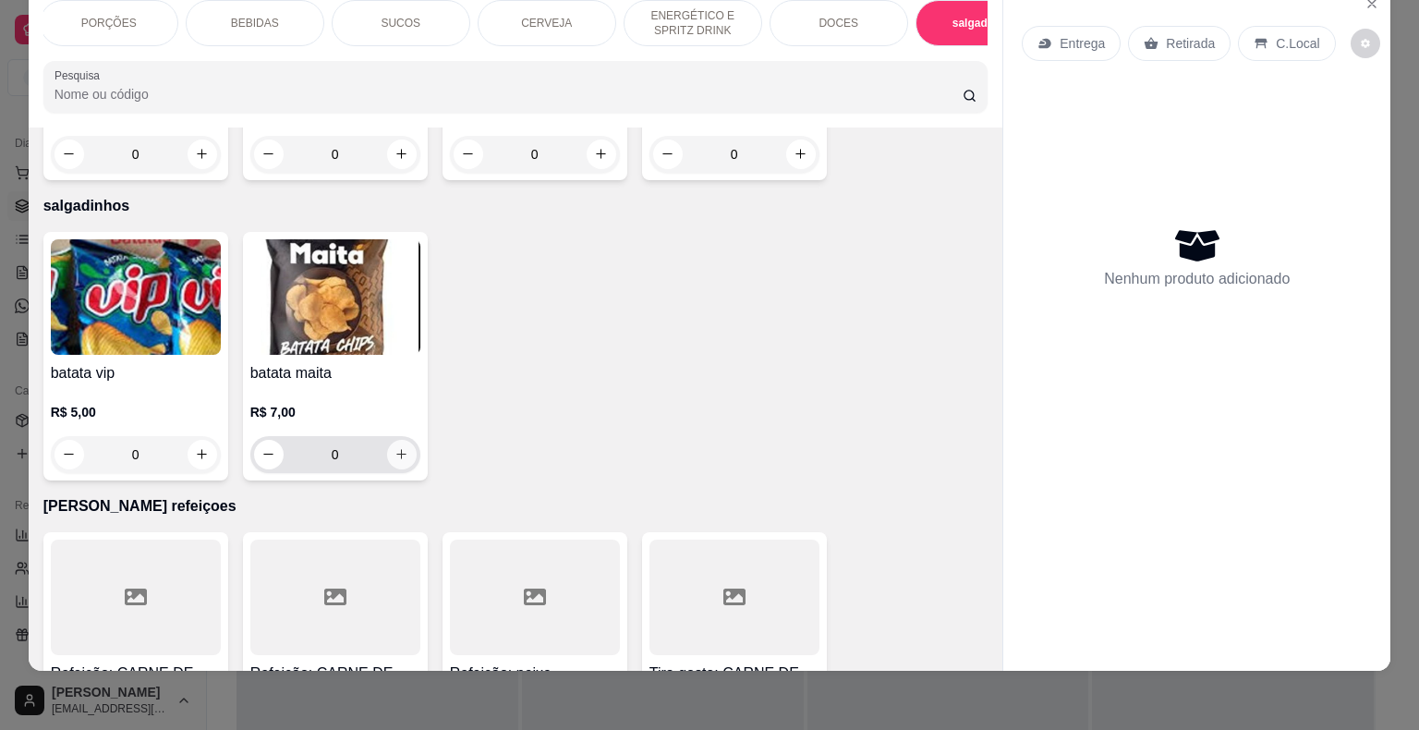
click at [395, 447] on icon "increase-product-quantity" at bounding box center [402, 454] width 14 height 14
type input "1"
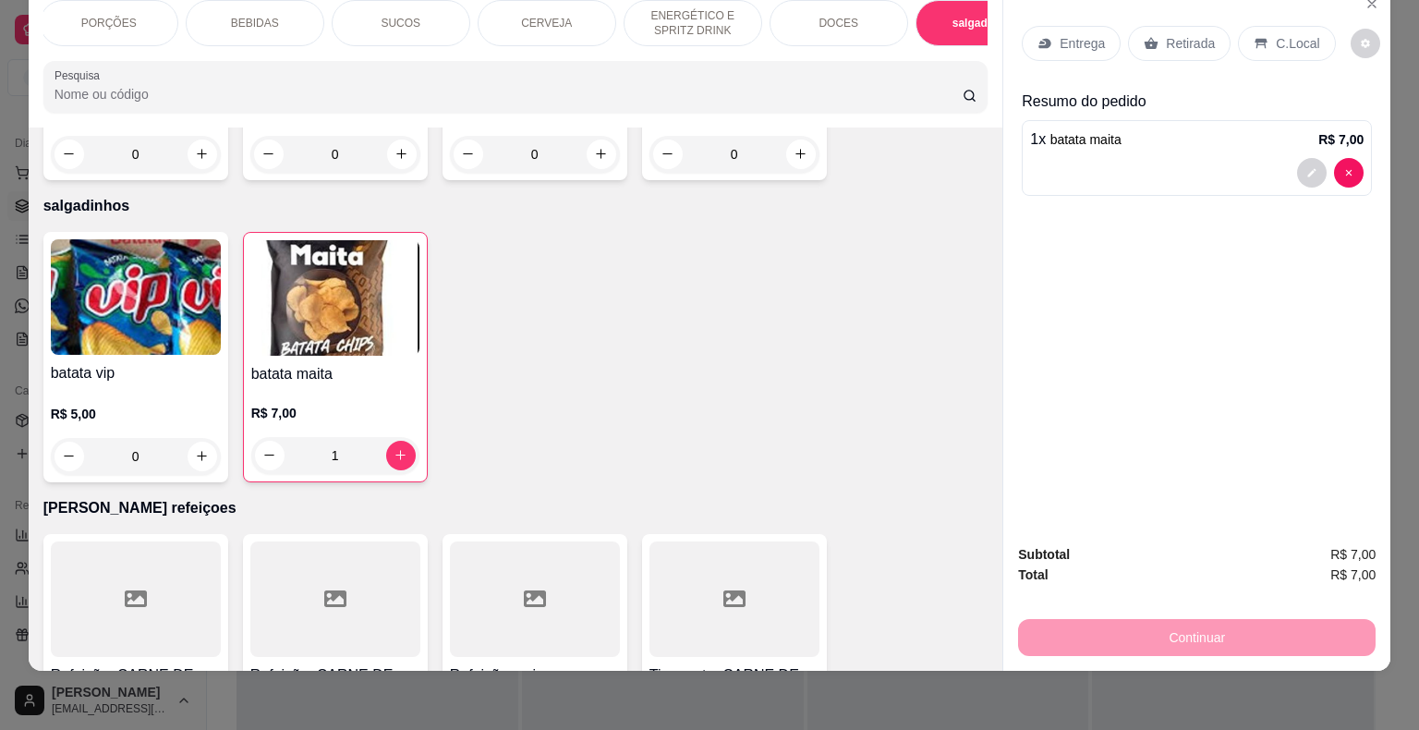
click at [1153, 29] on div "Retirada" at bounding box center [1179, 43] width 103 height 35
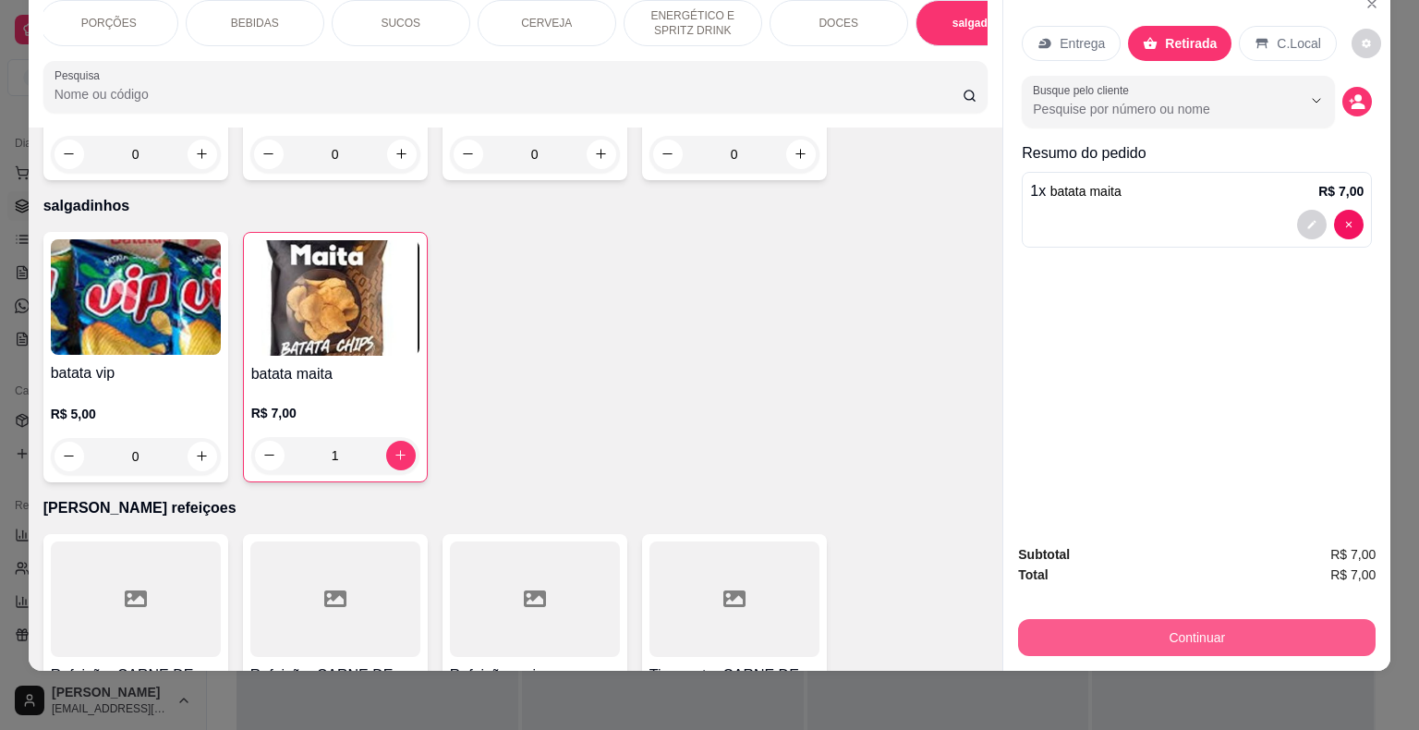
click at [1021, 623] on button "Continuar" at bounding box center [1197, 637] width 358 height 37
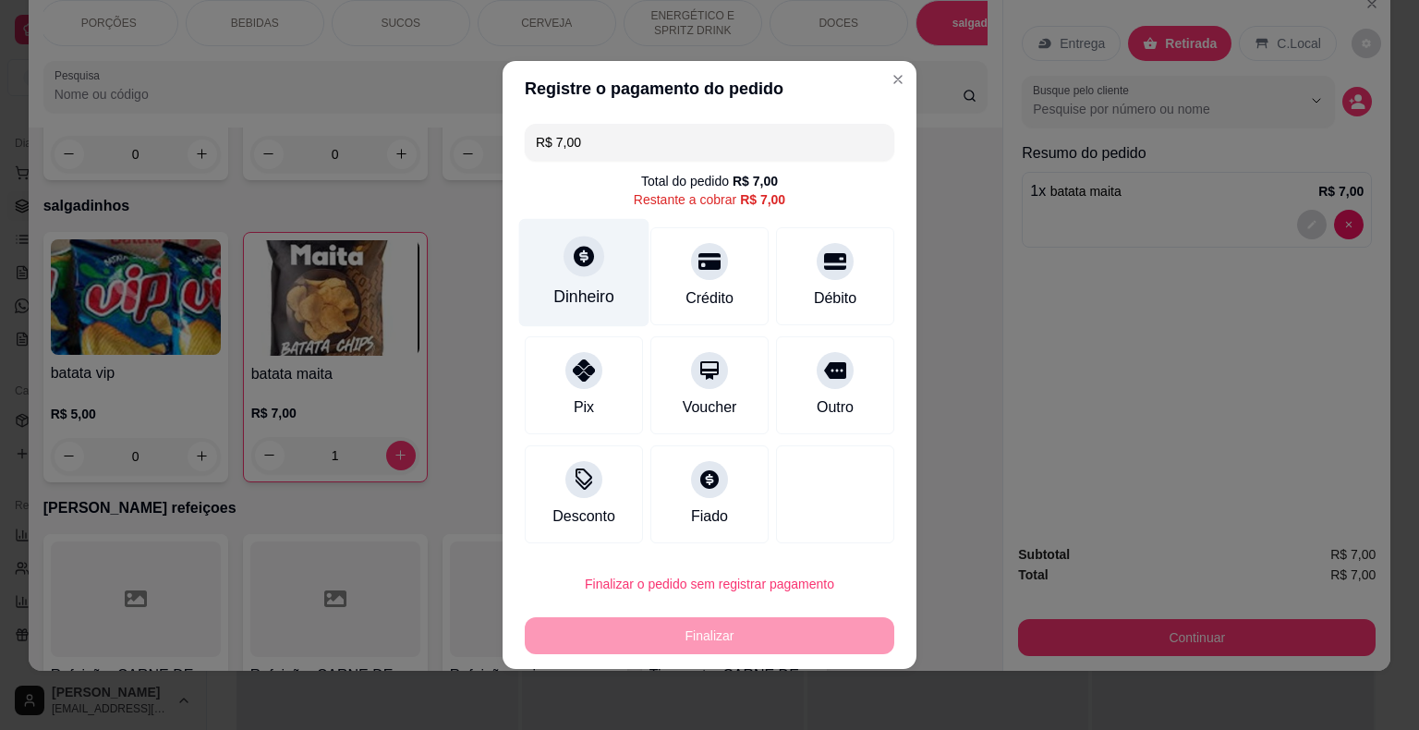
click at [602, 276] on div "Dinheiro" at bounding box center [584, 273] width 130 height 108
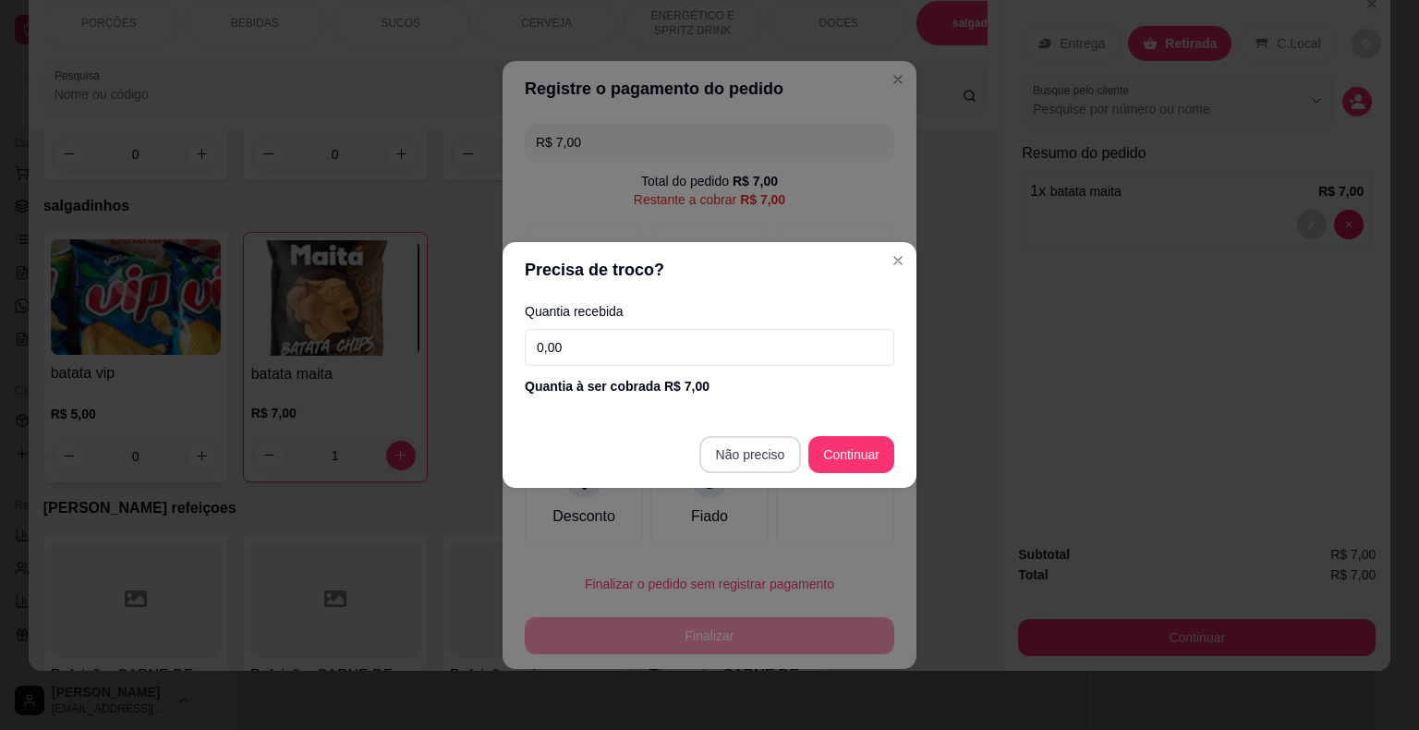
type input "R$ 0,00"
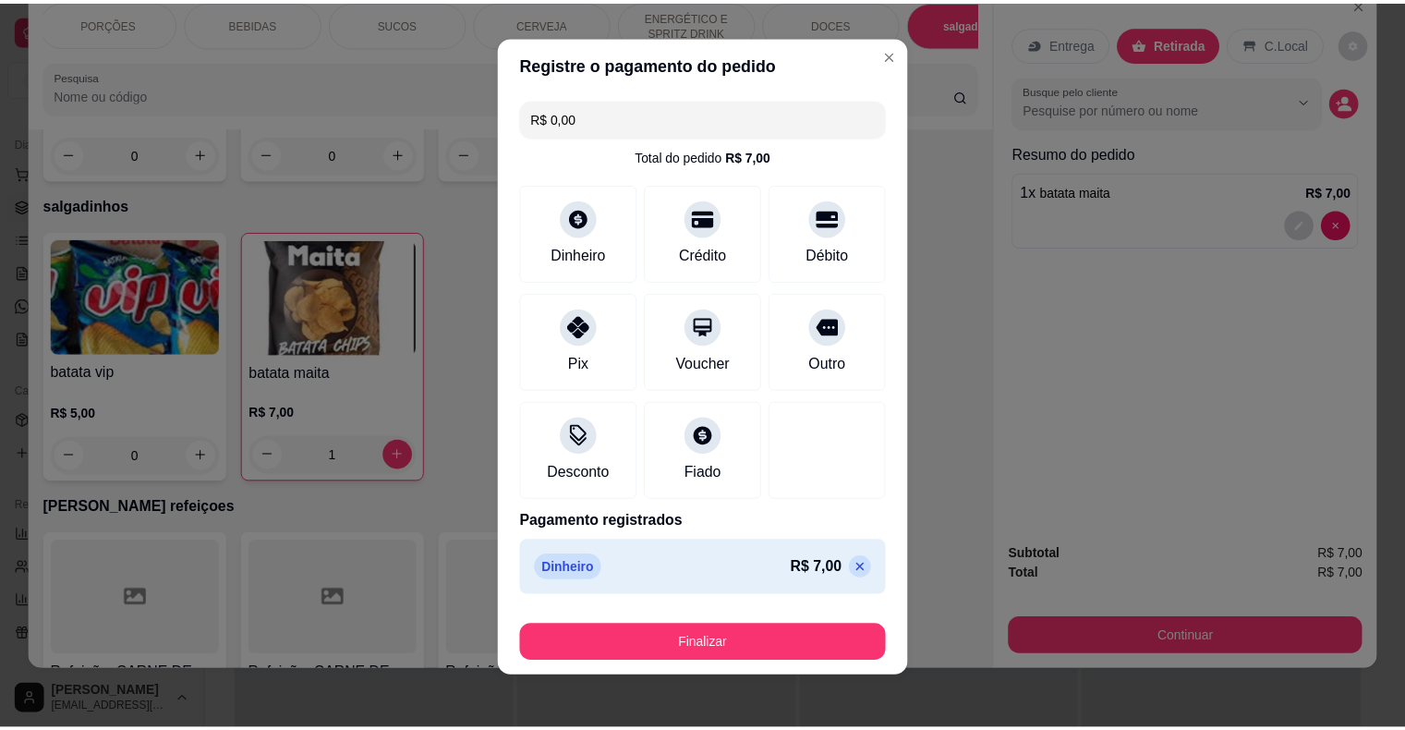
scroll to position [14, 0]
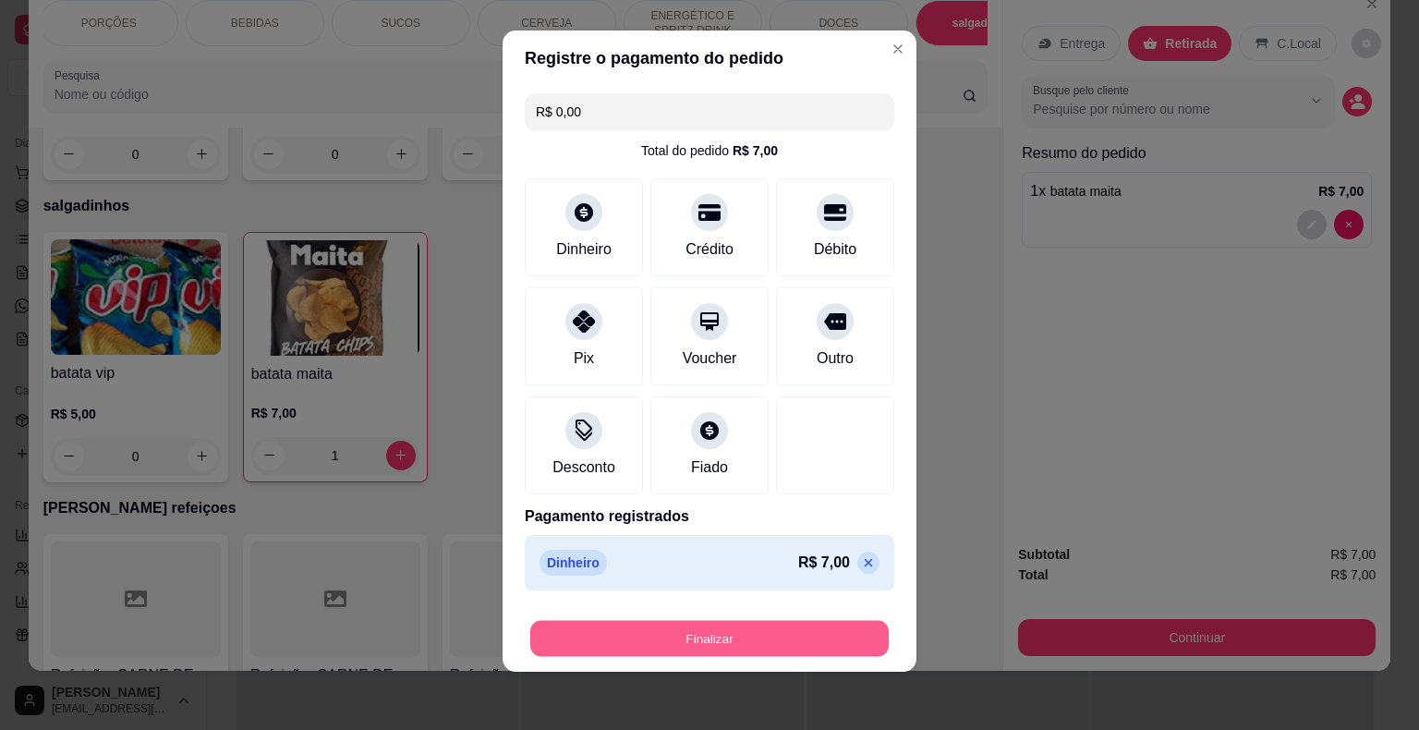
click at [693, 626] on button "Finalizar" at bounding box center [709, 639] width 359 height 36
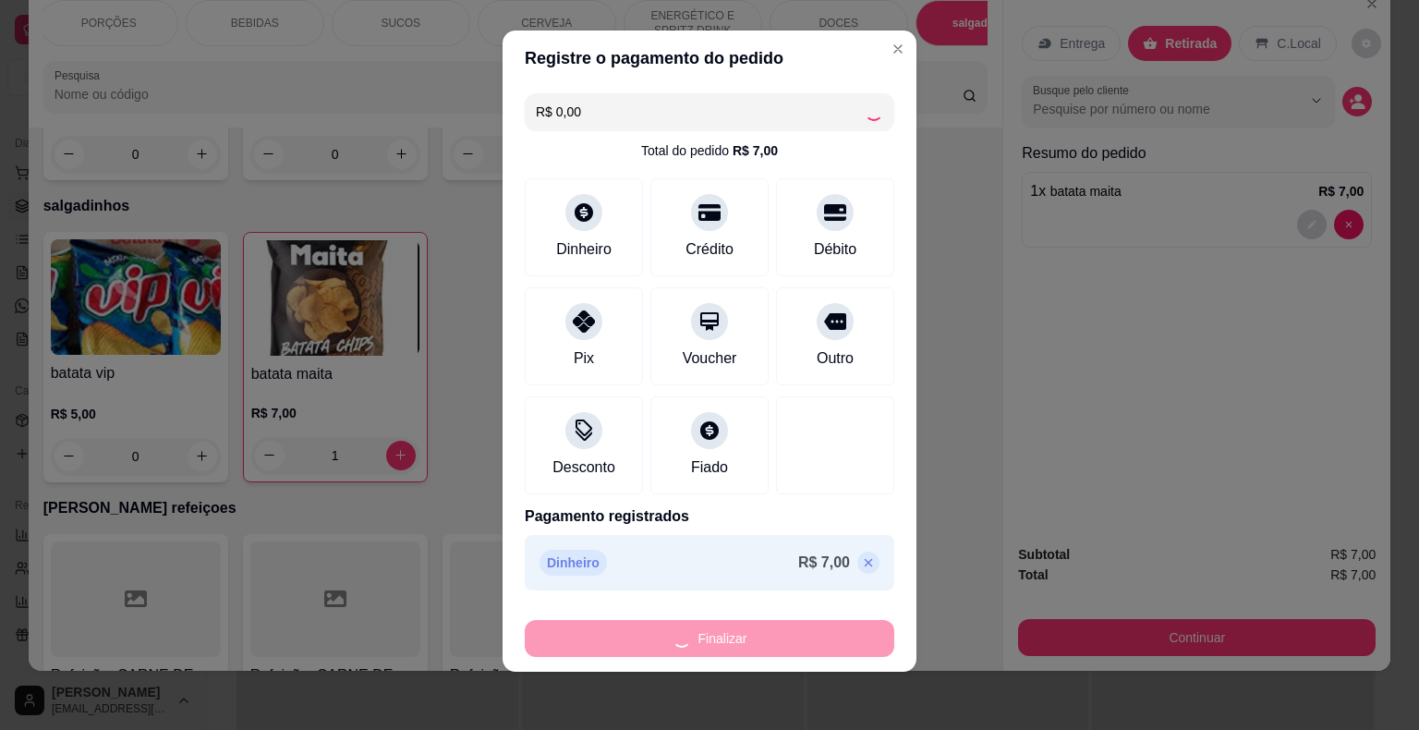
type input "0"
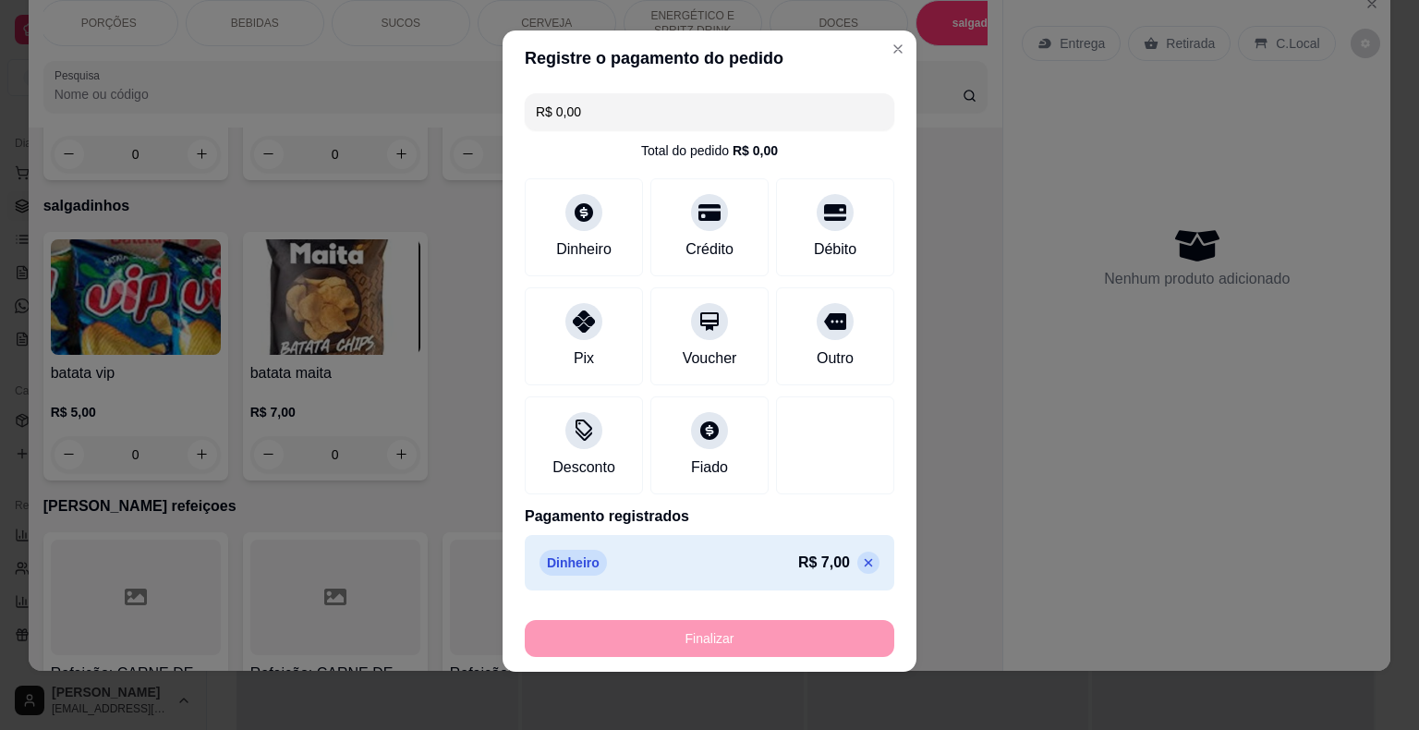
type input "-R$ 7,00"
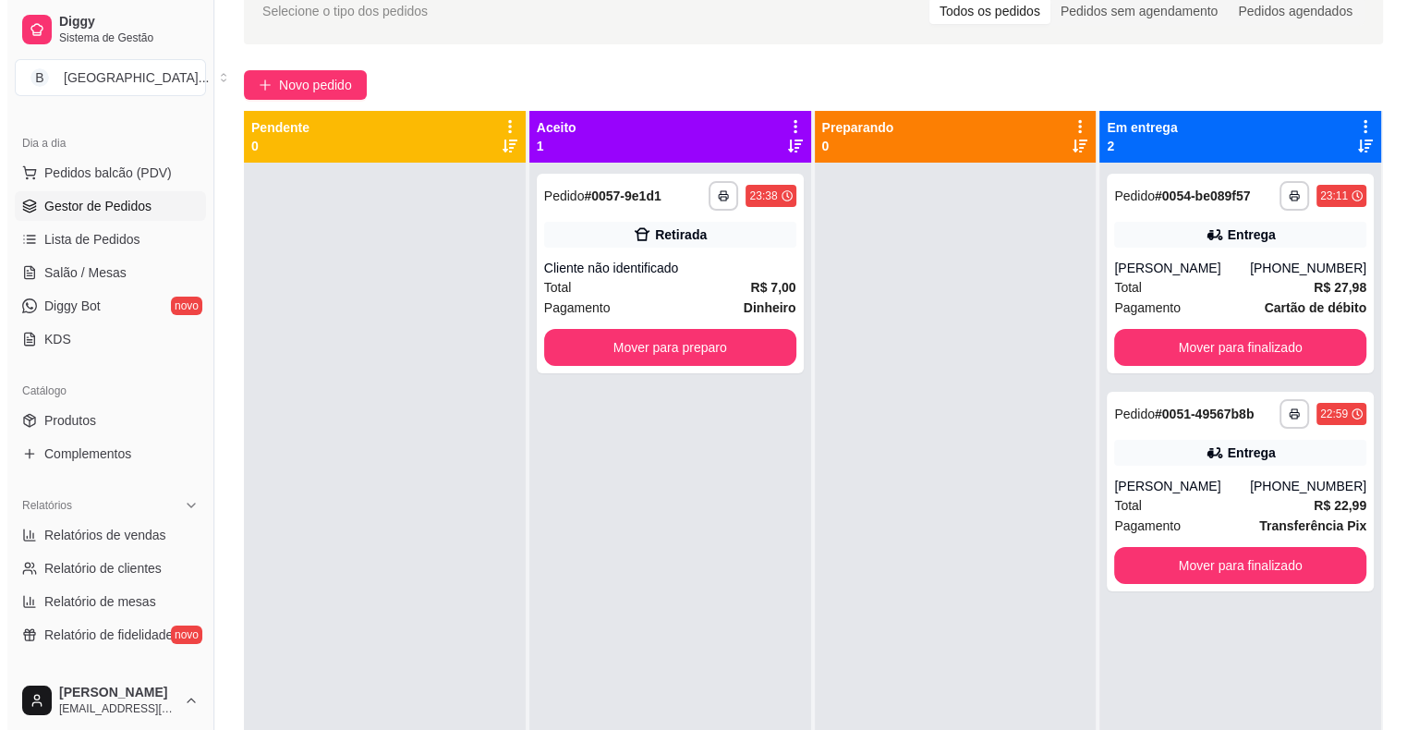
scroll to position [52, 0]
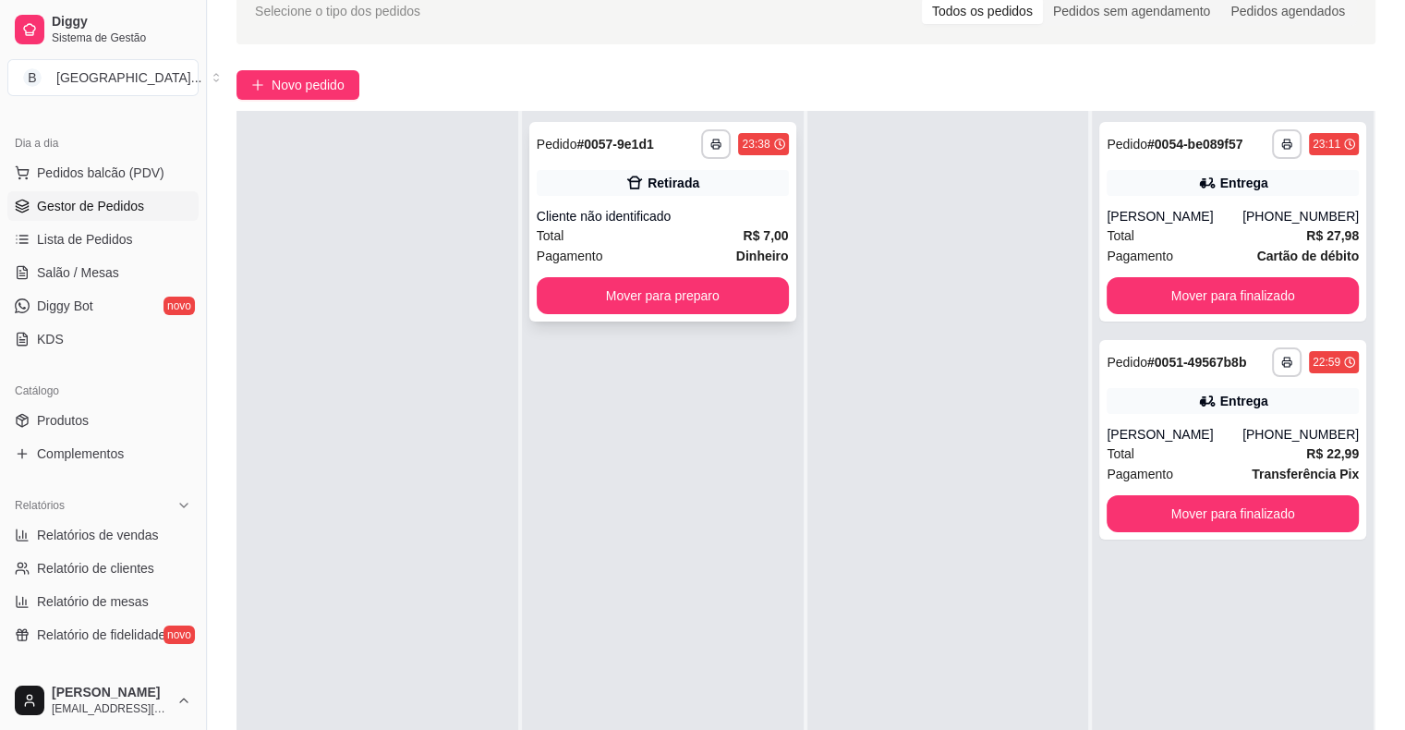
click at [684, 244] on div "Total R$ 7,00" at bounding box center [663, 235] width 252 height 20
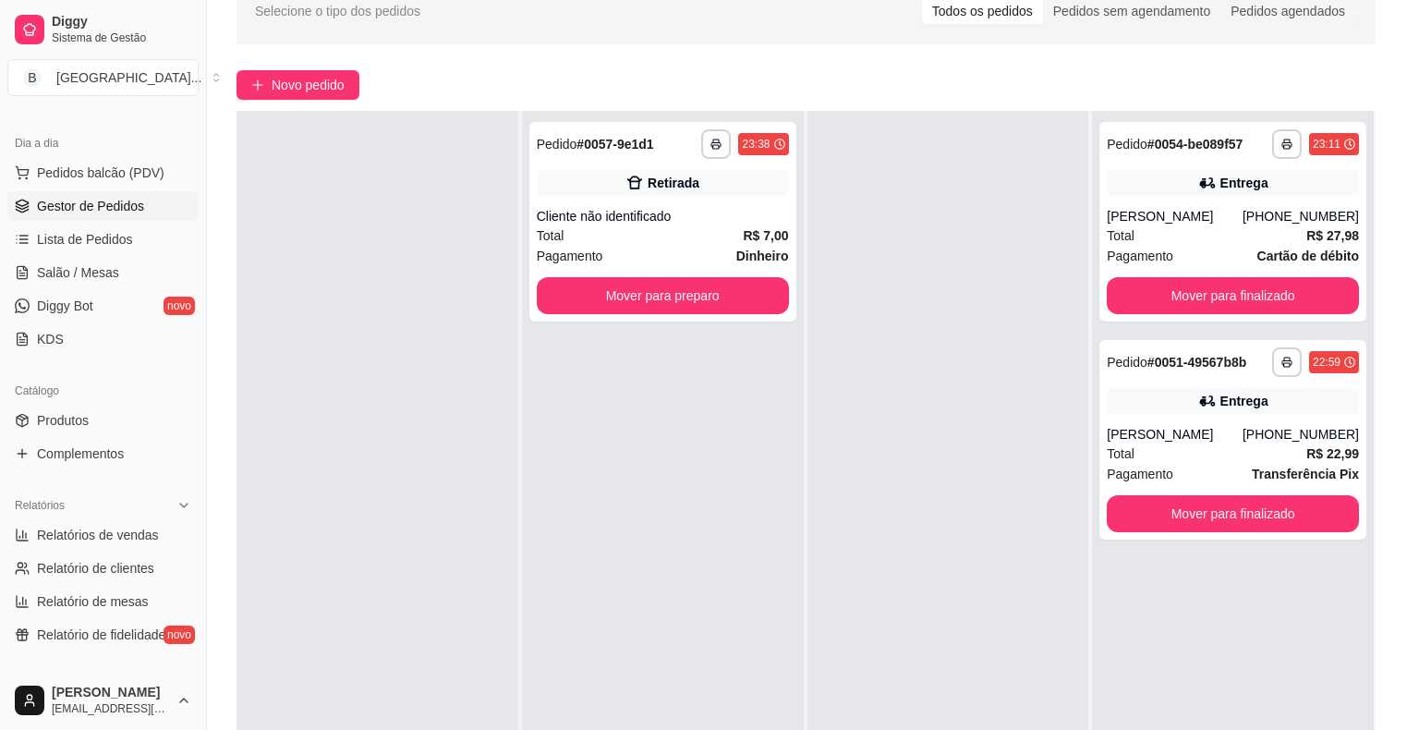
scroll to position [2, 0]
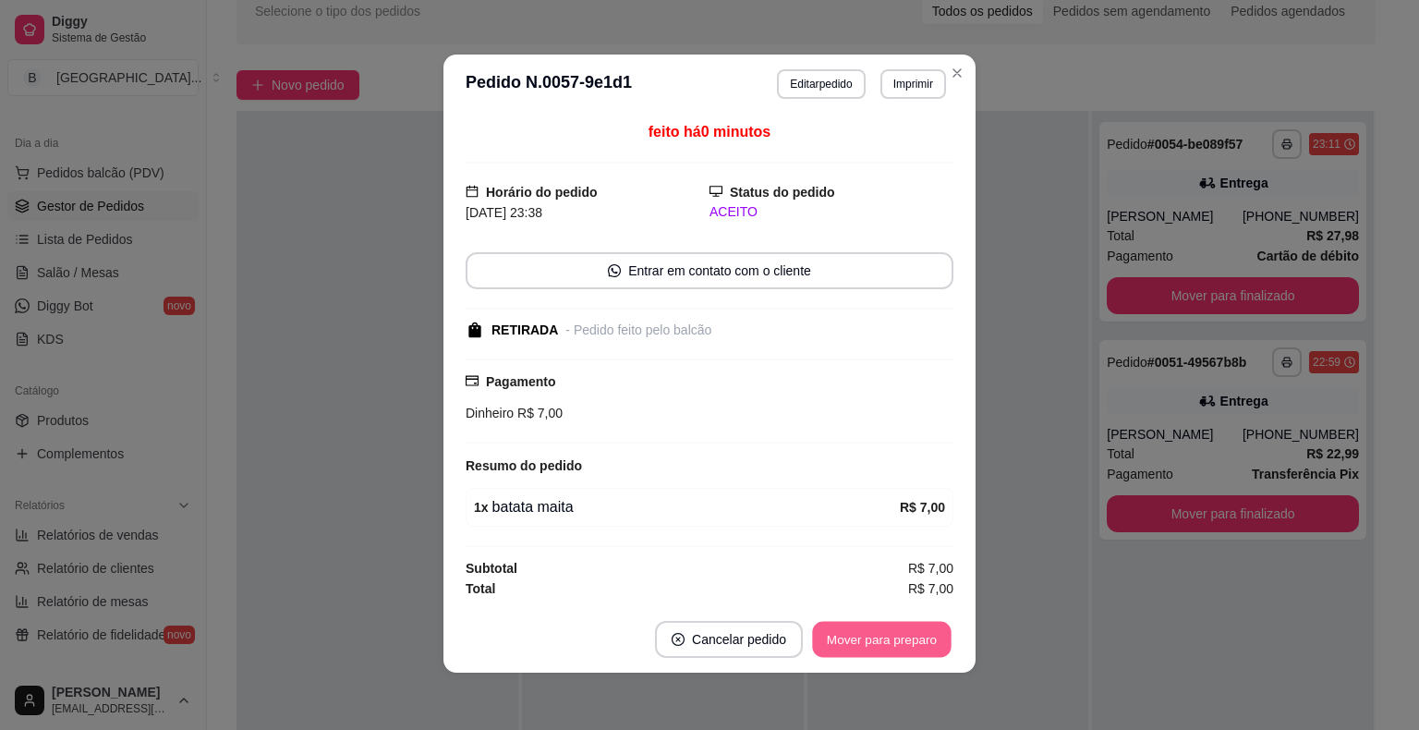
click at [869, 625] on button "Mover para preparo" at bounding box center [881, 639] width 139 height 36
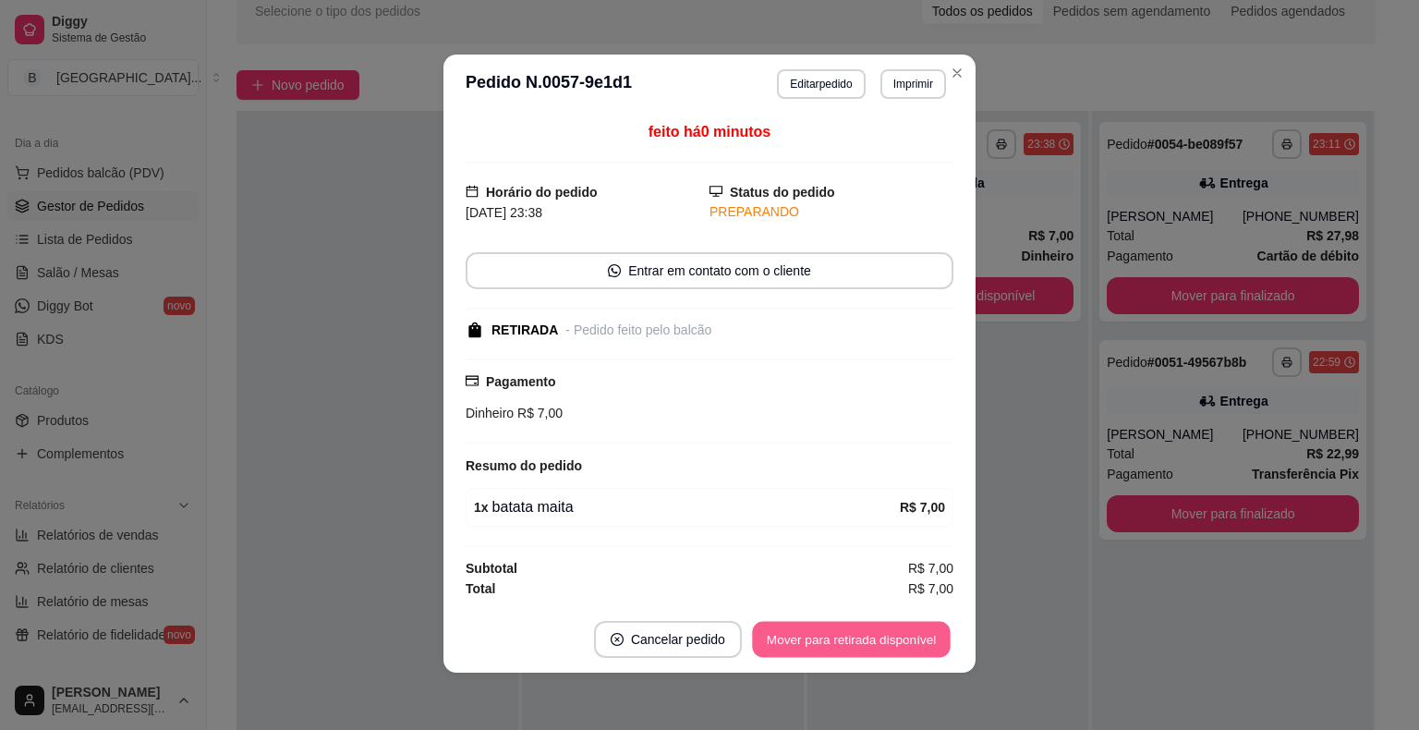
click at [869, 625] on button "Mover para retirada disponível" at bounding box center [851, 639] width 198 height 36
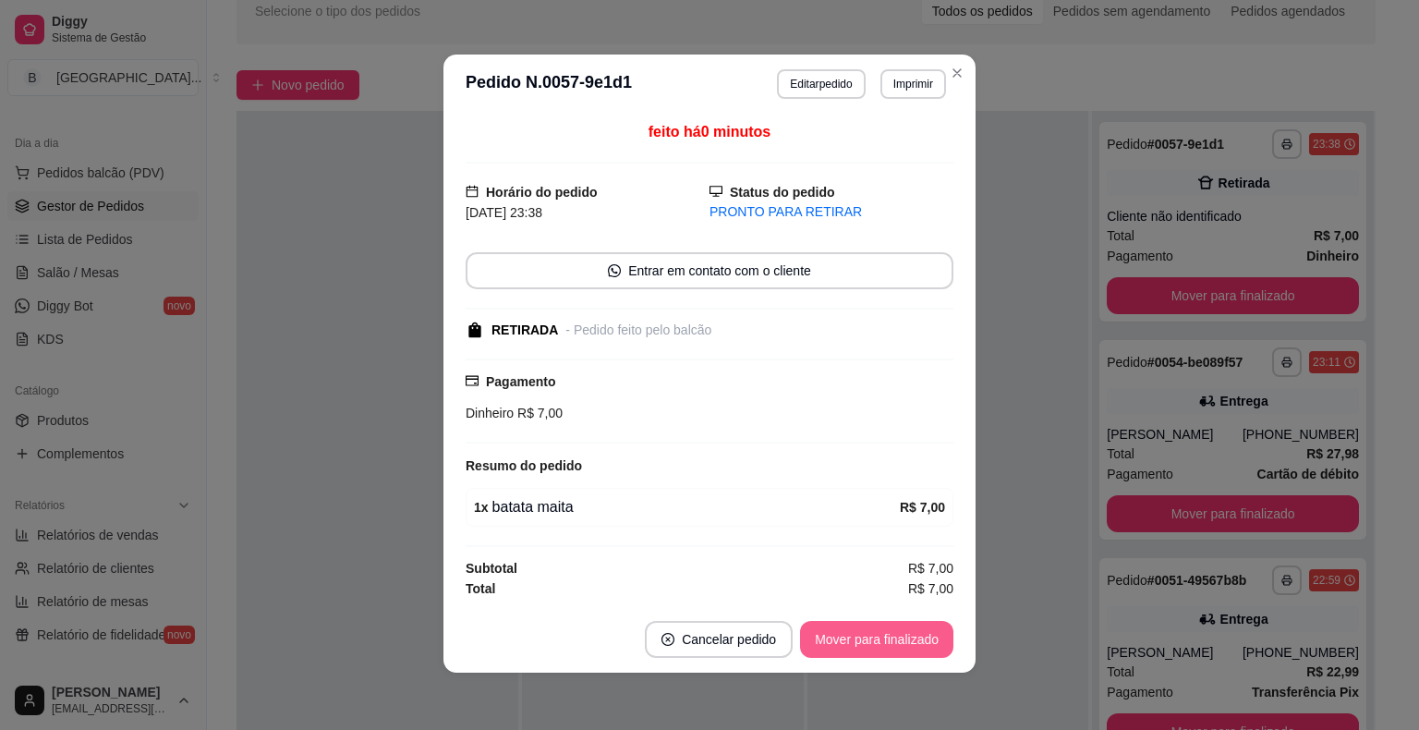
click at [869, 625] on button "Mover para finalizado" at bounding box center [876, 639] width 153 height 37
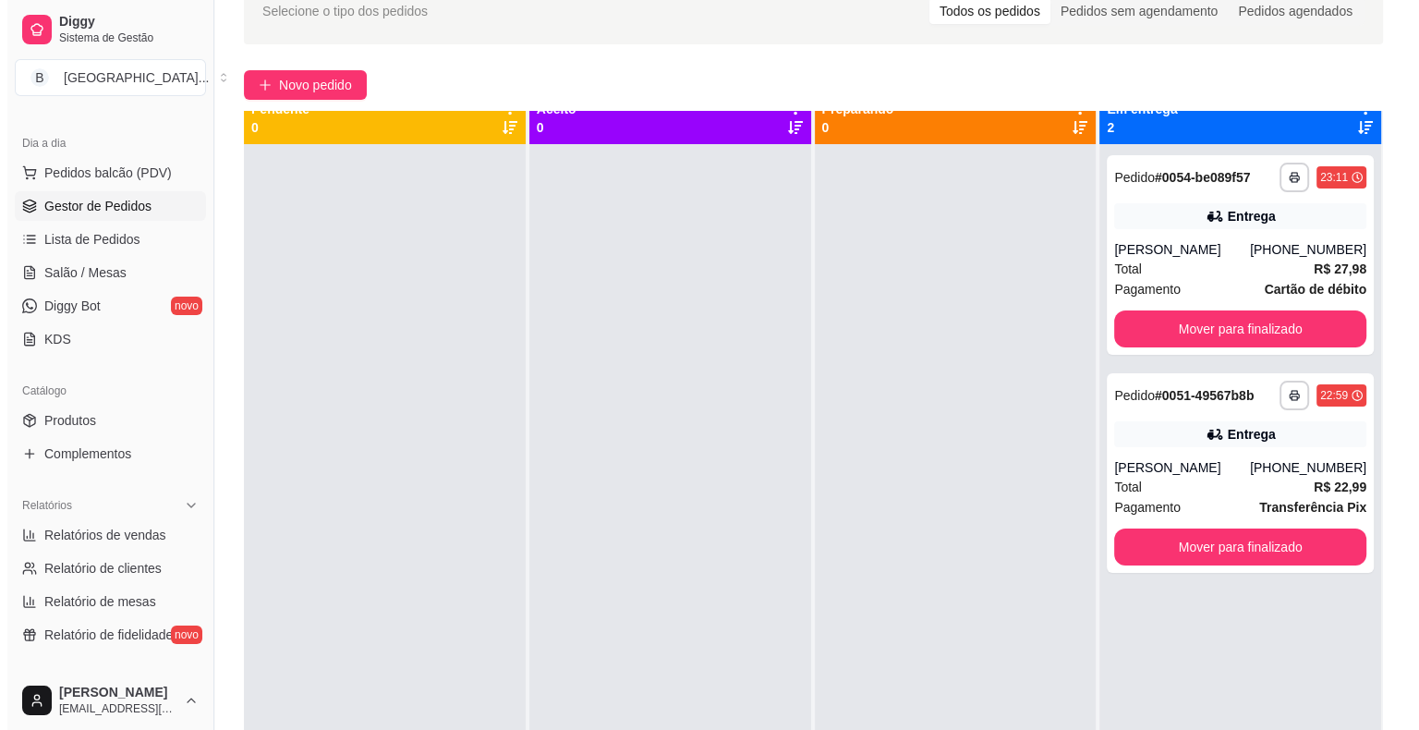
scroll to position [0, 0]
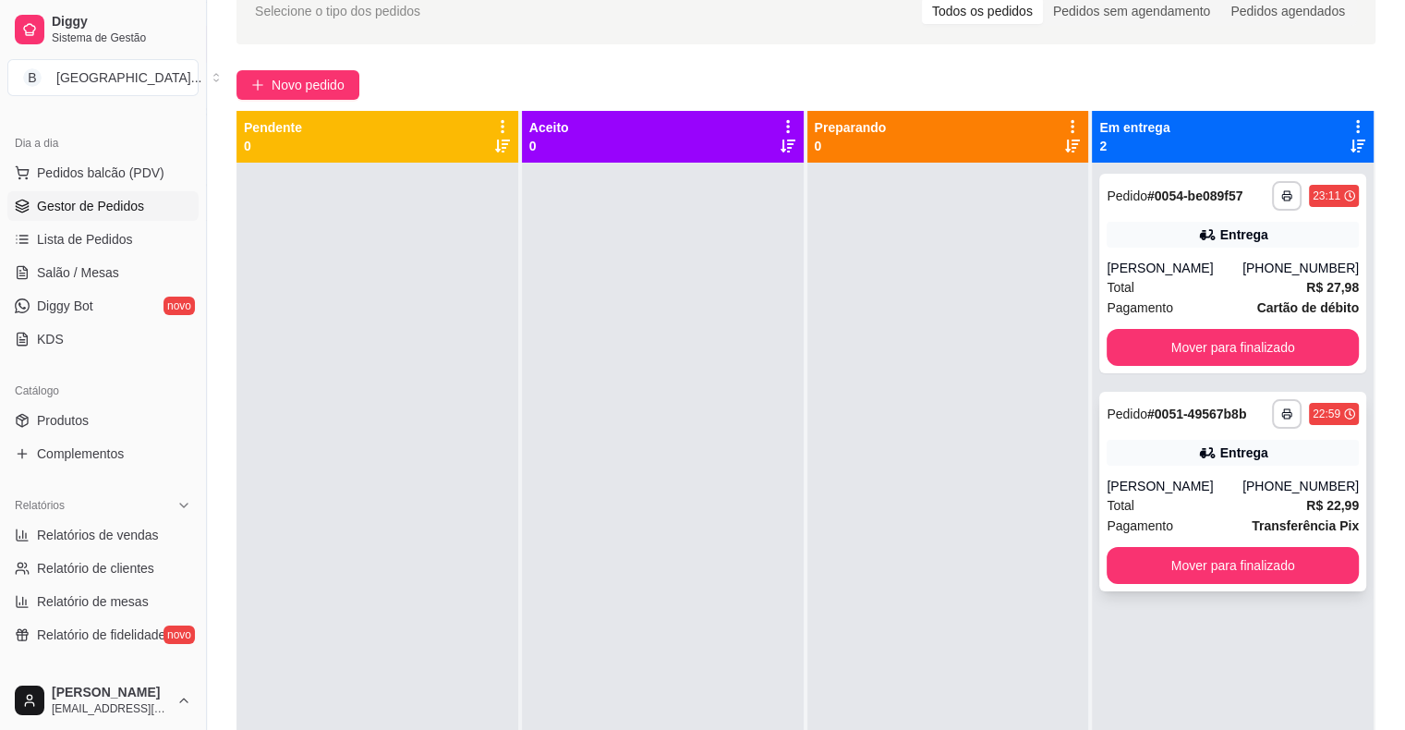
click at [1194, 488] on div "Maria da Cruz" at bounding box center [1175, 486] width 136 height 18
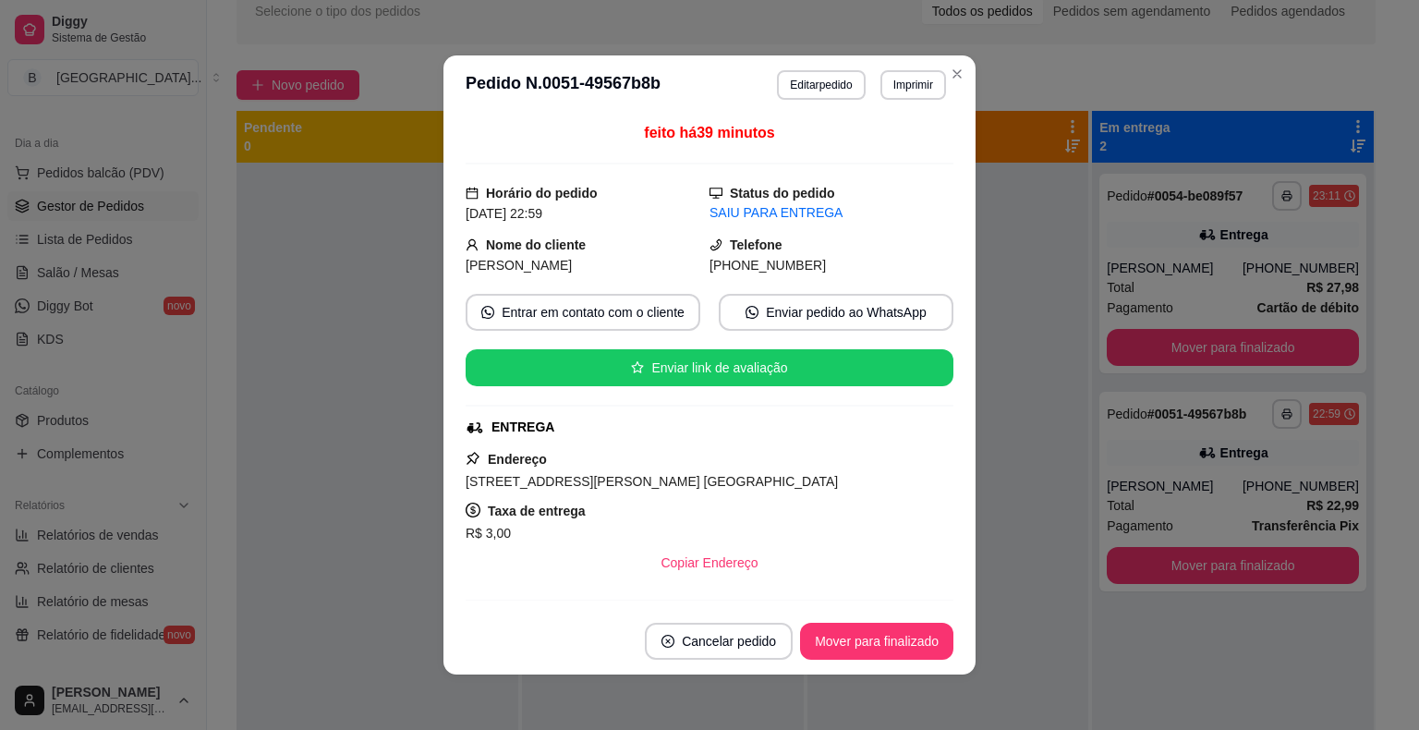
scroll to position [185, 0]
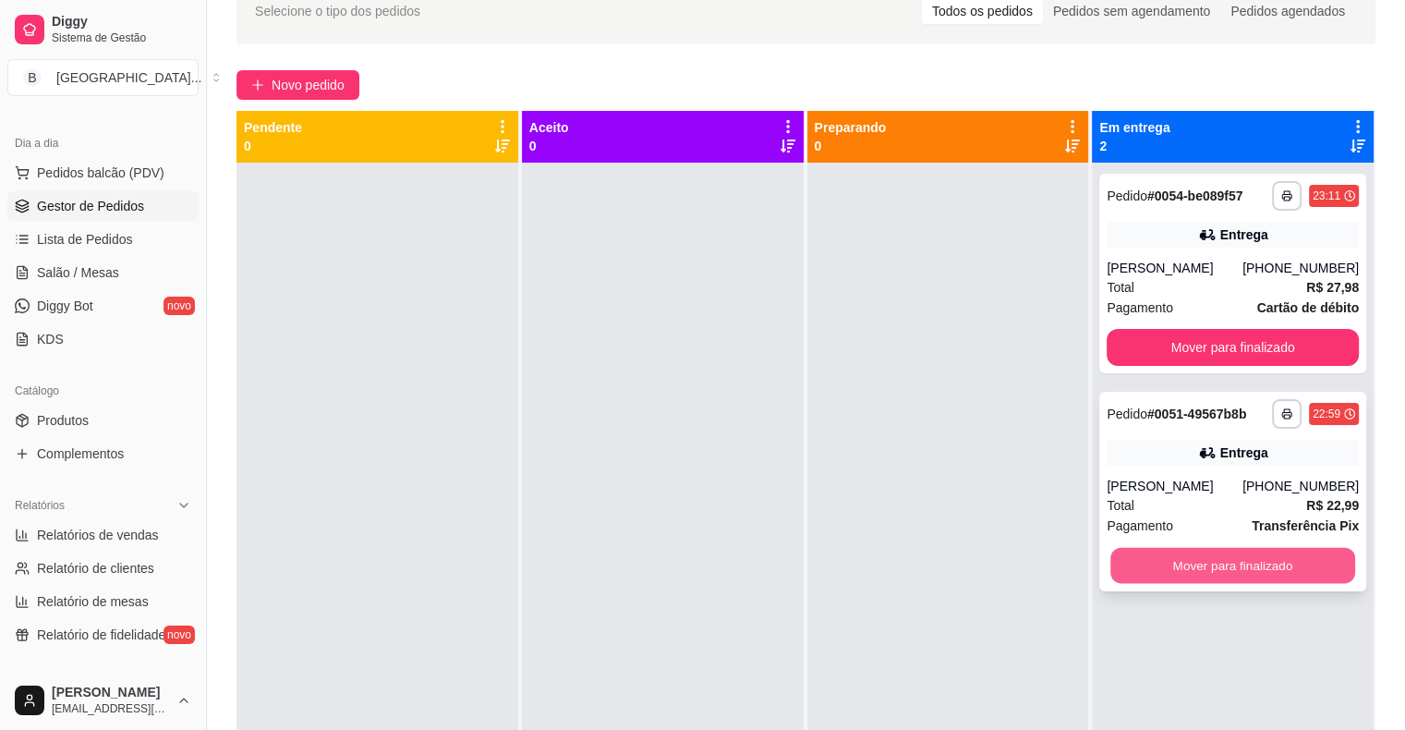
click at [1227, 565] on button "Mover para finalizado" at bounding box center [1233, 566] width 245 height 36
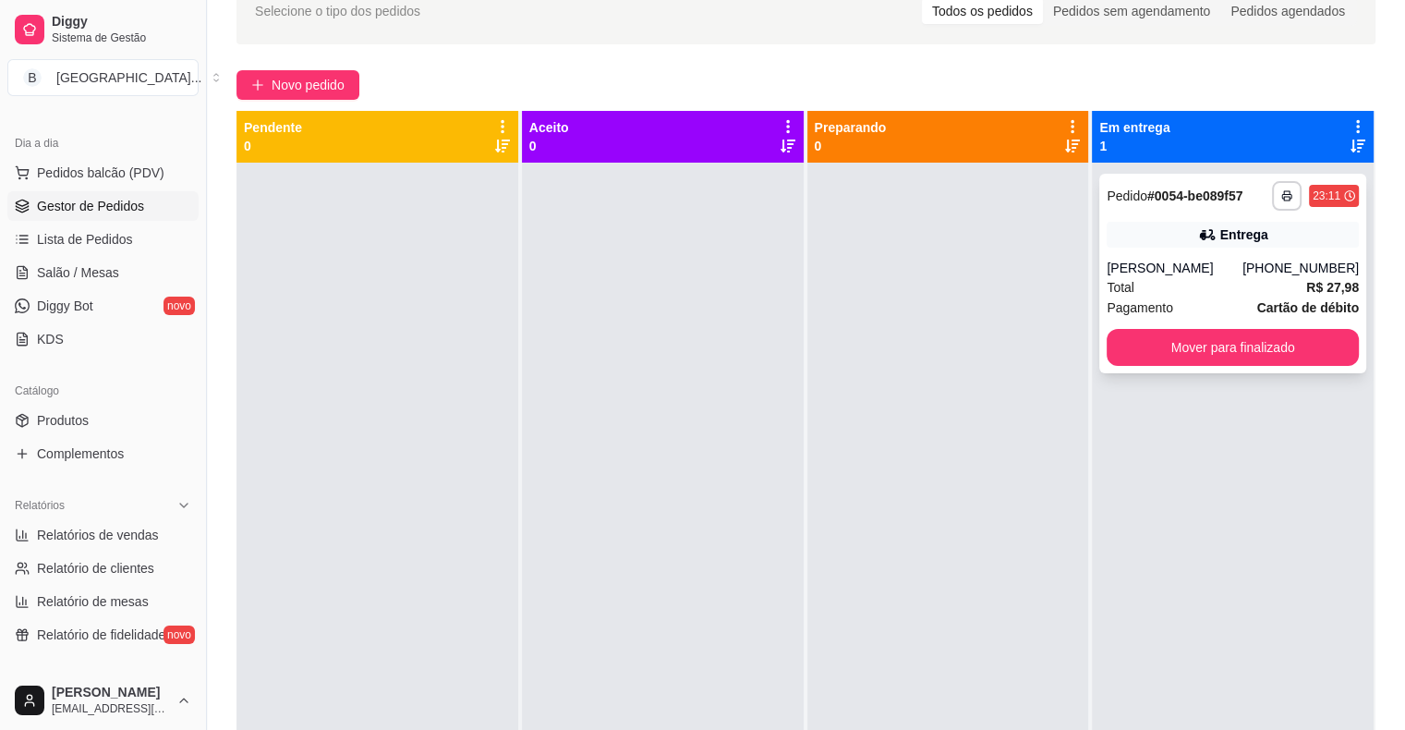
click at [1189, 283] on div "Total R$ 27,98" at bounding box center [1233, 287] width 252 height 20
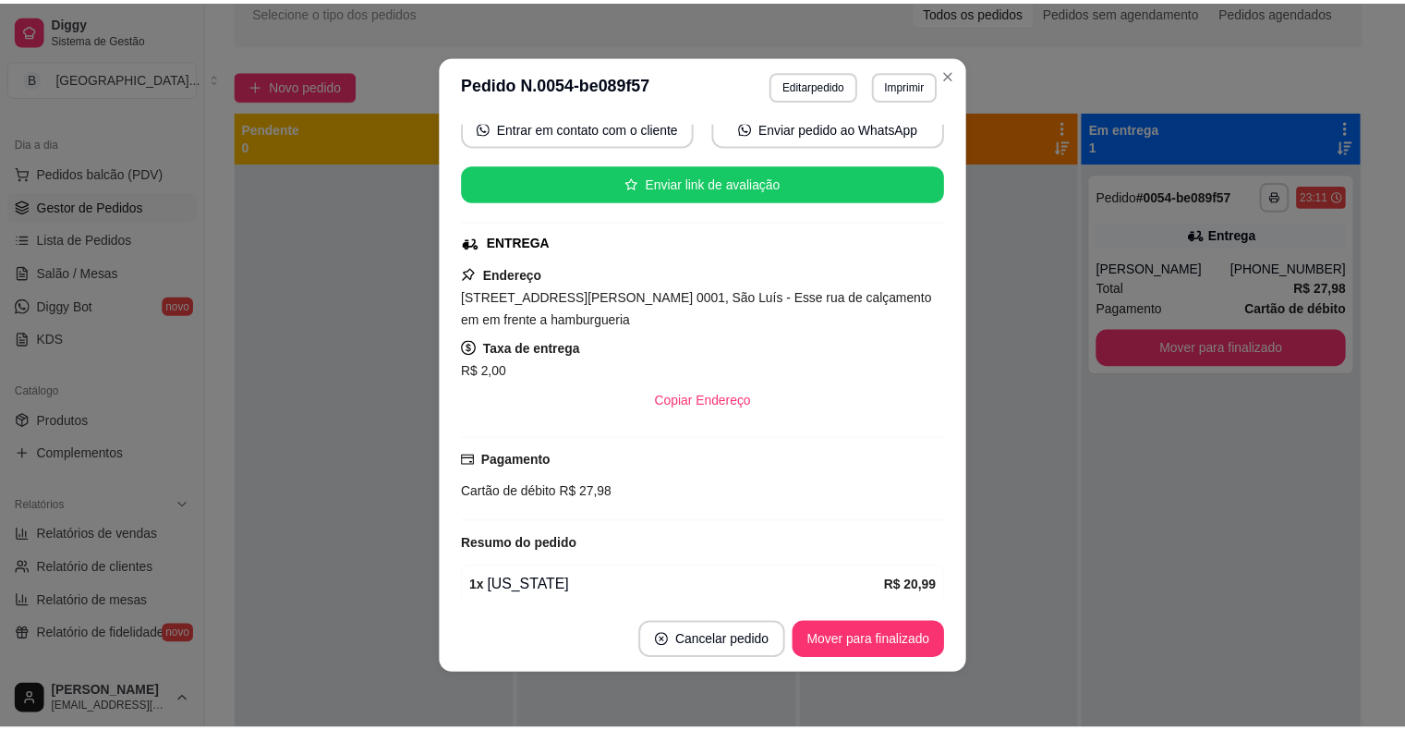
scroll to position [0, 0]
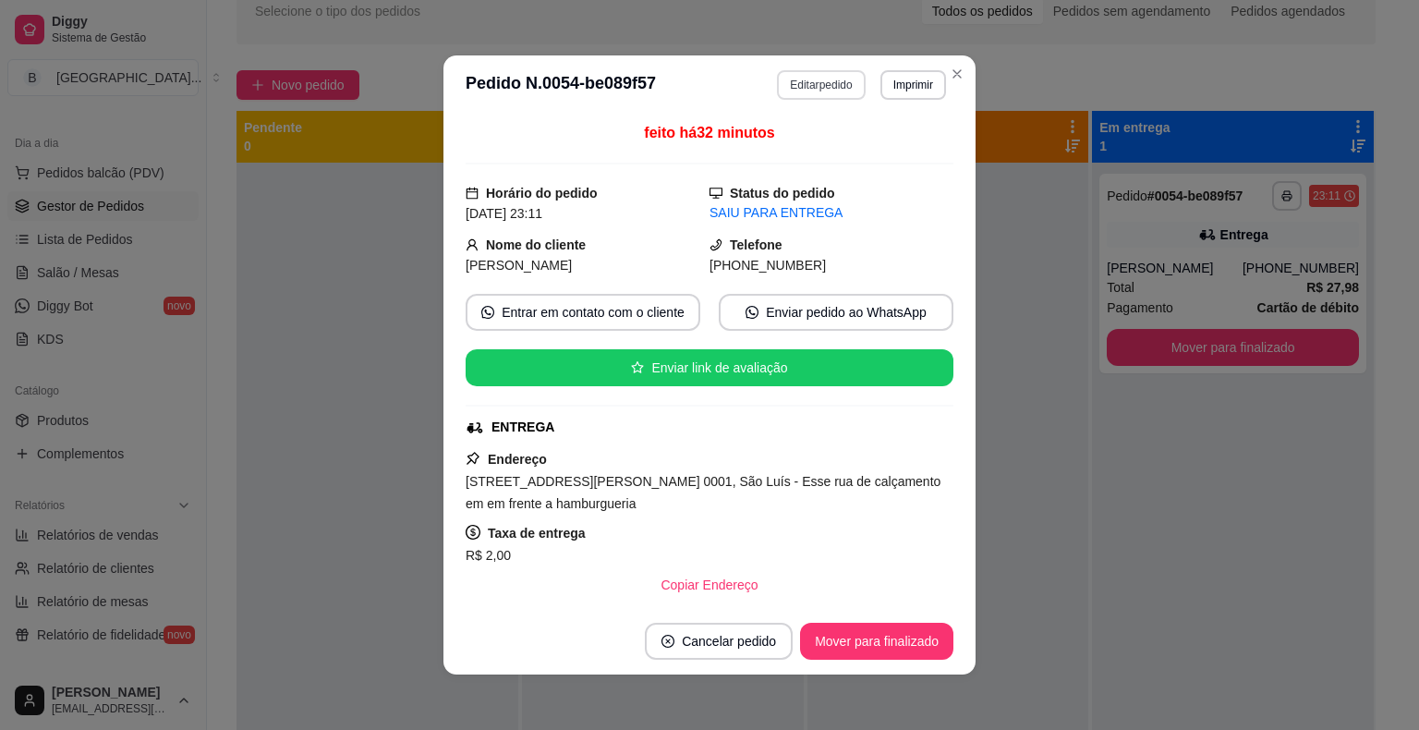
click at [832, 85] on button "Editar pedido" at bounding box center [821, 85] width 88 height 30
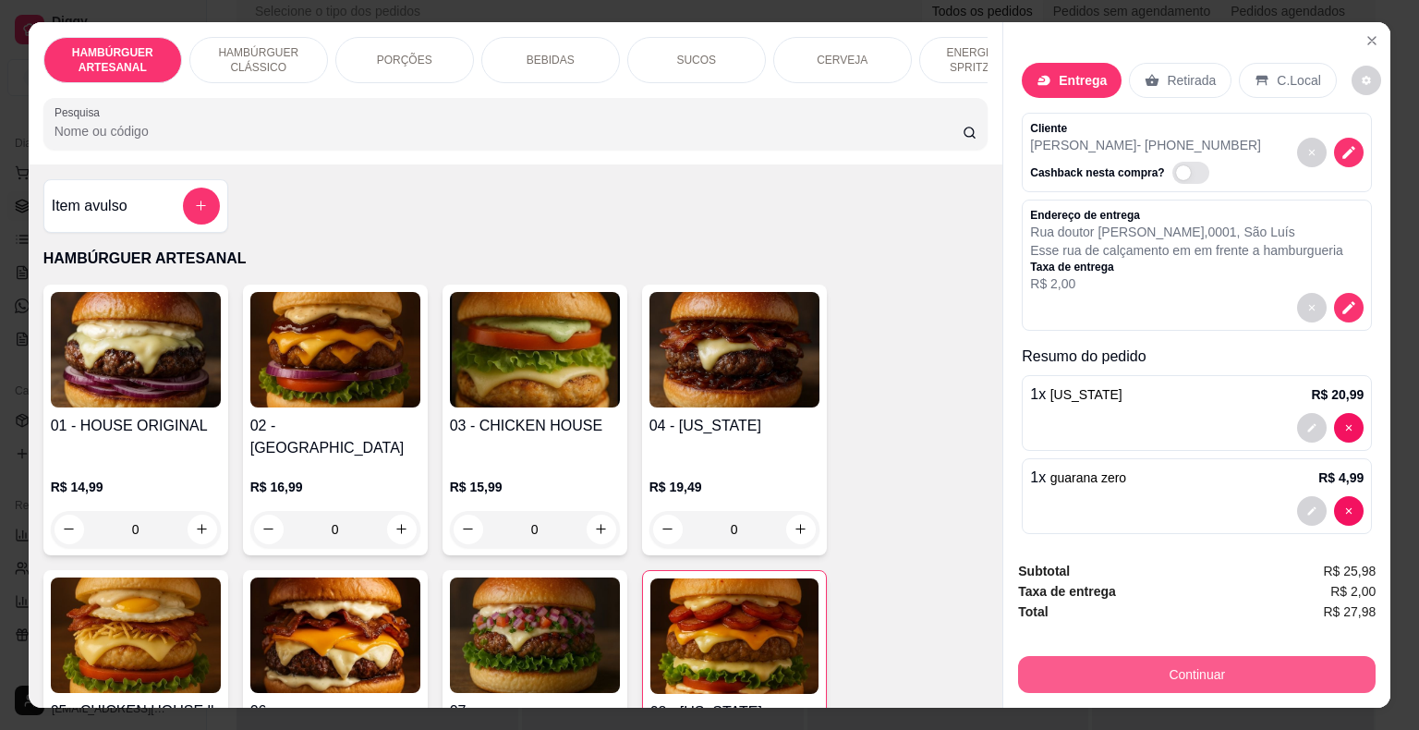
click at [1064, 677] on button "Continuar" at bounding box center [1197, 674] width 358 height 37
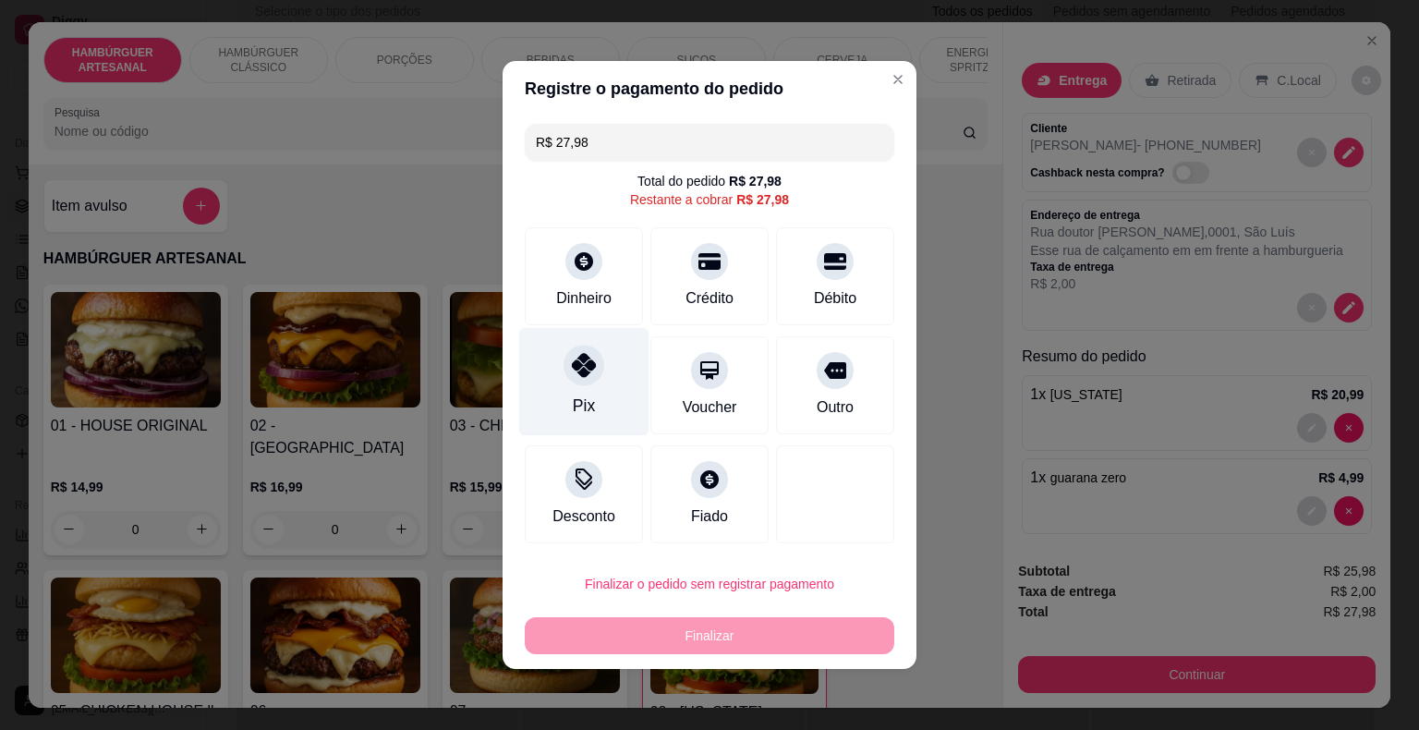
click at [589, 383] on div at bounding box center [584, 365] width 41 height 41
type input "R$ 0,00"
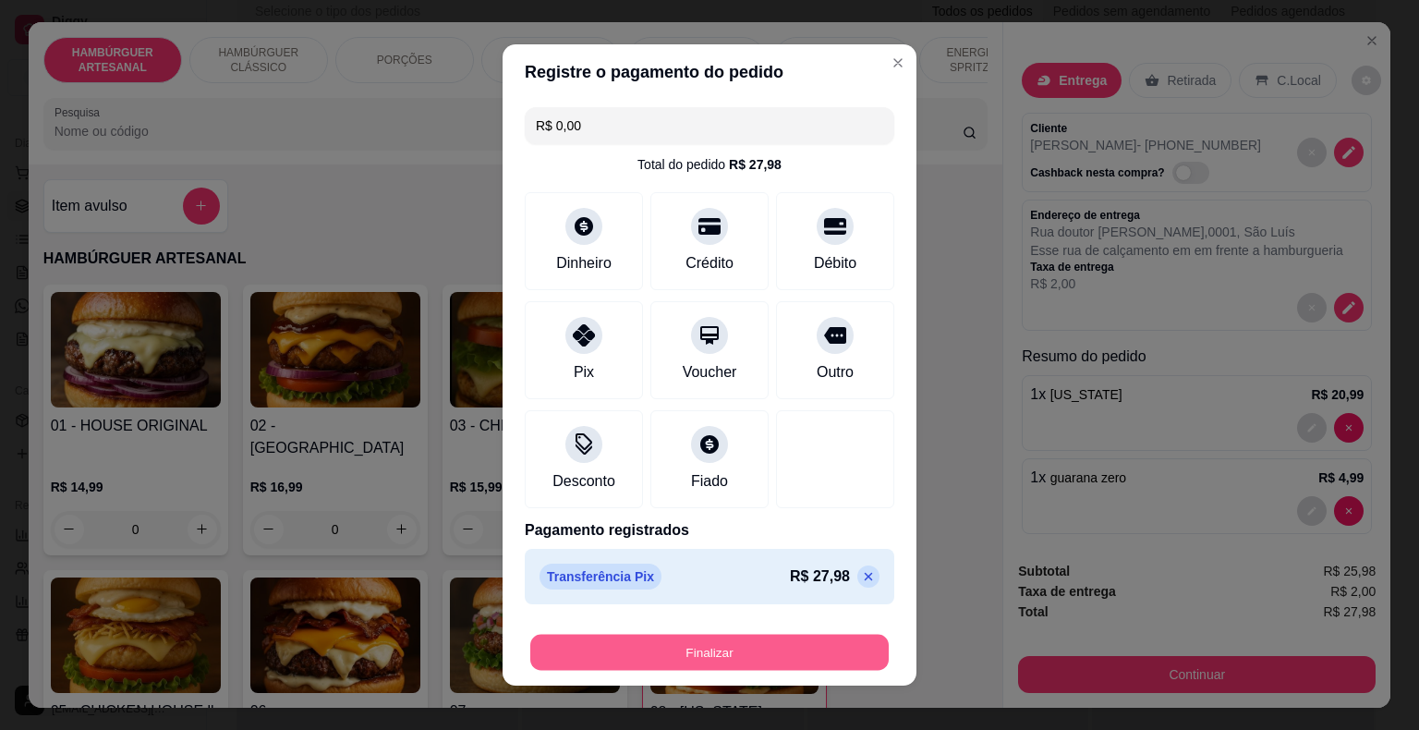
click at [749, 650] on button "Finalizar" at bounding box center [709, 653] width 359 height 36
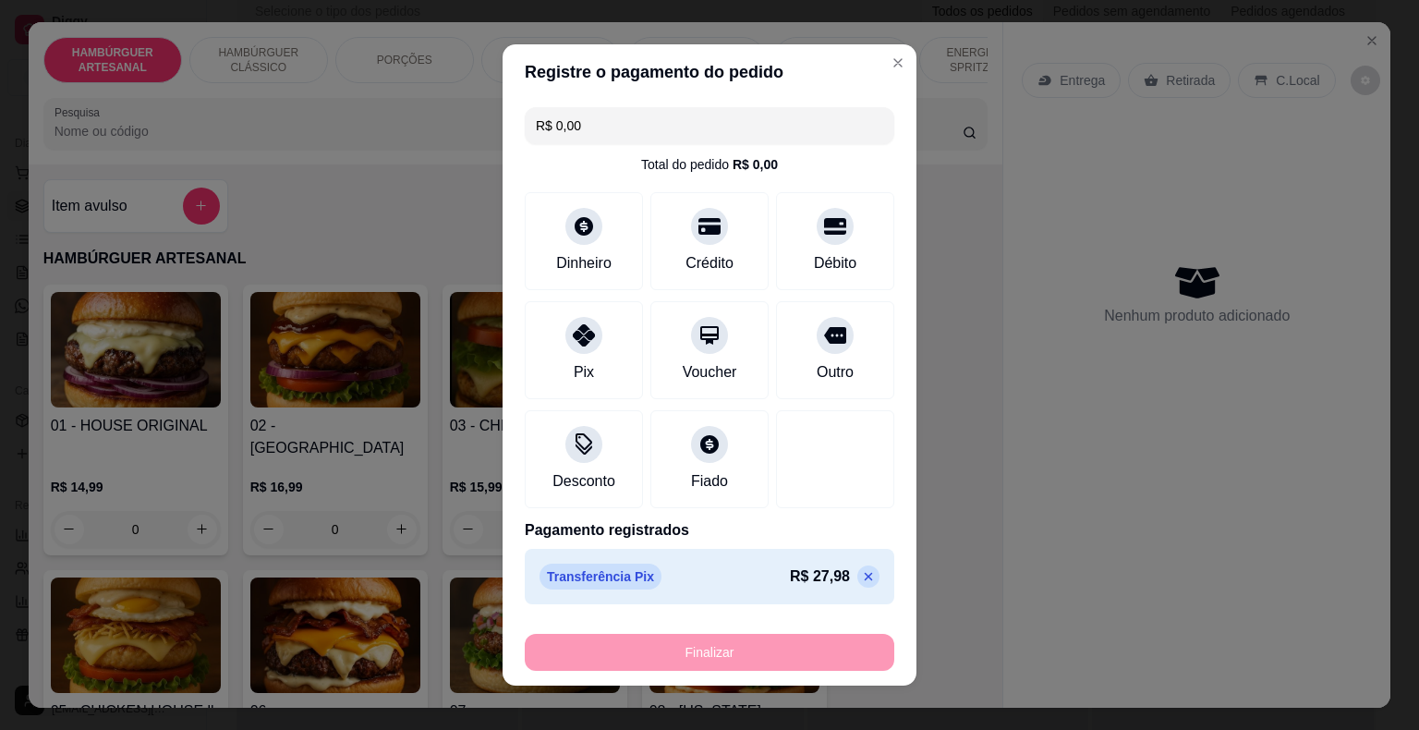
type input "0"
type input "-R$ 27,98"
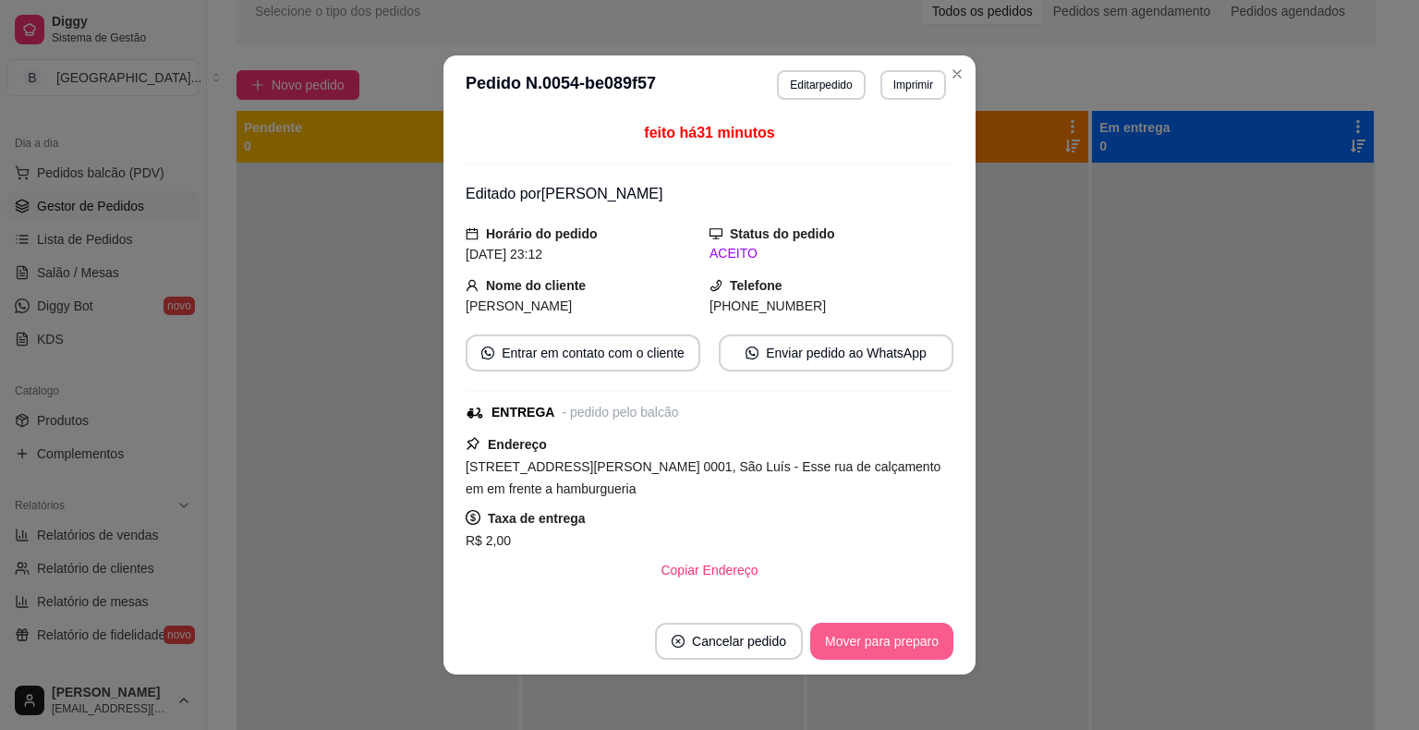
click at [920, 636] on button "Mover para preparo" at bounding box center [881, 641] width 143 height 37
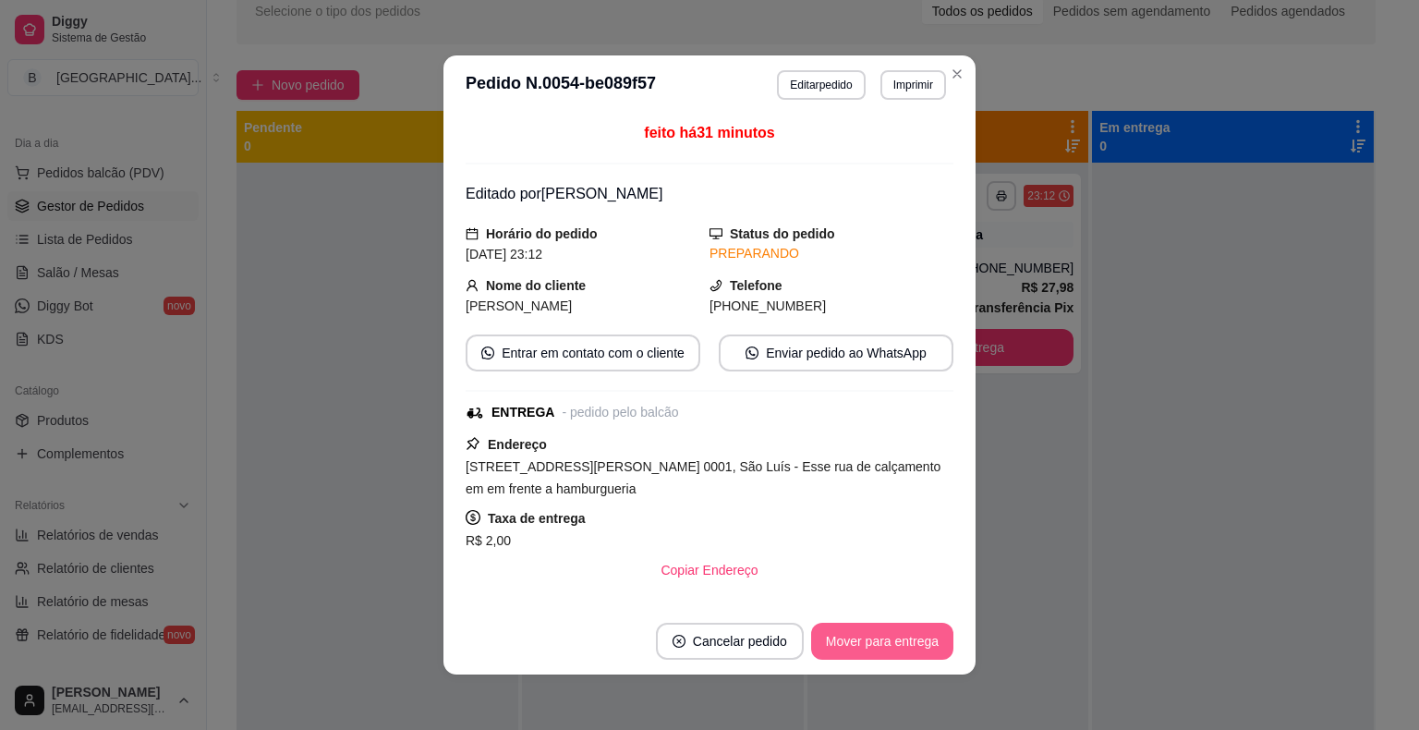
click at [920, 636] on button "Mover para entrega" at bounding box center [882, 641] width 142 height 37
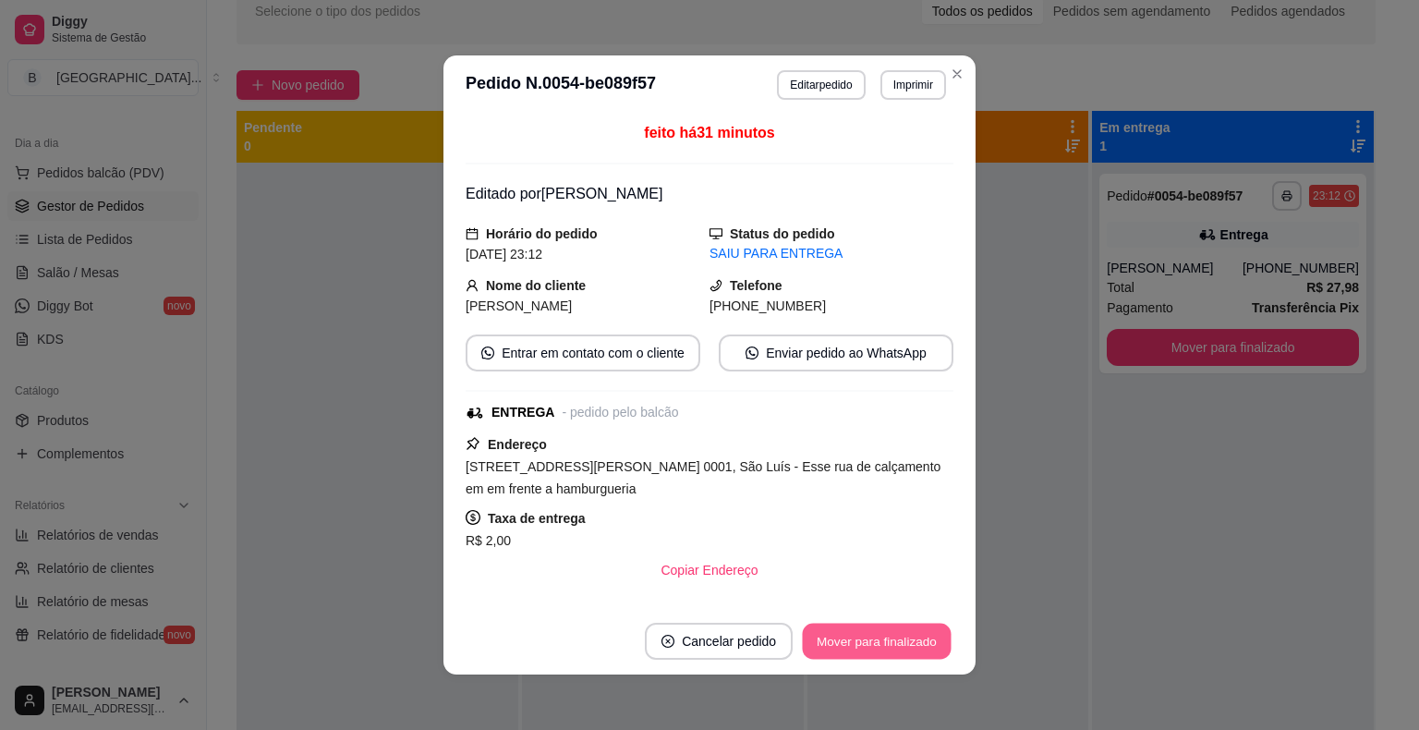
click at [920, 636] on button "Mover para finalizado" at bounding box center [877, 642] width 149 height 36
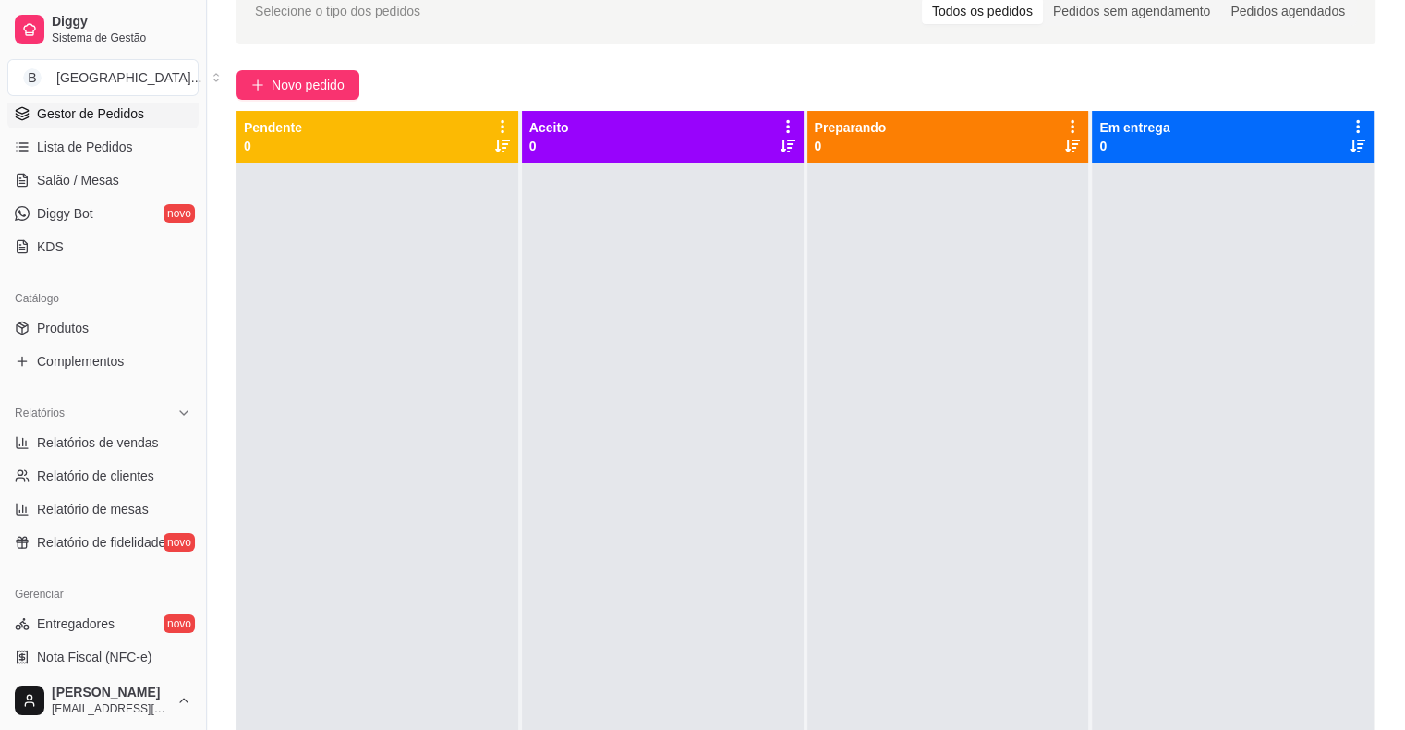
scroll to position [370, 0]
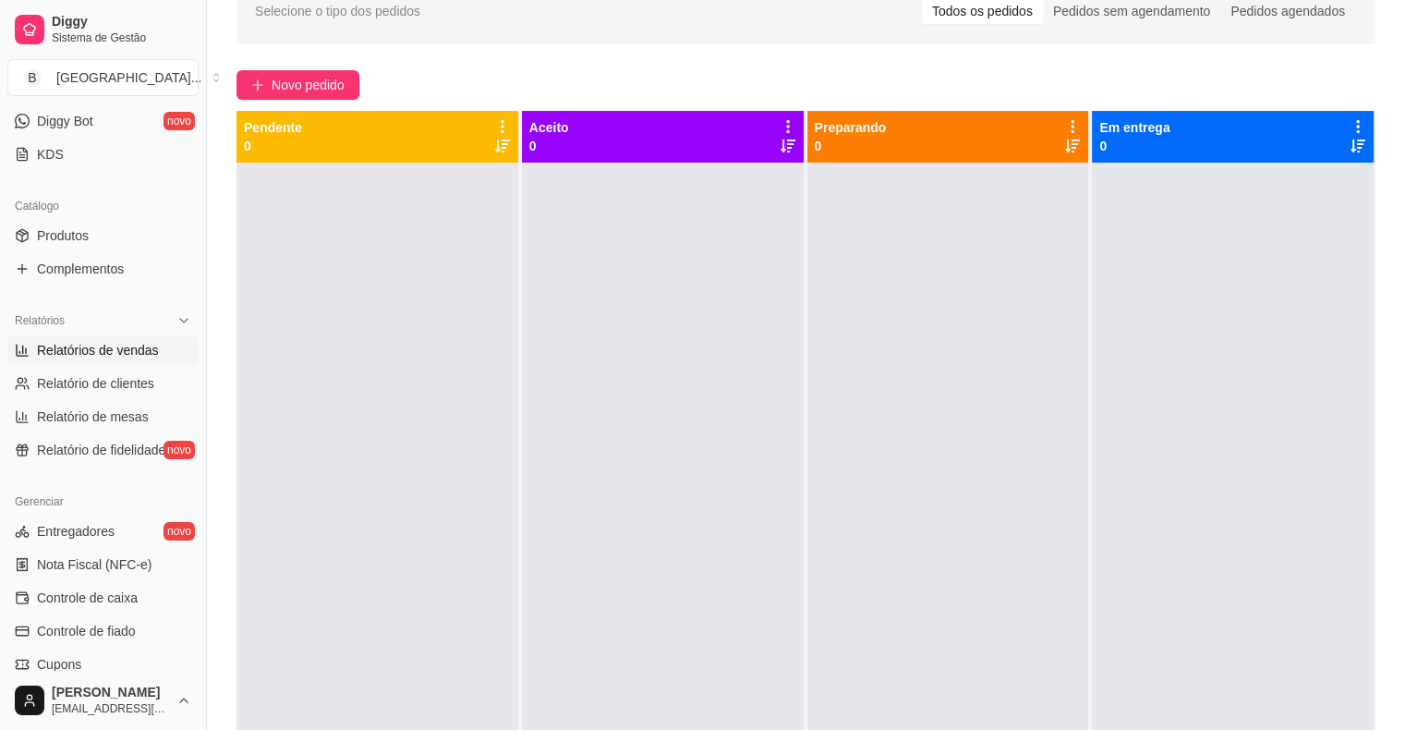
click at [142, 349] on span "Relatórios de vendas" at bounding box center [98, 350] width 122 height 18
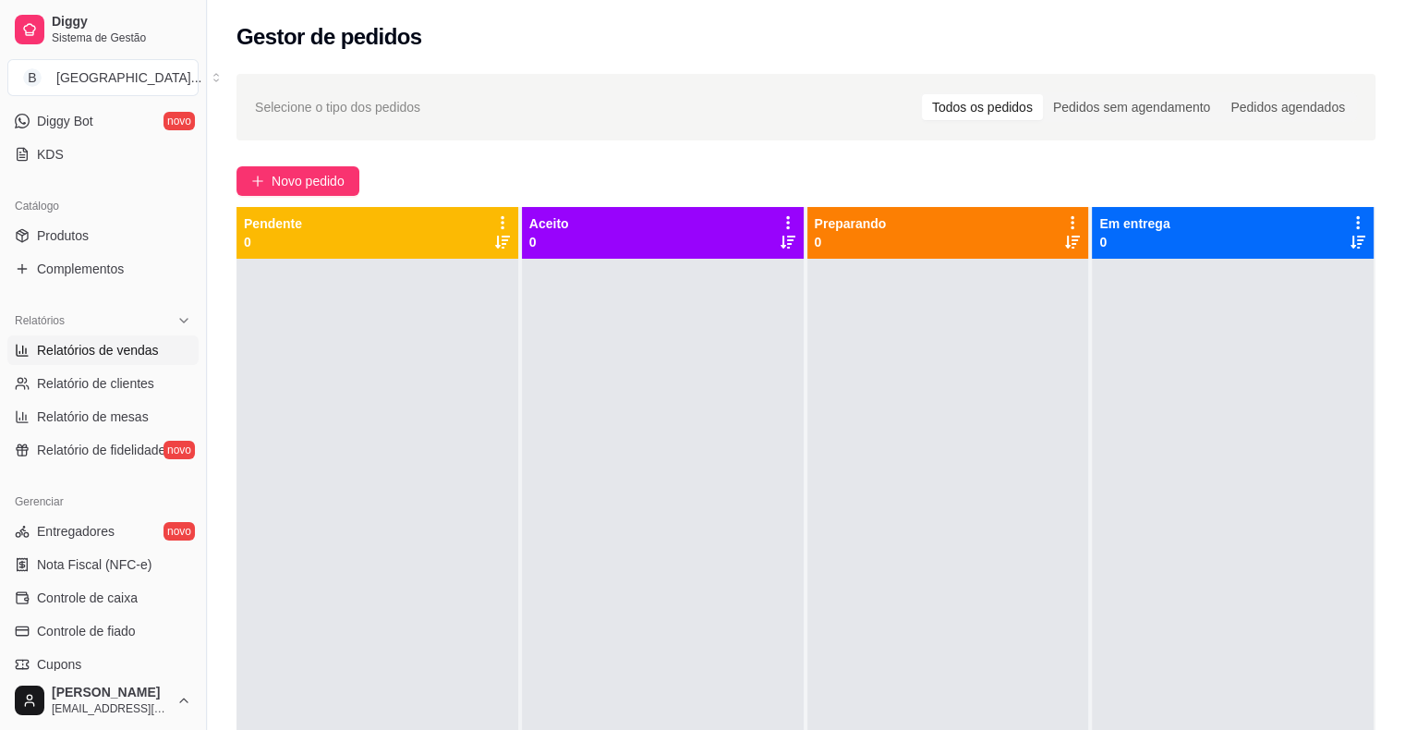
select select "ALL"
select select "0"
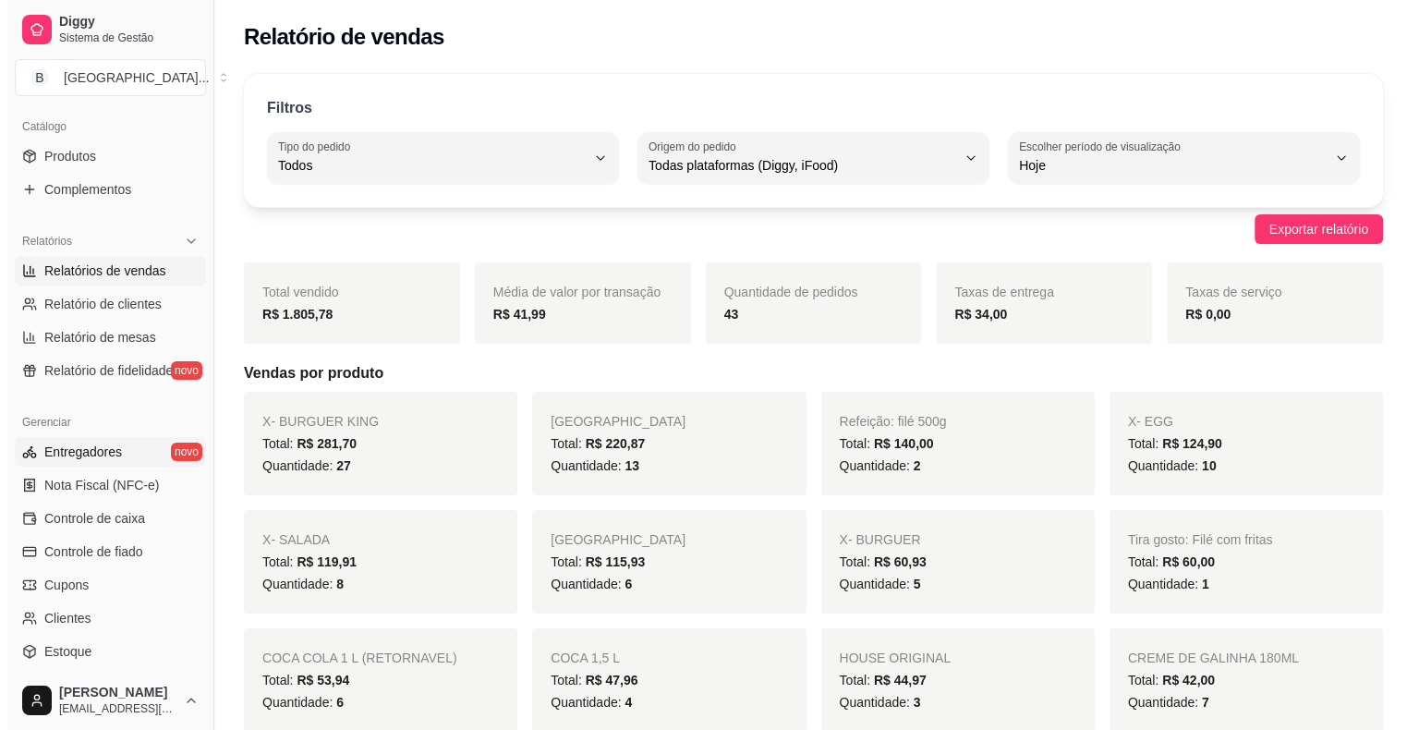
scroll to position [554, 0]
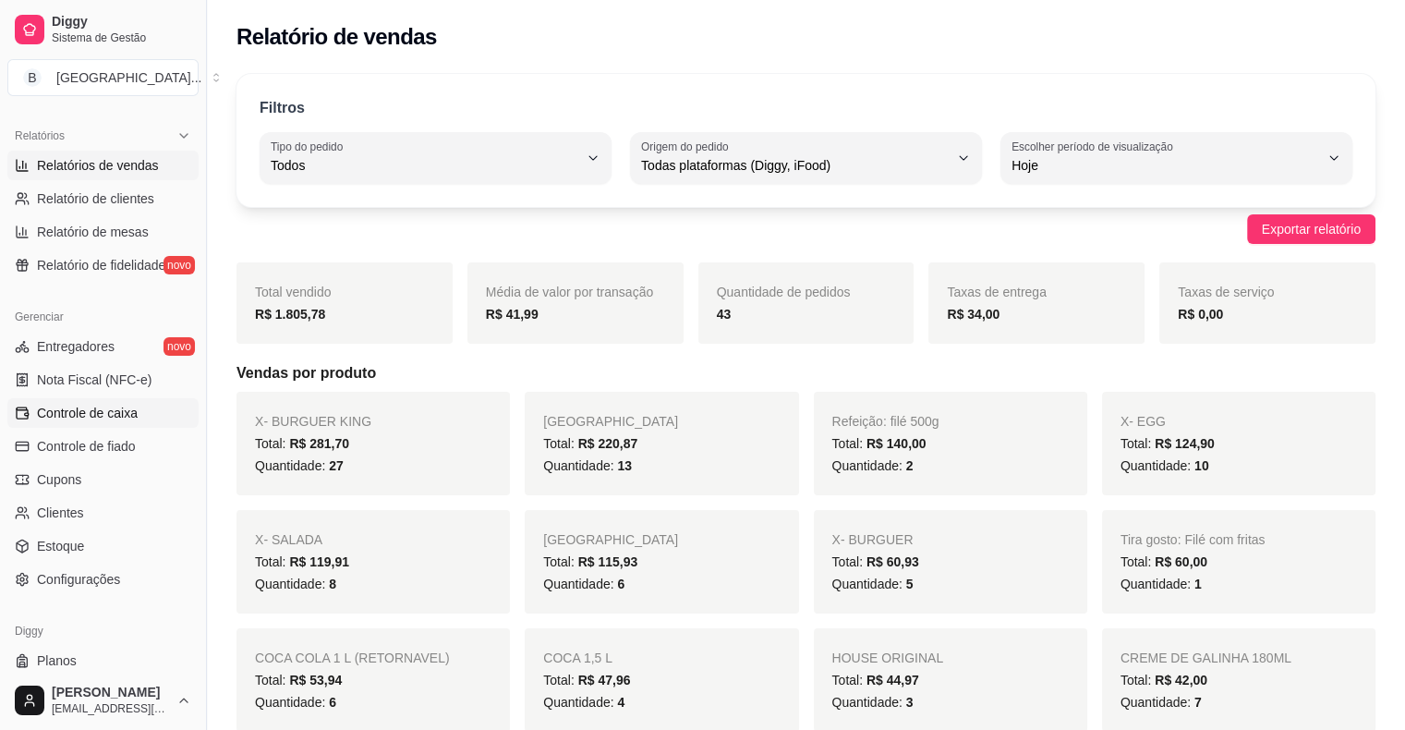
click at [102, 423] on link "Controle de caixa" at bounding box center [102, 413] width 191 height 30
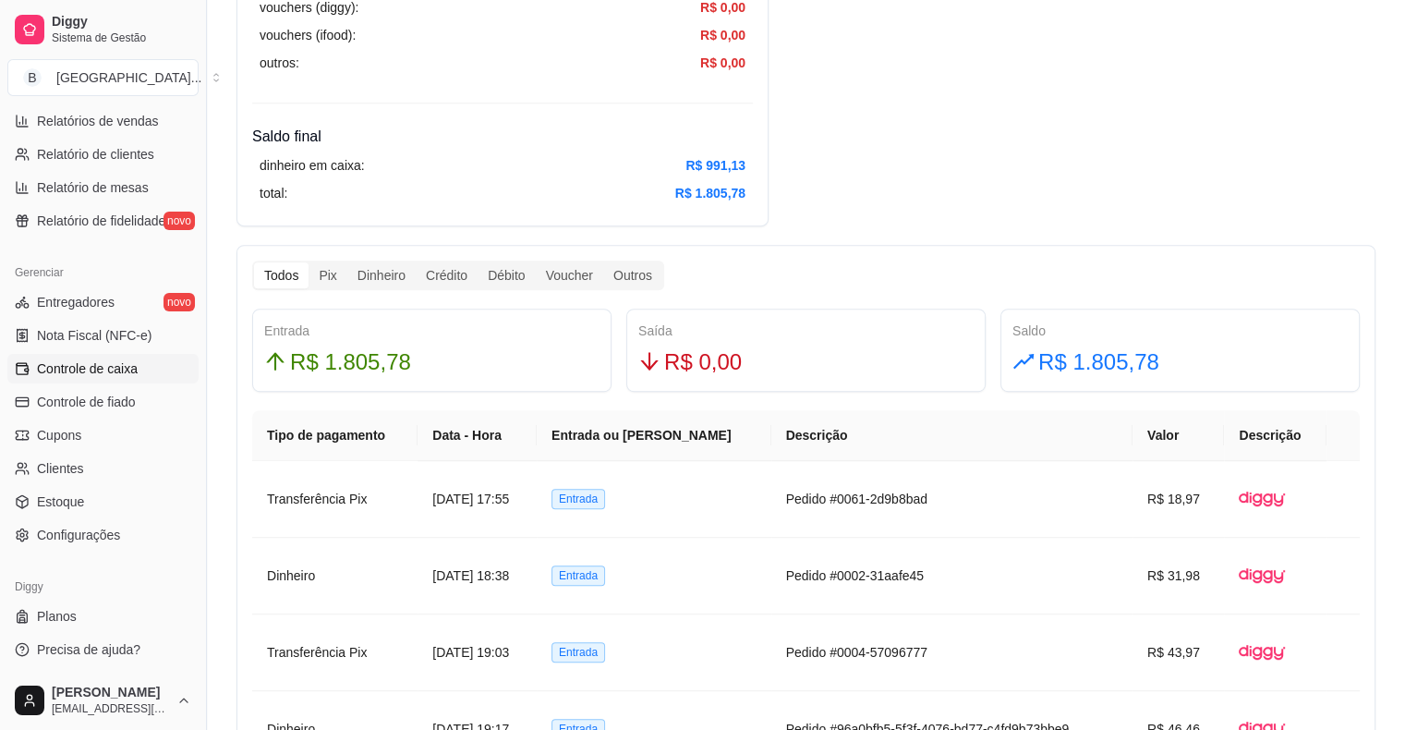
scroll to position [832, 0]
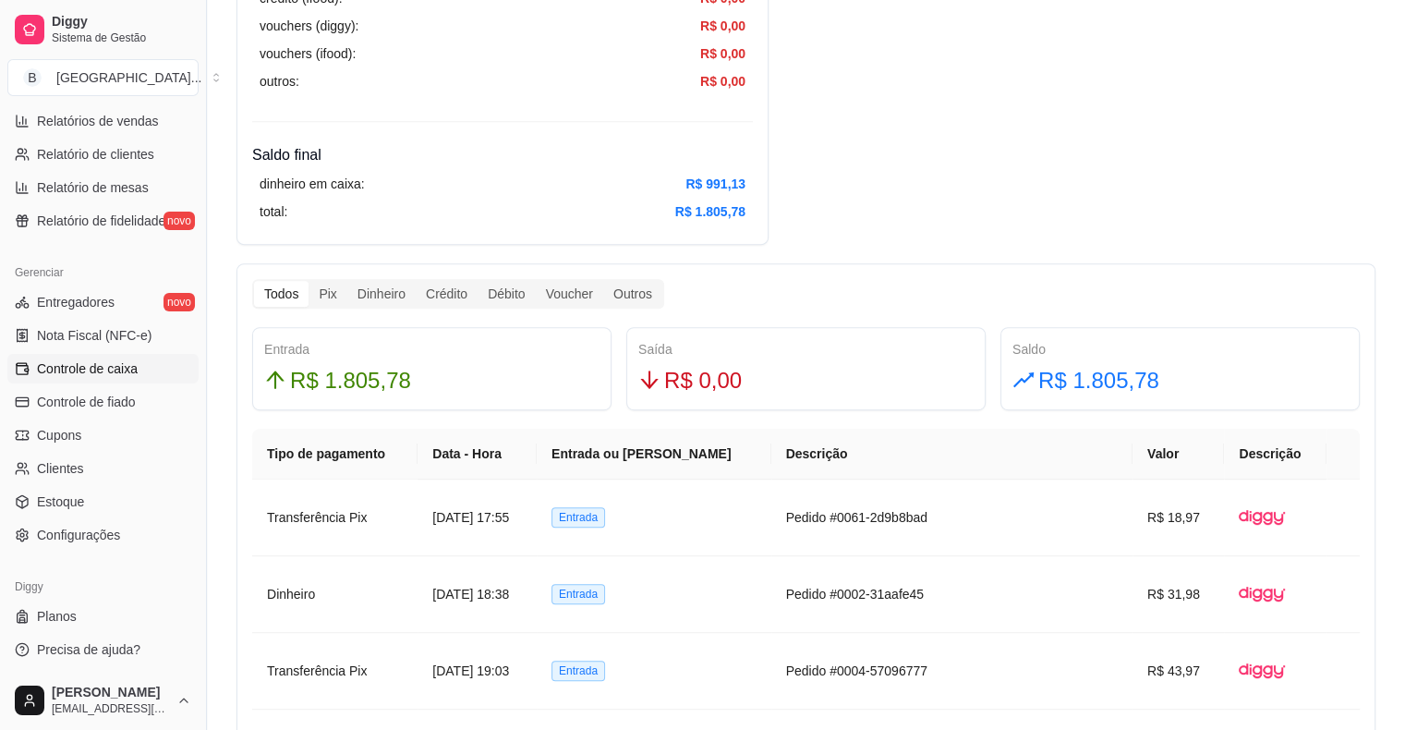
drag, startPoint x: 1149, startPoint y: 283, endPoint x: 628, endPoint y: 247, distance: 522.4
click at [131, 142] on link "Relatório de clientes" at bounding box center [102, 155] width 191 height 30
select select "30"
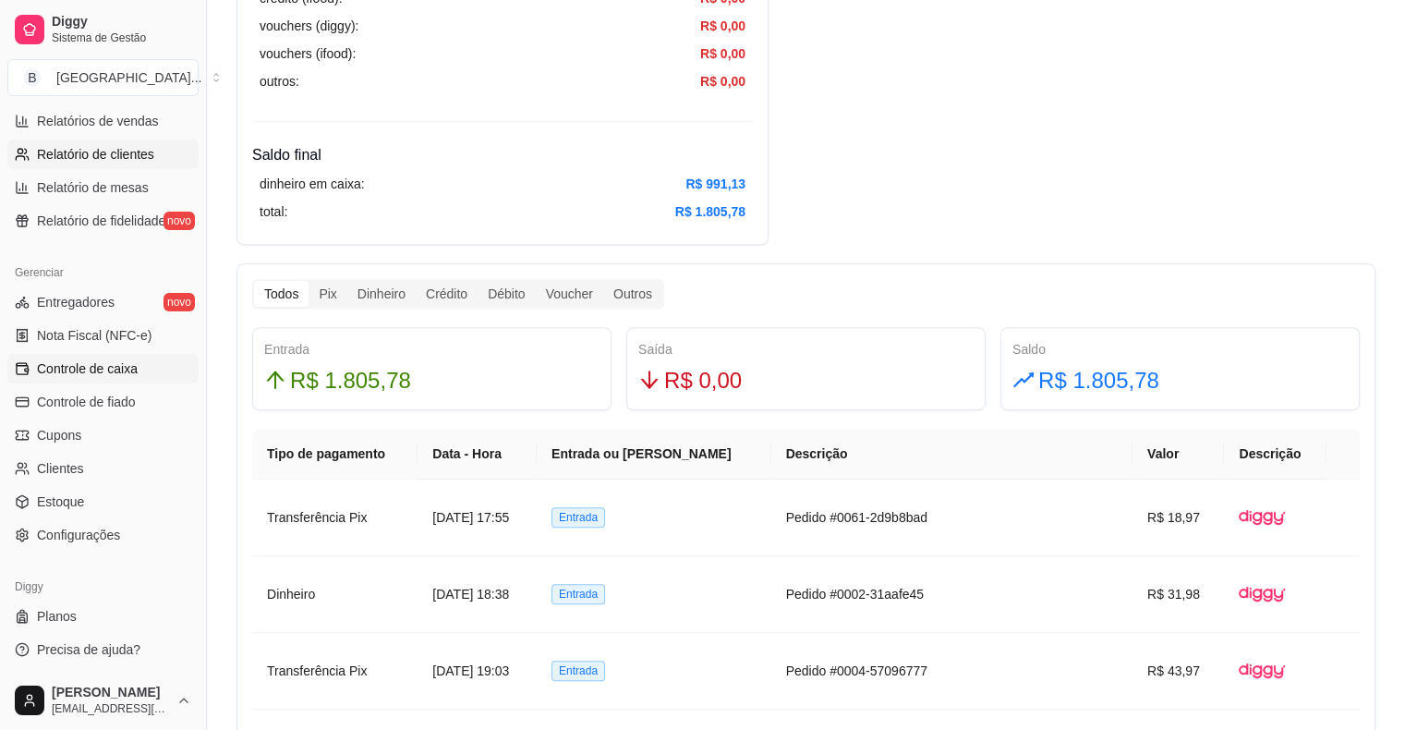
select select "HIGHEST_TOTAL_SPENT_WITH_ORDERS"
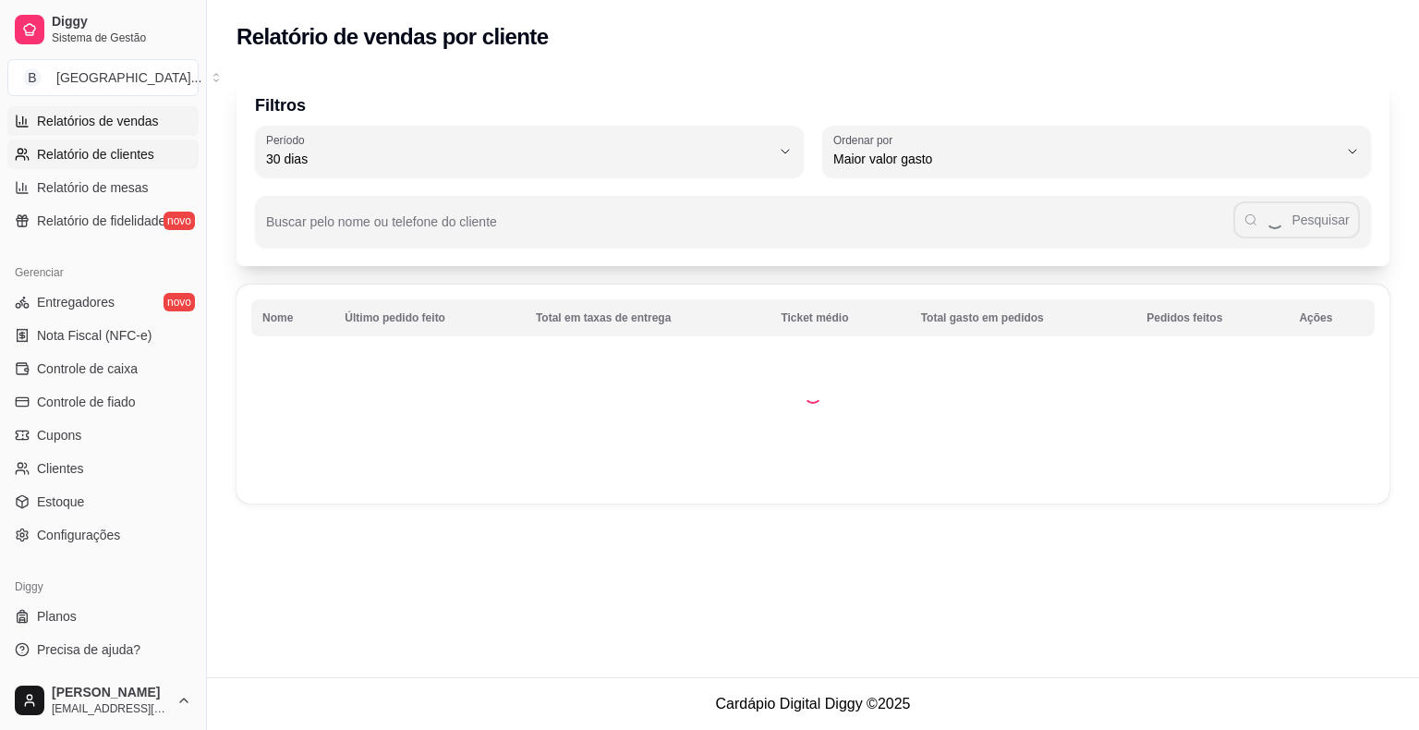
click at [131, 107] on link "Relatórios de vendas" at bounding box center [102, 121] width 191 height 30
click at [138, 128] on span "Relatórios de vendas" at bounding box center [98, 121] width 122 height 18
select select "ALL"
select select "0"
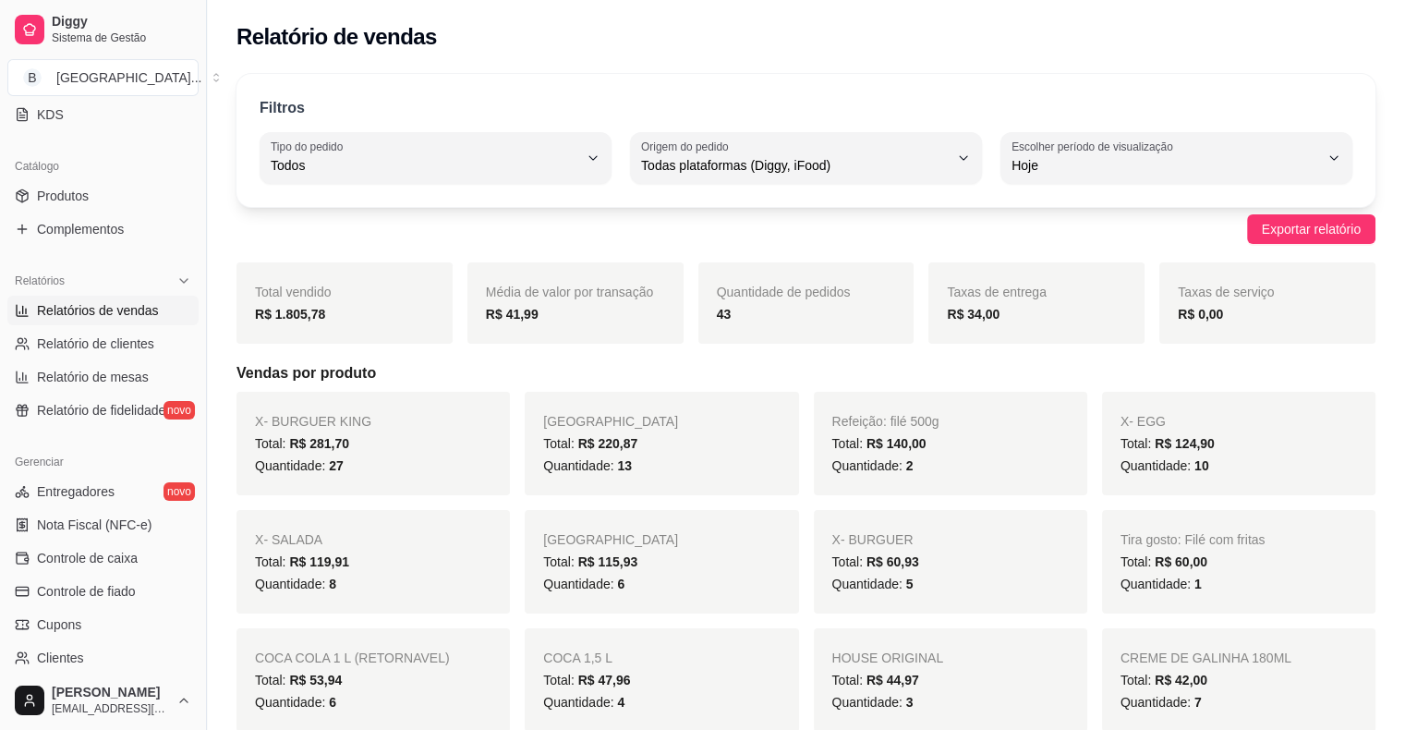
scroll to position [414, 0]
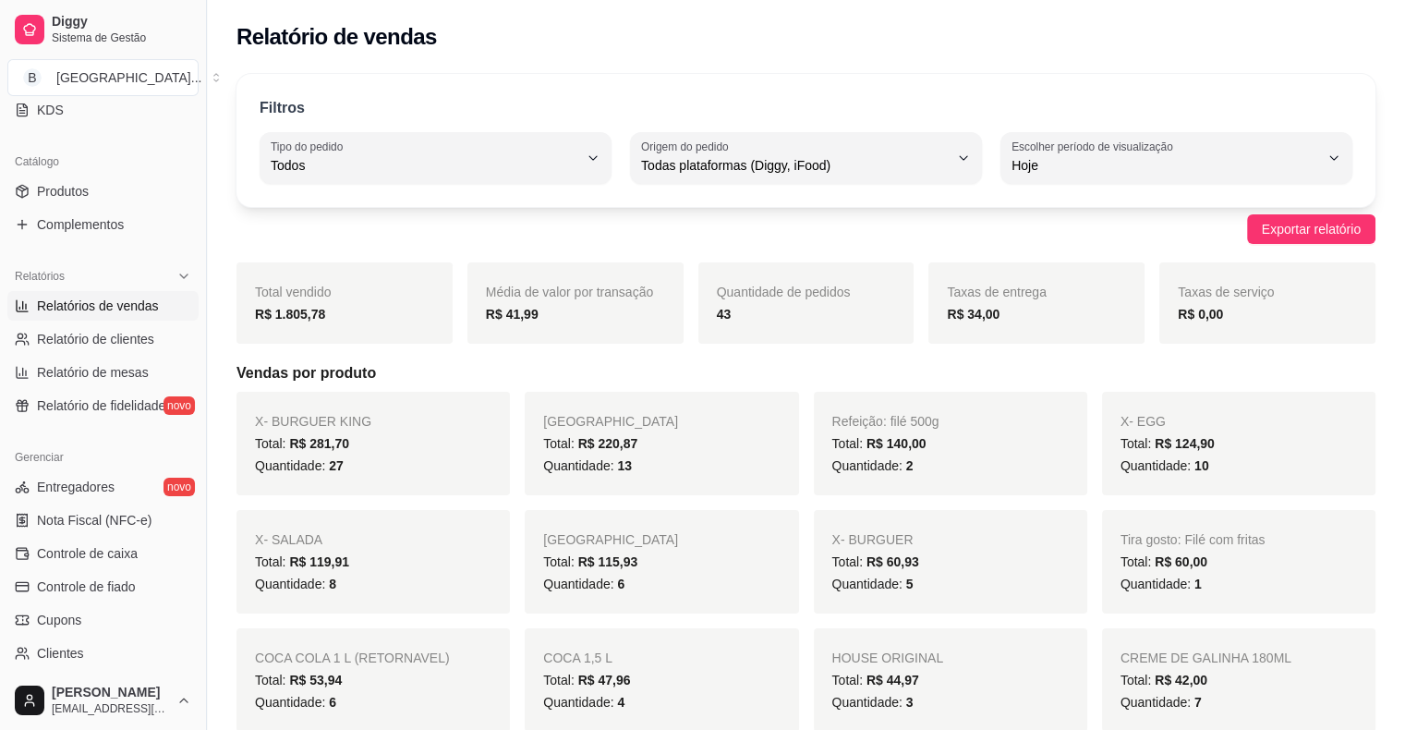
click at [124, 567] on link "Controle de caixa" at bounding box center [102, 554] width 191 height 30
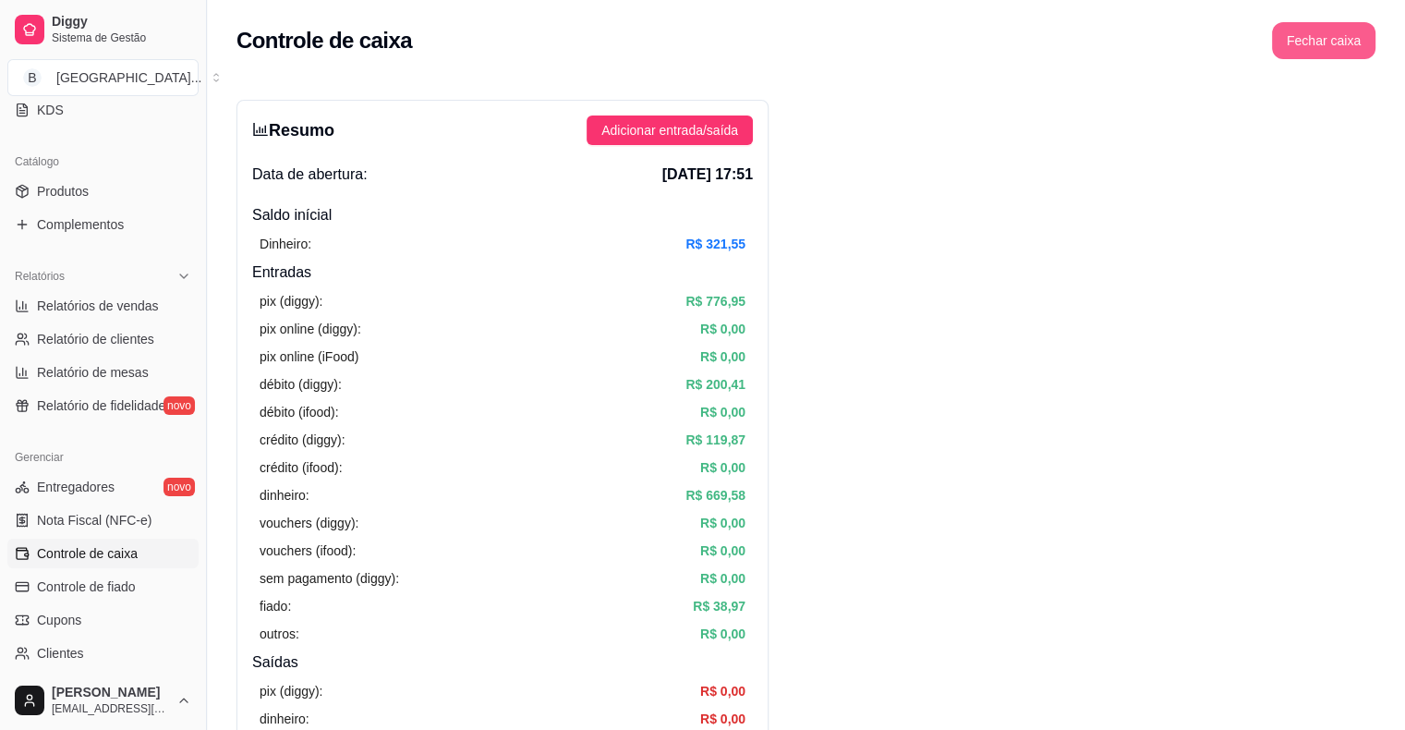
click at [1331, 40] on button "Fechar caixa" at bounding box center [1323, 40] width 103 height 37
click at [1343, 42] on button "Fechar caixa" at bounding box center [1323, 40] width 103 height 37
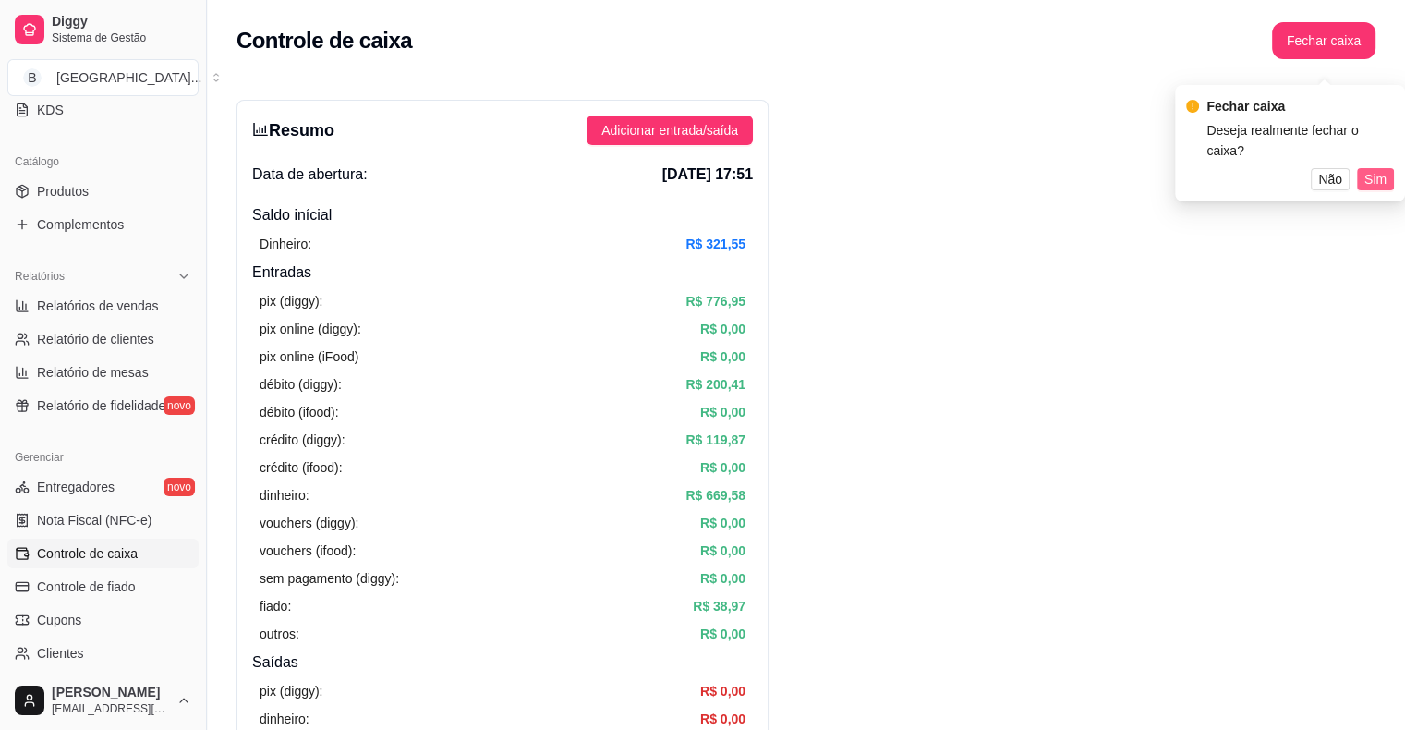
click at [1375, 150] on div "Fechar caixa Deseja realmente fechar o caixa? Não Sim" at bounding box center [1290, 143] width 208 height 94
click at [1372, 149] on div "Fechar caixa Deseja realmente fechar o caixa? Não Sim" at bounding box center [1291, 128] width 206 height 94
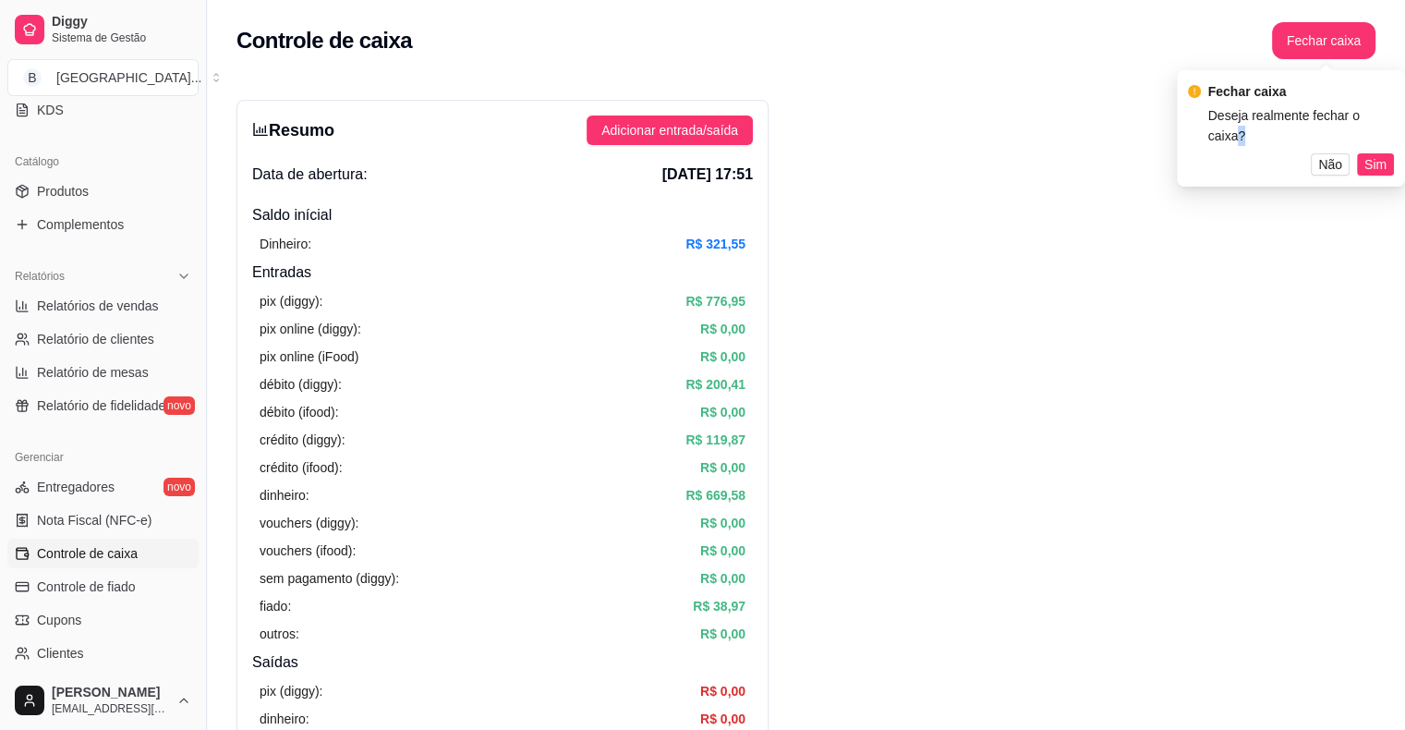
click at [1372, 149] on div "Fechar caixa Deseja realmente fechar o caixa? Não Sim" at bounding box center [1291, 128] width 206 height 94
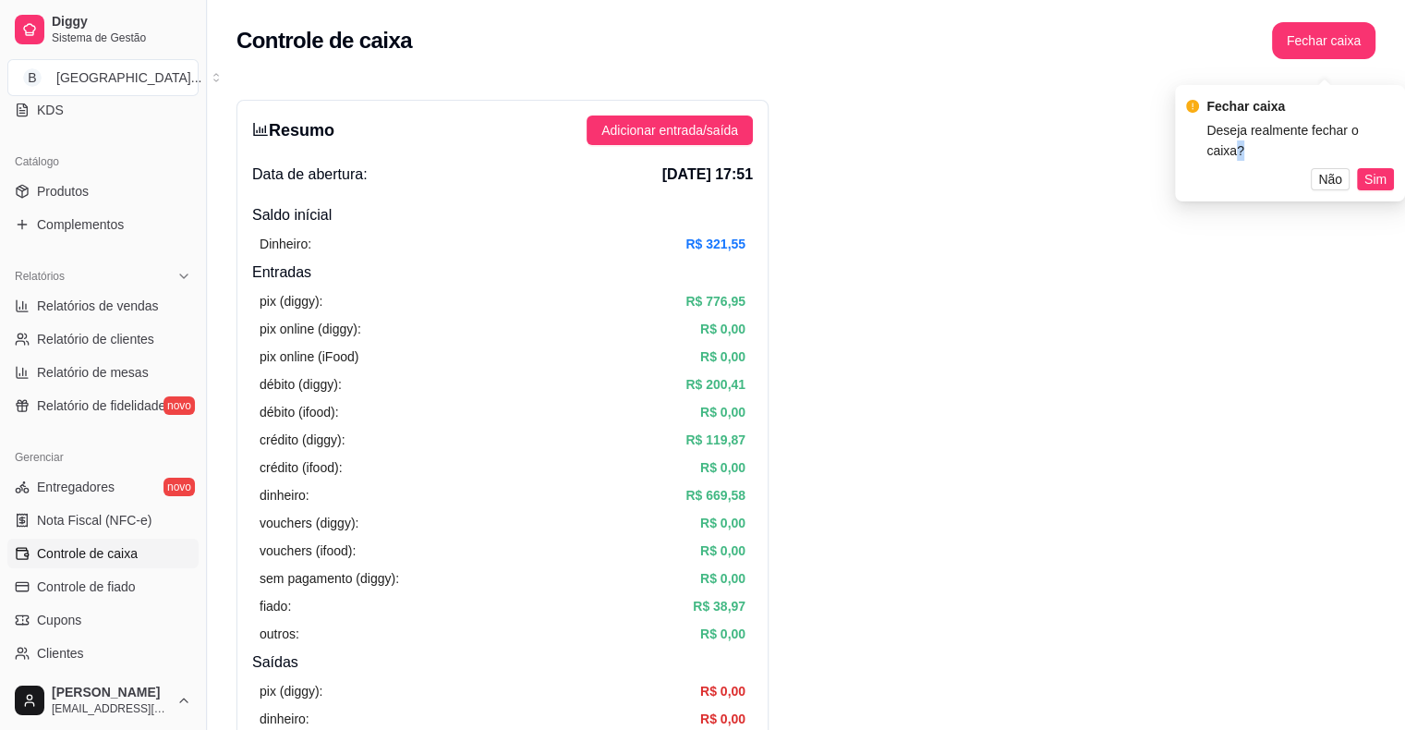
click at [1372, 152] on div "Fechar caixa Deseja realmente fechar o caixa? Não Sim" at bounding box center [1290, 143] width 208 height 94
click at [1372, 168] on button "Sim" at bounding box center [1375, 179] width 37 height 22
